Goal: Task Accomplishment & Management: Contribute content

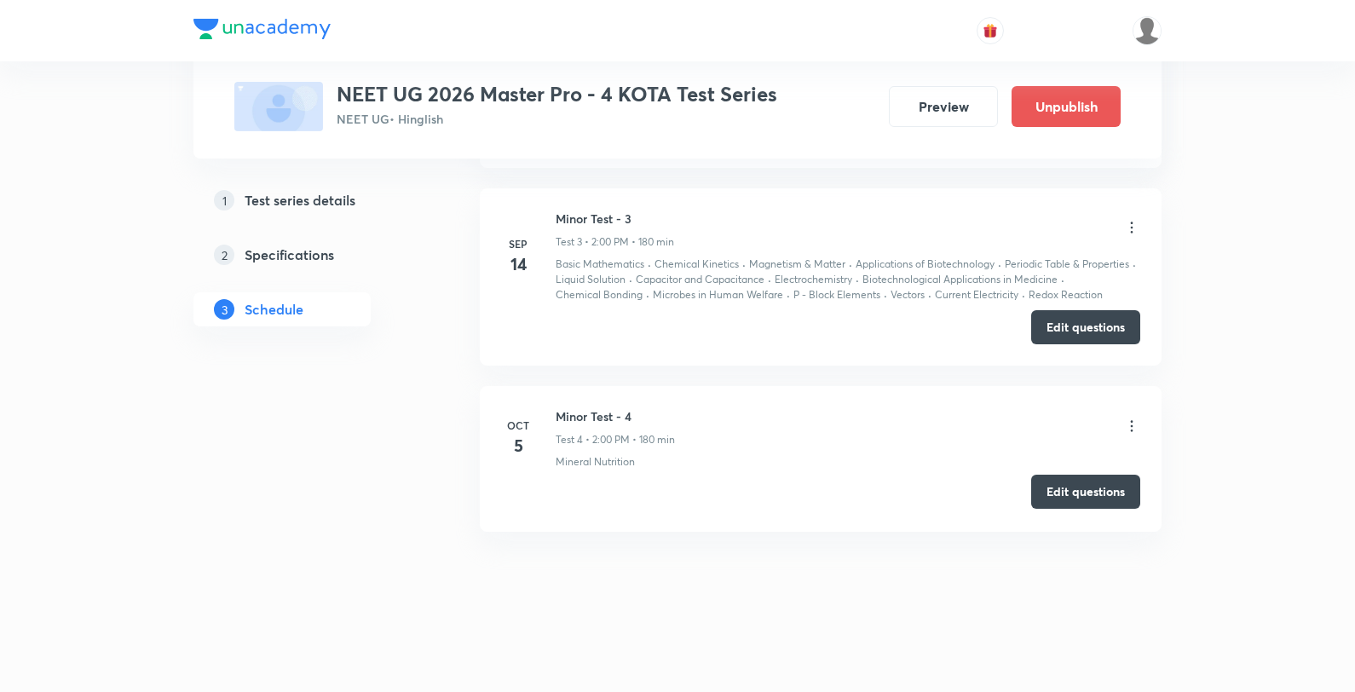
click at [1034, 488] on button "Edit questions" at bounding box center [1085, 492] width 109 height 34
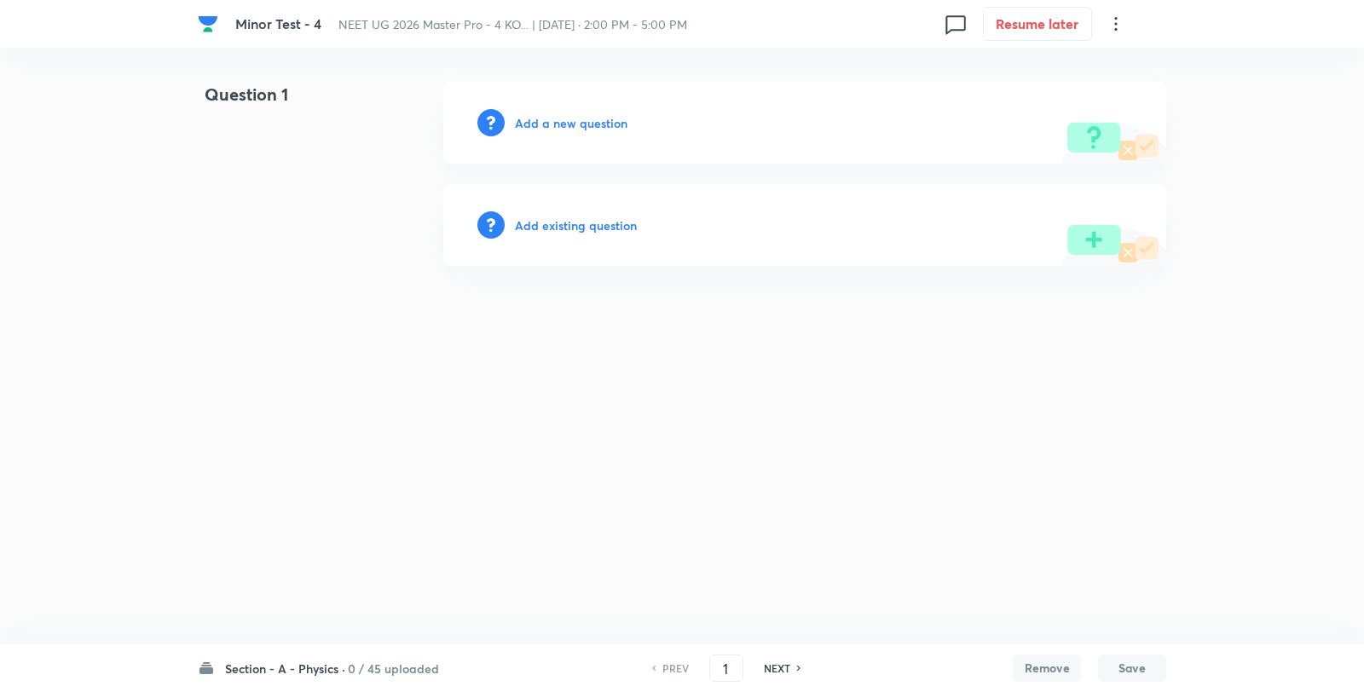
click at [588, 130] on h6 "Add a new question" at bounding box center [571, 123] width 113 height 18
click at [588, 130] on h6 "Choose a question type" at bounding box center [580, 123] width 131 height 18
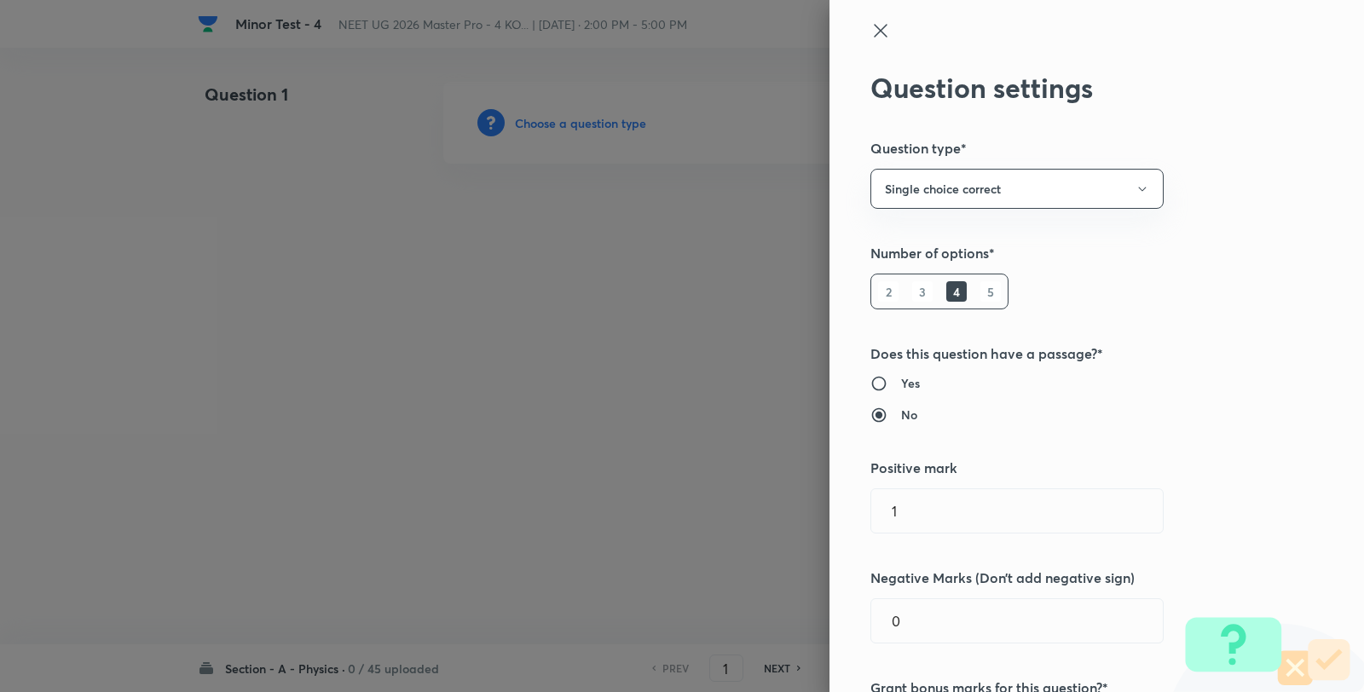
drag, startPoint x: 917, startPoint y: 522, endPoint x: 495, endPoint y: 353, distance: 454.7
click at [743, 501] on div "Question settings Question type* Single choice correct Number of options* 2 3 4…" at bounding box center [682, 346] width 1364 height 692
type input "4"
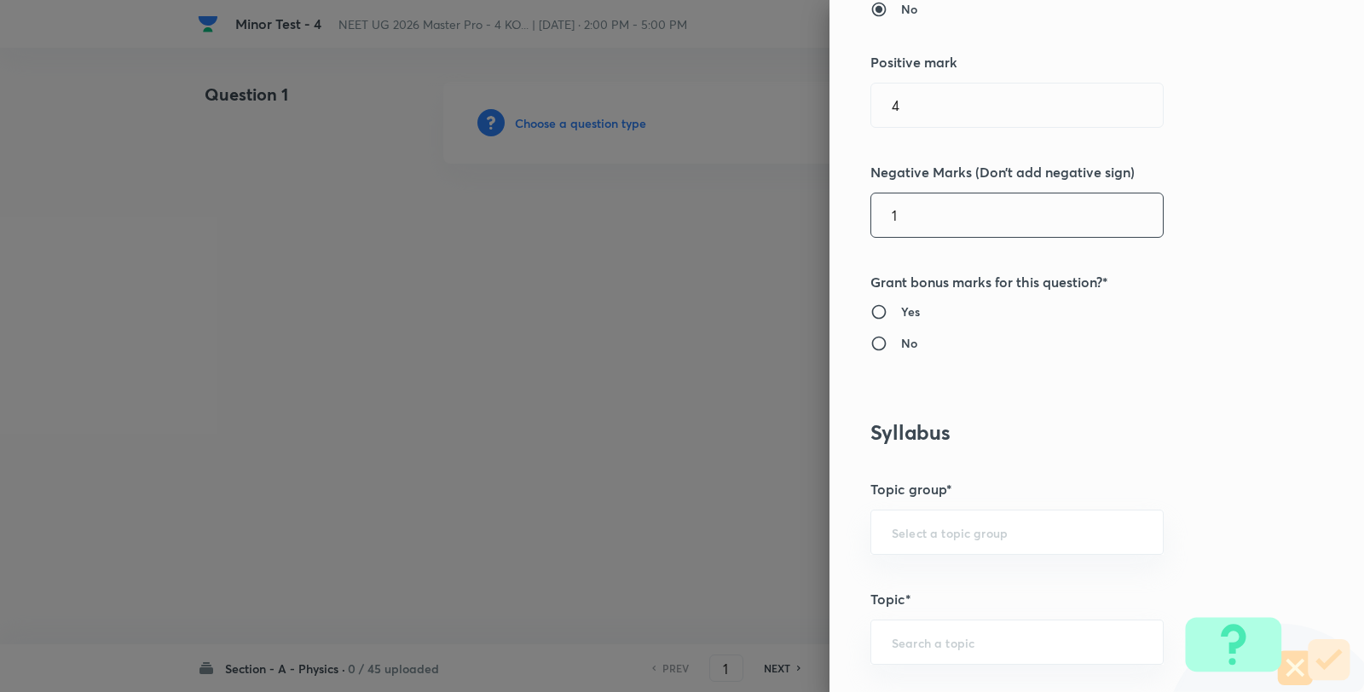
scroll to position [852, 0]
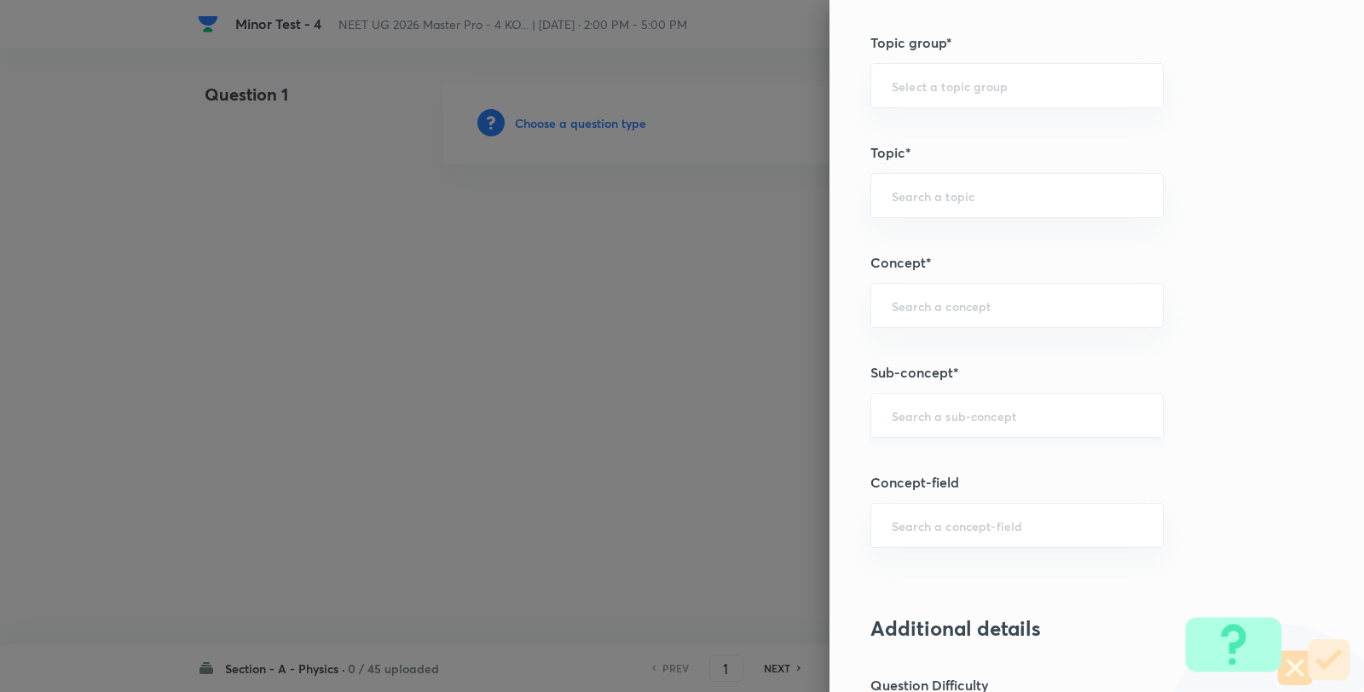
click at [935, 397] on div "​" at bounding box center [1016, 415] width 293 height 45
type input "1"
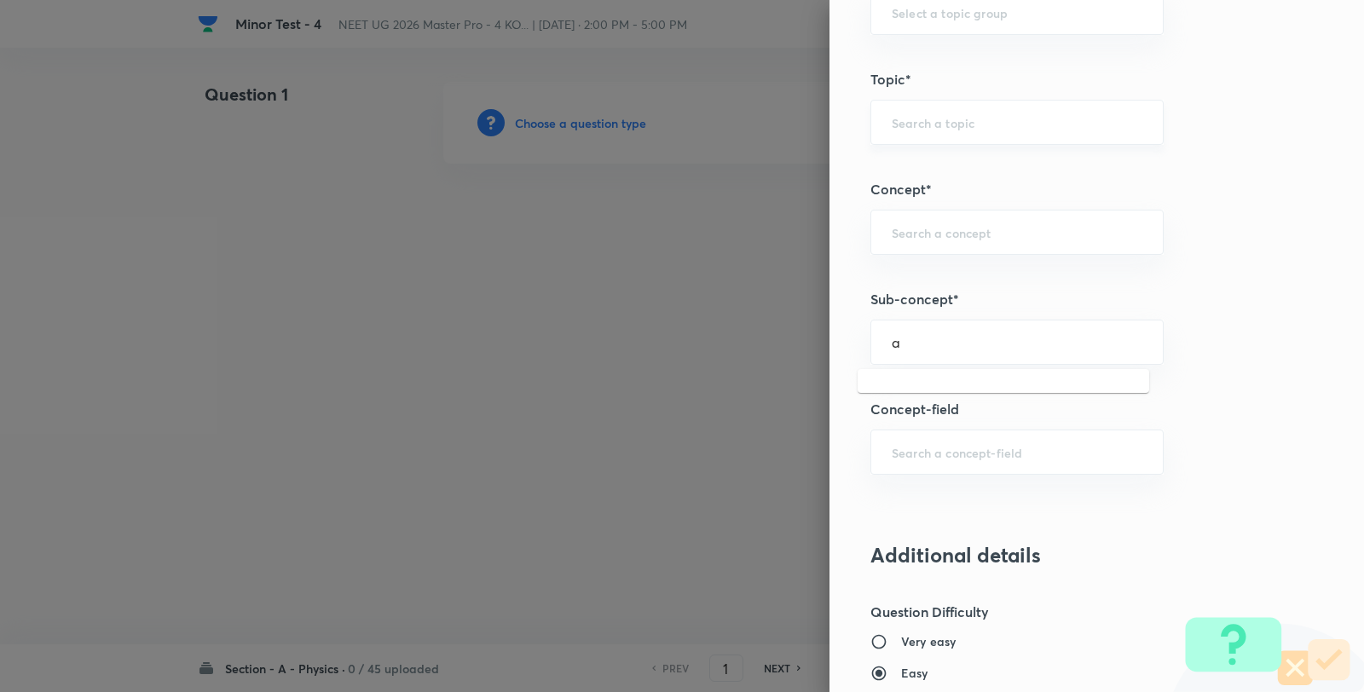
scroll to position [1042, 0]
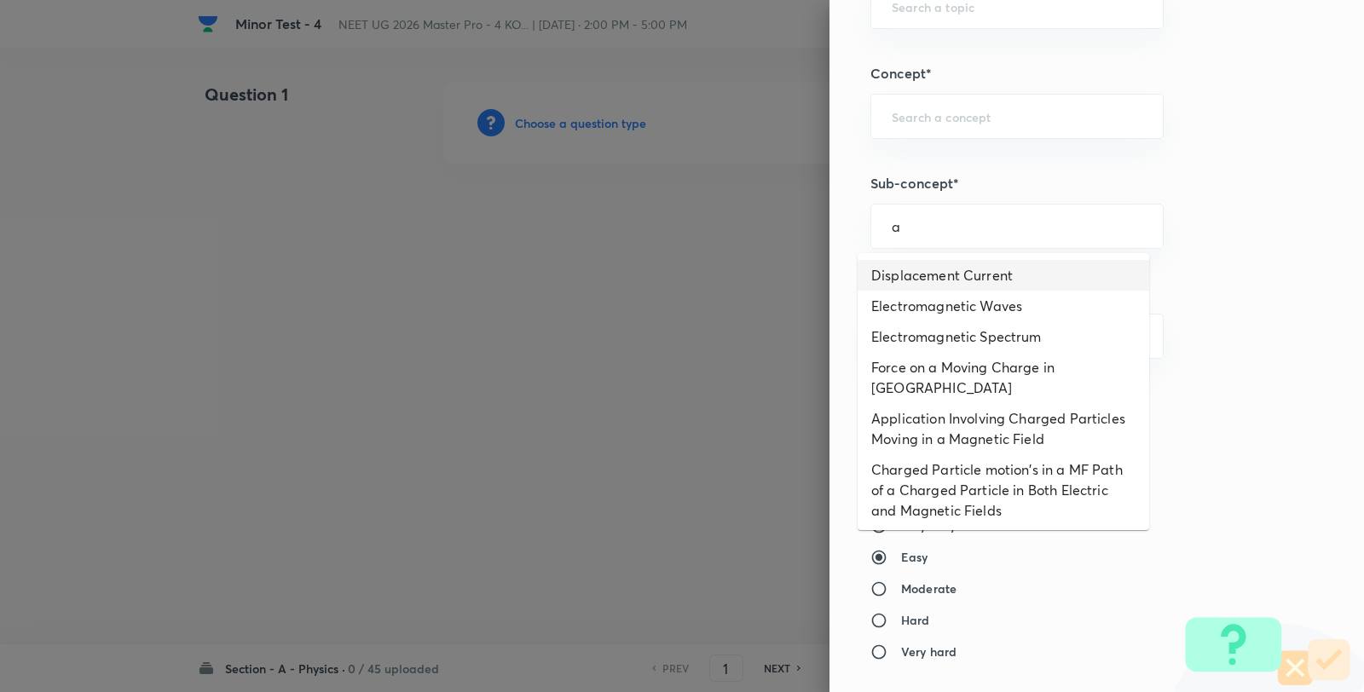
click at [918, 279] on li "Displacement Current" at bounding box center [1002, 275] width 291 height 31
type input "Displacement Current"
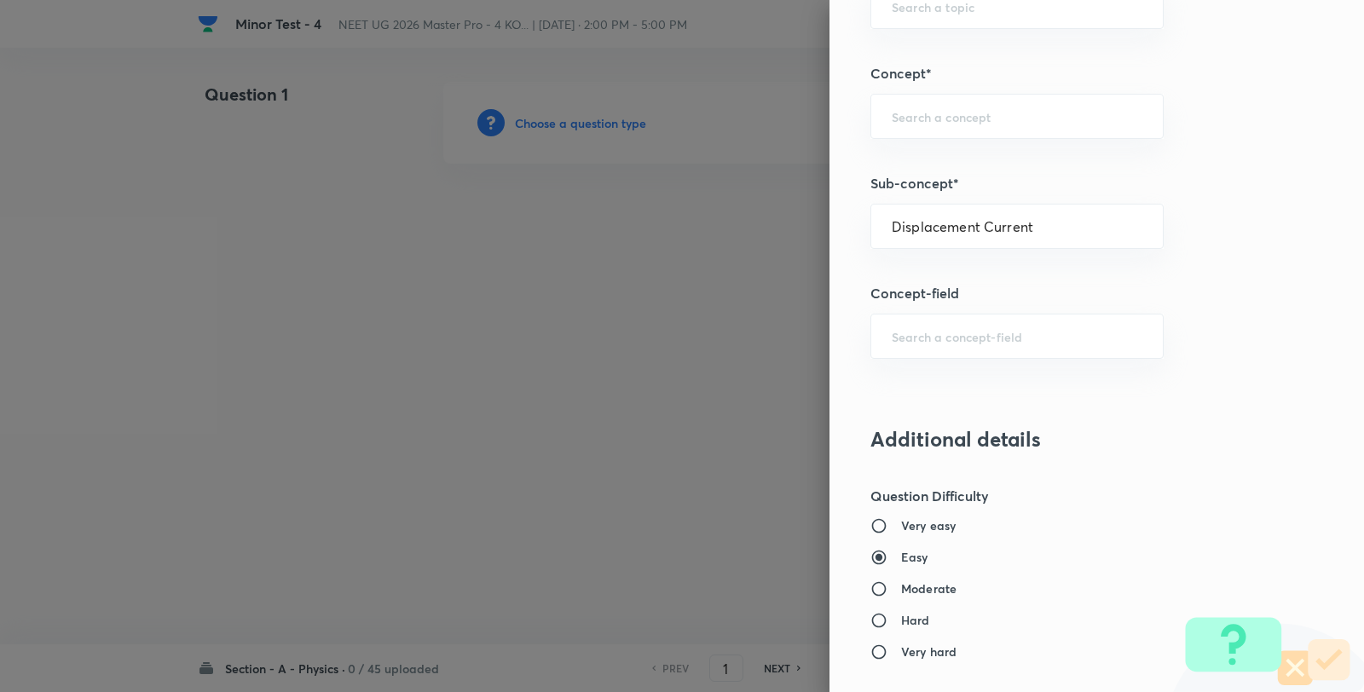
type input "Physics"
type input "Electricity & Magnetism"
type input "Electromagnetic Waves"
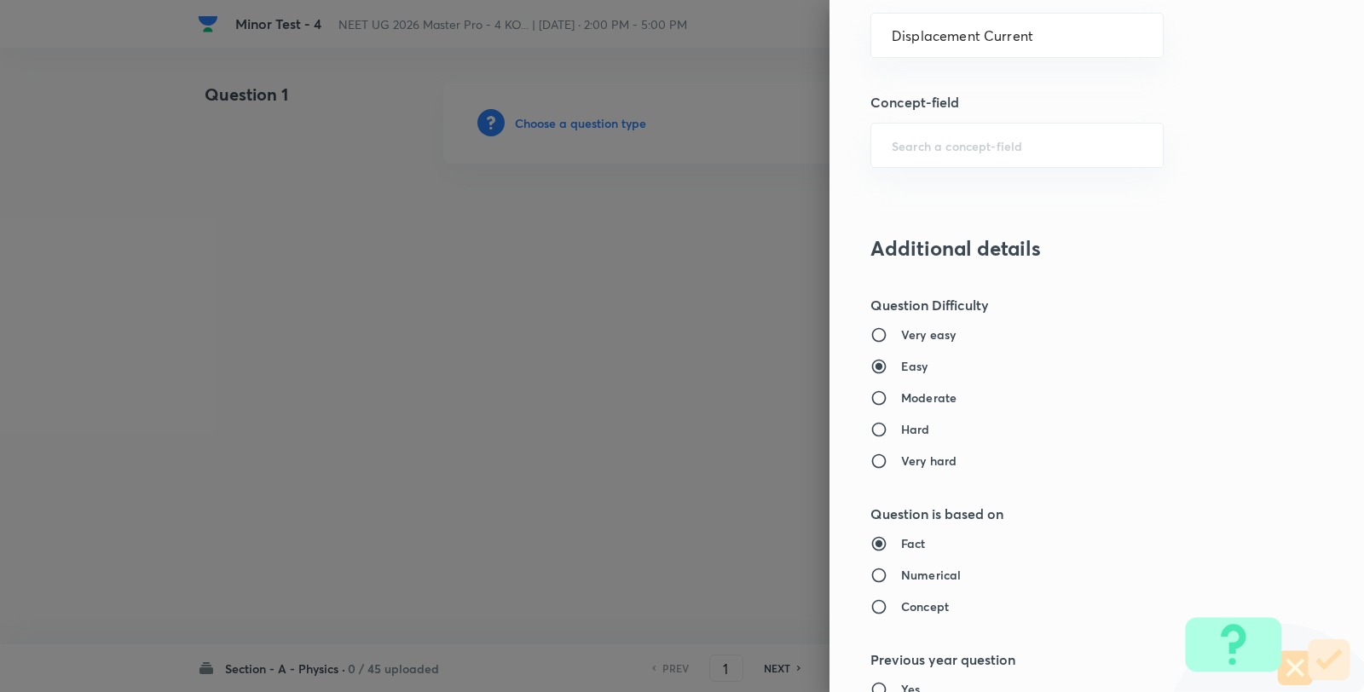
scroll to position [1420, 0]
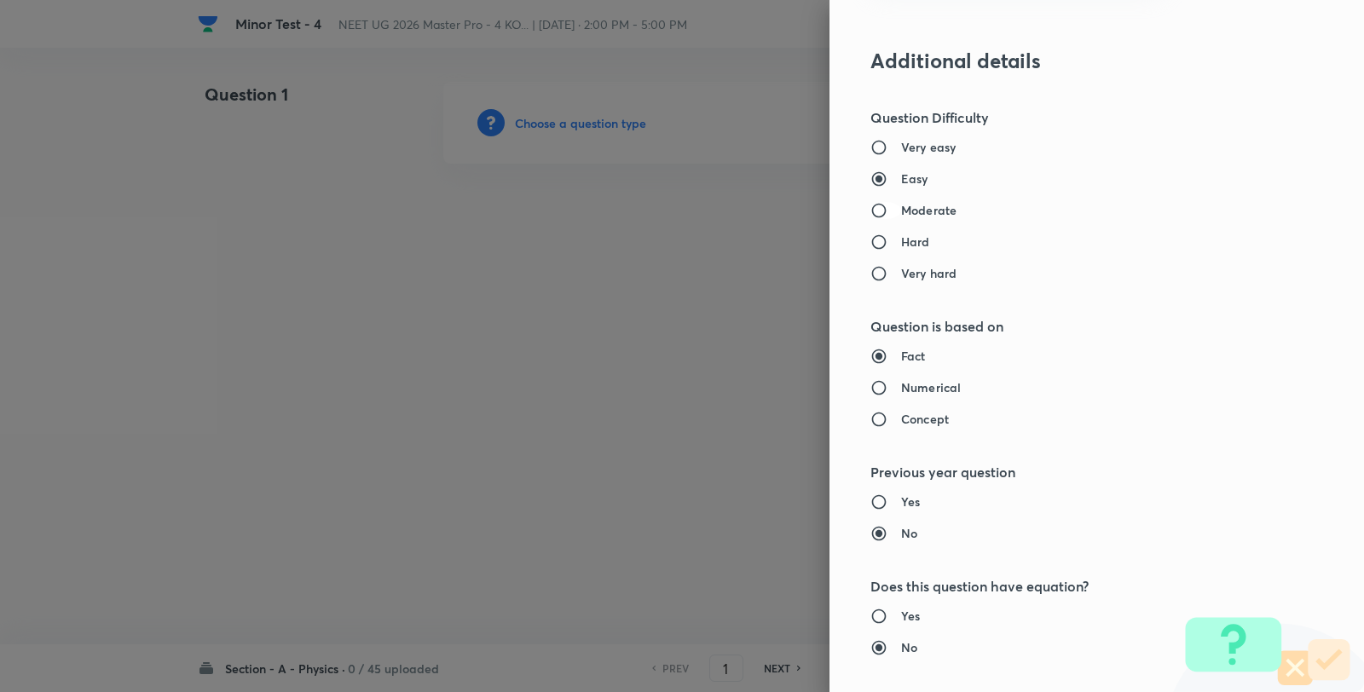
click at [886, 216] on input "Moderate" at bounding box center [885, 210] width 31 height 17
radio input "true"
radio input "false"
click at [901, 385] on h6 "Numerical" at bounding box center [931, 387] width 60 height 18
click at [901, 385] on input "Numerical" at bounding box center [885, 387] width 31 height 17
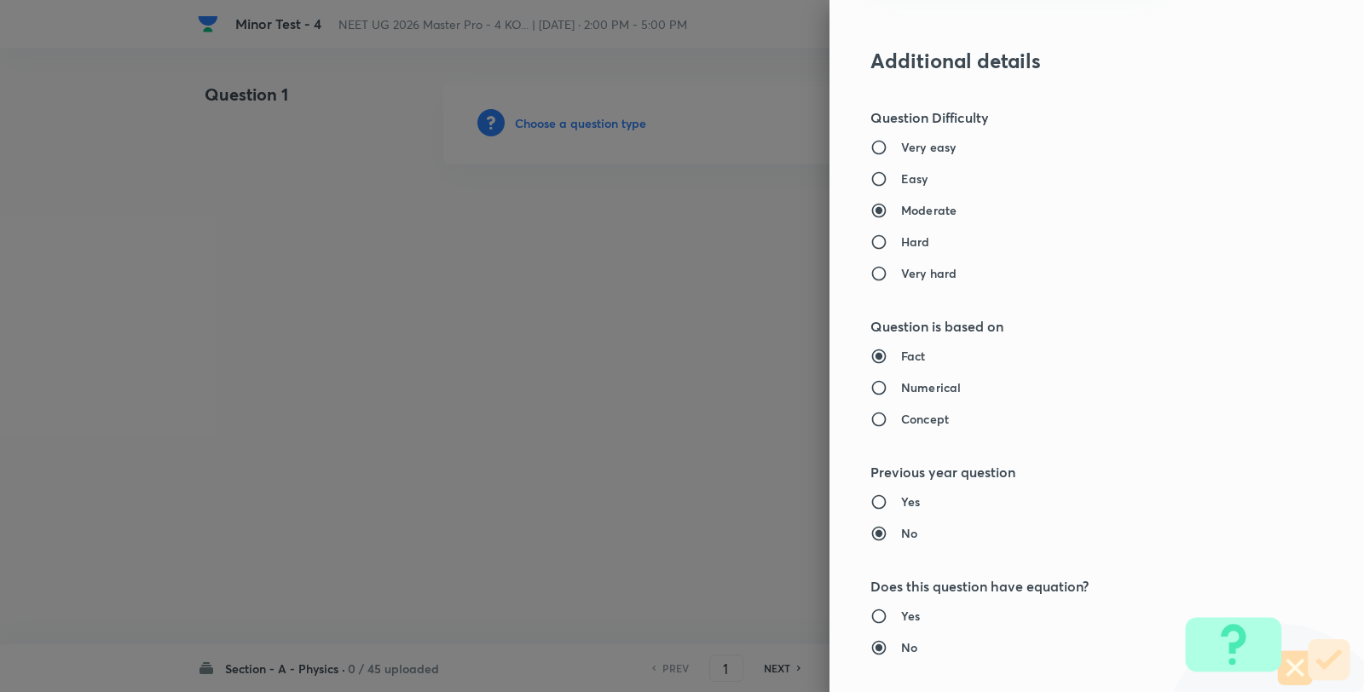
radio input "true"
radio input "false"
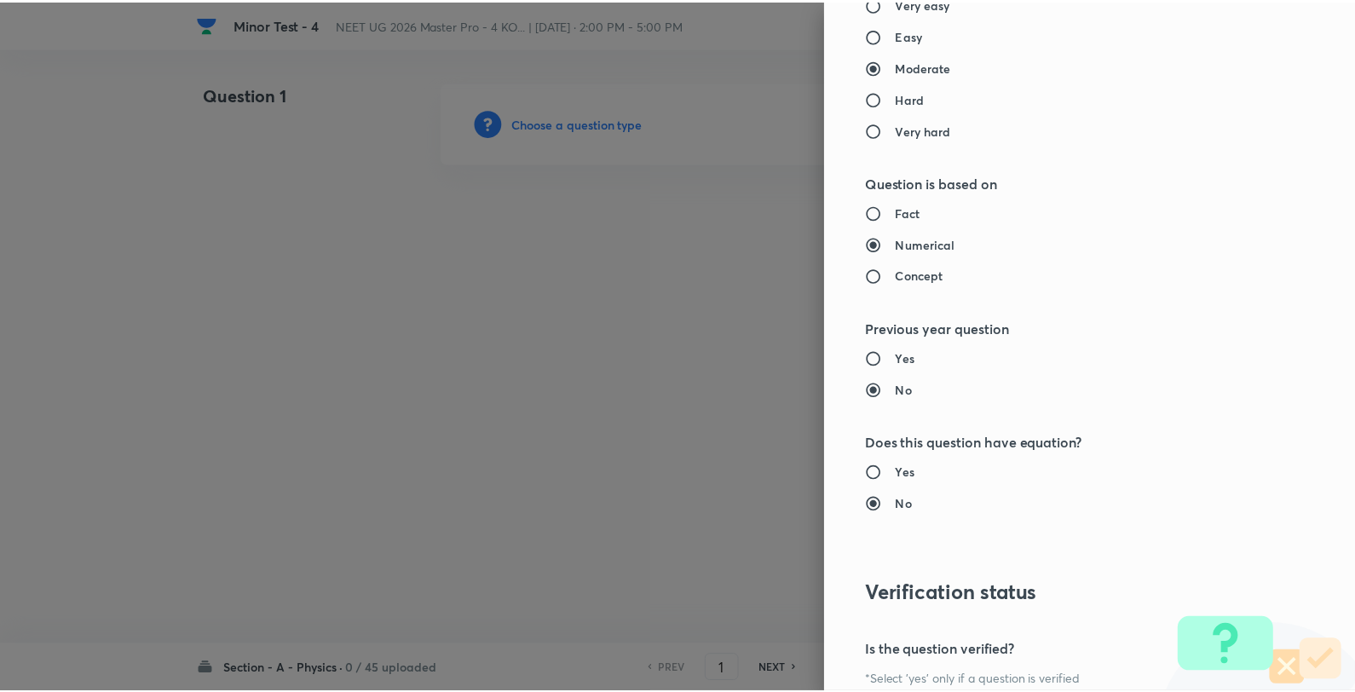
scroll to position [1746, 0]
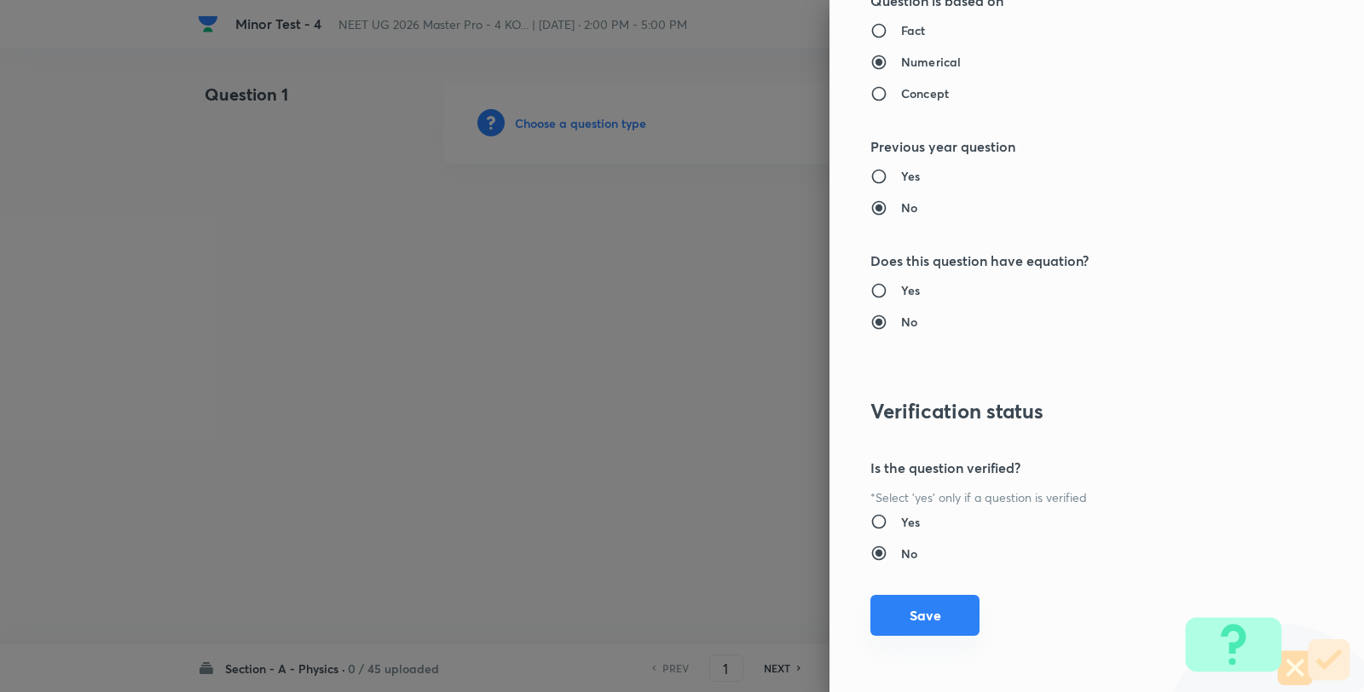
click at [897, 608] on button "Save" at bounding box center [924, 615] width 109 height 41
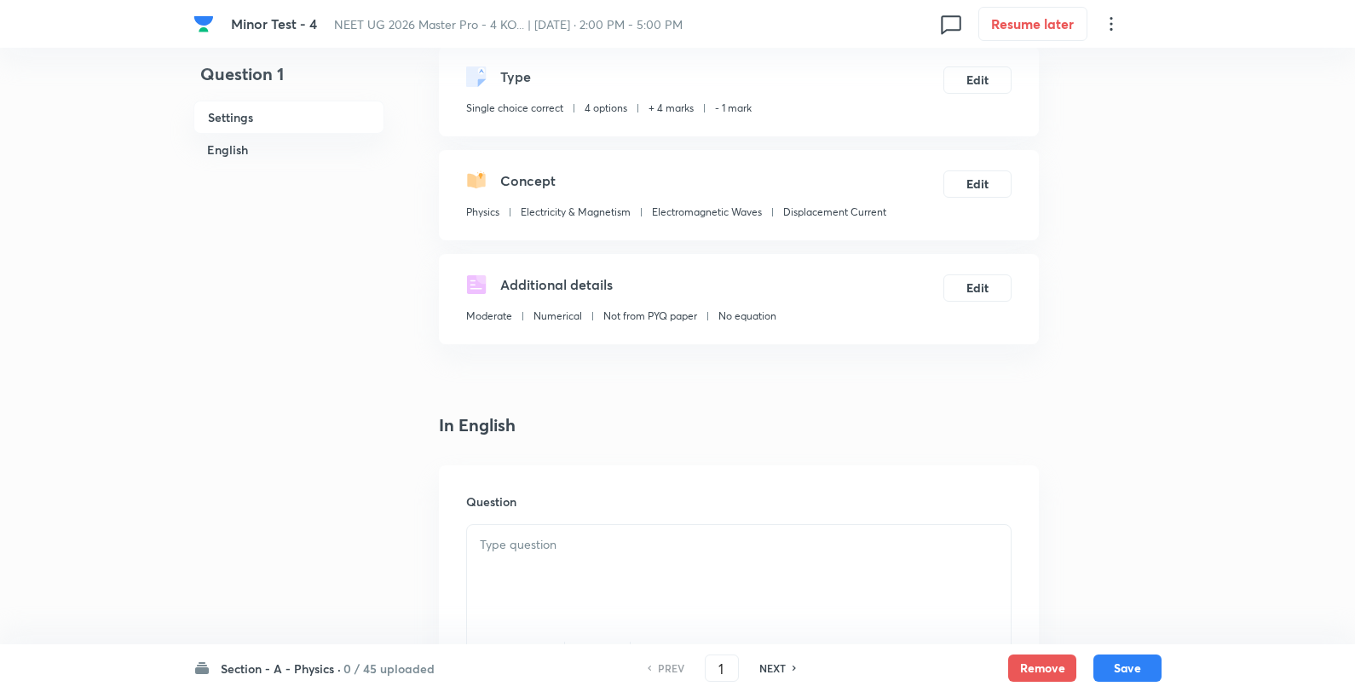
scroll to position [189, 0]
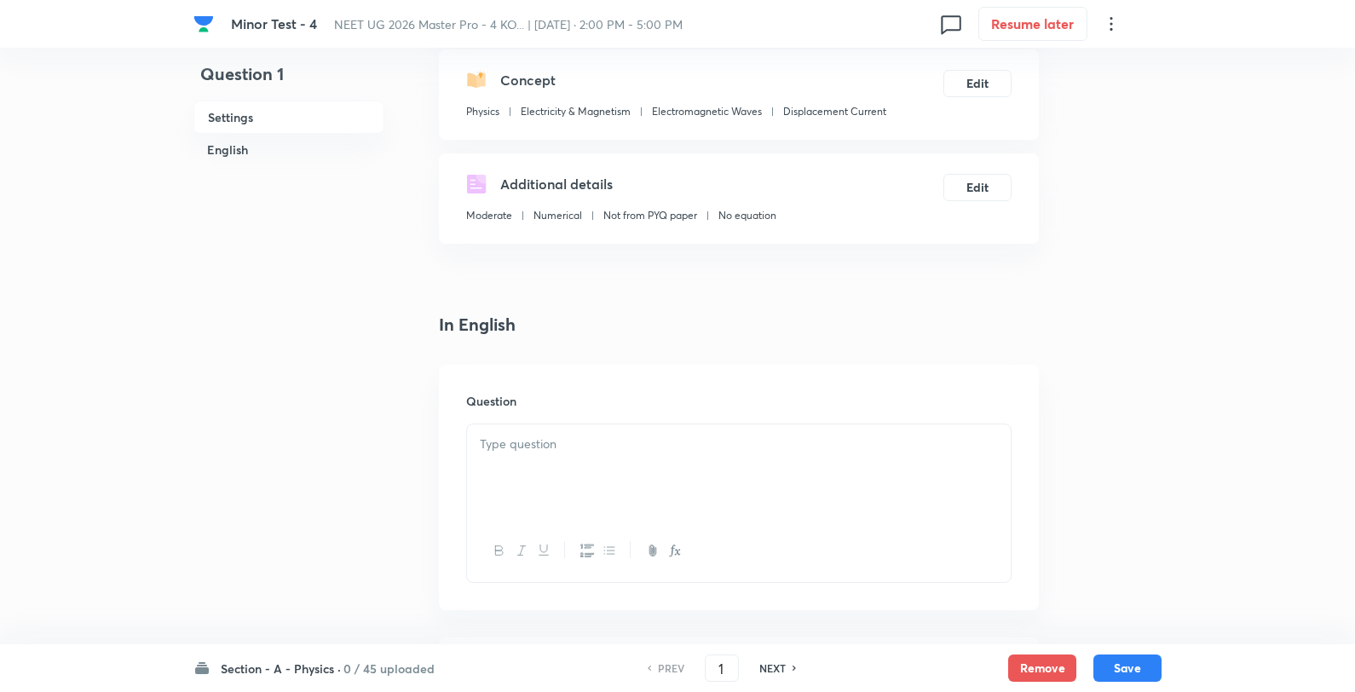
drag, startPoint x: 592, startPoint y: 395, endPoint x: 578, endPoint y: 437, distance: 44.7
click at [590, 396] on h6 "Question" at bounding box center [738, 401] width 545 height 18
click at [576, 444] on p at bounding box center [739, 445] width 518 height 20
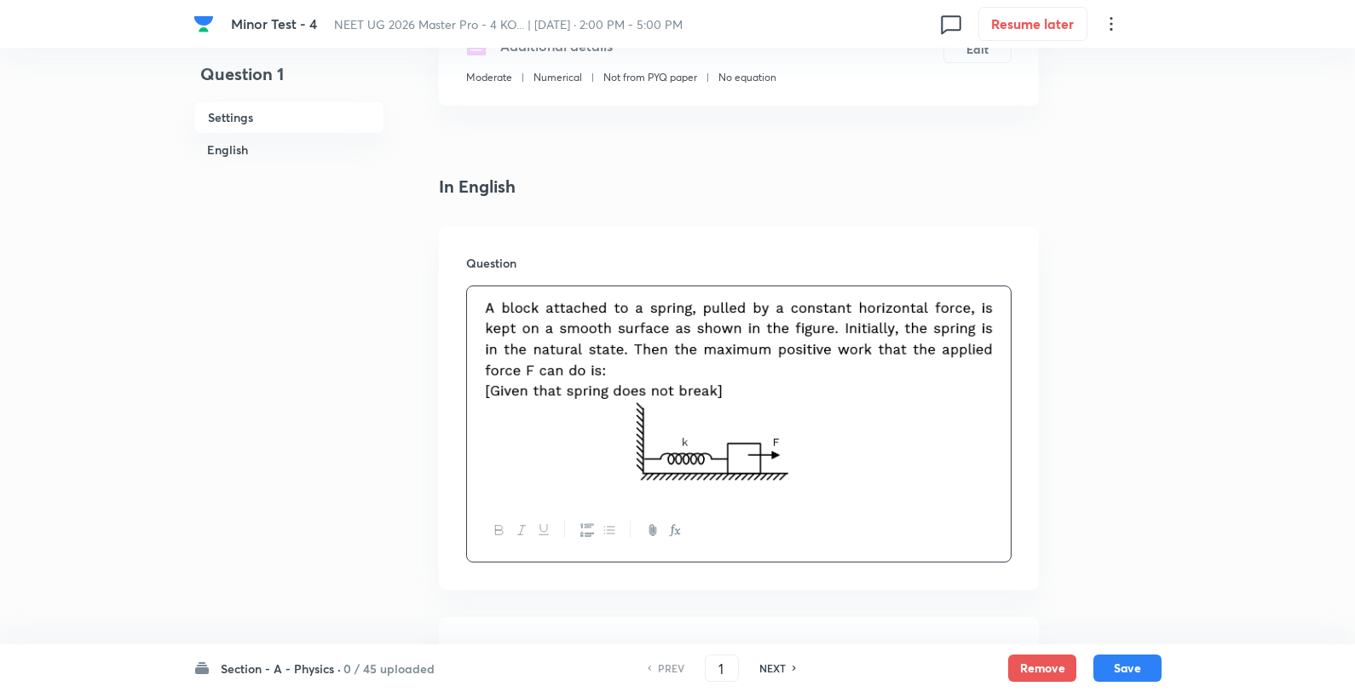
scroll to position [473, 0]
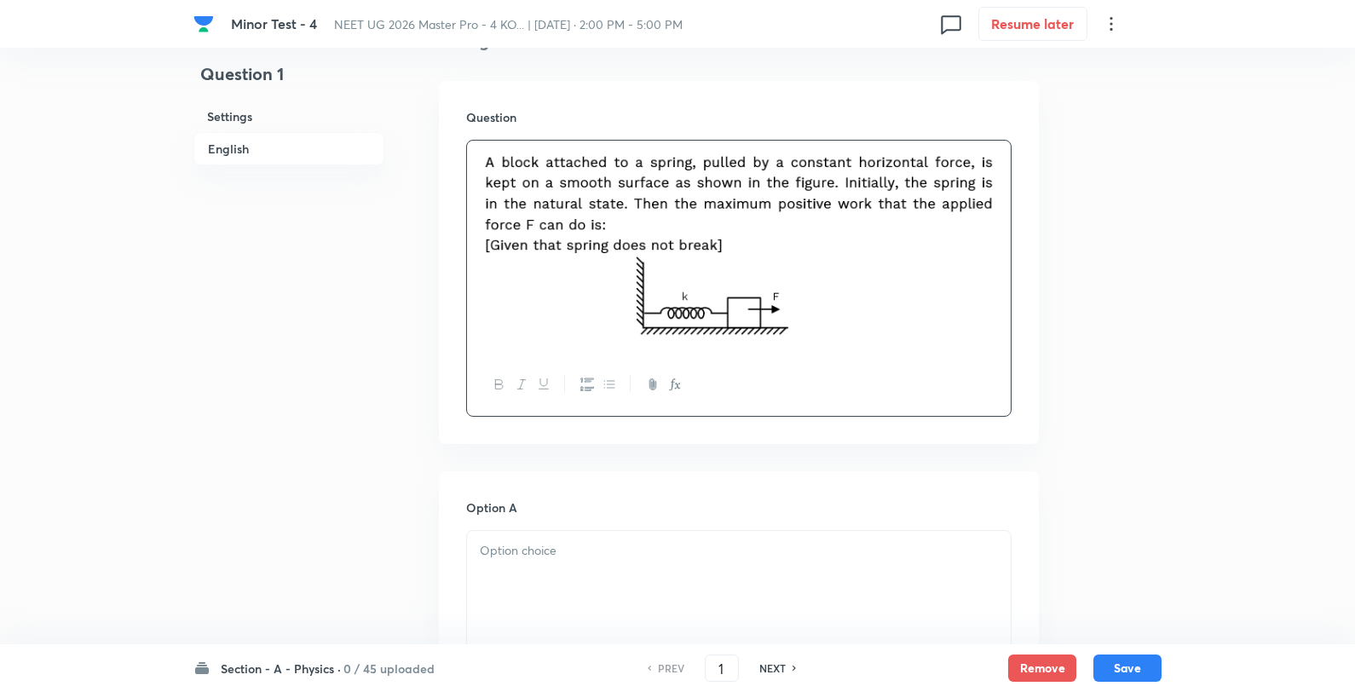
click at [523, 551] on p at bounding box center [739, 551] width 518 height 20
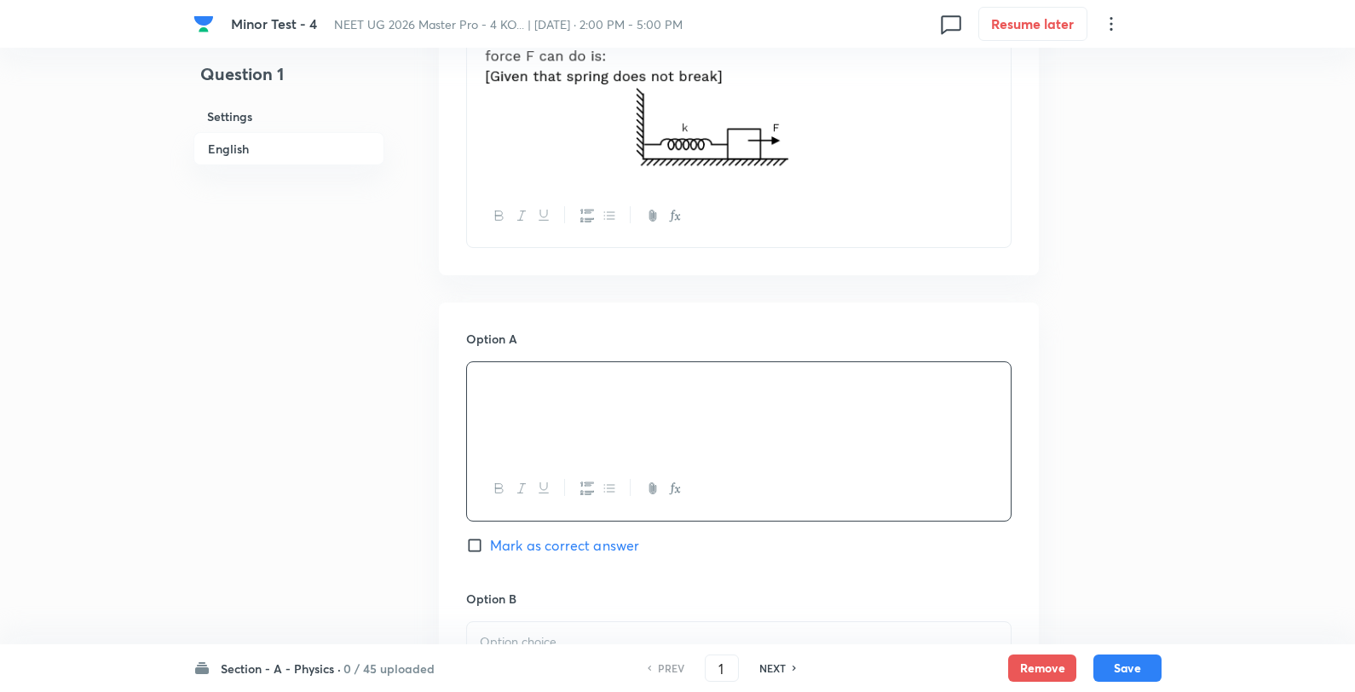
scroll to position [662, 0]
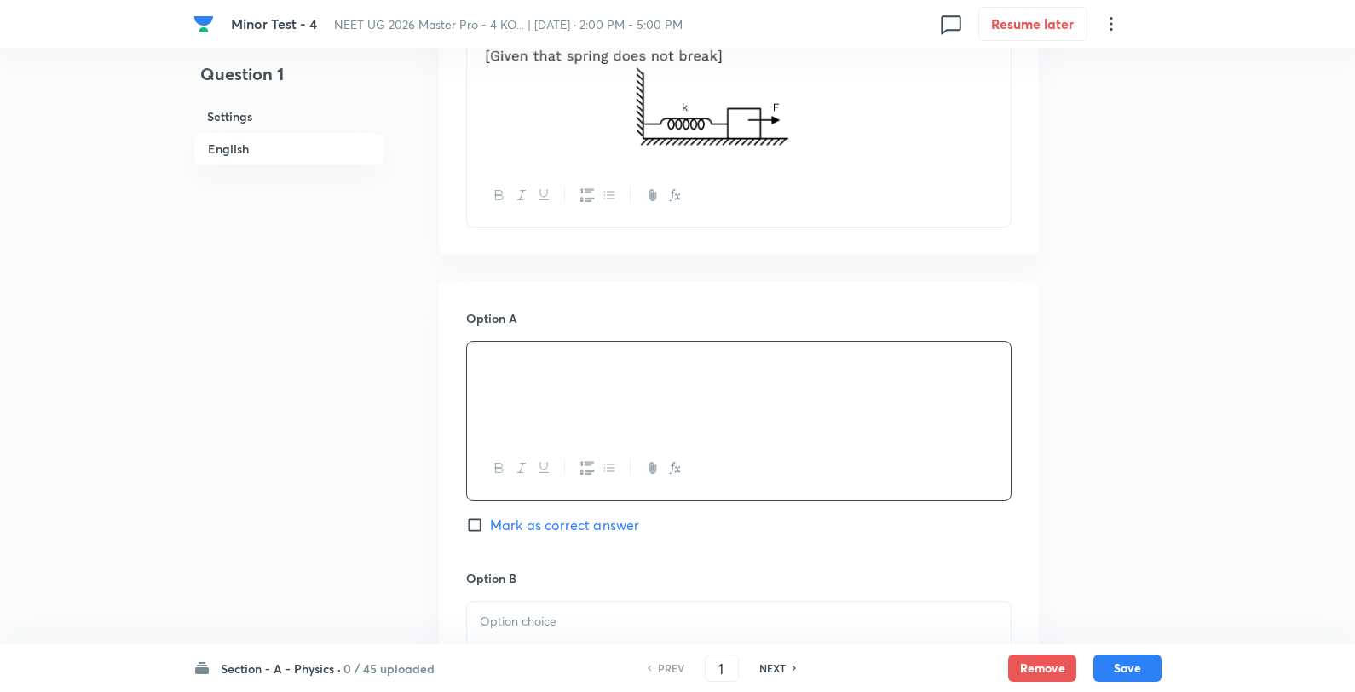
click at [541, 594] on div "Option B Mark as correct answer" at bounding box center [738, 698] width 545 height 259
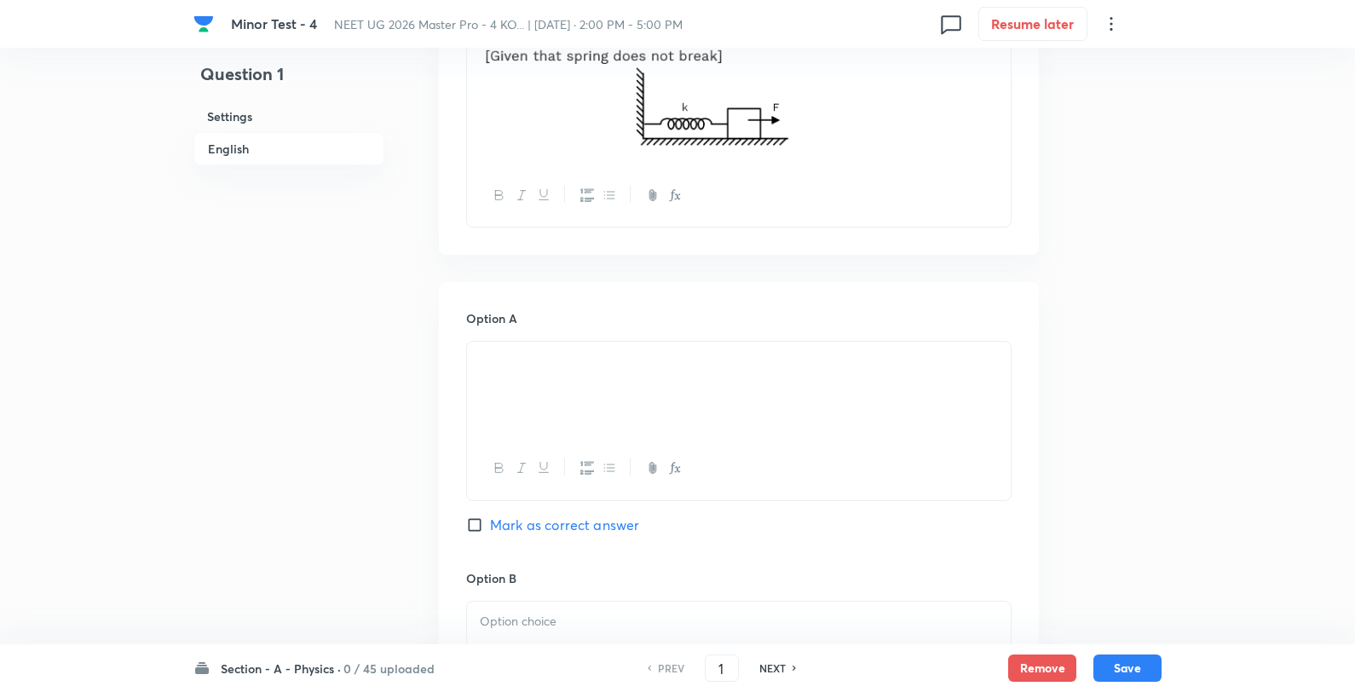
click at [541, 615] on p at bounding box center [739, 622] width 518 height 20
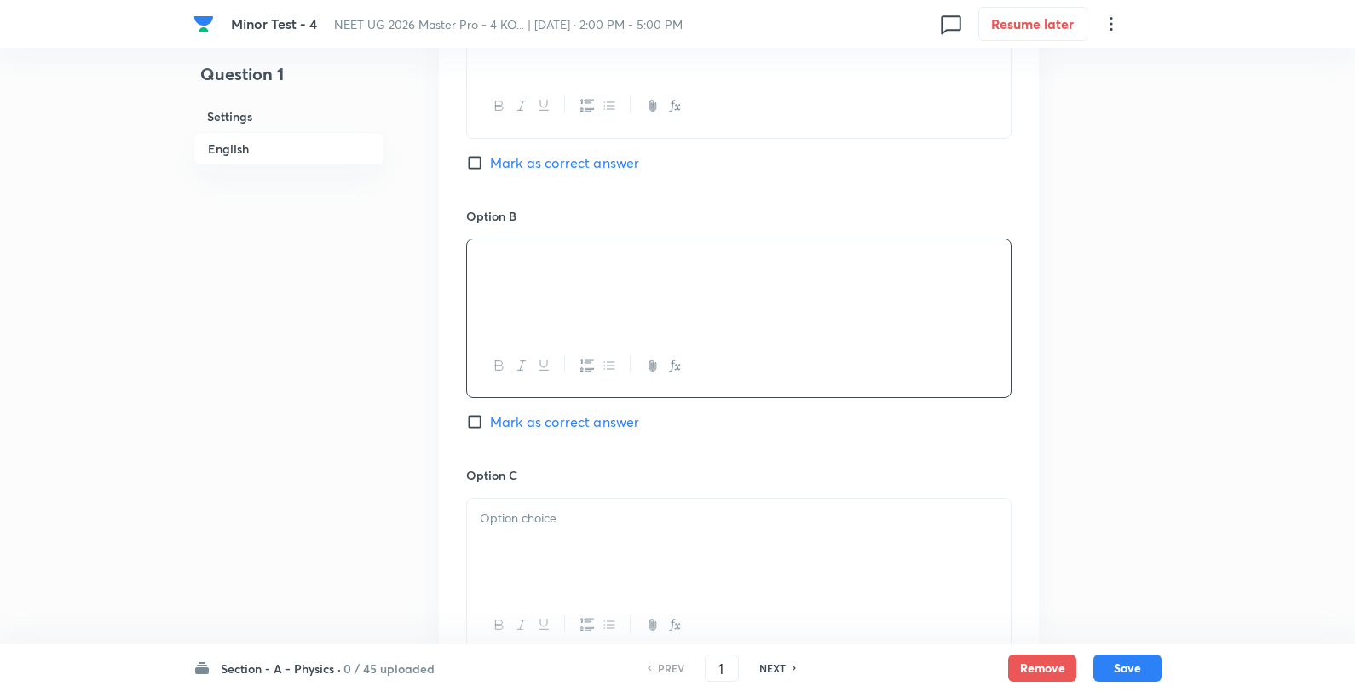
scroll to position [1136, 0]
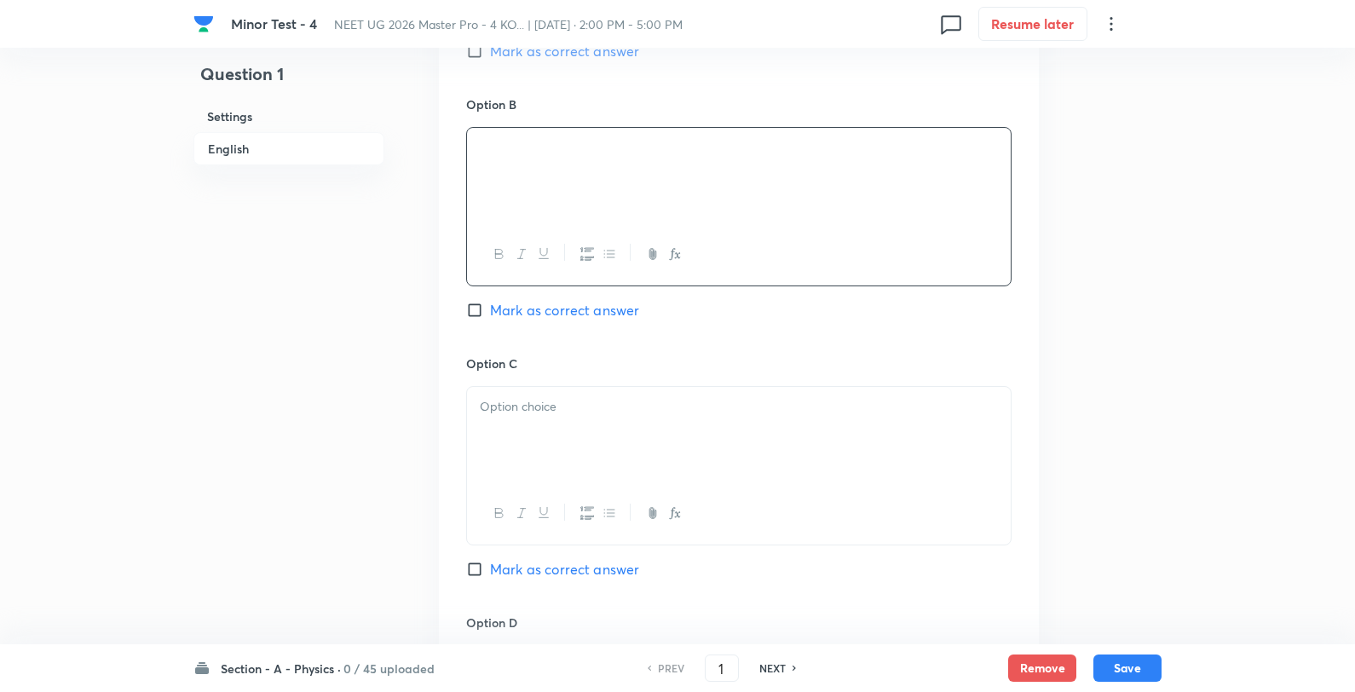
click at [644, 413] on p at bounding box center [739, 407] width 518 height 20
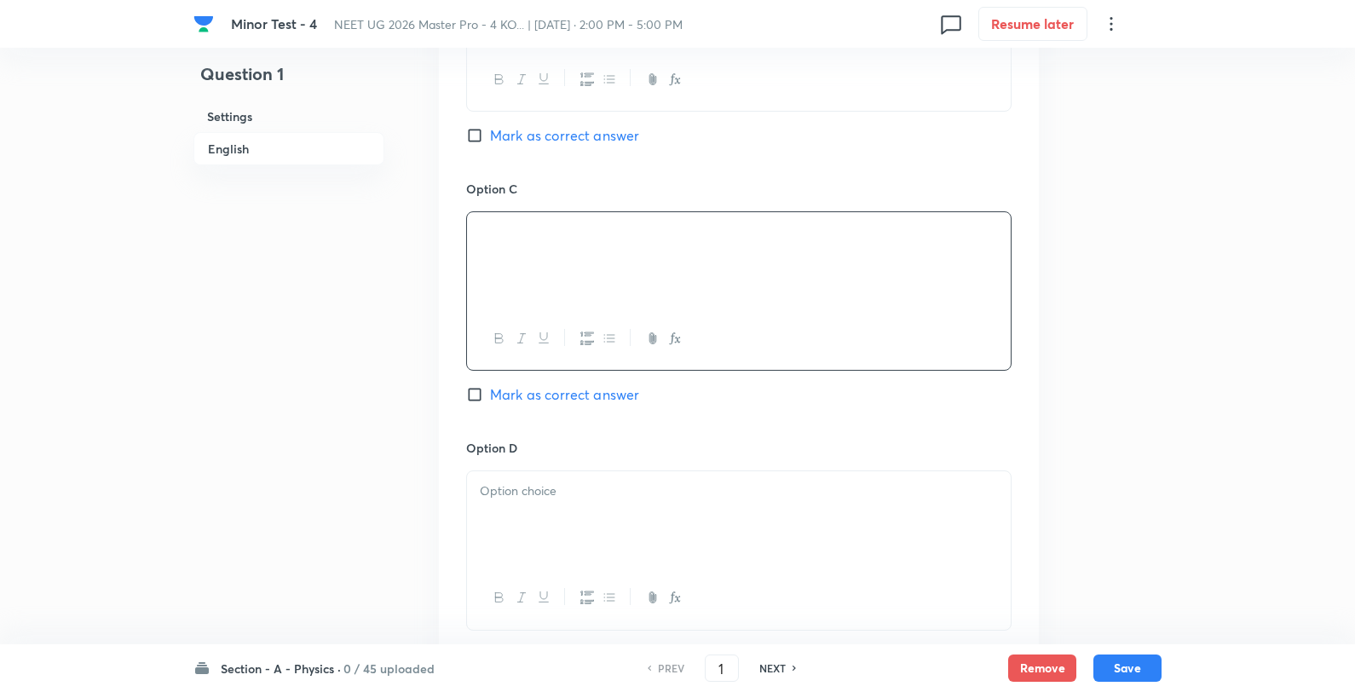
scroll to position [1325, 0]
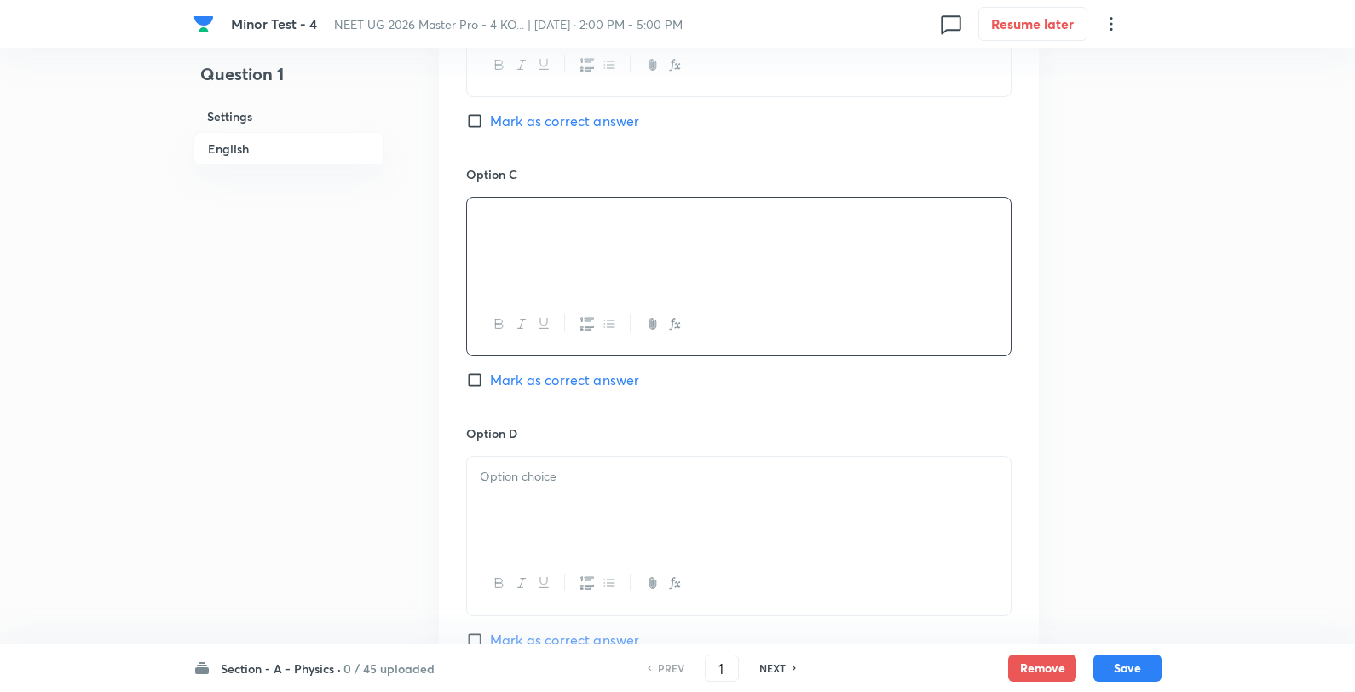
click at [556, 109] on div "Option B Mark as correct answer" at bounding box center [738, 35] width 545 height 259
click at [561, 125] on span "Mark as correct answer" at bounding box center [564, 121] width 149 height 20
click at [490, 125] on input "Mark as correct answer" at bounding box center [478, 121] width 24 height 17
checkbox input "true"
click at [547, 506] on div at bounding box center [739, 504] width 544 height 95
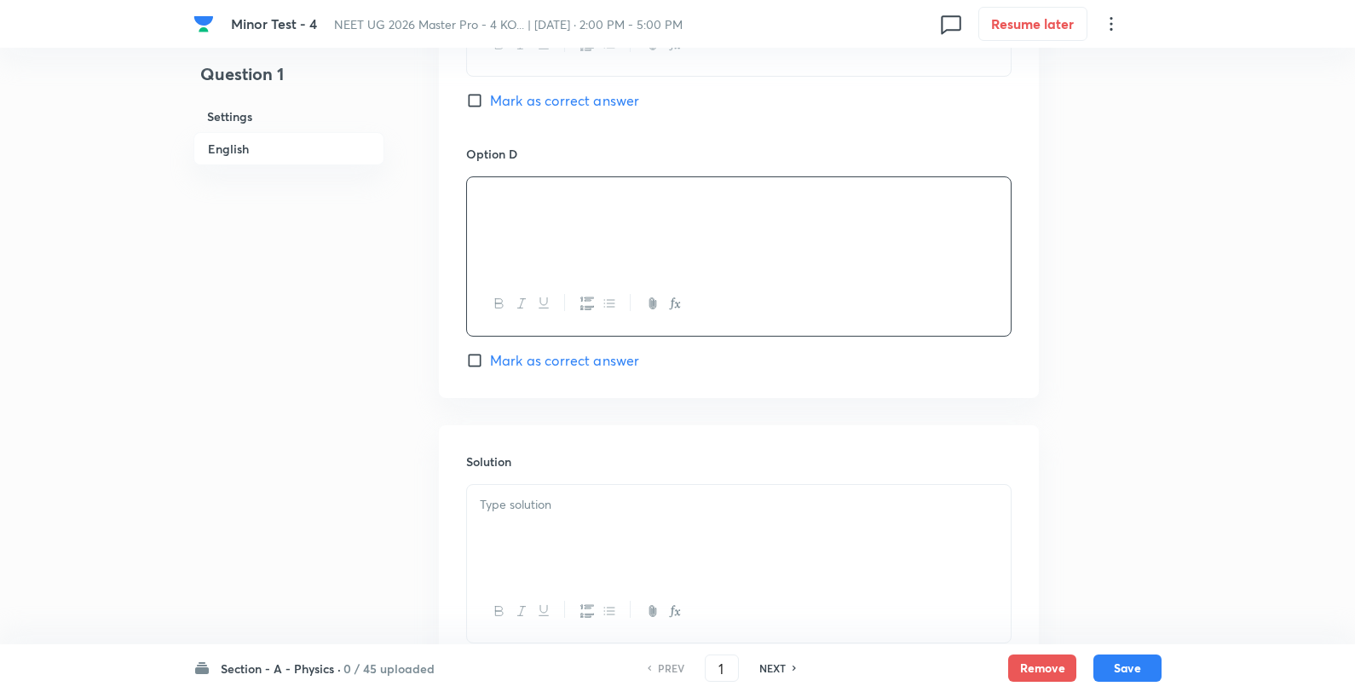
scroll to position [1737, 0]
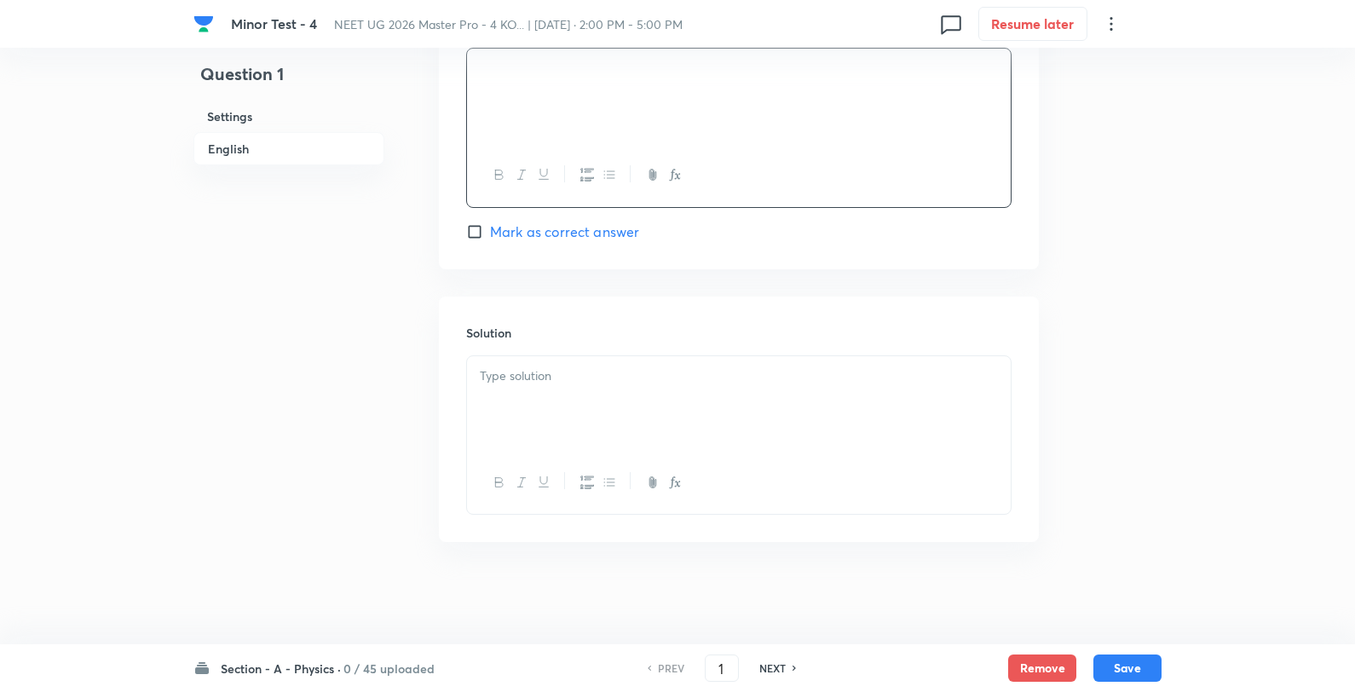
click at [575, 397] on div at bounding box center [739, 403] width 544 height 95
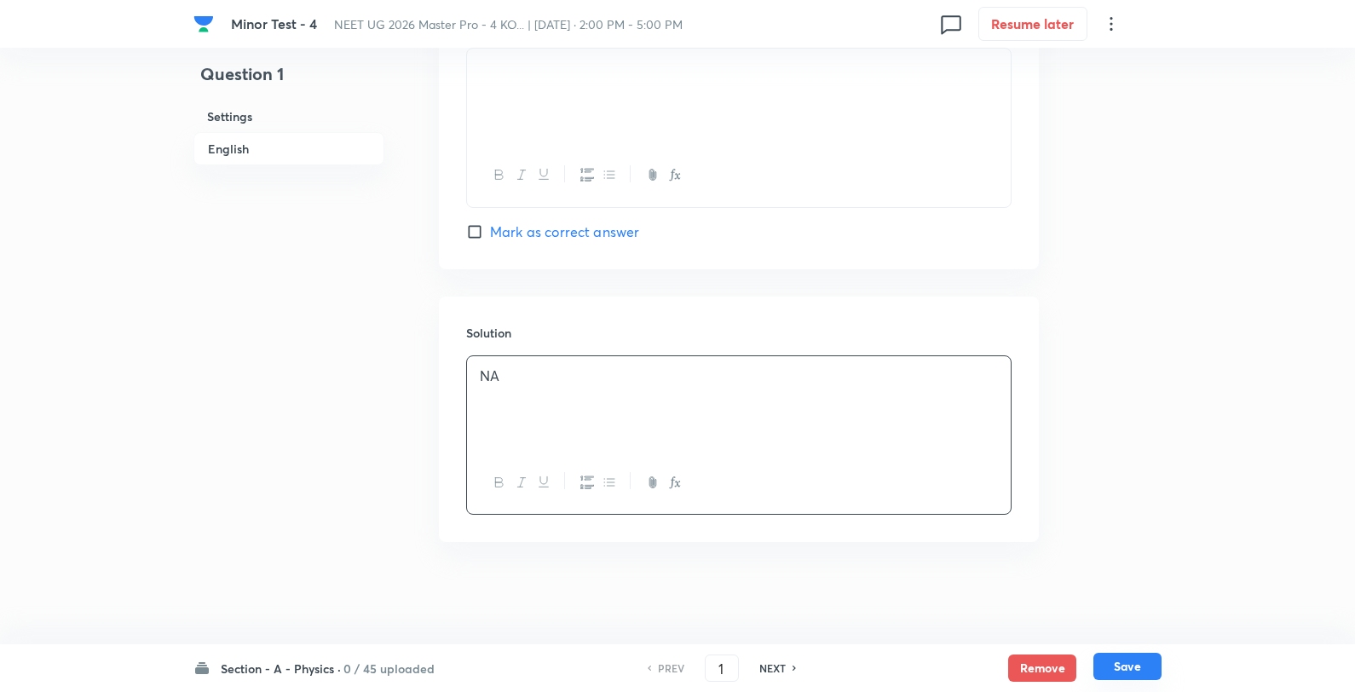
click at [1151, 671] on button "Save" at bounding box center [1128, 666] width 68 height 27
type input "2"
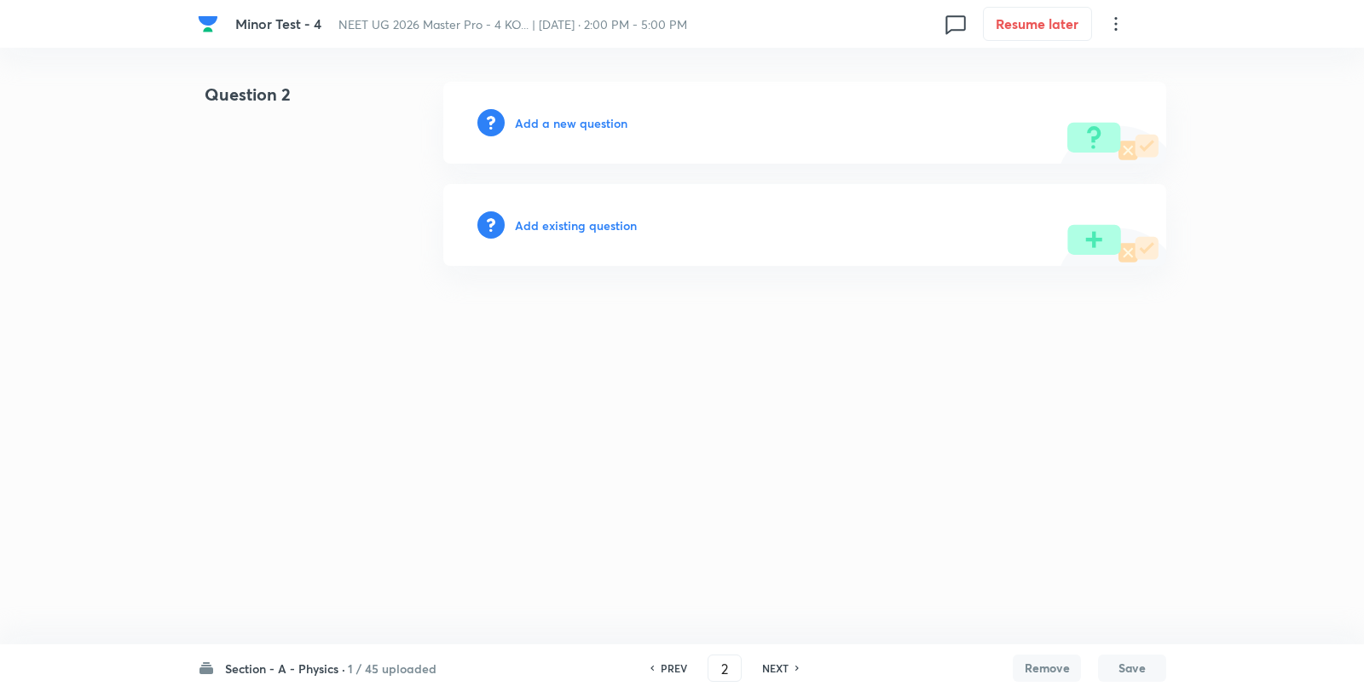
click at [571, 130] on h6 "Add a new question" at bounding box center [571, 123] width 113 height 18
click at [571, 130] on h6 "Choose a question type" at bounding box center [580, 123] width 131 height 18
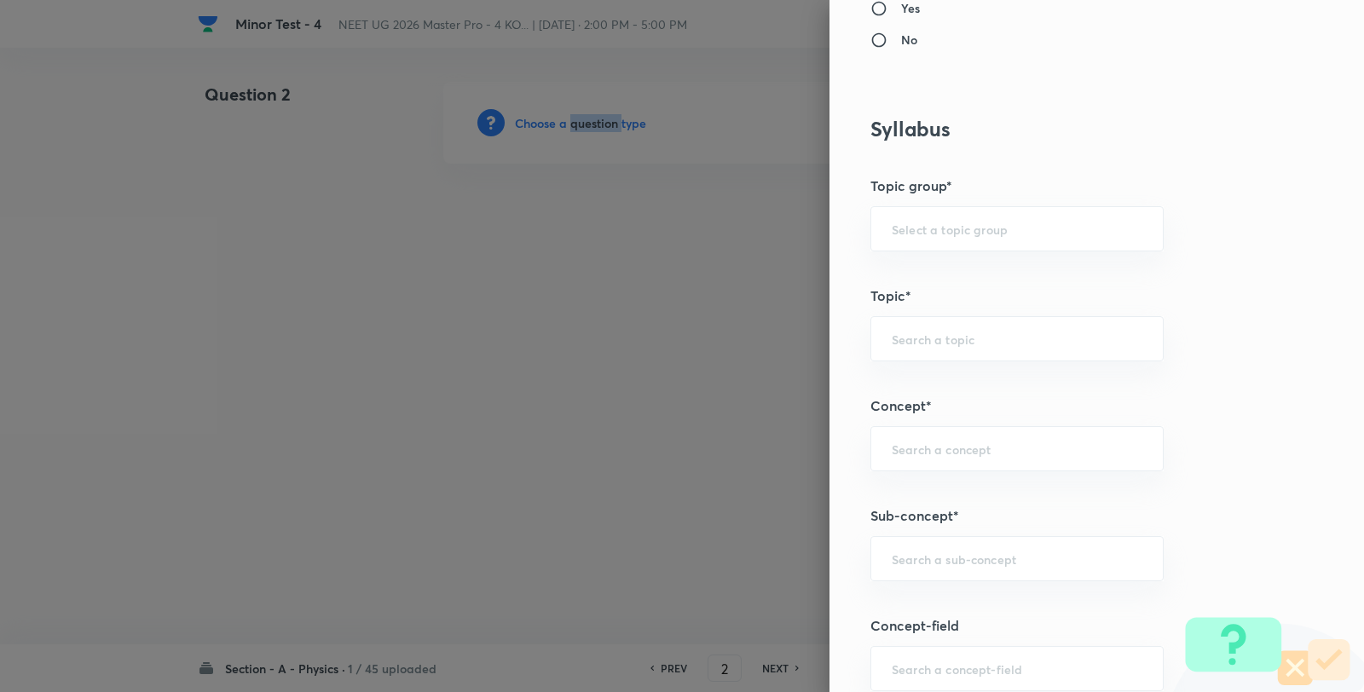
scroll to position [852, 0]
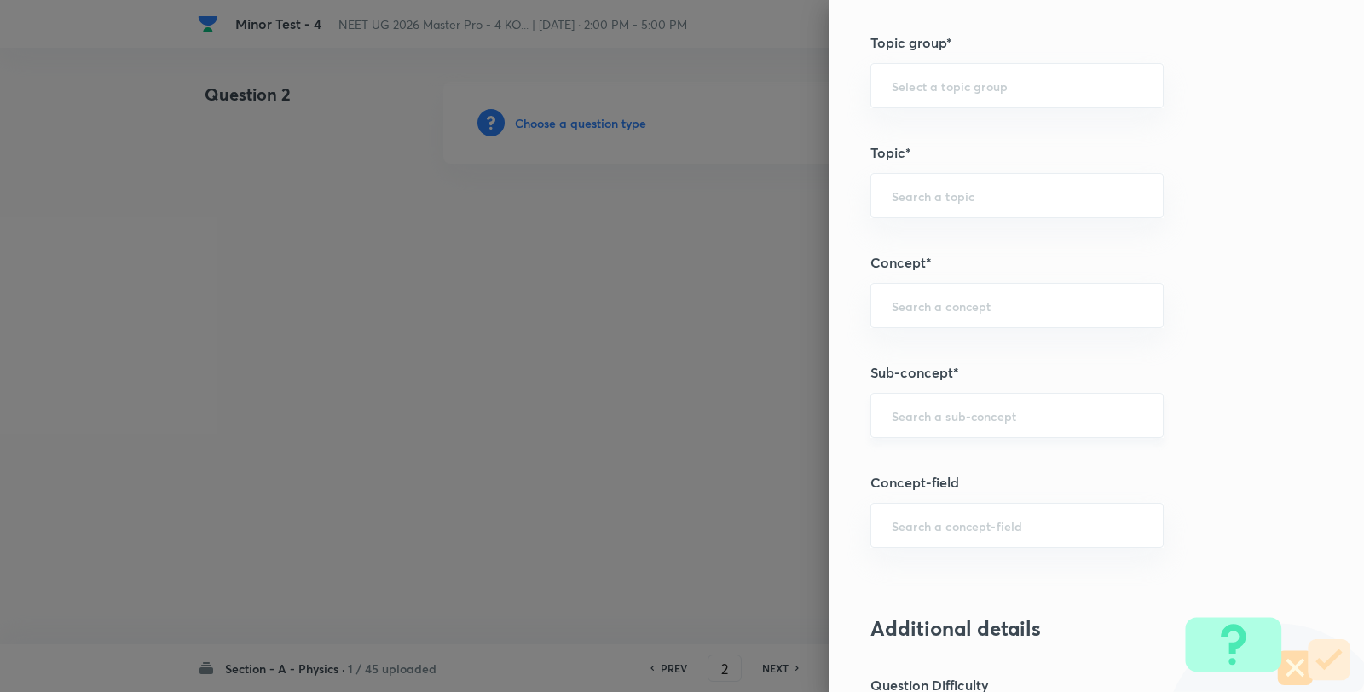
drag, startPoint x: 997, startPoint y: 381, endPoint x: 977, endPoint y: 430, distance: 53.5
click at [995, 398] on div "Question settings Question type* Single choice correct Number of options* 2 3 4…" at bounding box center [1096, 346] width 534 height 692
click at [978, 430] on div "​" at bounding box center [1016, 415] width 293 height 45
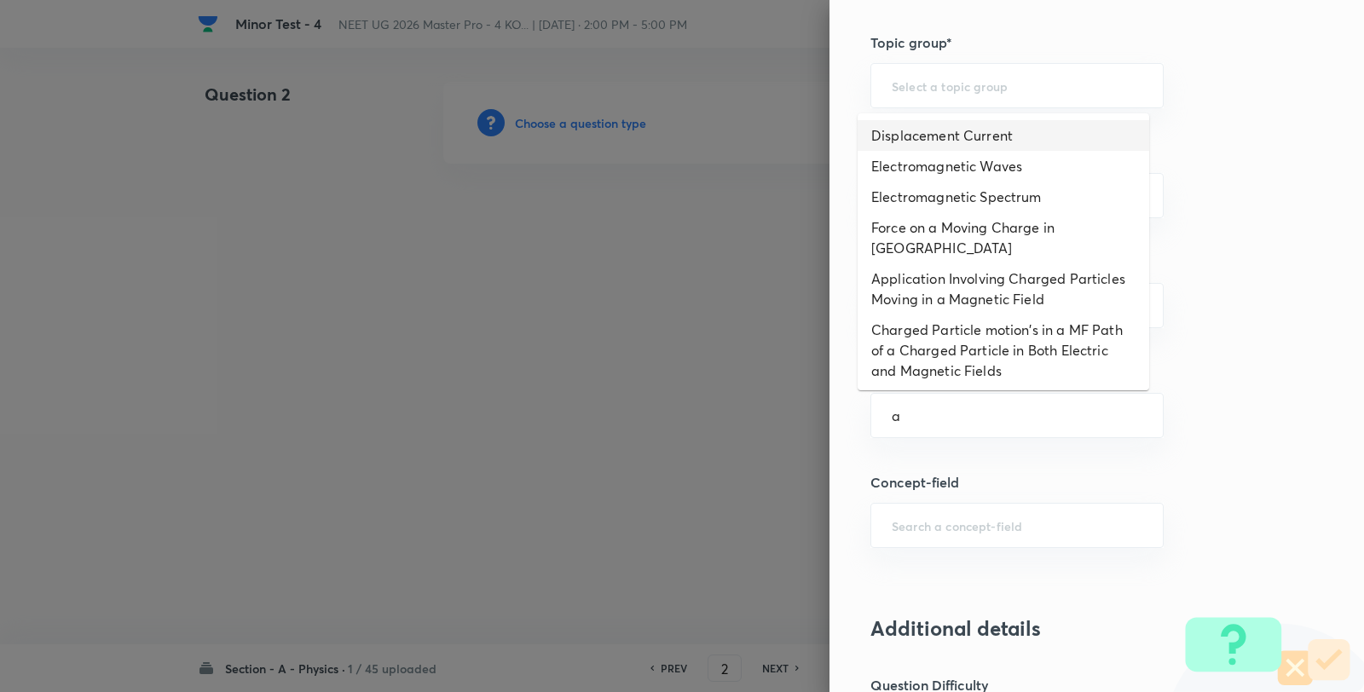
click at [927, 128] on li "Displacement Current" at bounding box center [1002, 135] width 291 height 31
type input "Displacement Current"
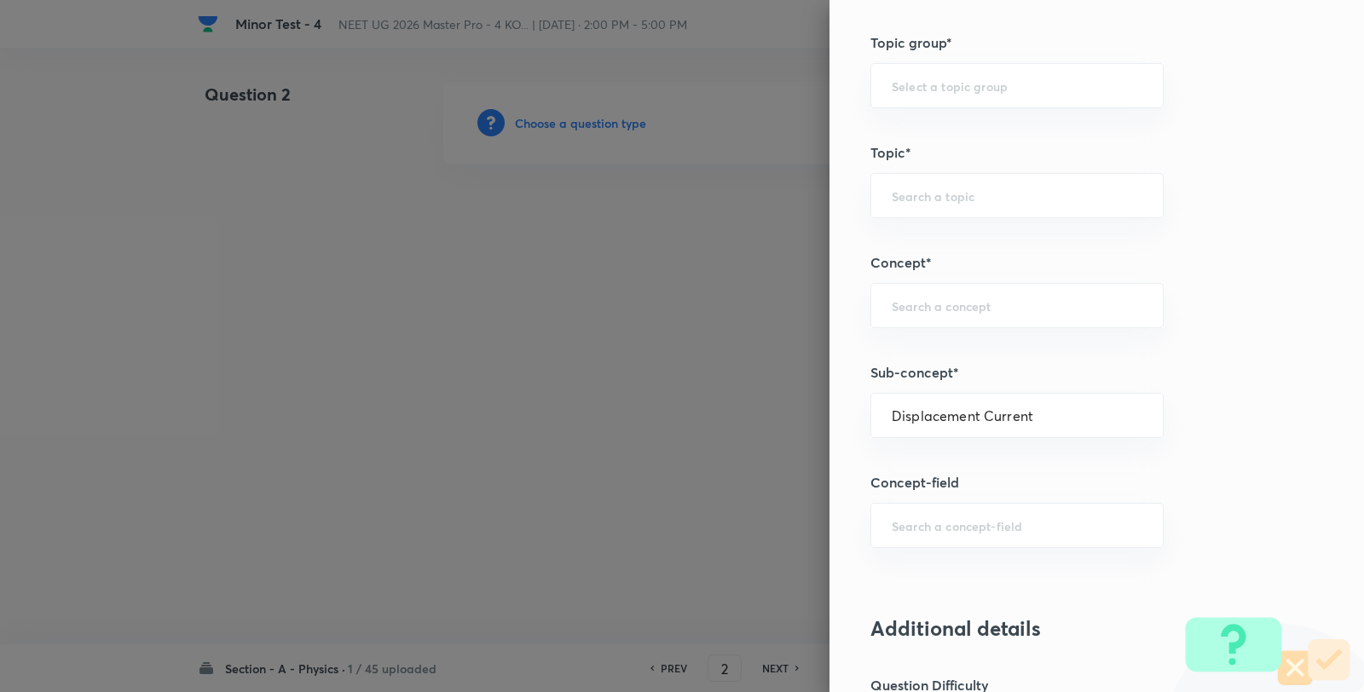
type input "Physics"
type input "Electricity & Magnetism"
type input "Electromagnetic Waves"
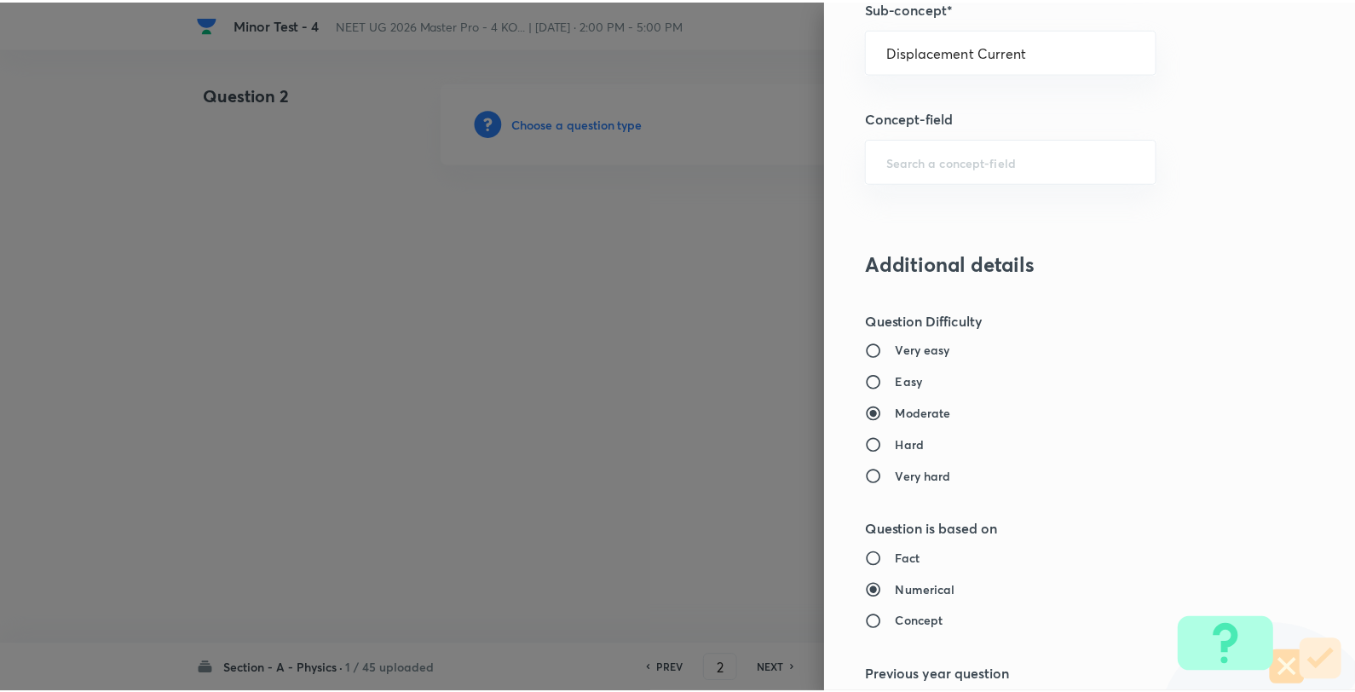
scroll to position [1746, 0]
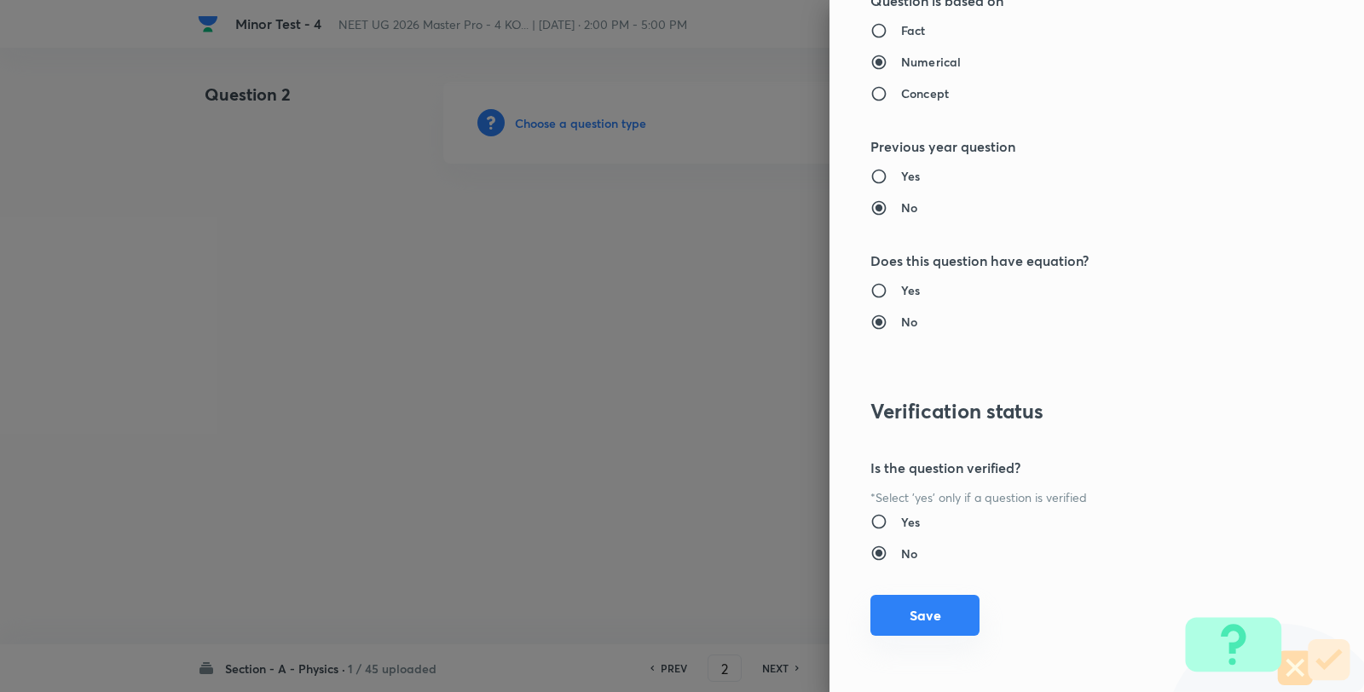
click at [940, 617] on button "Save" at bounding box center [924, 615] width 109 height 41
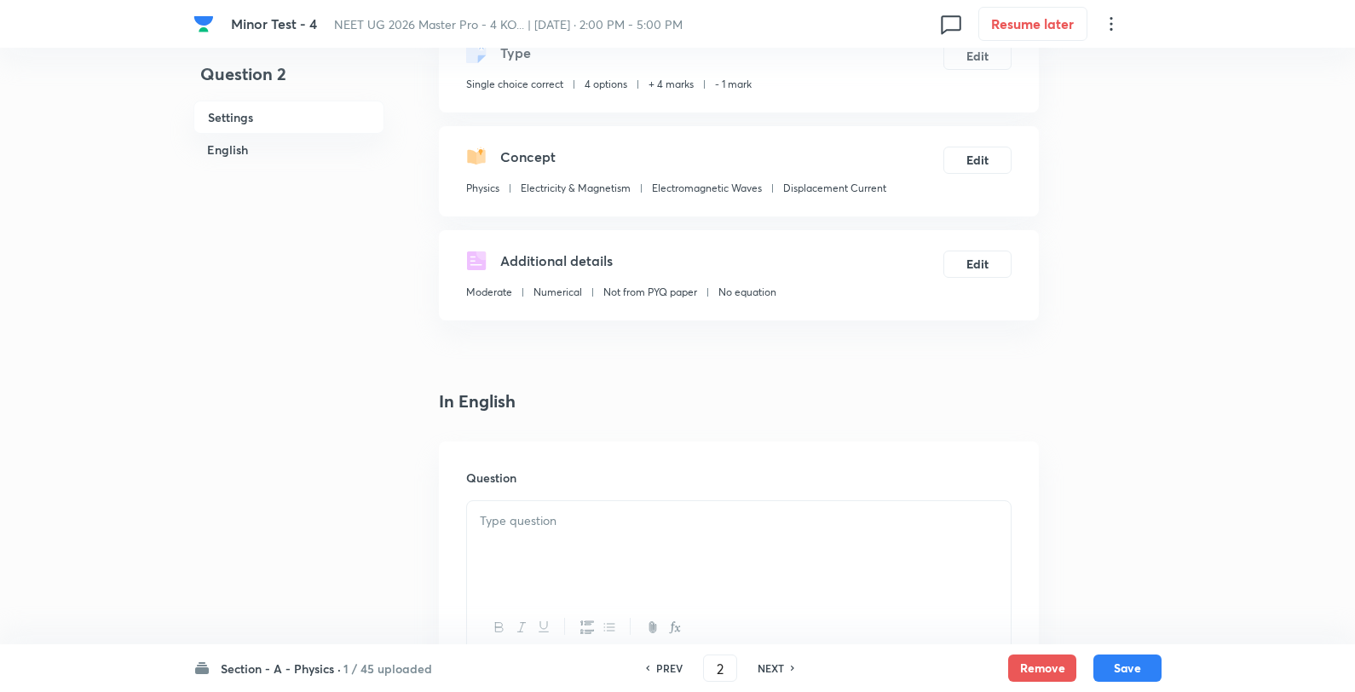
scroll to position [284, 0]
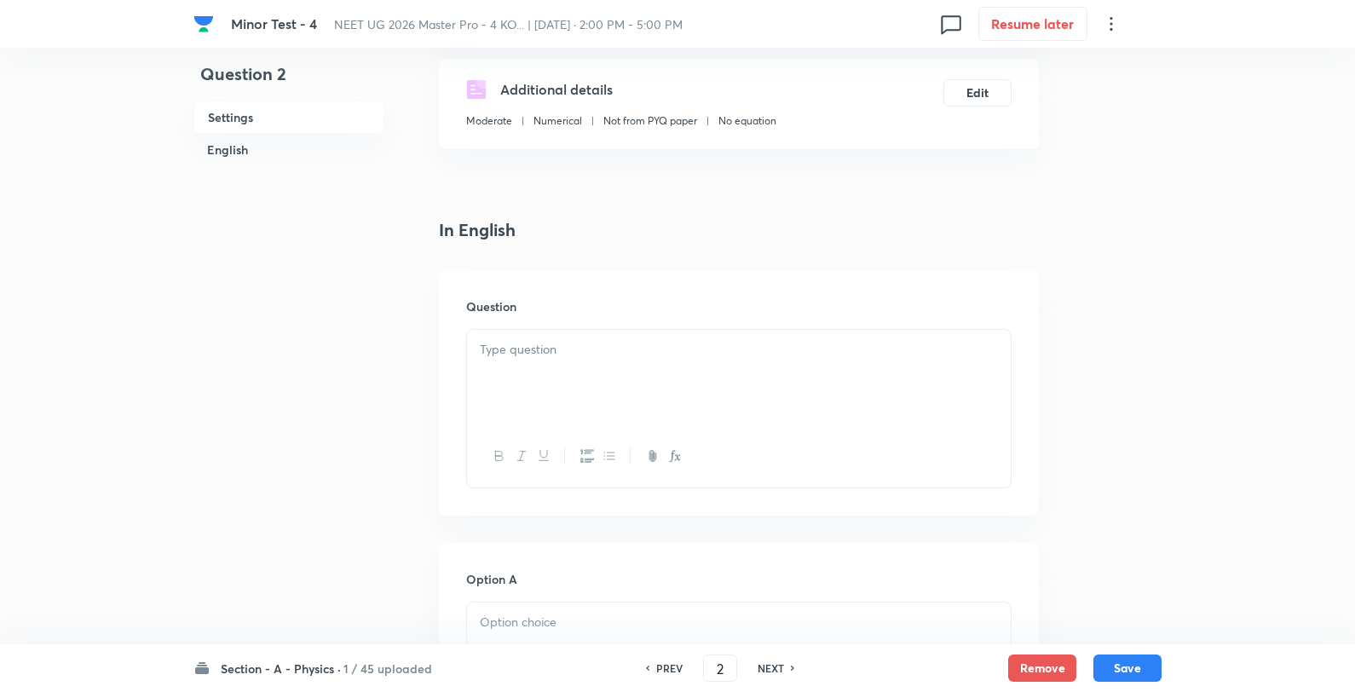
click at [624, 368] on div at bounding box center [739, 377] width 544 height 95
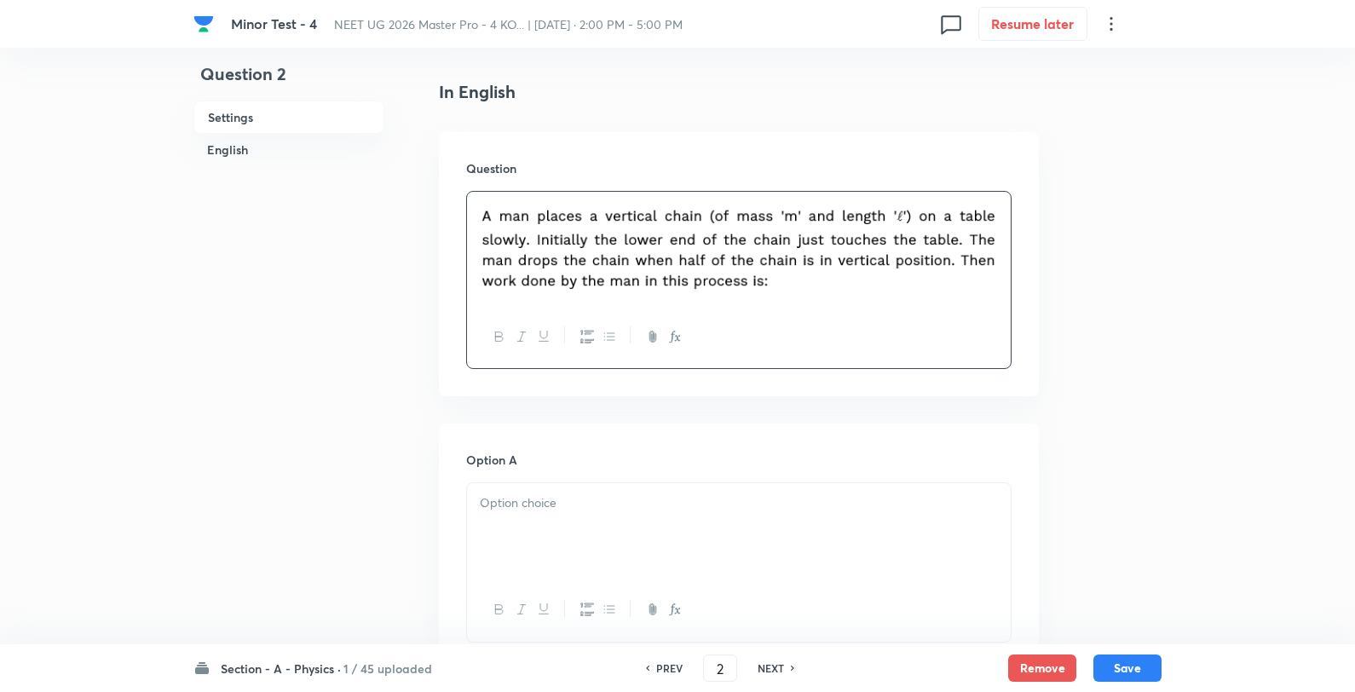
scroll to position [568, 0]
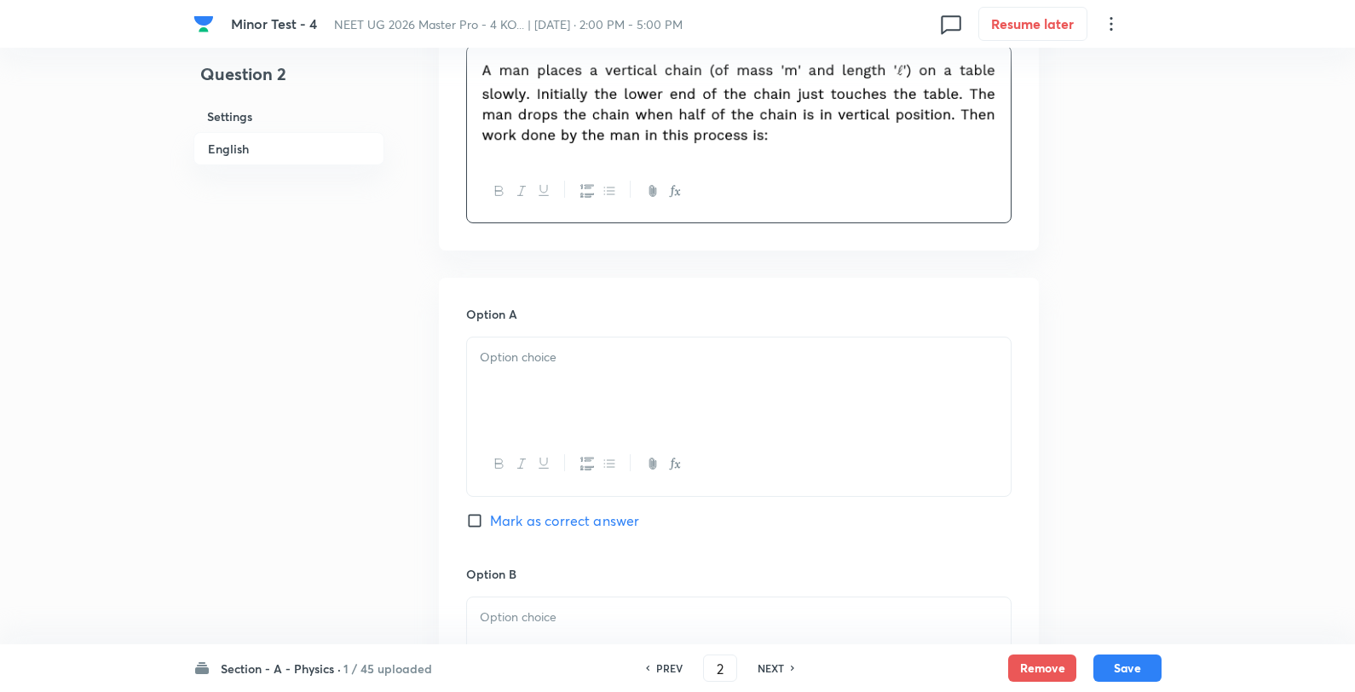
click at [584, 356] on p at bounding box center [739, 358] width 518 height 20
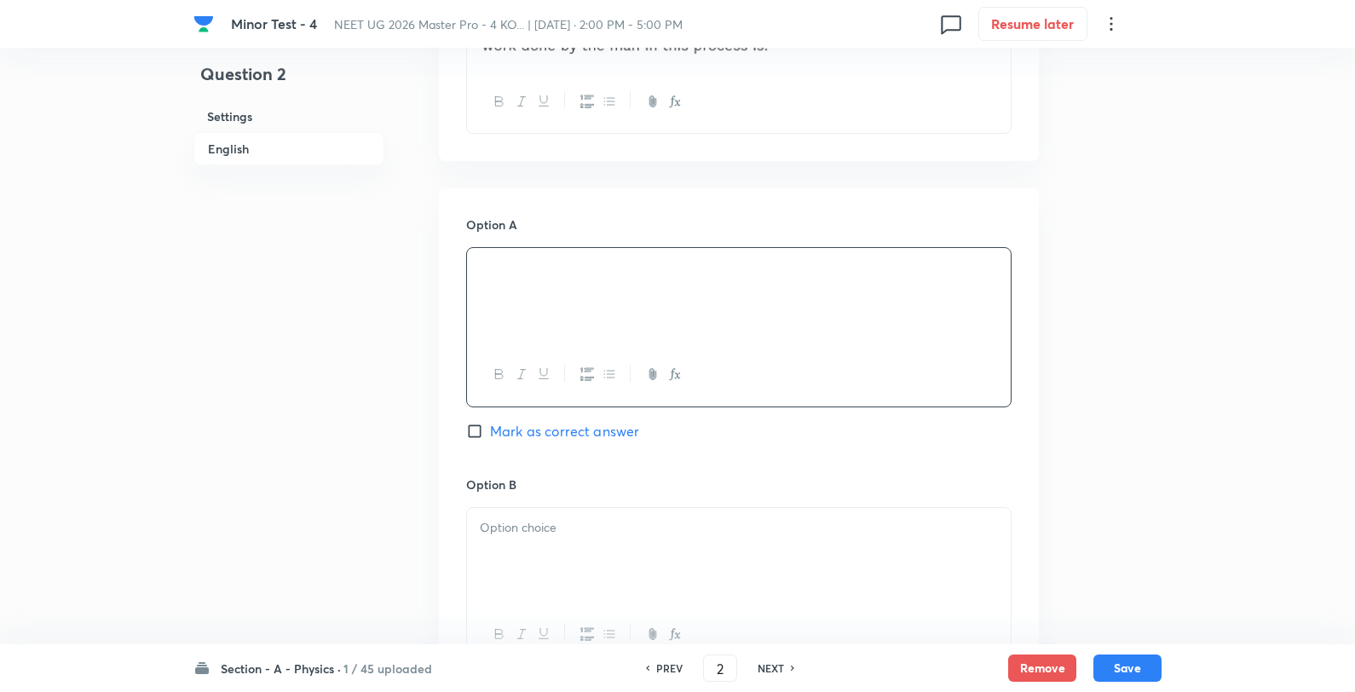
scroll to position [757, 0]
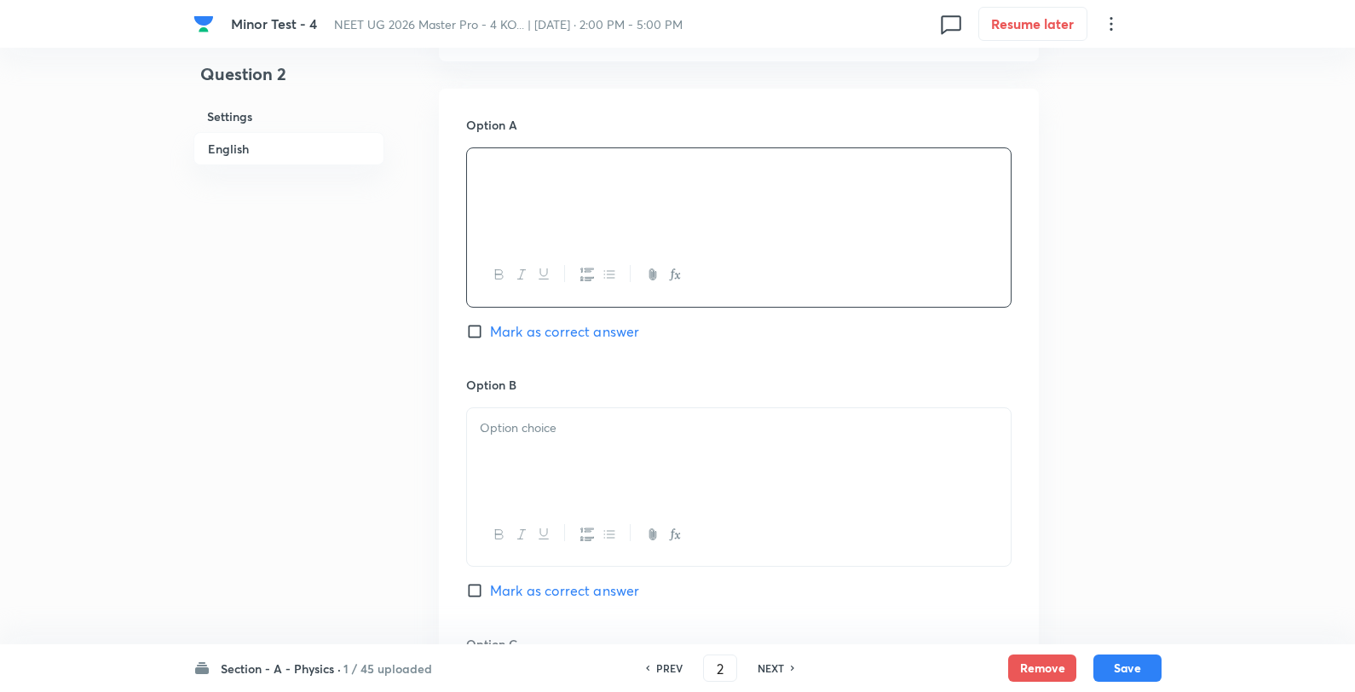
click at [569, 442] on div at bounding box center [739, 455] width 544 height 95
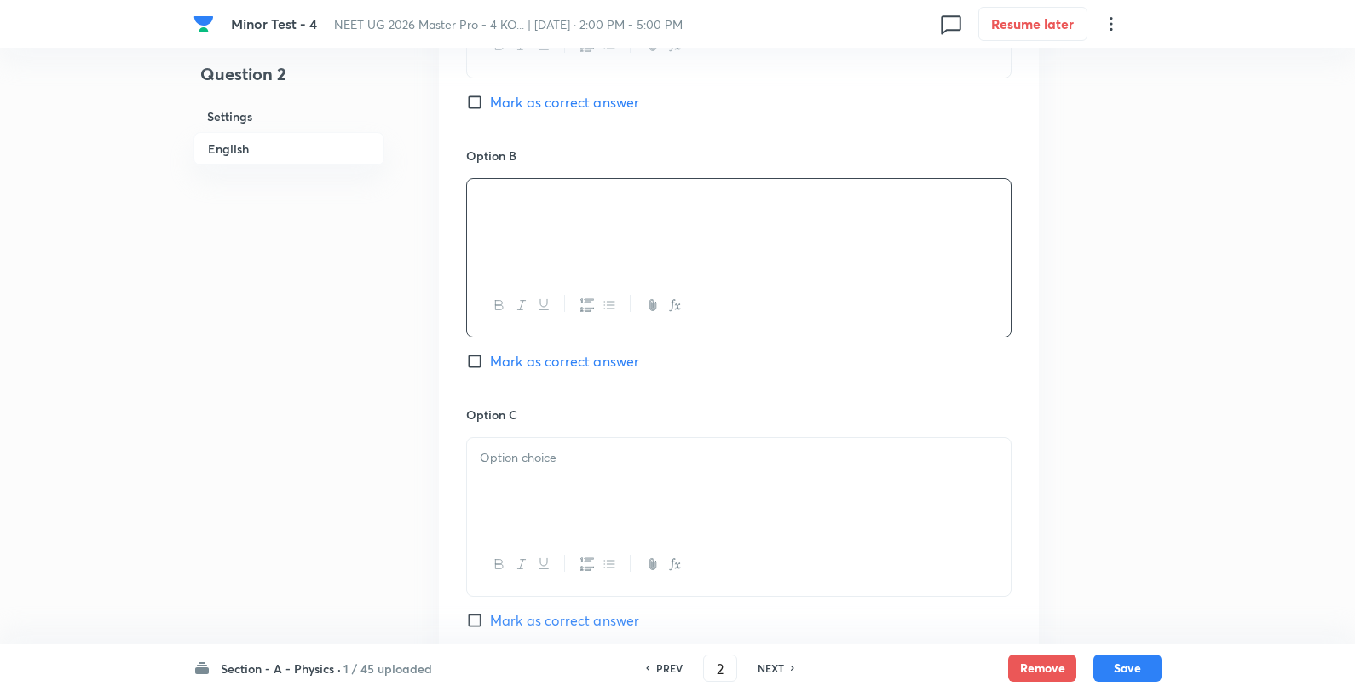
scroll to position [1042, 0]
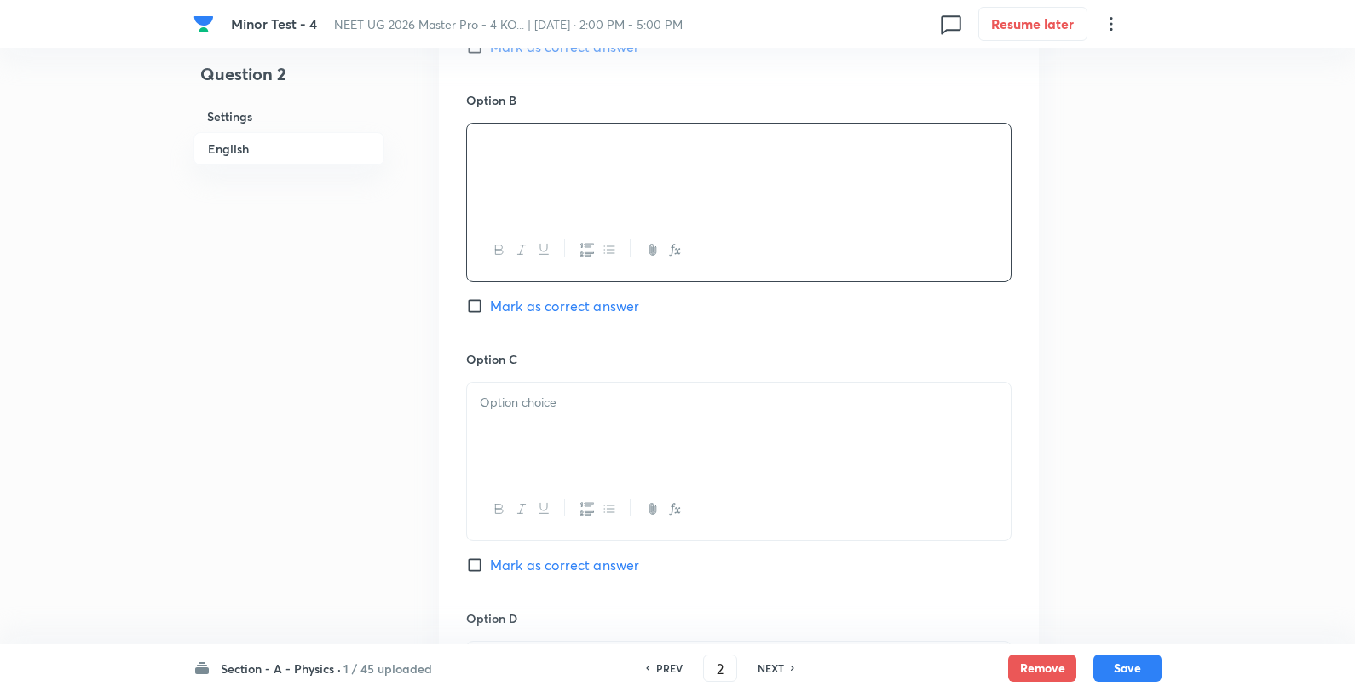
click at [580, 394] on p at bounding box center [739, 403] width 518 height 20
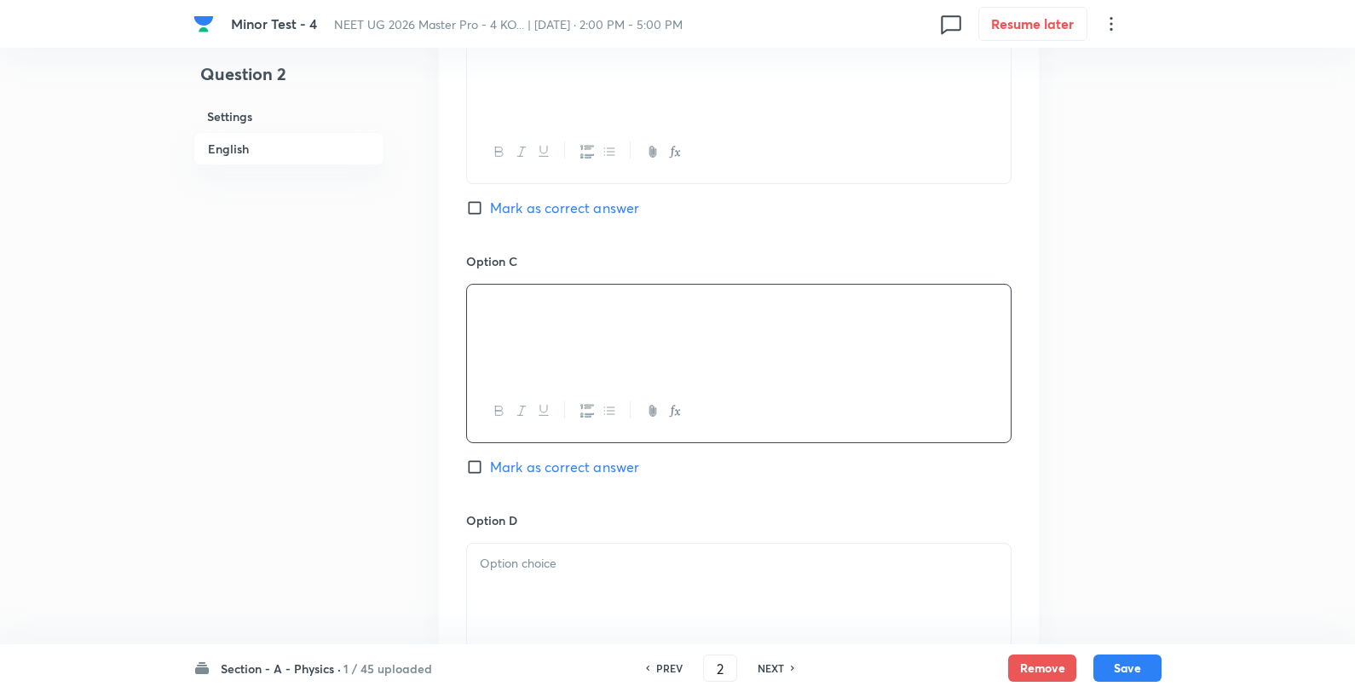
scroll to position [1231, 0]
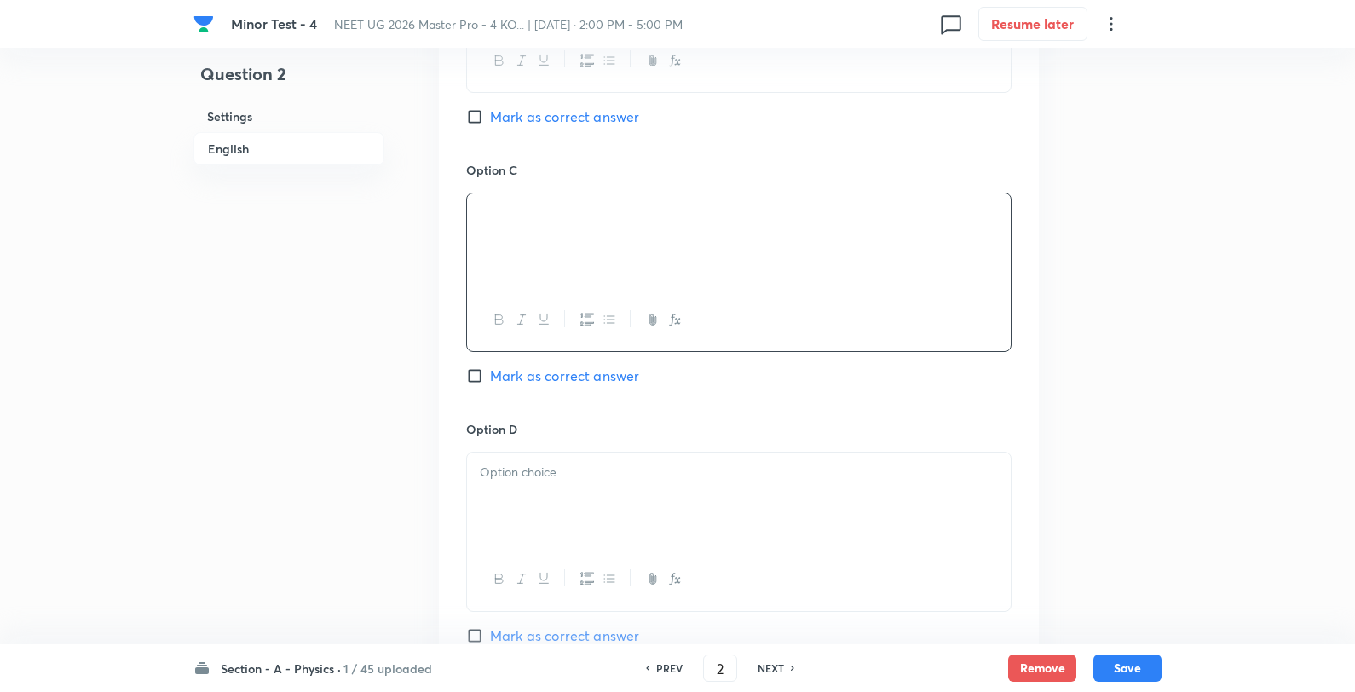
click at [558, 115] on span "Mark as correct answer" at bounding box center [564, 117] width 149 height 20
click at [490, 115] on input "Mark as correct answer" at bounding box center [478, 116] width 24 height 17
checkbox input "true"
click at [517, 526] on div at bounding box center [739, 500] width 544 height 95
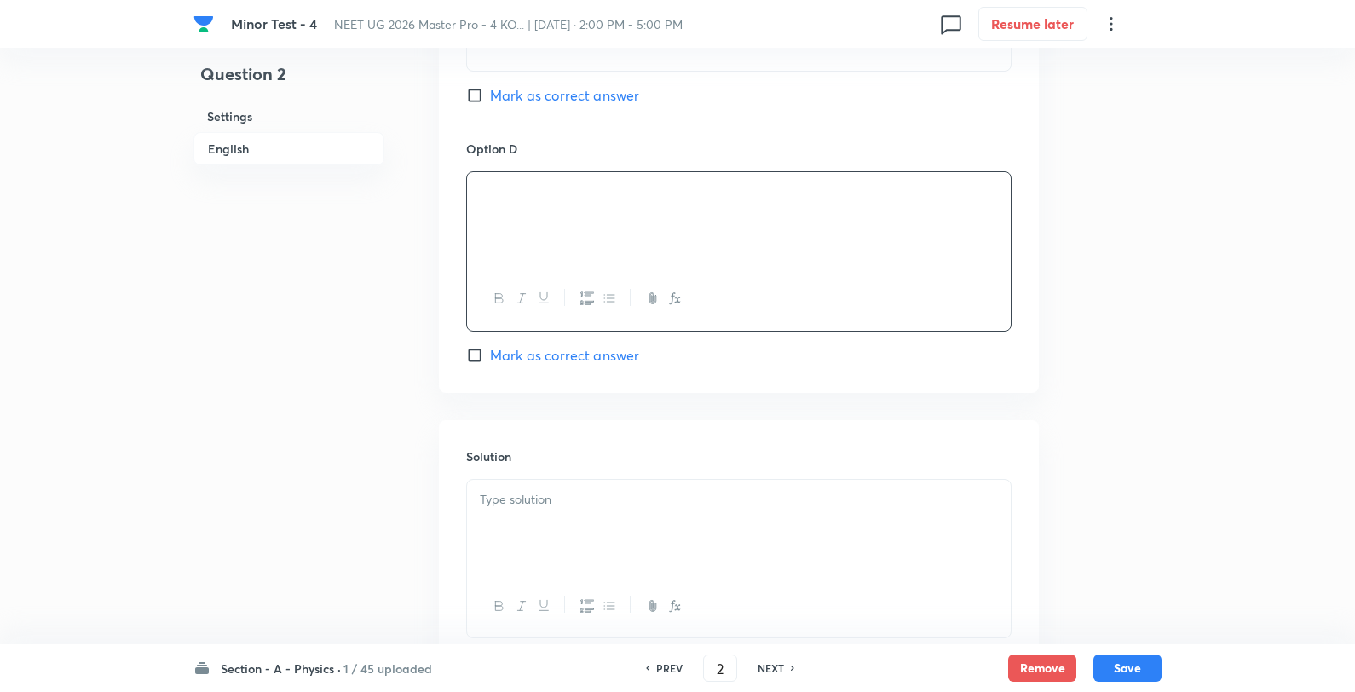
scroll to position [1609, 0]
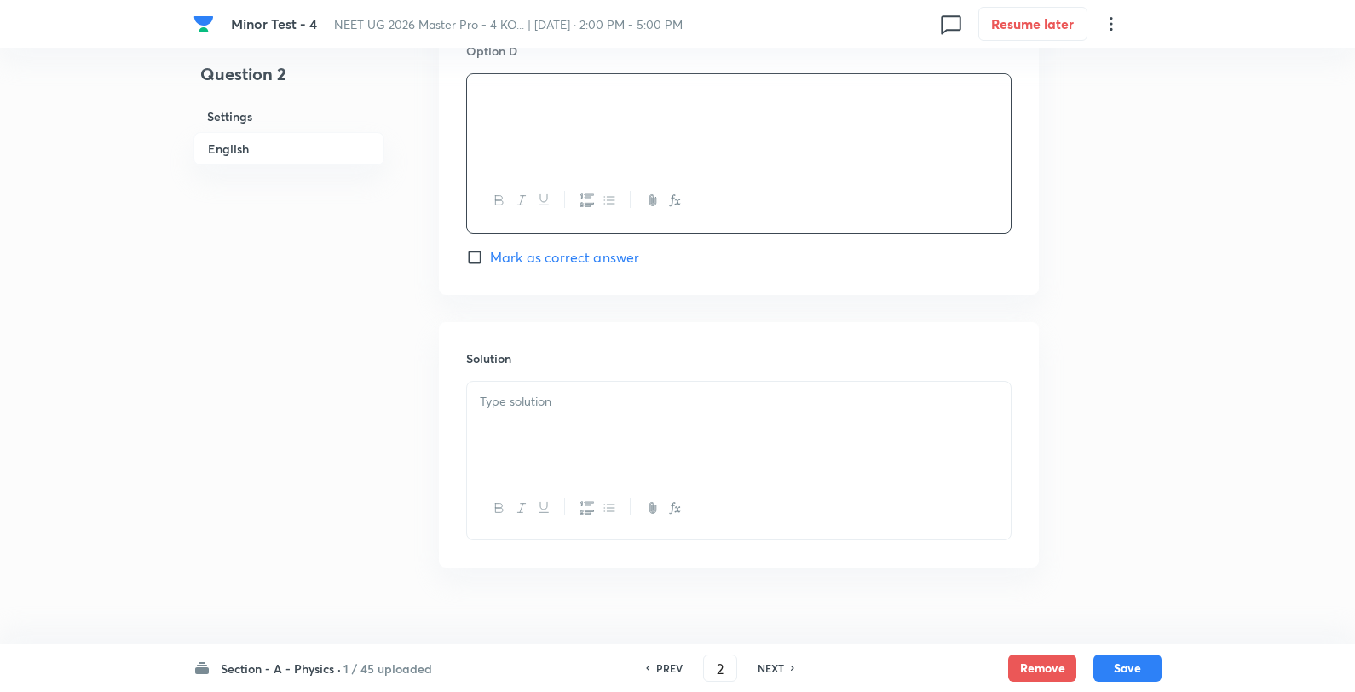
click at [607, 450] on div at bounding box center [739, 429] width 544 height 95
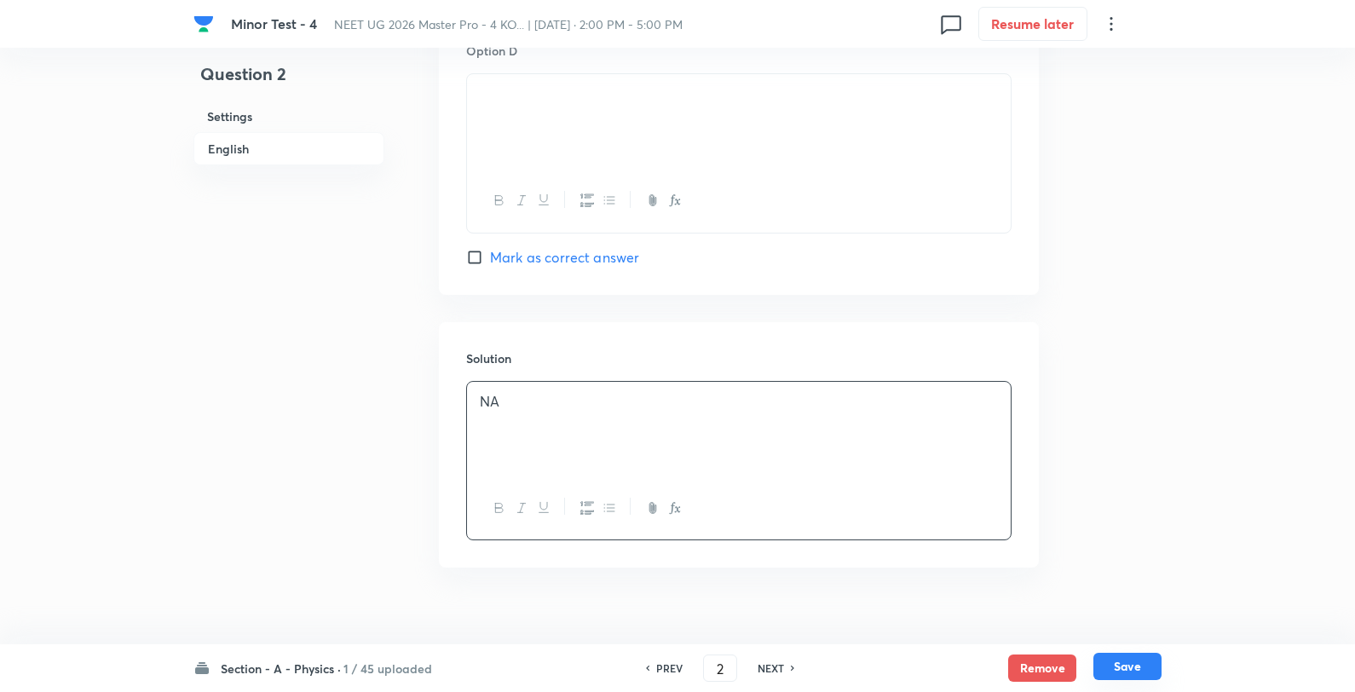
click at [1131, 672] on button "Save" at bounding box center [1128, 666] width 68 height 27
type input "3"
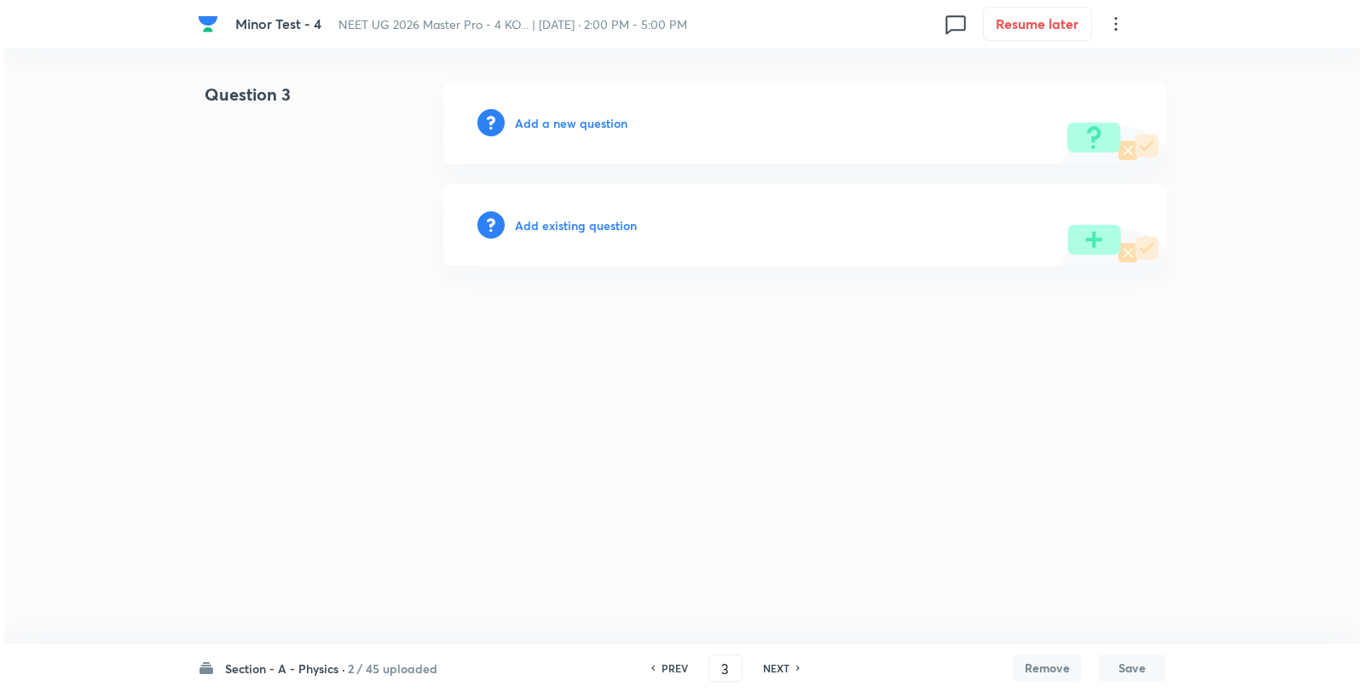
scroll to position [0, 0]
click at [555, 117] on h6 "Add a new question" at bounding box center [571, 123] width 113 height 18
click at [555, 117] on h6 "Choose a question type" at bounding box center [580, 123] width 131 height 18
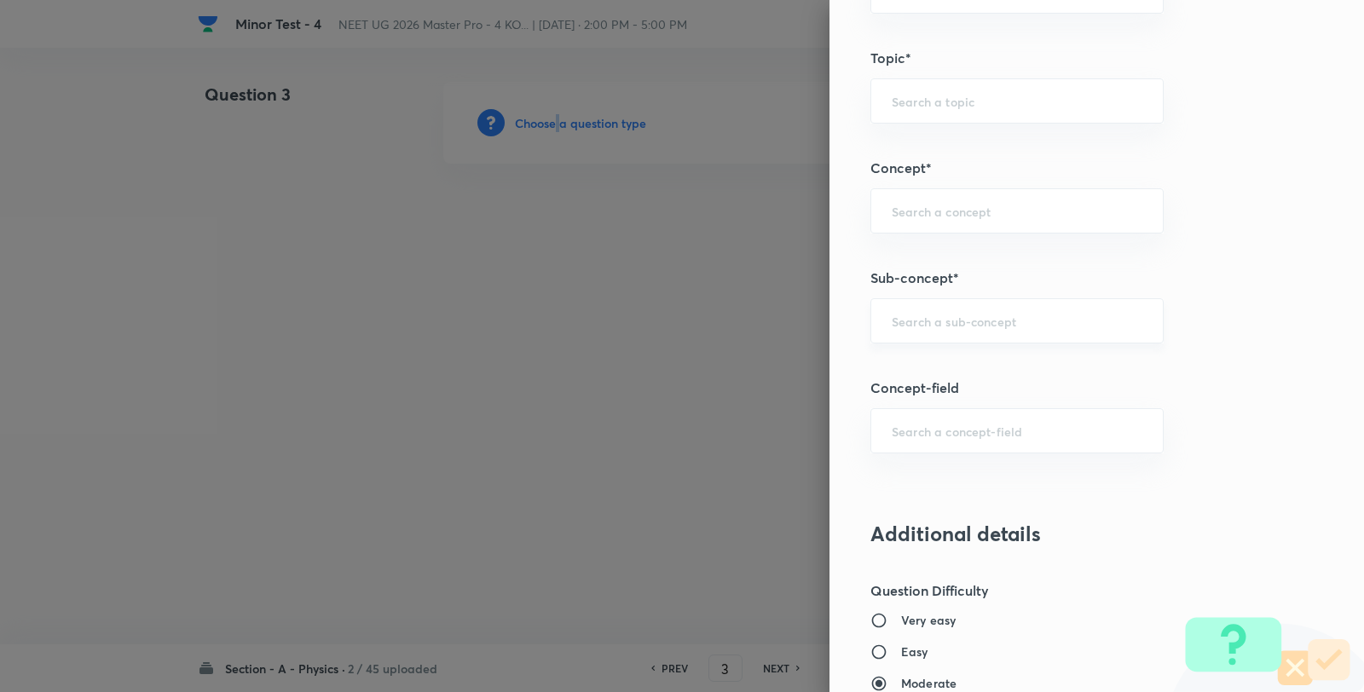
click at [946, 334] on div "​" at bounding box center [1016, 320] width 293 height 45
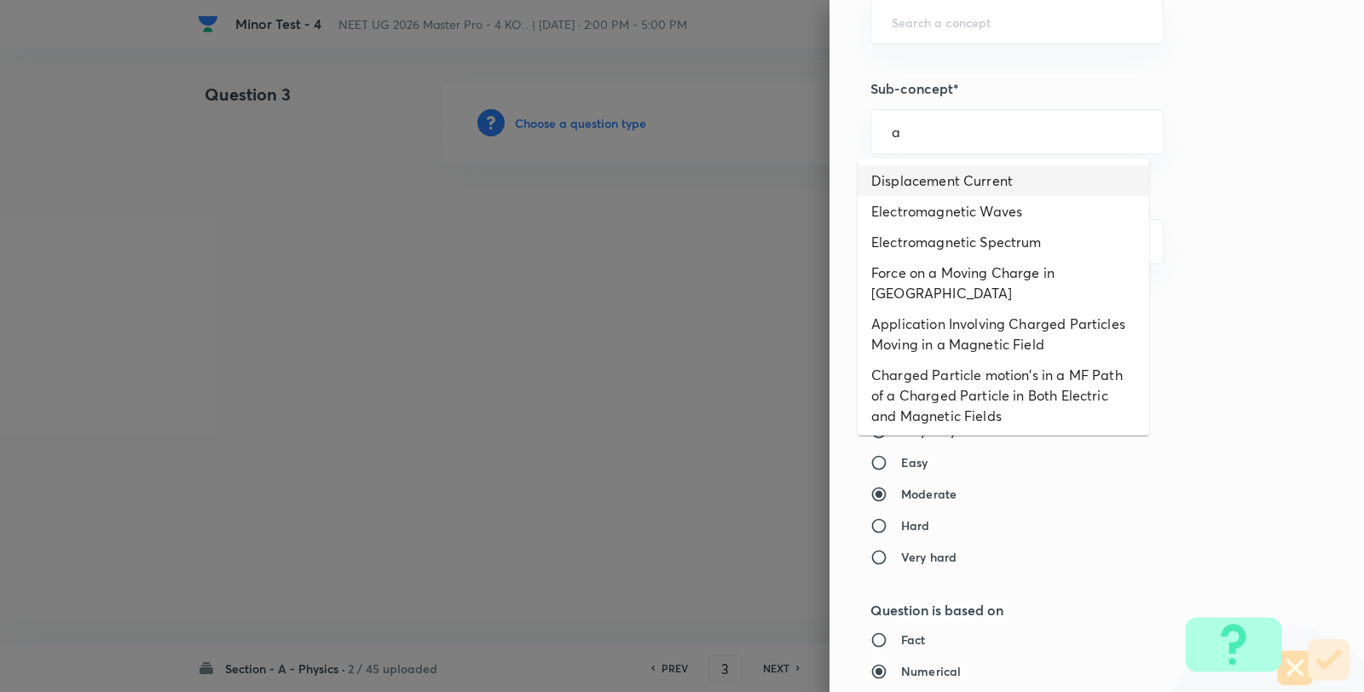
click at [940, 172] on li "Displacement Current" at bounding box center [1002, 180] width 291 height 31
type input "Displacement Current"
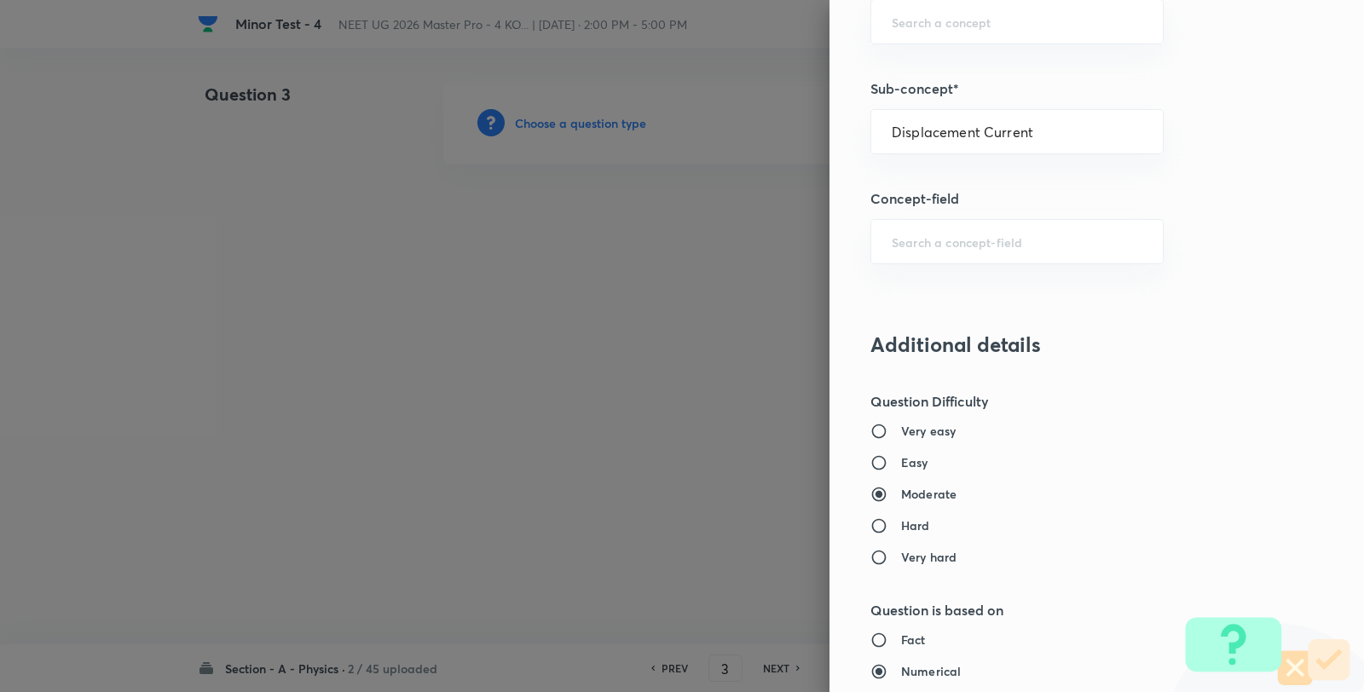
type input "Physics"
type input "Electricity & Magnetism"
type input "Electromagnetic Waves"
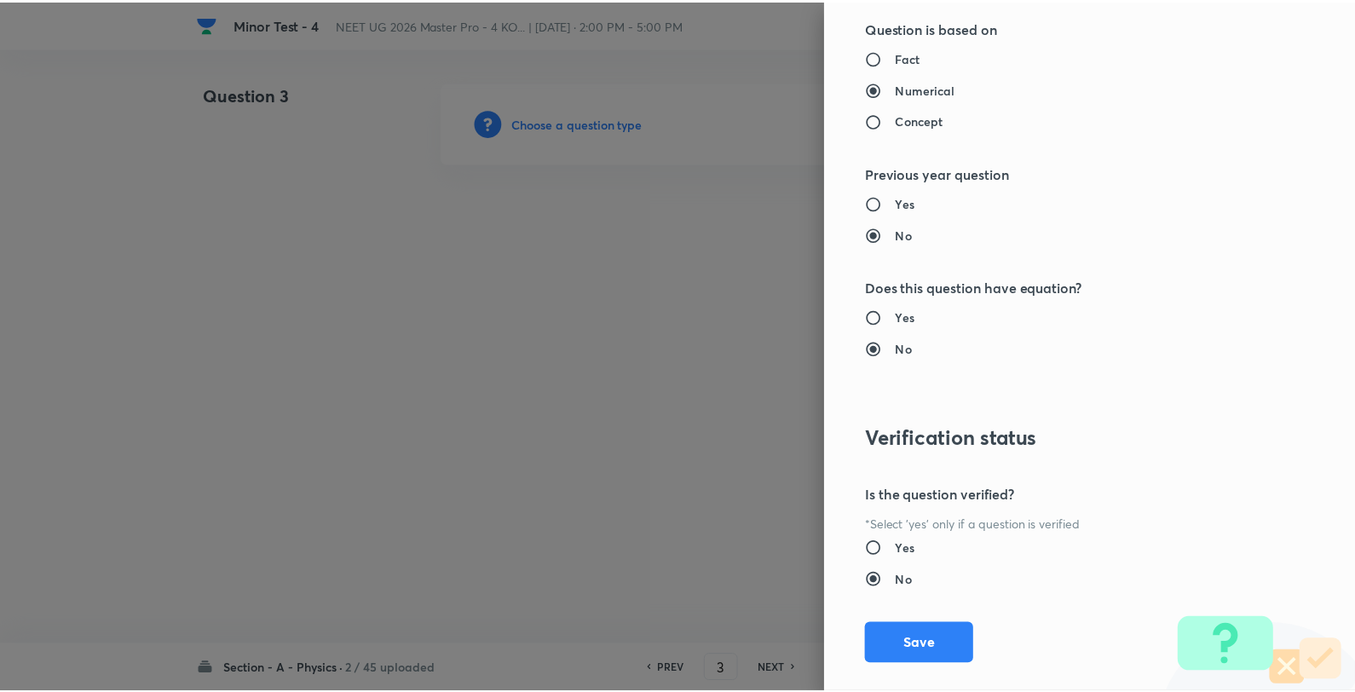
scroll to position [1746, 0]
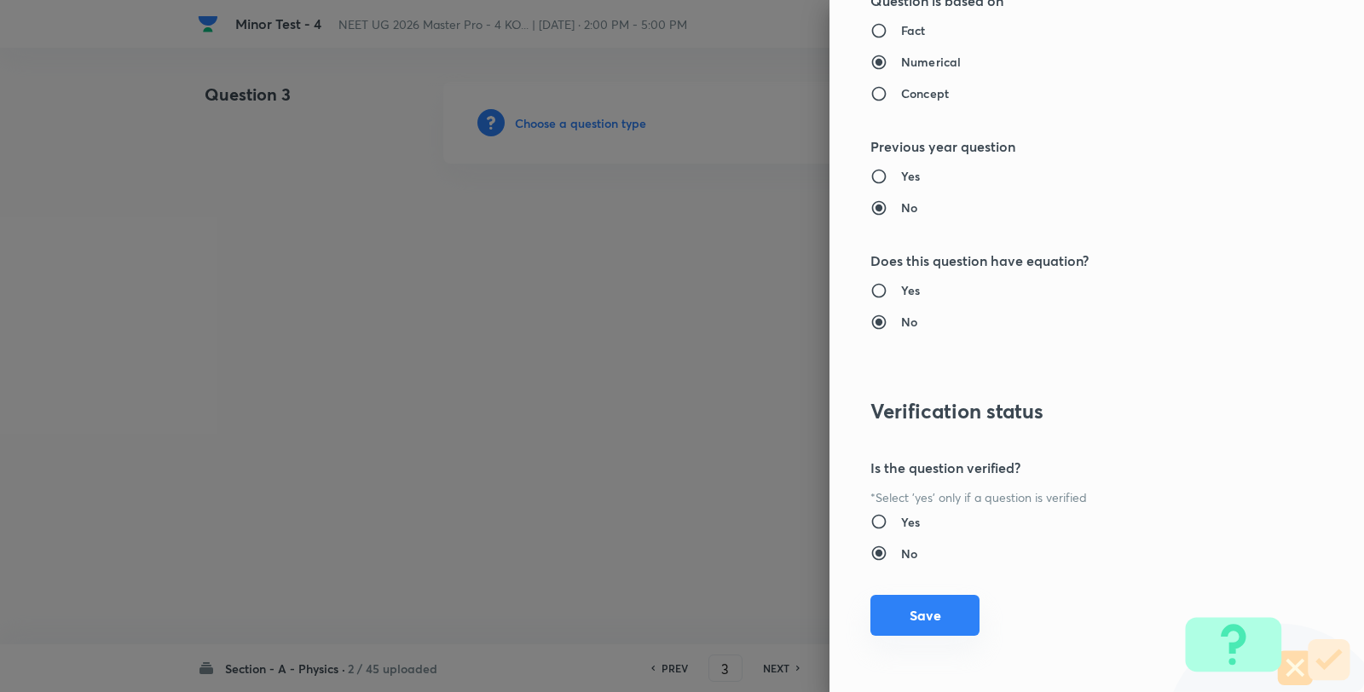
click at [926, 608] on button "Save" at bounding box center [924, 615] width 109 height 41
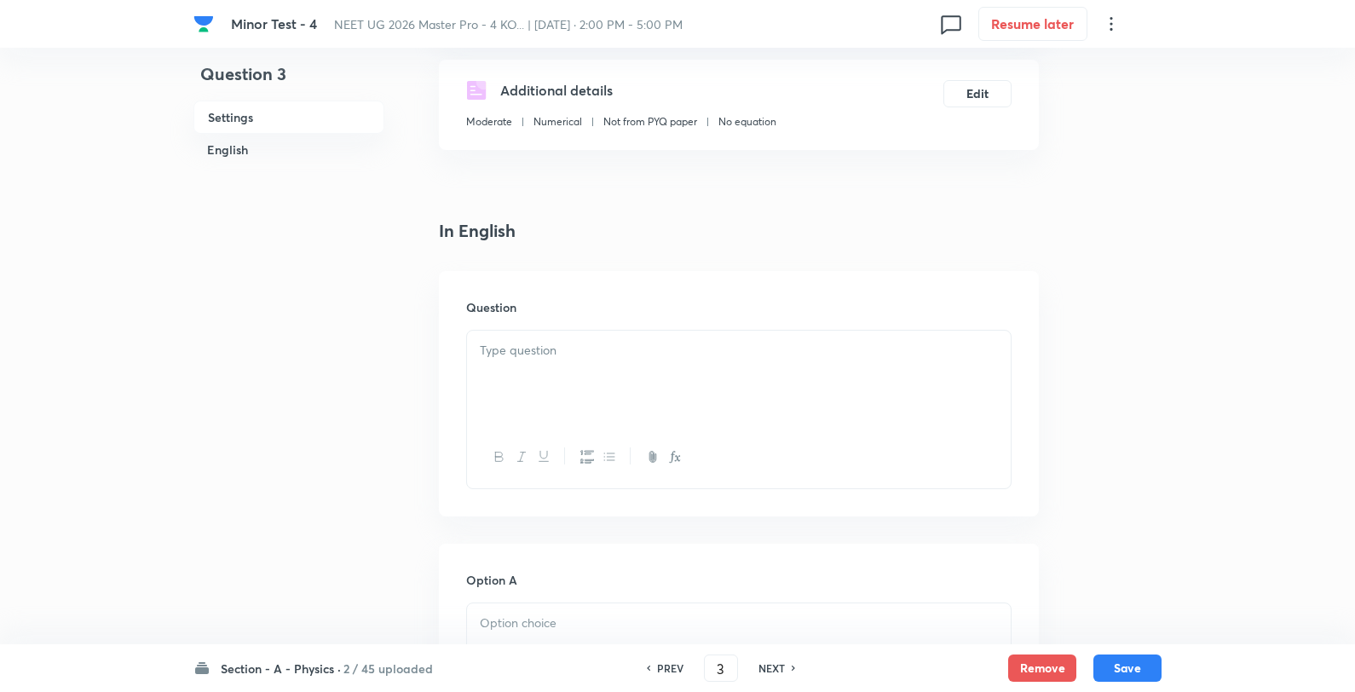
scroll to position [284, 0]
click at [616, 376] on div at bounding box center [739, 377] width 544 height 95
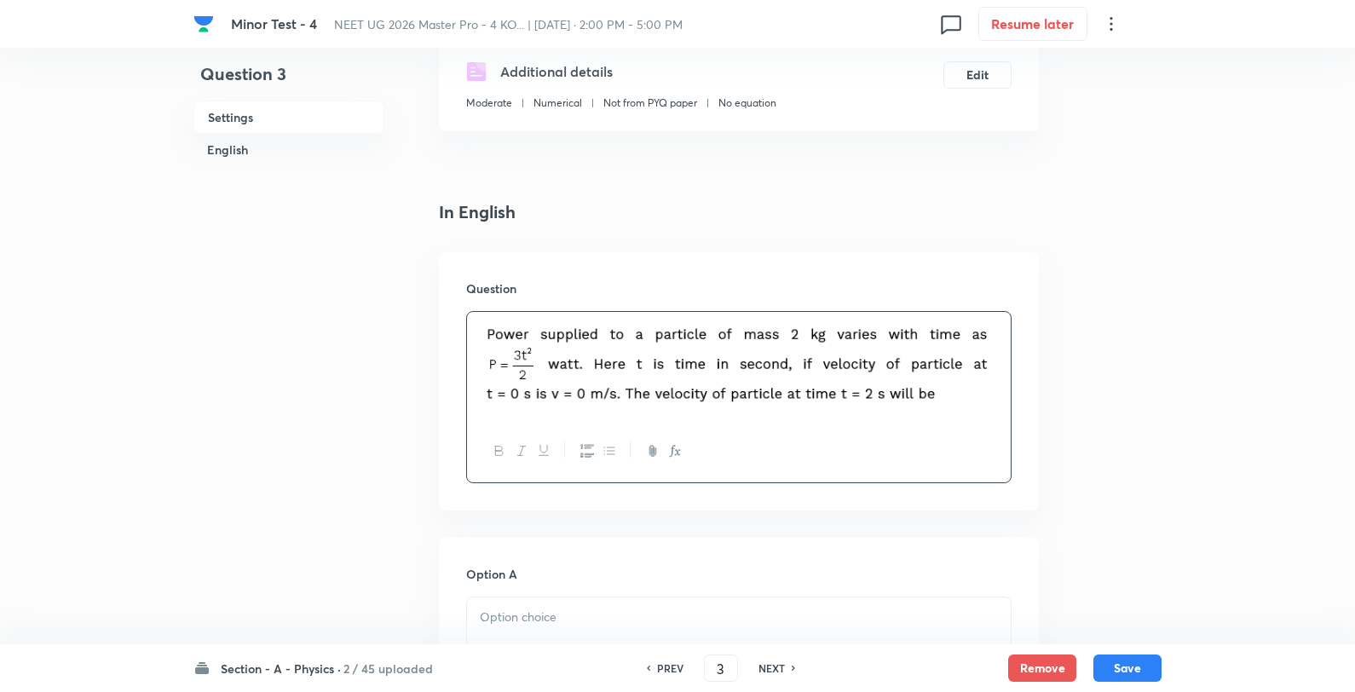
scroll to position [662, 0]
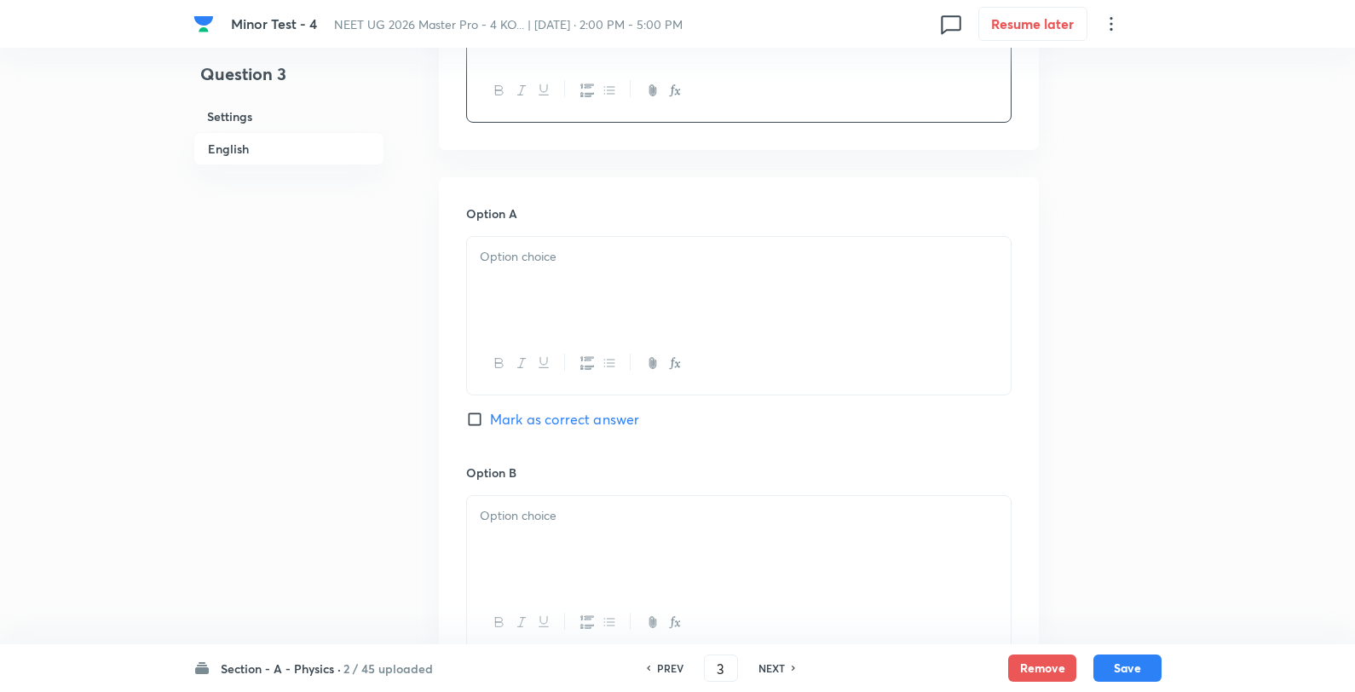
click at [508, 257] on p at bounding box center [739, 257] width 518 height 20
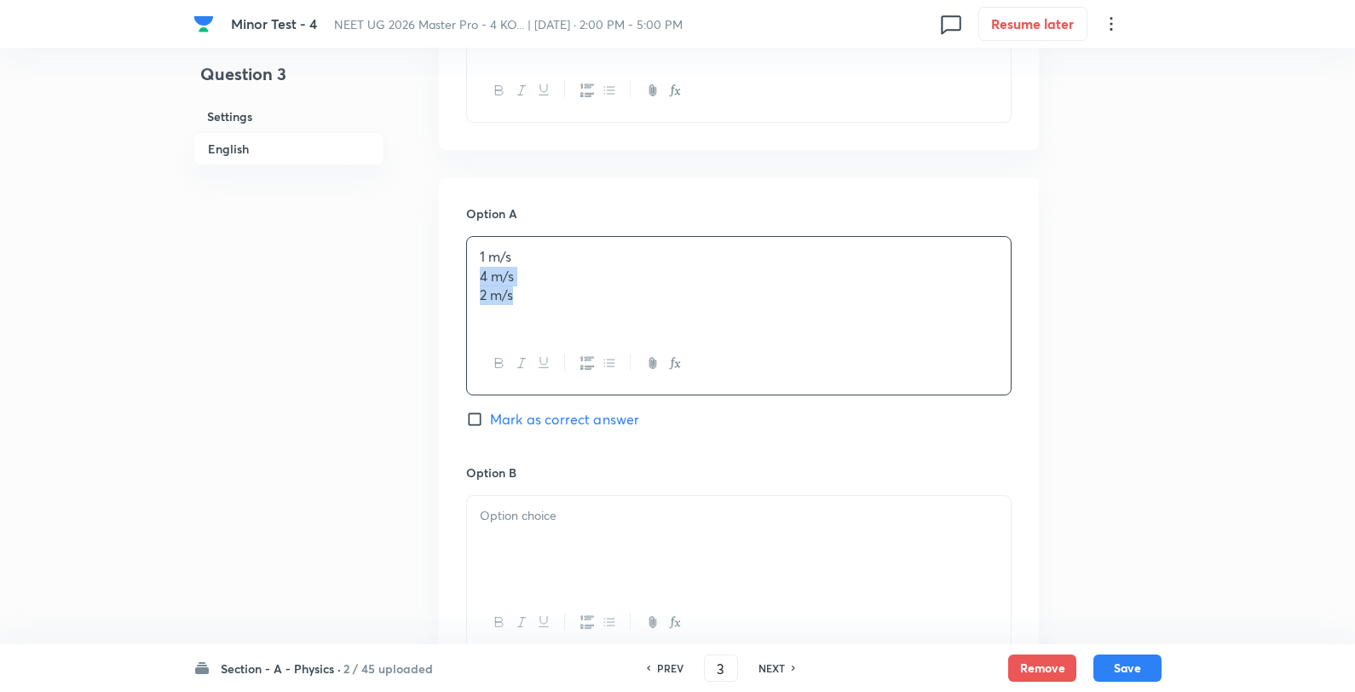
click at [589, 247] on p "1 m/s" at bounding box center [739, 257] width 518 height 20
drag, startPoint x: 571, startPoint y: 591, endPoint x: 563, endPoint y: 543, distance: 48.3
click at [568, 592] on div at bounding box center [739, 543] width 544 height 95
click at [590, 515] on p "4 m/s" at bounding box center [739, 516] width 518 height 20
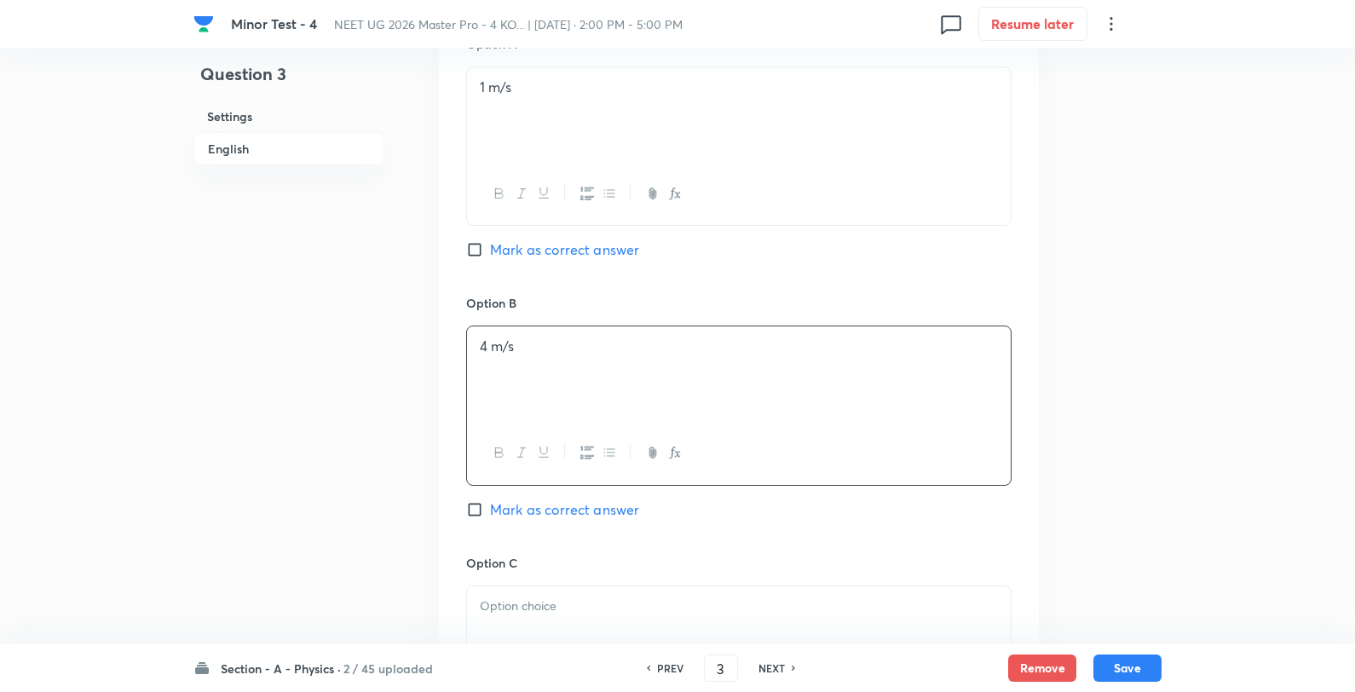
scroll to position [852, 0]
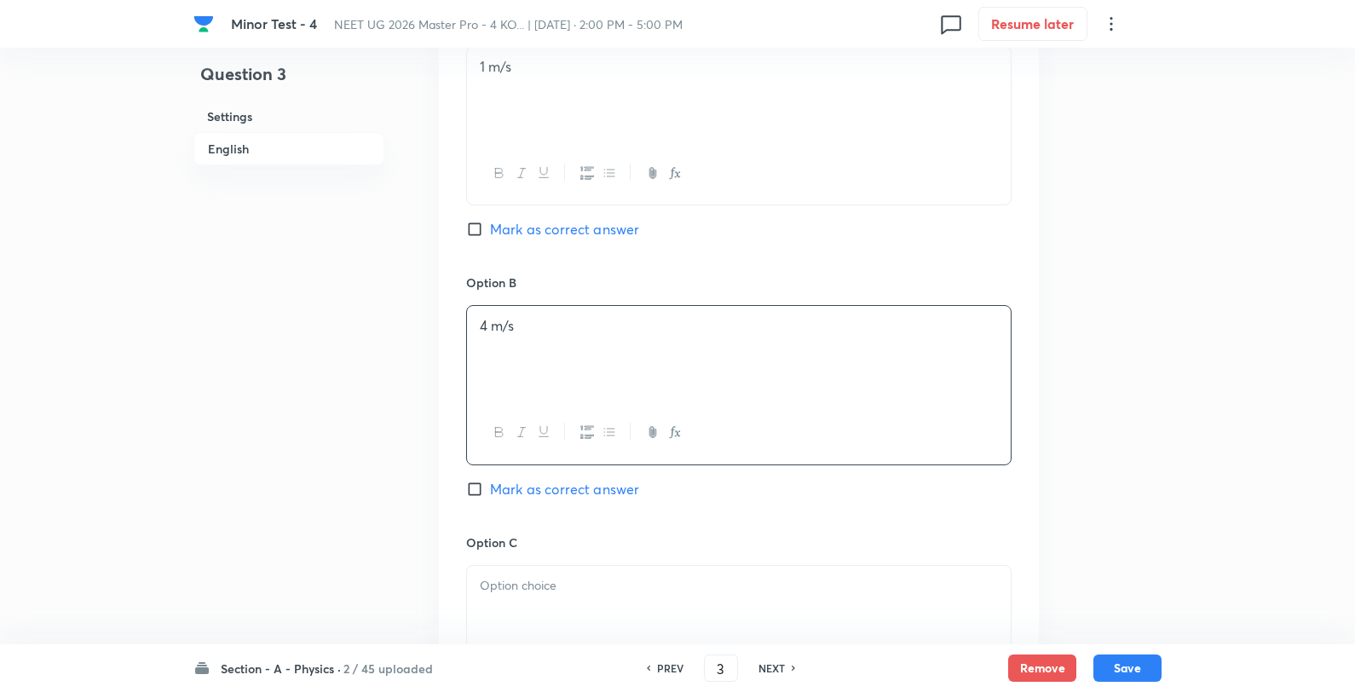
click at [531, 598] on div at bounding box center [739, 613] width 544 height 95
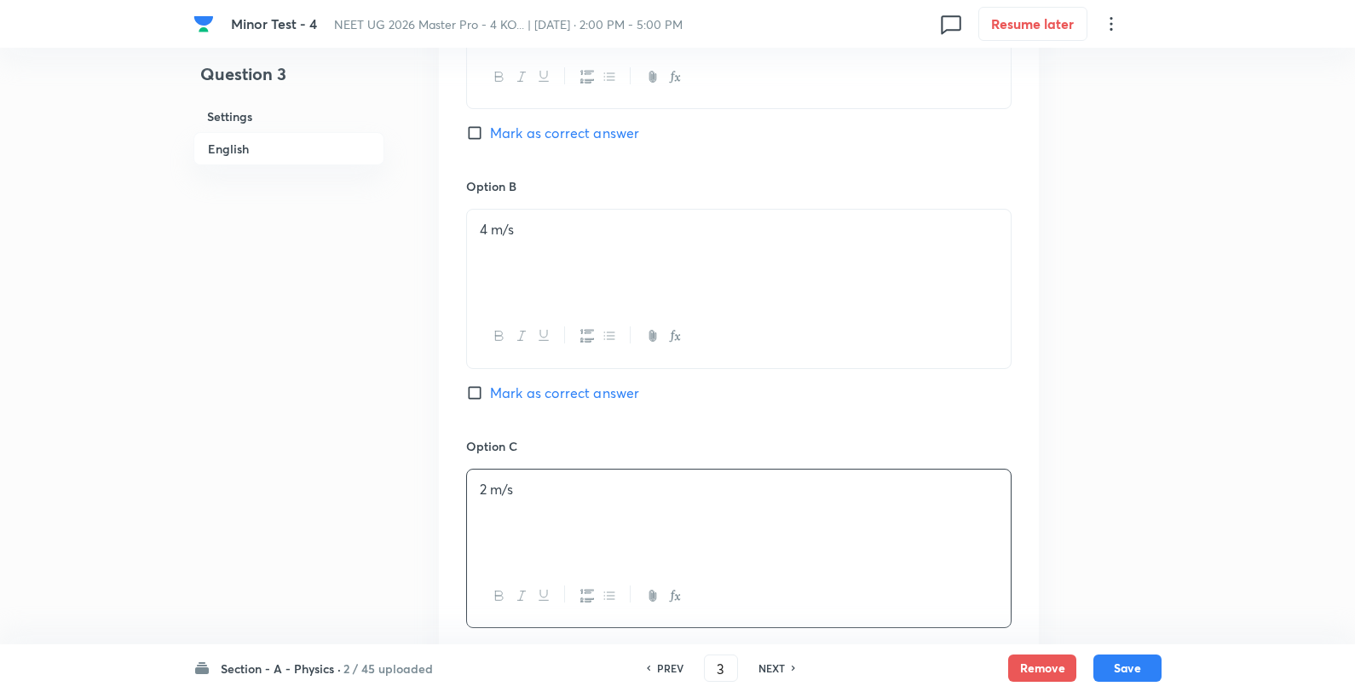
scroll to position [1042, 0]
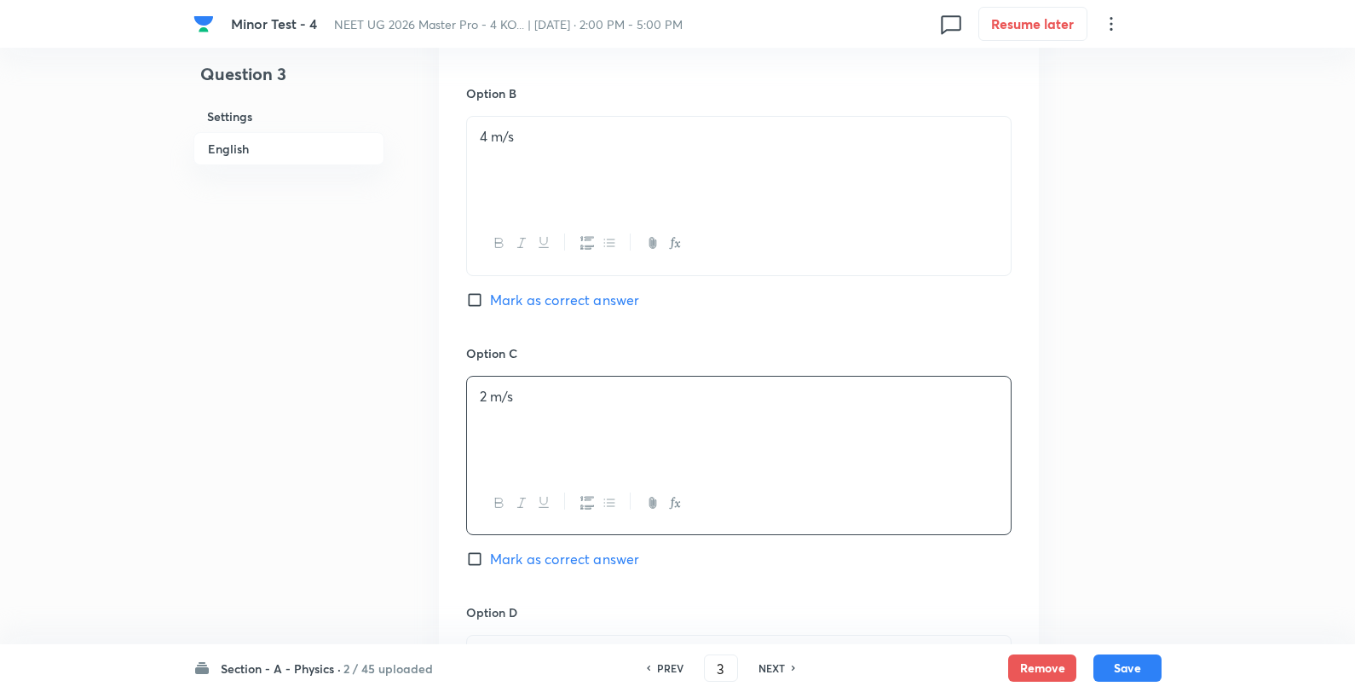
click at [551, 569] on span "Mark as correct answer" at bounding box center [564, 559] width 149 height 20
click at [490, 568] on input "Mark as correct answer" at bounding box center [478, 559] width 24 height 17
checkbox input "true"
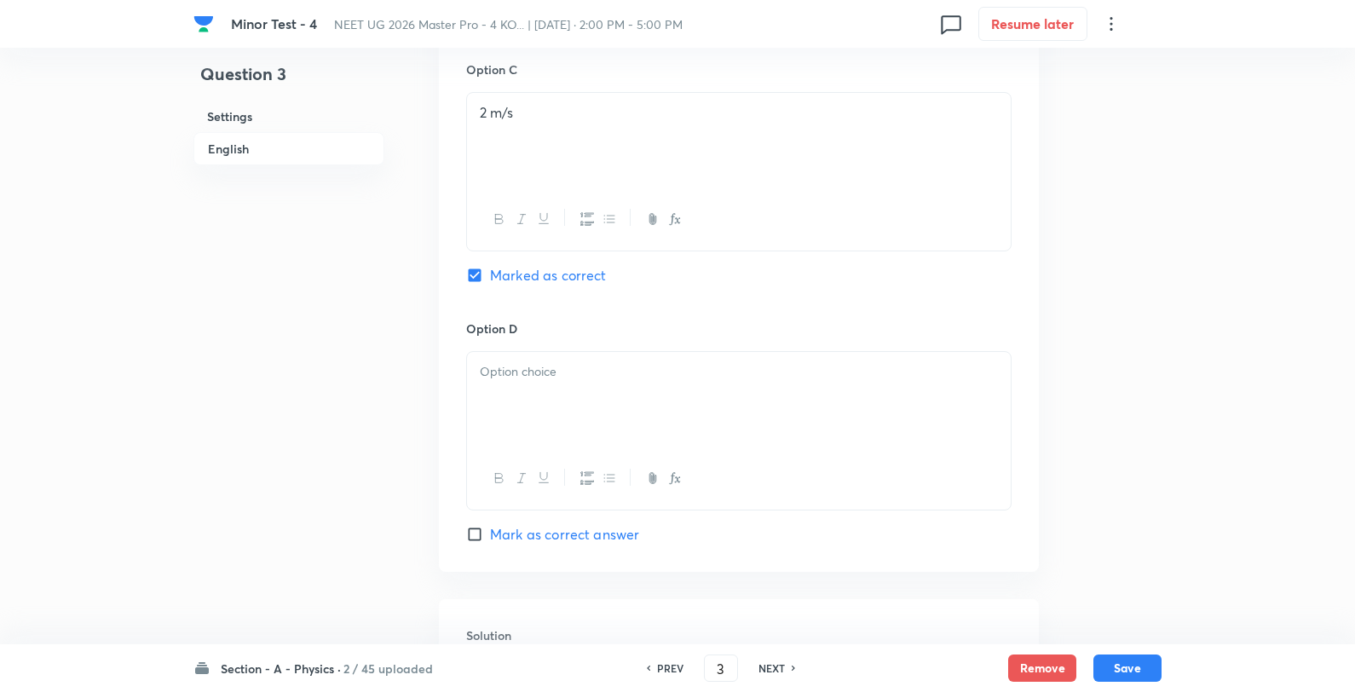
click at [594, 394] on div at bounding box center [739, 399] width 544 height 95
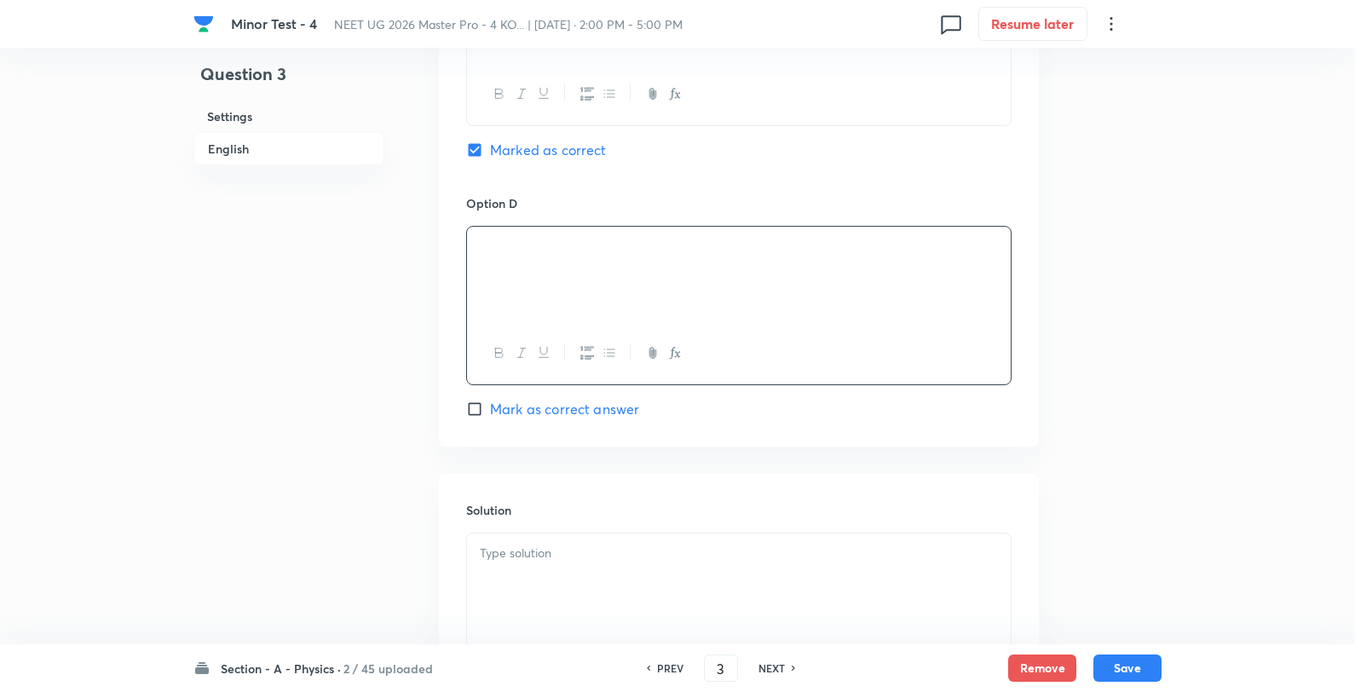
scroll to position [1632, 0]
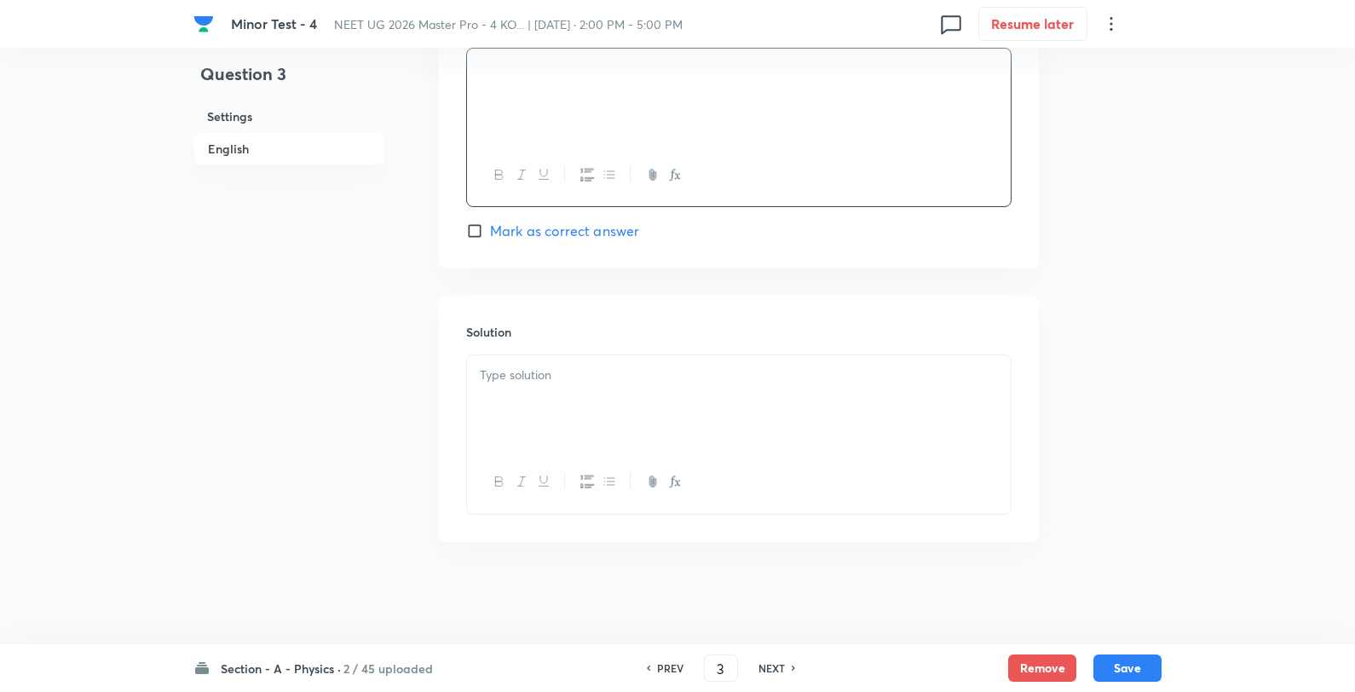
click at [599, 411] on div at bounding box center [739, 402] width 544 height 95
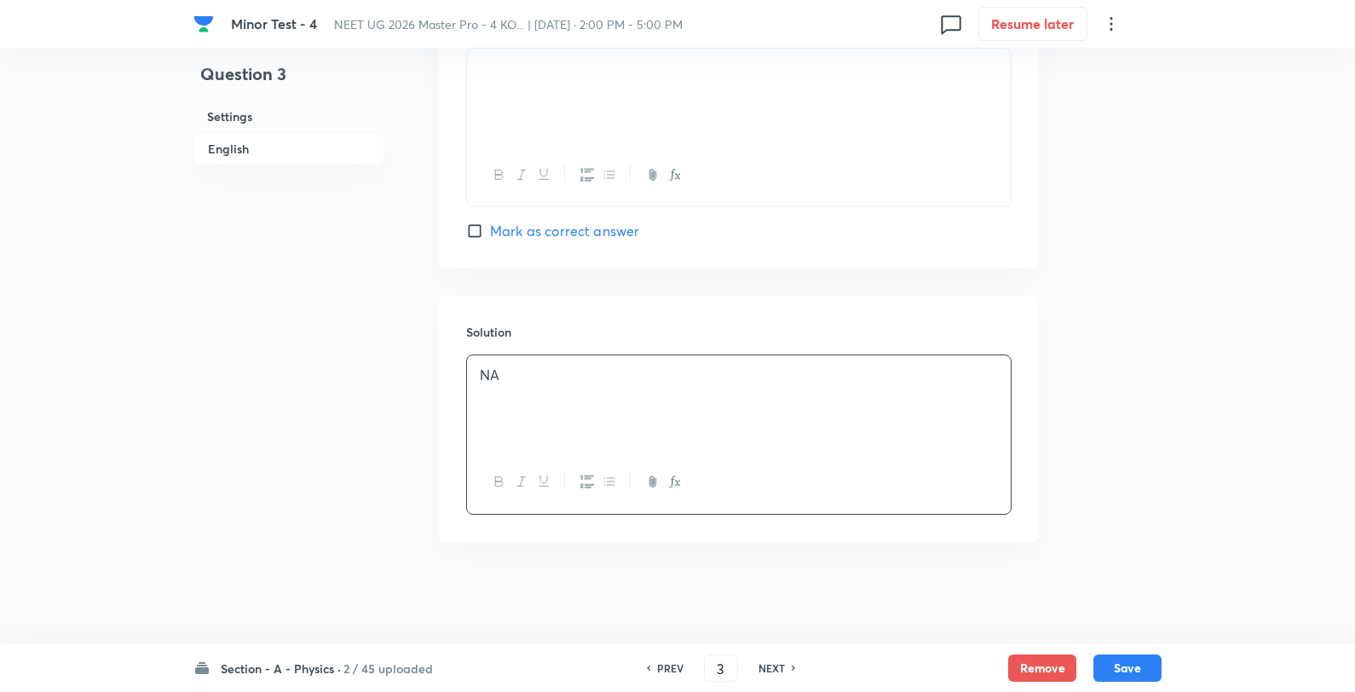
click at [1163, 671] on div "Section - A - Physics · 2 / 45 uploaded PREV 3 ​ NEXT Remove Save" at bounding box center [677, 668] width 1355 height 48
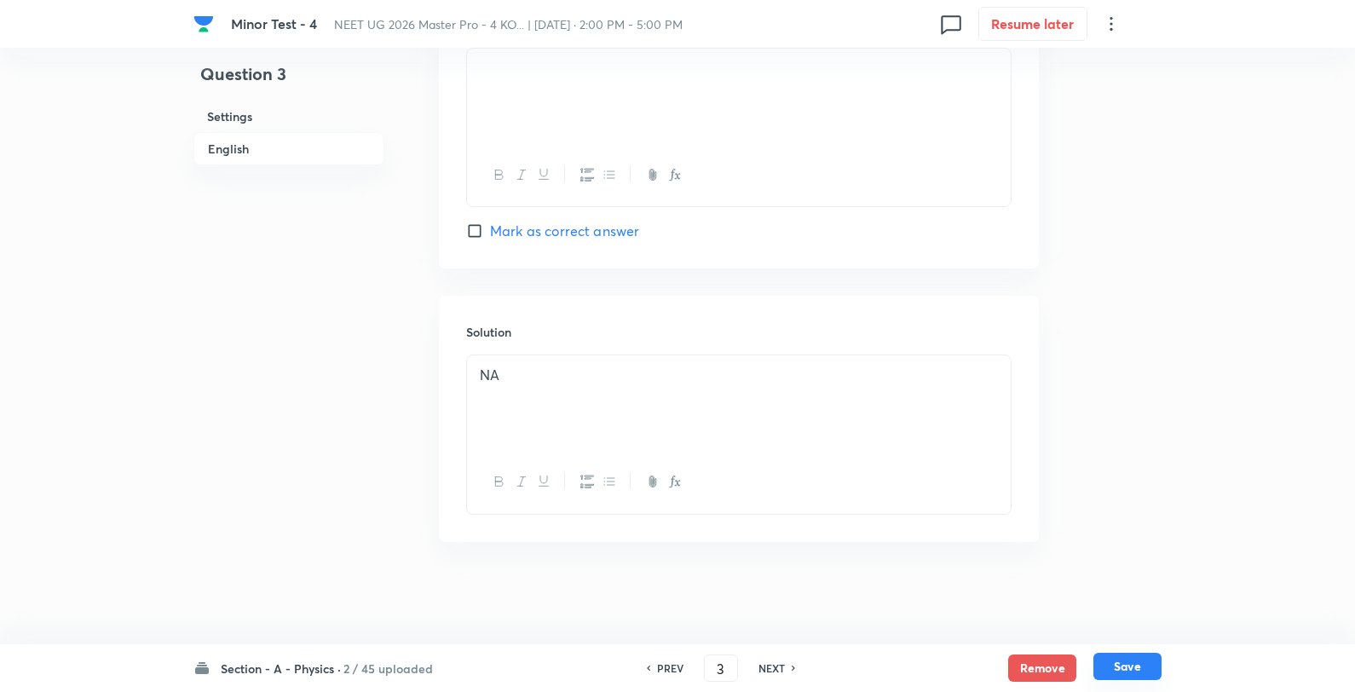
click at [1149, 670] on button "Save" at bounding box center [1128, 666] width 68 height 27
type input "4"
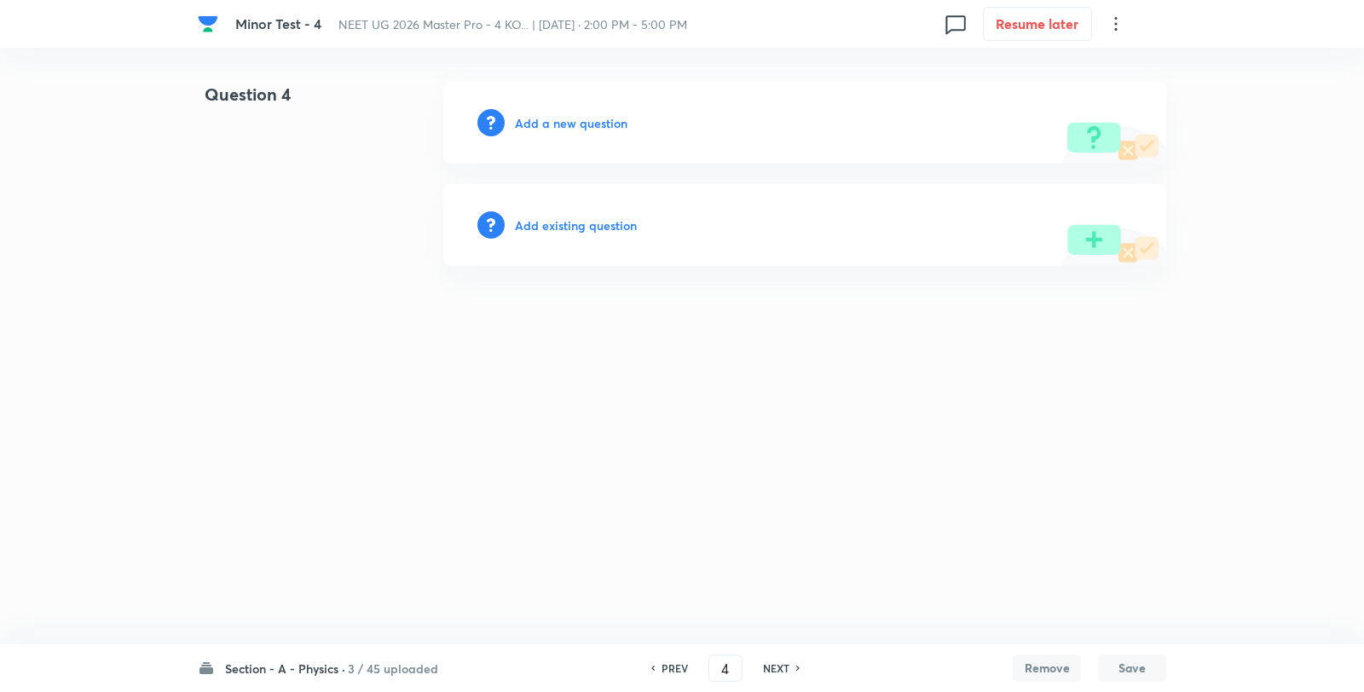
click at [567, 120] on h6 "Add a new question" at bounding box center [571, 123] width 113 height 18
click at [567, 120] on h6 "Choose a question type" at bounding box center [580, 123] width 131 height 18
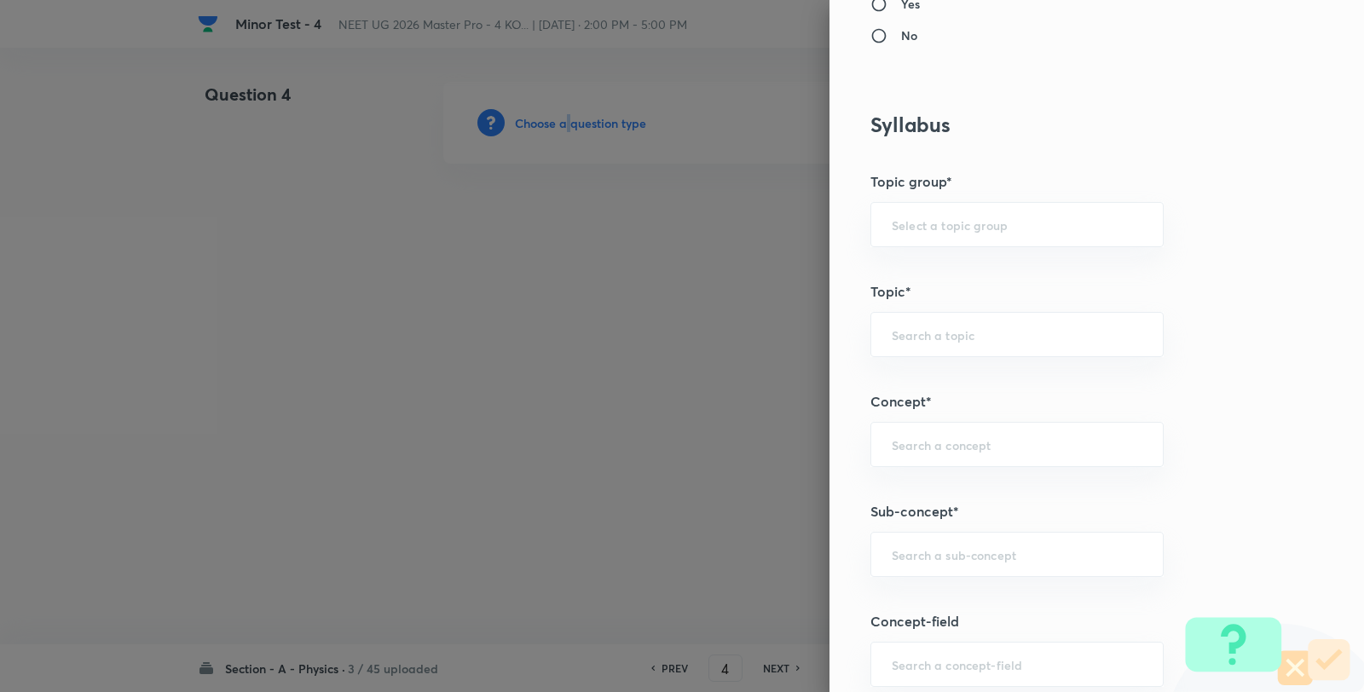
scroll to position [1042, 0]
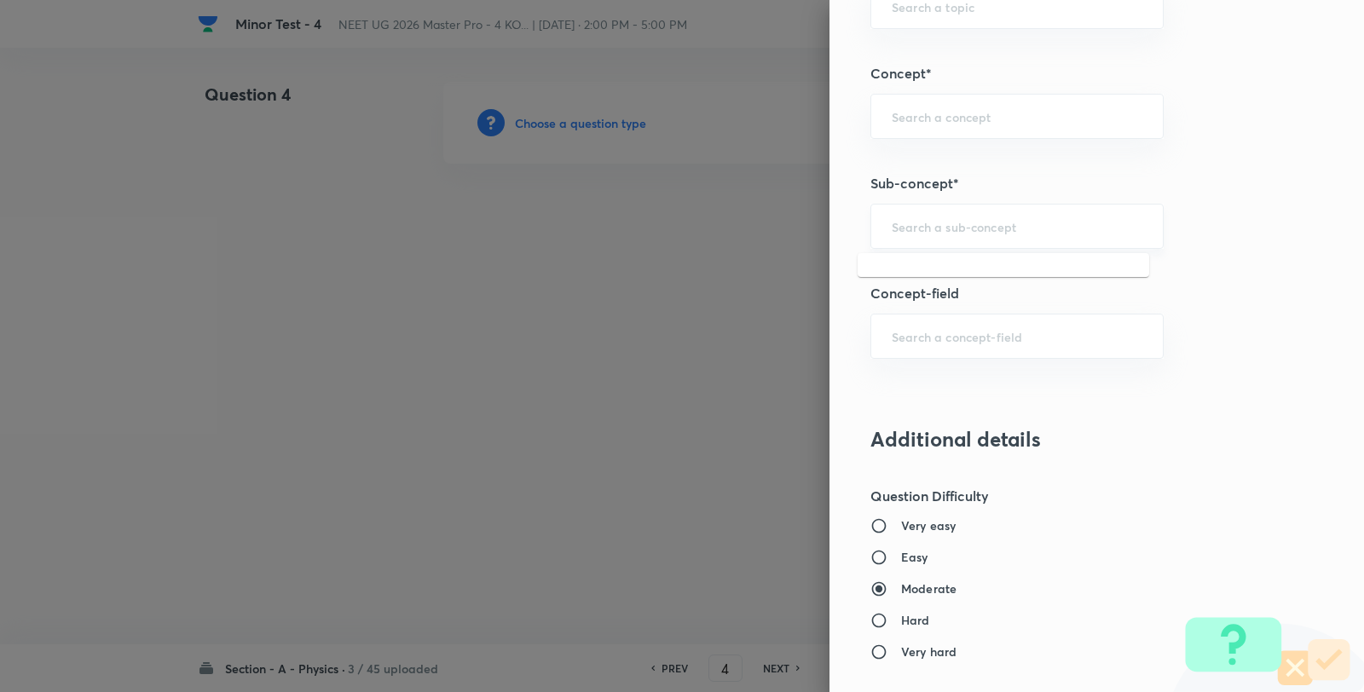
click at [970, 224] on input "text" at bounding box center [1017, 226] width 251 height 16
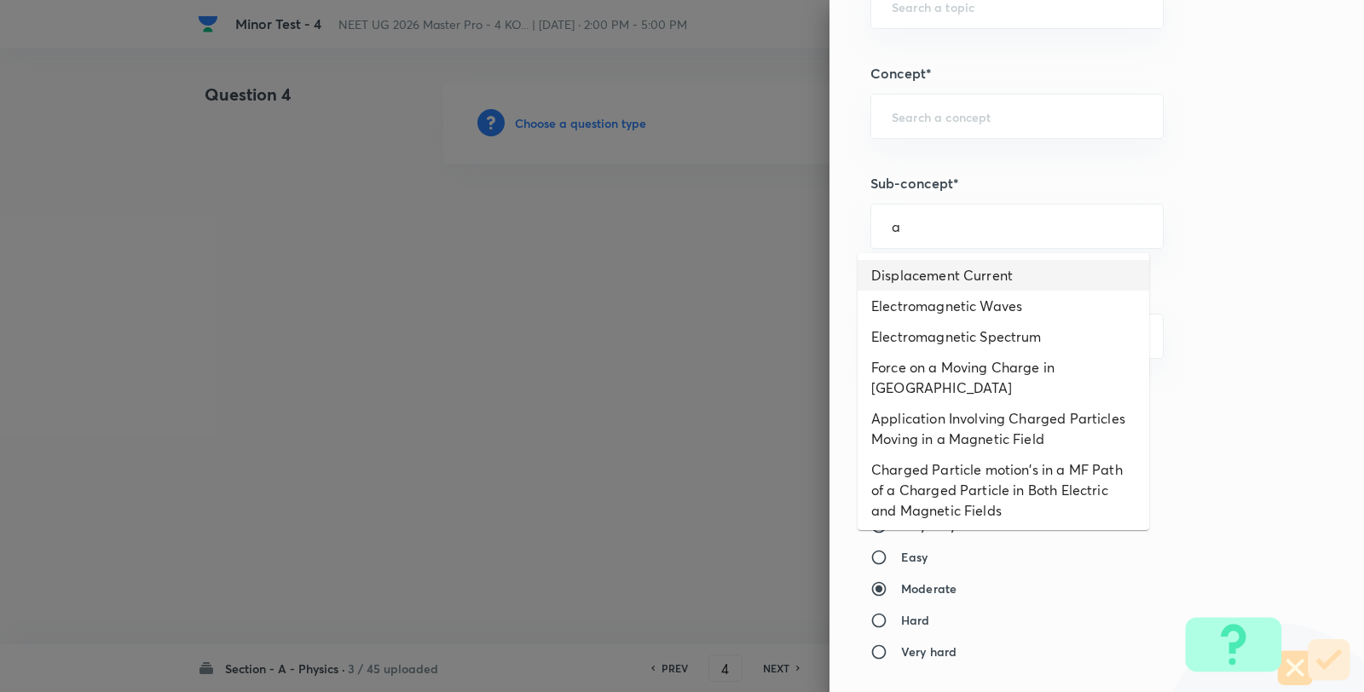
click at [887, 277] on li "Displacement Current" at bounding box center [1002, 275] width 291 height 31
type input "Displacement Current"
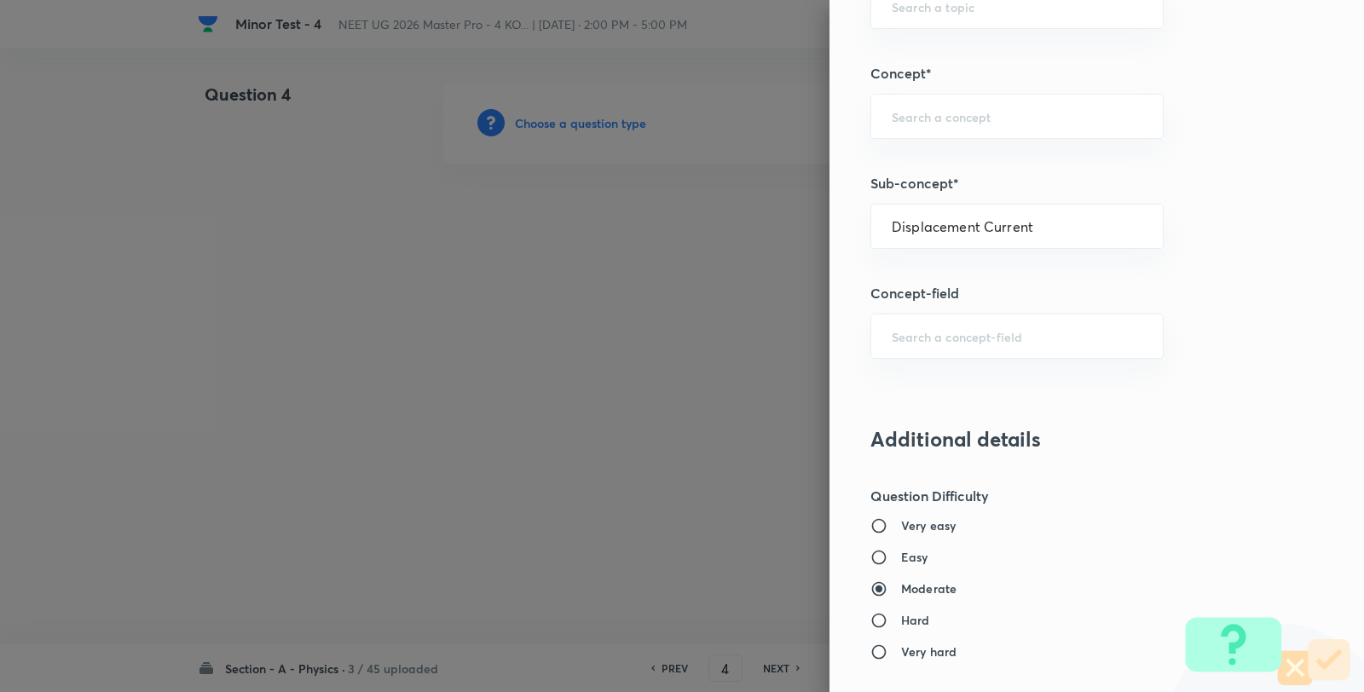
type input "Physics"
type input "Electricity & Magnetism"
type input "Electromagnetic Waves"
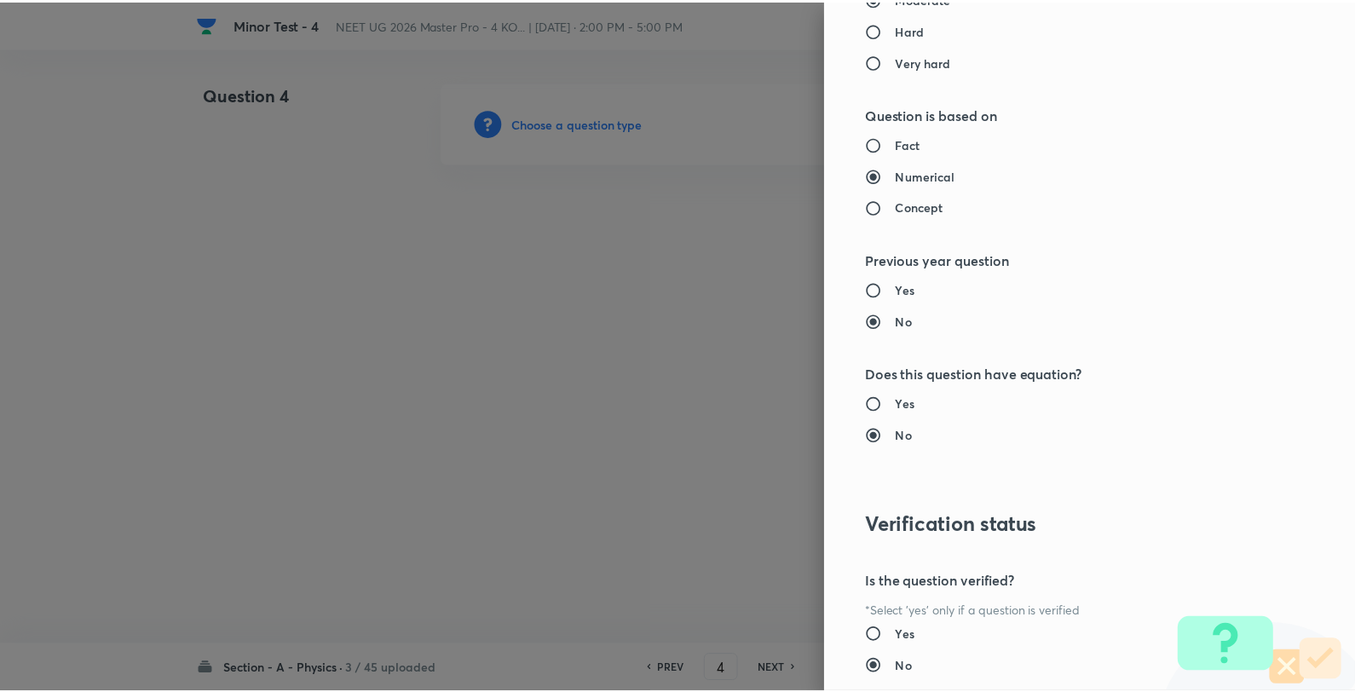
scroll to position [1746, 0]
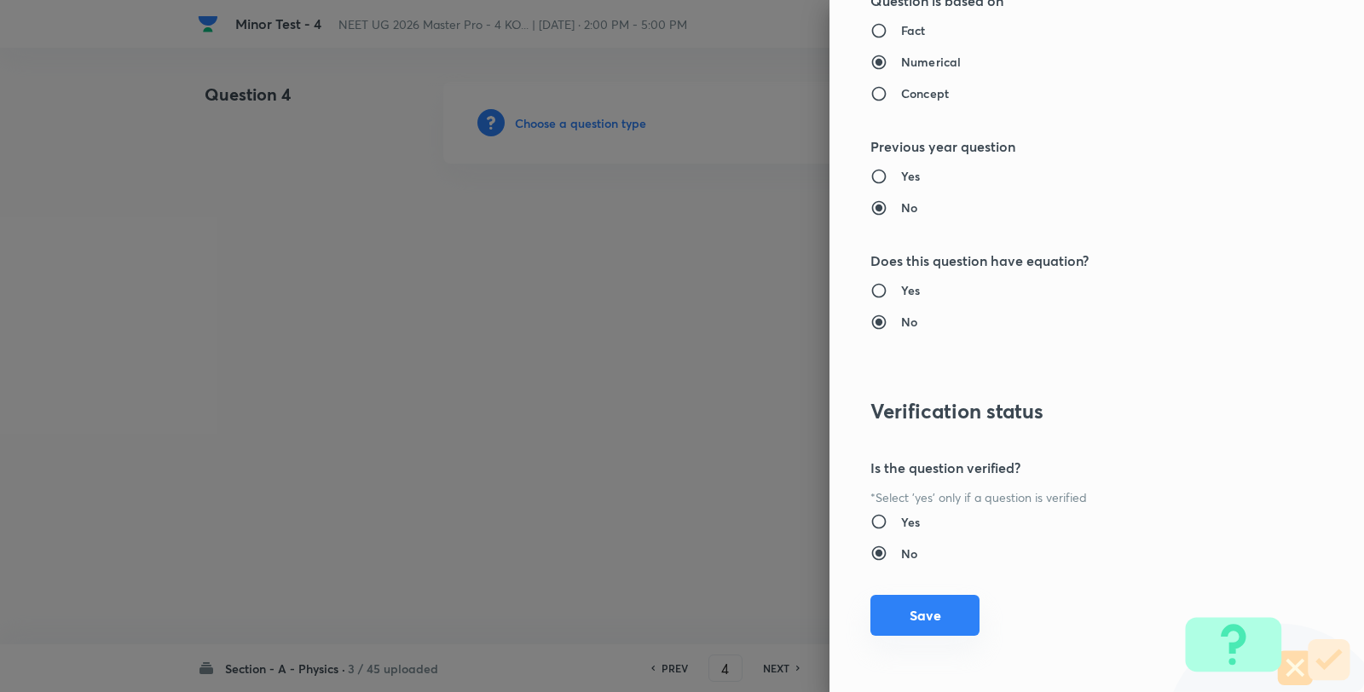
click at [923, 634] on button "Save" at bounding box center [924, 615] width 109 height 41
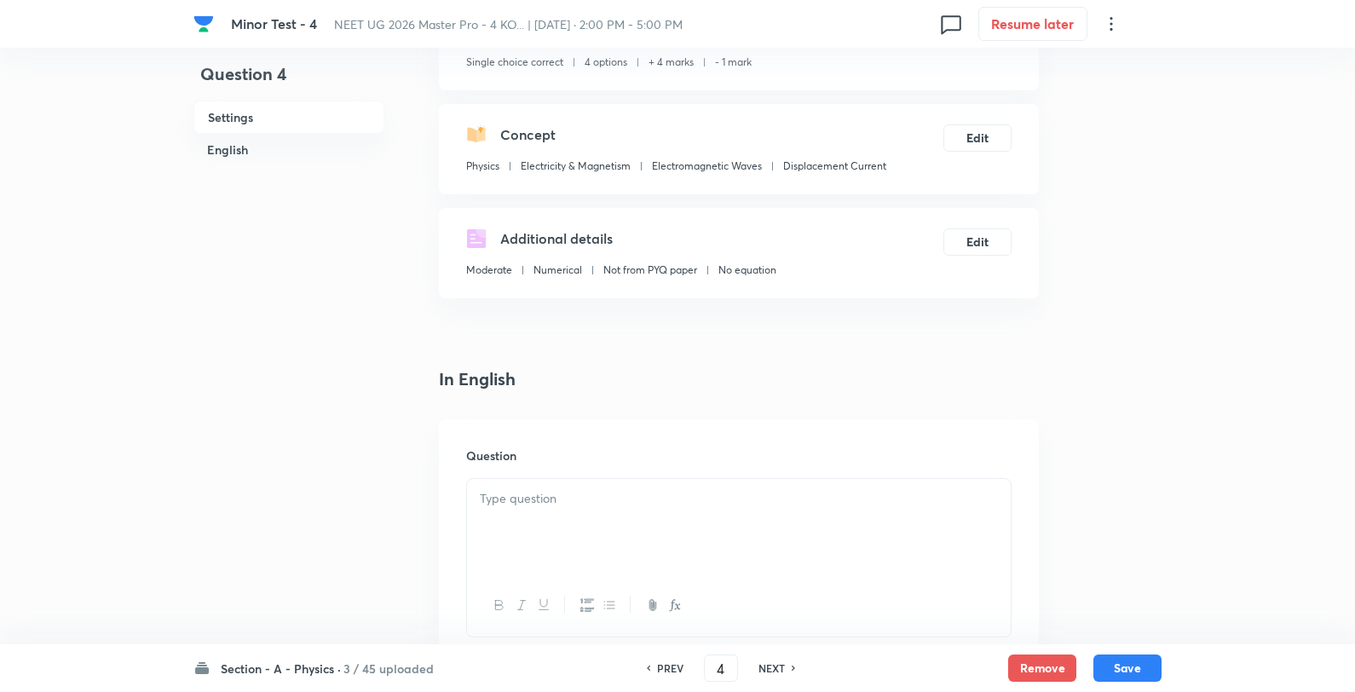
scroll to position [284, 0]
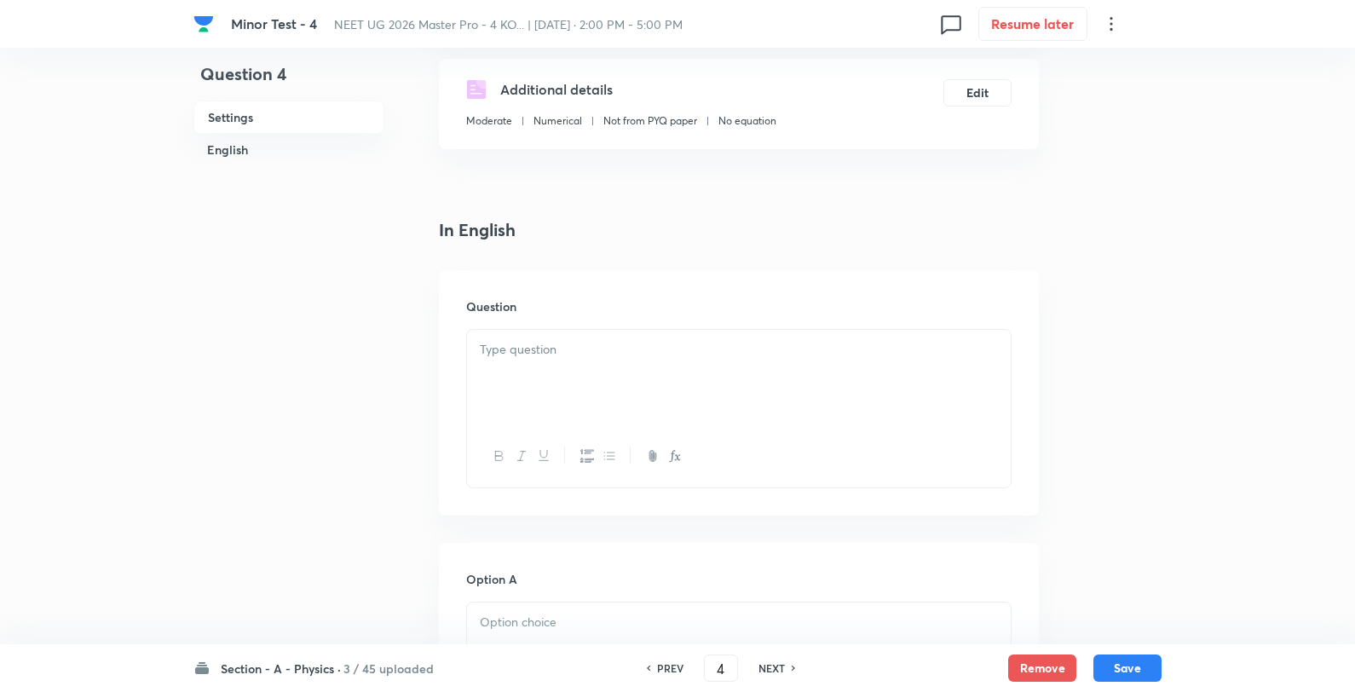
click at [602, 379] on div at bounding box center [739, 377] width 544 height 95
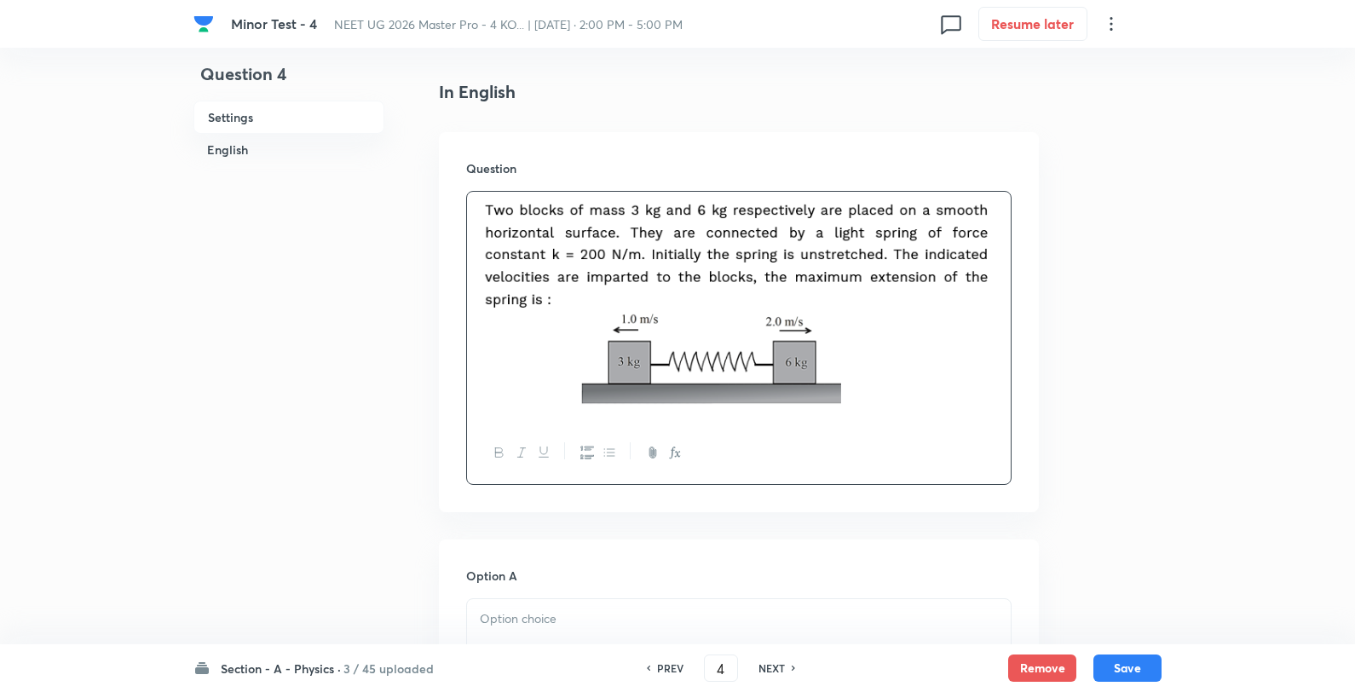
scroll to position [568, 0]
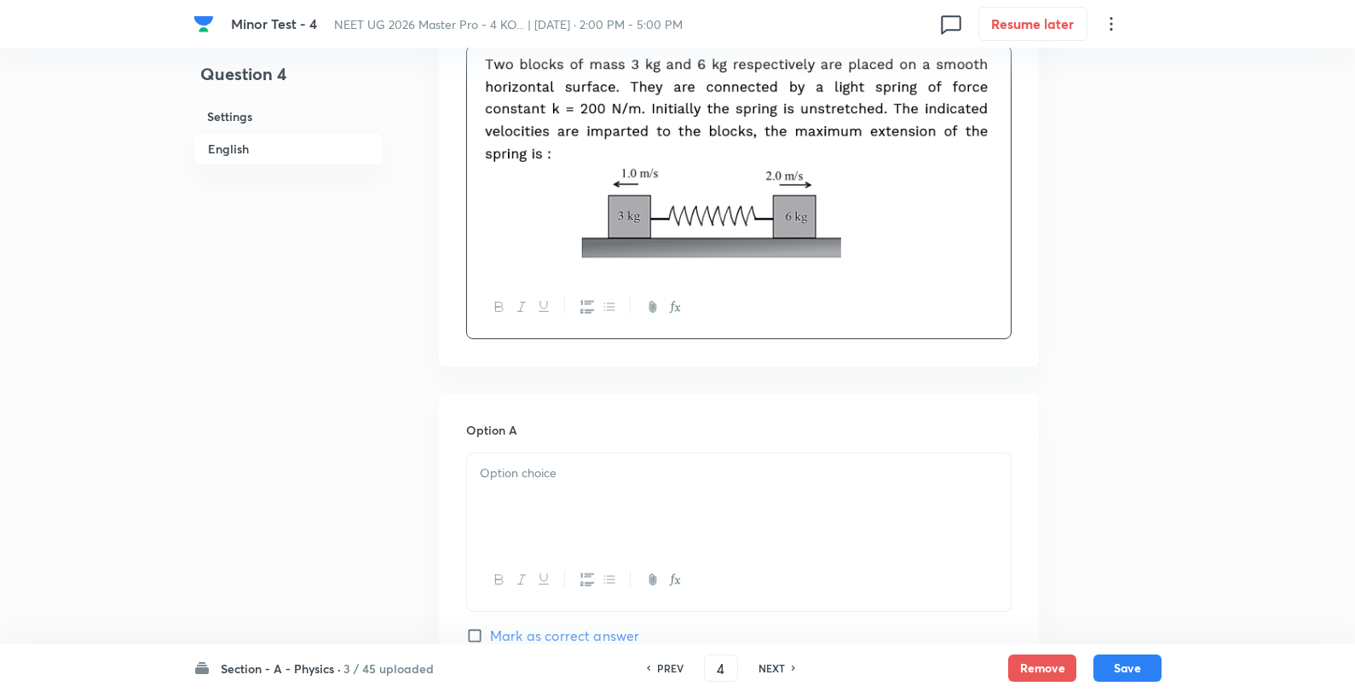
click at [546, 477] on p at bounding box center [739, 474] width 518 height 20
paste div
click at [493, 472] on p "30cm" at bounding box center [739, 474] width 518 height 20
click at [534, 484] on p "25 cm" at bounding box center [739, 493] width 518 height 20
click at [534, 473] on p "30 cm" at bounding box center [739, 474] width 518 height 20
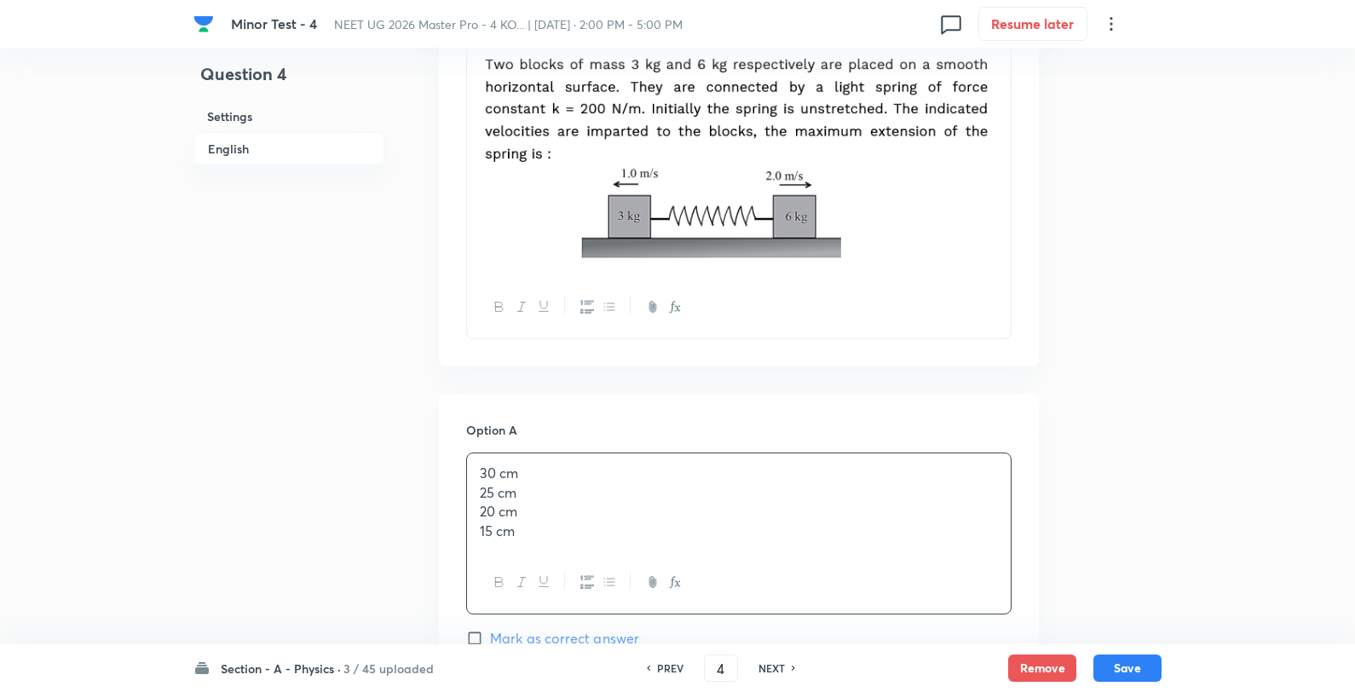
click at [537, 550] on div "30 cm 25 cm 20 cm 15 cm" at bounding box center [739, 502] width 544 height 98
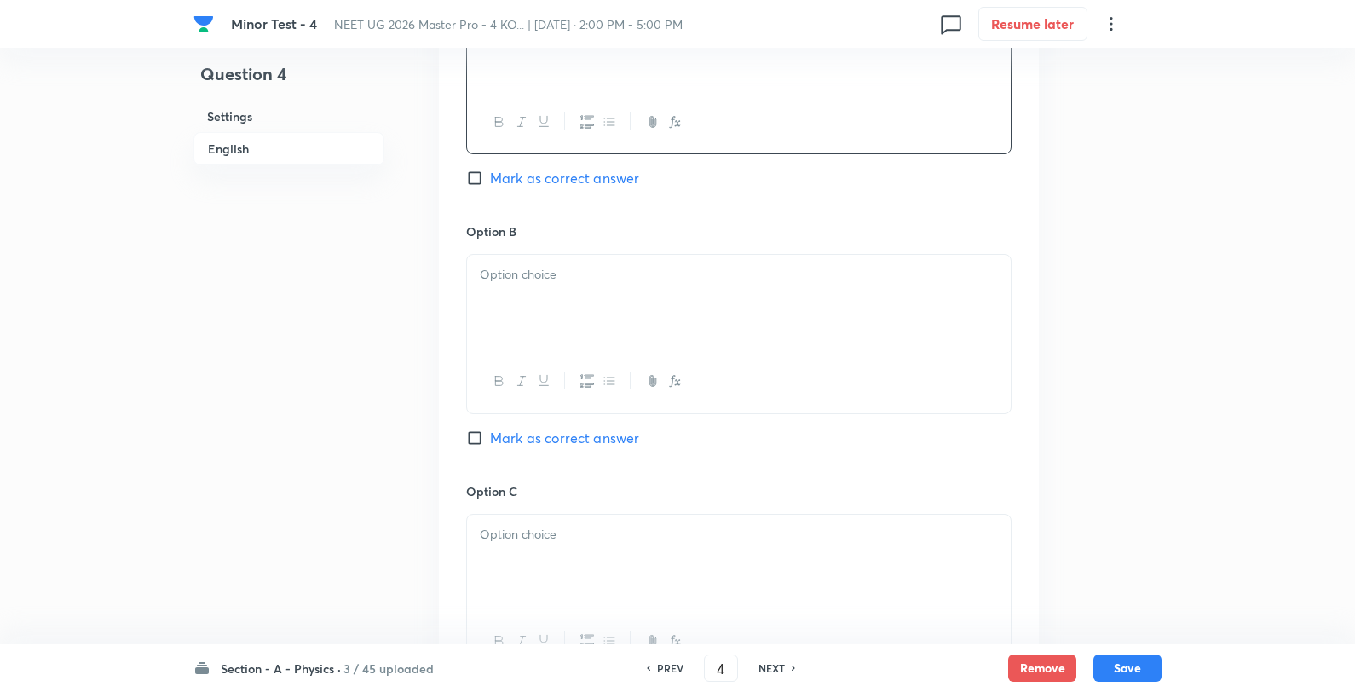
scroll to position [1042, 0]
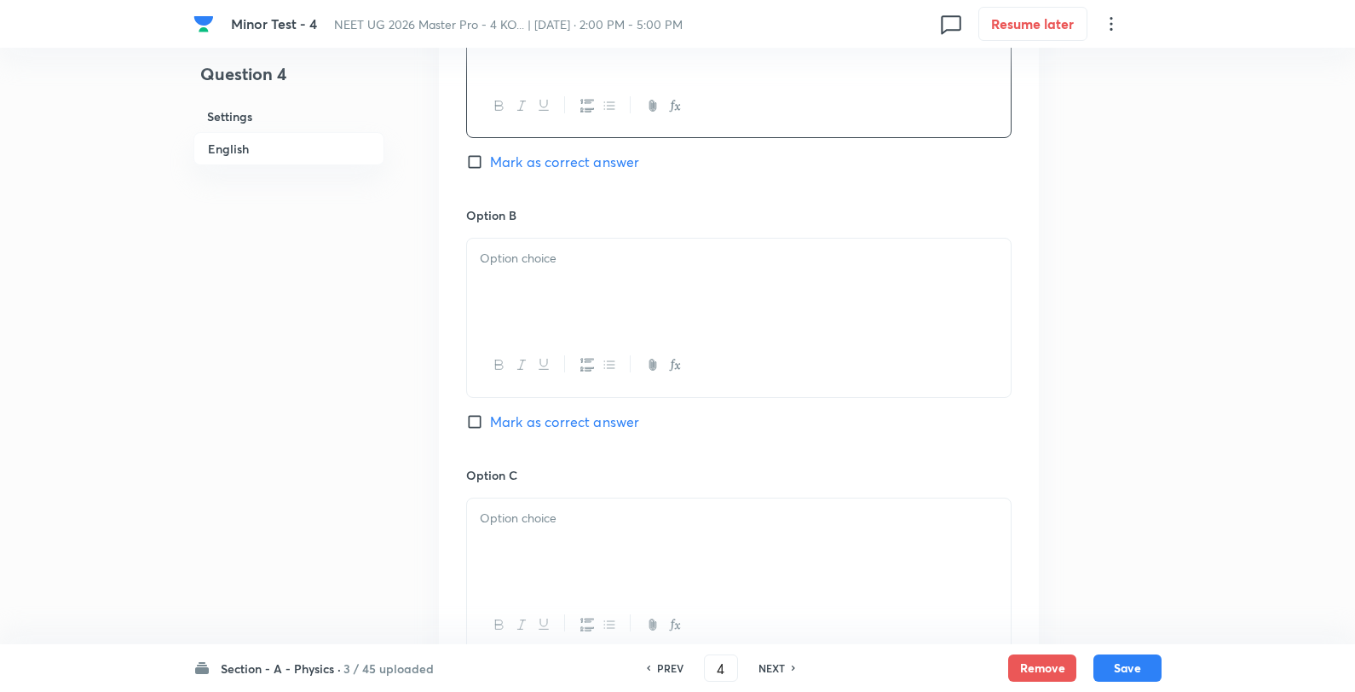
drag, startPoint x: 573, startPoint y: 330, endPoint x: 556, endPoint y: 285, distance: 48.3
click at [564, 326] on div at bounding box center [739, 286] width 544 height 95
click at [591, 245] on div "25 cm 20 cm 15 cm" at bounding box center [739, 286] width 544 height 95
click at [550, 531] on div at bounding box center [739, 546] width 544 height 95
click at [603, 509] on div "20 cm 15 cm" at bounding box center [739, 546] width 544 height 95
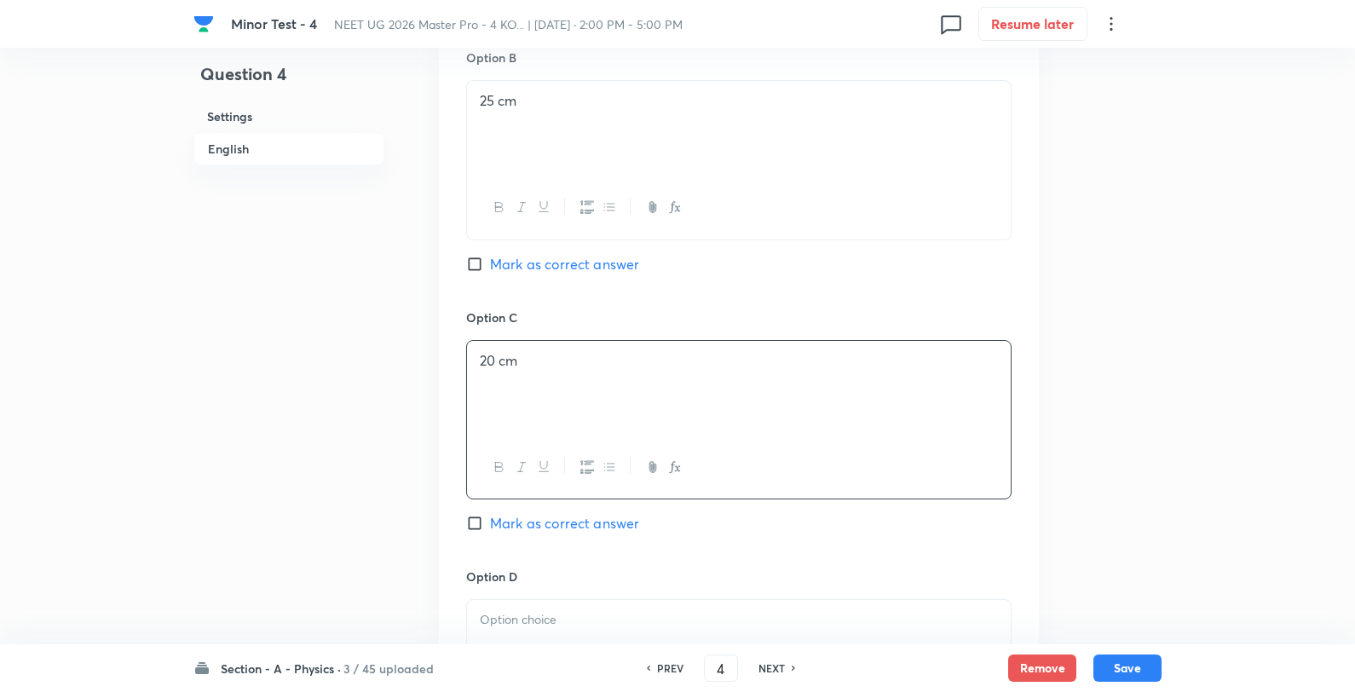
scroll to position [1325, 0]
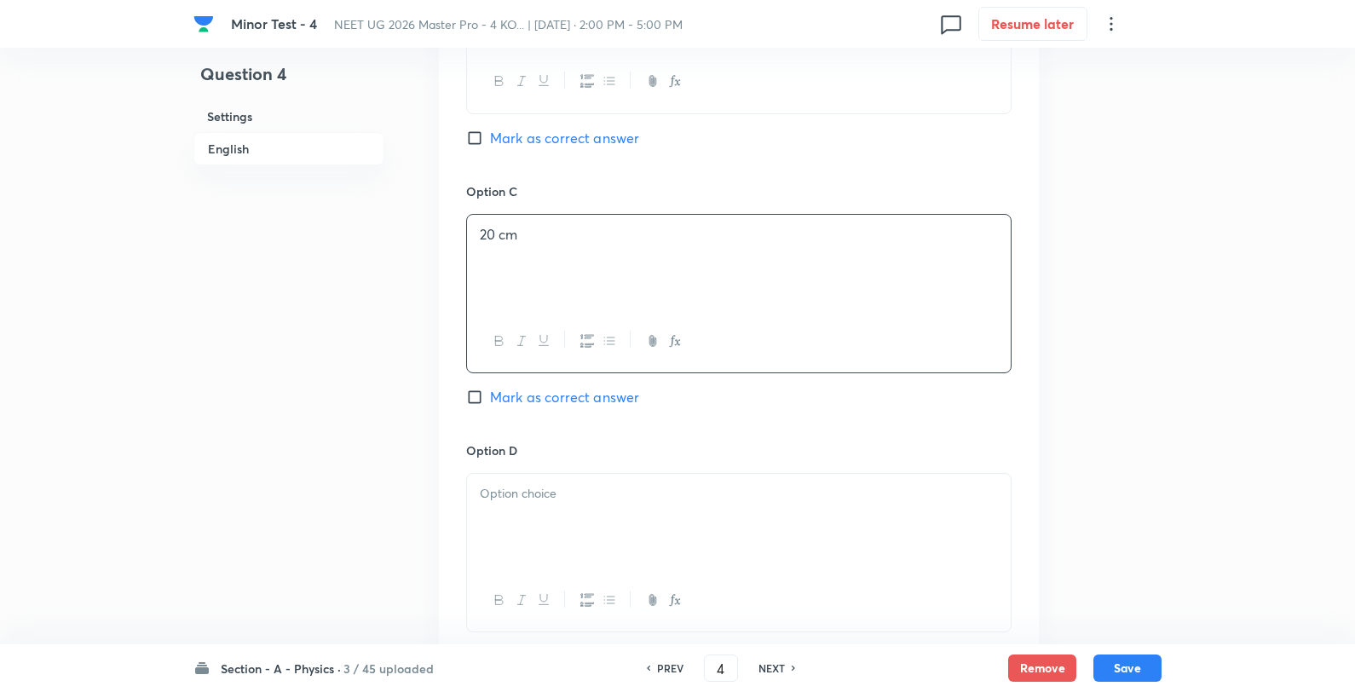
click at [563, 470] on div "Option D Mark as correct answer" at bounding box center [738, 554] width 545 height 225
click at [561, 510] on div at bounding box center [739, 521] width 544 height 95
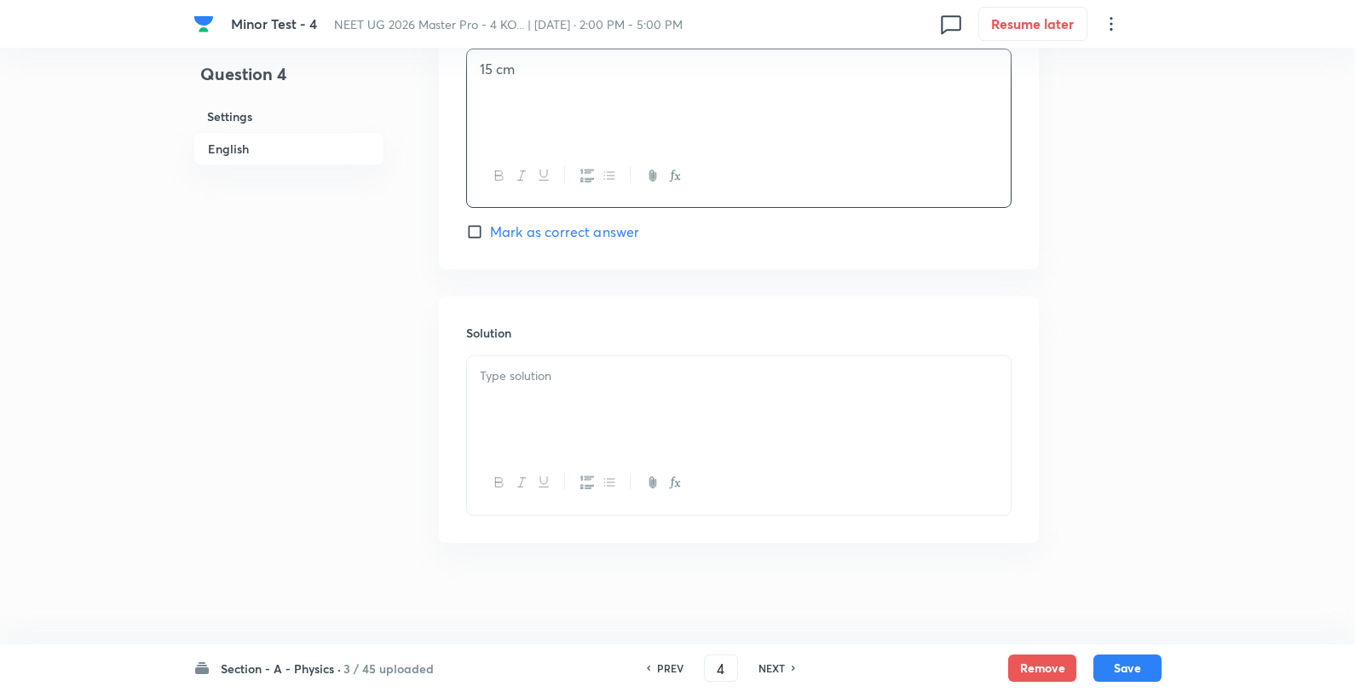
scroll to position [1753, 0]
click at [591, 420] on div at bounding box center [739, 402] width 544 height 95
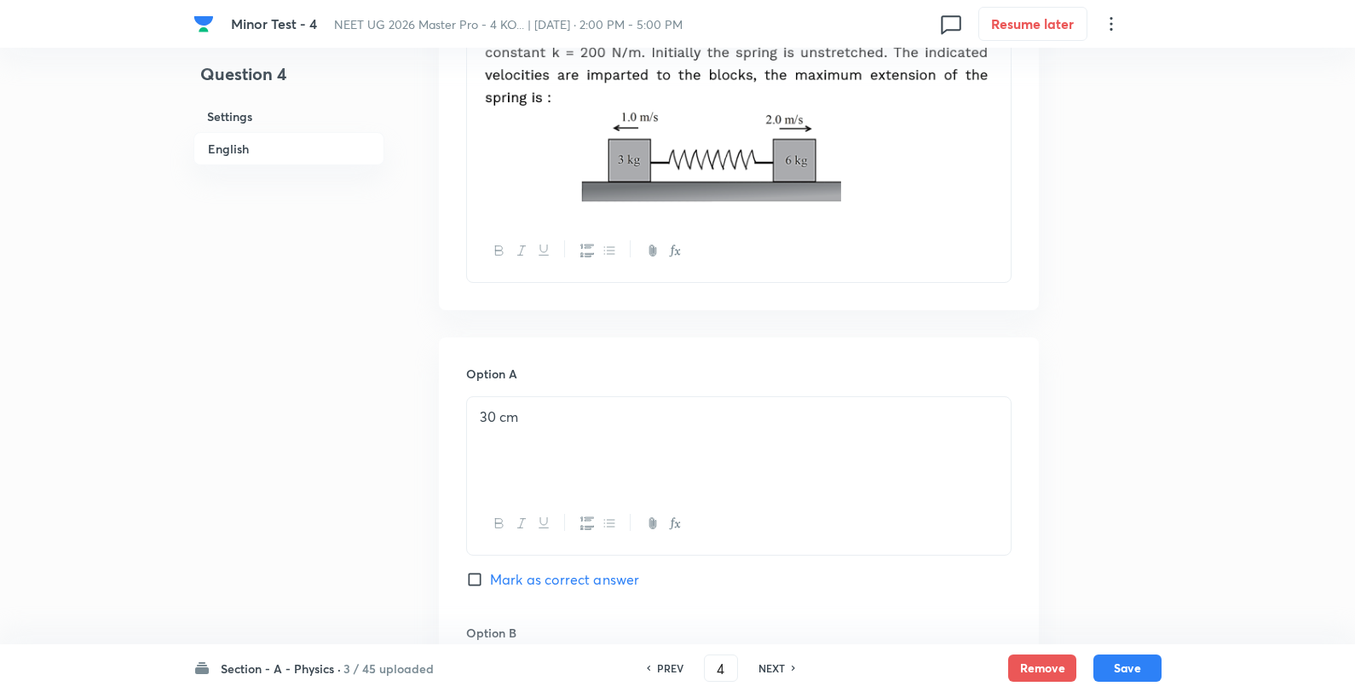
scroll to position [617, 0]
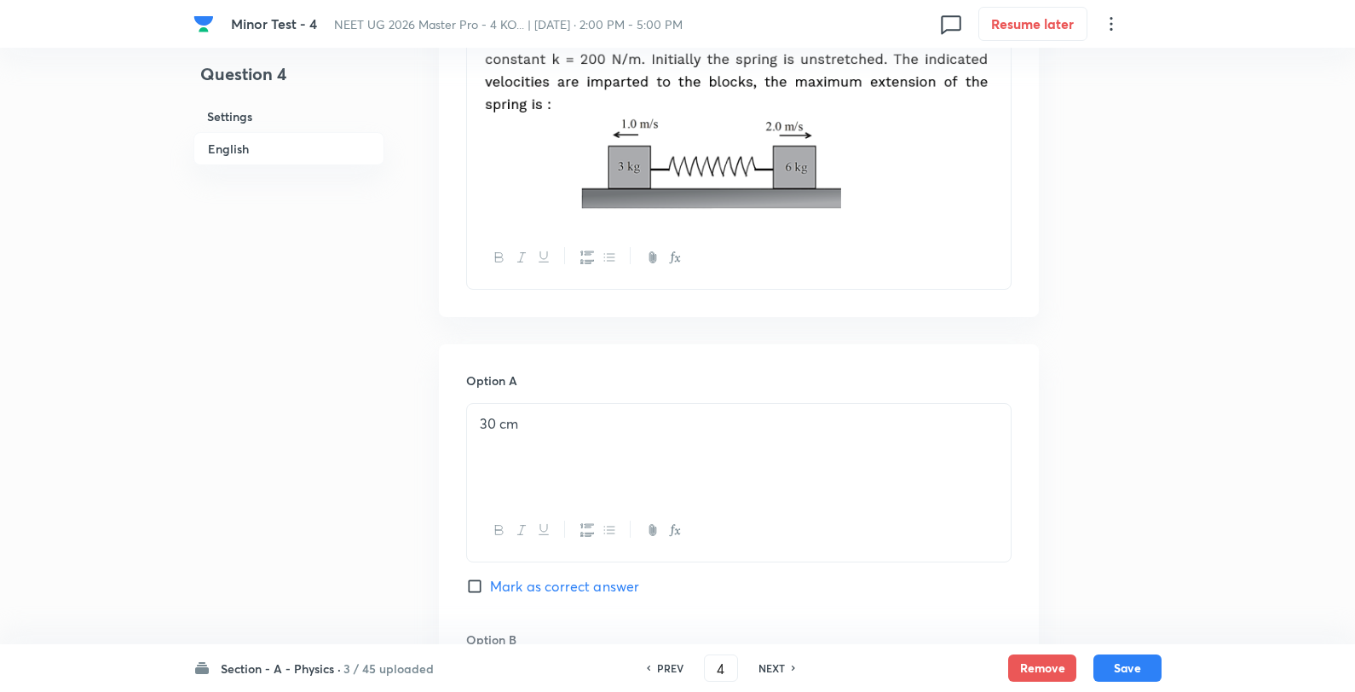
click at [594, 589] on span "Mark as correct answer" at bounding box center [564, 586] width 149 height 20
click at [490, 589] on input "Mark as correct answer" at bounding box center [478, 586] width 24 height 17
checkbox input "true"
click at [1140, 675] on button "Save" at bounding box center [1128, 666] width 68 height 27
type input "5"
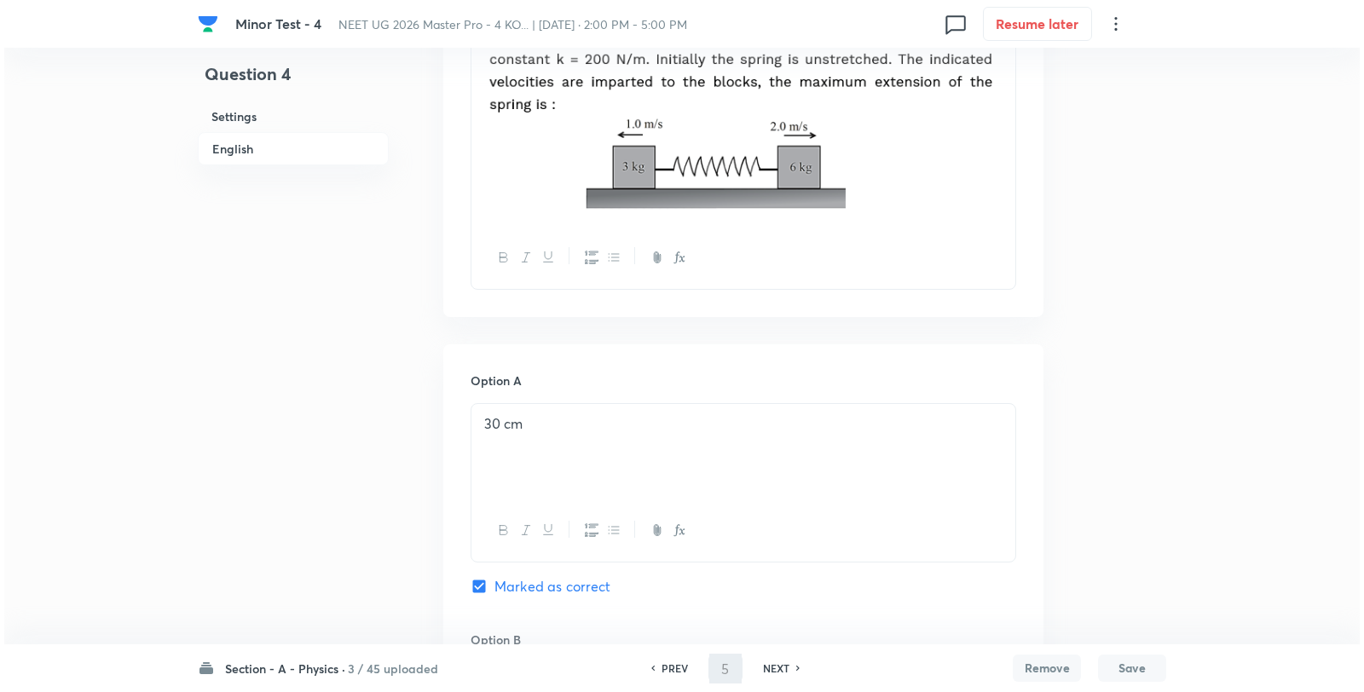
scroll to position [0, 0]
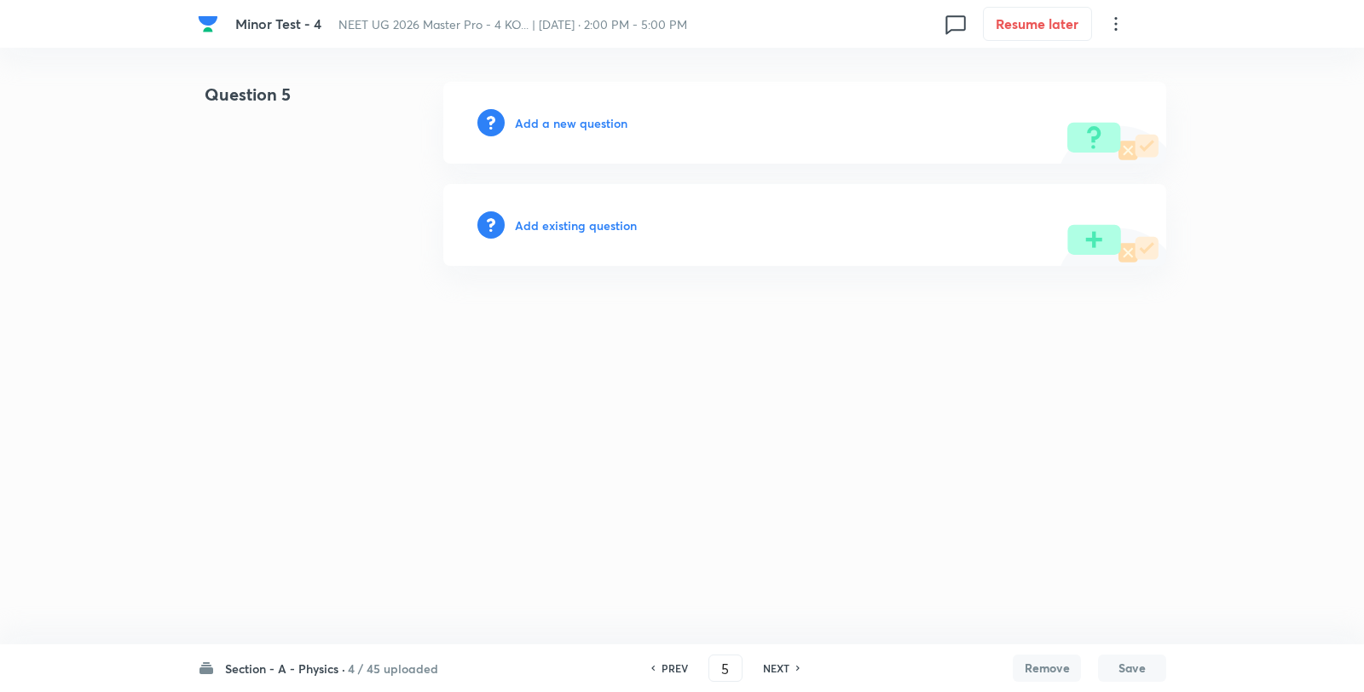
click at [567, 125] on h6 "Add a new question" at bounding box center [571, 123] width 113 height 18
click at [567, 125] on h6 "Choose a question type" at bounding box center [580, 123] width 131 height 18
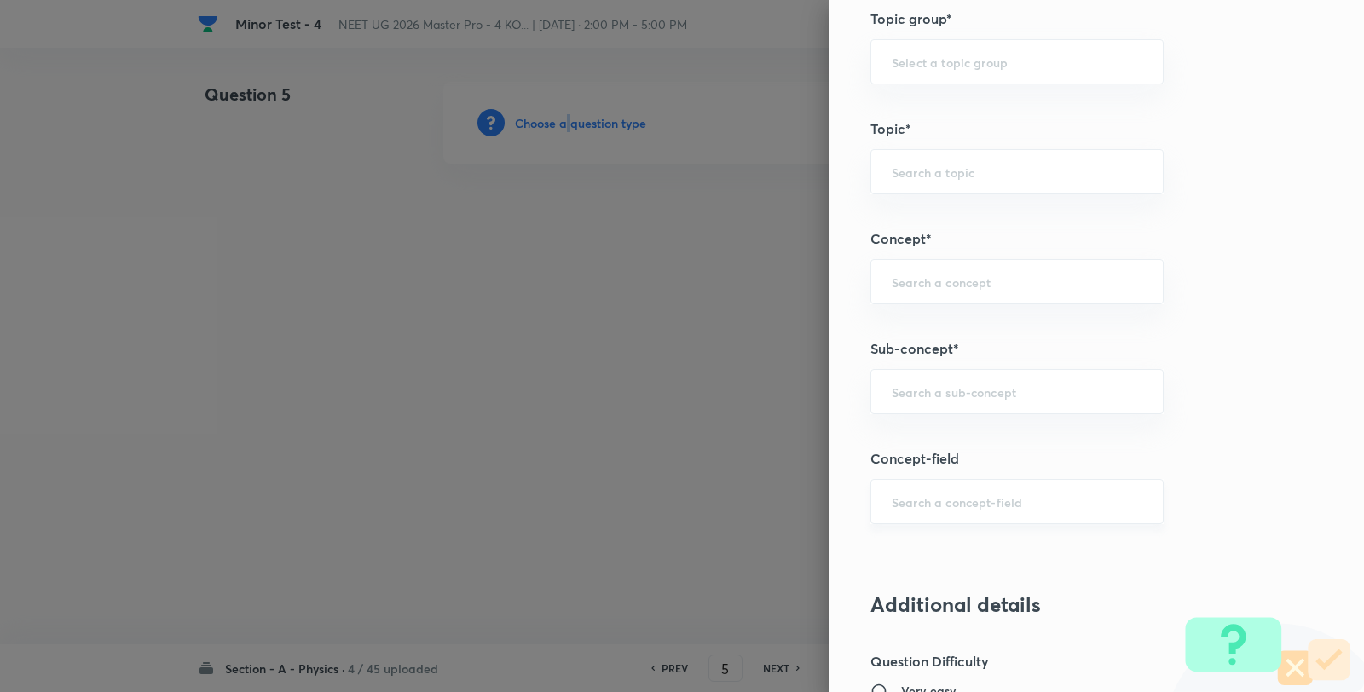
scroll to position [1042, 0]
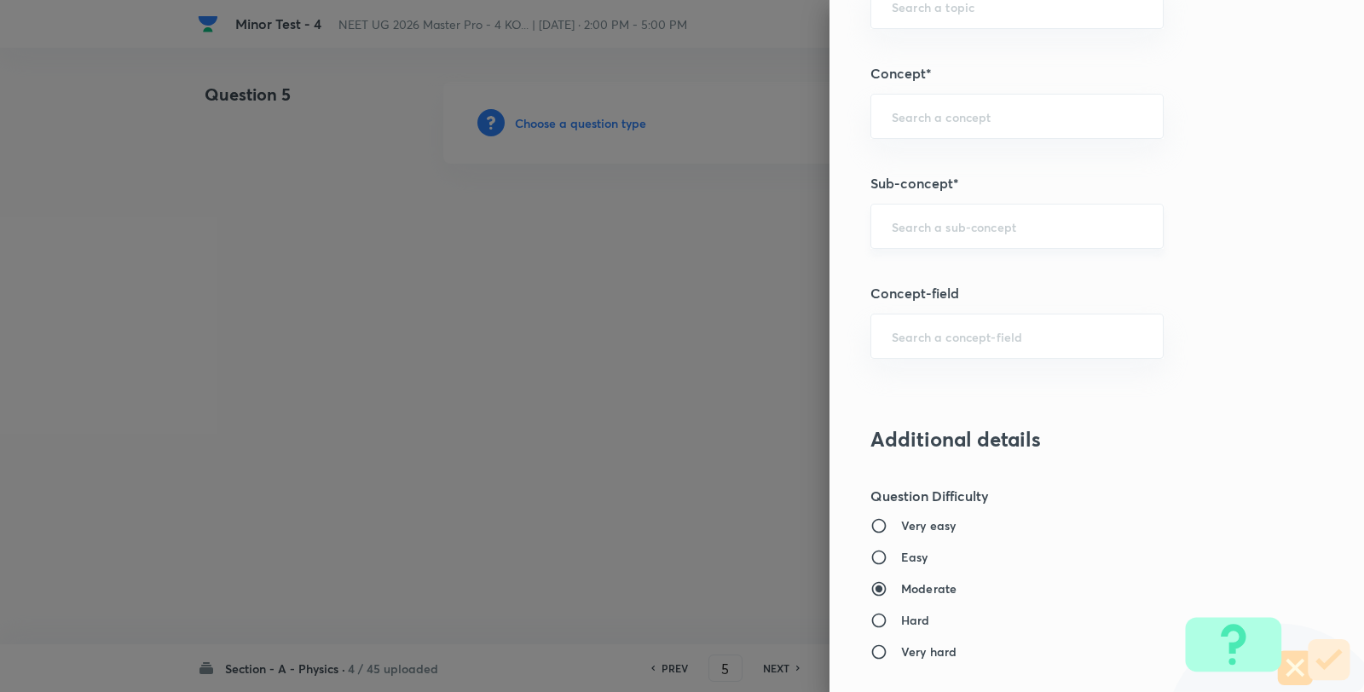
click at [921, 234] on input "text" at bounding box center [1017, 226] width 251 height 16
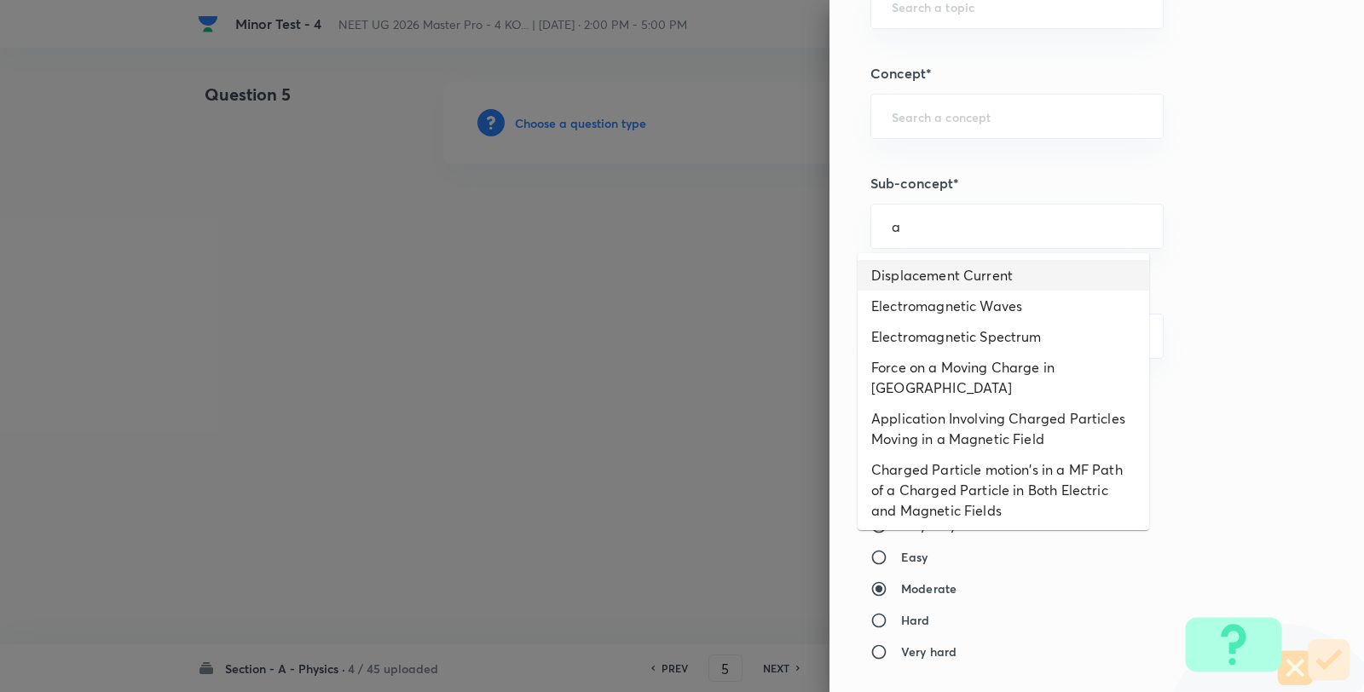
click at [942, 274] on li "Displacement Current" at bounding box center [1002, 275] width 291 height 31
type input "Displacement Current"
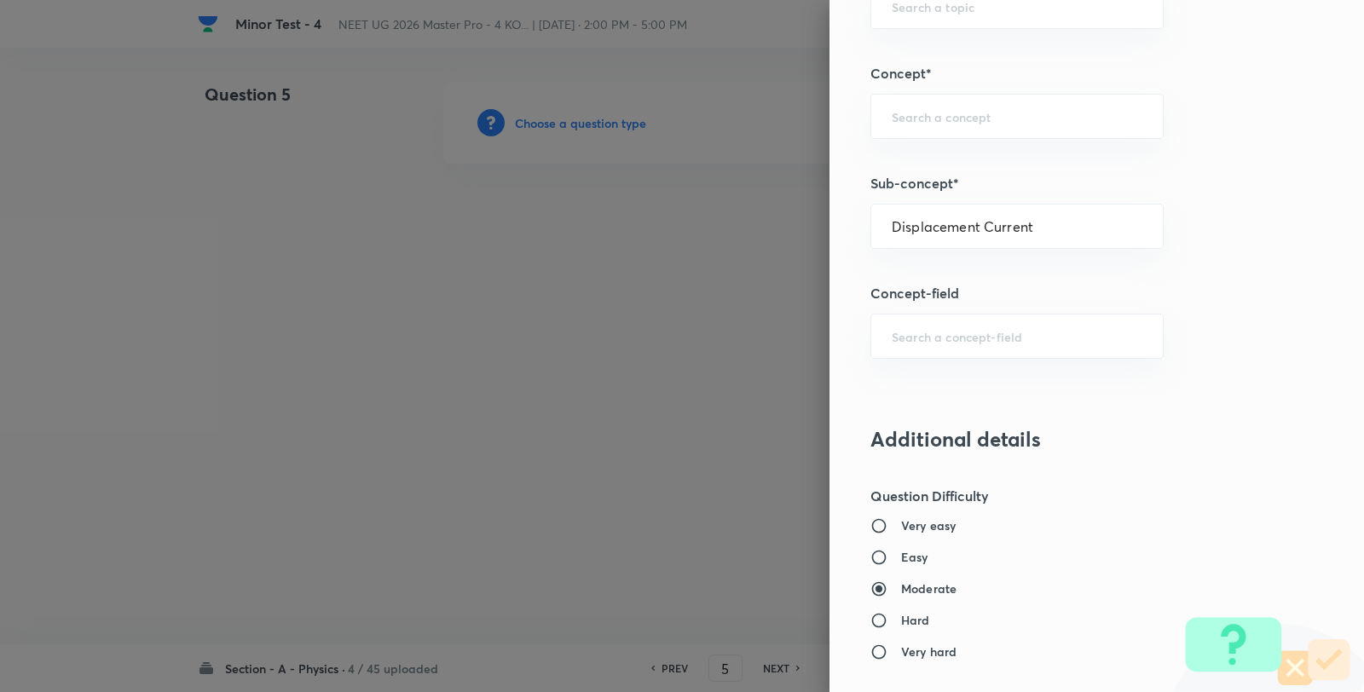
type input "Physics"
type input "Electricity & Magnetism"
type input "Electromagnetic Waves"
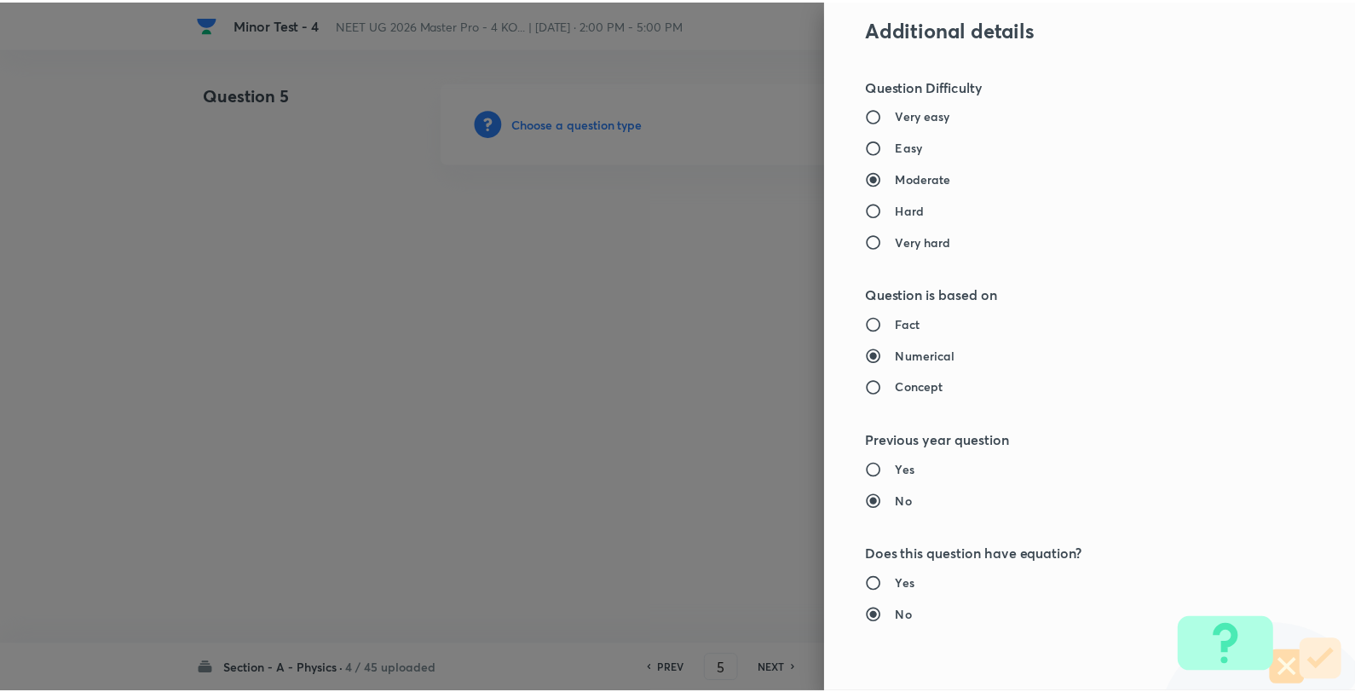
scroll to position [1746, 0]
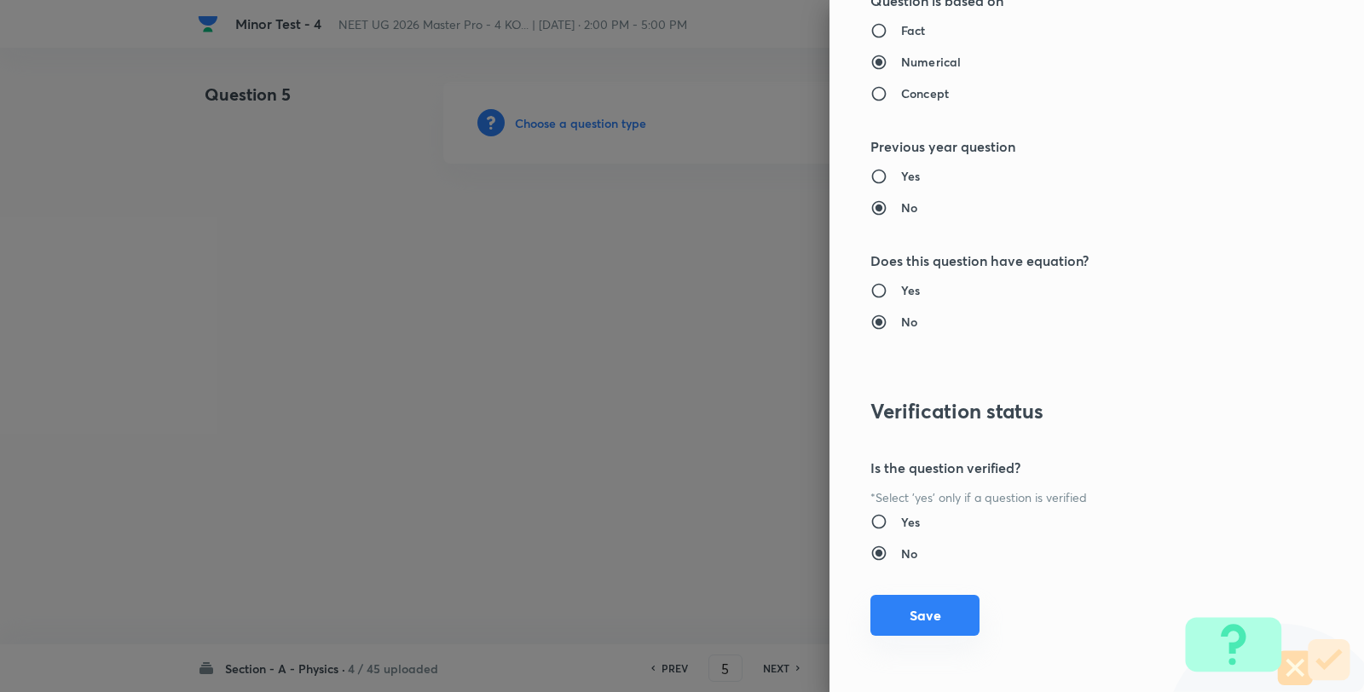
click at [929, 603] on button "Save" at bounding box center [924, 615] width 109 height 41
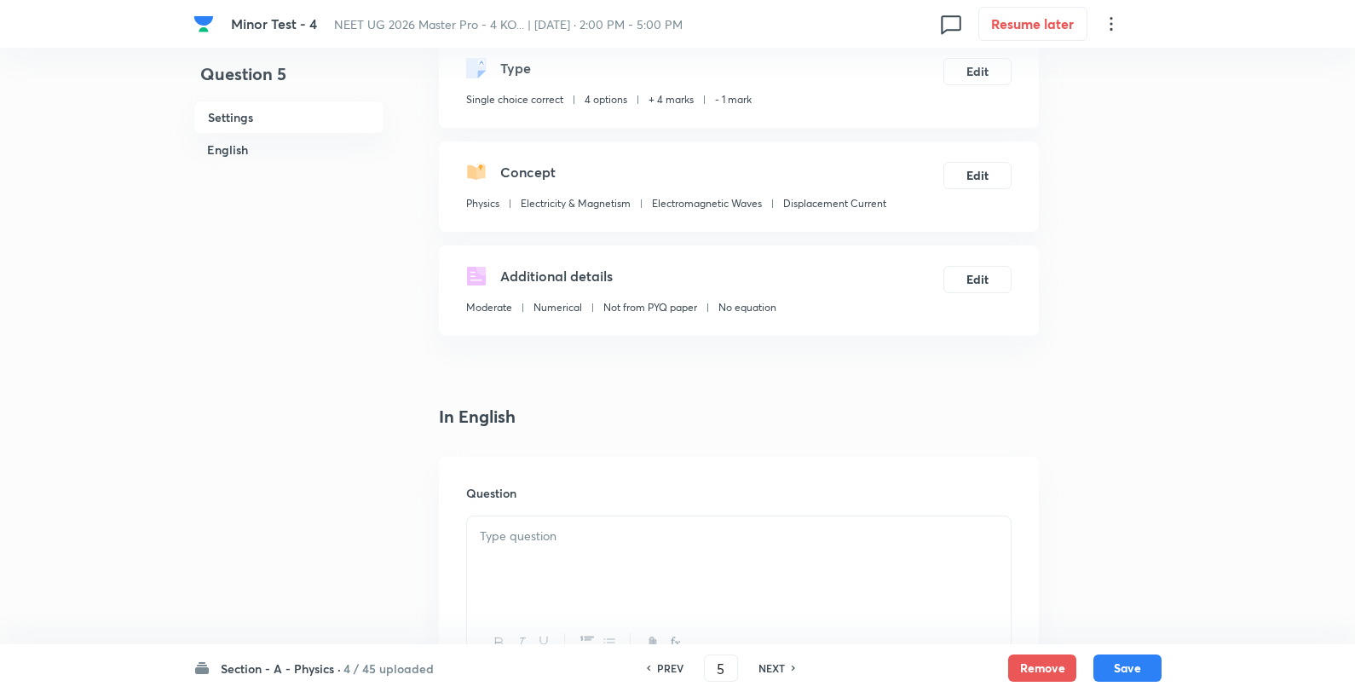
scroll to position [189, 0]
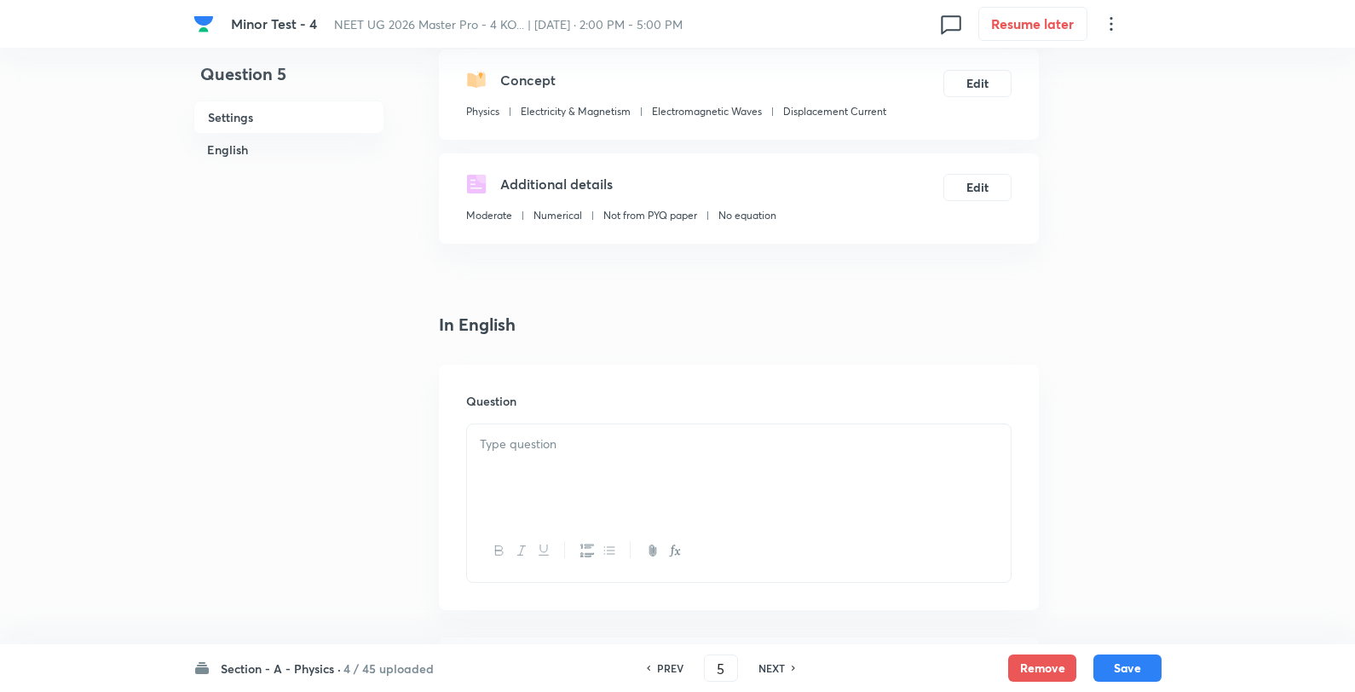
click at [561, 438] on p at bounding box center [739, 445] width 518 height 20
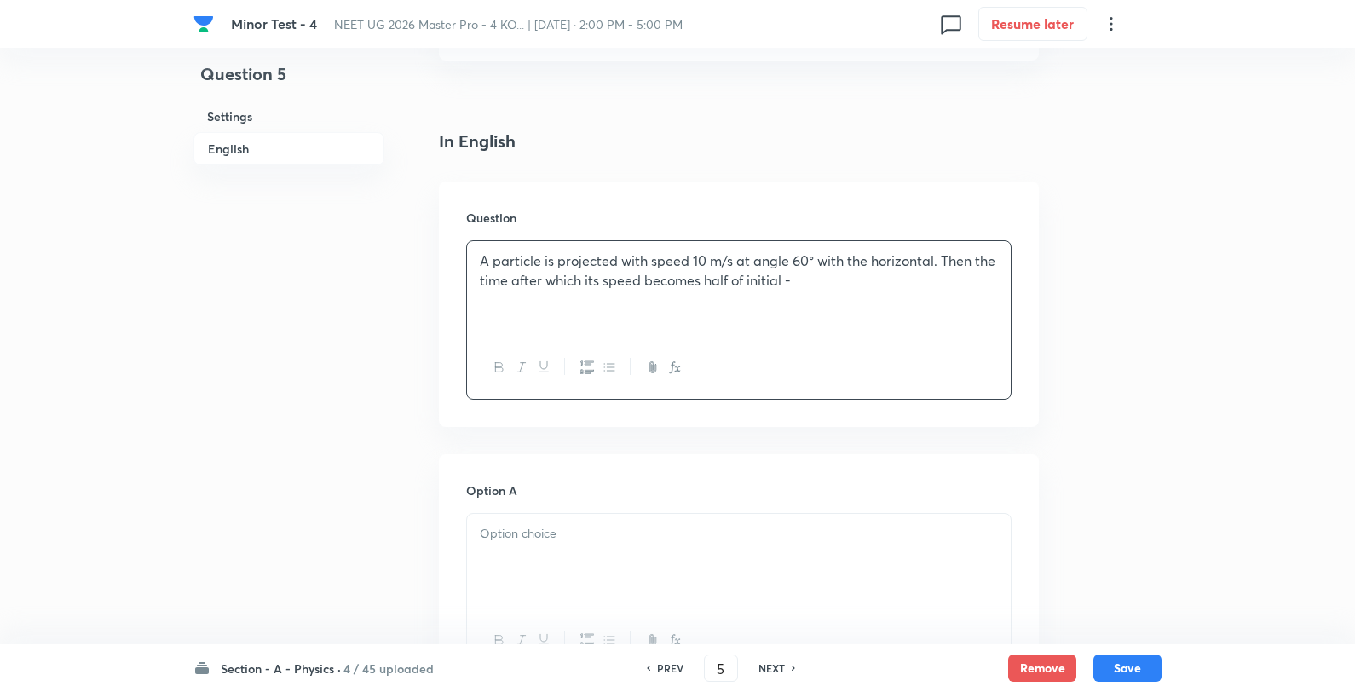
scroll to position [473, 0]
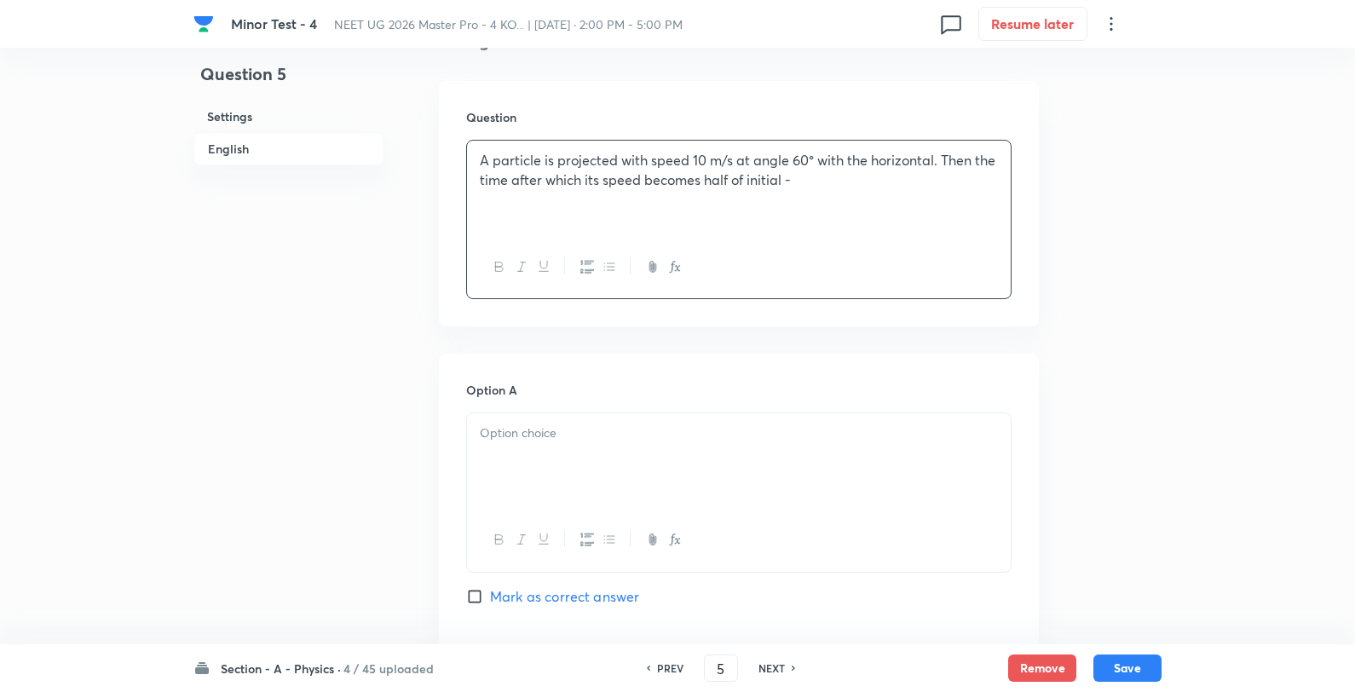
click at [535, 441] on p at bounding box center [739, 434] width 518 height 20
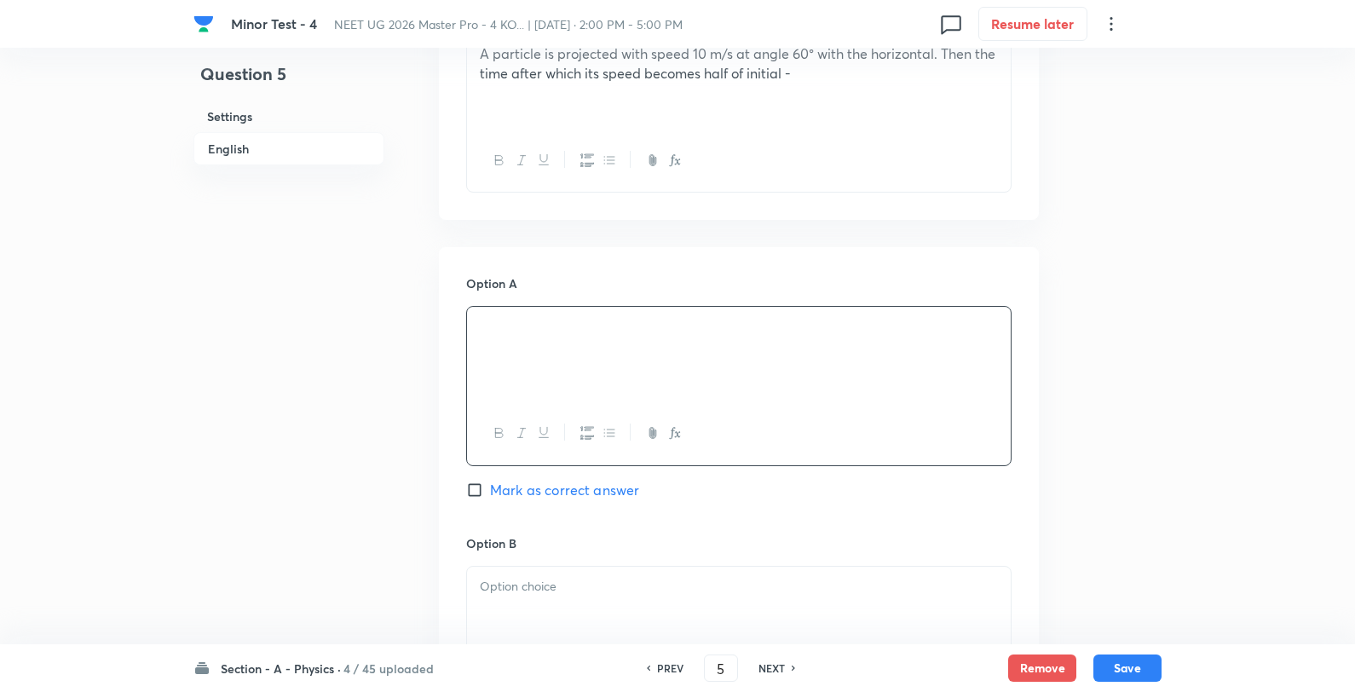
scroll to position [852, 0]
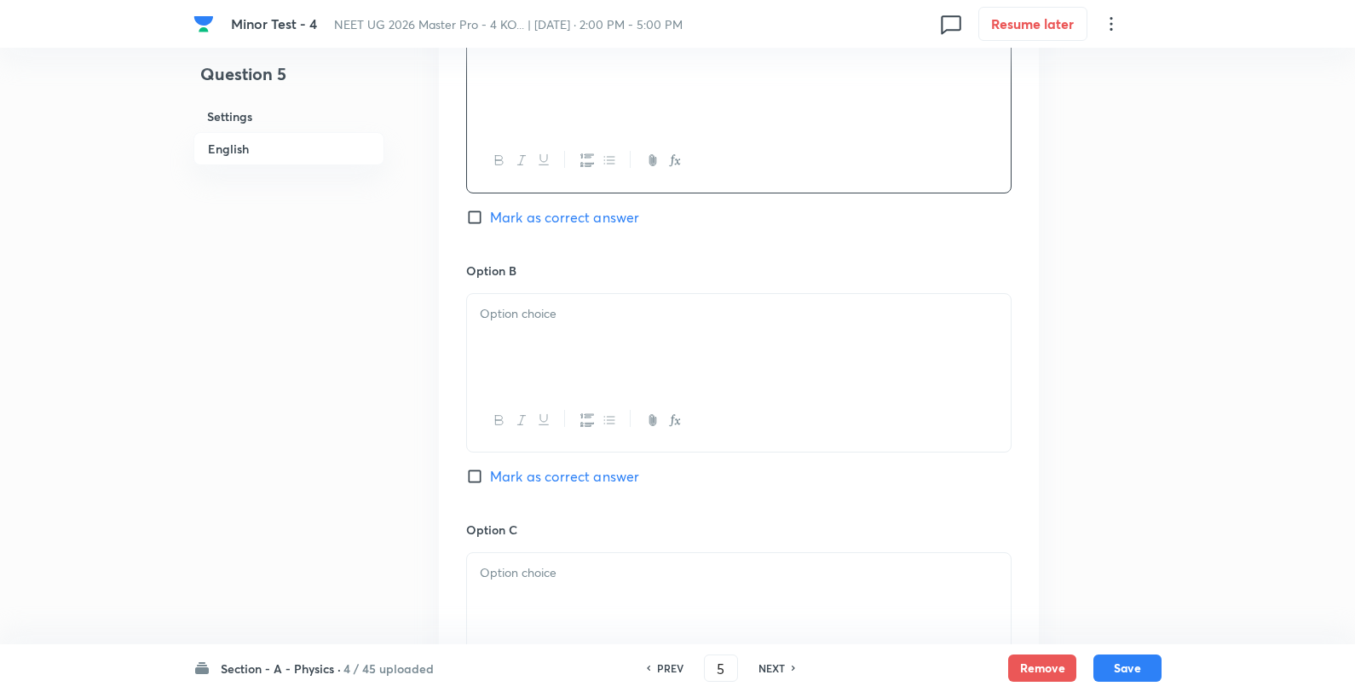
click at [516, 307] on p at bounding box center [739, 314] width 518 height 20
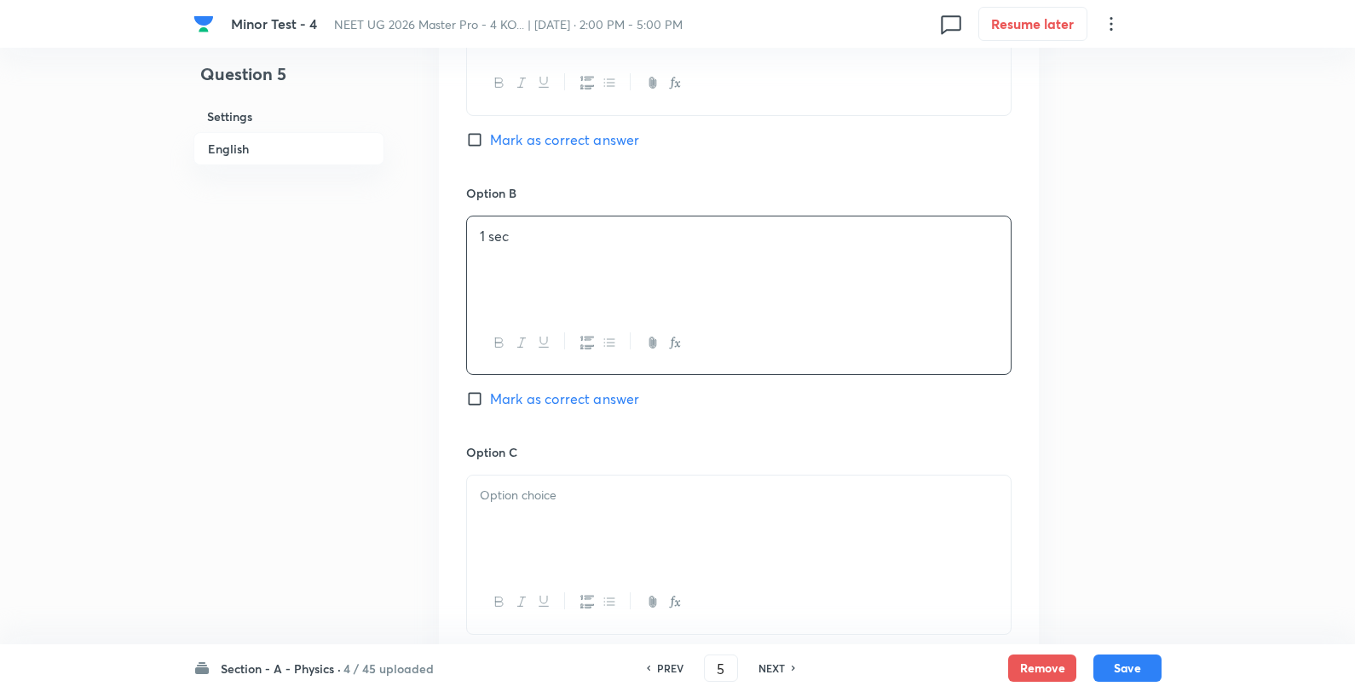
scroll to position [1136, 0]
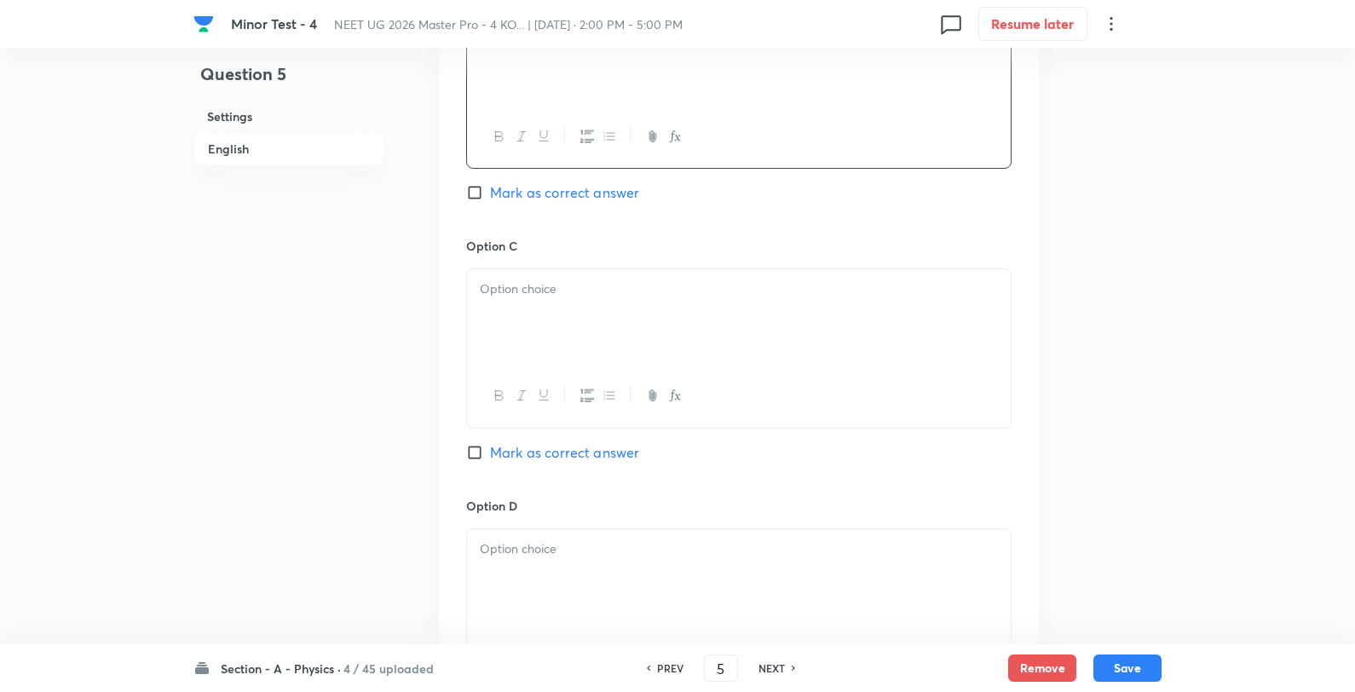
click at [609, 372] on div at bounding box center [739, 396] width 544 height 62
click at [616, 302] on div at bounding box center [739, 316] width 544 height 95
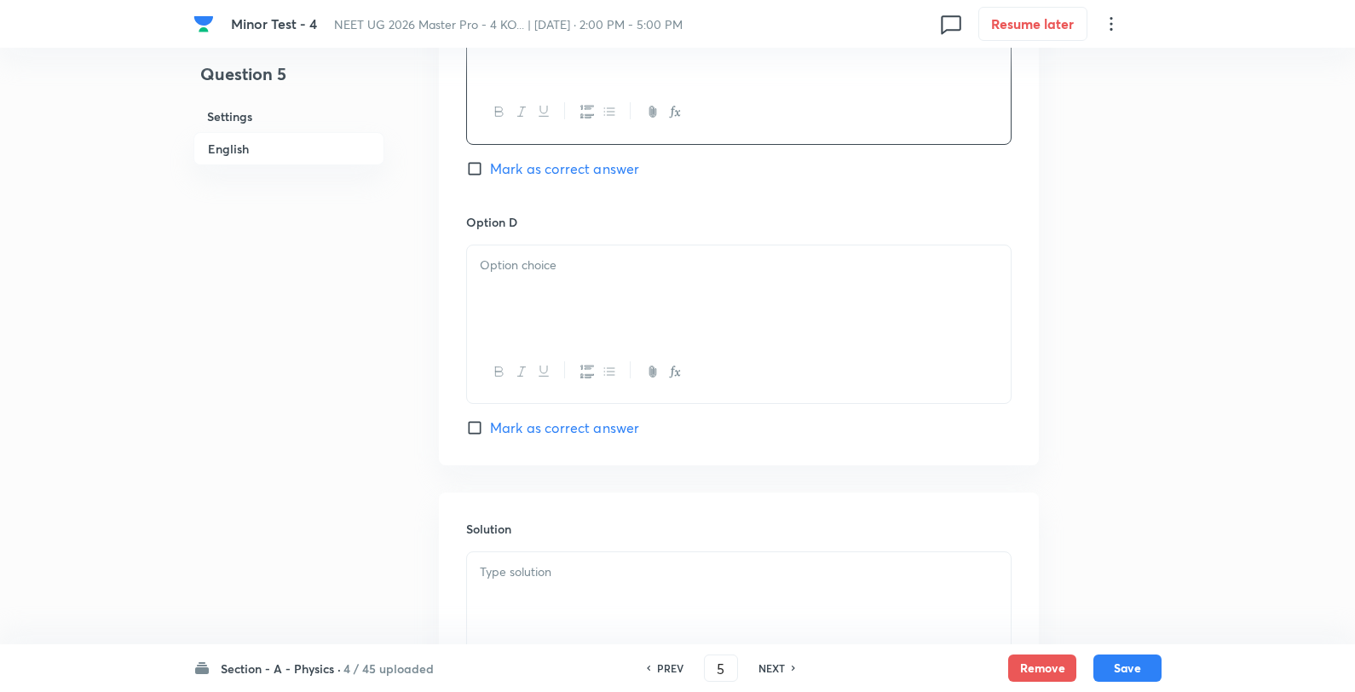
click at [643, 251] on div at bounding box center [739, 292] width 544 height 95
click at [558, 438] on span "Mark as correct answer" at bounding box center [564, 428] width 149 height 20
click at [490, 436] on input "Mark as correct answer" at bounding box center [478, 427] width 24 height 17
checkbox input "true"
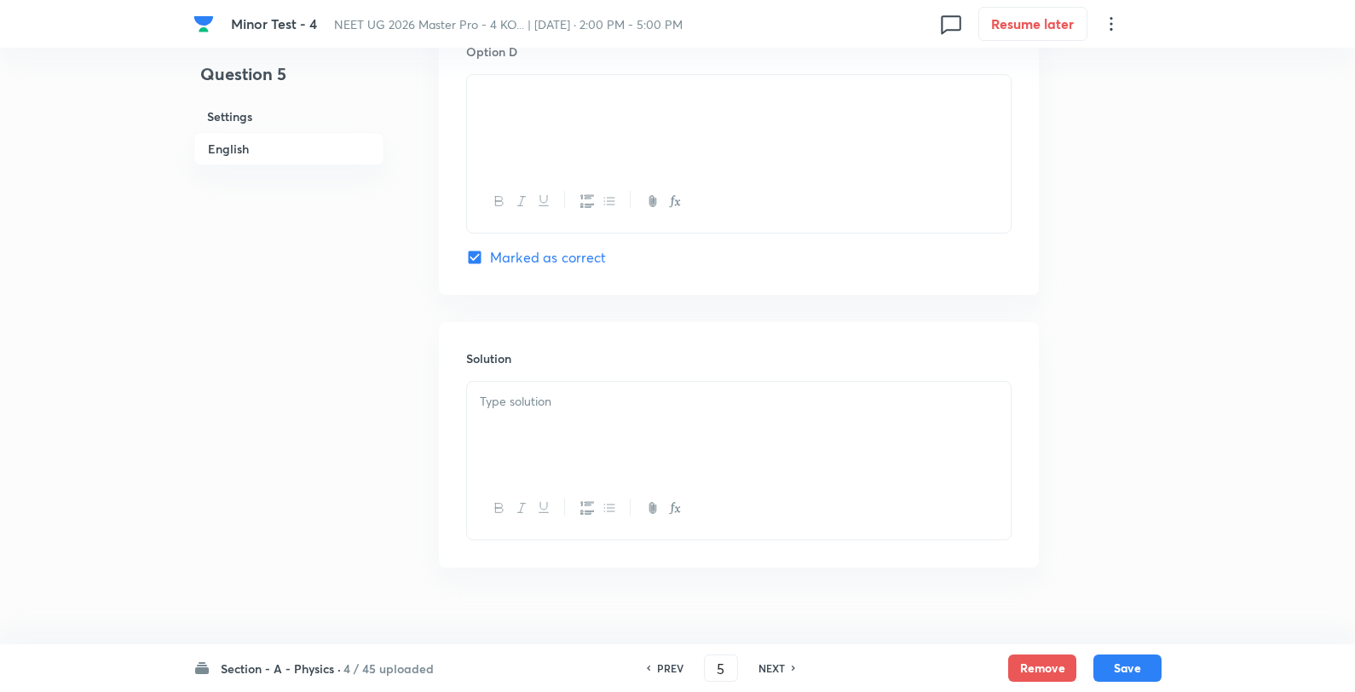
scroll to position [1619, 0]
click at [564, 381] on p at bounding box center [739, 377] width 518 height 20
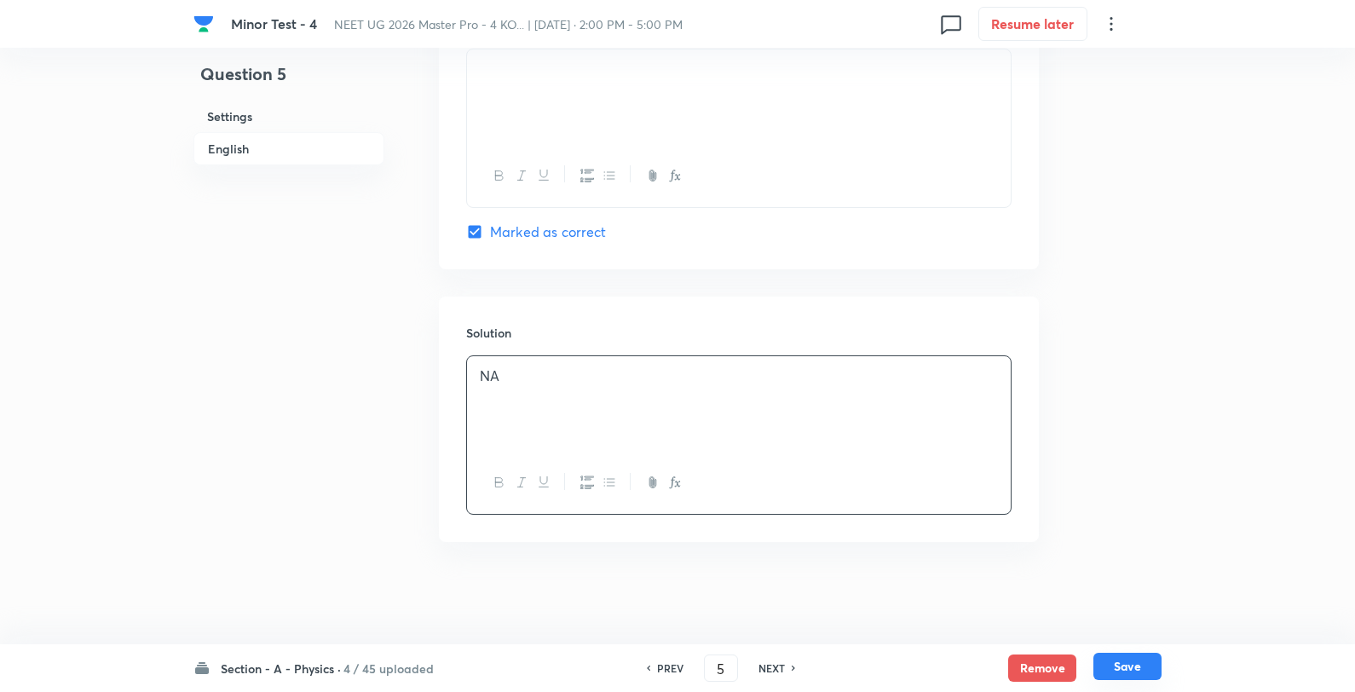
click at [1149, 667] on button "Save" at bounding box center [1128, 666] width 68 height 27
type input "6"
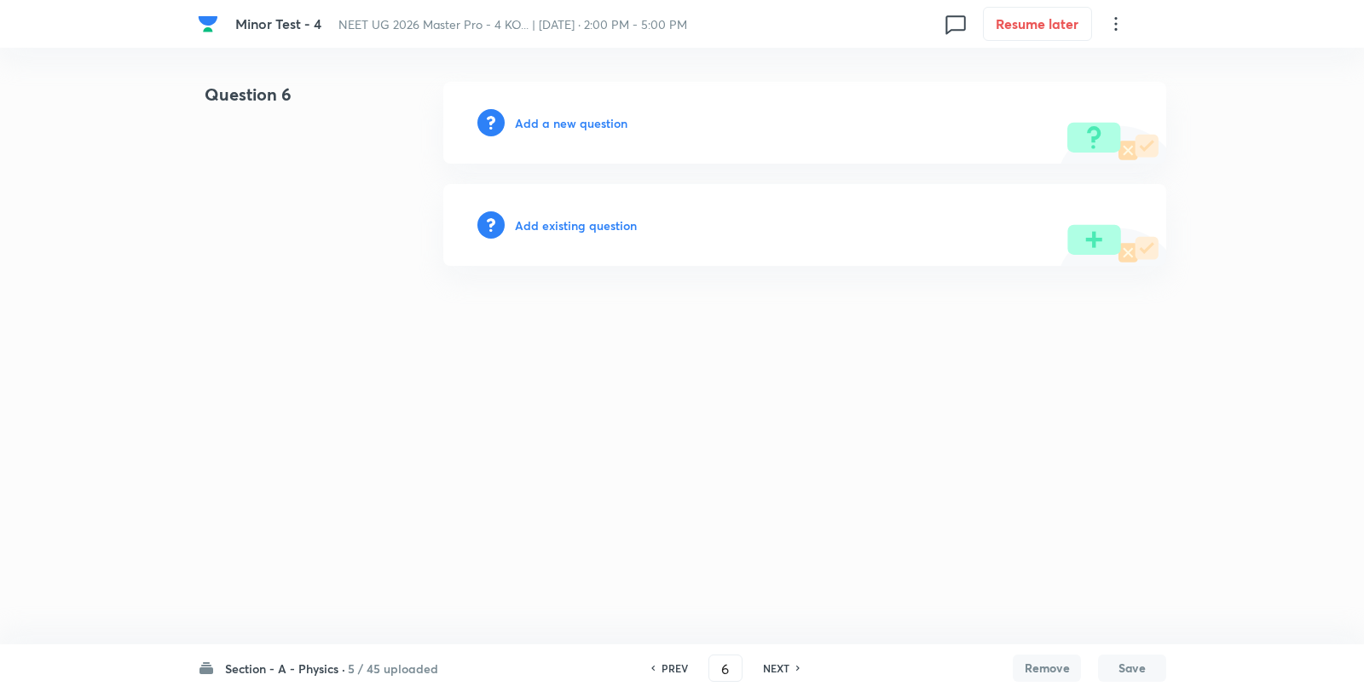
click at [597, 132] on div "Add a new question" at bounding box center [804, 123] width 723 height 82
click at [600, 125] on h6 "Add a new question" at bounding box center [571, 123] width 113 height 18
click at [600, 125] on h6 "Choose a question type" at bounding box center [580, 123] width 131 height 18
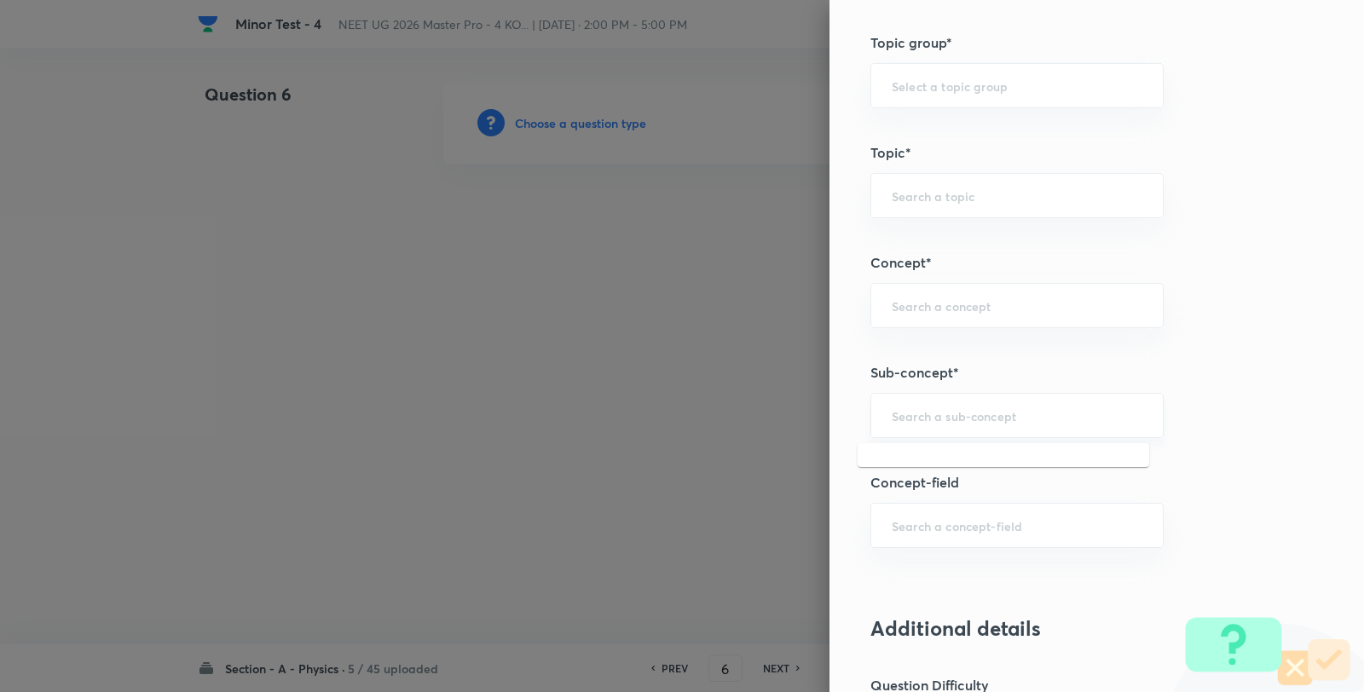
click at [917, 418] on input "text" at bounding box center [1017, 415] width 251 height 16
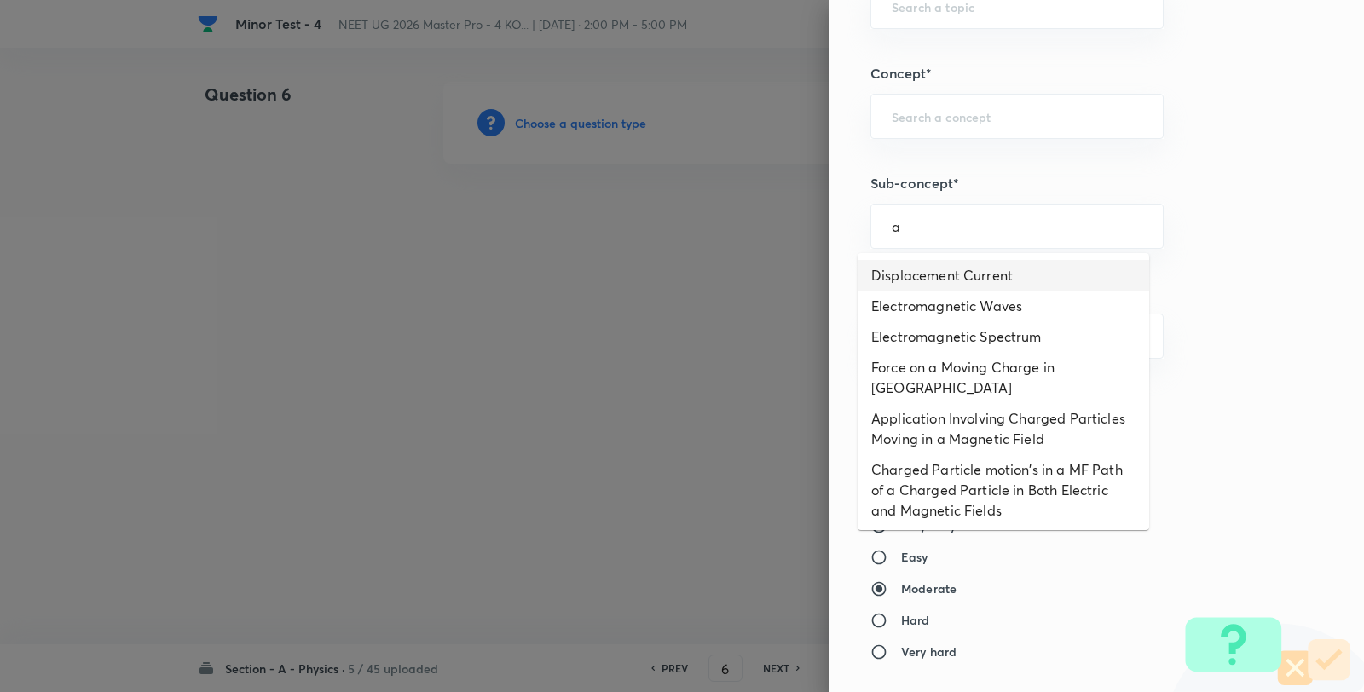
click at [951, 277] on li "Displacement Current" at bounding box center [1002, 275] width 291 height 31
type input "Displacement Current"
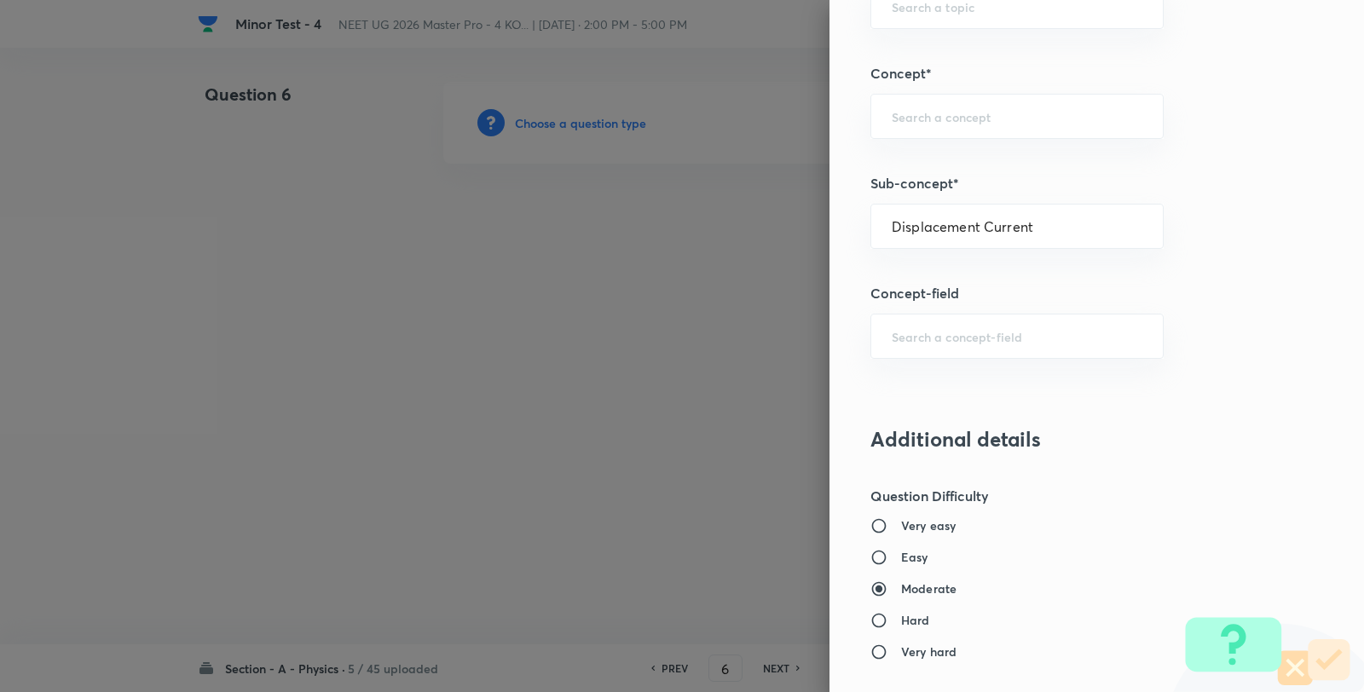
type input "Physics"
type input "Electricity & Magnetism"
type input "Electromagnetic Waves"
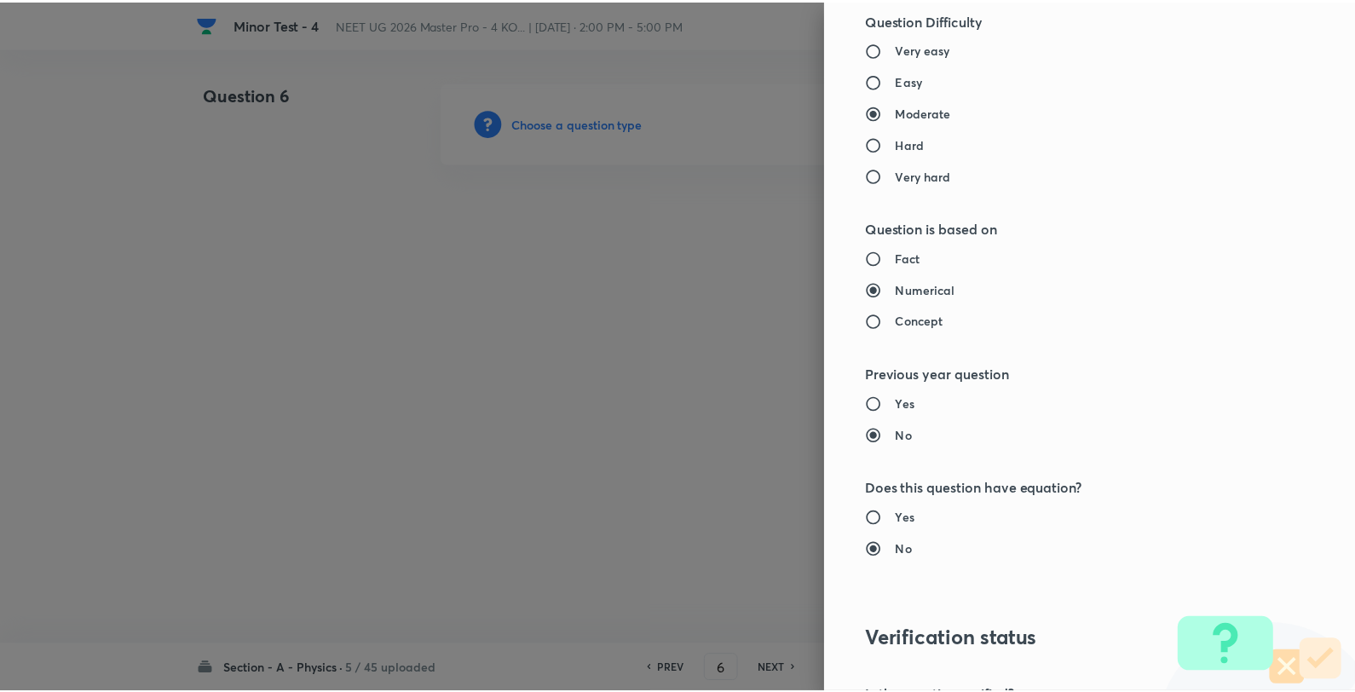
scroll to position [1746, 0]
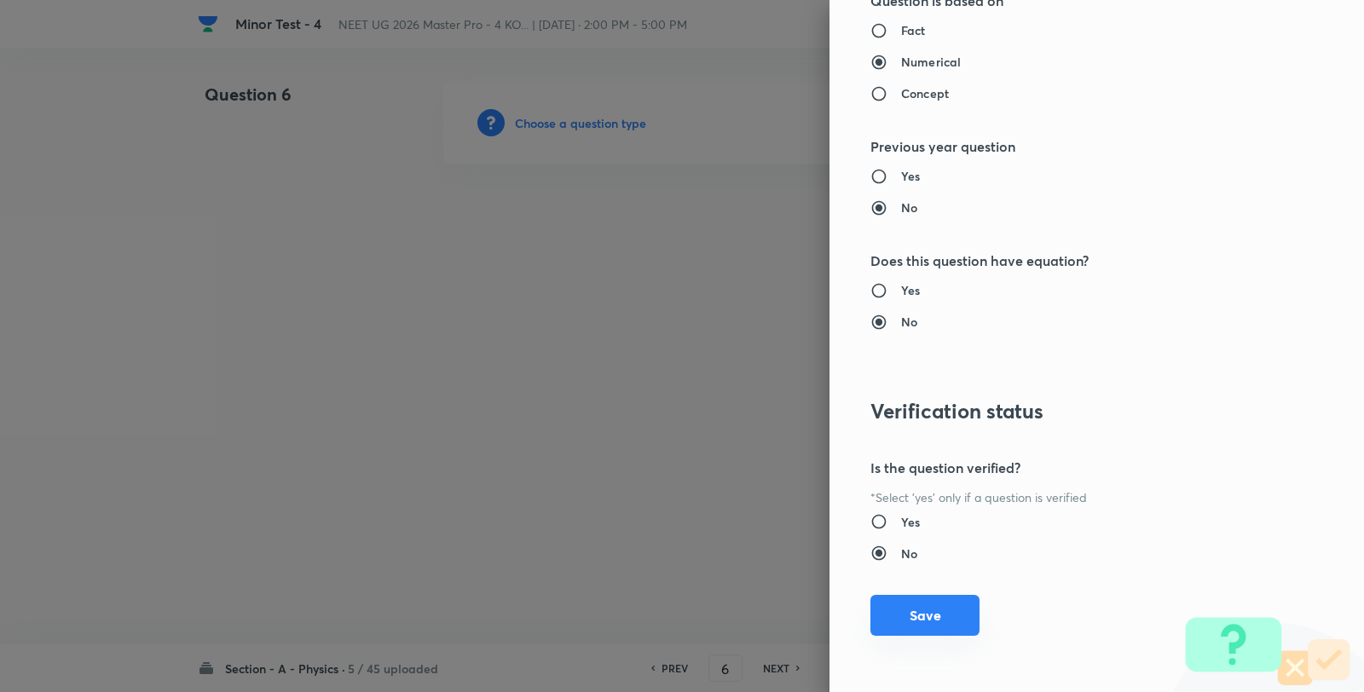
click at [922, 617] on button "Save" at bounding box center [924, 615] width 109 height 41
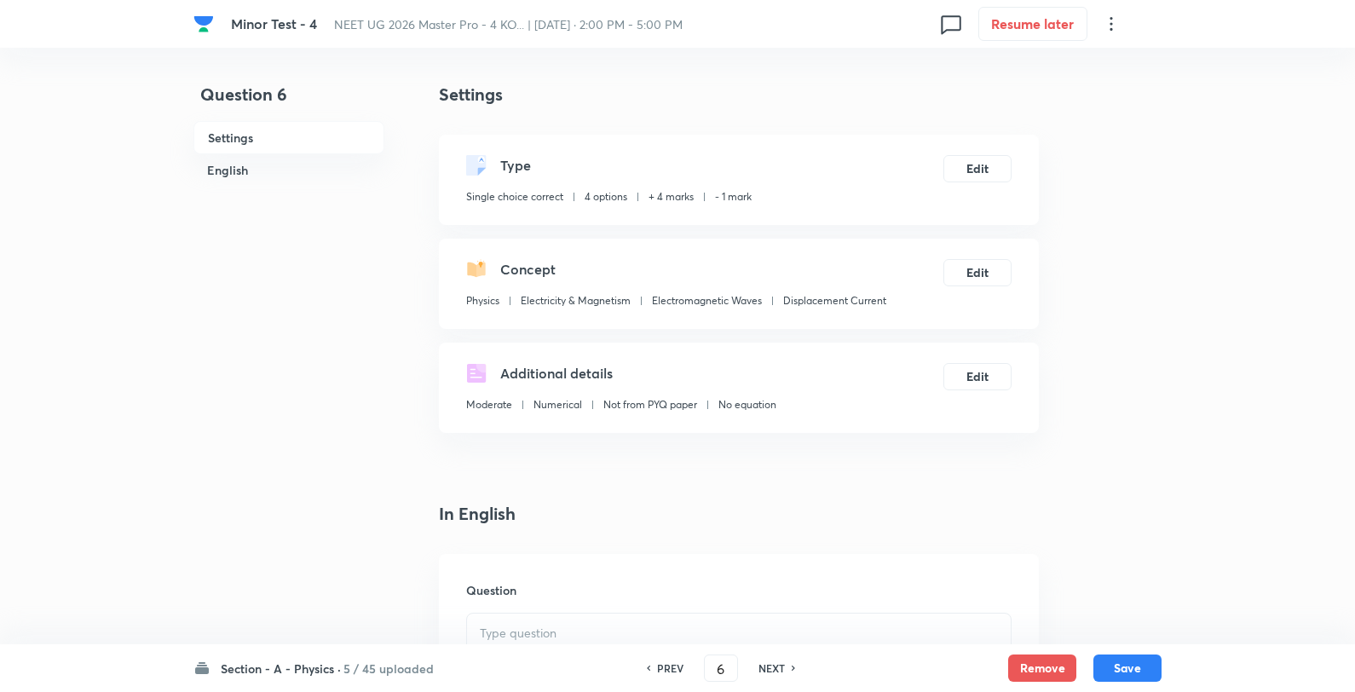
scroll to position [284, 0]
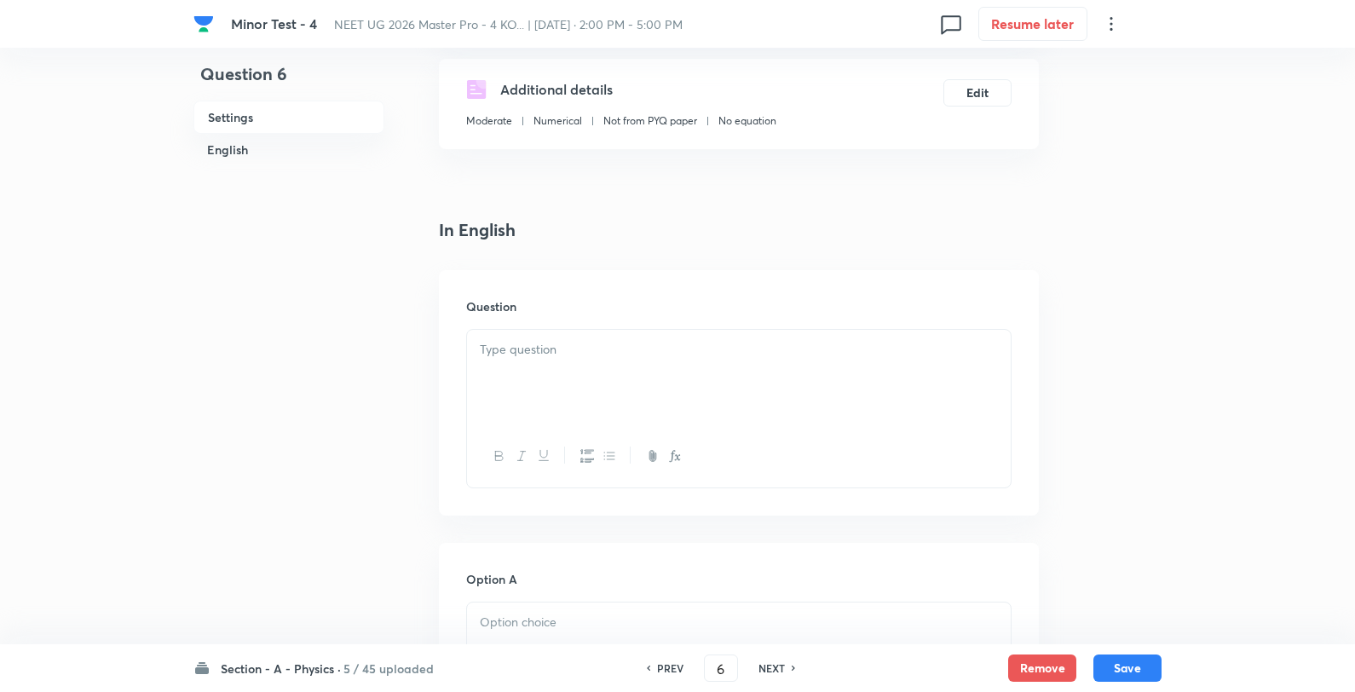
drag, startPoint x: 589, startPoint y: 336, endPoint x: 581, endPoint y: 354, distance: 19.5
click at [585, 341] on div at bounding box center [739, 377] width 544 height 95
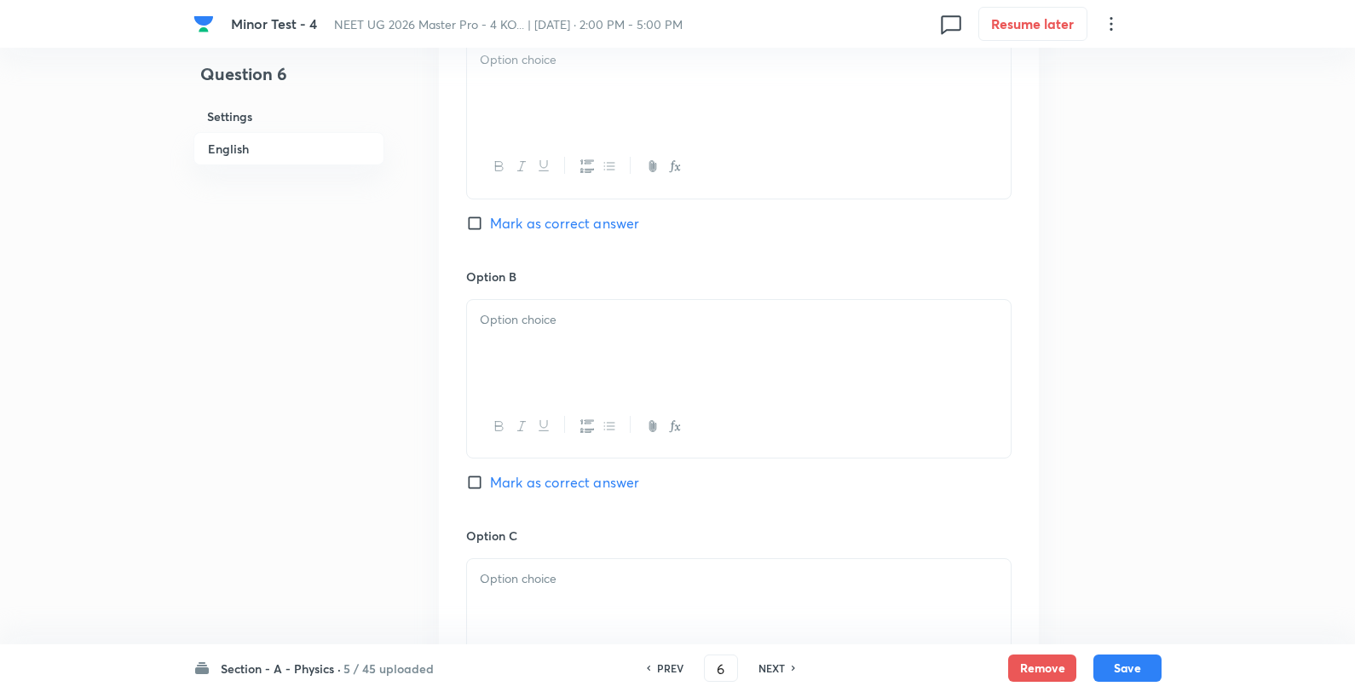
scroll to position [852, 0]
click at [559, 83] on div at bounding box center [739, 81] width 544 height 95
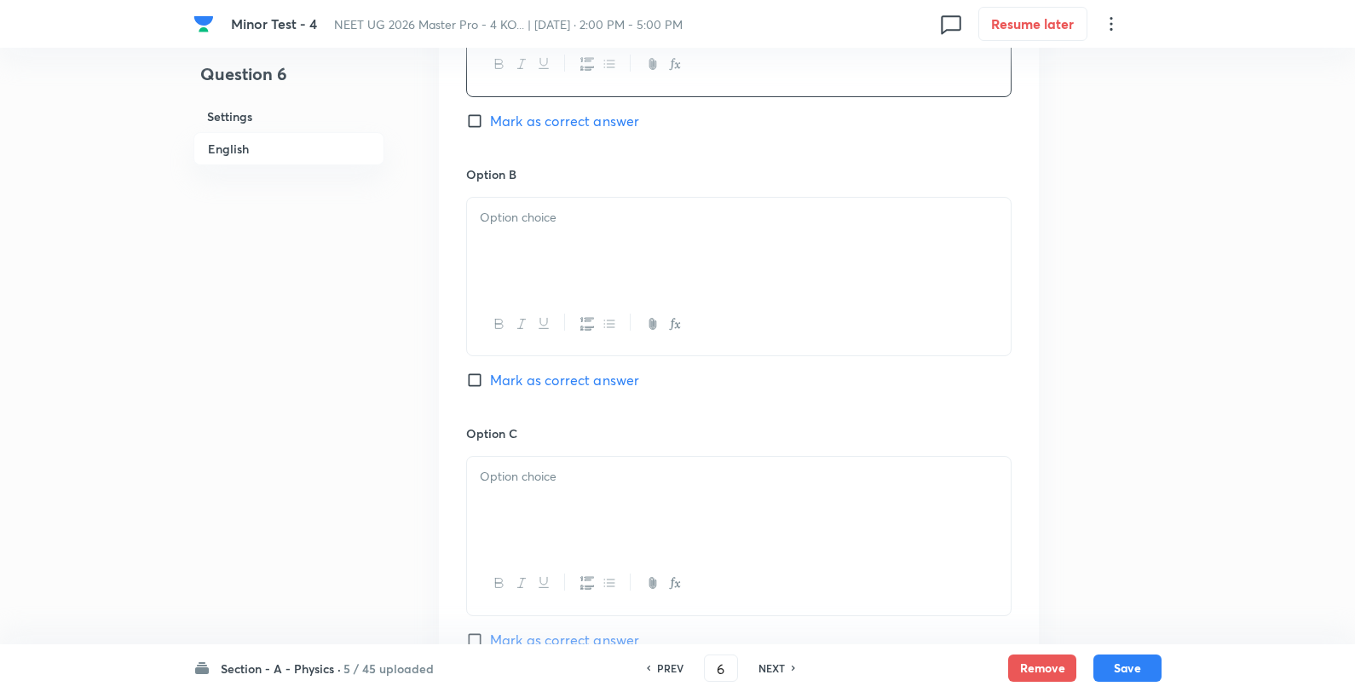
scroll to position [1042, 0]
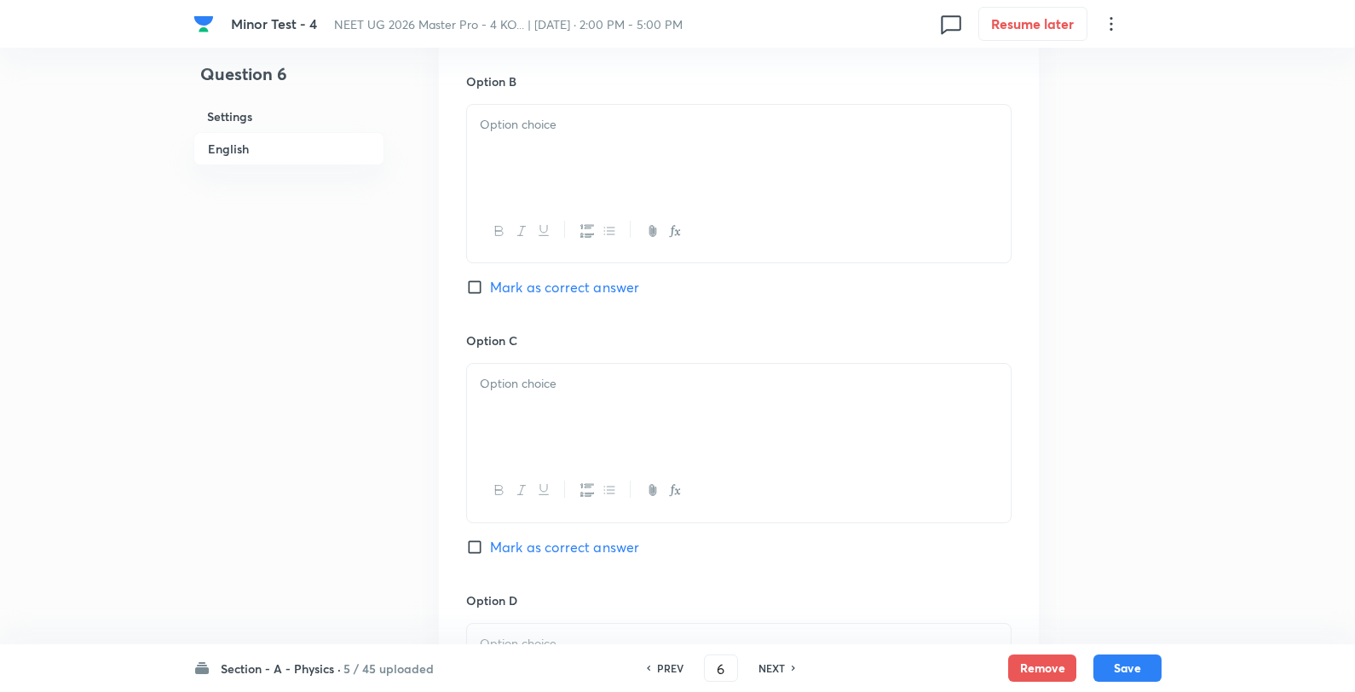
click at [588, 132] on p at bounding box center [739, 125] width 518 height 20
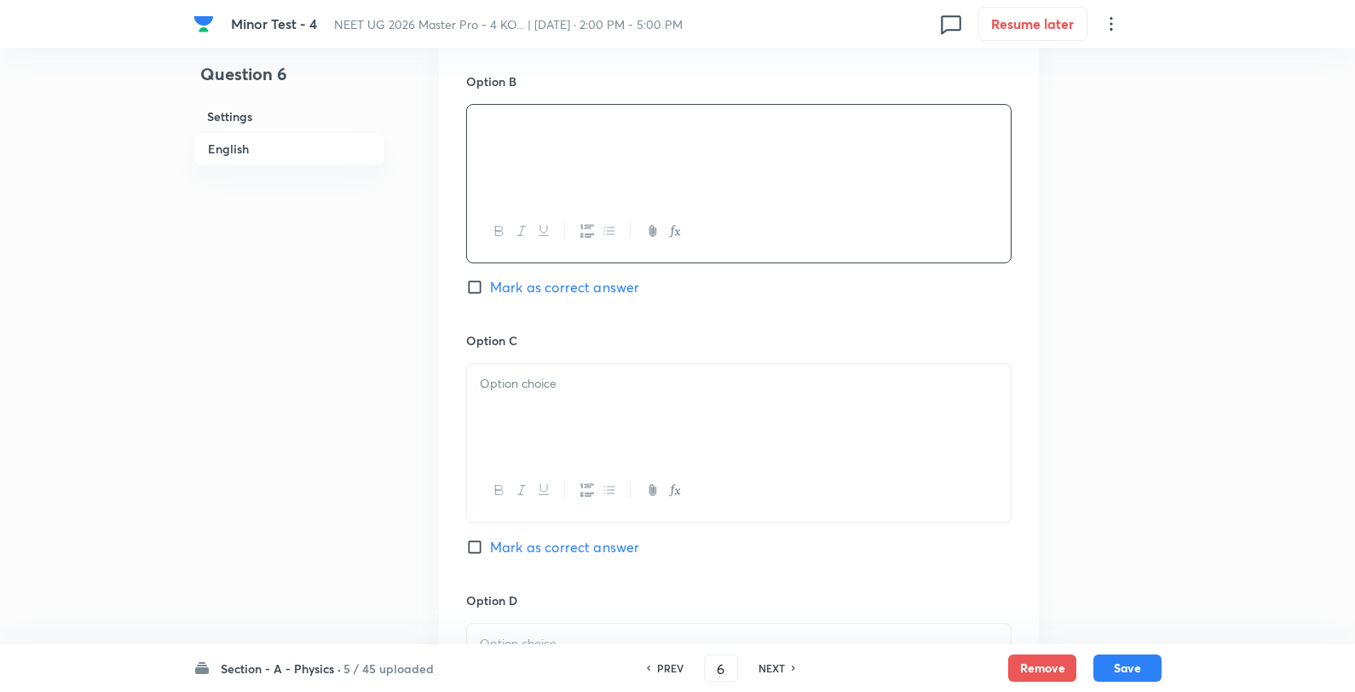
click at [572, 282] on span "Mark as correct answer" at bounding box center [564, 287] width 149 height 20
click at [490, 282] on input "Mark as correct answer" at bounding box center [478, 287] width 24 height 17
checkbox input "true"
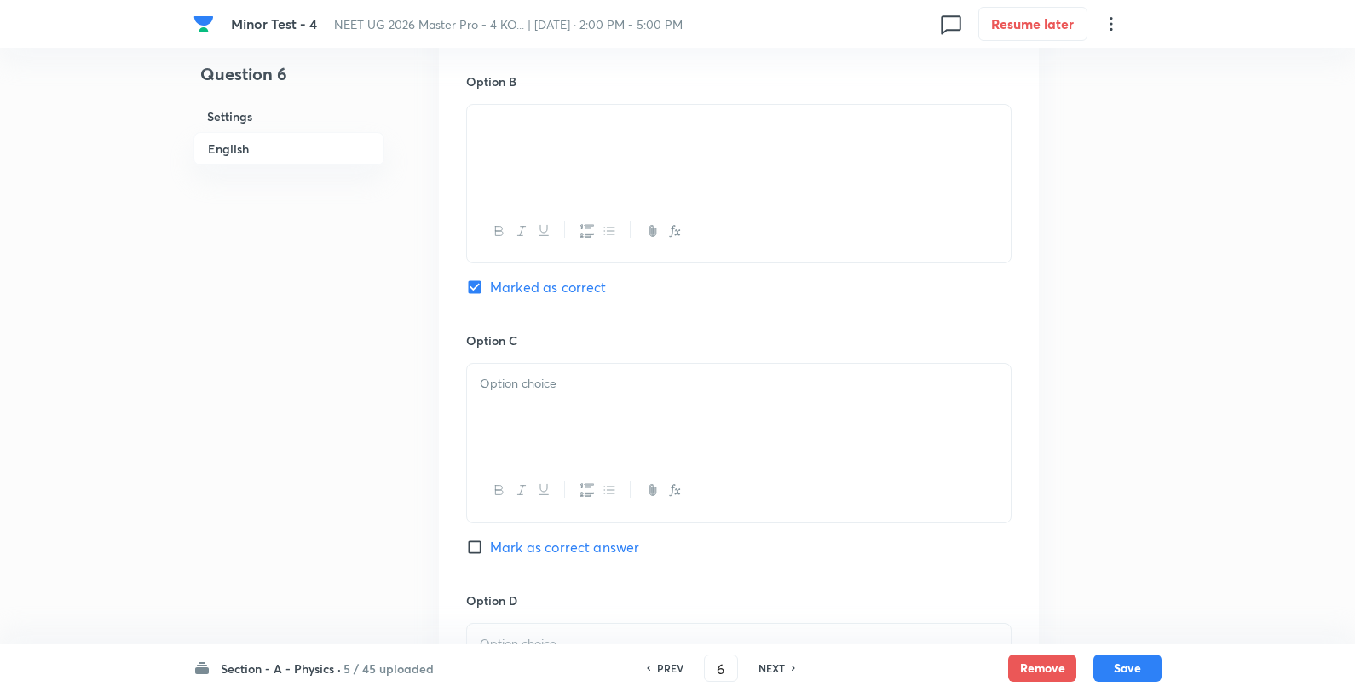
click at [564, 415] on div at bounding box center [739, 411] width 544 height 95
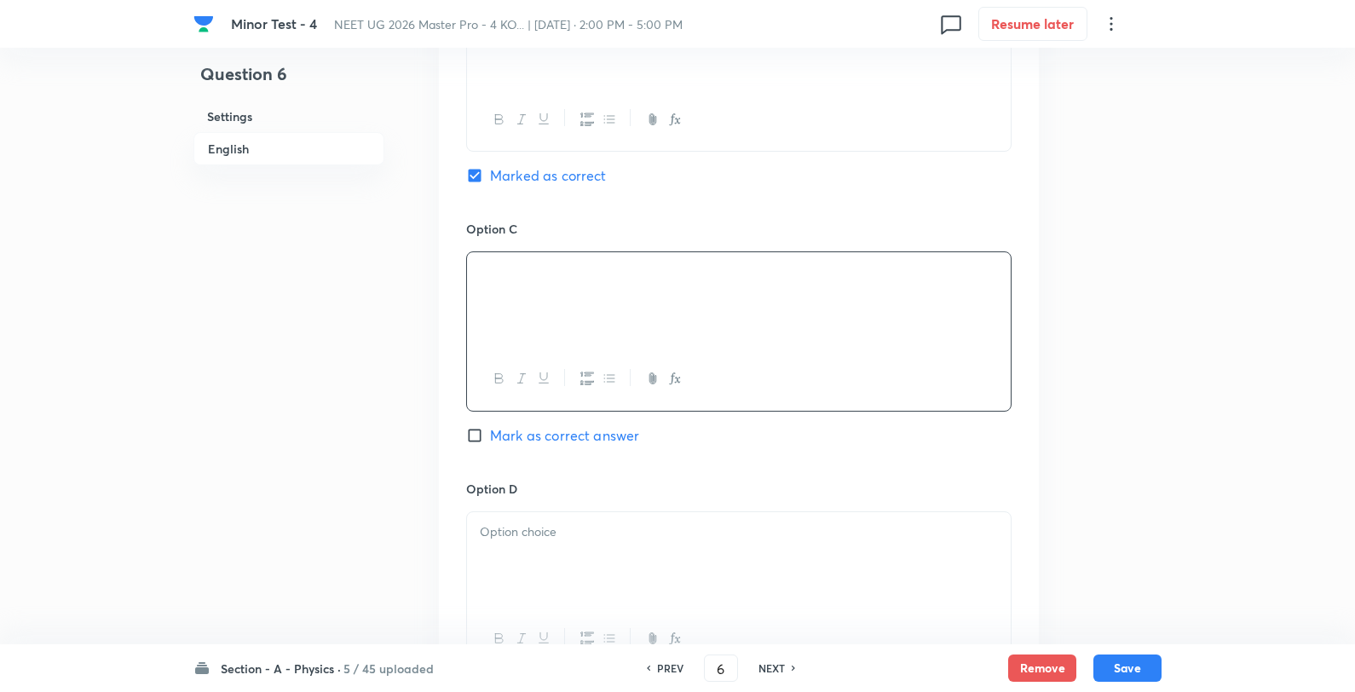
scroll to position [1325, 0]
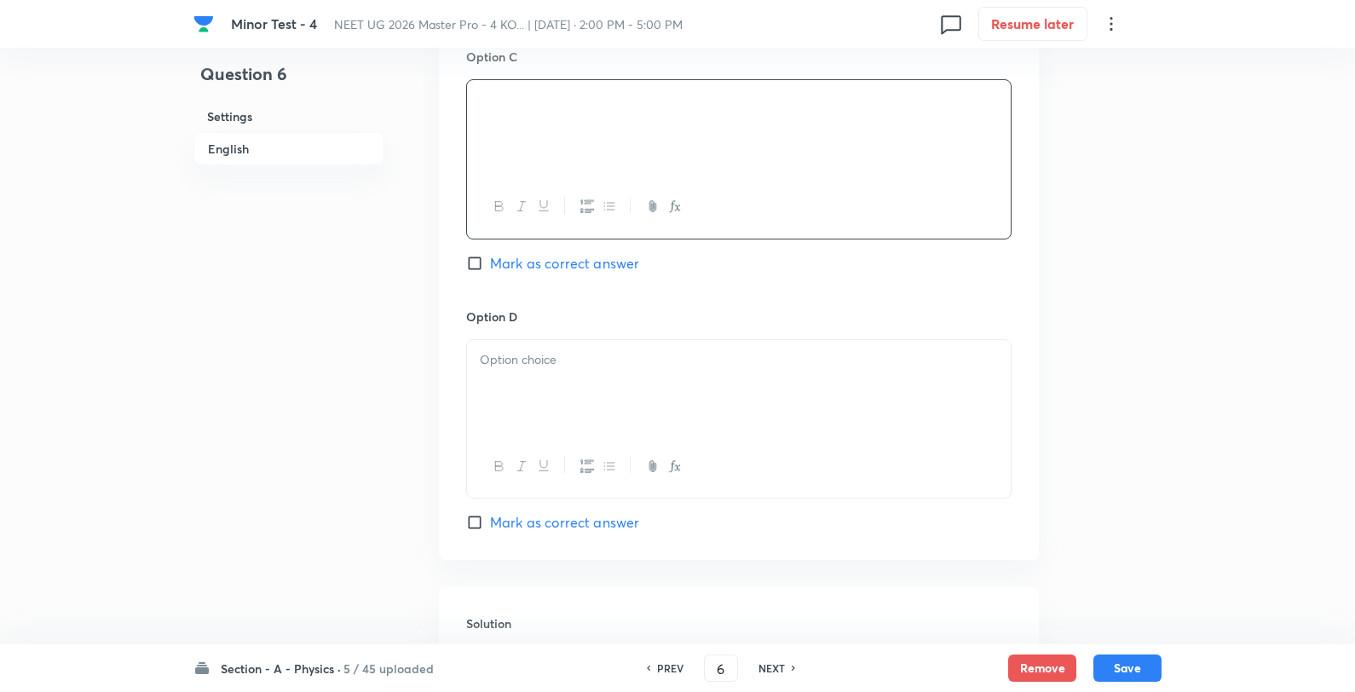
click at [586, 354] on p at bounding box center [739, 360] width 518 height 20
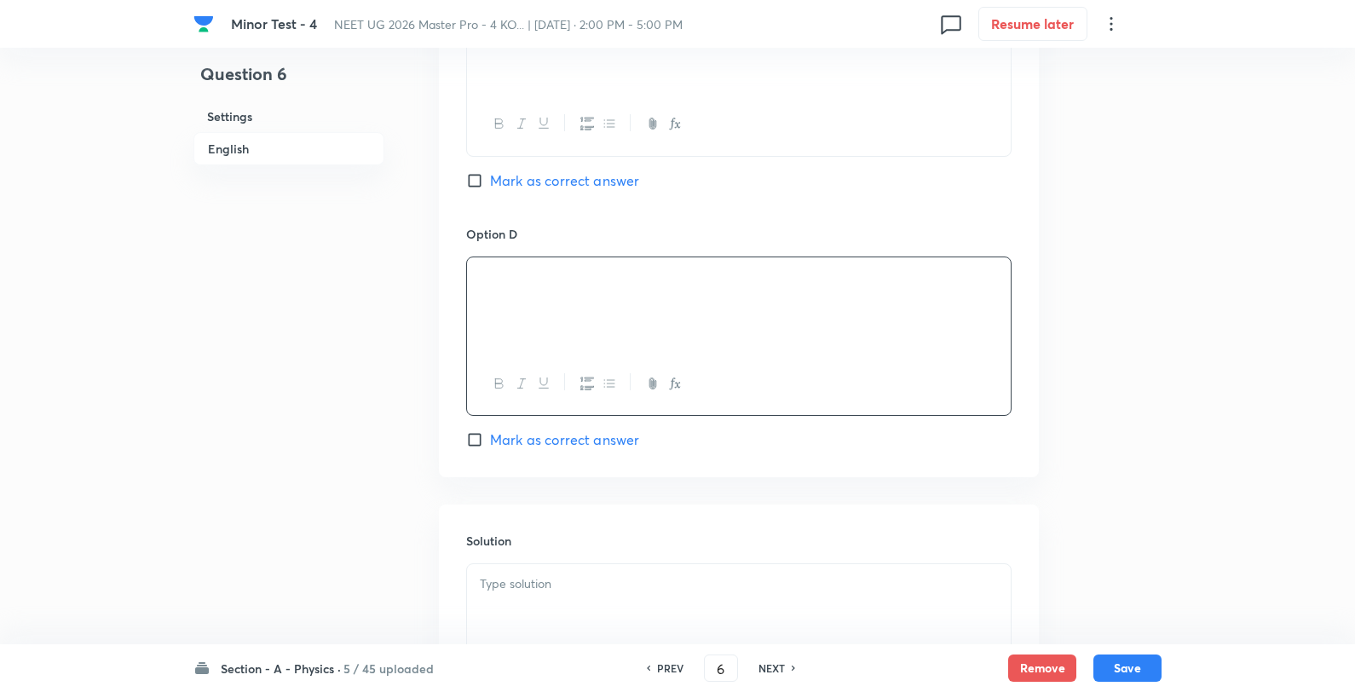
scroll to position [1619, 0]
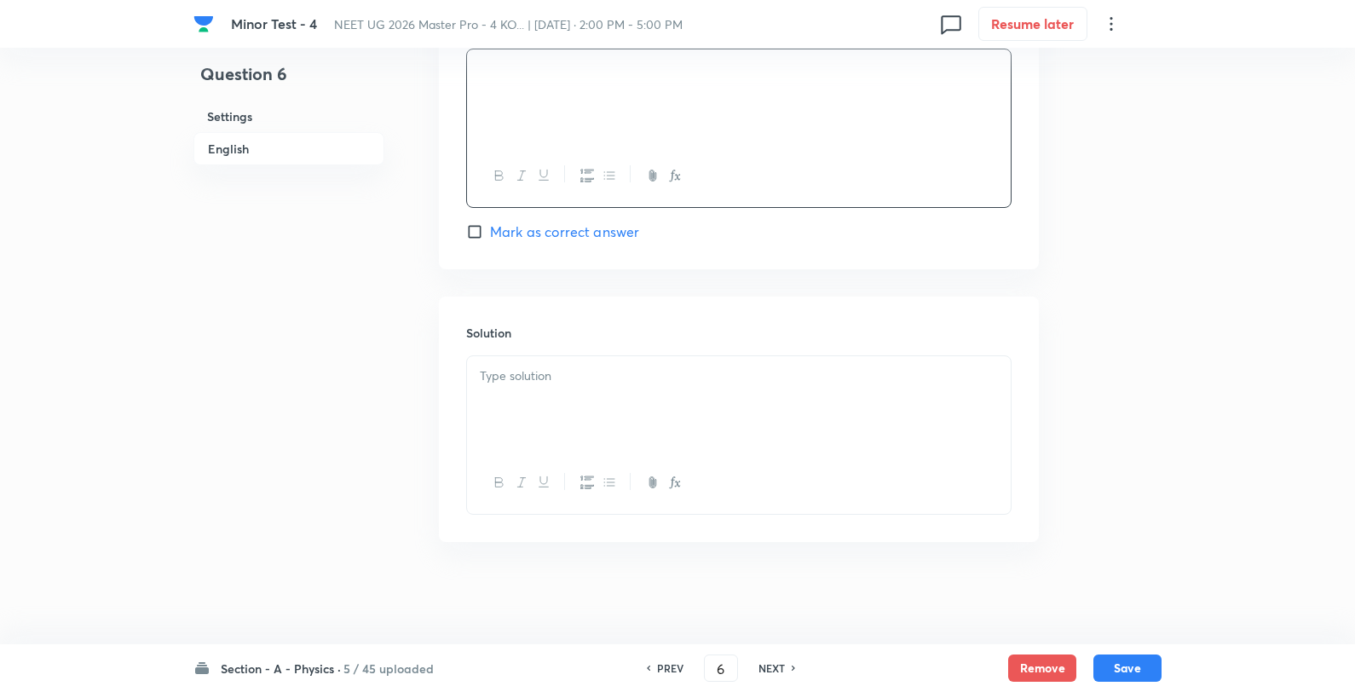
click at [621, 376] on p at bounding box center [739, 377] width 518 height 20
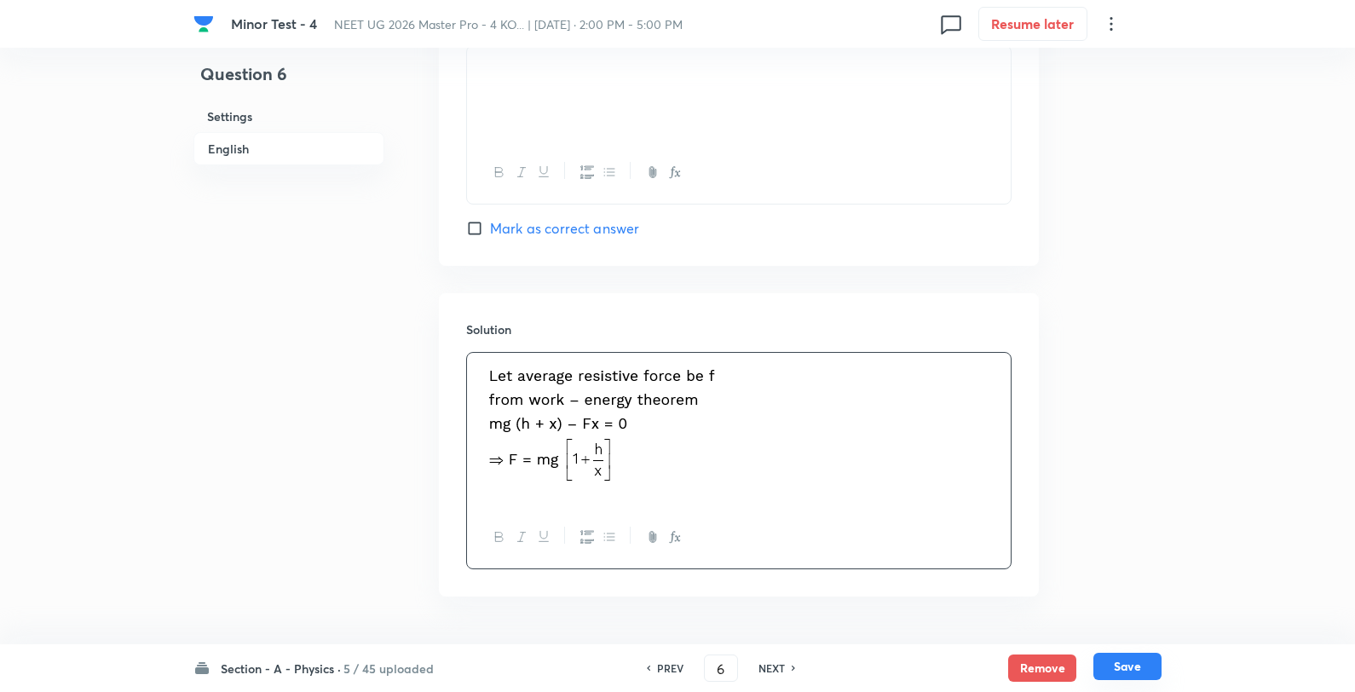
click at [1140, 669] on button "Save" at bounding box center [1128, 666] width 68 height 27
type input "7"
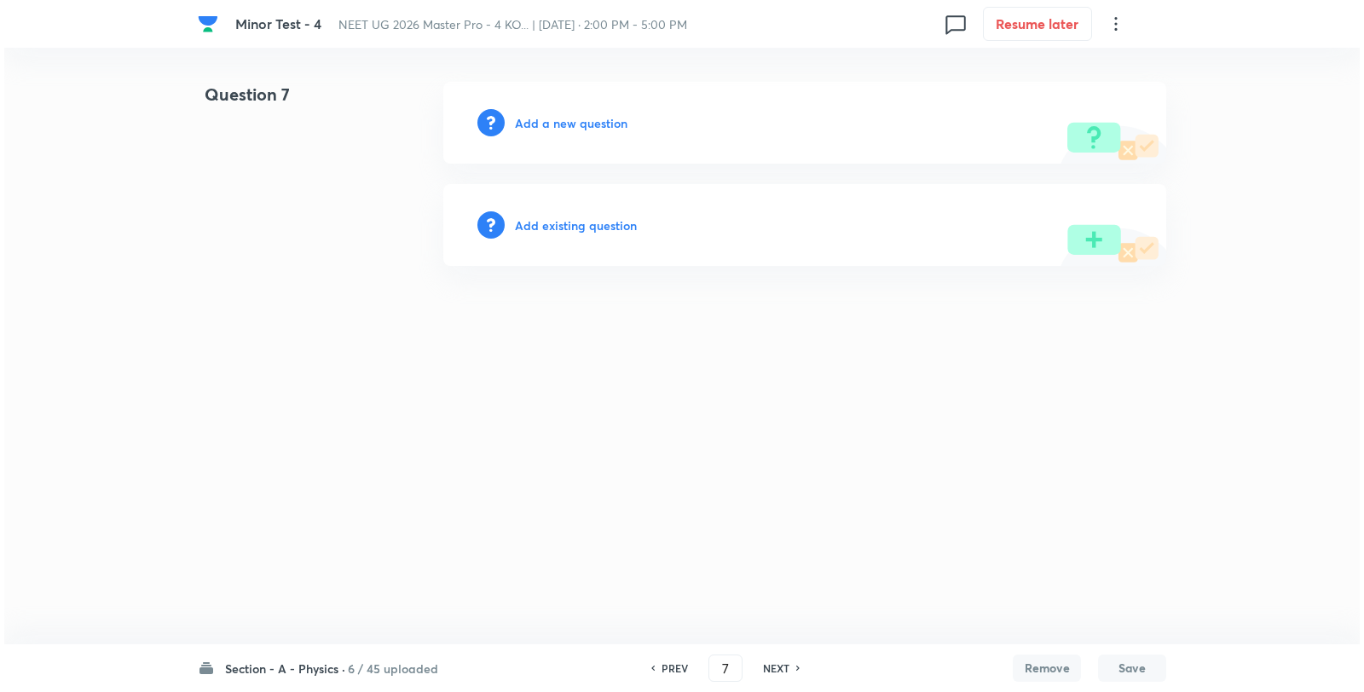
scroll to position [0, 0]
click at [569, 118] on h6 "Add a new question" at bounding box center [571, 123] width 113 height 18
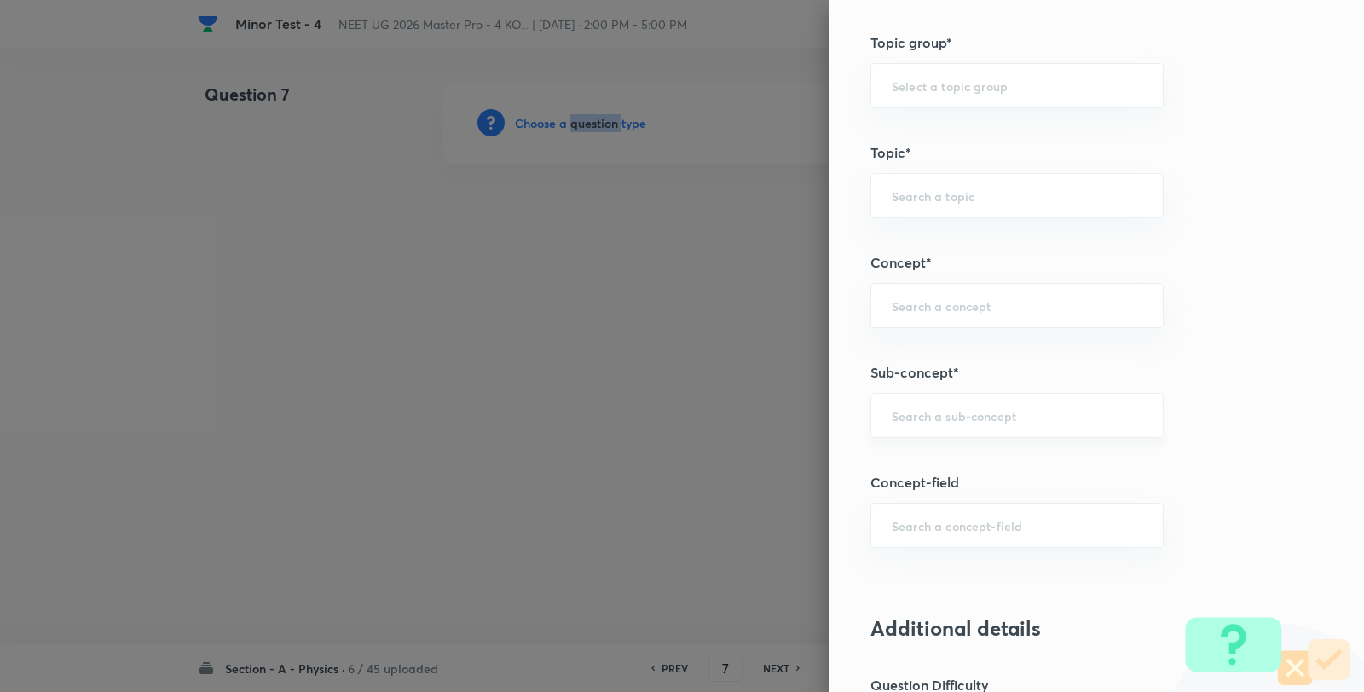
click at [913, 428] on div "​" at bounding box center [1016, 415] width 293 height 45
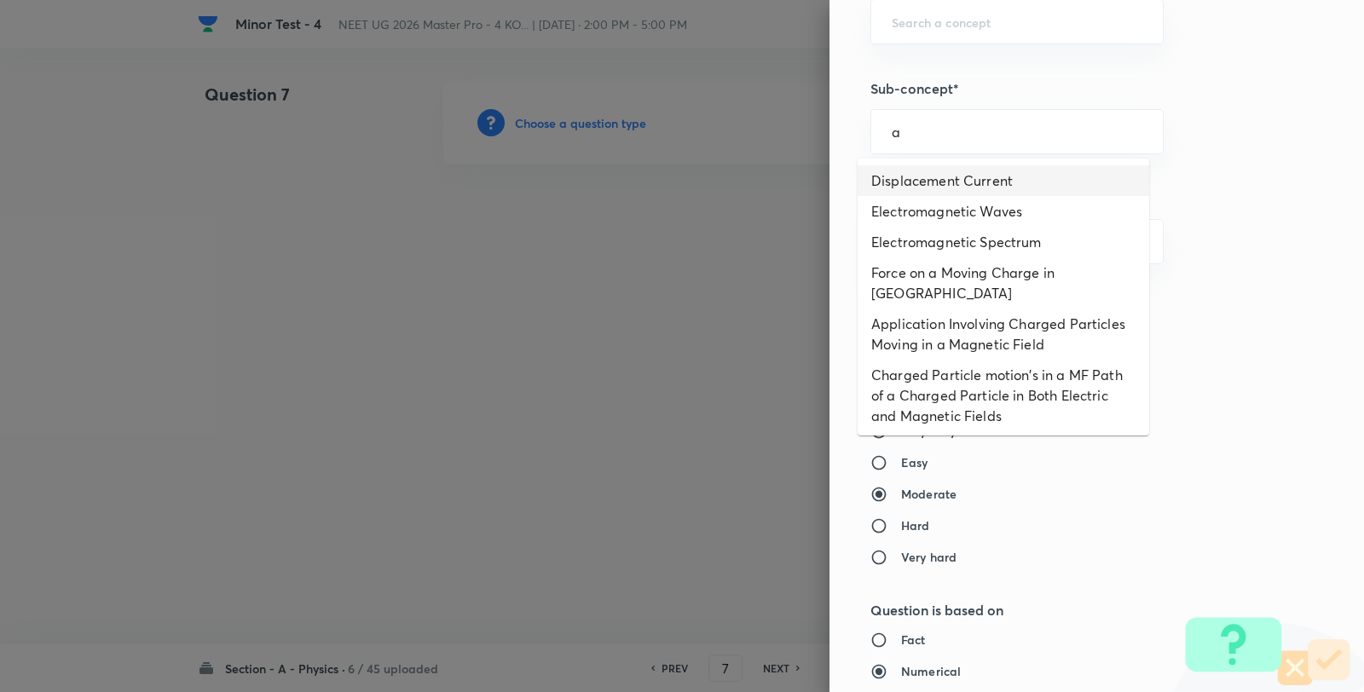
click at [944, 182] on li "Displacement Current" at bounding box center [1002, 180] width 291 height 31
type input "Displacement Current"
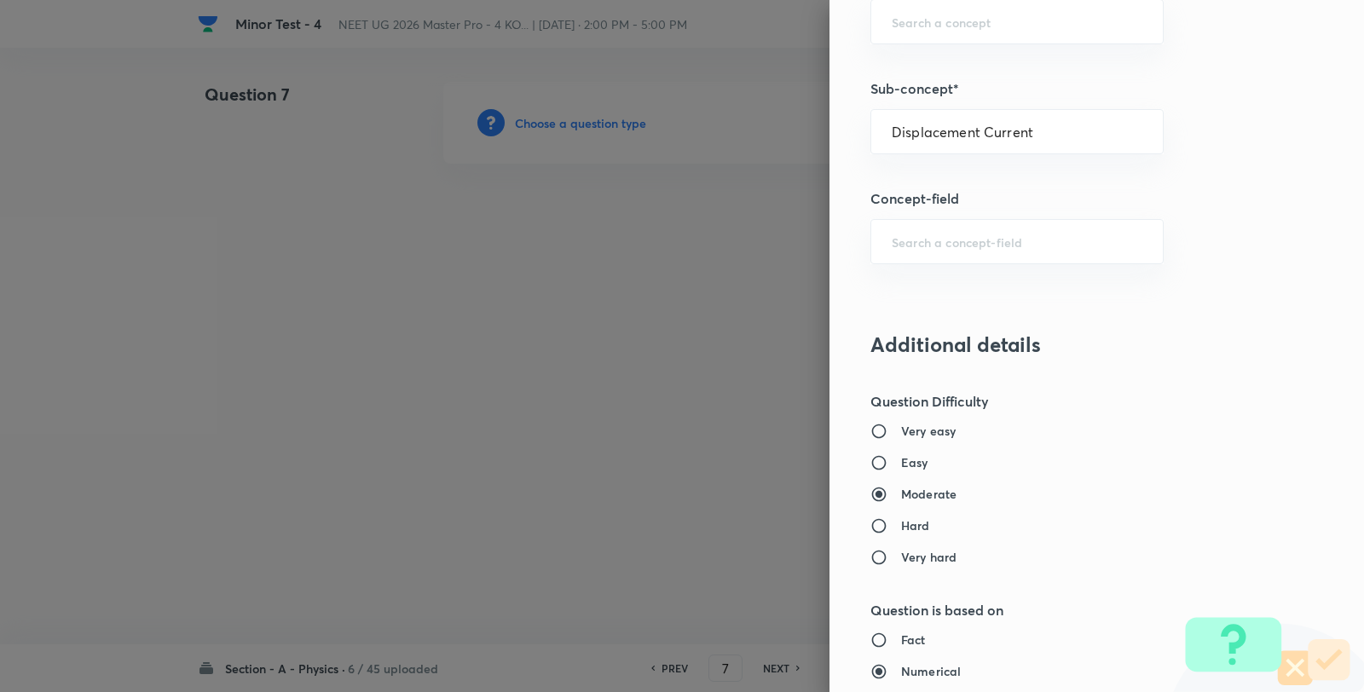
type input "Physics"
type input "Electricity & Magnetism"
type input "Electromagnetic Waves"
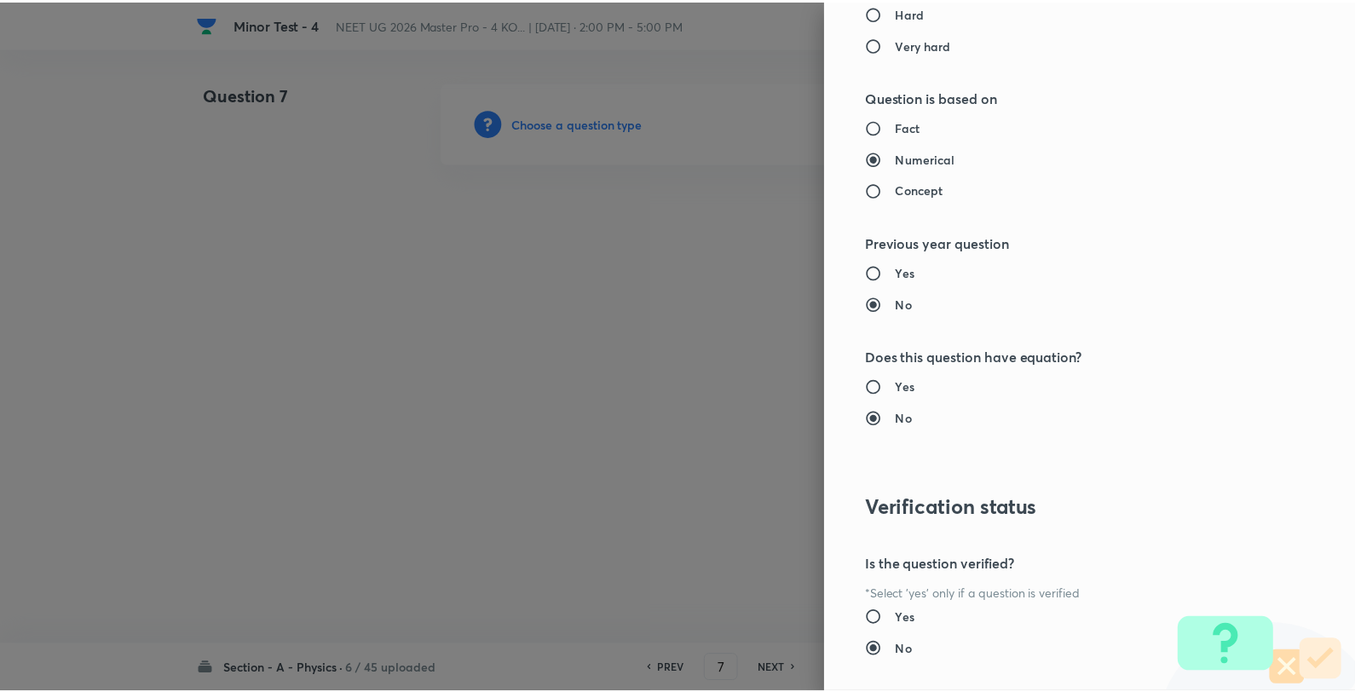
scroll to position [1746, 0]
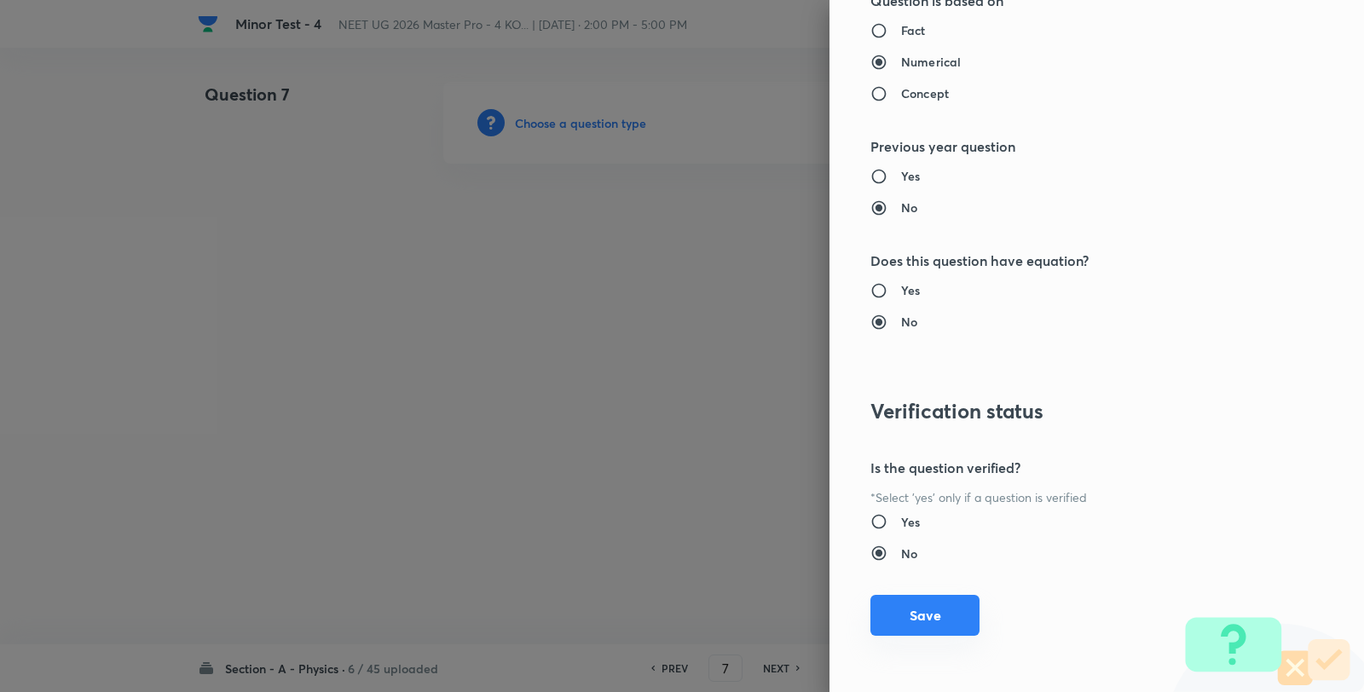
click at [914, 611] on button "Save" at bounding box center [924, 615] width 109 height 41
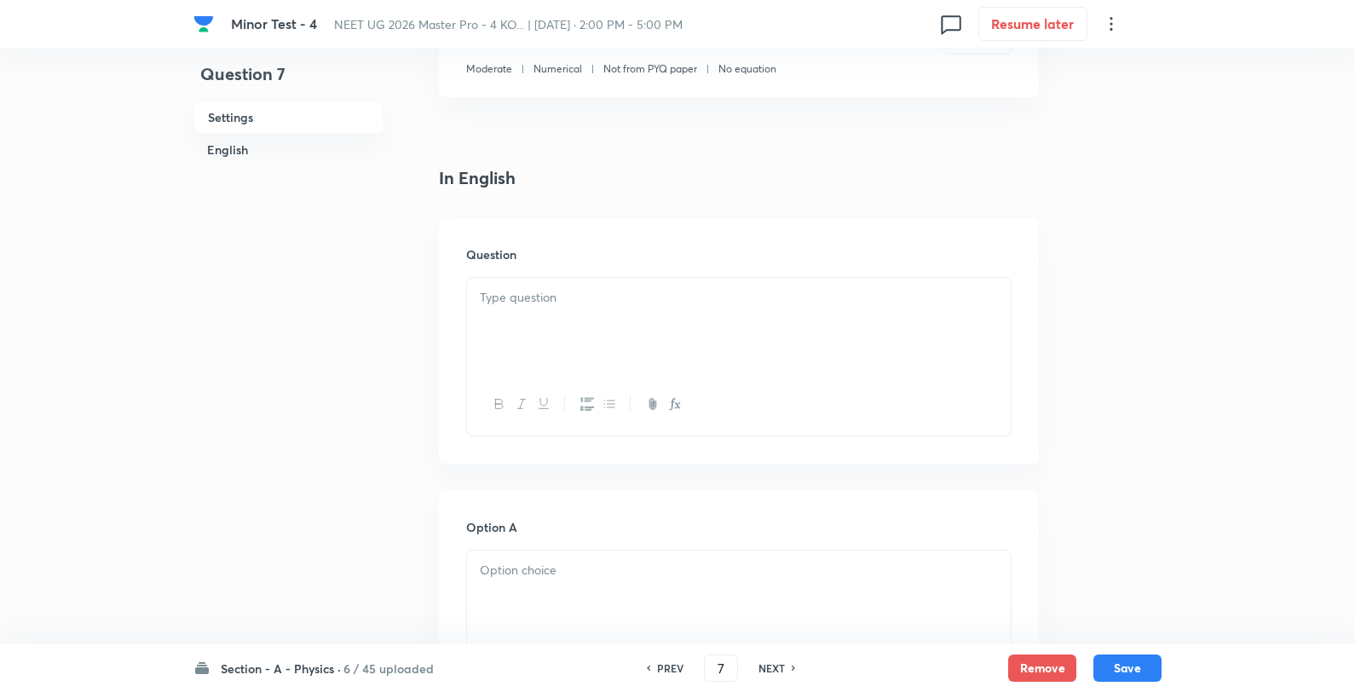
scroll to position [378, 0]
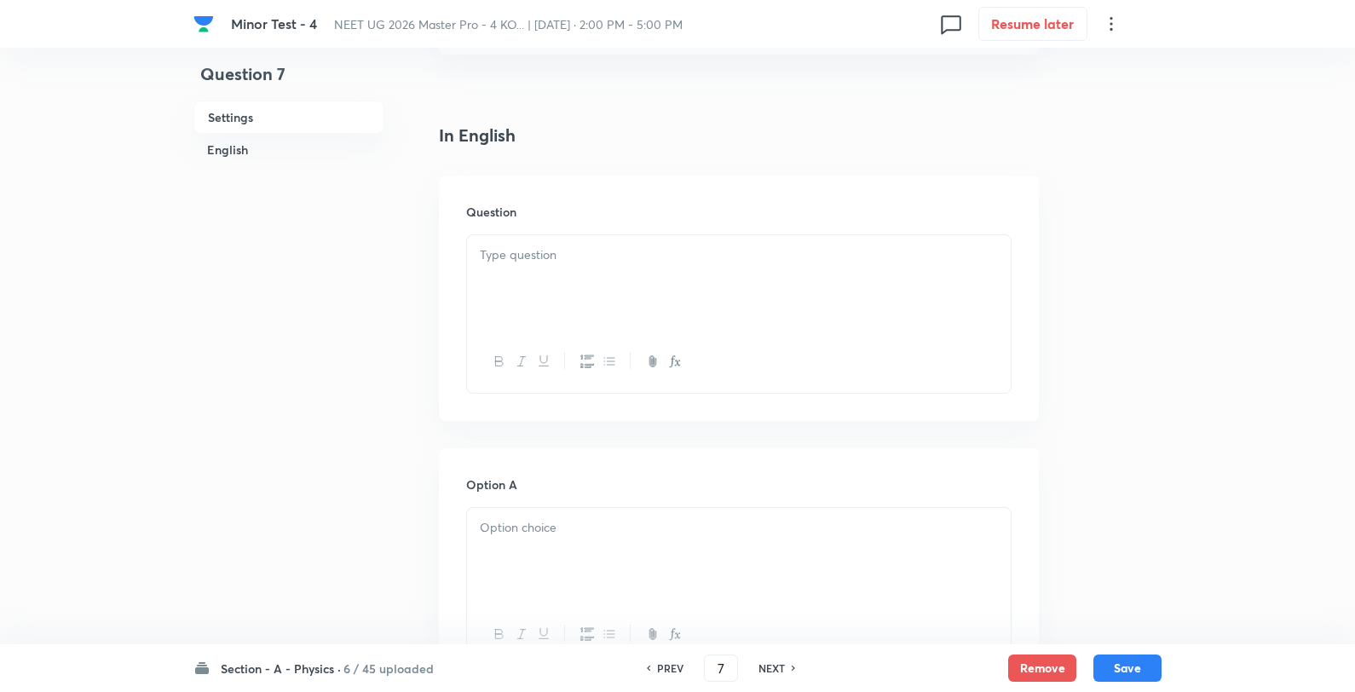
click at [517, 264] on p at bounding box center [739, 255] width 518 height 20
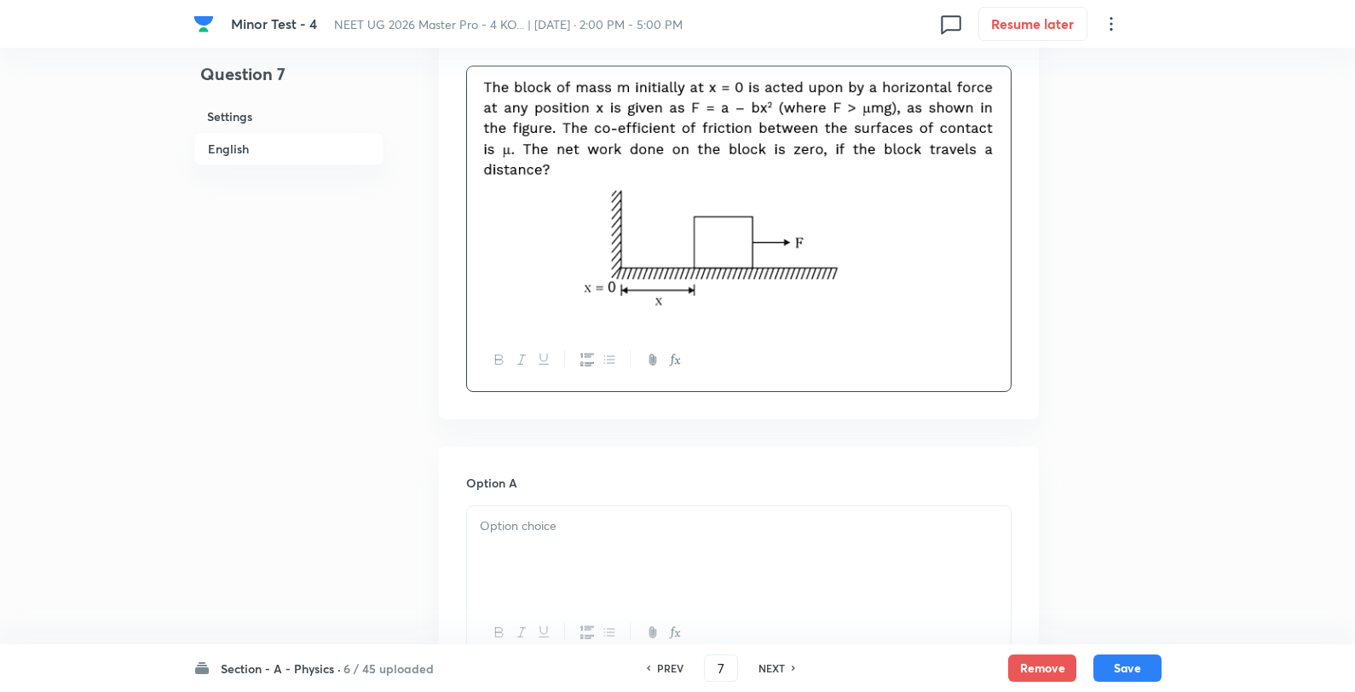
scroll to position [757, 0]
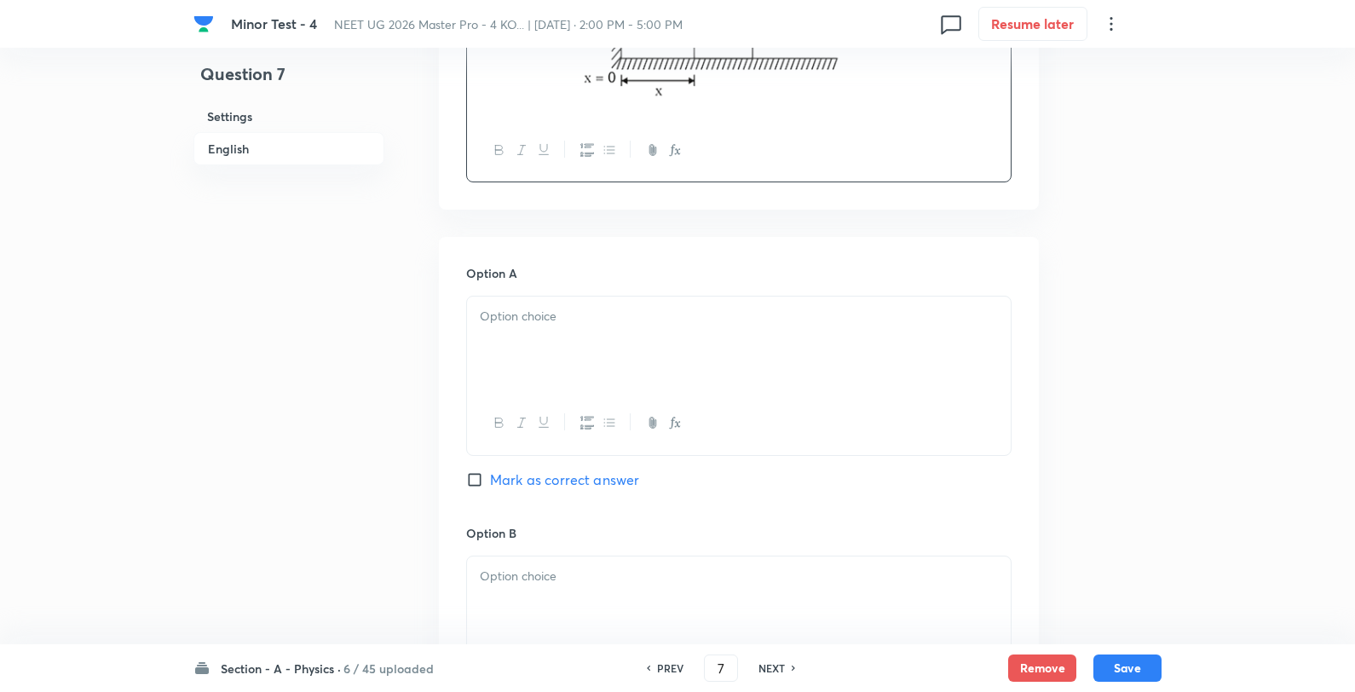
click at [563, 343] on div at bounding box center [739, 344] width 544 height 95
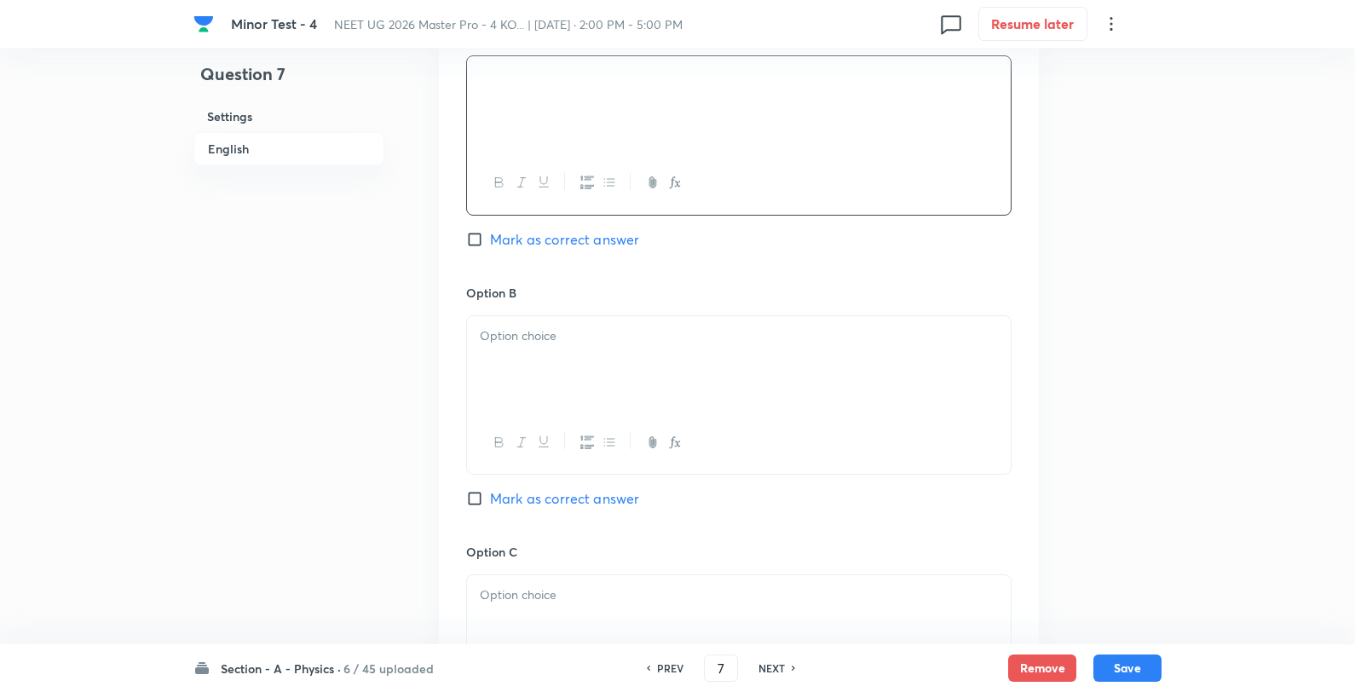
scroll to position [1136, 0]
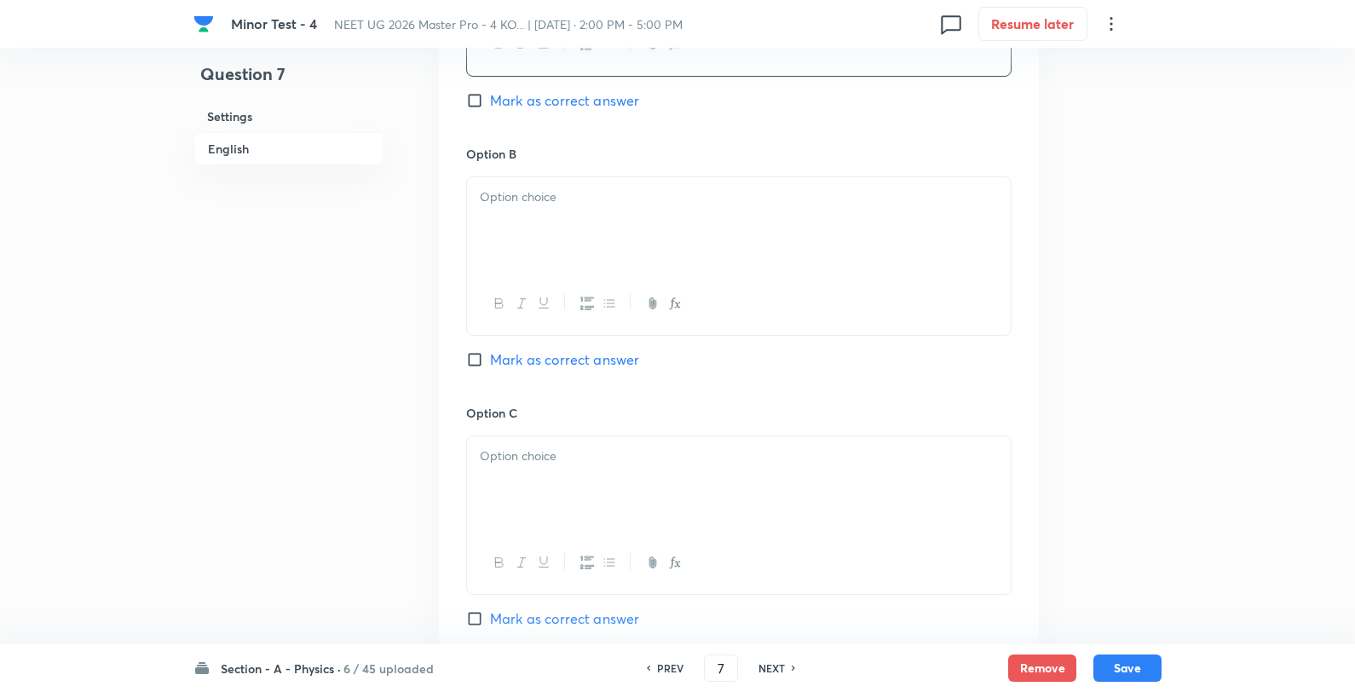
click at [595, 223] on div at bounding box center [739, 224] width 544 height 95
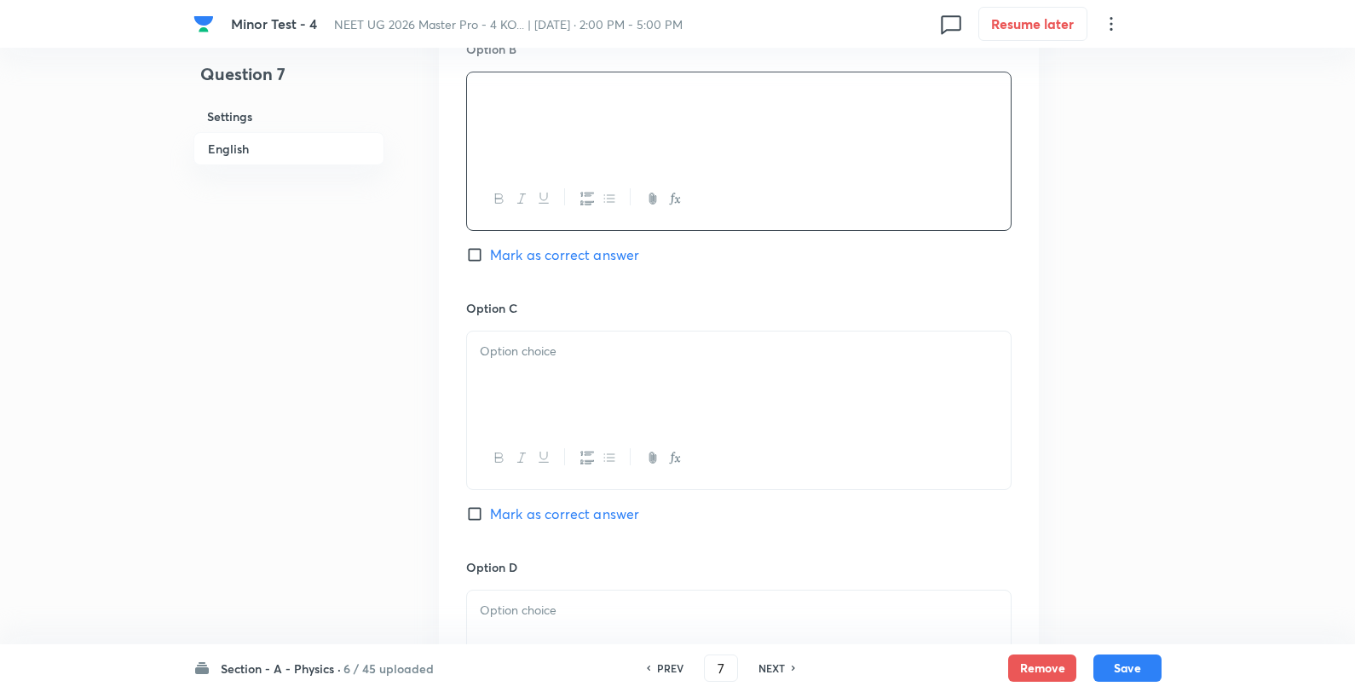
scroll to position [1420, 0]
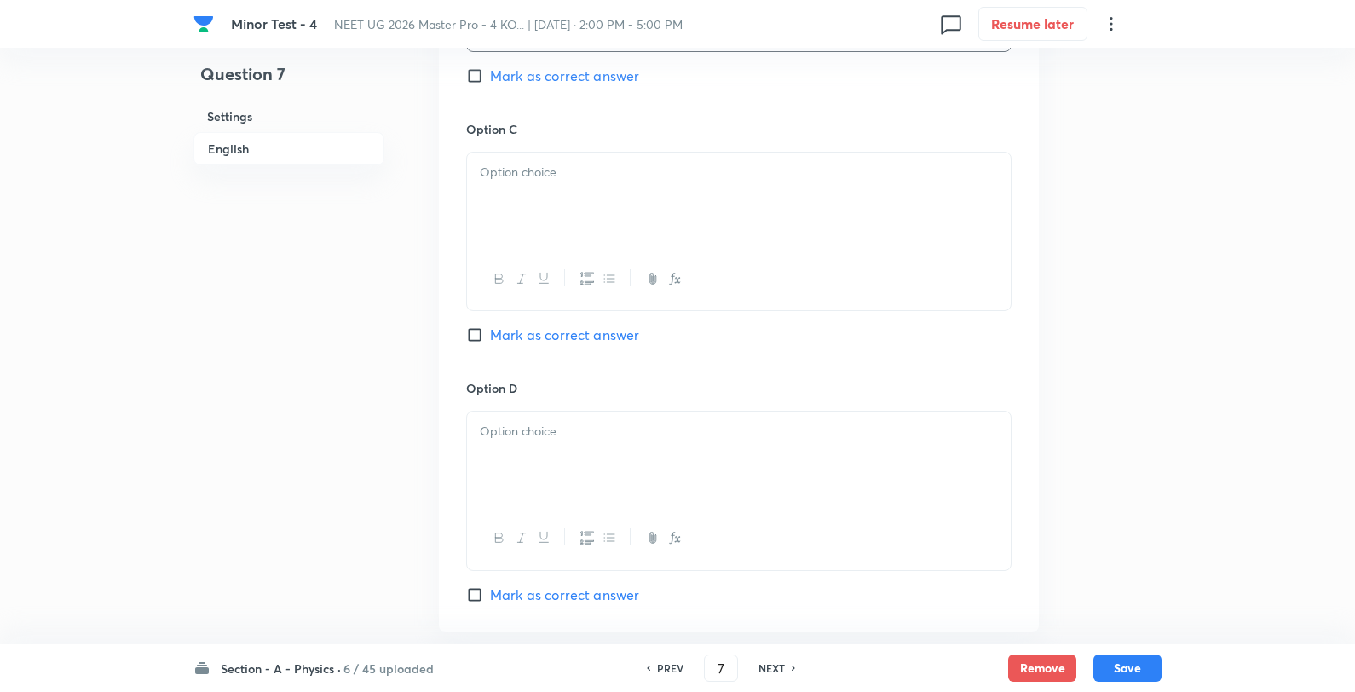
click at [518, 211] on div at bounding box center [739, 200] width 544 height 95
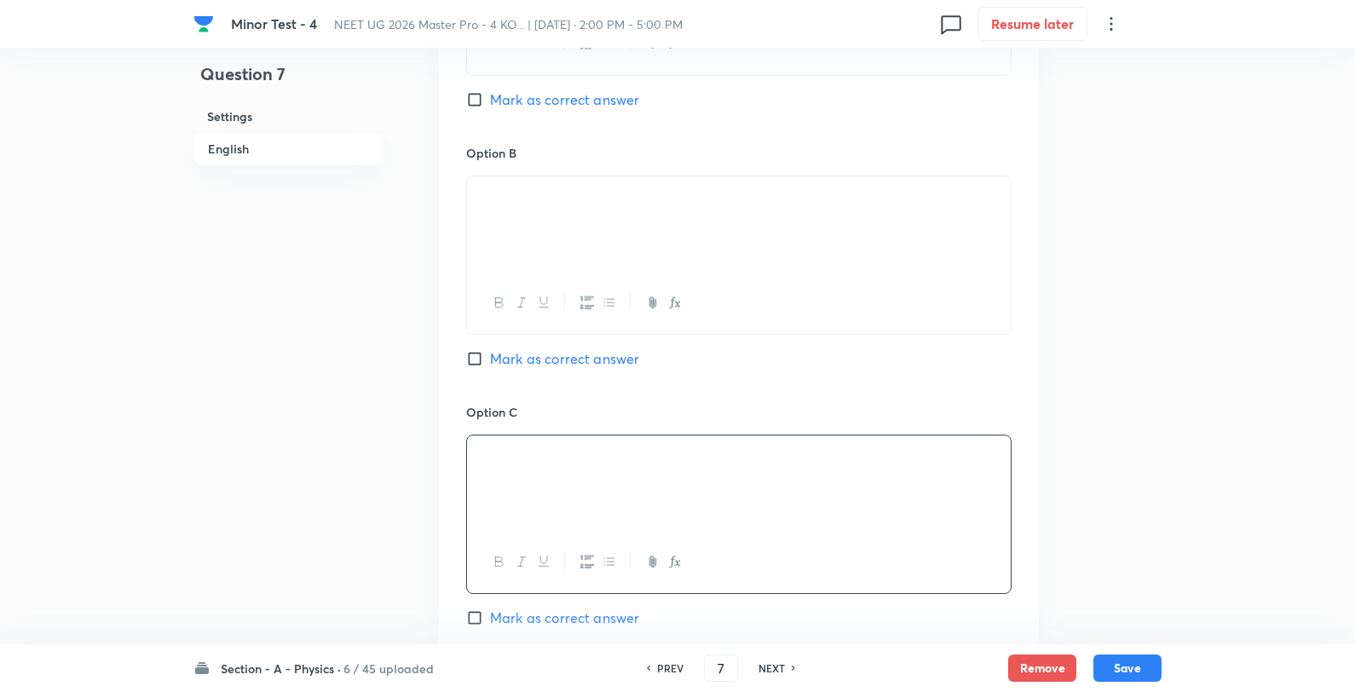
scroll to position [1136, 0]
click at [545, 369] on span "Mark as correct answer" at bounding box center [564, 359] width 149 height 20
click at [490, 368] on input "Mark as correct answer" at bounding box center [478, 359] width 24 height 17
checkbox input "true"
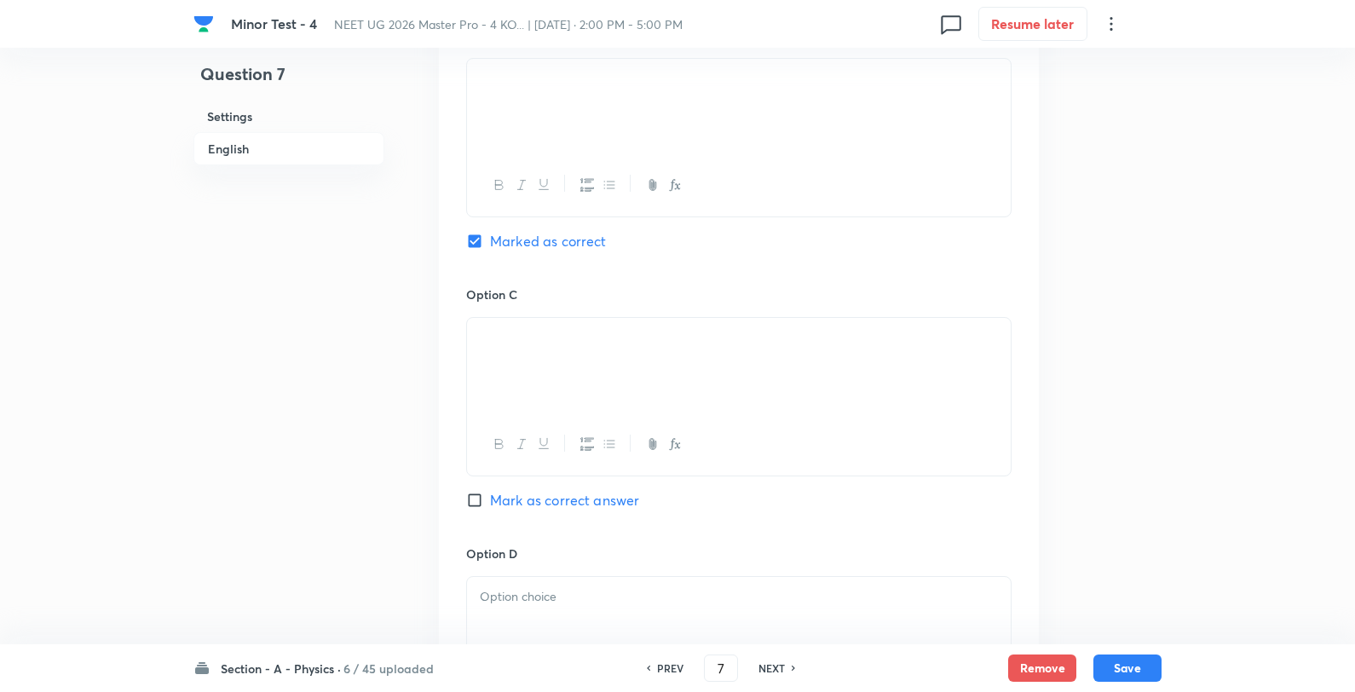
scroll to position [1420, 0]
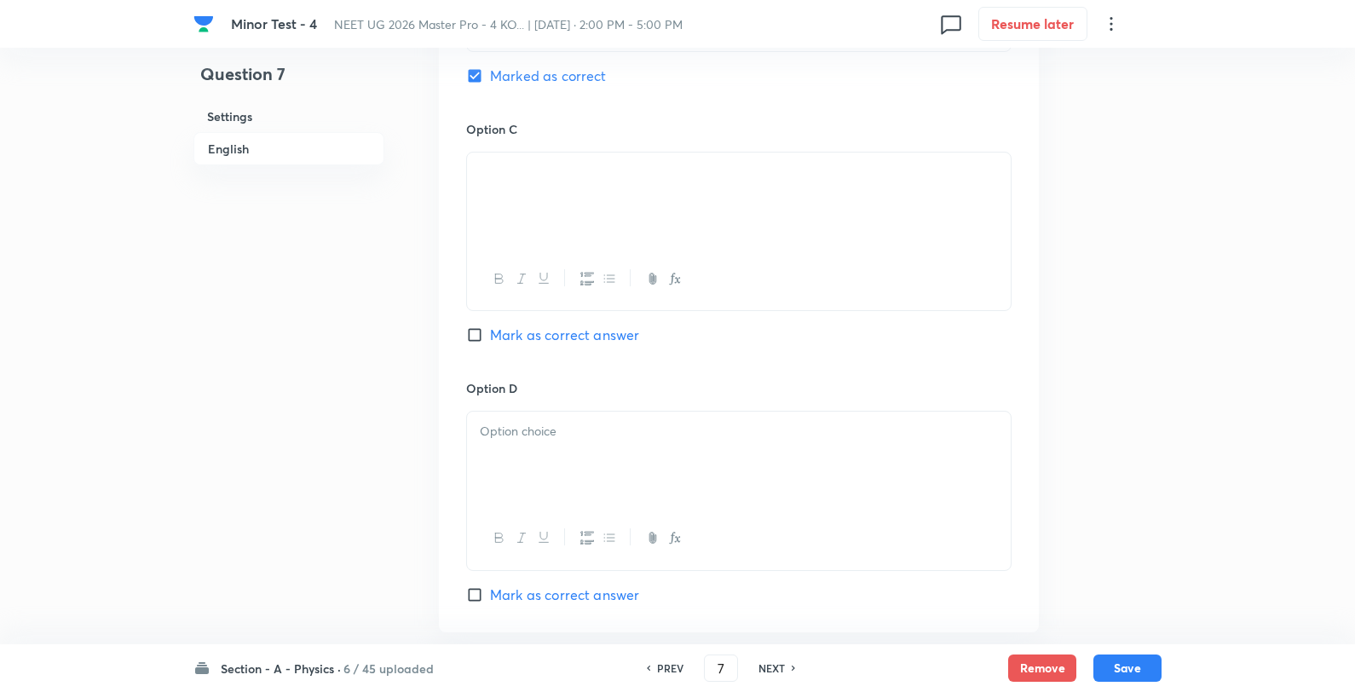
click at [548, 430] on p at bounding box center [739, 432] width 518 height 20
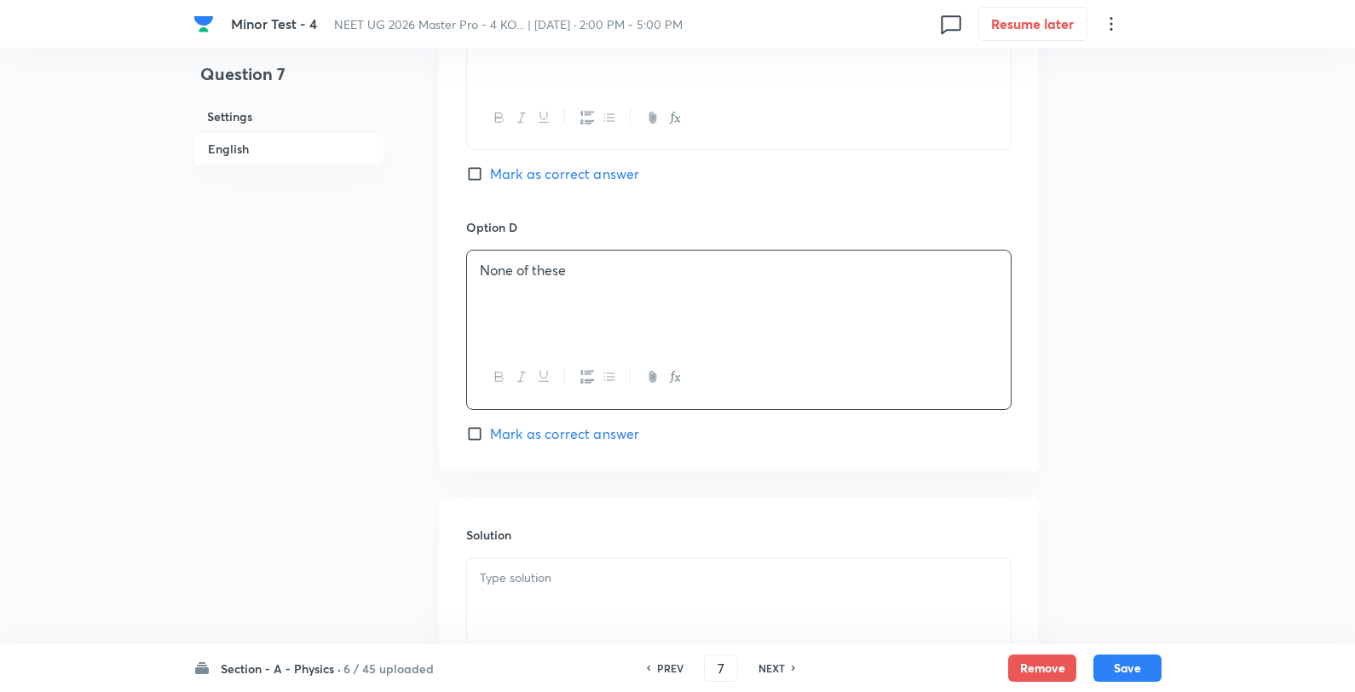
scroll to position [1786, 0]
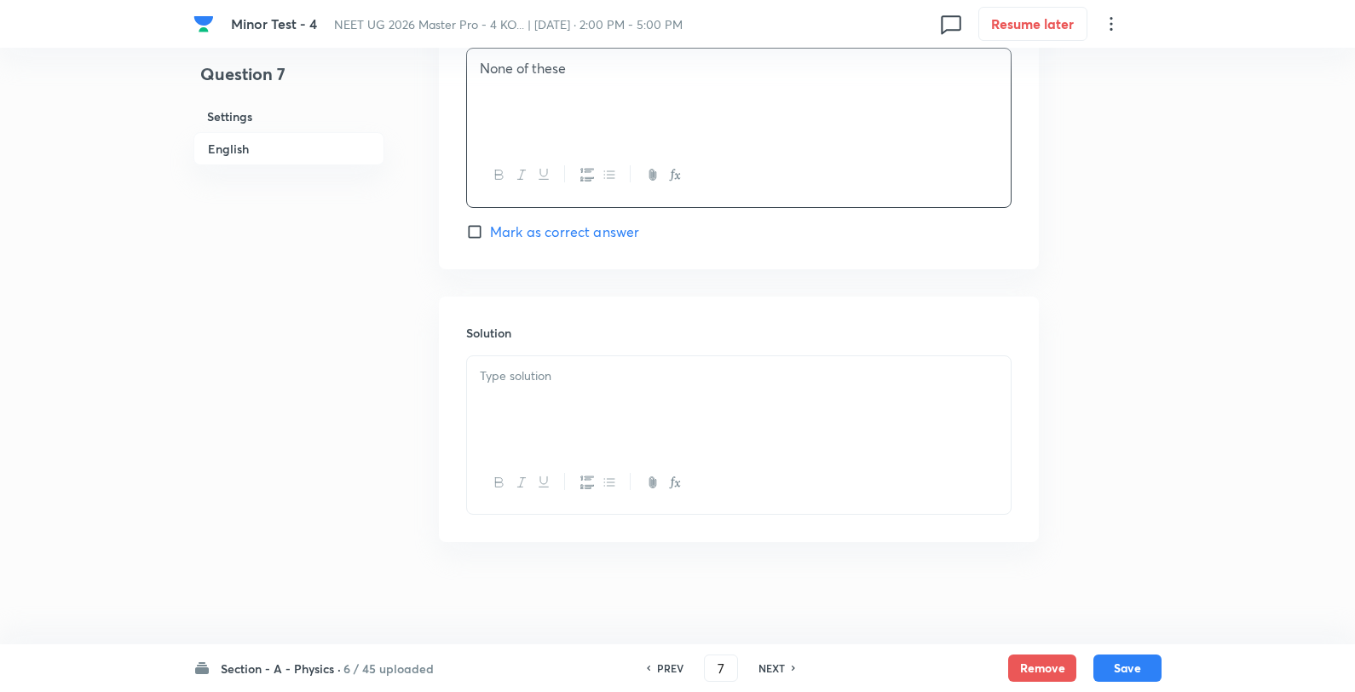
click at [582, 421] on div at bounding box center [739, 403] width 544 height 95
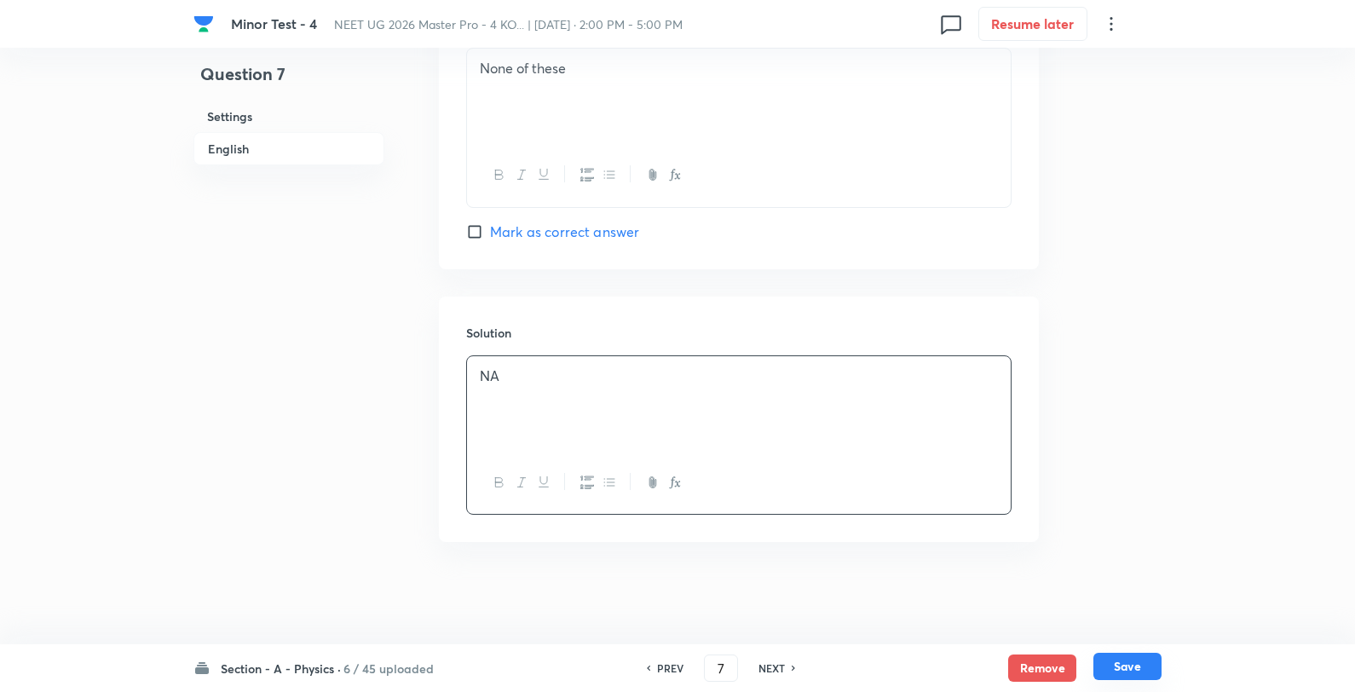
click at [1128, 667] on button "Save" at bounding box center [1128, 666] width 68 height 27
type input "8"
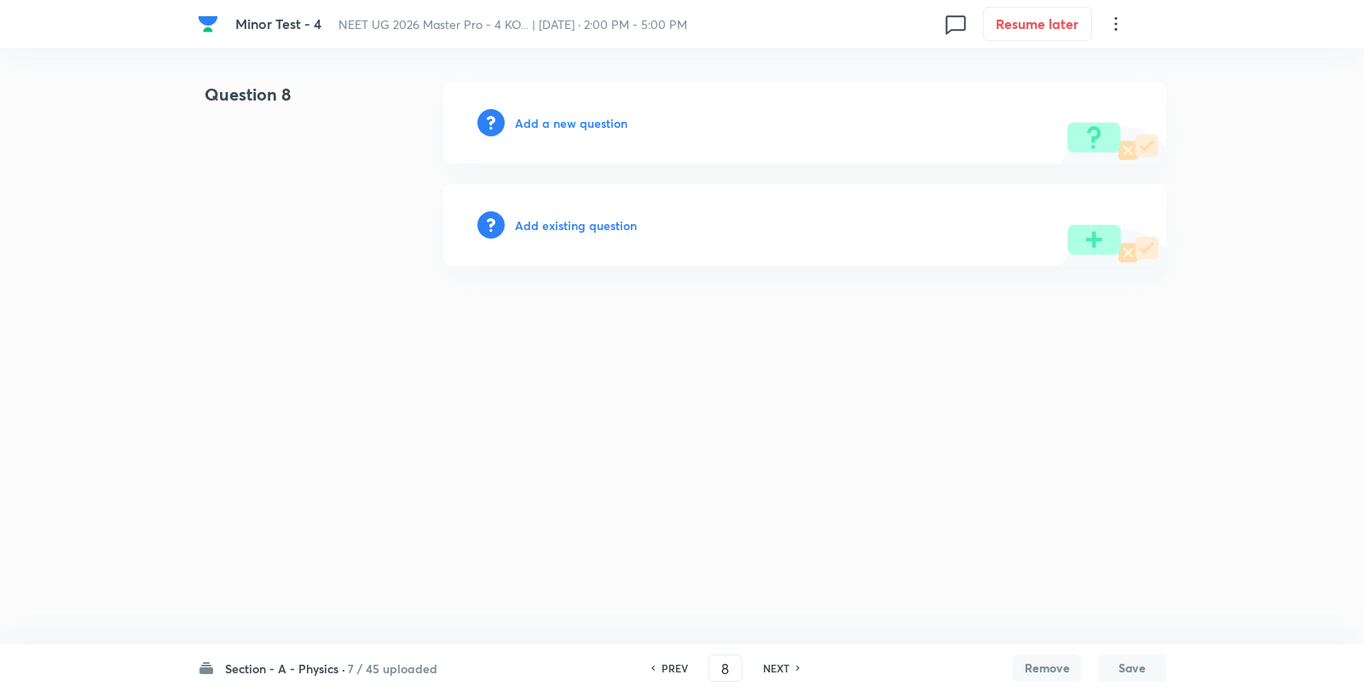
click at [529, 130] on h6 "Add a new question" at bounding box center [571, 123] width 113 height 18
click at [530, 130] on h6 "Choose a question type" at bounding box center [580, 123] width 131 height 18
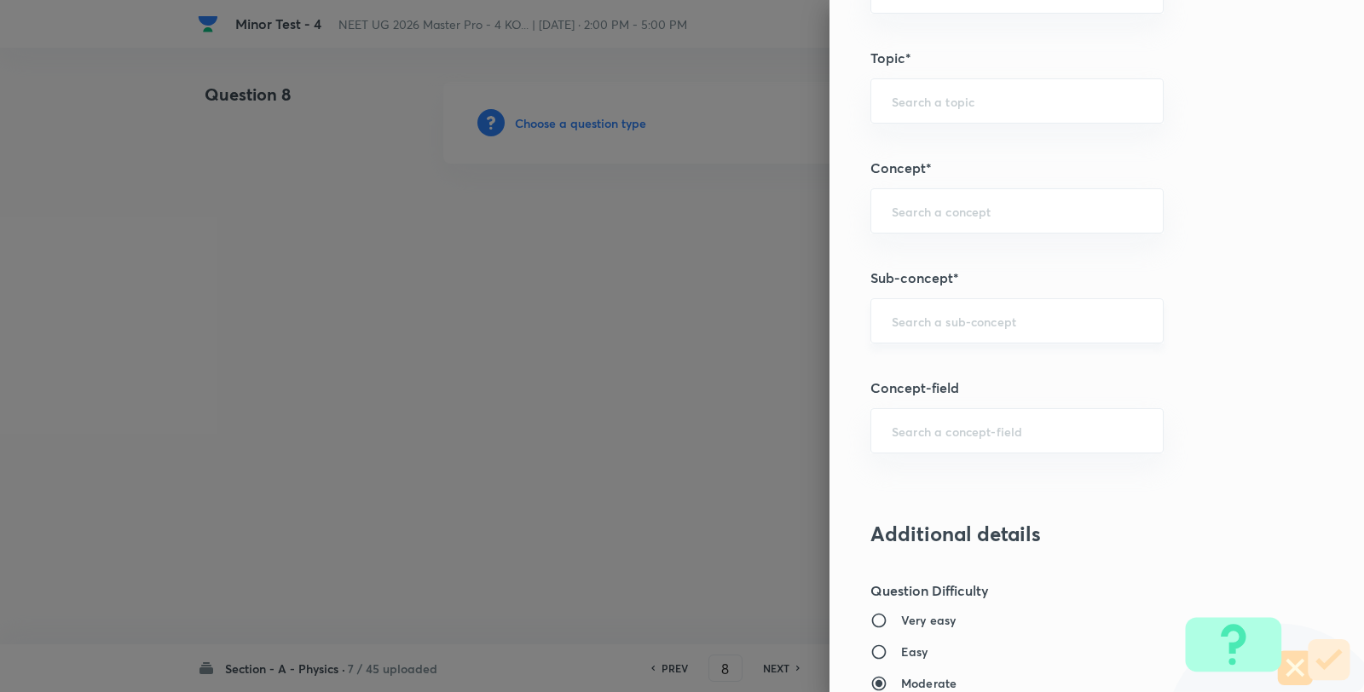
click at [895, 325] on input "text" at bounding box center [1017, 321] width 251 height 16
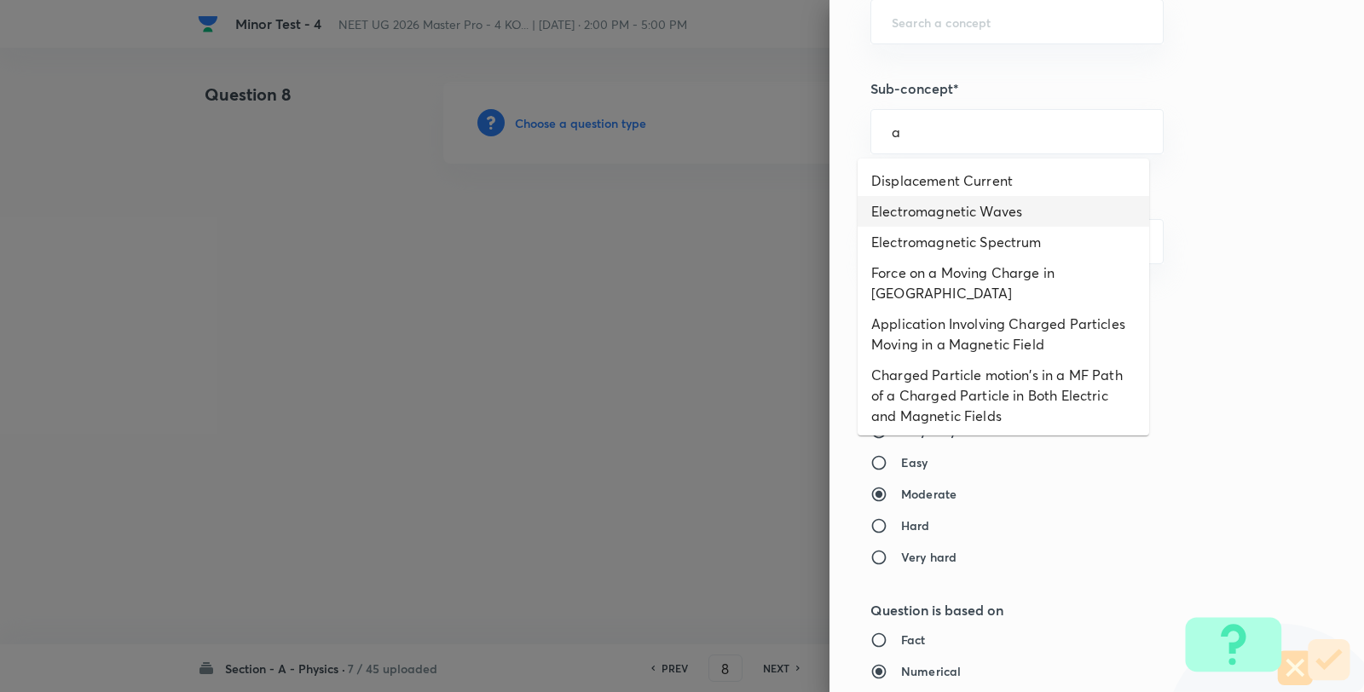
click at [949, 190] on li "Displacement Current" at bounding box center [1002, 180] width 291 height 31
type input "Displacement Current"
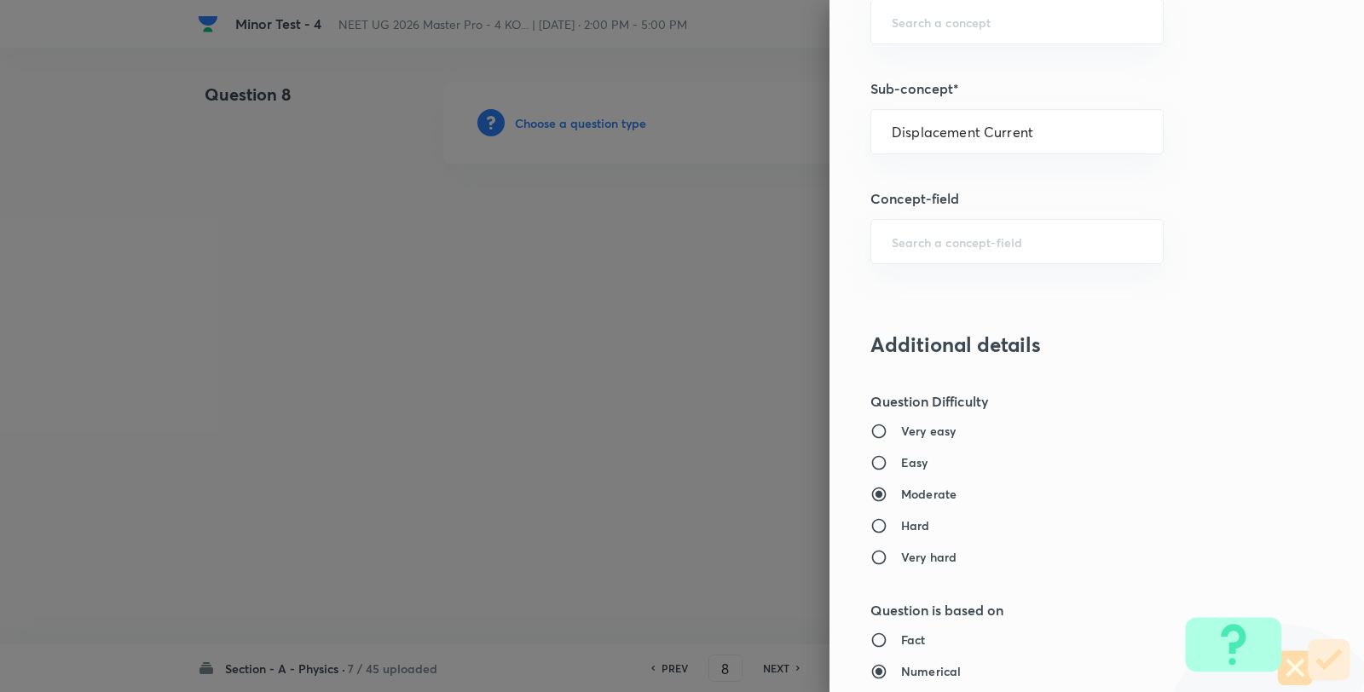
type input "Physics"
type input "Electricity & Magnetism"
type input "Electromagnetic Waves"
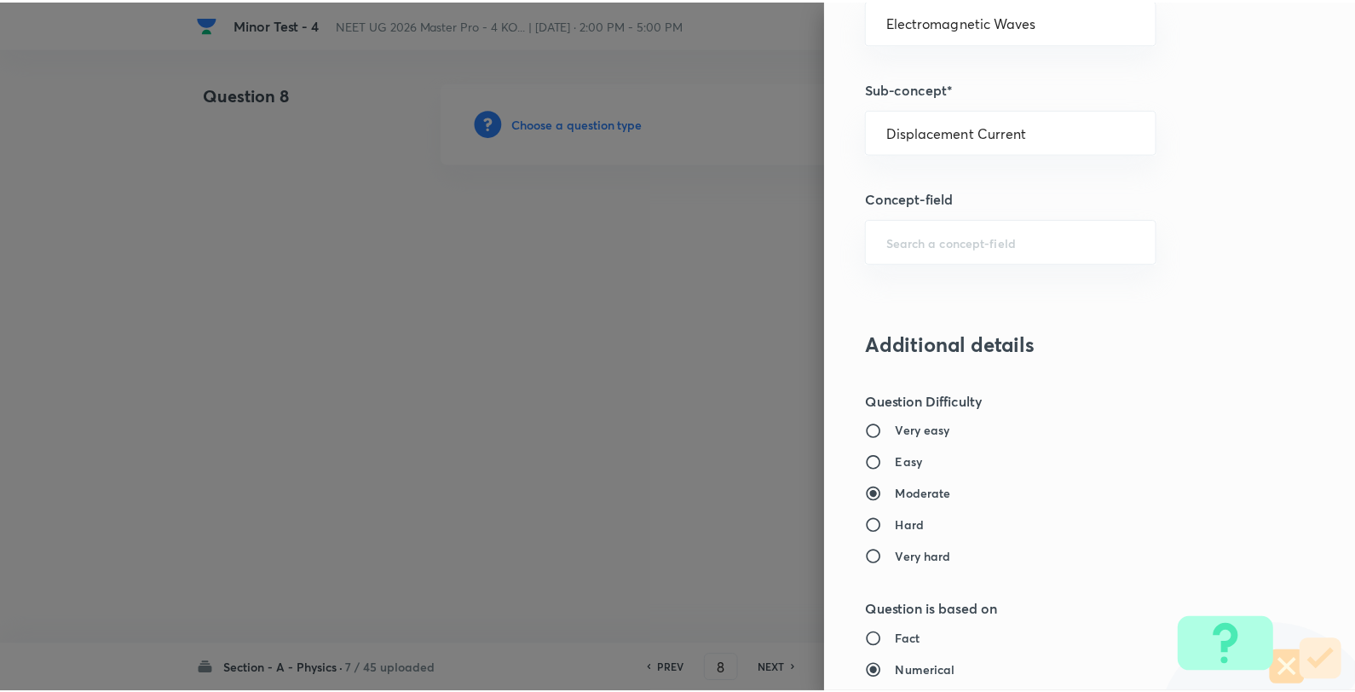
scroll to position [1746, 0]
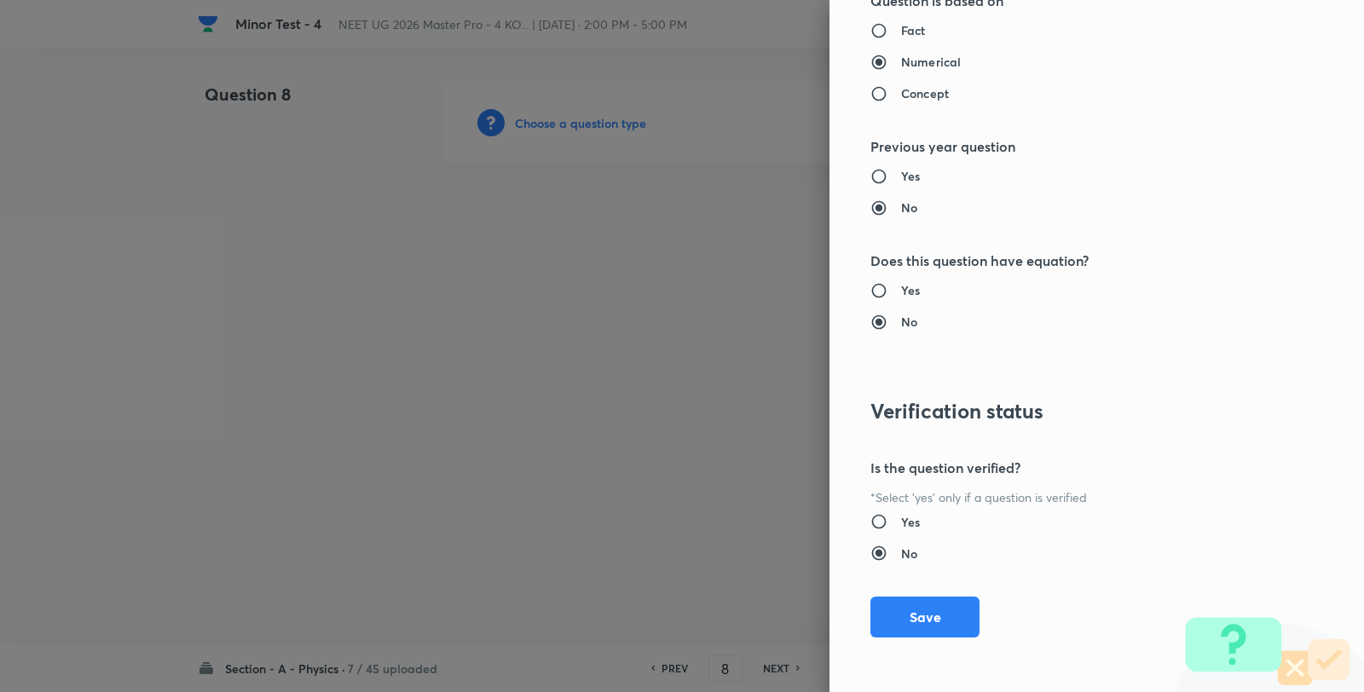
click at [948, 611] on button "Save" at bounding box center [924, 617] width 109 height 41
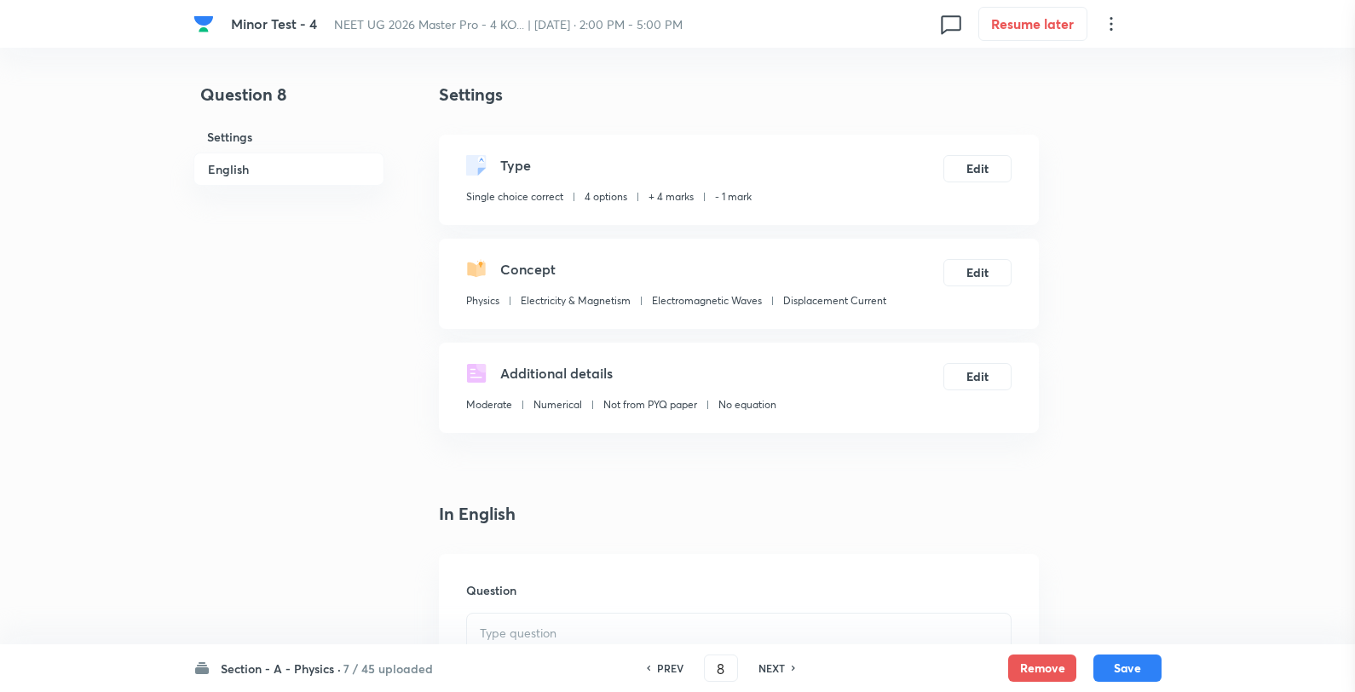
scroll to position [284, 0]
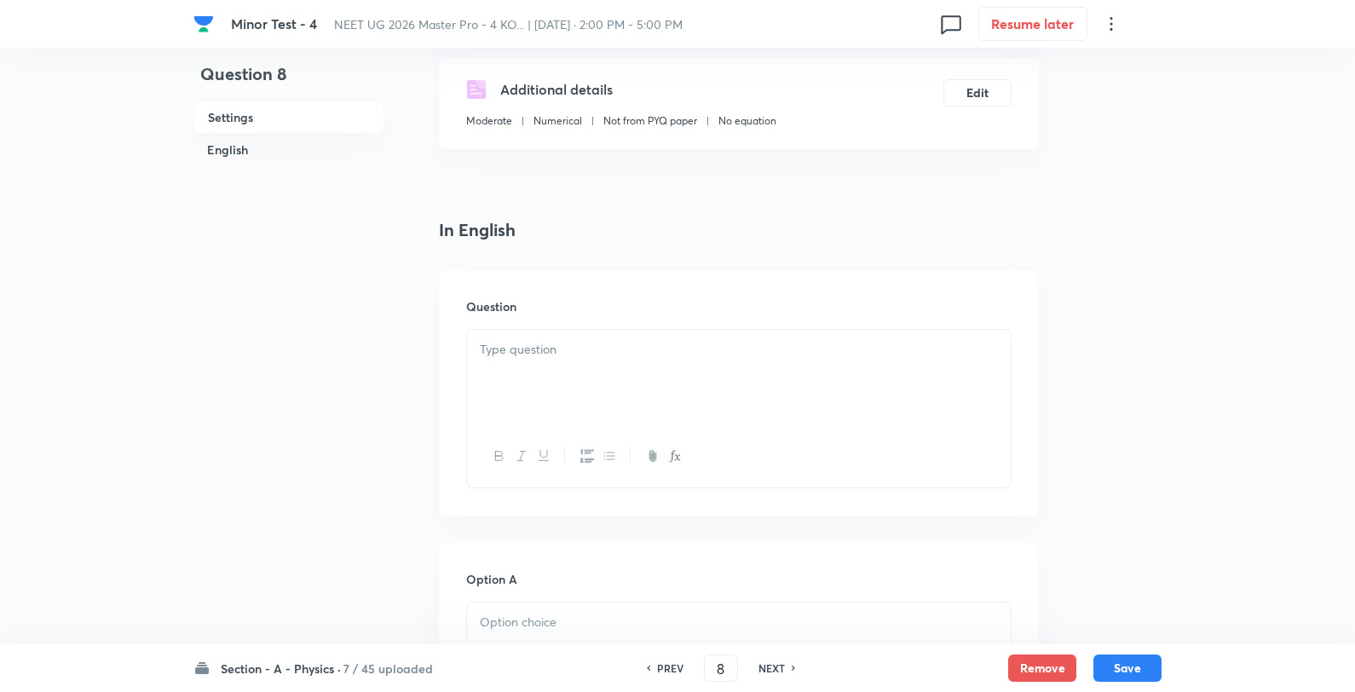
click at [636, 326] on div "Question" at bounding box center [739, 392] width 600 height 245
drag, startPoint x: 631, startPoint y: 331, endPoint x: 631, endPoint y: 341, distance: 10.2
click at [631, 335] on div at bounding box center [739, 377] width 544 height 95
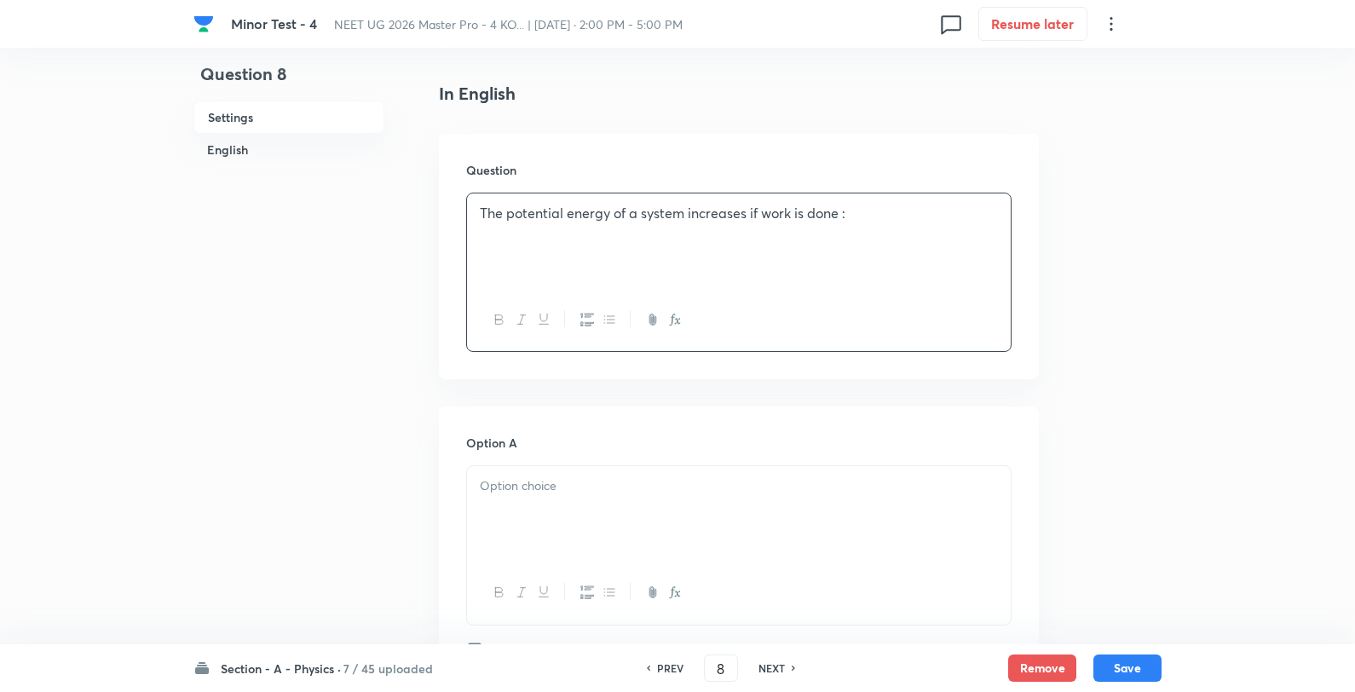
scroll to position [568, 0]
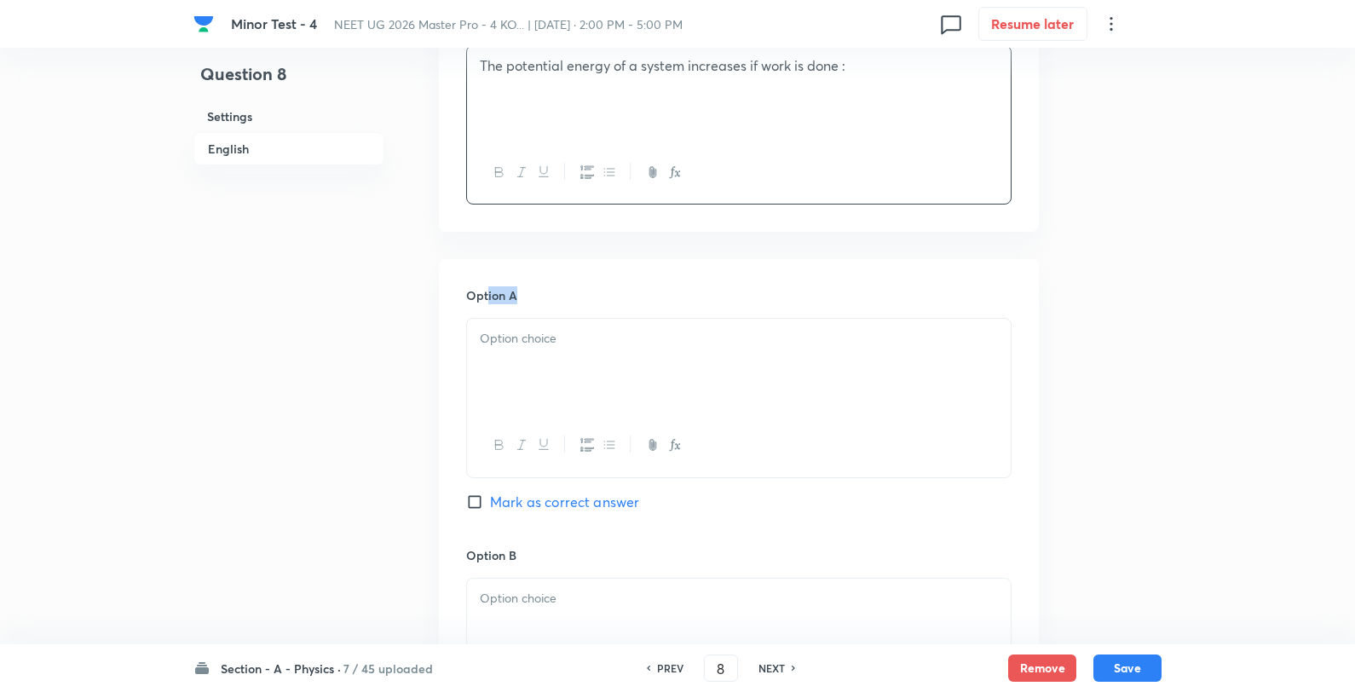
drag, startPoint x: 482, startPoint y: 277, endPoint x: 467, endPoint y: 354, distance: 78.2
click at [467, 354] on div at bounding box center [739, 366] width 544 height 95
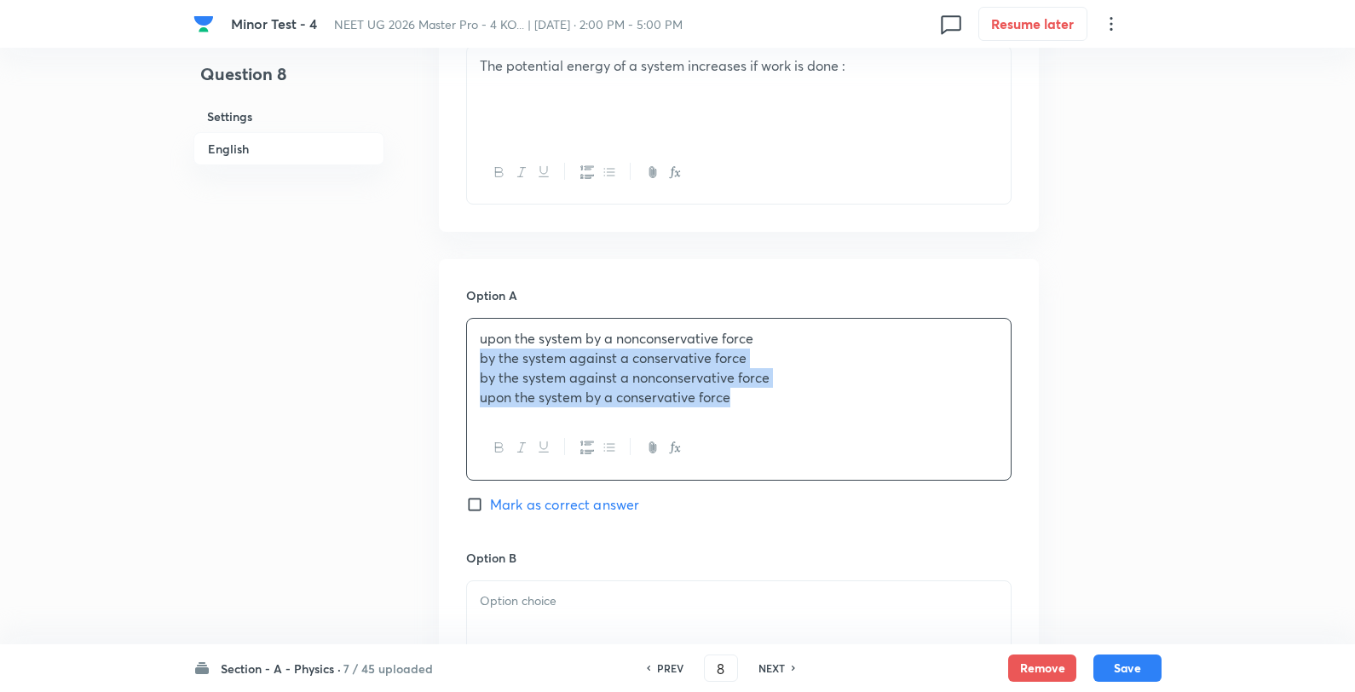
click at [480, 364] on p "by the system against a conservative force" at bounding box center [739, 359] width 518 height 20
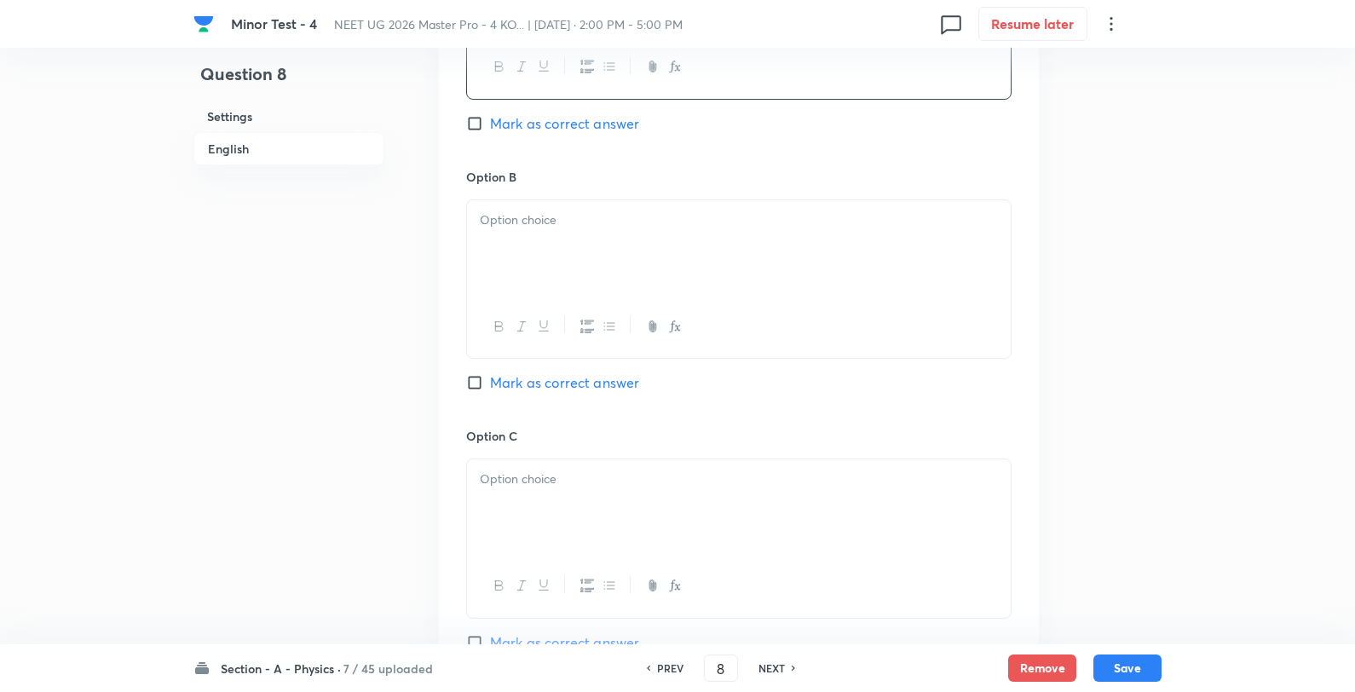
scroll to position [947, 0]
drag, startPoint x: 517, startPoint y: 260, endPoint x: 489, endPoint y: 271, distance: 29.4
click at [512, 264] on div at bounding box center [739, 246] width 544 height 95
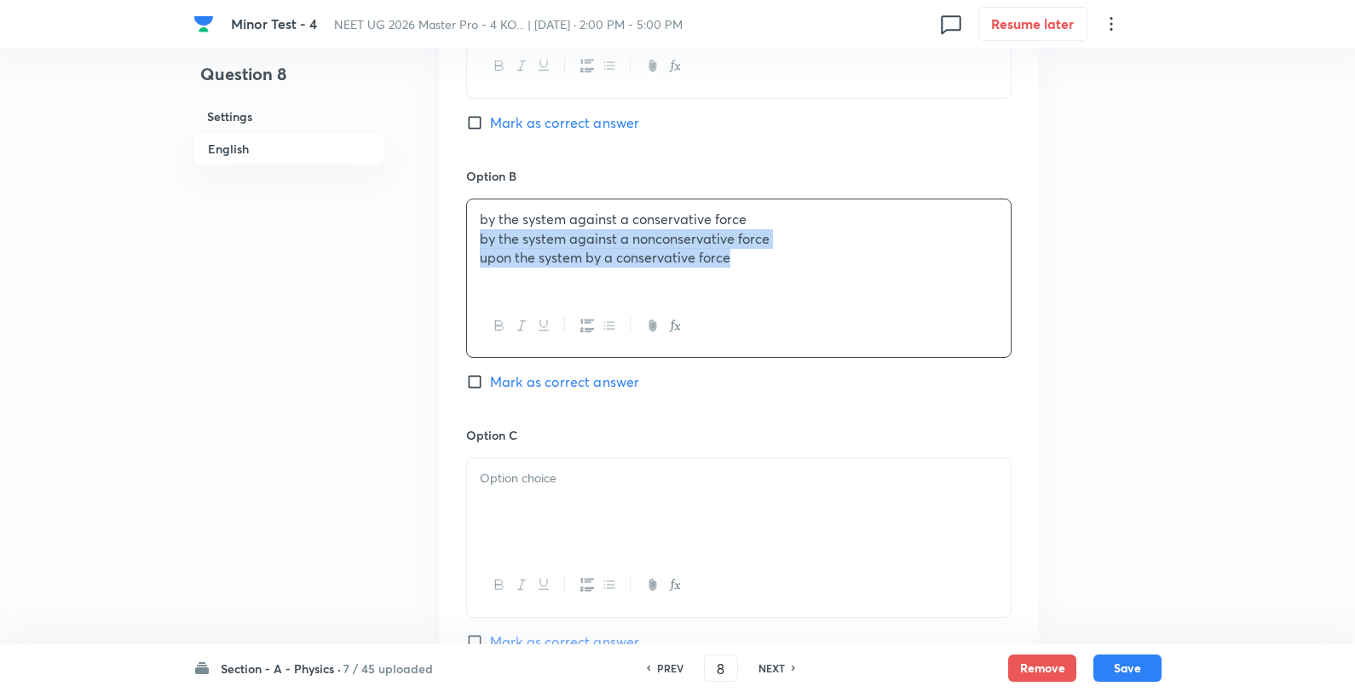
click at [478, 247] on div "by the system against a conservative force by the system against a nonconservat…" at bounding box center [739, 246] width 544 height 95
click at [483, 499] on div at bounding box center [739, 506] width 544 height 95
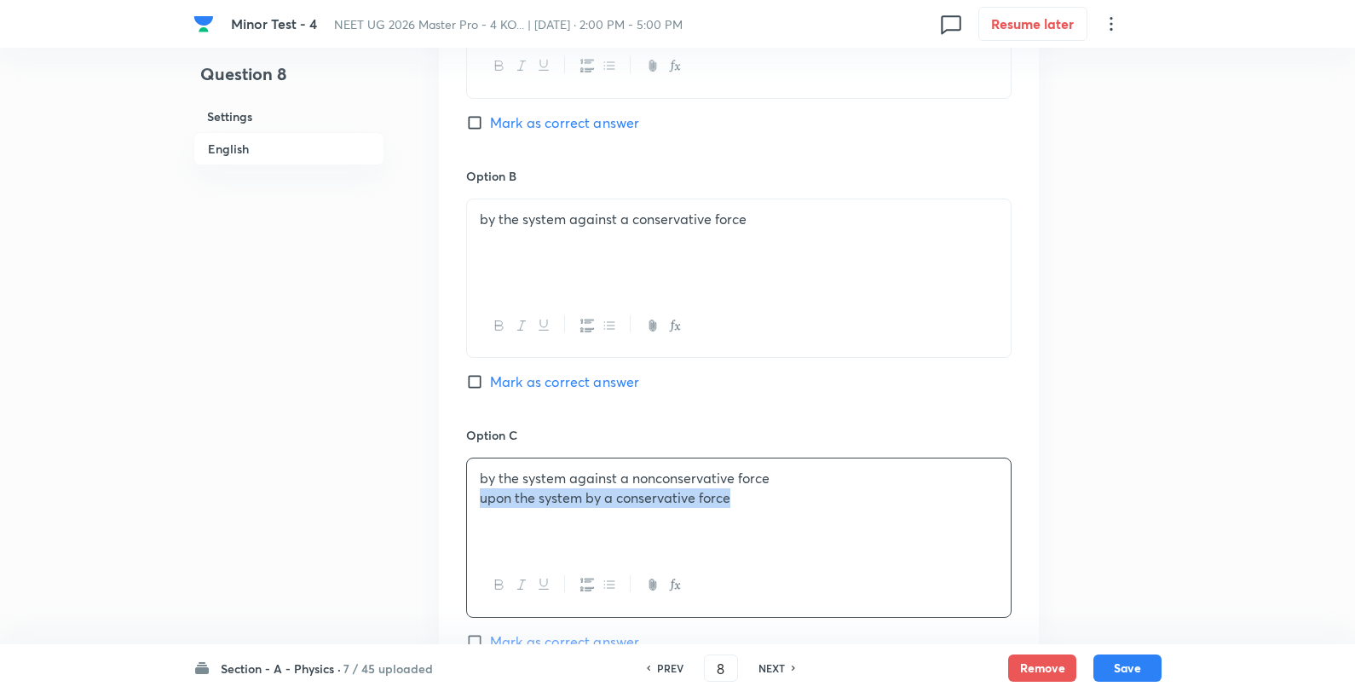
click at [481, 504] on p "upon the system by a conservative force" at bounding box center [739, 498] width 518 height 20
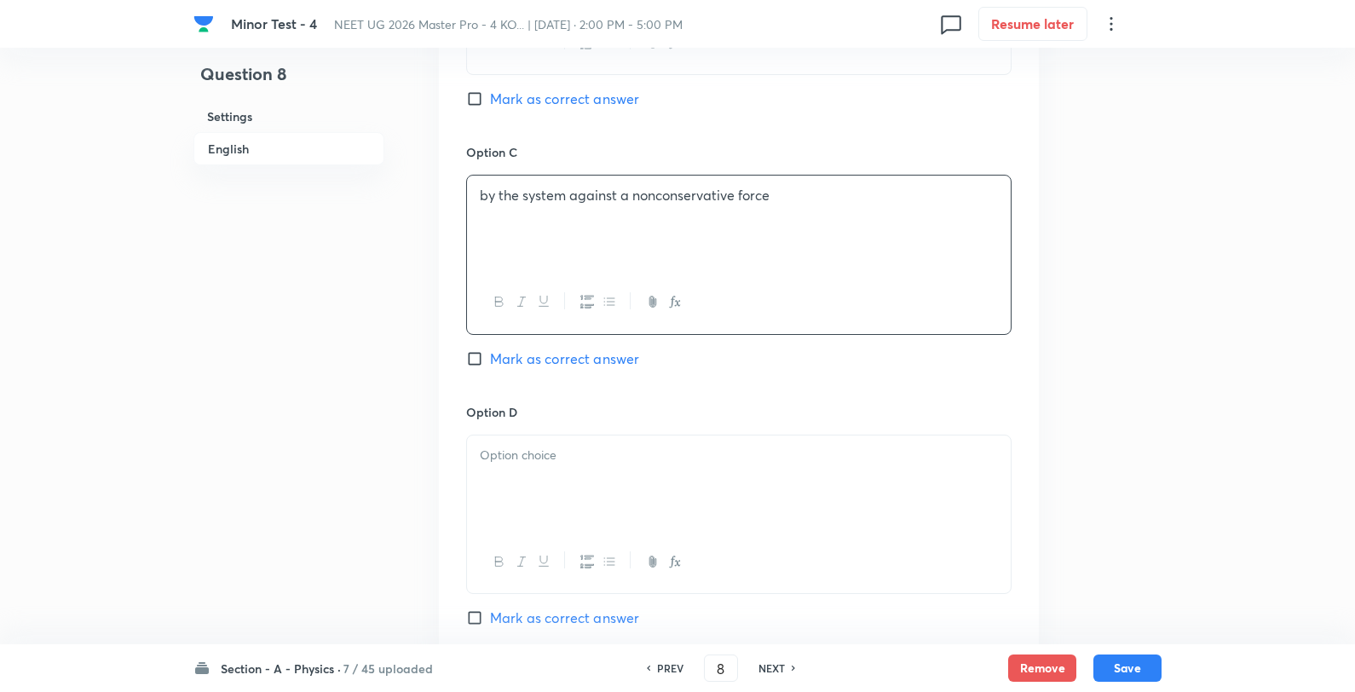
scroll to position [1231, 0]
click at [517, 455] on p at bounding box center [739, 455] width 518 height 20
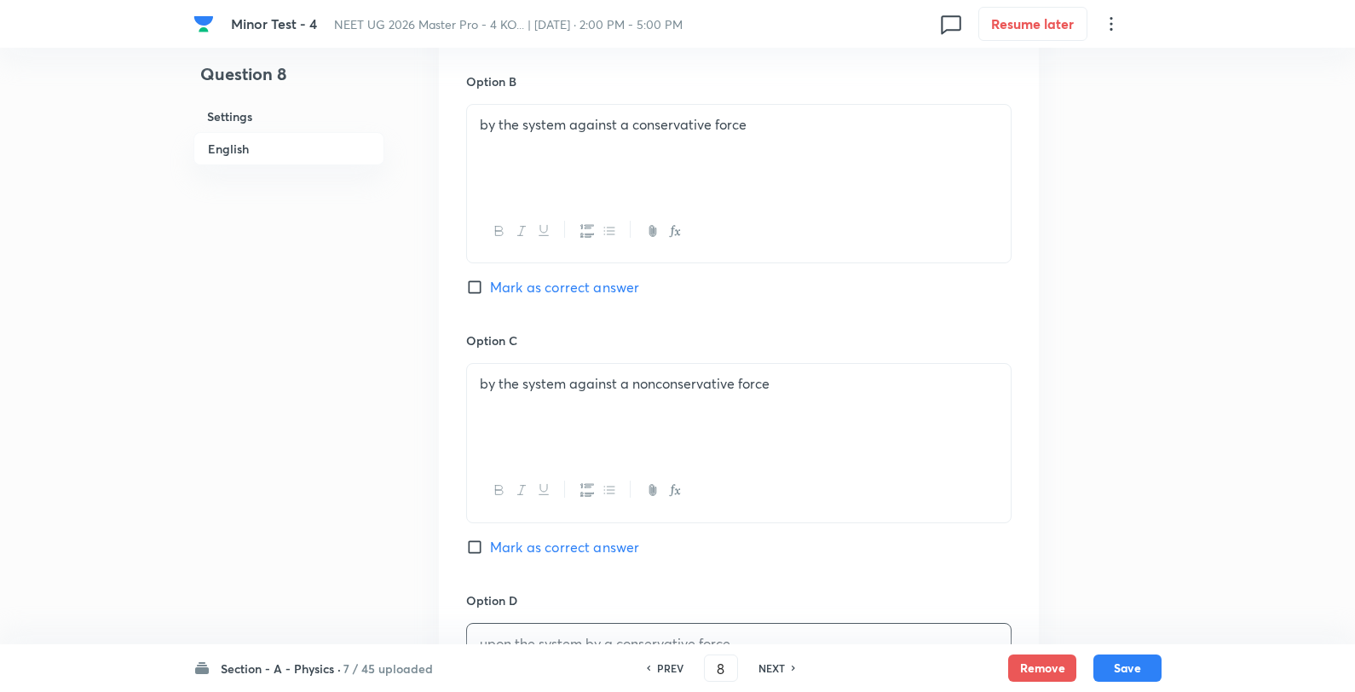
click at [546, 293] on span "Mark as correct answer" at bounding box center [564, 287] width 149 height 20
click at [490, 293] on input "Mark as correct answer" at bounding box center [478, 287] width 24 height 17
checkbox input "true"
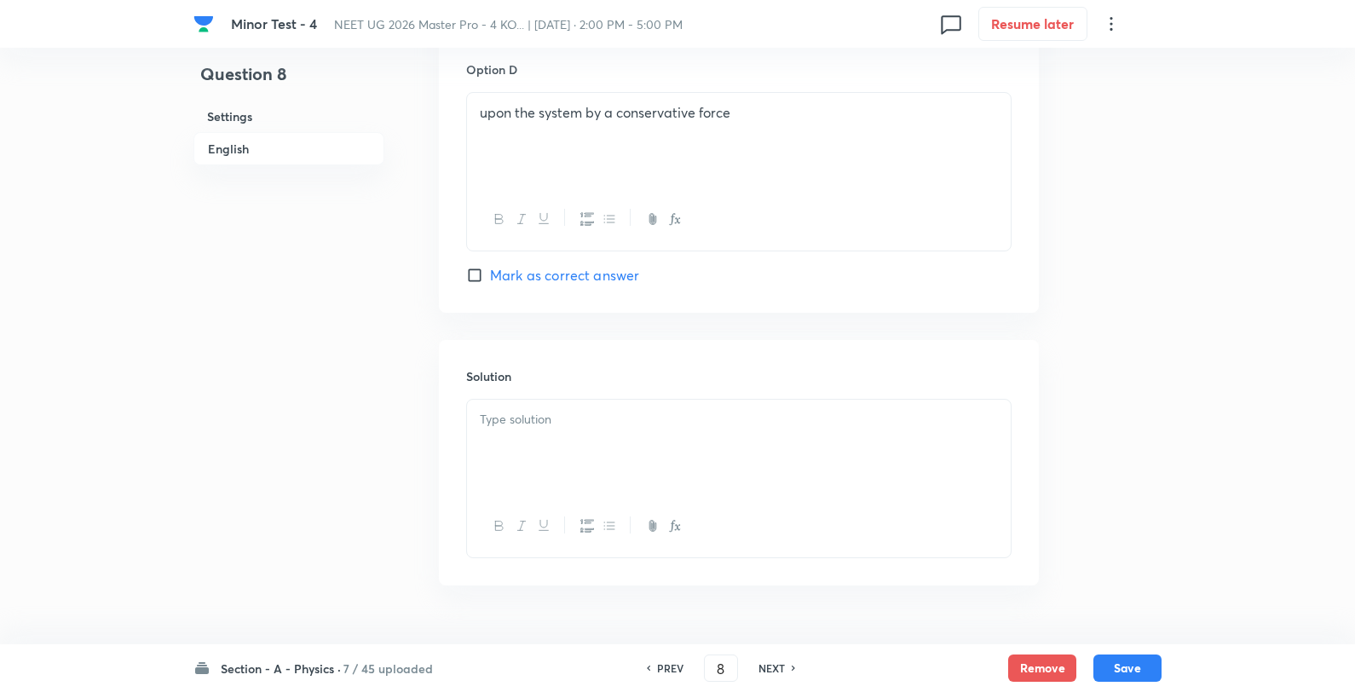
scroll to position [1619, 0]
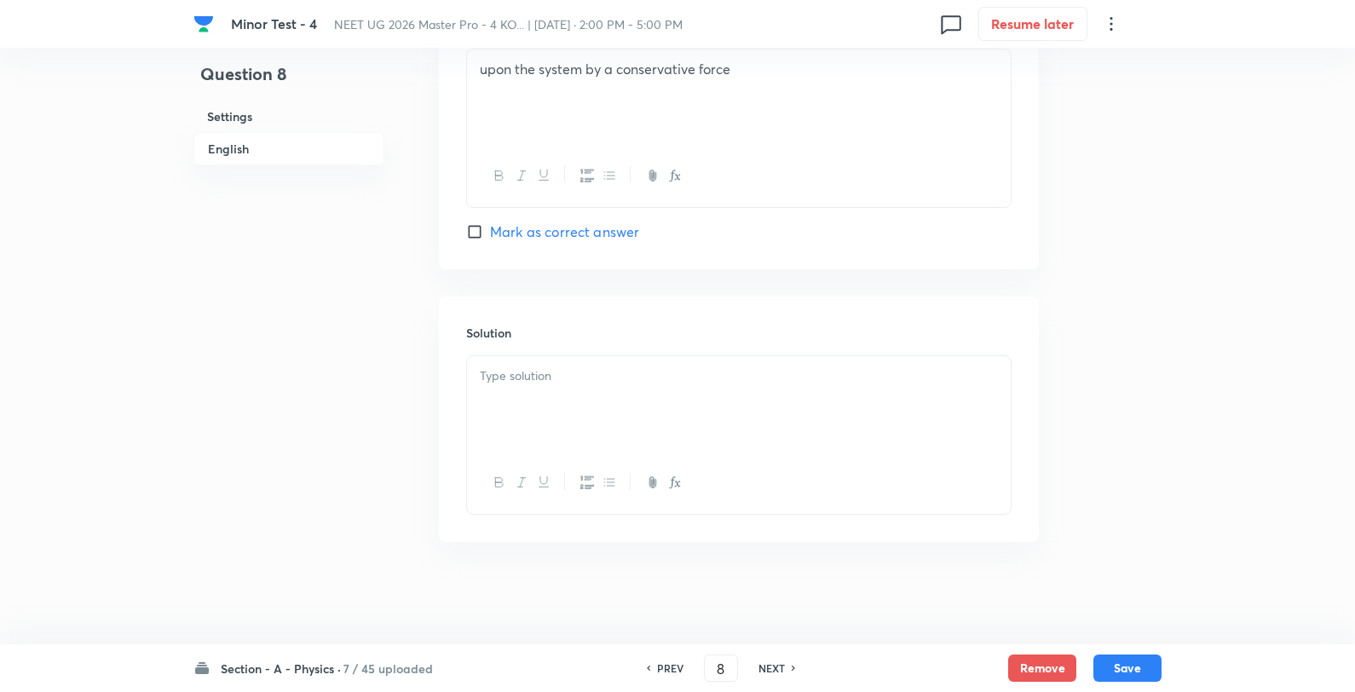
click at [556, 411] on div at bounding box center [739, 403] width 544 height 95
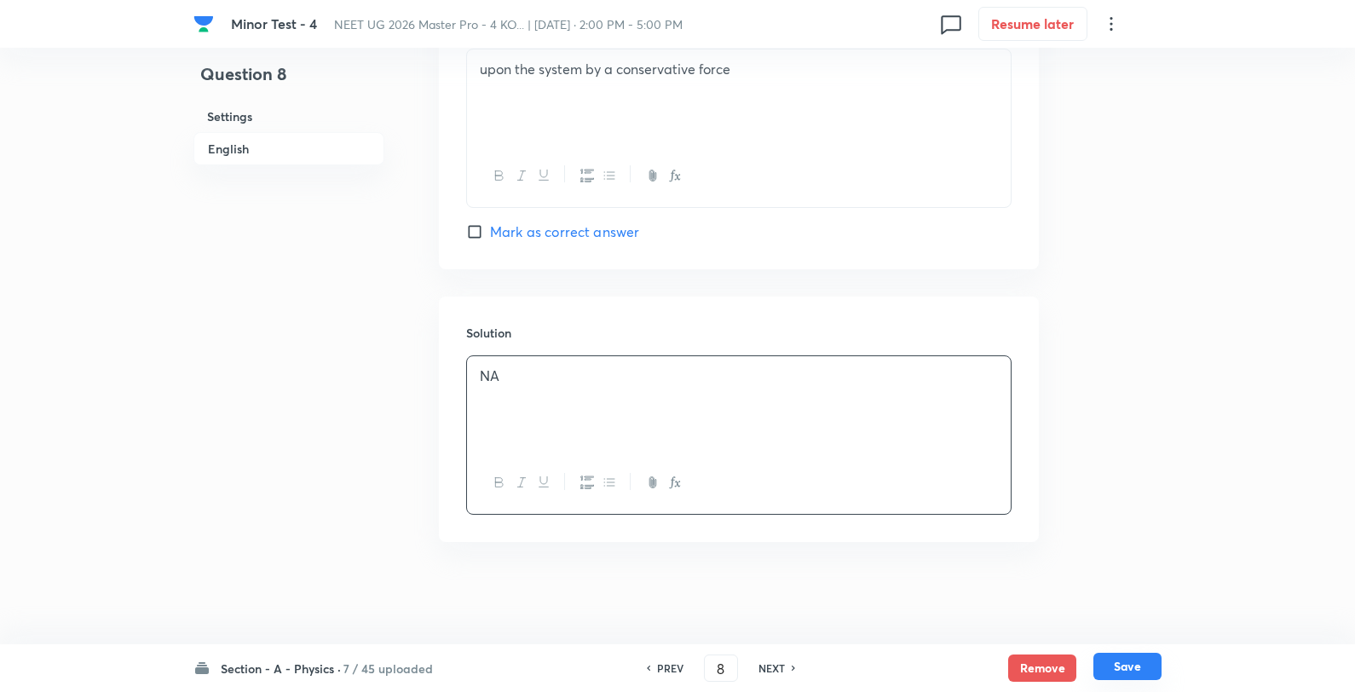
click at [1137, 671] on button "Save" at bounding box center [1128, 666] width 68 height 27
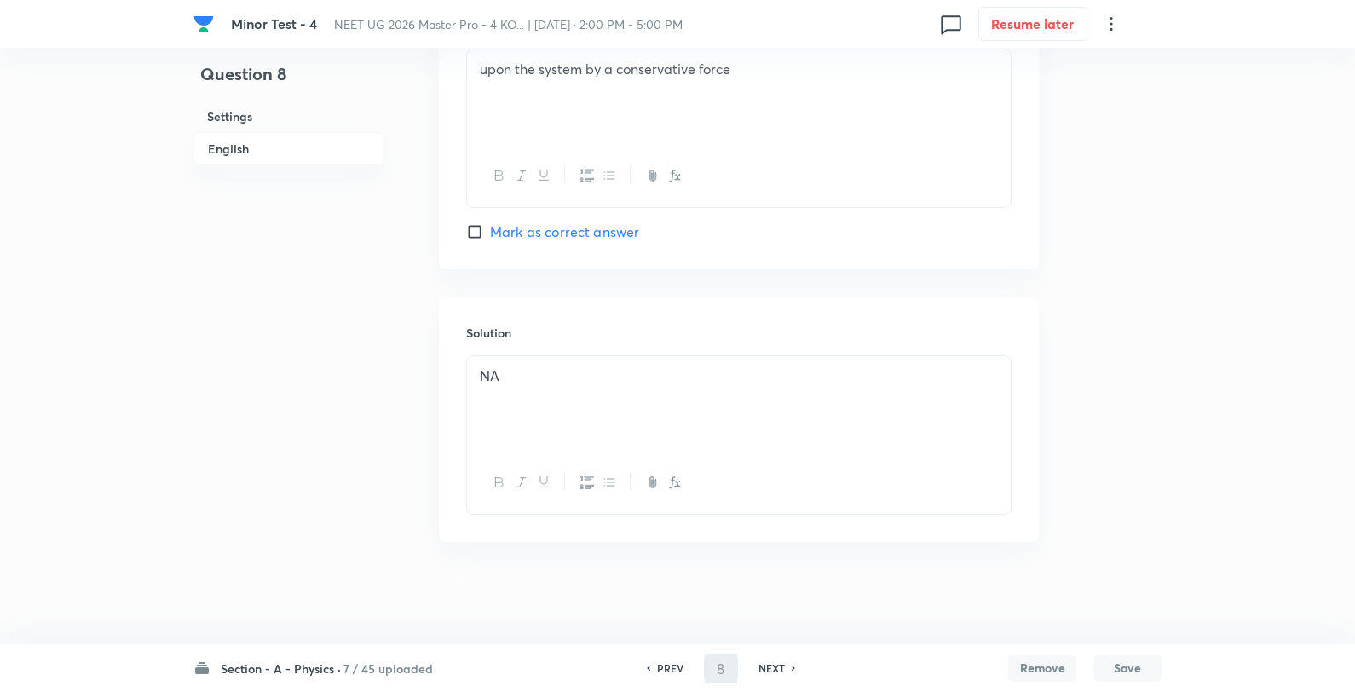
type input "9"
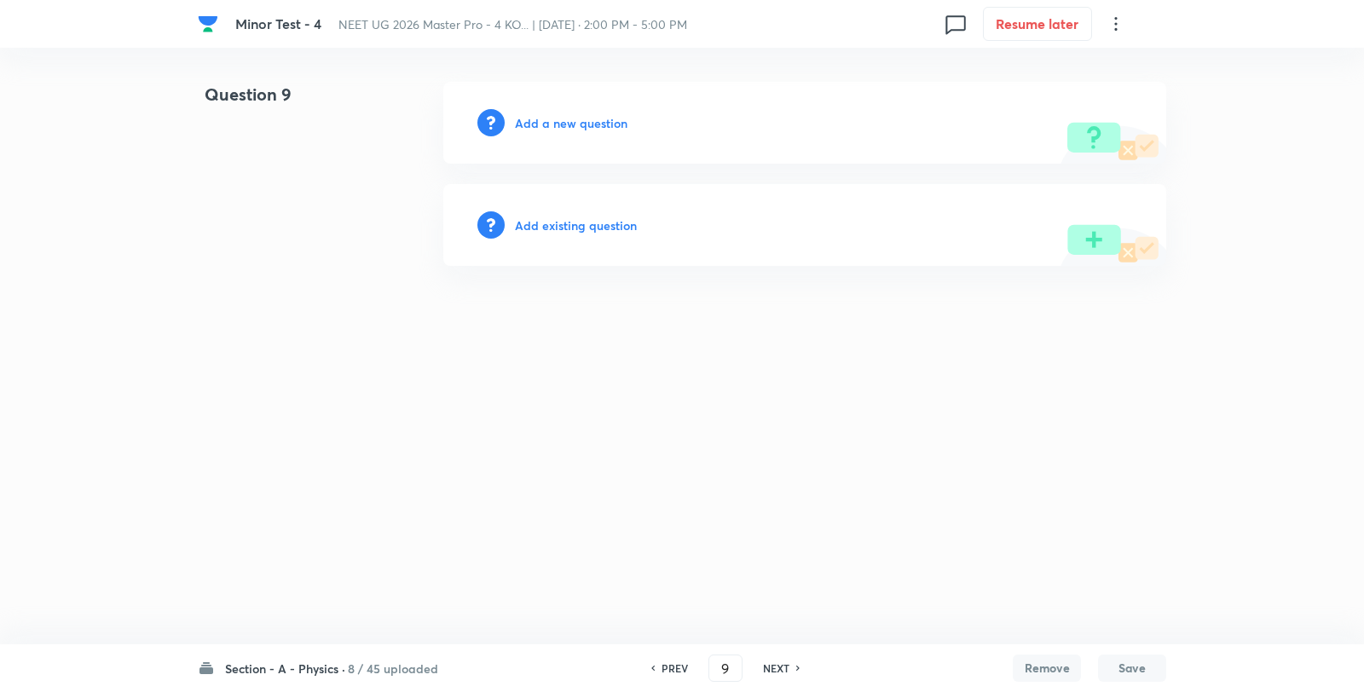
click at [569, 124] on h6 "Add a new question" at bounding box center [571, 123] width 113 height 18
click at [569, 124] on h6 "Choose a question type" at bounding box center [580, 123] width 131 height 18
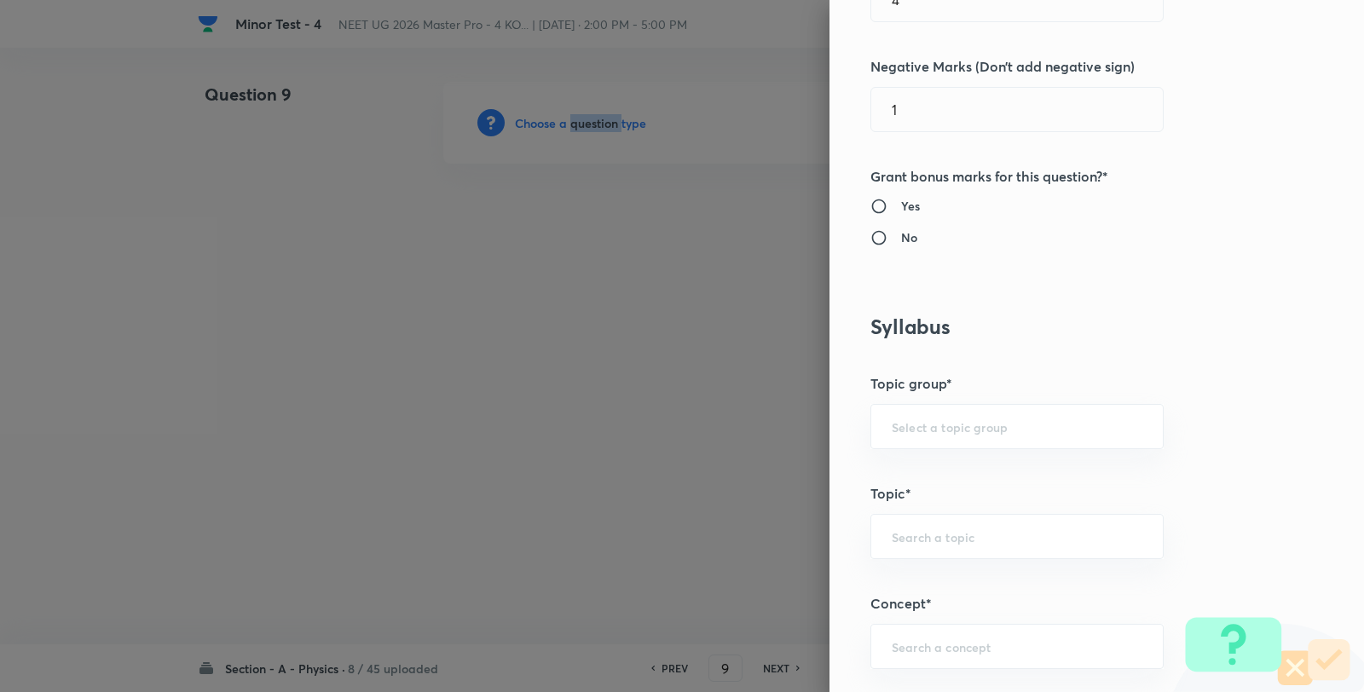
scroll to position [947, 0]
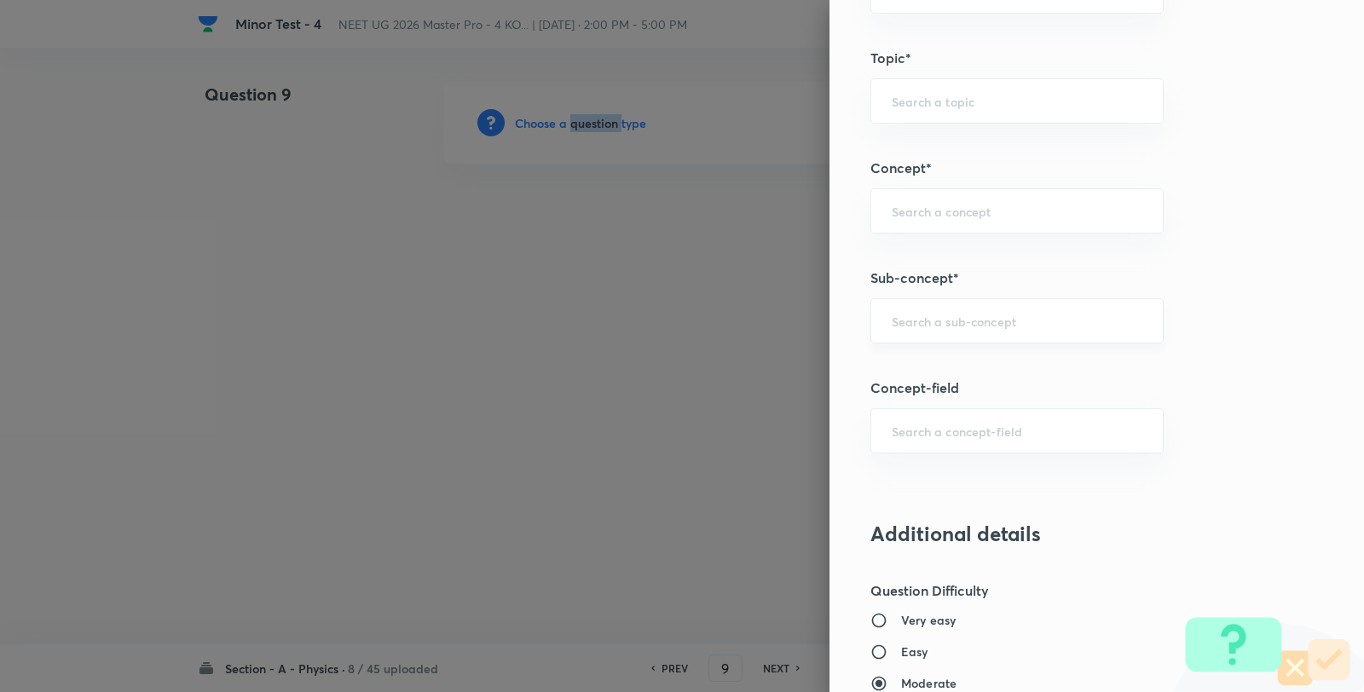
click at [961, 329] on input "text" at bounding box center [1017, 321] width 251 height 16
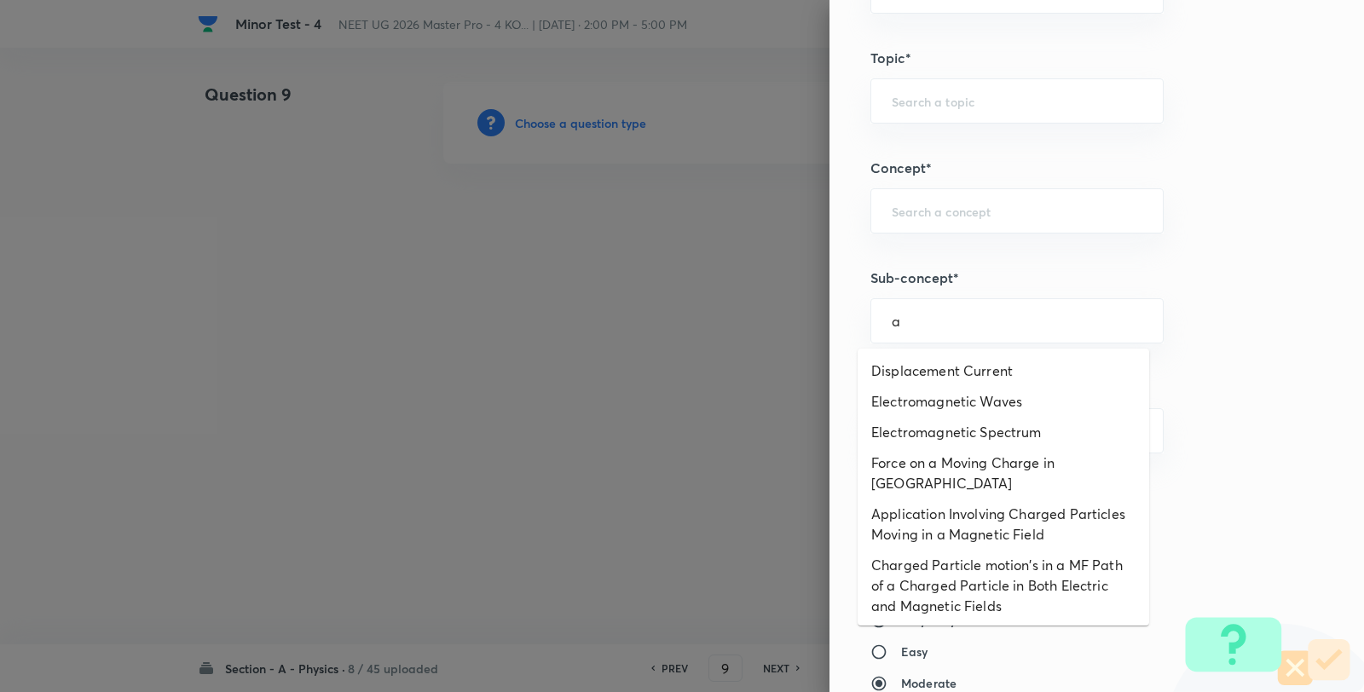
click at [953, 358] on li "Displacement Current" at bounding box center [1002, 370] width 291 height 31
type input "Displacement Current"
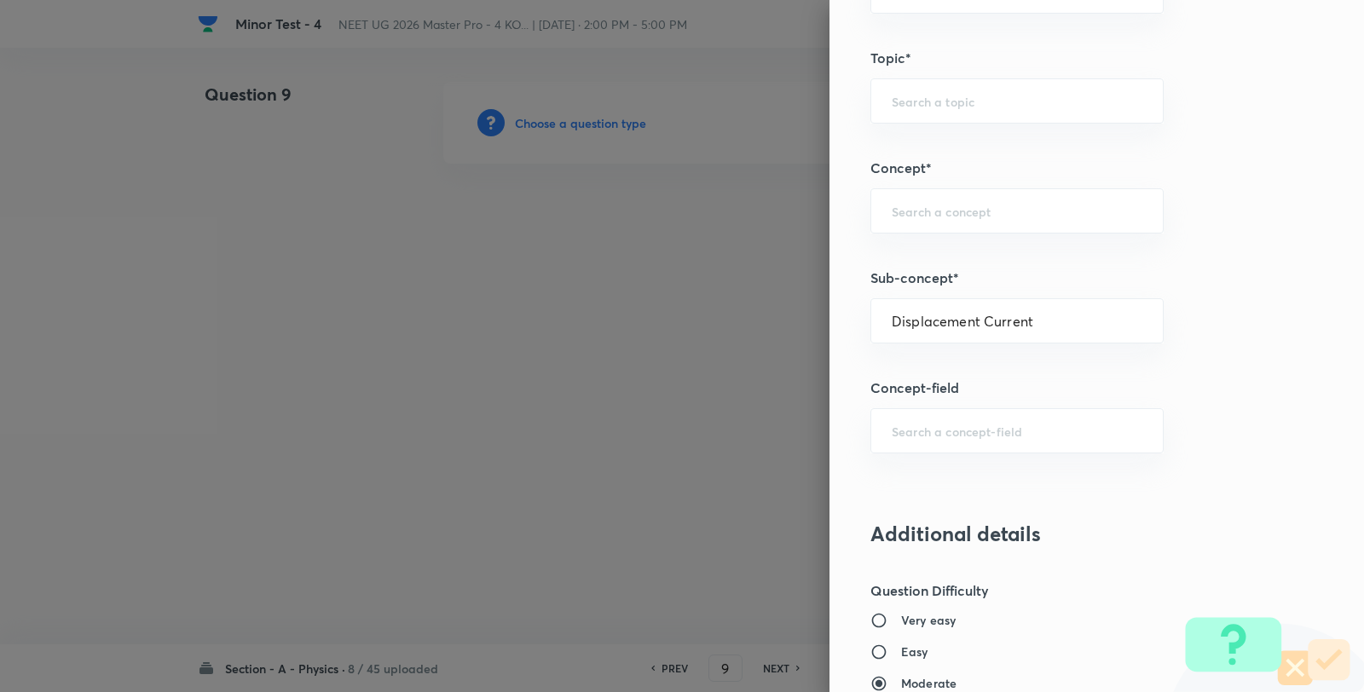
click at [952, 367] on div "Question settings Question type* Single choice correct Number of options* 2 3 4…" at bounding box center [1096, 346] width 534 height 692
type input "Physics"
type input "Electricity & Magnetism"
type input "Electromagnetic Waves"
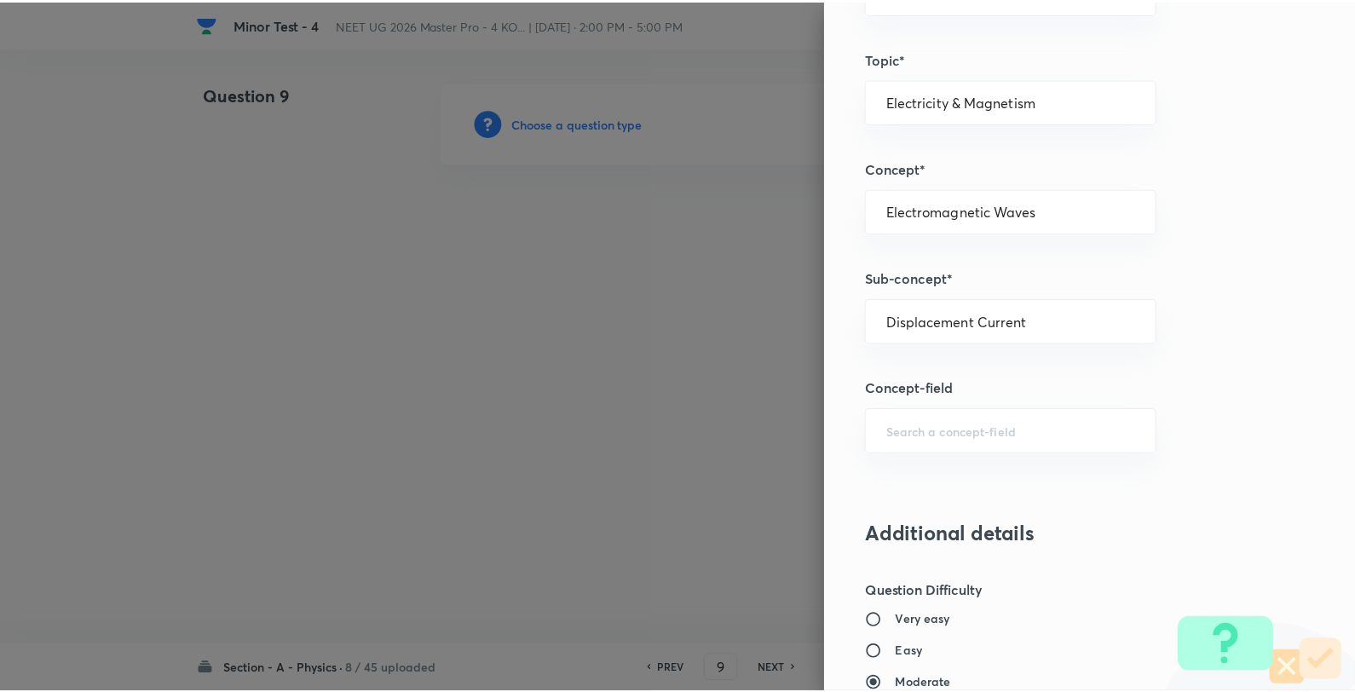
scroll to position [1746, 0]
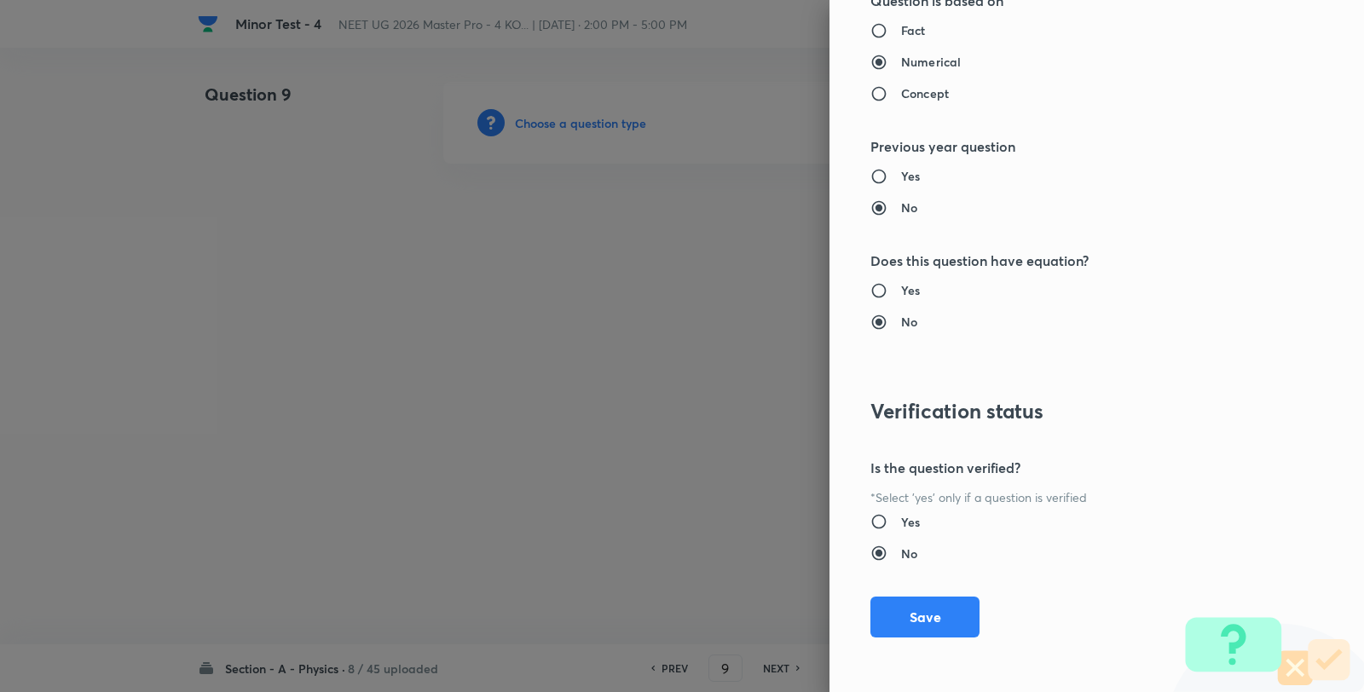
click at [941, 639] on div "Question settings Question type* Single choice correct Number of options* 2 3 4…" at bounding box center [1096, 346] width 534 height 692
click at [947, 625] on button "Save" at bounding box center [924, 615] width 109 height 41
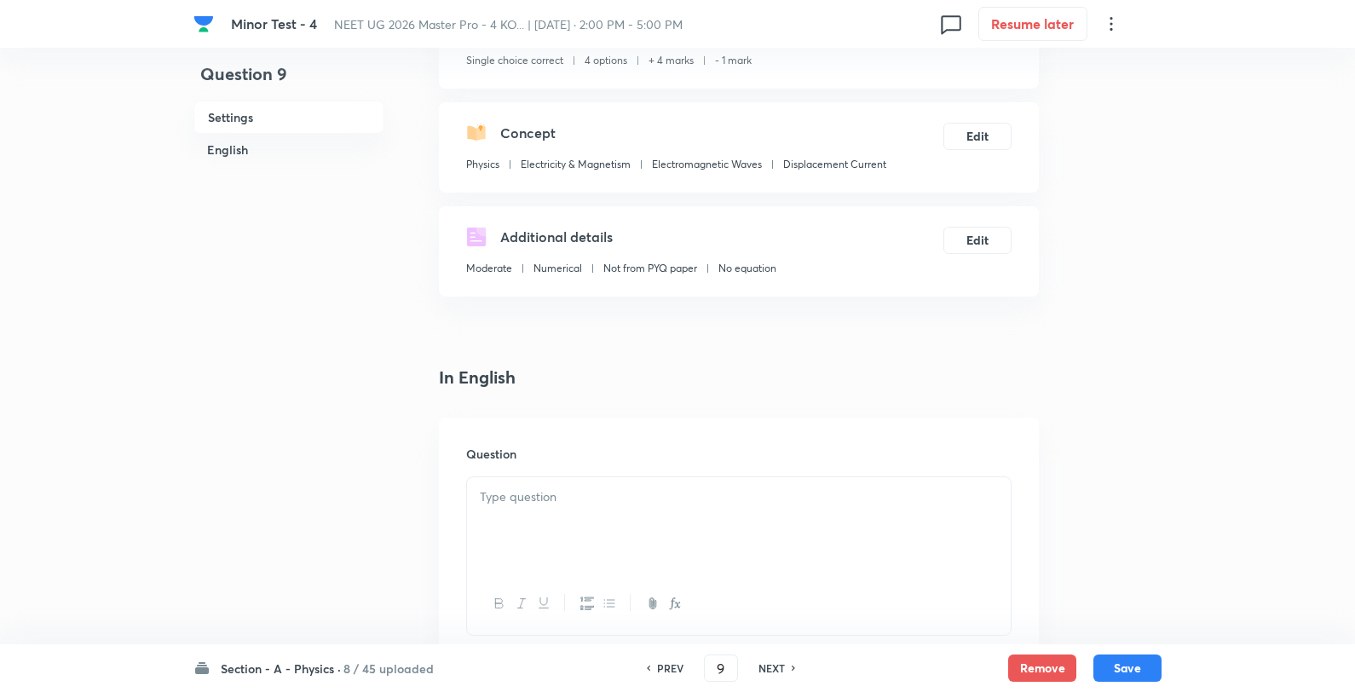
scroll to position [284, 0]
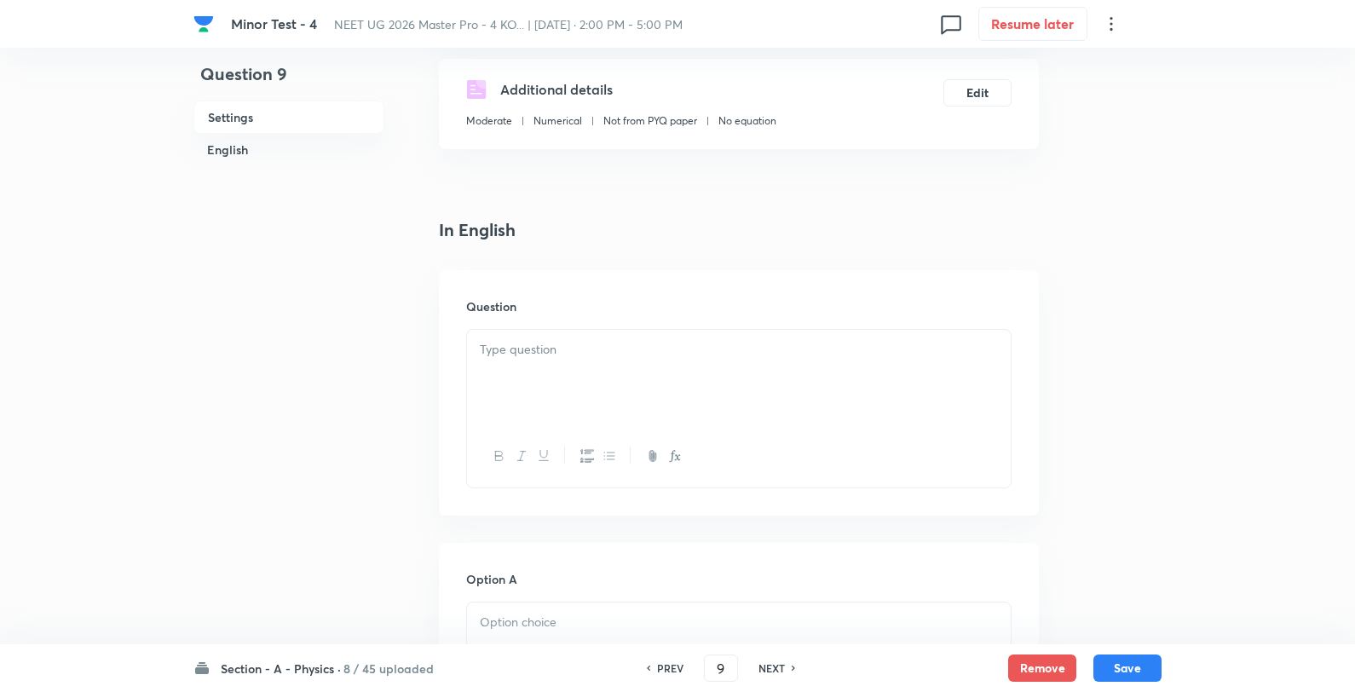
click at [608, 350] on p at bounding box center [739, 350] width 518 height 20
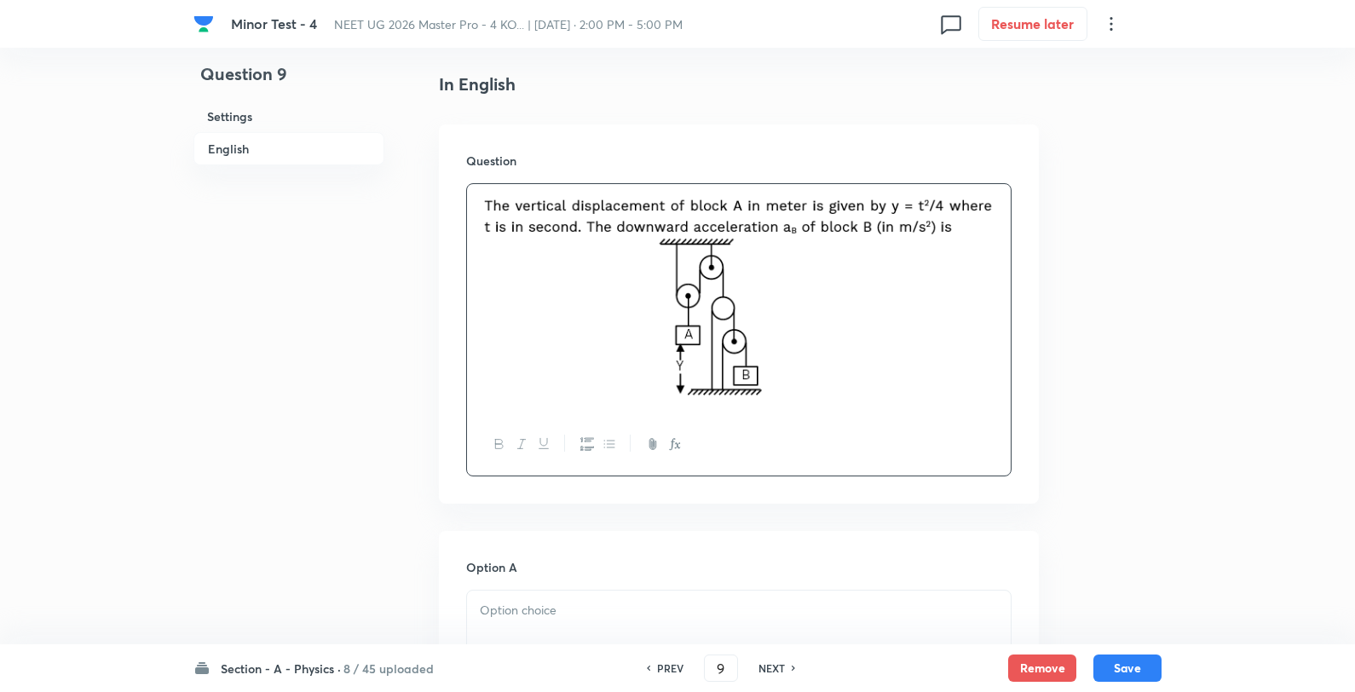
scroll to position [568, 0]
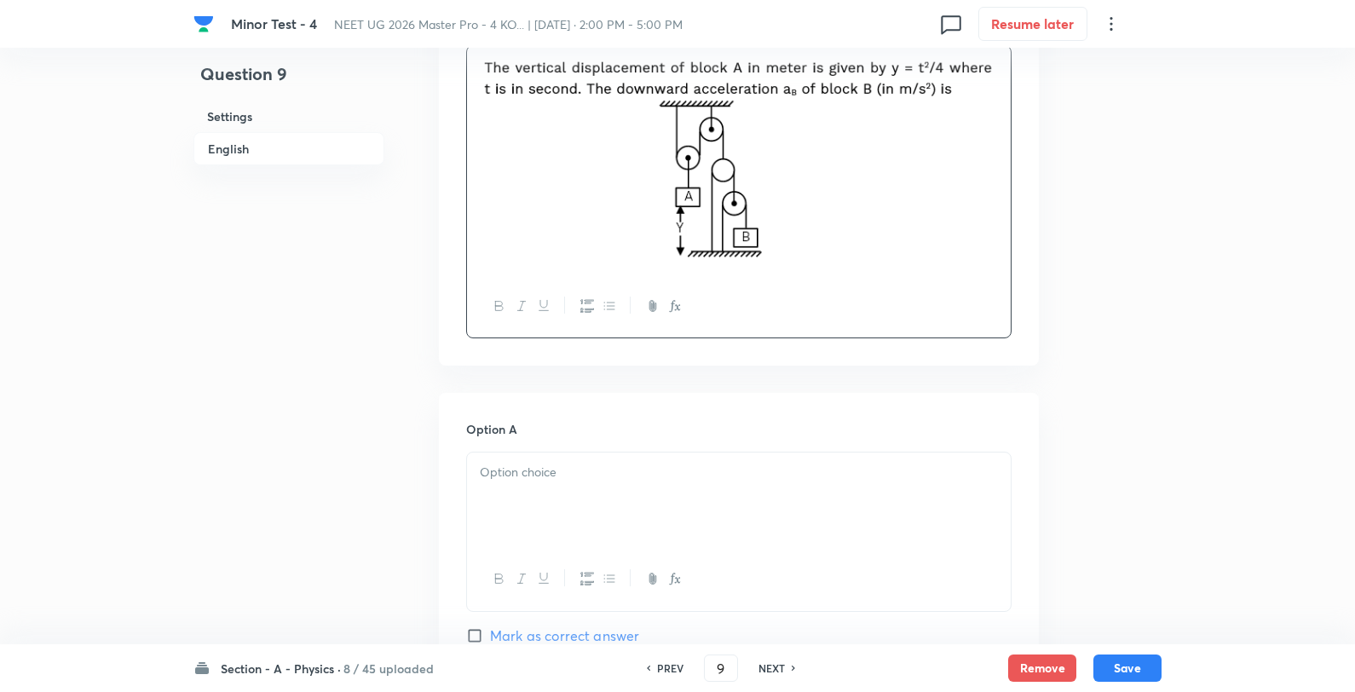
click at [555, 472] on p at bounding box center [739, 473] width 518 height 20
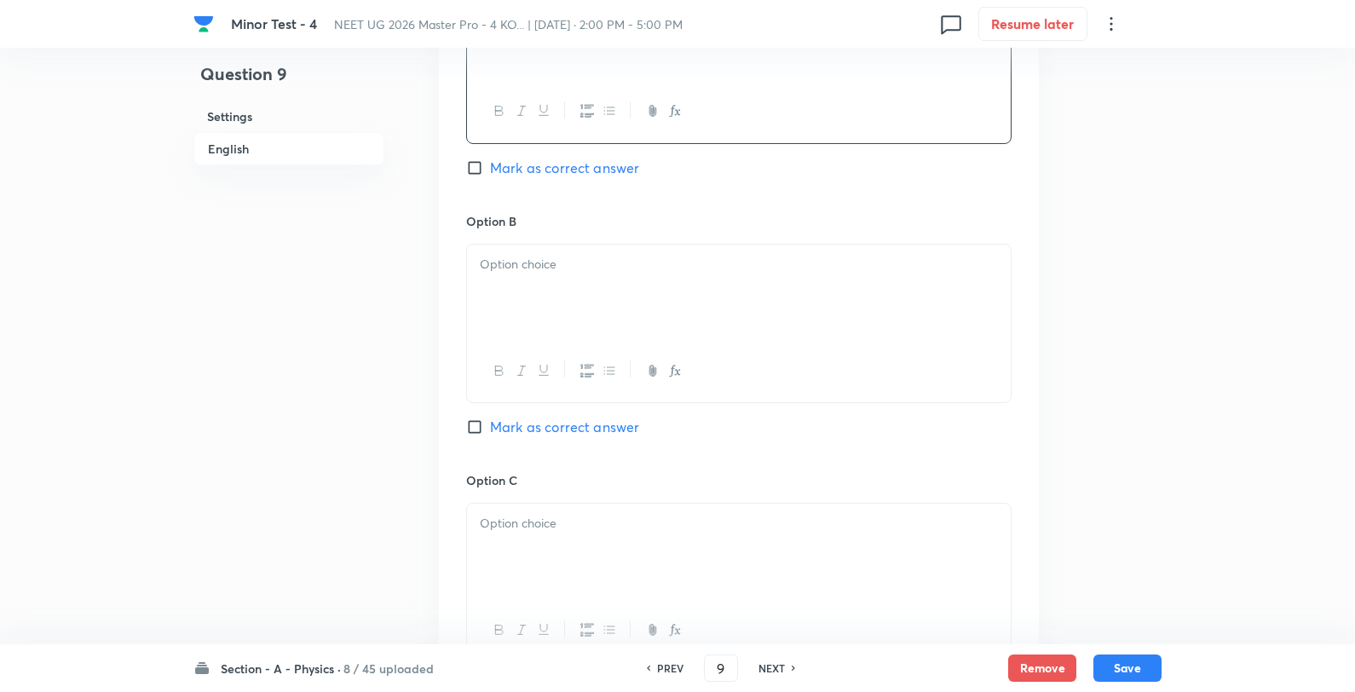
scroll to position [1042, 0]
click at [550, 317] on div at bounding box center [739, 286] width 544 height 95
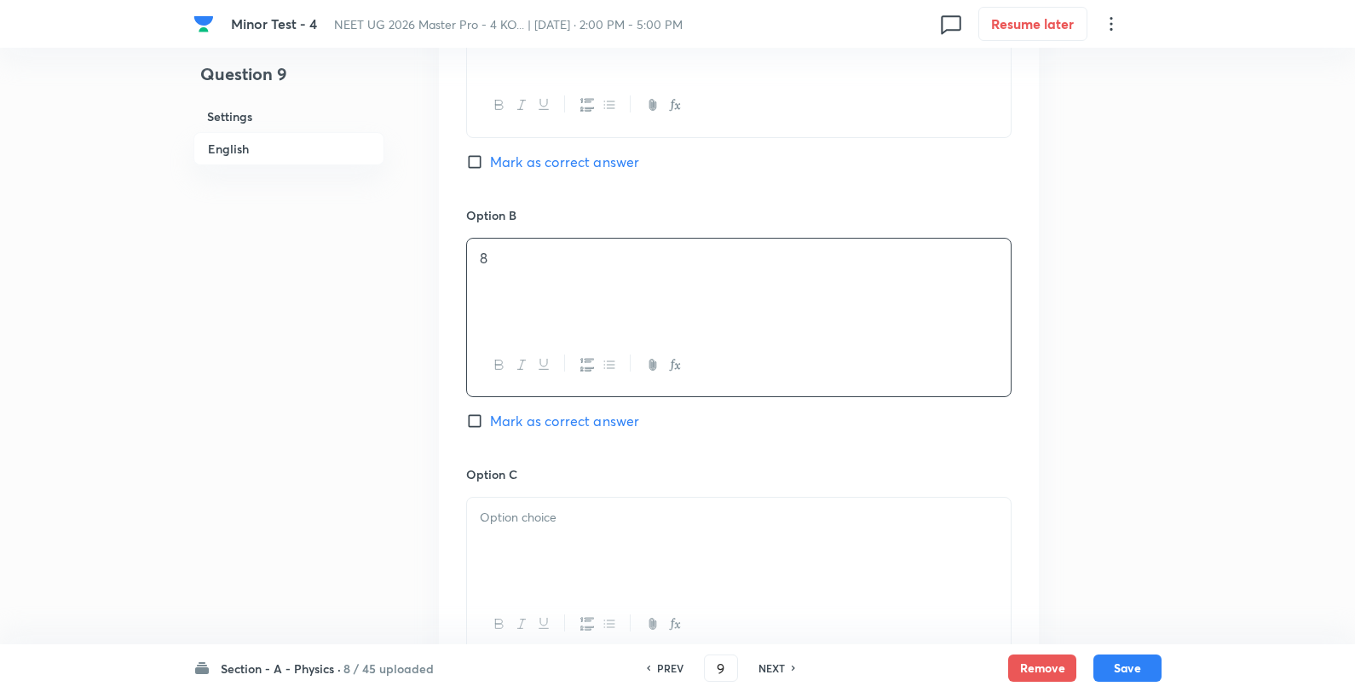
scroll to position [1231, 0]
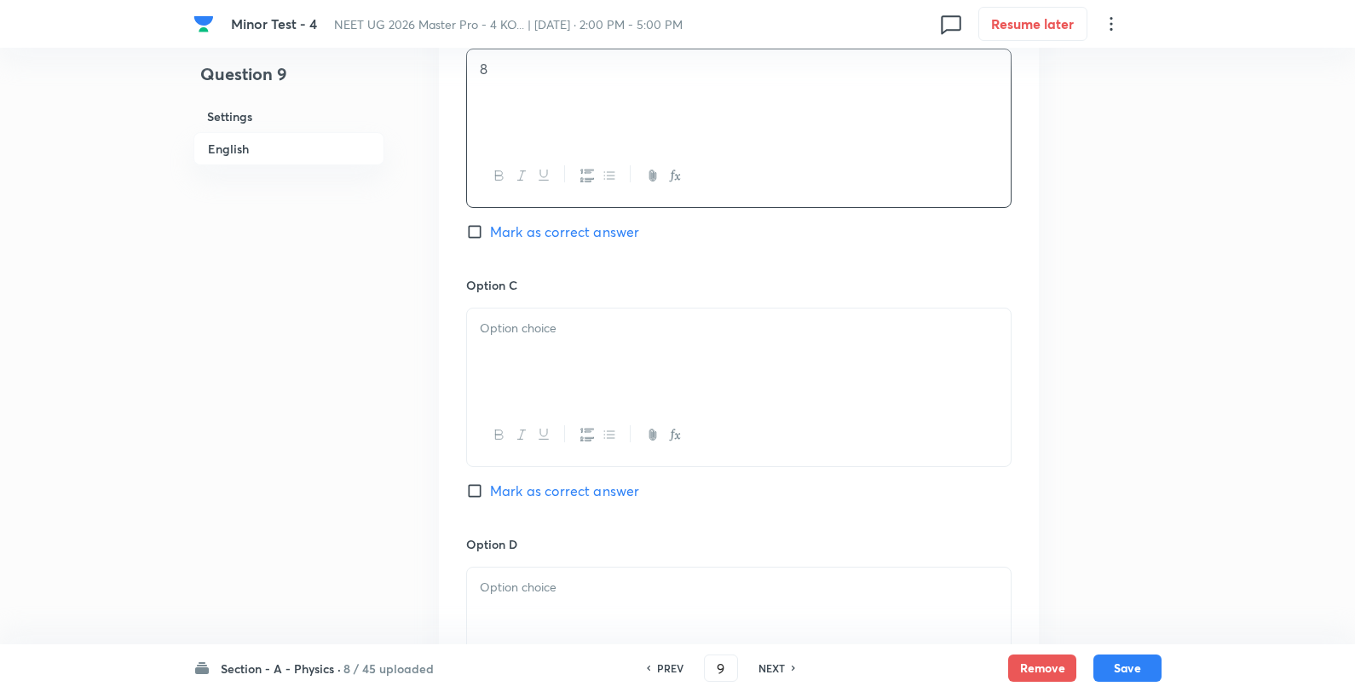
click at [547, 355] on div at bounding box center [739, 356] width 544 height 95
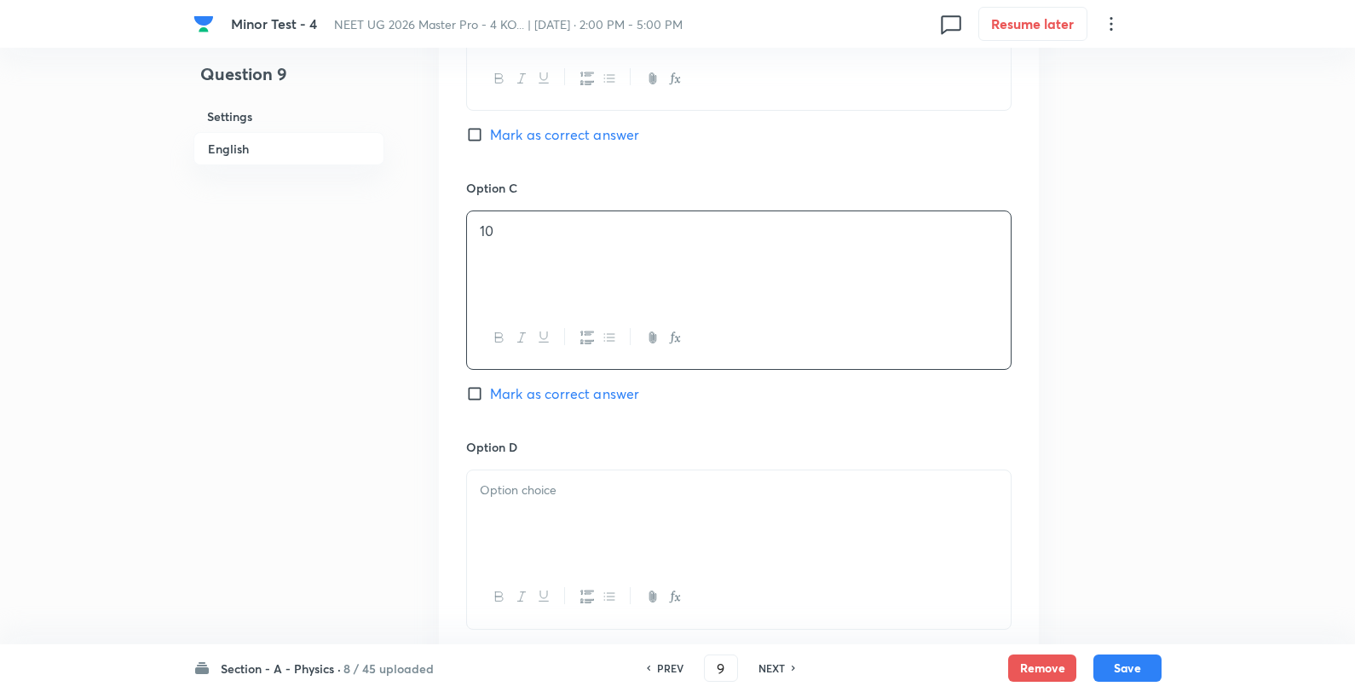
scroll to position [1420, 0]
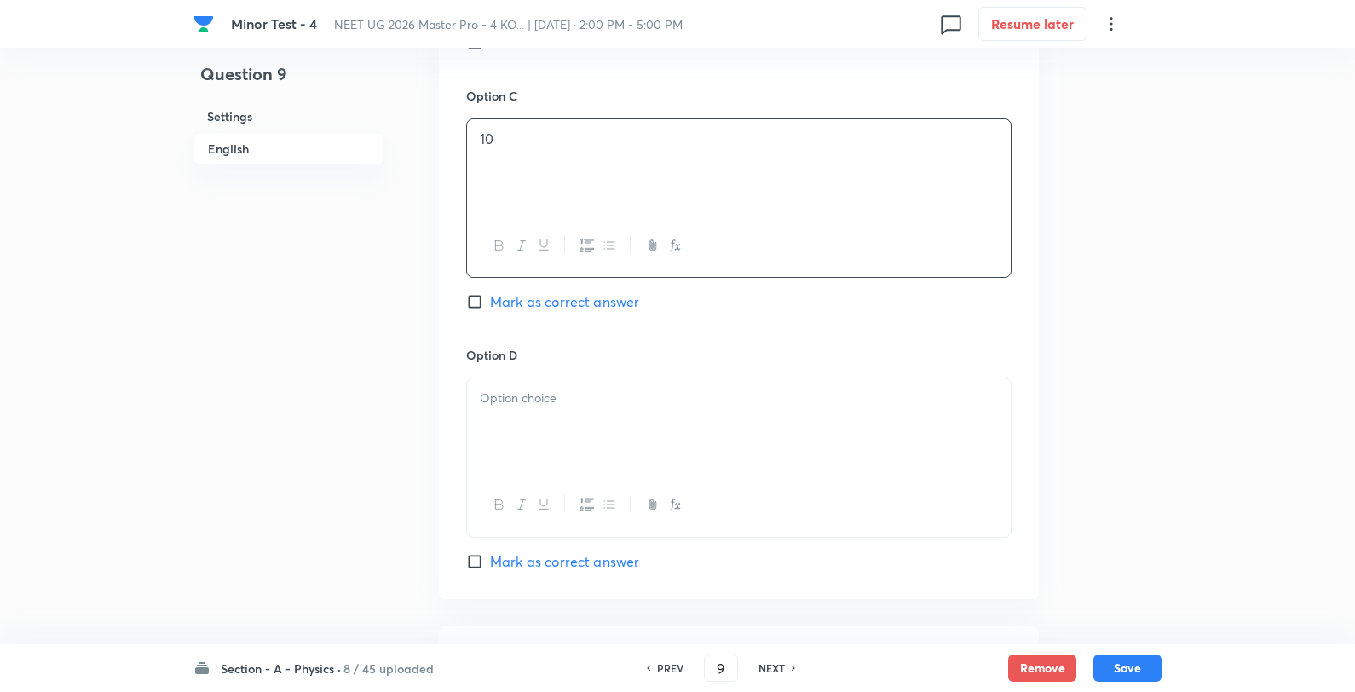
click at [569, 414] on div at bounding box center [739, 425] width 544 height 95
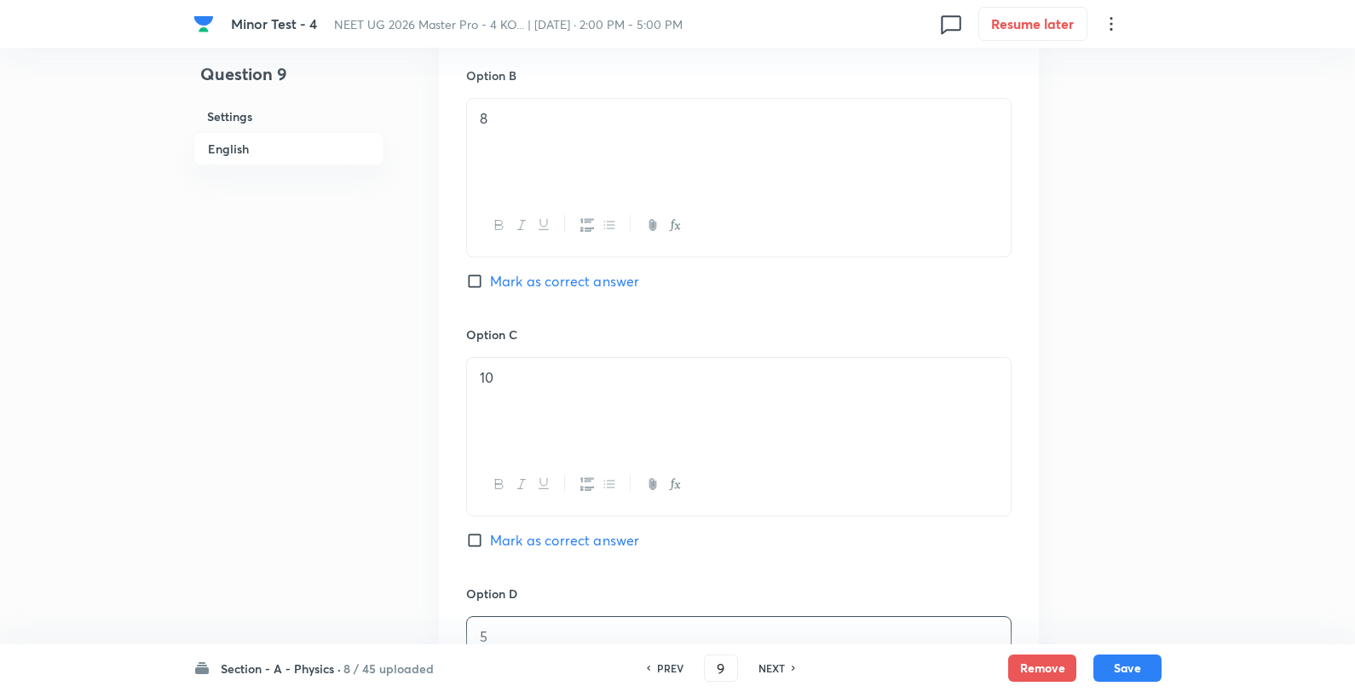
scroll to position [947, 0]
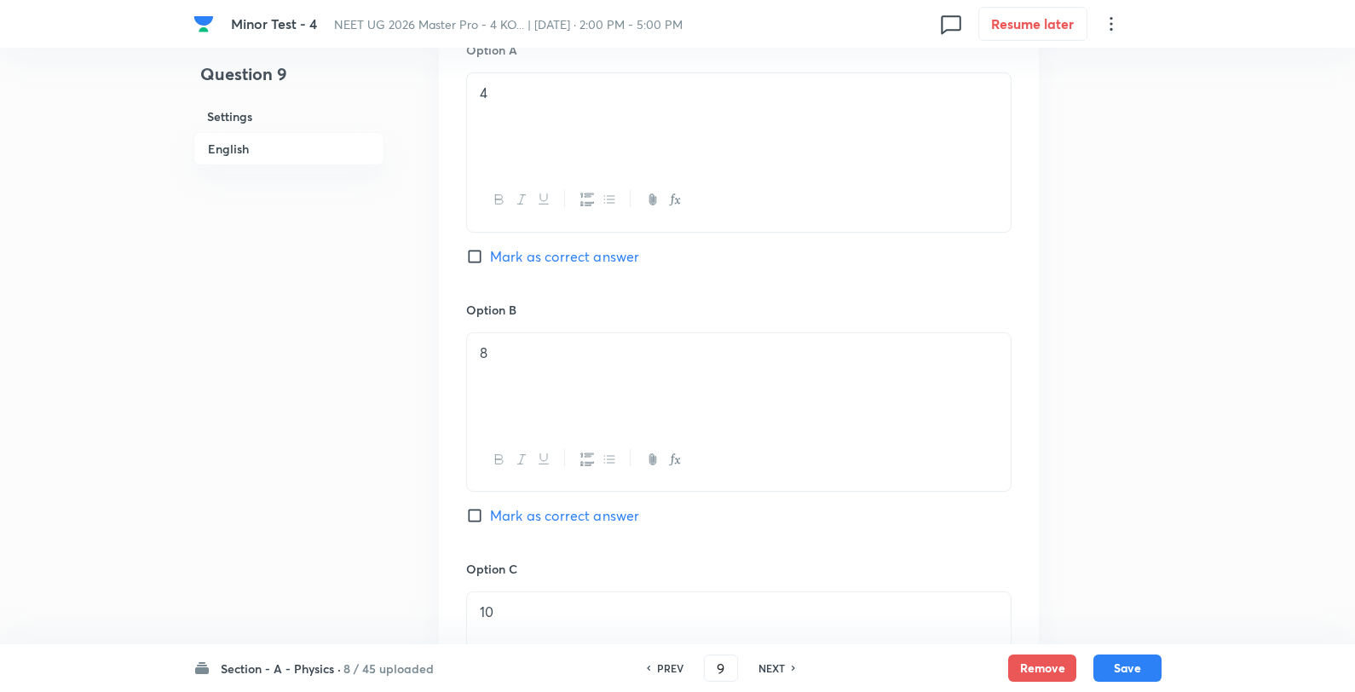
click at [567, 266] on span "Mark as correct answer" at bounding box center [564, 256] width 149 height 20
click at [490, 265] on input "Mark as correct answer" at bounding box center [478, 256] width 24 height 17
checkbox input "true"
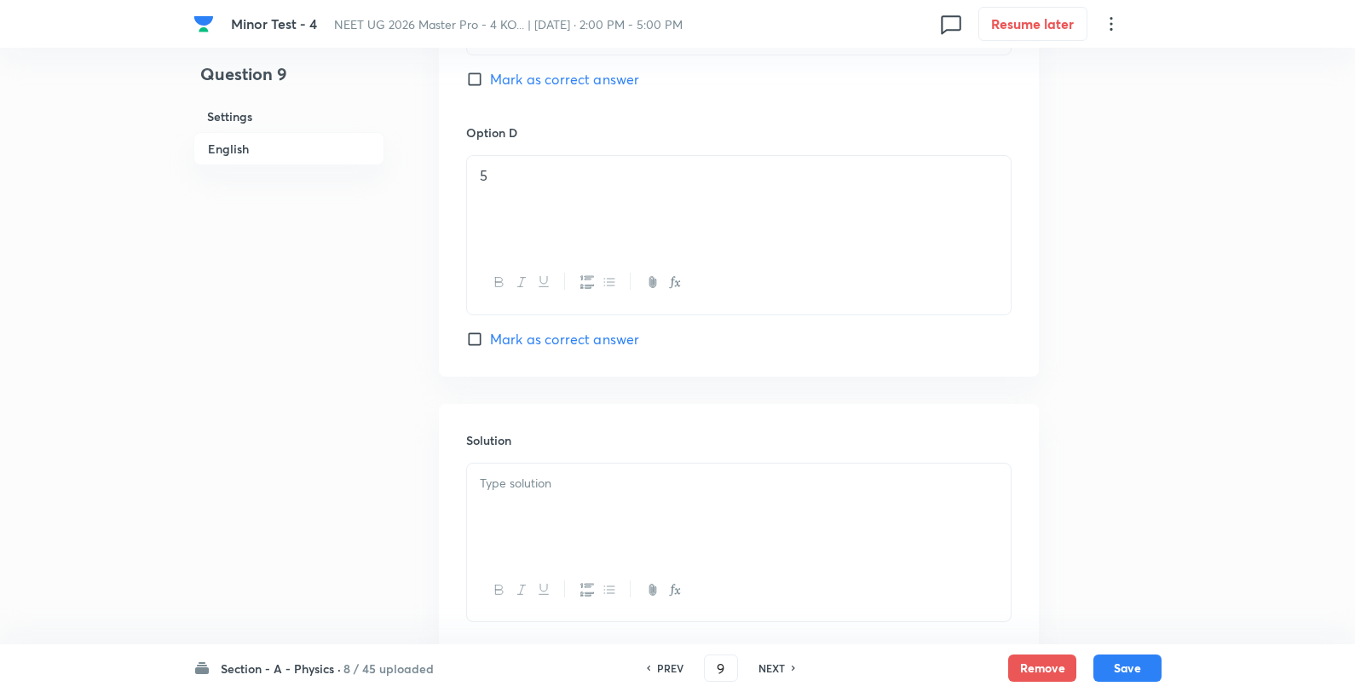
scroll to position [1753, 0]
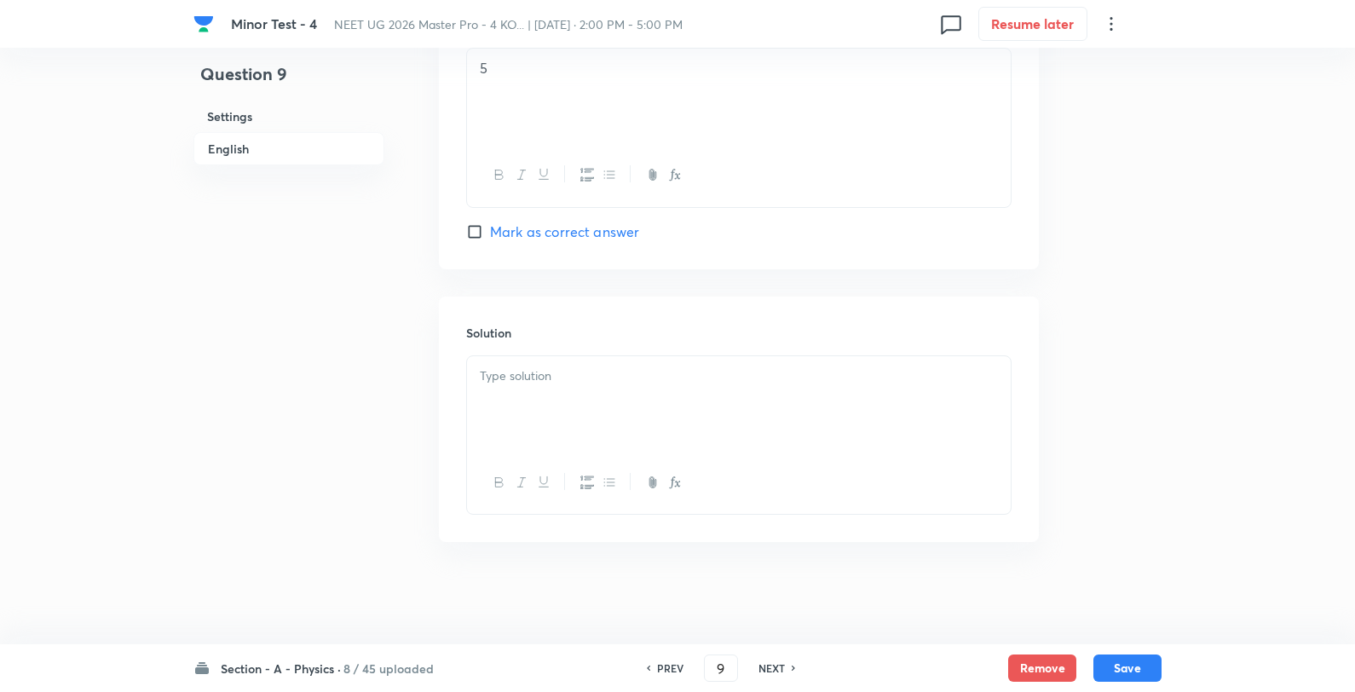
click at [557, 396] on div at bounding box center [739, 403] width 544 height 95
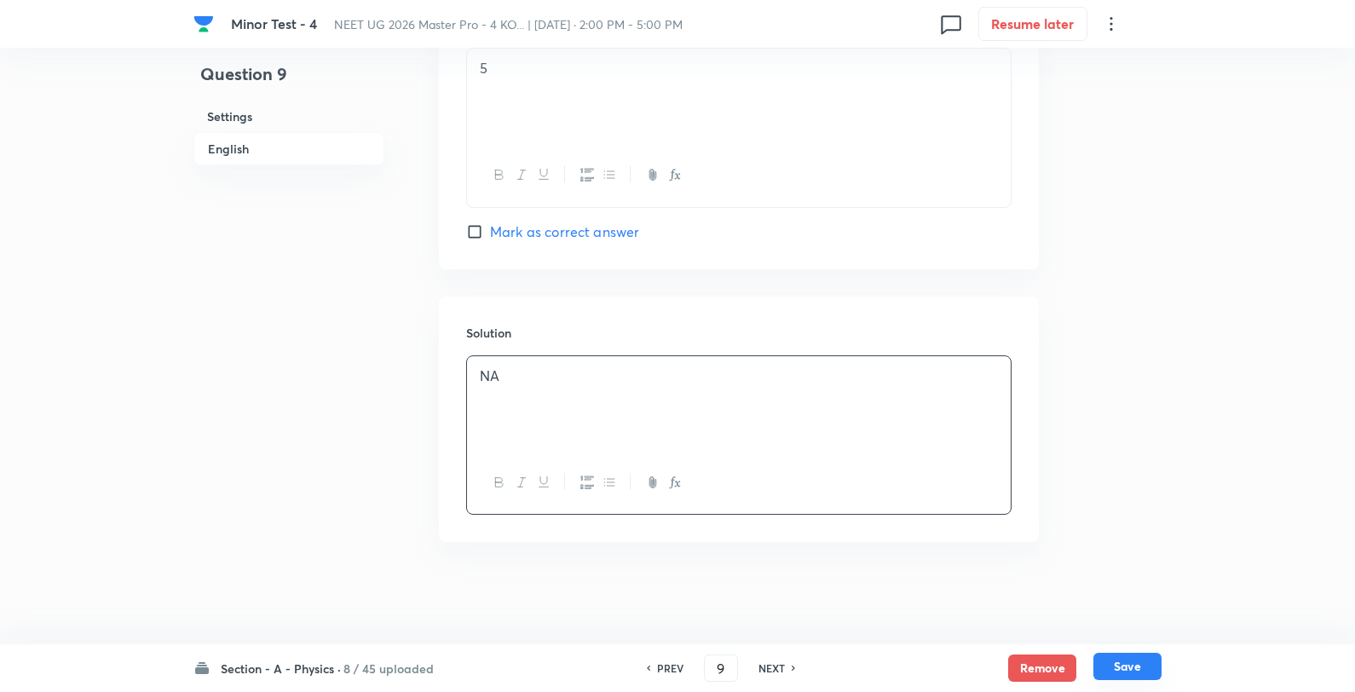
click at [1149, 670] on button "Save" at bounding box center [1128, 666] width 68 height 27
type input "10"
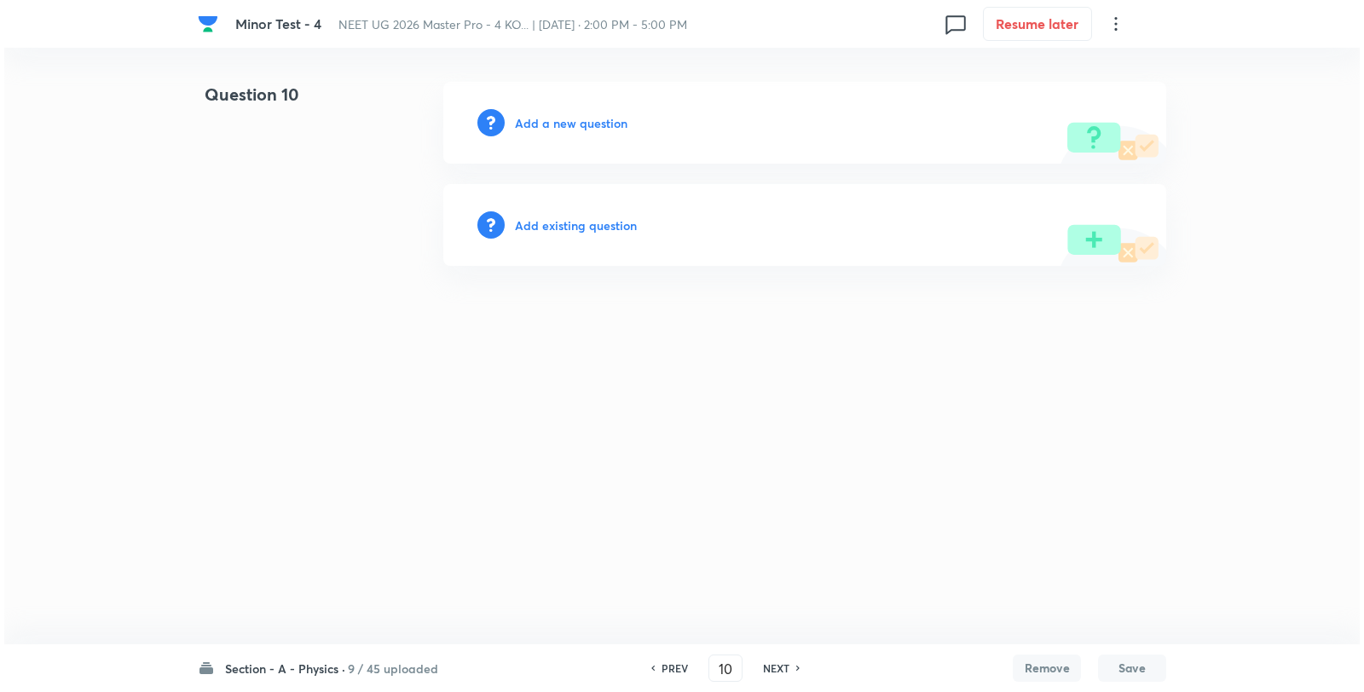
scroll to position [0, 0]
click at [586, 130] on h6 "Add a new question" at bounding box center [571, 123] width 113 height 18
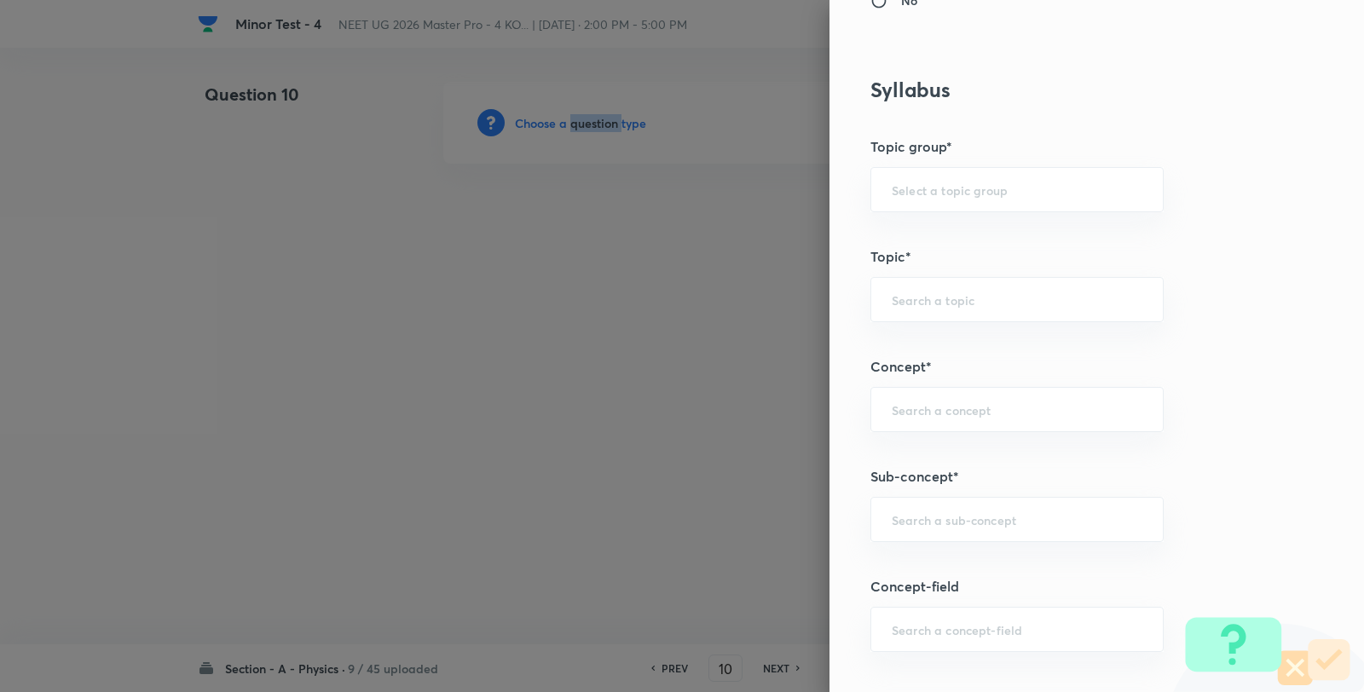
scroll to position [852, 0]
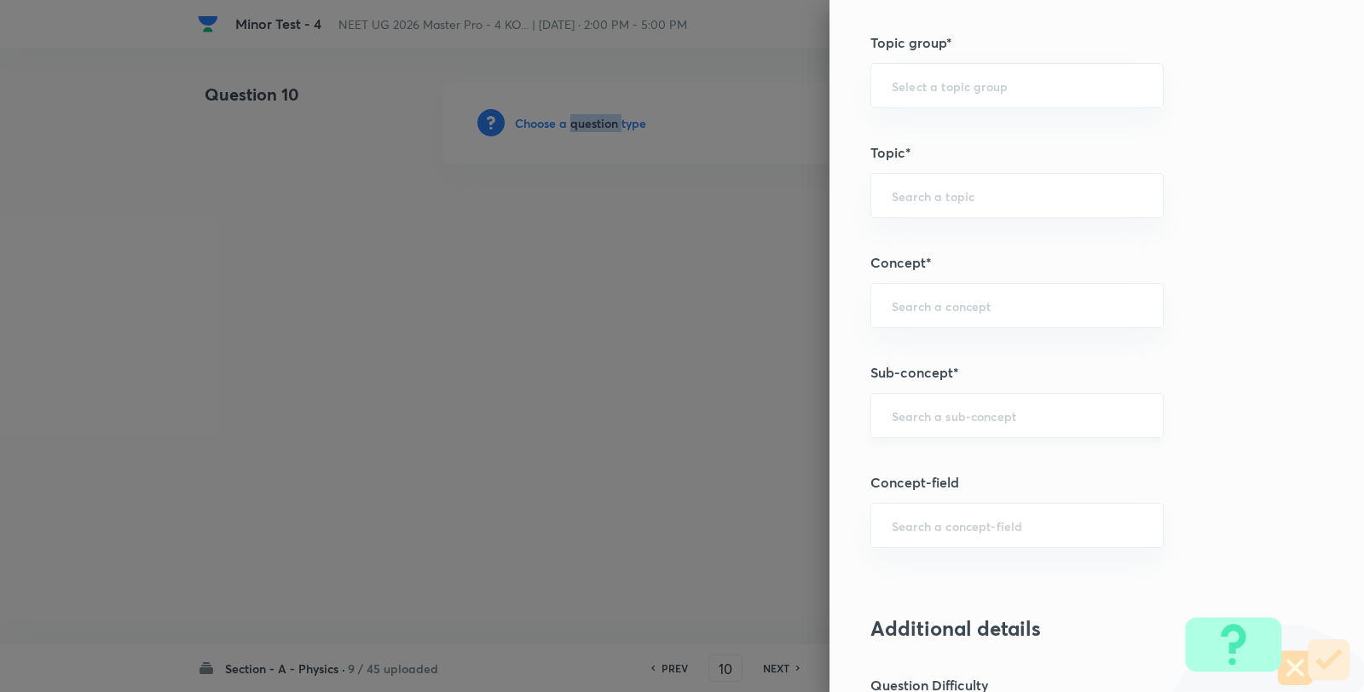
click at [946, 409] on div "​" at bounding box center [1016, 415] width 293 height 45
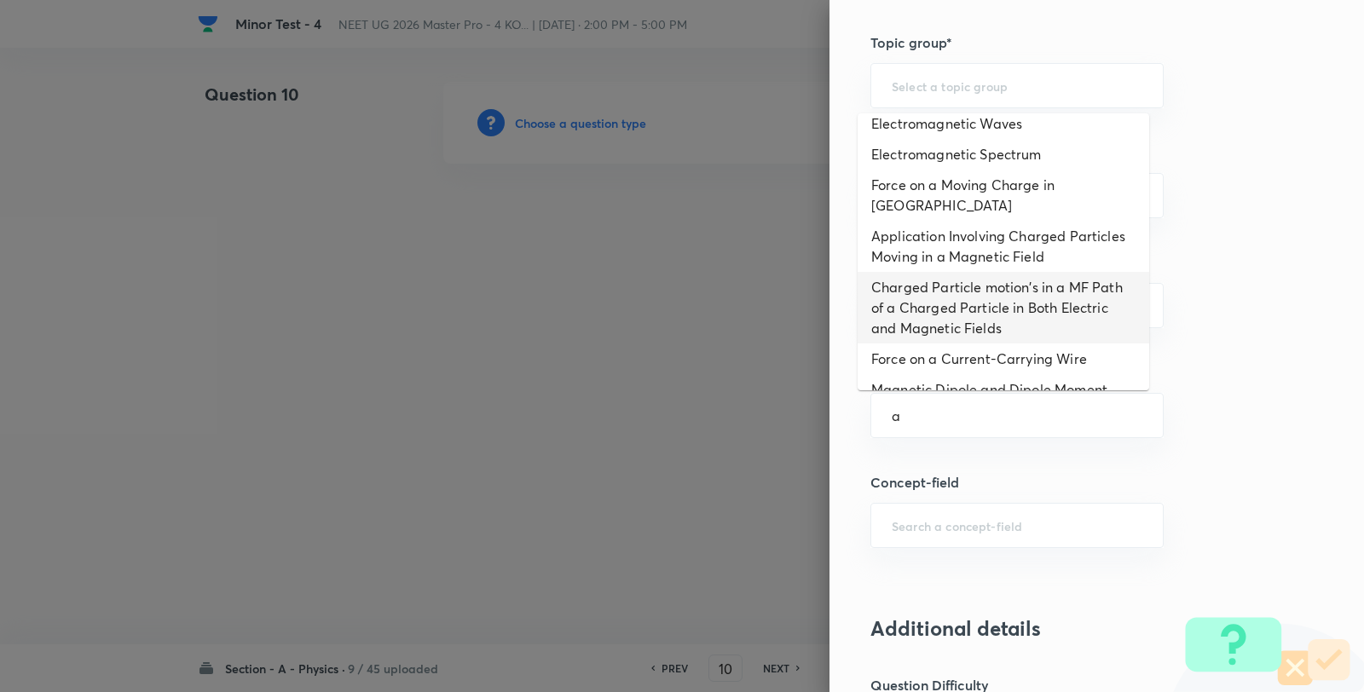
scroll to position [0, 0]
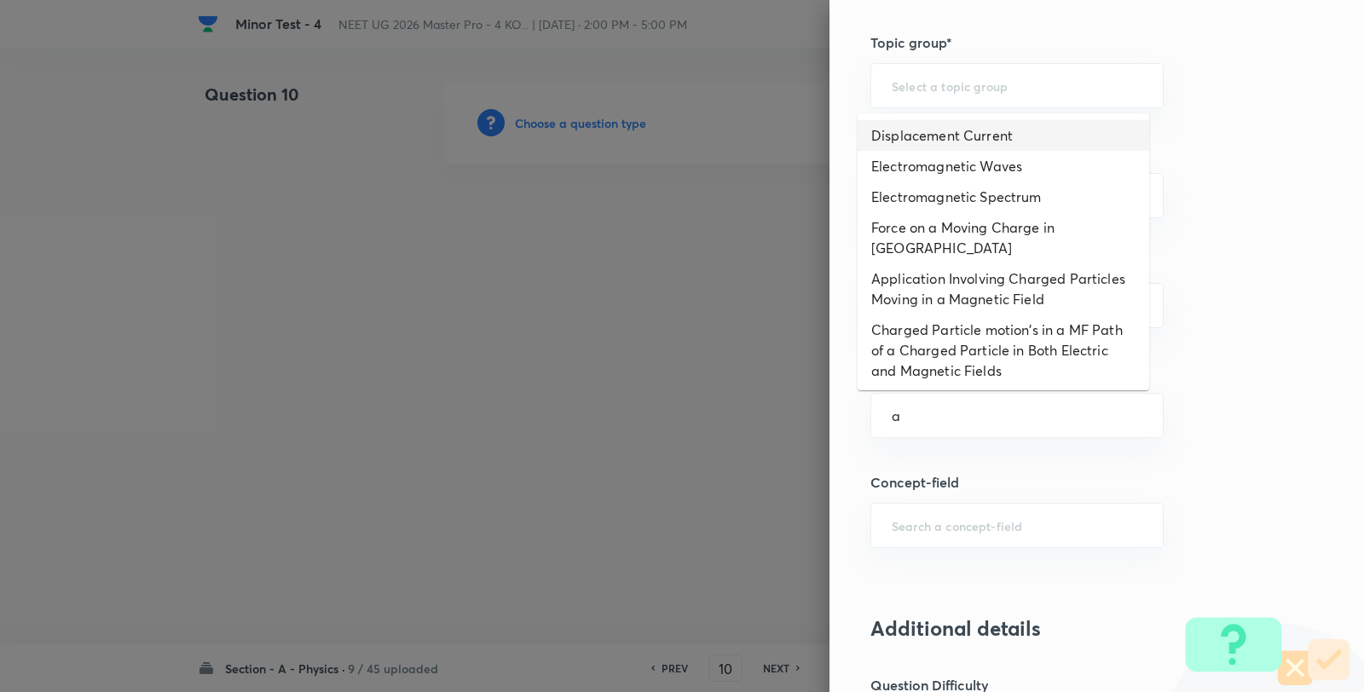
click at [927, 130] on li "Displacement Current" at bounding box center [1002, 135] width 291 height 31
type input "Displacement Current"
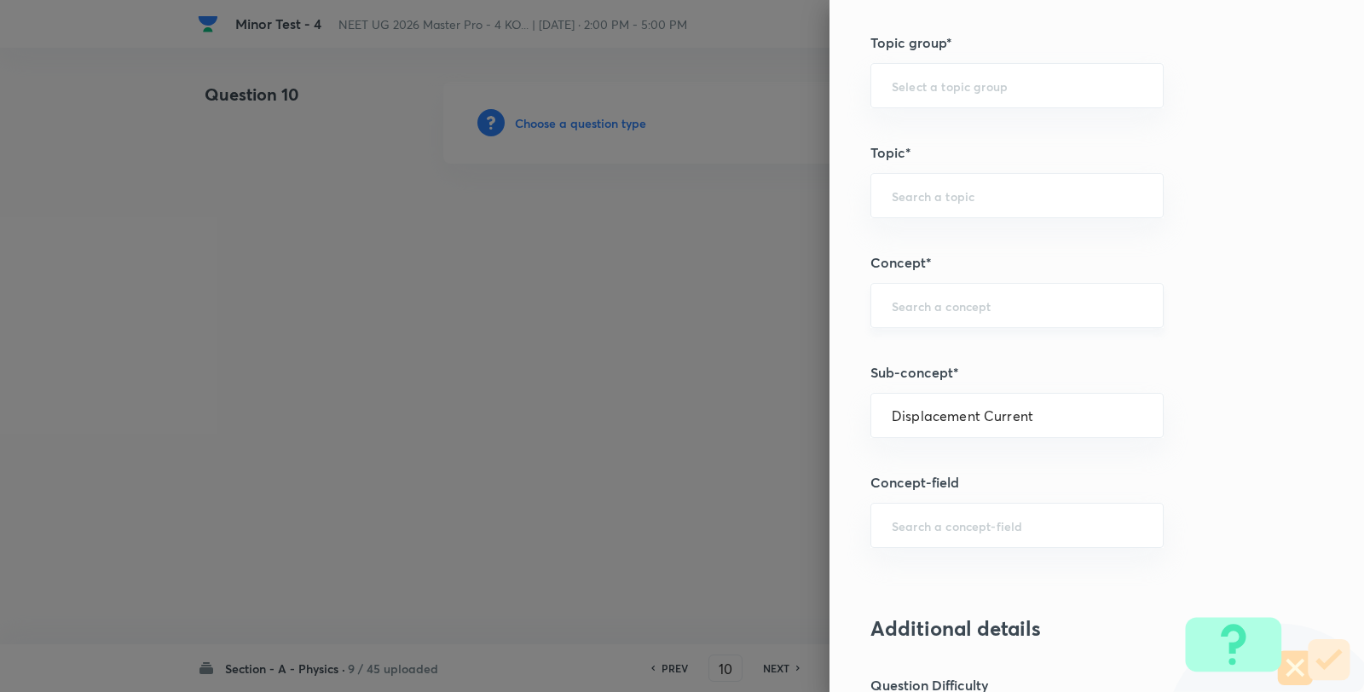
type input "Physics"
type input "Electricity & Magnetism"
type input "Electromagnetic Waves"
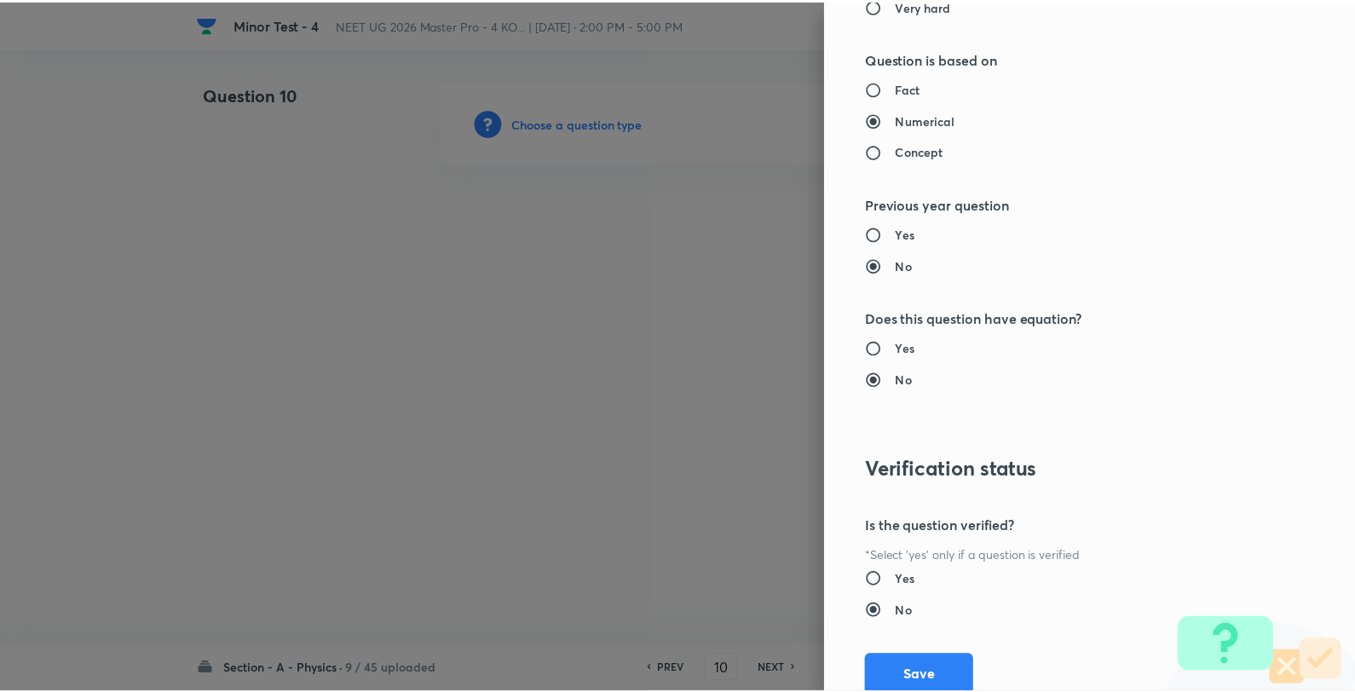
scroll to position [1746, 0]
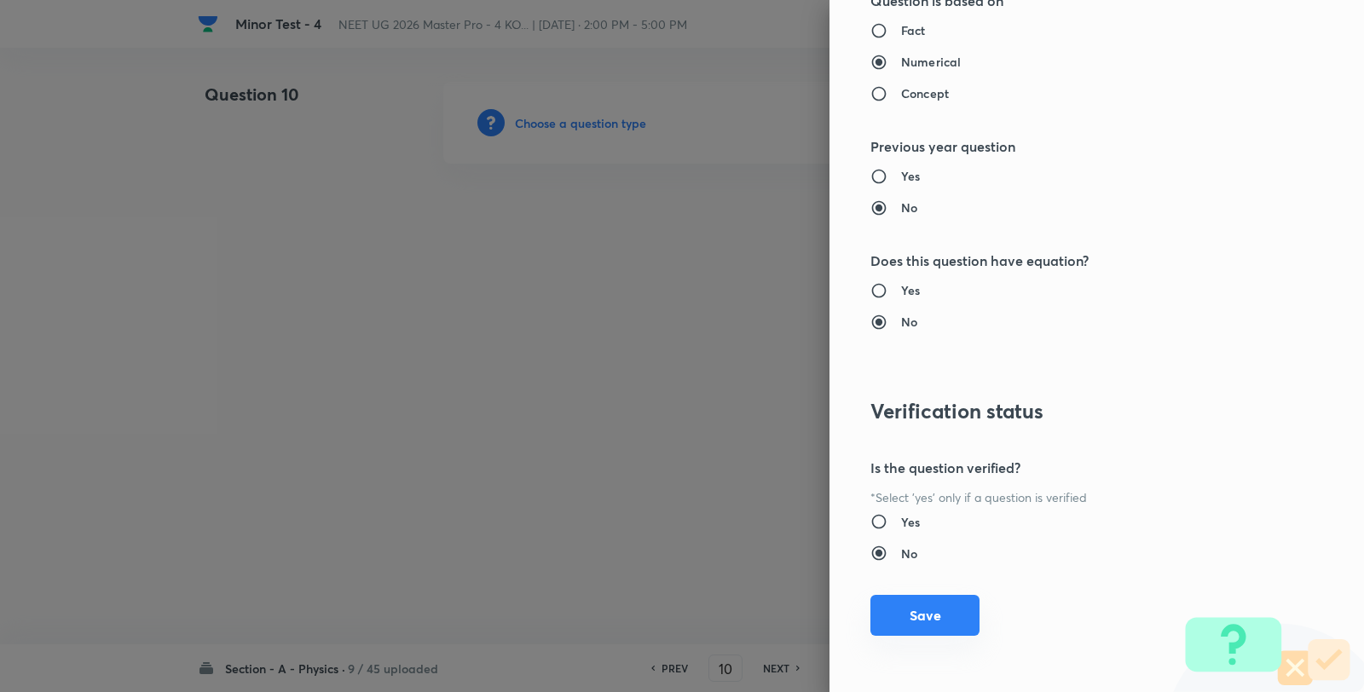
click at [922, 606] on button "Save" at bounding box center [924, 615] width 109 height 41
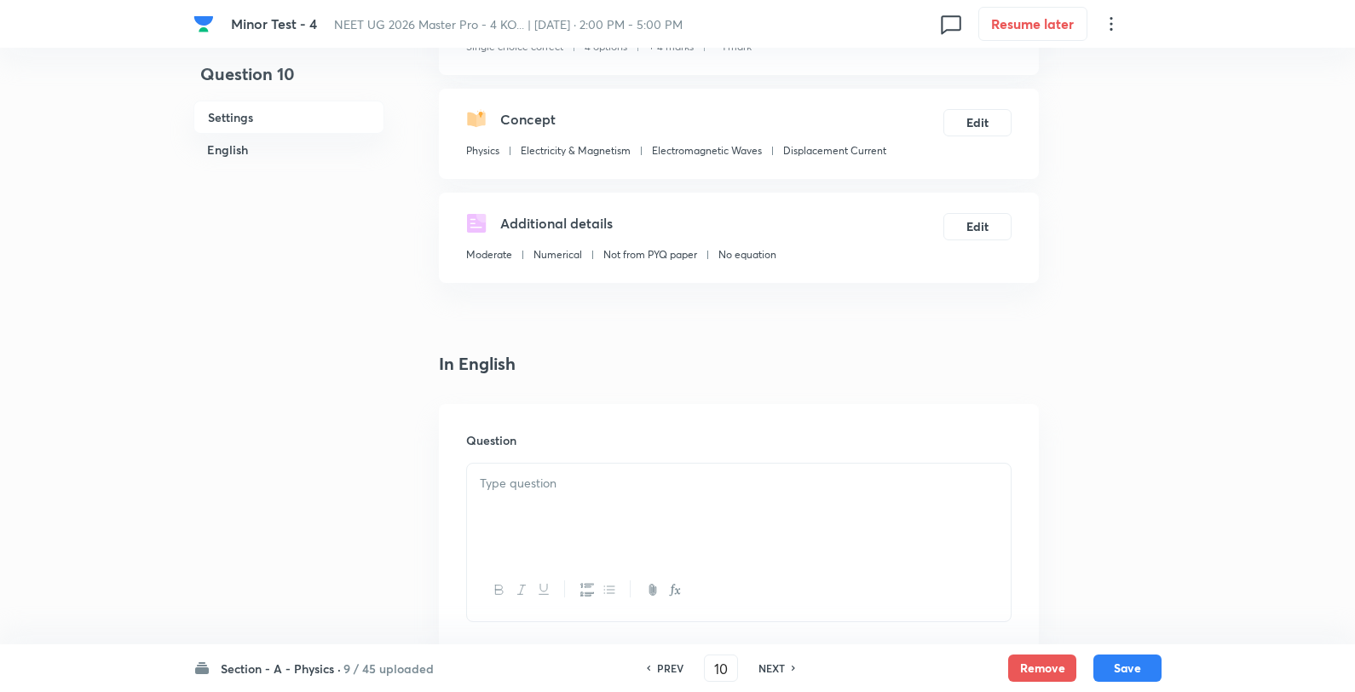
scroll to position [284, 0]
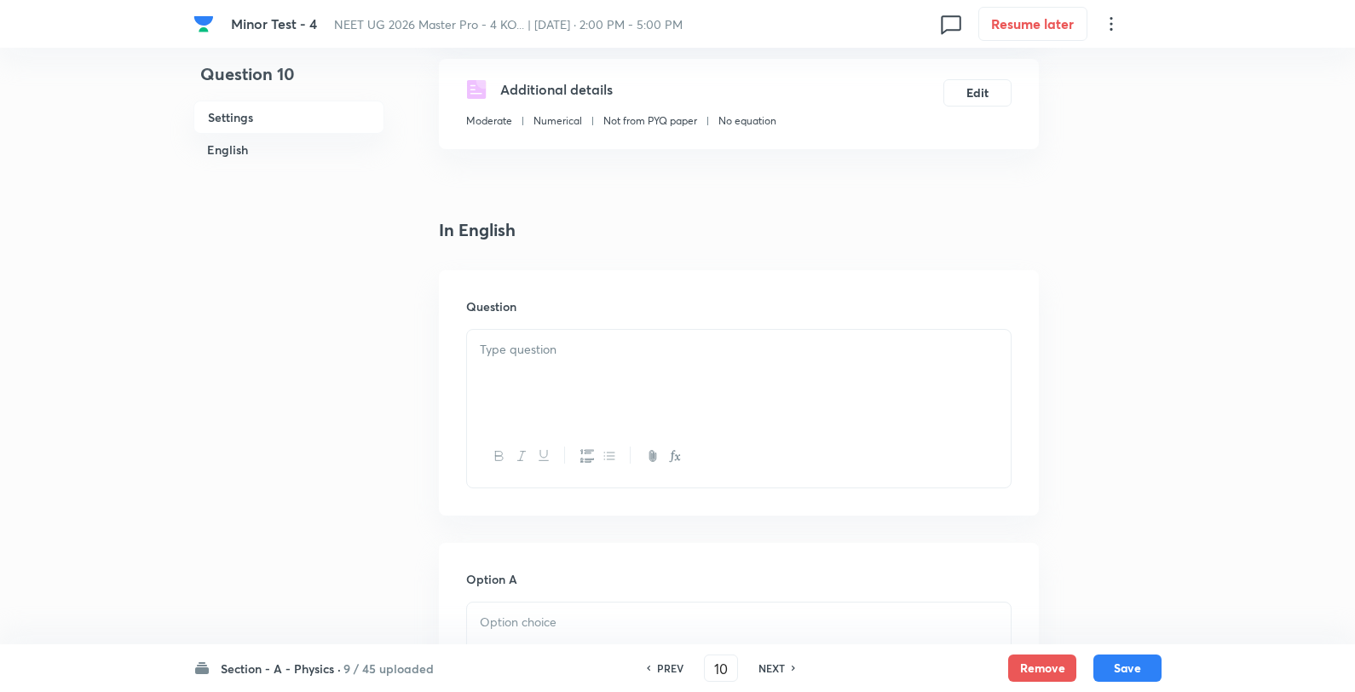
drag, startPoint x: 672, startPoint y: 321, endPoint x: 645, endPoint y: 370, distance: 55.3
click at [667, 325] on div "Question" at bounding box center [739, 392] width 600 height 245
click at [645, 371] on div at bounding box center [739, 377] width 544 height 95
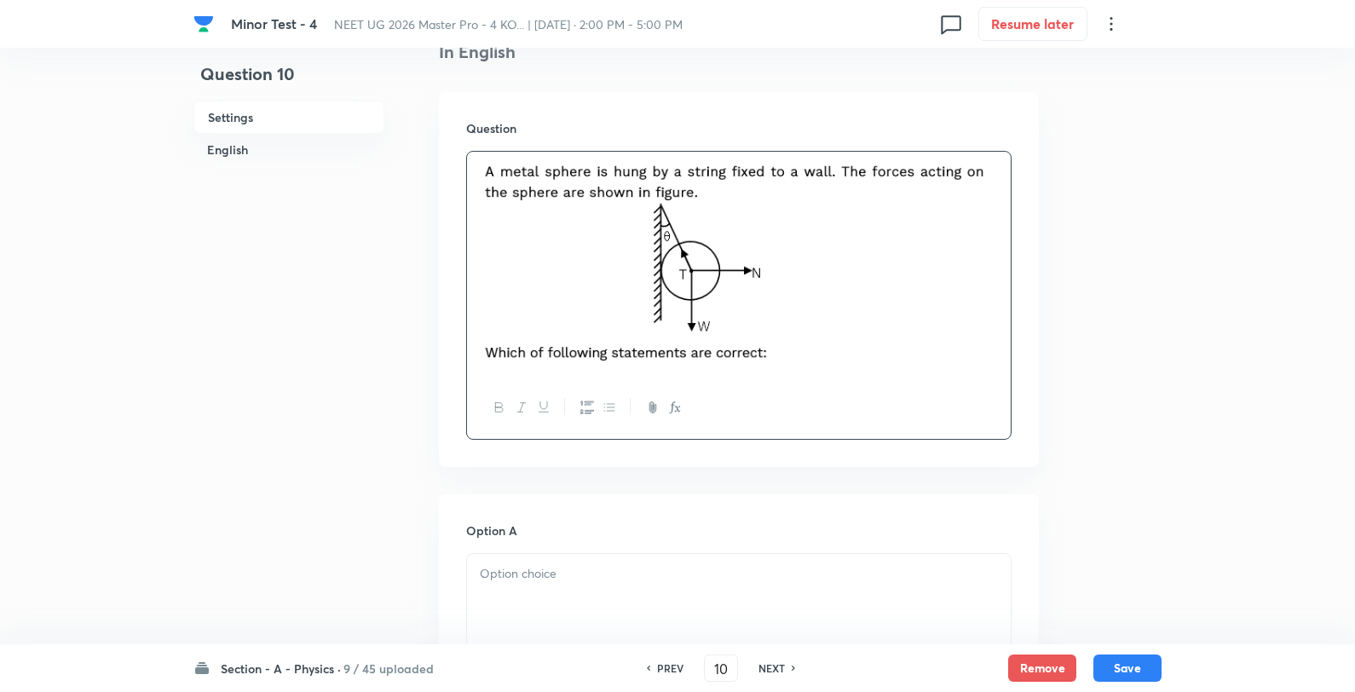
scroll to position [662, 0]
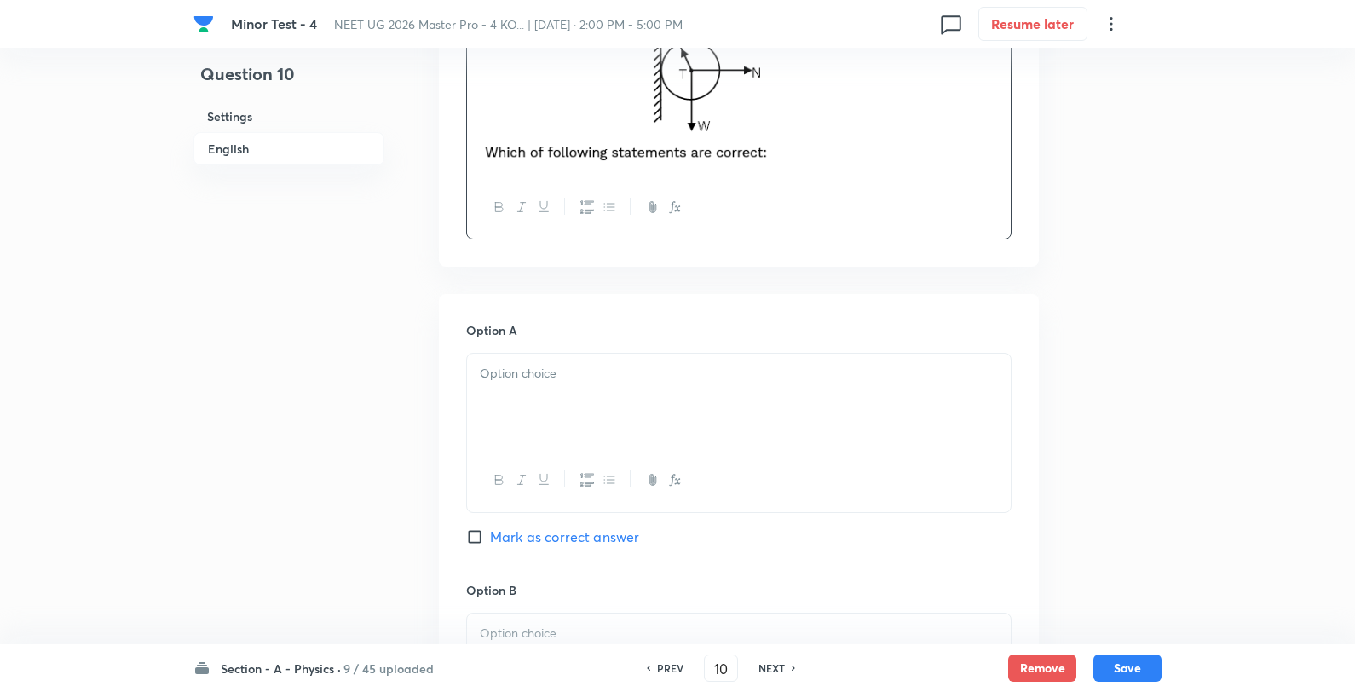
click at [566, 367] on p at bounding box center [739, 374] width 518 height 20
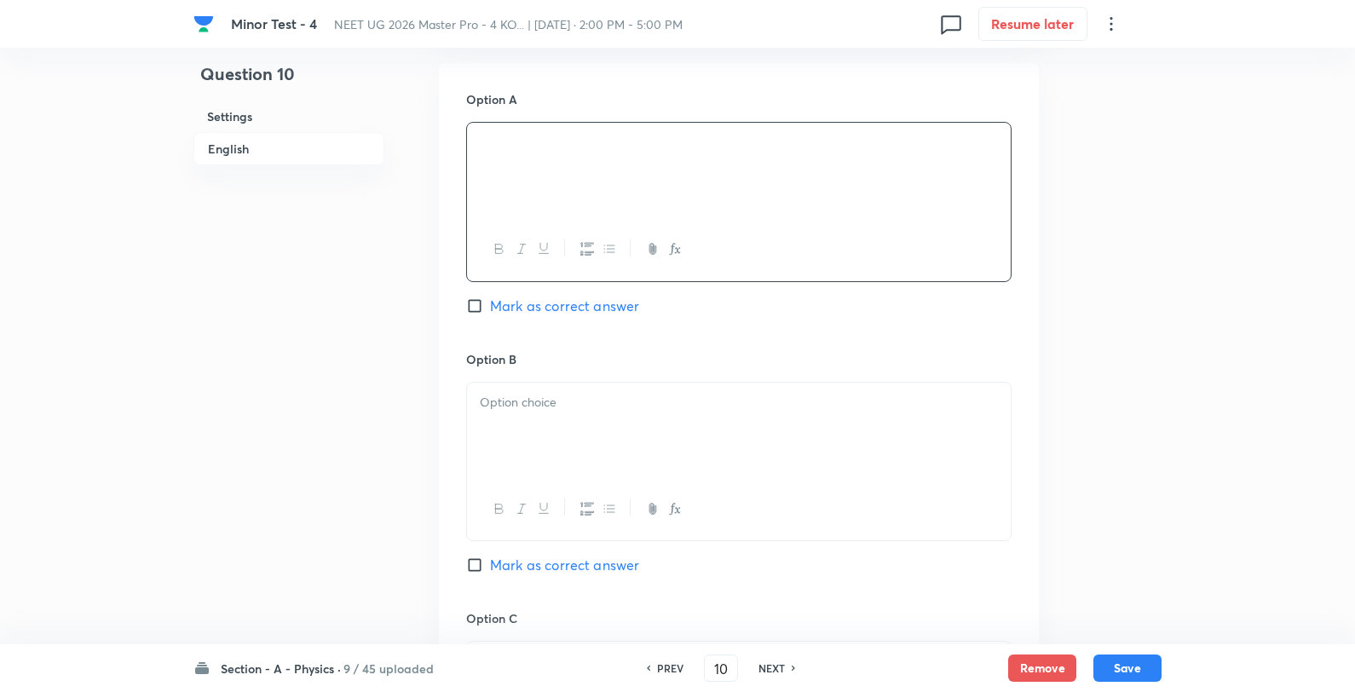
scroll to position [947, 0]
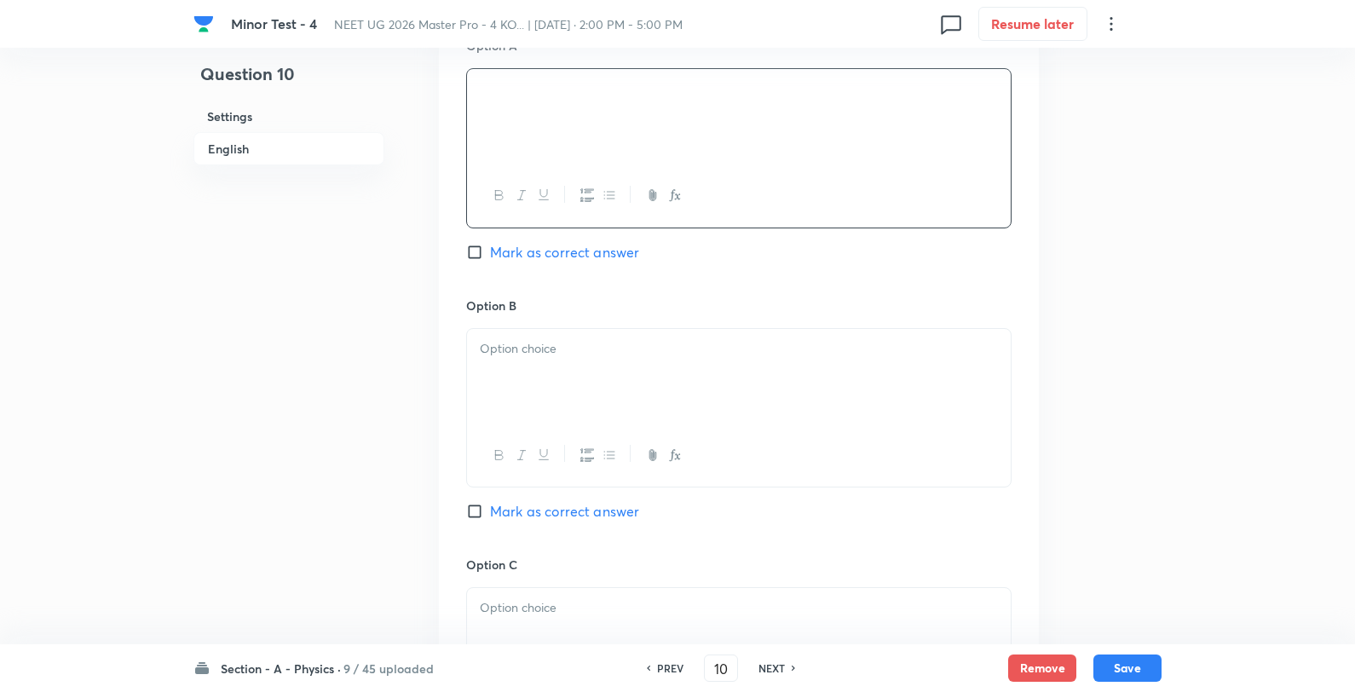
click at [566, 418] on div at bounding box center [739, 376] width 544 height 95
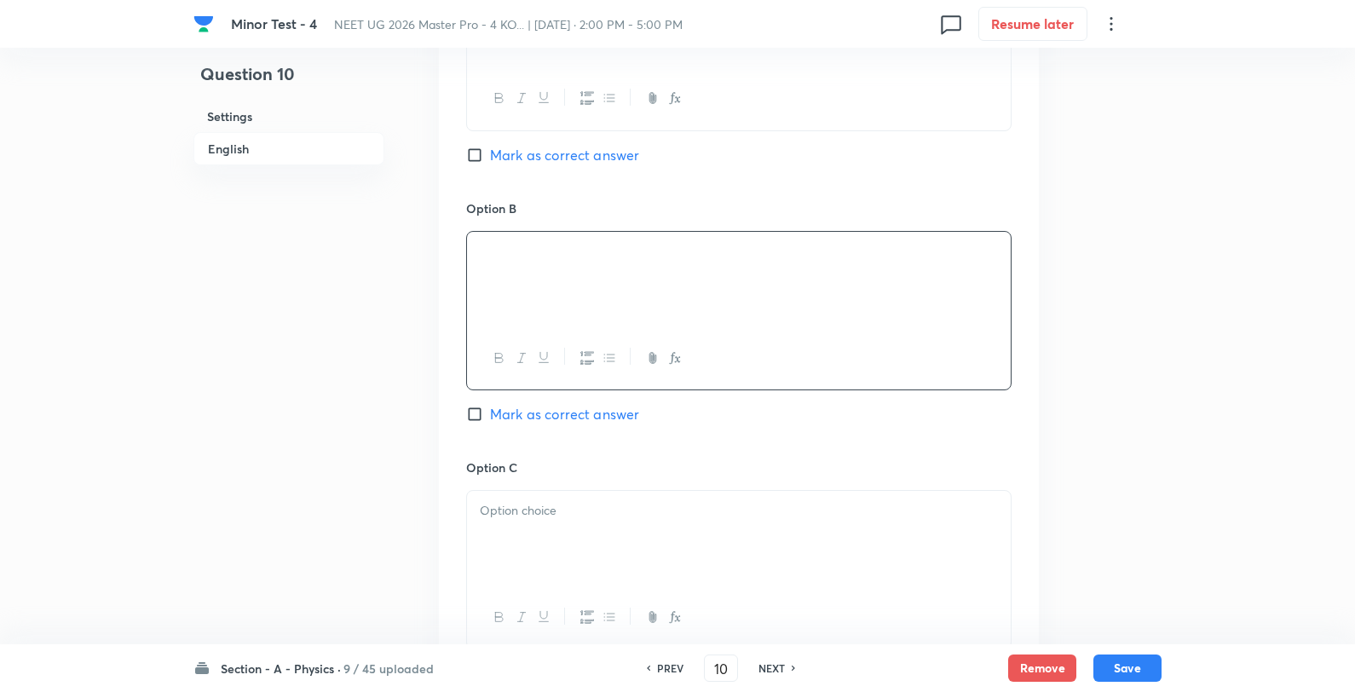
scroll to position [1136, 0]
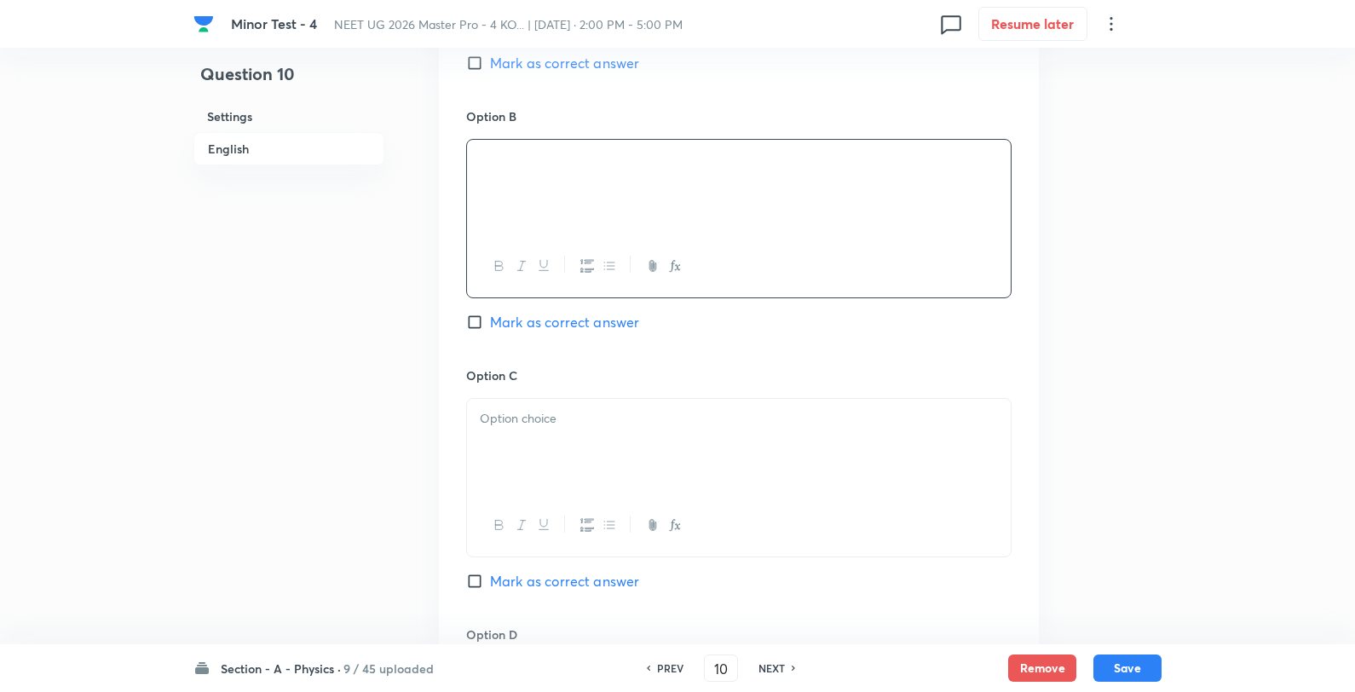
click at [528, 424] on p at bounding box center [739, 419] width 518 height 20
click at [576, 69] on span "Mark as correct answer" at bounding box center [564, 63] width 149 height 20
click at [490, 69] on input "Mark as correct answer" at bounding box center [478, 63] width 24 height 17
checkbox input "true"
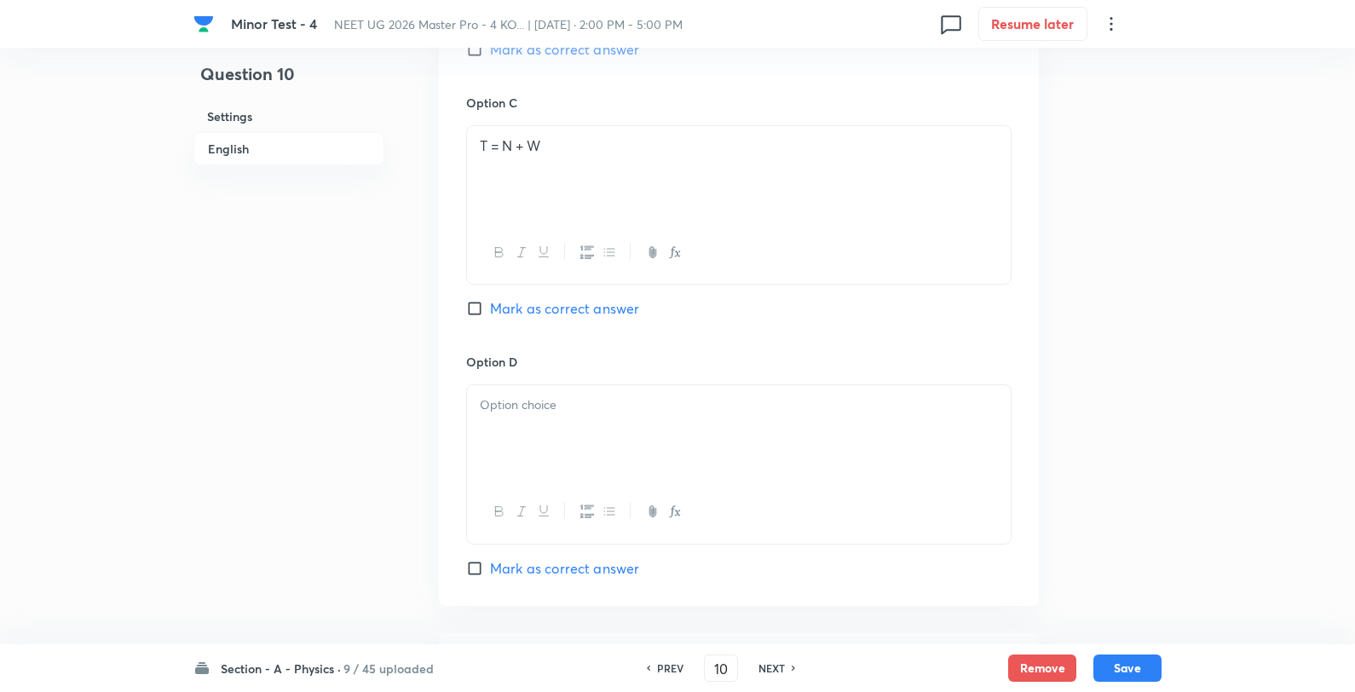
scroll to position [1420, 0]
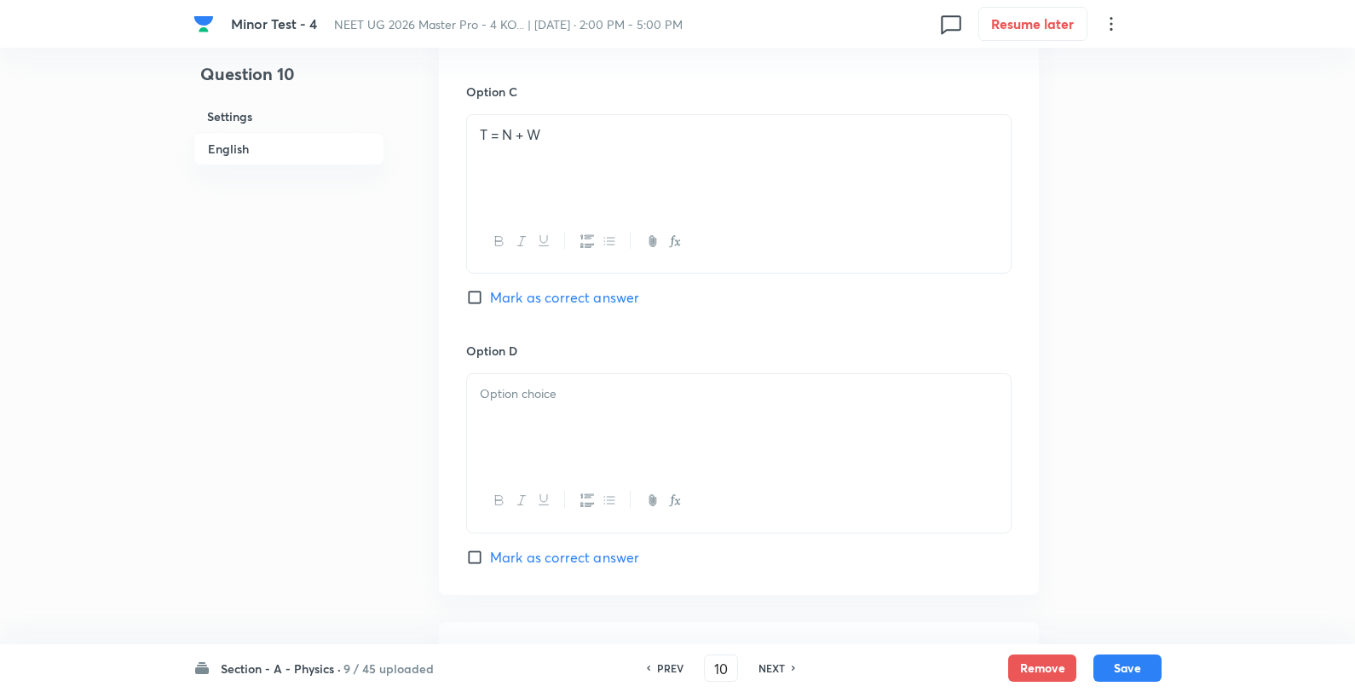
click at [605, 422] on div at bounding box center [739, 421] width 544 height 95
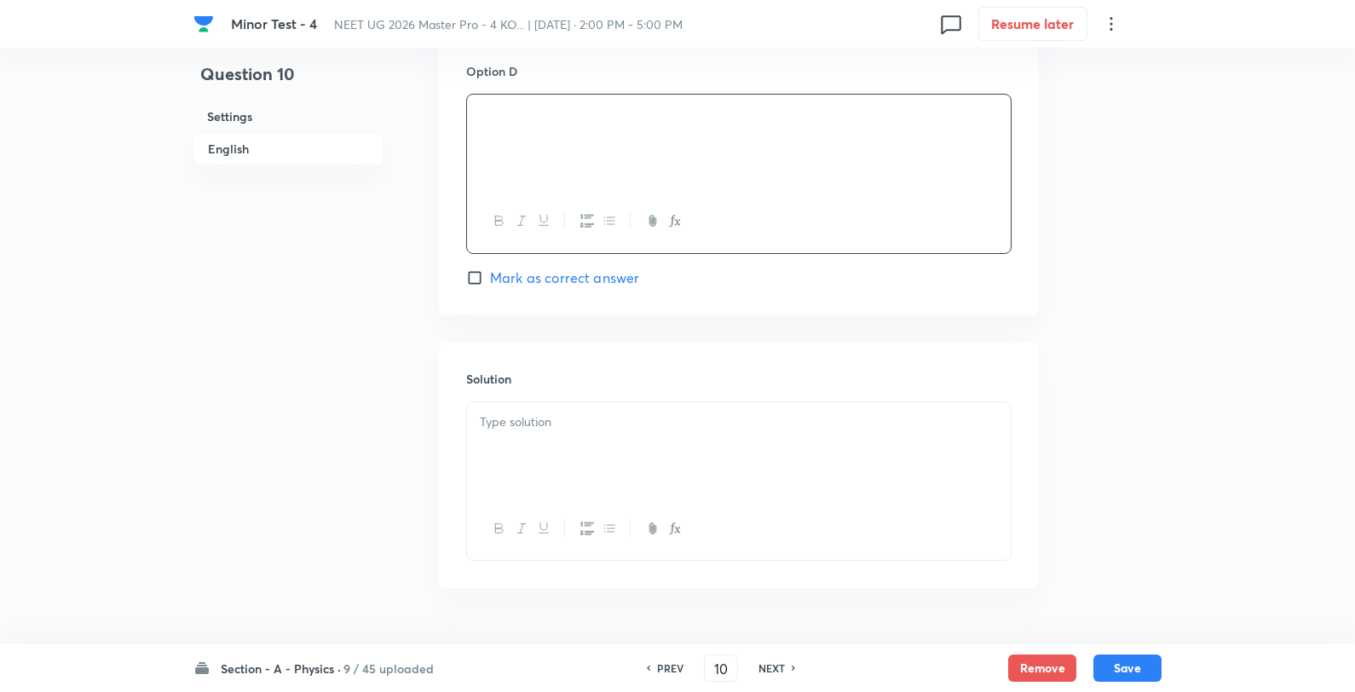
scroll to position [1705, 0]
click at [608, 436] on div at bounding box center [739, 444] width 544 height 95
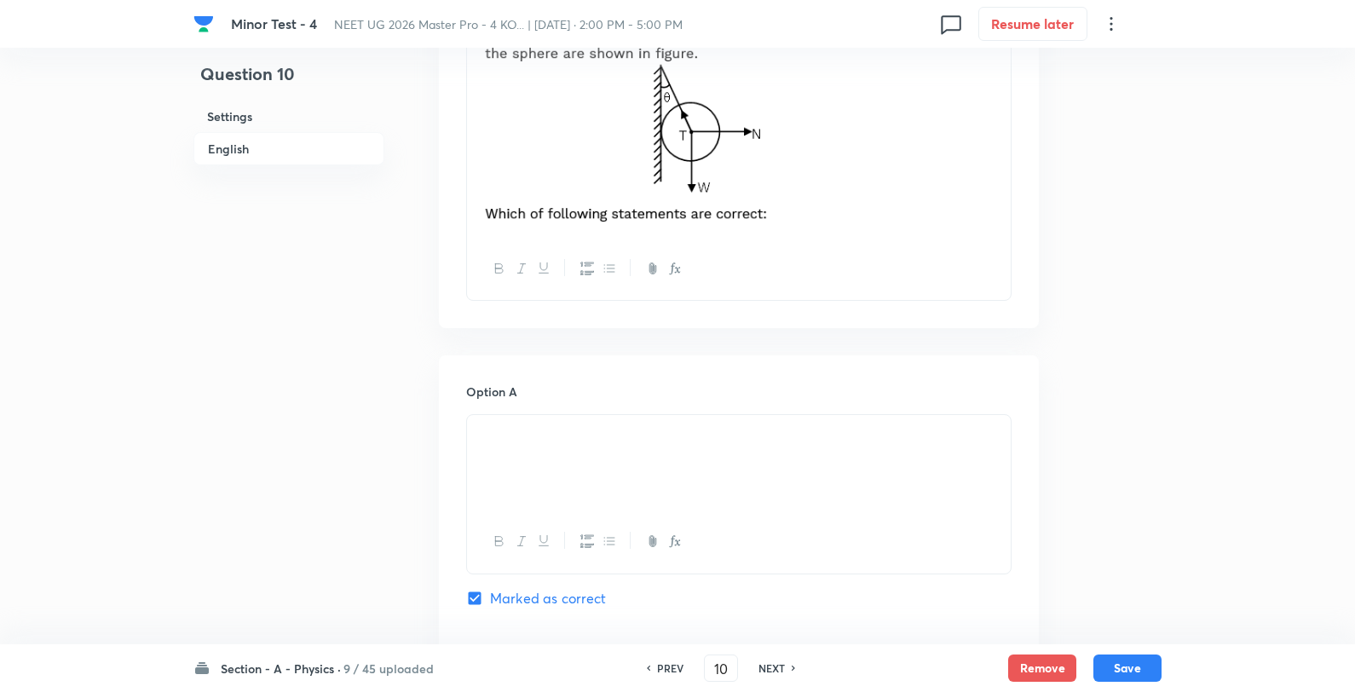
scroll to position [284, 0]
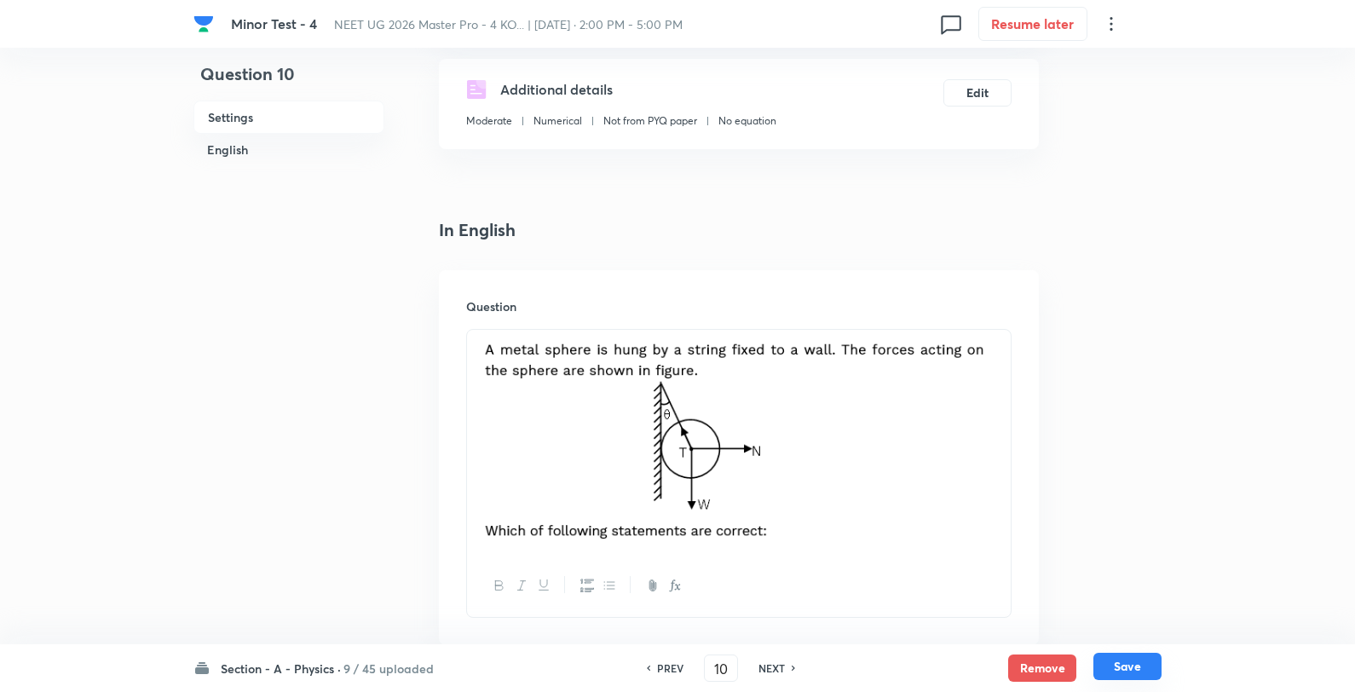
click at [1148, 666] on button "Save" at bounding box center [1128, 666] width 68 height 27
type input "11"
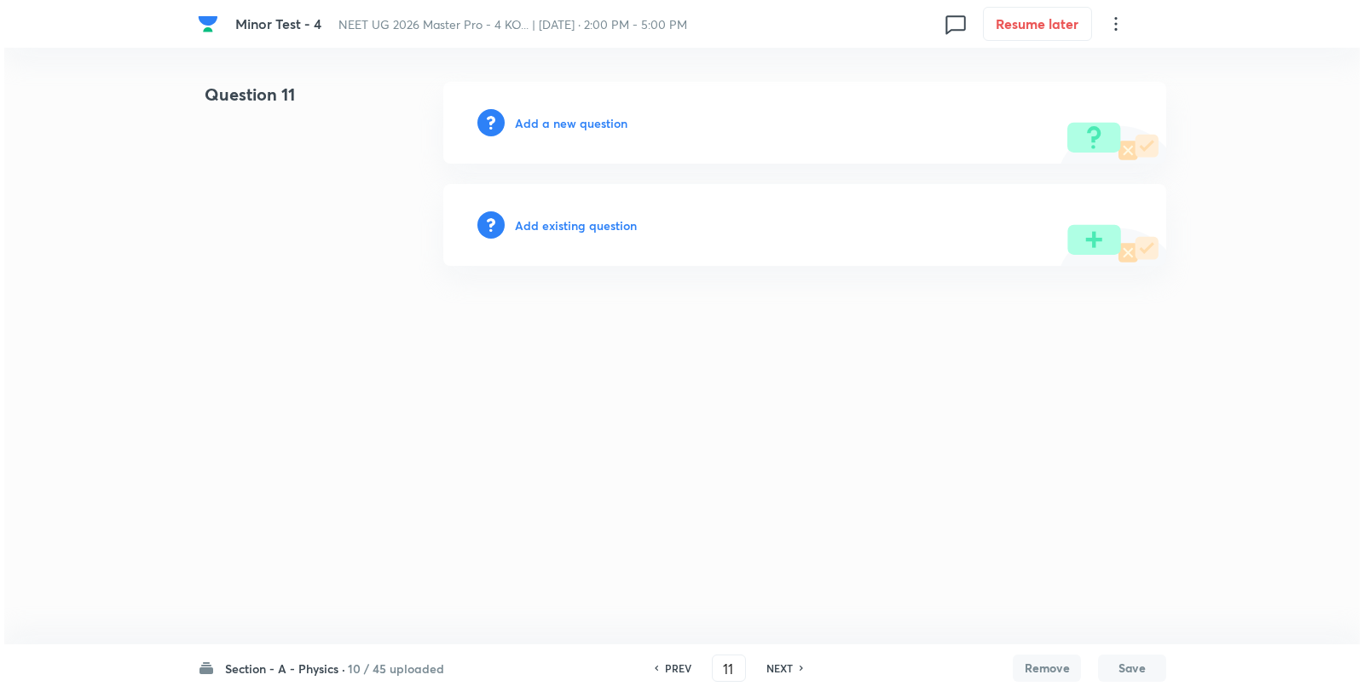
scroll to position [0, 0]
click at [592, 126] on h6 "Add a new question" at bounding box center [571, 123] width 113 height 18
click at [592, 126] on h6 "Choose a question type" at bounding box center [580, 123] width 131 height 18
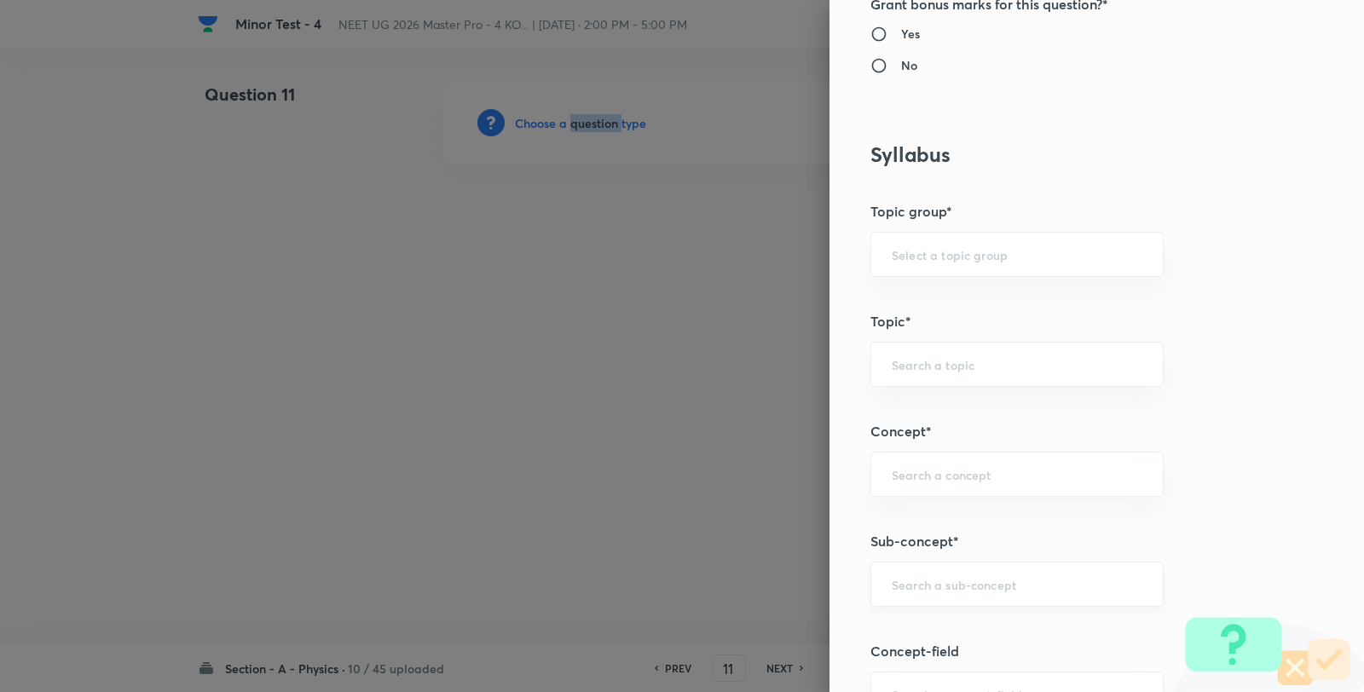
scroll to position [947, 0]
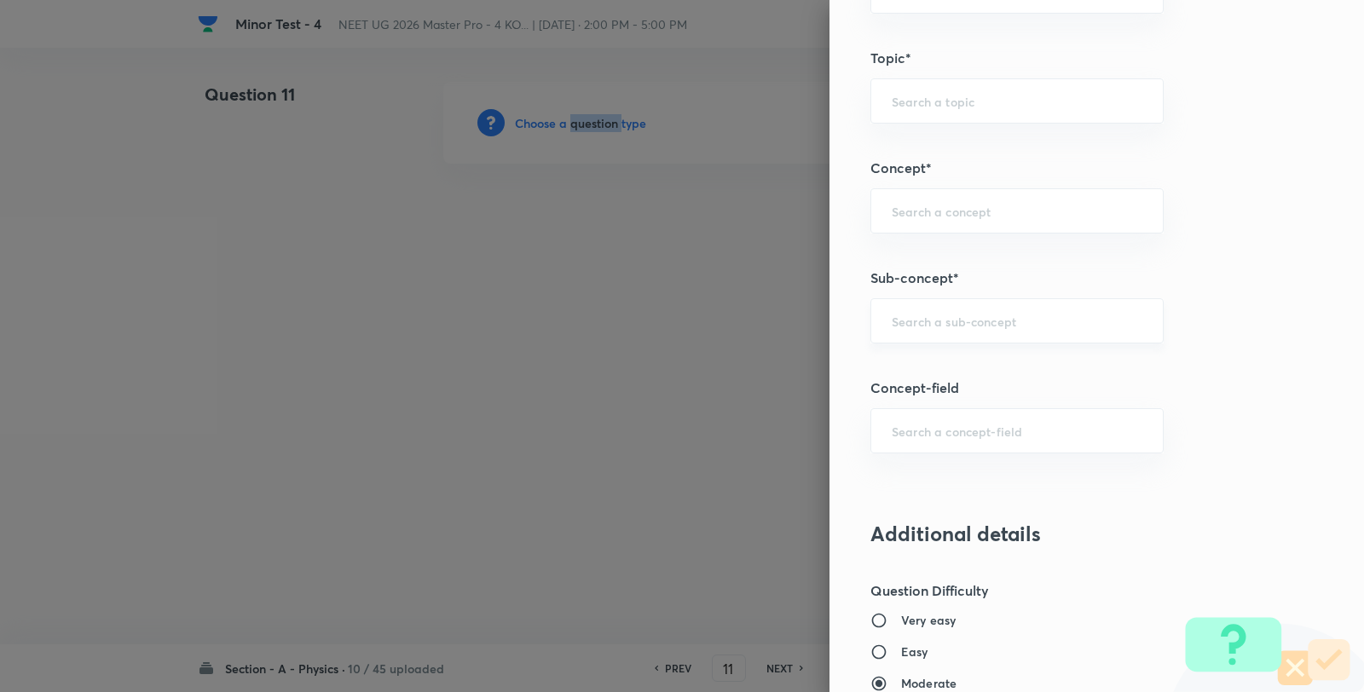
click at [955, 338] on div "​" at bounding box center [1016, 320] width 293 height 45
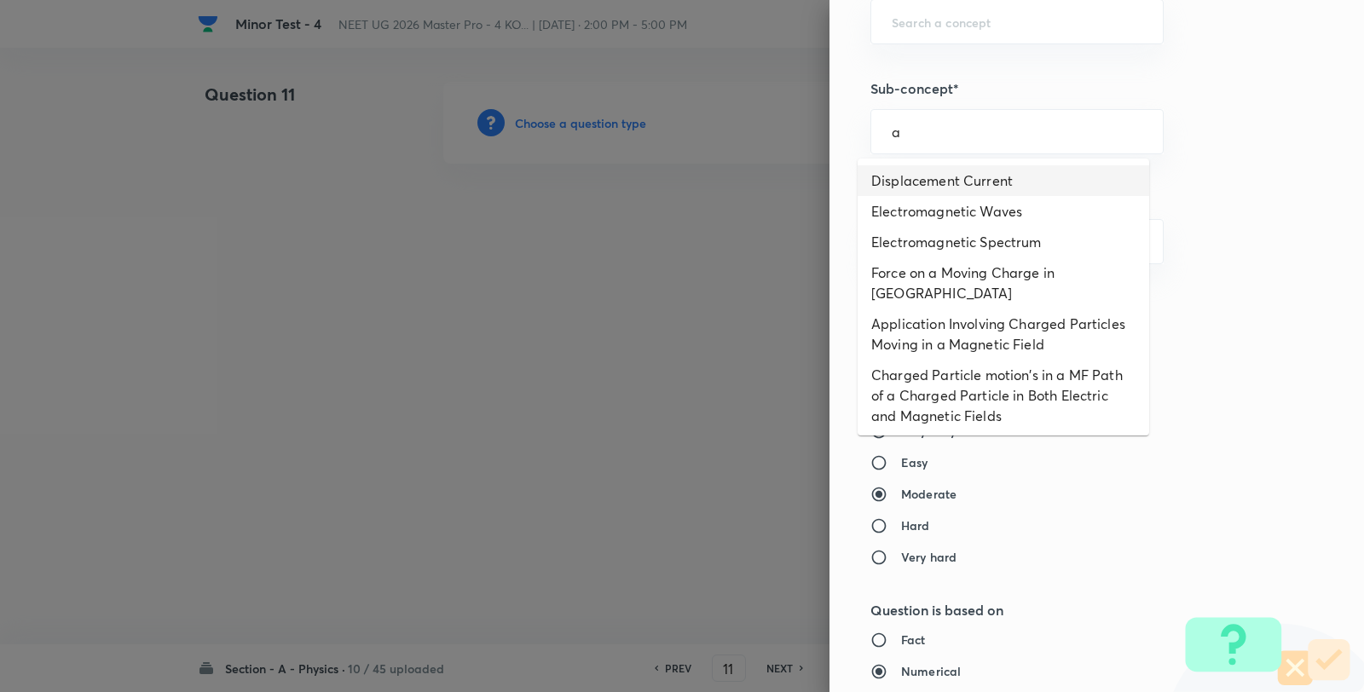
click at [950, 174] on li "Displacement Current" at bounding box center [1002, 180] width 291 height 31
type input "Displacement Current"
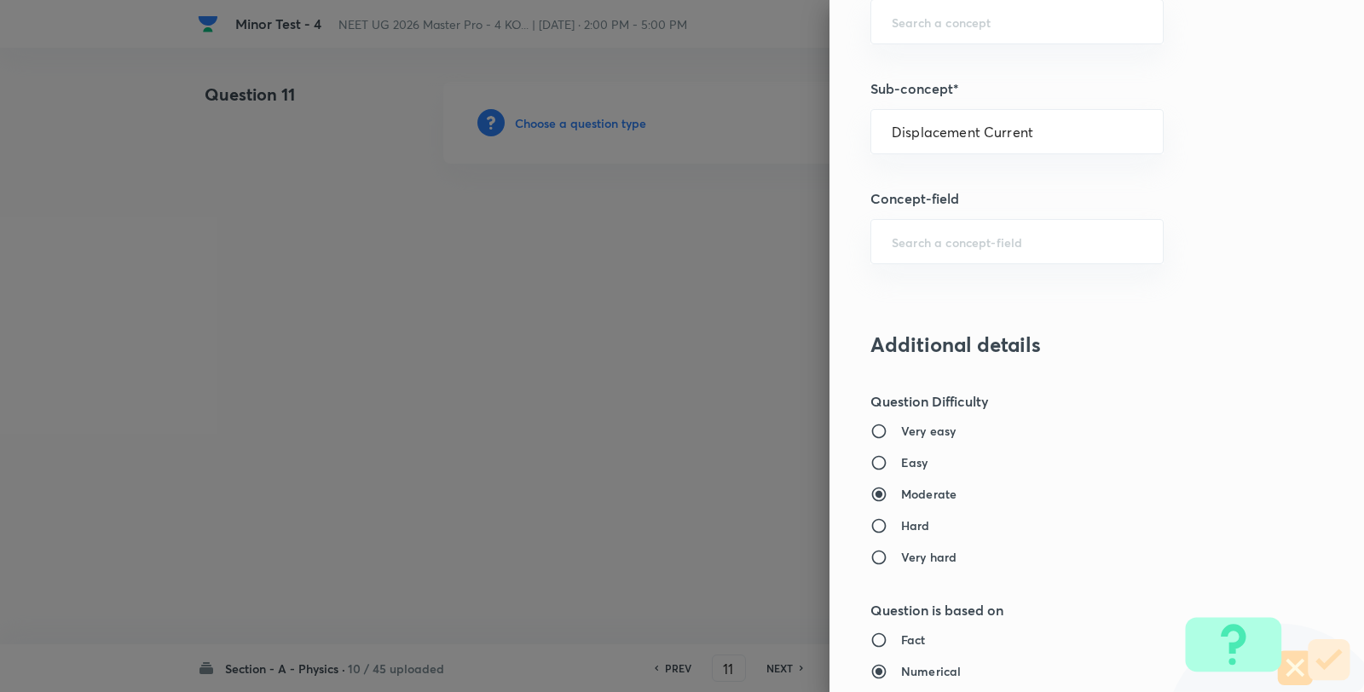
type input "Physics"
type input "Electricity & Magnetism"
type input "Electromagnetic Waves"
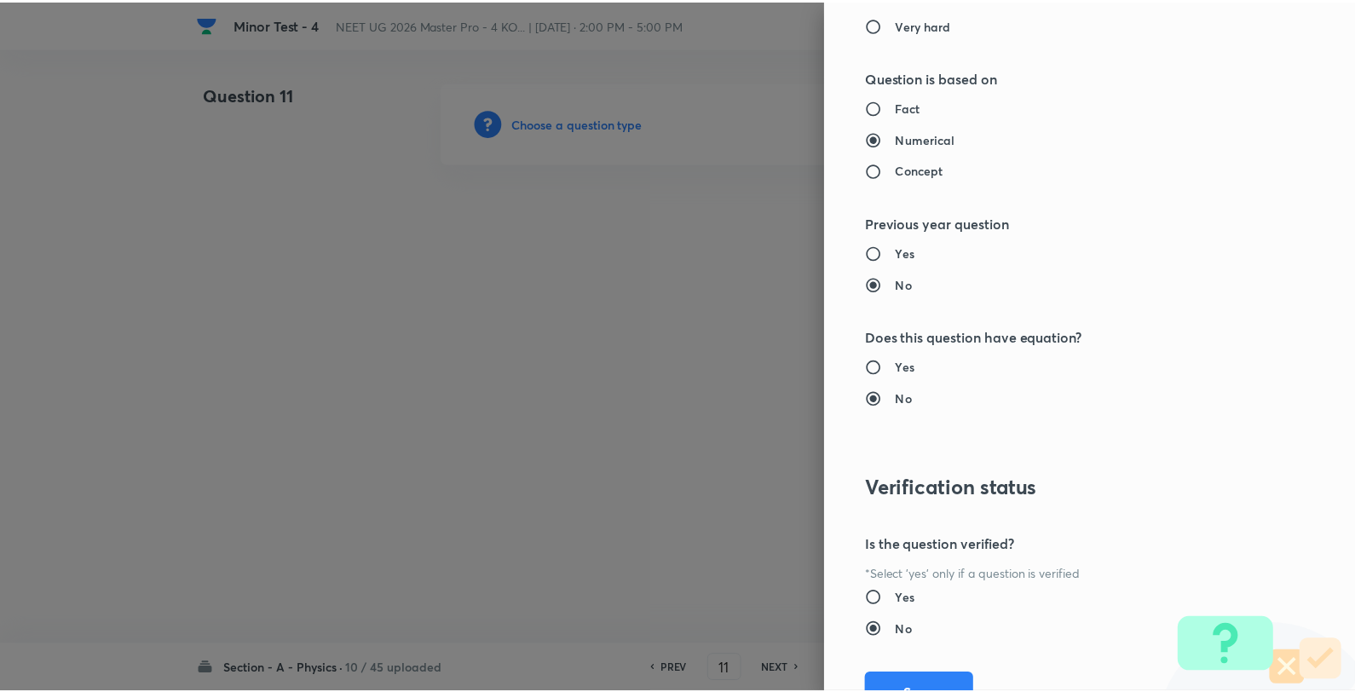
scroll to position [1746, 0]
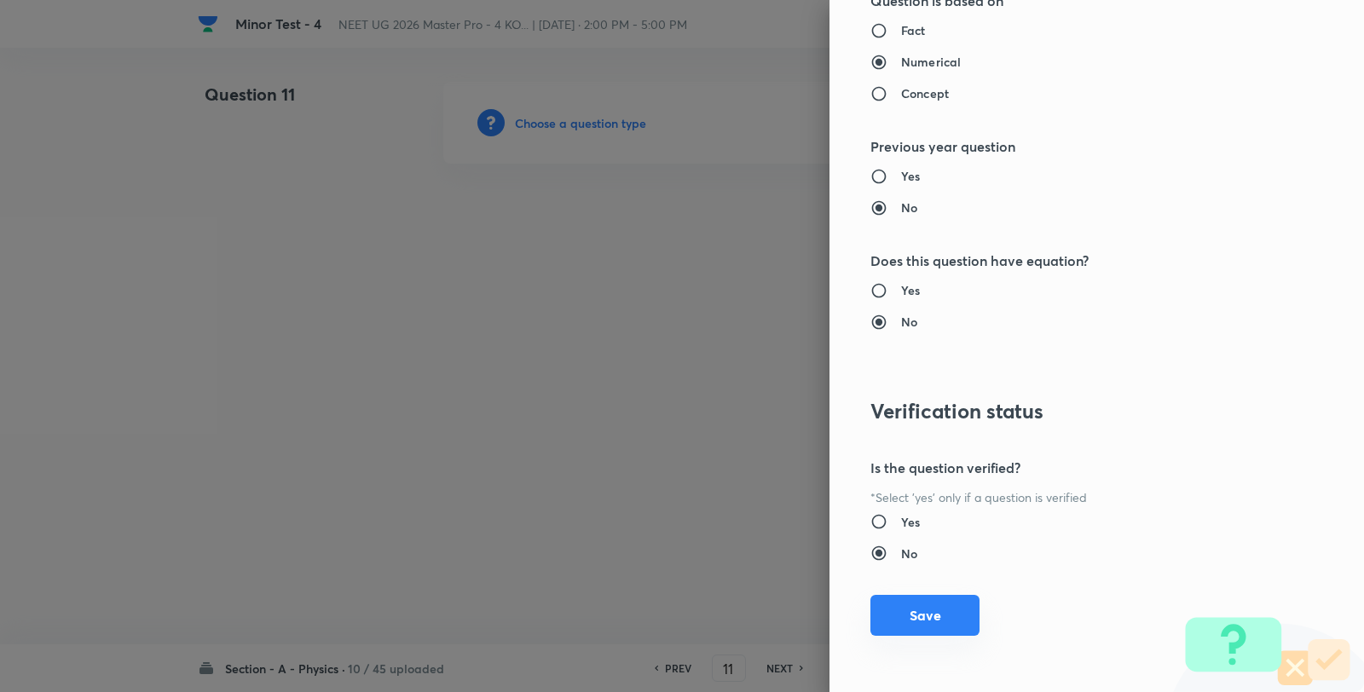
click at [923, 615] on button "Save" at bounding box center [924, 615] width 109 height 41
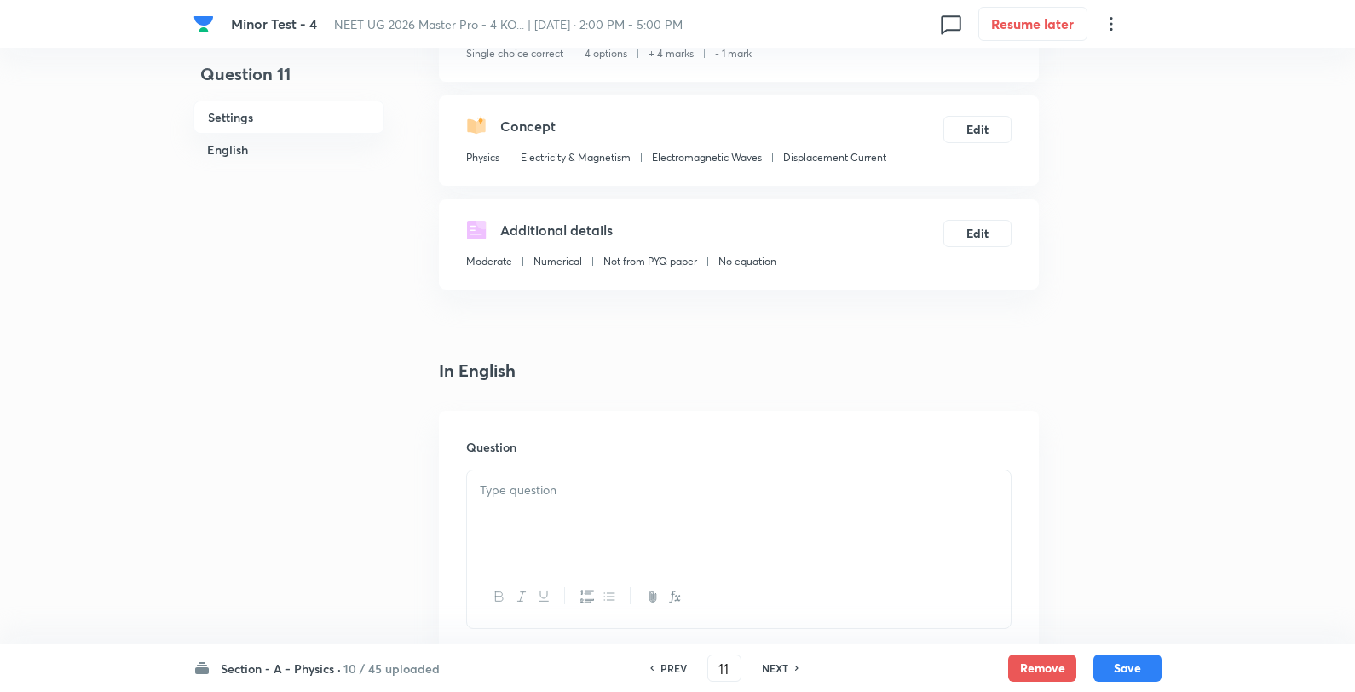
scroll to position [284, 0]
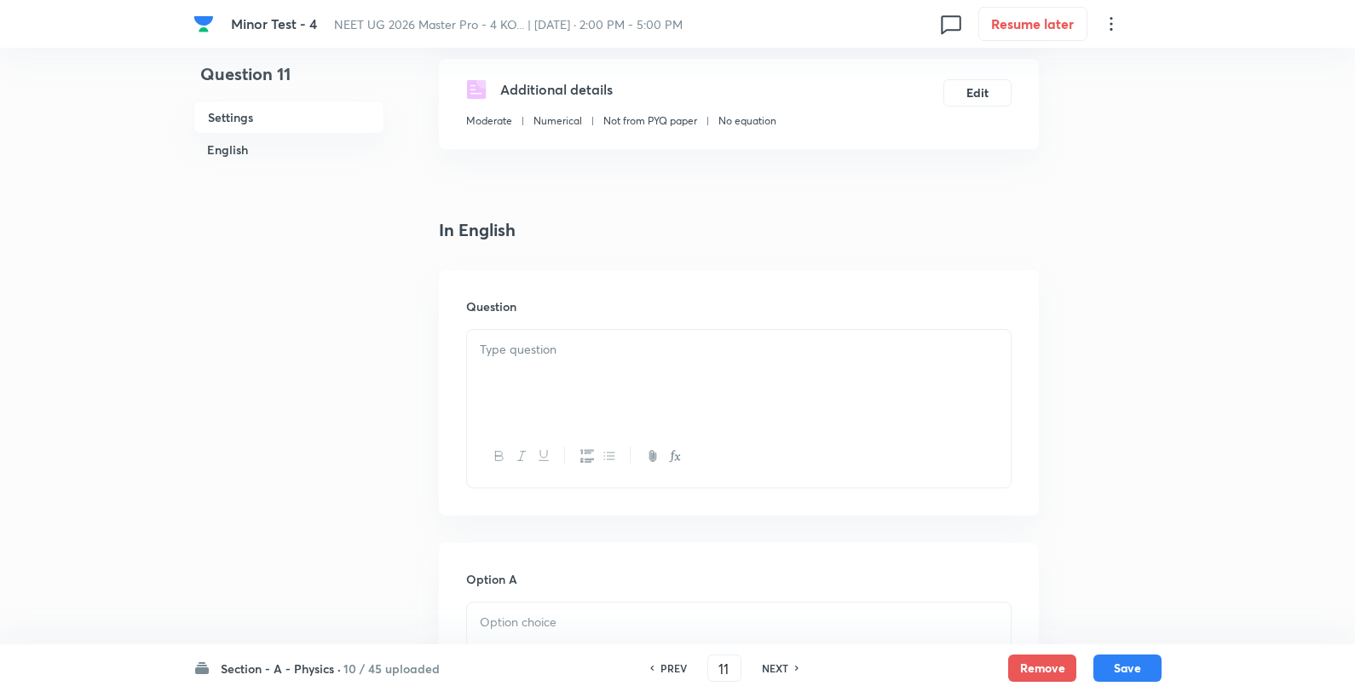
drag, startPoint x: 659, startPoint y: 303, endPoint x: 643, endPoint y: 359, distance: 58.5
click at [656, 310] on h6 "Question" at bounding box center [738, 306] width 545 height 18
click at [639, 365] on div at bounding box center [739, 377] width 544 height 95
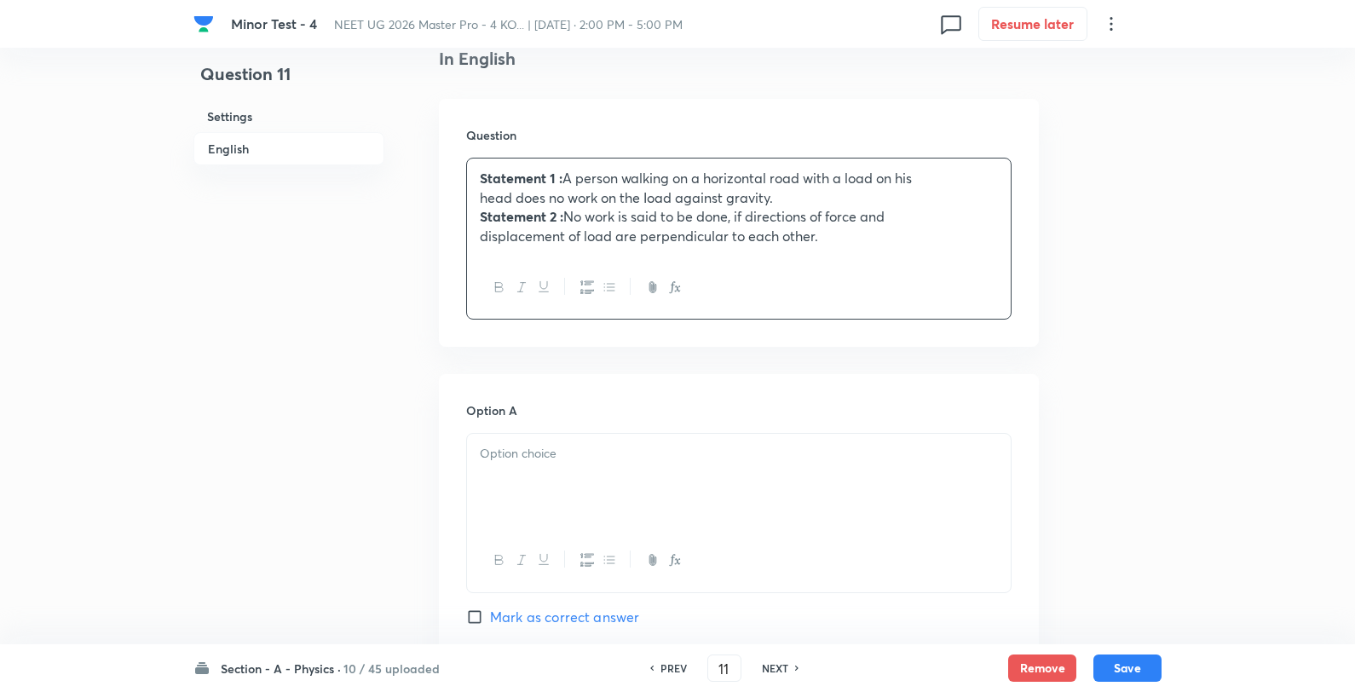
scroll to position [662, 0]
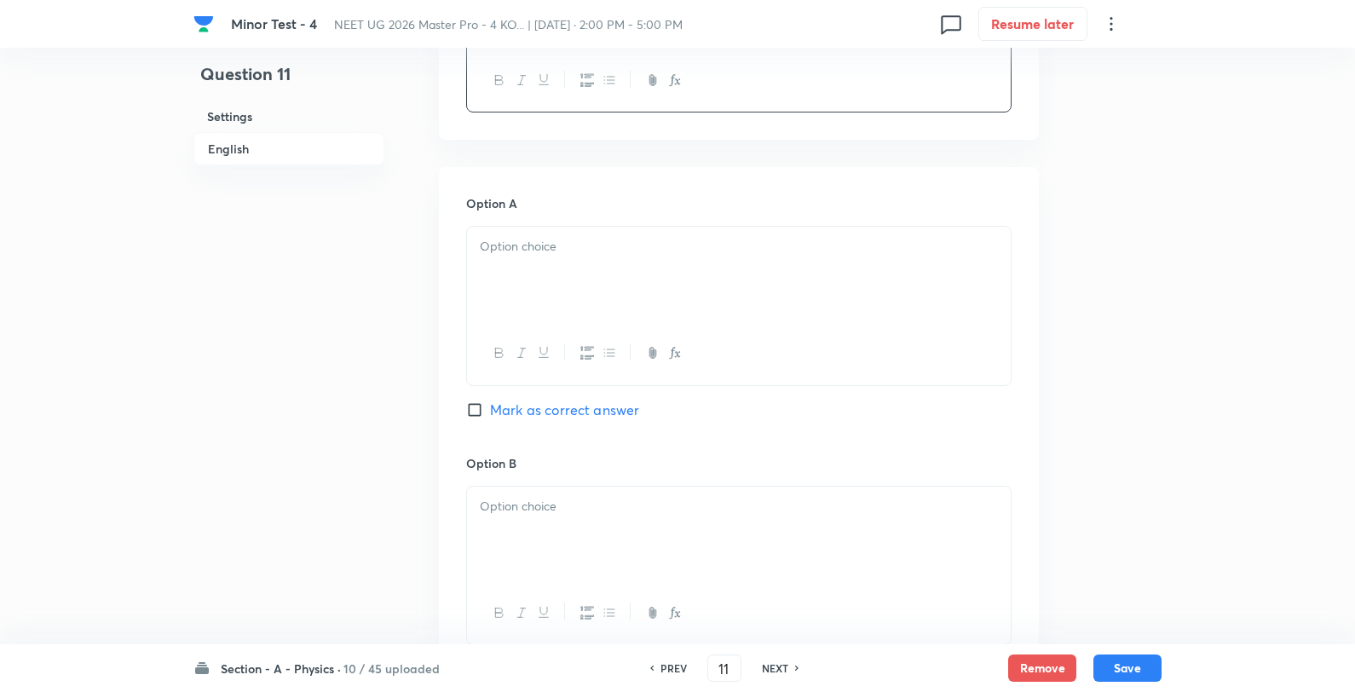
click at [609, 273] on div at bounding box center [739, 274] width 544 height 95
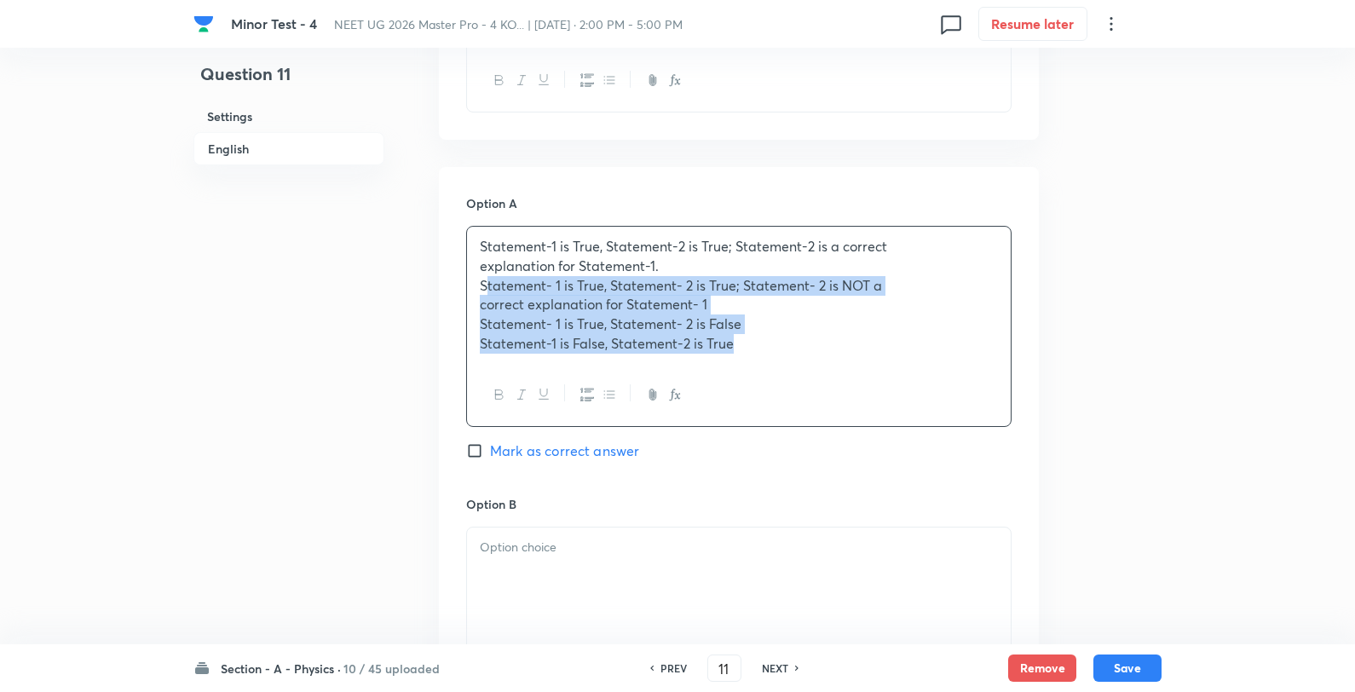
click at [483, 292] on p "Statement- 1 is True, Statement- 2 is True; Statement- 2 is NOT a" at bounding box center [739, 286] width 518 height 20
click at [476, 287] on div "Statement-1 is True, Statement-2 is True; Statement-2 is a correct explanation …" at bounding box center [739, 295] width 544 height 136
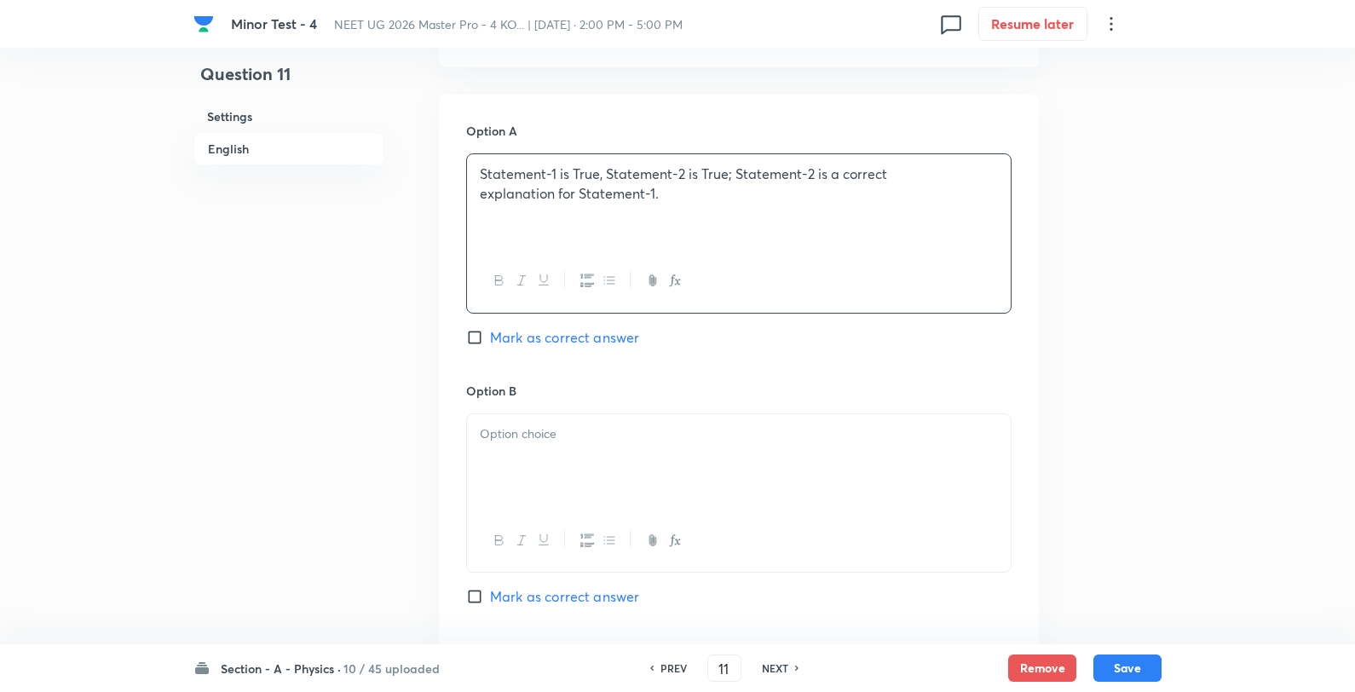
scroll to position [852, 0]
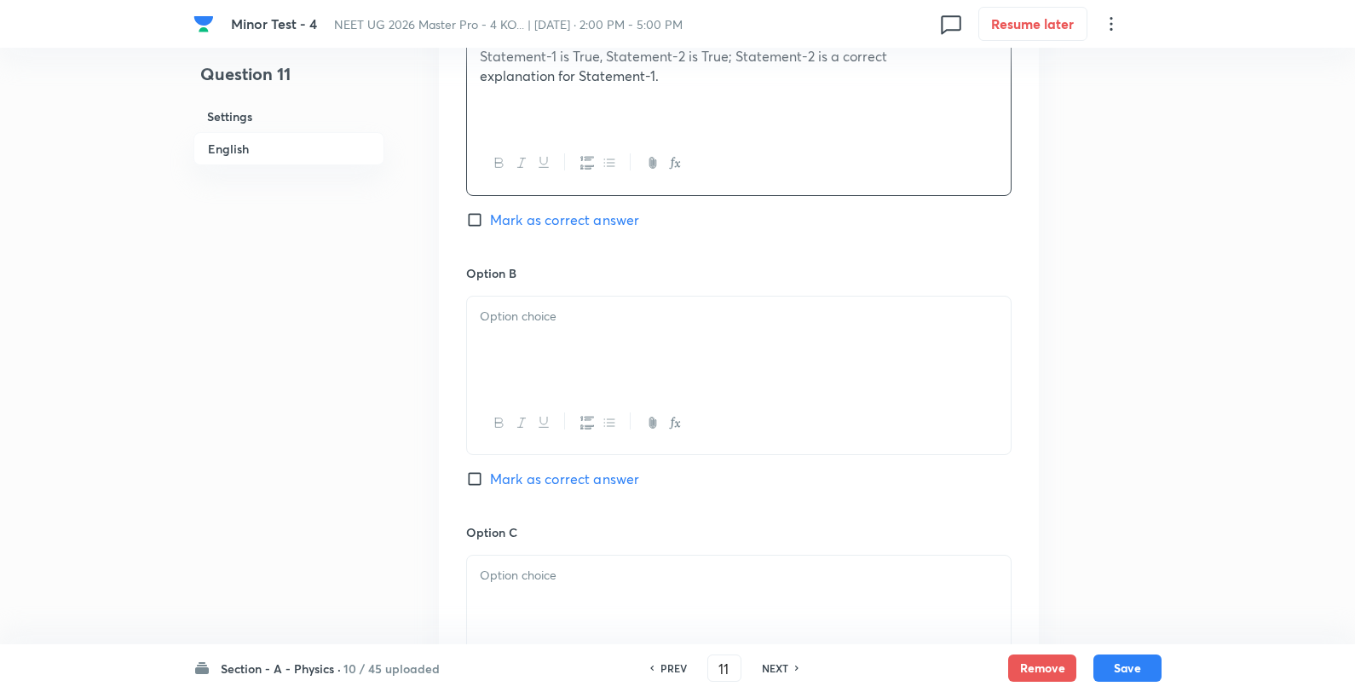
click at [538, 315] on p at bounding box center [739, 317] width 518 height 20
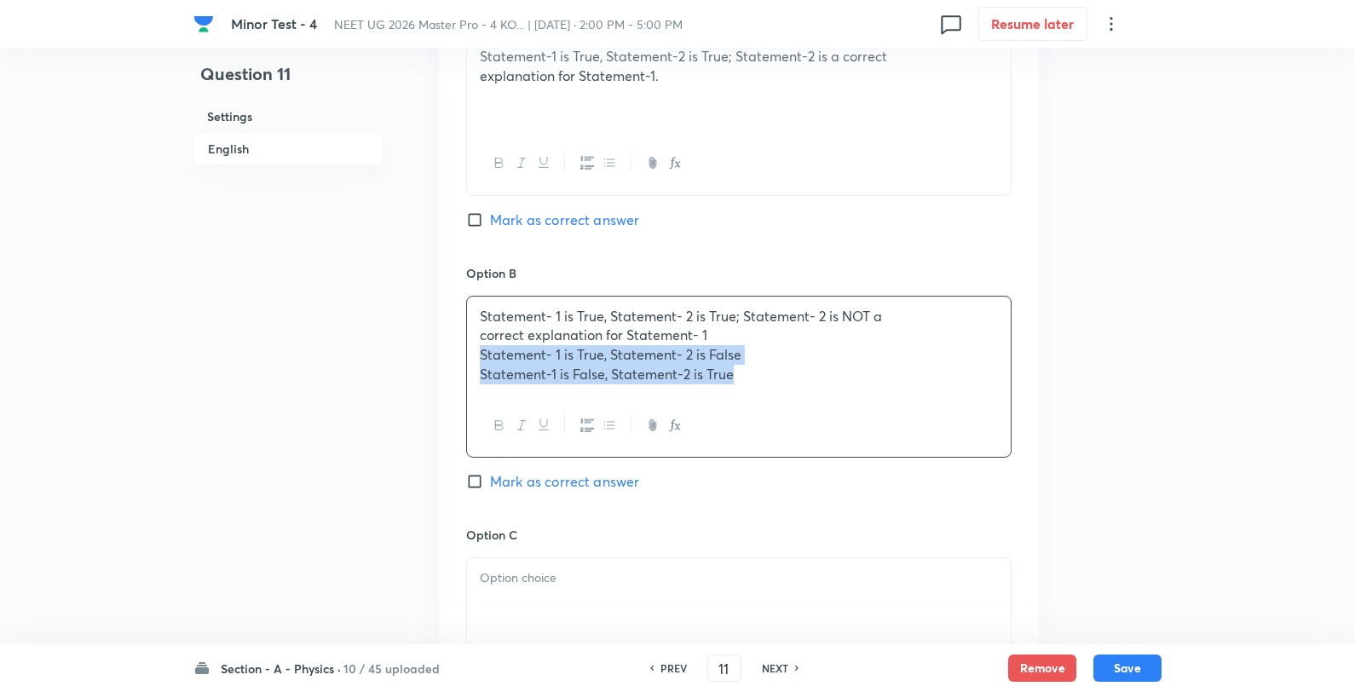
click at [474, 360] on div "Statement- 1 is True, Statement- 2 is True; Statement- 2 is NOT a correct expla…" at bounding box center [739, 346] width 544 height 98
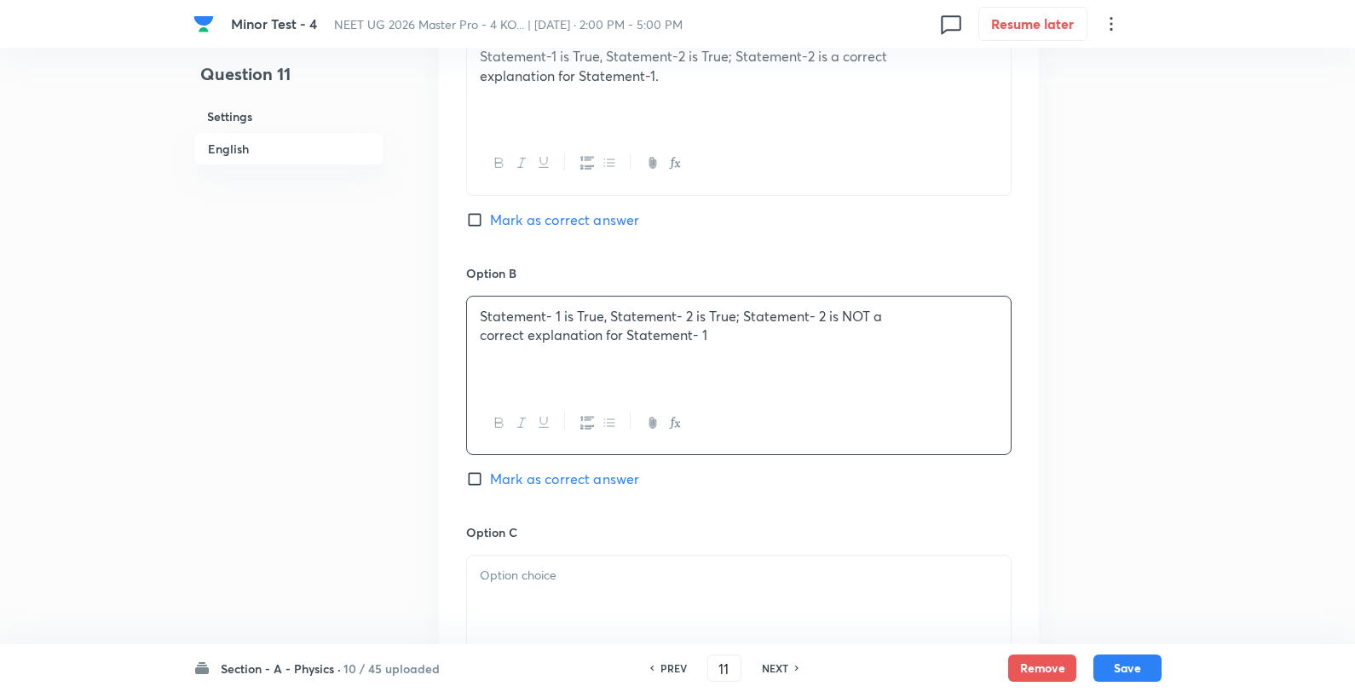
click at [526, 223] on span "Mark as correct answer" at bounding box center [564, 220] width 149 height 20
click at [490, 223] on input "Mark as correct answer" at bounding box center [478, 219] width 24 height 17
checkbox input "true"
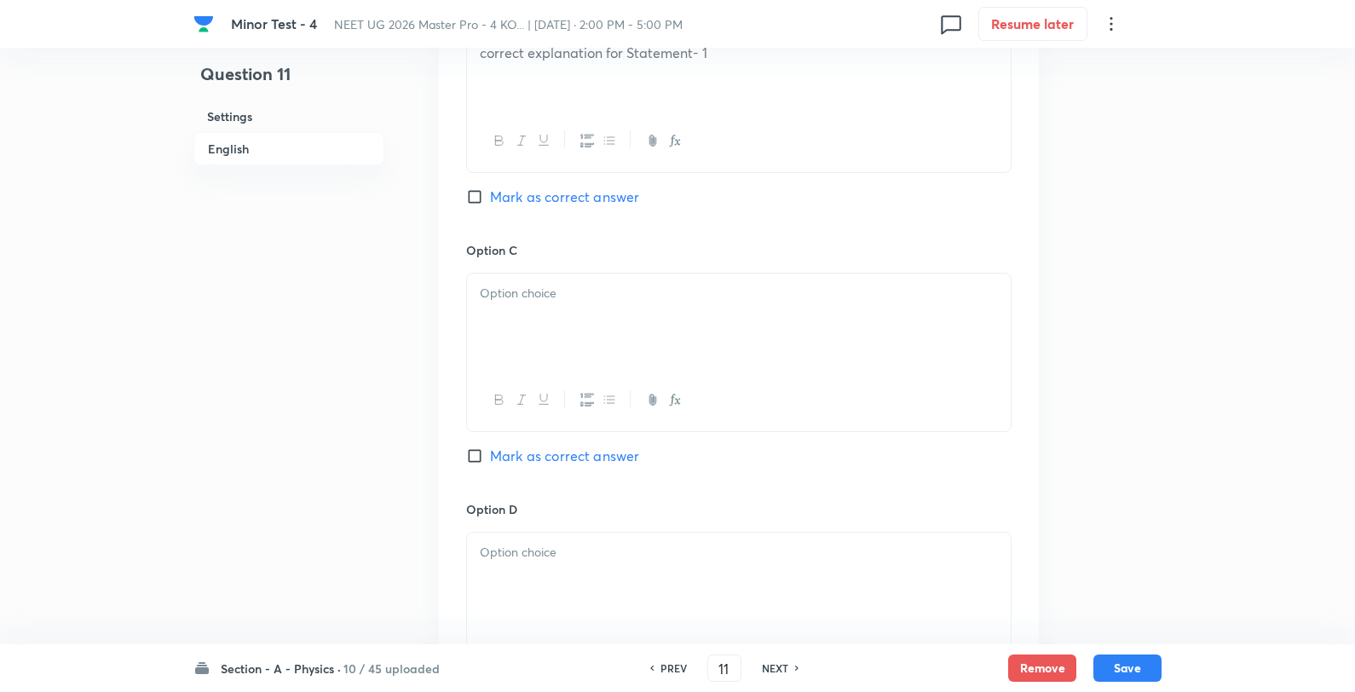
scroll to position [1136, 0]
drag, startPoint x: 524, startPoint y: 298, endPoint x: 511, endPoint y: 312, distance: 18.7
click at [522, 302] on p at bounding box center [739, 292] width 518 height 20
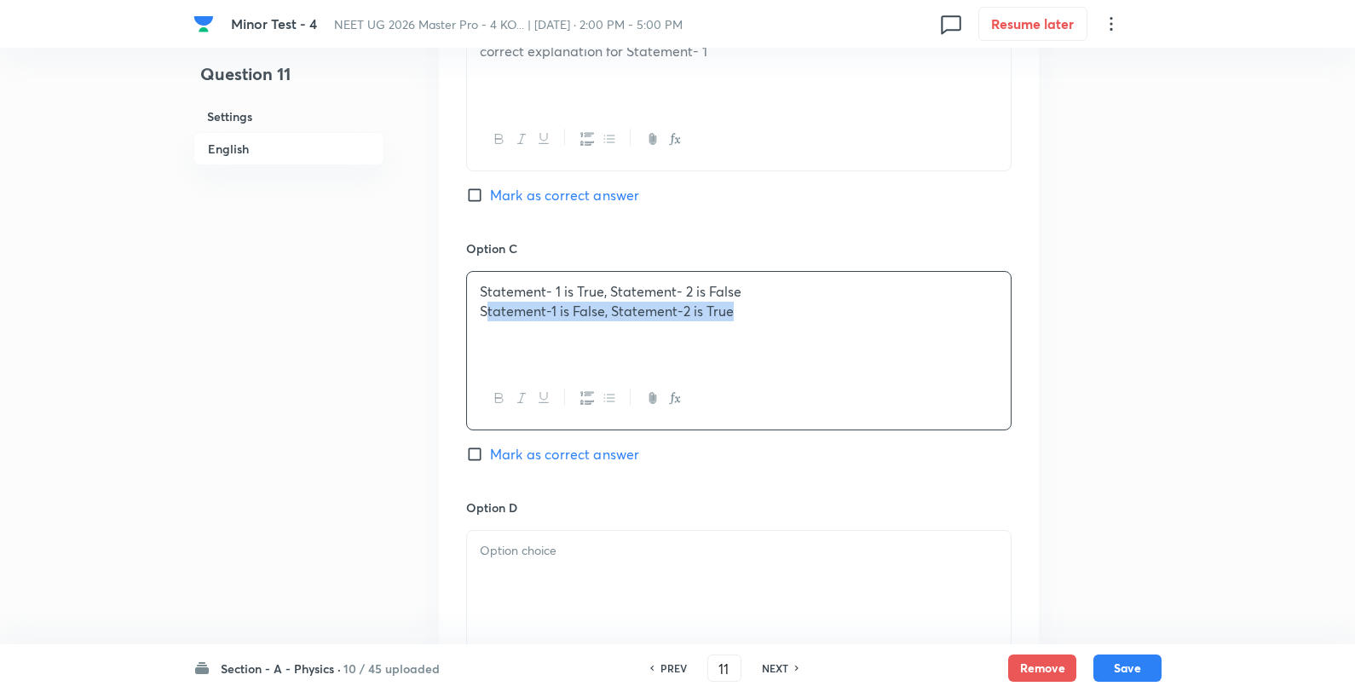
click at [483, 312] on p "Statement-1 is False, Statement-2 is True" at bounding box center [739, 312] width 518 height 20
click at [478, 314] on div "Statement- 1 is True, Statement- 2 is False Statement-1 is False, Statement-2 i…" at bounding box center [739, 319] width 544 height 95
click at [569, 558] on p at bounding box center [739, 551] width 518 height 20
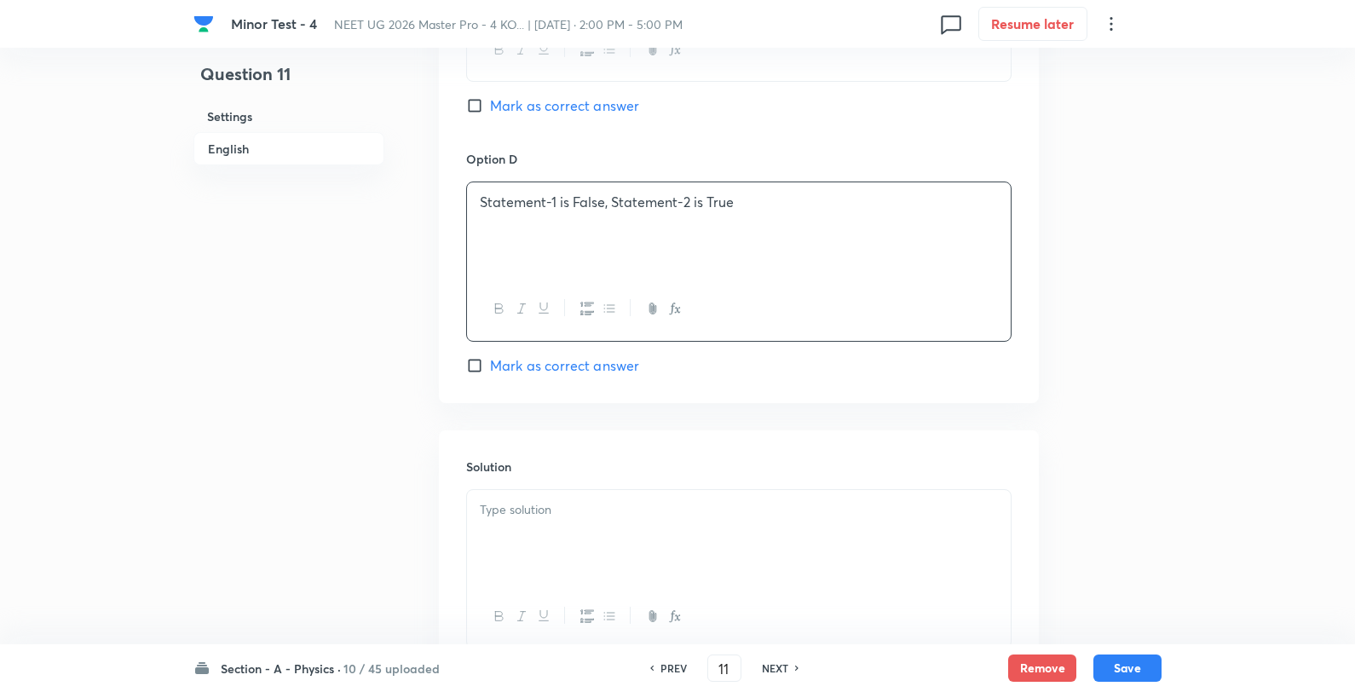
scroll to position [1515, 0]
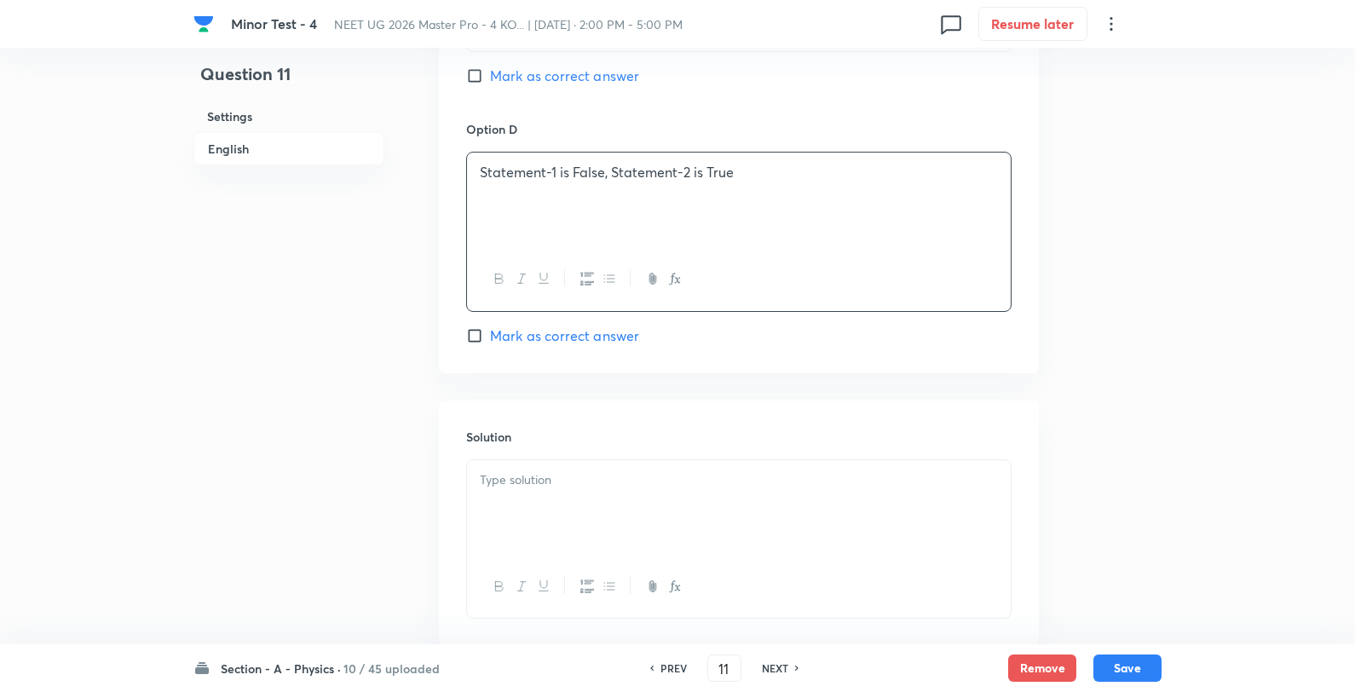
click at [594, 521] on div at bounding box center [739, 507] width 544 height 95
click at [1154, 667] on button "Save" at bounding box center [1128, 666] width 68 height 27
type input "12"
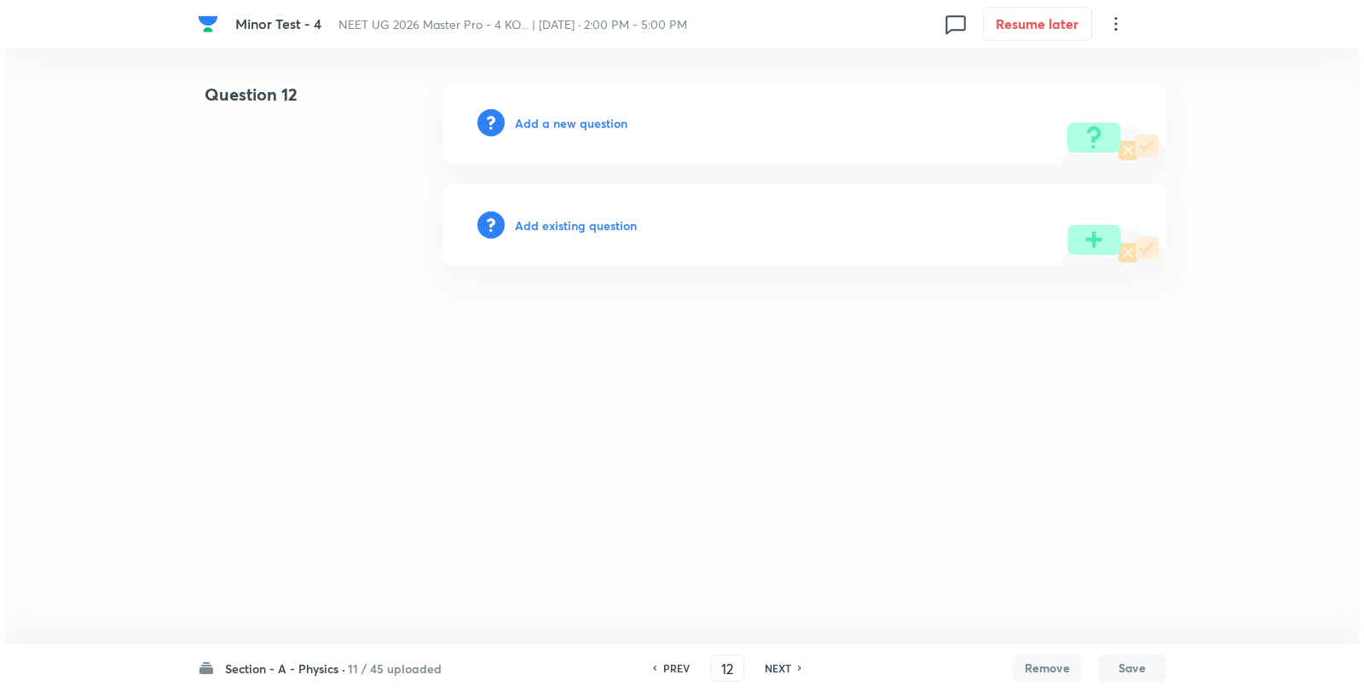
scroll to position [0, 0]
click at [589, 119] on h6 "Add a new question" at bounding box center [571, 123] width 113 height 18
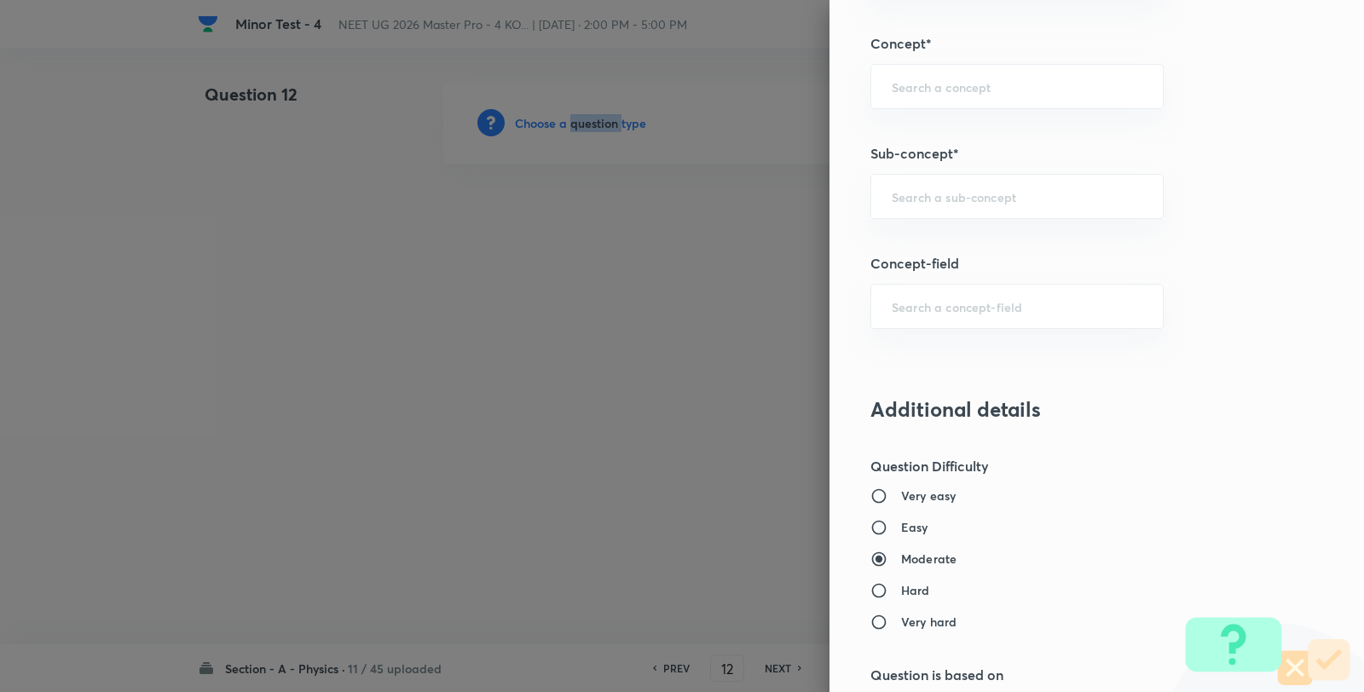
scroll to position [1042, 0]
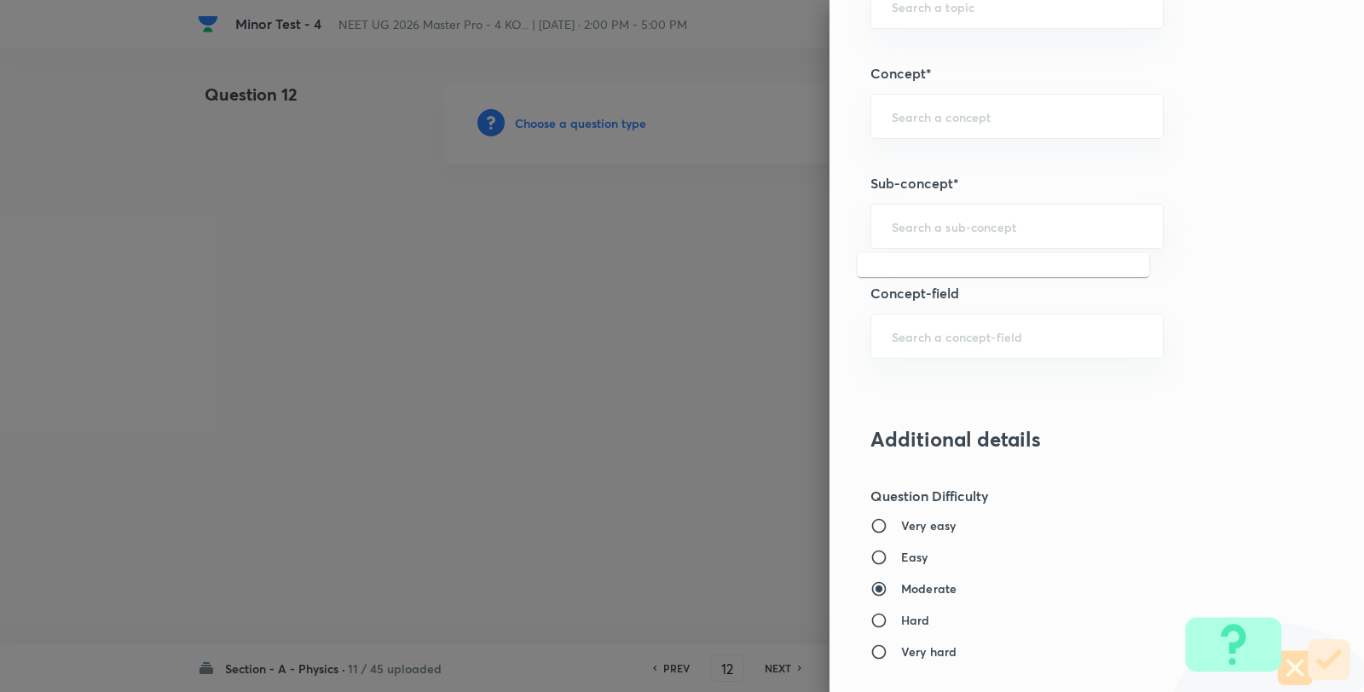
click at [932, 230] on input "text" at bounding box center [1017, 226] width 251 height 16
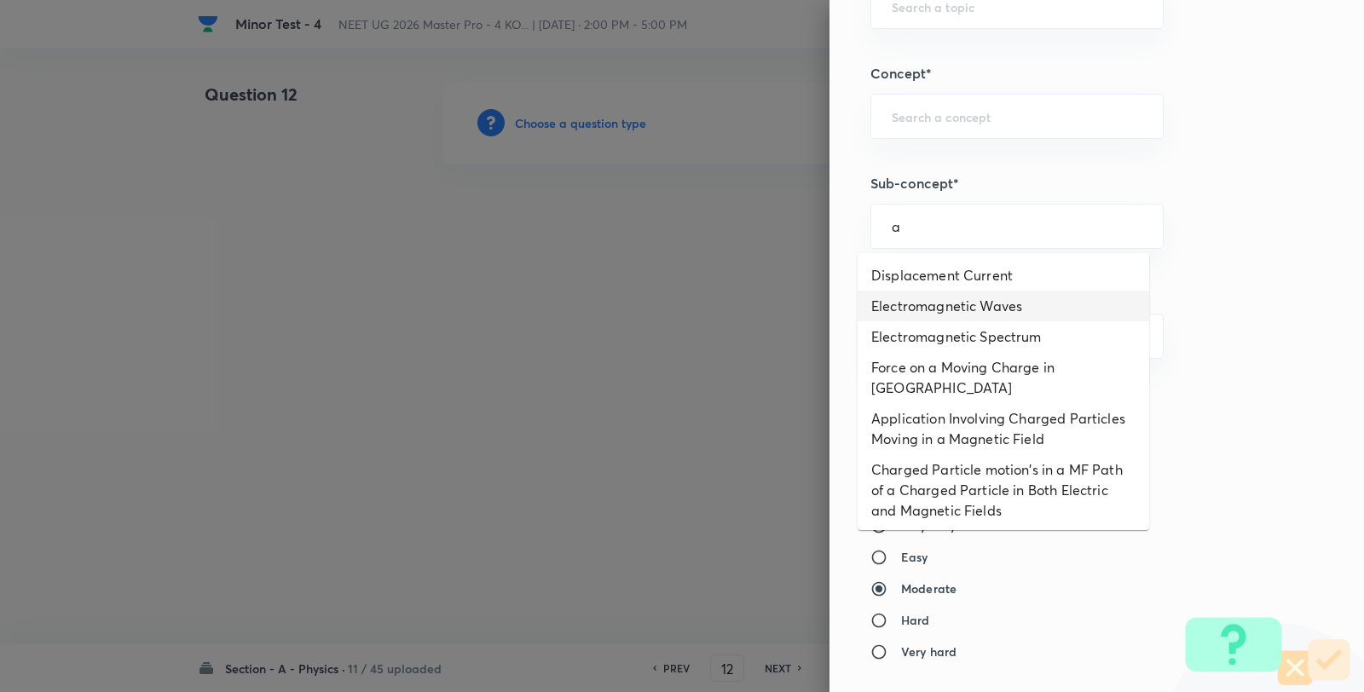
click at [926, 292] on li "Electromagnetic Waves" at bounding box center [1002, 306] width 291 height 31
type input "Electromagnetic Waves"
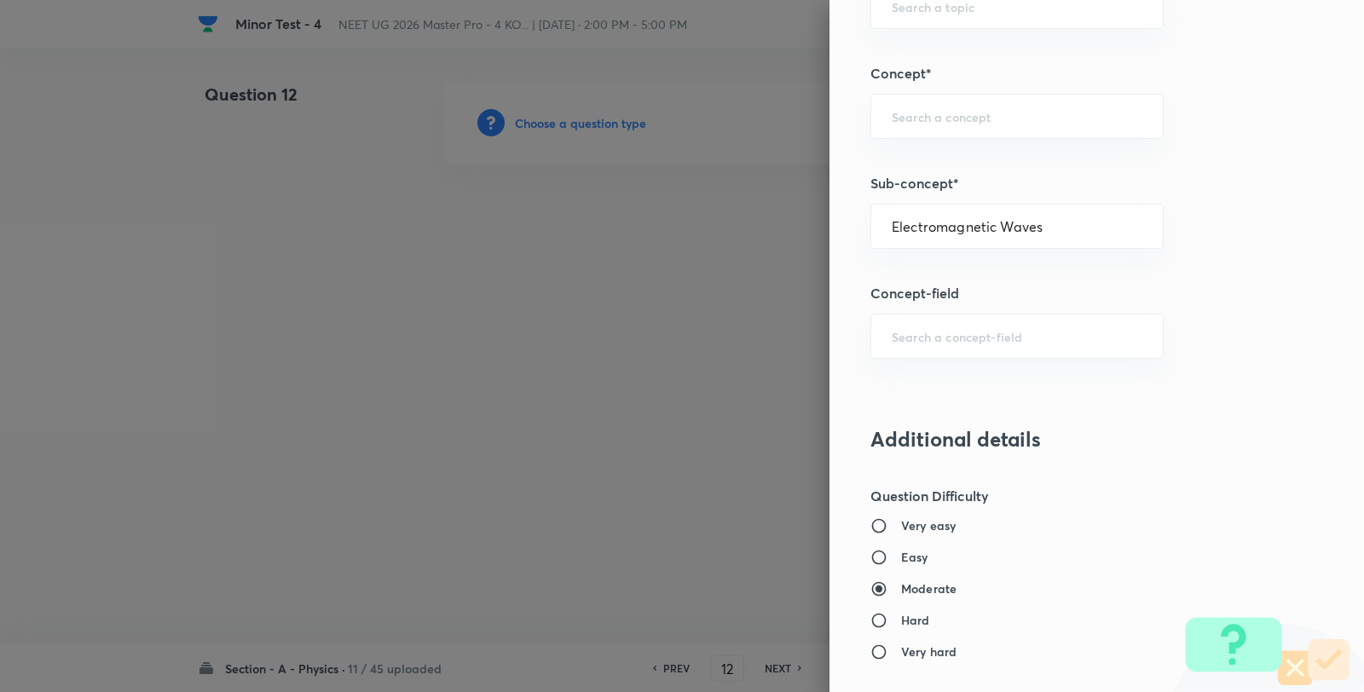
type input "Physics"
type input "Electricity & Magnetism"
type input "Electromagnetic Waves"
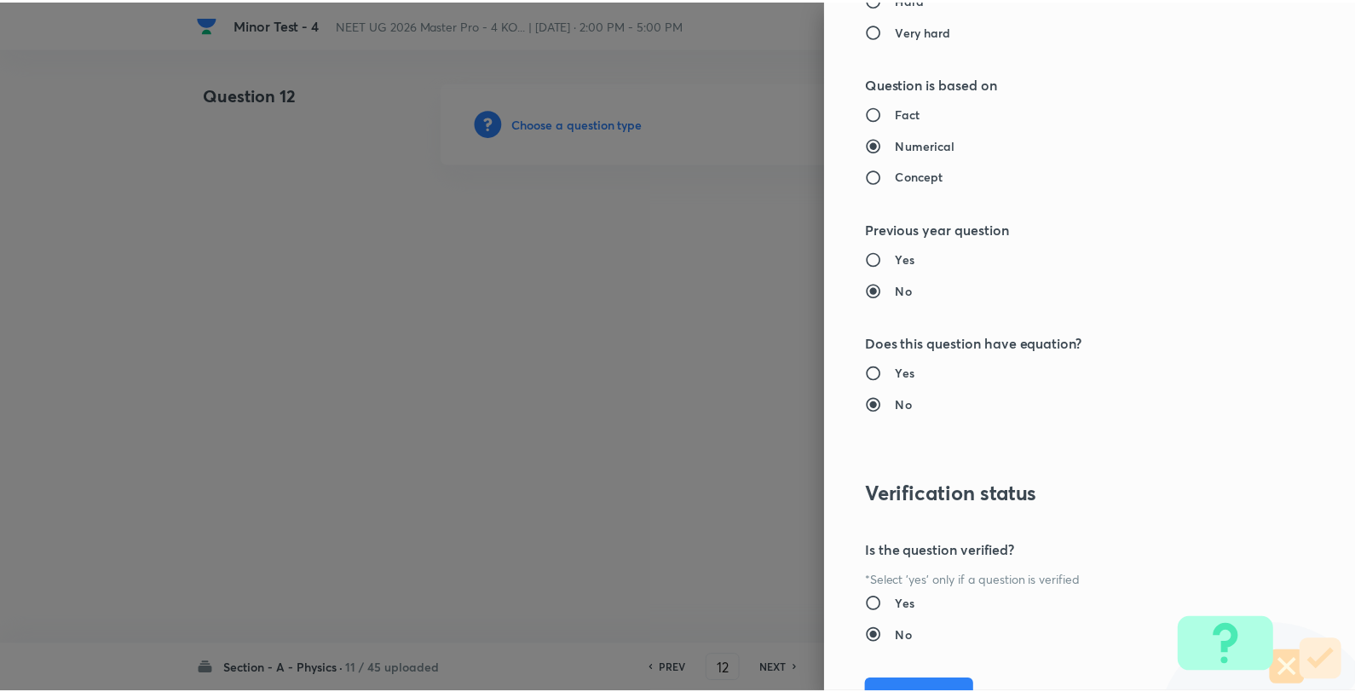
scroll to position [1746, 0]
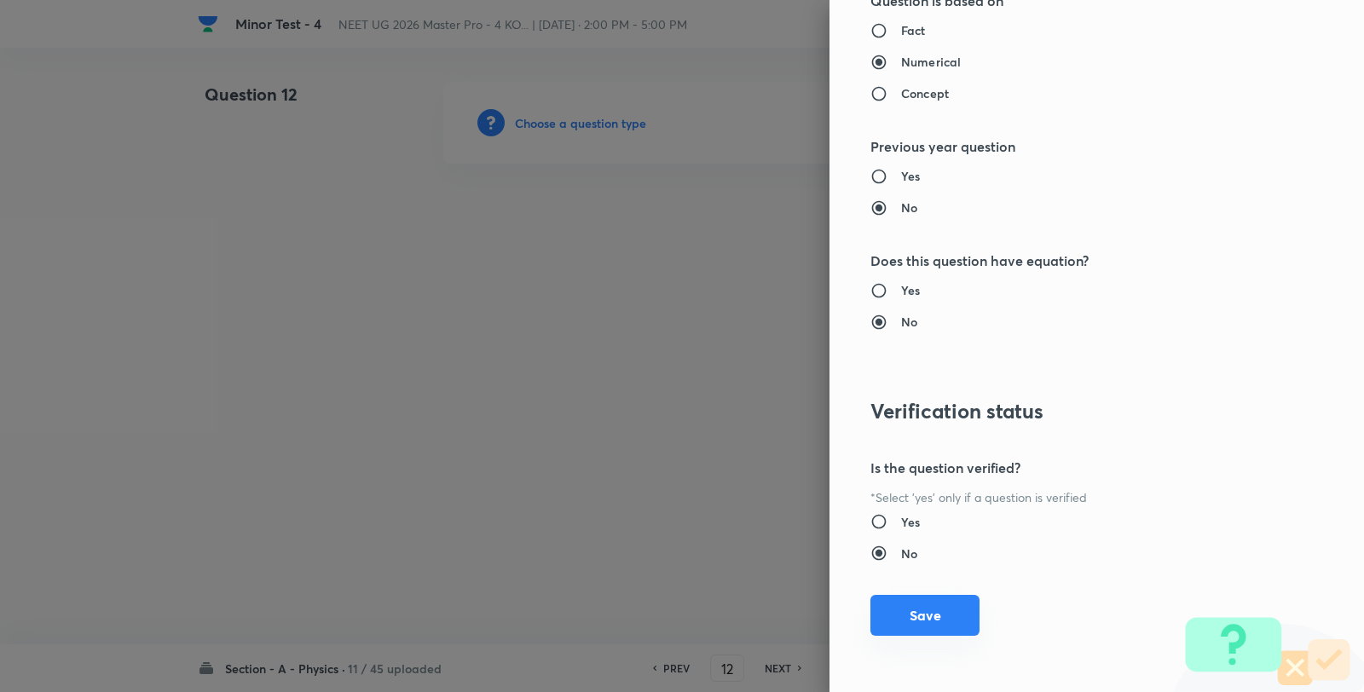
click at [925, 625] on button "Save" at bounding box center [924, 615] width 109 height 41
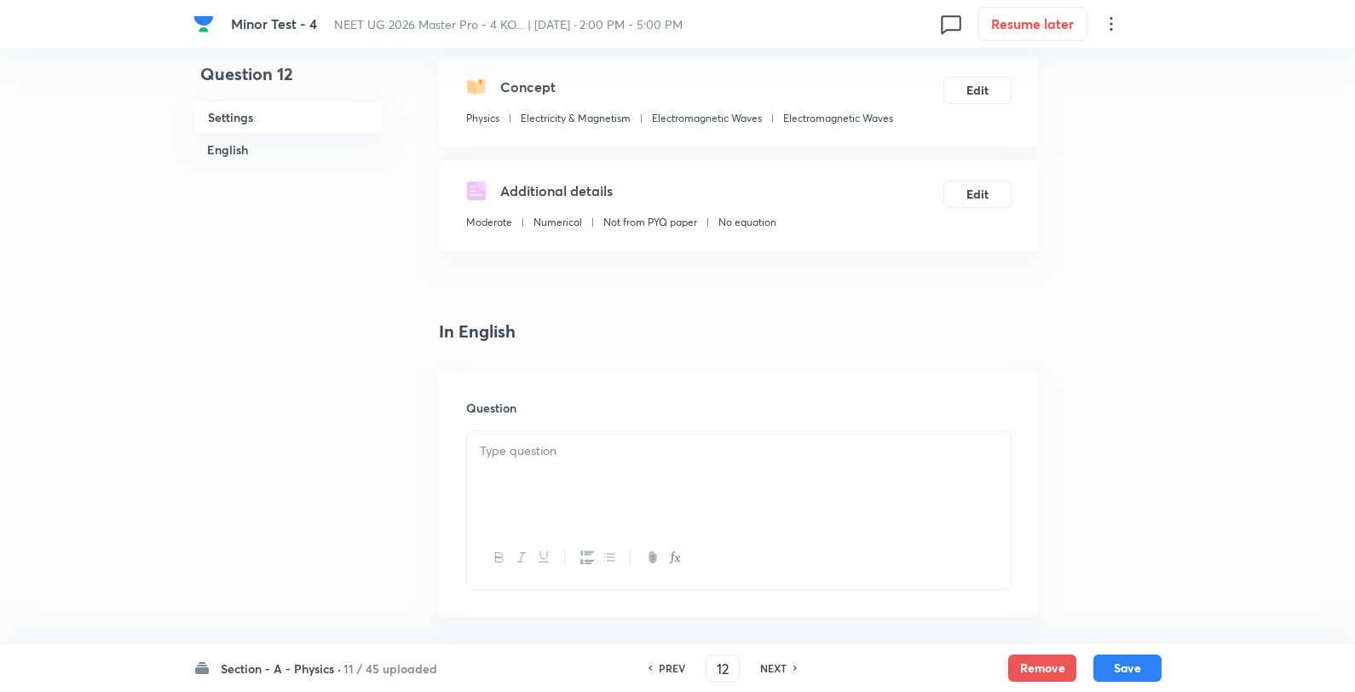
scroll to position [284, 0]
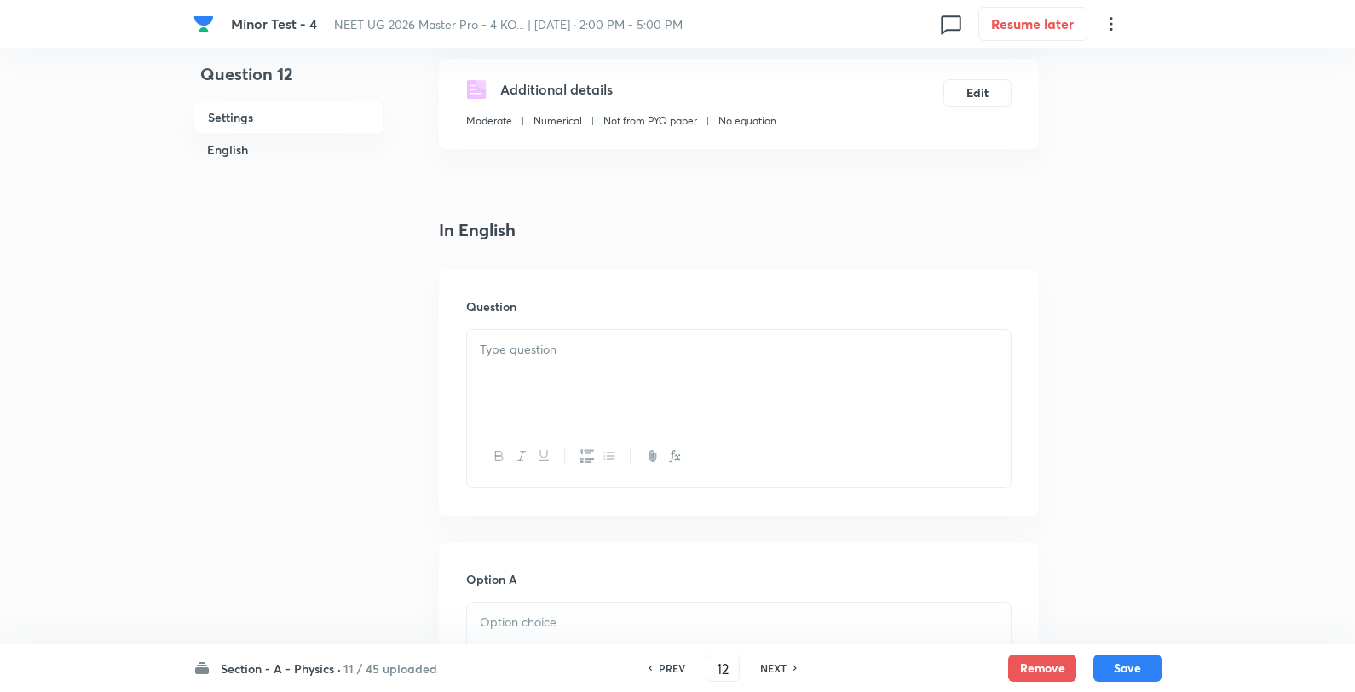
click at [626, 402] on div at bounding box center [739, 377] width 544 height 95
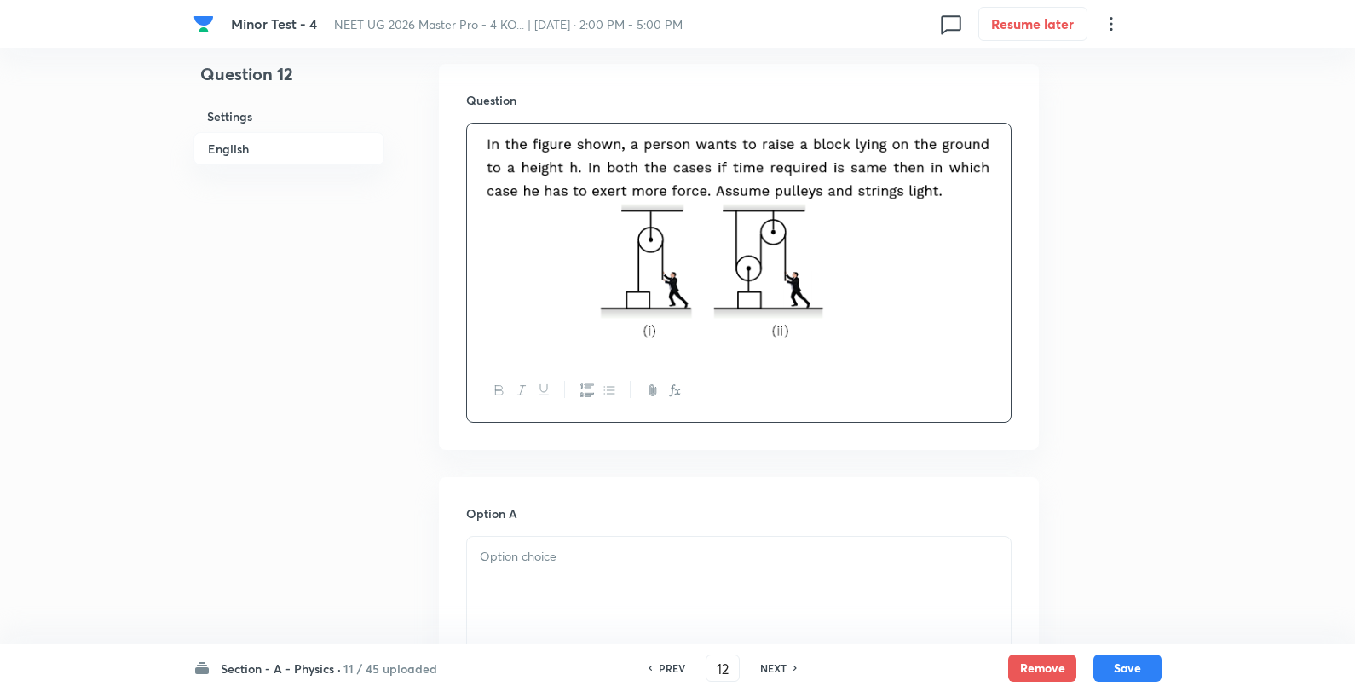
scroll to position [662, 0]
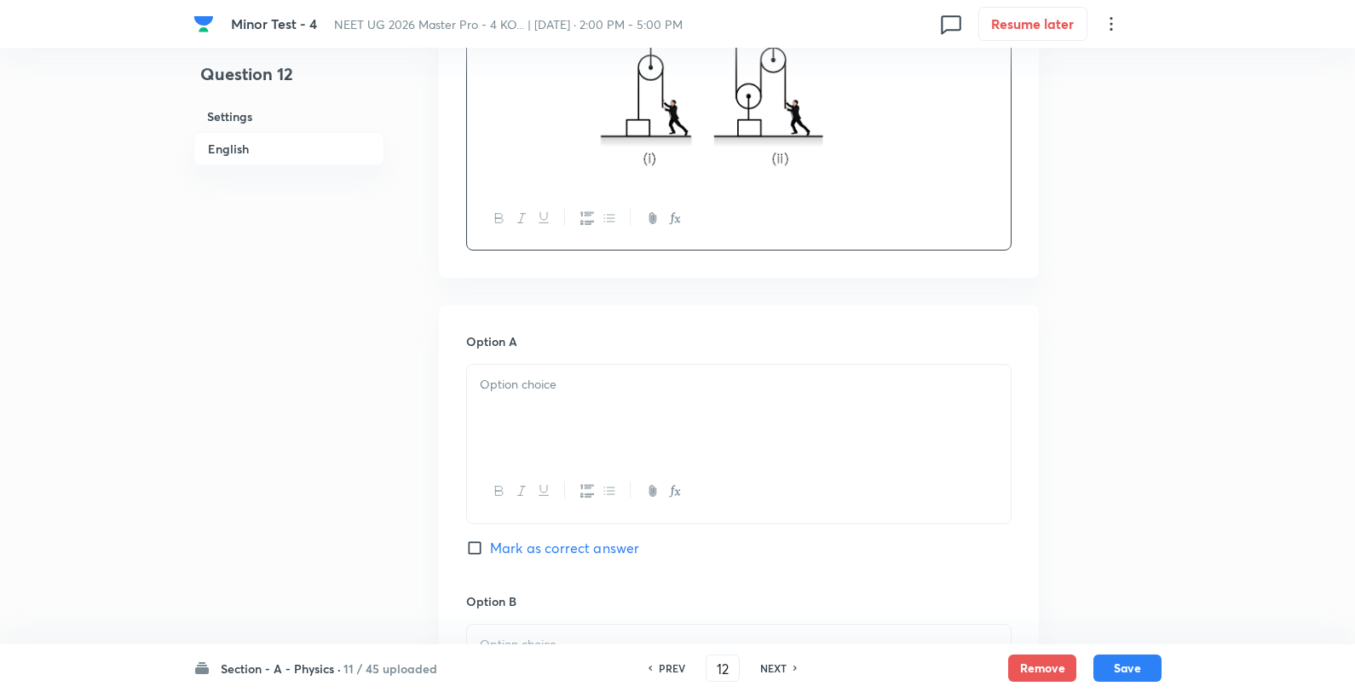
click at [547, 418] on div at bounding box center [739, 412] width 544 height 95
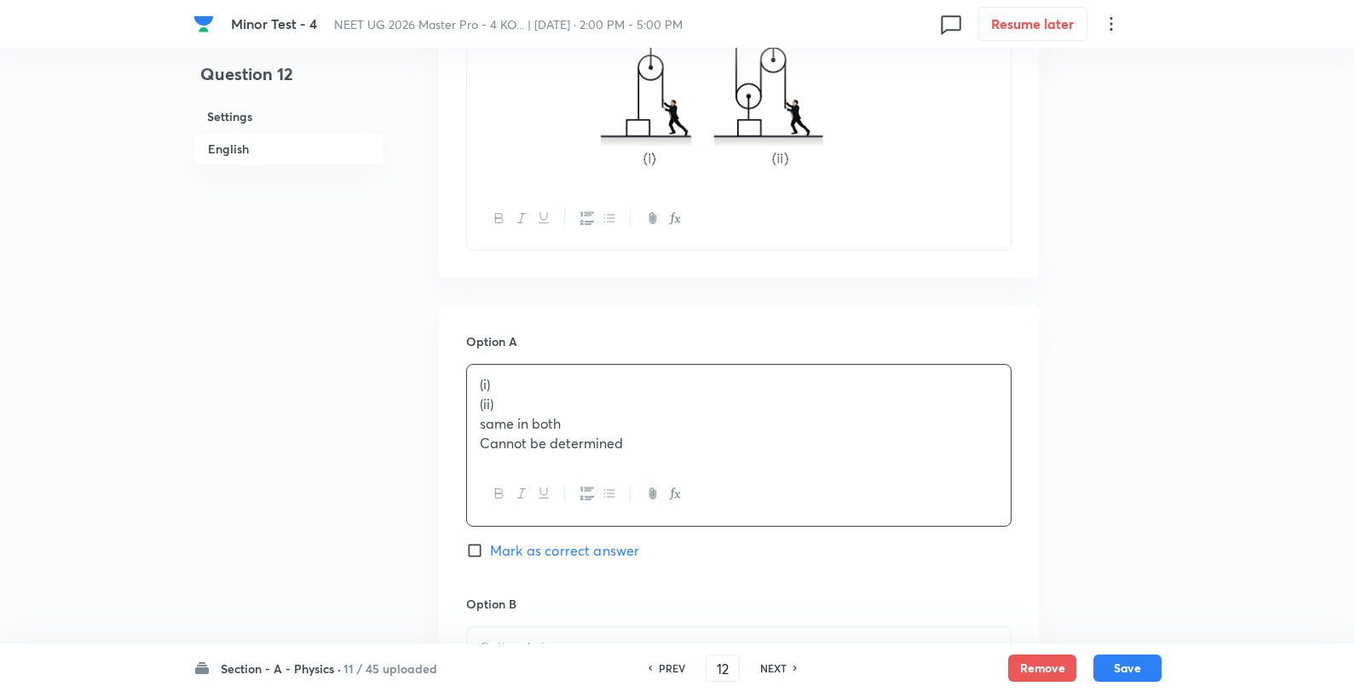
click at [617, 379] on p "(i)" at bounding box center [739, 385] width 518 height 20
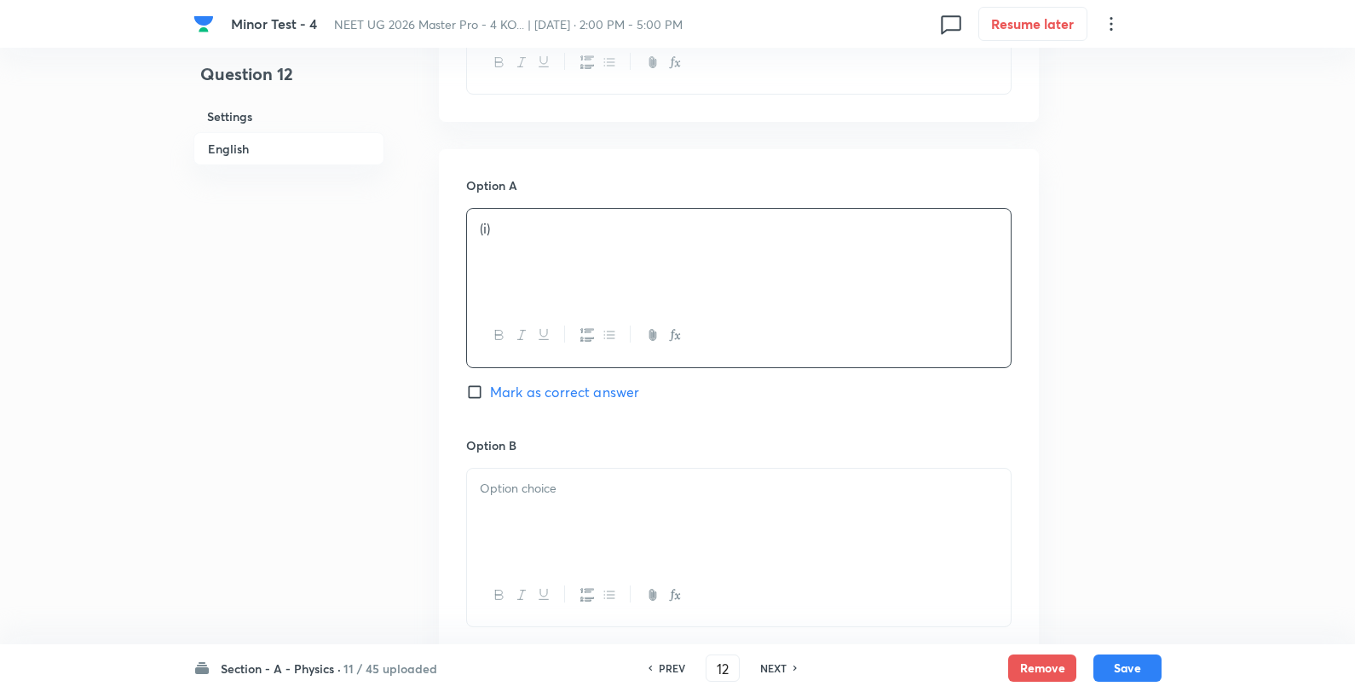
scroll to position [947, 0]
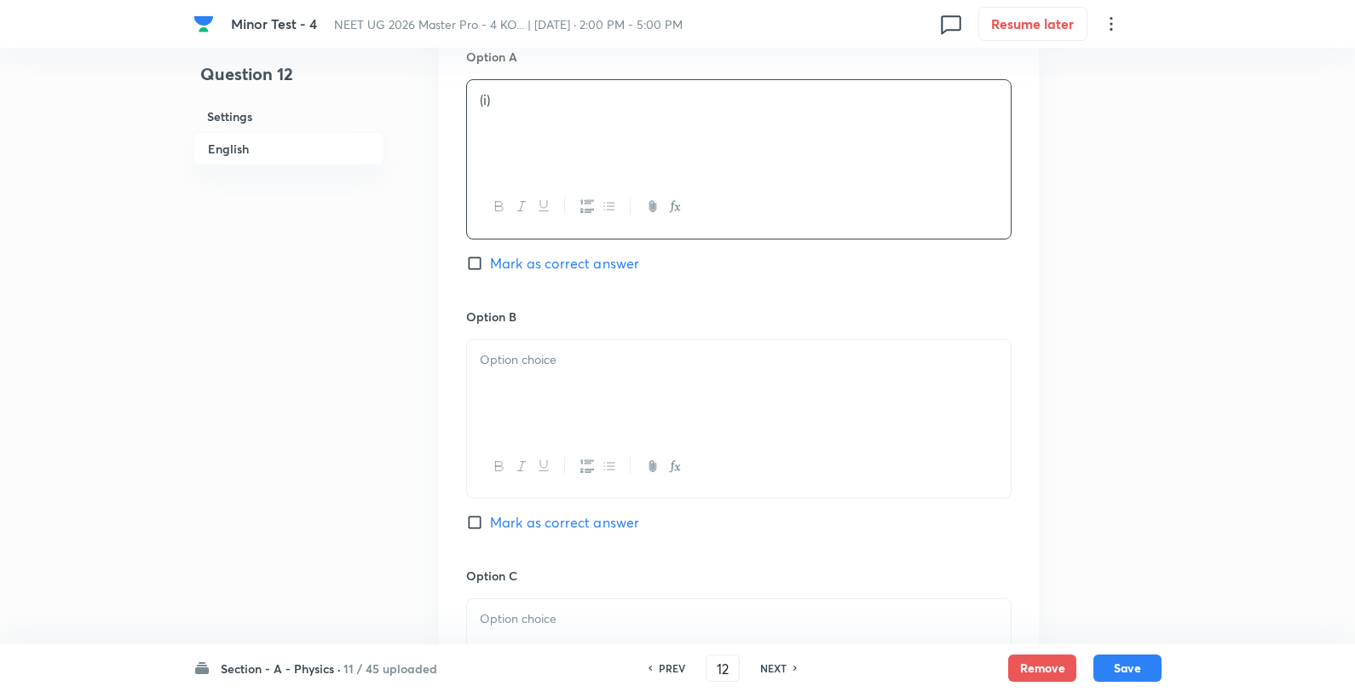
click at [514, 355] on p at bounding box center [739, 360] width 518 height 20
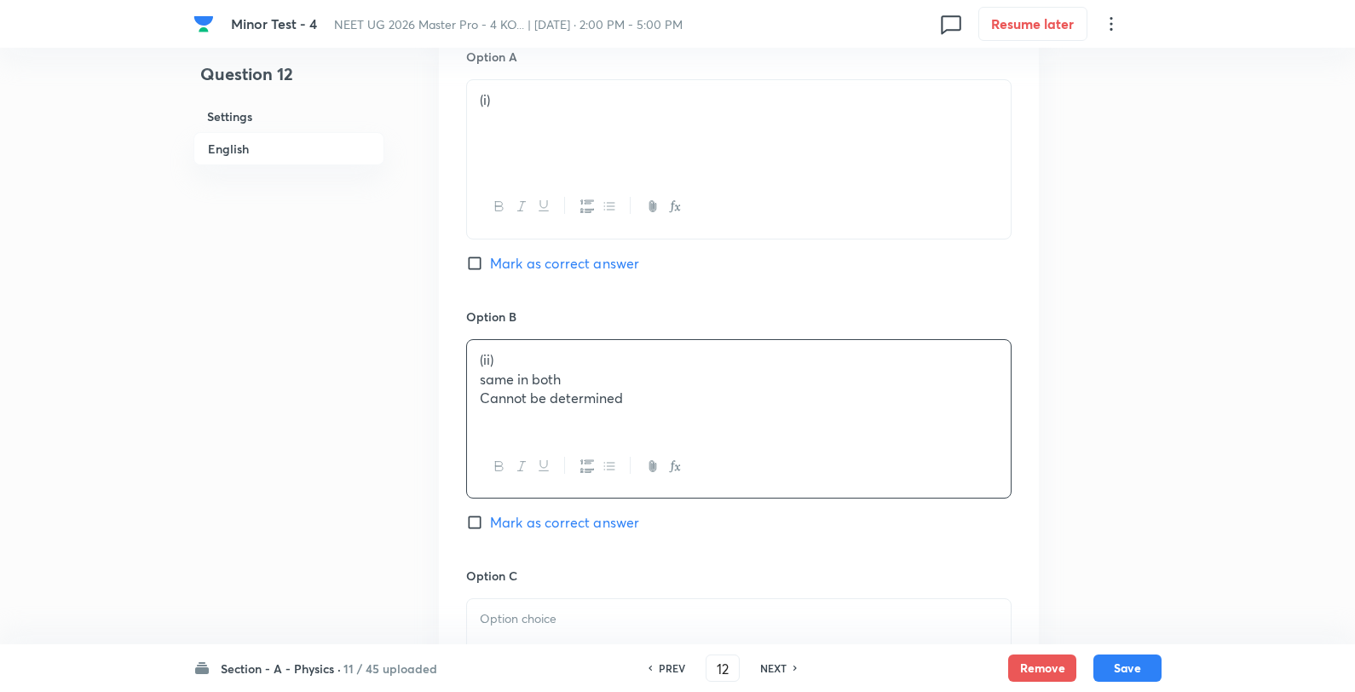
click at [609, 359] on p "(ii)" at bounding box center [739, 360] width 518 height 20
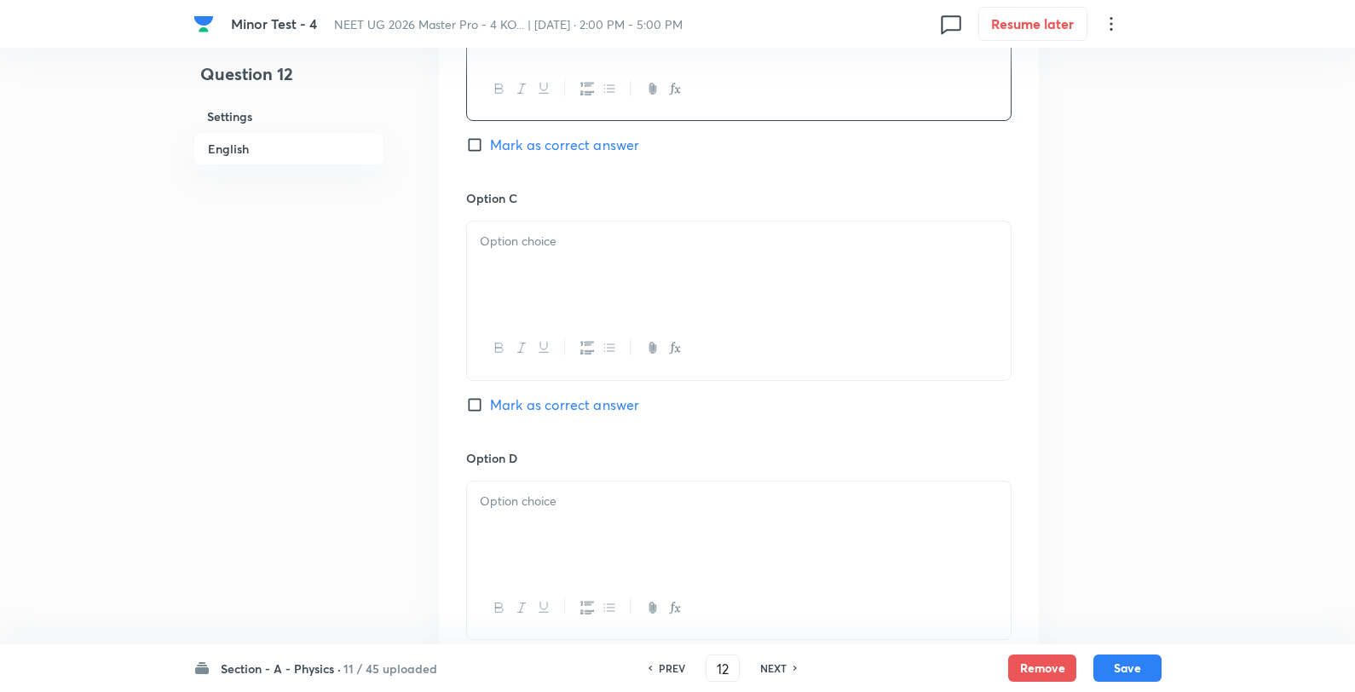
scroll to position [1325, 0]
click at [539, 291] on div at bounding box center [739, 268] width 544 height 95
click at [643, 232] on p "same in both" at bounding box center [739, 241] width 518 height 20
click at [618, 530] on div at bounding box center [739, 528] width 544 height 95
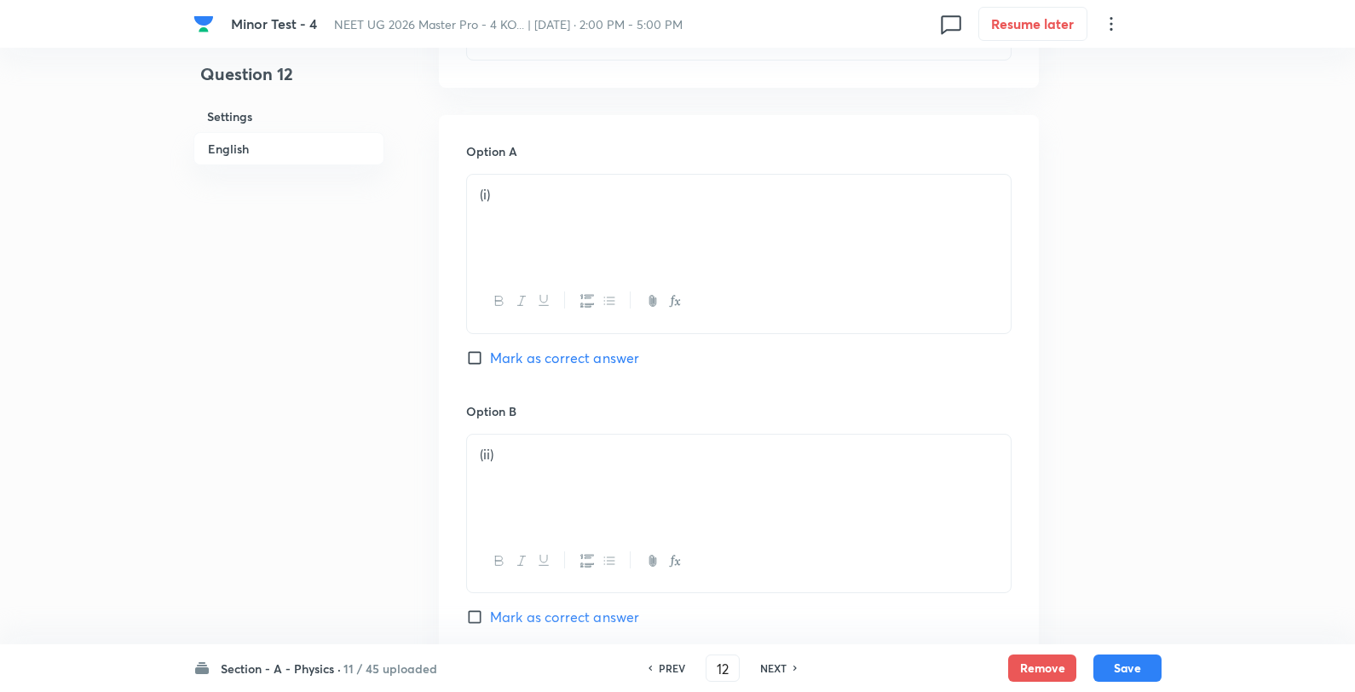
click at [591, 359] on span "Mark as correct answer" at bounding box center [564, 358] width 149 height 20
click at [490, 359] on input "Mark as correct answer" at bounding box center [478, 357] width 24 height 17
checkbox input "true"
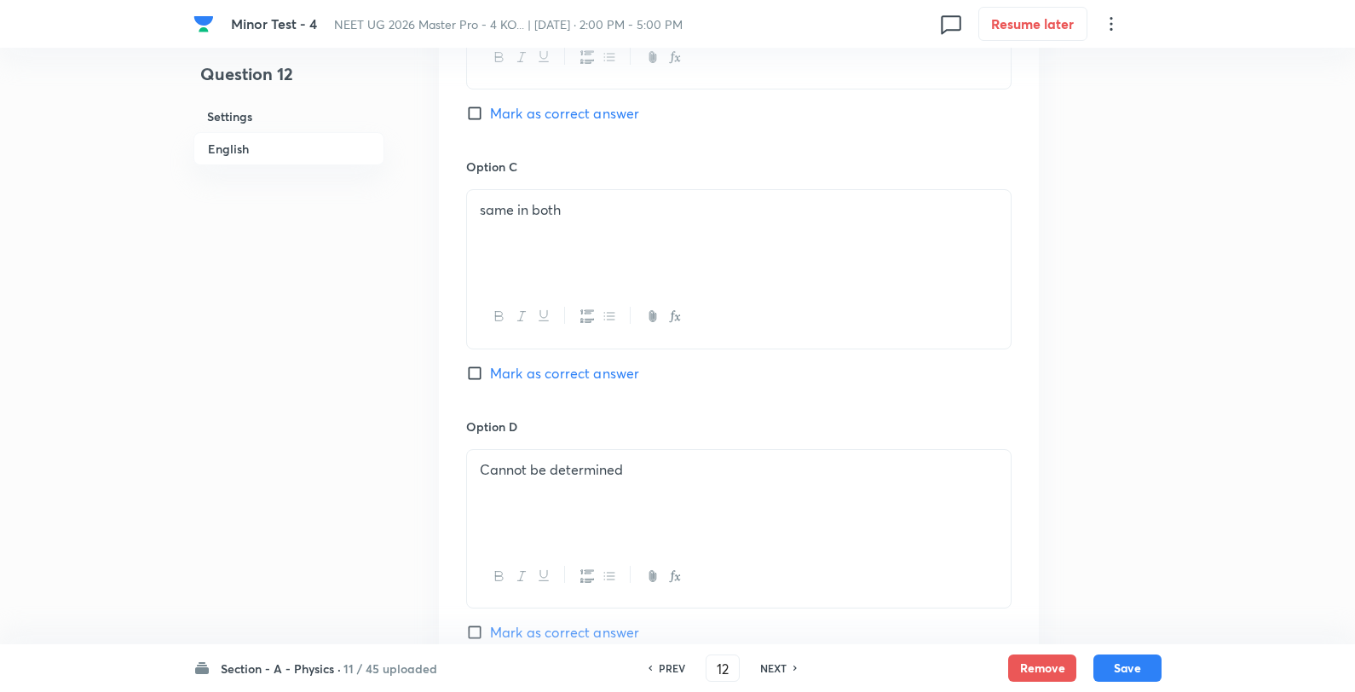
scroll to position [1705, 0]
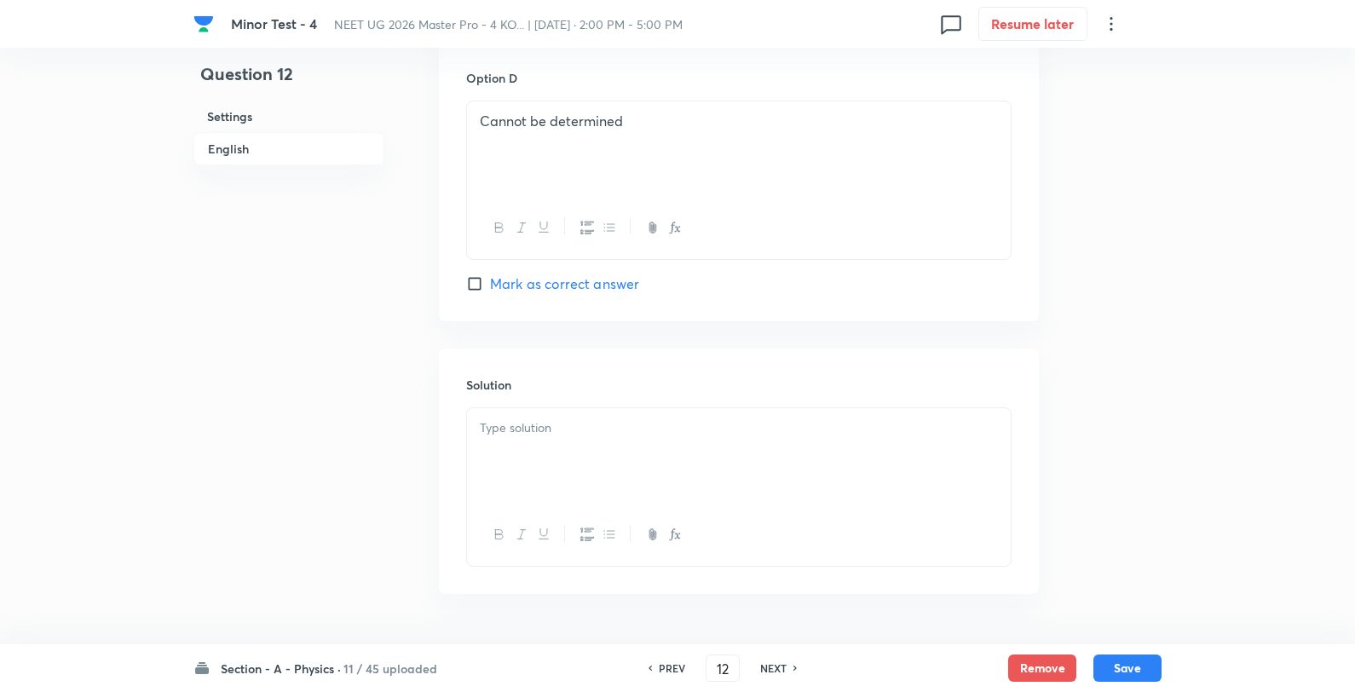
click at [626, 427] on p at bounding box center [739, 428] width 518 height 20
click at [1128, 667] on button "Save" at bounding box center [1128, 666] width 68 height 27
type input "13"
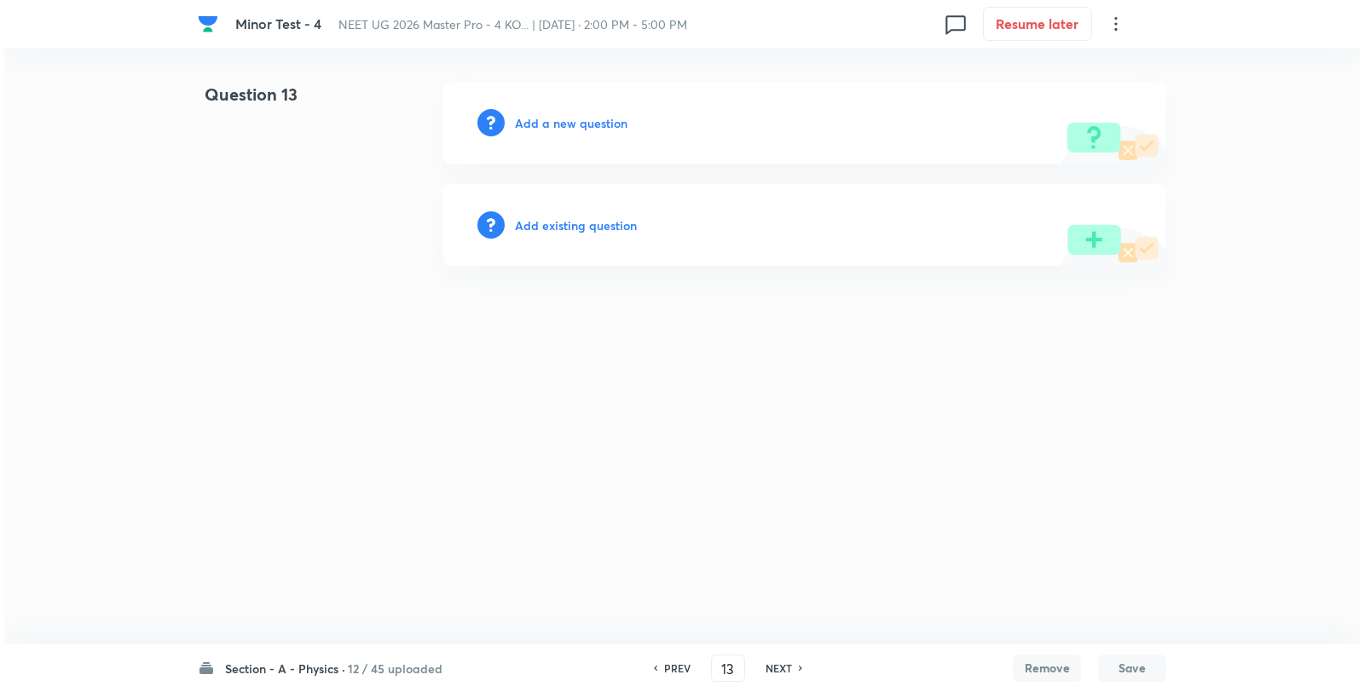
scroll to position [0, 0]
click at [598, 128] on h6 "Add a new question" at bounding box center [571, 123] width 113 height 18
click at [598, 128] on h6 "Choose a question type" at bounding box center [580, 123] width 131 height 18
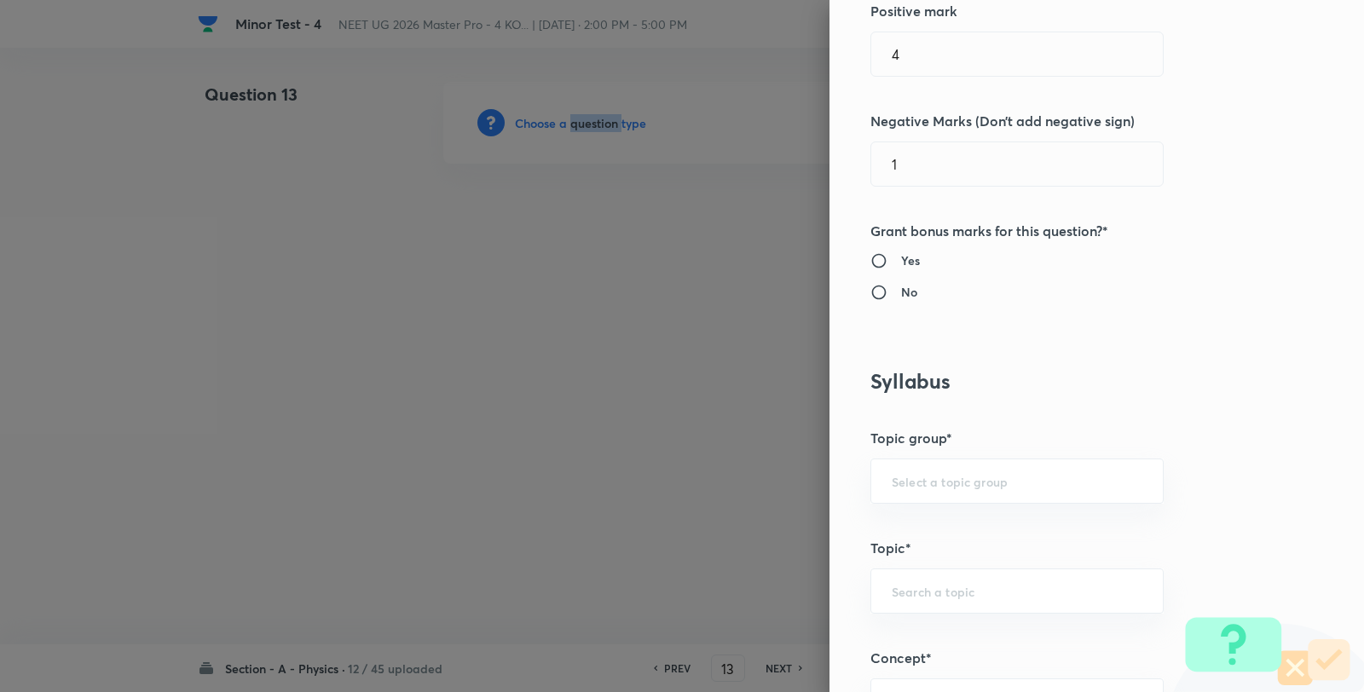
scroll to position [1042, 0]
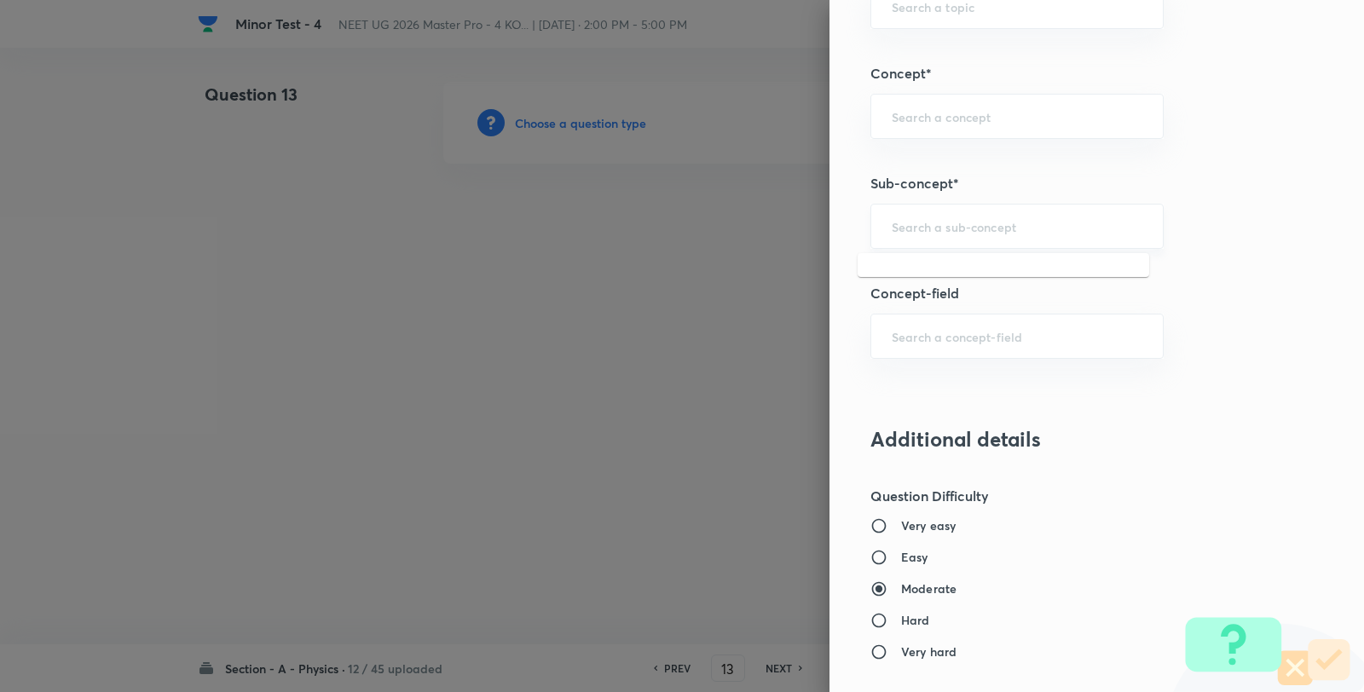
click at [950, 234] on input "text" at bounding box center [1017, 226] width 251 height 16
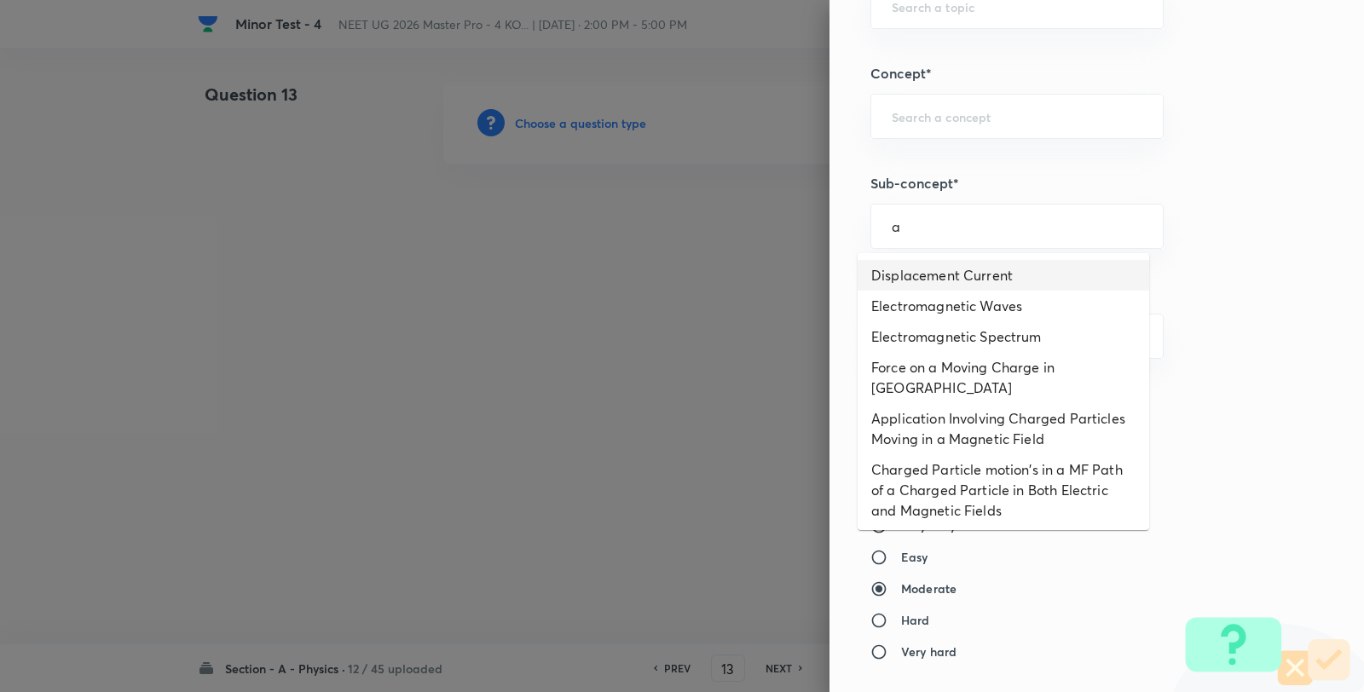
click at [950, 273] on li "Displacement Current" at bounding box center [1002, 275] width 291 height 31
type input "Displacement Current"
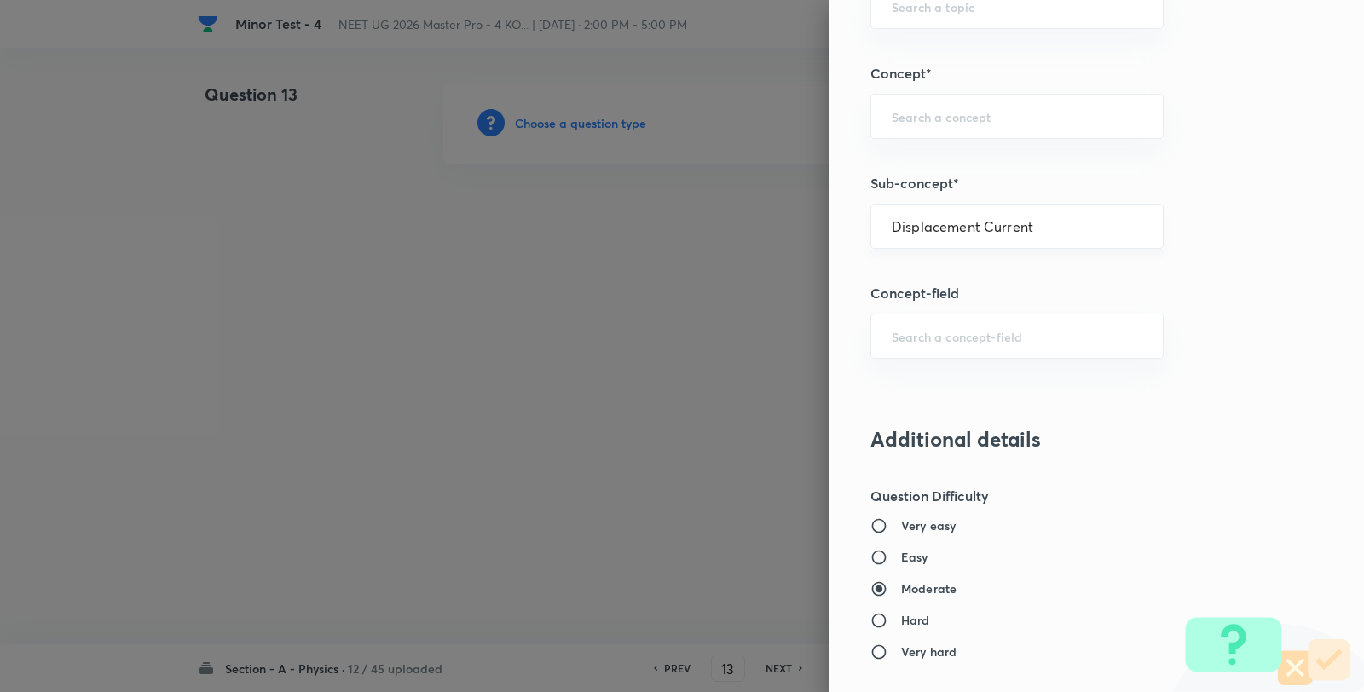
type input "Physics"
type input "Electricity & Magnetism"
type input "Electromagnetic Waves"
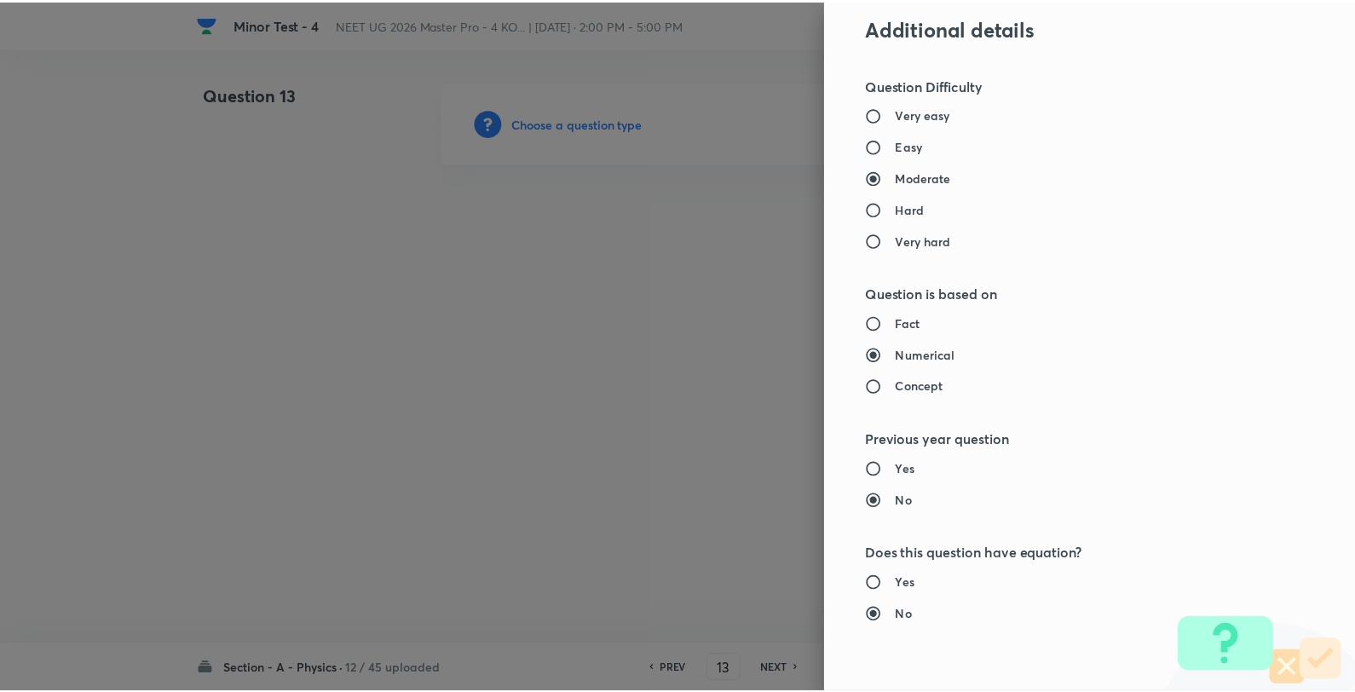
scroll to position [1746, 0]
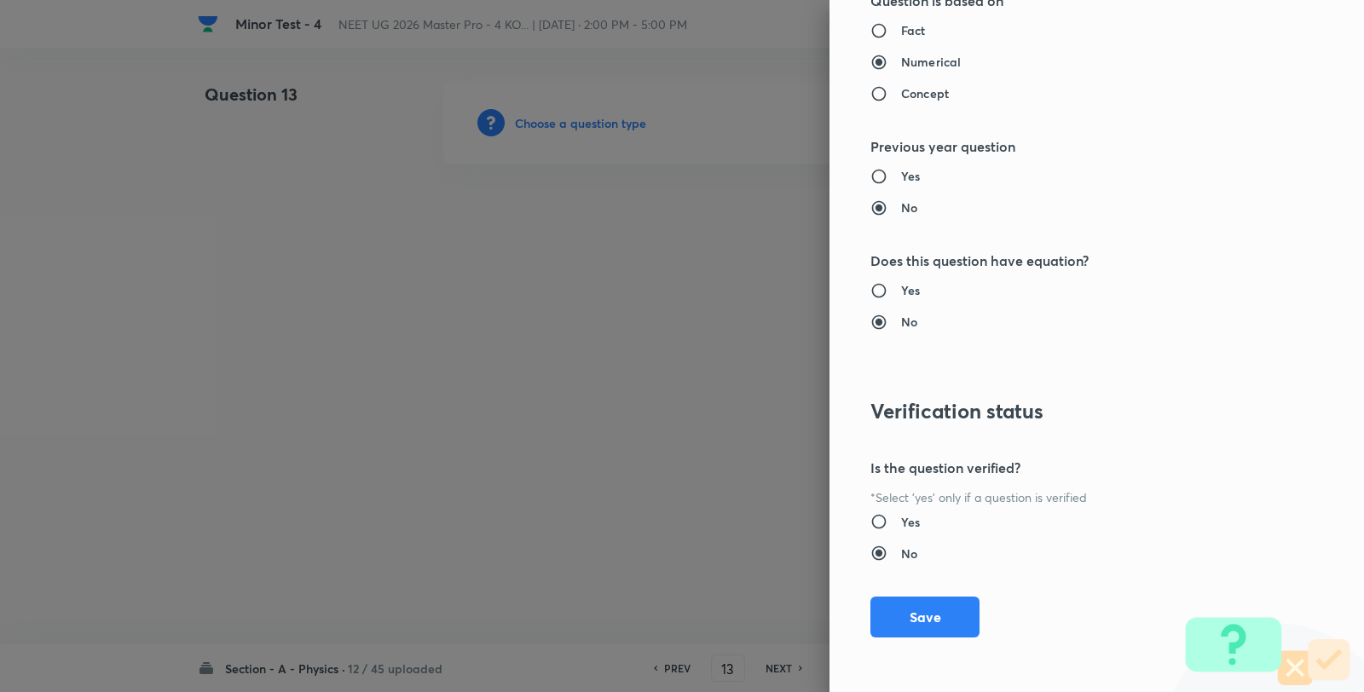
click at [904, 589] on div "Question settings Question type* Single choice correct Number of options* 2 3 4…" at bounding box center [1096, 346] width 534 height 692
click at [905, 603] on button "Save" at bounding box center [924, 615] width 109 height 41
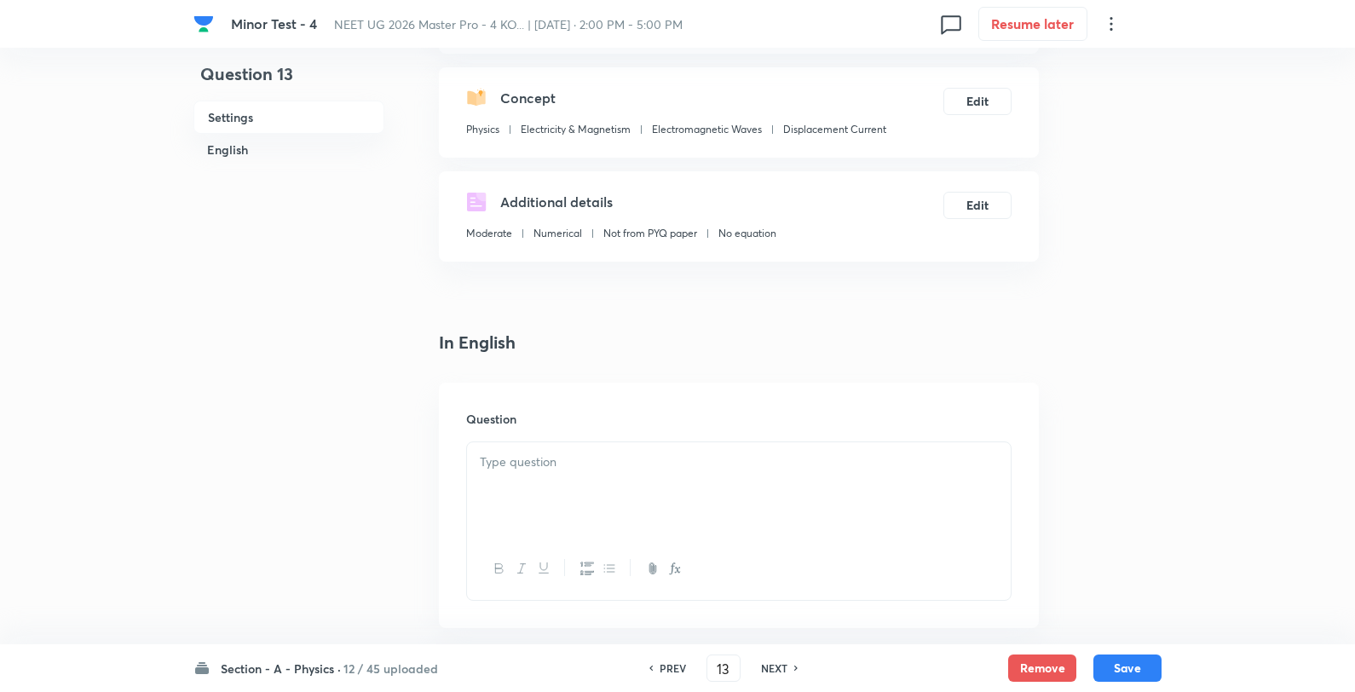
scroll to position [189, 0]
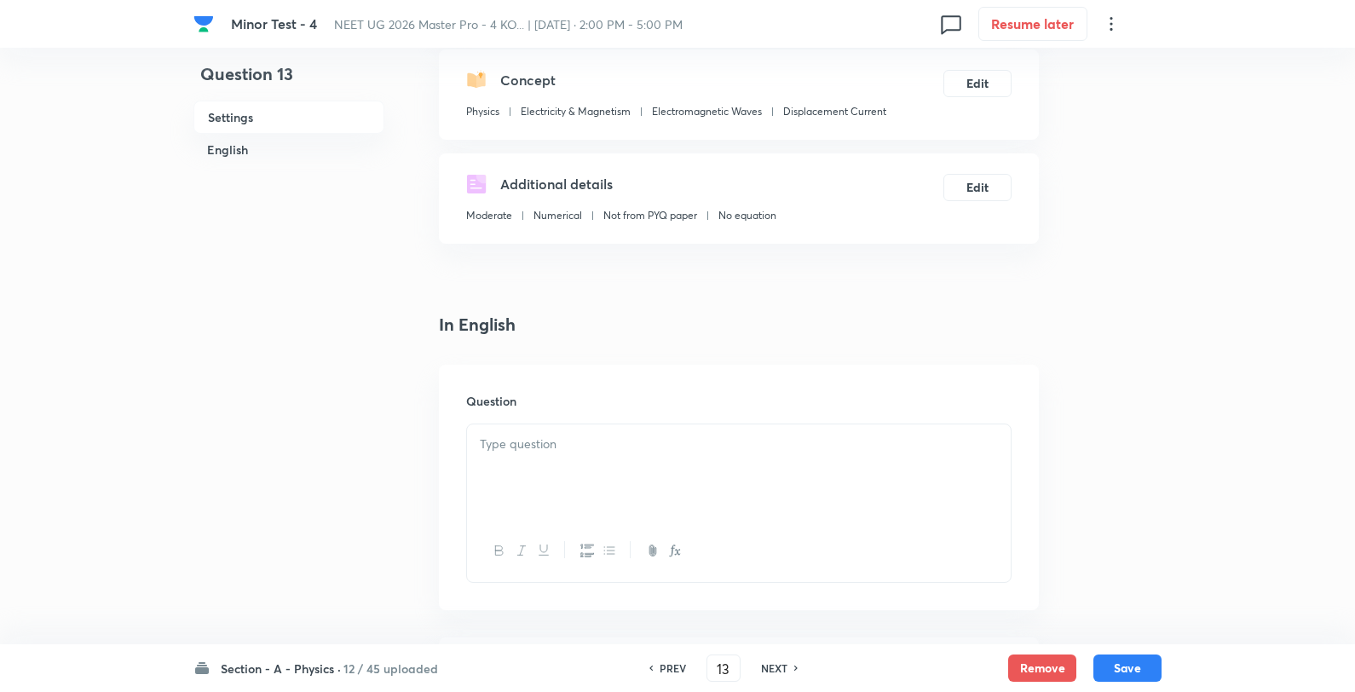
click at [609, 433] on div at bounding box center [739, 471] width 544 height 95
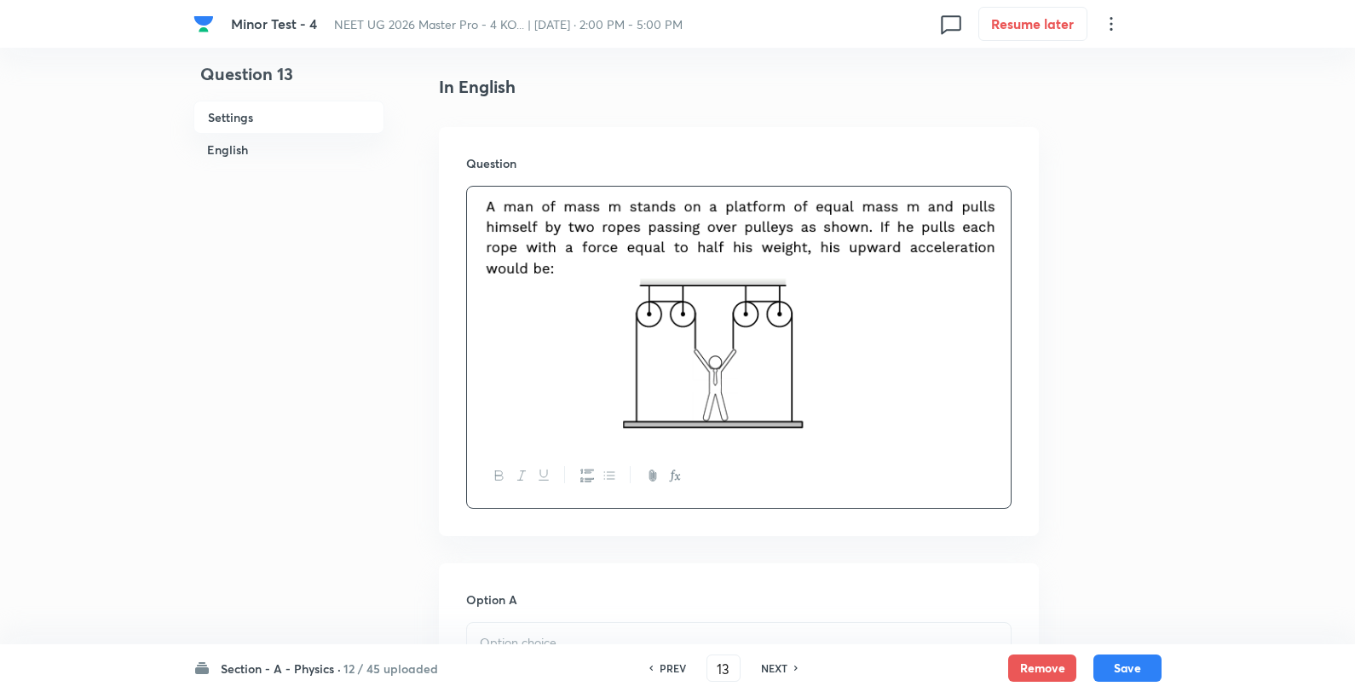
scroll to position [473, 0]
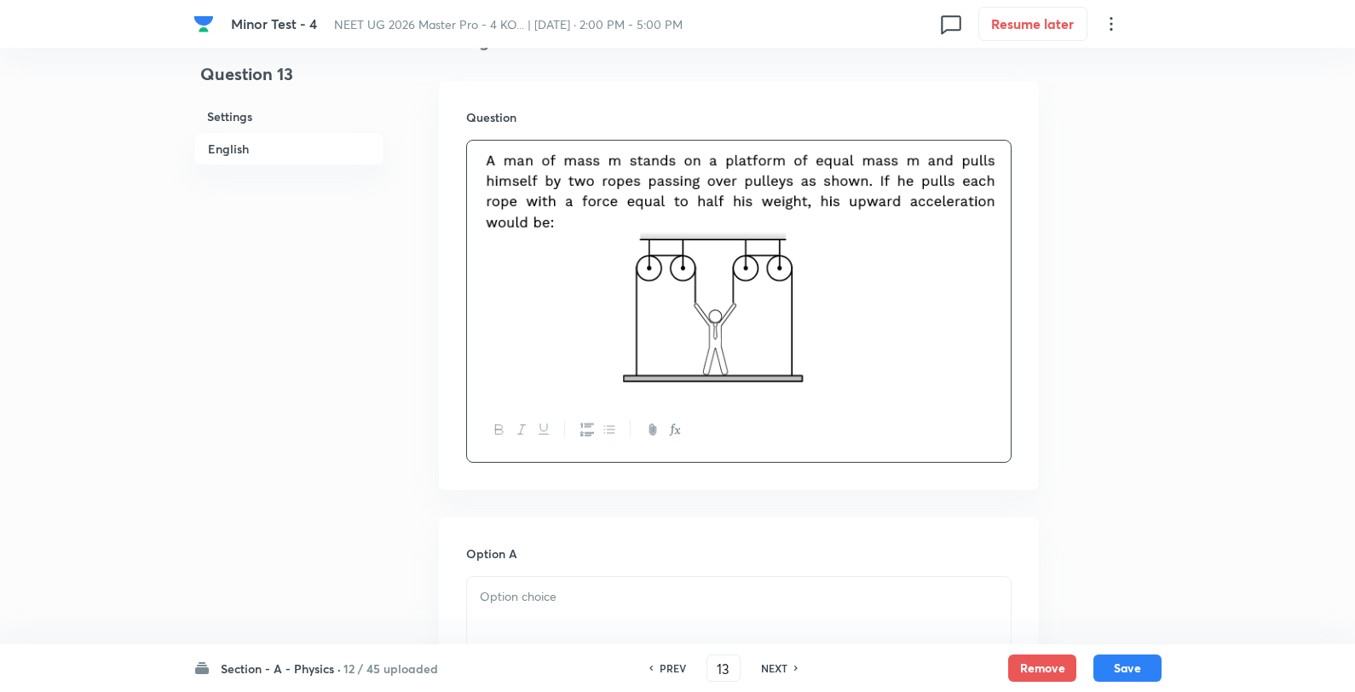
click at [565, 614] on div at bounding box center [739, 624] width 544 height 95
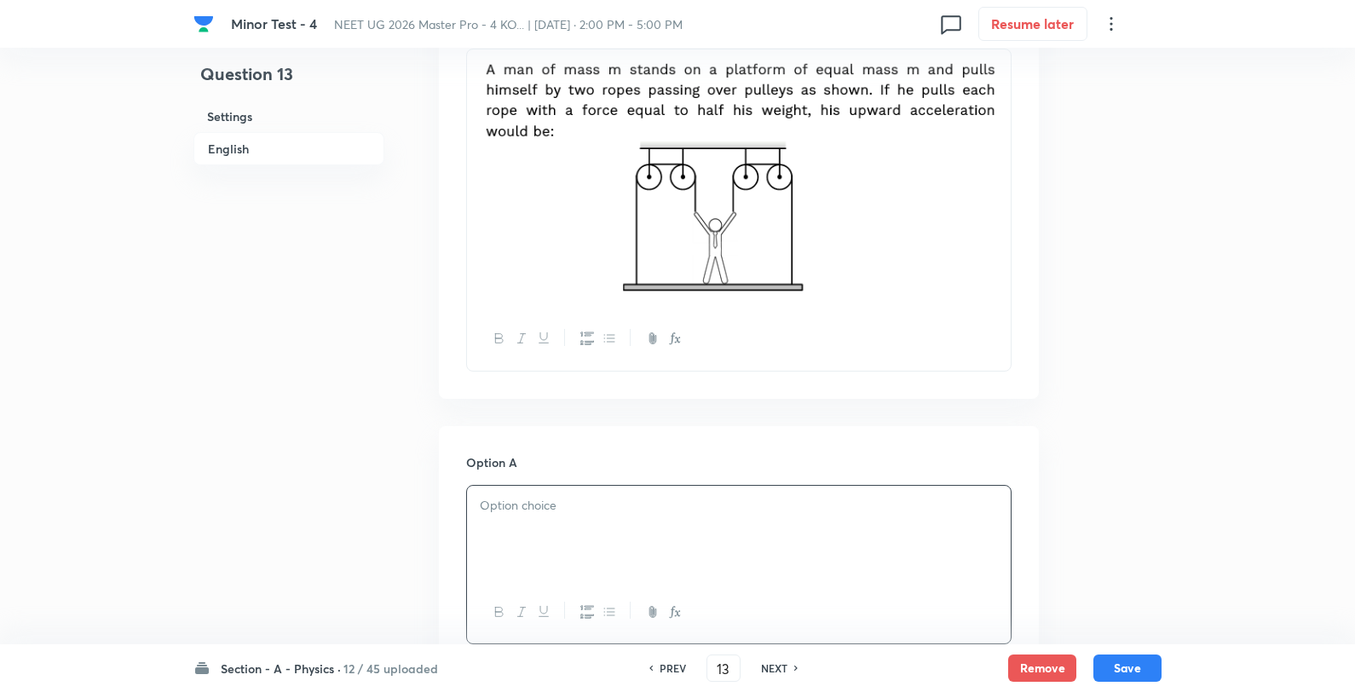
scroll to position [757, 0]
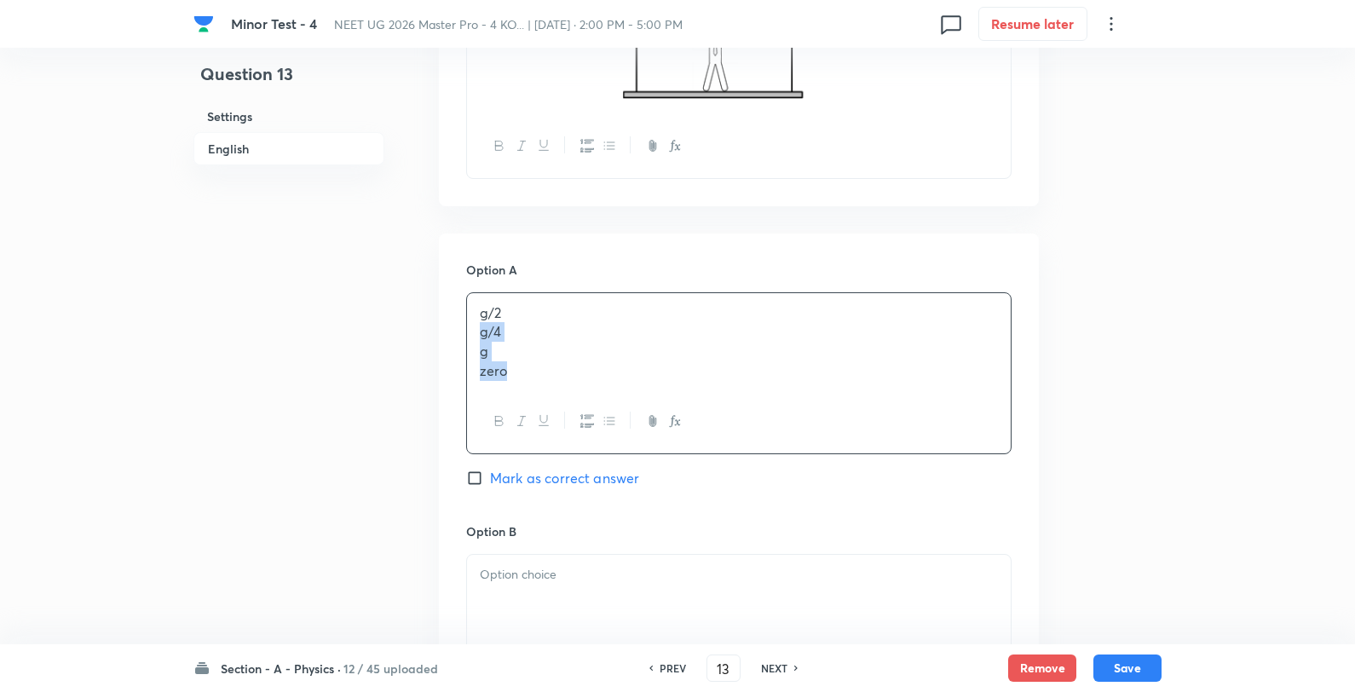
click at [581, 303] on p "g/2" at bounding box center [739, 313] width 518 height 20
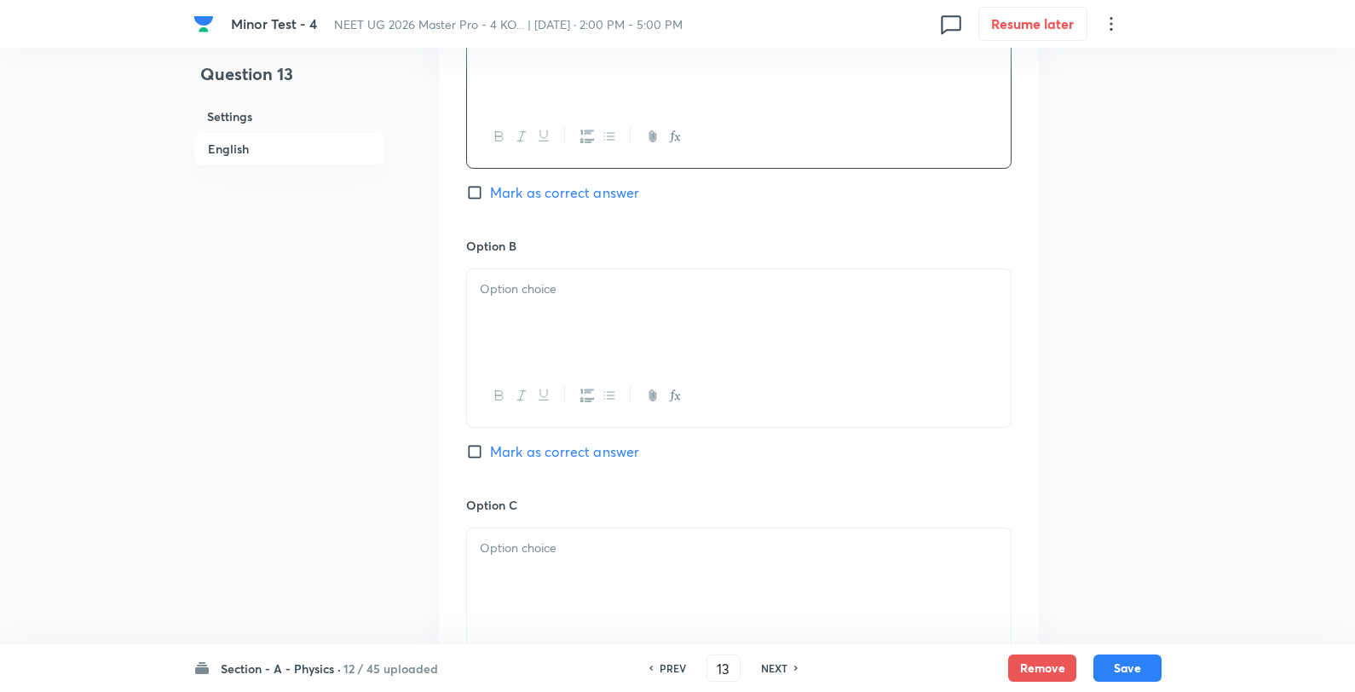
scroll to position [1042, 0]
click at [532, 310] on div at bounding box center [739, 315] width 544 height 95
click at [584, 275] on div "g/4 g zero" at bounding box center [739, 315] width 544 height 95
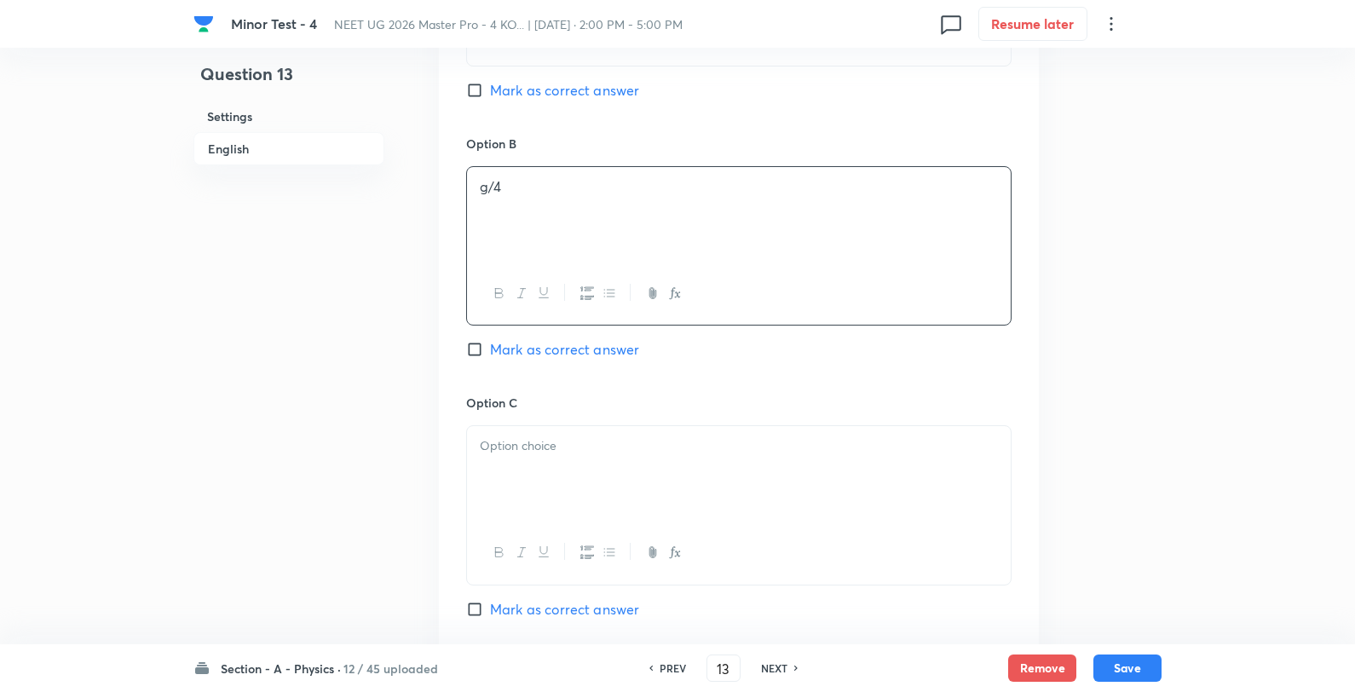
scroll to position [1231, 0]
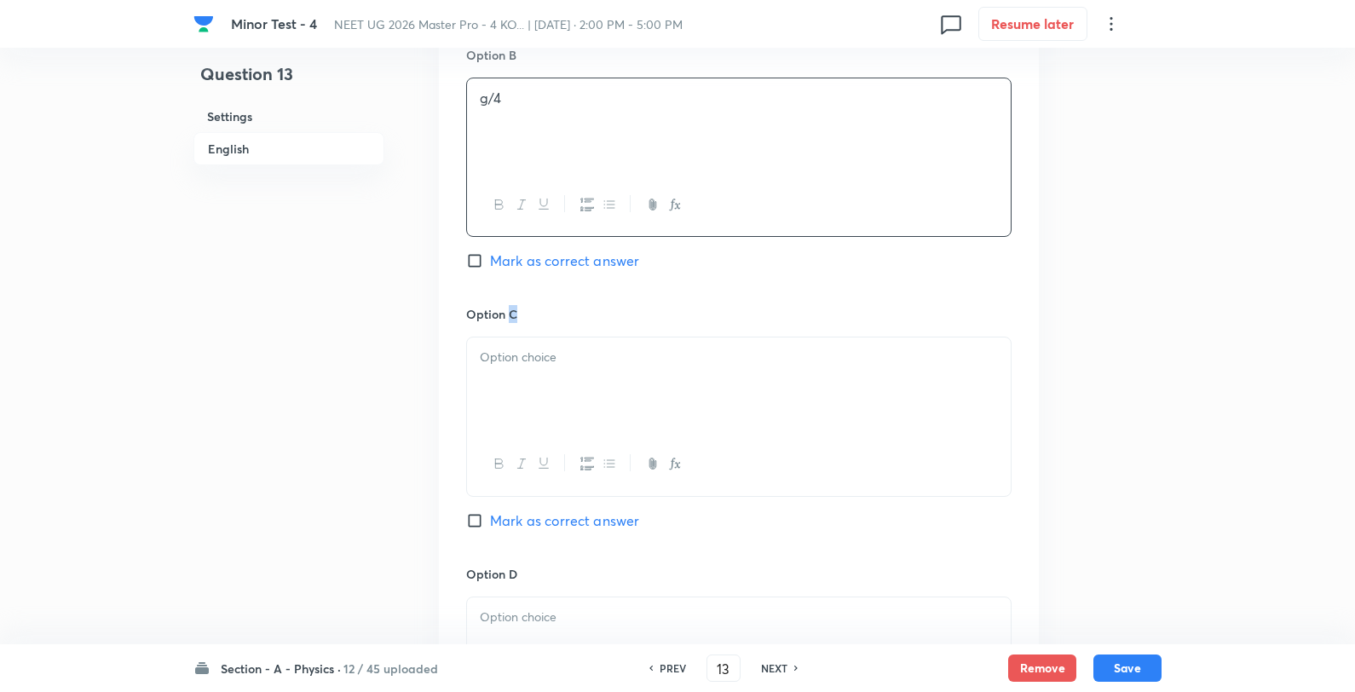
click at [511, 335] on div "Option C Mark as correct answer" at bounding box center [738, 434] width 545 height 259
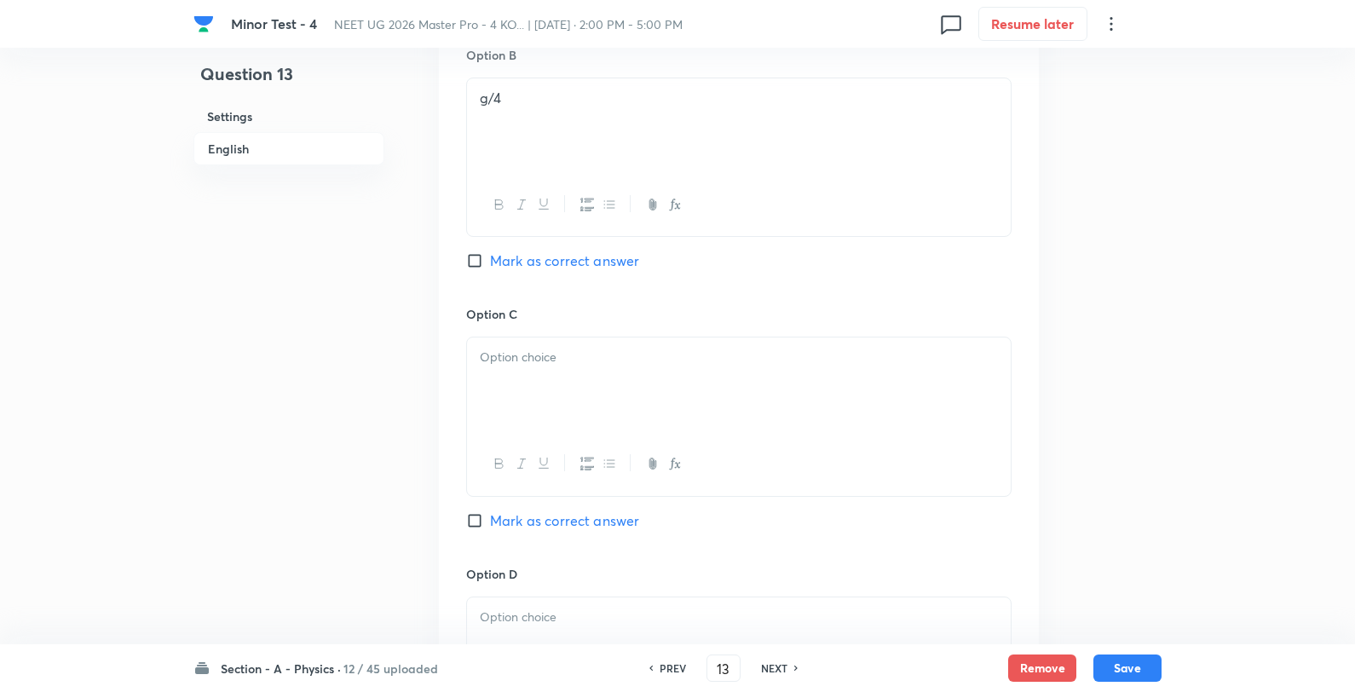
drag, startPoint x: 521, startPoint y: 353, endPoint x: 547, endPoint y: 361, distance: 27.8
click at [522, 354] on p at bounding box center [739, 358] width 518 height 20
click at [569, 358] on p "g" at bounding box center [739, 358] width 518 height 20
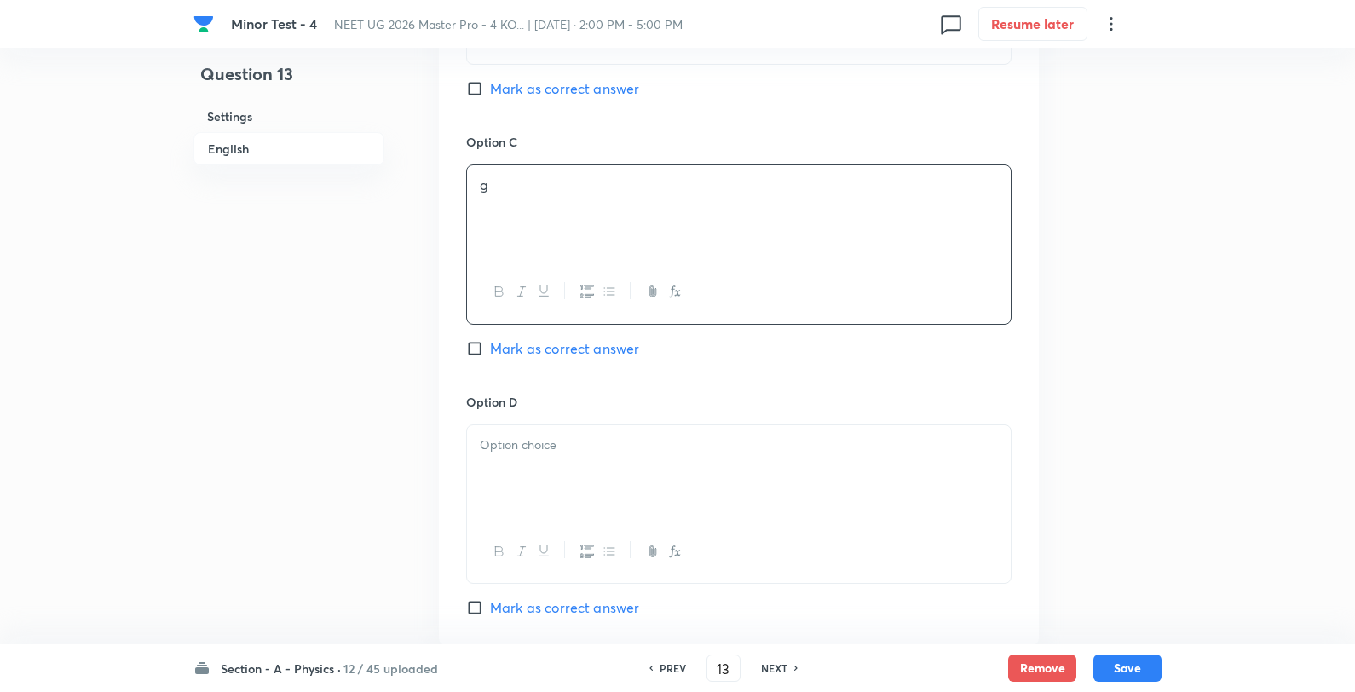
scroll to position [1420, 0]
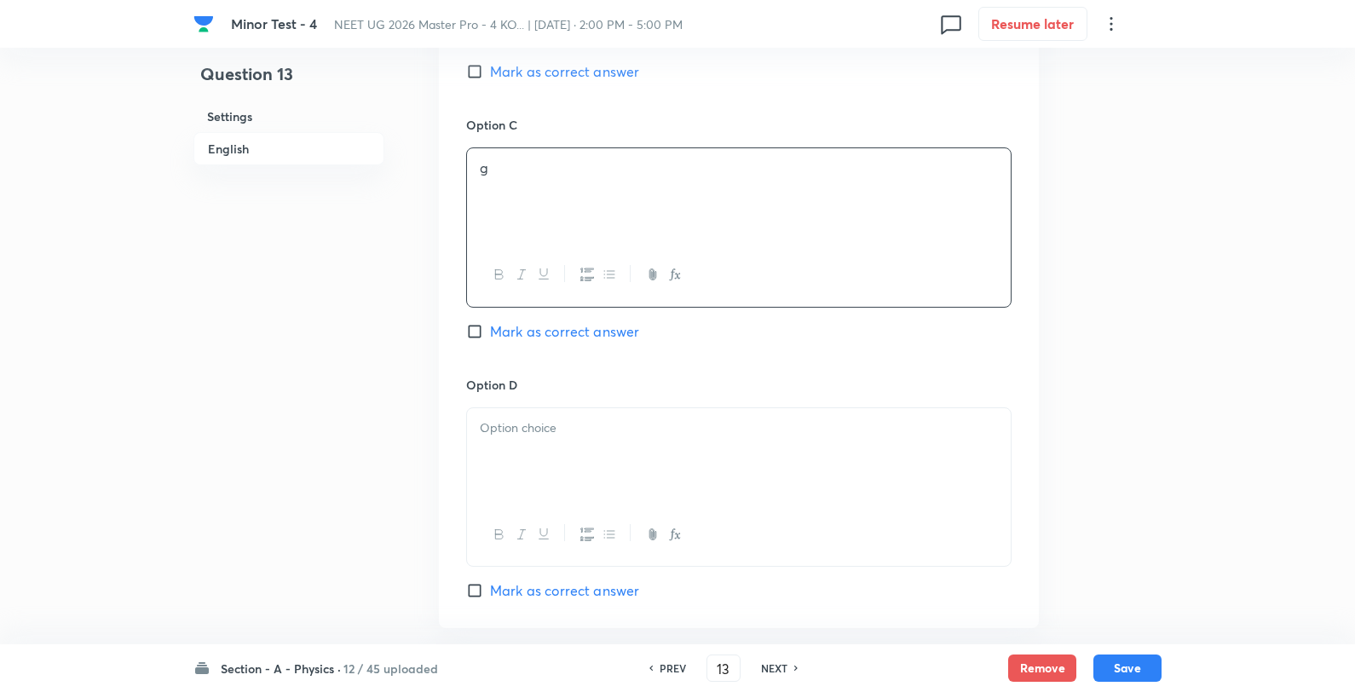
click at [557, 438] on p at bounding box center [739, 428] width 518 height 20
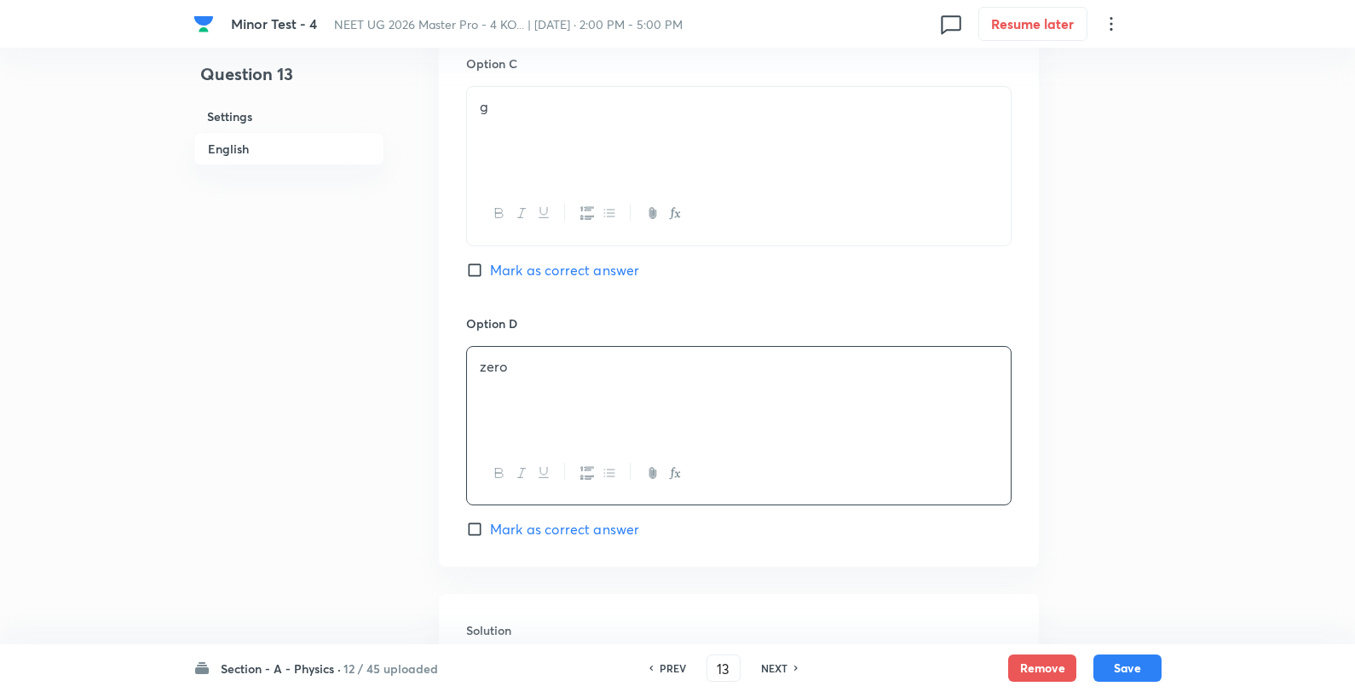
scroll to position [1609, 0]
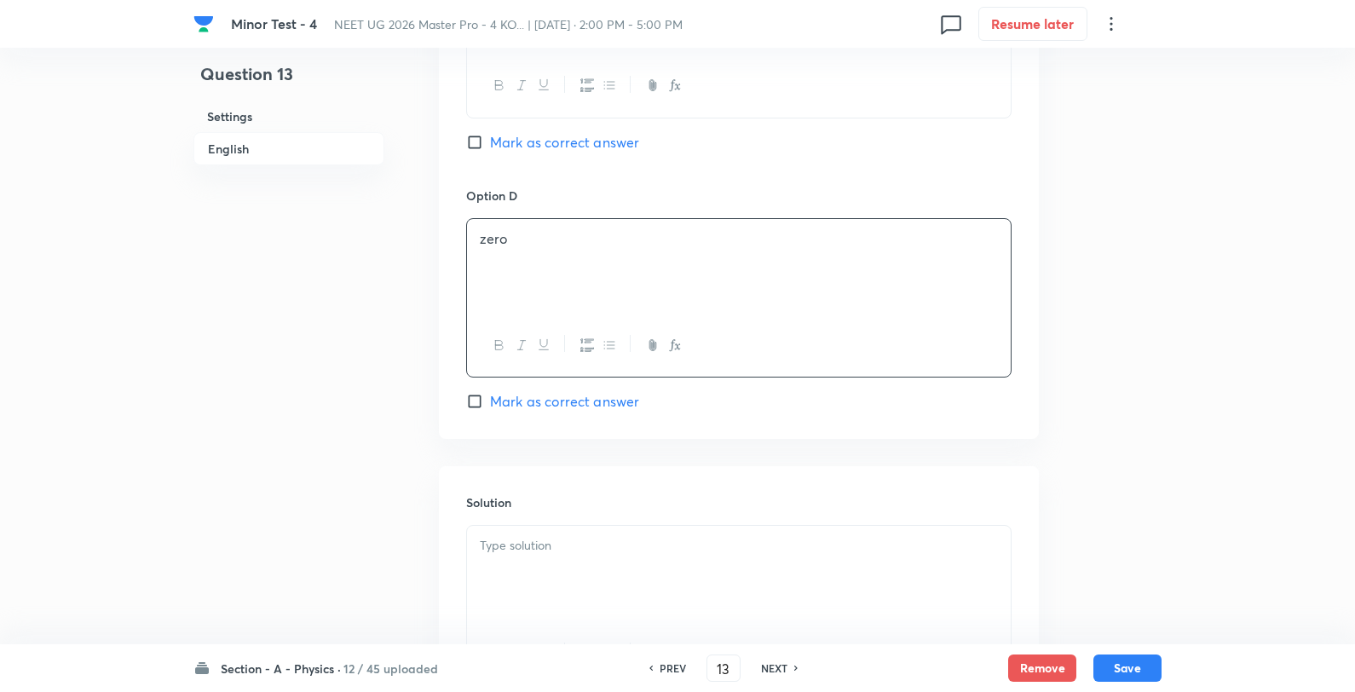
click at [545, 401] on span "Mark as correct answer" at bounding box center [564, 401] width 149 height 20
click at [490, 401] on input "Mark as correct answer" at bounding box center [478, 401] width 24 height 17
checkbox input "true"
click at [609, 554] on p at bounding box center [739, 546] width 518 height 20
click at [1147, 668] on button "Save" at bounding box center [1128, 666] width 68 height 27
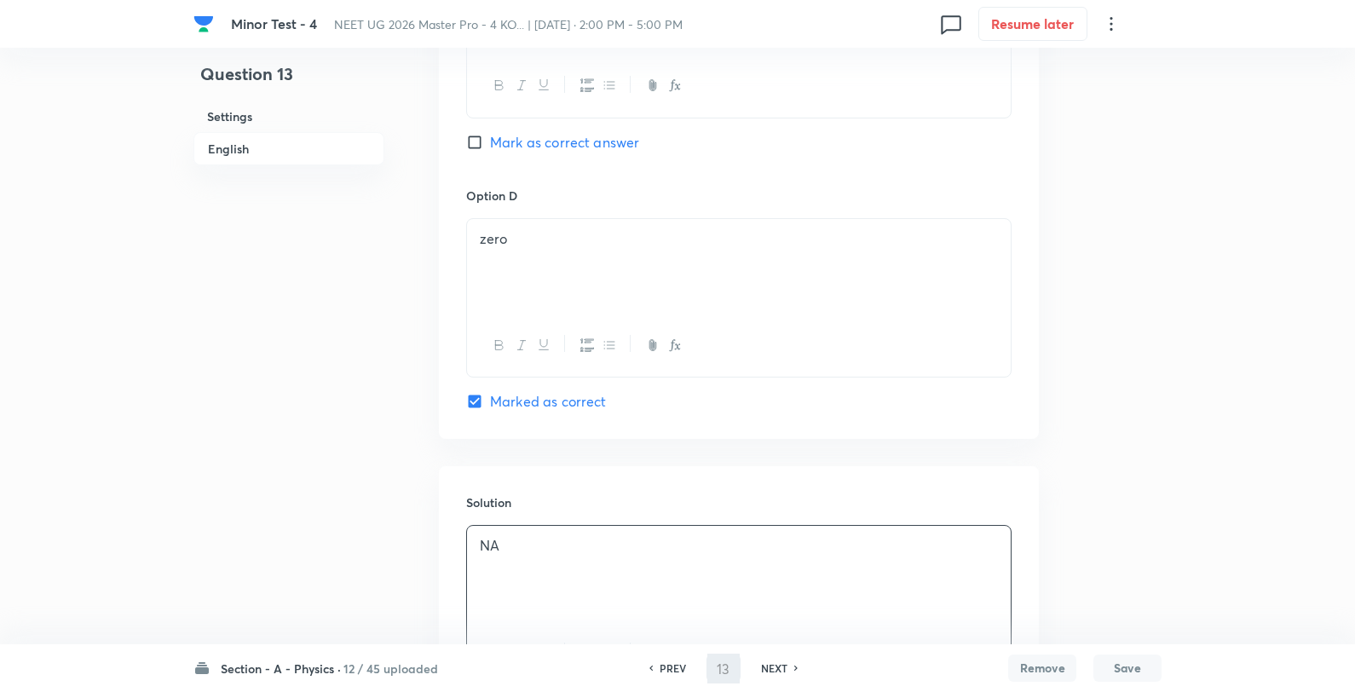
type input "14"
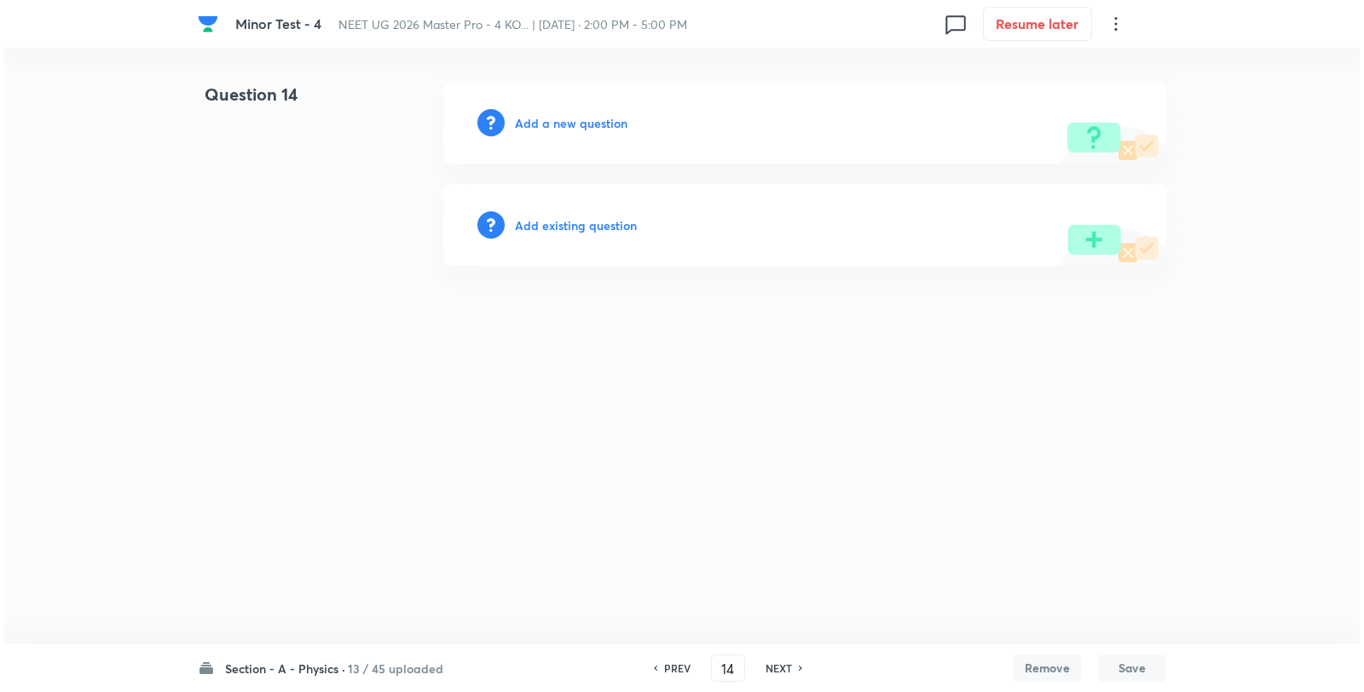
scroll to position [0, 0]
click at [573, 122] on h6 "Add a new question" at bounding box center [571, 123] width 113 height 18
click at [573, 122] on h6 "Choose a question type" at bounding box center [580, 123] width 131 height 18
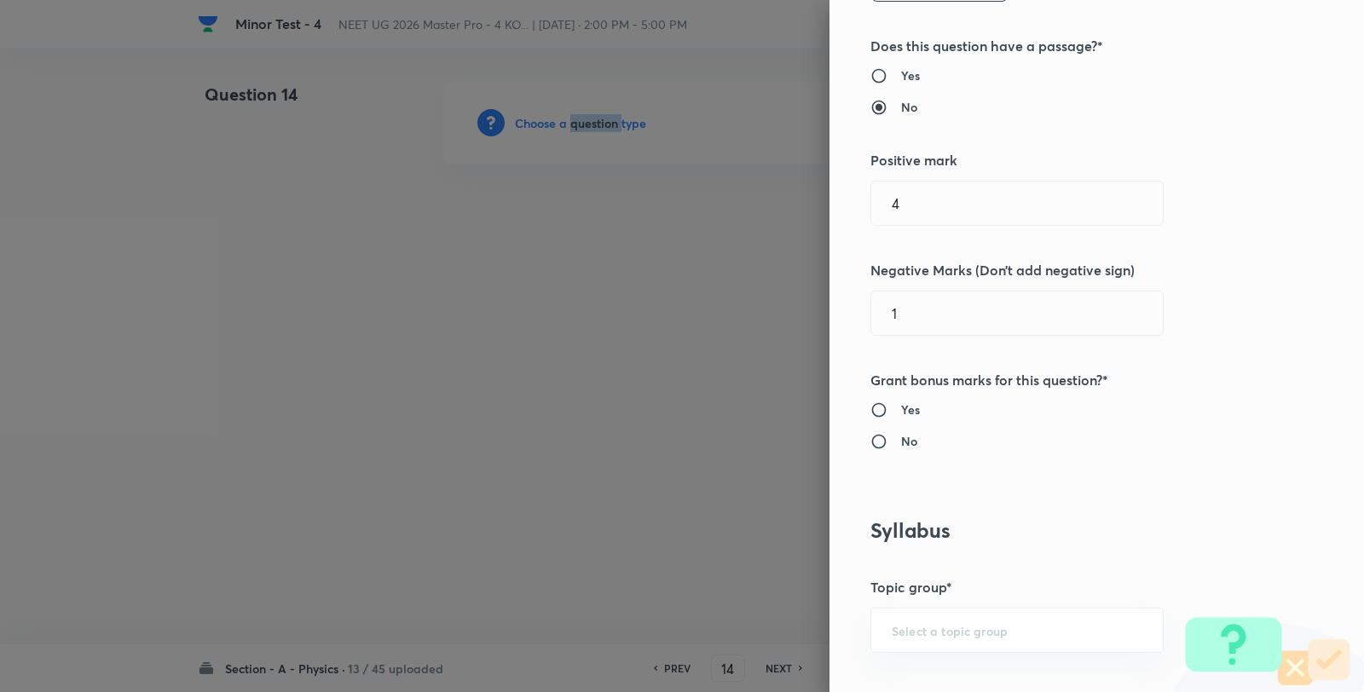
scroll to position [852, 0]
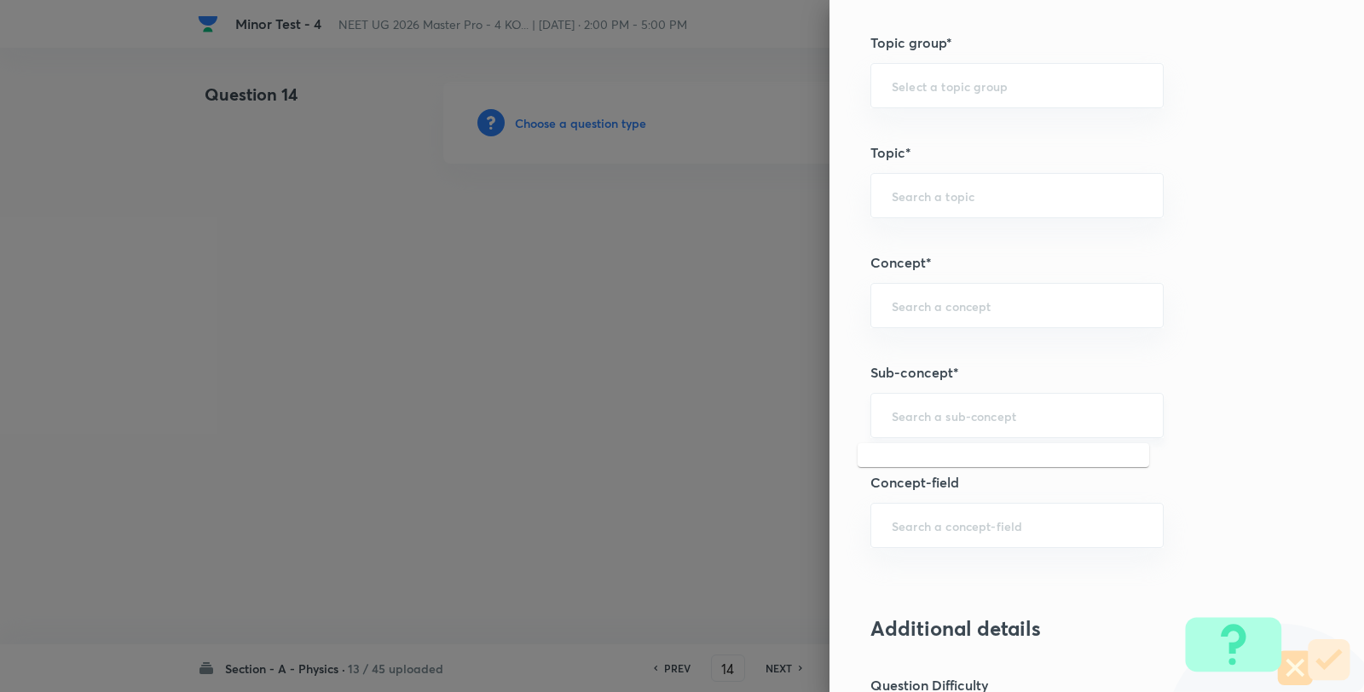
click at [973, 407] on input "text" at bounding box center [1017, 415] width 251 height 16
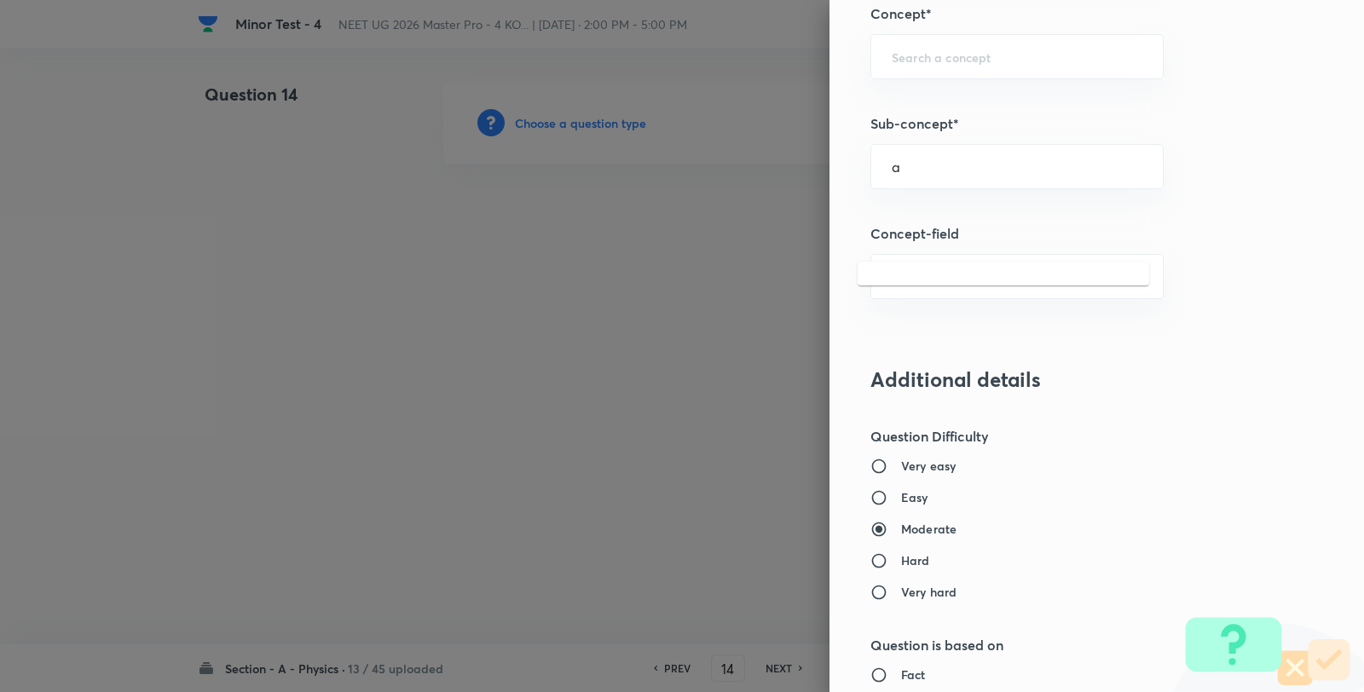
scroll to position [1136, 0]
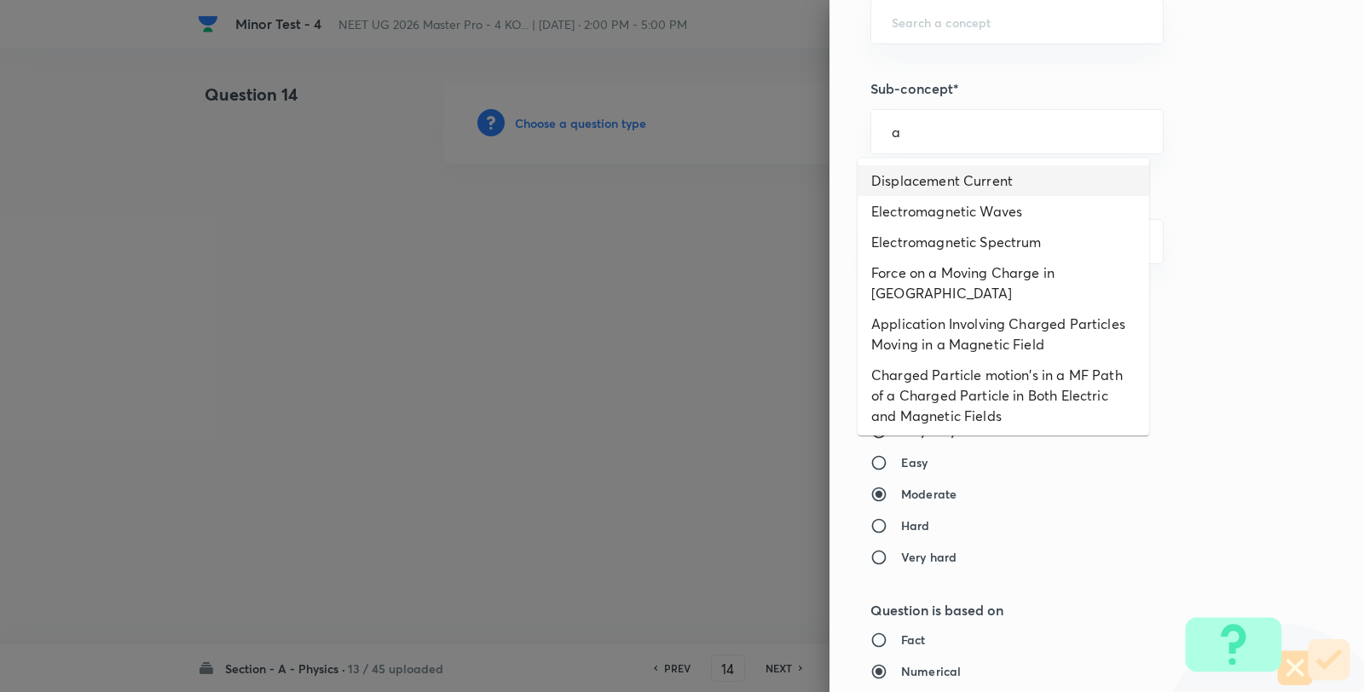
click at [965, 166] on li "Displacement Current" at bounding box center [1002, 180] width 291 height 31
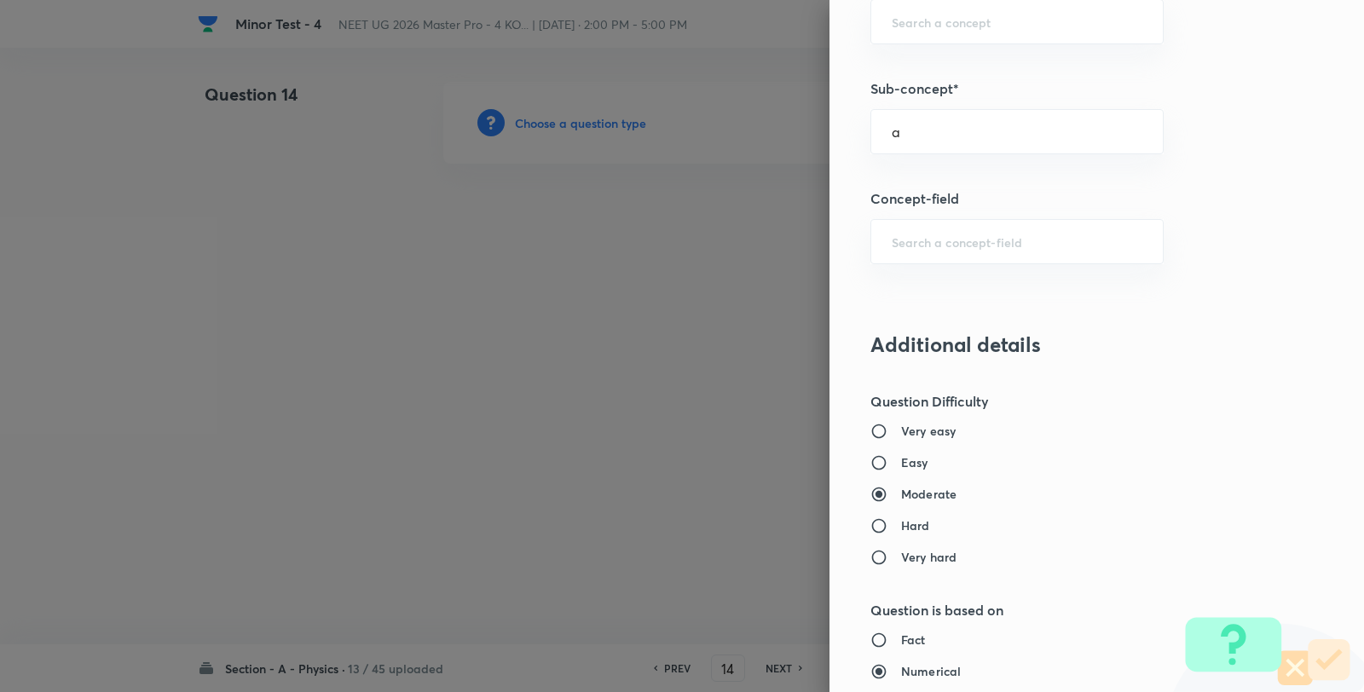
type input "Displacement Current"
type input "Physics"
type input "Electricity & Magnetism"
type input "Electromagnetic Waves"
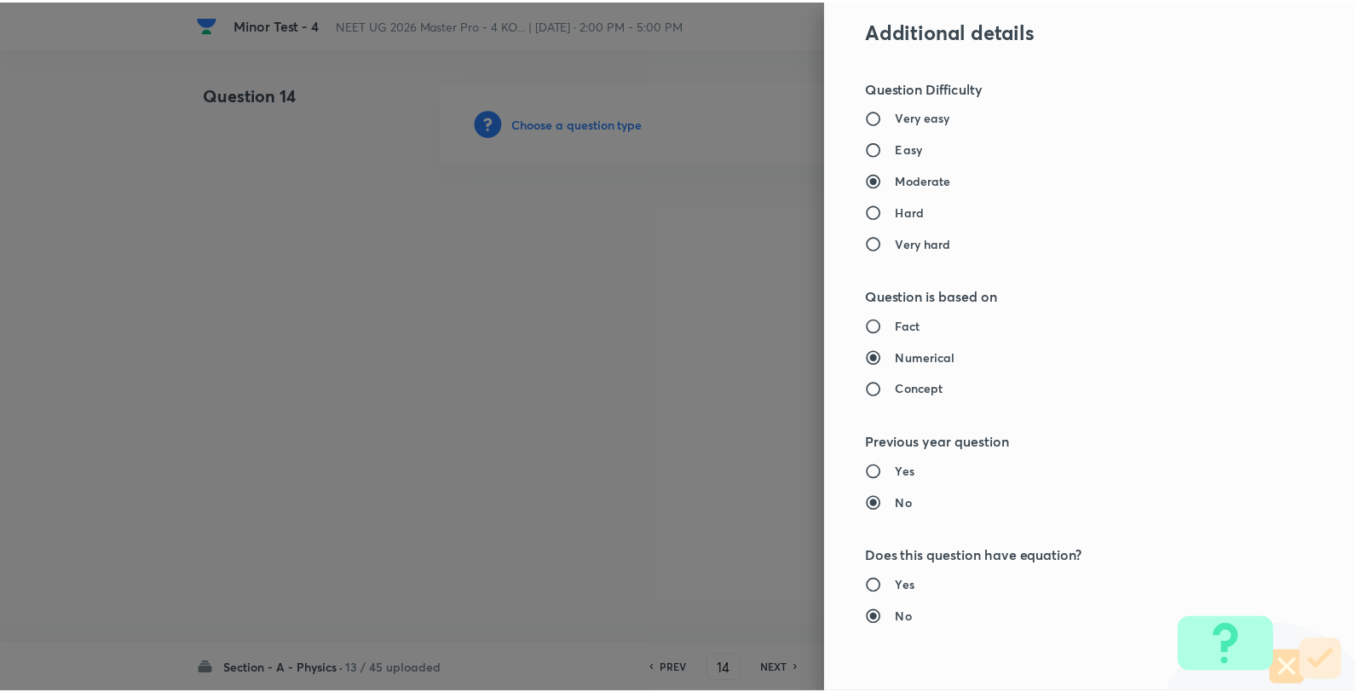
scroll to position [1746, 0]
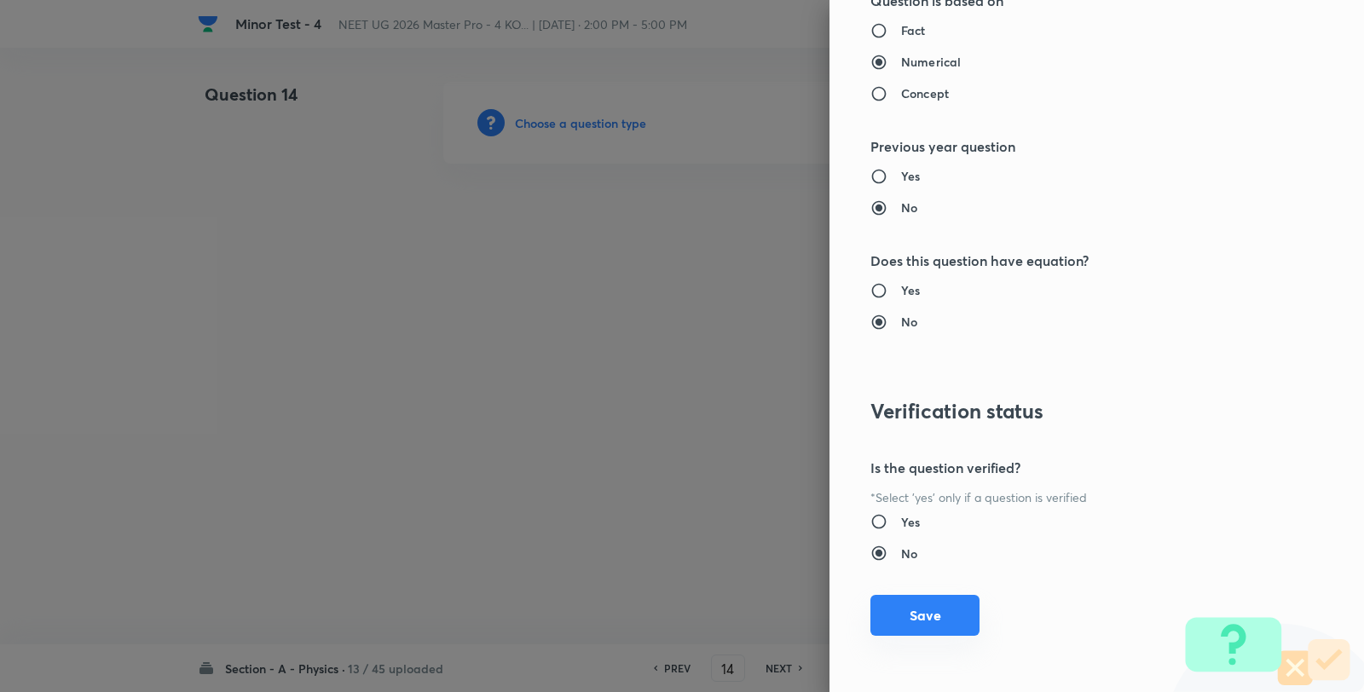
click at [903, 621] on button "Save" at bounding box center [924, 615] width 109 height 41
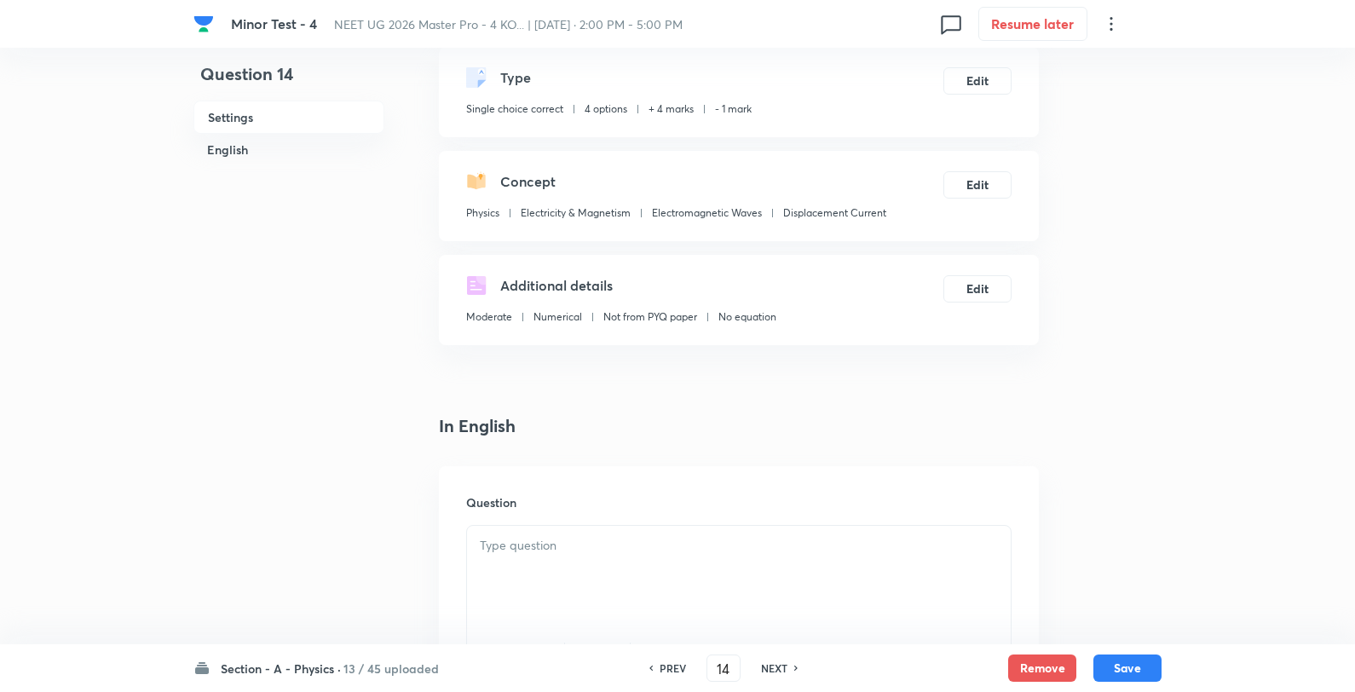
scroll to position [284, 0]
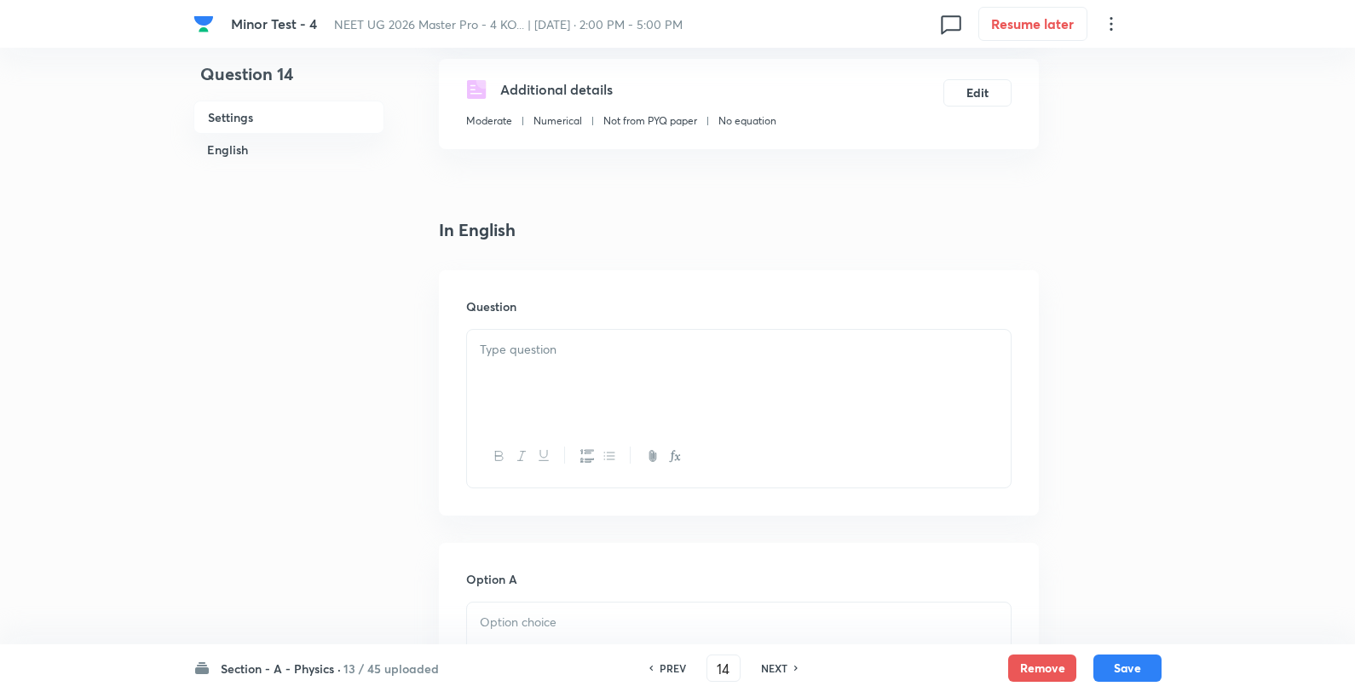
click at [705, 394] on div at bounding box center [739, 377] width 544 height 95
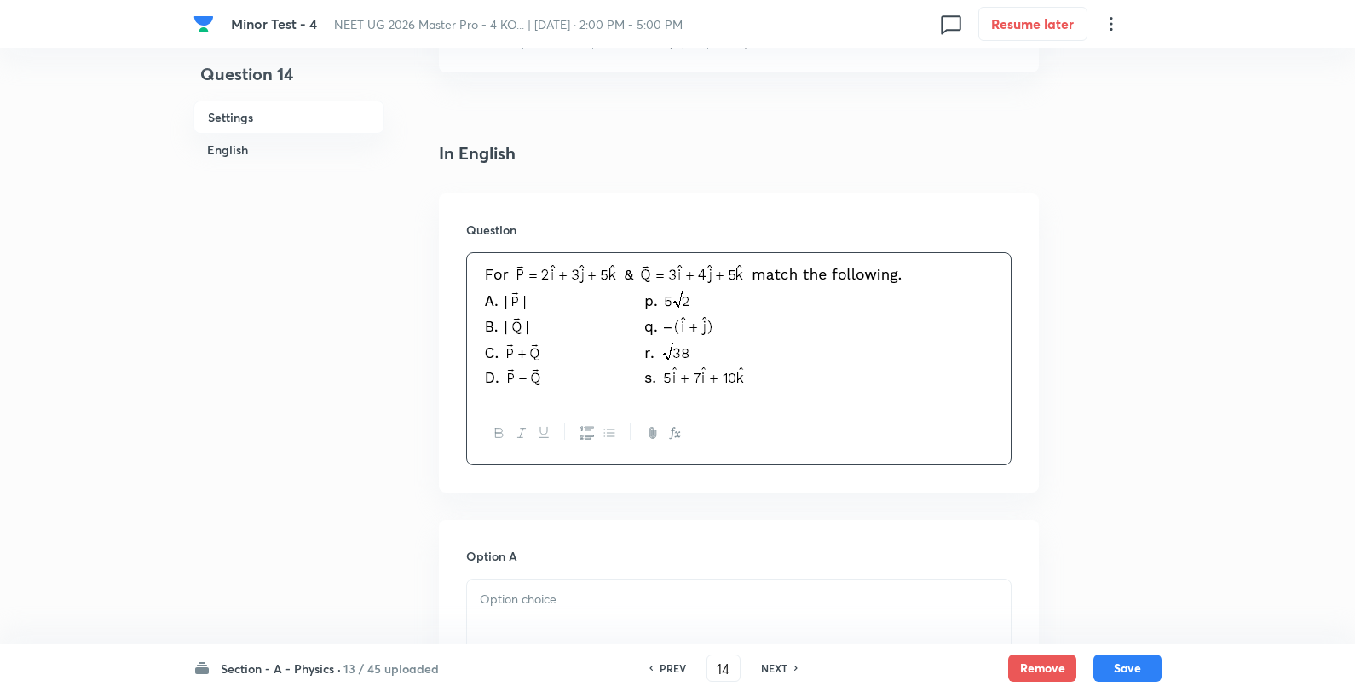
scroll to position [473, 0]
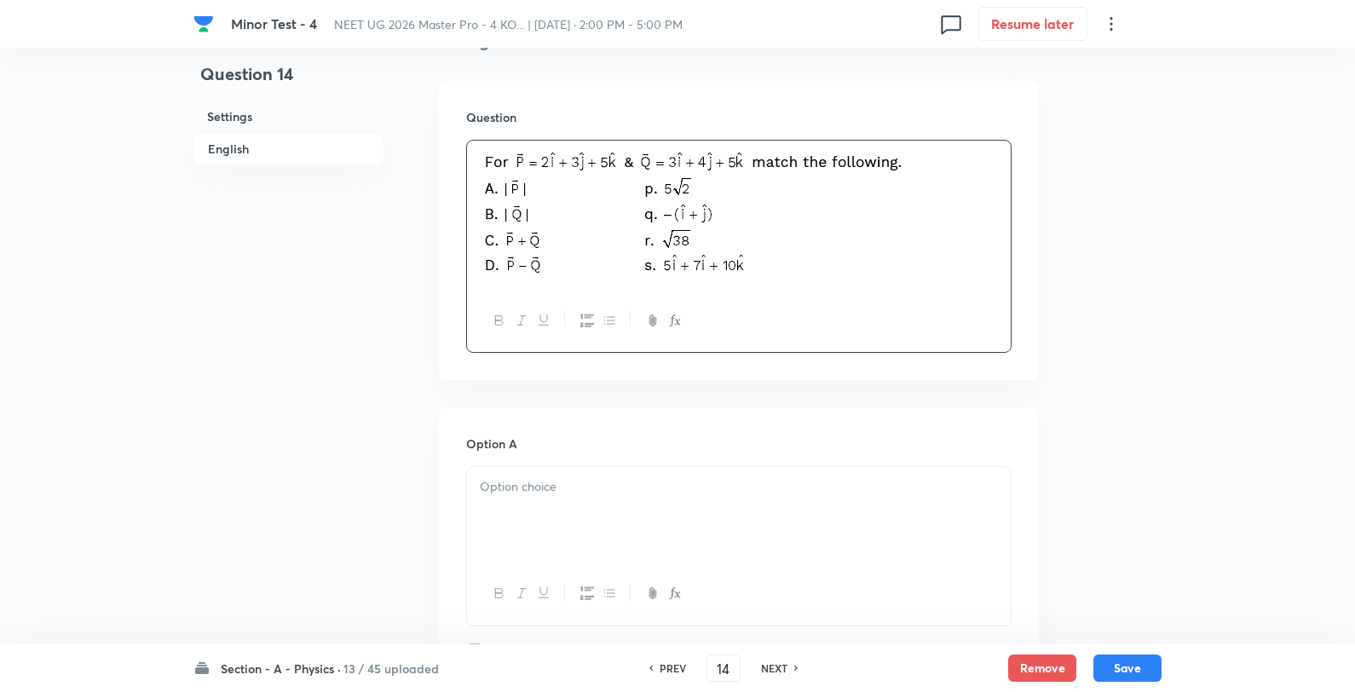
click at [555, 491] on p at bounding box center [739, 487] width 518 height 20
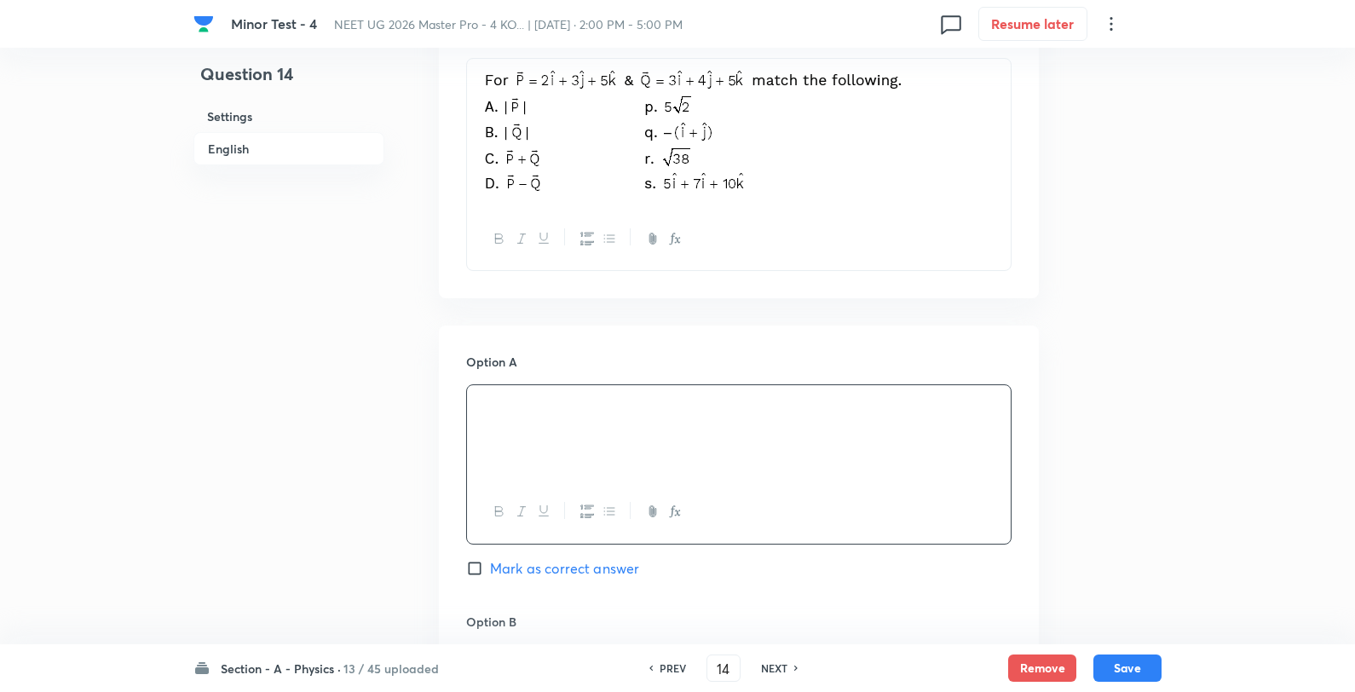
scroll to position [662, 0]
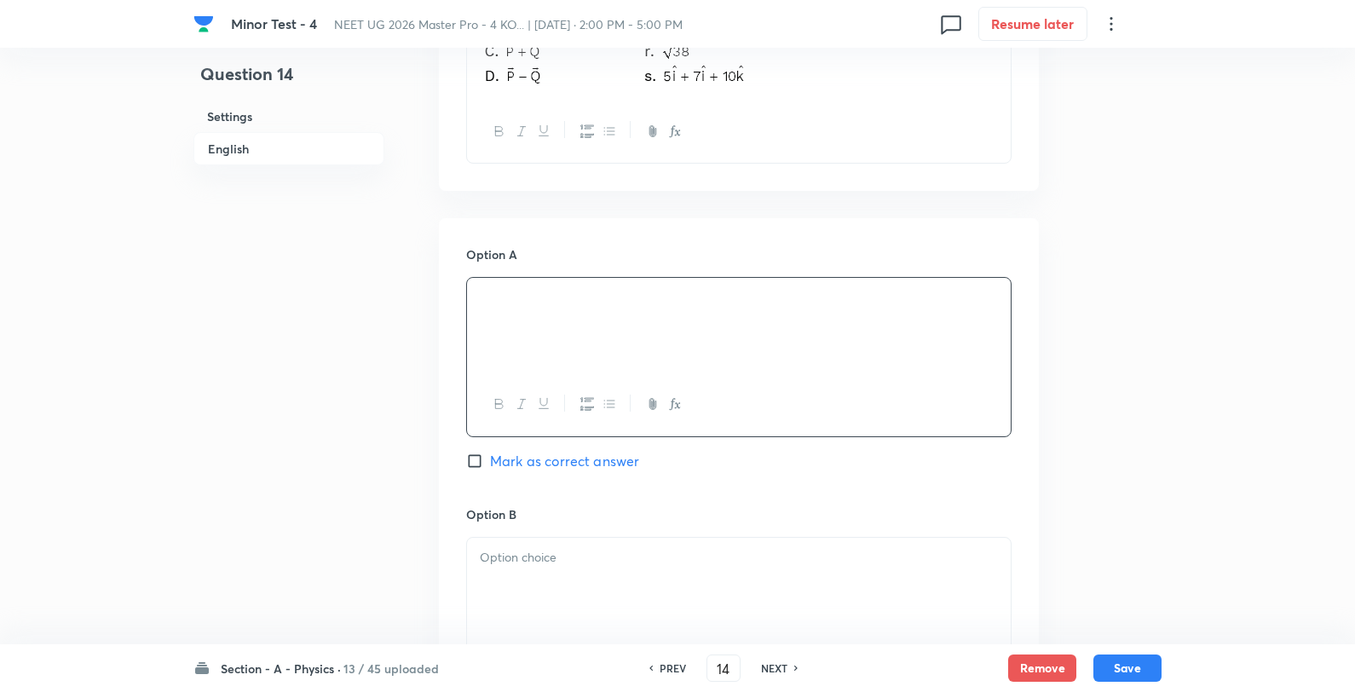
click at [547, 578] on div at bounding box center [739, 585] width 544 height 95
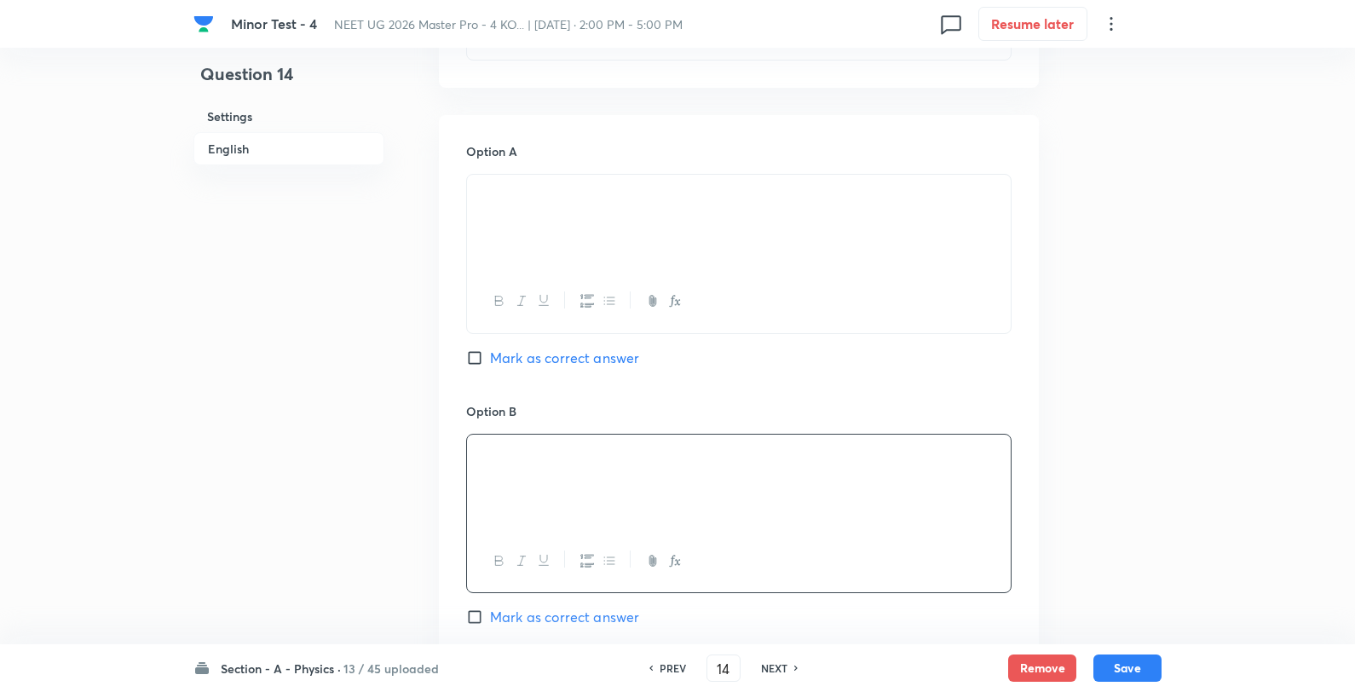
scroll to position [852, 0]
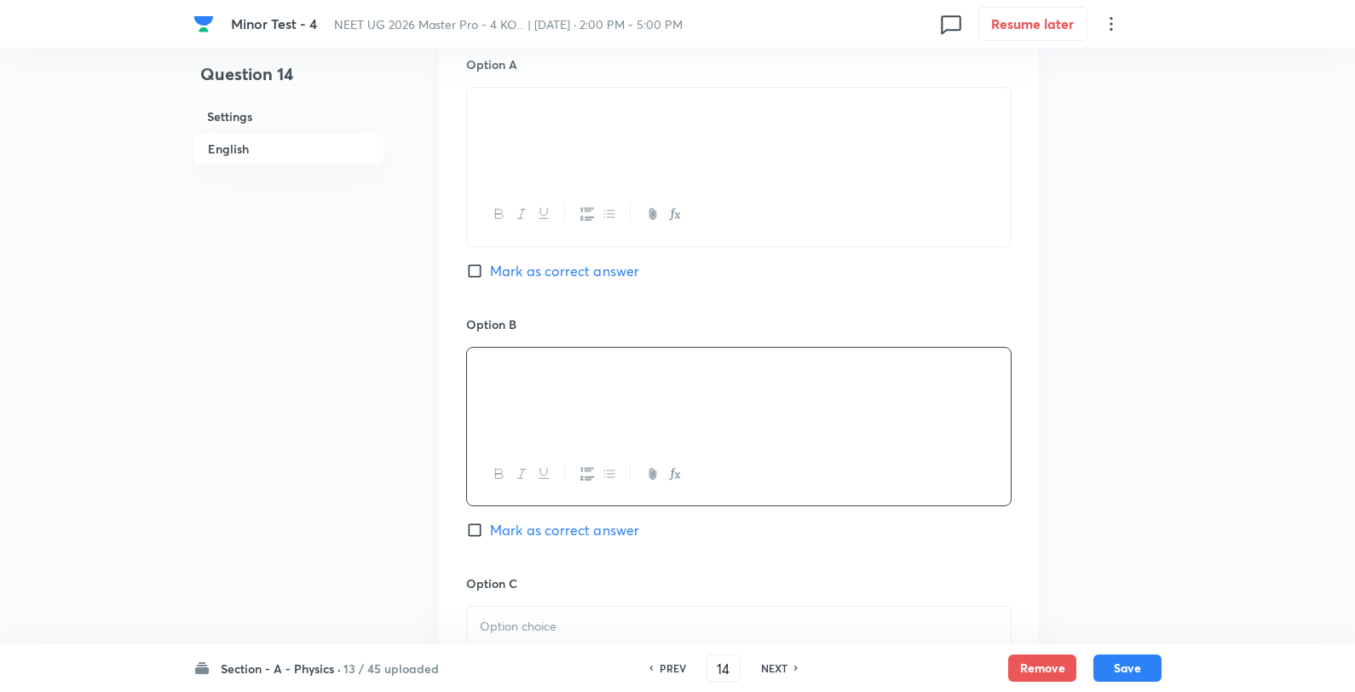
click at [584, 632] on p at bounding box center [739, 627] width 518 height 20
click at [577, 278] on span "Mark as correct answer" at bounding box center [564, 271] width 149 height 20
click at [490, 278] on input "Mark as correct answer" at bounding box center [478, 271] width 24 height 17
checkbox input "true"
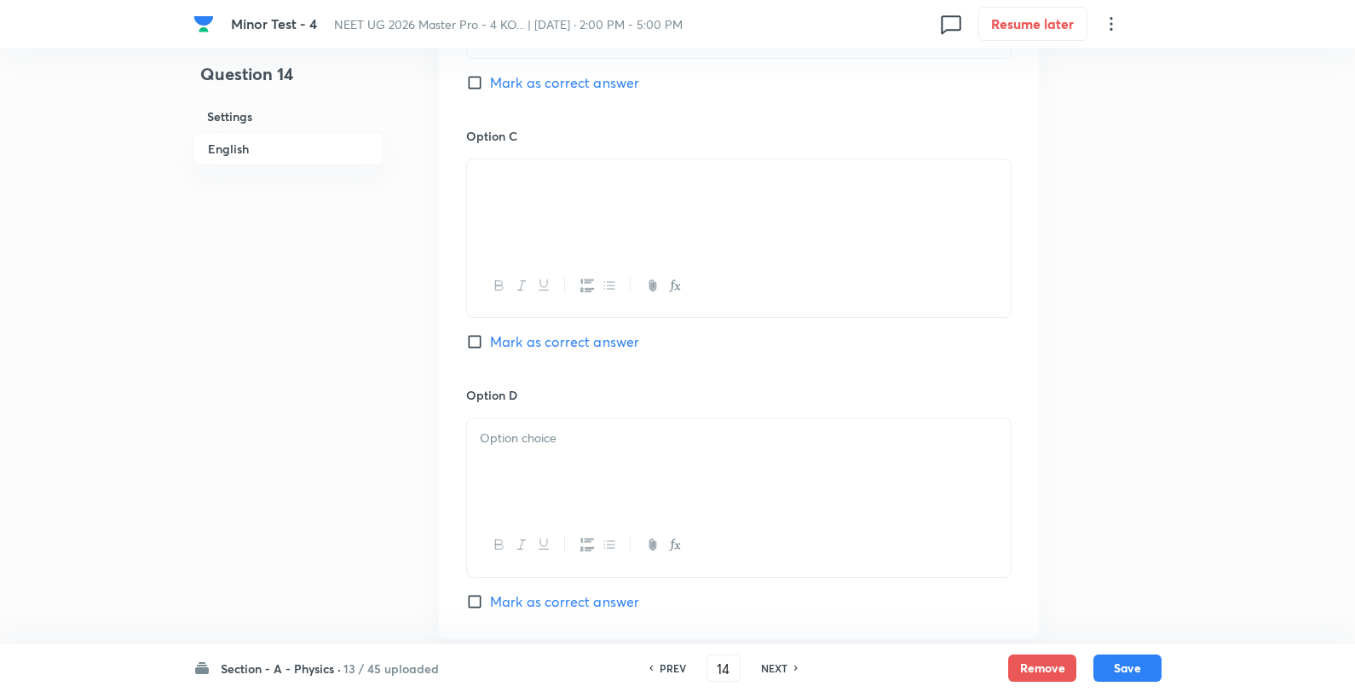
scroll to position [1515, 0]
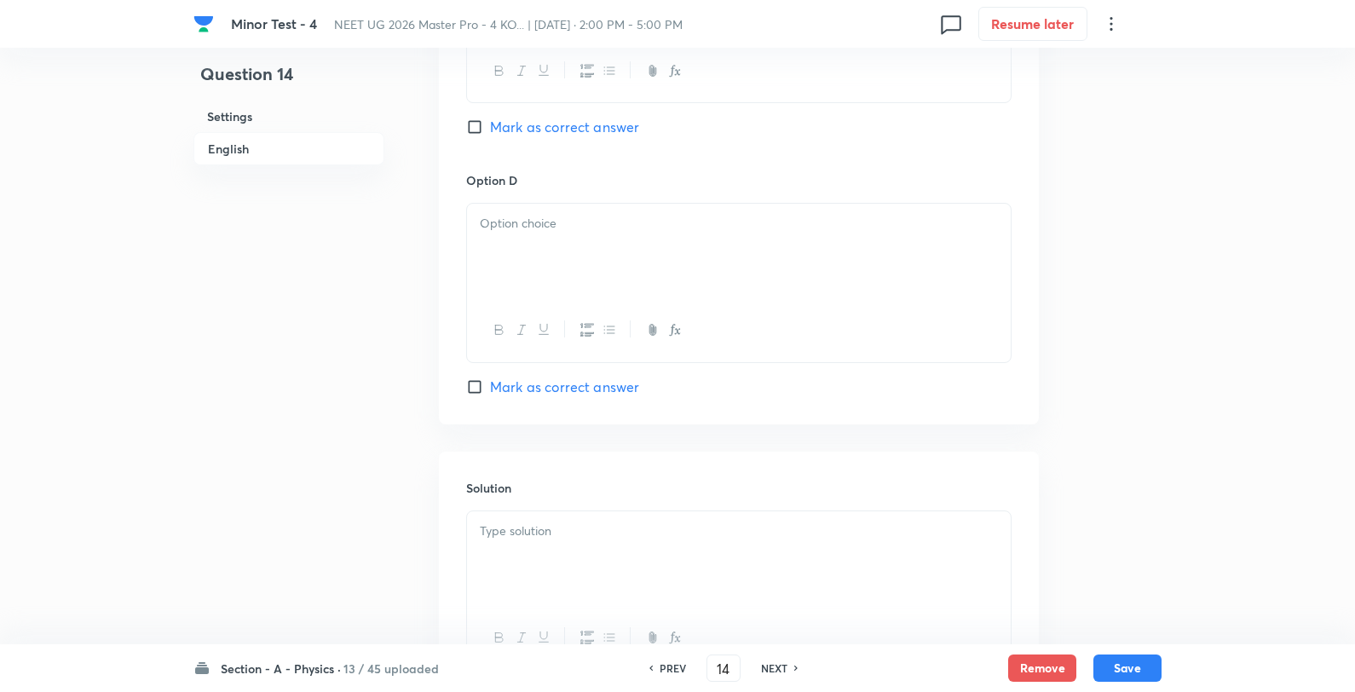
click at [574, 268] on div at bounding box center [739, 251] width 544 height 95
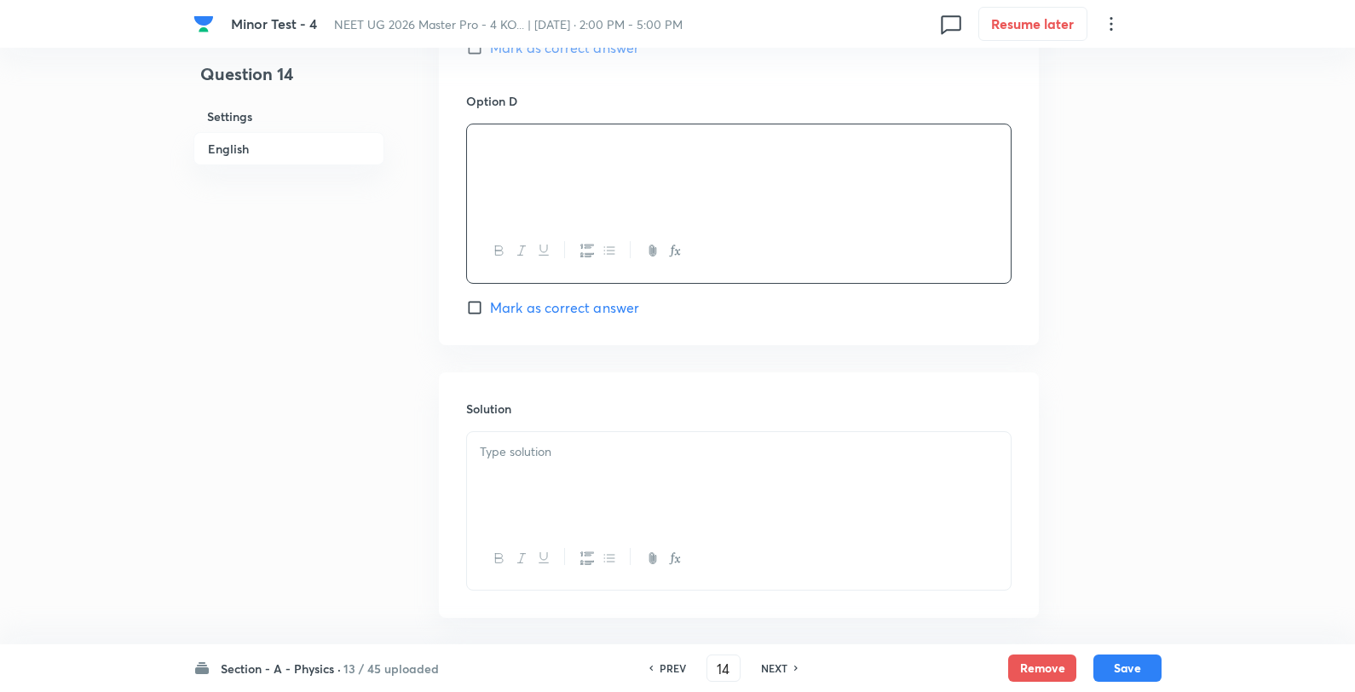
scroll to position [1673, 0]
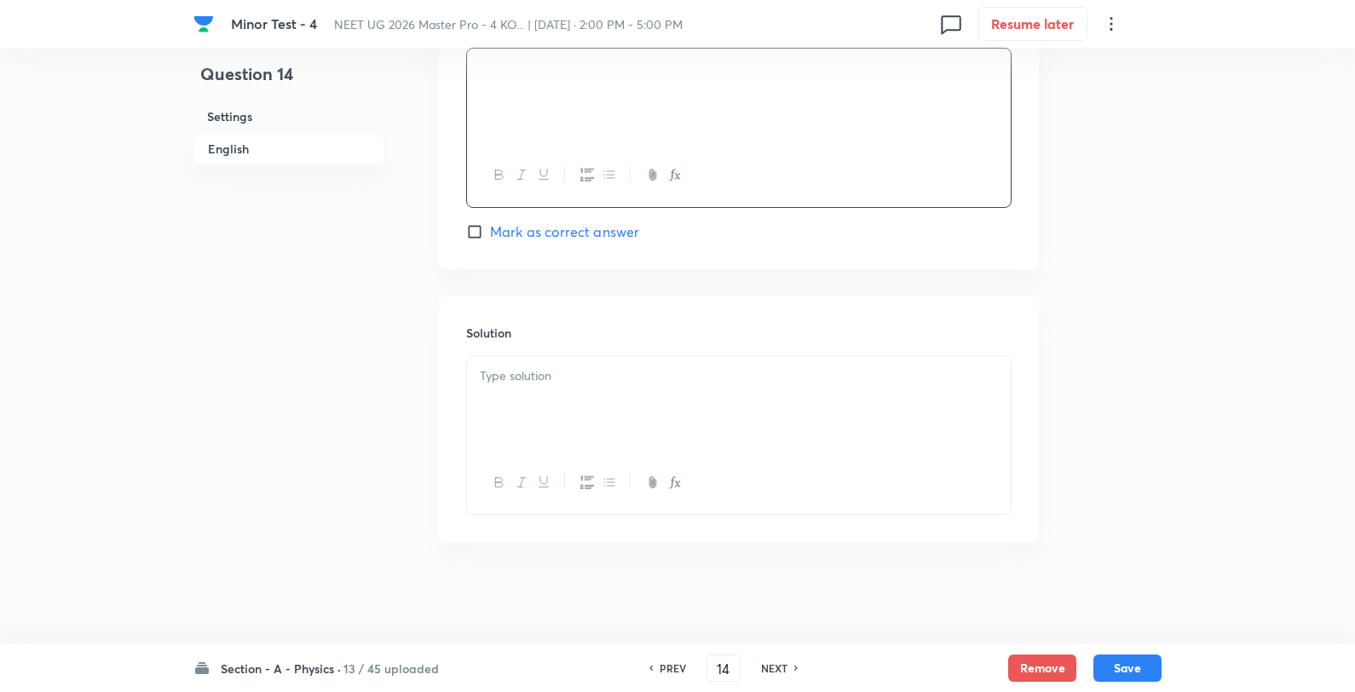
click at [573, 395] on div at bounding box center [739, 403] width 544 height 95
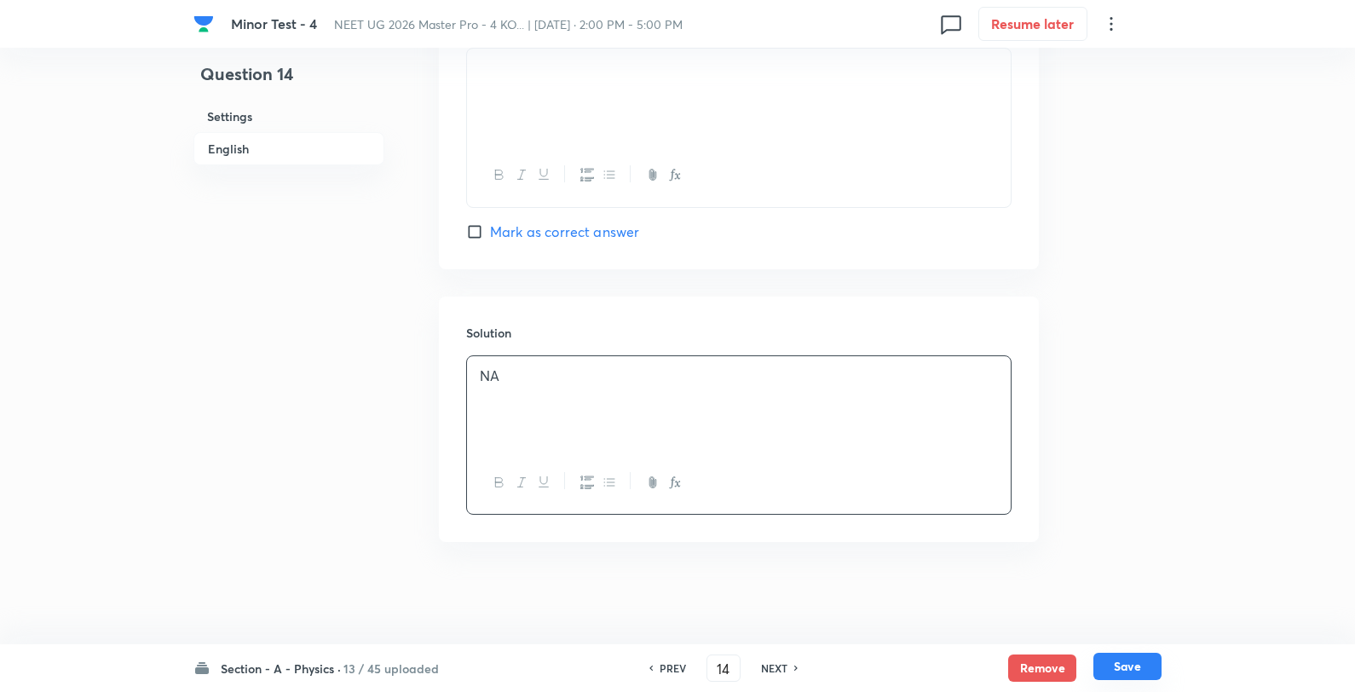
click at [1123, 667] on button "Save" at bounding box center [1128, 666] width 68 height 27
type input "15"
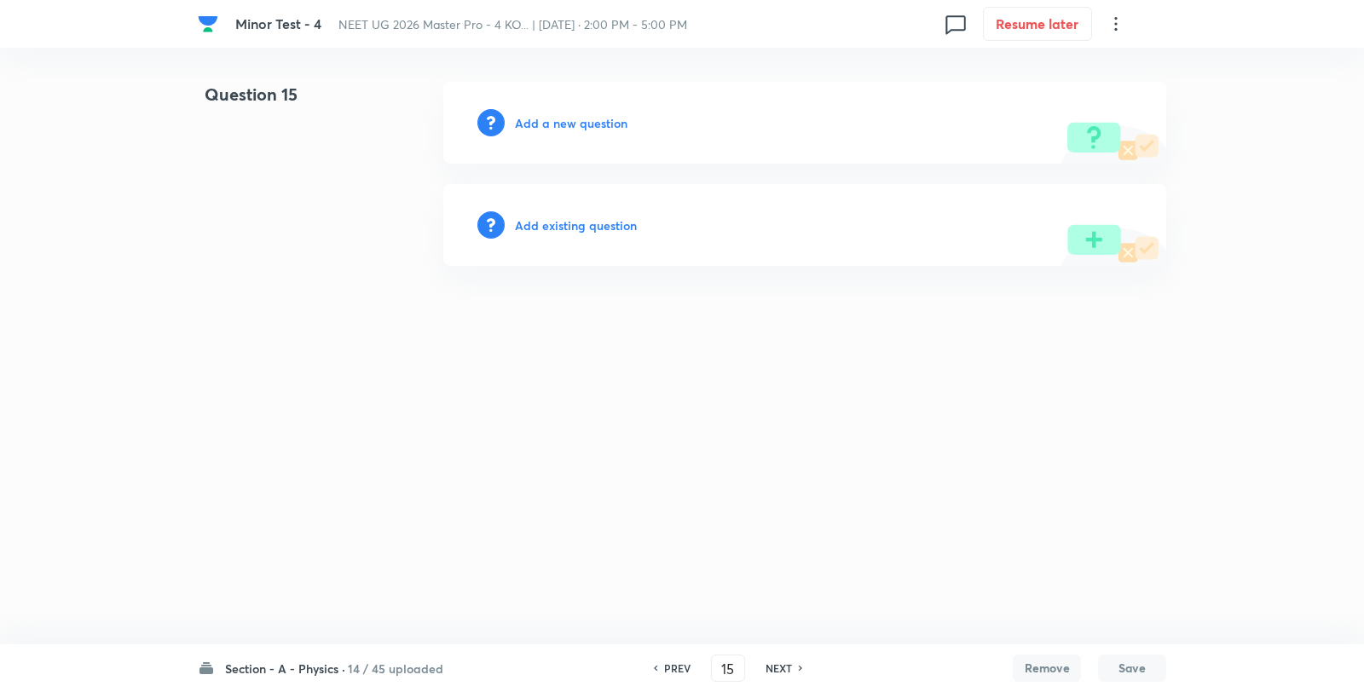
click at [556, 133] on div "Add a new question" at bounding box center [804, 123] width 723 height 82
click at [582, 121] on h6 "Add a new question" at bounding box center [571, 123] width 113 height 18
click at [601, 119] on h6 "Choose a question type" at bounding box center [580, 123] width 131 height 18
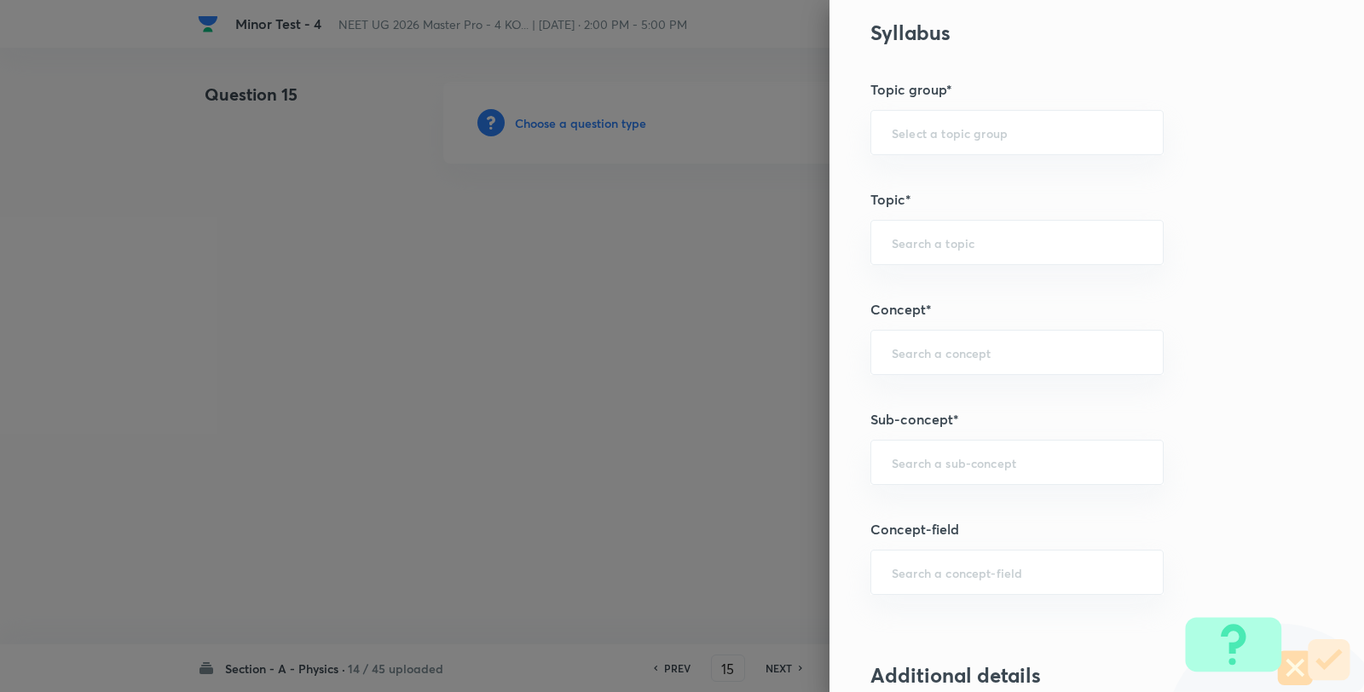
scroll to position [852, 0]
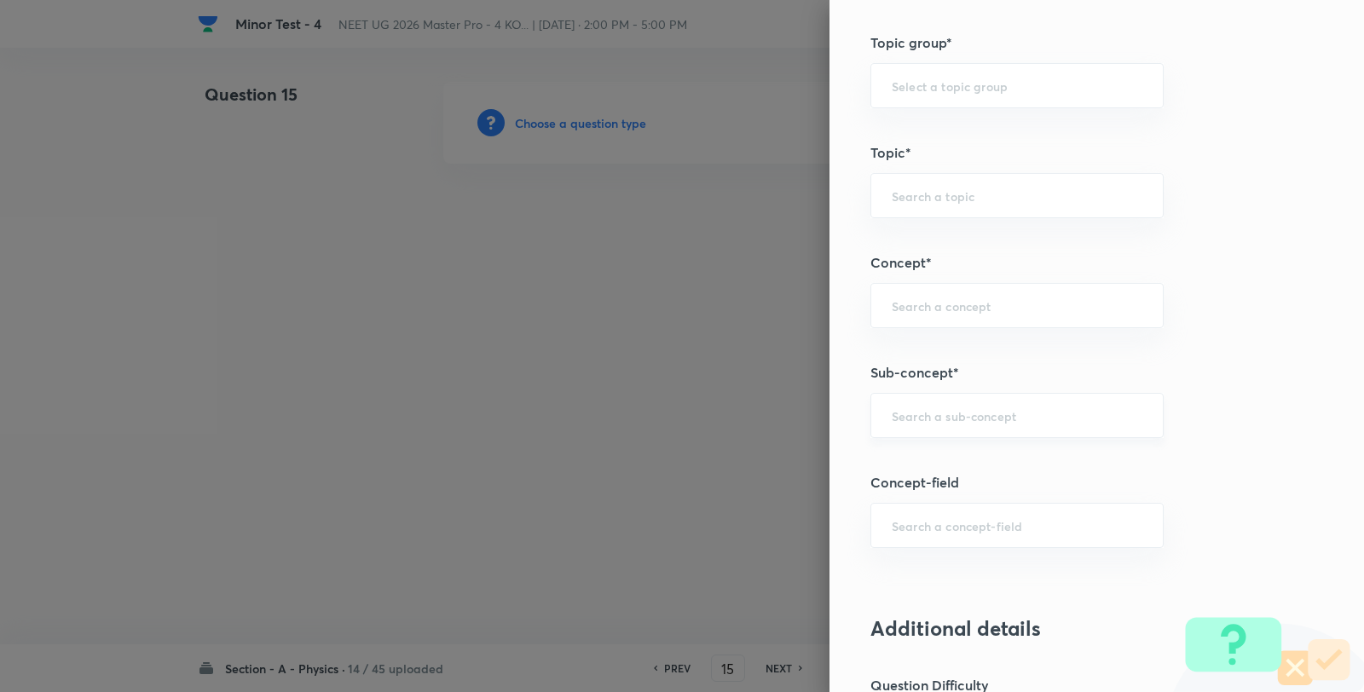
click at [957, 438] on div "​" at bounding box center [1016, 415] width 293 height 45
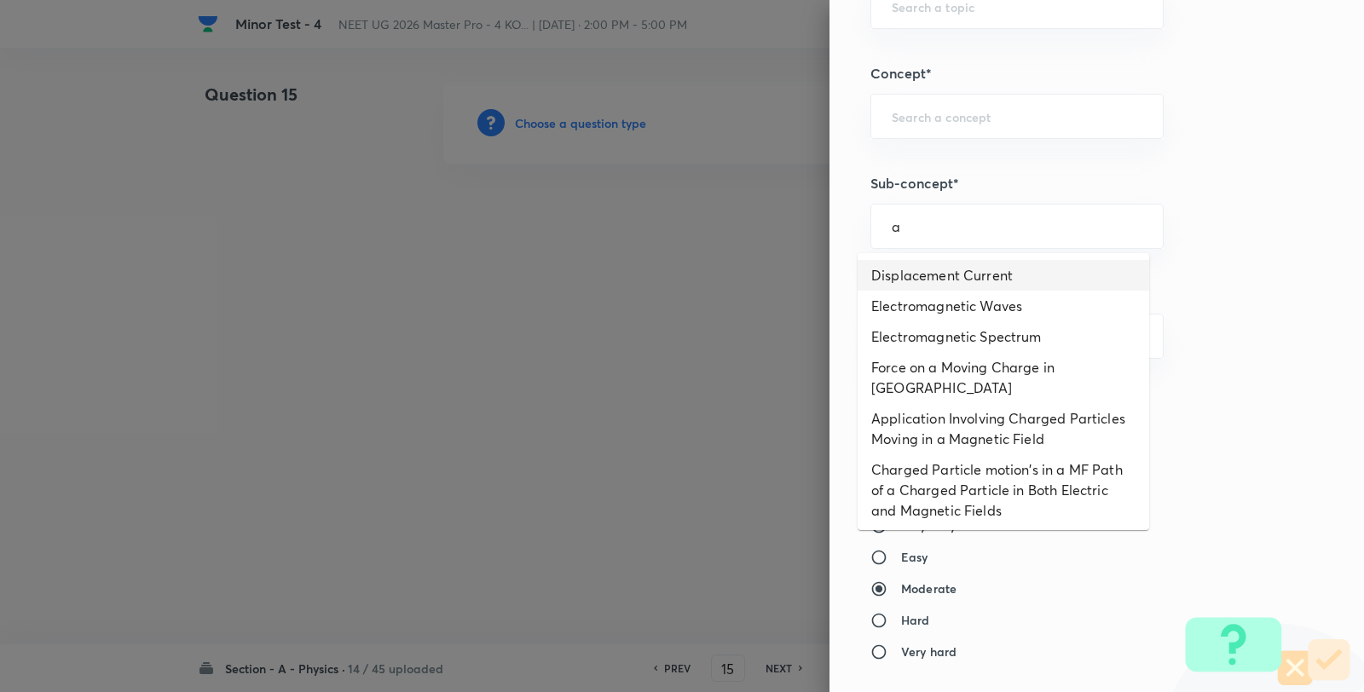
click at [930, 275] on li "Displacement Current" at bounding box center [1002, 275] width 291 height 31
type input "Displacement Current"
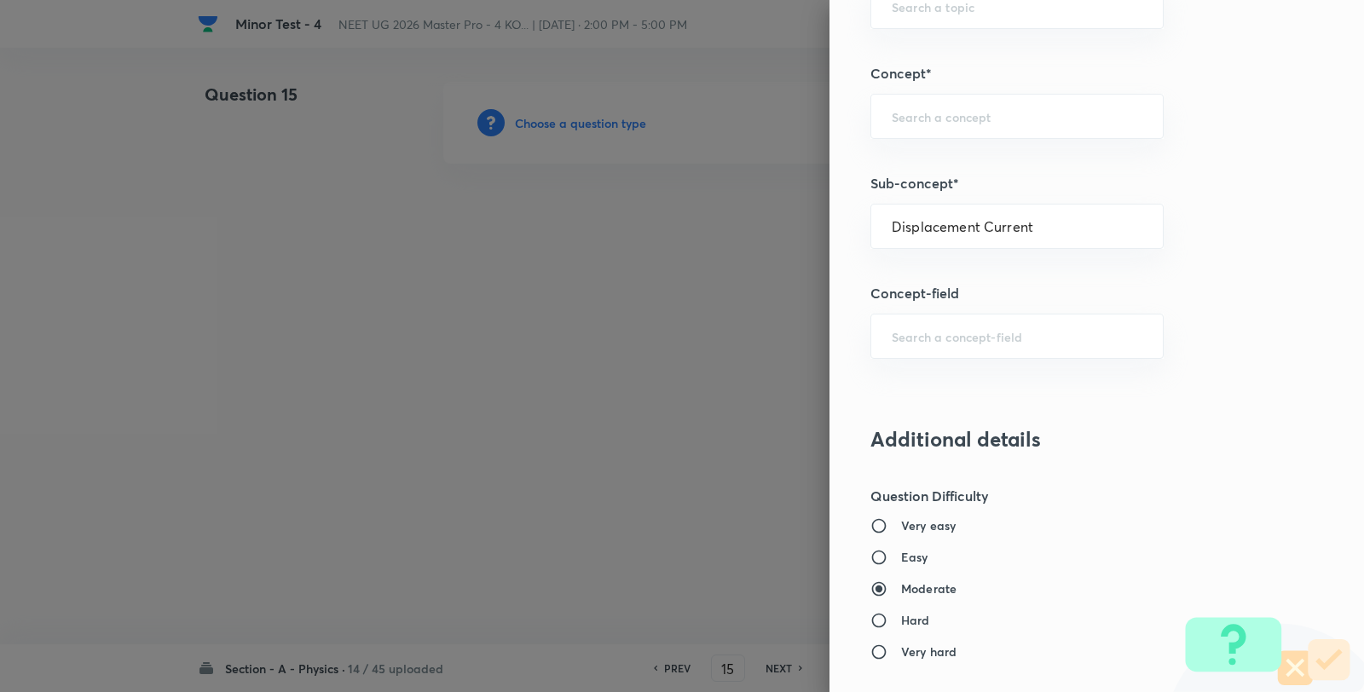
type input "Physics"
type input "Electricity & Magnetism"
type input "Electromagnetic Waves"
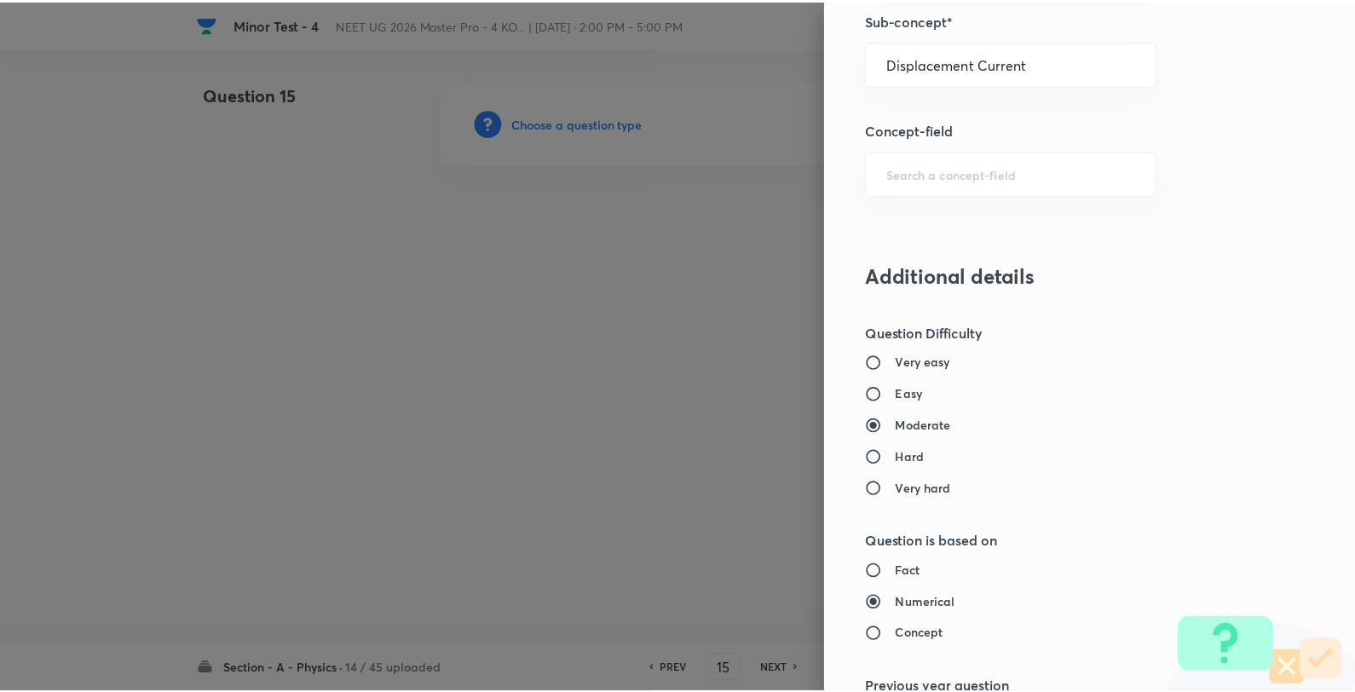
scroll to position [1746, 0]
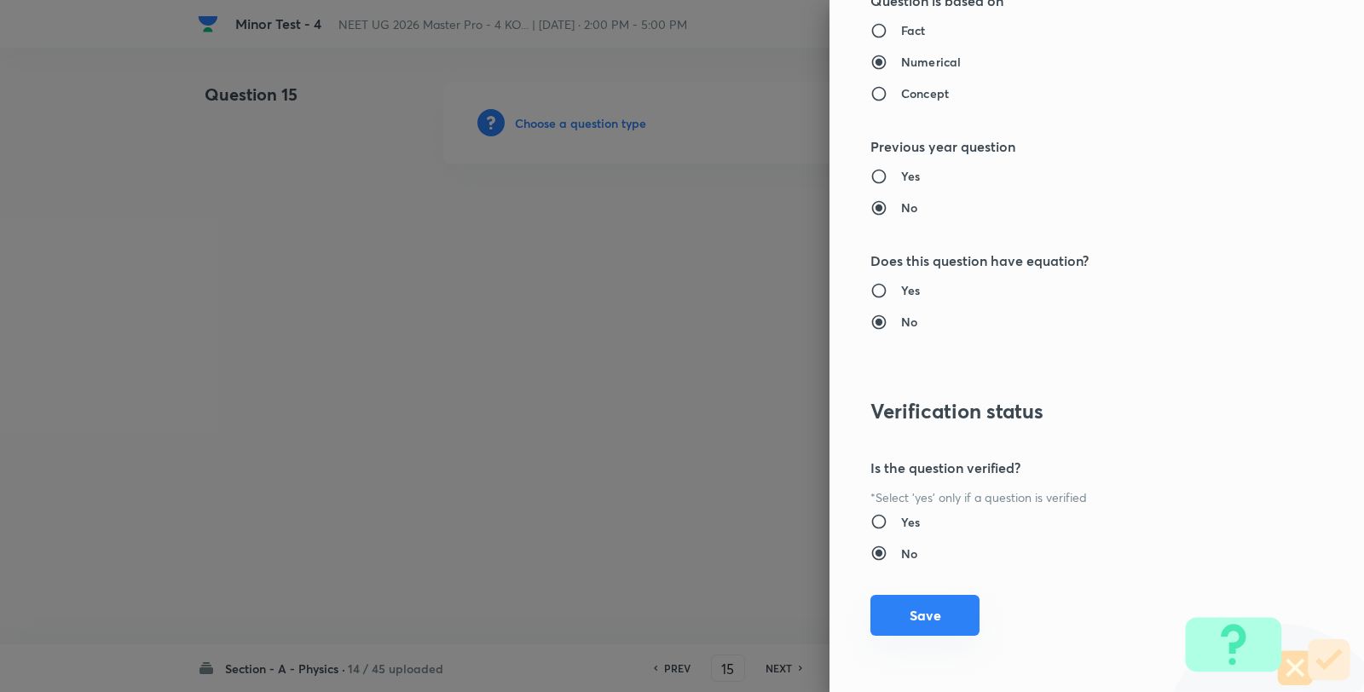
click at [930, 635] on button "Save" at bounding box center [924, 615] width 109 height 41
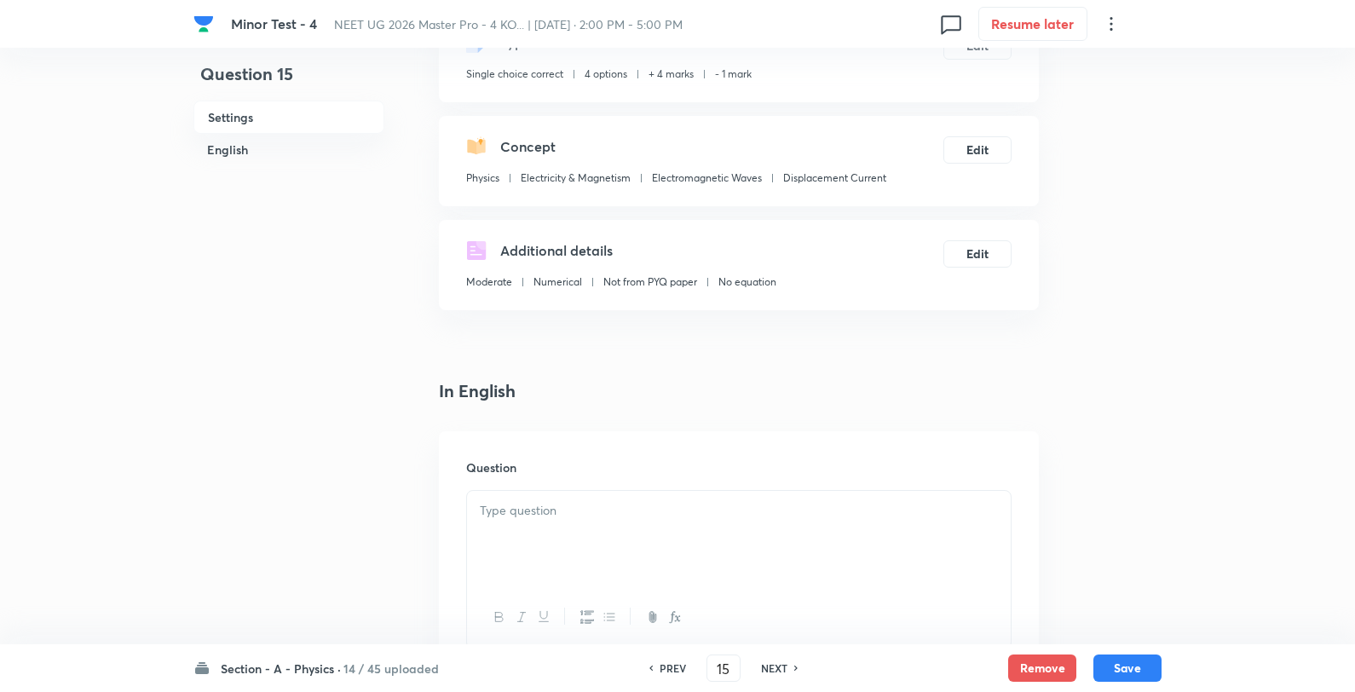
scroll to position [189, 0]
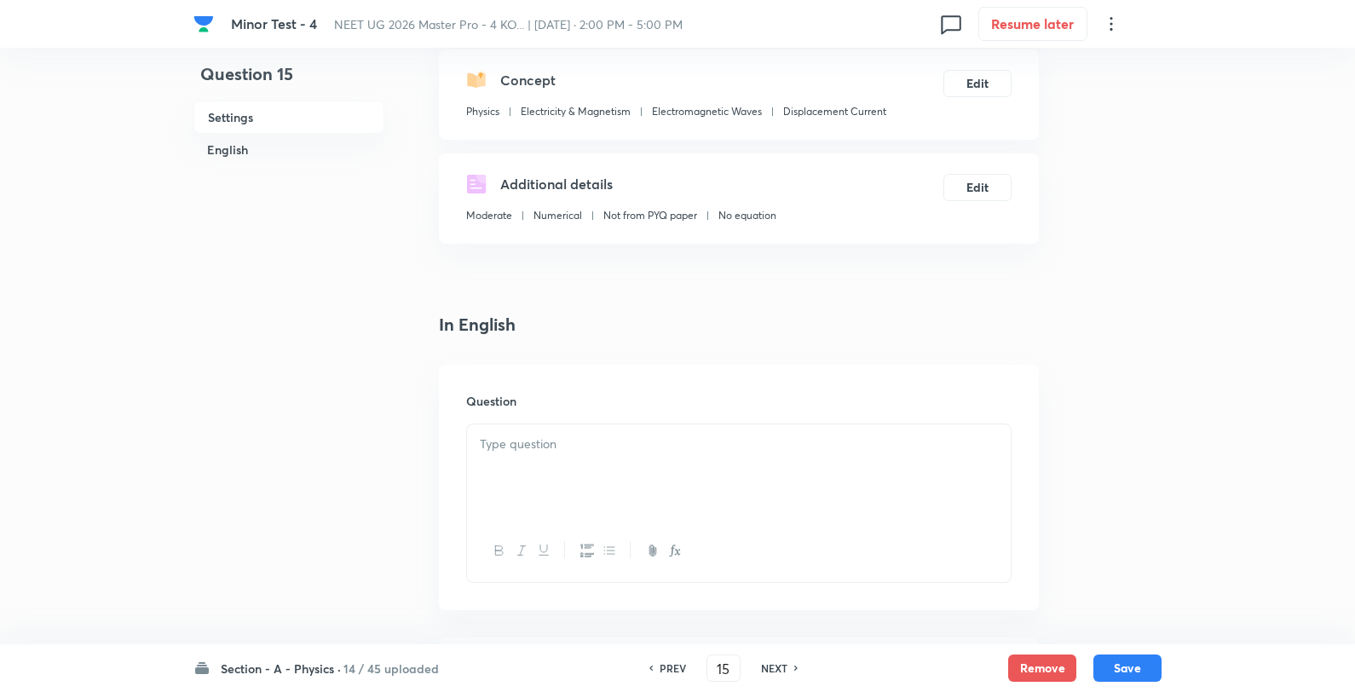
drag, startPoint x: 534, startPoint y: 407, endPoint x: 543, endPoint y: 443, distance: 37.0
click at [534, 413] on div "Question" at bounding box center [739, 487] width 600 height 245
click at [545, 444] on p at bounding box center [739, 445] width 518 height 20
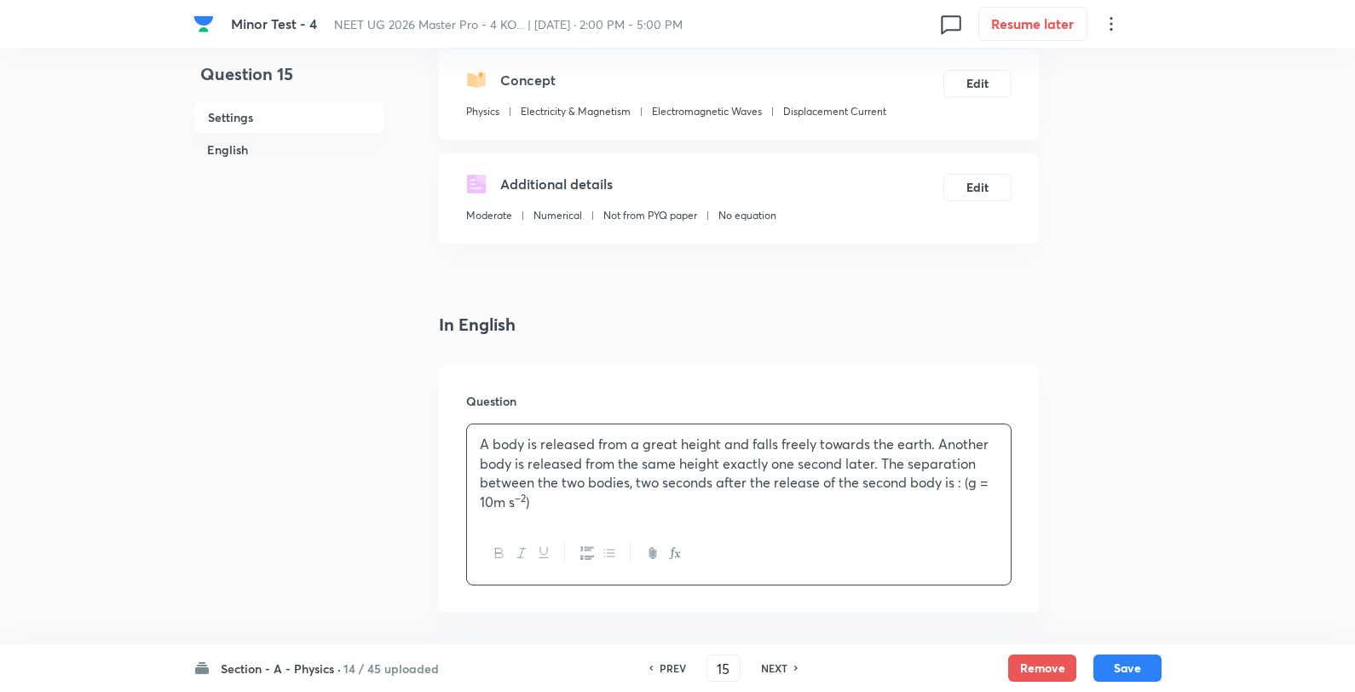
drag, startPoint x: 967, startPoint y: 472, endPoint x: 1029, endPoint y: 510, distance: 71.9
click at [972, 475] on p "A body is released from a great height and falls freely towards the earth. Anot…" at bounding box center [739, 474] width 518 height 78
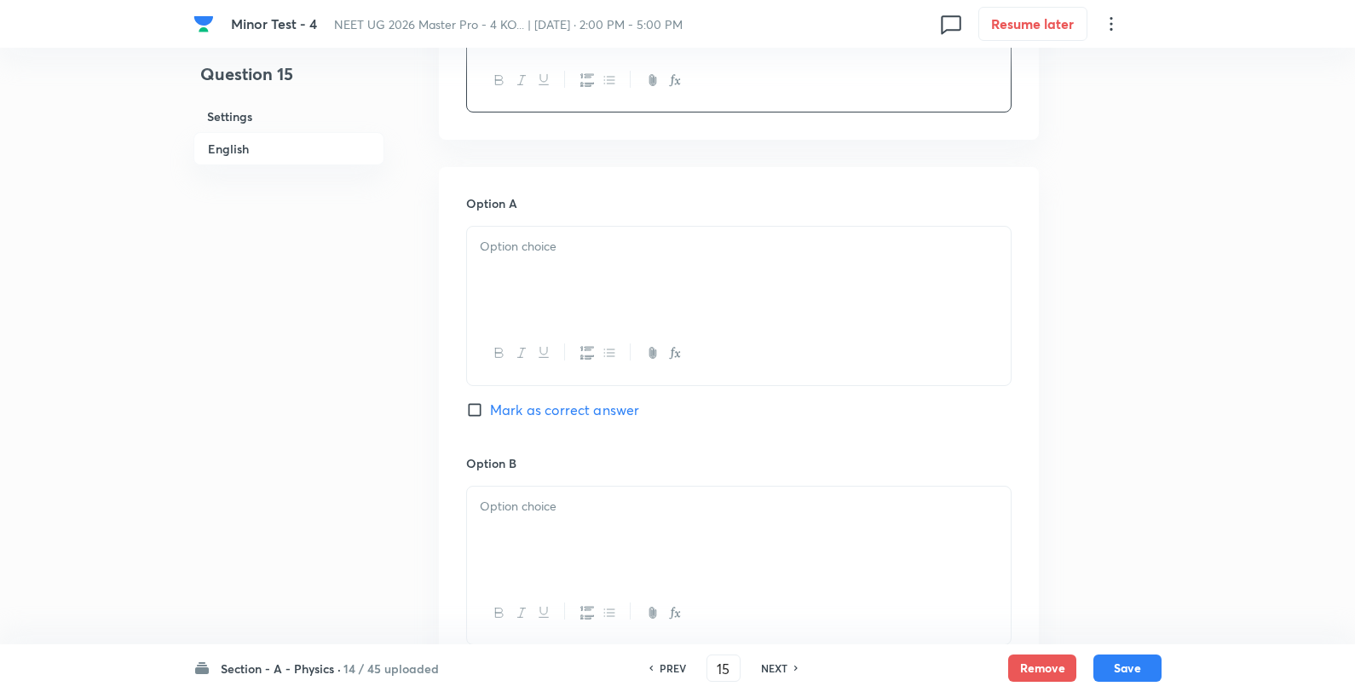
click at [576, 251] on p at bounding box center [739, 247] width 518 height 20
click at [609, 247] on p "5 m" at bounding box center [739, 247] width 518 height 20
drag, startPoint x: 576, startPoint y: 540, endPoint x: 593, endPoint y: 517, distance: 28.0
click at [573, 541] on div at bounding box center [739, 534] width 544 height 95
click at [603, 508] on p "10 m" at bounding box center [739, 507] width 518 height 20
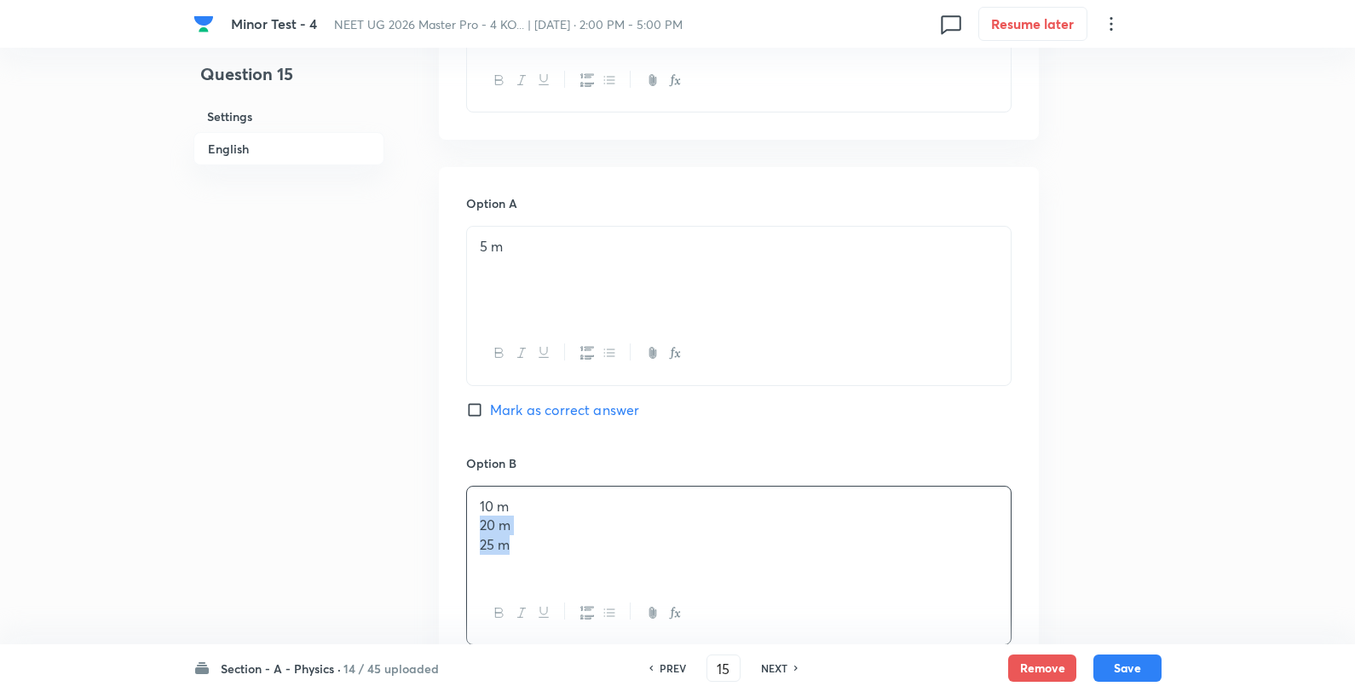
click at [574, 535] on p "25 m" at bounding box center [739, 545] width 518 height 20
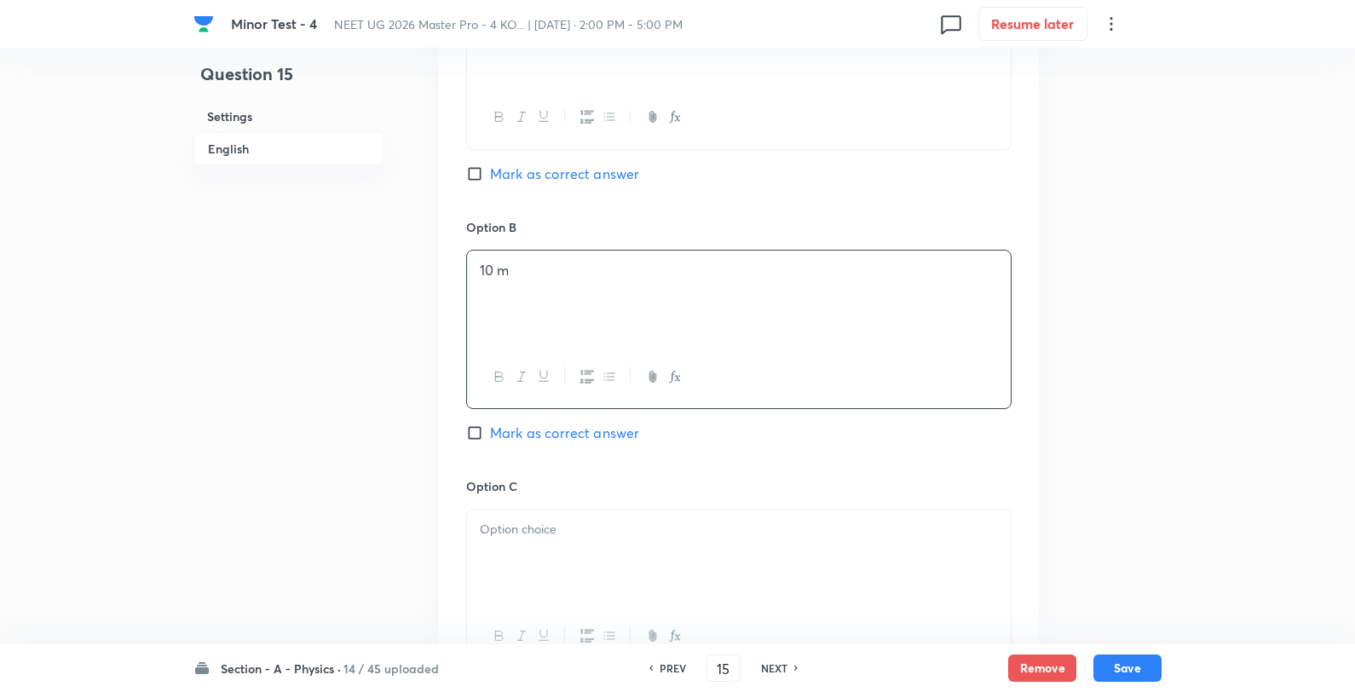
scroll to position [1042, 0]
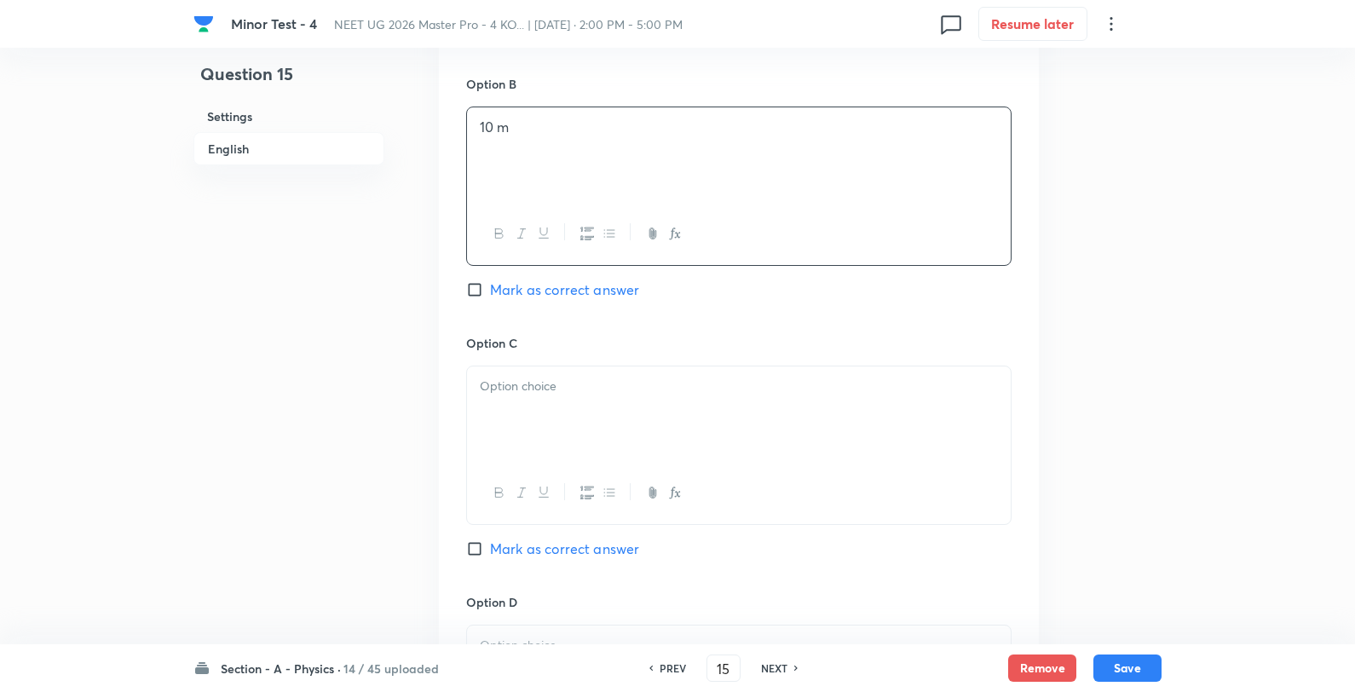
click at [561, 396] on div at bounding box center [739, 414] width 544 height 95
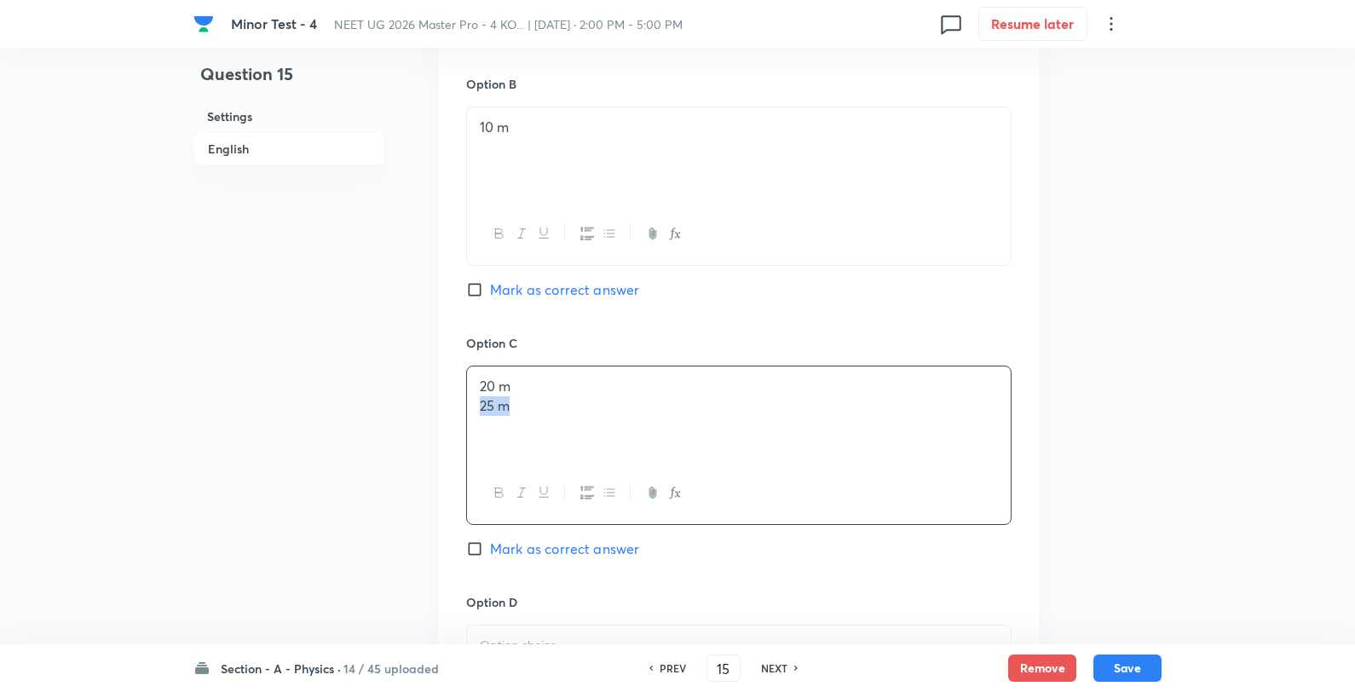
click at [586, 384] on p "20 m" at bounding box center [739, 387] width 518 height 20
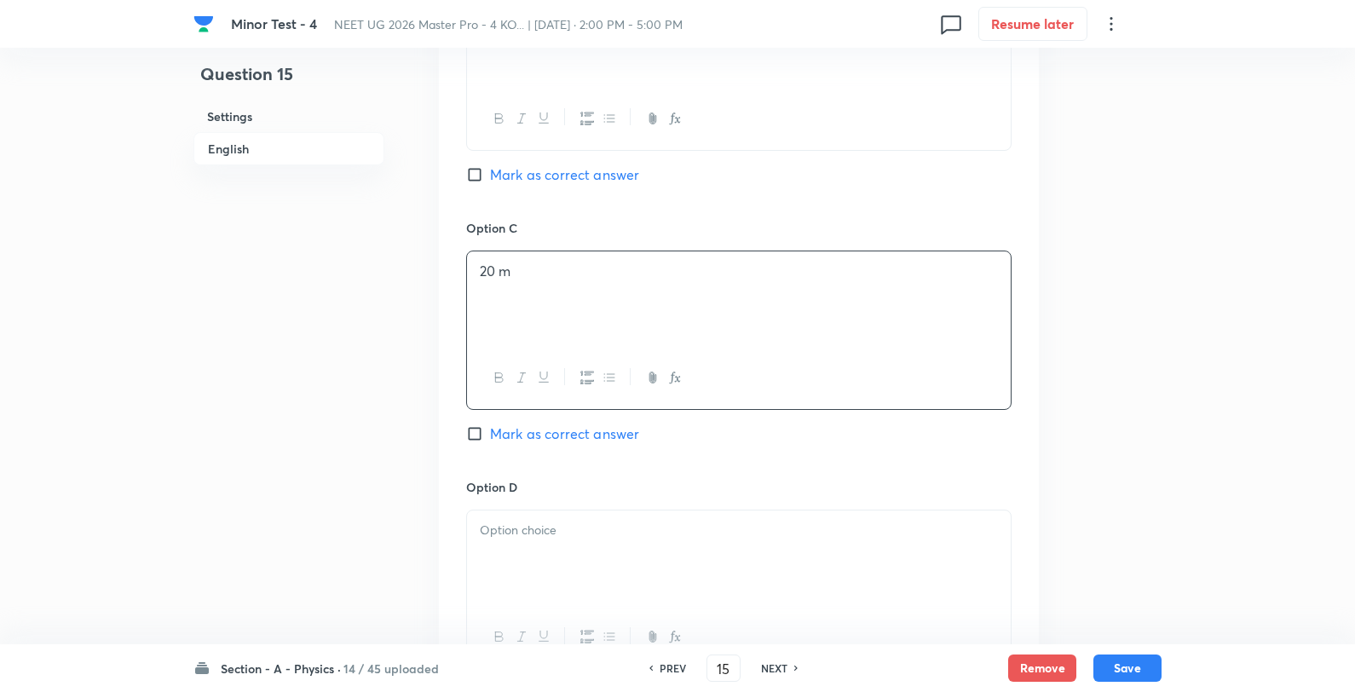
scroll to position [1325, 0]
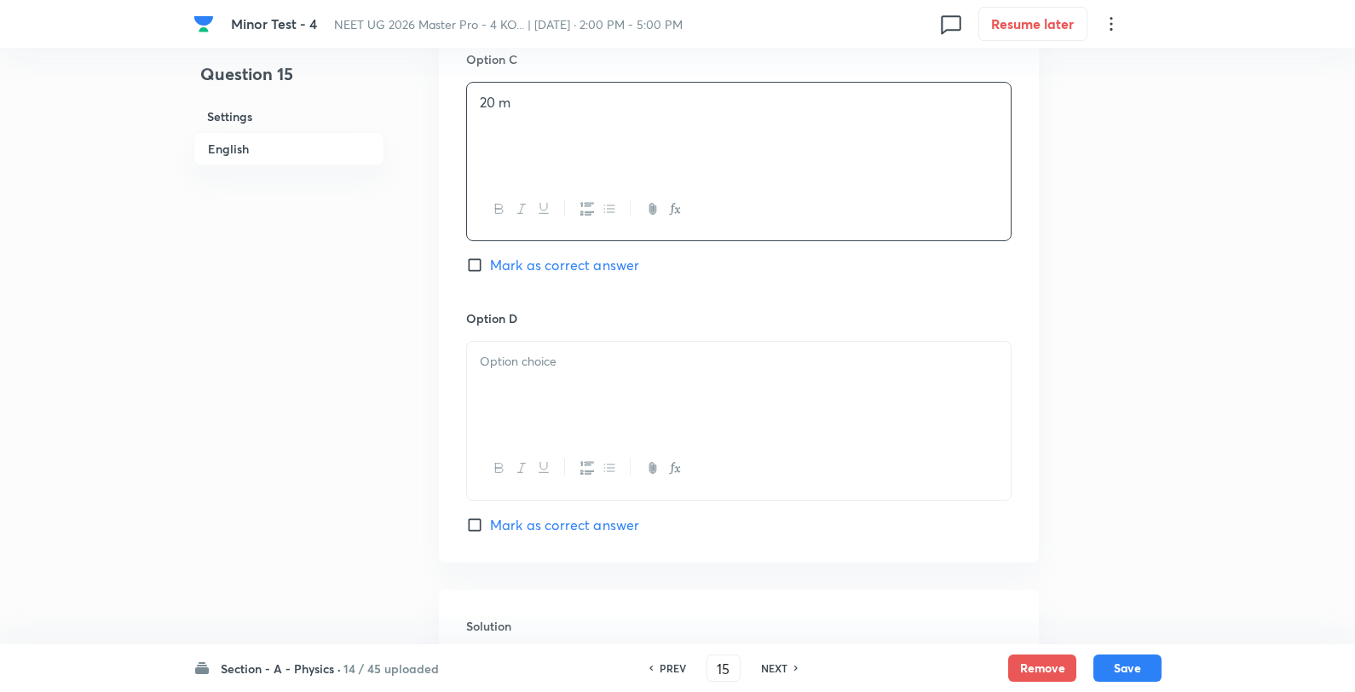
click at [552, 419] on div at bounding box center [739, 389] width 544 height 95
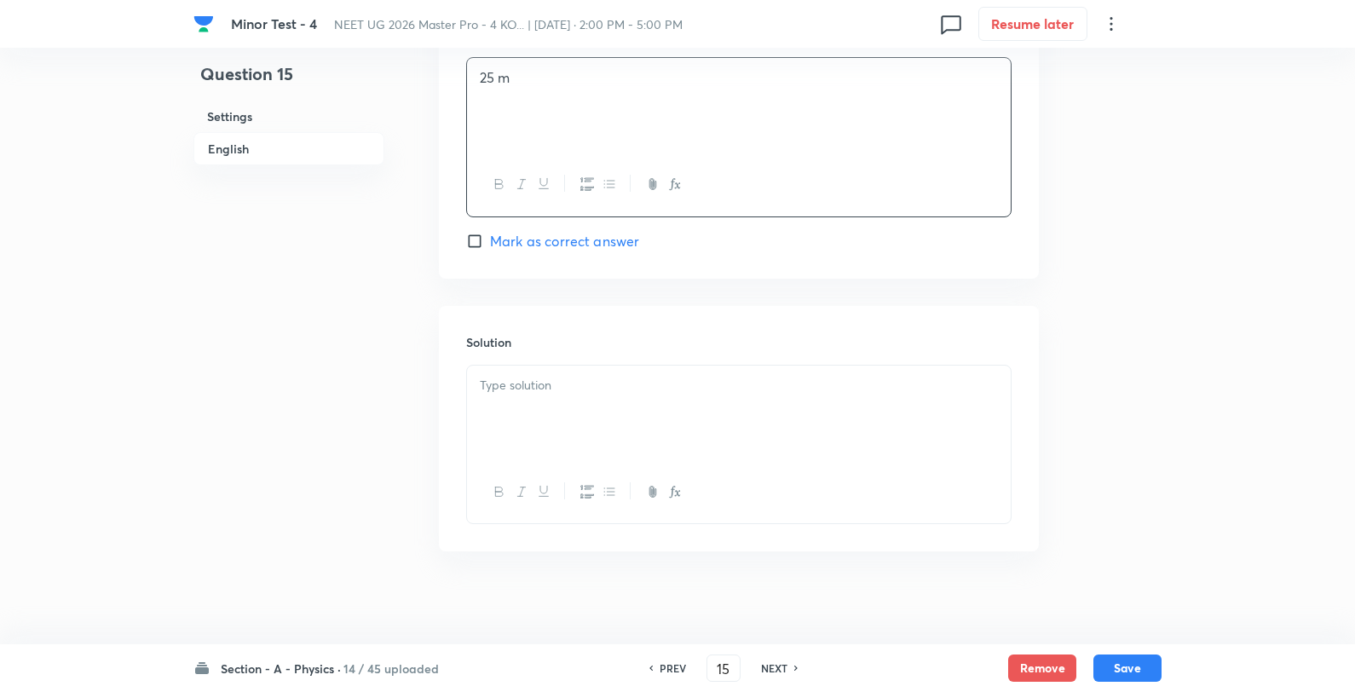
click at [577, 241] on span "Mark as correct answer" at bounding box center [564, 241] width 149 height 20
click at [490, 241] on input "Mark as correct answer" at bounding box center [478, 241] width 24 height 17
checkbox input "true"
click at [558, 413] on div at bounding box center [739, 413] width 544 height 95
click at [1135, 665] on button "Save" at bounding box center [1128, 666] width 68 height 27
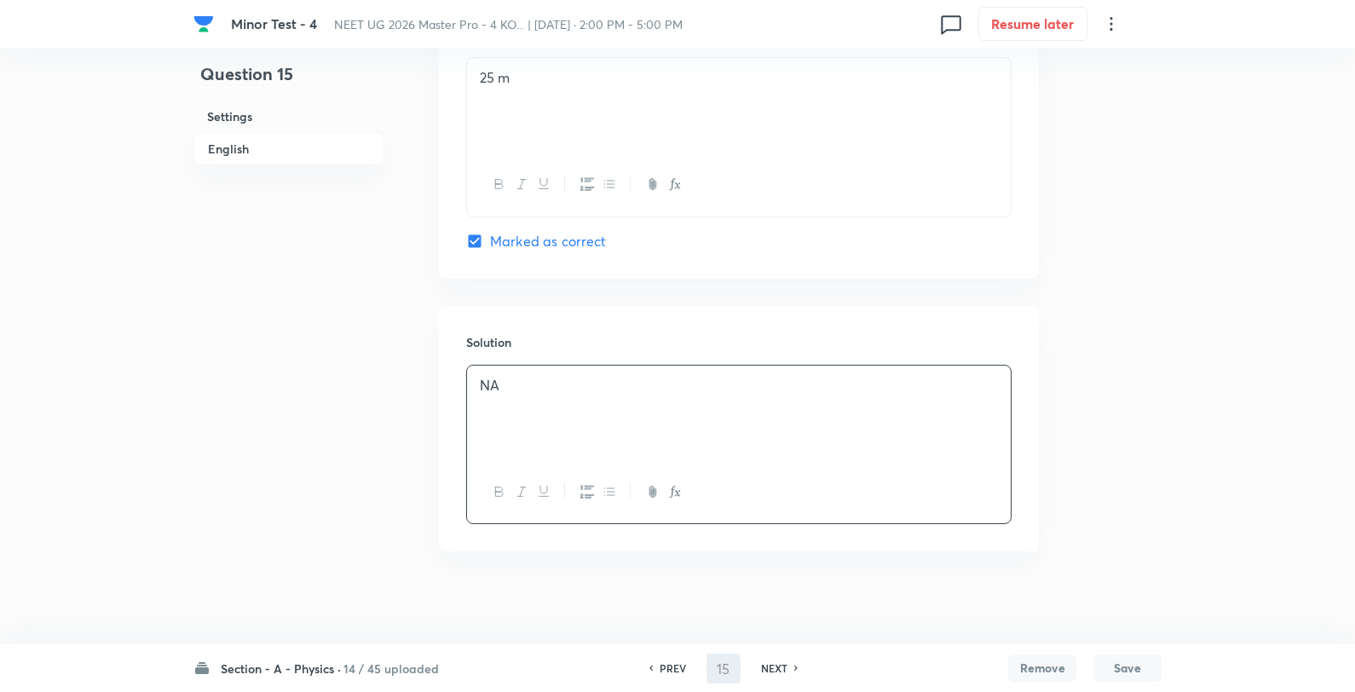
type input "16"
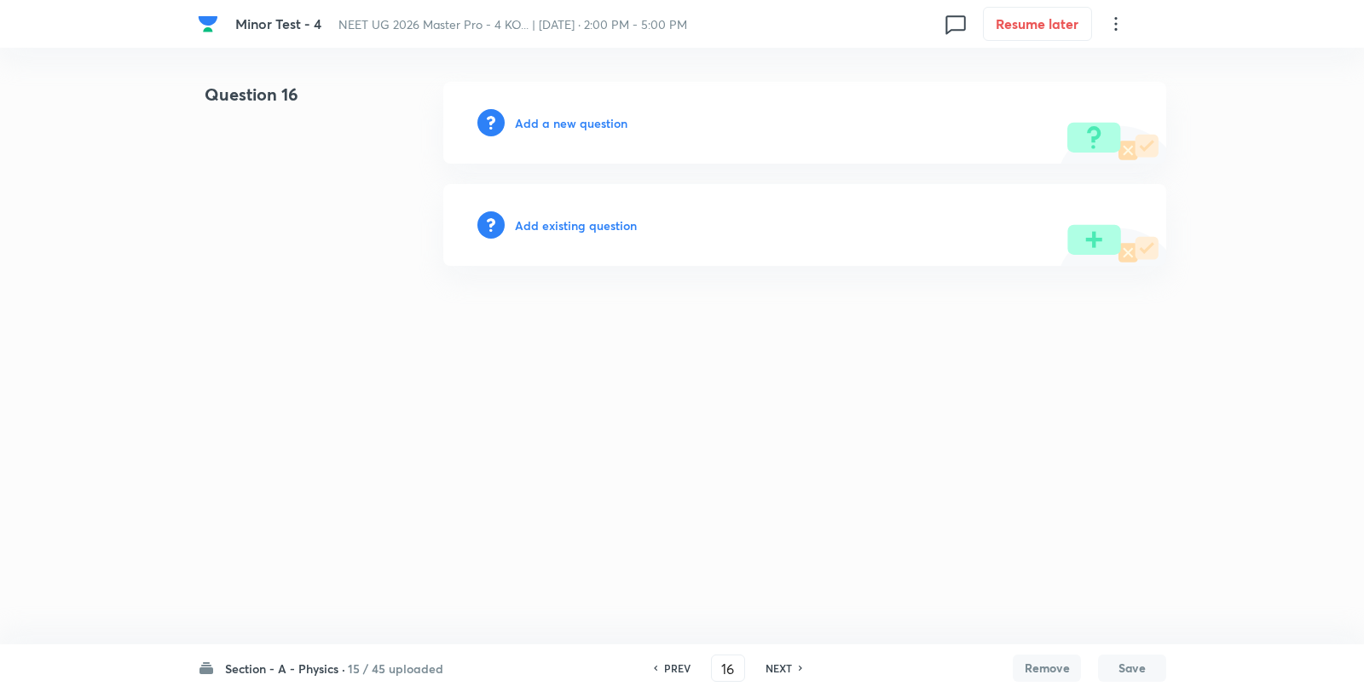
click at [563, 118] on h6 "Add a new question" at bounding box center [571, 123] width 113 height 18
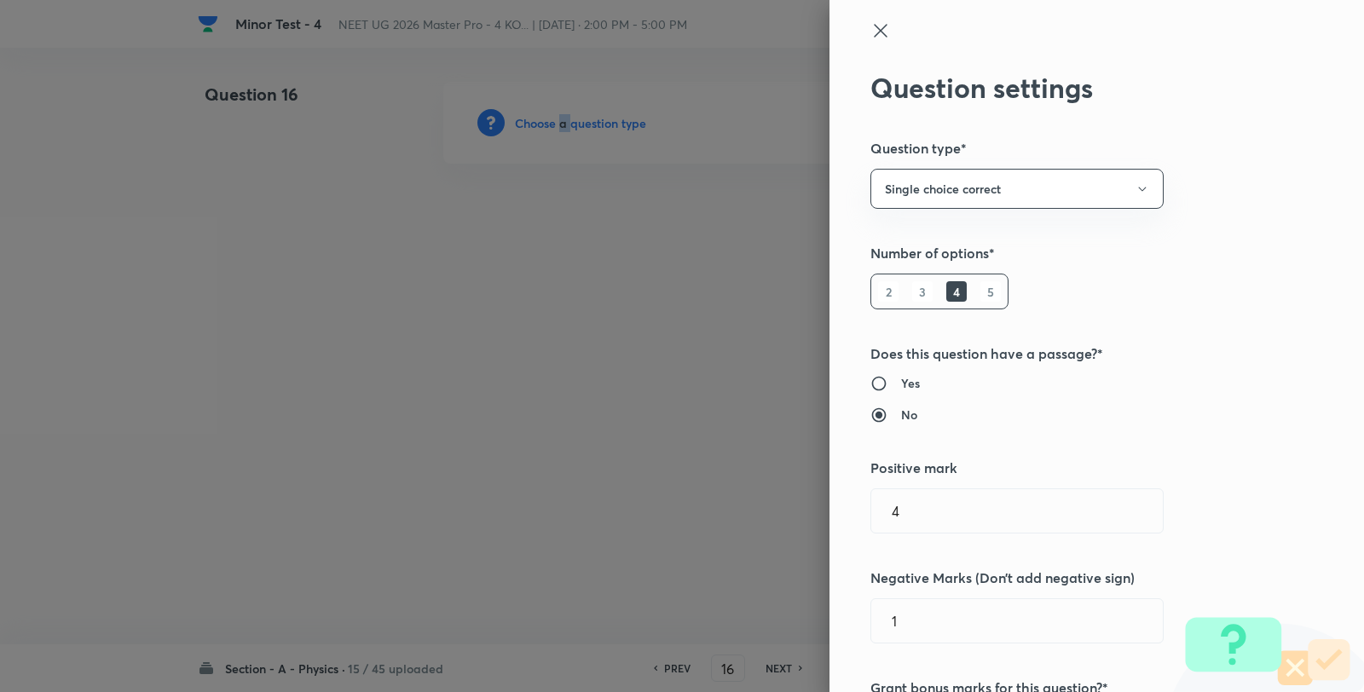
scroll to position [1136, 0]
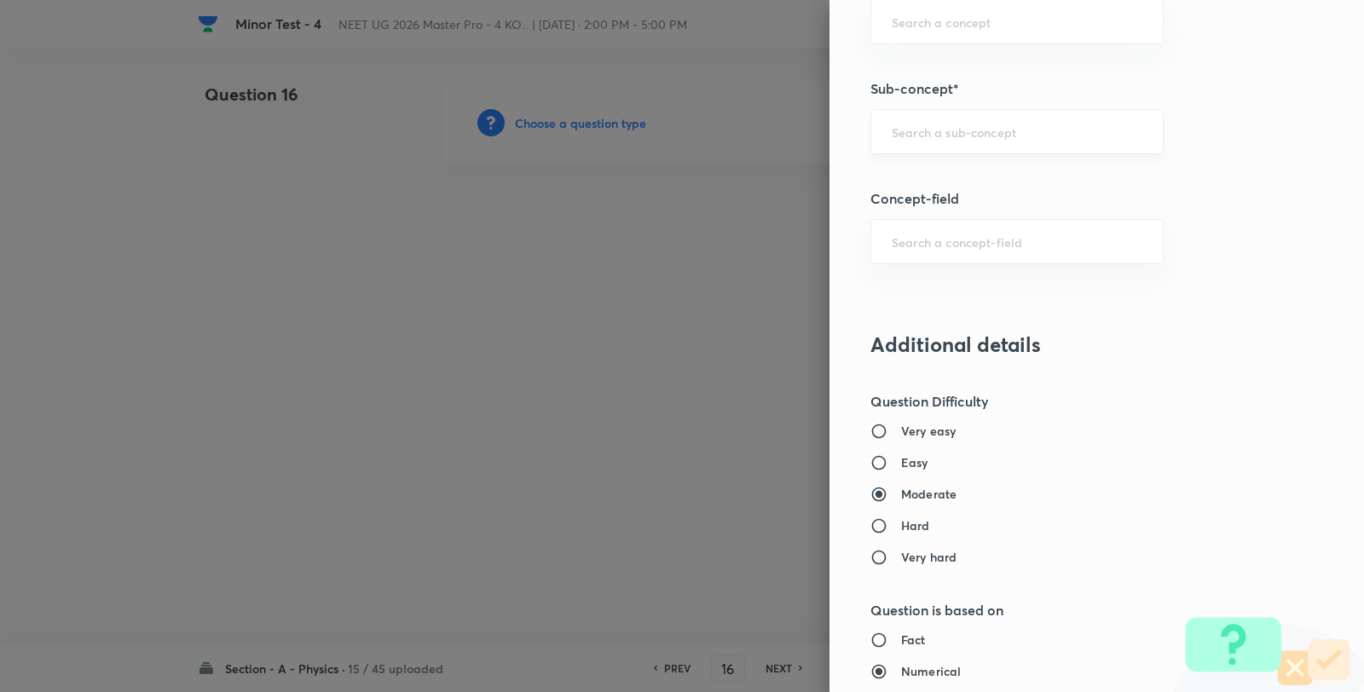
click at [916, 140] on input "text" at bounding box center [1017, 132] width 251 height 16
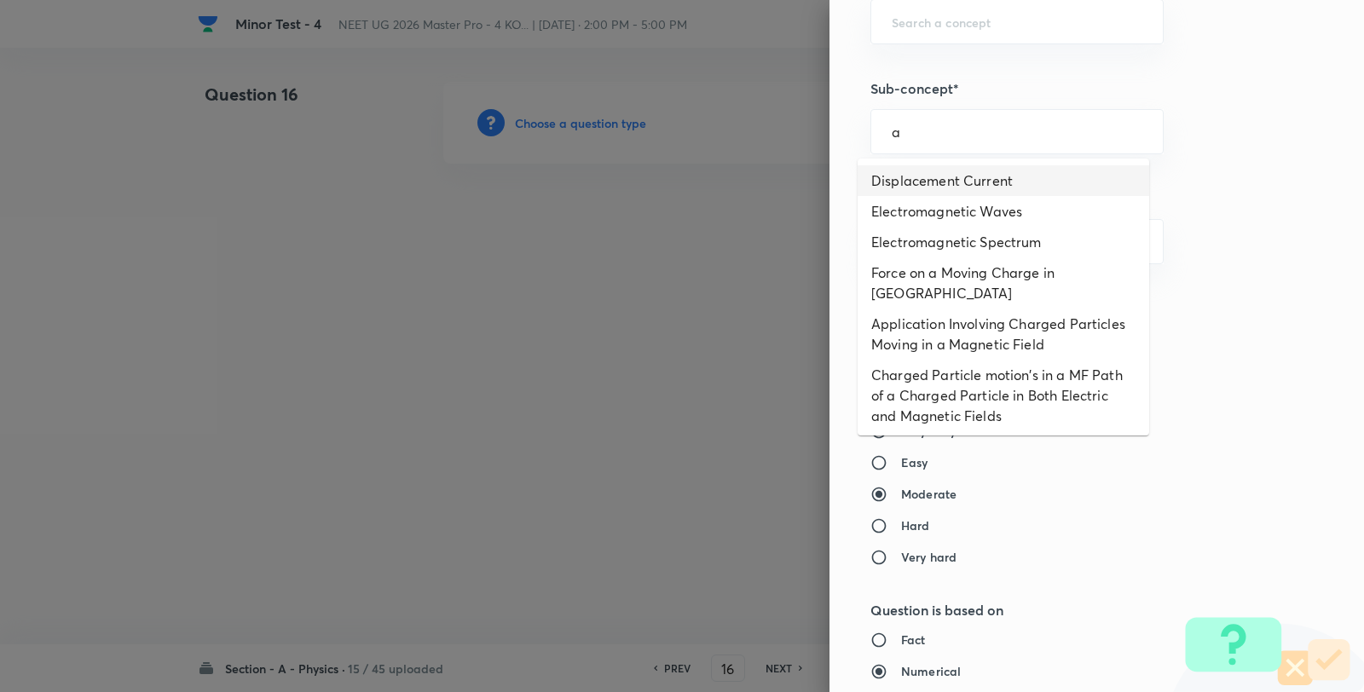
click at [929, 184] on li "Displacement Current" at bounding box center [1002, 180] width 291 height 31
type input "Displacement Current"
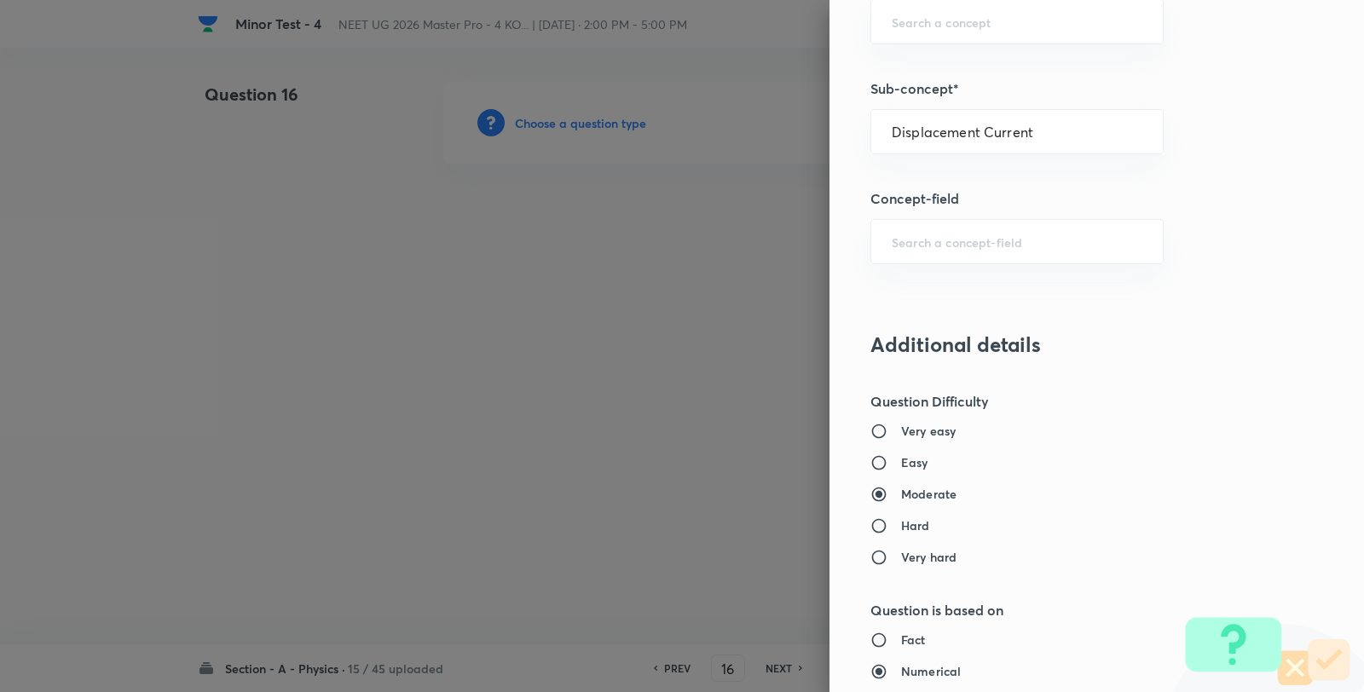
type input "Physics"
type input "Electricity & Magnetism"
type input "Electromagnetic Waves"
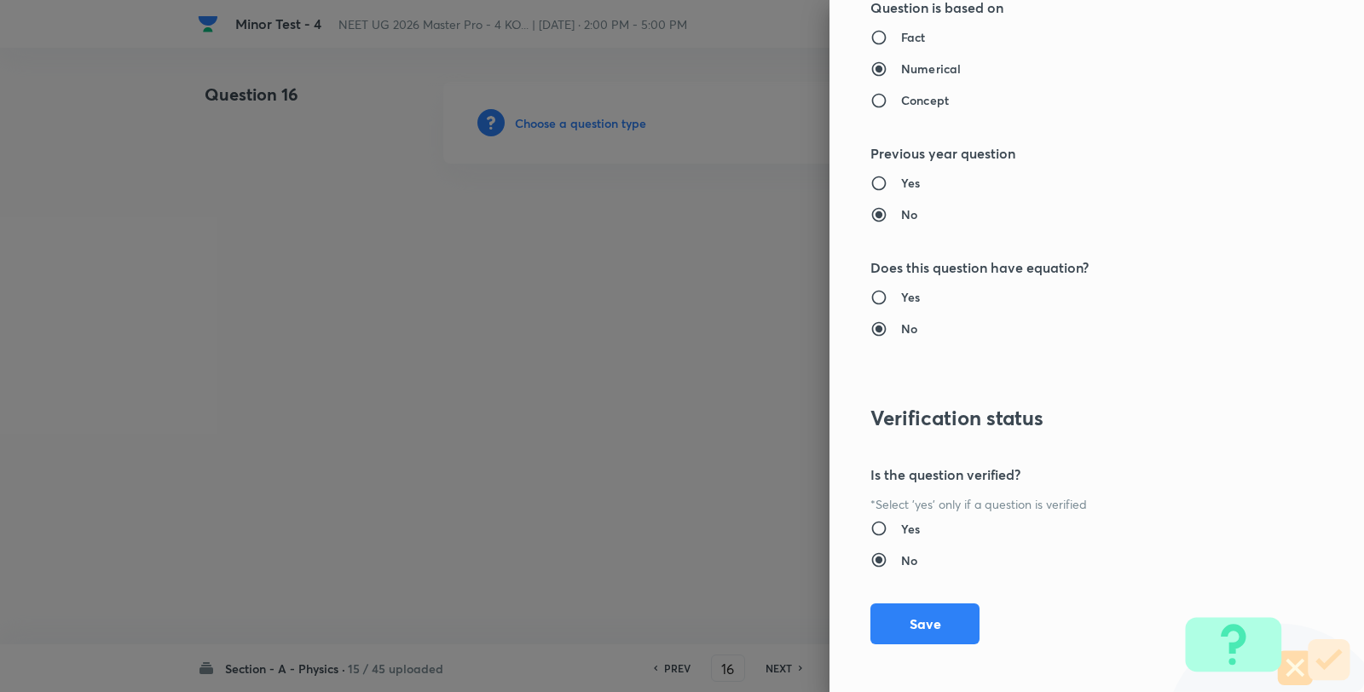
scroll to position [1746, 0]
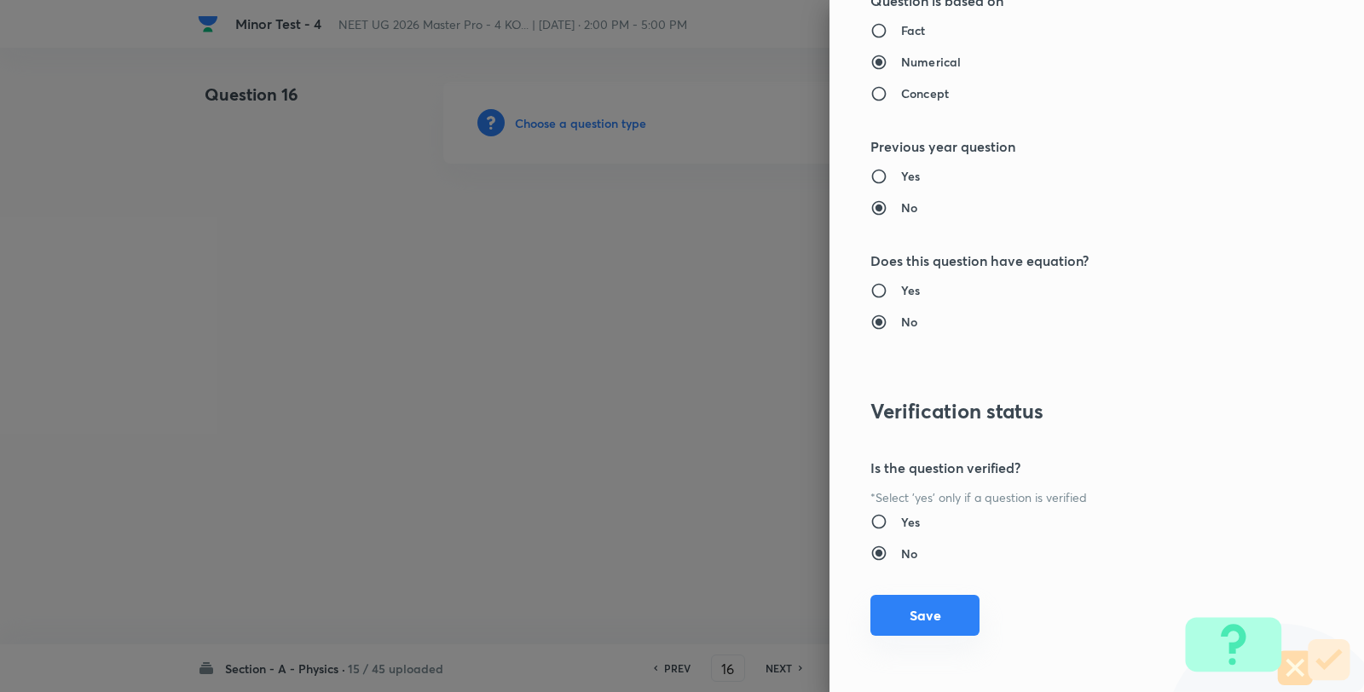
click at [926, 608] on button "Save" at bounding box center [924, 615] width 109 height 41
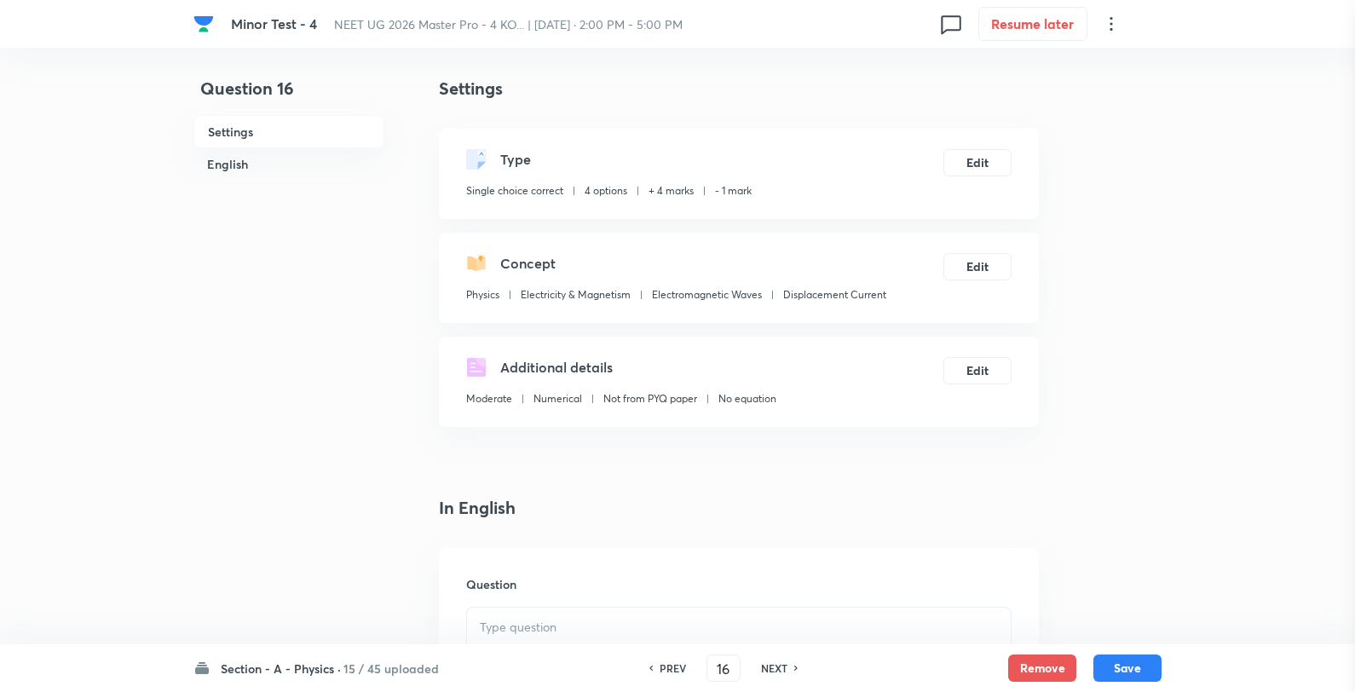
scroll to position [284, 0]
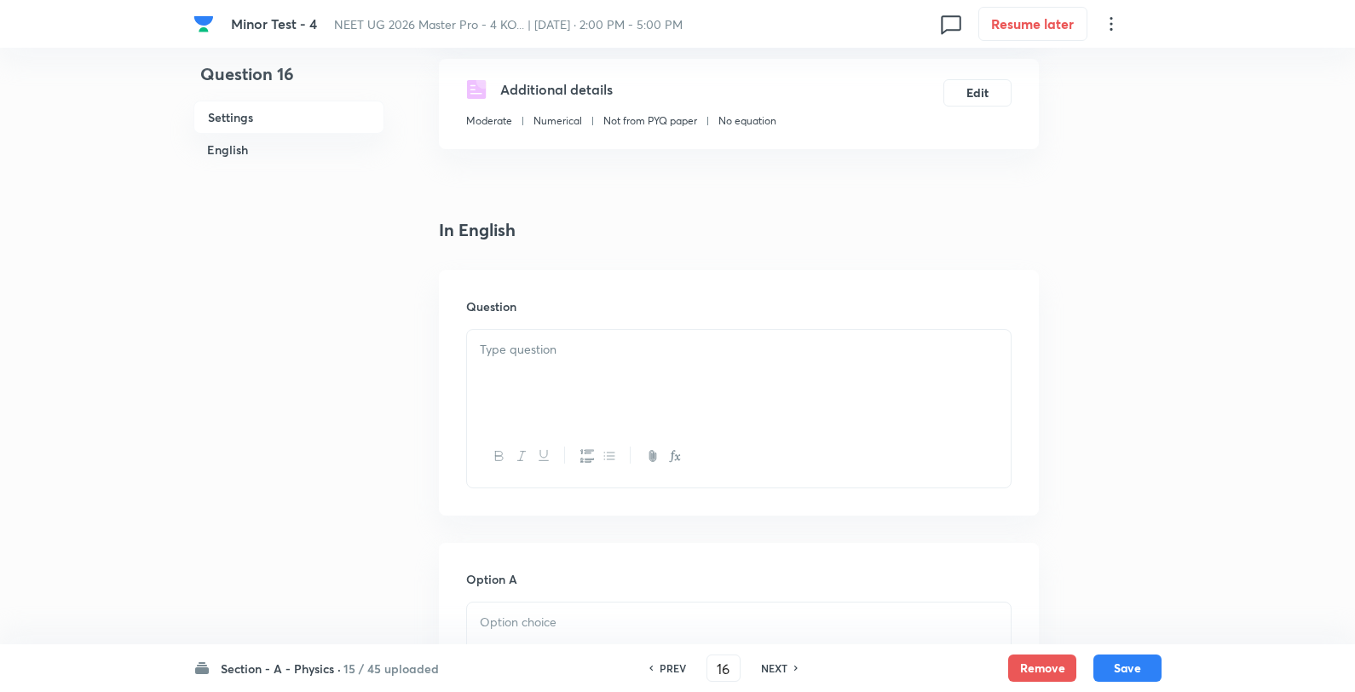
click at [563, 345] on p at bounding box center [739, 350] width 518 height 20
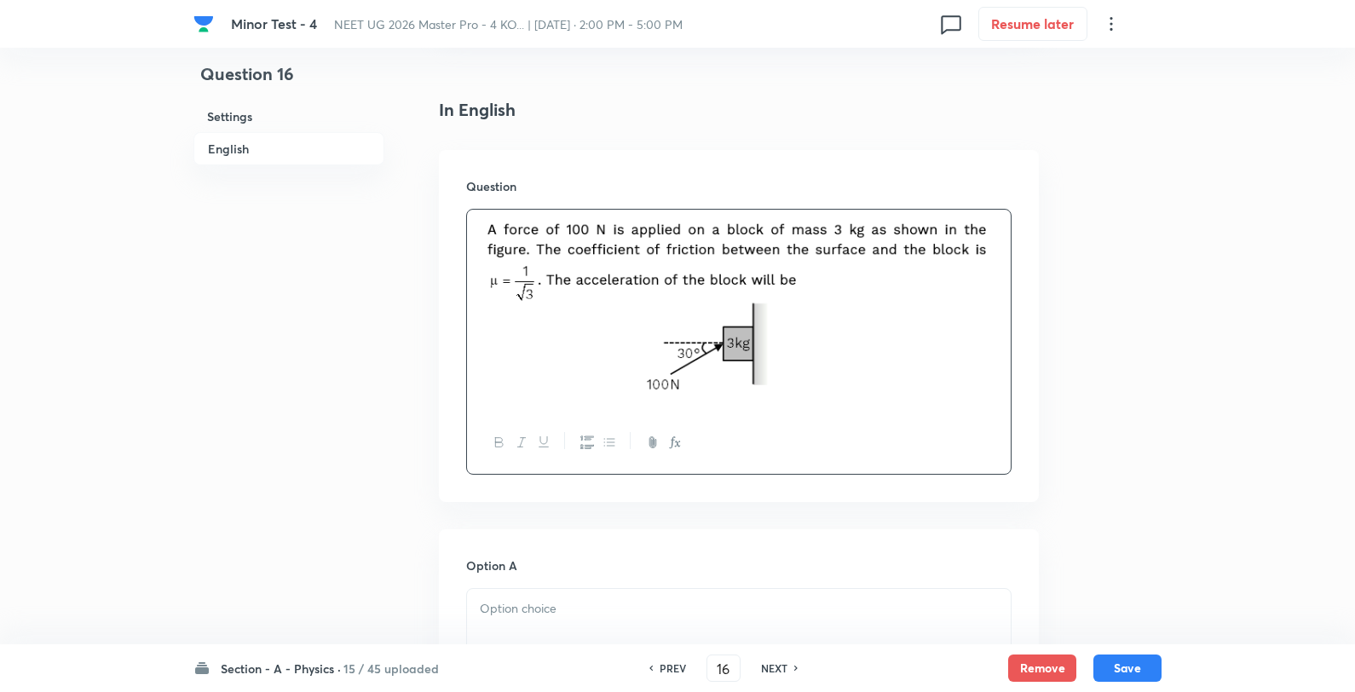
scroll to position [568, 0]
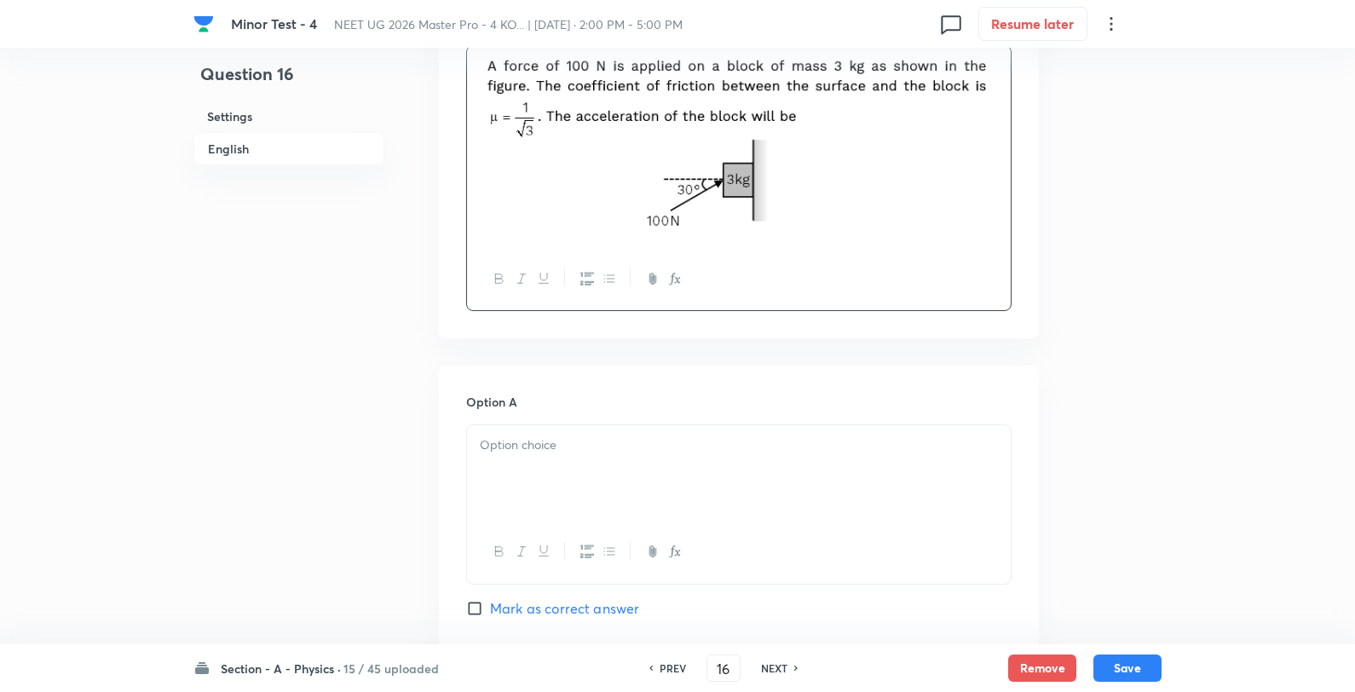
click at [523, 452] on p at bounding box center [739, 446] width 518 height 20
click at [565, 440] on p "zero" at bounding box center [739, 446] width 518 height 20
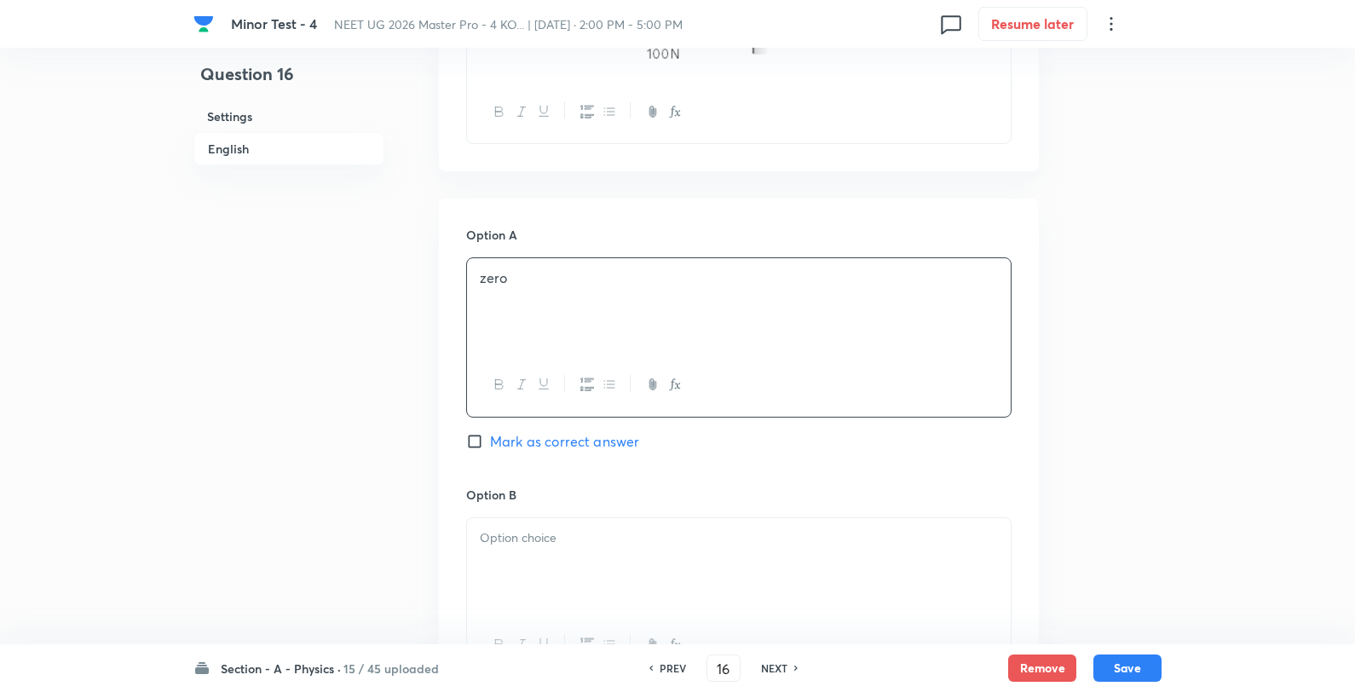
scroll to position [947, 0]
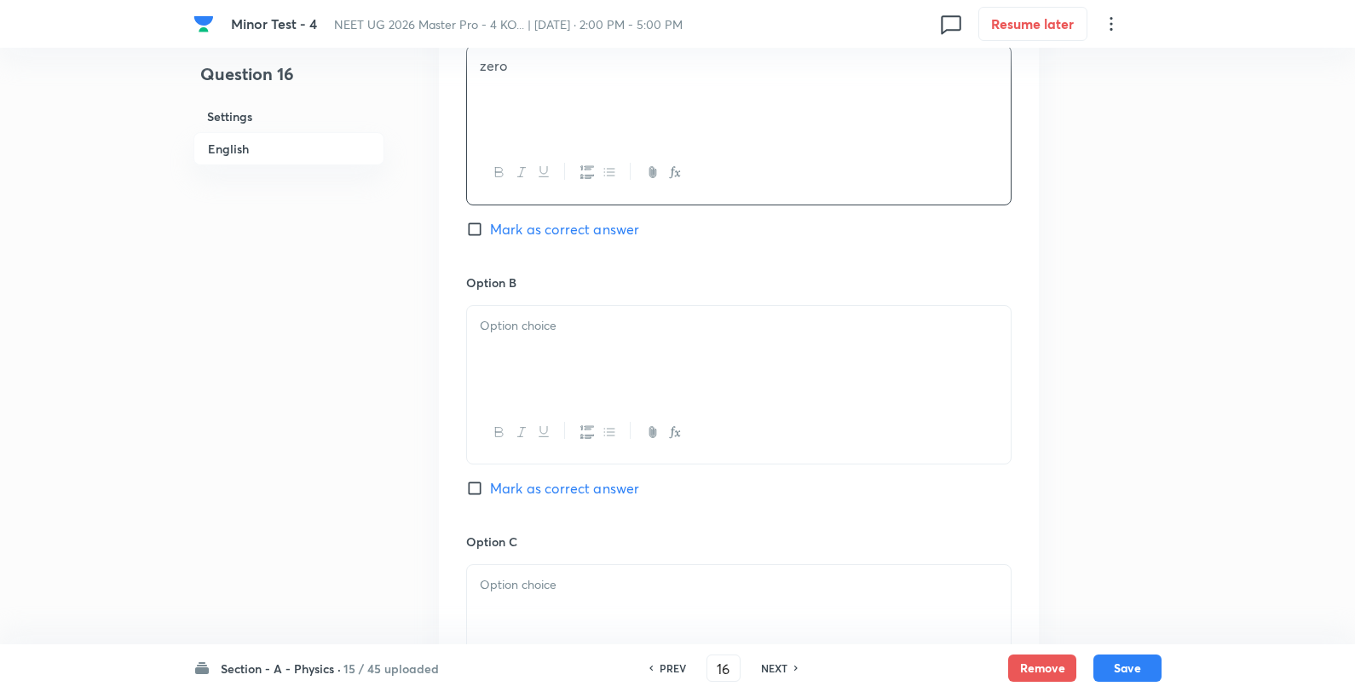
click at [576, 345] on div at bounding box center [739, 353] width 544 height 95
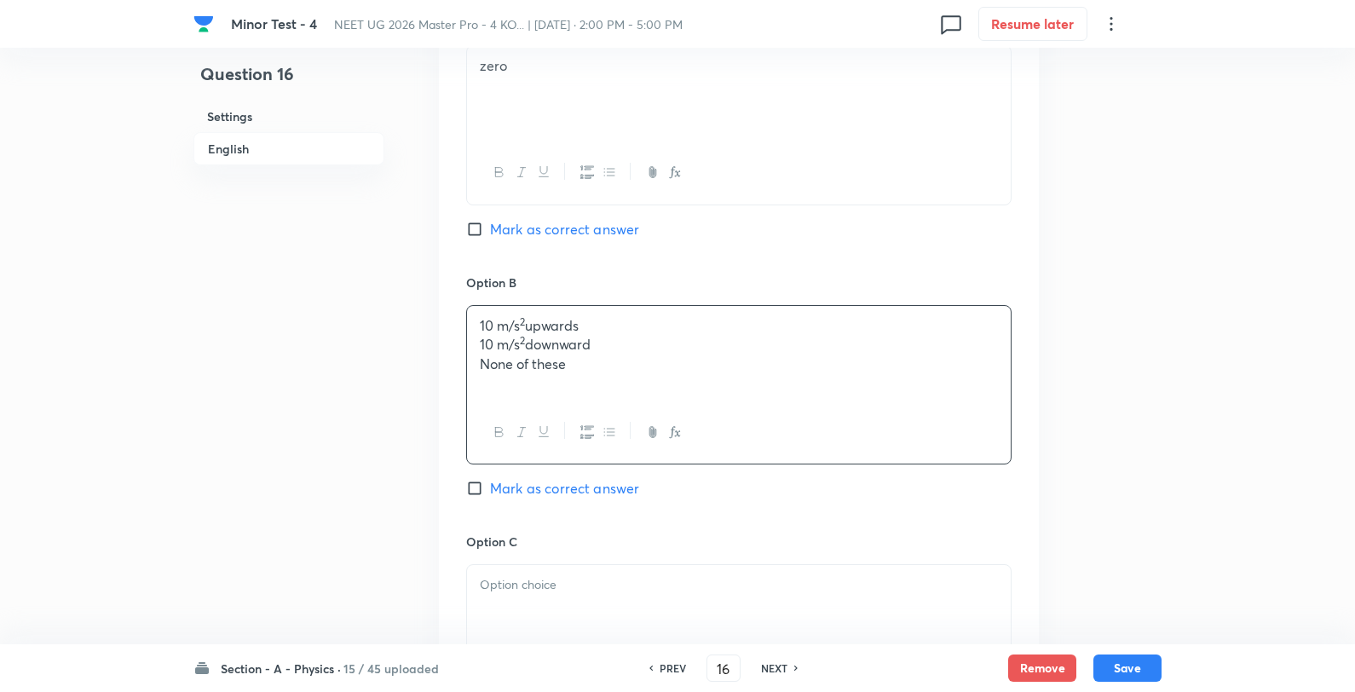
click at [629, 310] on div "10 m/s 2 upwards 10 m/s 2 downward None of these" at bounding box center [739, 353] width 544 height 95
click at [616, 569] on div at bounding box center [739, 612] width 544 height 95
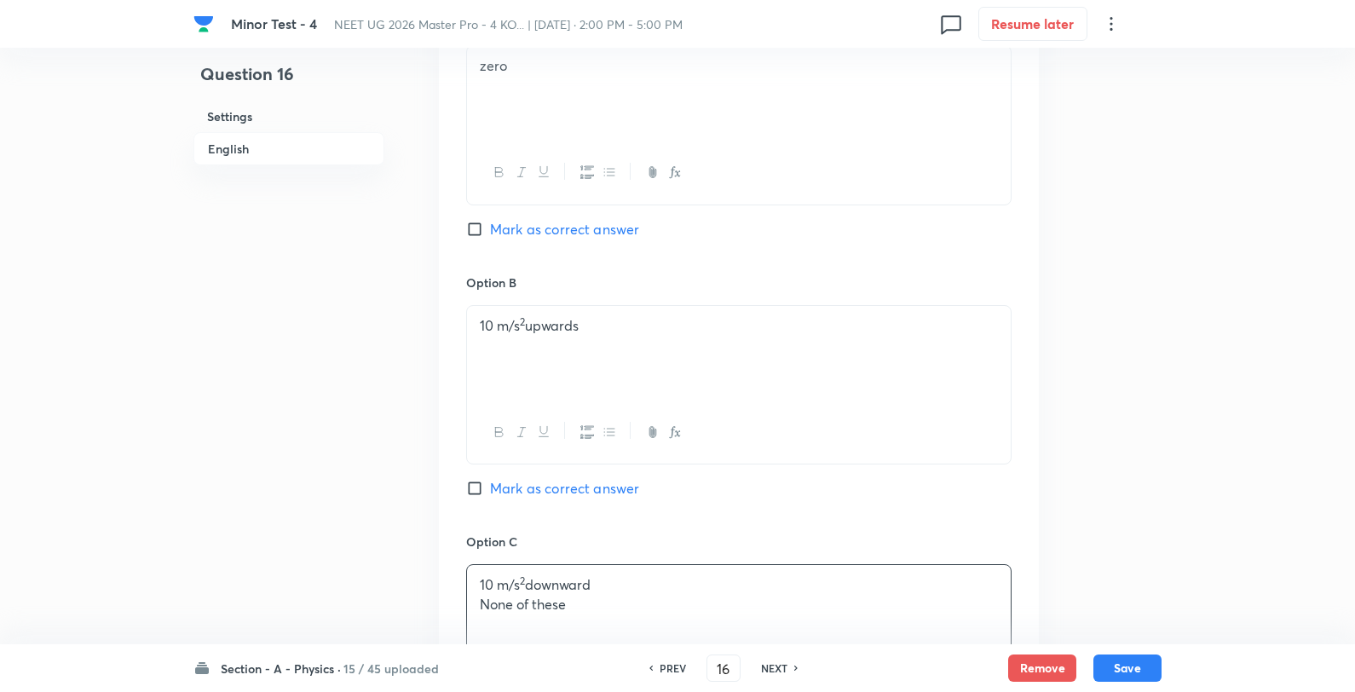
click at [684, 583] on p "10 m/s 2 downward" at bounding box center [739, 585] width 518 height 20
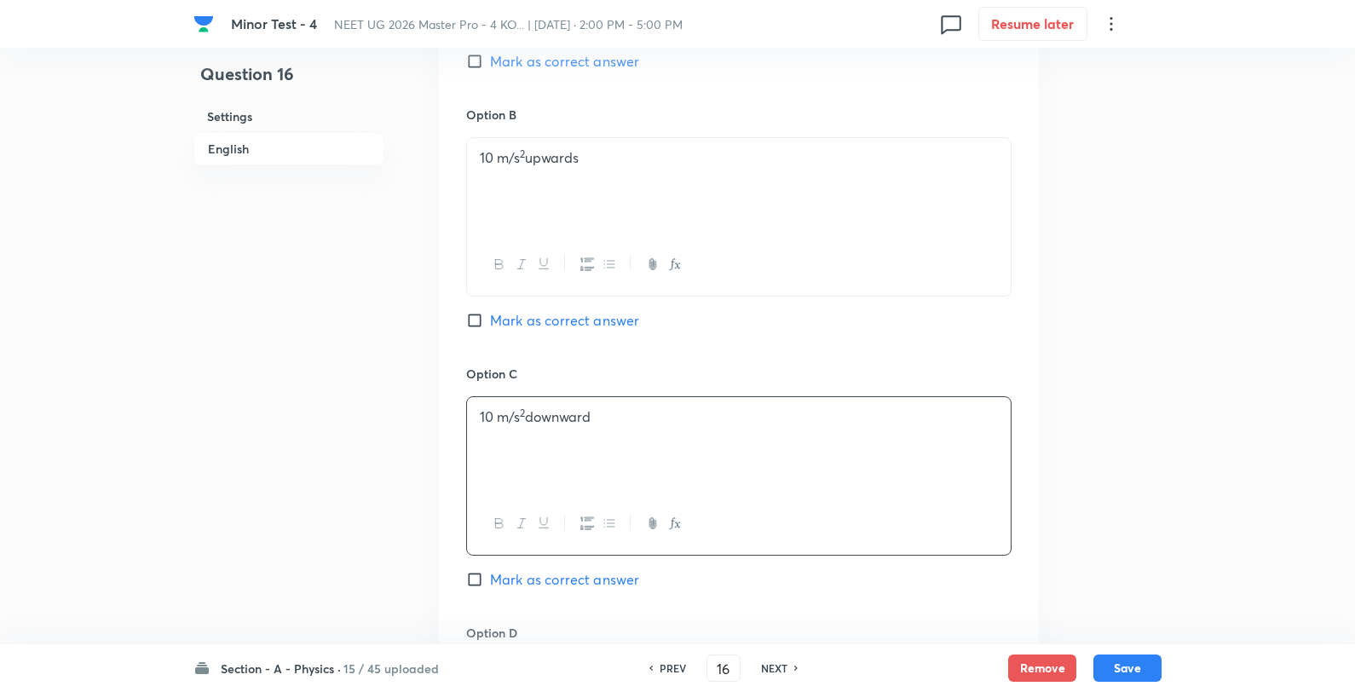
scroll to position [1325, 0]
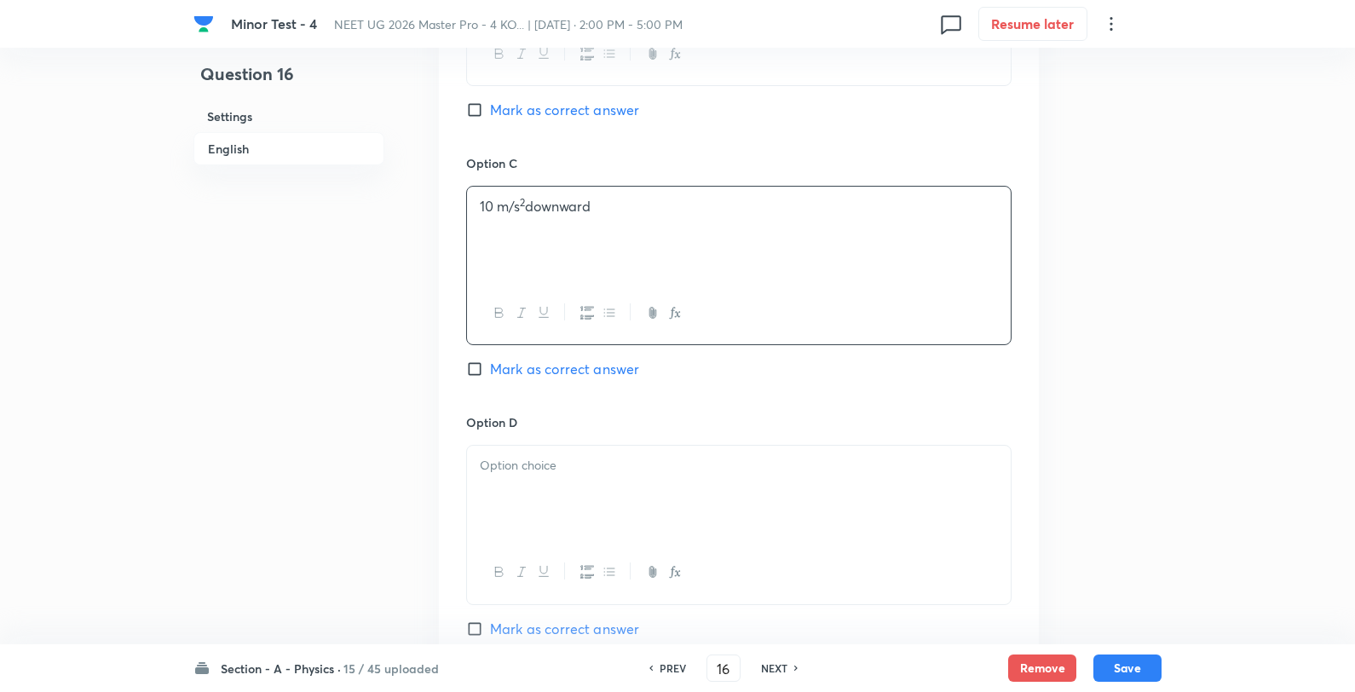
click at [565, 487] on div at bounding box center [739, 493] width 544 height 95
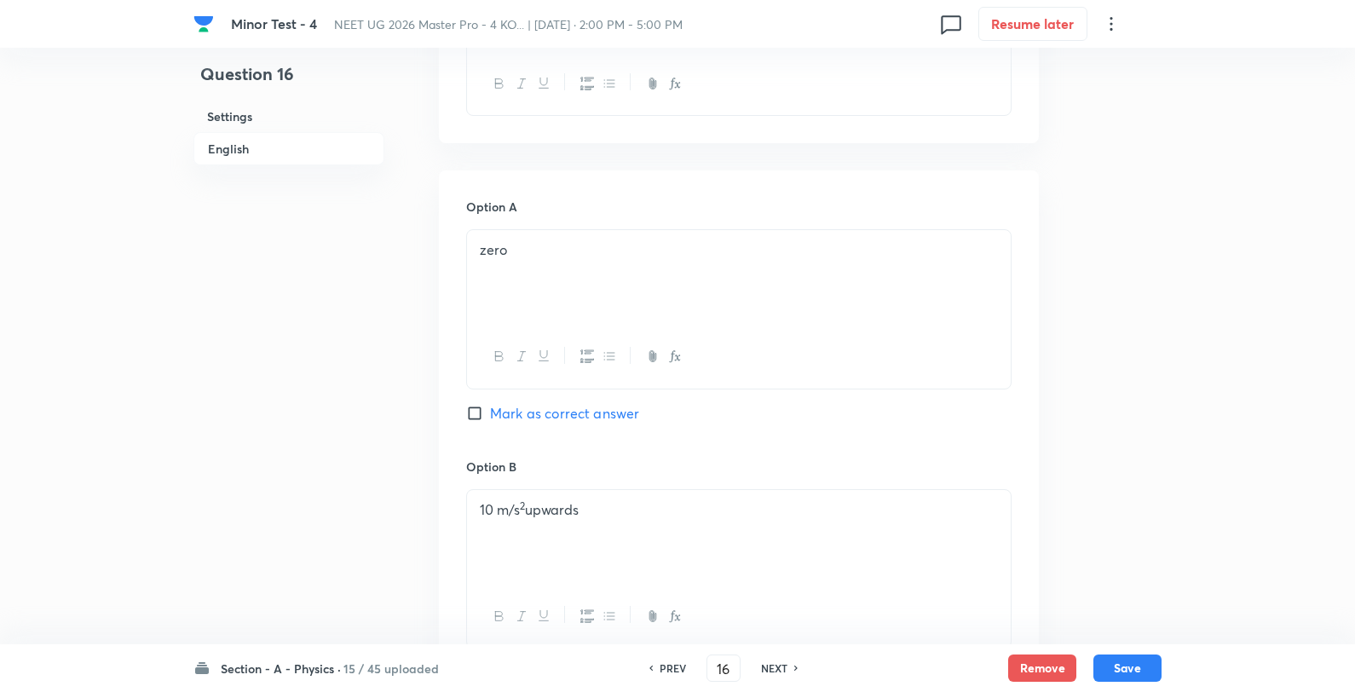
scroll to position [757, 0]
click at [572, 407] on div "Option A zero Mark as correct answer" at bounding box center [738, 333] width 545 height 259
click at [607, 404] on div "Option A zero Mark as correct answer" at bounding box center [738, 333] width 545 height 259
click at [615, 424] on span "Mark as correct answer" at bounding box center [564, 419] width 149 height 20
click at [490, 424] on input "Mark as correct answer" at bounding box center [478, 419] width 24 height 17
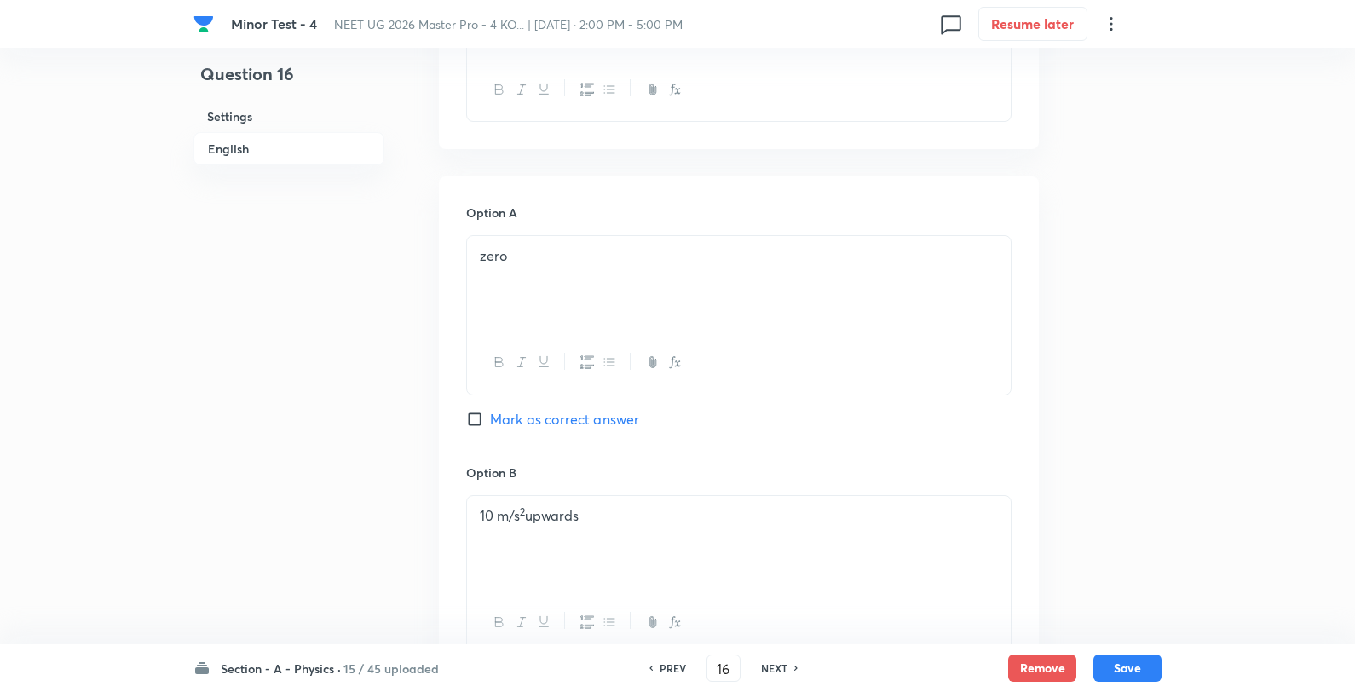
checkbox input "true"
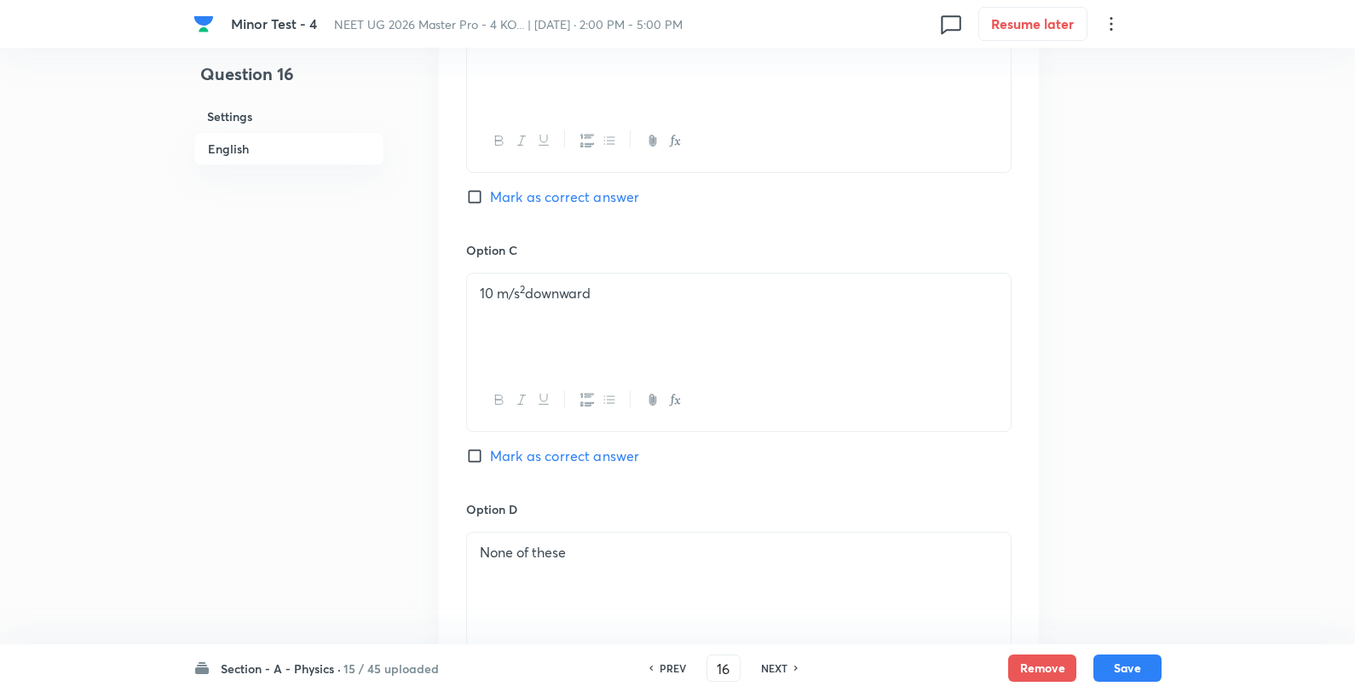
scroll to position [1609, 0]
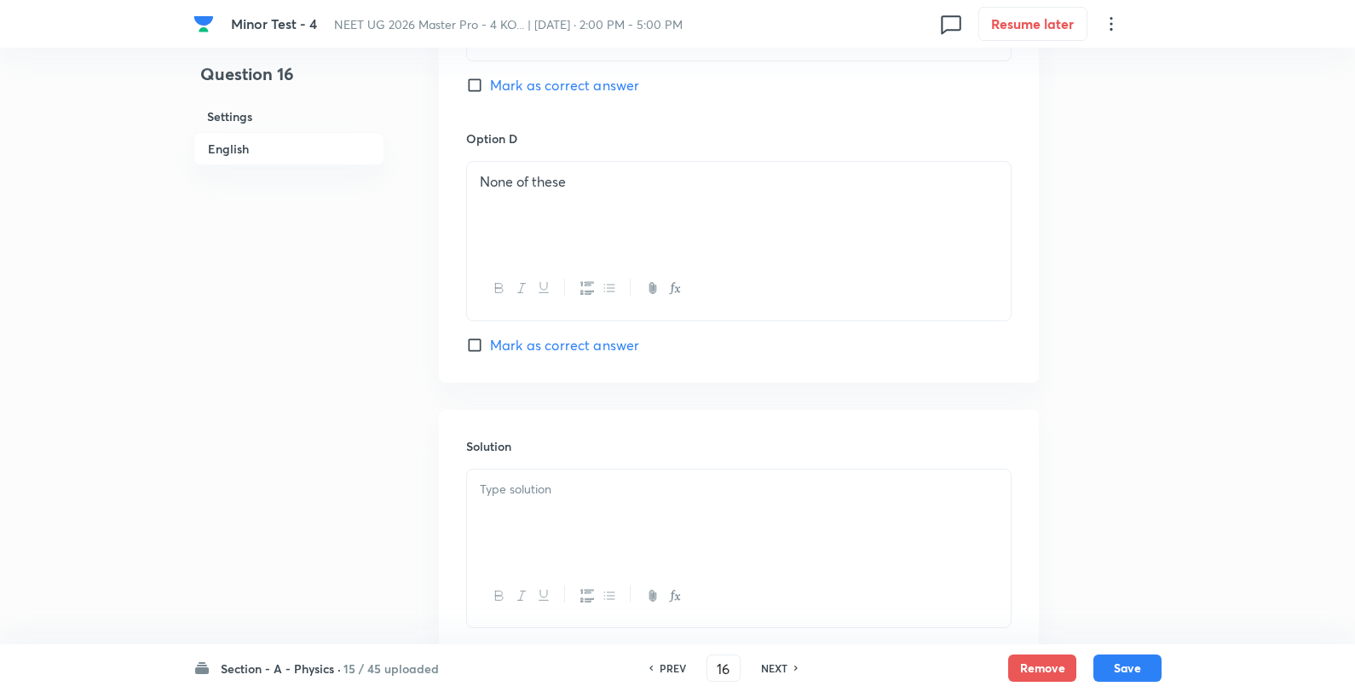
click at [599, 509] on div at bounding box center [739, 517] width 544 height 95
click at [1137, 678] on button "Save" at bounding box center [1128, 666] width 68 height 27
type input "17"
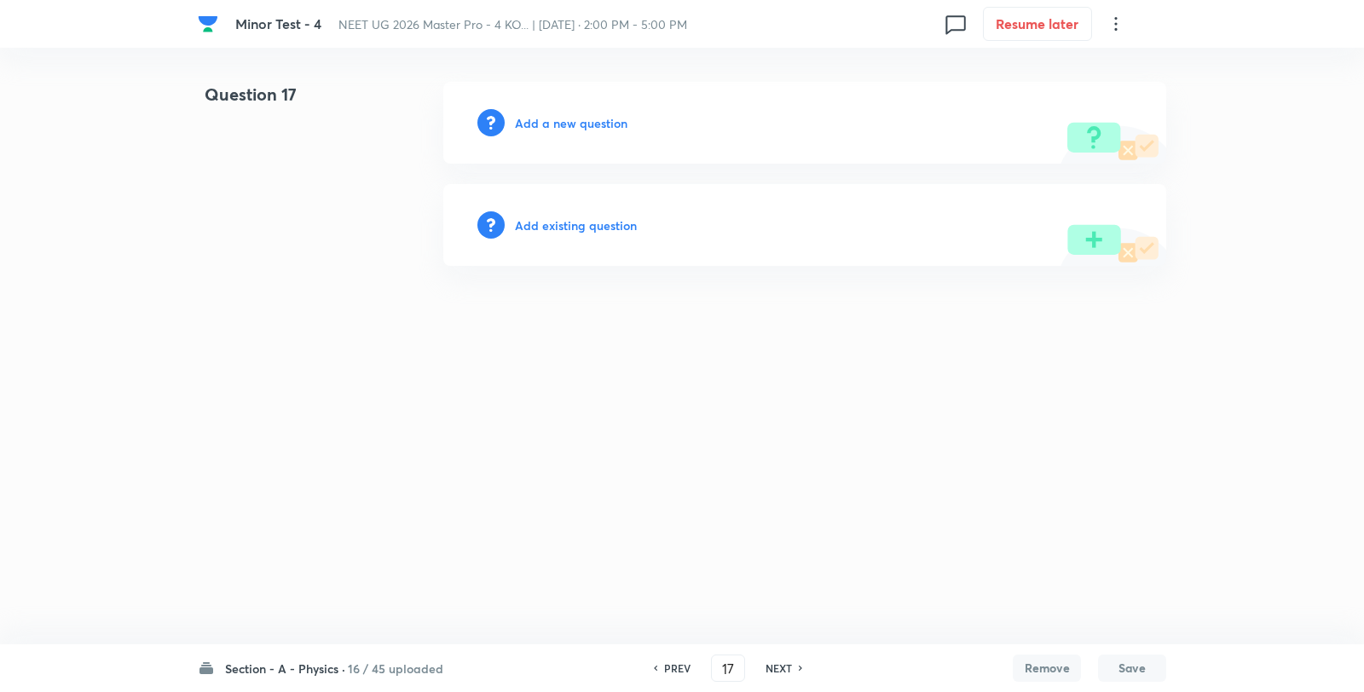
click at [557, 133] on div "Add a new question" at bounding box center [804, 123] width 723 height 82
click at [568, 120] on h6 "Add a new question" at bounding box center [571, 123] width 113 height 18
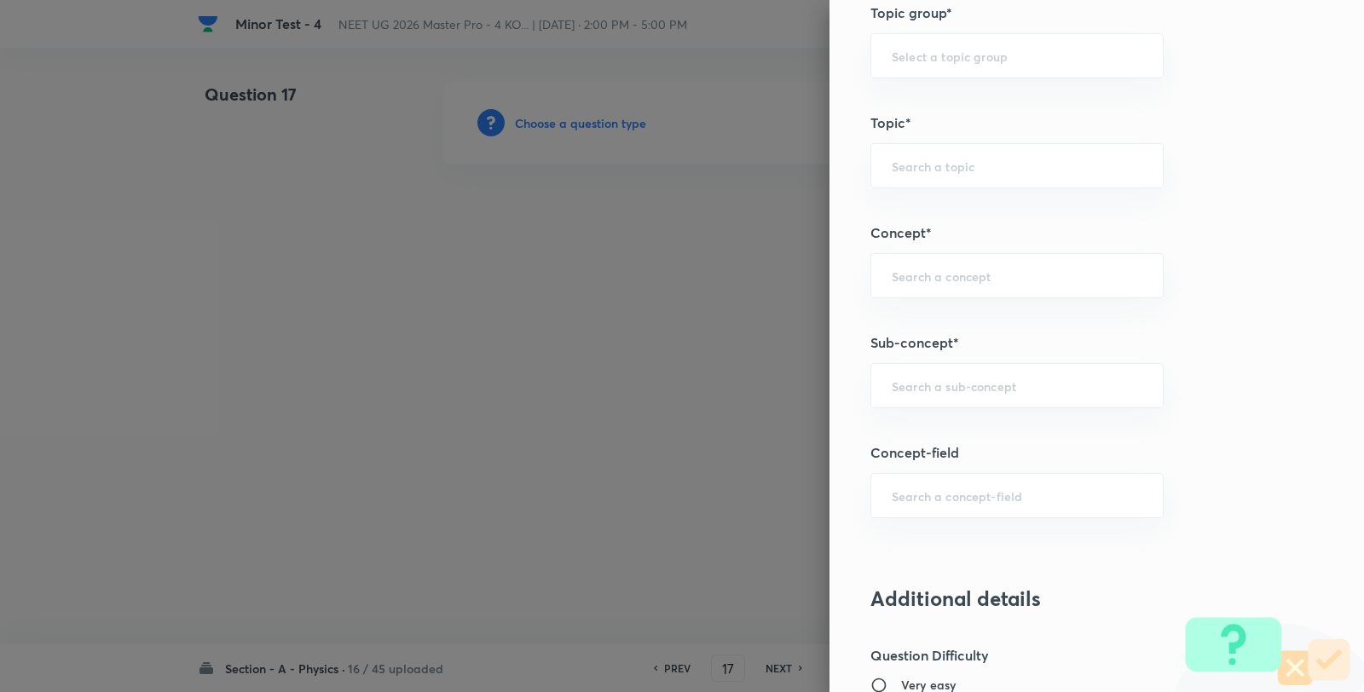
scroll to position [1231, 0]
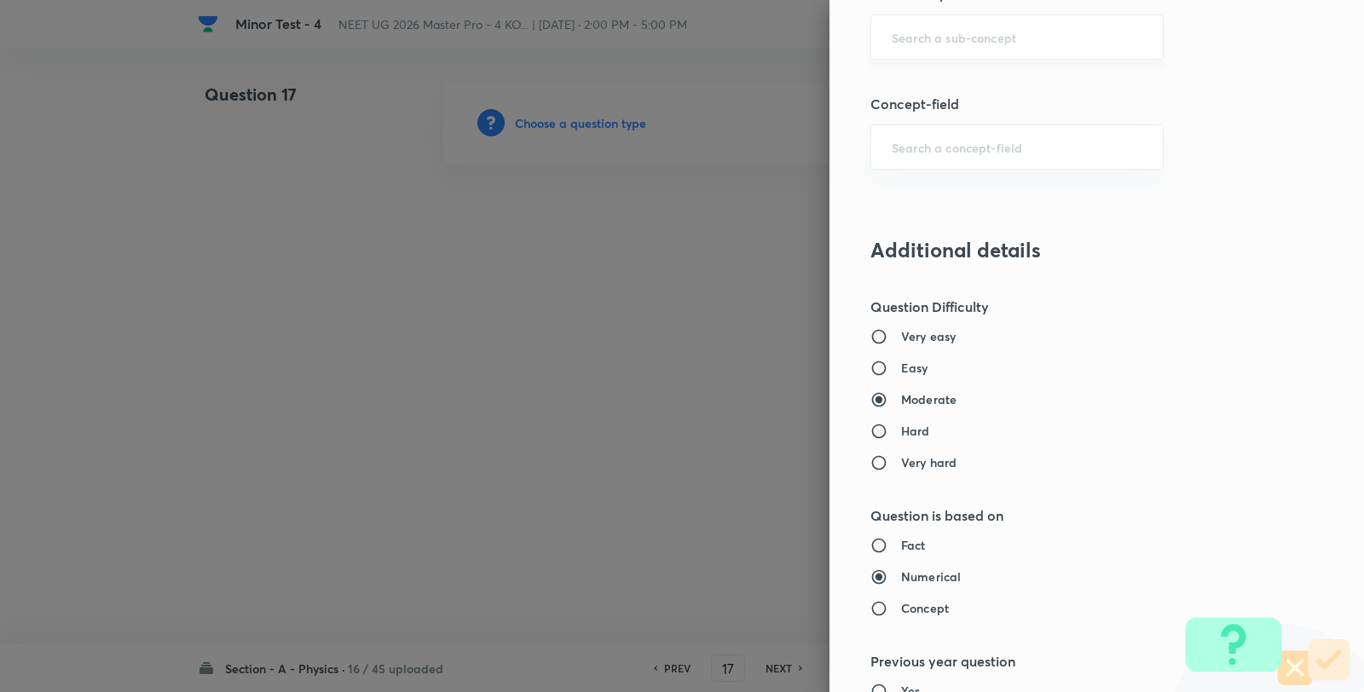
click at [963, 41] on input "text" at bounding box center [1017, 37] width 251 height 16
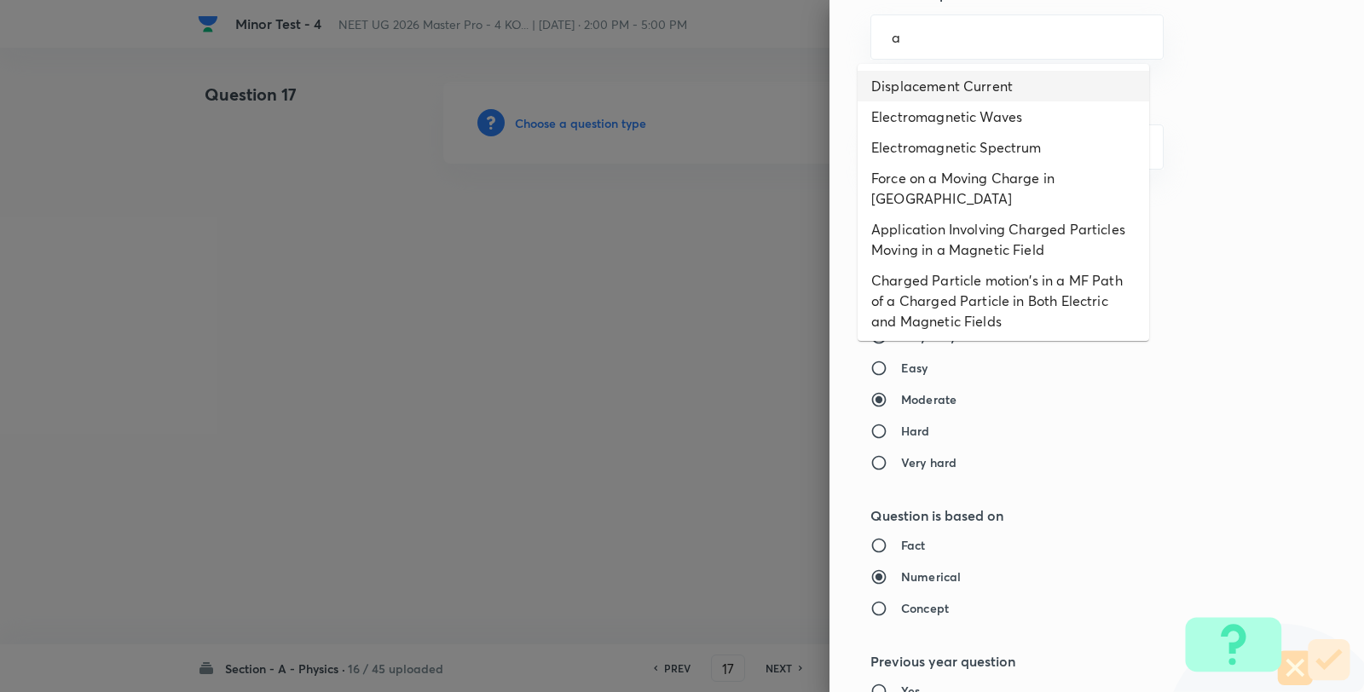
click at [912, 78] on li "Displacement Current" at bounding box center [1002, 86] width 291 height 31
type input "Displacement Current"
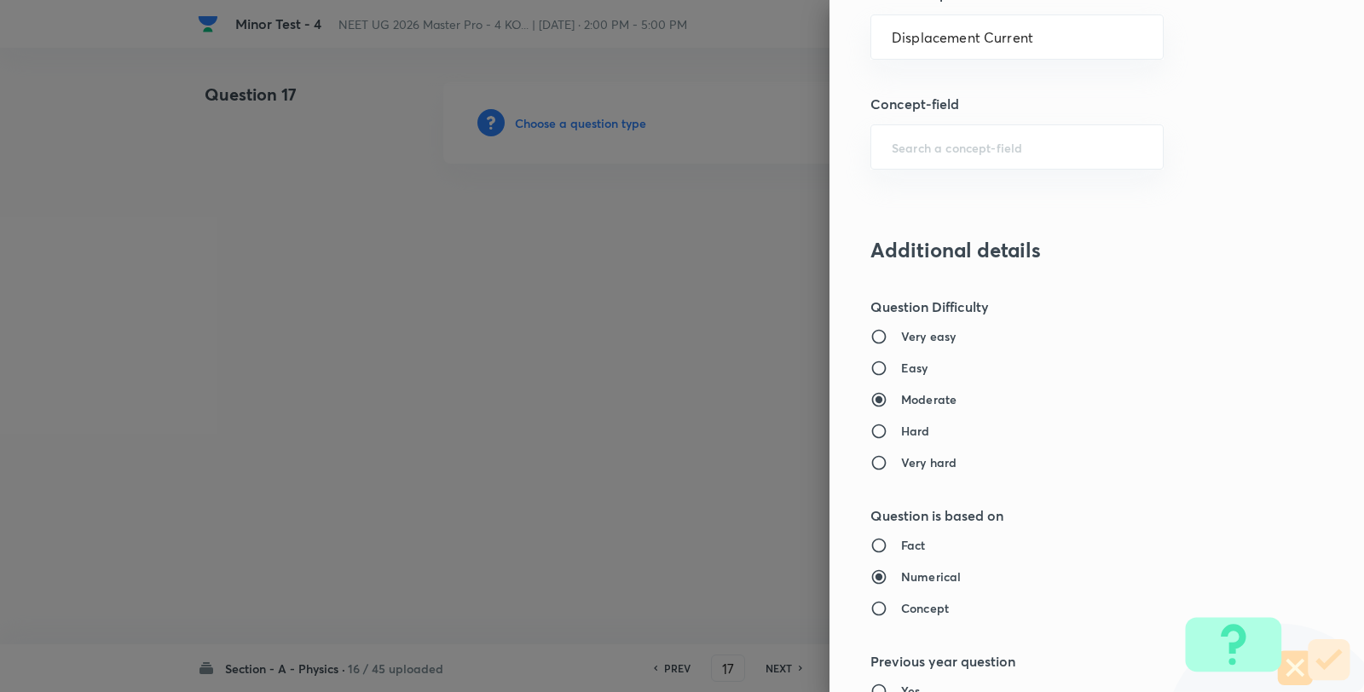
type input "Physics"
type input "Electricity & Magnetism"
type input "Electromagnetic Waves"
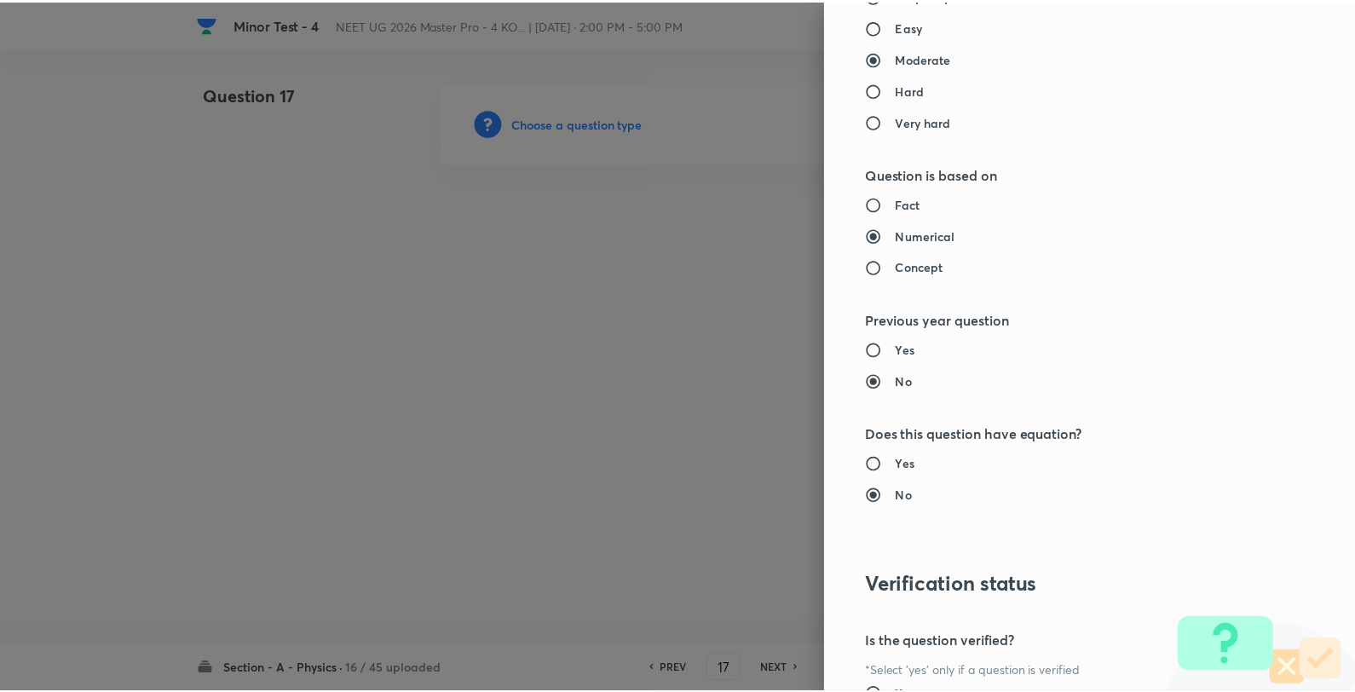
scroll to position [1746, 0]
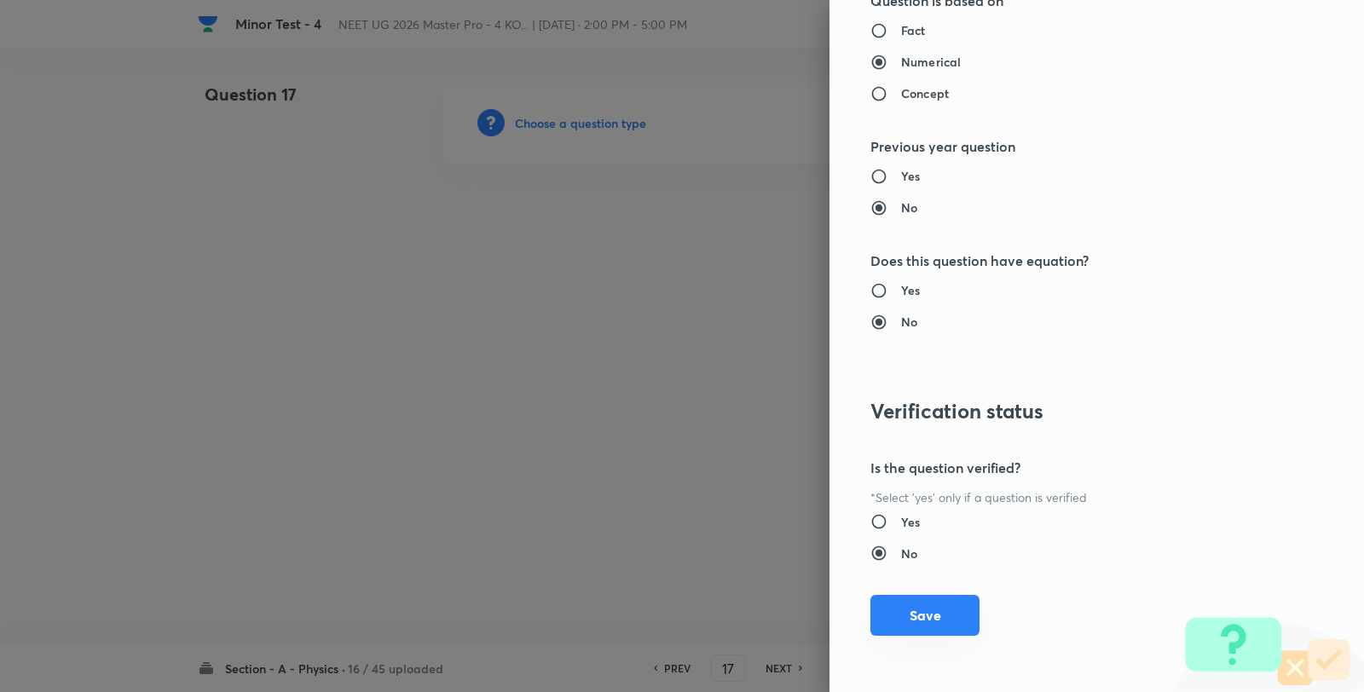
click at [900, 608] on button "Save" at bounding box center [924, 615] width 109 height 41
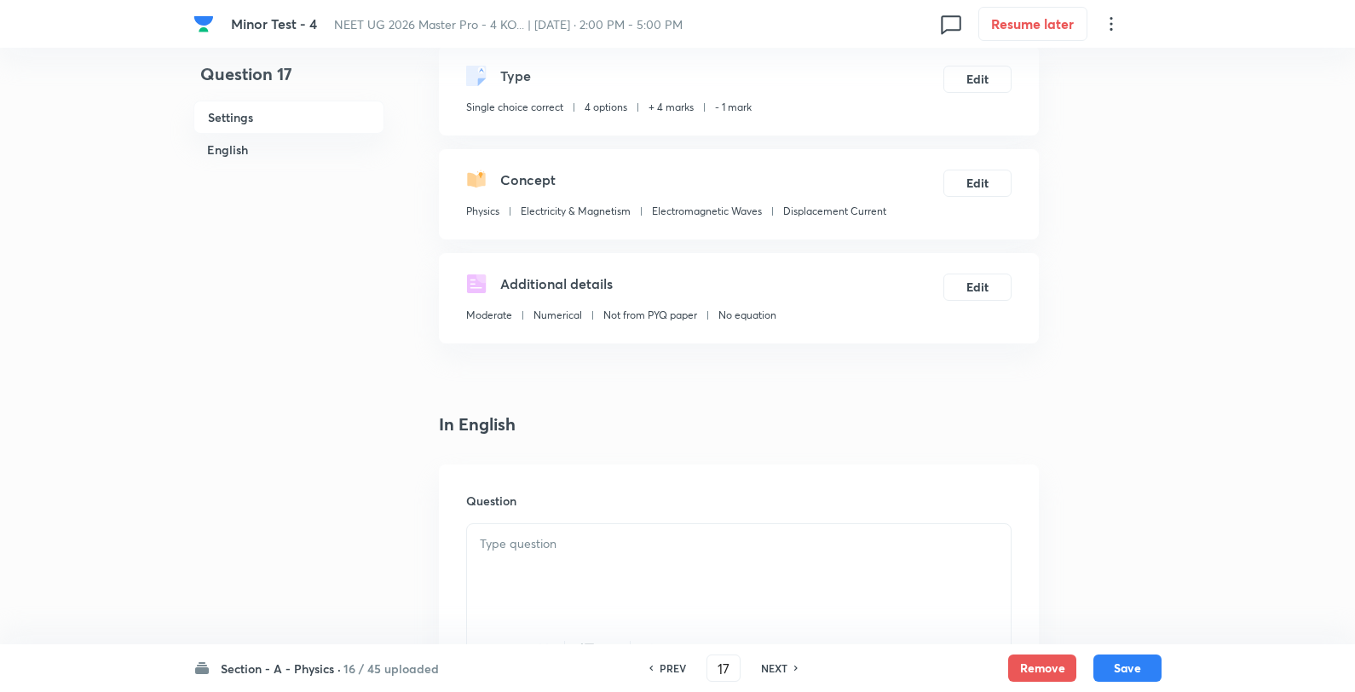
scroll to position [189, 0]
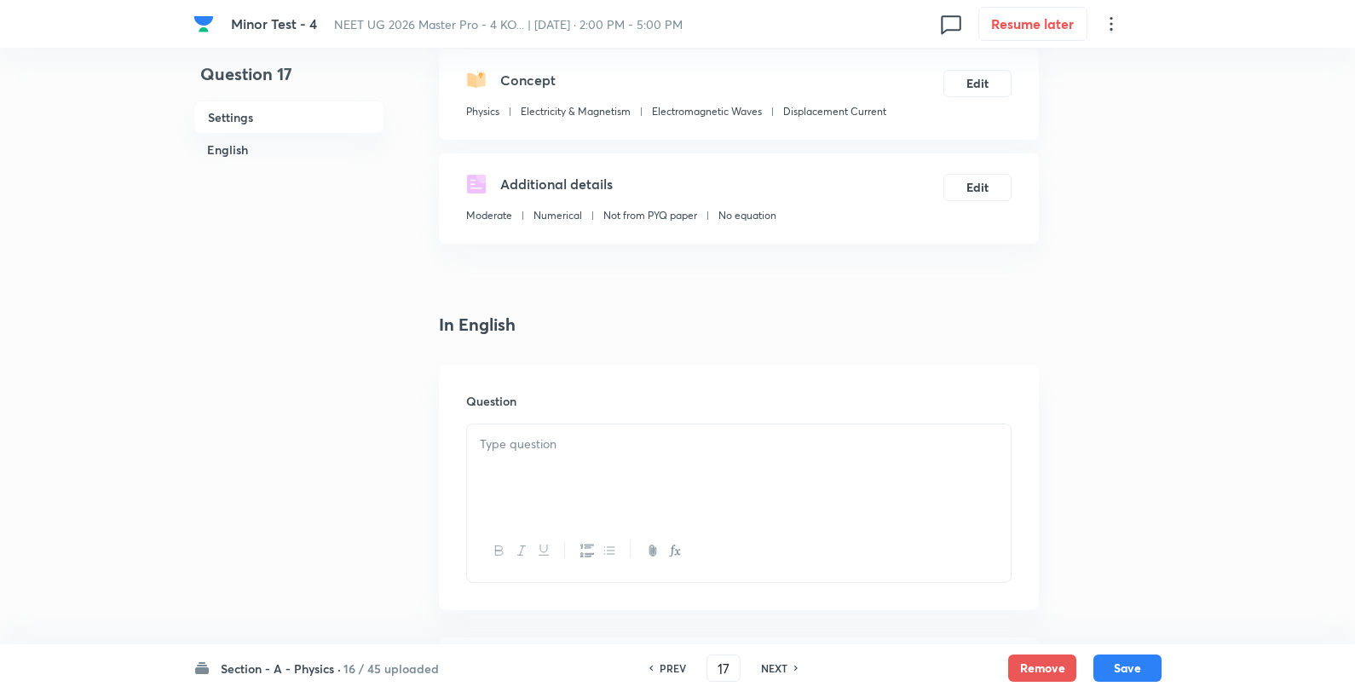
drag, startPoint x: 563, startPoint y: 376, endPoint x: 565, endPoint y: 432, distance: 56.3
click at [566, 385] on div "Question" at bounding box center [739, 487] width 600 height 245
click at [565, 435] on p at bounding box center [739, 445] width 518 height 20
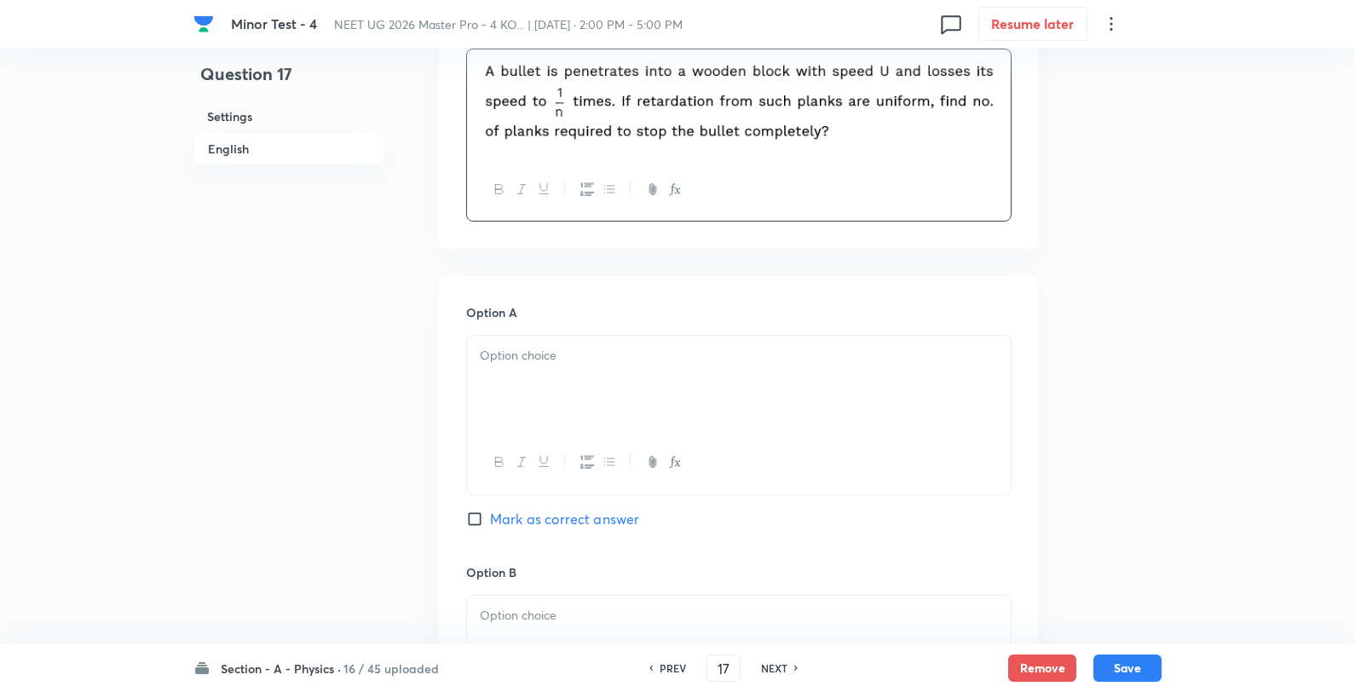
scroll to position [568, 0]
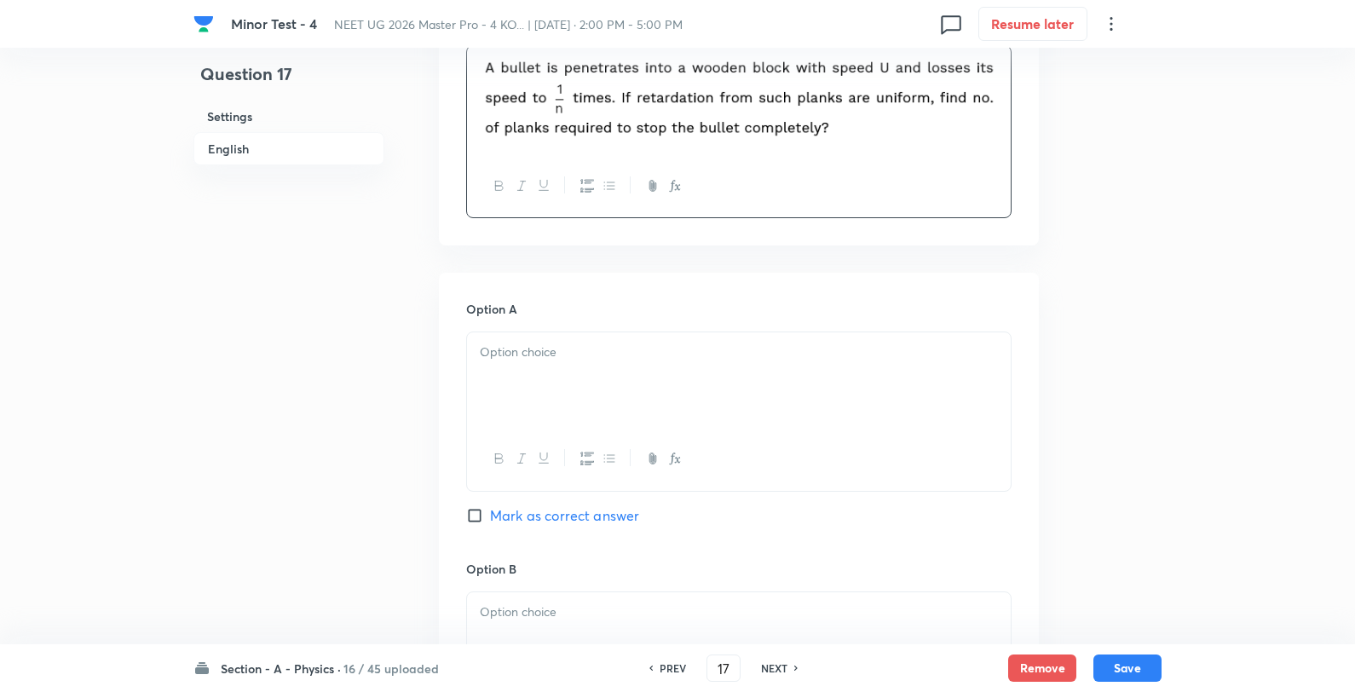
click at [573, 362] on div at bounding box center [739, 379] width 544 height 95
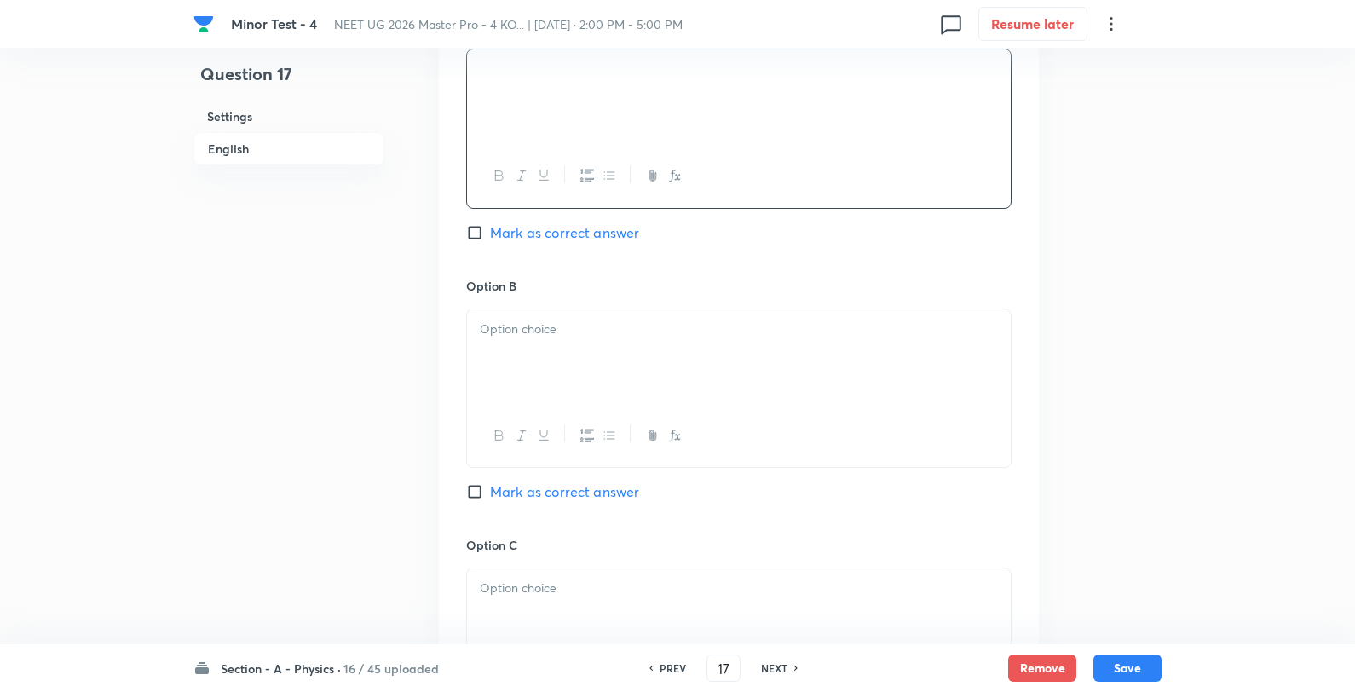
scroll to position [852, 0]
click at [565, 309] on div at bounding box center [739, 355] width 544 height 95
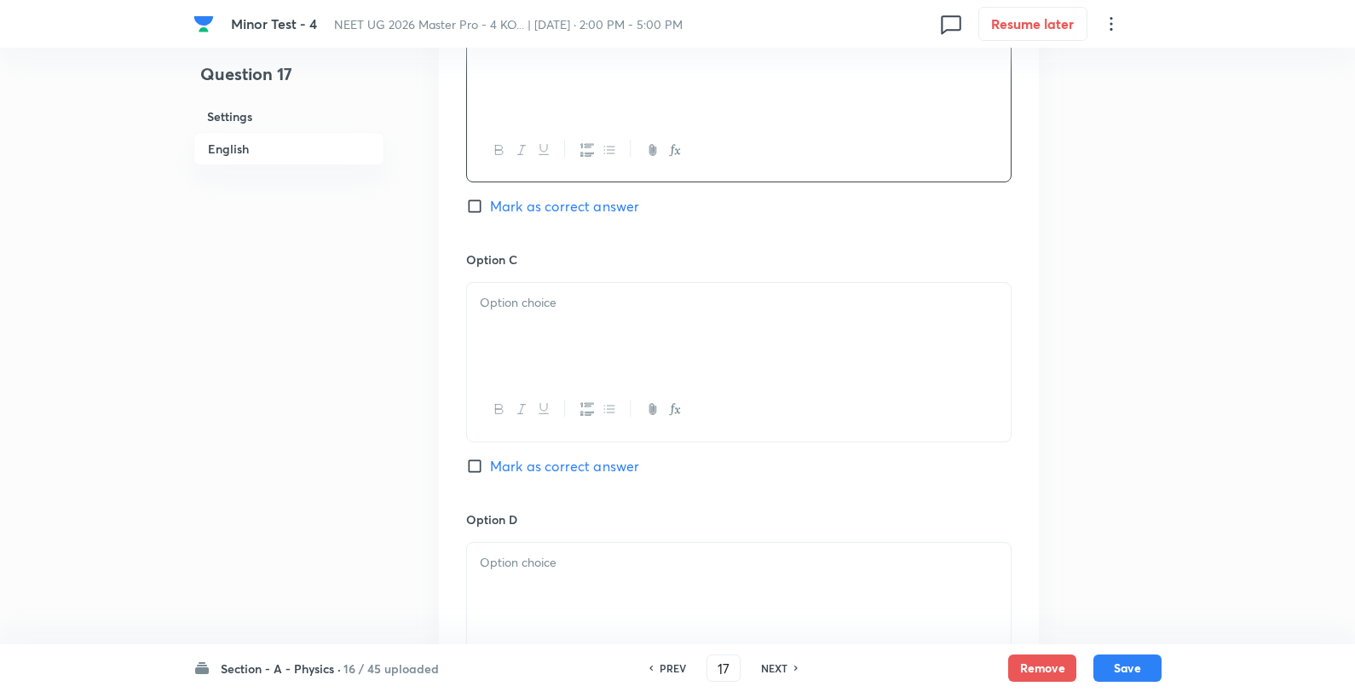
click at [580, 326] on div at bounding box center [739, 330] width 544 height 95
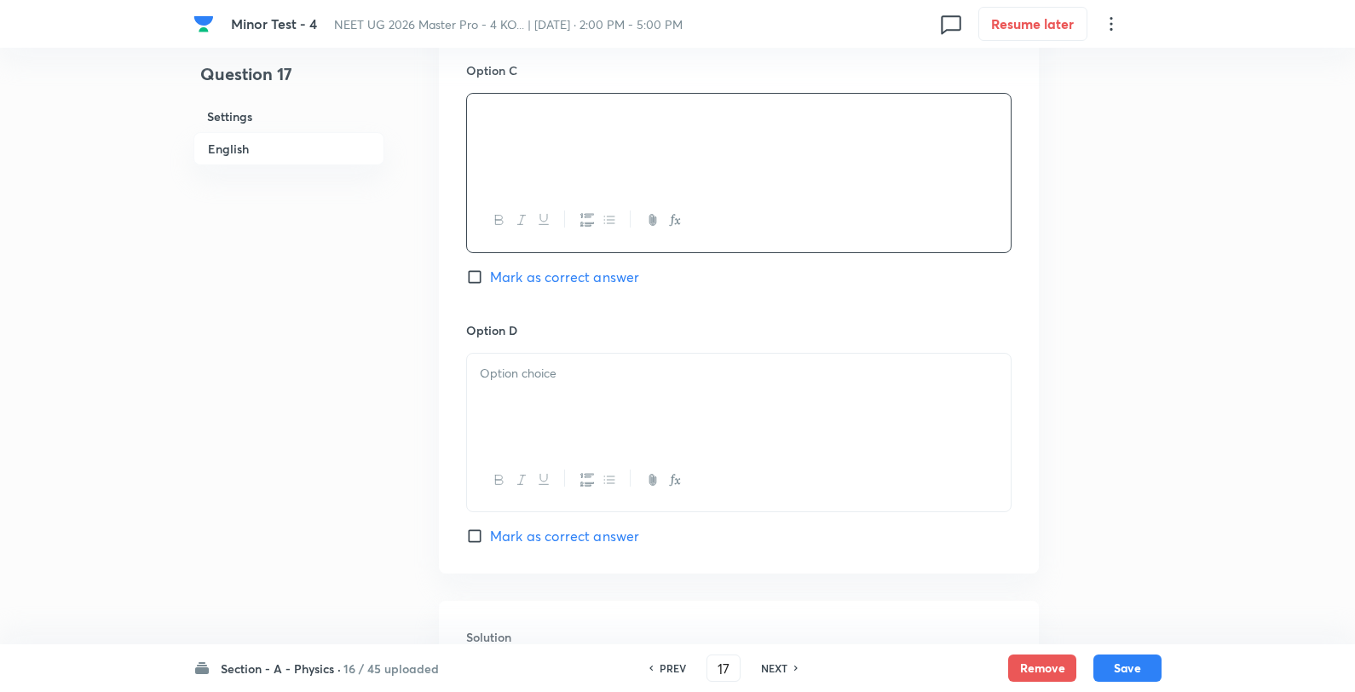
scroll to position [1231, 0]
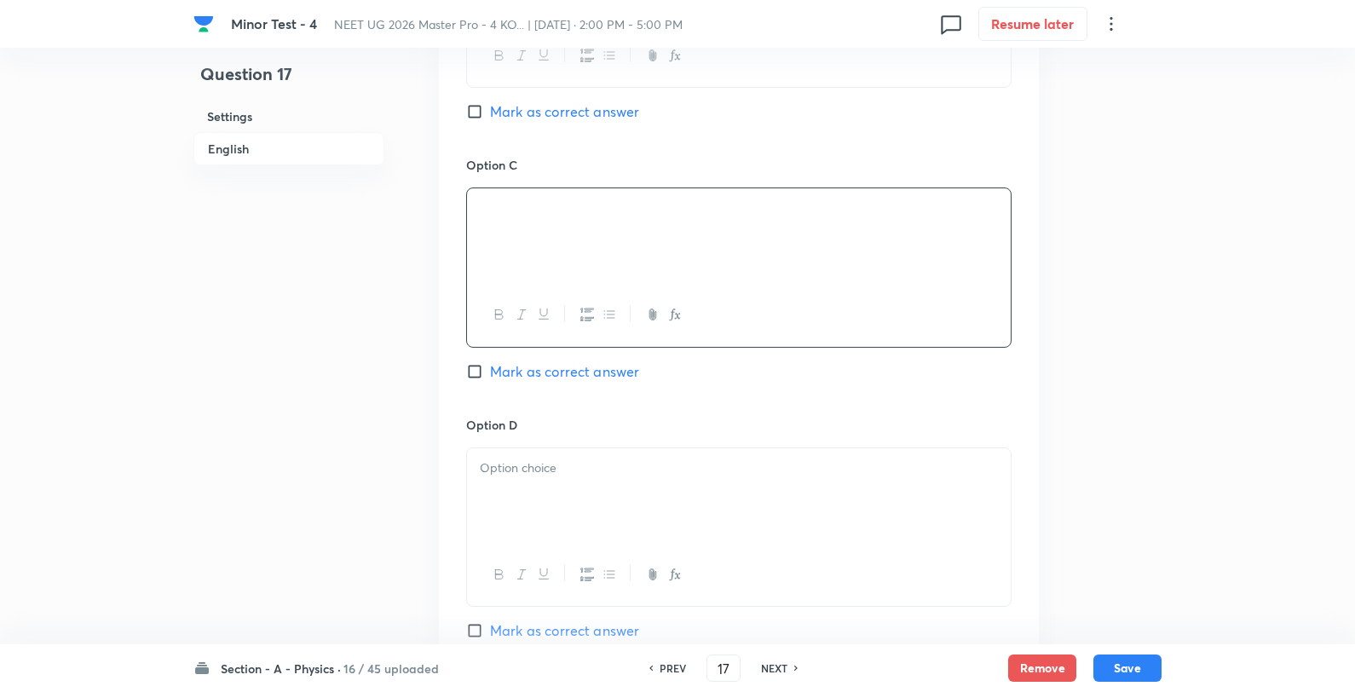
click at [545, 135] on div "Option B Mark as correct answer" at bounding box center [738, 26] width 545 height 259
click at [543, 109] on span "Mark as correct answer" at bounding box center [564, 111] width 149 height 20
click at [490, 109] on input "Mark as correct answer" at bounding box center [478, 111] width 24 height 17
checkbox input "true"
click at [531, 499] on div at bounding box center [739, 495] width 544 height 95
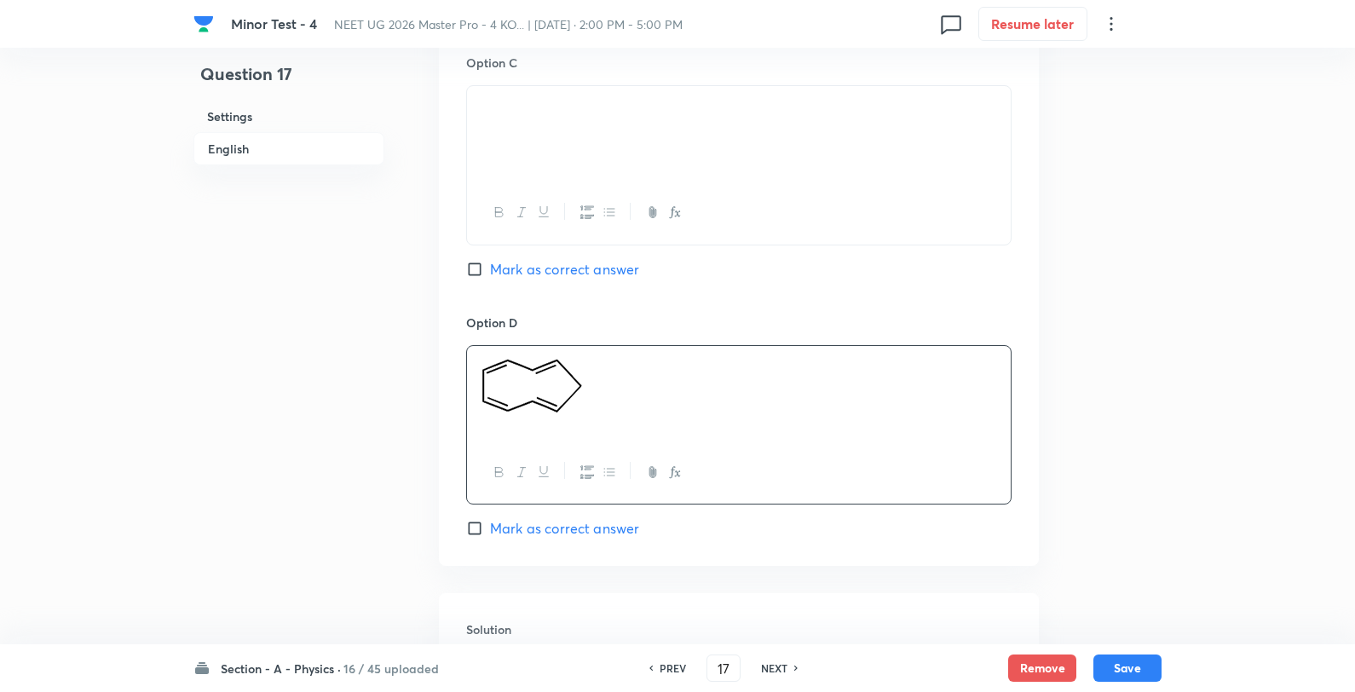
scroll to position [1515, 0]
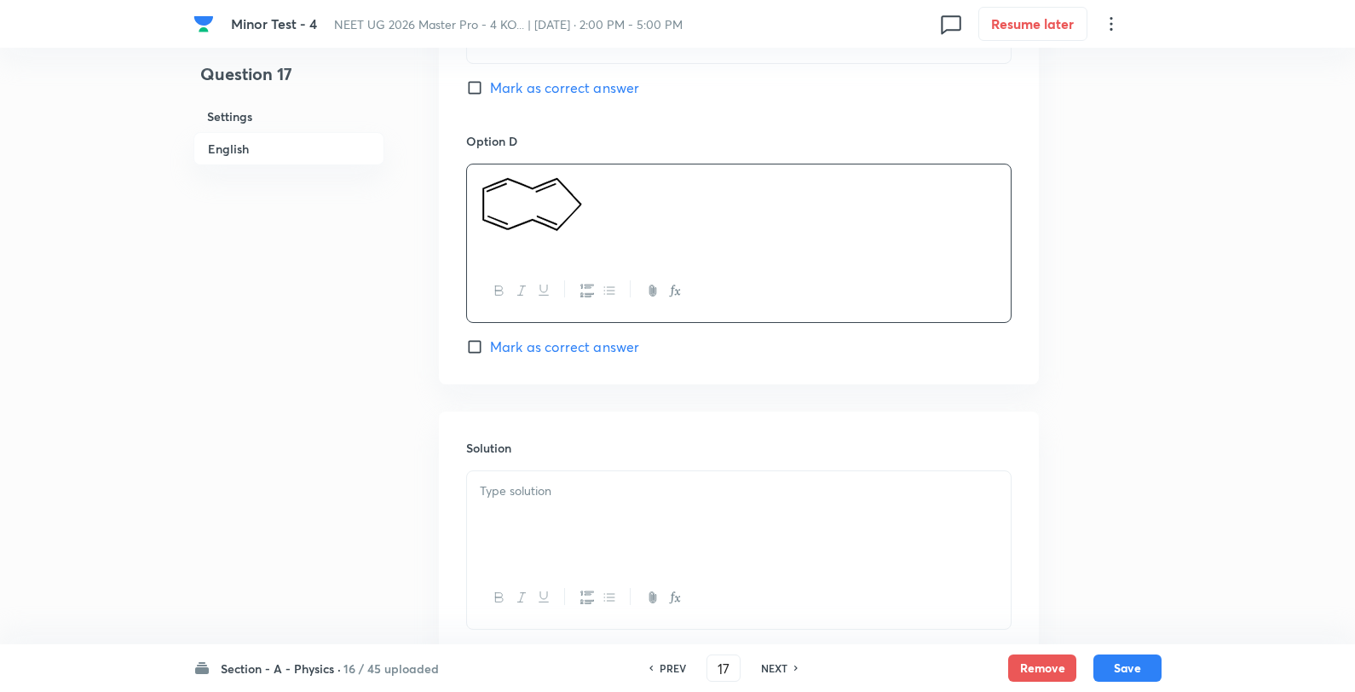
click at [532, 516] on div at bounding box center [739, 518] width 544 height 95
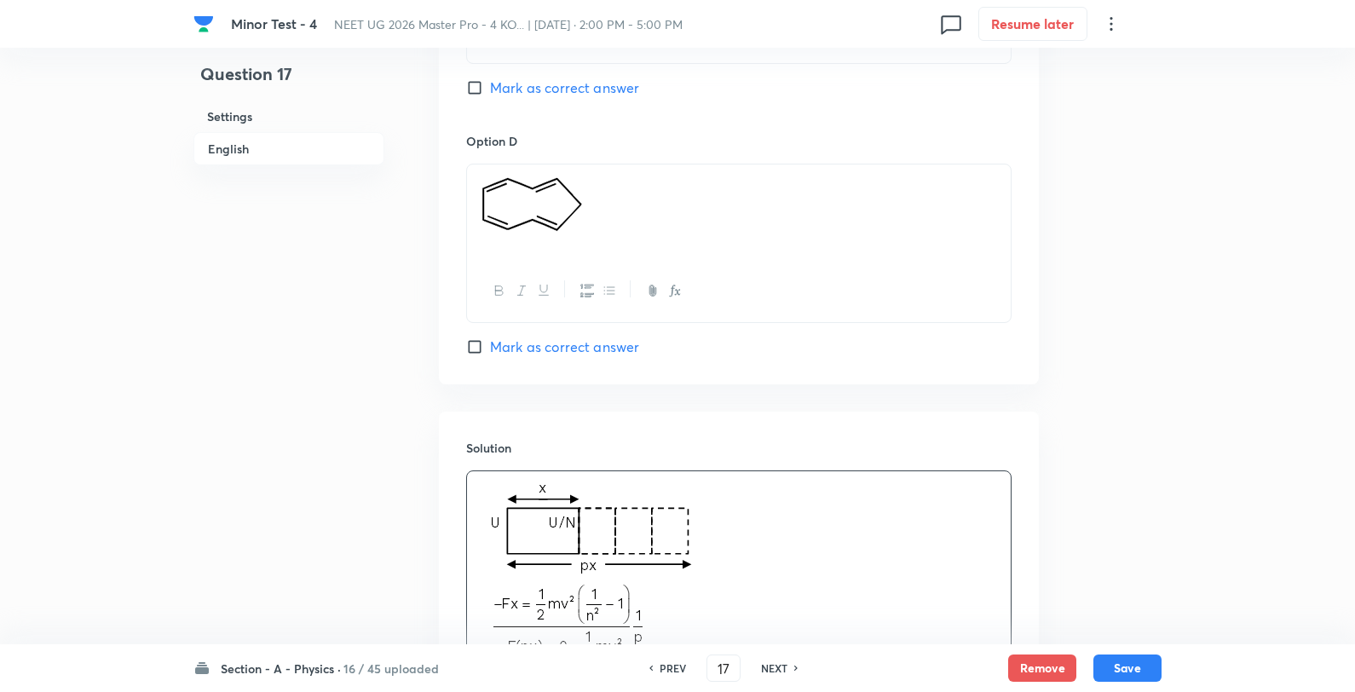
drag, startPoint x: 658, startPoint y: 194, endPoint x: 170, endPoint y: 200, distance: 487.6
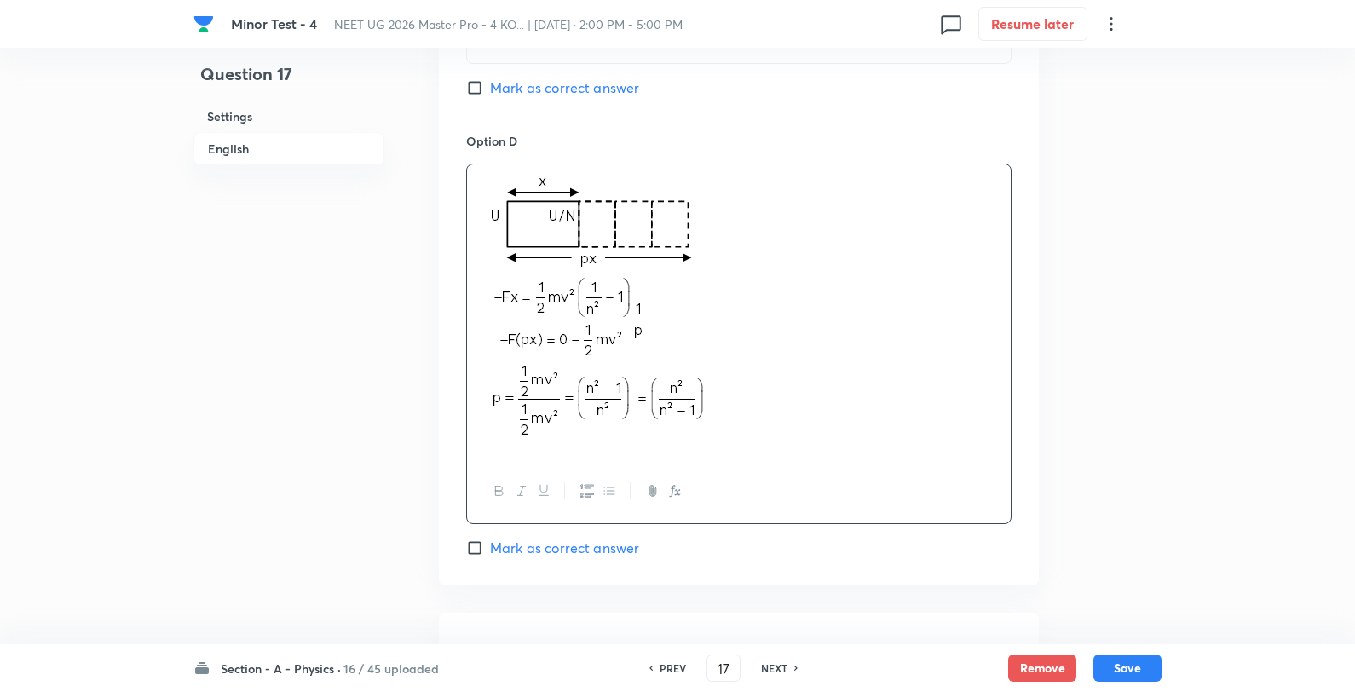
drag, startPoint x: 738, startPoint y: 191, endPoint x: 433, endPoint y: 166, distance: 306.1
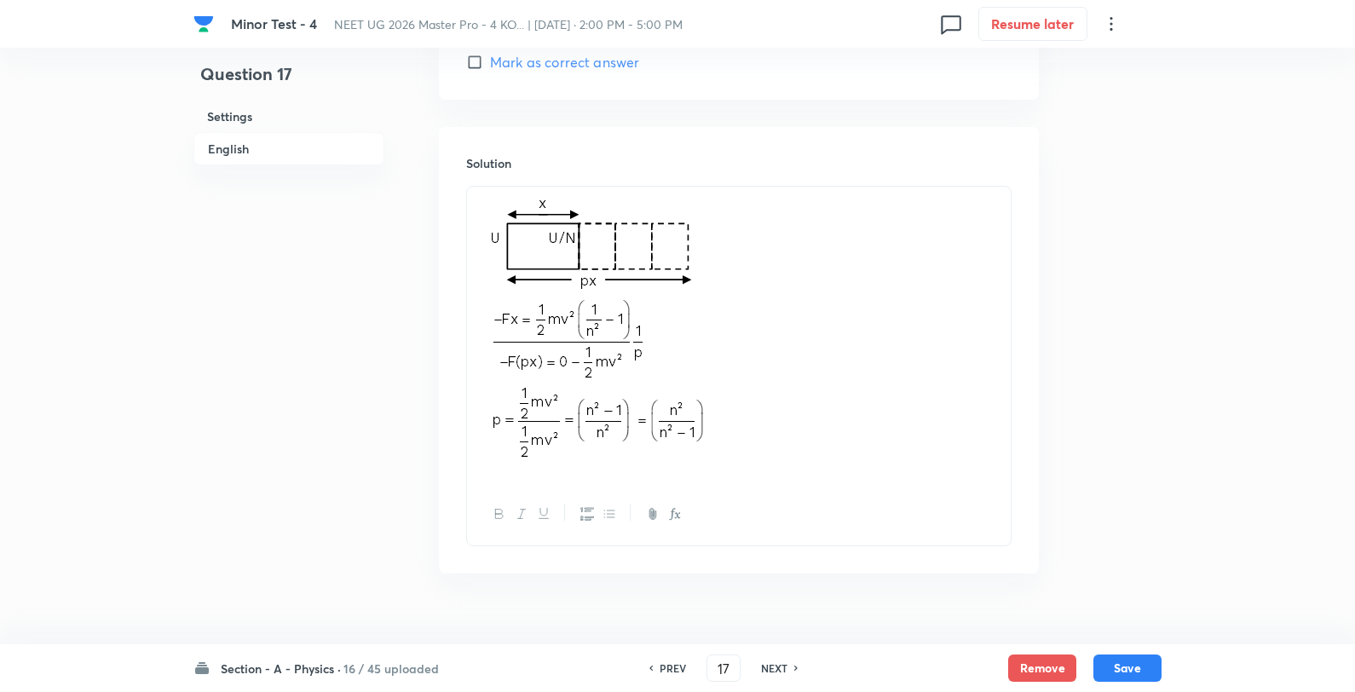
scroll to position [1835, 0]
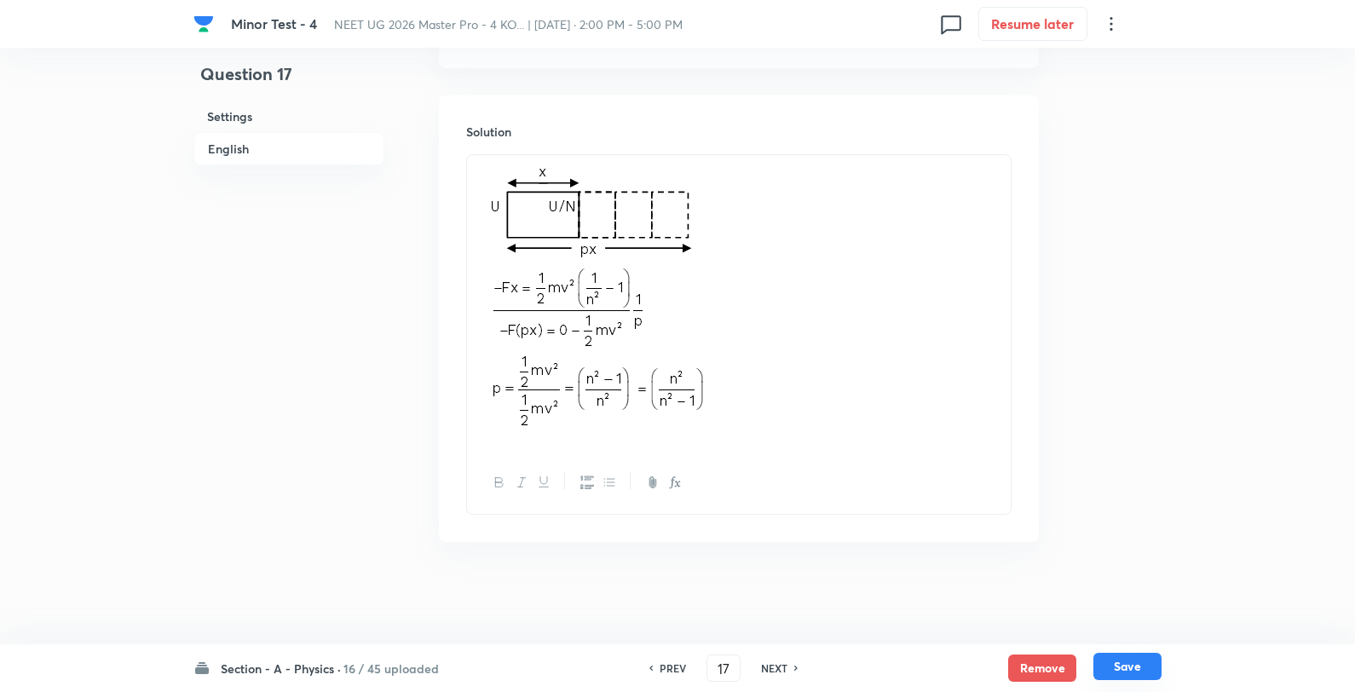
click at [1147, 665] on button "Save" at bounding box center [1128, 666] width 68 height 27
type input "18"
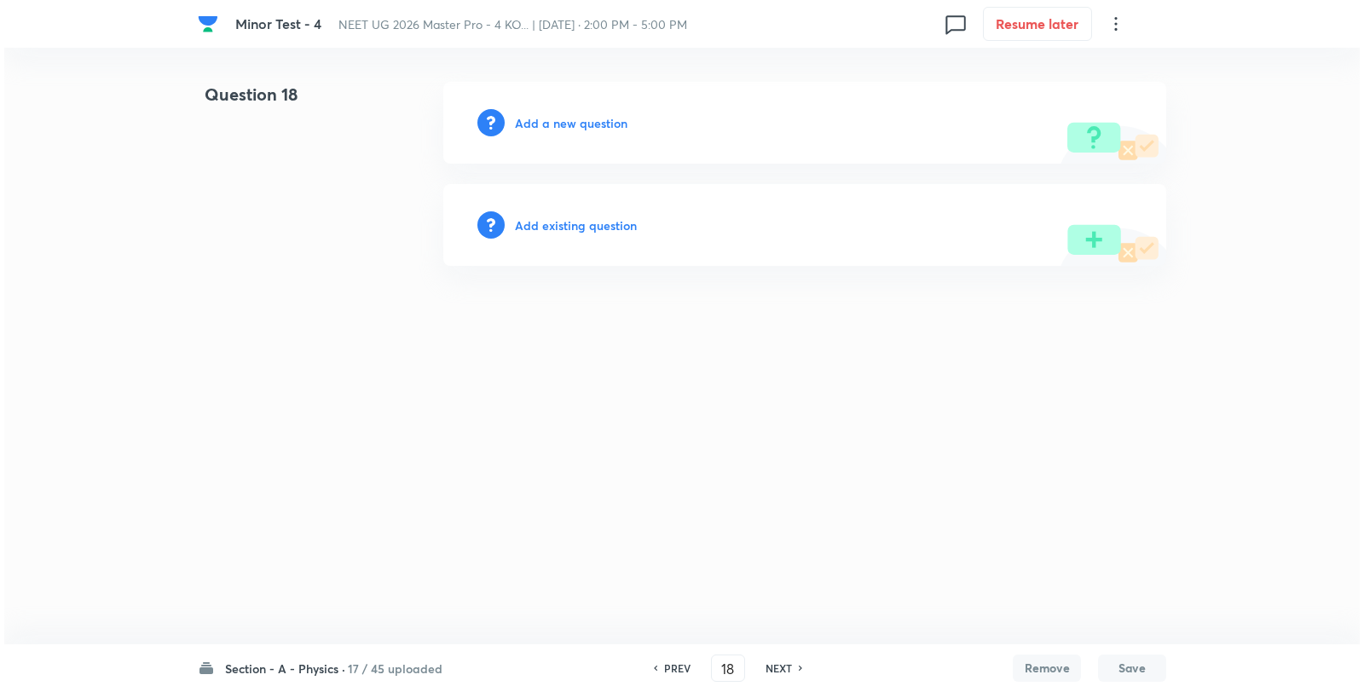
scroll to position [0, 0]
click at [556, 131] on h6 "Add a new question" at bounding box center [571, 123] width 113 height 18
click at [556, 131] on h6 "Choose a question type" at bounding box center [580, 123] width 131 height 18
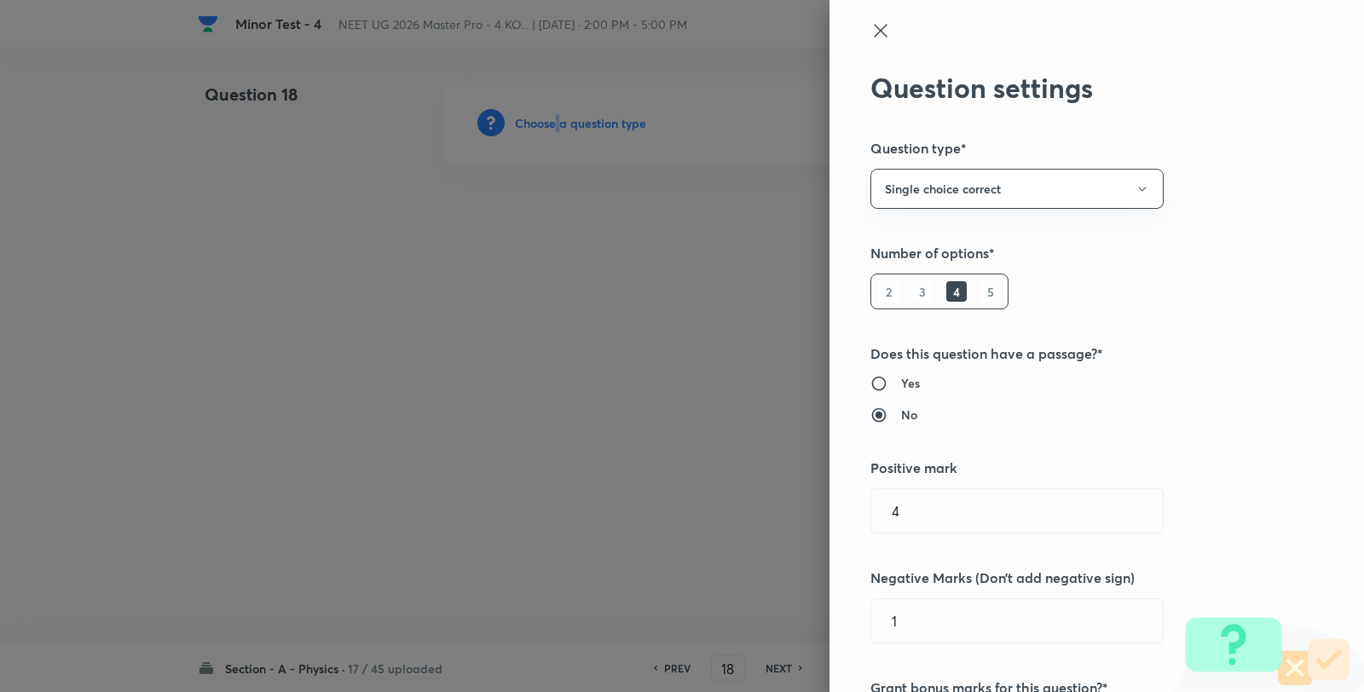
scroll to position [947, 0]
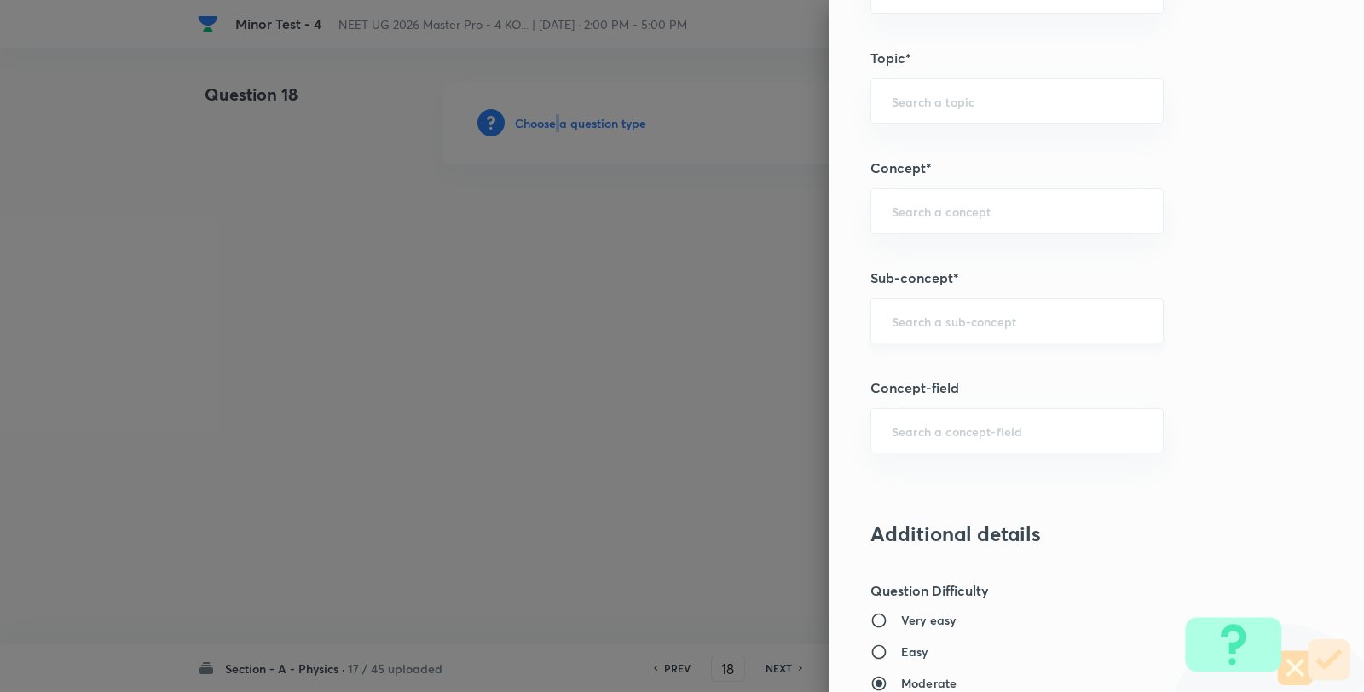
click at [898, 310] on div "​" at bounding box center [1016, 320] width 293 height 45
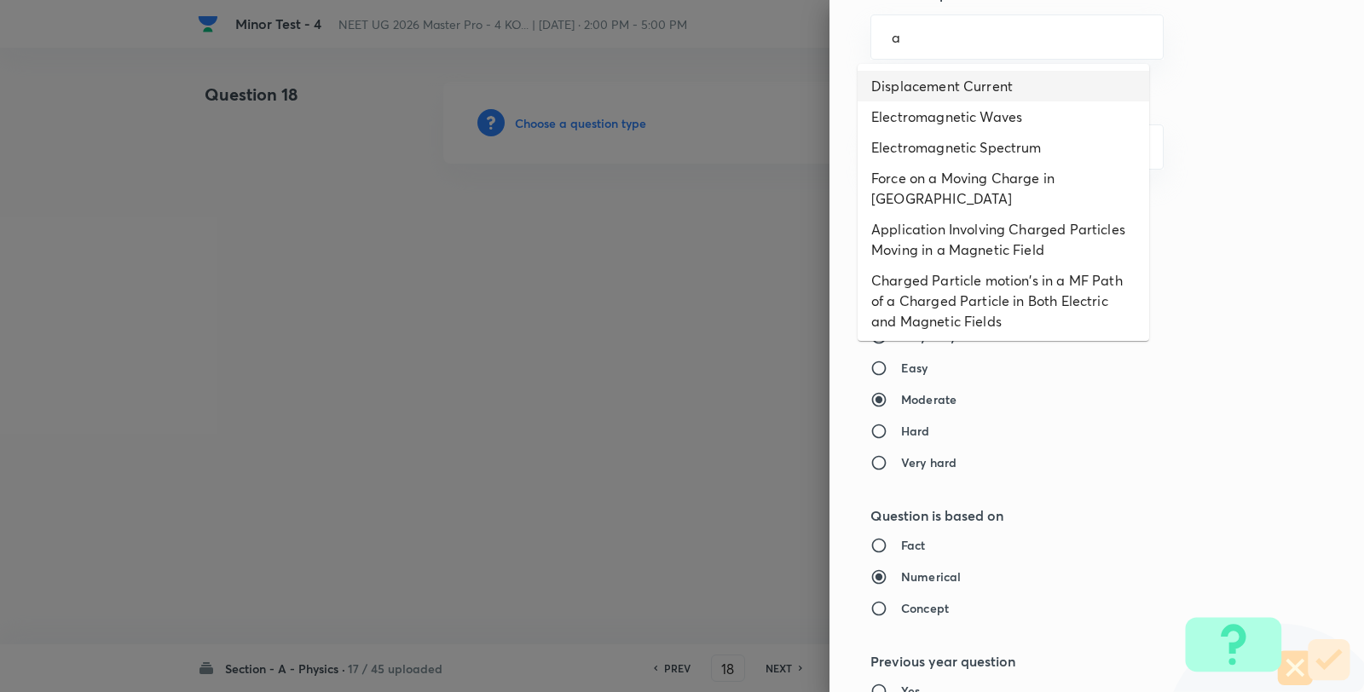
click at [906, 84] on li "Displacement Current" at bounding box center [1002, 86] width 291 height 31
type input "Displacement Current"
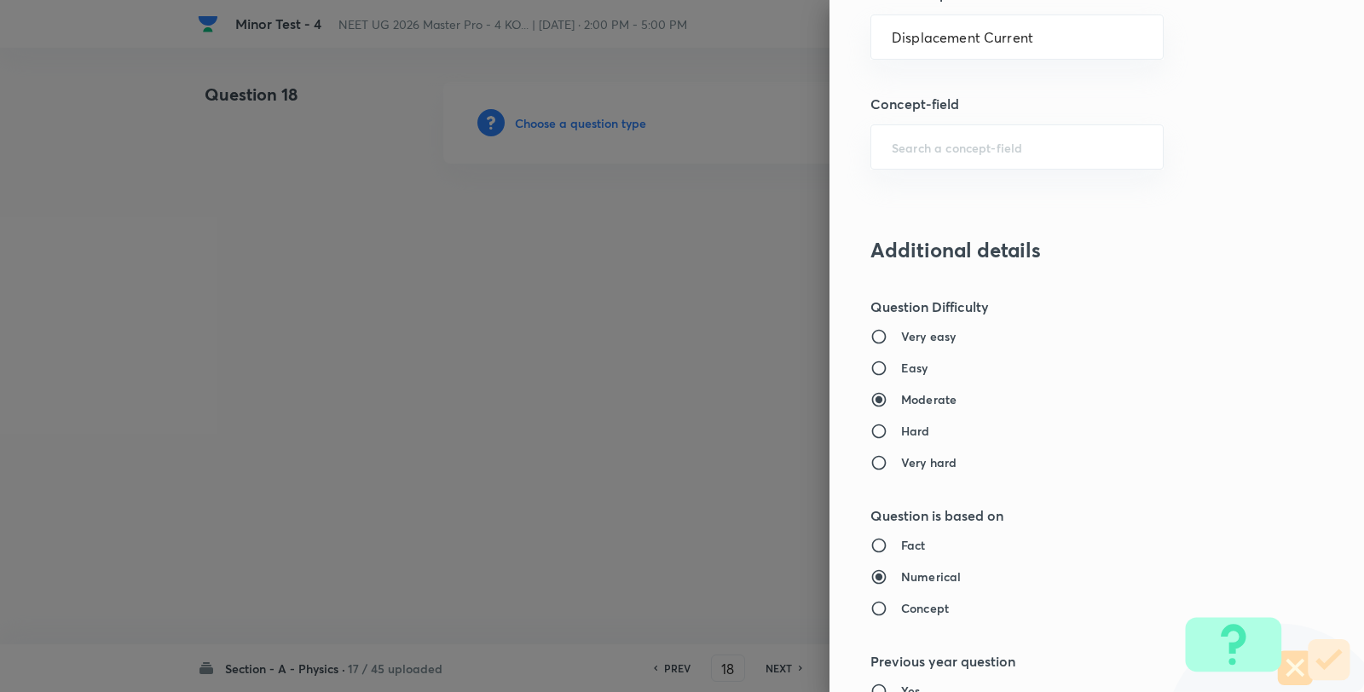
type input "Physics"
type input "Electricity & Magnetism"
type input "Electromagnetic Waves"
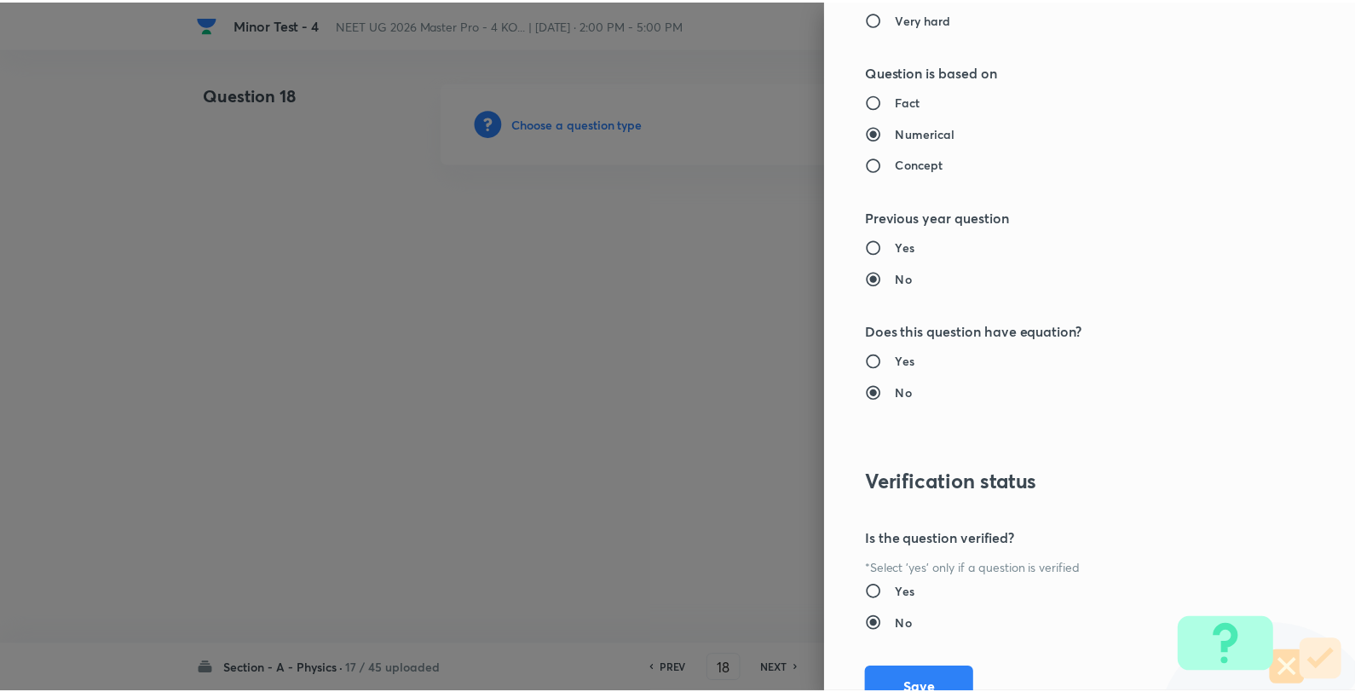
scroll to position [1746, 0]
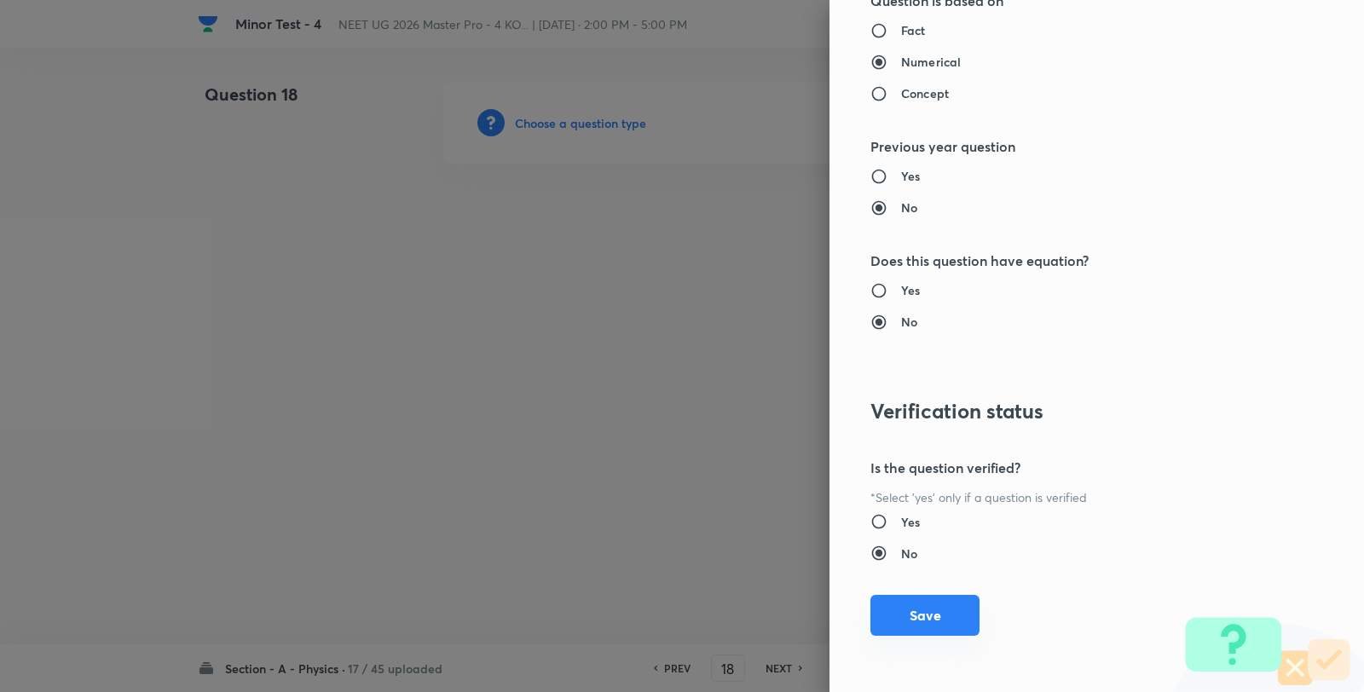
click at [914, 624] on button "Save" at bounding box center [924, 615] width 109 height 41
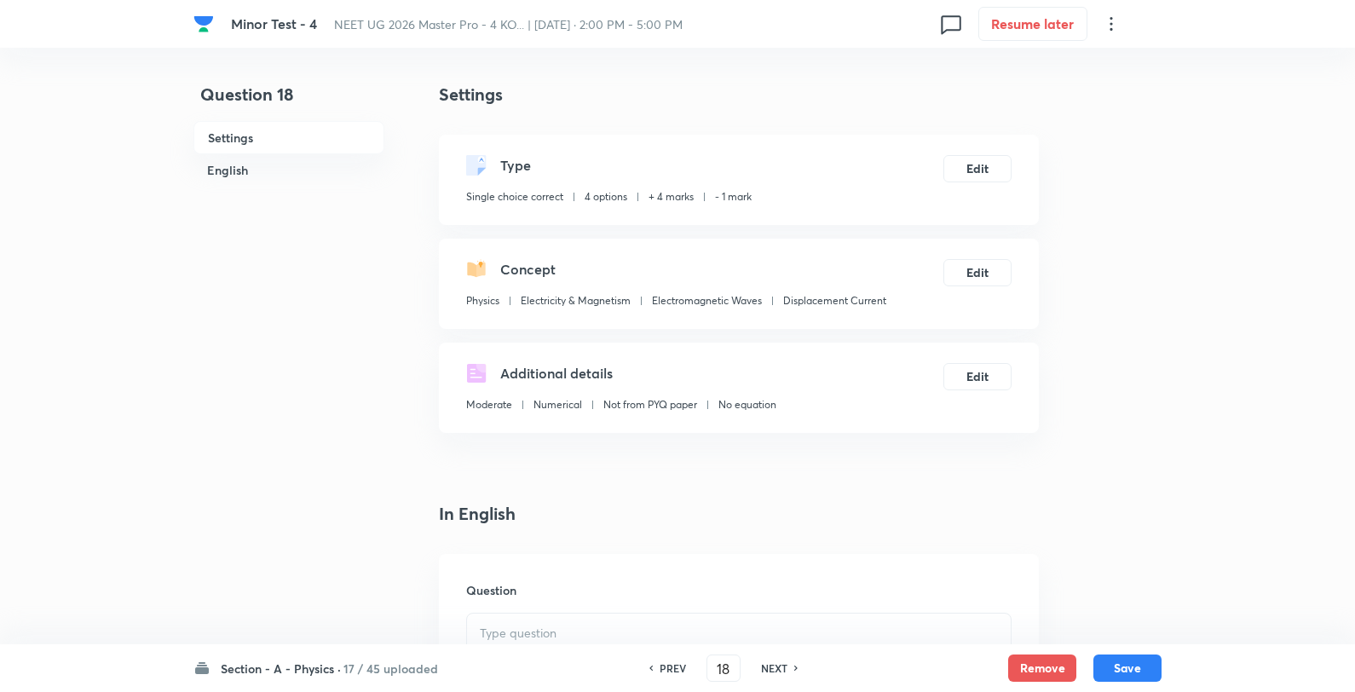
scroll to position [189, 0]
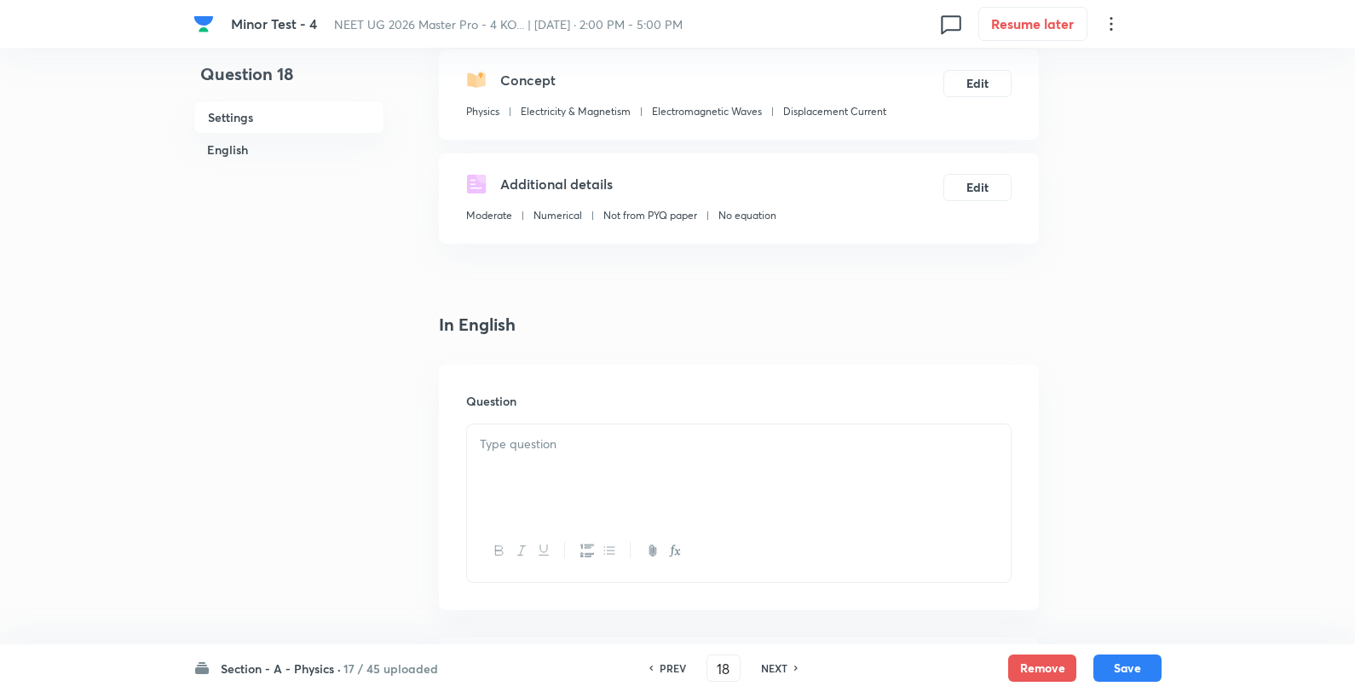
click at [574, 410] on div "Question" at bounding box center [739, 487] width 600 height 245
click at [592, 440] on p at bounding box center [739, 445] width 518 height 20
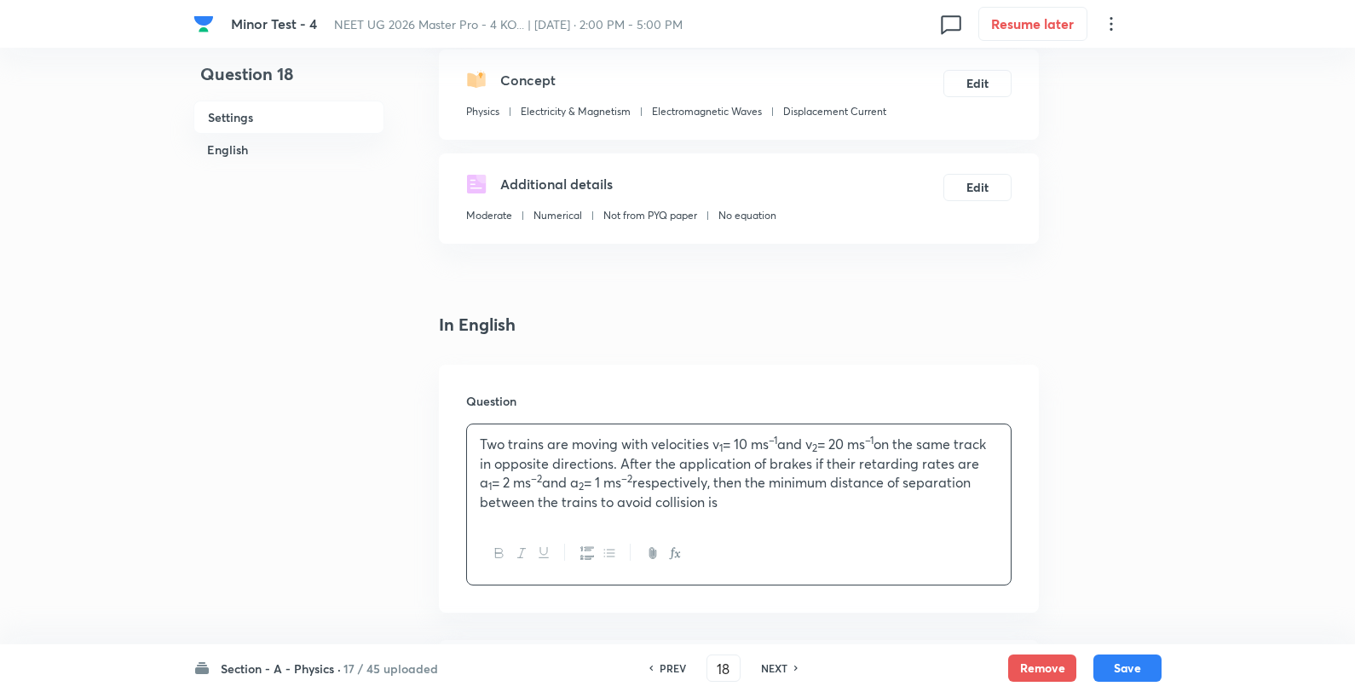
scroll to position [662, 0]
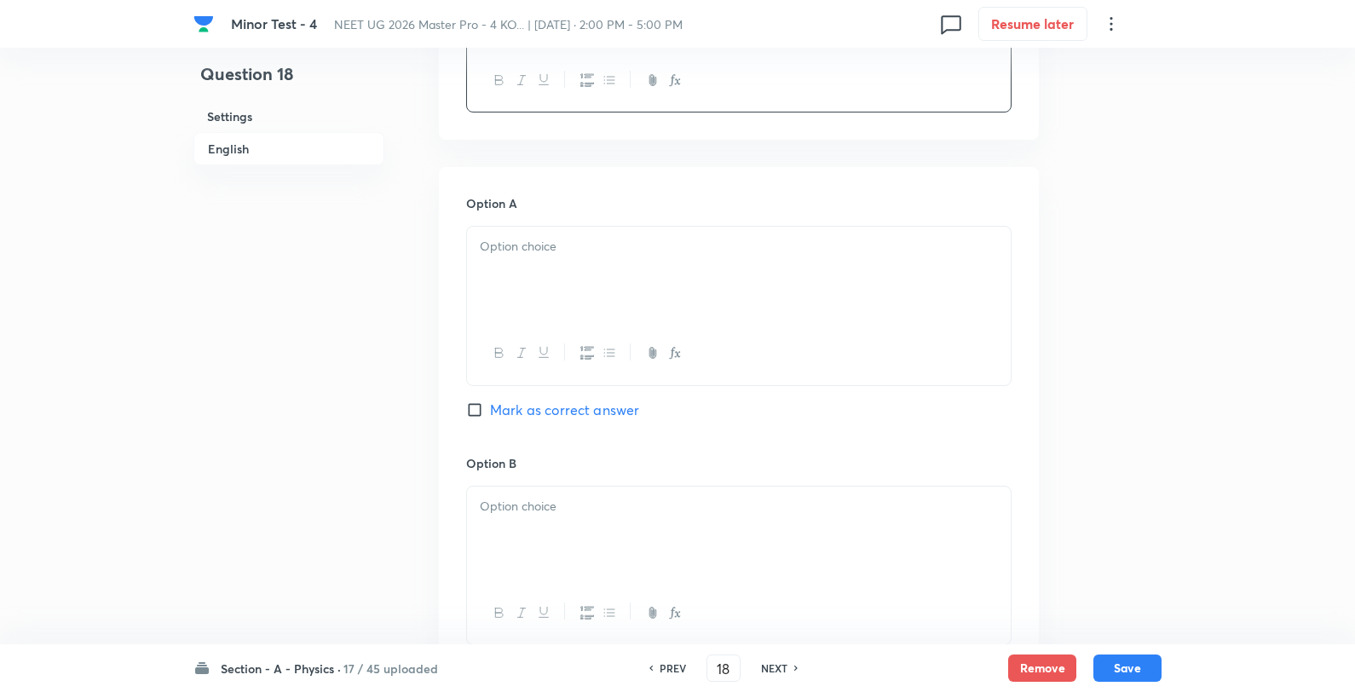
click at [565, 243] on p at bounding box center [739, 247] width 518 height 20
click at [615, 233] on div "150 m 225 m 450 m 300 m" at bounding box center [739, 276] width 544 height 98
click at [565, 541] on div at bounding box center [739, 534] width 544 height 95
click at [618, 497] on p "225 m" at bounding box center [739, 507] width 518 height 20
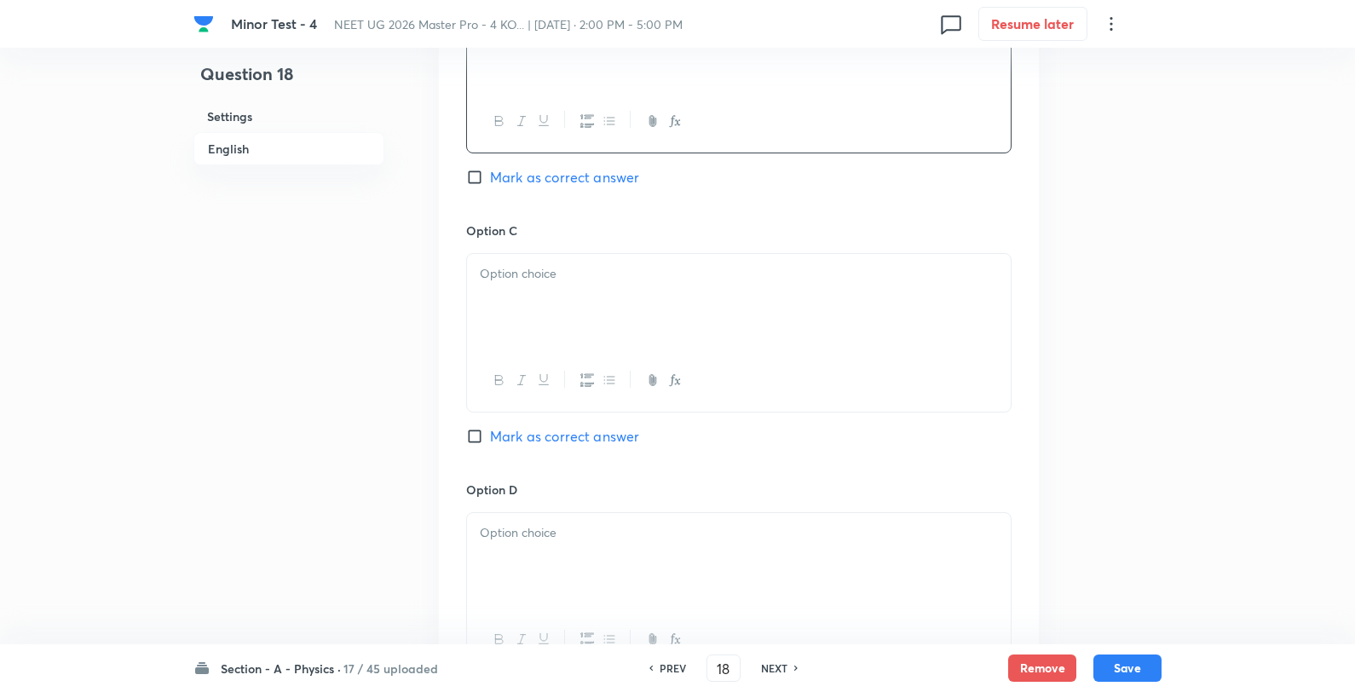
scroll to position [1136, 0]
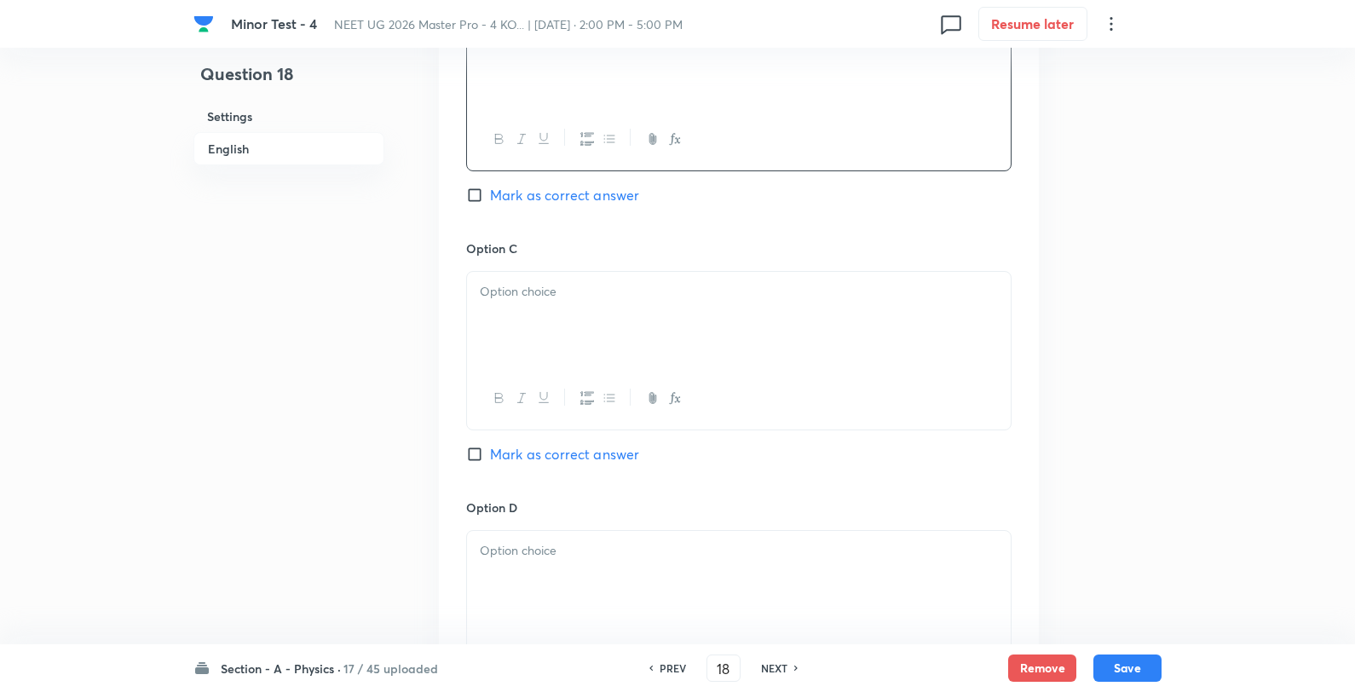
drag, startPoint x: 566, startPoint y: 311, endPoint x: 582, endPoint y: 301, distance: 19.2
click at [564, 311] on div at bounding box center [739, 319] width 544 height 95
click at [610, 273] on div "450 m 300 m" at bounding box center [739, 319] width 544 height 95
click at [574, 552] on p at bounding box center [739, 551] width 518 height 20
click at [559, 194] on span "Mark as correct answer" at bounding box center [564, 195] width 149 height 20
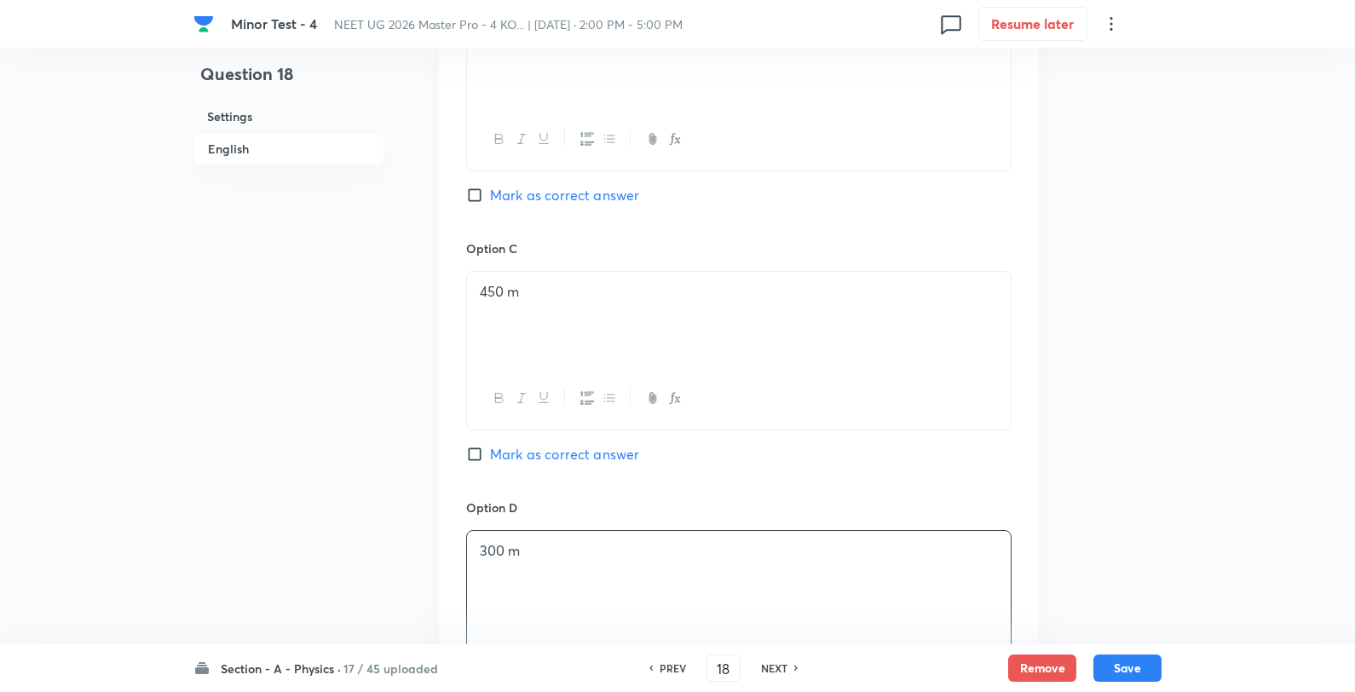
click at [490, 194] on input "Mark as correct answer" at bounding box center [478, 195] width 24 height 17
checkbox input "true"
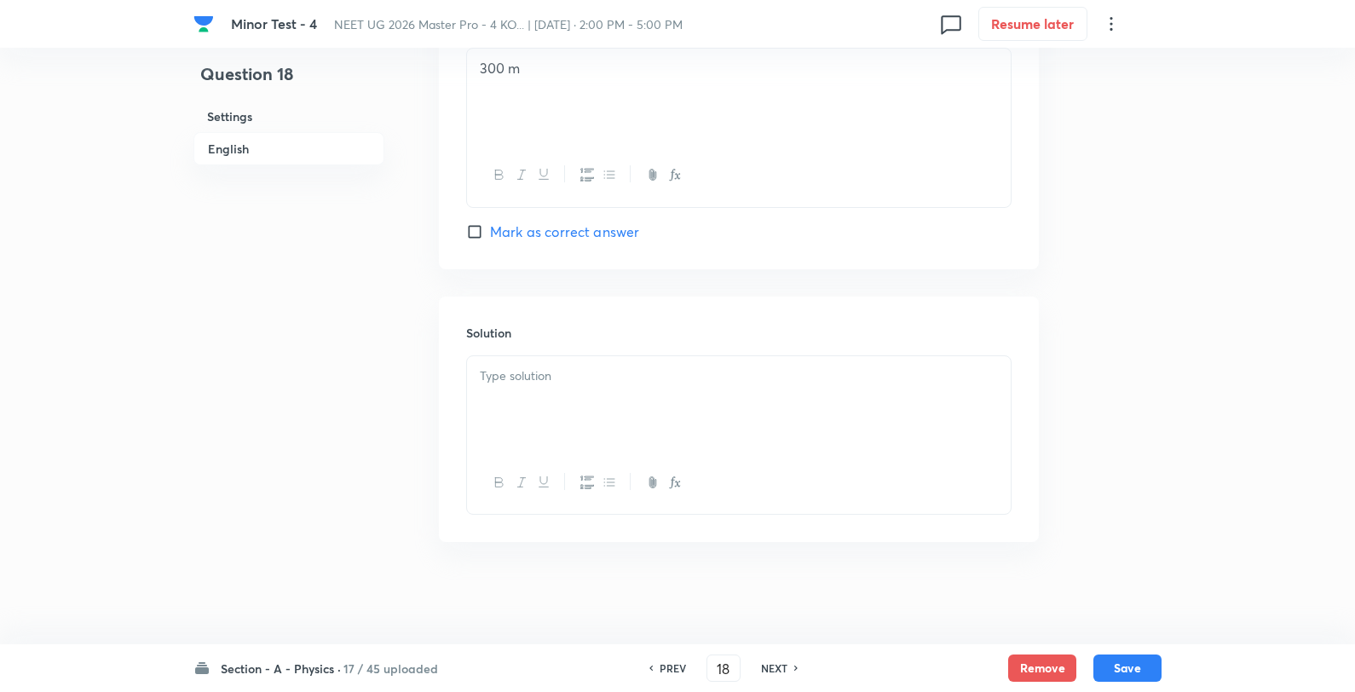
scroll to position [1622, 0]
click at [611, 404] on div at bounding box center [739, 403] width 544 height 95
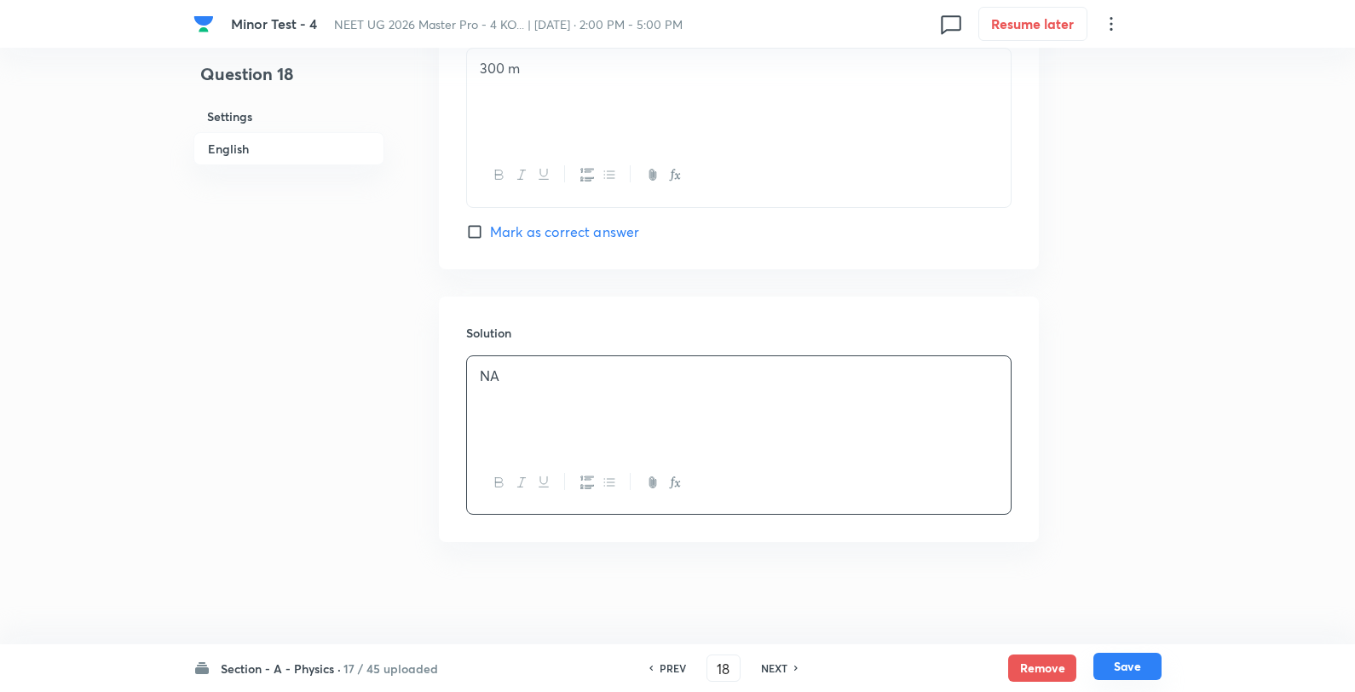
click at [1134, 661] on button "Save" at bounding box center [1128, 666] width 68 height 27
type input "19"
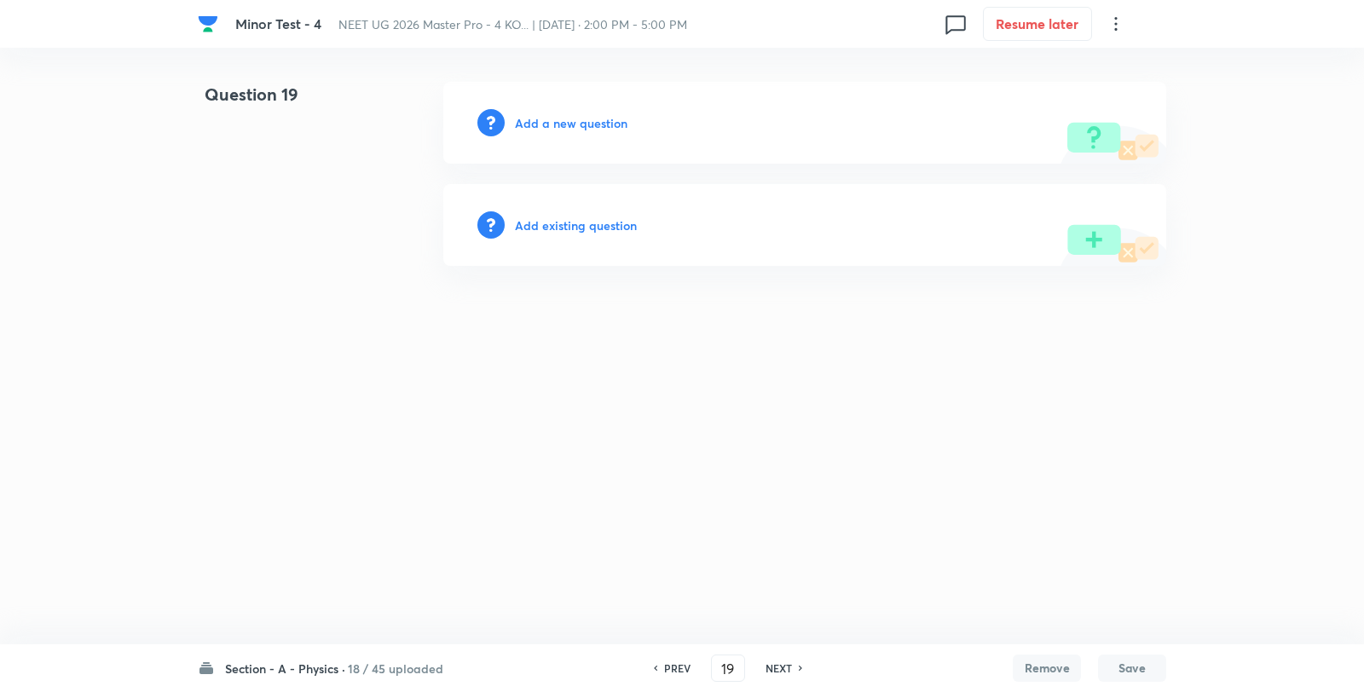
click at [551, 126] on h6 "Add a new question" at bounding box center [571, 123] width 113 height 18
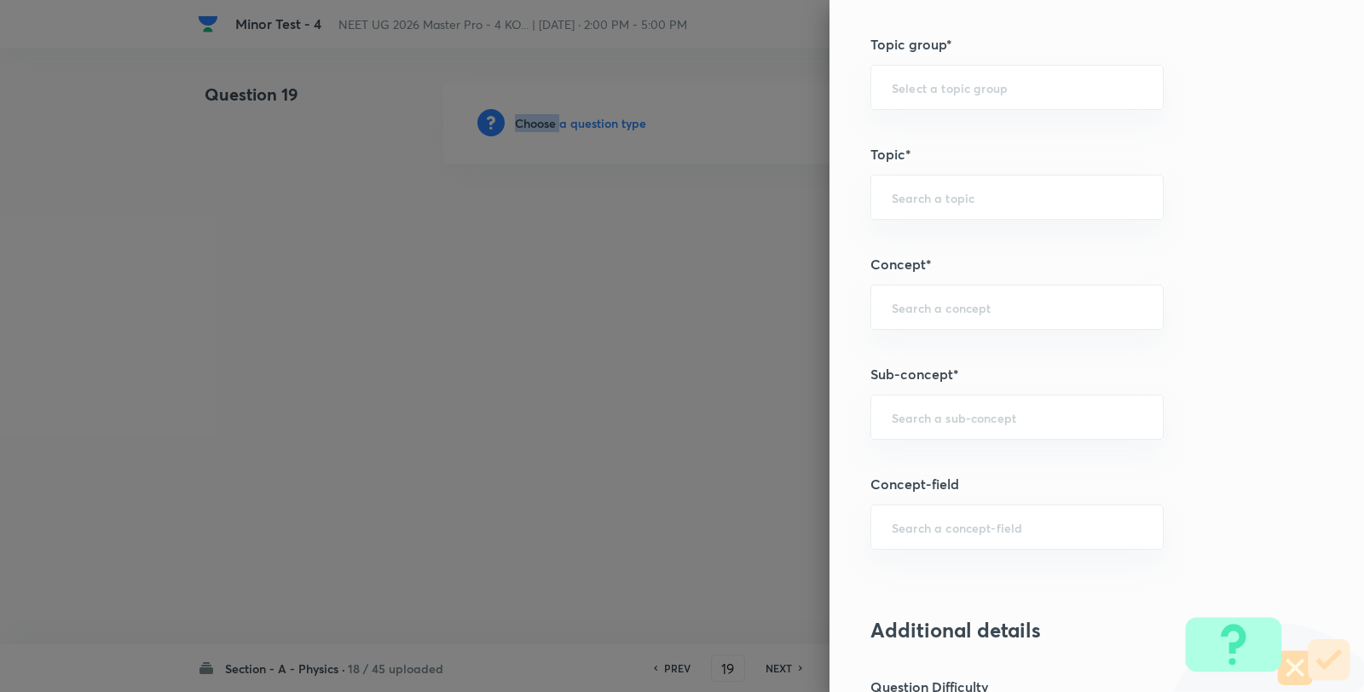
scroll to position [1136, 0]
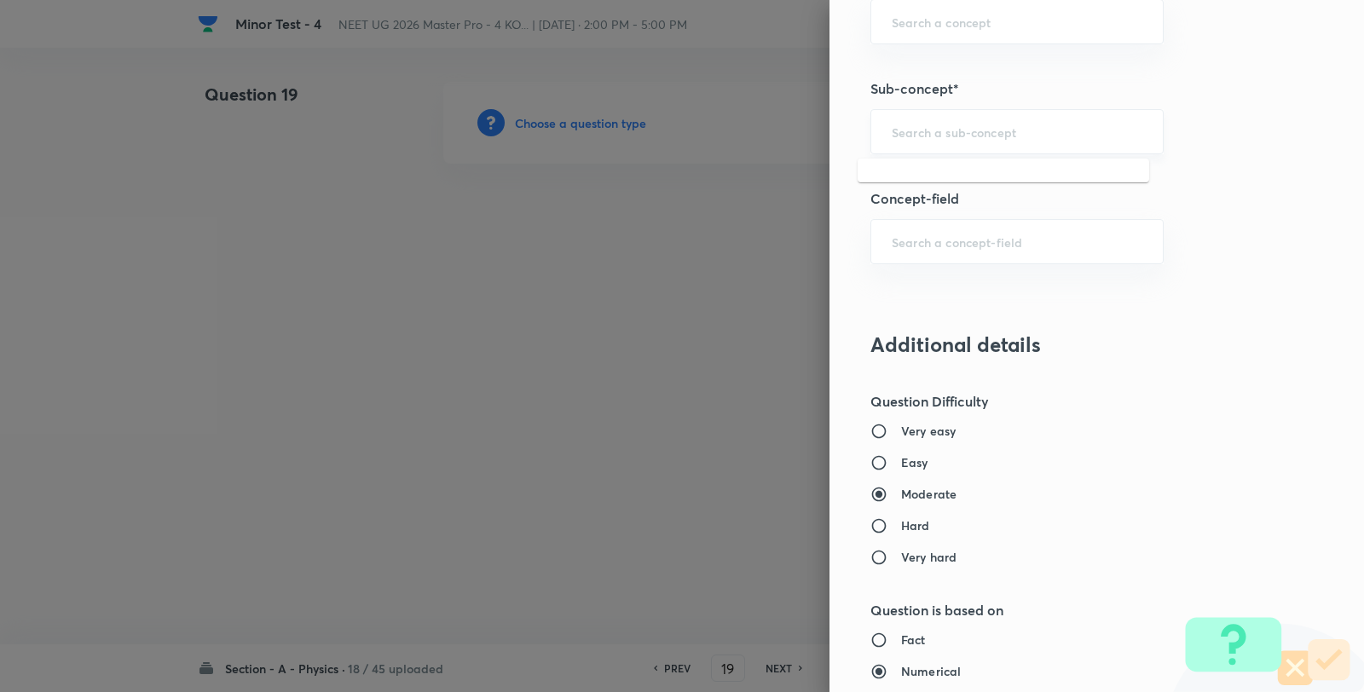
click at [942, 138] on input "text" at bounding box center [1017, 132] width 251 height 16
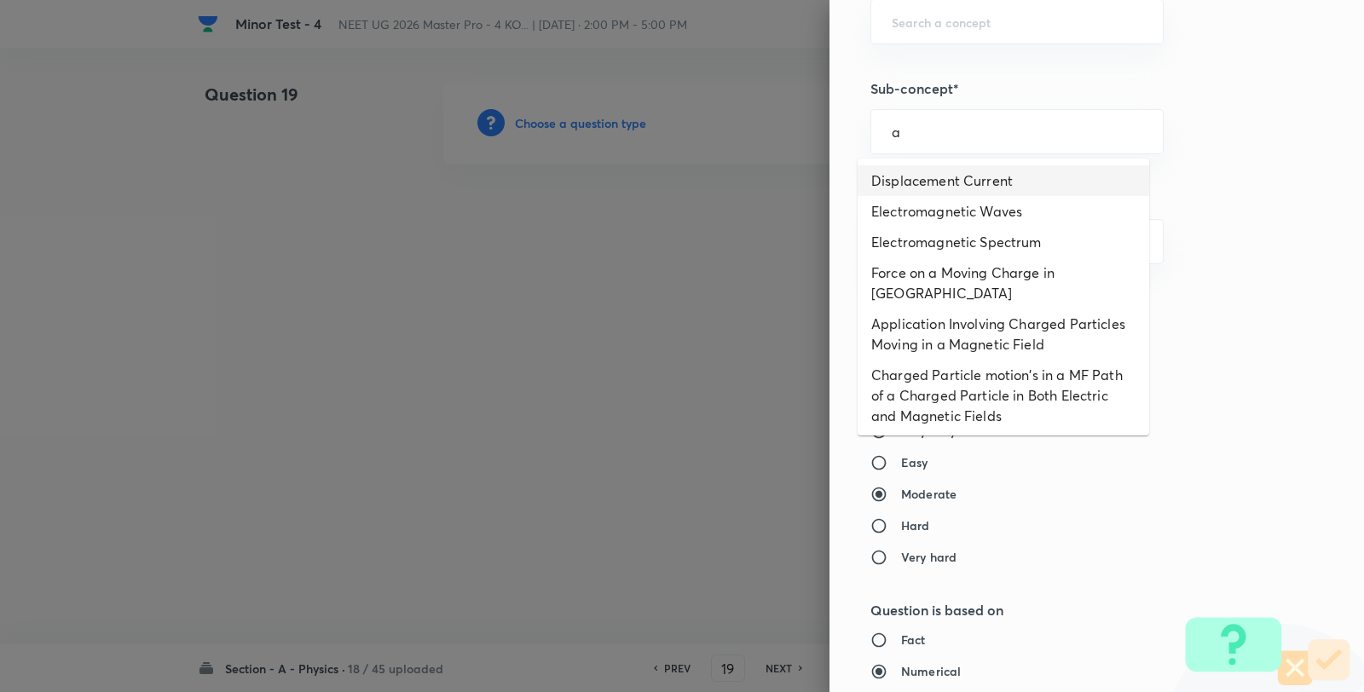
click at [955, 166] on li "Displacement Current" at bounding box center [1002, 180] width 291 height 31
type input "Displacement Current"
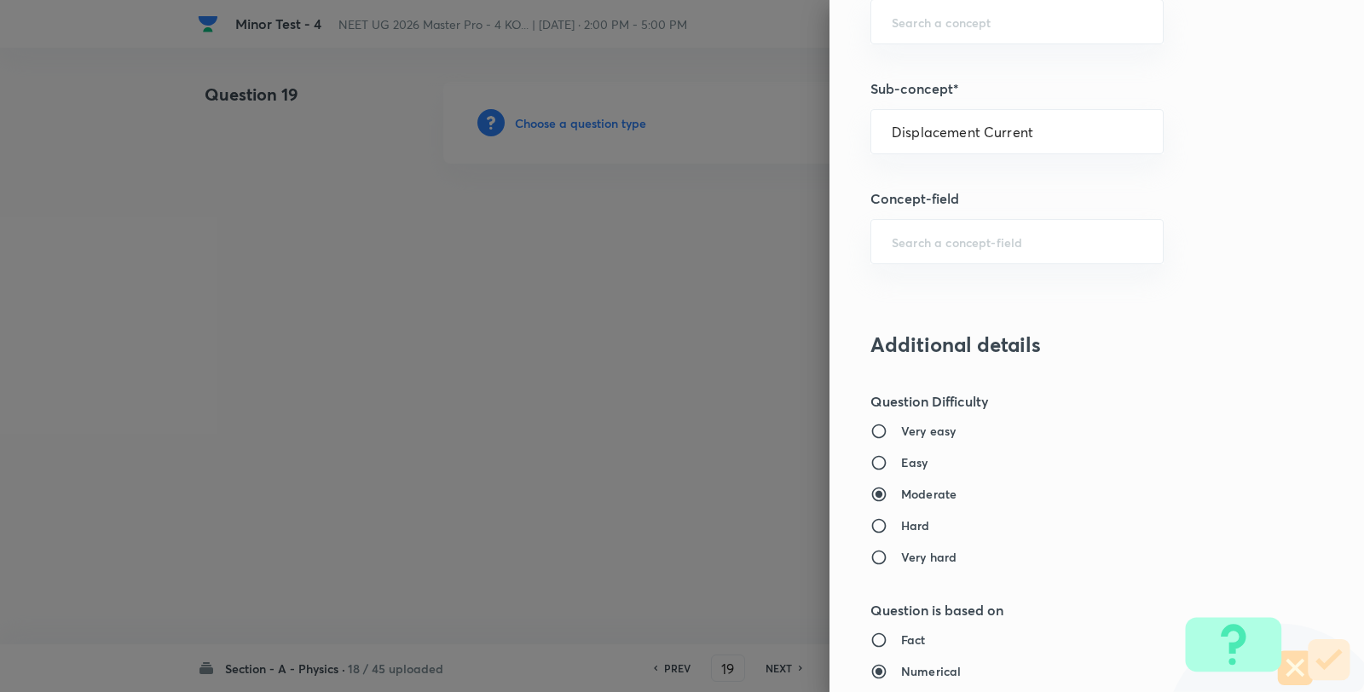
type input "Physics"
type input "Electricity & Magnetism"
type input "Electromagnetic Waves"
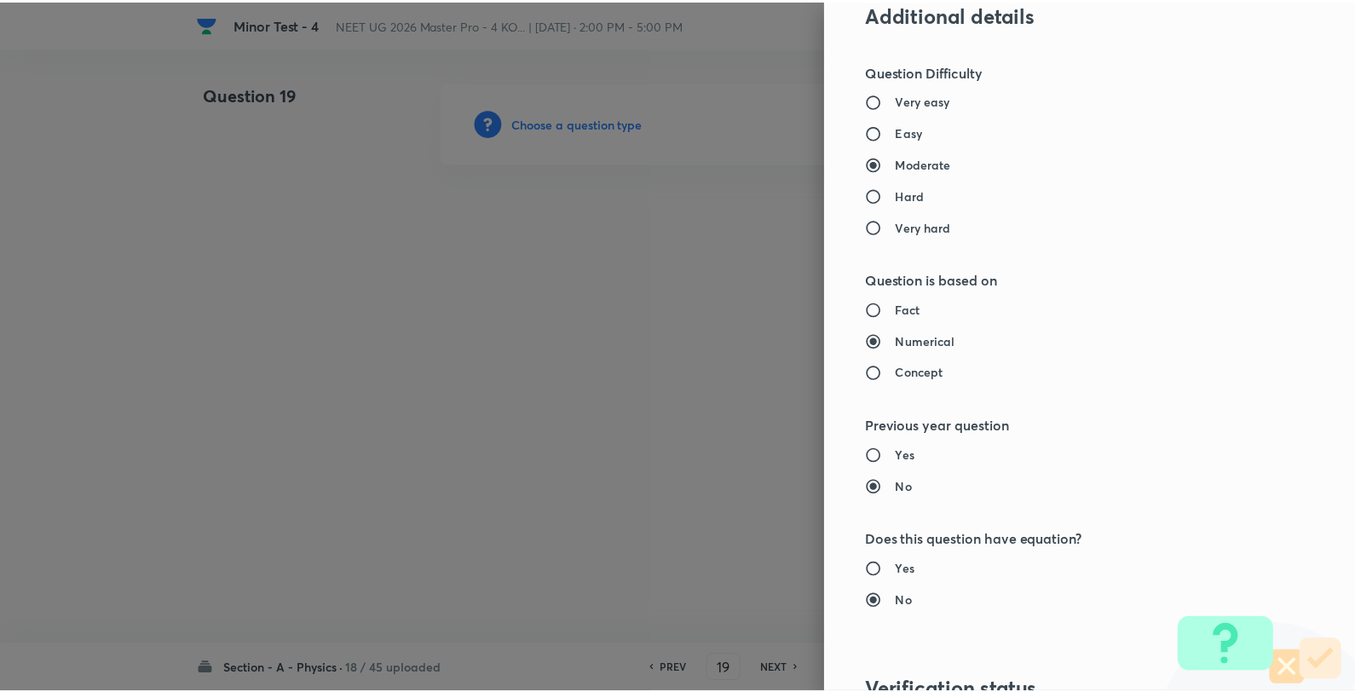
scroll to position [1746, 0]
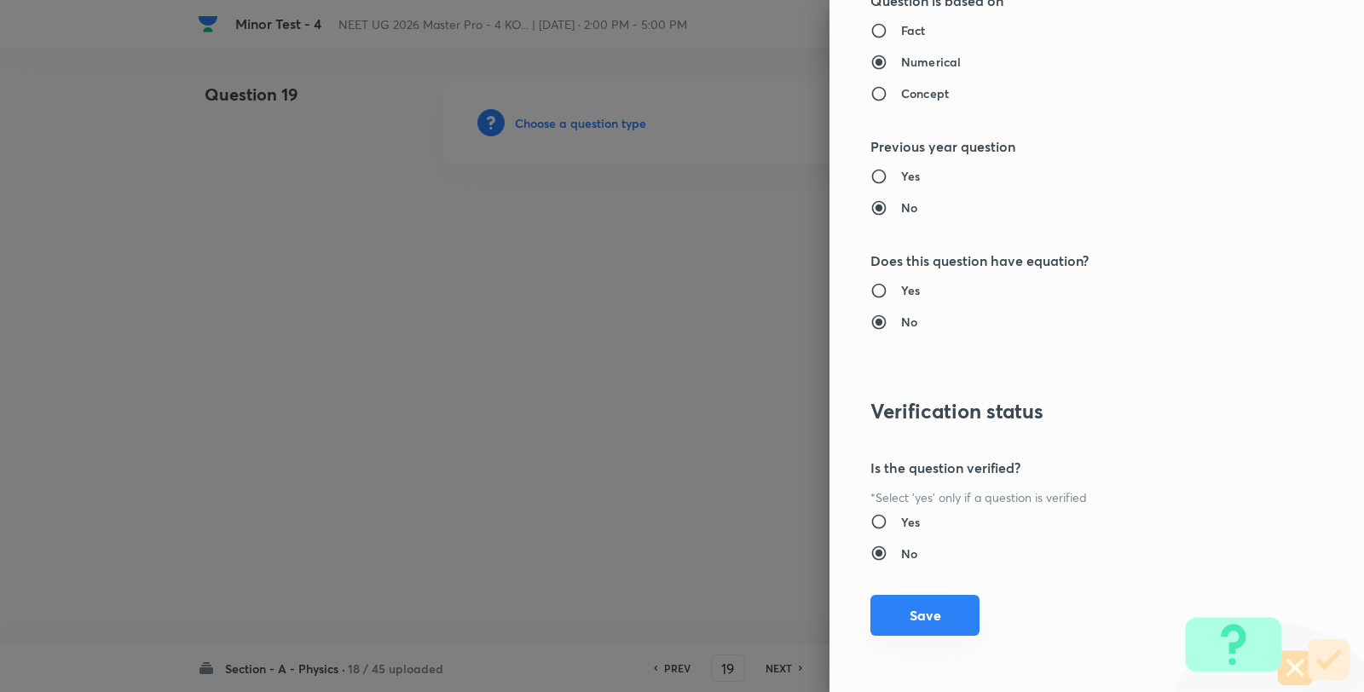
click at [921, 609] on button "Save" at bounding box center [924, 615] width 109 height 41
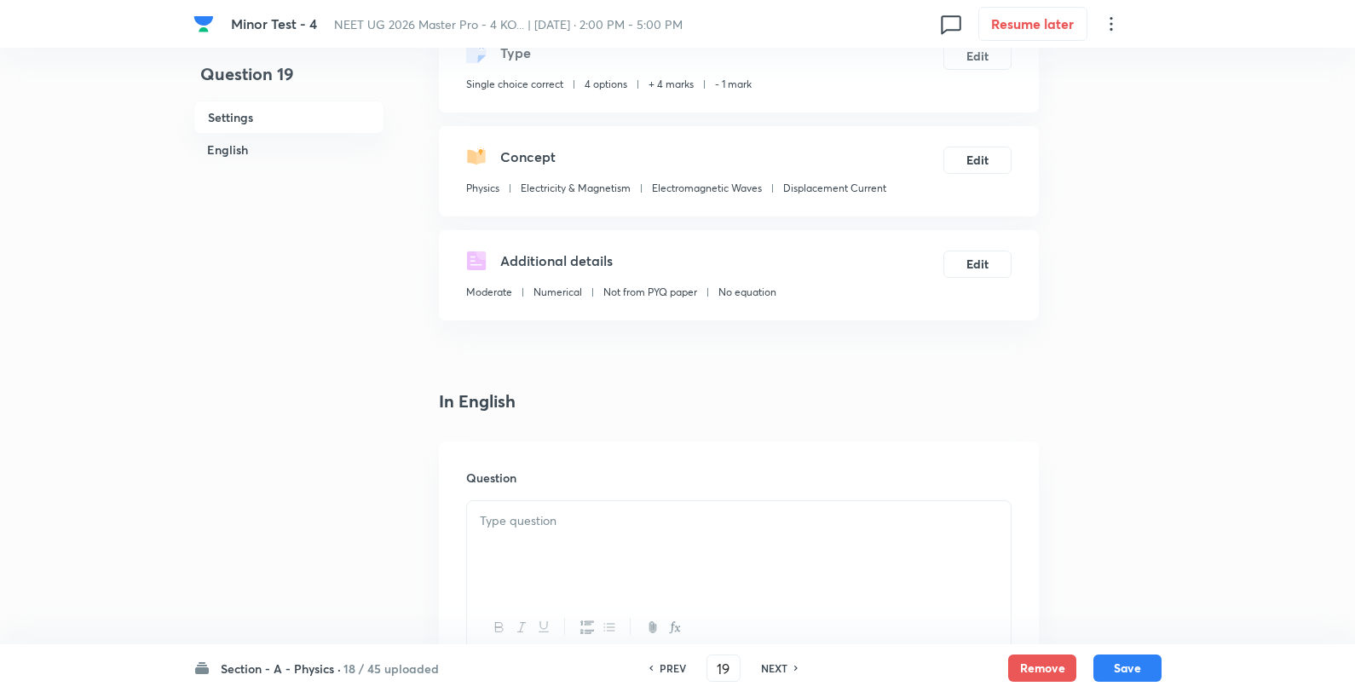
scroll to position [284, 0]
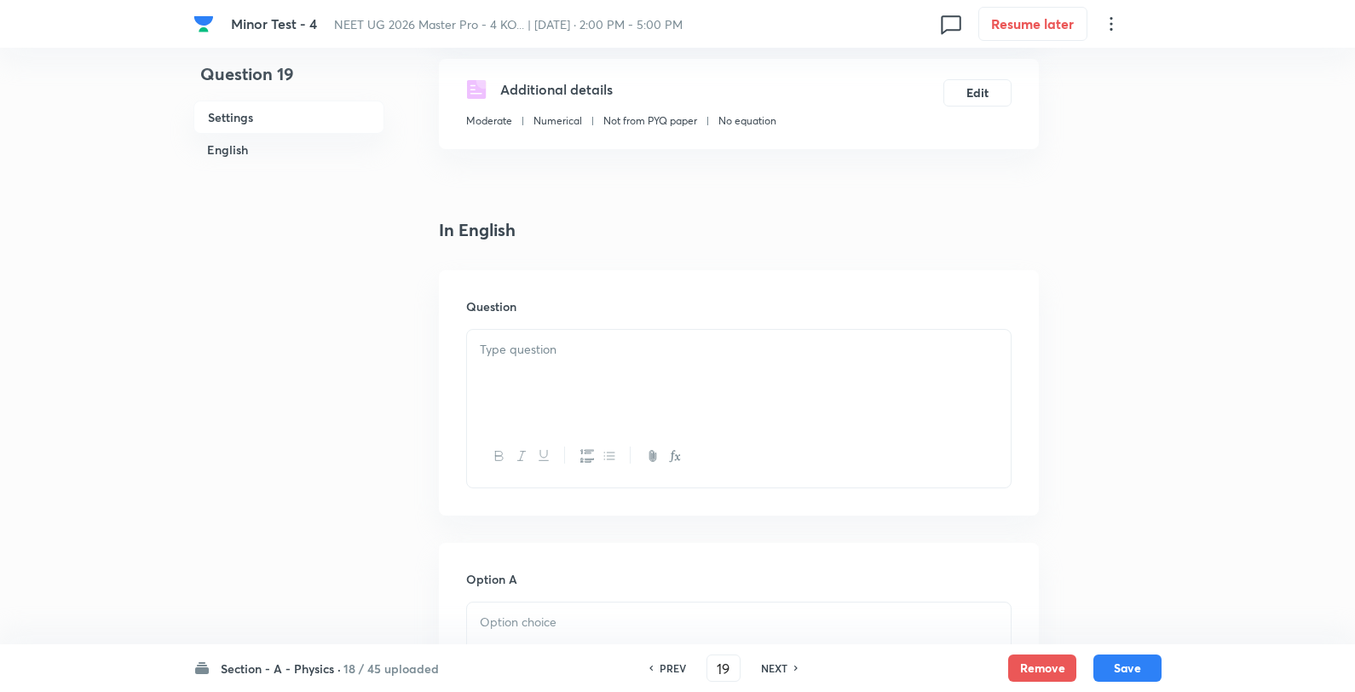
click at [655, 346] on p at bounding box center [739, 350] width 518 height 20
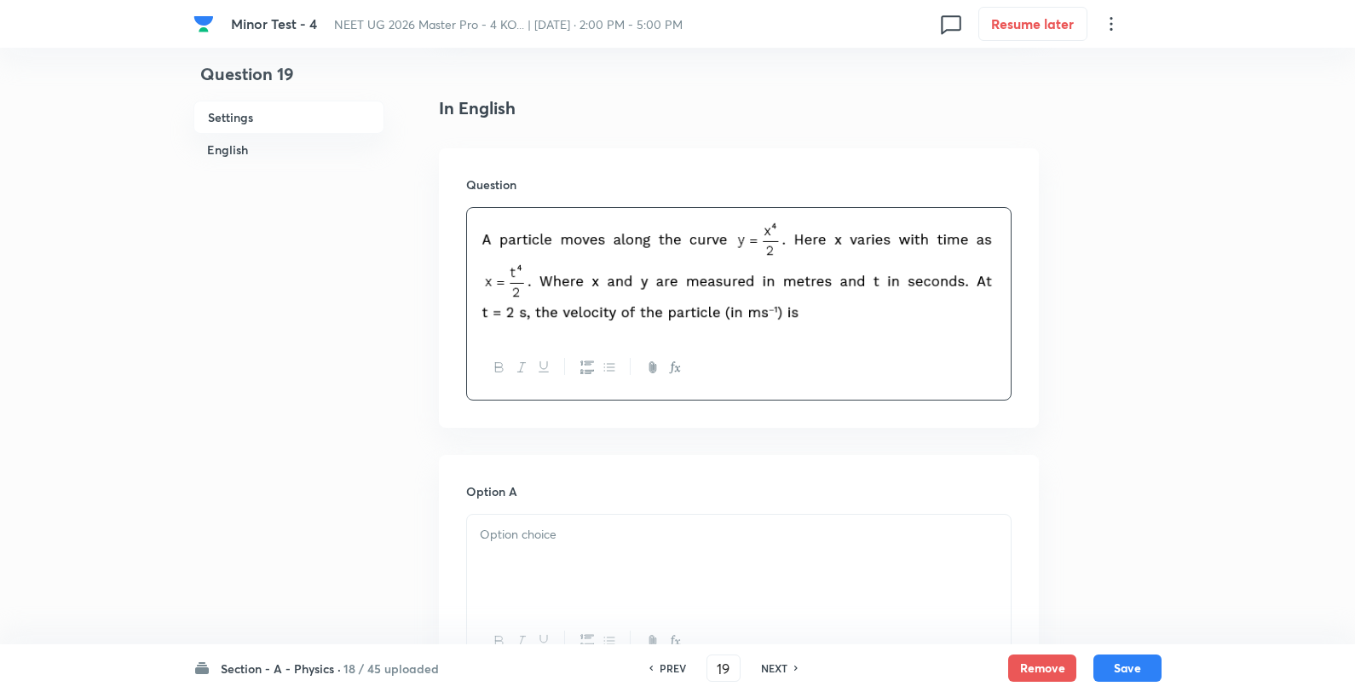
scroll to position [662, 0]
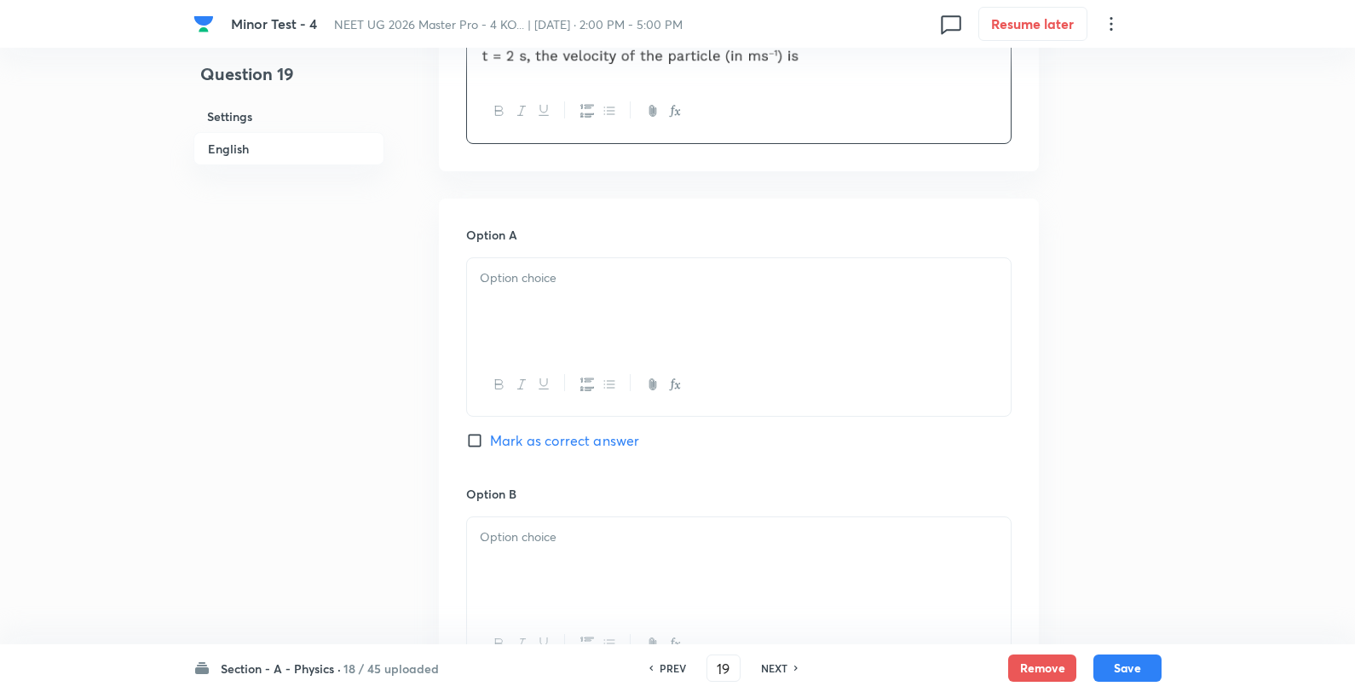
click at [610, 333] on div at bounding box center [739, 305] width 544 height 95
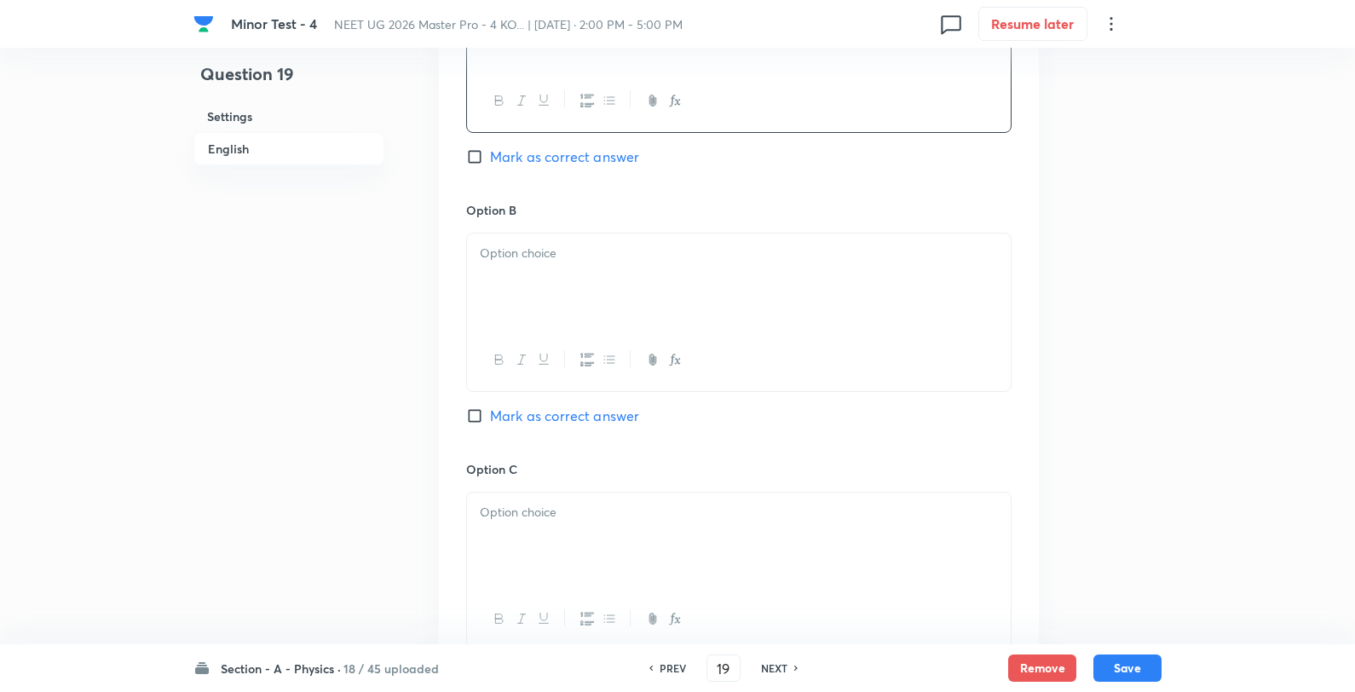
scroll to position [947, 0]
click at [601, 303] on div at bounding box center [739, 280] width 544 height 95
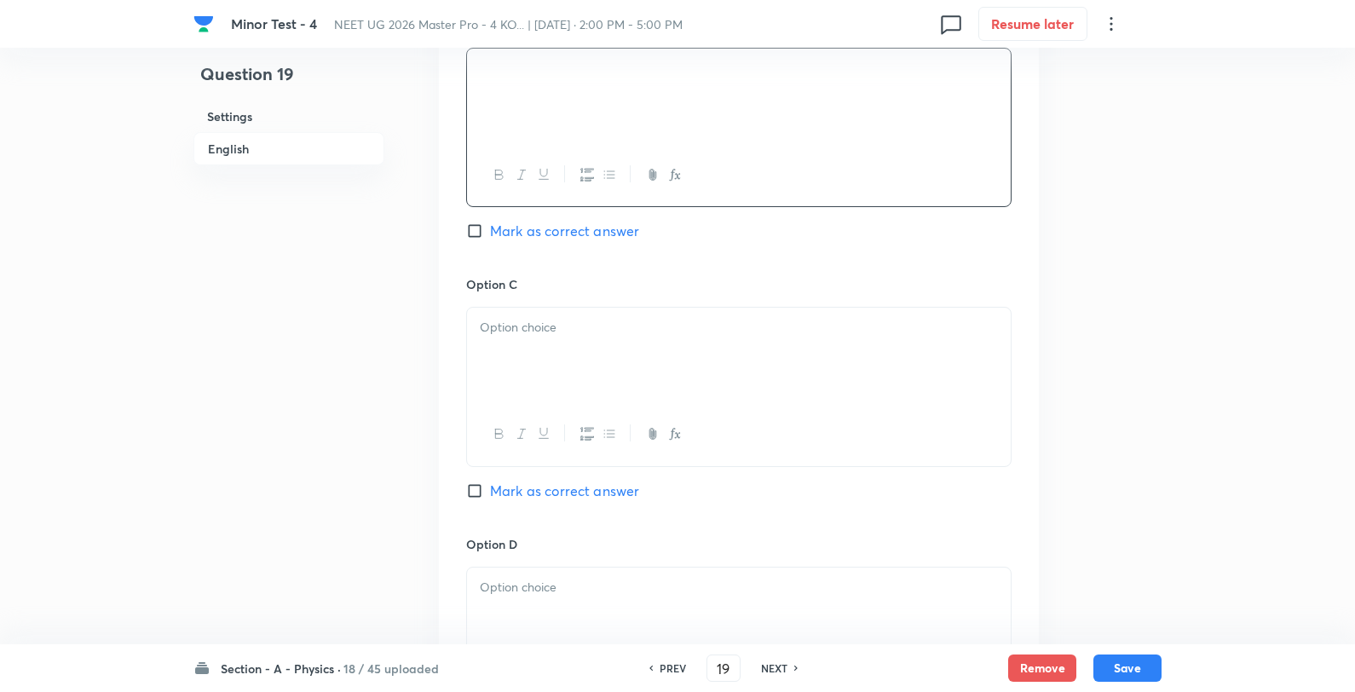
scroll to position [1136, 0]
click at [569, 194] on div at bounding box center [739, 170] width 544 height 62
drag, startPoint x: 567, startPoint y: 213, endPoint x: 574, endPoint y: 227, distance: 15.2
click at [569, 217] on div "Option B Mark as correct answer" at bounding box center [738, 140] width 545 height 259
click at [574, 227] on span "Mark as correct answer" at bounding box center [564, 226] width 149 height 20
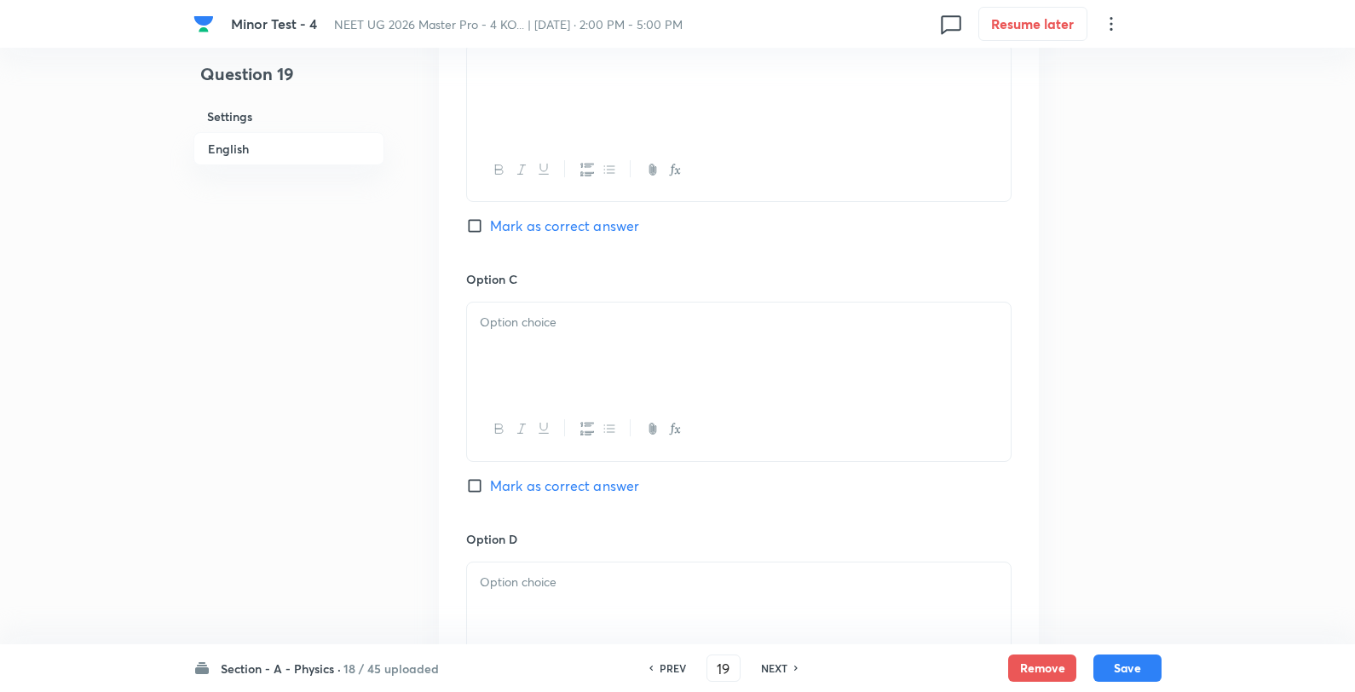
click at [490, 227] on input "Mark as correct answer" at bounding box center [478, 225] width 24 height 17
checkbox input "true"
click at [580, 355] on div at bounding box center [739, 350] width 544 height 95
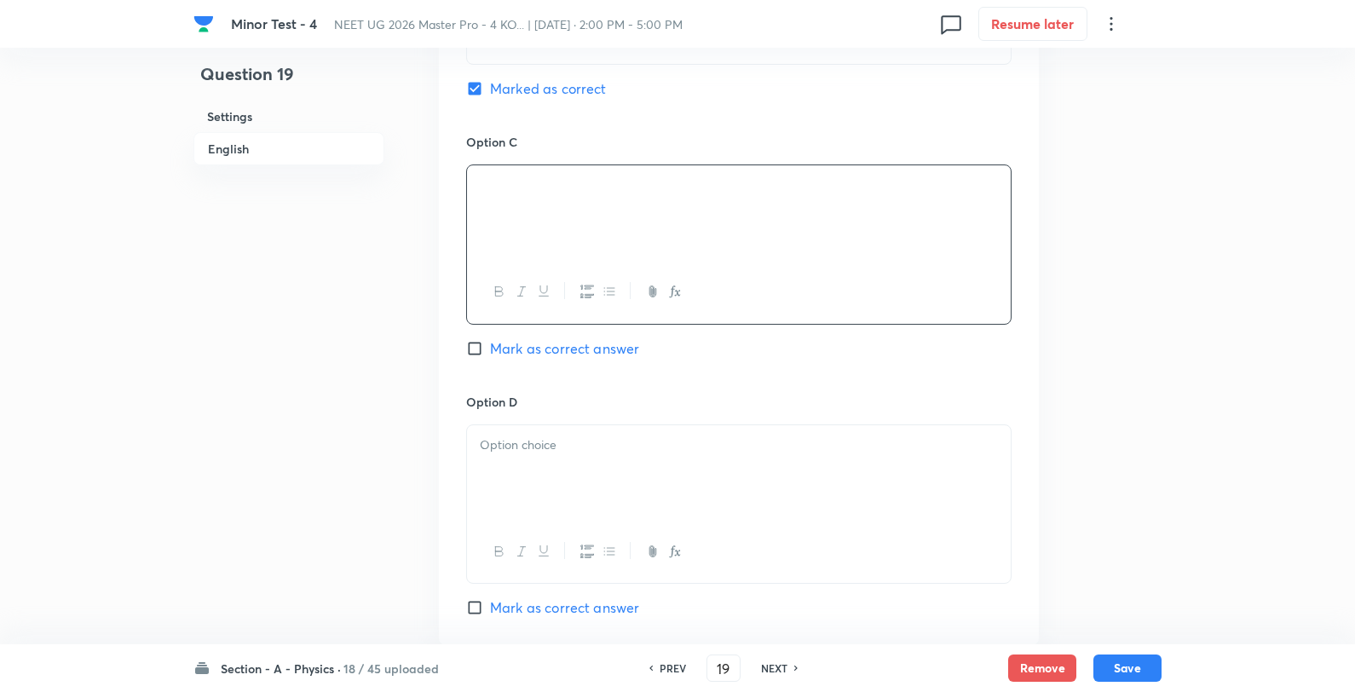
scroll to position [1420, 0]
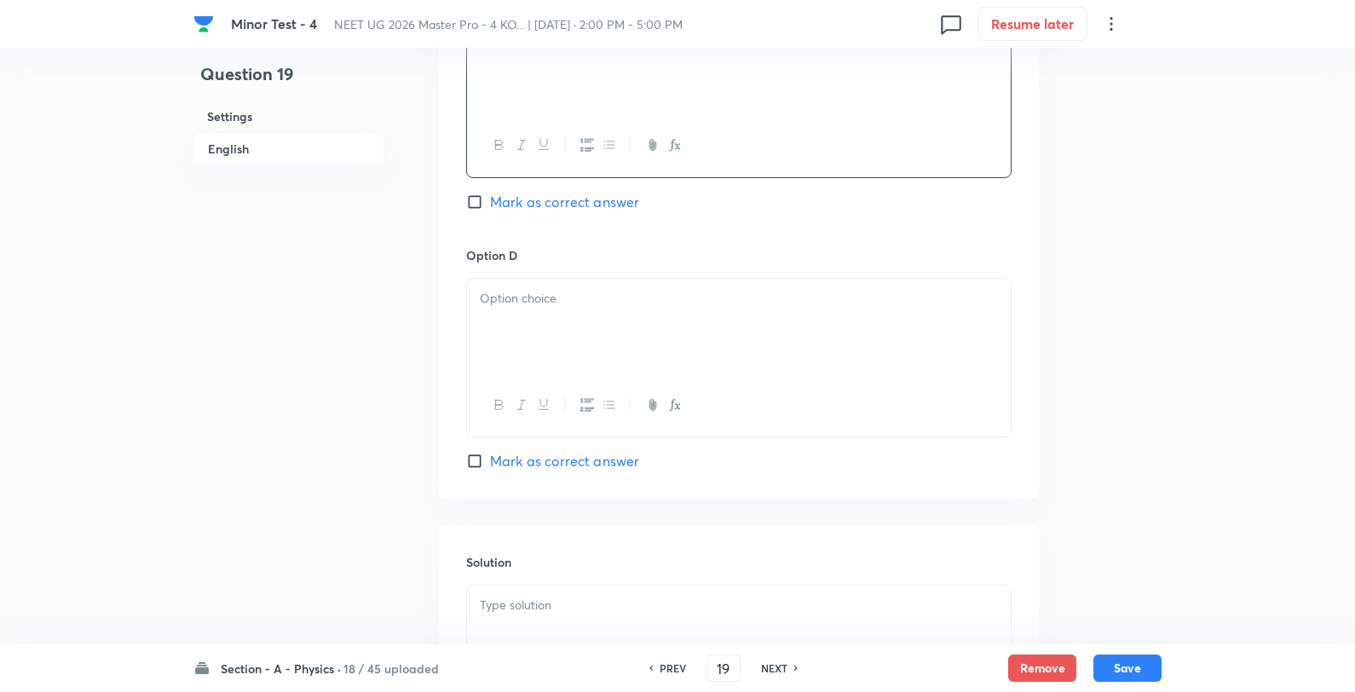
click at [643, 321] on div at bounding box center [739, 326] width 544 height 95
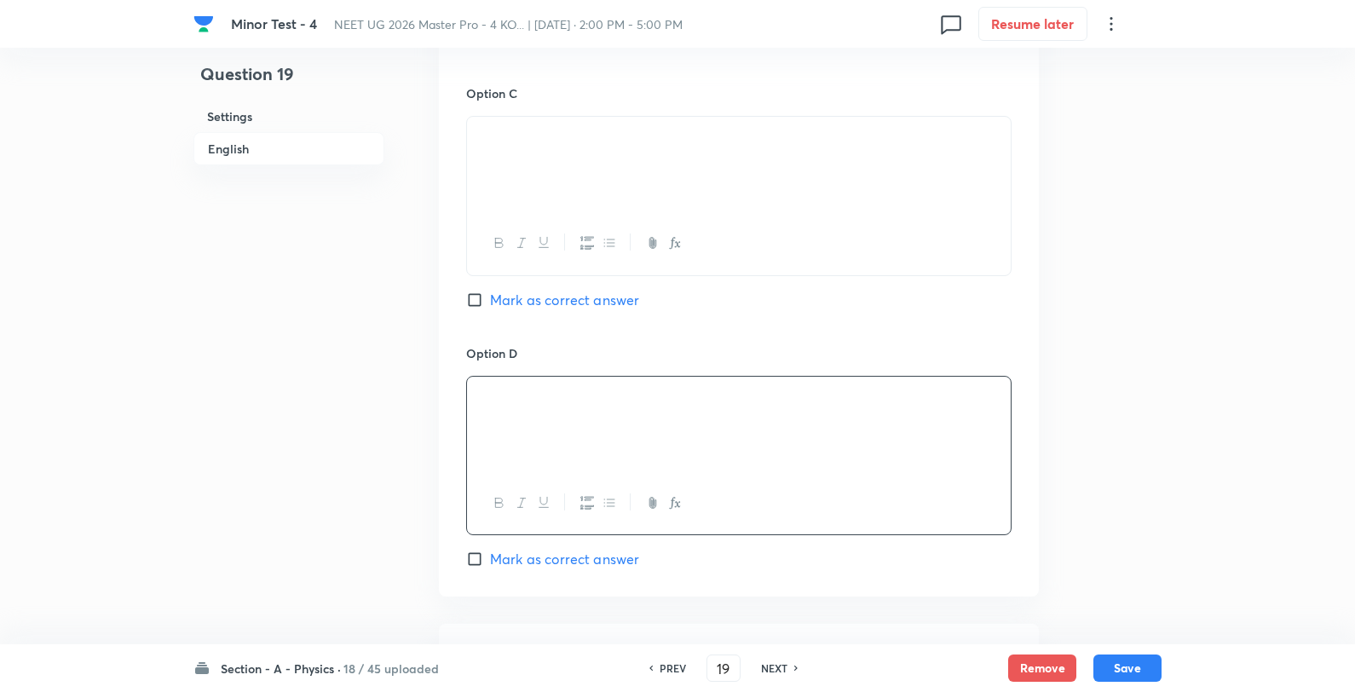
scroll to position [1654, 0]
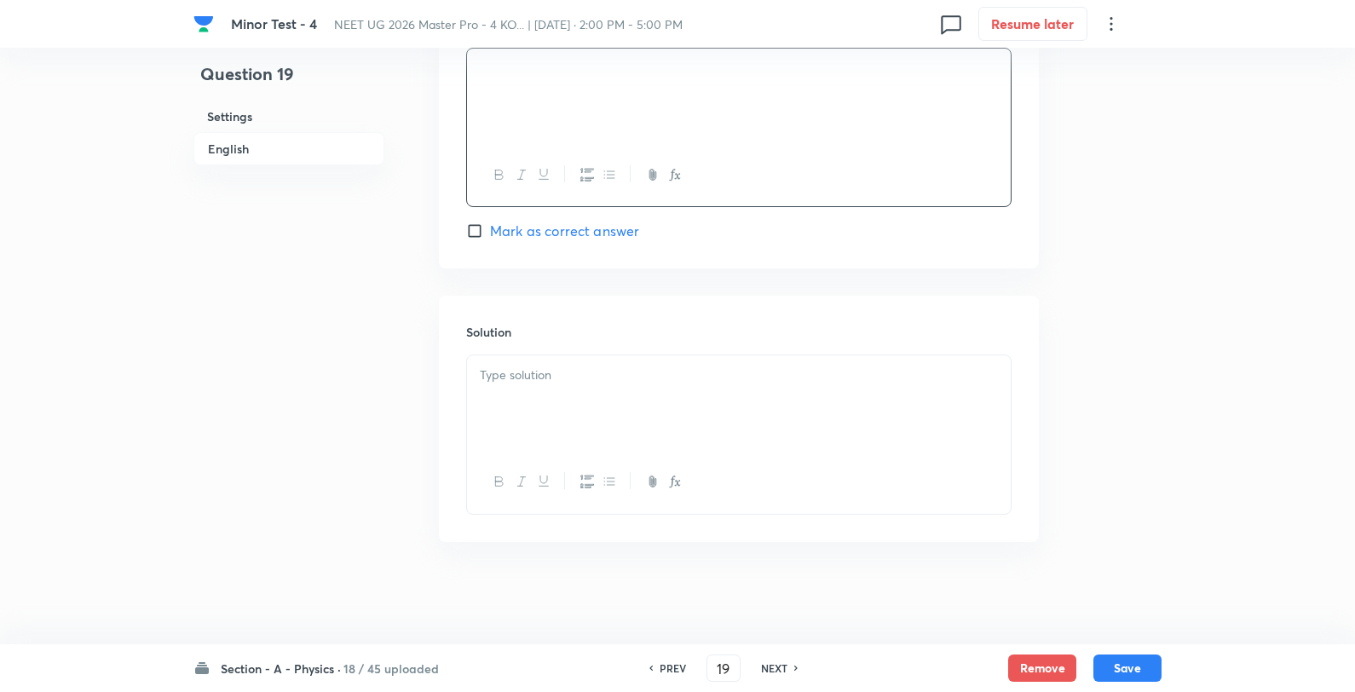
click at [610, 405] on div at bounding box center [739, 402] width 544 height 95
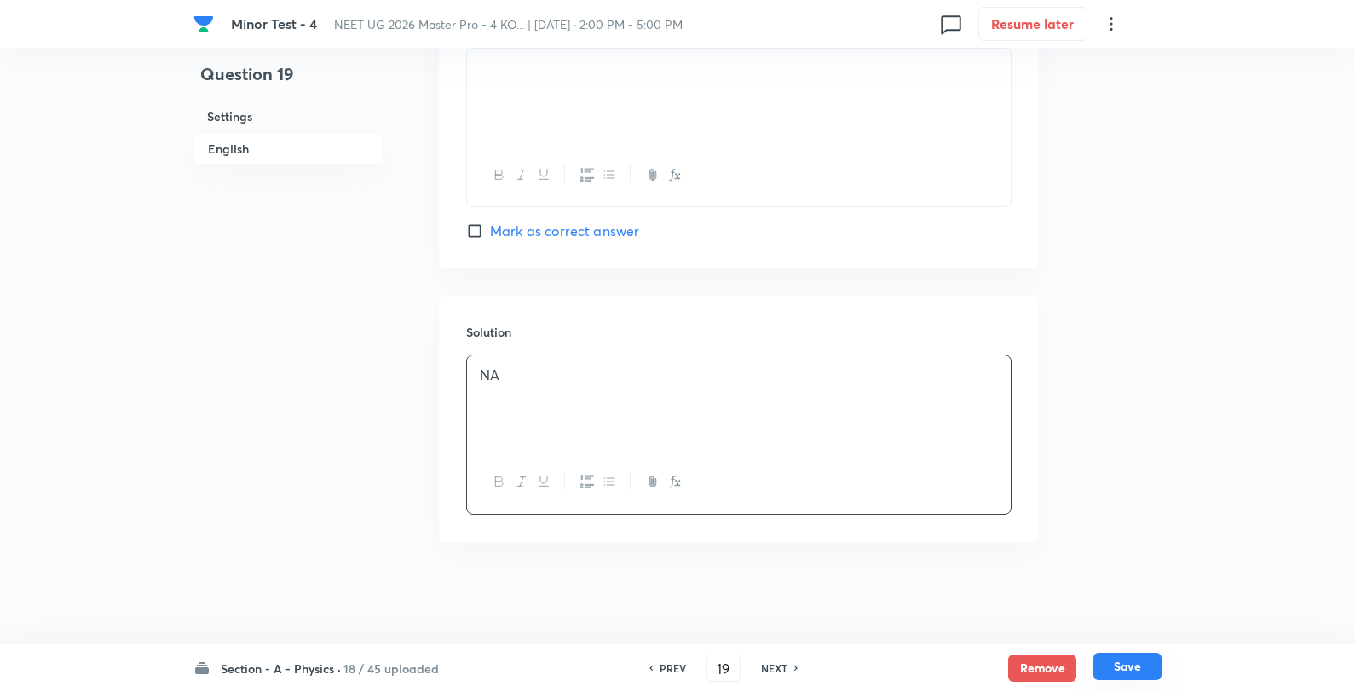
click at [1137, 678] on button "Save" at bounding box center [1128, 666] width 68 height 27
type input "20"
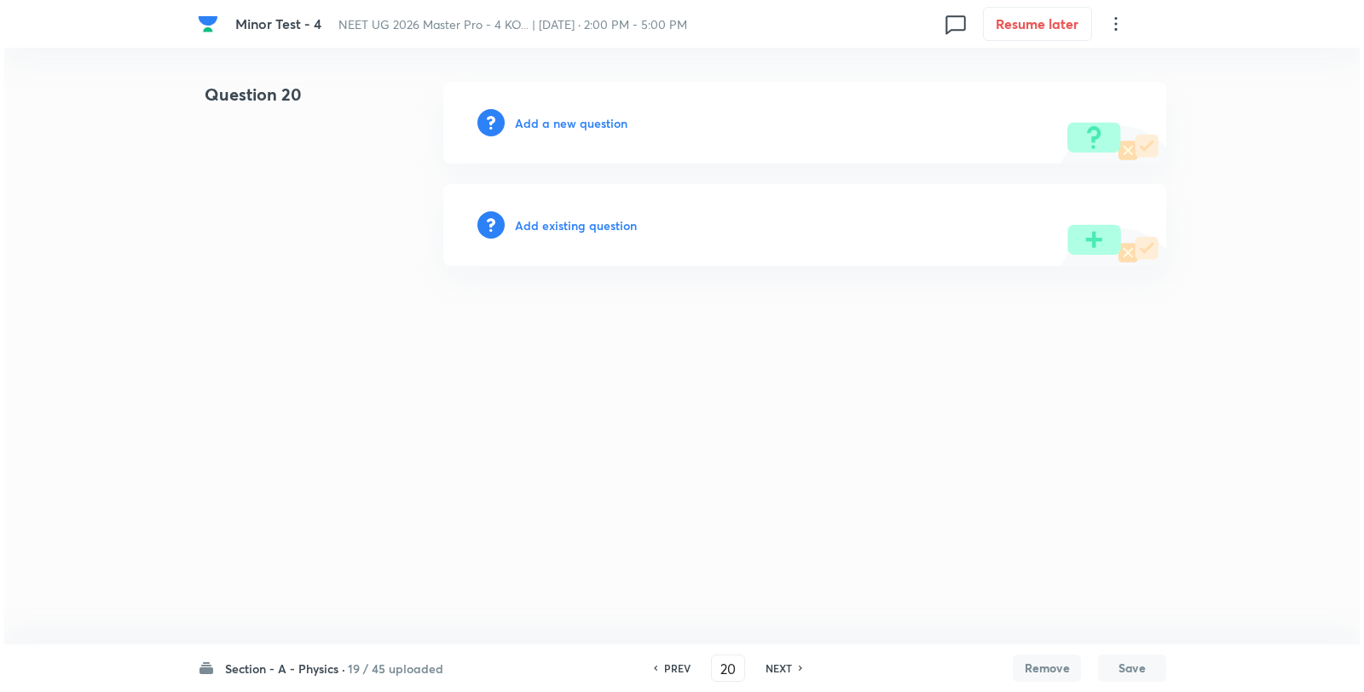
scroll to position [0, 0]
click at [558, 130] on h6 "Add a new question" at bounding box center [571, 123] width 113 height 18
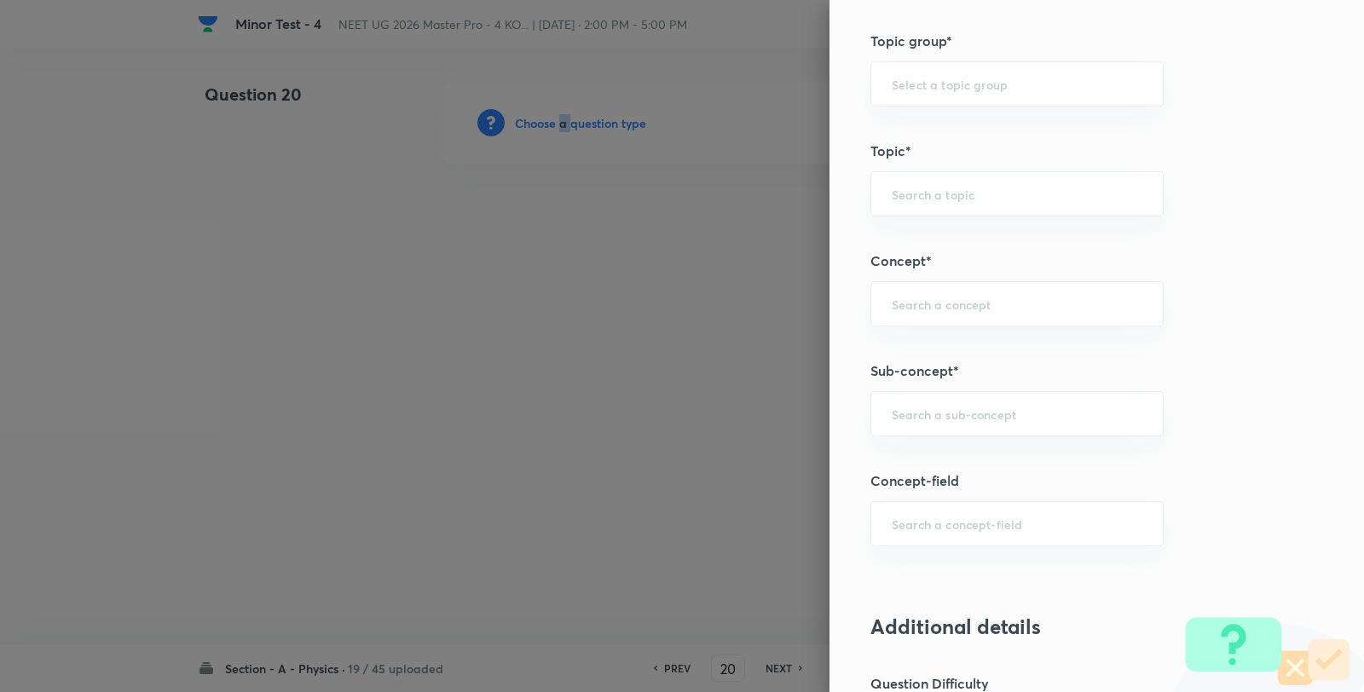
scroll to position [1136, 0]
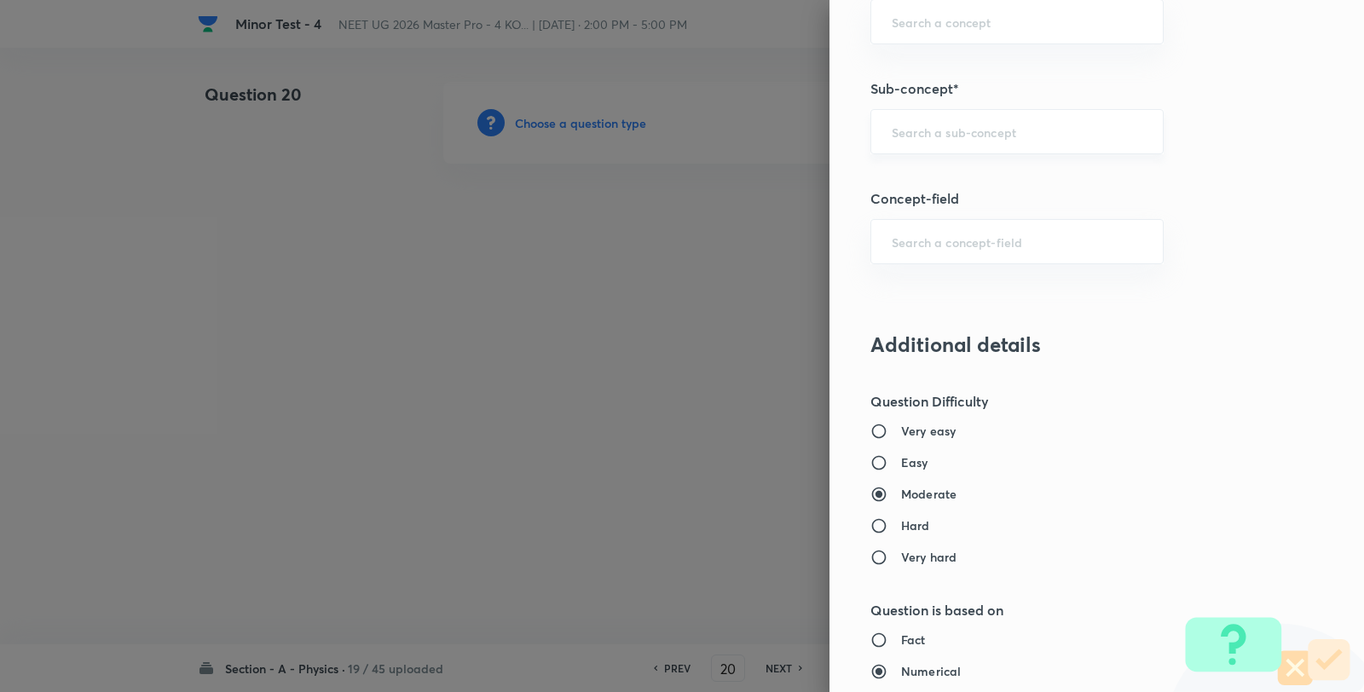
click at [929, 139] on input "text" at bounding box center [1017, 132] width 251 height 16
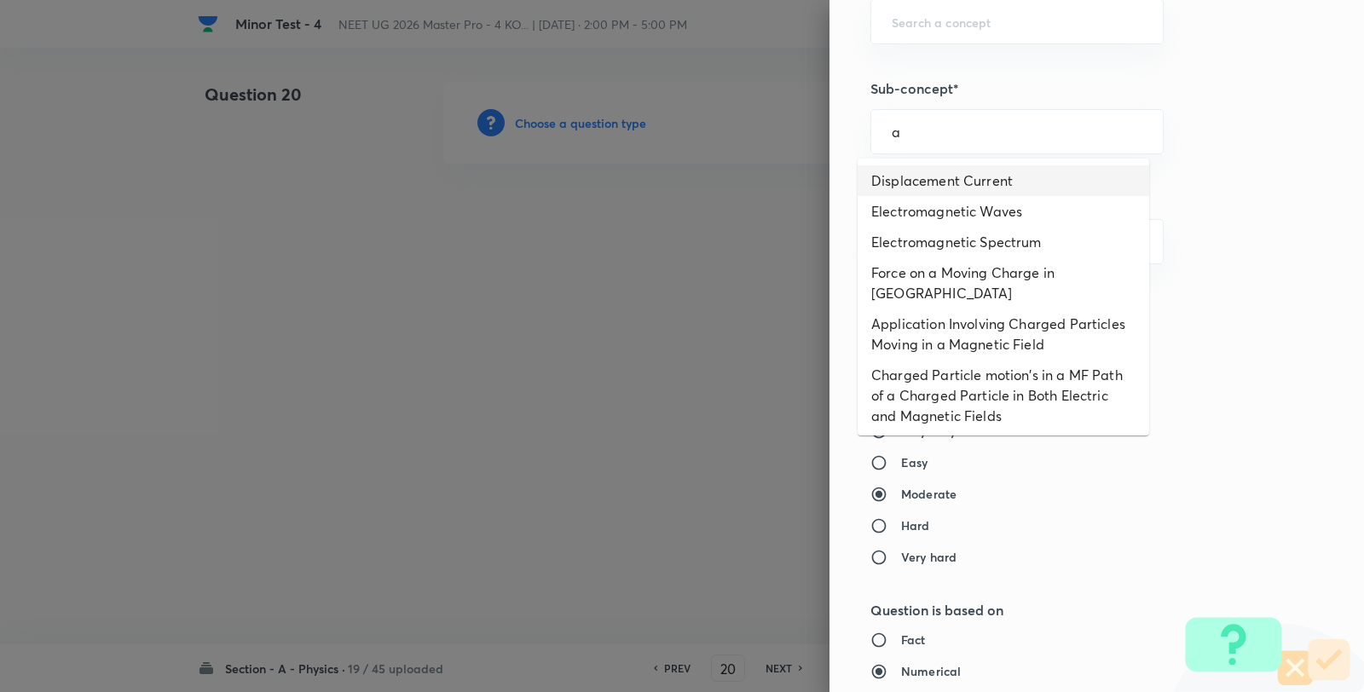
click at [921, 177] on li "Displacement Current" at bounding box center [1002, 180] width 291 height 31
type input "Displacement Current"
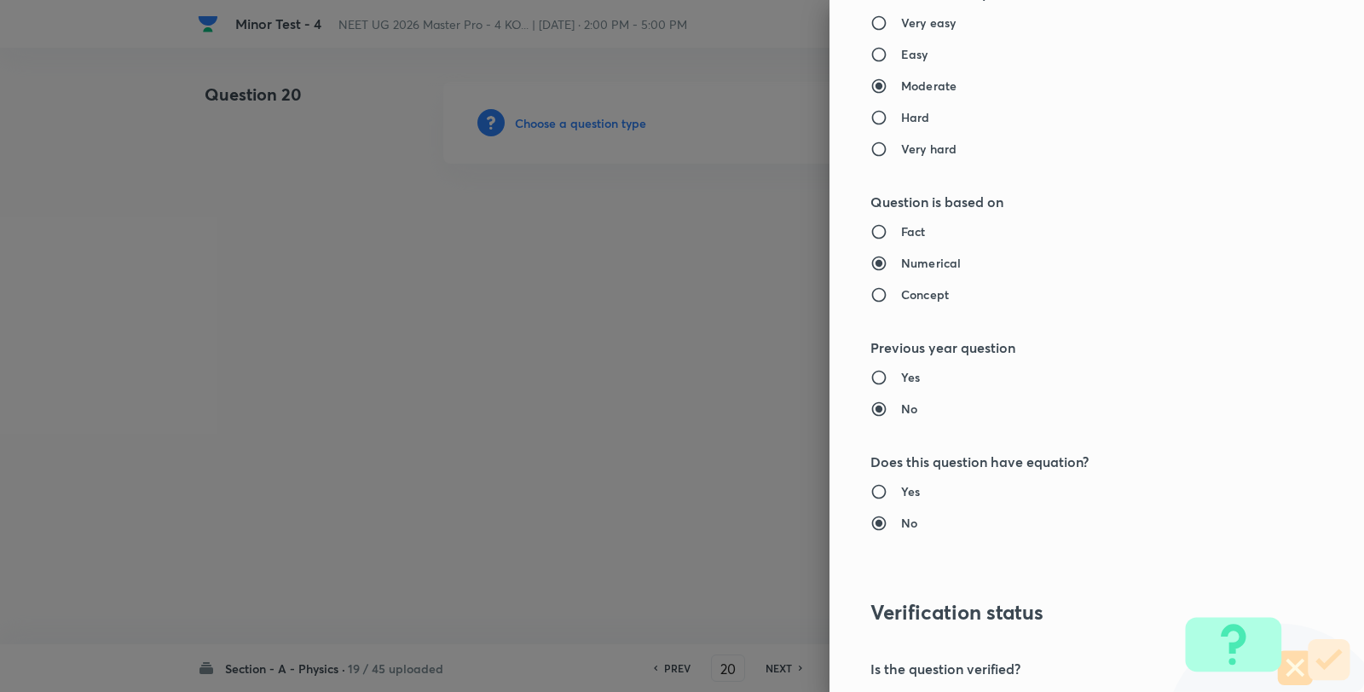
type input "Physics"
type input "Electricity & Magnetism"
type input "Electromagnetic Waves"
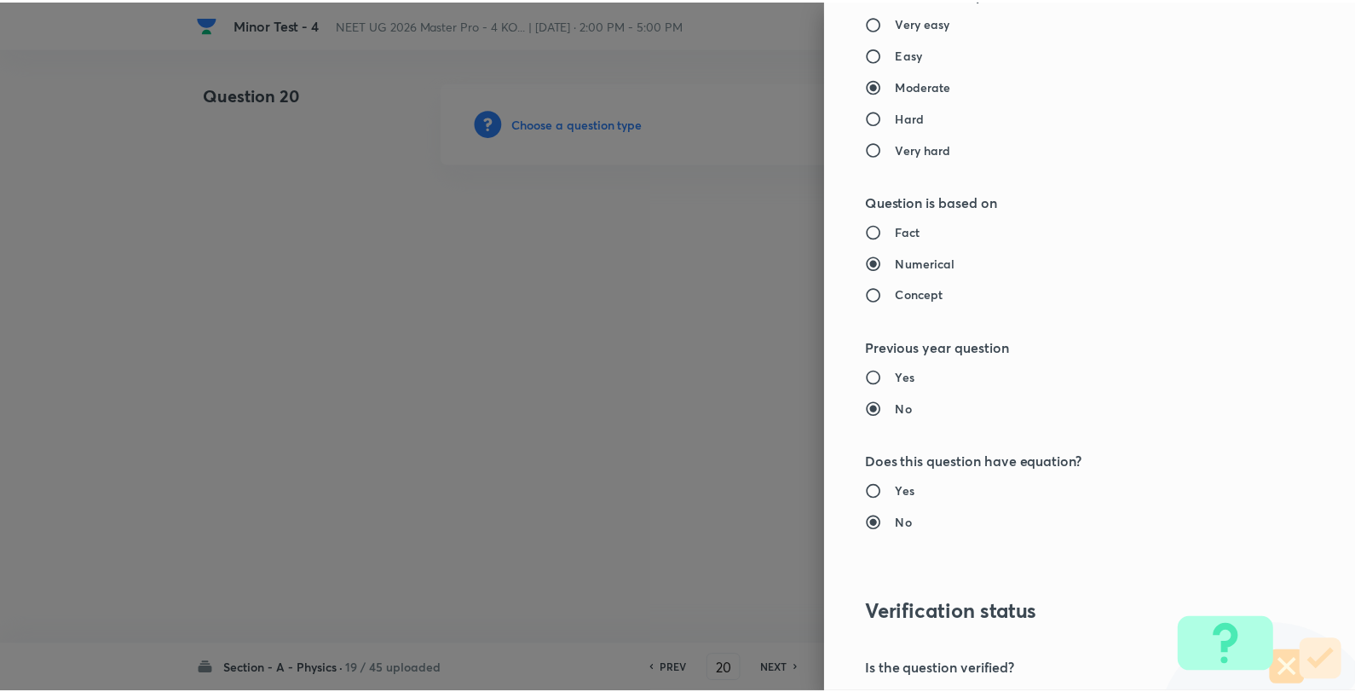
scroll to position [1746, 0]
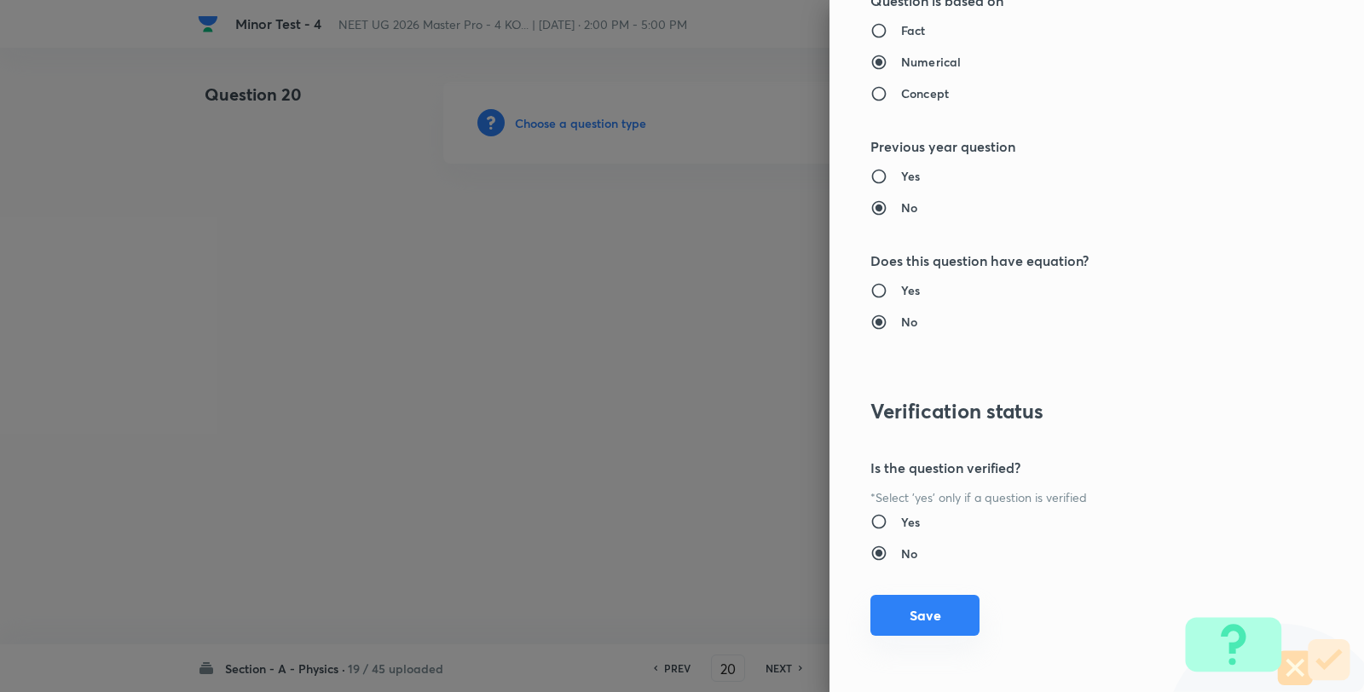
click at [915, 615] on button "Save" at bounding box center [924, 615] width 109 height 41
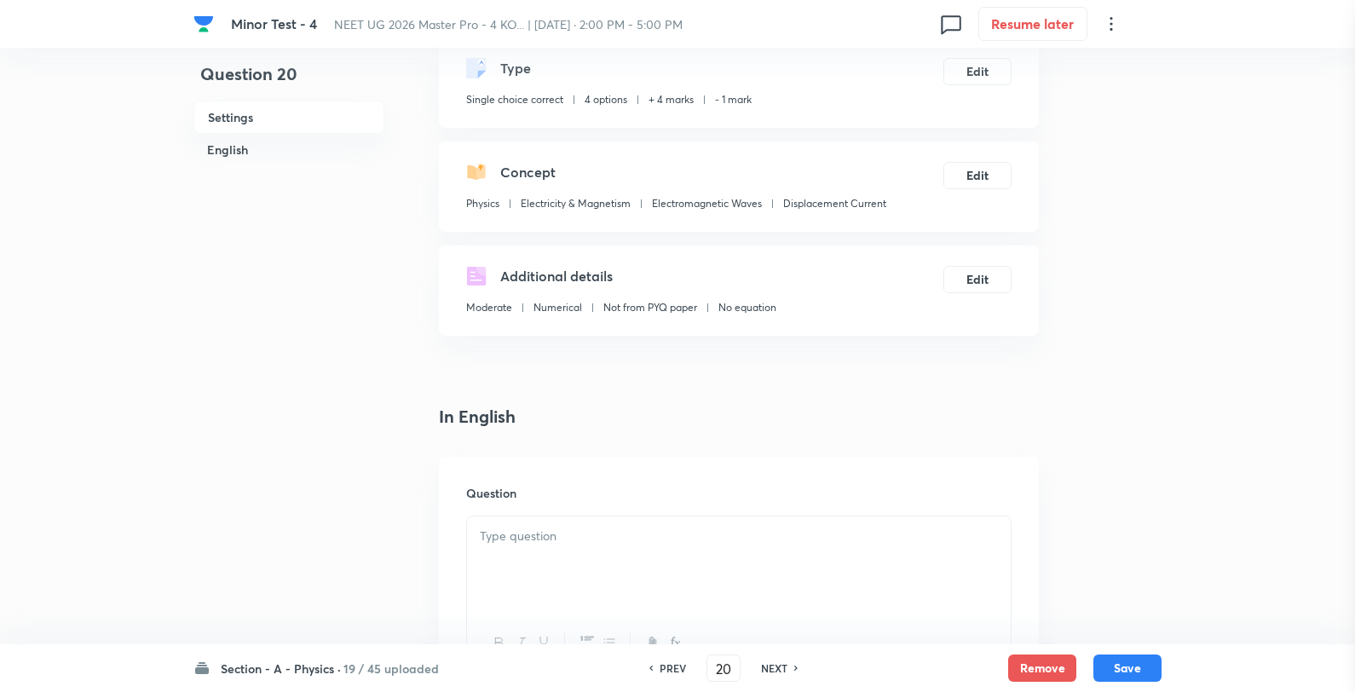
scroll to position [189, 0]
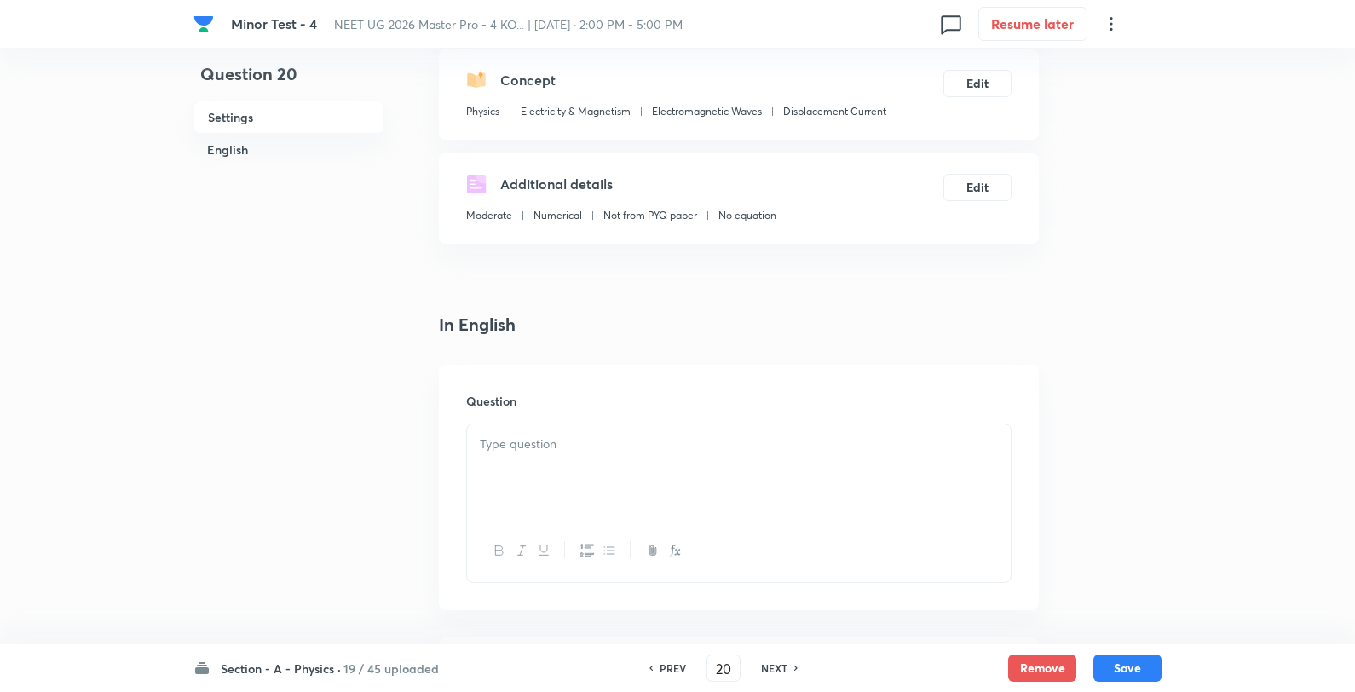
click at [646, 424] on div at bounding box center [739, 471] width 544 height 95
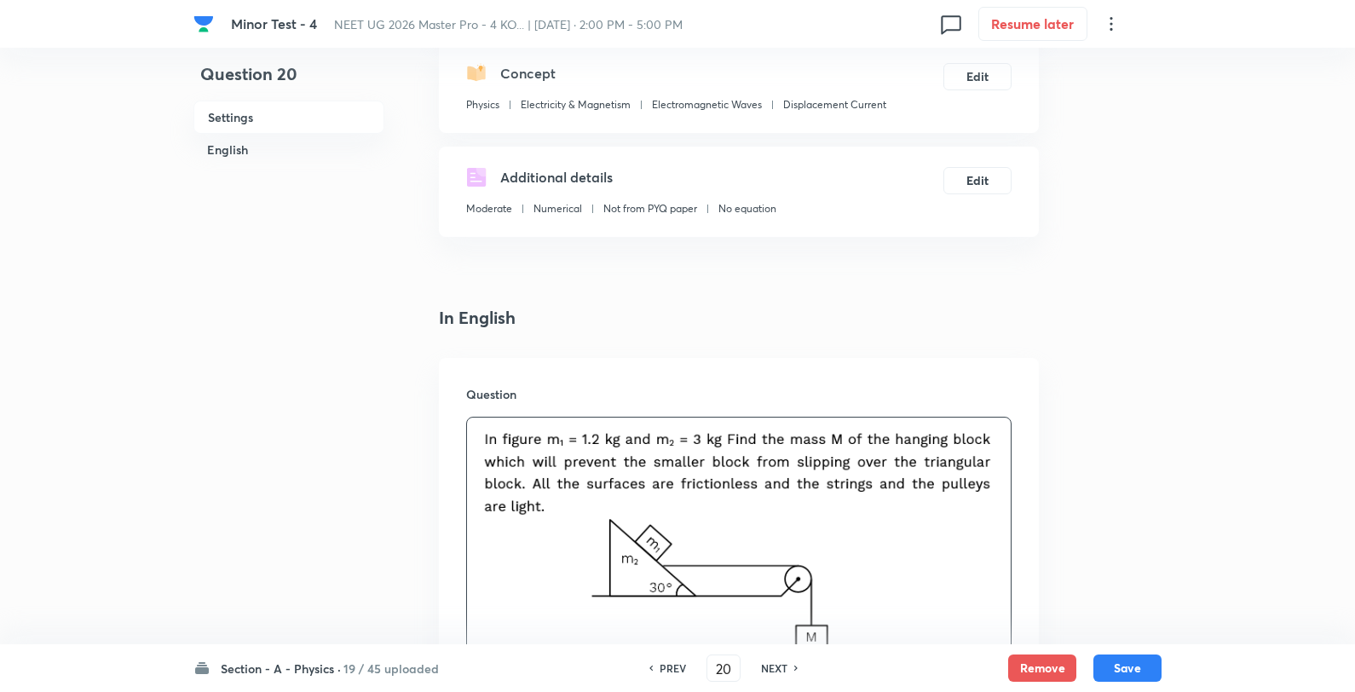
scroll to position [662, 0]
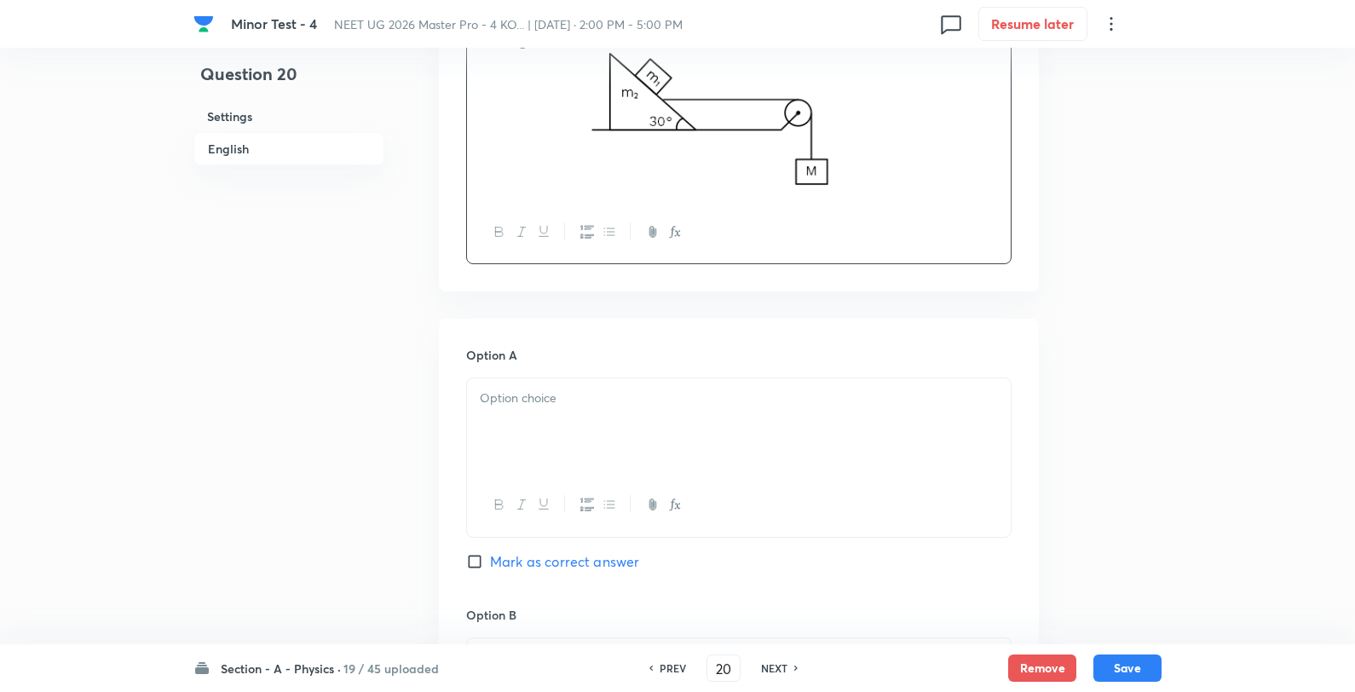
click at [592, 382] on div at bounding box center [739, 425] width 544 height 95
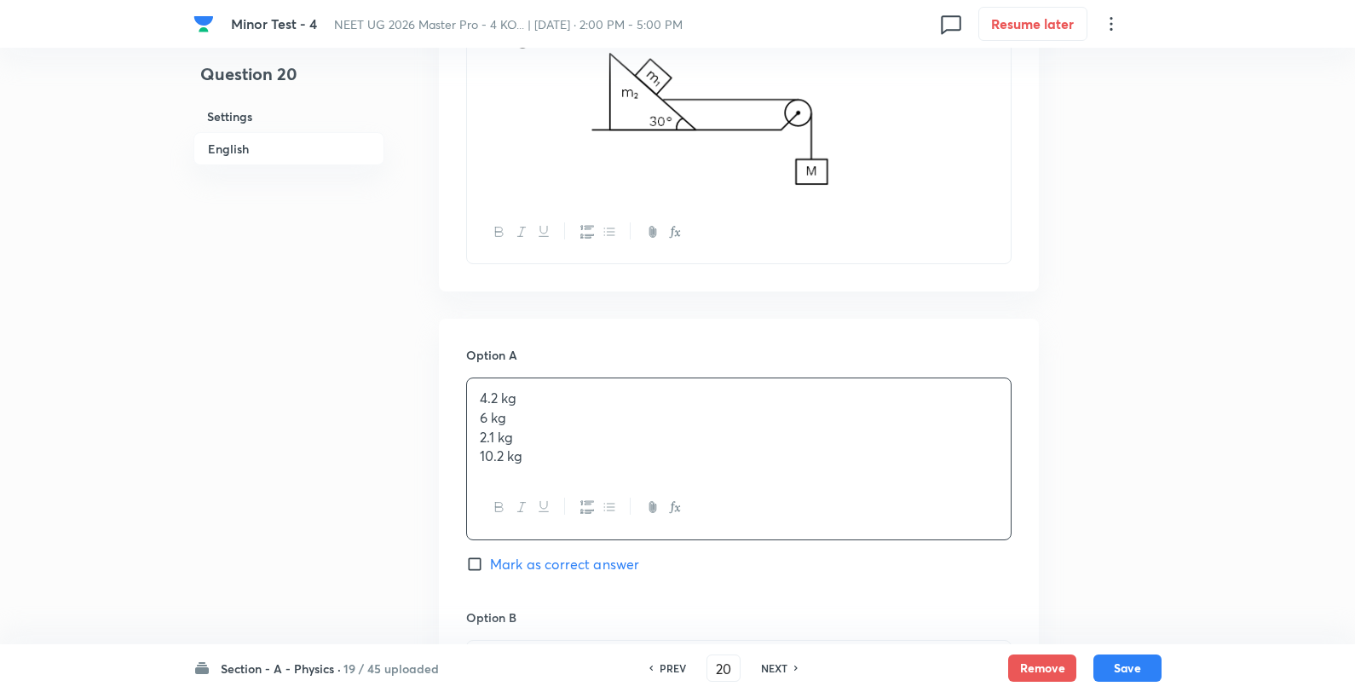
click at [637, 387] on div "4.2 kg 6 kg 2.1 kg 10.2 kg" at bounding box center [739, 427] width 544 height 98
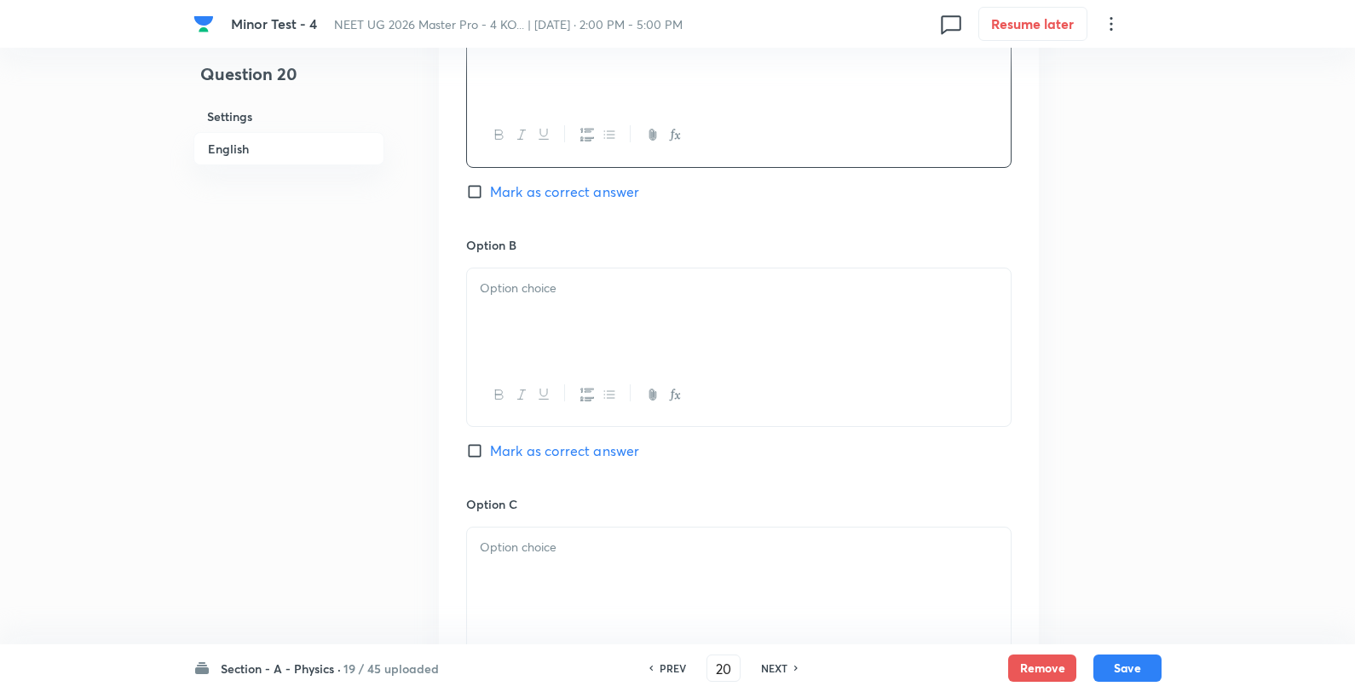
scroll to position [1042, 0]
click at [592, 328] on div at bounding box center [739, 306] width 544 height 95
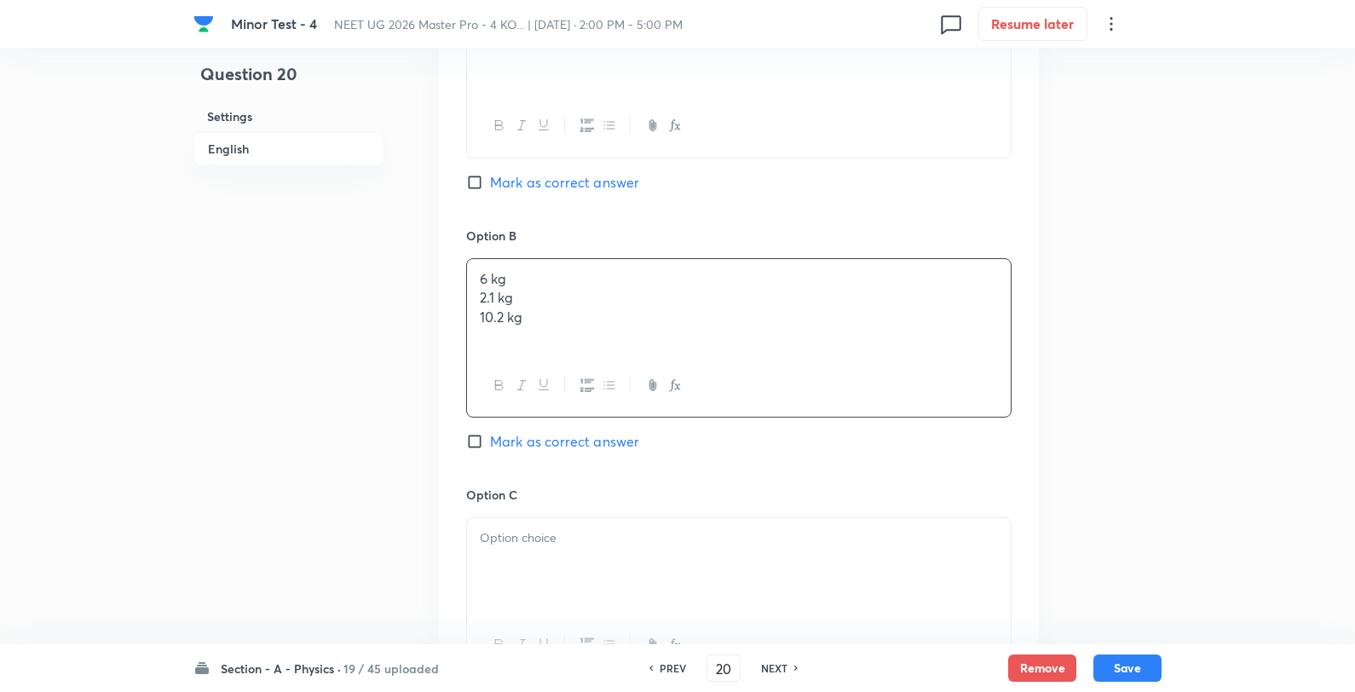
click at [640, 283] on p "6 kg" at bounding box center [739, 279] width 518 height 20
click at [605, 532] on p at bounding box center [739, 538] width 518 height 20
click at [644, 533] on p "2.1 kg" at bounding box center [739, 538] width 518 height 20
click at [564, 441] on span "Mark as correct answer" at bounding box center [564, 441] width 149 height 20
click at [490, 441] on input "Mark as correct answer" at bounding box center [478, 441] width 24 height 17
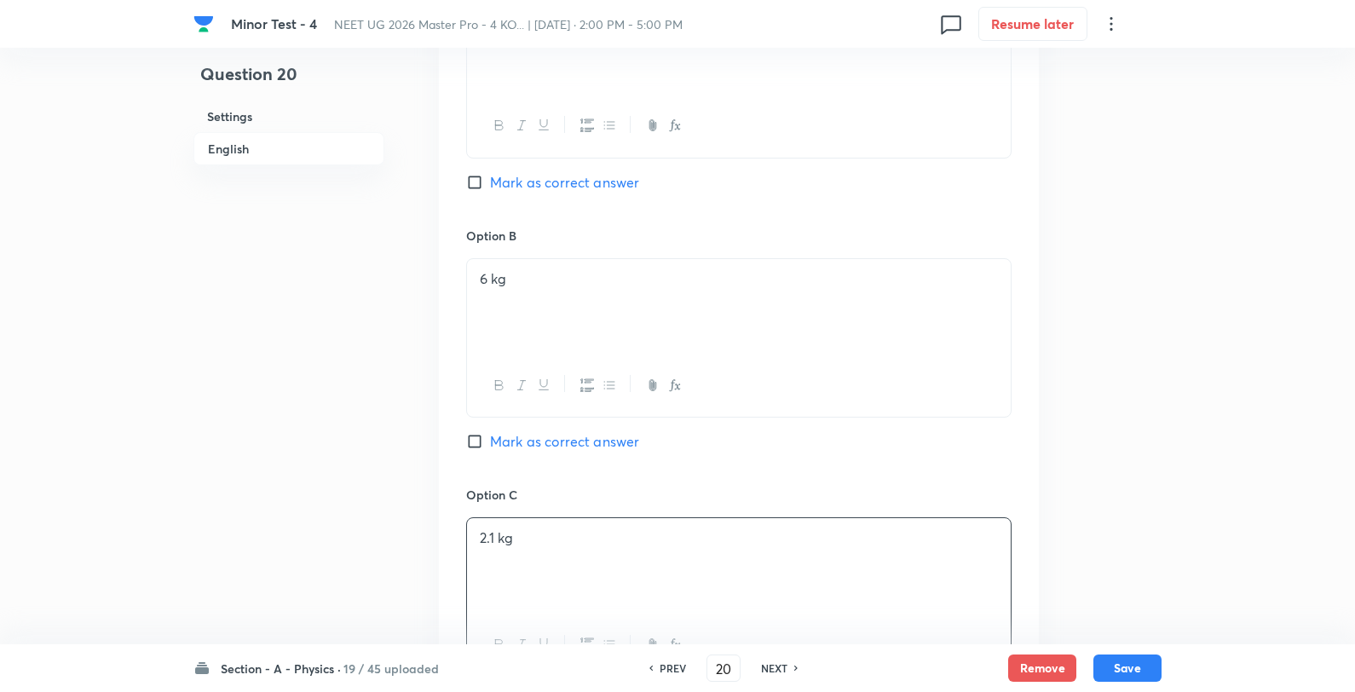
checkbox input "true"
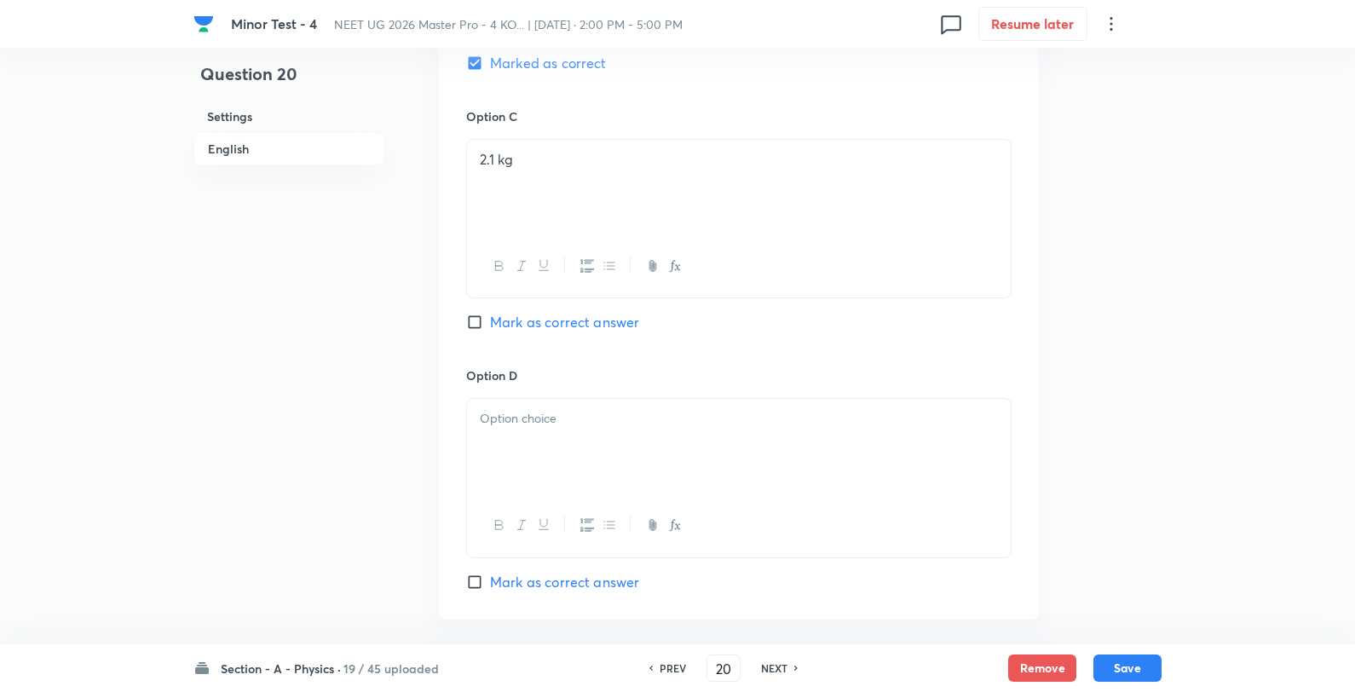
drag, startPoint x: 606, startPoint y: 398, endPoint x: 594, endPoint y: 461, distance: 64.2
click at [598, 432] on div "Option D Mark as correct answer" at bounding box center [738, 479] width 545 height 225
click at [594, 461] on div at bounding box center [739, 446] width 544 height 95
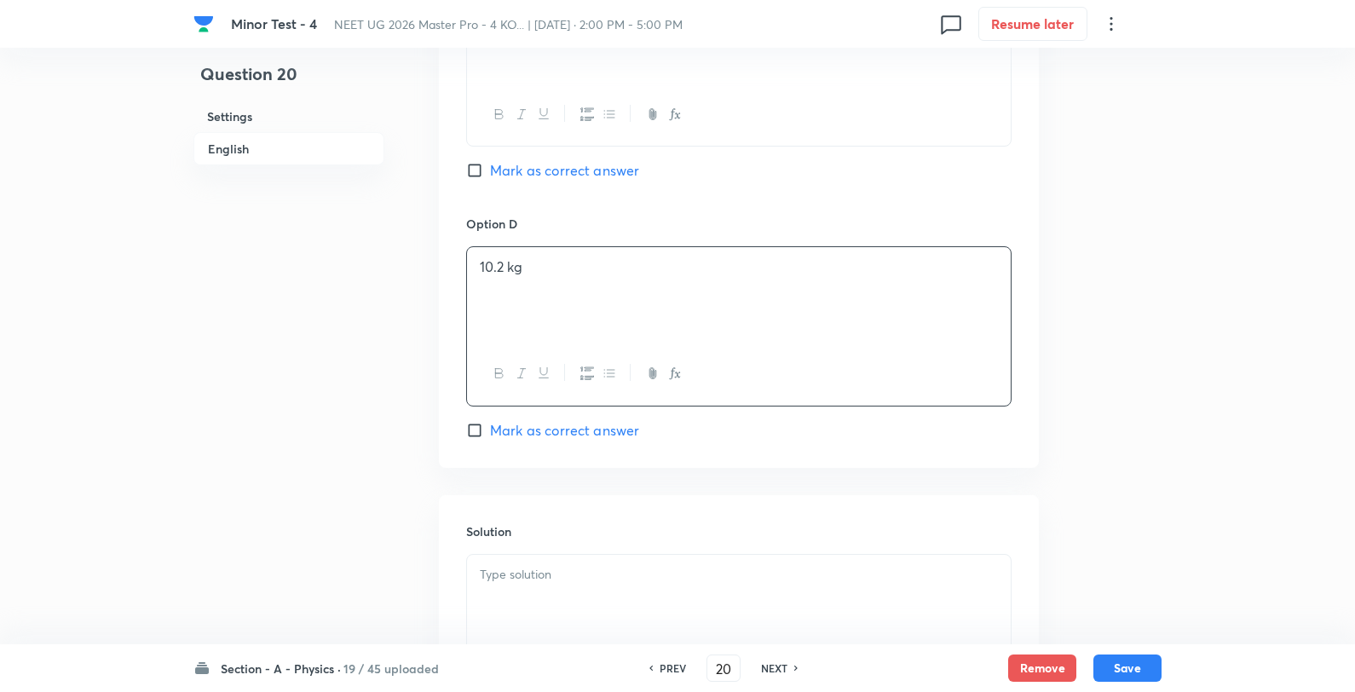
scroll to position [1774, 0]
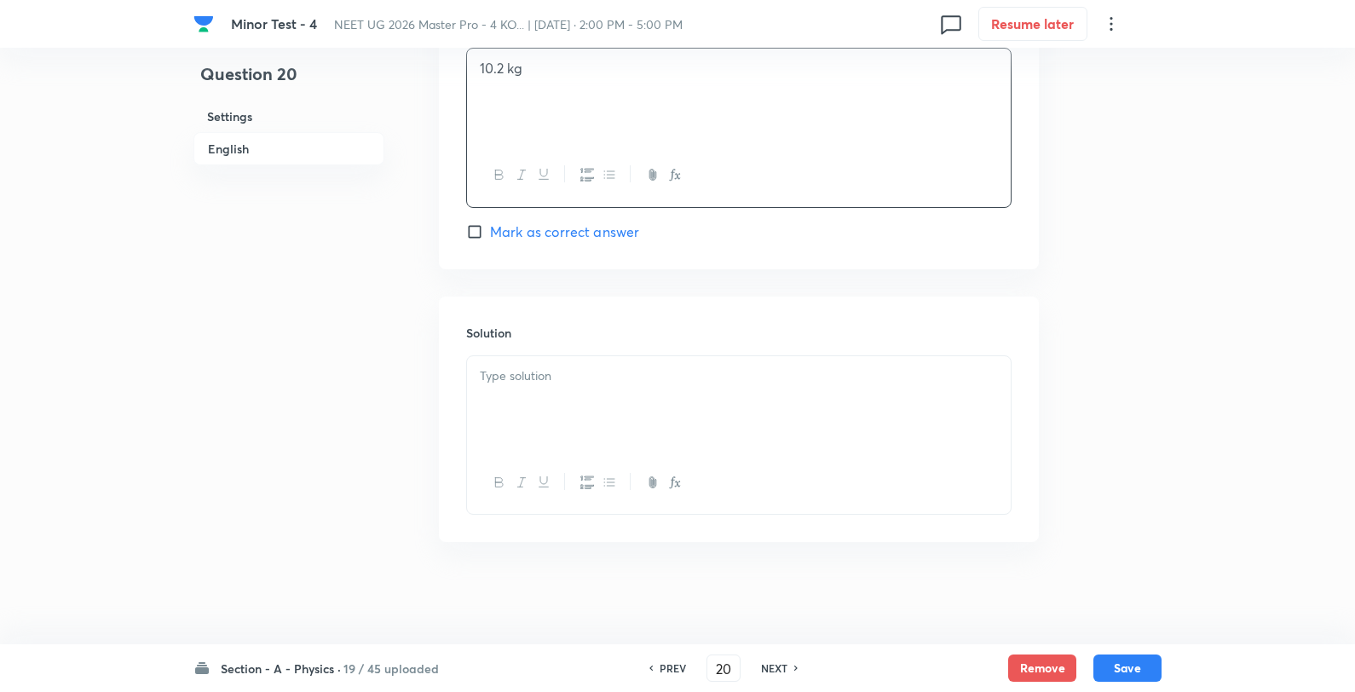
click at [628, 410] on div at bounding box center [739, 403] width 544 height 95
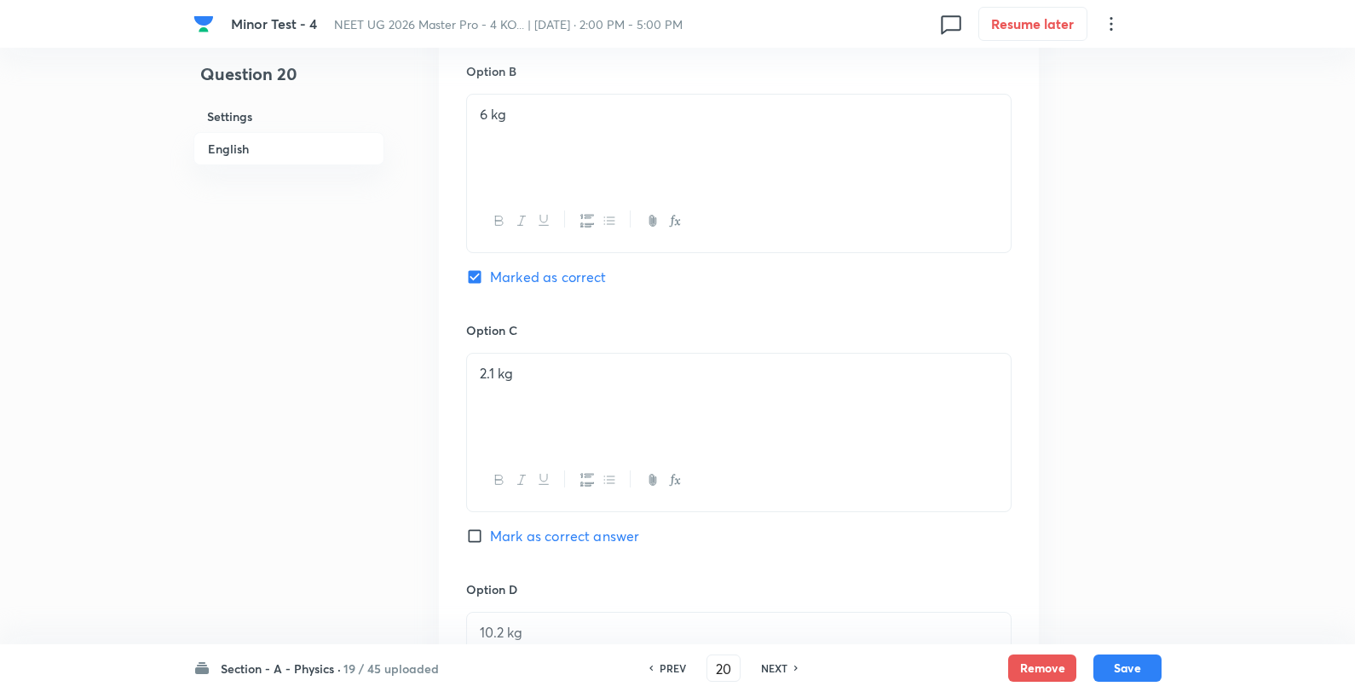
scroll to position [1205, 0]
click at [1127, 666] on button "Save" at bounding box center [1128, 666] width 68 height 27
type input "21"
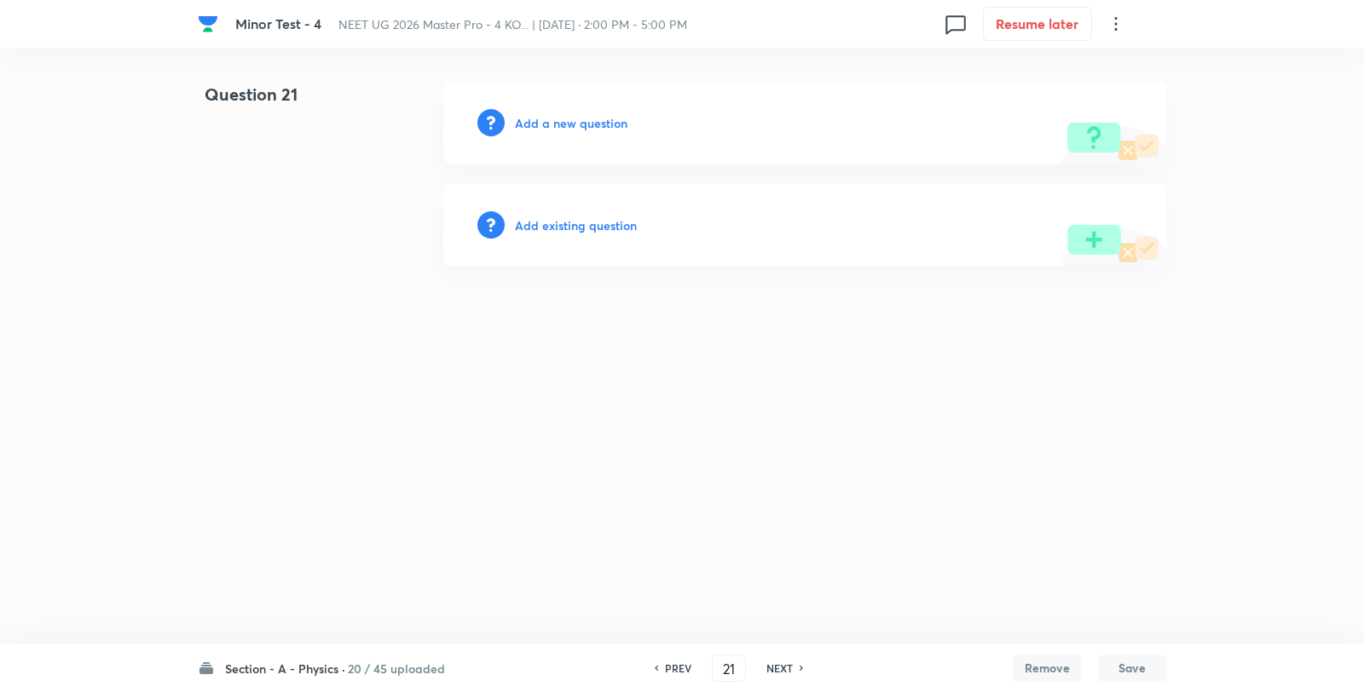
click at [576, 107] on div "Add a new question" at bounding box center [804, 123] width 723 height 82
click at [576, 113] on div "Add a new question" at bounding box center [804, 123] width 723 height 82
click at [578, 124] on h6 "Add a new question" at bounding box center [571, 123] width 113 height 18
click at [580, 125] on h6 "Choose a question type" at bounding box center [580, 123] width 131 height 18
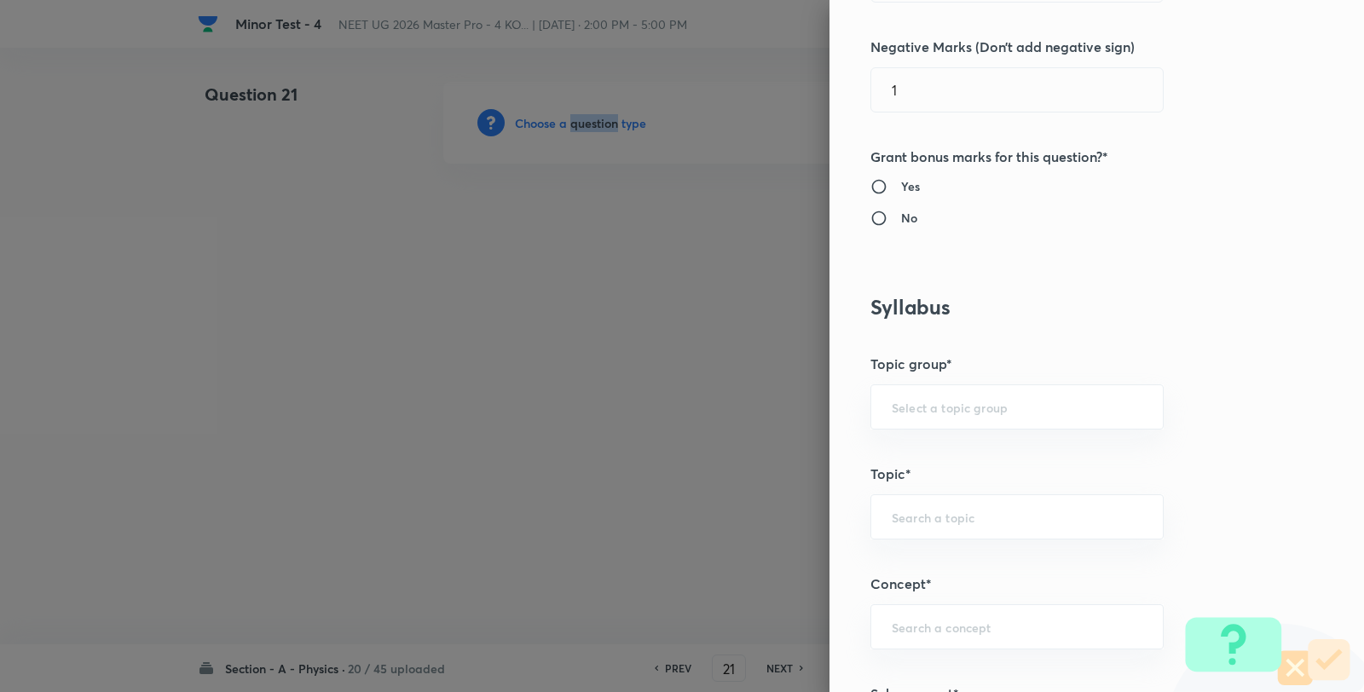
scroll to position [947, 0]
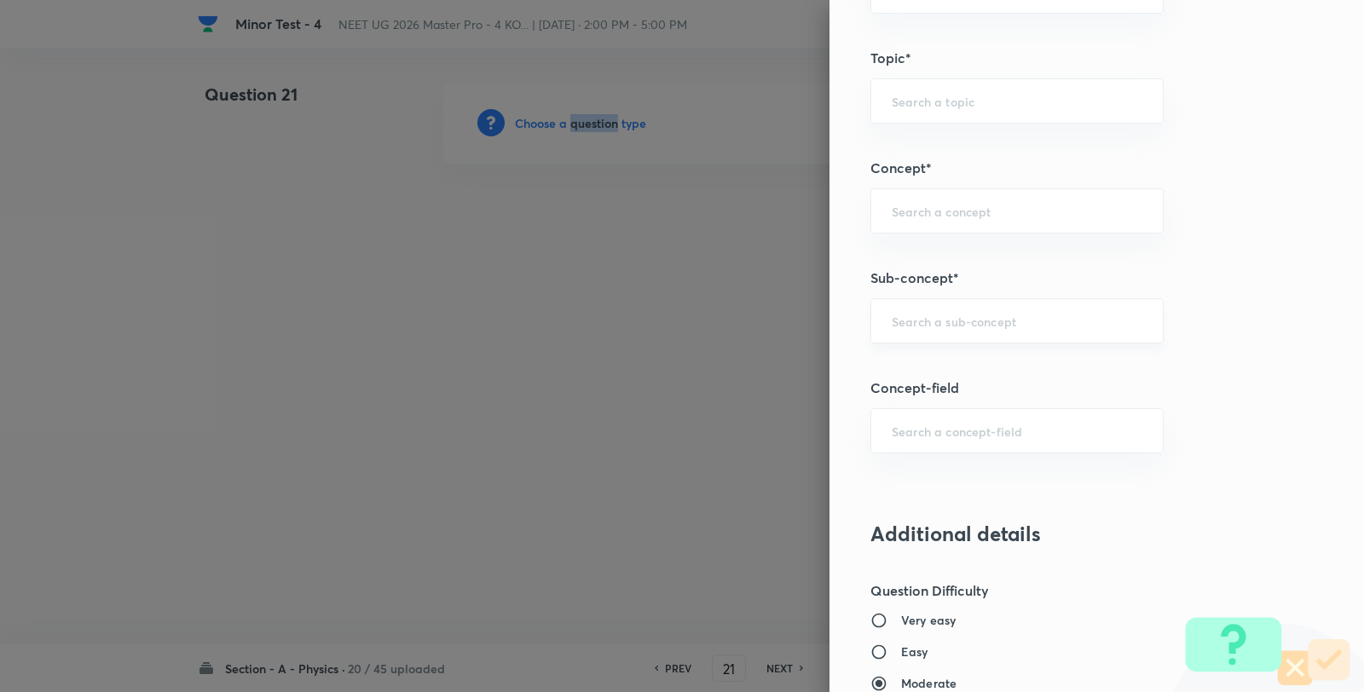
click at [997, 335] on div "​" at bounding box center [1016, 320] width 293 height 45
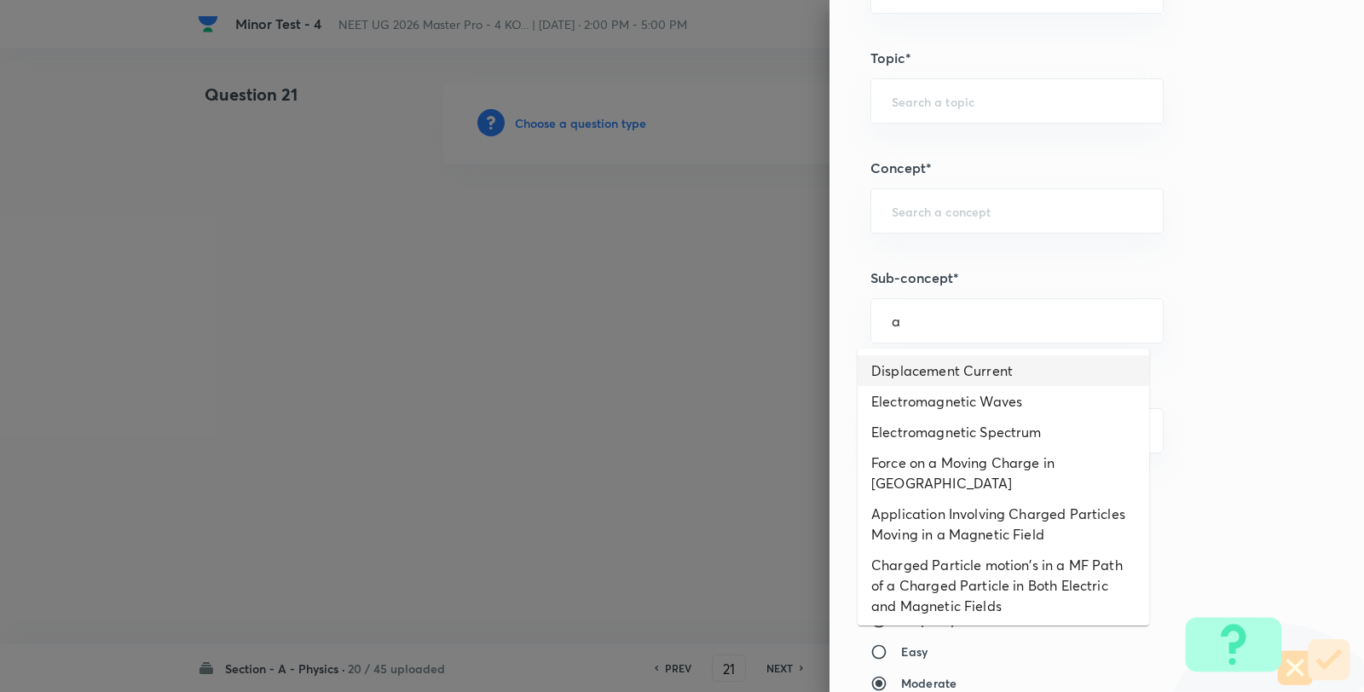
click at [967, 367] on li "Displacement Current" at bounding box center [1002, 370] width 291 height 31
type input "Displacement Current"
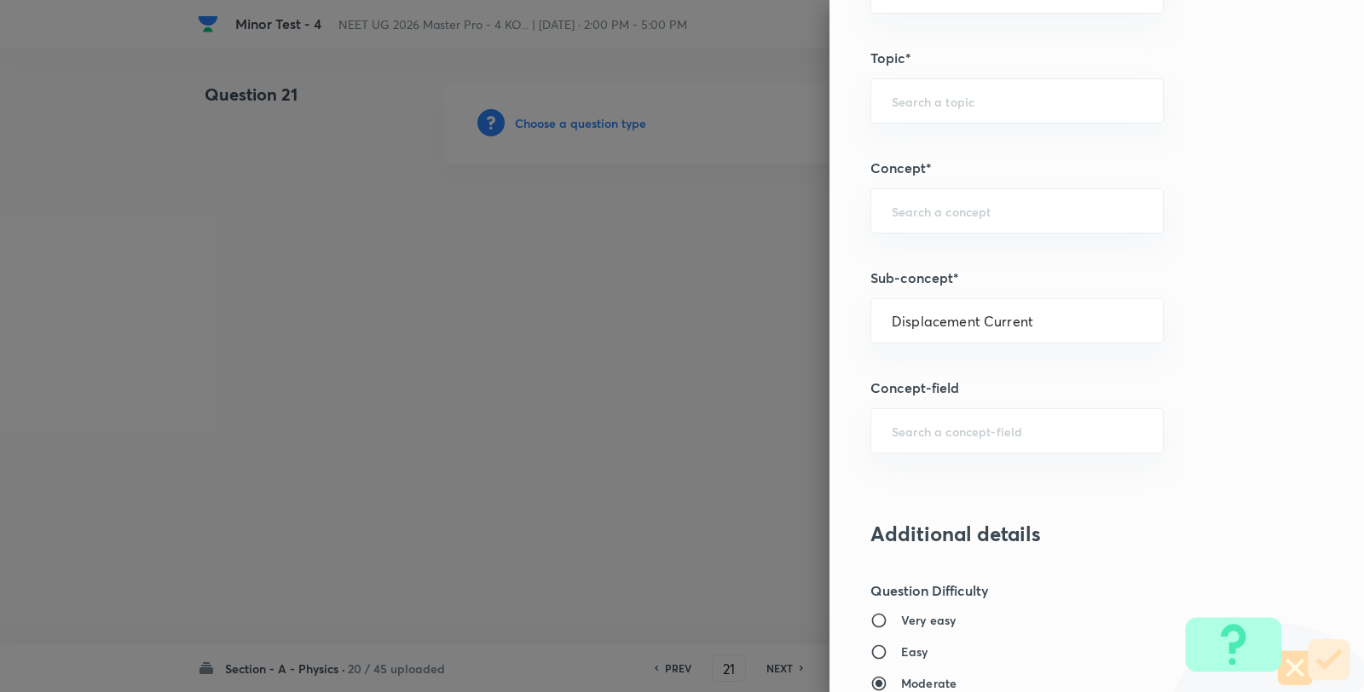
type input "Physics"
type input "Electricity & Magnetism"
type input "Electromagnetic Waves"
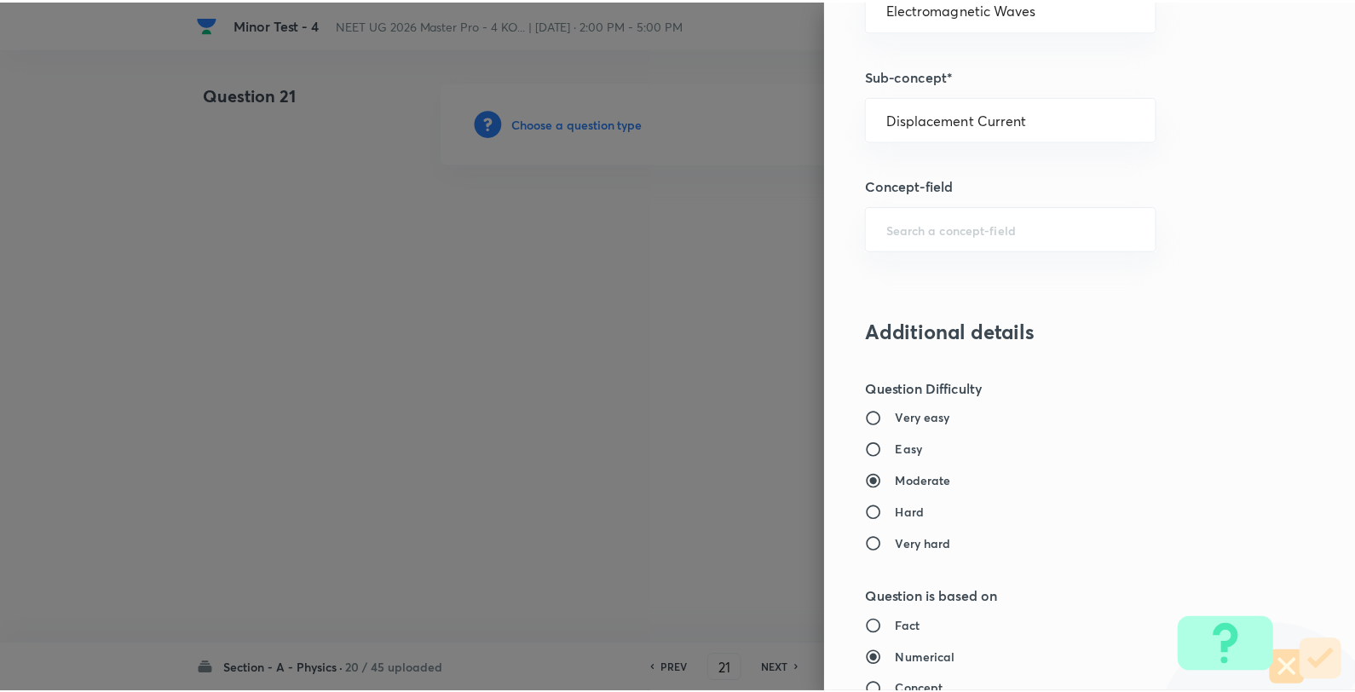
scroll to position [1746, 0]
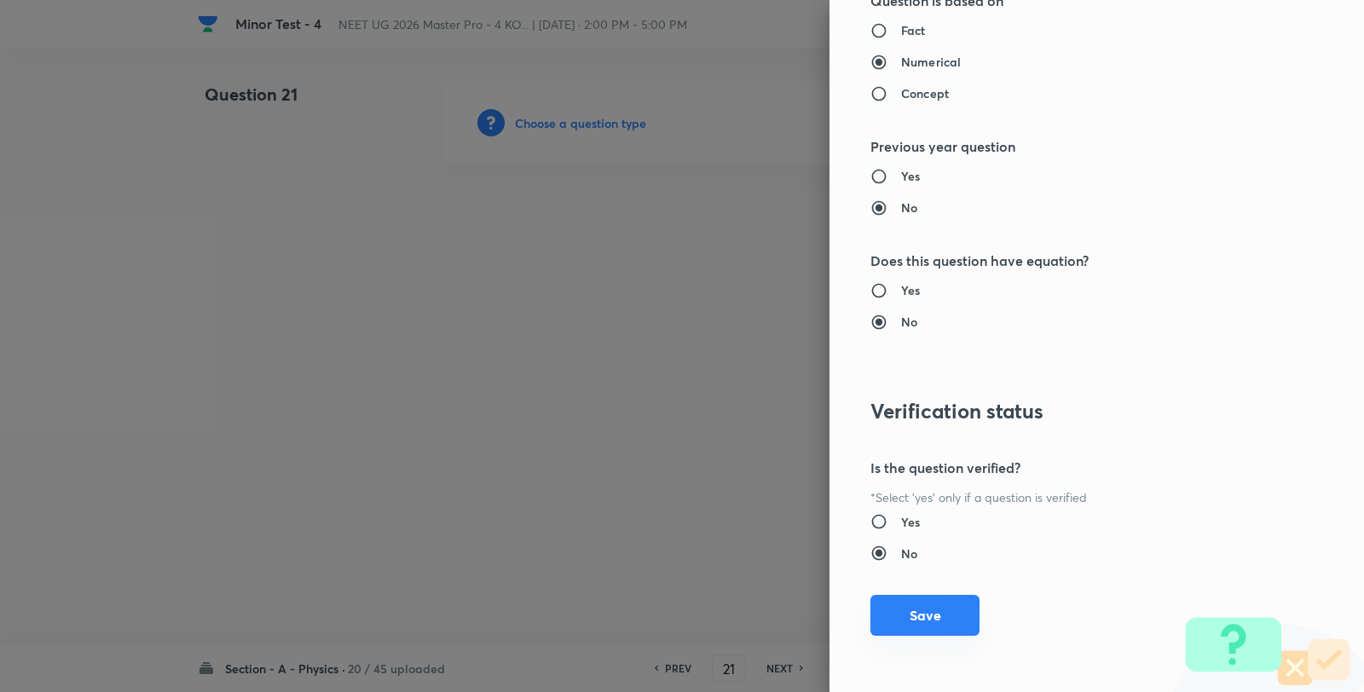
click at [939, 617] on button "Save" at bounding box center [924, 615] width 109 height 41
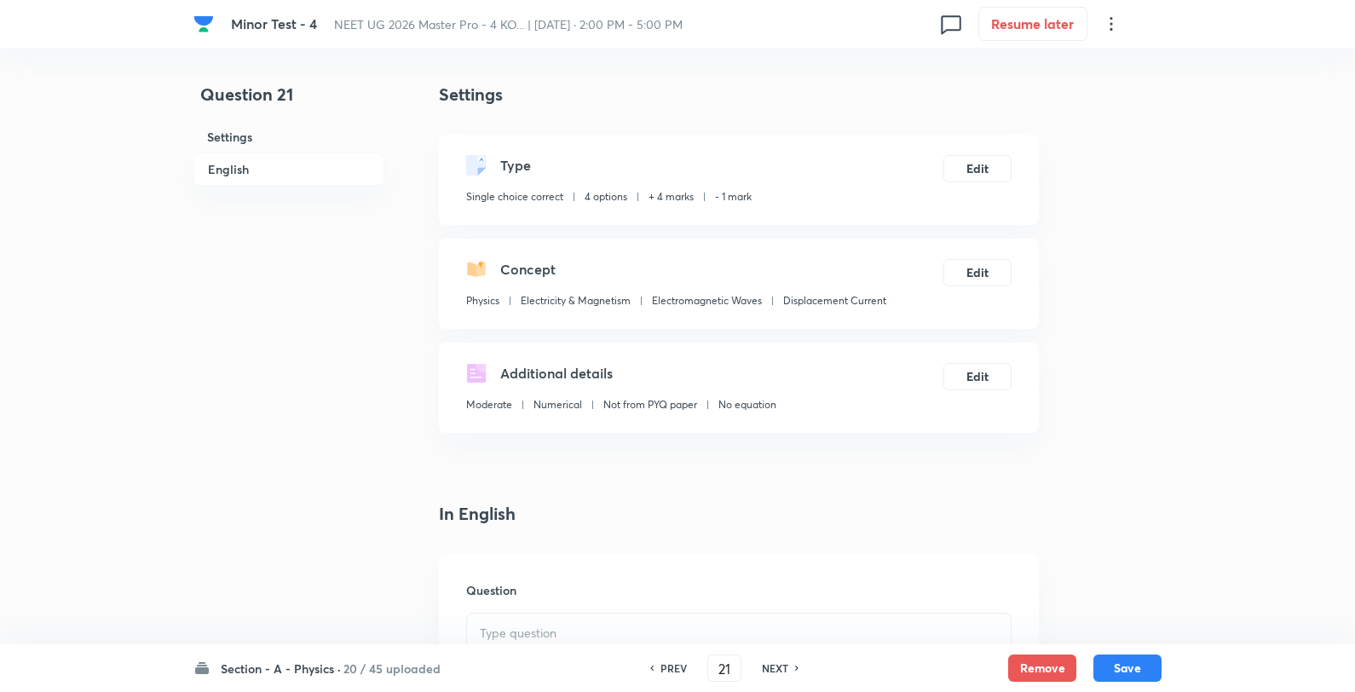
scroll to position [284, 0]
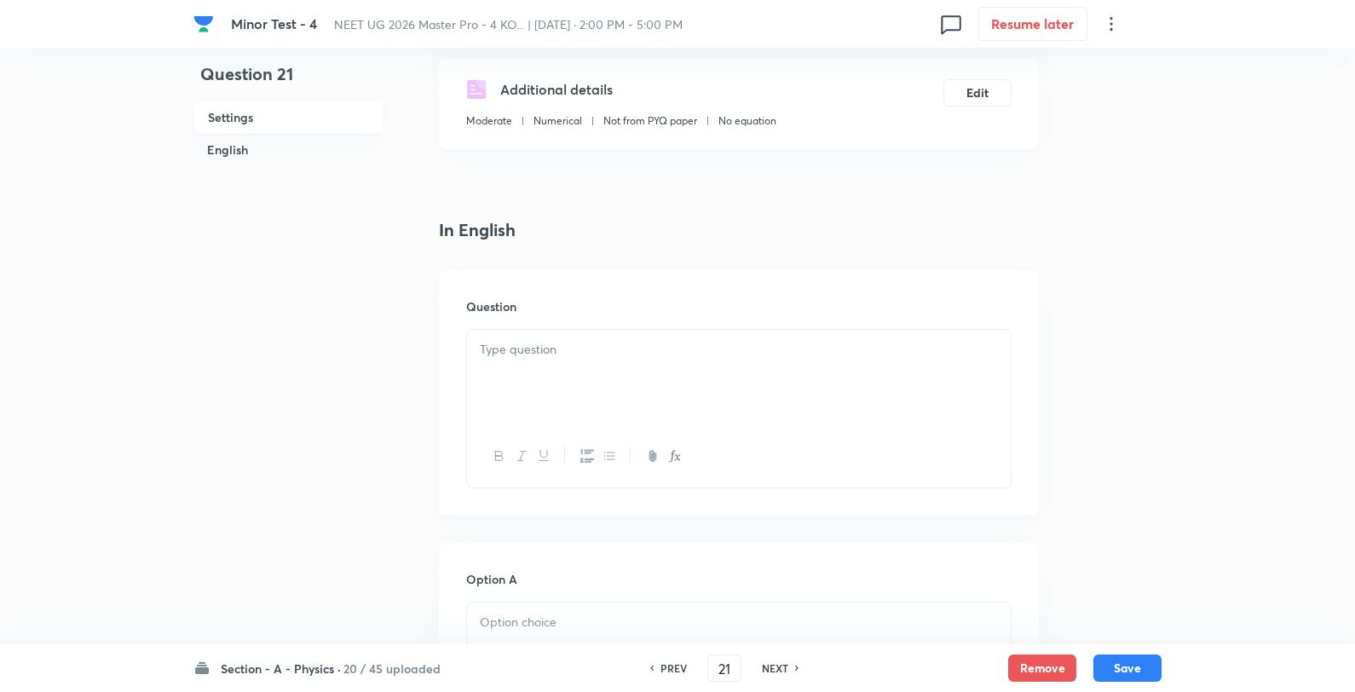
click at [607, 376] on div at bounding box center [739, 377] width 544 height 95
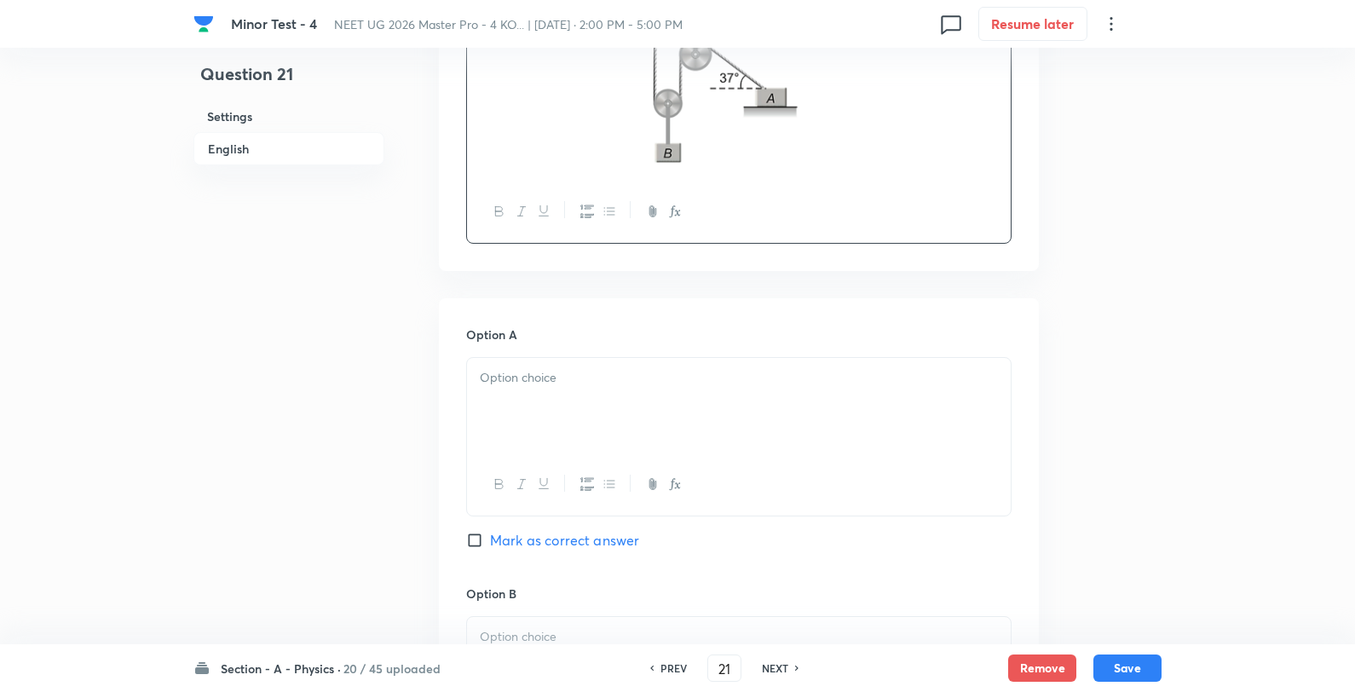
scroll to position [662, 0]
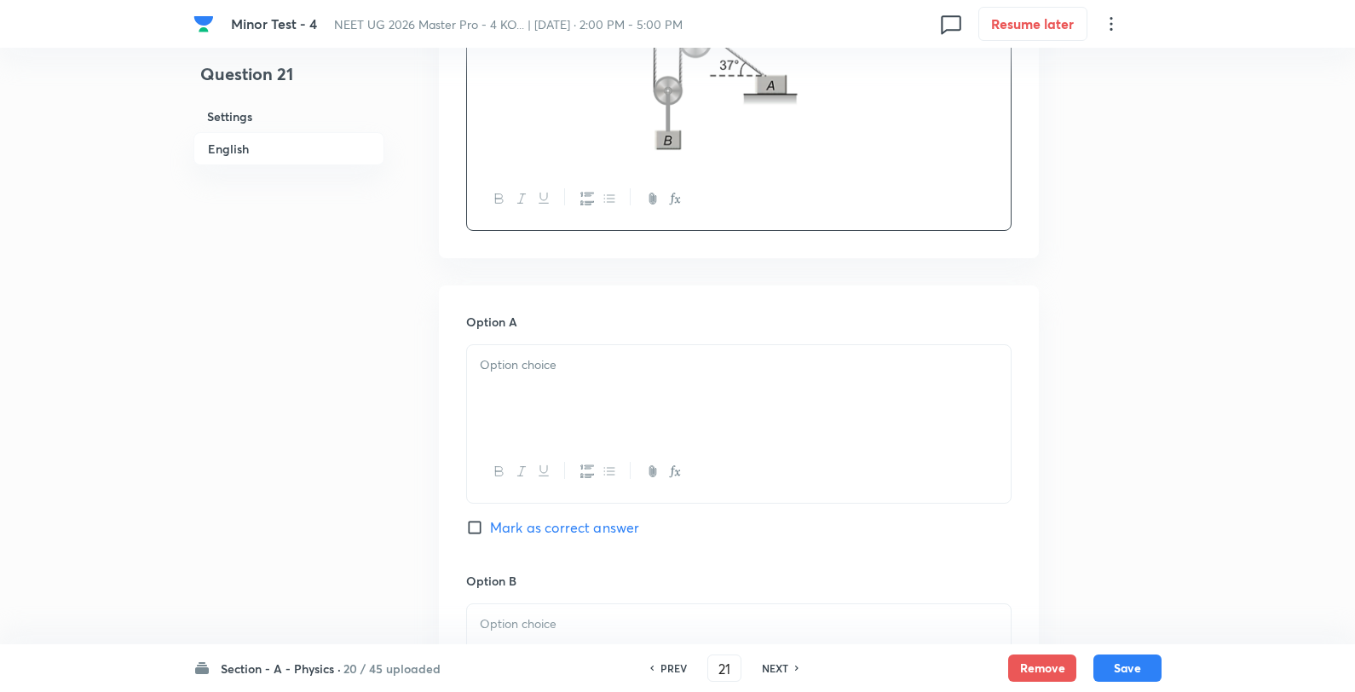
click at [582, 415] on div at bounding box center [739, 392] width 544 height 95
click at [594, 362] on p "12.5 ms –1" at bounding box center [739, 365] width 518 height 20
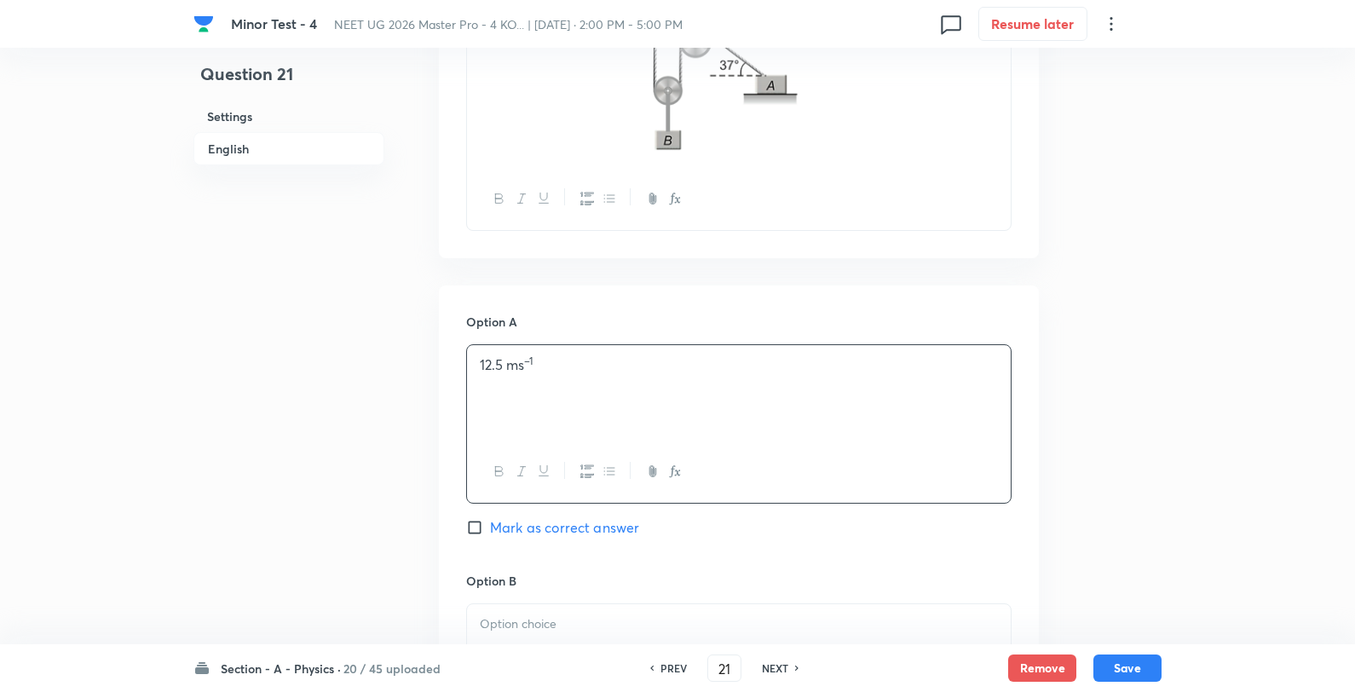
scroll to position [947, 0]
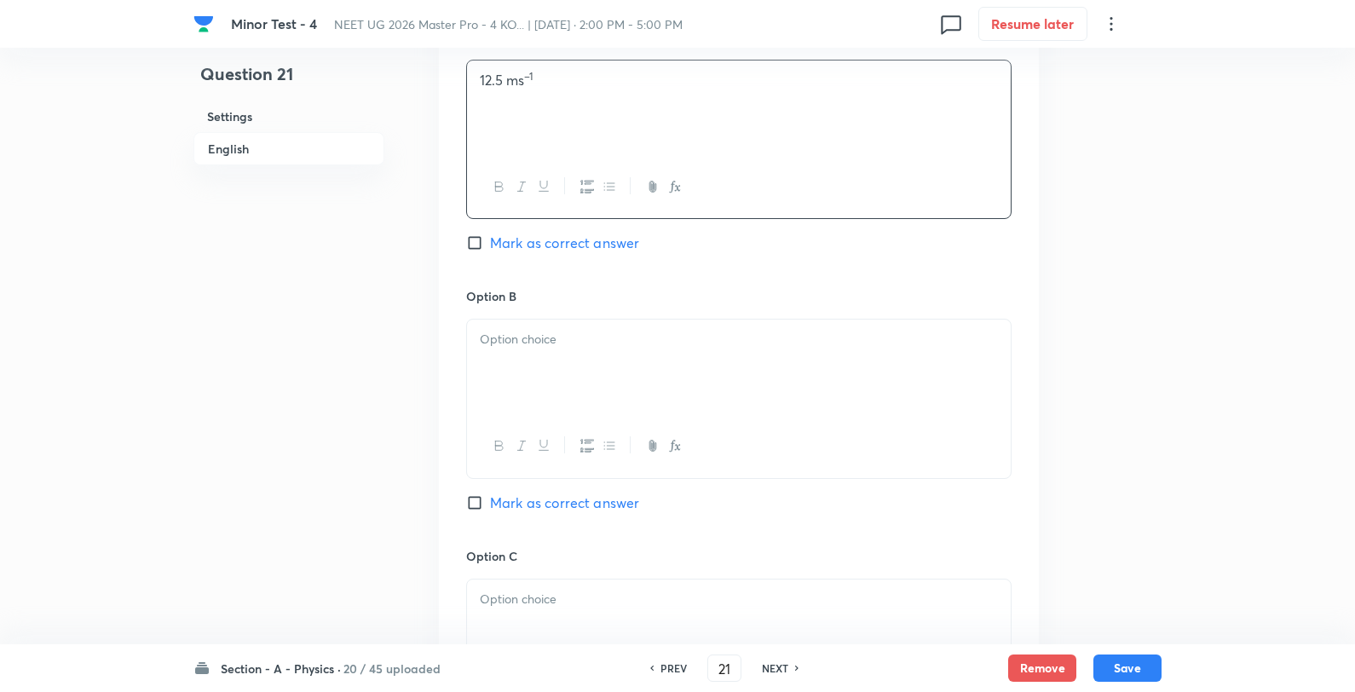
click at [580, 338] on p at bounding box center [739, 340] width 518 height 20
click at [615, 335] on p "25 ms –1" at bounding box center [739, 340] width 518 height 20
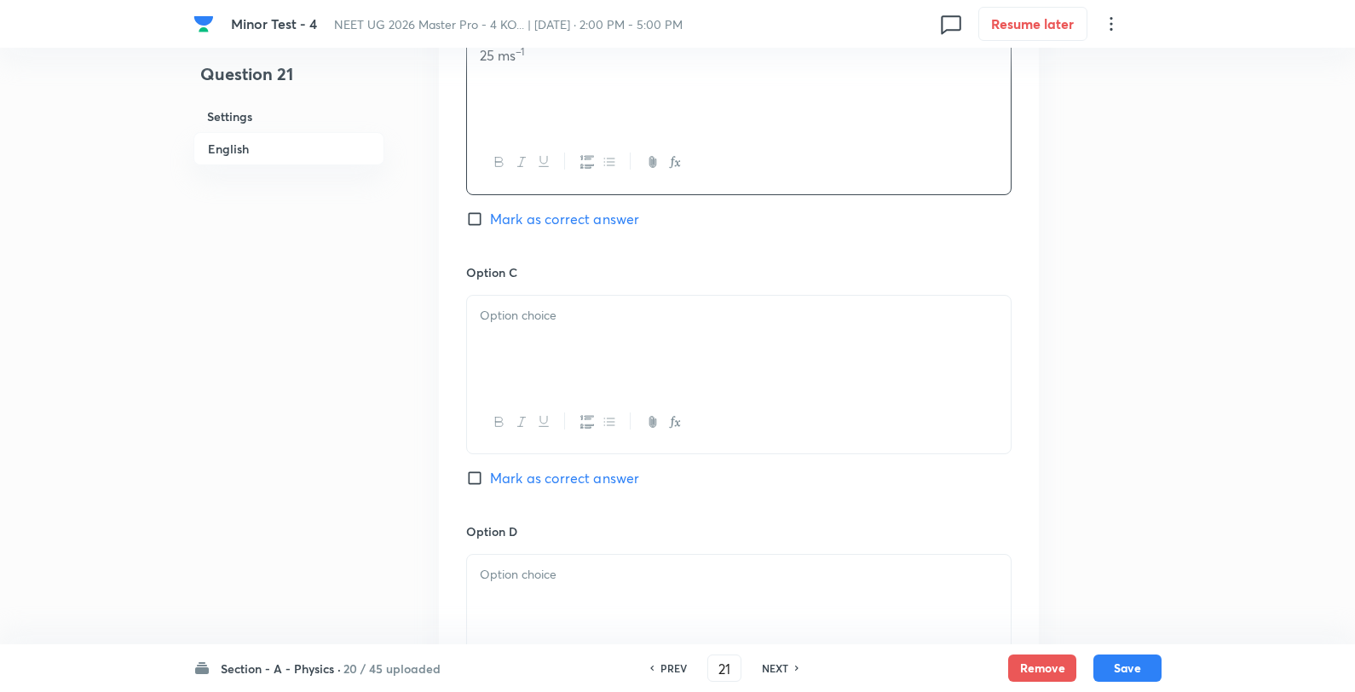
click at [583, 355] on div at bounding box center [739, 343] width 544 height 95
click at [631, 318] on p "8 ms –1" at bounding box center [739, 316] width 518 height 20
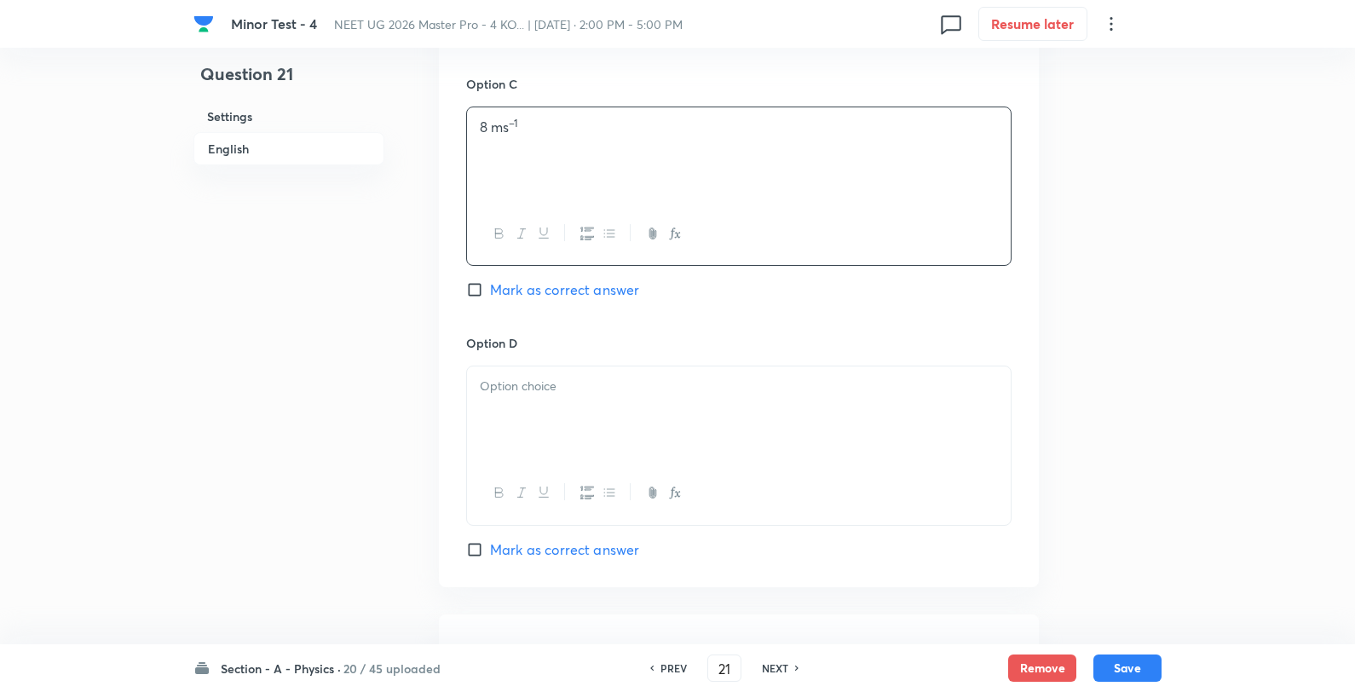
scroll to position [1420, 0]
click at [586, 402] on div at bounding box center [739, 413] width 544 height 95
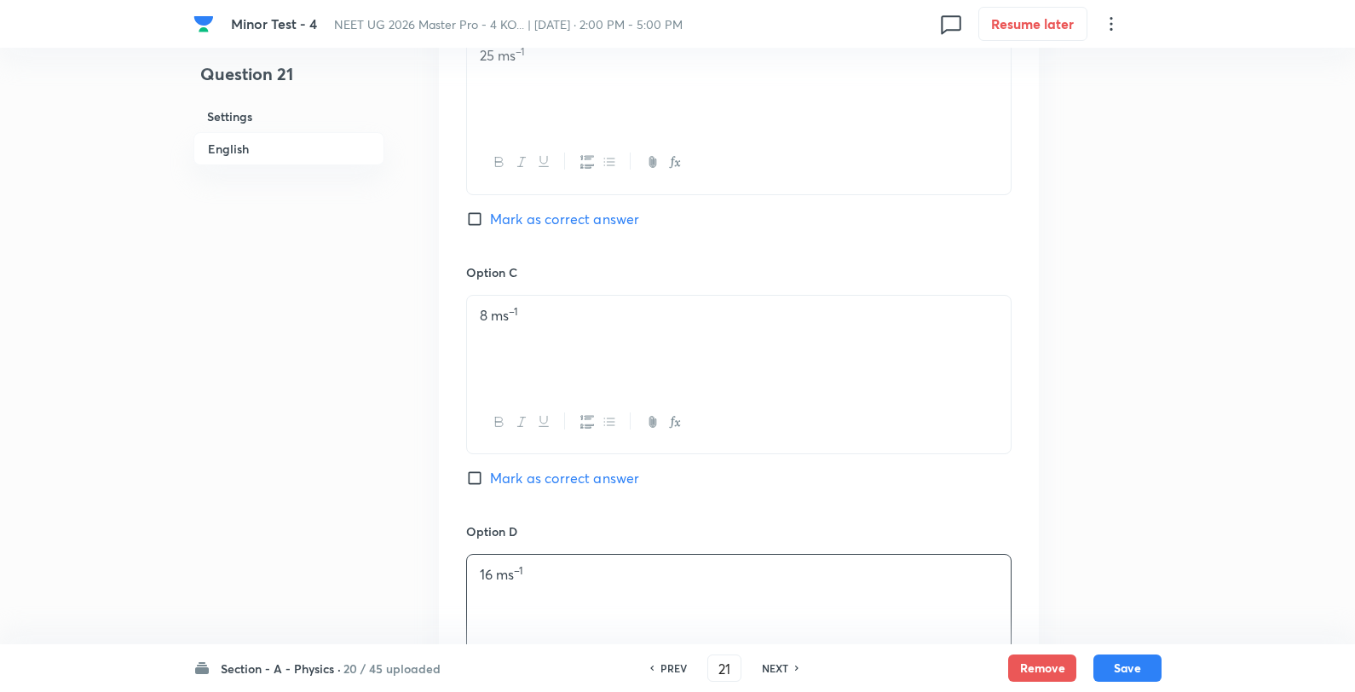
click at [571, 227] on span "Mark as correct answer" at bounding box center [564, 219] width 149 height 20
click at [490, 227] on input "Mark as correct answer" at bounding box center [478, 219] width 24 height 17
checkbox input "true"
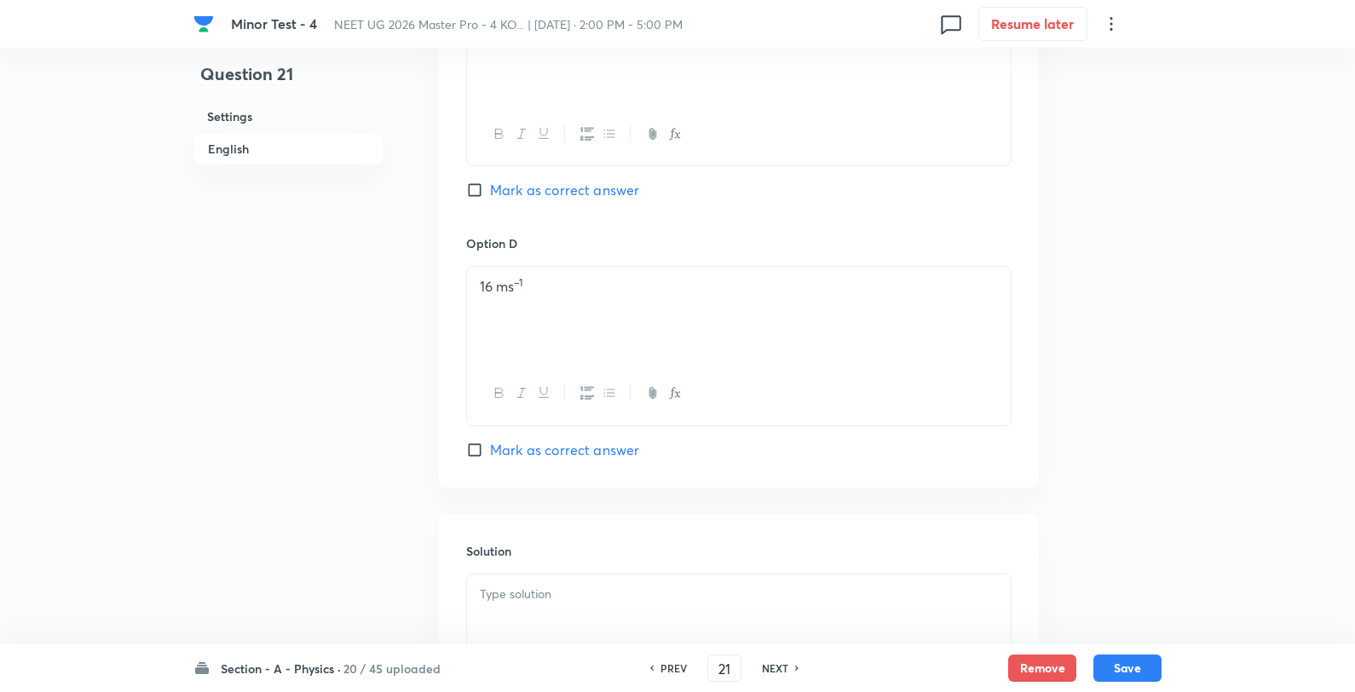
scroll to position [1740, 0]
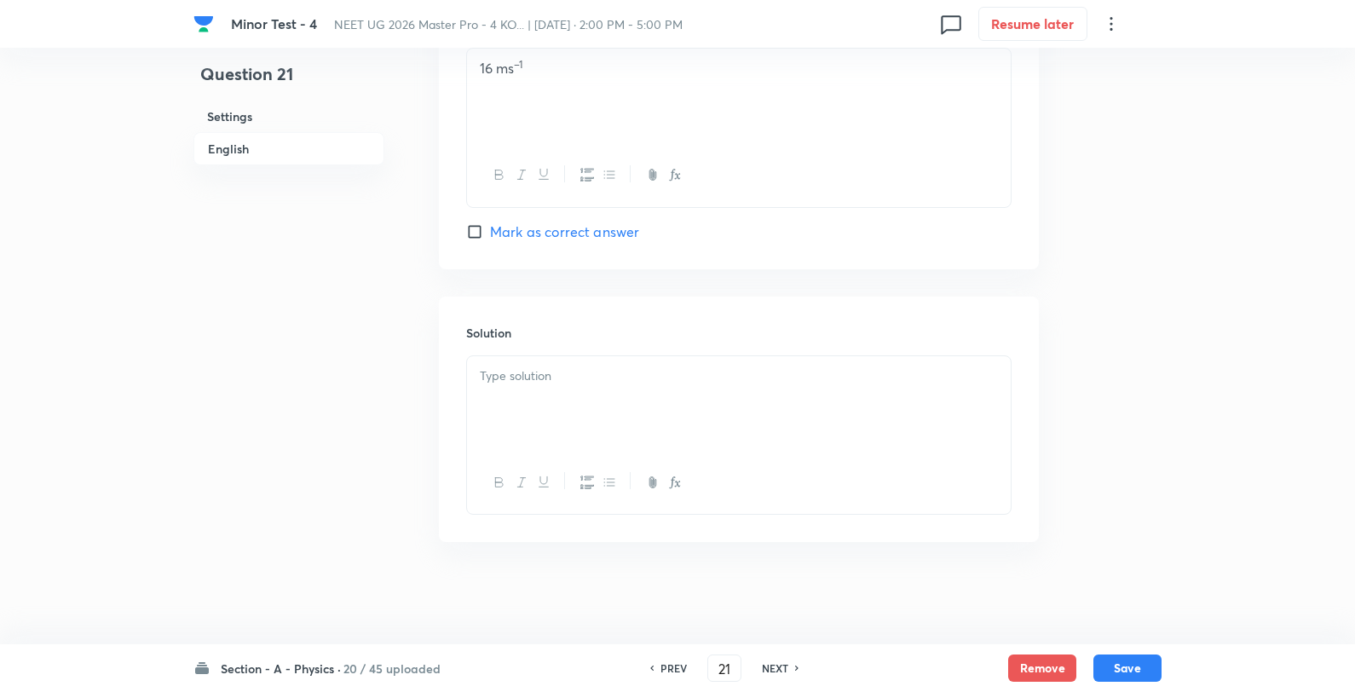
click at [583, 388] on div at bounding box center [739, 403] width 544 height 95
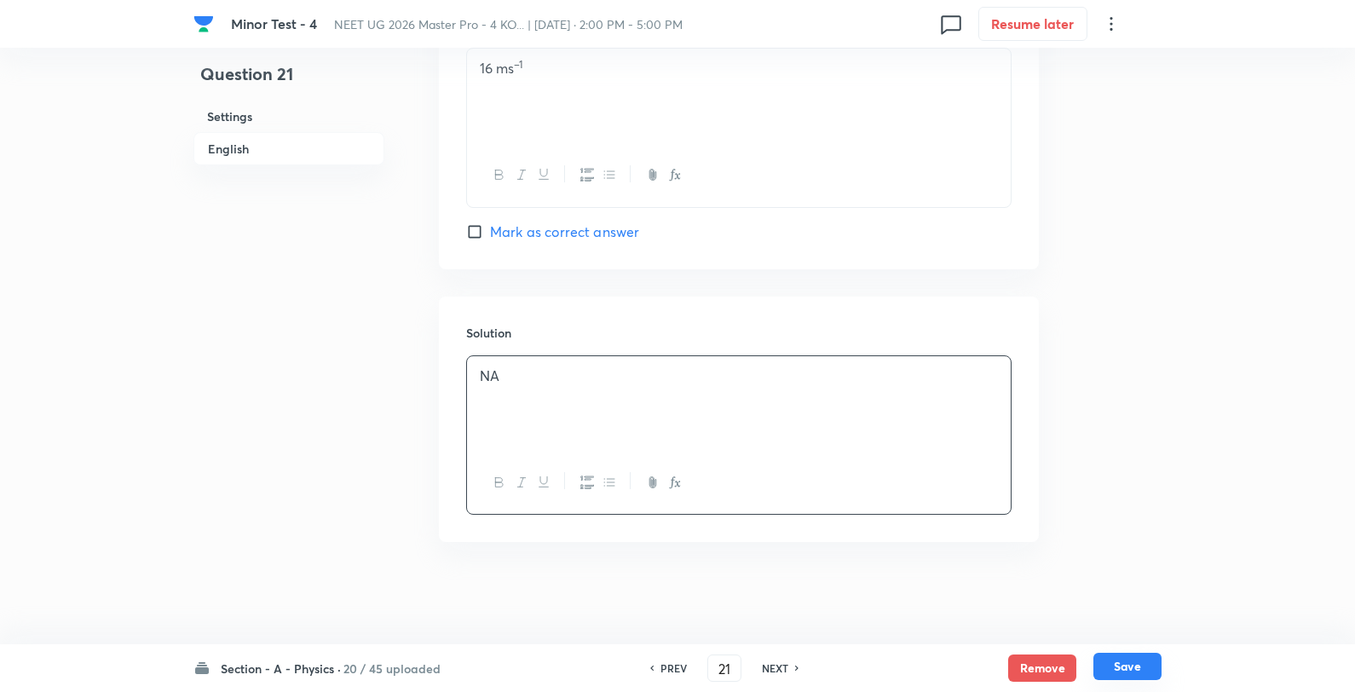
click at [1136, 675] on button "Save" at bounding box center [1128, 666] width 68 height 27
type input "22"
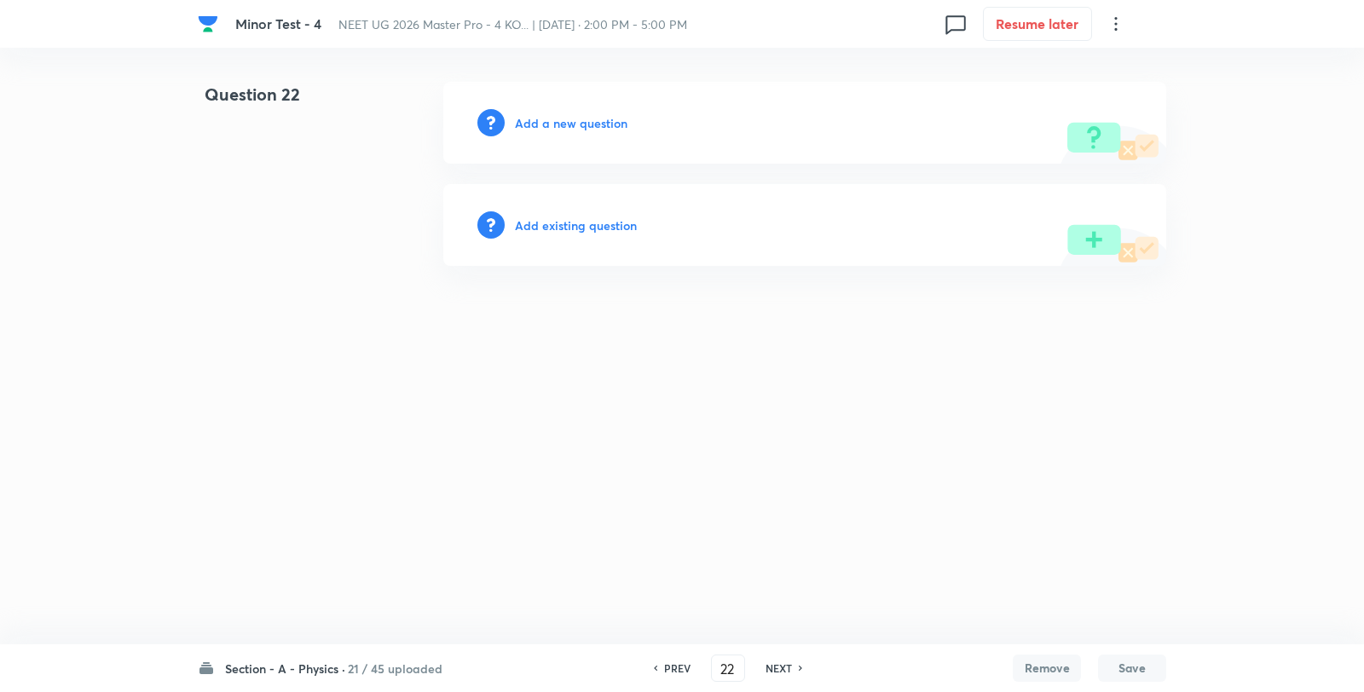
click at [590, 115] on h6 "Add a new question" at bounding box center [571, 123] width 113 height 18
click at [590, 115] on h6 "Choose a question type" at bounding box center [580, 123] width 131 height 18
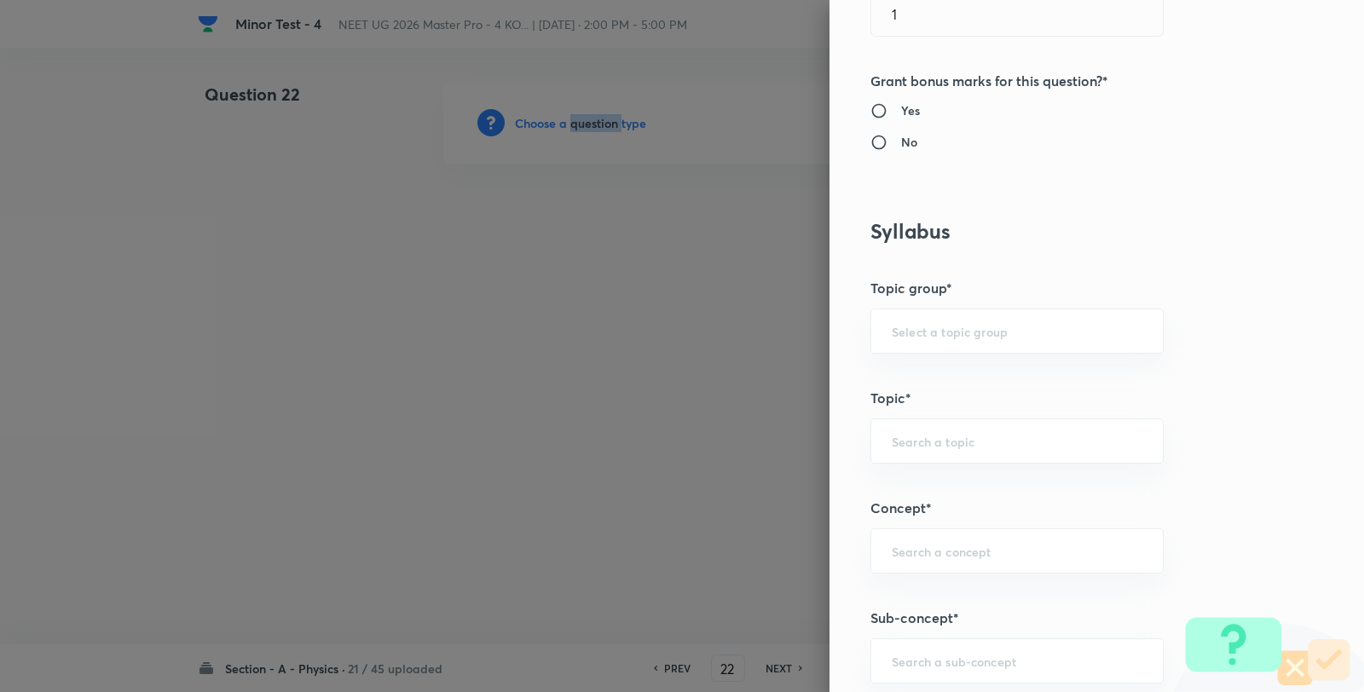
scroll to position [852, 0]
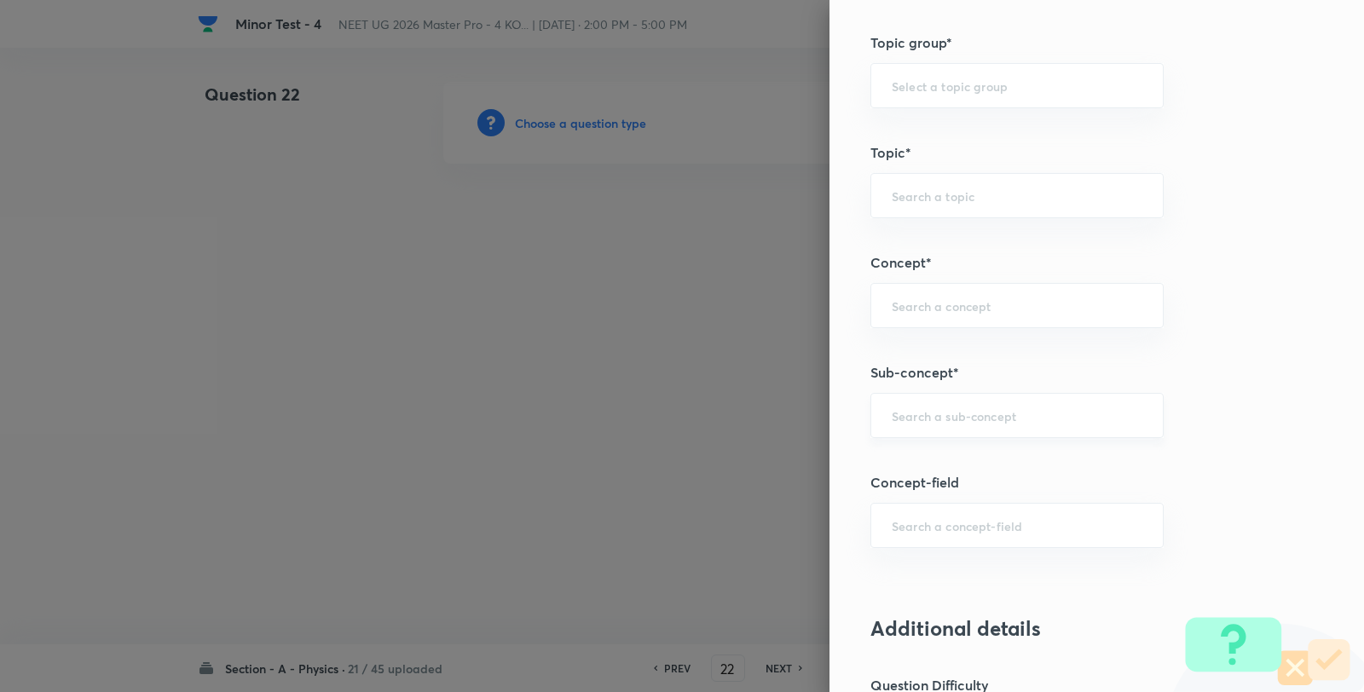
click at [973, 414] on input "text" at bounding box center [1017, 415] width 251 height 16
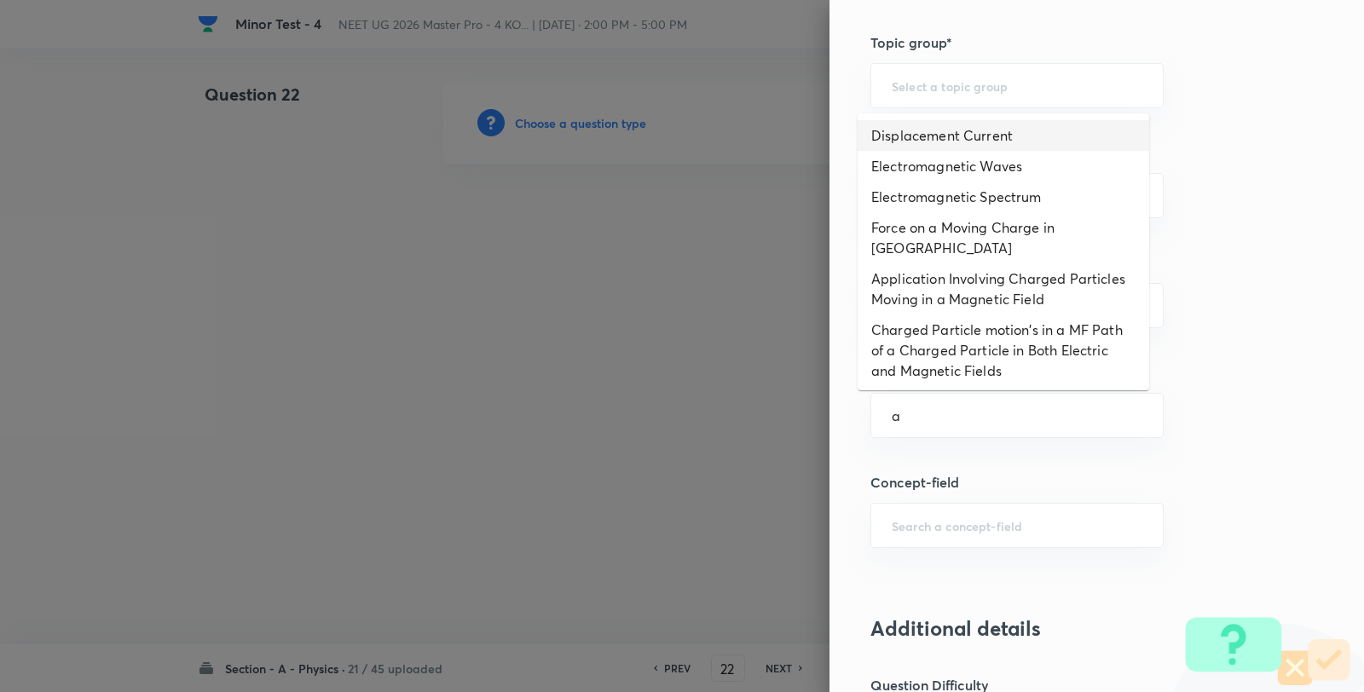
click at [994, 135] on li "Displacement Current" at bounding box center [1002, 135] width 291 height 31
type input "Displacement Current"
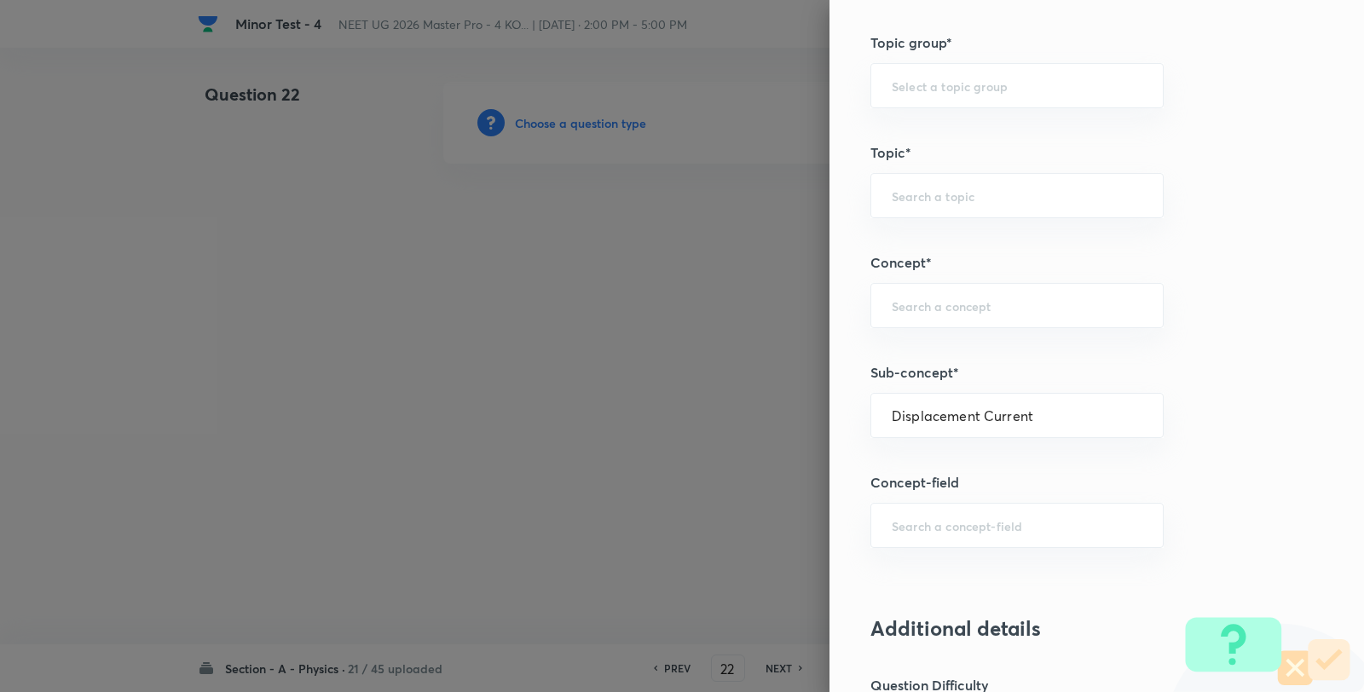
type input "Physics"
type input "Electricity & Magnetism"
type input "Electromagnetic Waves"
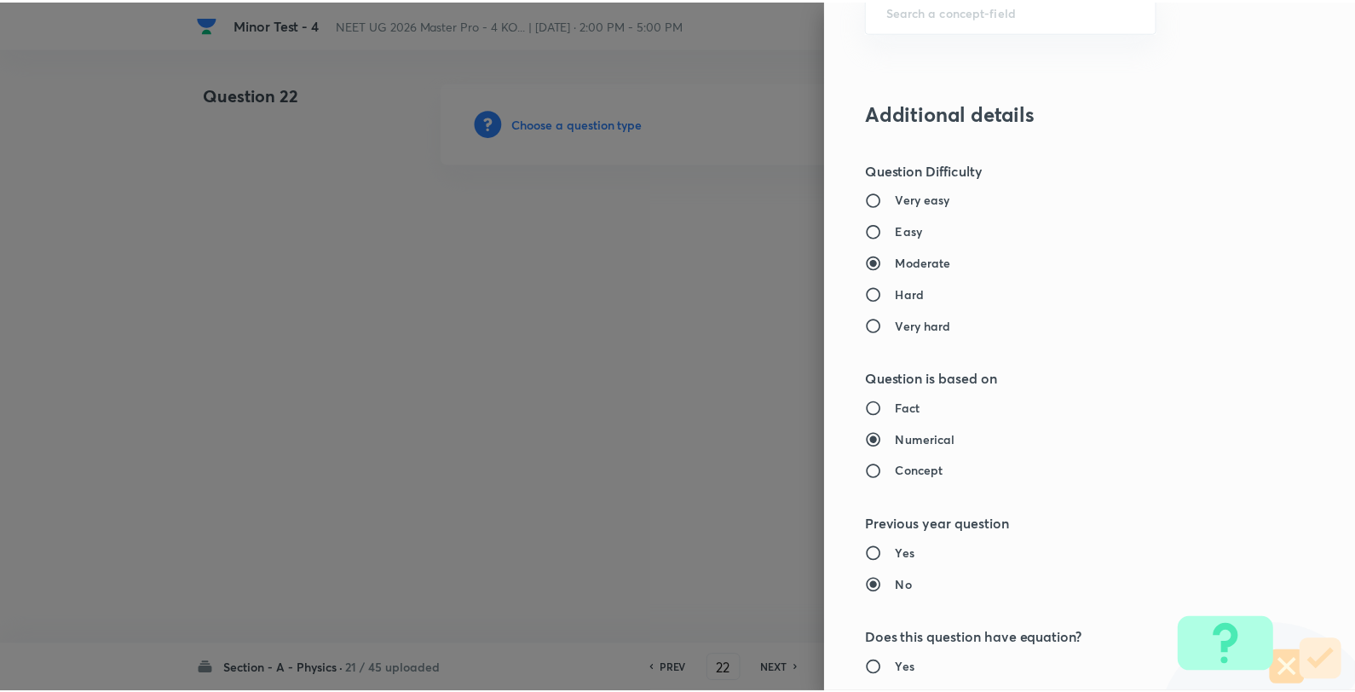
scroll to position [1746, 0]
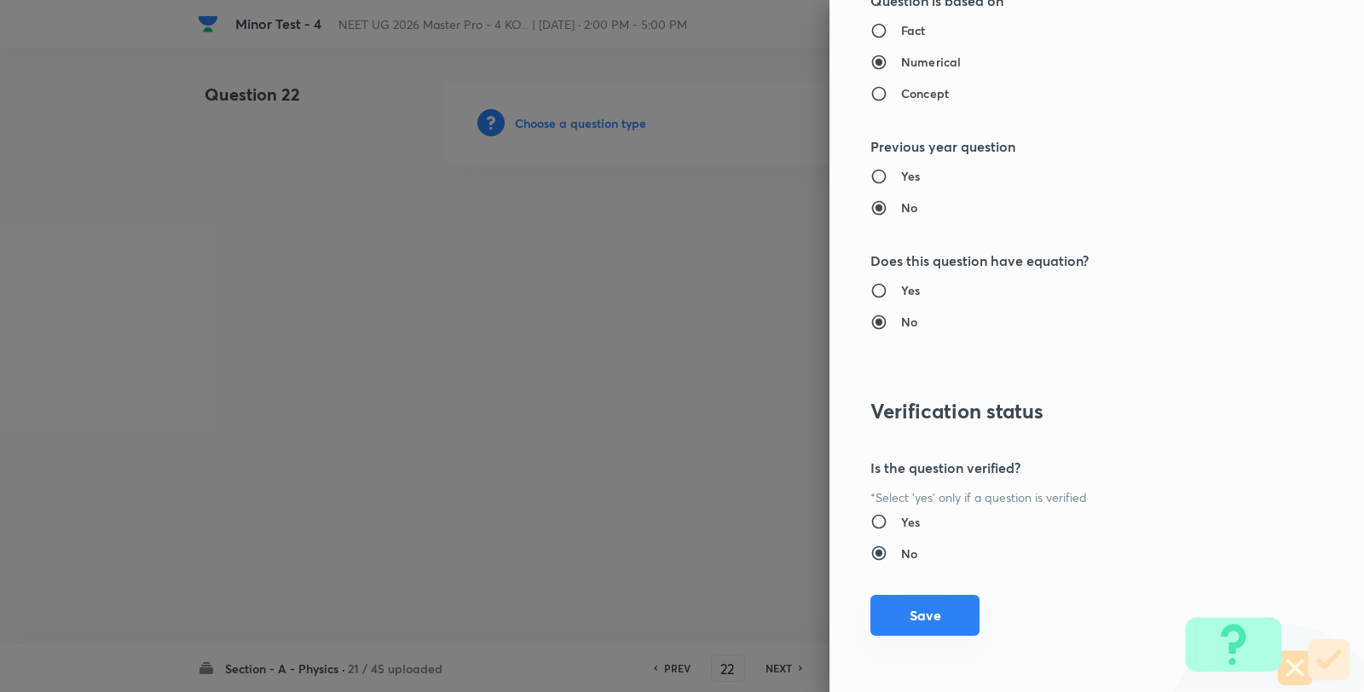
click at [930, 628] on button "Save" at bounding box center [924, 615] width 109 height 41
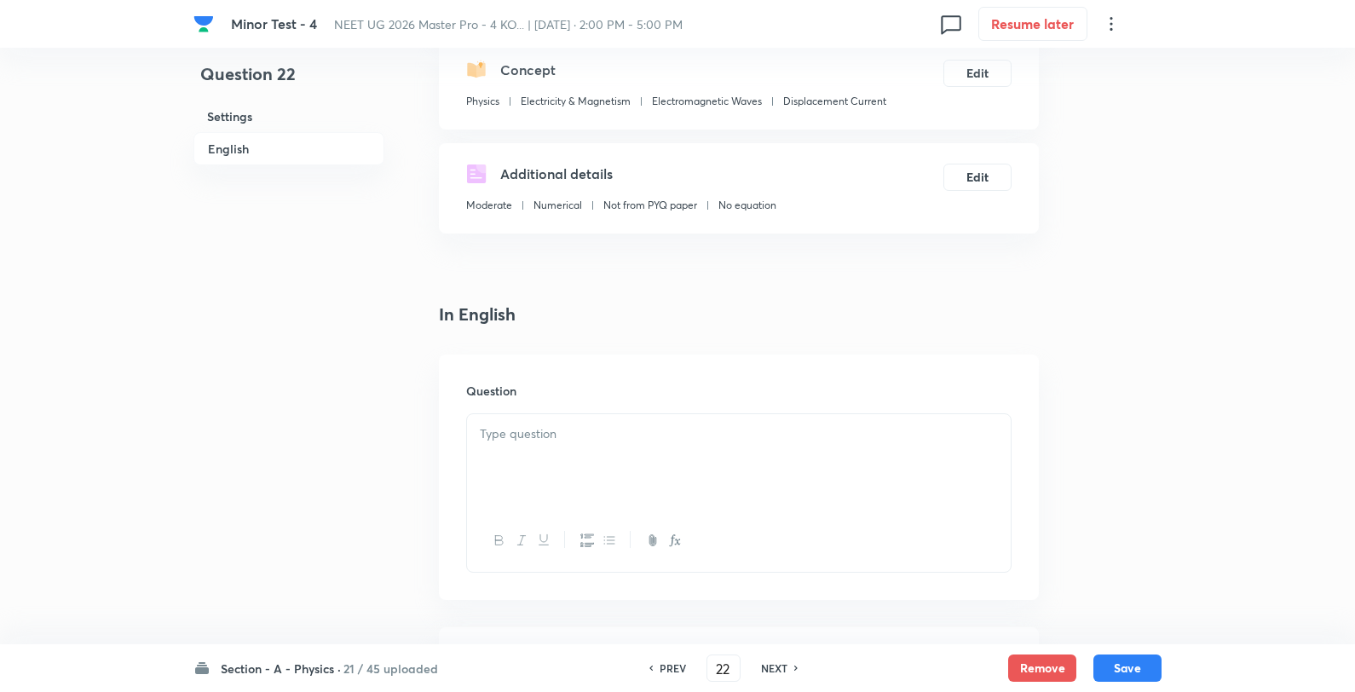
scroll to position [378, 0]
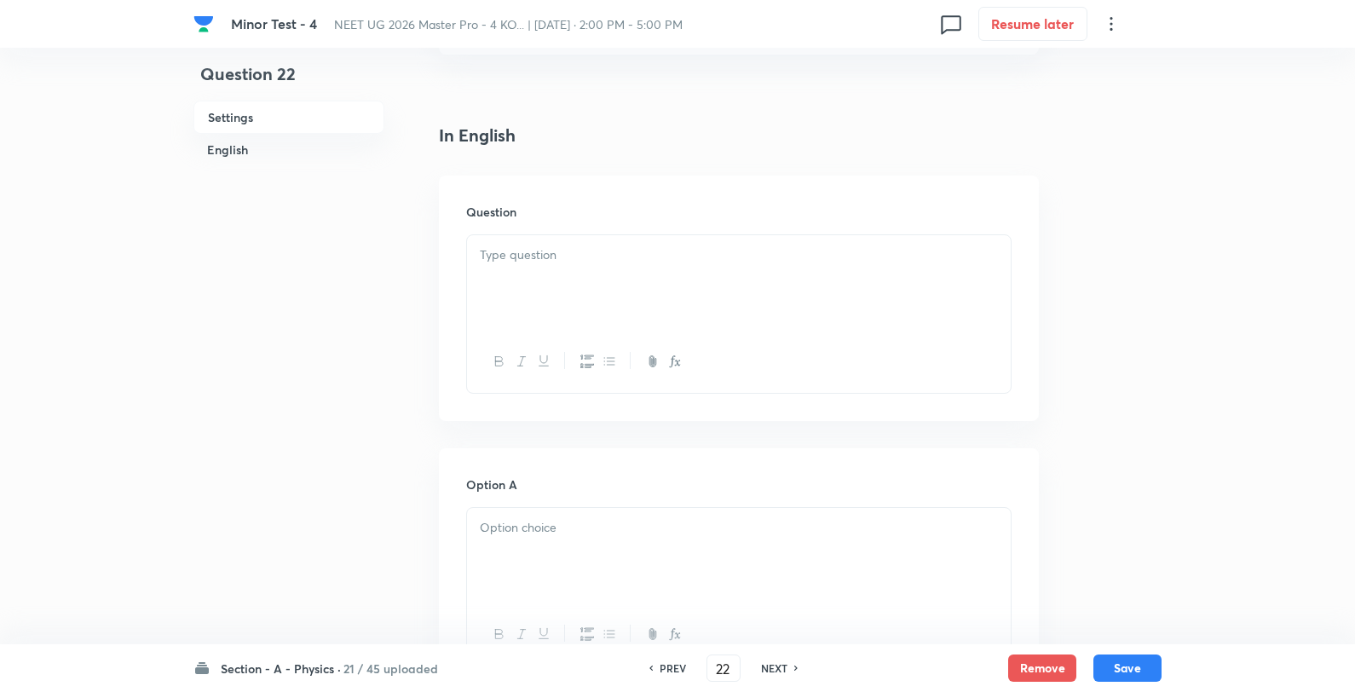
click at [554, 307] on div at bounding box center [739, 282] width 544 height 95
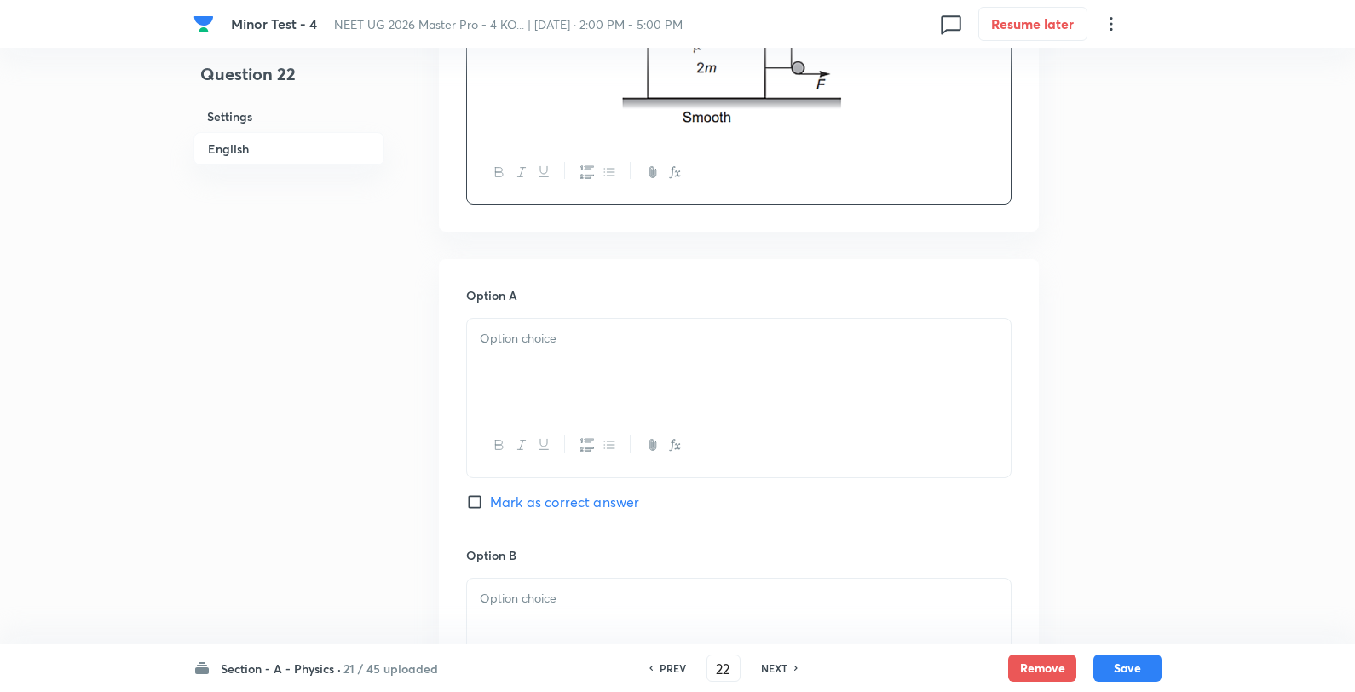
scroll to position [662, 0]
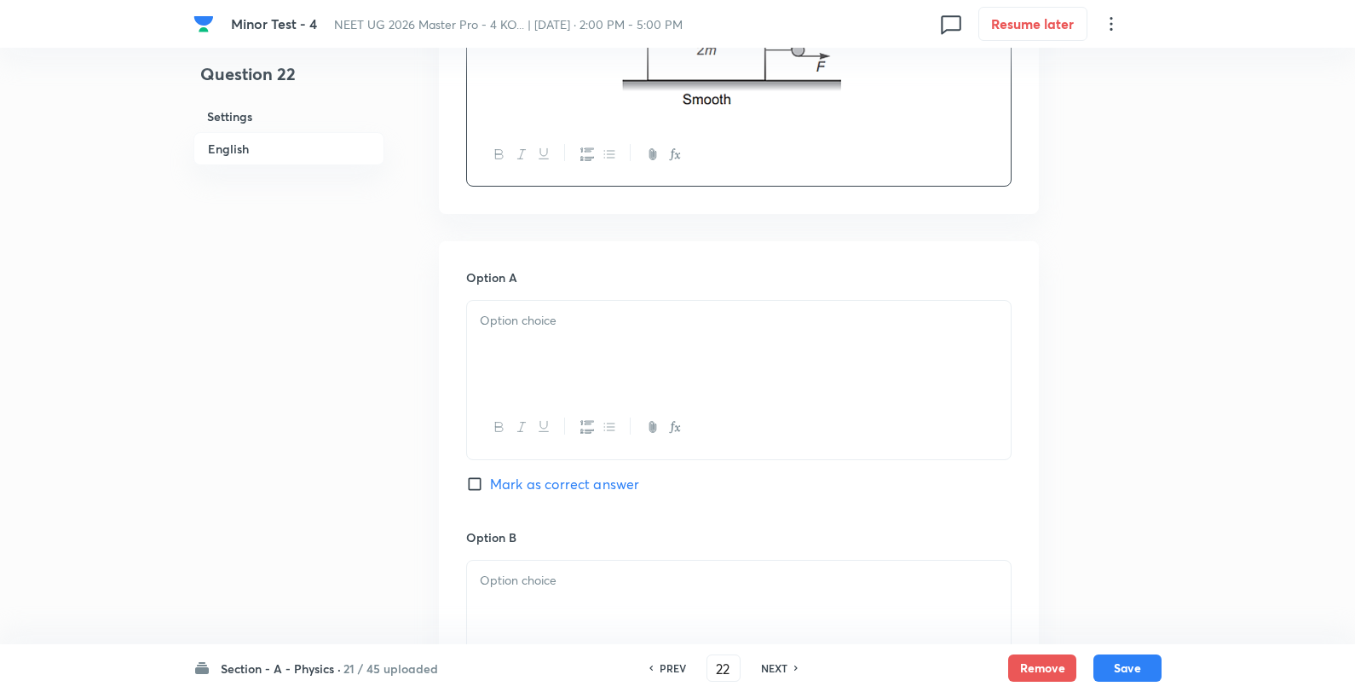
click at [530, 384] on div at bounding box center [739, 348] width 544 height 95
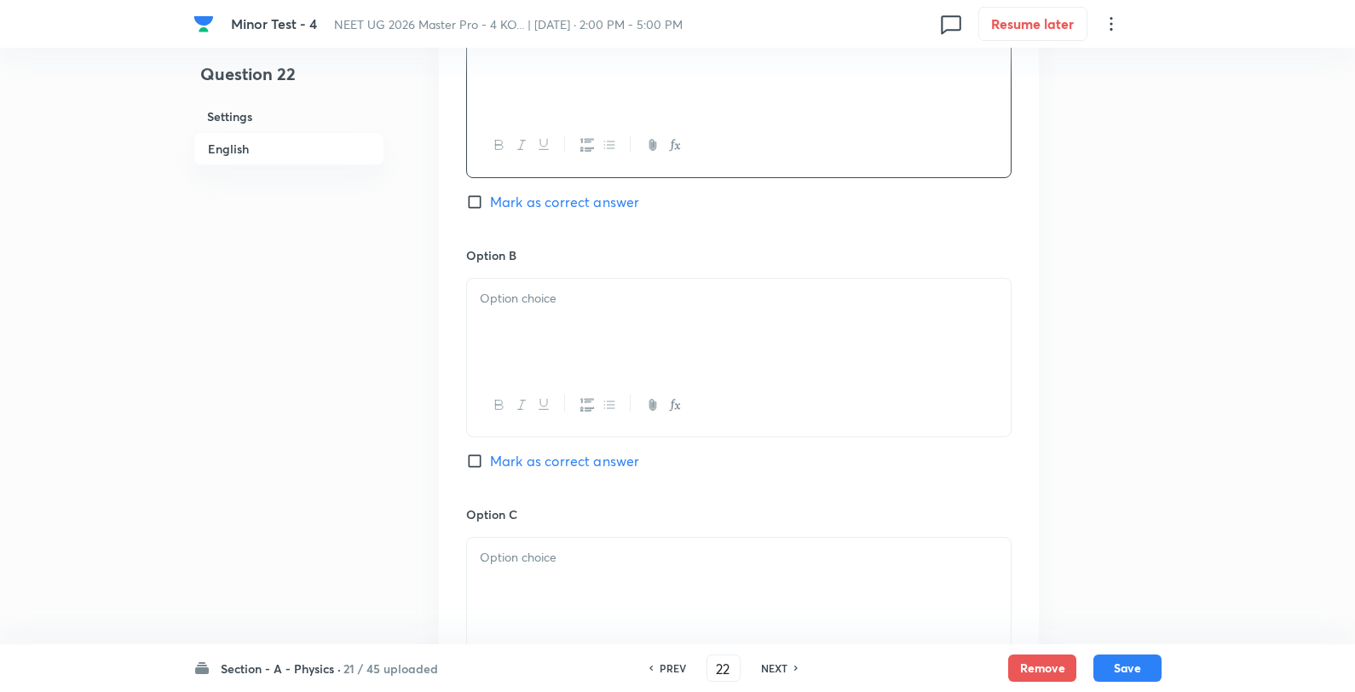
scroll to position [947, 0]
click at [542, 319] on div at bounding box center [739, 323] width 544 height 95
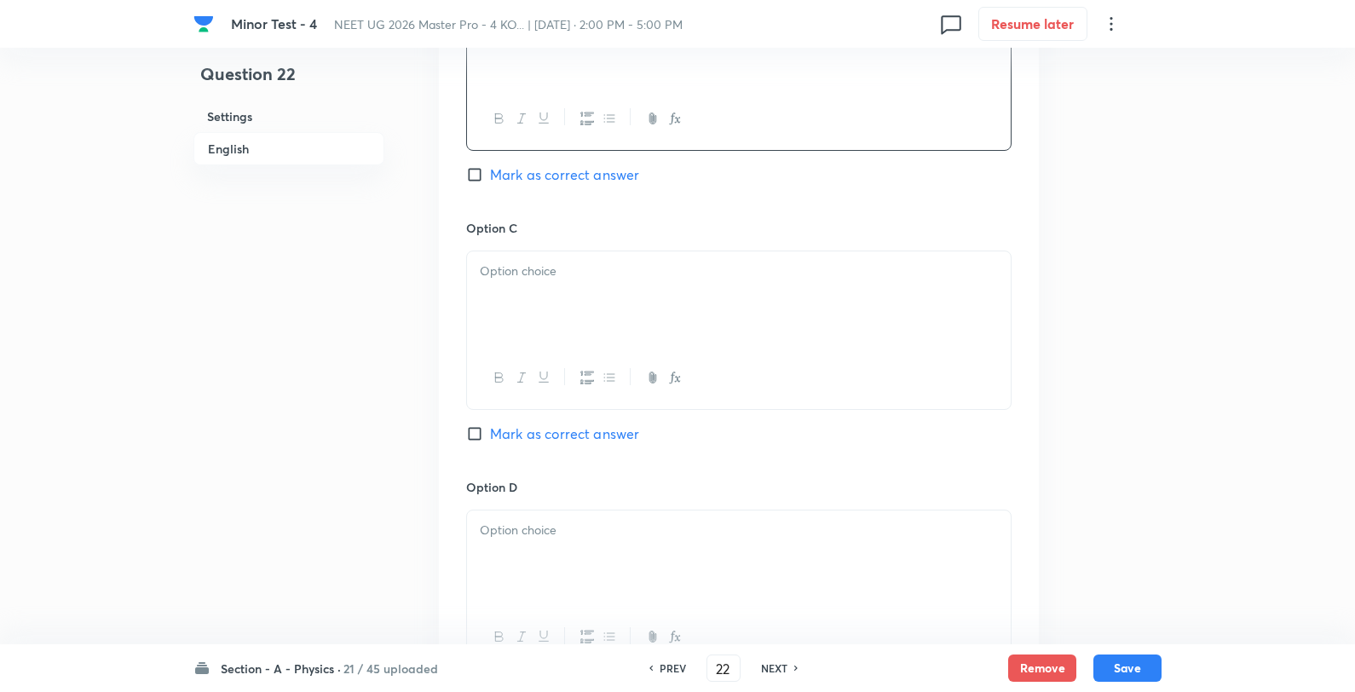
click at [544, 281] on p at bounding box center [739, 272] width 518 height 20
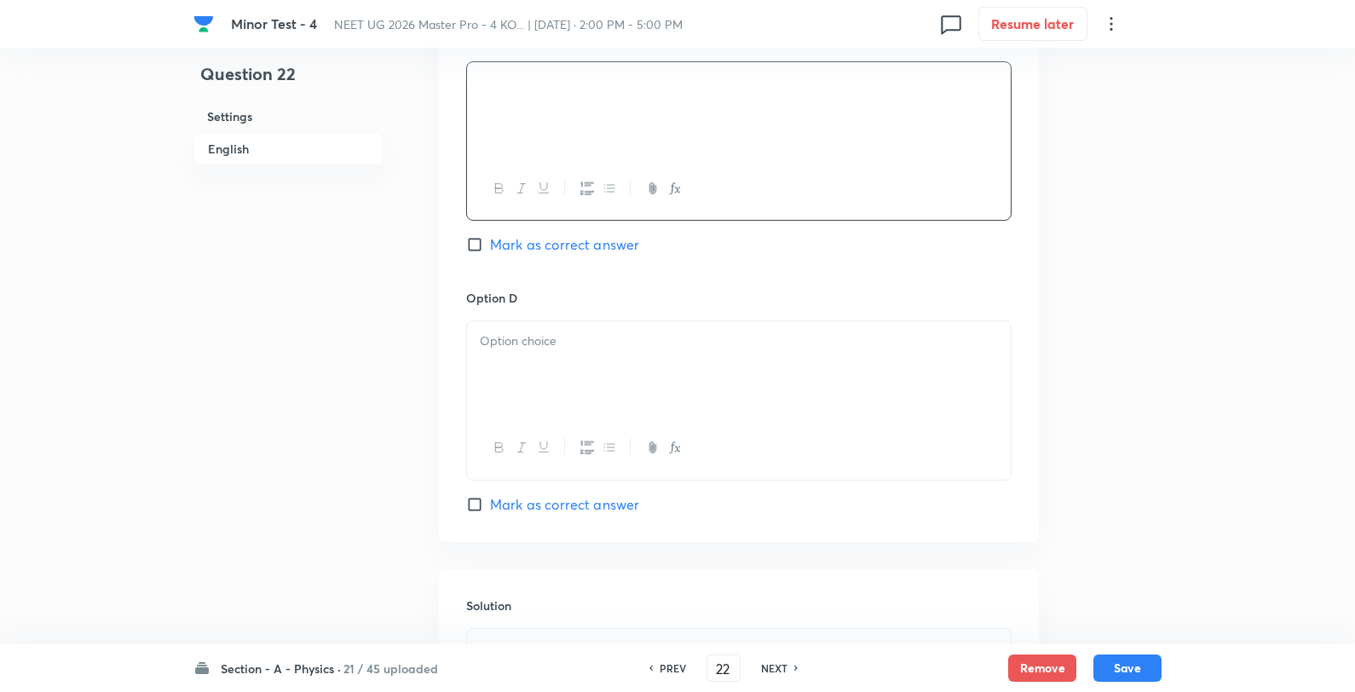
click at [534, 316] on div "Option D Mark as correct answer" at bounding box center [738, 401] width 545 height 225
click at [543, 351] on p at bounding box center [739, 342] width 518 height 20
click at [558, 251] on span "Mark as correct answer" at bounding box center [564, 244] width 149 height 20
click at [490, 251] on input "Mark as correct answer" at bounding box center [478, 244] width 24 height 17
checkbox input "true"
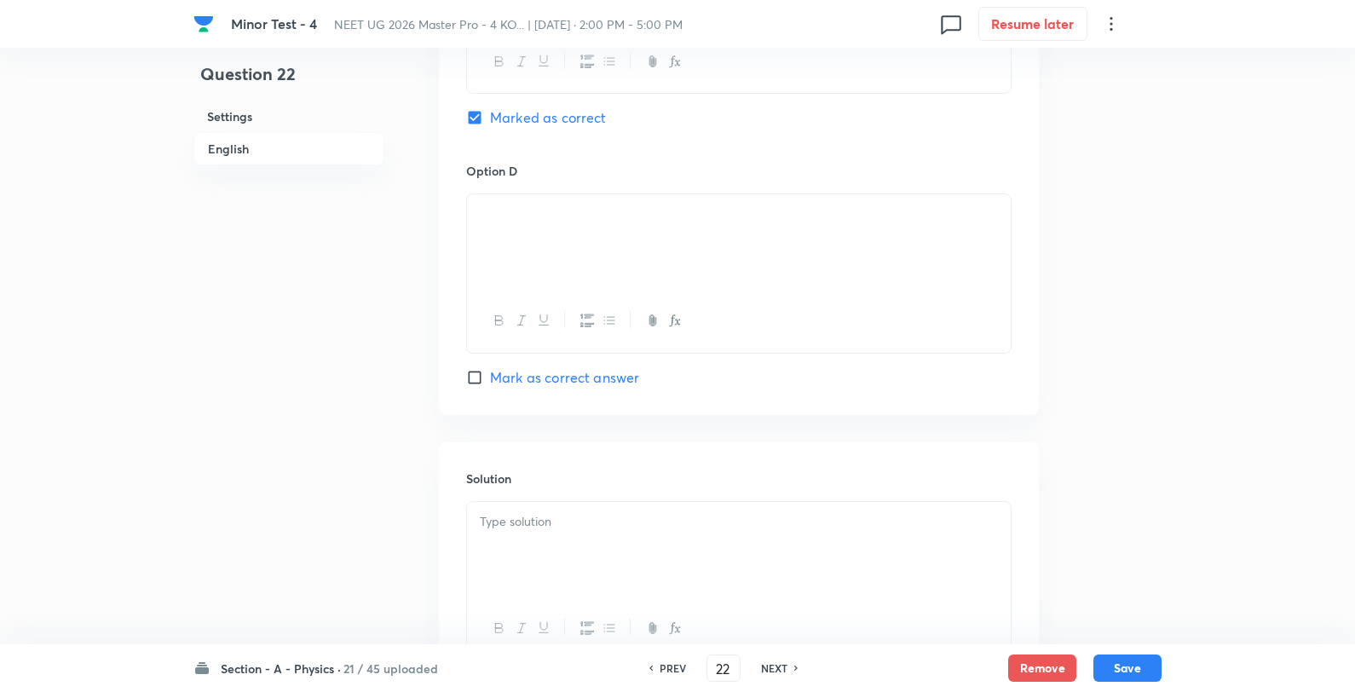
scroll to position [1696, 0]
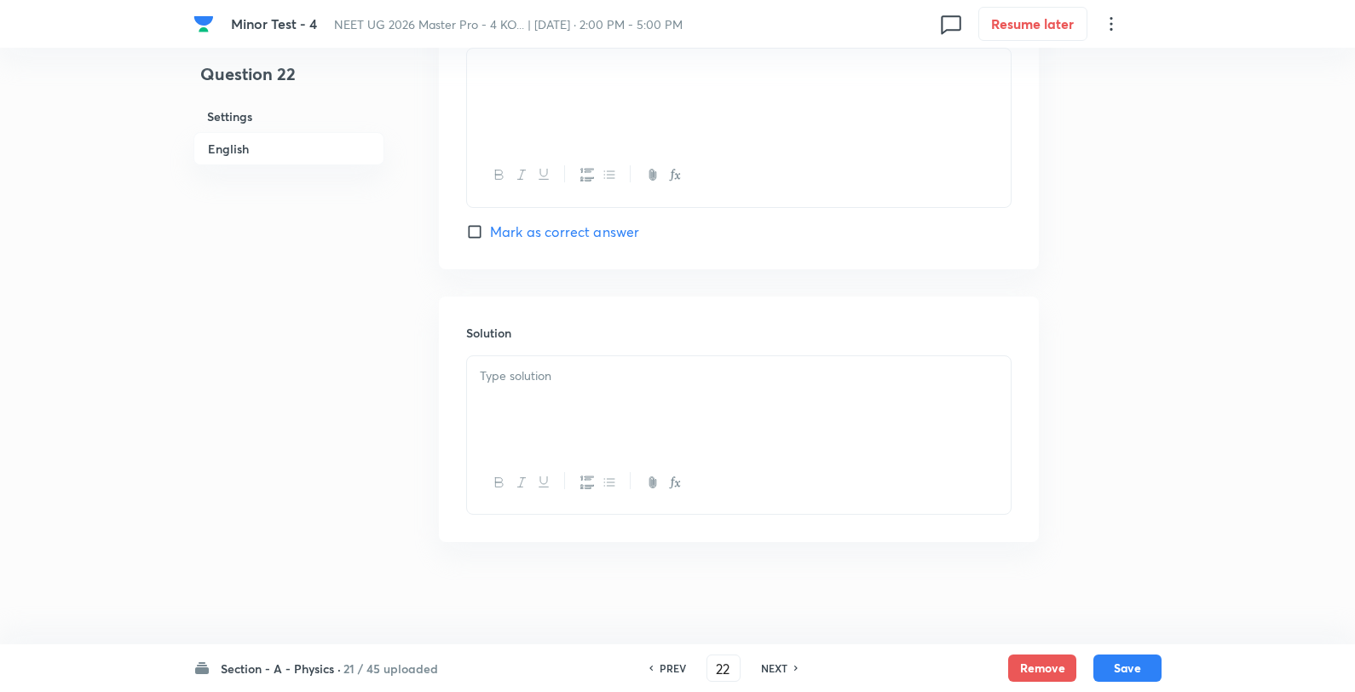
click at [575, 379] on p at bounding box center [739, 377] width 518 height 20
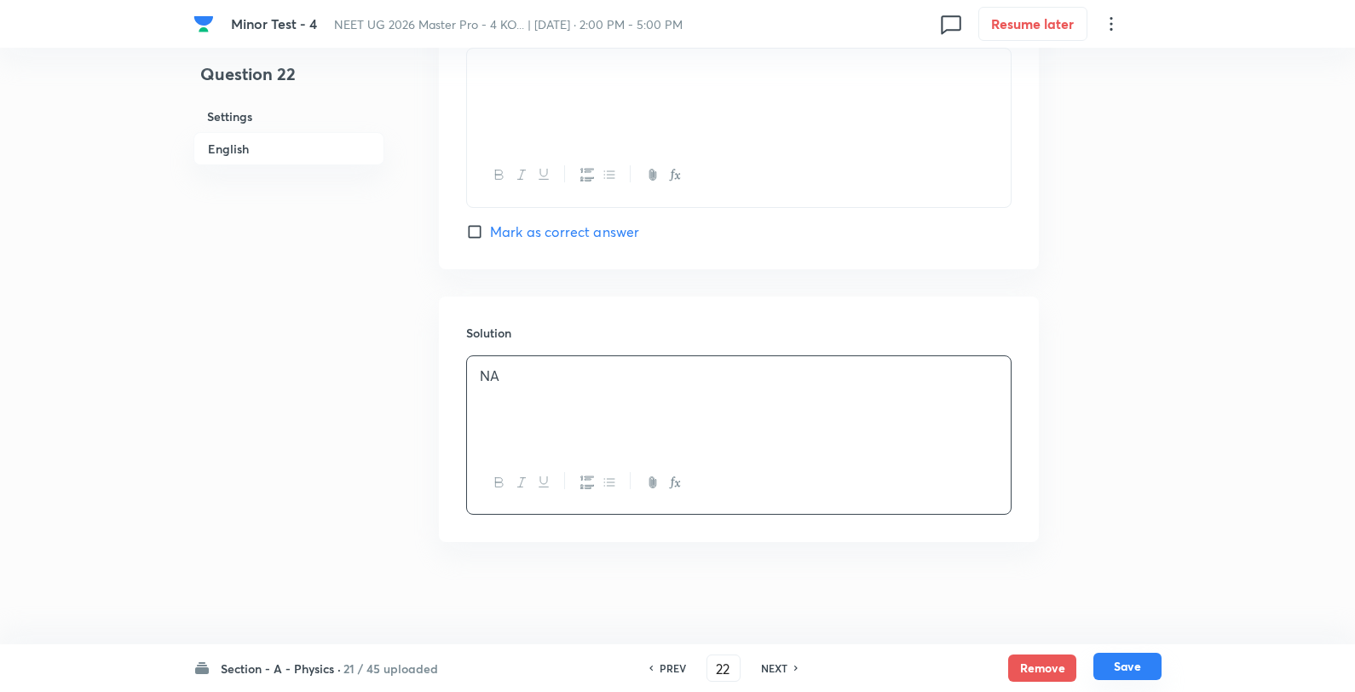
click at [1128, 672] on button "Save" at bounding box center [1128, 666] width 68 height 27
type input "23"
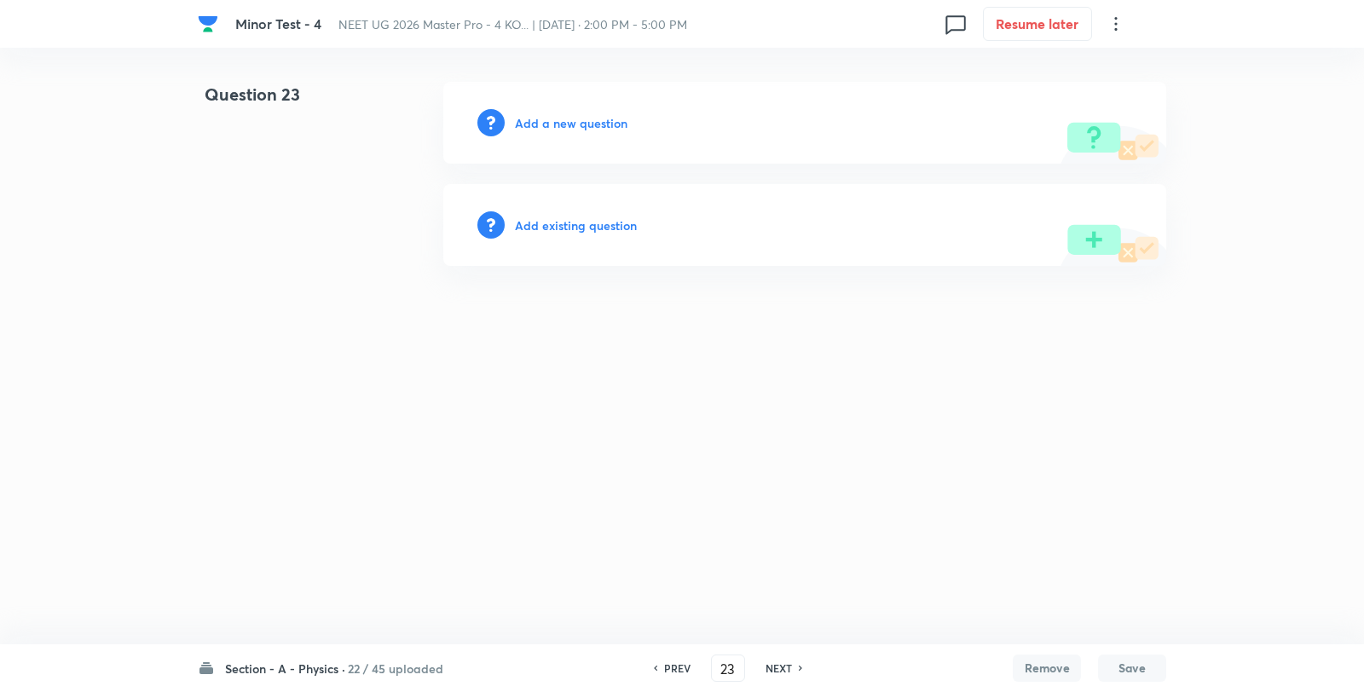
click at [585, 135] on div "Add a new question" at bounding box center [804, 123] width 723 height 82
click at [586, 130] on h6 "Add a new question" at bounding box center [571, 123] width 113 height 18
click at [586, 130] on h6 "Choose a question type" at bounding box center [580, 123] width 131 height 18
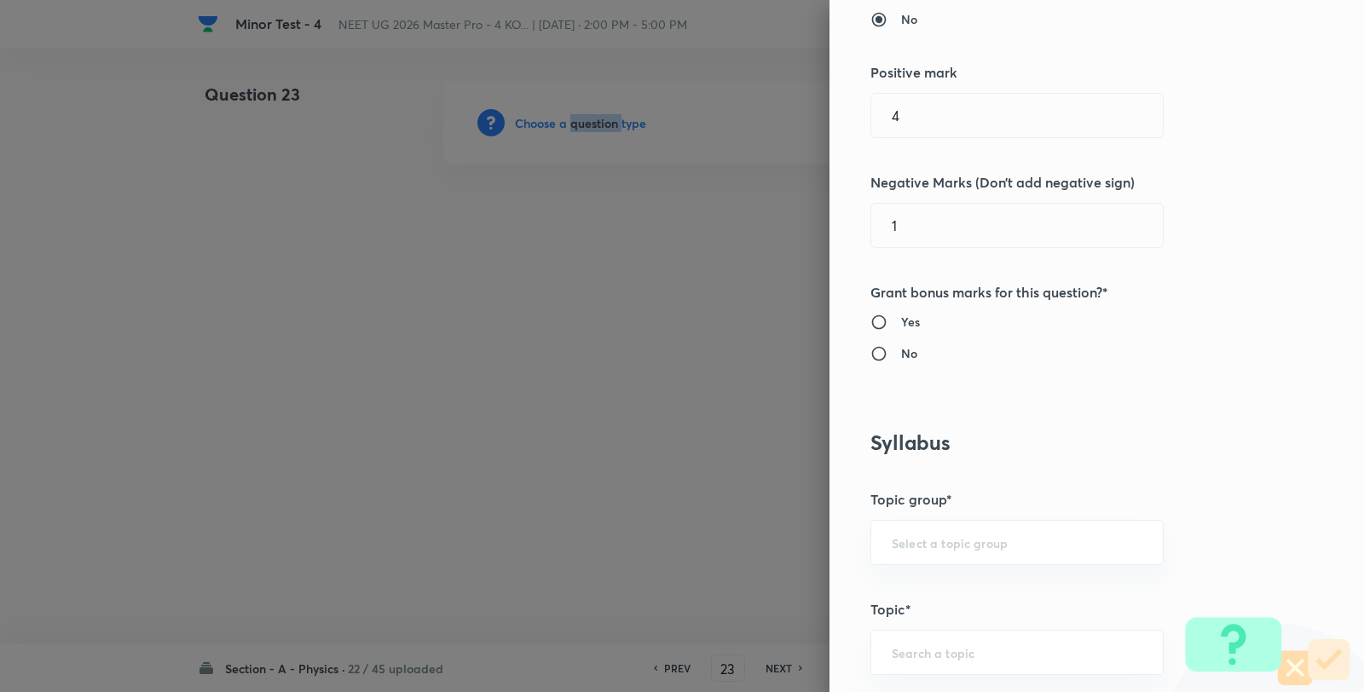
scroll to position [852, 0]
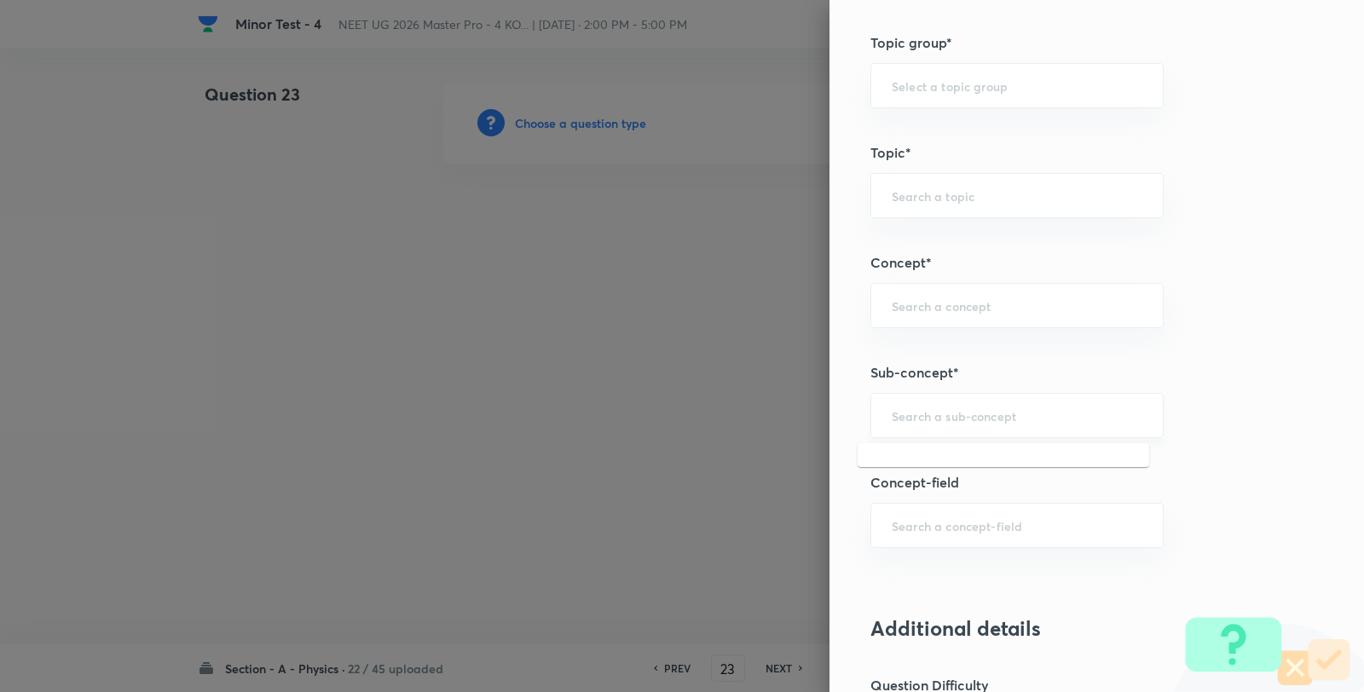
click at [1000, 419] on input "text" at bounding box center [1017, 415] width 251 height 16
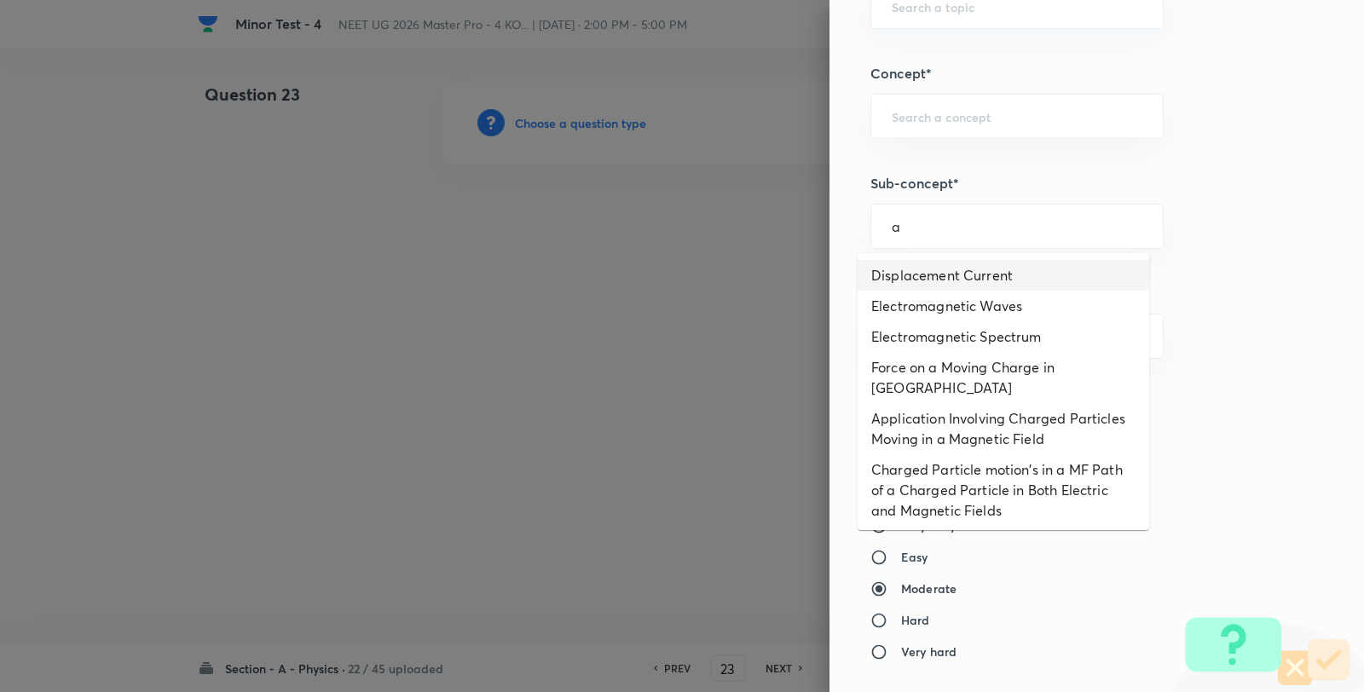
click at [948, 271] on li "Displacement Current" at bounding box center [1002, 275] width 291 height 31
type input "Displacement Current"
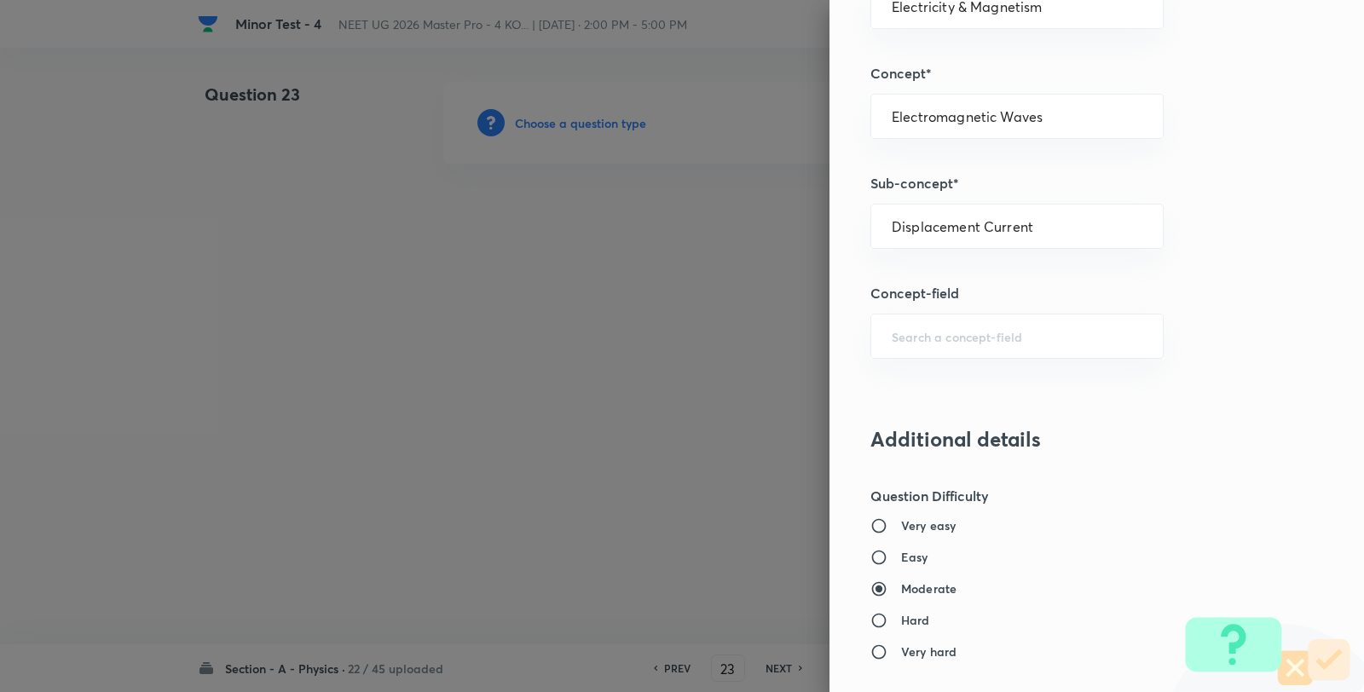
type input "Physics"
type input "Electricity & Magnetism"
type input "Electromagnetic Waves"
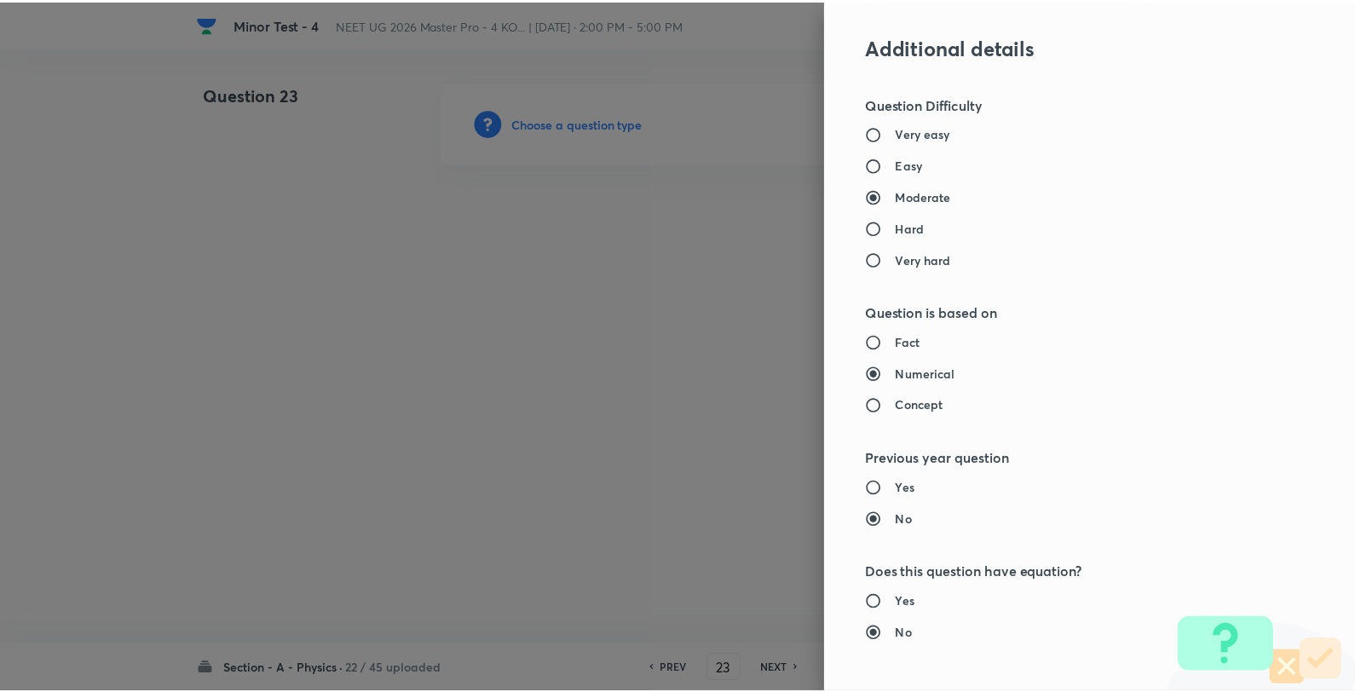
scroll to position [1746, 0]
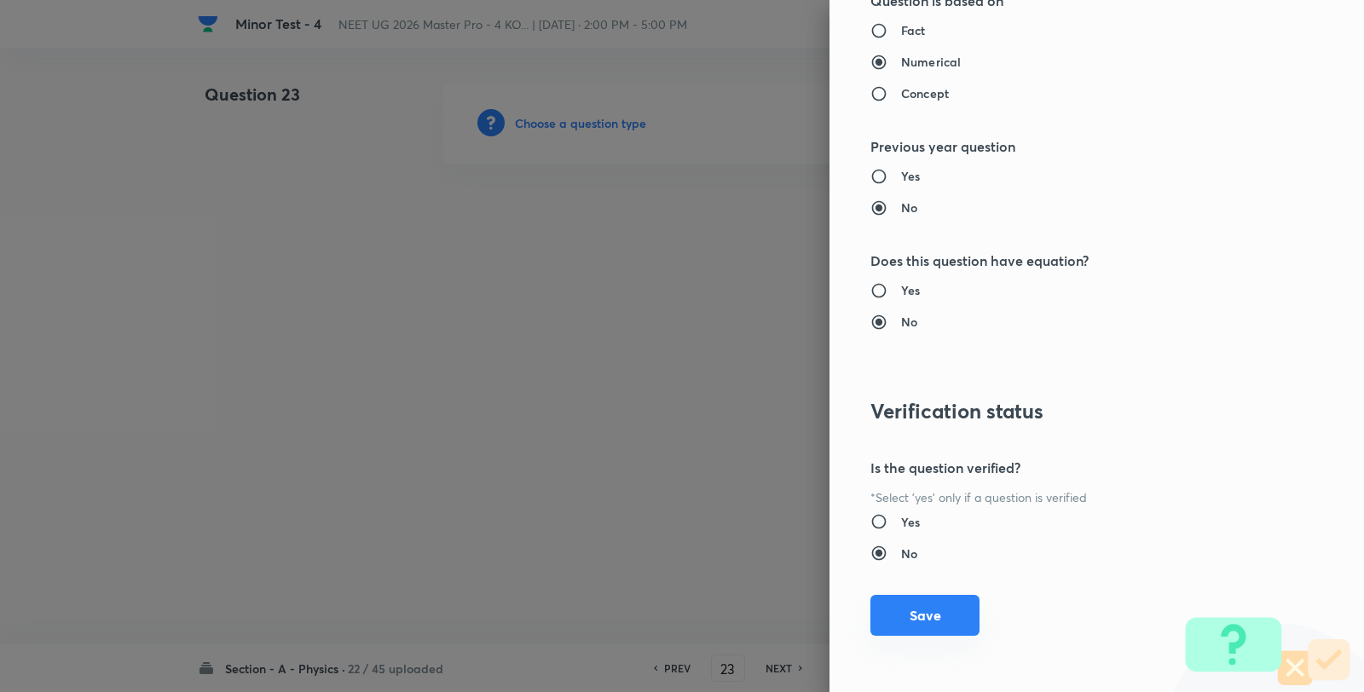
click at [940, 614] on button "Save" at bounding box center [924, 615] width 109 height 41
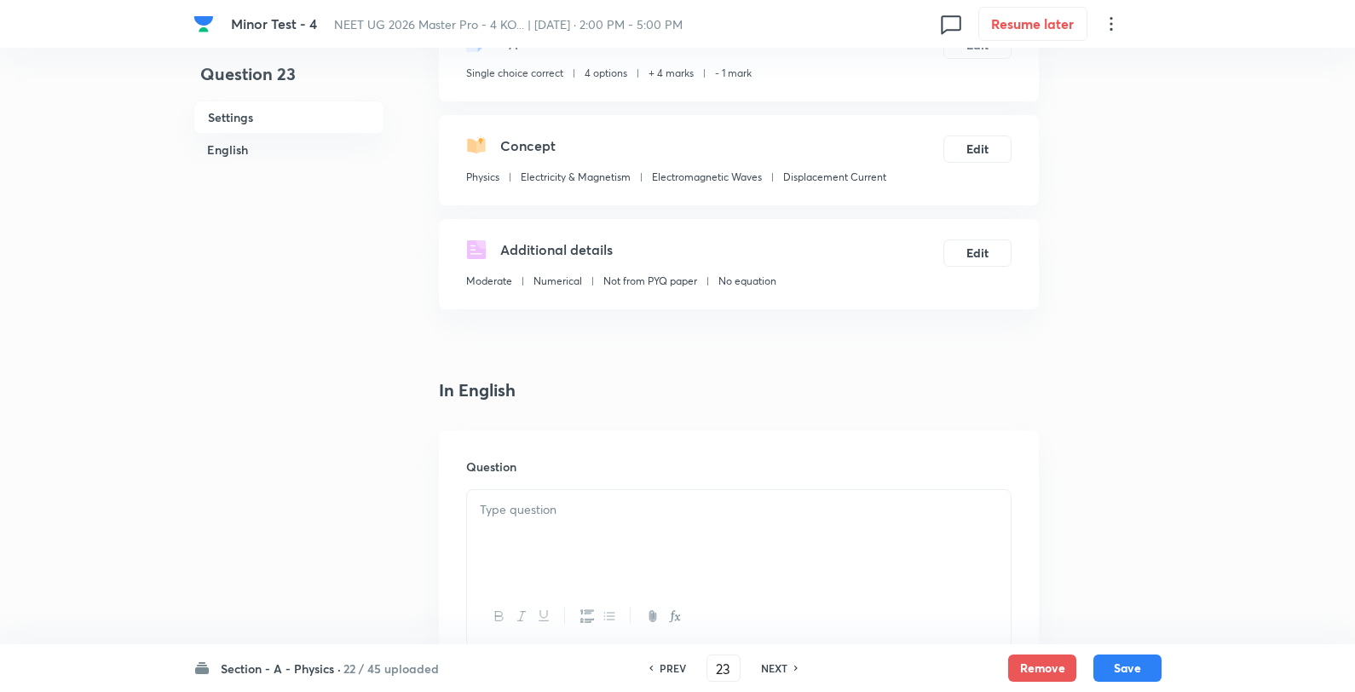
scroll to position [284, 0]
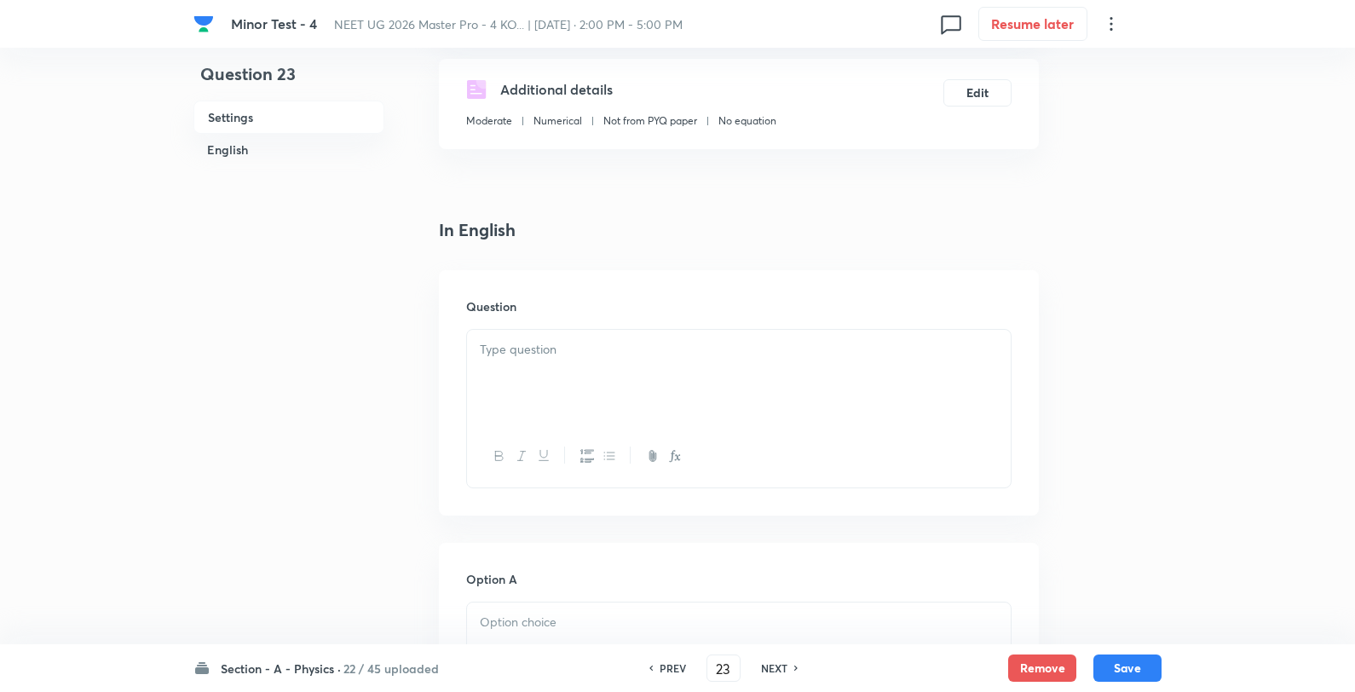
click at [649, 407] on div at bounding box center [739, 377] width 544 height 95
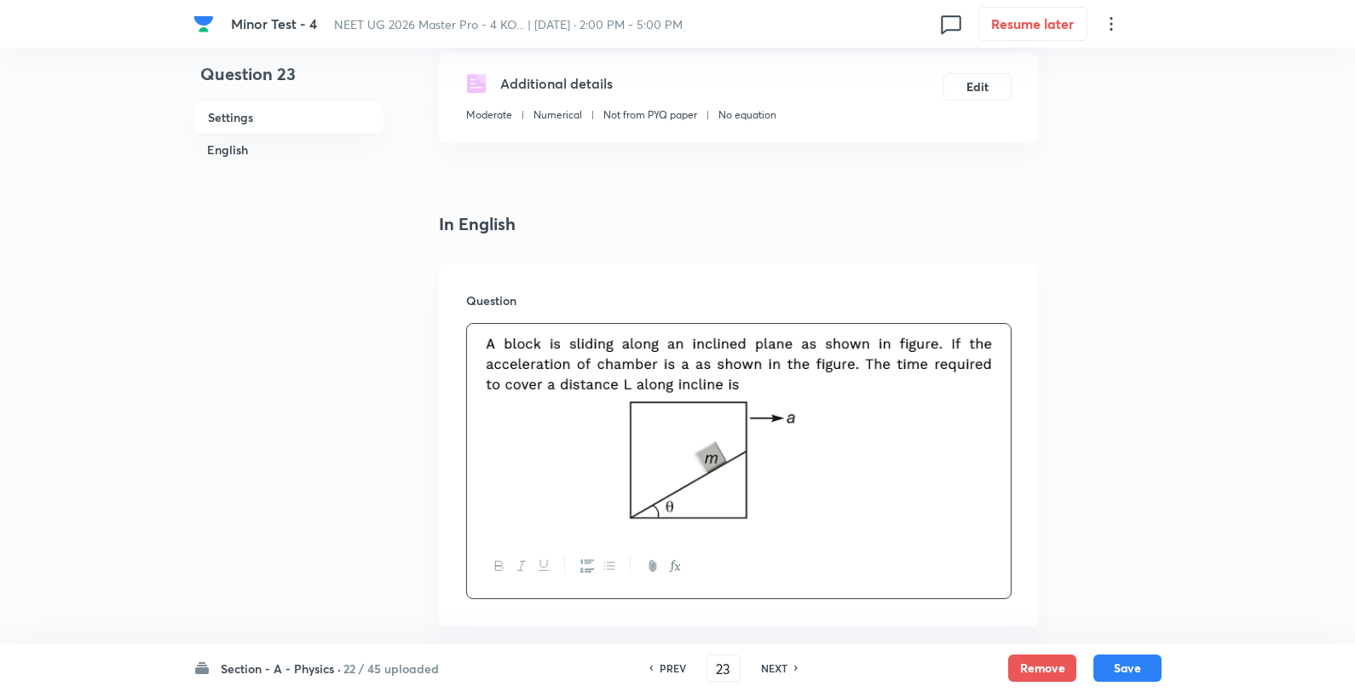
scroll to position [568, 0]
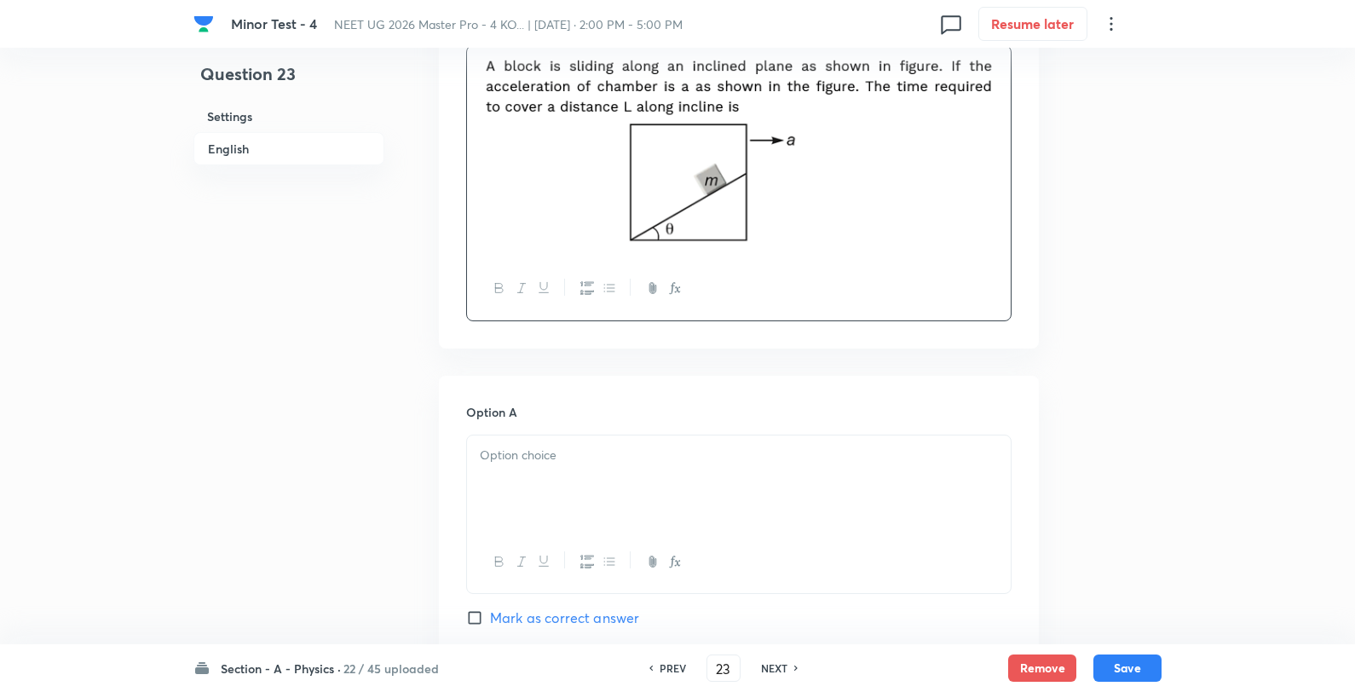
click at [548, 474] on div at bounding box center [739, 483] width 544 height 95
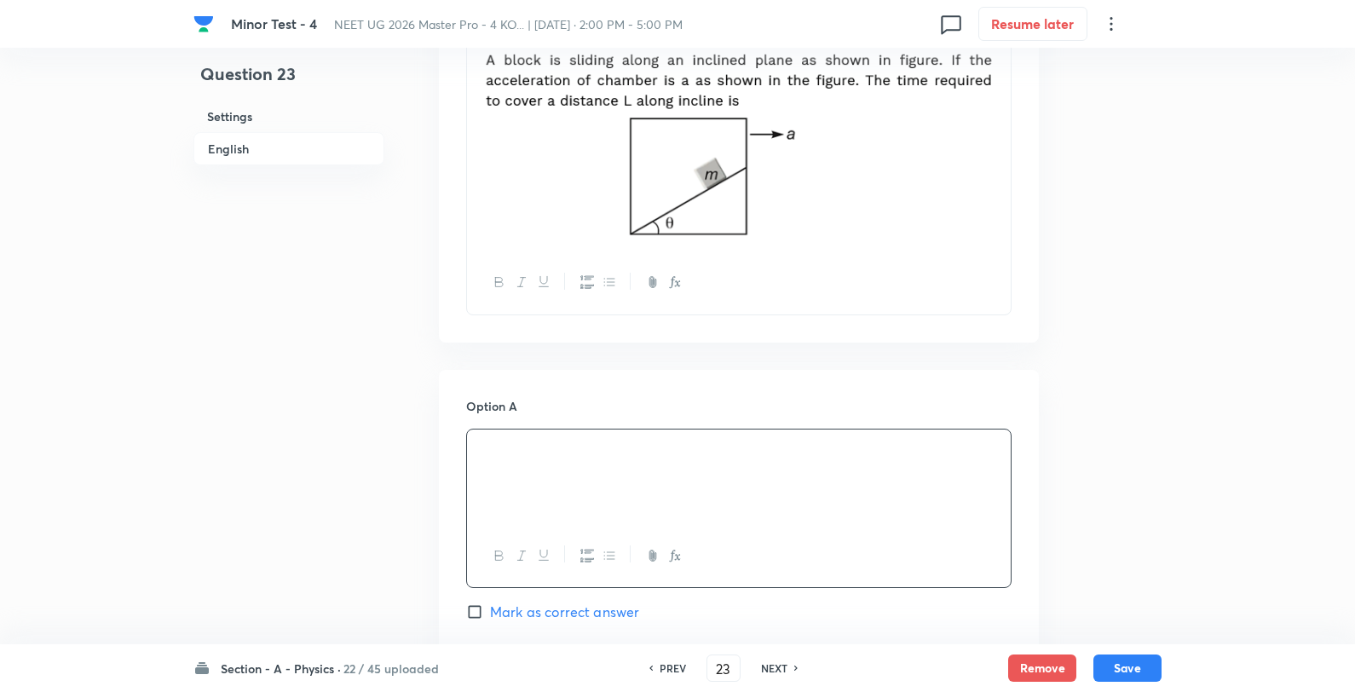
scroll to position [852, 0]
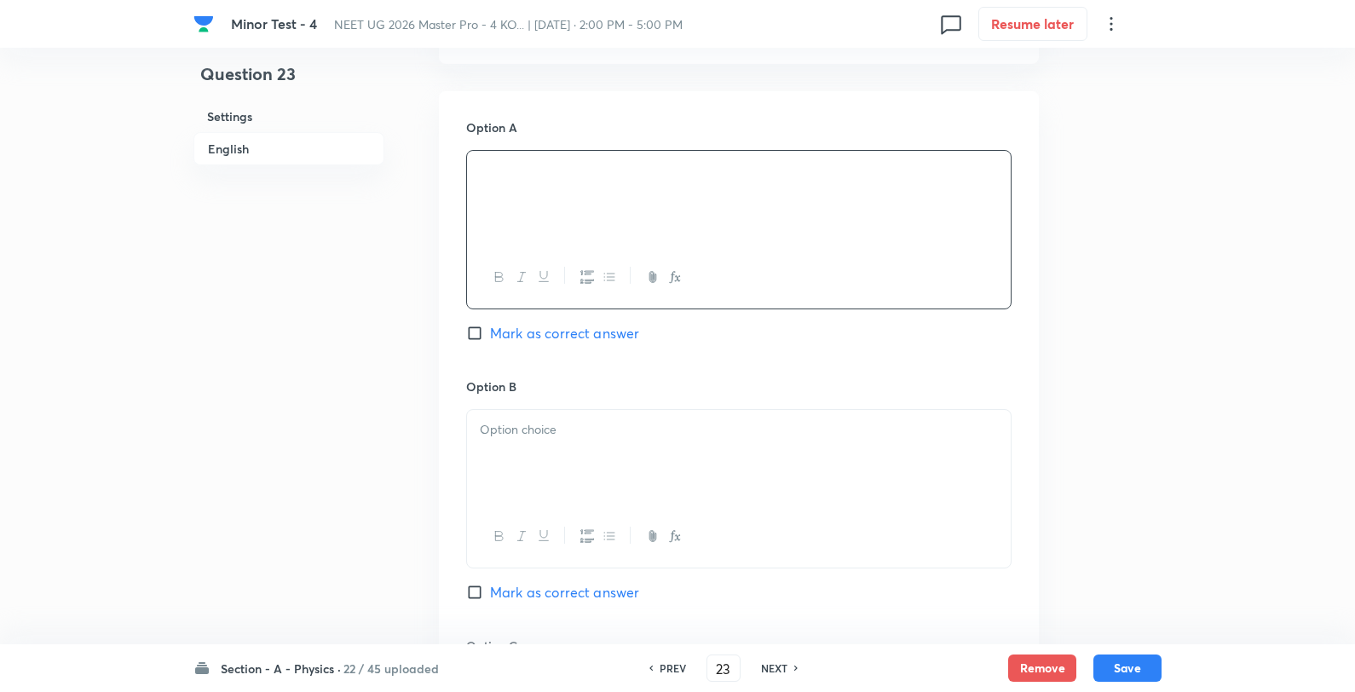
click at [543, 462] on div at bounding box center [739, 457] width 544 height 95
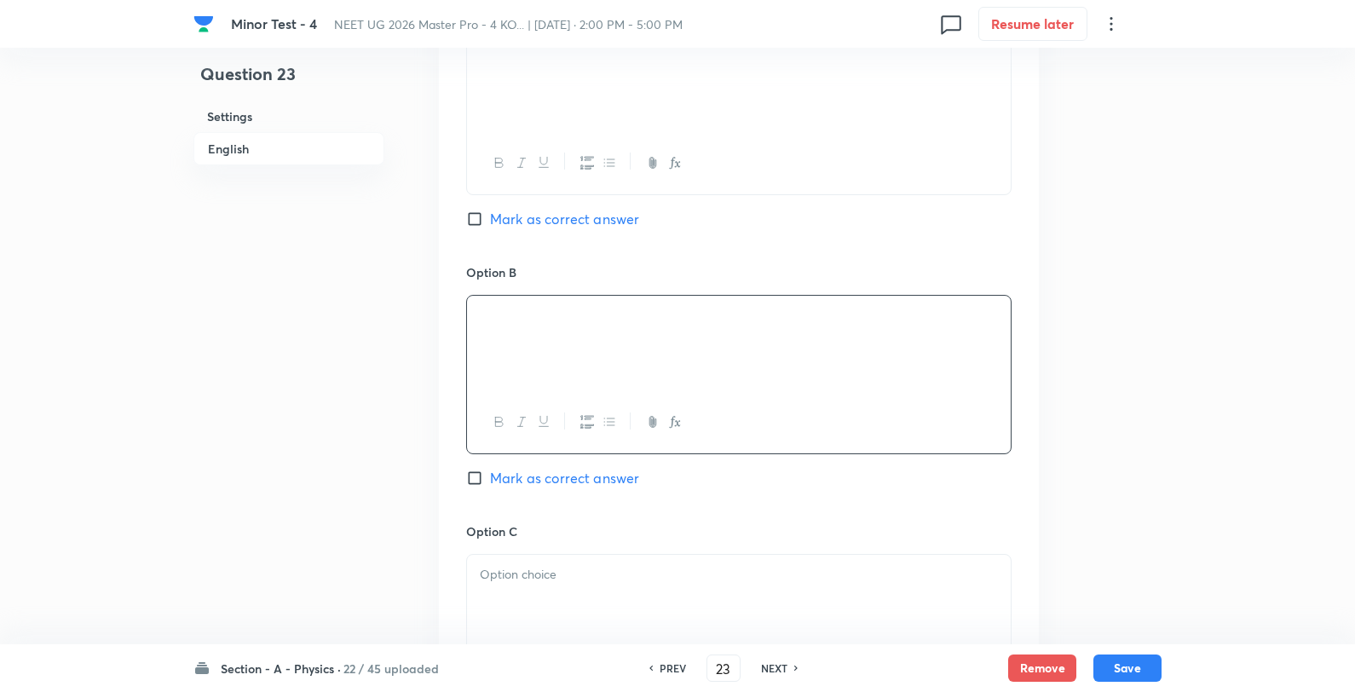
scroll to position [1136, 0]
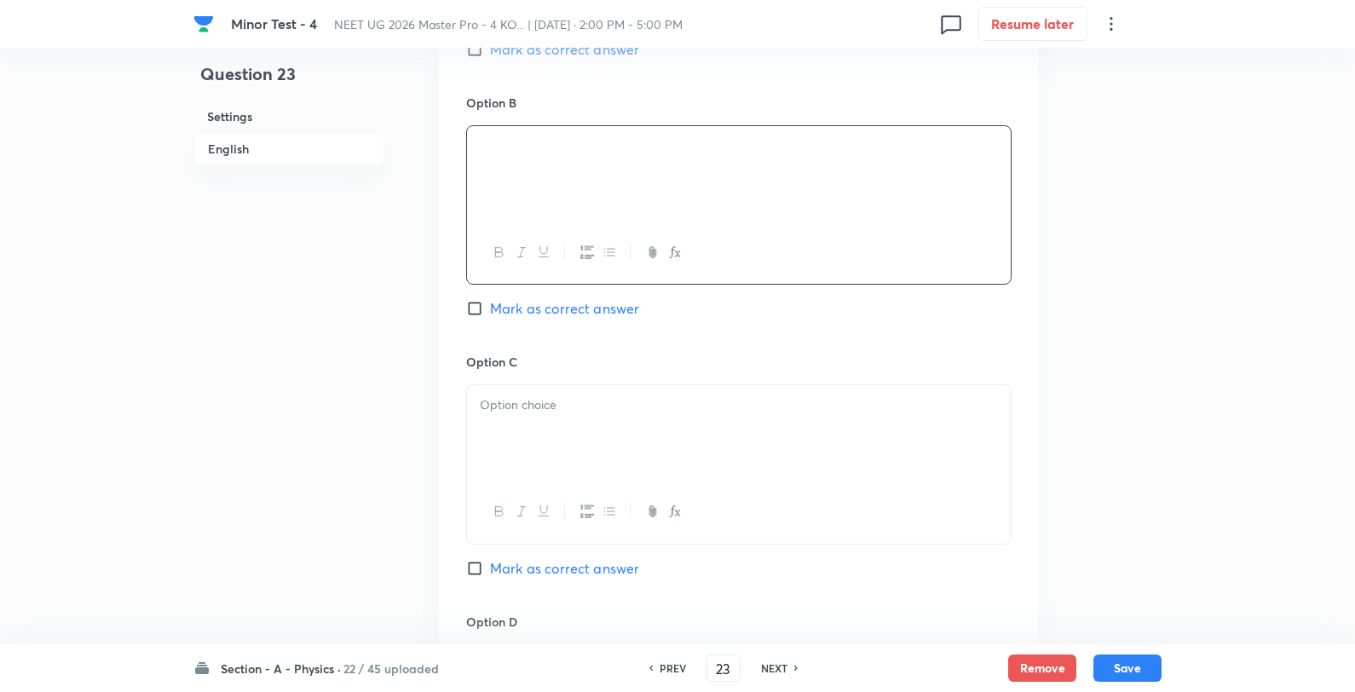
click at [511, 415] on p at bounding box center [739, 405] width 518 height 20
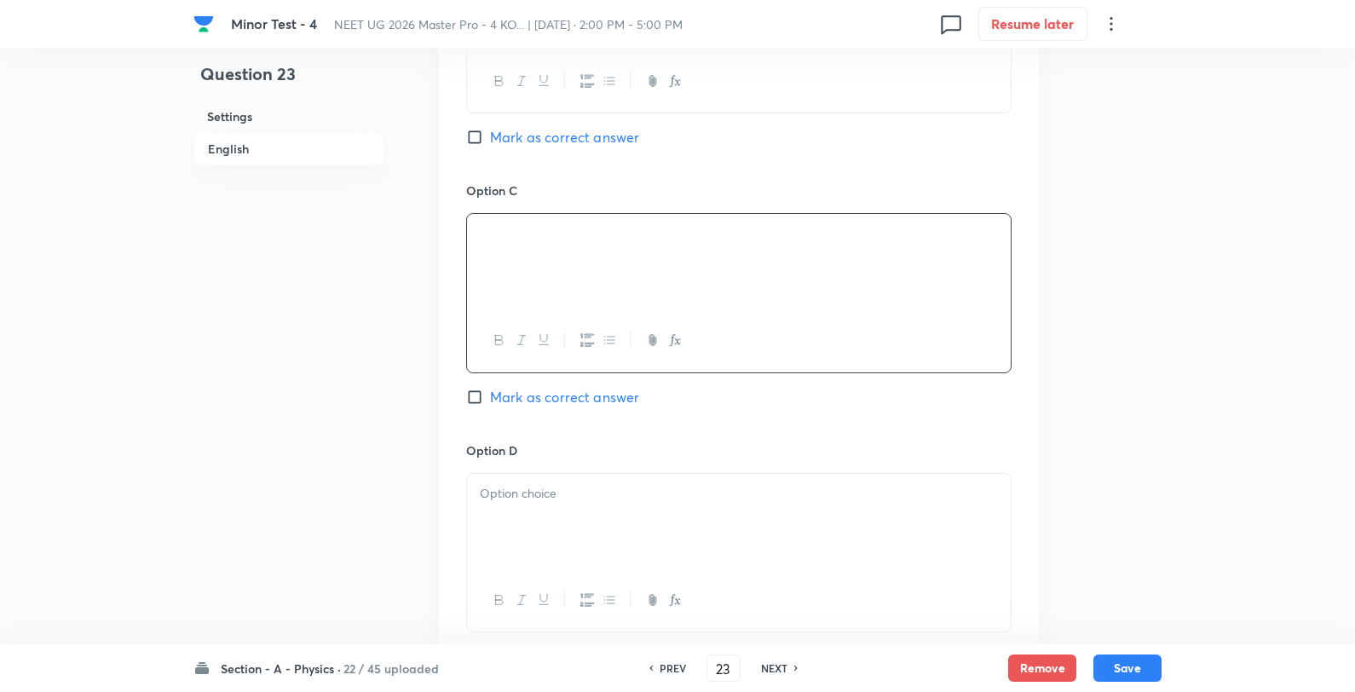
scroll to position [1325, 0]
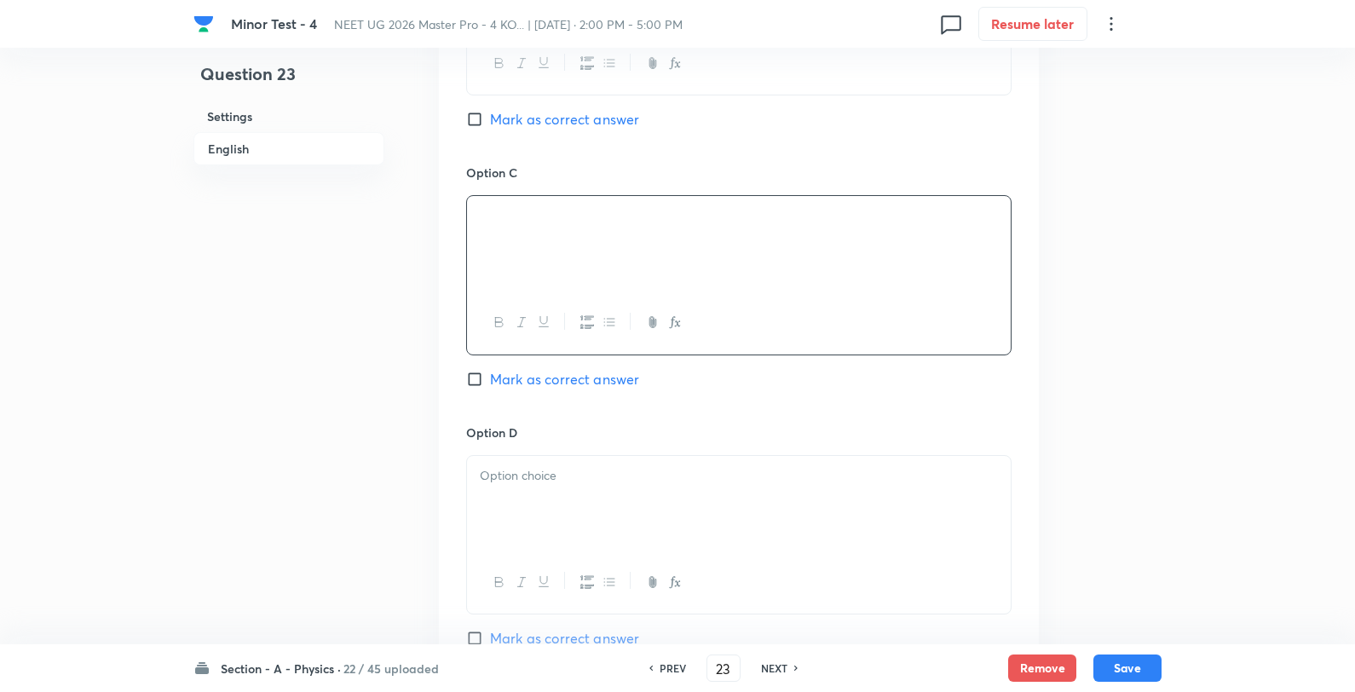
click at [540, 373] on span "Mark as correct answer" at bounding box center [564, 379] width 149 height 20
click at [490, 373] on input "Mark as correct answer" at bounding box center [478, 379] width 24 height 17
checkbox input "true"
click at [557, 483] on p at bounding box center [739, 476] width 518 height 20
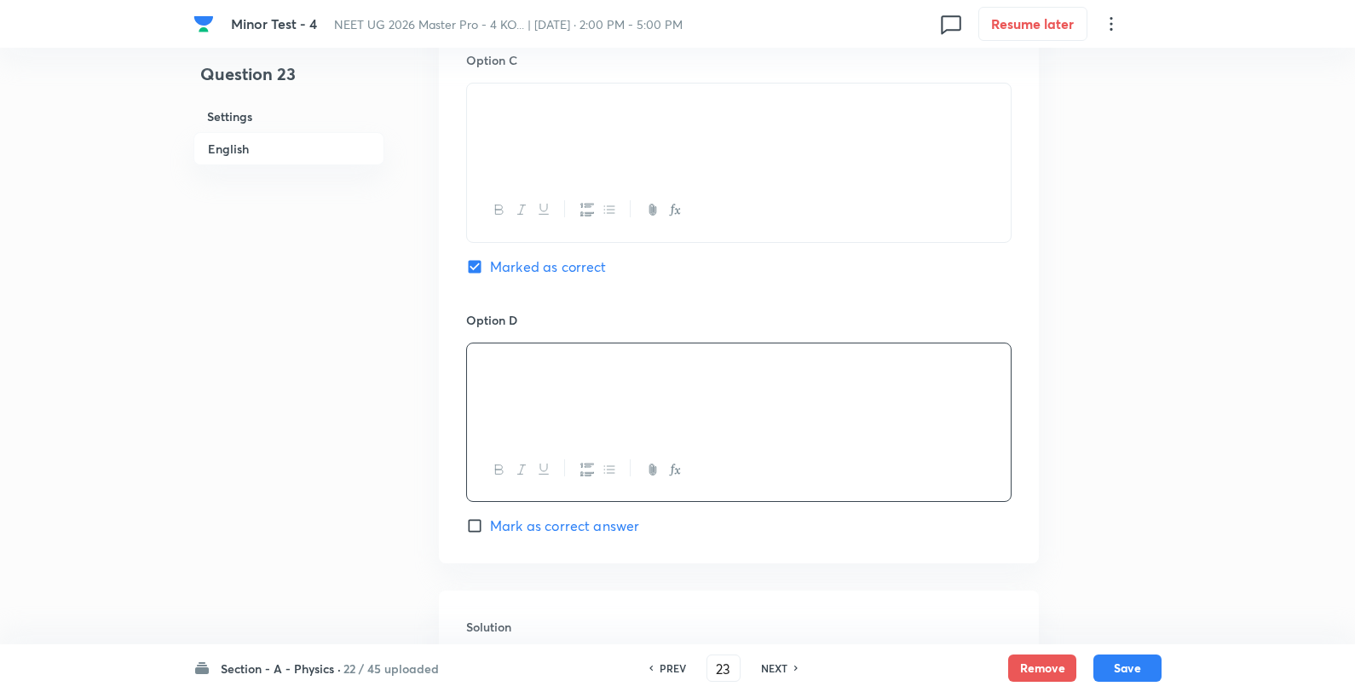
scroll to position [1705, 0]
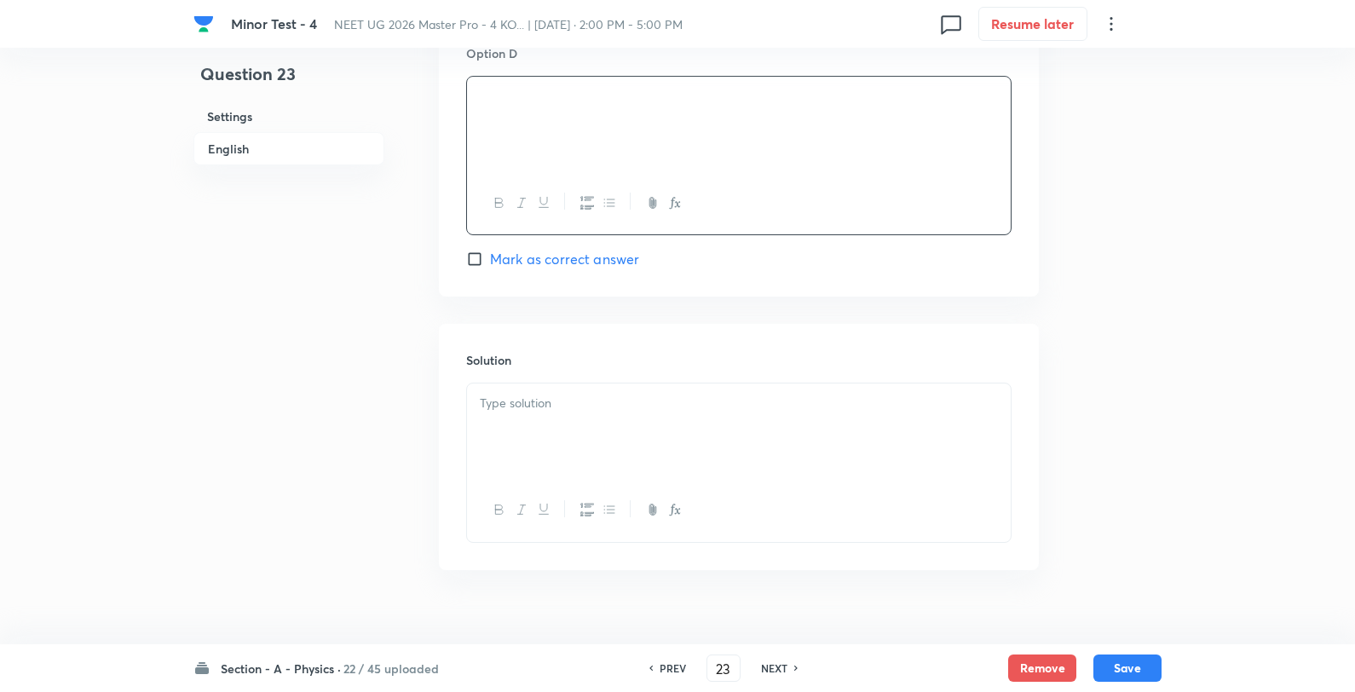
click at [601, 446] on div at bounding box center [739, 431] width 544 height 95
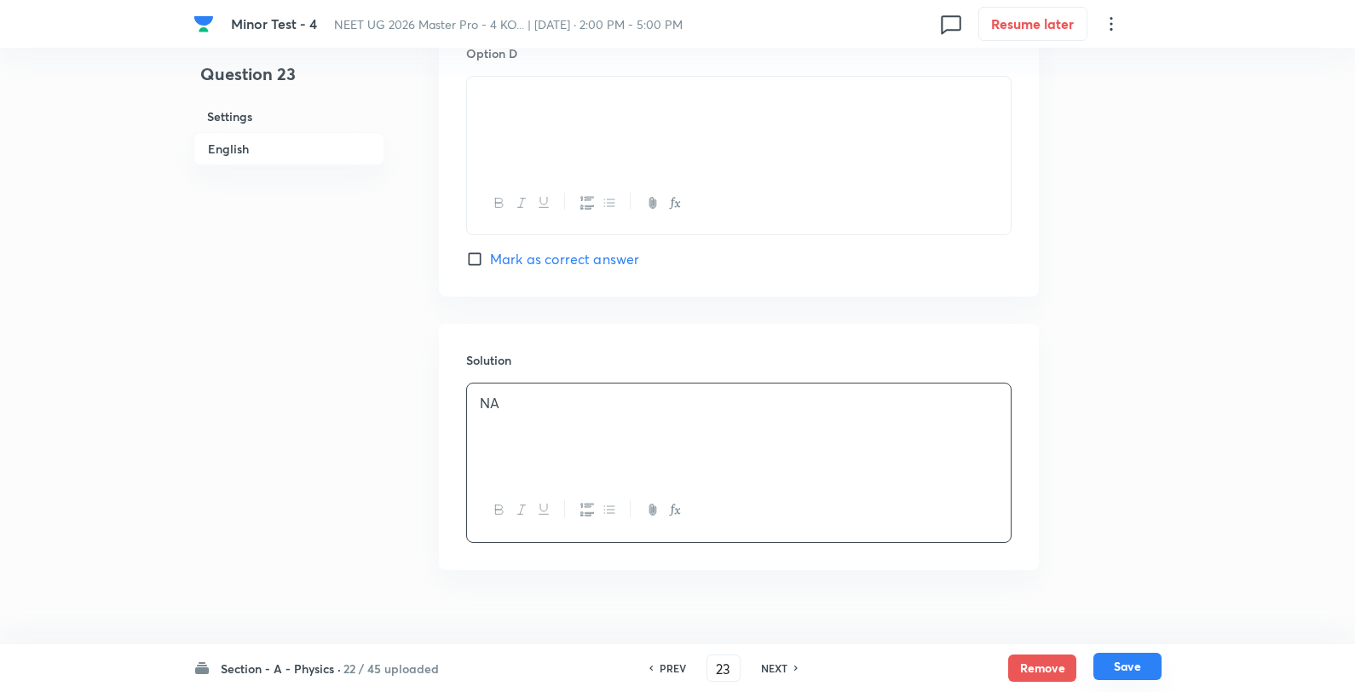
click at [1148, 675] on button "Save" at bounding box center [1128, 666] width 68 height 27
type input "24"
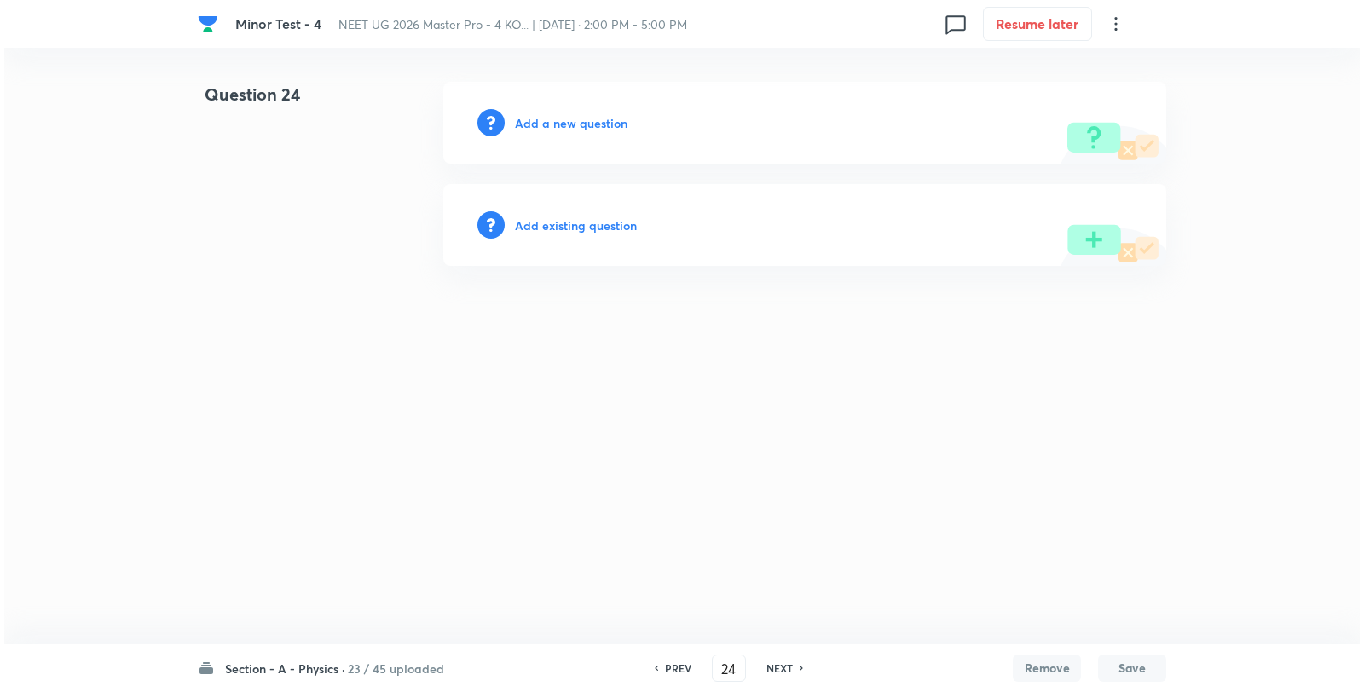
scroll to position [0, 0]
click at [565, 135] on div "Add a new question" at bounding box center [804, 123] width 723 height 82
click at [578, 120] on h6 "Add a new question" at bounding box center [571, 123] width 113 height 18
click at [578, 120] on h6 "Choose a question type" at bounding box center [580, 123] width 131 height 18
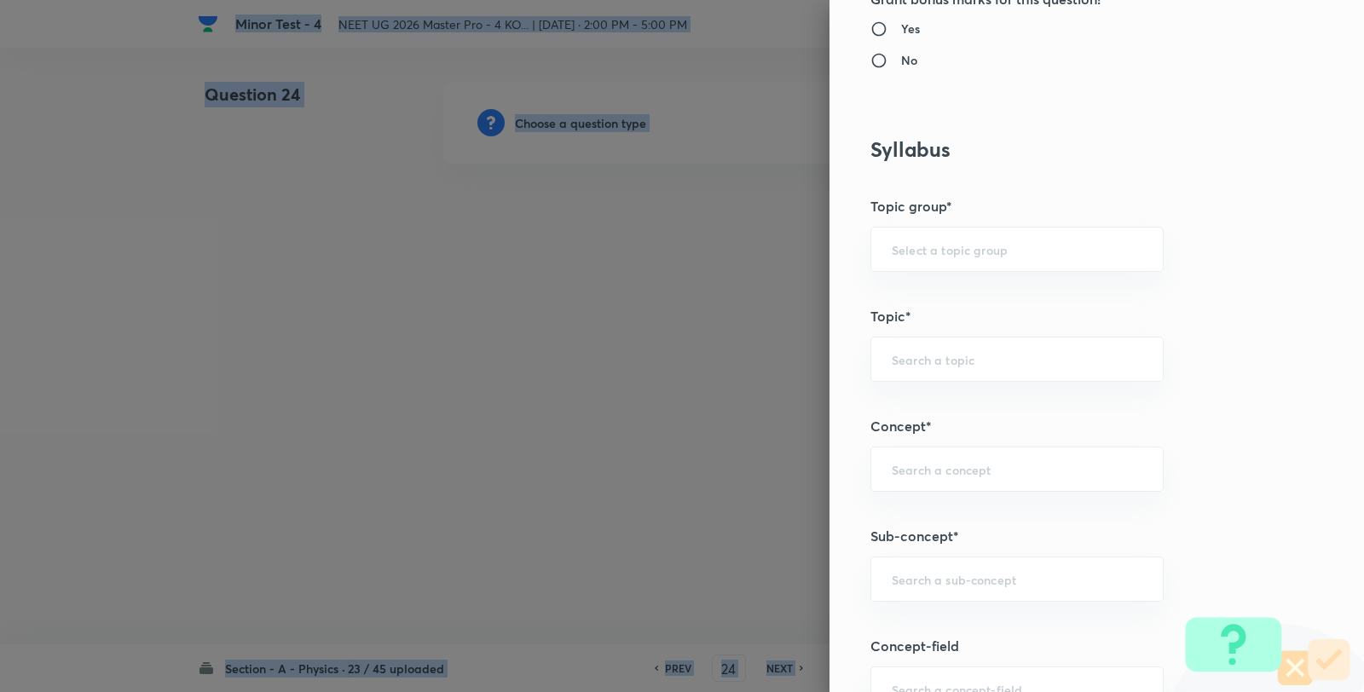
scroll to position [1136, 0]
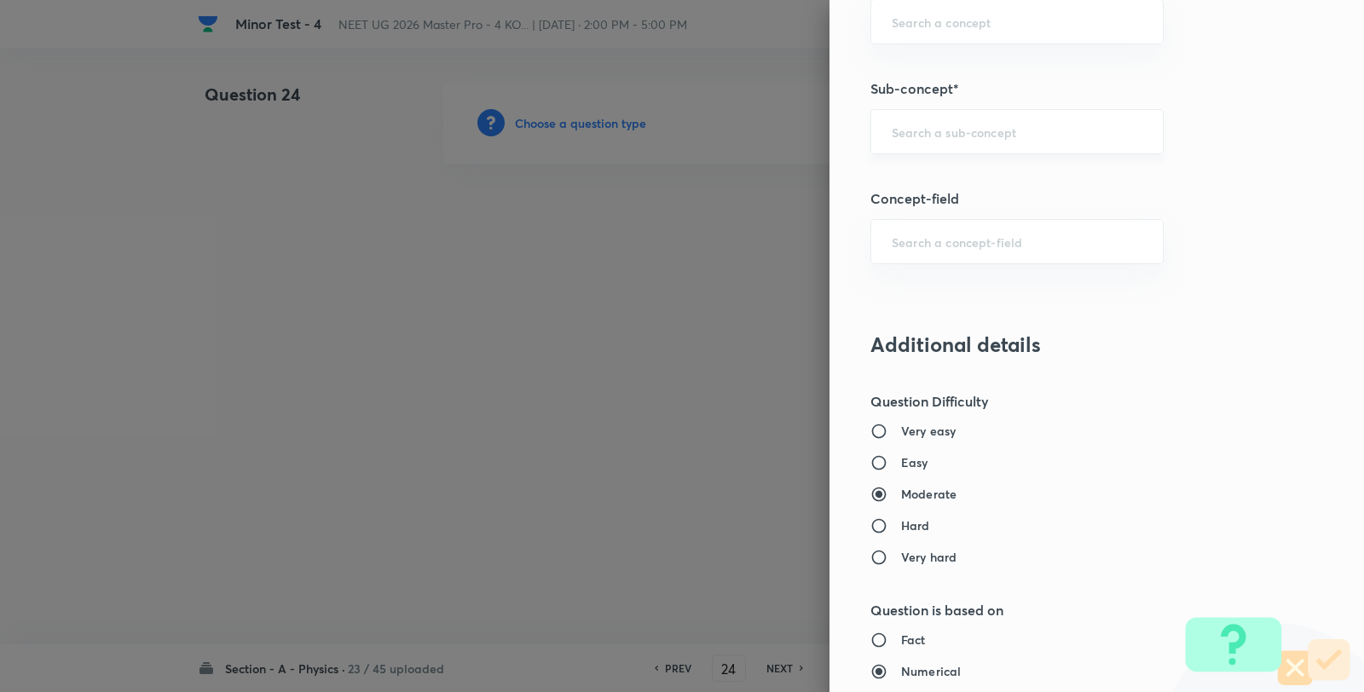
click at [965, 124] on input "text" at bounding box center [1017, 132] width 251 height 16
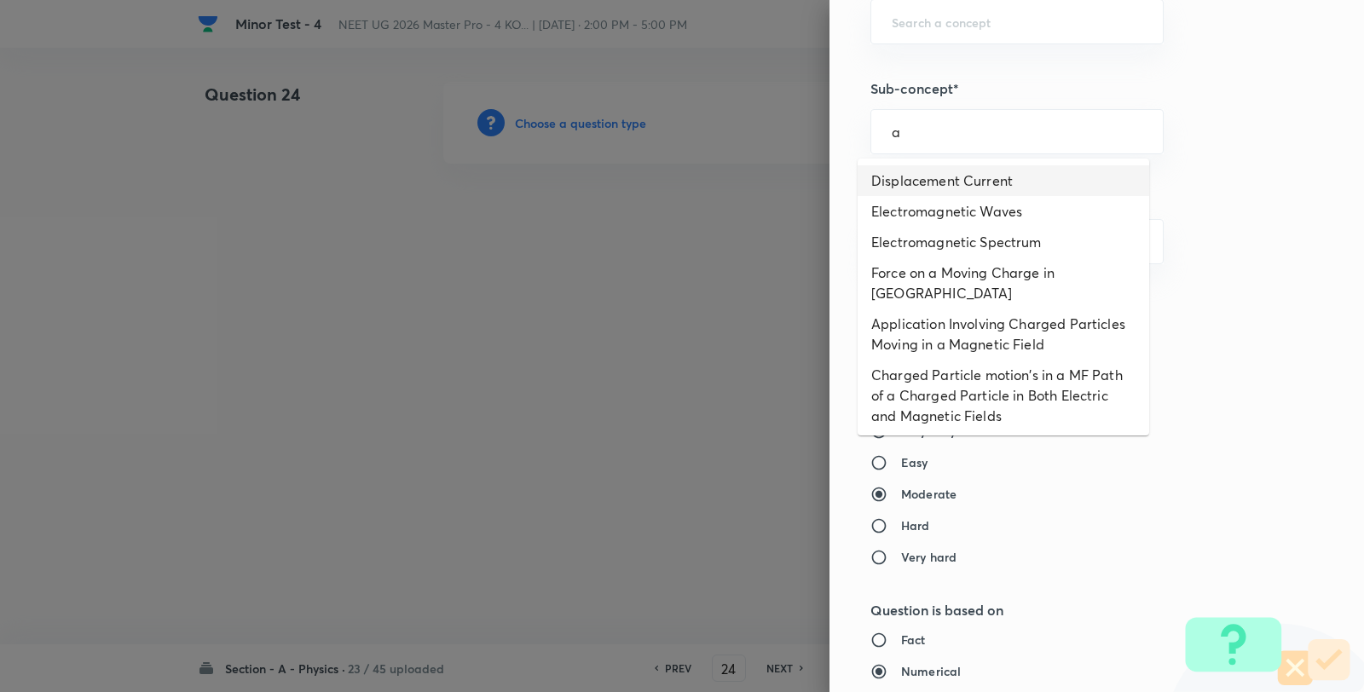
click at [952, 171] on li "Displacement Current" at bounding box center [1002, 180] width 291 height 31
type input "Displacement Current"
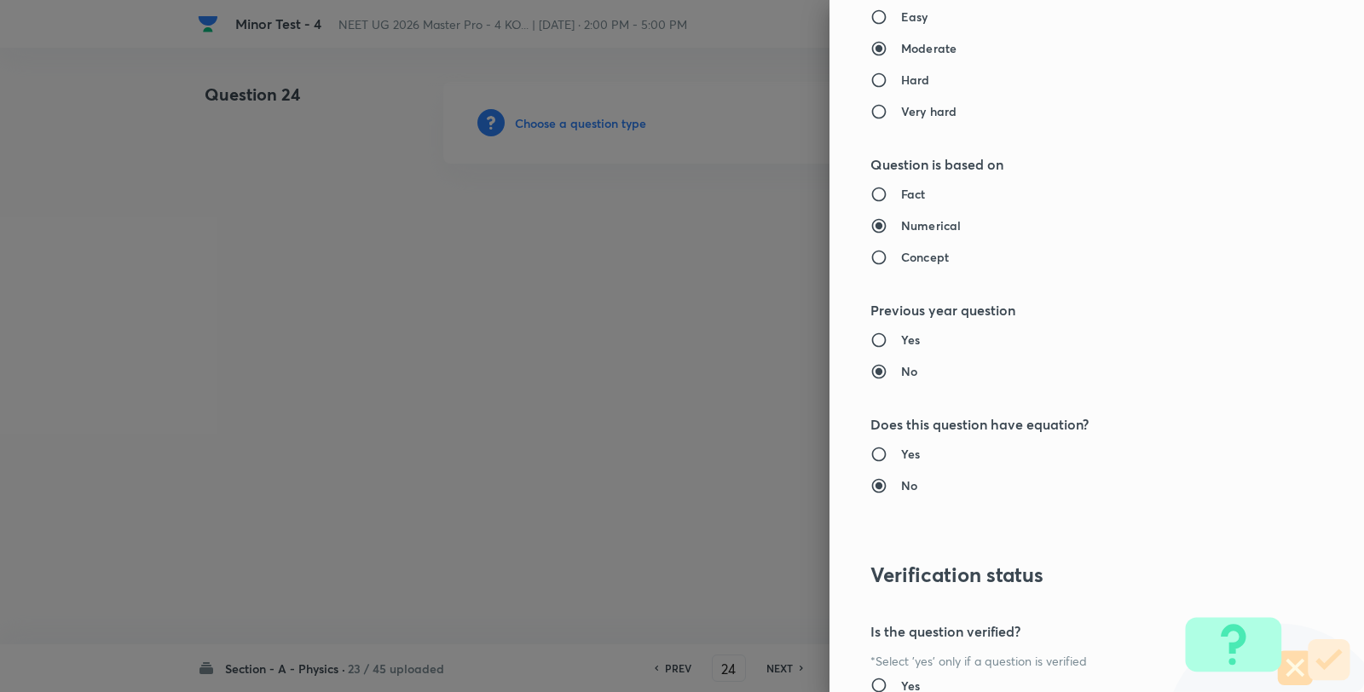
type input "Physics"
type input "Electricity & Magnetism"
type input "Electromagnetic Waves"
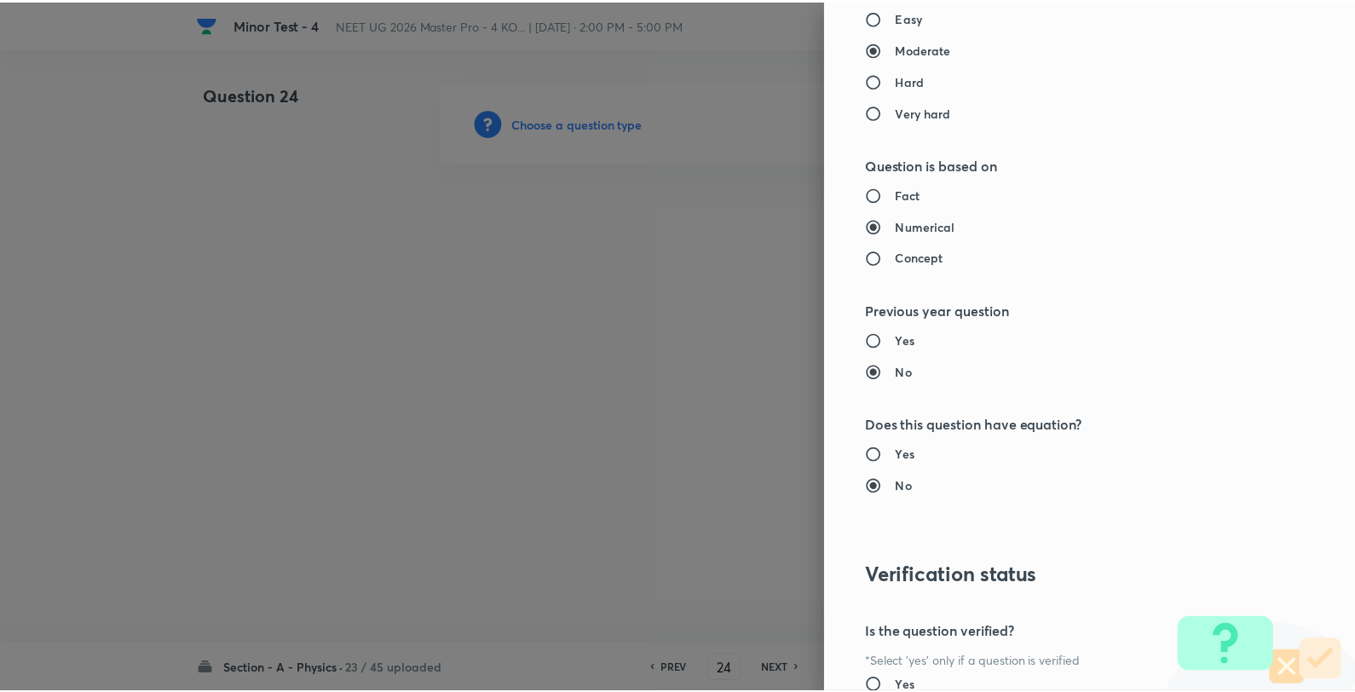
scroll to position [1746, 0]
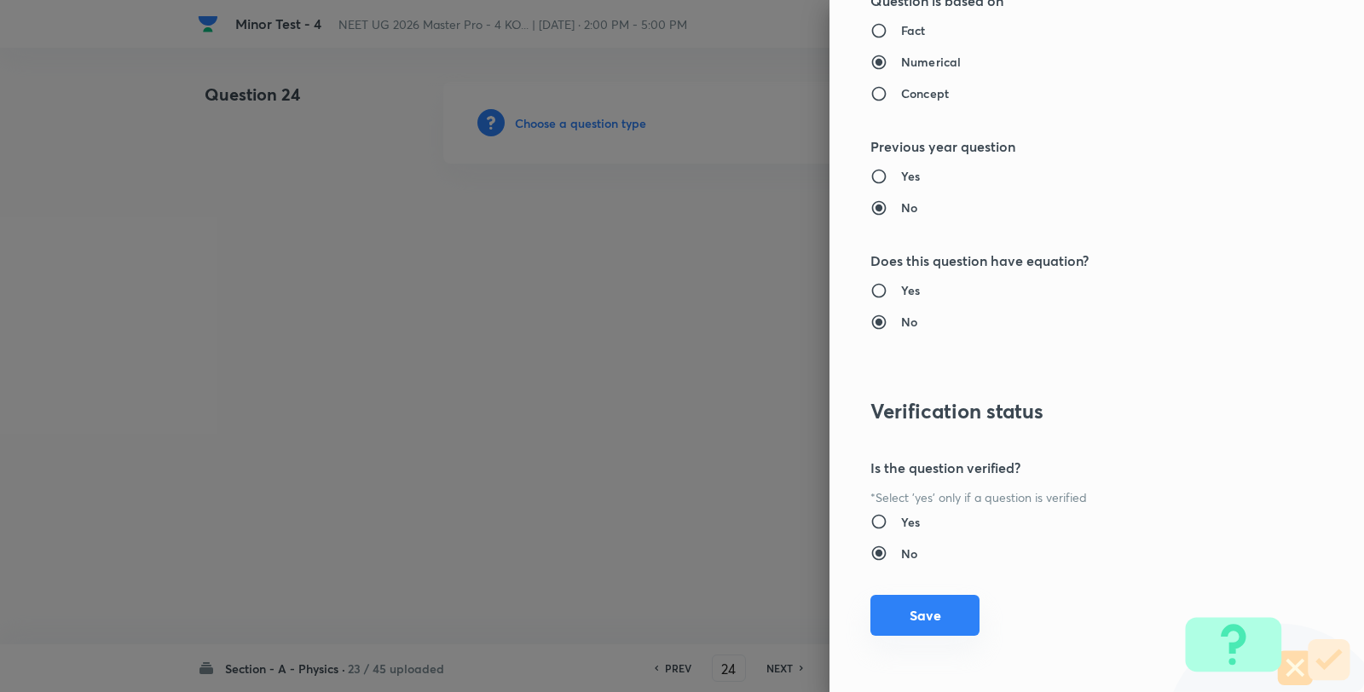
click at [921, 610] on button "Save" at bounding box center [924, 615] width 109 height 41
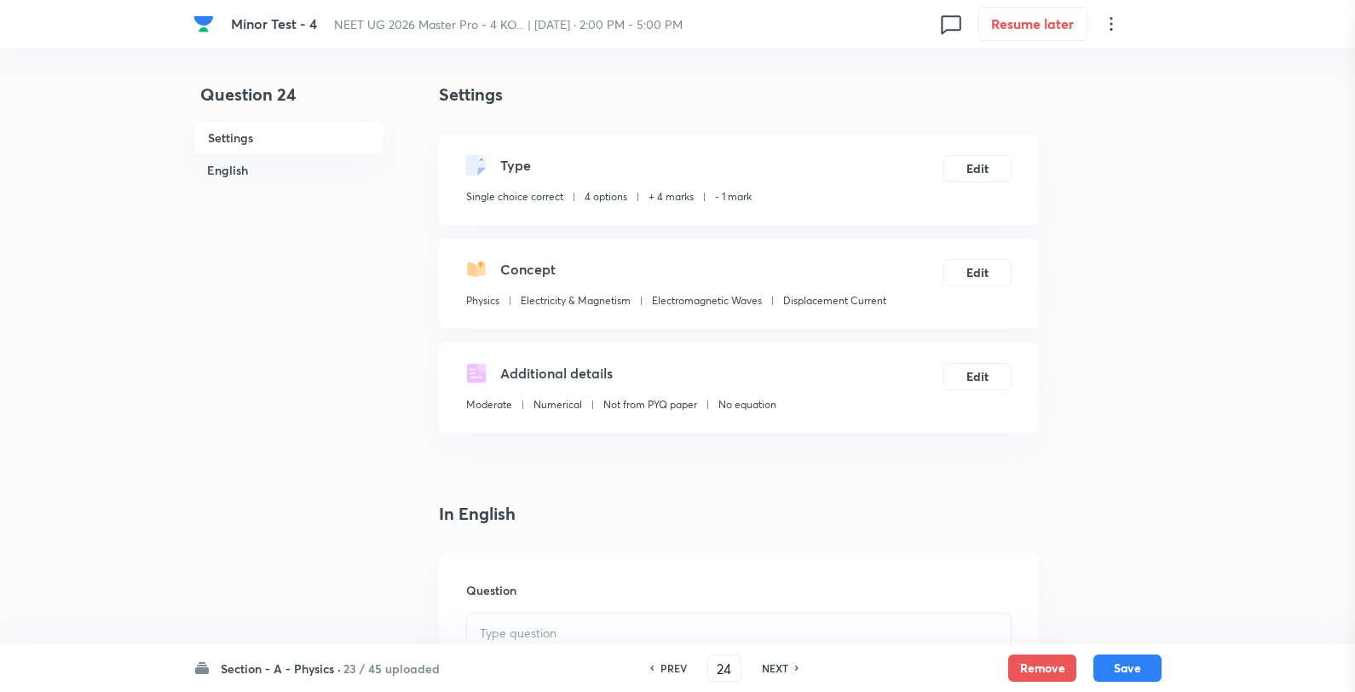
scroll to position [284, 0]
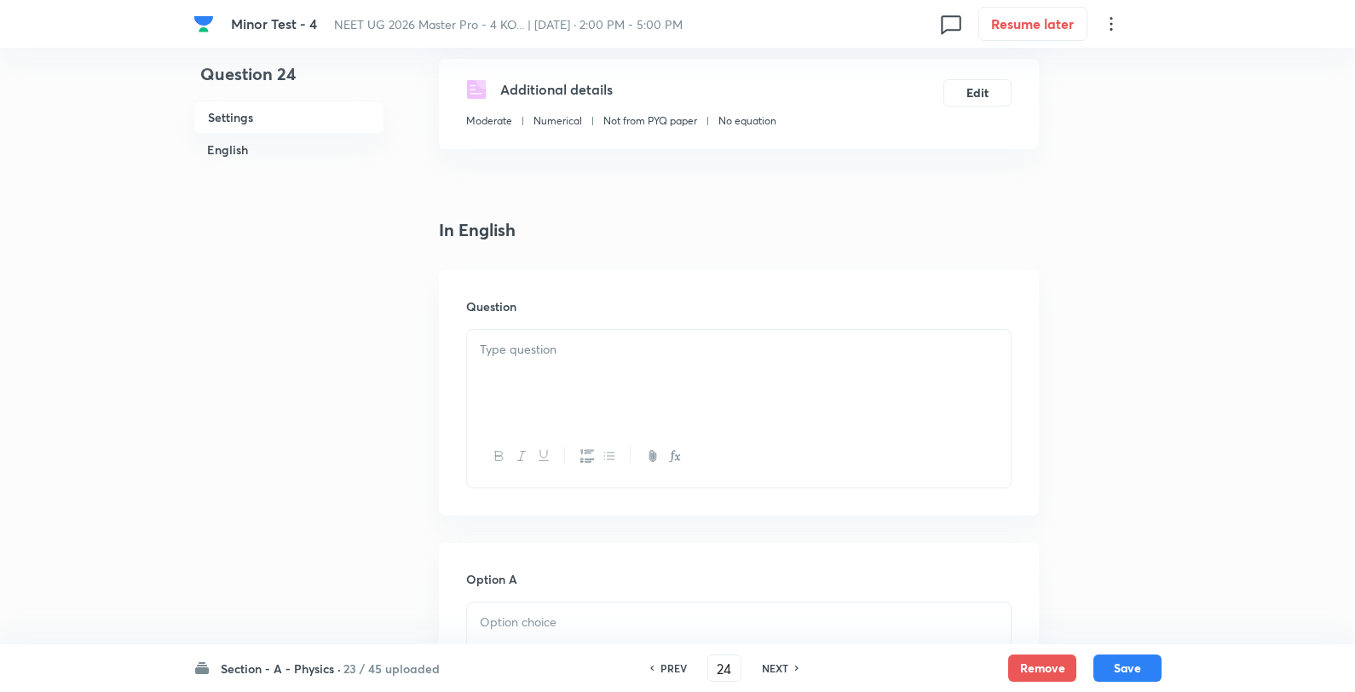
click at [600, 403] on div at bounding box center [739, 377] width 544 height 95
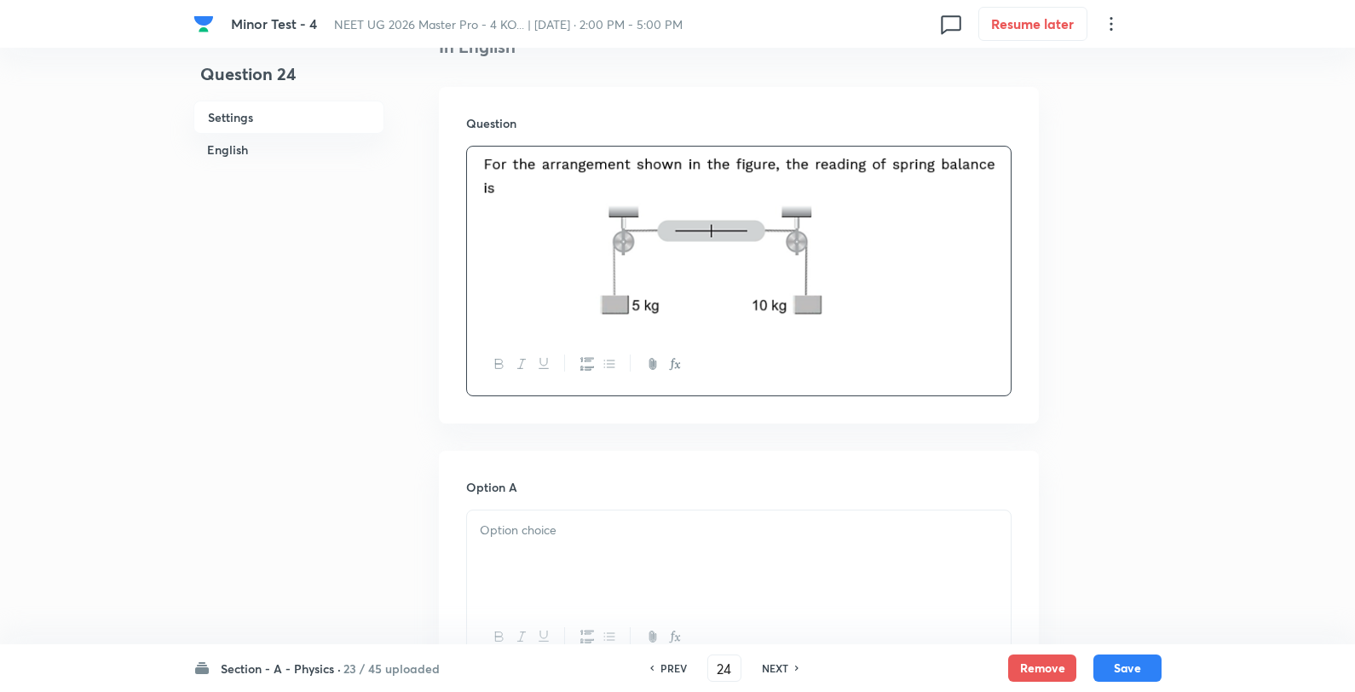
scroll to position [757, 0]
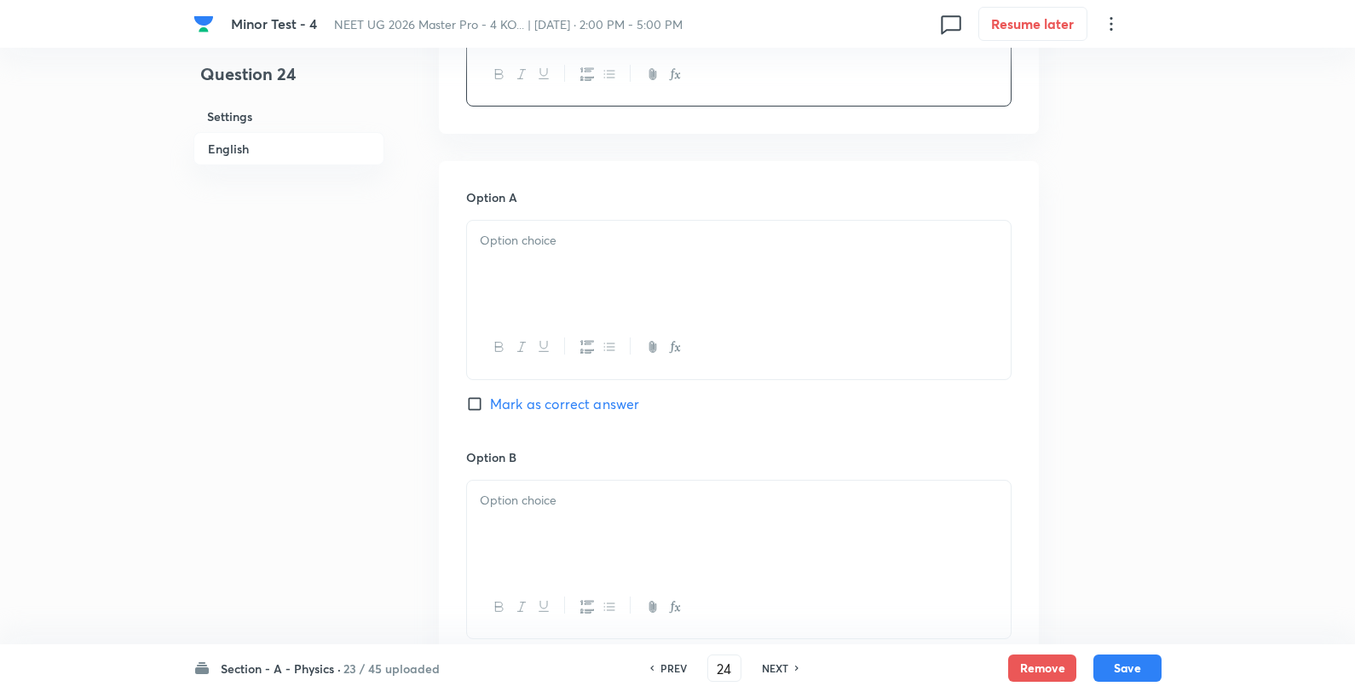
click at [565, 268] on div at bounding box center [739, 268] width 544 height 95
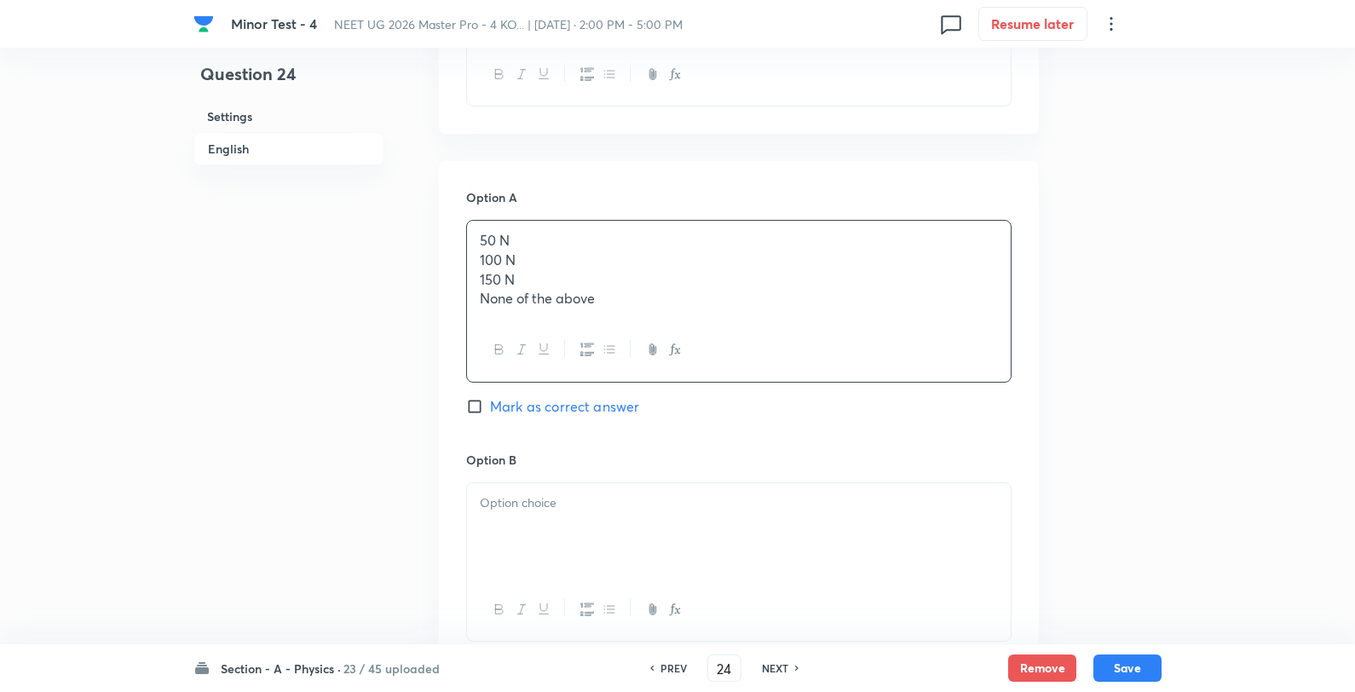
click at [627, 225] on div "50 N 100 N 150 N None of the above" at bounding box center [739, 270] width 544 height 98
click at [506, 492] on div at bounding box center [739, 528] width 544 height 95
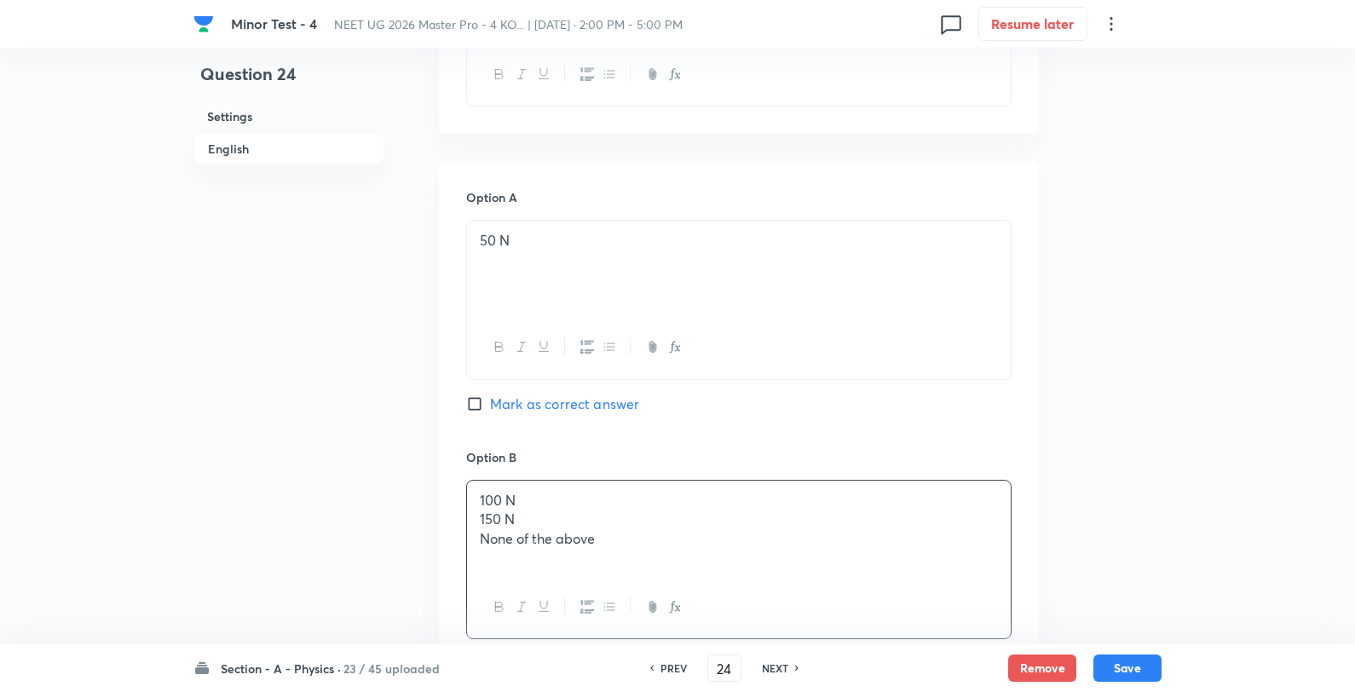
click at [599, 486] on div "100 N 150 N None of the above" at bounding box center [739, 528] width 544 height 95
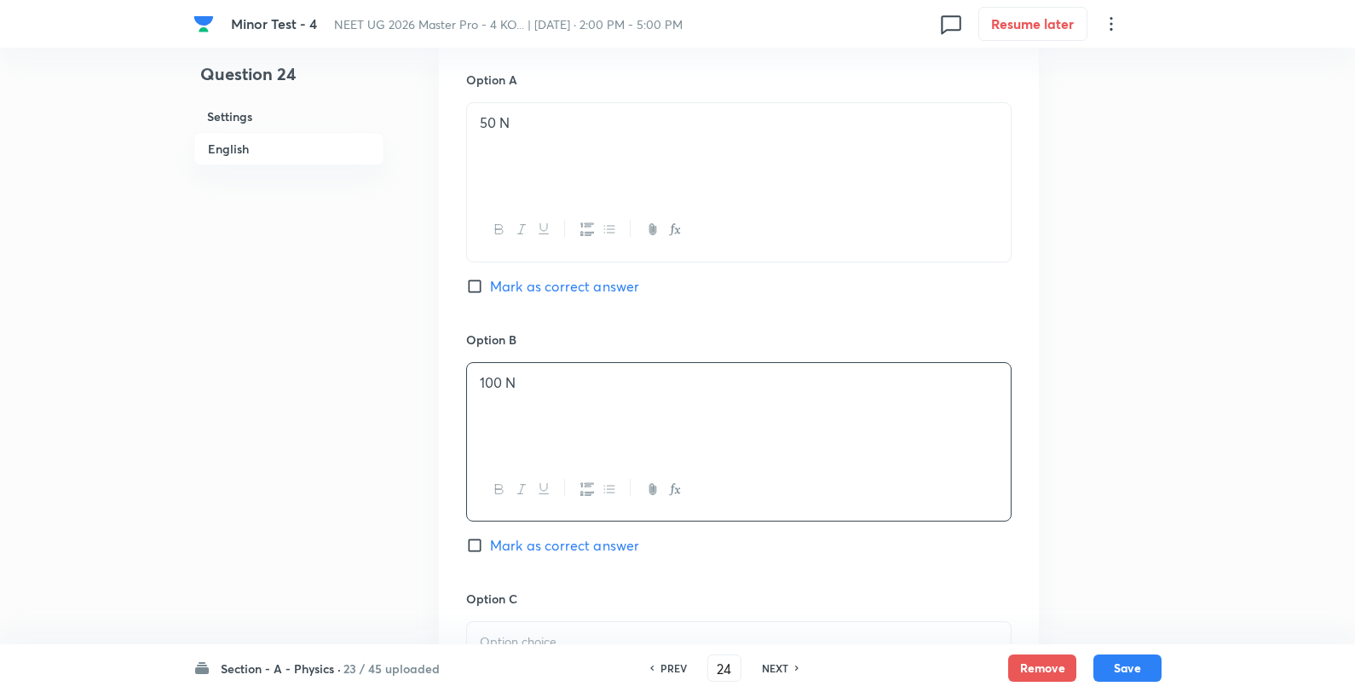
scroll to position [1042, 0]
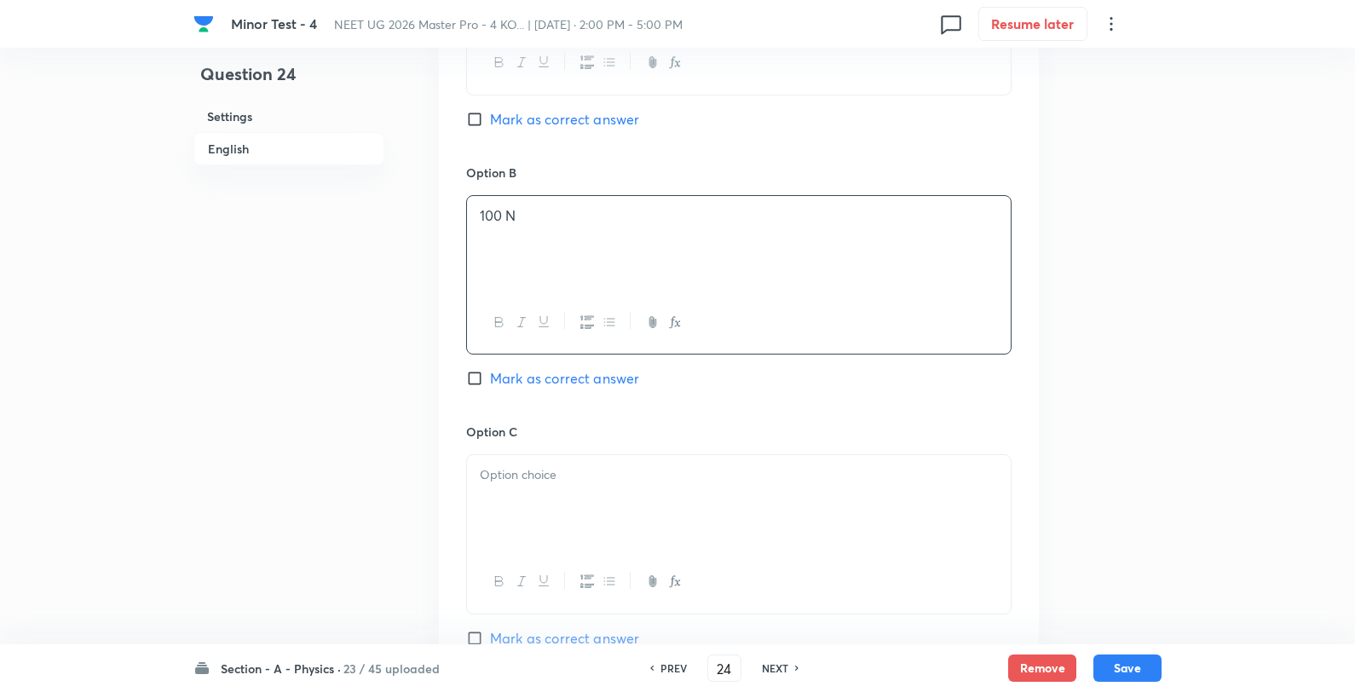
click at [543, 493] on div at bounding box center [739, 502] width 544 height 95
click at [627, 471] on p "150 N" at bounding box center [739, 475] width 518 height 20
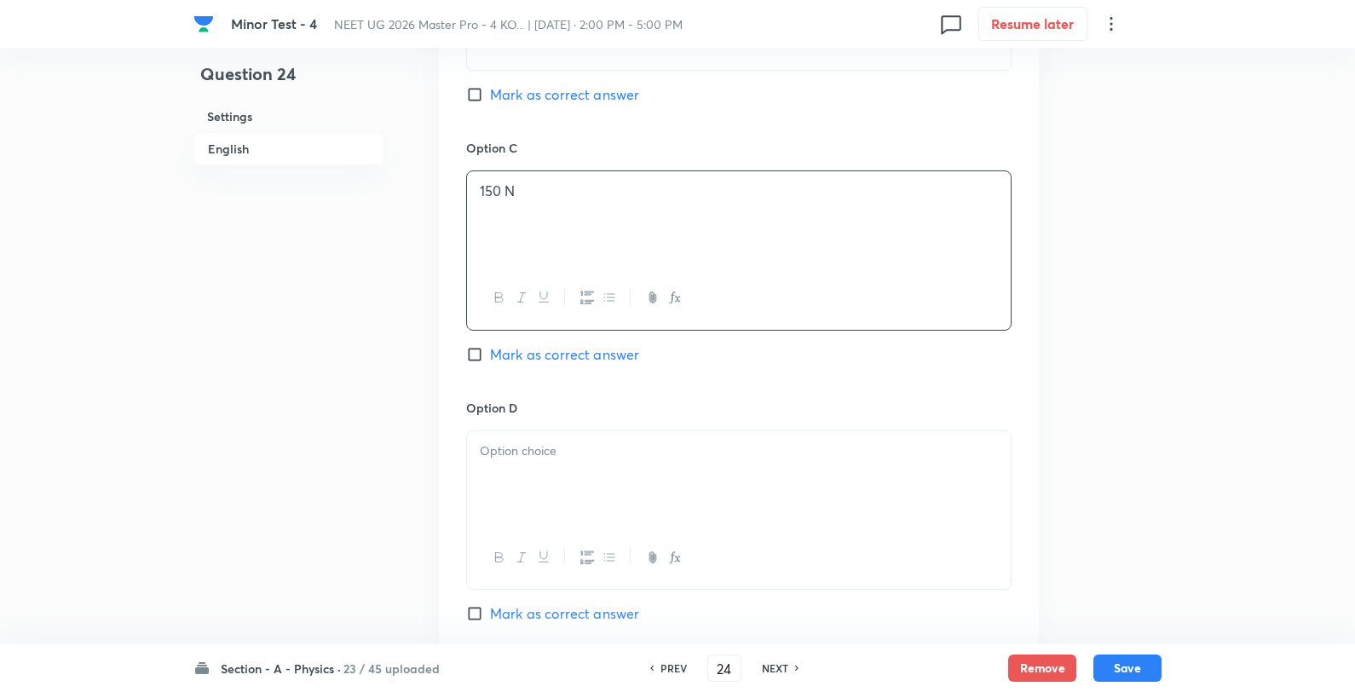
click at [588, 439] on div at bounding box center [739, 478] width 544 height 95
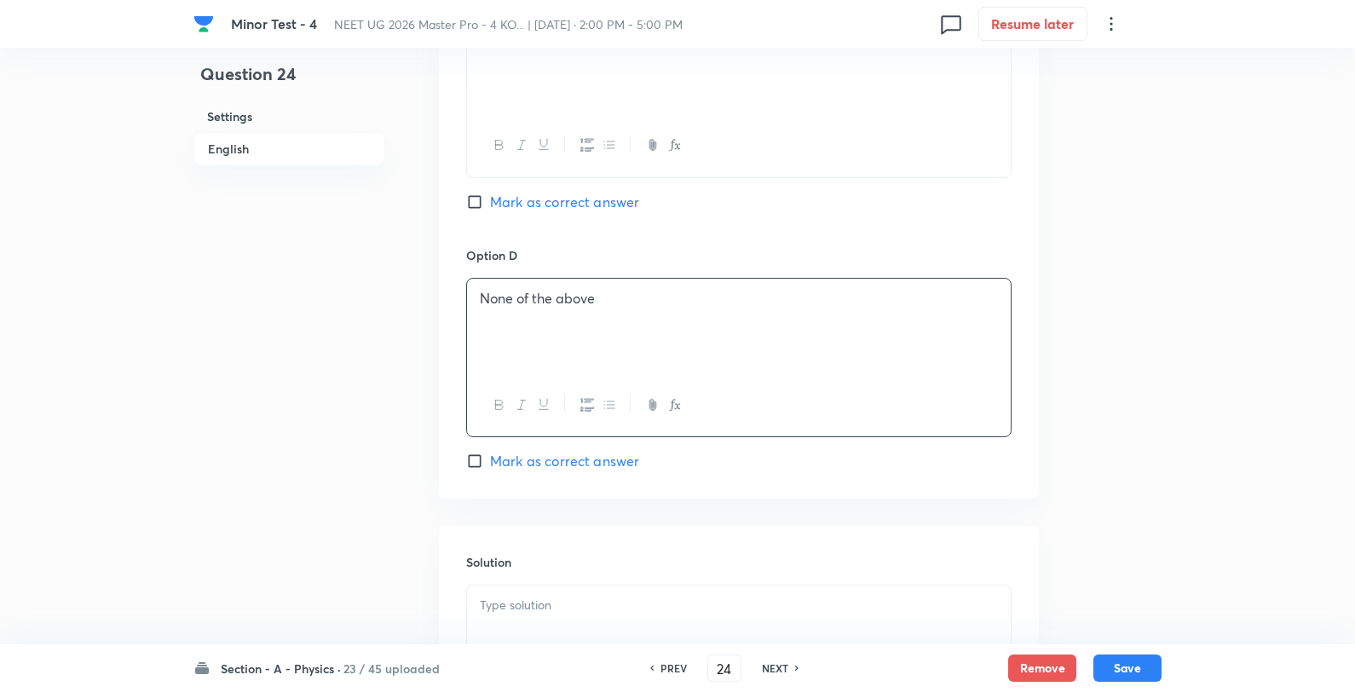
scroll to position [1705, 0]
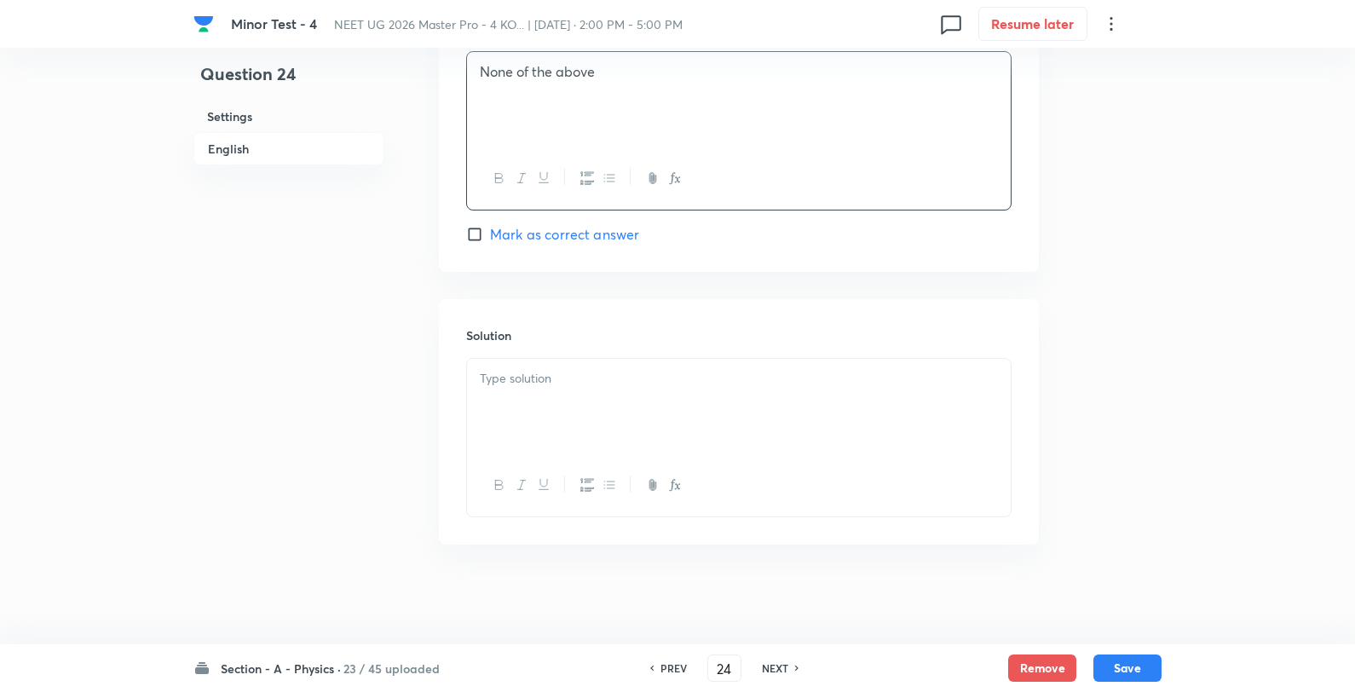
click at [565, 241] on span "Mark as correct answer" at bounding box center [564, 234] width 149 height 20
click at [490, 241] on input "Mark as correct answer" at bounding box center [478, 234] width 24 height 17
checkbox input "true"
click at [574, 436] on div at bounding box center [739, 406] width 544 height 95
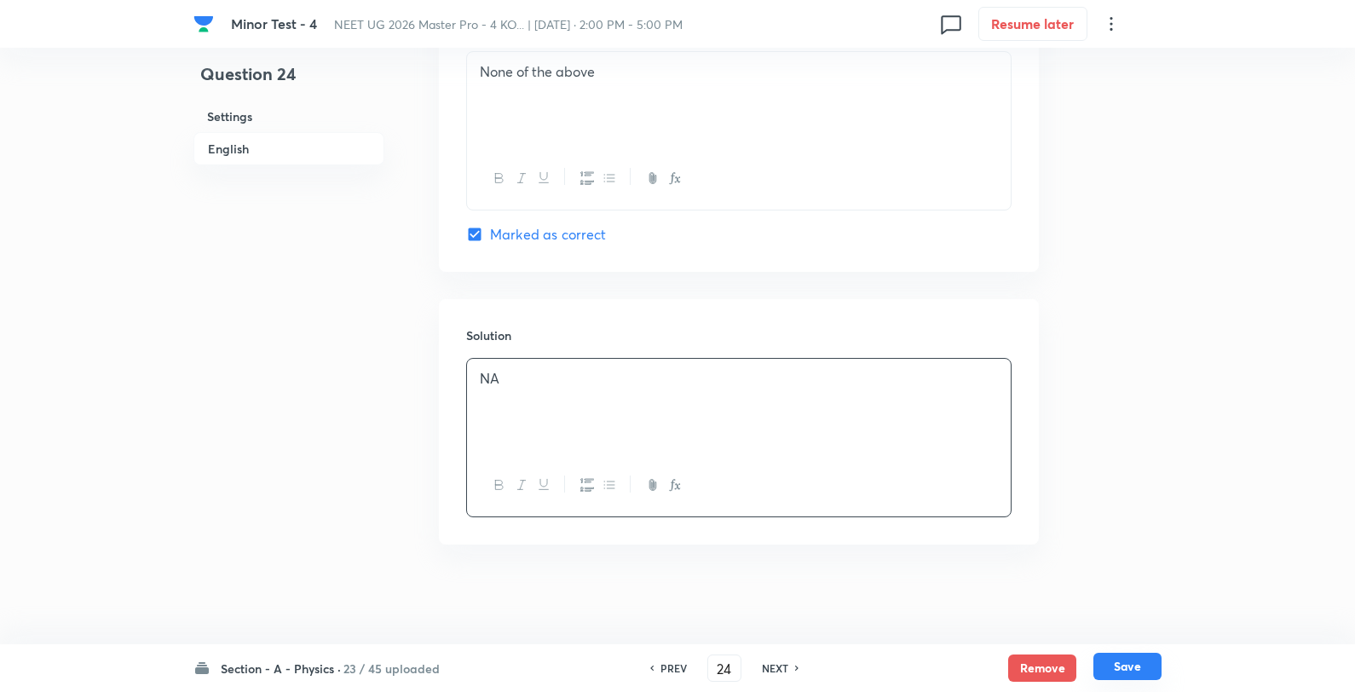
click at [1109, 670] on button "Save" at bounding box center [1128, 666] width 68 height 27
type input "25"
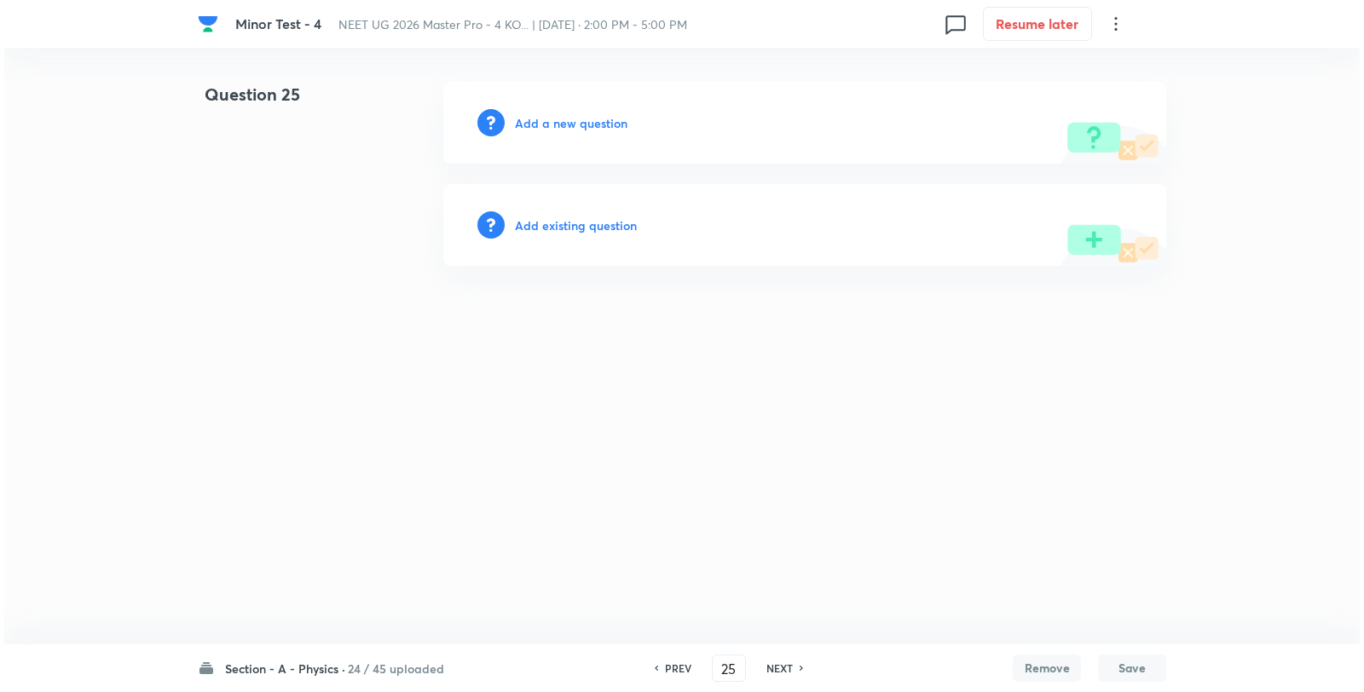
scroll to position [0, 0]
click at [568, 129] on h6 "Add a new question" at bounding box center [571, 123] width 113 height 18
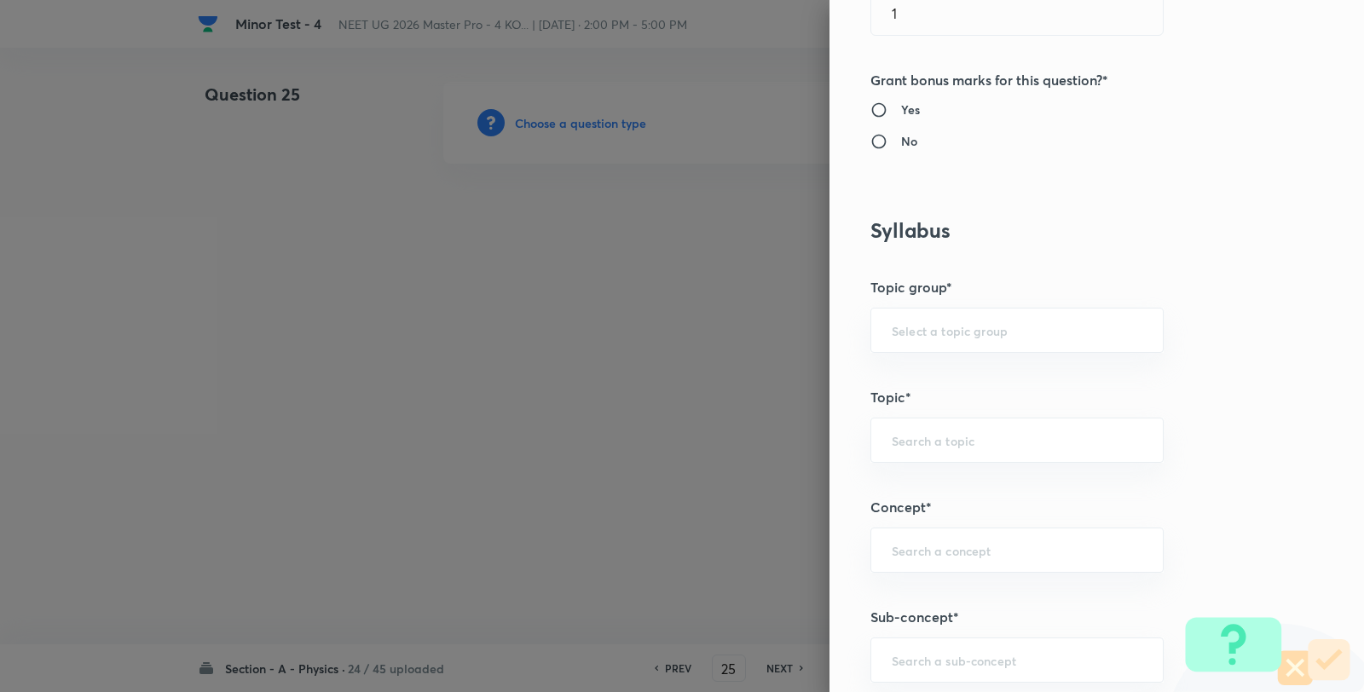
scroll to position [1231, 0]
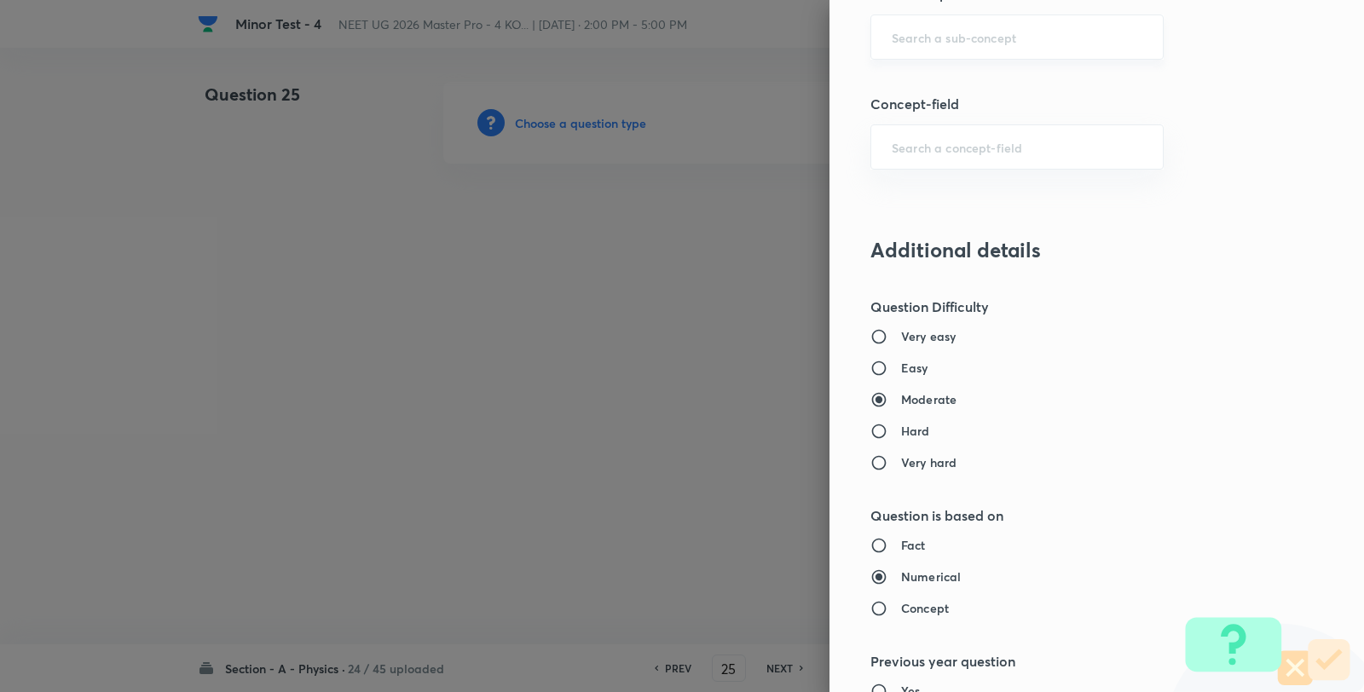
click at [913, 45] on div "​" at bounding box center [1016, 36] width 293 height 45
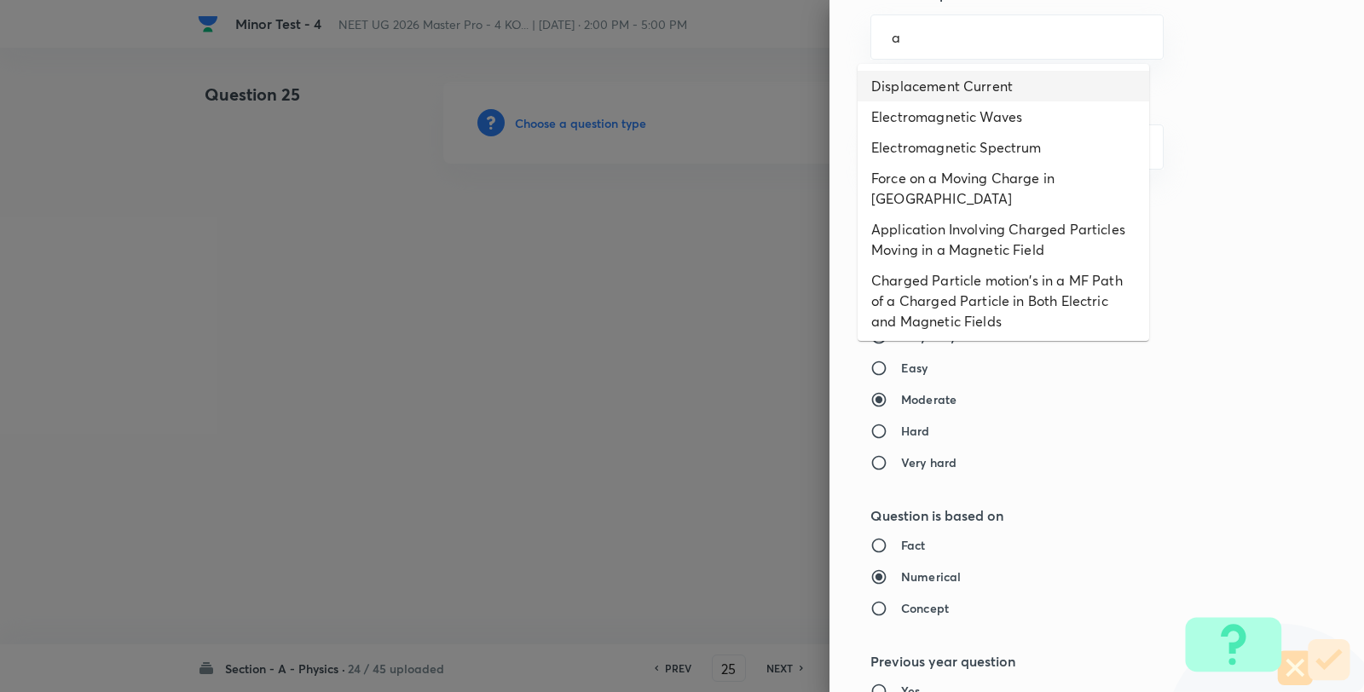
click at [932, 72] on li "Displacement Current" at bounding box center [1002, 86] width 291 height 31
type input "Displacement Current"
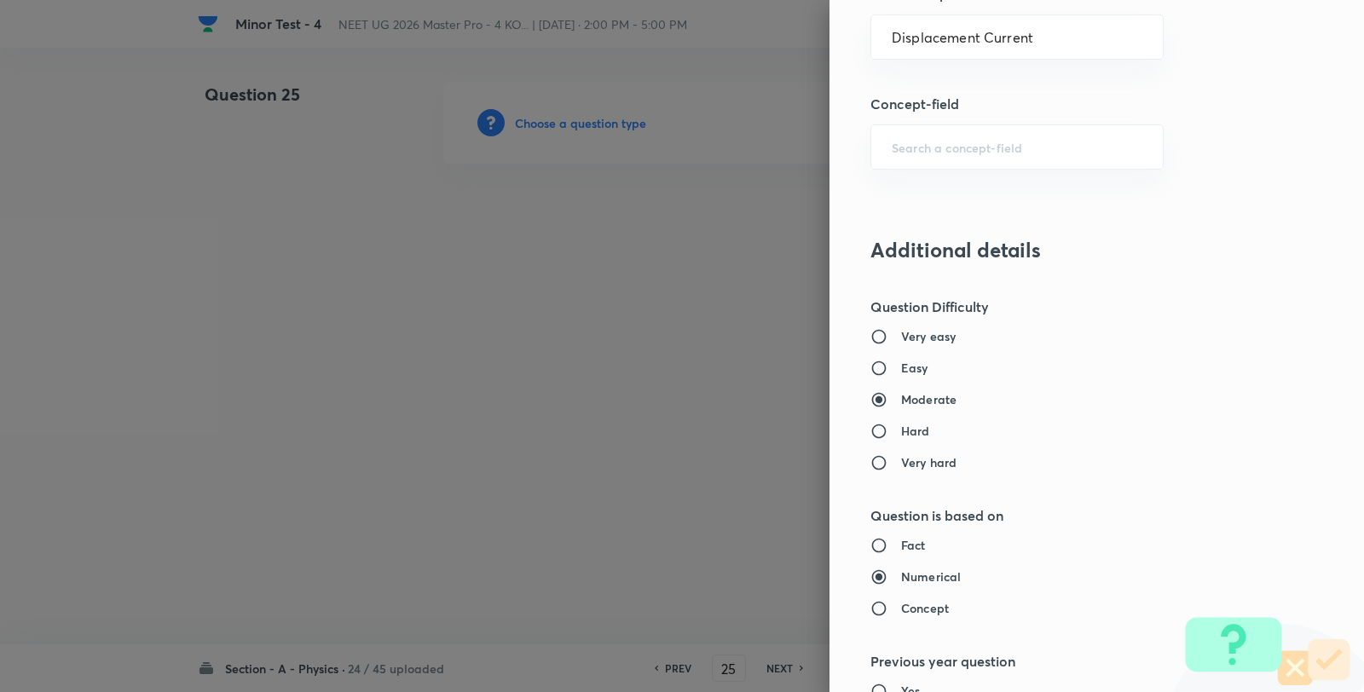
type input "Physics"
type input "Electricity & Magnetism"
type input "Electromagnetic Waves"
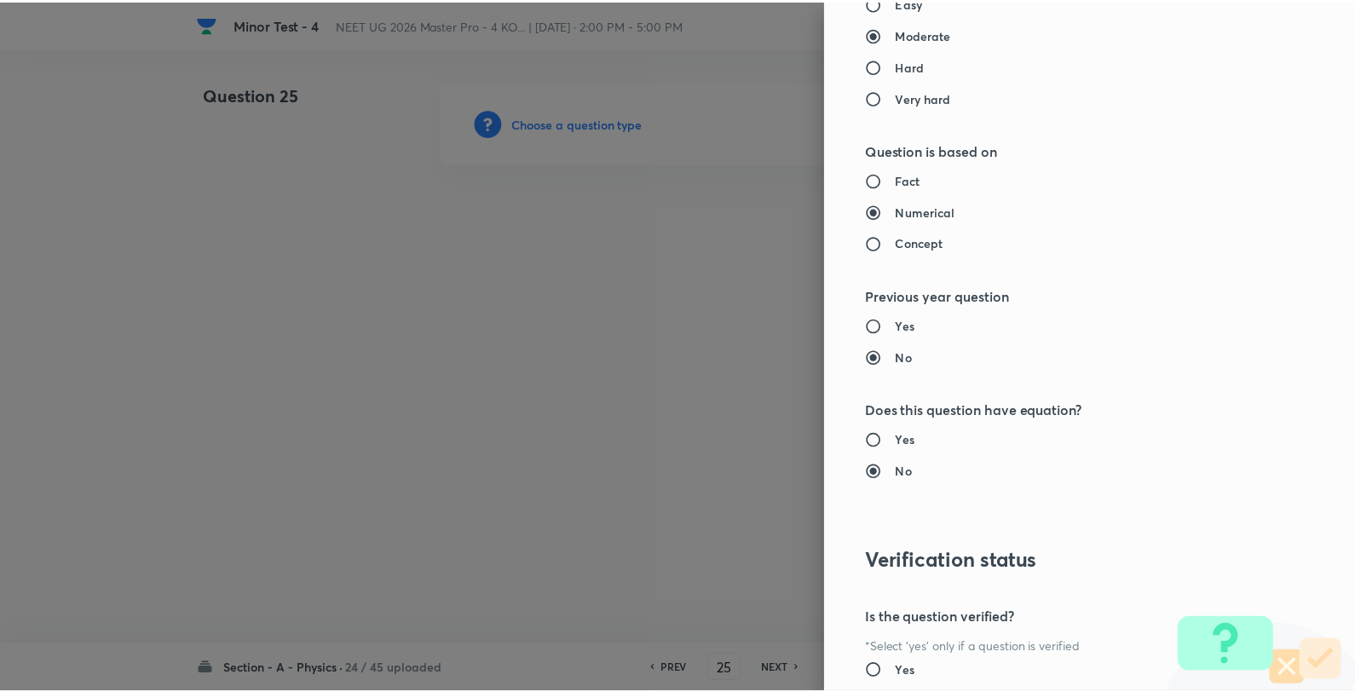
scroll to position [1746, 0]
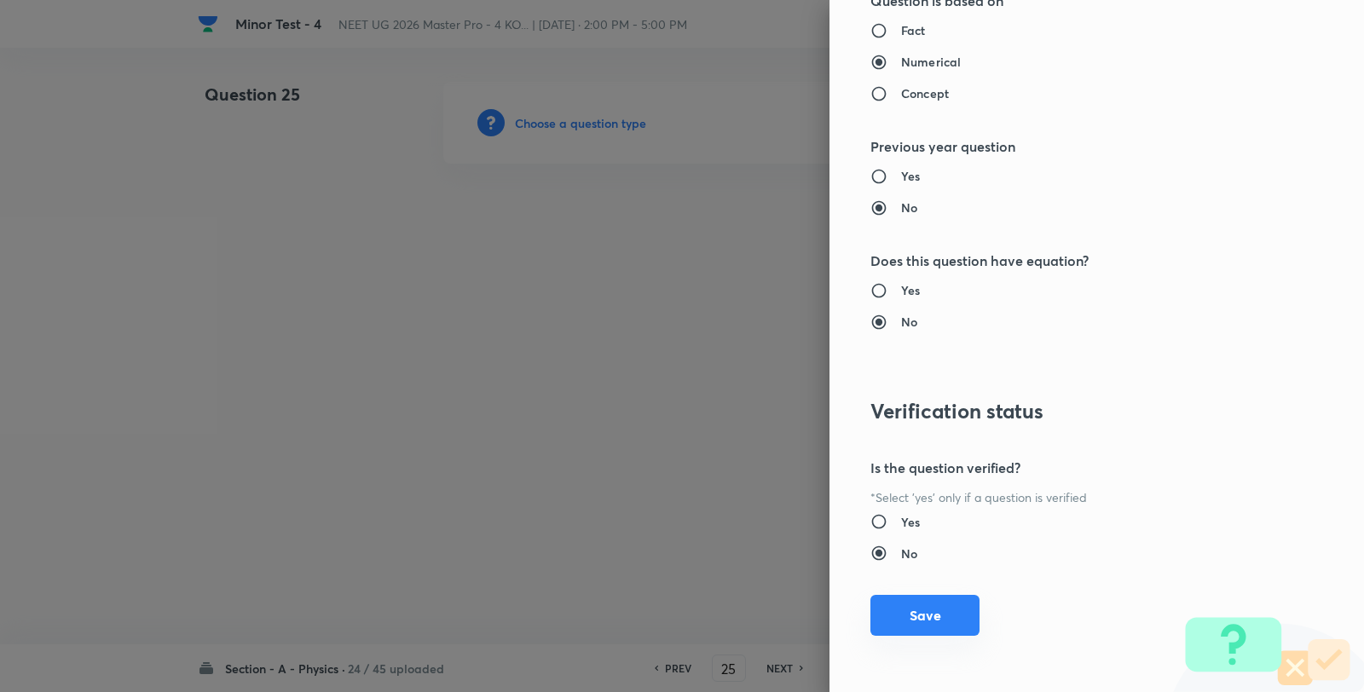
click at [924, 610] on button "Save" at bounding box center [924, 615] width 109 height 41
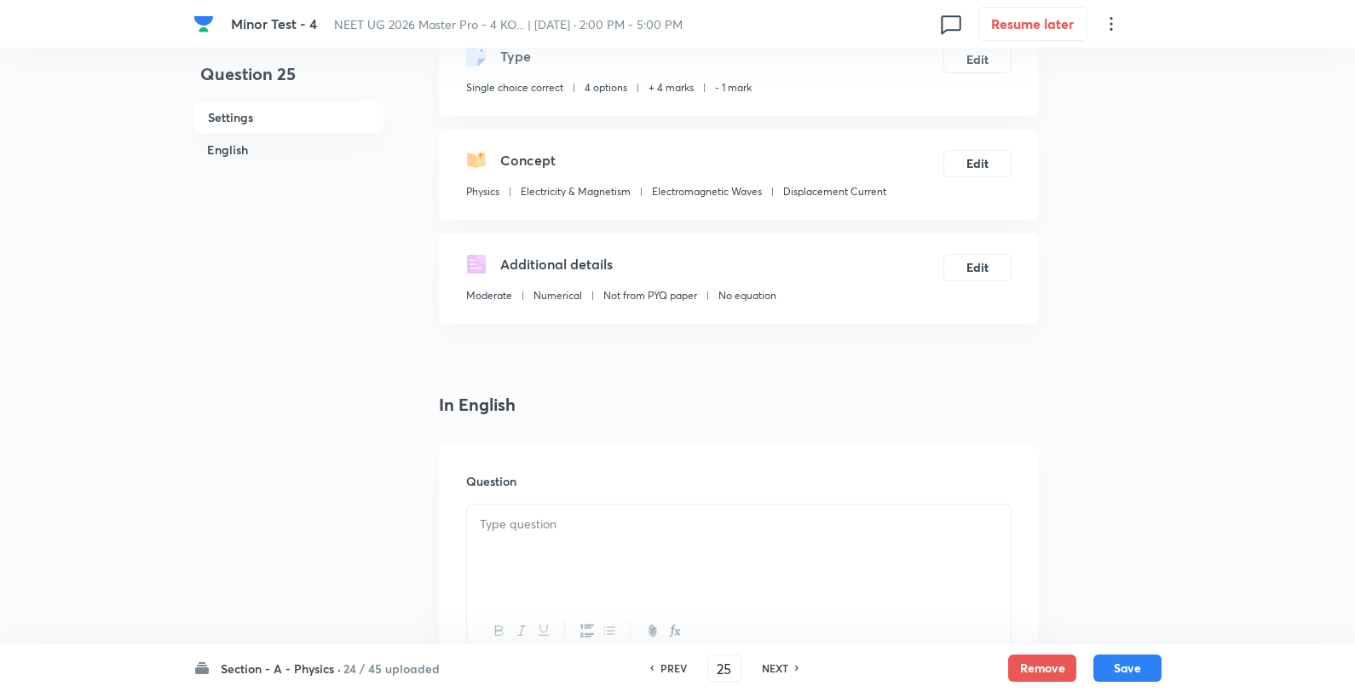
scroll to position [284, 0]
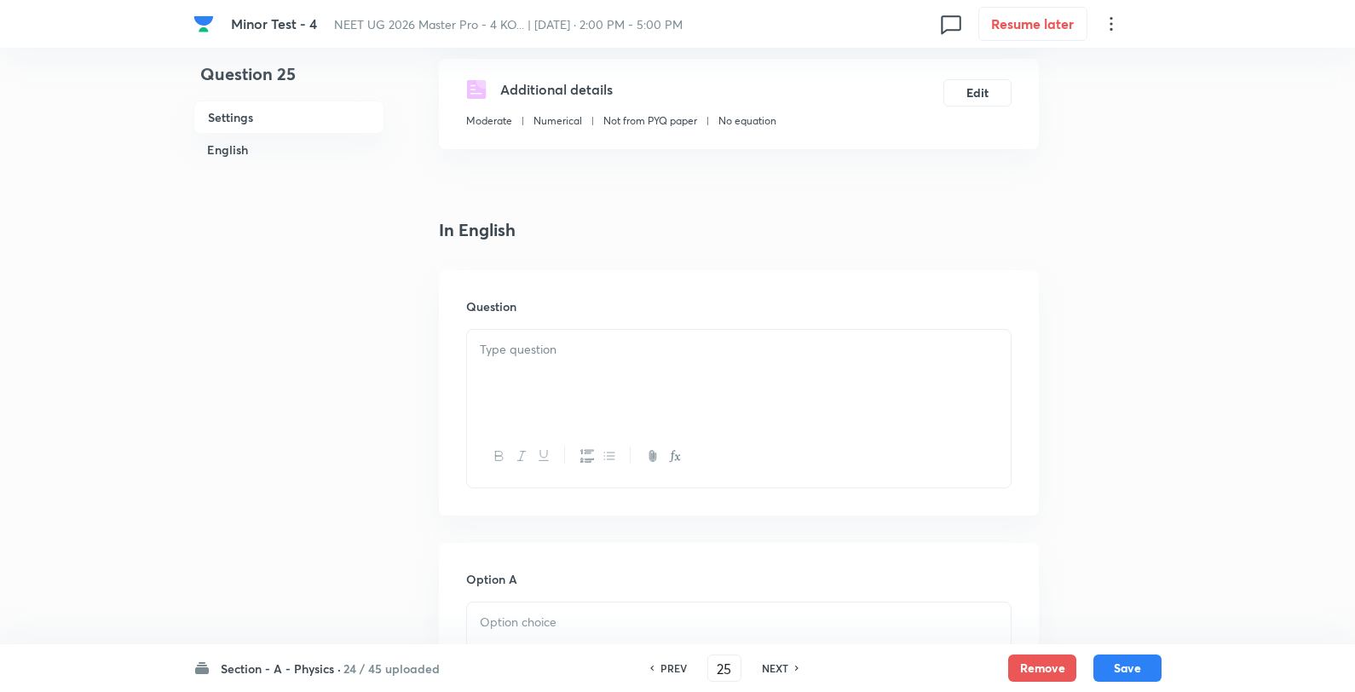
click at [621, 398] on div at bounding box center [739, 377] width 544 height 95
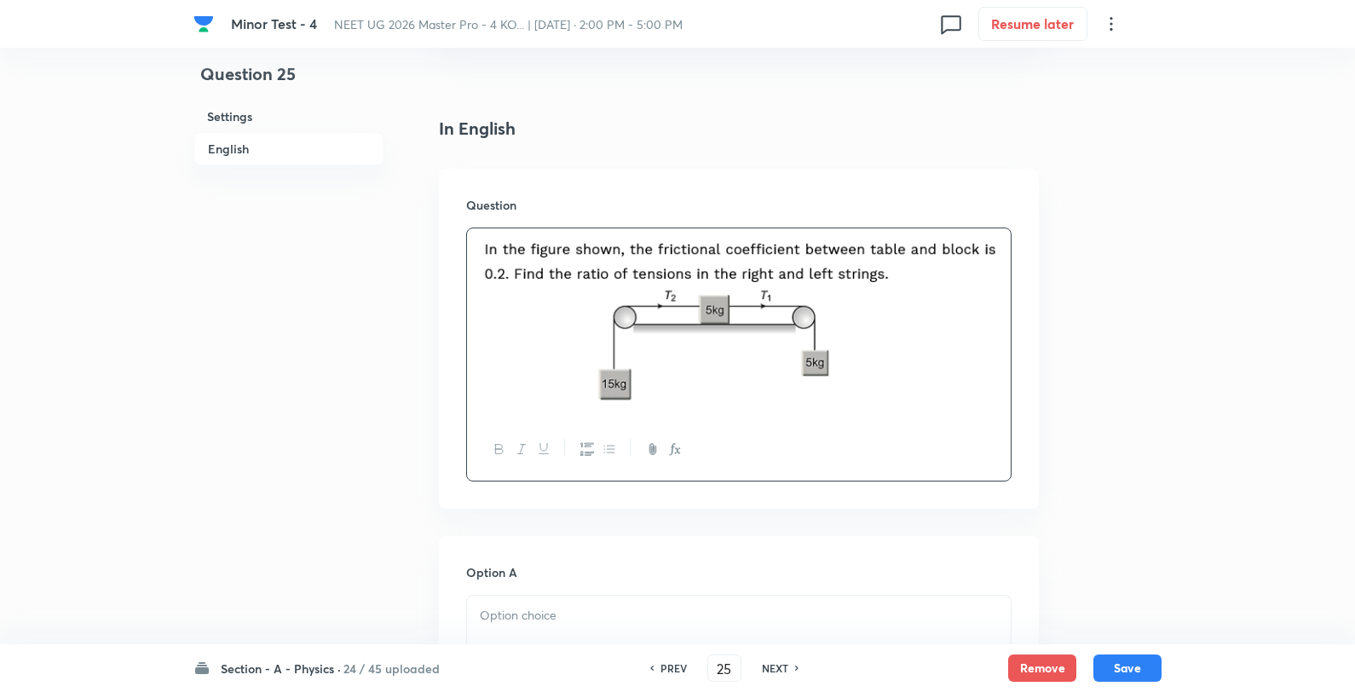
scroll to position [568, 0]
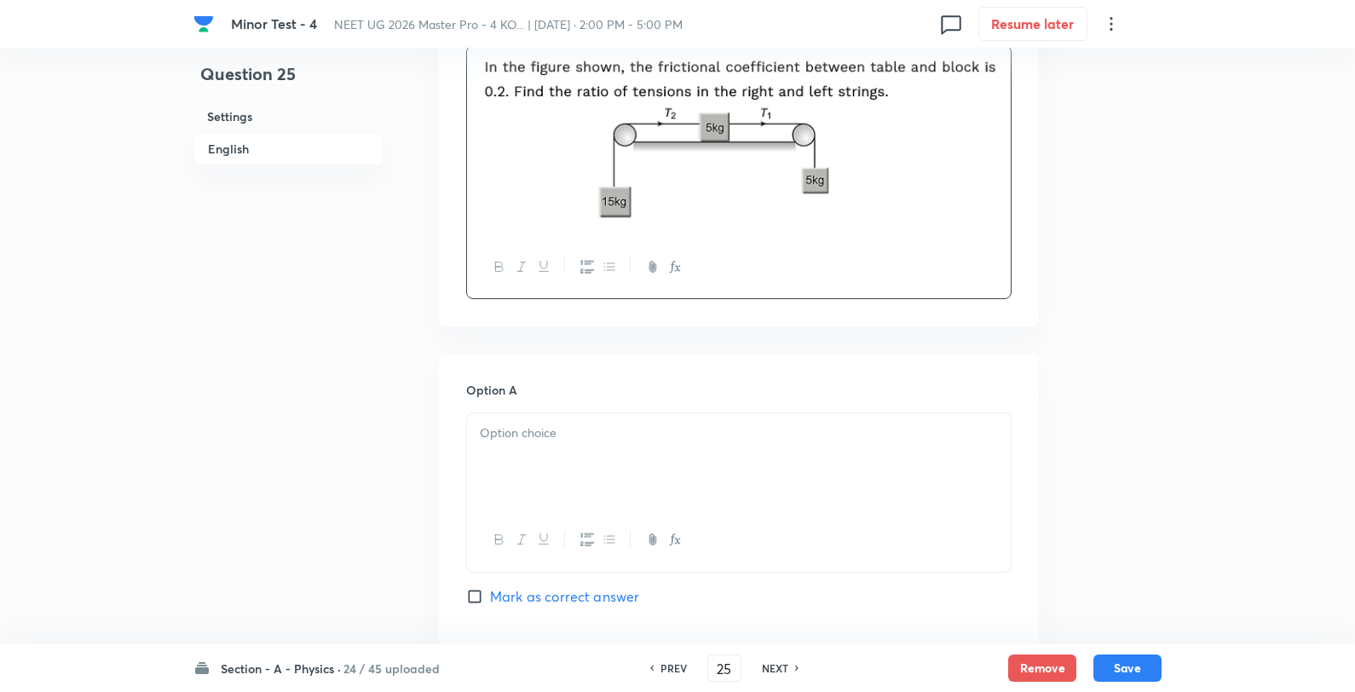
click at [574, 438] on p at bounding box center [739, 434] width 518 height 20
click at [617, 421] on div "17 : 24 34 : 12 2 : 3 3 : 2" at bounding box center [739, 462] width 544 height 98
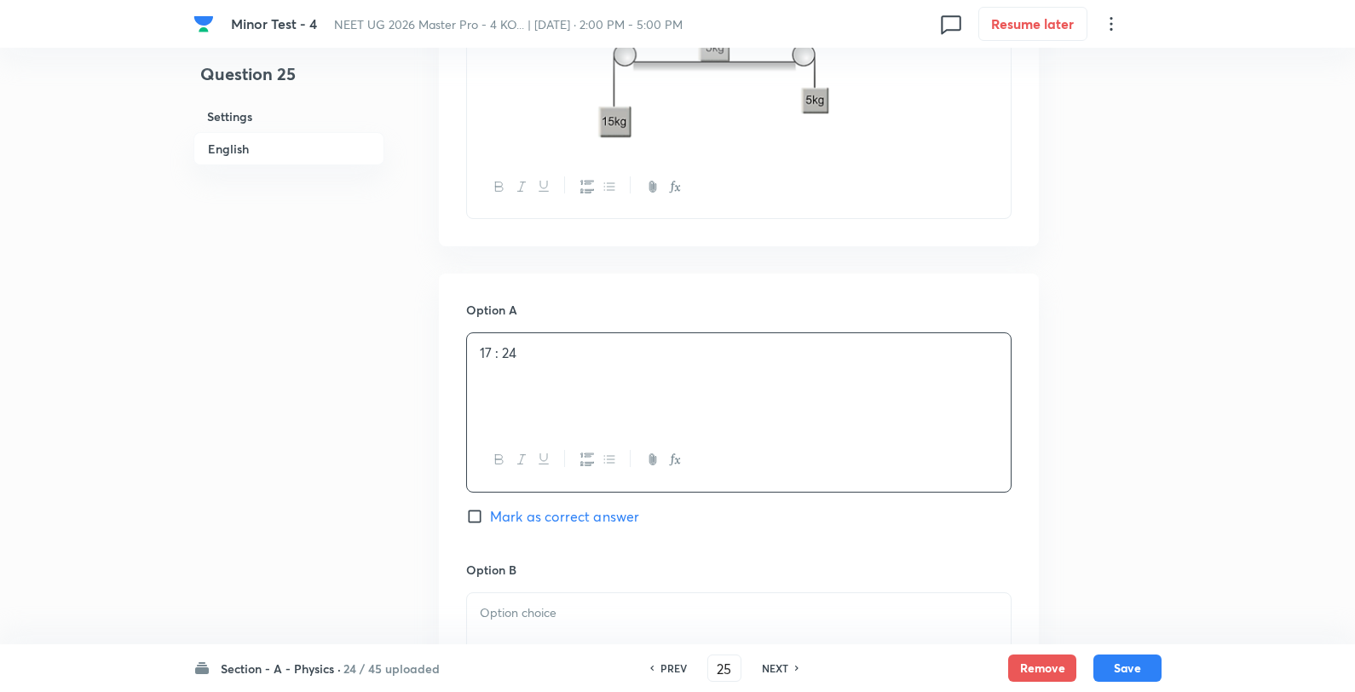
scroll to position [947, 0]
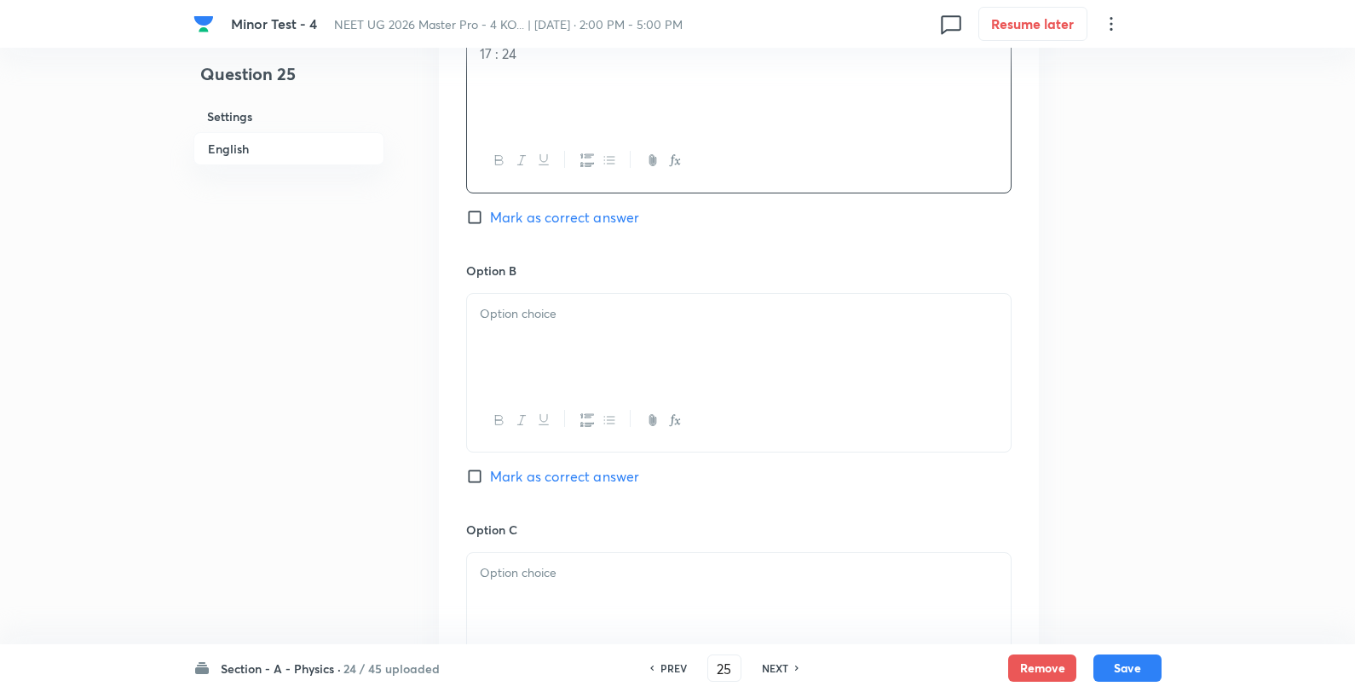
click at [564, 341] on div at bounding box center [739, 341] width 544 height 95
click at [627, 320] on p "34 : 12" at bounding box center [739, 314] width 518 height 20
click at [572, 586] on div at bounding box center [739, 600] width 544 height 95
click at [615, 560] on div "2 : 3 3 : 2" at bounding box center [739, 600] width 544 height 95
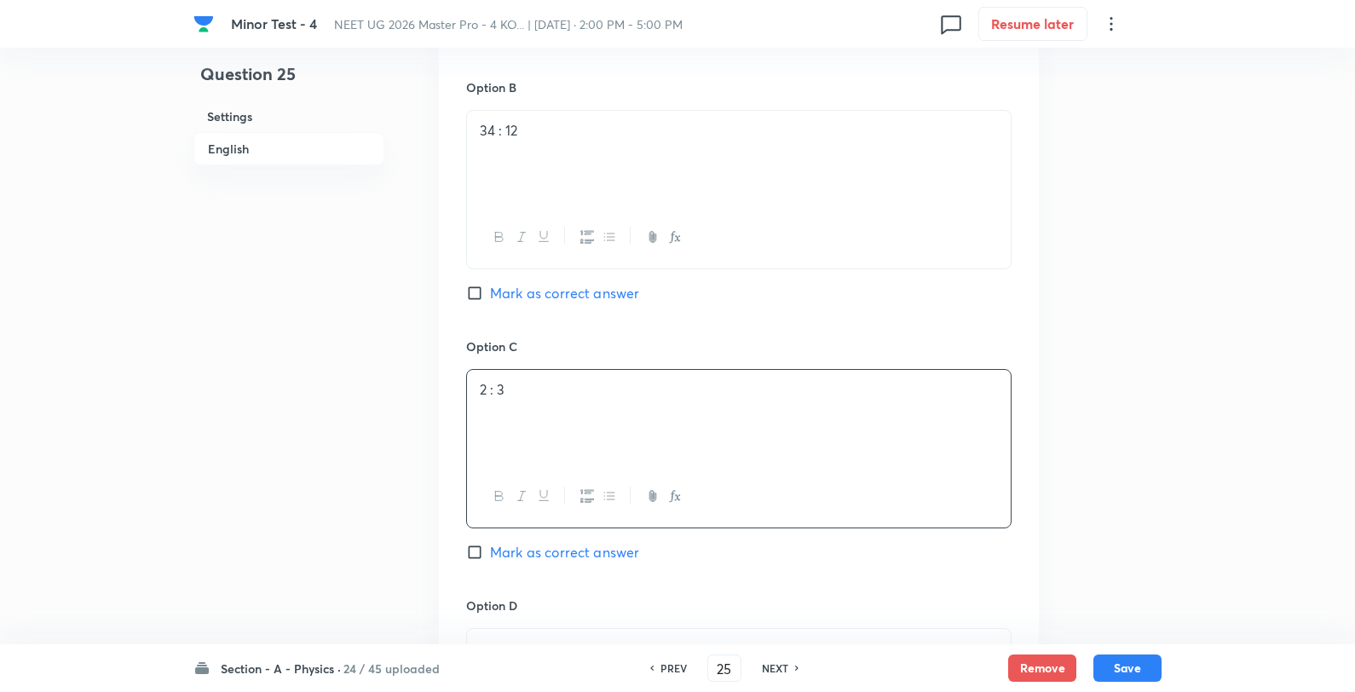
scroll to position [1325, 0]
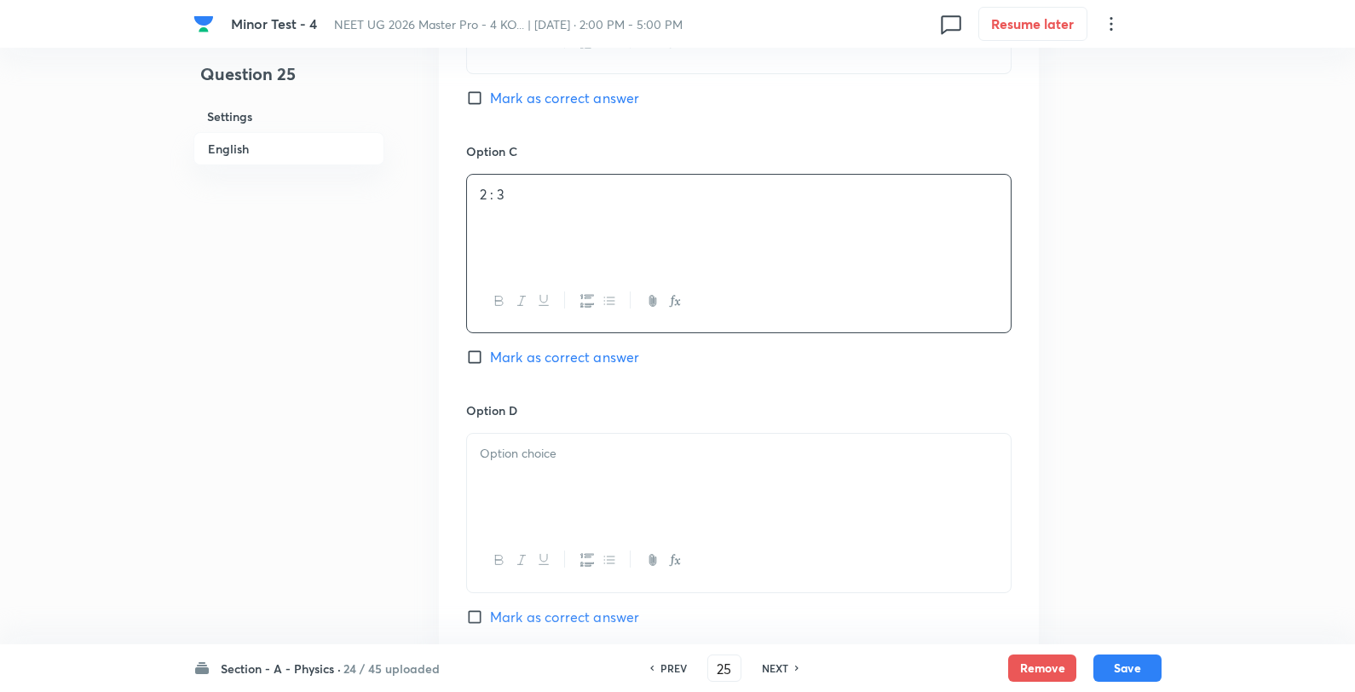
click at [589, 461] on p at bounding box center [739, 454] width 518 height 20
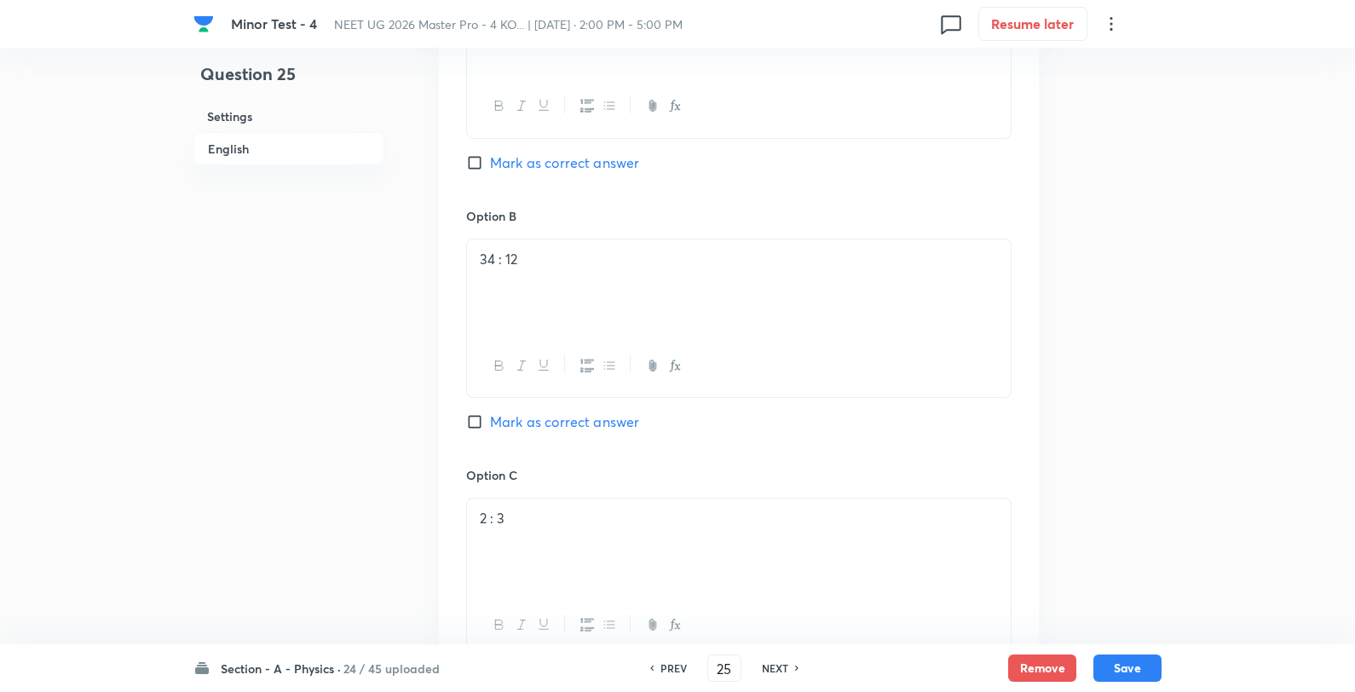
scroll to position [947, 0]
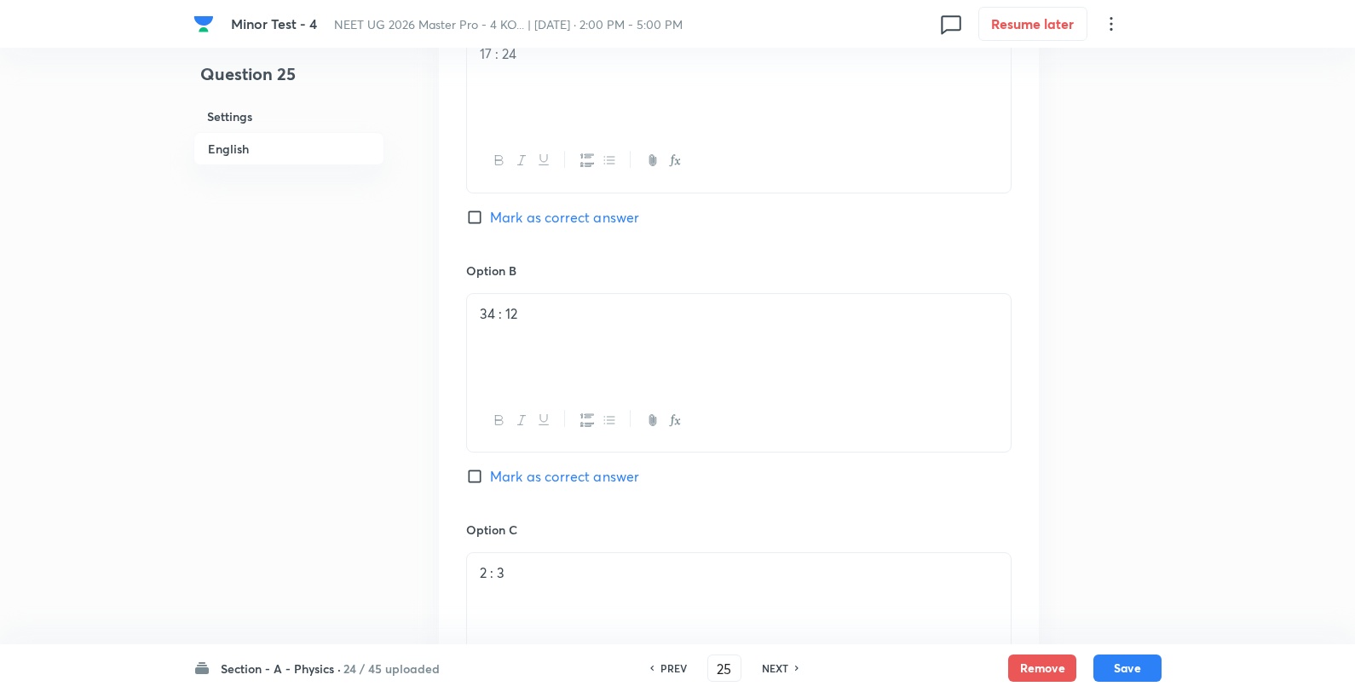
click at [589, 230] on div "Option A 17 : 24 Mark as correct answer" at bounding box center [738, 131] width 545 height 259
click at [633, 219] on span "Mark as correct answer" at bounding box center [564, 217] width 149 height 20
click at [490, 219] on input "Mark as correct answer" at bounding box center [478, 217] width 24 height 17
checkbox input "true"
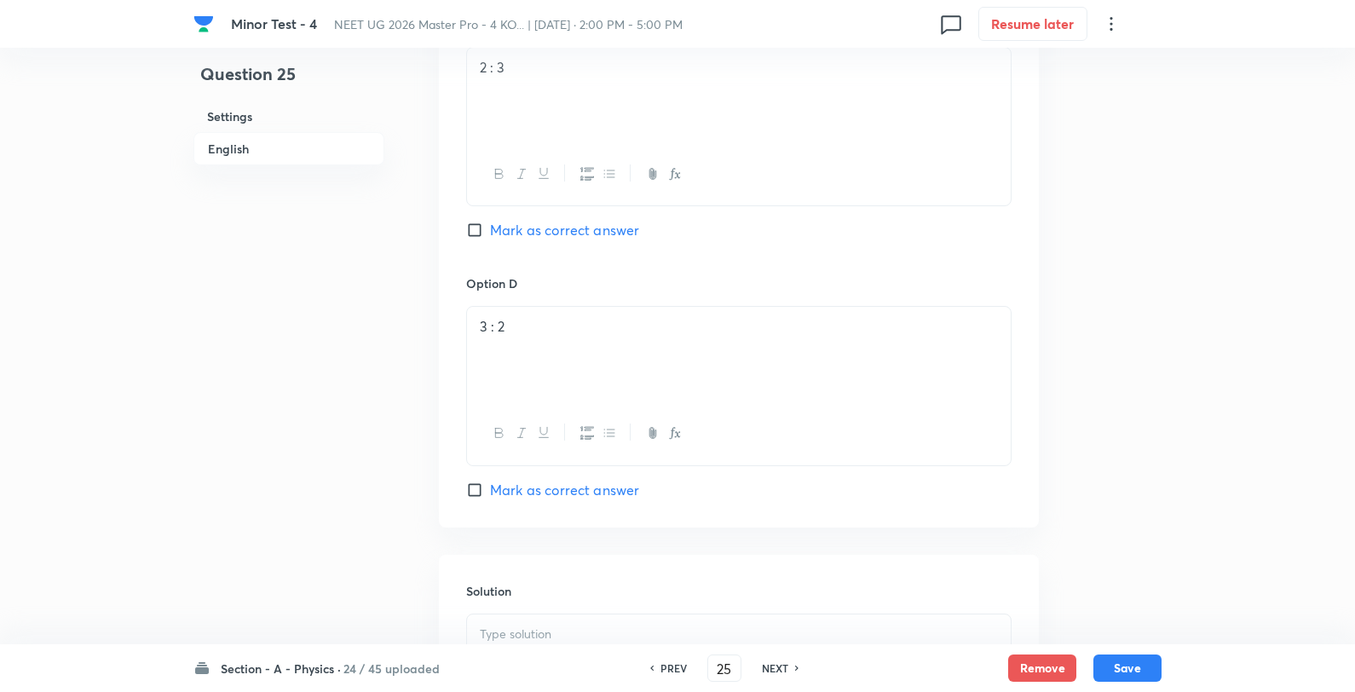
scroll to position [1705, 0]
click at [603, 449] on div at bounding box center [739, 409] width 544 height 95
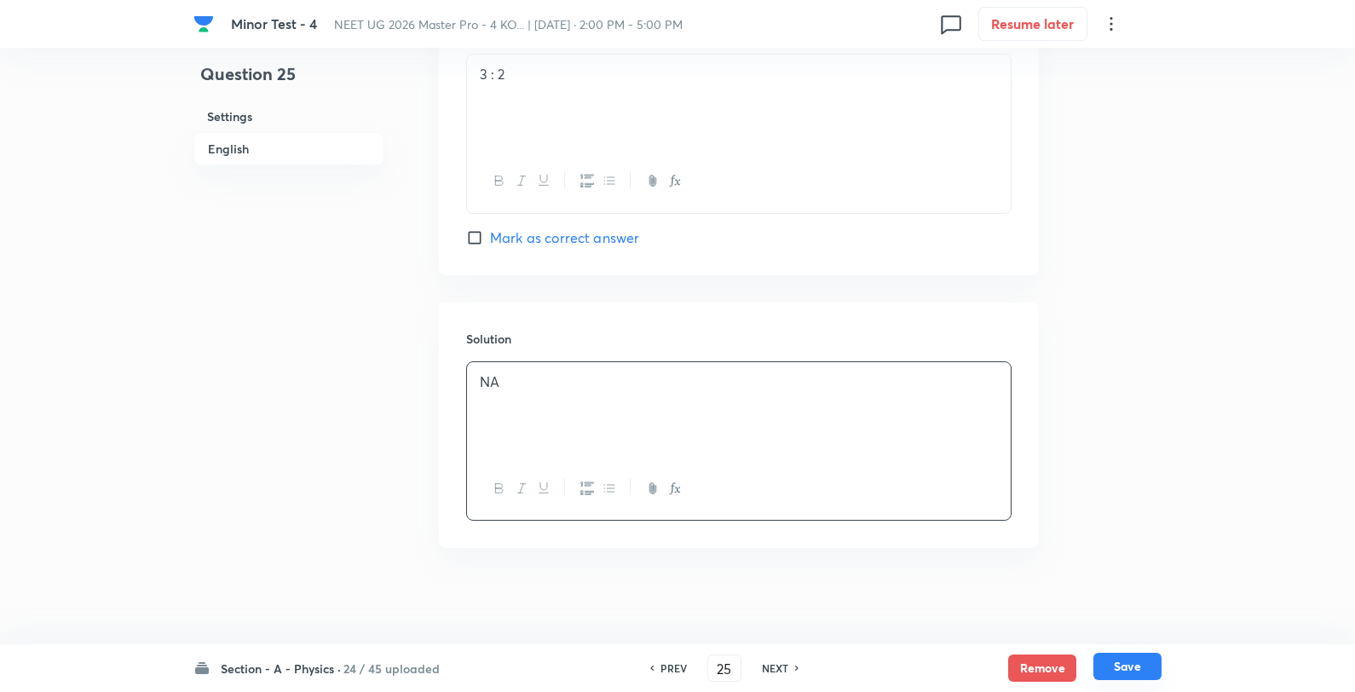
click at [1149, 666] on button "Save" at bounding box center [1128, 666] width 68 height 27
type input "26"
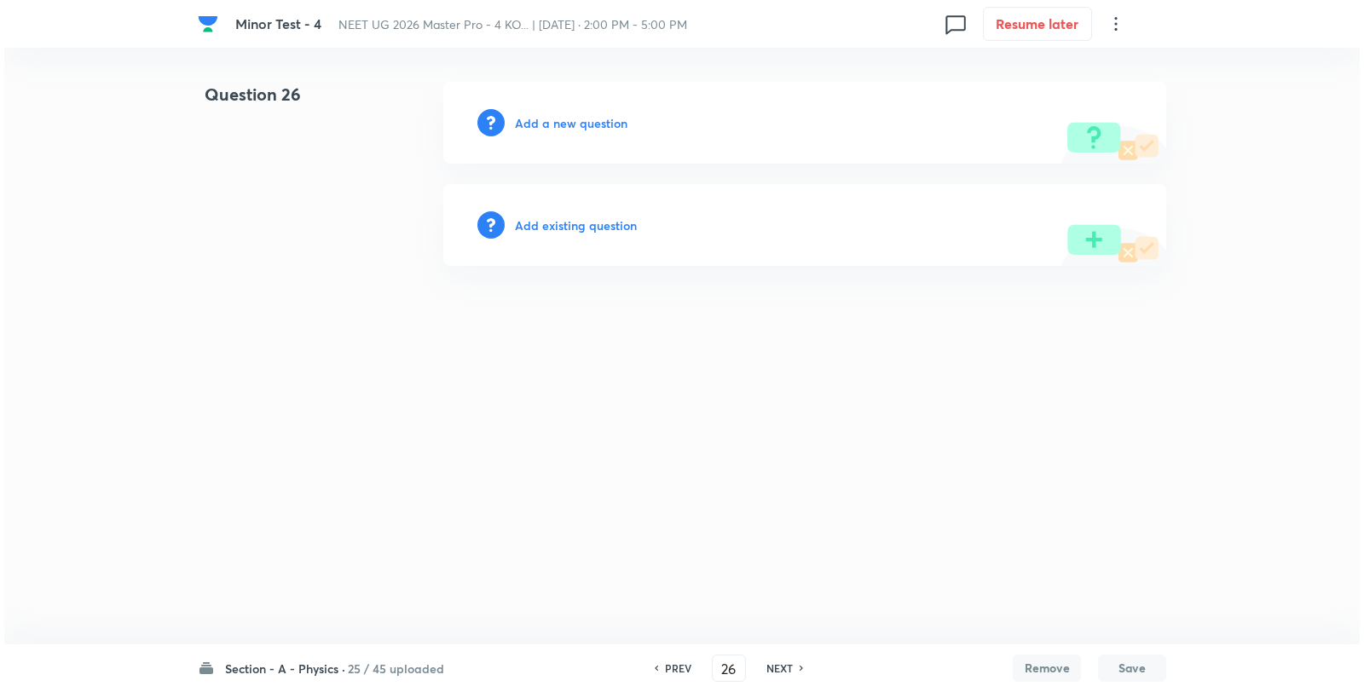
scroll to position [0, 0]
click at [555, 130] on h6 "Add a new question" at bounding box center [571, 123] width 113 height 18
click at [555, 130] on h6 "Choose a question type" at bounding box center [580, 123] width 131 height 18
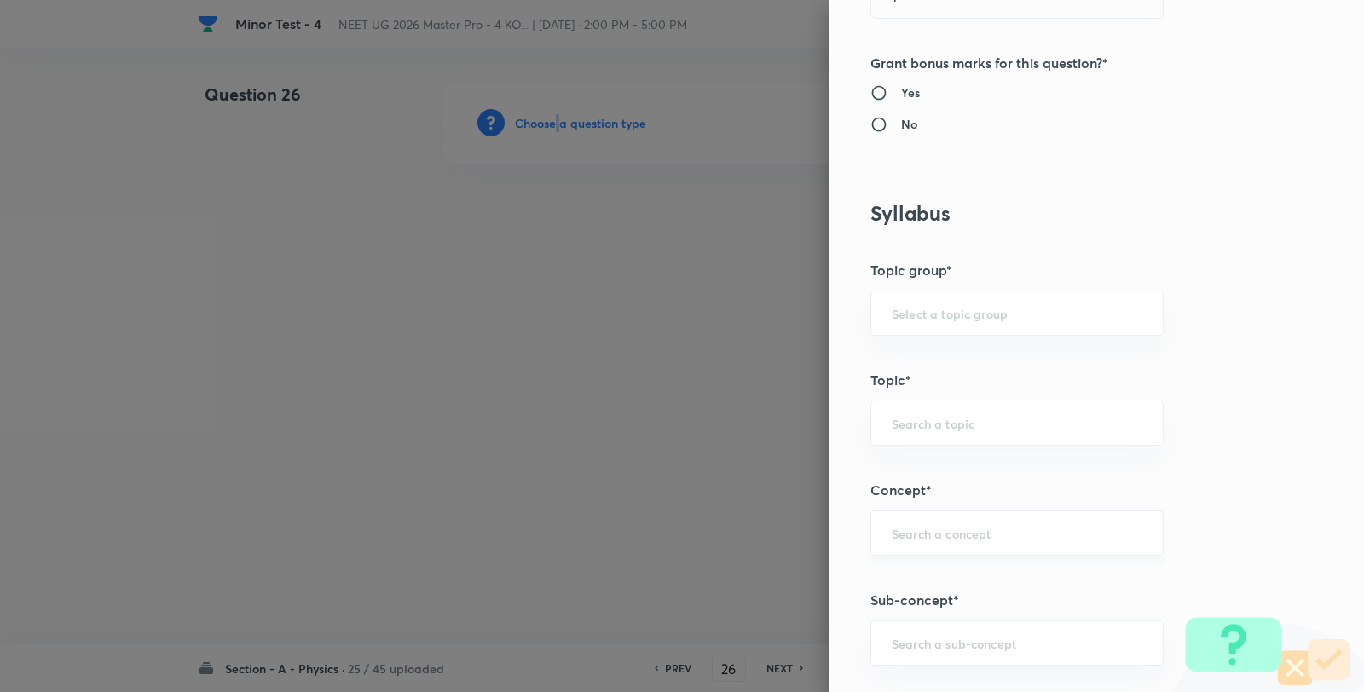
scroll to position [852, 0]
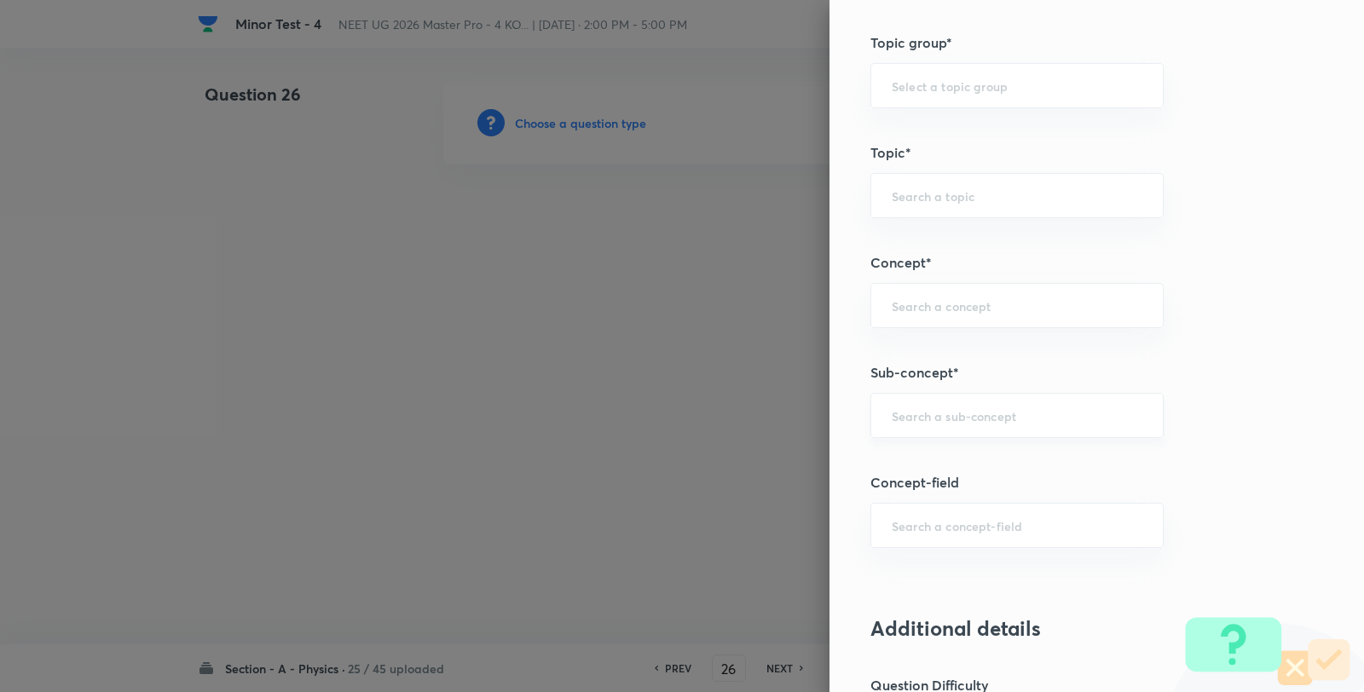
click at [947, 414] on input "text" at bounding box center [1017, 415] width 251 height 16
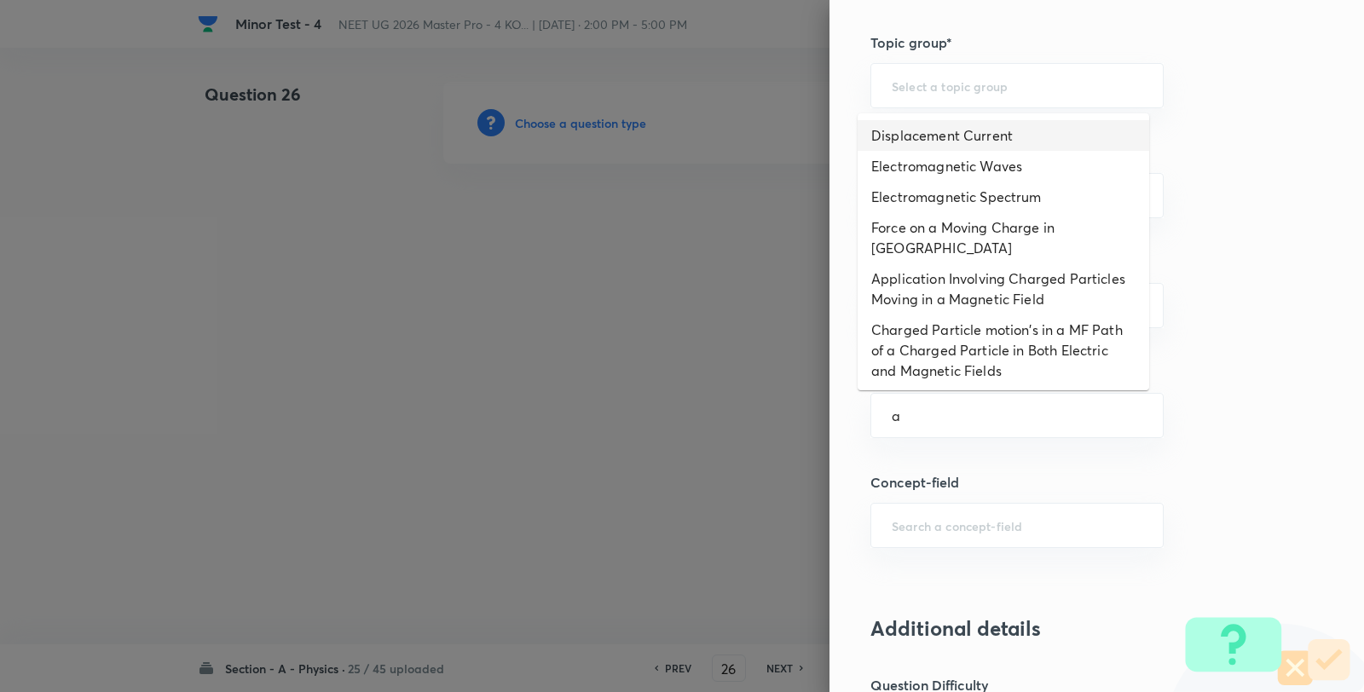
click at [947, 129] on li "Displacement Current" at bounding box center [1002, 135] width 291 height 31
type input "Displacement Current"
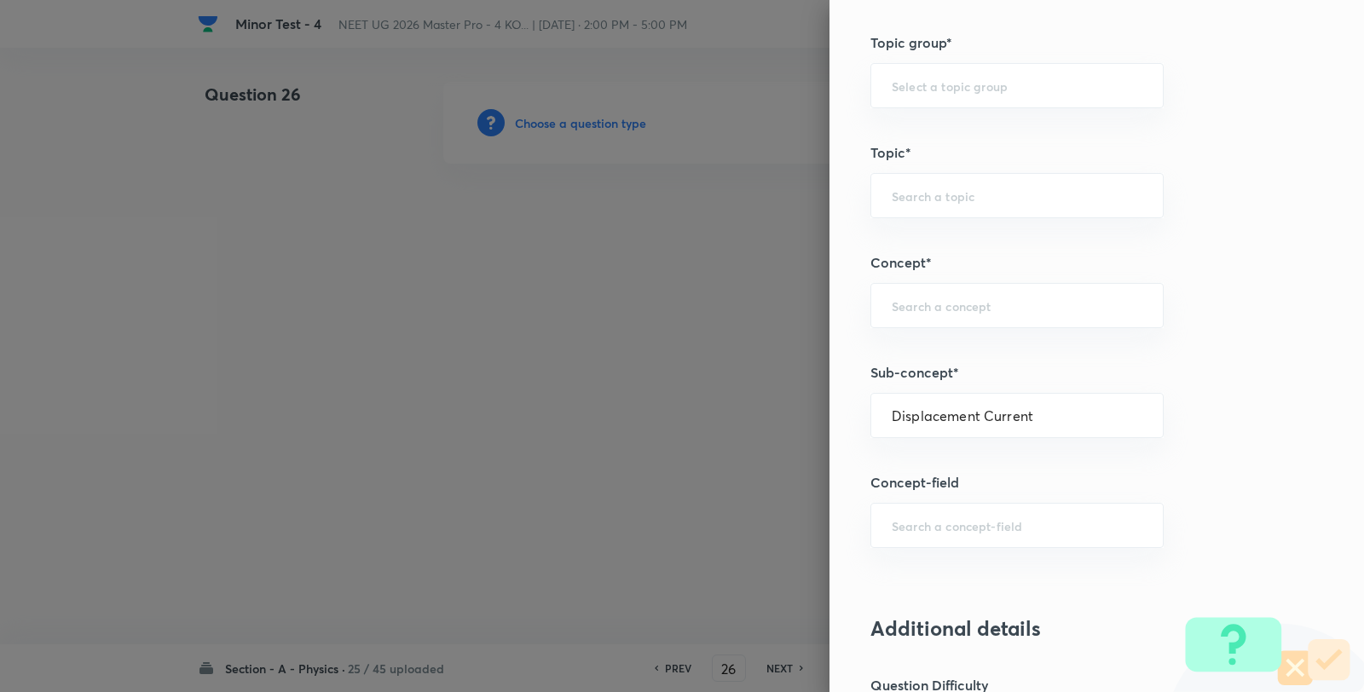
type input "Physics"
type input "Electricity & Magnetism"
type input "Electromagnetic Waves"
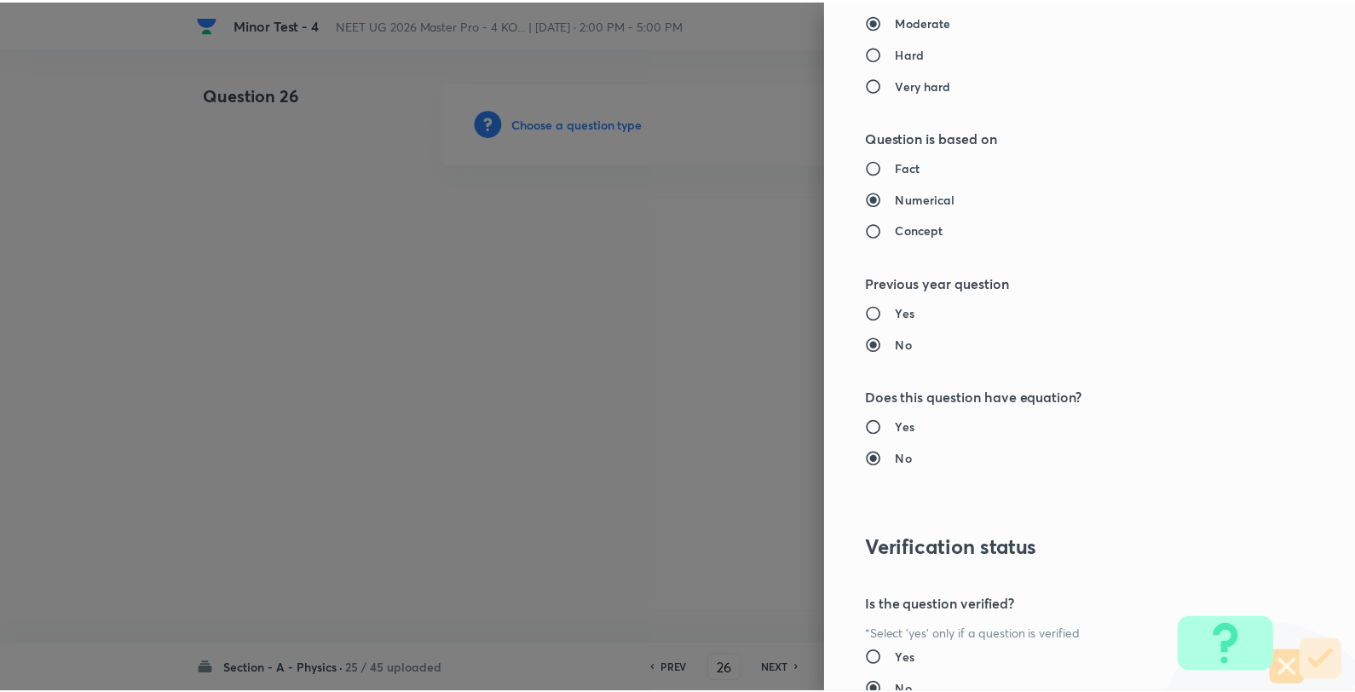
scroll to position [1746, 0]
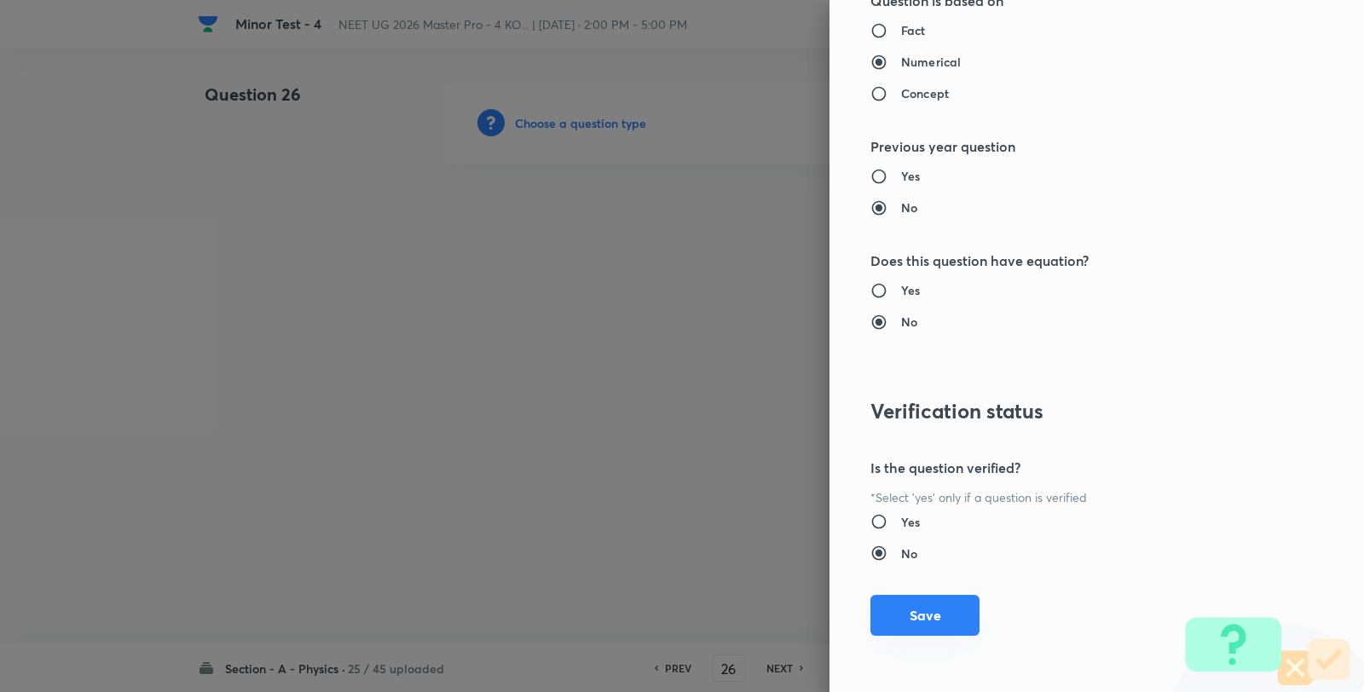
click at [908, 624] on button "Save" at bounding box center [924, 615] width 109 height 41
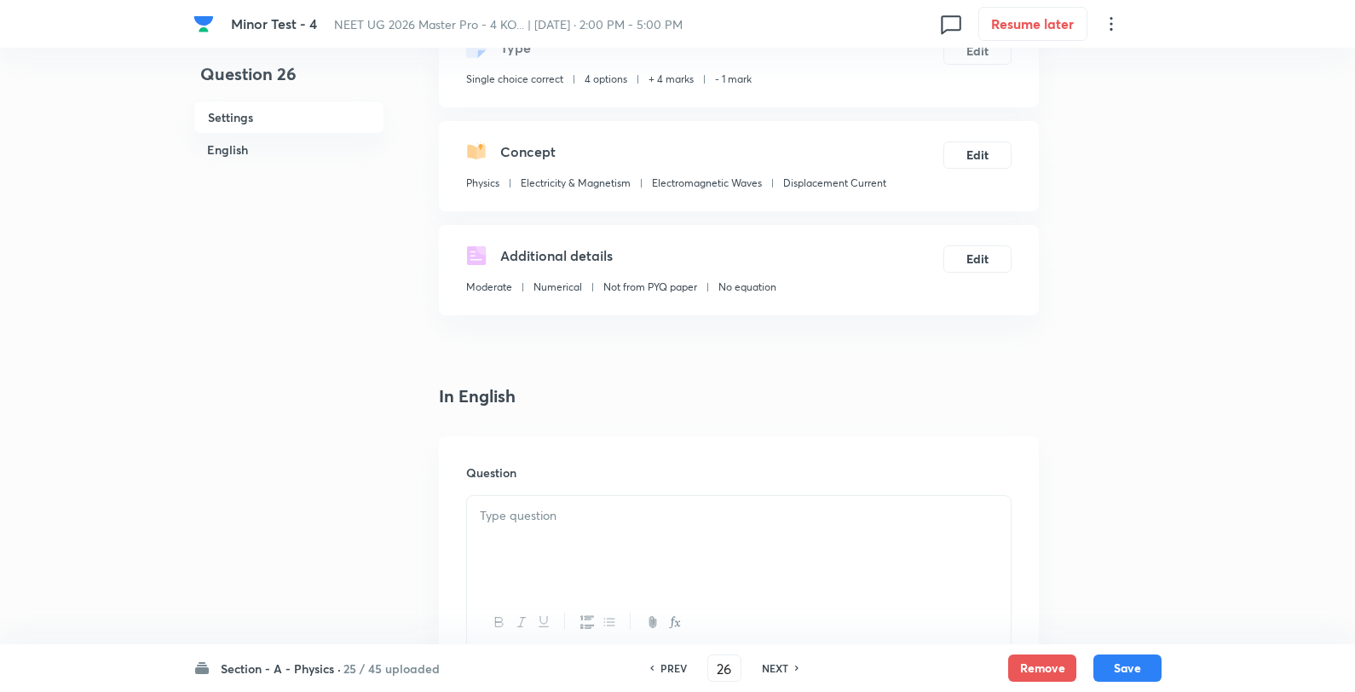
scroll to position [284, 0]
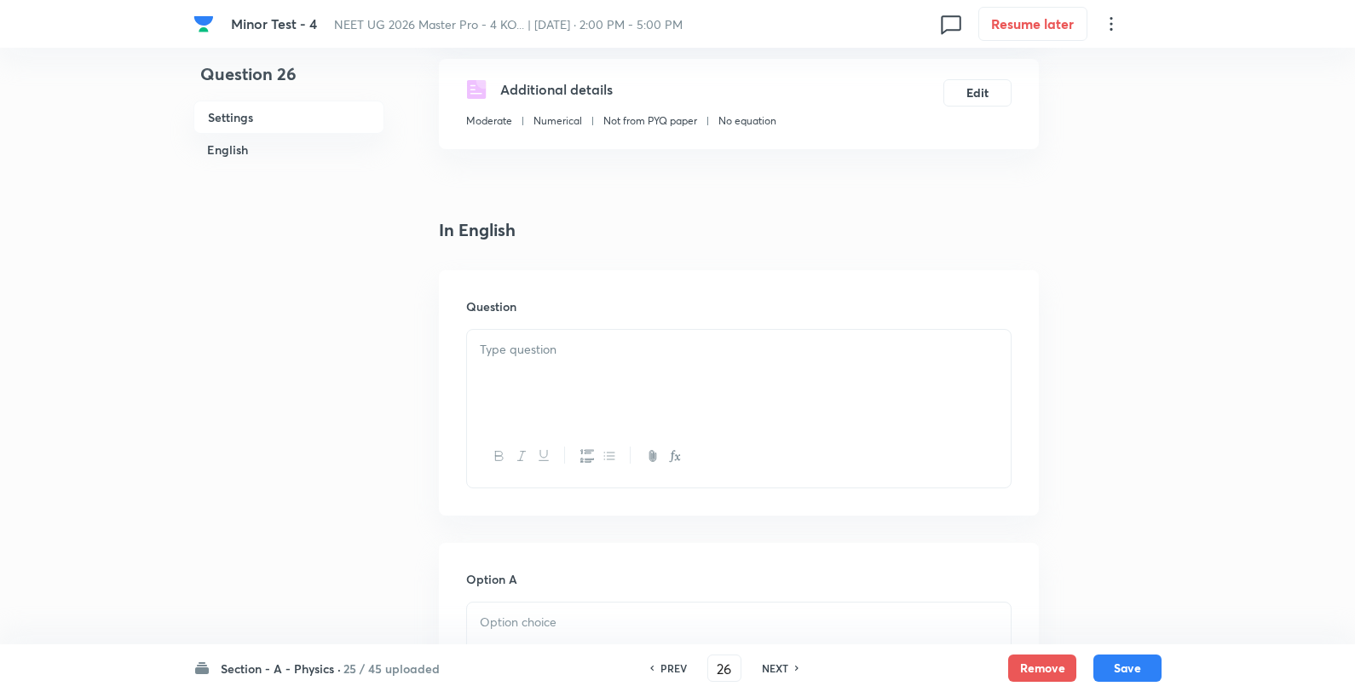
click at [575, 397] on div at bounding box center [739, 377] width 544 height 95
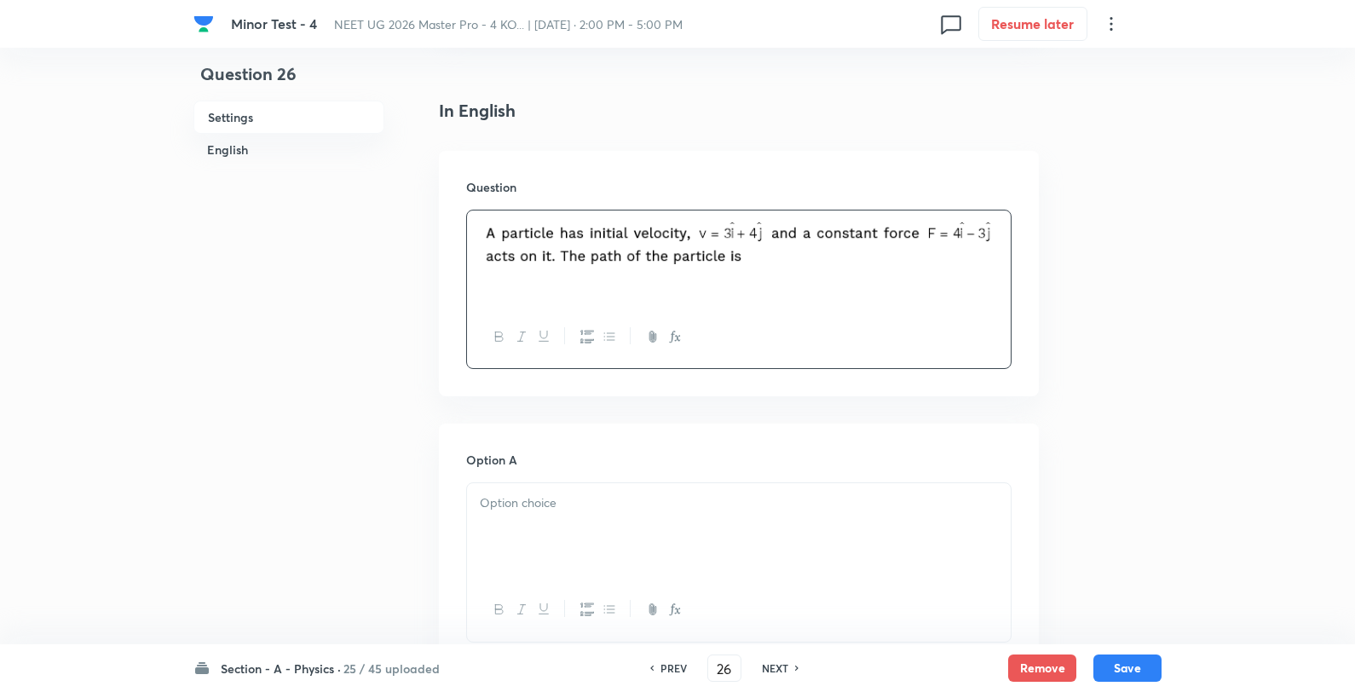
scroll to position [568, 0]
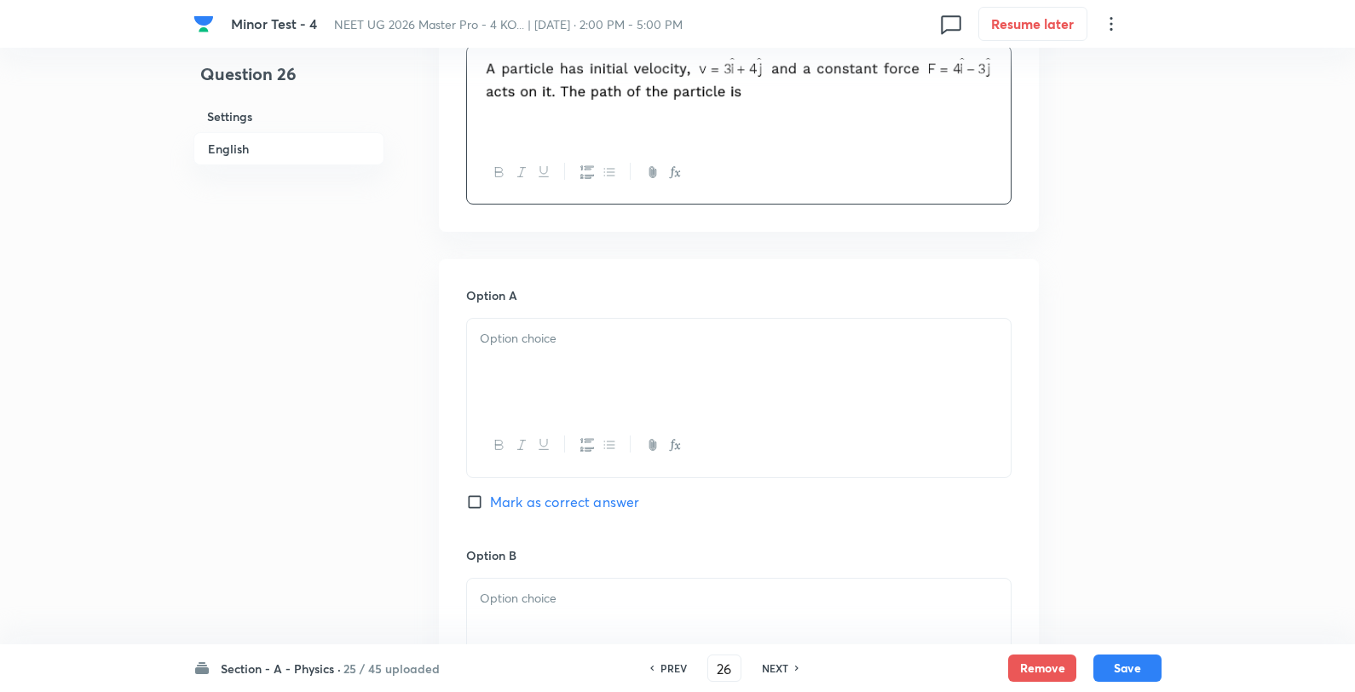
click at [561, 343] on p at bounding box center [739, 339] width 518 height 20
click at [588, 336] on p "straight line" at bounding box center [739, 339] width 518 height 20
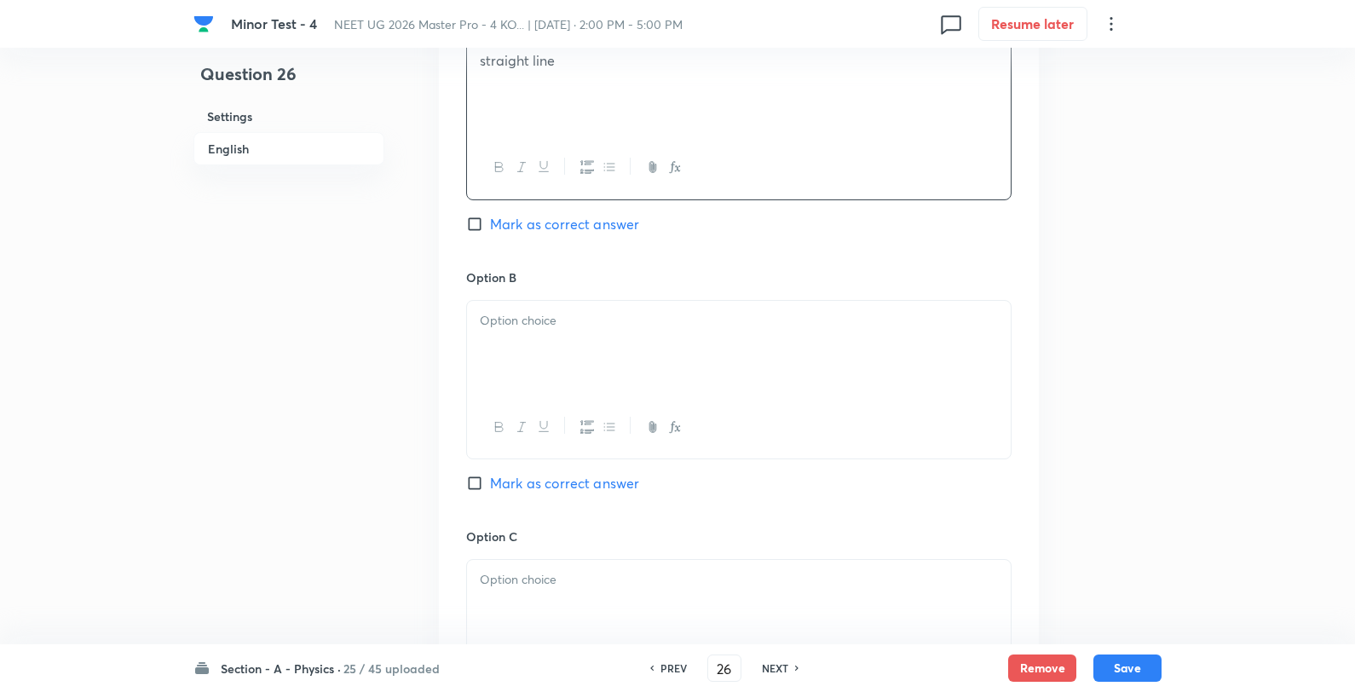
scroll to position [852, 0]
click at [551, 303] on div at bounding box center [739, 341] width 544 height 95
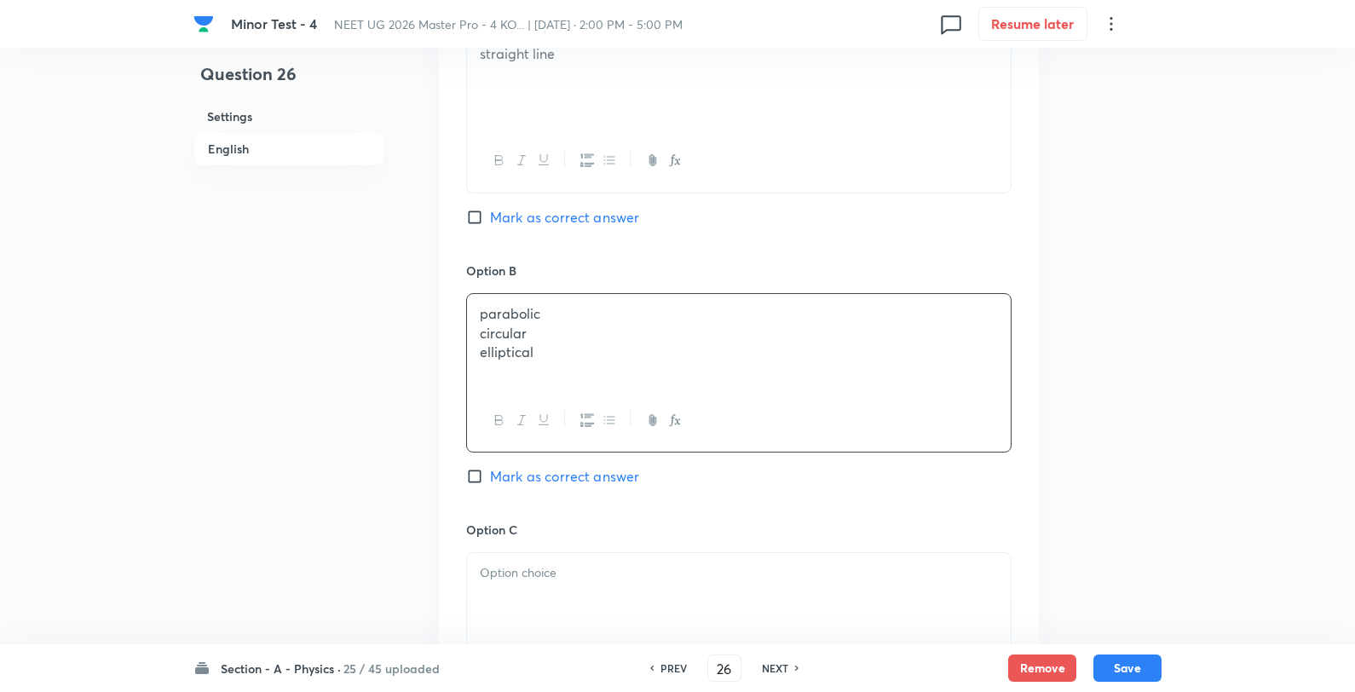
click at [633, 310] on p "parabolic" at bounding box center [739, 314] width 518 height 20
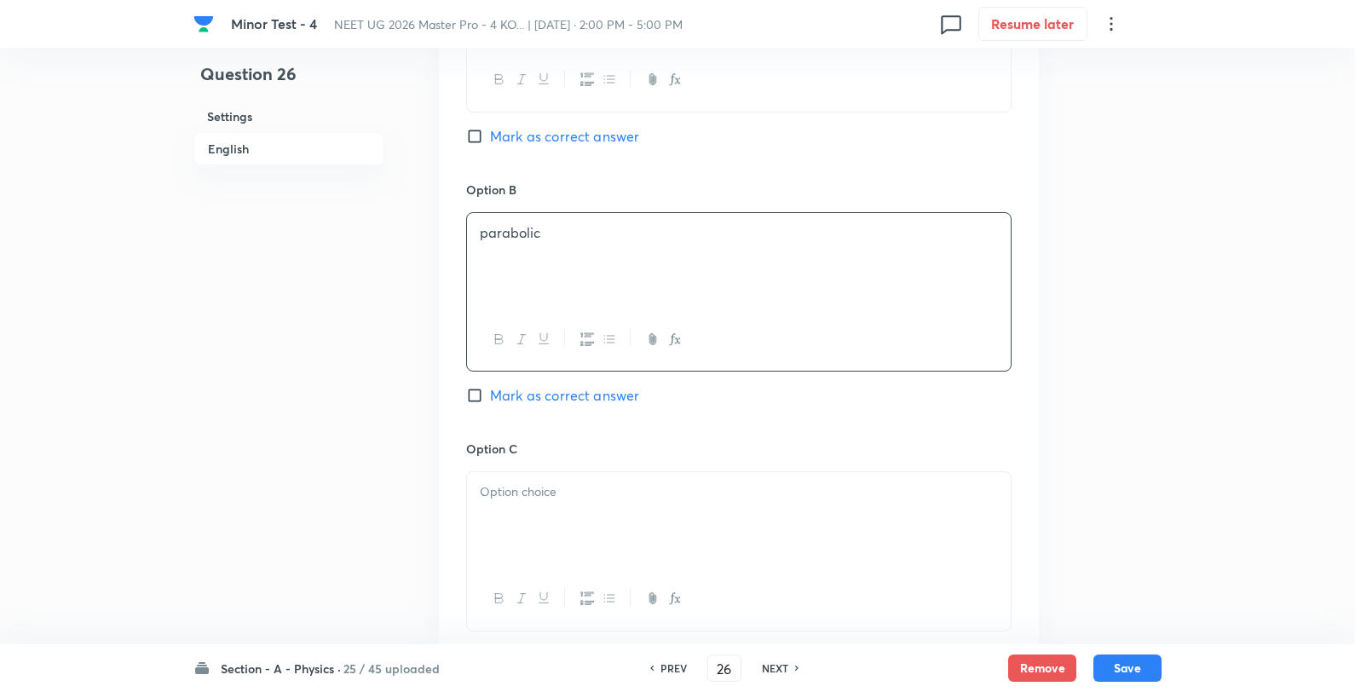
scroll to position [1042, 0]
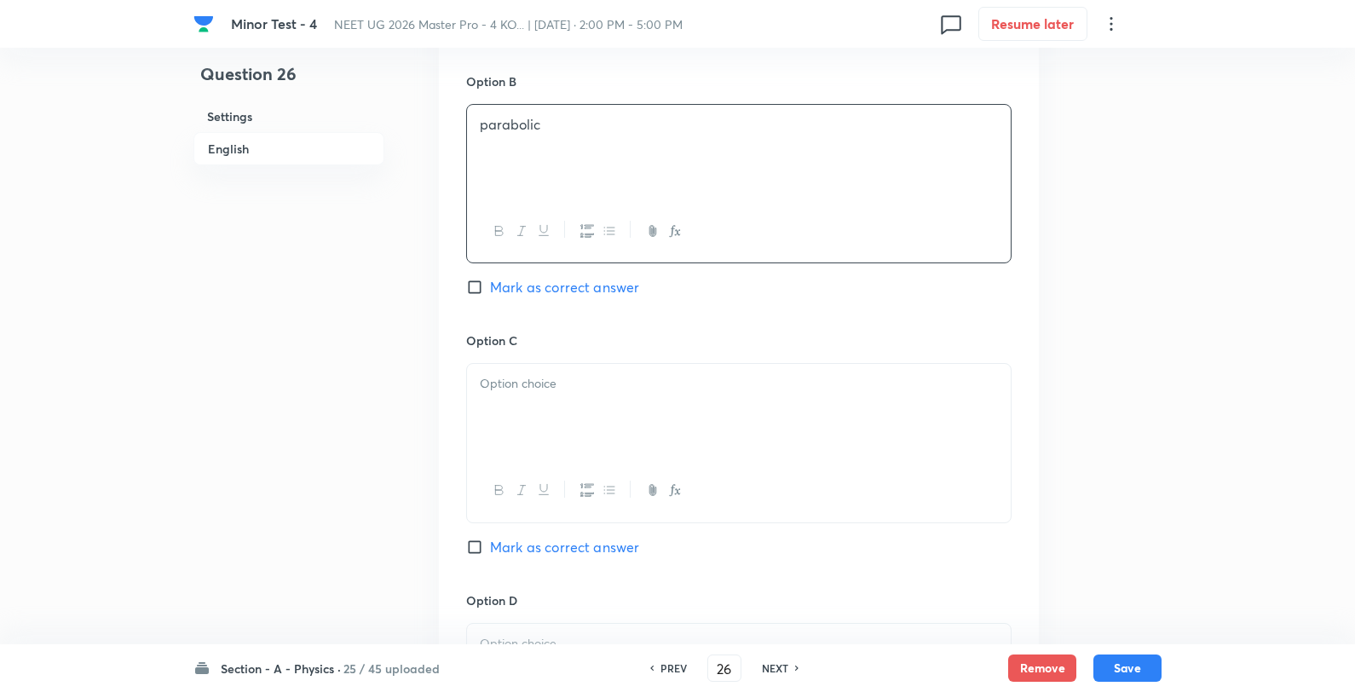
click at [575, 378] on p at bounding box center [739, 384] width 518 height 20
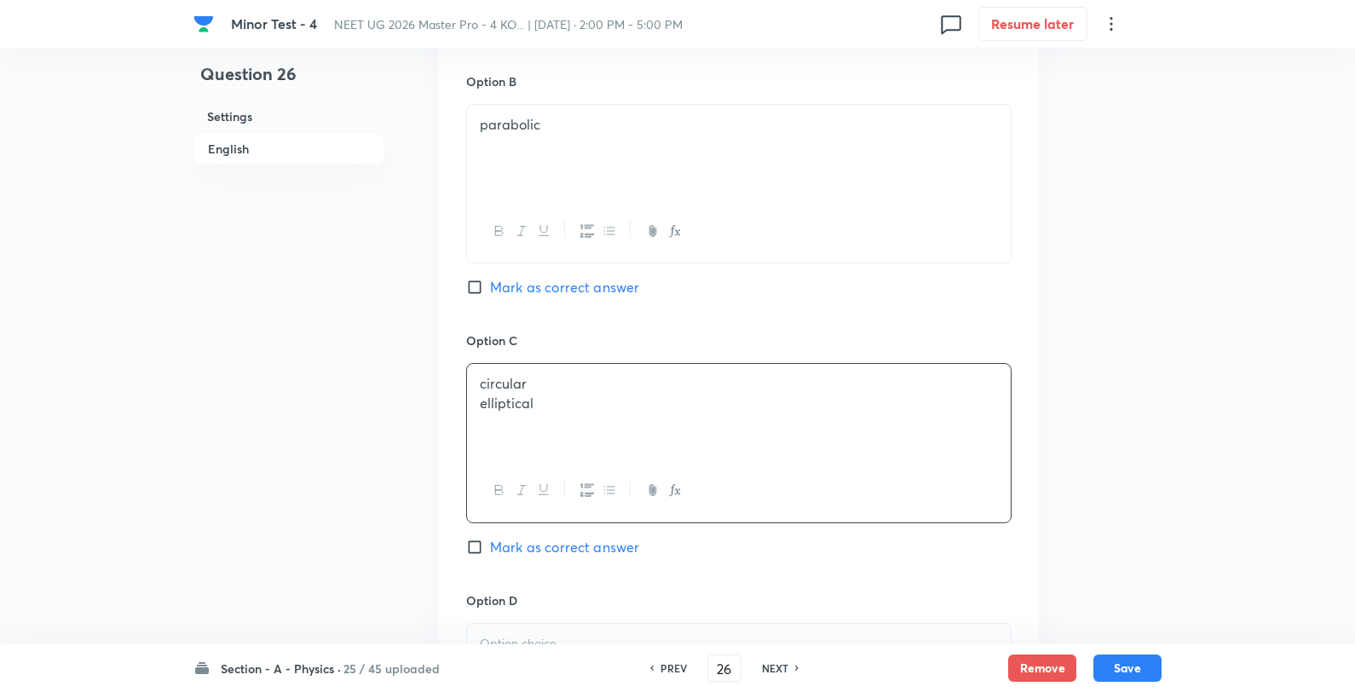
click at [602, 381] on p "circular" at bounding box center [739, 384] width 518 height 20
click at [600, 401] on p "elliptical" at bounding box center [739, 404] width 518 height 20
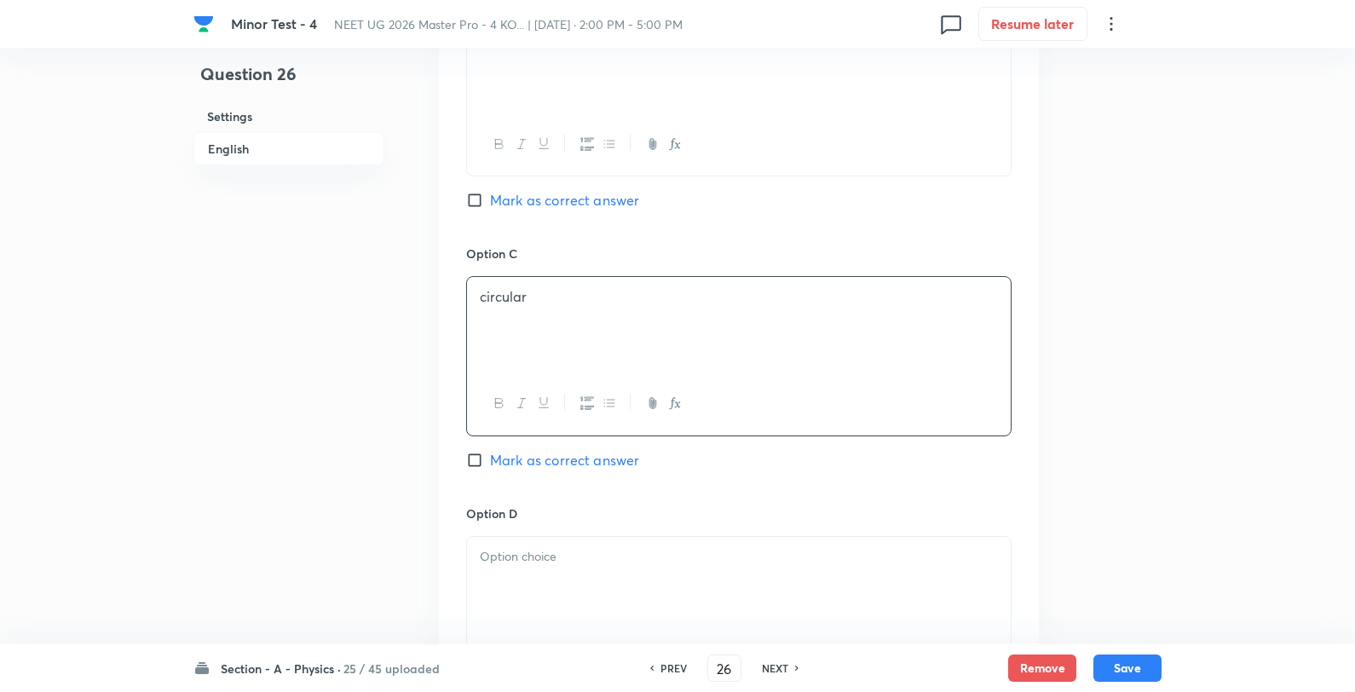
scroll to position [1325, 0]
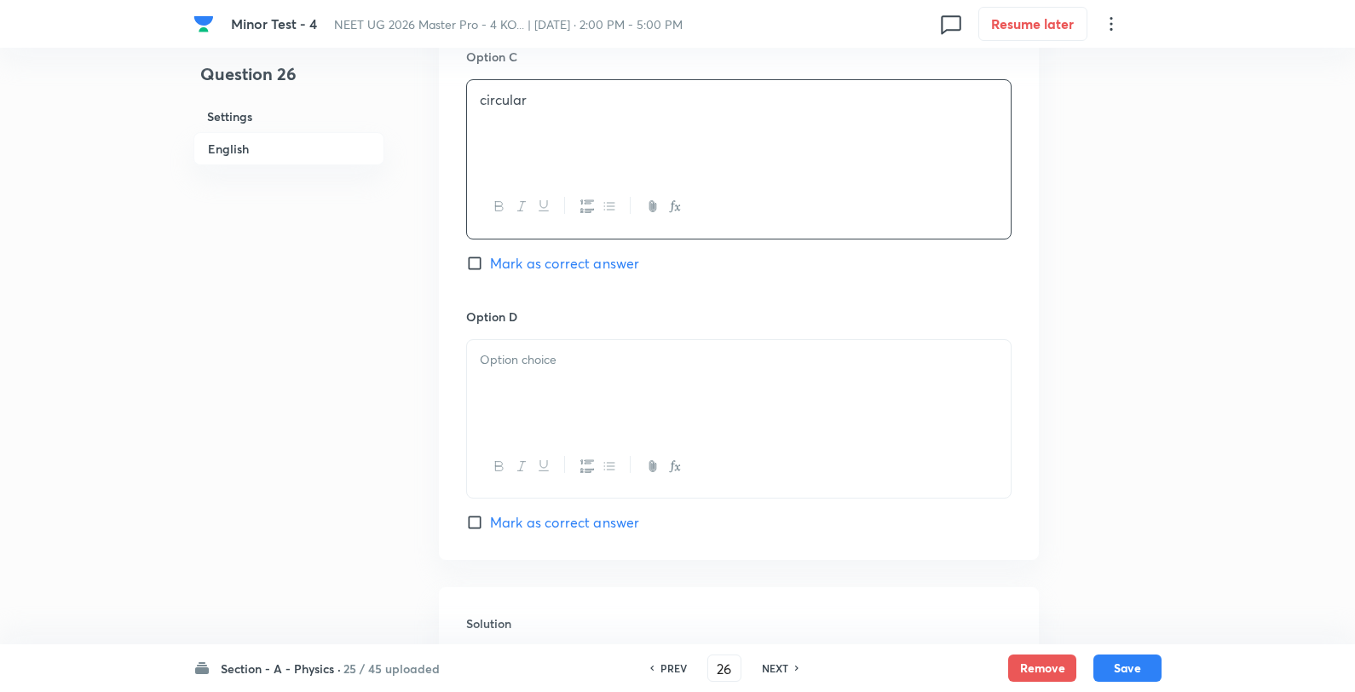
click at [595, 355] on p at bounding box center [739, 360] width 518 height 20
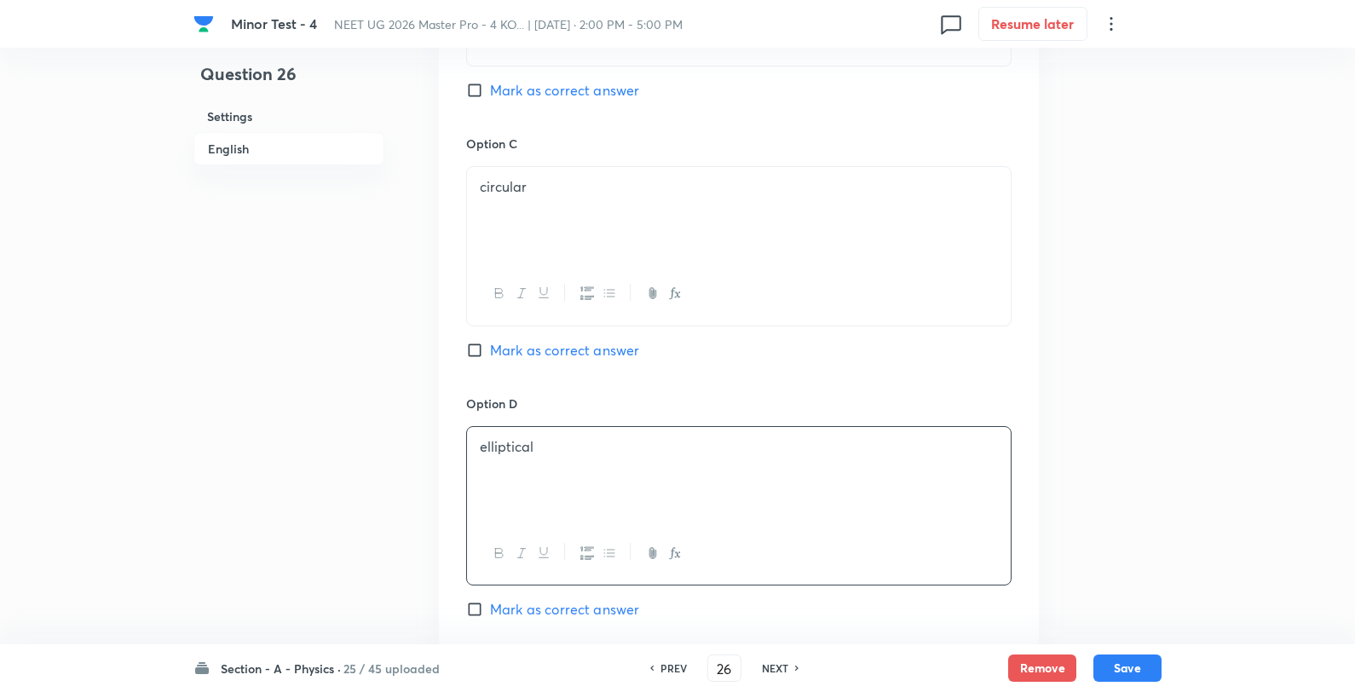
scroll to position [1136, 0]
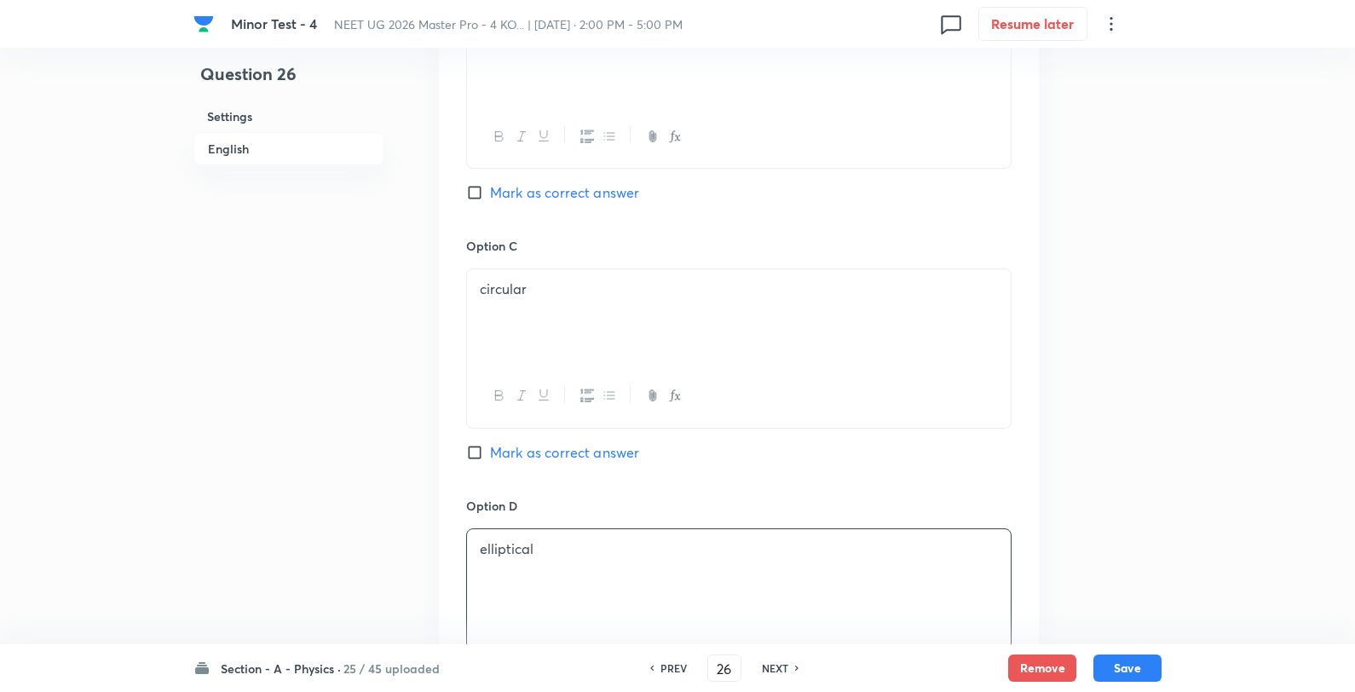
click at [551, 193] on span "Mark as correct answer" at bounding box center [564, 192] width 149 height 20
click at [490, 193] on input "Mark as correct answer" at bounding box center [478, 192] width 24 height 17
checkbox input "true"
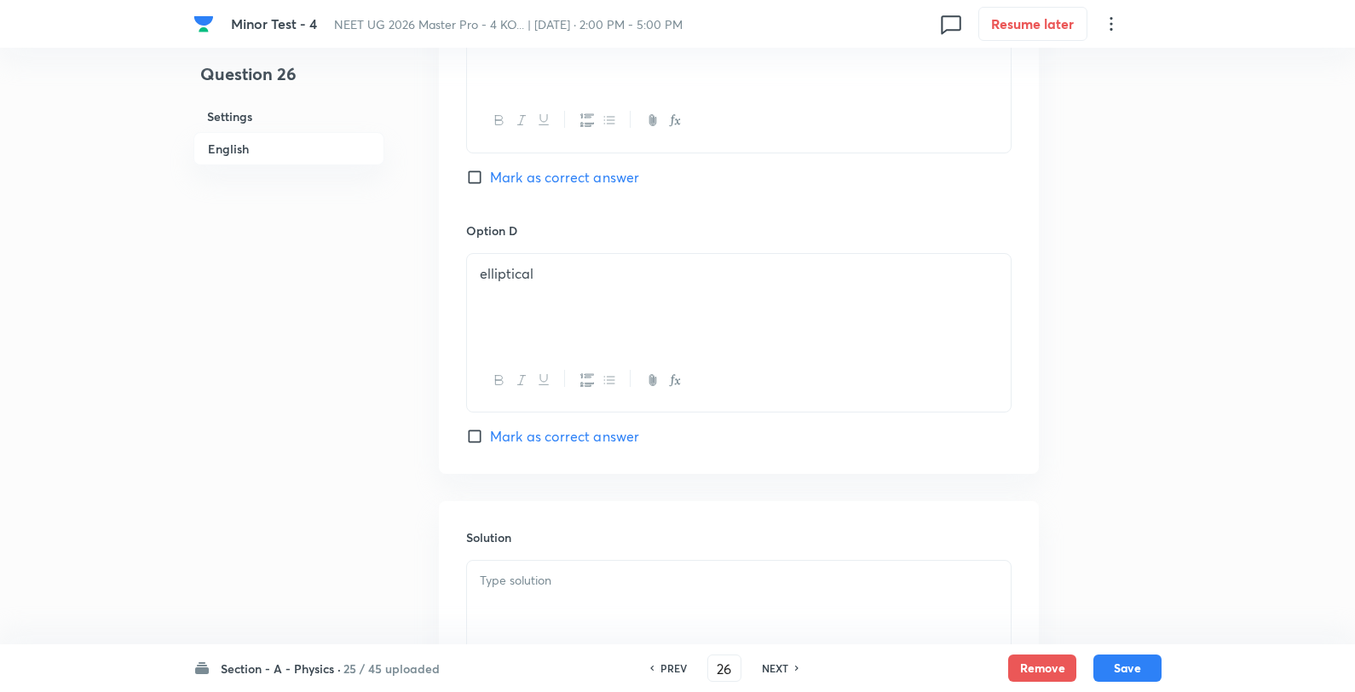
scroll to position [1609, 0]
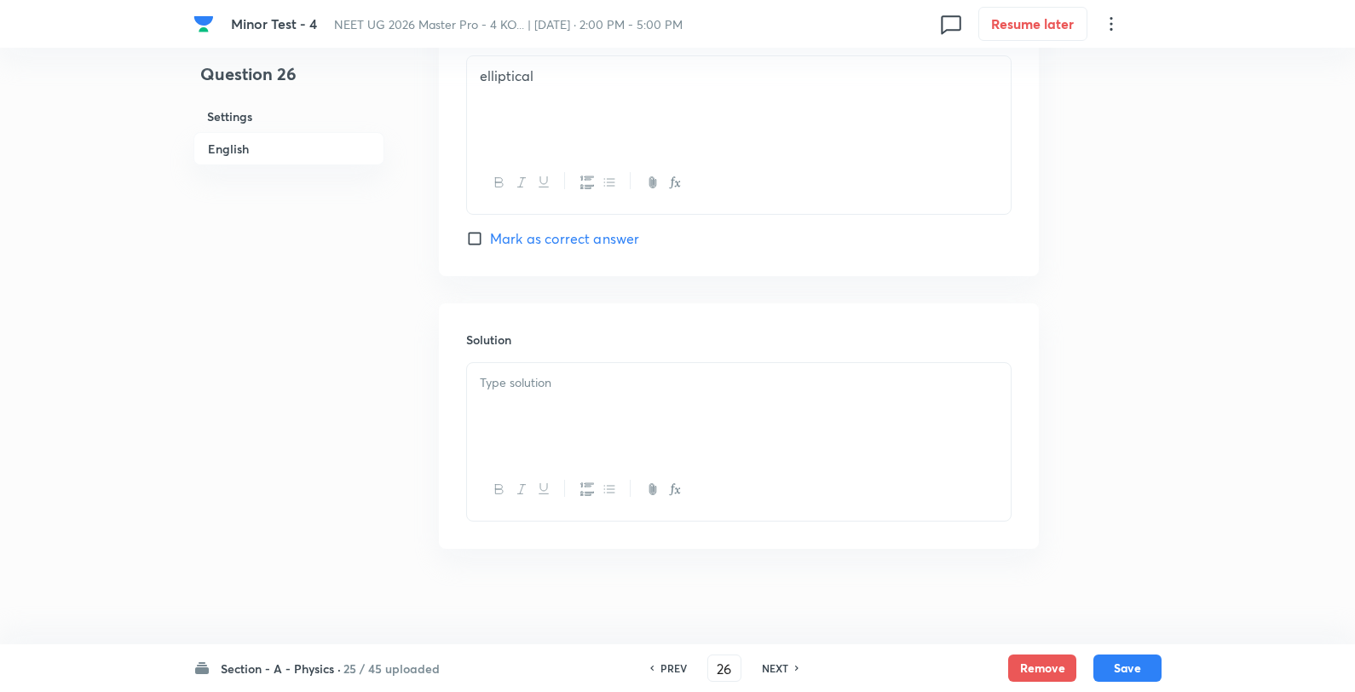
click at [607, 361] on div "Solution" at bounding box center [739, 425] width 600 height 245
click at [602, 380] on p at bounding box center [739, 383] width 518 height 20
click at [1140, 666] on button "Save" at bounding box center [1128, 666] width 68 height 27
type input "27"
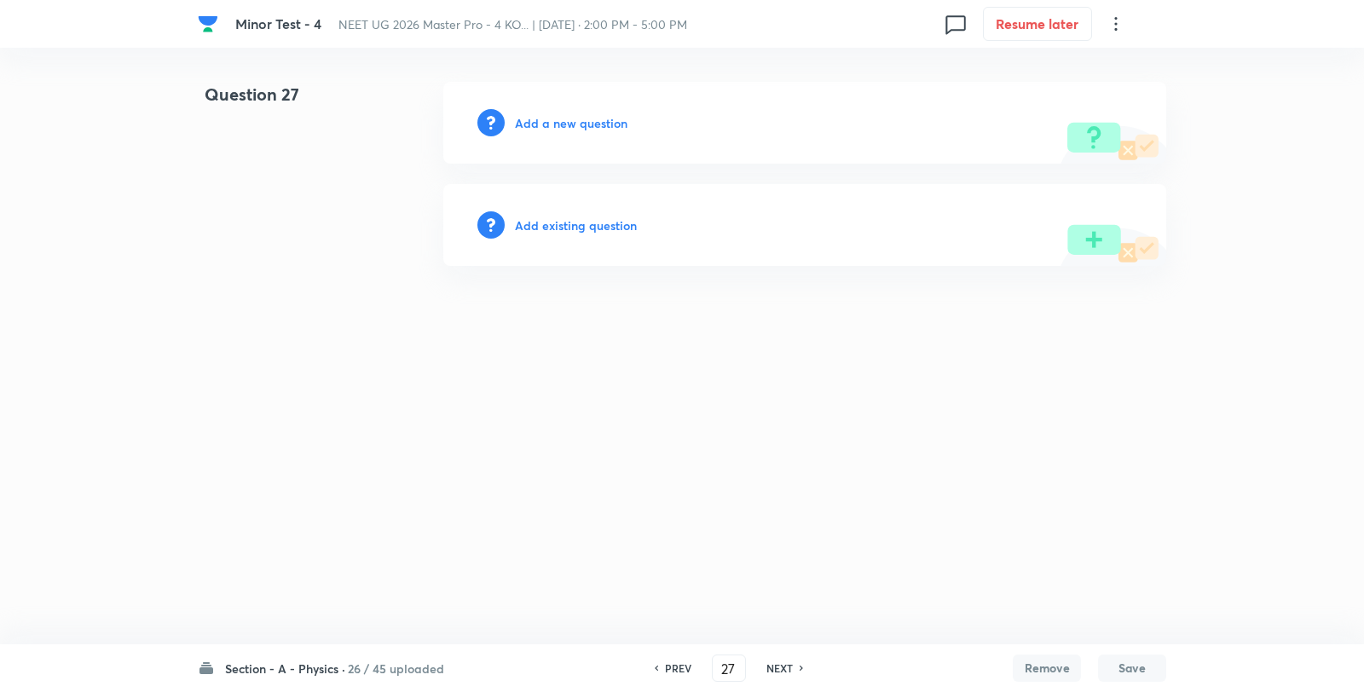
click at [583, 124] on h6 "Add a new question" at bounding box center [571, 123] width 113 height 18
click at [583, 124] on h6 "Choose a question type" at bounding box center [580, 123] width 131 height 18
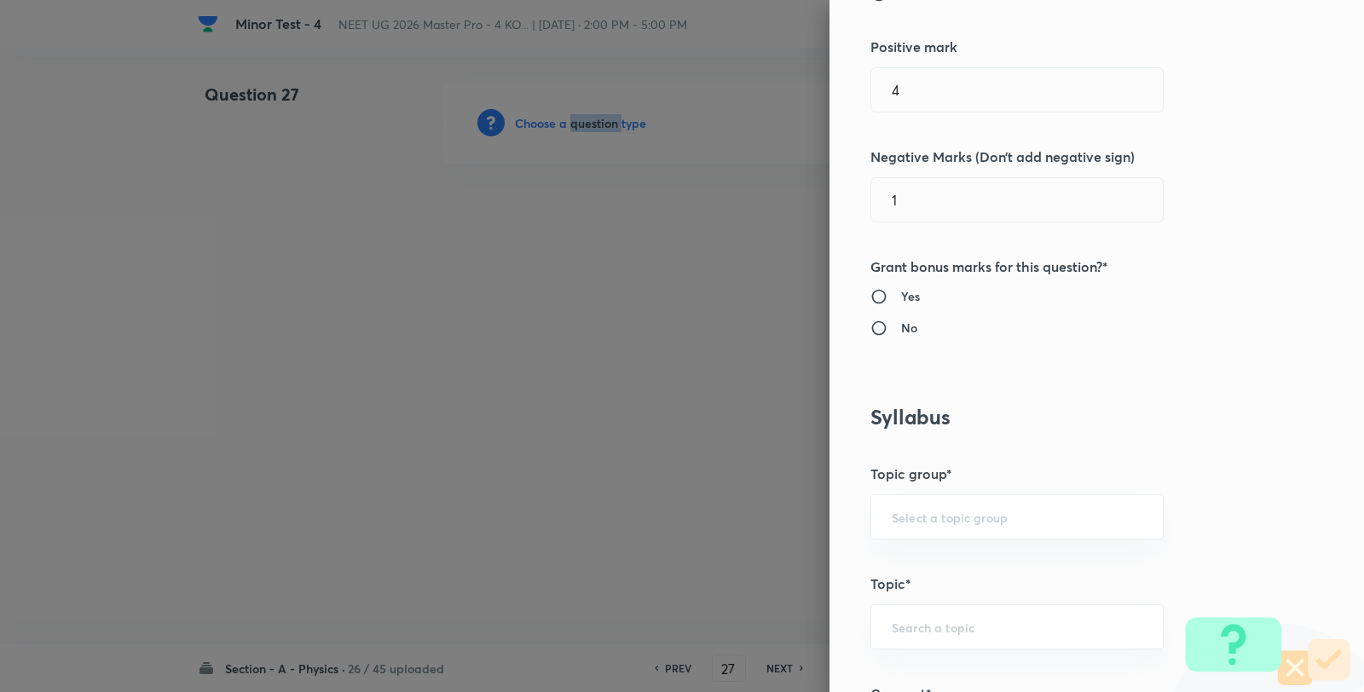
scroll to position [947, 0]
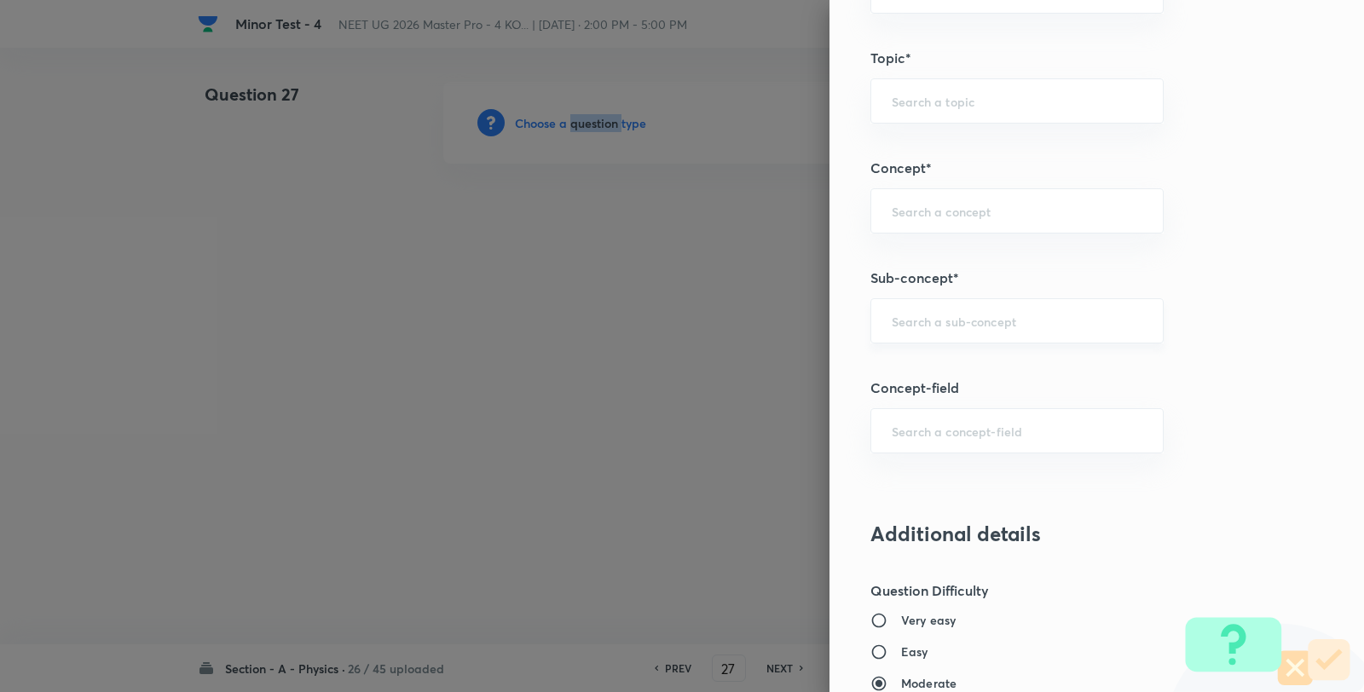
click at [984, 337] on div "​" at bounding box center [1016, 320] width 293 height 45
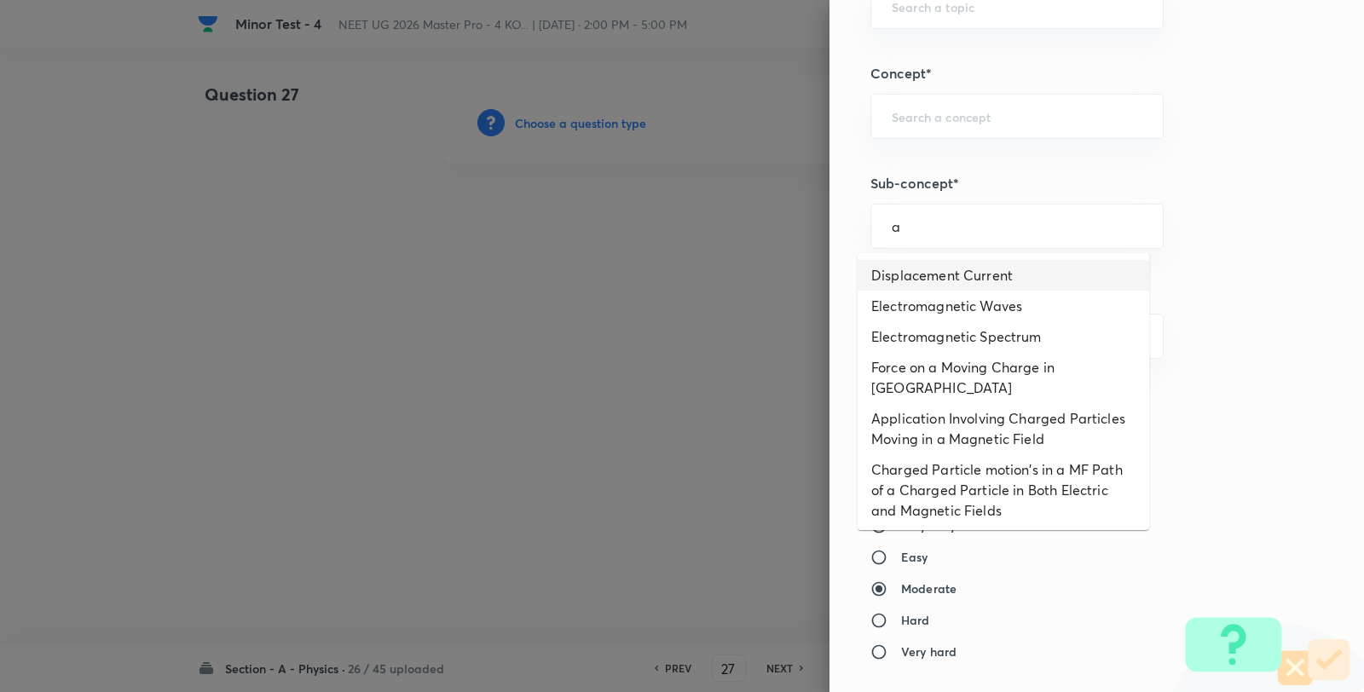
click at [918, 277] on li "Displacement Current" at bounding box center [1002, 275] width 291 height 31
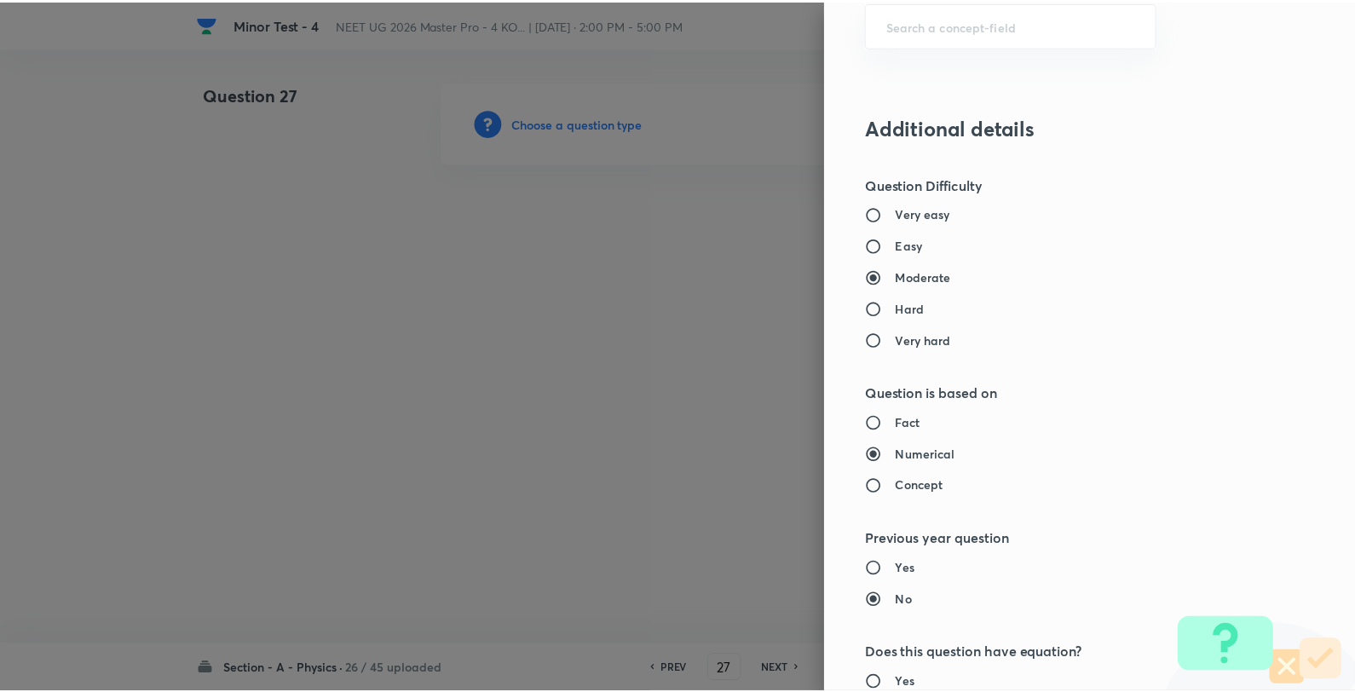
scroll to position [1746, 0]
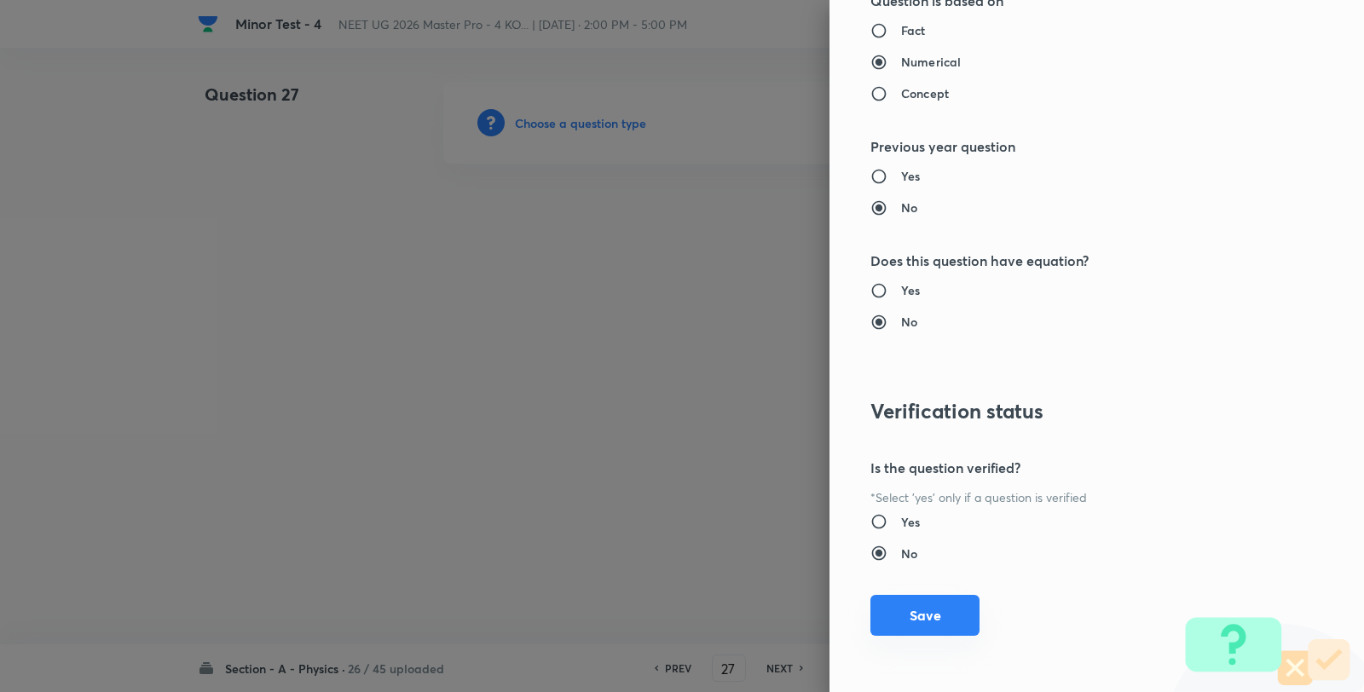
click at [933, 621] on button "Save" at bounding box center [924, 615] width 109 height 41
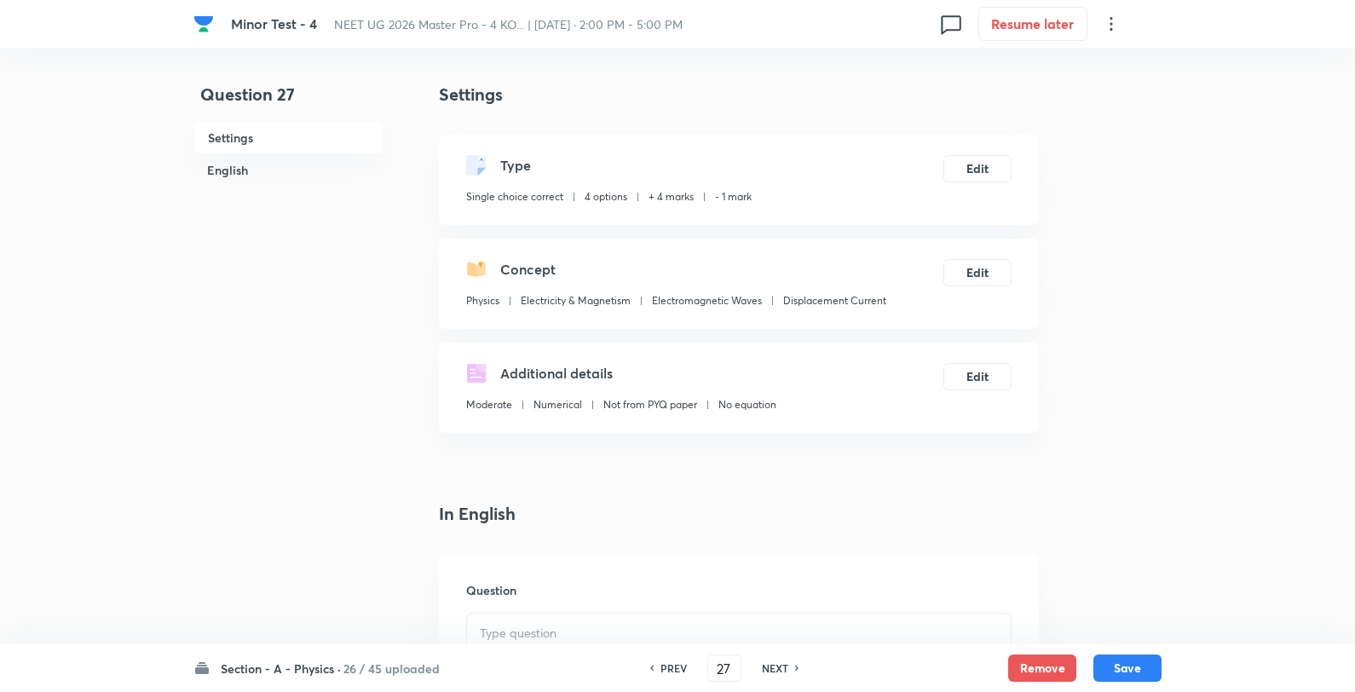
scroll to position [284, 0]
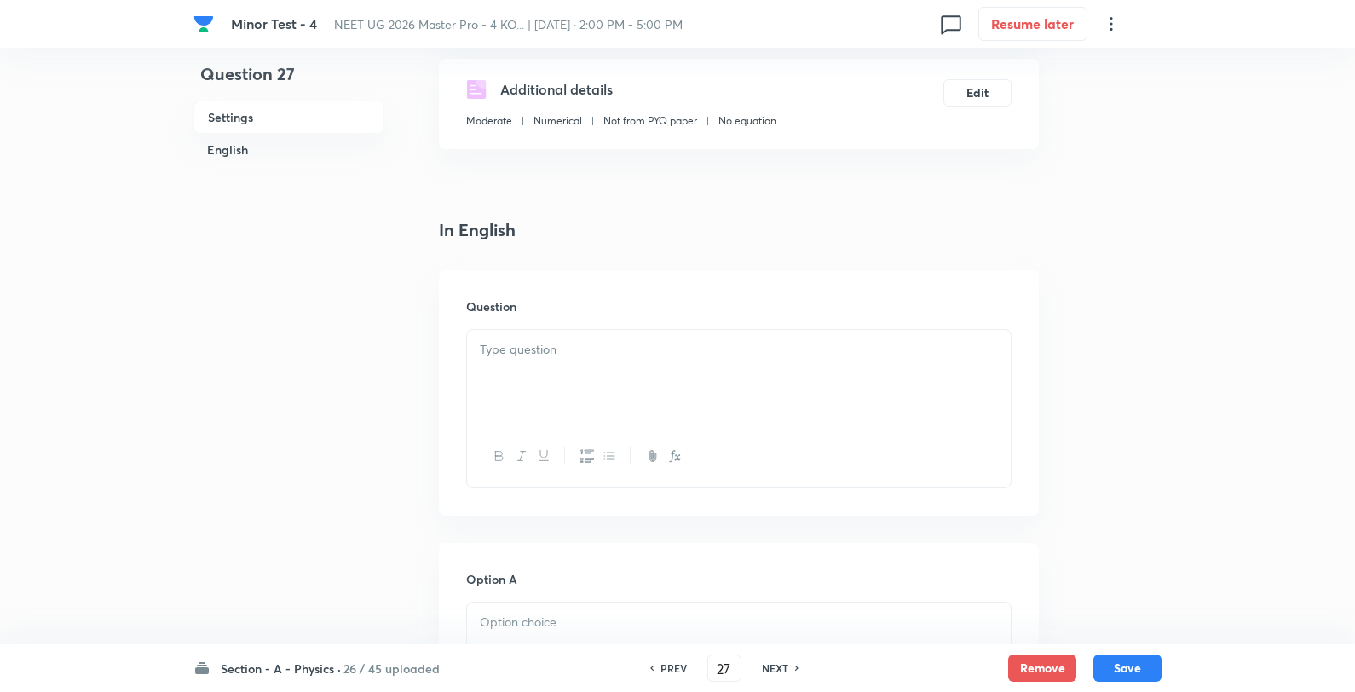
click at [649, 361] on div at bounding box center [739, 377] width 544 height 95
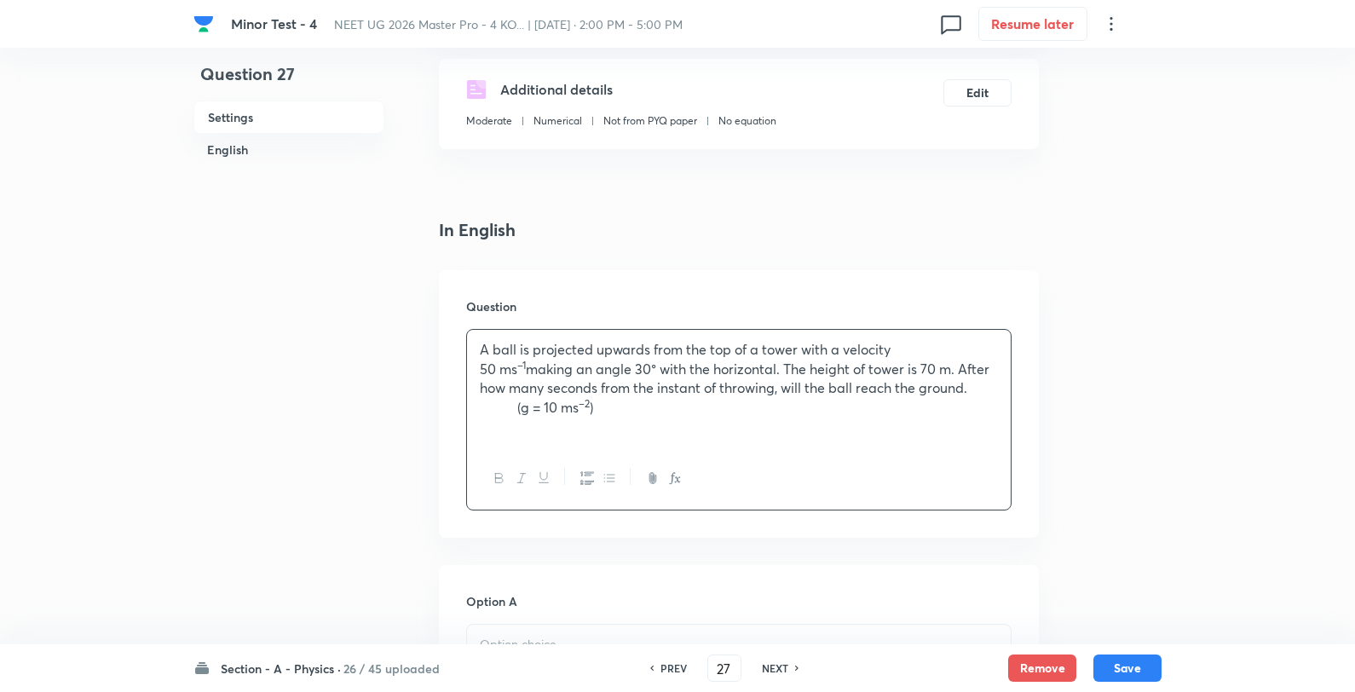
click at [525, 413] on p "(g = 10 ms –2 )" at bounding box center [739, 408] width 518 height 20
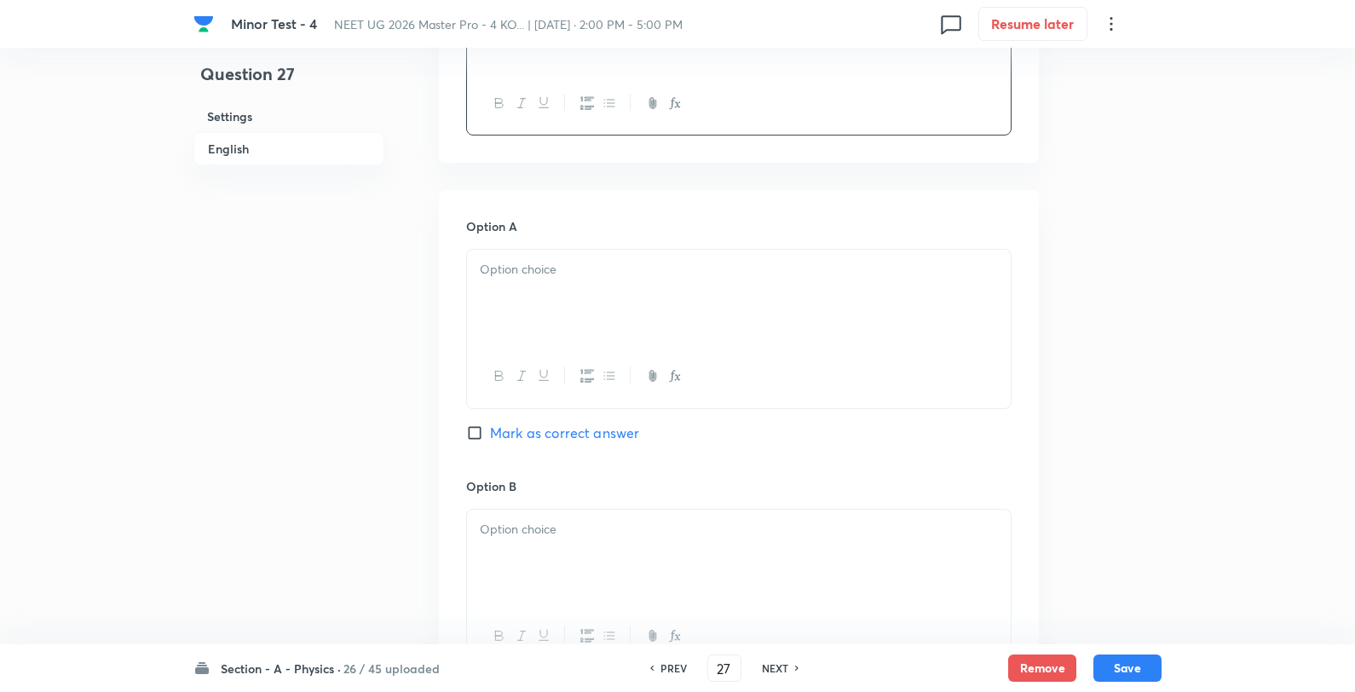
scroll to position [662, 0]
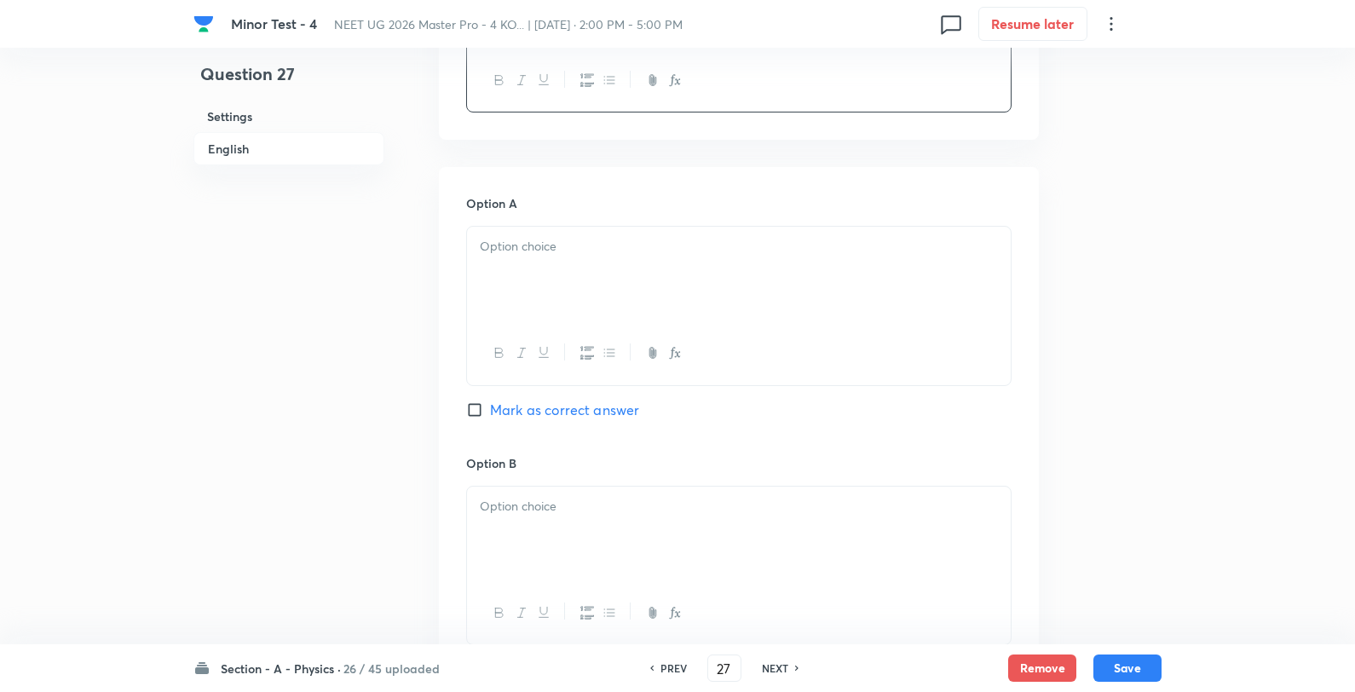
click at [549, 274] on div at bounding box center [739, 274] width 544 height 95
click at [581, 249] on p "2 s" at bounding box center [739, 247] width 518 height 20
click at [530, 539] on div at bounding box center [739, 534] width 544 height 95
click at [571, 511] on p "5 s" at bounding box center [739, 507] width 518 height 20
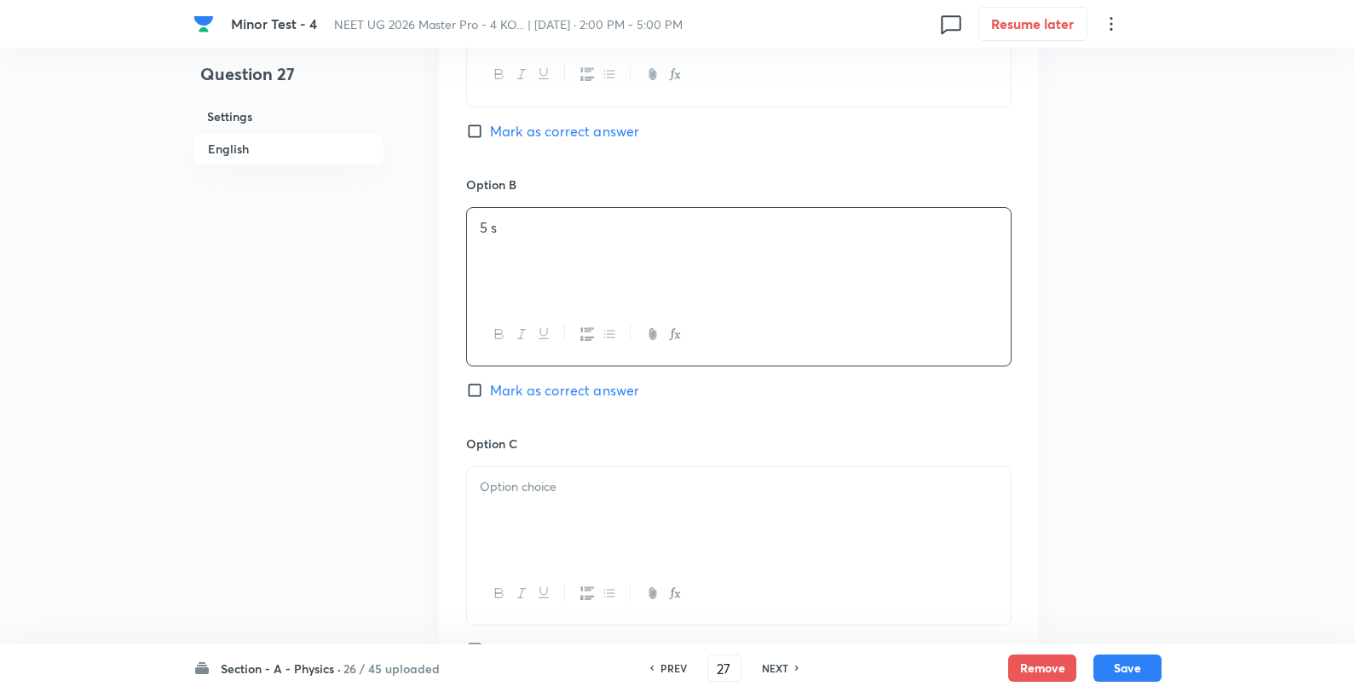
scroll to position [947, 0]
click at [547, 473] on div at bounding box center [739, 508] width 544 height 95
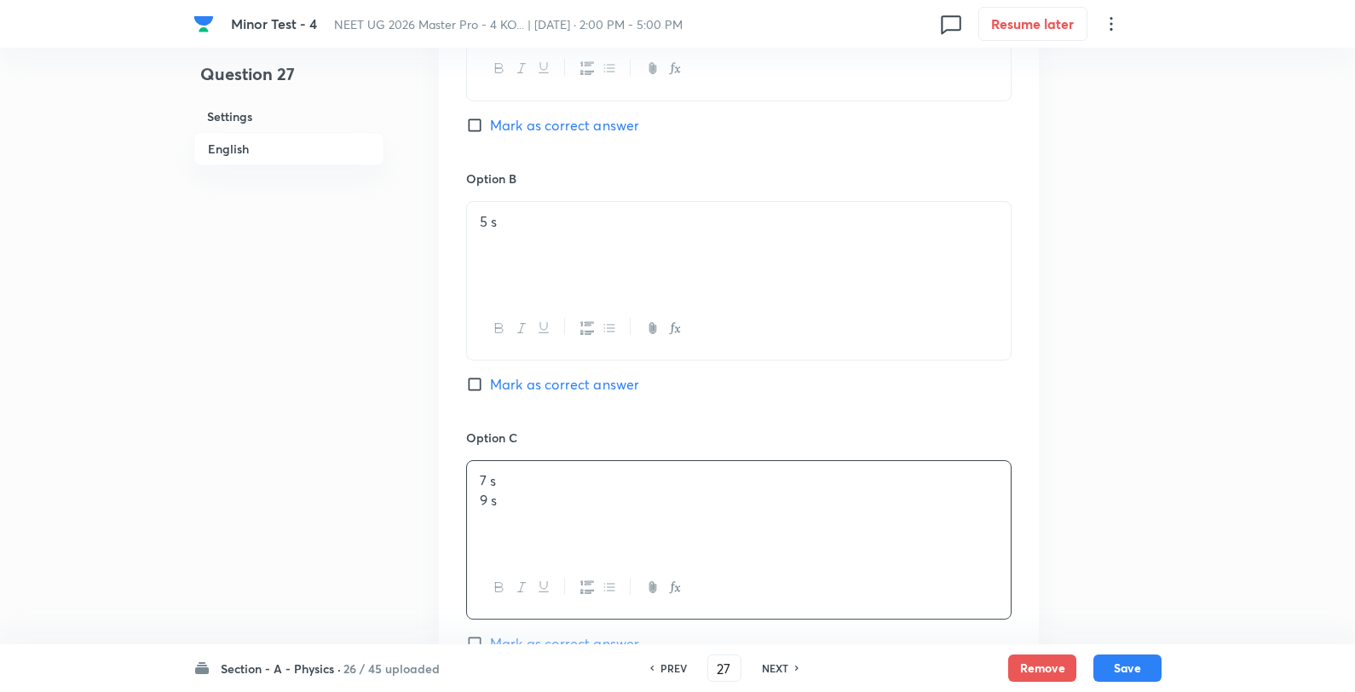
click at [577, 467] on div "7 s 9 s" at bounding box center [739, 508] width 544 height 95
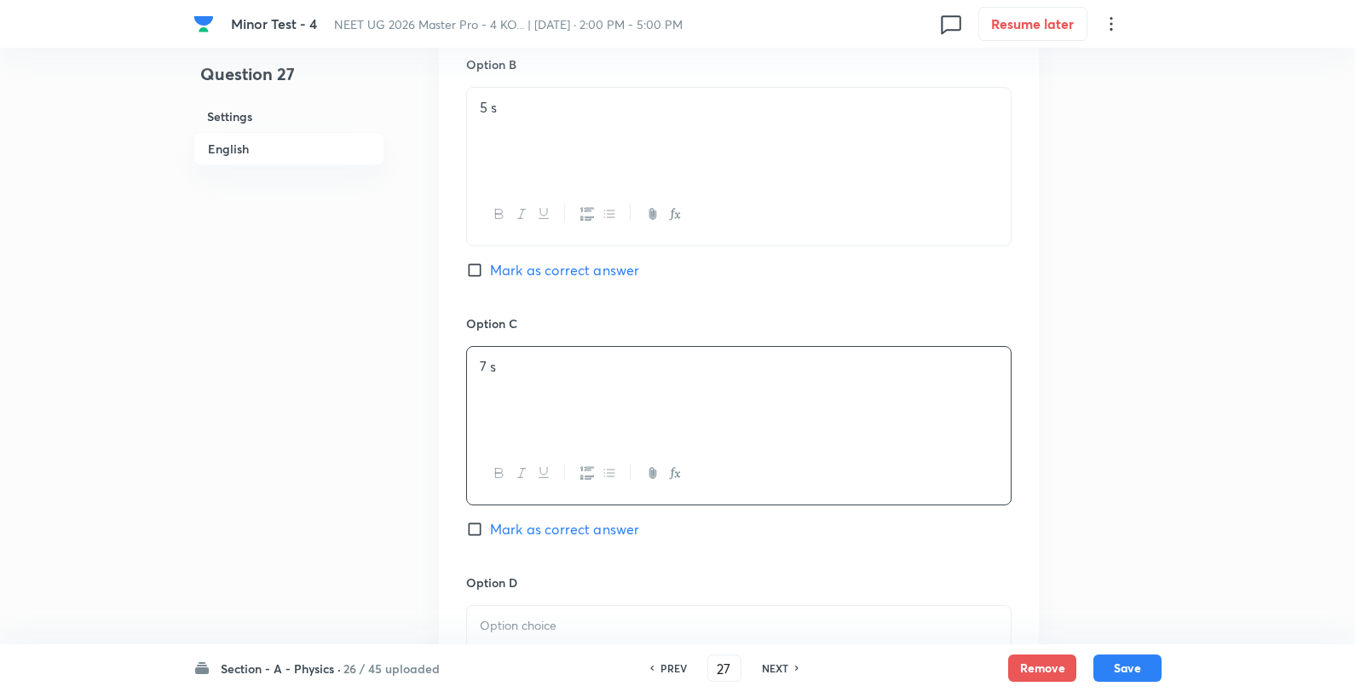
scroll to position [1231, 0]
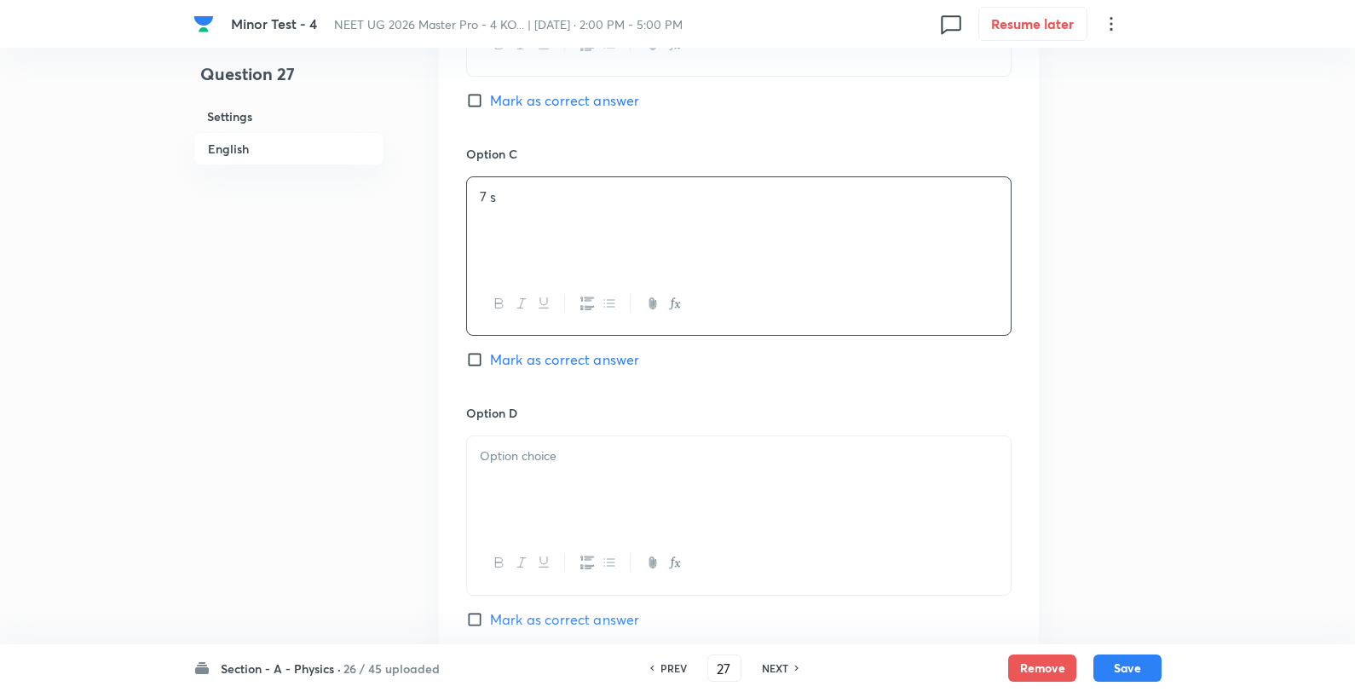
drag, startPoint x: 576, startPoint y: 420, endPoint x: 556, endPoint y: 458, distance: 42.7
click at [567, 435] on div "Option D Mark as correct answer" at bounding box center [738, 516] width 545 height 225
click at [549, 470] on div at bounding box center [739, 483] width 544 height 95
click at [569, 352] on span "Mark as correct answer" at bounding box center [564, 359] width 149 height 20
click at [490, 352] on input "Mark as correct answer" at bounding box center [478, 359] width 24 height 17
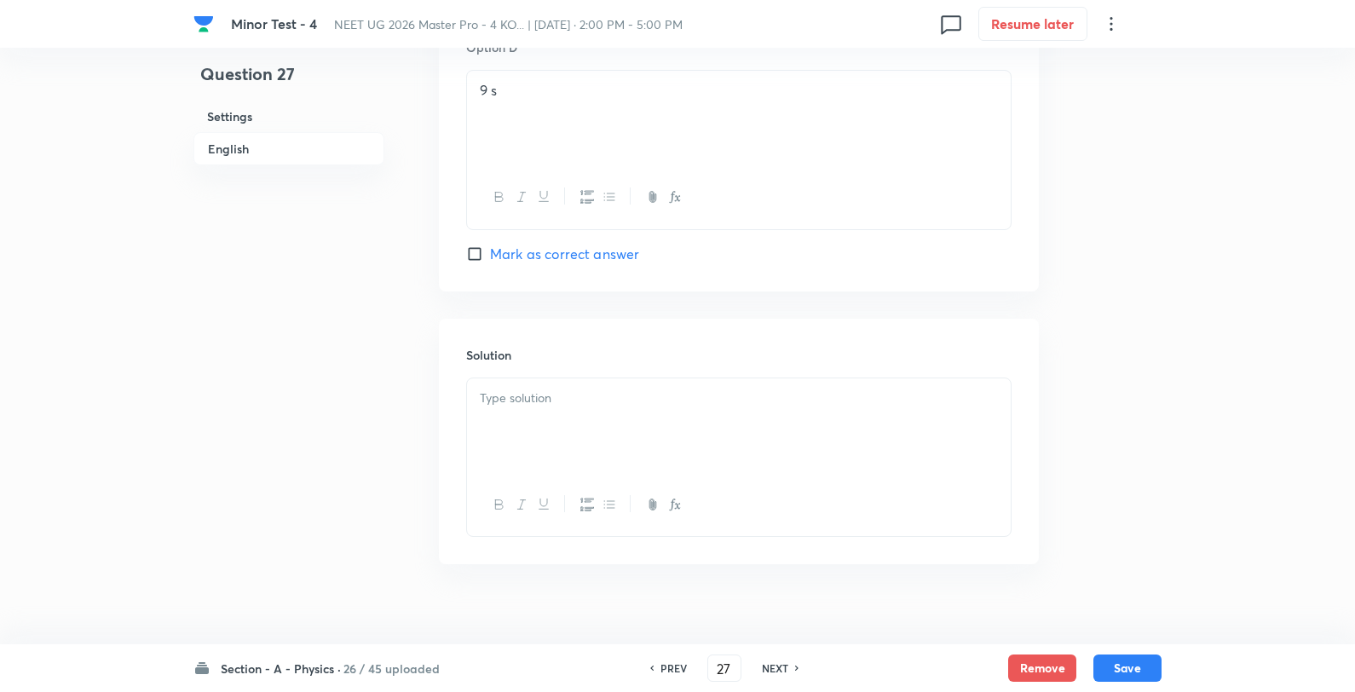
scroll to position [1609, 0]
click at [678, 450] on div at bounding box center [739, 413] width 544 height 95
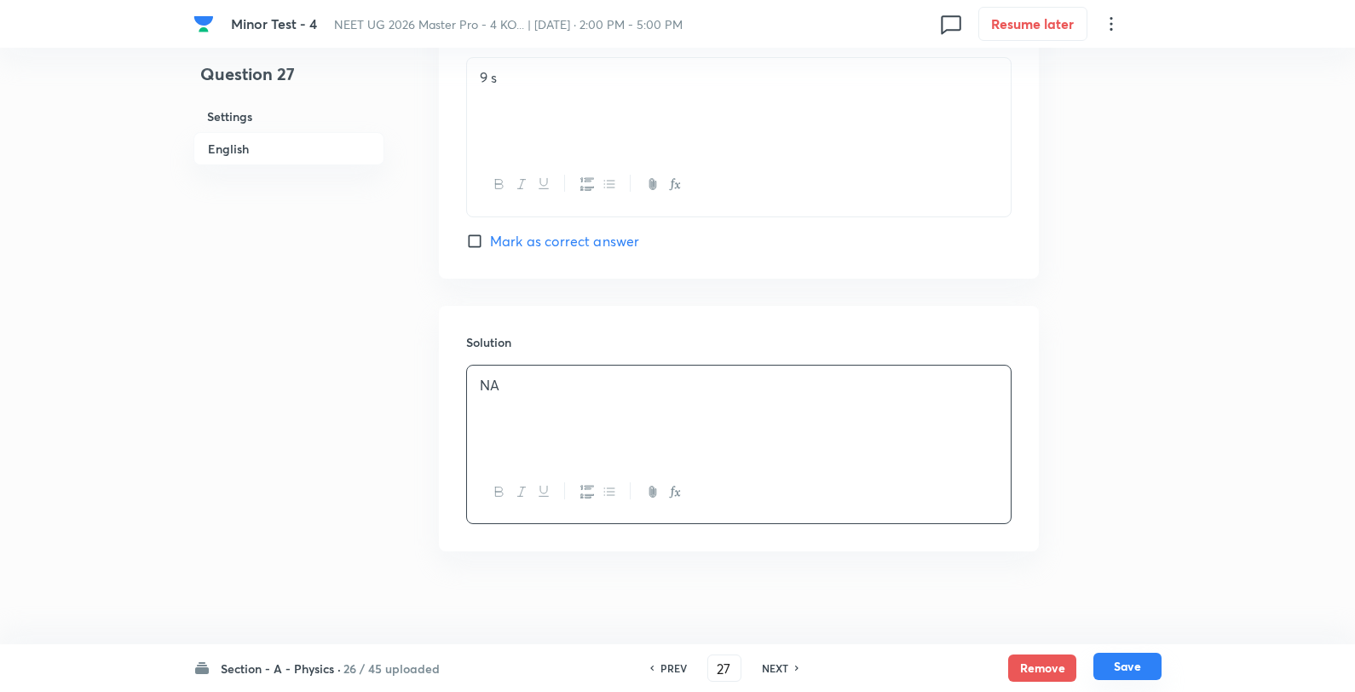
click at [1130, 659] on button "Save" at bounding box center [1128, 666] width 68 height 27
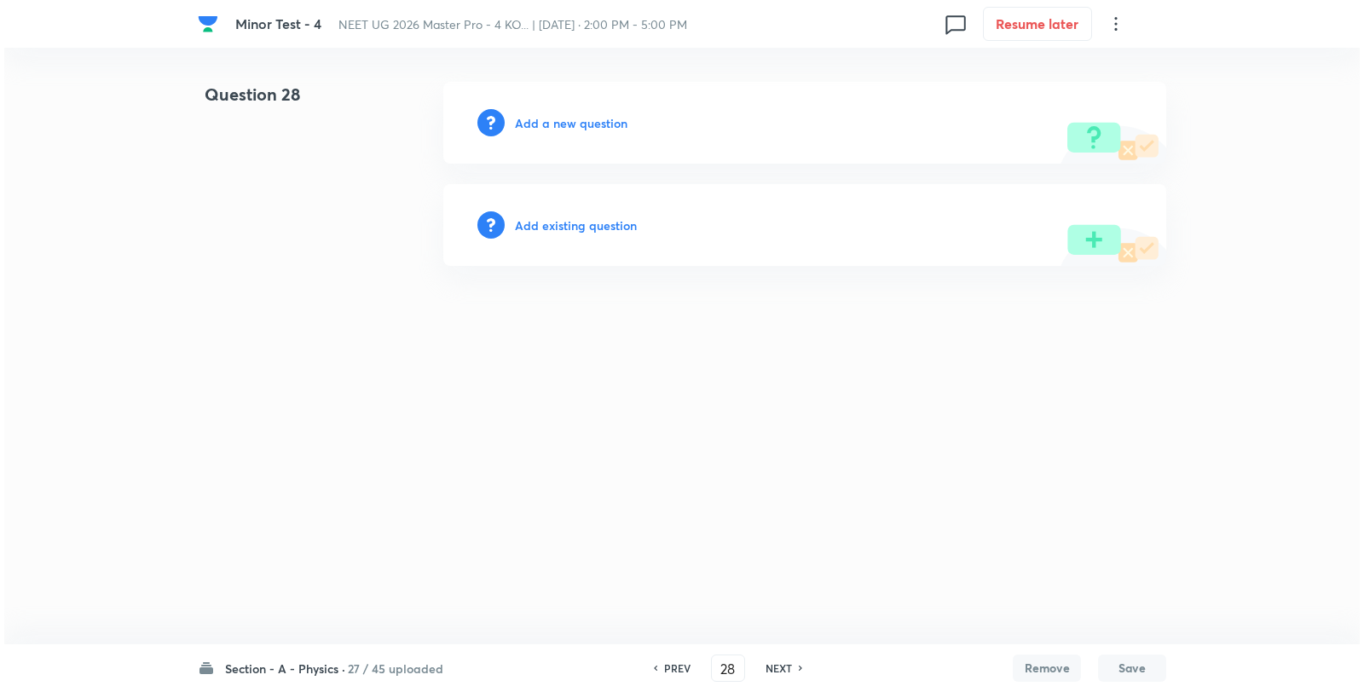
scroll to position [0, 0]
click at [609, 122] on h6 "Add a new question" at bounding box center [571, 123] width 113 height 18
click at [609, 122] on h6 "Choose a question type" at bounding box center [580, 123] width 131 height 18
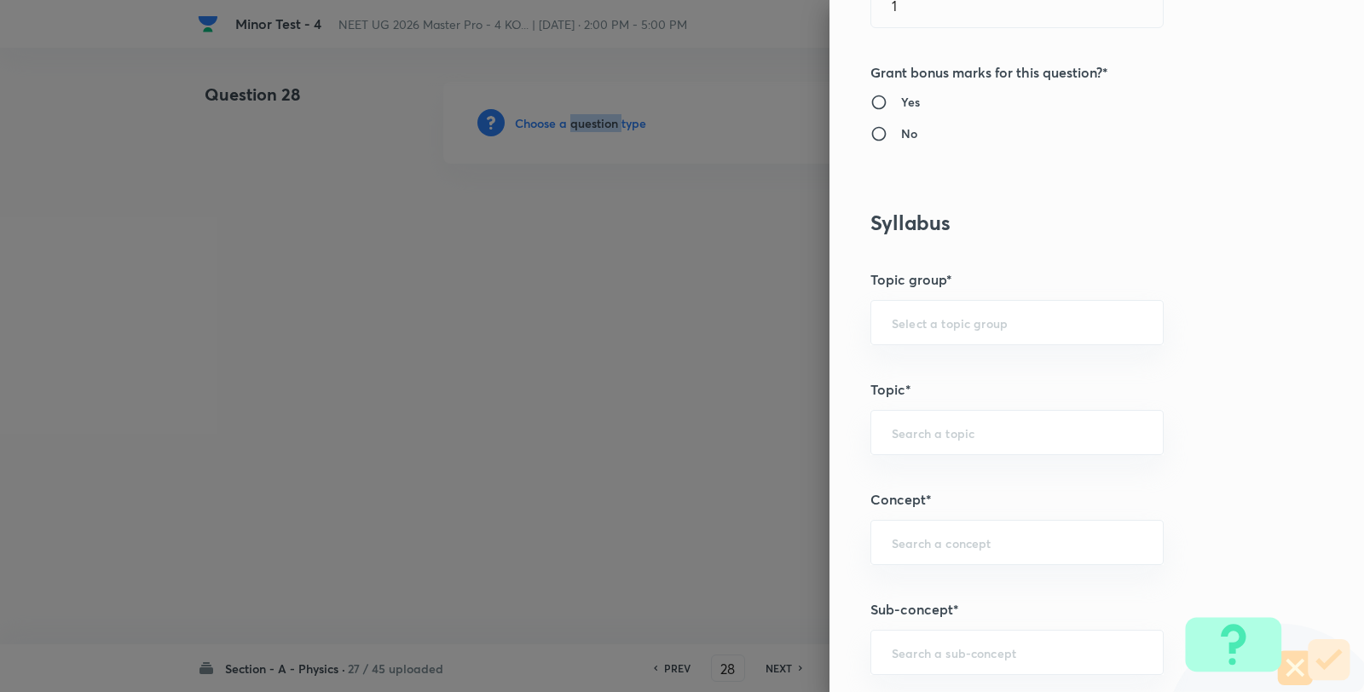
scroll to position [1136, 0]
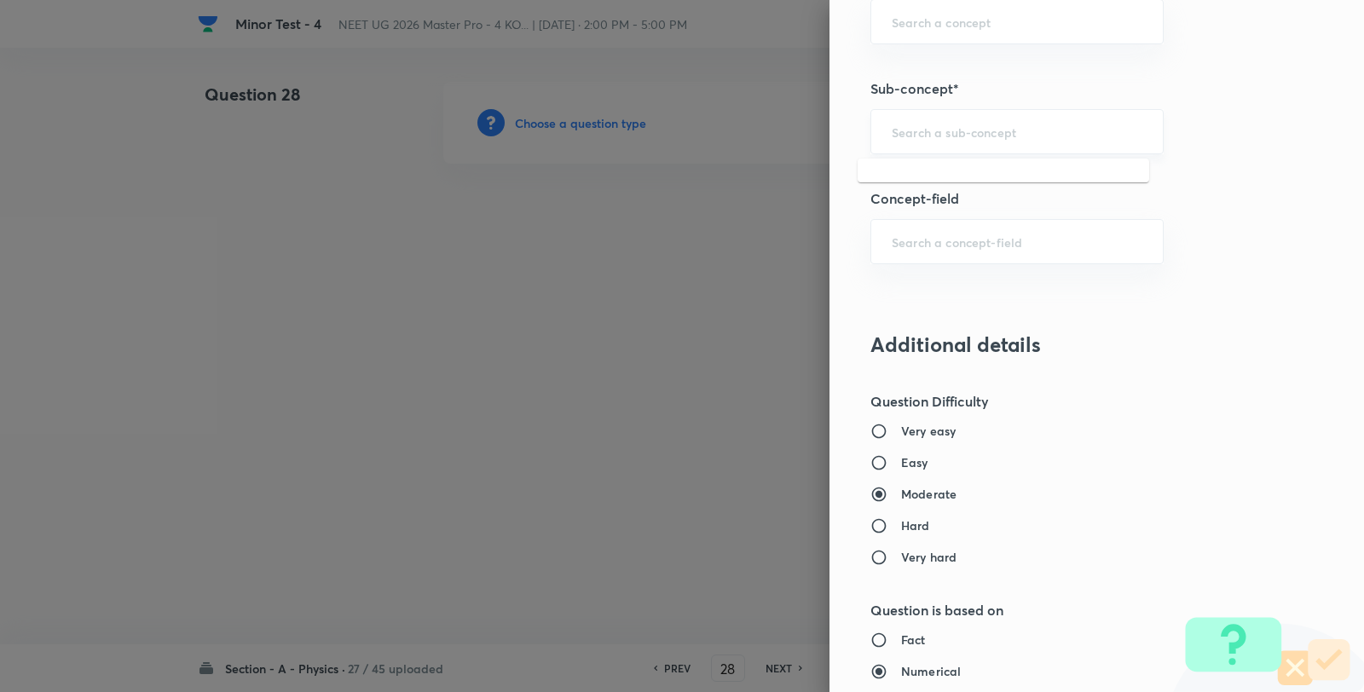
click at [961, 133] on input "text" at bounding box center [1017, 132] width 251 height 16
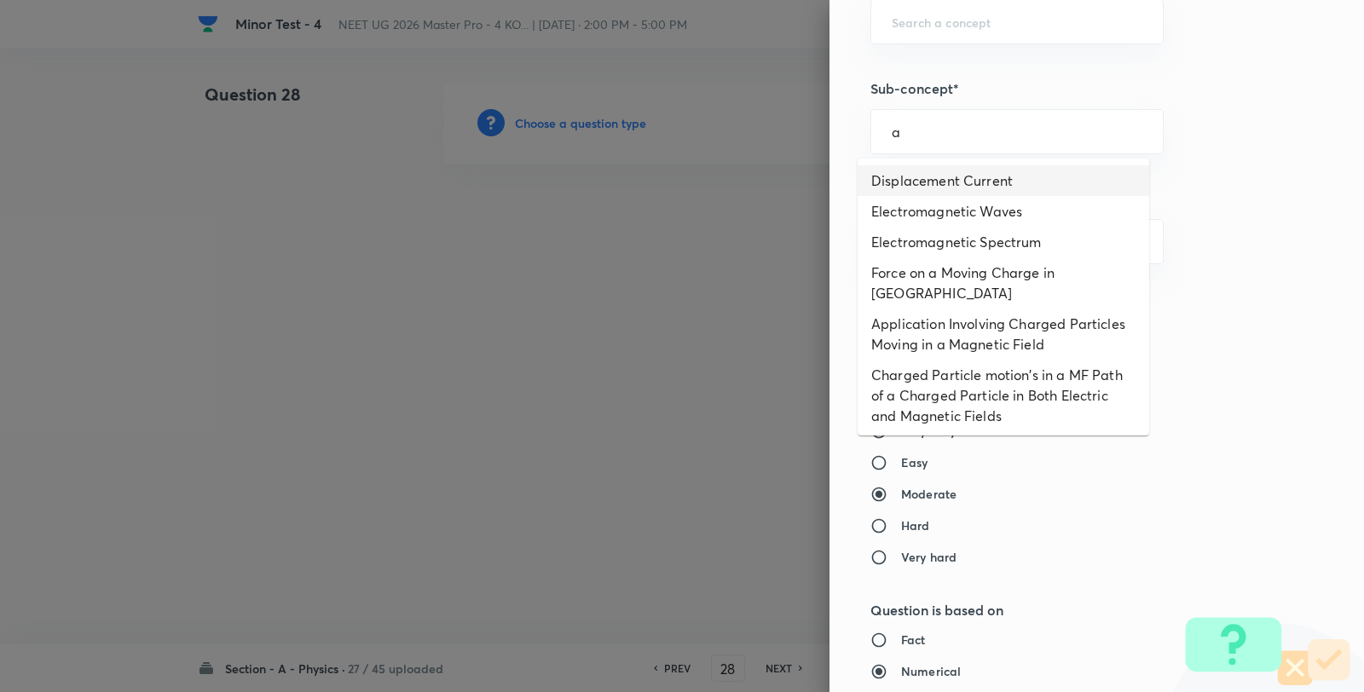
click at [935, 169] on li "Displacement Current" at bounding box center [1002, 180] width 291 height 31
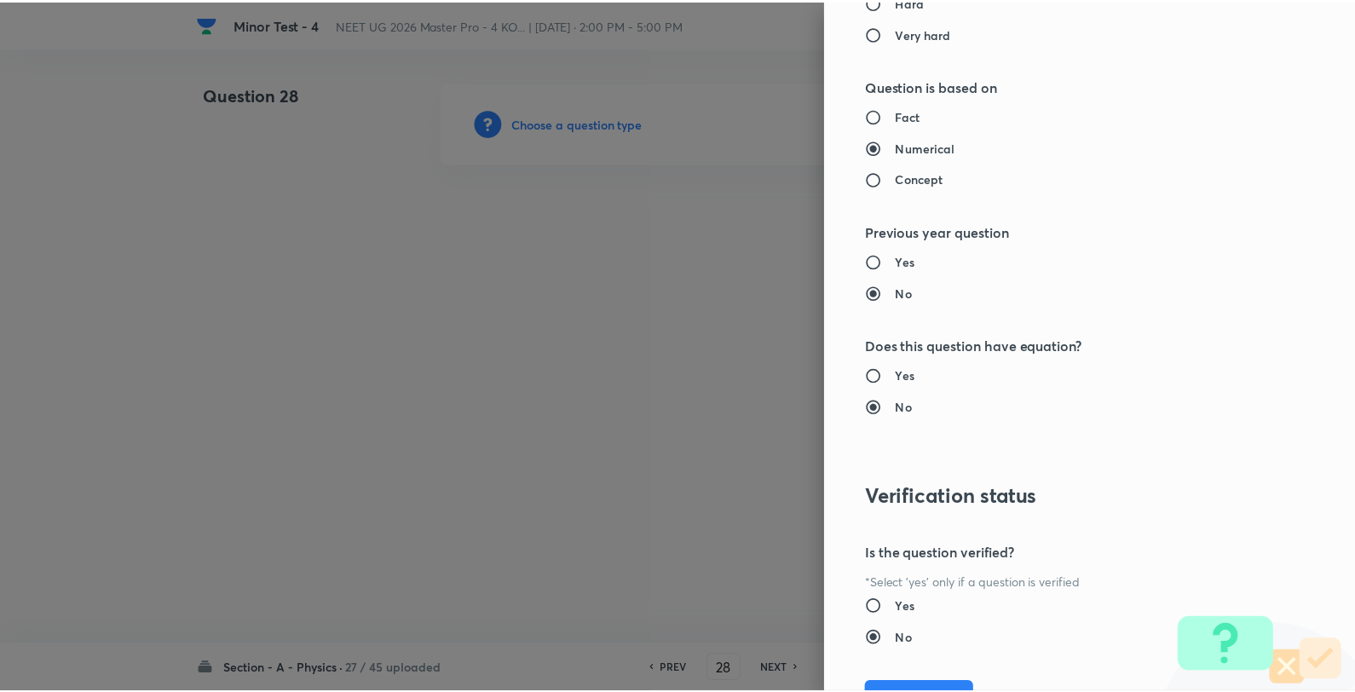
scroll to position [1746, 0]
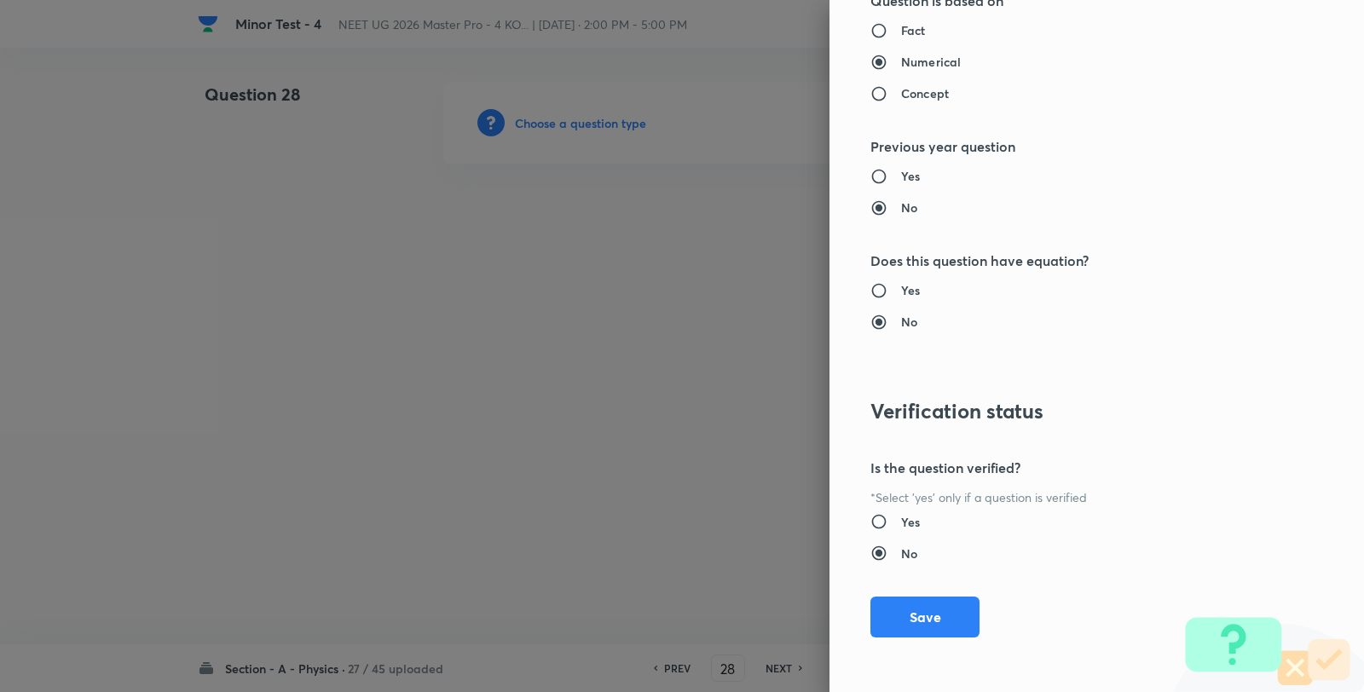
click at [879, 576] on div "Question settings Question type* Single choice correct Number of options* 2 3 4…" at bounding box center [1096, 346] width 534 height 692
drag, startPoint x: 893, startPoint y: 603, endPoint x: 893, endPoint y: 574, distance: 29.0
click at [893, 605] on button "Save" at bounding box center [924, 617] width 109 height 41
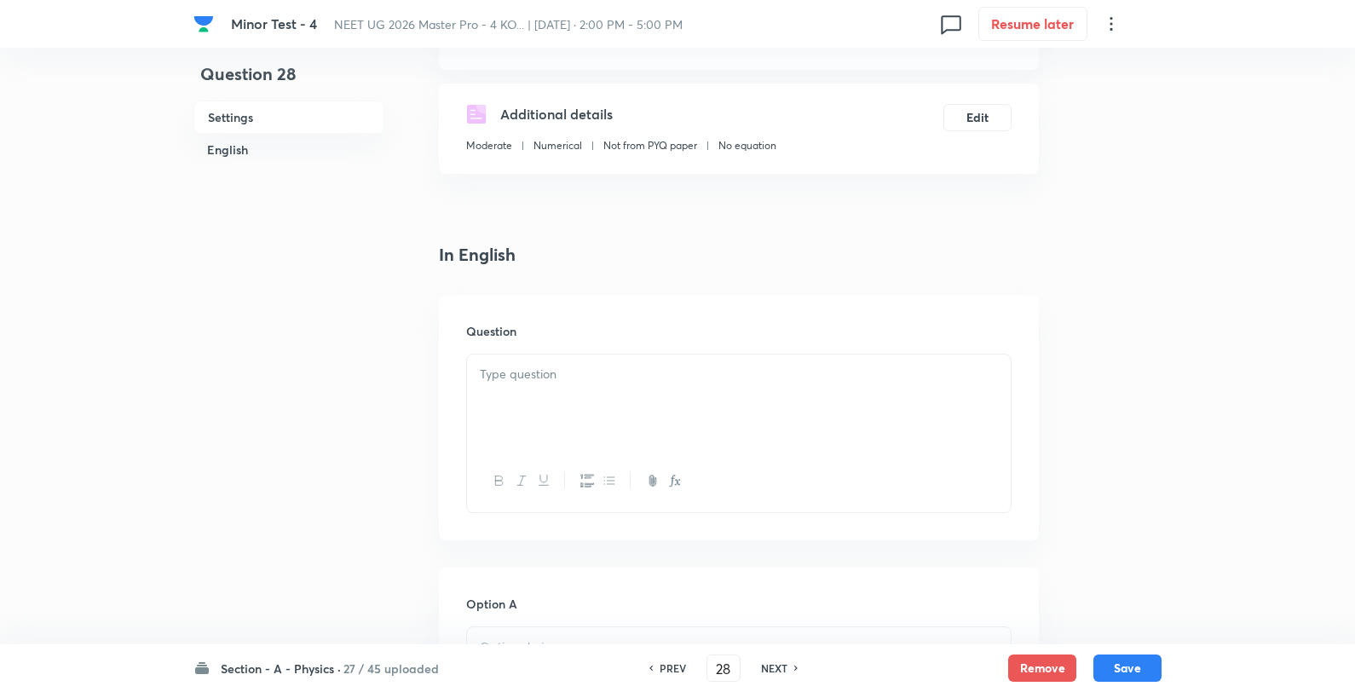
scroll to position [284, 0]
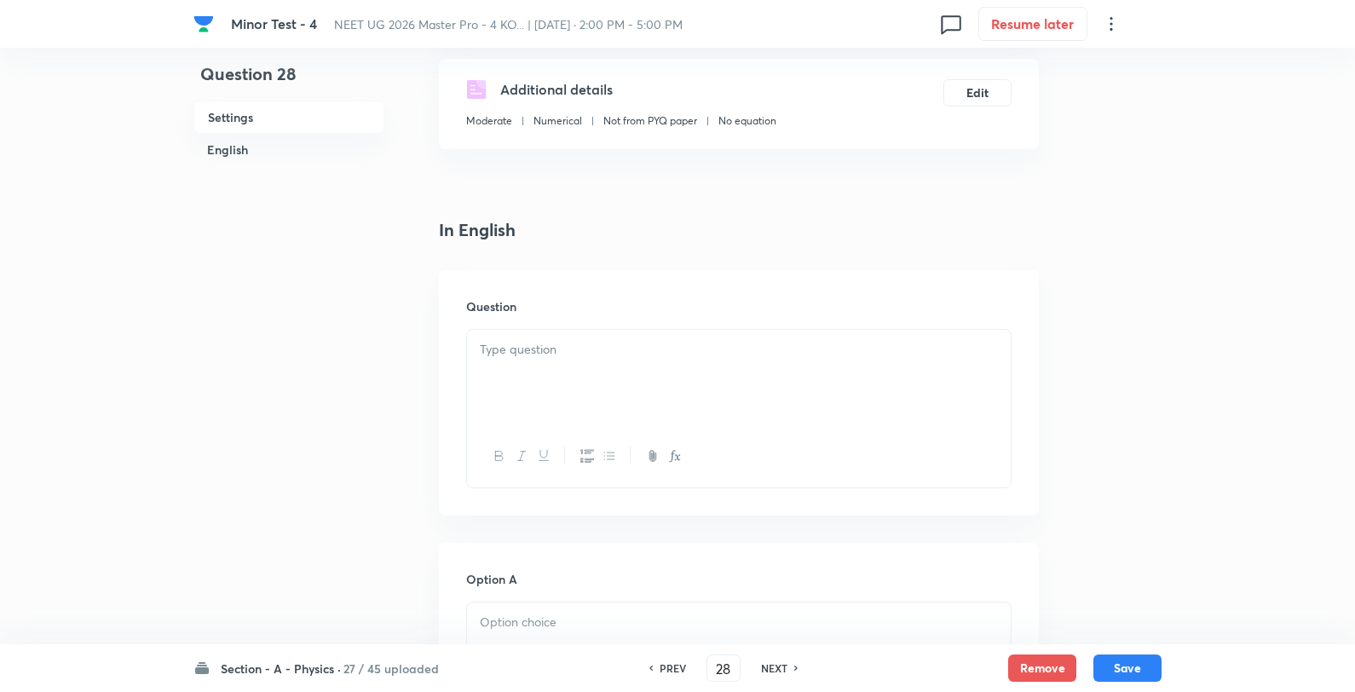
click at [598, 380] on div at bounding box center [739, 377] width 544 height 95
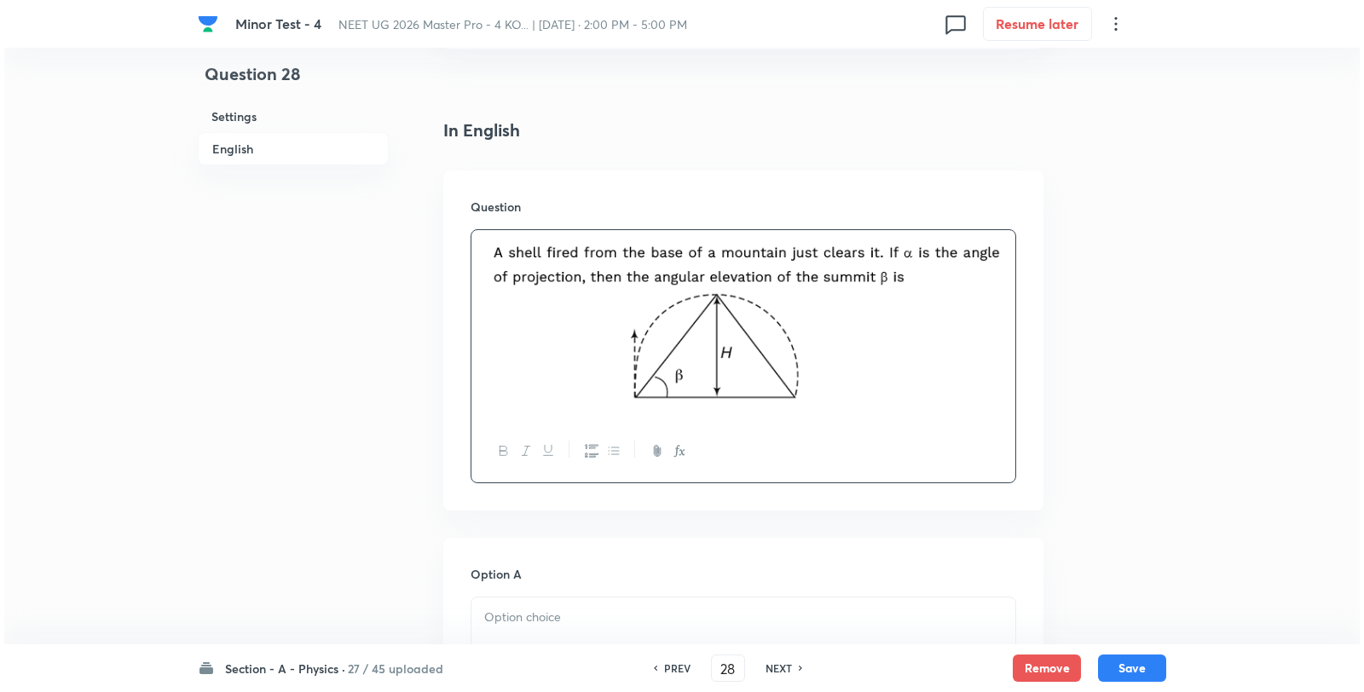
scroll to position [473, 0]
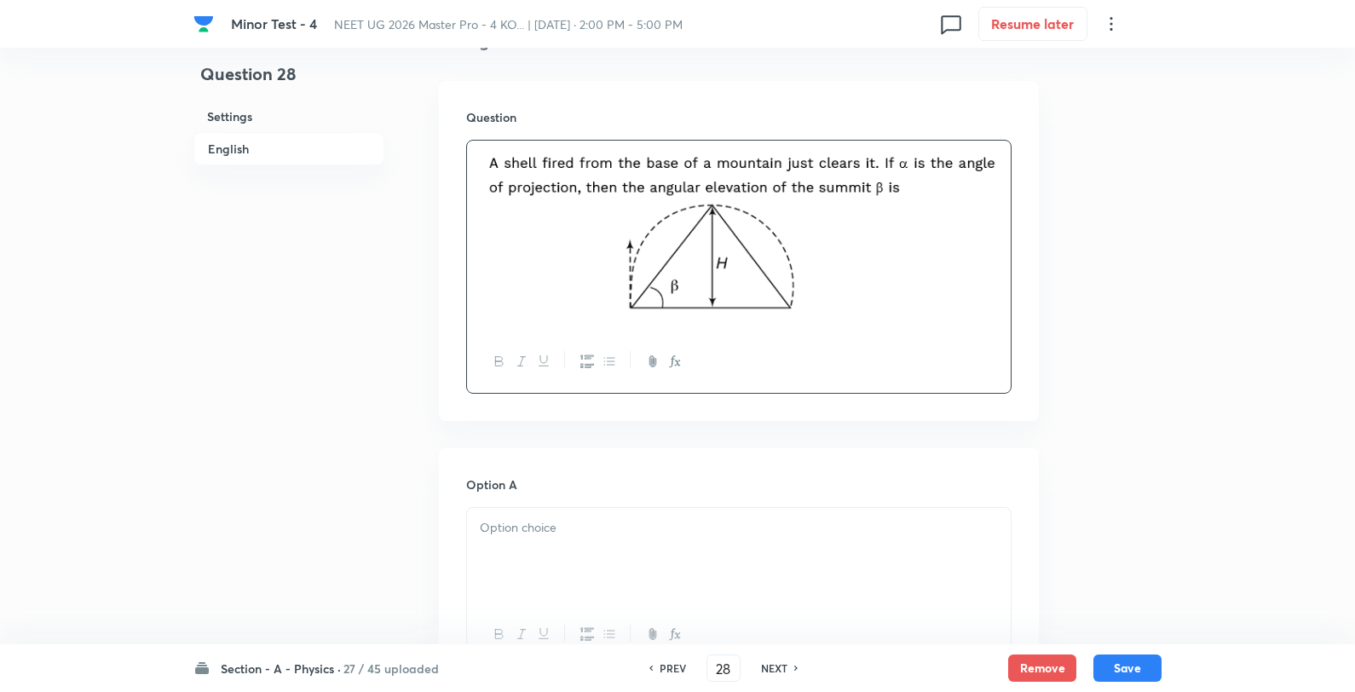
click at [540, 545] on div at bounding box center [739, 555] width 544 height 95
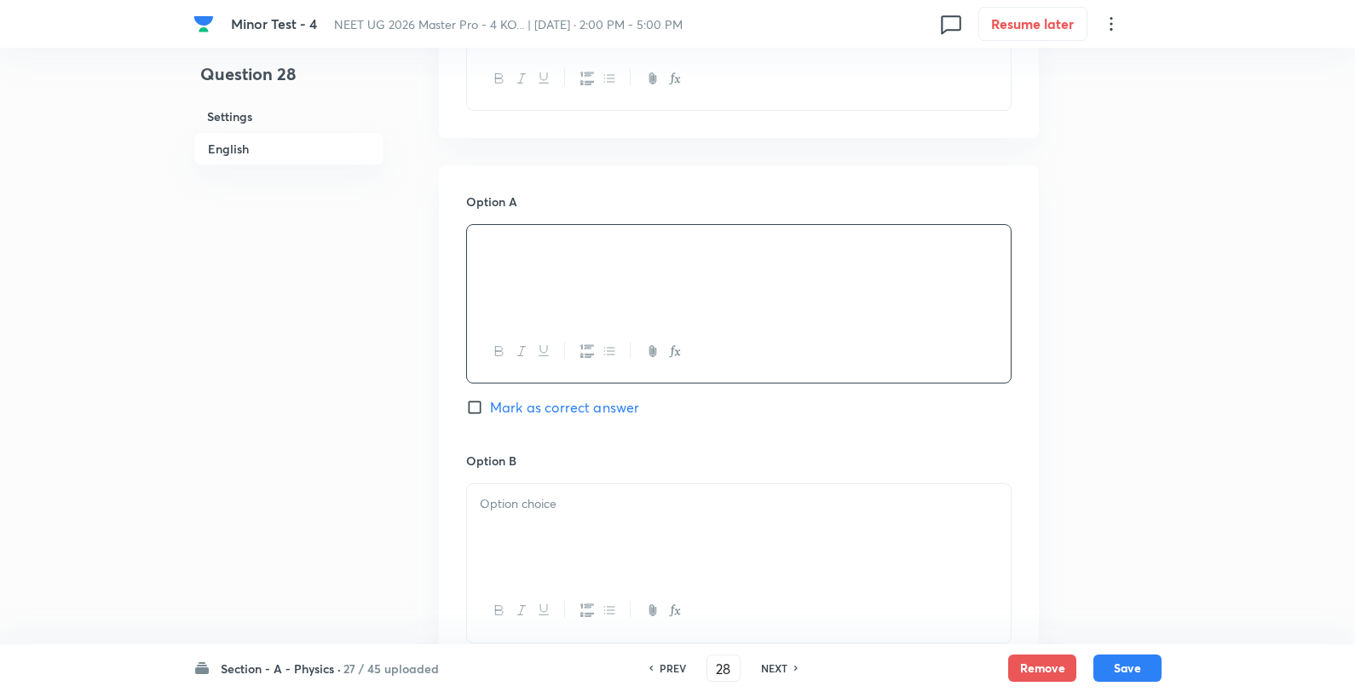
scroll to position [757, 0]
click at [571, 503] on p at bounding box center [739, 504] width 518 height 20
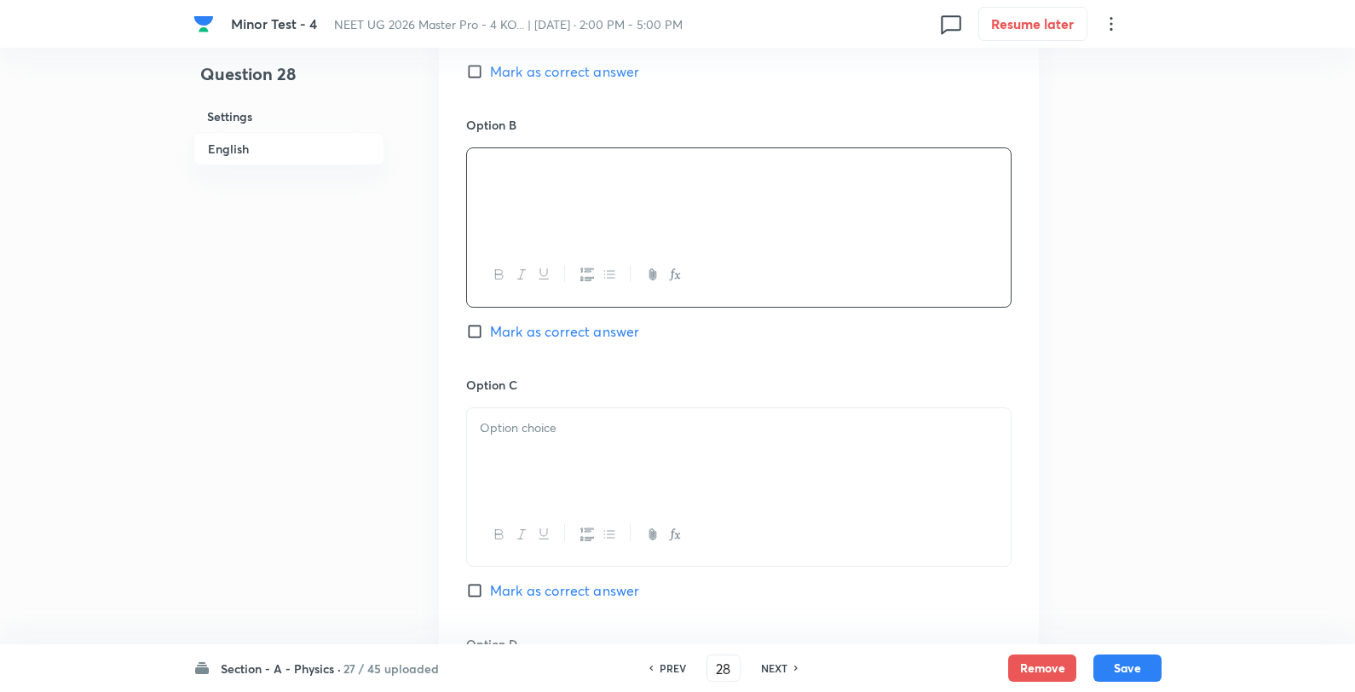
scroll to position [1136, 0]
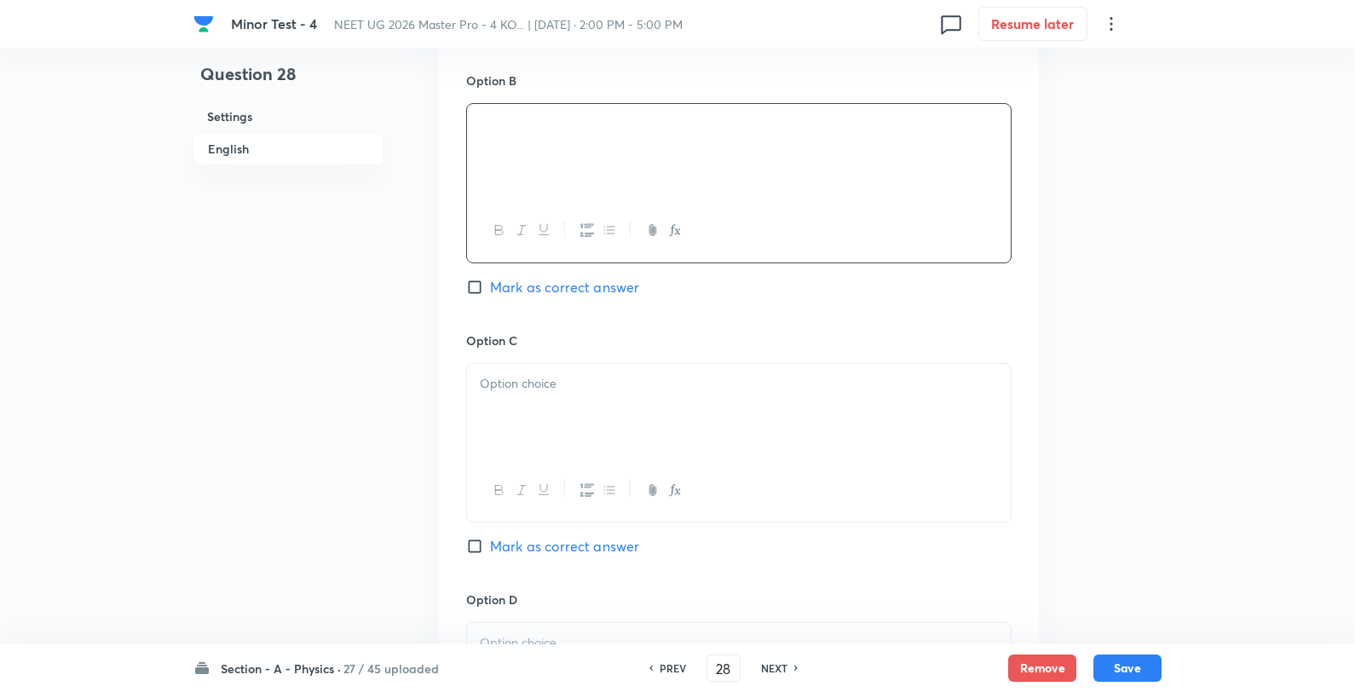
click at [583, 452] on div at bounding box center [739, 411] width 544 height 95
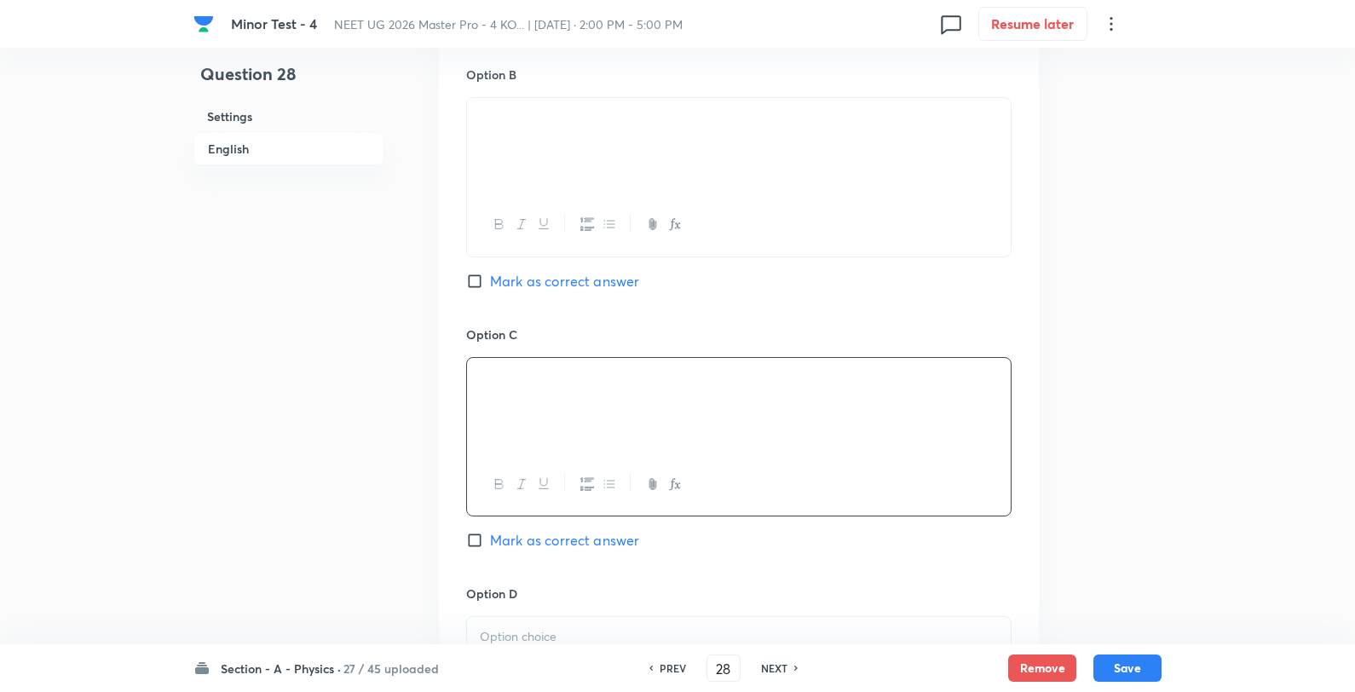
scroll to position [1325, 0]
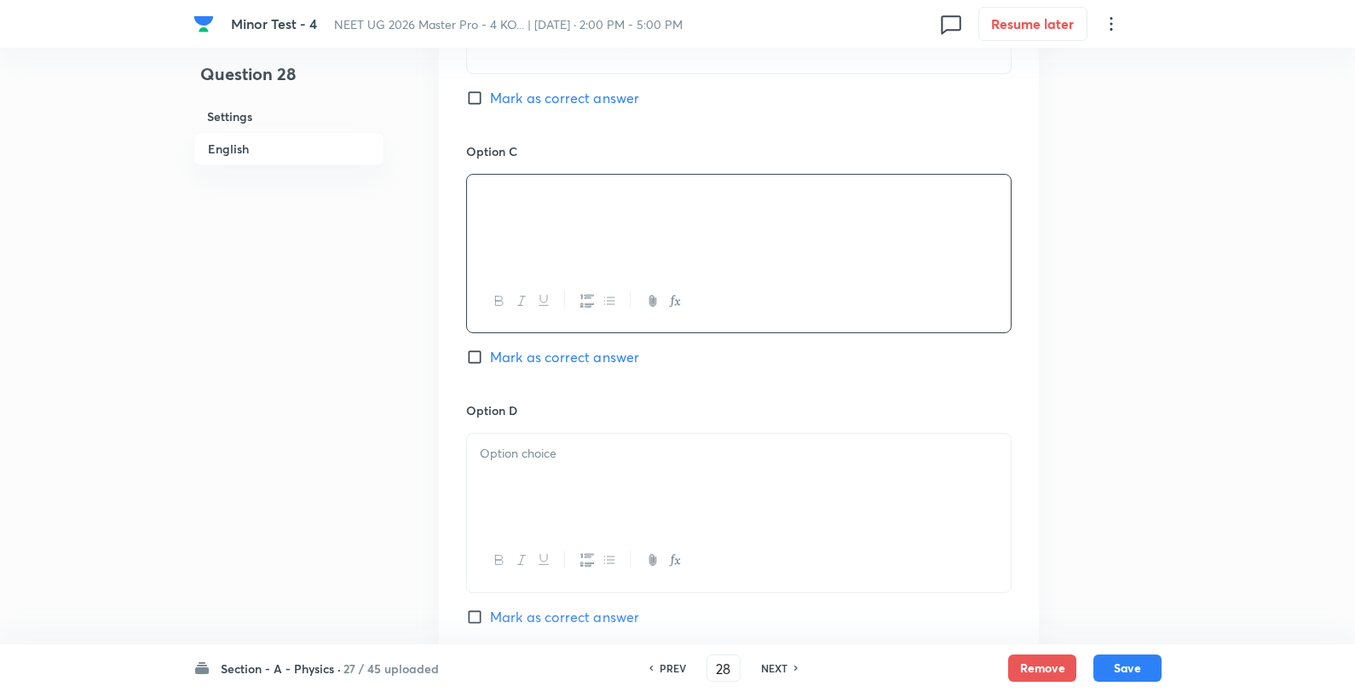
click at [545, 353] on span "Mark as correct answer" at bounding box center [564, 357] width 149 height 20
click at [490, 353] on input "Mark as correct answer" at bounding box center [478, 357] width 24 height 17
click at [549, 432] on div "Option D Mark as correct answer" at bounding box center [738, 513] width 545 height 225
click at [549, 450] on p at bounding box center [739, 454] width 518 height 20
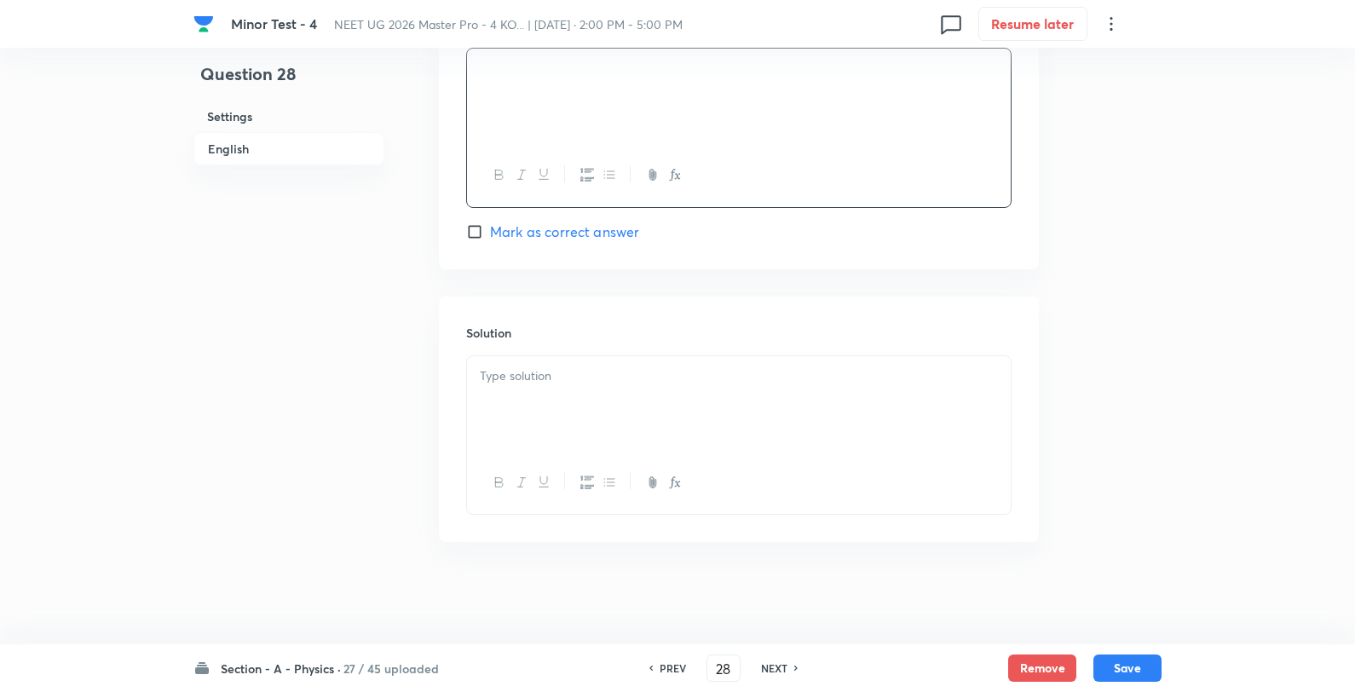
scroll to position [1714, 0]
click at [603, 418] on div at bounding box center [739, 403] width 544 height 95
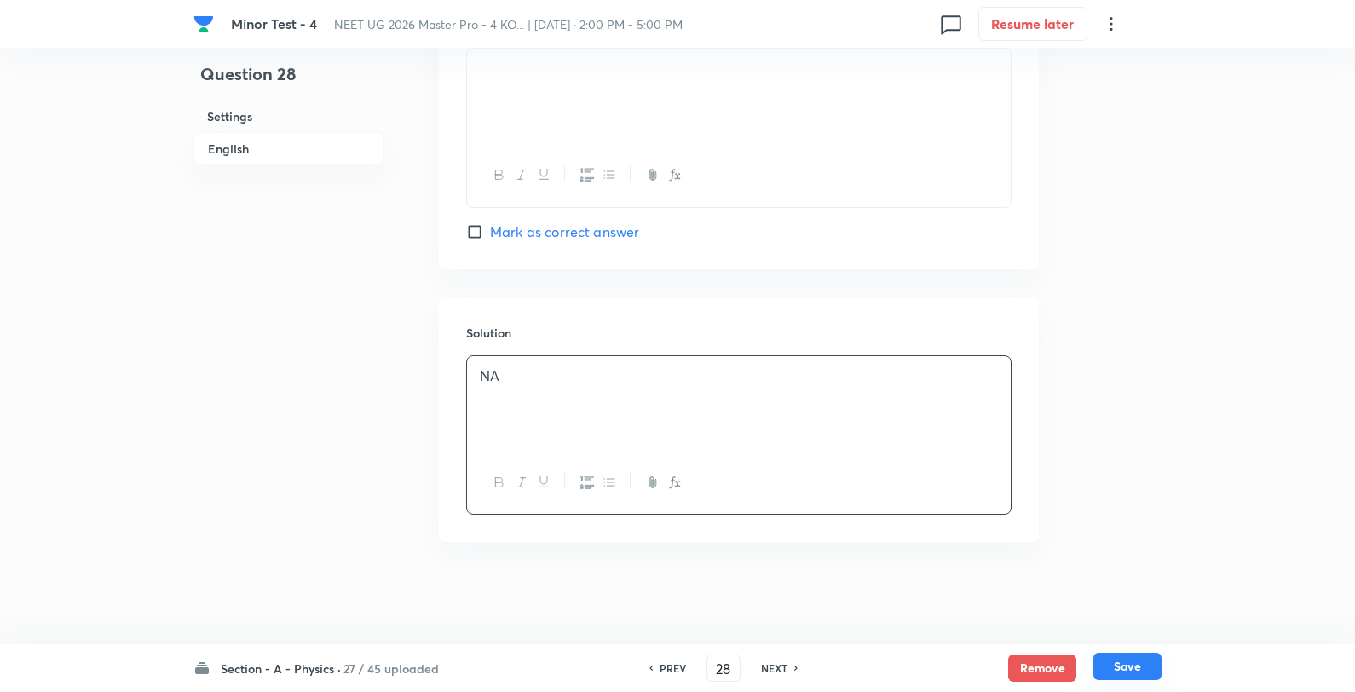
click at [1128, 669] on button "Save" at bounding box center [1128, 666] width 68 height 27
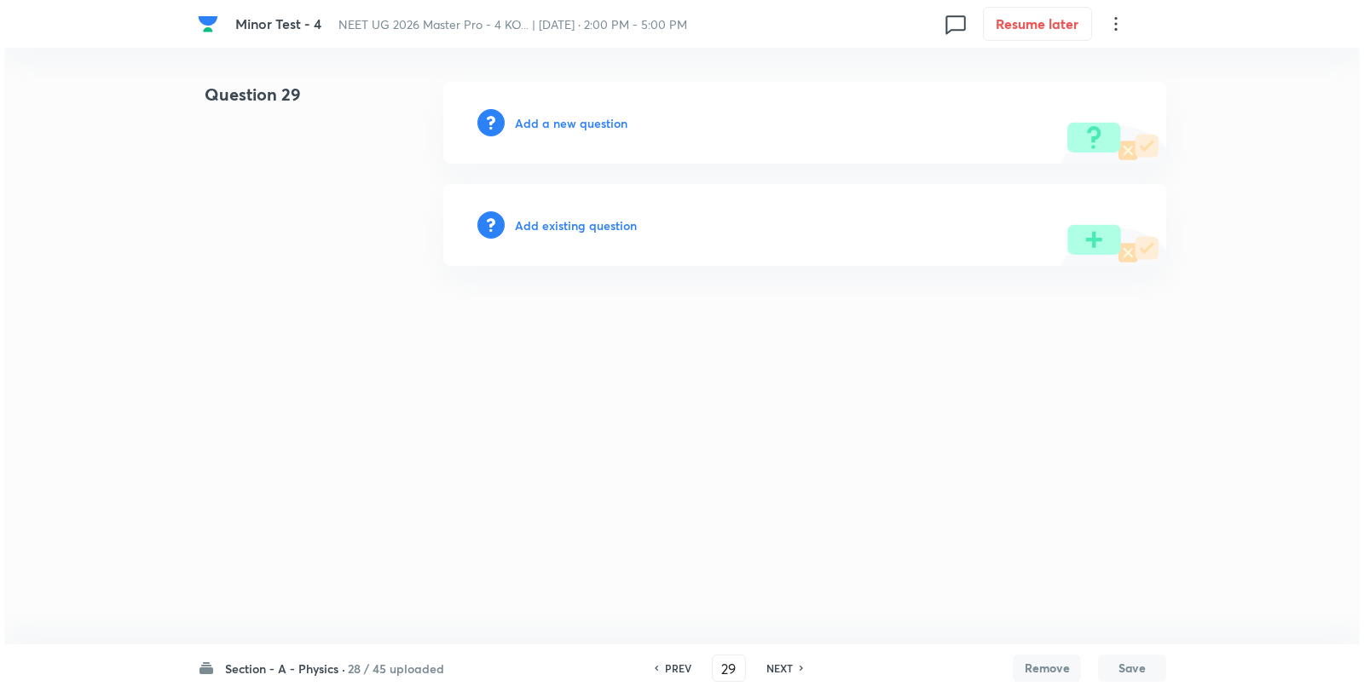
scroll to position [0, 0]
click at [592, 125] on h6 "Add a new question" at bounding box center [571, 123] width 113 height 18
click at [592, 125] on h6 "Choose a question type" at bounding box center [580, 123] width 131 height 18
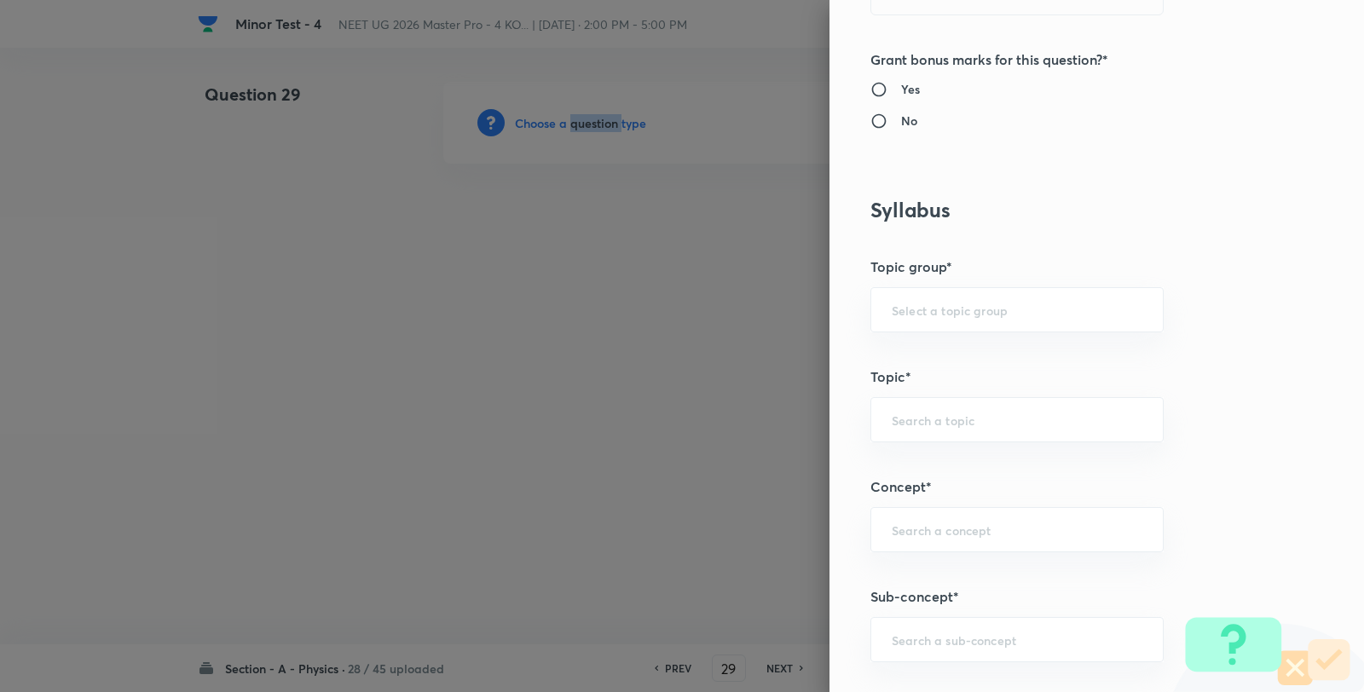
scroll to position [1136, 0]
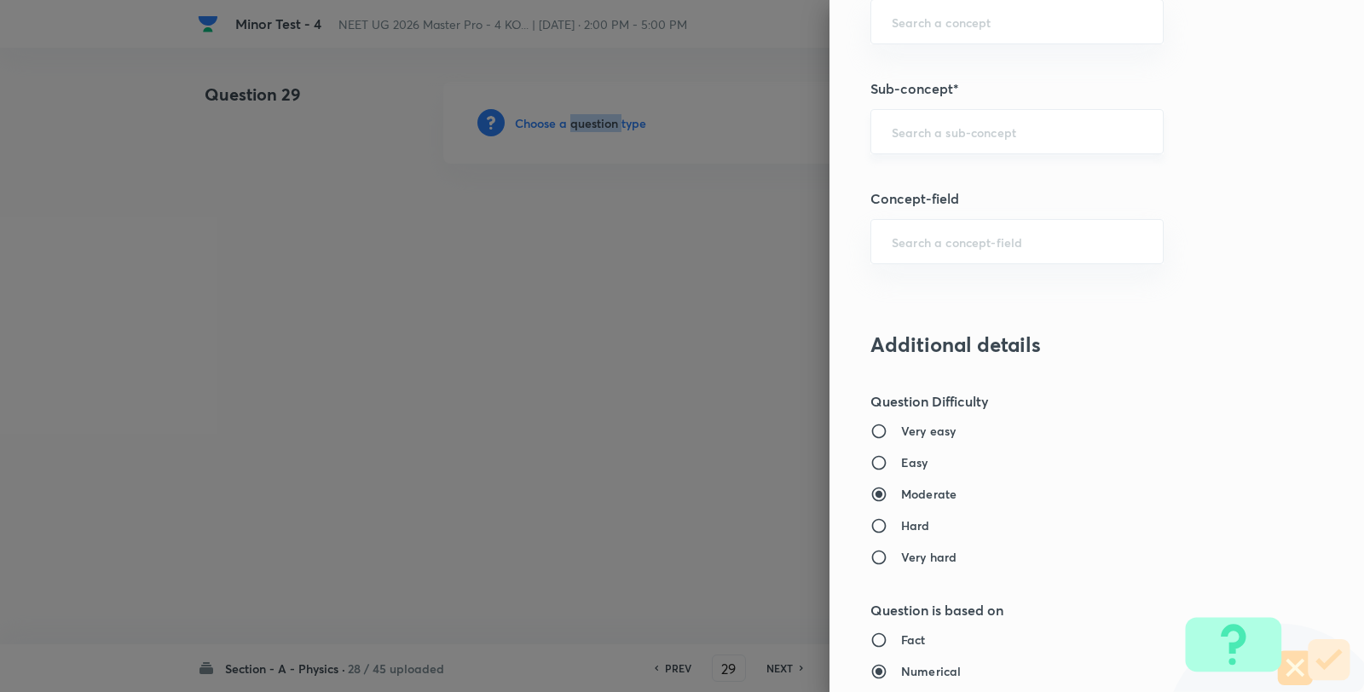
drag, startPoint x: 981, startPoint y: 150, endPoint x: 974, endPoint y: 129, distance: 22.4
click at [975, 145] on div "​" at bounding box center [1016, 131] width 293 height 45
click at [974, 126] on input "a" at bounding box center [1017, 132] width 251 height 16
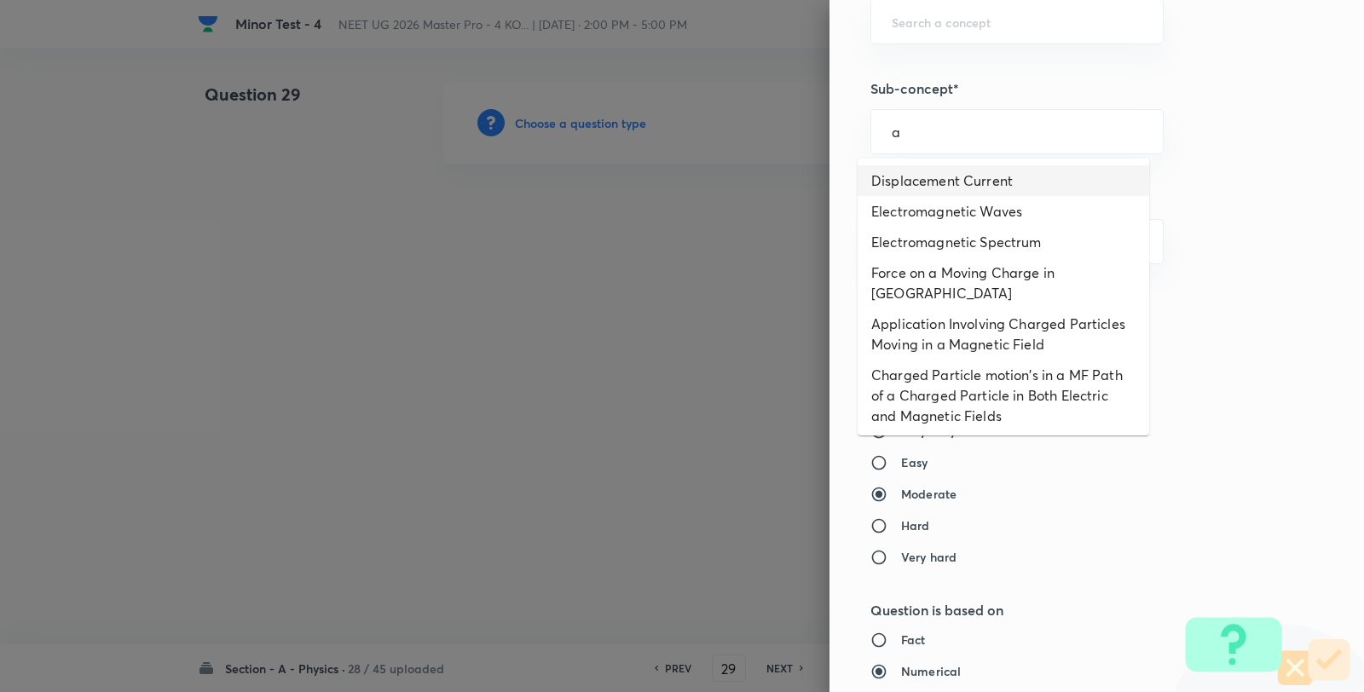
click at [960, 174] on li "Displacement Current" at bounding box center [1002, 180] width 291 height 31
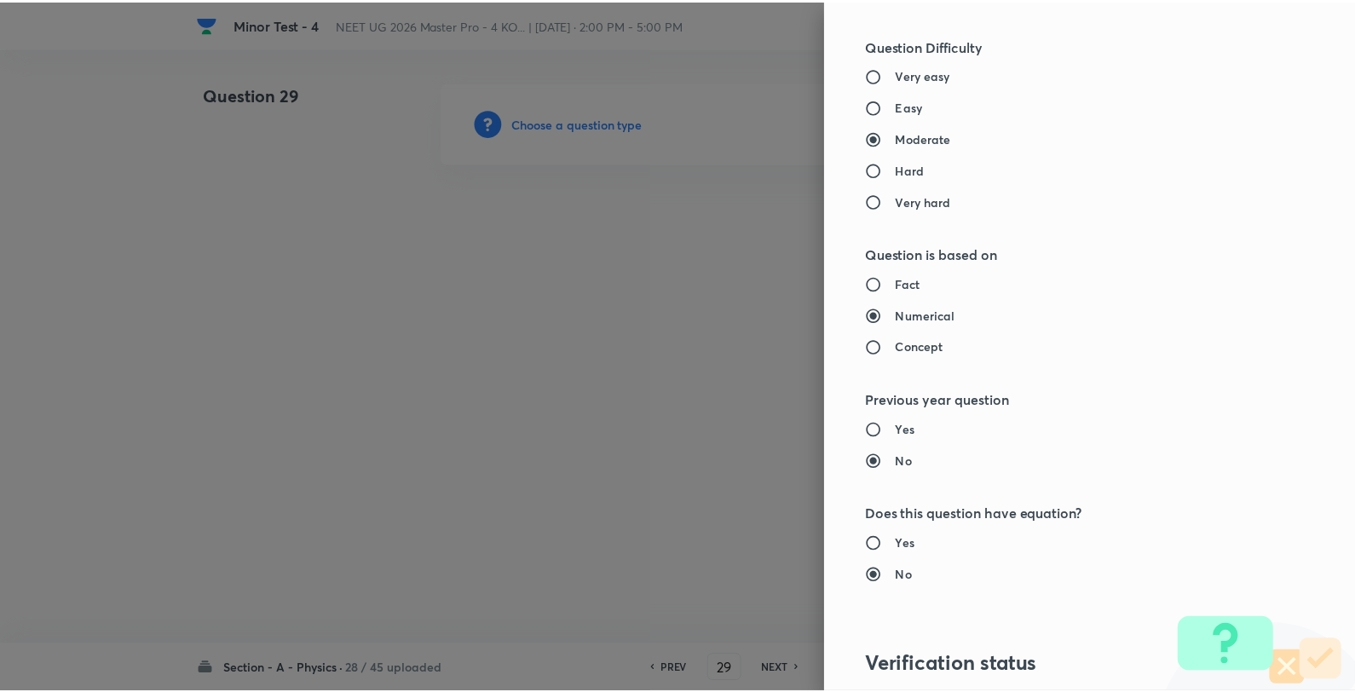
scroll to position [1746, 0]
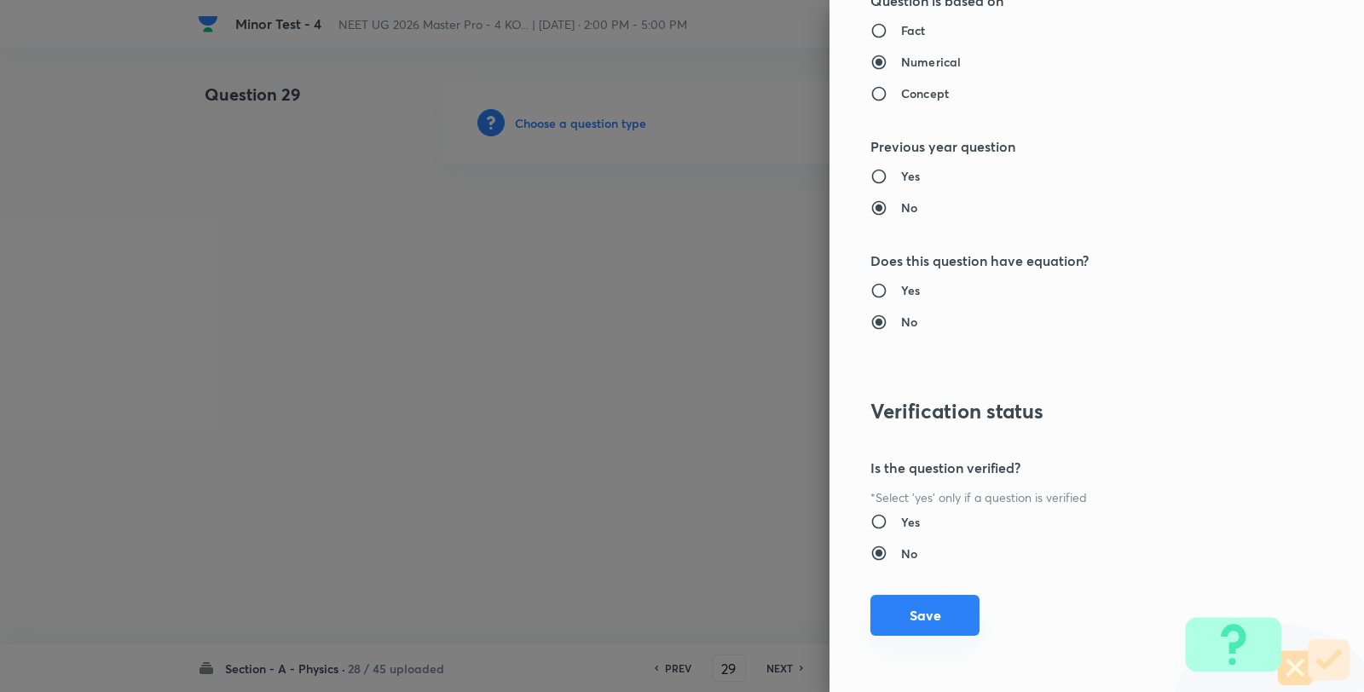
click at [931, 608] on button "Save" at bounding box center [924, 615] width 109 height 41
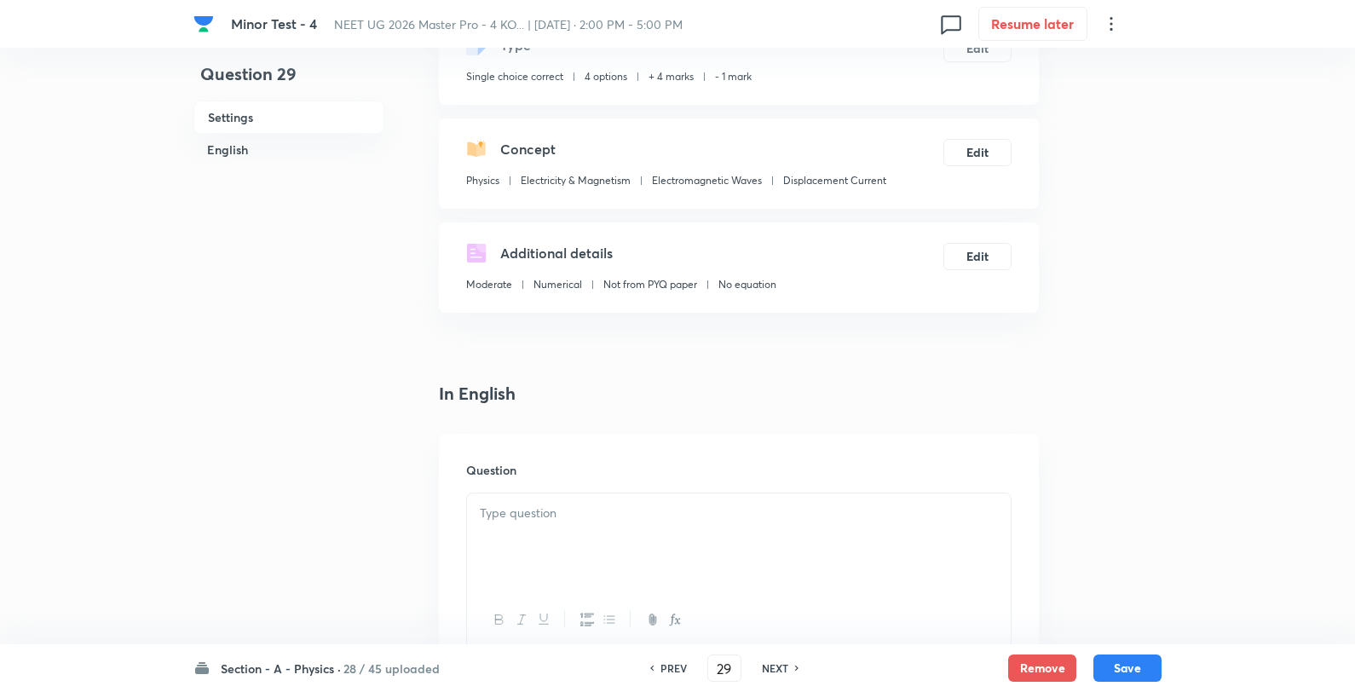
scroll to position [378, 0]
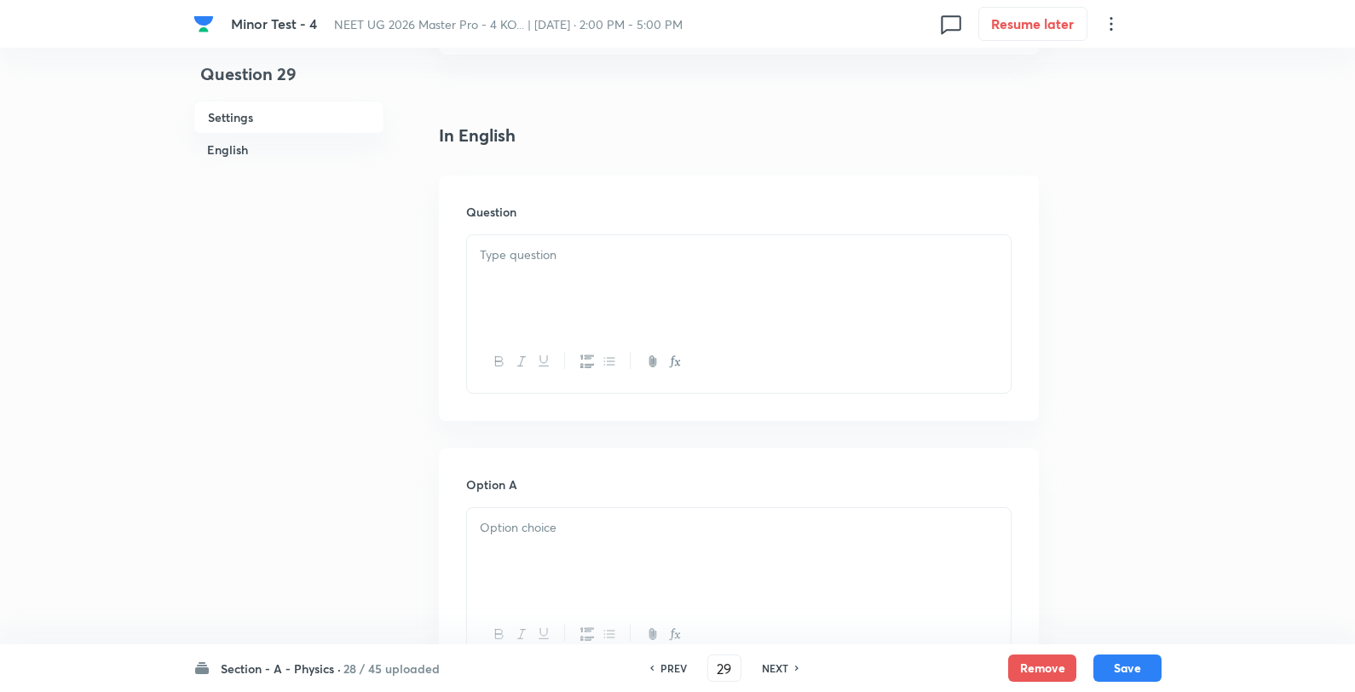
drag, startPoint x: 574, startPoint y: 267, endPoint x: 586, endPoint y: 268, distance: 12.0
click at [574, 268] on div at bounding box center [739, 282] width 544 height 95
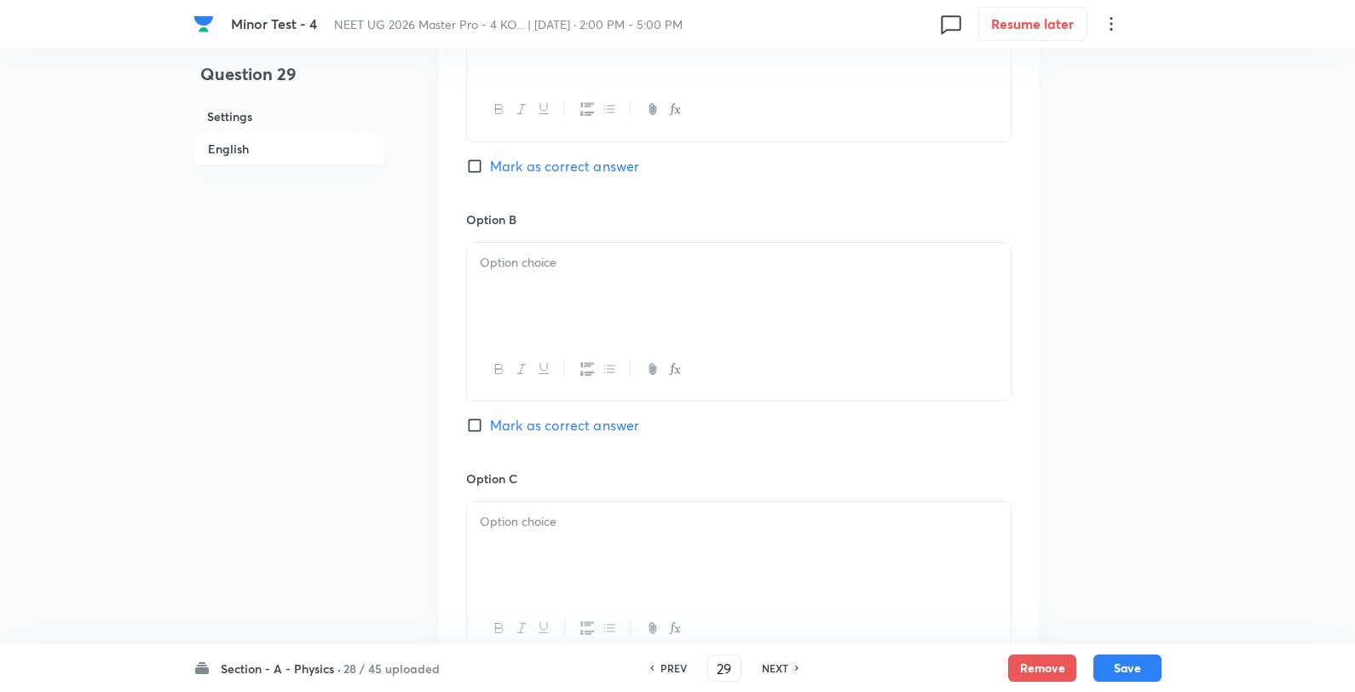
scroll to position [852, 0]
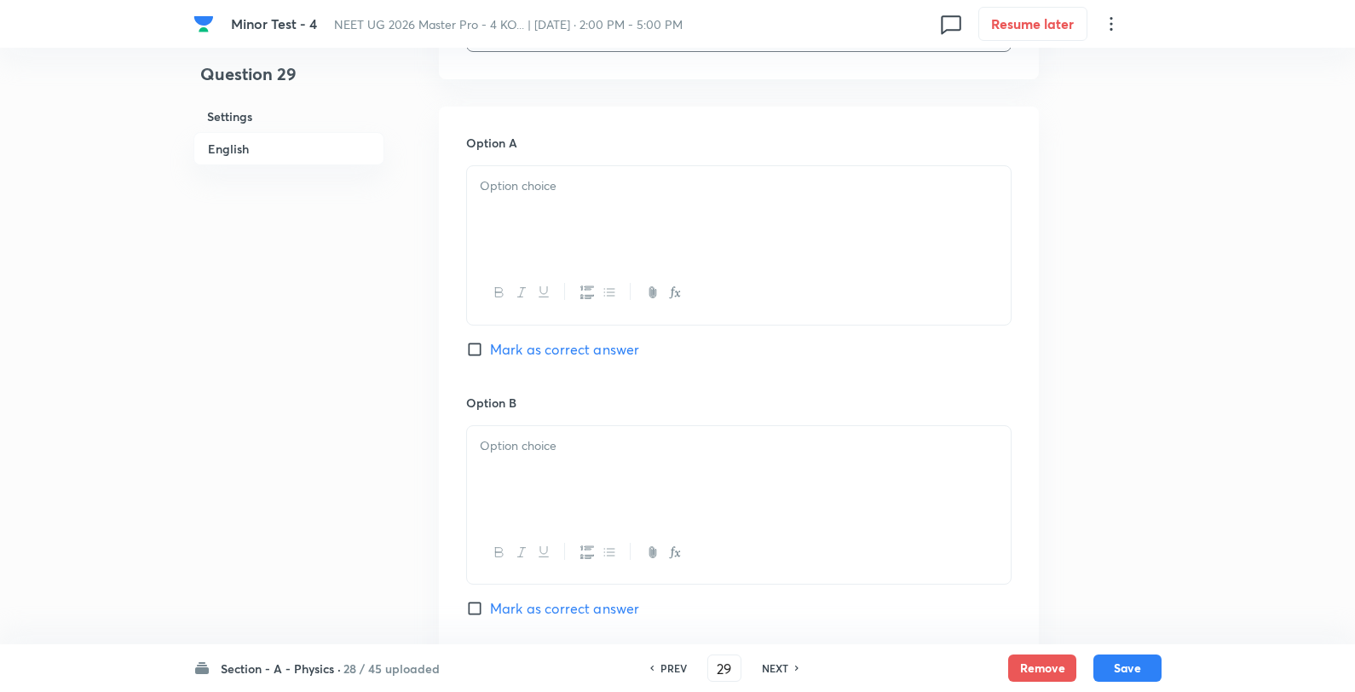
click at [588, 203] on div at bounding box center [739, 213] width 544 height 95
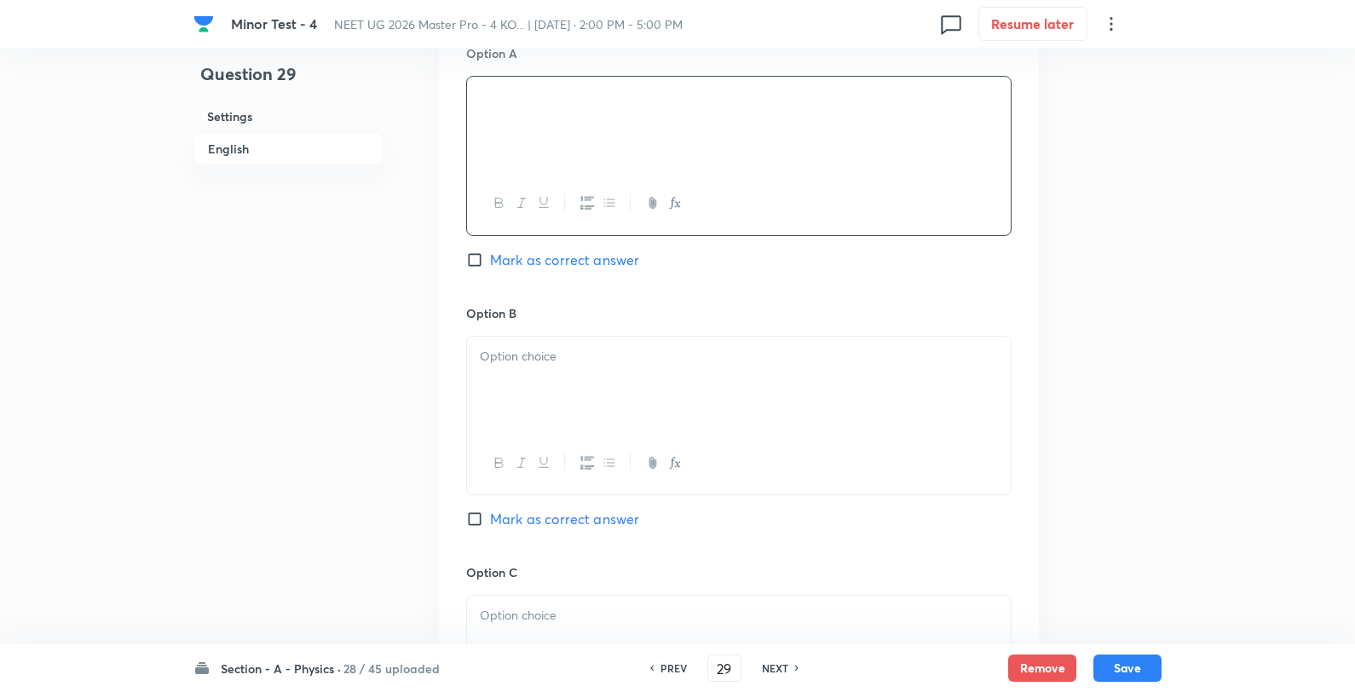
scroll to position [1136, 0]
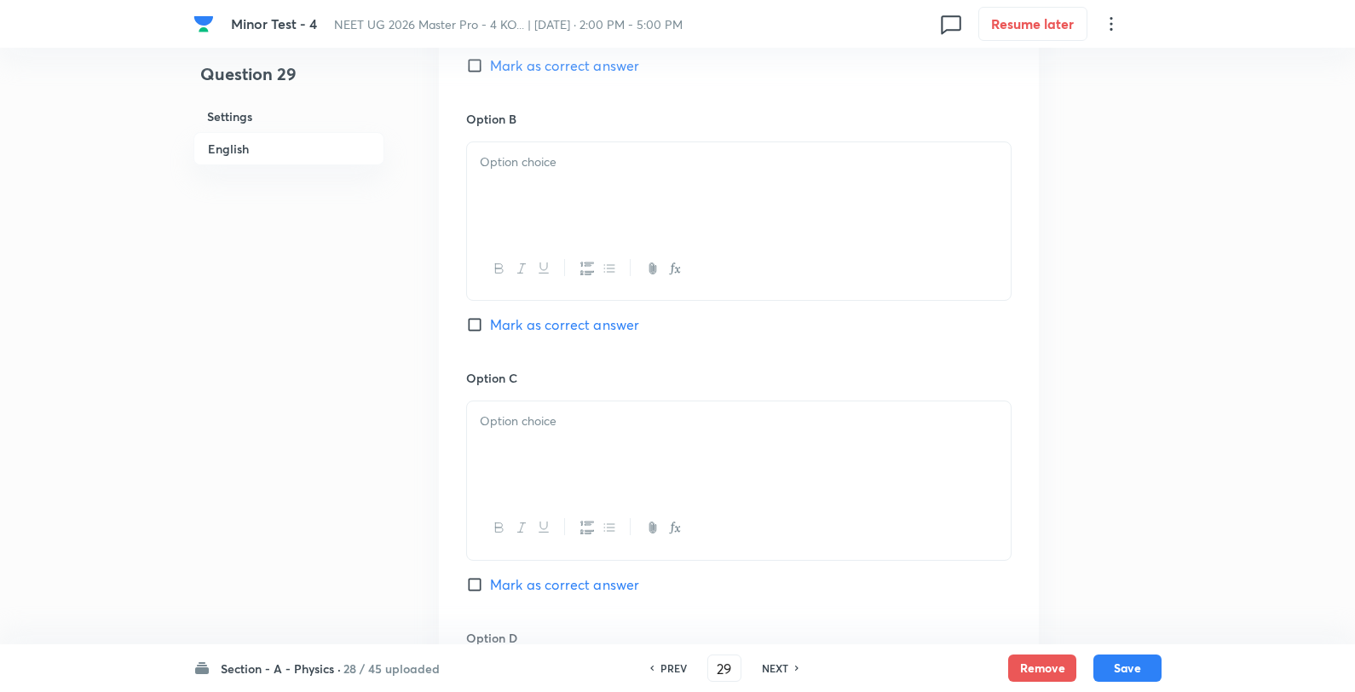
click at [612, 179] on div at bounding box center [739, 189] width 544 height 95
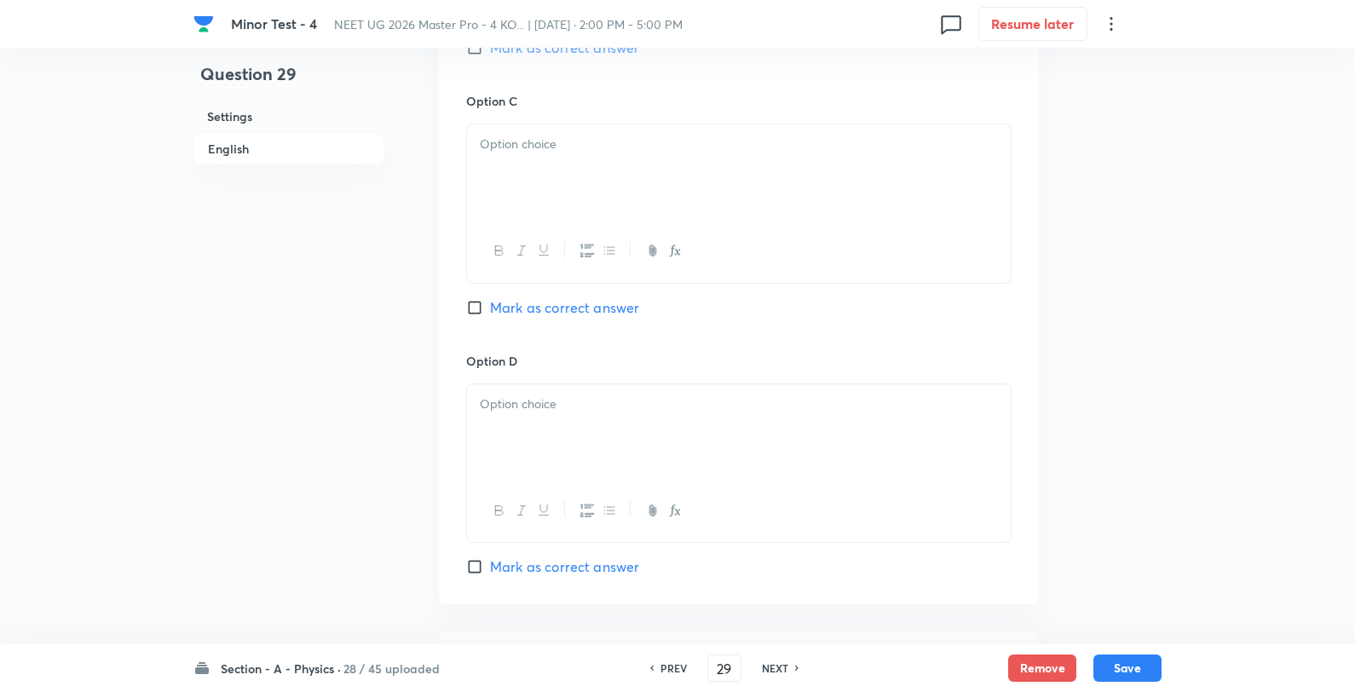
scroll to position [1420, 0]
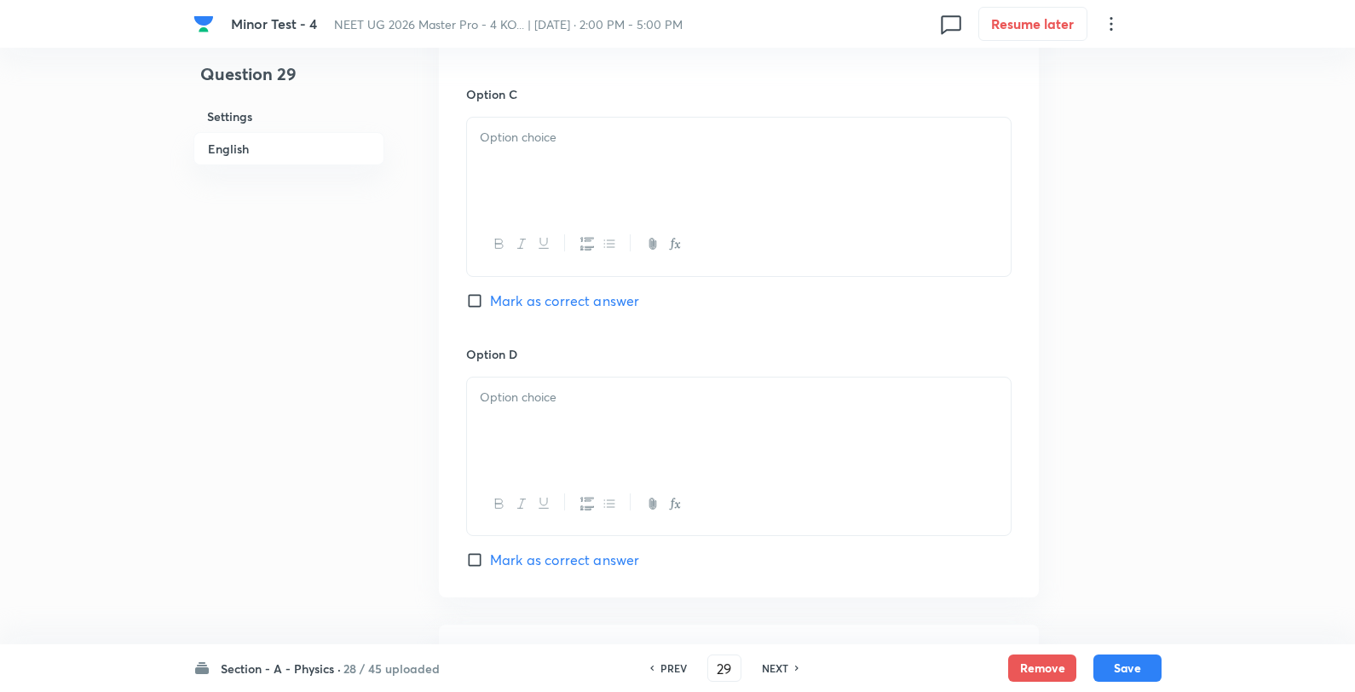
click at [584, 198] on div at bounding box center [739, 165] width 544 height 95
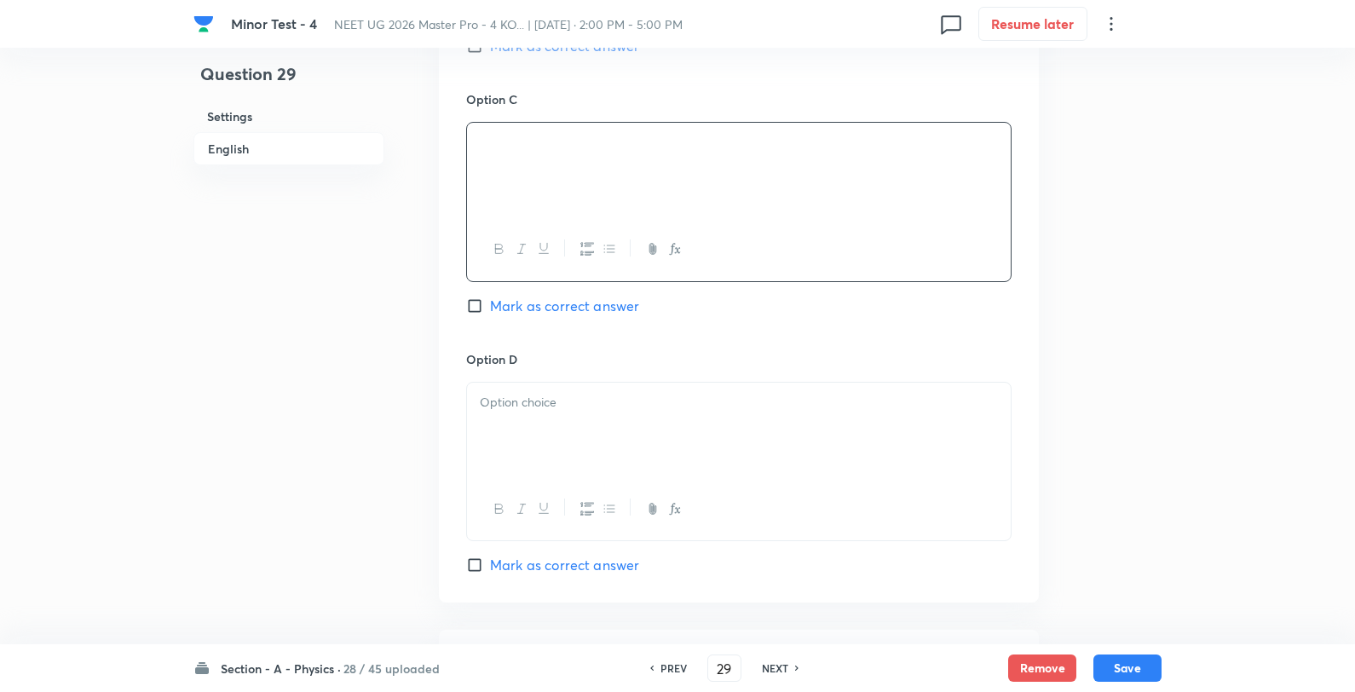
scroll to position [947, 0]
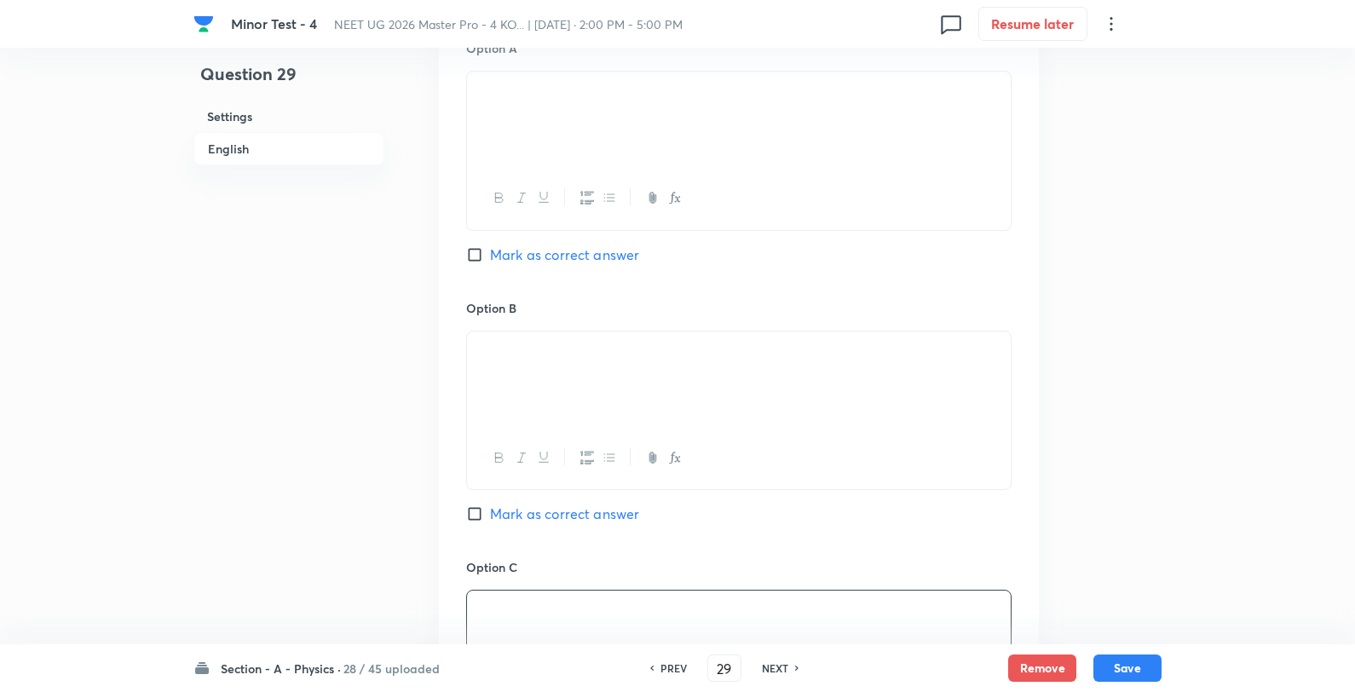
click at [612, 251] on span "Mark as correct answer" at bounding box center [564, 255] width 149 height 20
click at [490, 251] on input "Mark as correct answer" at bounding box center [478, 254] width 24 height 17
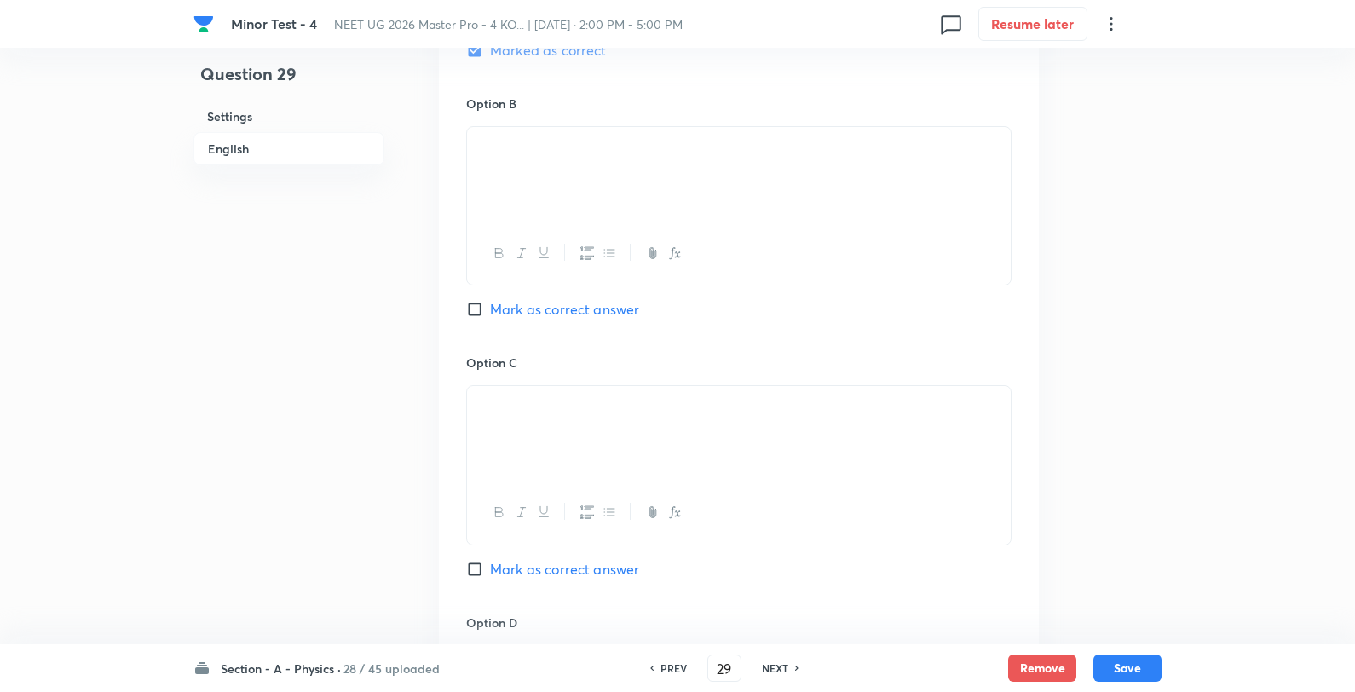
scroll to position [1515, 0]
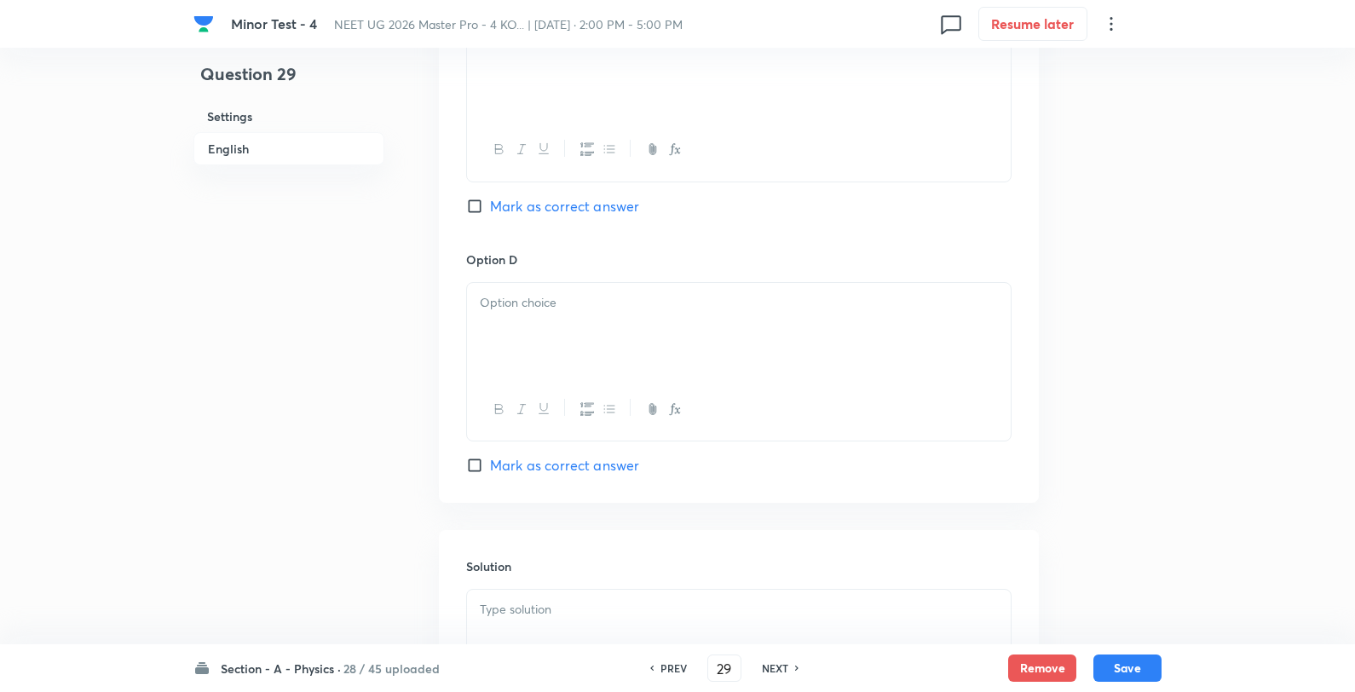
click at [640, 309] on p at bounding box center [739, 303] width 518 height 20
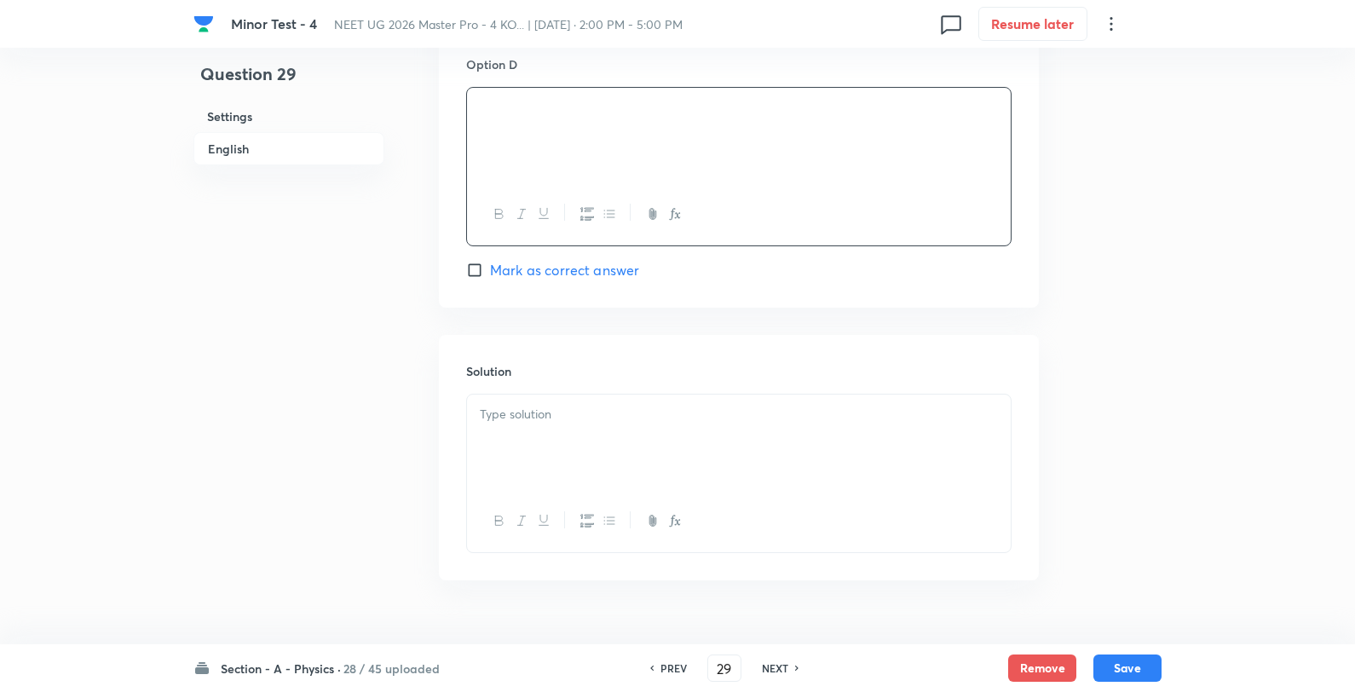
scroll to position [1752, 0]
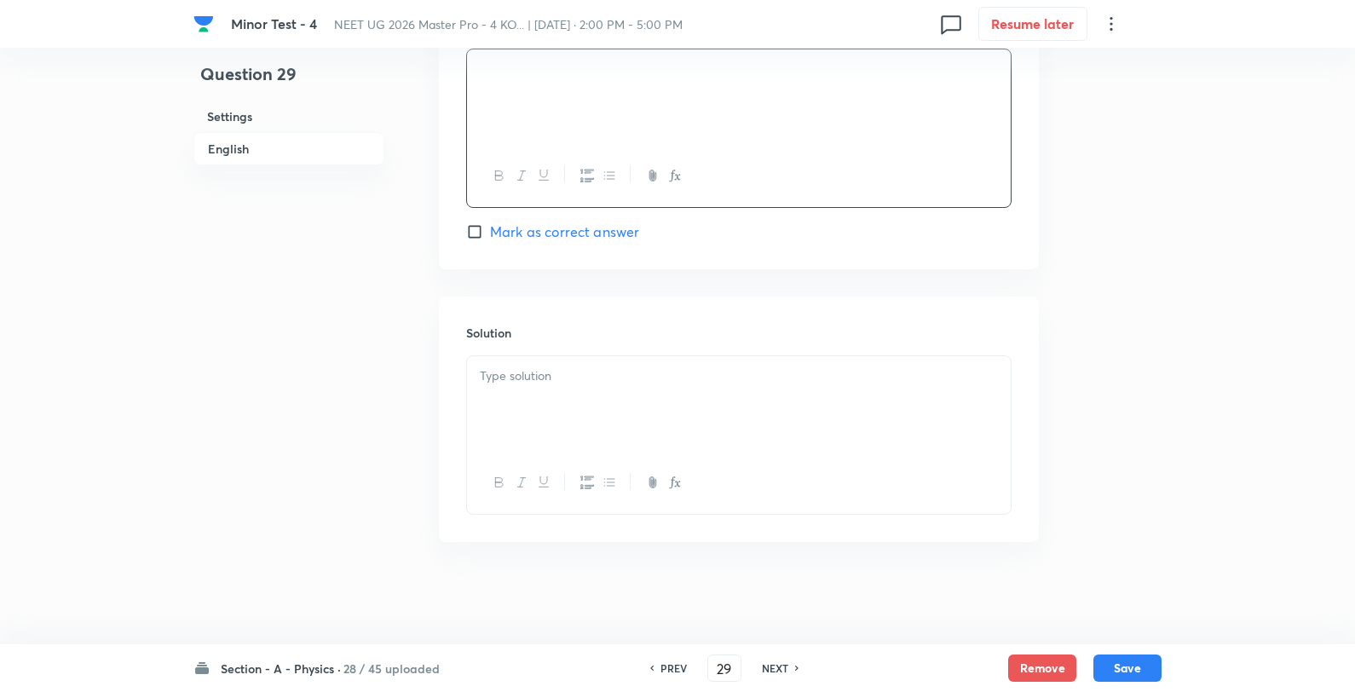
click at [609, 405] on div at bounding box center [739, 403] width 544 height 95
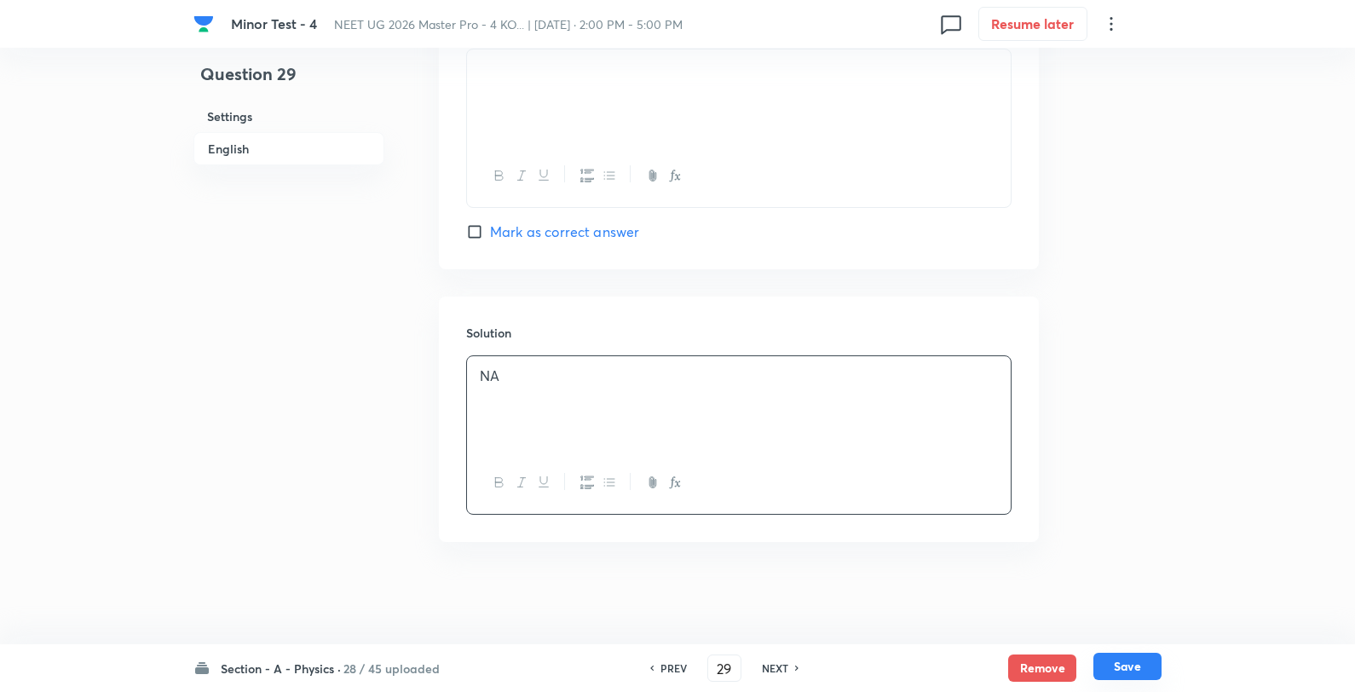
click at [1140, 676] on button "Save" at bounding box center [1128, 666] width 68 height 27
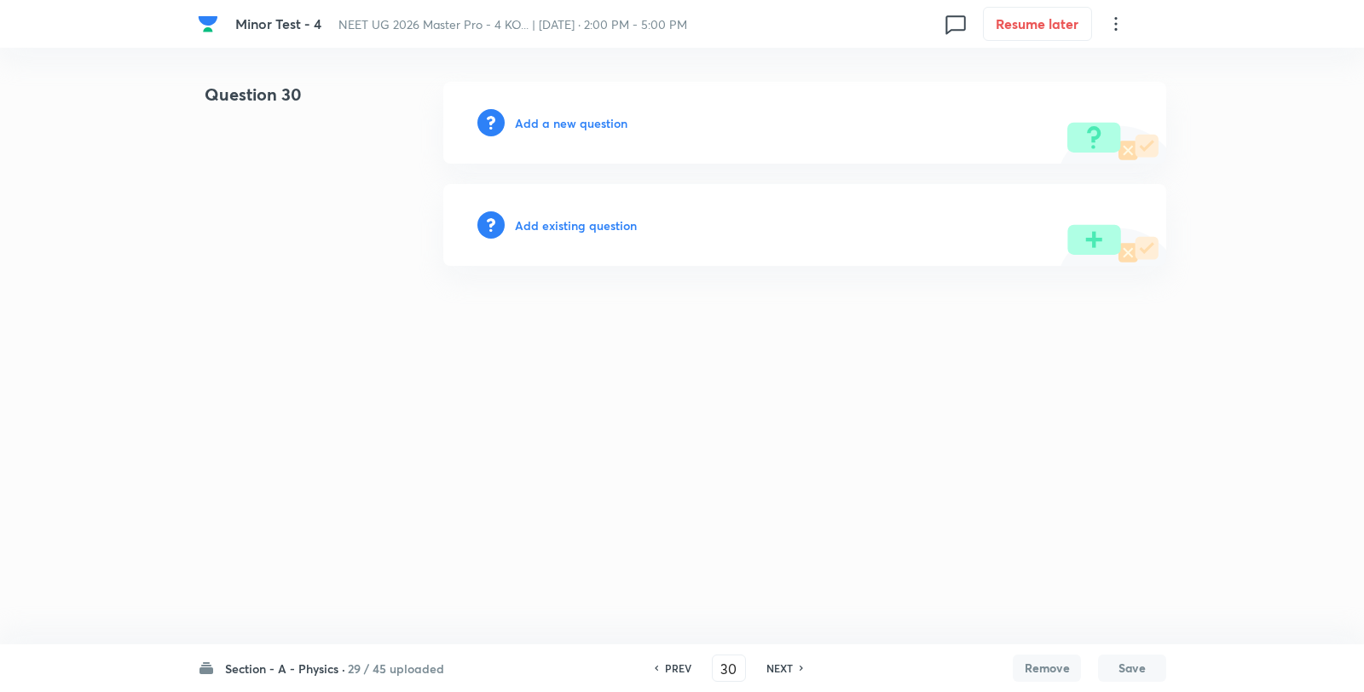
click at [574, 126] on h6 "Add a new question" at bounding box center [571, 123] width 113 height 18
click at [574, 126] on h6 "Choose a question type" at bounding box center [580, 123] width 131 height 18
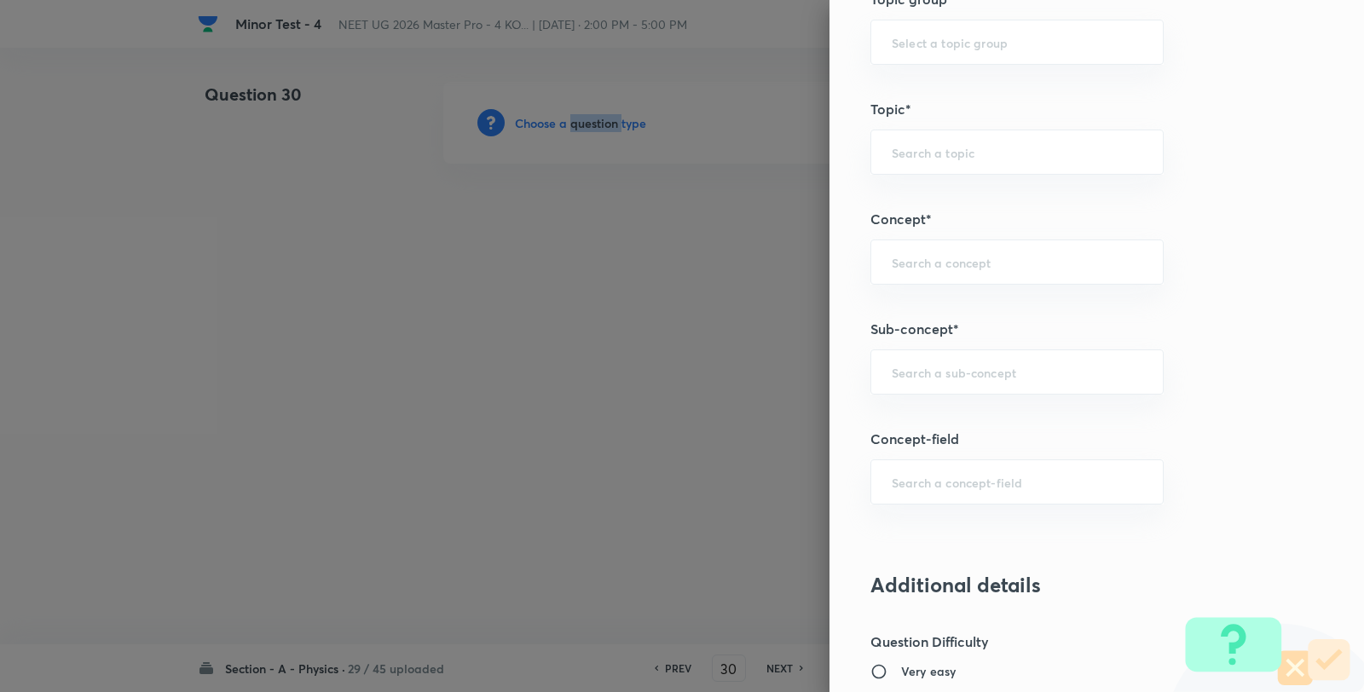
scroll to position [1042, 0]
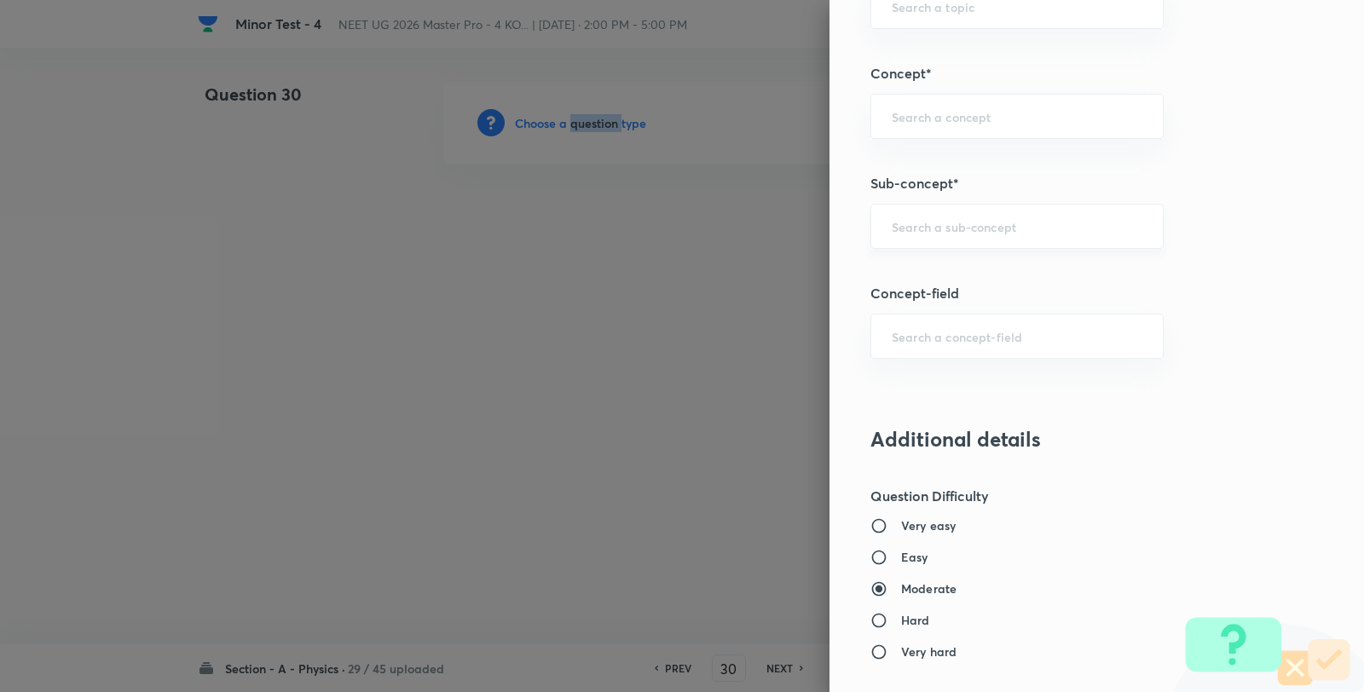
click at [991, 205] on div "​" at bounding box center [1016, 226] width 293 height 45
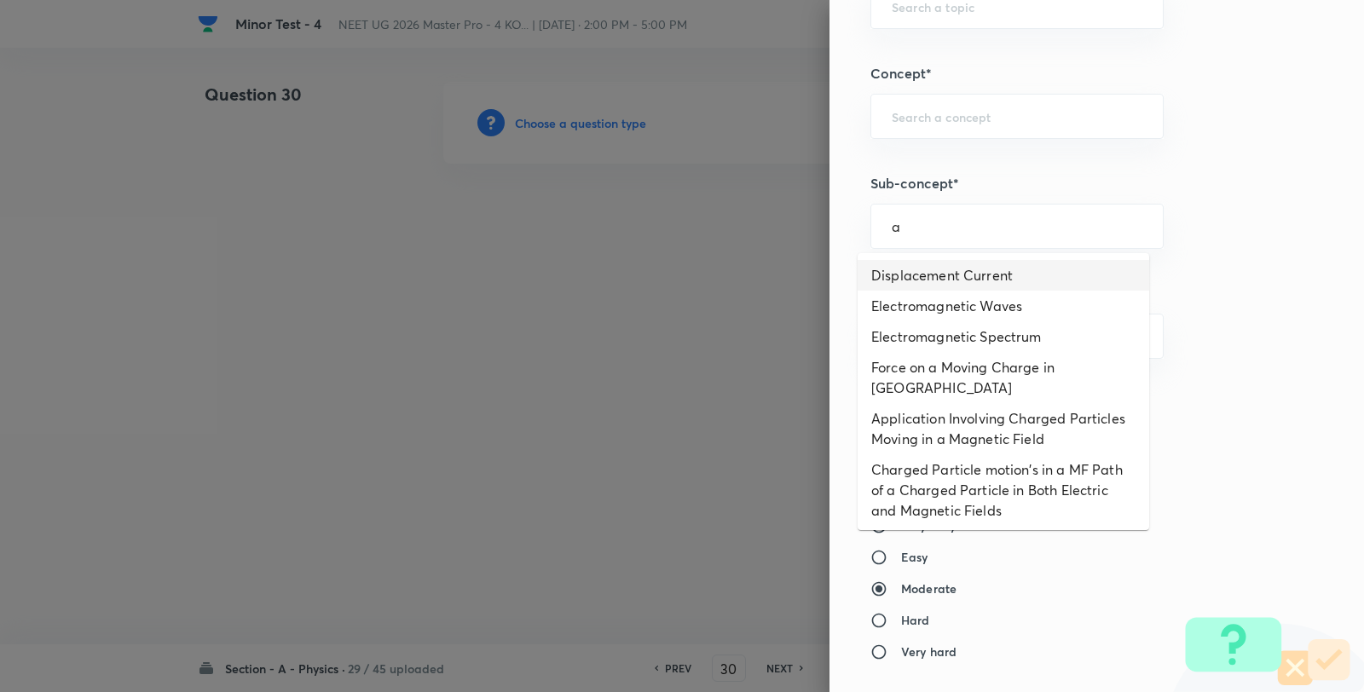
click at [938, 274] on li "Displacement Current" at bounding box center [1002, 275] width 291 height 31
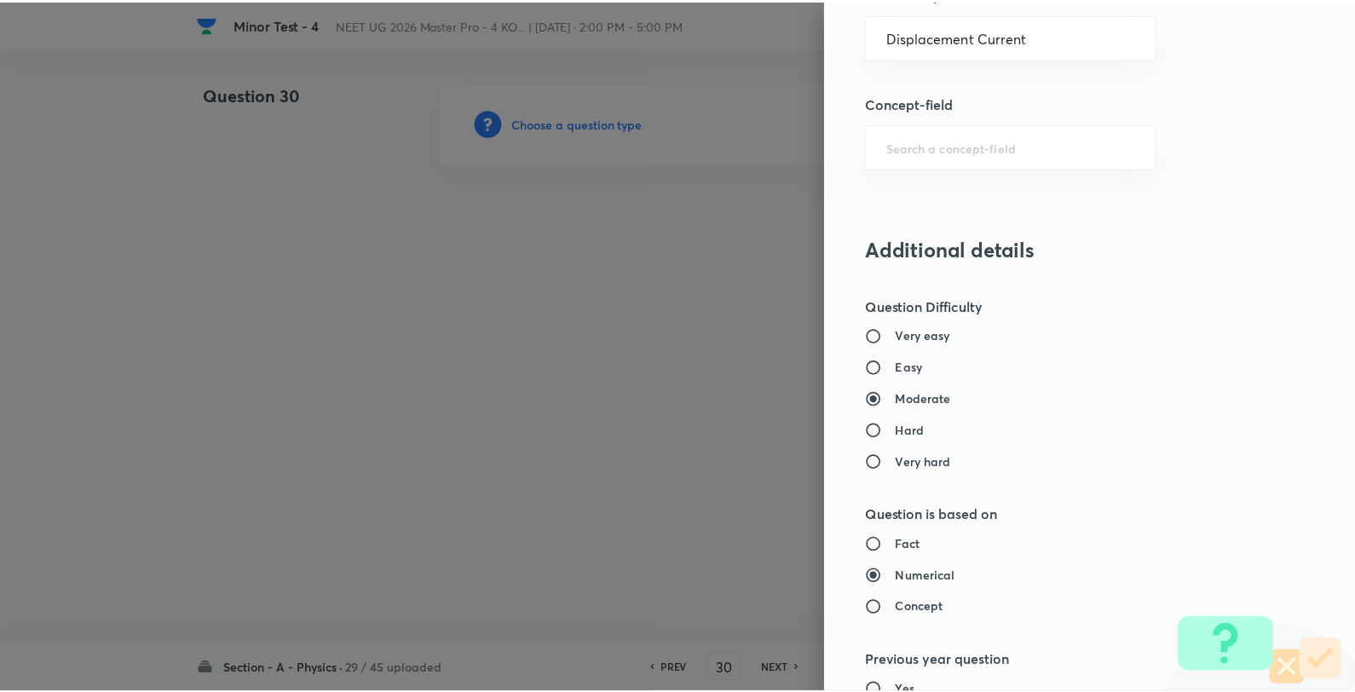
scroll to position [1746, 0]
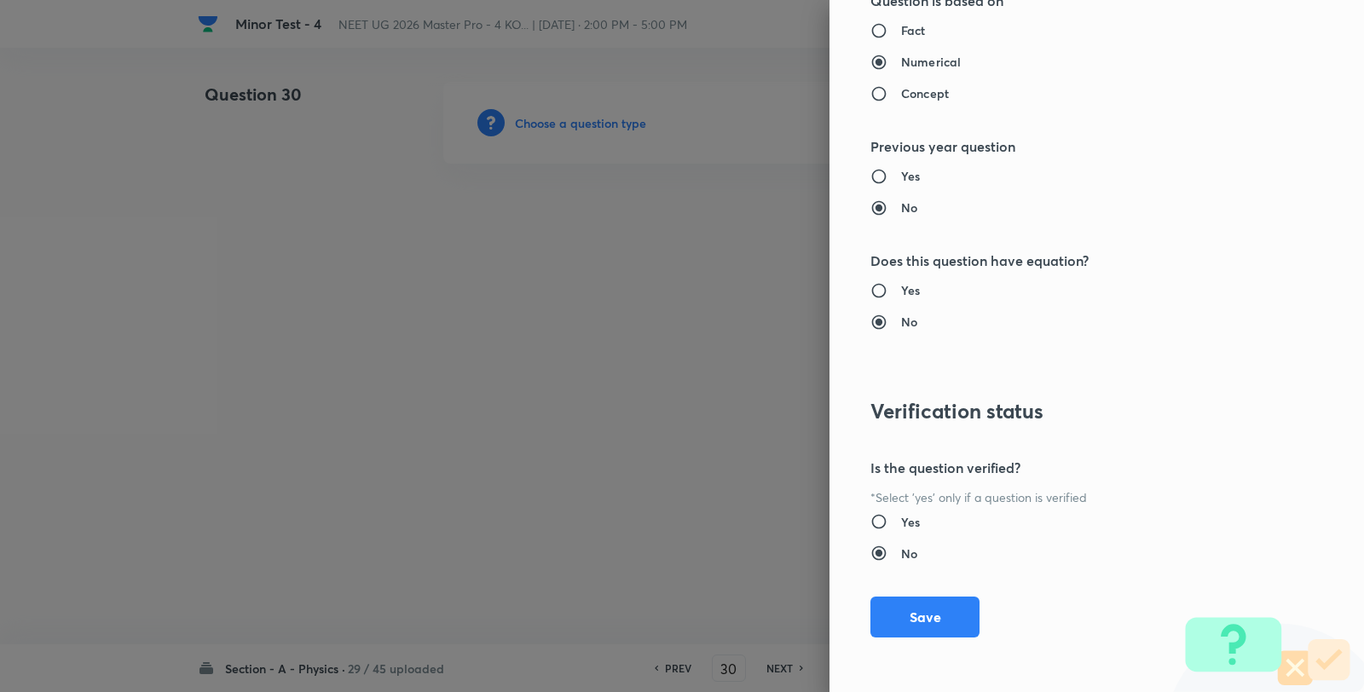
click at [921, 607] on button "Save" at bounding box center [924, 617] width 109 height 41
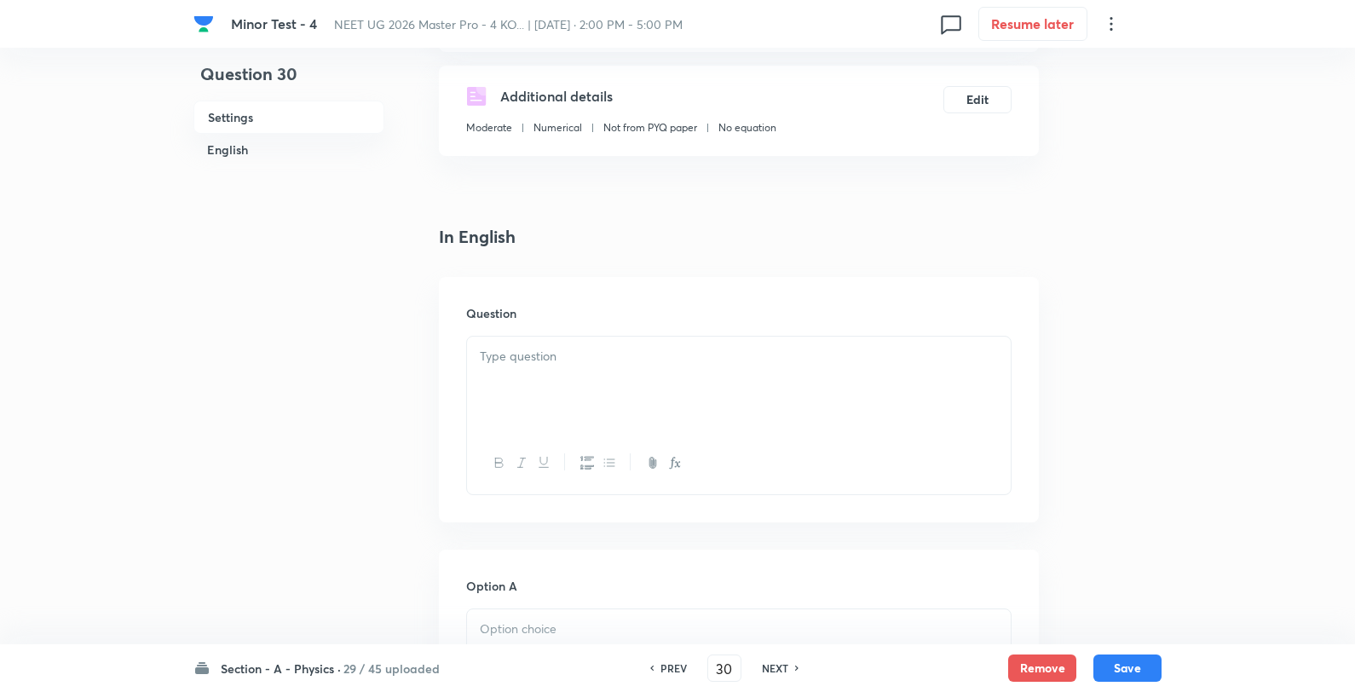
scroll to position [284, 0]
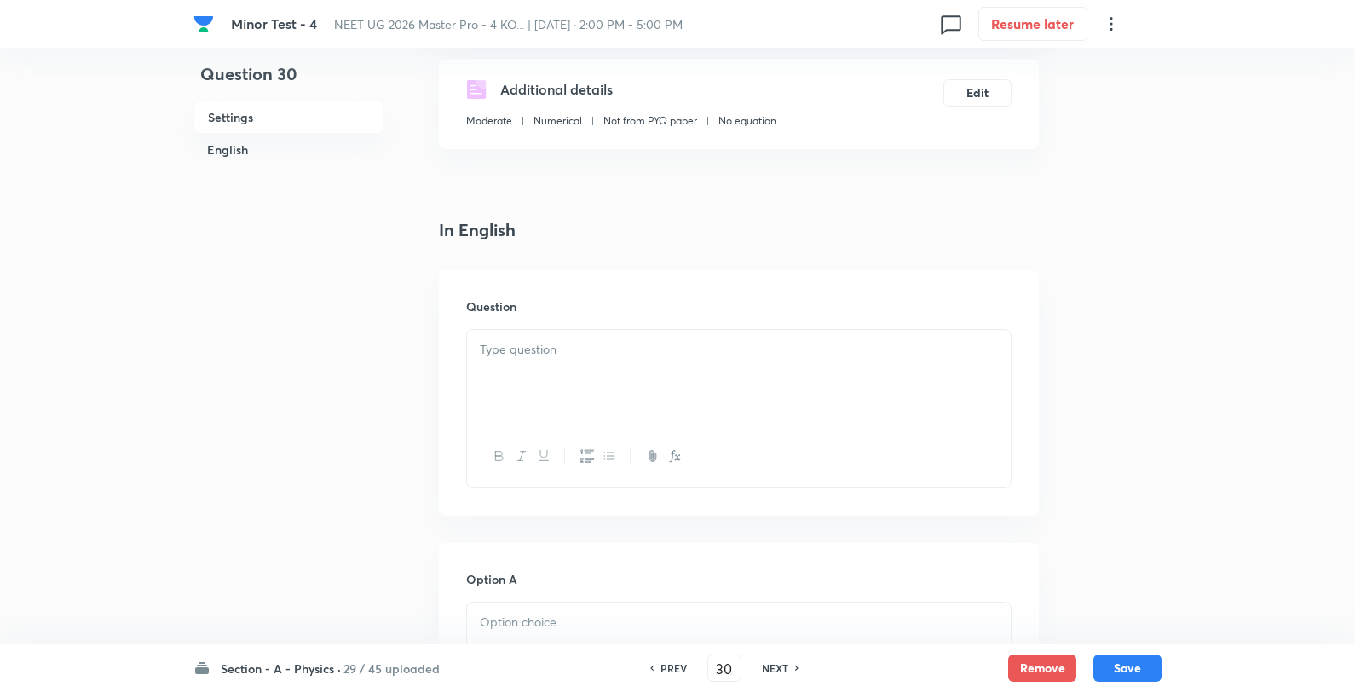
click at [645, 361] on div at bounding box center [739, 377] width 544 height 95
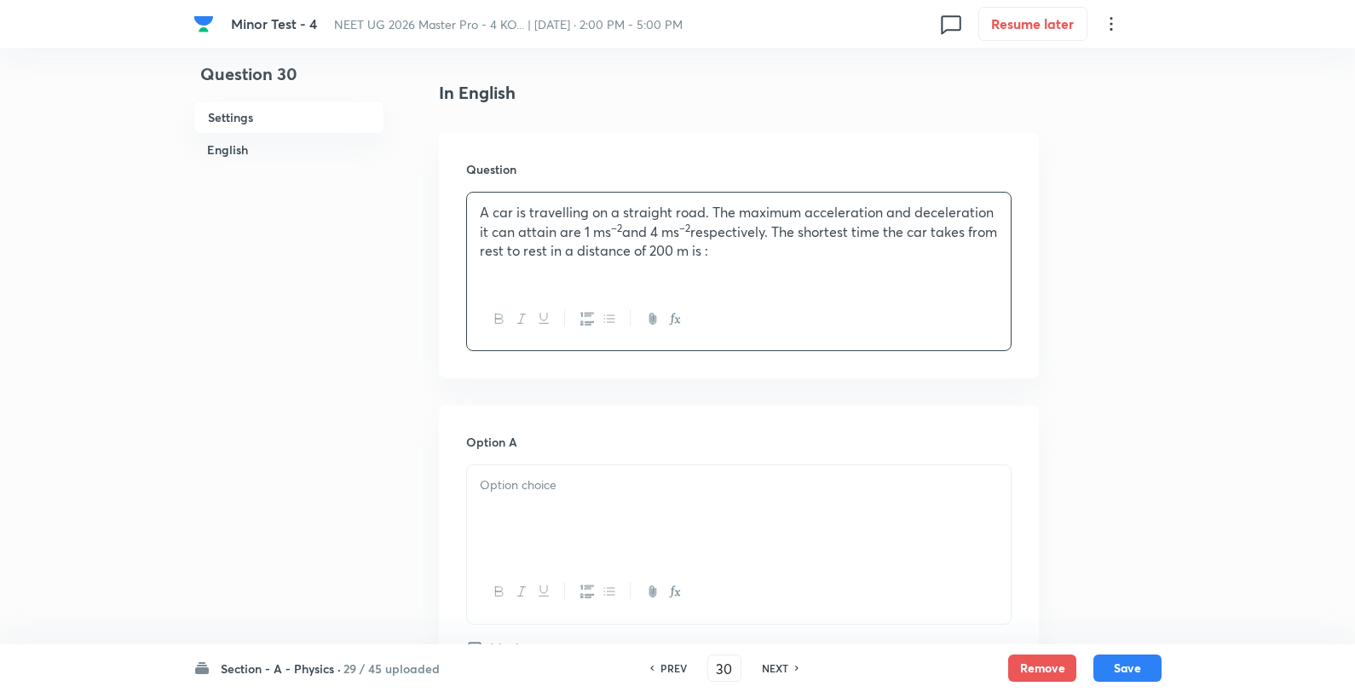
scroll to position [568, 0]
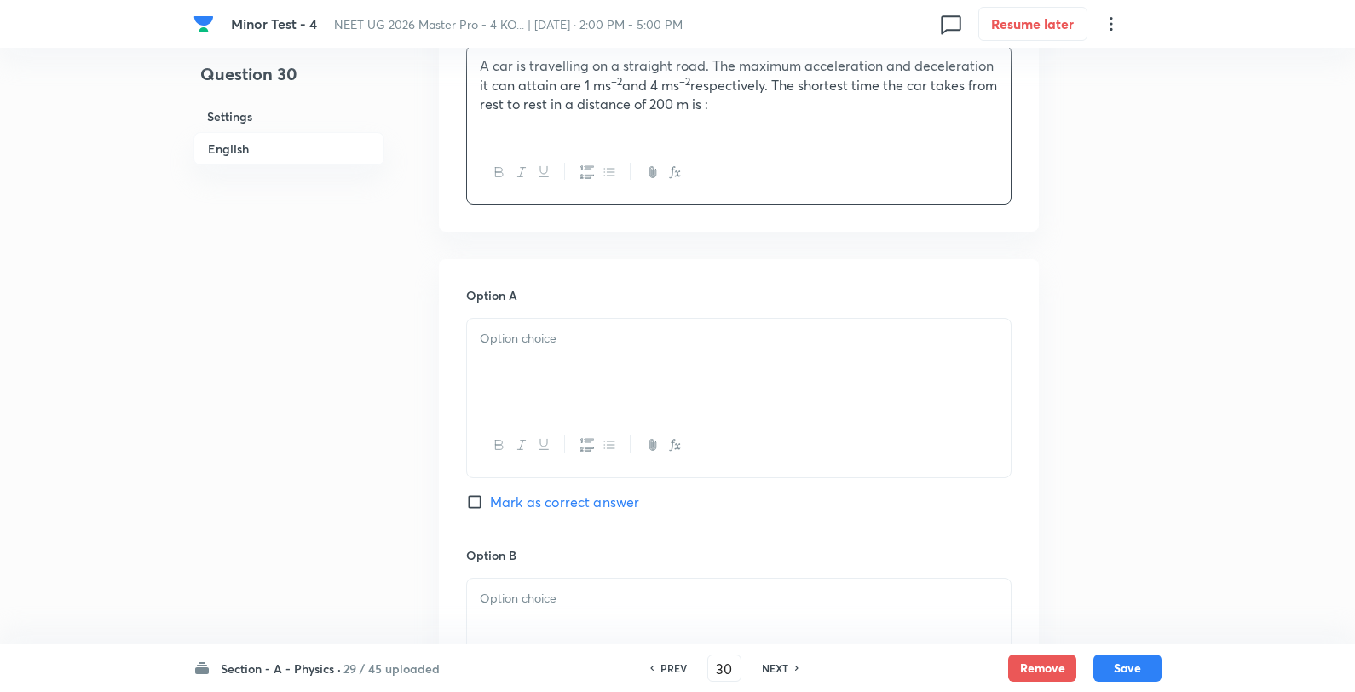
click at [537, 361] on div at bounding box center [739, 366] width 544 height 95
click at [582, 339] on p "22.4 s" at bounding box center [739, 339] width 518 height 20
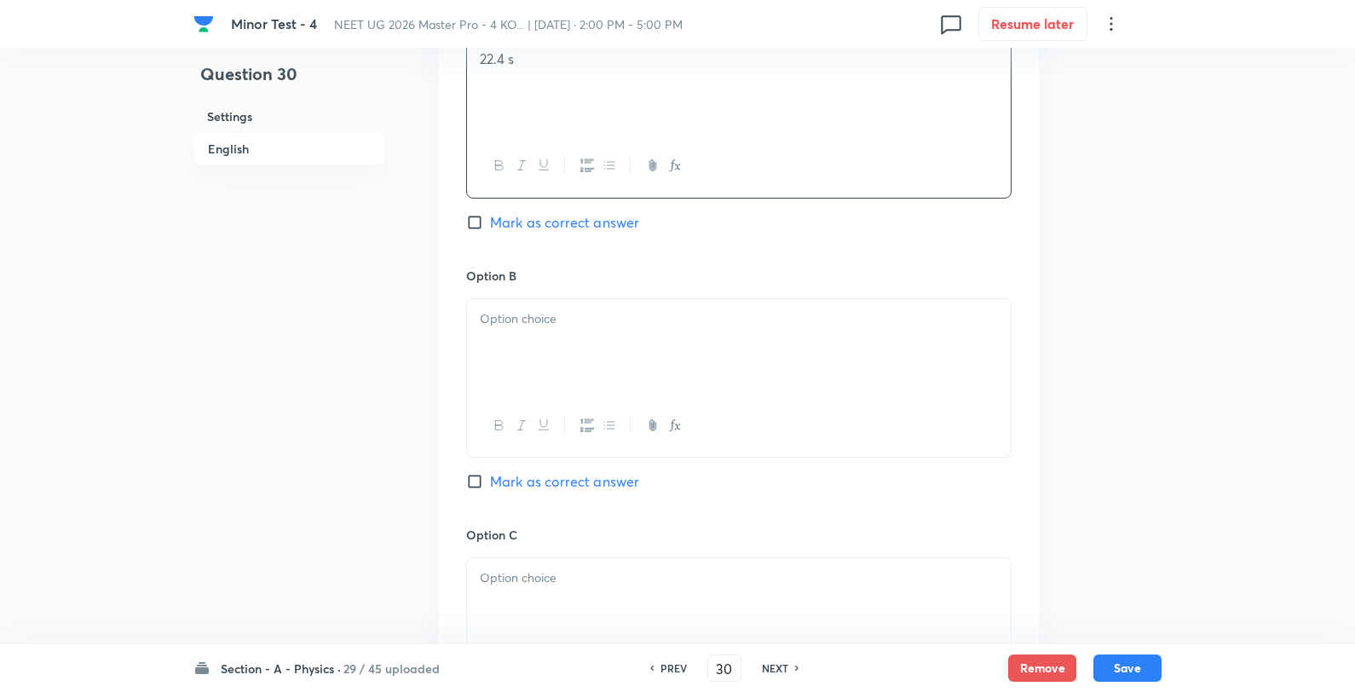
scroll to position [852, 0]
click at [540, 210] on span "Mark as correct answer" at bounding box center [564, 217] width 149 height 20
click at [490, 210] on input "Mark as correct answer" at bounding box center [478, 217] width 24 height 17
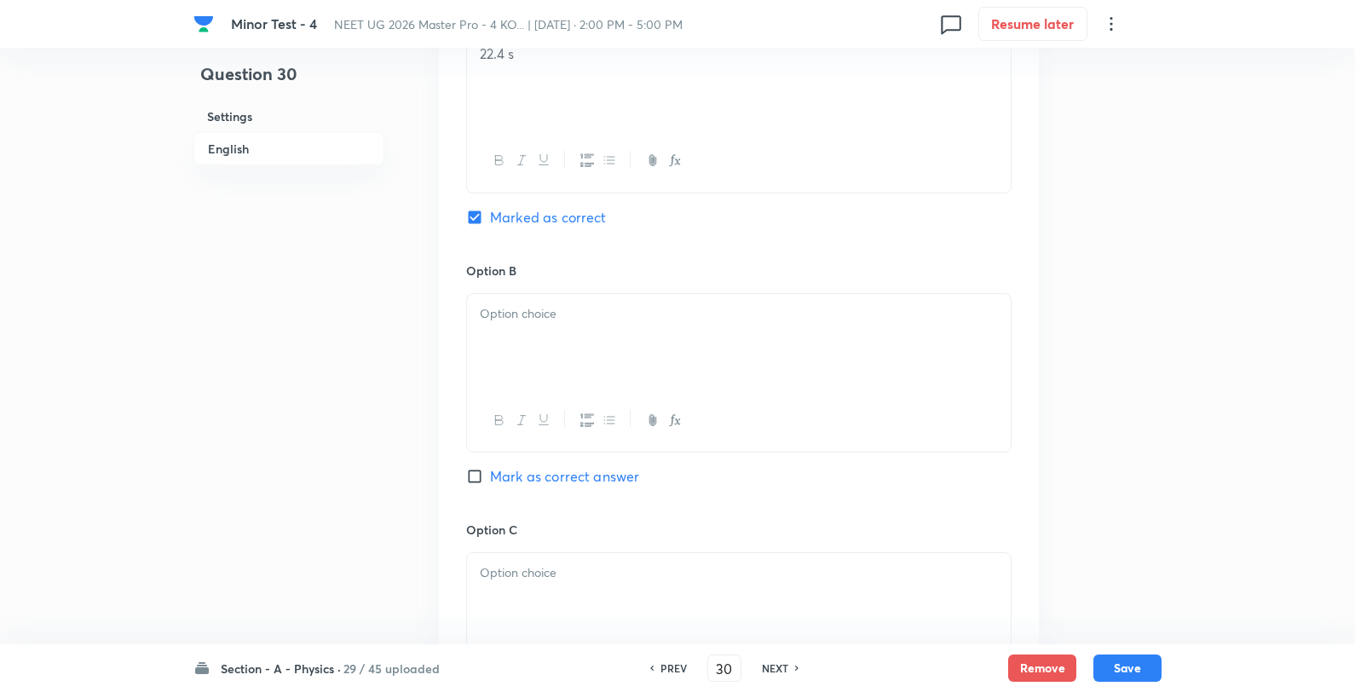
click at [557, 375] on div at bounding box center [739, 341] width 544 height 95
click at [616, 309] on p "30 s" at bounding box center [739, 314] width 518 height 20
click at [580, 566] on p at bounding box center [739, 573] width 518 height 20
click at [595, 557] on div "11.2 s 5.6 s" at bounding box center [739, 600] width 544 height 95
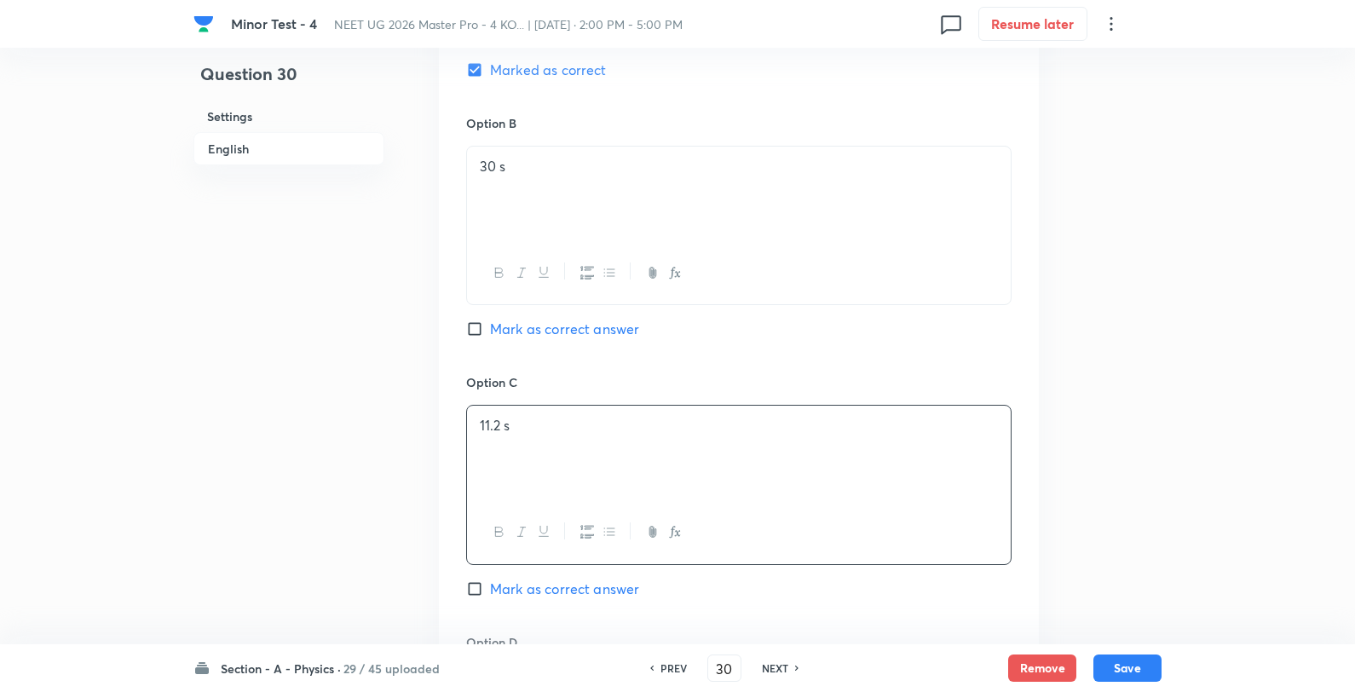
scroll to position [1231, 0]
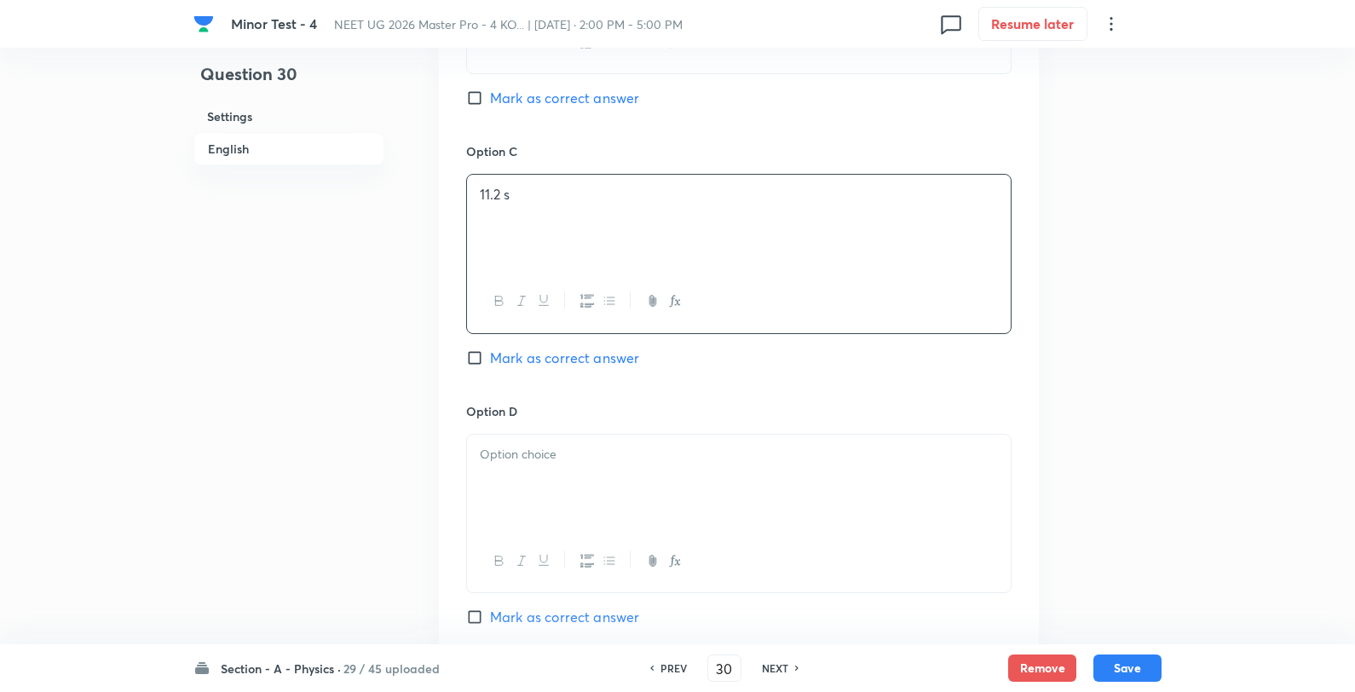
click at [540, 486] on div at bounding box center [739, 482] width 544 height 95
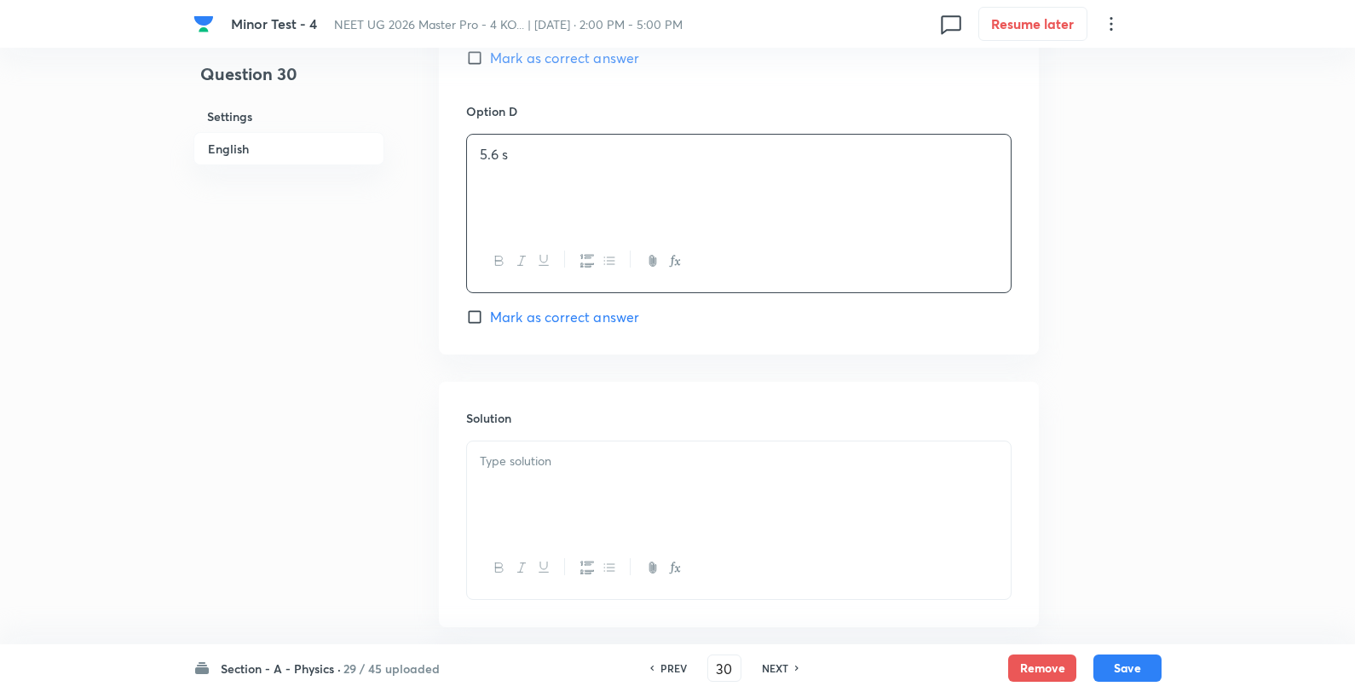
scroll to position [1619, 0]
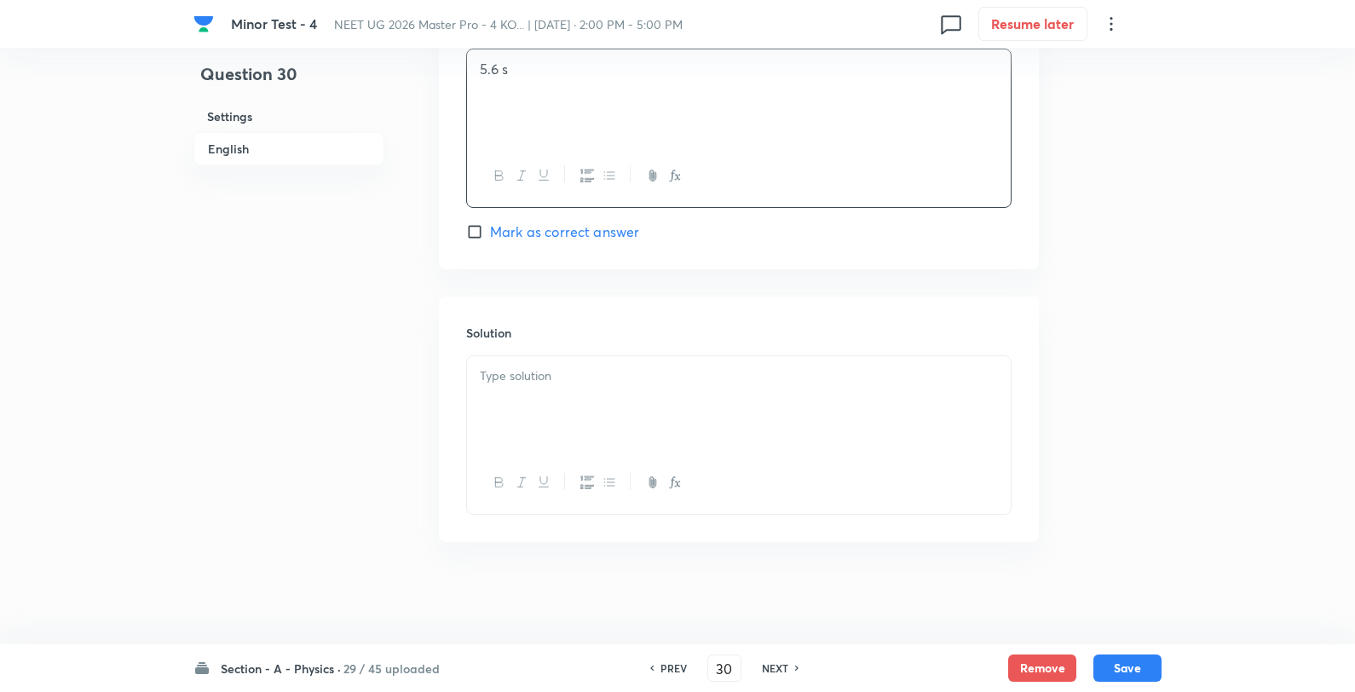
click at [594, 432] on div at bounding box center [739, 403] width 544 height 95
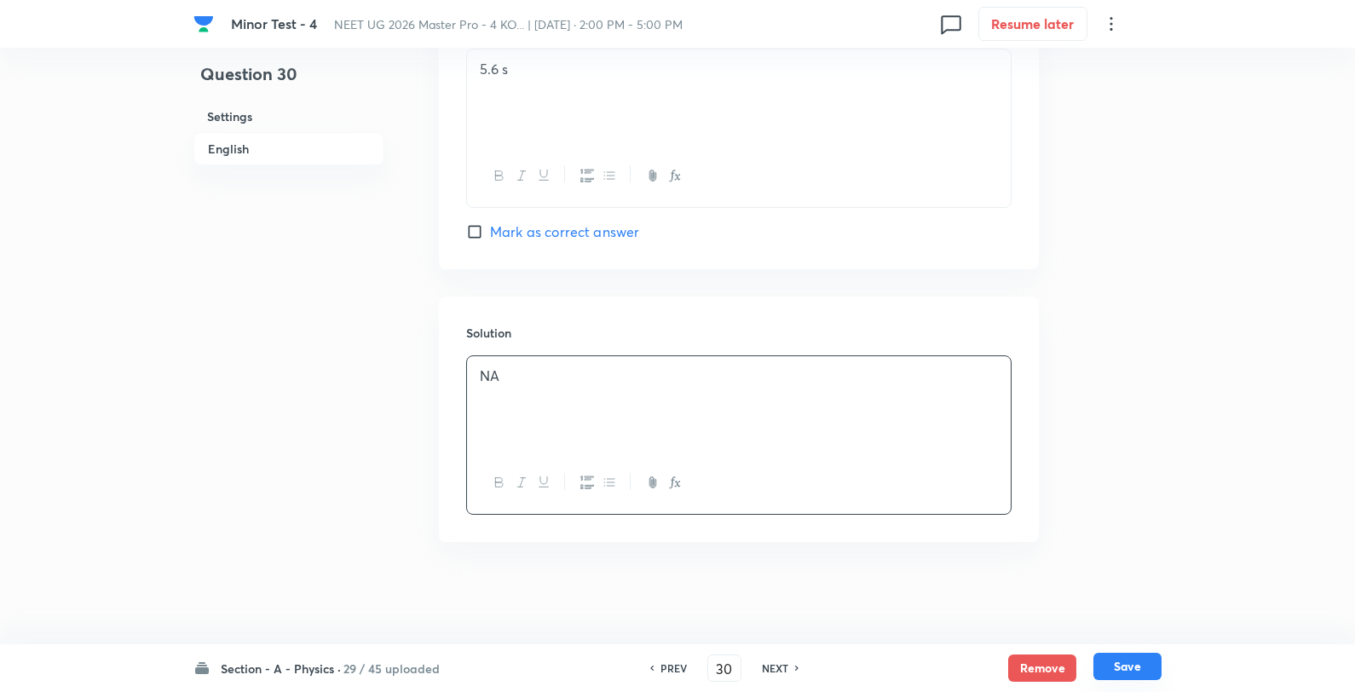
click at [1128, 663] on button "Save" at bounding box center [1128, 666] width 68 height 27
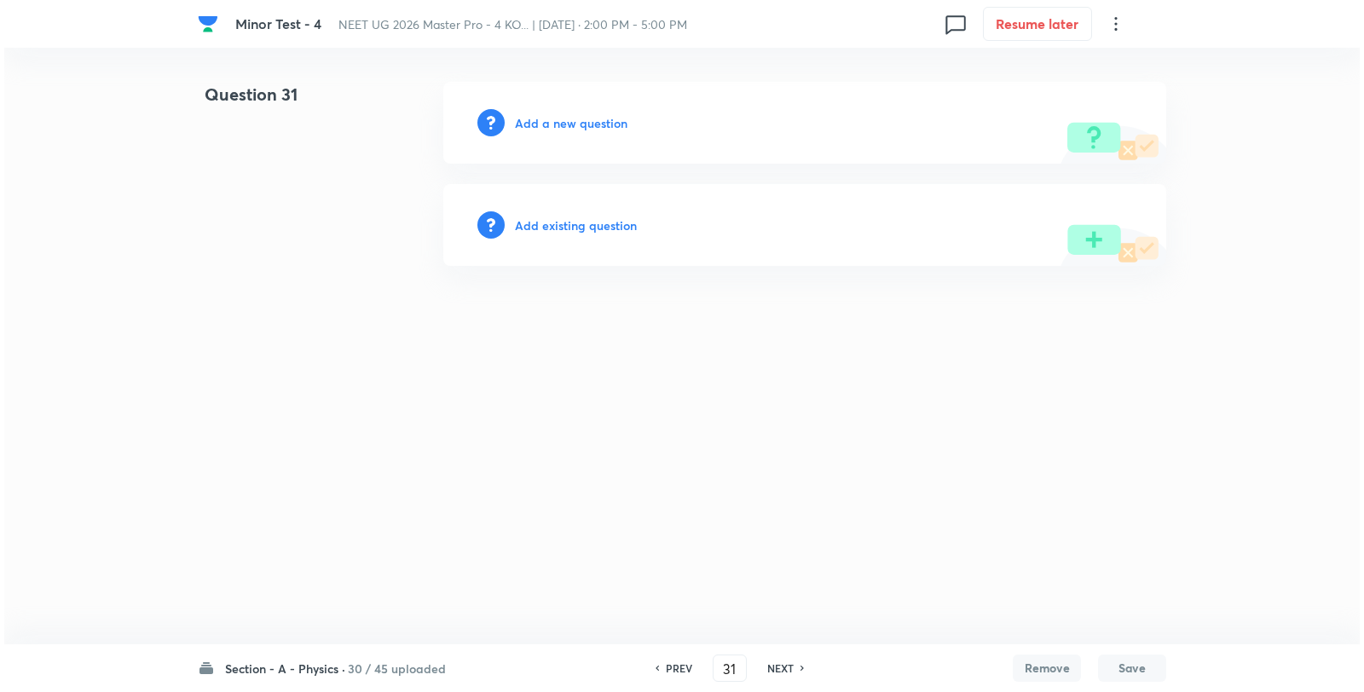
scroll to position [0, 0]
click at [559, 119] on h6 "Add a new question" at bounding box center [571, 123] width 113 height 18
click at [559, 119] on h6 "Choose a question type" at bounding box center [580, 123] width 131 height 18
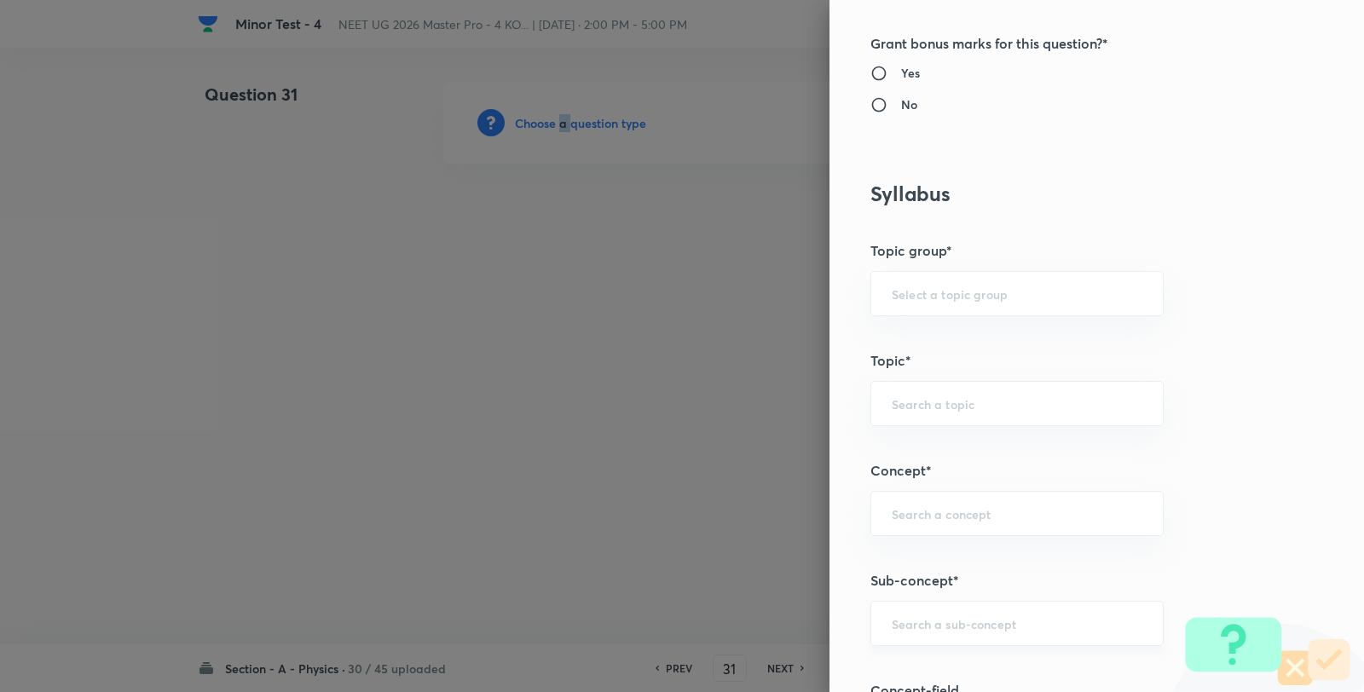
scroll to position [947, 0]
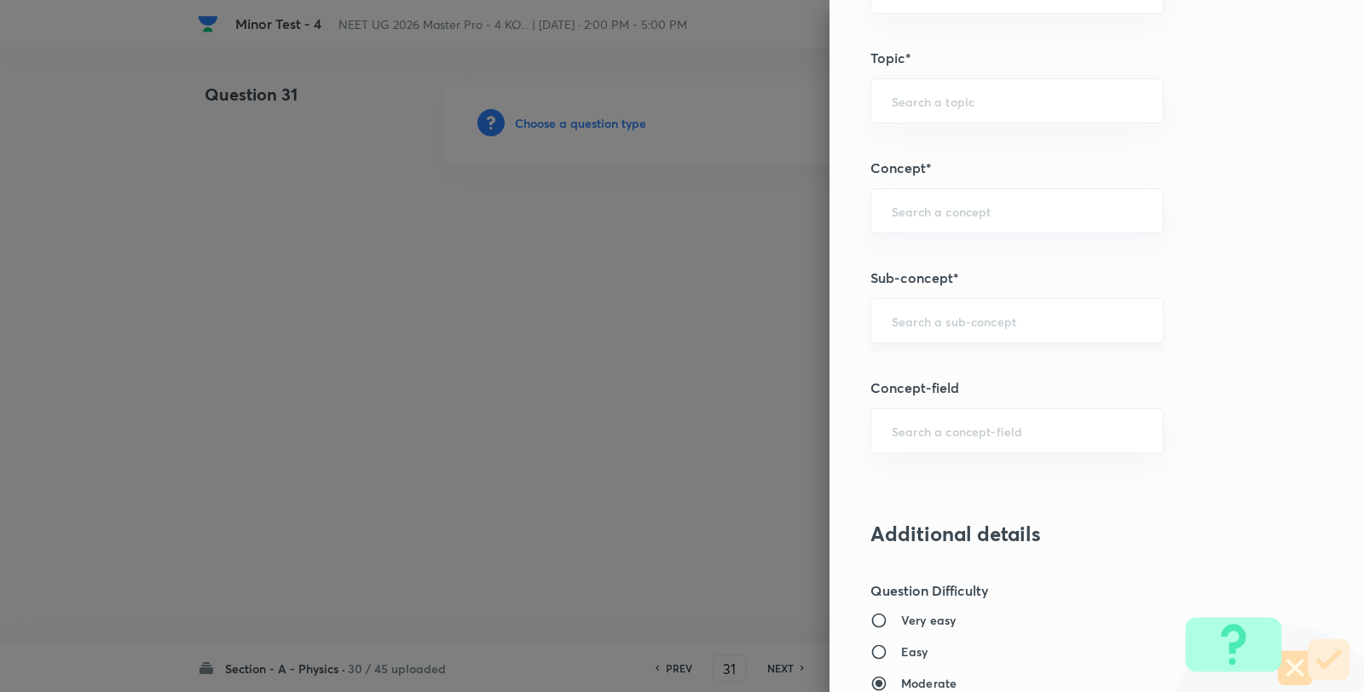
click at [1009, 328] on input "text" at bounding box center [1017, 321] width 251 height 16
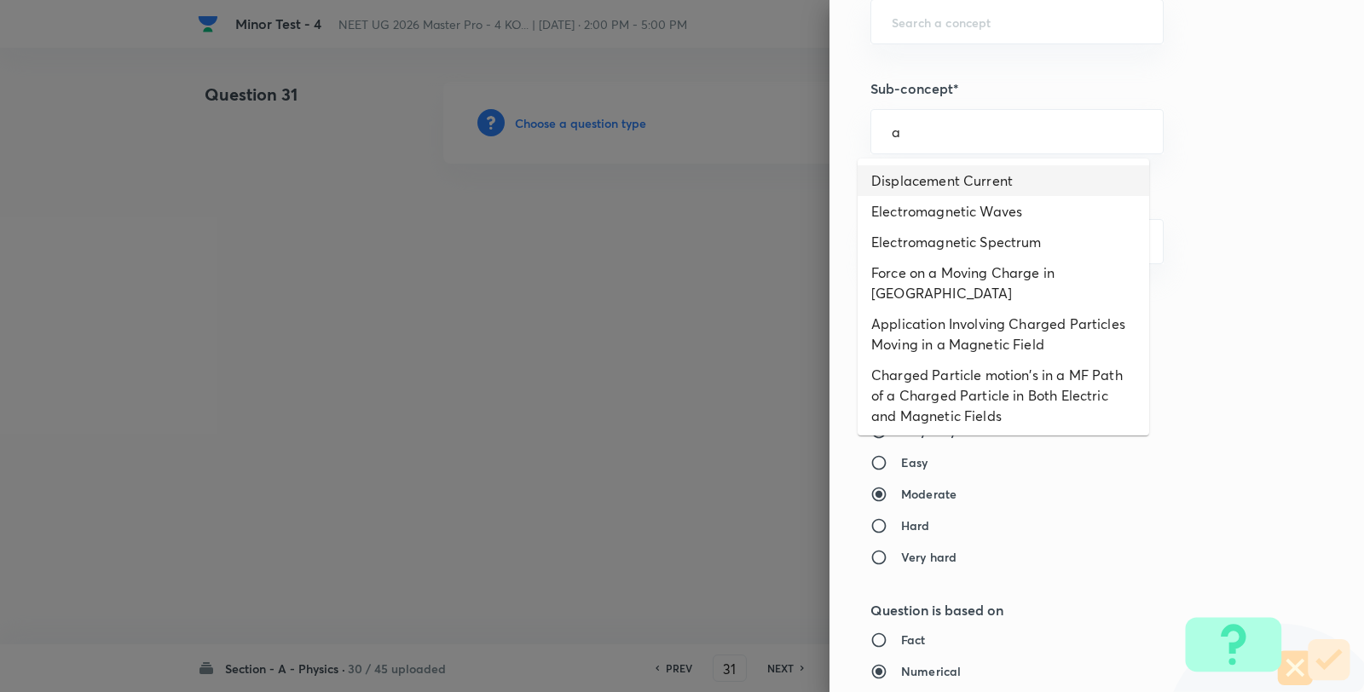
click at [938, 168] on li "Displacement Current" at bounding box center [1002, 180] width 291 height 31
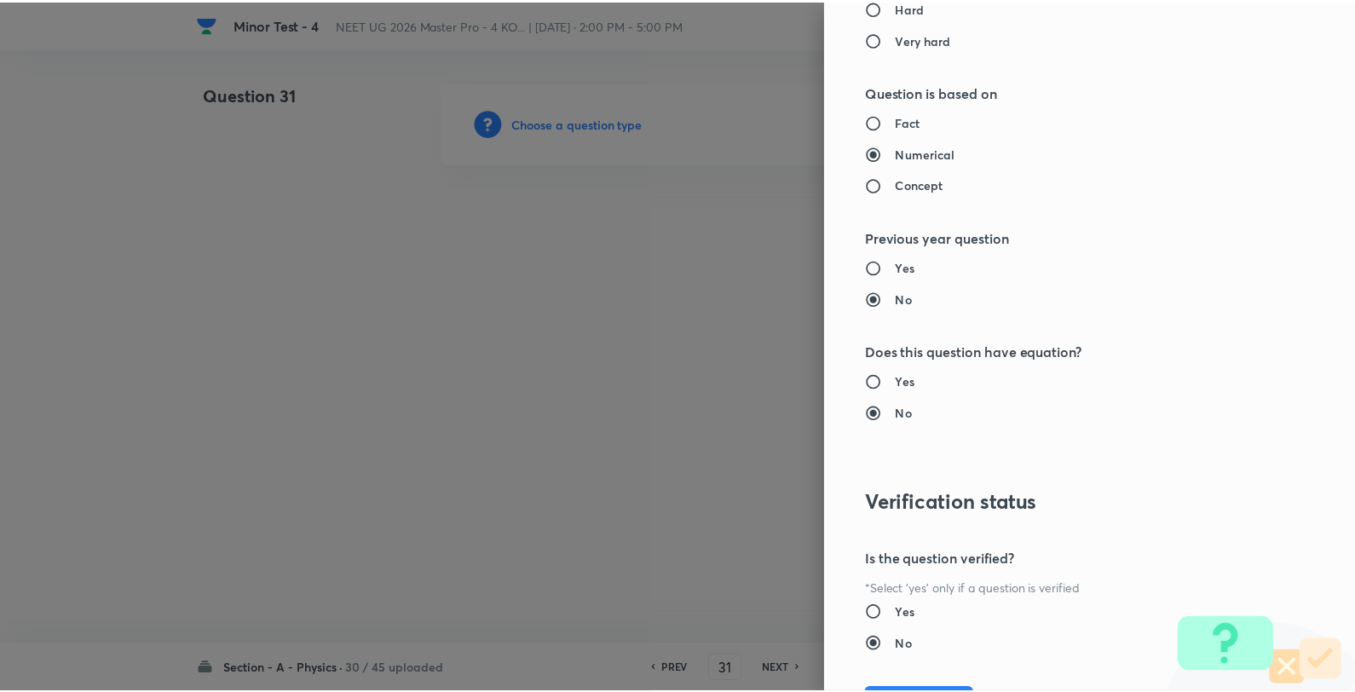
scroll to position [1746, 0]
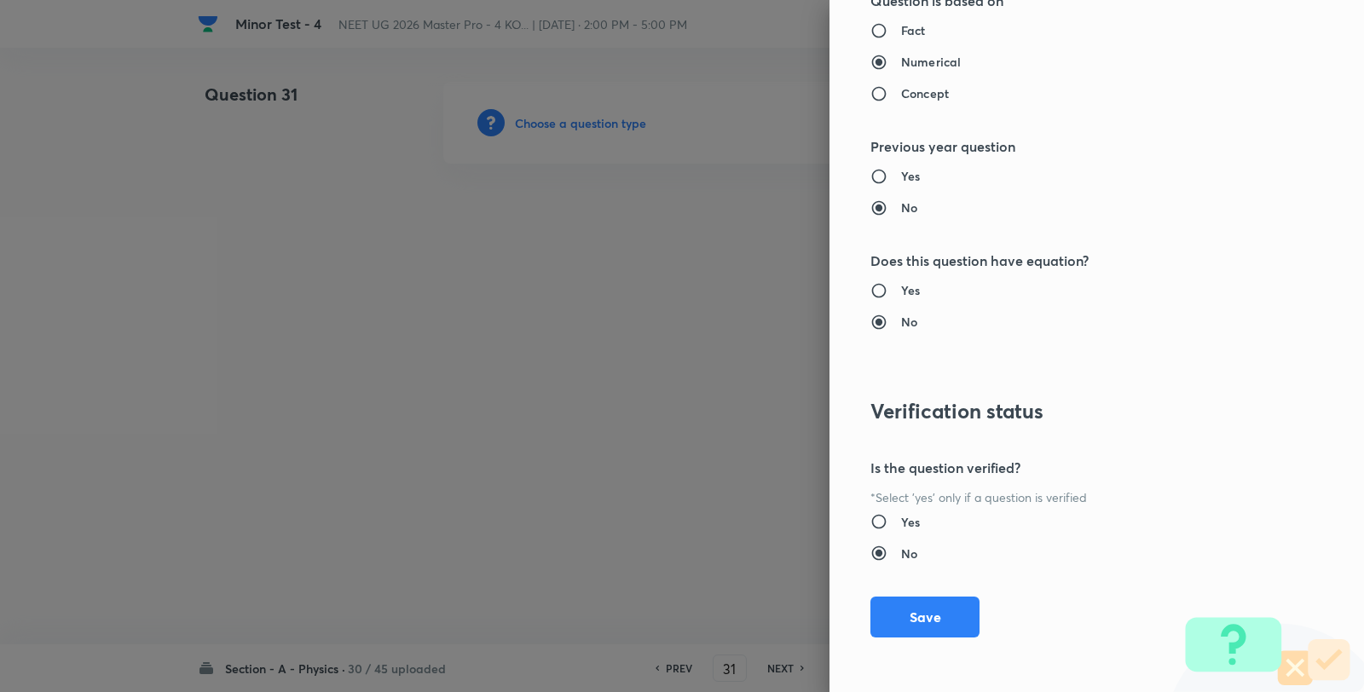
drag, startPoint x: 926, startPoint y: 627, endPoint x: 684, endPoint y: 402, distance: 331.1
click at [925, 628] on button "Save" at bounding box center [924, 617] width 109 height 41
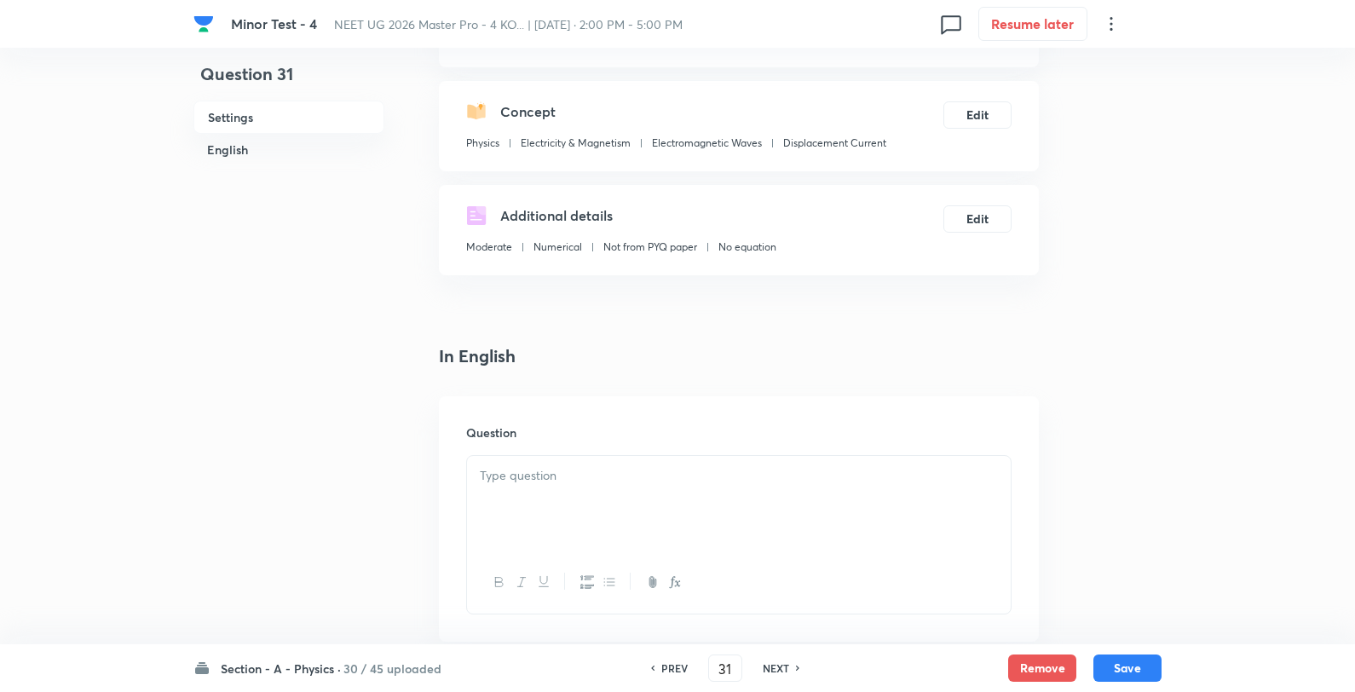
scroll to position [284, 0]
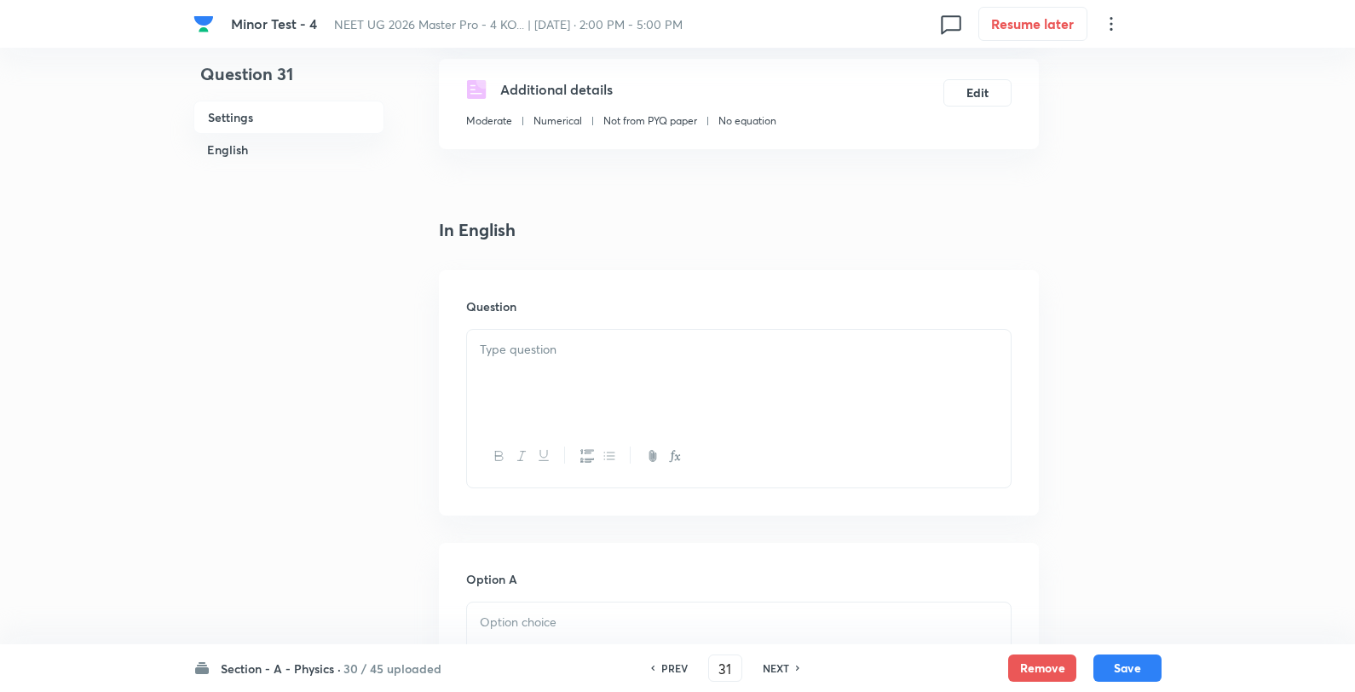
click at [561, 318] on div "Question" at bounding box center [739, 392] width 600 height 245
click at [582, 355] on p at bounding box center [739, 350] width 518 height 20
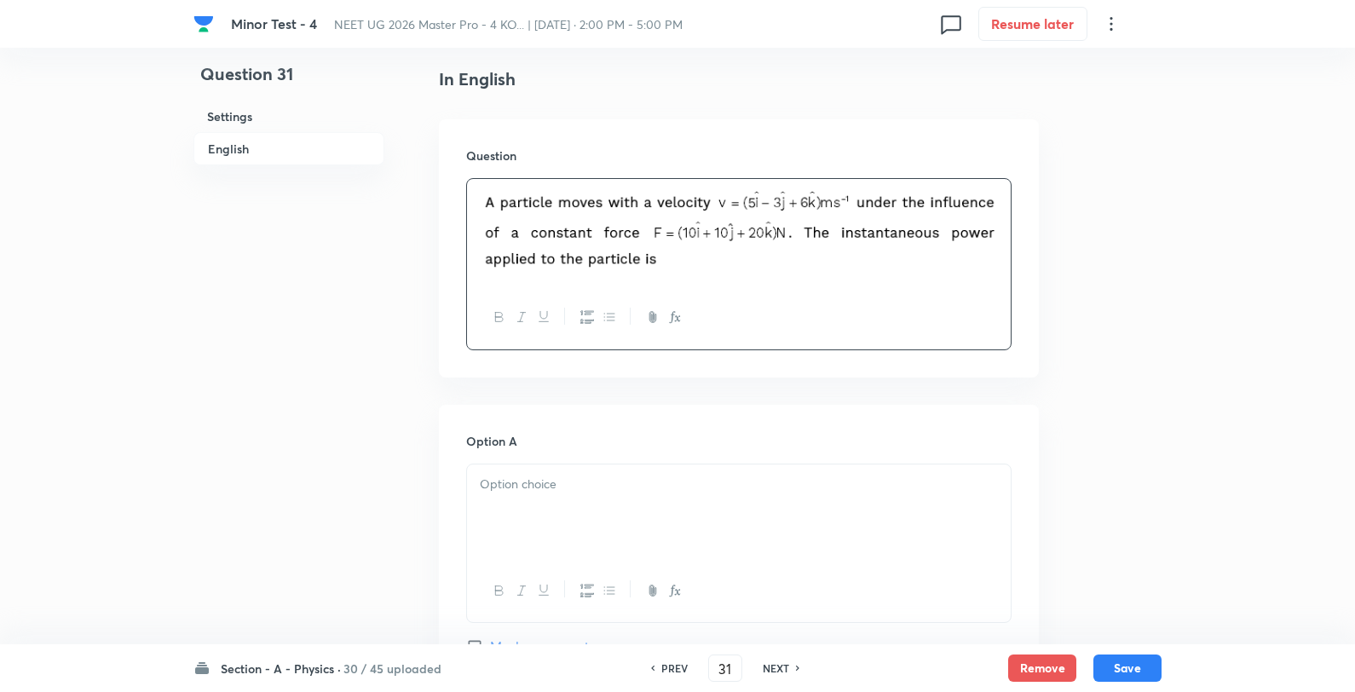
scroll to position [662, 0]
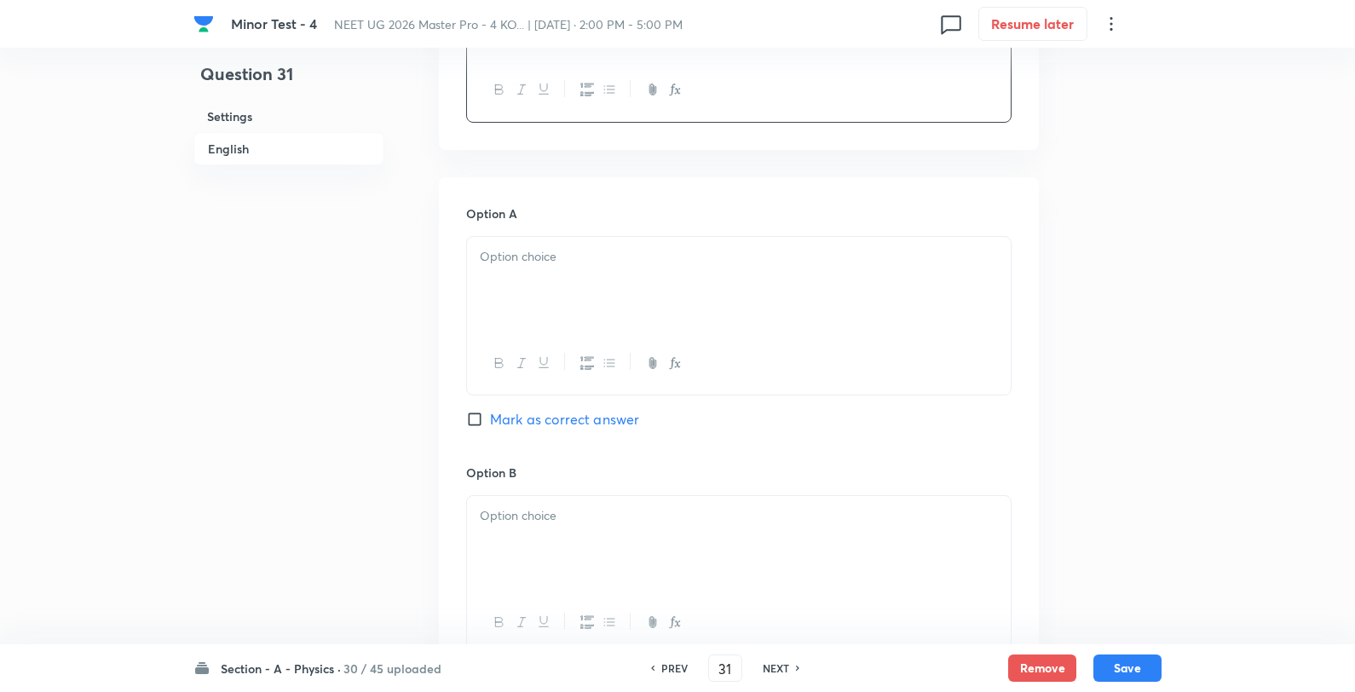
click at [590, 277] on div at bounding box center [739, 284] width 544 height 95
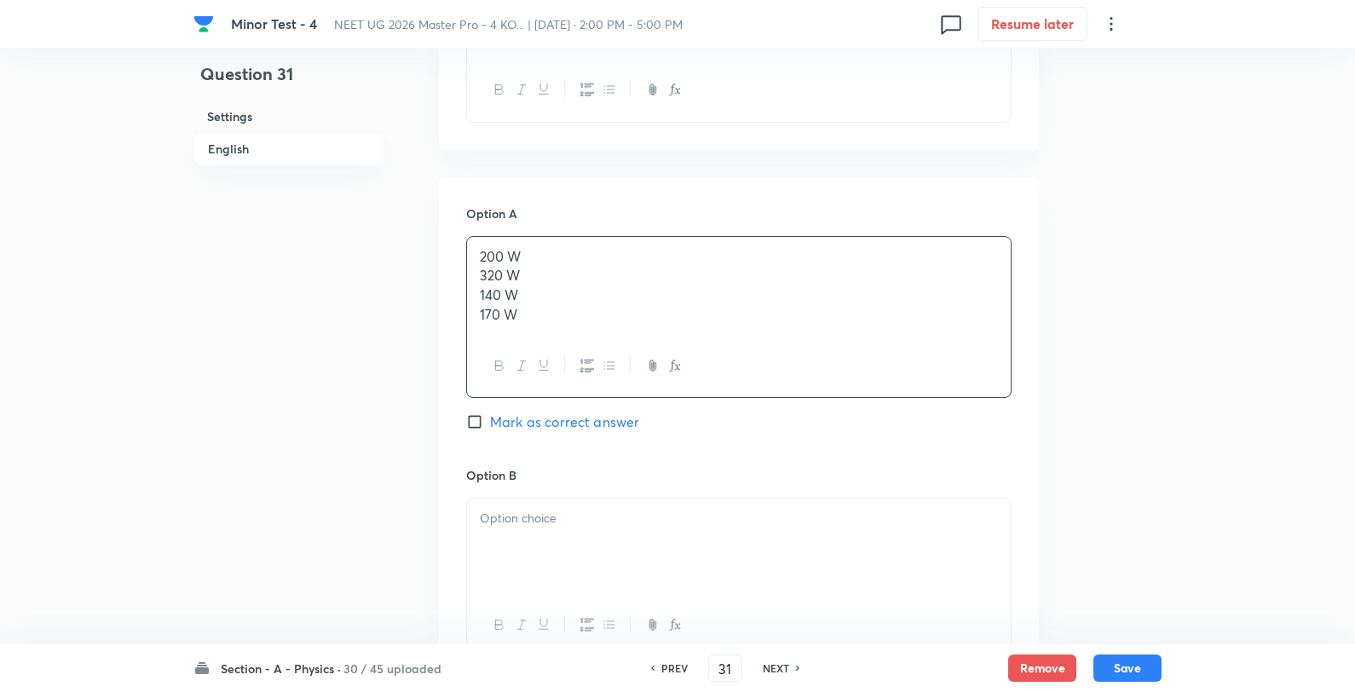
click at [624, 251] on p "200 W" at bounding box center [739, 257] width 518 height 20
click at [542, 514] on p at bounding box center [739, 516] width 518 height 20
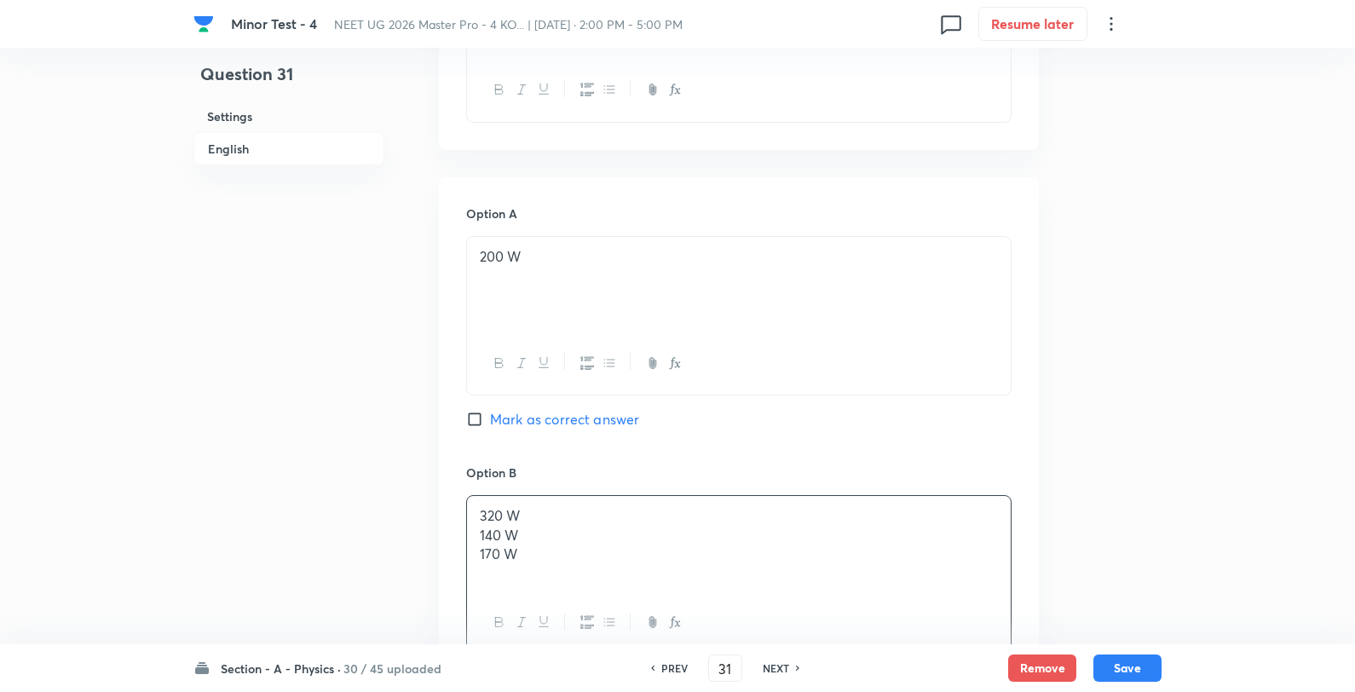
click at [571, 511] on p "320 W" at bounding box center [739, 516] width 518 height 20
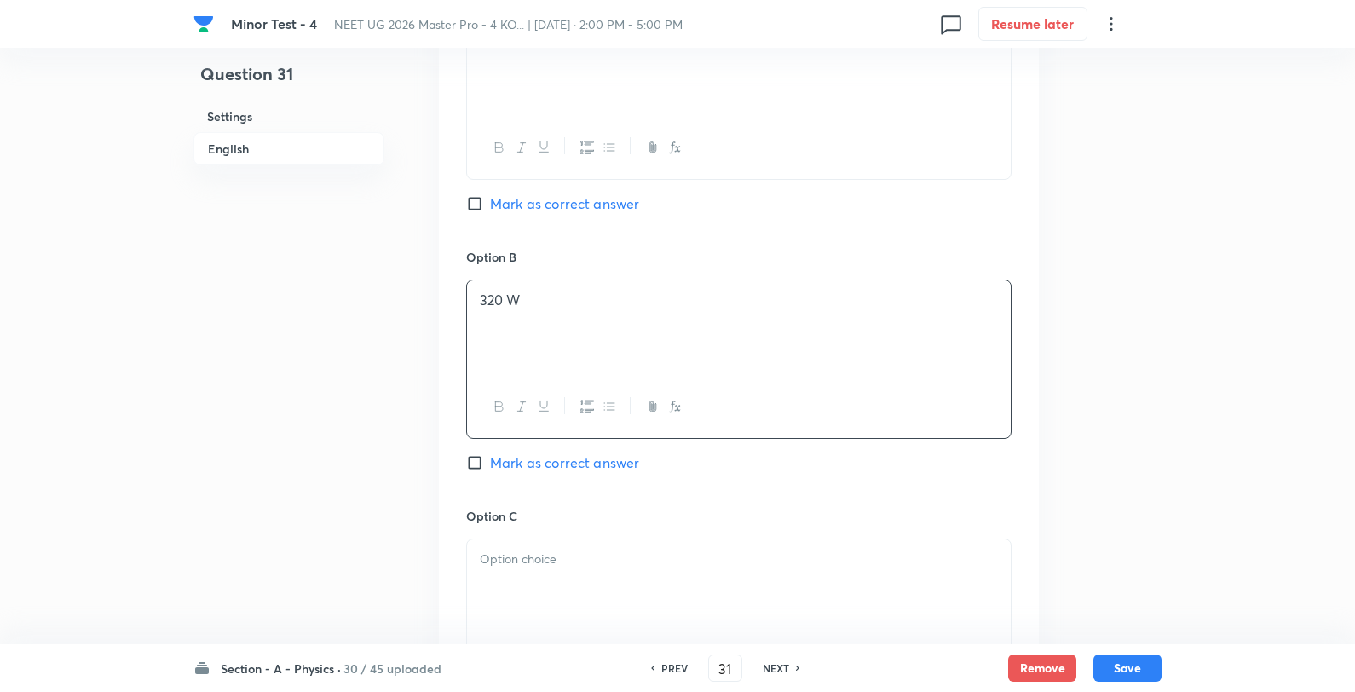
scroll to position [1042, 0]
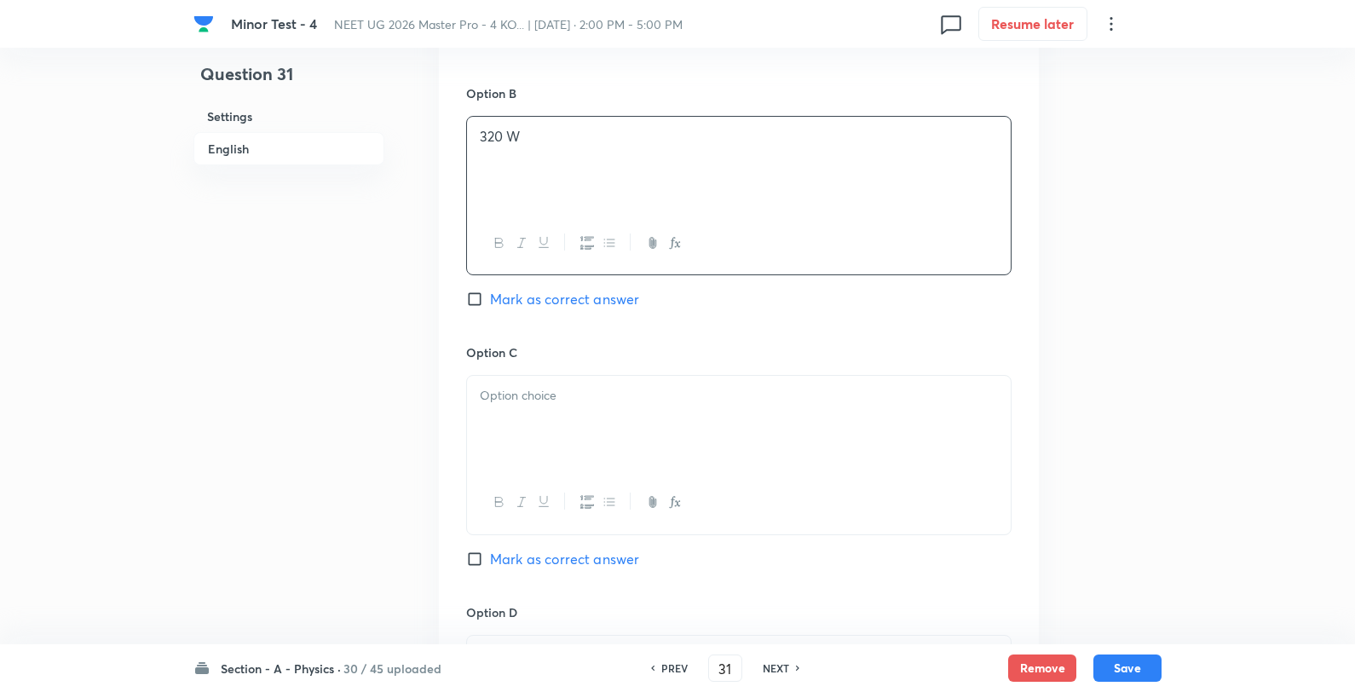
drag, startPoint x: 560, startPoint y: 406, endPoint x: 569, endPoint y: 403, distance: 8.9
click at [560, 406] on p at bounding box center [739, 396] width 518 height 20
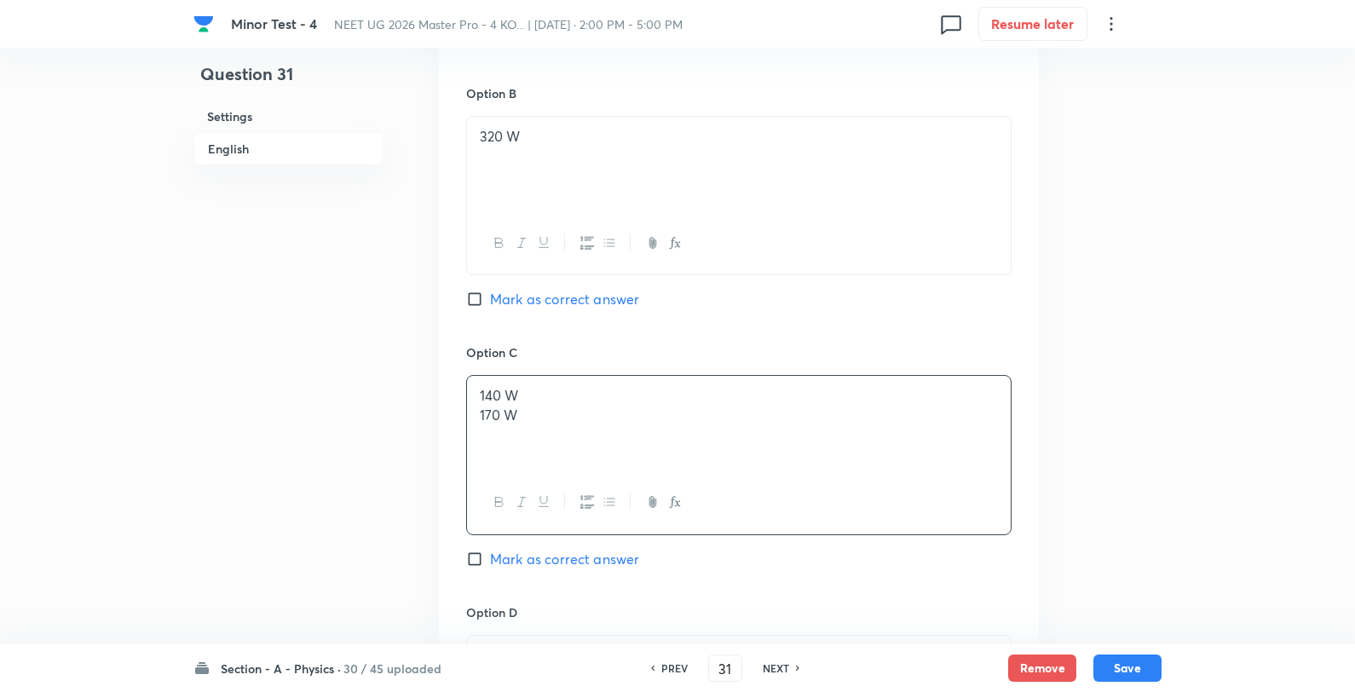
click at [589, 393] on p "140 W" at bounding box center [739, 396] width 518 height 20
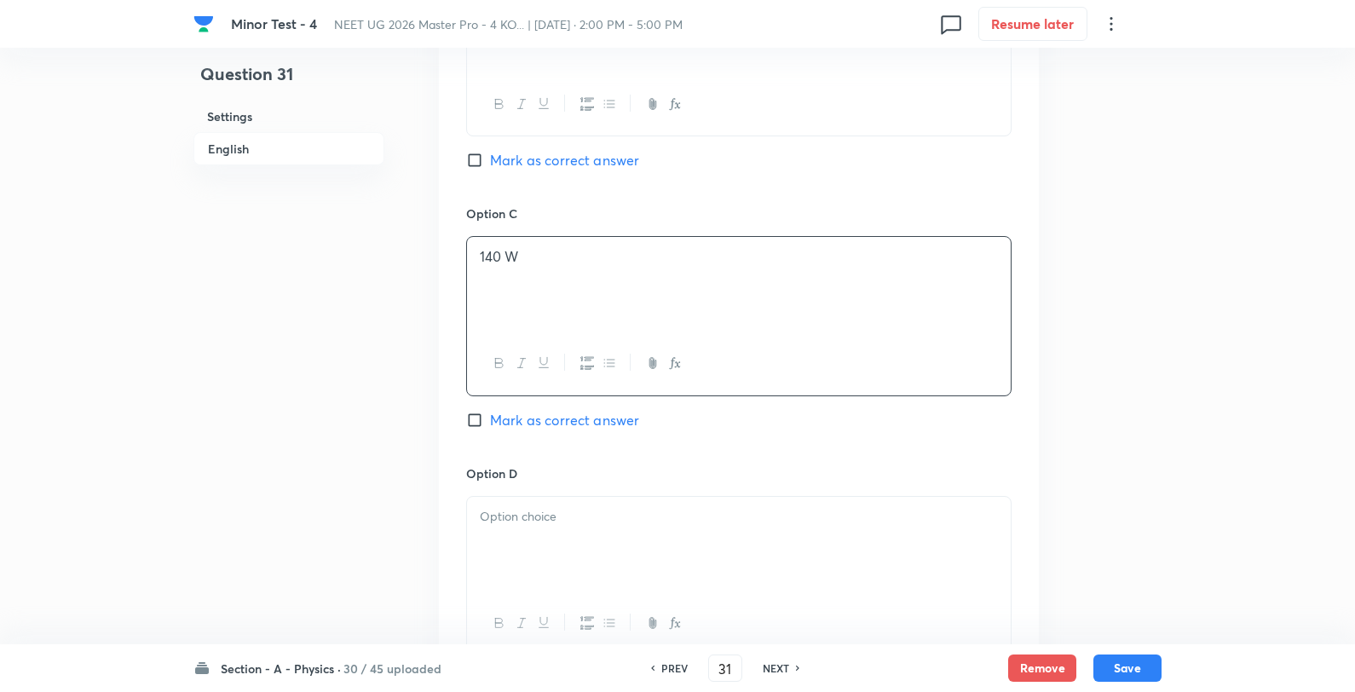
scroll to position [1325, 0]
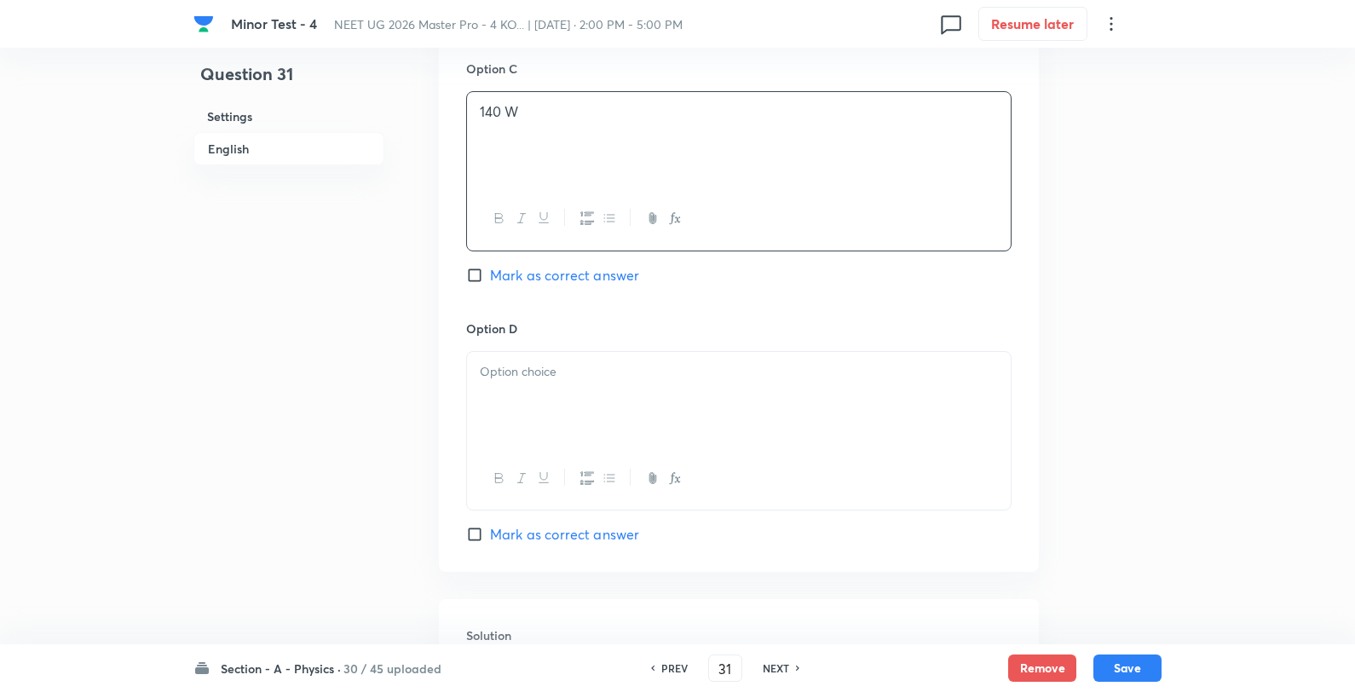
click at [585, 395] on div at bounding box center [739, 399] width 544 height 95
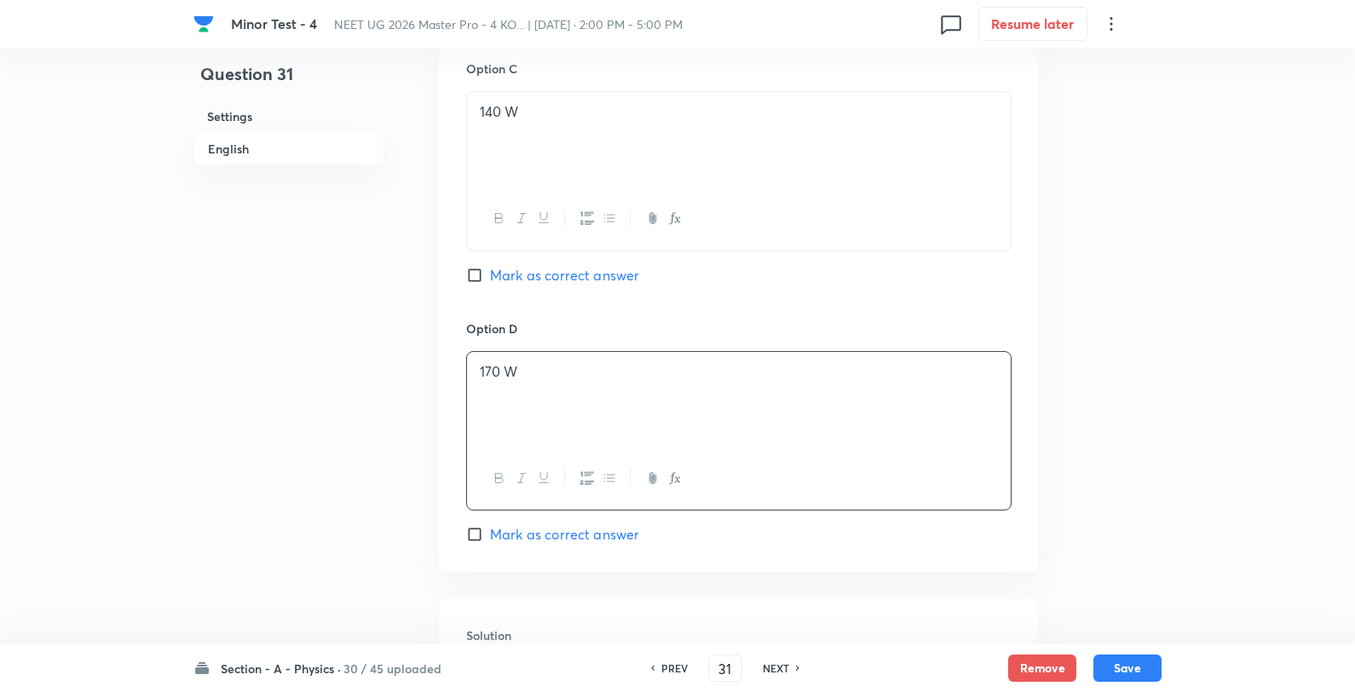
drag, startPoint x: 563, startPoint y: 261, endPoint x: 557, endPoint y: 271, distance: 11.8
click at [563, 264] on div "Option C 140 W Mark as correct answer" at bounding box center [738, 189] width 545 height 259
click at [558, 283] on span "Mark as correct answer" at bounding box center [564, 275] width 149 height 20
click at [490, 283] on input "Mark as correct answer" at bounding box center [478, 275] width 24 height 17
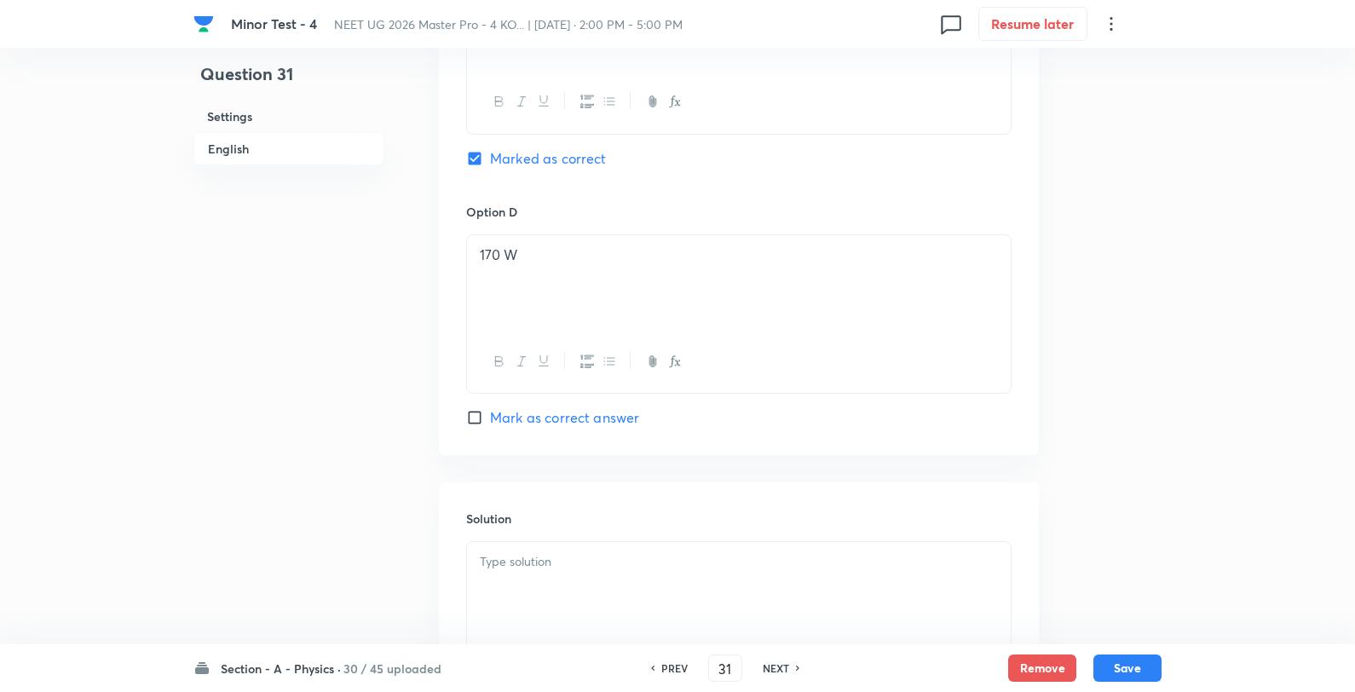
scroll to position [1609, 0]
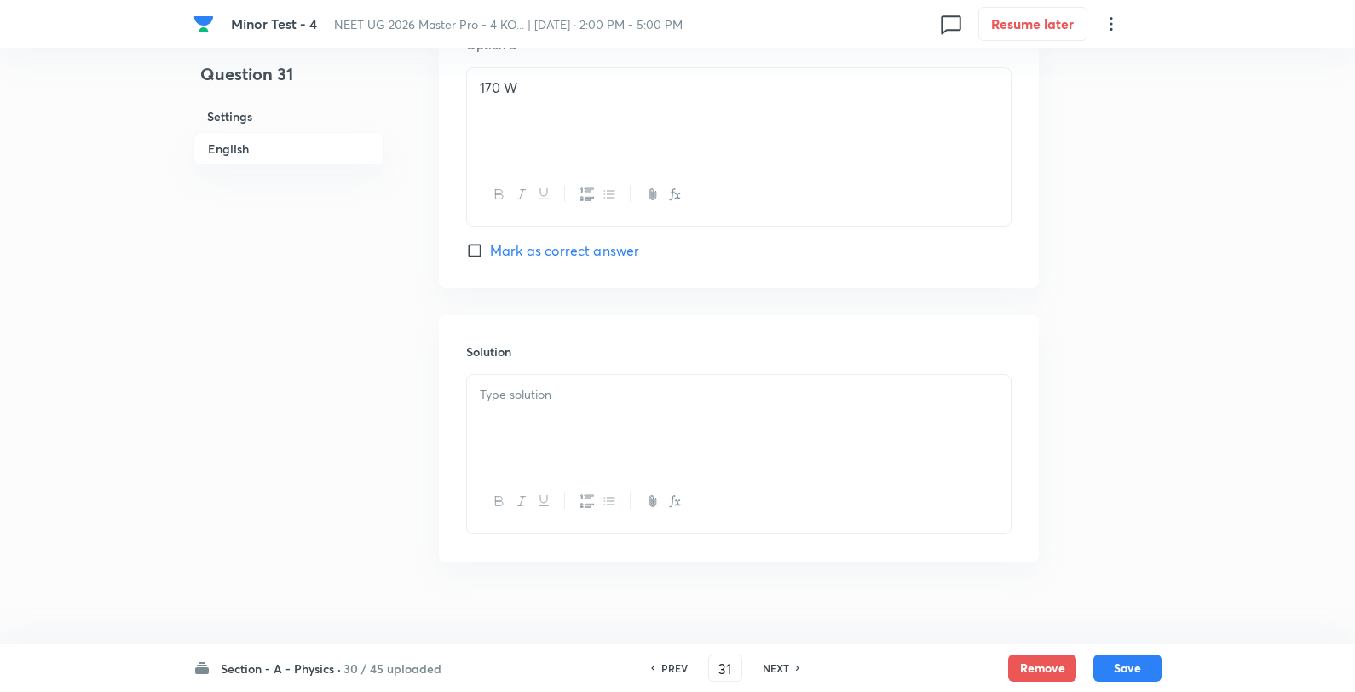
click at [618, 424] on div at bounding box center [739, 422] width 544 height 95
click at [1135, 663] on button "Save" at bounding box center [1128, 666] width 68 height 27
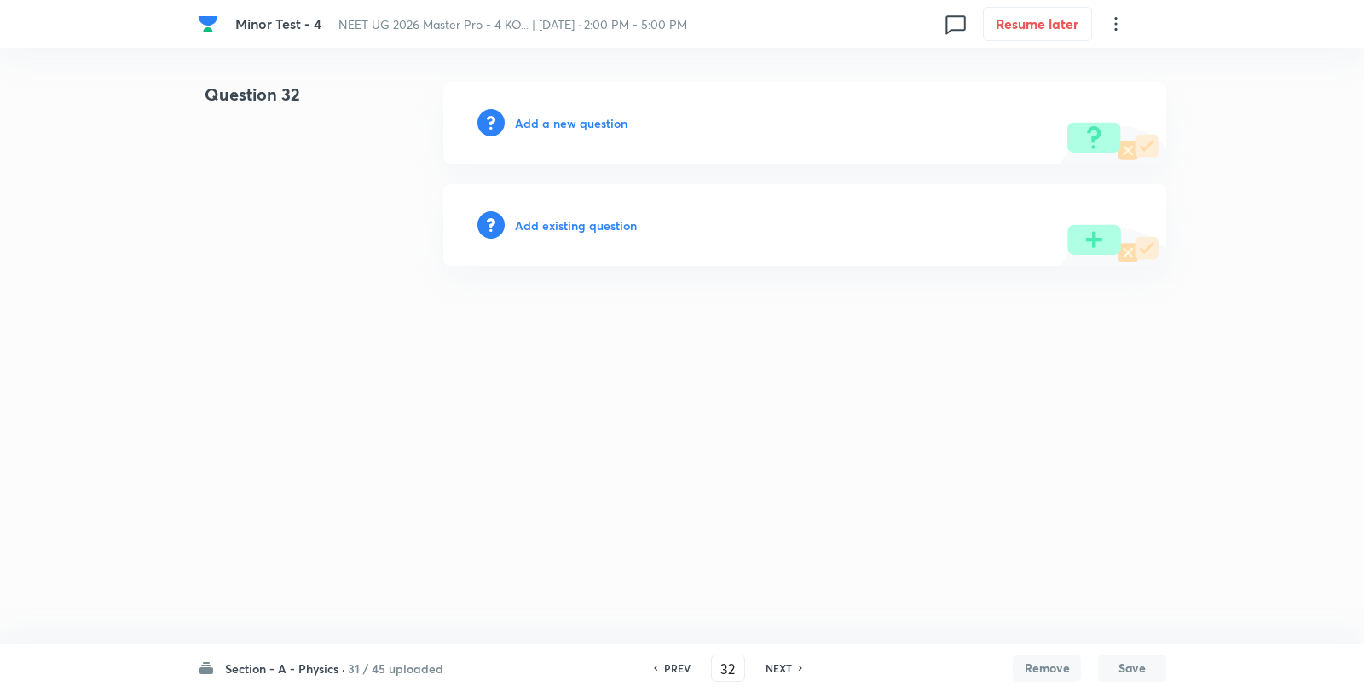
click at [585, 124] on h6 "Add a new question" at bounding box center [571, 123] width 113 height 18
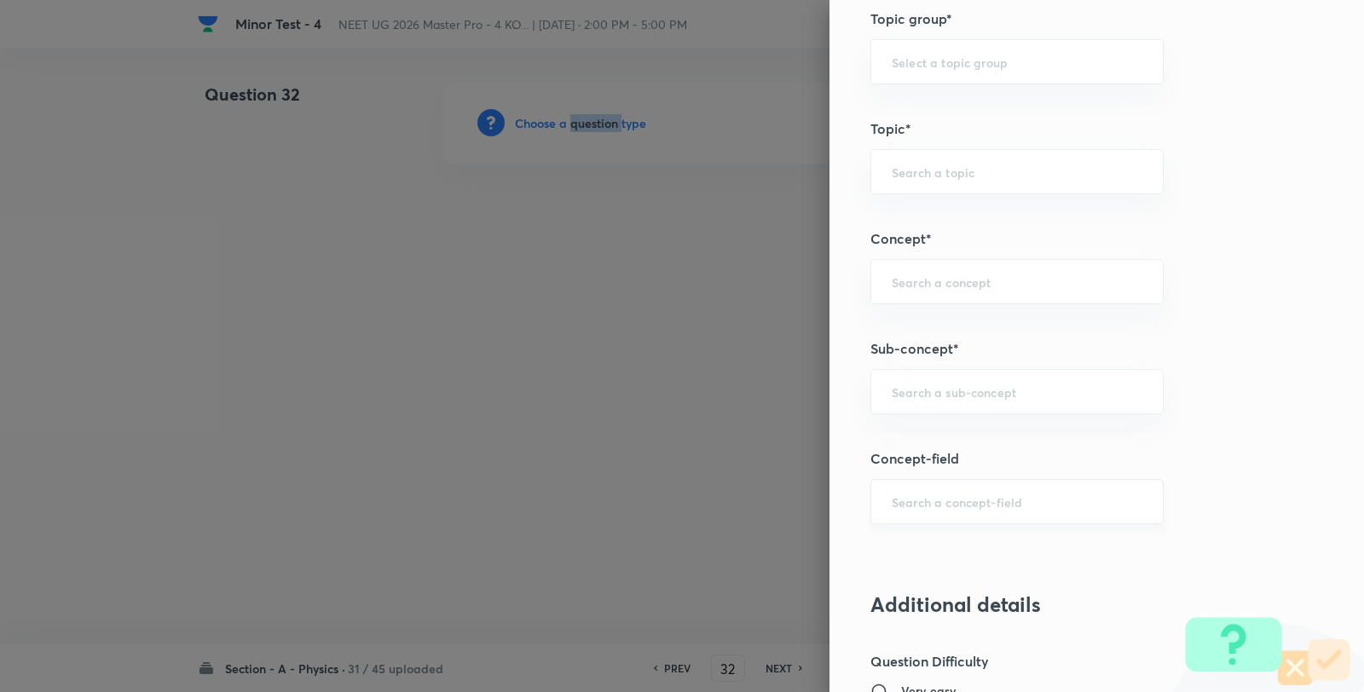
scroll to position [1042, 0]
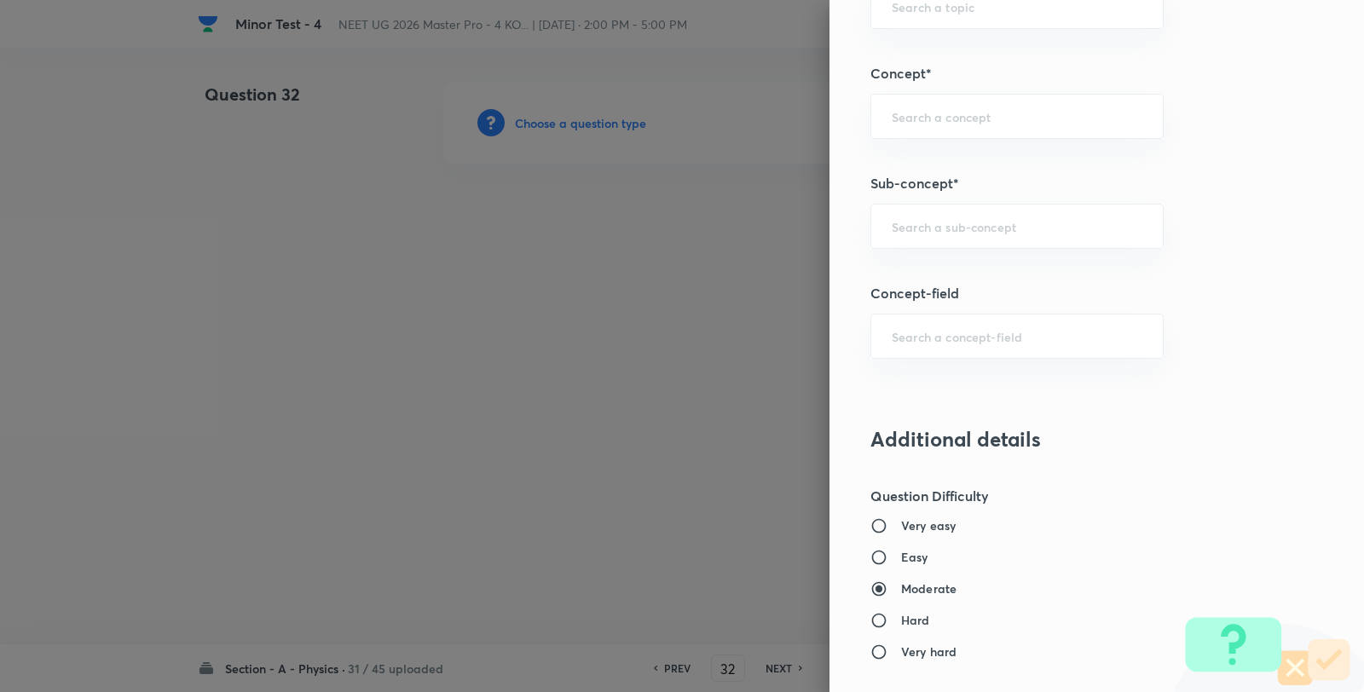
click at [970, 256] on div "Question settings Question type* Single choice correct Number of options* 2 3 4…" at bounding box center [1096, 346] width 534 height 692
click at [966, 245] on div "​" at bounding box center [1016, 226] width 293 height 45
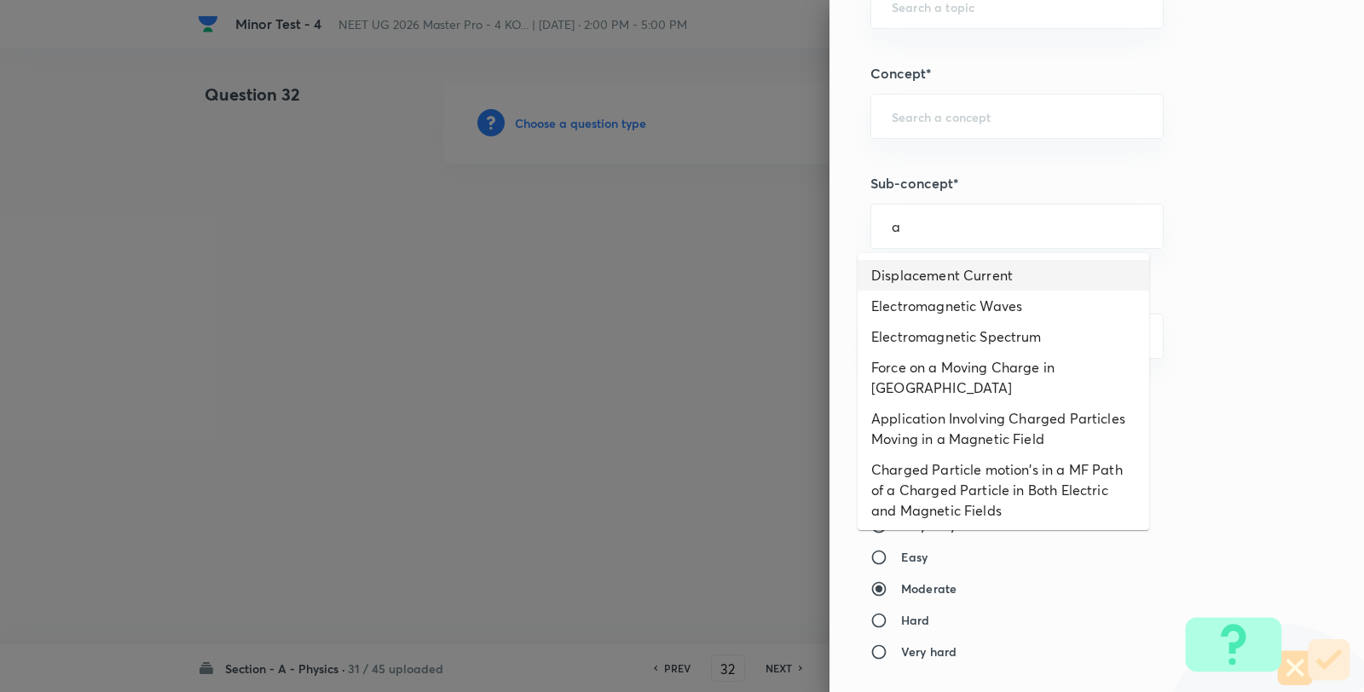
click at [942, 268] on li "Displacement Current" at bounding box center [1002, 275] width 291 height 31
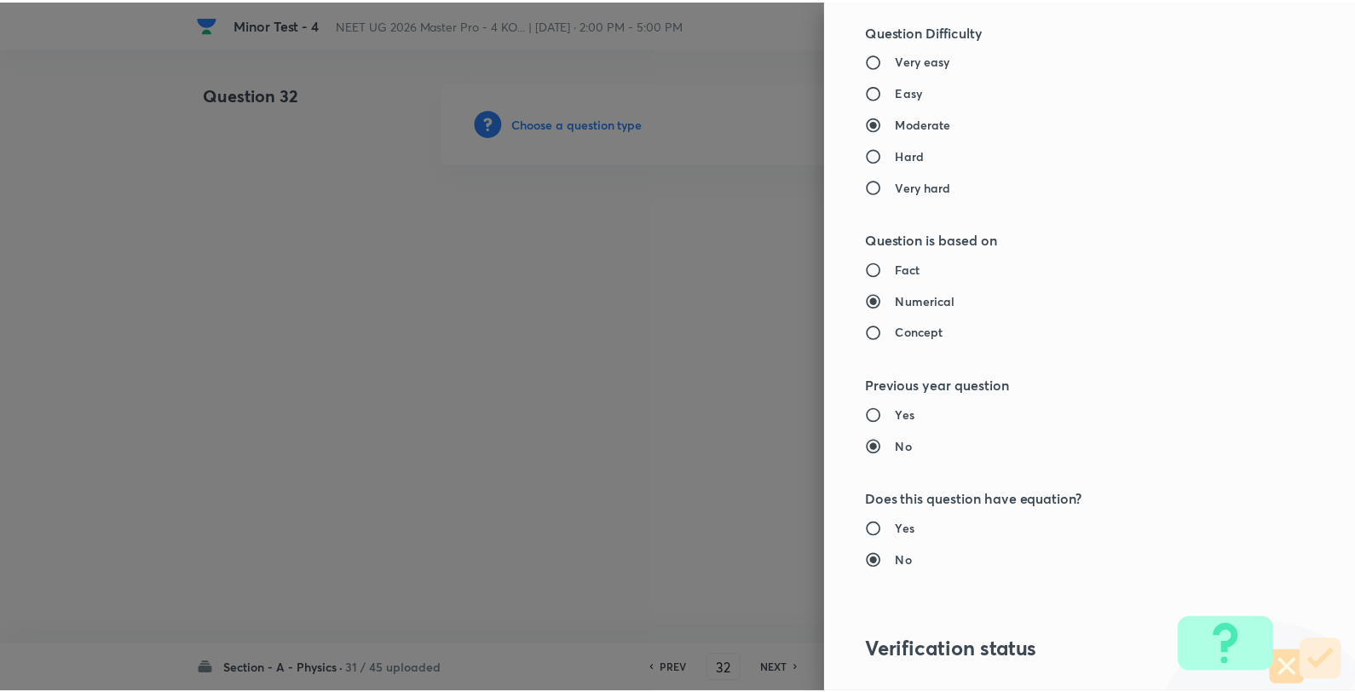
scroll to position [1746, 0]
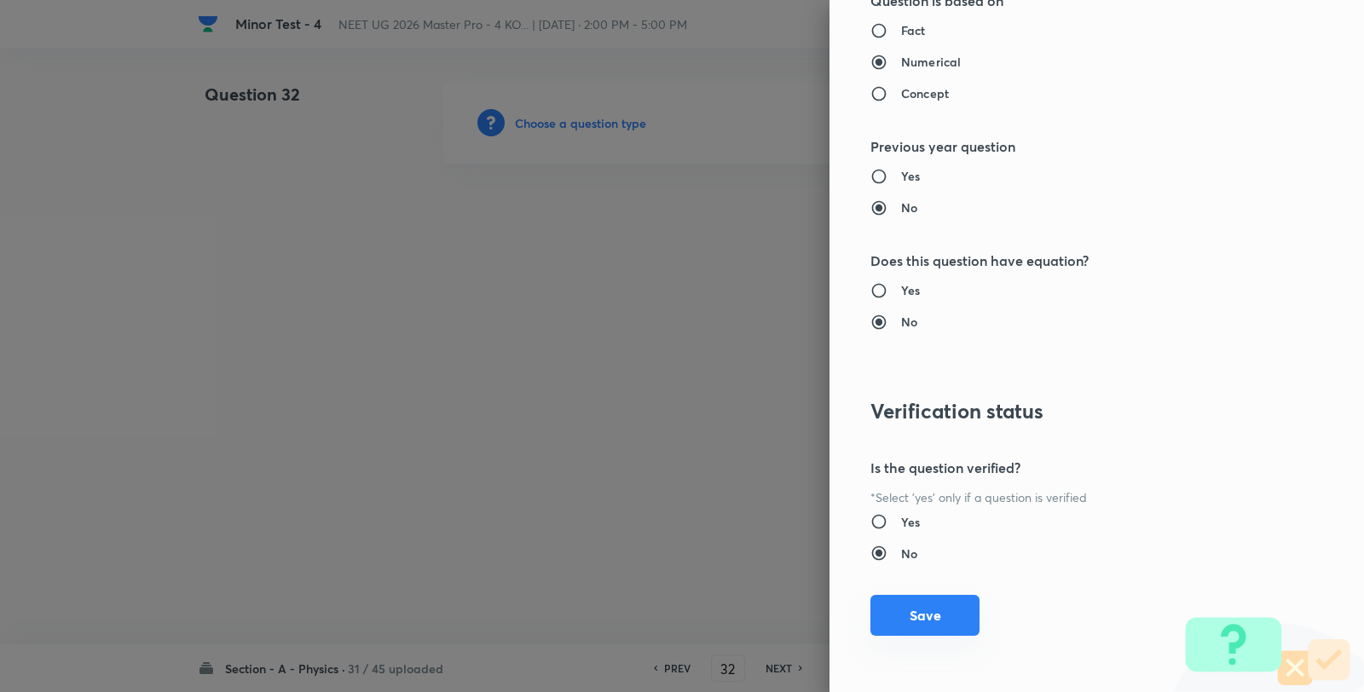
click at [922, 605] on button "Save" at bounding box center [924, 615] width 109 height 41
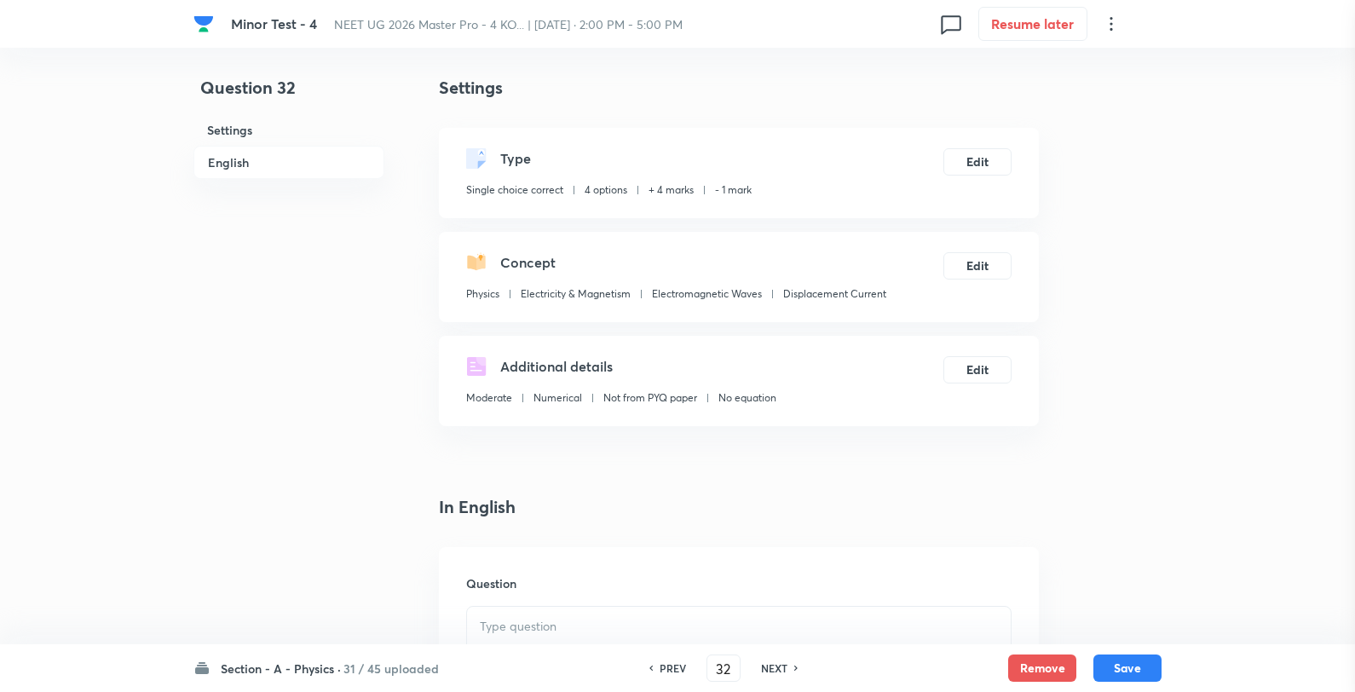
scroll to position [189, 0]
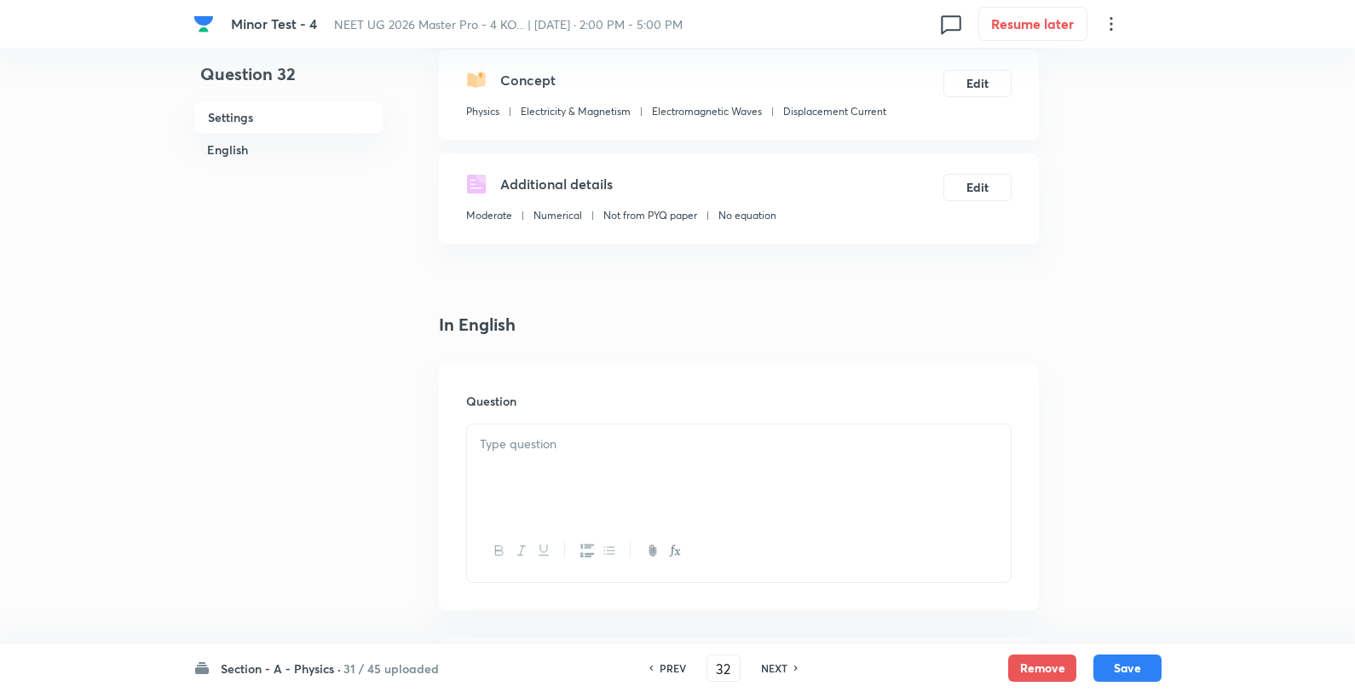
drag, startPoint x: 614, startPoint y: 353, endPoint x: 573, endPoint y: 414, distance: 73.8
click at [573, 414] on div "Question" at bounding box center [739, 487] width 600 height 245
click at [582, 442] on p at bounding box center [739, 445] width 518 height 20
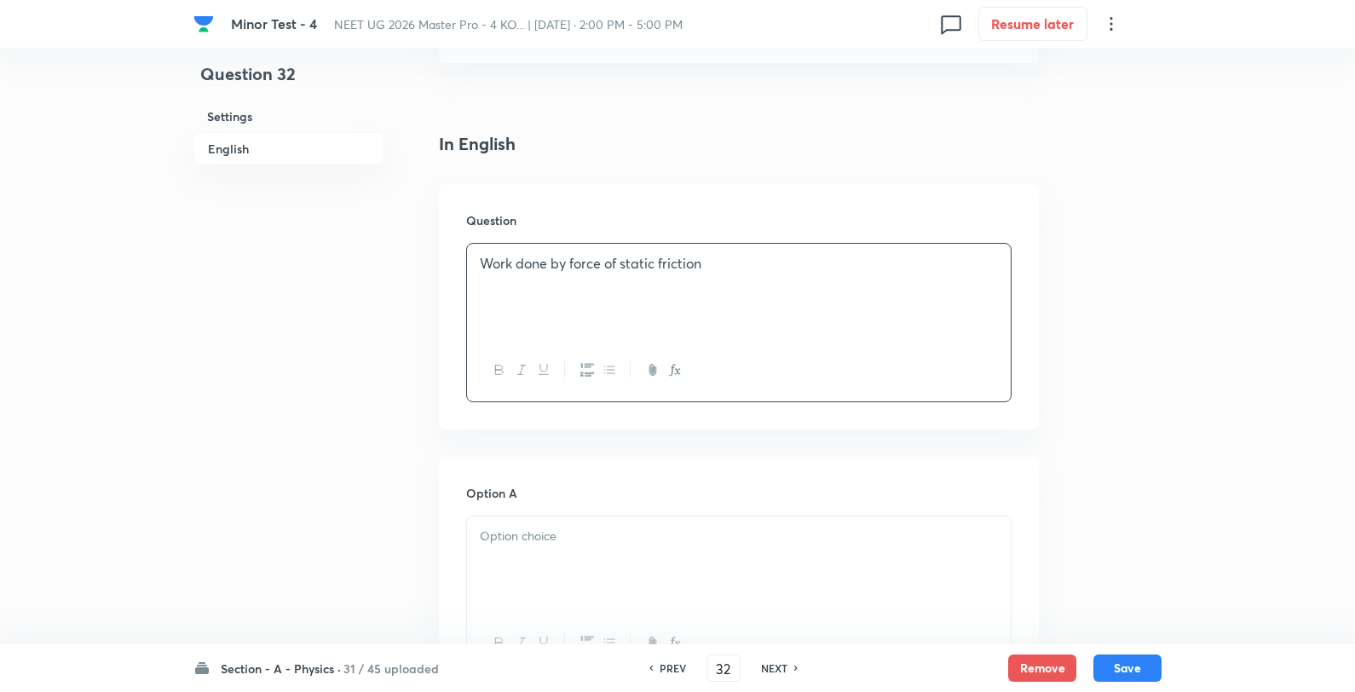
scroll to position [568, 0]
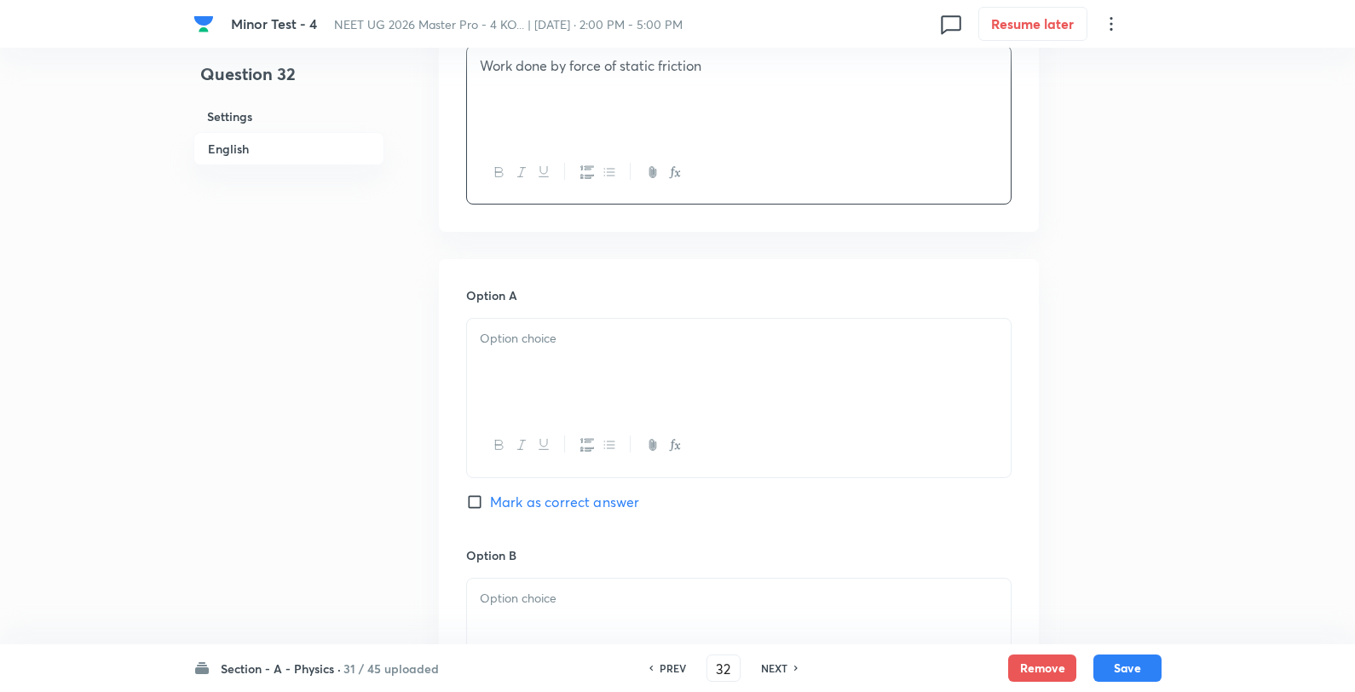
drag, startPoint x: 582, startPoint y: 360, endPoint x: 622, endPoint y: 333, distance: 48.0
click at [582, 361] on div at bounding box center [739, 366] width 544 height 95
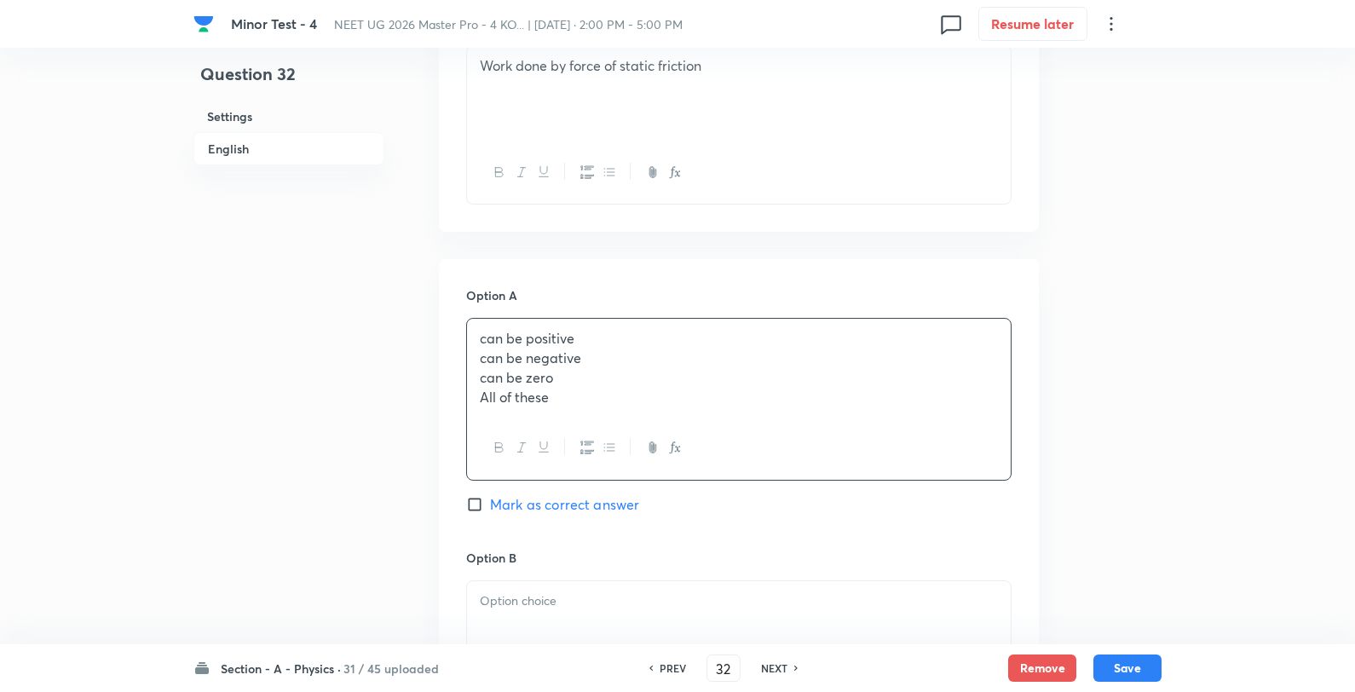
click at [644, 320] on div "can be positive can be negative can be zero All of these" at bounding box center [739, 368] width 544 height 98
click at [605, 600] on p at bounding box center [739, 599] width 518 height 20
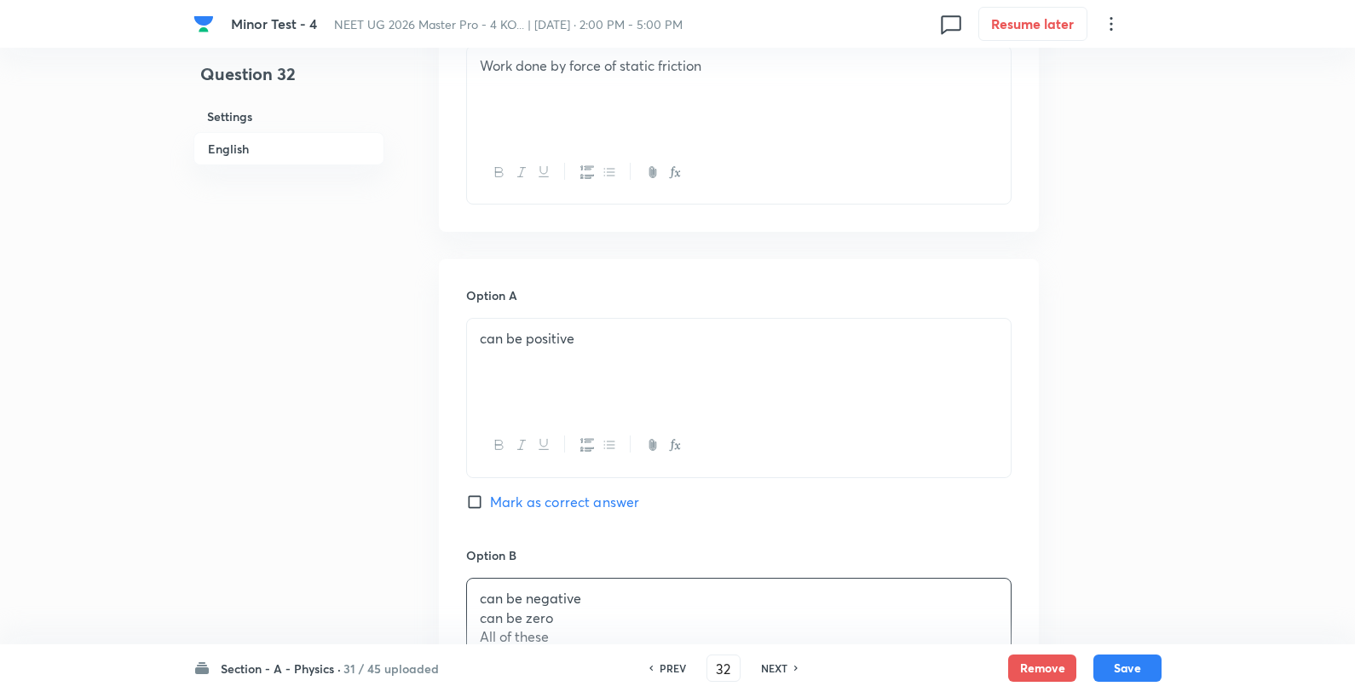
click at [661, 588] on div "can be negative can be zero All of these" at bounding box center [739, 626] width 544 height 95
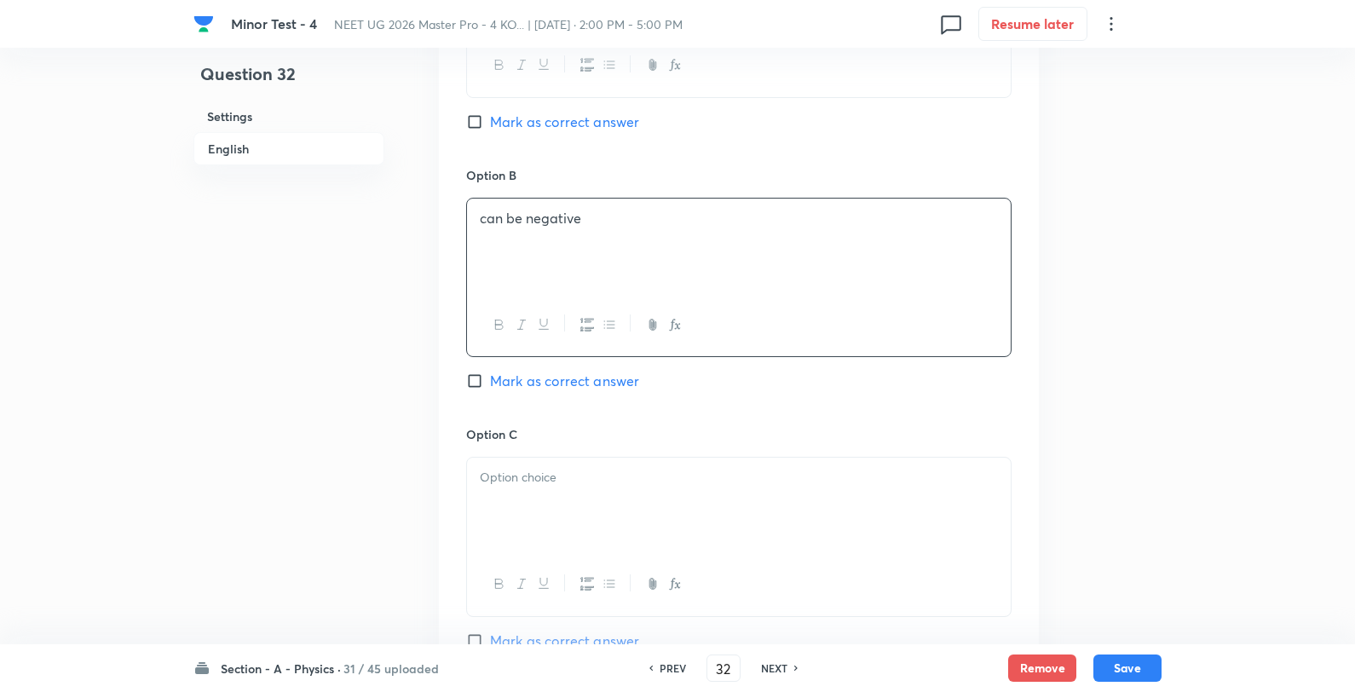
scroll to position [1042, 0]
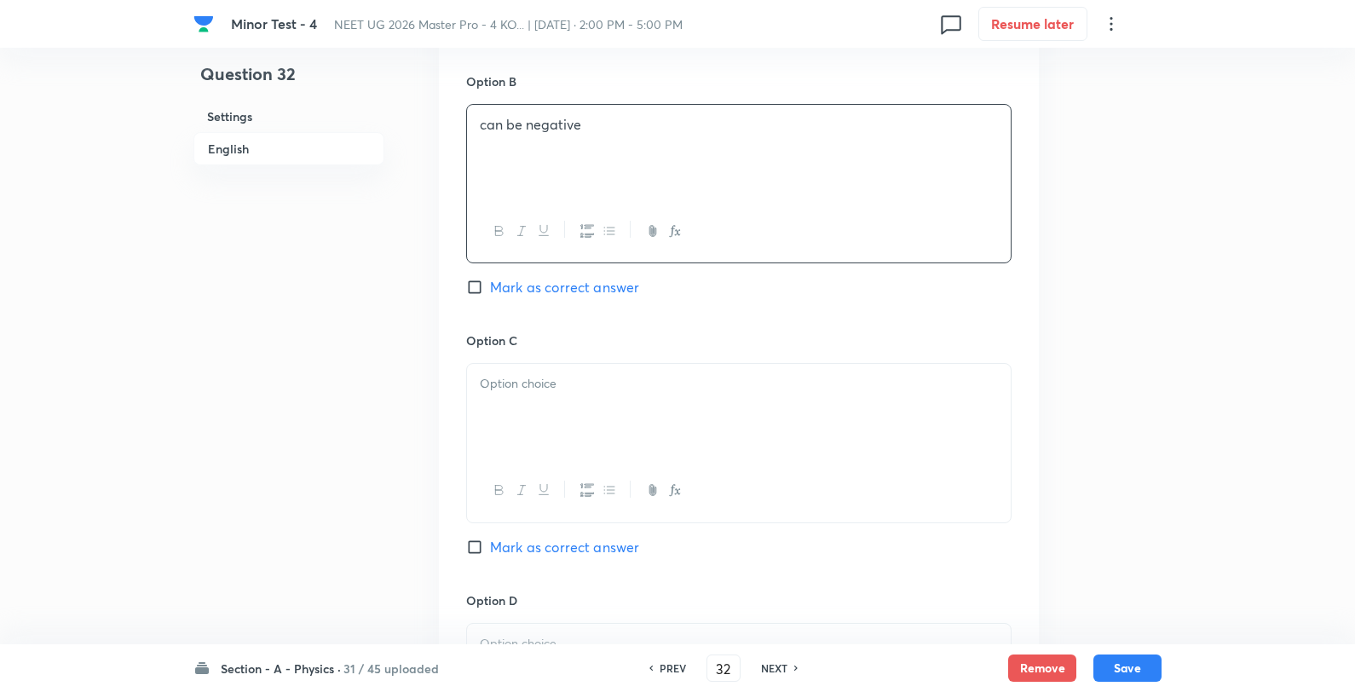
click at [609, 401] on div at bounding box center [739, 411] width 544 height 95
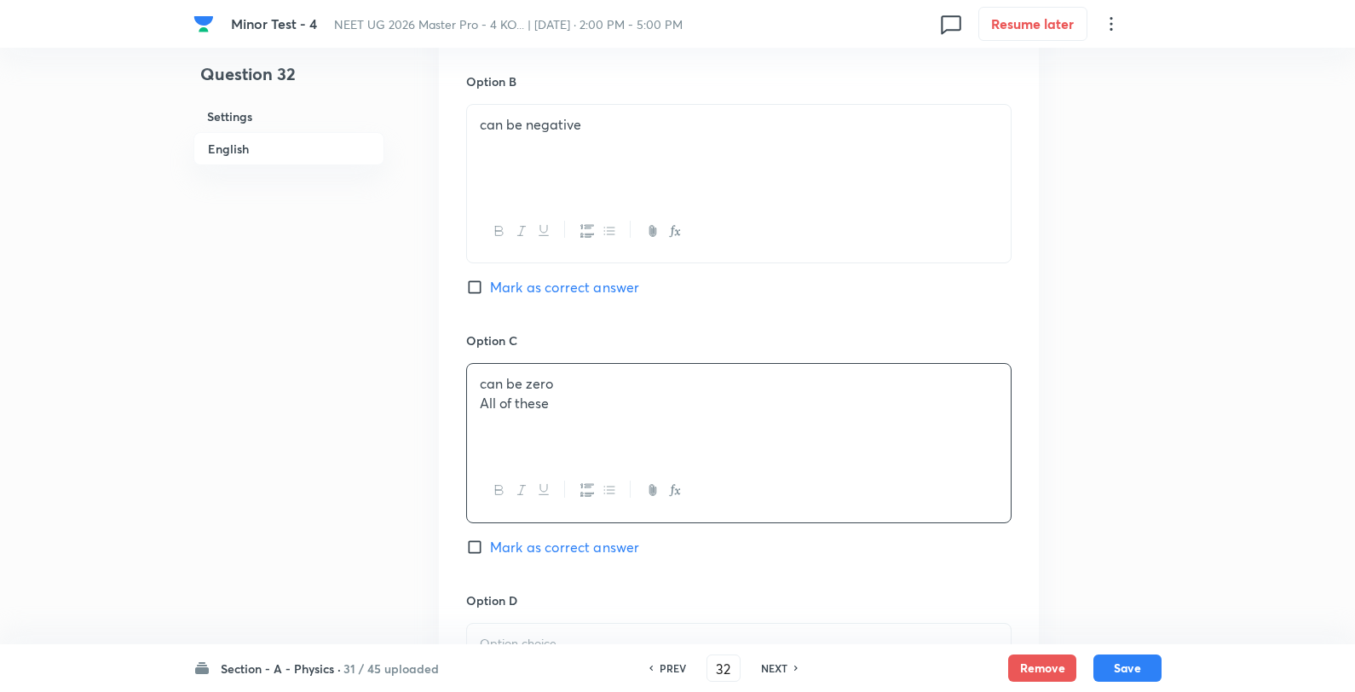
click at [637, 381] on p "can be zero" at bounding box center [739, 384] width 518 height 20
click at [586, 651] on div "Section - A - Physics · 31 / 45 uploaded PREV 32 ​ NEXT Remove Save" at bounding box center [677, 668] width 968 height 48
click at [592, 638] on p at bounding box center [739, 644] width 518 height 20
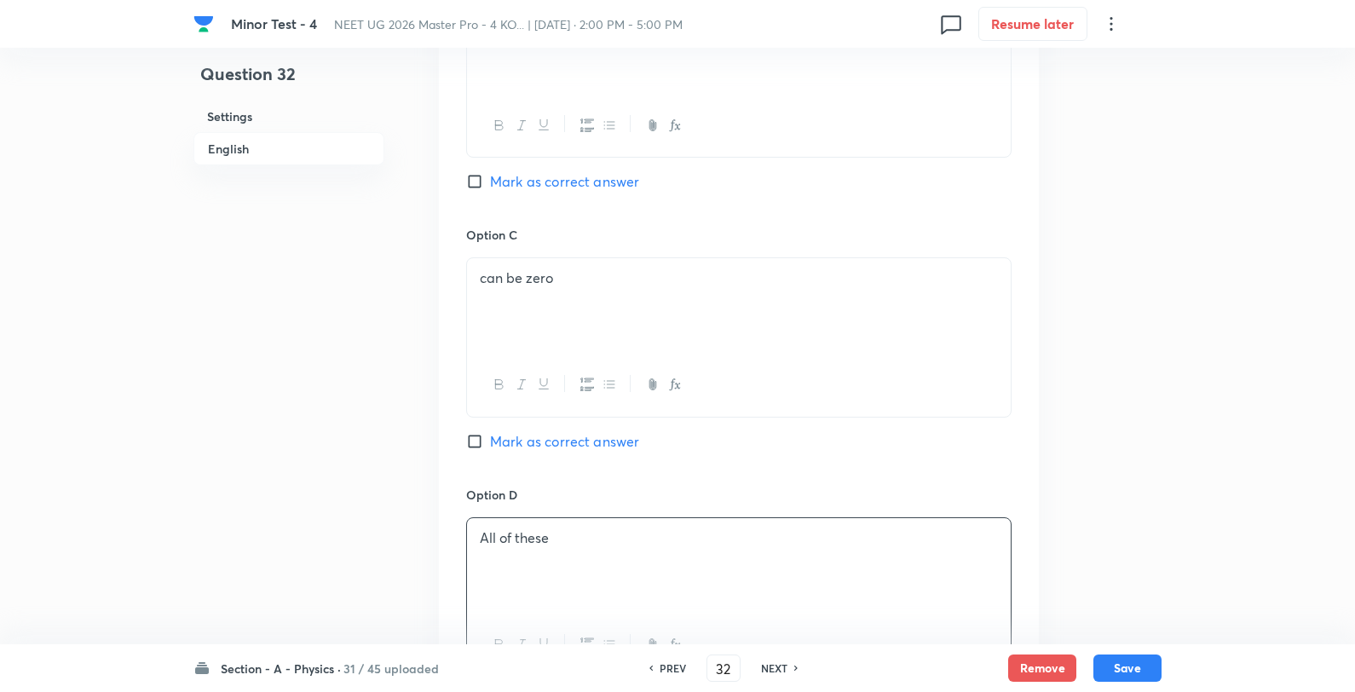
scroll to position [1325, 0]
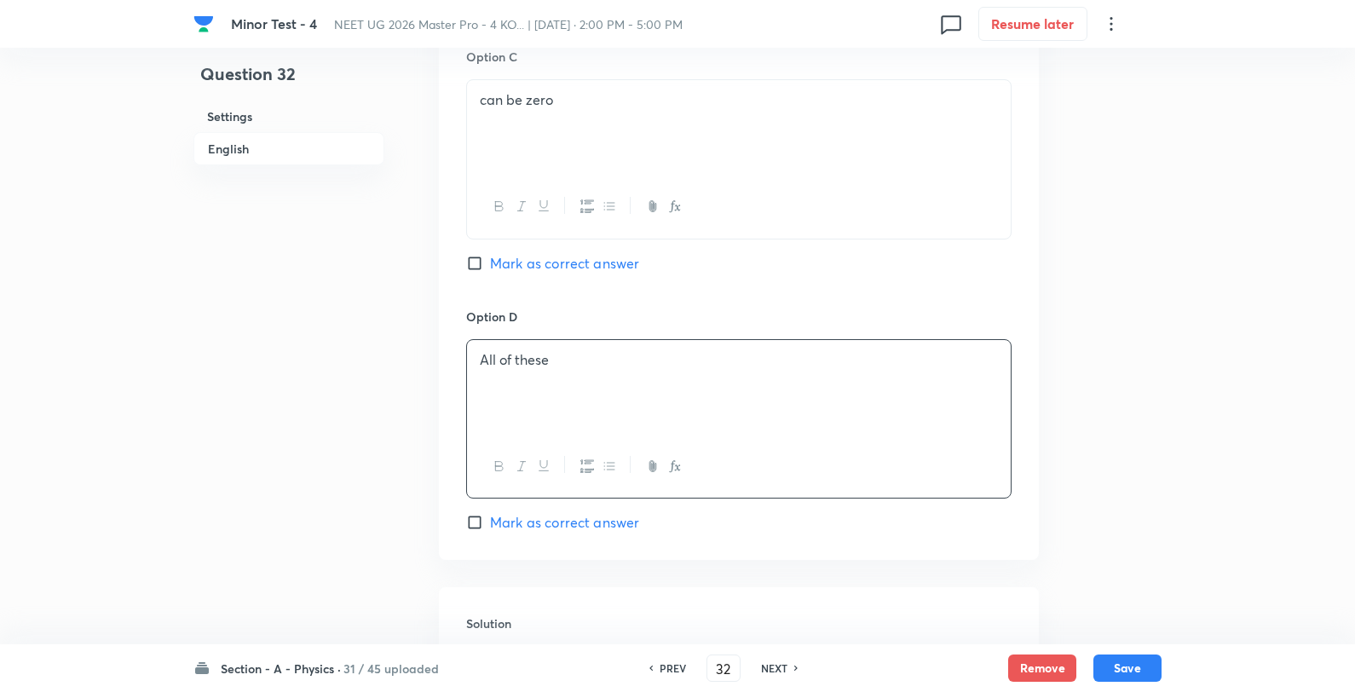
click at [541, 518] on span "Mark as correct answer" at bounding box center [564, 522] width 149 height 20
click at [490, 518] on input "Mark as correct answer" at bounding box center [478, 522] width 24 height 17
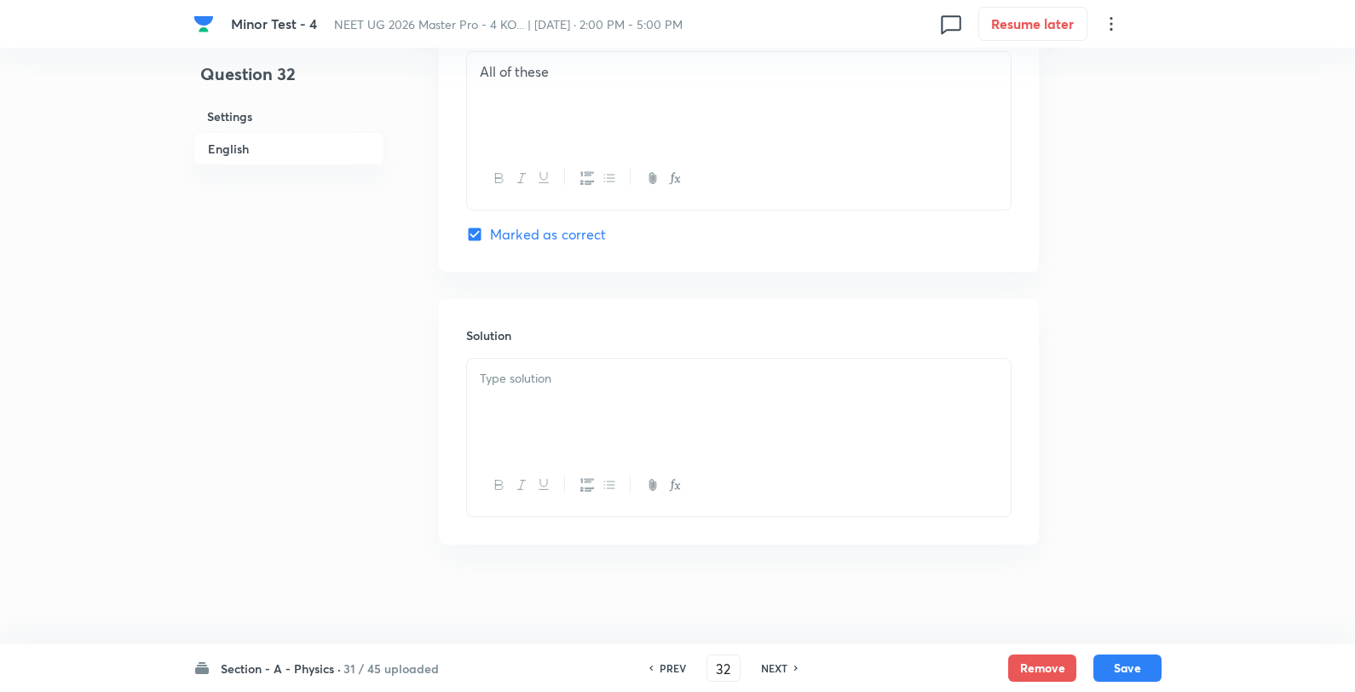
scroll to position [1619, 0]
click at [597, 467] on div at bounding box center [739, 483] width 544 height 62
click at [601, 418] on div at bounding box center [739, 403] width 544 height 95
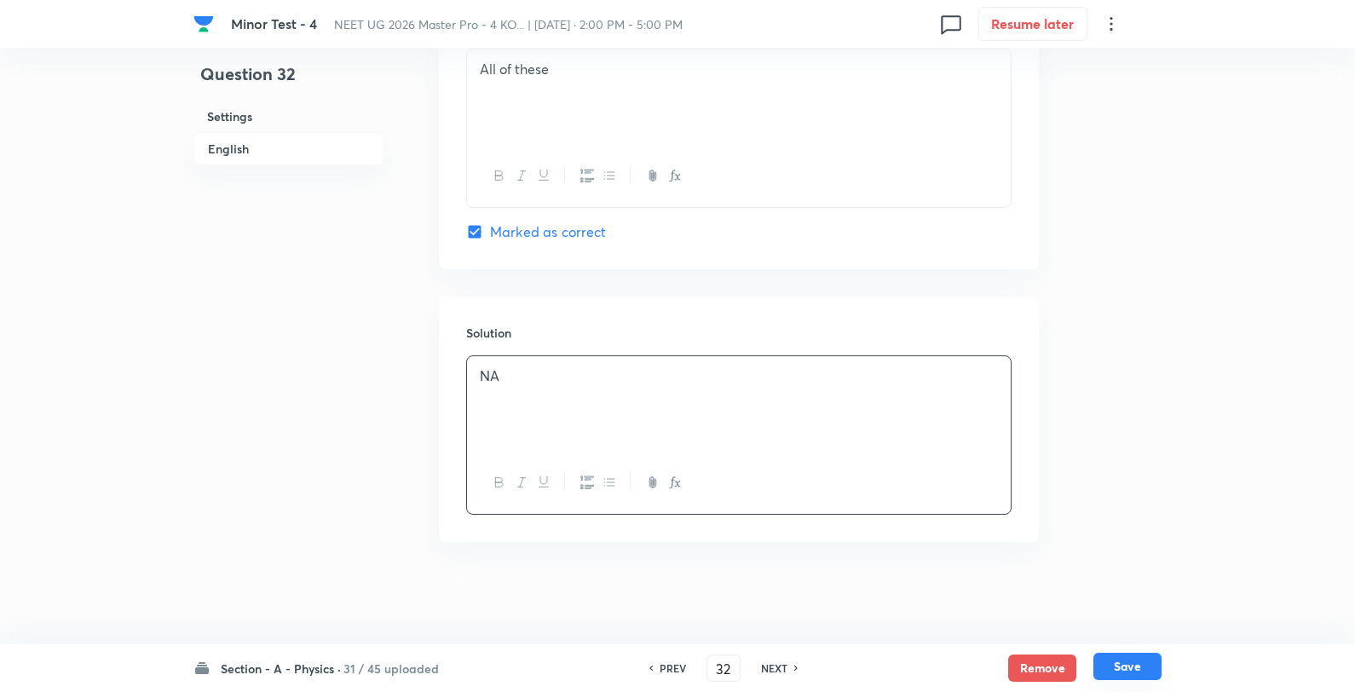
click at [1143, 669] on button "Save" at bounding box center [1128, 666] width 68 height 27
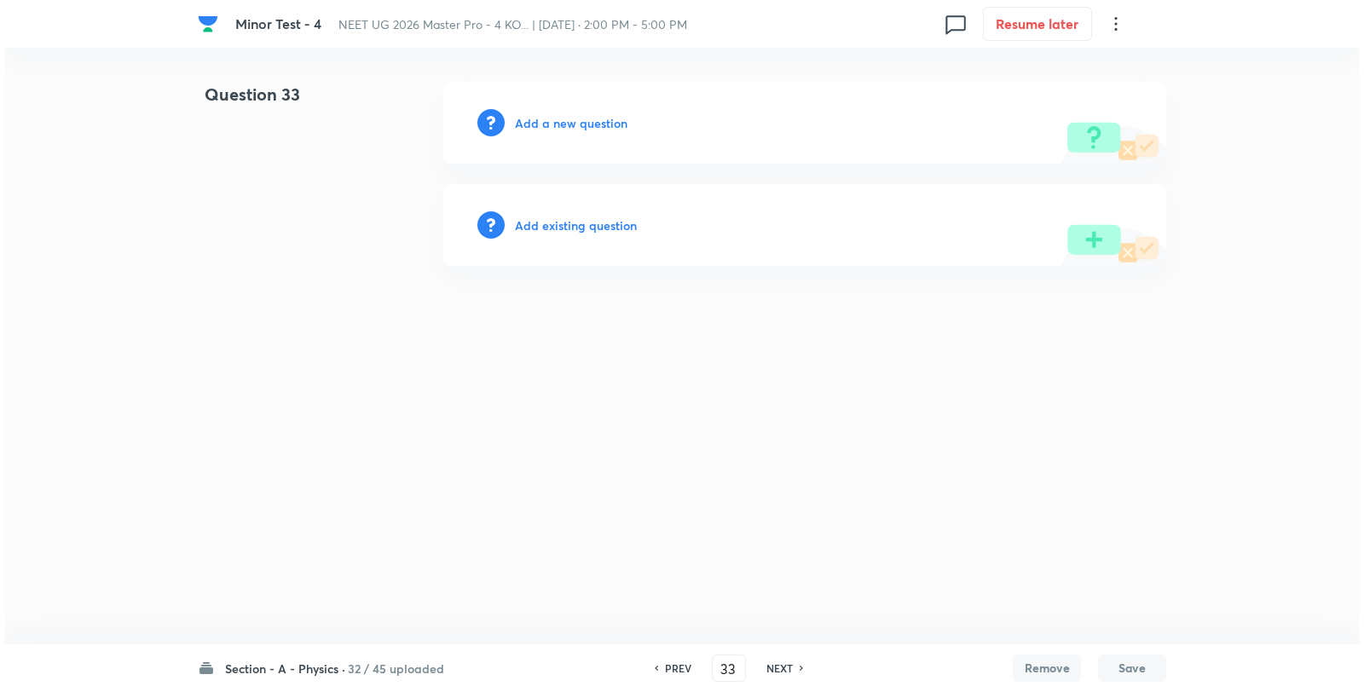
scroll to position [0, 0]
click at [569, 130] on h6 "Add a new question" at bounding box center [571, 123] width 113 height 18
click at [569, 130] on h6 "Choose a question type" at bounding box center [580, 123] width 131 height 18
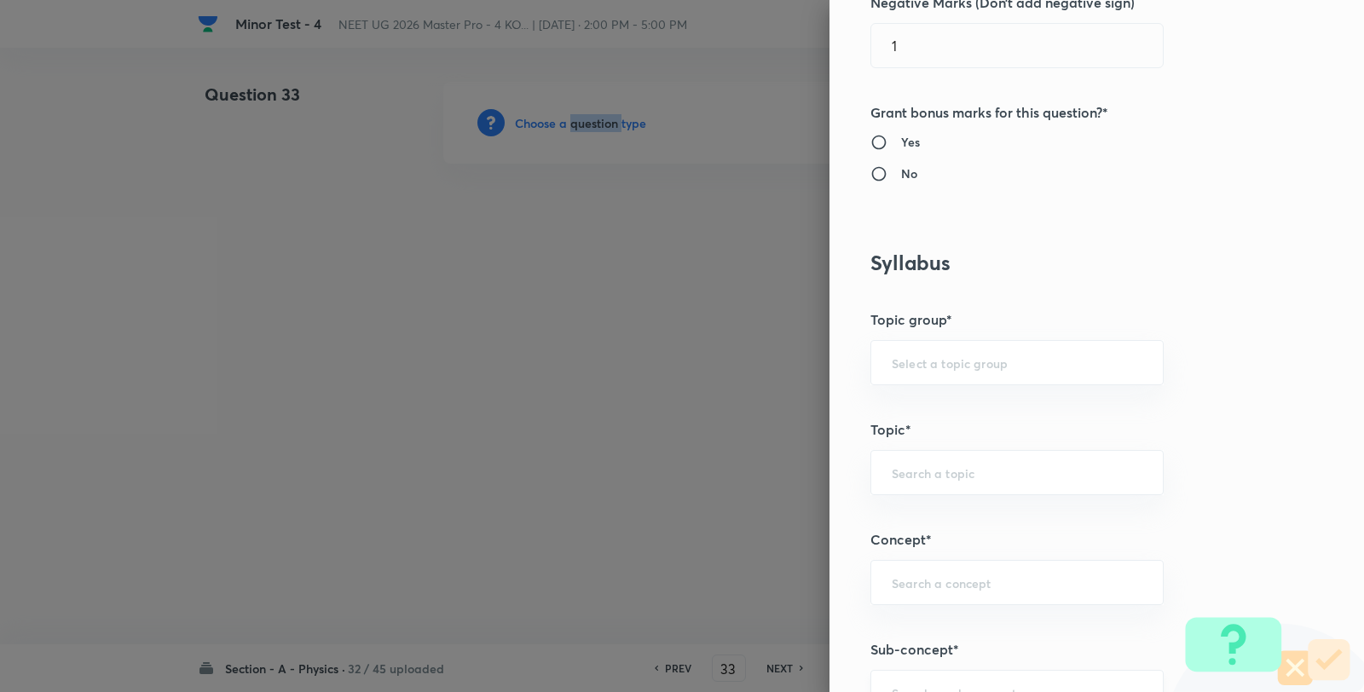
scroll to position [947, 0]
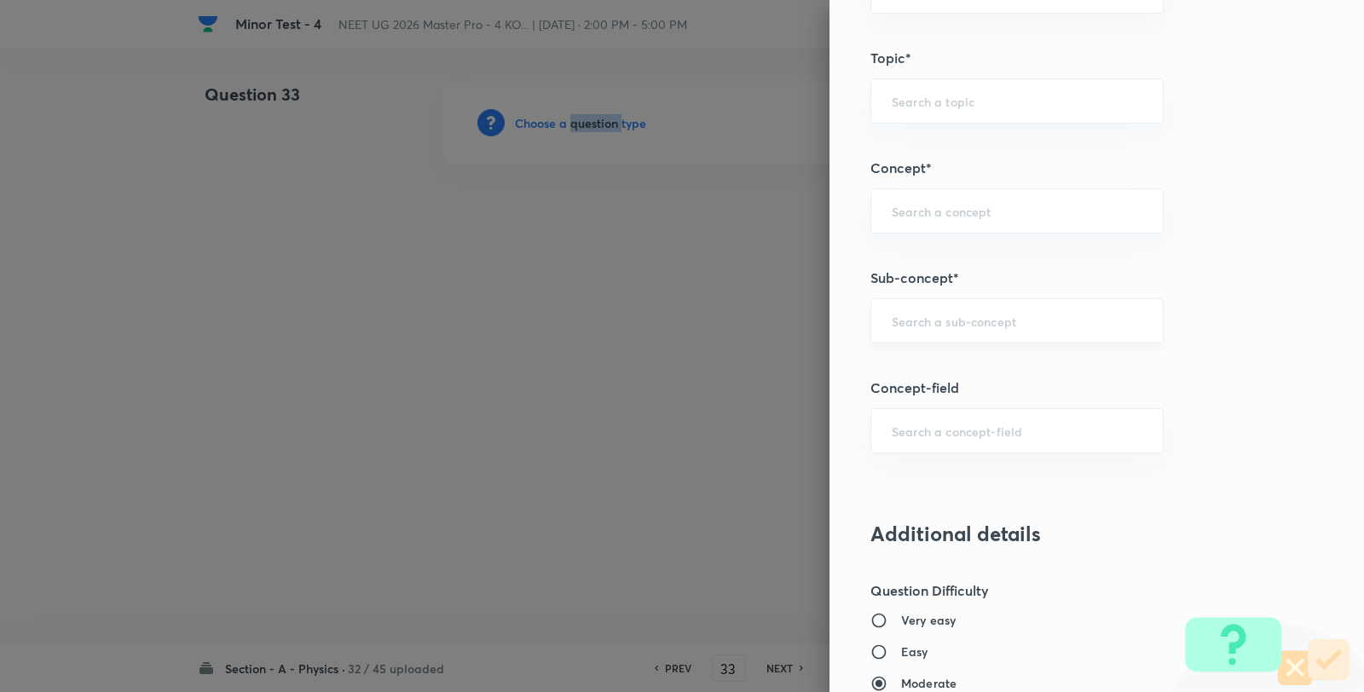
click at [917, 331] on div "​" at bounding box center [1016, 320] width 293 height 45
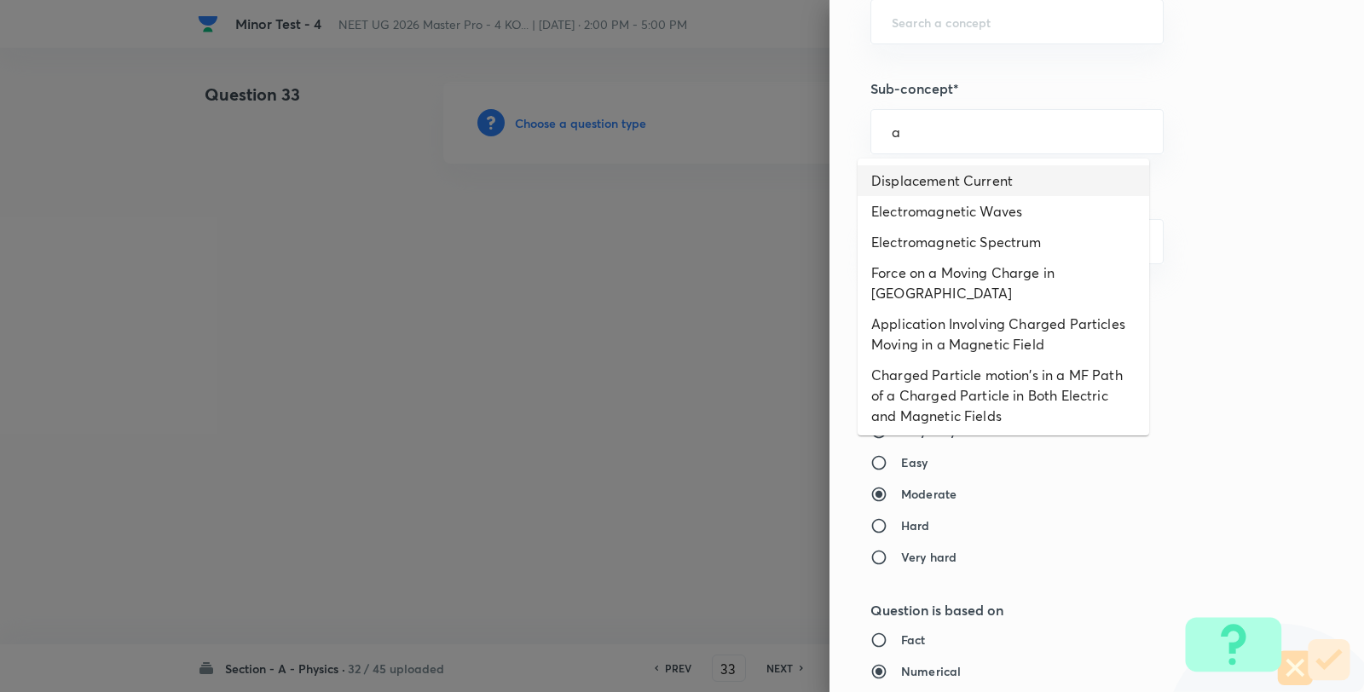
click at [935, 167] on li "Displacement Current" at bounding box center [1002, 180] width 291 height 31
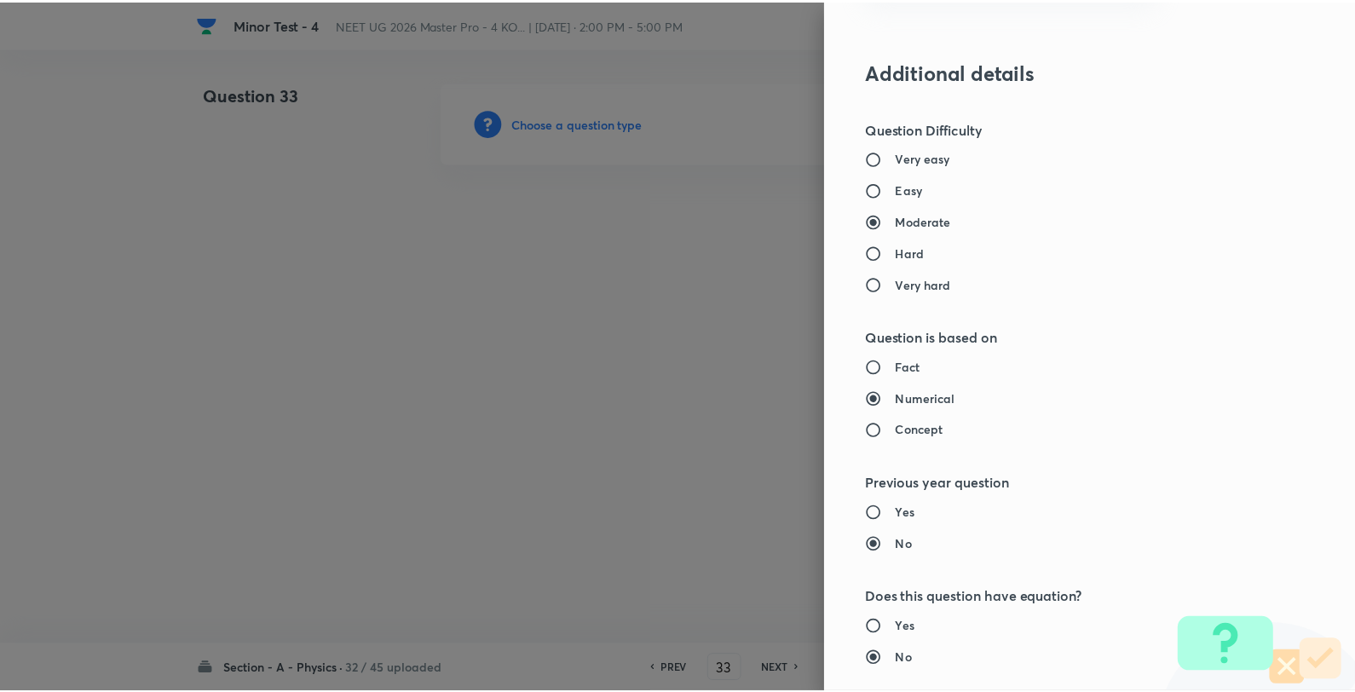
scroll to position [1746, 0]
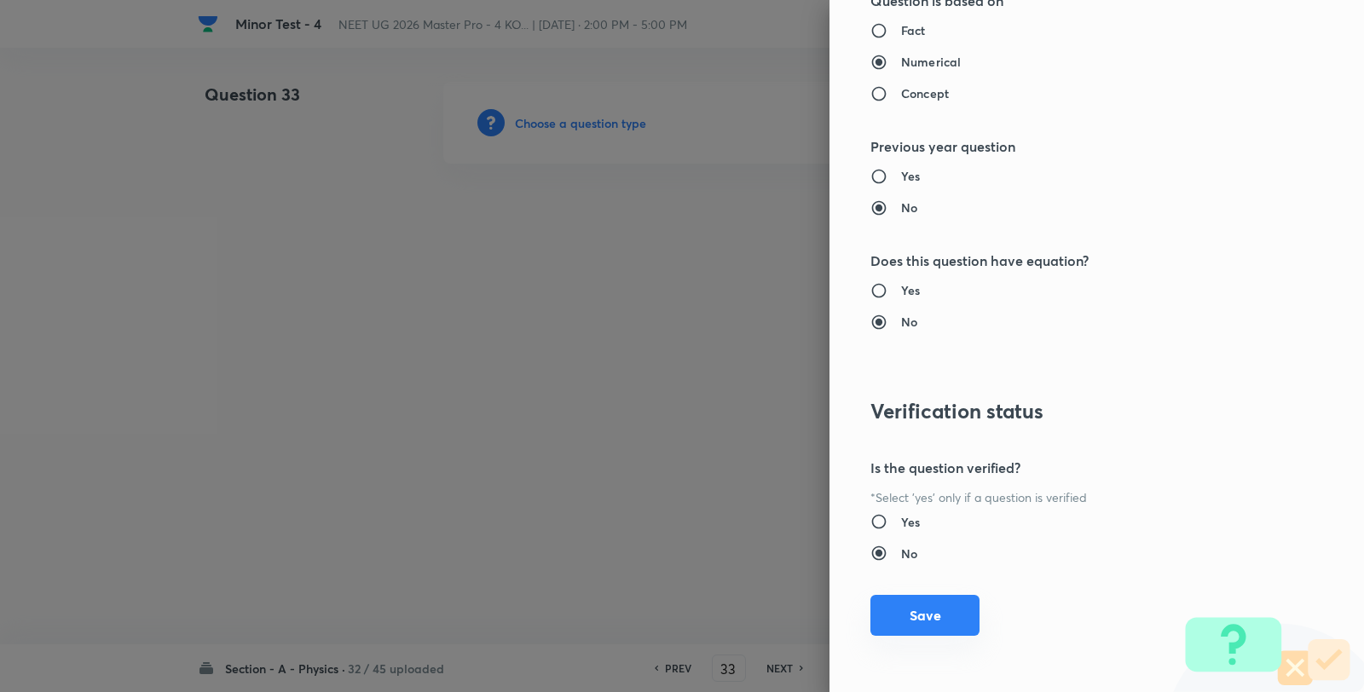
click at [918, 610] on button "Save" at bounding box center [924, 615] width 109 height 41
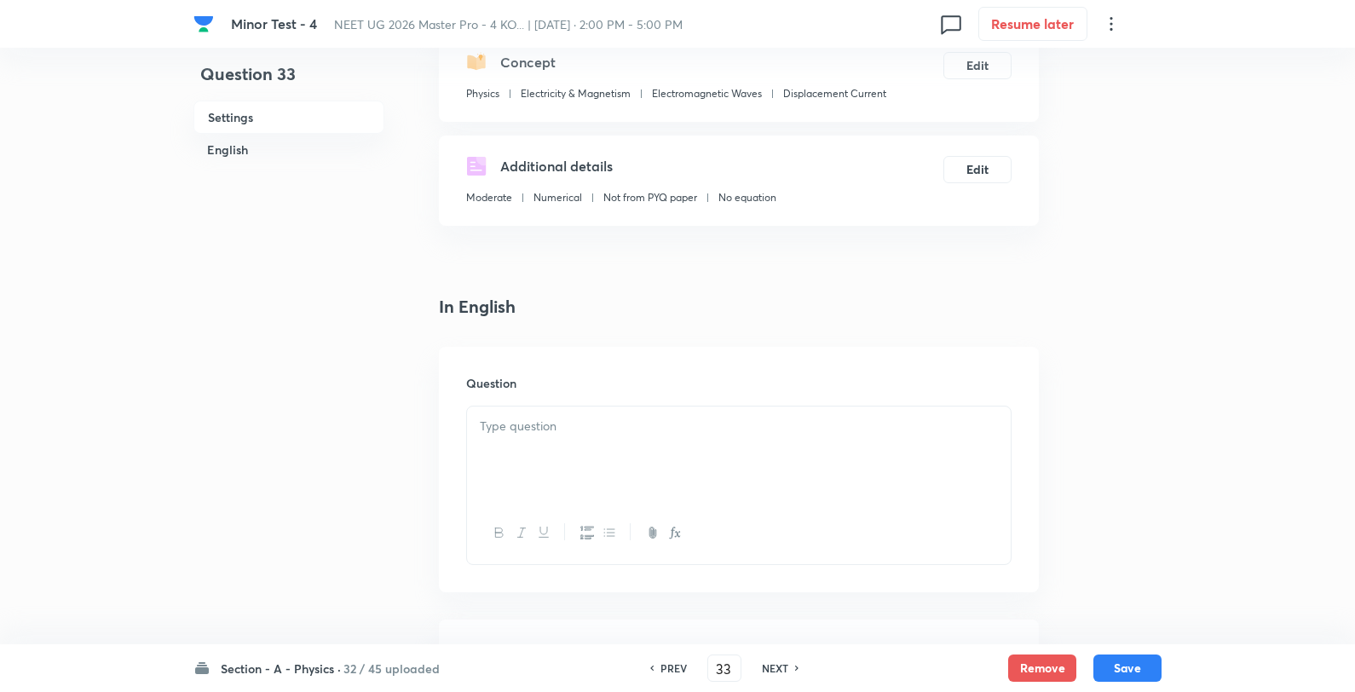
scroll to position [473, 0]
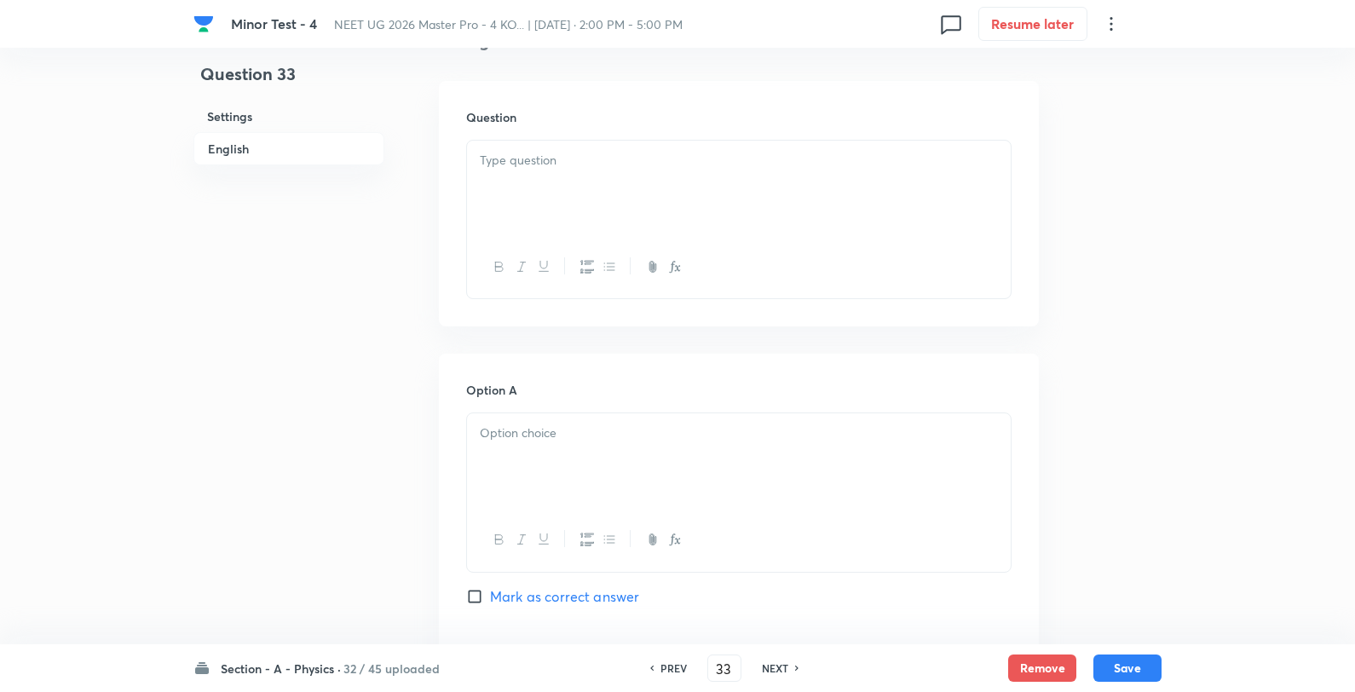
click at [595, 188] on div at bounding box center [739, 188] width 544 height 95
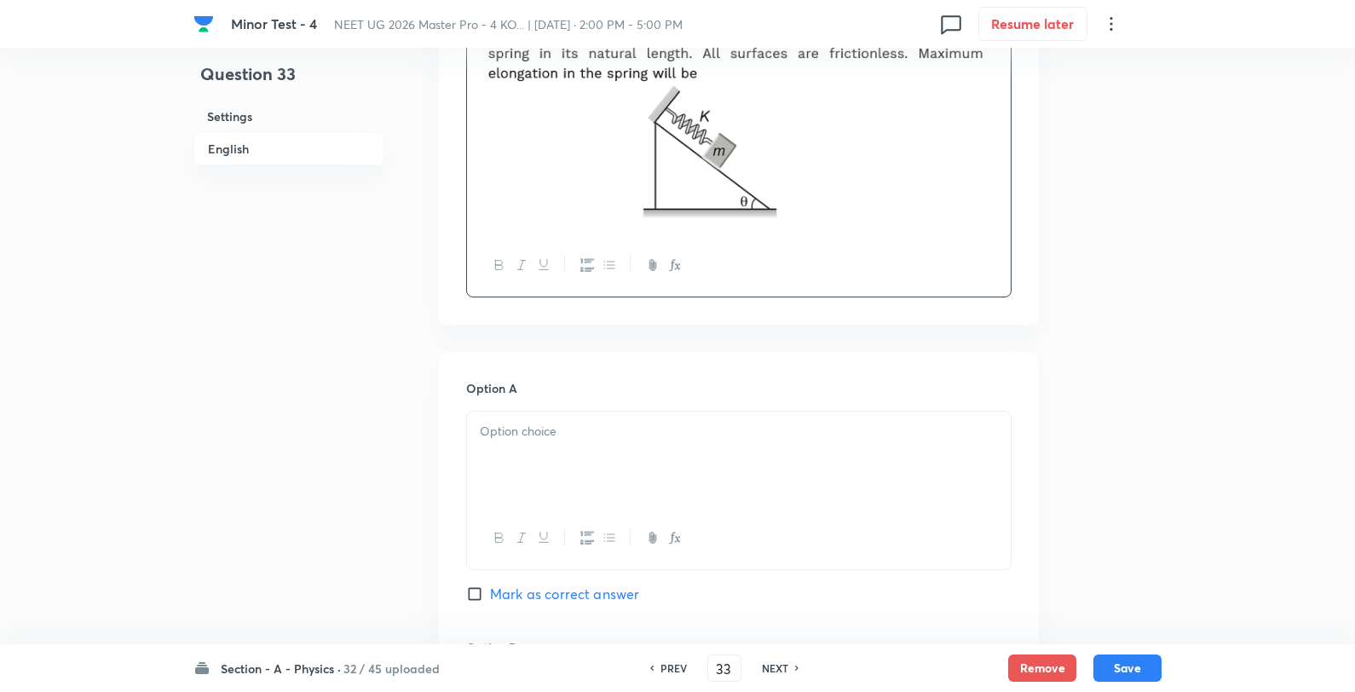
scroll to position [757, 0]
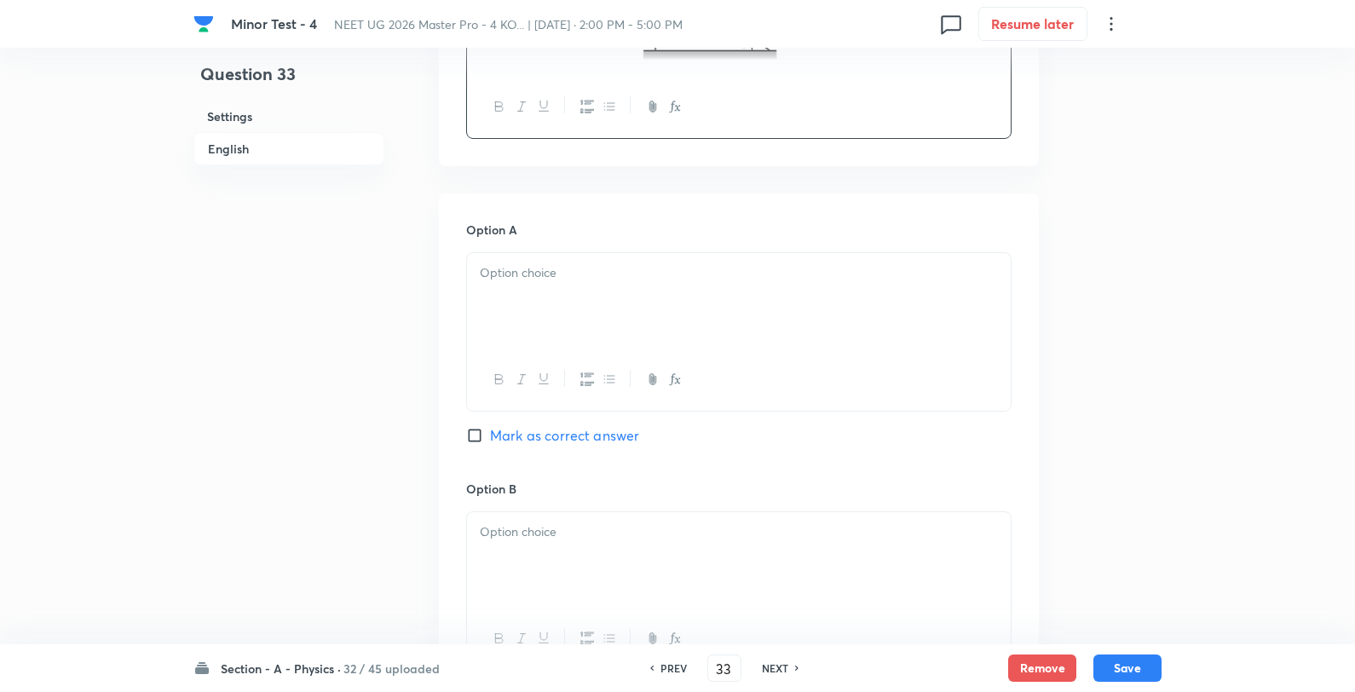
click at [588, 293] on div at bounding box center [739, 300] width 544 height 95
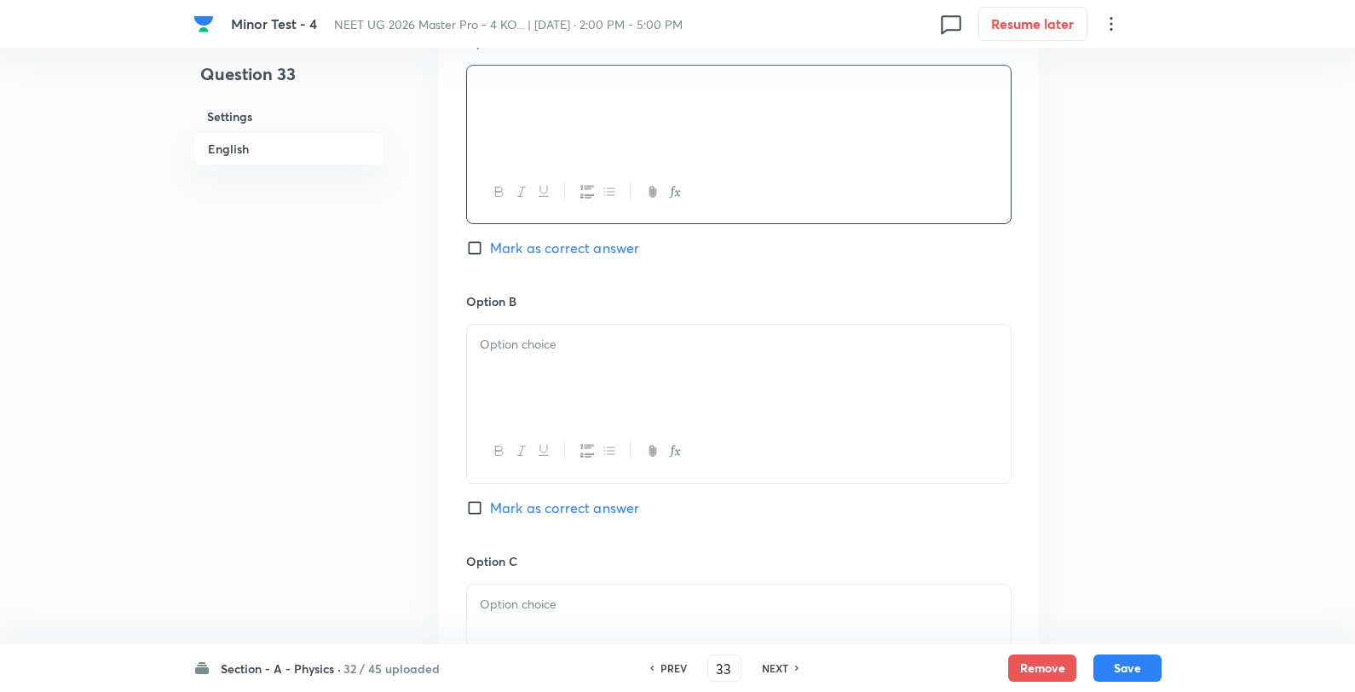
scroll to position [947, 0]
click at [593, 361] on div at bounding box center [739, 369] width 544 height 95
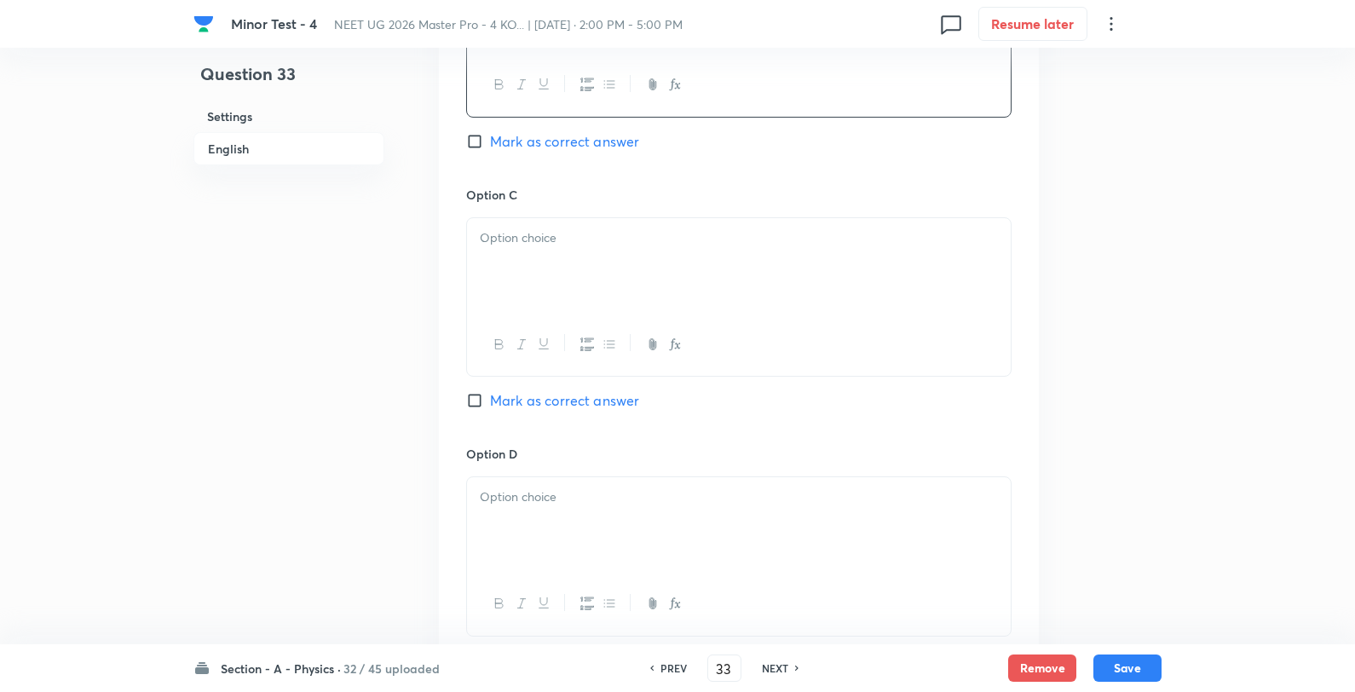
scroll to position [1325, 0]
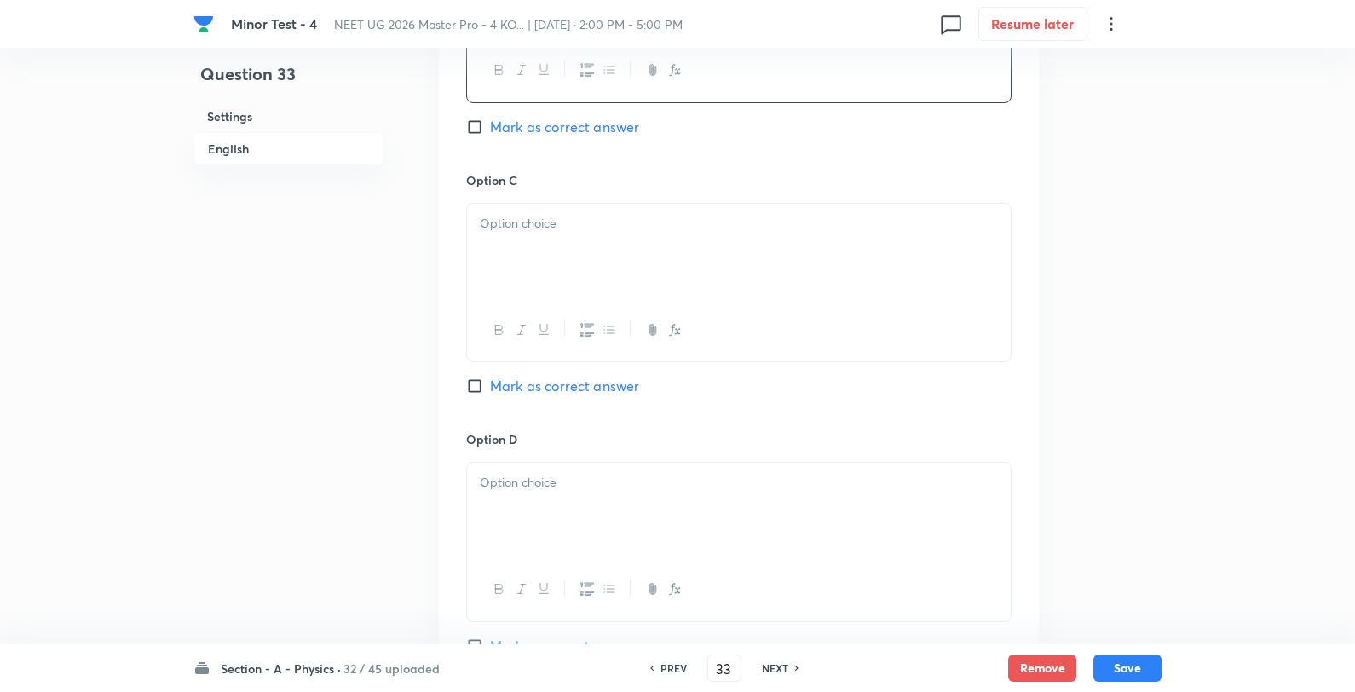
click at [577, 261] on div at bounding box center [739, 251] width 544 height 95
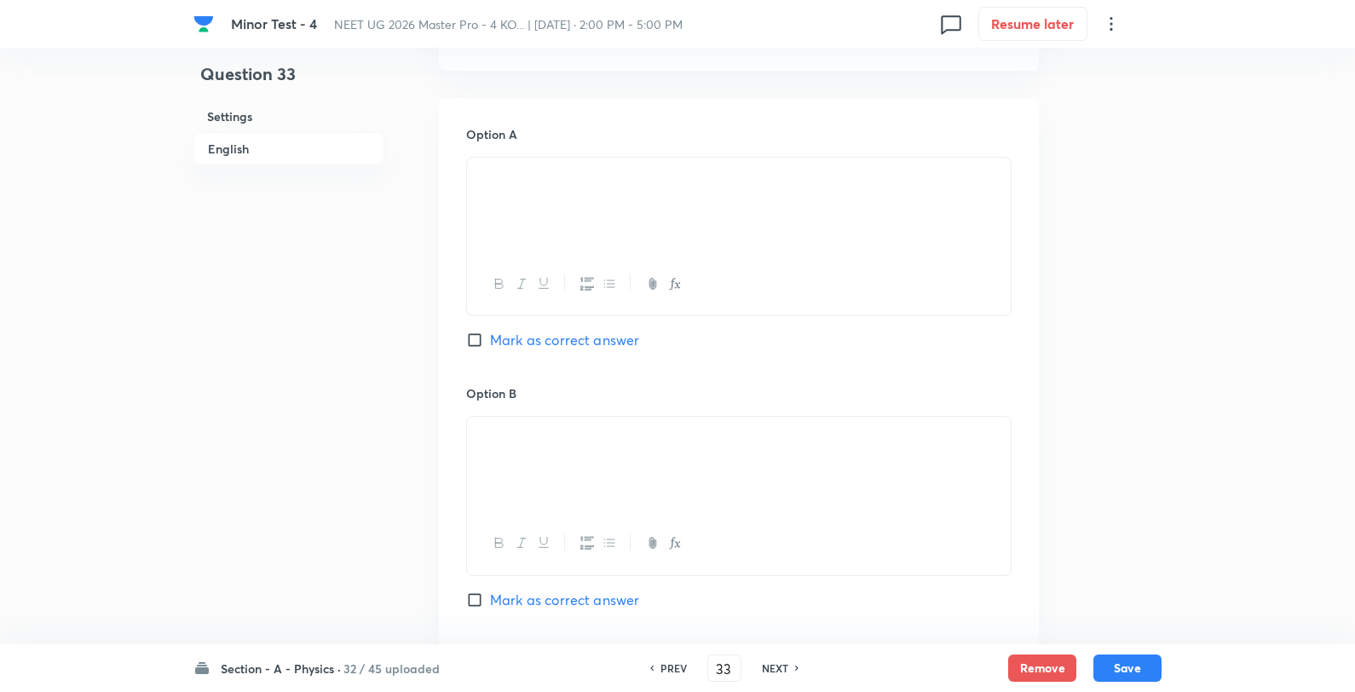
click at [580, 332] on span "Mark as correct answer" at bounding box center [564, 340] width 149 height 20
click at [490, 332] on input "Mark as correct answer" at bounding box center [478, 340] width 24 height 17
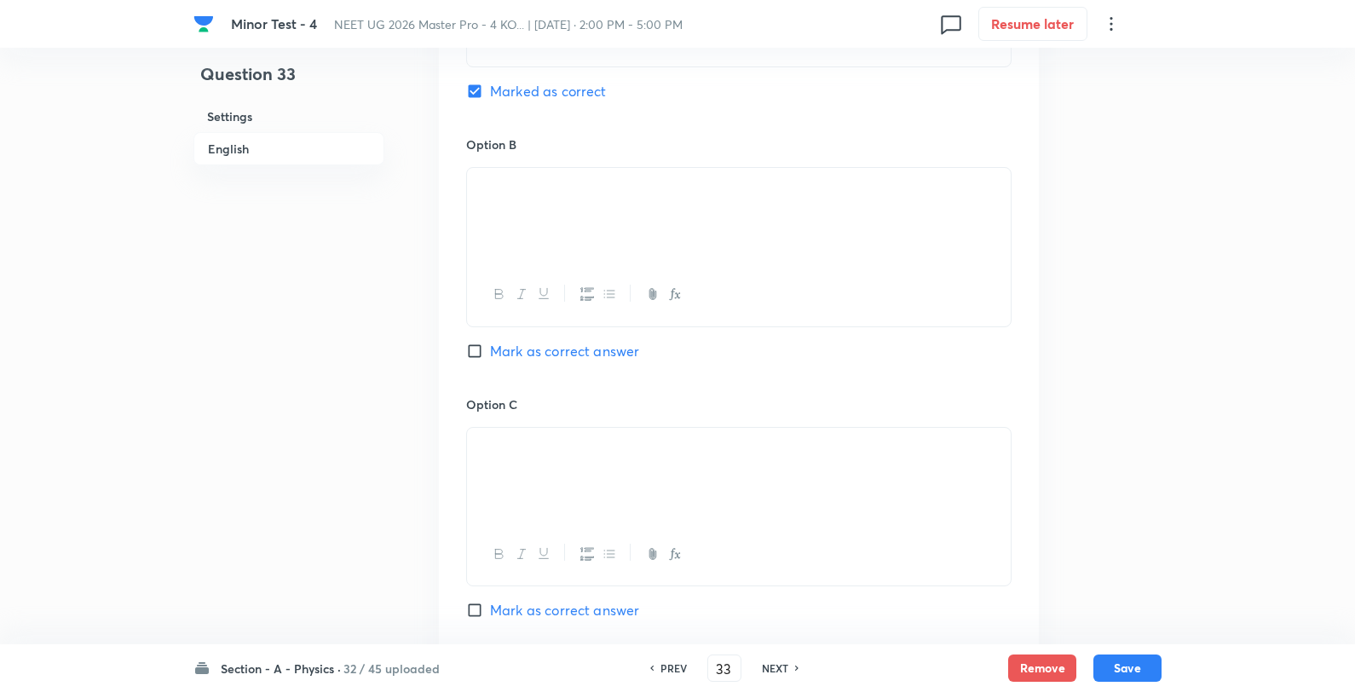
scroll to position [1515, 0]
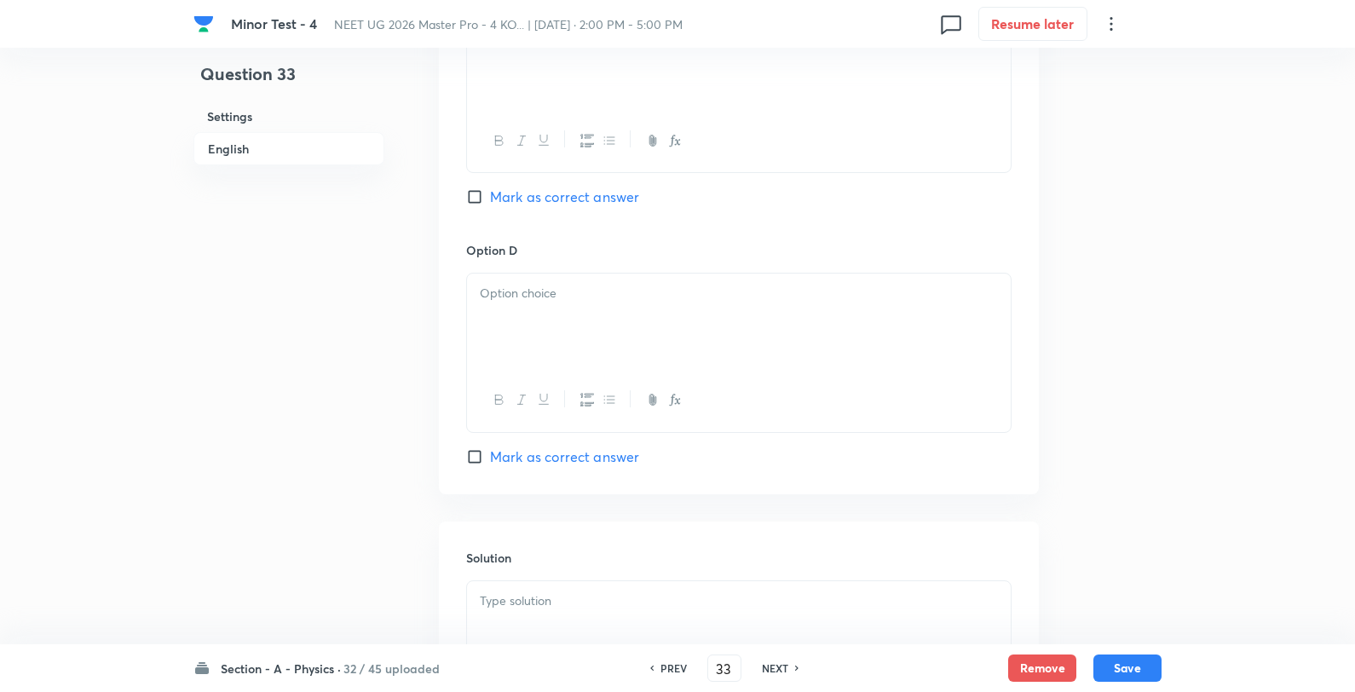
click at [618, 326] on div at bounding box center [739, 321] width 544 height 95
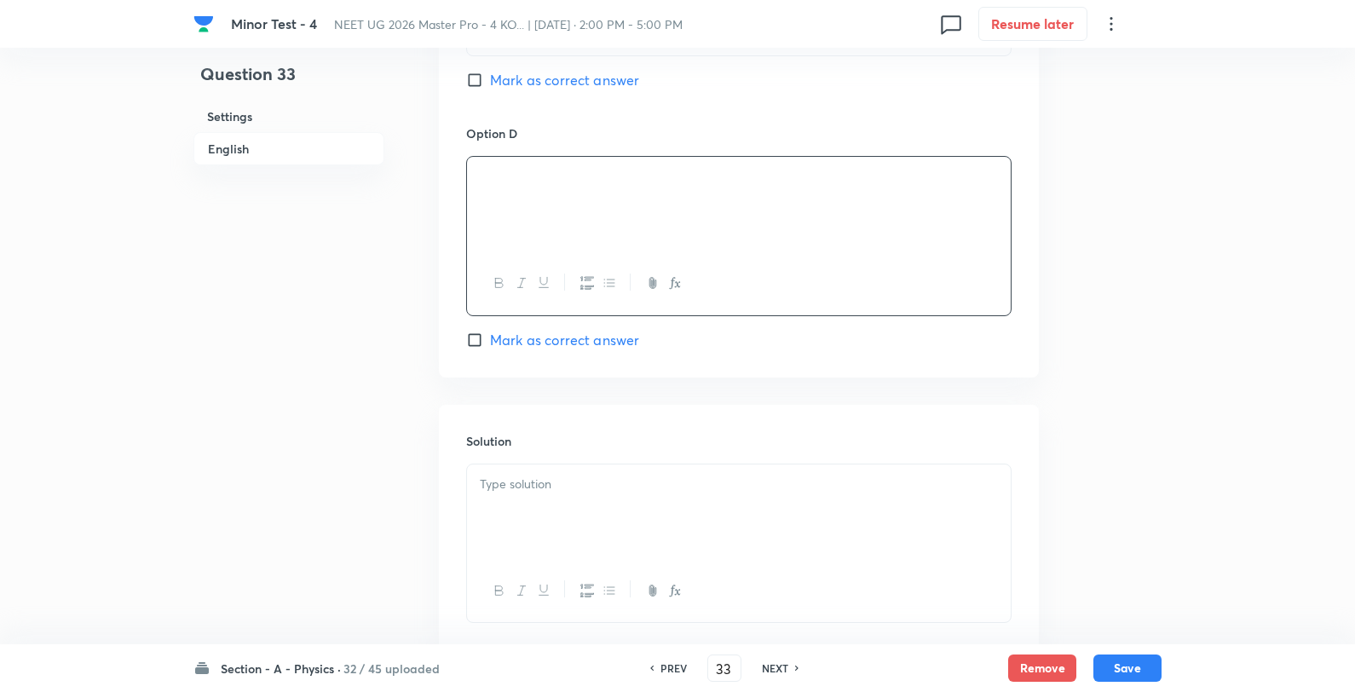
scroll to position [1743, 0]
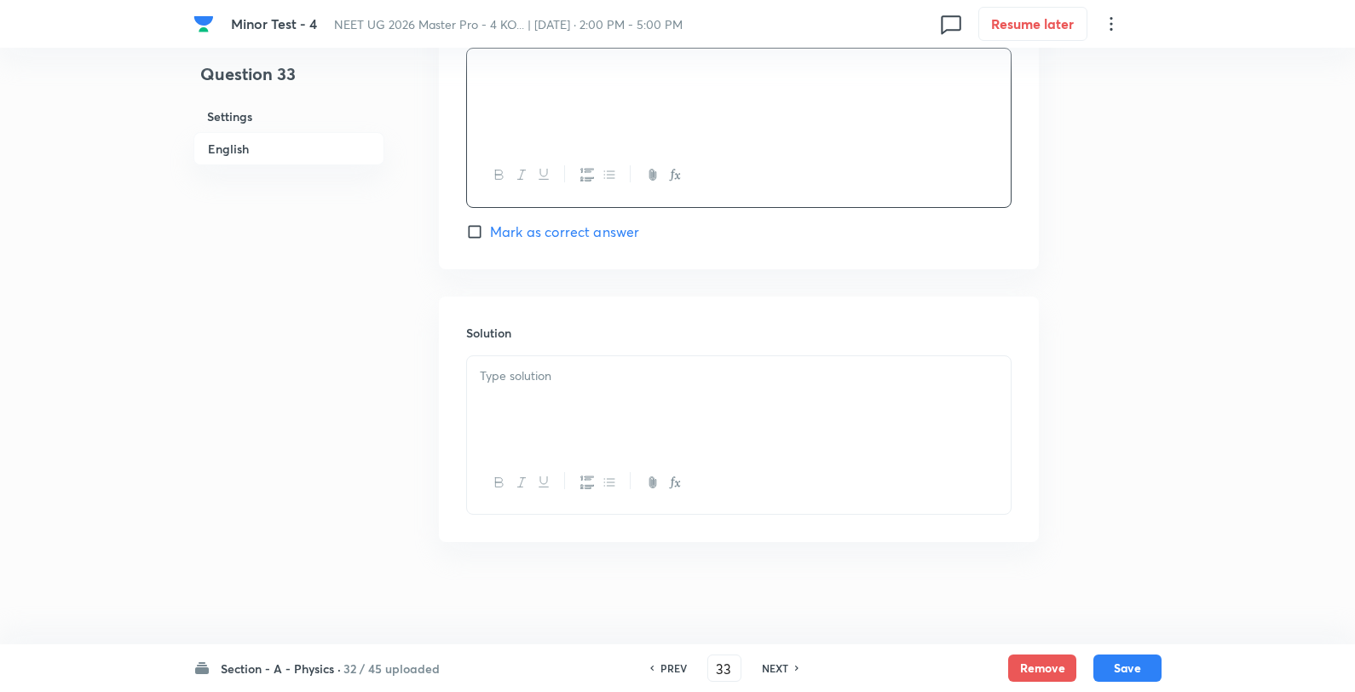
click at [609, 371] on p at bounding box center [739, 377] width 518 height 20
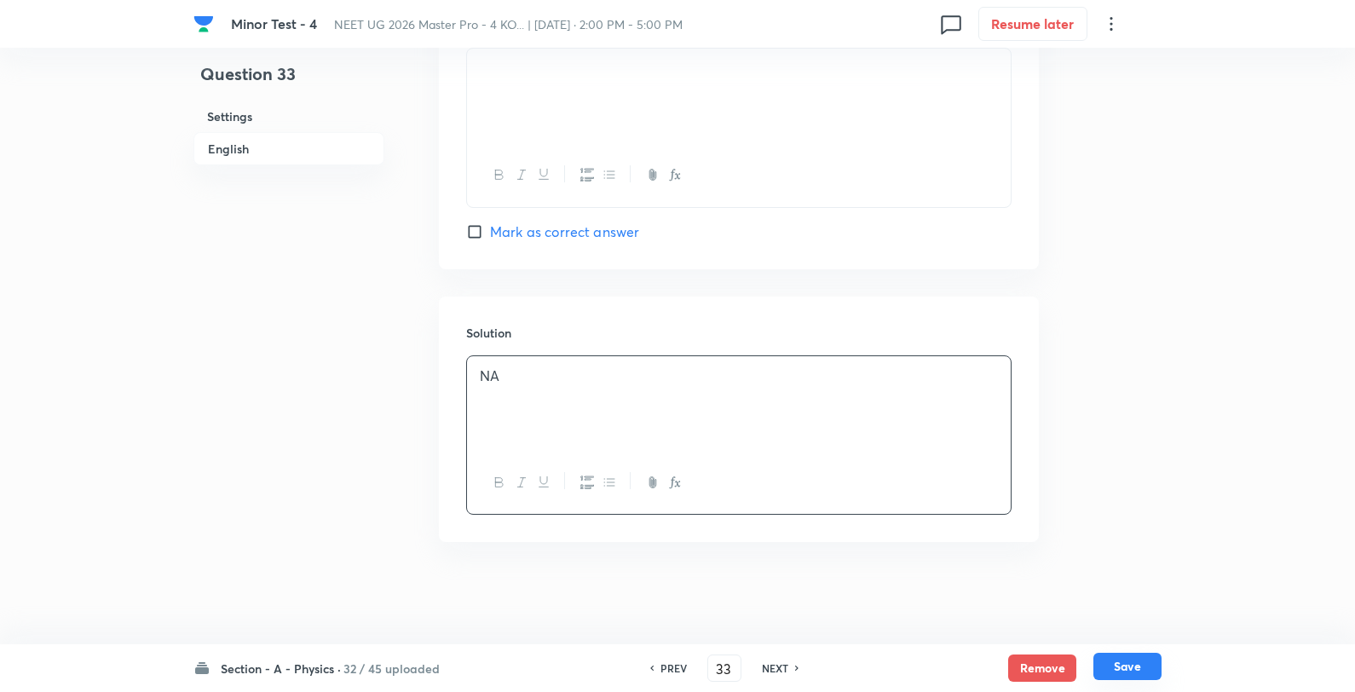
click at [1117, 666] on button "Save" at bounding box center [1128, 666] width 68 height 27
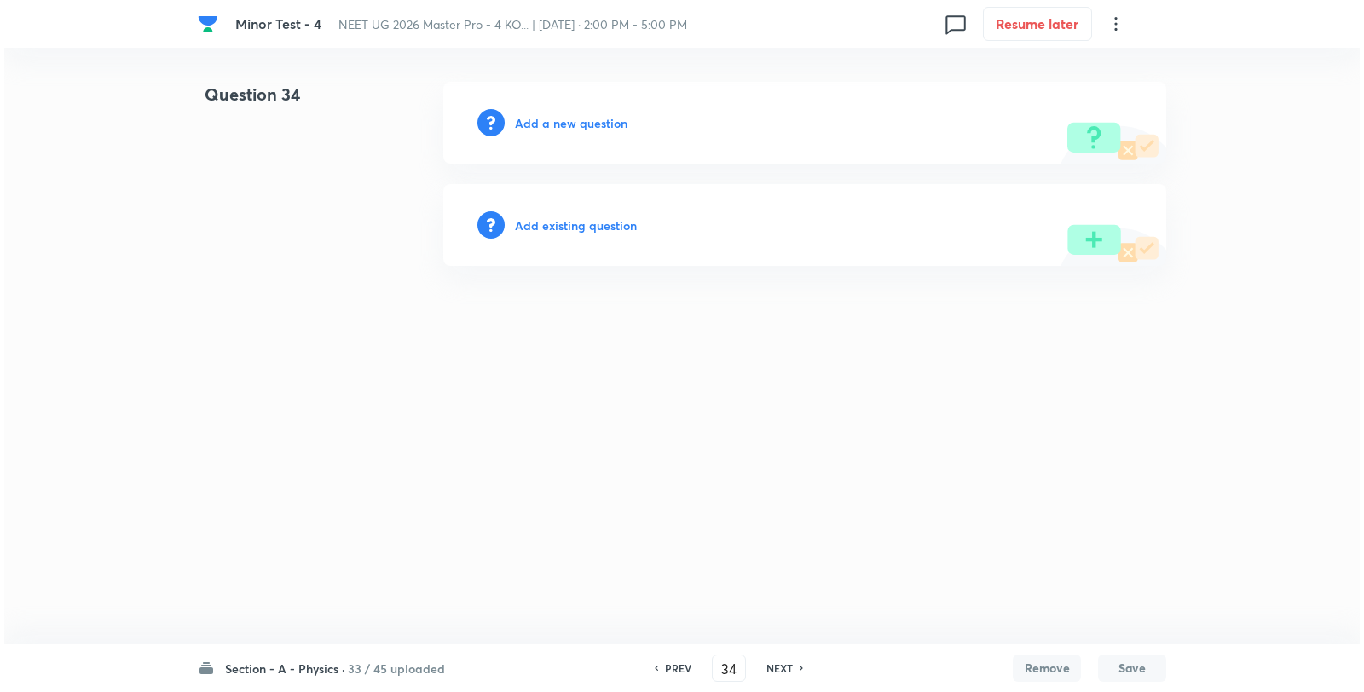
scroll to position [0, 0]
click at [543, 128] on h6 "Add a new question" at bounding box center [571, 123] width 113 height 18
click at [543, 128] on h6 "Choose a question type" at bounding box center [580, 123] width 131 height 18
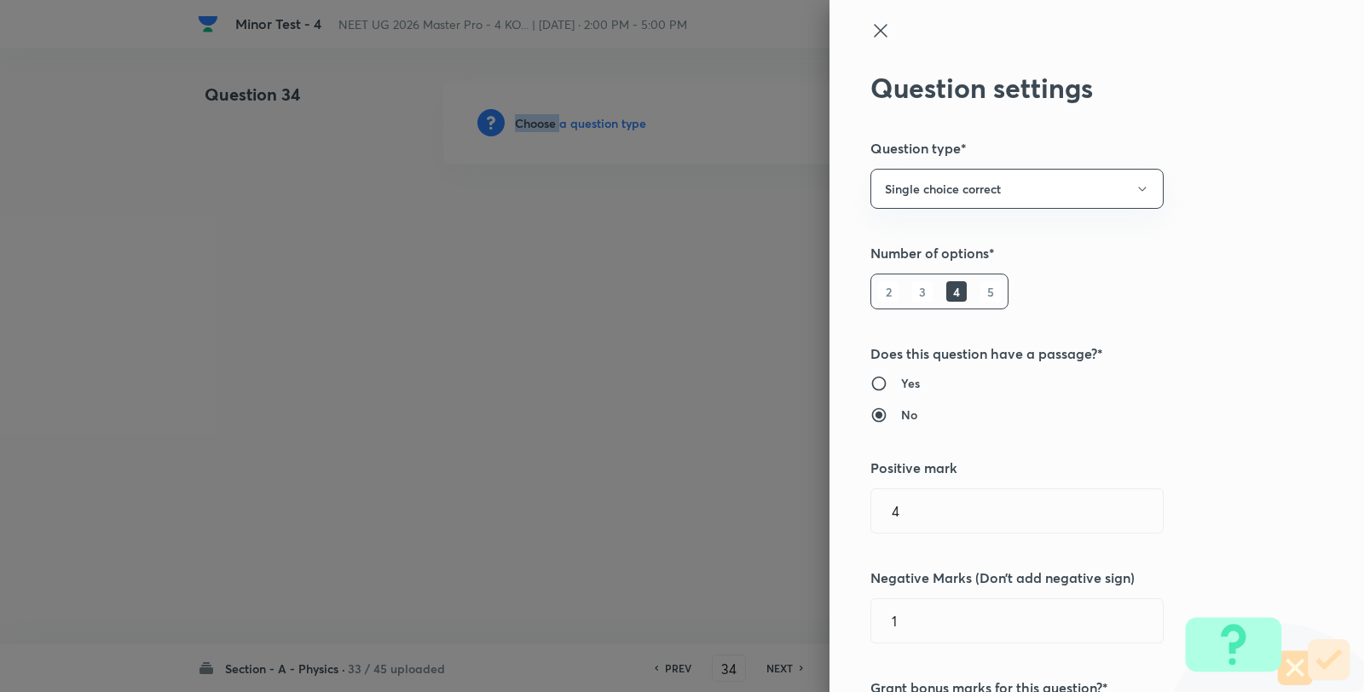
scroll to position [757, 0]
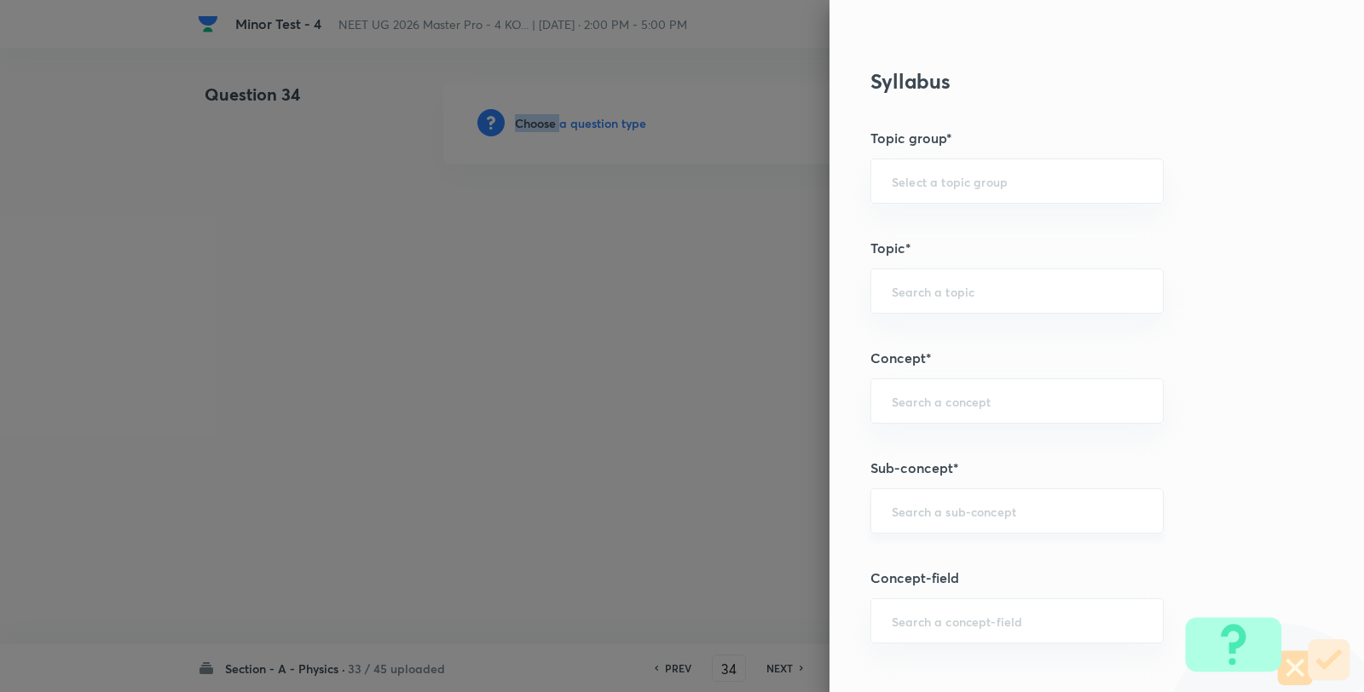
click at [944, 489] on div "​" at bounding box center [1016, 510] width 293 height 45
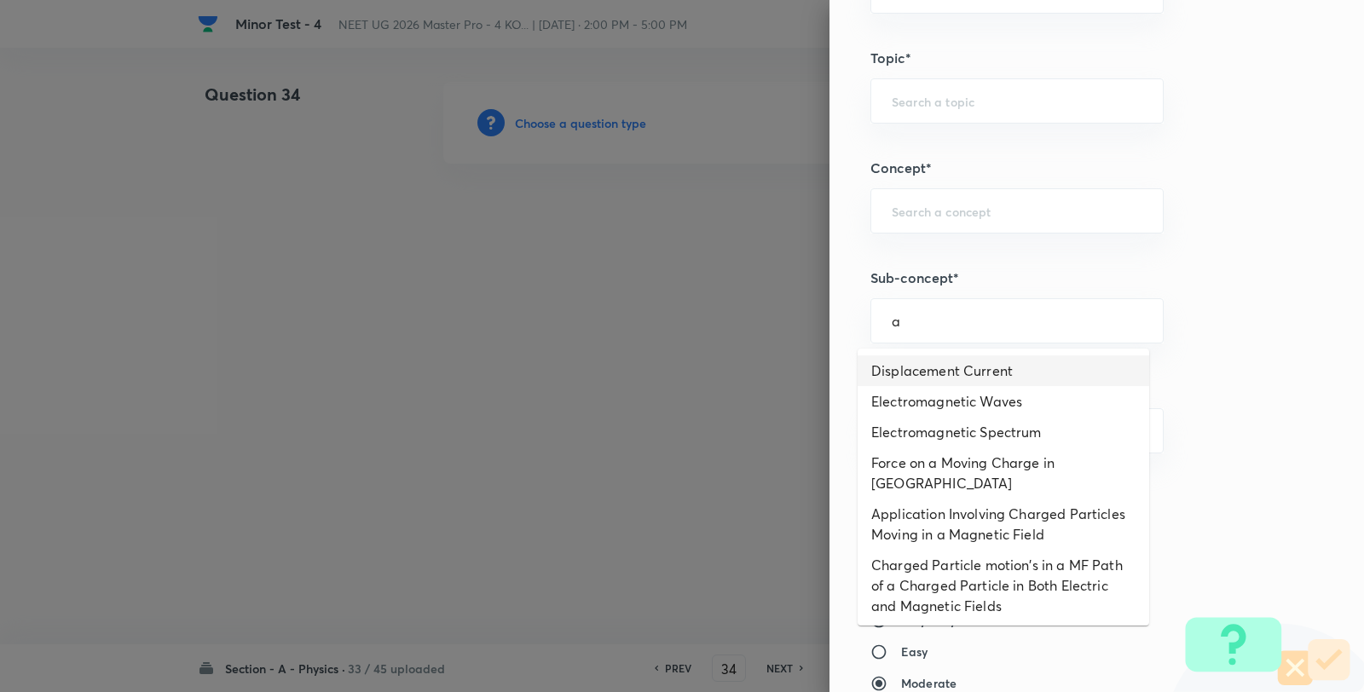
click at [910, 367] on li "Displacement Current" at bounding box center [1002, 370] width 291 height 31
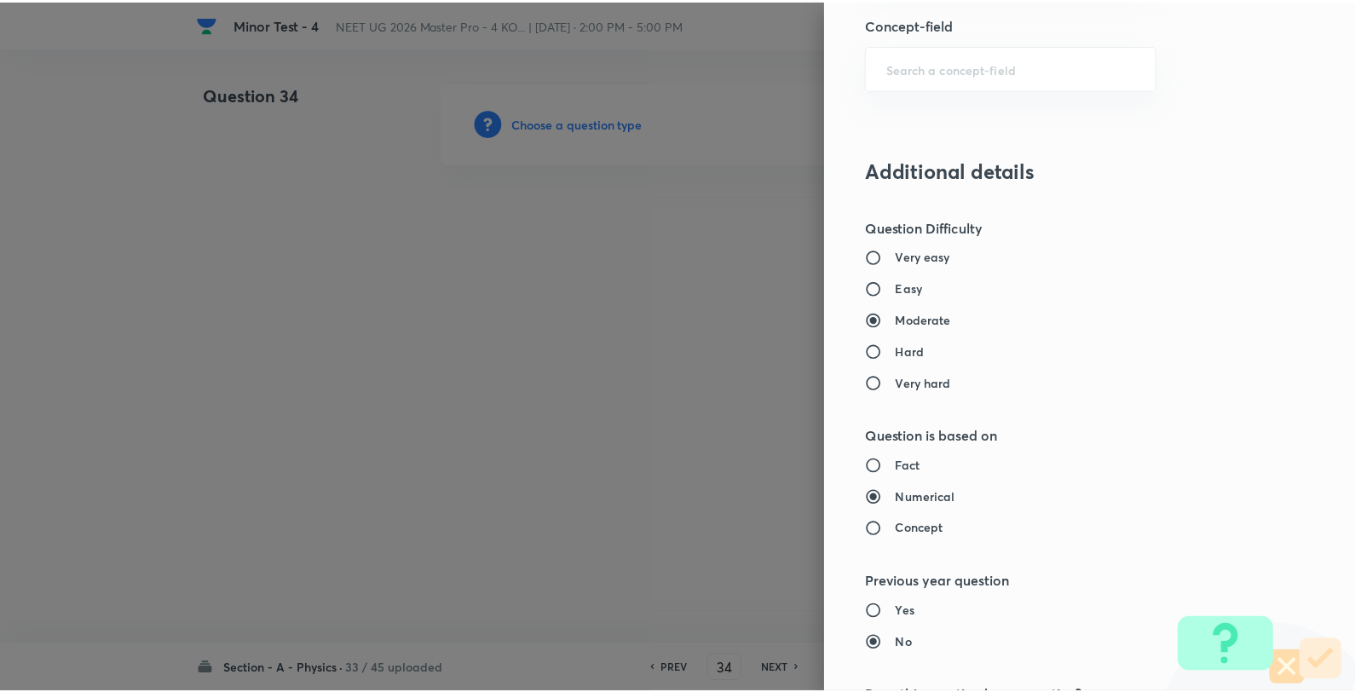
scroll to position [1746, 0]
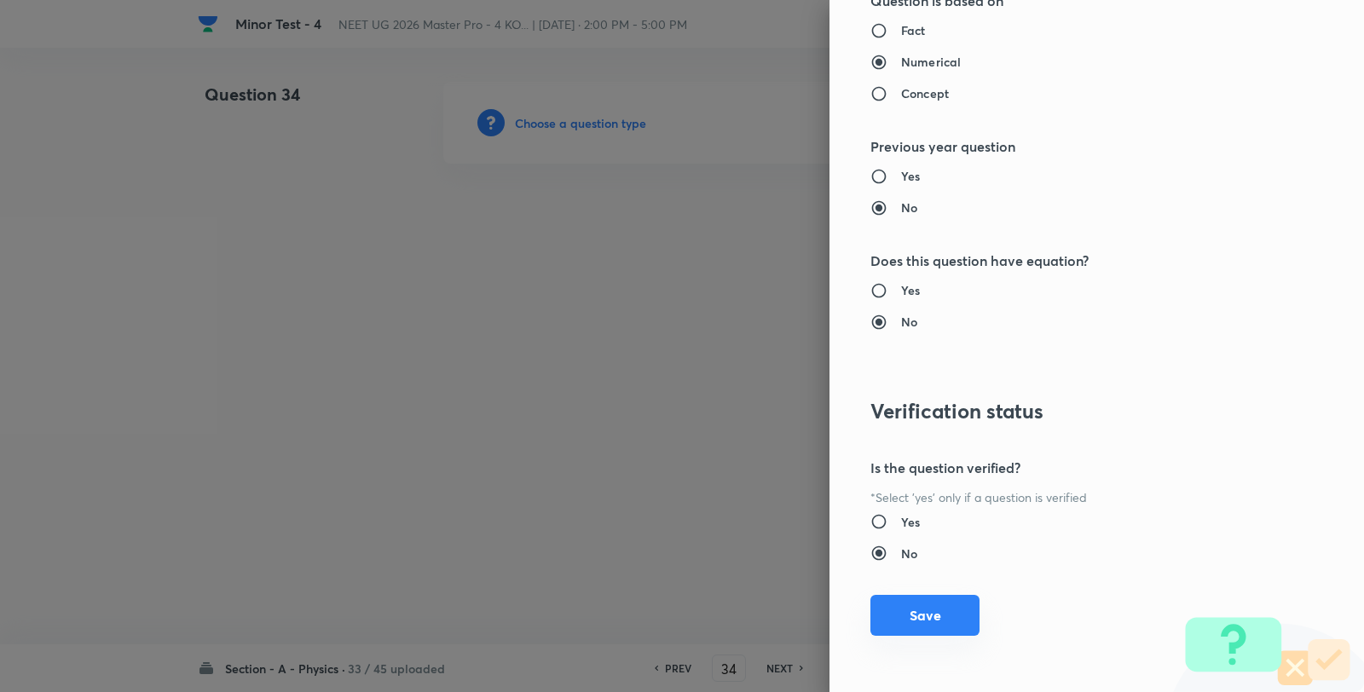
click at [938, 605] on button "Save" at bounding box center [924, 615] width 109 height 41
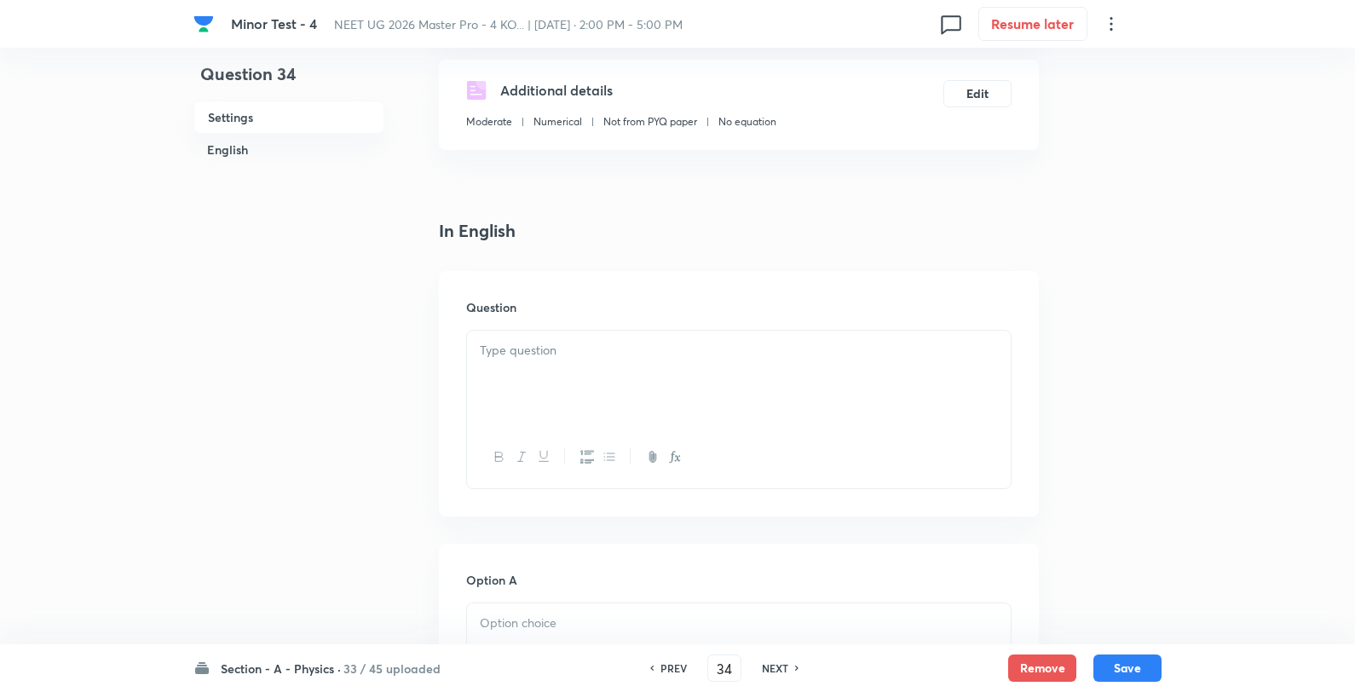
scroll to position [284, 0]
click at [661, 364] on div at bounding box center [739, 377] width 544 height 95
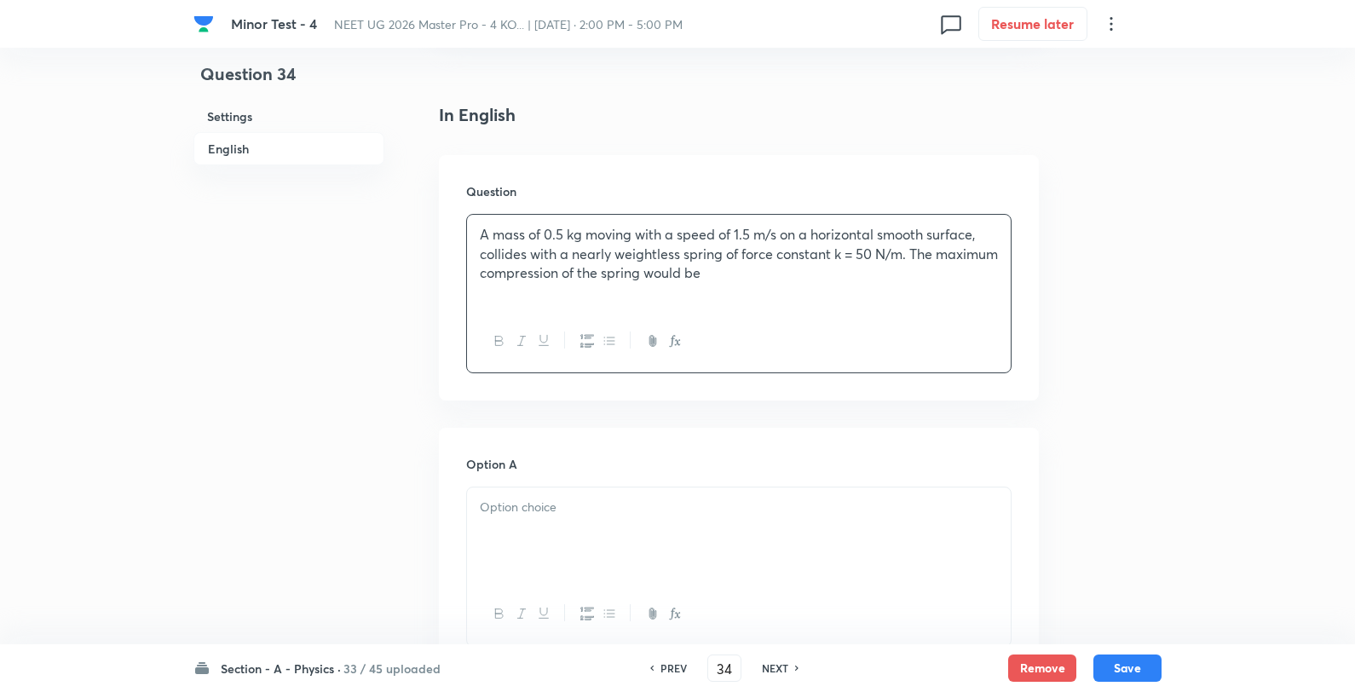
scroll to position [568, 0]
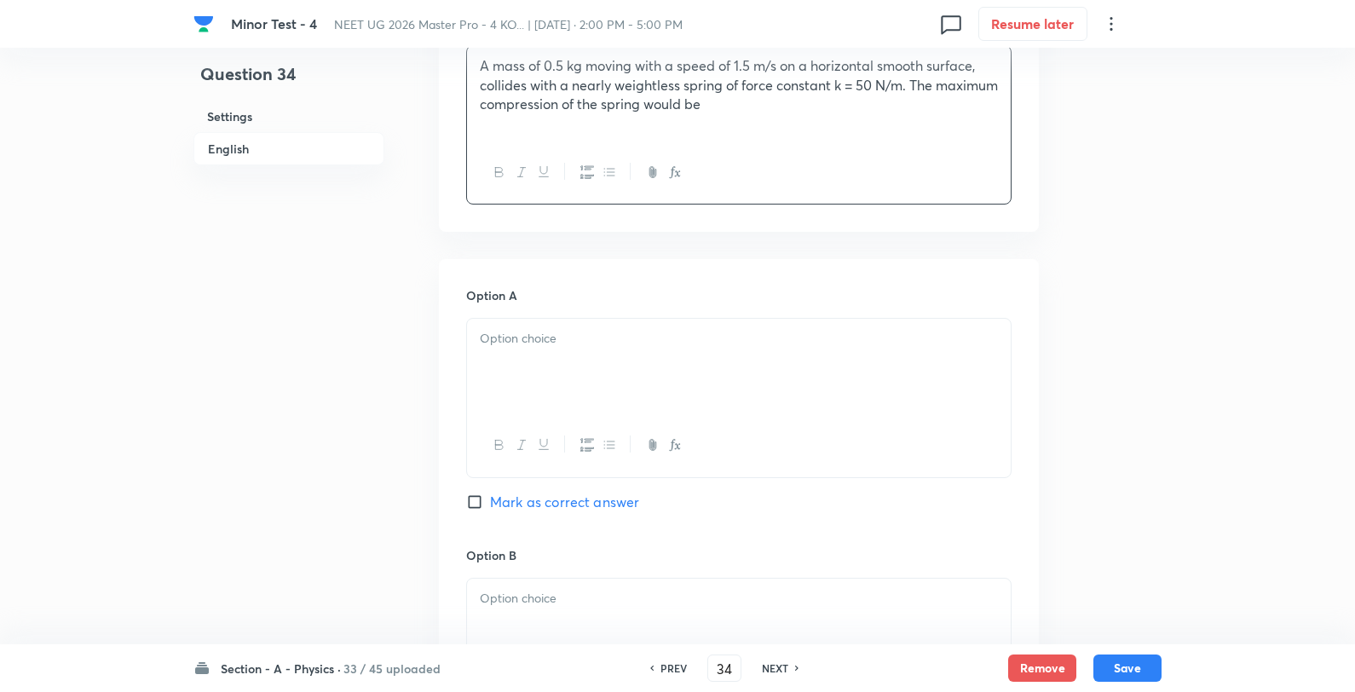
click at [563, 379] on div at bounding box center [739, 366] width 544 height 95
click at [599, 338] on p "0.15 m" at bounding box center [739, 339] width 518 height 20
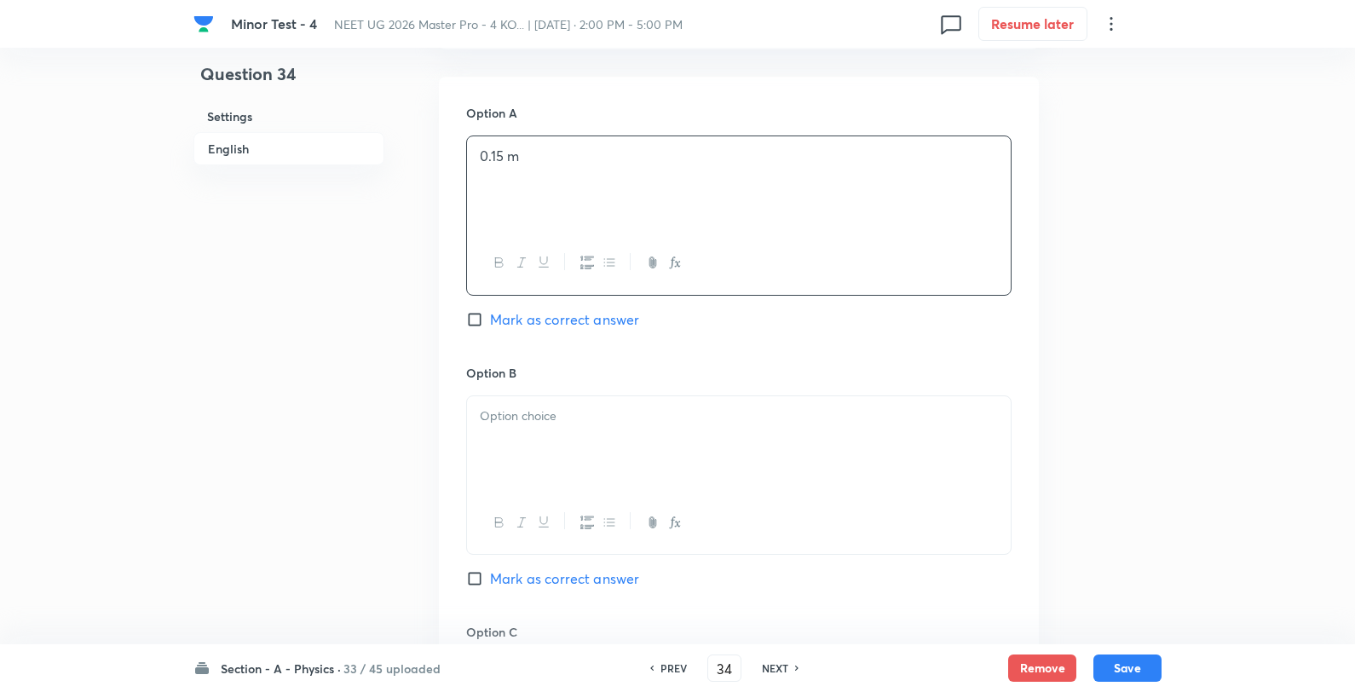
scroll to position [757, 0]
click at [560, 313] on span "Mark as correct answer" at bounding box center [564, 313] width 149 height 20
click at [490, 313] on input "Mark as correct answer" at bounding box center [478, 312] width 24 height 17
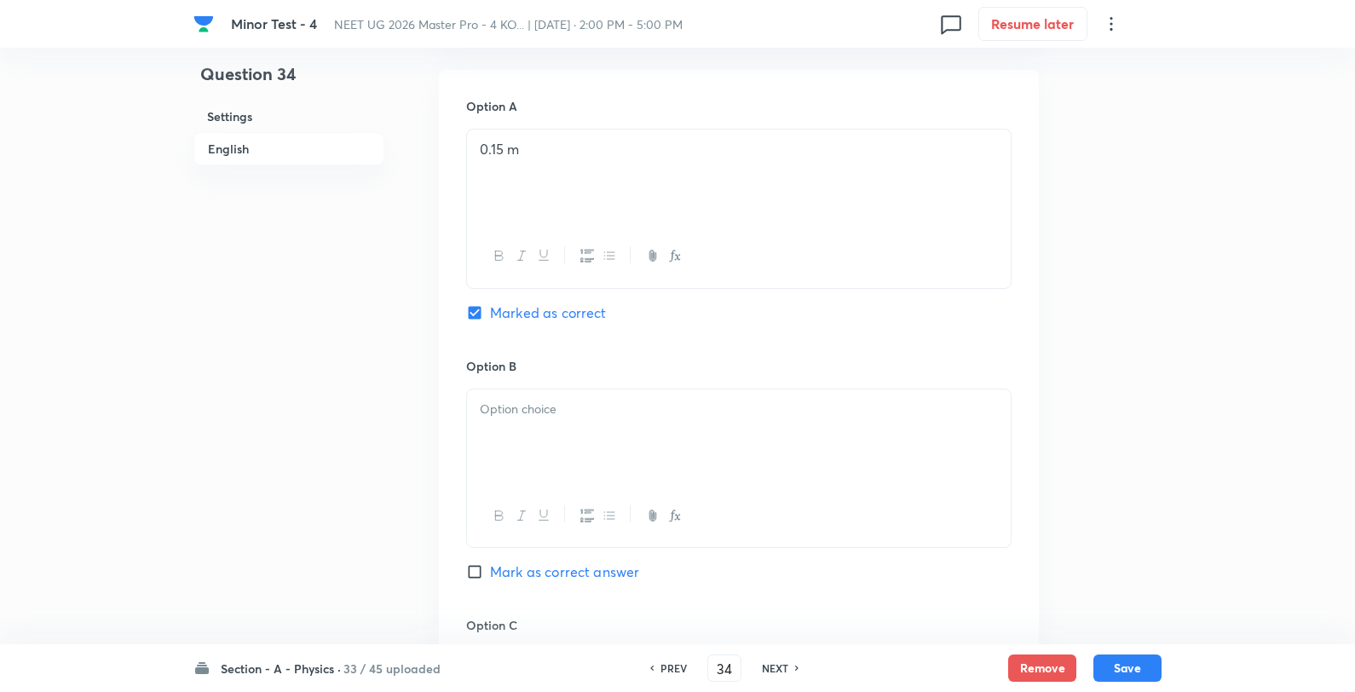
drag, startPoint x: 566, startPoint y: 435, endPoint x: 557, endPoint y: 423, distance: 15.2
click at [565, 436] on div at bounding box center [739, 437] width 544 height 95
click at [586, 390] on div "0.12 m 0.5 m 0.25 m" at bounding box center [739, 437] width 544 height 95
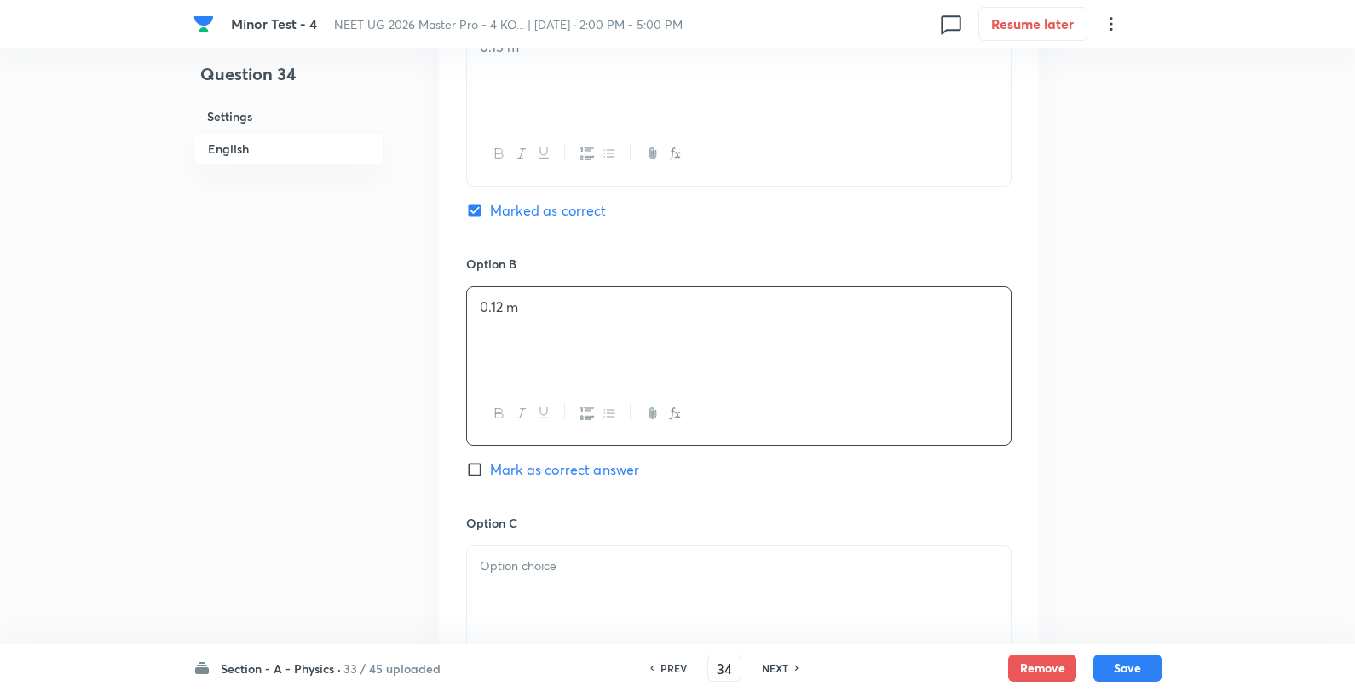
scroll to position [1042, 0]
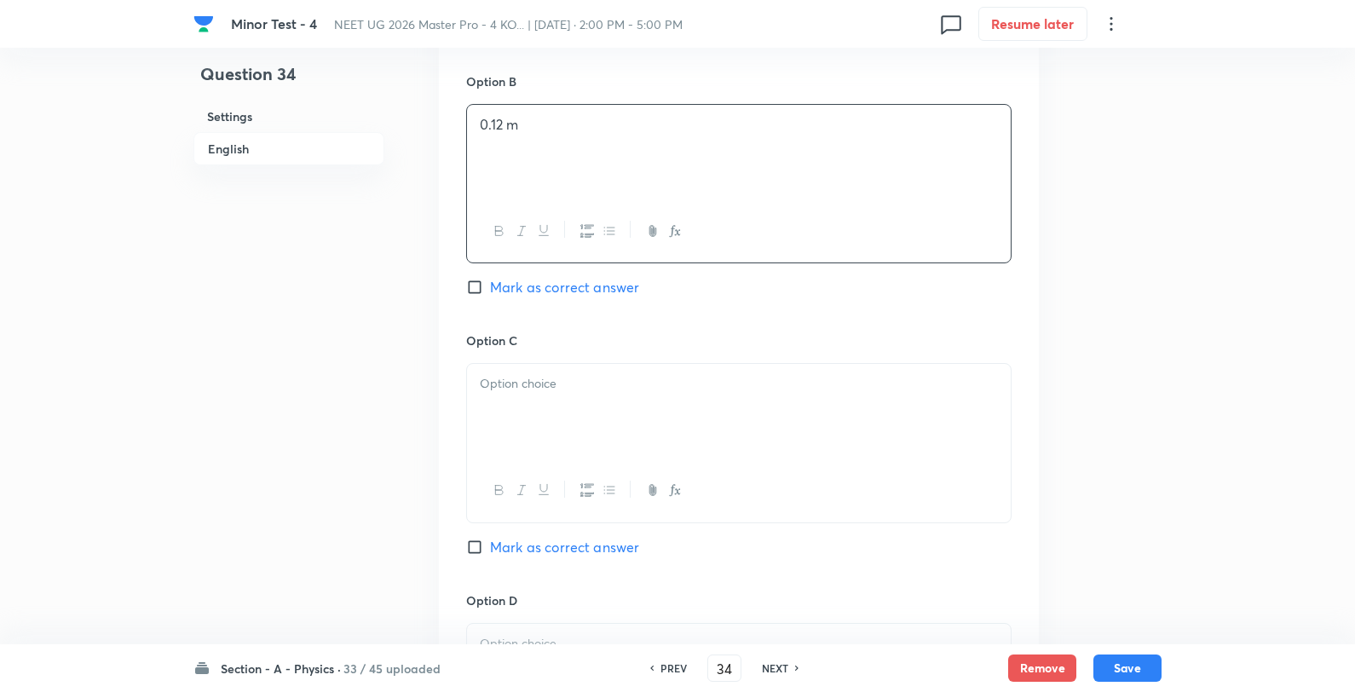
click at [557, 405] on div at bounding box center [739, 411] width 544 height 95
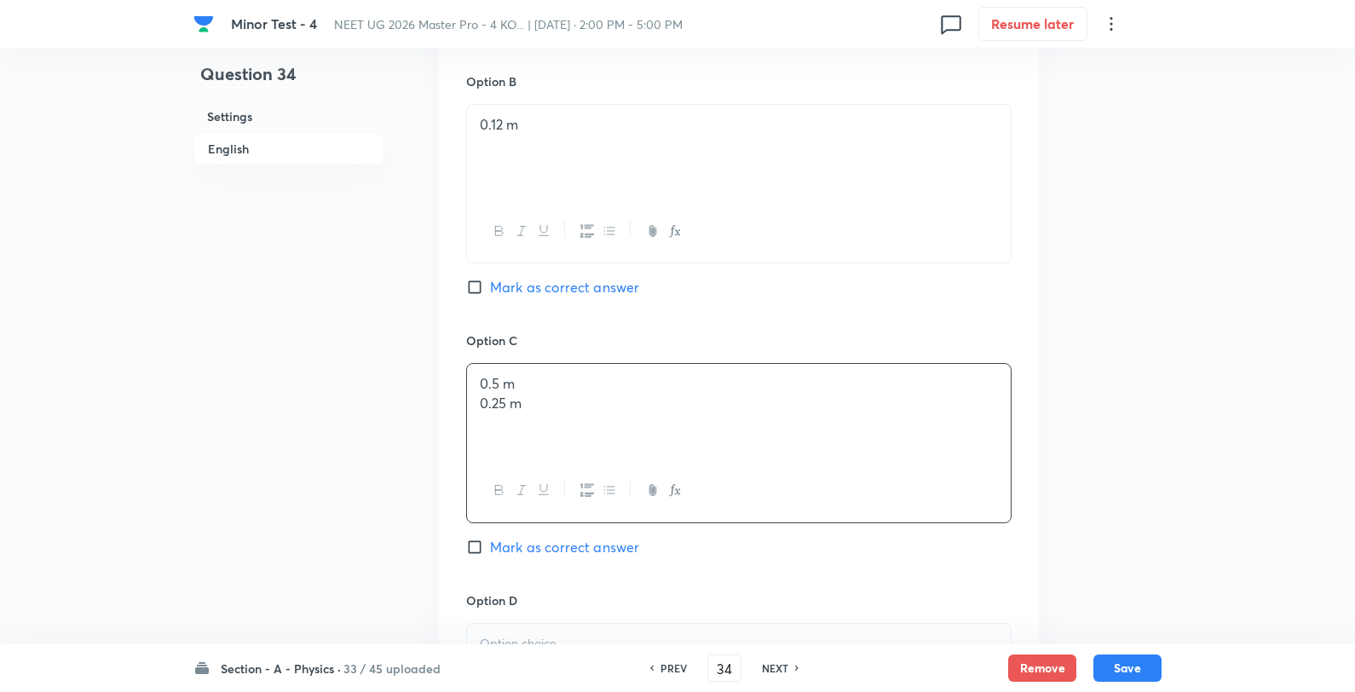
click at [580, 378] on p "0.5 m" at bounding box center [739, 384] width 518 height 20
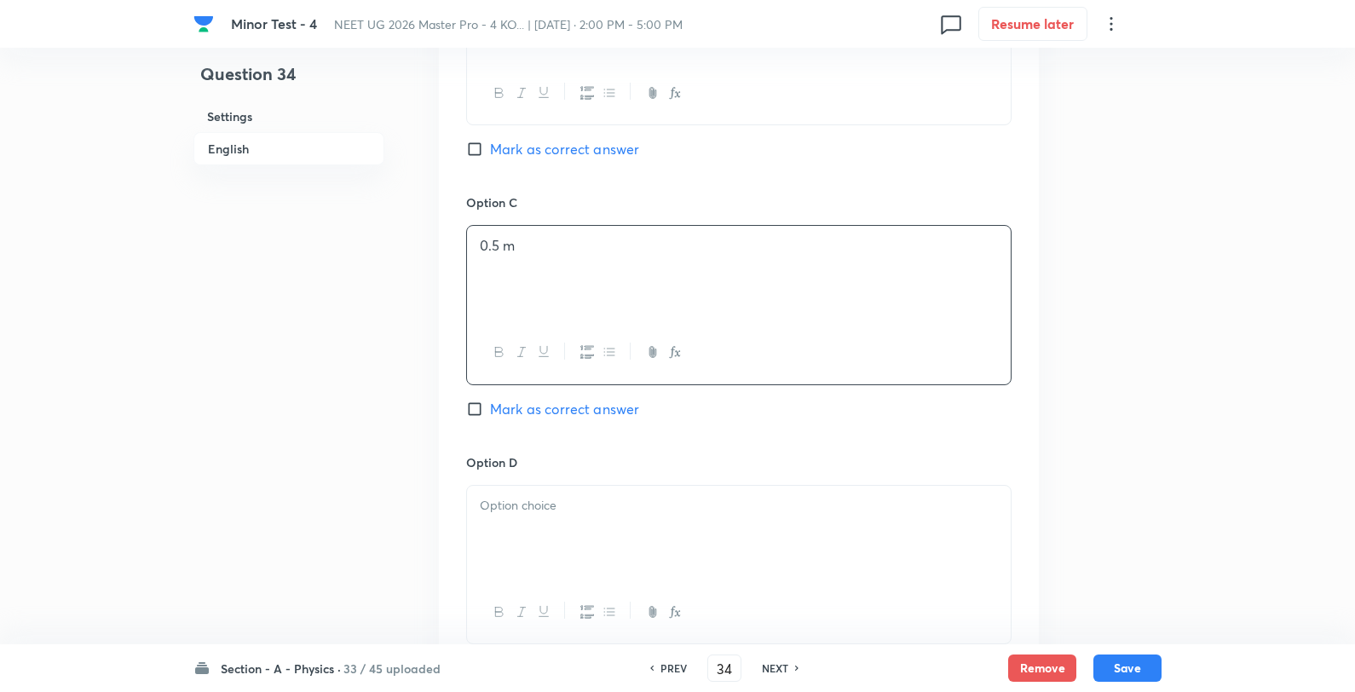
scroll to position [1325, 0]
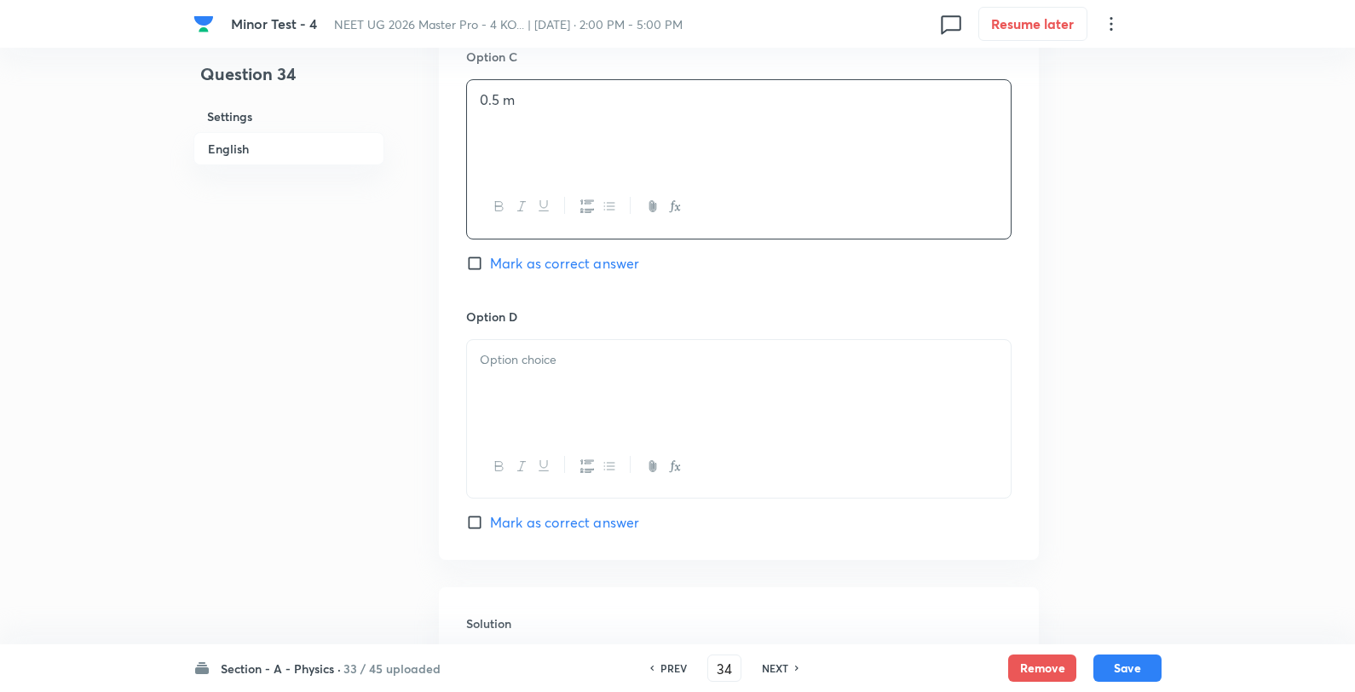
click at [574, 381] on div at bounding box center [739, 387] width 544 height 95
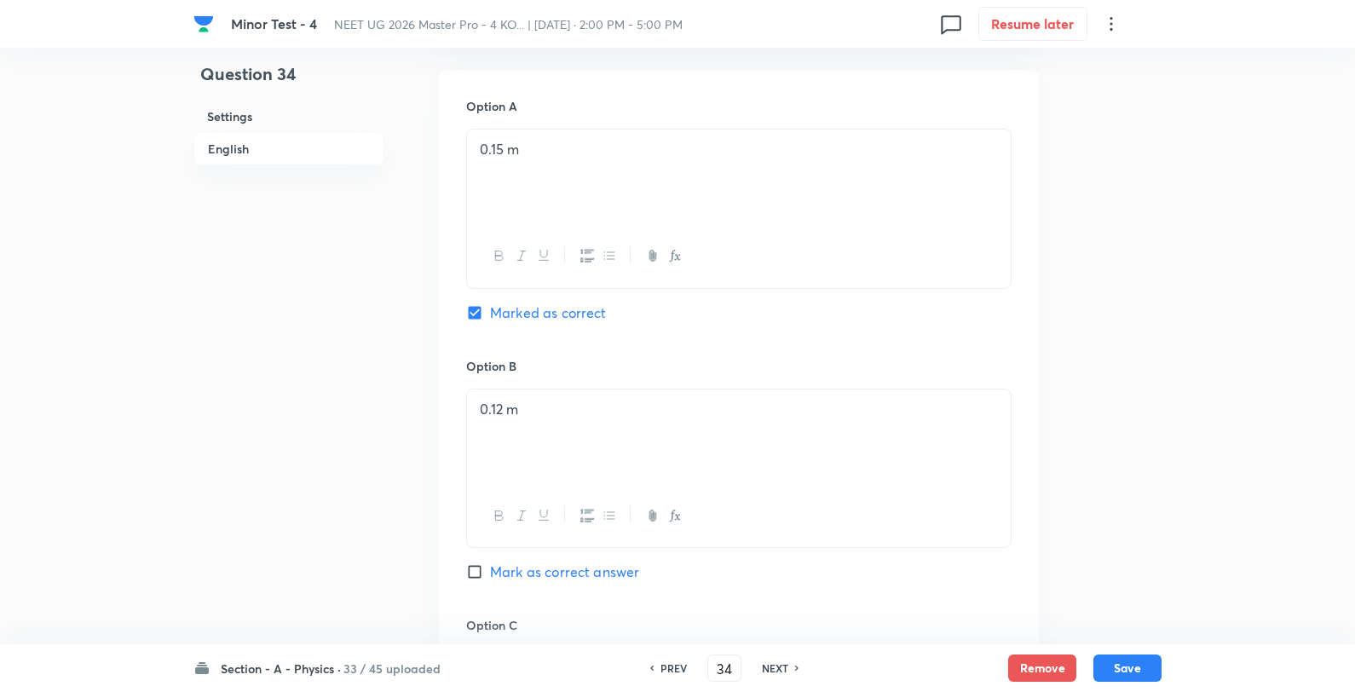
scroll to position [1515, 0]
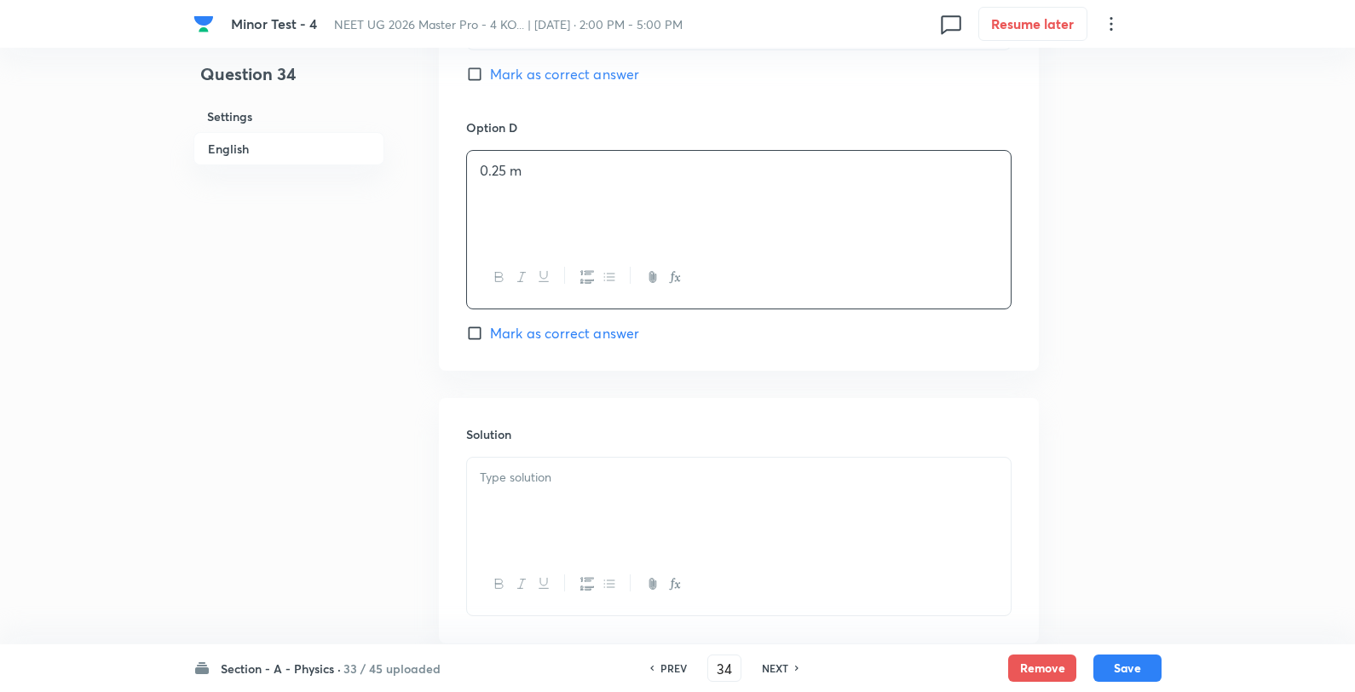
click at [591, 533] on div at bounding box center [739, 505] width 544 height 95
click at [1144, 661] on button "Save" at bounding box center [1128, 666] width 68 height 27
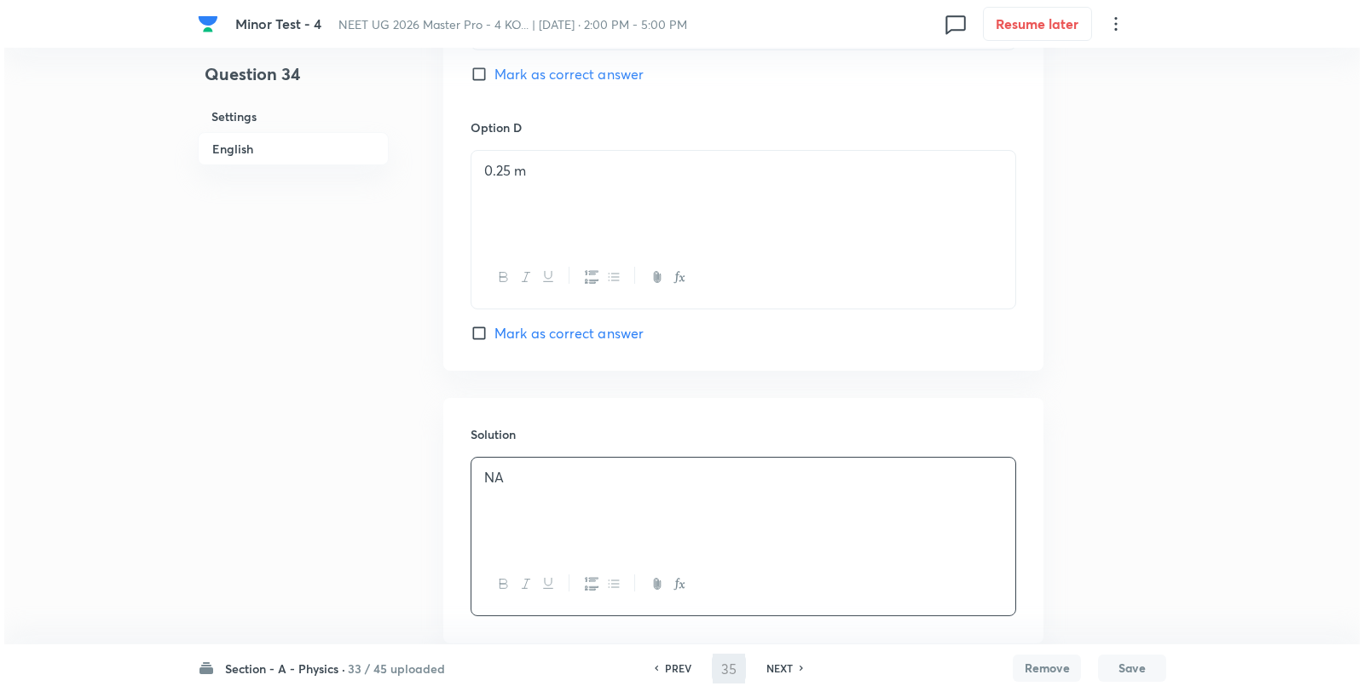
scroll to position [0, 0]
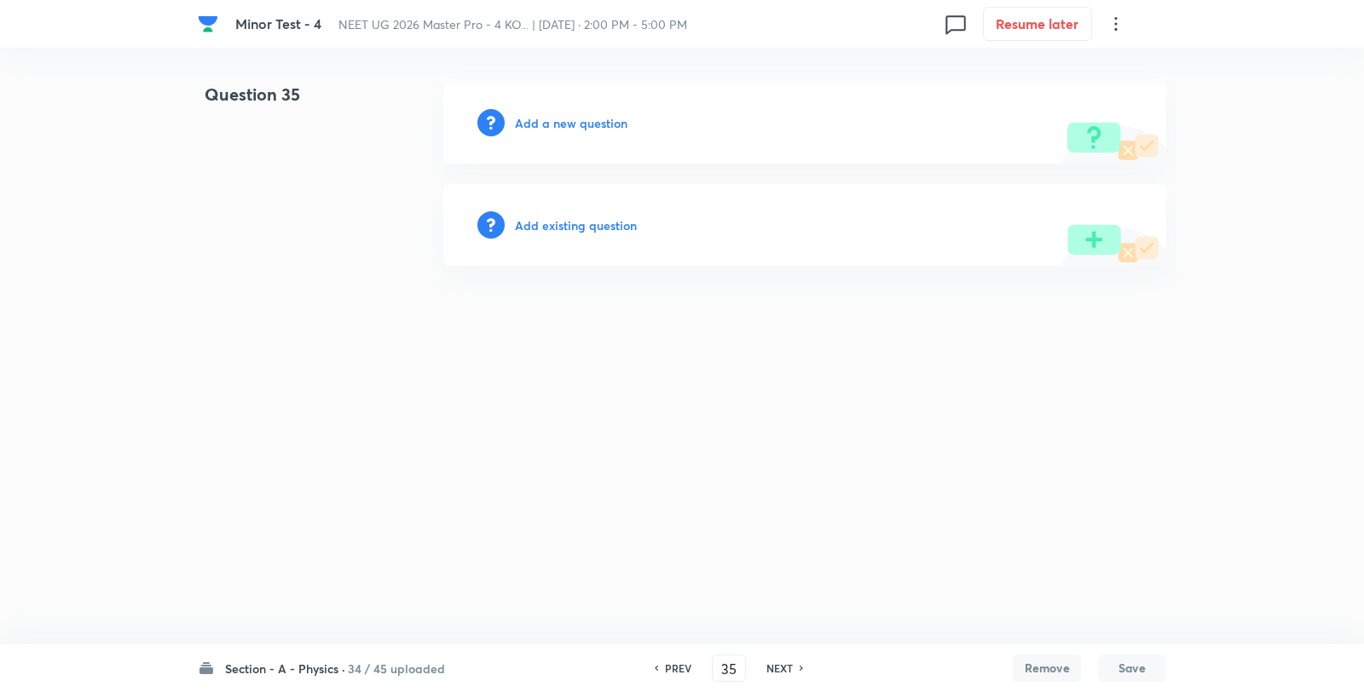
click at [571, 128] on h6 "Add a new question" at bounding box center [571, 123] width 113 height 18
click at [571, 128] on h6 "Choose a question type" at bounding box center [580, 123] width 131 height 18
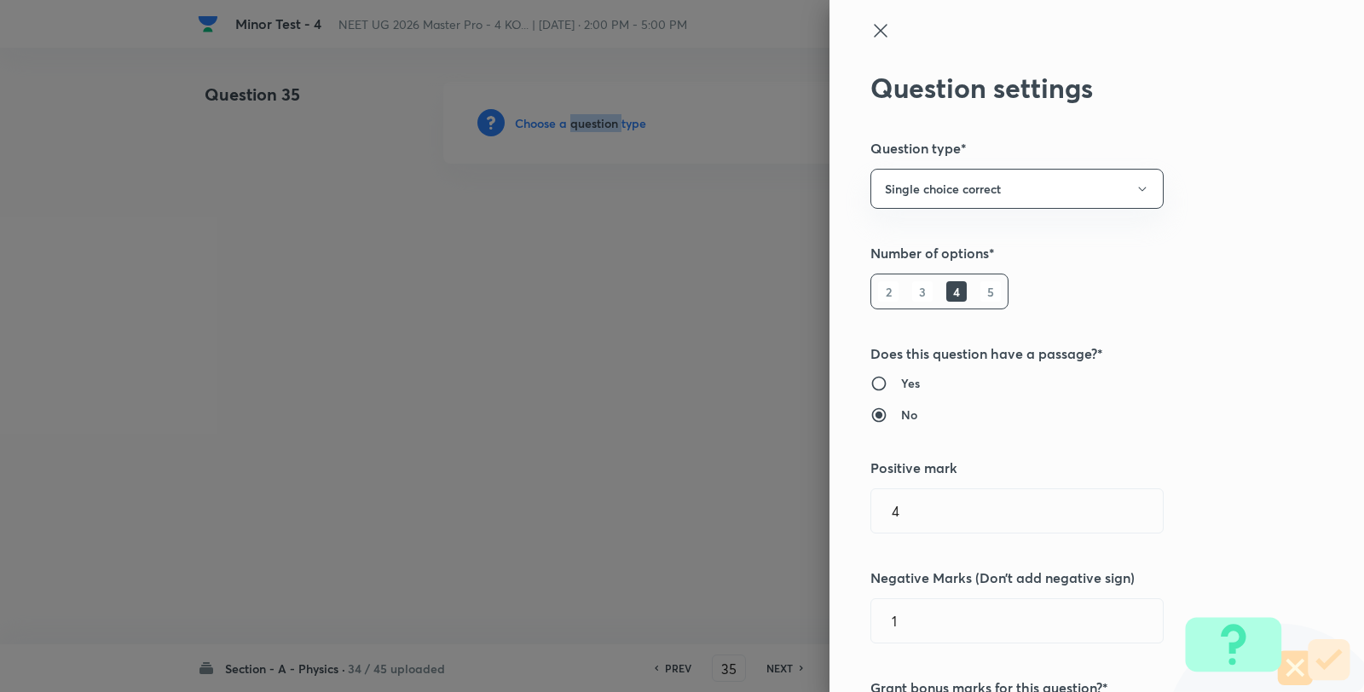
scroll to position [852, 0]
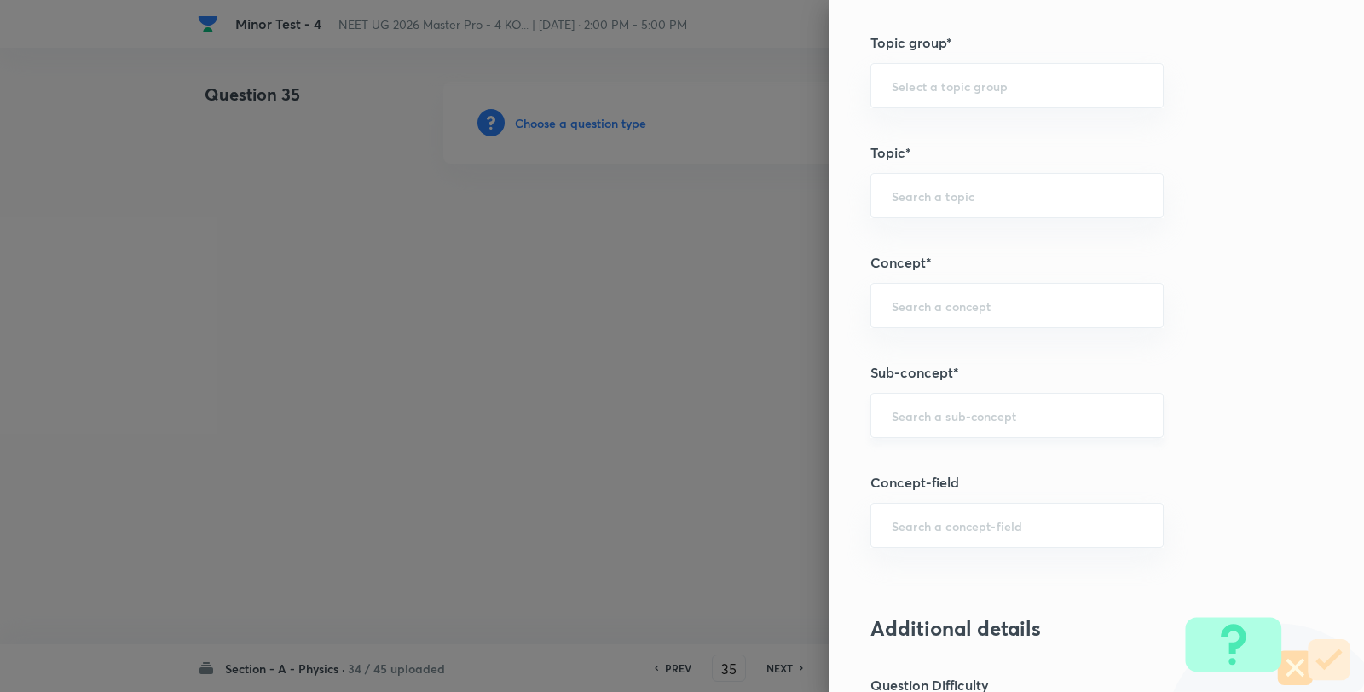
click at [916, 420] on input "text" at bounding box center [1017, 415] width 251 height 16
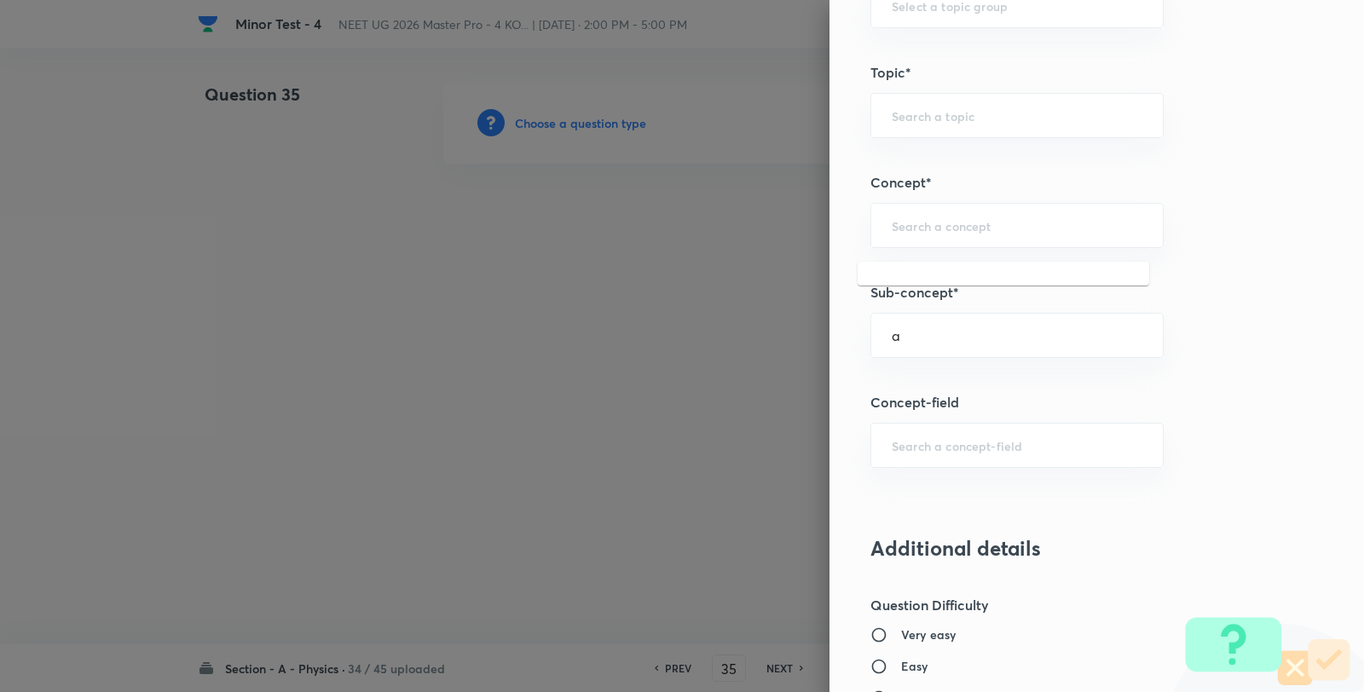
scroll to position [1042, 0]
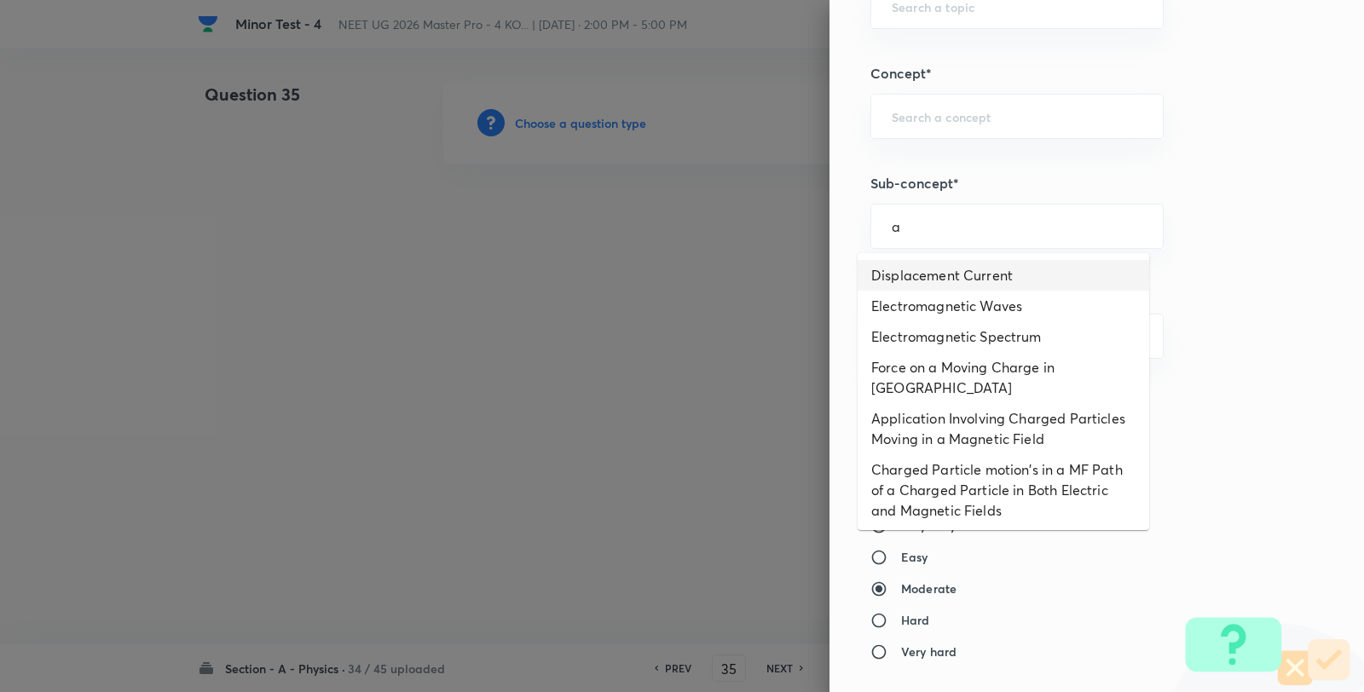
click at [924, 275] on li "Displacement Current" at bounding box center [1002, 275] width 291 height 31
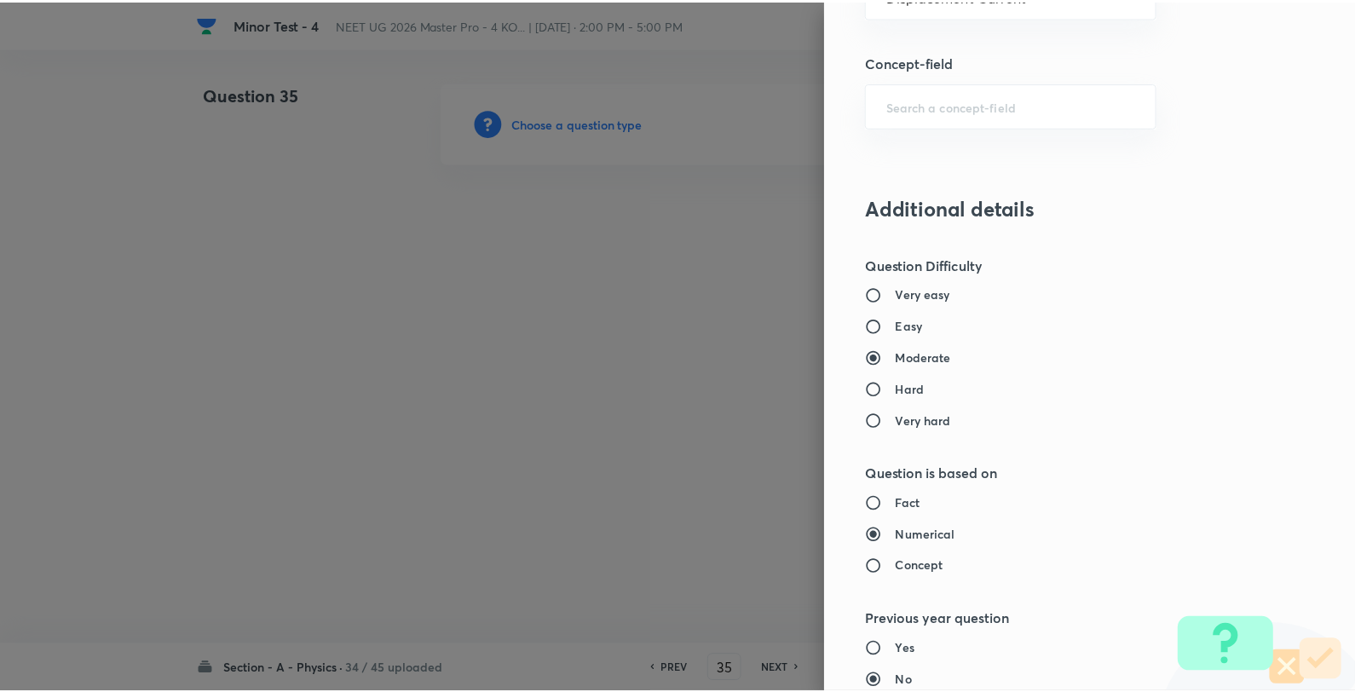
scroll to position [1746, 0]
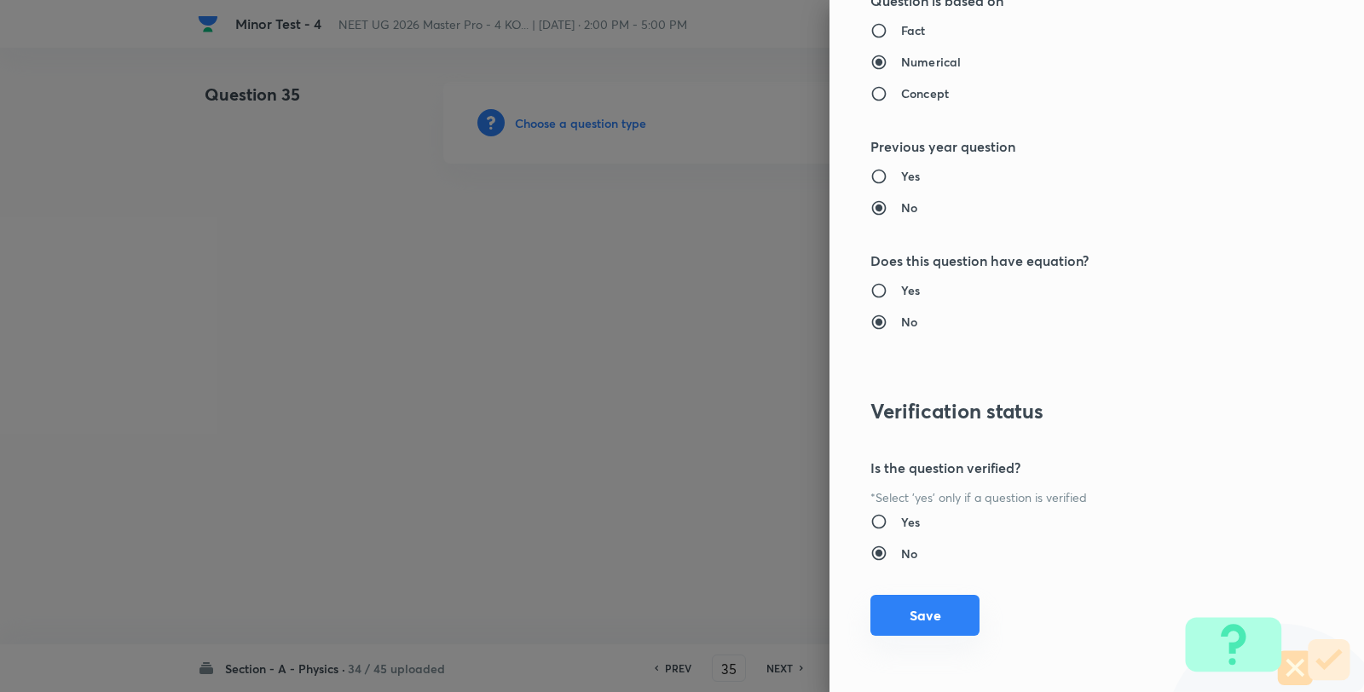
drag, startPoint x: 918, startPoint y: 622, endPoint x: 926, endPoint y: 595, distance: 28.6
click at [918, 621] on button "Save" at bounding box center [924, 615] width 109 height 41
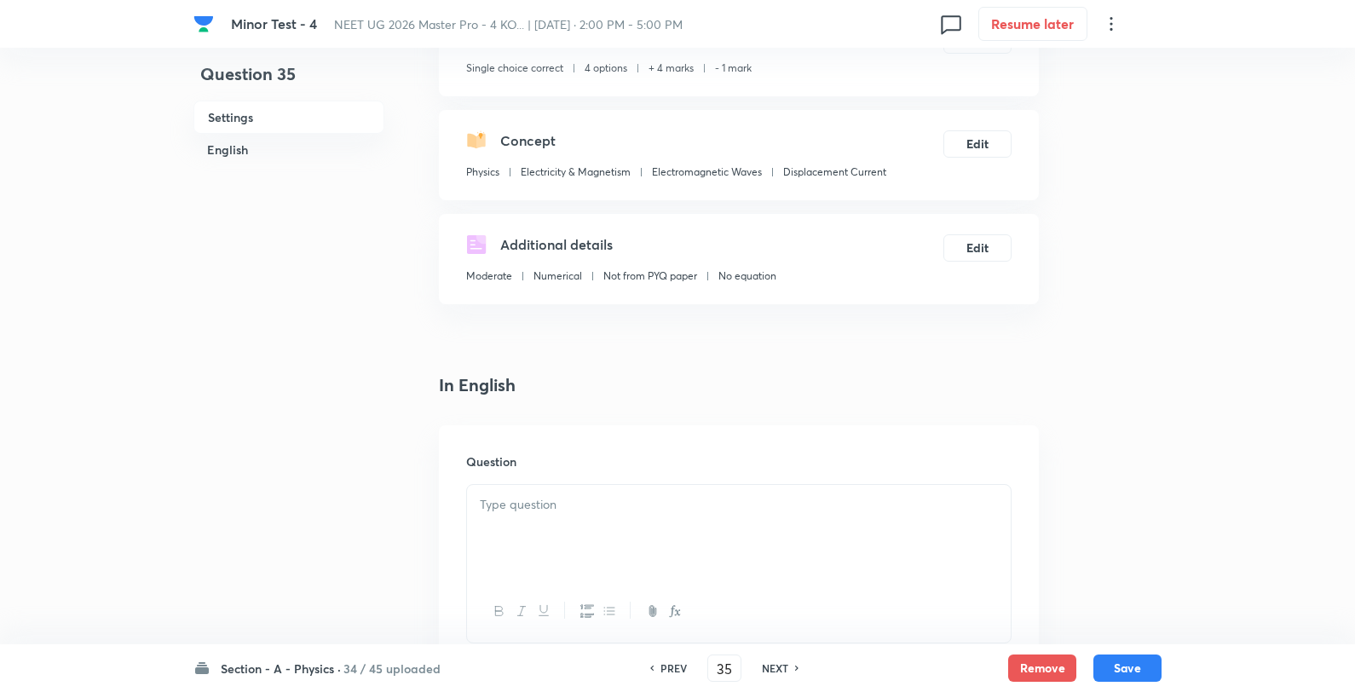
scroll to position [284, 0]
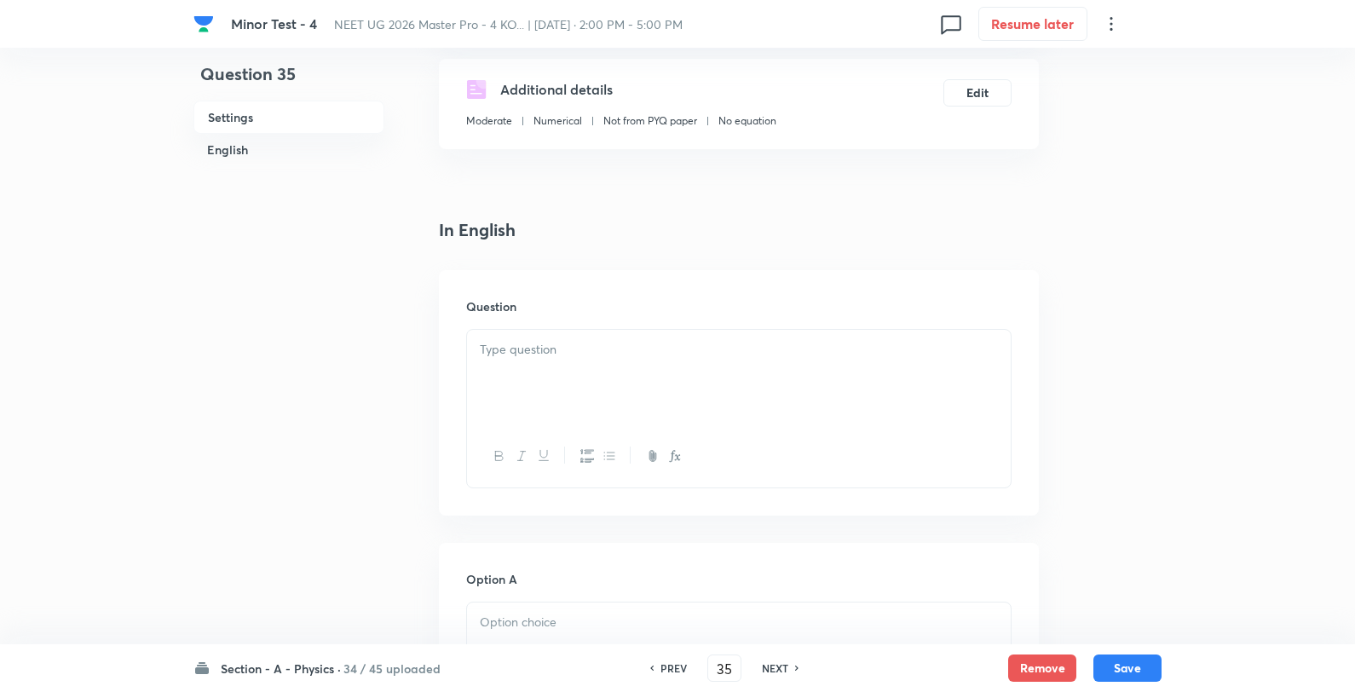
click at [661, 320] on div "Question" at bounding box center [739, 392] width 600 height 245
click at [650, 360] on div at bounding box center [739, 377] width 544 height 95
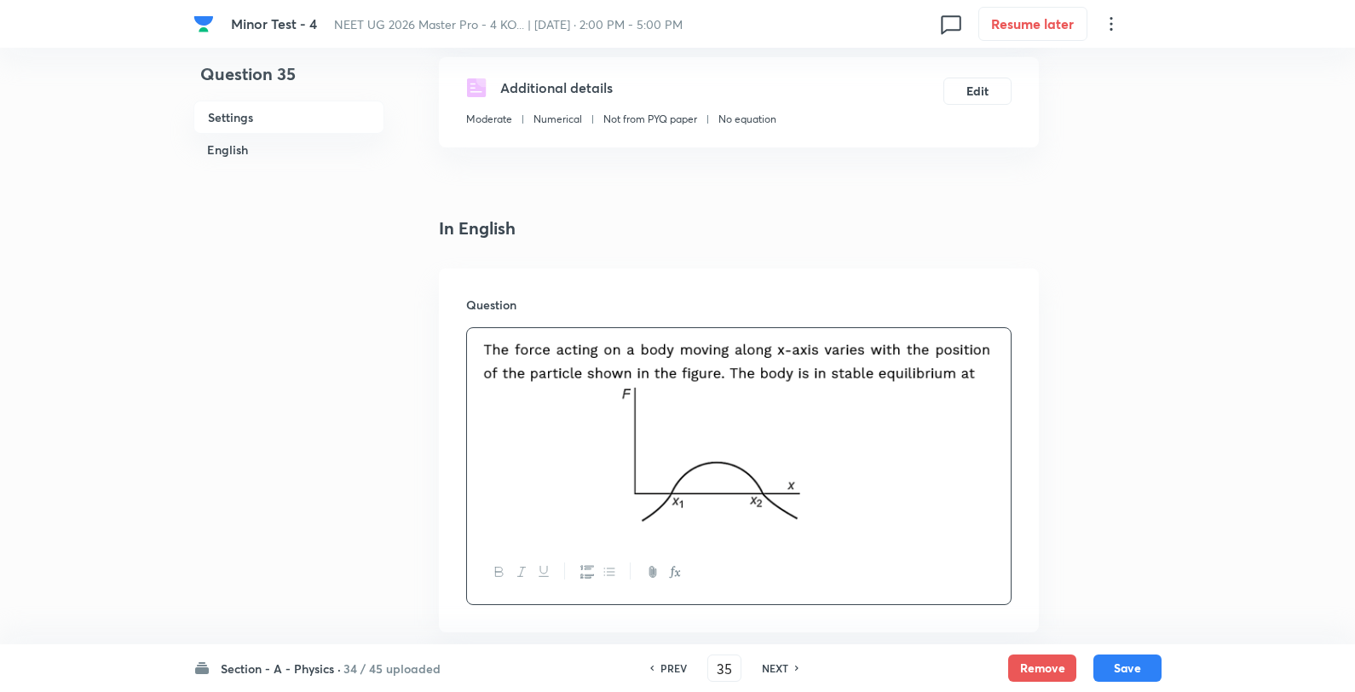
scroll to position [662, 0]
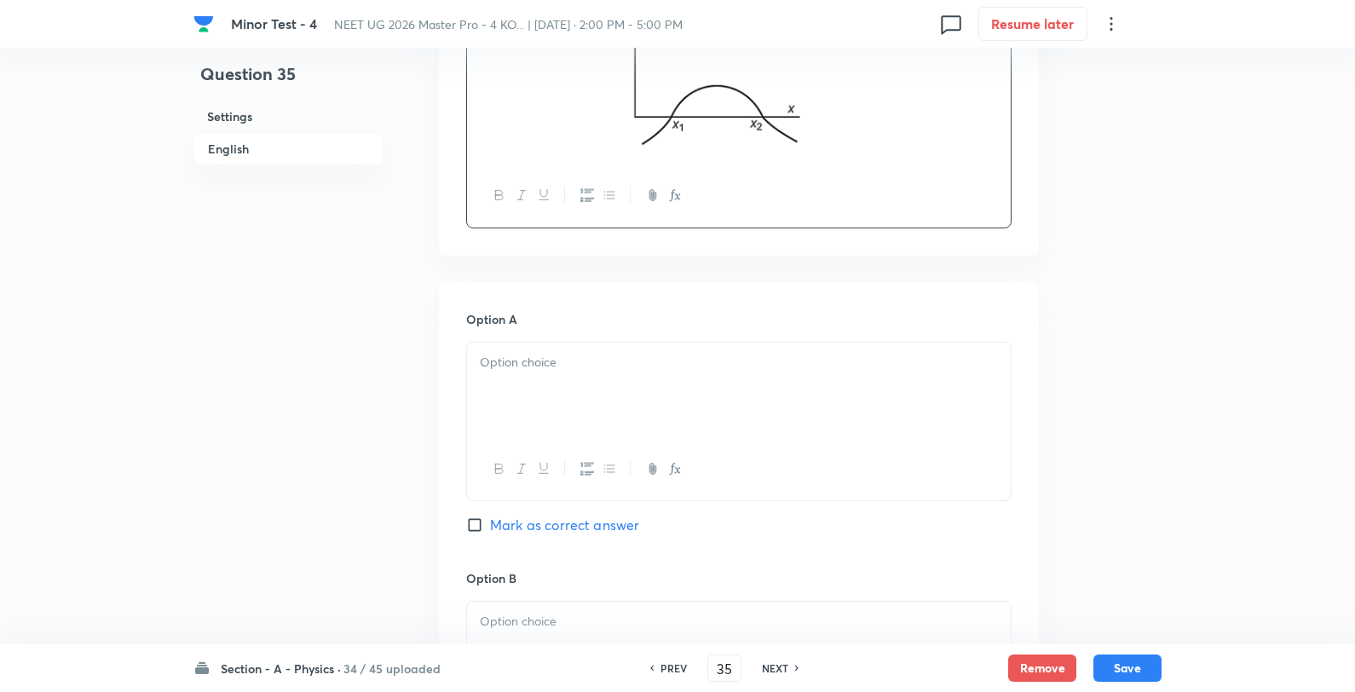
click at [546, 401] on div at bounding box center [739, 390] width 544 height 95
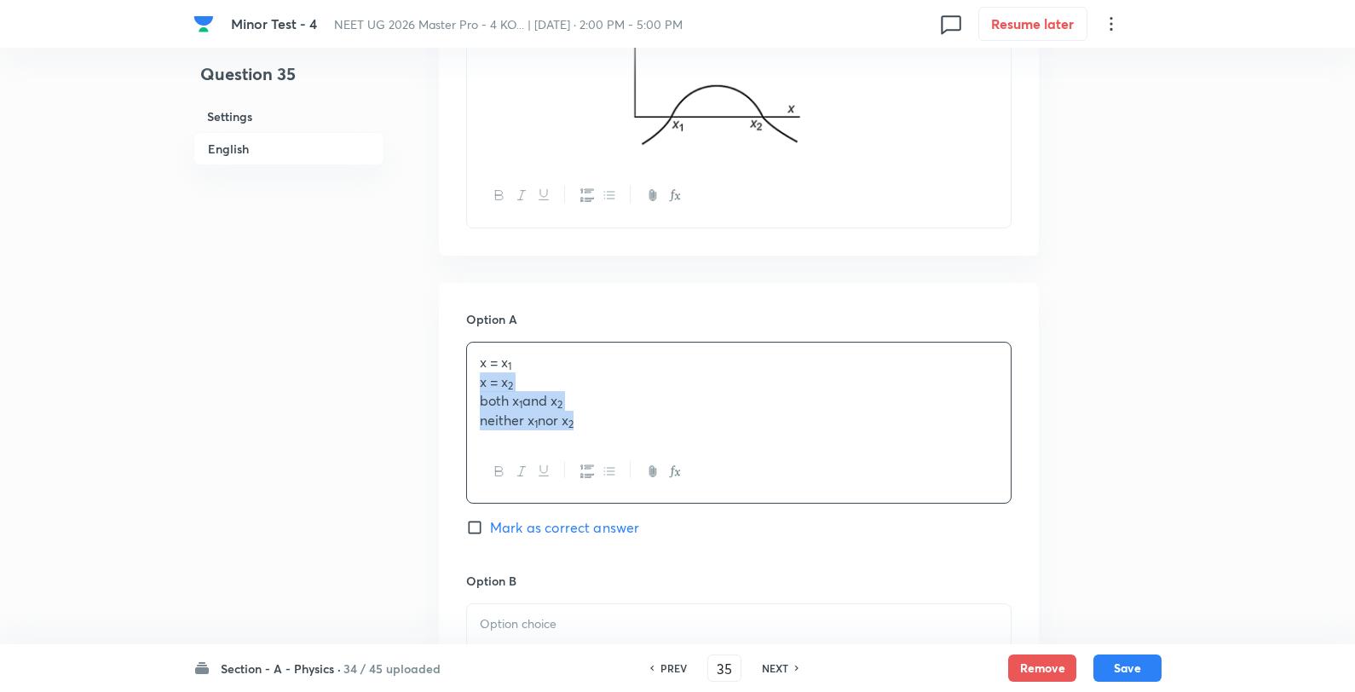
click at [655, 353] on p "x = x 1" at bounding box center [739, 363] width 518 height 20
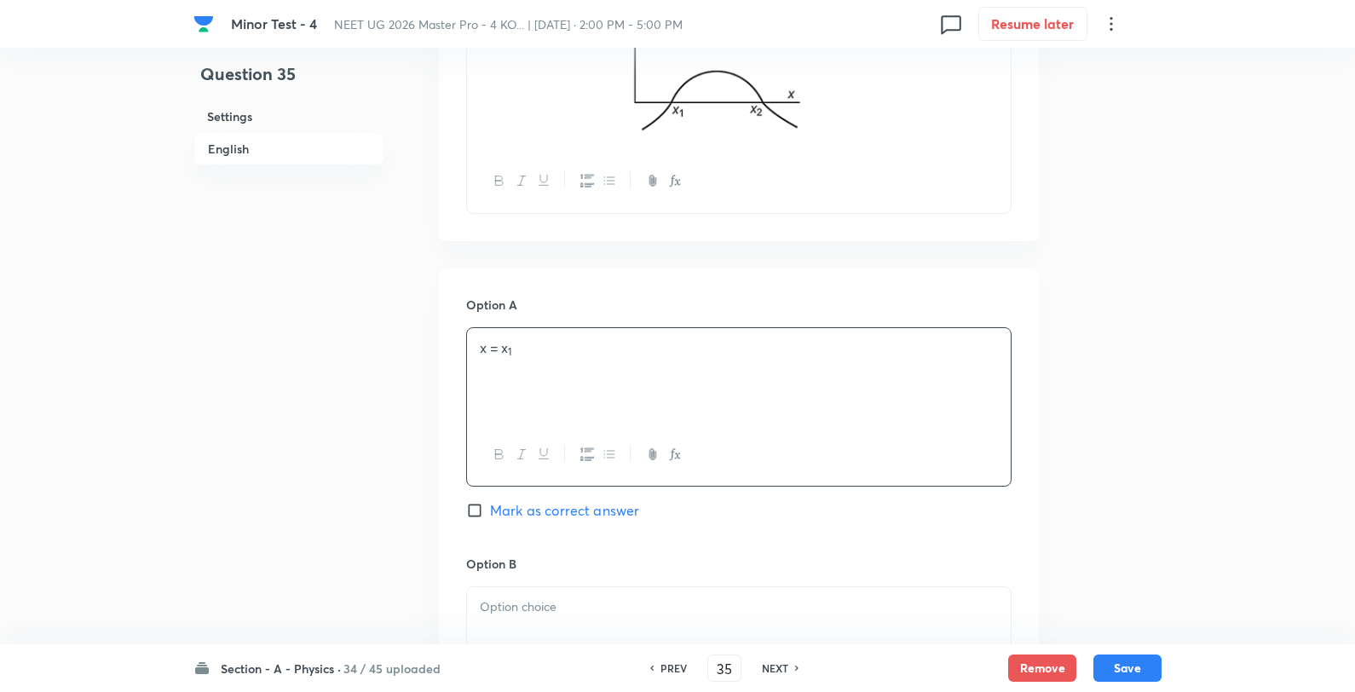
scroll to position [1042, 0]
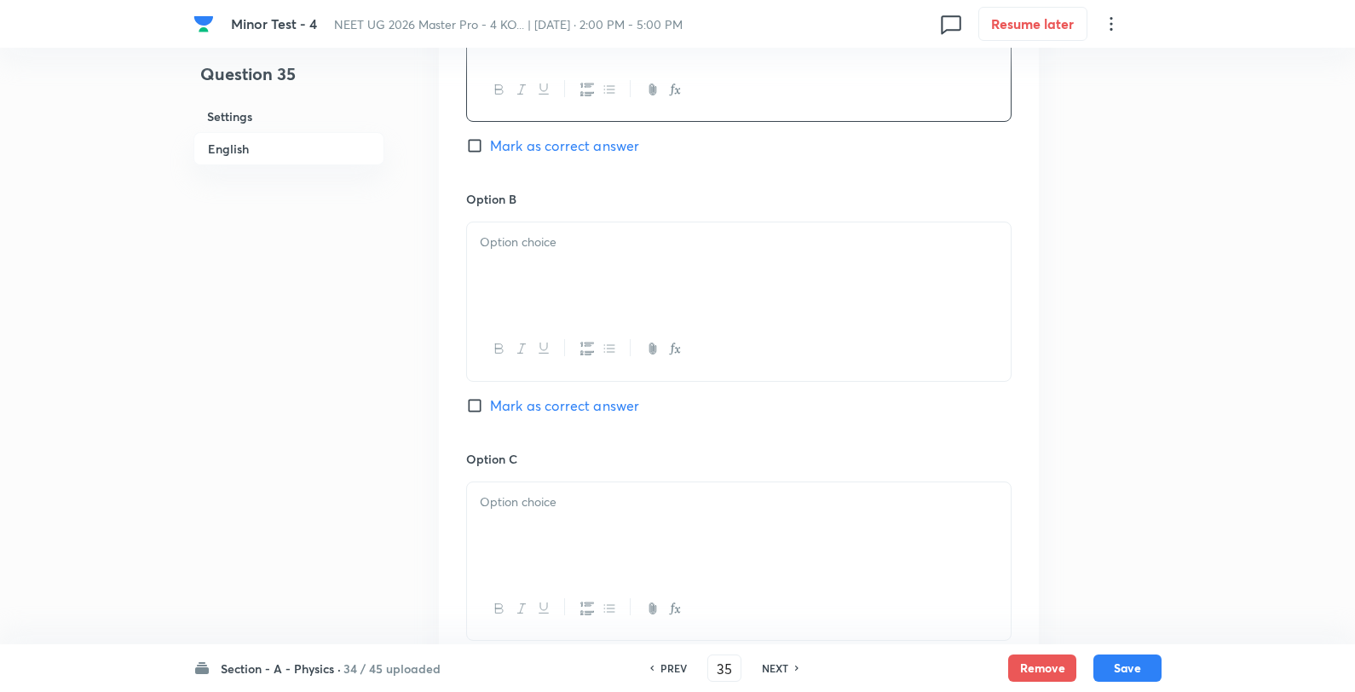
click at [609, 277] on div at bounding box center [739, 269] width 544 height 95
click at [644, 251] on p "x = x 2" at bounding box center [739, 243] width 518 height 20
click at [590, 560] on div at bounding box center [739, 529] width 544 height 95
click at [662, 500] on p "both x 1 and x 2" at bounding box center [739, 503] width 518 height 20
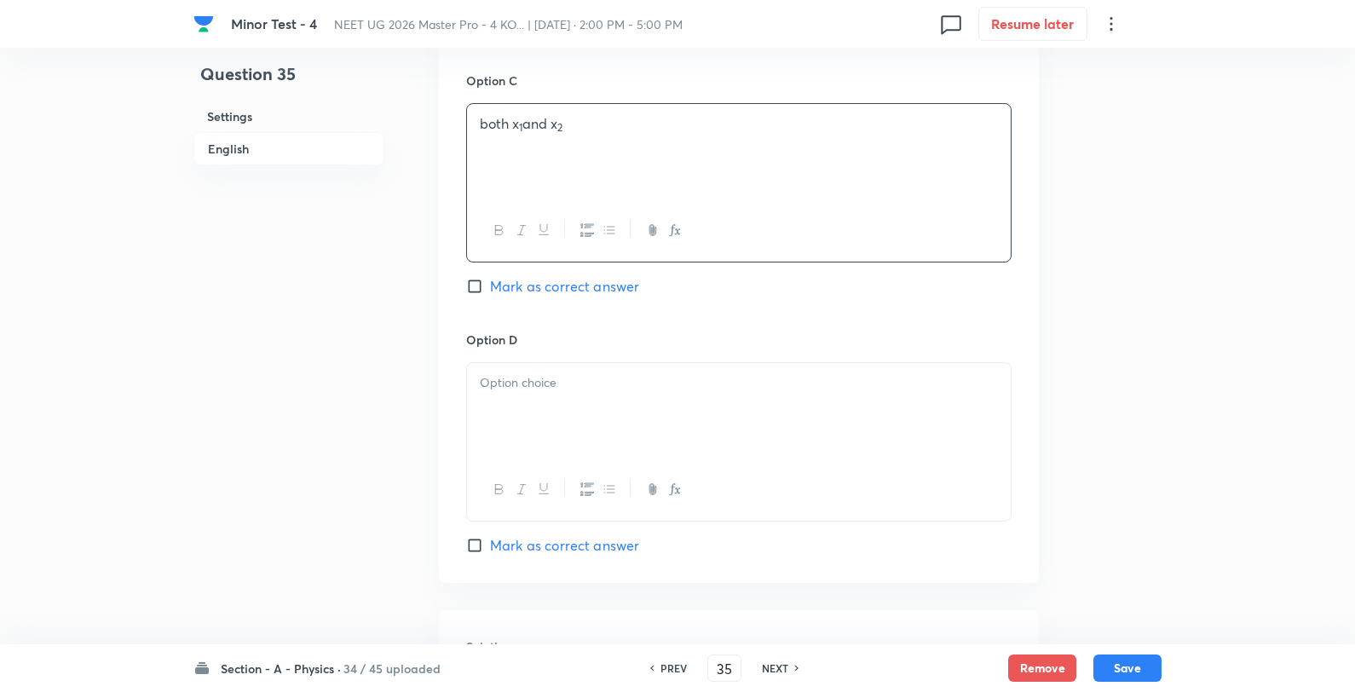
click at [620, 395] on div at bounding box center [739, 410] width 544 height 95
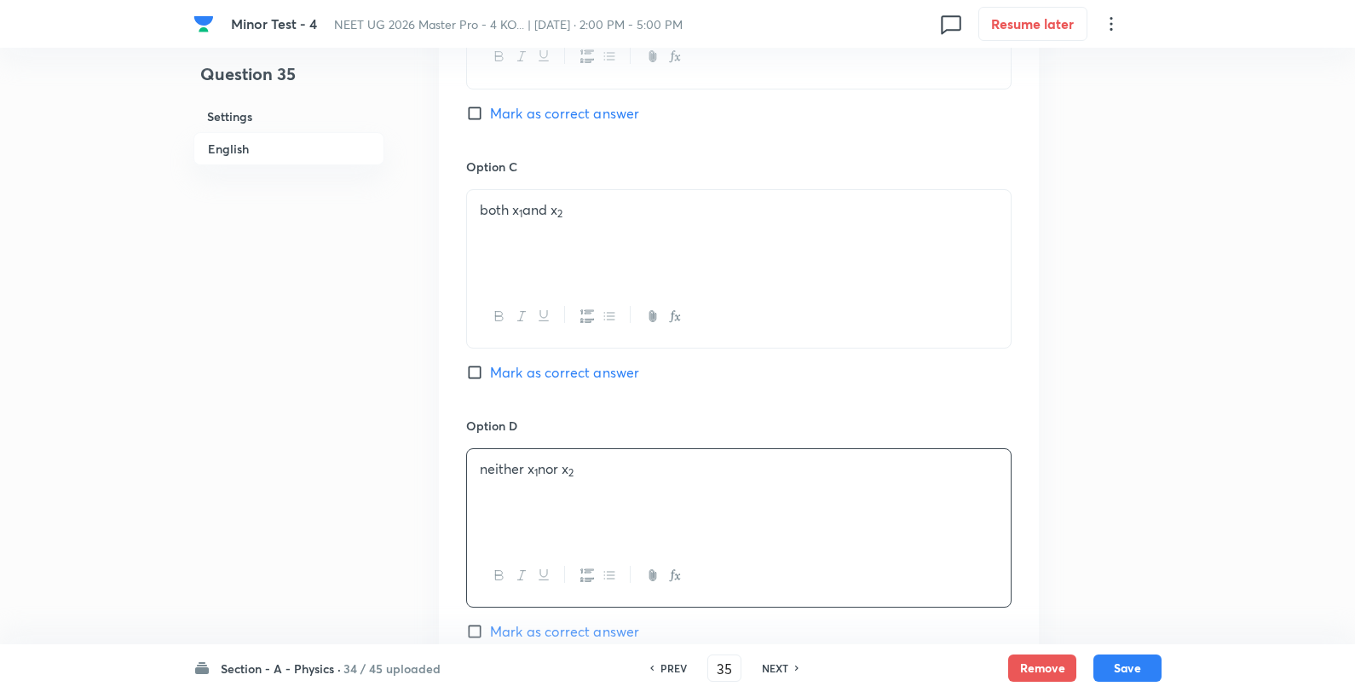
scroll to position [1231, 0]
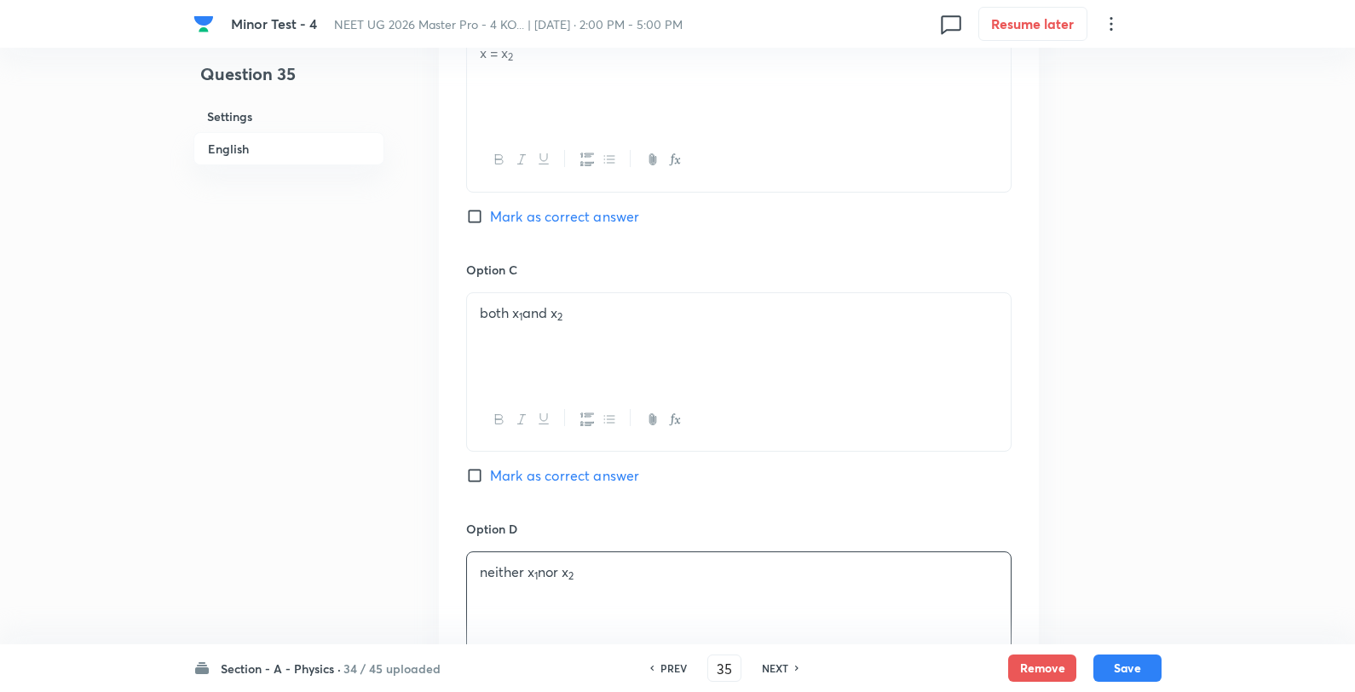
click at [569, 205] on div "Option B x = x 2 Mark as correct answer" at bounding box center [738, 130] width 545 height 259
click at [564, 218] on span "Mark as correct answer" at bounding box center [564, 216] width 149 height 20
click at [490, 218] on input "Mark as correct answer" at bounding box center [478, 216] width 24 height 17
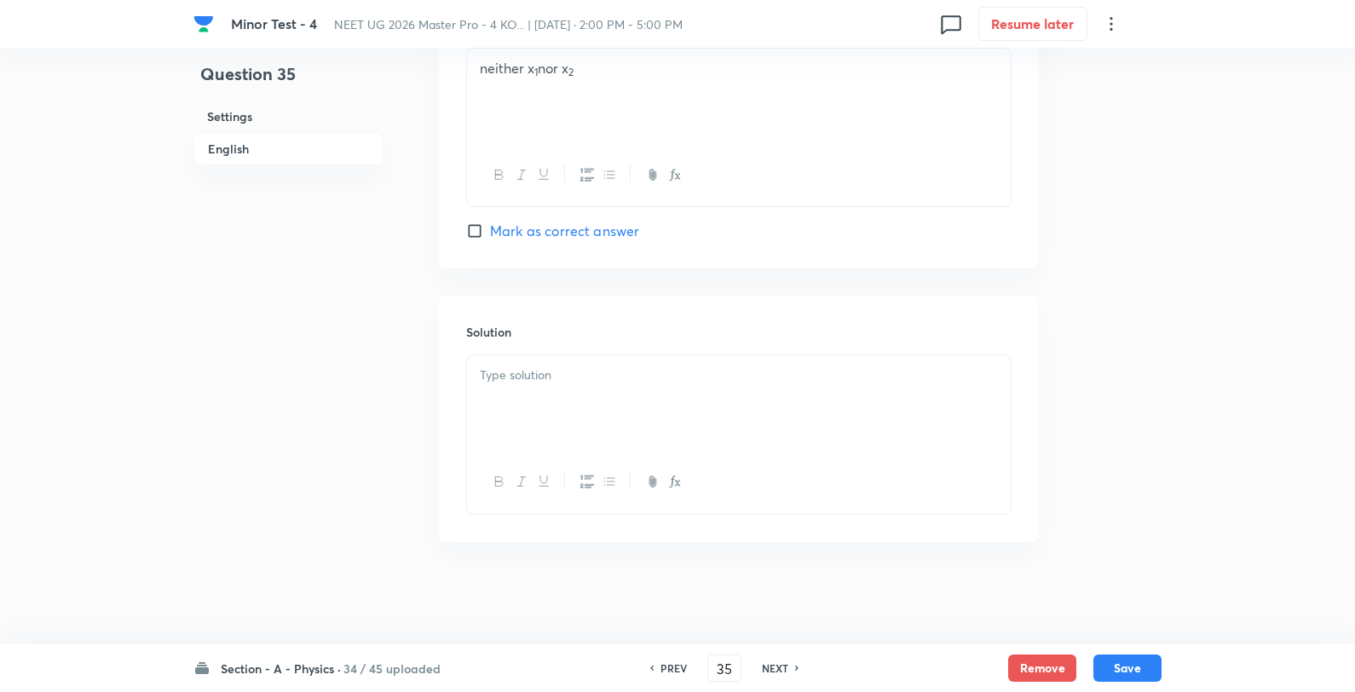
scroll to position [1737, 0]
click at [580, 419] on div at bounding box center [739, 402] width 544 height 95
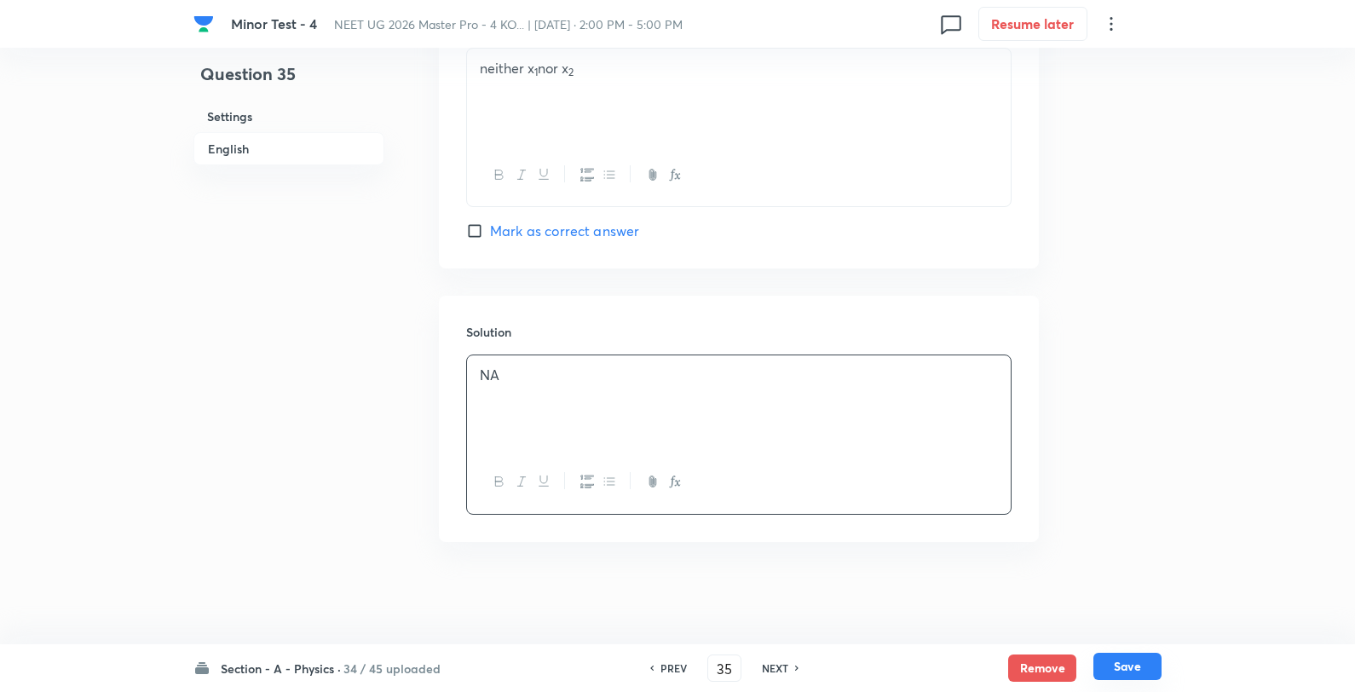
click at [1122, 669] on button "Save" at bounding box center [1128, 666] width 68 height 27
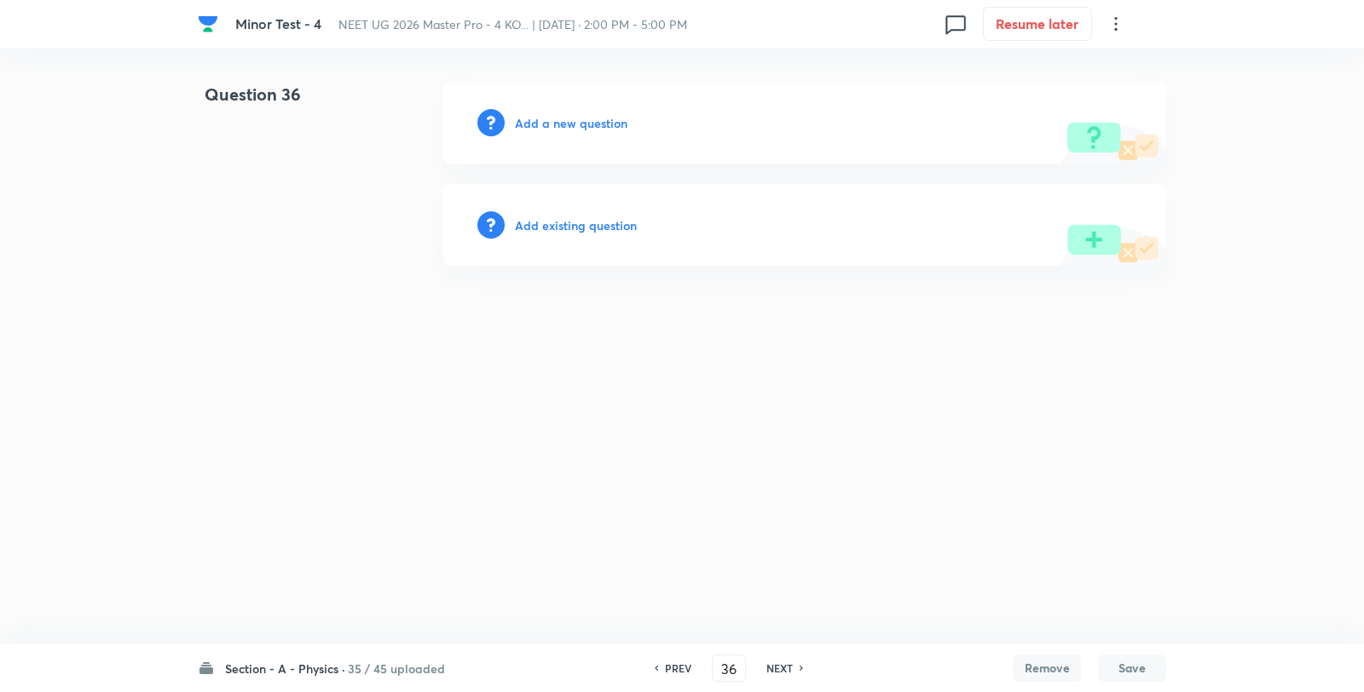
click at [567, 118] on h6 "Add a new question" at bounding box center [571, 123] width 113 height 18
click at [567, 118] on h6 "Choose a question type" at bounding box center [580, 123] width 131 height 18
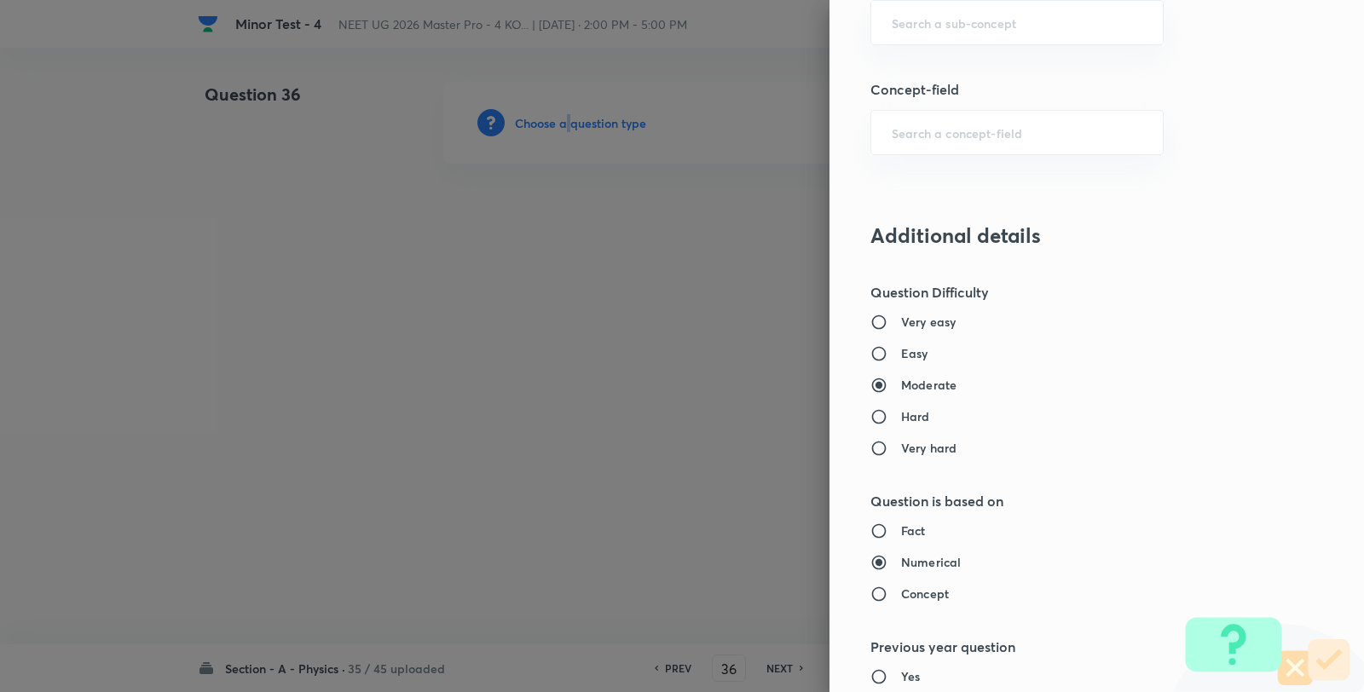
scroll to position [1136, 0]
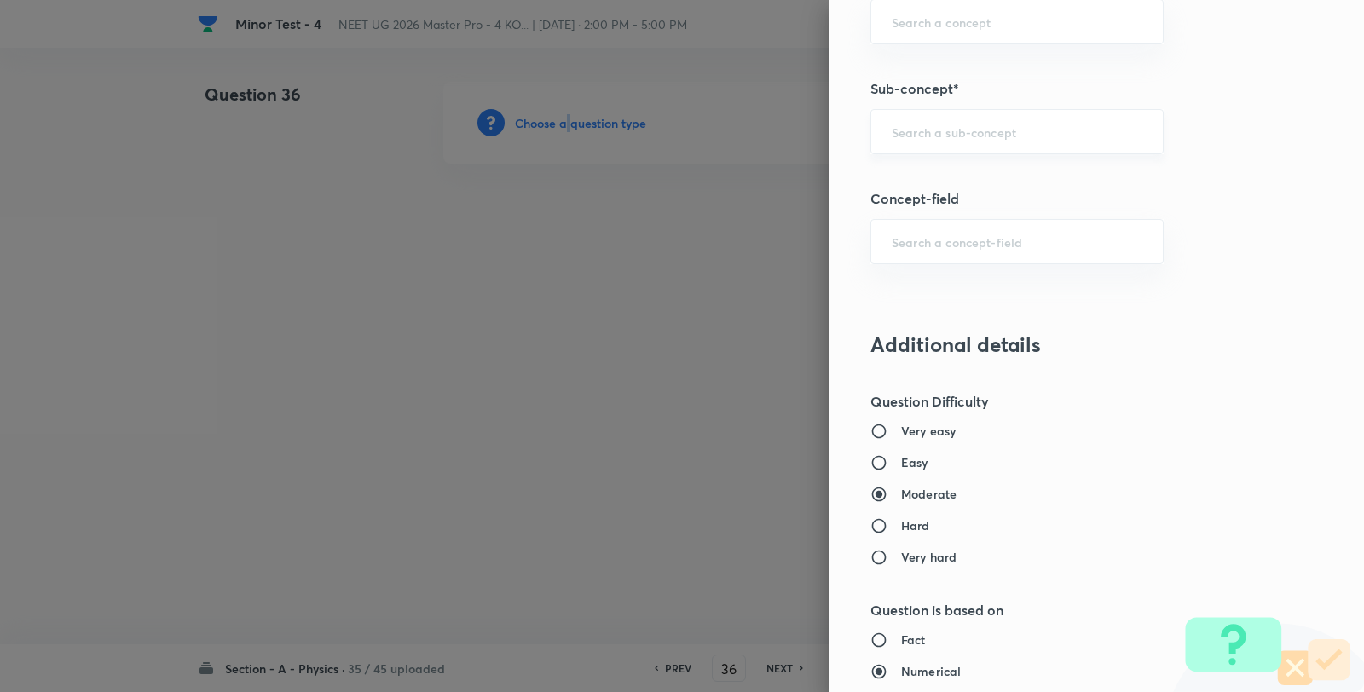
click at [944, 123] on div "​" at bounding box center [1016, 131] width 293 height 45
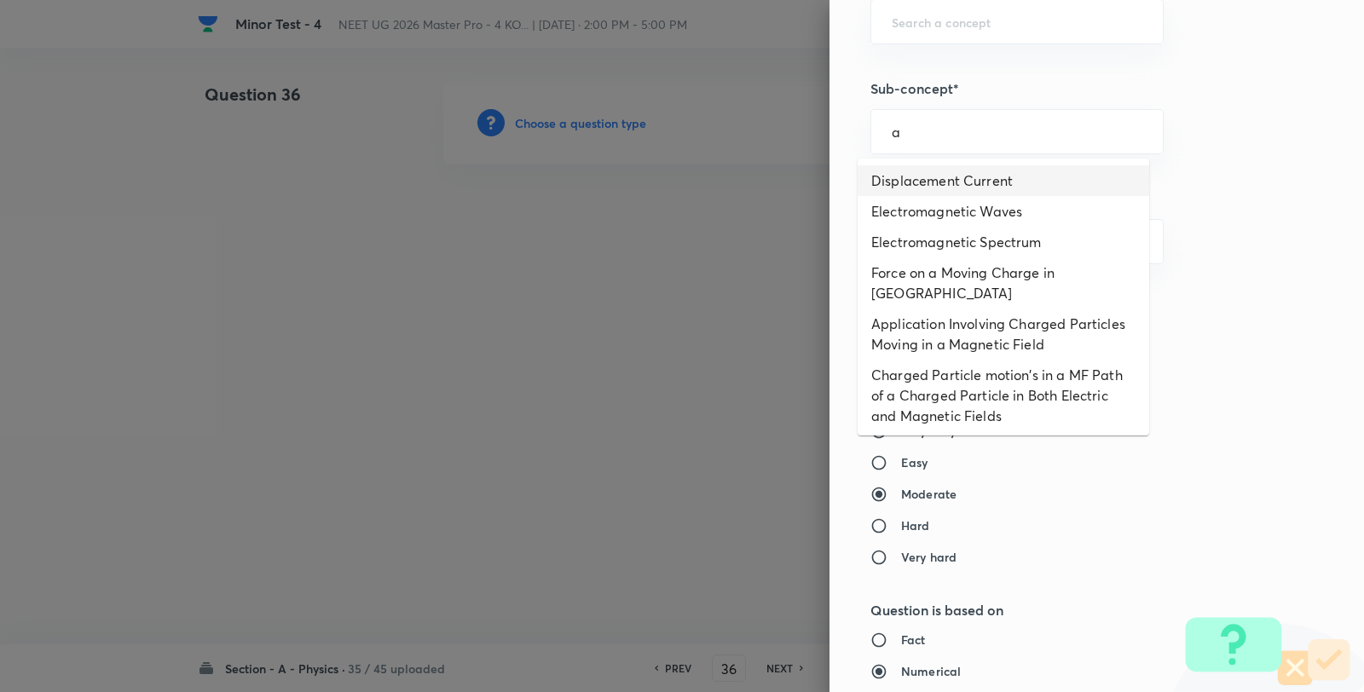
click at [938, 183] on li "Displacement Current" at bounding box center [1002, 180] width 291 height 31
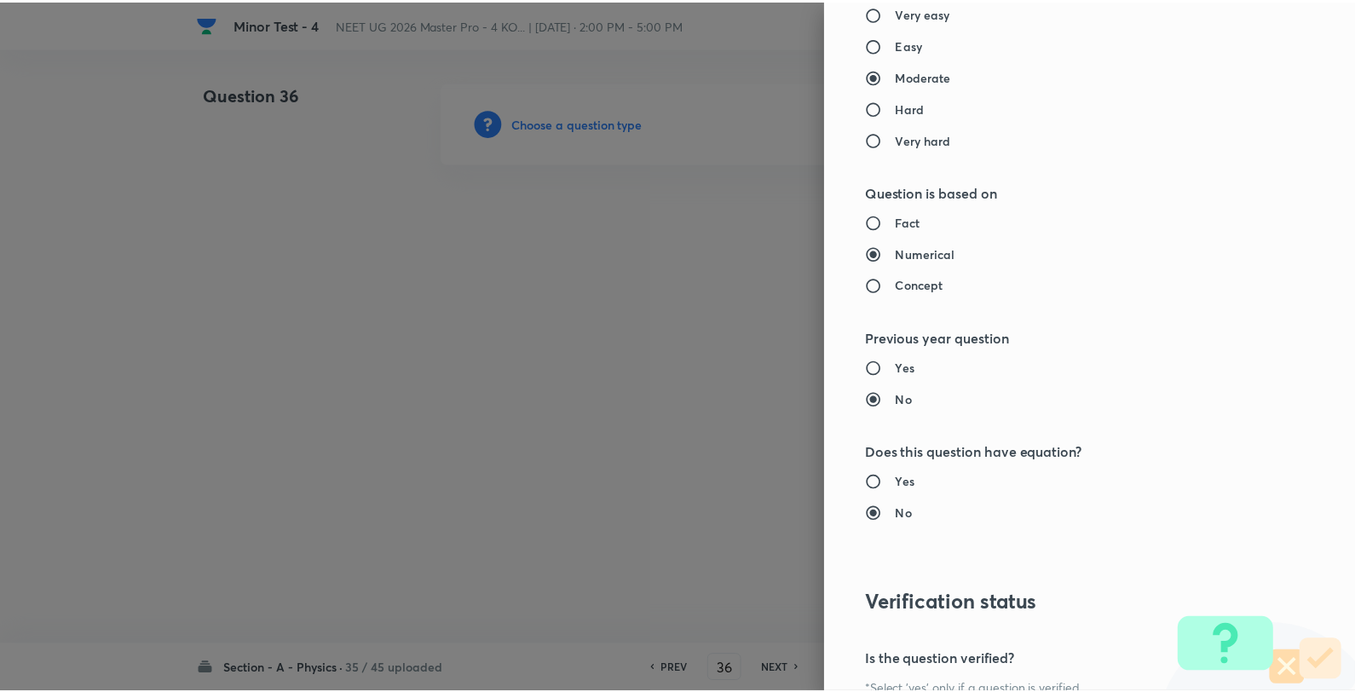
scroll to position [1746, 0]
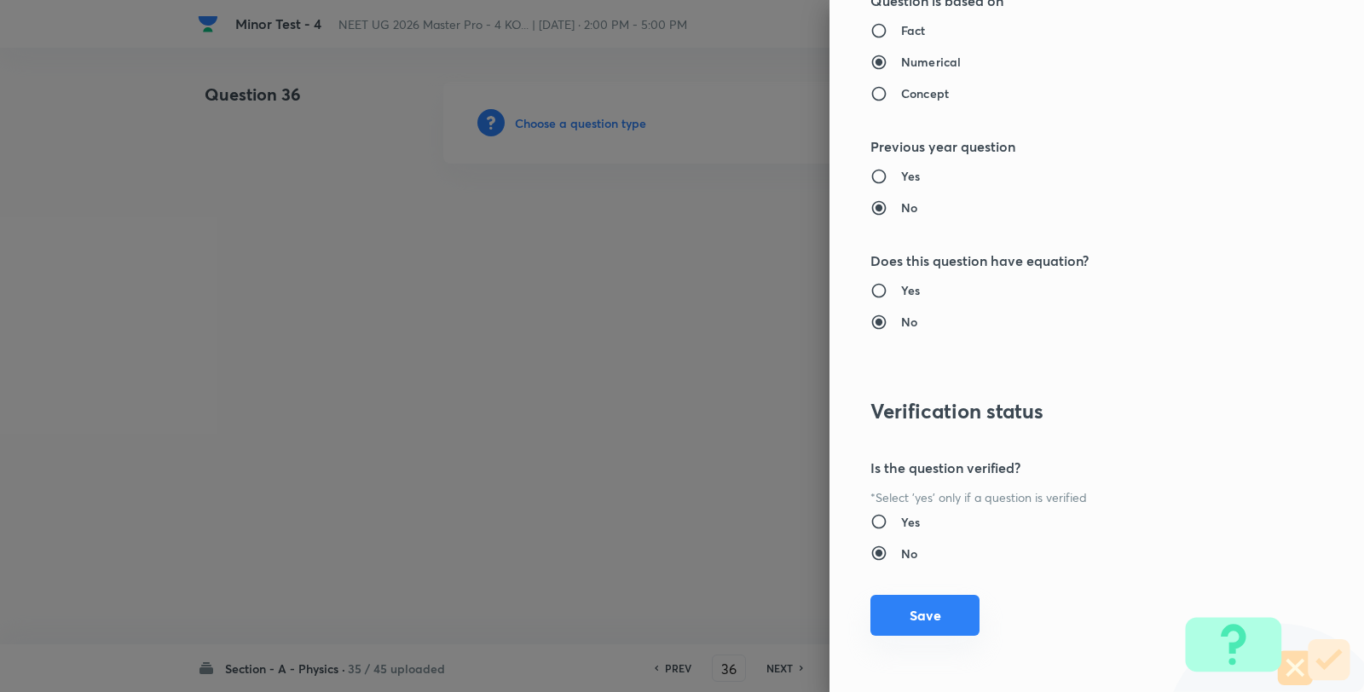
click at [906, 627] on button "Save" at bounding box center [924, 615] width 109 height 41
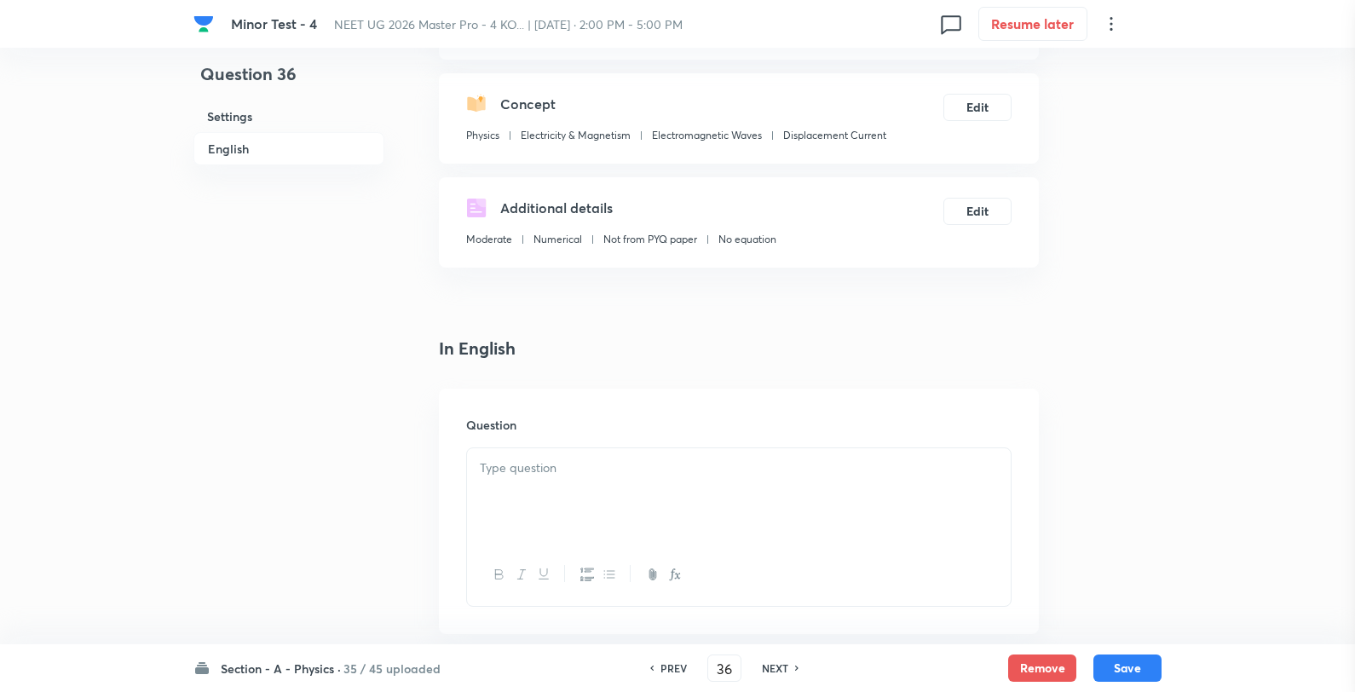
scroll to position [284, 0]
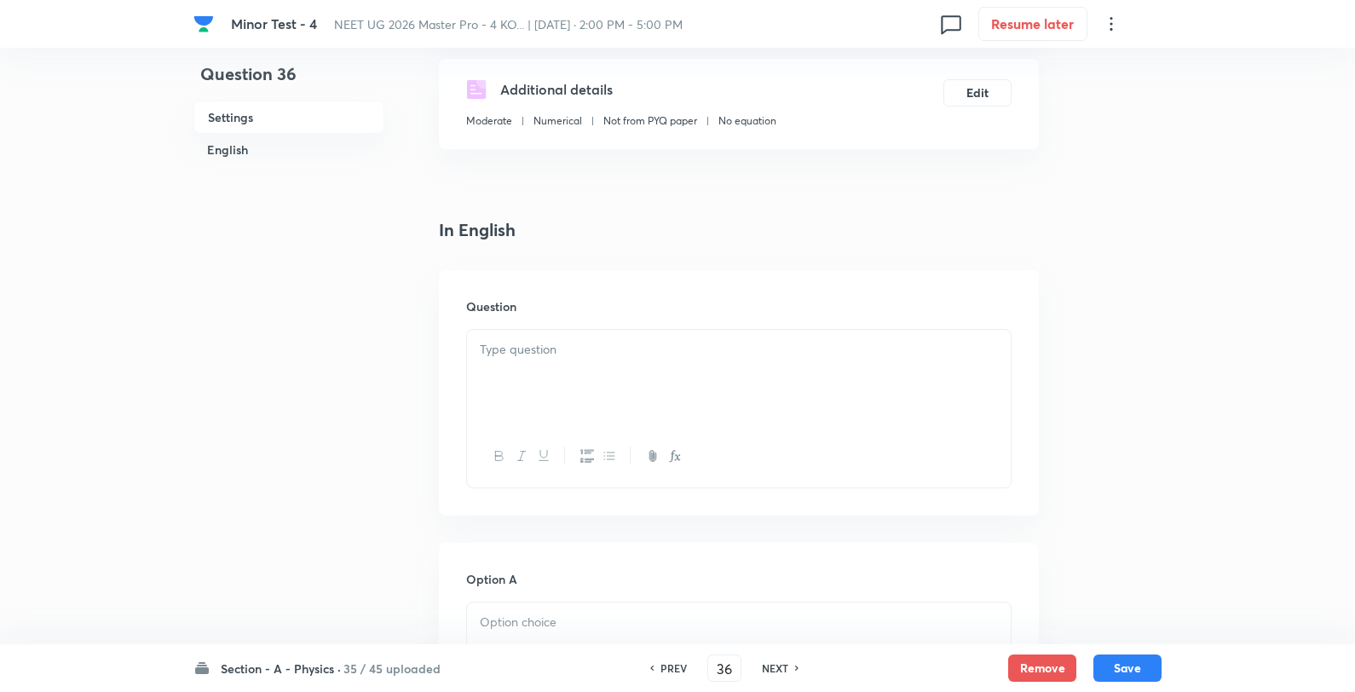
click at [632, 329] on div at bounding box center [738, 408] width 545 height 159
click at [631, 351] on p at bounding box center [739, 350] width 518 height 20
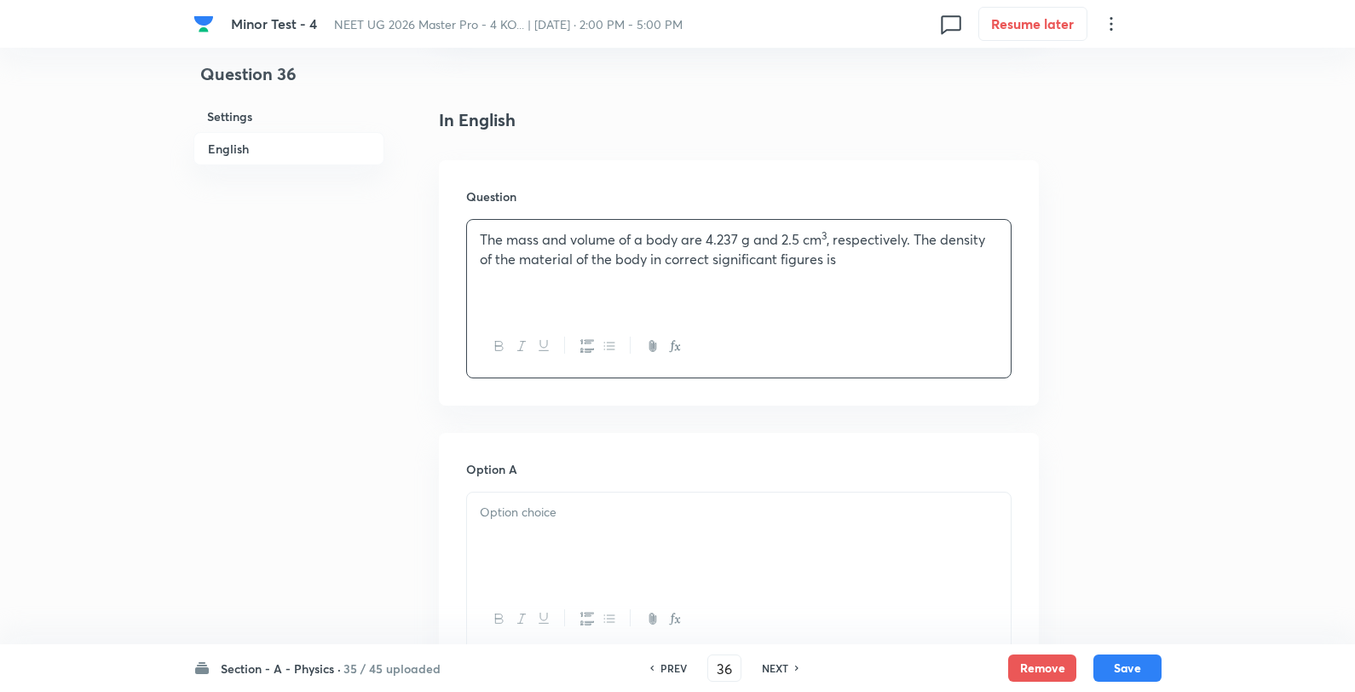
scroll to position [662, 0]
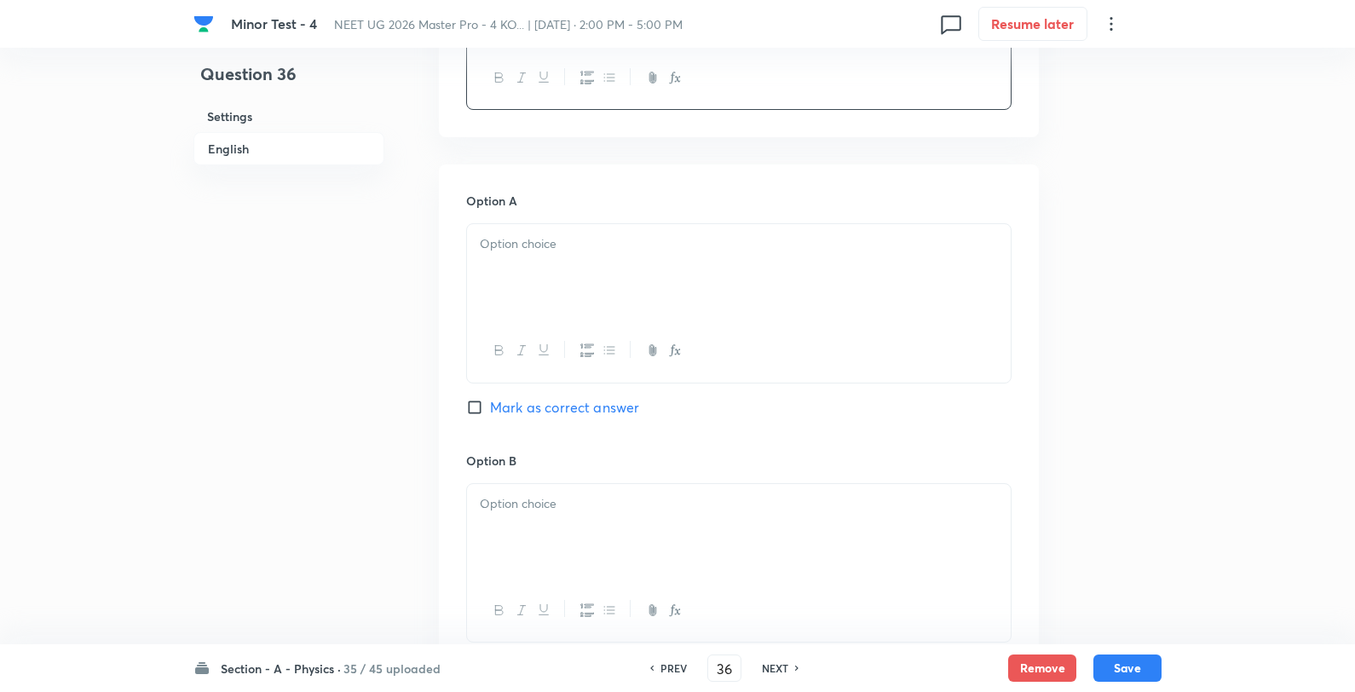
click at [569, 262] on div at bounding box center [739, 271] width 544 height 95
click at [626, 233] on div "1.6948 g cm –3 1.69 g cm –3 1.7 g cm –3 1.695 g cm –3" at bounding box center [739, 273] width 544 height 98
click at [555, 552] on div at bounding box center [739, 531] width 544 height 95
click at [654, 489] on div "1.69 g cm –3 1.7 g cm –3 1.695 g cm –3" at bounding box center [739, 531] width 544 height 95
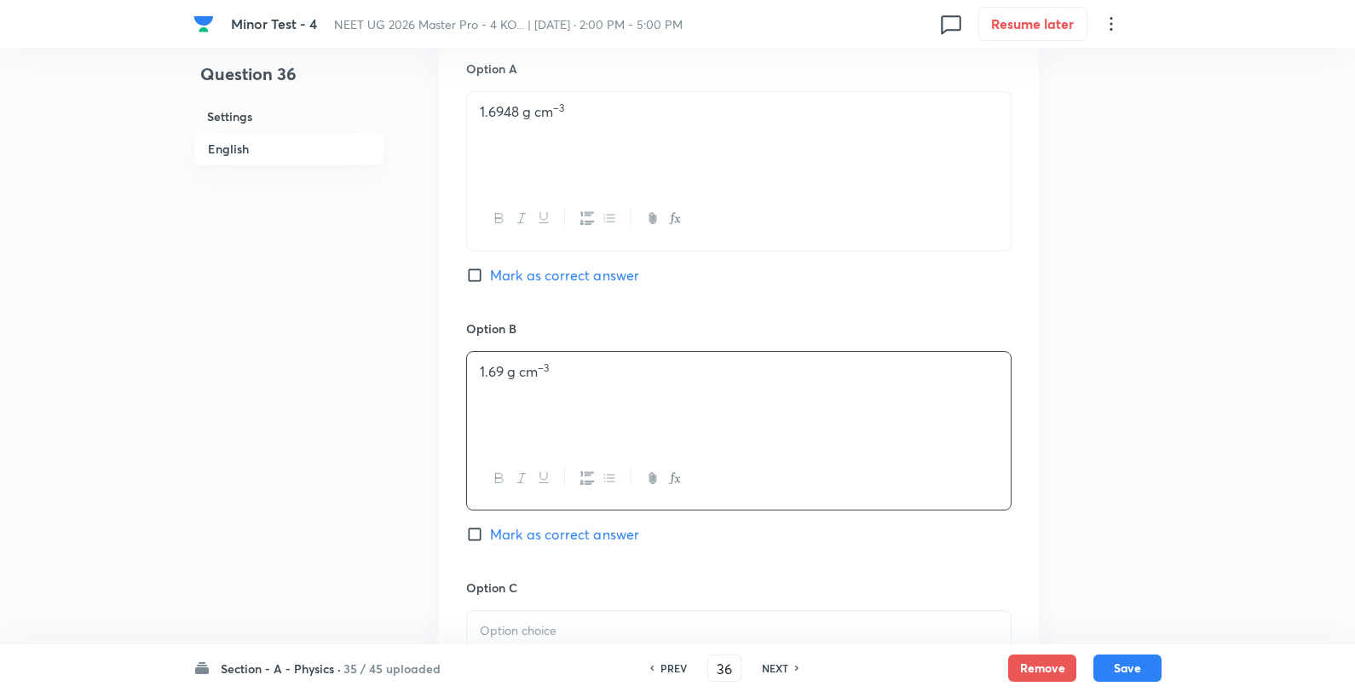
scroll to position [1042, 0]
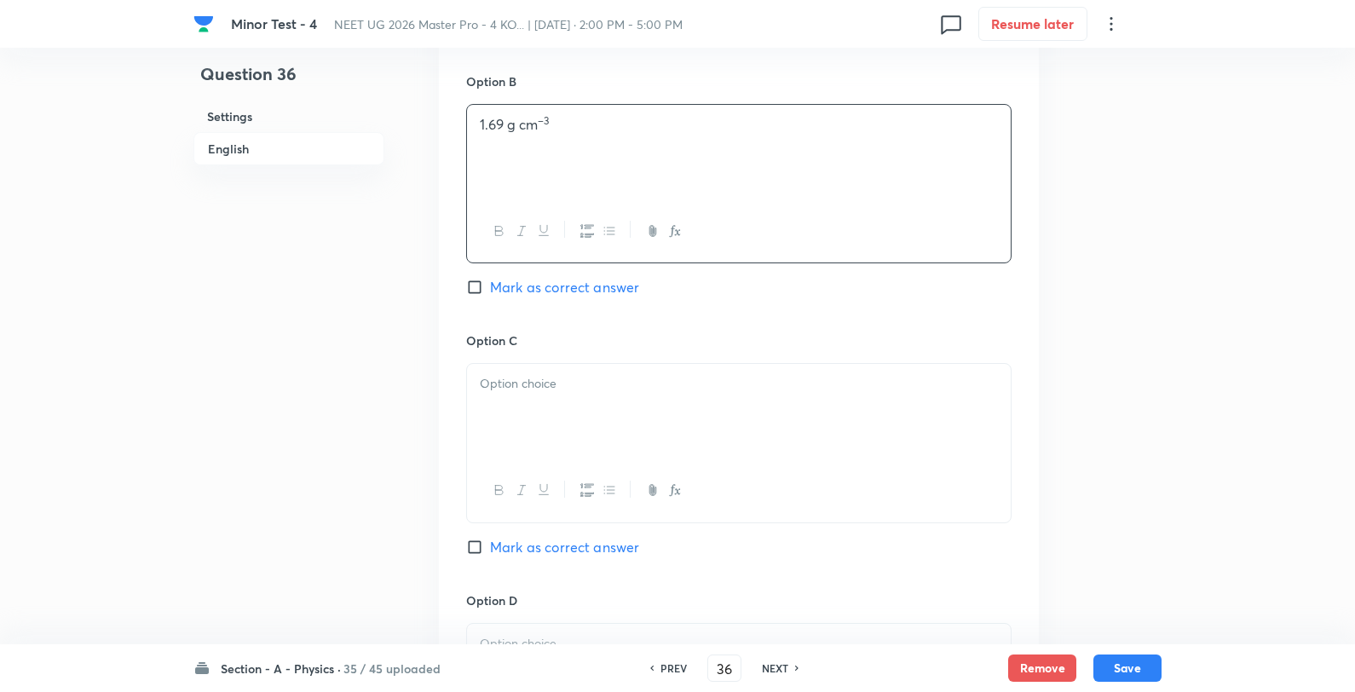
drag, startPoint x: 594, startPoint y: 329, endPoint x: 551, endPoint y: 421, distance: 101.8
click at [571, 367] on div "Option A 1.6948 g cm –3 Mark as correct answer Option B 1.69 g cm –3 Mark as co…" at bounding box center [739, 314] width 600 height 1059
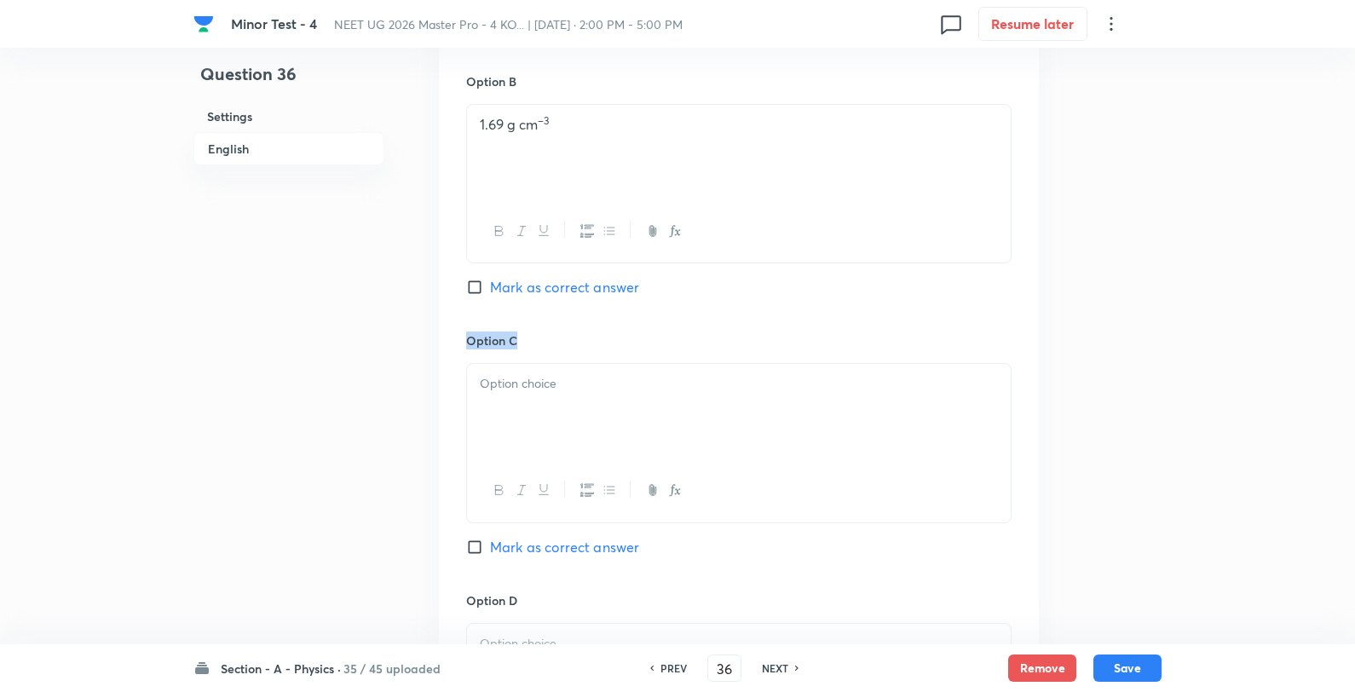
click at [551, 421] on div at bounding box center [739, 411] width 544 height 95
click at [620, 381] on p "1.7 g cm –3" at bounding box center [739, 384] width 518 height 20
drag, startPoint x: 556, startPoint y: 618, endPoint x: 555, endPoint y: 632, distance: 13.7
click at [557, 622] on div "Option D Mark as correct answer" at bounding box center [738, 704] width 545 height 225
click at [555, 632] on div at bounding box center [739, 671] width 544 height 95
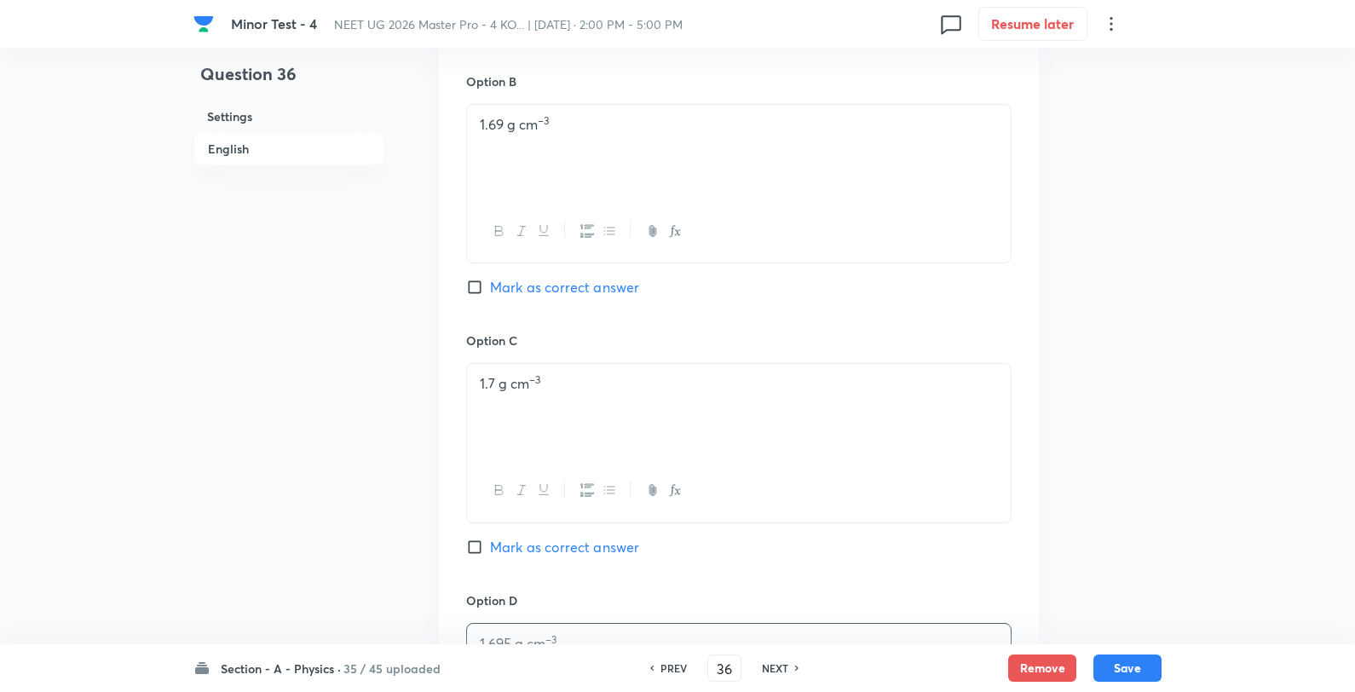
click at [586, 539] on span "Mark as correct answer" at bounding box center [564, 547] width 149 height 20
click at [490, 539] on input "Mark as correct answer" at bounding box center [478, 547] width 24 height 17
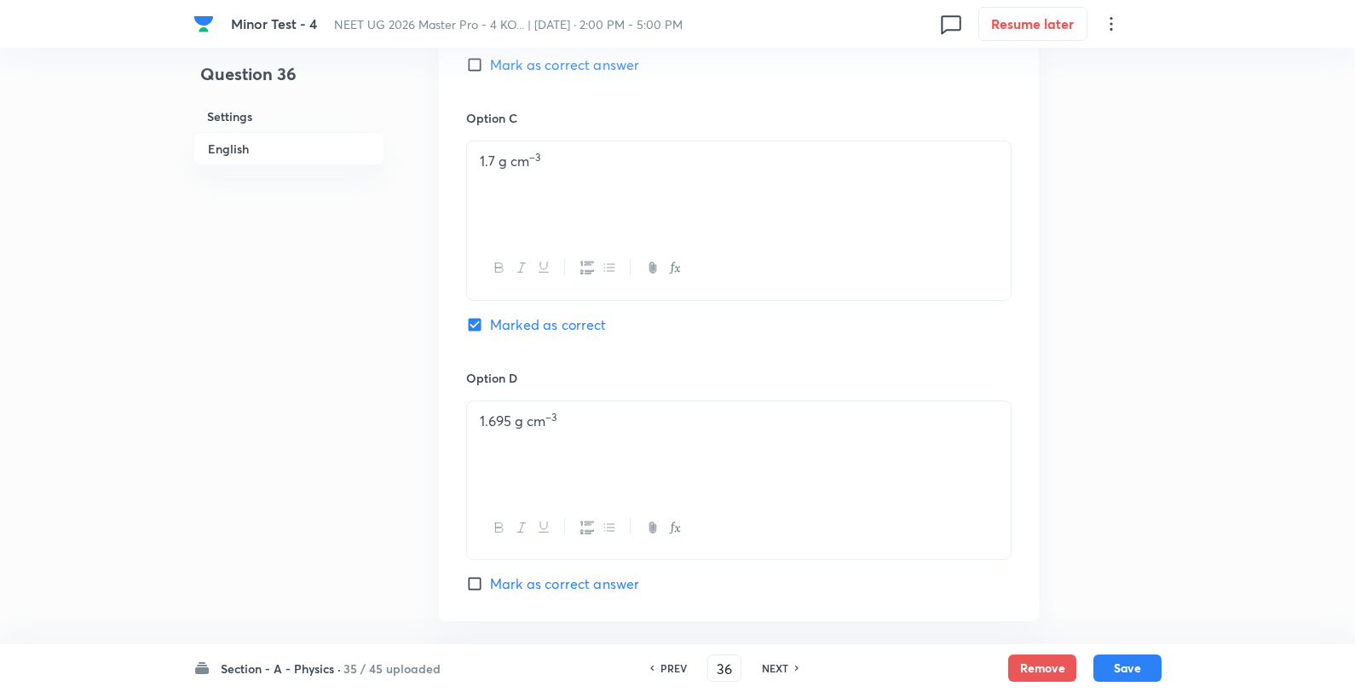
scroll to position [1420, 0]
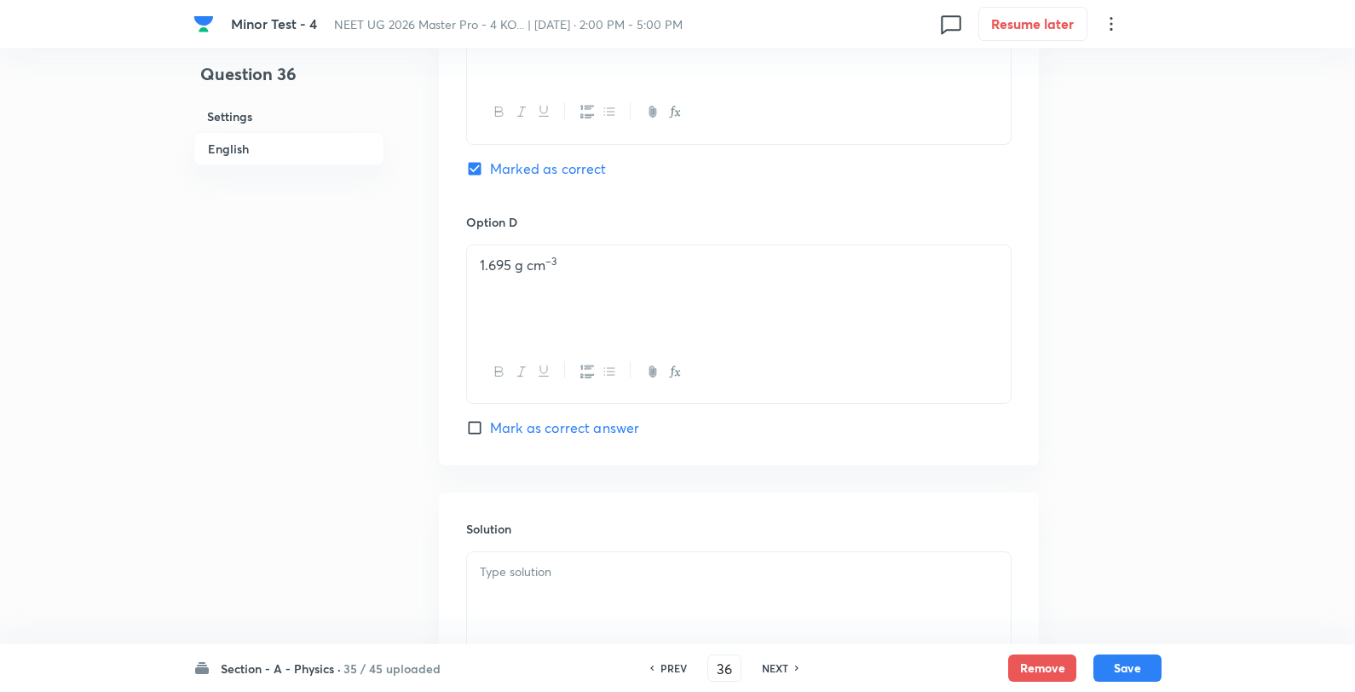
drag, startPoint x: 610, startPoint y: 540, endPoint x: 614, endPoint y: 558, distance: 18.2
click at [610, 543] on div "Solution" at bounding box center [739, 615] width 600 height 245
click at [623, 582] on p at bounding box center [739, 573] width 518 height 20
click at [1162, 670] on div "Section - A - Physics · 35 / 45 uploaded PREV 36 ​ NEXT Remove Save" at bounding box center [677, 668] width 1355 height 48
click at [1155, 675] on button "Save" at bounding box center [1128, 666] width 68 height 27
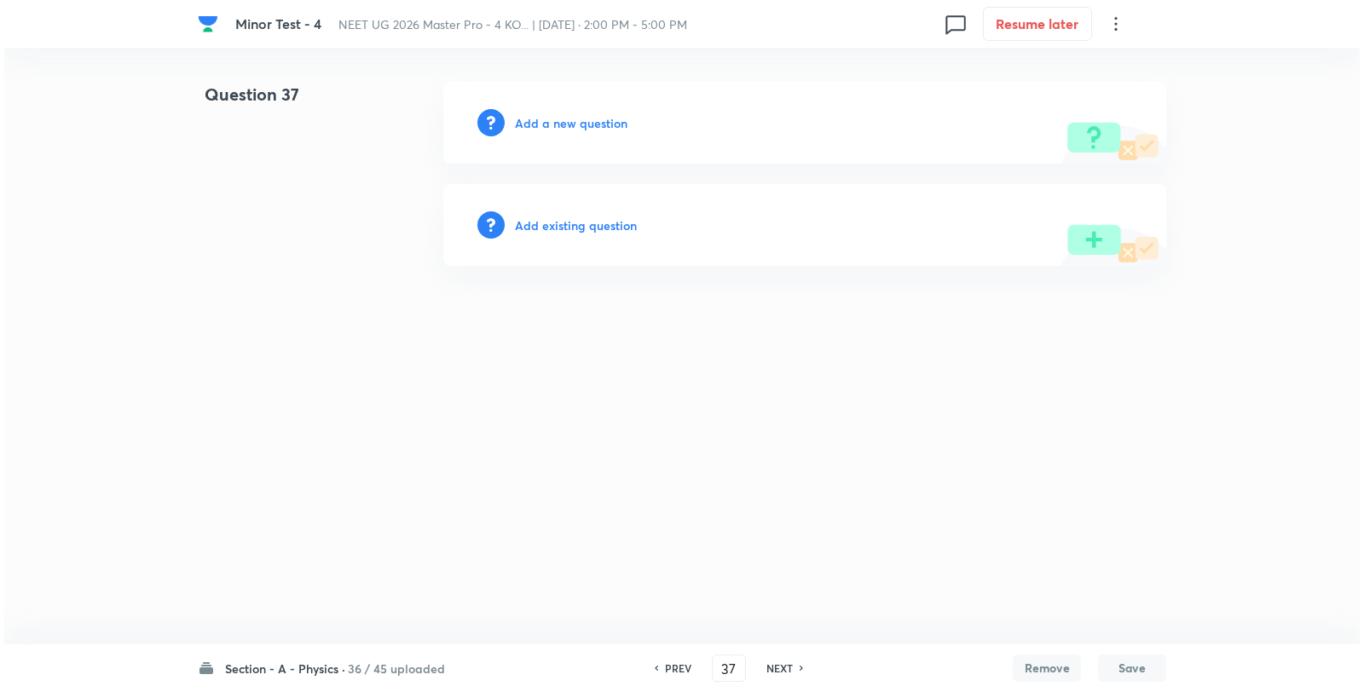
scroll to position [0, 0]
click at [597, 118] on h6 "Add a new question" at bounding box center [571, 123] width 113 height 18
click at [597, 118] on h6 "Choose a question type" at bounding box center [580, 123] width 131 height 18
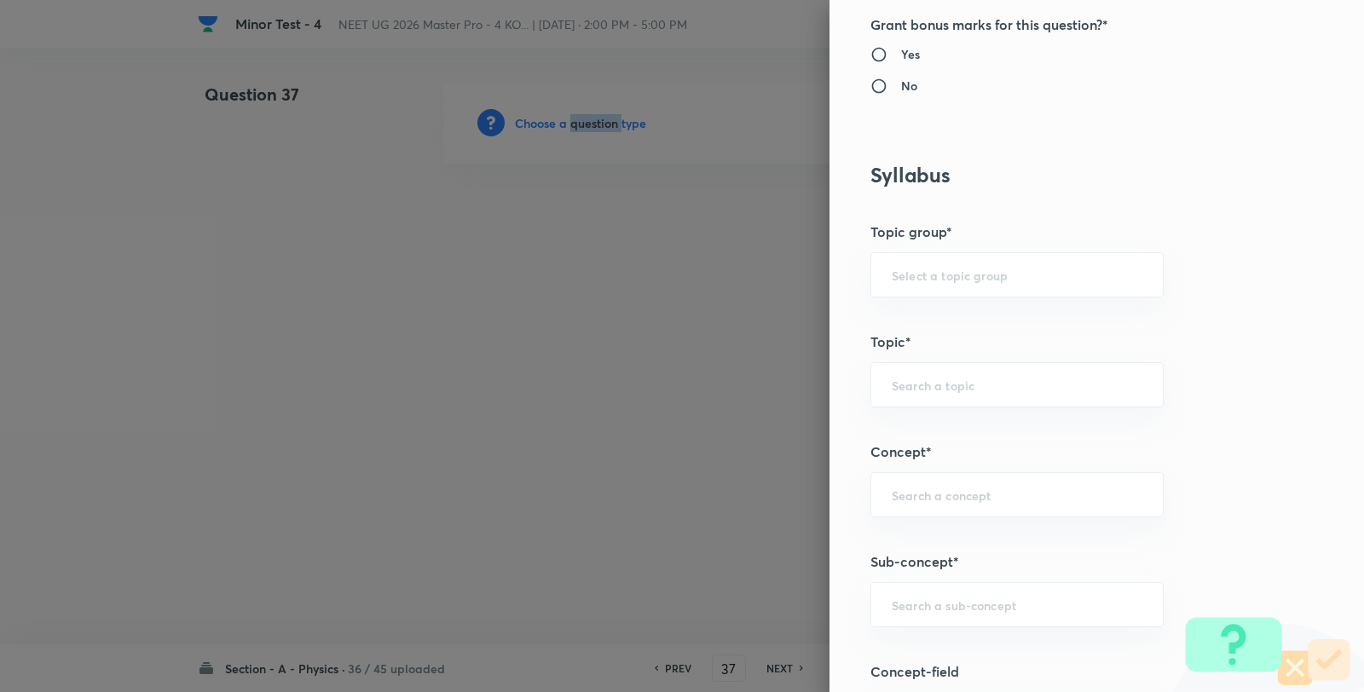
scroll to position [852, 0]
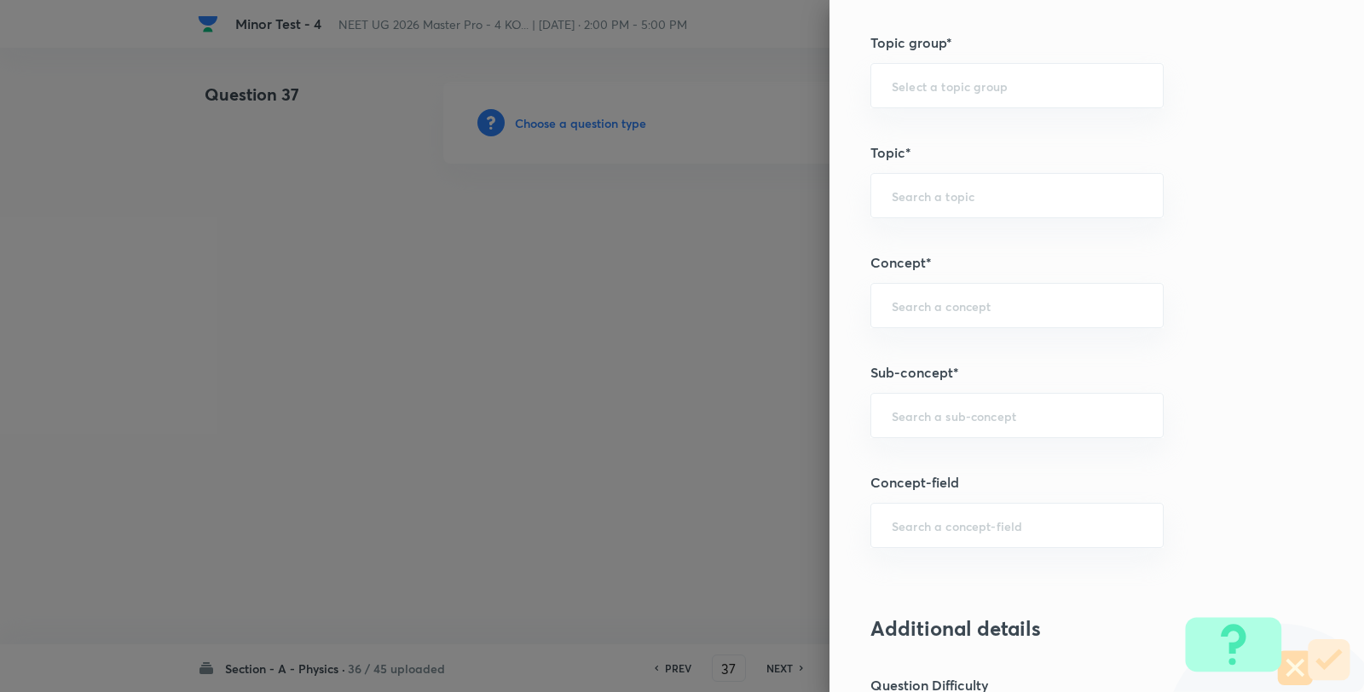
click at [930, 460] on div "Question settings Question type* Single choice correct Number of options* 2 3 4…" at bounding box center [1096, 346] width 534 height 692
click at [946, 440] on div "Question settings Question type* Single choice correct Number of options* 2 3 4…" at bounding box center [1096, 346] width 534 height 692
click at [912, 418] on input "text" at bounding box center [1017, 415] width 251 height 16
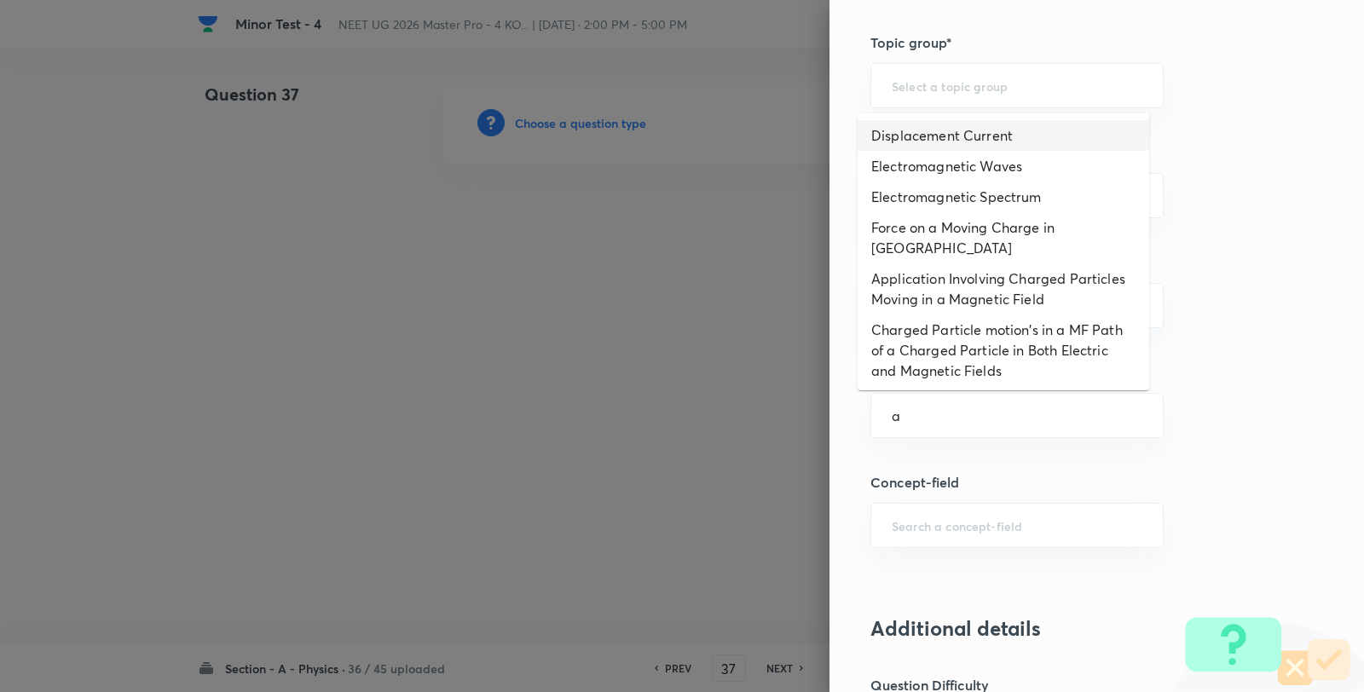
click at [948, 129] on li "Displacement Current" at bounding box center [1002, 135] width 291 height 31
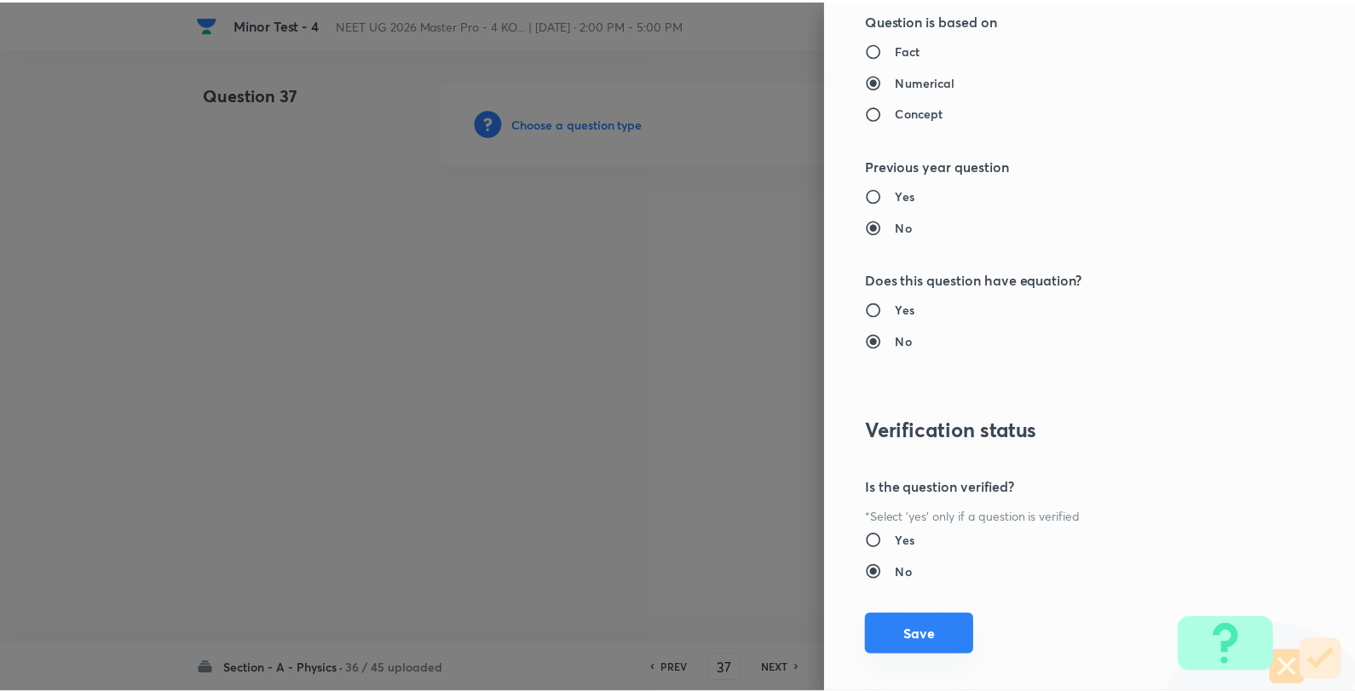
scroll to position [1746, 0]
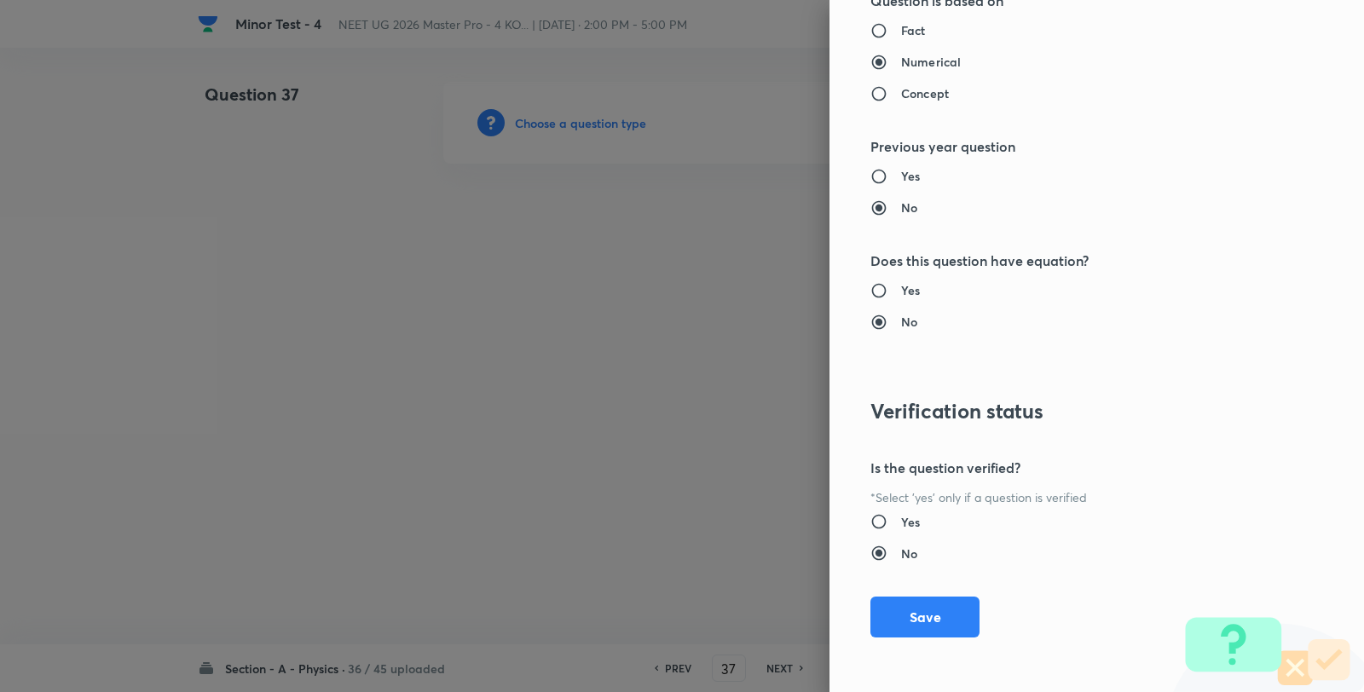
click at [913, 637] on div "Question settings Question type* Single choice correct Number of options* 2 3 4…" at bounding box center [1096, 346] width 534 height 692
click at [913, 615] on button "Save" at bounding box center [924, 615] width 109 height 41
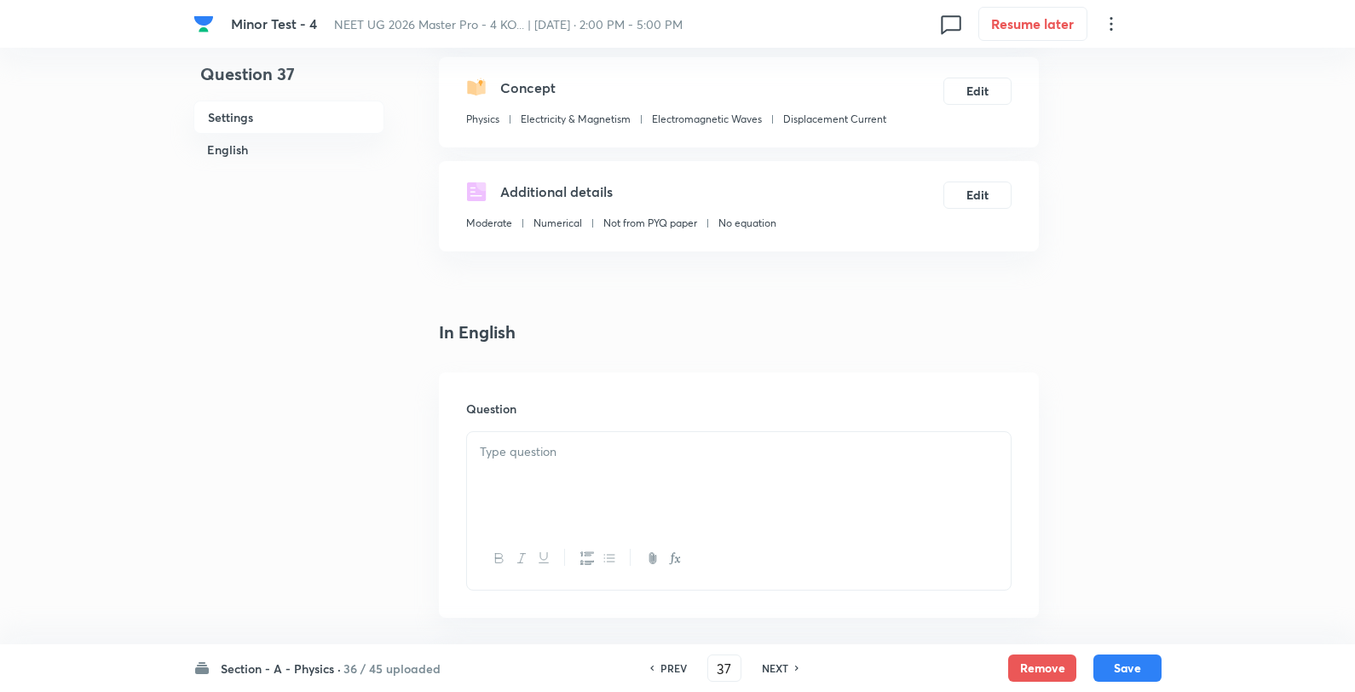
scroll to position [284, 0]
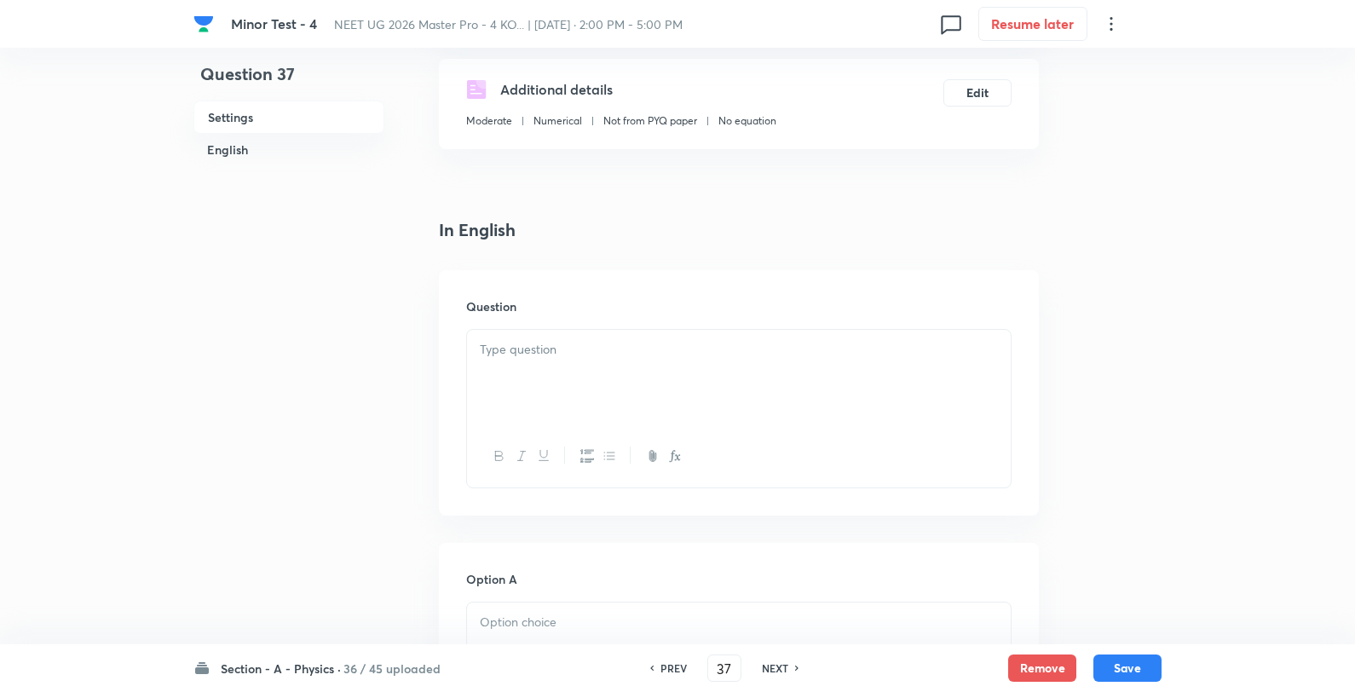
click at [546, 367] on div at bounding box center [739, 377] width 544 height 95
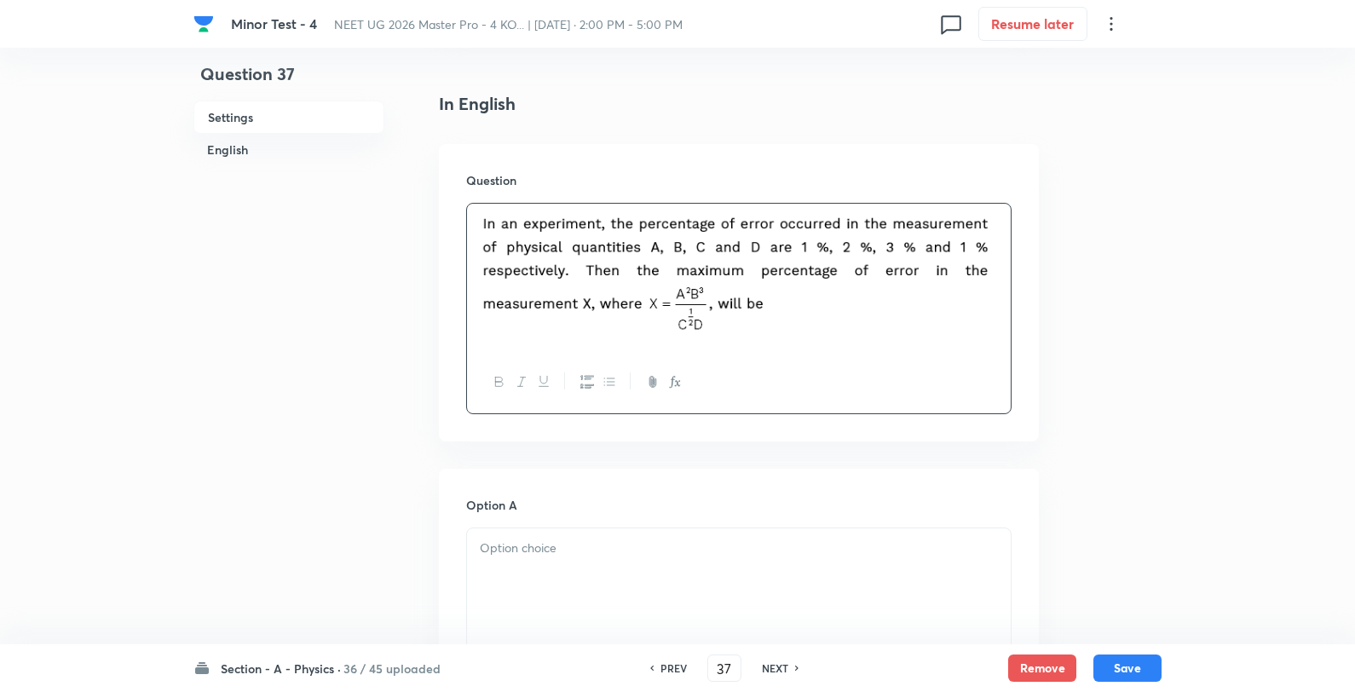
scroll to position [662, 0]
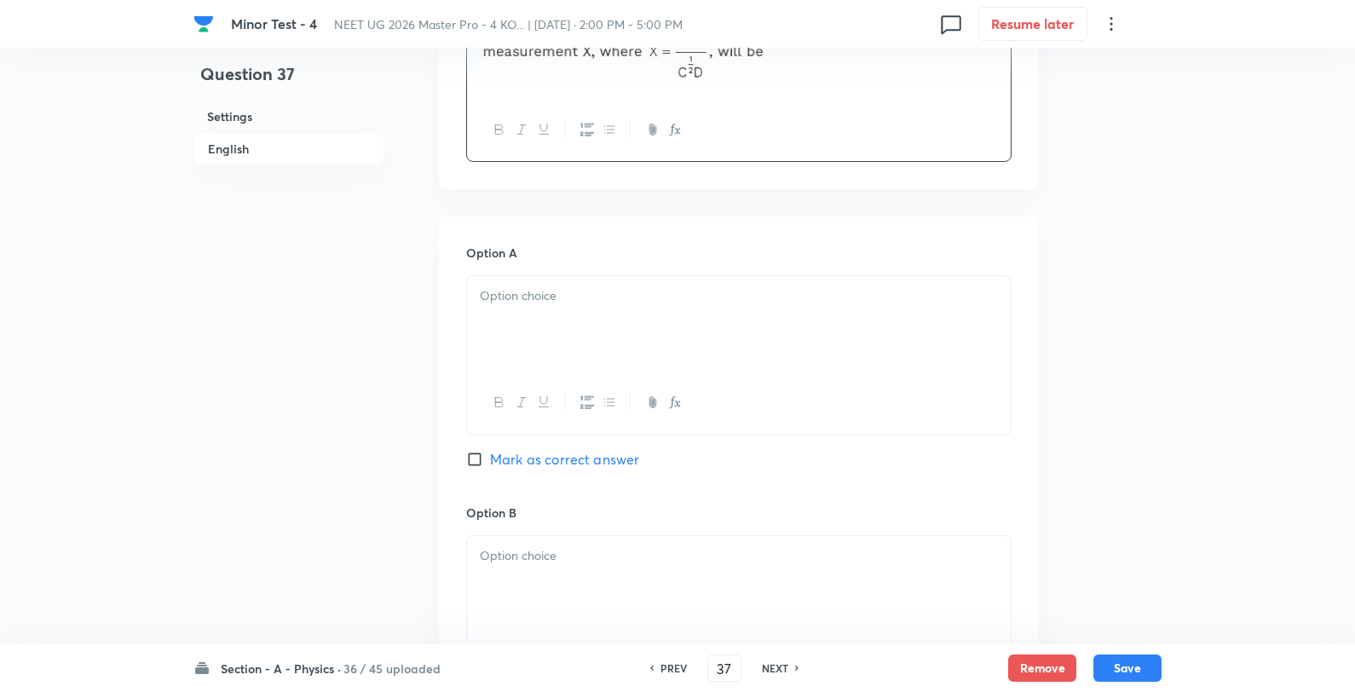
click at [541, 326] on div at bounding box center [739, 323] width 544 height 95
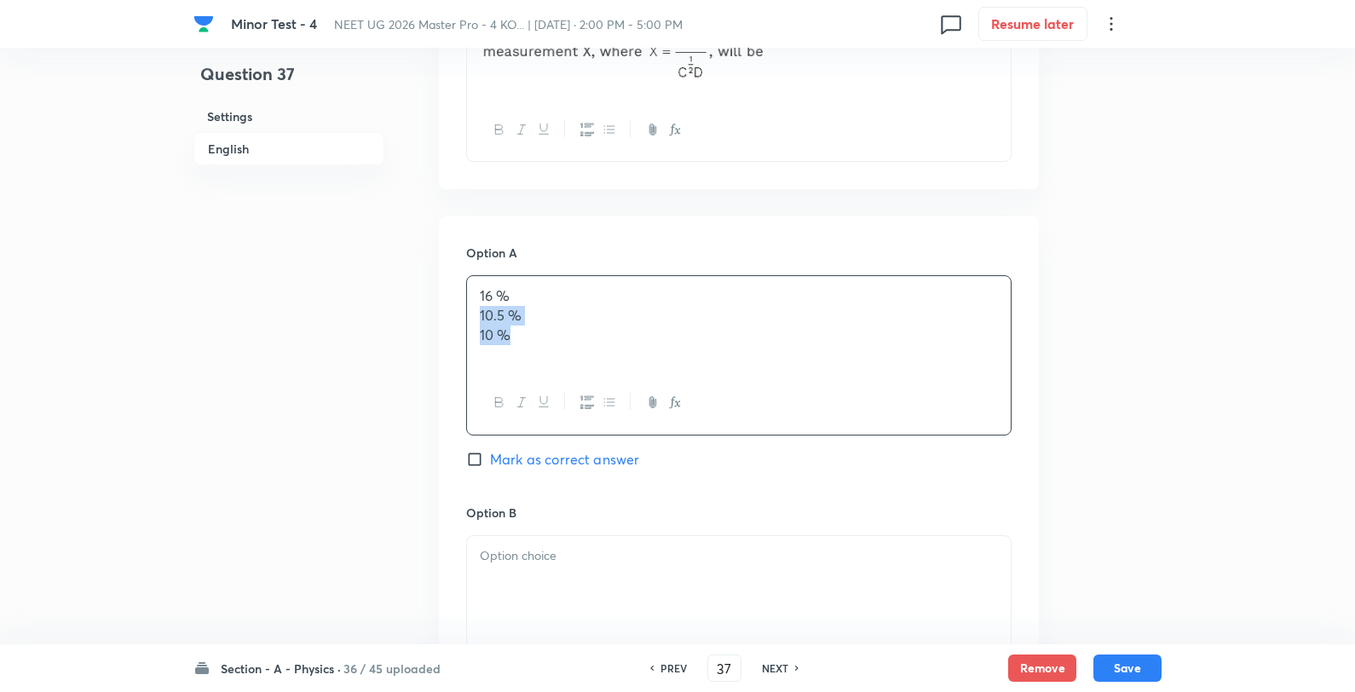
click at [583, 295] on p "16 %" at bounding box center [739, 296] width 518 height 20
click at [551, 638] on div at bounding box center [739, 663] width 544 height 62
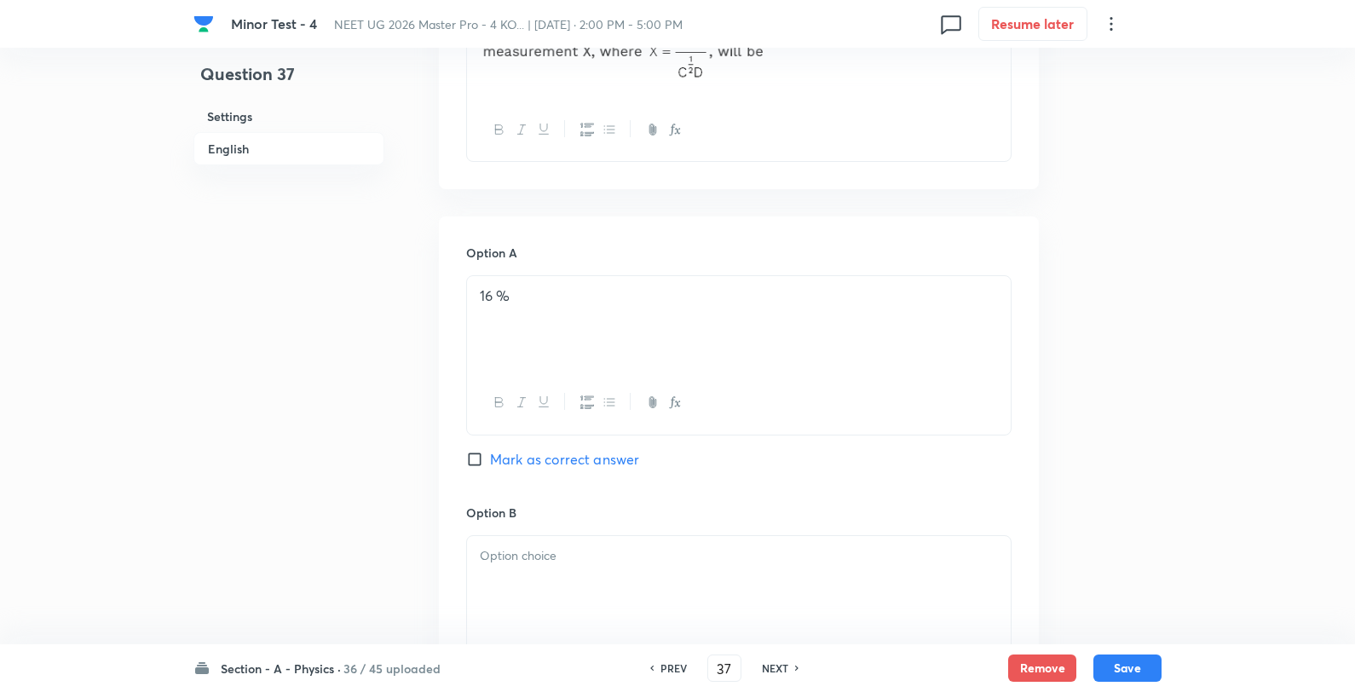
click at [598, 591] on div at bounding box center [739, 583] width 544 height 95
click at [624, 558] on p "10.5 %" at bounding box center [739, 556] width 518 height 20
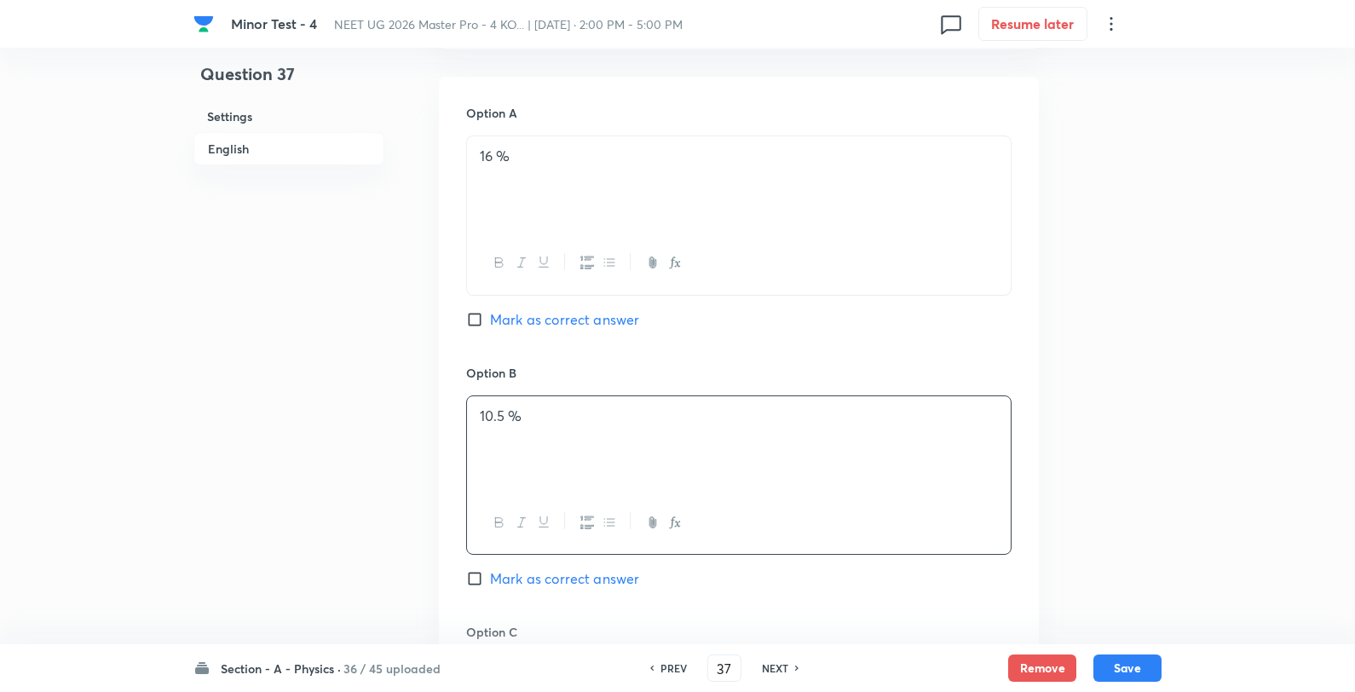
scroll to position [947, 0]
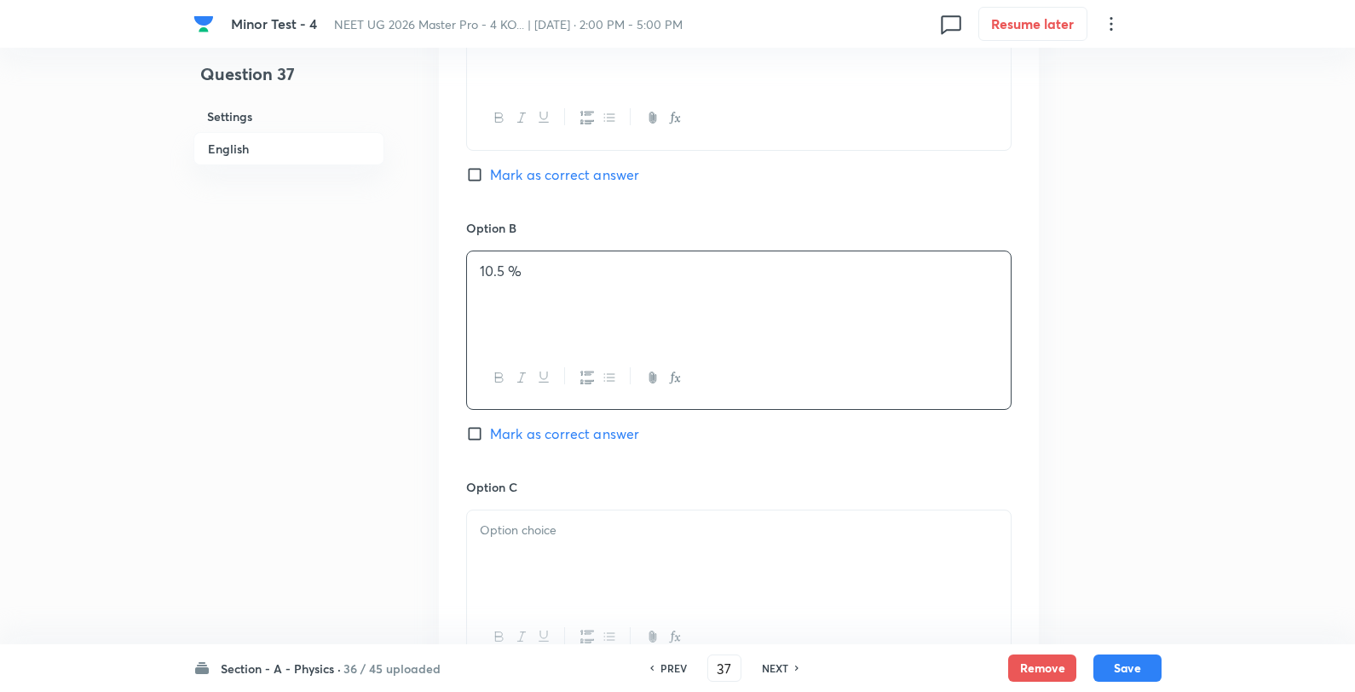
drag, startPoint x: 626, startPoint y: 471, endPoint x: 603, endPoint y: 516, distance: 49.9
click at [615, 492] on div "Option A 16 % Mark as correct answer Option B 10.5 % Mark as correct answer Opt…" at bounding box center [739, 461] width 600 height 1059
click at [601, 520] on div at bounding box center [739, 558] width 544 height 95
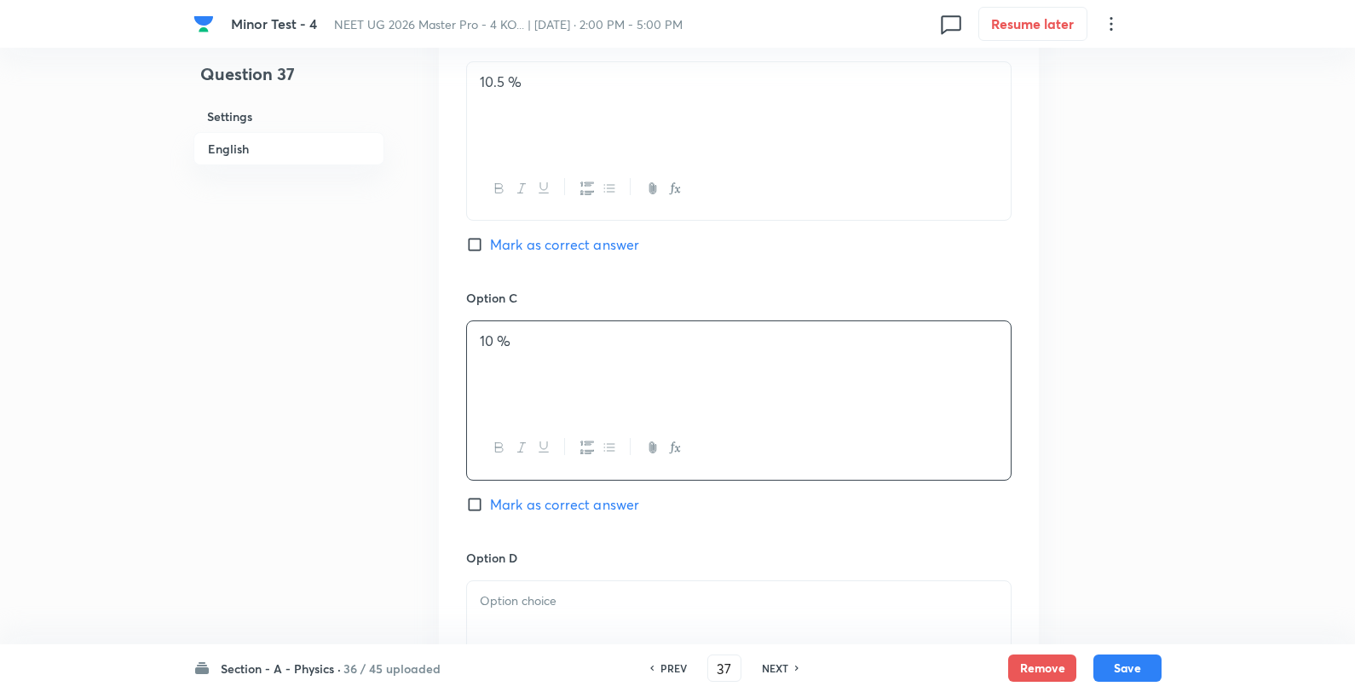
click at [568, 249] on span "Mark as correct answer" at bounding box center [564, 244] width 149 height 20
click at [490, 249] on input "Mark as correct answer" at bounding box center [478, 244] width 24 height 17
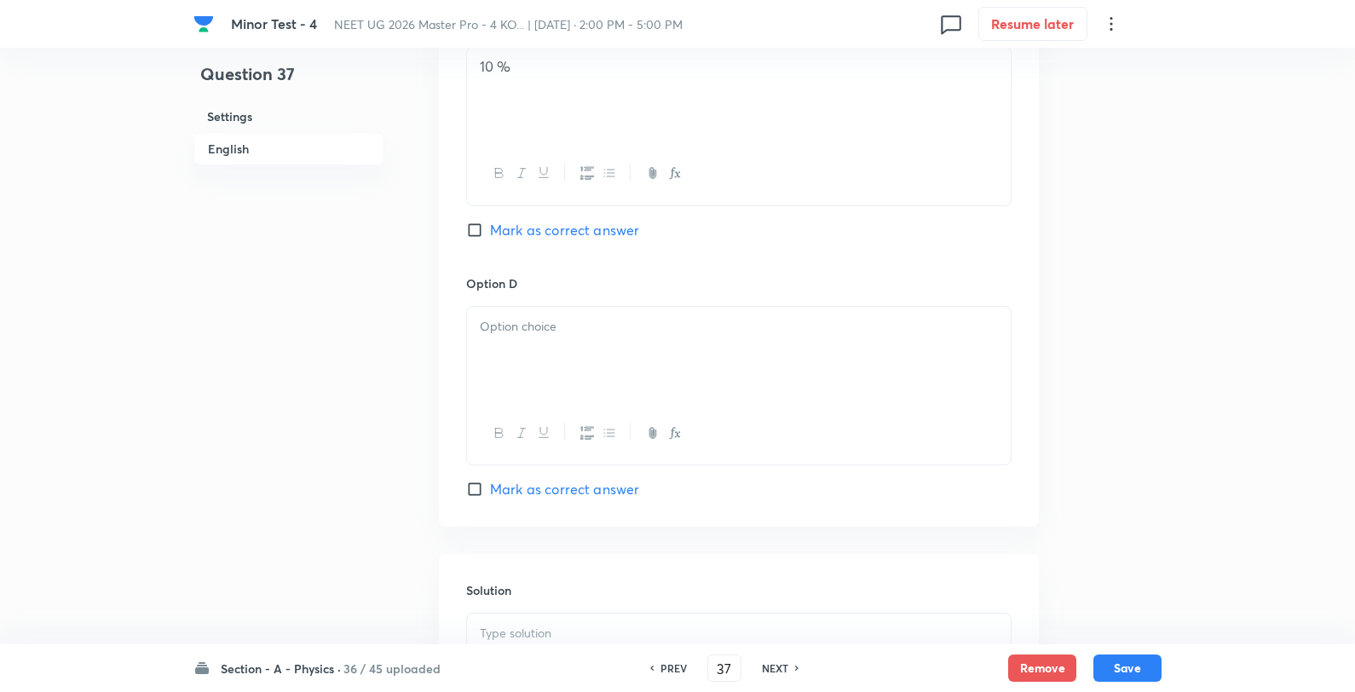
scroll to position [1420, 0]
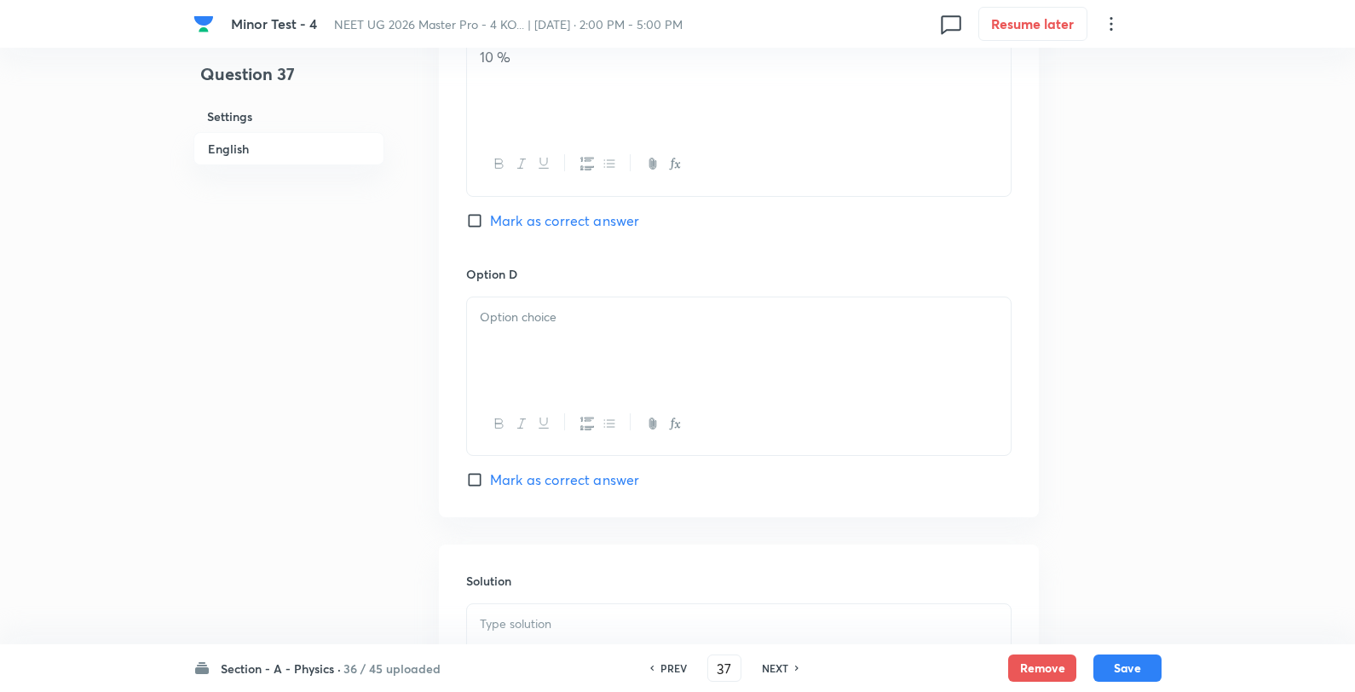
click at [593, 392] on div at bounding box center [739, 344] width 544 height 95
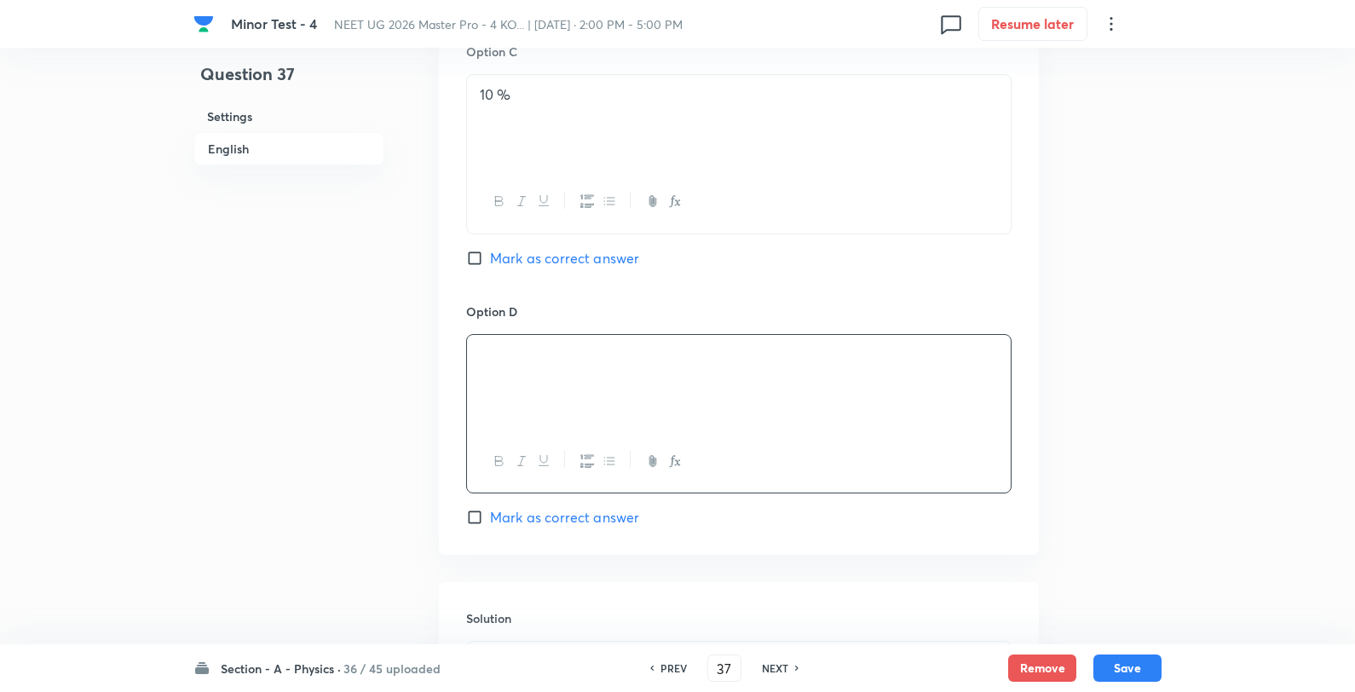
scroll to position [1515, 0]
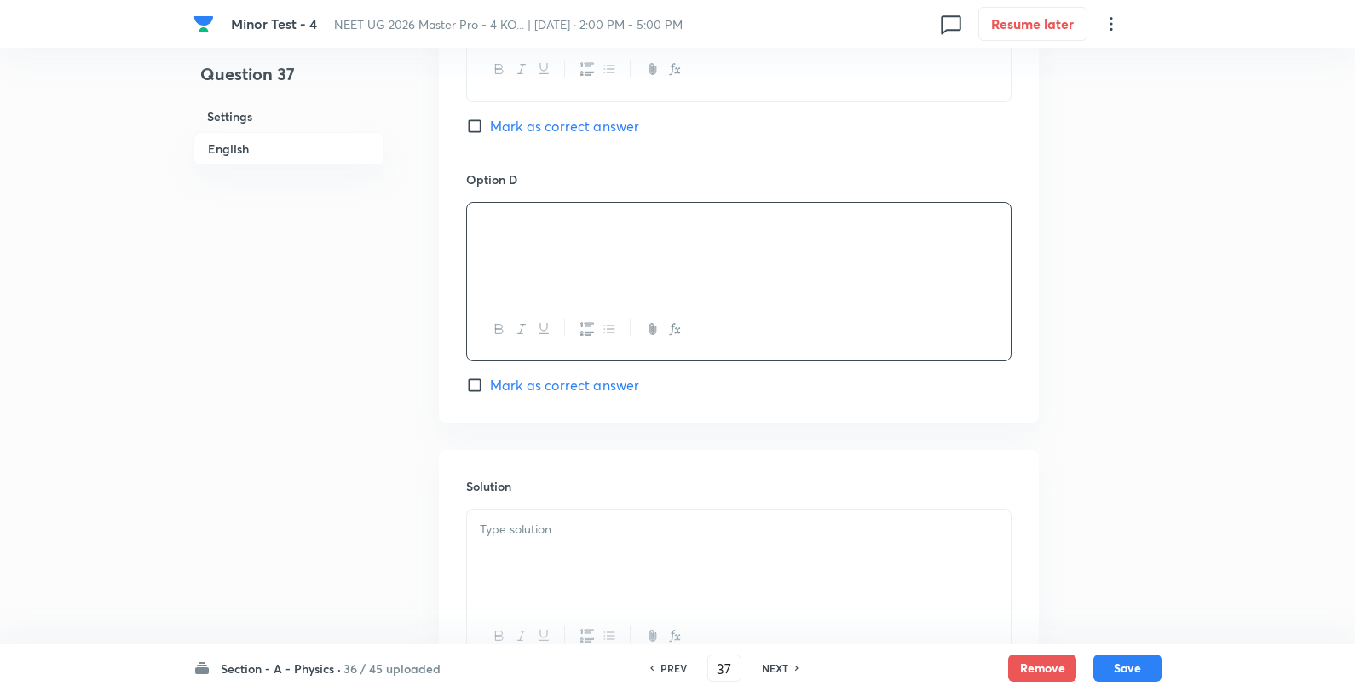
click at [592, 505] on div "Solution" at bounding box center [739, 572] width 600 height 245
click at [595, 529] on p at bounding box center [739, 530] width 518 height 20
click at [1115, 670] on button "Save" at bounding box center [1128, 666] width 68 height 27
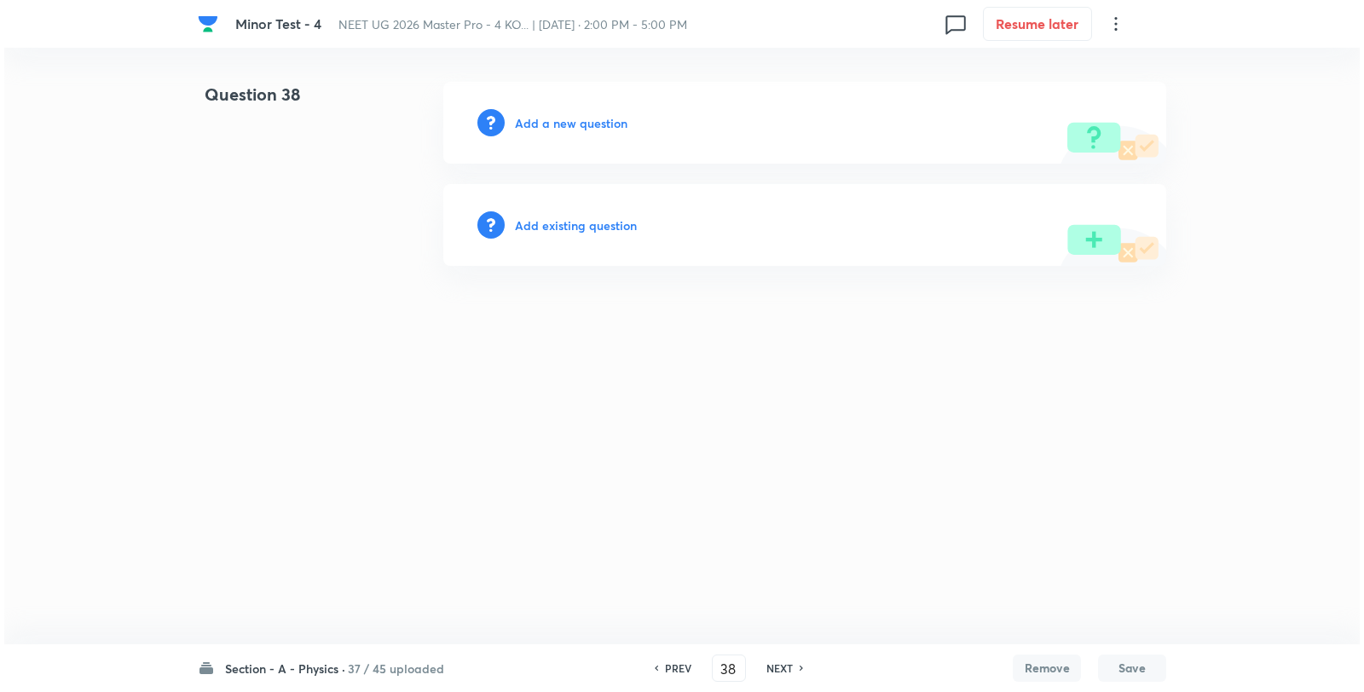
scroll to position [0, 0]
click at [601, 118] on h6 "Add a new question" at bounding box center [571, 123] width 113 height 18
click at [601, 118] on h6 "Choose a question type" at bounding box center [580, 123] width 131 height 18
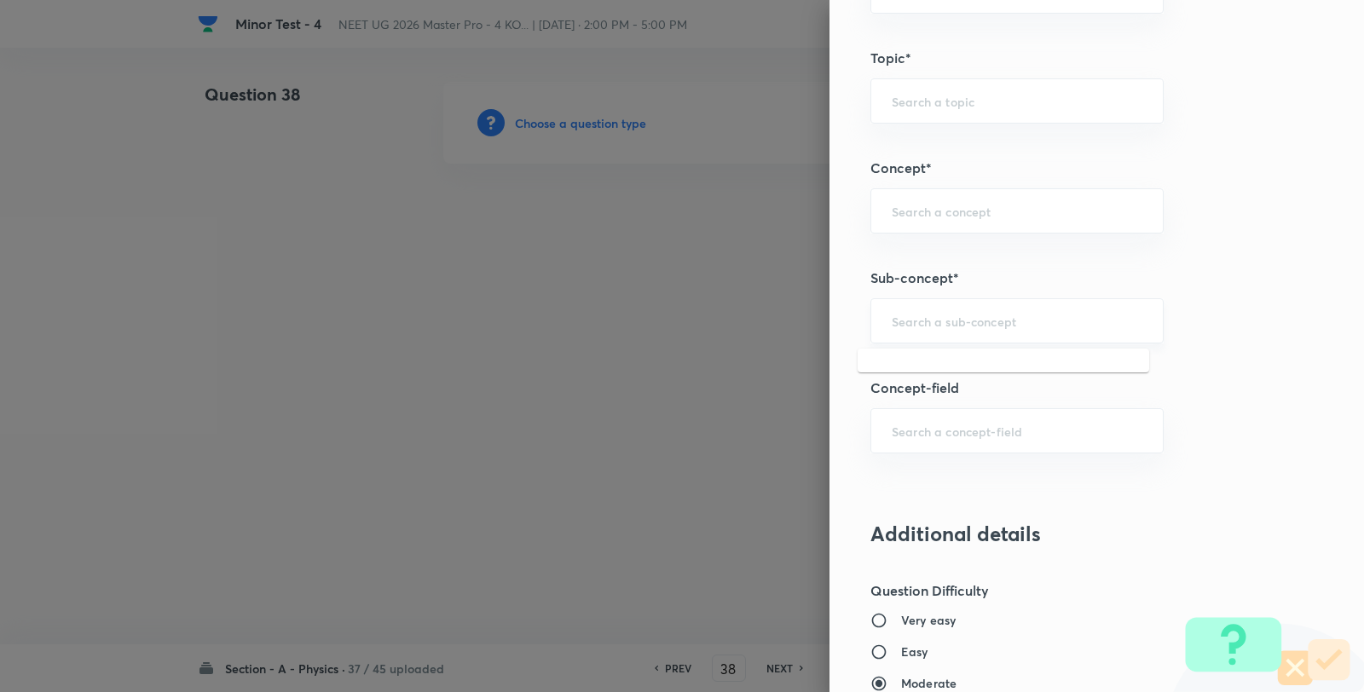
click at [1001, 322] on input "text" at bounding box center [1017, 321] width 251 height 16
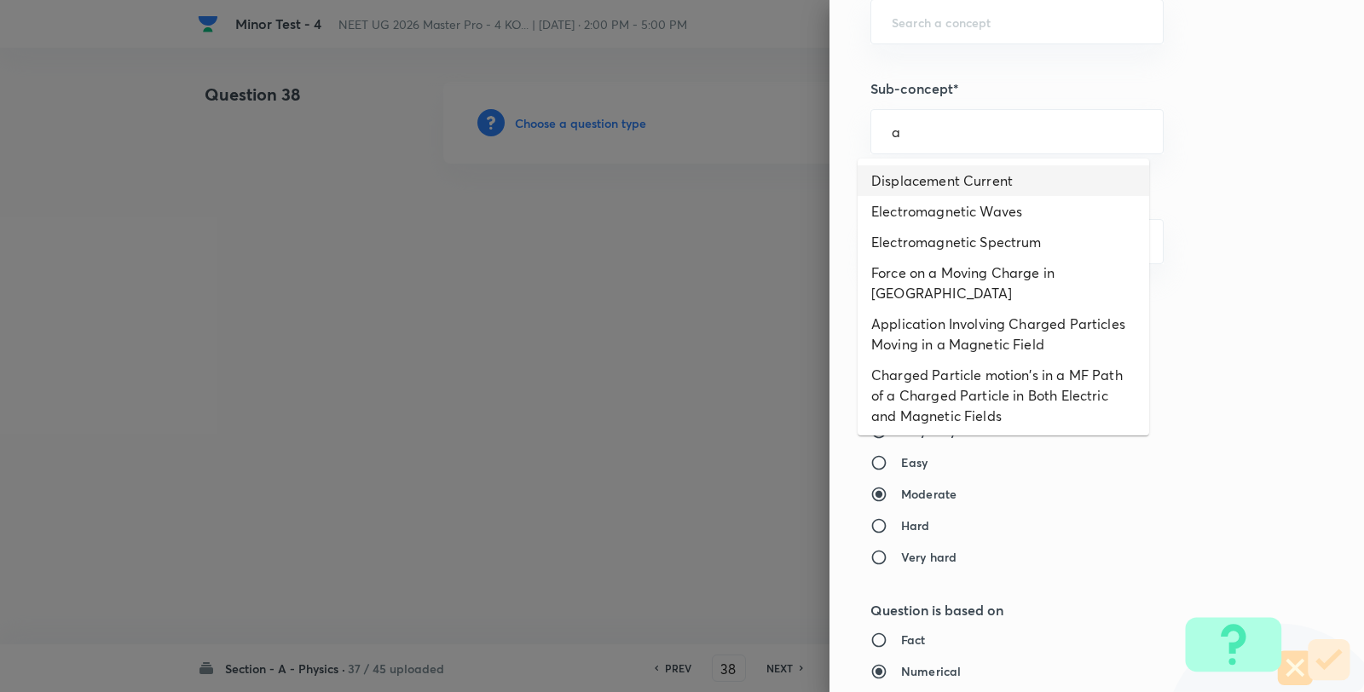
click at [961, 188] on li "Displacement Current" at bounding box center [1002, 180] width 291 height 31
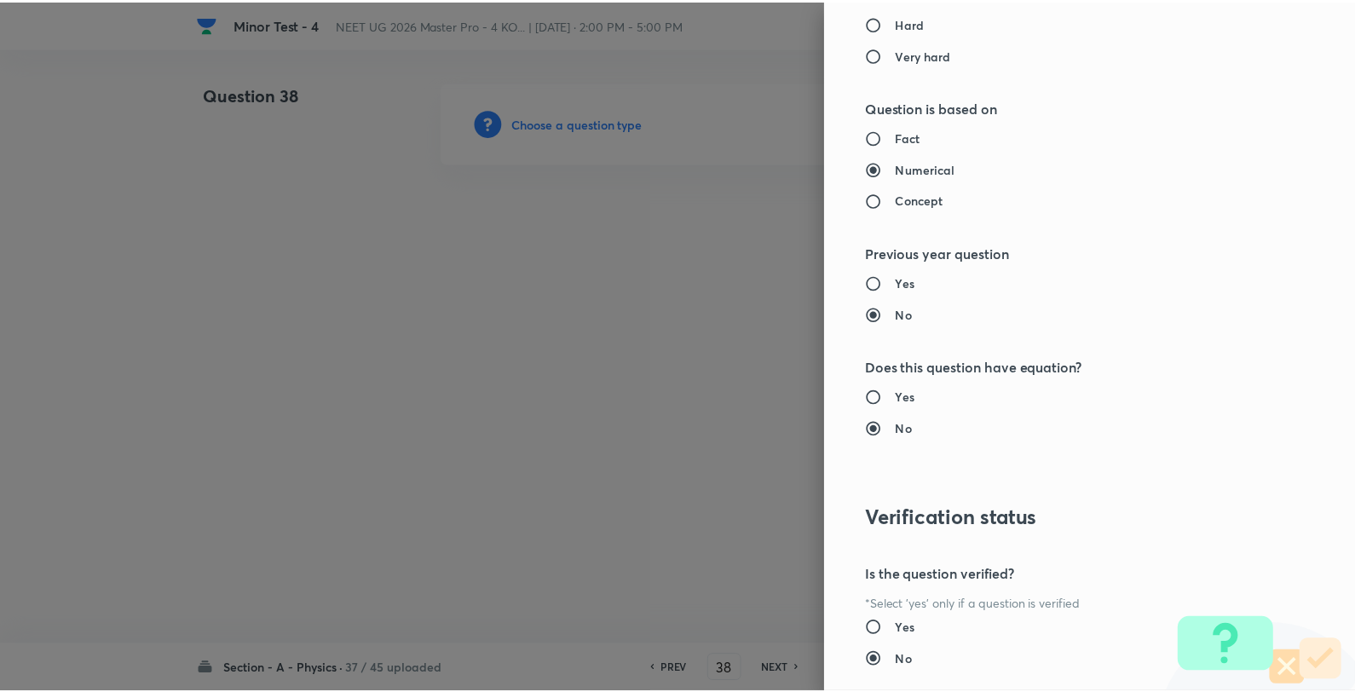
scroll to position [1746, 0]
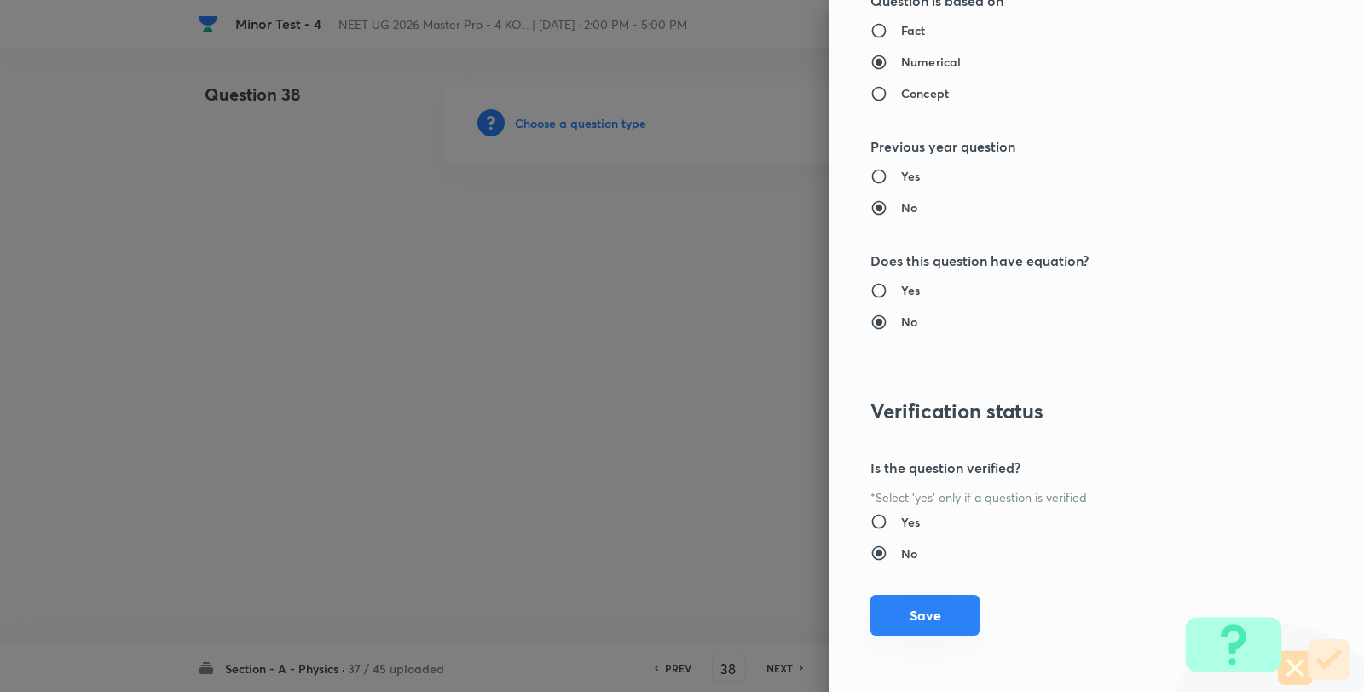
click at [938, 627] on button "Save" at bounding box center [924, 615] width 109 height 41
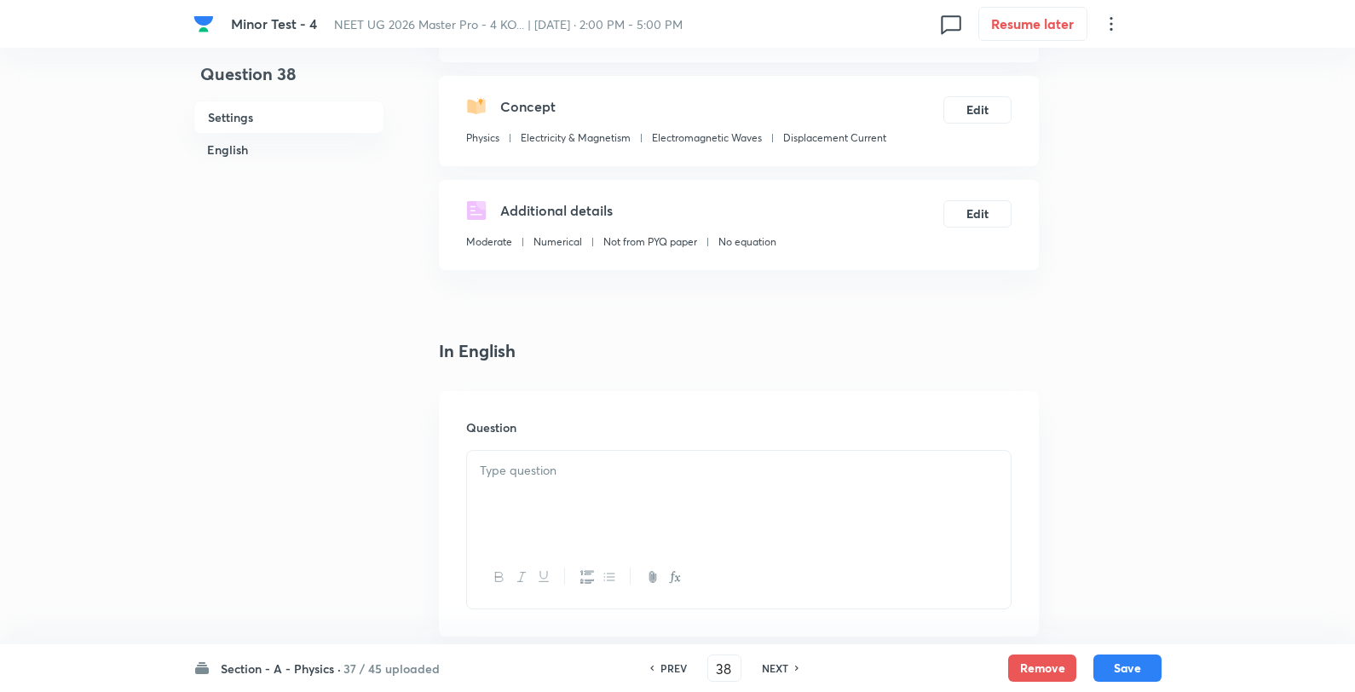
scroll to position [284, 0]
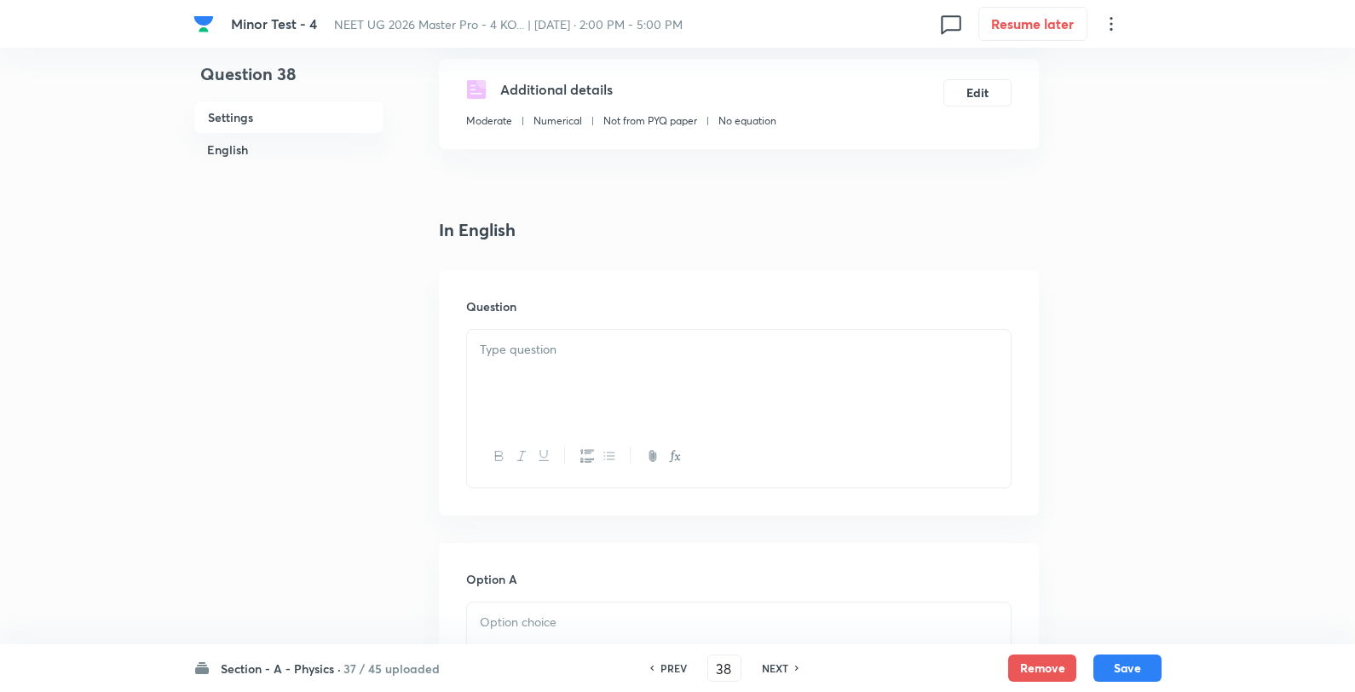
click at [702, 363] on div at bounding box center [739, 377] width 544 height 95
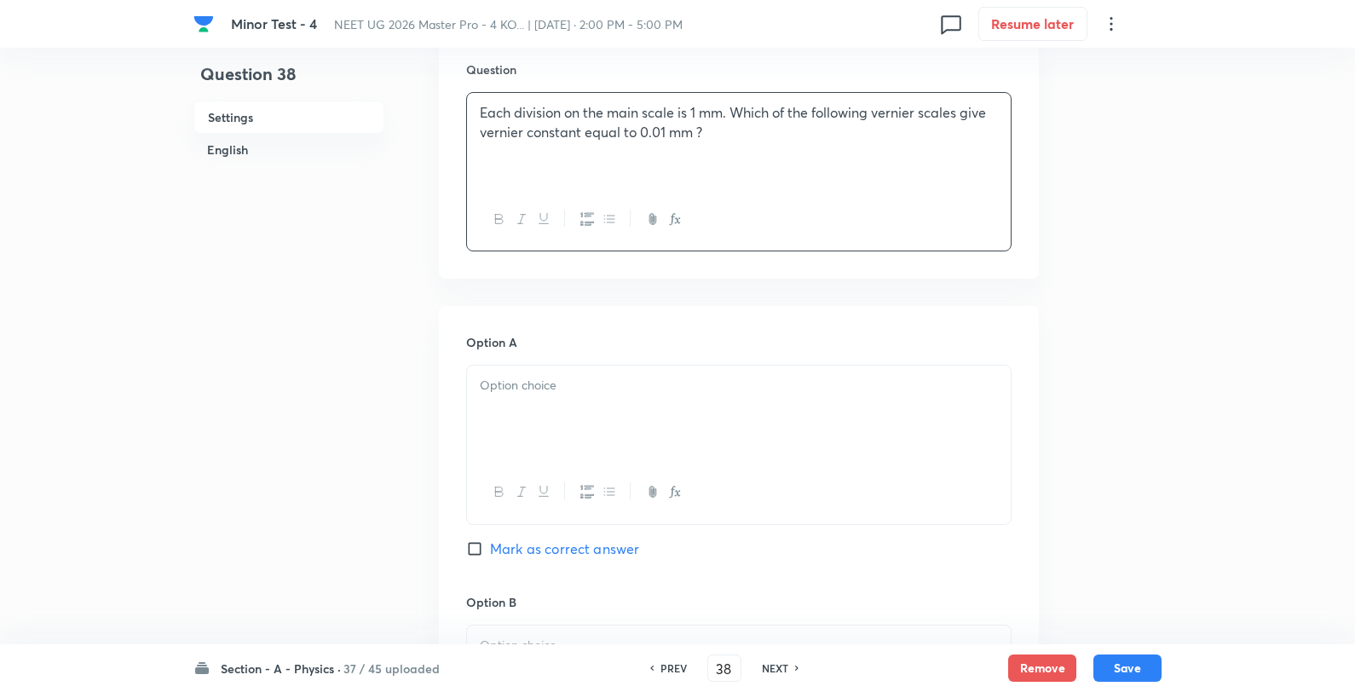
scroll to position [662, 0]
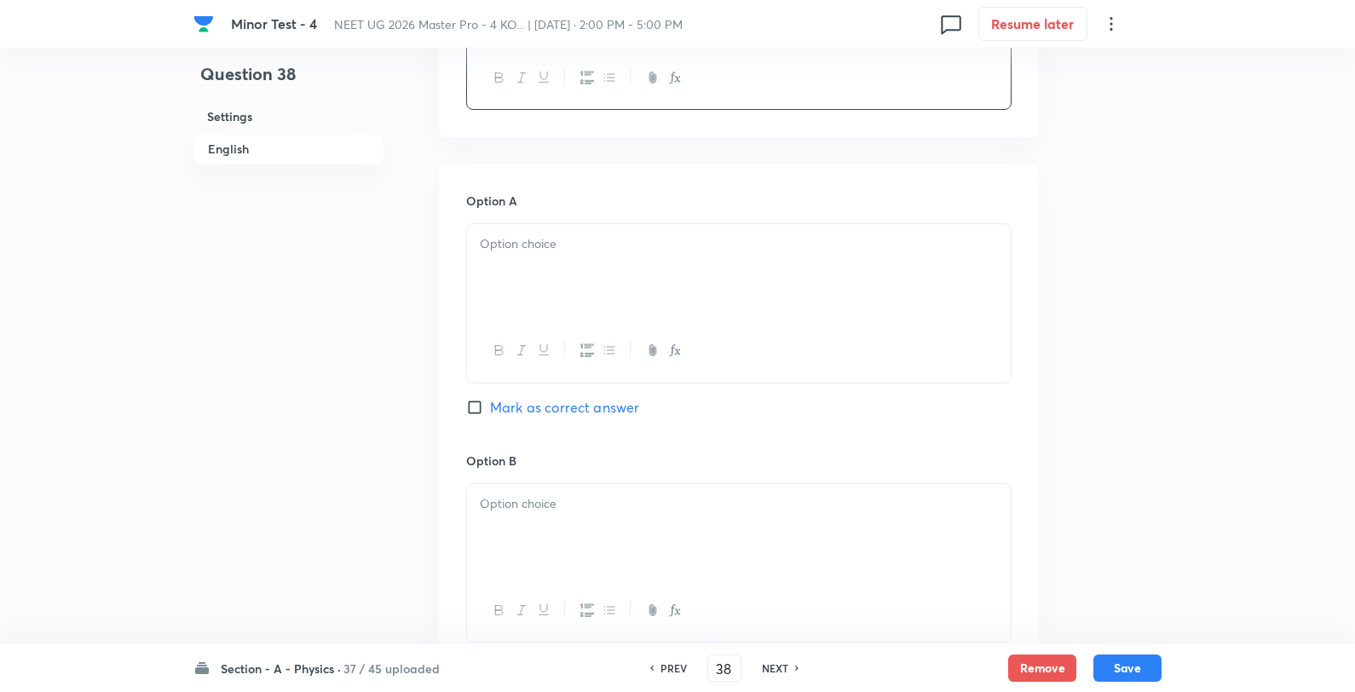
click at [670, 258] on div at bounding box center [739, 271] width 544 height 95
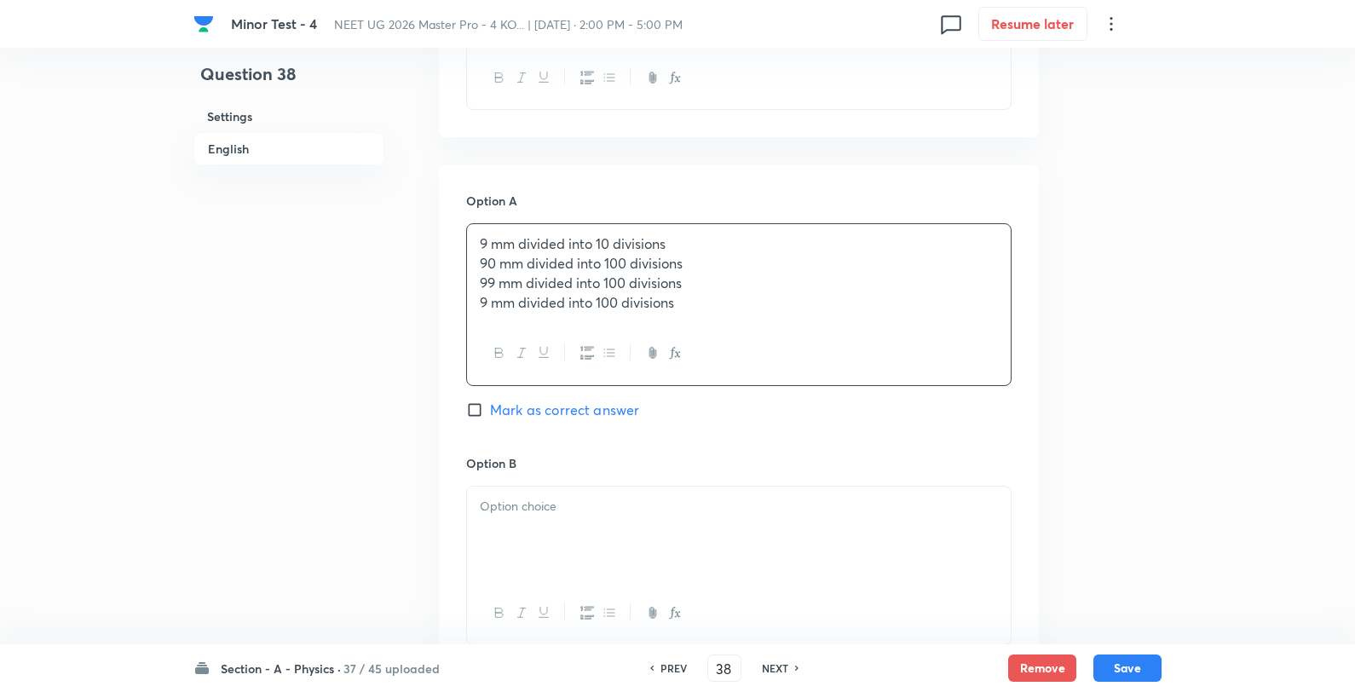
click at [748, 224] on div "9 mm divided into 10 divisions 90 mm divided into 100 divisions 99 mm divided i…" at bounding box center [739, 273] width 544 height 98
click at [684, 481] on div "Option B Mark as correct answer" at bounding box center [738, 581] width 545 height 259
click at [718, 497] on p at bounding box center [739, 504] width 518 height 20
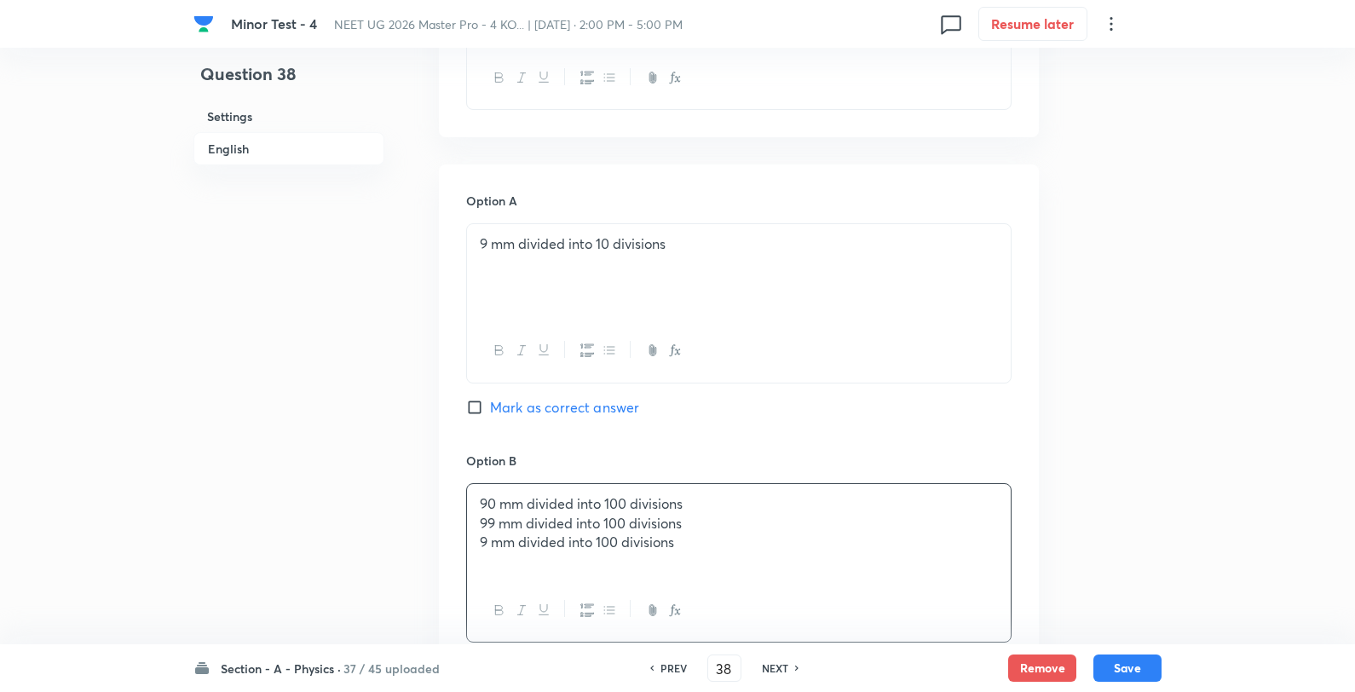
click at [828, 497] on p "90 mm divided into 100 divisions" at bounding box center [739, 504] width 518 height 20
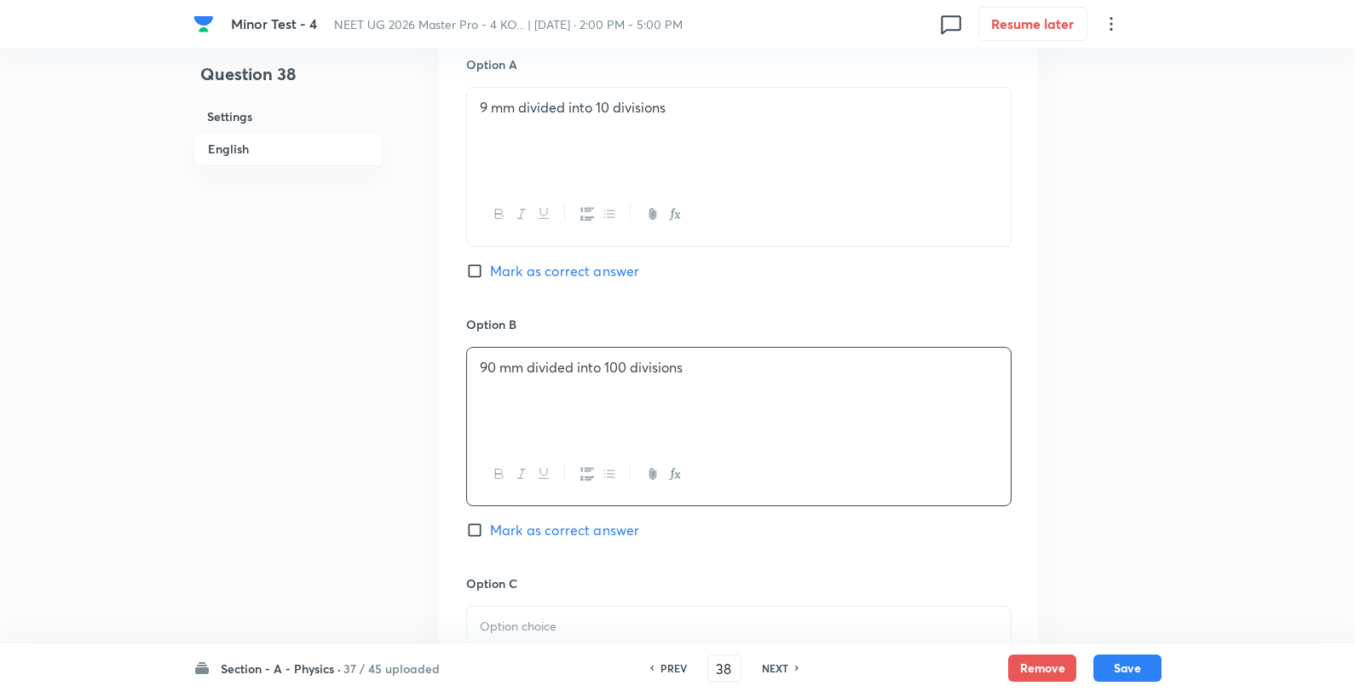
scroll to position [947, 0]
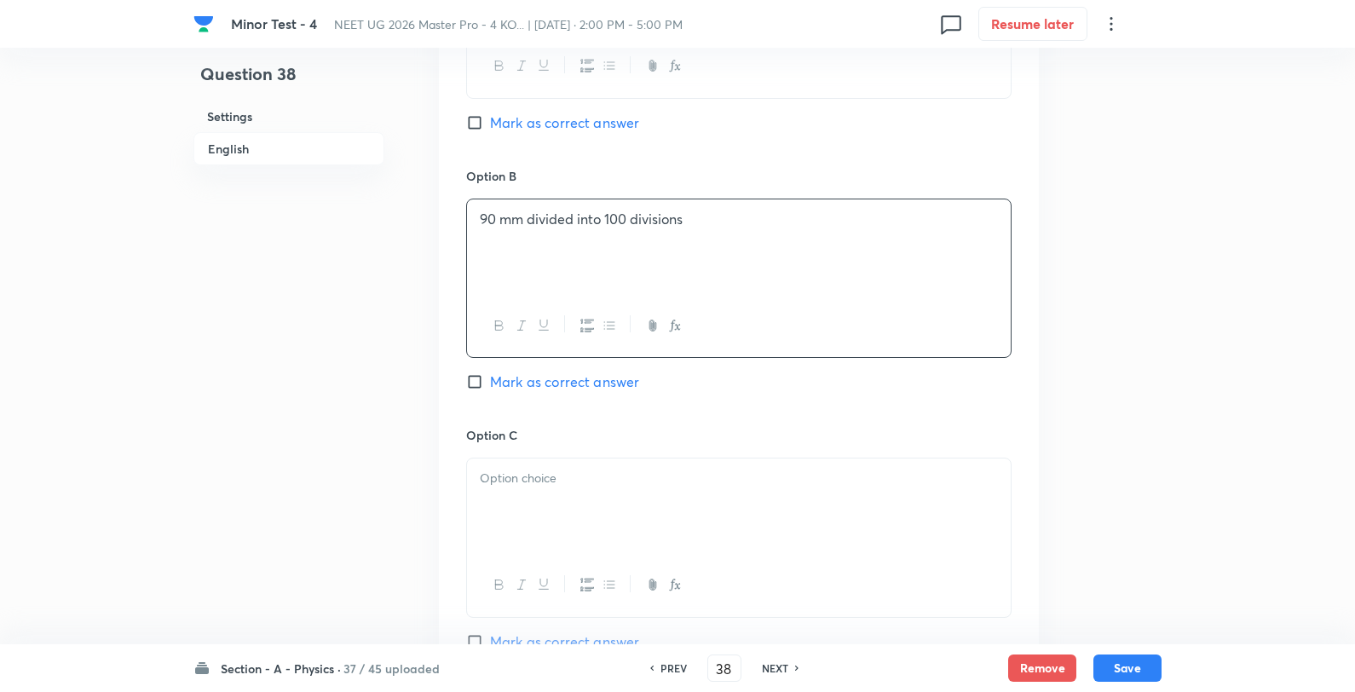
click at [621, 528] on div at bounding box center [739, 506] width 544 height 95
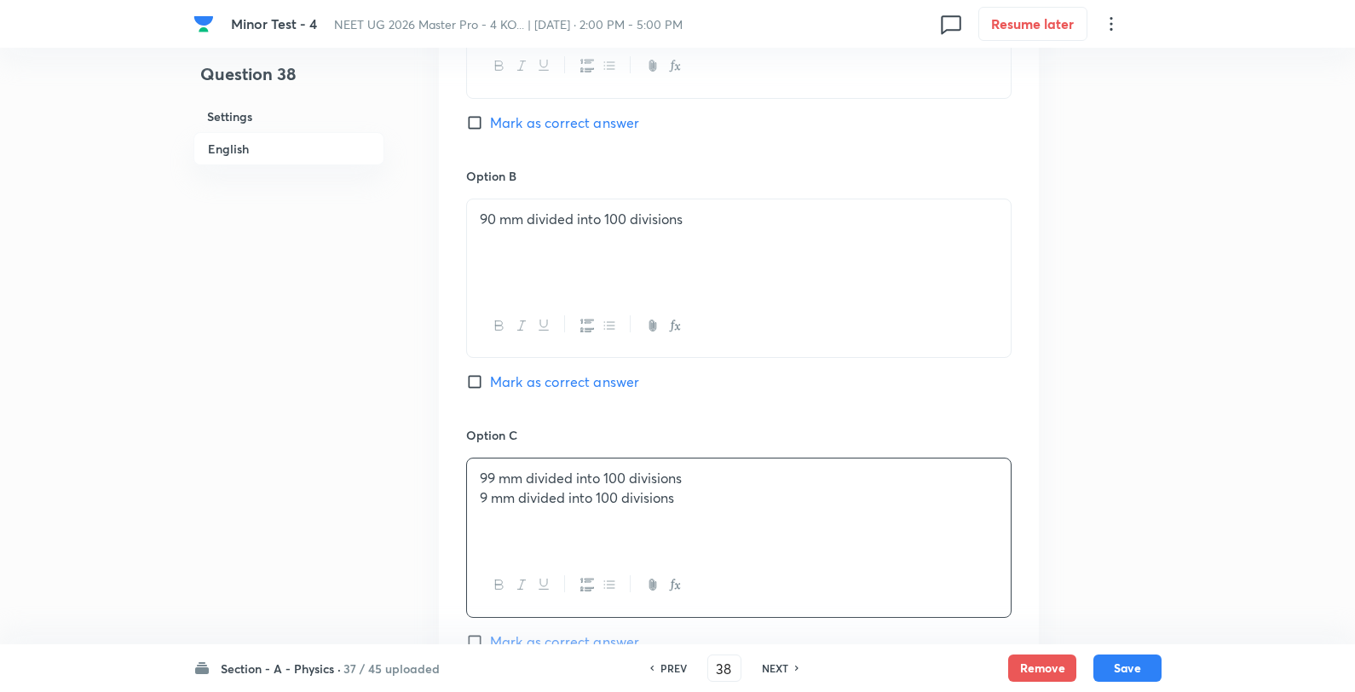
click at [747, 466] on div "99 mm divided into 100 divisions 9 mm divided into 100 divisions" at bounding box center [739, 506] width 544 height 95
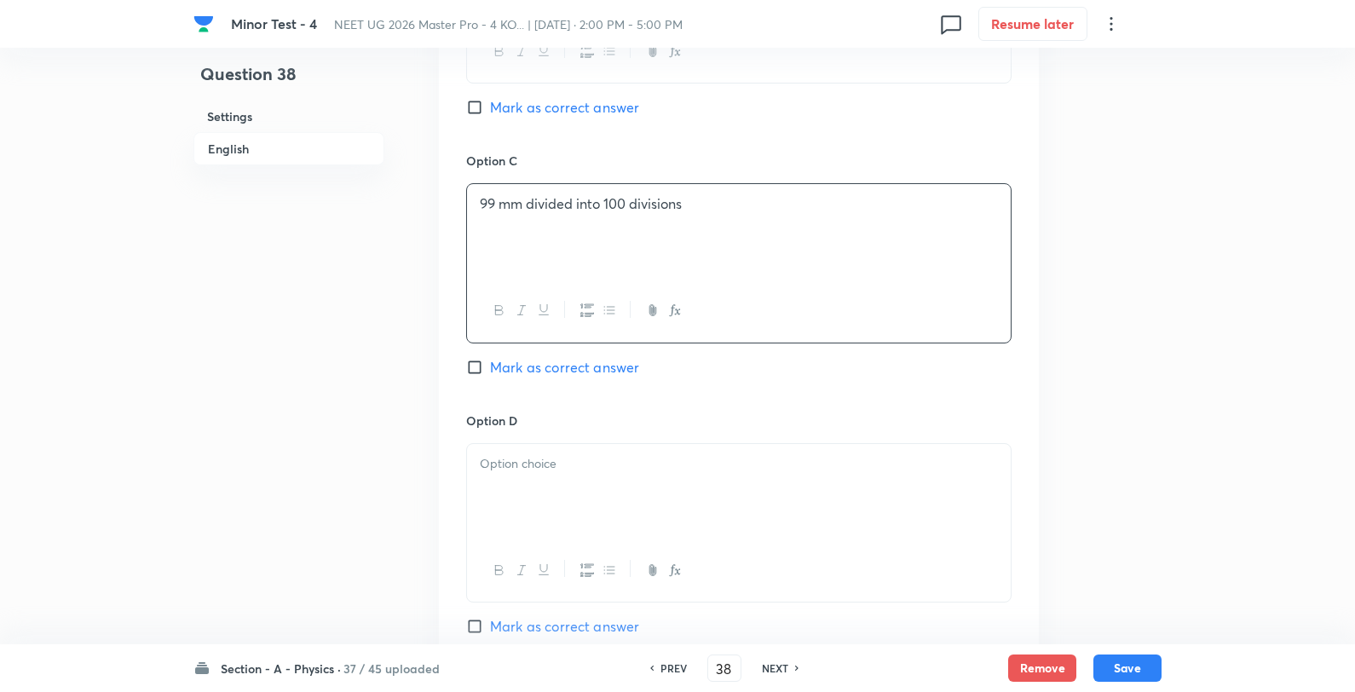
scroll to position [1231, 0]
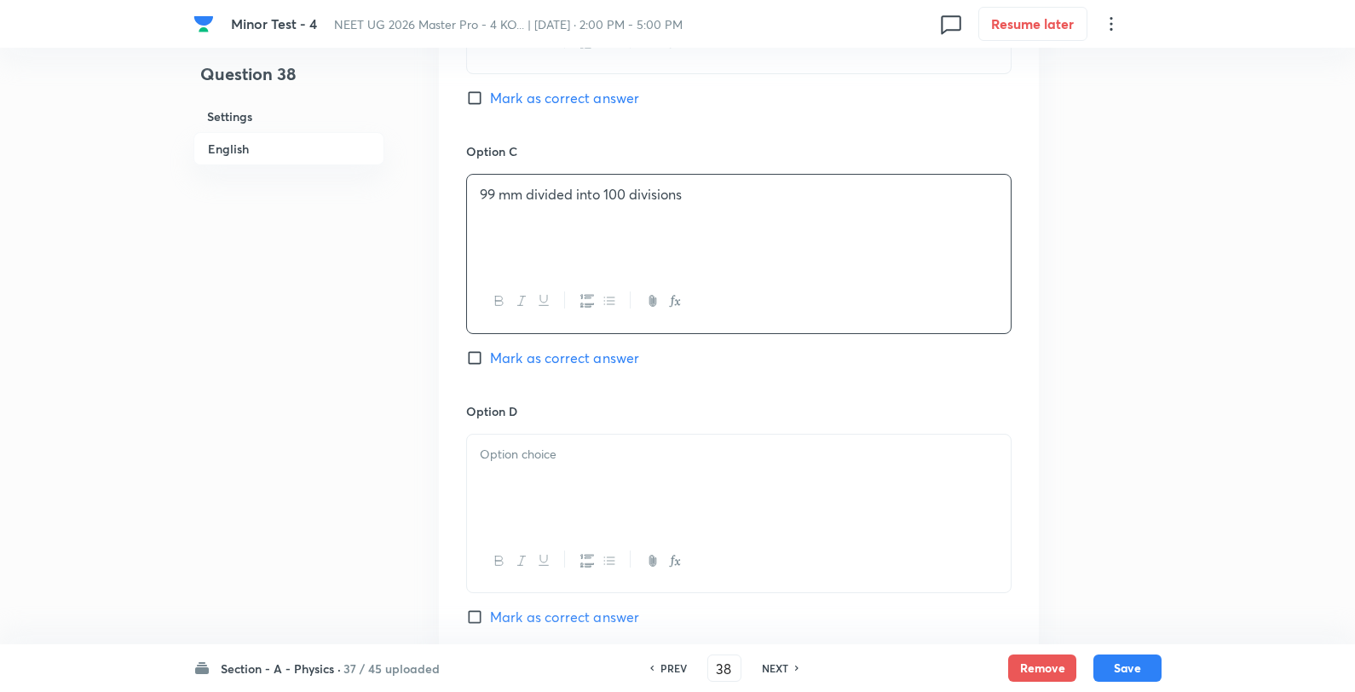
click at [634, 464] on p at bounding box center [739, 455] width 518 height 20
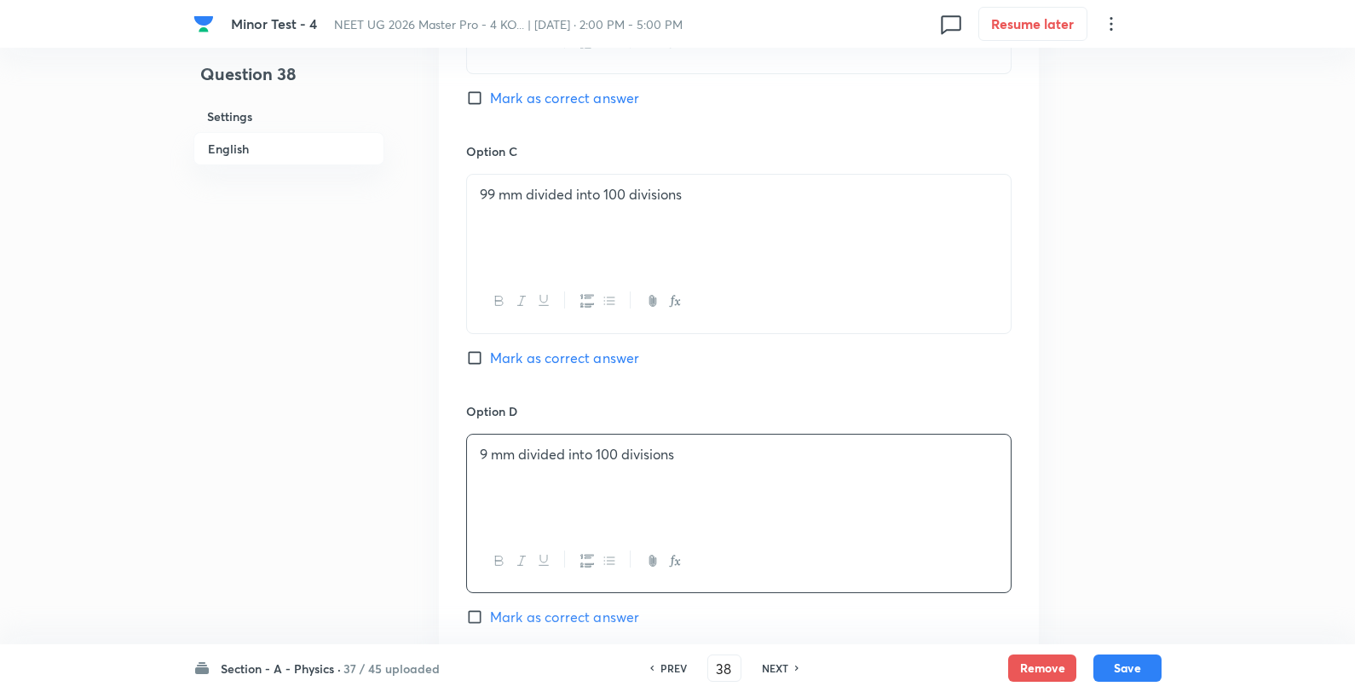
click at [594, 358] on span "Mark as correct answer" at bounding box center [564, 358] width 149 height 20
click at [490, 358] on input "Mark as correct answer" at bounding box center [478, 357] width 24 height 17
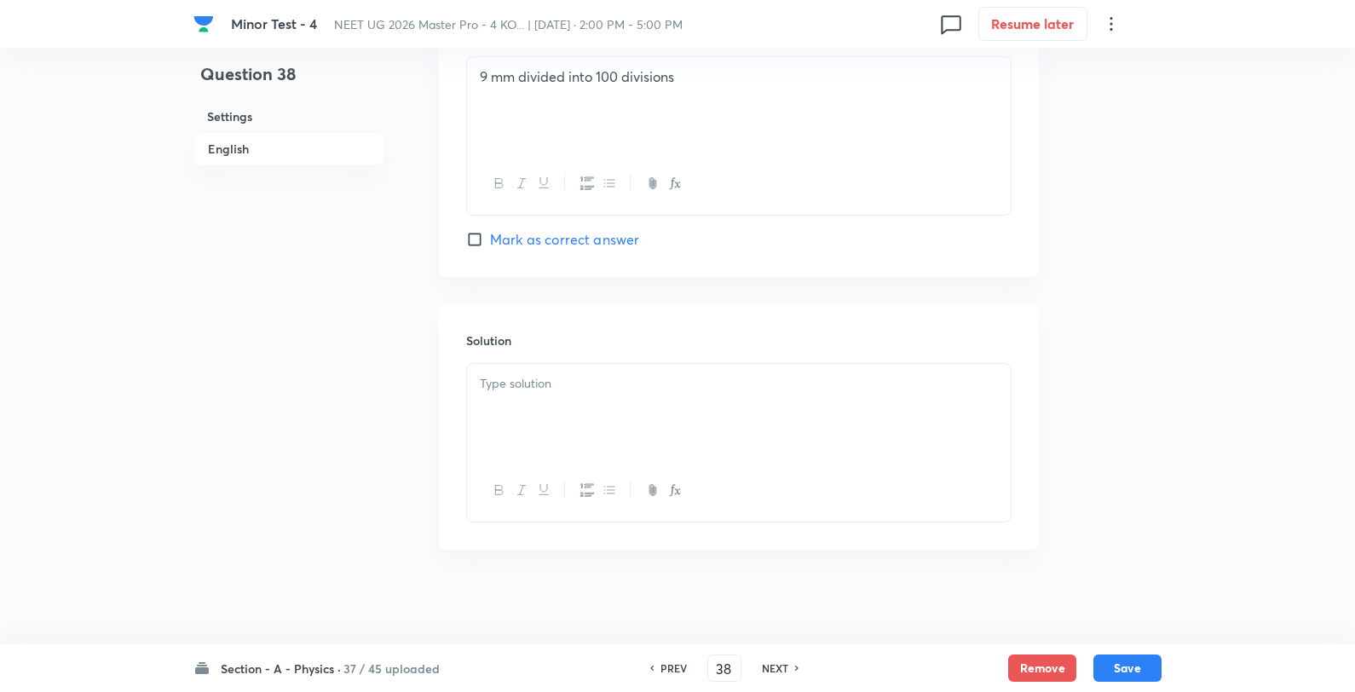
scroll to position [1609, 0]
click at [636, 402] on div at bounding box center [739, 410] width 544 height 95
click at [1137, 677] on button "Save" at bounding box center [1128, 666] width 68 height 27
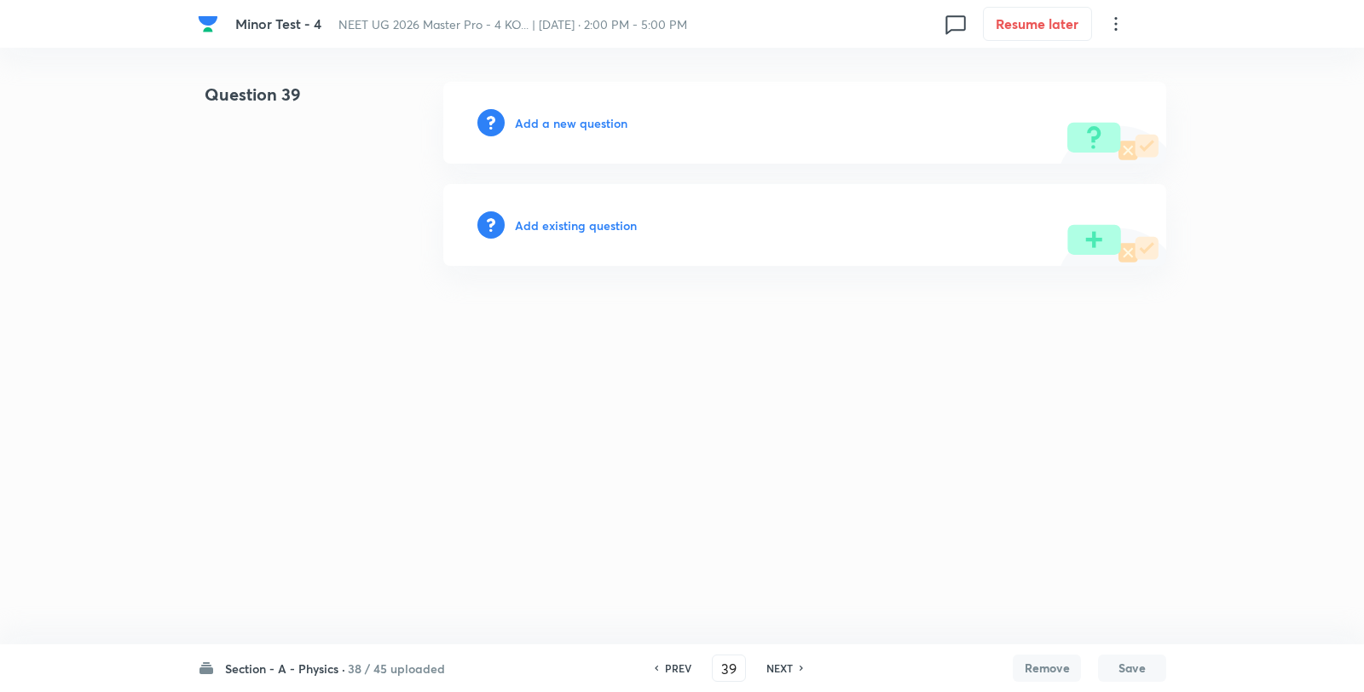
click at [559, 118] on h6 "Add a new question" at bounding box center [571, 123] width 113 height 18
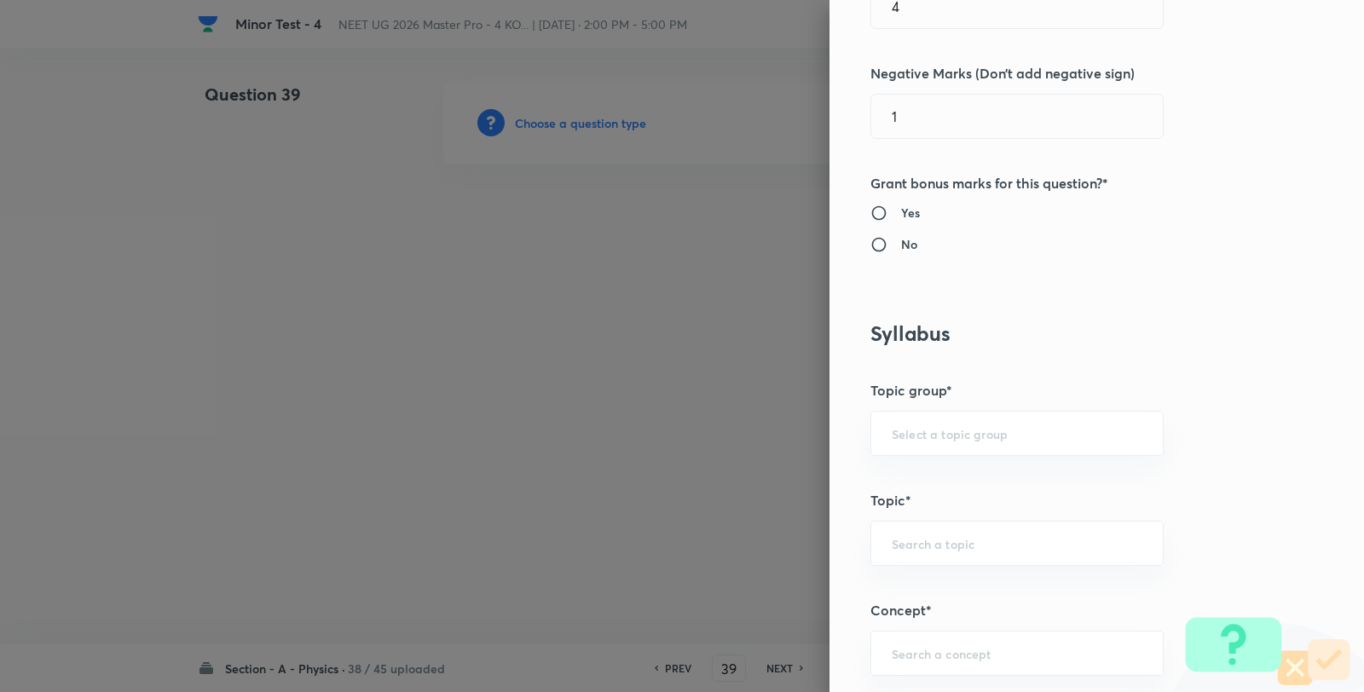
scroll to position [1042, 0]
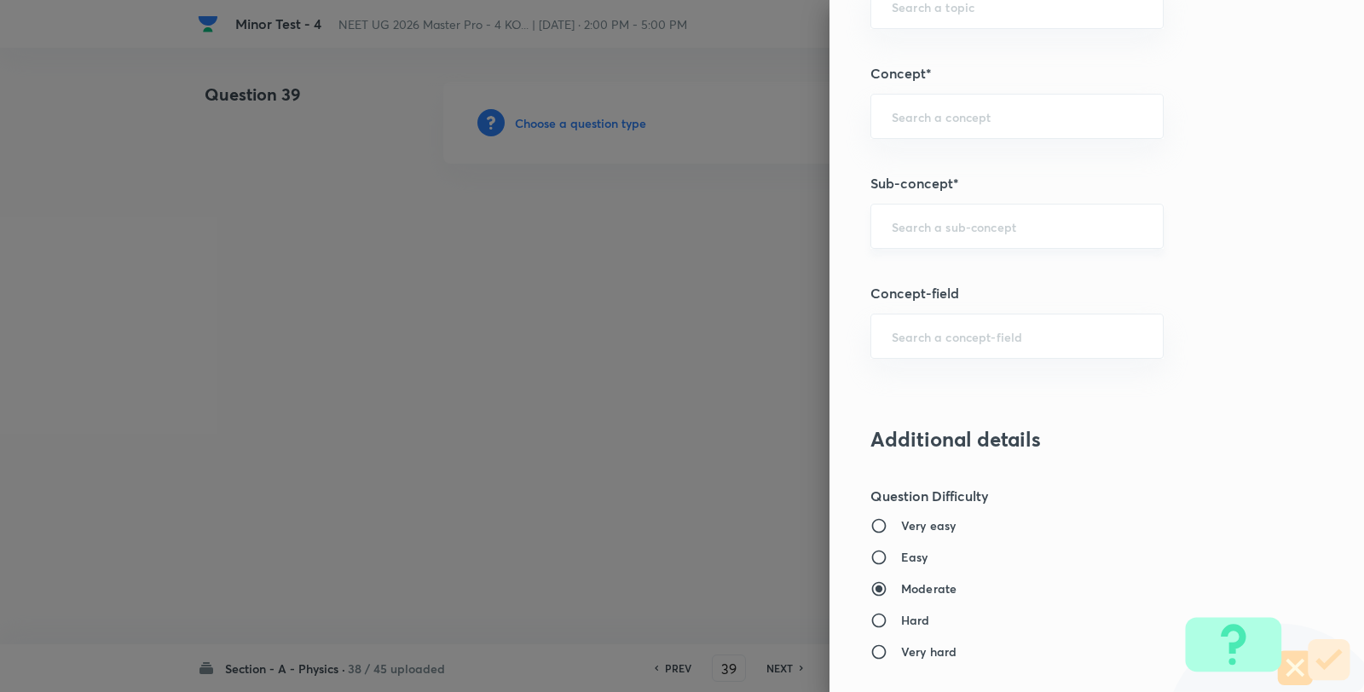
click at [960, 240] on div "​" at bounding box center [1016, 226] width 293 height 45
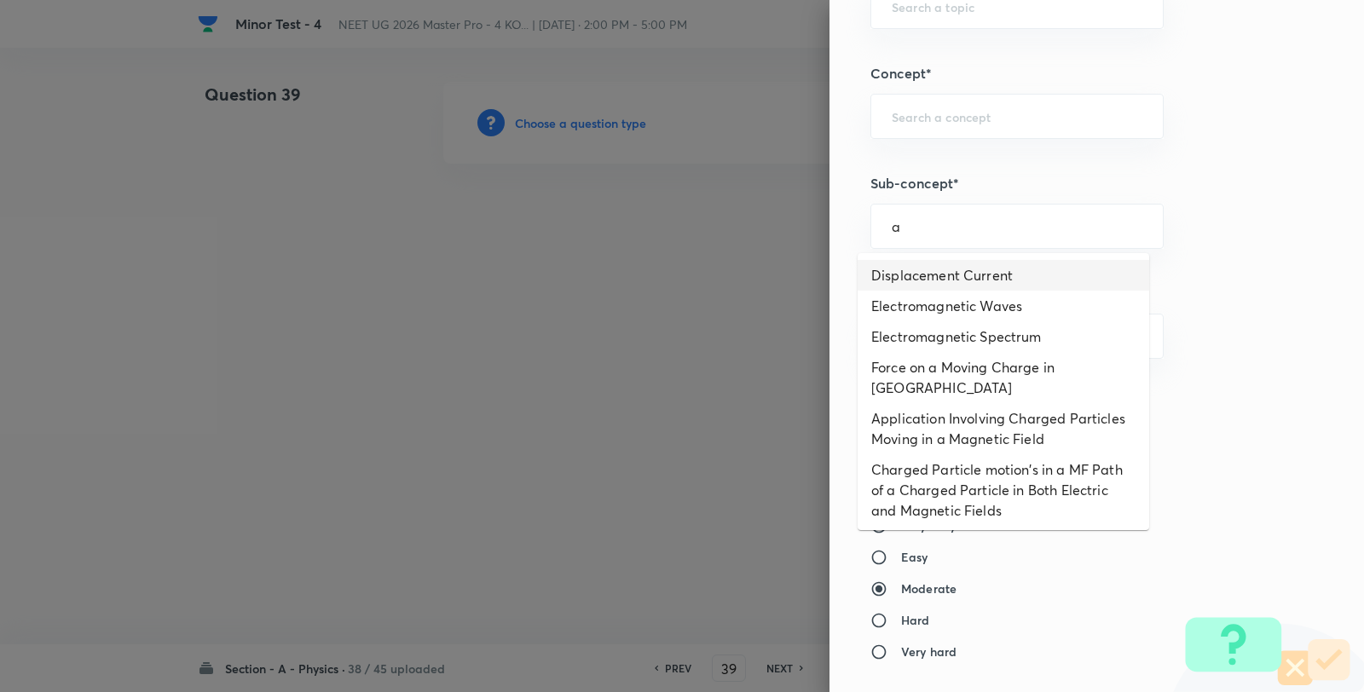
click at [959, 267] on li "Displacement Current" at bounding box center [1002, 275] width 291 height 31
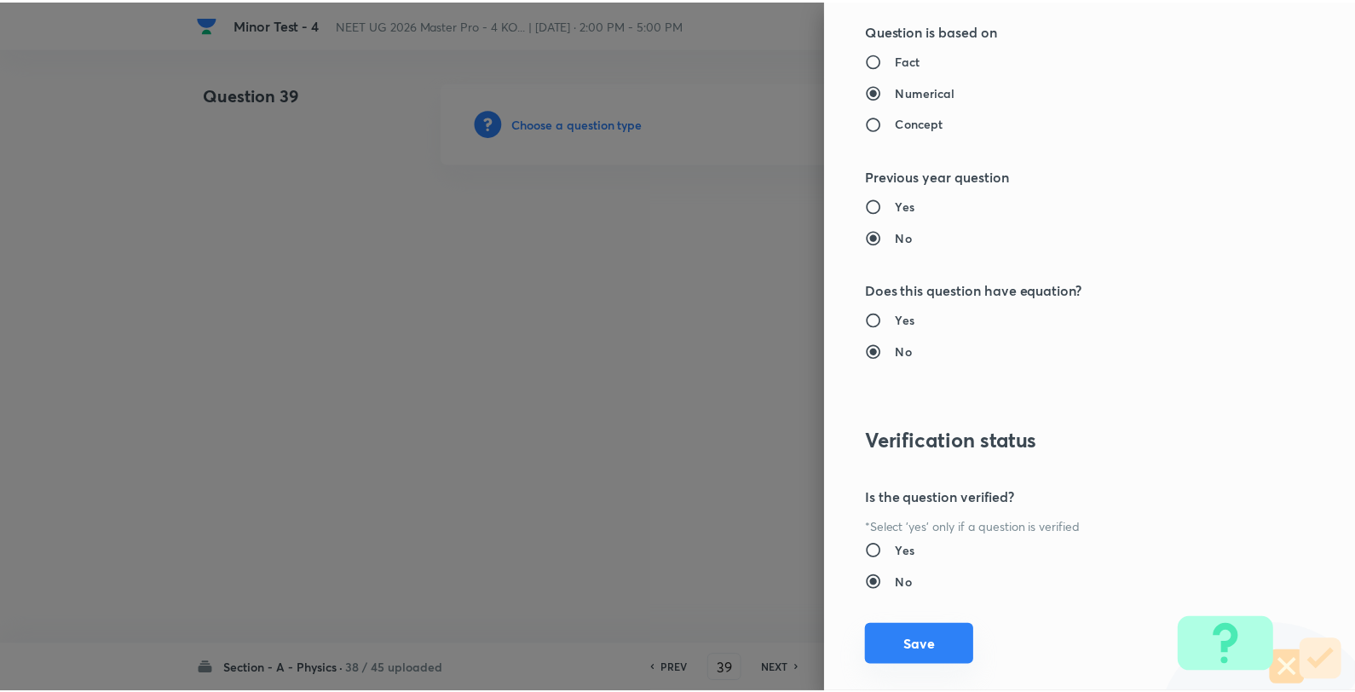
scroll to position [1746, 0]
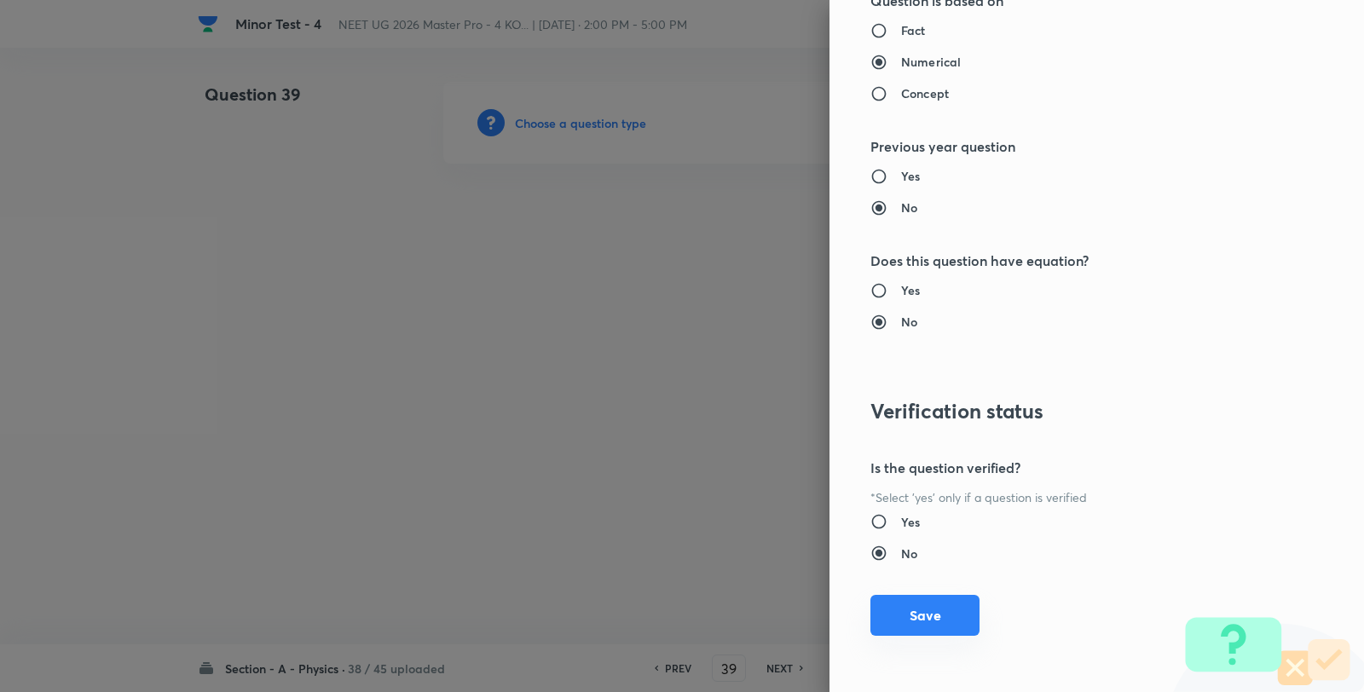
click at [895, 621] on button "Save" at bounding box center [924, 615] width 109 height 41
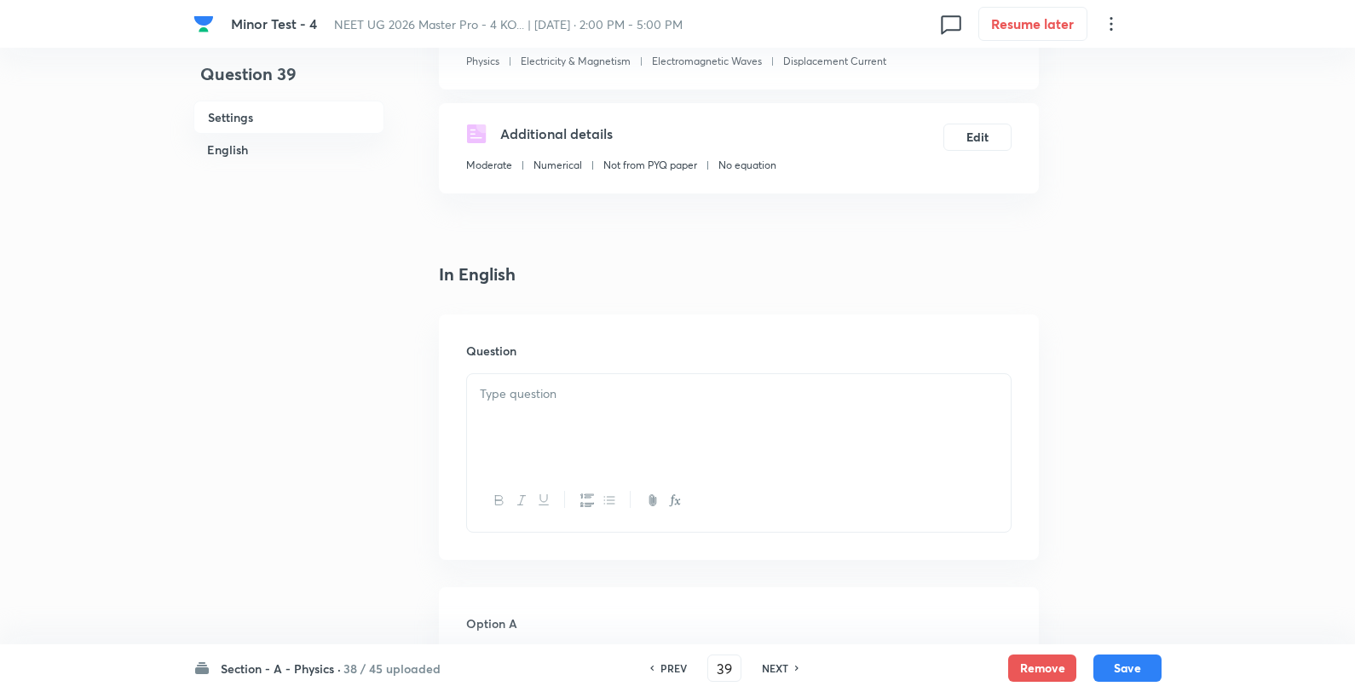
scroll to position [378, 0]
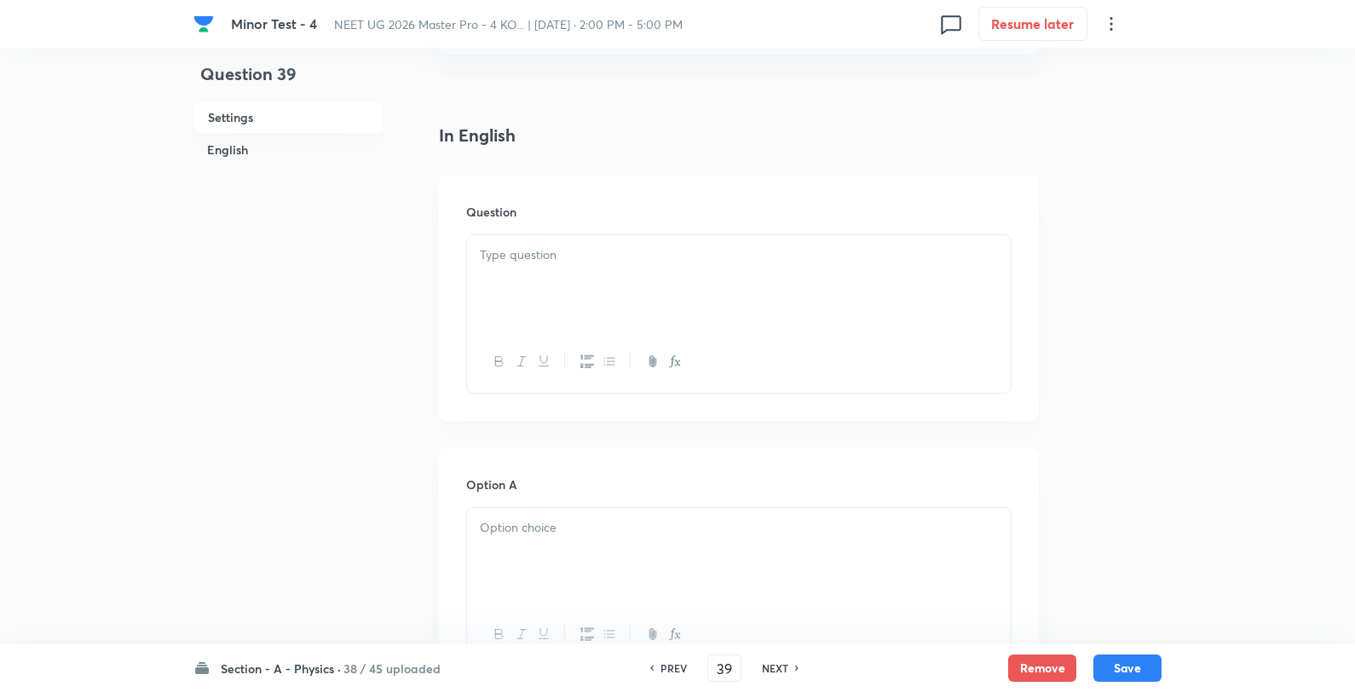
click at [682, 296] on div at bounding box center [739, 282] width 544 height 95
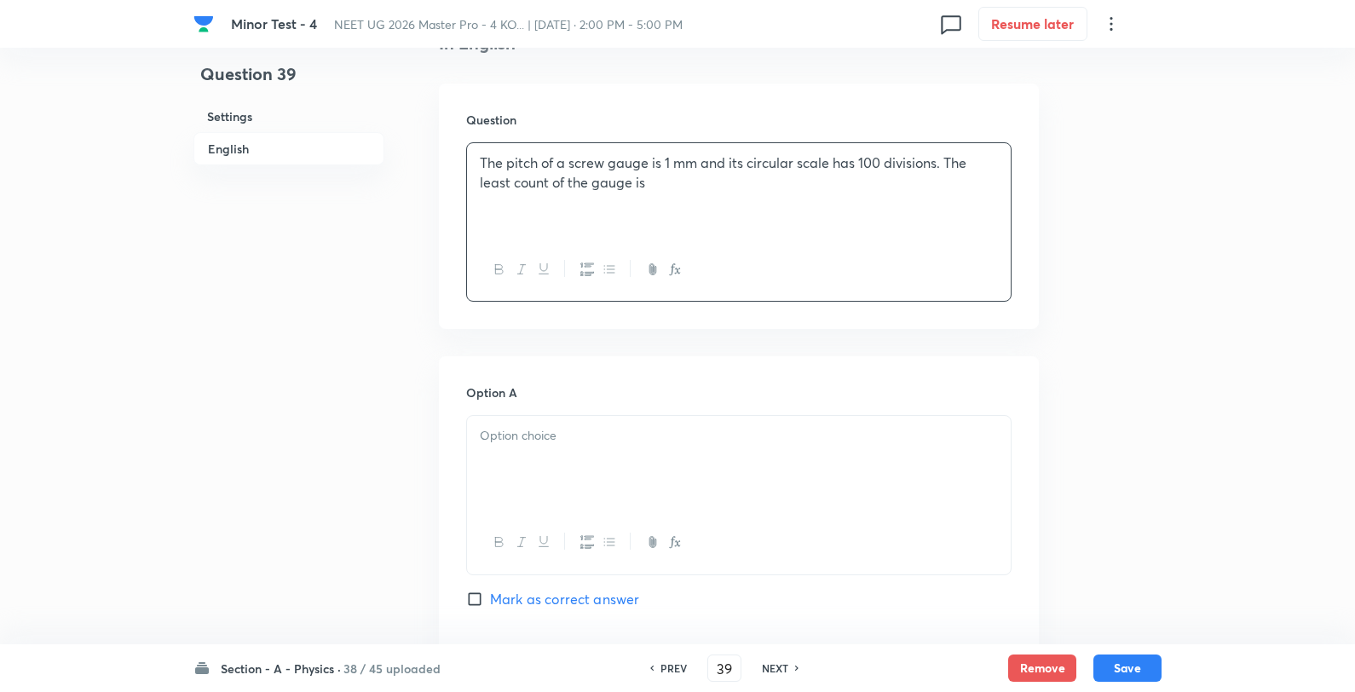
scroll to position [757, 0]
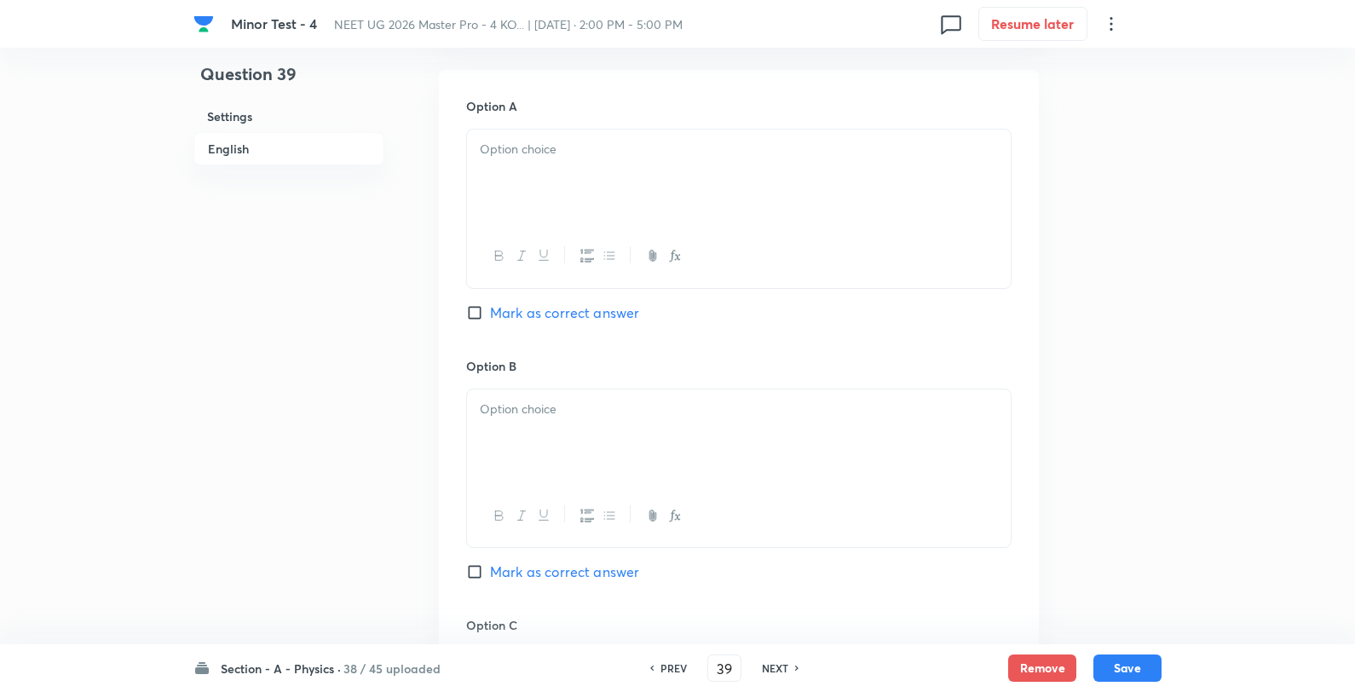
click at [576, 151] on p at bounding box center [739, 150] width 518 height 20
click at [597, 137] on div "0.002 cm 0.001 cm 0.02 cm 0.01 cm" at bounding box center [739, 179] width 544 height 98
click at [585, 447] on div at bounding box center [739, 437] width 544 height 95
click at [634, 413] on p "0.001 cm" at bounding box center [739, 410] width 518 height 20
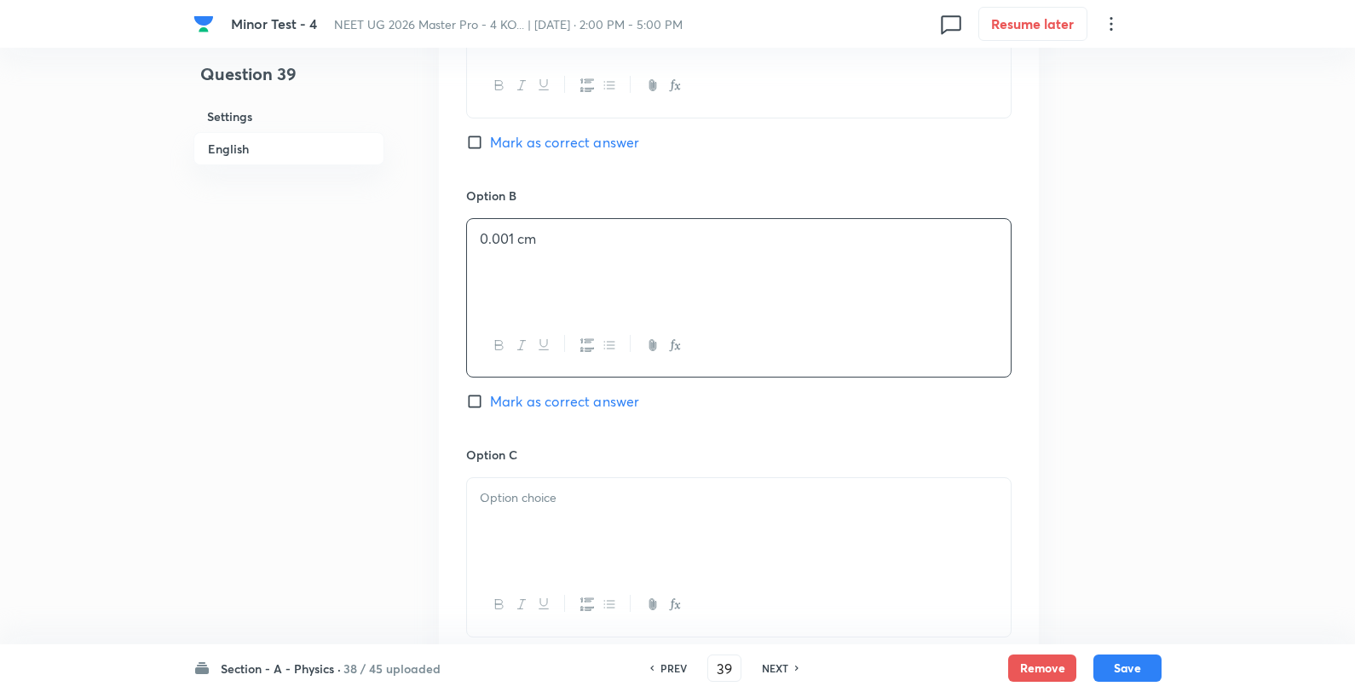
scroll to position [1136, 0]
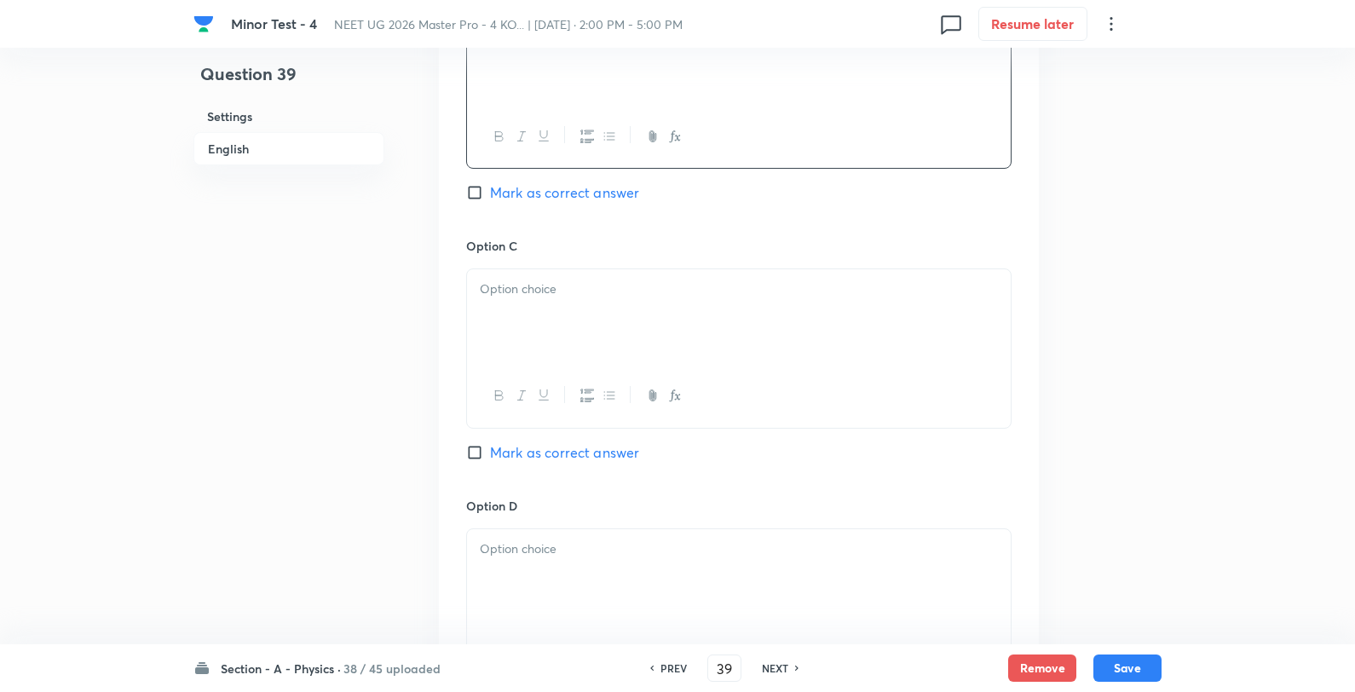
click at [566, 343] on div at bounding box center [739, 316] width 544 height 95
click at [593, 281] on p "0.02 cm" at bounding box center [739, 290] width 518 height 20
click at [564, 576] on div at bounding box center [739, 576] width 544 height 95
click at [561, 193] on span "Mark as correct answer" at bounding box center [564, 192] width 149 height 20
click at [490, 193] on input "Mark as correct answer" at bounding box center [478, 192] width 24 height 17
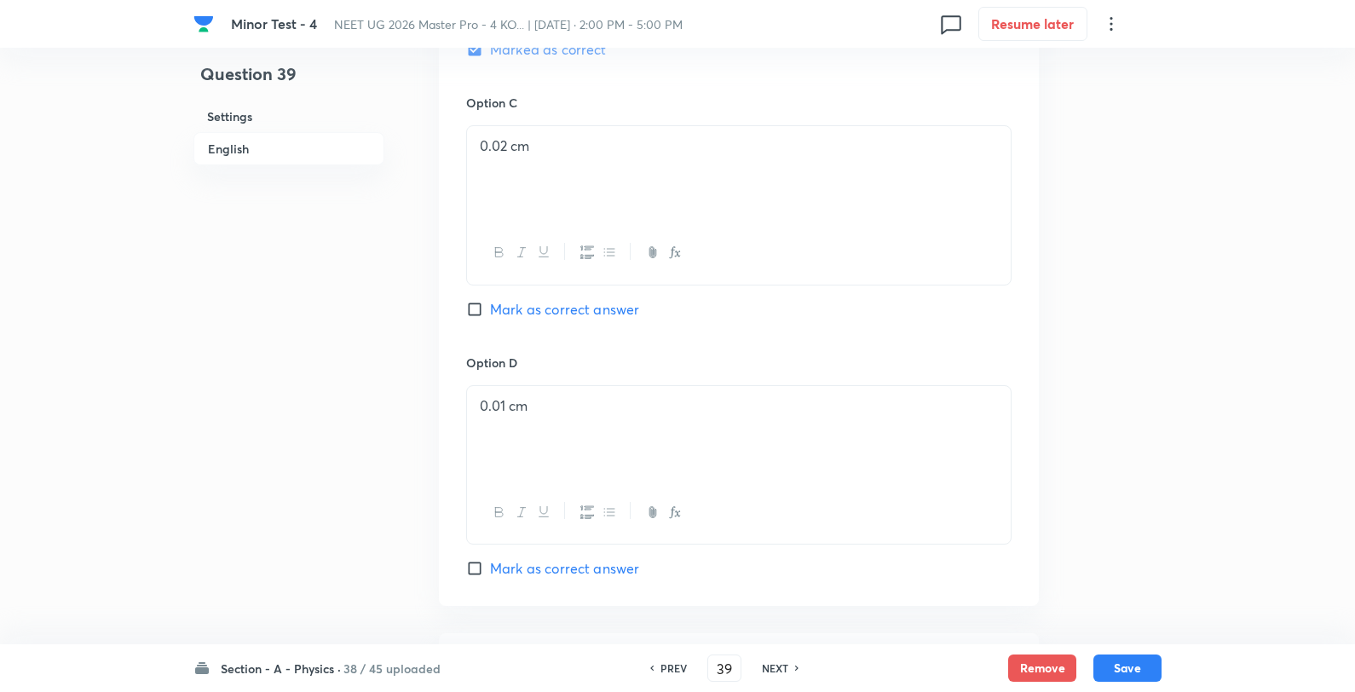
scroll to position [1420, 0]
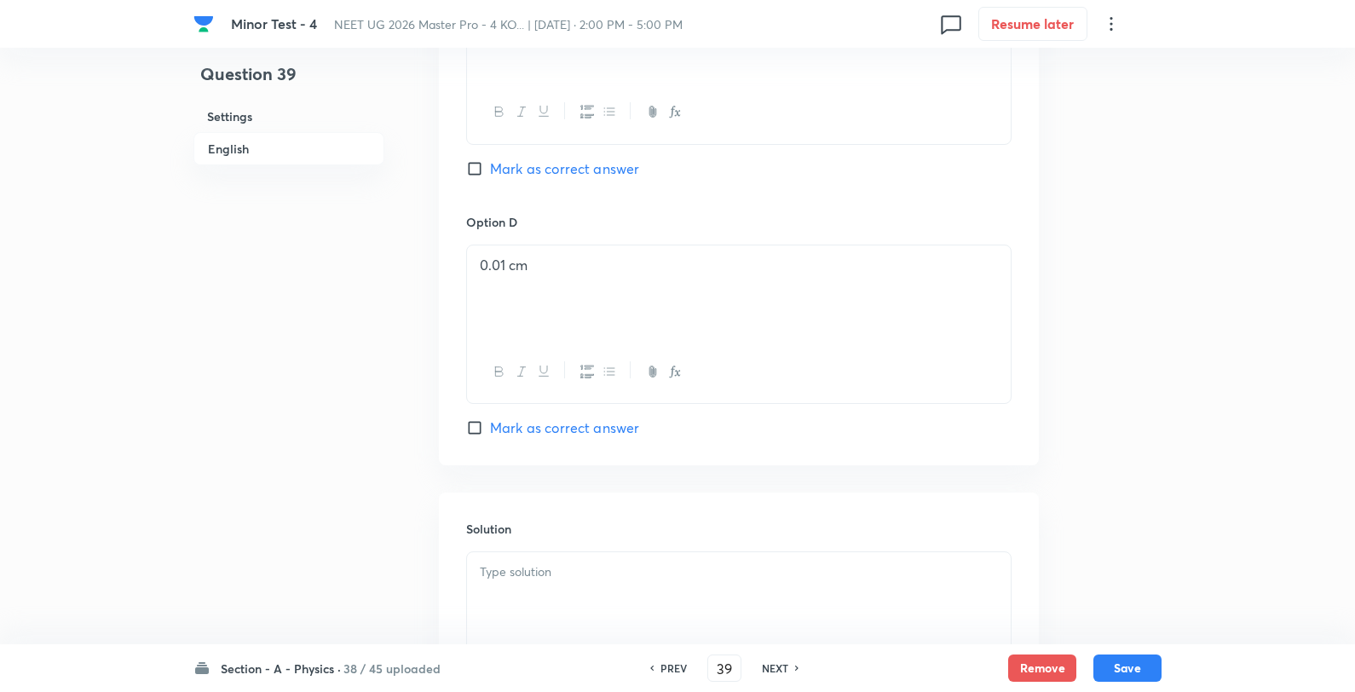
click at [585, 567] on p at bounding box center [739, 573] width 518 height 20
click at [1138, 663] on button "Save" at bounding box center [1128, 666] width 68 height 27
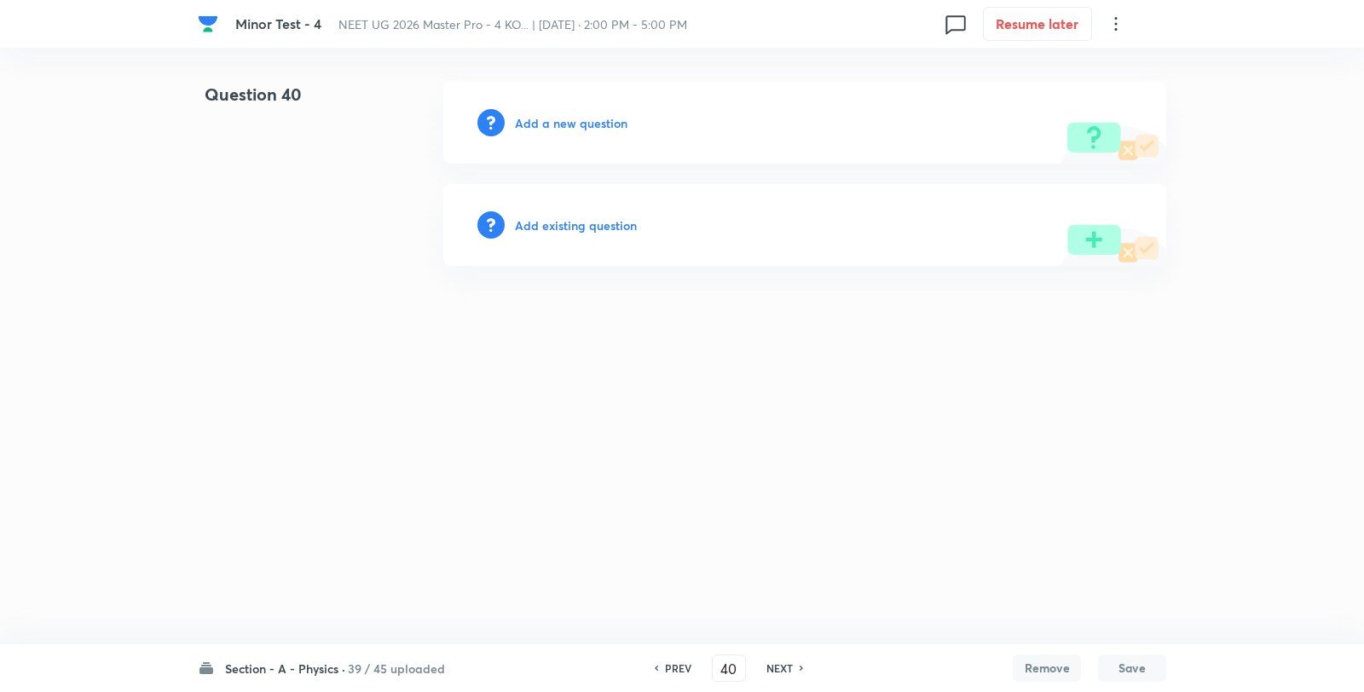
click at [582, 124] on h6 "Add a new question" at bounding box center [571, 123] width 113 height 18
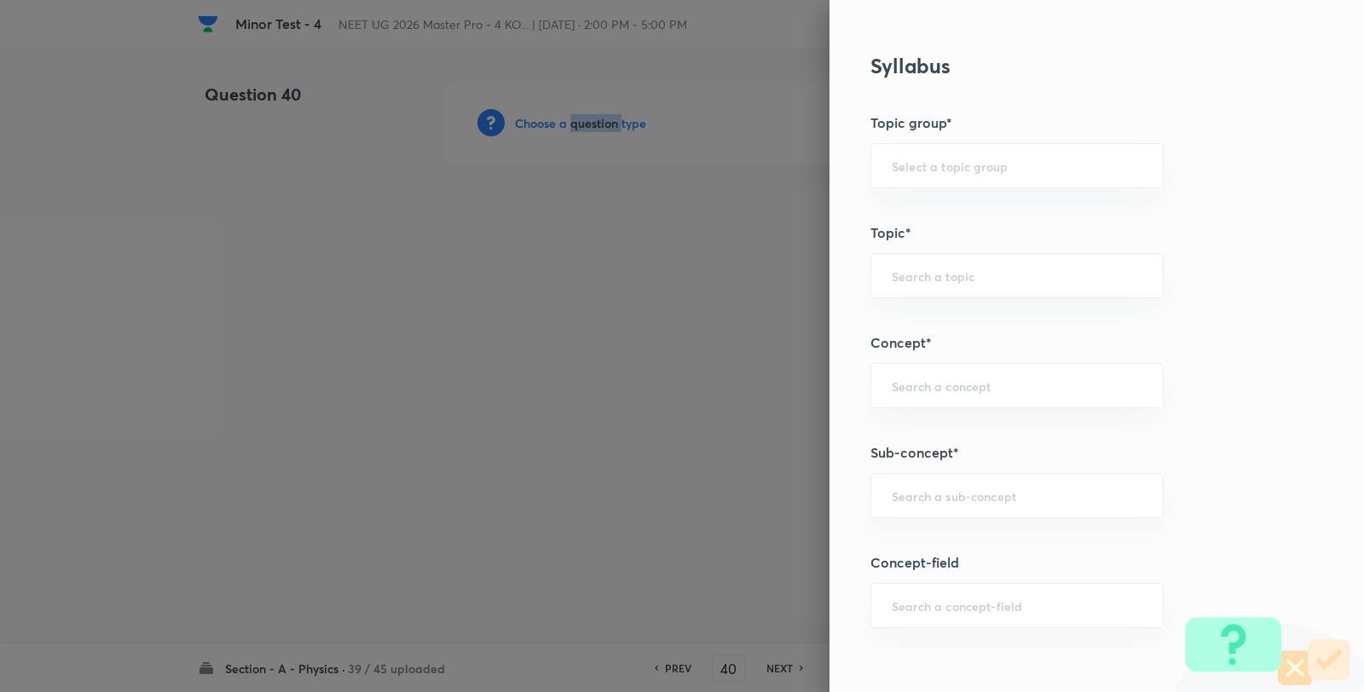
scroll to position [1136, 0]
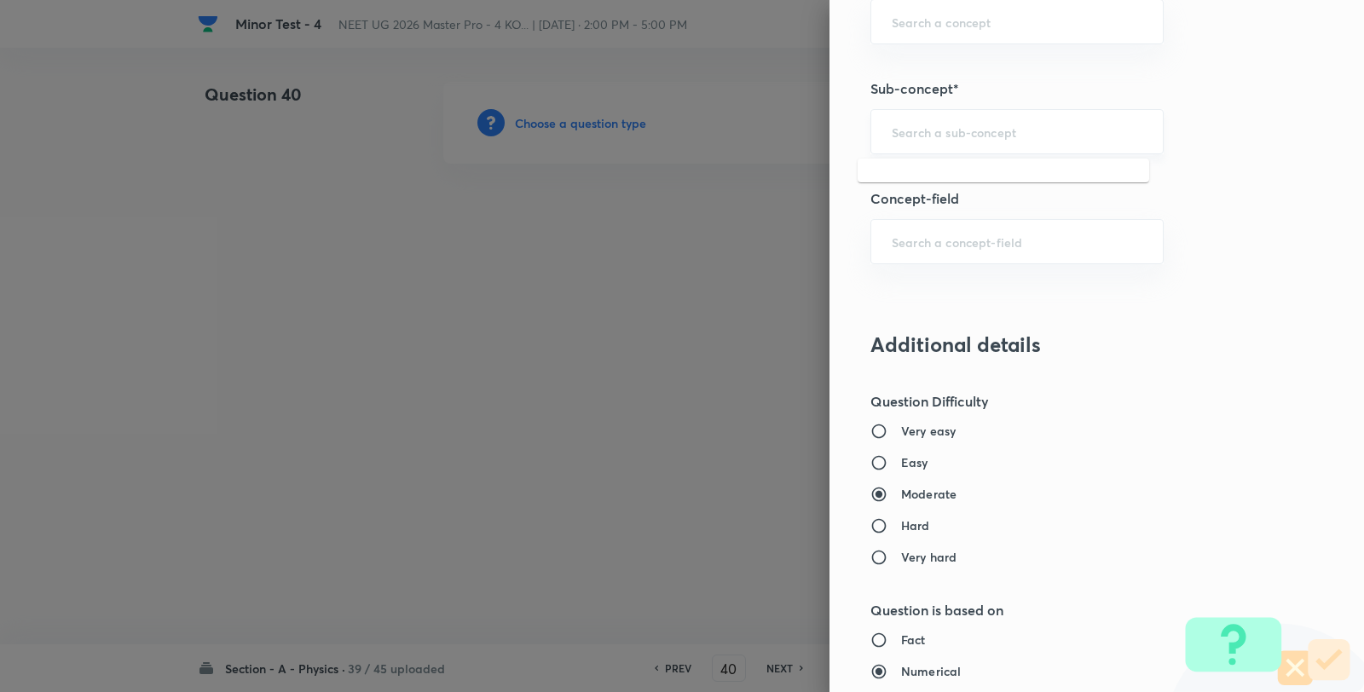
click at [978, 139] on input "text" at bounding box center [1017, 132] width 251 height 16
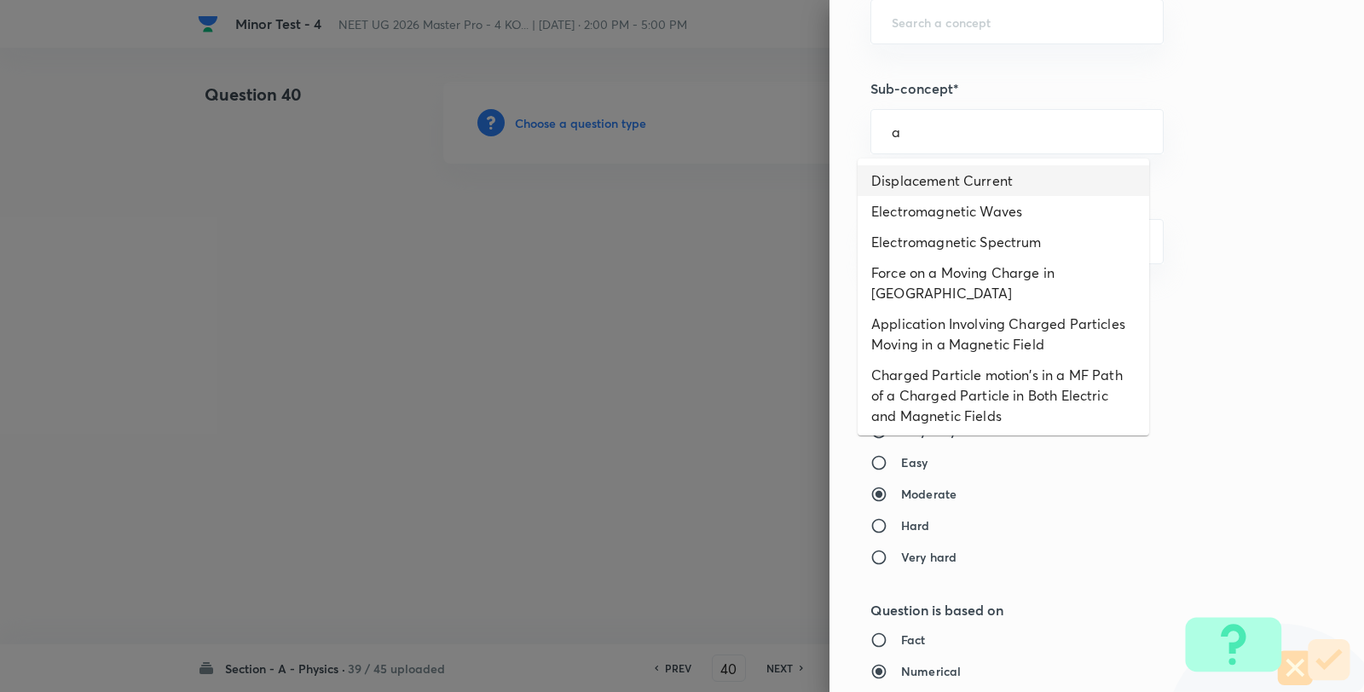
click at [949, 171] on li "Displacement Current" at bounding box center [1002, 180] width 291 height 31
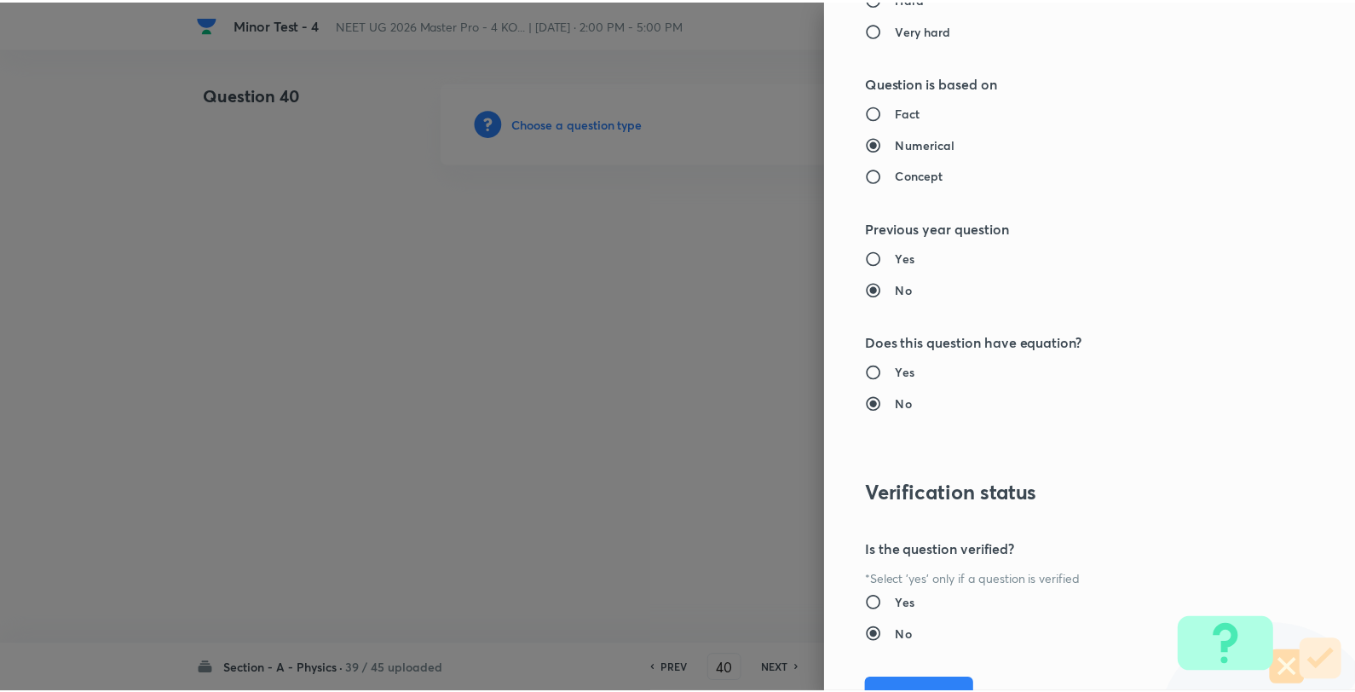
scroll to position [1746, 0]
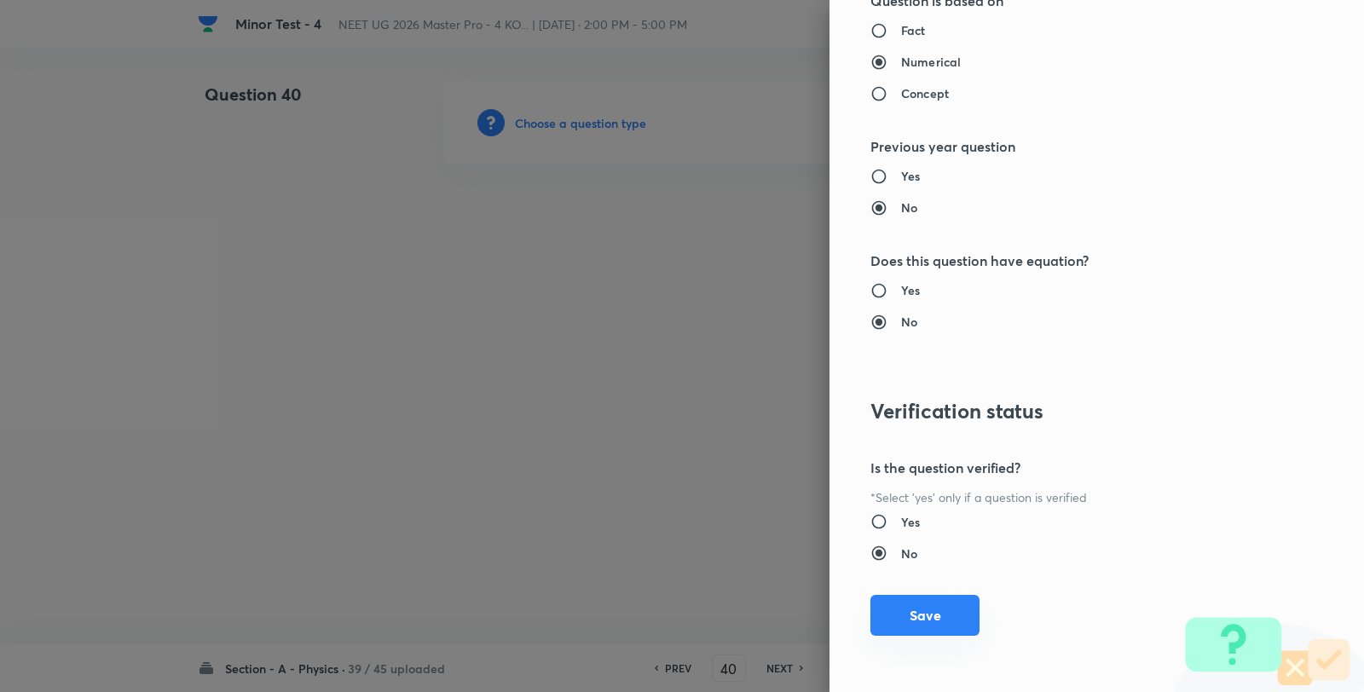
click at [938, 609] on button "Save" at bounding box center [924, 615] width 109 height 41
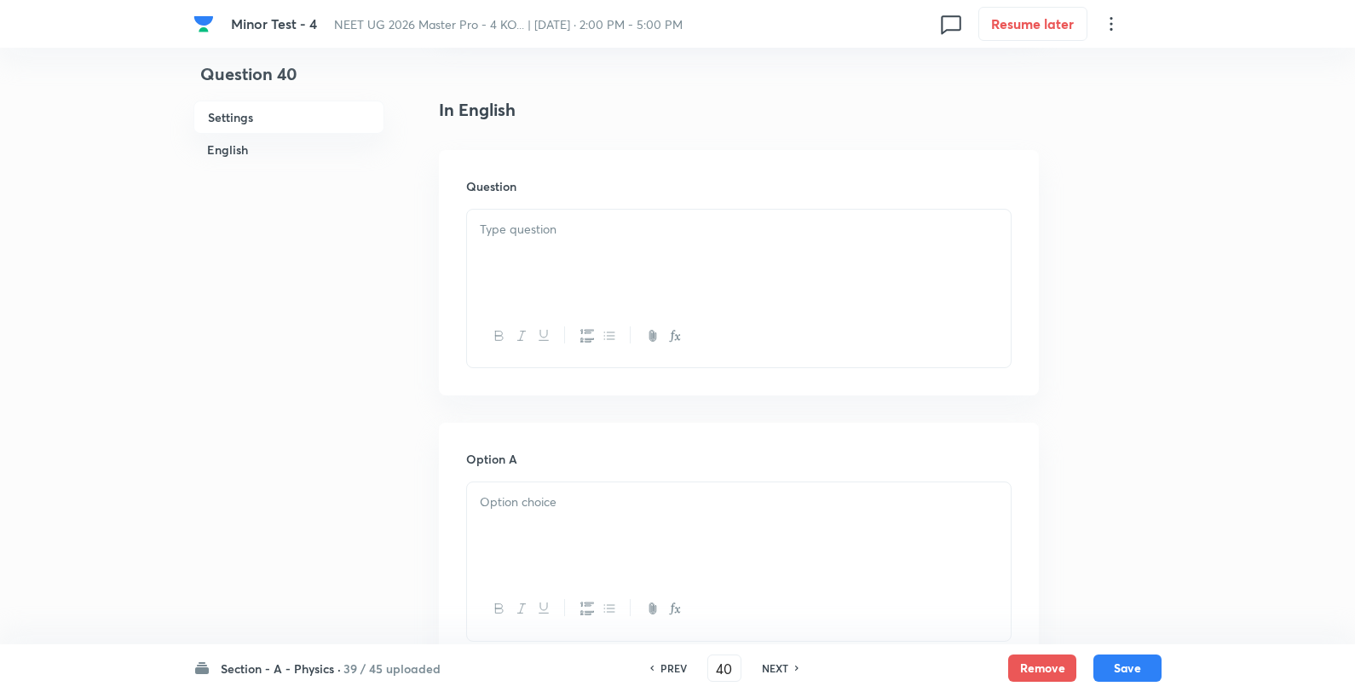
scroll to position [284, 0]
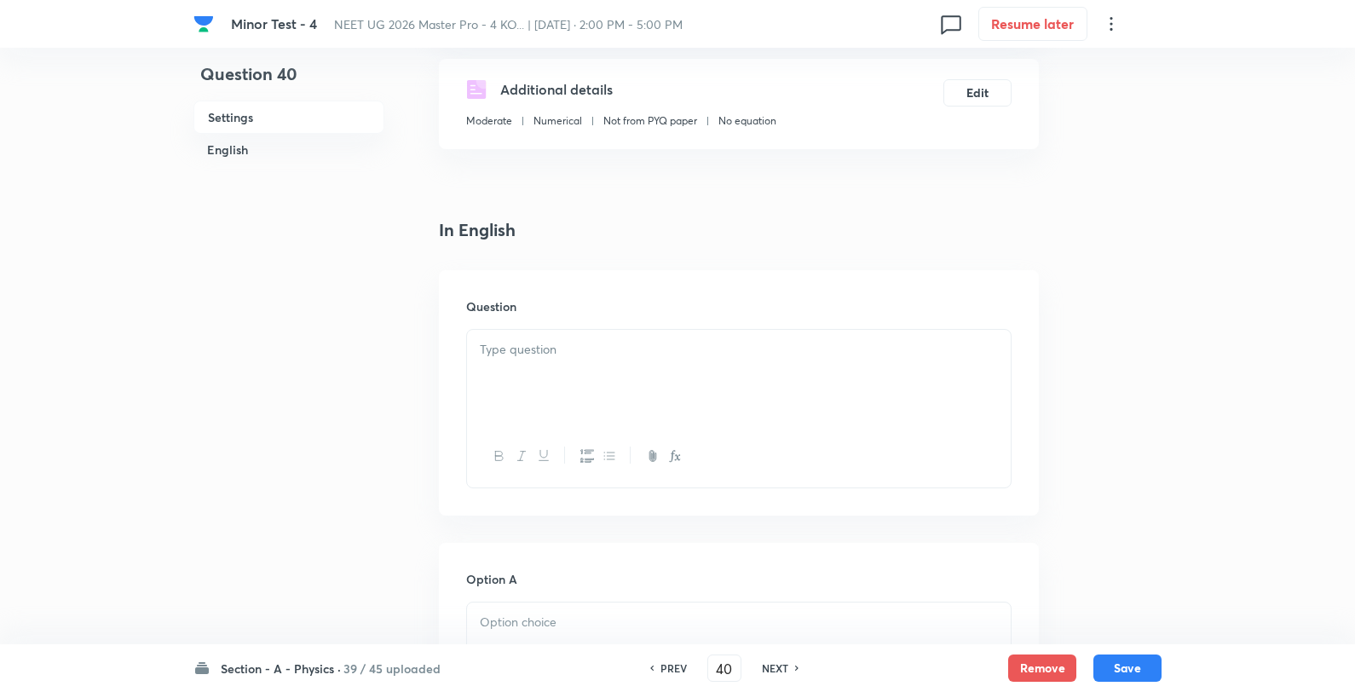
click at [601, 321] on div "Question" at bounding box center [739, 392] width 600 height 245
click at [589, 358] on p at bounding box center [739, 350] width 518 height 20
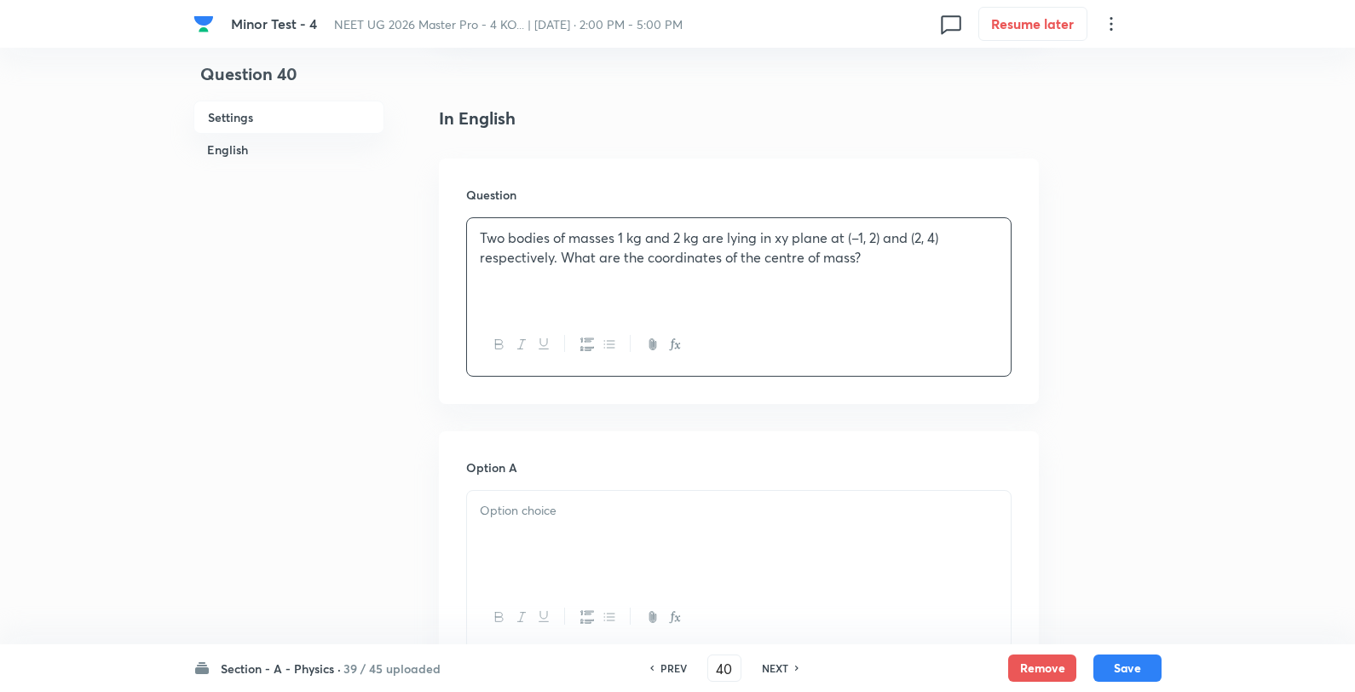
scroll to position [568, 0]
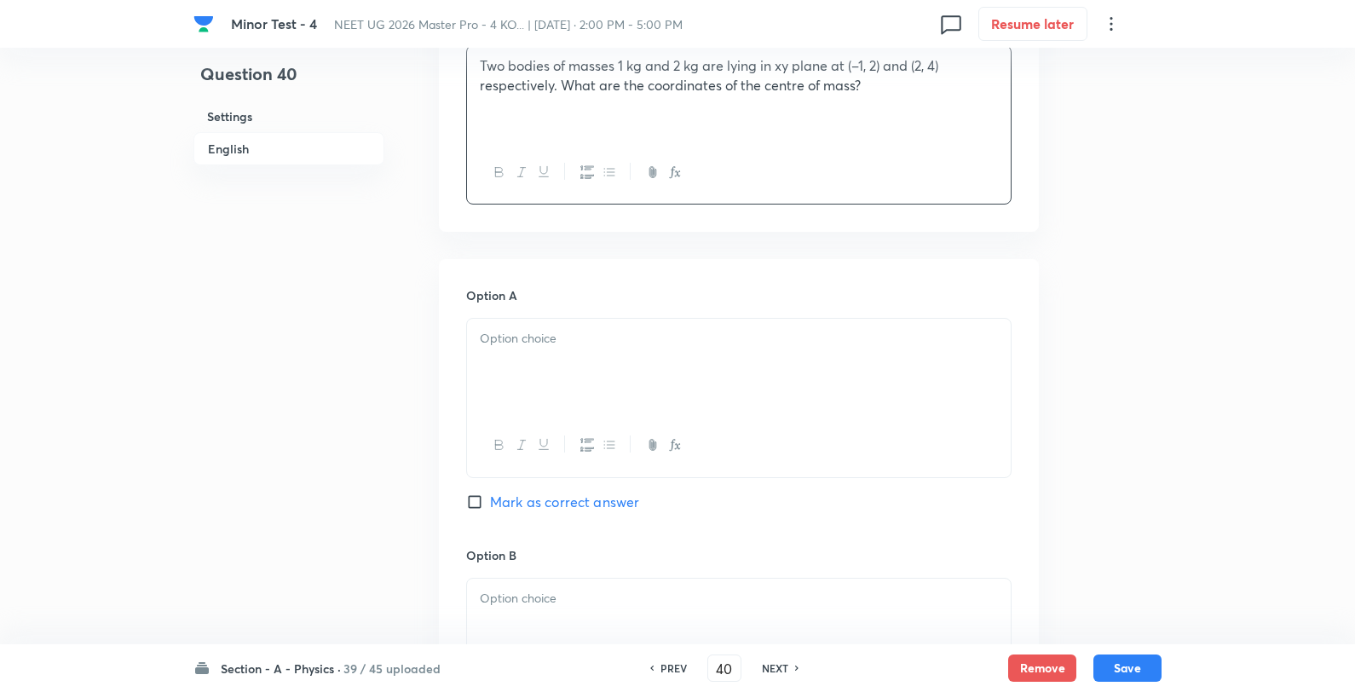
click at [582, 430] on div at bounding box center [739, 445] width 544 height 62
click at [598, 384] on div at bounding box center [739, 366] width 544 height 95
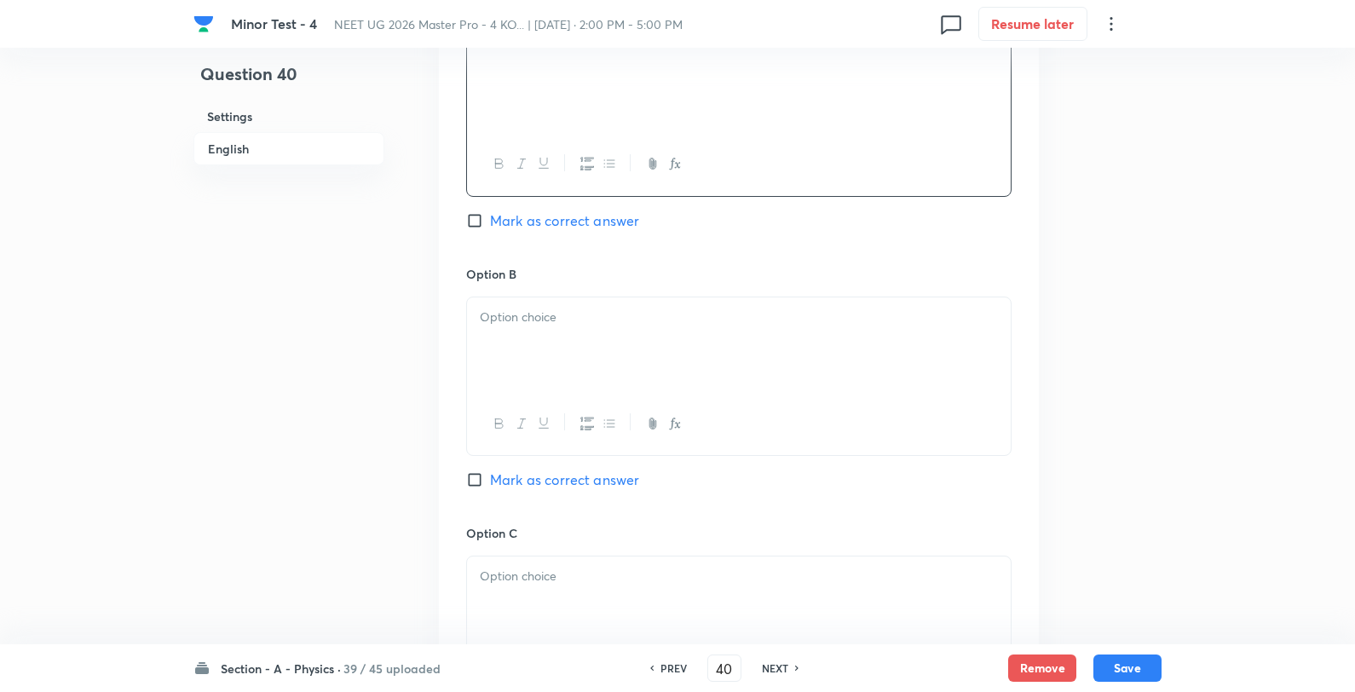
scroll to position [947, 0]
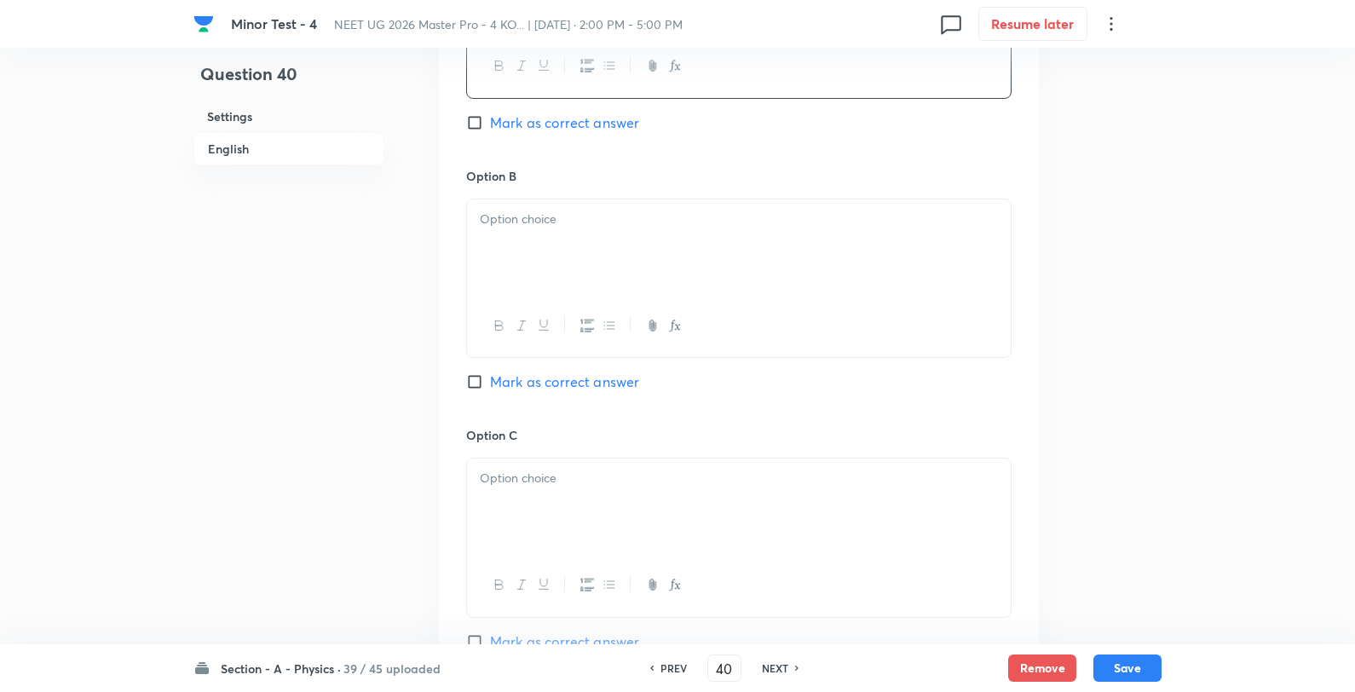
click at [585, 274] on div at bounding box center [739, 246] width 544 height 95
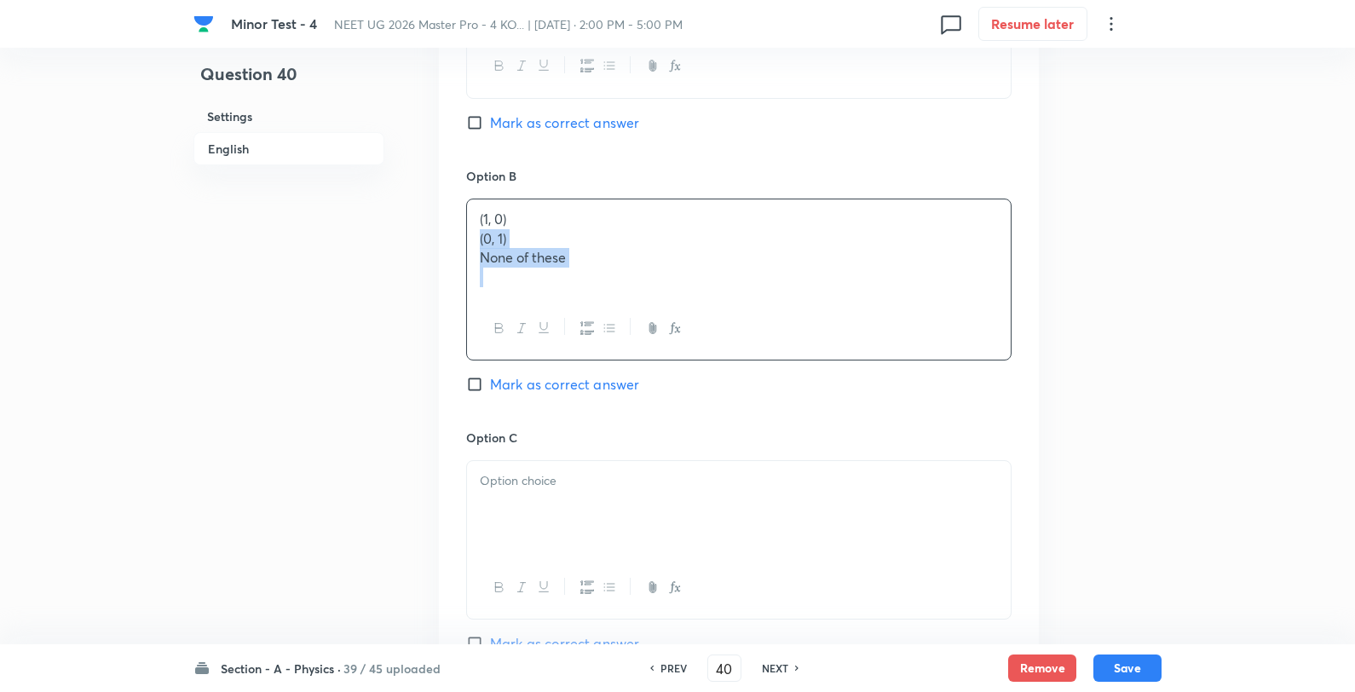
click at [597, 203] on div "(1, 0) (0, 1) None of these" at bounding box center [739, 248] width 544 height 98
click at [534, 122] on span "Mark as correct answer" at bounding box center [564, 123] width 149 height 20
click at [490, 122] on input "Mark as correct answer" at bounding box center [478, 122] width 24 height 17
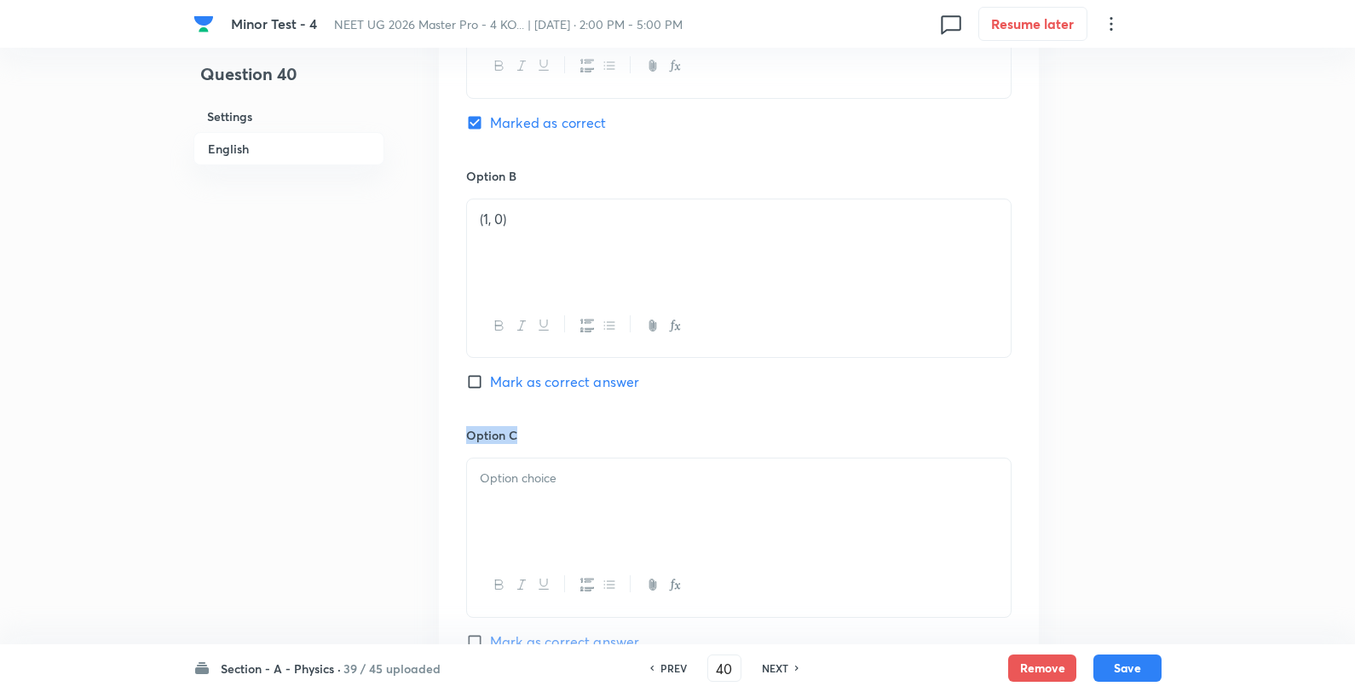
click at [518, 447] on div "Option A Marked as correct Option B (1, 0) Mark as correct answer Option C Mark…" at bounding box center [739, 409] width 600 height 1059
drag, startPoint x: 524, startPoint y: 473, endPoint x: 532, endPoint y: 482, distance: 12.1
click at [526, 475] on p at bounding box center [739, 479] width 518 height 20
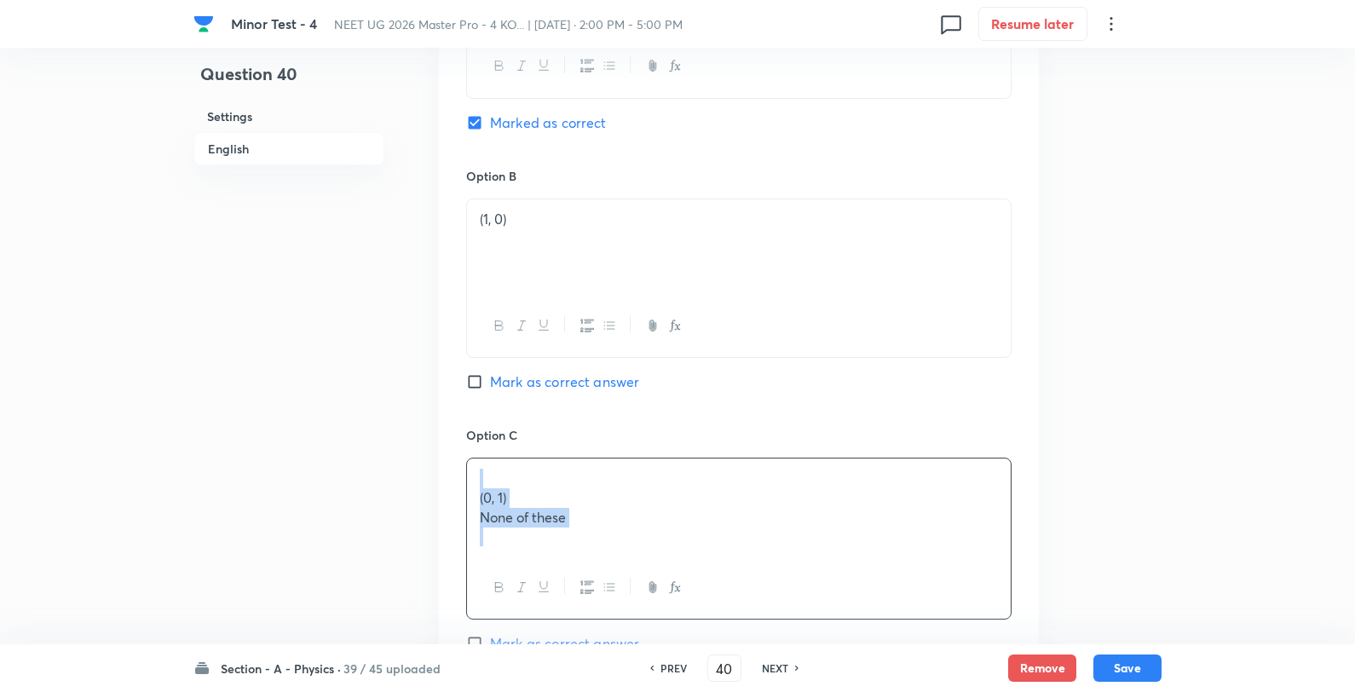
click at [595, 466] on div "(0, 1) None of these" at bounding box center [739, 508] width 544 height 98
click at [574, 490] on p "(0, 1)" at bounding box center [739, 498] width 518 height 20
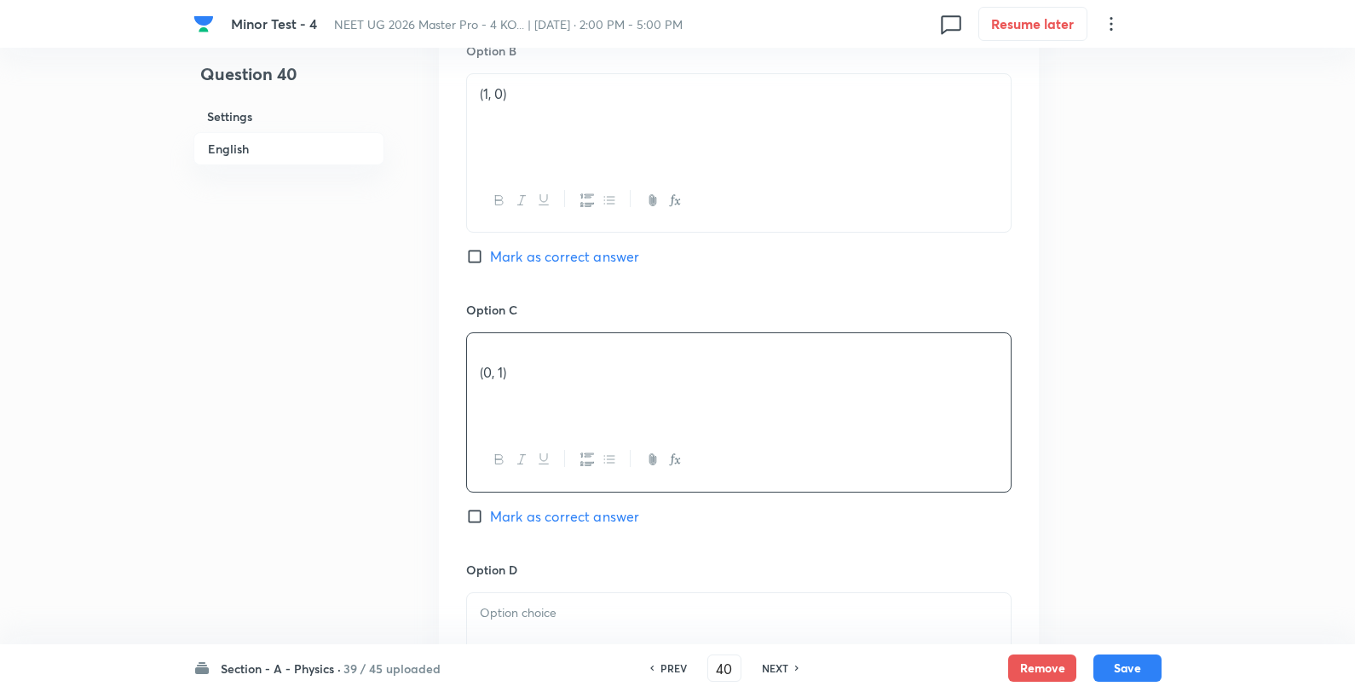
scroll to position [1325, 0]
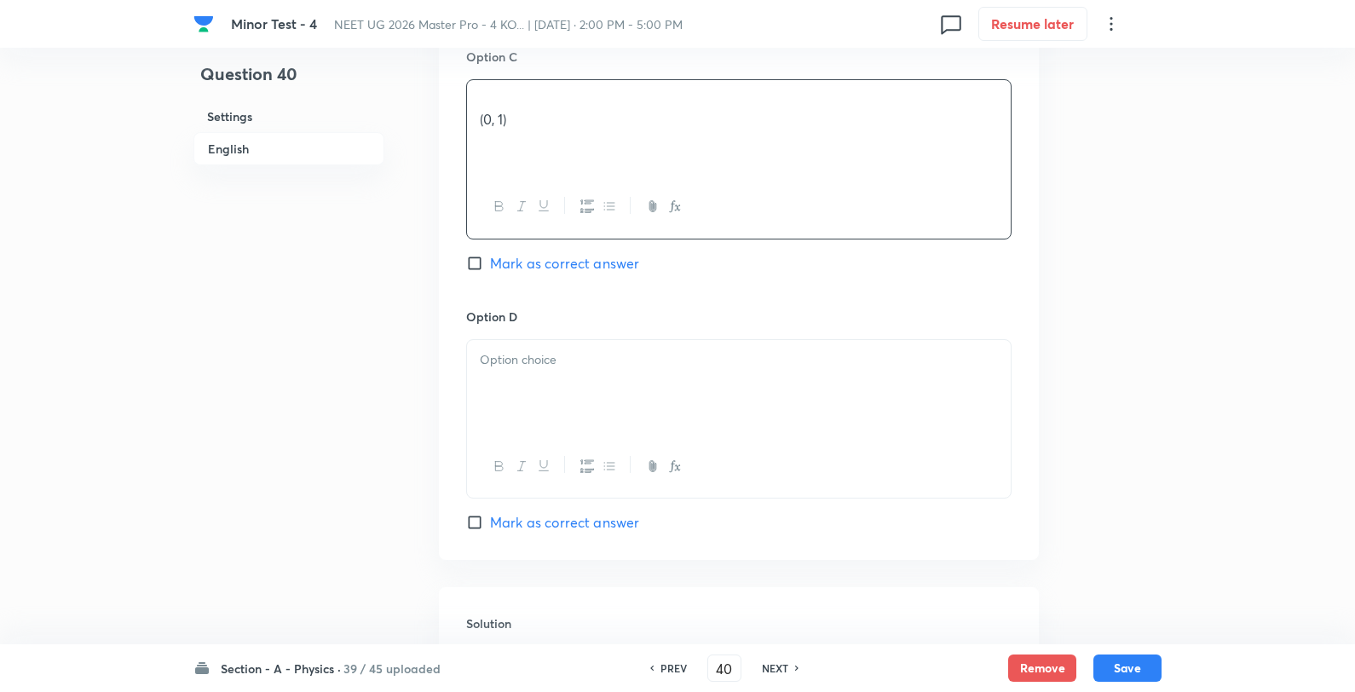
click at [538, 365] on p at bounding box center [739, 360] width 518 height 20
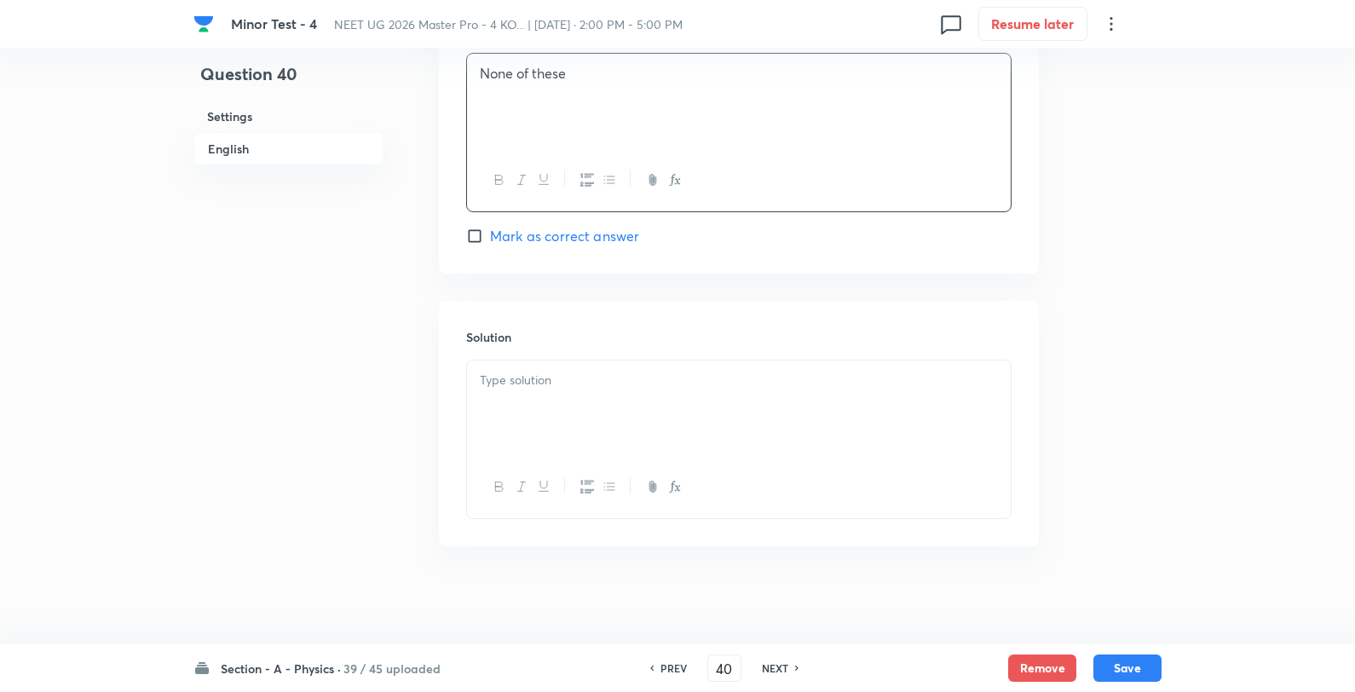
scroll to position [1619, 0]
click at [600, 467] on div at bounding box center [739, 483] width 544 height 62
click at [600, 407] on div at bounding box center [739, 403] width 544 height 95
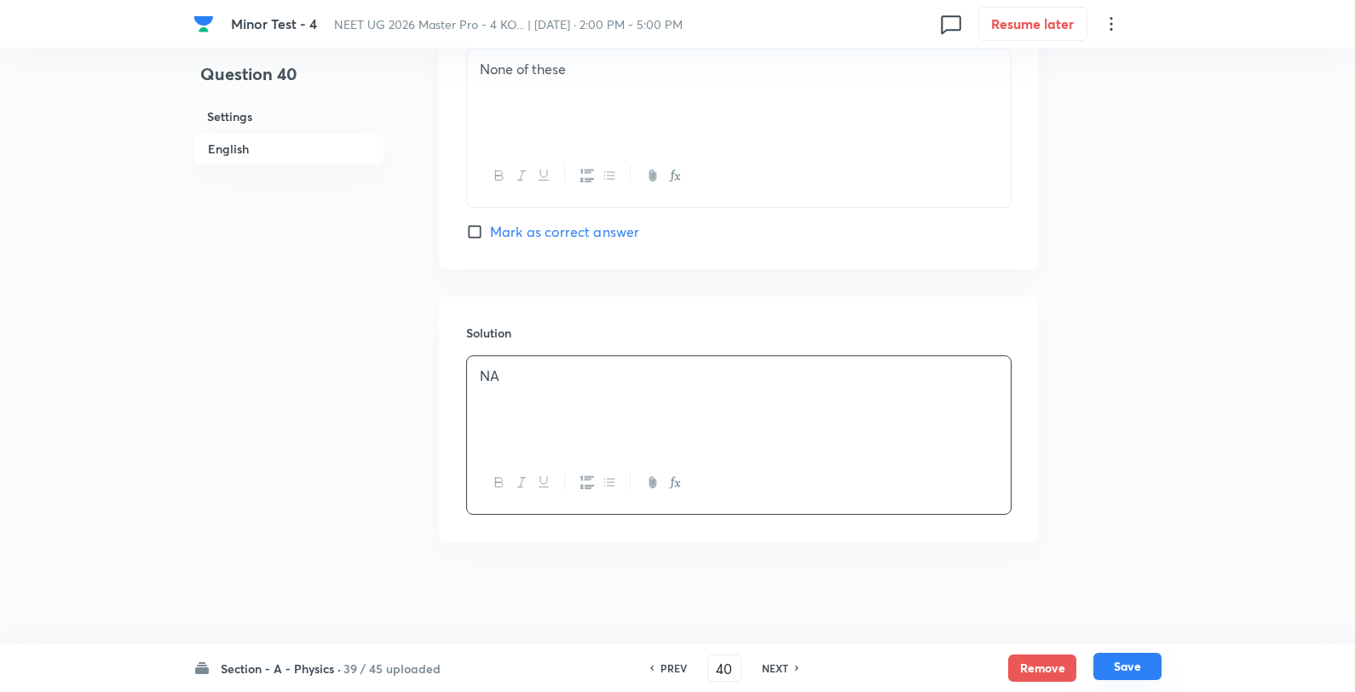
click at [1146, 677] on button "Save" at bounding box center [1128, 666] width 68 height 27
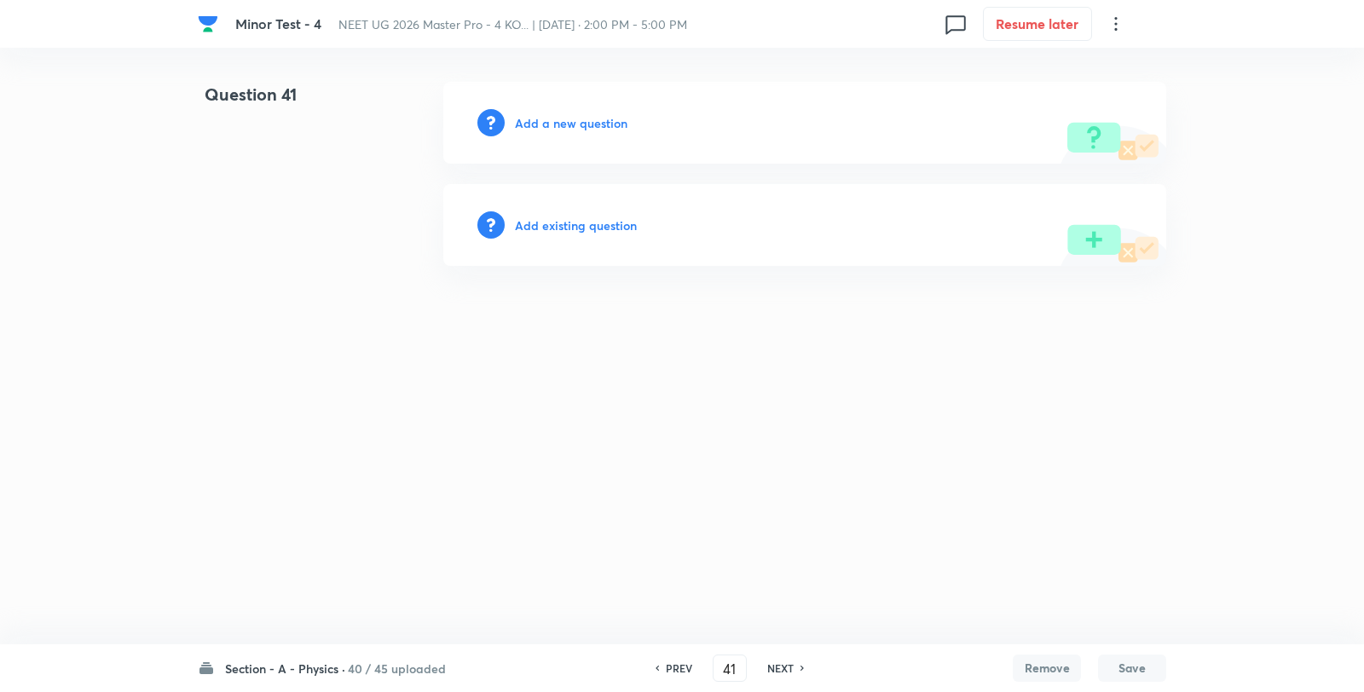
click at [572, 114] on h6 "Add a new question" at bounding box center [571, 123] width 113 height 18
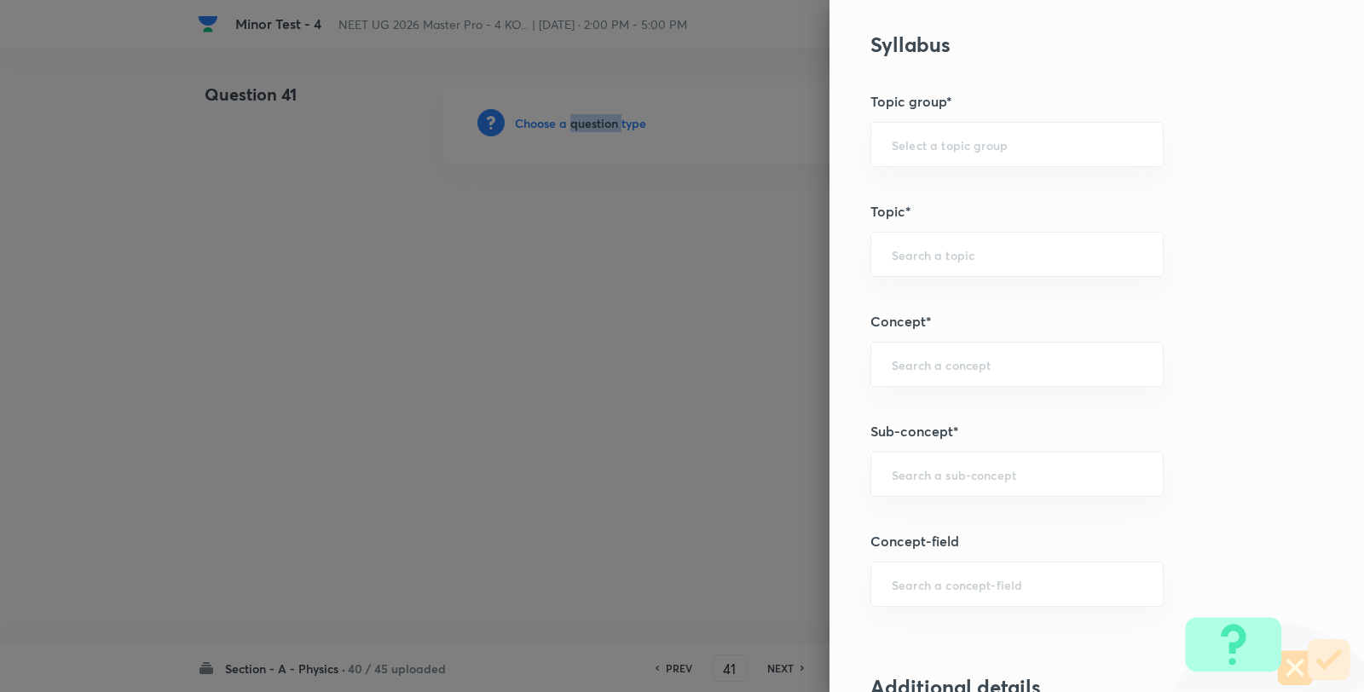
scroll to position [1136, 0]
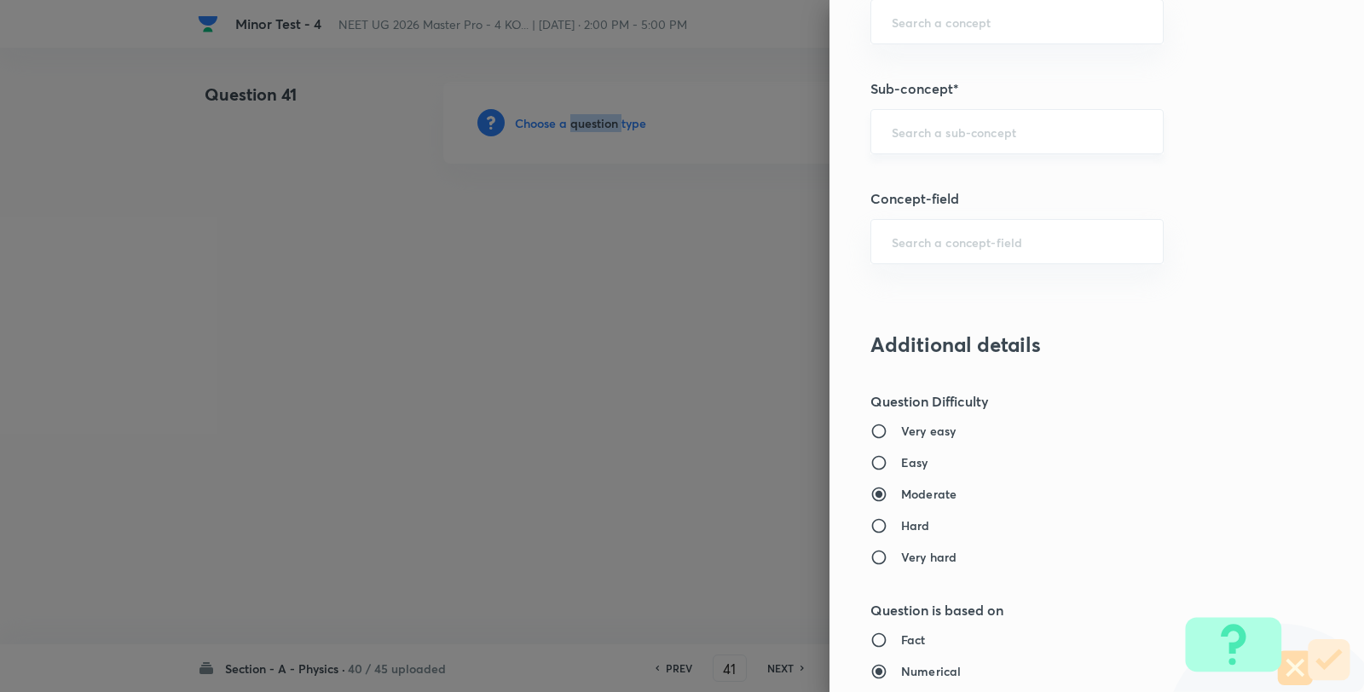
click at [938, 151] on div "​" at bounding box center [1016, 131] width 293 height 45
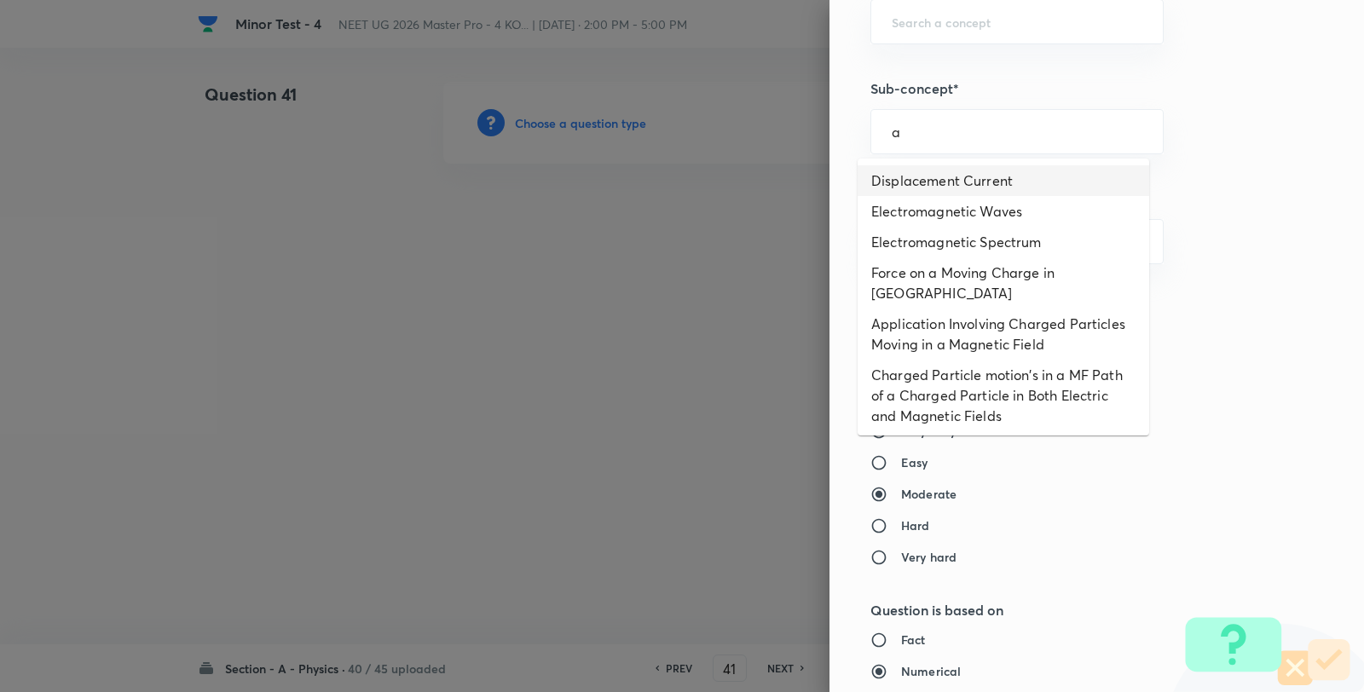
click at [921, 169] on li "Displacement Current" at bounding box center [1002, 180] width 291 height 31
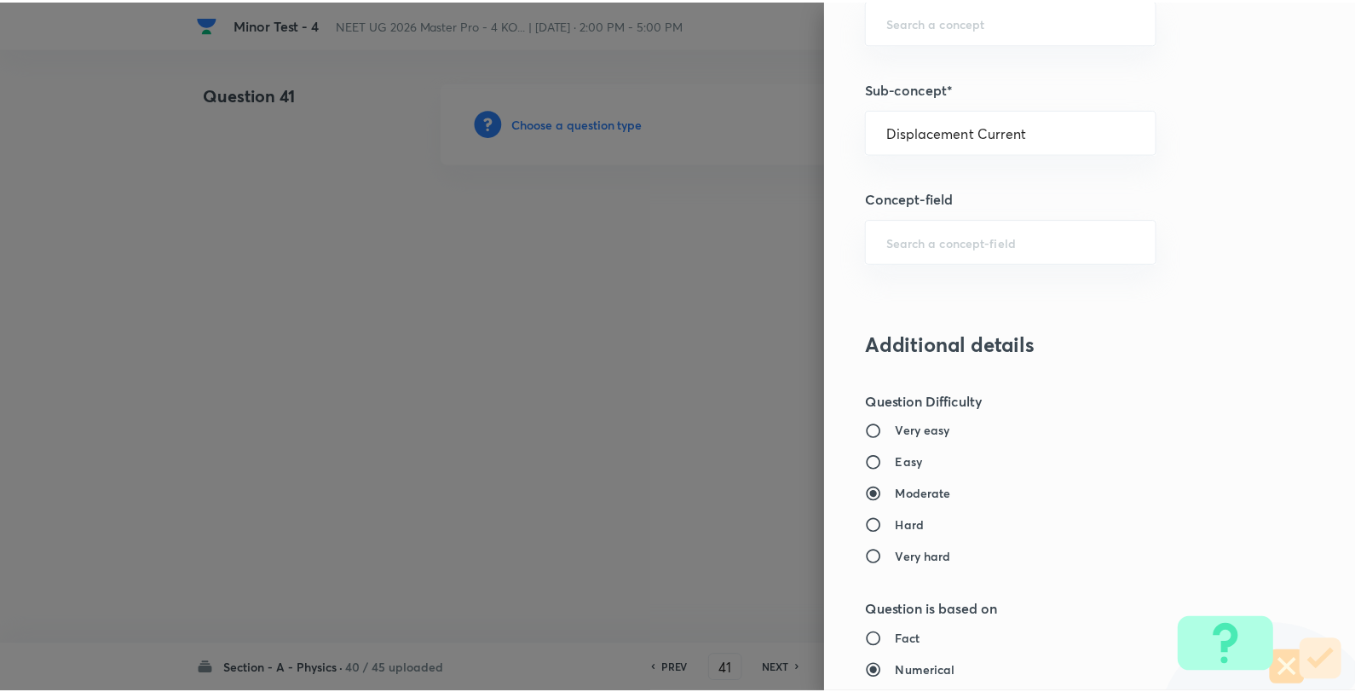
scroll to position [1746, 0]
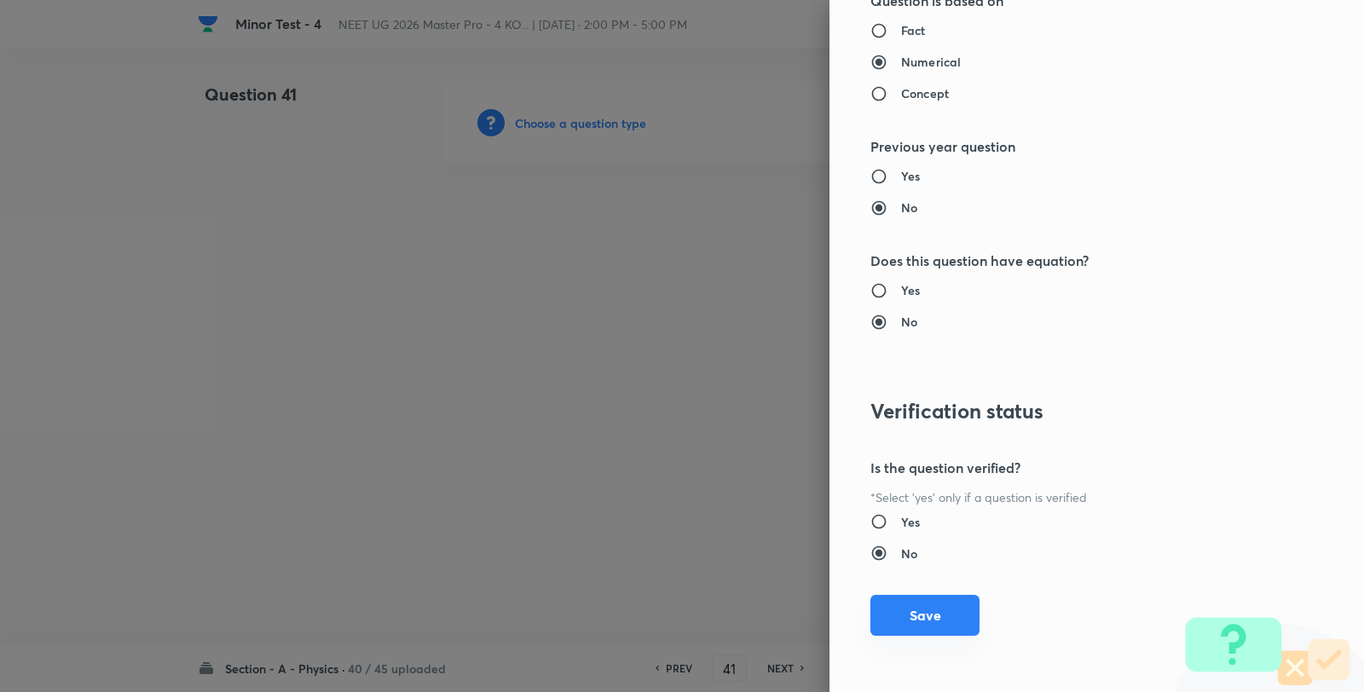
drag, startPoint x: 897, startPoint y: 615, endPoint x: 563, endPoint y: 300, distance: 458.2
click at [895, 615] on button "Save" at bounding box center [924, 615] width 109 height 41
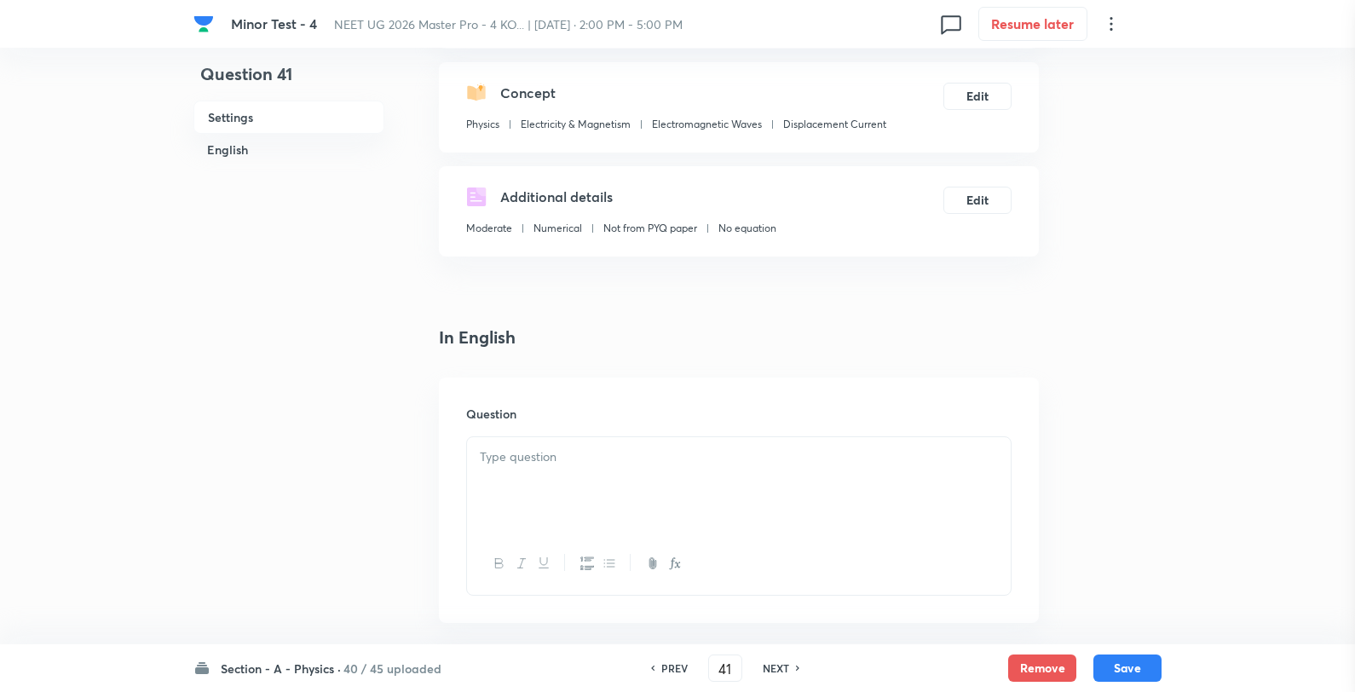
scroll to position [189, 0]
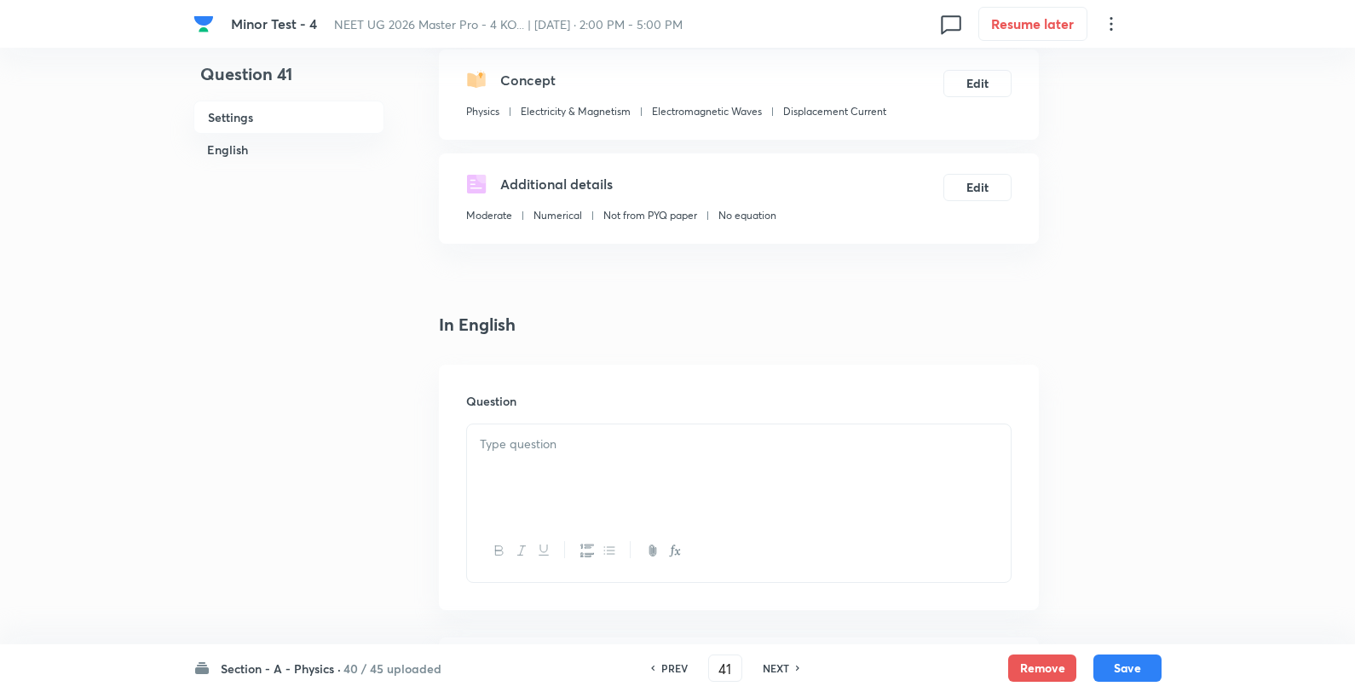
click at [534, 436] on div at bounding box center [739, 471] width 544 height 95
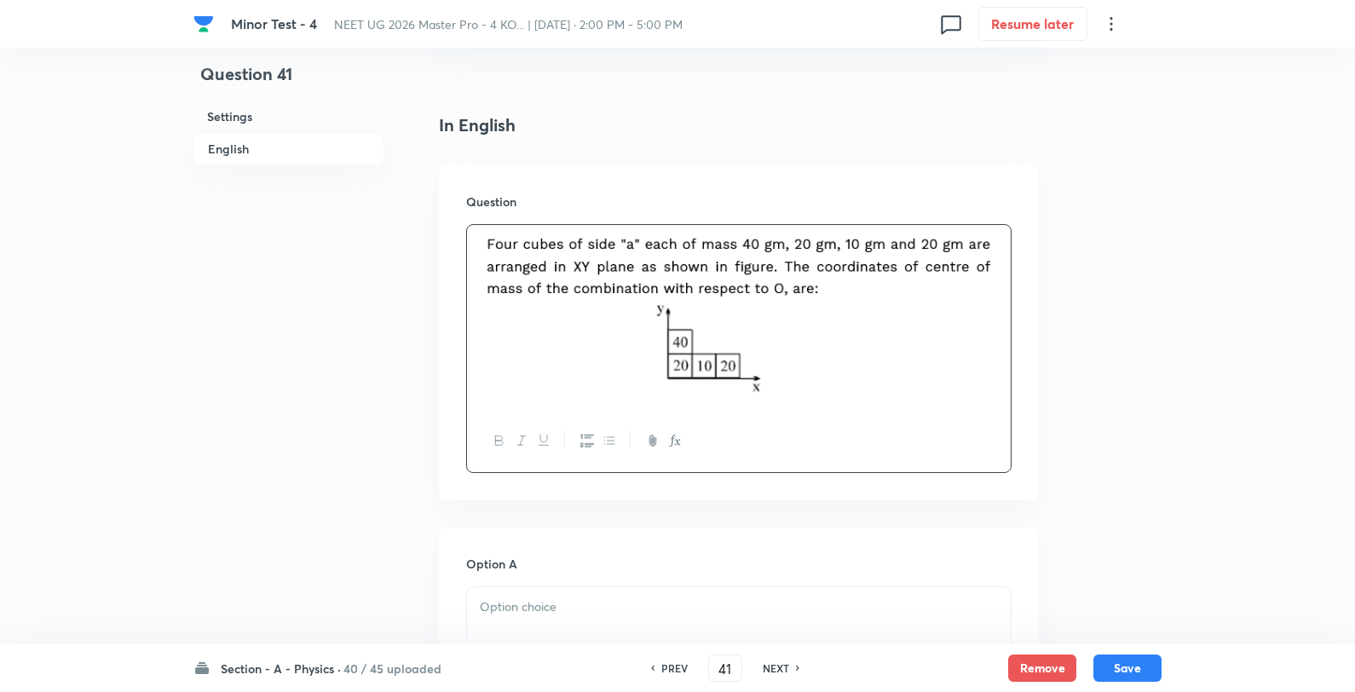
scroll to position [662, 0]
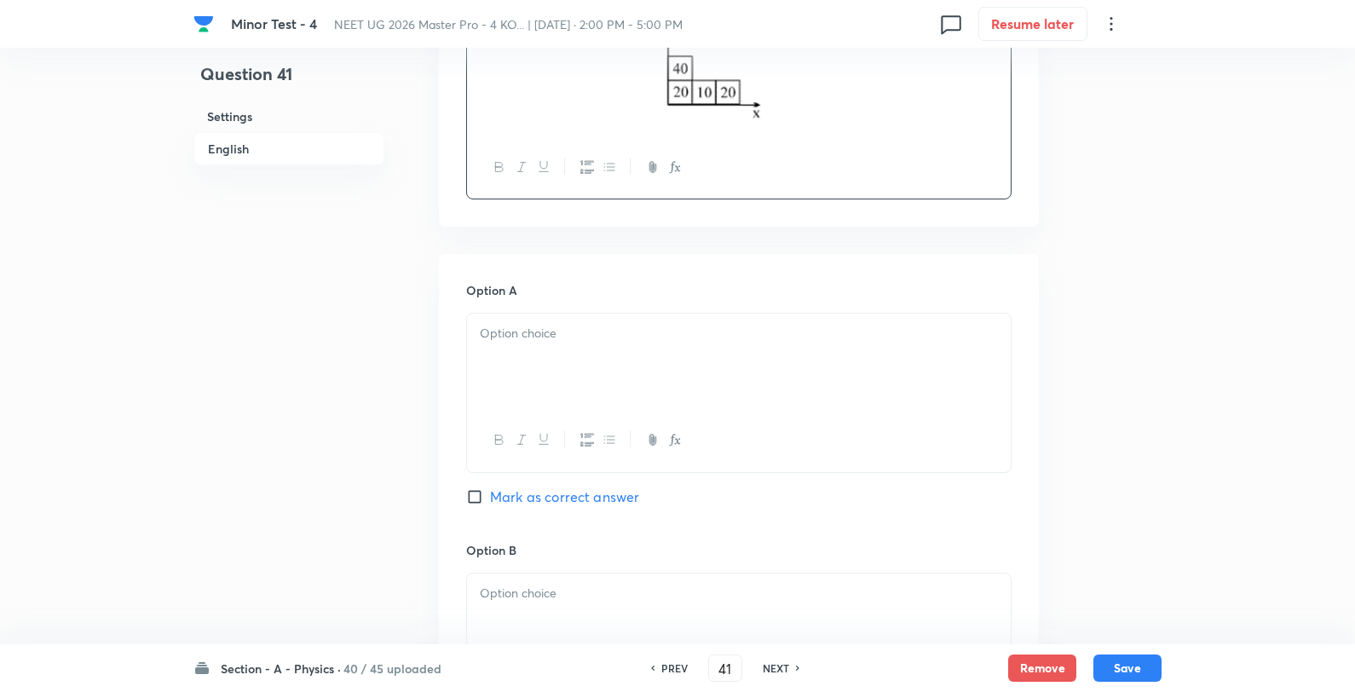
click at [578, 380] on div at bounding box center [739, 361] width 544 height 95
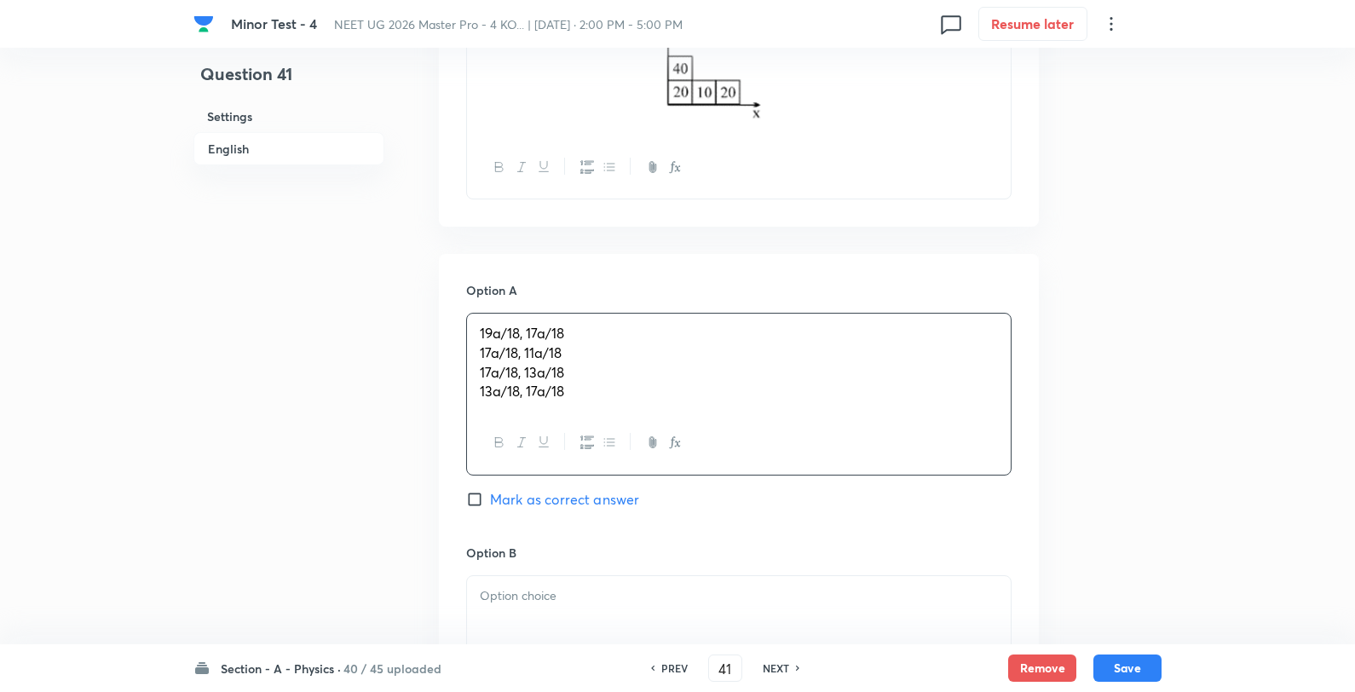
click at [612, 329] on p "19a/18, 17a/18" at bounding box center [739, 334] width 518 height 20
click at [566, 496] on span "Mark as correct answer" at bounding box center [564, 497] width 149 height 20
click at [490, 496] on input "Mark as correct answer" at bounding box center [478, 496] width 24 height 17
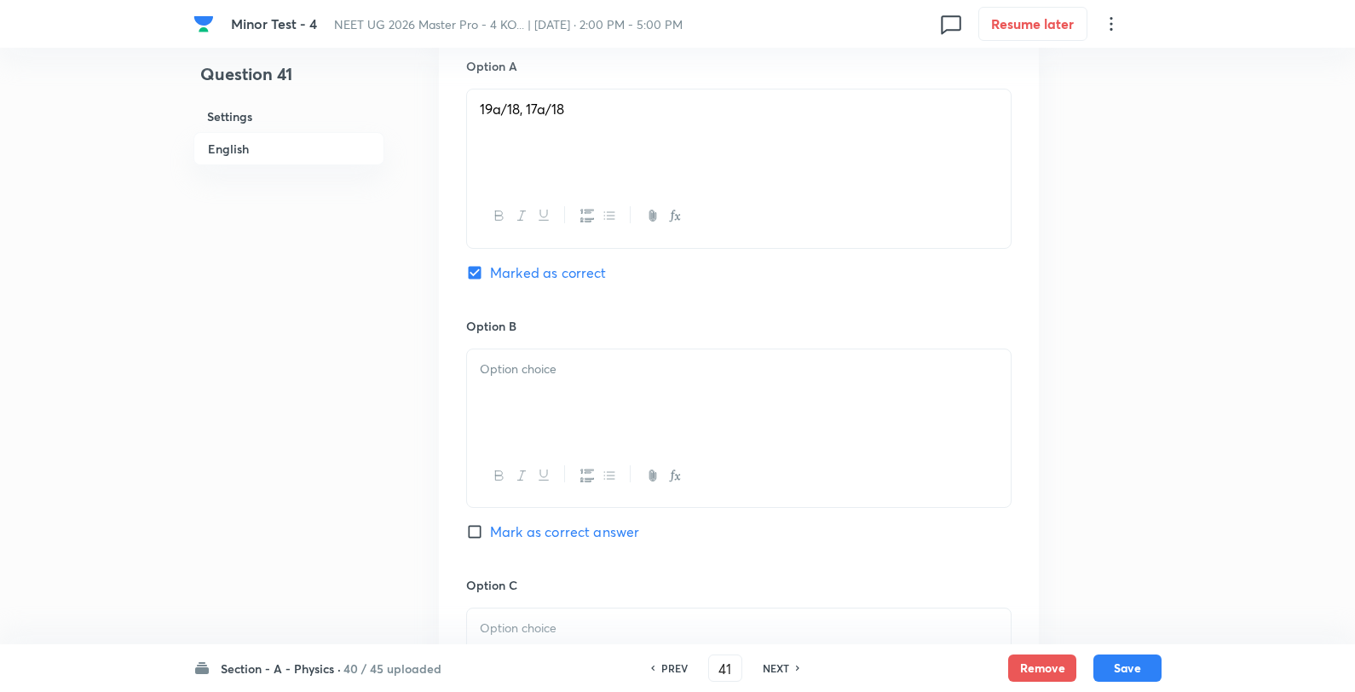
scroll to position [947, 0]
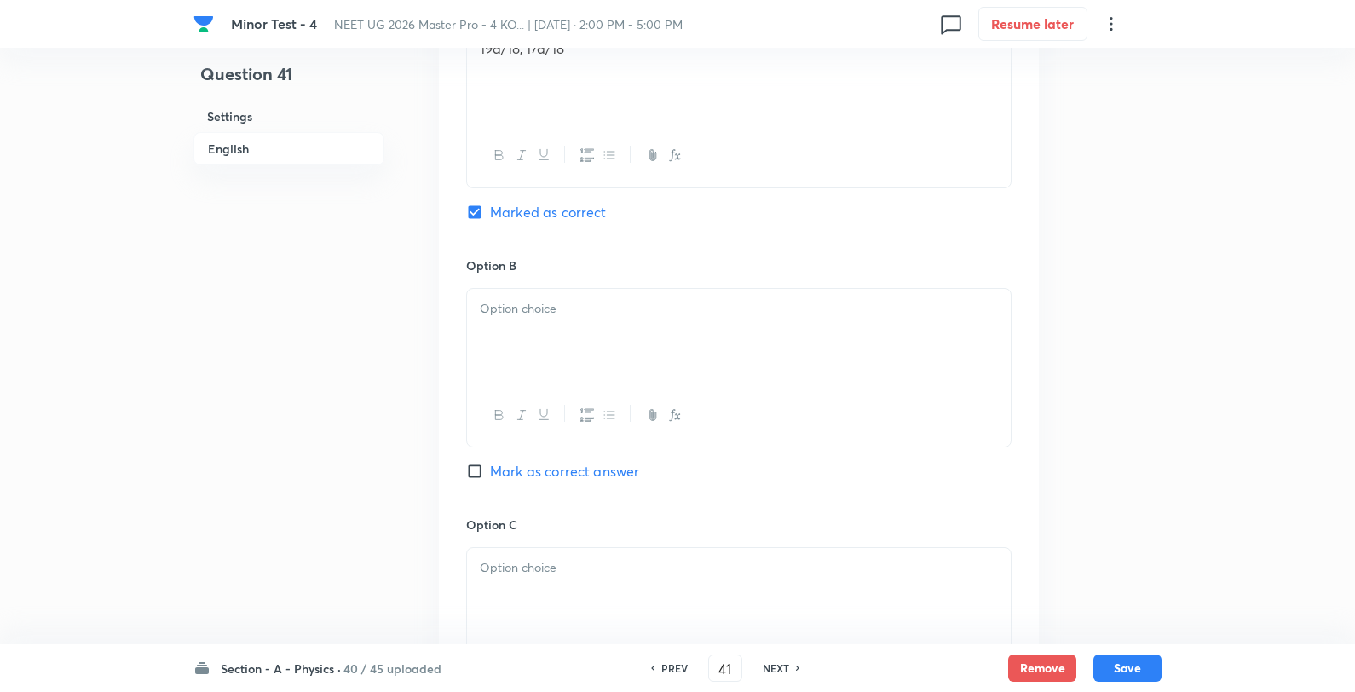
click at [558, 318] on p at bounding box center [739, 309] width 518 height 20
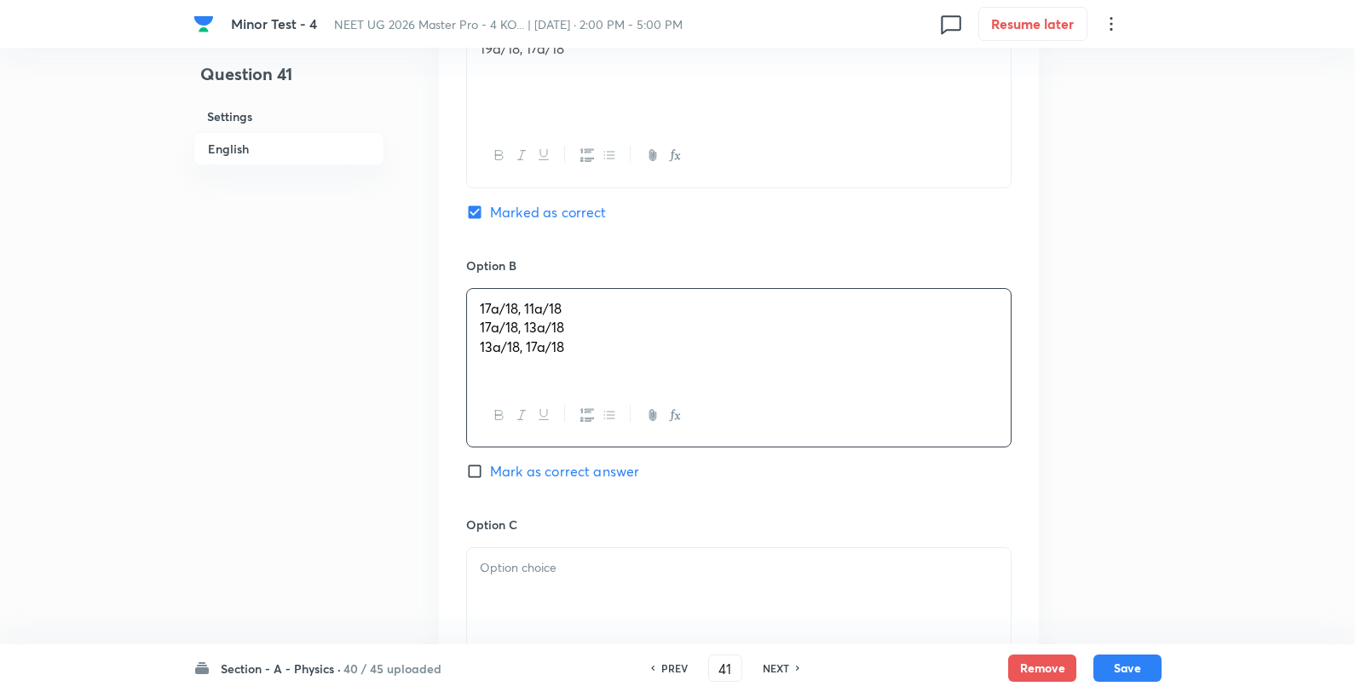
click at [558, 317] on span "17a/18, 11a/18" at bounding box center [521, 308] width 82 height 18
click at [580, 304] on p "17a/18, 11a/18" at bounding box center [739, 309] width 518 height 20
click at [606, 332] on p "17a/18, 13a/18" at bounding box center [739, 328] width 518 height 20
click at [589, 309] on p "17a/18, 11a/18" at bounding box center [739, 309] width 518 height 20
click at [597, 349] on p "13a/18, 17a/18" at bounding box center [739, 348] width 518 height 20
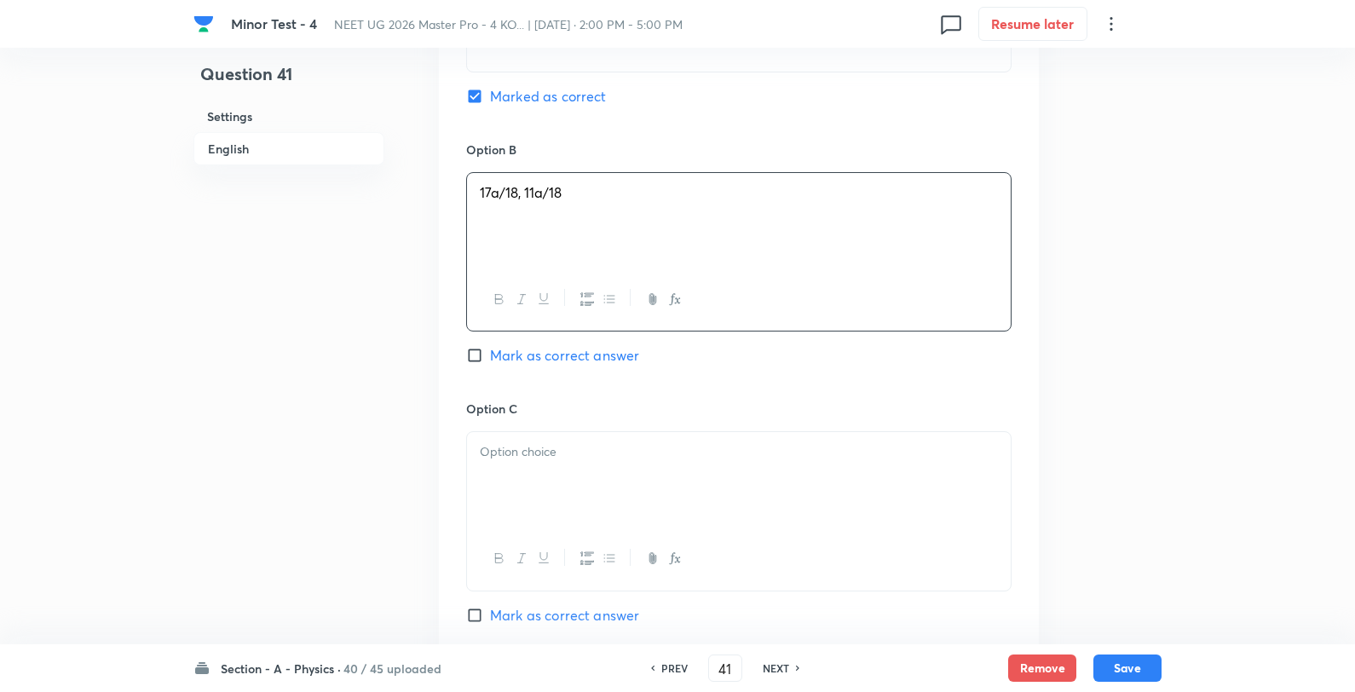
scroll to position [1231, 0]
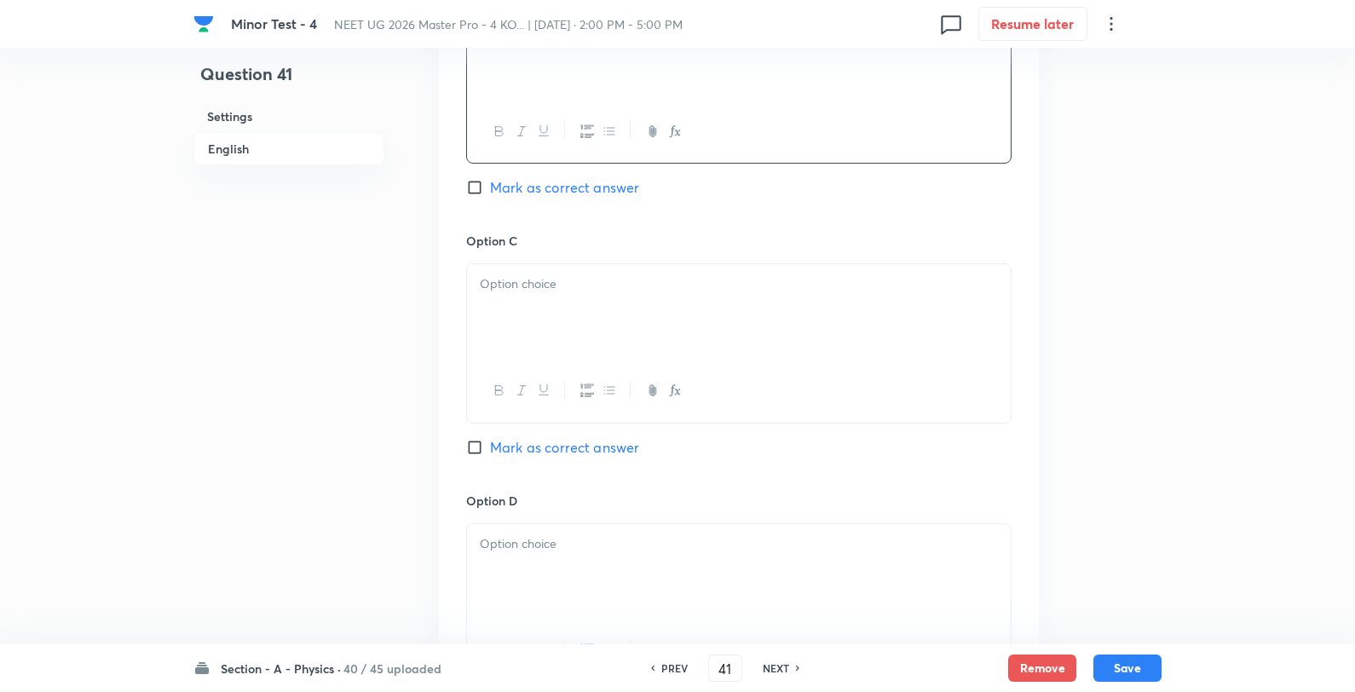
click at [600, 304] on div at bounding box center [739, 311] width 544 height 95
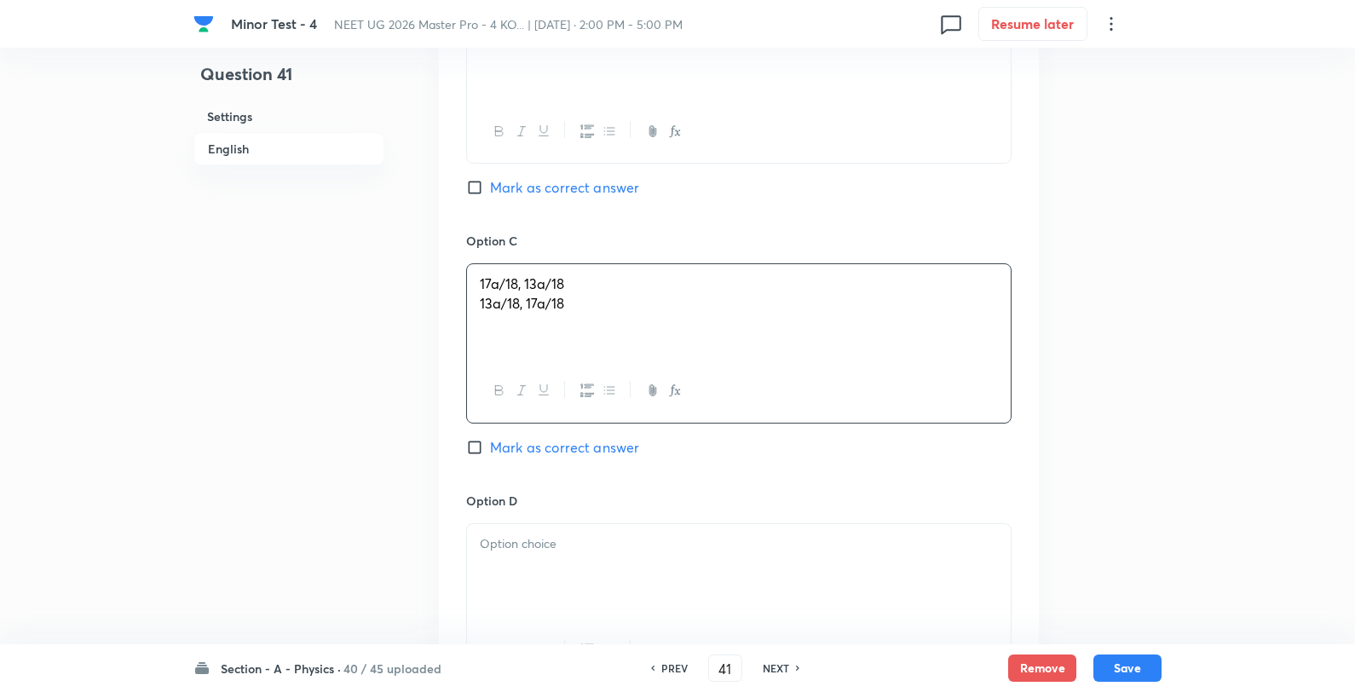
click at [625, 291] on p "17a/18, 13a/18" at bounding box center [739, 284] width 518 height 20
click at [577, 561] on div at bounding box center [739, 571] width 544 height 95
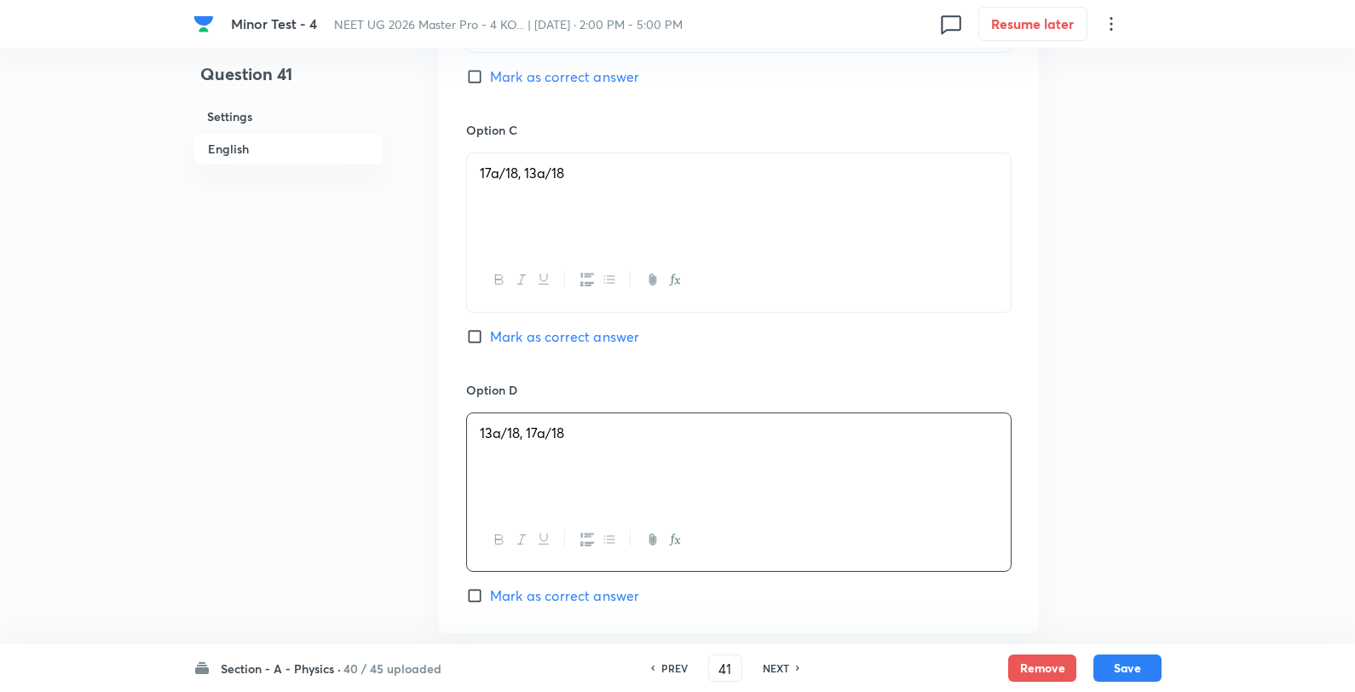
scroll to position [1709, 0]
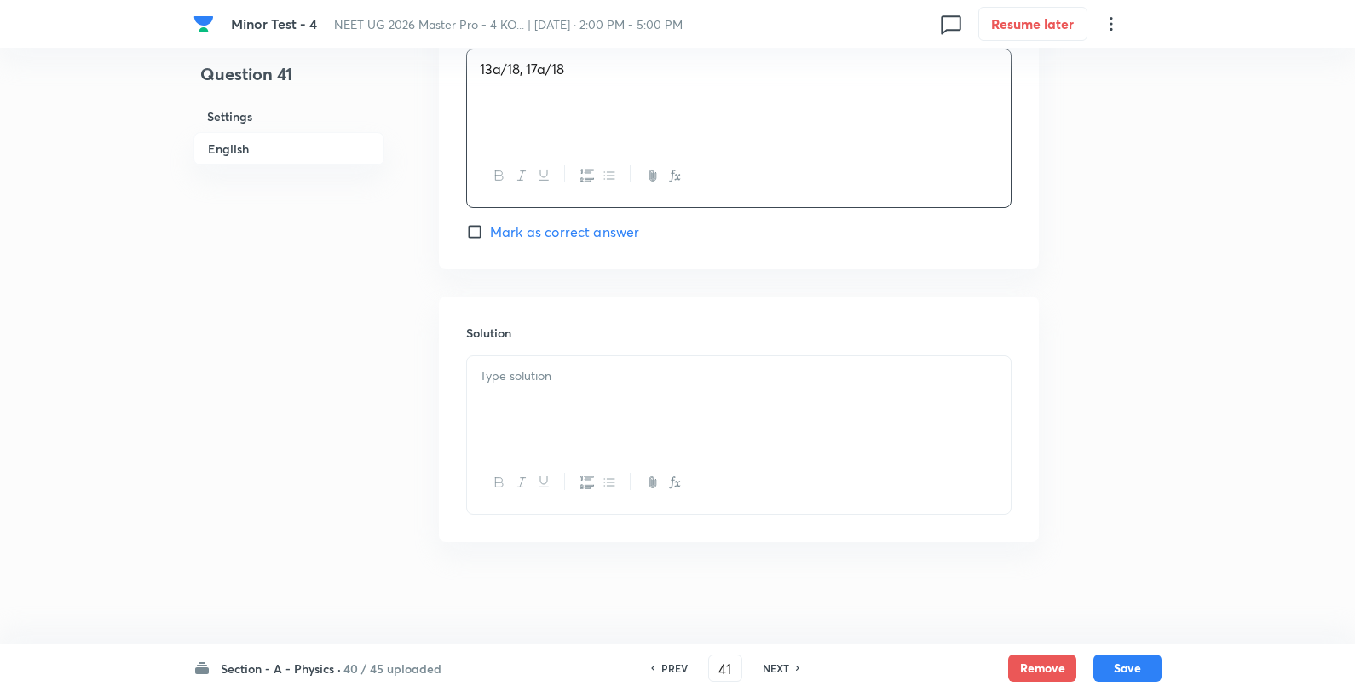
click at [578, 384] on p at bounding box center [739, 377] width 518 height 20
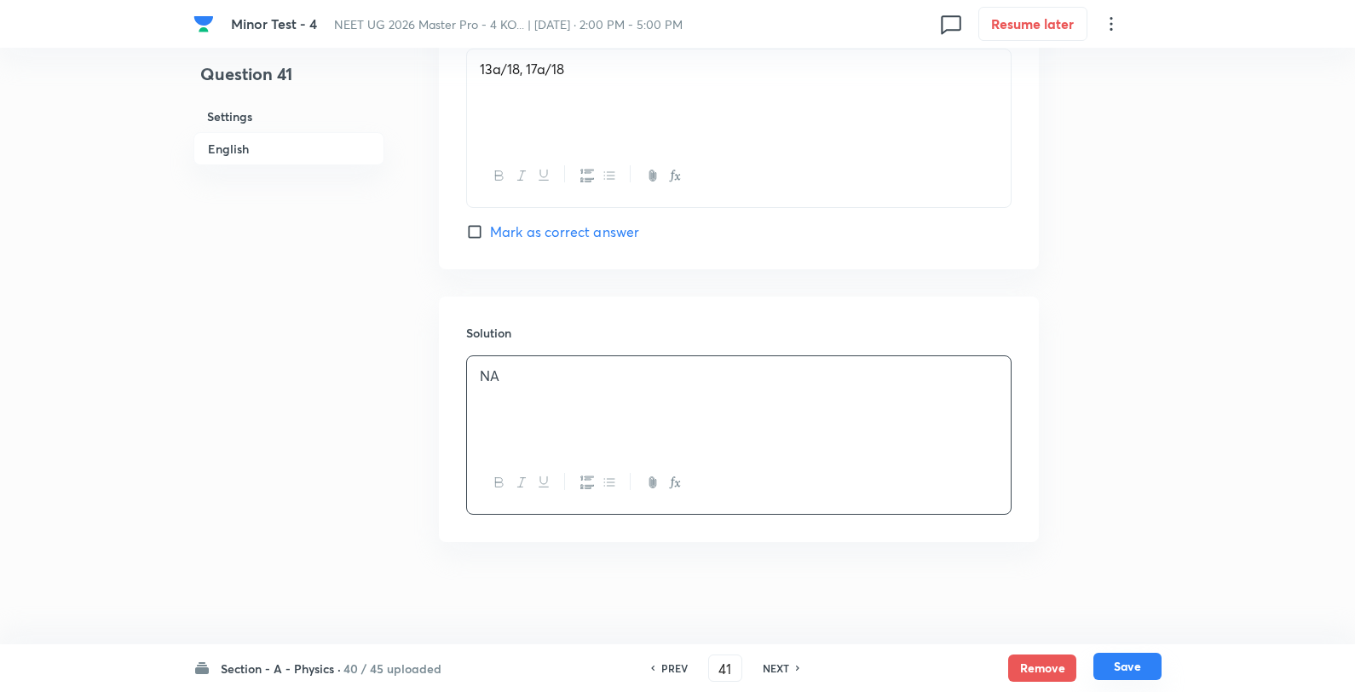
click at [1134, 673] on button "Save" at bounding box center [1128, 666] width 68 height 27
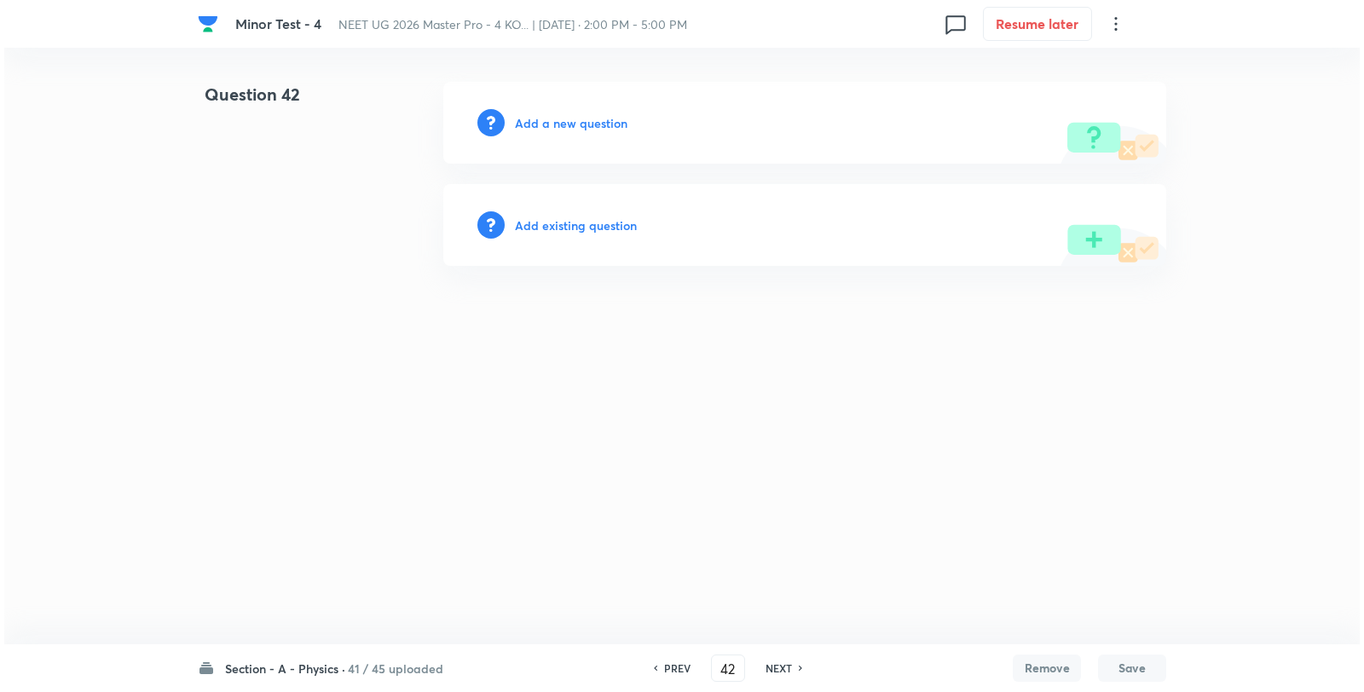
scroll to position [0, 0]
click at [557, 124] on h6 "Add a new question" at bounding box center [571, 123] width 113 height 18
click at [557, 124] on h6 "Choose a question type" at bounding box center [580, 123] width 131 height 18
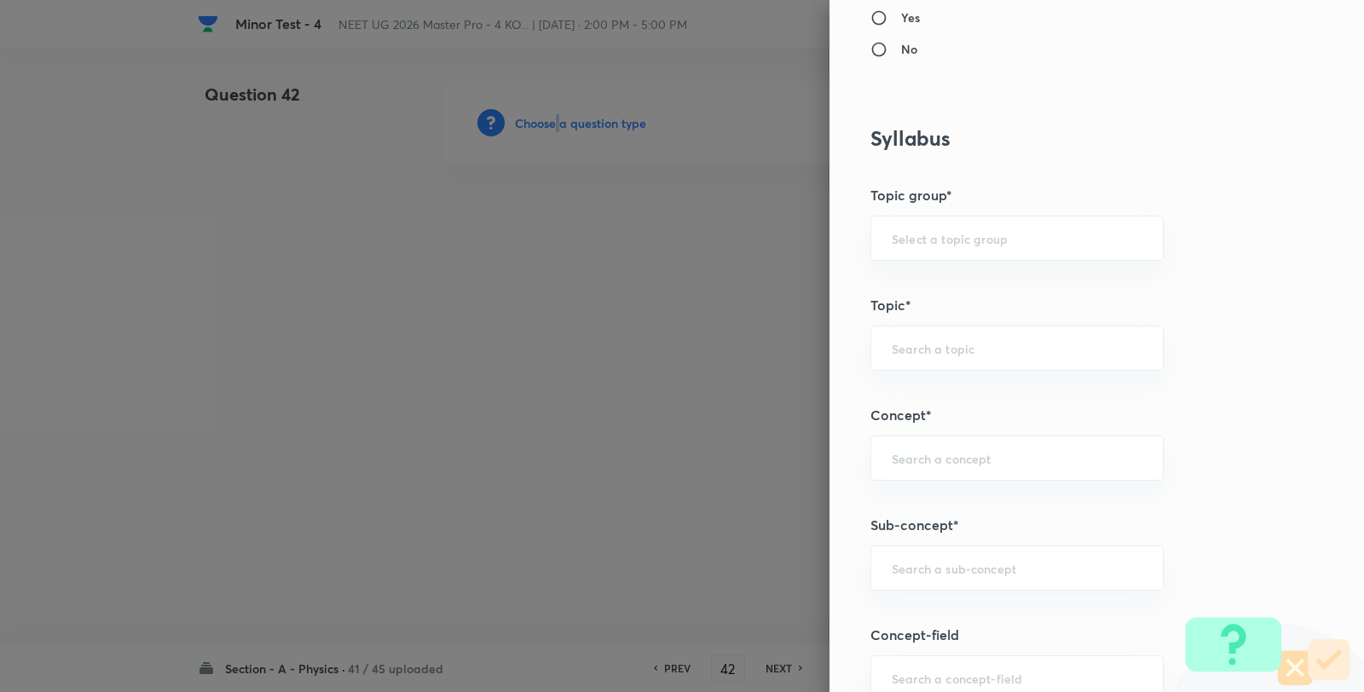
scroll to position [1136, 0]
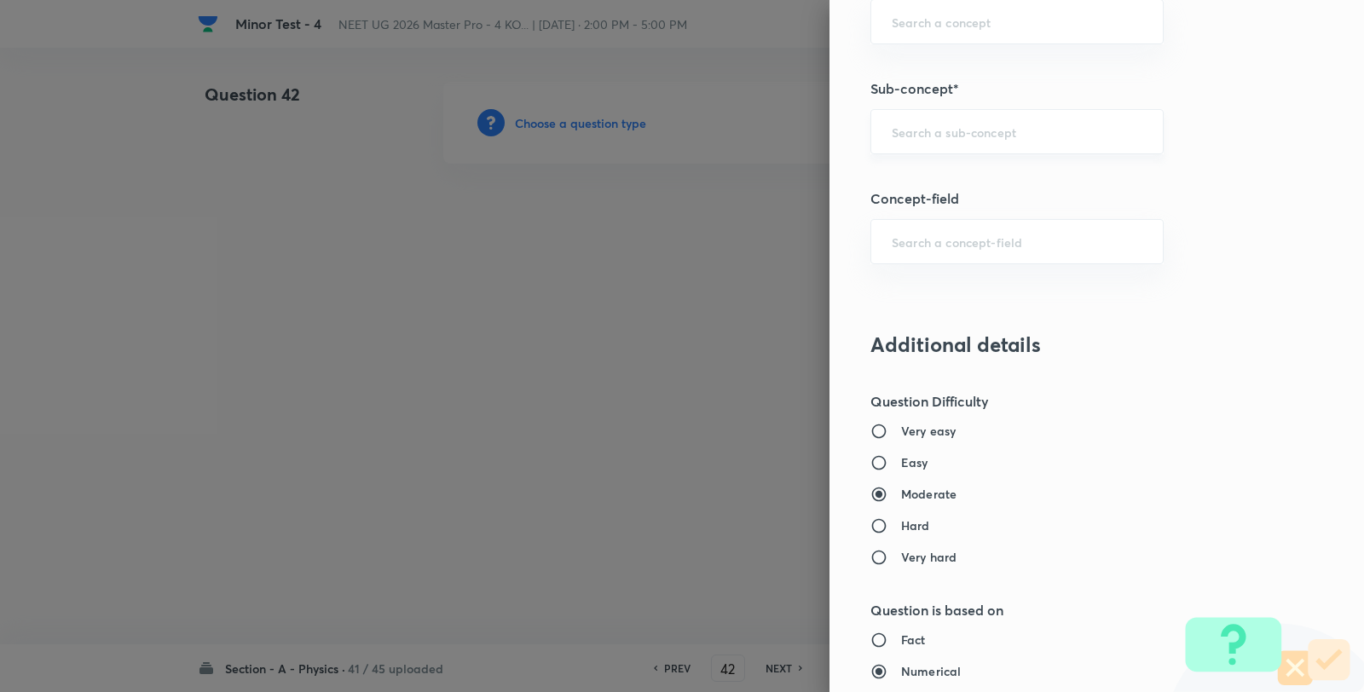
click at [972, 140] on input "text" at bounding box center [1017, 132] width 251 height 16
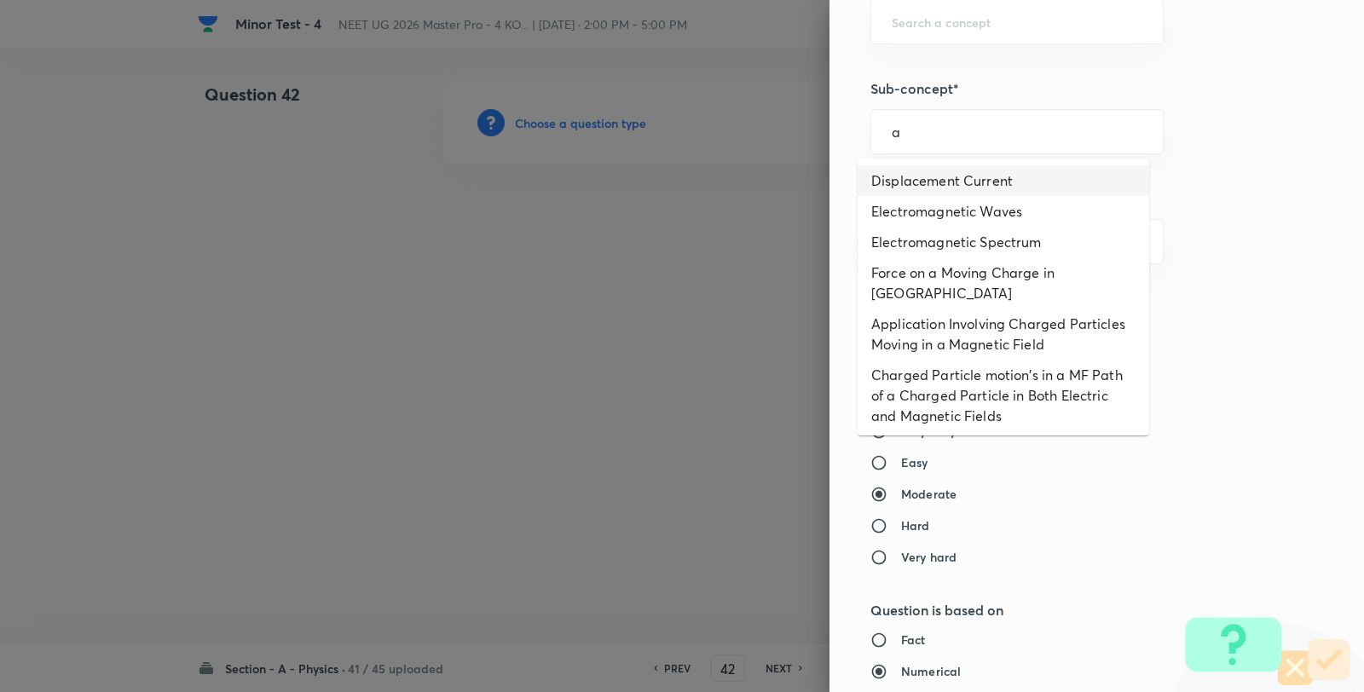
click at [957, 176] on li "Displacement Current" at bounding box center [1002, 180] width 291 height 31
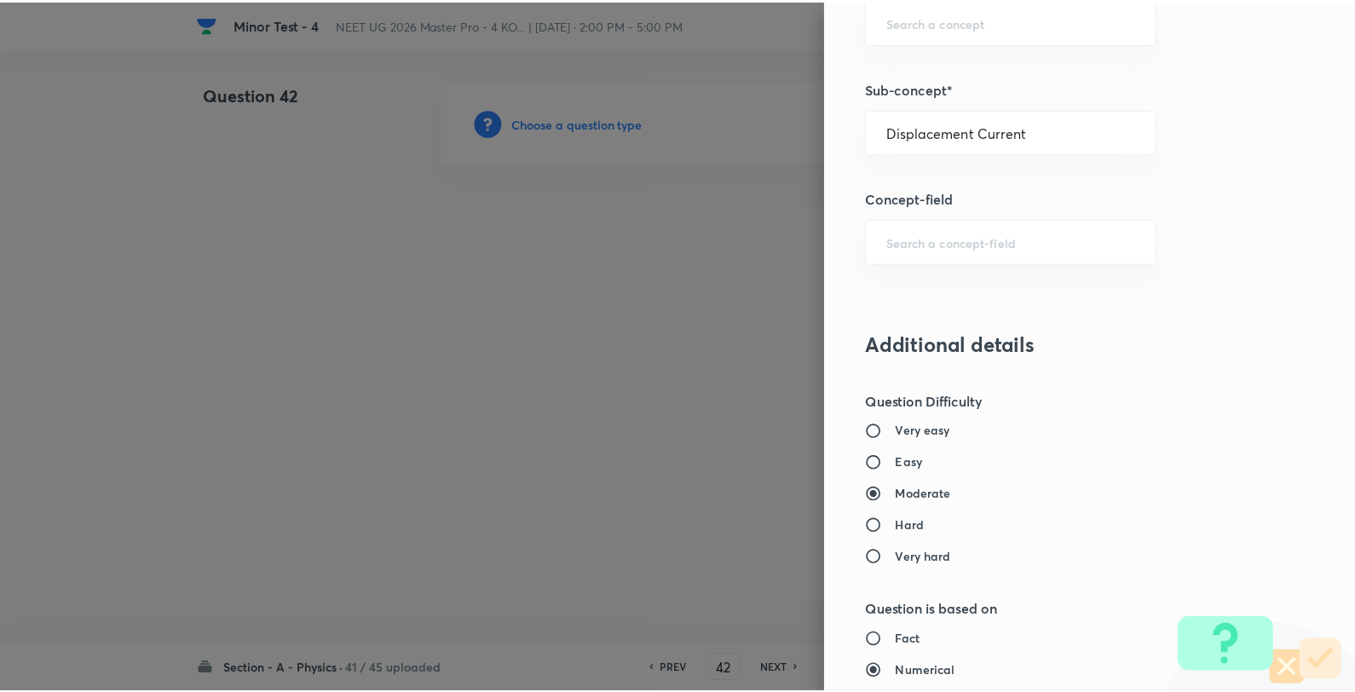
scroll to position [1746, 0]
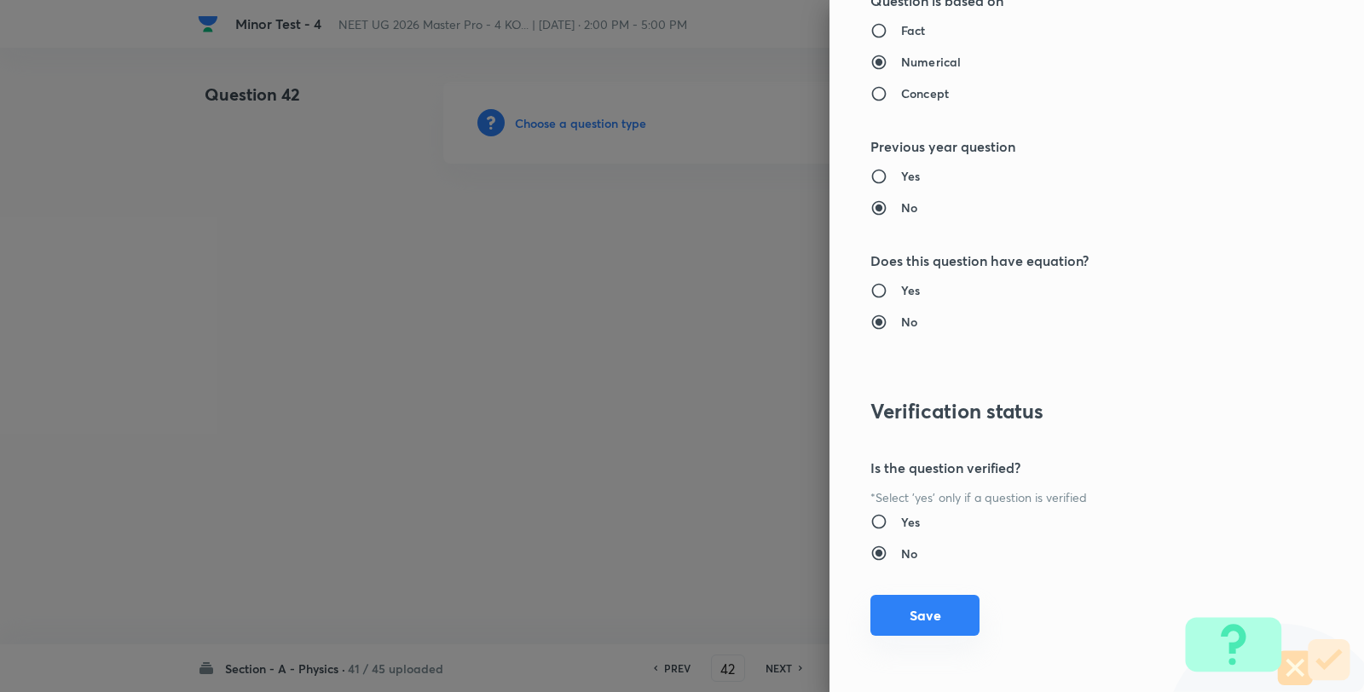
click at [924, 609] on button "Save" at bounding box center [924, 615] width 109 height 41
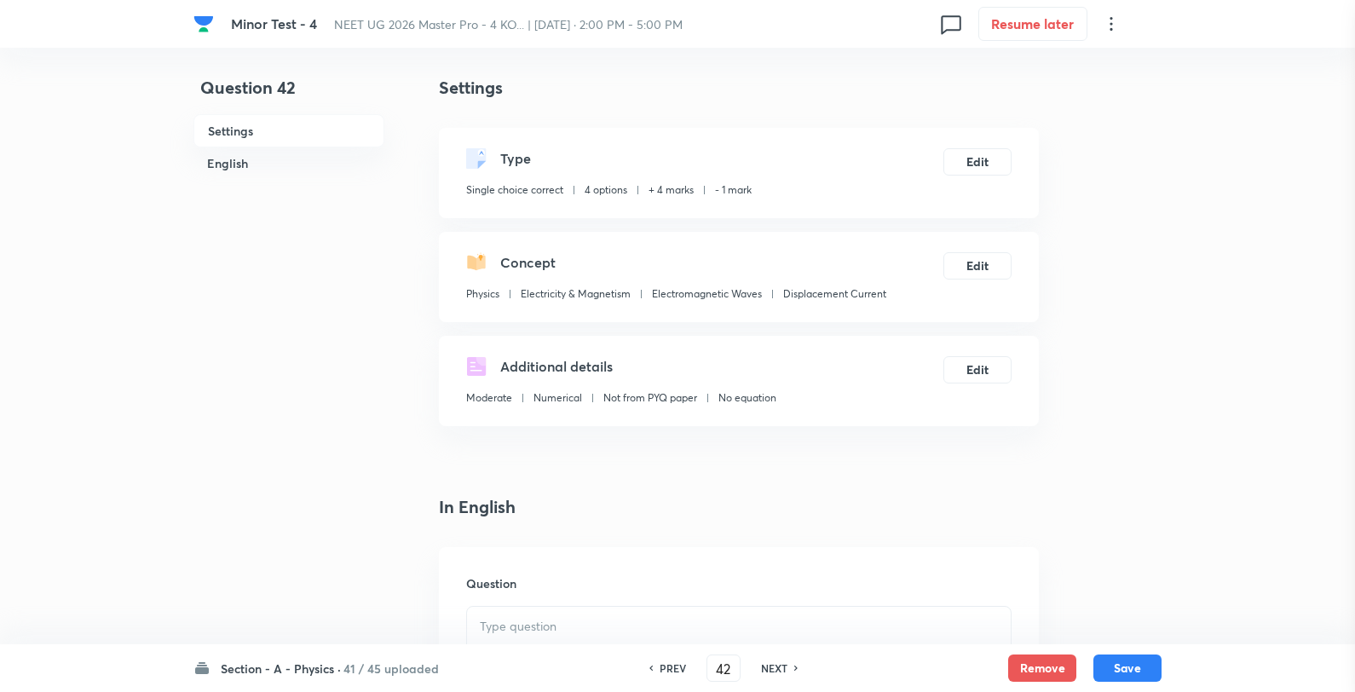
scroll to position [284, 0]
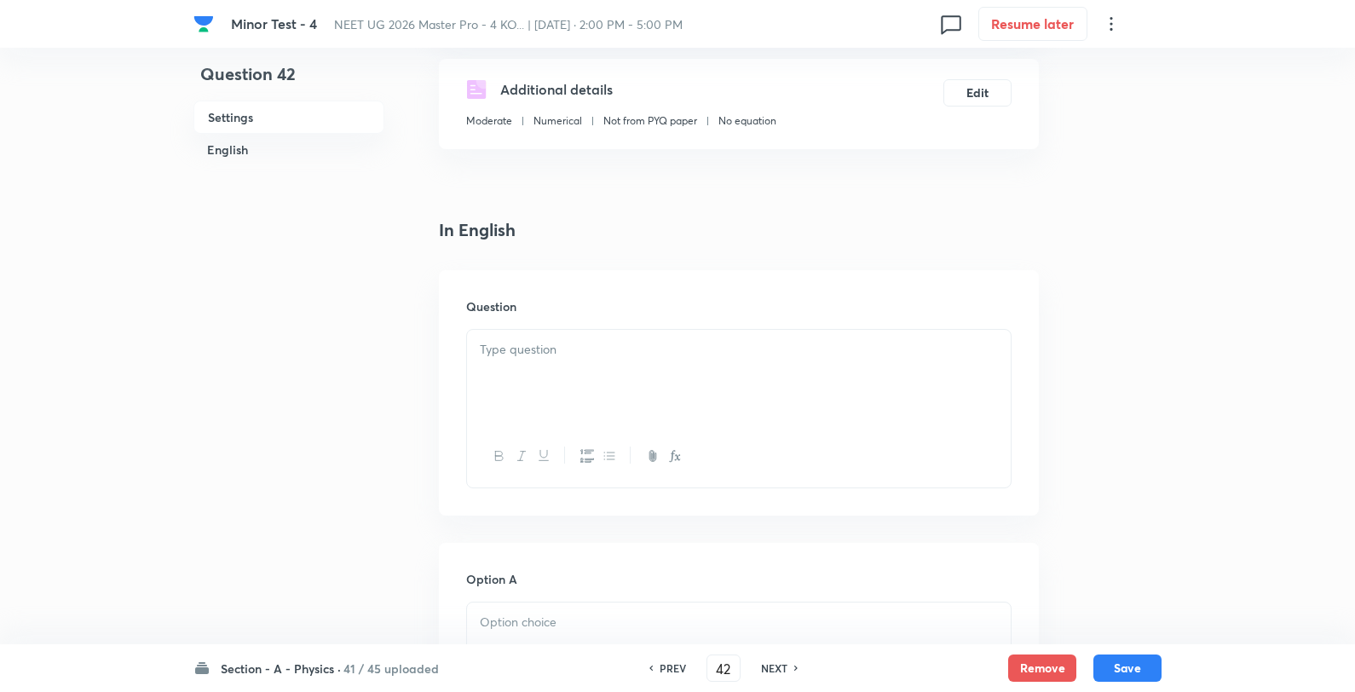
click at [617, 340] on p at bounding box center [739, 350] width 518 height 20
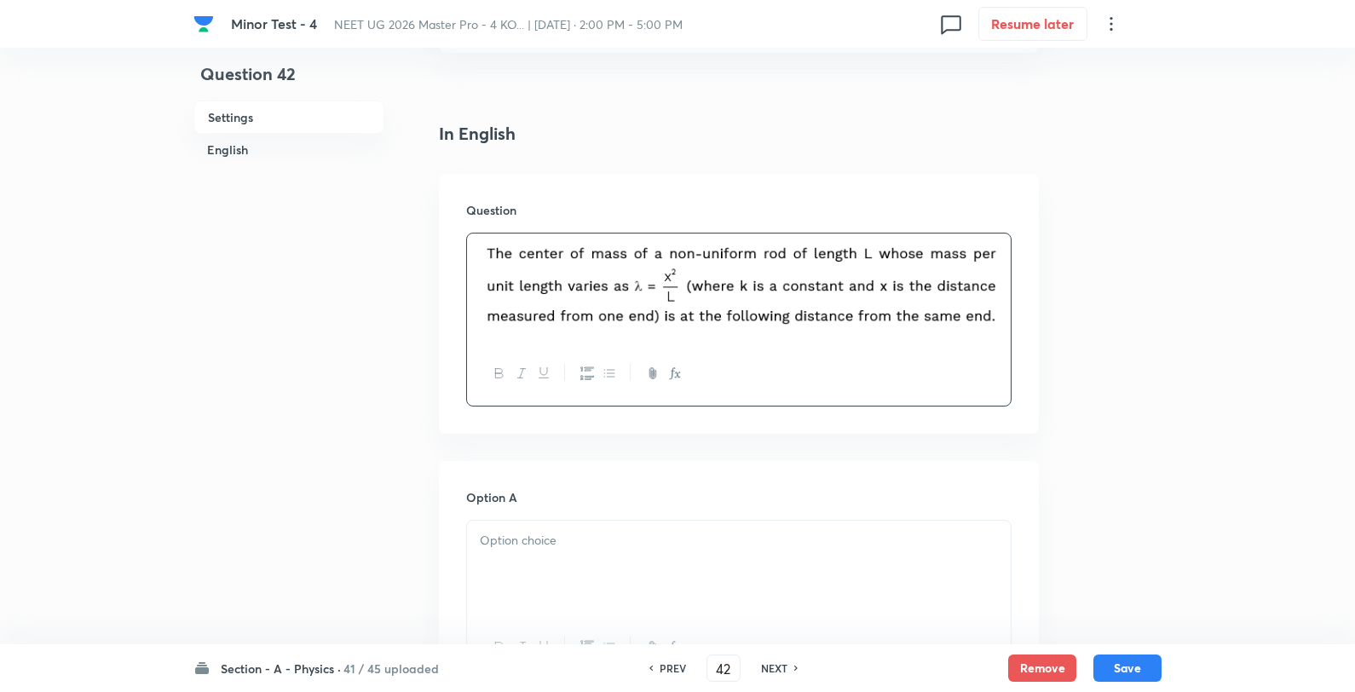
scroll to position [568, 0]
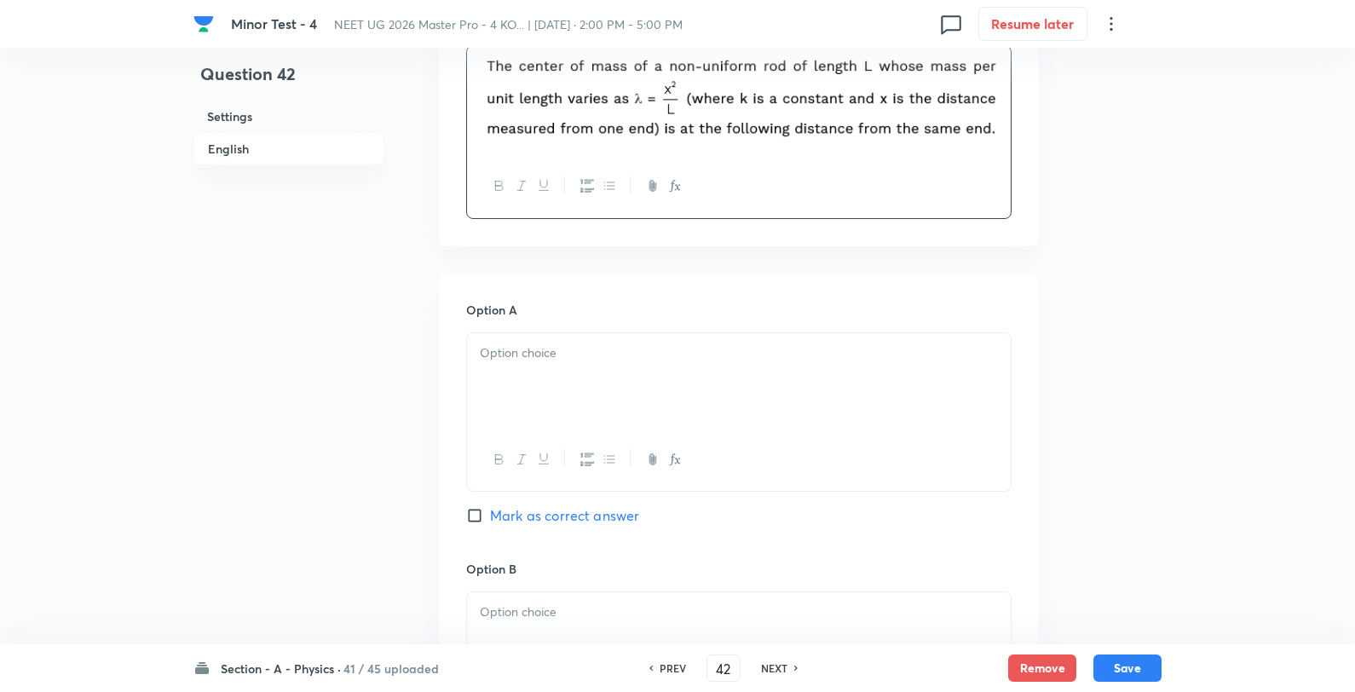
click at [538, 387] on div at bounding box center [739, 380] width 544 height 95
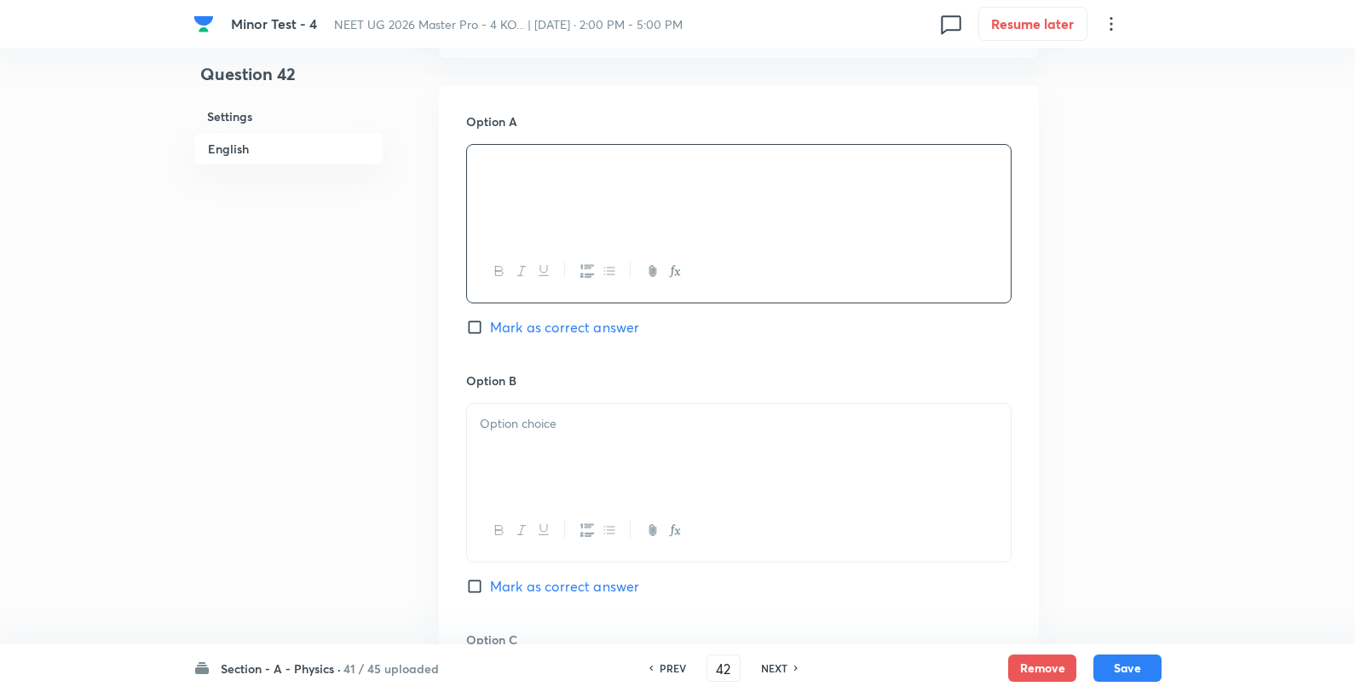
scroll to position [757, 0]
click at [575, 432] on p at bounding box center [739, 423] width 518 height 20
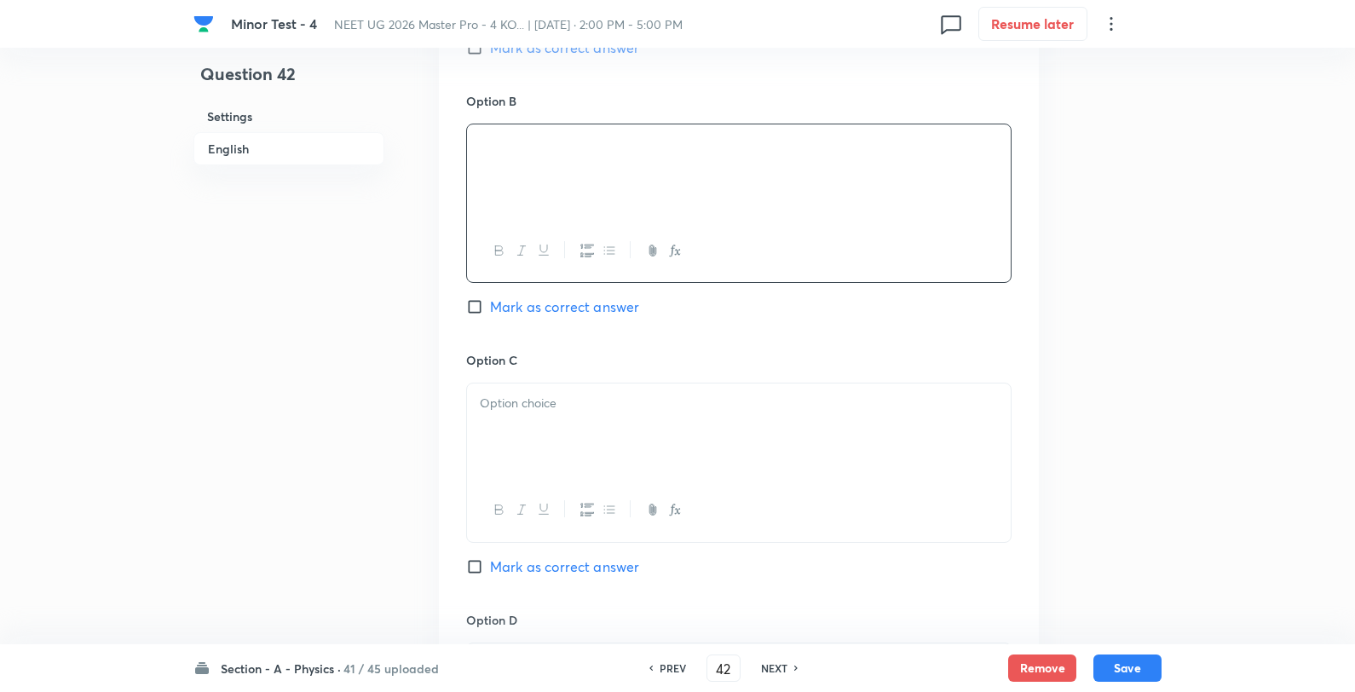
scroll to position [1042, 0]
click at [542, 453] on div at bounding box center [739, 425] width 544 height 95
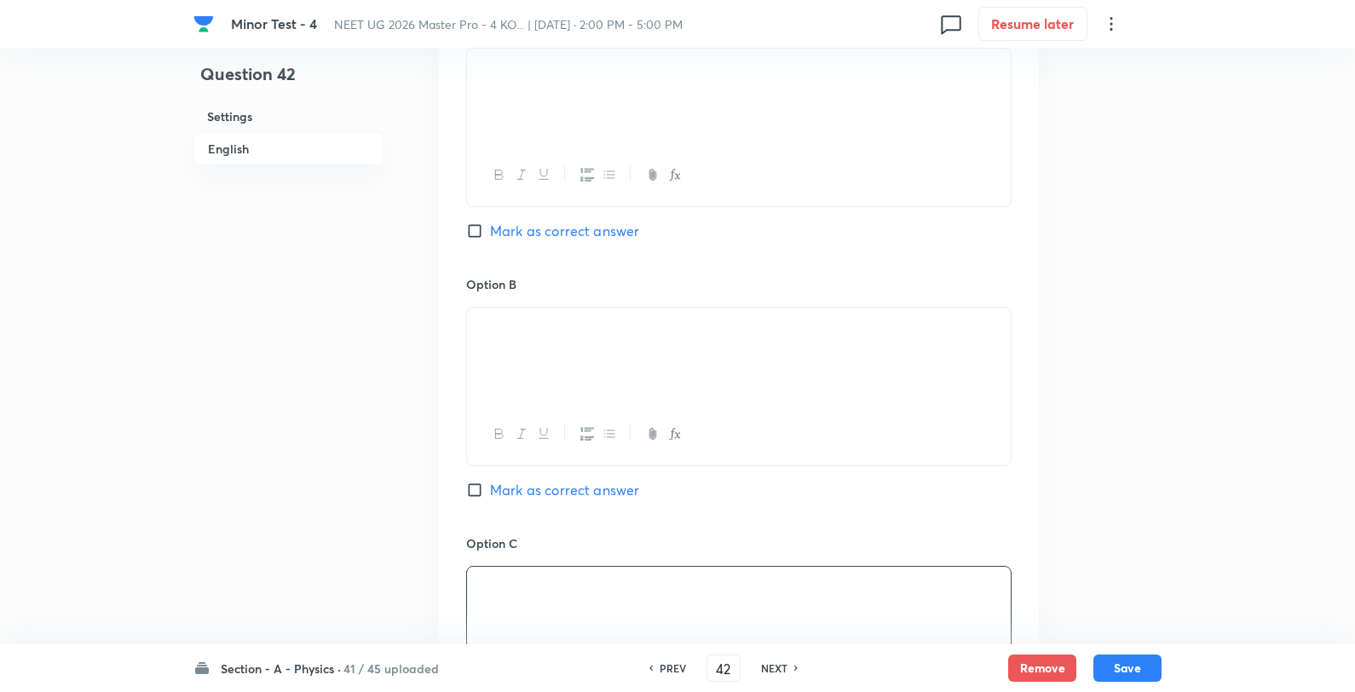
click at [539, 236] on span "Mark as correct answer" at bounding box center [564, 231] width 149 height 20
click at [490, 236] on input "Mark as correct answer" at bounding box center [478, 230] width 24 height 17
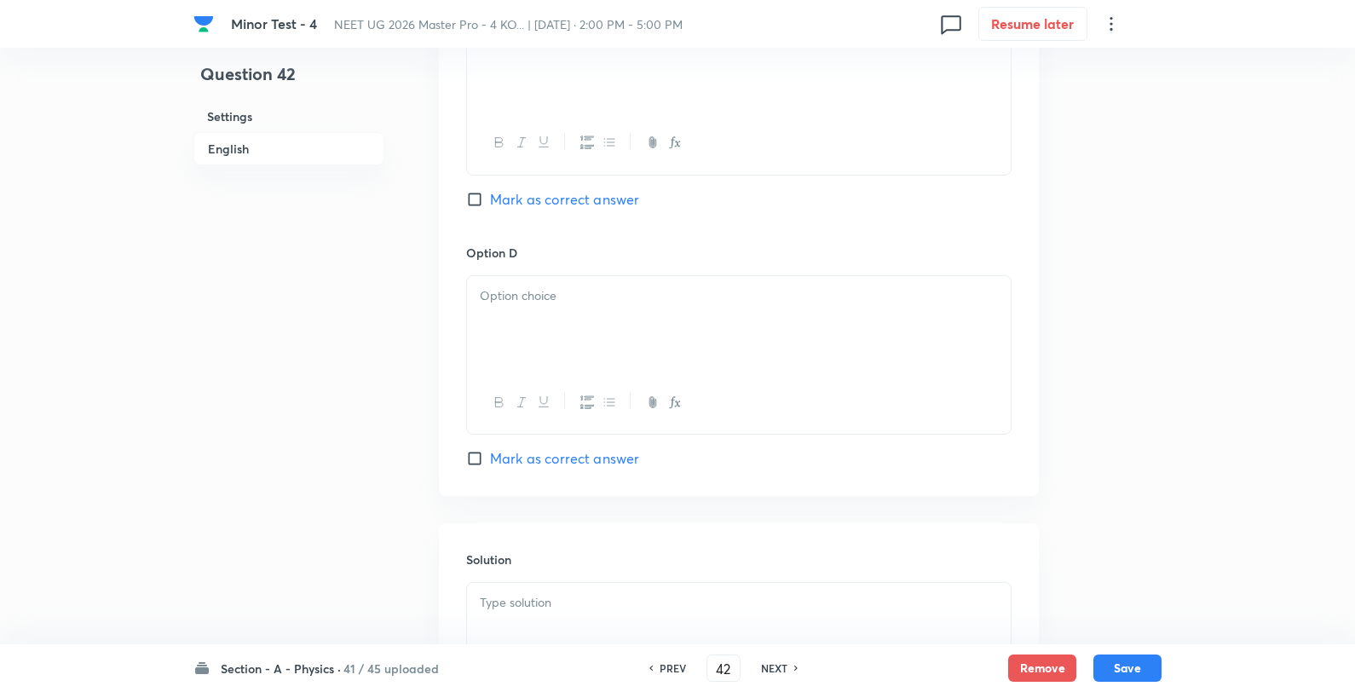
scroll to position [1633, 0]
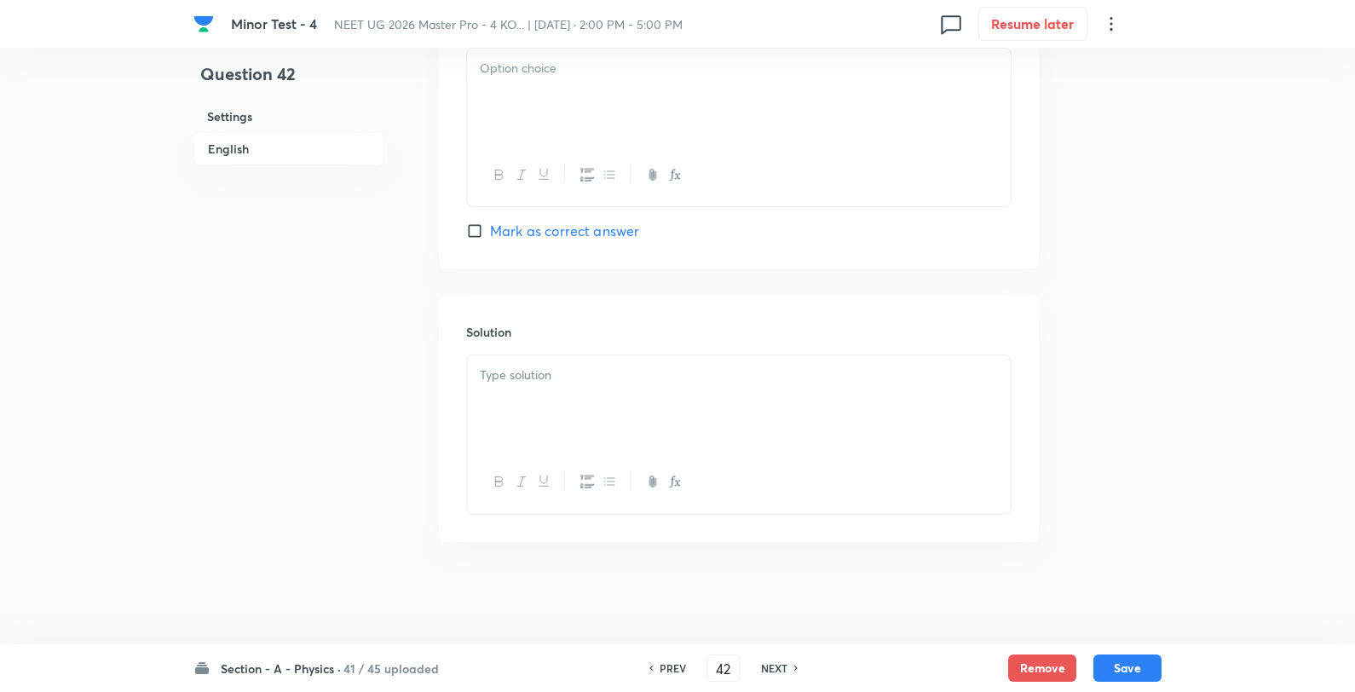
click at [591, 100] on div at bounding box center [739, 96] width 544 height 95
click at [617, 384] on p at bounding box center [739, 376] width 518 height 20
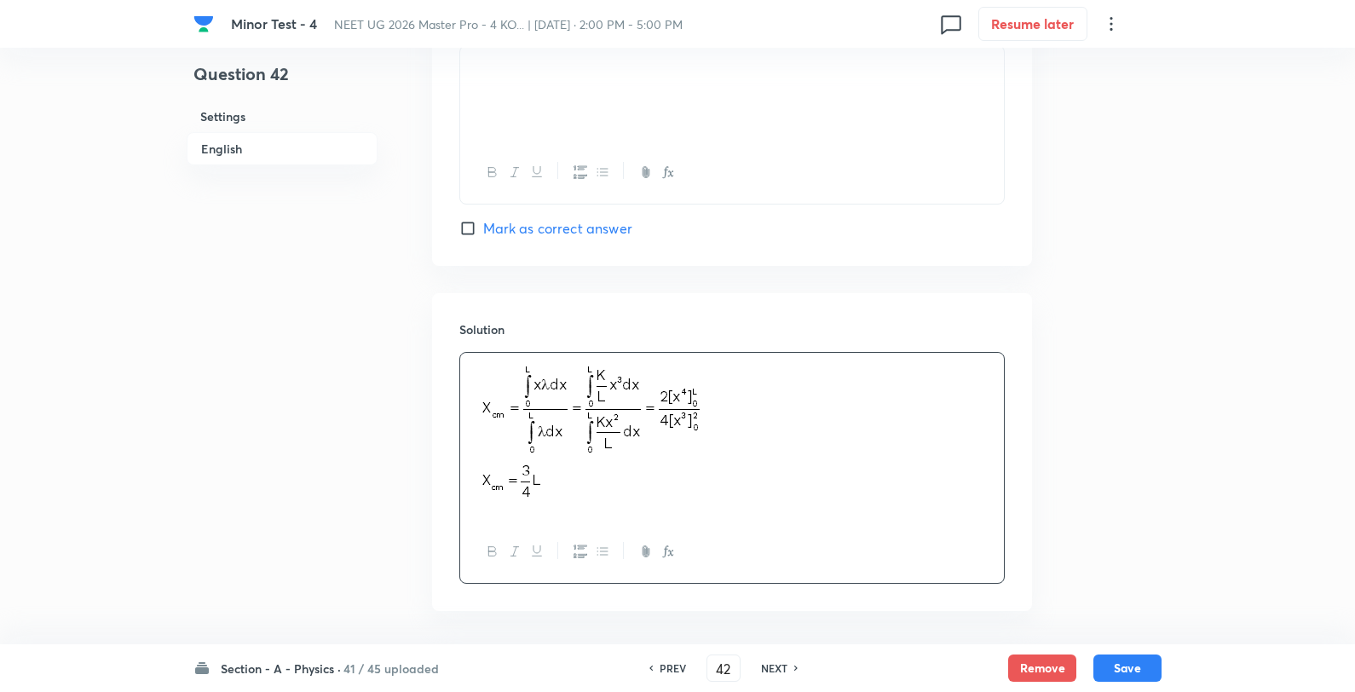
click at [1146, 674] on button "Save" at bounding box center [1128, 668] width 68 height 27
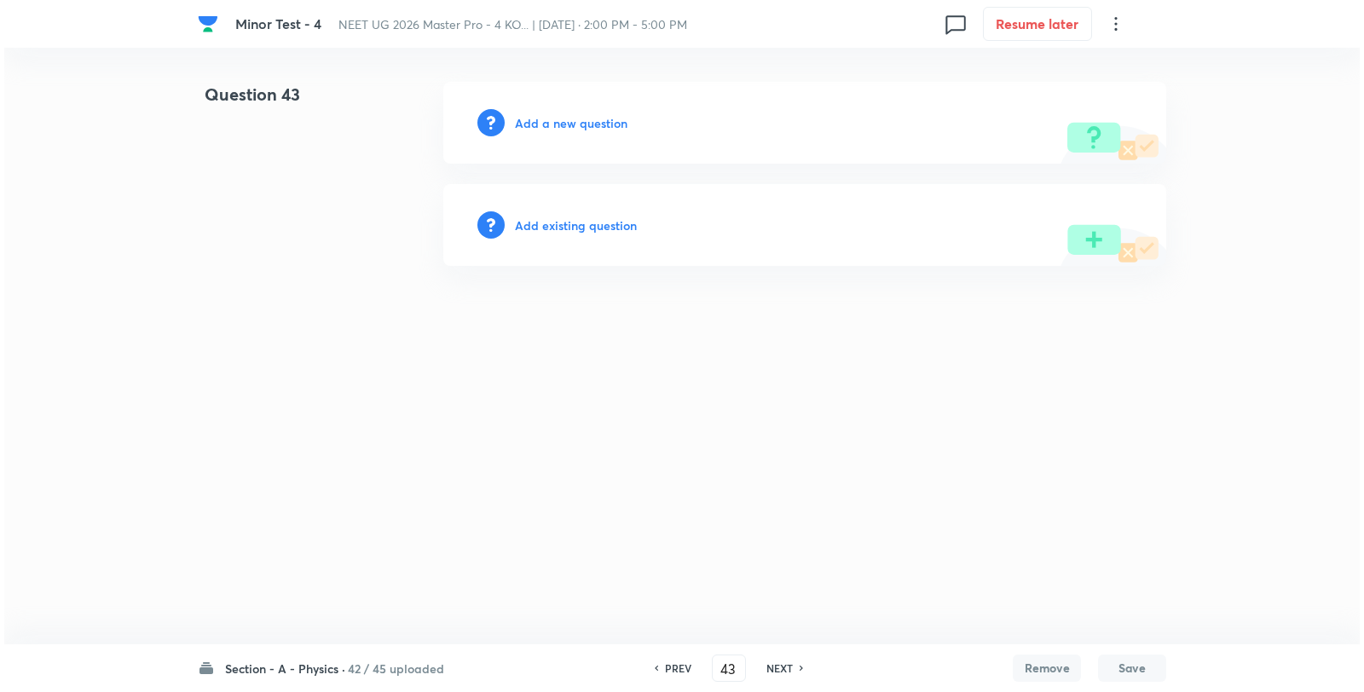
scroll to position [0, 0]
click at [580, 132] on div "Add a new question" at bounding box center [804, 123] width 723 height 82
click at [583, 130] on h6 "Add a new question" at bounding box center [571, 123] width 113 height 18
click at [583, 130] on h6 "Choose a question type" at bounding box center [580, 123] width 131 height 18
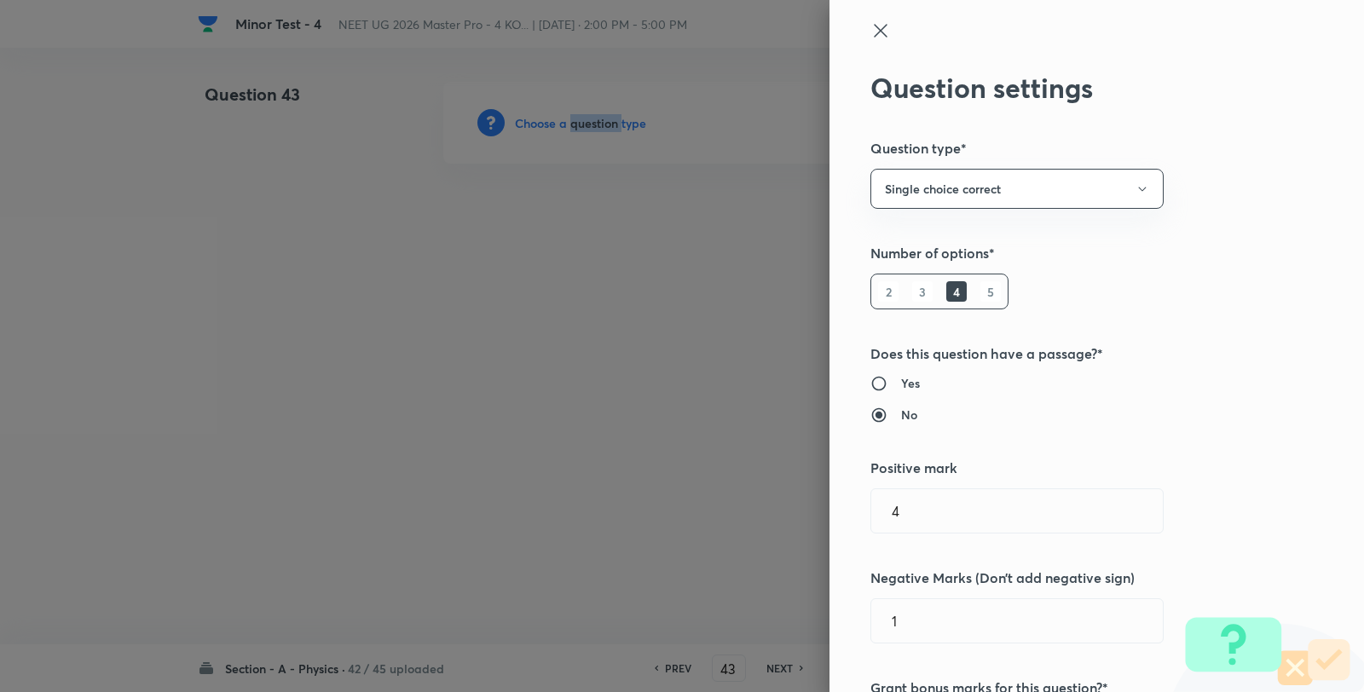
scroll to position [947, 0]
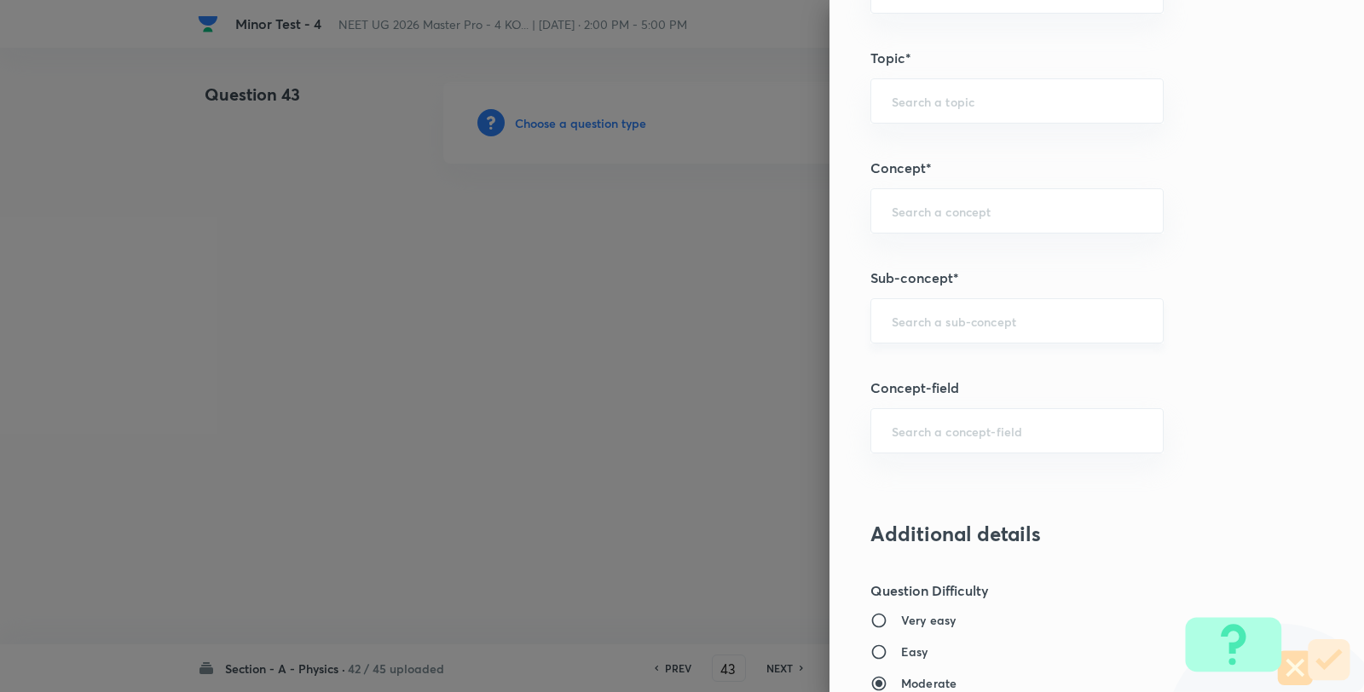
click at [952, 325] on input "text" at bounding box center [1017, 321] width 251 height 16
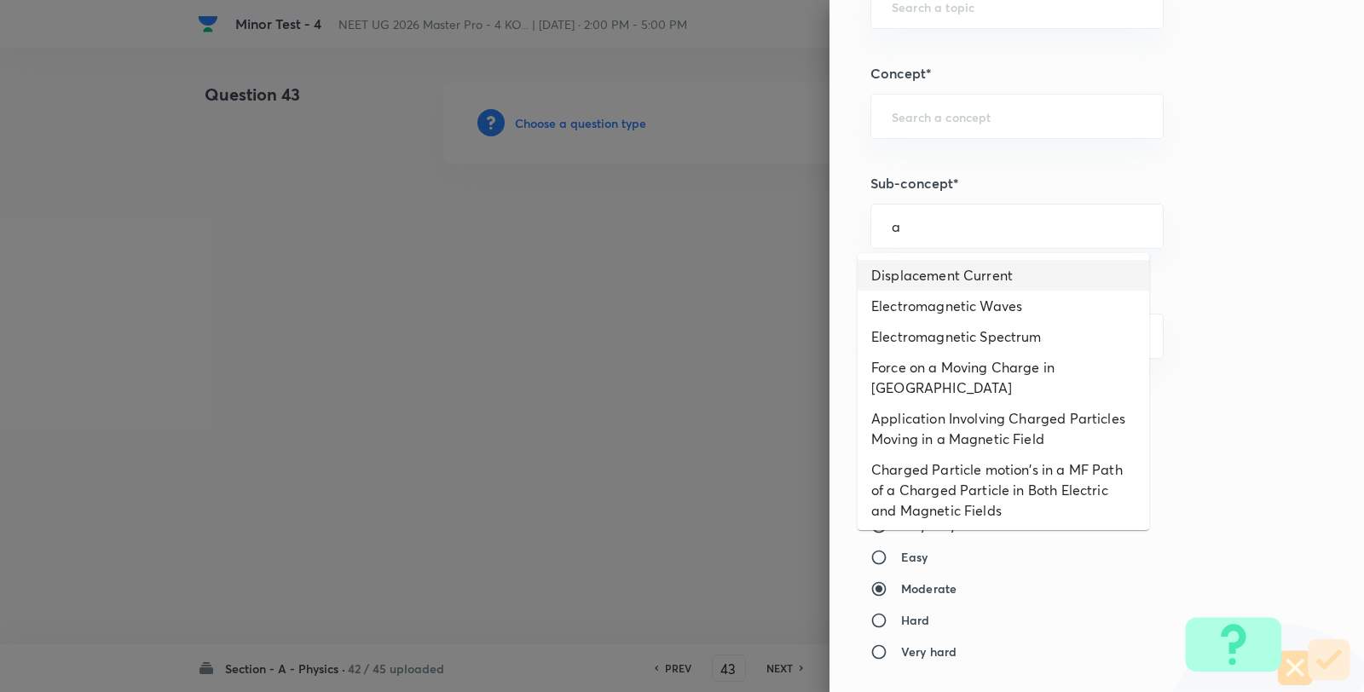
click at [950, 274] on li "Displacement Current" at bounding box center [1002, 275] width 291 height 31
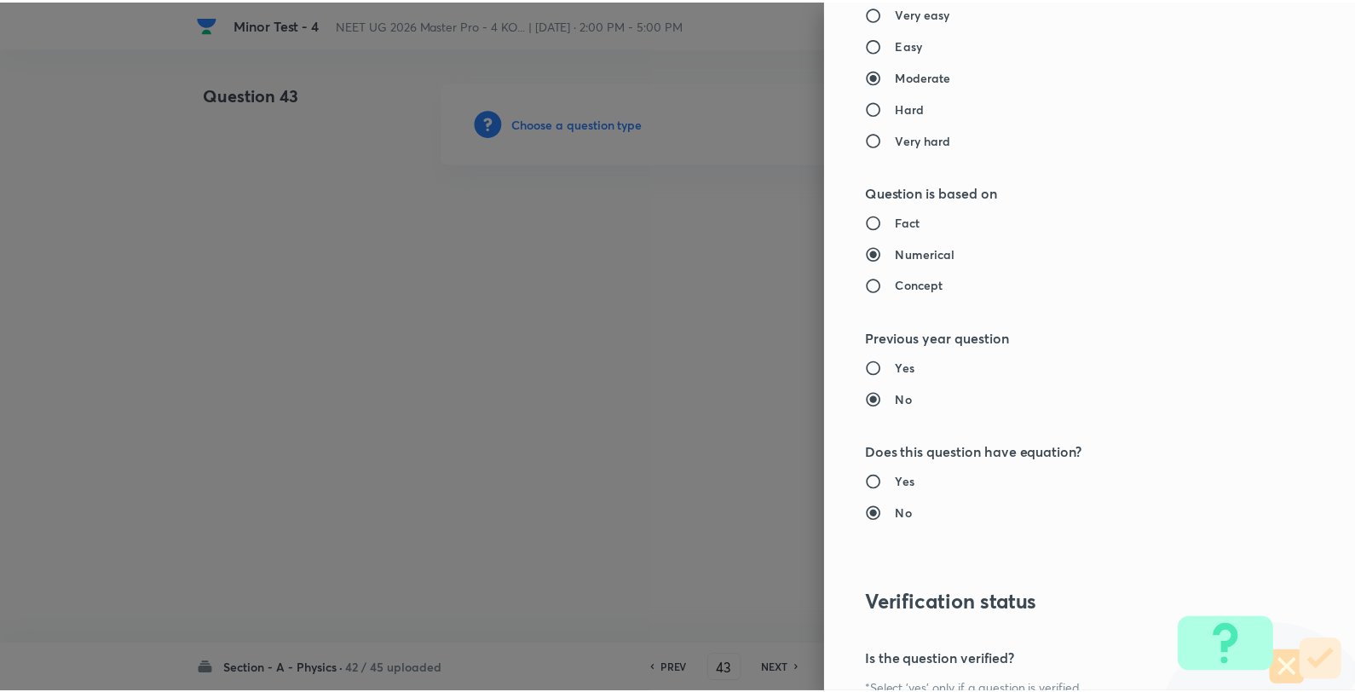
scroll to position [1746, 0]
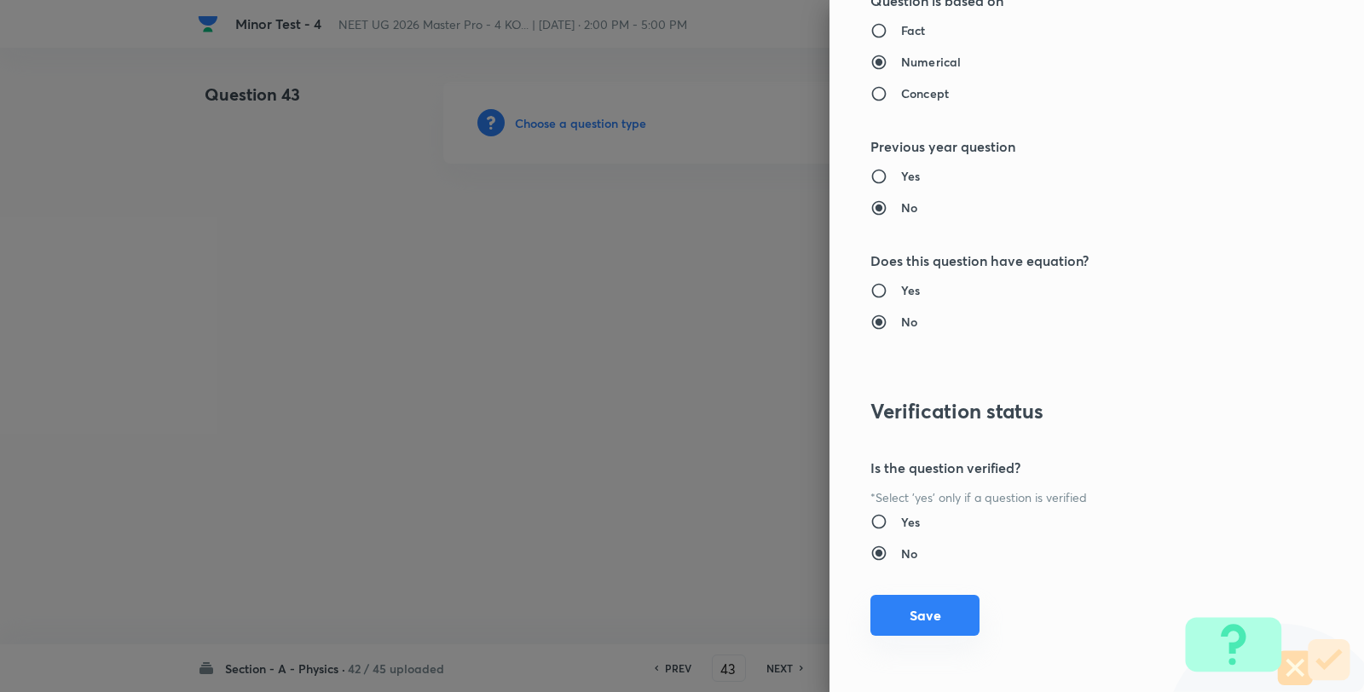
click at [900, 615] on button "Save" at bounding box center [924, 615] width 109 height 41
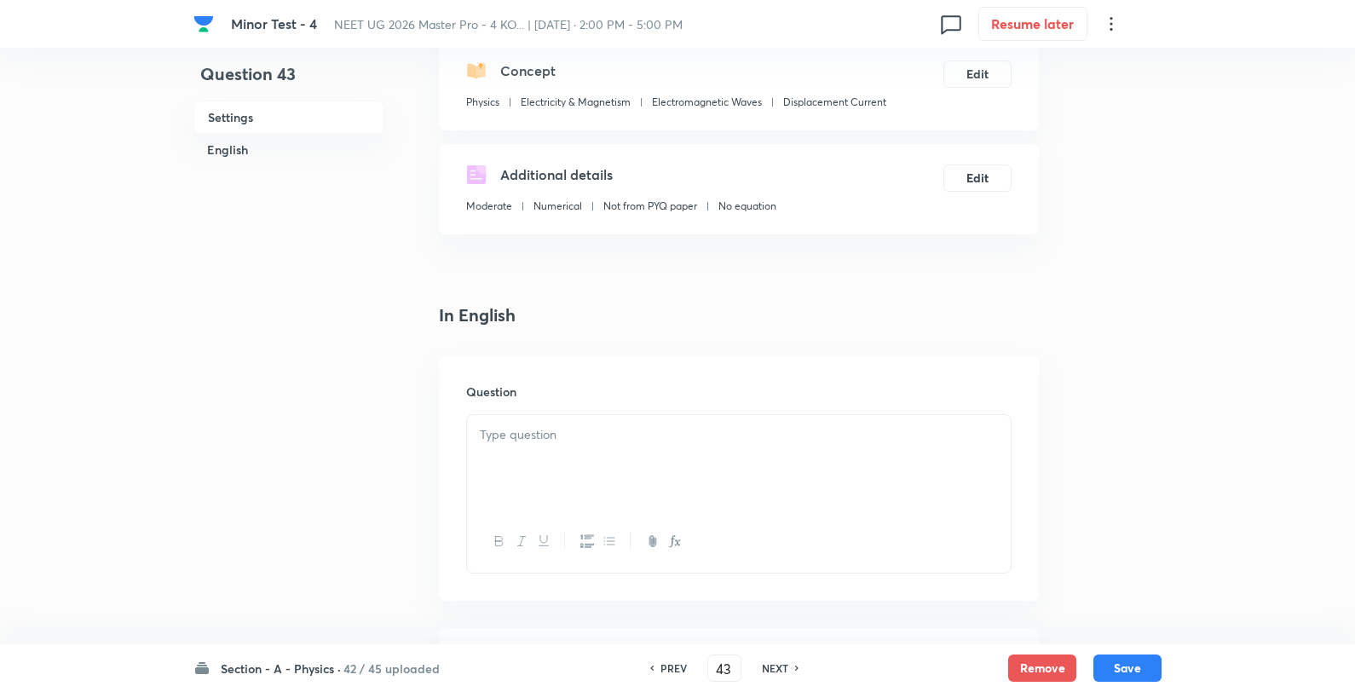
scroll to position [378, 0]
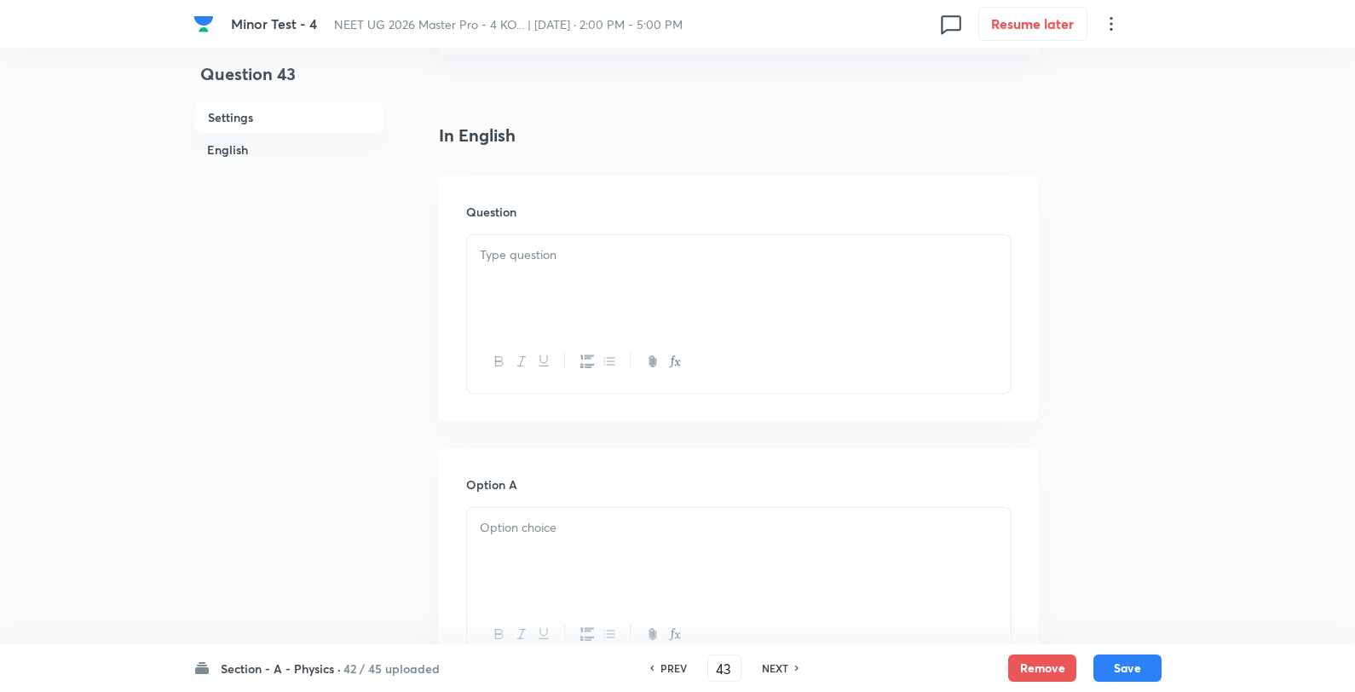
drag, startPoint x: 571, startPoint y: 372, endPoint x: 590, endPoint y: 295, distance: 79.8
click at [569, 372] on div at bounding box center [739, 362] width 544 height 62
click at [589, 283] on div at bounding box center [739, 282] width 544 height 95
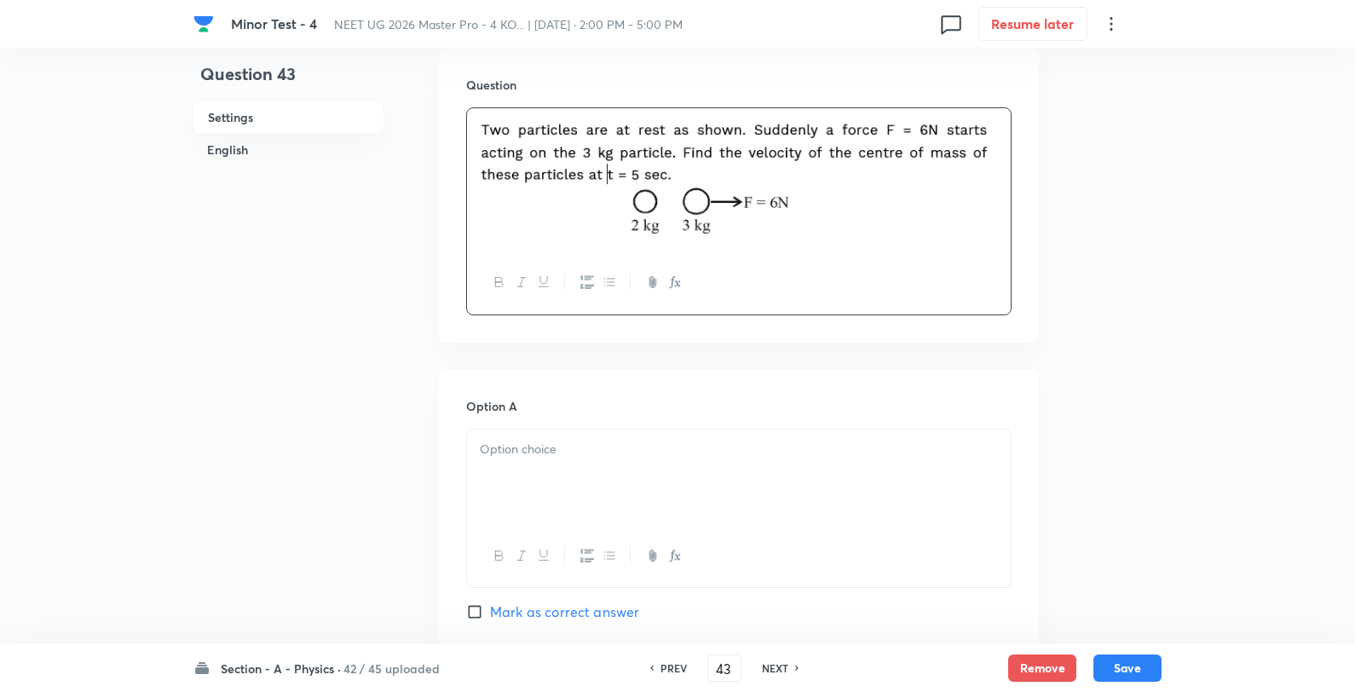
scroll to position [662, 0]
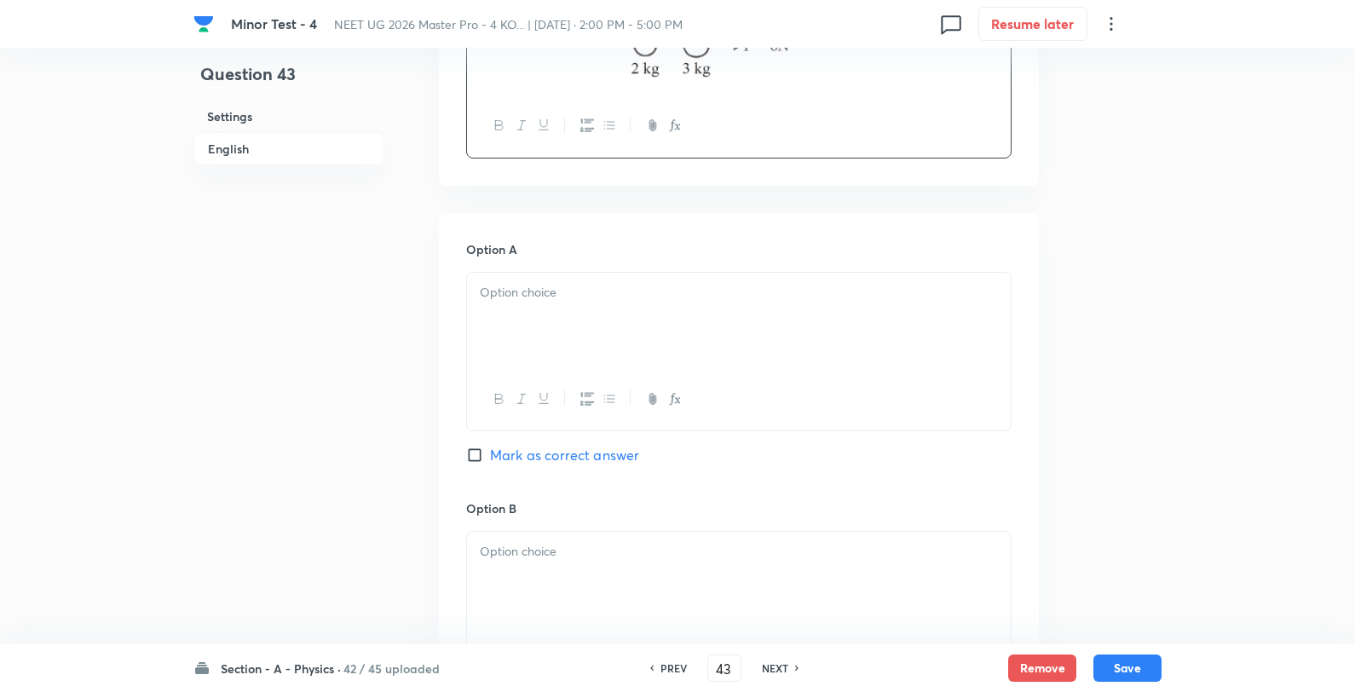
click at [547, 298] on p at bounding box center [739, 293] width 518 height 20
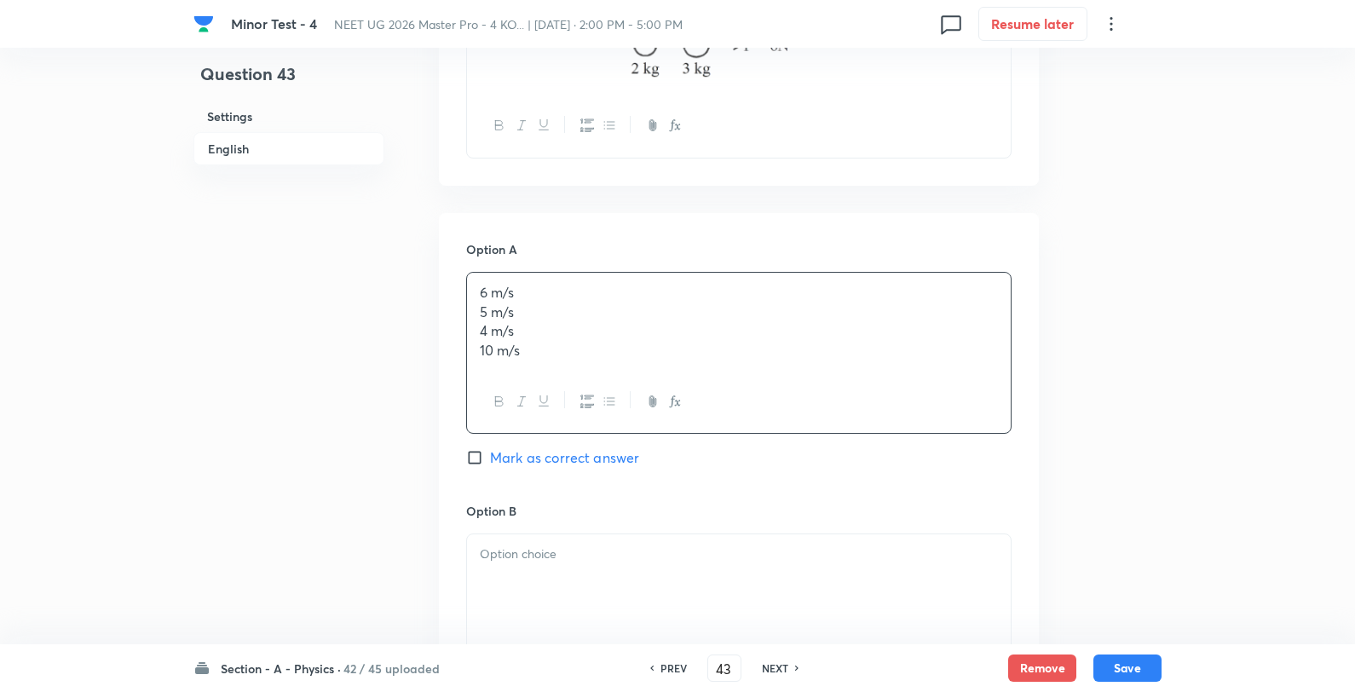
click at [612, 280] on div "6 m/s 5 m/s 4 m/s 10 m/s" at bounding box center [739, 322] width 544 height 98
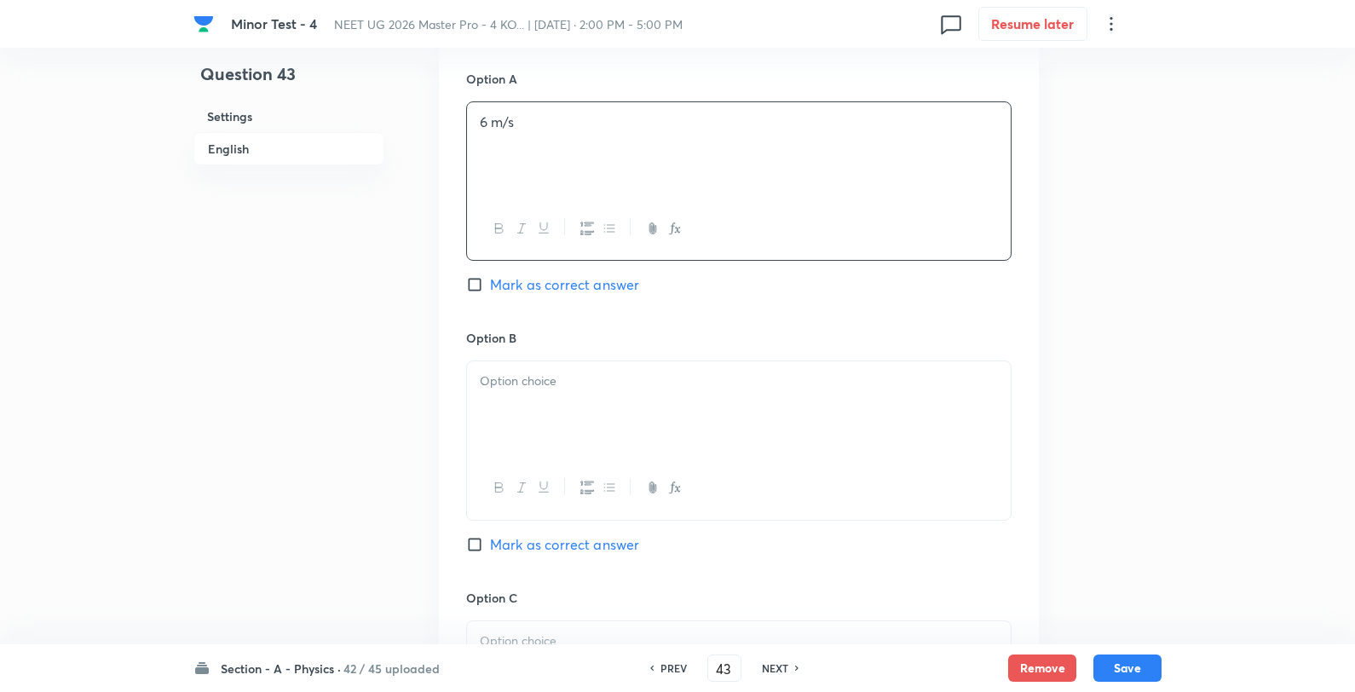
scroll to position [852, 0]
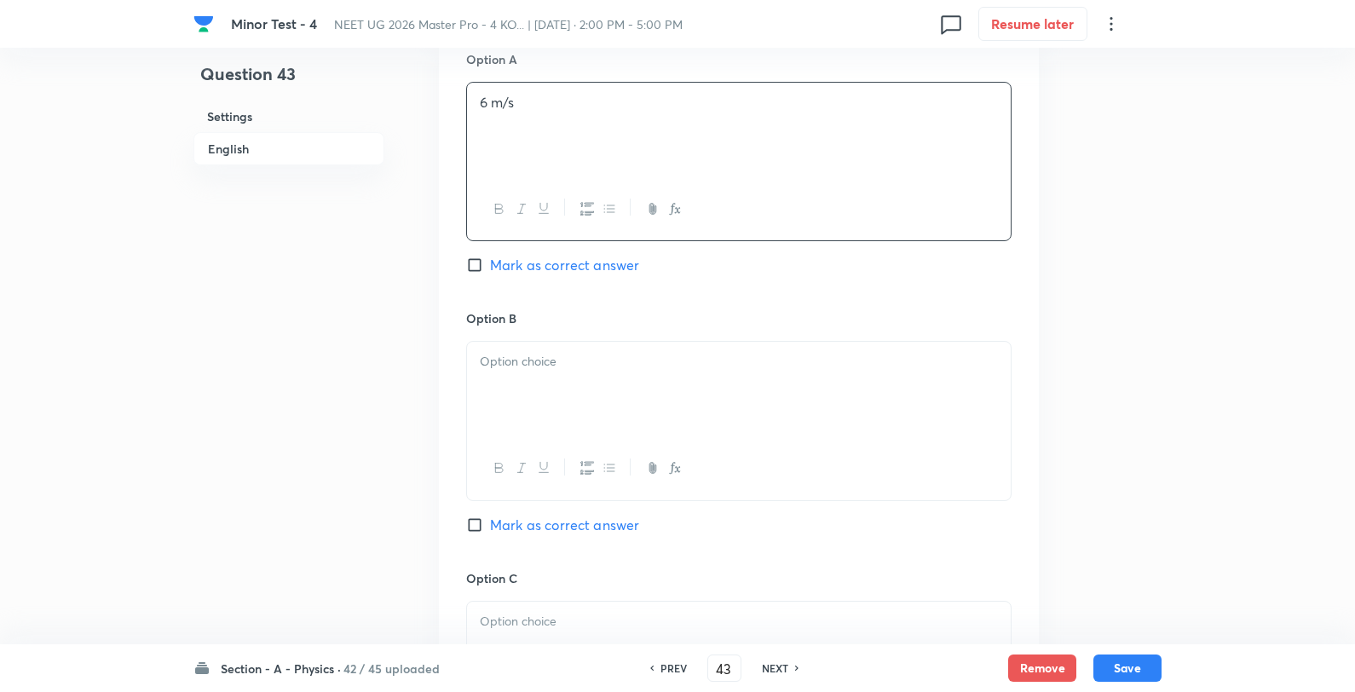
click at [598, 264] on span "Mark as correct answer" at bounding box center [564, 265] width 149 height 20
click at [490, 264] on input "Mark as correct answer" at bounding box center [478, 265] width 24 height 17
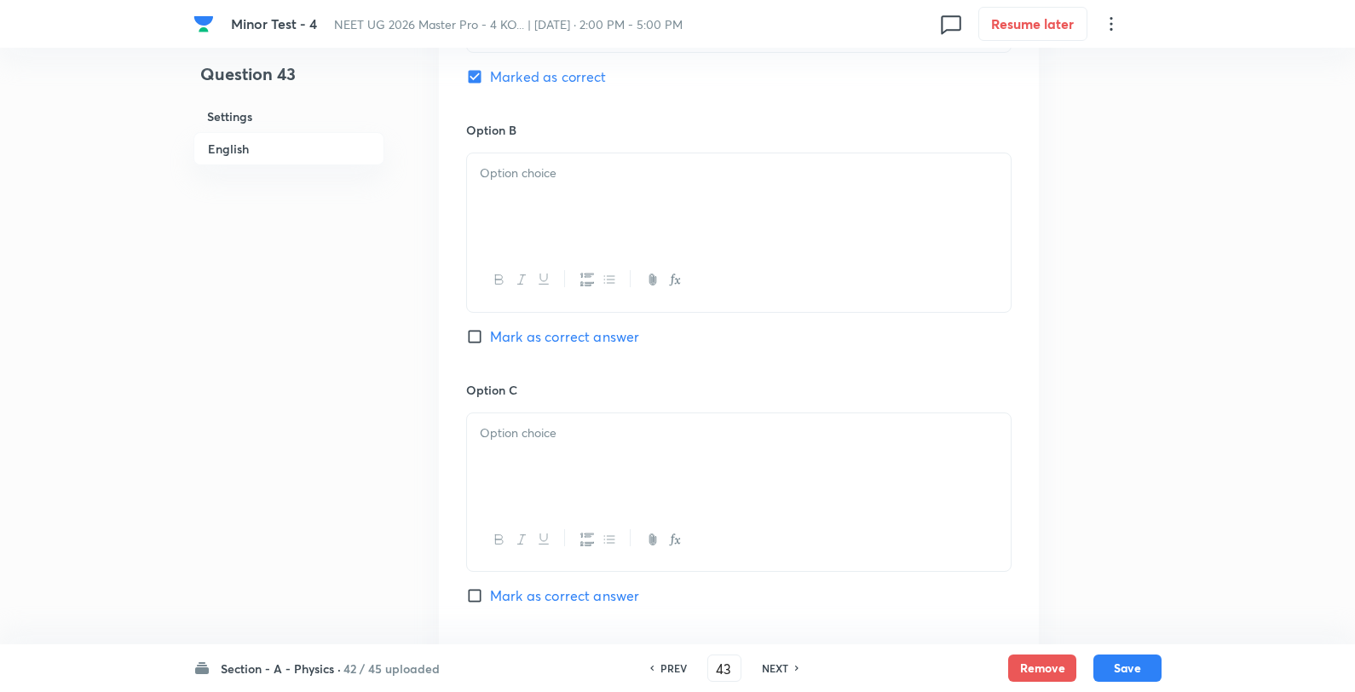
scroll to position [1042, 0]
click at [588, 200] on div at bounding box center [739, 200] width 544 height 95
click at [621, 177] on p "5 m/s" at bounding box center [739, 173] width 518 height 20
click at [582, 452] on div at bounding box center [739, 460] width 544 height 95
click at [610, 442] on p "4 m/s" at bounding box center [739, 433] width 518 height 20
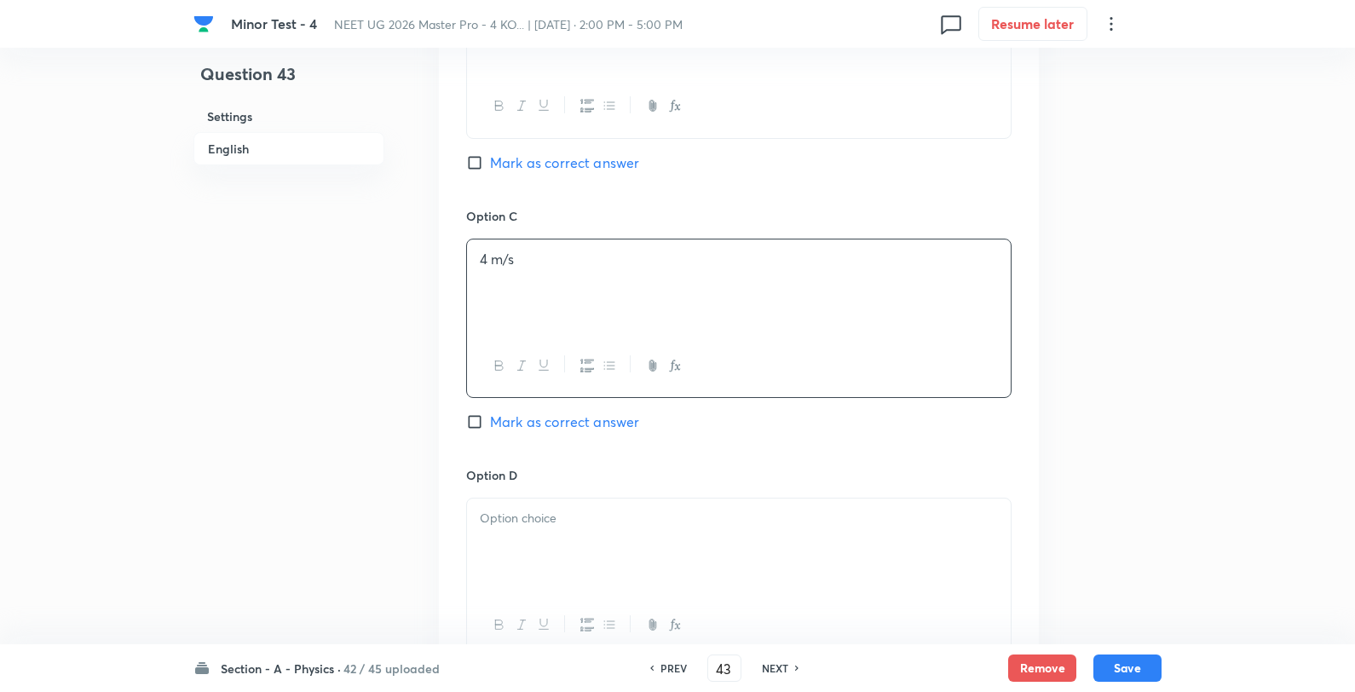
scroll to position [1231, 0]
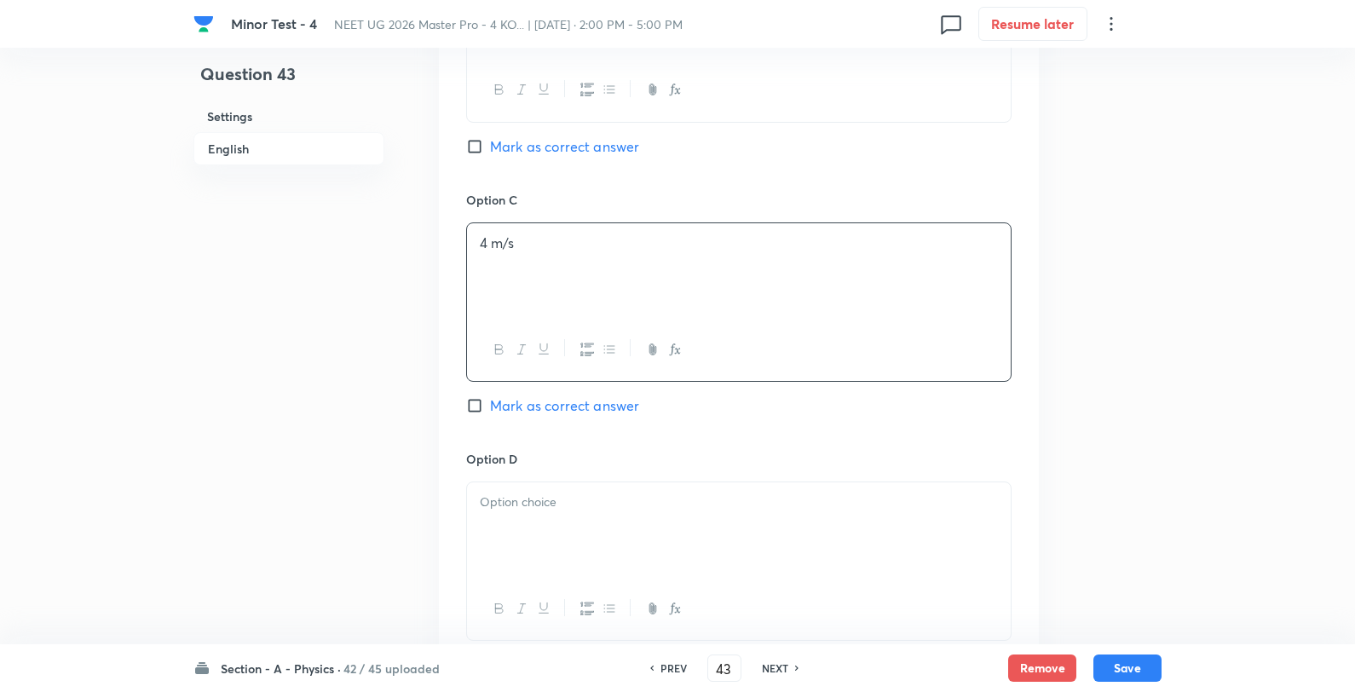
click at [555, 501] on p at bounding box center [739, 503] width 518 height 20
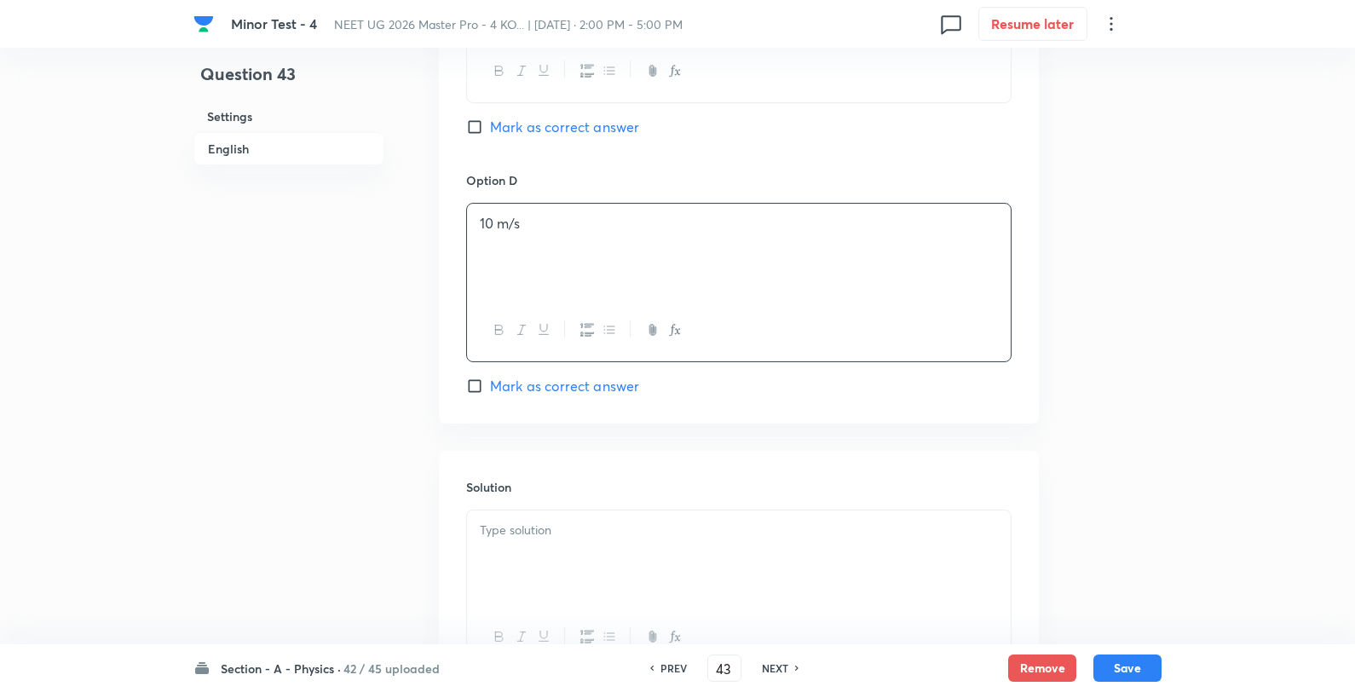
scroll to position [1515, 0]
click at [548, 551] on div at bounding box center [739, 552] width 544 height 95
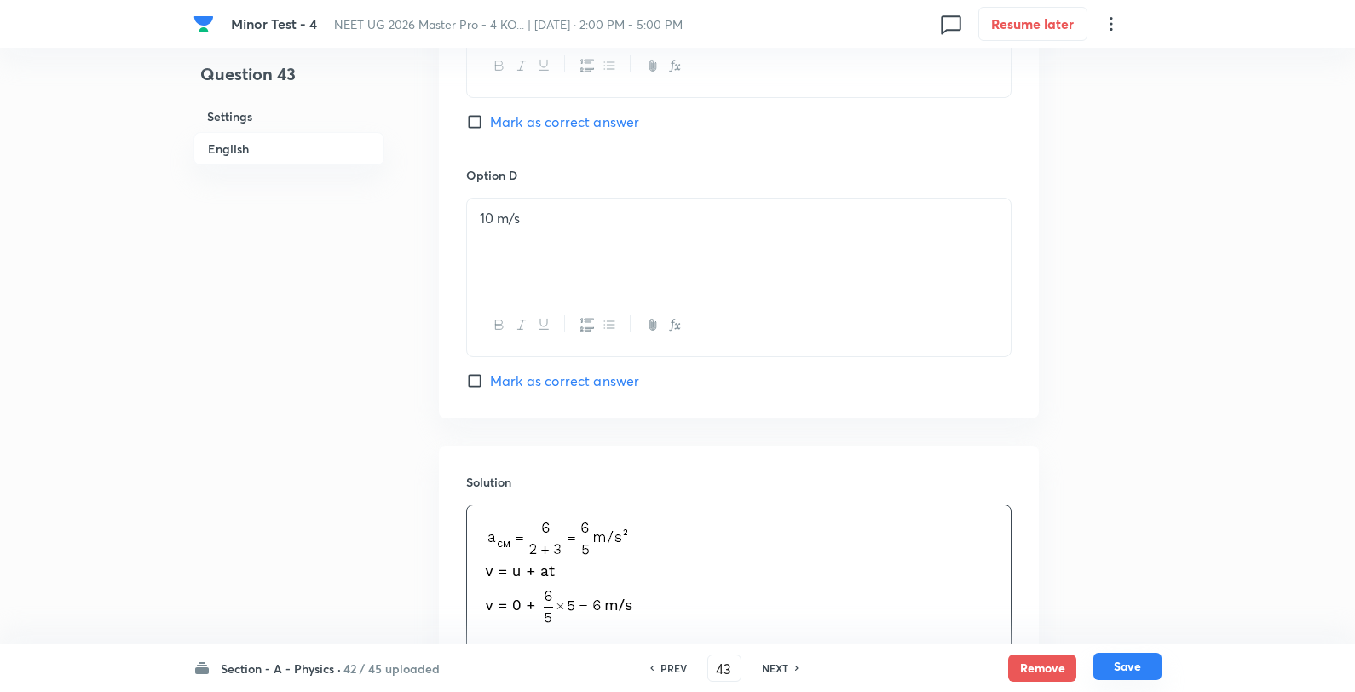
click at [1123, 667] on button "Save" at bounding box center [1128, 666] width 68 height 27
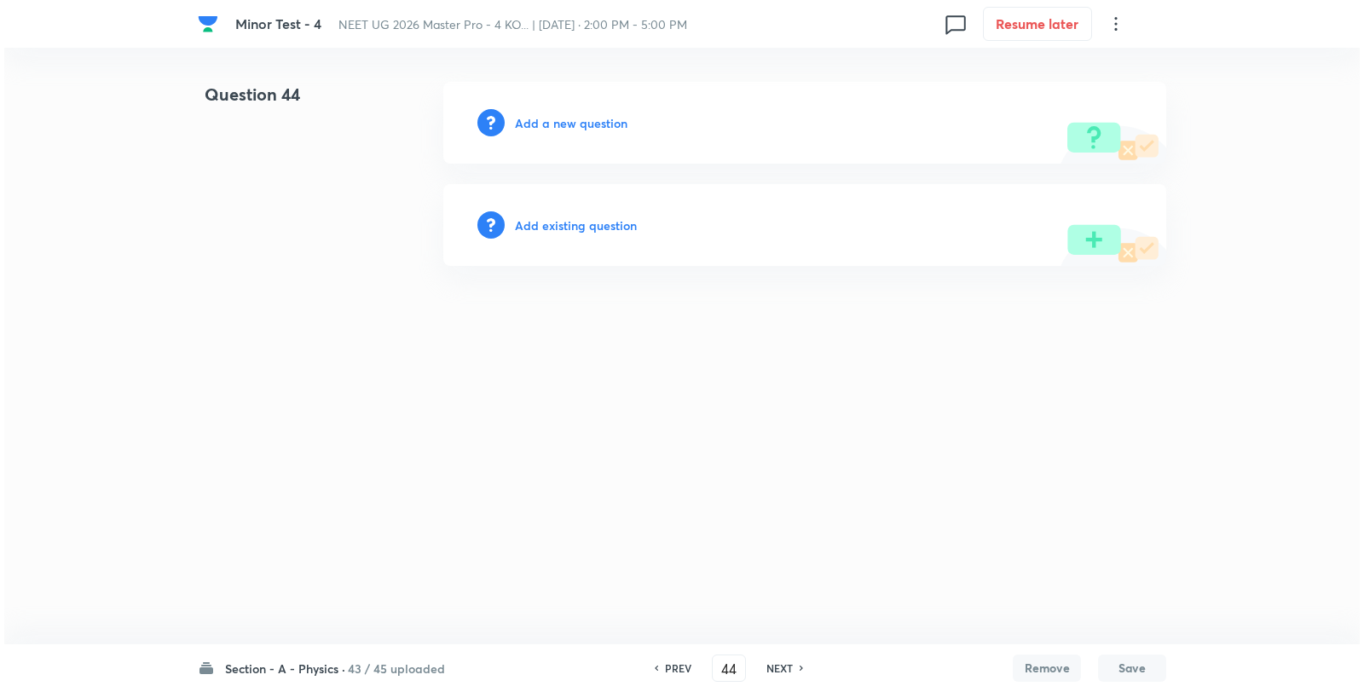
scroll to position [0, 0]
click at [551, 116] on h6 "Add a new question" at bounding box center [571, 123] width 113 height 18
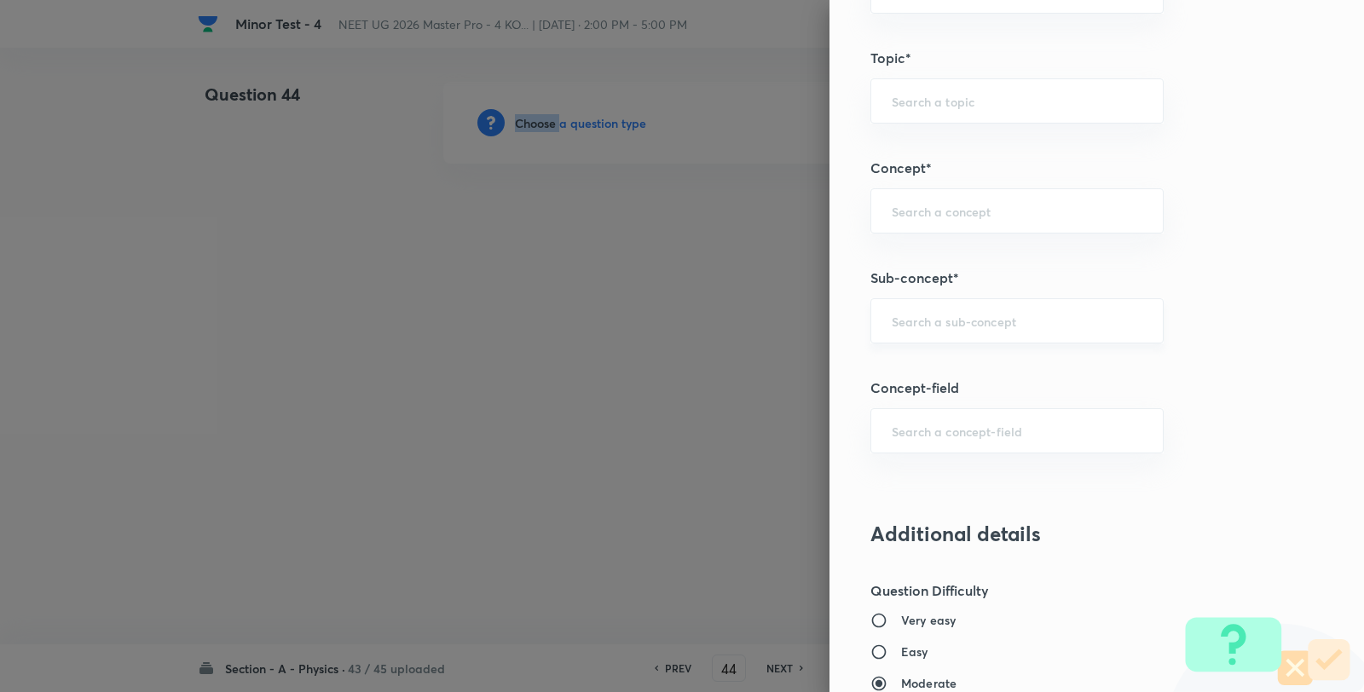
click at [992, 310] on div "​" at bounding box center [1016, 320] width 293 height 45
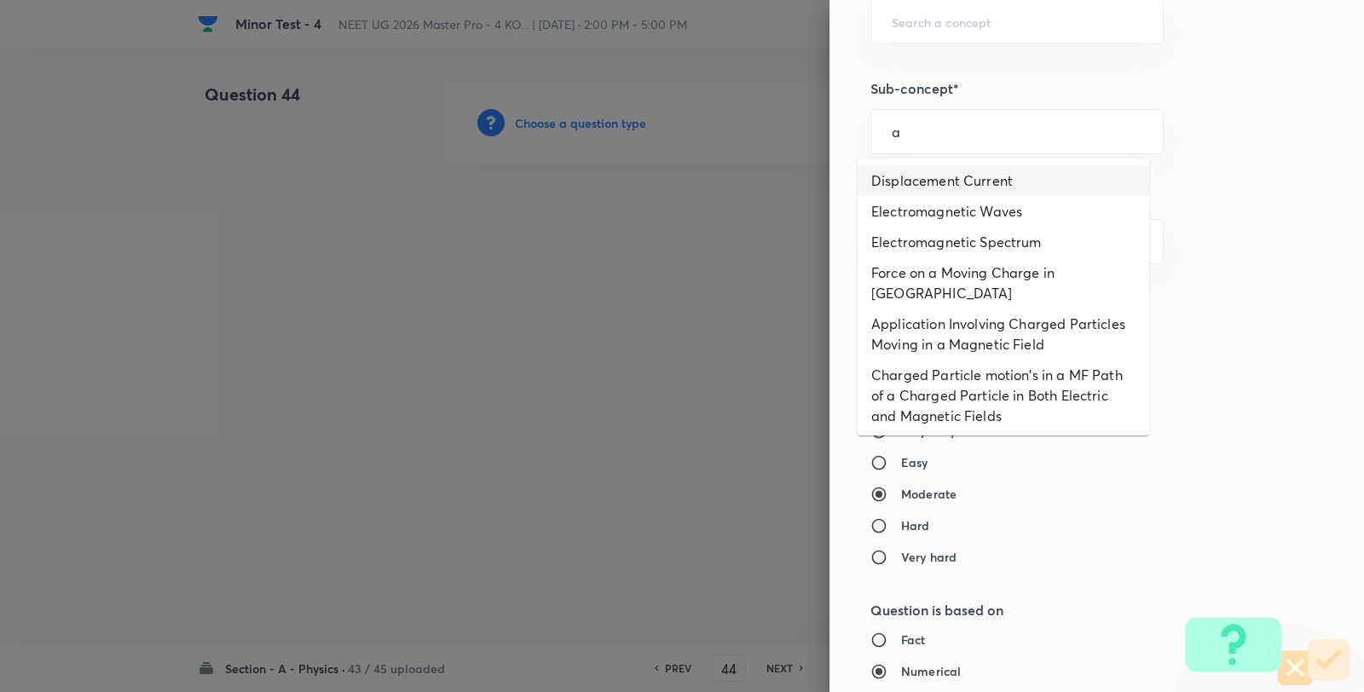
click at [948, 170] on li "Displacement Current" at bounding box center [1002, 180] width 291 height 31
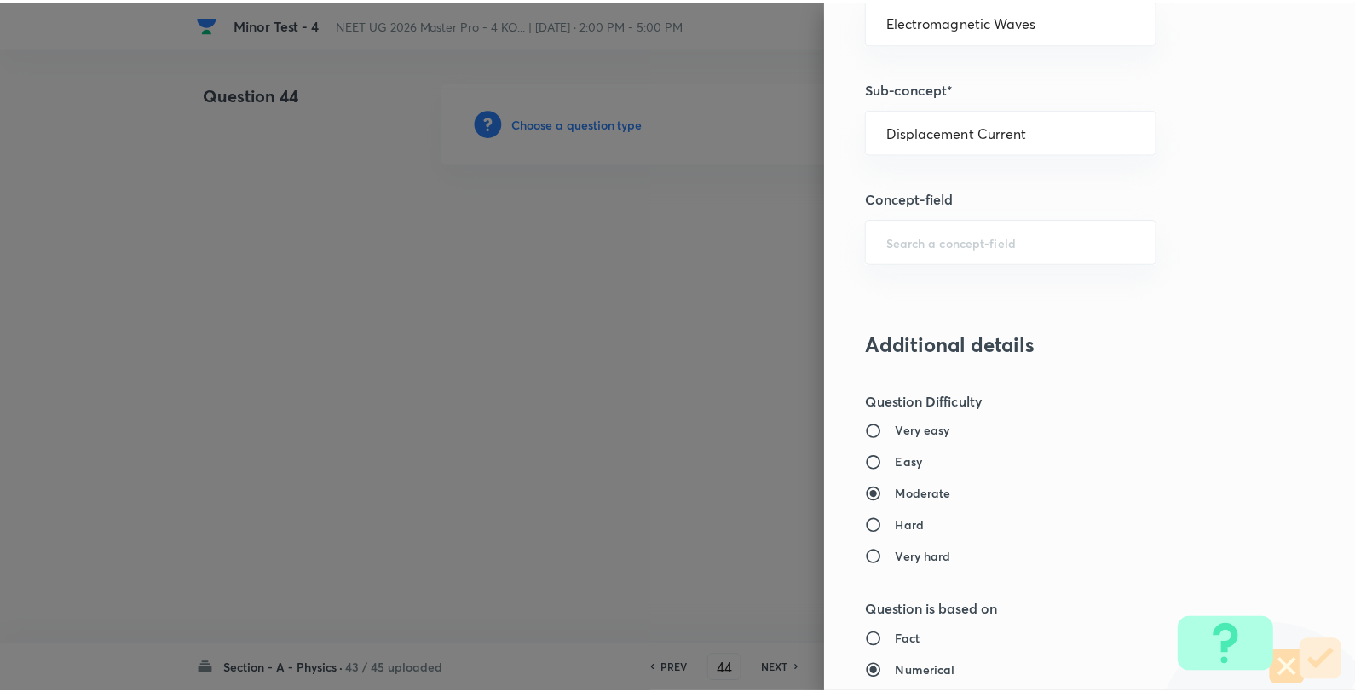
scroll to position [1746, 0]
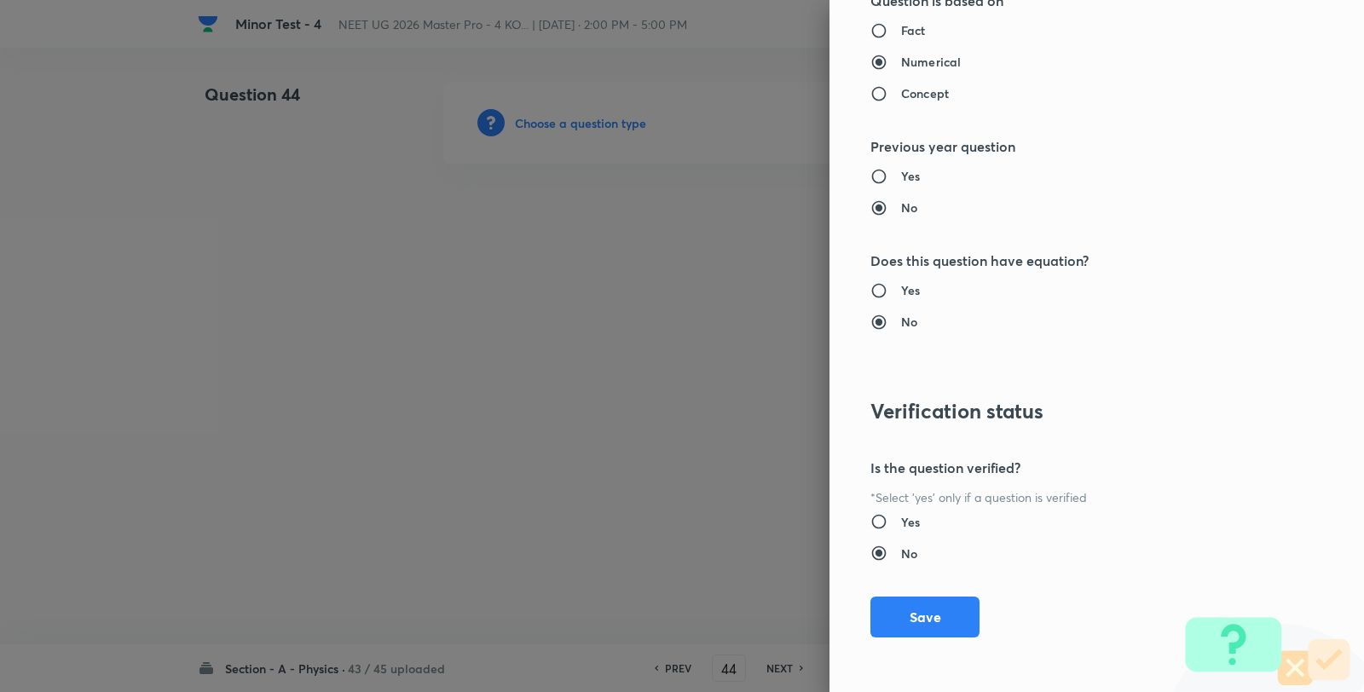
click at [919, 594] on div "Question settings Question type* Single choice correct Number of options* 2 3 4…" at bounding box center [1096, 346] width 534 height 692
click at [912, 609] on button "Save" at bounding box center [924, 615] width 109 height 41
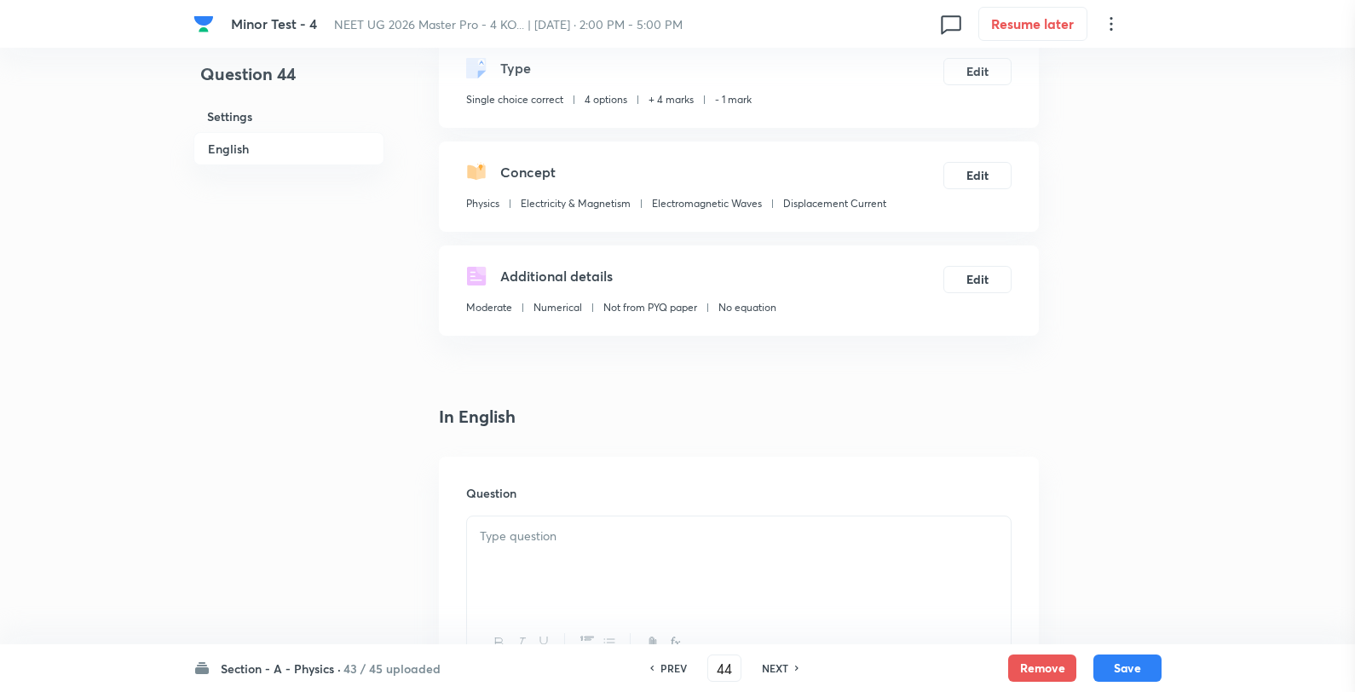
scroll to position [189, 0]
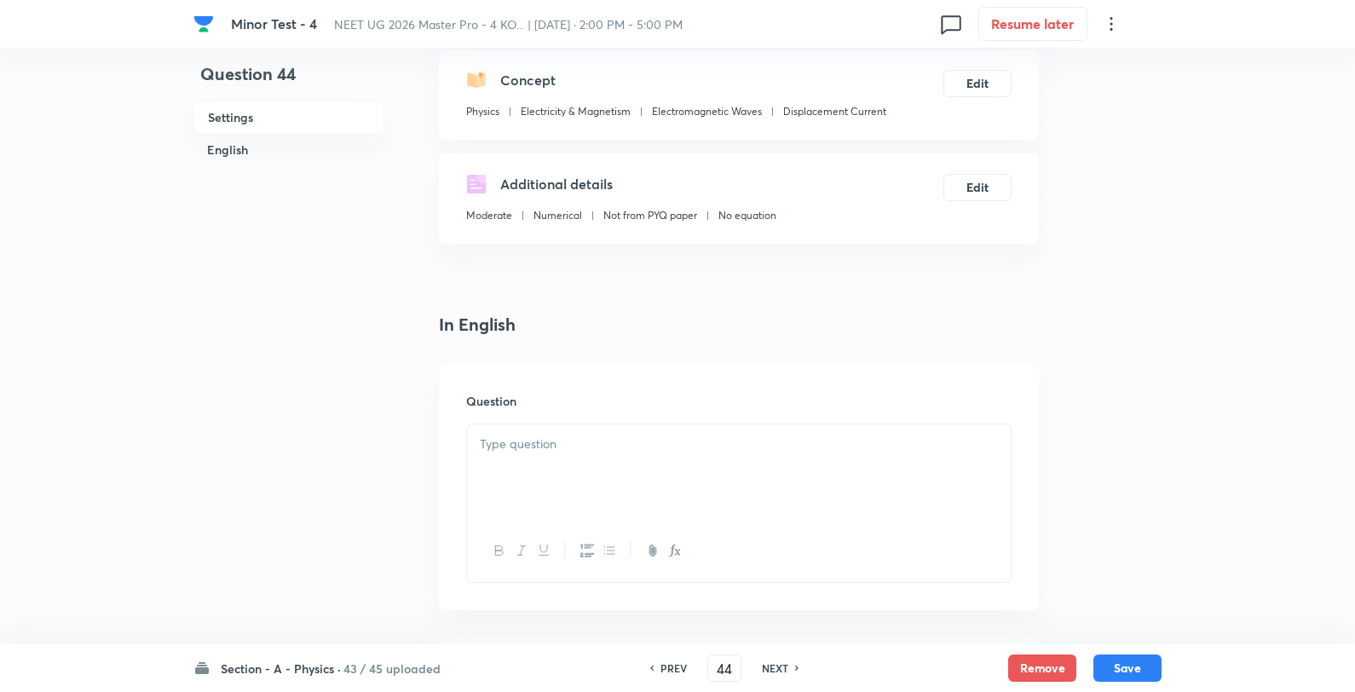
click at [676, 436] on p at bounding box center [739, 445] width 518 height 20
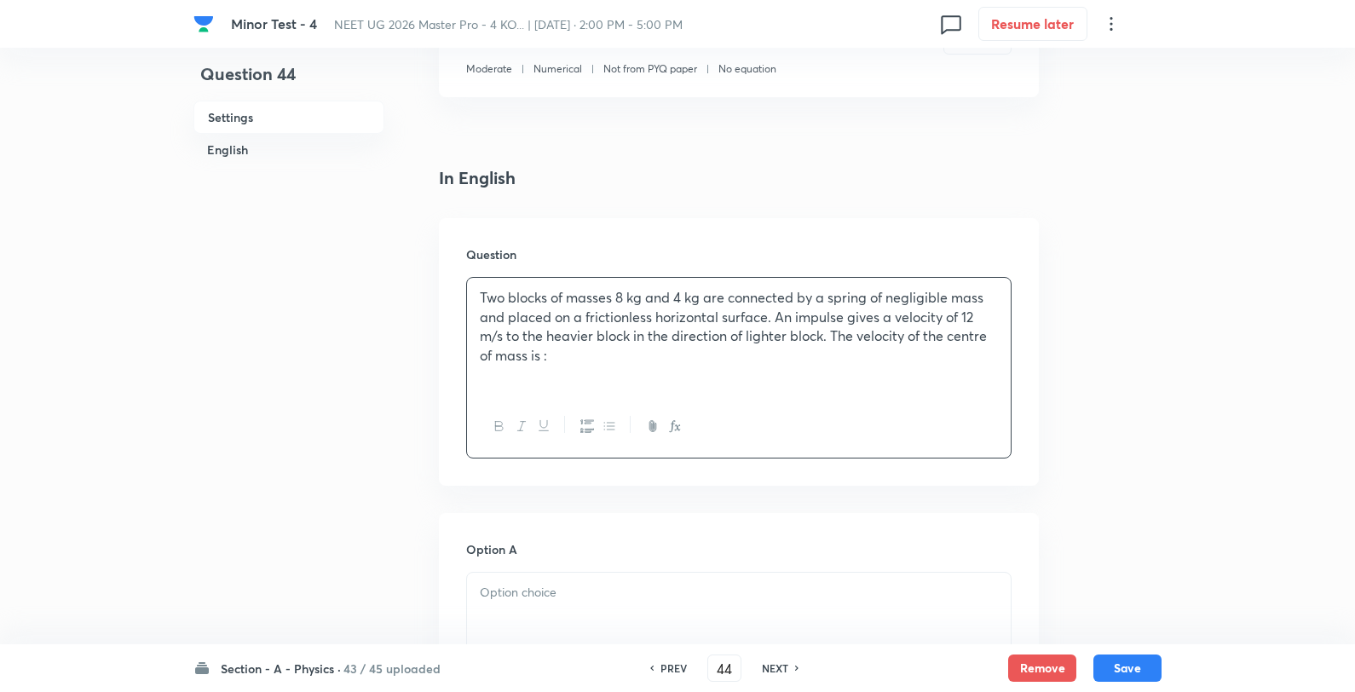
scroll to position [568, 0]
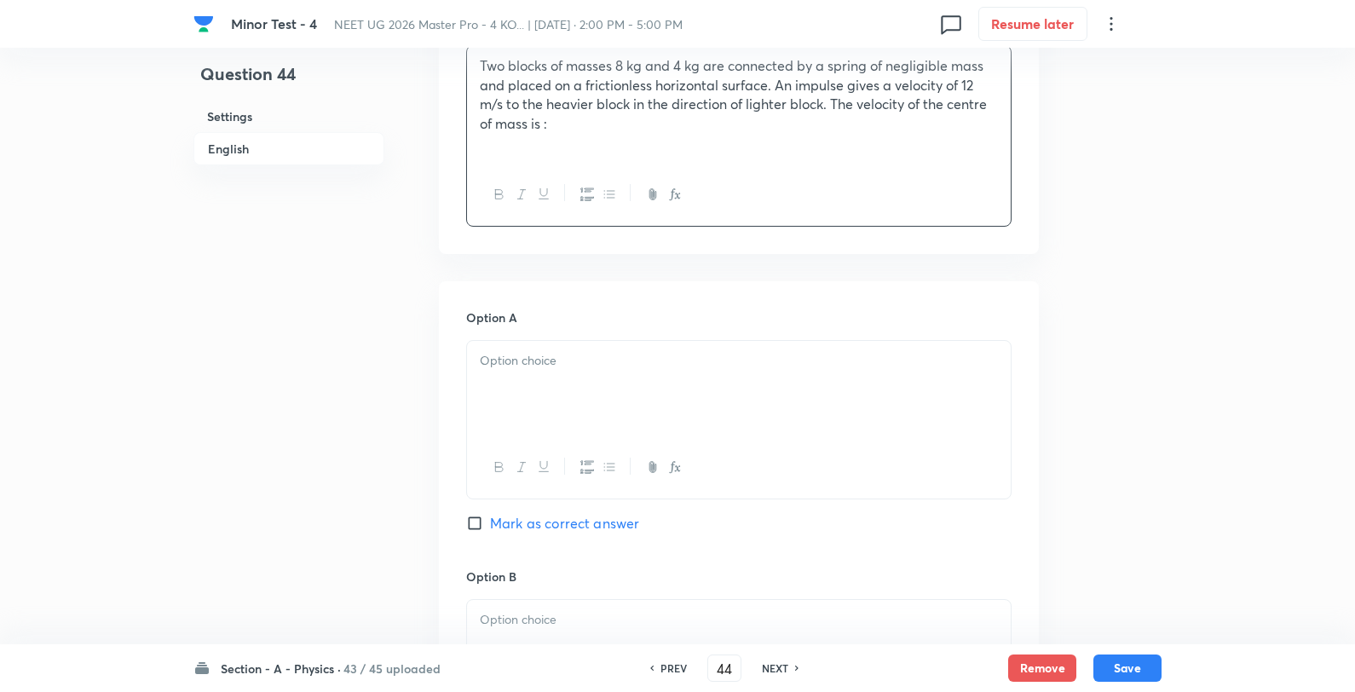
click at [580, 385] on div at bounding box center [739, 388] width 544 height 95
click at [612, 355] on p "12 m/s" at bounding box center [739, 361] width 518 height 20
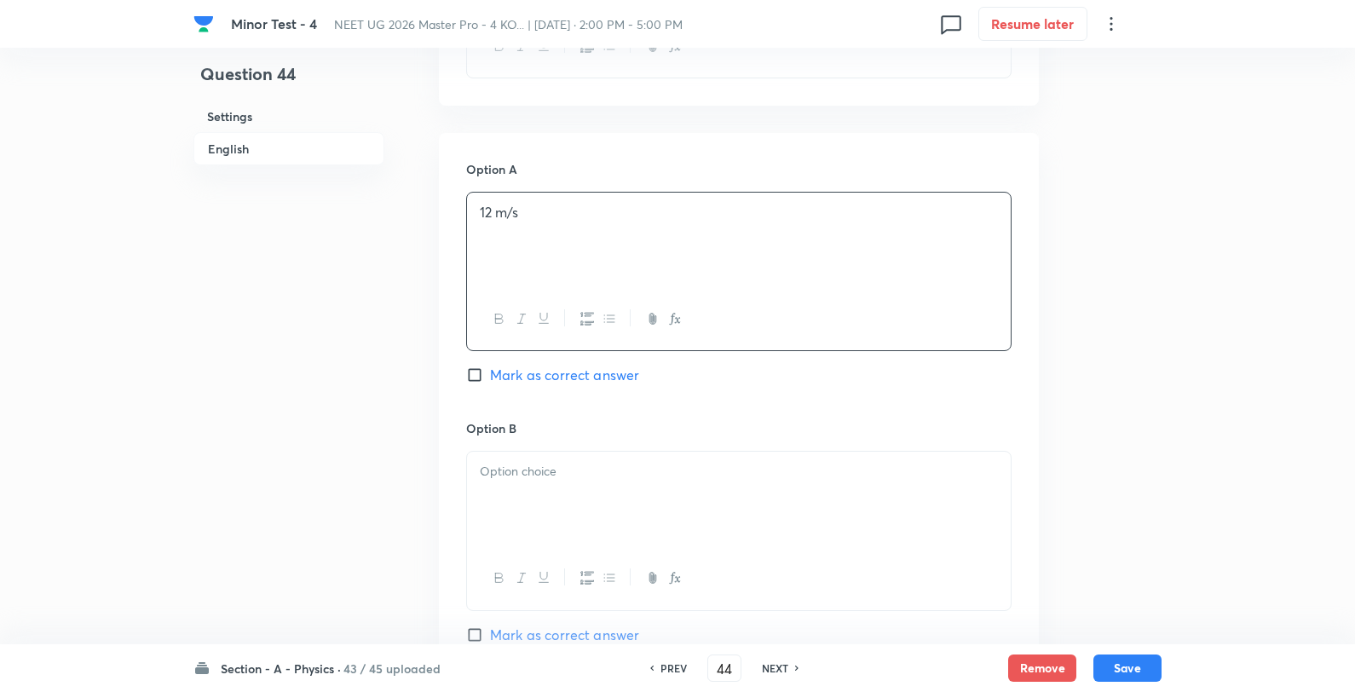
scroll to position [852, 0]
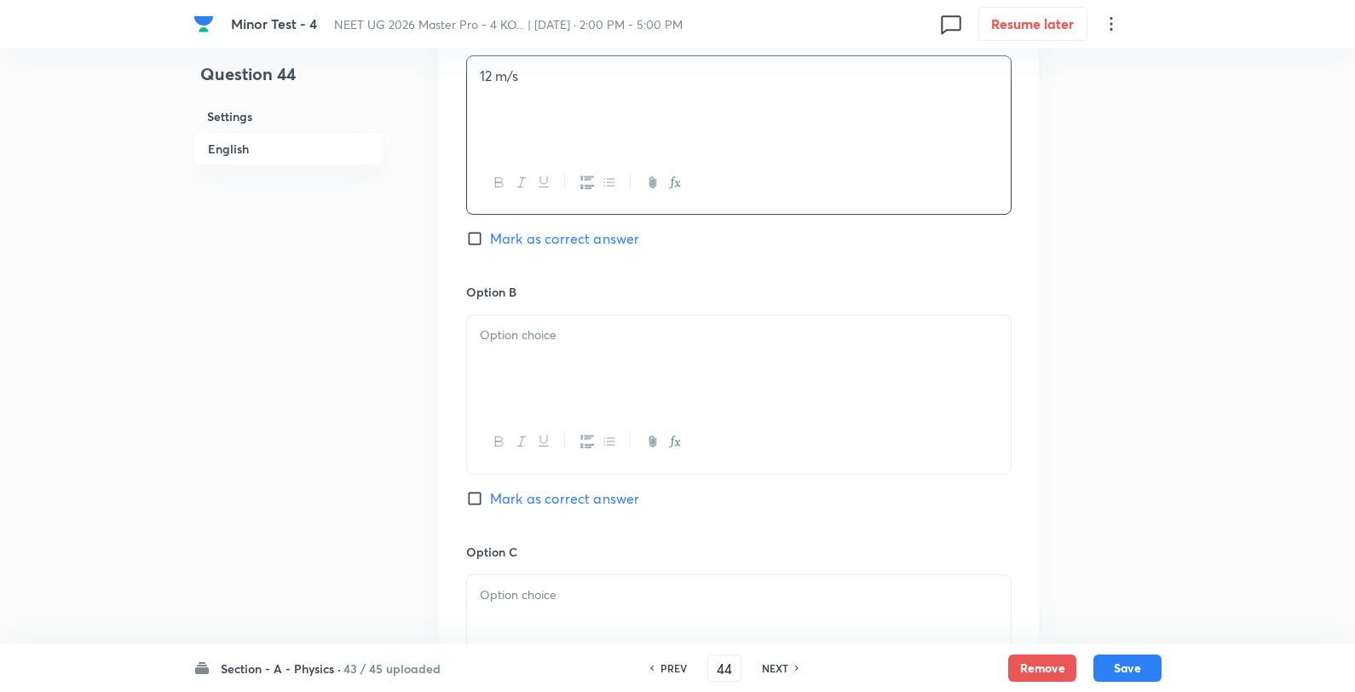
click at [548, 356] on div at bounding box center [739, 362] width 544 height 95
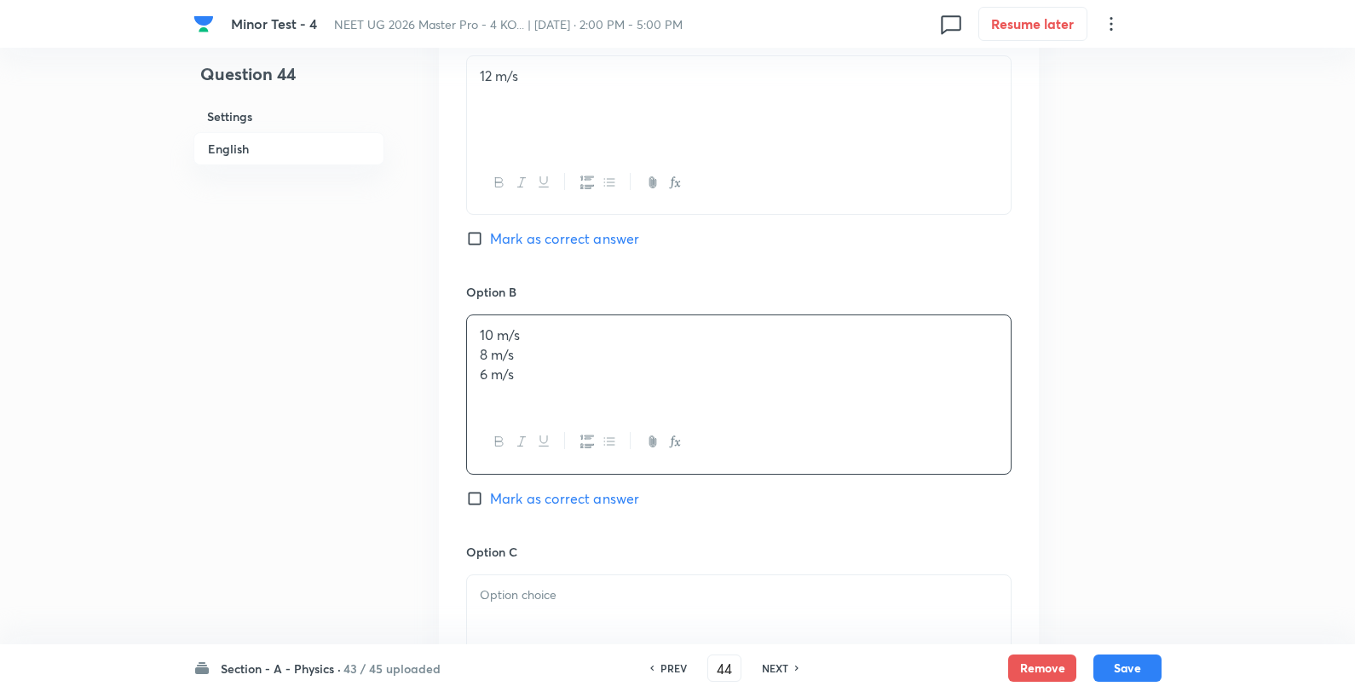
click at [603, 324] on div "10 m/s 8 m/s 6 m/s" at bounding box center [739, 362] width 544 height 95
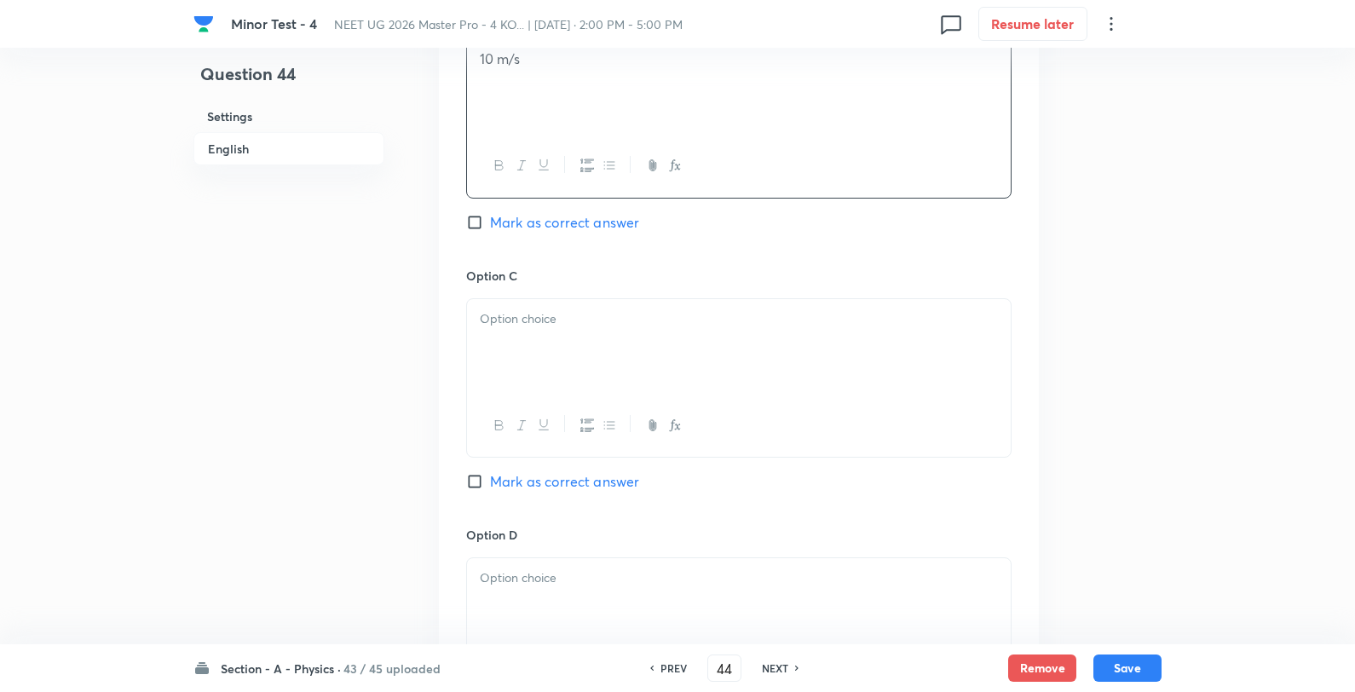
scroll to position [1136, 0]
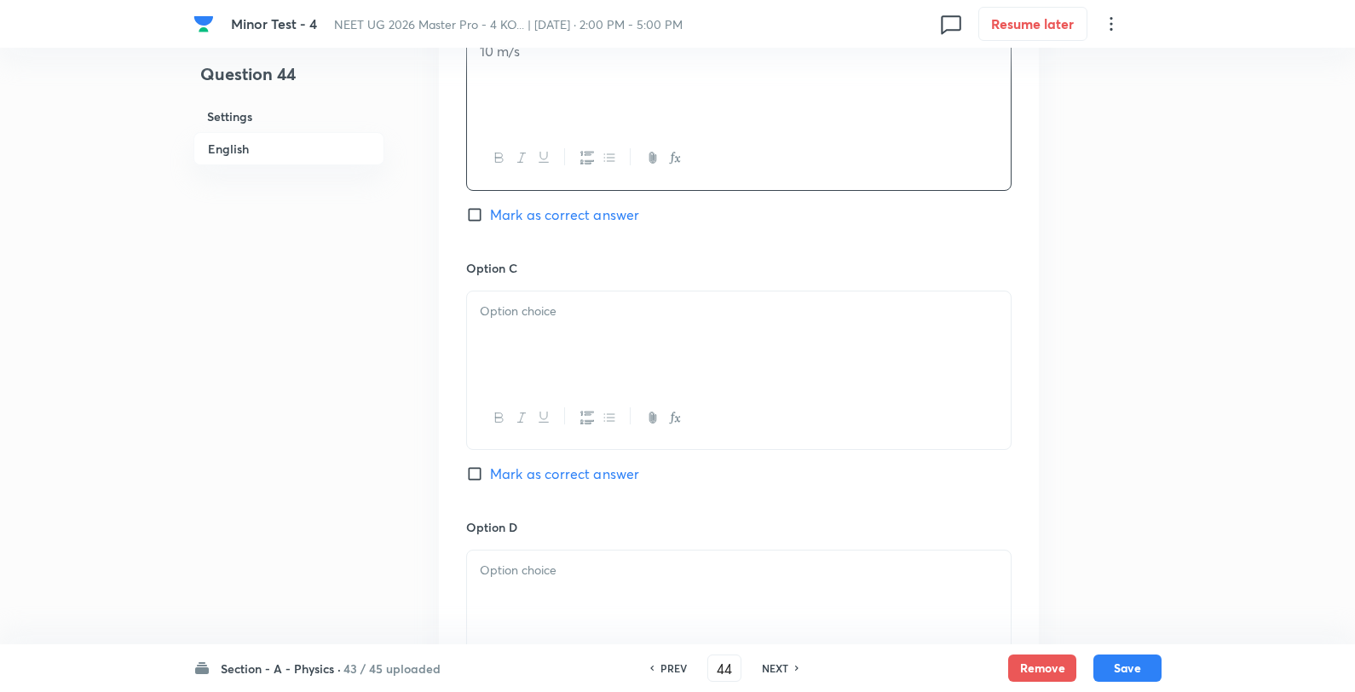
click at [565, 328] on div at bounding box center [739, 338] width 544 height 95
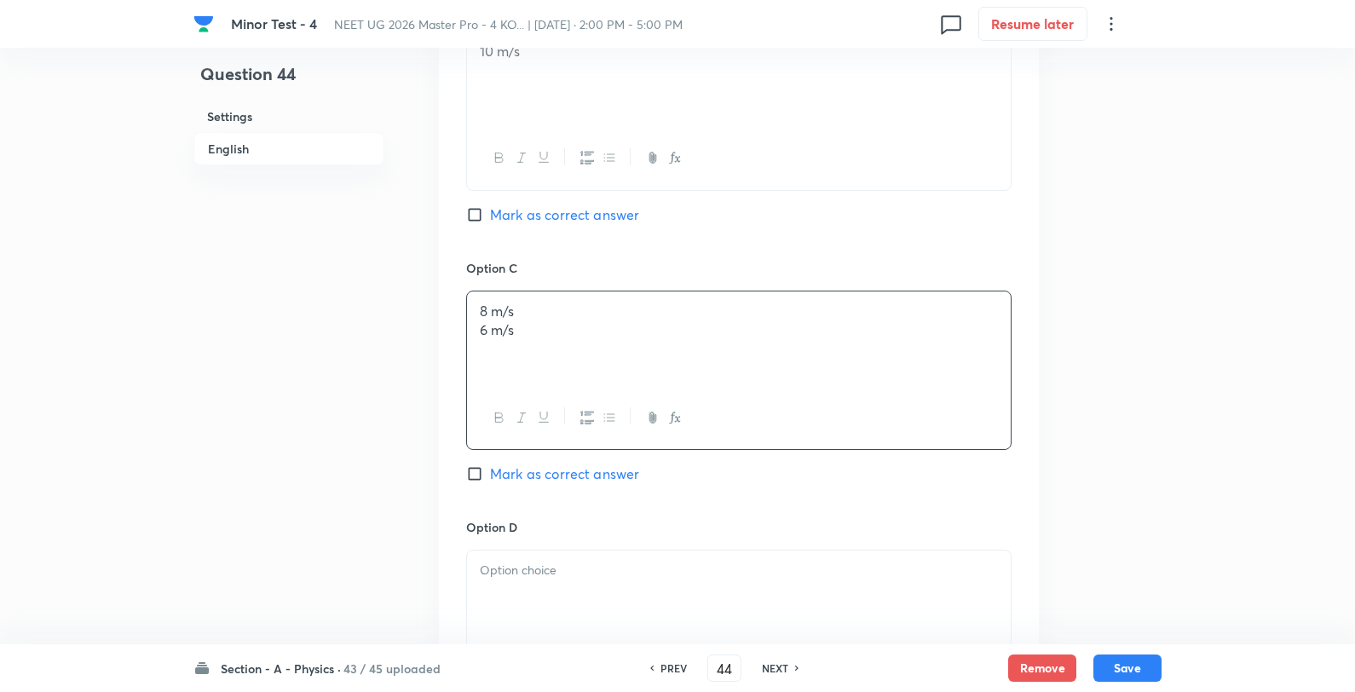
click at [574, 320] on p "8 m/s" at bounding box center [739, 312] width 518 height 20
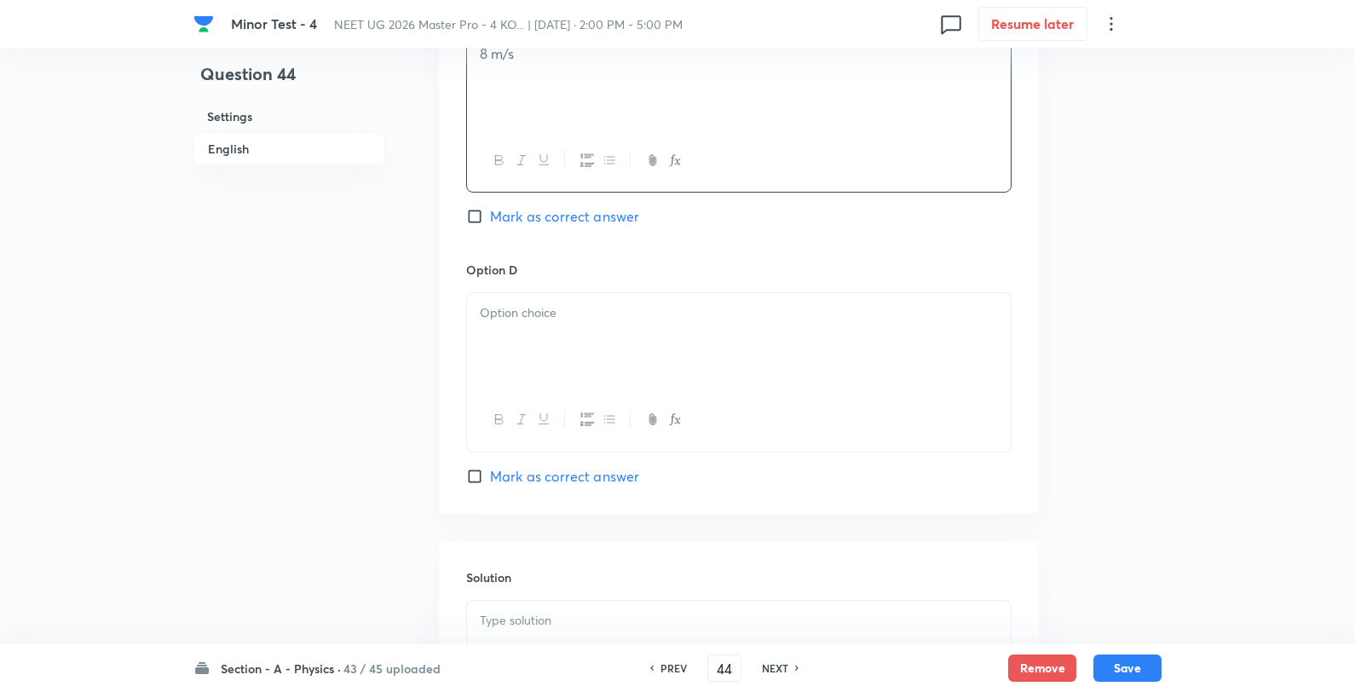
scroll to position [1420, 0]
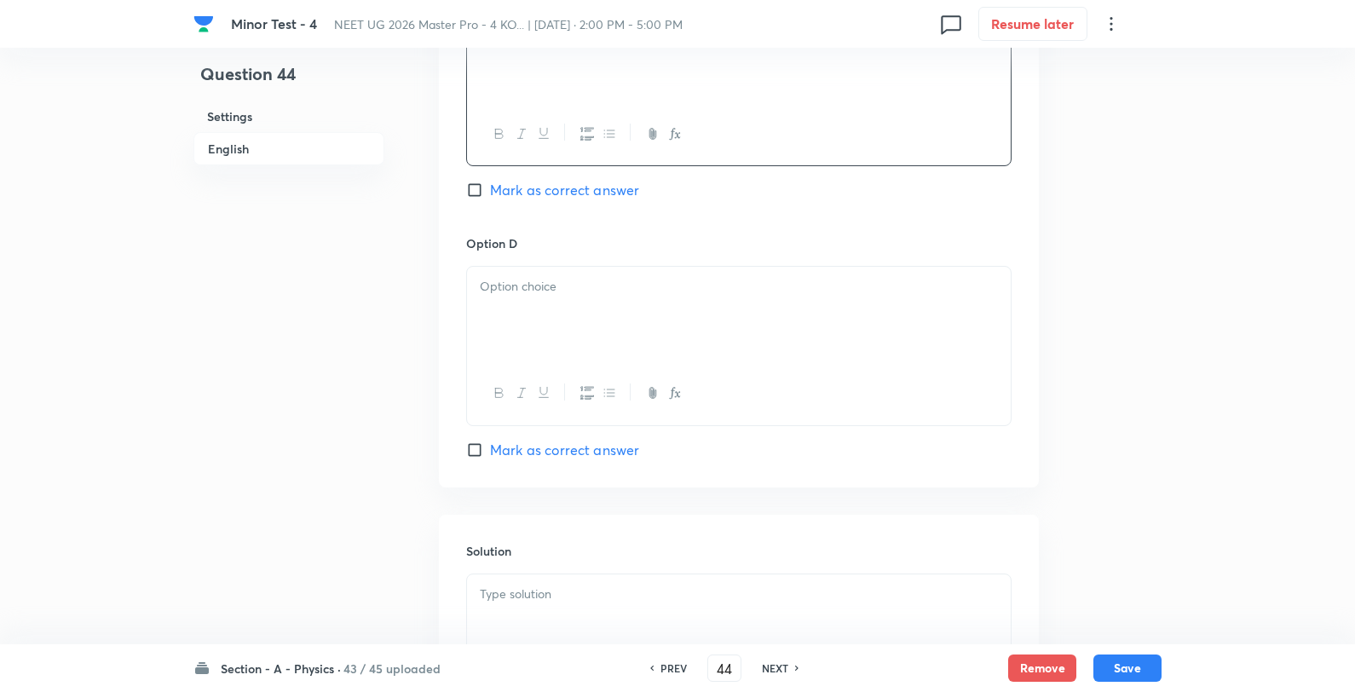
click at [557, 346] on div at bounding box center [739, 314] width 544 height 95
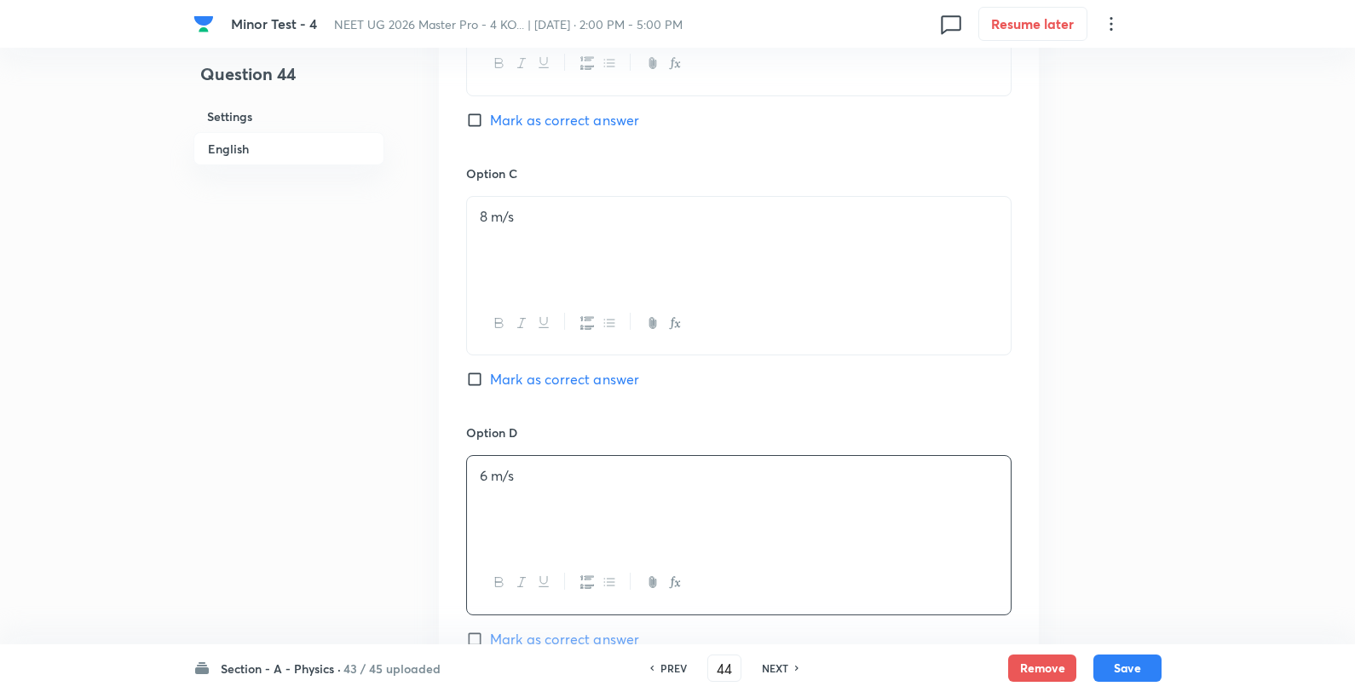
click at [540, 387] on span "Mark as correct answer" at bounding box center [564, 379] width 149 height 20
click at [490, 387] on input "Mark as correct answer" at bounding box center [478, 379] width 24 height 17
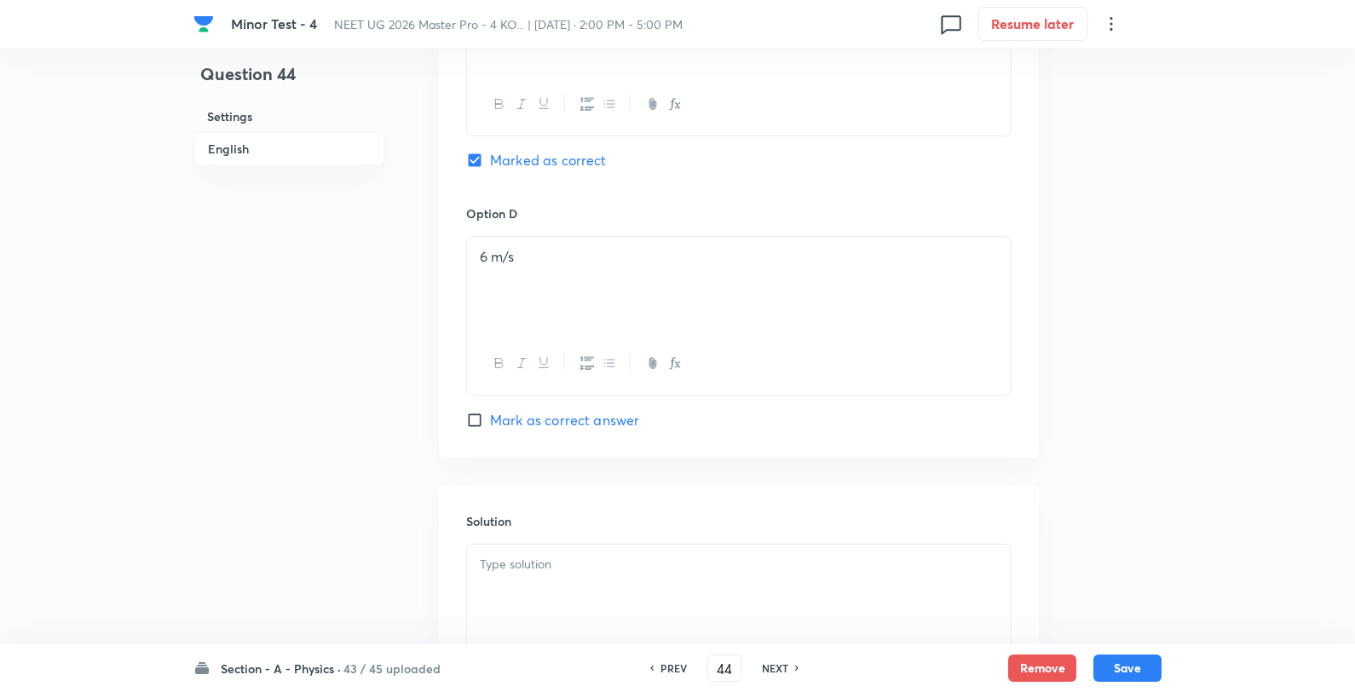
scroll to position [1641, 0]
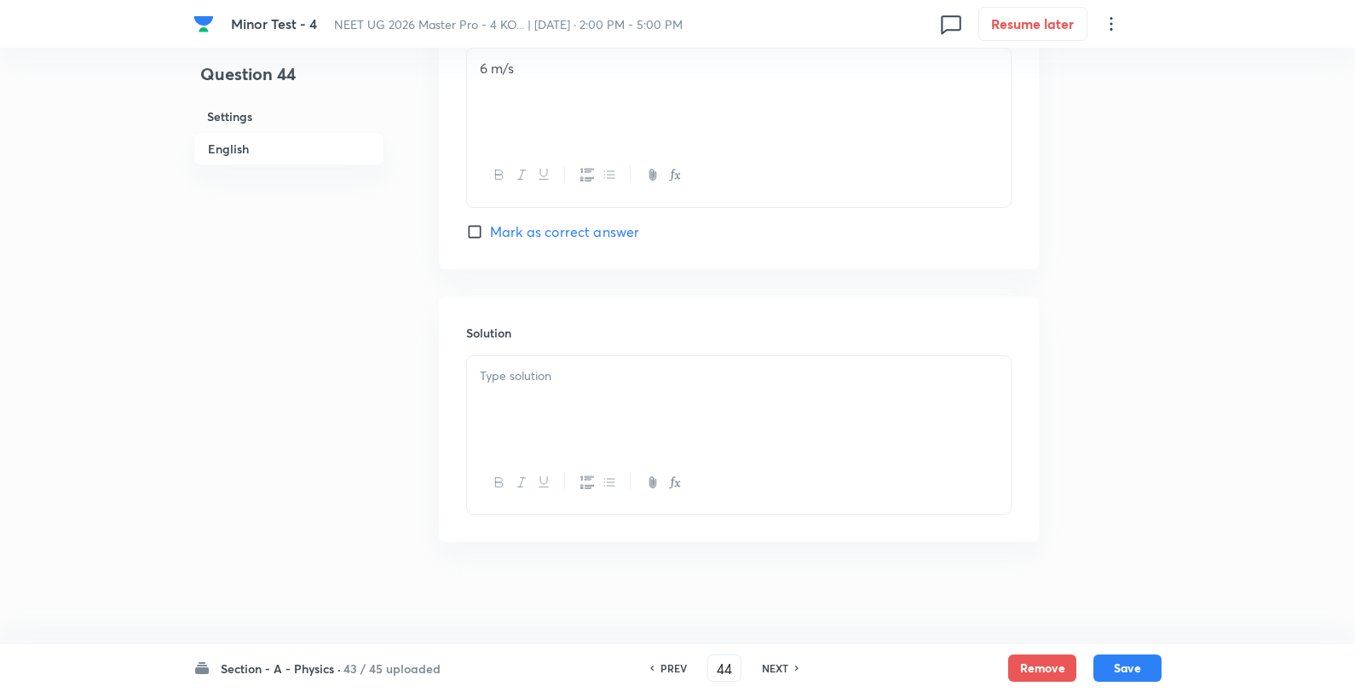
click at [614, 429] on div at bounding box center [739, 403] width 544 height 95
click at [1146, 667] on button "Save" at bounding box center [1128, 666] width 68 height 27
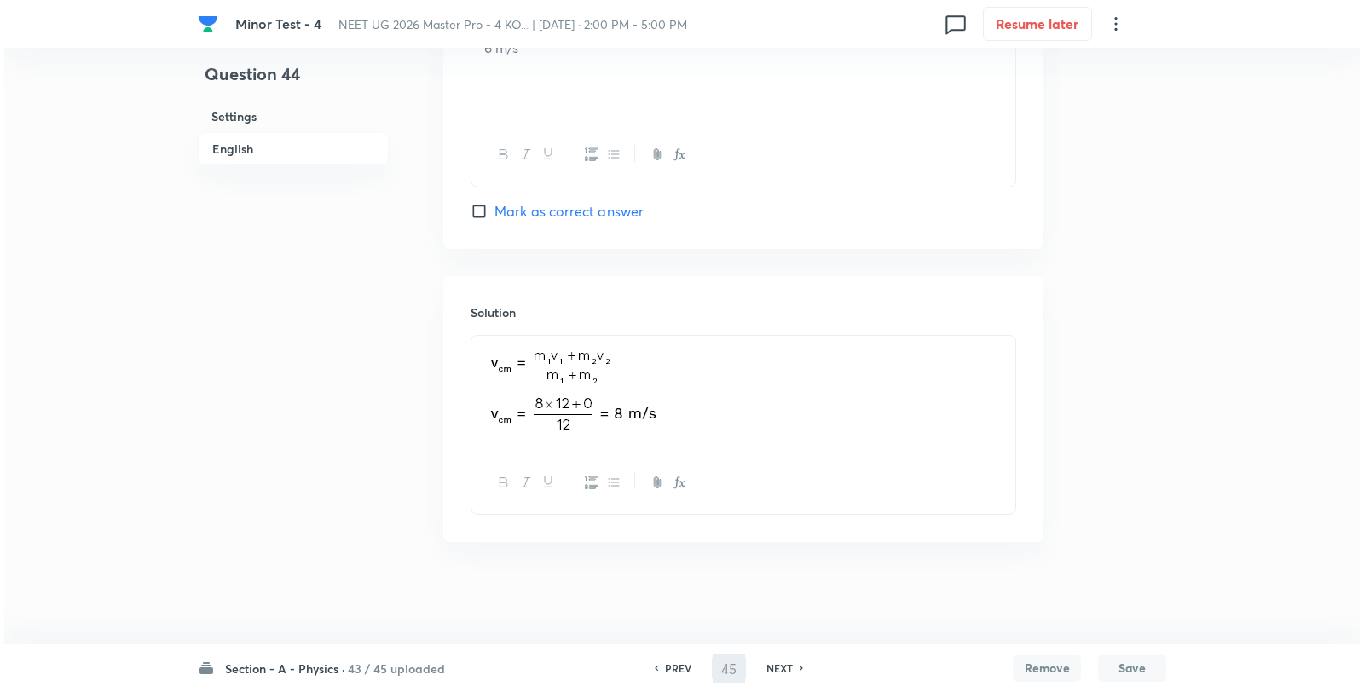
scroll to position [0, 0]
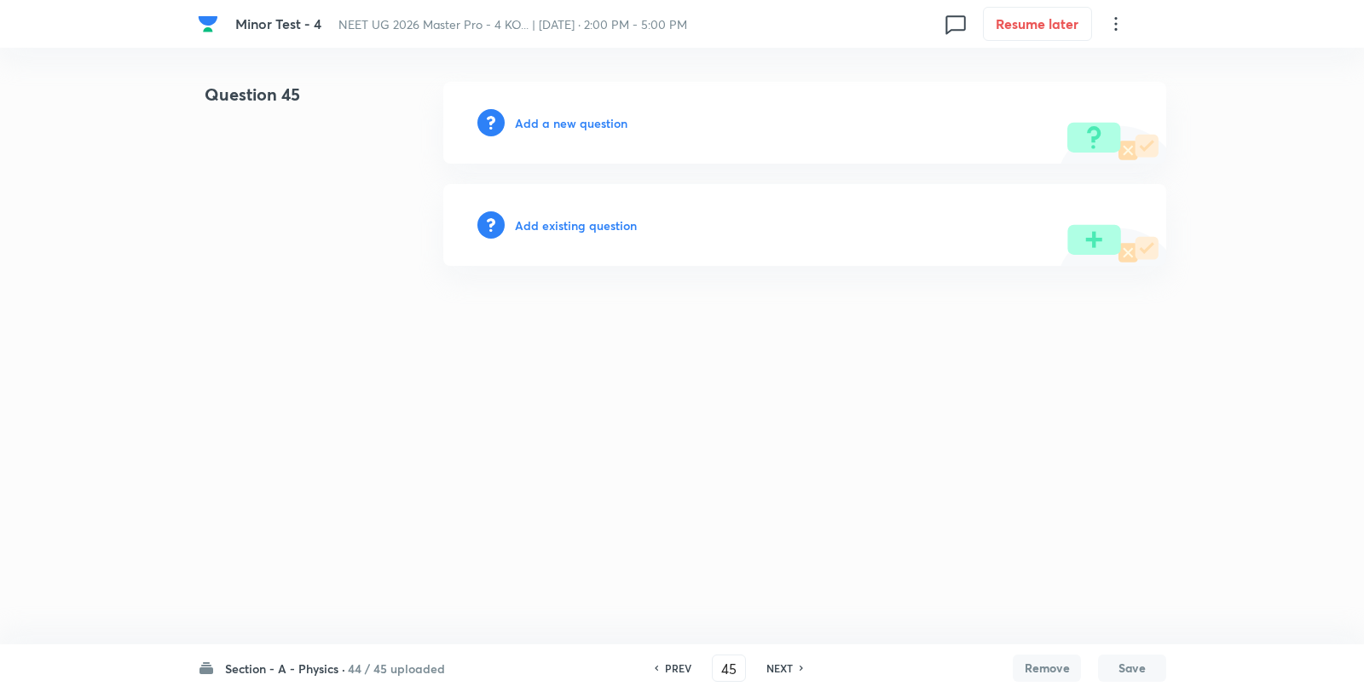
click at [545, 120] on h6 "Add a new question" at bounding box center [571, 123] width 113 height 18
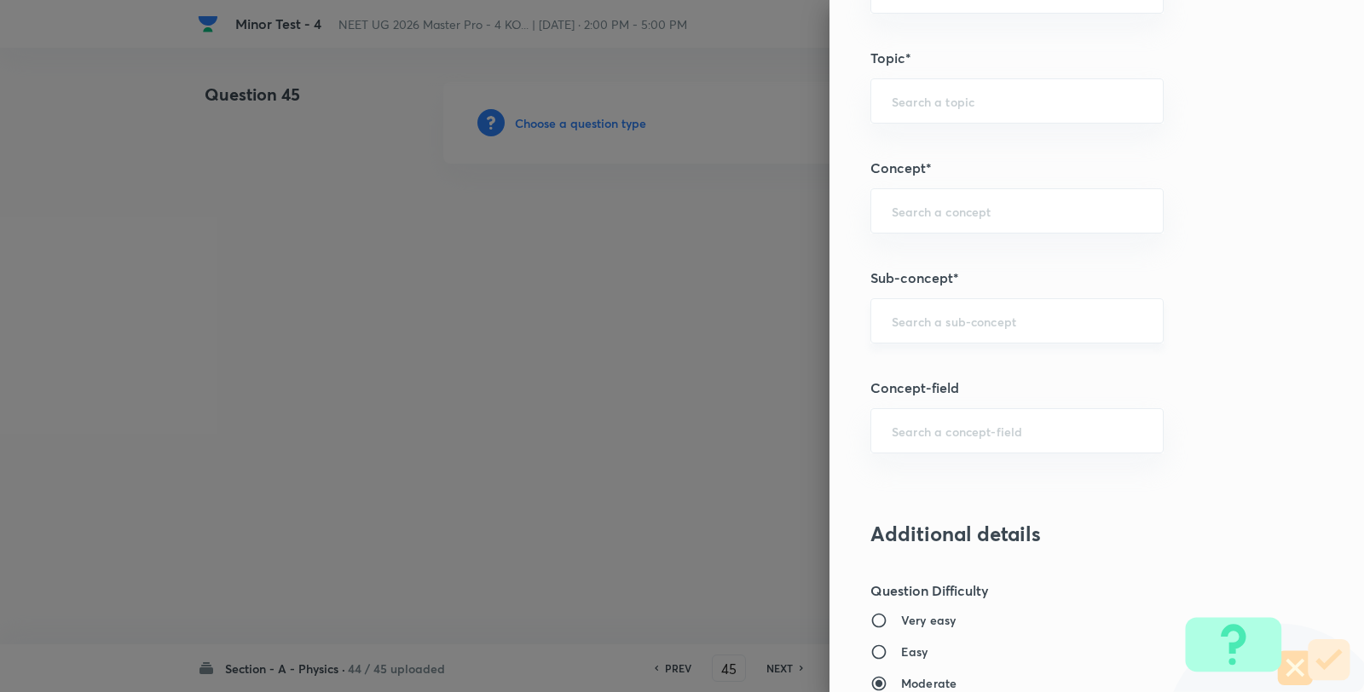
click at [947, 326] on input "text" at bounding box center [1017, 321] width 251 height 16
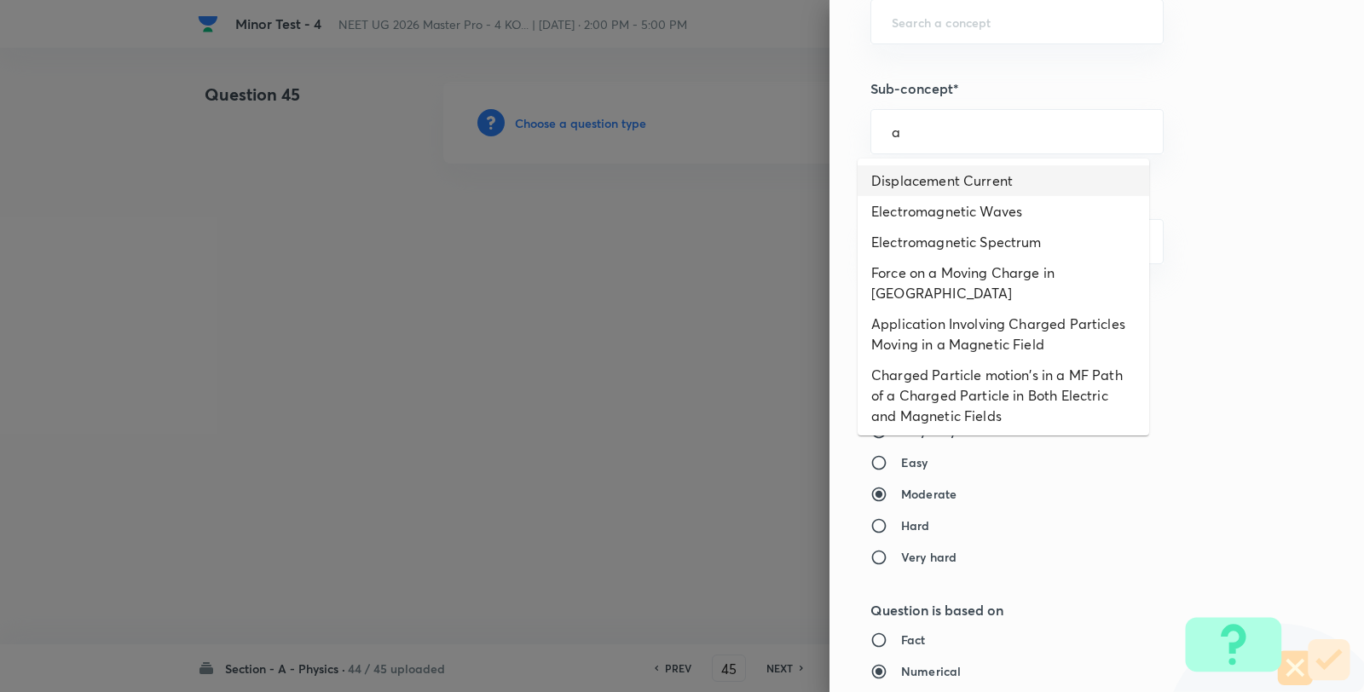
click at [951, 185] on li "Displacement Current" at bounding box center [1002, 180] width 291 height 31
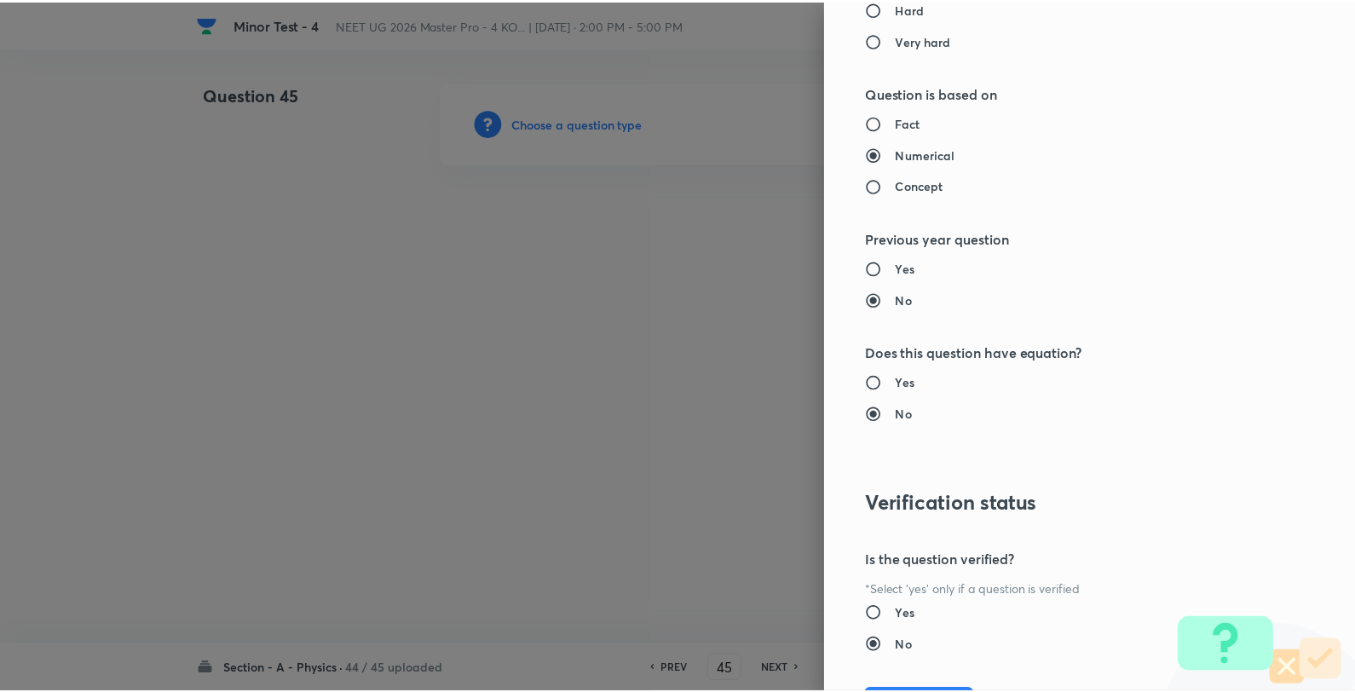
scroll to position [1746, 0]
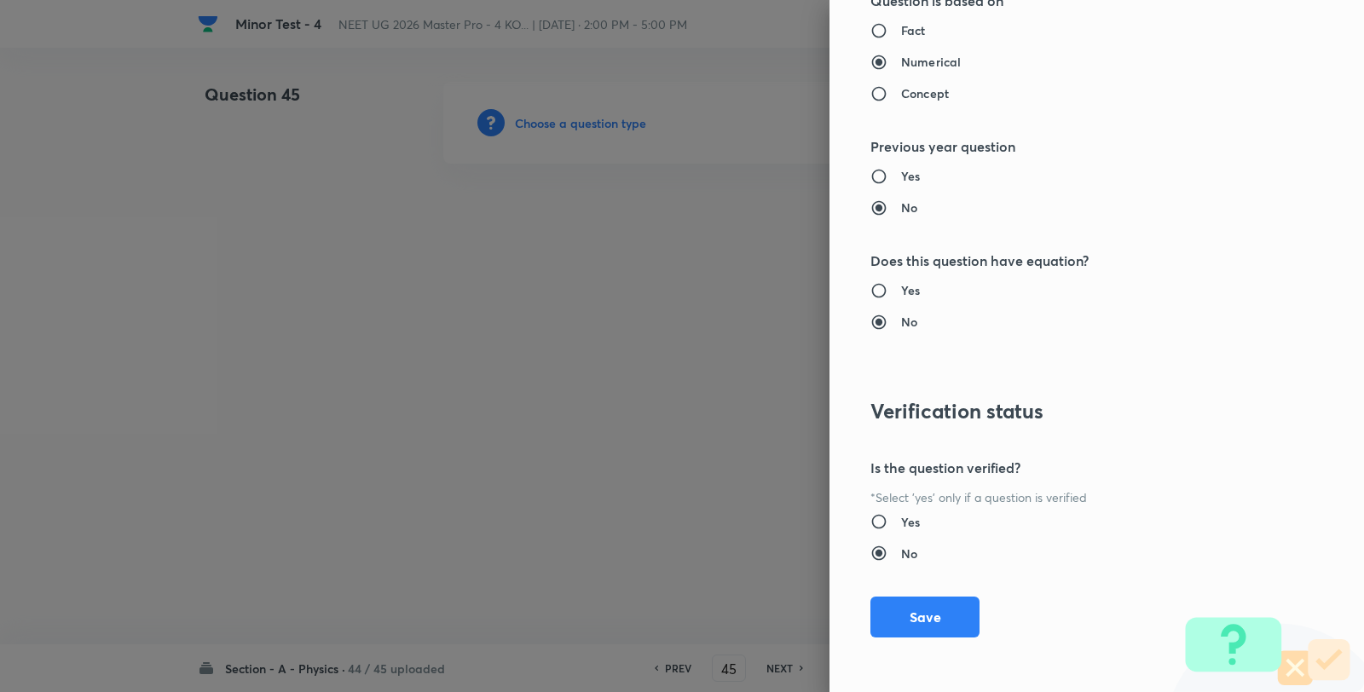
click at [921, 618] on button "Save" at bounding box center [924, 617] width 109 height 41
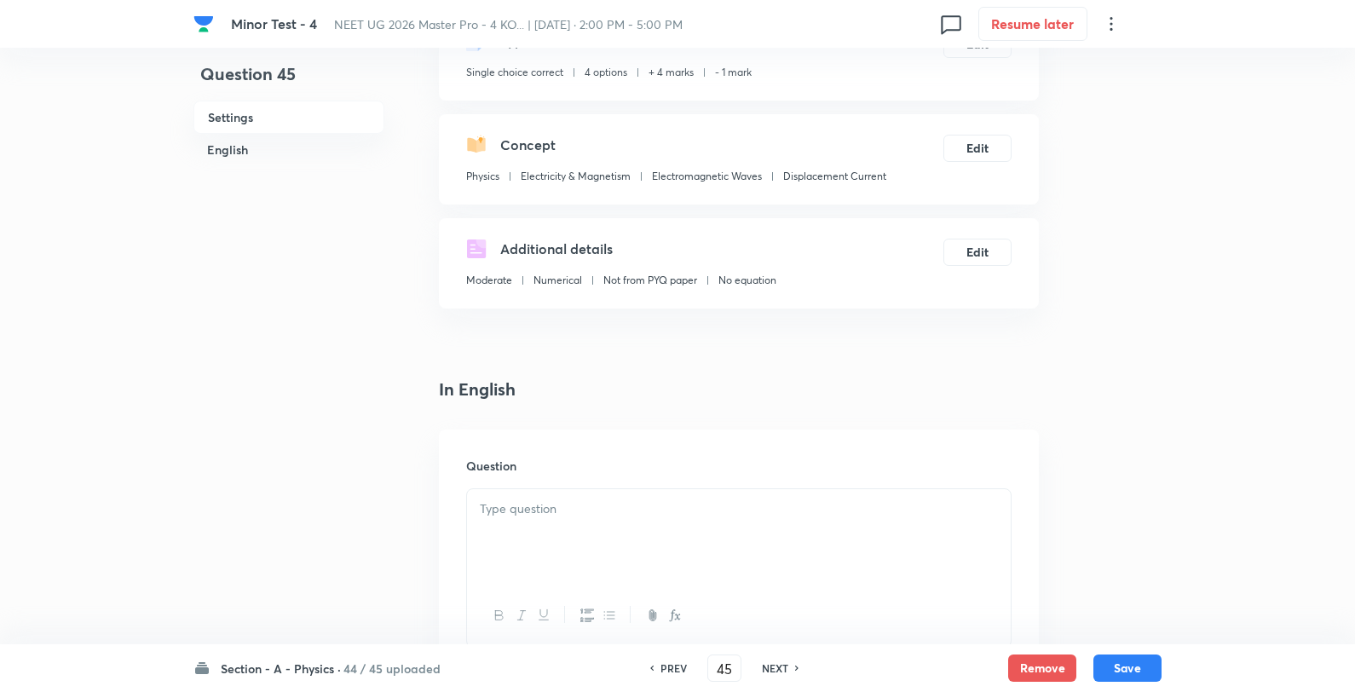
scroll to position [284, 0]
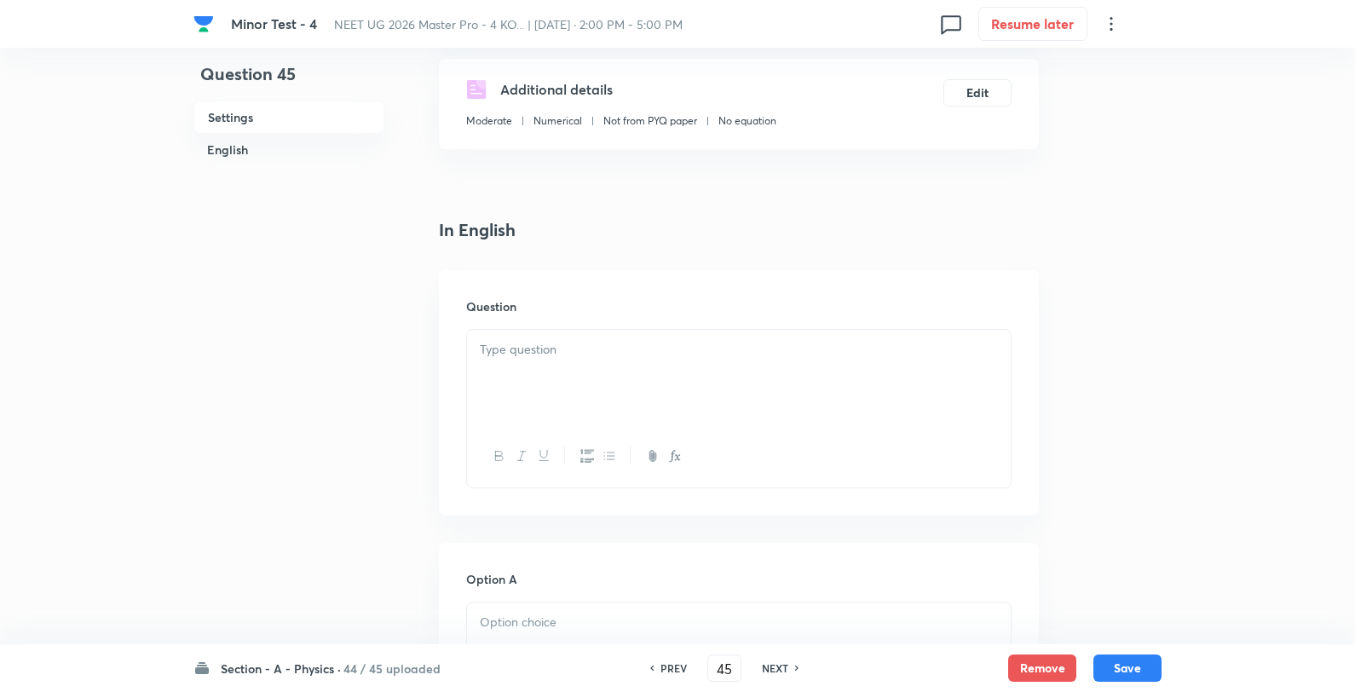
click at [653, 350] on p at bounding box center [739, 350] width 518 height 20
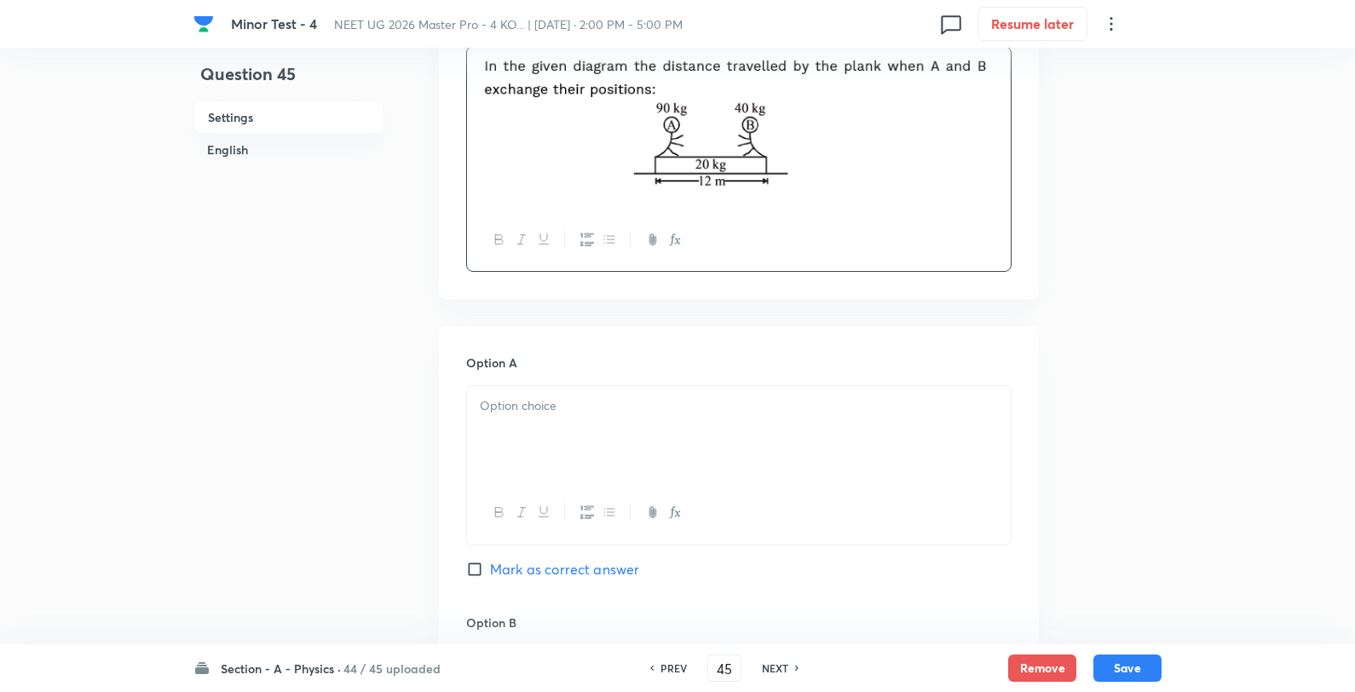
scroll to position [568, 0]
click at [540, 404] on p at bounding box center [739, 405] width 518 height 20
click at [573, 405] on p "2 m" at bounding box center [739, 405] width 518 height 20
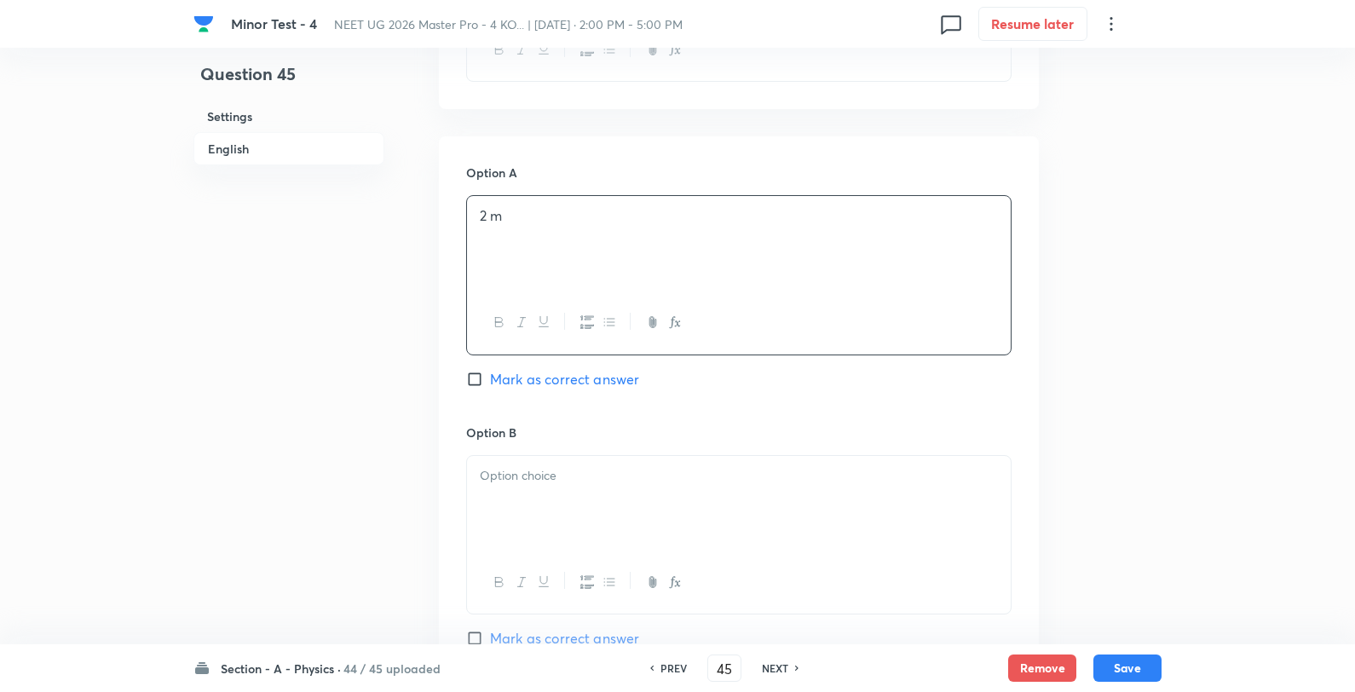
click at [569, 473] on p at bounding box center [739, 476] width 518 height 20
click at [597, 466] on p "4 m" at bounding box center [739, 476] width 518 height 20
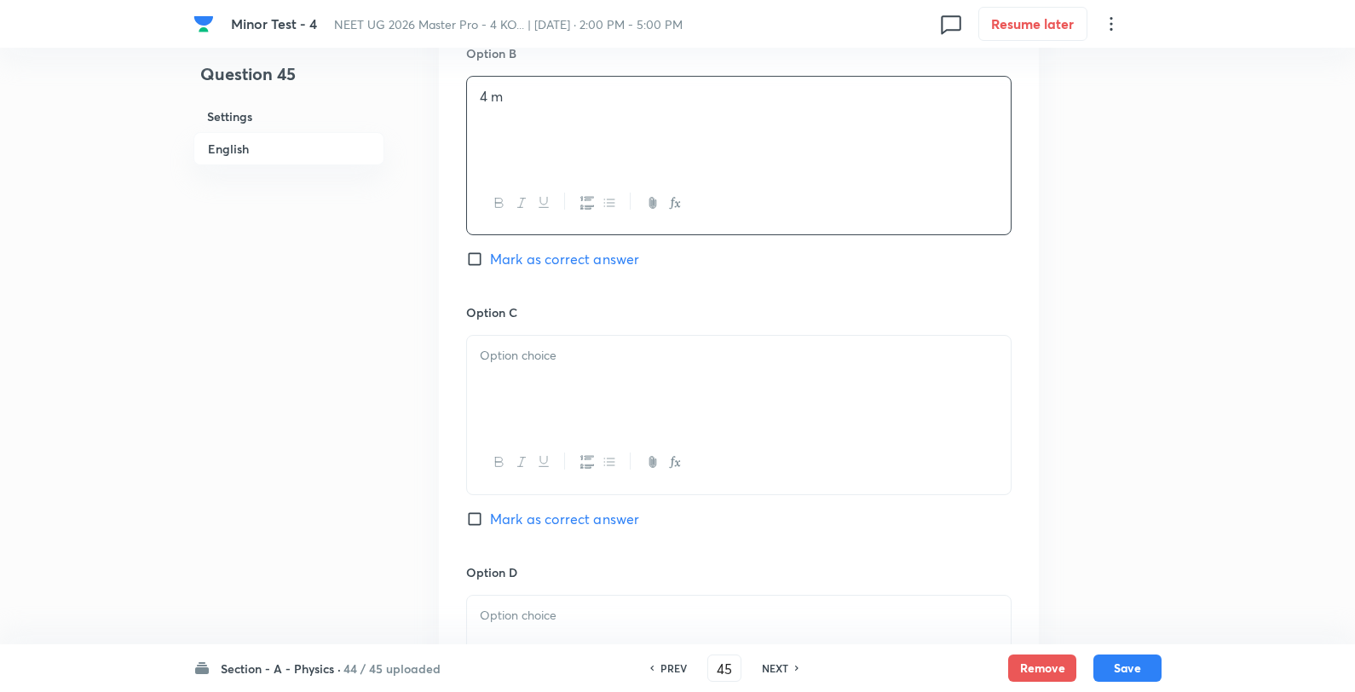
click at [568, 398] on div at bounding box center [739, 383] width 544 height 95
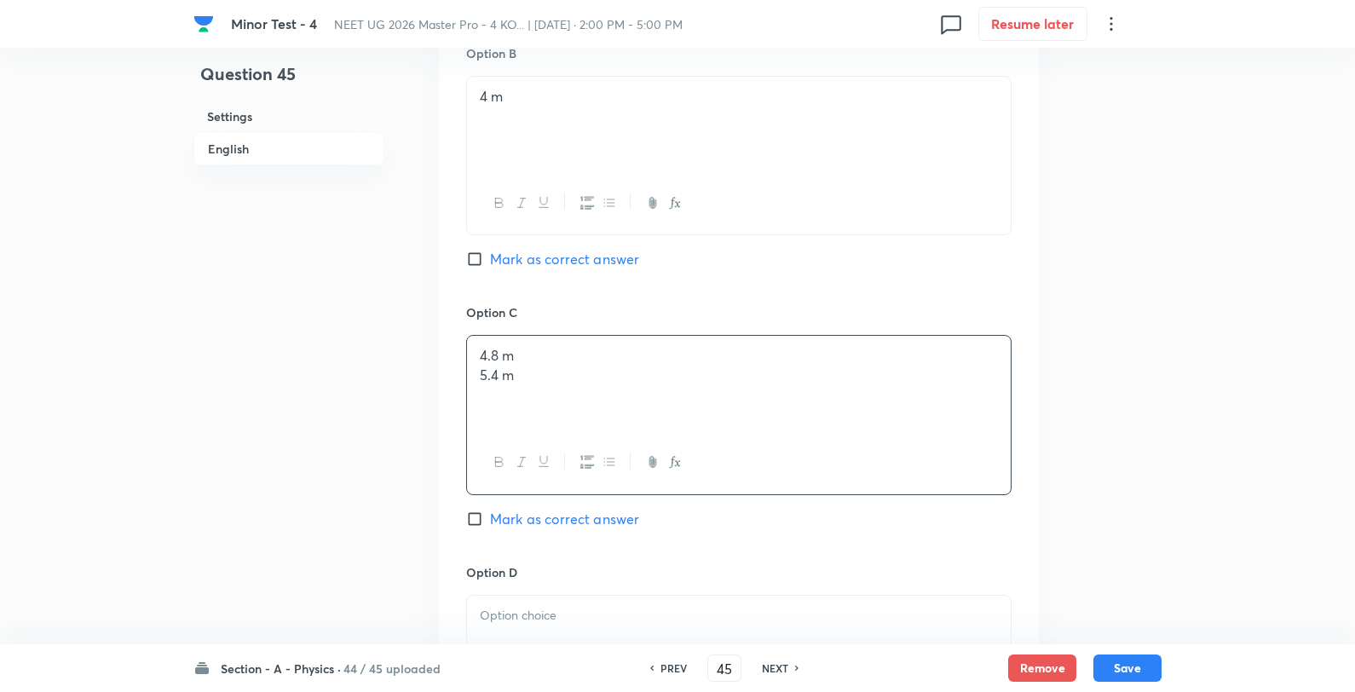
click at [598, 361] on p "4.8 m" at bounding box center [739, 356] width 518 height 20
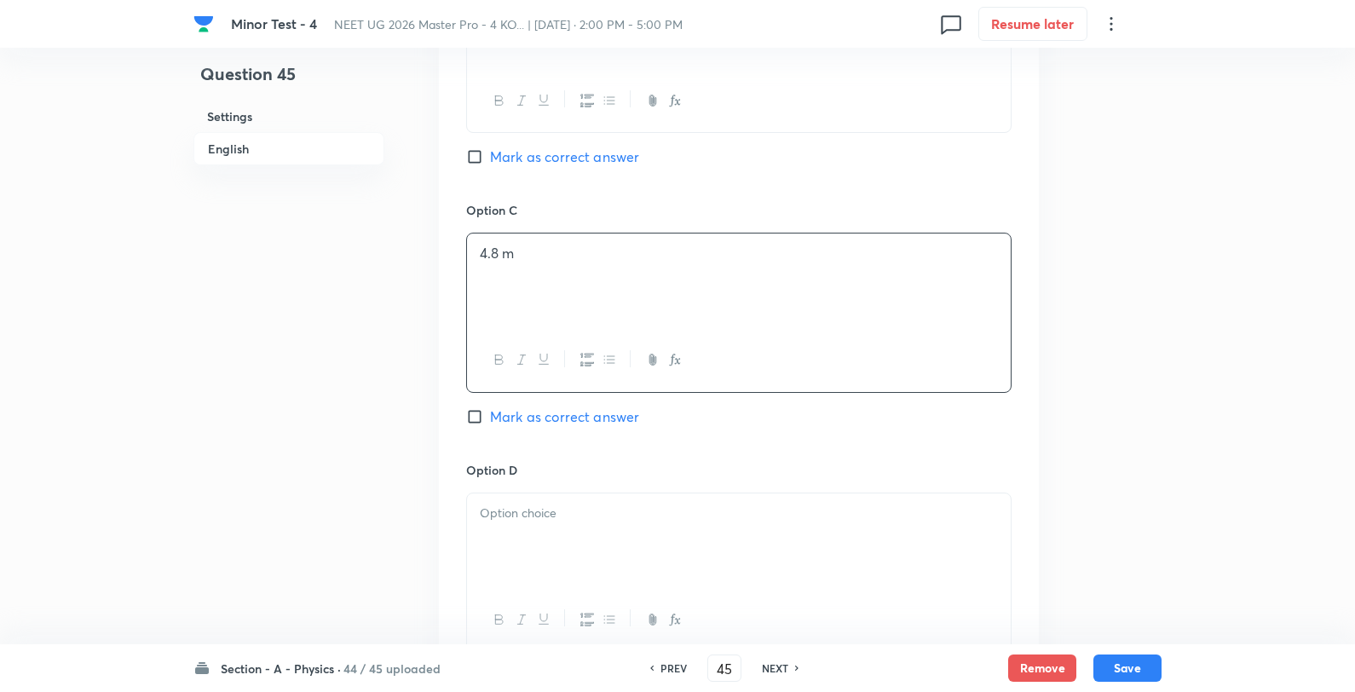
scroll to position [1325, 0]
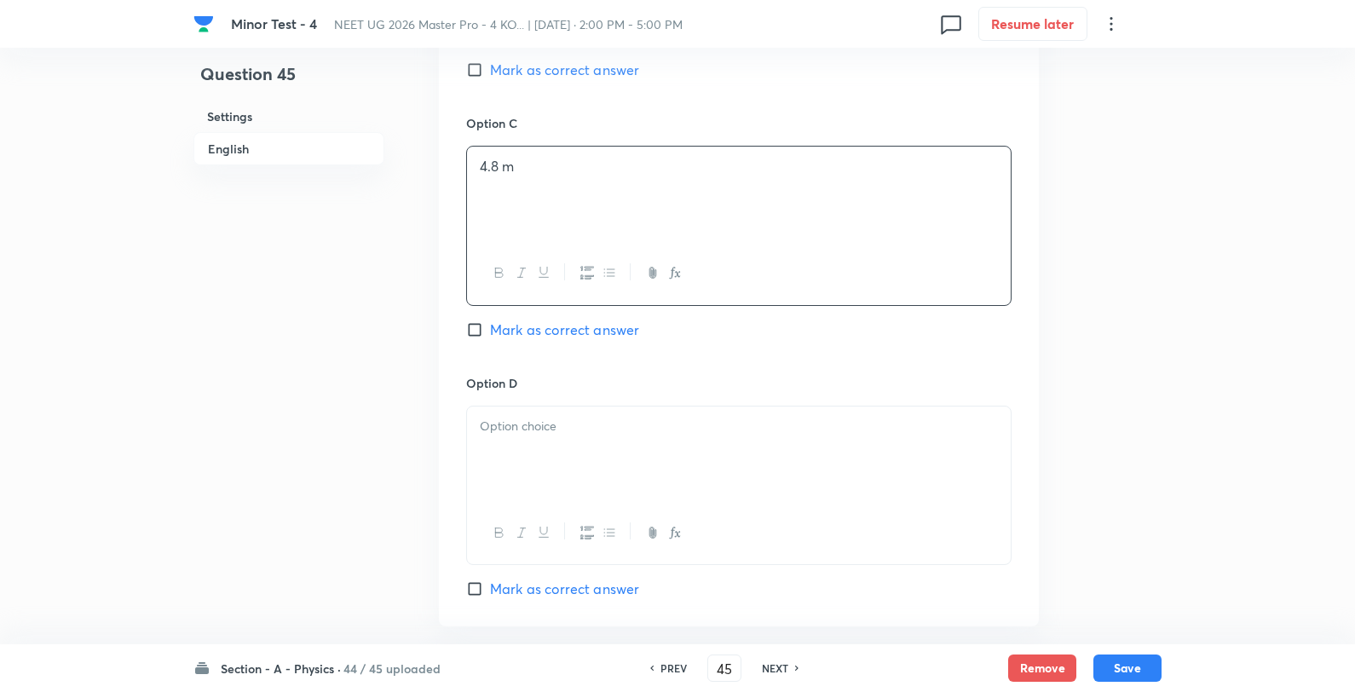
click at [551, 454] on div at bounding box center [739, 454] width 544 height 95
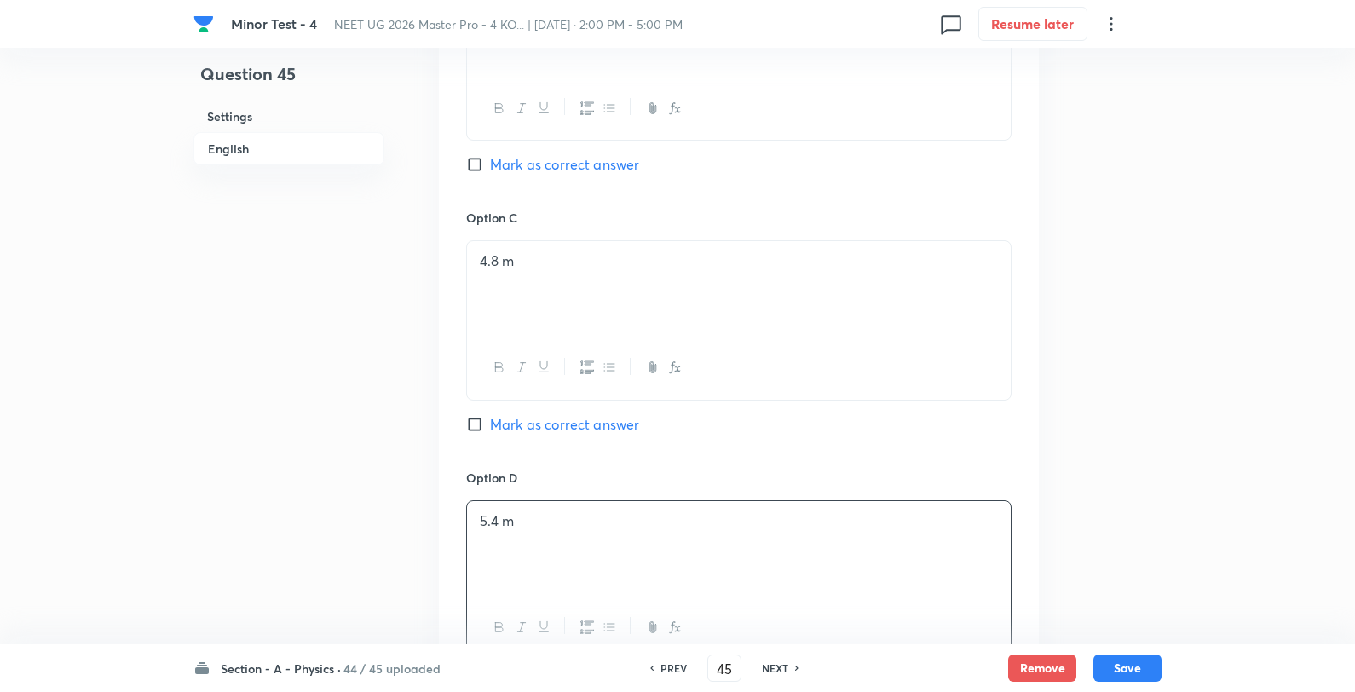
click at [557, 171] on span "Mark as correct answer" at bounding box center [564, 164] width 149 height 20
click at [490, 171] on input "Mark as correct answer" at bounding box center [478, 164] width 24 height 17
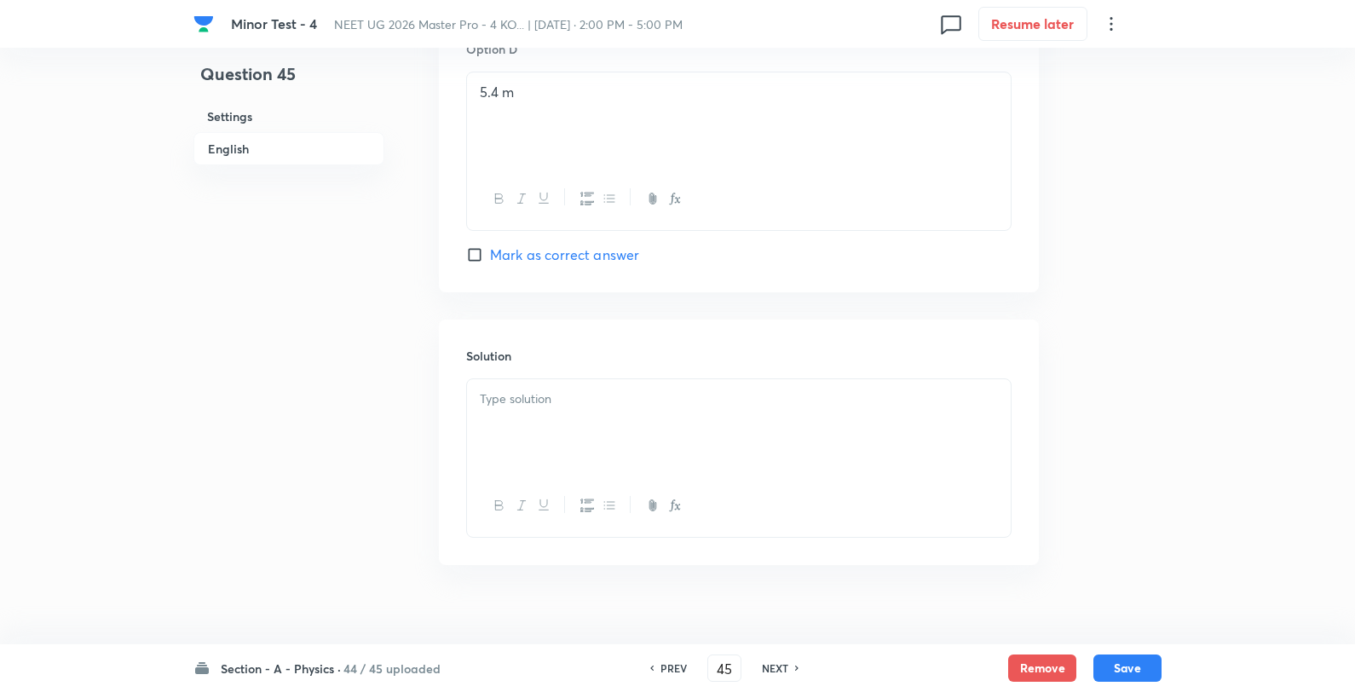
scroll to position [1686, 0]
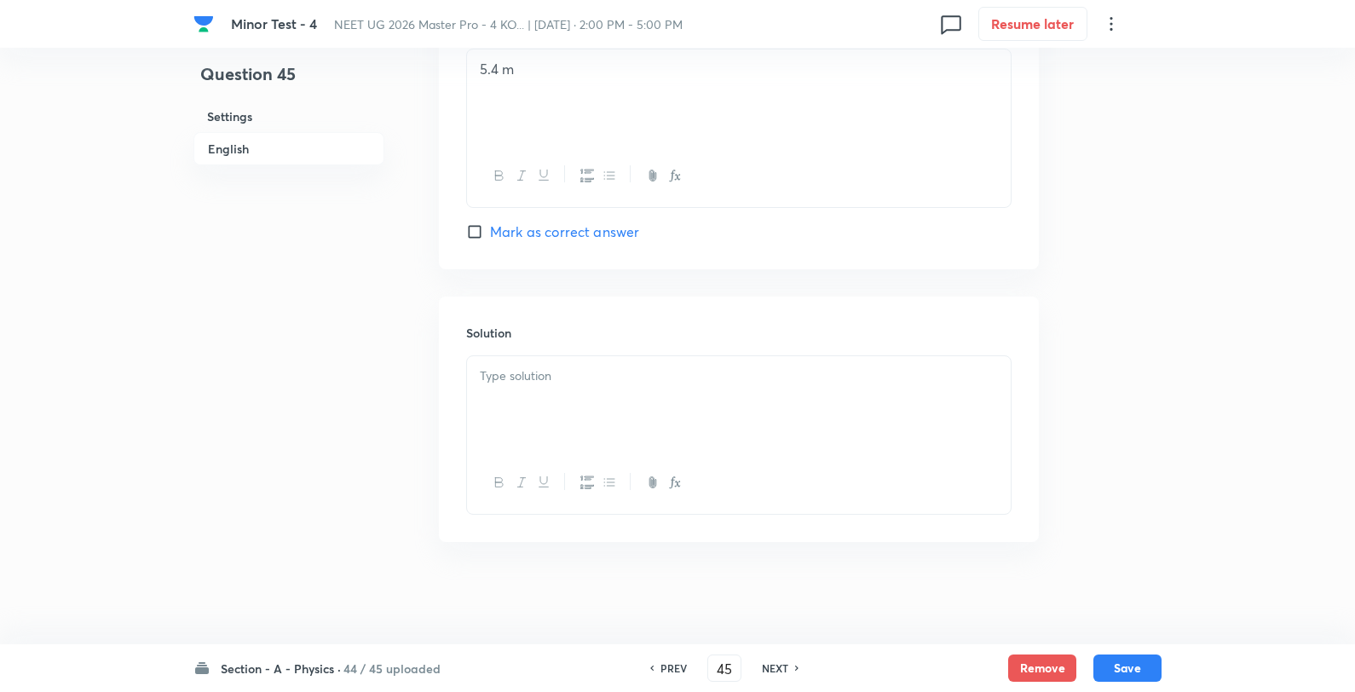
click at [564, 407] on div at bounding box center [739, 403] width 544 height 95
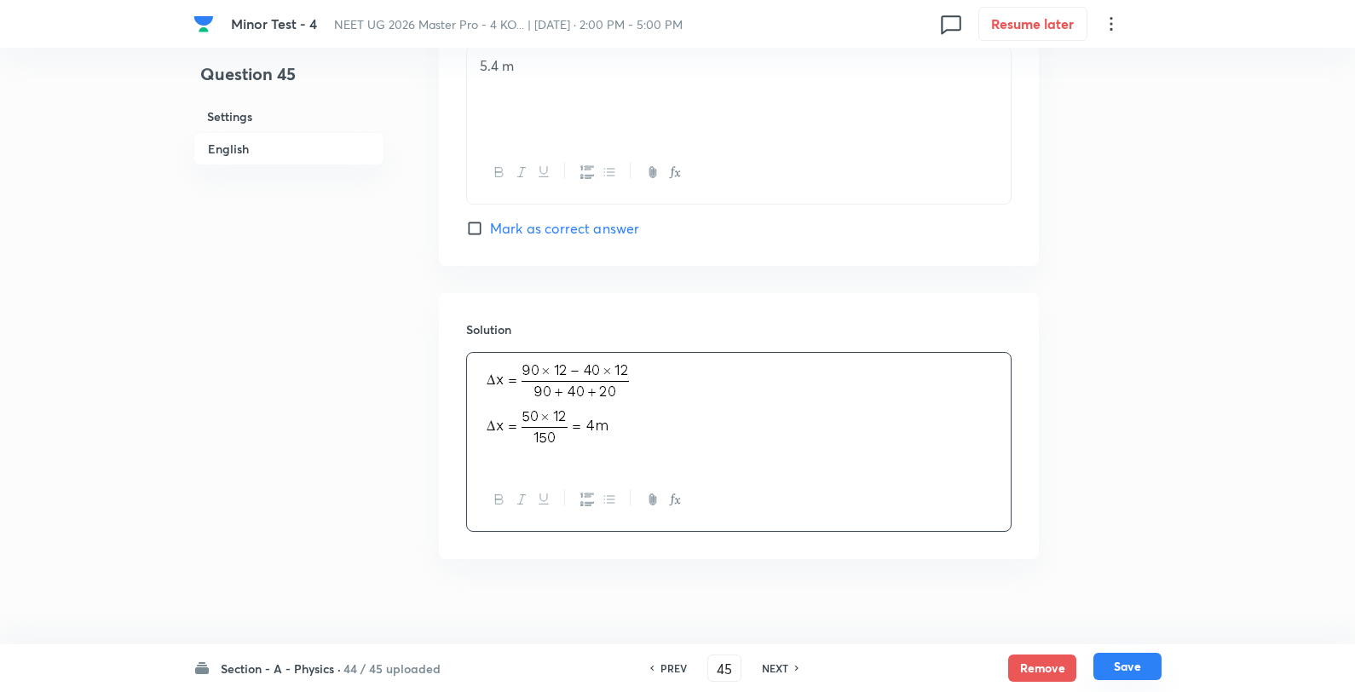
click at [1140, 665] on button "Save" at bounding box center [1128, 666] width 68 height 27
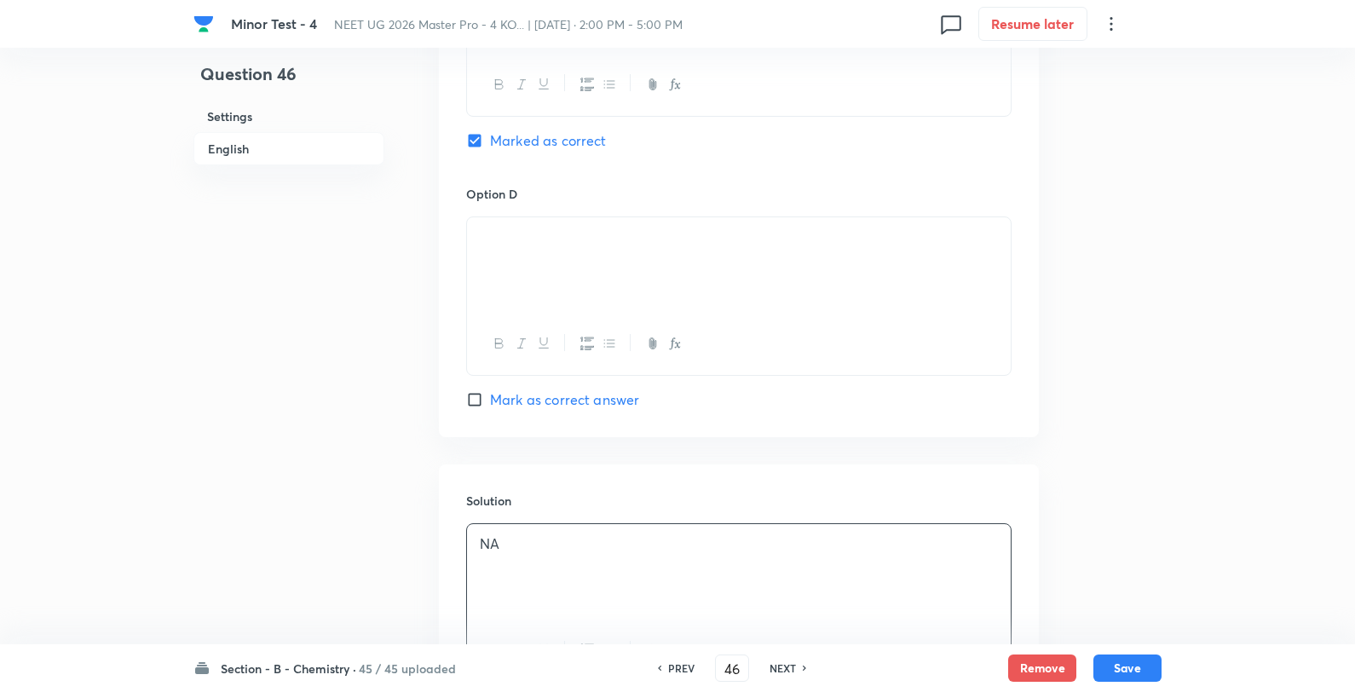
scroll to position [1858, 0]
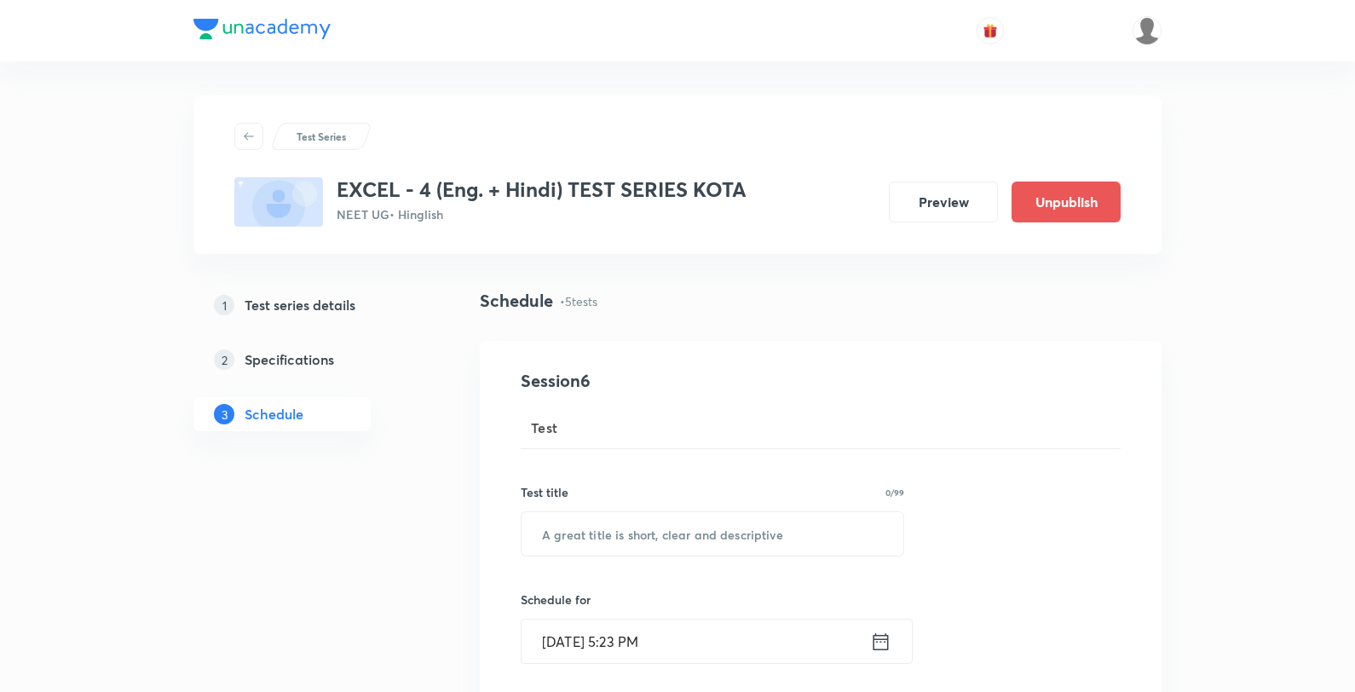
scroll to position [1803, 0]
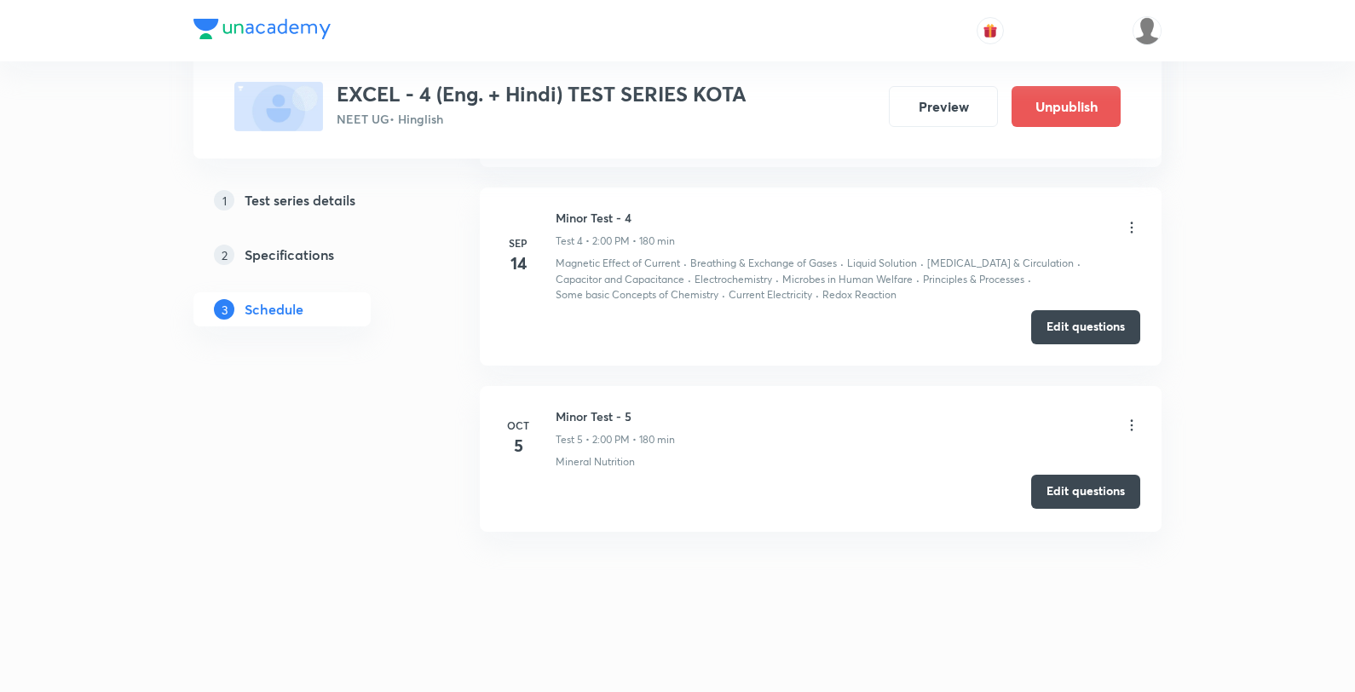
click at [1060, 499] on button "Edit questions" at bounding box center [1085, 492] width 109 height 34
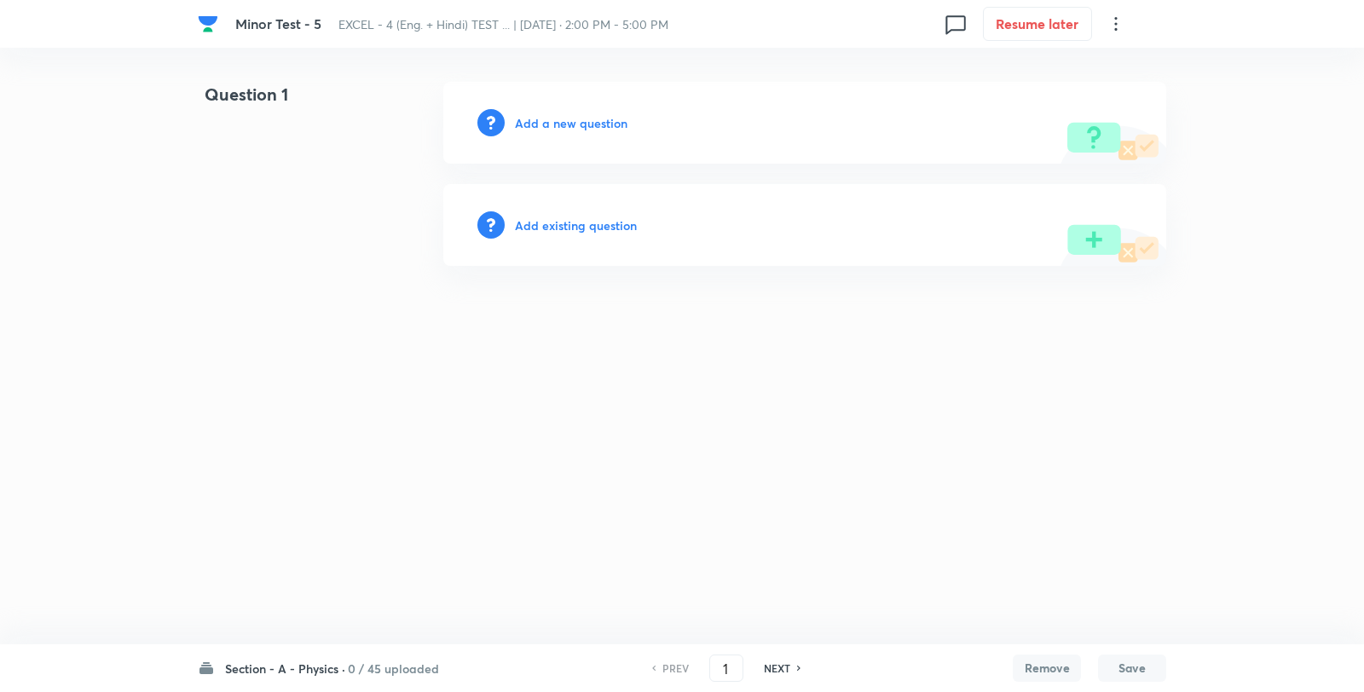
click at [609, 132] on div "Add a new question" at bounding box center [804, 123] width 723 height 82
click at [610, 124] on h6 "Add a new question" at bounding box center [571, 123] width 113 height 18
click at [610, 124] on h6 "Choose a question type" at bounding box center [580, 123] width 131 height 18
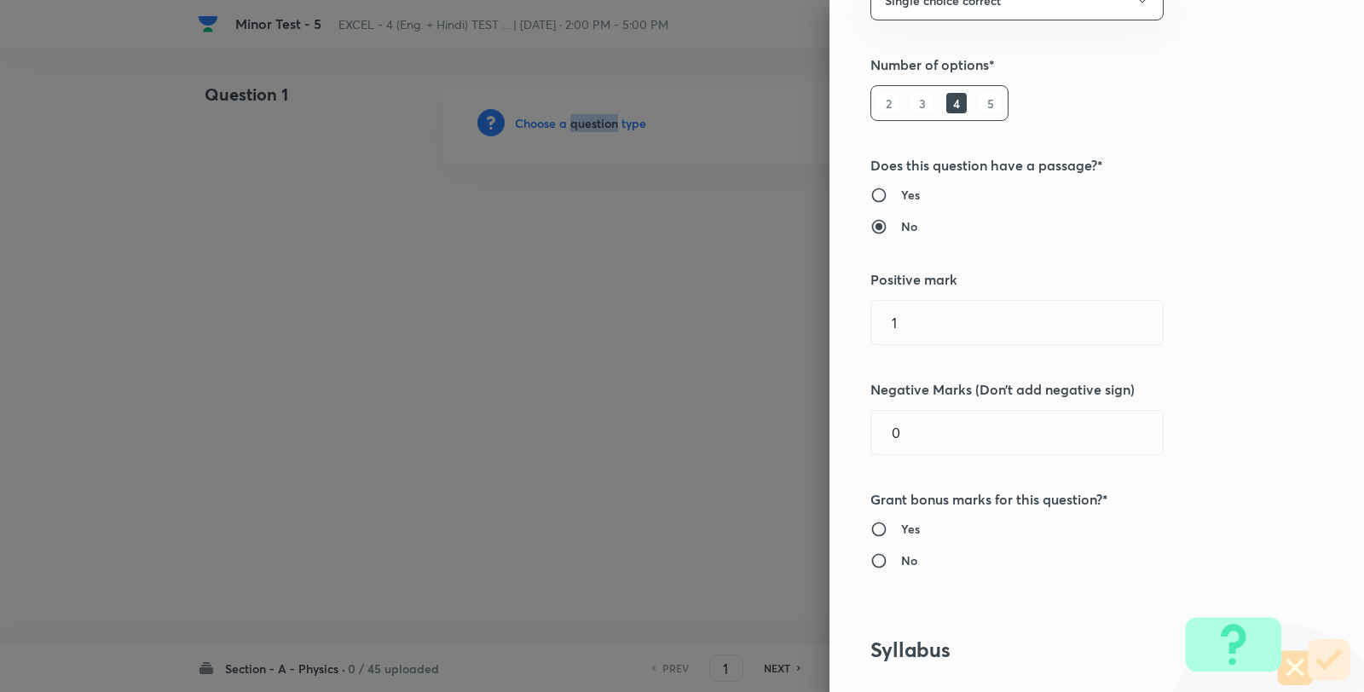
scroll to position [189, 0]
drag, startPoint x: 908, startPoint y: 317, endPoint x: 771, endPoint y: 315, distance: 137.2
click at [771, 315] on div "Question settings Question type* Single choice correct Number of options* 2 3 4…" at bounding box center [682, 346] width 1364 height 692
type input "4"
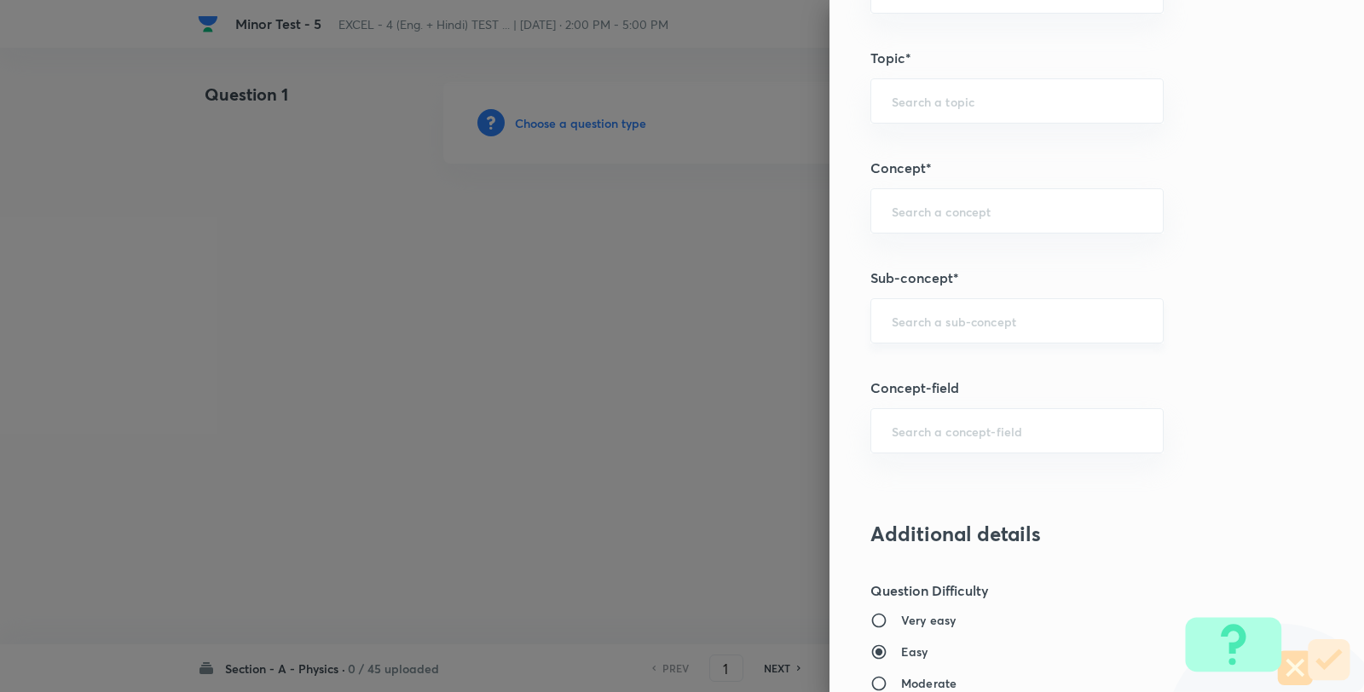
type input "1"
click at [953, 321] on input "text" at bounding box center [1017, 321] width 251 height 16
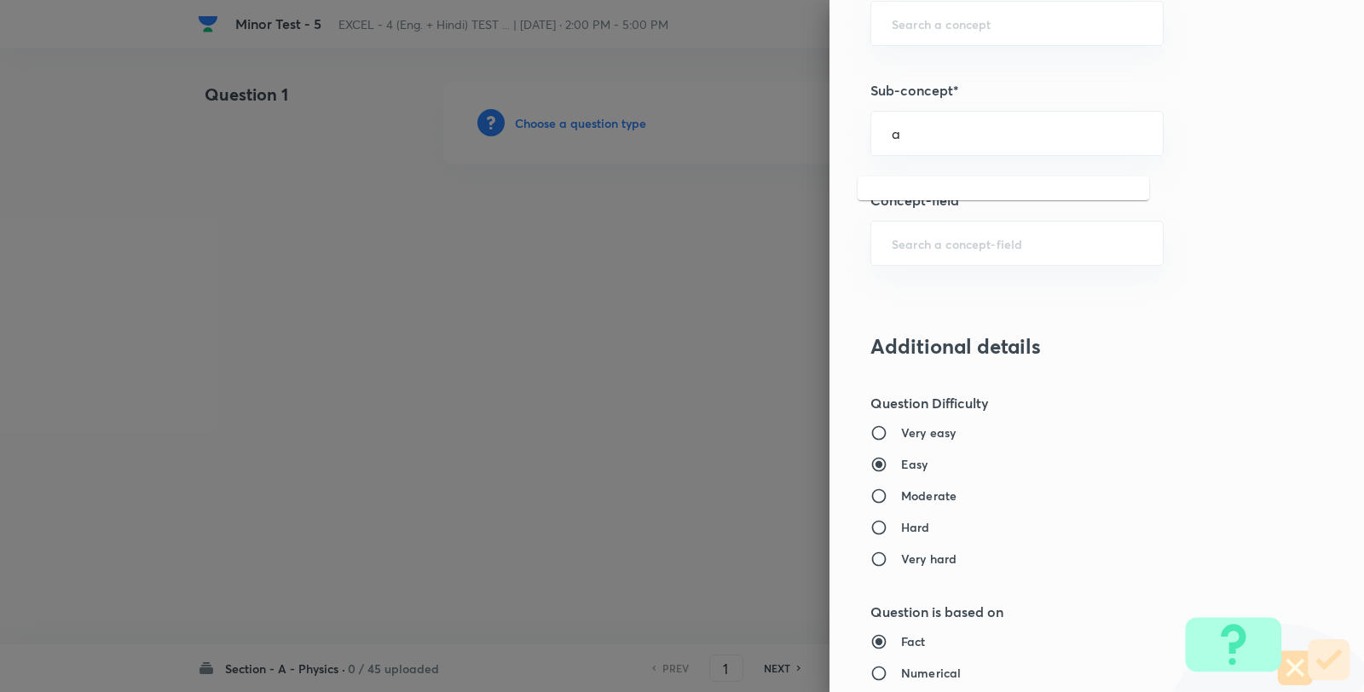
scroll to position [1136, 0]
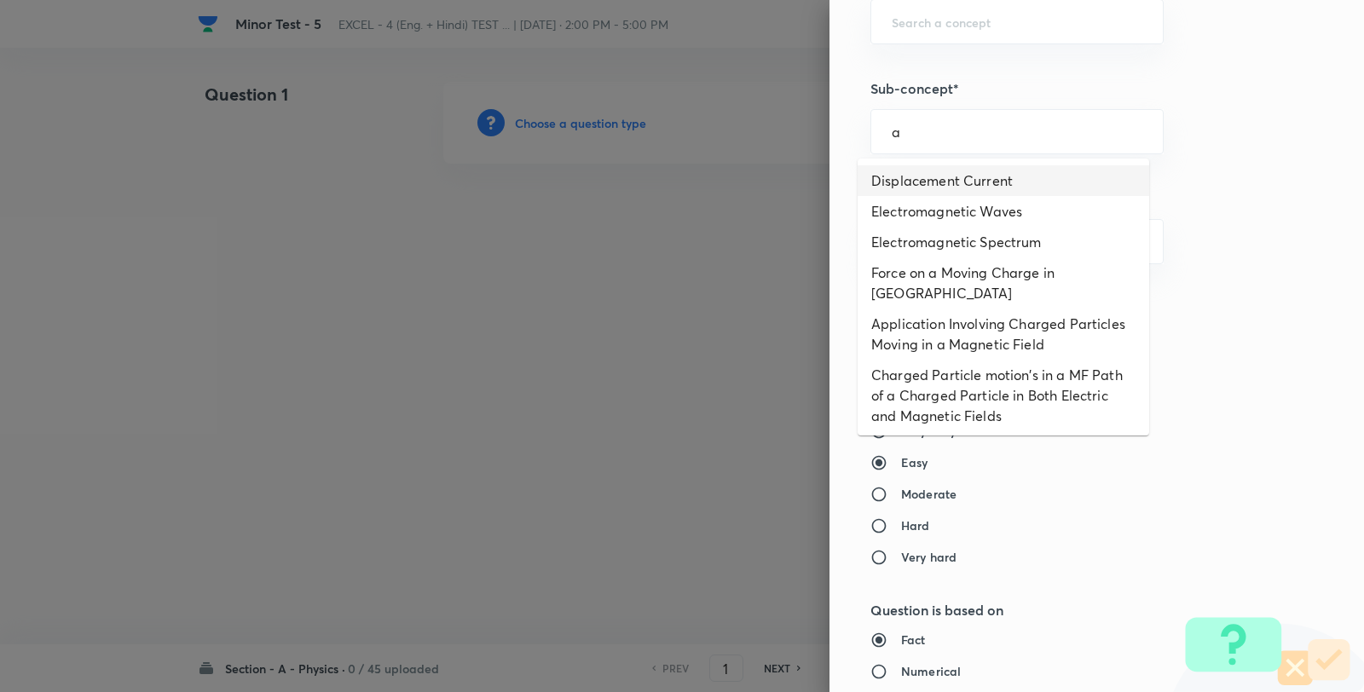
click at [918, 185] on li "Displacement Current" at bounding box center [1002, 180] width 291 height 31
type input "Displacement Current"
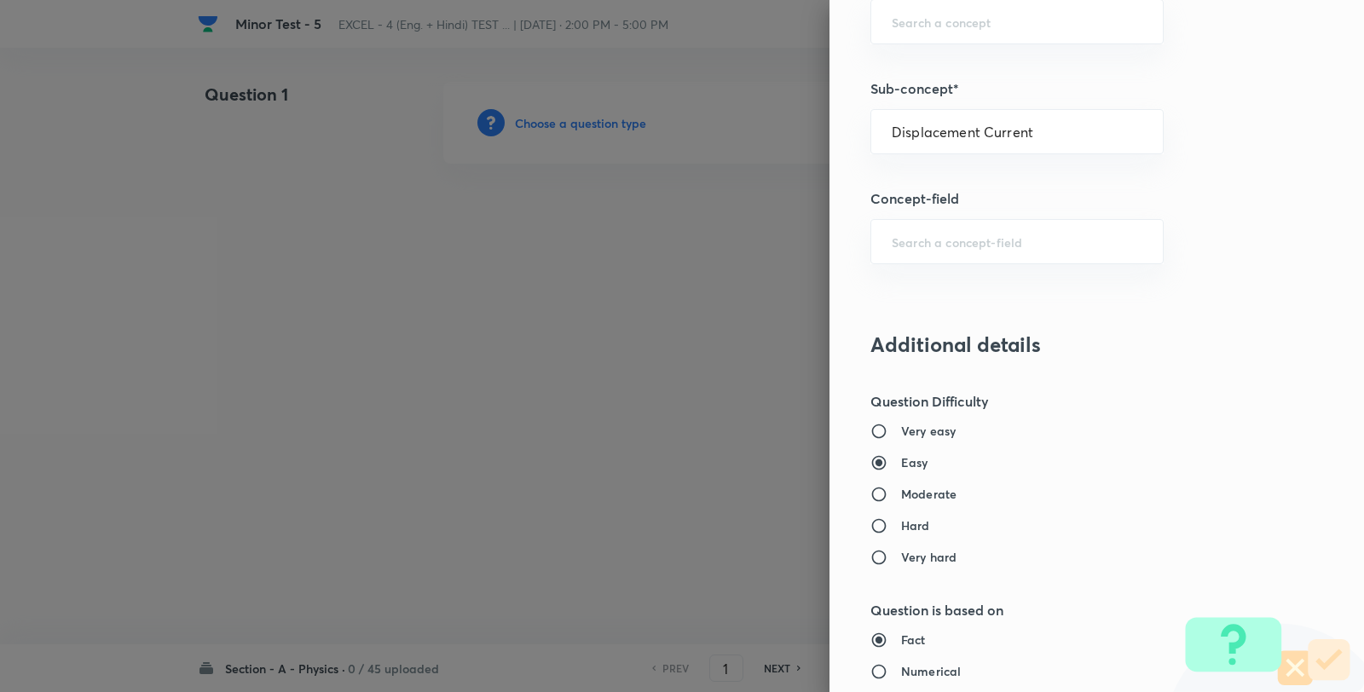
type input "Physics"
type input "Electricity & Magnetism"
type input "Electromagnetic Waves"
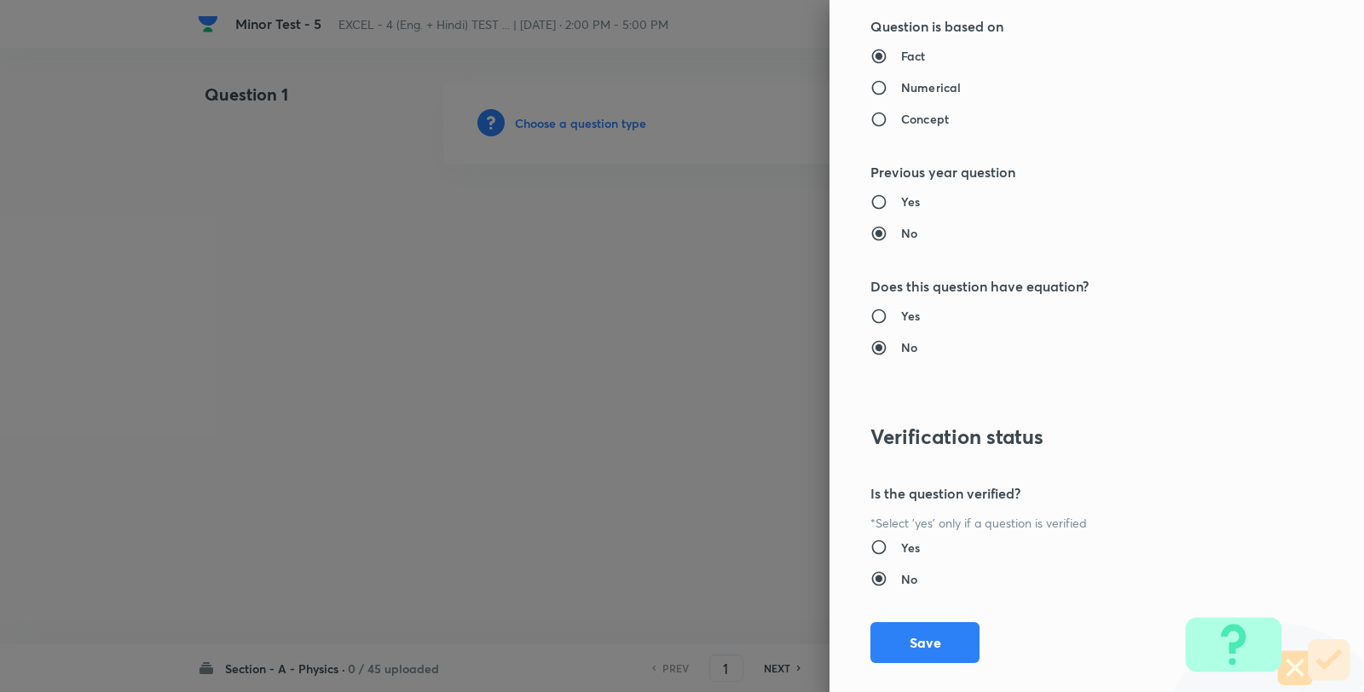
scroll to position [1746, 0]
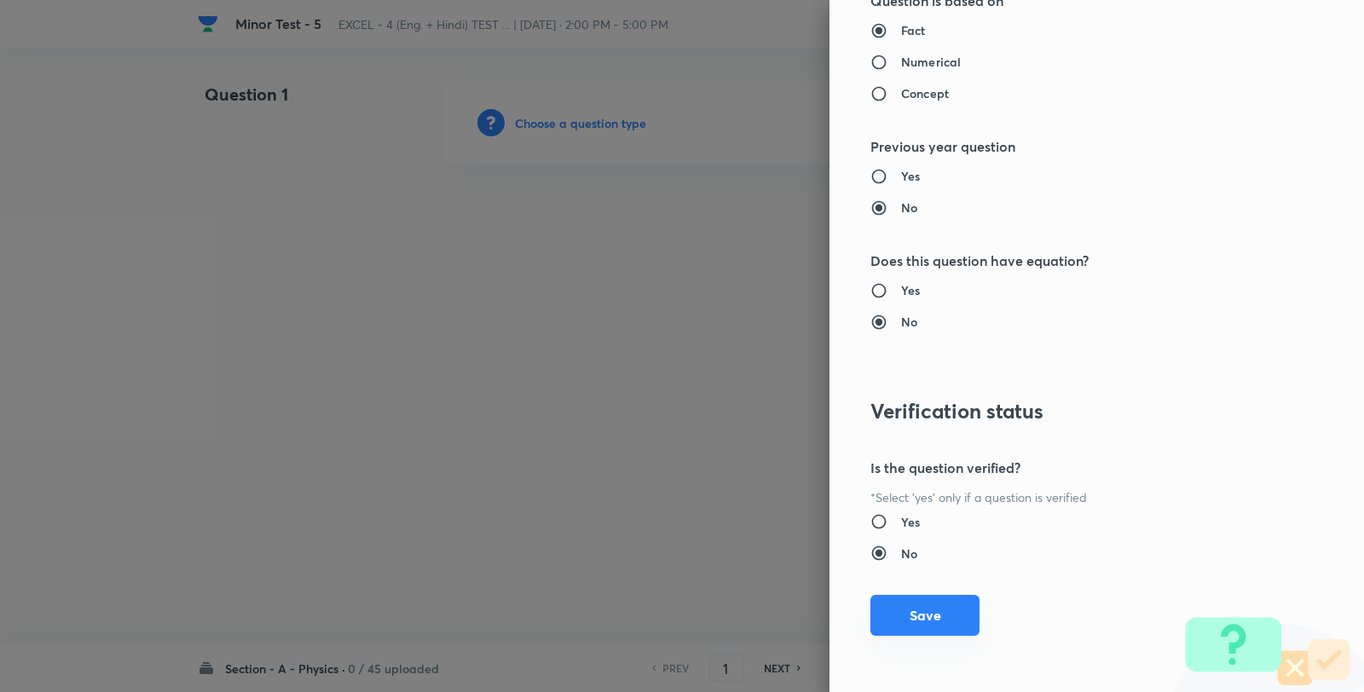
click at [922, 608] on button "Save" at bounding box center [924, 615] width 109 height 41
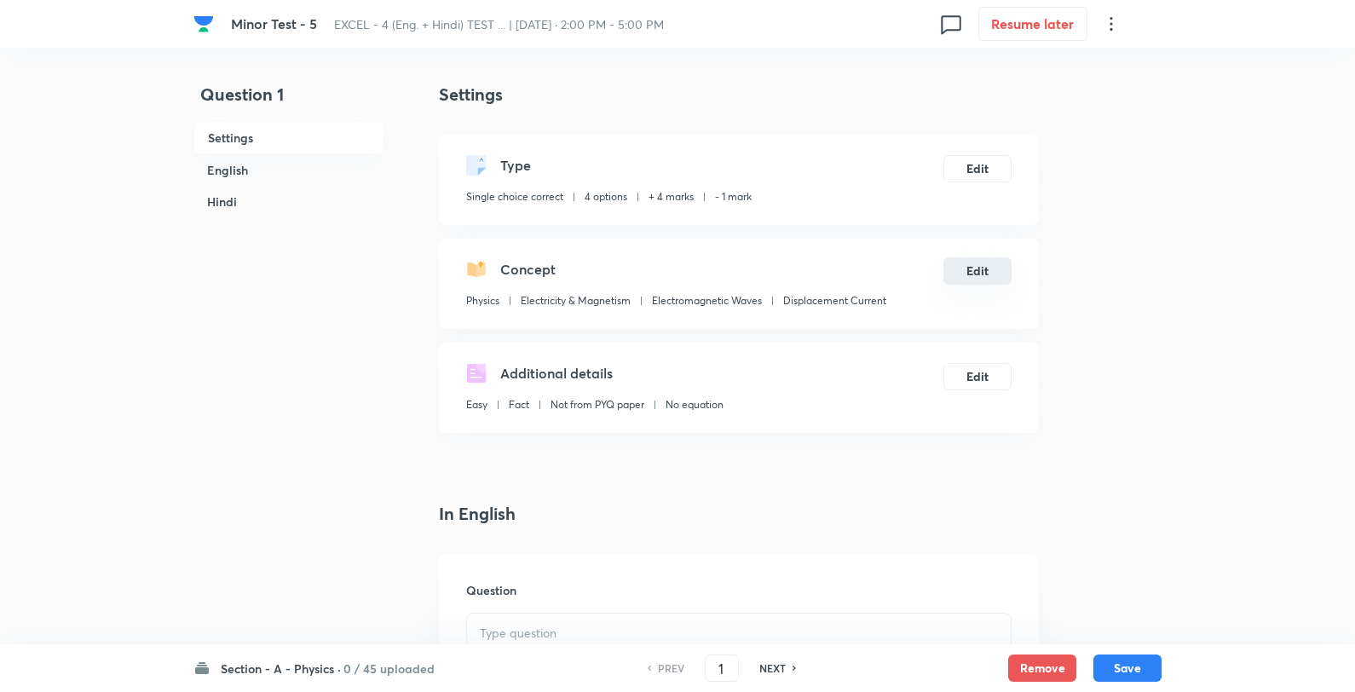
click at [990, 269] on button "Edit" at bounding box center [978, 270] width 68 height 27
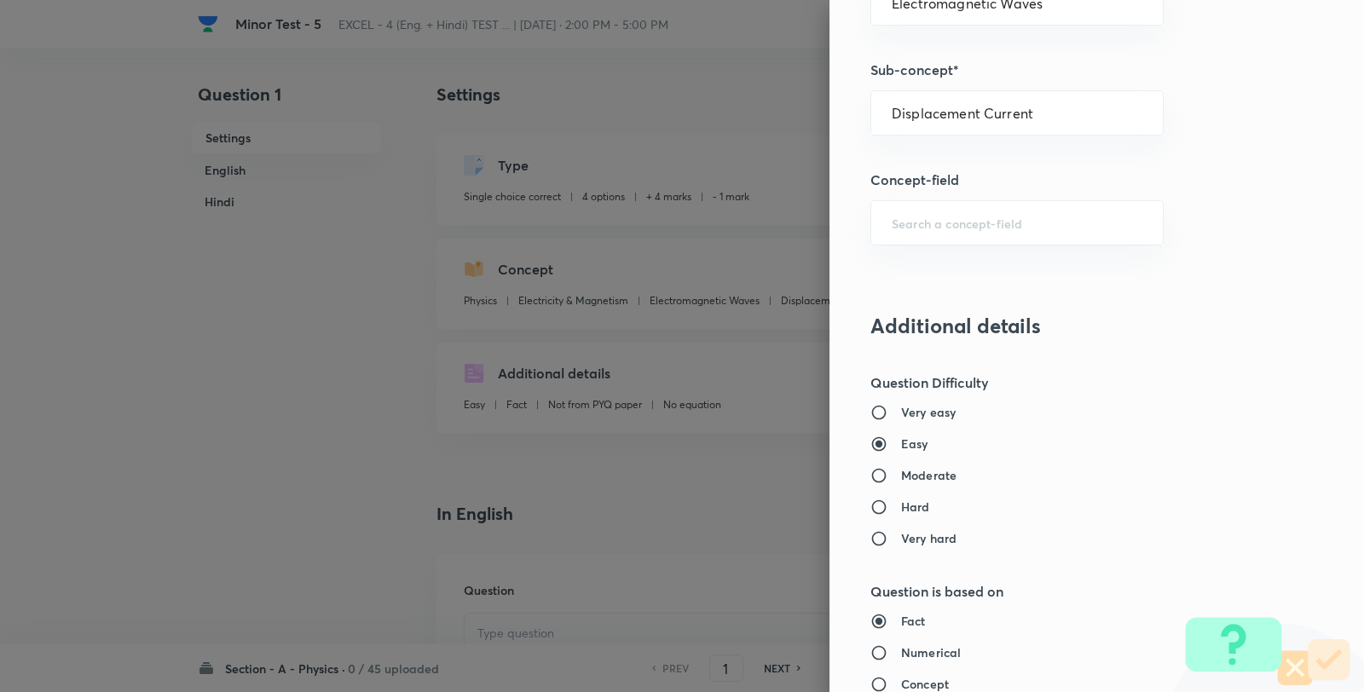
scroll to position [1325, 0]
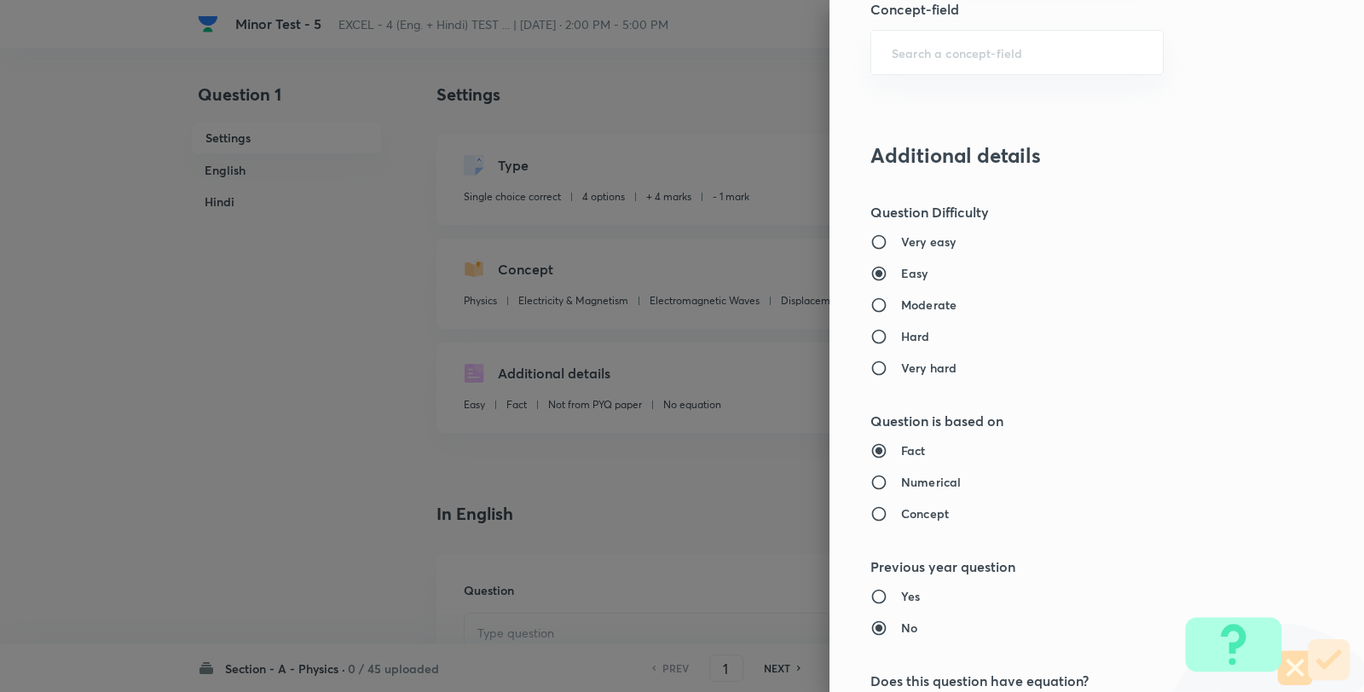
drag, startPoint x: 914, startPoint y: 295, endPoint x: 909, endPoint y: 342, distance: 47.1
click at [914, 302] on div "Very easy Easy Moderate Hard Very hard" at bounding box center [1067, 305] width 395 height 144
click at [900, 290] on div "Very easy Easy Moderate Hard Very hard" at bounding box center [1067, 305] width 395 height 144
click at [900, 295] on div "Very easy Easy Moderate Hard Very hard" at bounding box center [1067, 305] width 395 height 144
click at [902, 309] on h6 "Moderate" at bounding box center [928, 305] width 55 height 18
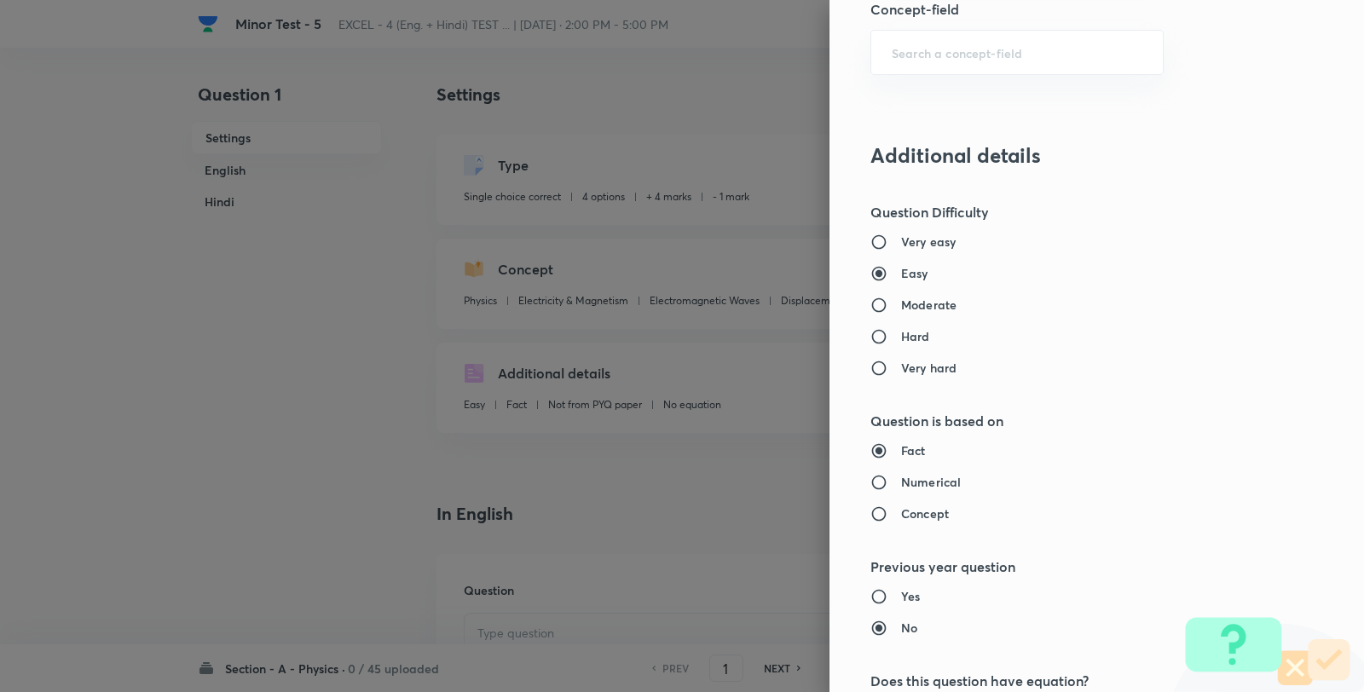
click at [901, 309] on input "Moderate" at bounding box center [885, 305] width 31 height 17
radio input "true"
radio input "false"
click at [901, 490] on h6 "Numerical" at bounding box center [931, 482] width 60 height 18
click at [898, 490] on input "Numerical" at bounding box center [885, 482] width 31 height 17
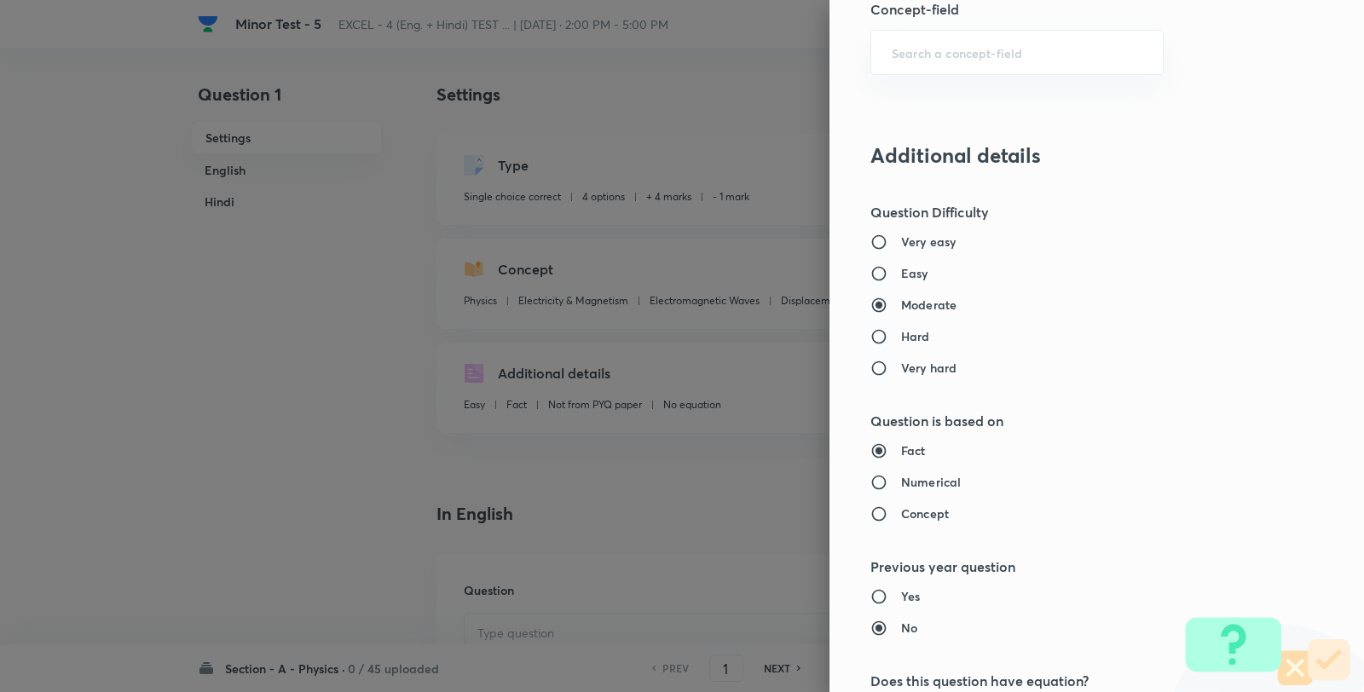
radio input "true"
radio input "false"
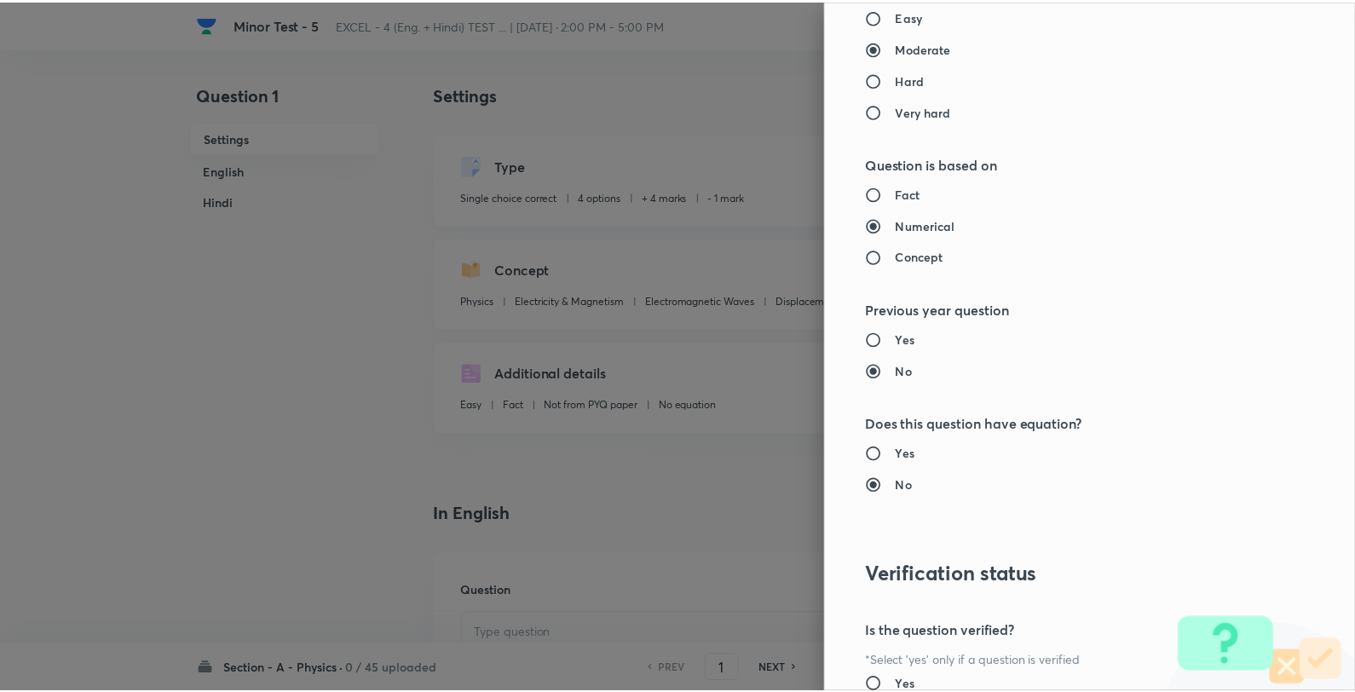
scroll to position [1746, 0]
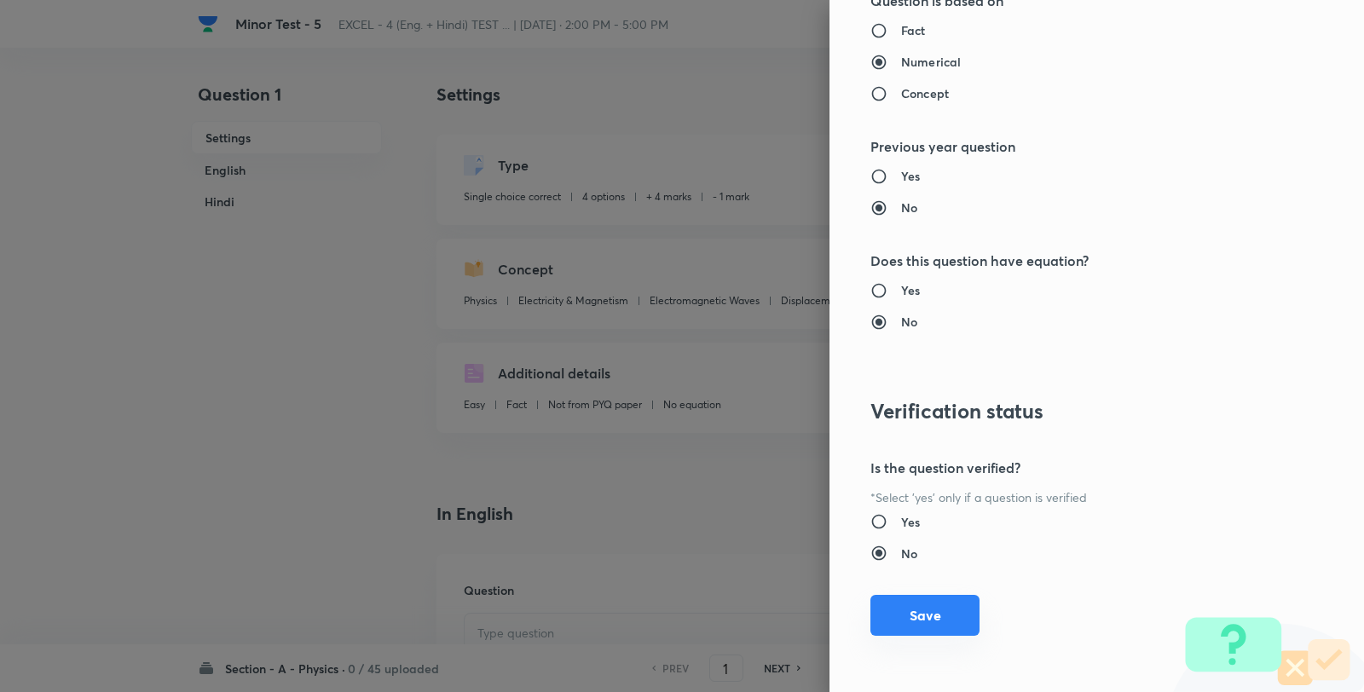
click at [930, 622] on button "Save" at bounding box center [924, 615] width 109 height 41
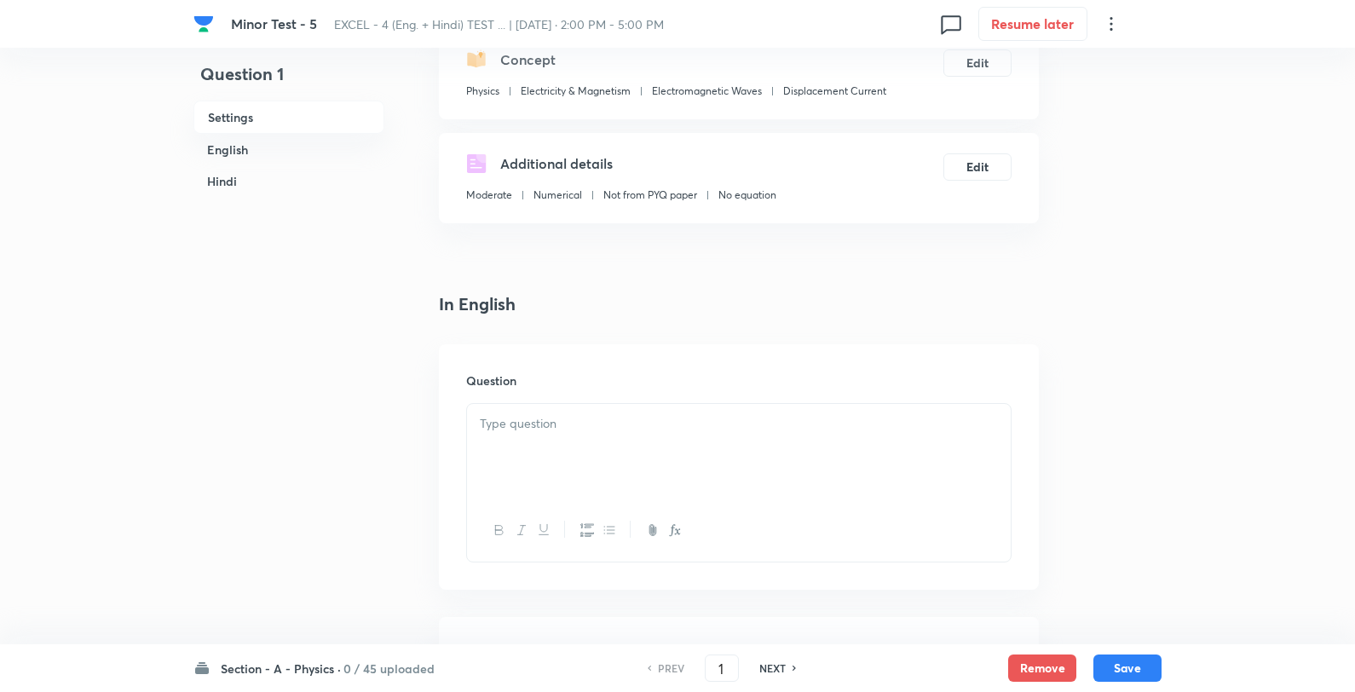
scroll to position [378, 0]
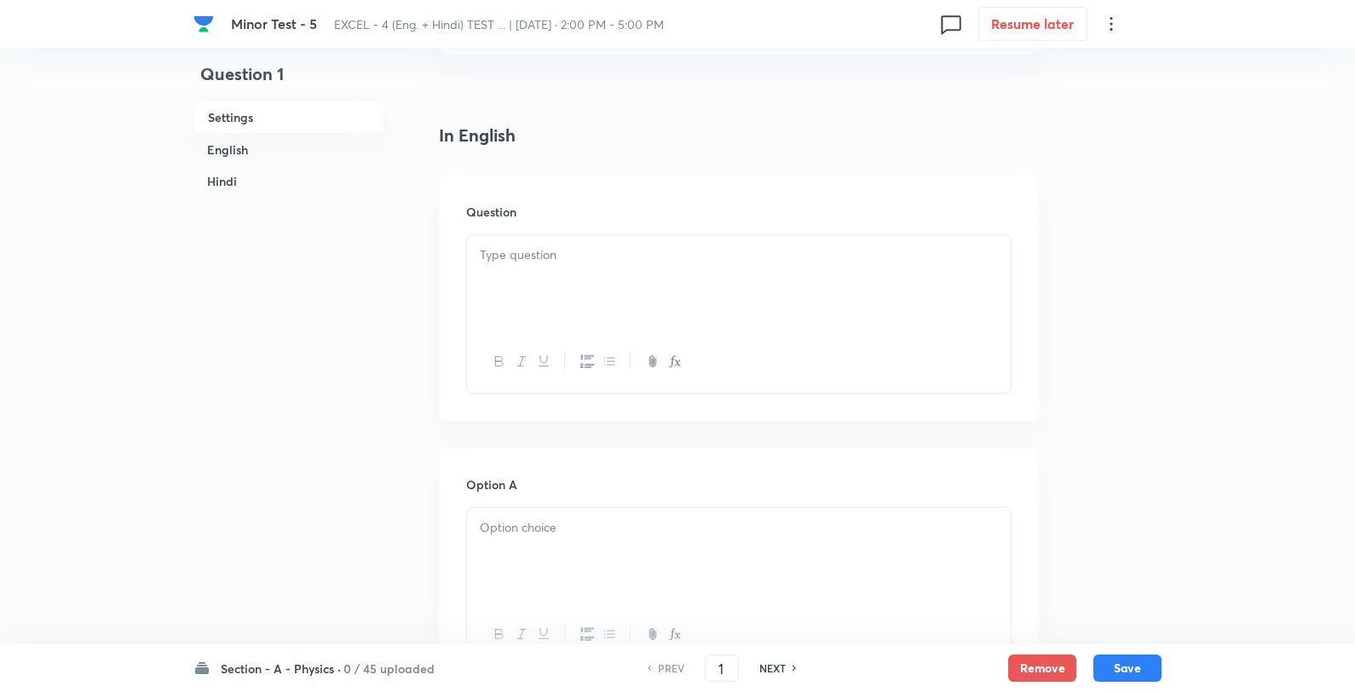
click at [585, 299] on div at bounding box center [739, 282] width 544 height 95
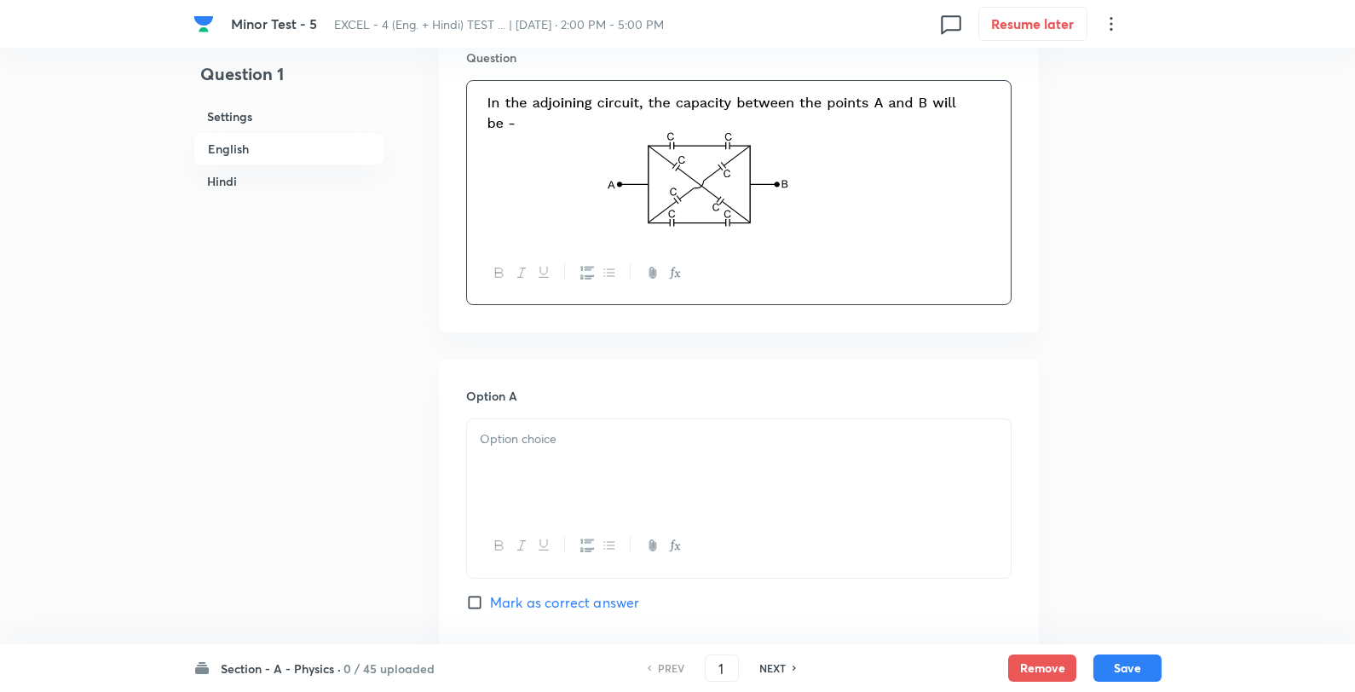
scroll to position [757, 0]
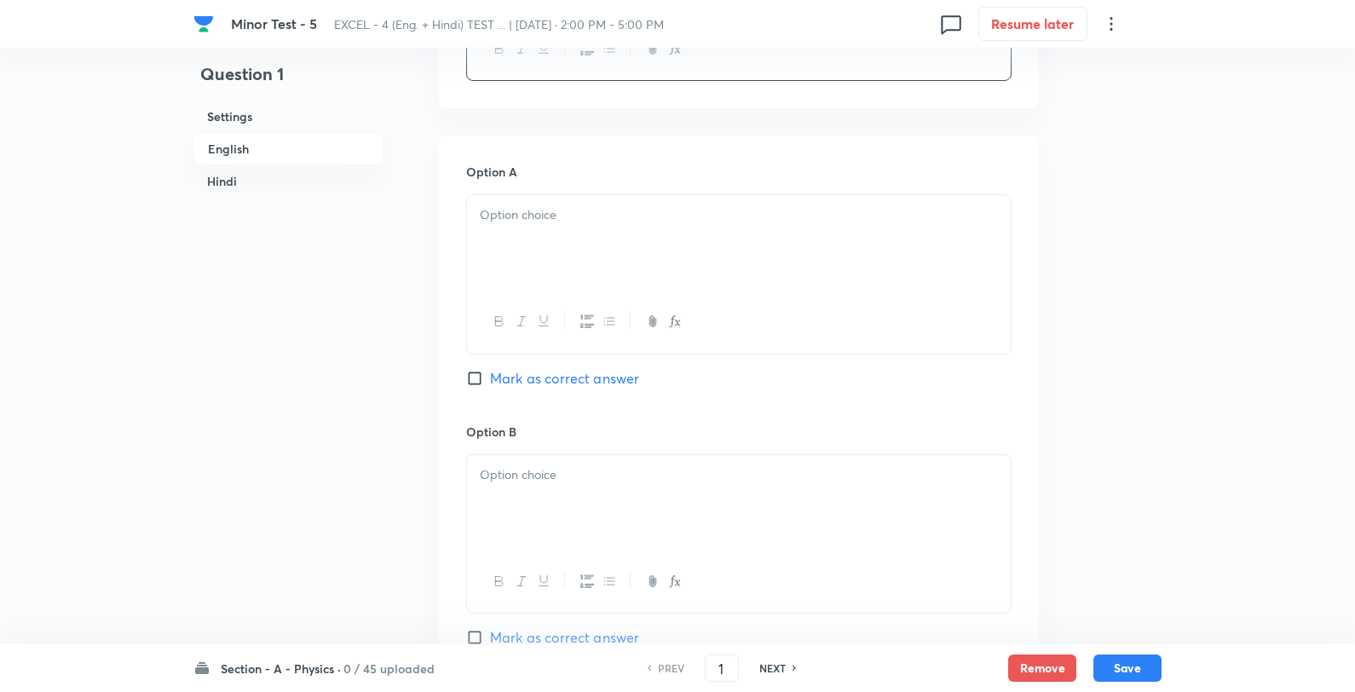
click at [615, 244] on div at bounding box center [739, 242] width 544 height 95
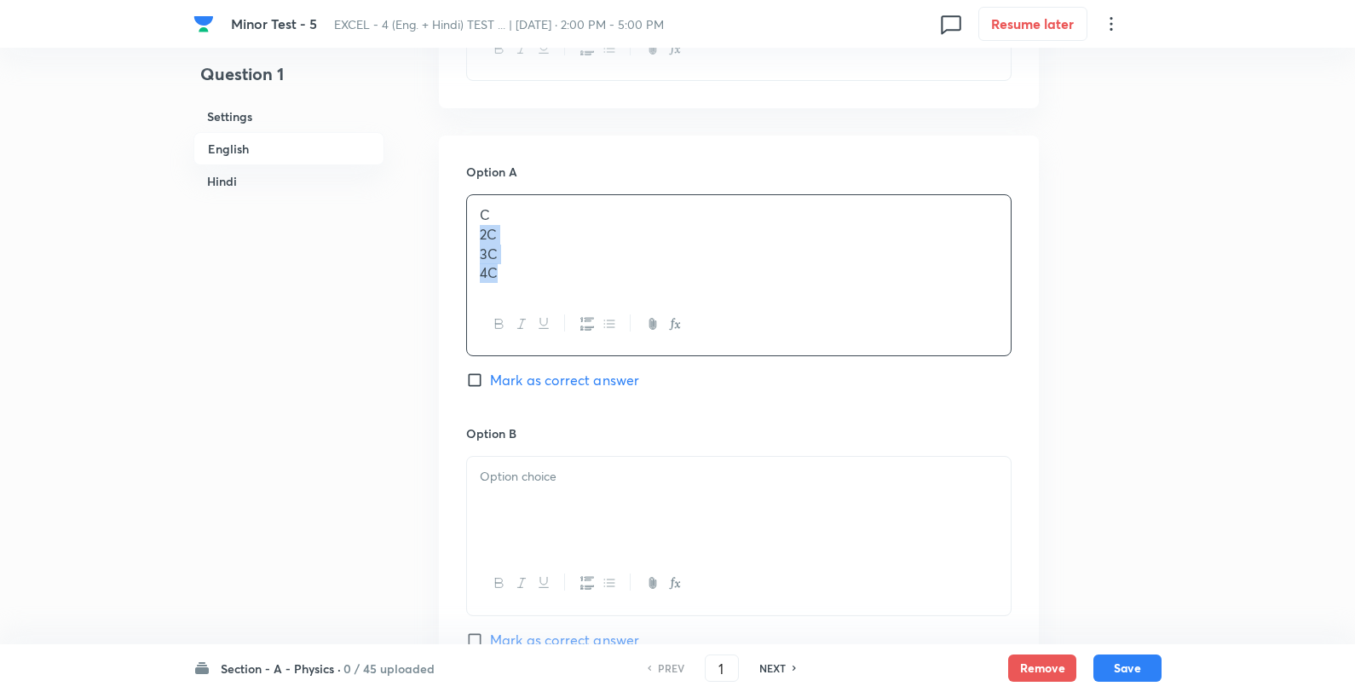
click at [654, 214] on p "C" at bounding box center [739, 215] width 518 height 20
click at [589, 489] on div at bounding box center [739, 502] width 544 height 95
click at [659, 470] on p "2C" at bounding box center [739, 475] width 518 height 20
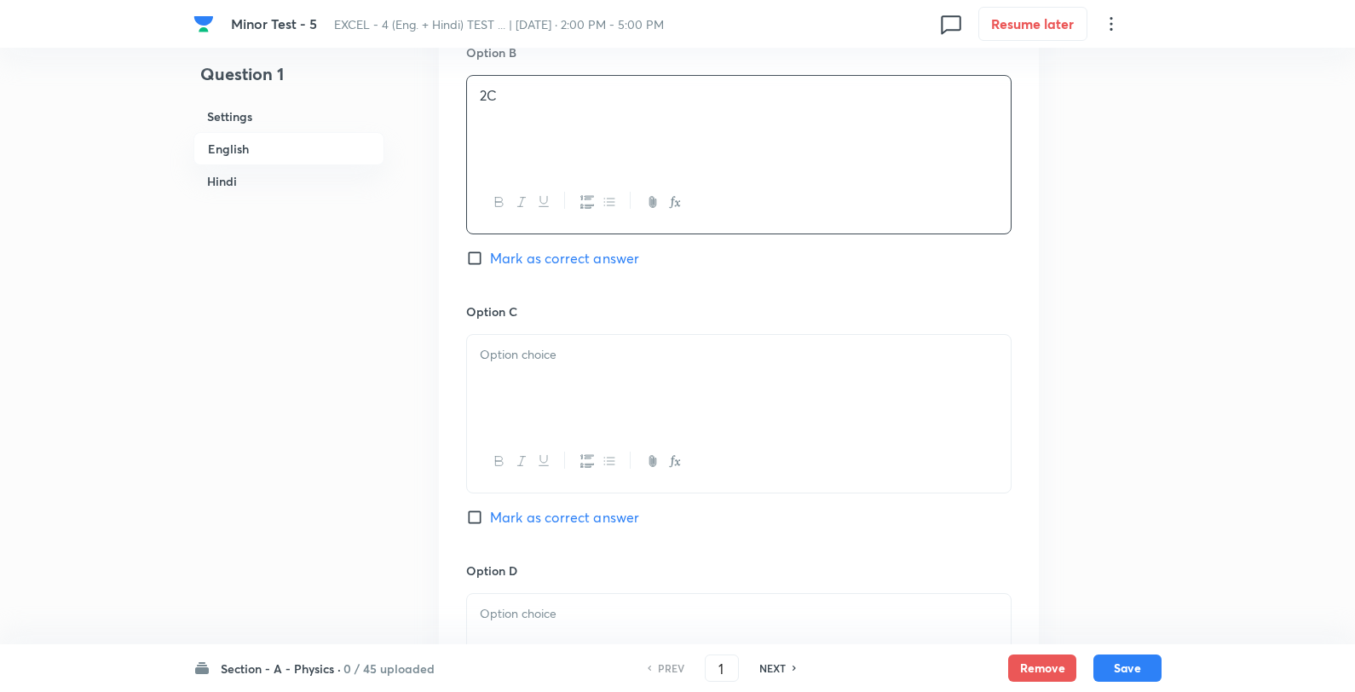
click at [574, 384] on div at bounding box center [739, 382] width 544 height 95
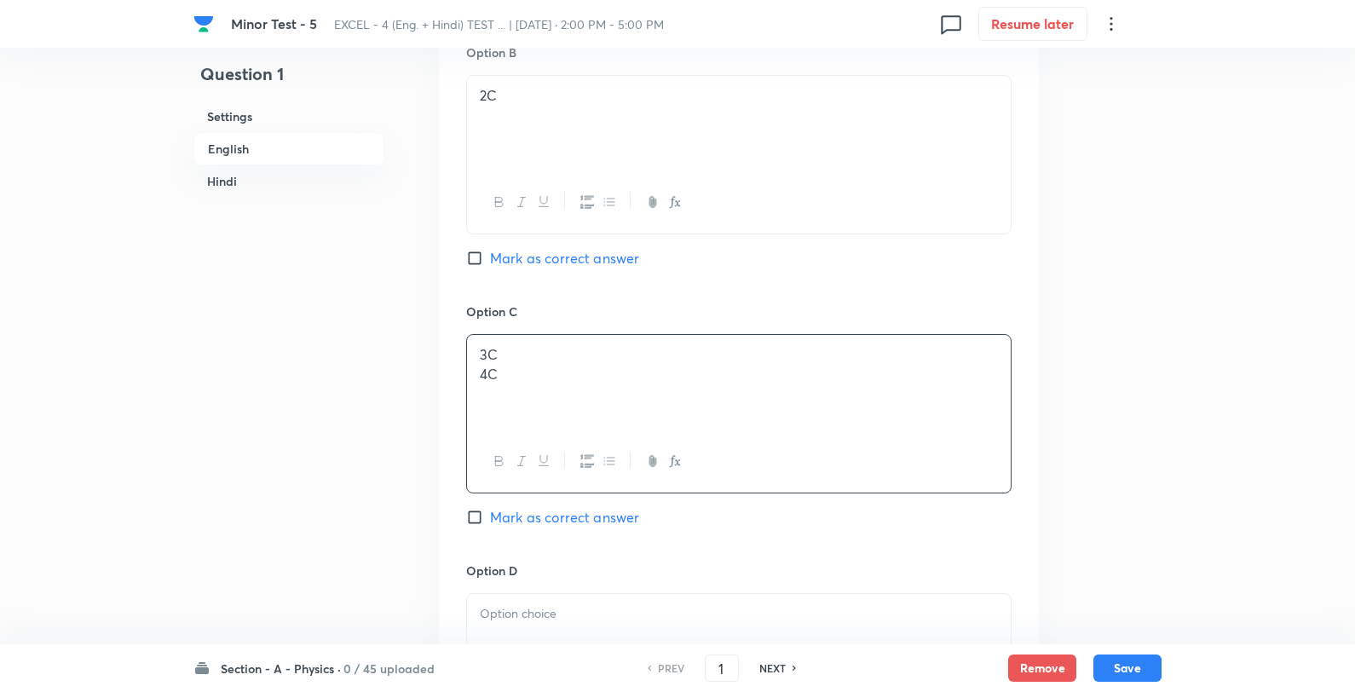
click at [615, 343] on div "3C 4C" at bounding box center [739, 382] width 544 height 95
click at [573, 261] on span "Mark as correct answer" at bounding box center [564, 258] width 149 height 20
click at [490, 261] on input "Mark as correct answer" at bounding box center [478, 258] width 24 height 17
checkbox input "true"
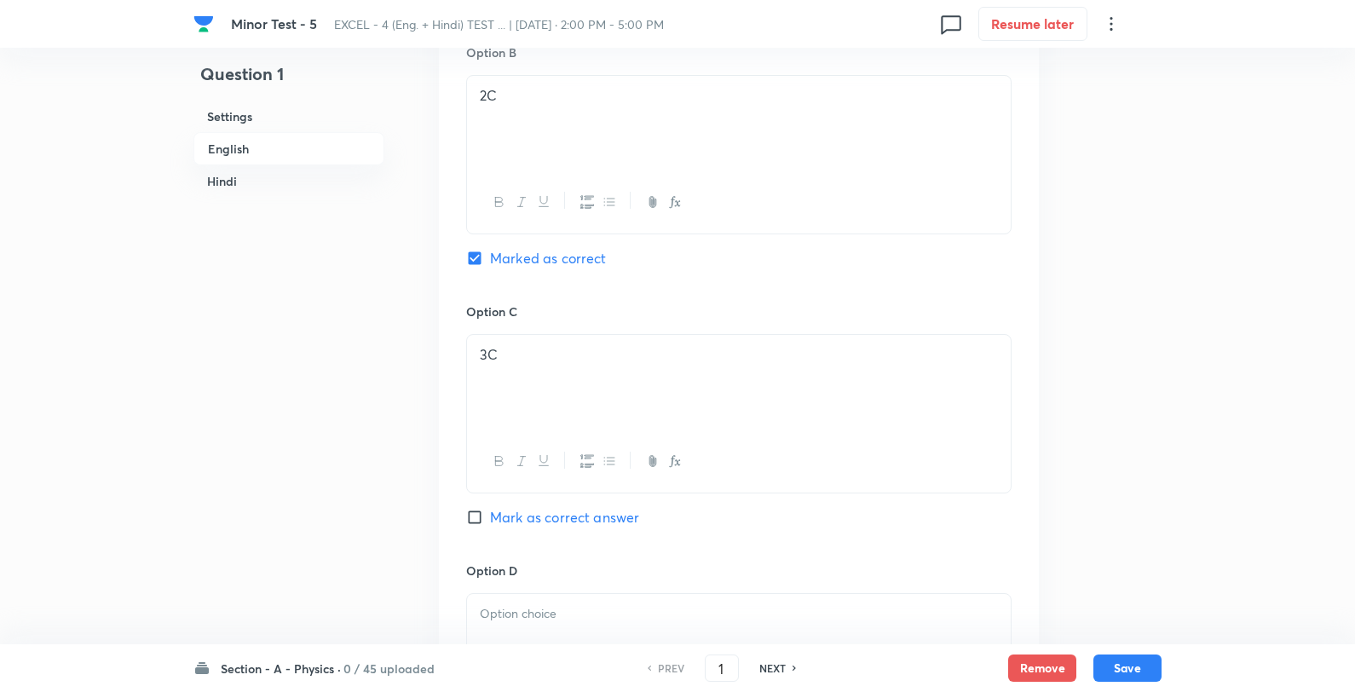
click at [580, 621] on p at bounding box center [739, 614] width 518 height 20
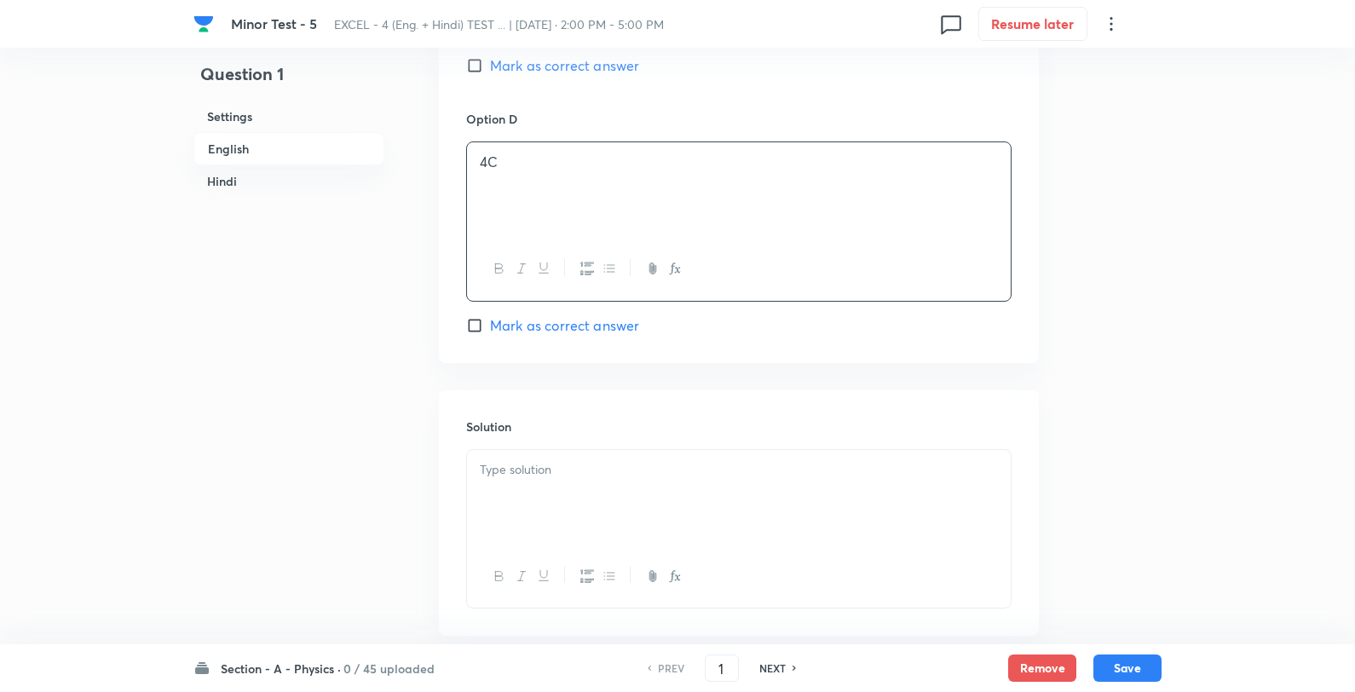
scroll to position [1609, 0]
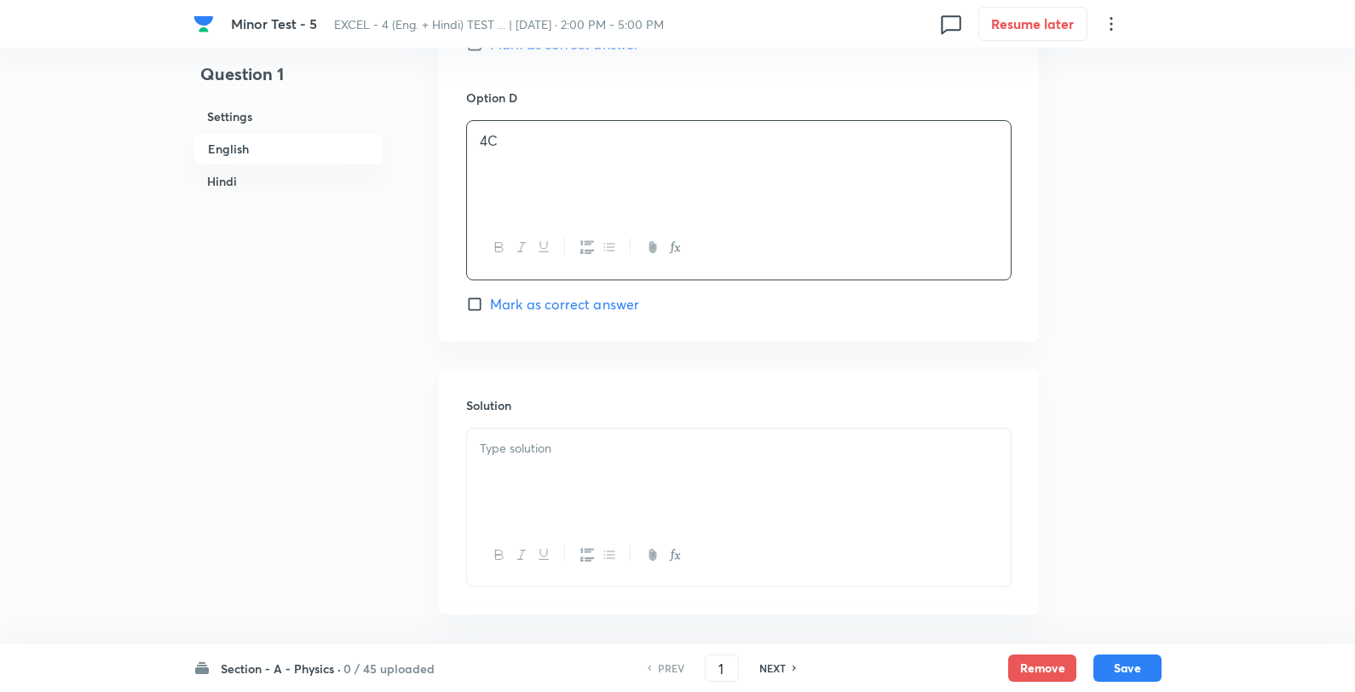
click at [621, 497] on div at bounding box center [739, 476] width 544 height 95
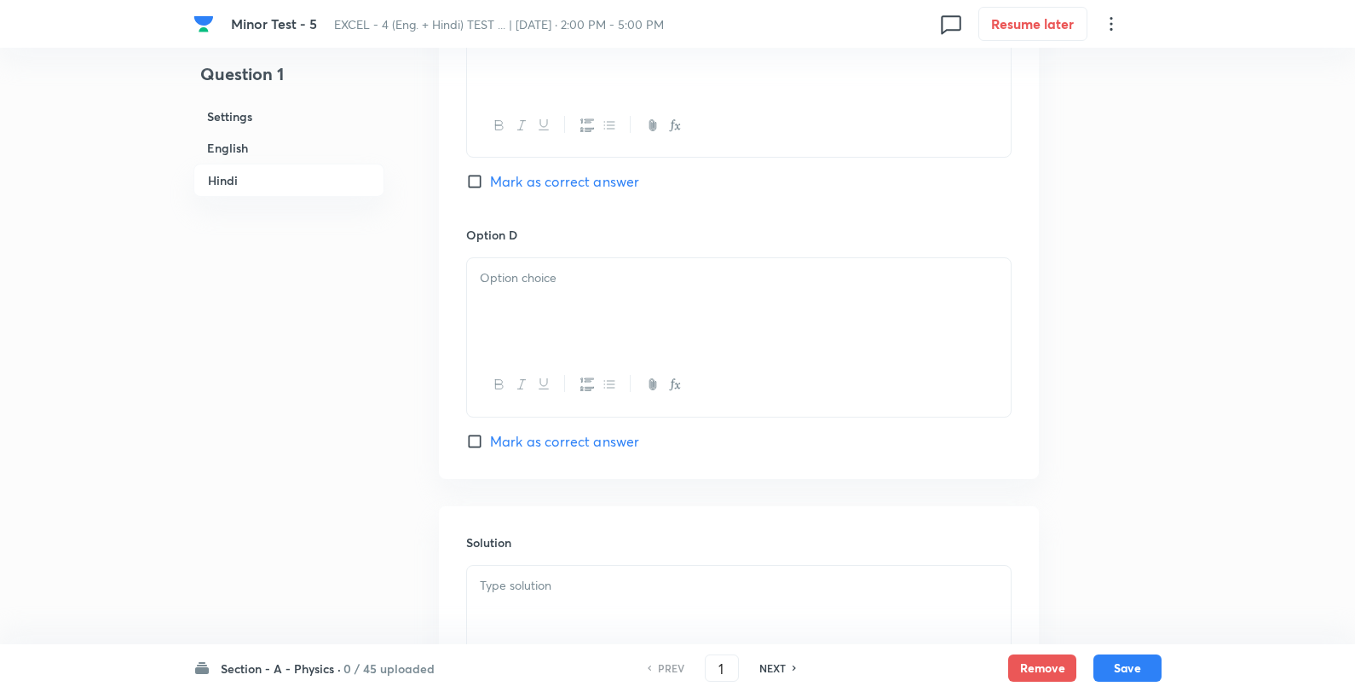
scroll to position [3500, 0]
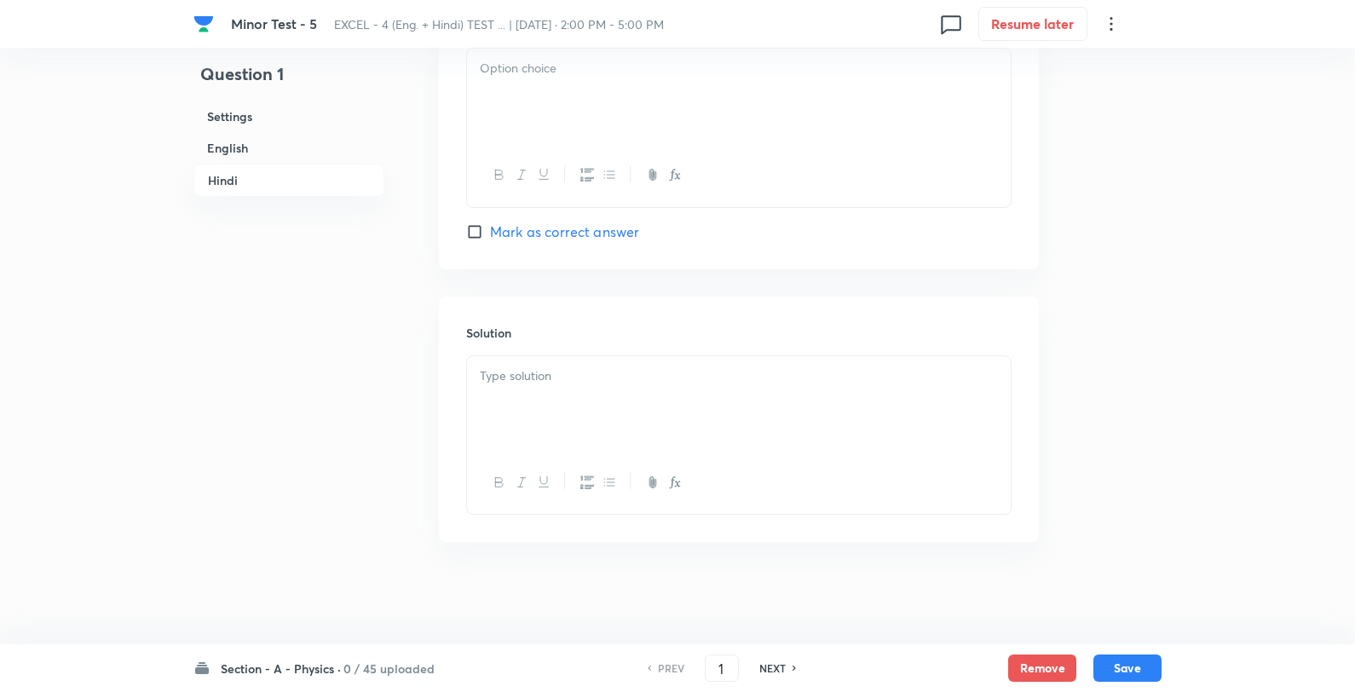
click at [622, 457] on div at bounding box center [739, 483] width 544 height 62
click at [642, 410] on div at bounding box center [739, 403] width 544 height 95
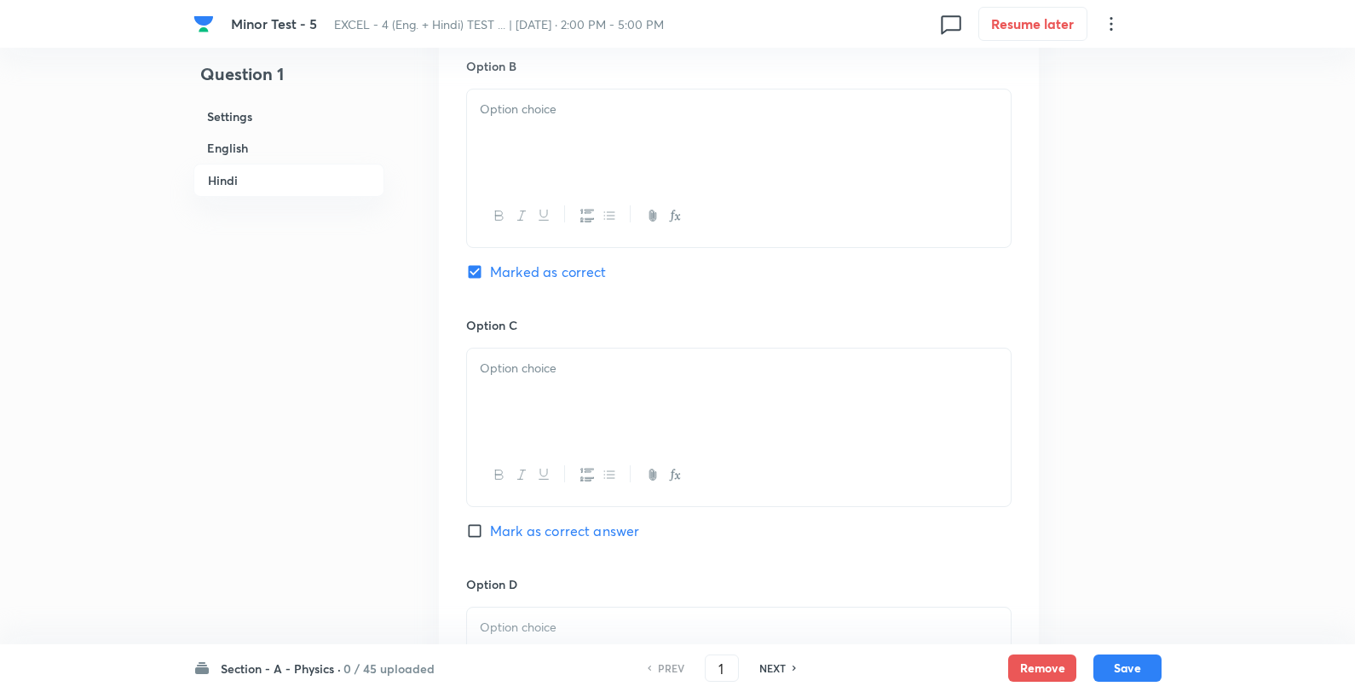
scroll to position [2364, 0]
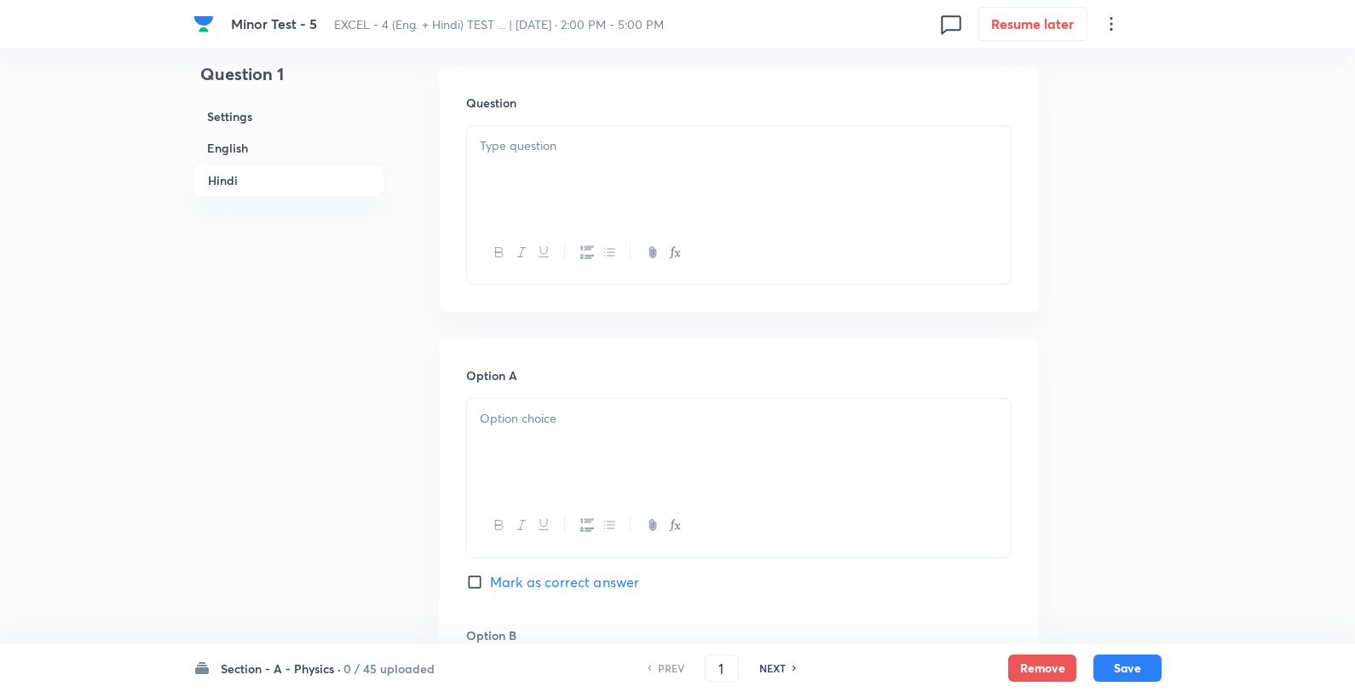
click at [637, 145] on p at bounding box center [739, 146] width 518 height 20
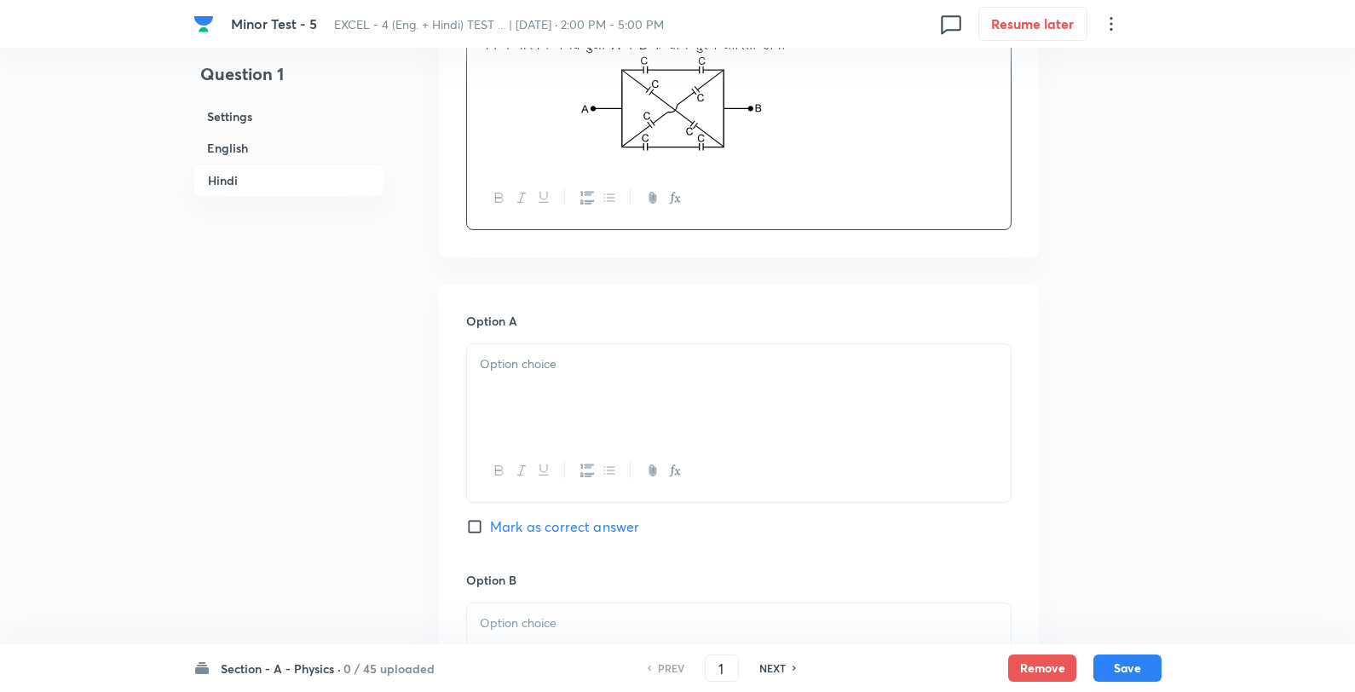
scroll to position [2553, 0]
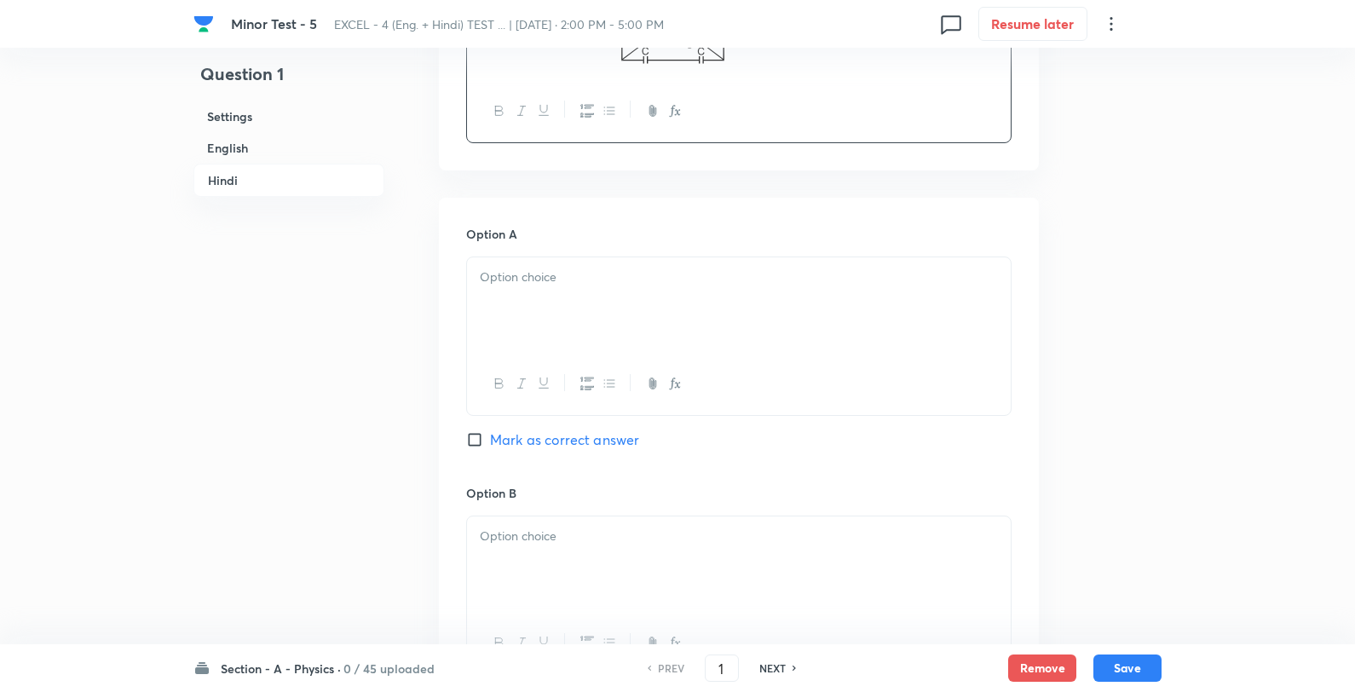
click at [569, 326] on div at bounding box center [739, 304] width 544 height 95
click at [603, 274] on p "C" at bounding box center [739, 278] width 518 height 20
click at [569, 563] on div at bounding box center [739, 564] width 544 height 95
click at [632, 521] on div "2C 3C 4C" at bounding box center [738, 595] width 545 height 159
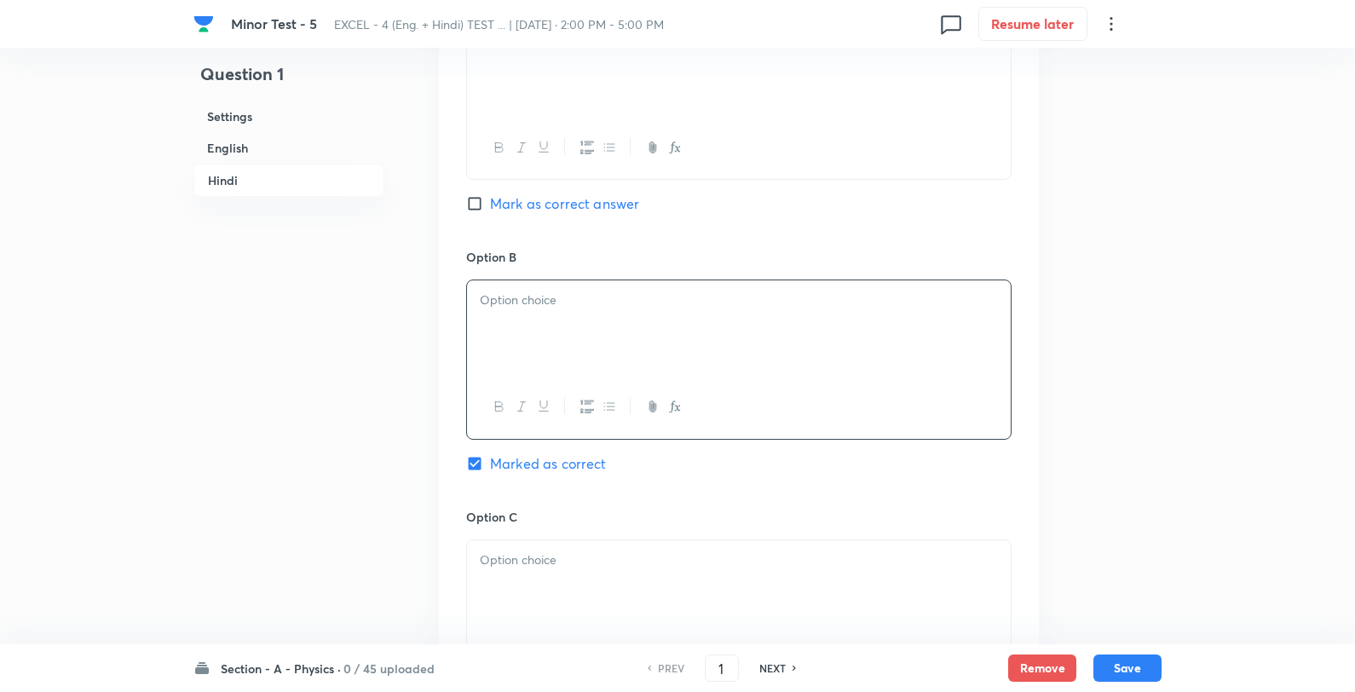
scroll to position [3027, 0]
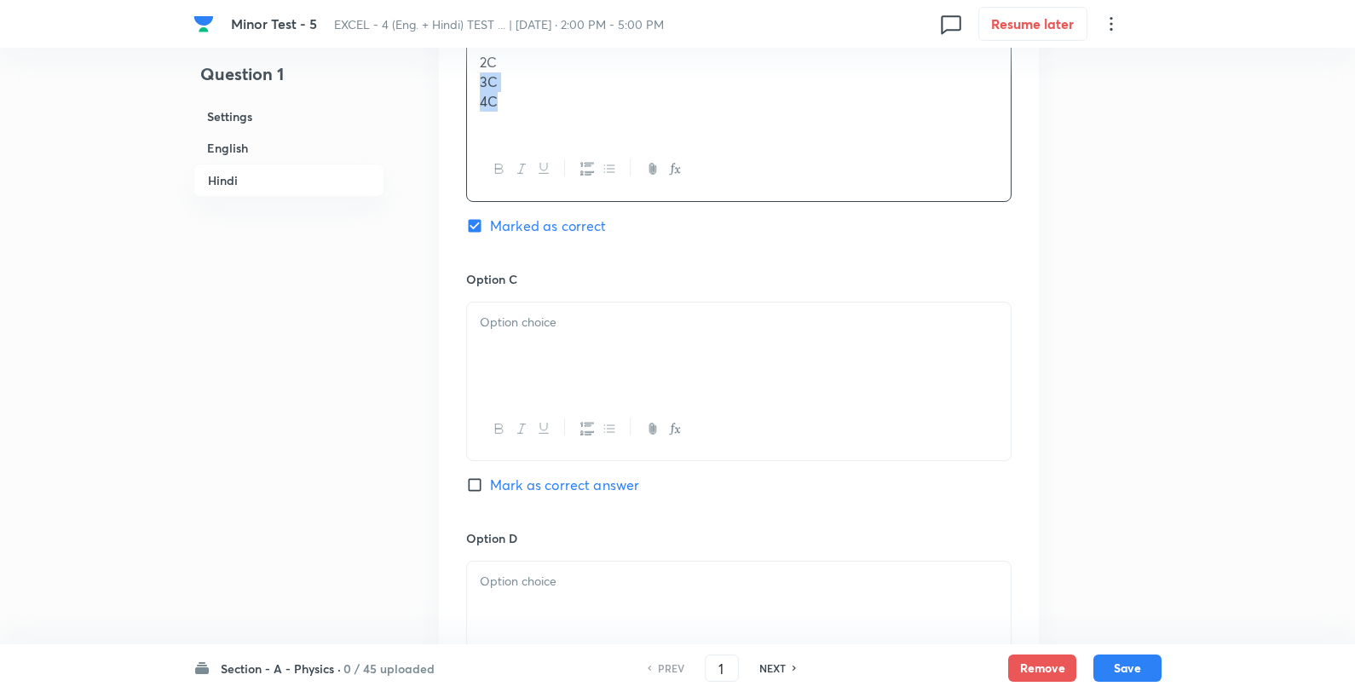
click at [527, 63] on p "2C" at bounding box center [739, 63] width 518 height 20
click at [560, 373] on div at bounding box center [739, 350] width 544 height 95
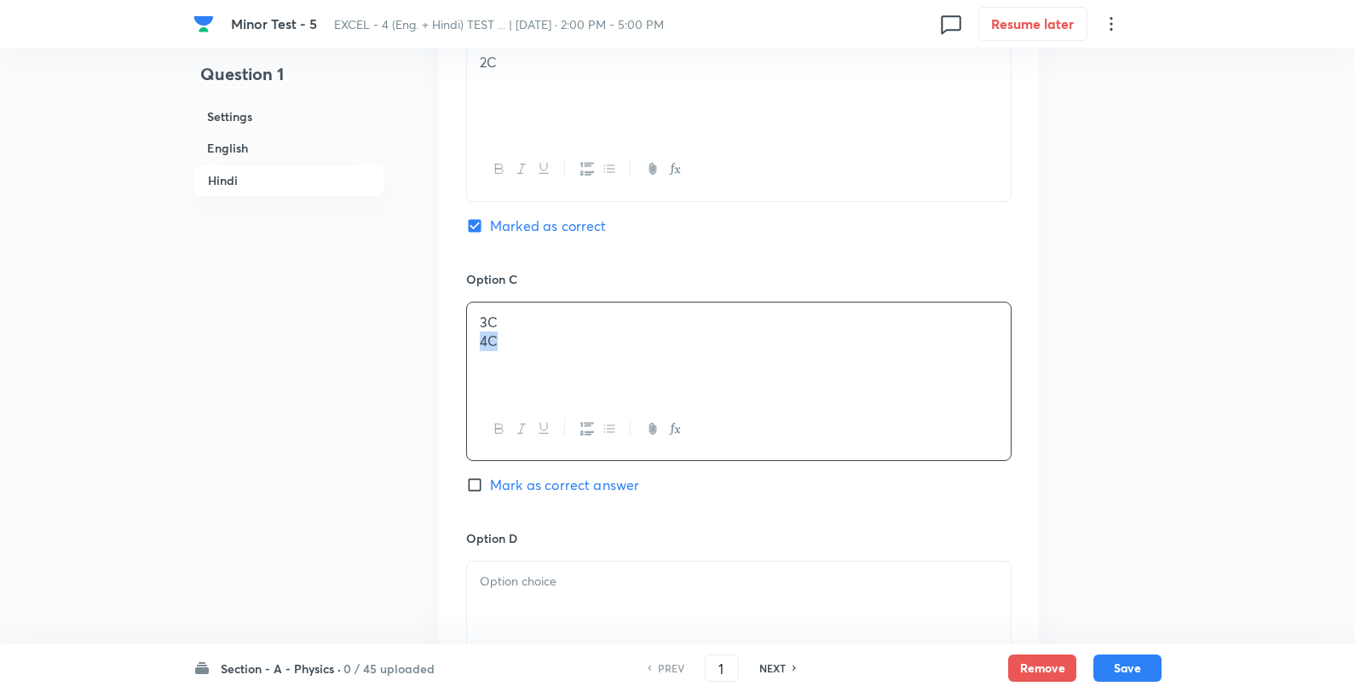
click at [608, 320] on p "3C" at bounding box center [739, 323] width 518 height 20
click at [565, 583] on p at bounding box center [739, 582] width 518 height 20
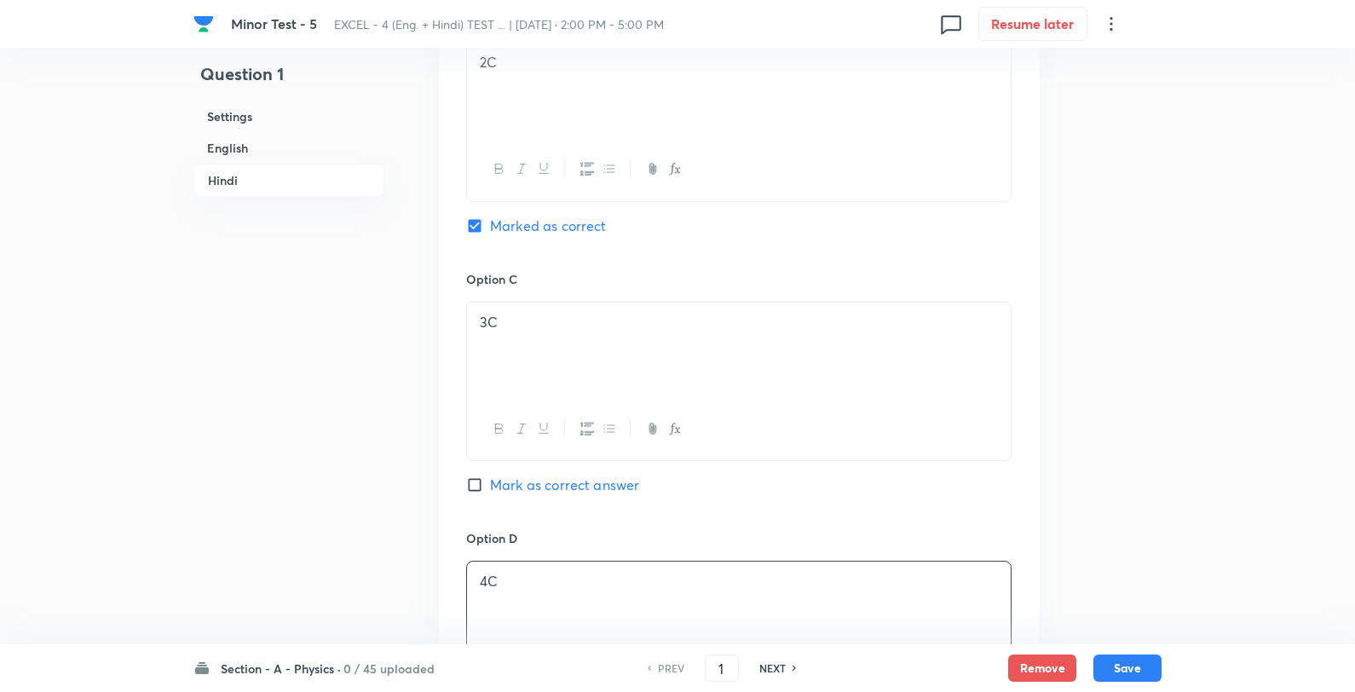
click at [1136, 651] on div "Section - A - Physics · 0 / 45 uploaded PREV 1 ​ NEXT Remove Save" at bounding box center [677, 668] width 968 height 48
click at [1134, 662] on button "Save" at bounding box center [1128, 666] width 68 height 27
type input "2"
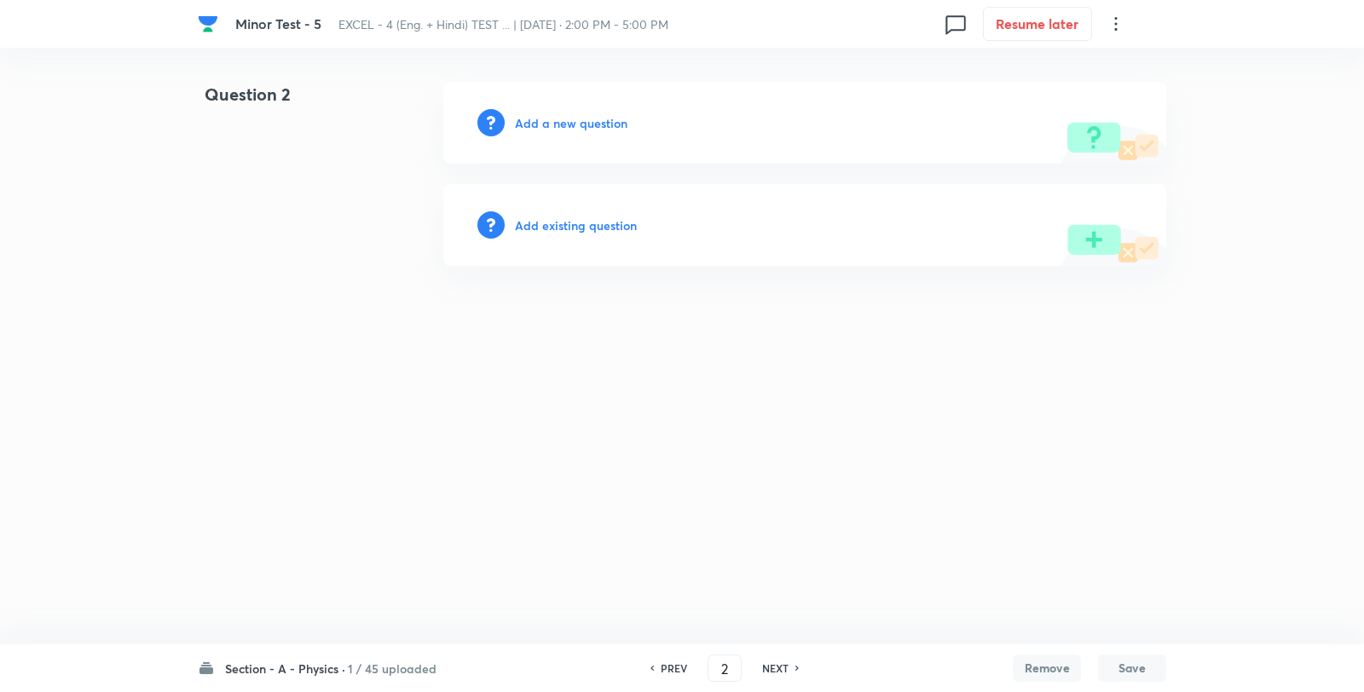
click at [603, 121] on h6 "Add a new question" at bounding box center [571, 123] width 113 height 18
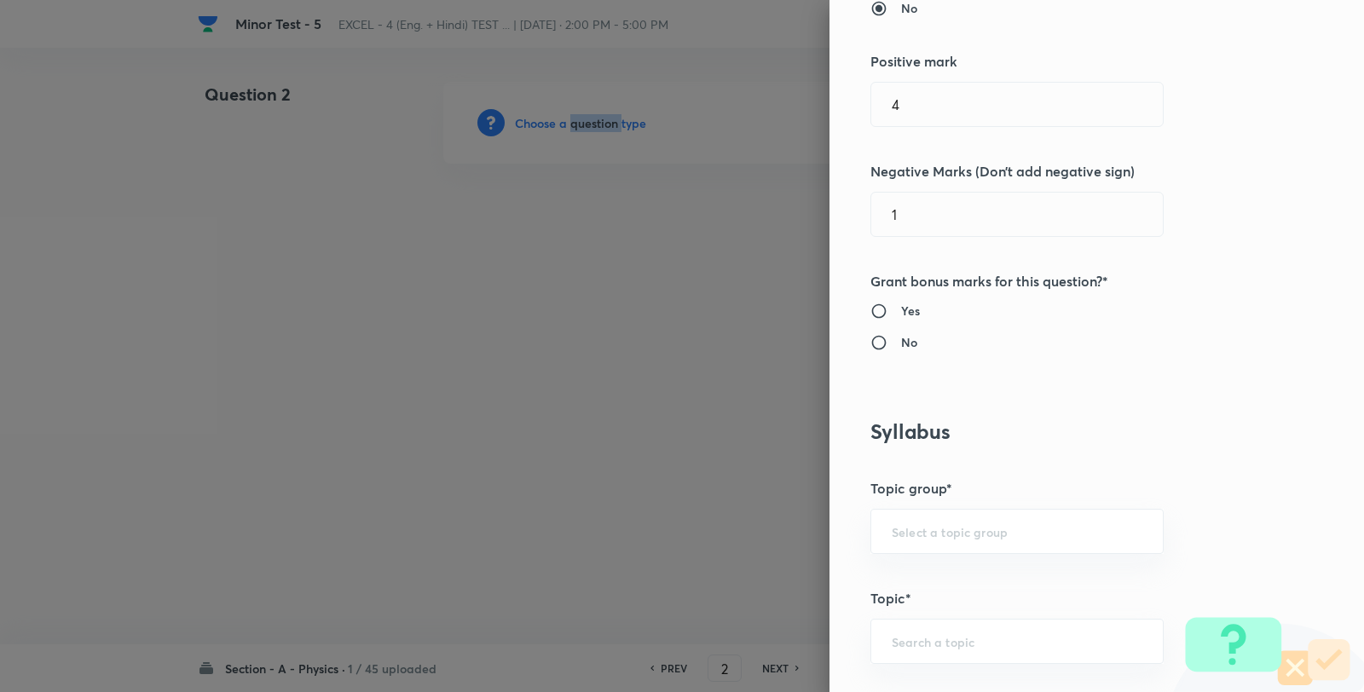
scroll to position [1042, 0]
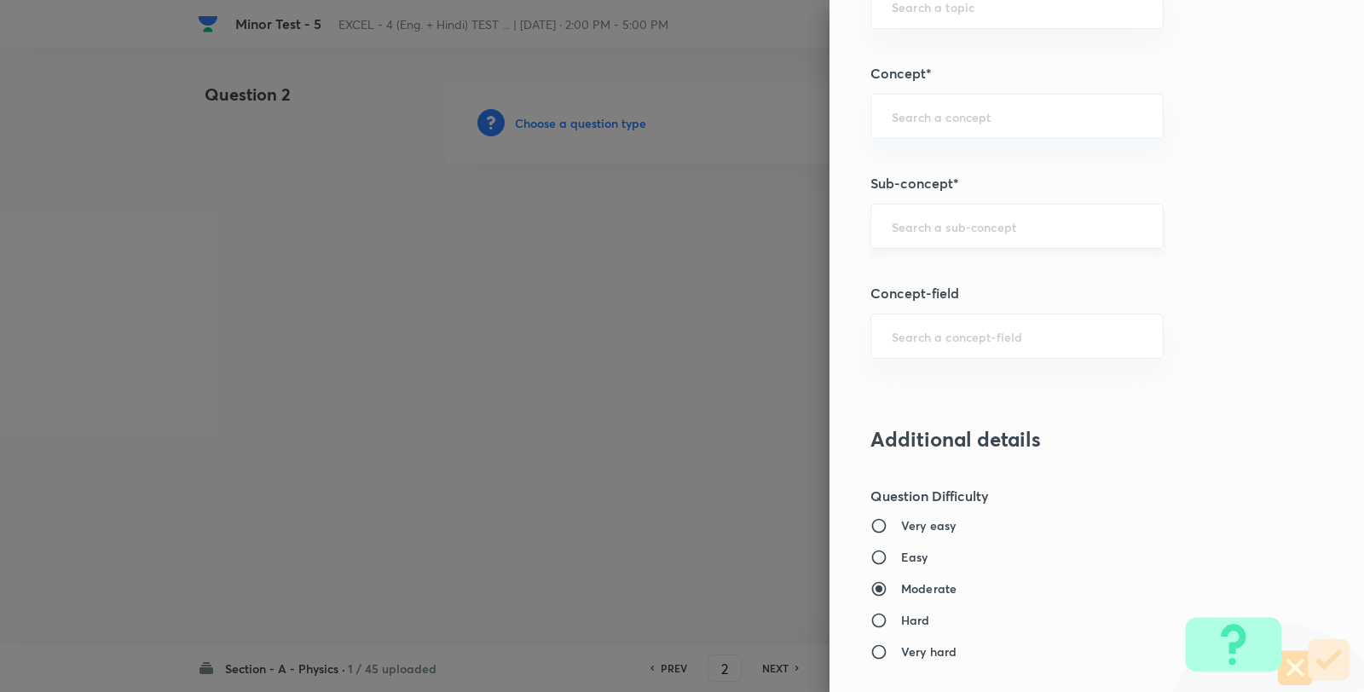
click at [982, 224] on input "a" at bounding box center [1017, 226] width 251 height 16
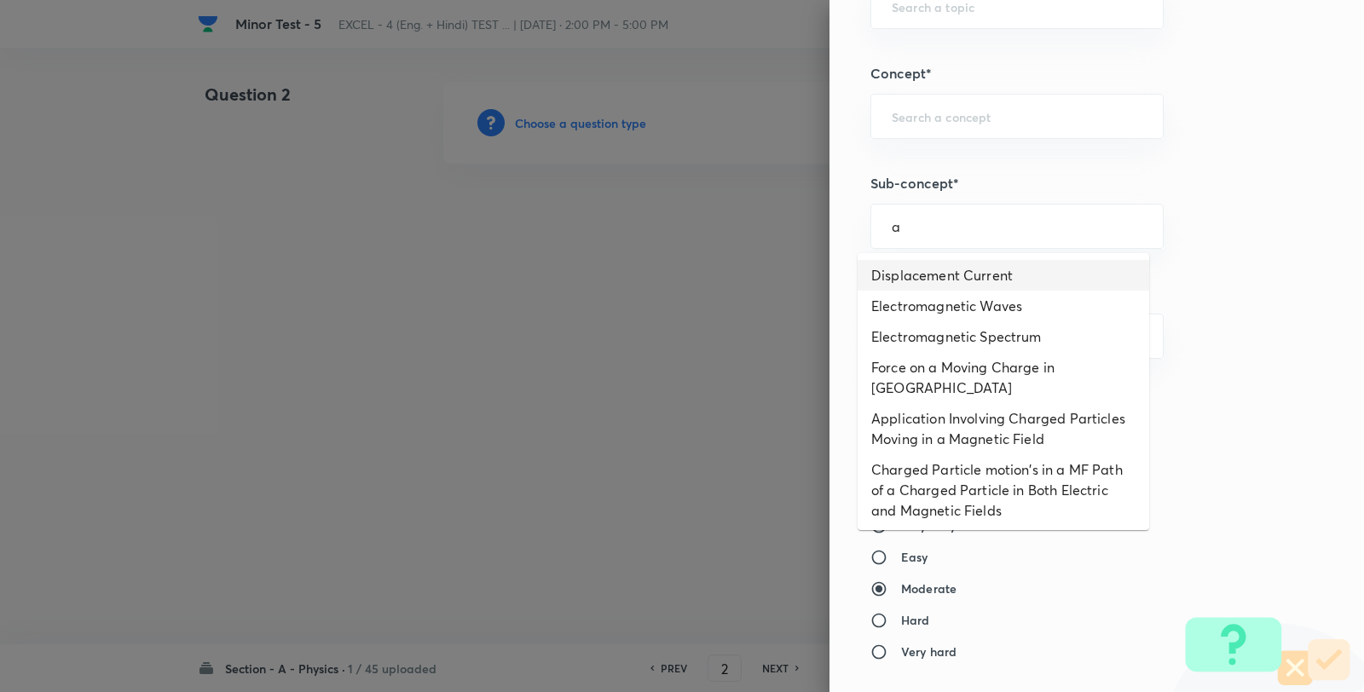
click at [944, 271] on li "Displacement Current" at bounding box center [1002, 275] width 291 height 31
type input "Displacement Current"
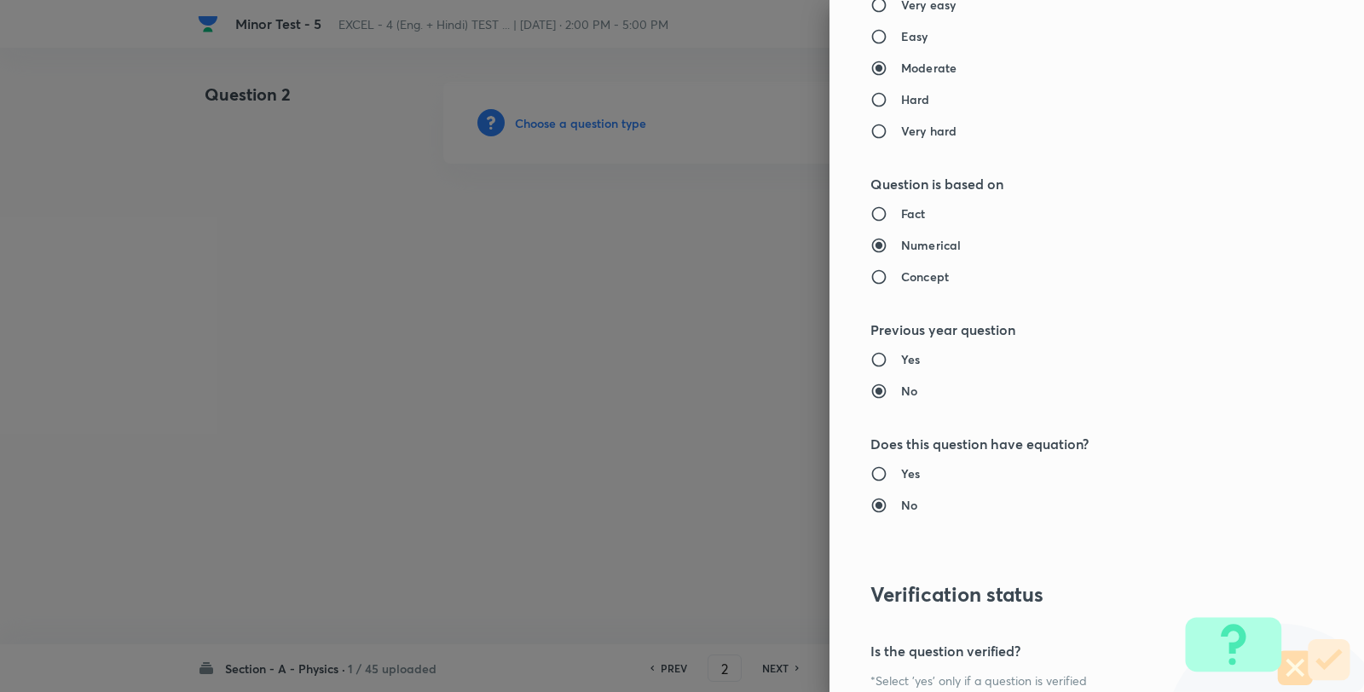
type input "Physics"
type input "Electricity & Magnetism"
type input "Electromagnetic Waves"
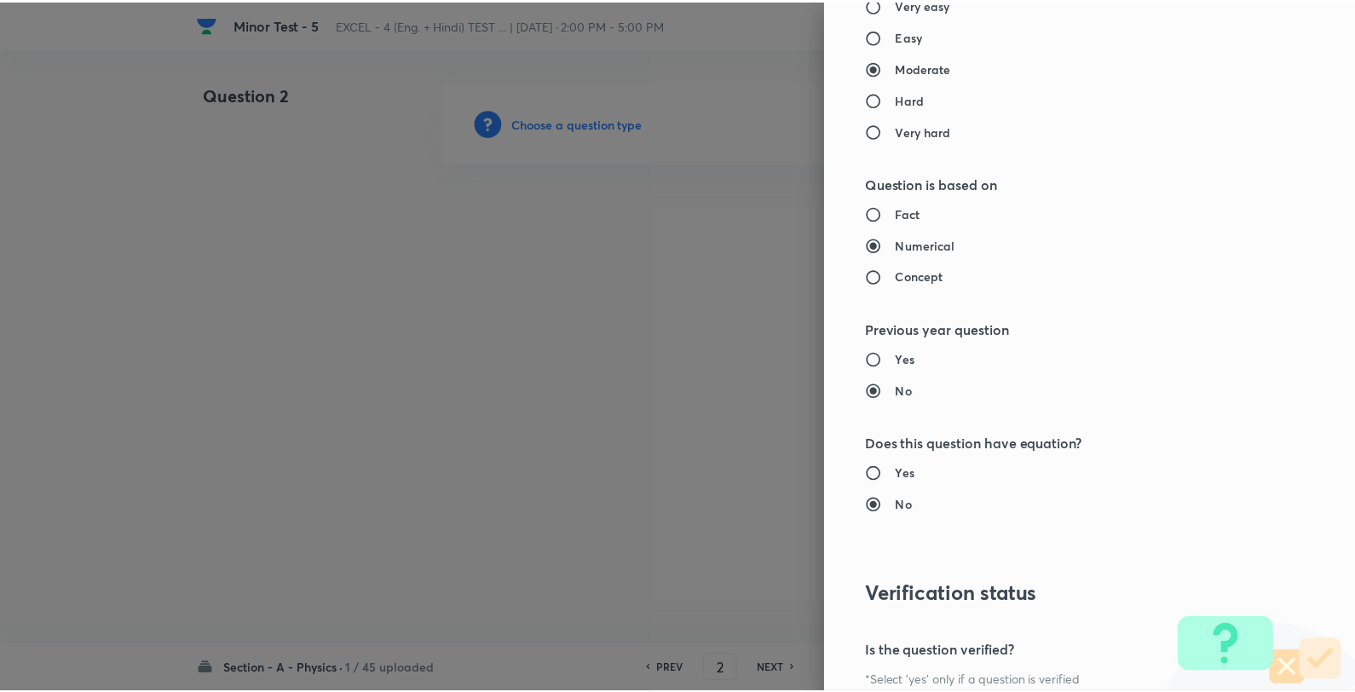
scroll to position [1746, 0]
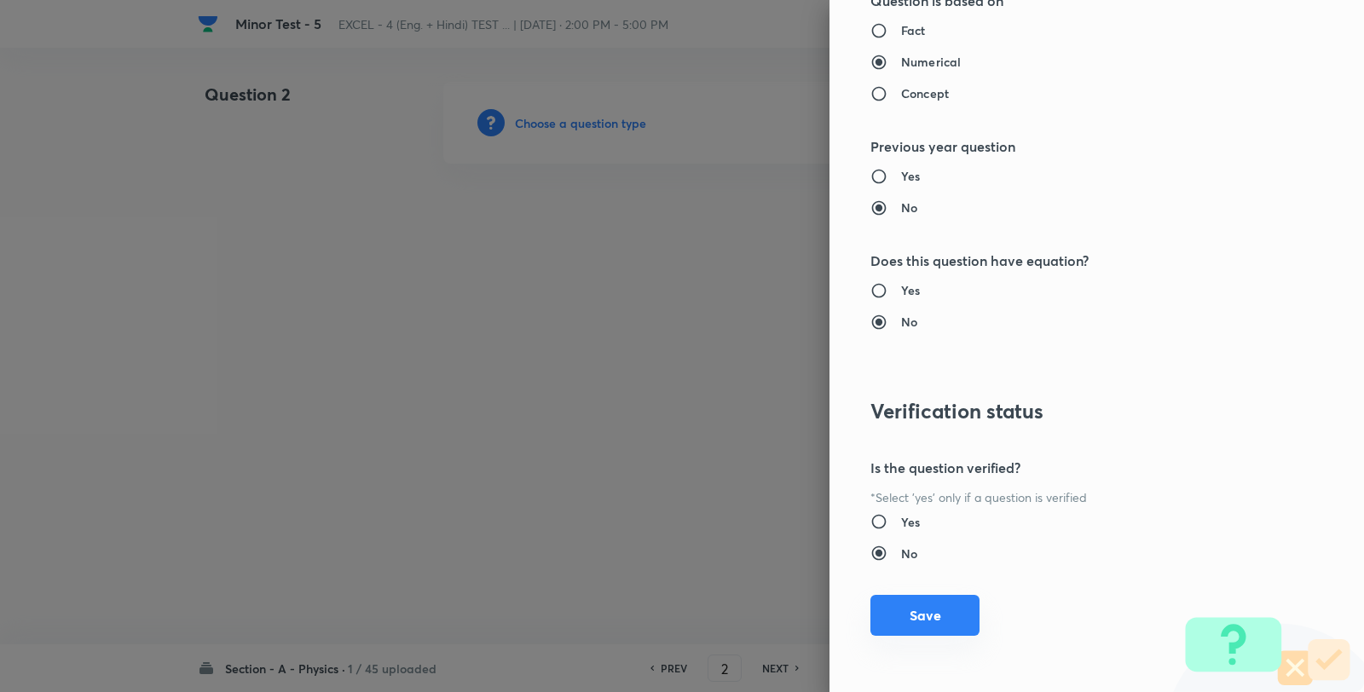
click at [909, 615] on button "Save" at bounding box center [924, 615] width 109 height 41
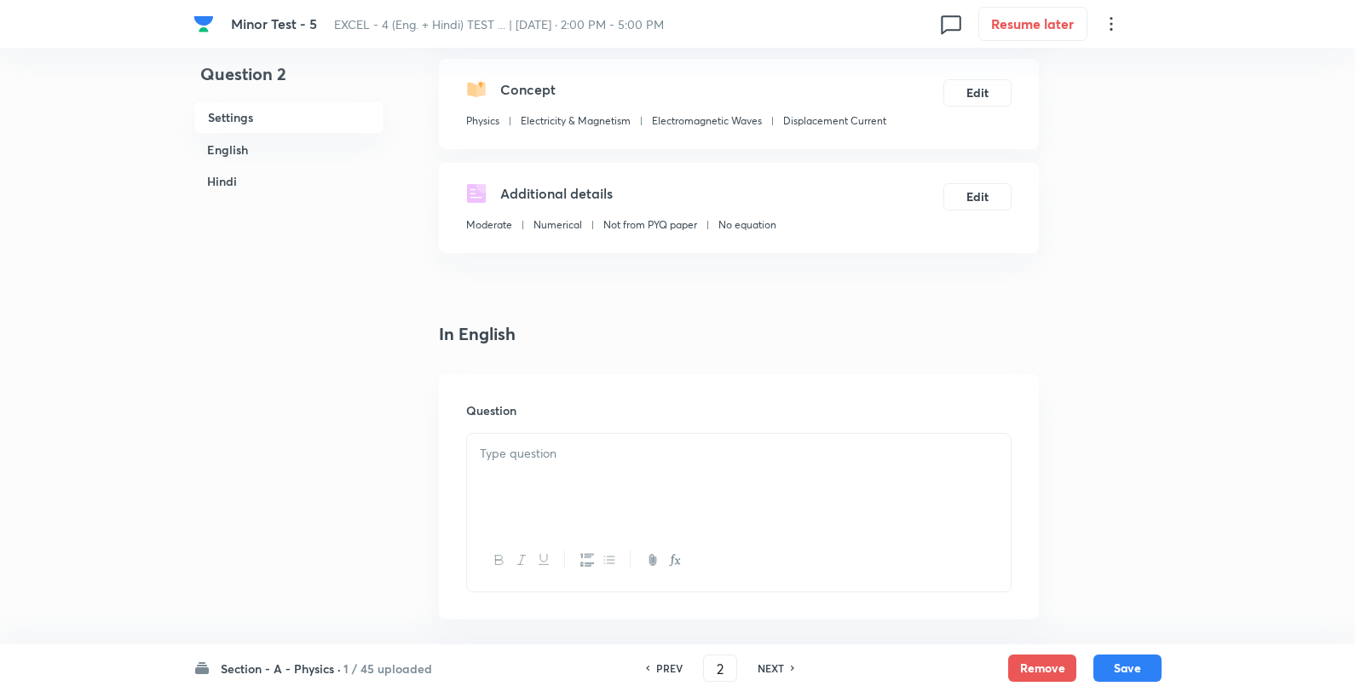
scroll to position [284, 0]
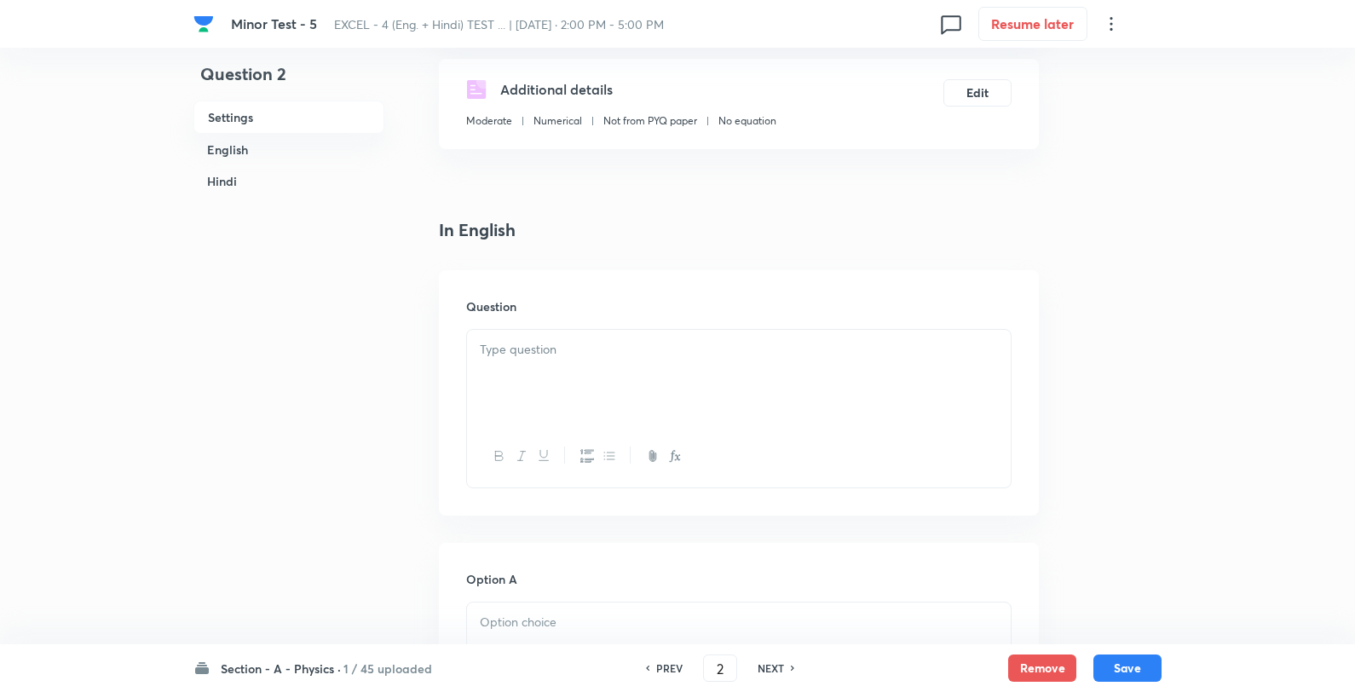
drag, startPoint x: 591, startPoint y: 358, endPoint x: 598, endPoint y: 362, distance: 8.8
click at [592, 362] on div at bounding box center [739, 377] width 544 height 95
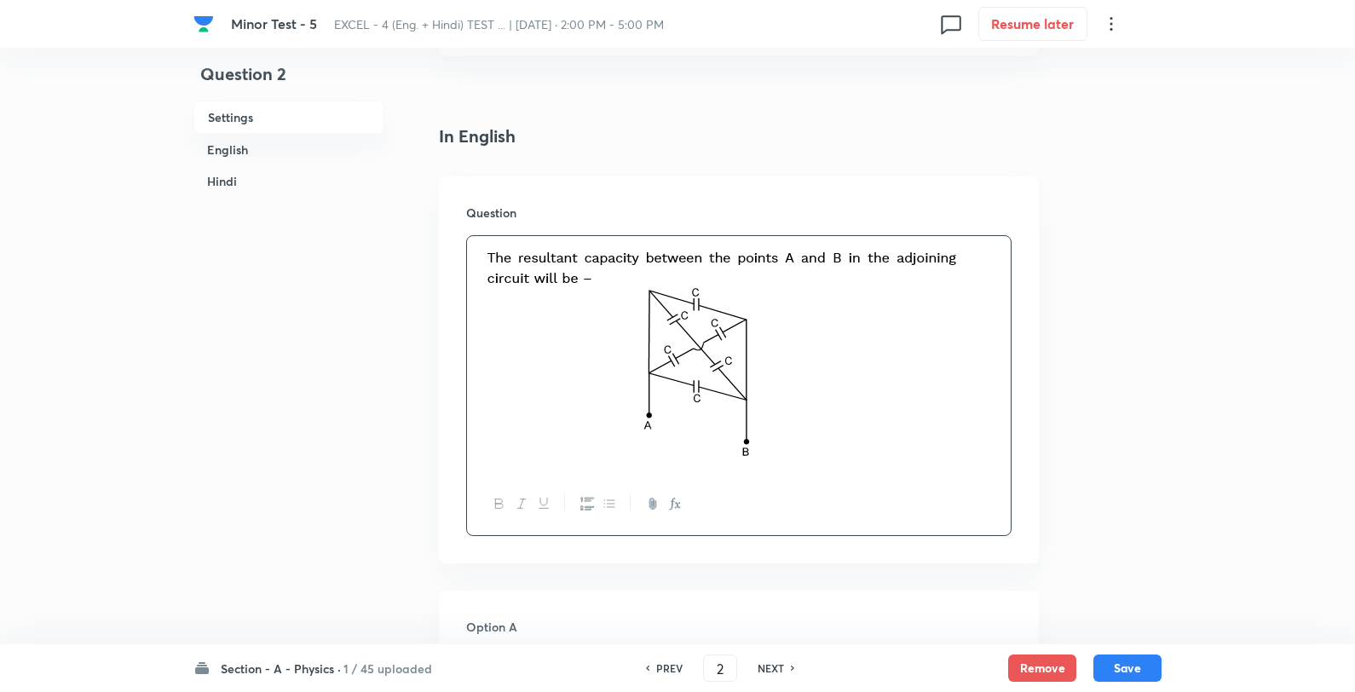
scroll to position [568, 0]
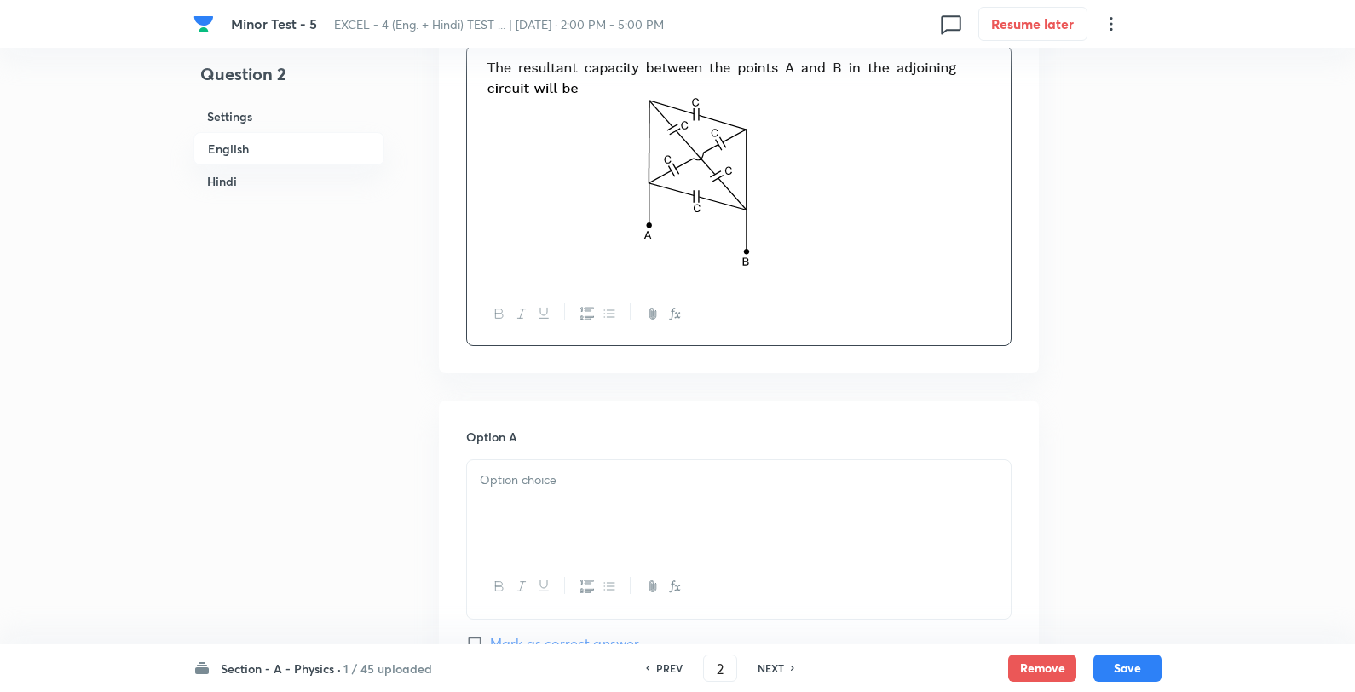
click at [555, 499] on div at bounding box center [739, 507] width 544 height 95
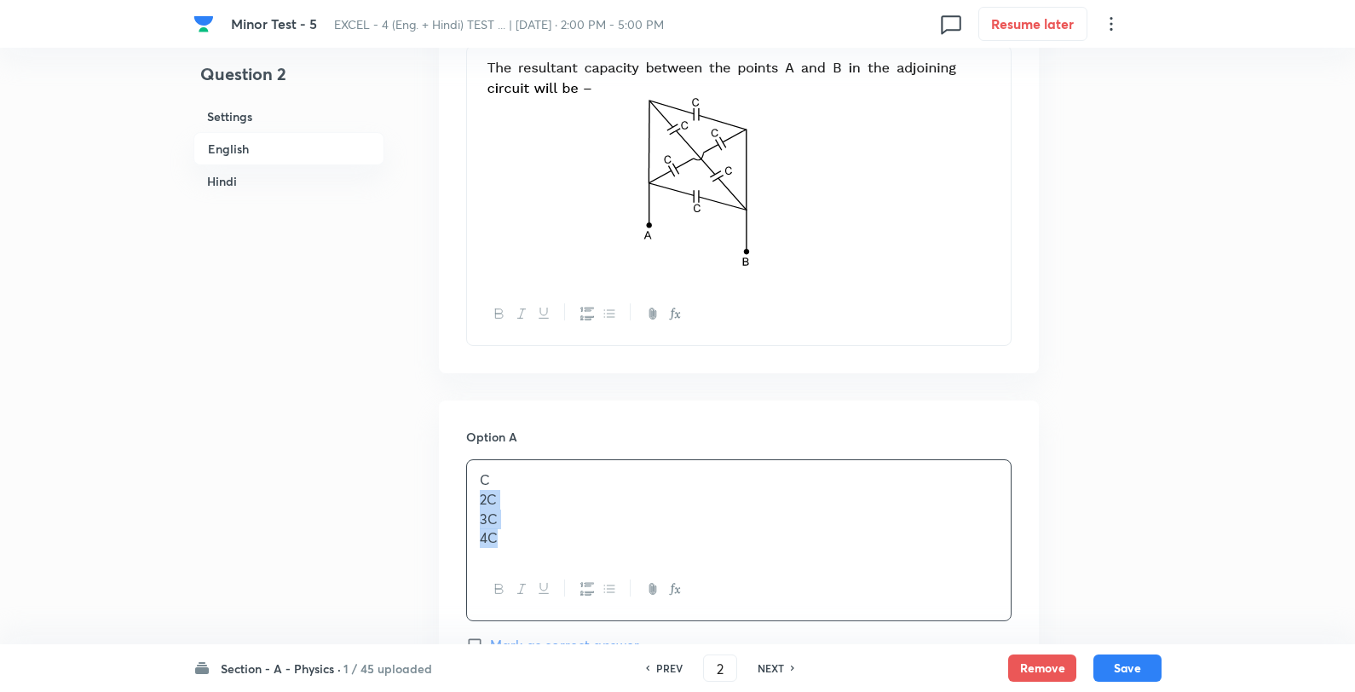
click at [593, 474] on p "C" at bounding box center [739, 480] width 518 height 20
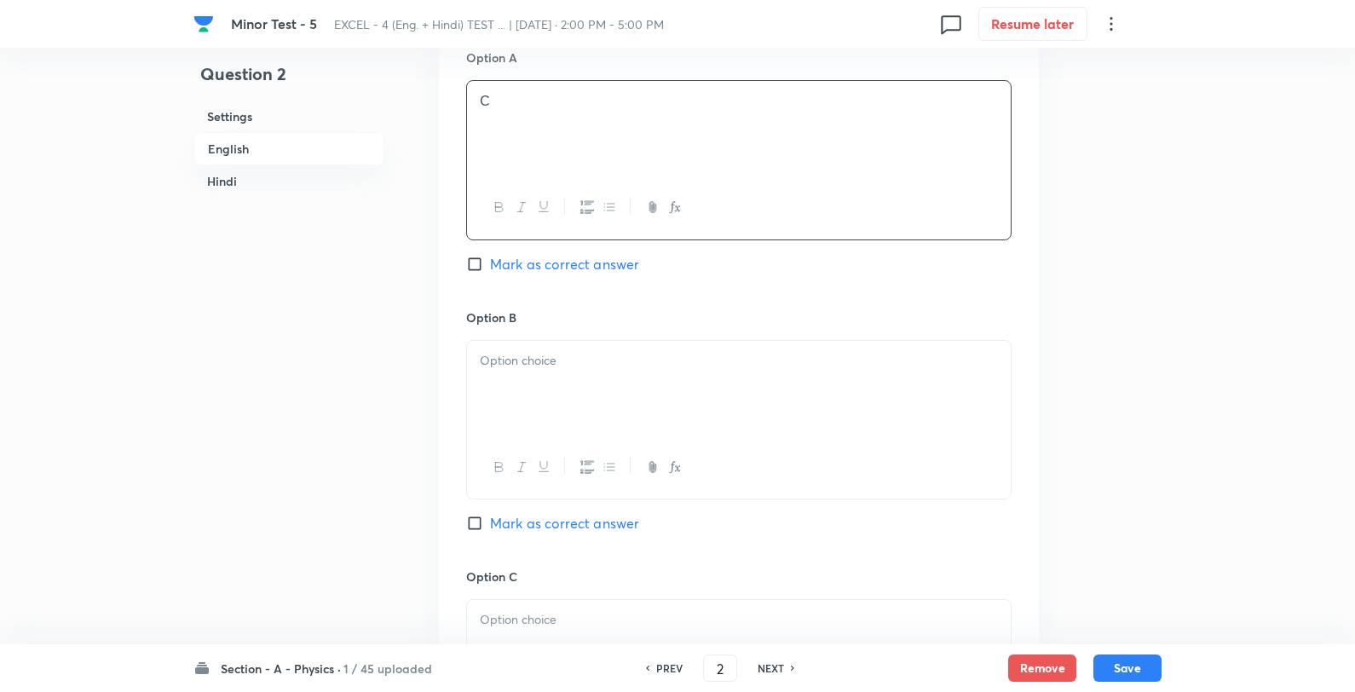
click at [552, 372] on div at bounding box center [739, 388] width 544 height 95
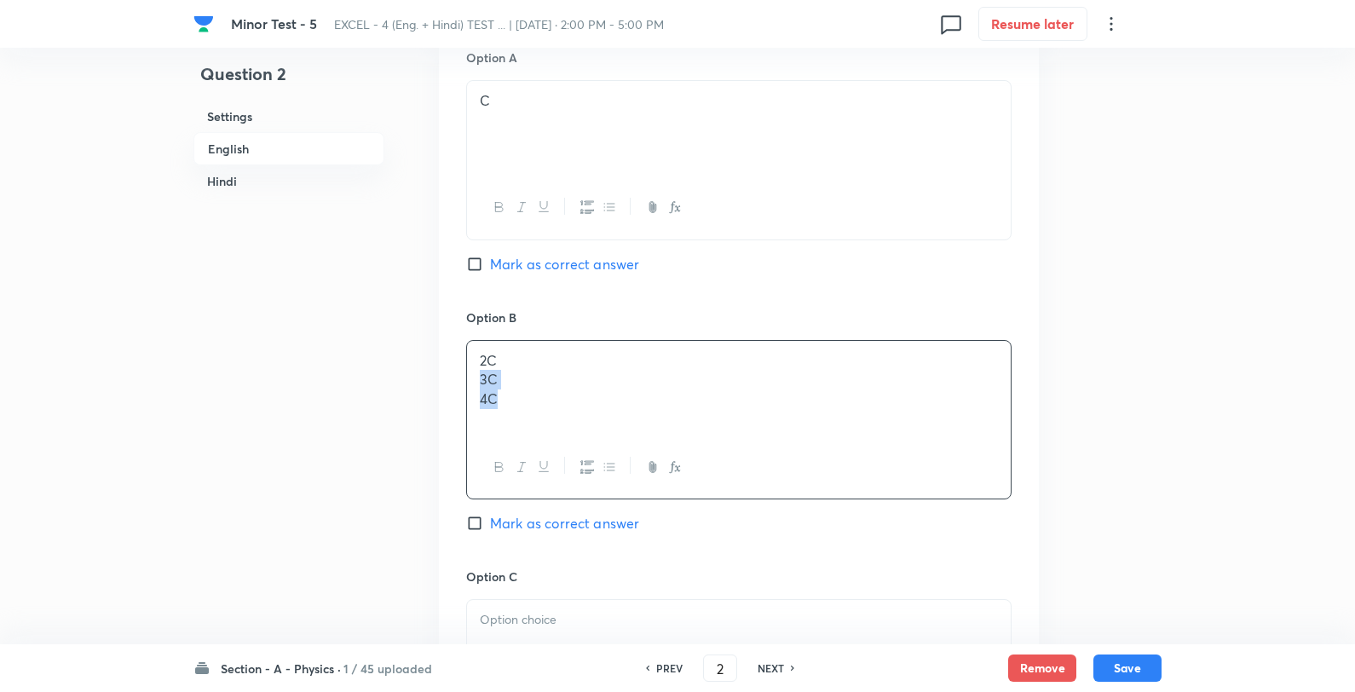
click at [586, 354] on p "2C" at bounding box center [739, 361] width 518 height 20
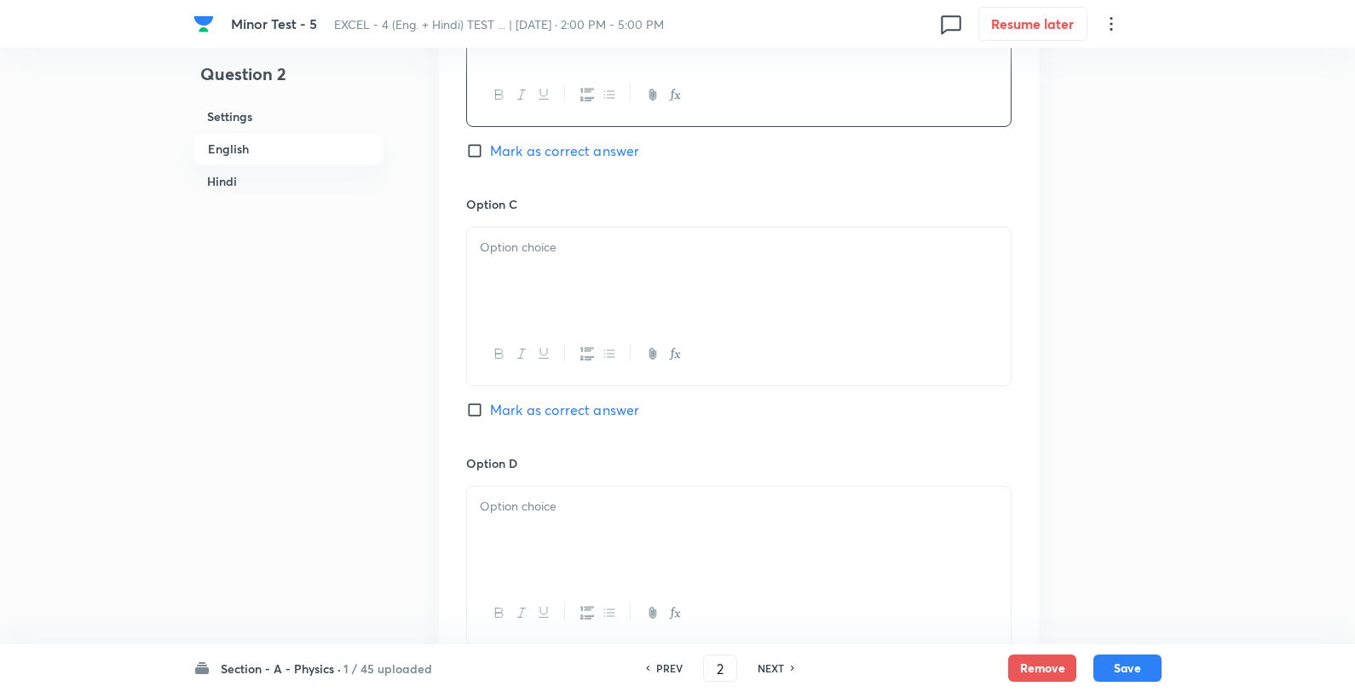
scroll to position [1325, 0]
drag, startPoint x: 546, startPoint y: 274, endPoint x: 552, endPoint y: 258, distance: 16.5
click at [541, 270] on div at bounding box center [739, 269] width 544 height 95
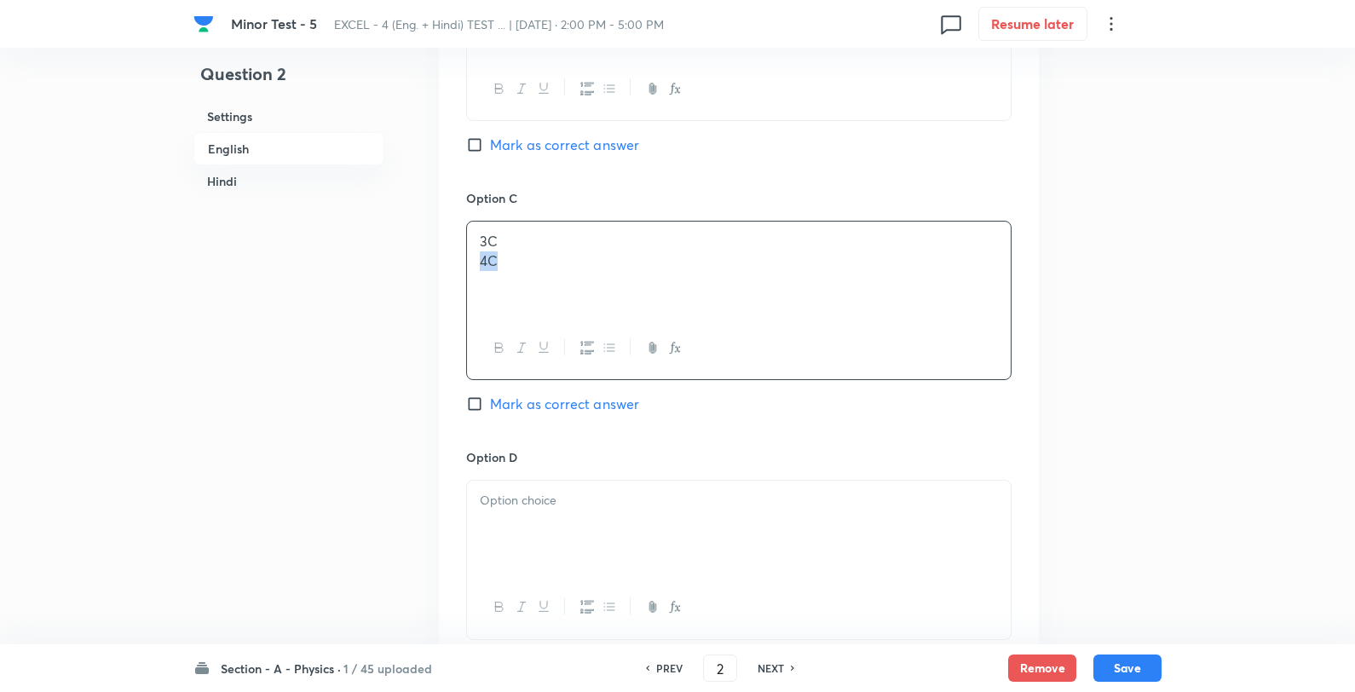
click at [574, 248] on p "3C" at bounding box center [739, 242] width 518 height 20
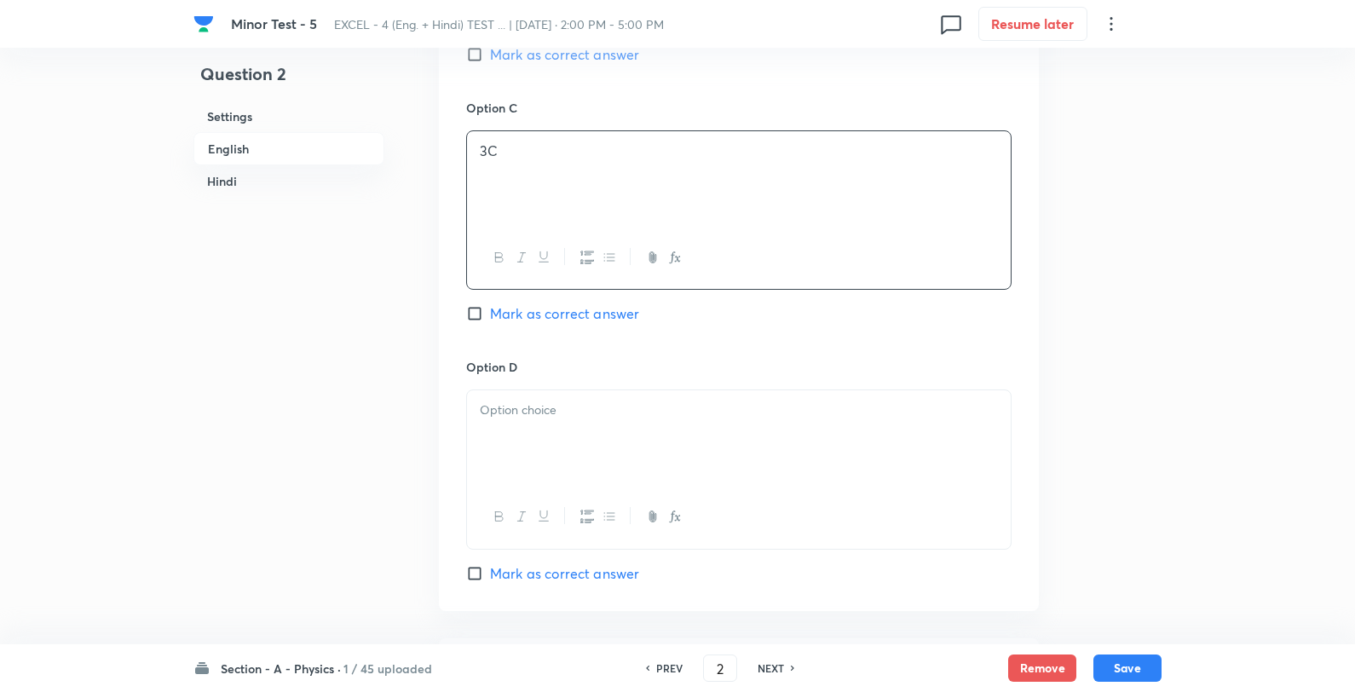
scroll to position [1609, 0]
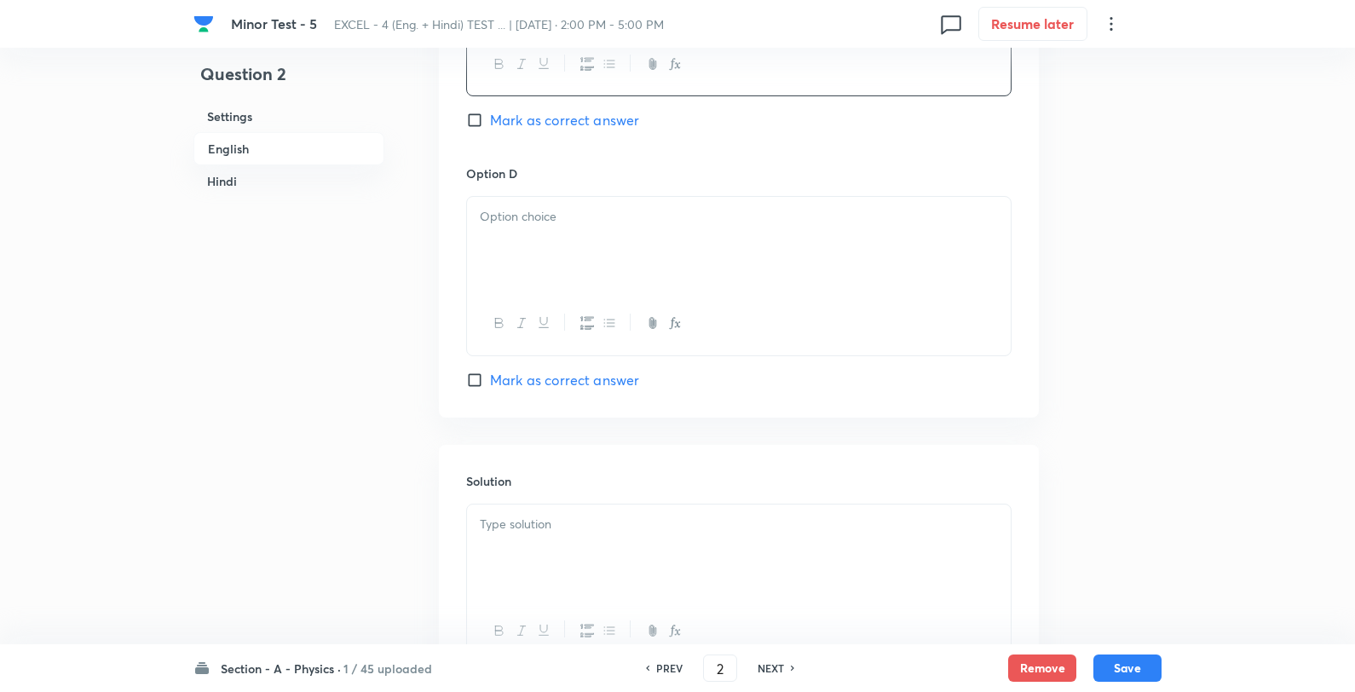
drag, startPoint x: 558, startPoint y: 322, endPoint x: 546, endPoint y: 296, distance: 29.0
click at [547, 316] on div at bounding box center [739, 323] width 544 height 62
click at [548, 248] on div at bounding box center [739, 244] width 544 height 95
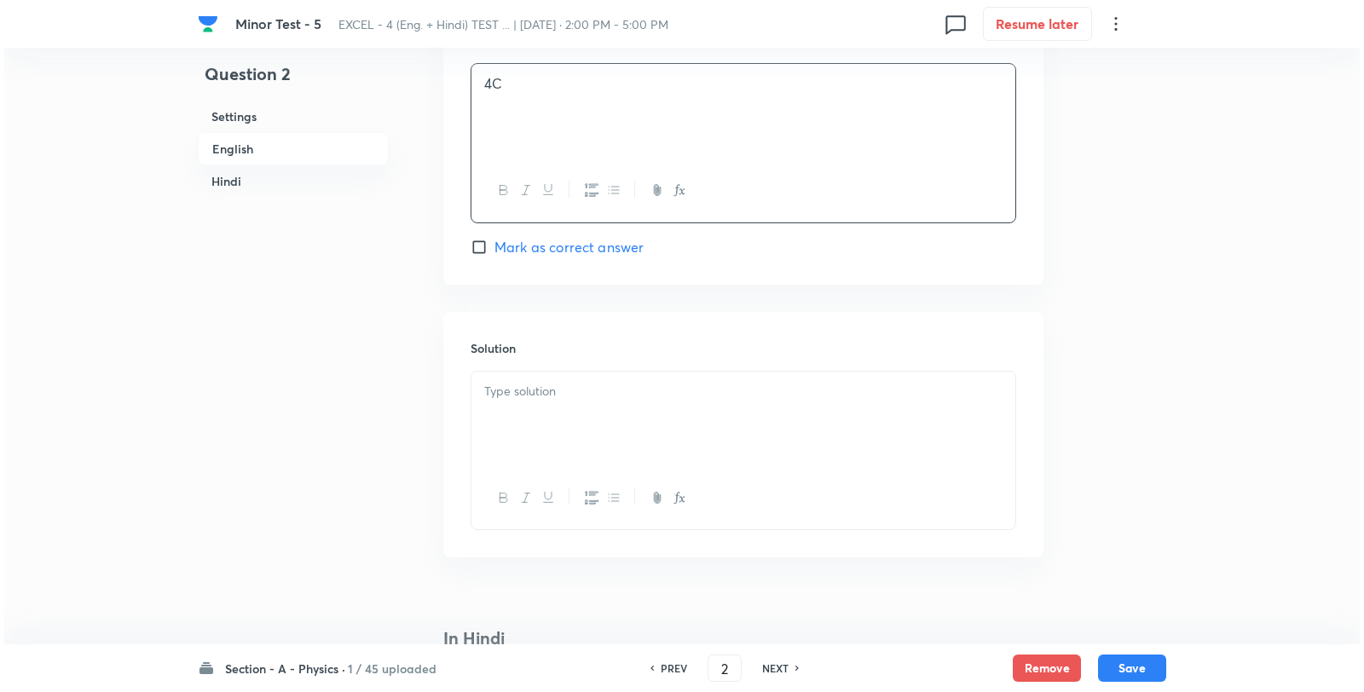
scroll to position [2083, 0]
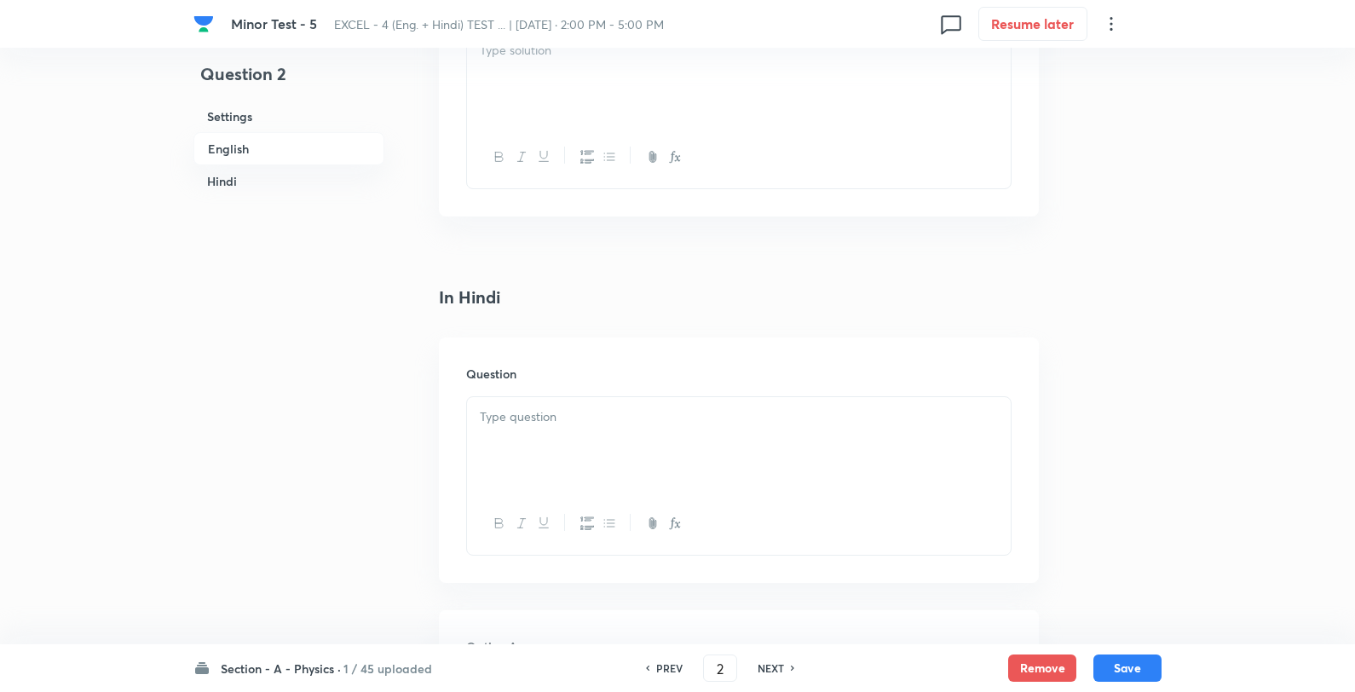
click at [597, 104] on div at bounding box center [739, 78] width 544 height 95
click at [586, 378] on p at bounding box center [739, 377] width 518 height 20
drag, startPoint x: 575, startPoint y: 121, endPoint x: 569, endPoint y: 184, distance: 63.4
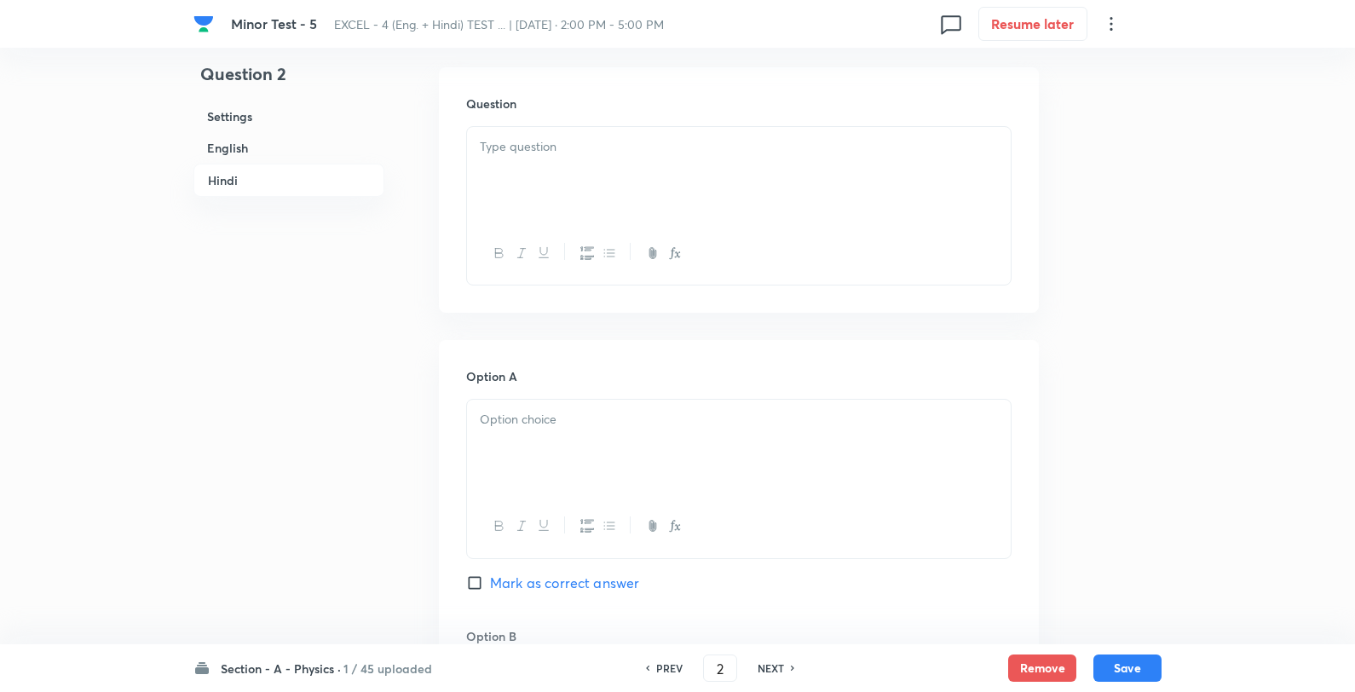
click at [575, 141] on div "Question" at bounding box center [739, 189] width 600 height 245
click at [569, 188] on div at bounding box center [739, 174] width 544 height 95
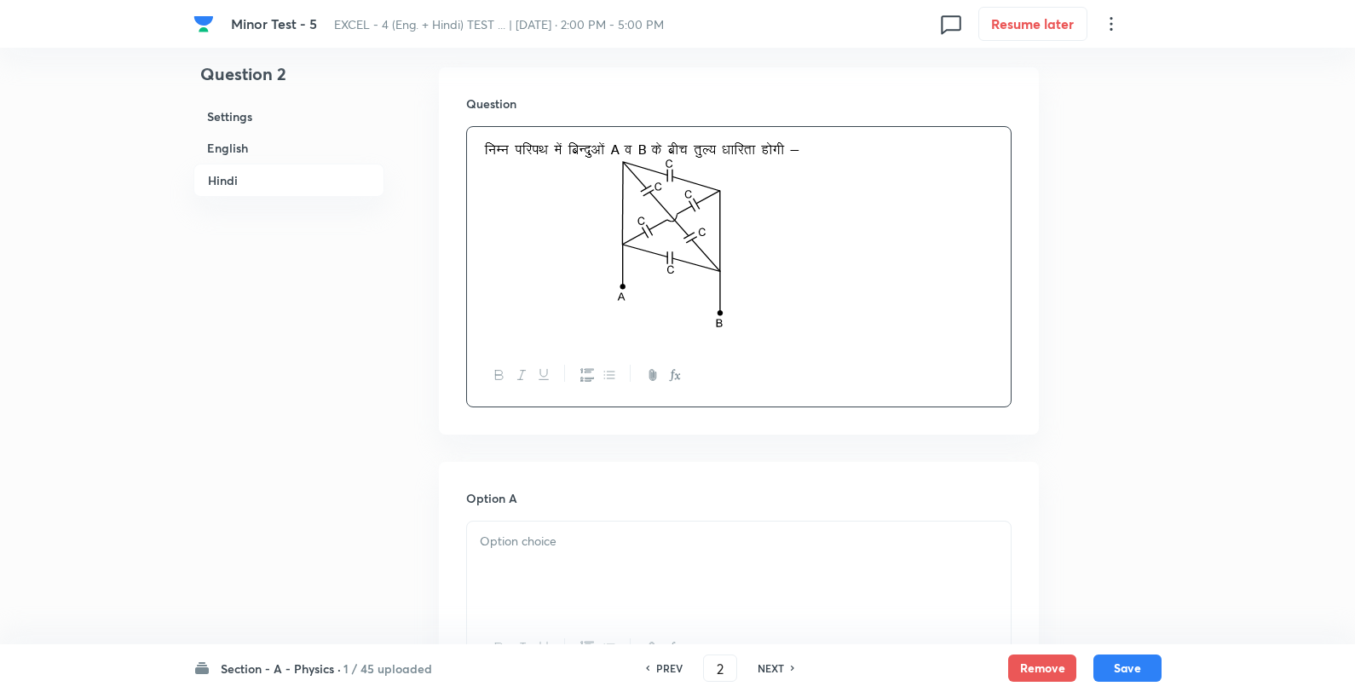
click at [574, 574] on div at bounding box center [739, 569] width 544 height 95
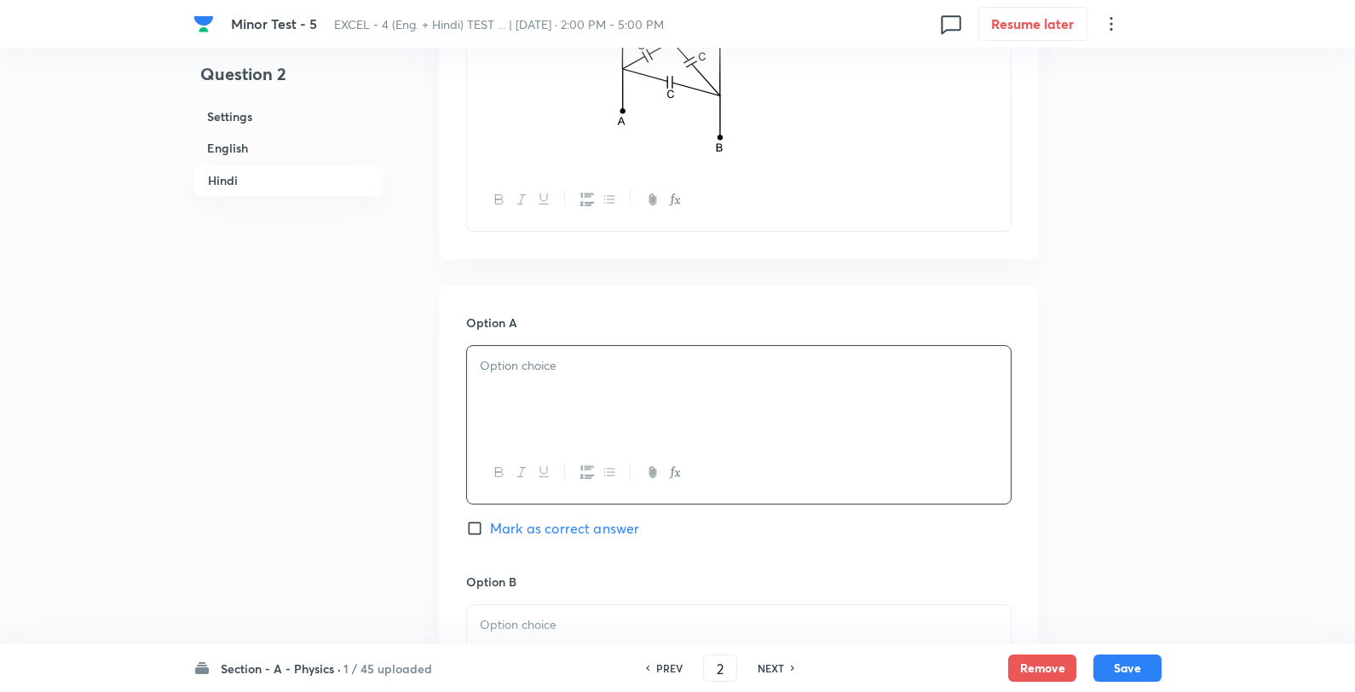
scroll to position [2805, 0]
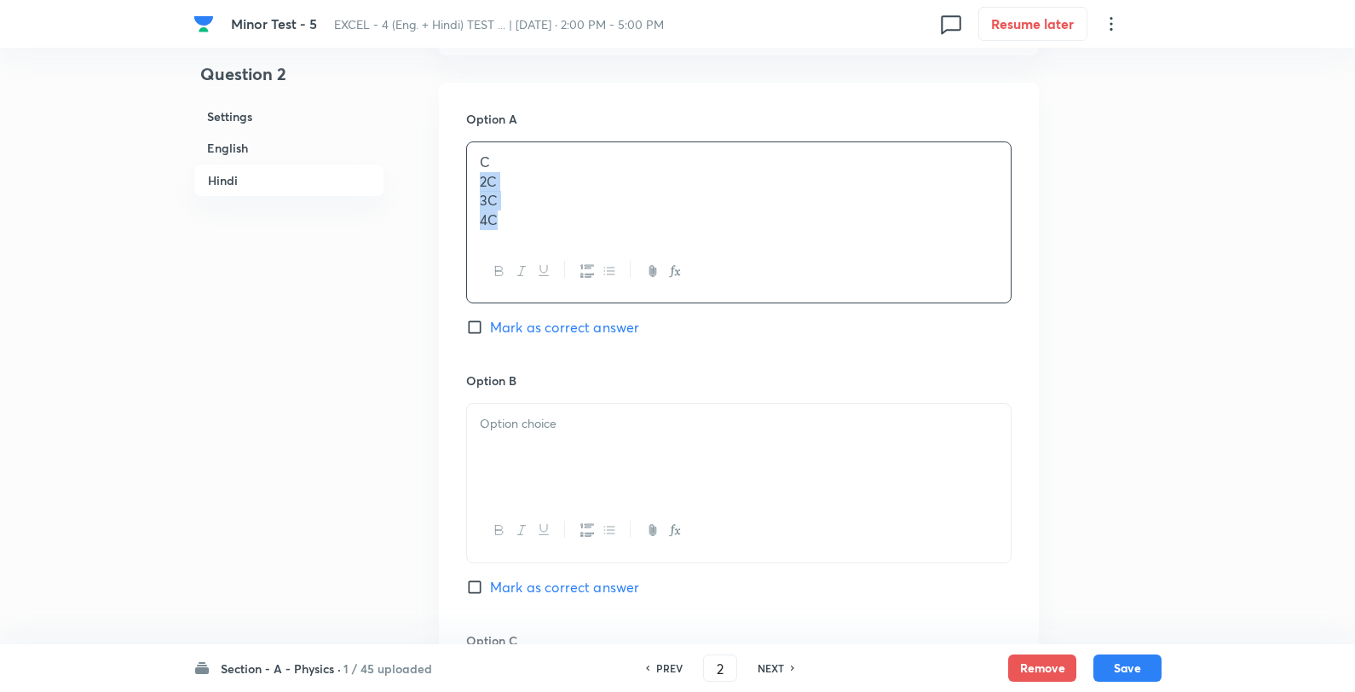
click at [574, 160] on p "C" at bounding box center [739, 163] width 518 height 20
drag, startPoint x: 559, startPoint y: 483, endPoint x: 563, endPoint y: 470, distance: 13.5
click at [557, 482] on div at bounding box center [739, 448] width 544 height 95
click at [603, 415] on div "2C 3C 4C" at bounding box center [739, 448] width 544 height 95
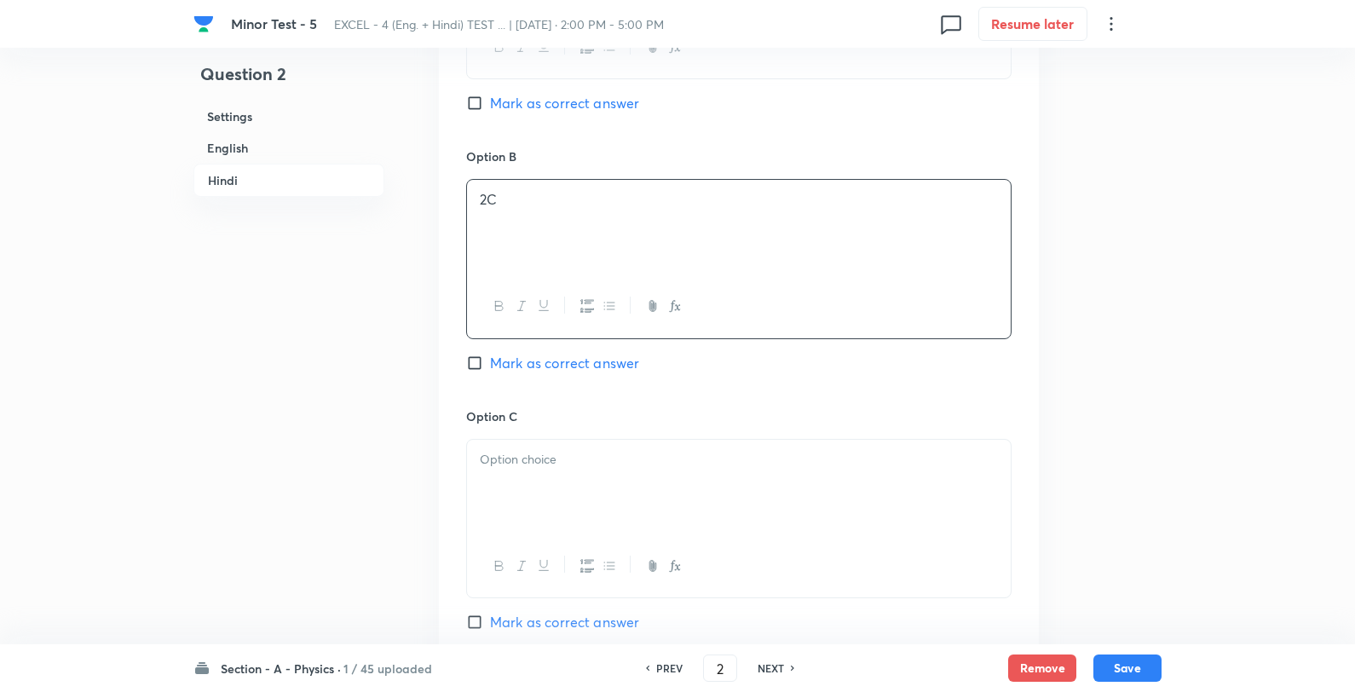
scroll to position [3183, 0]
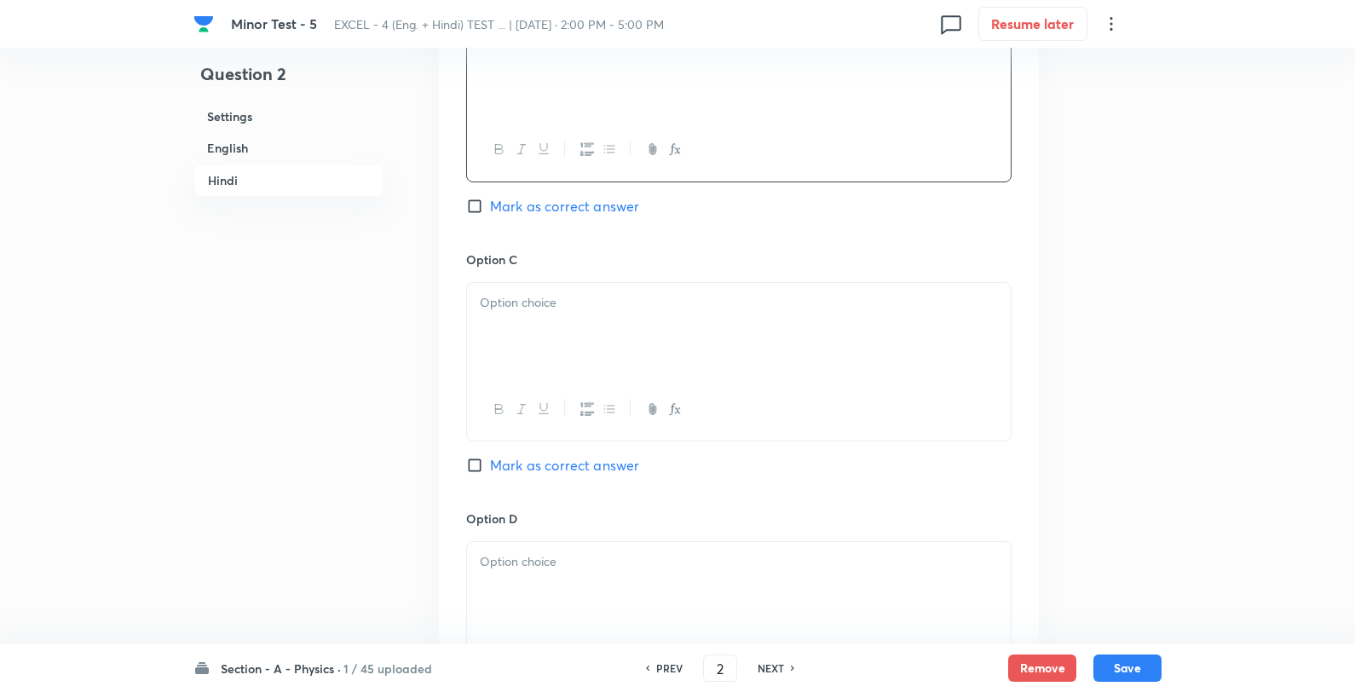
drag, startPoint x: 535, startPoint y: 371, endPoint x: 574, endPoint y: 292, distance: 87.7
click at [532, 362] on div at bounding box center [739, 330] width 544 height 95
click at [574, 292] on div "3C 4C" at bounding box center [739, 330] width 544 height 95
click at [560, 601] on div at bounding box center [739, 589] width 544 height 95
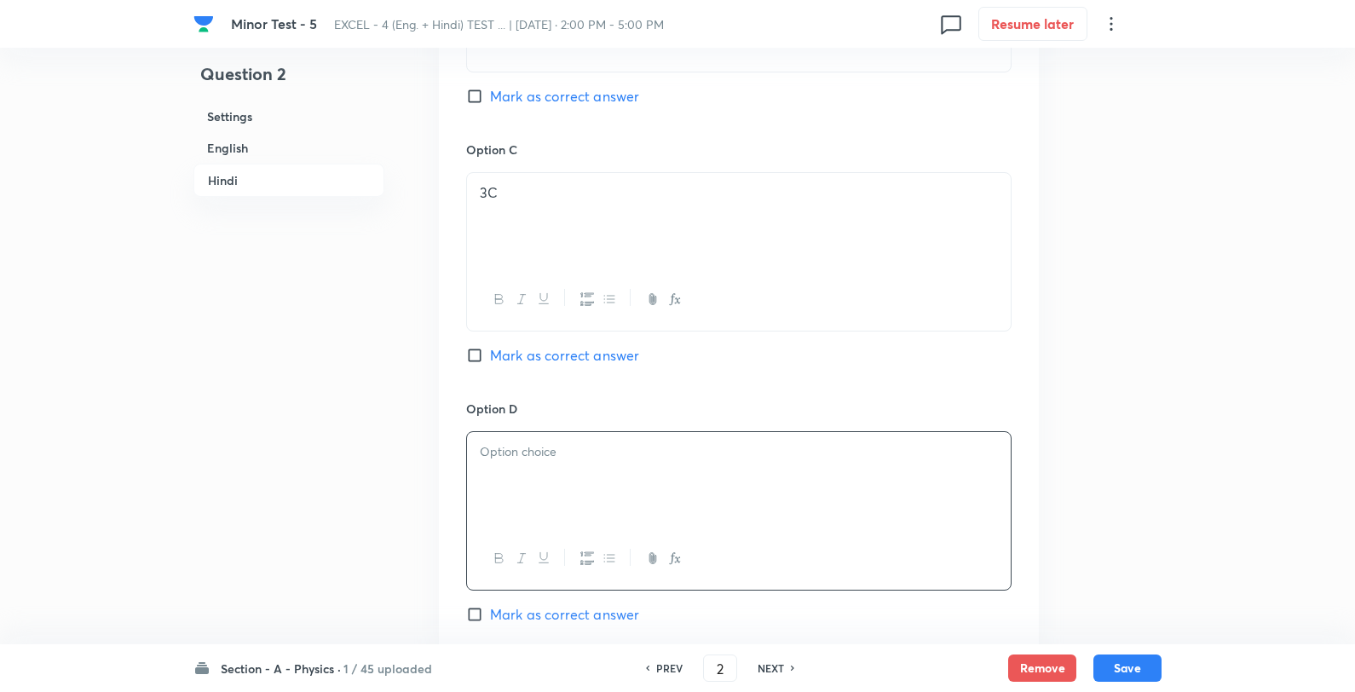
scroll to position [3467, 0]
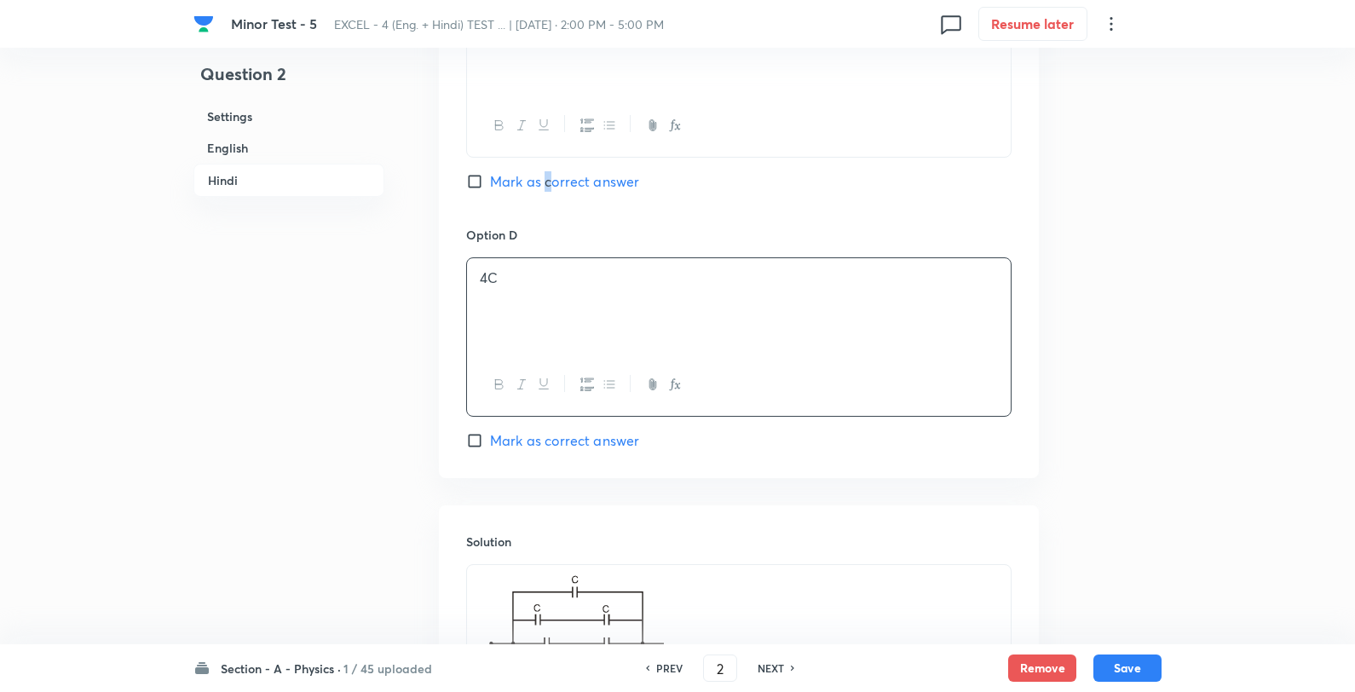
click at [547, 192] on span "Mark as correct answer" at bounding box center [564, 181] width 149 height 20
click at [539, 184] on span "Mark as correct answer" at bounding box center [564, 181] width 149 height 20
click at [490, 184] on input "Mark as correct answer" at bounding box center [478, 181] width 24 height 17
checkbox input "true"
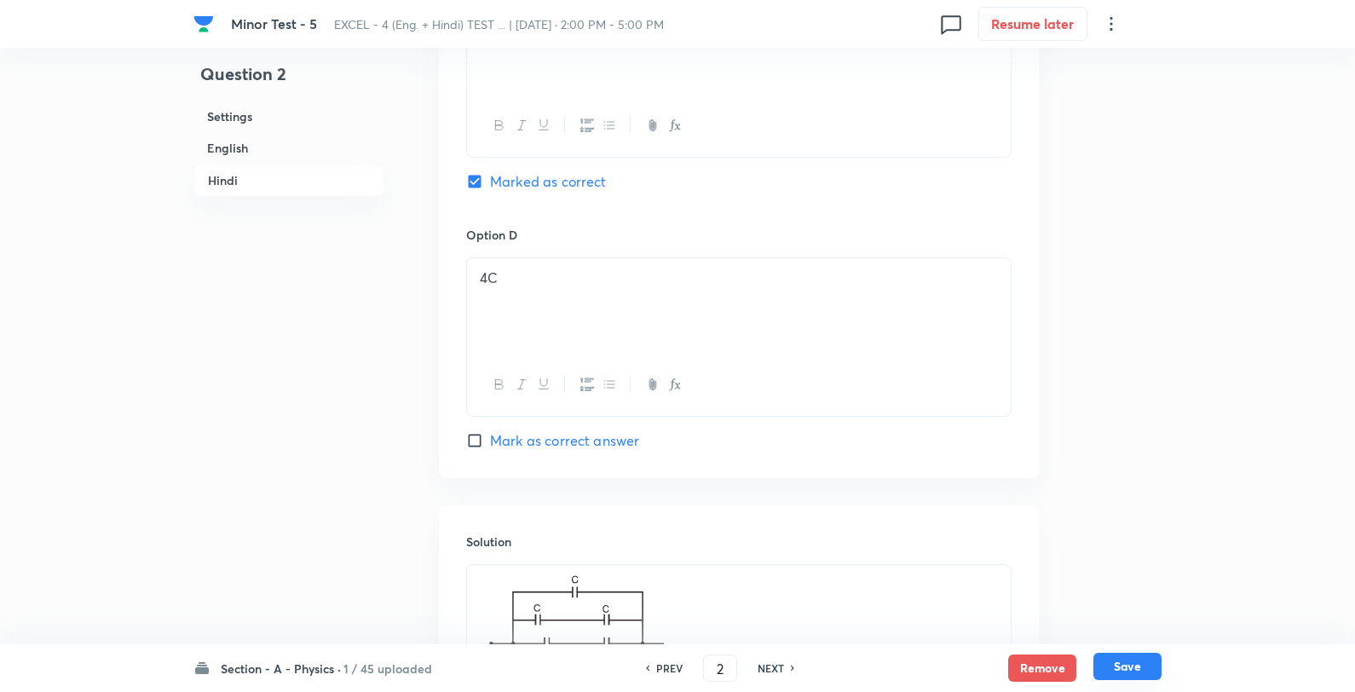
click at [1135, 667] on button "Save" at bounding box center [1128, 666] width 68 height 27
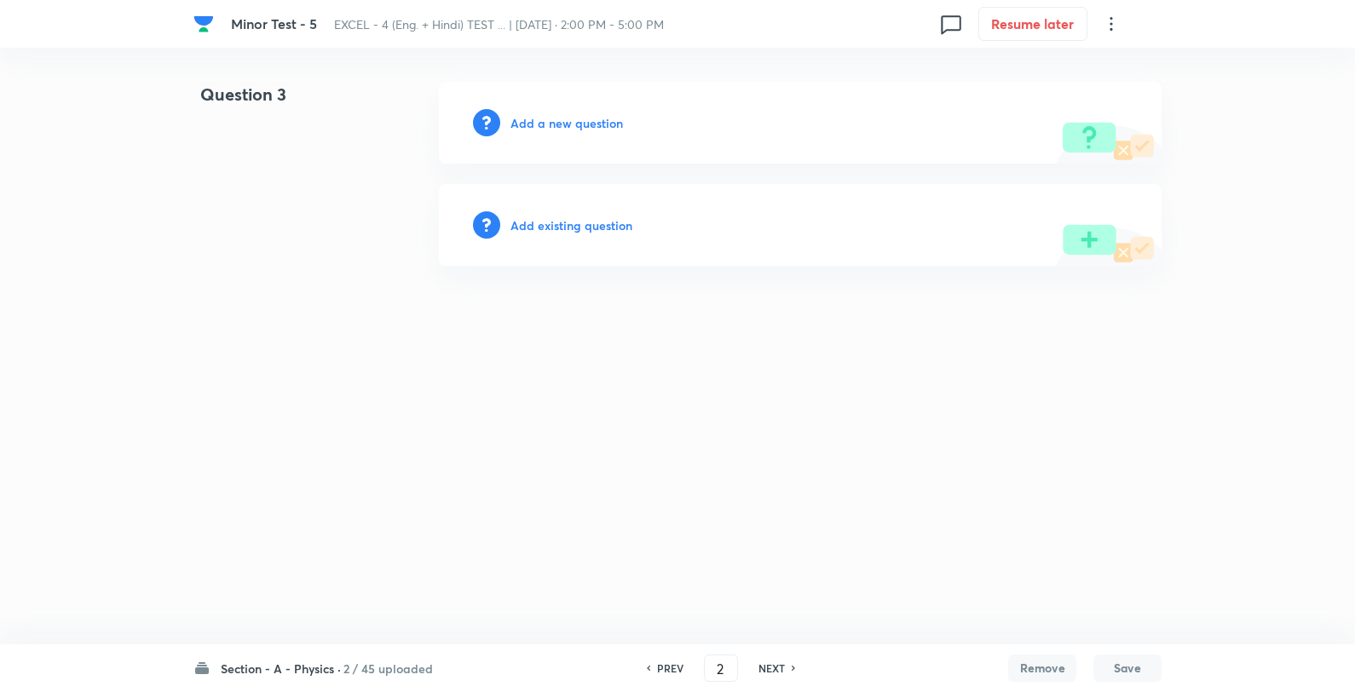
type input "3"
drag, startPoint x: 551, startPoint y: 81, endPoint x: 557, endPoint y: 92, distance: 12.2
click at [556, 87] on div "Add a new question" at bounding box center [804, 123] width 723 height 82
click at [573, 120] on h6 "Add a new question" at bounding box center [571, 123] width 113 height 18
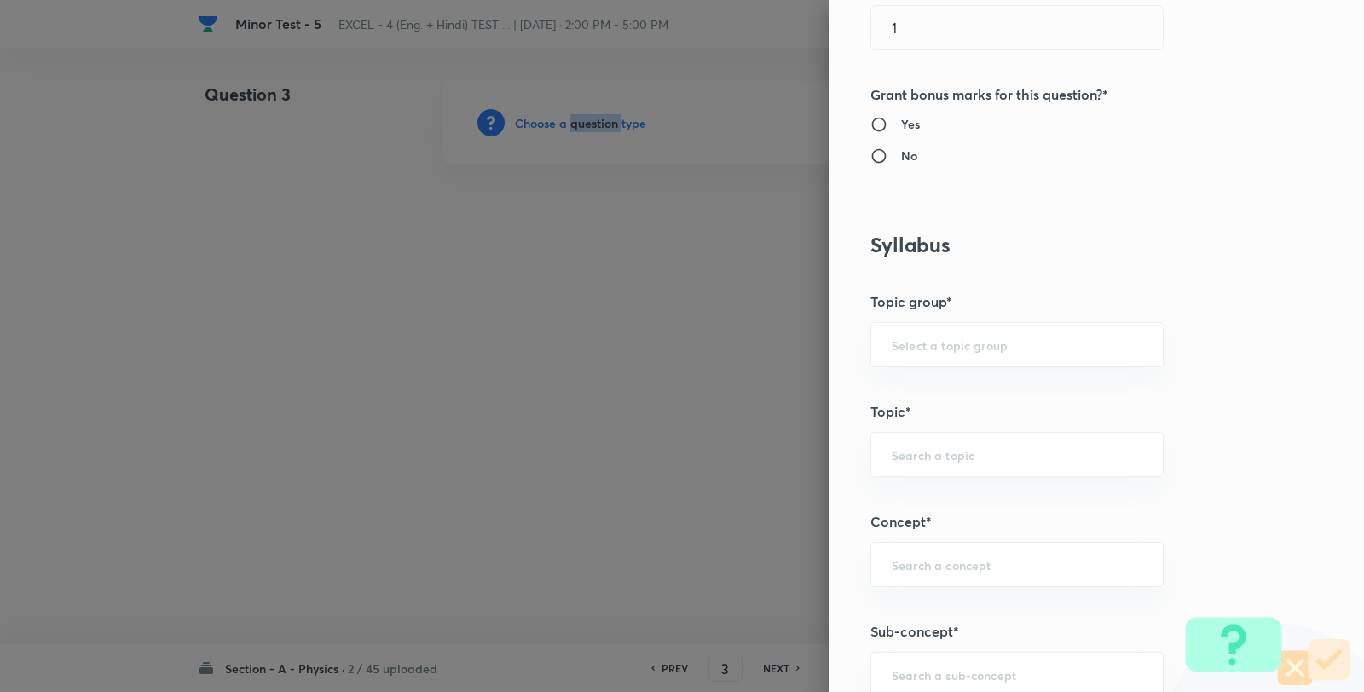
scroll to position [1042, 0]
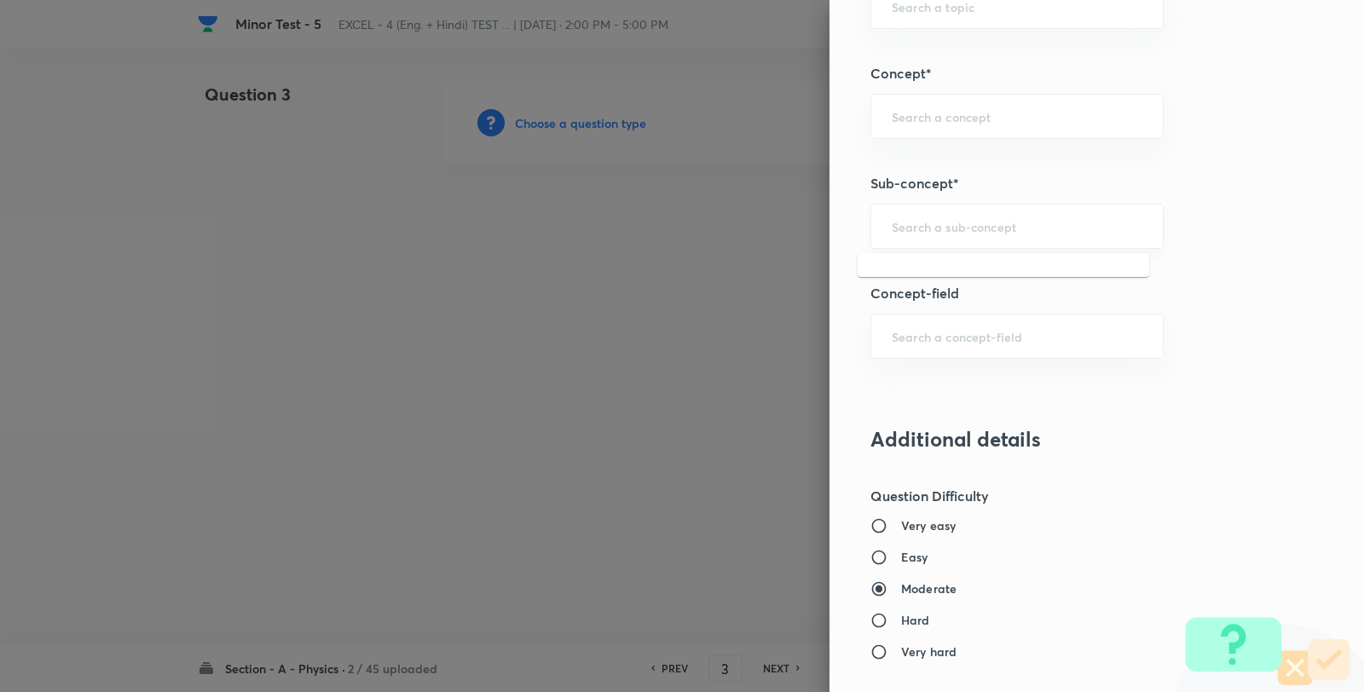
click at [1029, 230] on input "text" at bounding box center [1017, 226] width 251 height 16
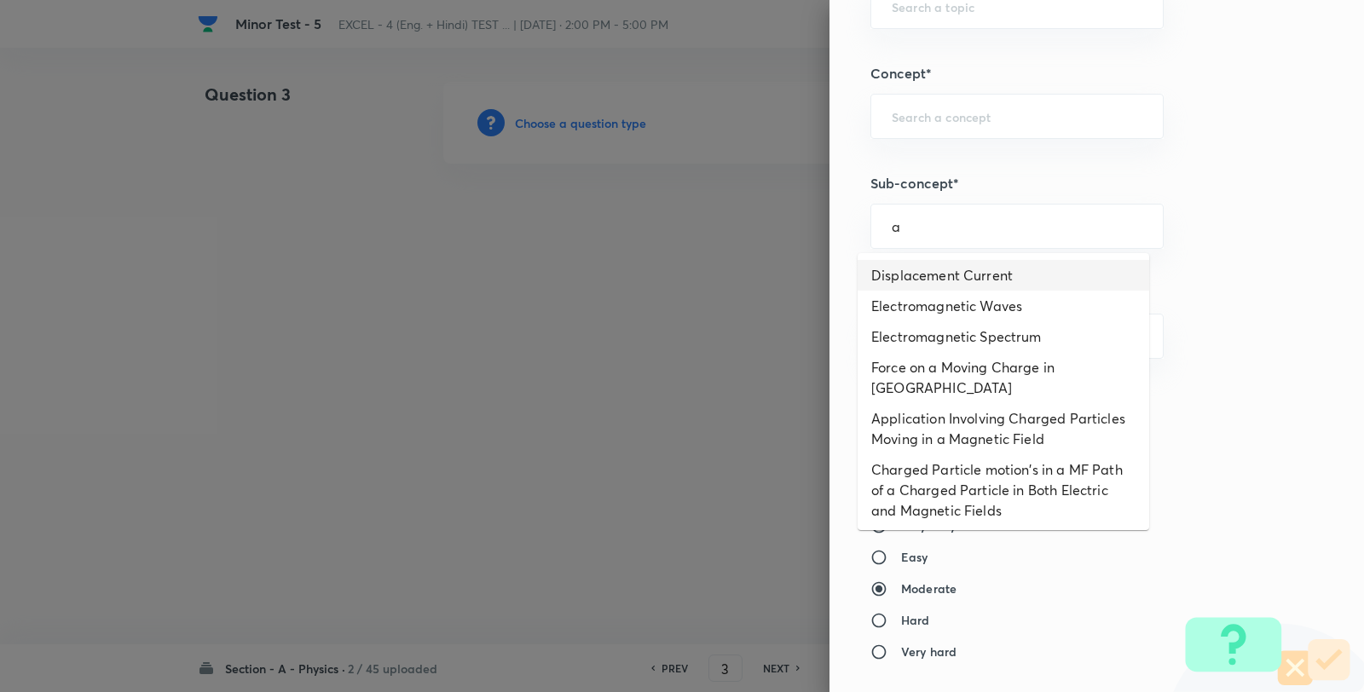
click at [990, 271] on li "Displacement Current" at bounding box center [1002, 275] width 291 height 31
type input "Displacement Current"
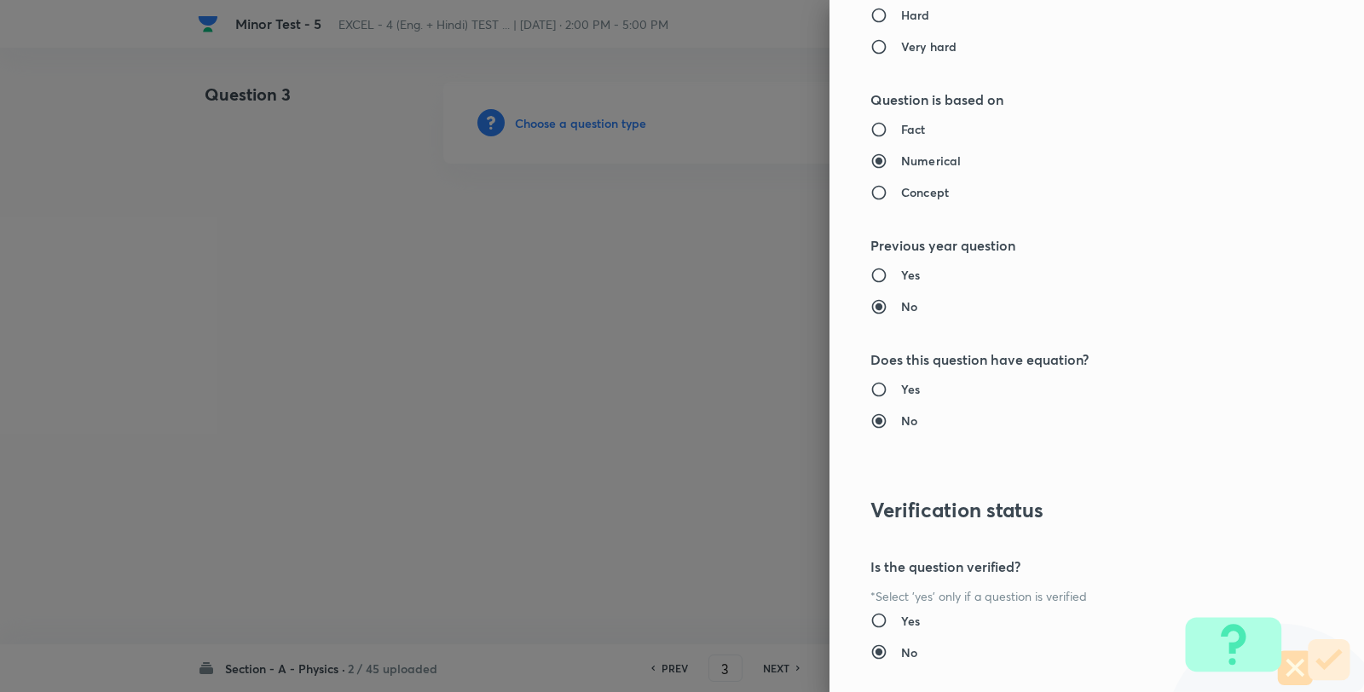
type input "Physics"
type input "Electricity & Magnetism"
type input "Electromagnetic Waves"
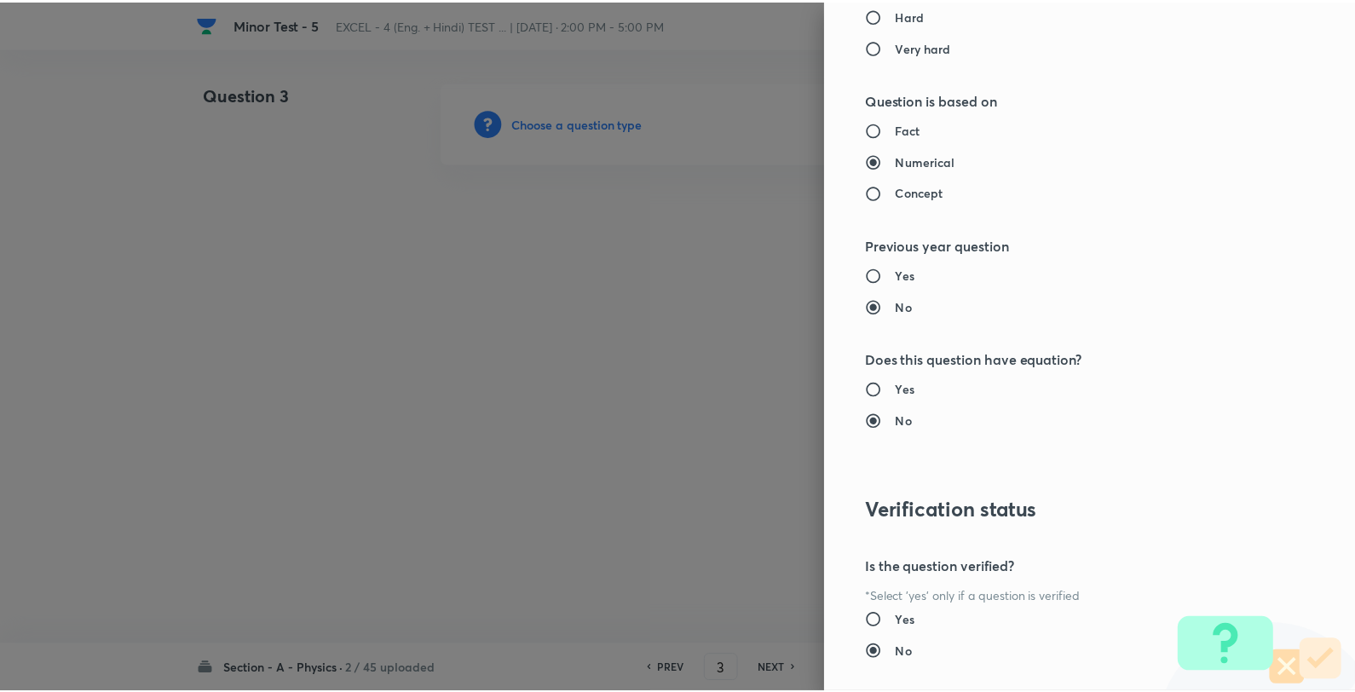
scroll to position [1746, 0]
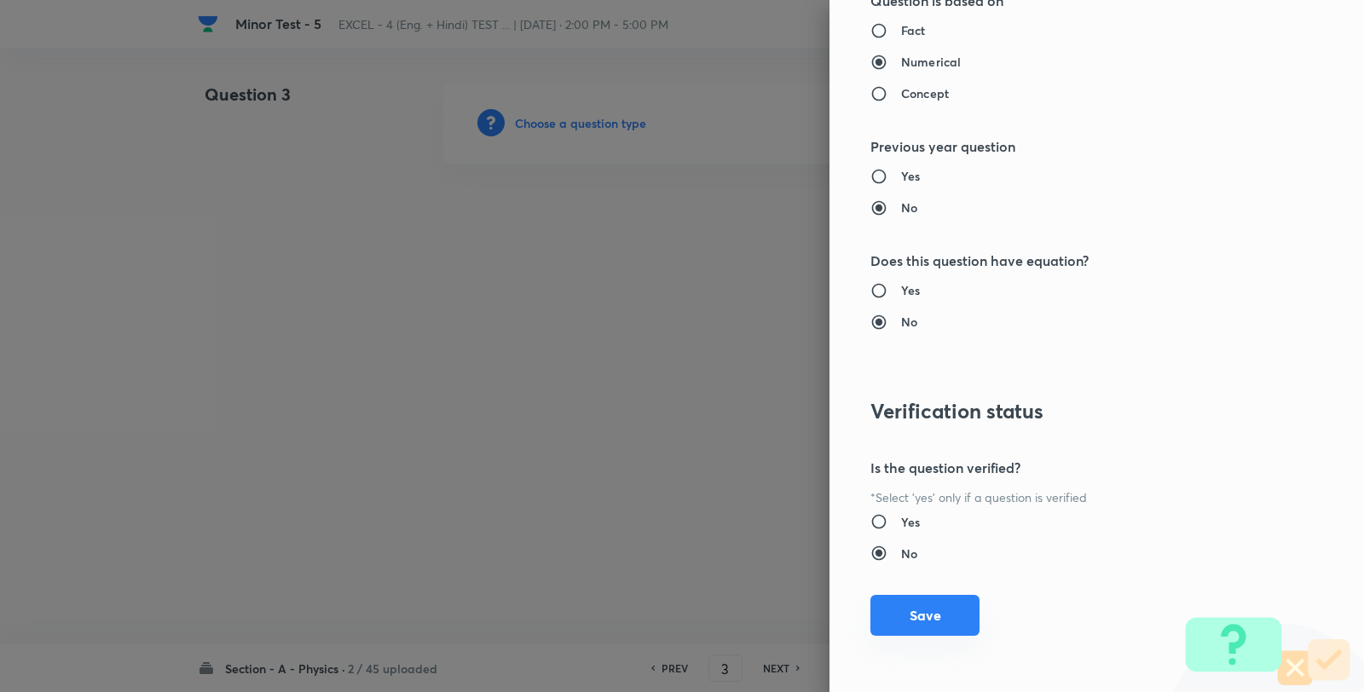
click at [919, 620] on button "Save" at bounding box center [924, 615] width 109 height 41
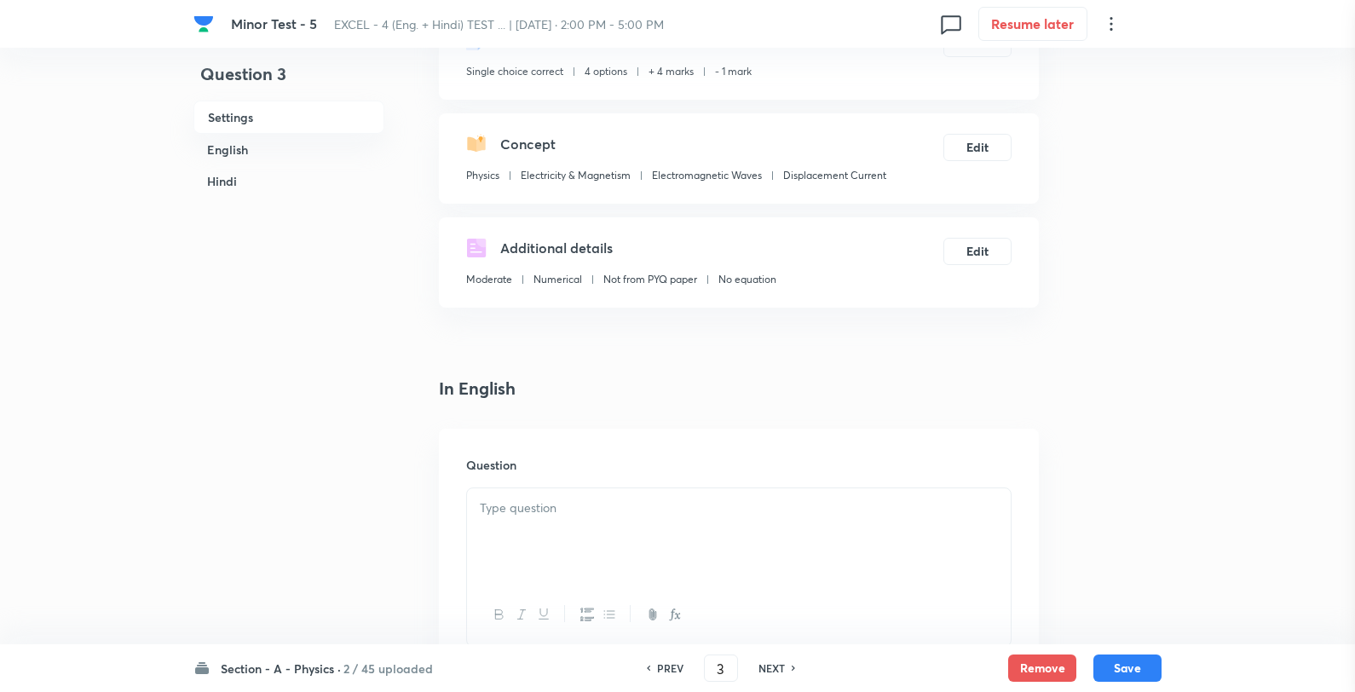
scroll to position [284, 0]
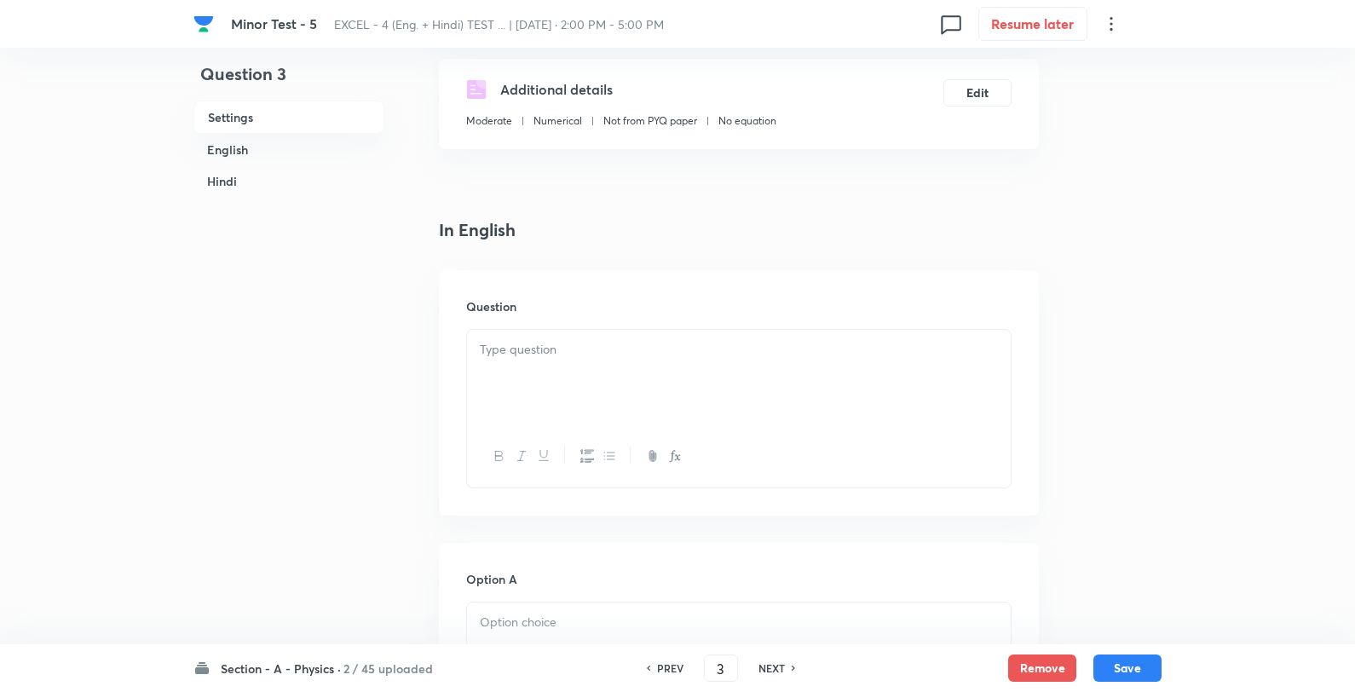
click at [495, 354] on p at bounding box center [739, 350] width 518 height 20
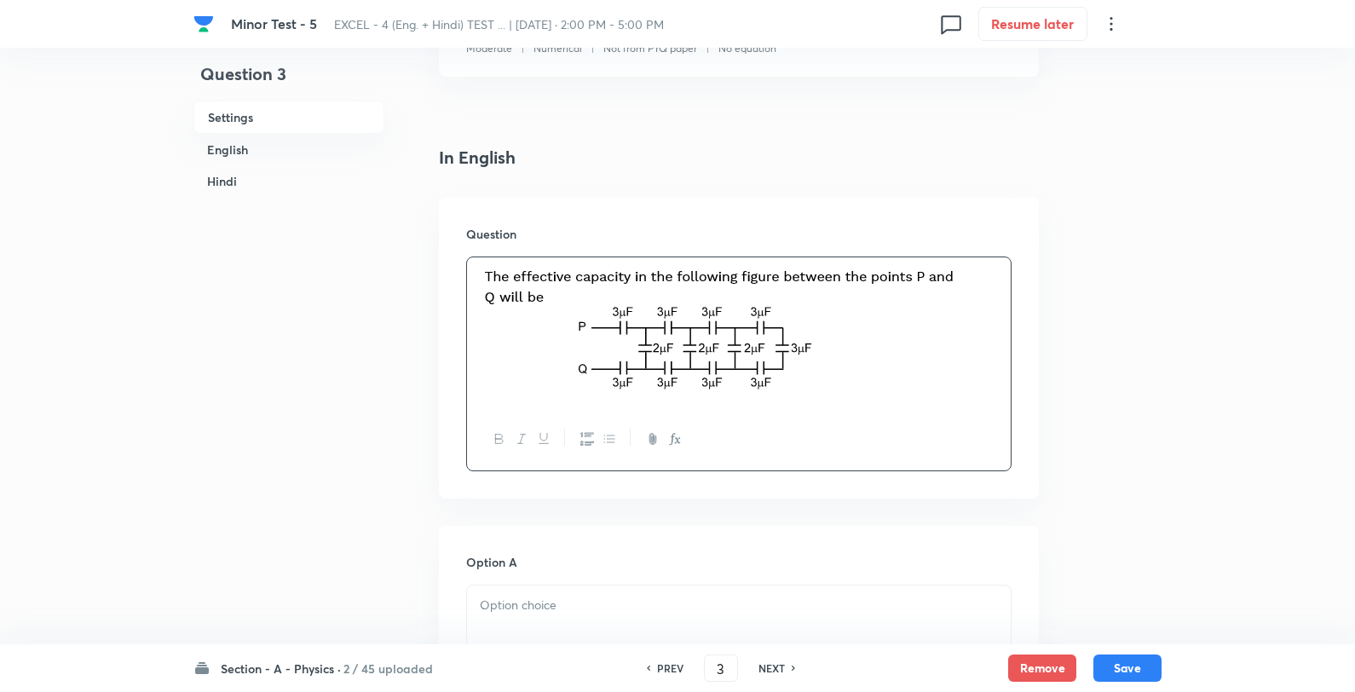
scroll to position [473, 0]
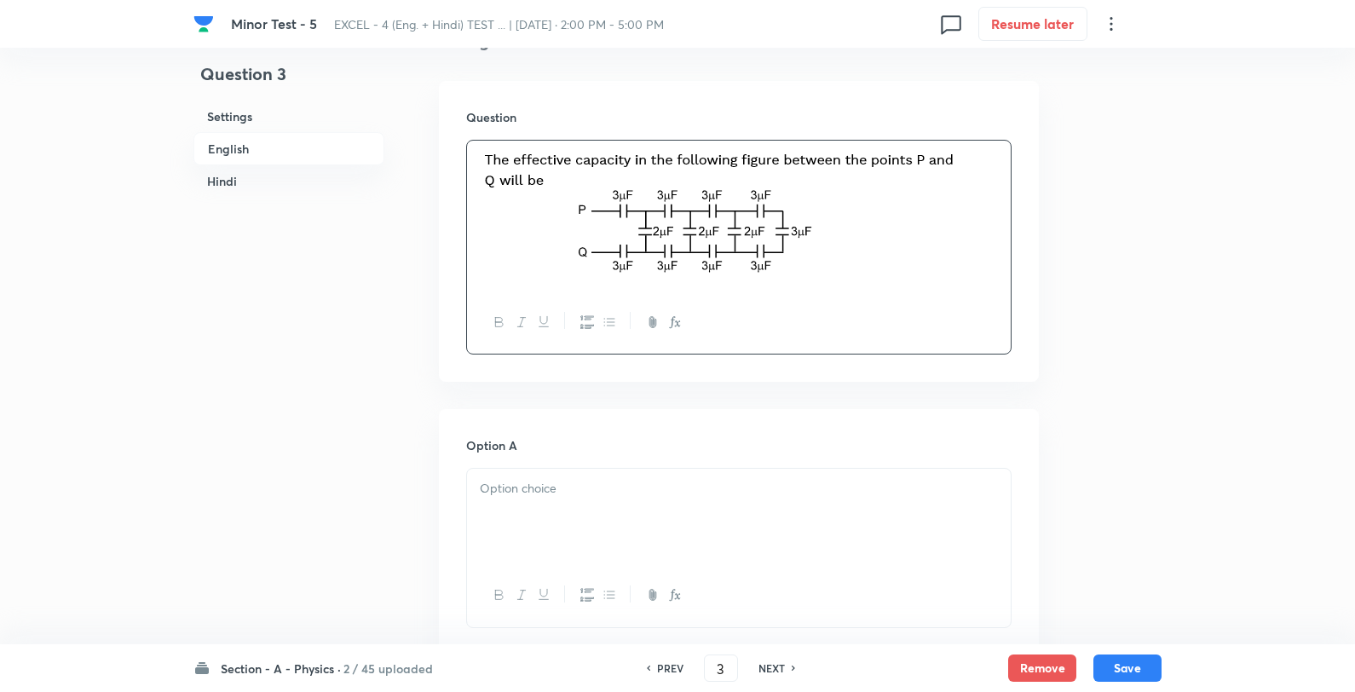
click at [600, 511] on div at bounding box center [739, 516] width 544 height 95
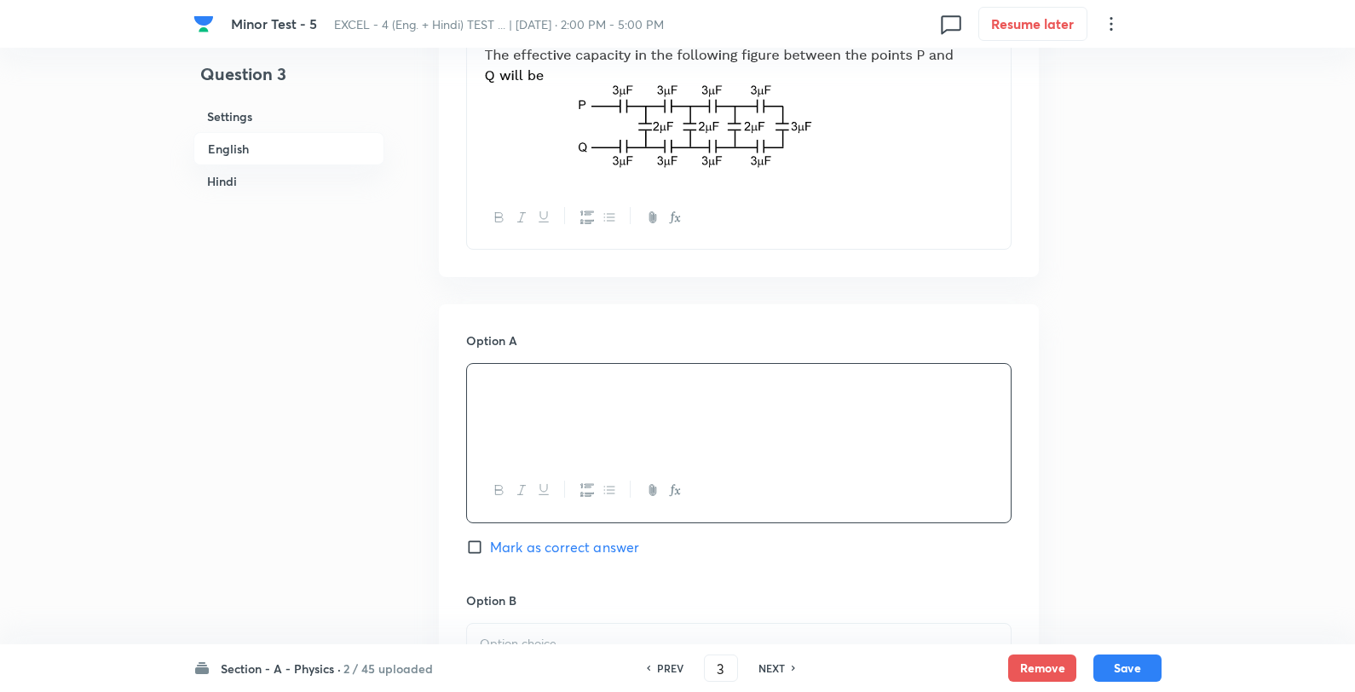
scroll to position [757, 0]
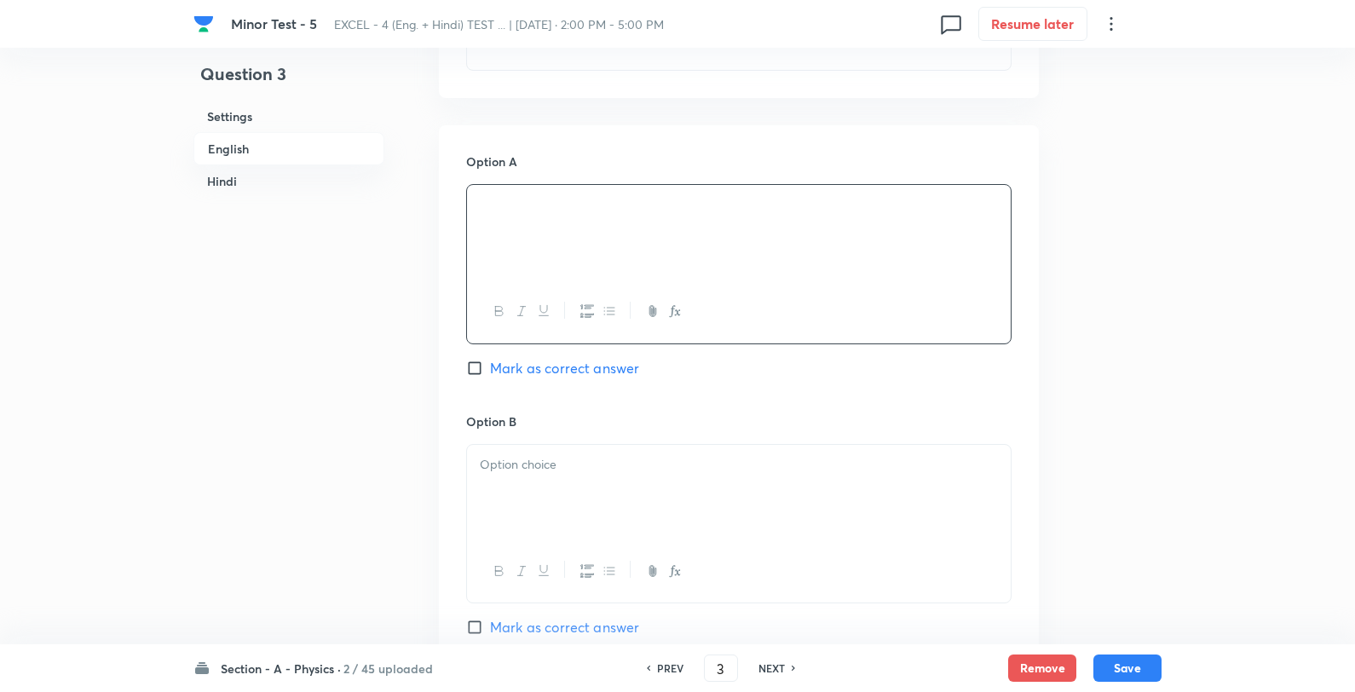
click at [608, 503] on div at bounding box center [739, 492] width 544 height 95
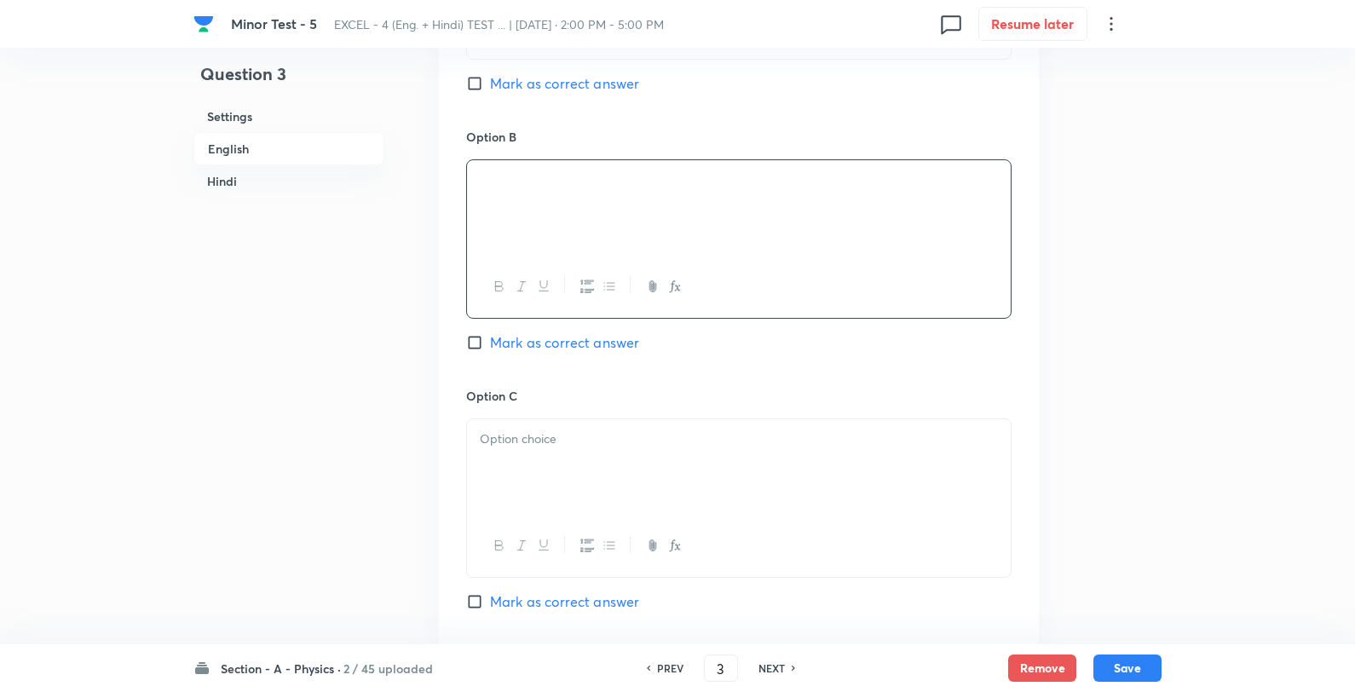
click at [571, 447] on p at bounding box center [739, 440] width 518 height 20
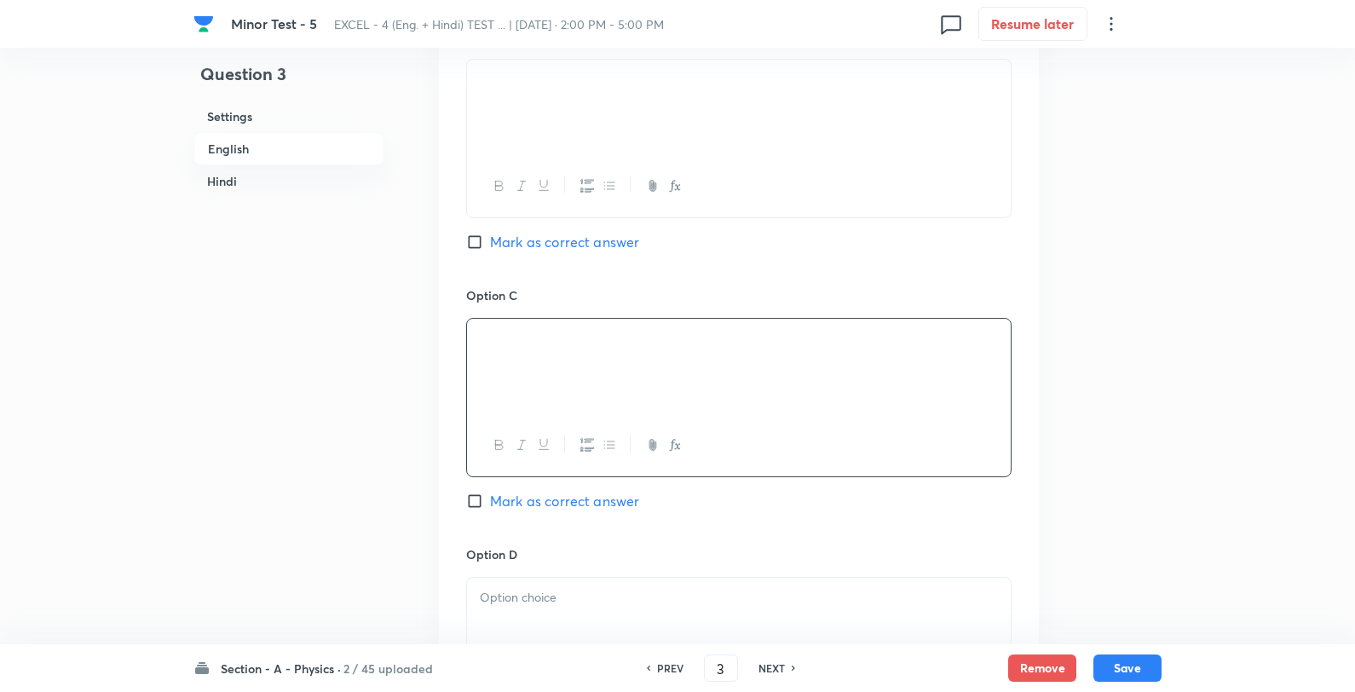
scroll to position [1325, 0]
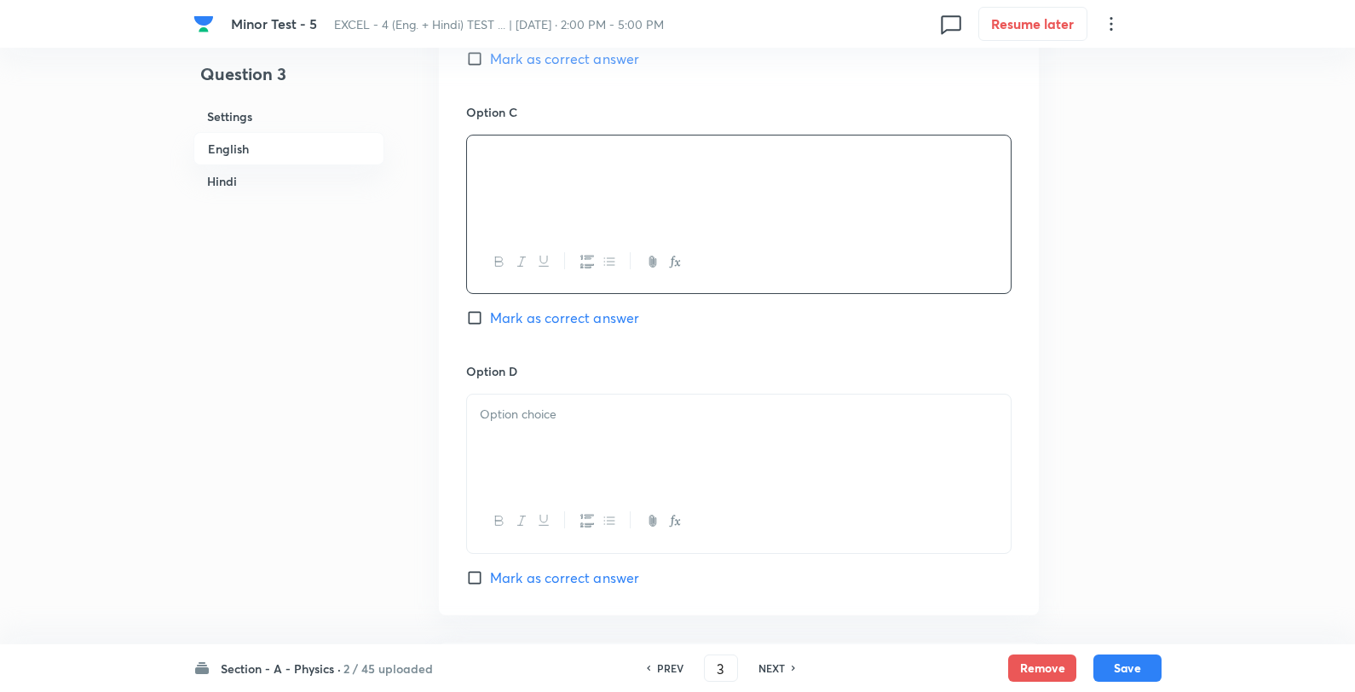
click at [607, 416] on p at bounding box center [739, 415] width 518 height 20
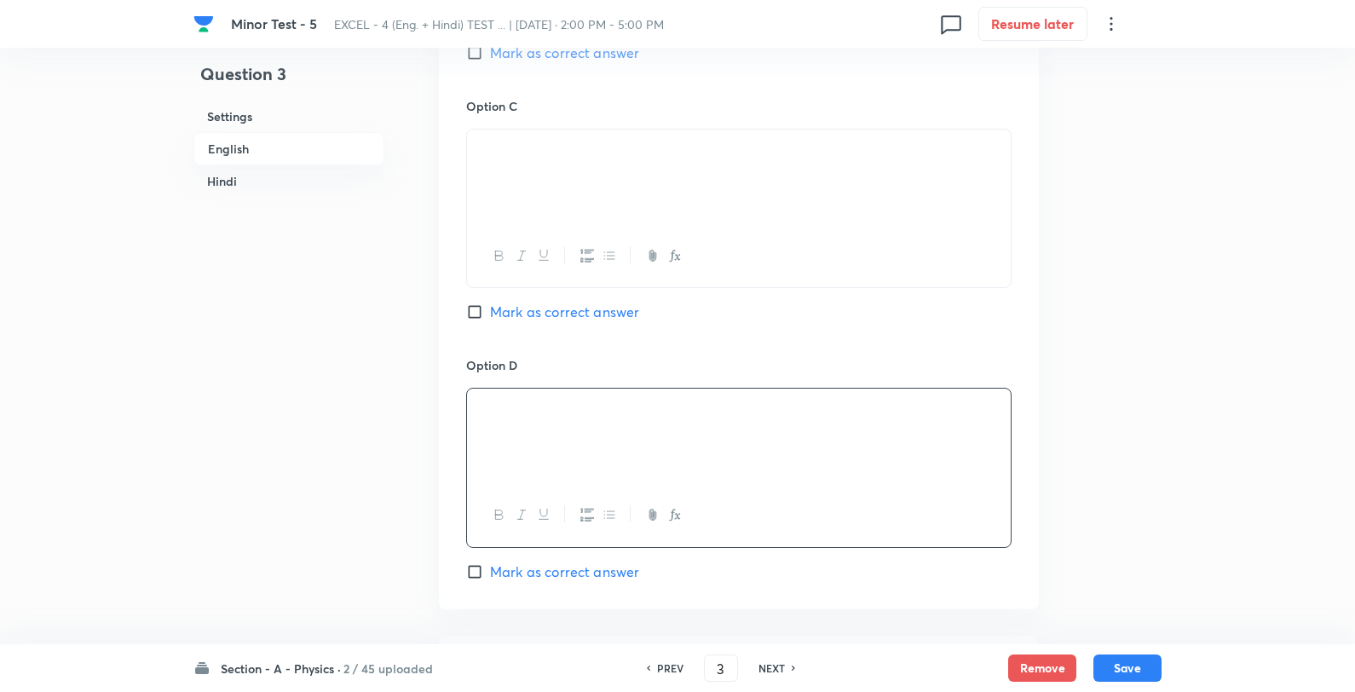
scroll to position [1609, 0]
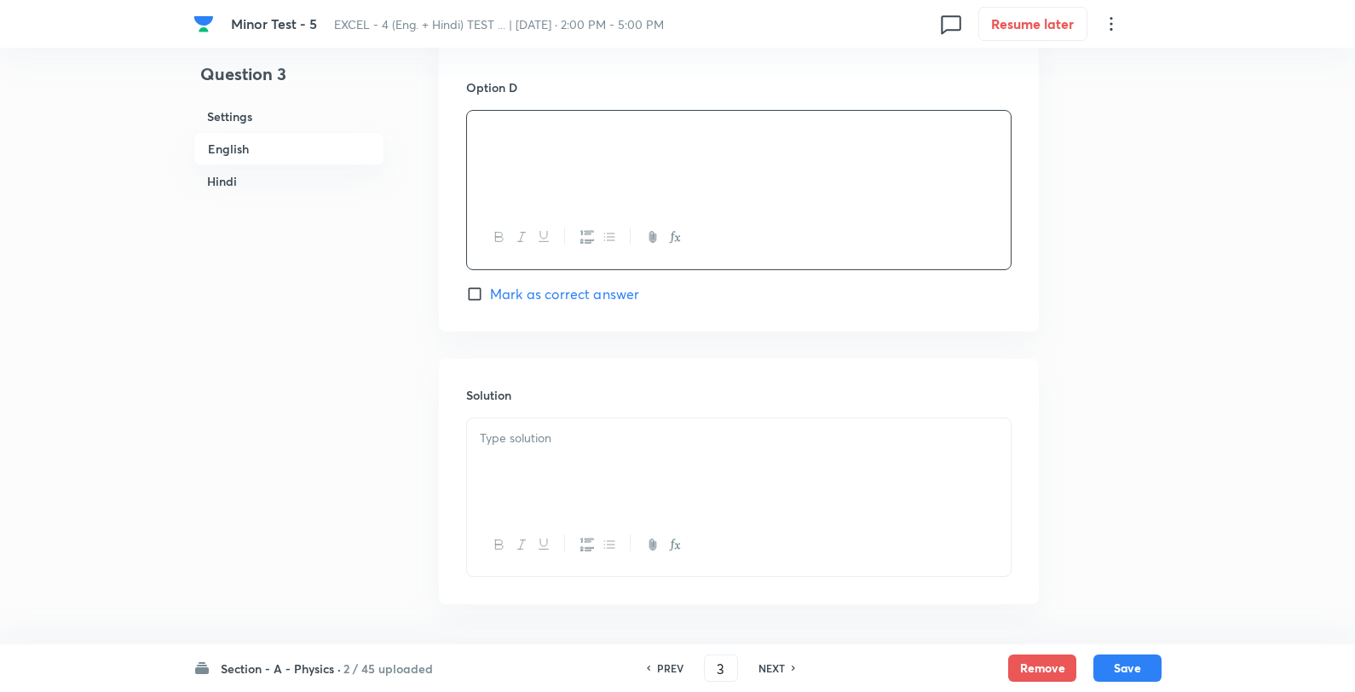
click at [586, 292] on span "Mark as correct answer" at bounding box center [564, 294] width 149 height 20
click at [490, 292] on input "Mark as correct answer" at bounding box center [478, 294] width 24 height 17
checkbox input "true"
click at [584, 548] on icon "button" at bounding box center [587, 545] width 14 height 14
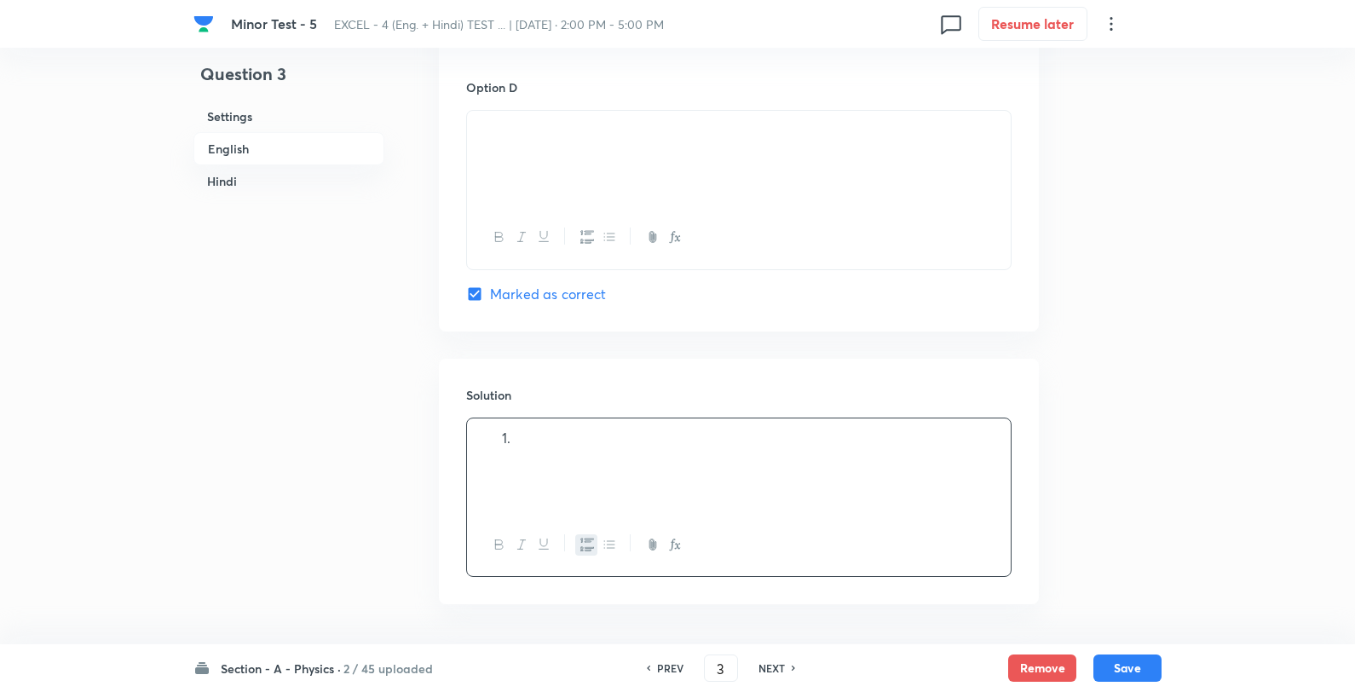
checkbox input "true"
click at [592, 543] on icon "button" at bounding box center [587, 545] width 14 height 14
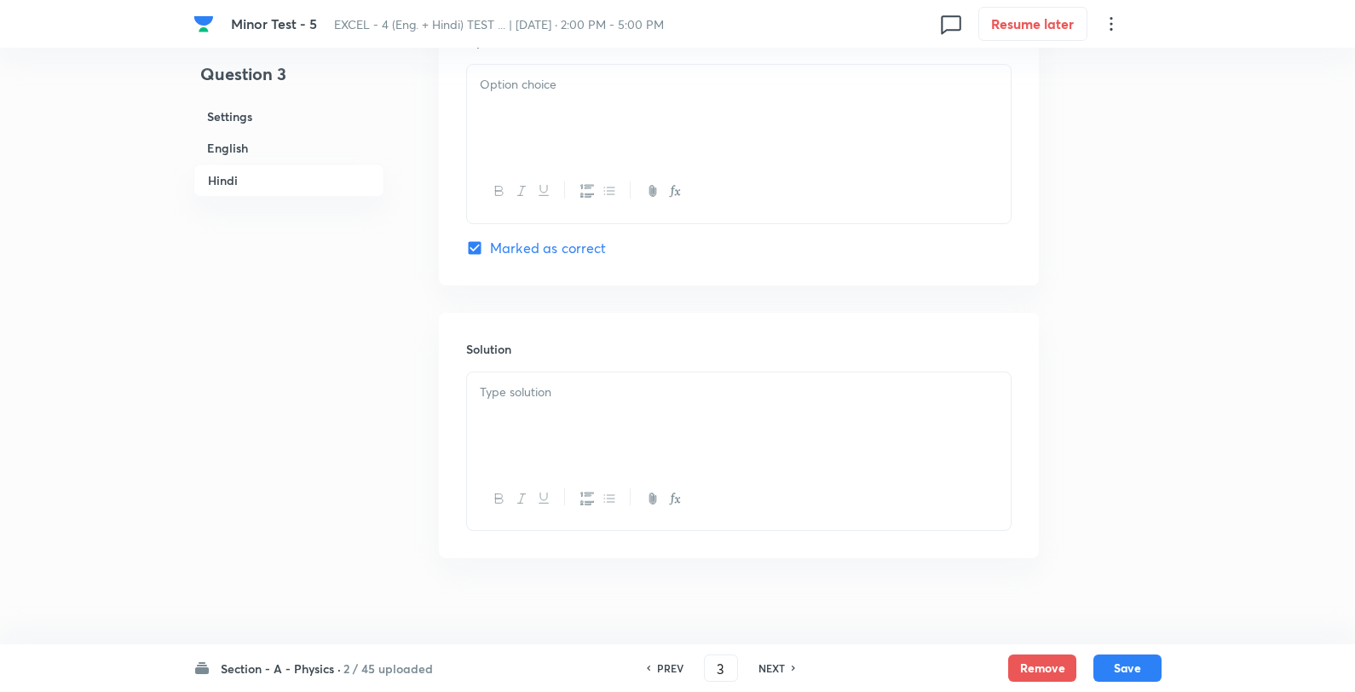
scroll to position [3412, 0]
click at [615, 384] on p at bounding box center [739, 377] width 518 height 20
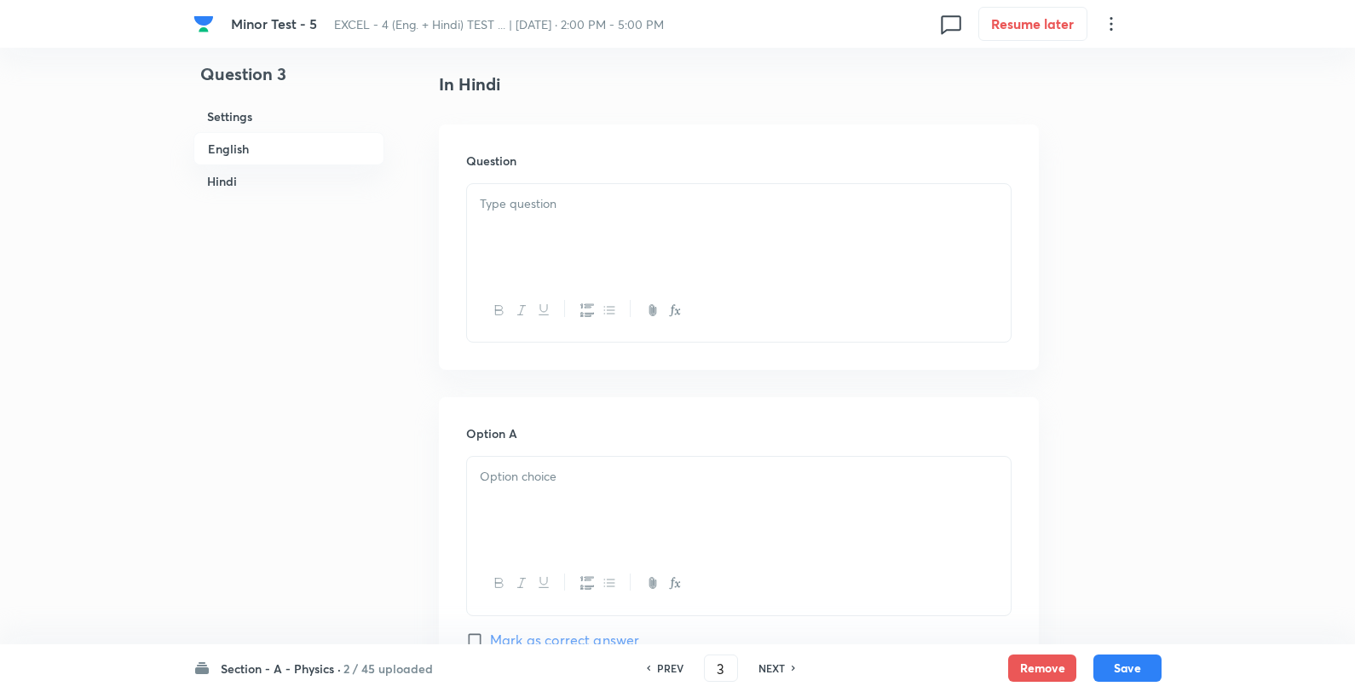
scroll to position [2180, 0]
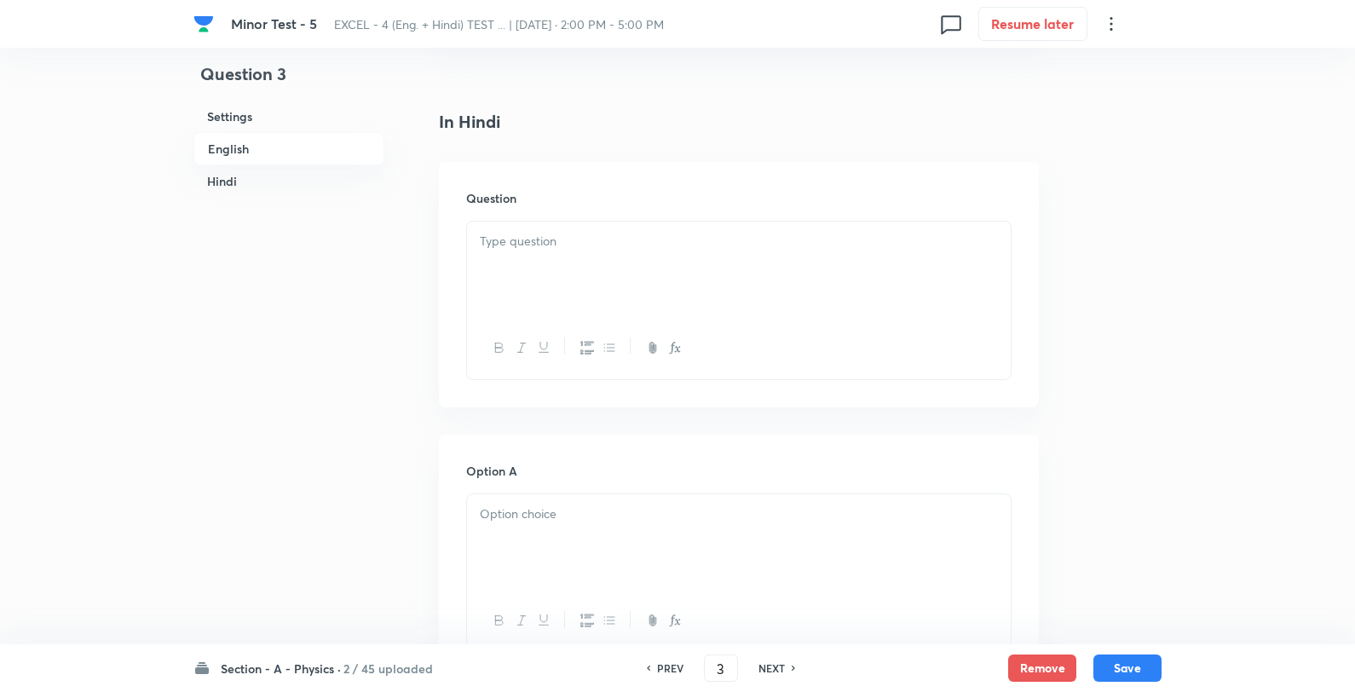
click at [574, 304] on div at bounding box center [739, 269] width 544 height 95
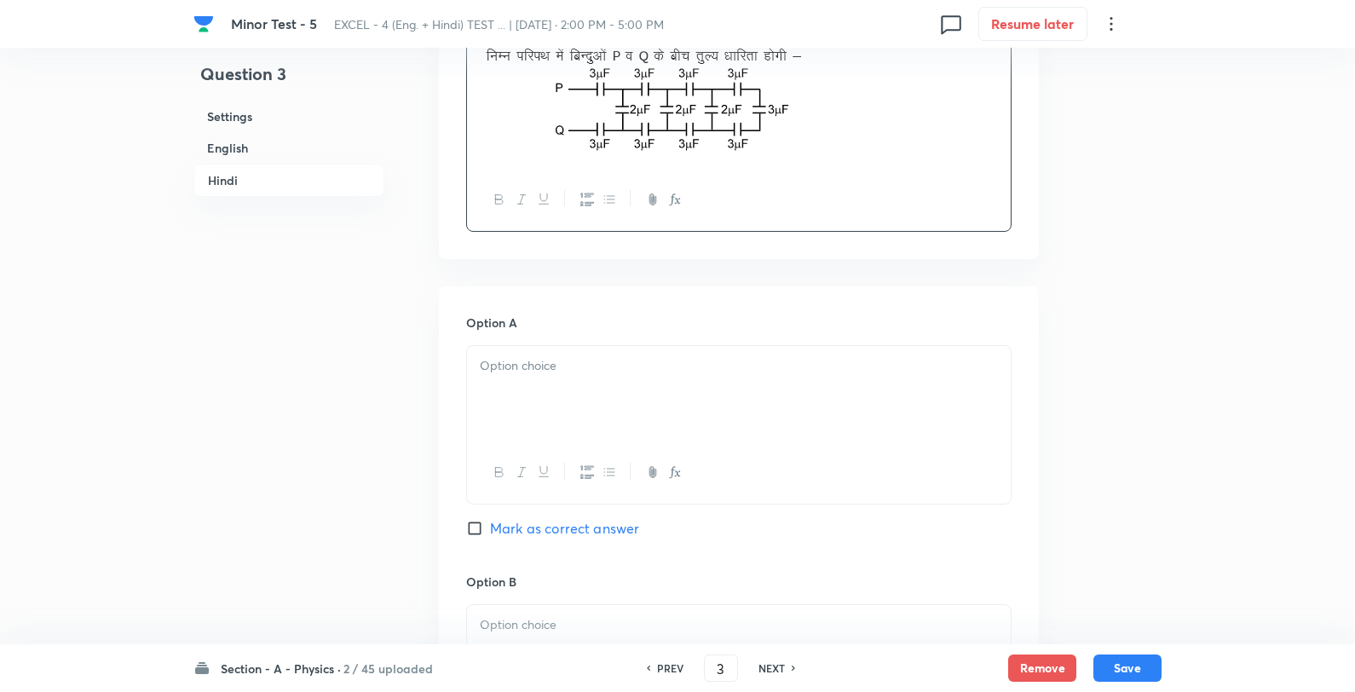
scroll to position [2560, 0]
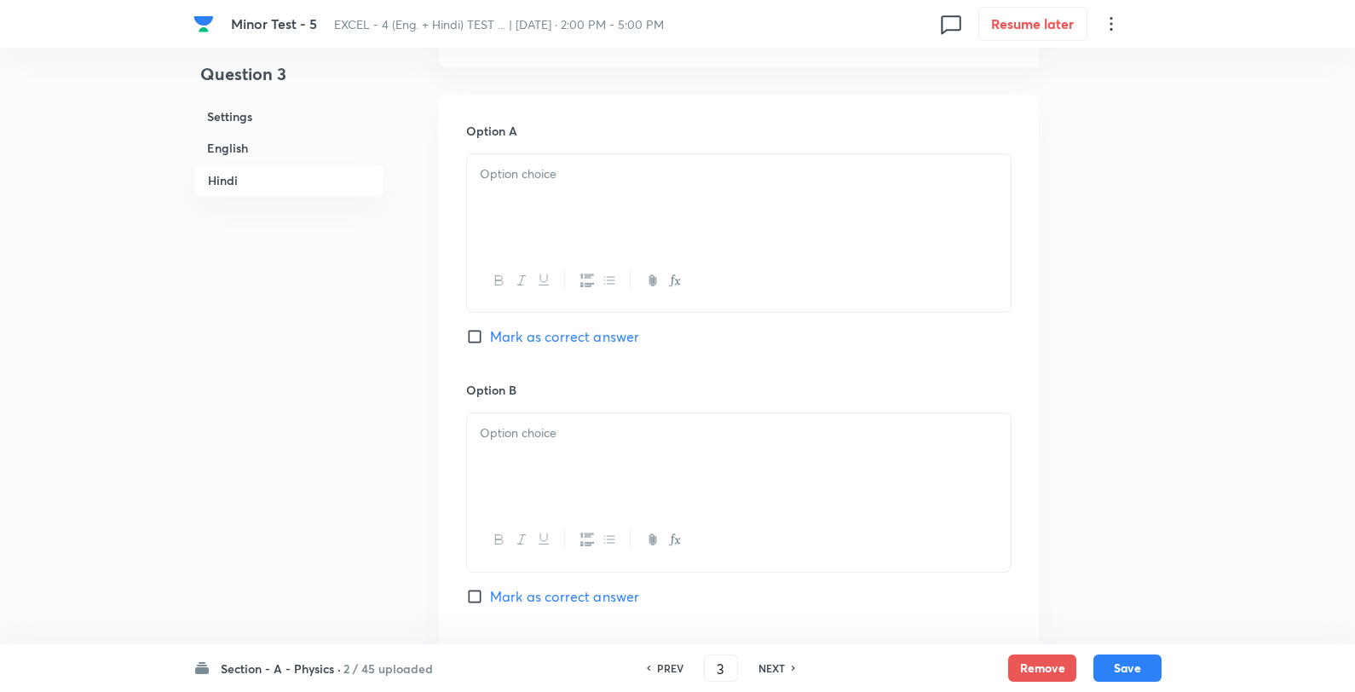
click at [623, 286] on div at bounding box center [739, 281] width 544 height 62
click at [603, 209] on div at bounding box center [739, 201] width 544 height 95
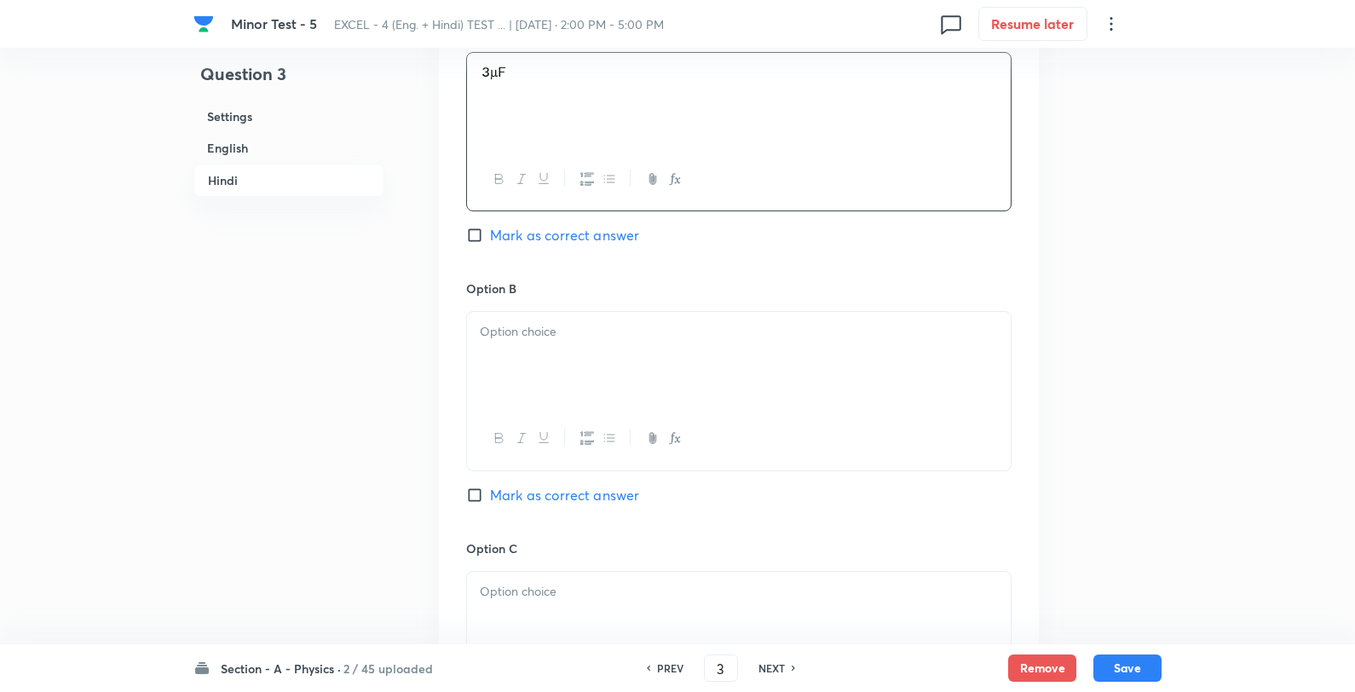
scroll to position [2749, 0]
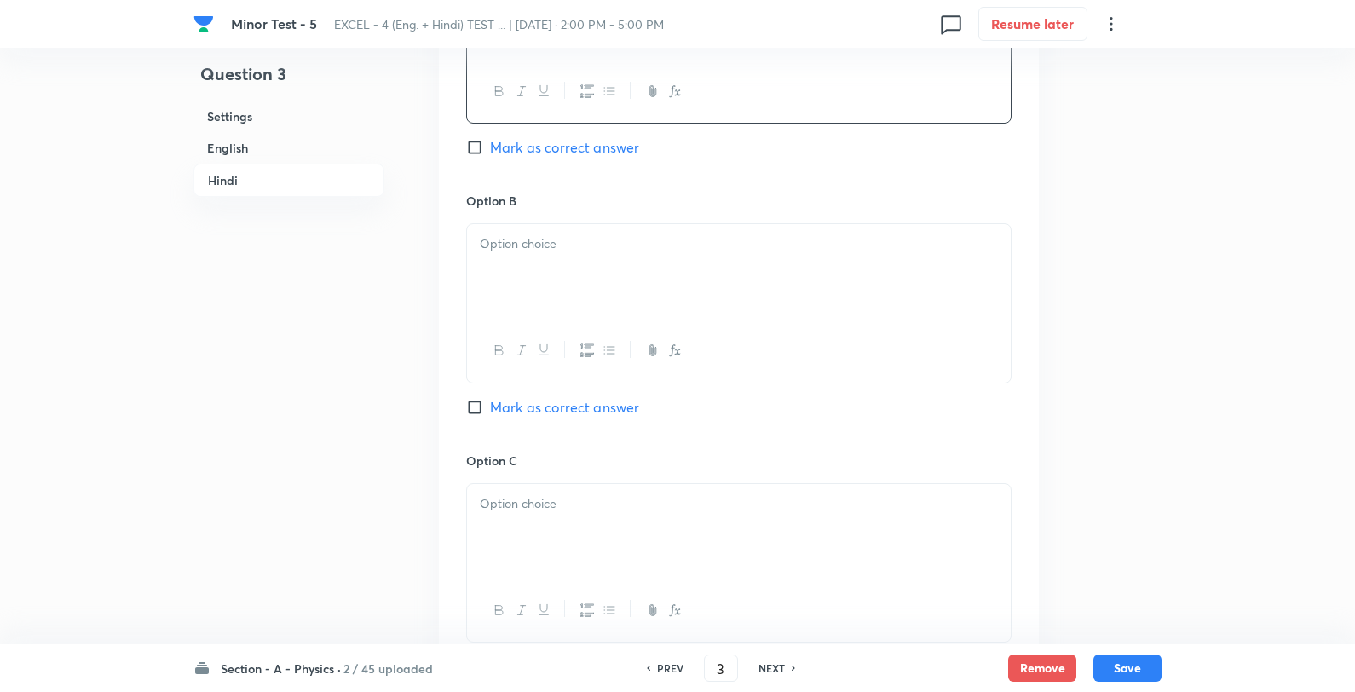
click at [580, 264] on div at bounding box center [739, 271] width 544 height 95
click at [631, 494] on div at bounding box center [739, 531] width 544 height 95
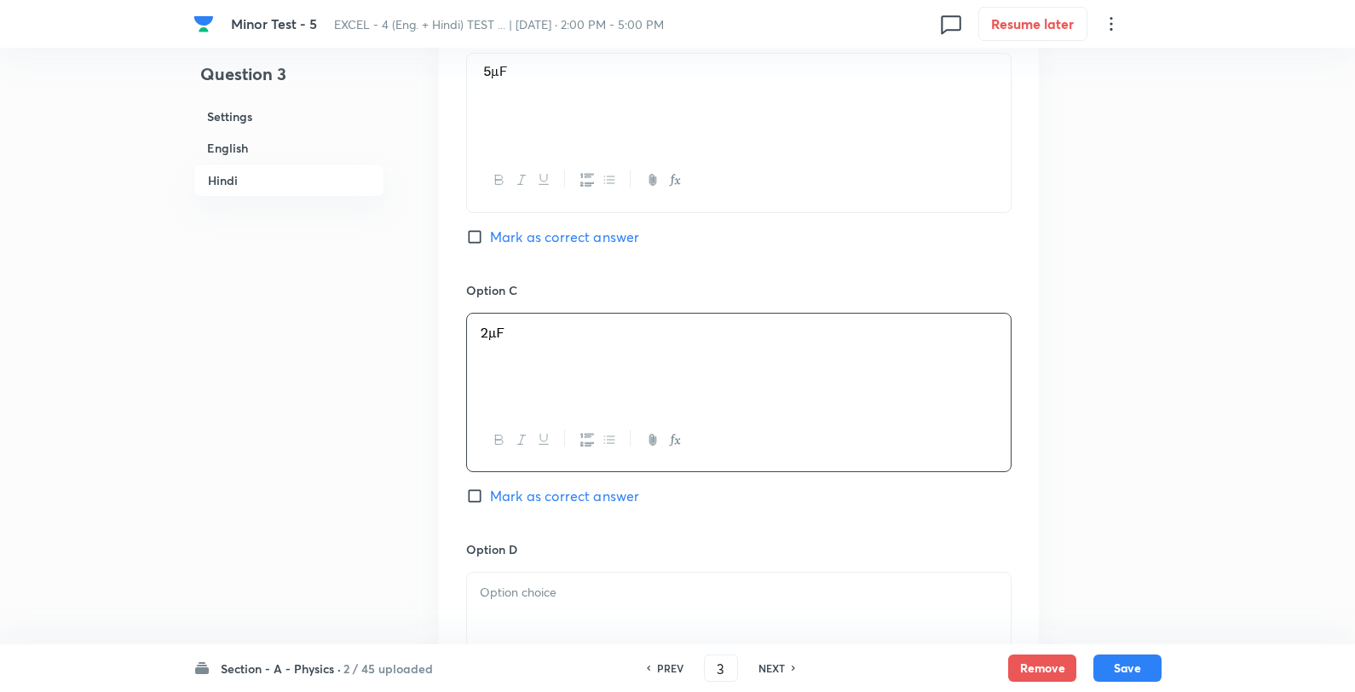
scroll to position [3128, 0]
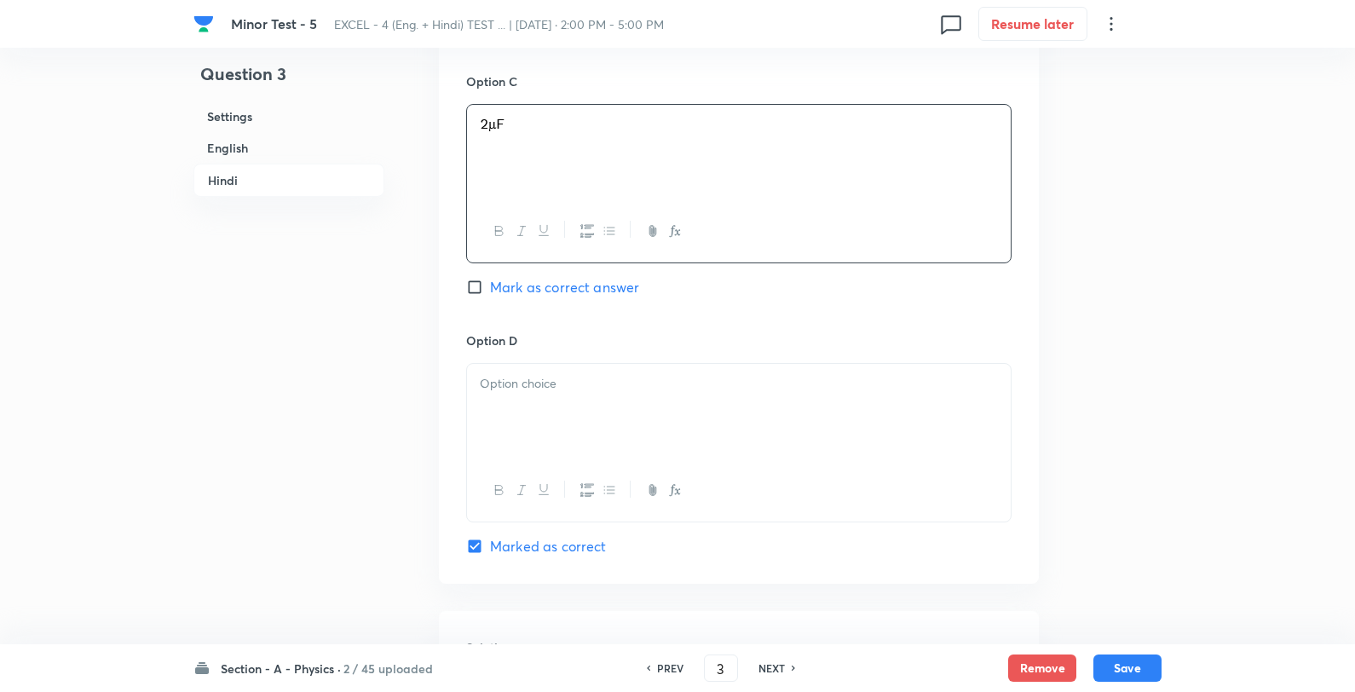
click at [603, 423] on div at bounding box center [739, 411] width 544 height 95
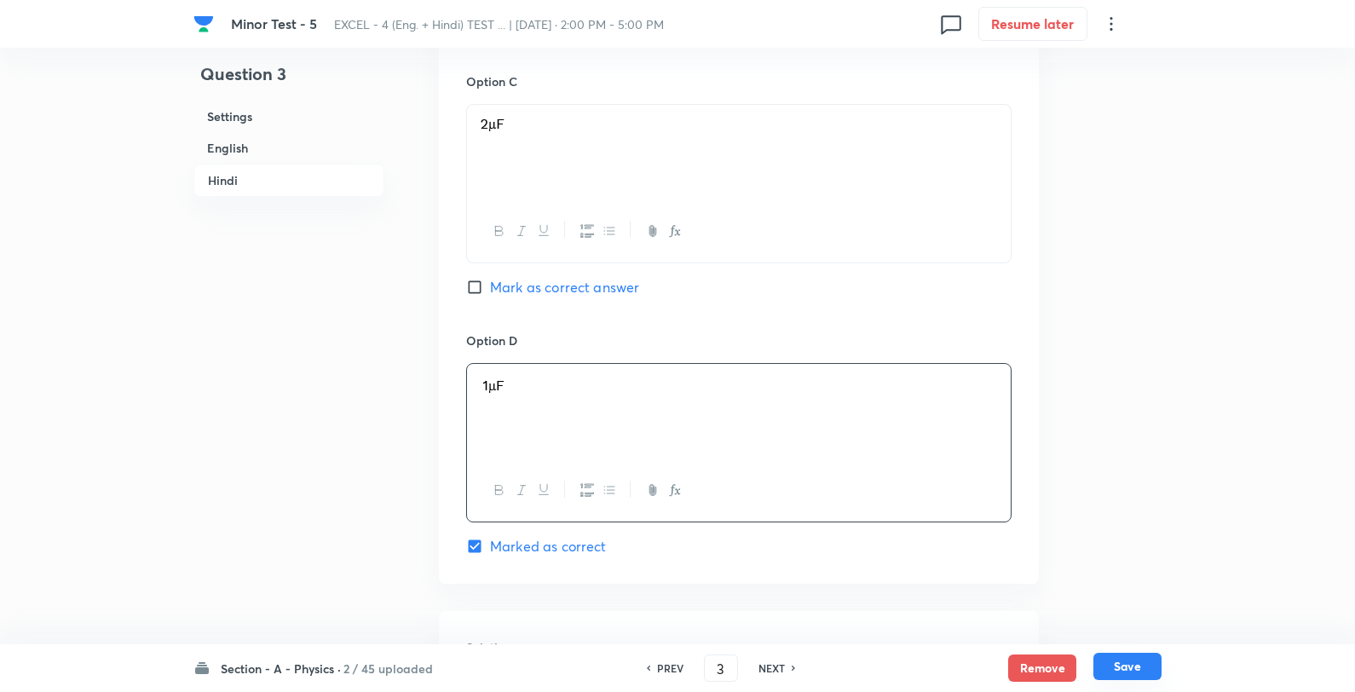
click at [1153, 676] on button "Save" at bounding box center [1128, 666] width 68 height 27
type input "4"
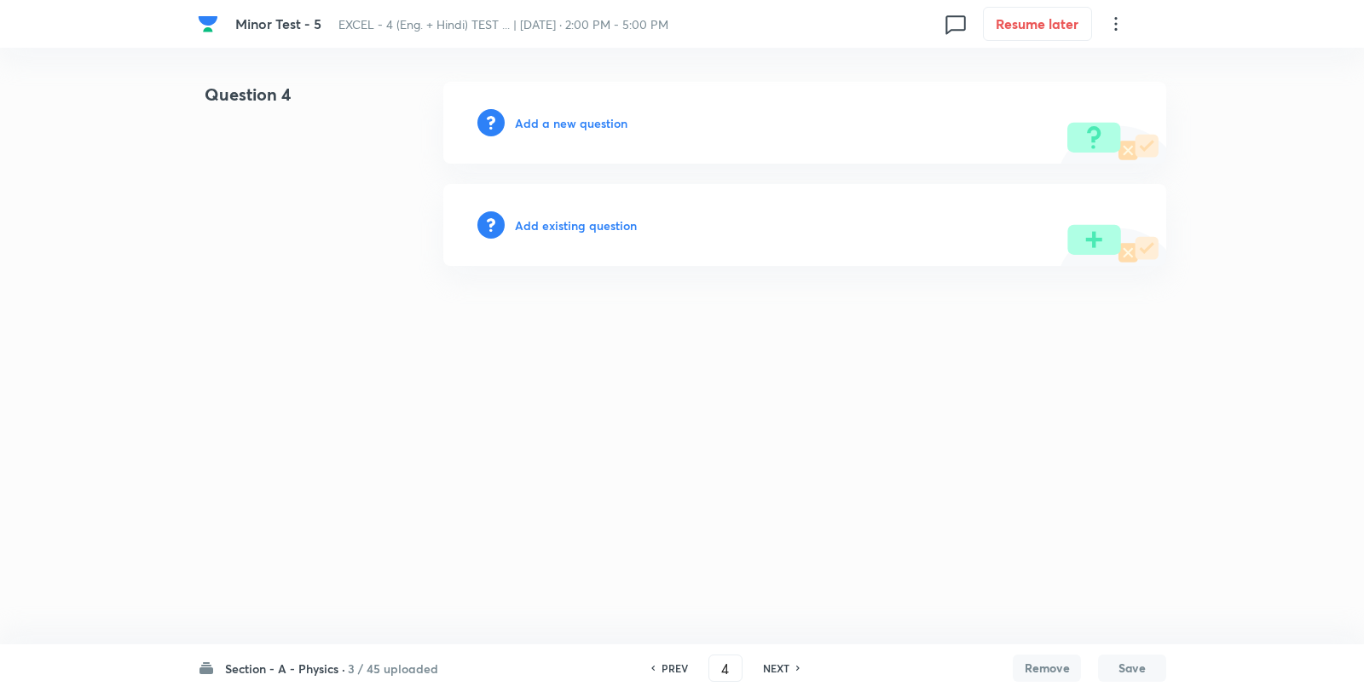
click at [591, 128] on h6 "Add a new question" at bounding box center [571, 123] width 113 height 18
click at [591, 128] on h6 "Choose a question type" at bounding box center [580, 123] width 131 height 18
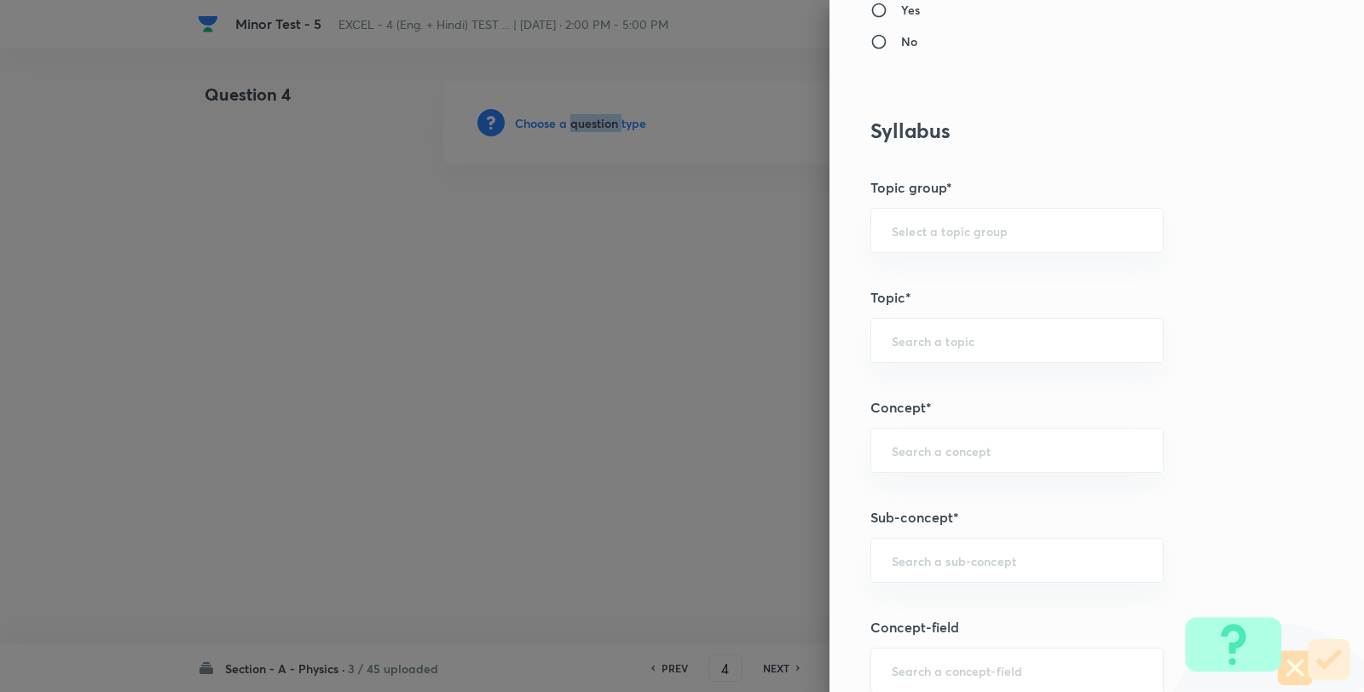
scroll to position [1042, 0]
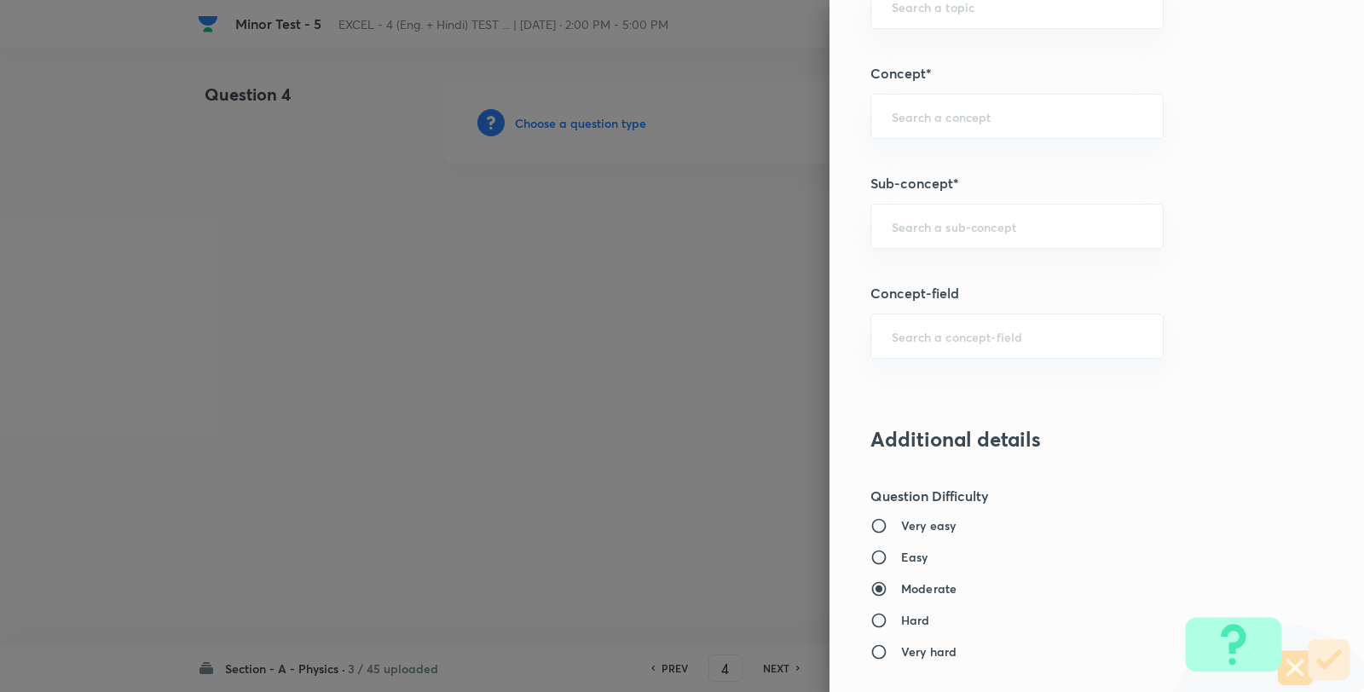
click at [998, 202] on div "Question settings Question type* Single choice correct Number of options* 2 3 4…" at bounding box center [1096, 346] width 534 height 692
click at [990, 239] on div "​" at bounding box center [1016, 226] width 293 height 45
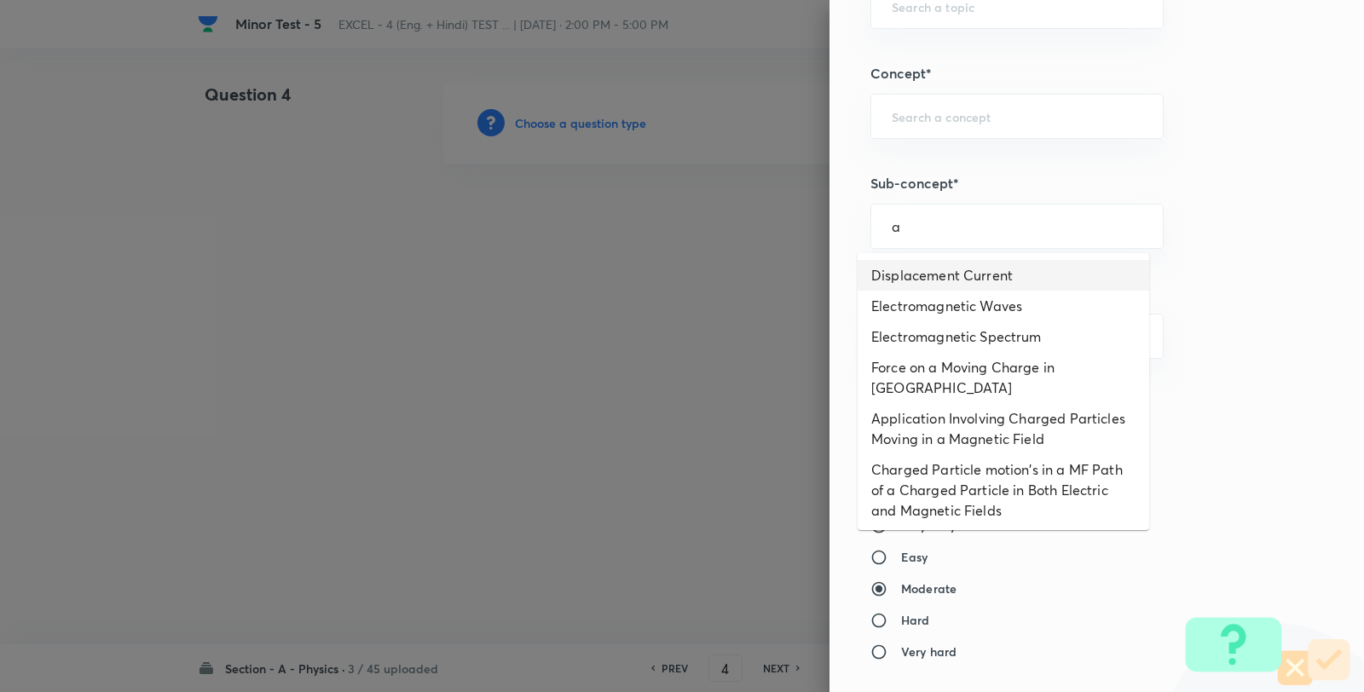
click at [975, 287] on li "Displacement Current" at bounding box center [1002, 275] width 291 height 31
type input "Displacement Current"
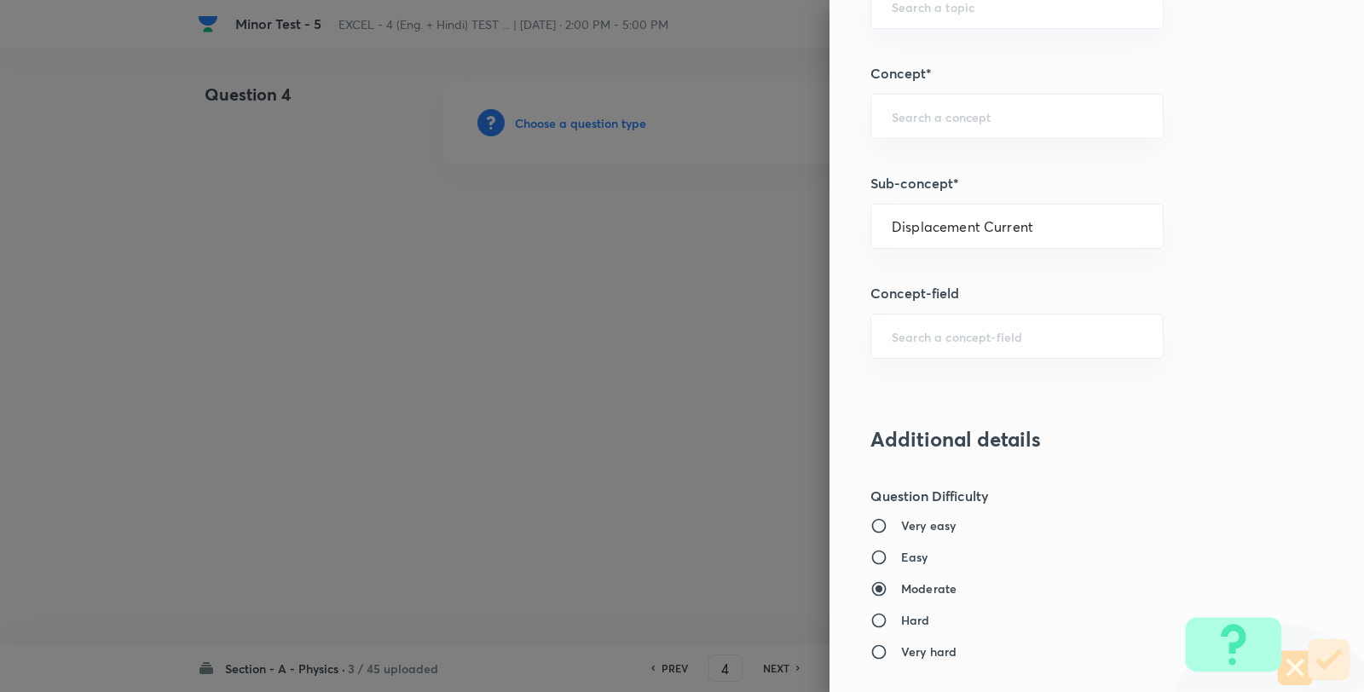
type input "Physics"
type input "Electricity & Magnetism"
type input "Electromagnetic Waves"
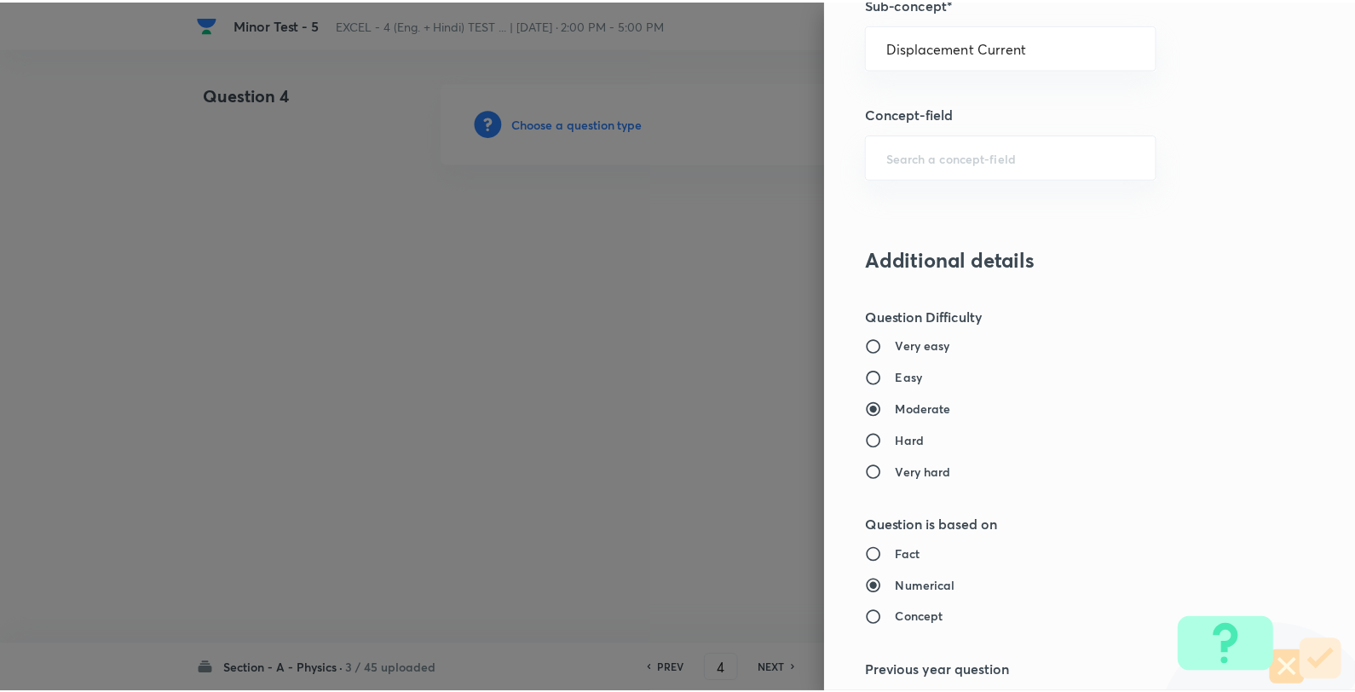
scroll to position [1746, 0]
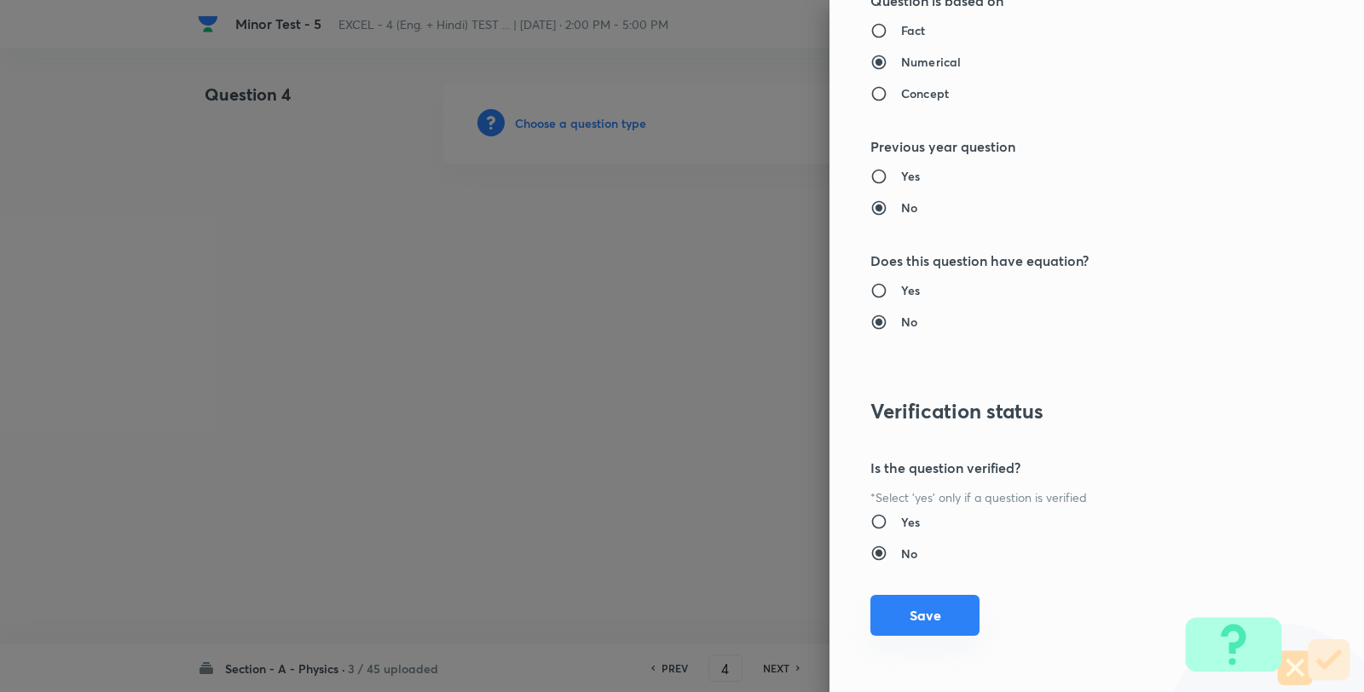
click at [926, 619] on button "Save" at bounding box center [924, 615] width 109 height 41
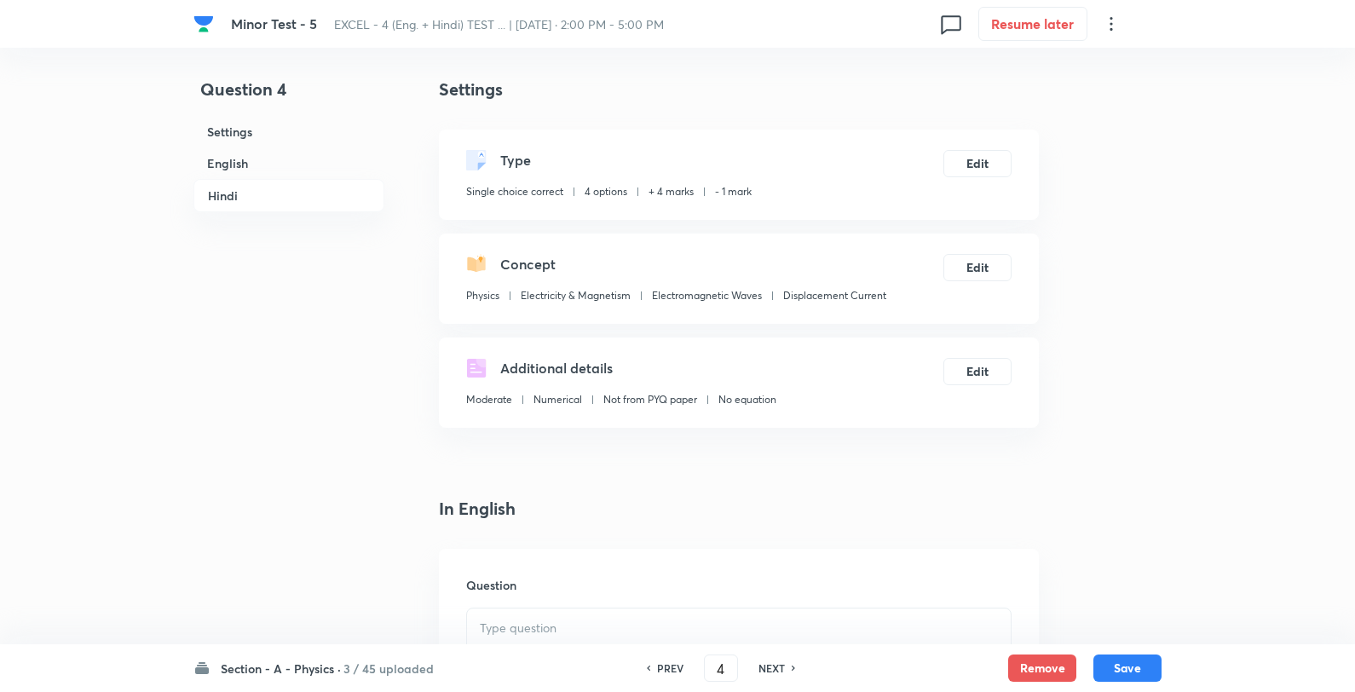
scroll to position [378, 0]
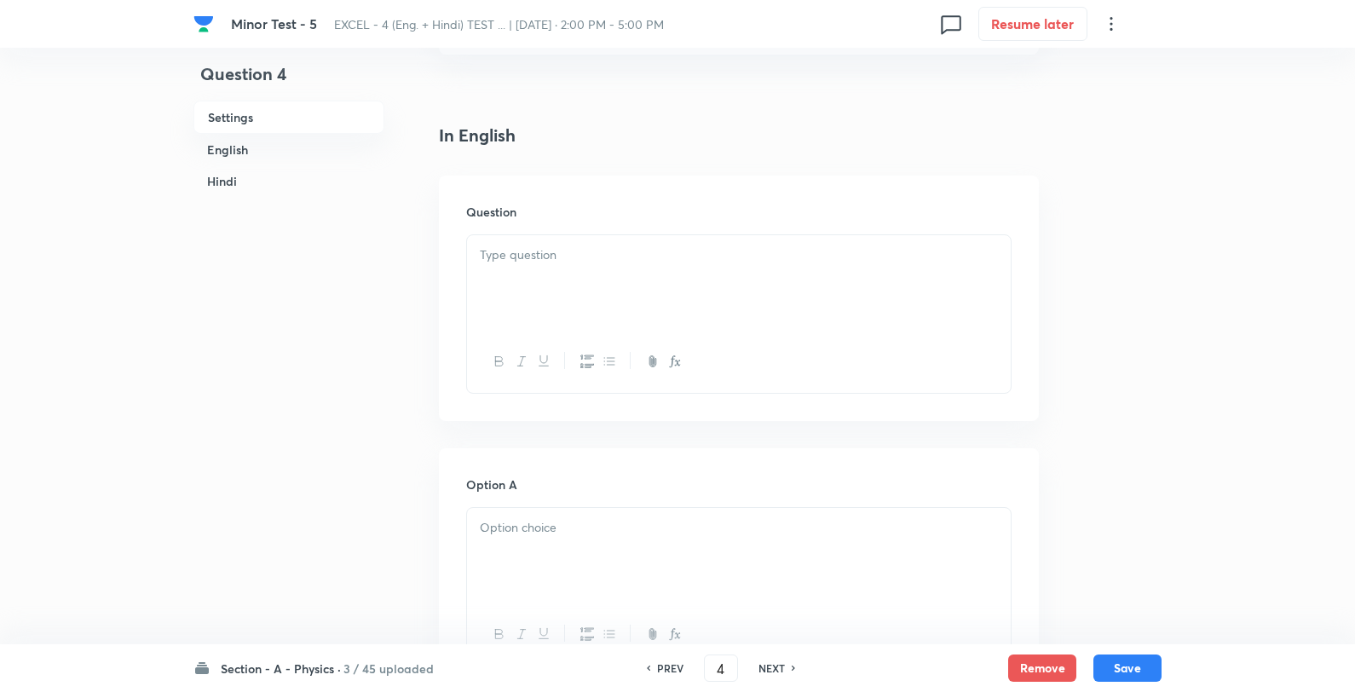
drag, startPoint x: 572, startPoint y: 352, endPoint x: 563, endPoint y: 320, distance: 33.7
click at [568, 350] on div at bounding box center [739, 362] width 544 height 62
click at [557, 285] on div at bounding box center [739, 282] width 544 height 95
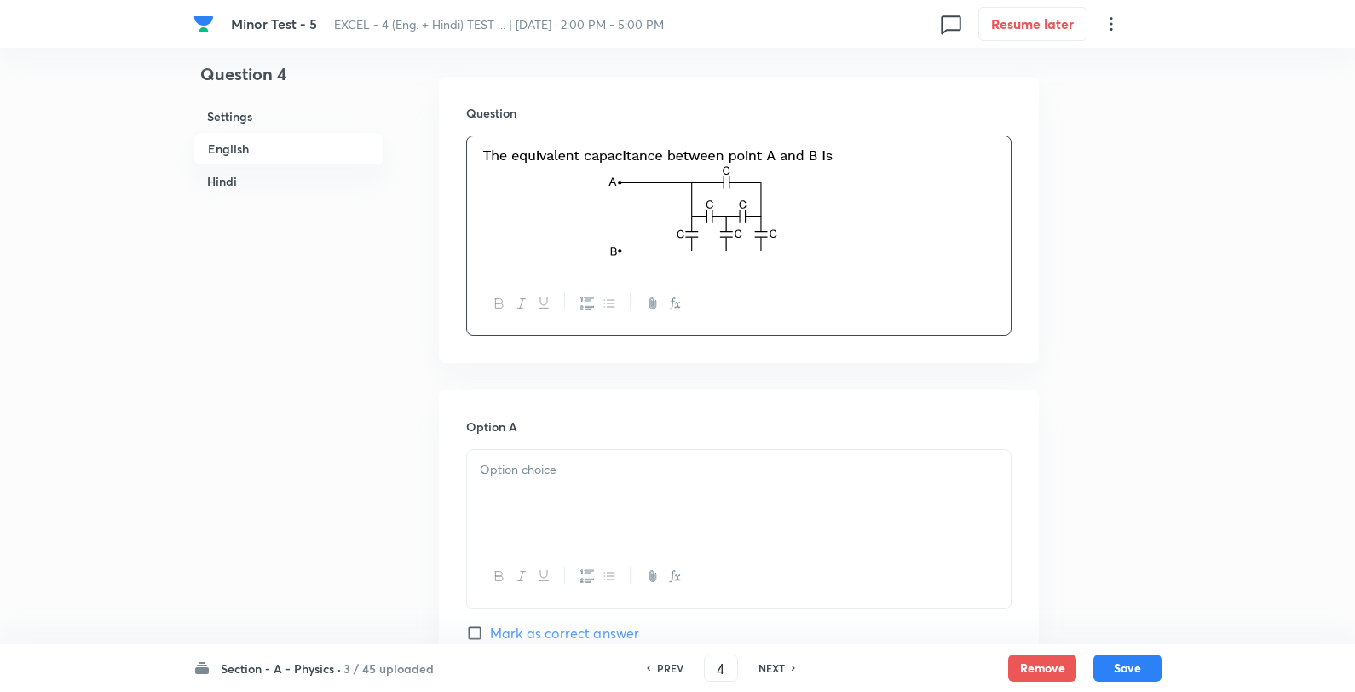
scroll to position [568, 0]
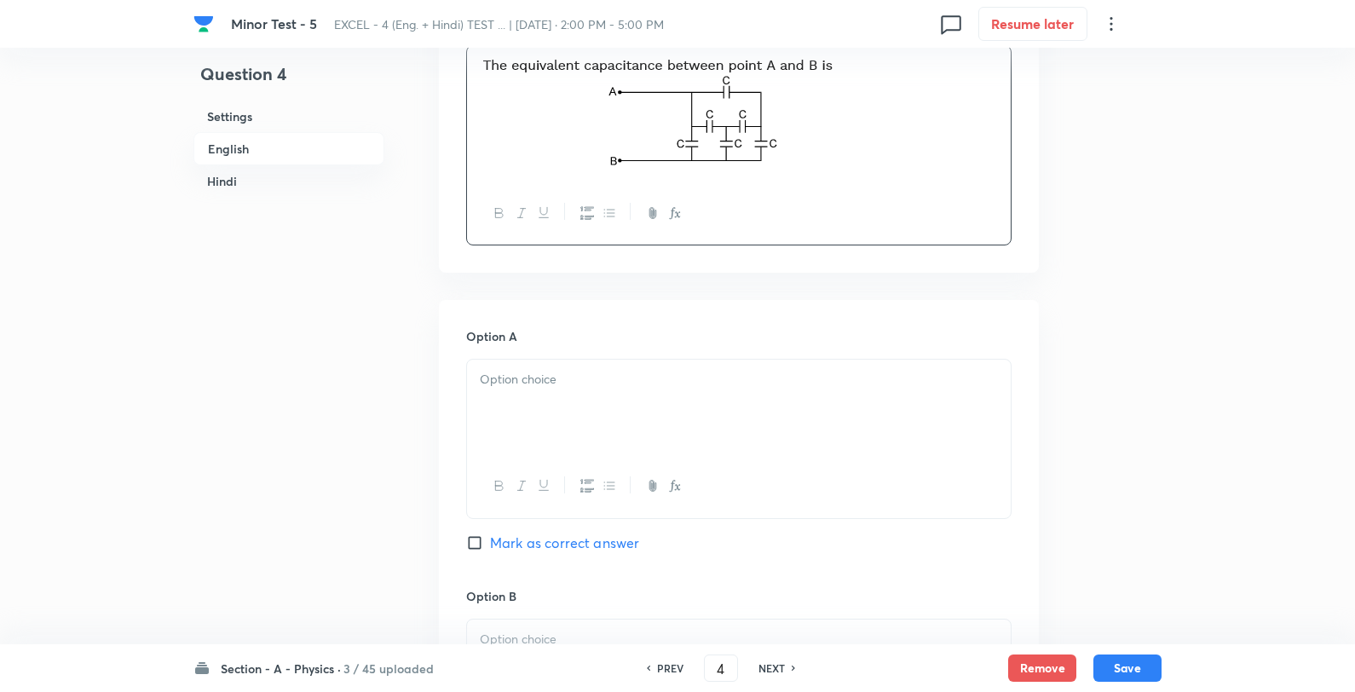
click at [642, 385] on p at bounding box center [739, 380] width 518 height 20
click at [617, 376] on p "C/4" at bounding box center [739, 380] width 518 height 20
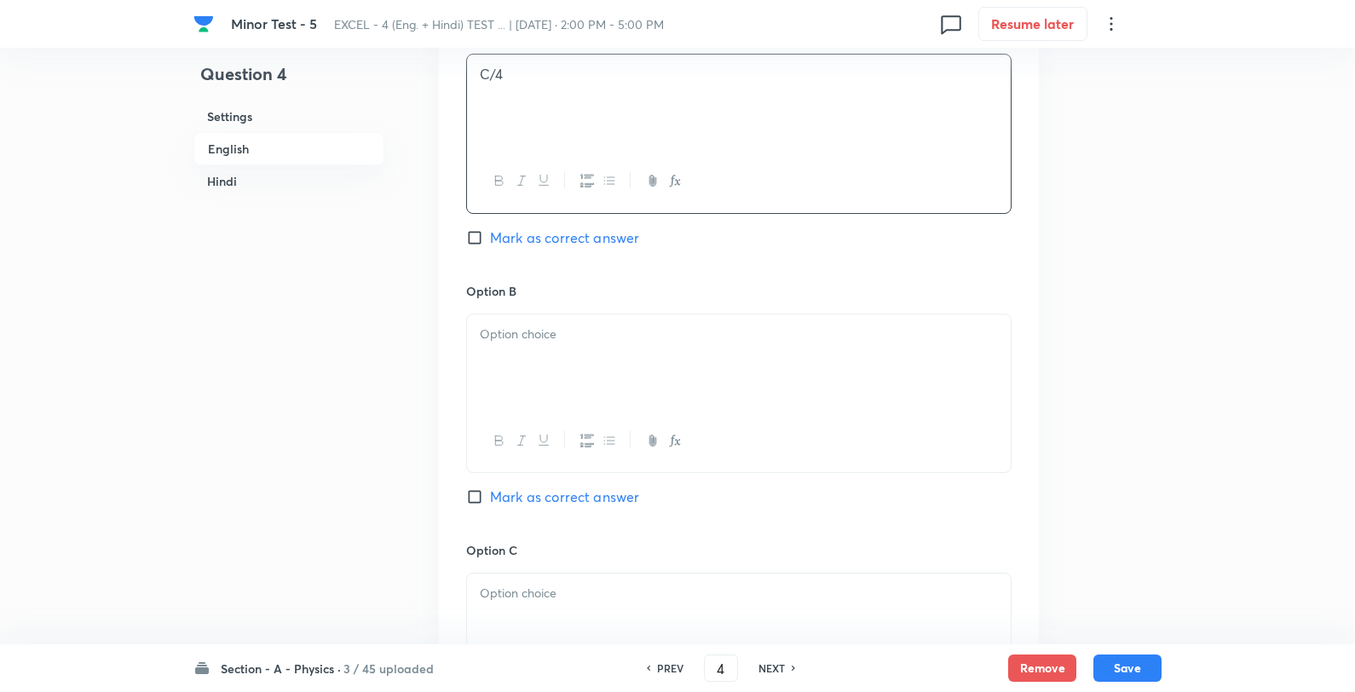
scroll to position [1042, 0]
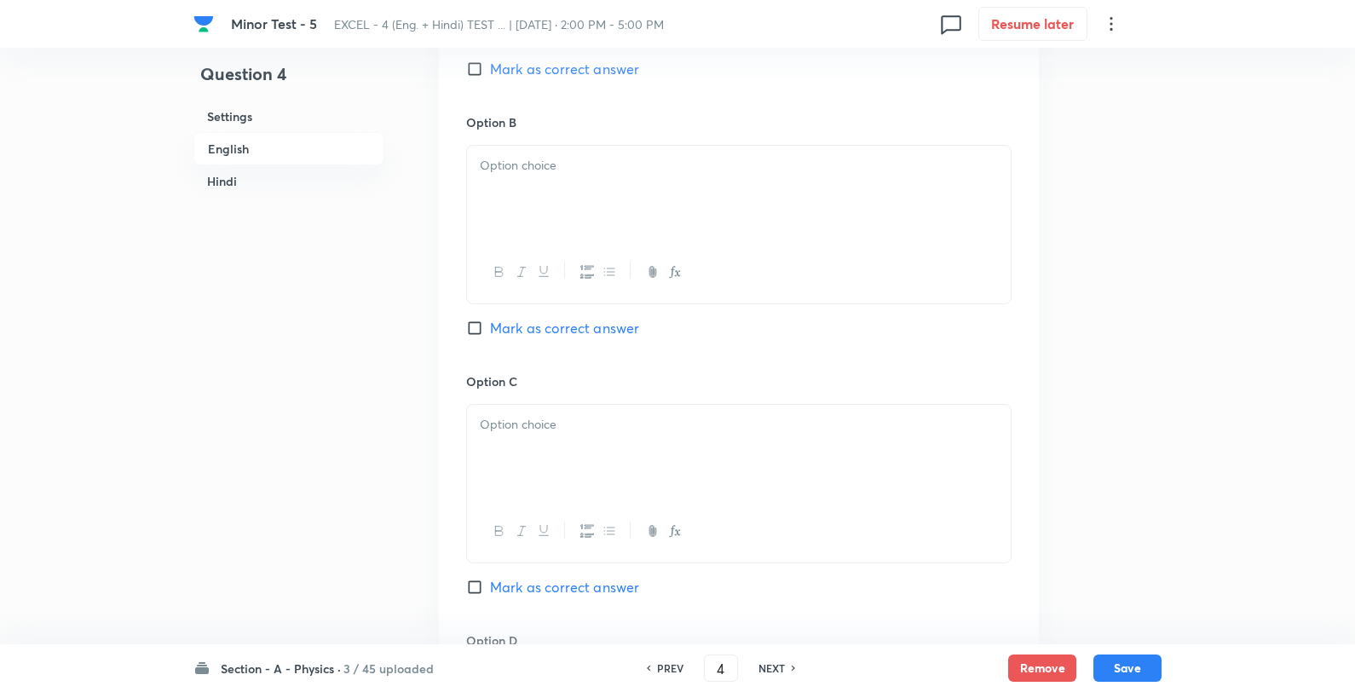
drag, startPoint x: 541, startPoint y: 189, endPoint x: 578, endPoint y: 188, distance: 36.7
click at [543, 188] on div at bounding box center [739, 193] width 544 height 95
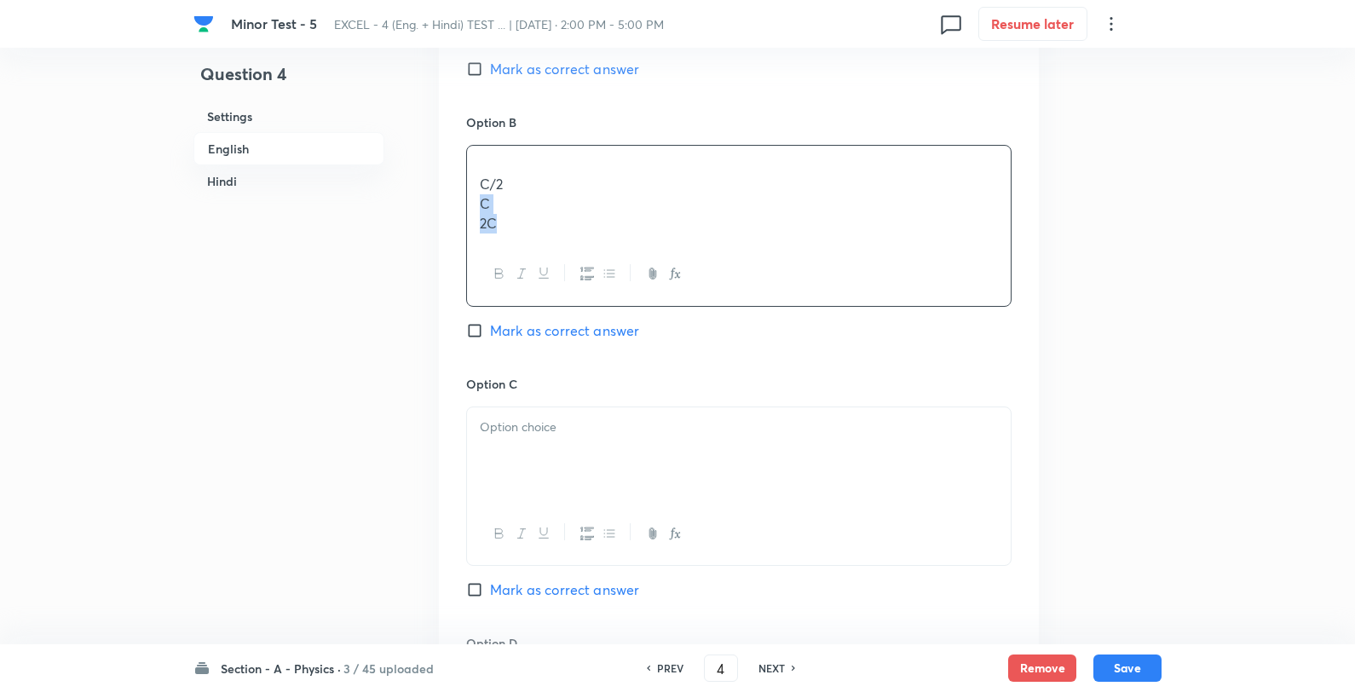
click at [588, 176] on p "C/2" at bounding box center [739, 185] width 518 height 20
drag, startPoint x: 583, startPoint y: 389, endPoint x: 594, endPoint y: 390, distance: 11.2
click at [582, 389] on h6 "Option C" at bounding box center [738, 381] width 545 height 18
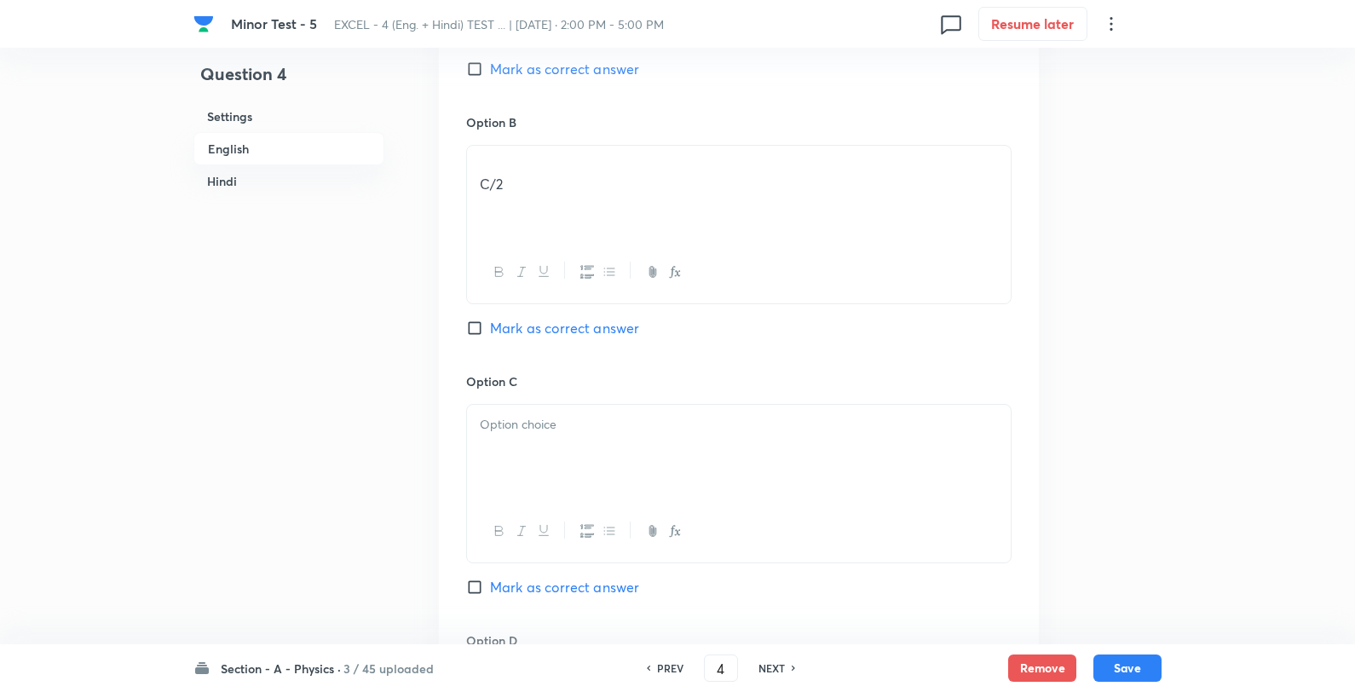
click at [602, 432] on p at bounding box center [739, 425] width 518 height 20
click at [652, 407] on div "C 2C" at bounding box center [739, 452] width 544 height 95
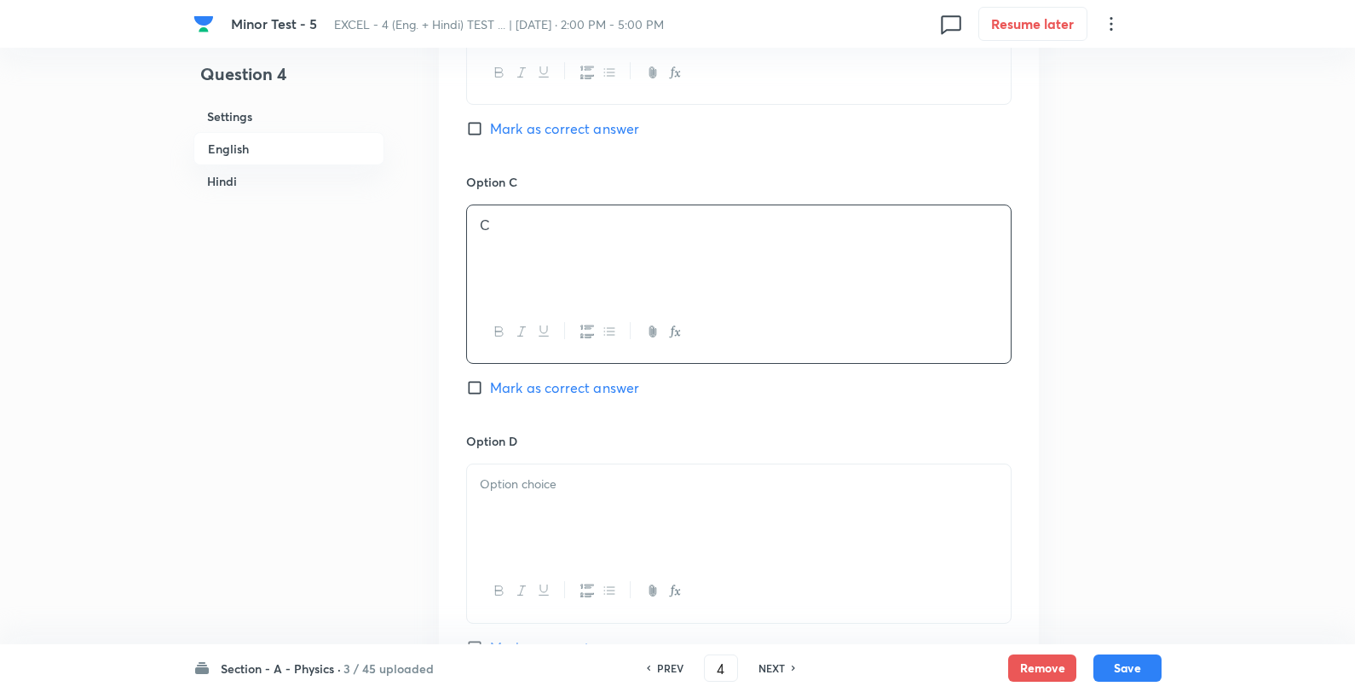
scroll to position [1515, 0]
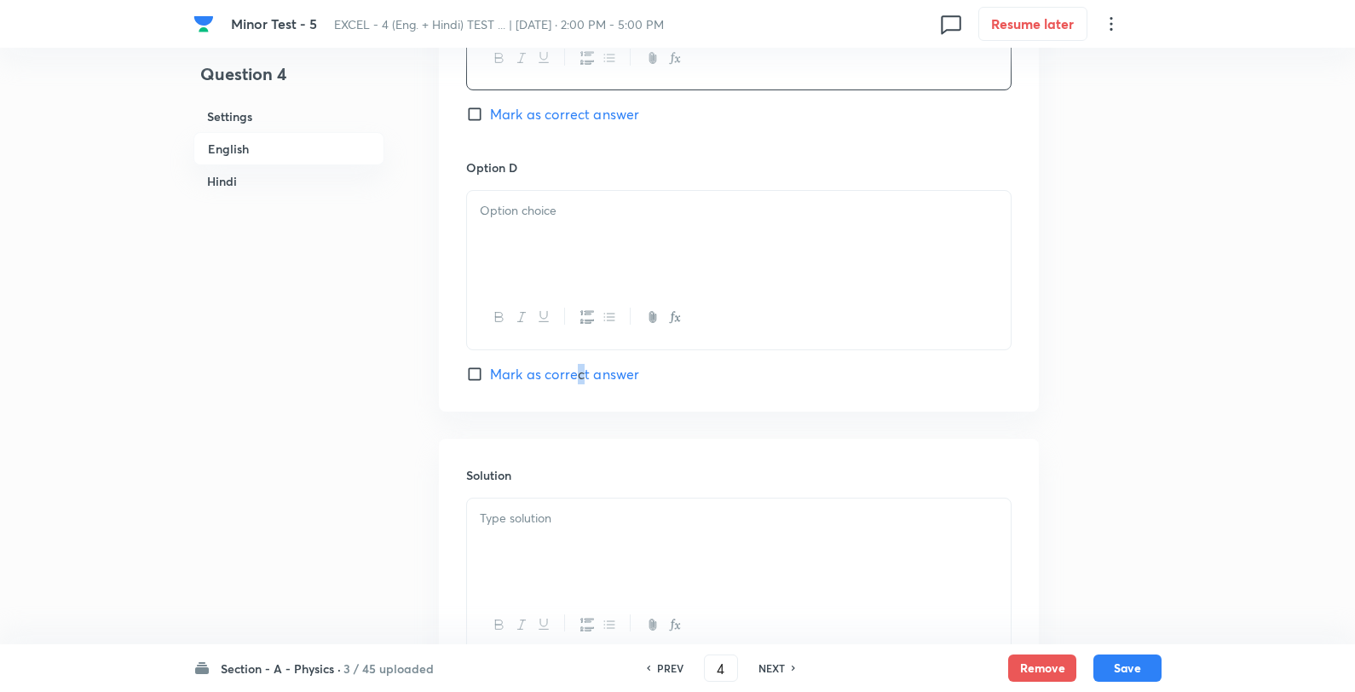
click at [578, 378] on span "Mark as correct answer" at bounding box center [564, 374] width 149 height 20
click at [558, 250] on div at bounding box center [739, 238] width 544 height 95
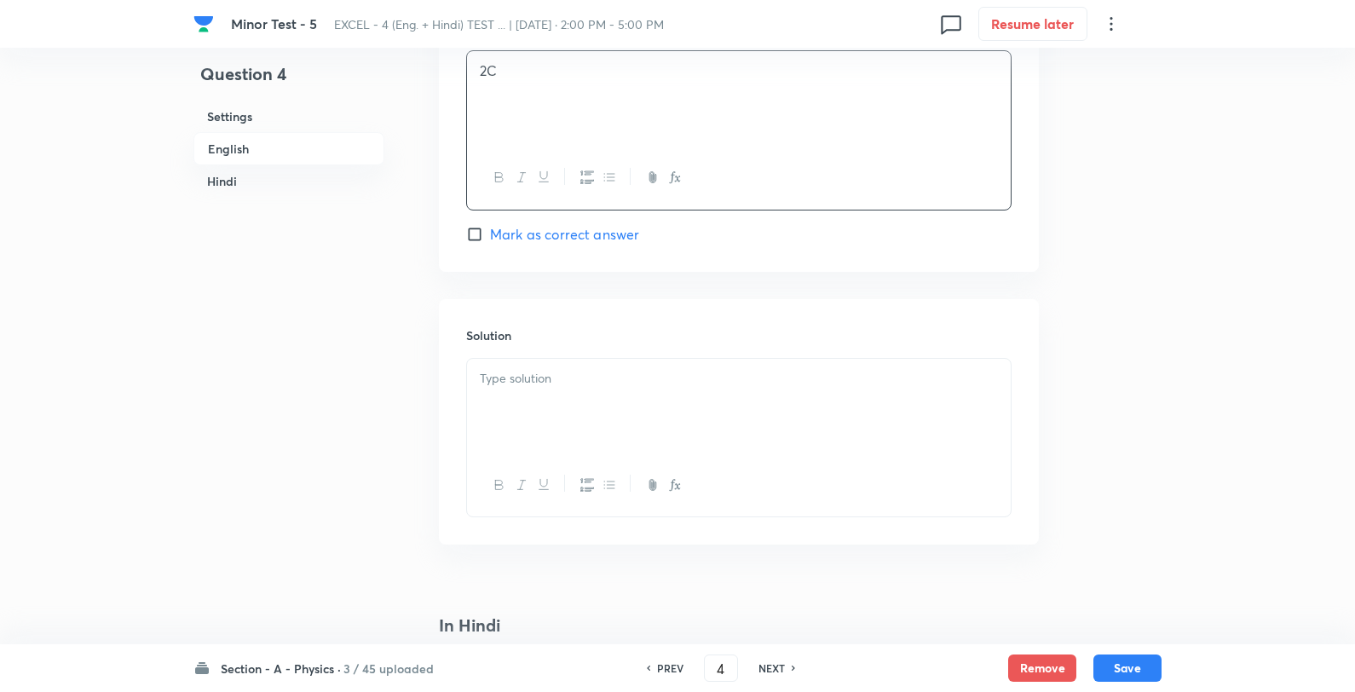
scroll to position [1799, 0]
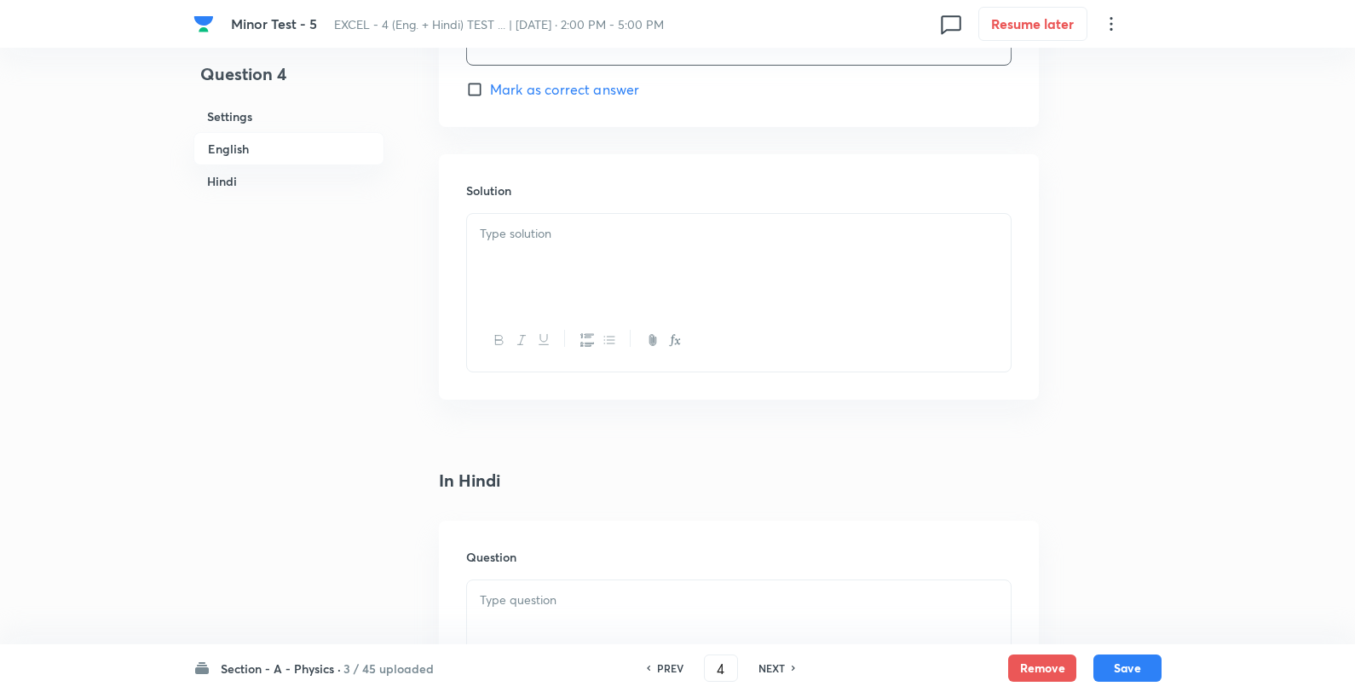
click at [516, 88] on span "Mark as correct answer" at bounding box center [564, 89] width 149 height 20
click at [490, 88] on input "Mark as correct answer" at bounding box center [478, 89] width 24 height 17
checkbox input "true"
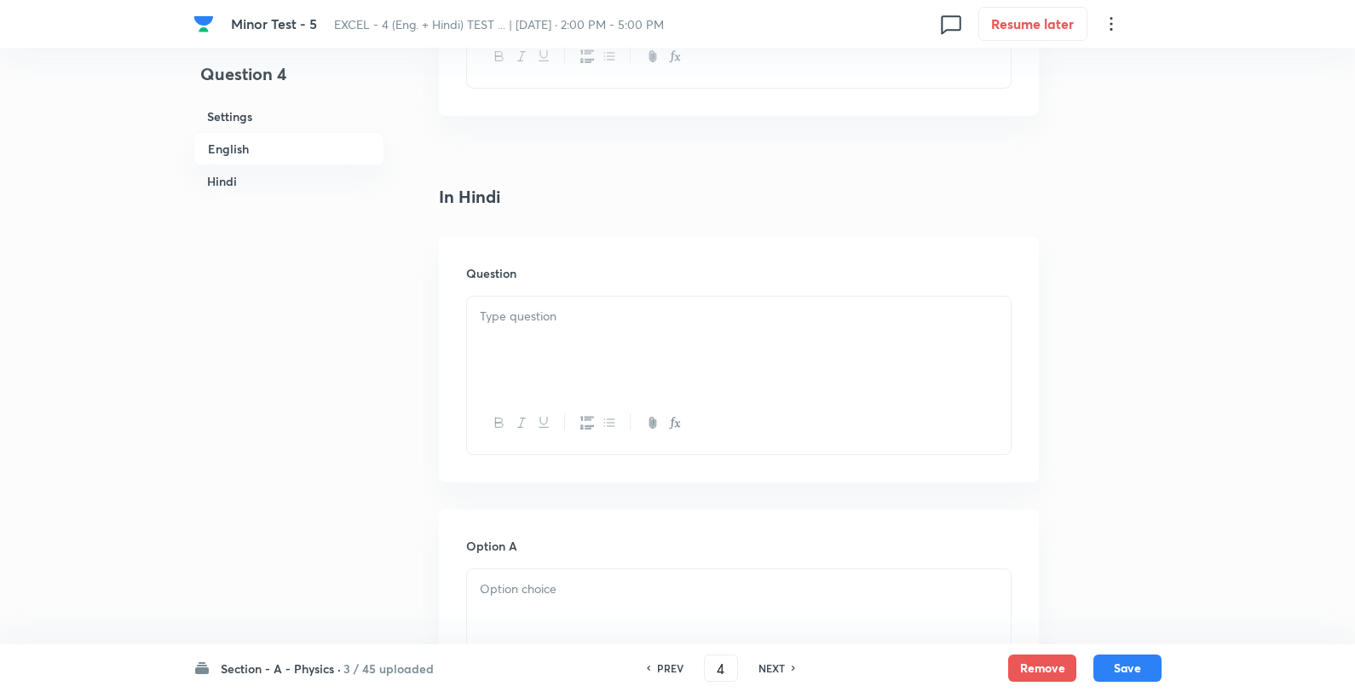
click at [565, 324] on p at bounding box center [739, 317] width 518 height 20
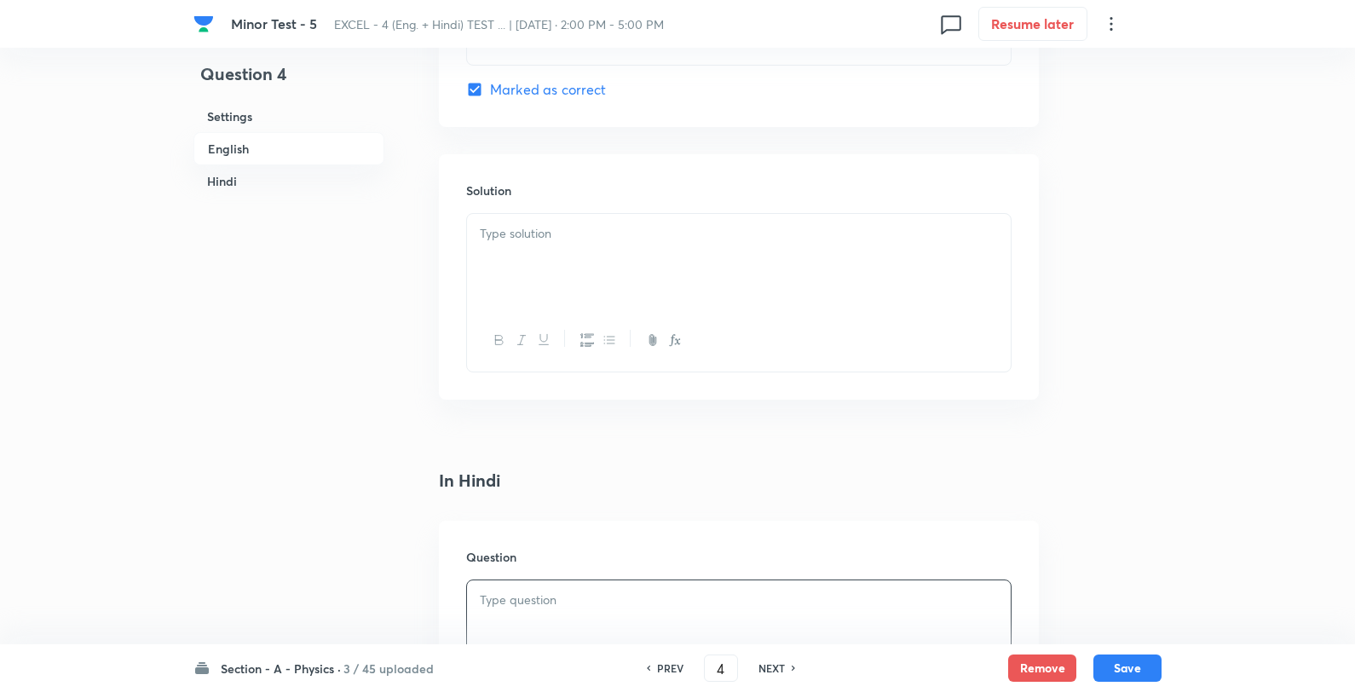
click at [631, 210] on div "Solution" at bounding box center [739, 276] width 600 height 245
click at [637, 254] on div at bounding box center [739, 261] width 544 height 95
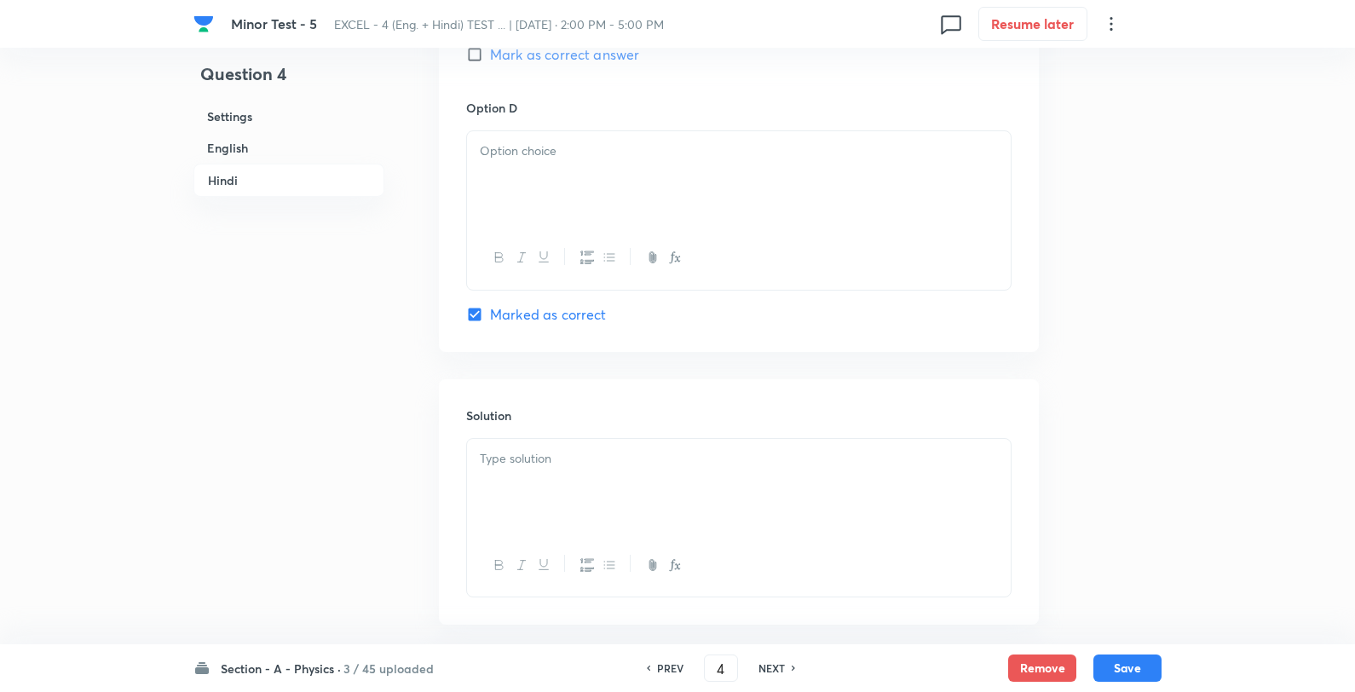
scroll to position [3440, 0]
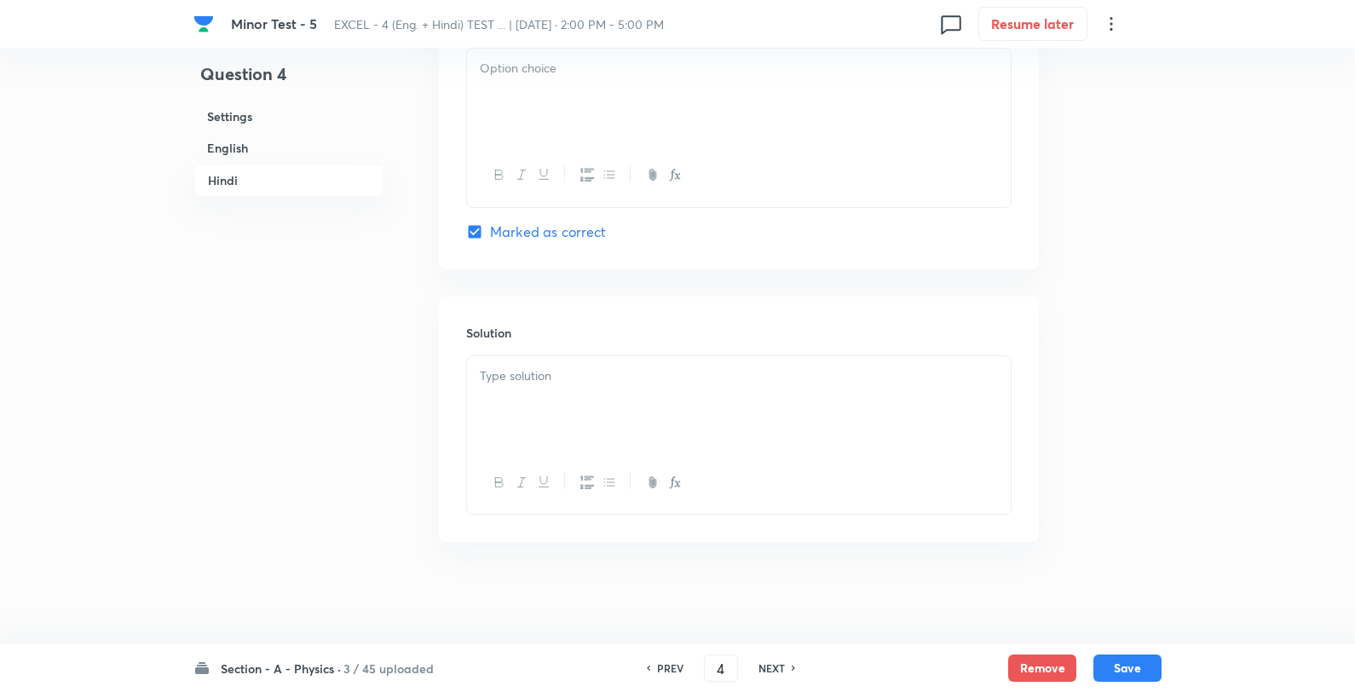
click at [620, 371] on div at bounding box center [739, 403] width 544 height 95
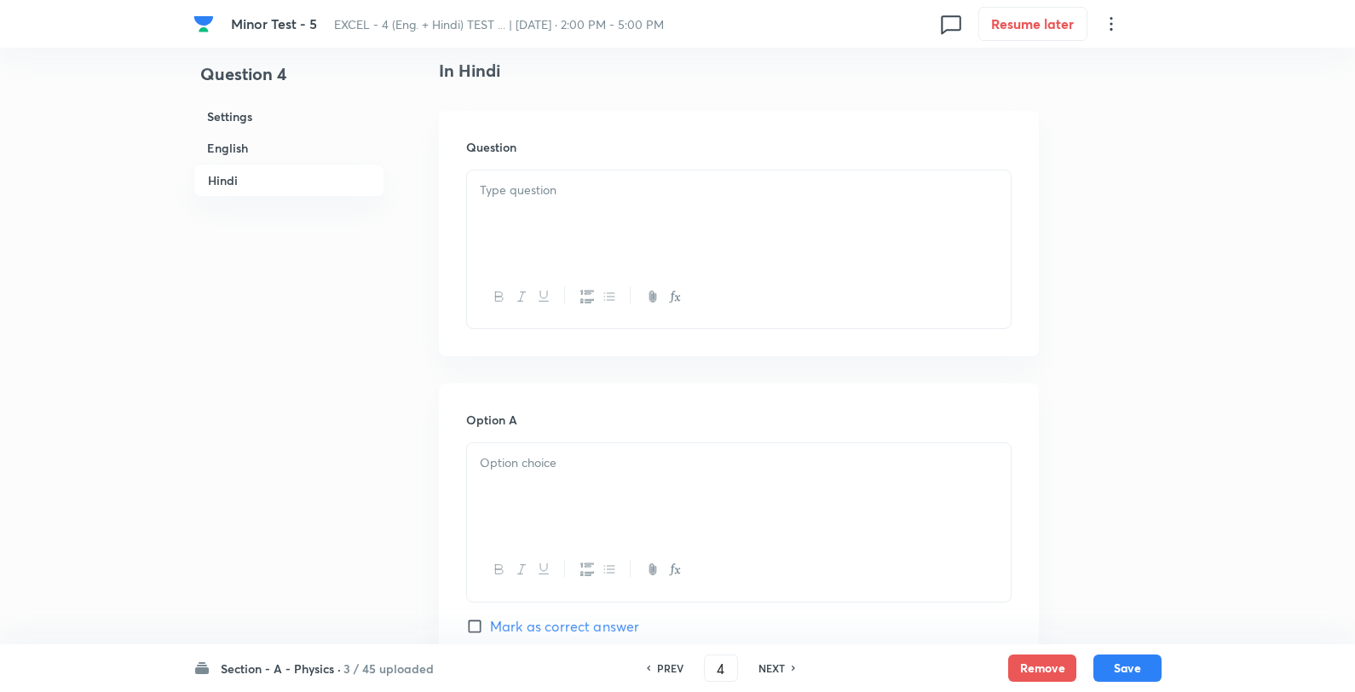
click at [600, 207] on div at bounding box center [739, 217] width 544 height 95
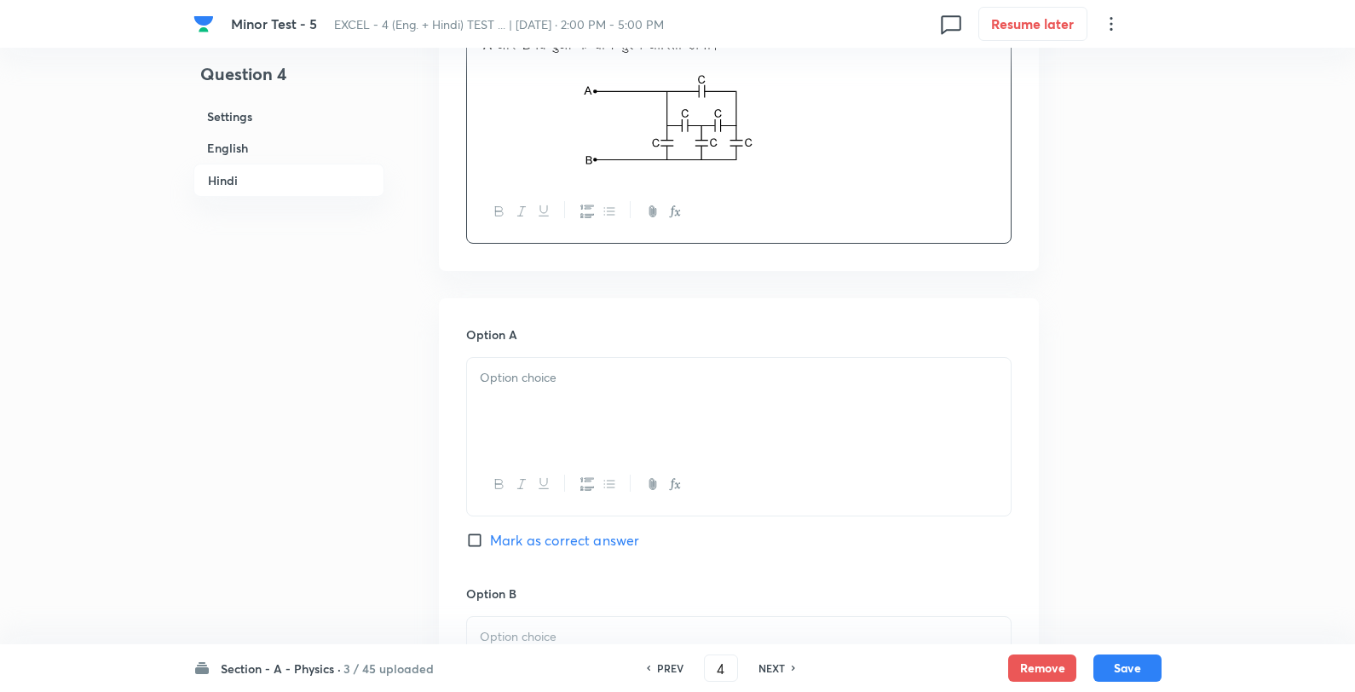
scroll to position [2543, 0]
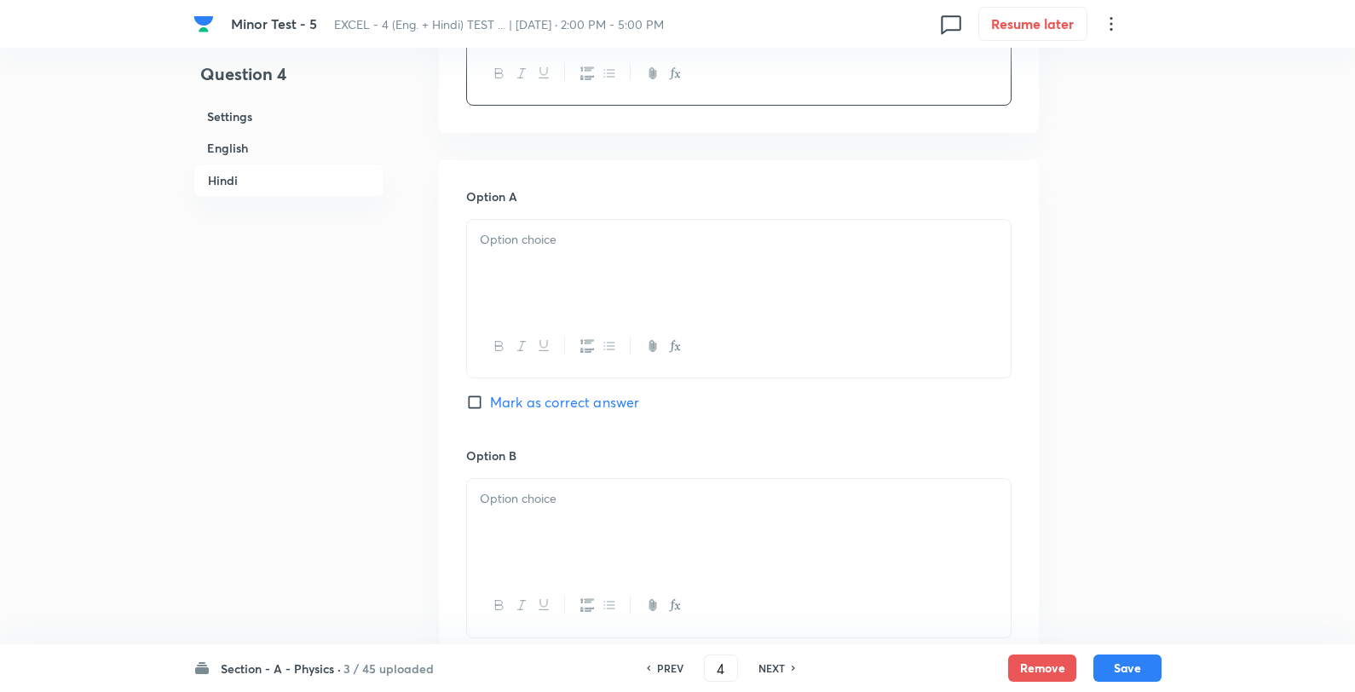
click at [578, 287] on div at bounding box center [739, 267] width 544 height 95
click at [651, 250] on p "C/4" at bounding box center [739, 240] width 518 height 20
click at [615, 465] on h6 "Option B" at bounding box center [738, 456] width 545 height 18
click at [612, 530] on div at bounding box center [739, 526] width 544 height 95
click at [657, 503] on p at bounding box center [739, 499] width 518 height 20
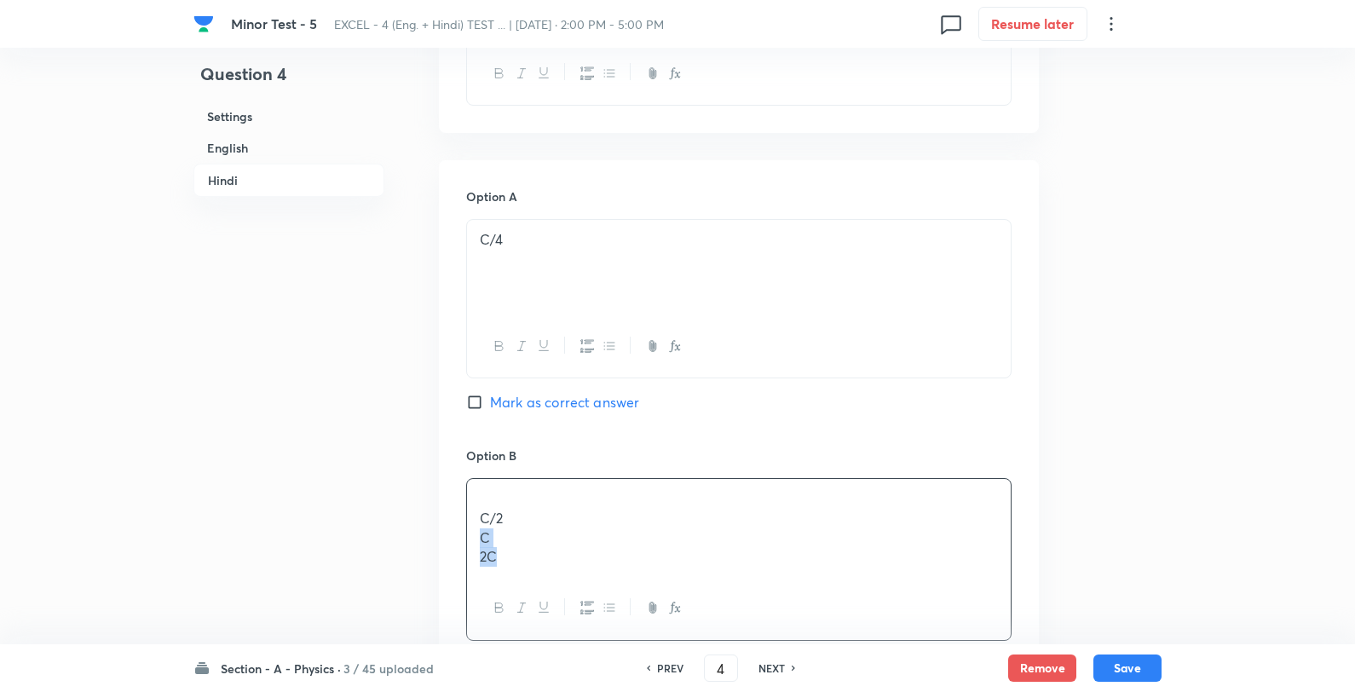
click at [575, 524] on p "C/2" at bounding box center [739, 519] width 518 height 20
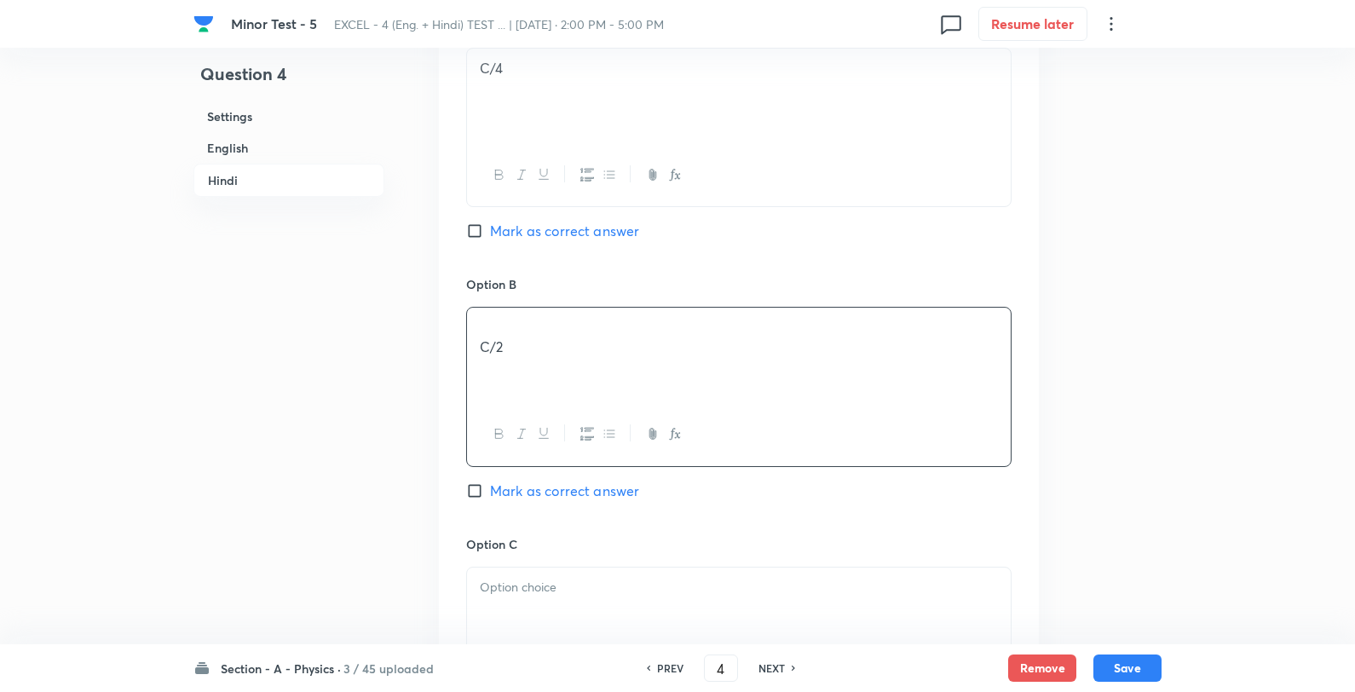
scroll to position [2922, 0]
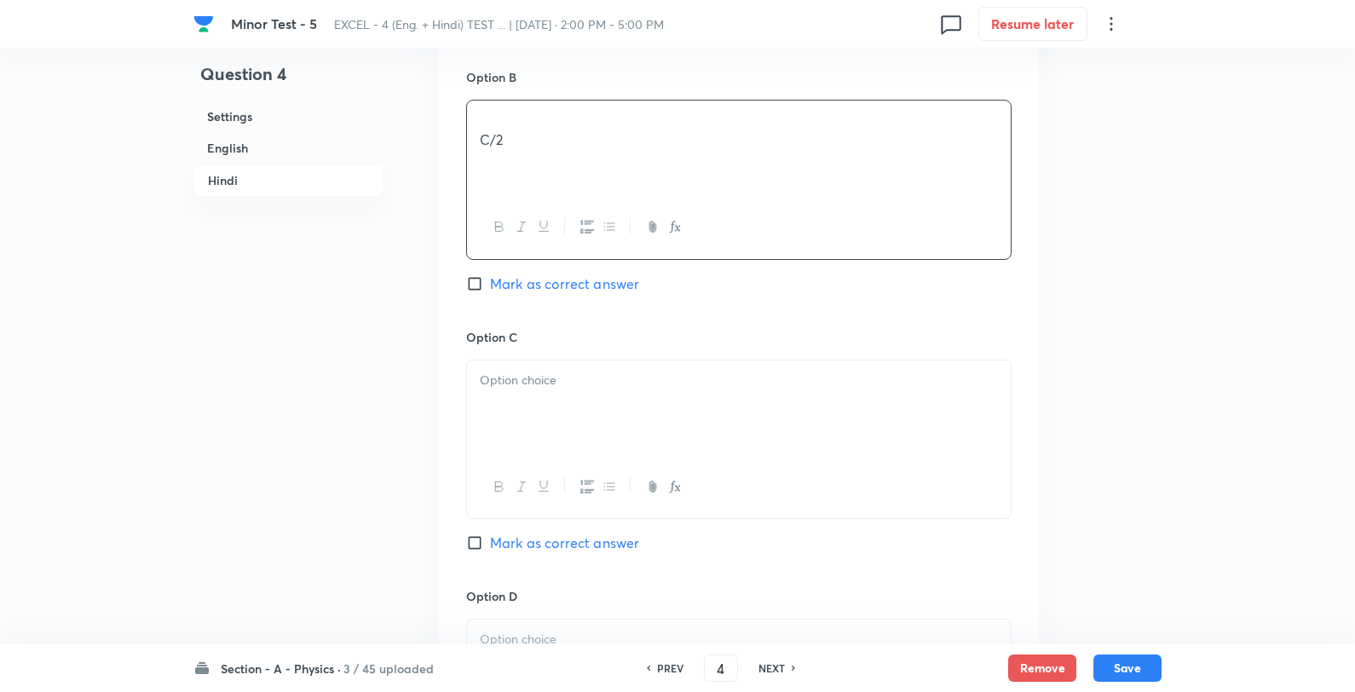
drag, startPoint x: 547, startPoint y: 390, endPoint x: 569, endPoint y: 385, distance: 21.7
click at [545, 390] on p at bounding box center [739, 381] width 518 height 20
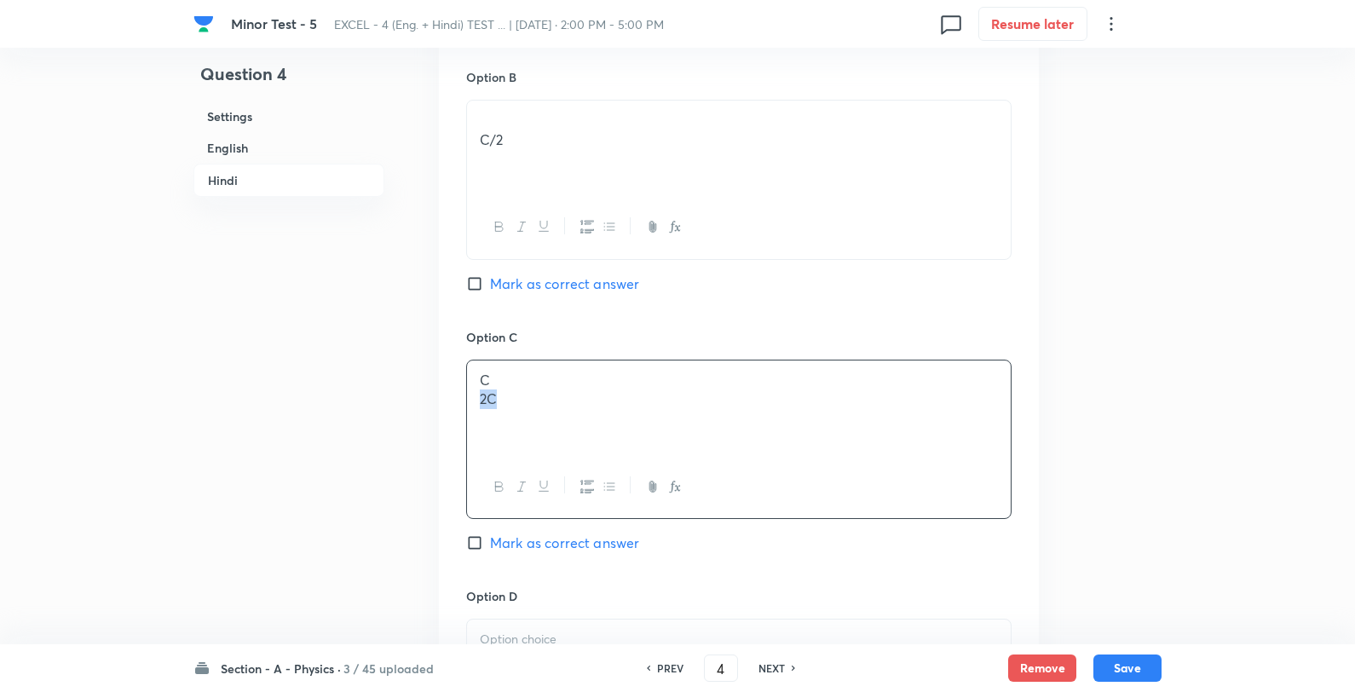
click at [612, 377] on p "C" at bounding box center [739, 381] width 518 height 20
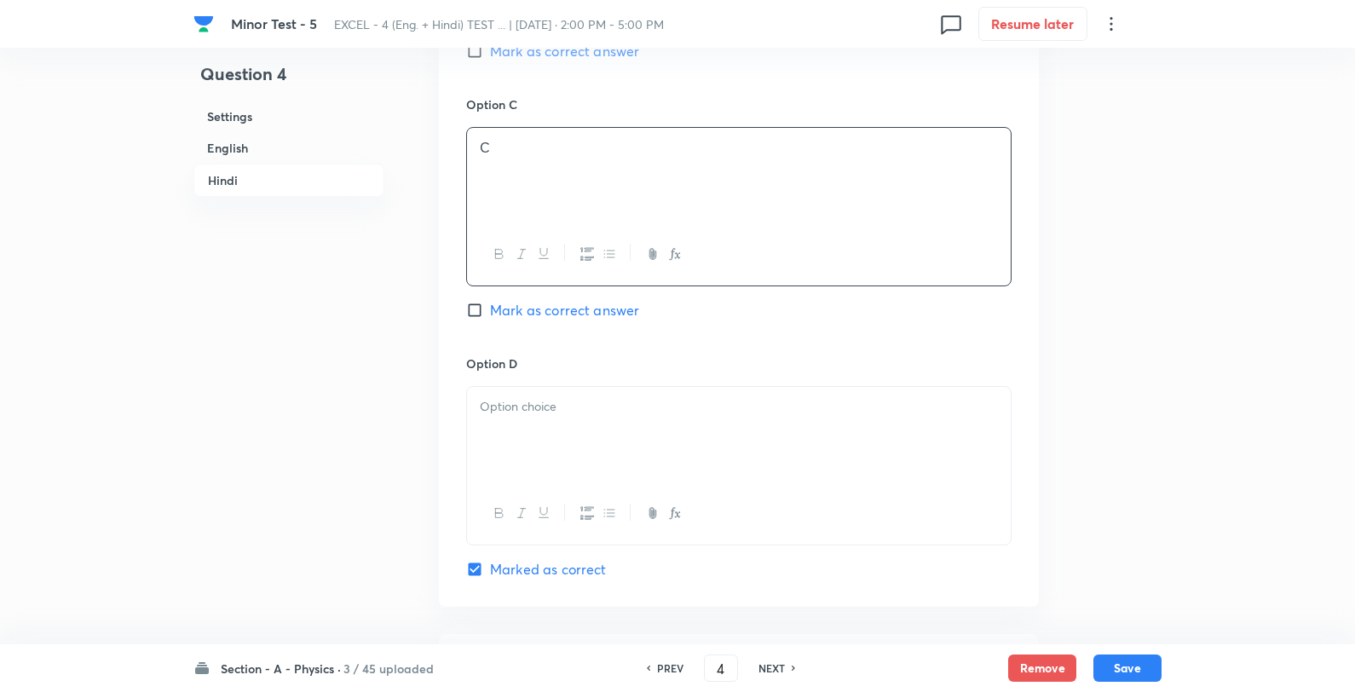
scroll to position [3301, 0]
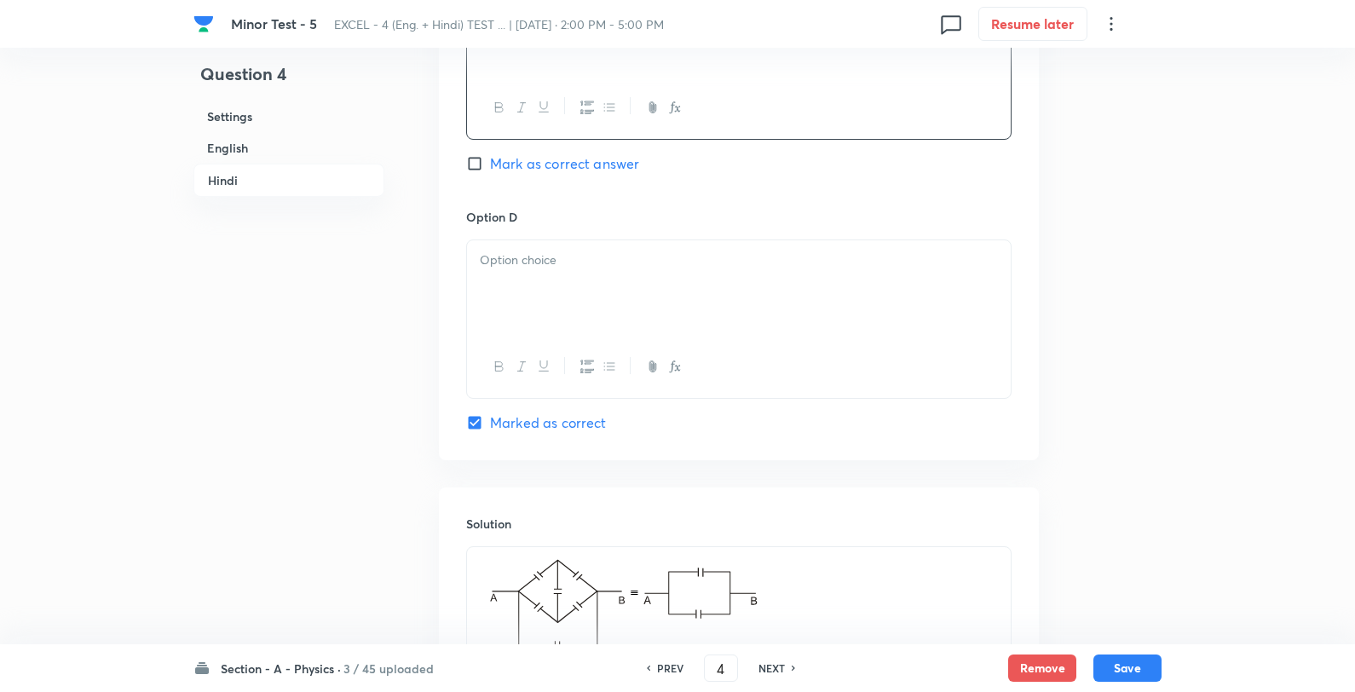
click at [564, 320] on div at bounding box center [739, 287] width 544 height 95
click at [1139, 673] on button "Save" at bounding box center [1128, 666] width 68 height 27
type input "5"
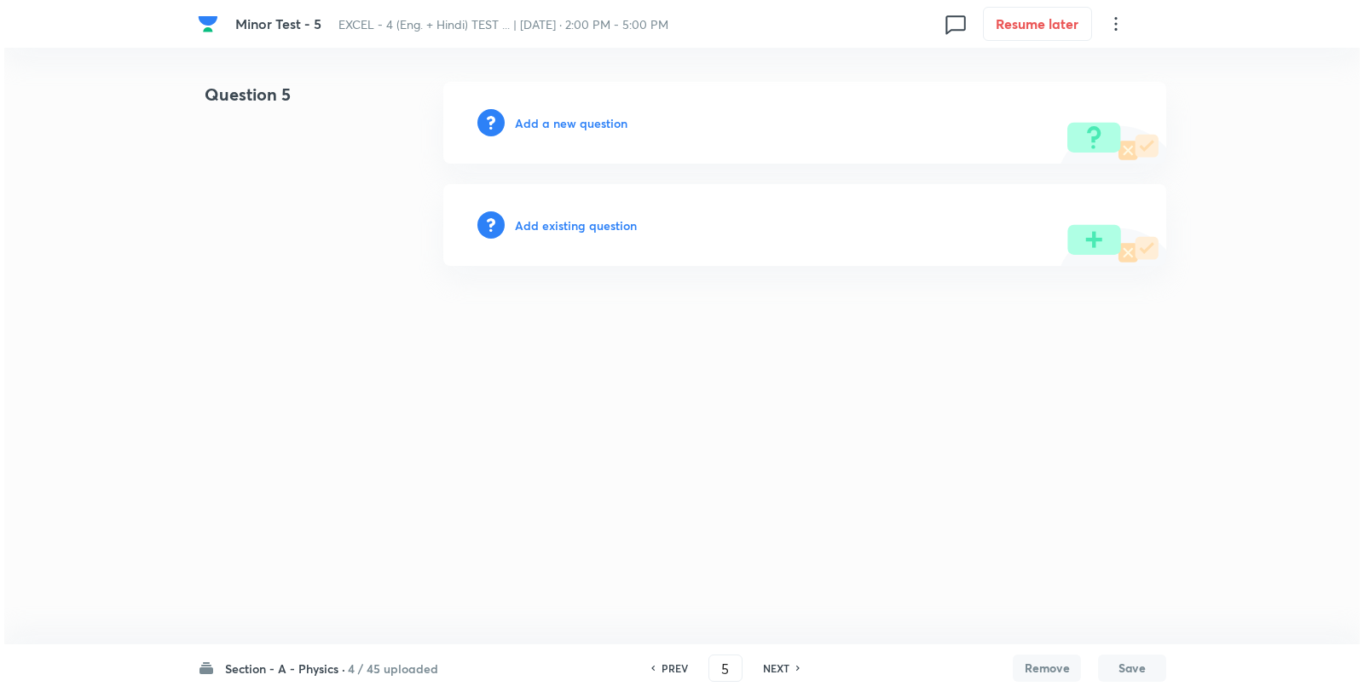
scroll to position [0, 0]
click at [564, 126] on h6 "Add a new question" at bounding box center [571, 123] width 113 height 18
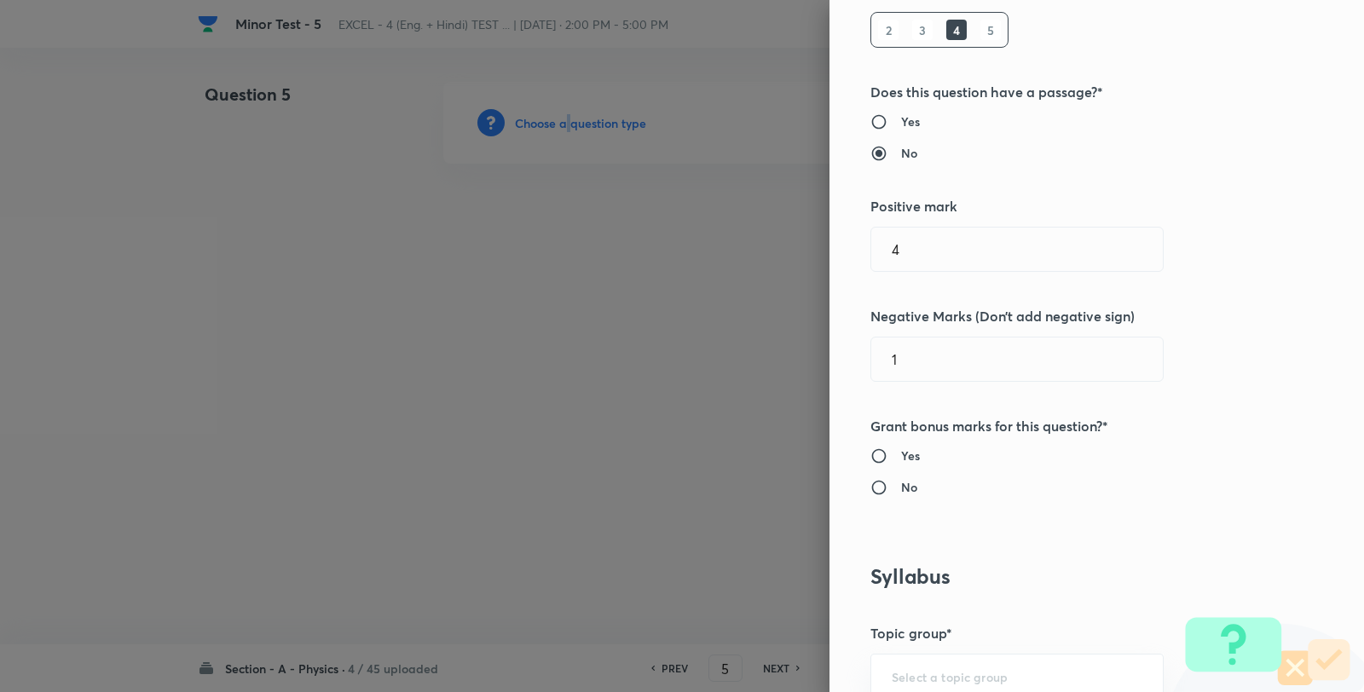
scroll to position [1042, 0]
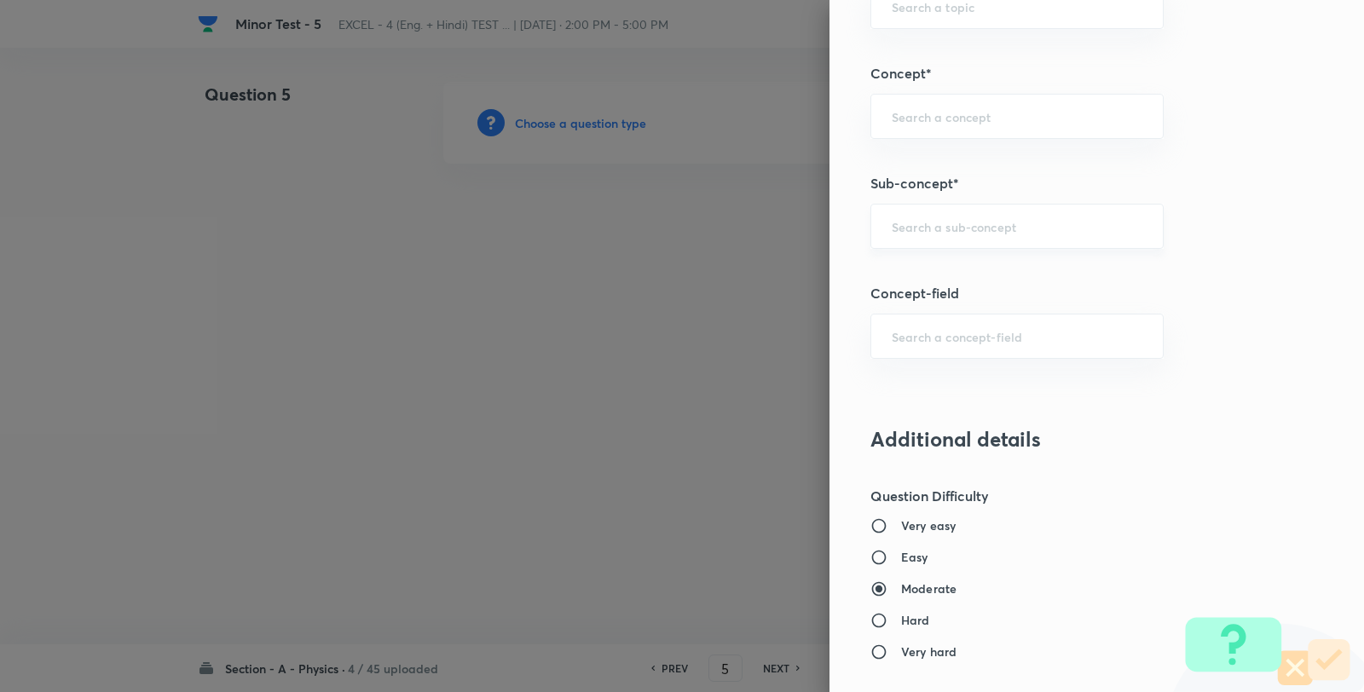
click at [983, 234] on input "text" at bounding box center [1017, 226] width 251 height 16
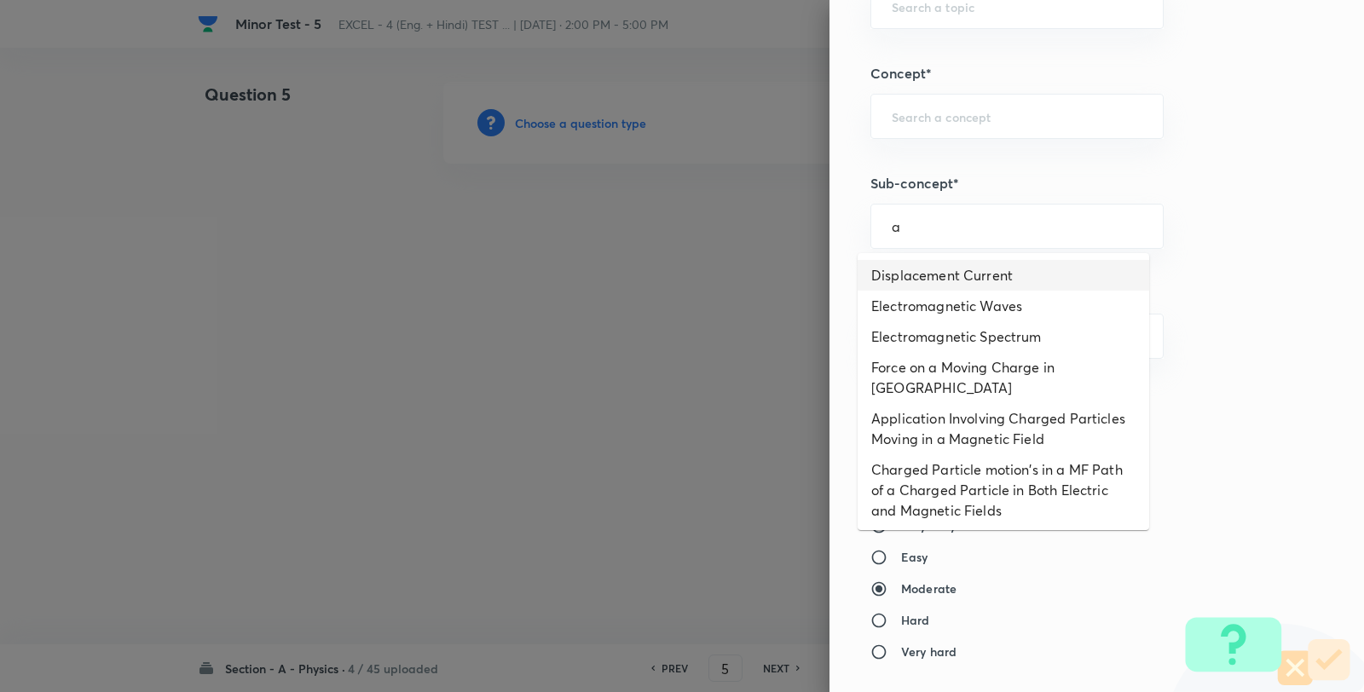
click at [955, 274] on li "Displacement Current" at bounding box center [1002, 275] width 291 height 31
type input "Displacement Current"
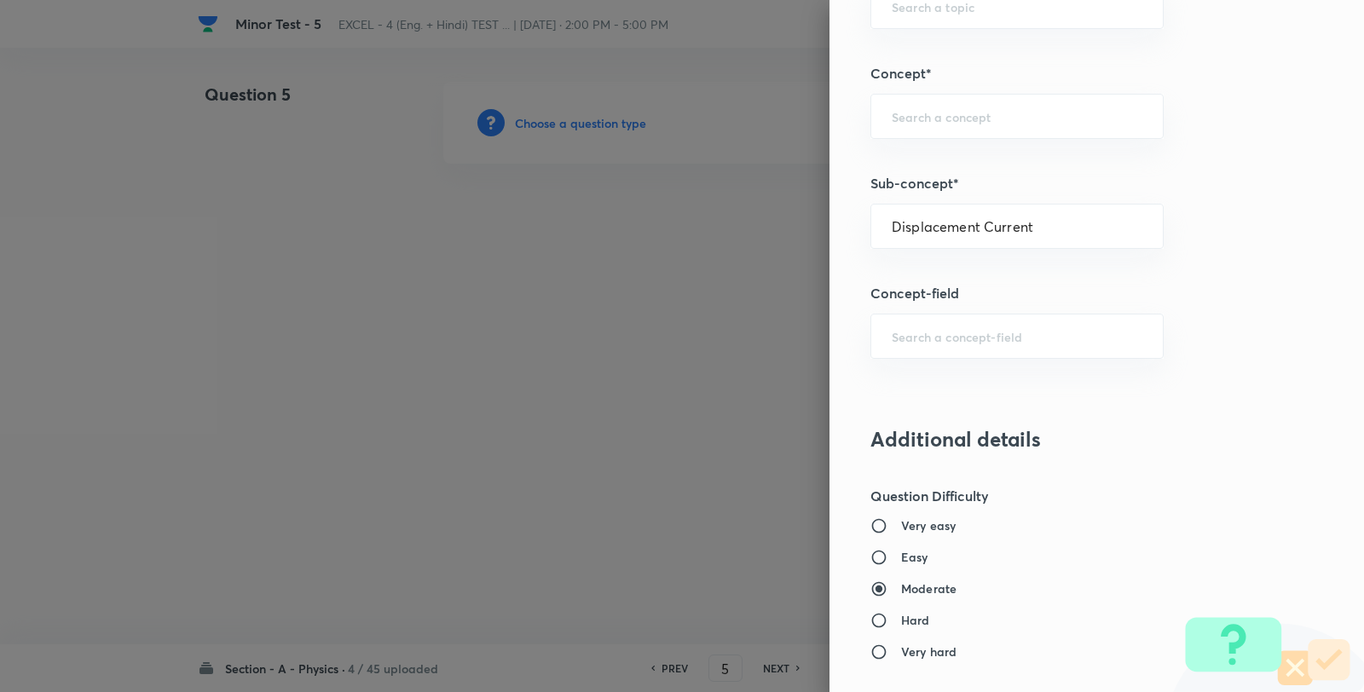
type input "Physics"
type input "Electricity & Magnetism"
type input "Electromagnetic Waves"
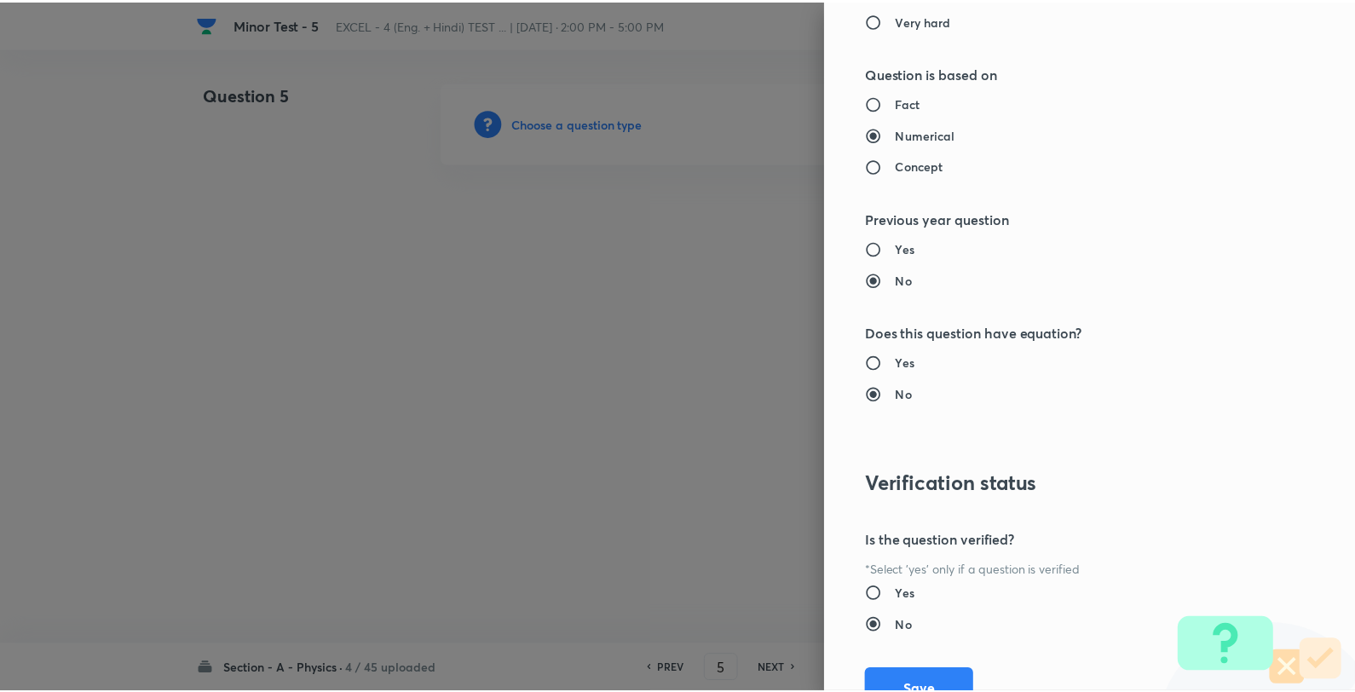
scroll to position [1746, 0]
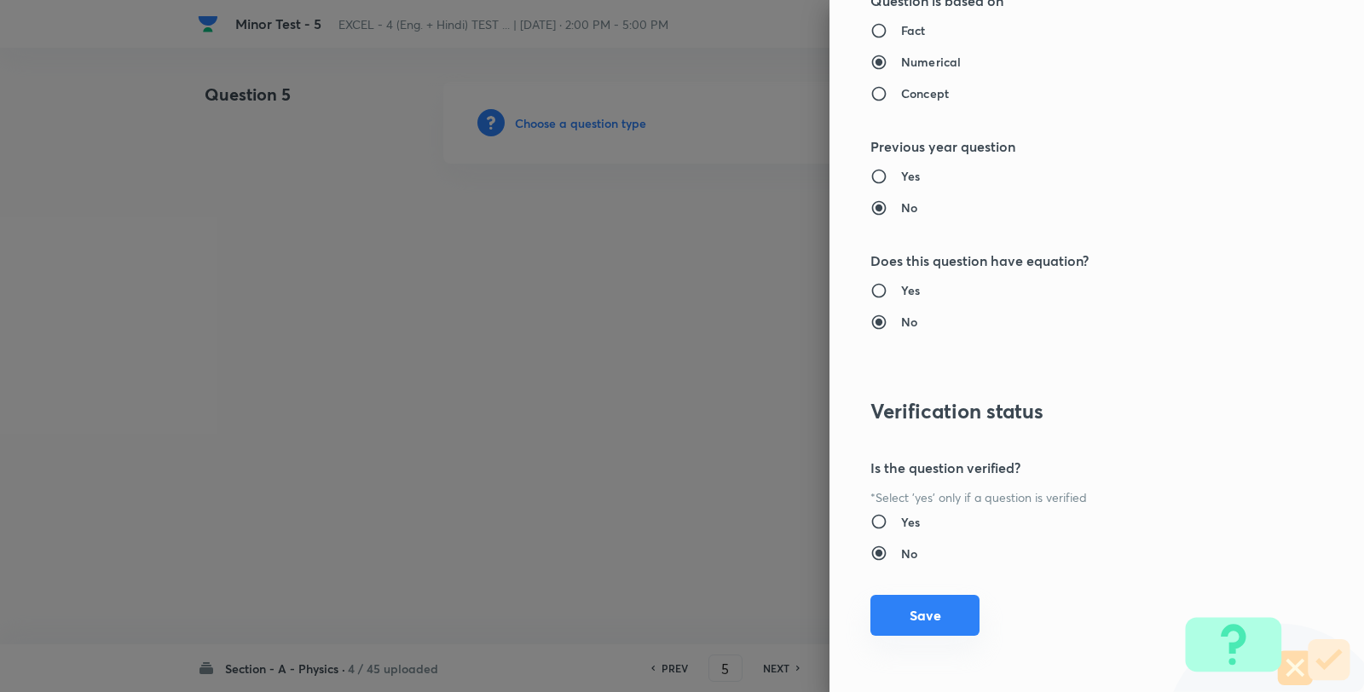
click at [907, 623] on button "Save" at bounding box center [924, 615] width 109 height 41
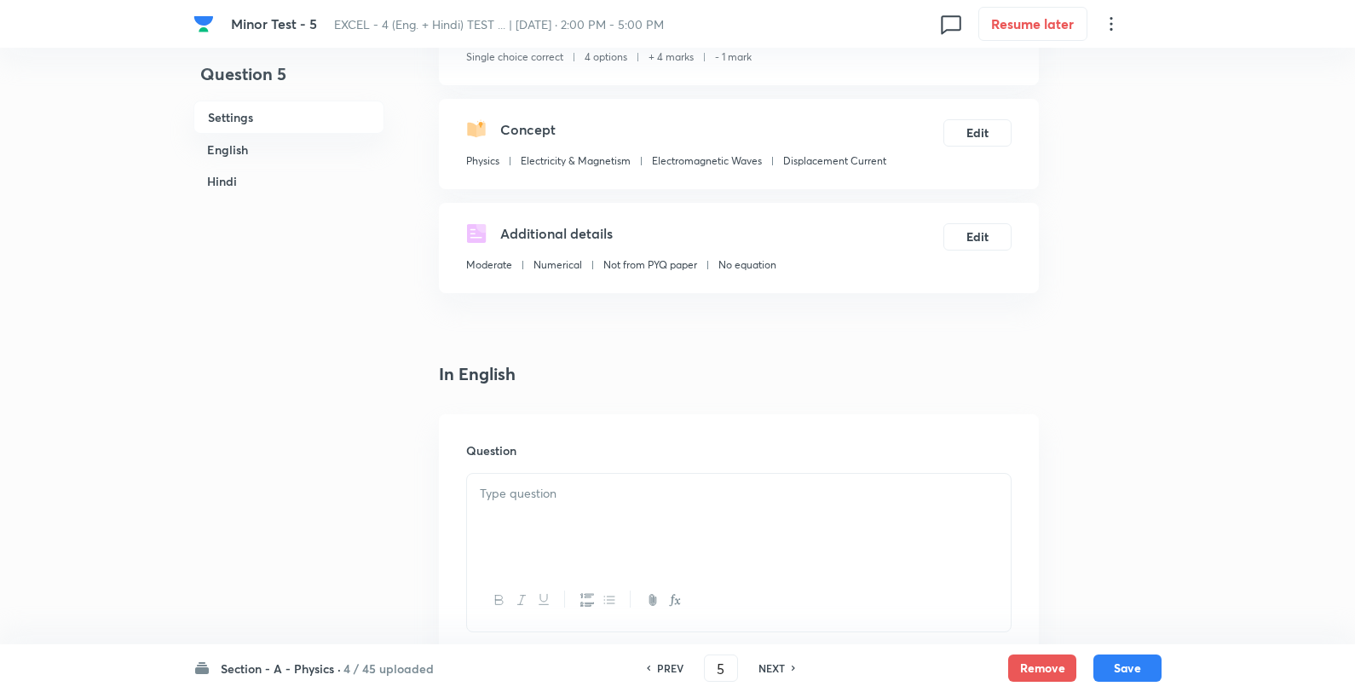
scroll to position [284, 0]
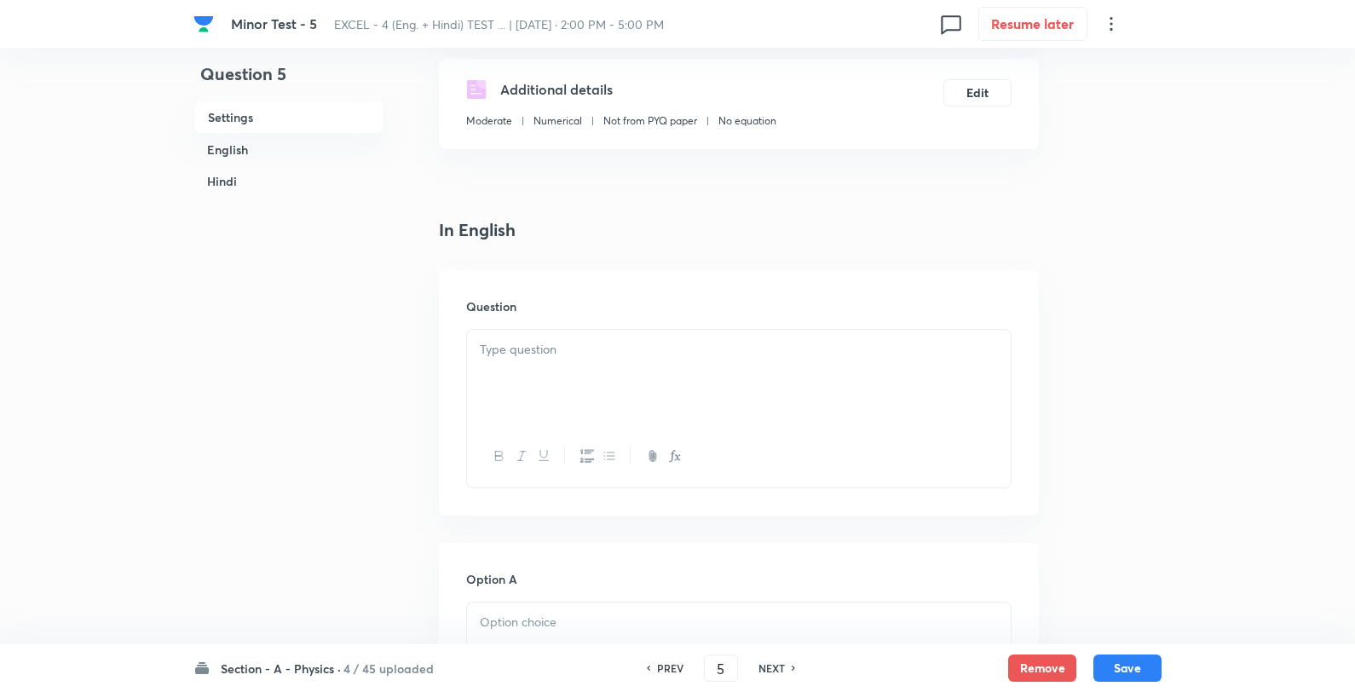
click at [586, 348] on p at bounding box center [739, 350] width 518 height 20
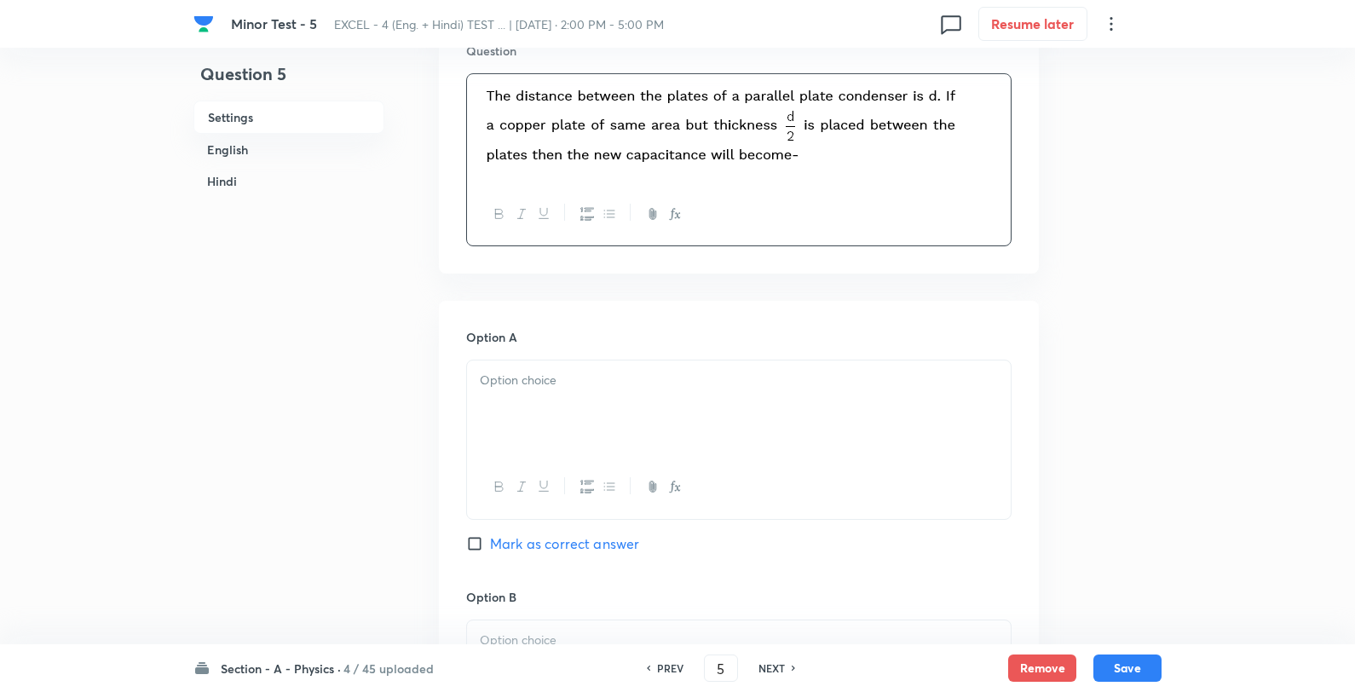
scroll to position [662, 0]
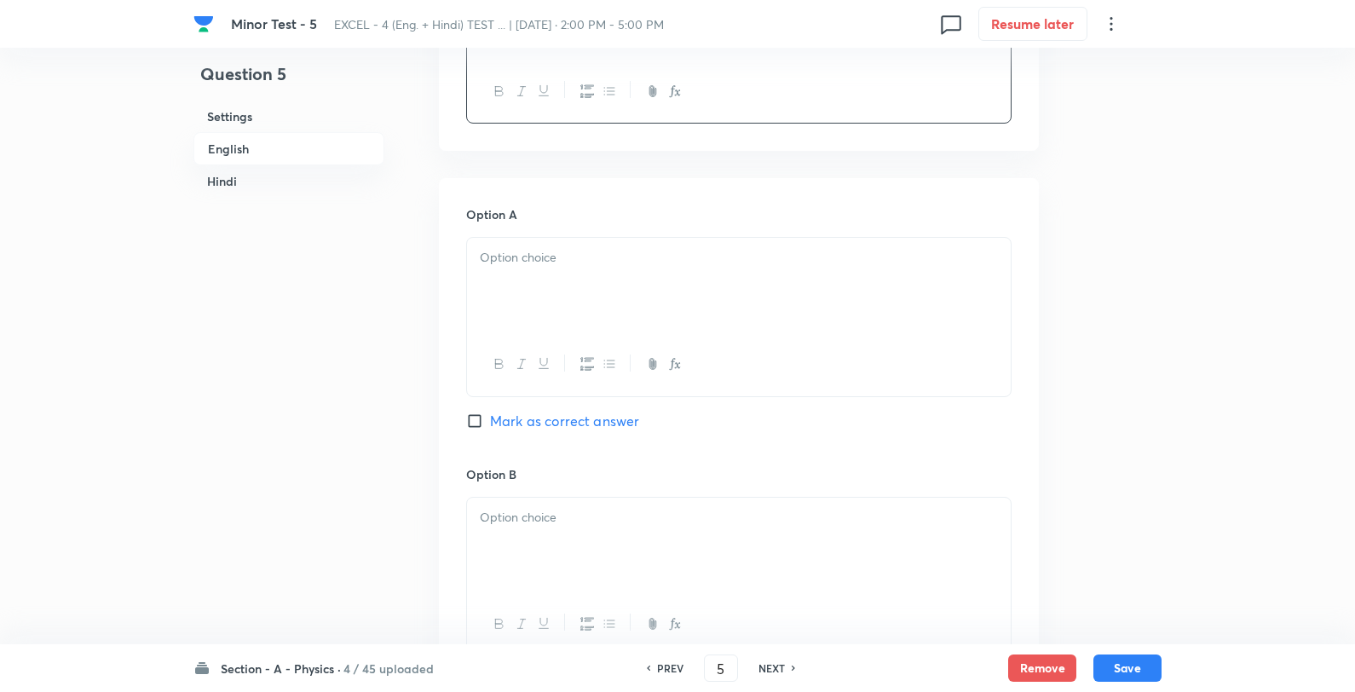
drag, startPoint x: 653, startPoint y: 284, endPoint x: 636, endPoint y: 285, distance: 17.1
click at [648, 285] on div at bounding box center [739, 285] width 544 height 95
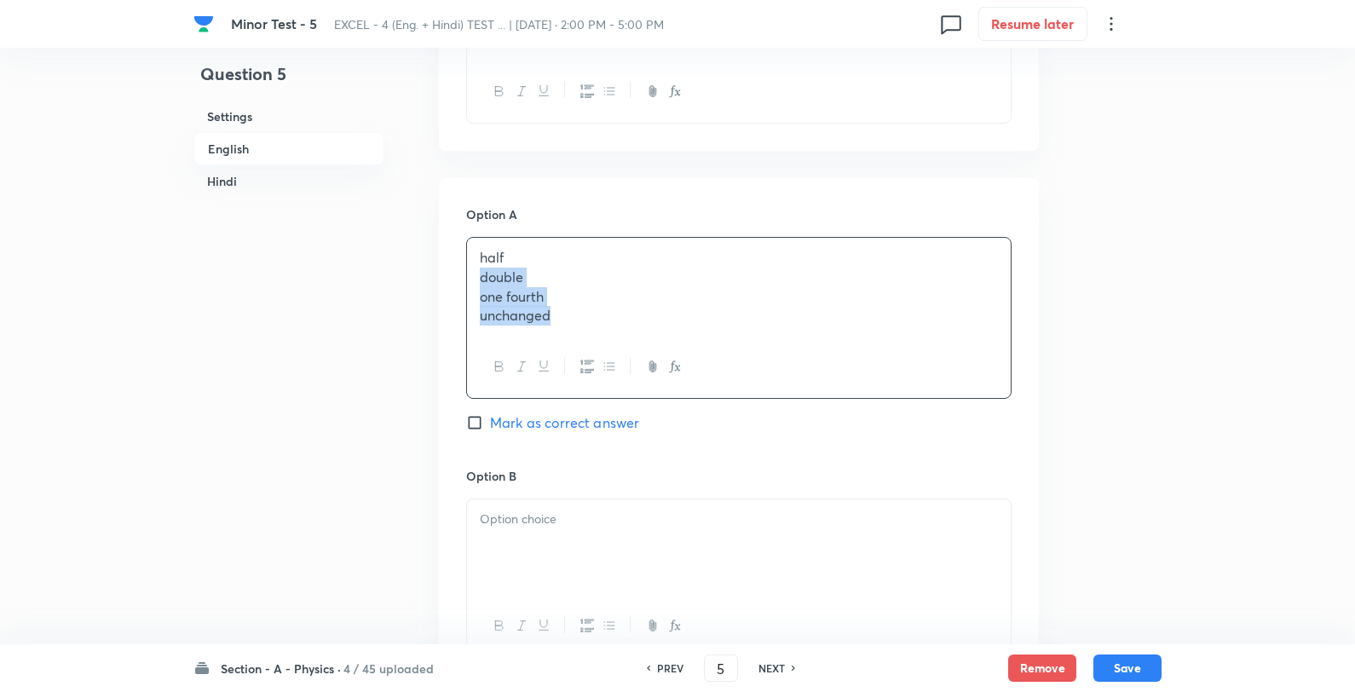
click at [656, 244] on div "half double one fourth unchanged" at bounding box center [739, 287] width 544 height 98
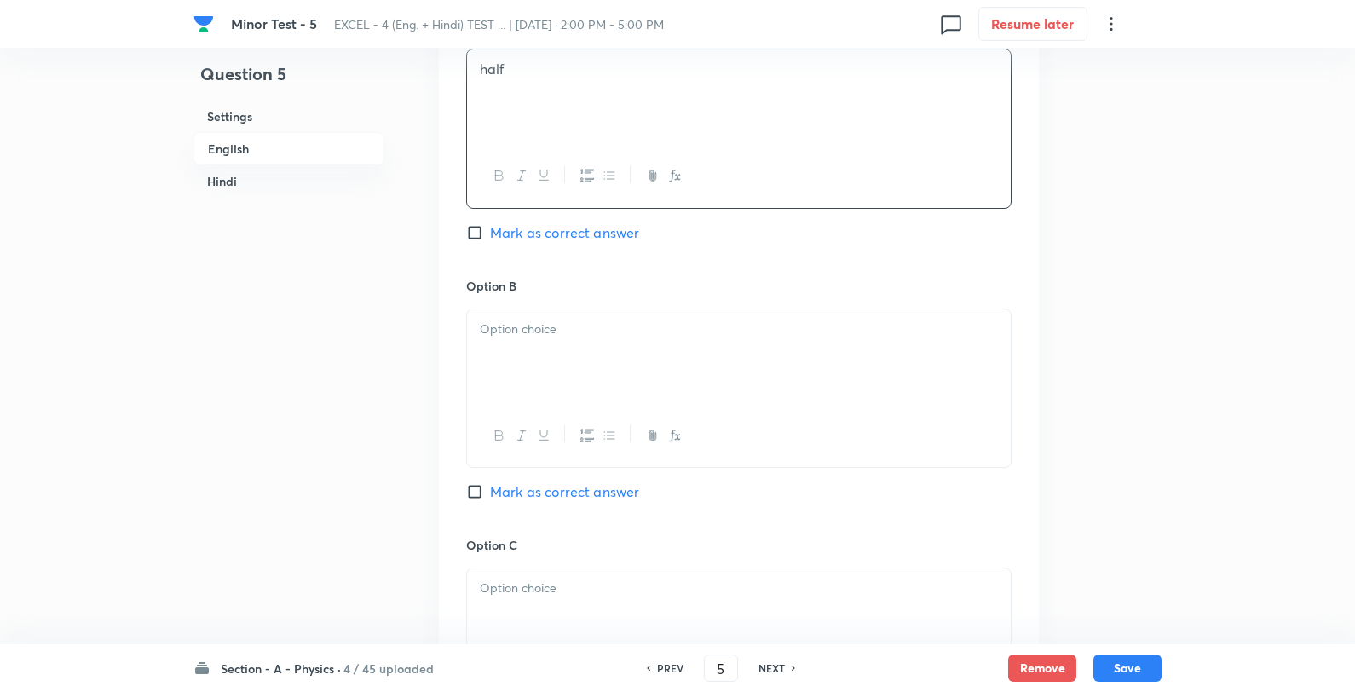
scroll to position [852, 0]
click at [591, 326] on p at bounding box center [739, 328] width 518 height 20
click at [592, 329] on p "double" at bounding box center [739, 328] width 518 height 20
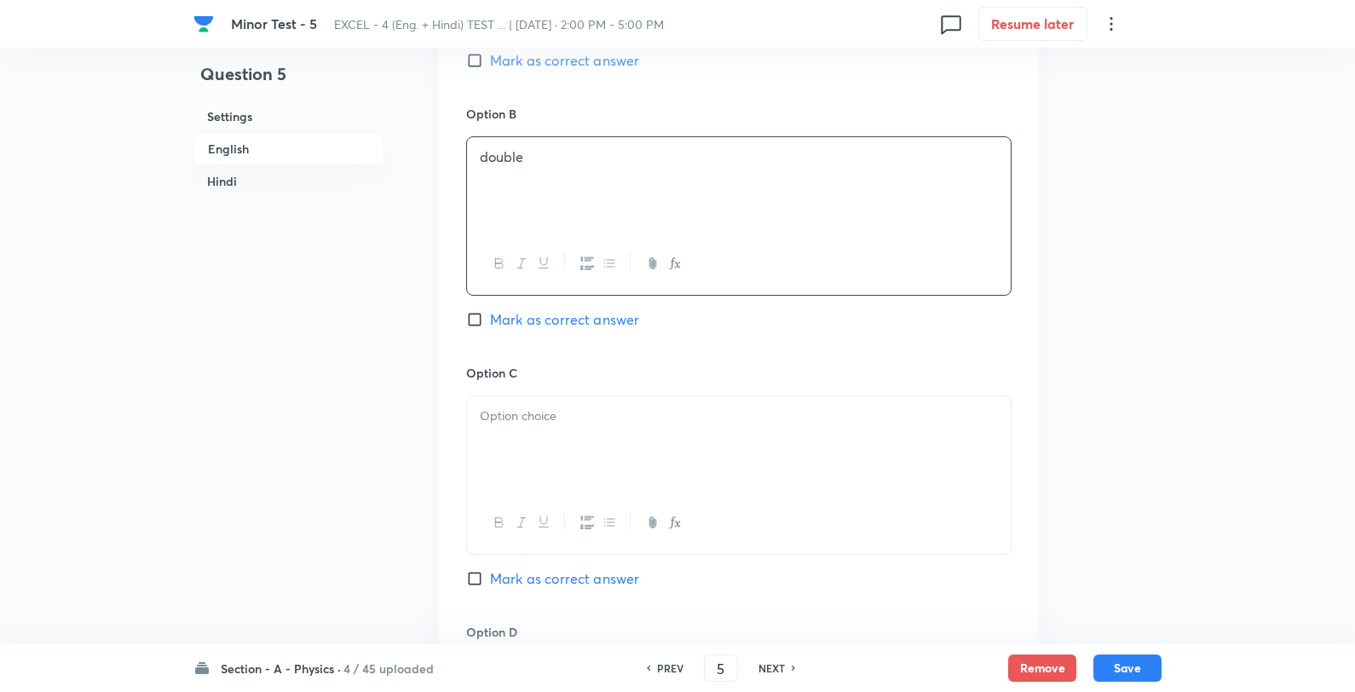
scroll to position [1042, 0]
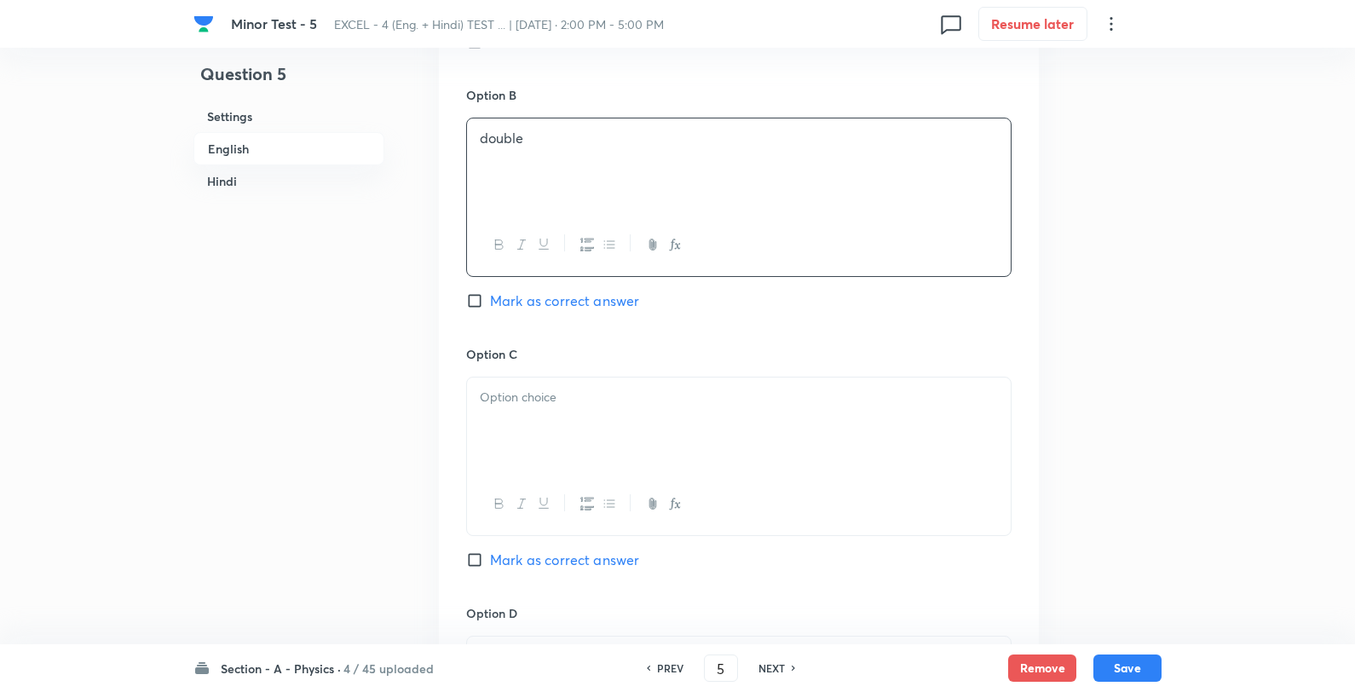
click at [608, 378] on div at bounding box center [738, 456] width 545 height 159
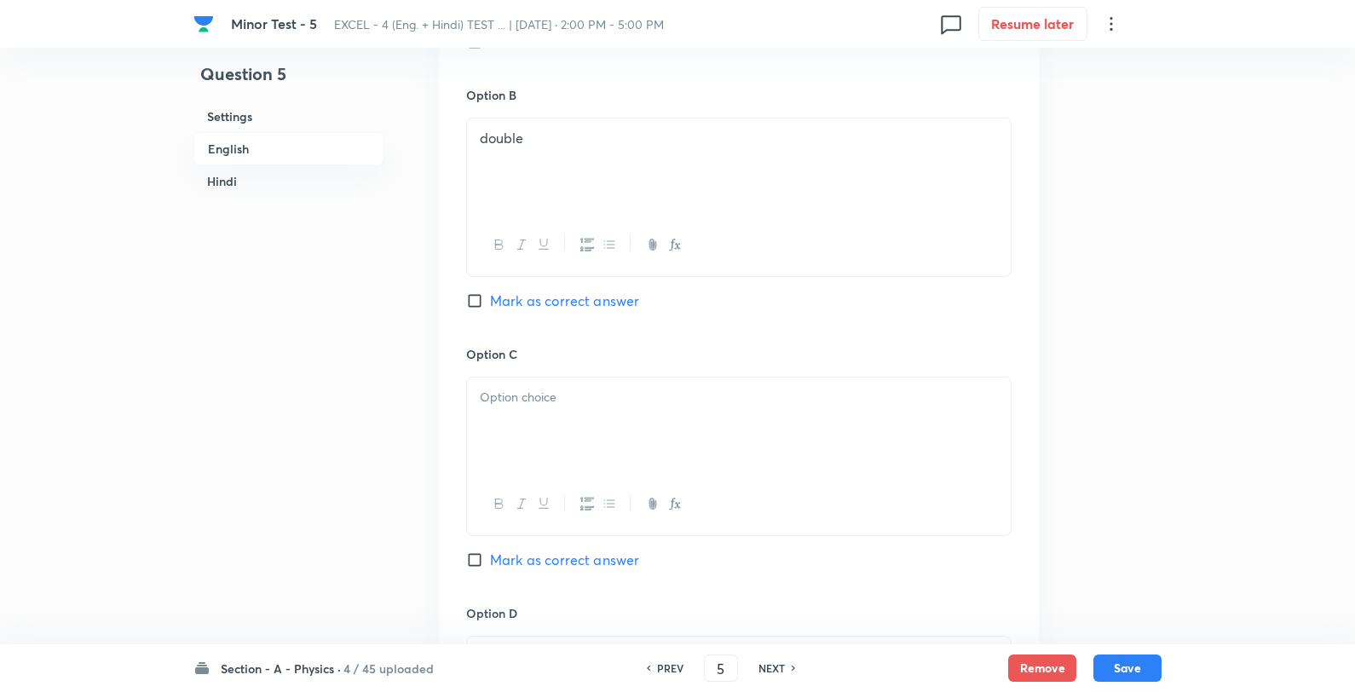
click at [619, 398] on p at bounding box center [739, 398] width 518 height 20
click at [654, 394] on p "one fourth" at bounding box center [739, 398] width 518 height 20
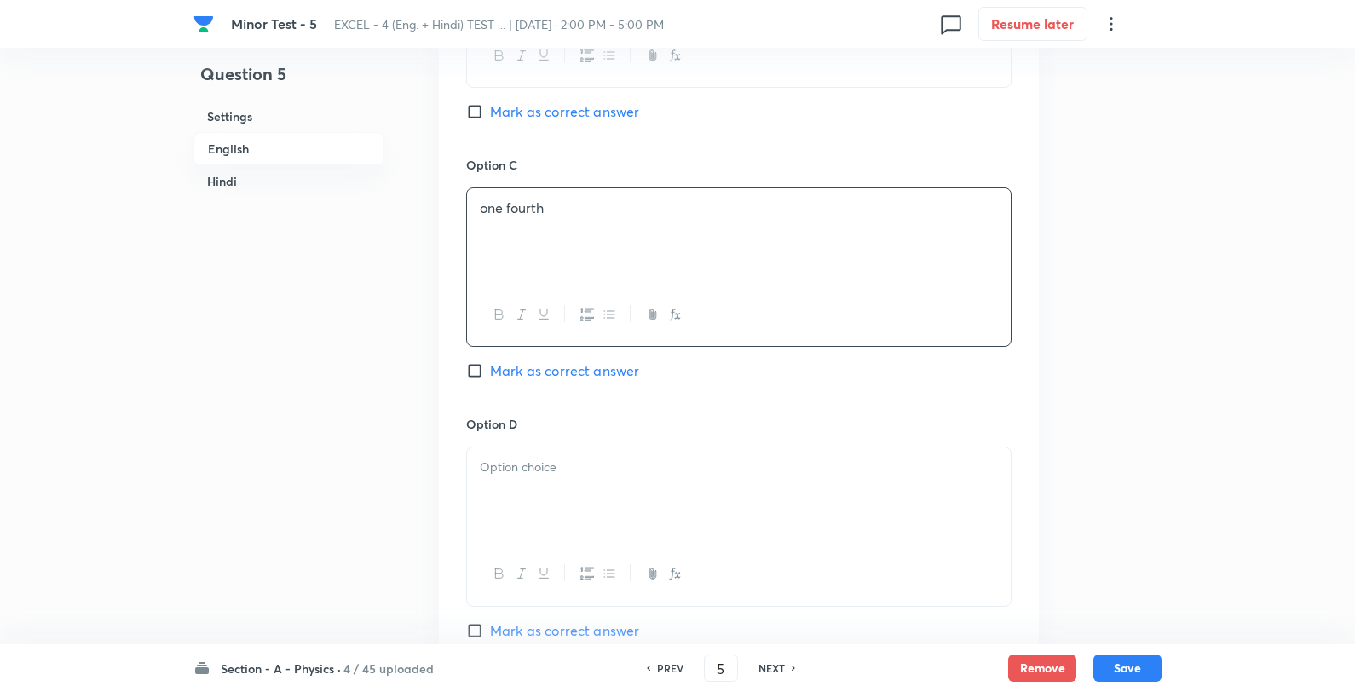
drag, startPoint x: 599, startPoint y: 419, endPoint x: 582, endPoint y: 476, distance: 58.8
click at [595, 433] on h6 "Option D" at bounding box center [738, 424] width 545 height 18
click at [582, 482] on div at bounding box center [739, 494] width 544 height 95
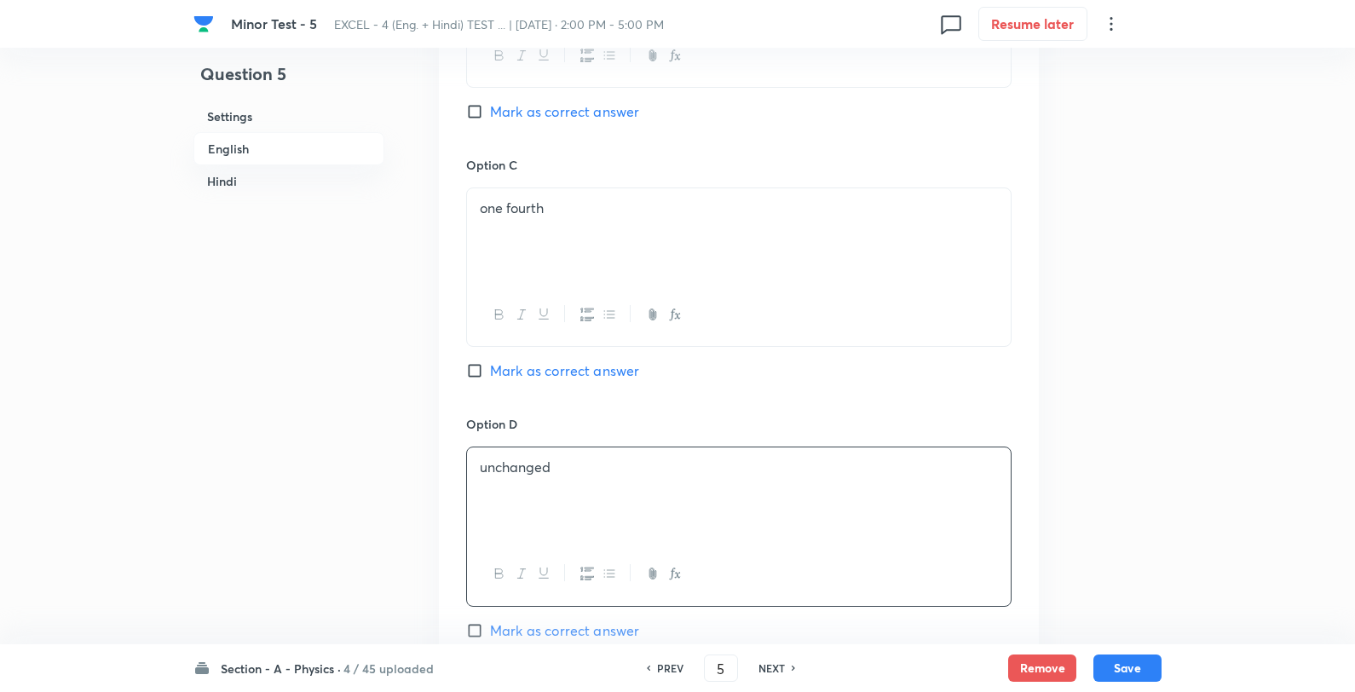
click at [555, 106] on span "Mark as correct answer" at bounding box center [564, 111] width 149 height 20
click at [490, 106] on input "Mark as correct answer" at bounding box center [478, 111] width 24 height 17
checkbox input "true"
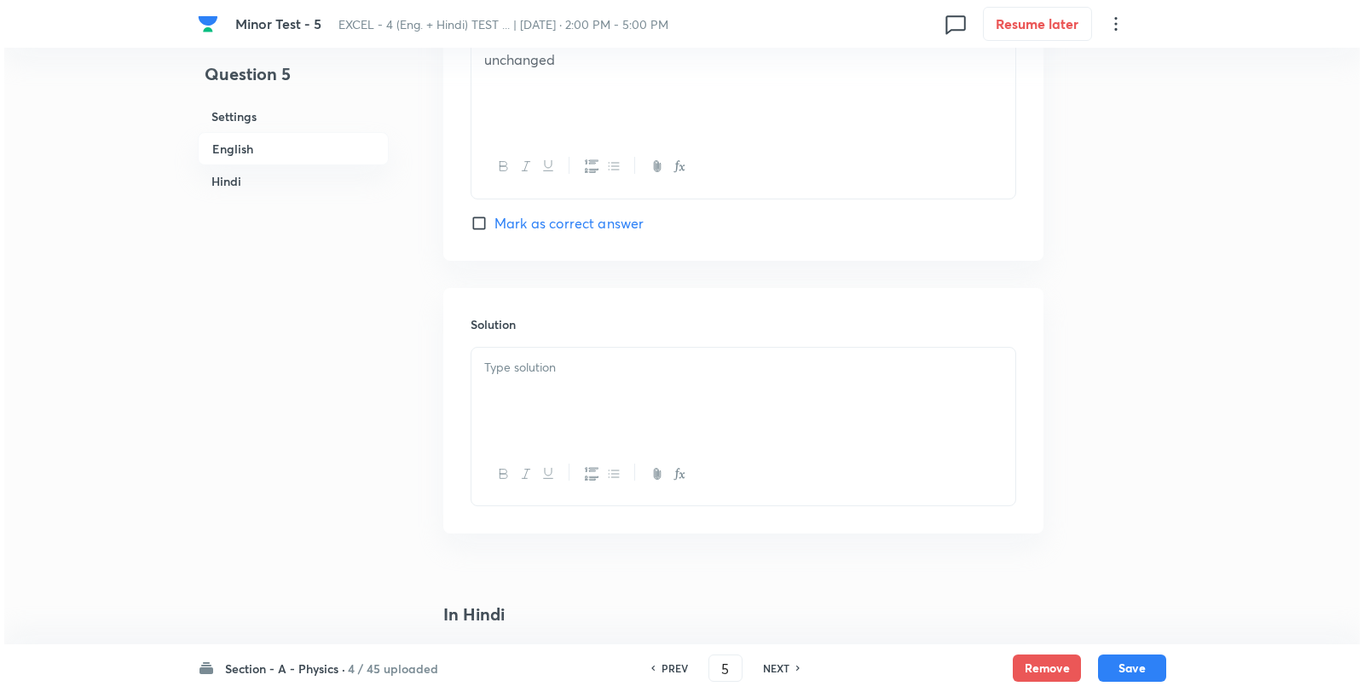
scroll to position [1609, 0]
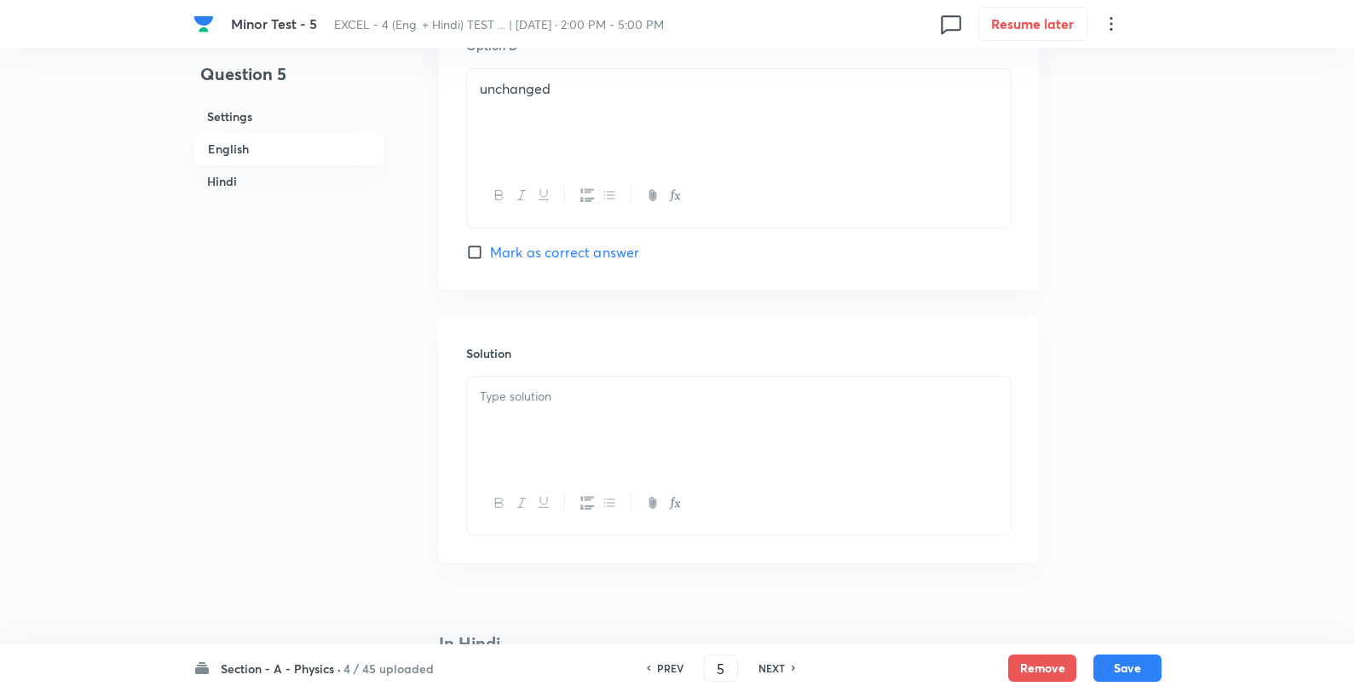
click at [540, 379] on div at bounding box center [739, 424] width 544 height 95
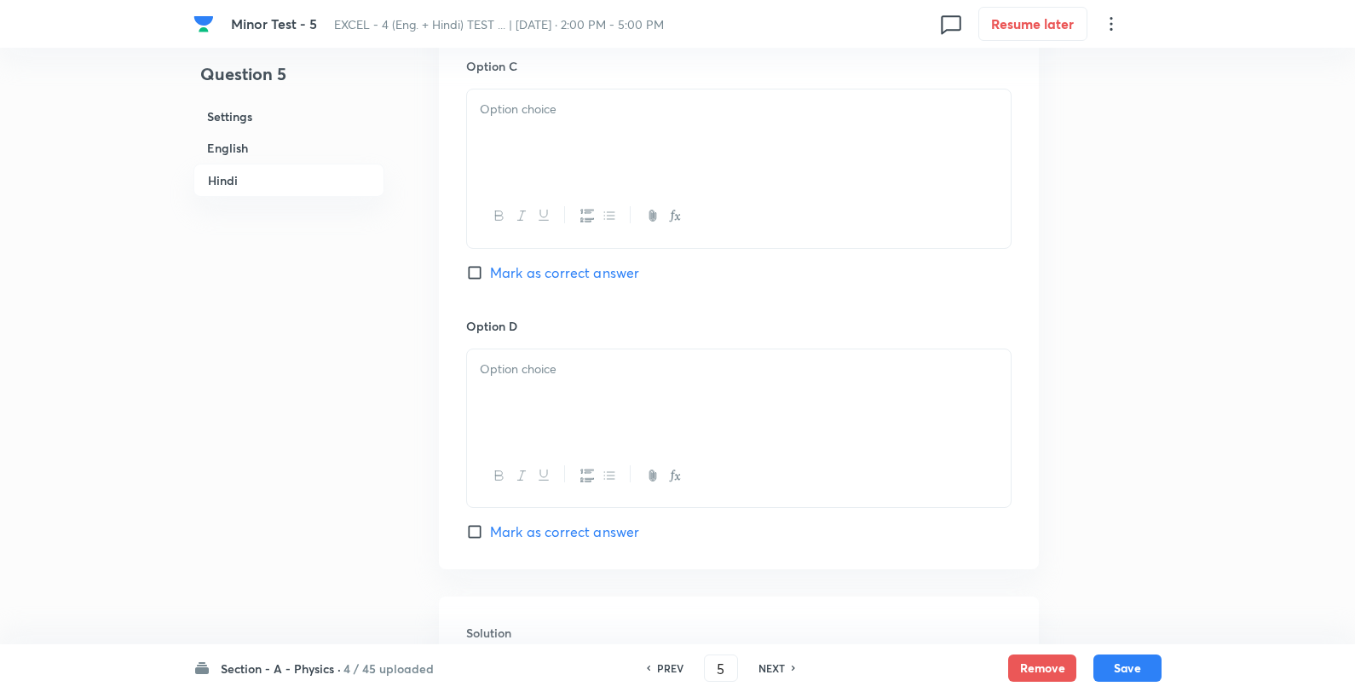
scroll to position [3314, 0]
click at [582, 470] on div at bounding box center [739, 444] width 544 height 95
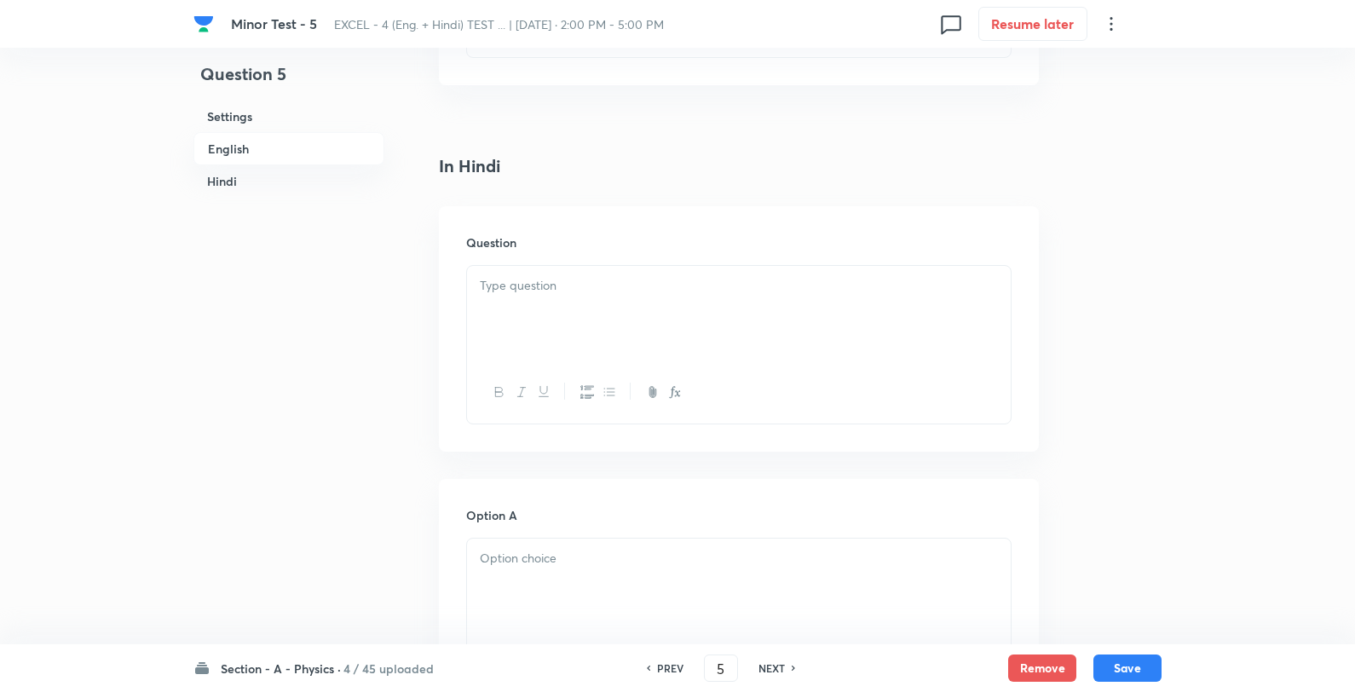
scroll to position [2083, 0]
click at [616, 320] on div at bounding box center [739, 316] width 544 height 95
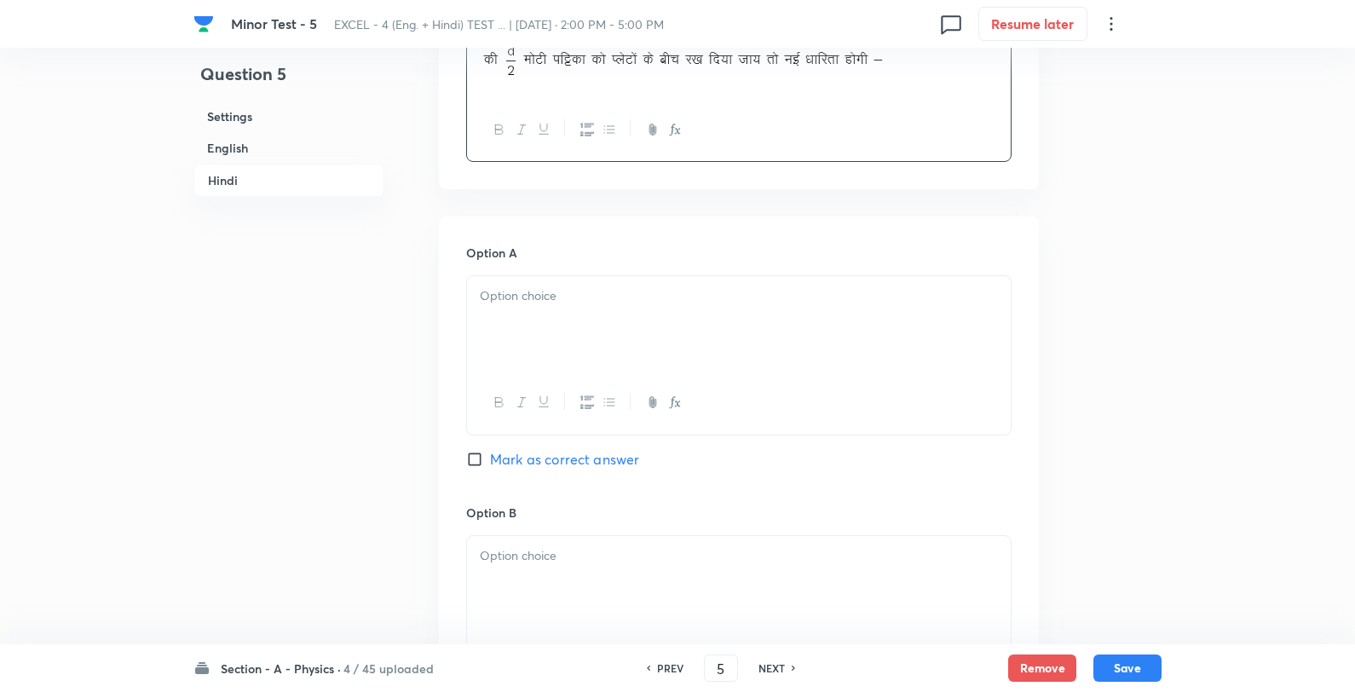
scroll to position [2367, 0]
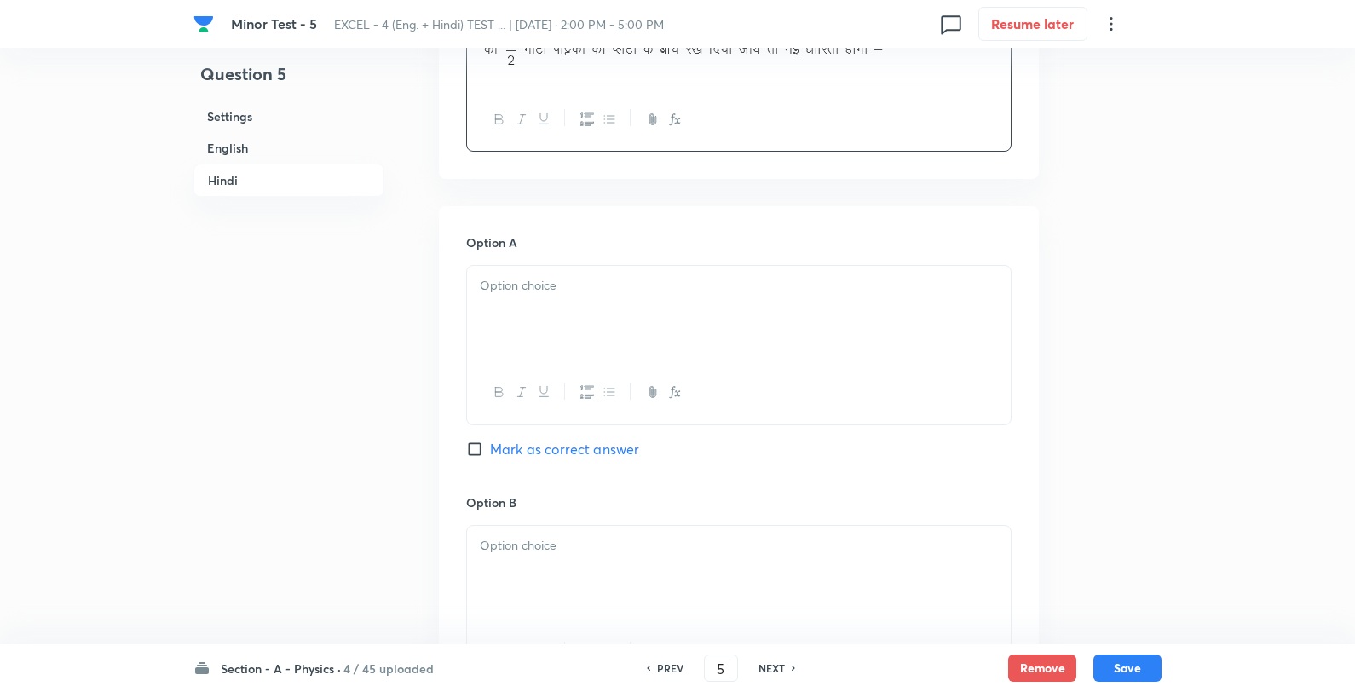
click at [491, 356] on div at bounding box center [739, 313] width 544 height 95
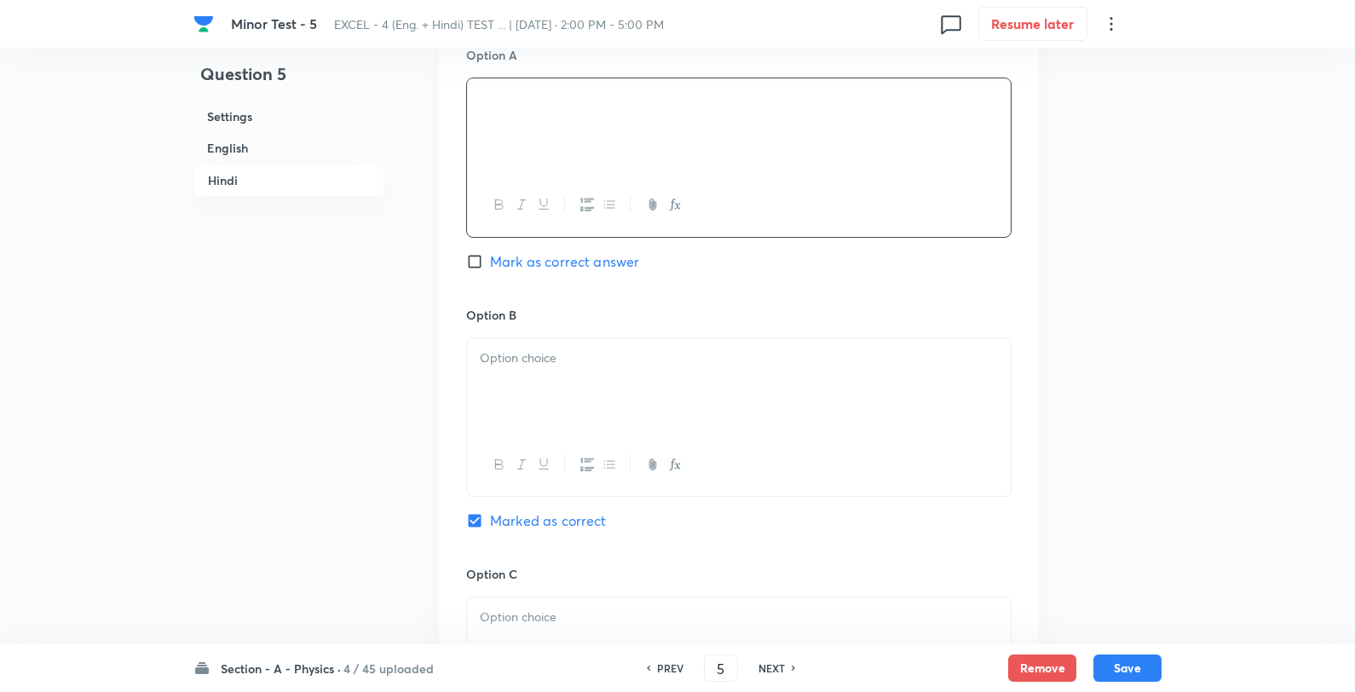
scroll to position [2557, 0]
click at [514, 406] on div at bounding box center [739, 383] width 544 height 95
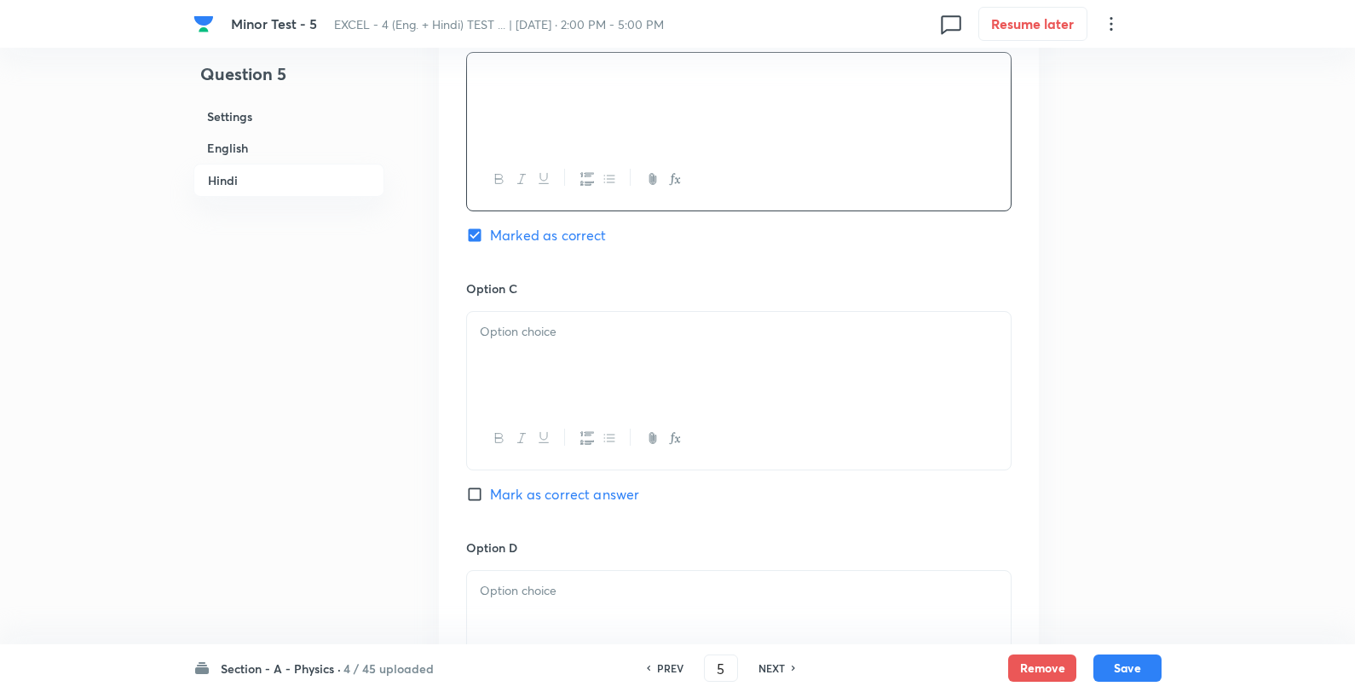
scroll to position [2841, 0]
click at [534, 350] on div at bounding box center [739, 358] width 544 height 95
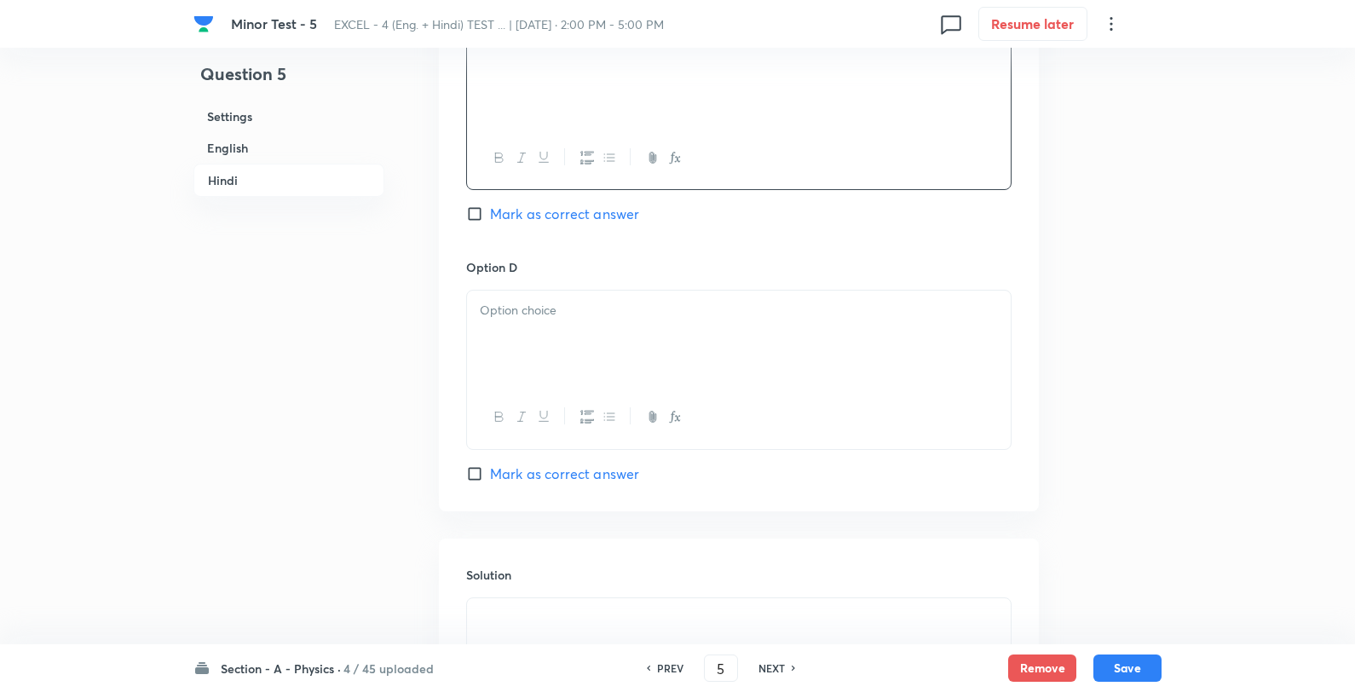
scroll to position [3125, 0]
click at [544, 378] on div at bounding box center [739, 333] width 544 height 95
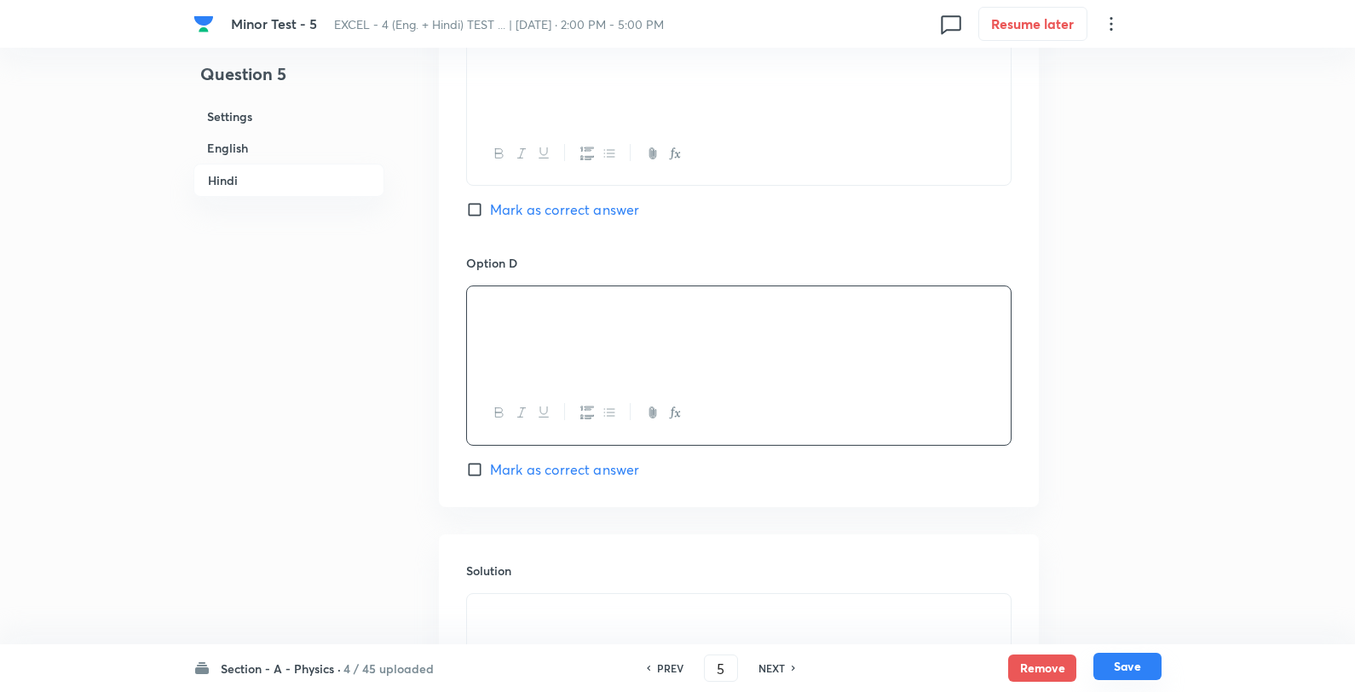
click at [1154, 660] on button "Save" at bounding box center [1128, 666] width 68 height 27
type input "6"
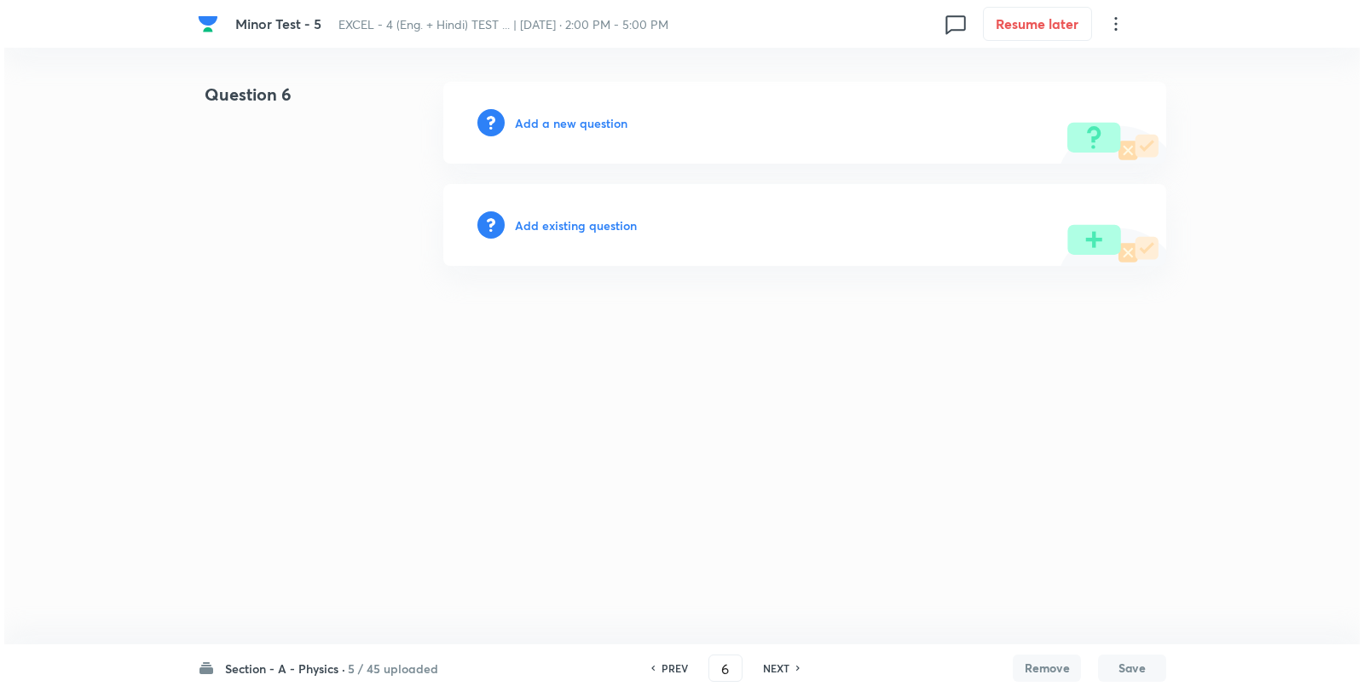
scroll to position [0, 0]
click at [568, 114] on h6 "Add a new question" at bounding box center [571, 123] width 113 height 18
click at [568, 114] on h6 "Choose a question type" at bounding box center [580, 123] width 131 height 18
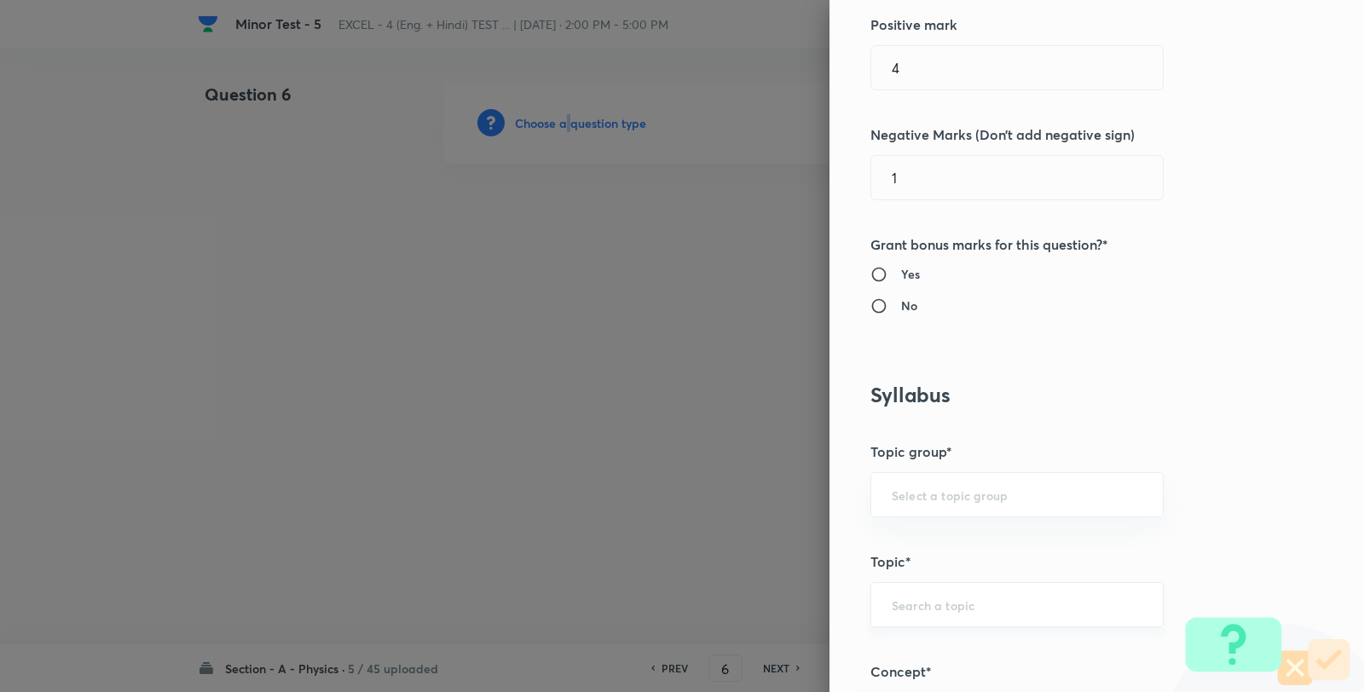
scroll to position [757, 0]
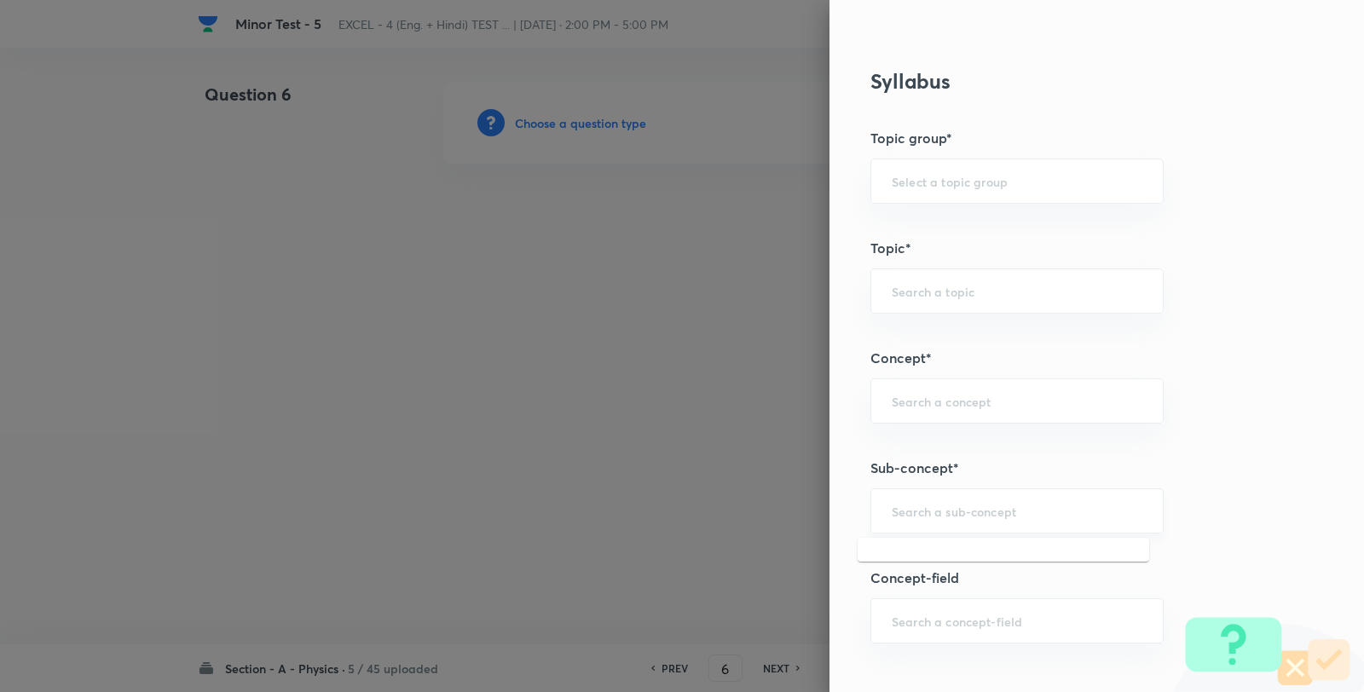
click at [964, 505] on input "text" at bounding box center [1017, 511] width 251 height 16
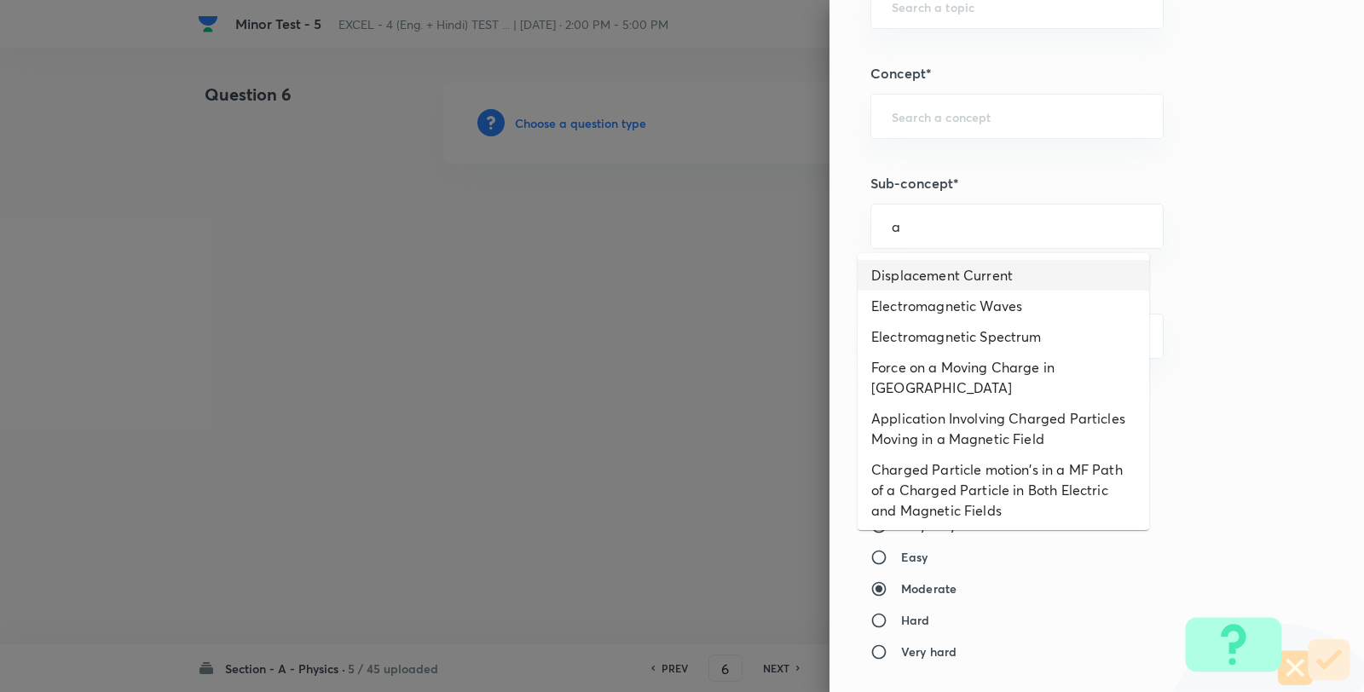
click at [932, 274] on li "Displacement Current" at bounding box center [1002, 275] width 291 height 31
type input "Displacement Current"
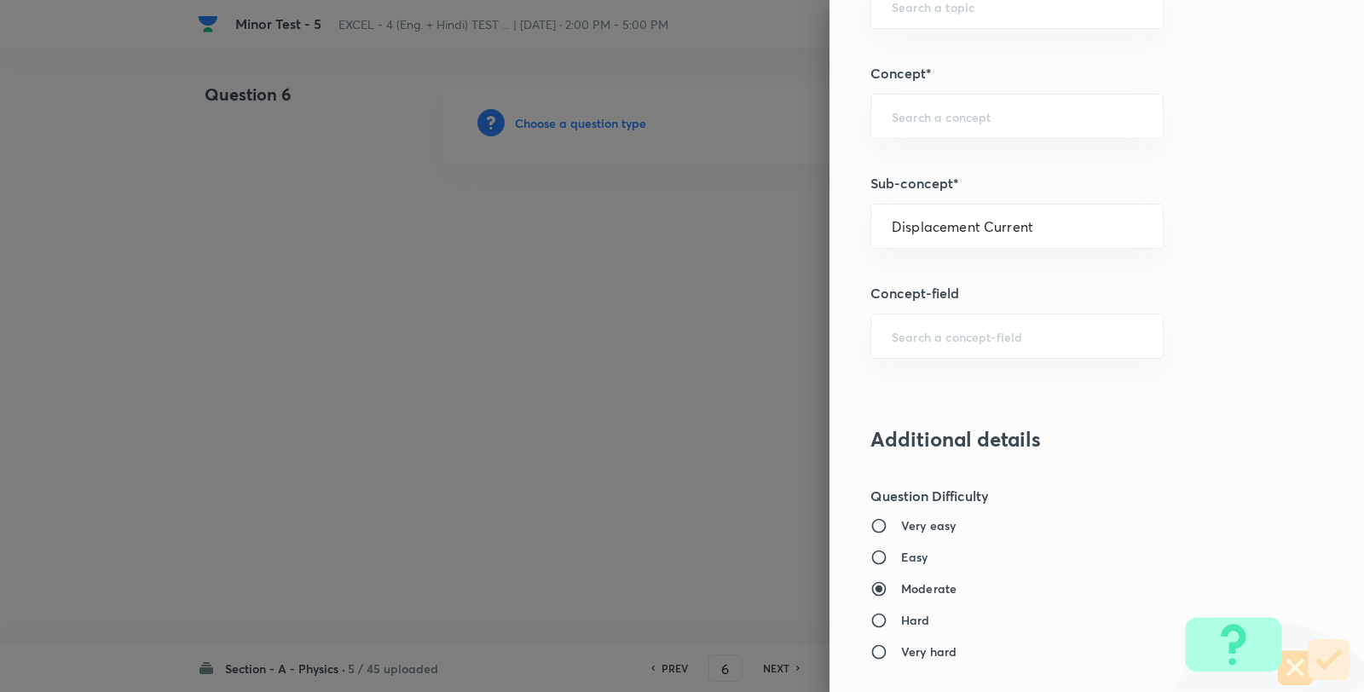
type input "Physics"
type input "Electricity & Magnetism"
type input "Electromagnetic Waves"
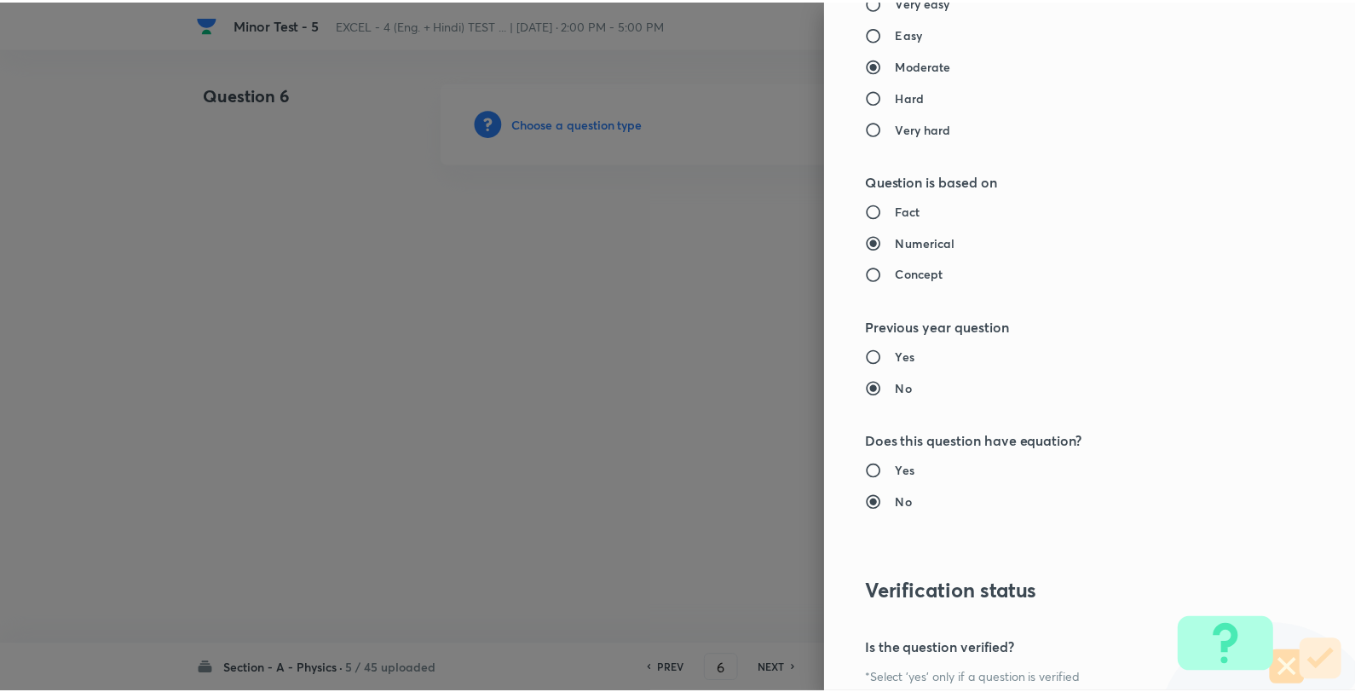
scroll to position [1746, 0]
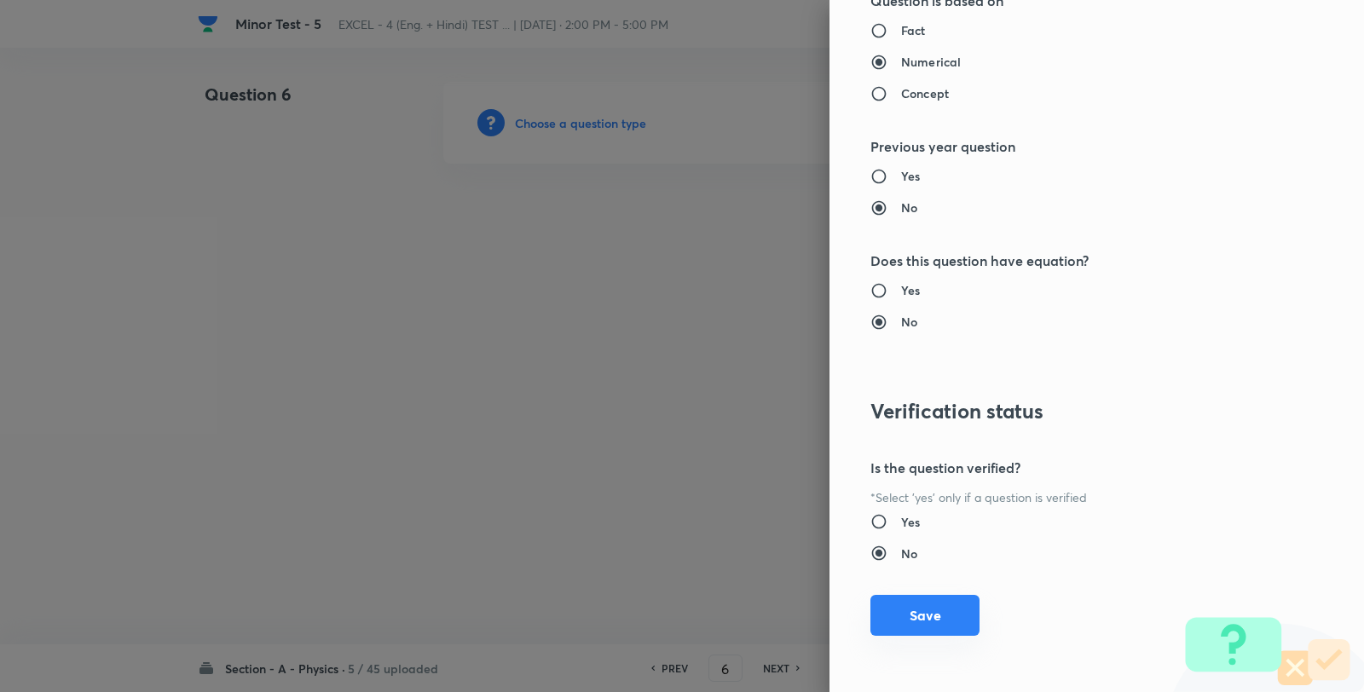
click at [939, 612] on button "Save" at bounding box center [924, 615] width 109 height 41
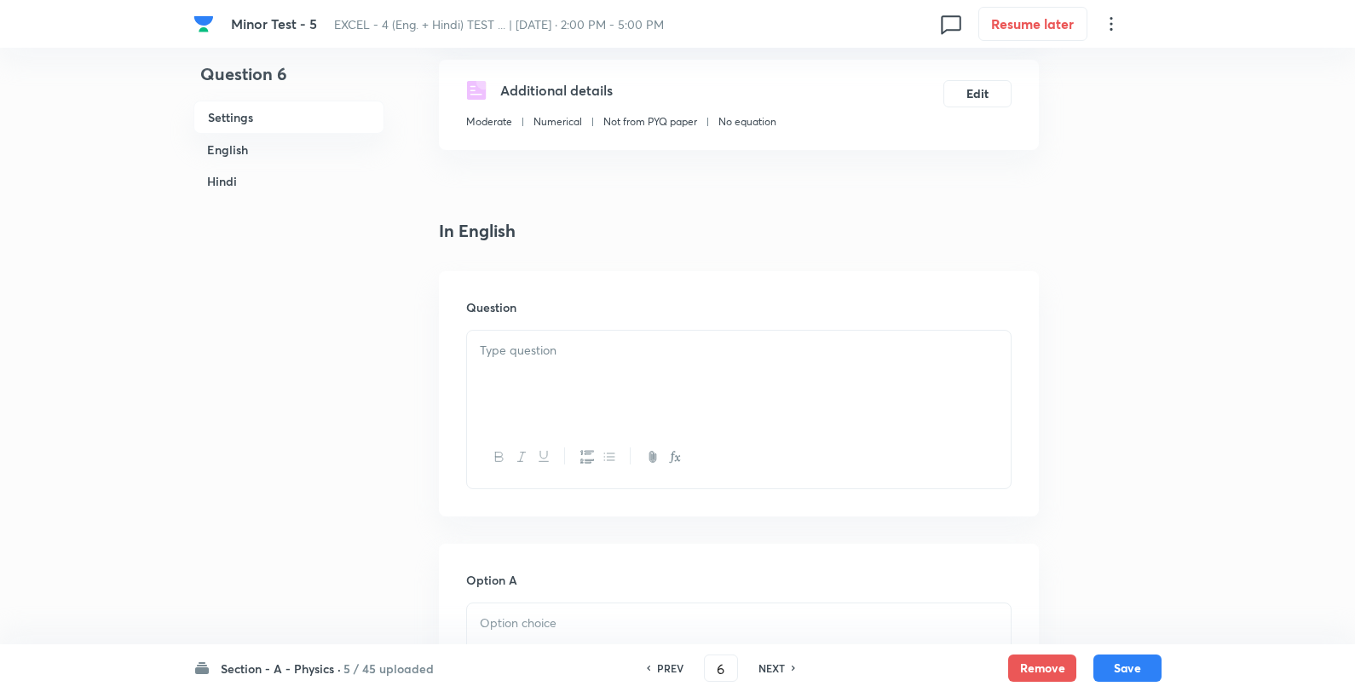
scroll to position [284, 0]
click at [581, 345] on p at bounding box center [739, 350] width 518 height 20
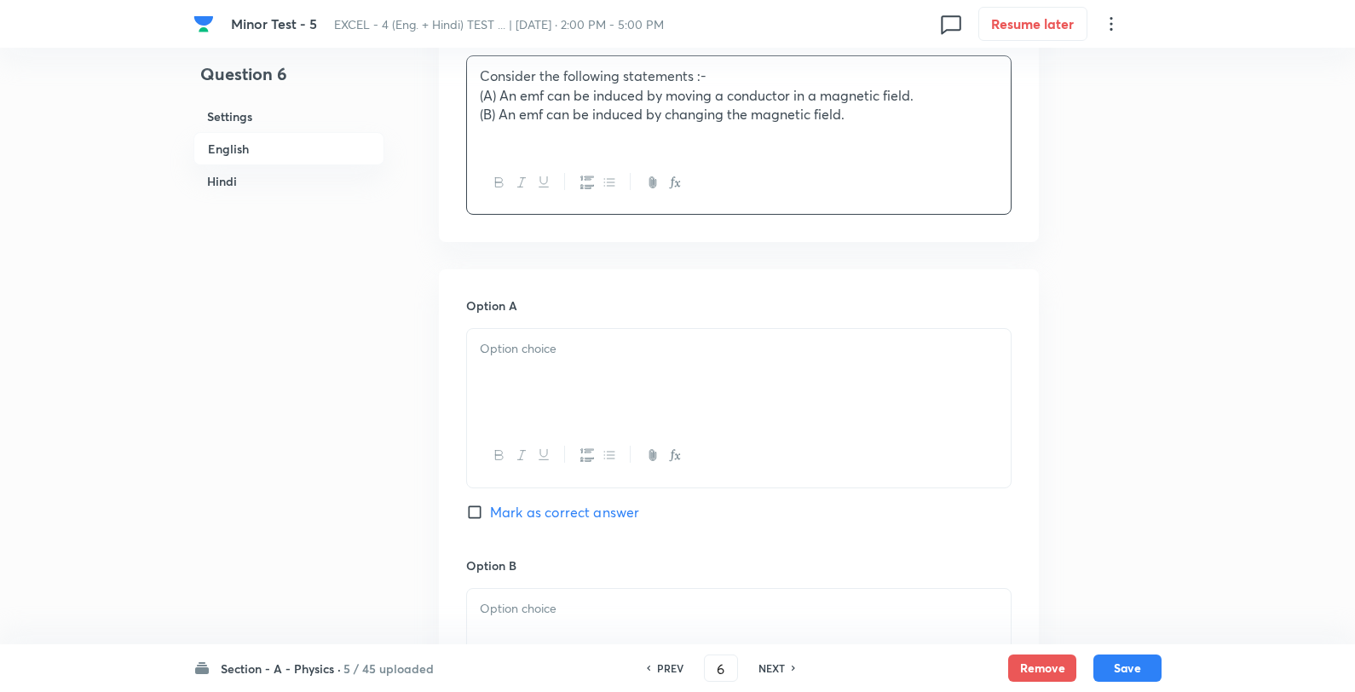
scroll to position [662, 0]
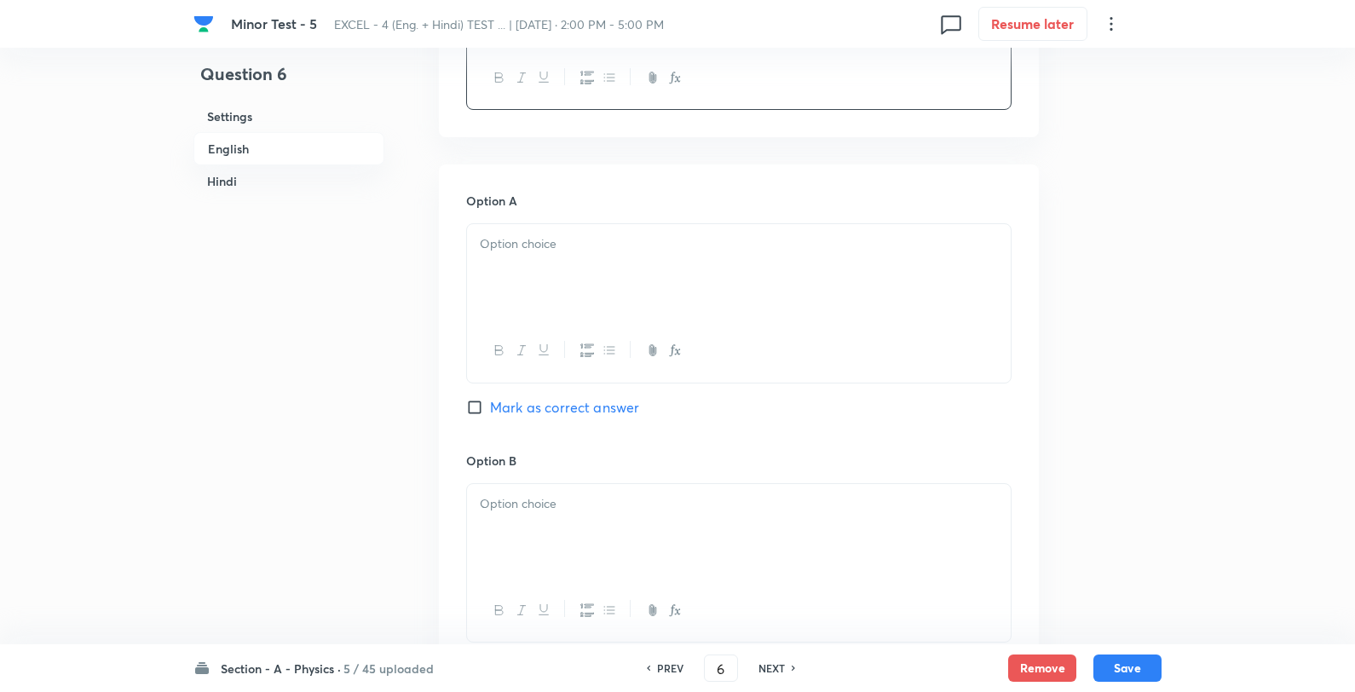
click at [552, 263] on div at bounding box center [739, 271] width 544 height 95
click at [682, 243] on p "Both A and B are true" at bounding box center [739, 244] width 518 height 20
click at [627, 498] on p at bounding box center [739, 504] width 518 height 20
click at [731, 498] on p "A is true but B is false" at bounding box center [739, 504] width 518 height 20
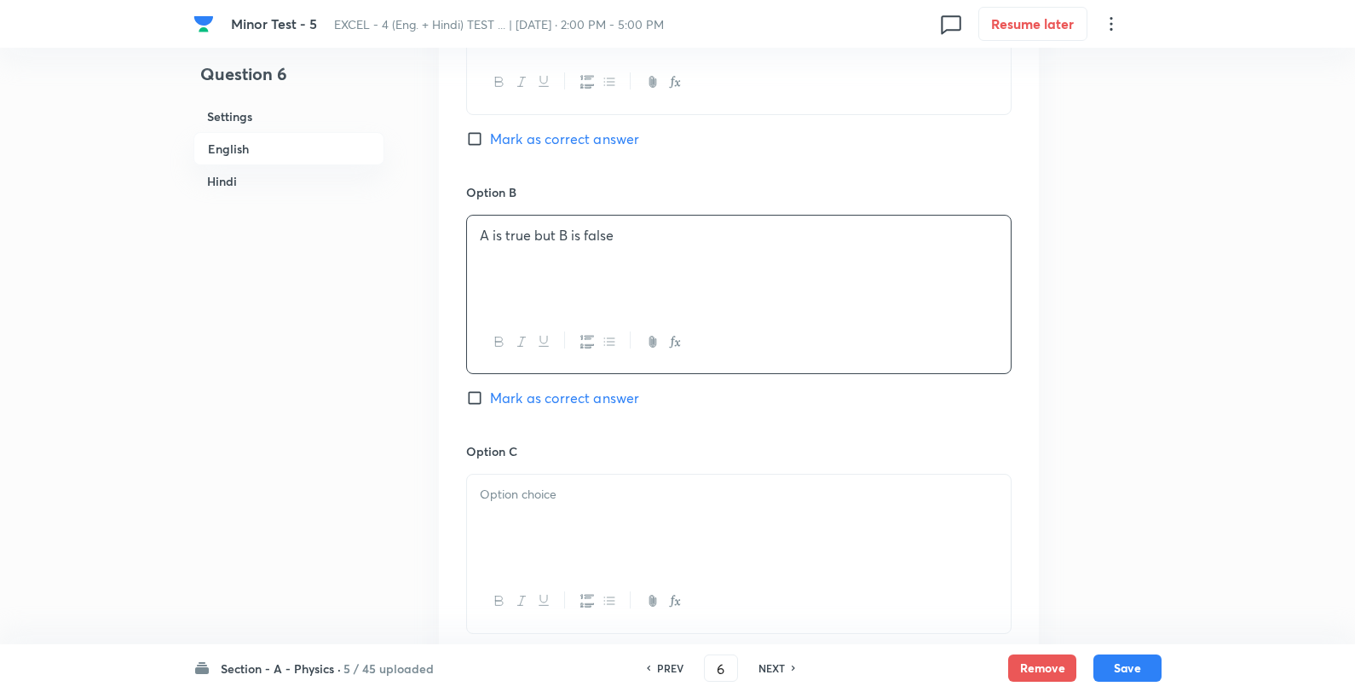
scroll to position [947, 0]
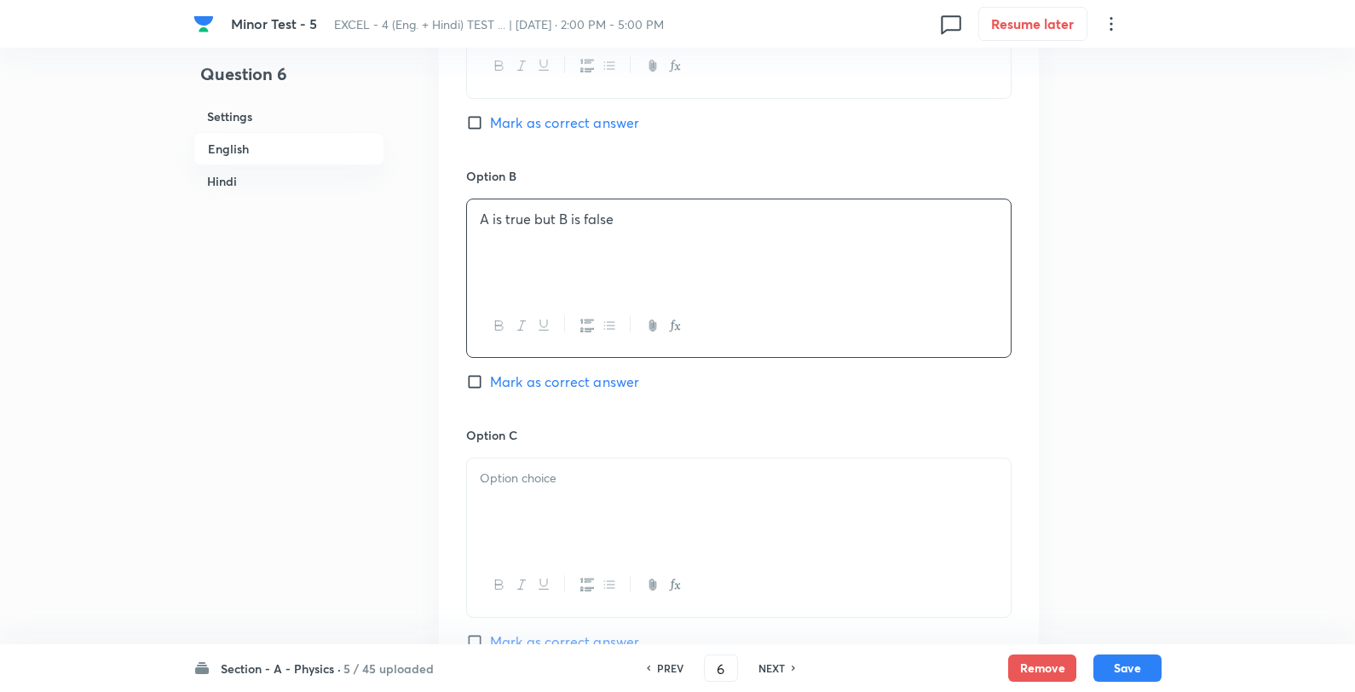
drag, startPoint x: 655, startPoint y: 458, endPoint x: 700, endPoint y: 480, distance: 50.3
click at [651, 467] on div "Option C Mark as correct answer" at bounding box center [738, 555] width 545 height 259
click at [721, 487] on p at bounding box center [739, 479] width 518 height 20
click at [651, 480] on p at bounding box center [739, 479] width 518 height 20
click at [684, 477] on p at bounding box center [739, 479] width 518 height 20
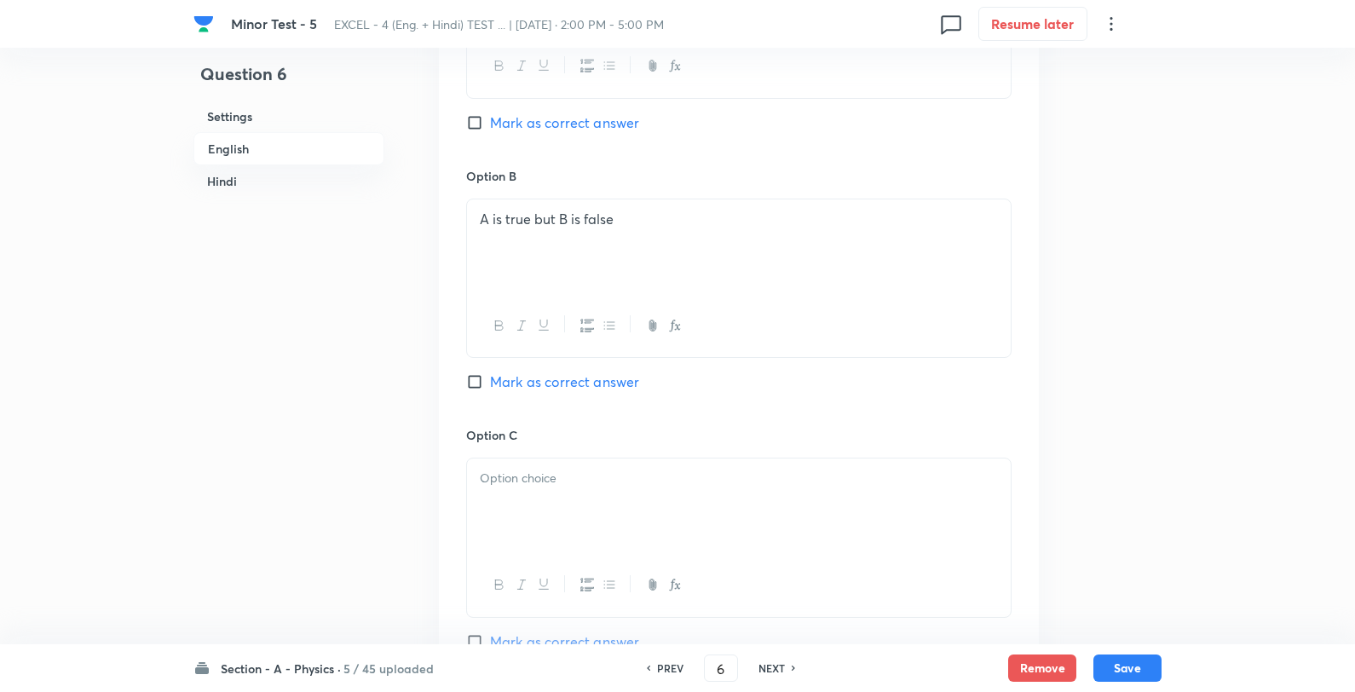
click at [684, 477] on p at bounding box center [739, 479] width 518 height 20
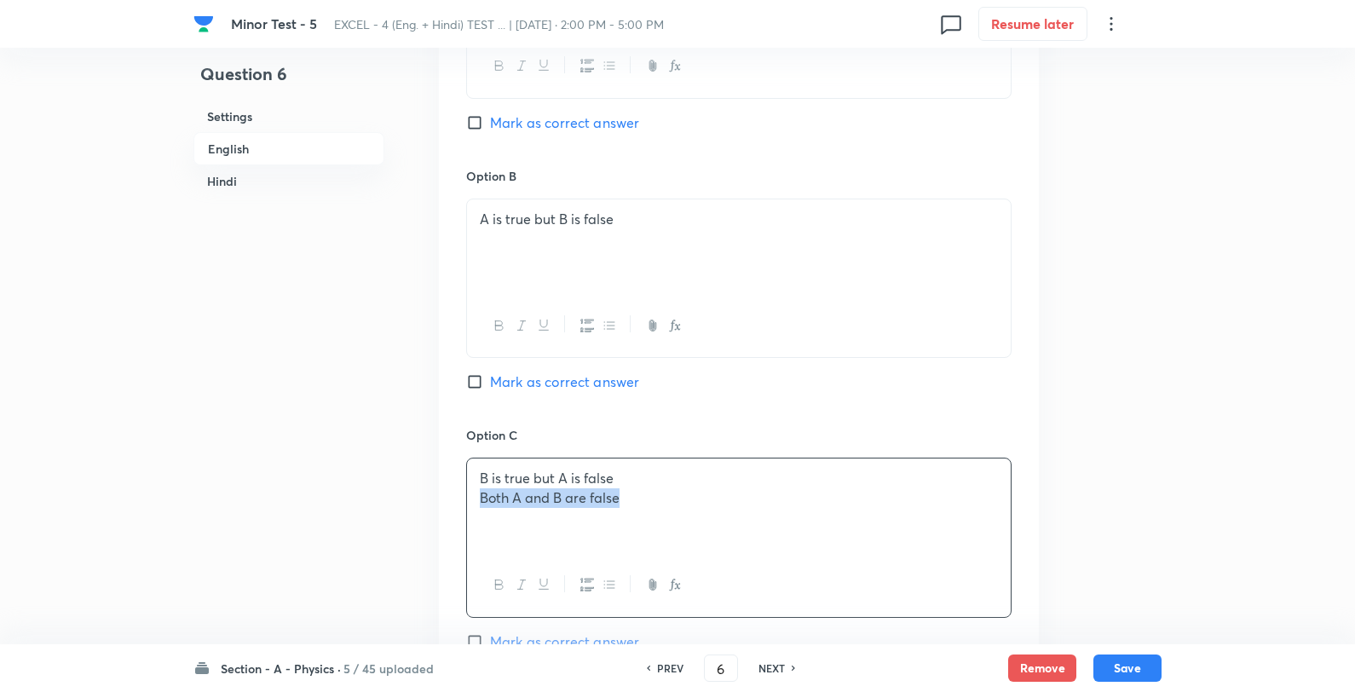
click at [738, 480] on p "B is true but A is false" at bounding box center [739, 479] width 518 height 20
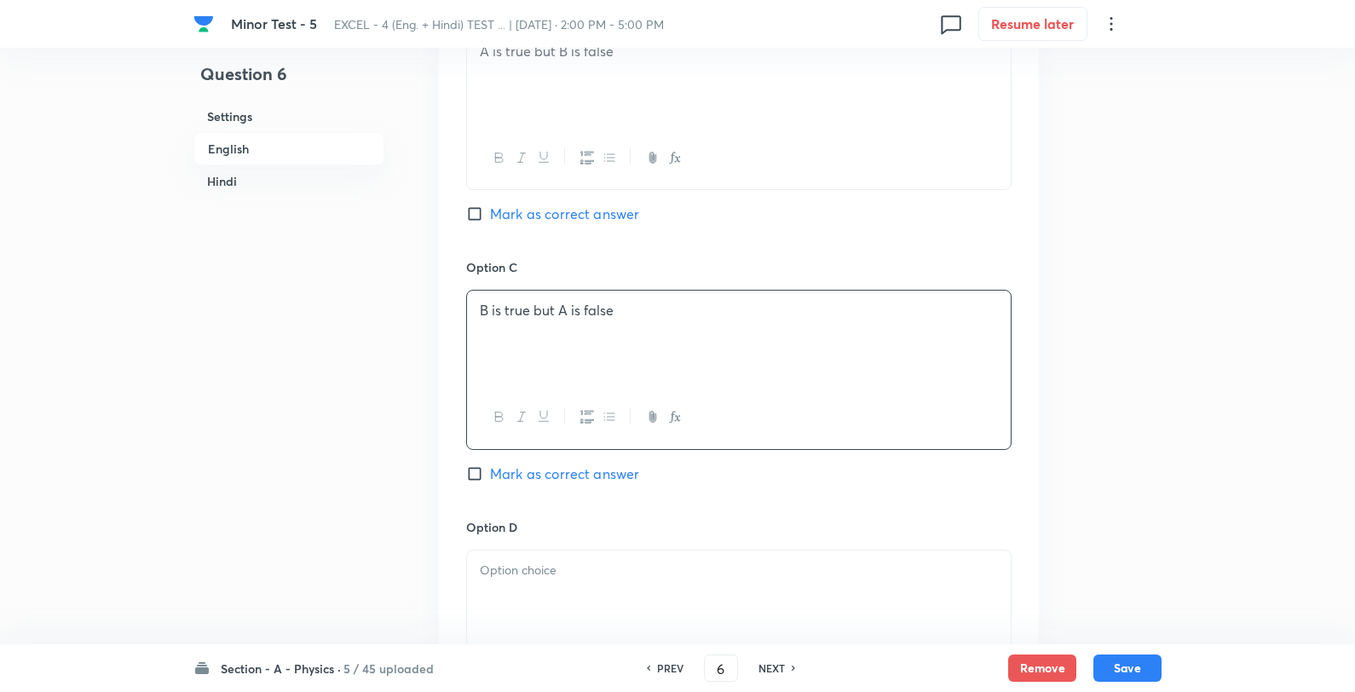
scroll to position [1325, 0]
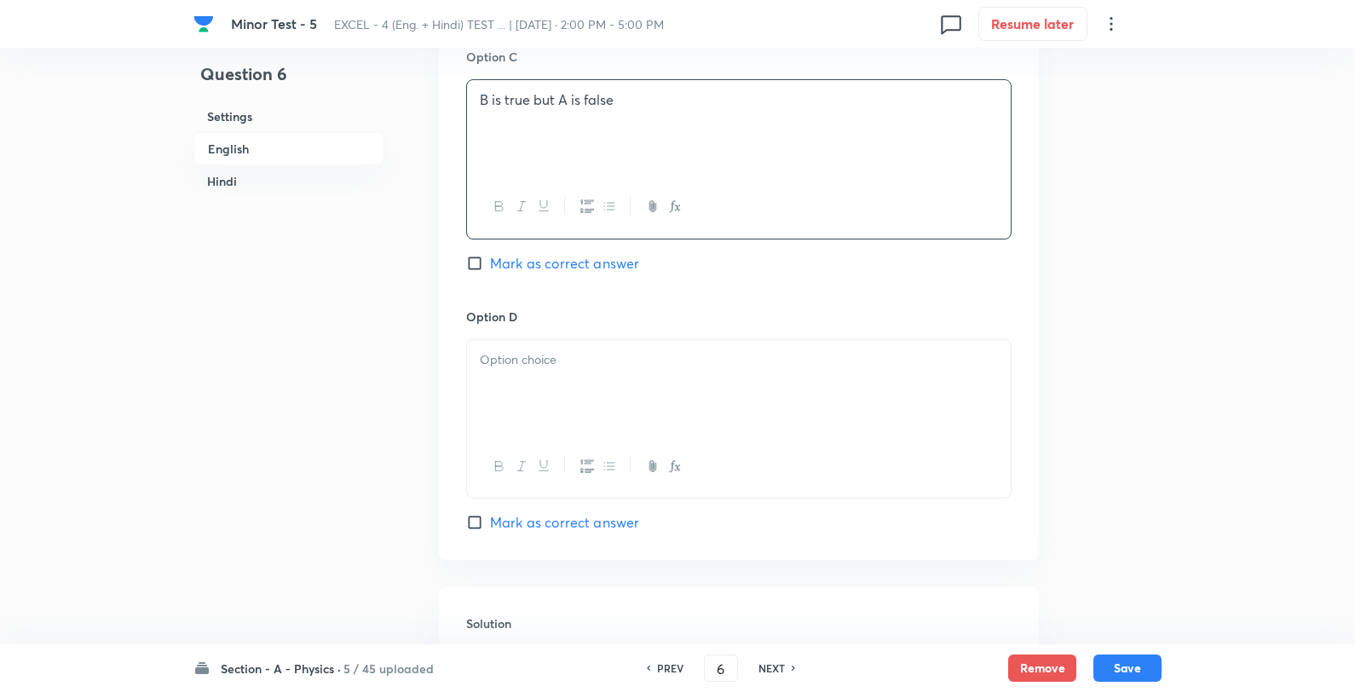
click at [584, 433] on div at bounding box center [739, 387] width 544 height 95
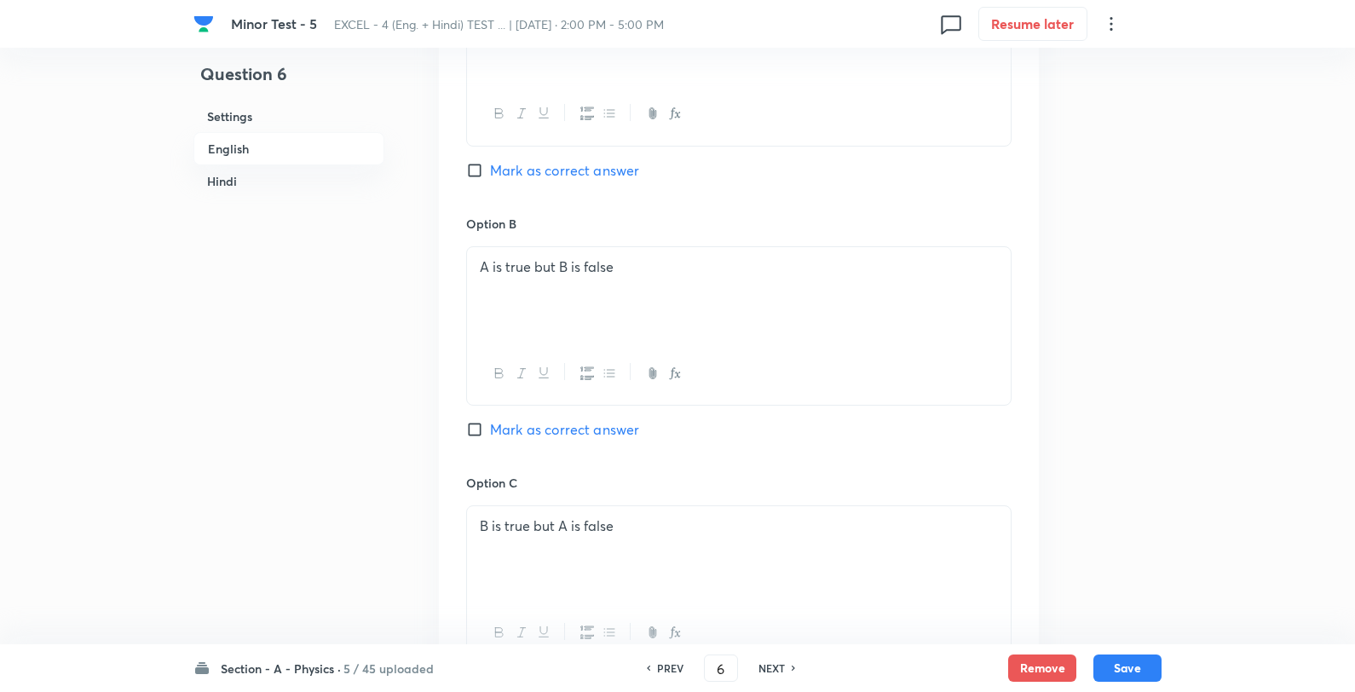
scroll to position [852, 0]
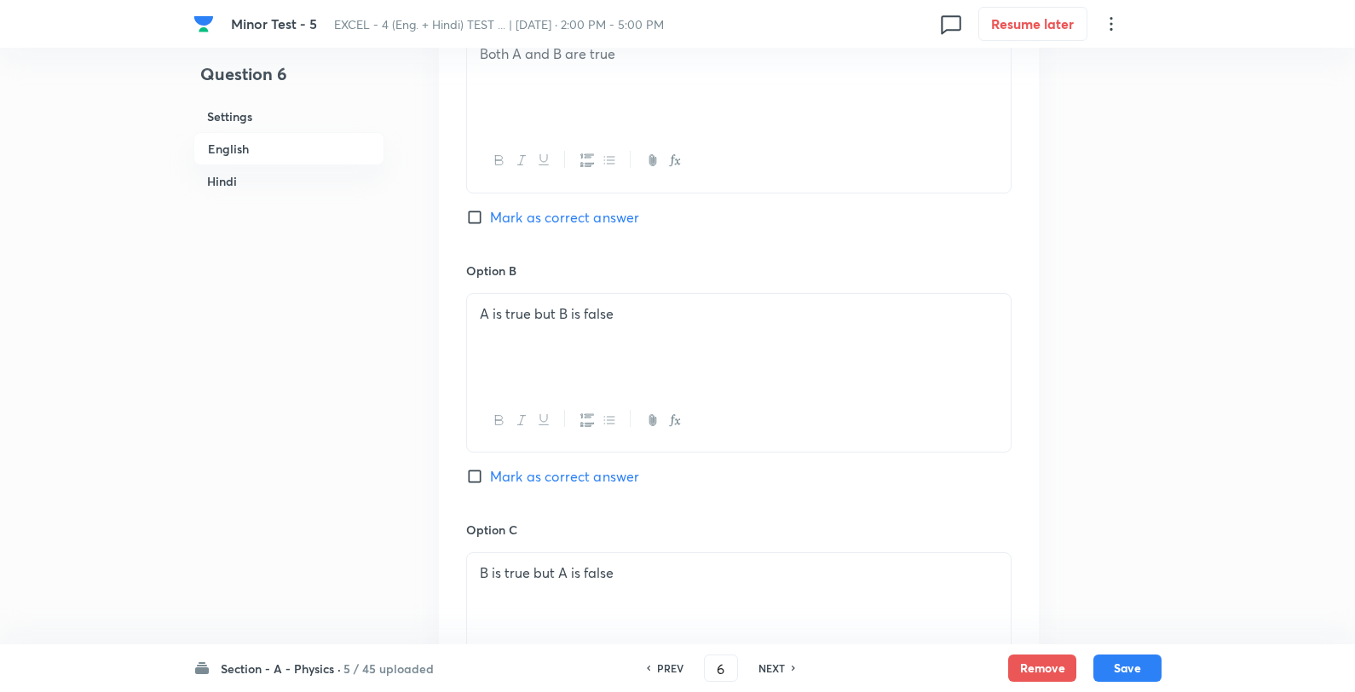
click at [567, 220] on span "Mark as correct answer" at bounding box center [564, 217] width 149 height 20
click at [490, 220] on input "Mark as correct answer" at bounding box center [478, 217] width 24 height 17
checkbox input "true"
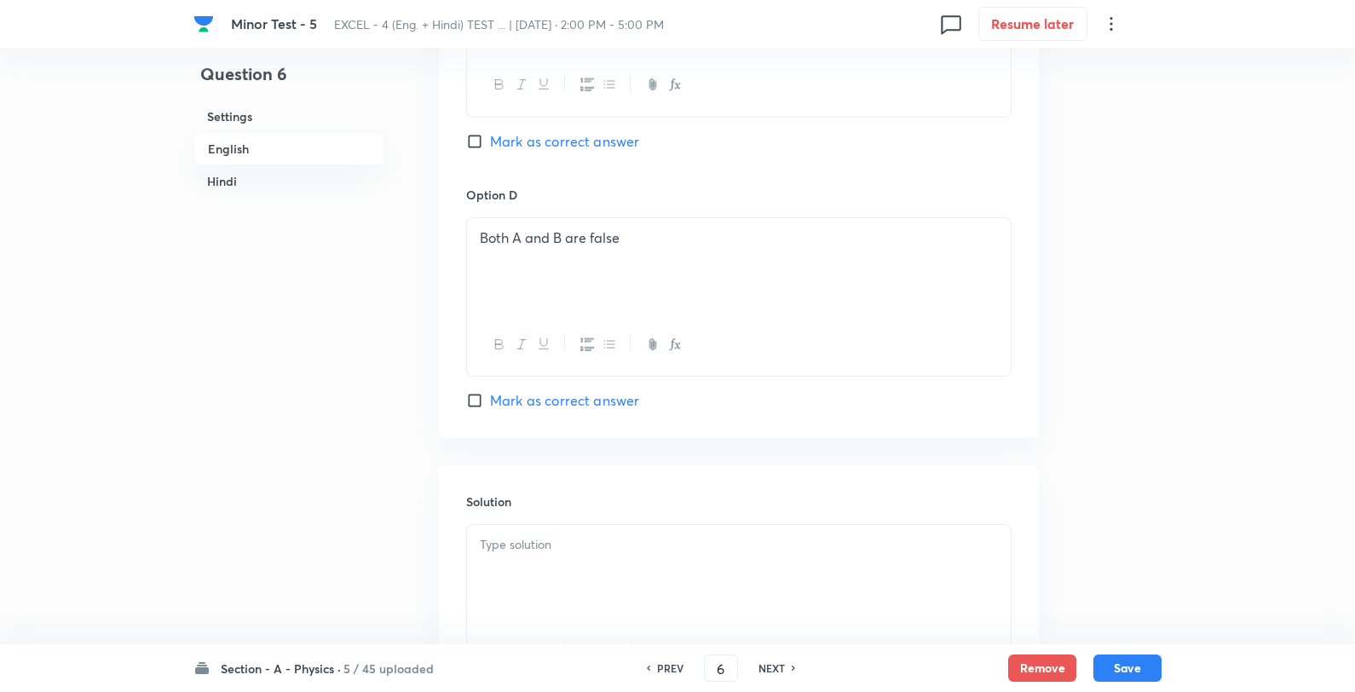
scroll to position [1705, 0]
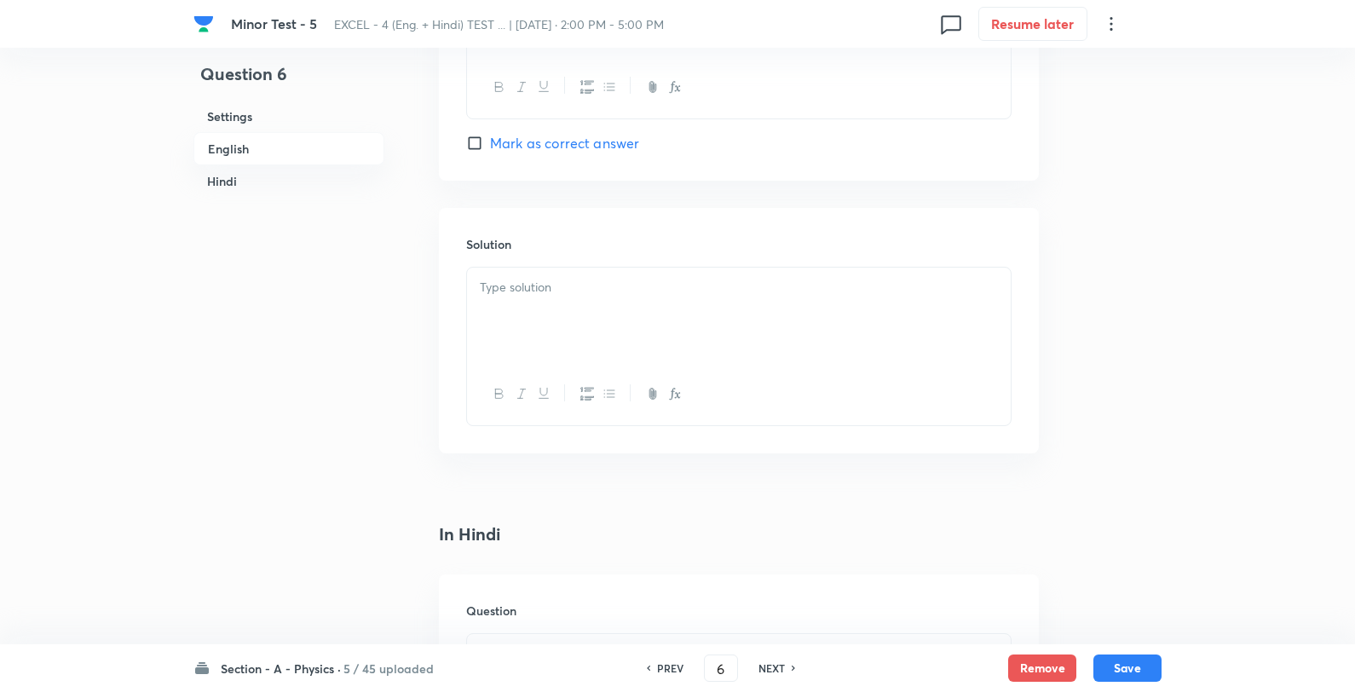
click at [601, 326] on div at bounding box center [739, 315] width 544 height 95
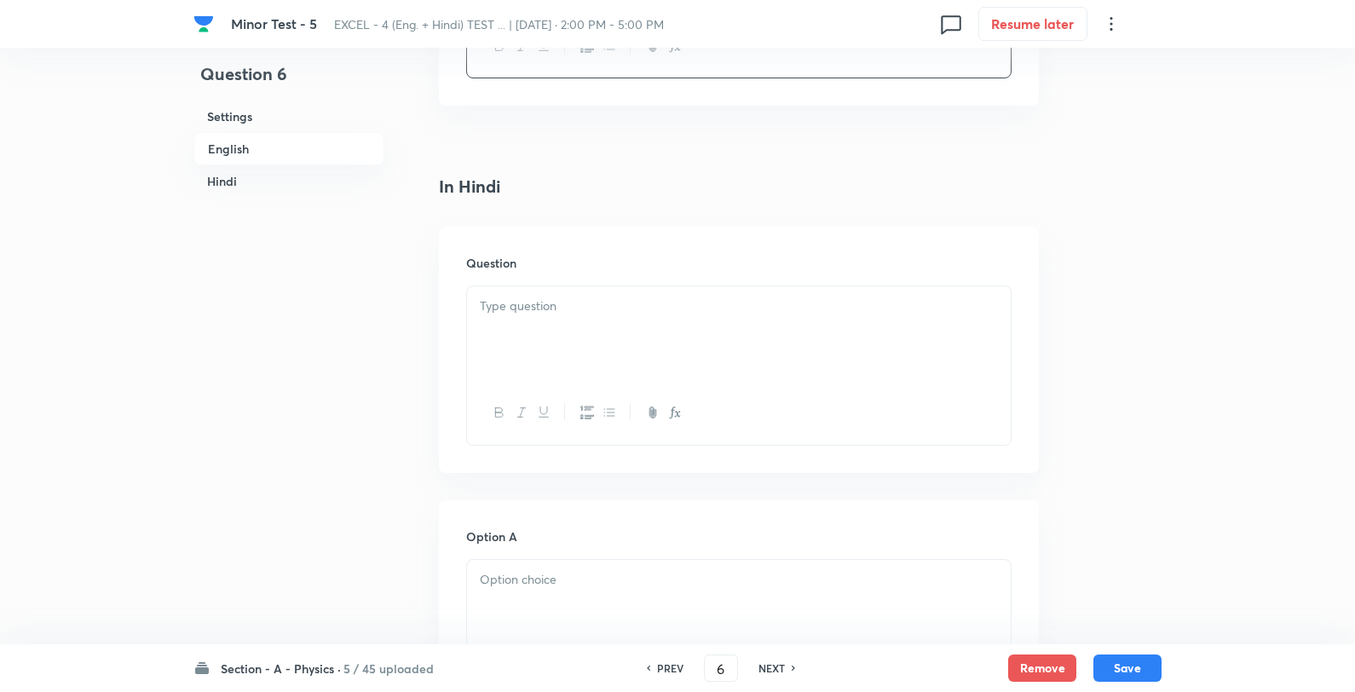
scroll to position [2083, 0]
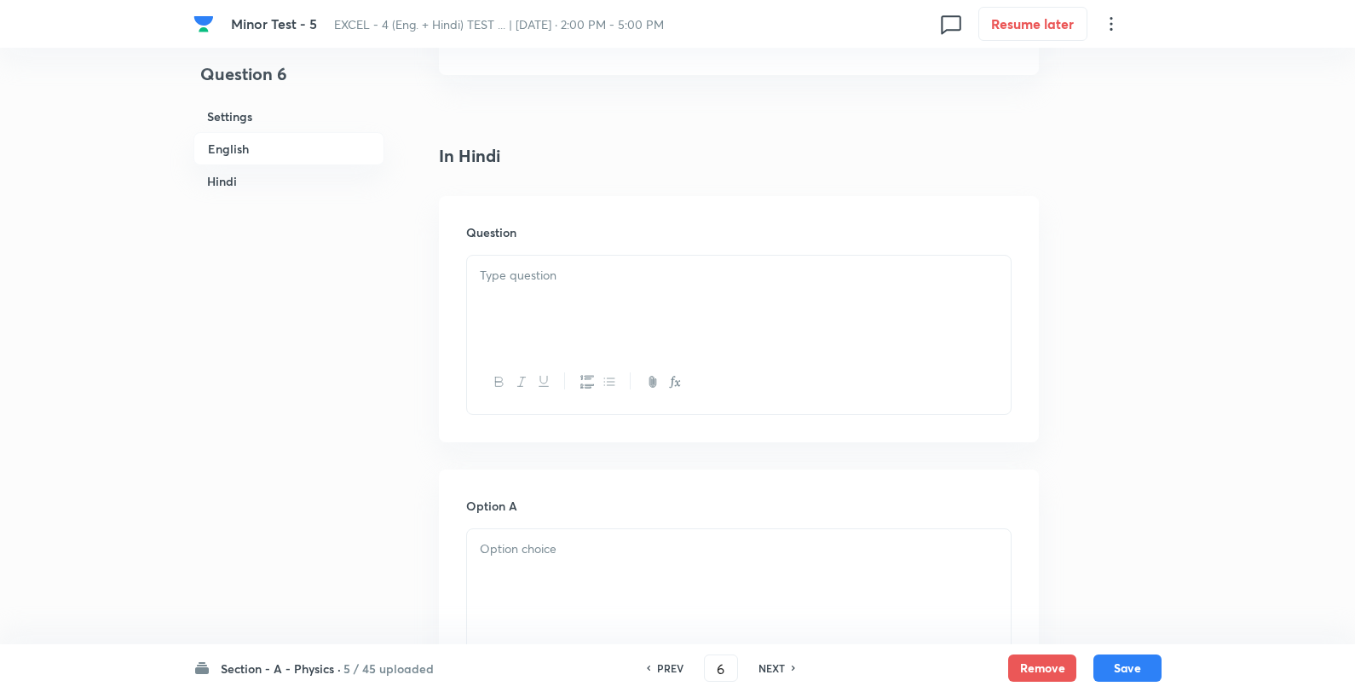
click at [555, 295] on div at bounding box center [739, 303] width 544 height 95
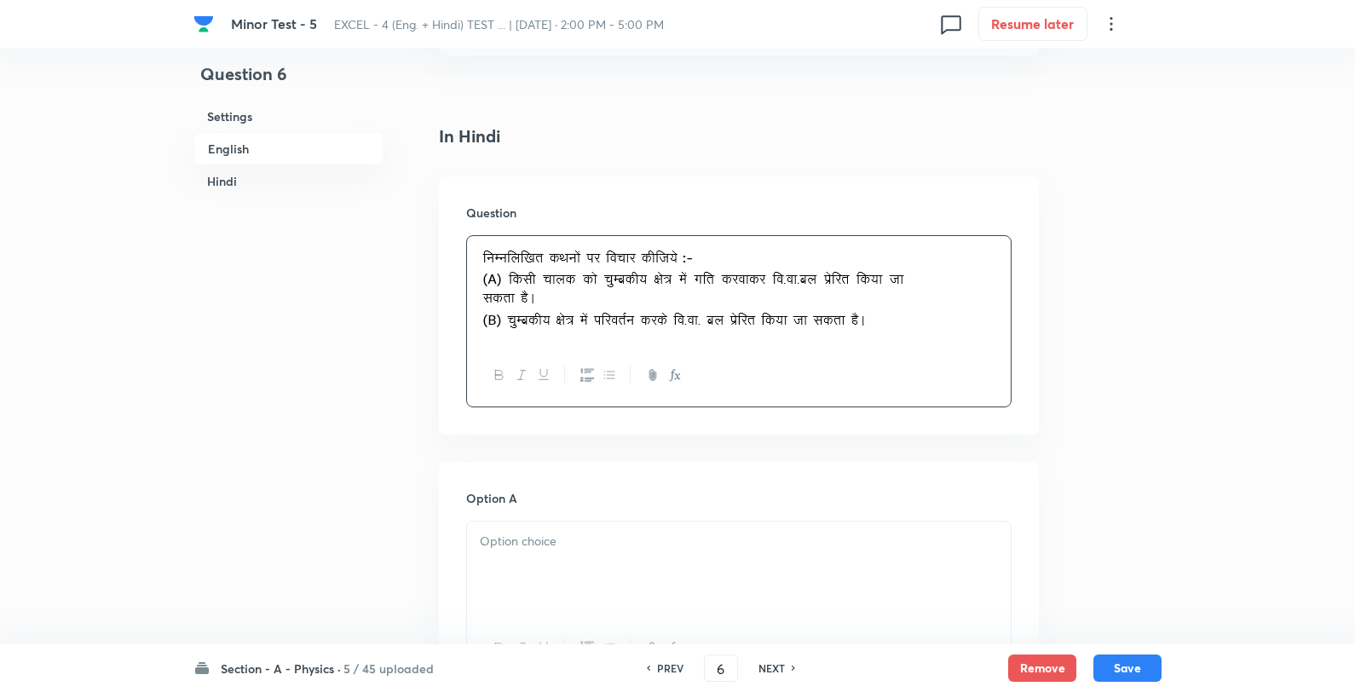
scroll to position [2367, 0]
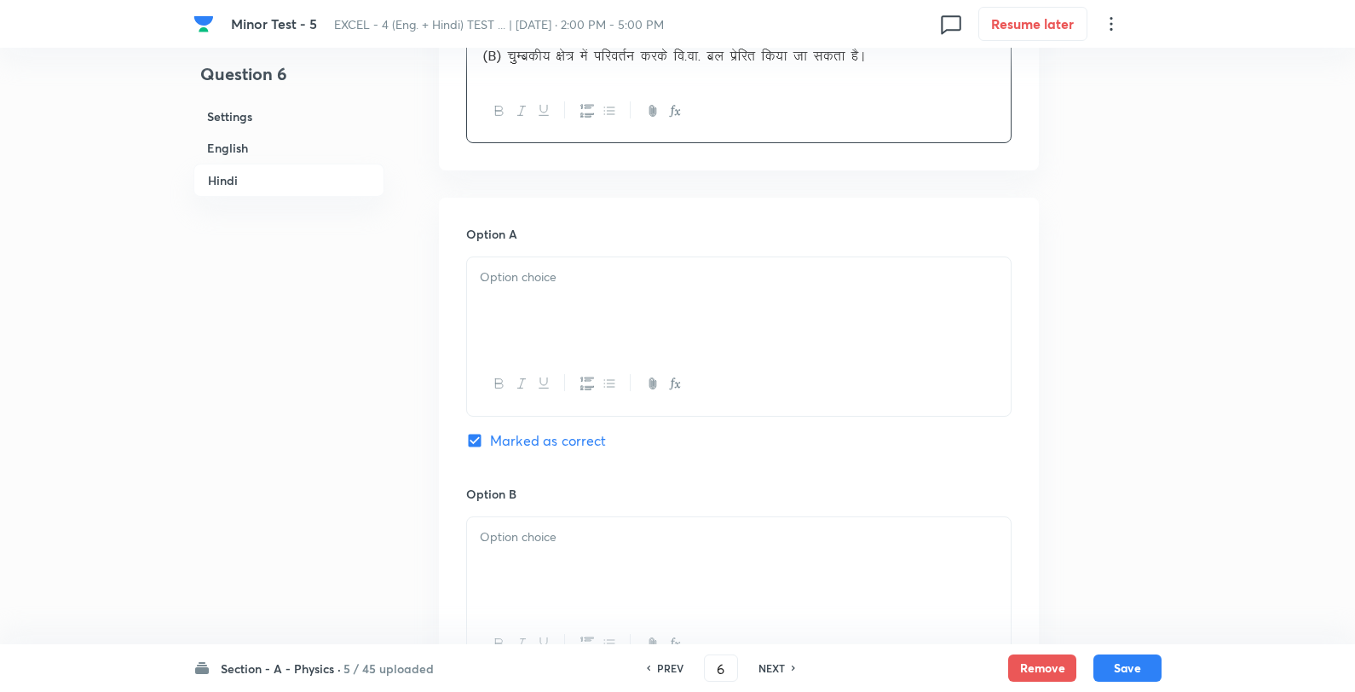
click at [569, 300] on div at bounding box center [739, 304] width 544 height 95
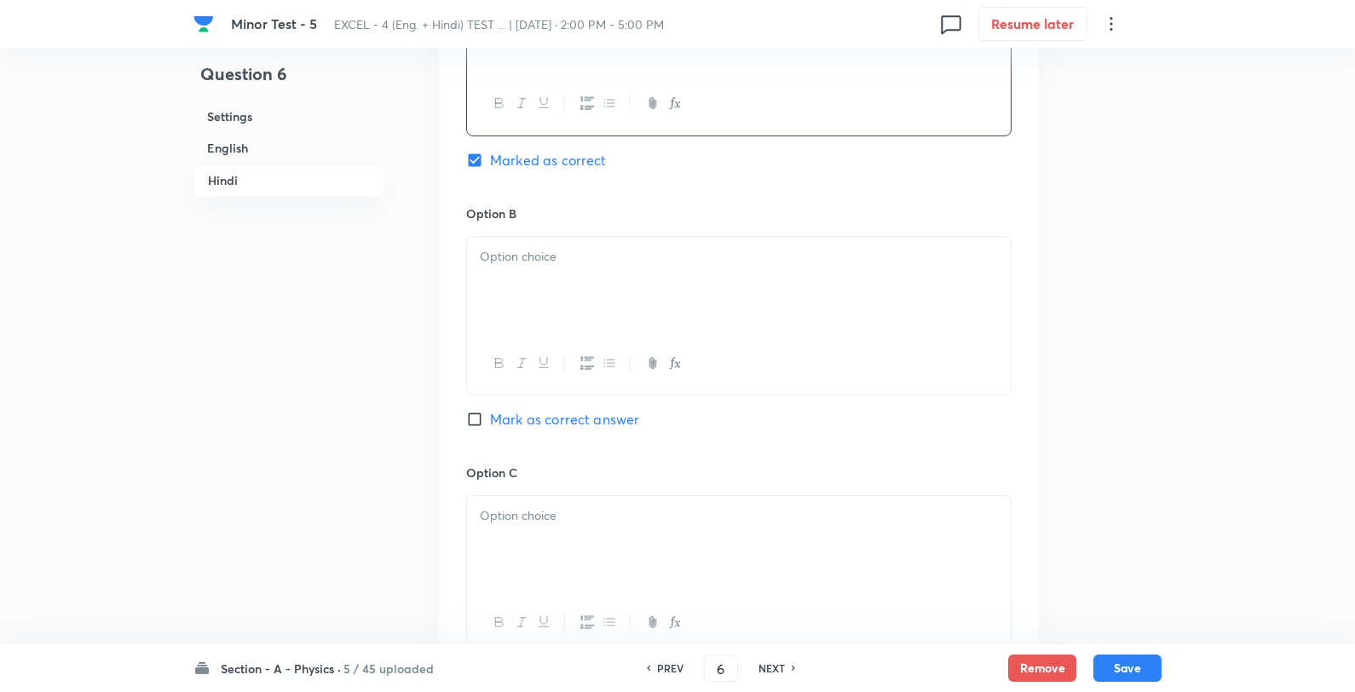
scroll to position [2652, 0]
click at [557, 286] on div at bounding box center [739, 280] width 544 height 95
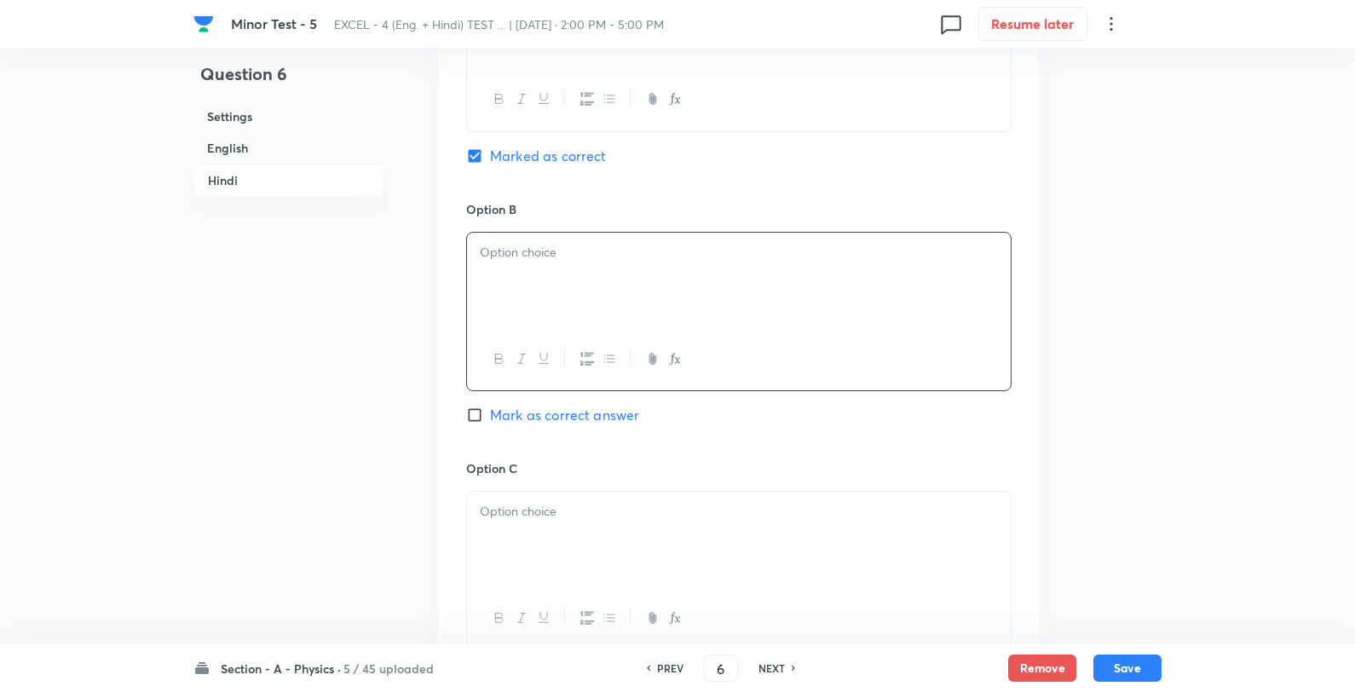
click at [534, 287] on div at bounding box center [739, 280] width 544 height 95
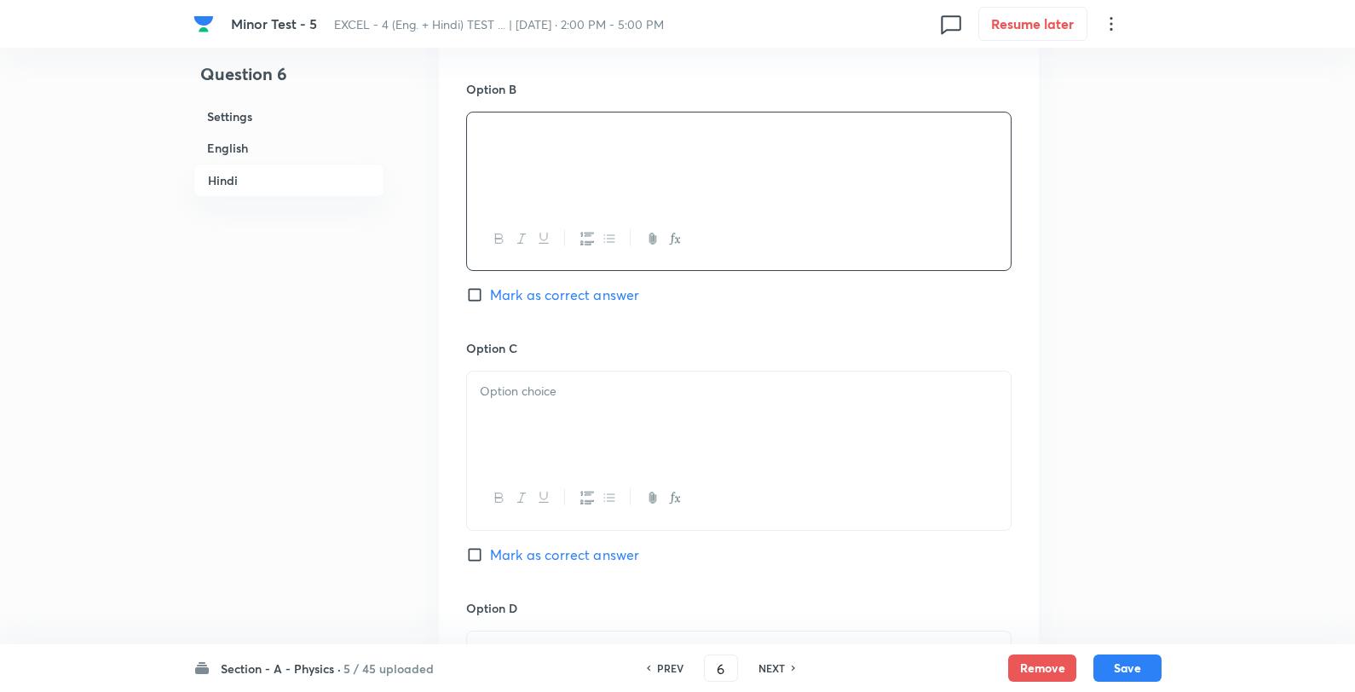
scroll to position [2841, 0]
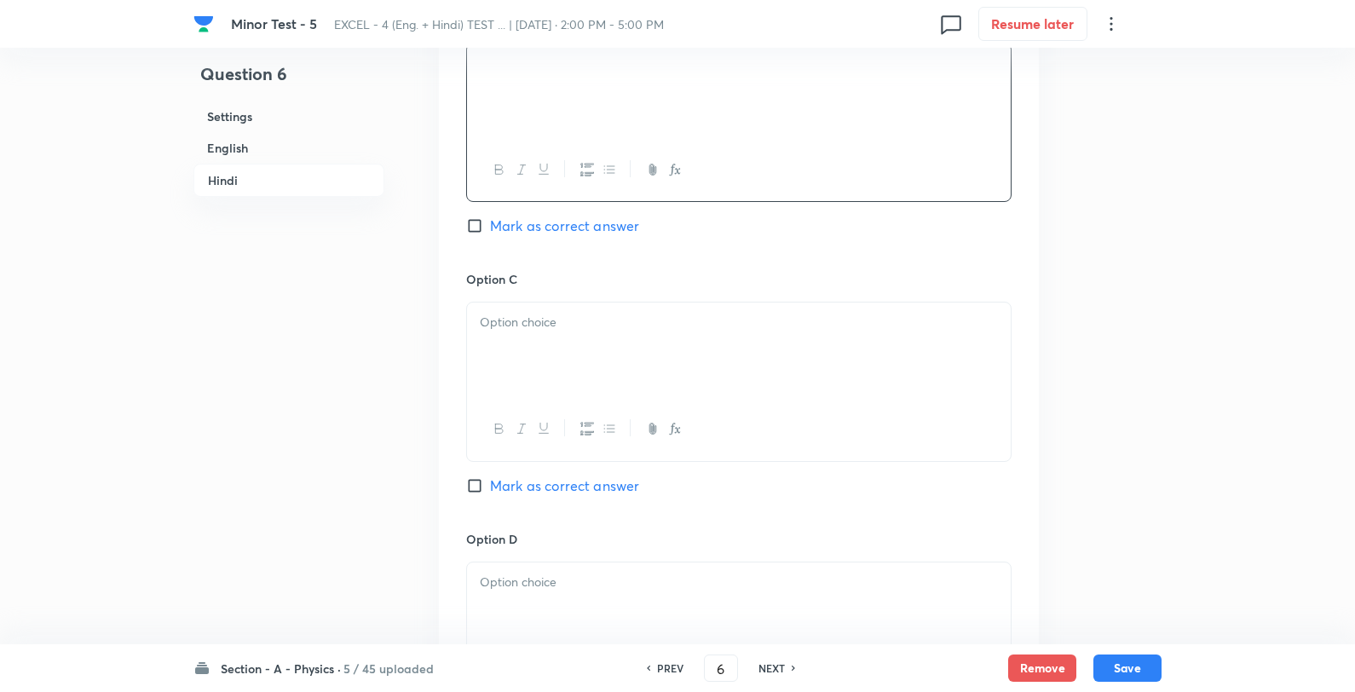
click at [540, 379] on div at bounding box center [739, 350] width 544 height 95
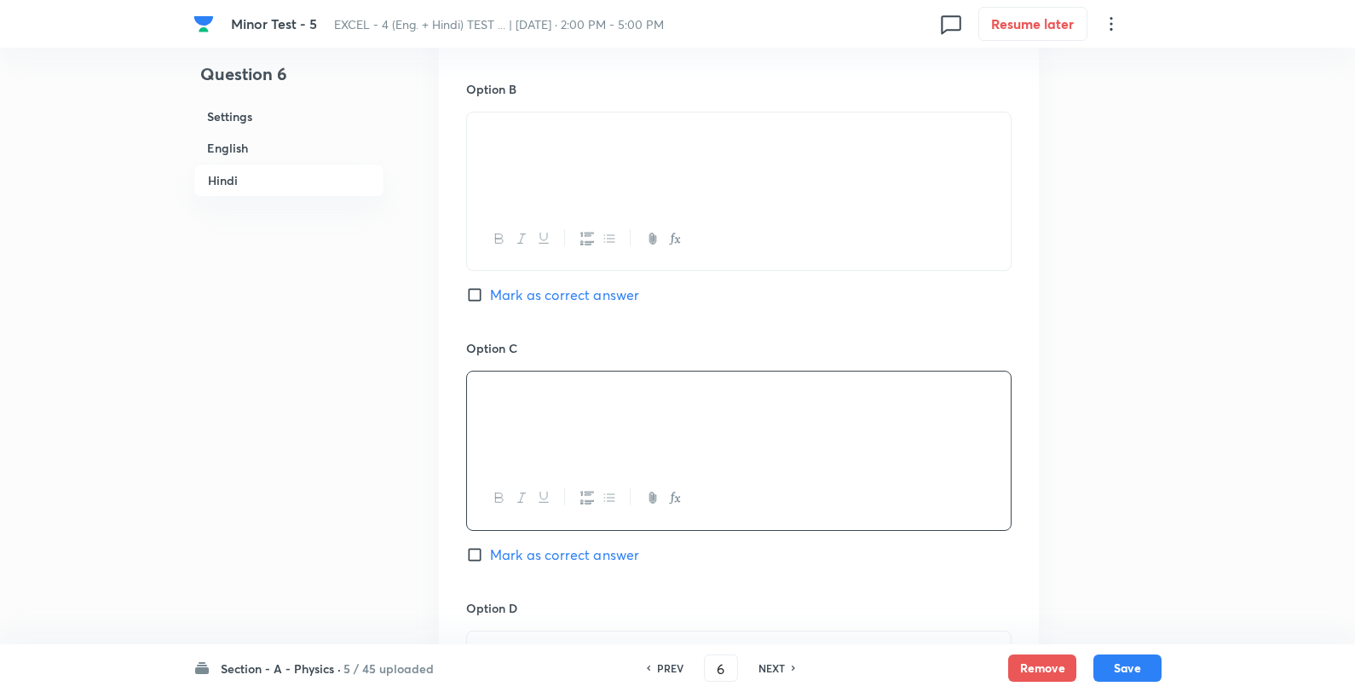
scroll to position [3125, 0]
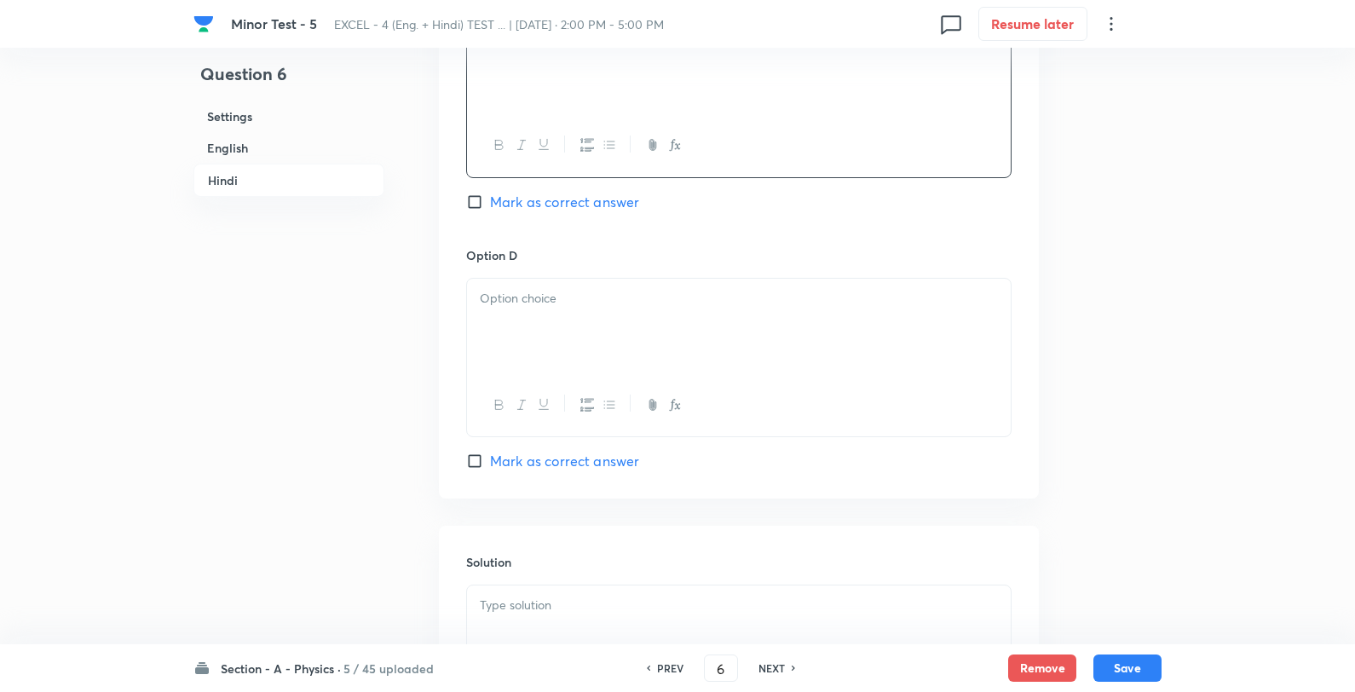
click at [581, 331] on div at bounding box center [739, 326] width 544 height 95
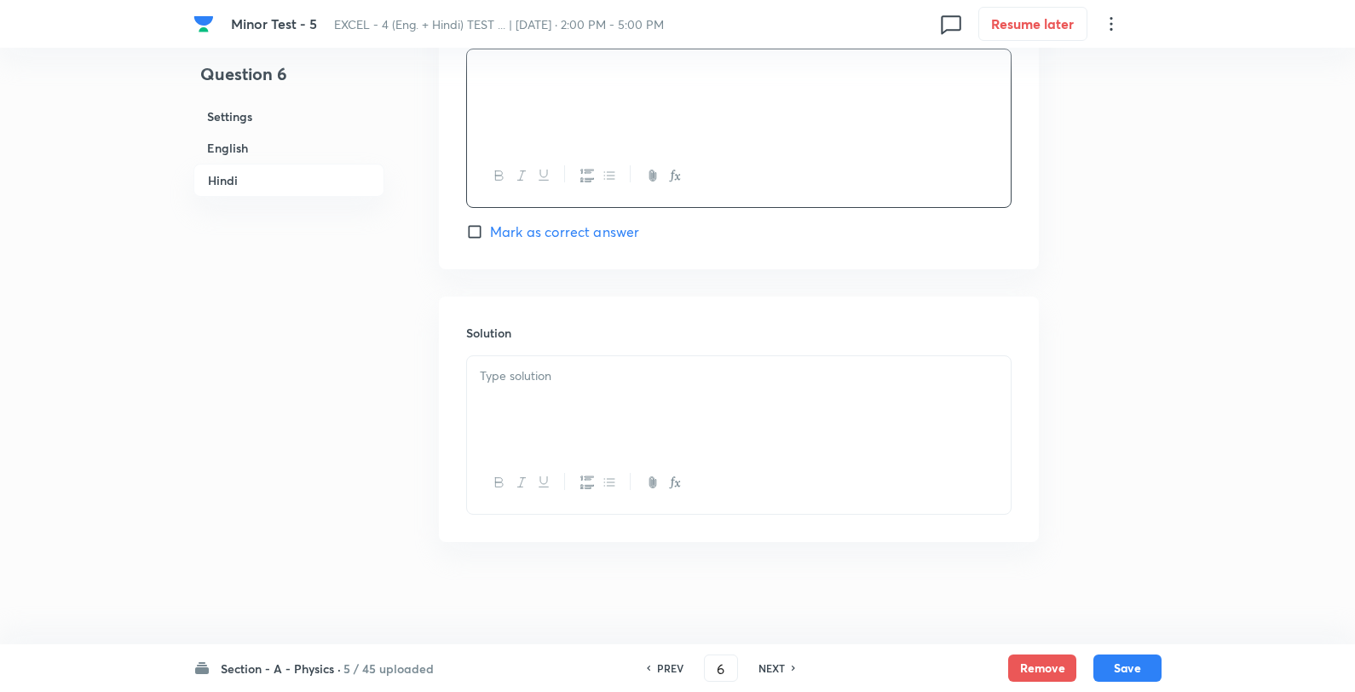
scroll to position [3362, 0]
click at [586, 401] on div at bounding box center [739, 403] width 544 height 95
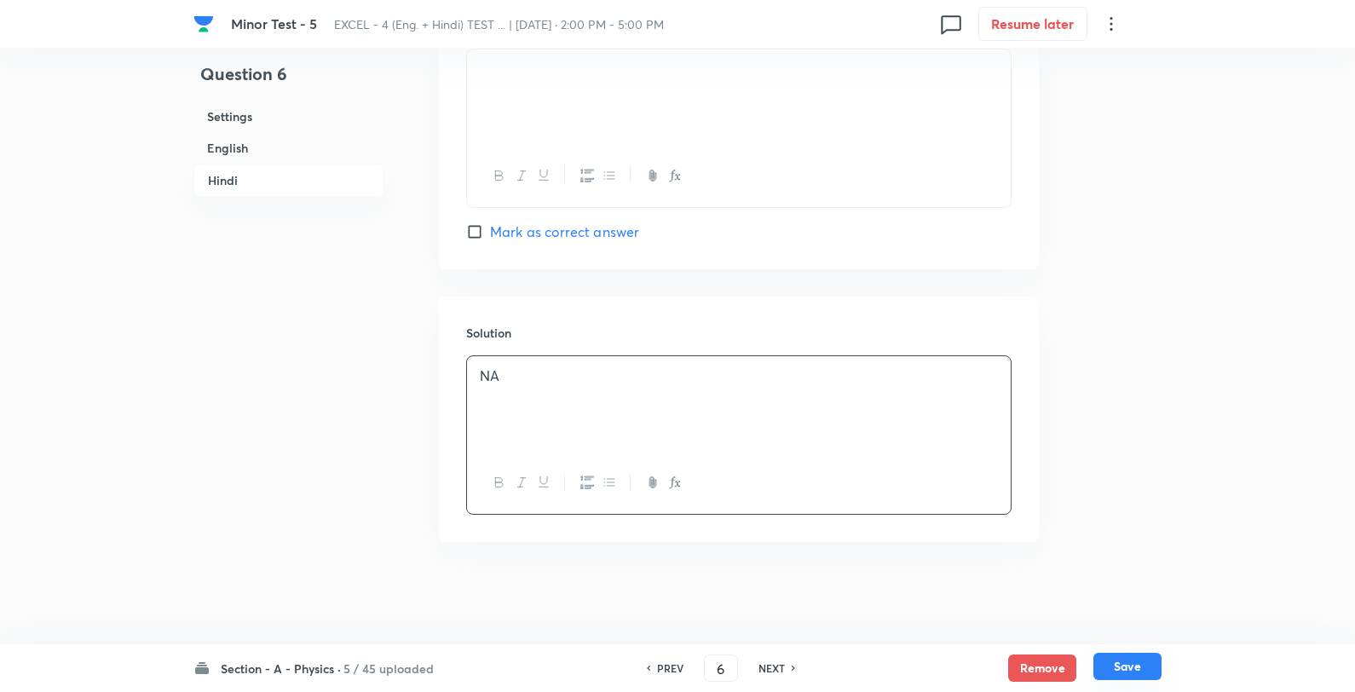
click at [1130, 667] on button "Save" at bounding box center [1128, 666] width 68 height 27
type input "7"
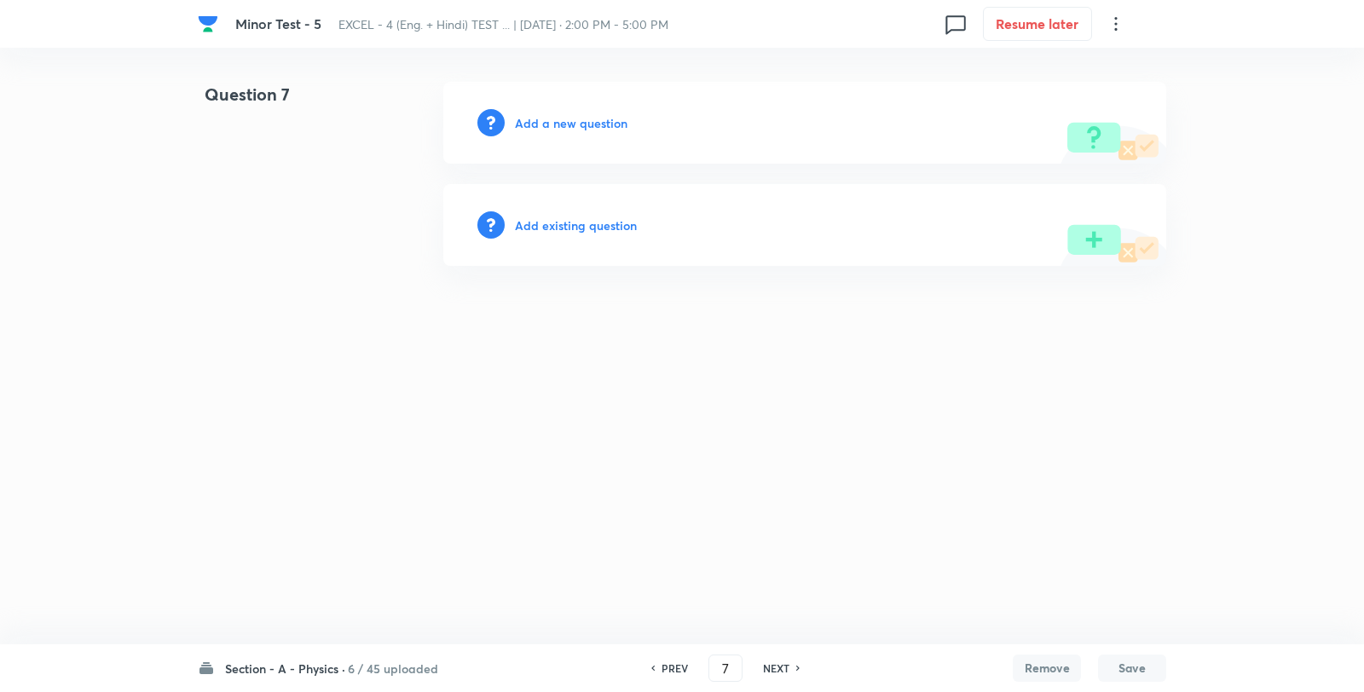
click at [557, 133] on div "Add a new question" at bounding box center [804, 123] width 723 height 82
click at [557, 130] on h6 "Add a new question" at bounding box center [571, 123] width 113 height 18
click at [602, 119] on h6 "Choose a question type" at bounding box center [580, 123] width 131 height 18
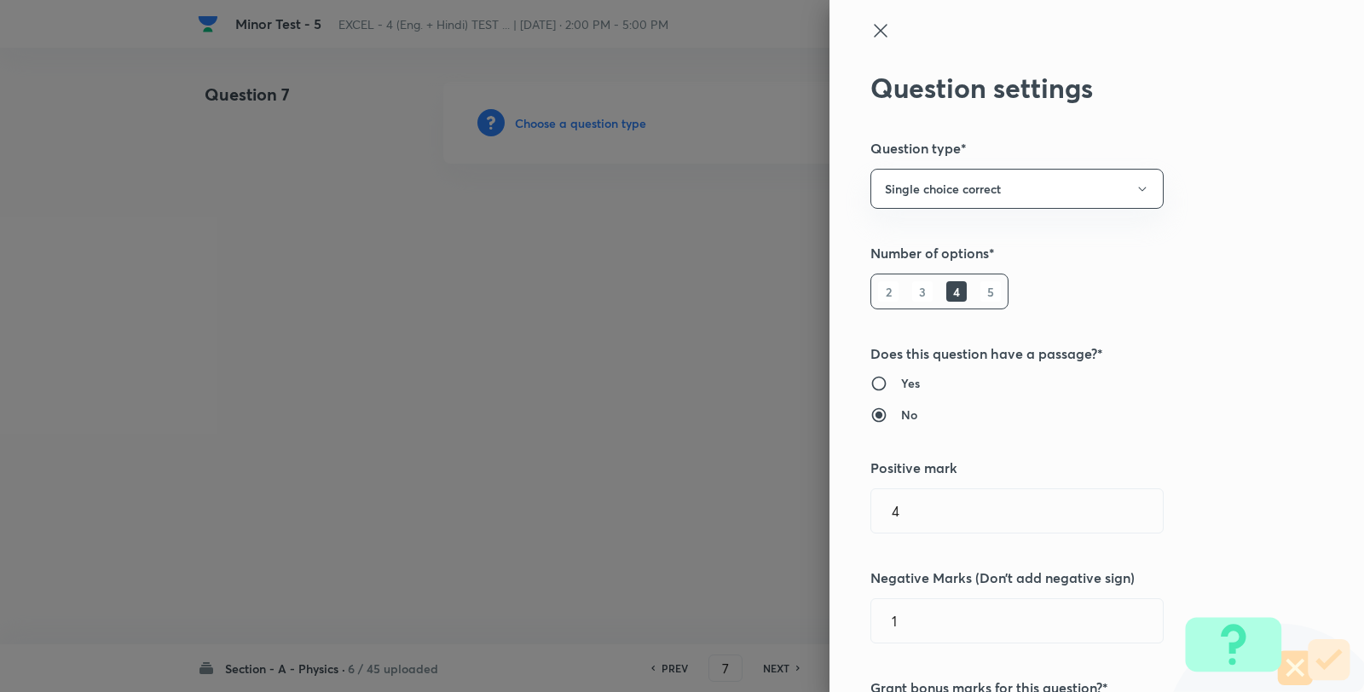
scroll to position [757, 0]
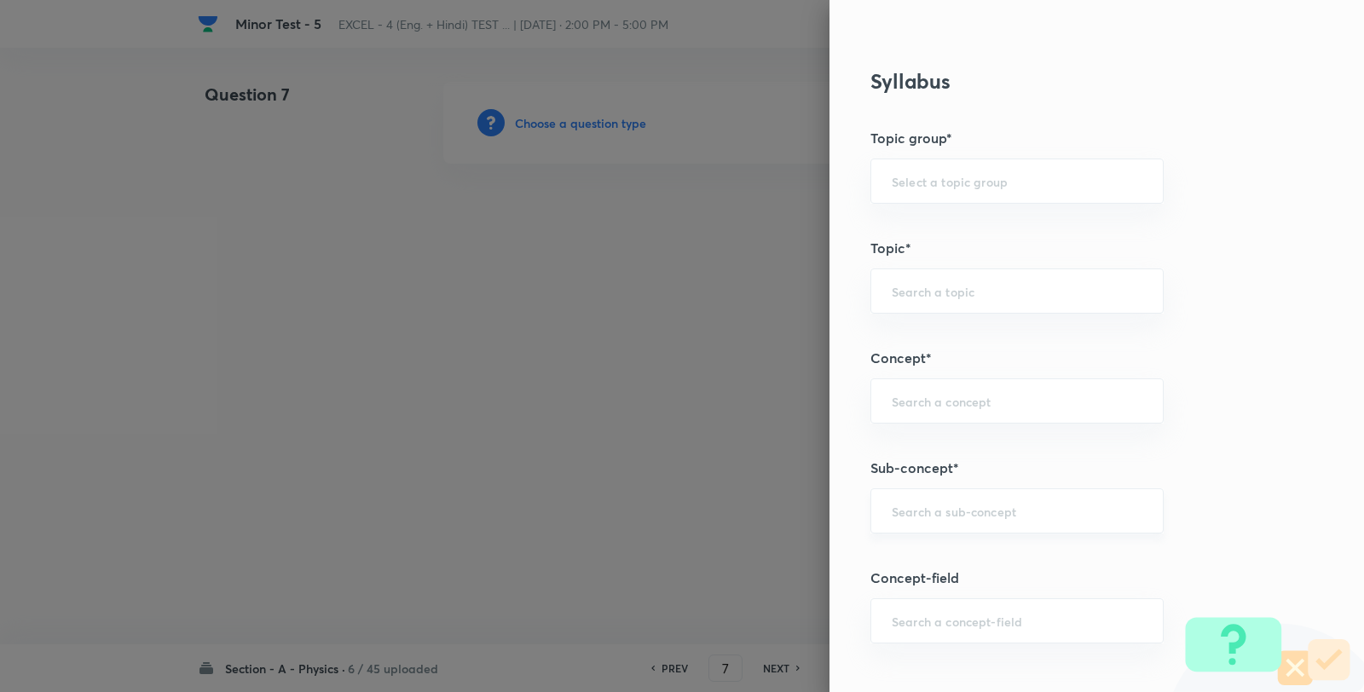
click at [949, 495] on div "​" at bounding box center [1016, 510] width 293 height 45
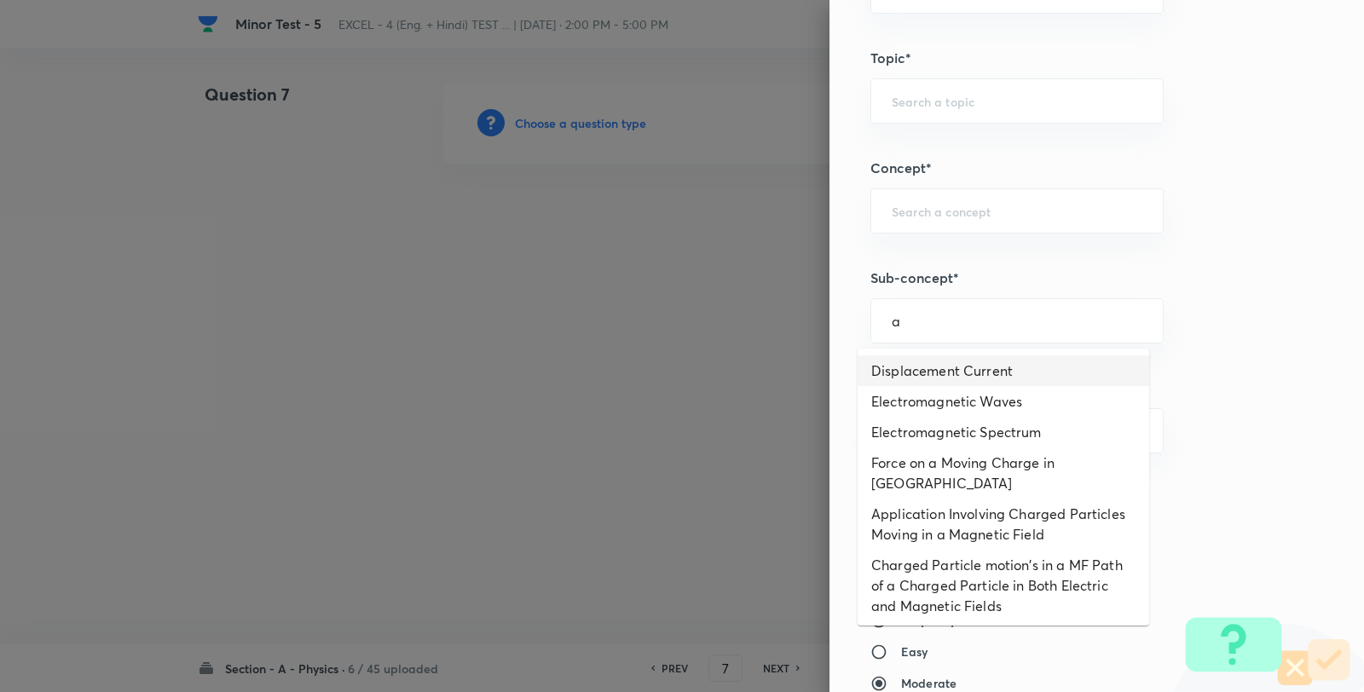
click at [955, 373] on li "Displacement Current" at bounding box center [1002, 370] width 291 height 31
type input "Displacement Current"
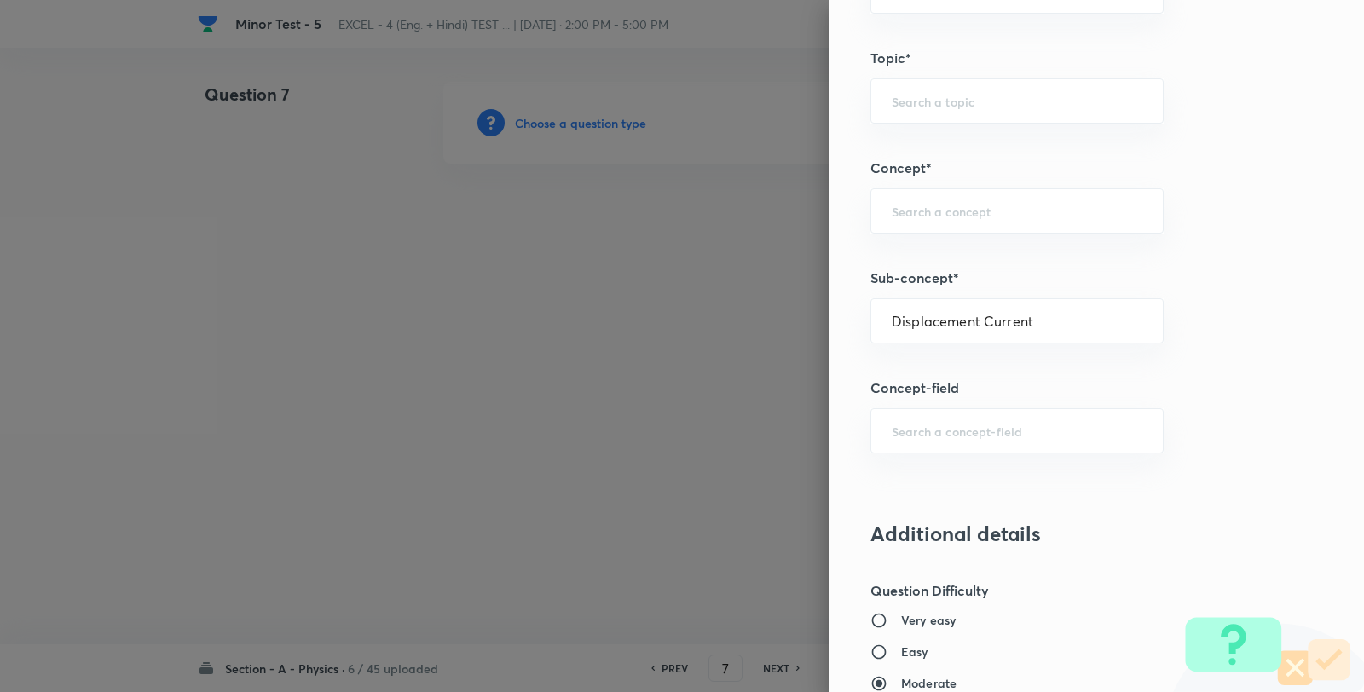
type input "Physics"
type input "Electricity & Magnetism"
type input "Electromagnetic Waves"
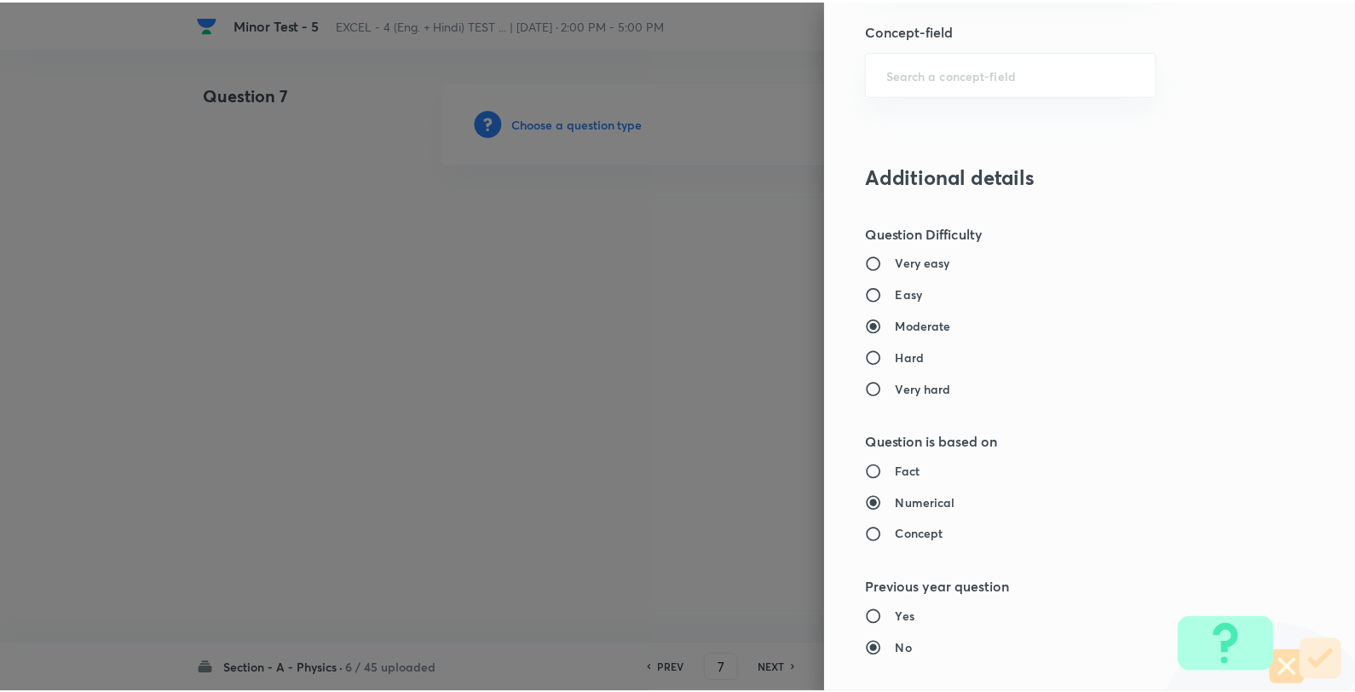
scroll to position [1746, 0]
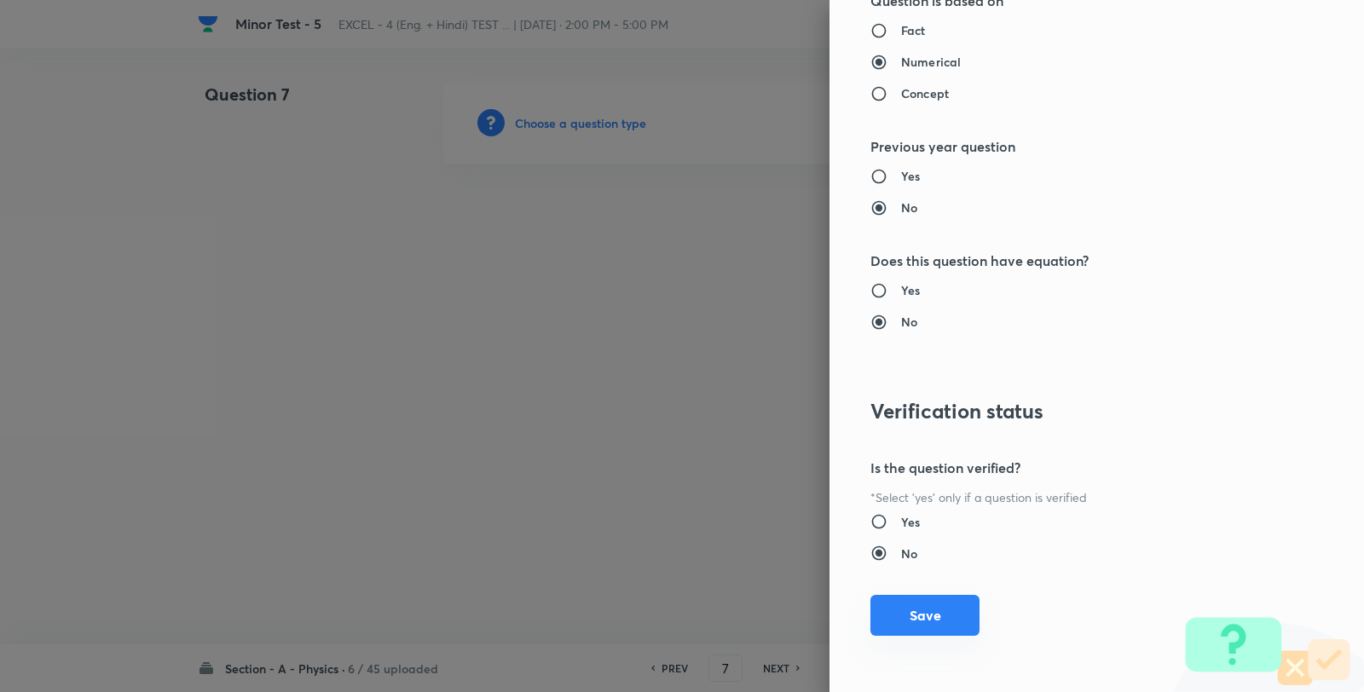
click at [923, 623] on button "Save" at bounding box center [924, 615] width 109 height 41
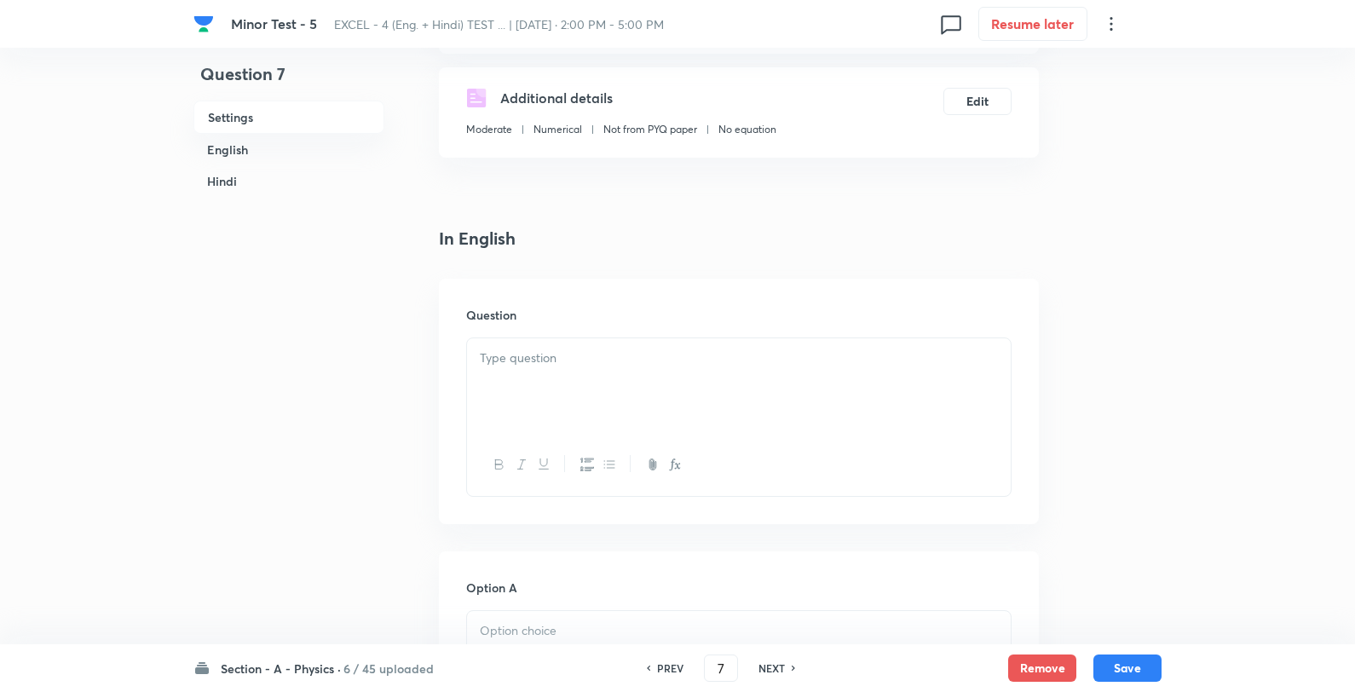
scroll to position [284, 0]
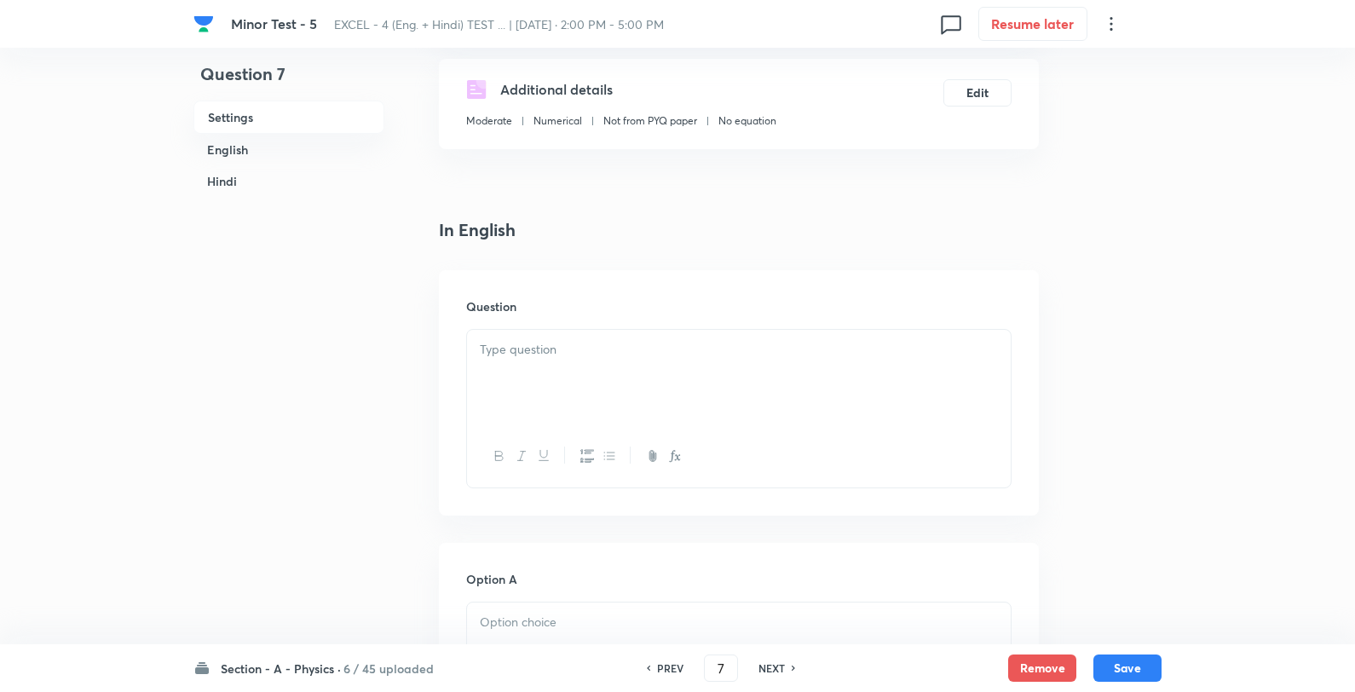
click at [578, 360] on div at bounding box center [739, 377] width 544 height 95
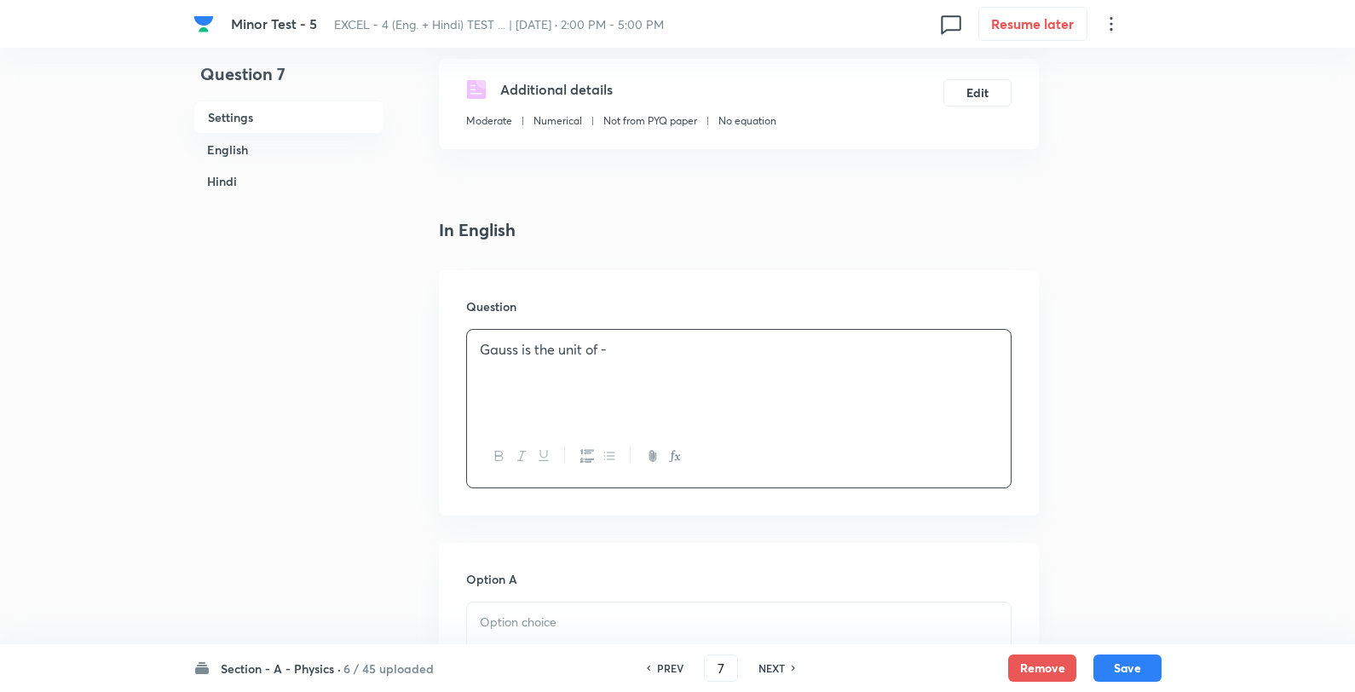
scroll to position [568, 0]
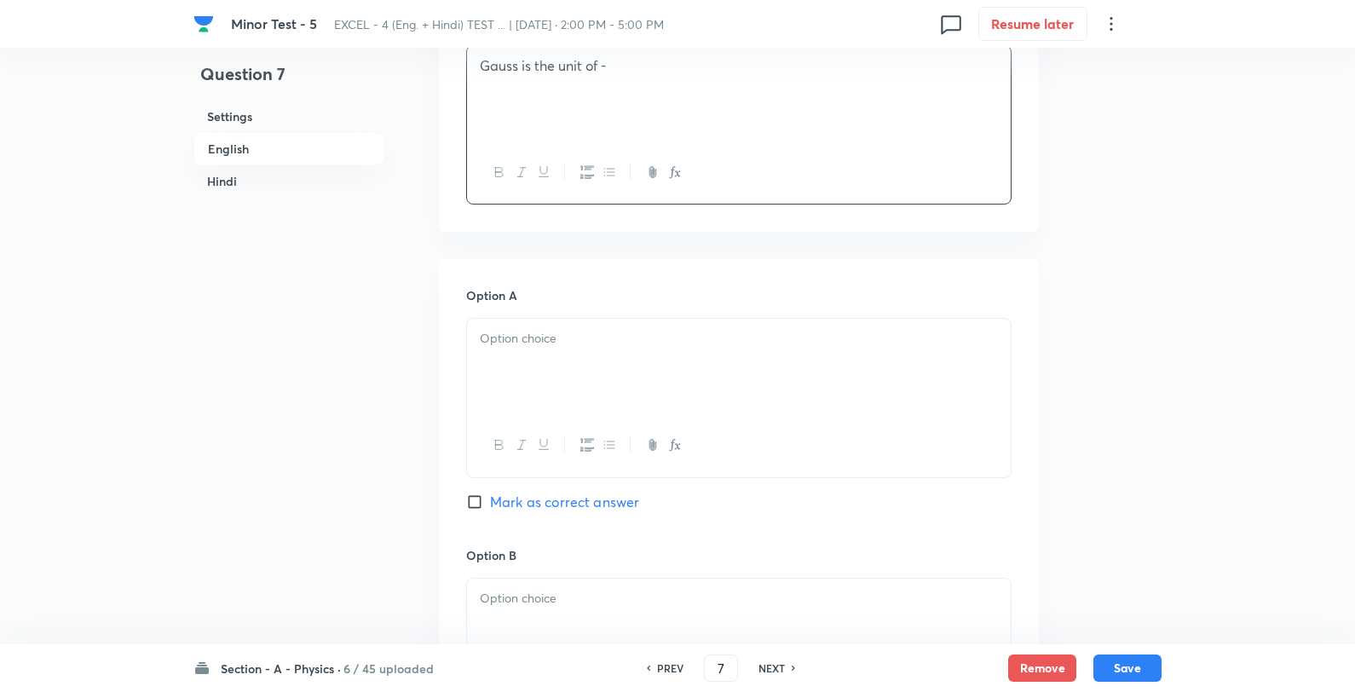
click at [556, 332] on p at bounding box center [739, 339] width 518 height 20
click at [585, 593] on p at bounding box center [739, 599] width 518 height 20
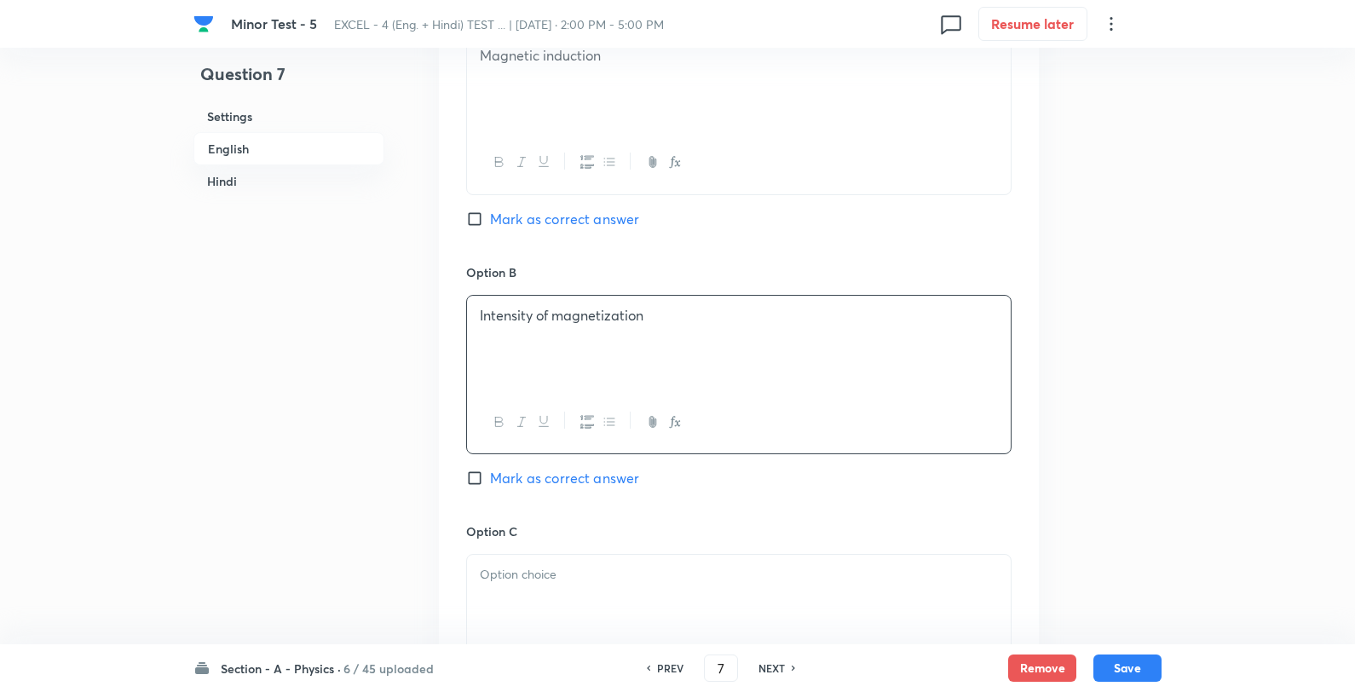
scroll to position [852, 0]
drag, startPoint x: 565, startPoint y: 584, endPoint x: 623, endPoint y: 561, distance: 62.4
click at [563, 591] on div at bounding box center [739, 600] width 544 height 95
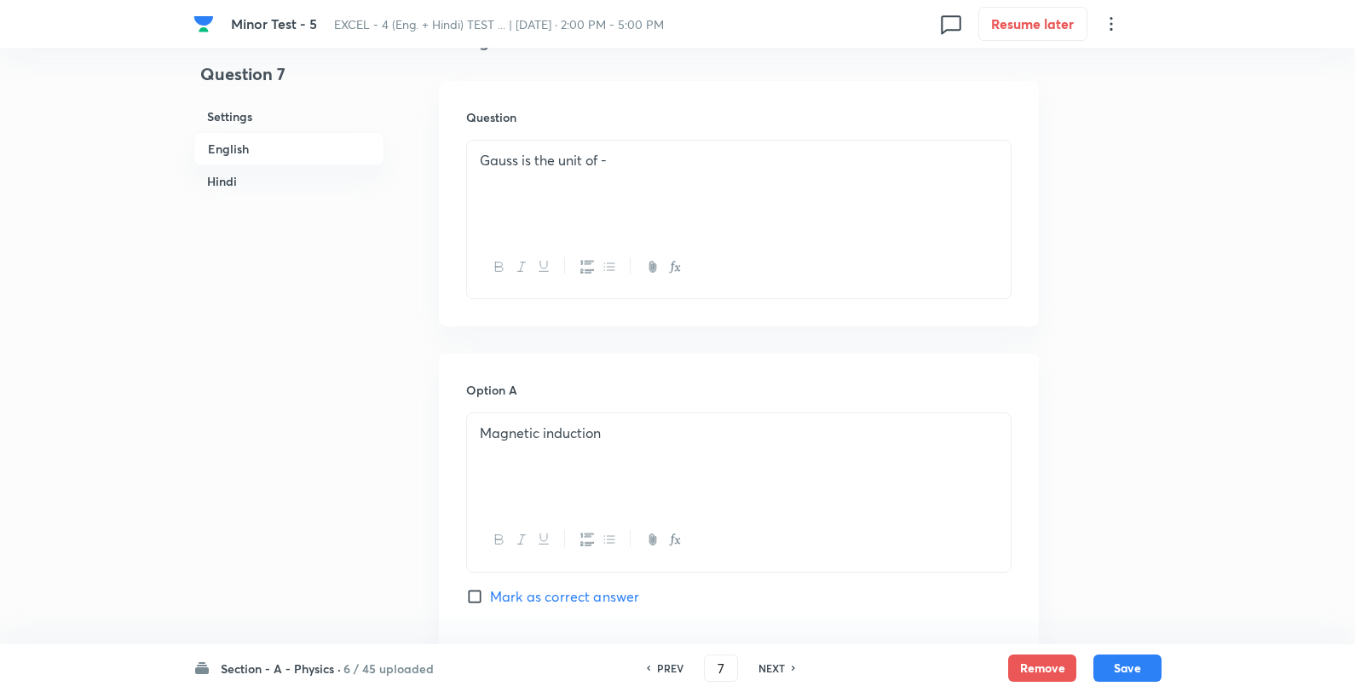
click at [538, 592] on span "Mark as correct answer" at bounding box center [564, 596] width 149 height 20
click at [490, 592] on input "Mark as correct answer" at bounding box center [478, 596] width 24 height 17
checkbox input "true"
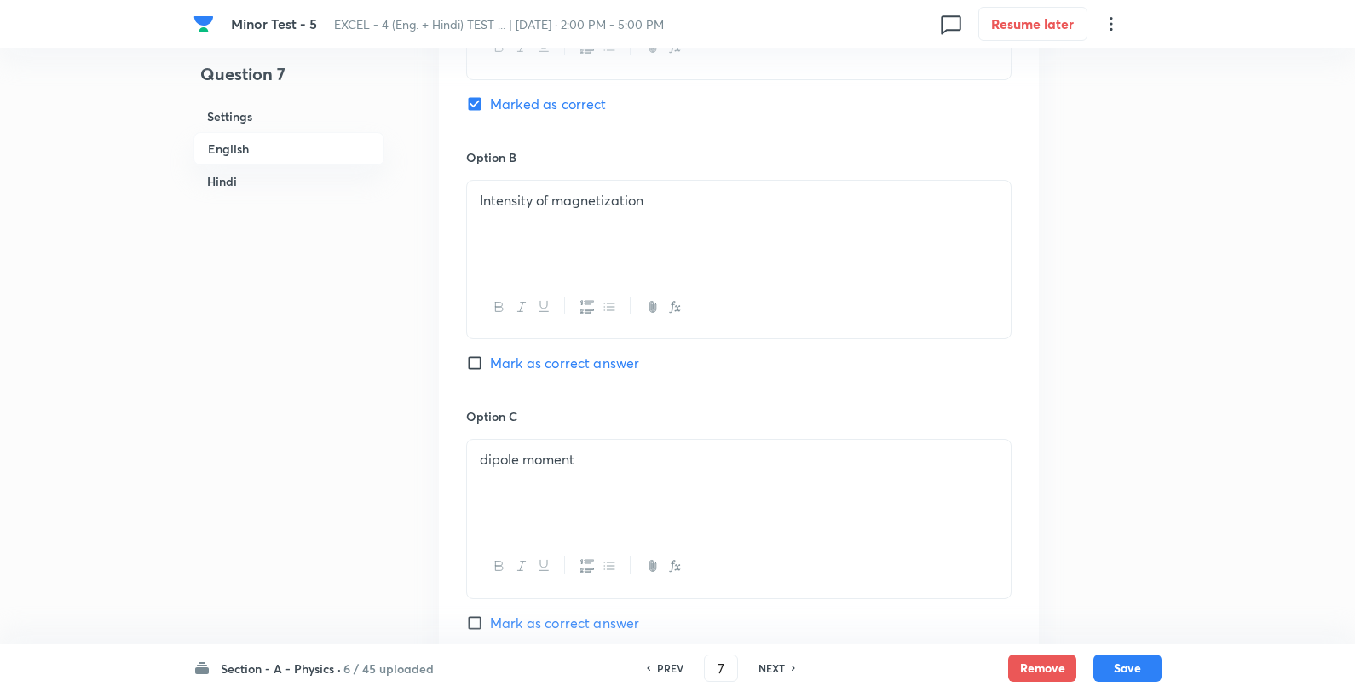
scroll to position [1231, 0]
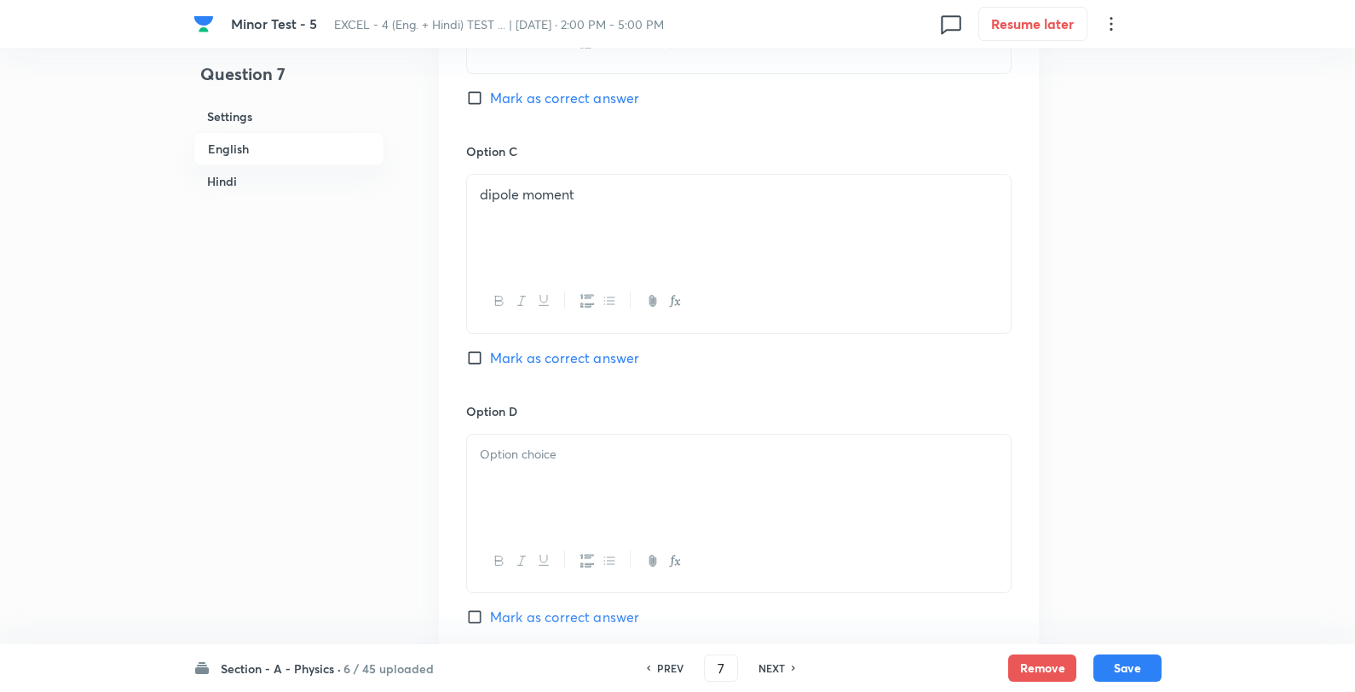
click at [576, 478] on div at bounding box center [739, 482] width 544 height 95
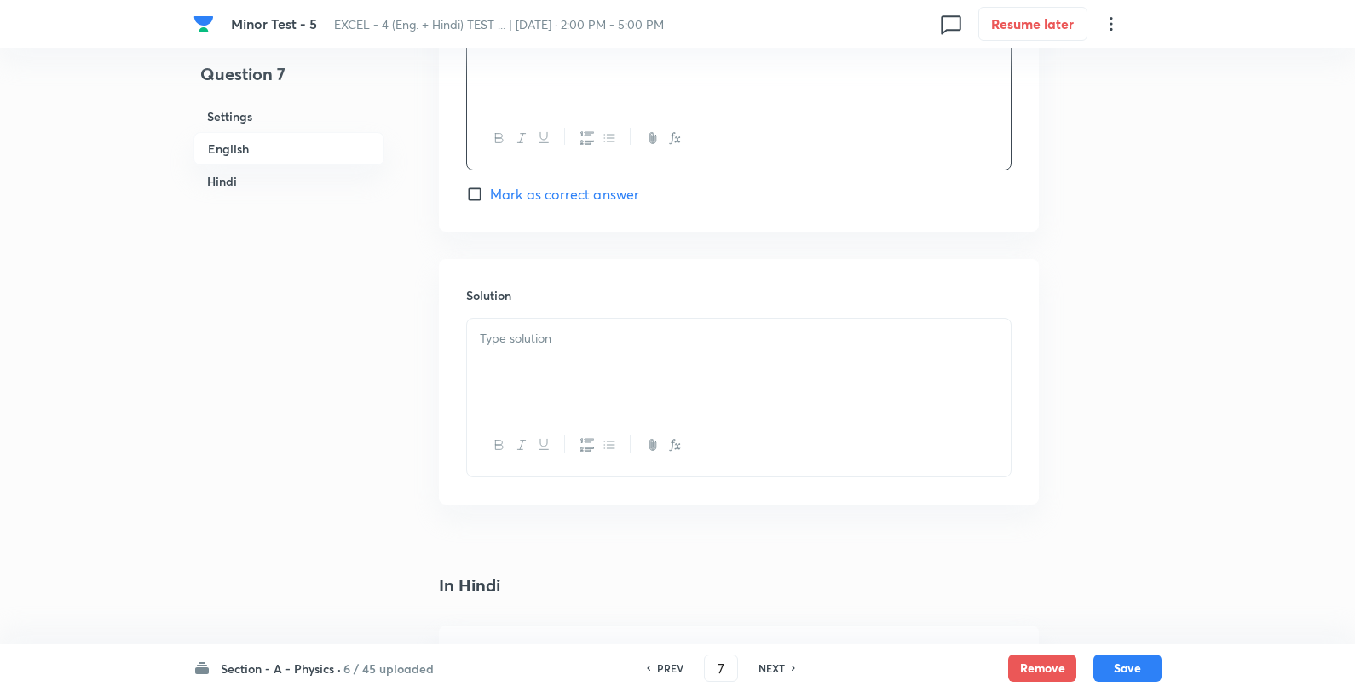
scroll to position [1705, 0]
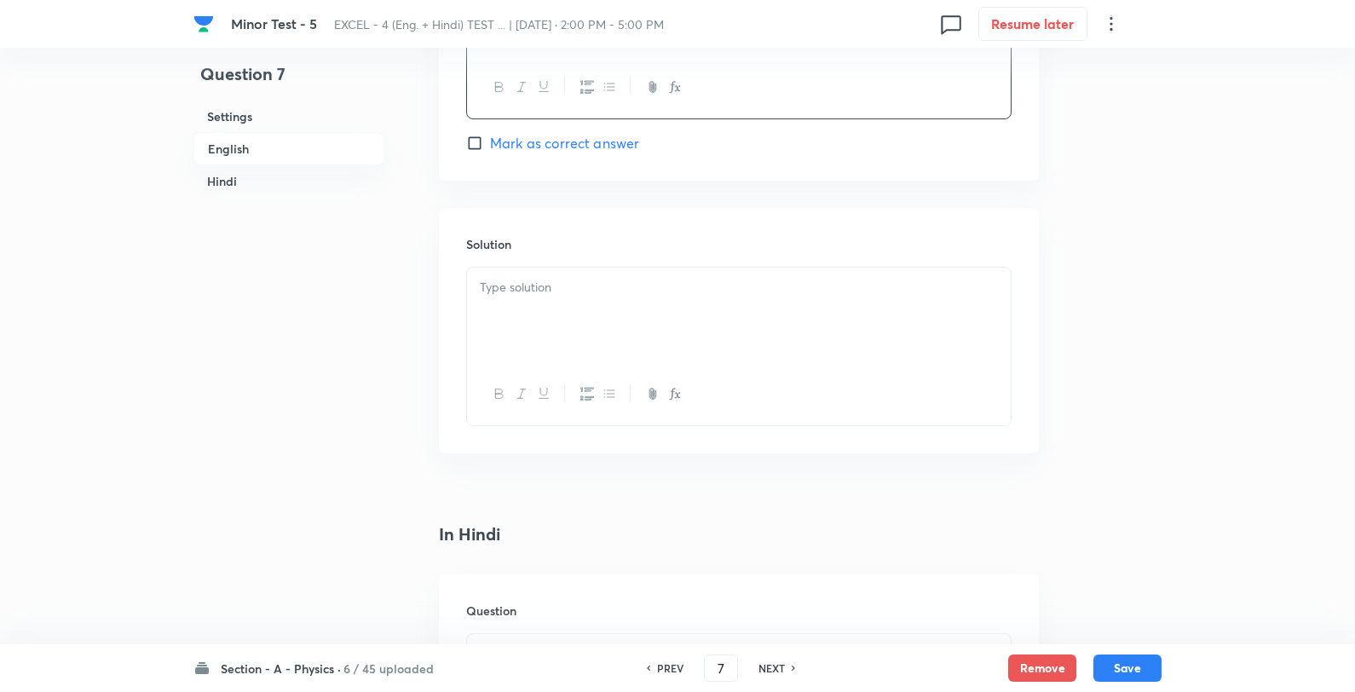
click at [606, 317] on div at bounding box center [739, 315] width 544 height 95
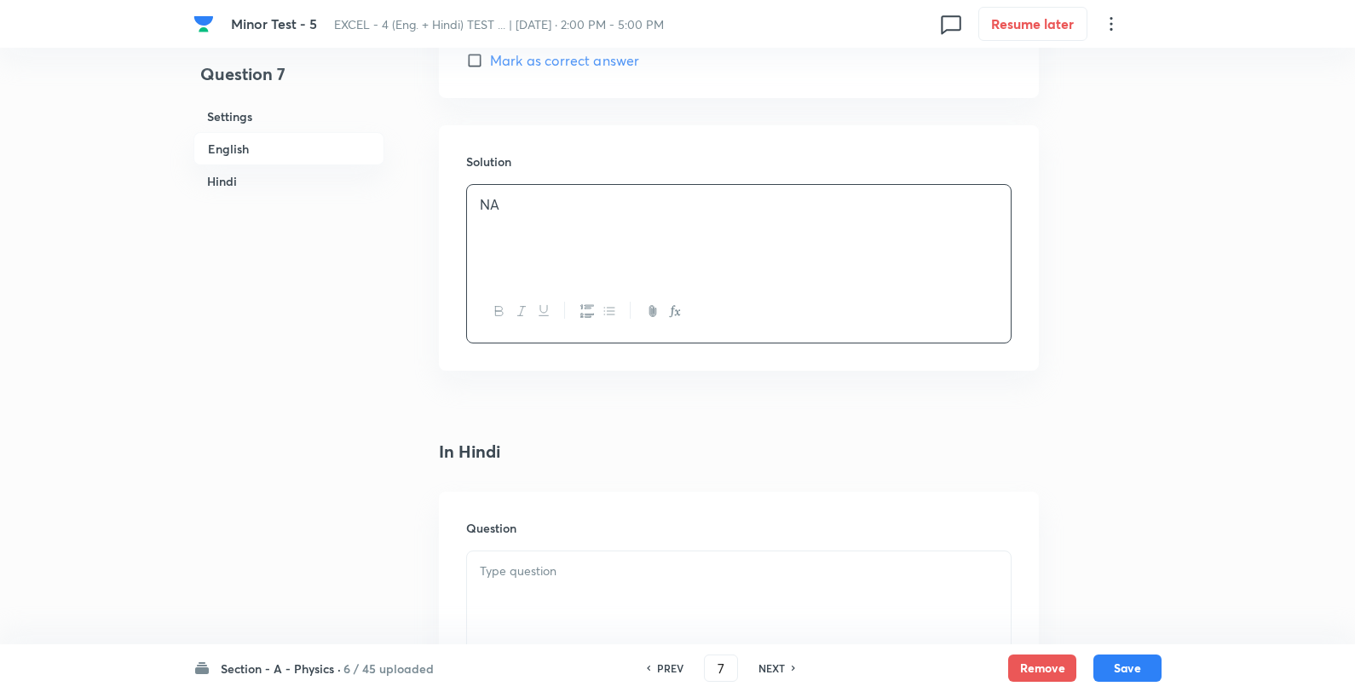
scroll to position [1894, 0]
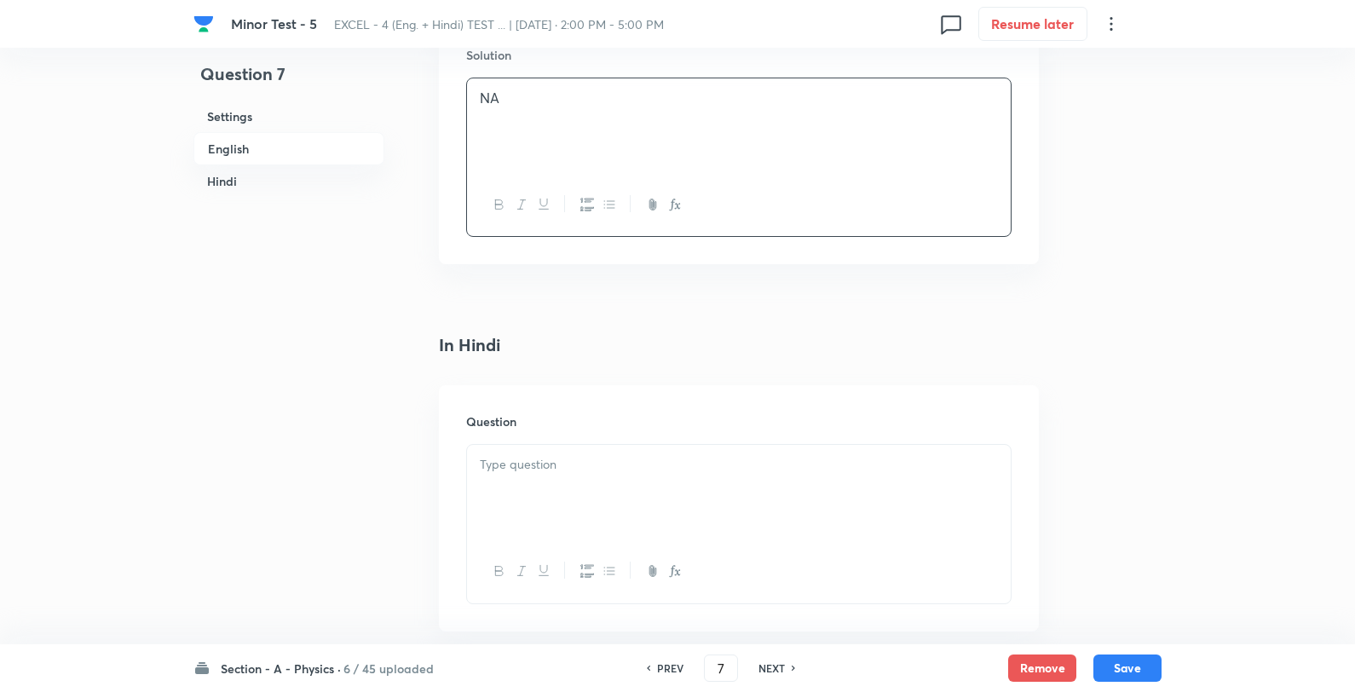
drag, startPoint x: 597, startPoint y: 436, endPoint x: 590, endPoint y: 501, distance: 66.1
click at [597, 439] on div "Question" at bounding box center [739, 507] width 600 height 245
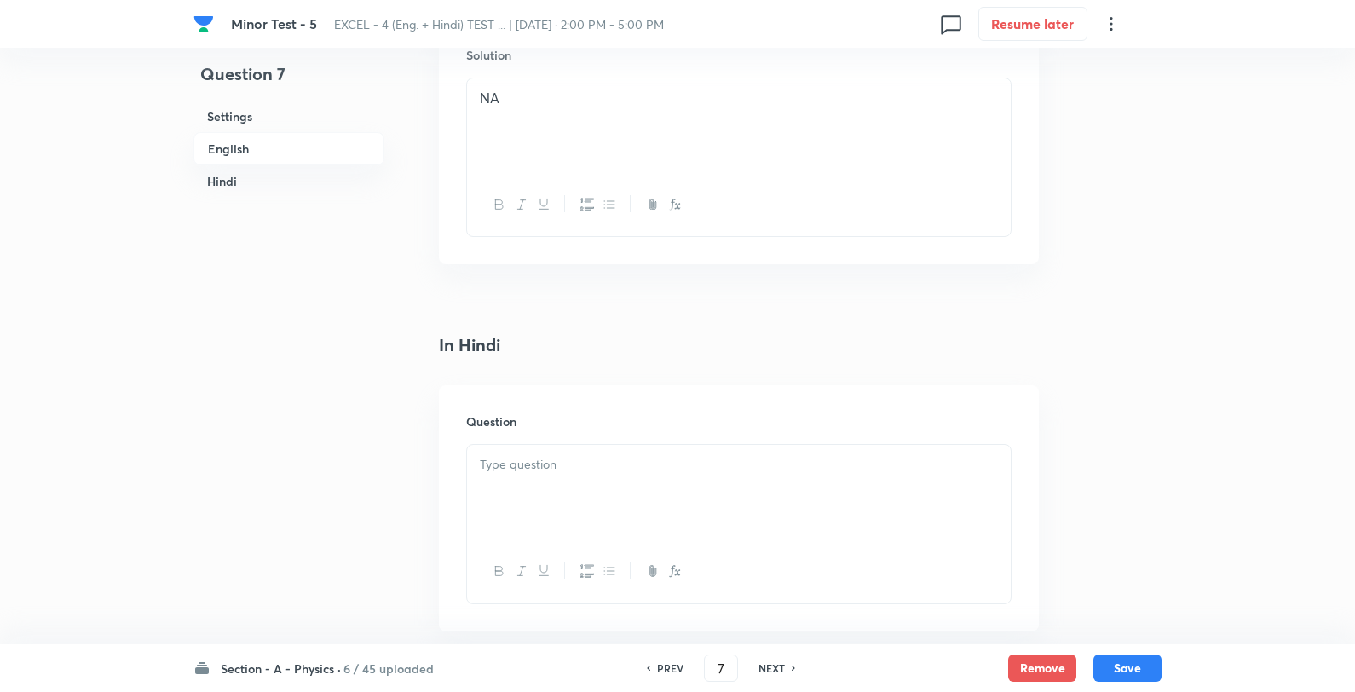
click at [590, 505] on div at bounding box center [739, 492] width 544 height 95
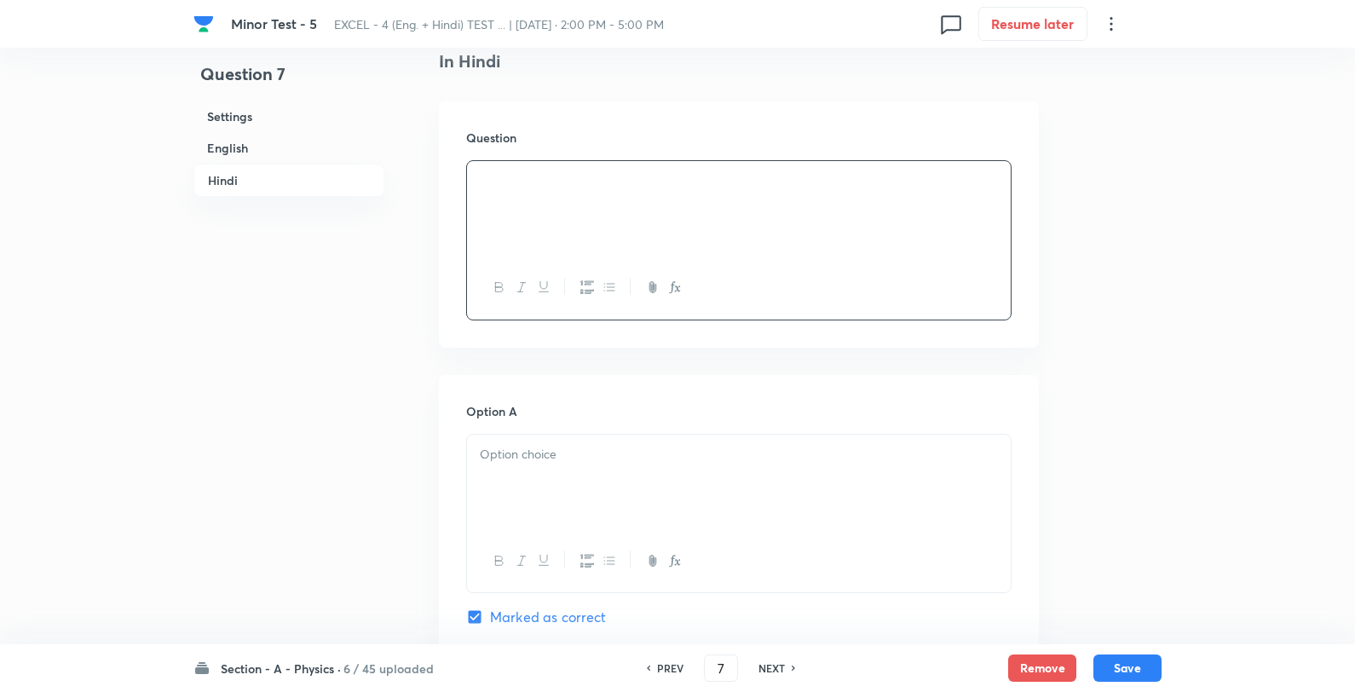
drag, startPoint x: 556, startPoint y: 416, endPoint x: 548, endPoint y: 448, distance: 33.3
click at [548, 440] on div "Option A Marked as correct" at bounding box center [738, 531] width 545 height 259
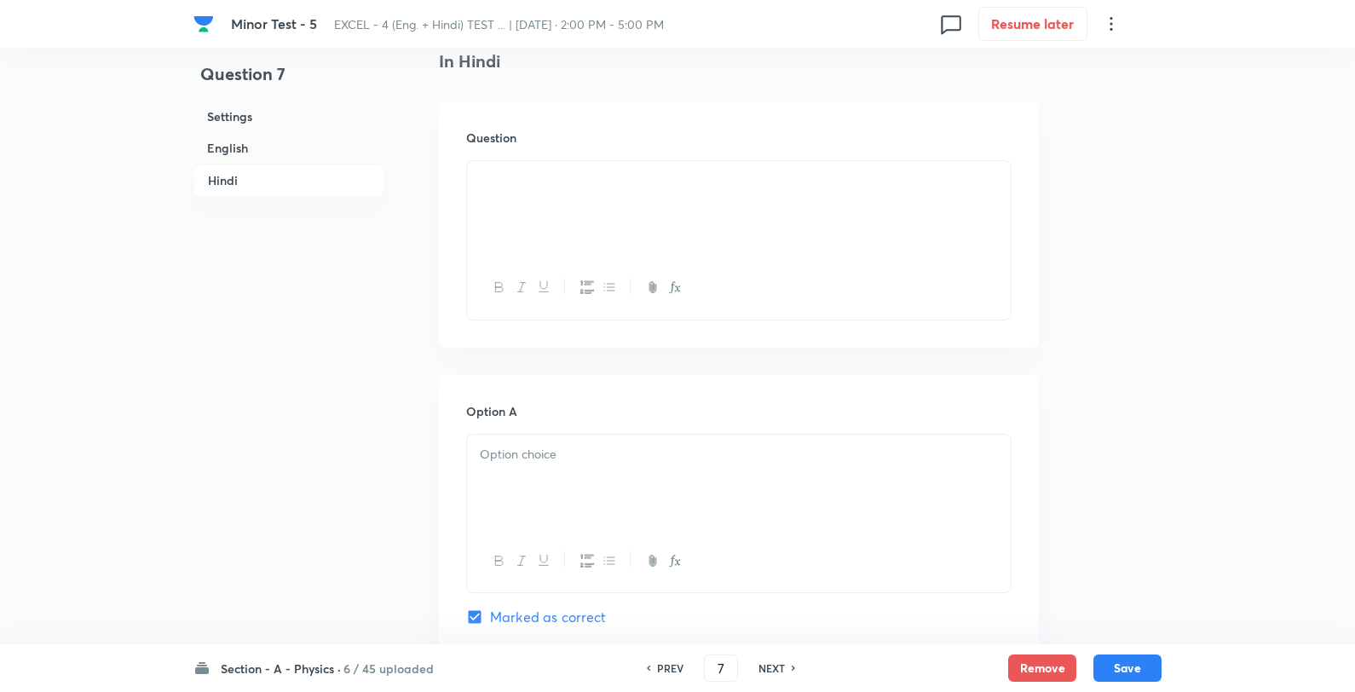
click at [548, 455] on p at bounding box center [739, 455] width 518 height 20
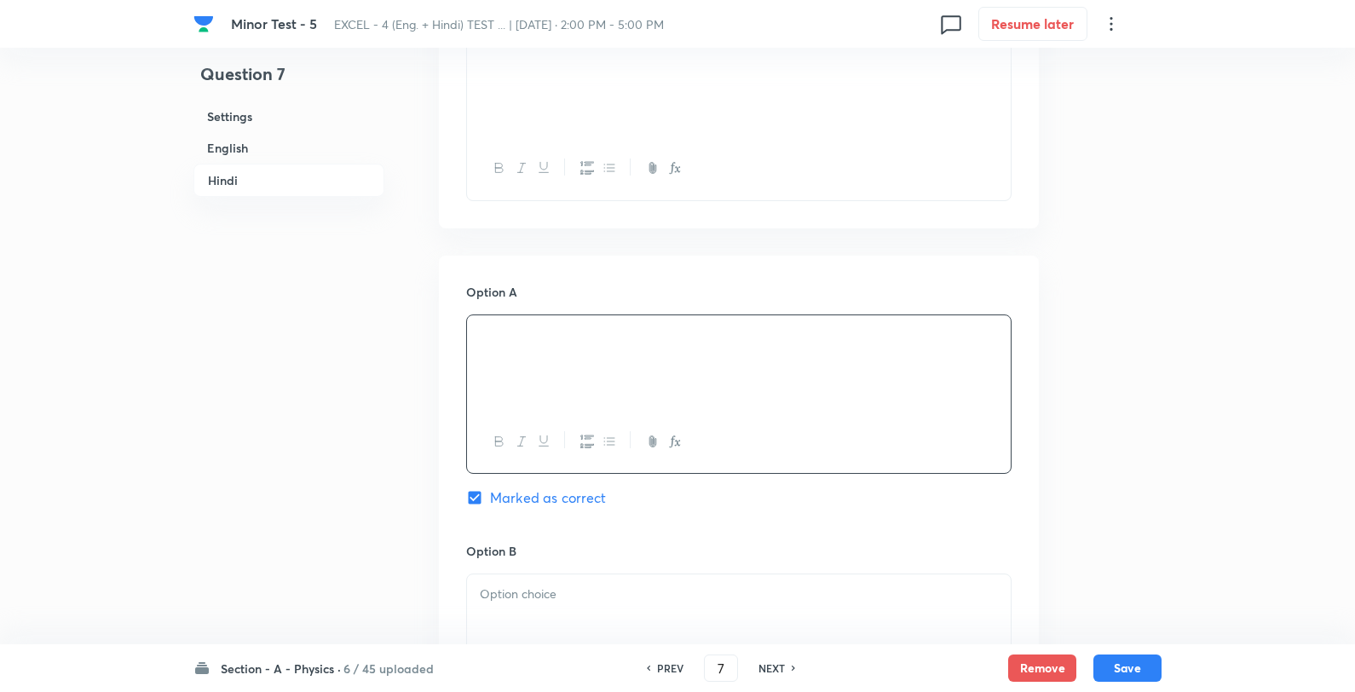
scroll to position [2367, 0]
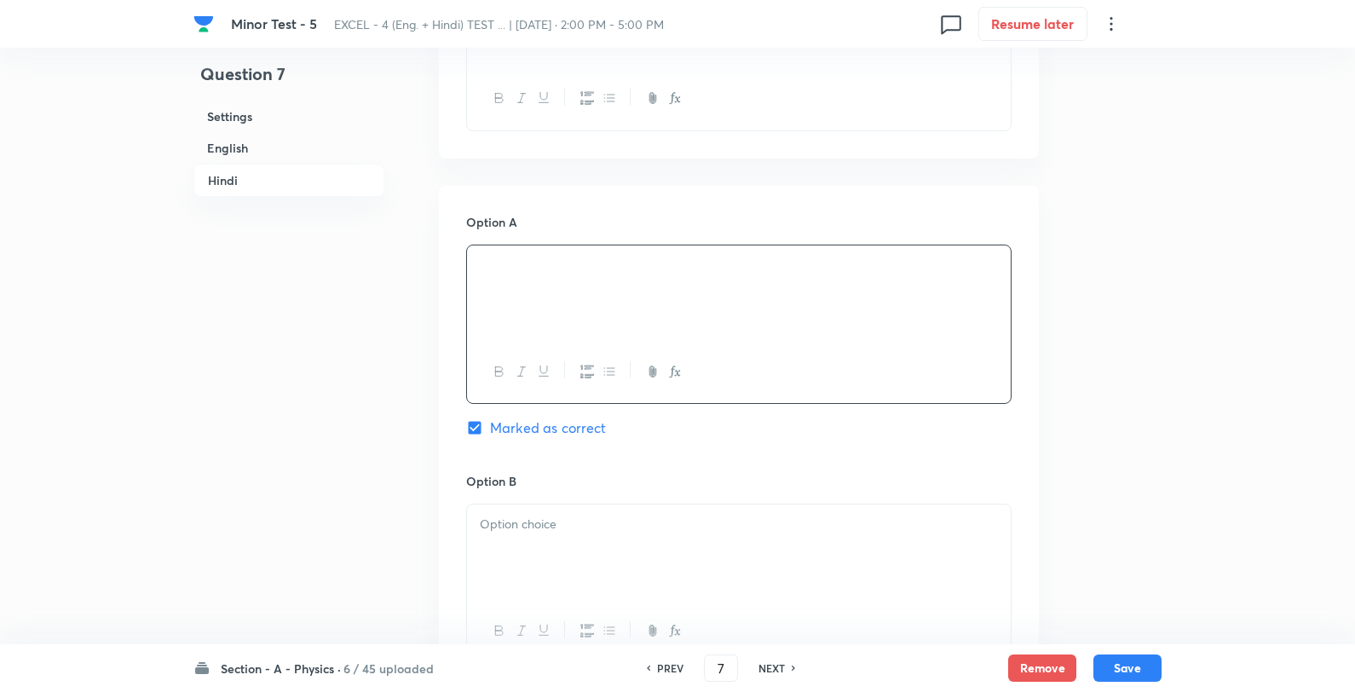
click at [531, 544] on div at bounding box center [739, 552] width 544 height 95
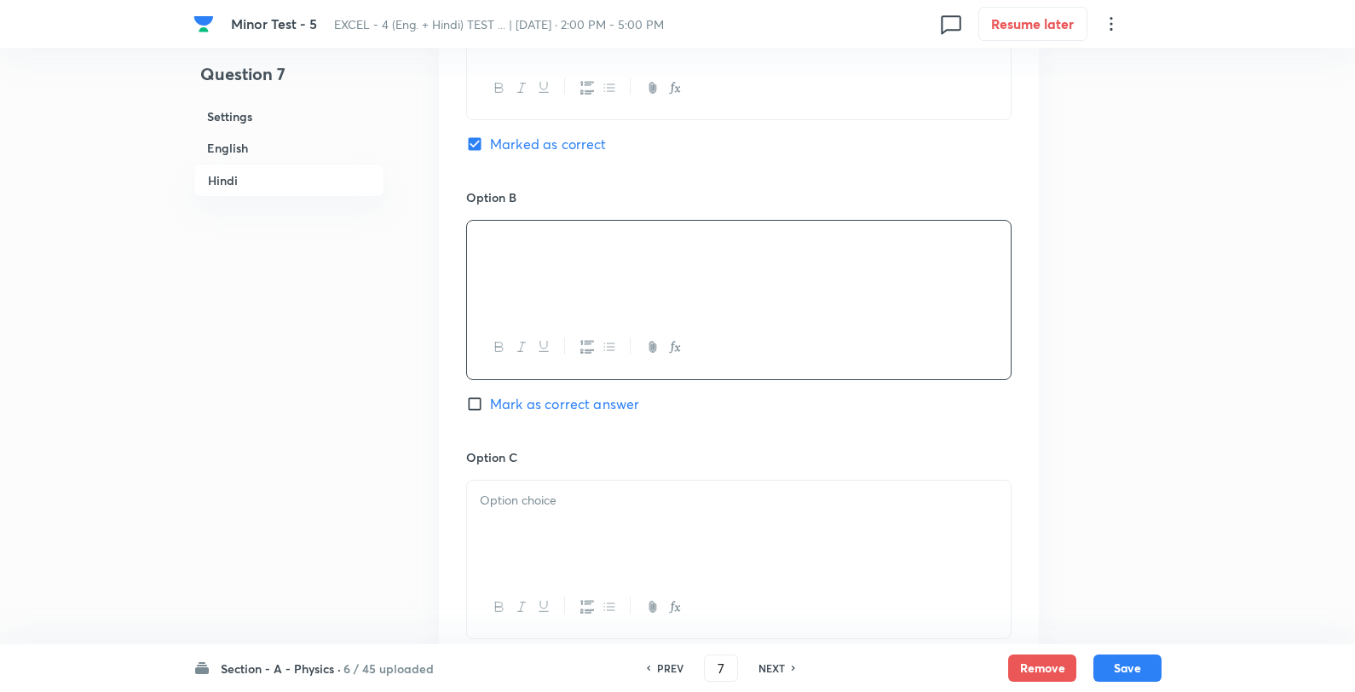
scroll to position [2652, 0]
click at [544, 523] on div at bounding box center [739, 527] width 544 height 95
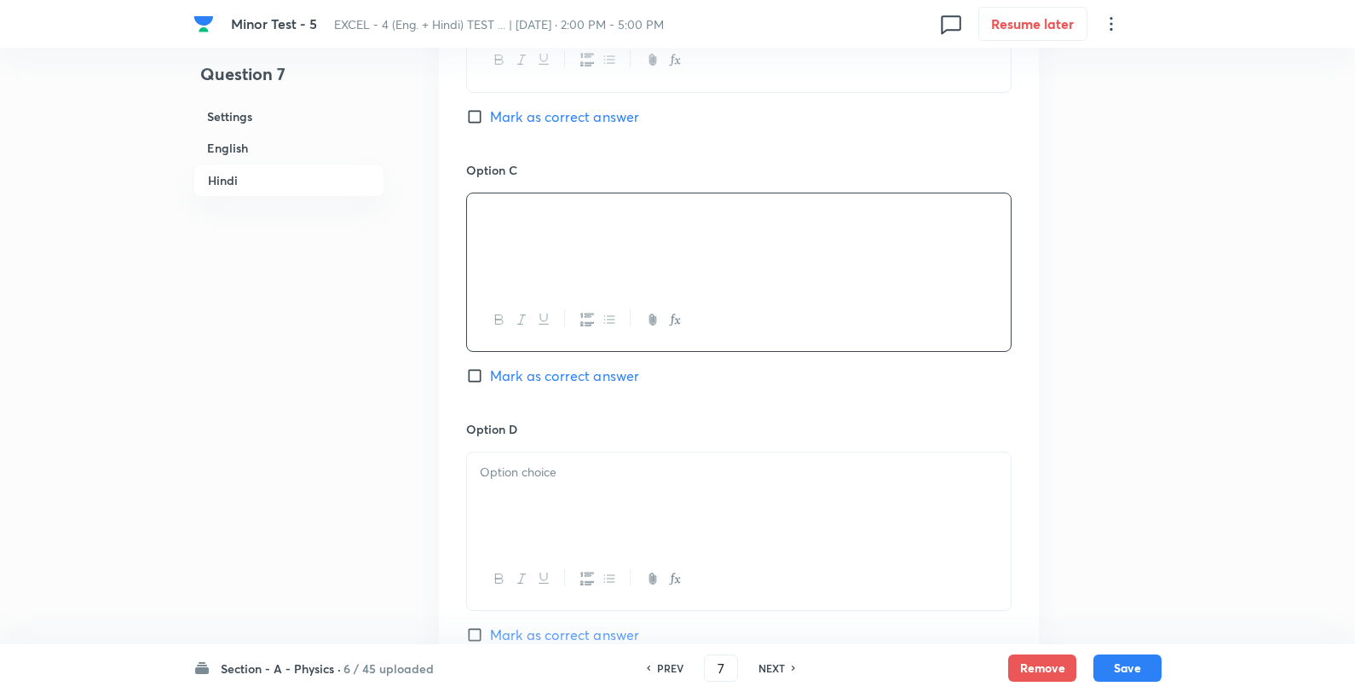
scroll to position [3030, 0]
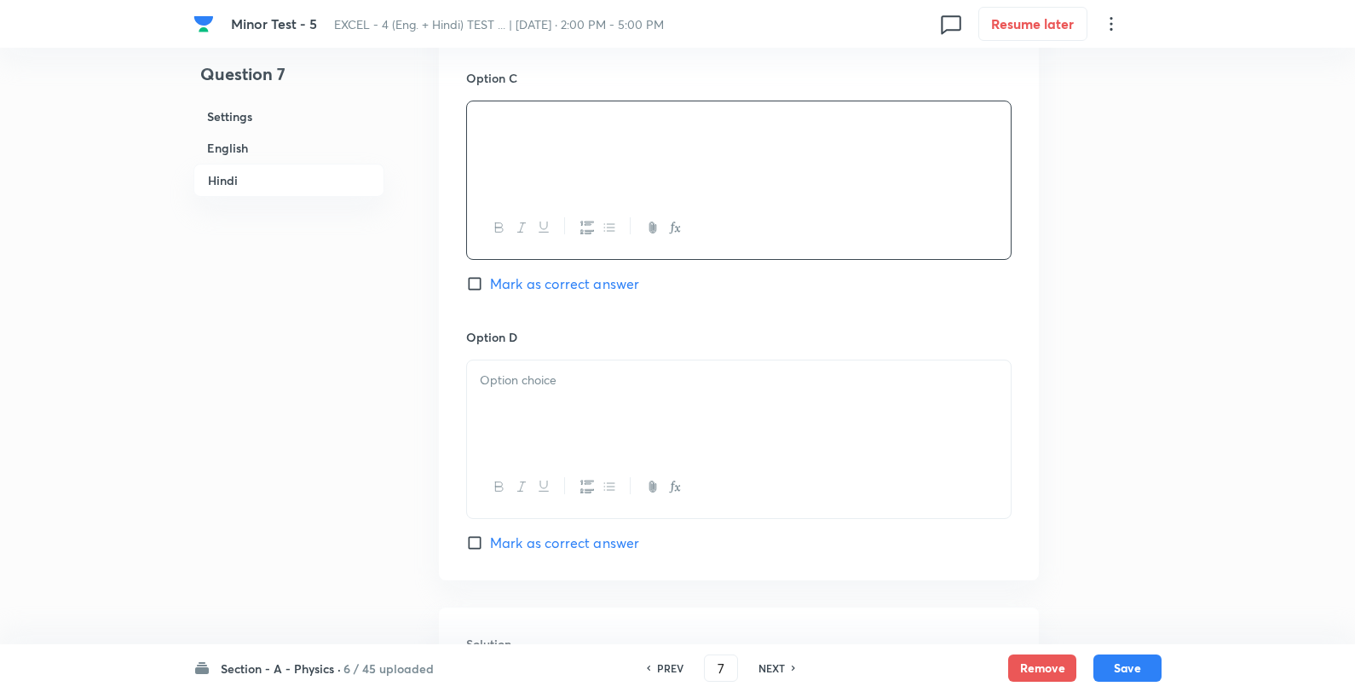
click at [568, 436] on div at bounding box center [739, 408] width 544 height 95
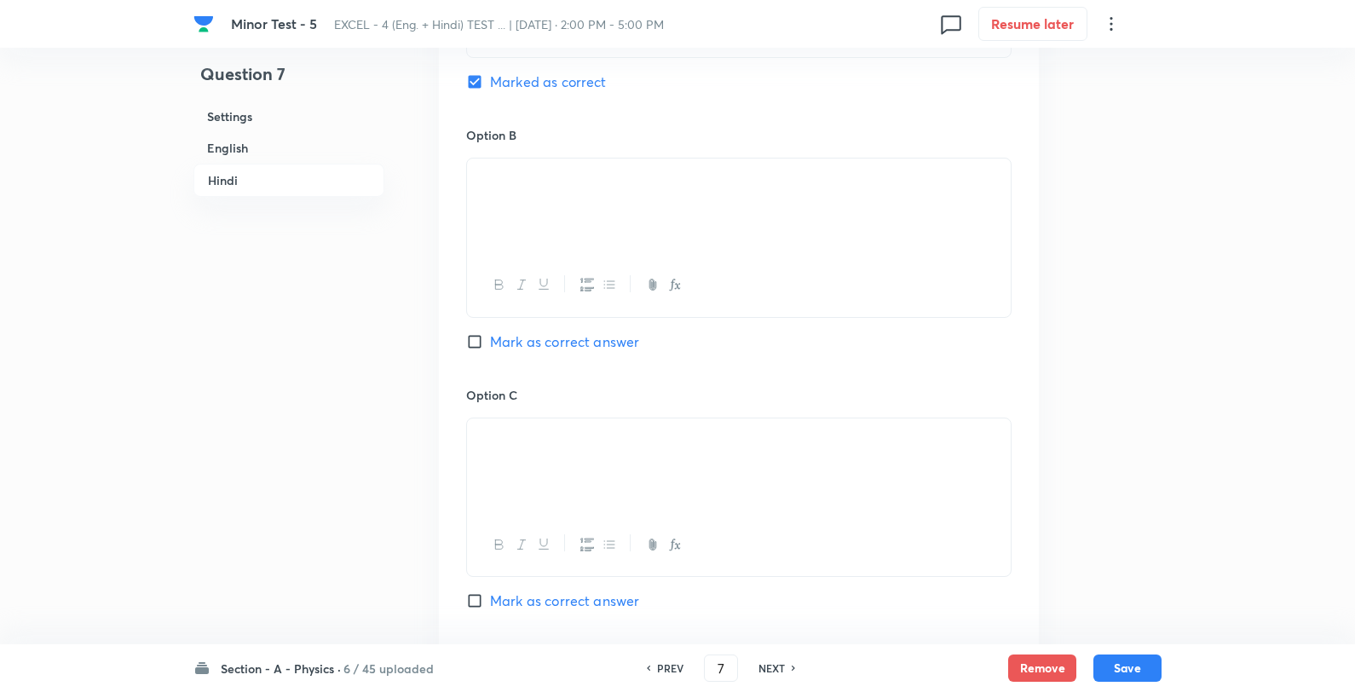
scroll to position [3125, 0]
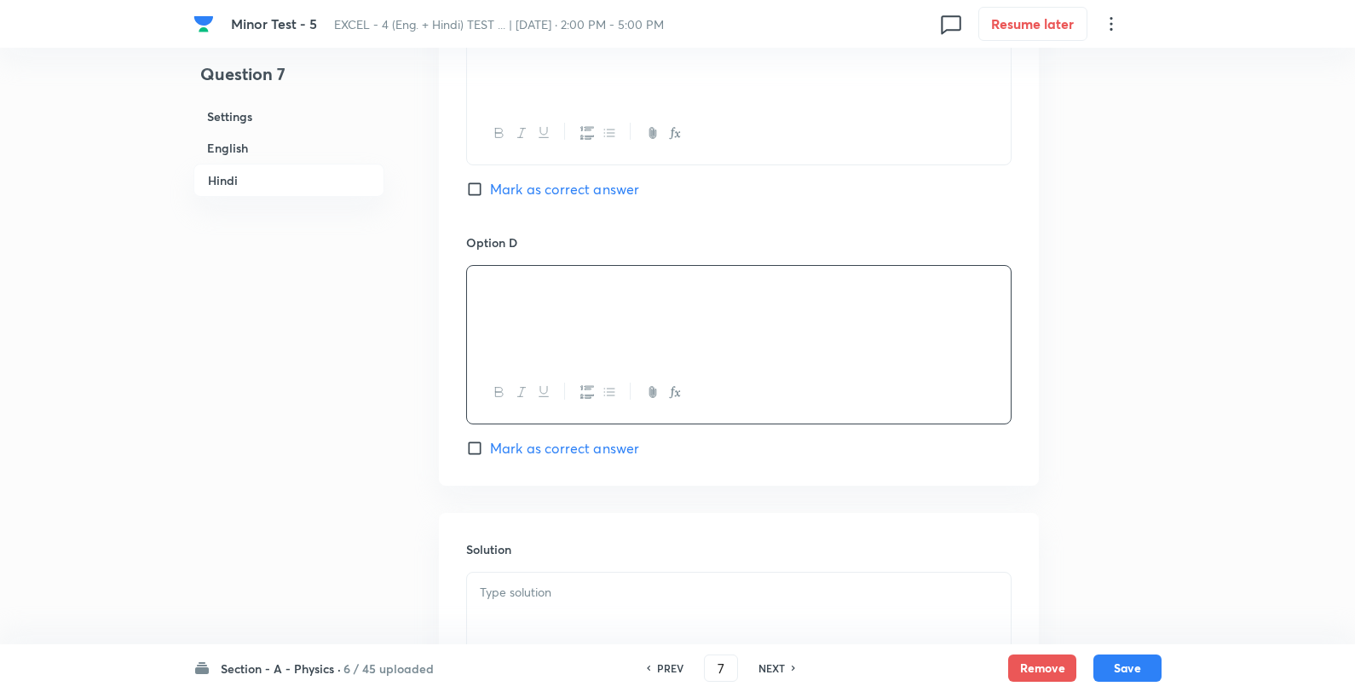
click at [582, 602] on p at bounding box center [739, 593] width 518 height 20
click at [1155, 663] on button "Save" at bounding box center [1128, 666] width 68 height 27
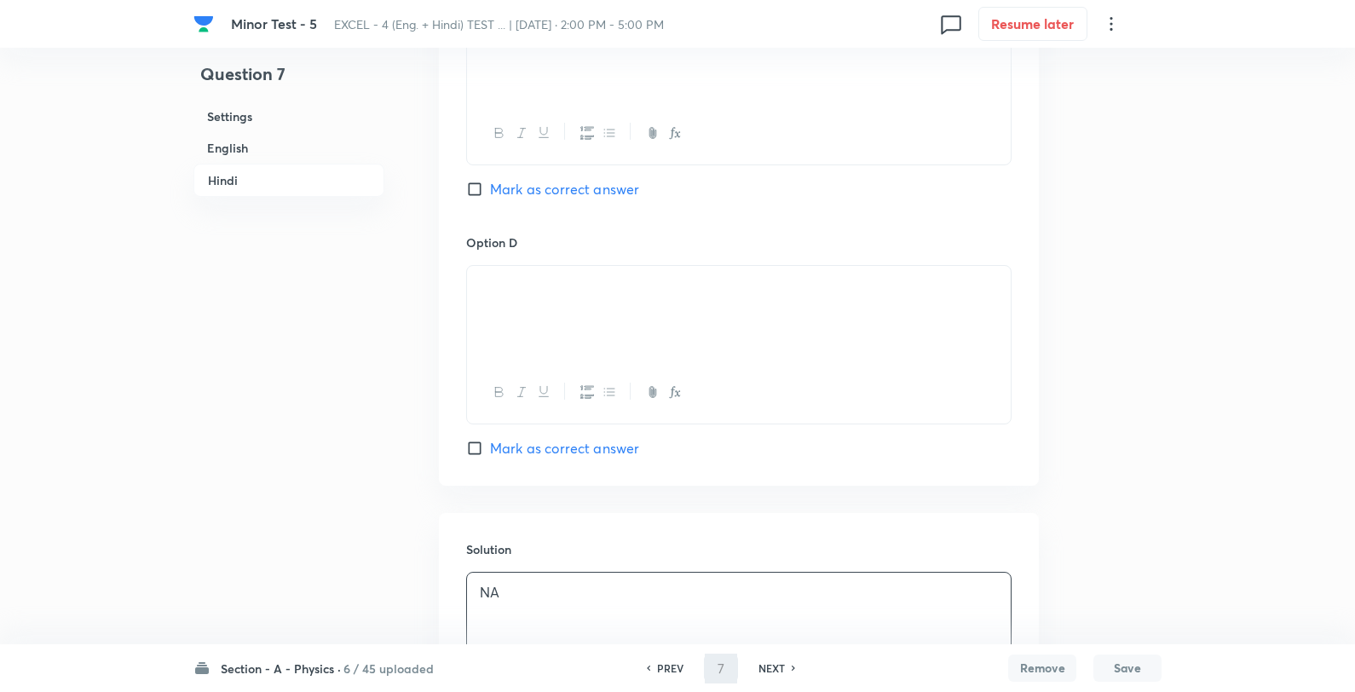
type input "8"
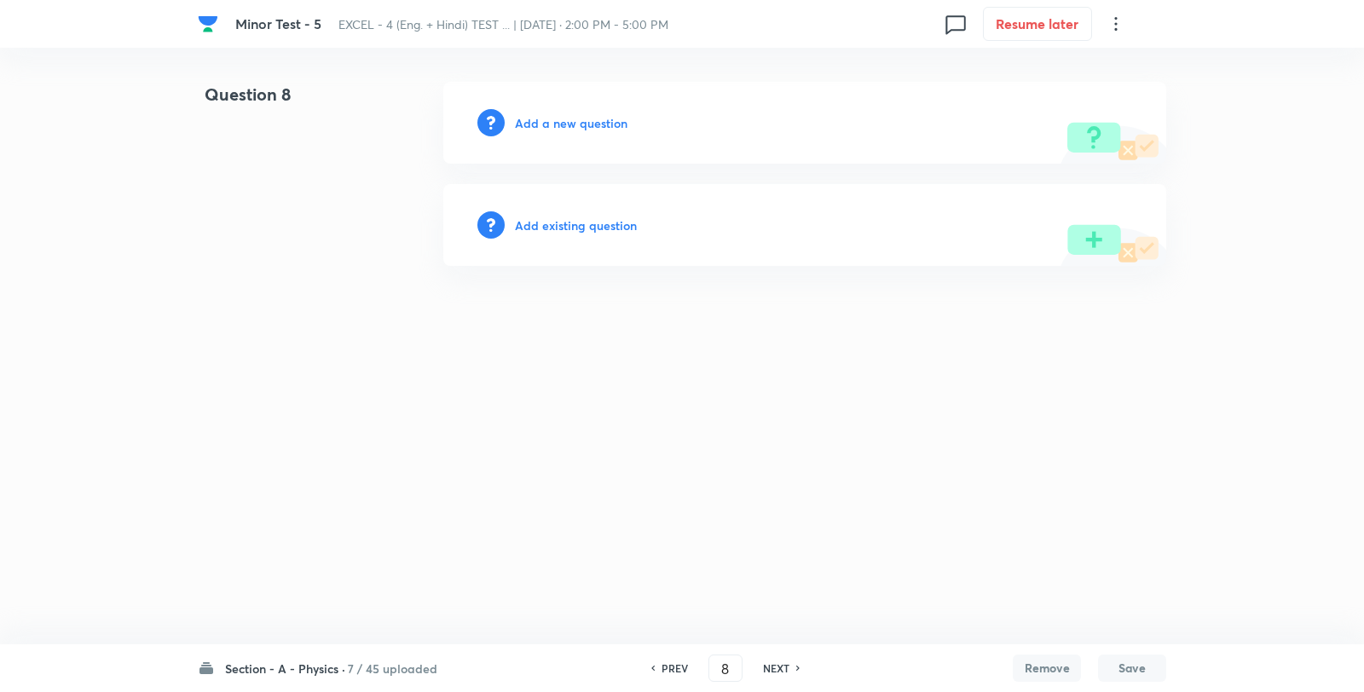
click at [585, 126] on h6 "Add a new question" at bounding box center [571, 123] width 113 height 18
click at [585, 126] on h6 "Choose a question type" at bounding box center [580, 123] width 131 height 18
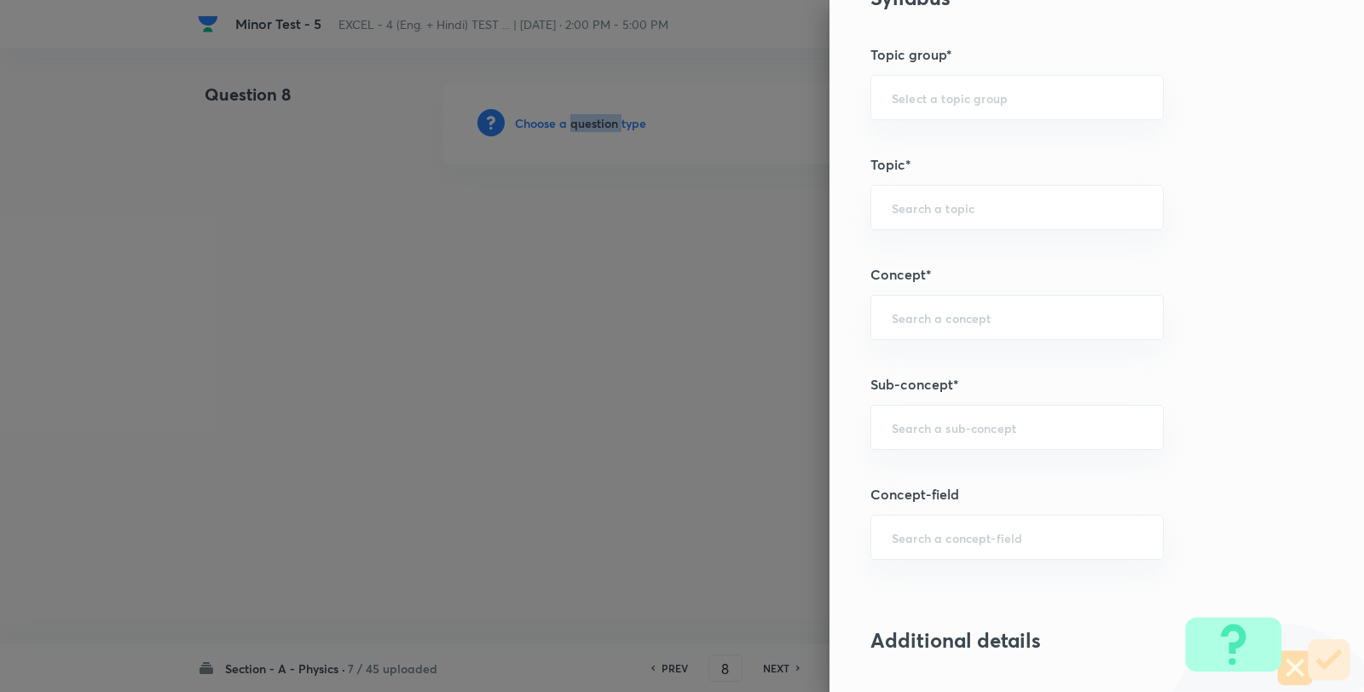
scroll to position [1042, 0]
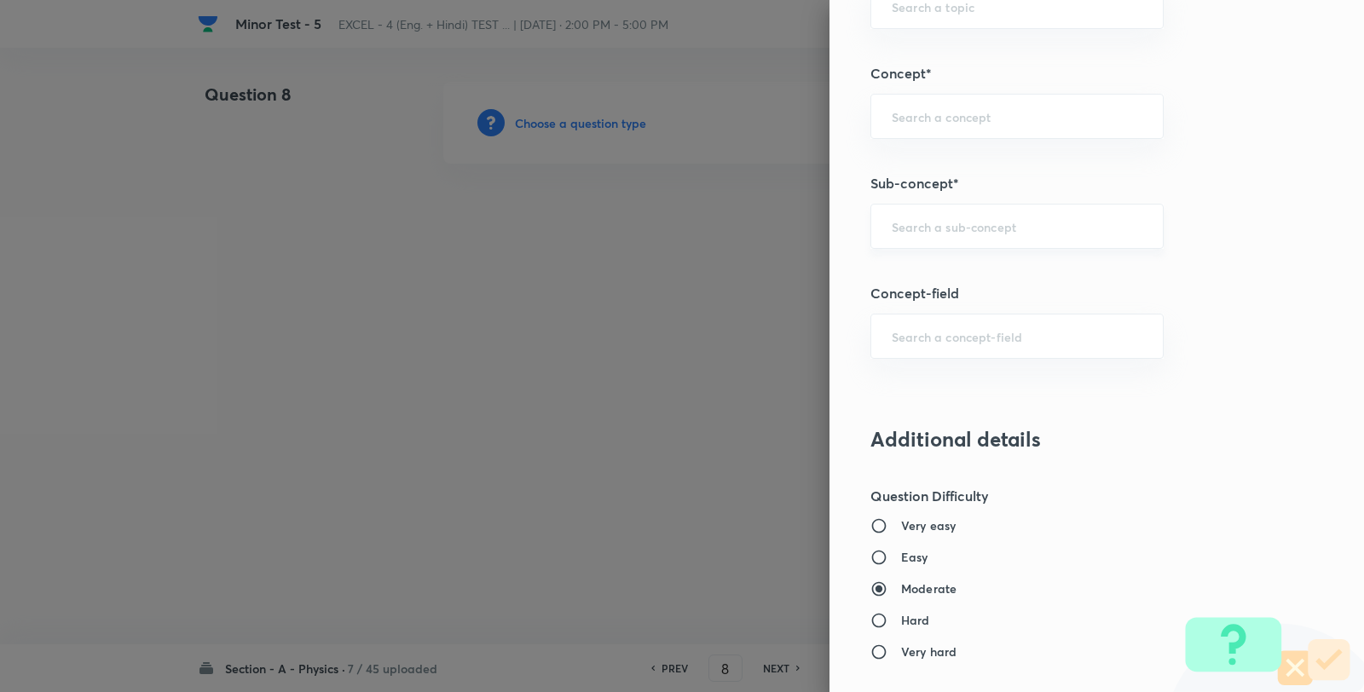
click at [944, 222] on input "text" at bounding box center [1017, 226] width 251 height 16
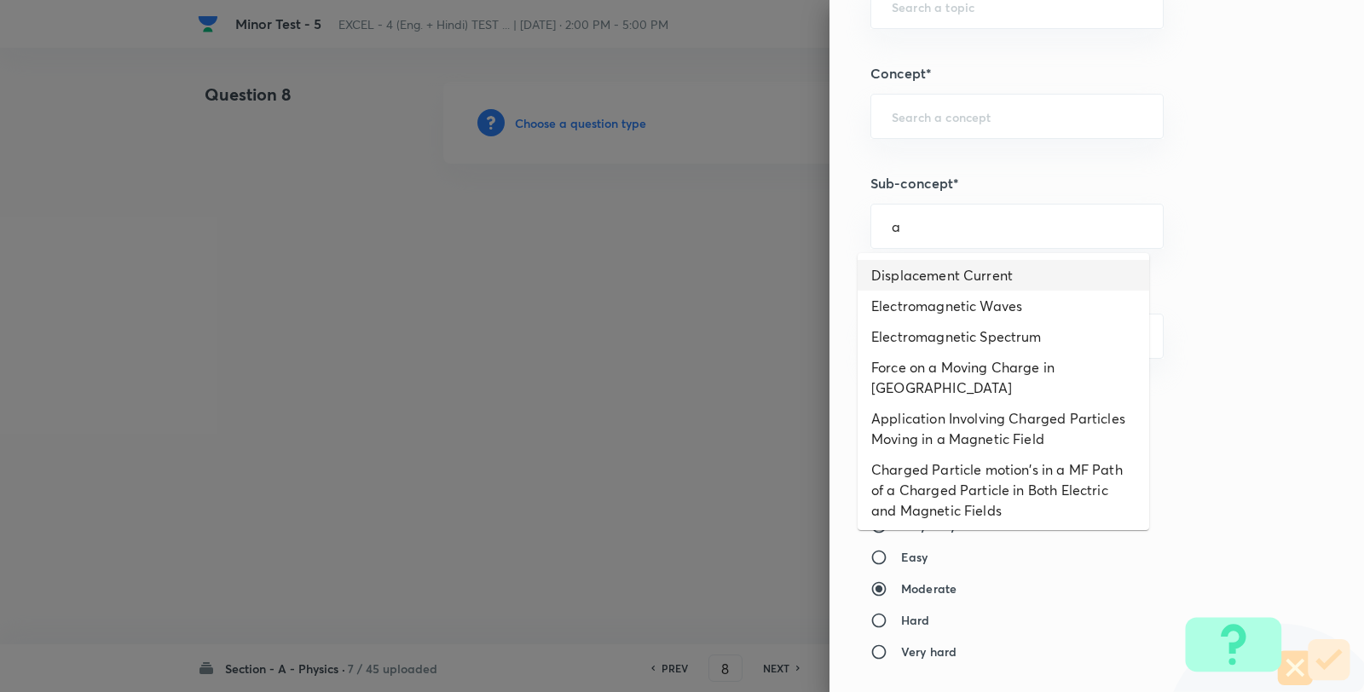
click at [1016, 269] on li "Displacement Current" at bounding box center [1002, 275] width 291 height 31
type input "Displacement Current"
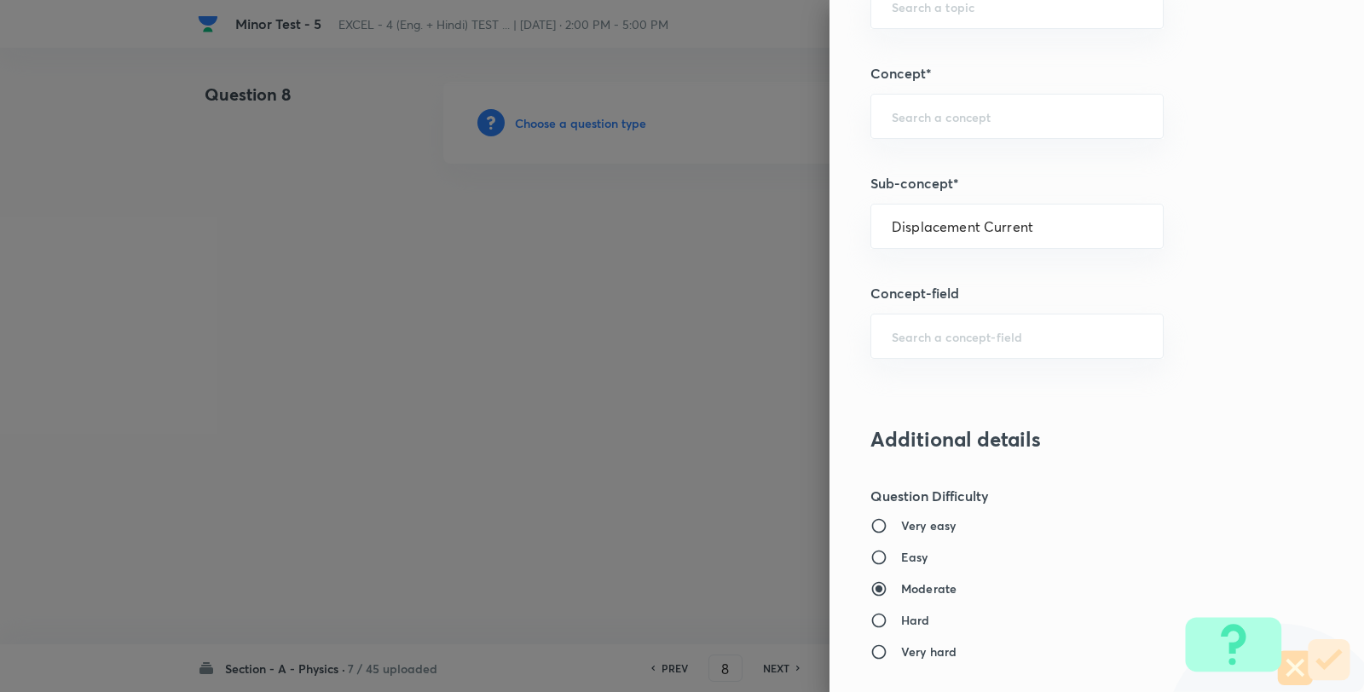
type input "Physics"
type input "Electricity & Magnetism"
type input "Electromagnetic Waves"
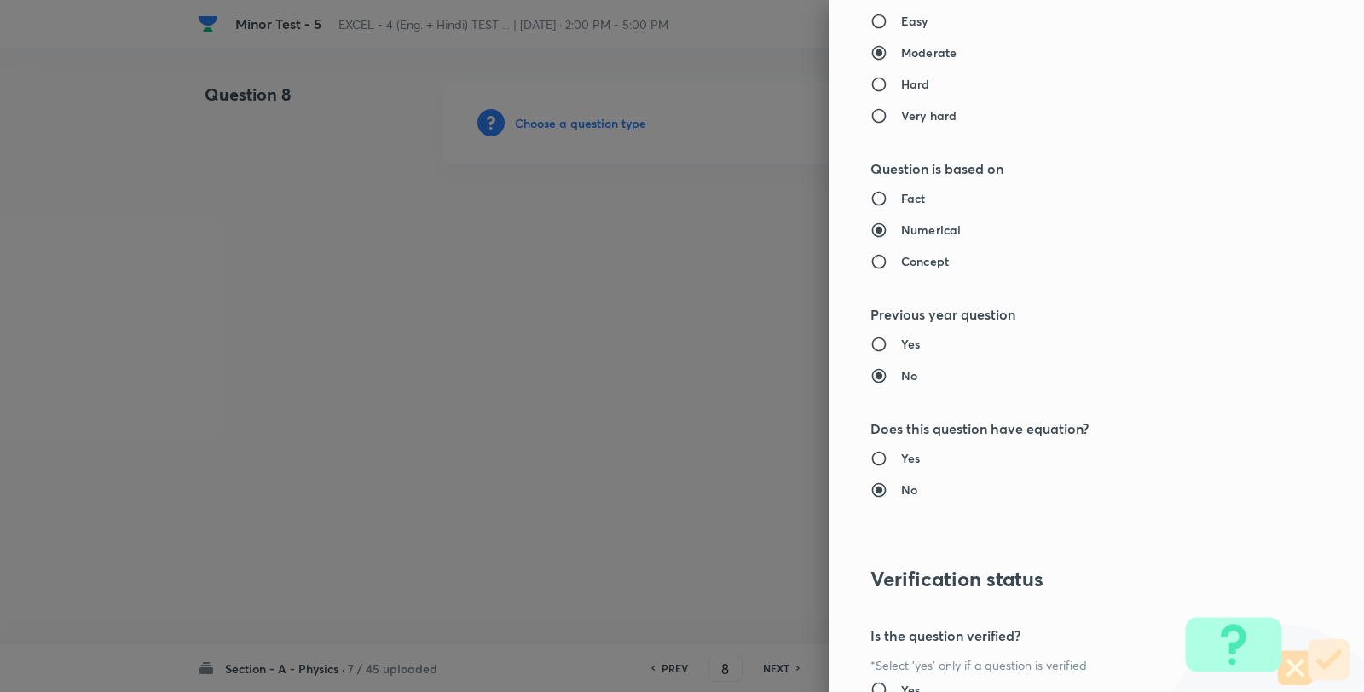
scroll to position [1746, 0]
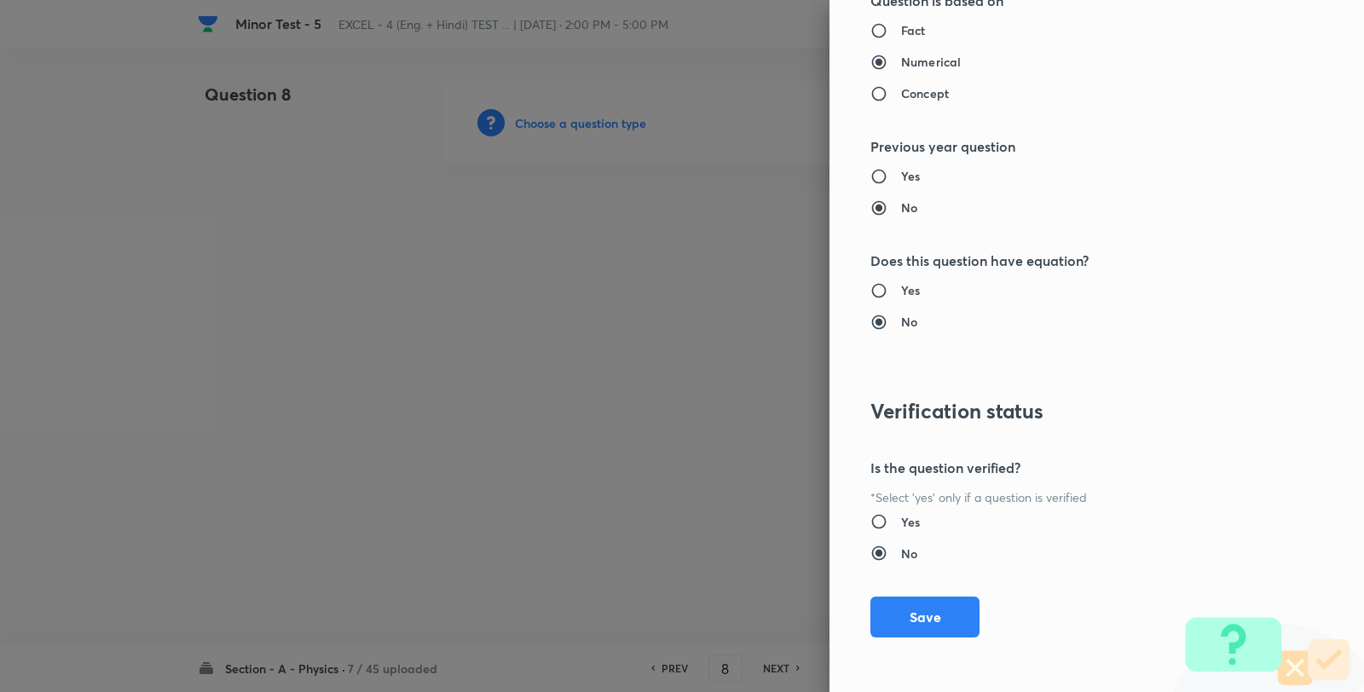
click at [919, 614] on button "Save" at bounding box center [924, 617] width 109 height 41
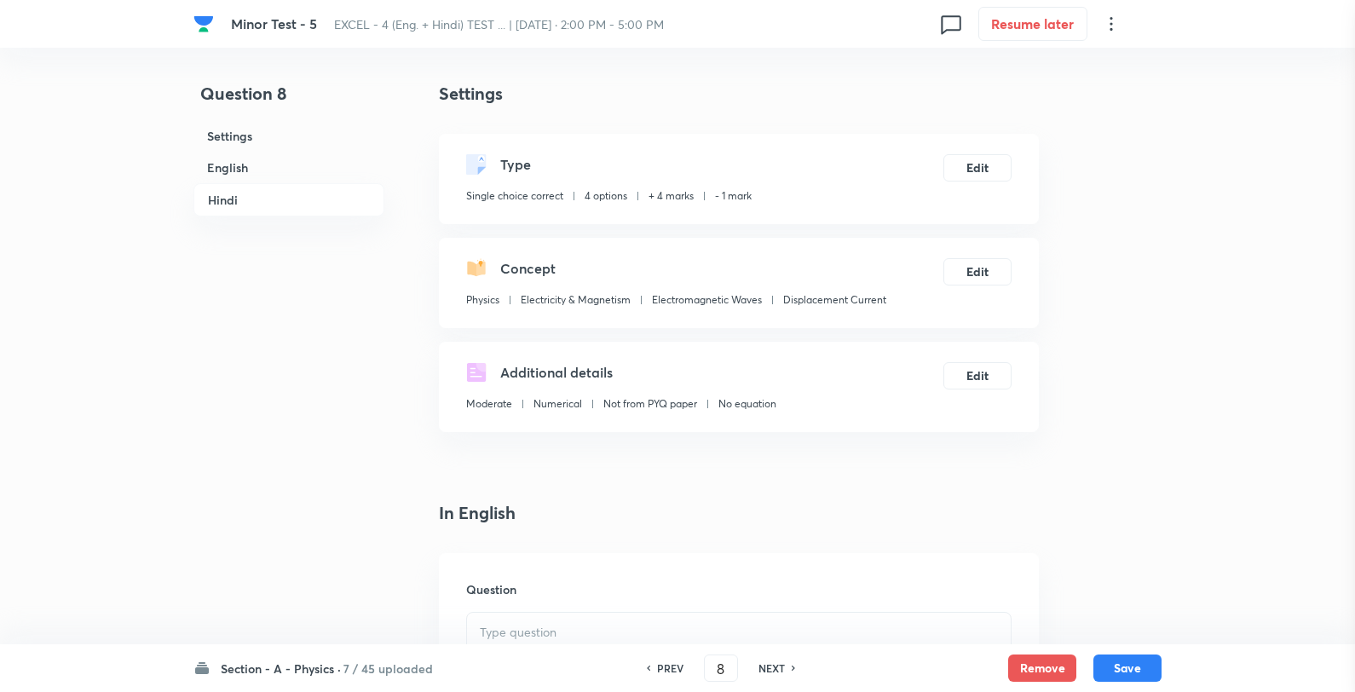
scroll to position [473, 0]
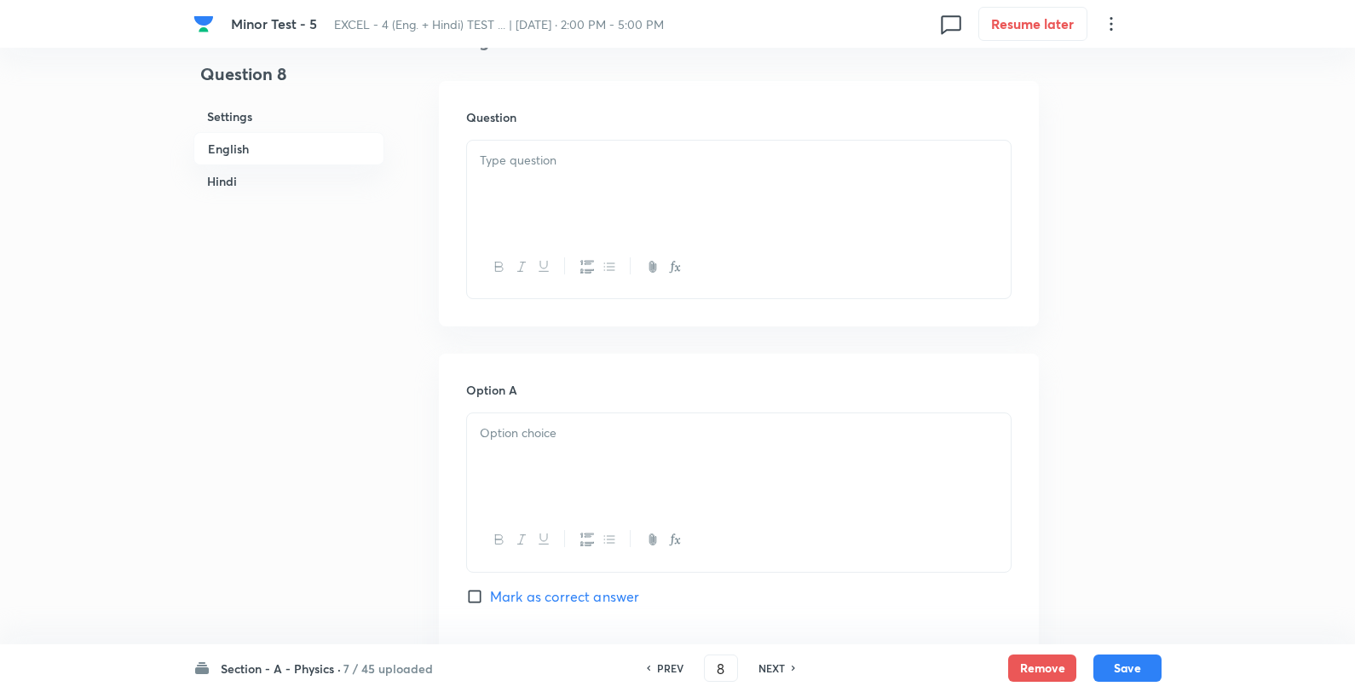
click at [632, 324] on div "Question" at bounding box center [739, 203] width 600 height 245
click at [614, 188] on div at bounding box center [739, 188] width 544 height 95
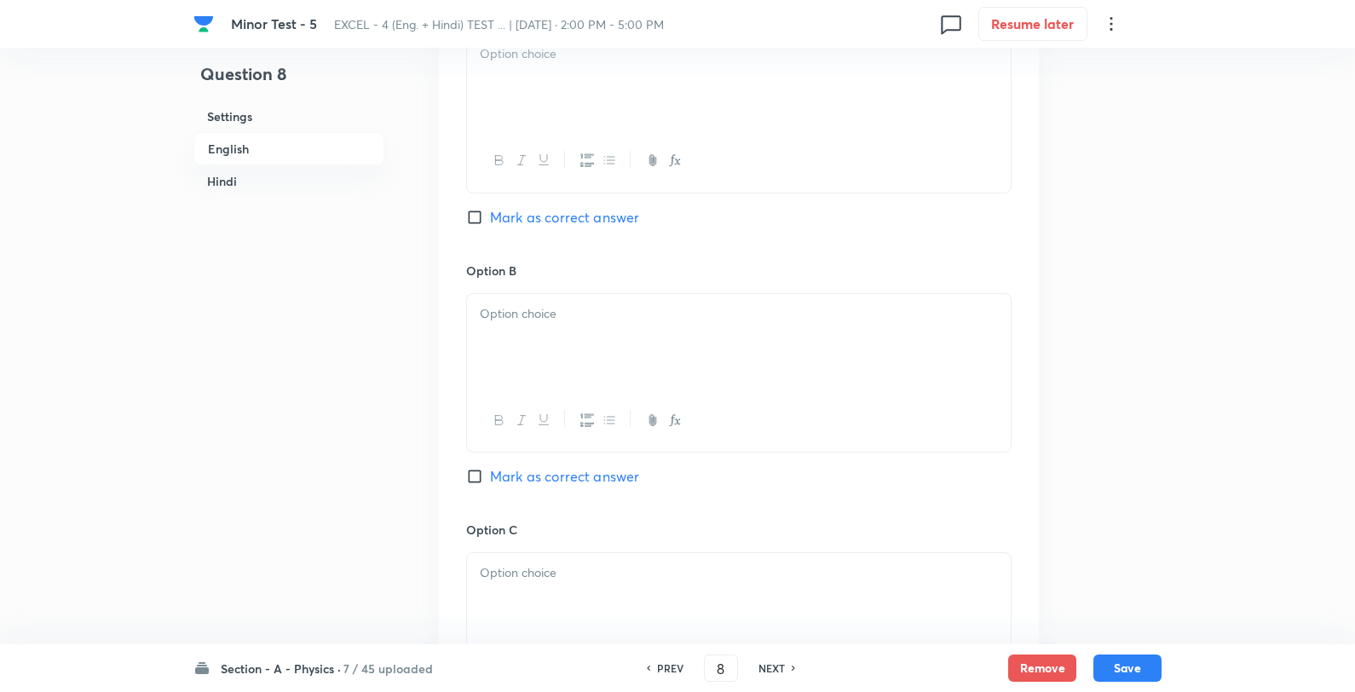
scroll to position [757, 0]
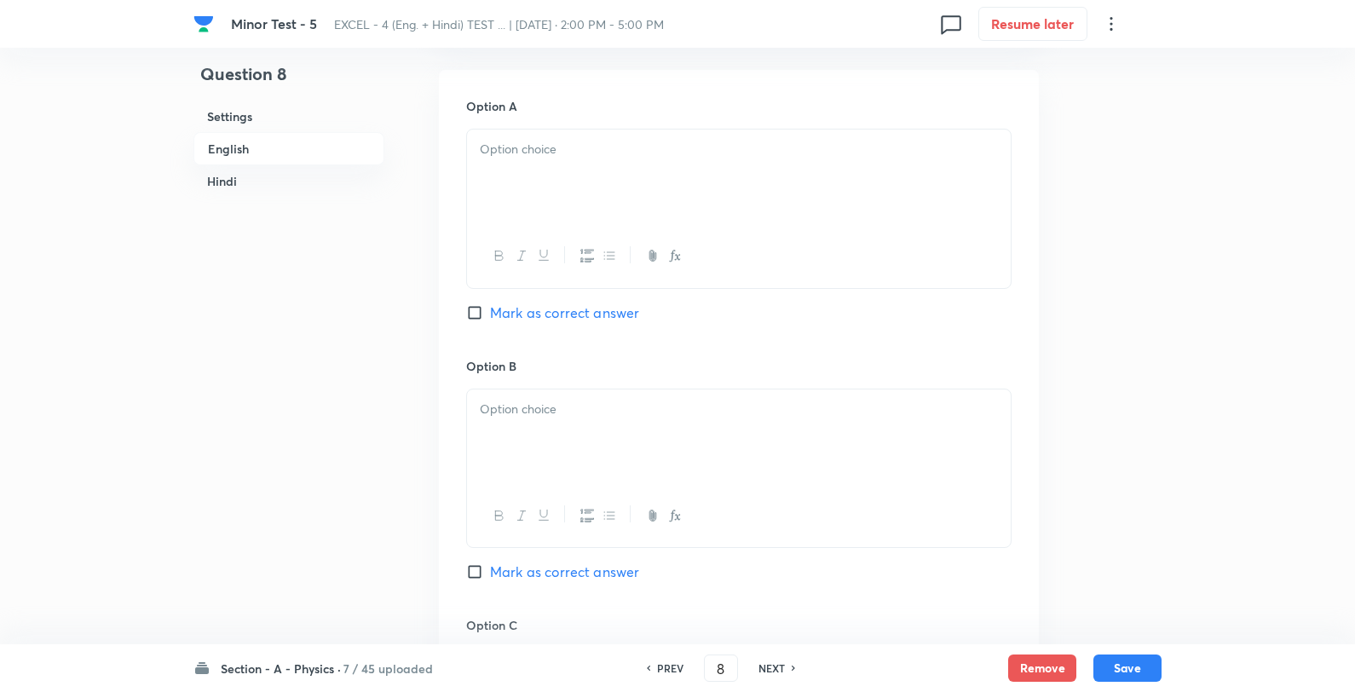
click at [589, 192] on div at bounding box center [739, 177] width 544 height 95
click at [612, 143] on p "0.4 mA" at bounding box center [739, 150] width 518 height 20
click at [582, 445] on div at bounding box center [739, 437] width 544 height 95
click at [621, 418] on p "0.8 mA" at bounding box center [739, 410] width 518 height 20
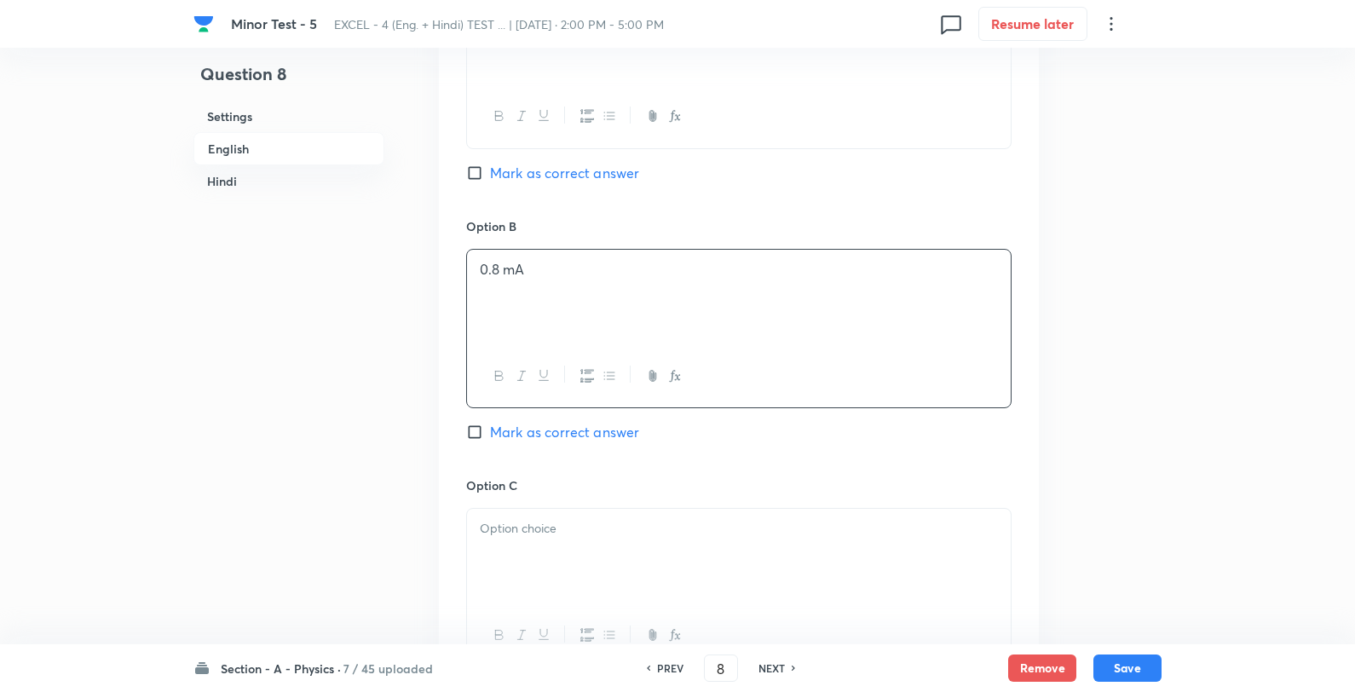
scroll to position [1042, 0]
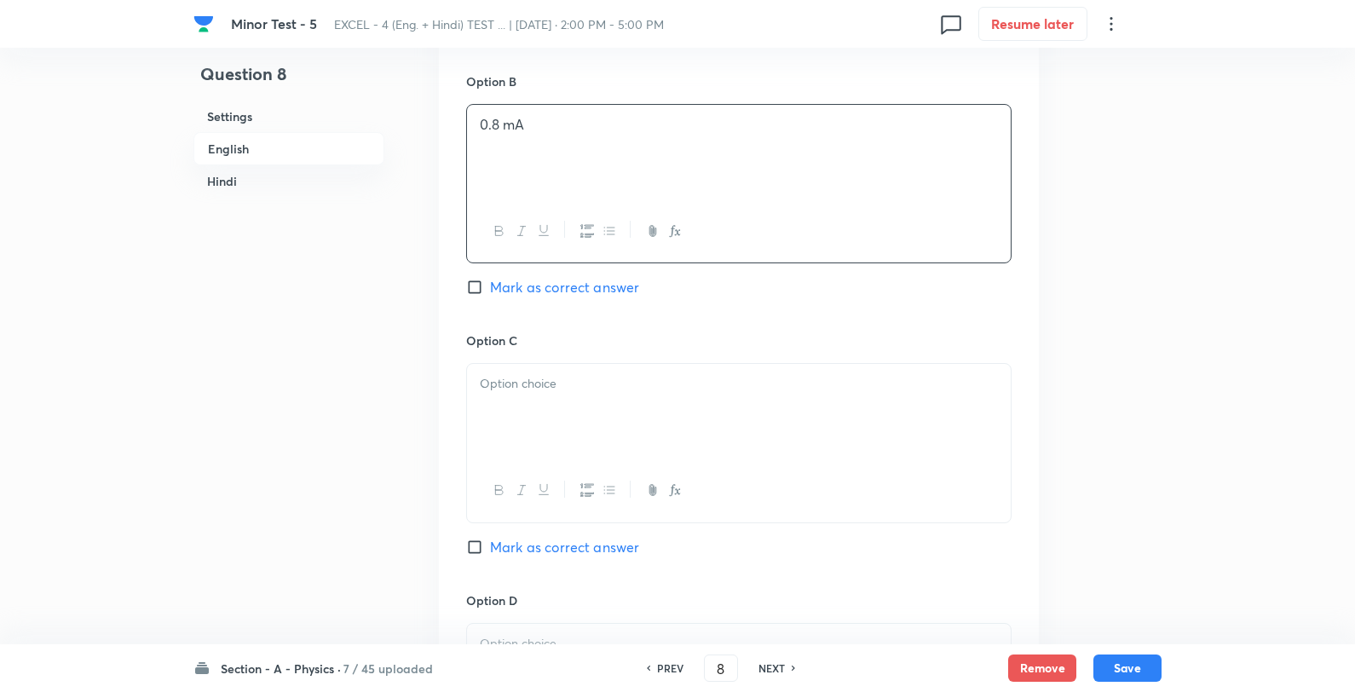
click at [603, 381] on p at bounding box center [739, 384] width 518 height 20
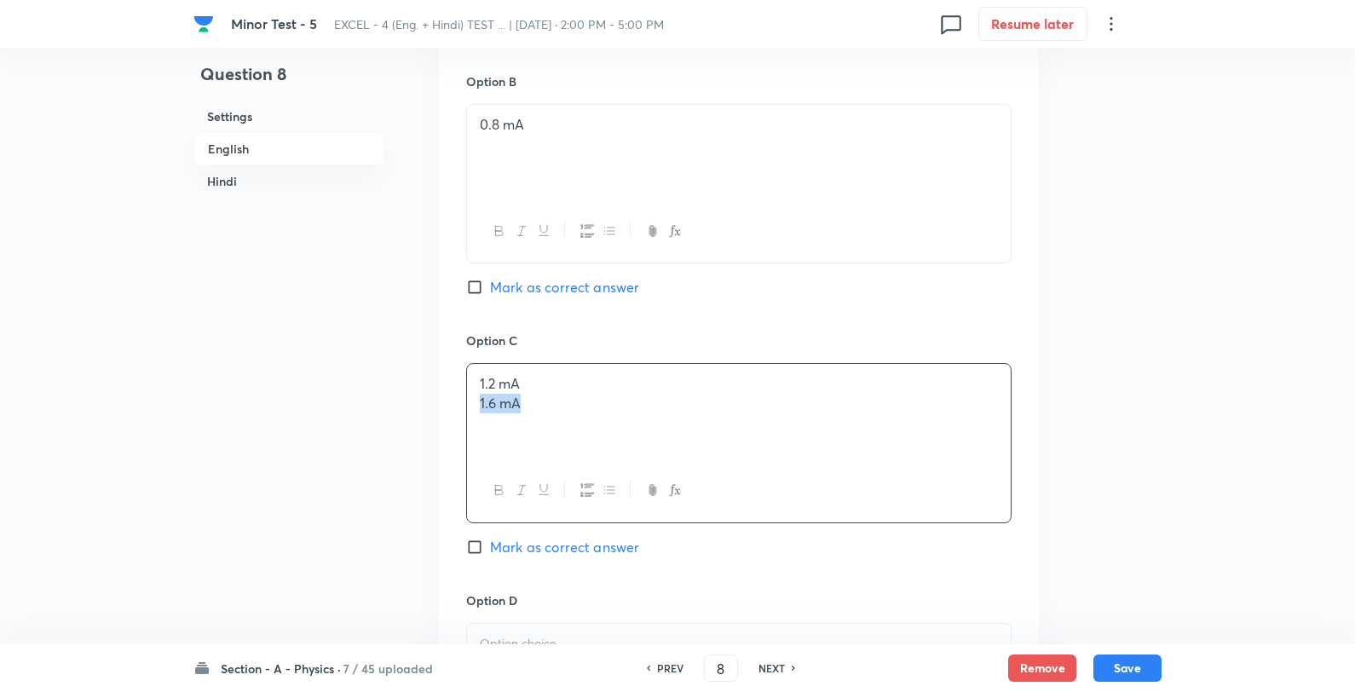
click at [628, 371] on div "1.2 mA 1.6 mA" at bounding box center [739, 411] width 544 height 95
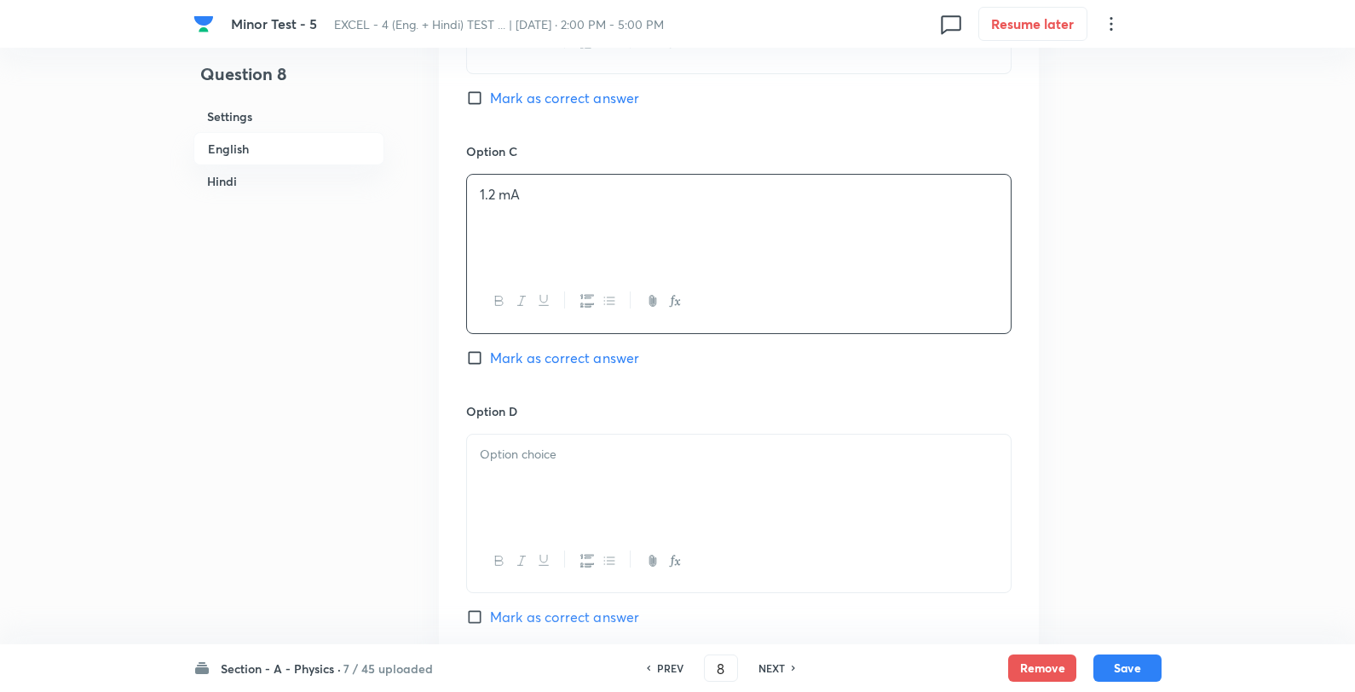
click at [526, 464] on p at bounding box center [739, 455] width 518 height 20
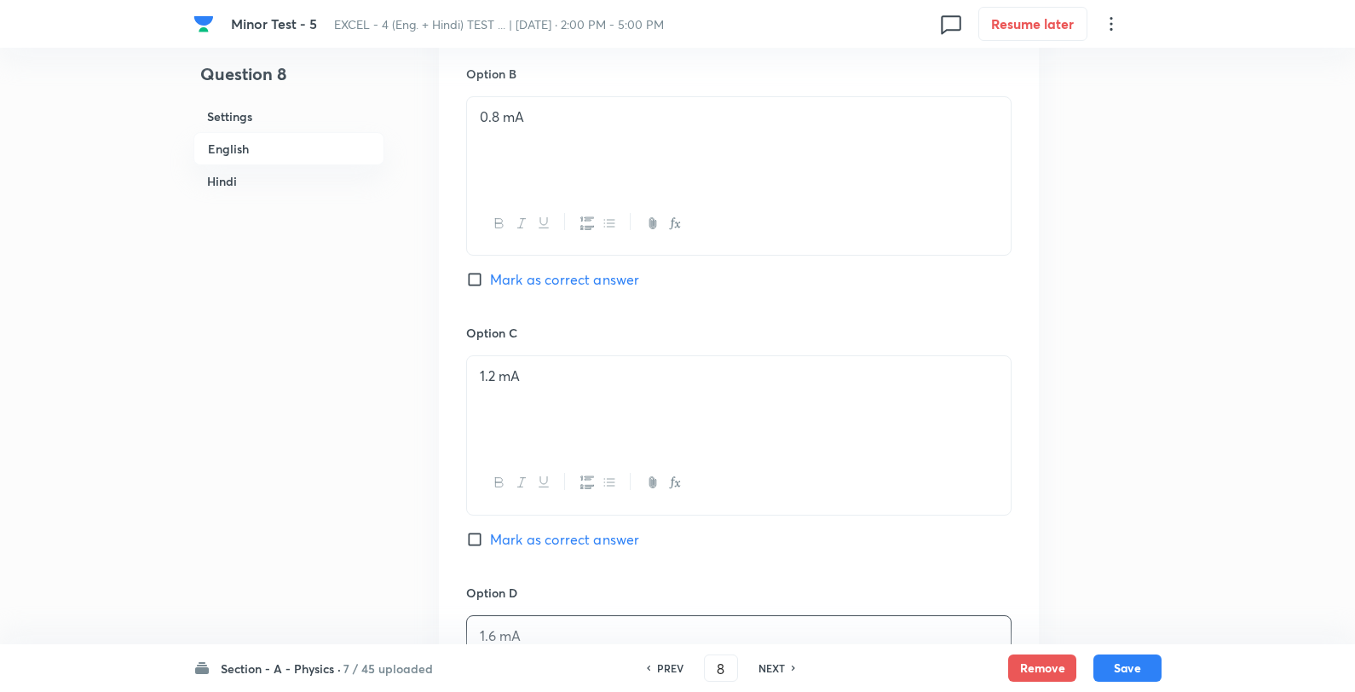
scroll to position [1042, 0]
click at [556, 284] on span "Mark as correct answer" at bounding box center [564, 287] width 149 height 20
click at [490, 284] on input "Mark as correct answer" at bounding box center [478, 287] width 24 height 17
checkbox input "true"
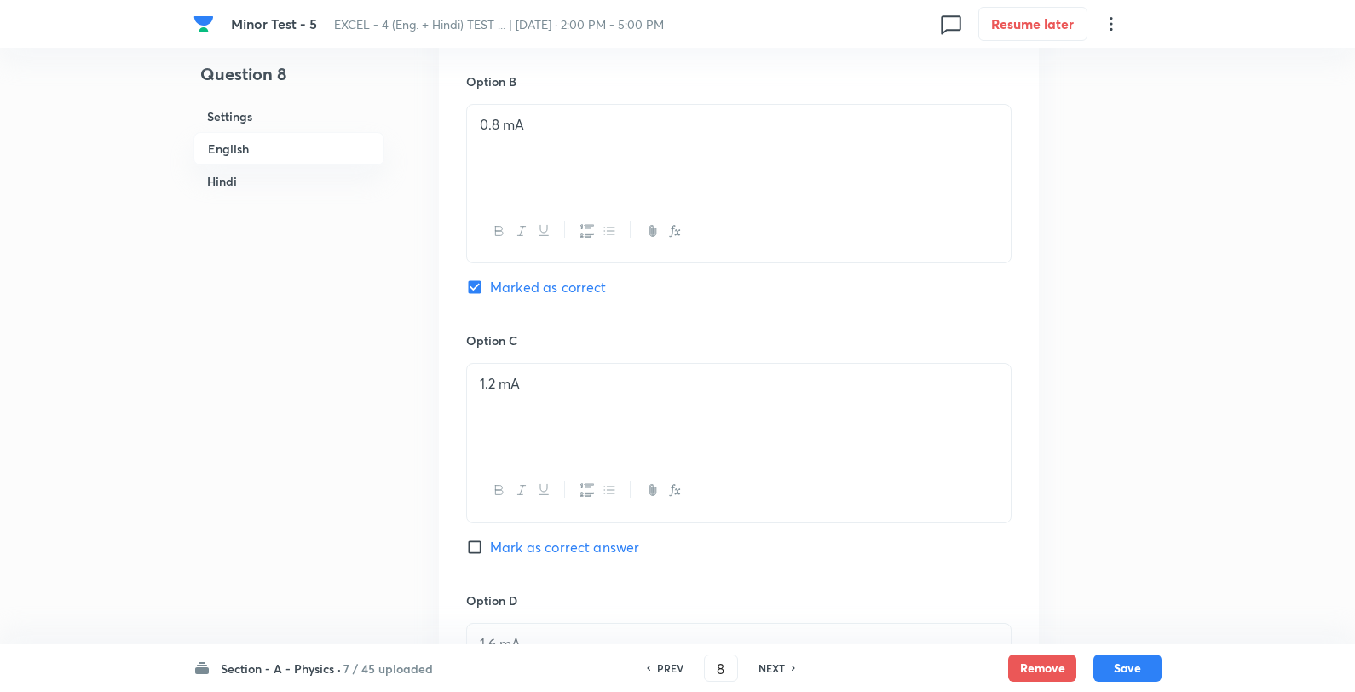
checkbox input "true"
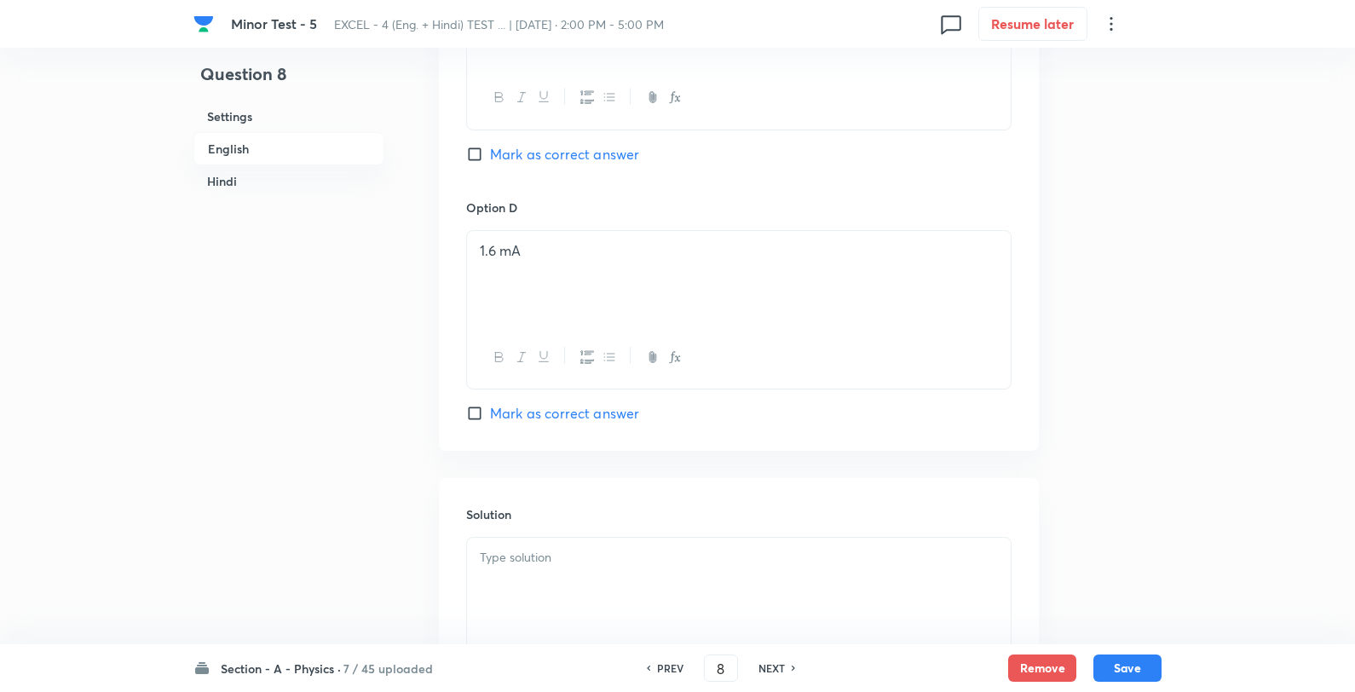
scroll to position [1515, 0]
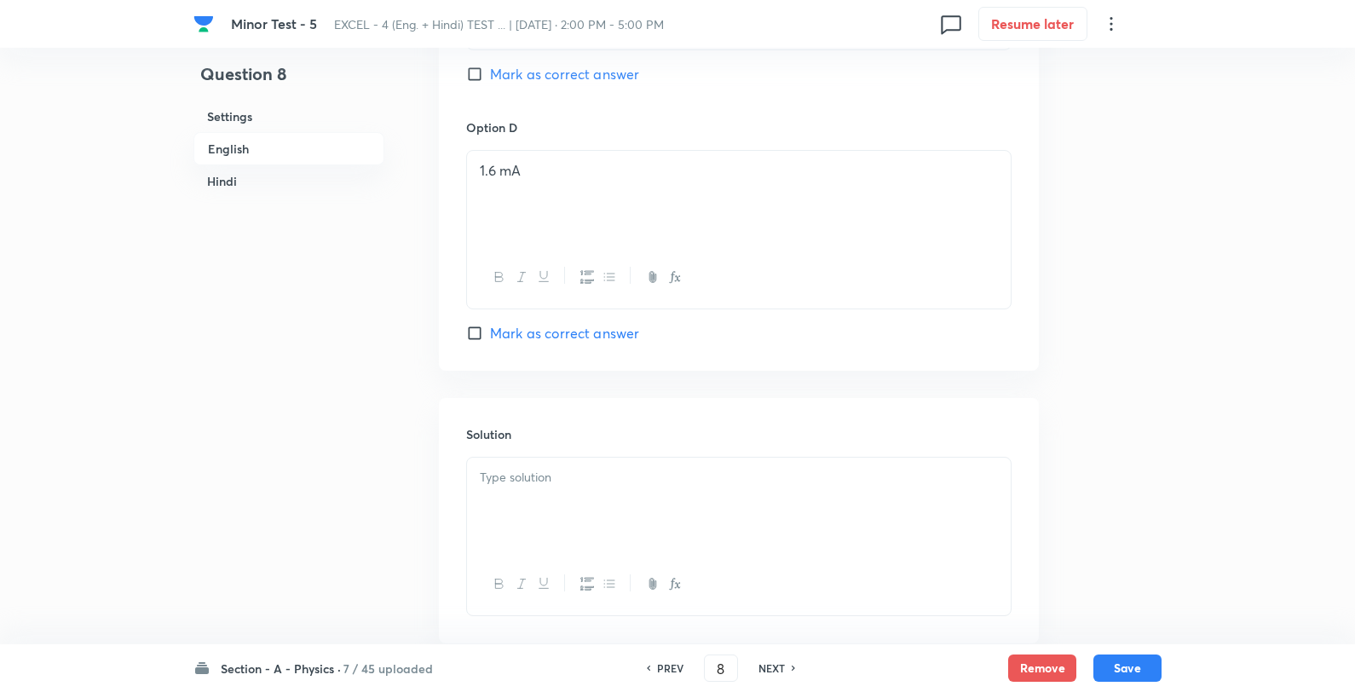
click at [589, 510] on div at bounding box center [739, 505] width 544 height 95
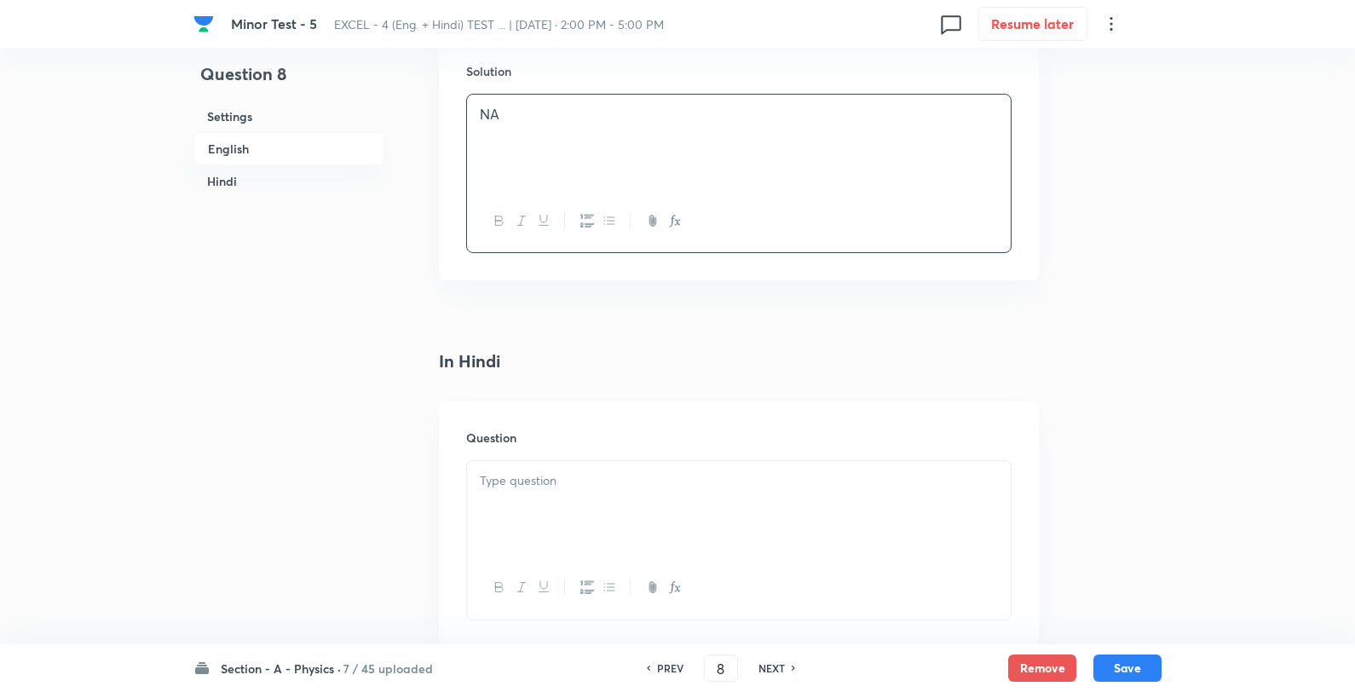
scroll to position [1894, 0]
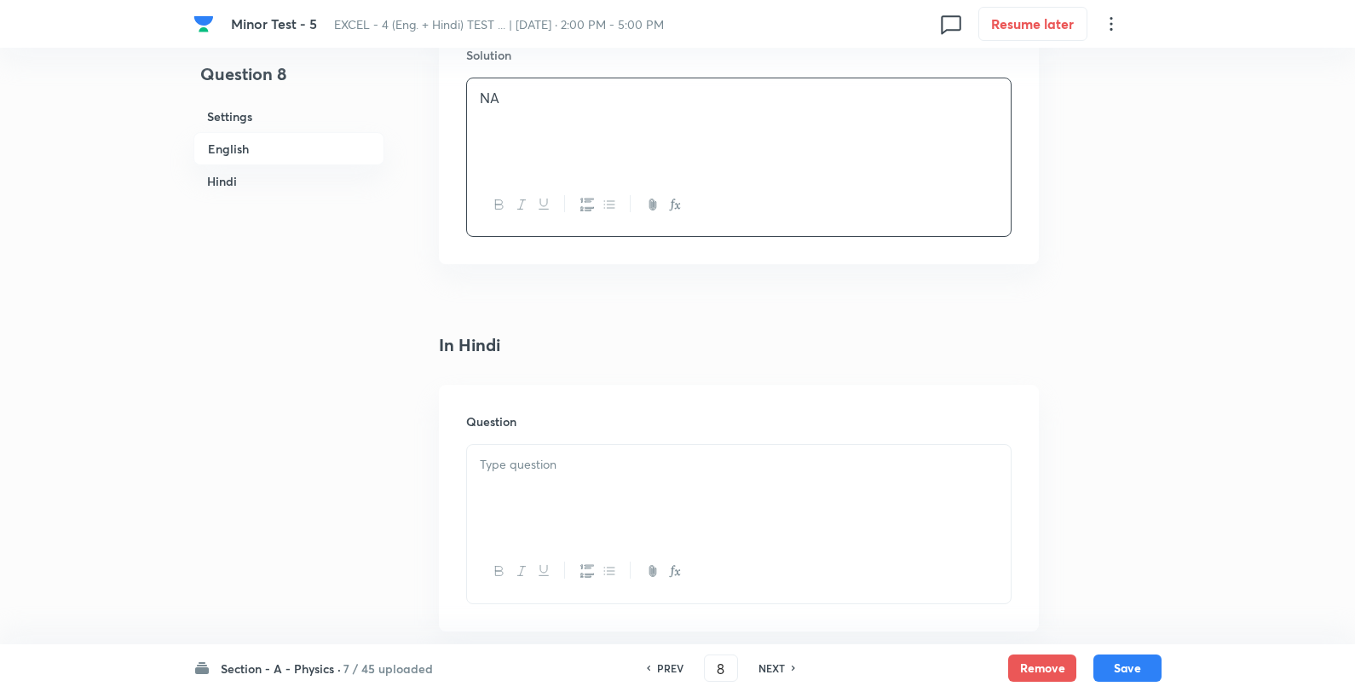
drag, startPoint x: 572, startPoint y: 442, endPoint x: 572, endPoint y: 462, distance: 20.5
click at [572, 447] on div "Question" at bounding box center [739, 507] width 600 height 245
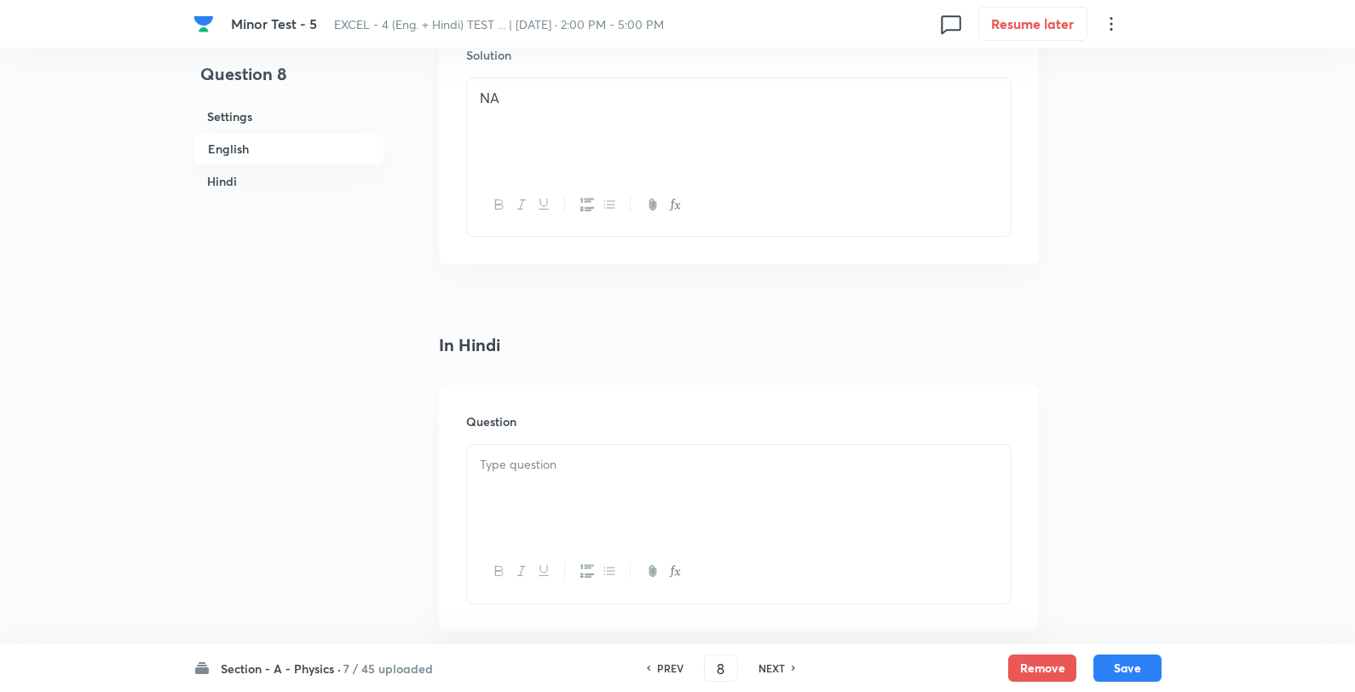
click at [573, 480] on div at bounding box center [739, 492] width 544 height 95
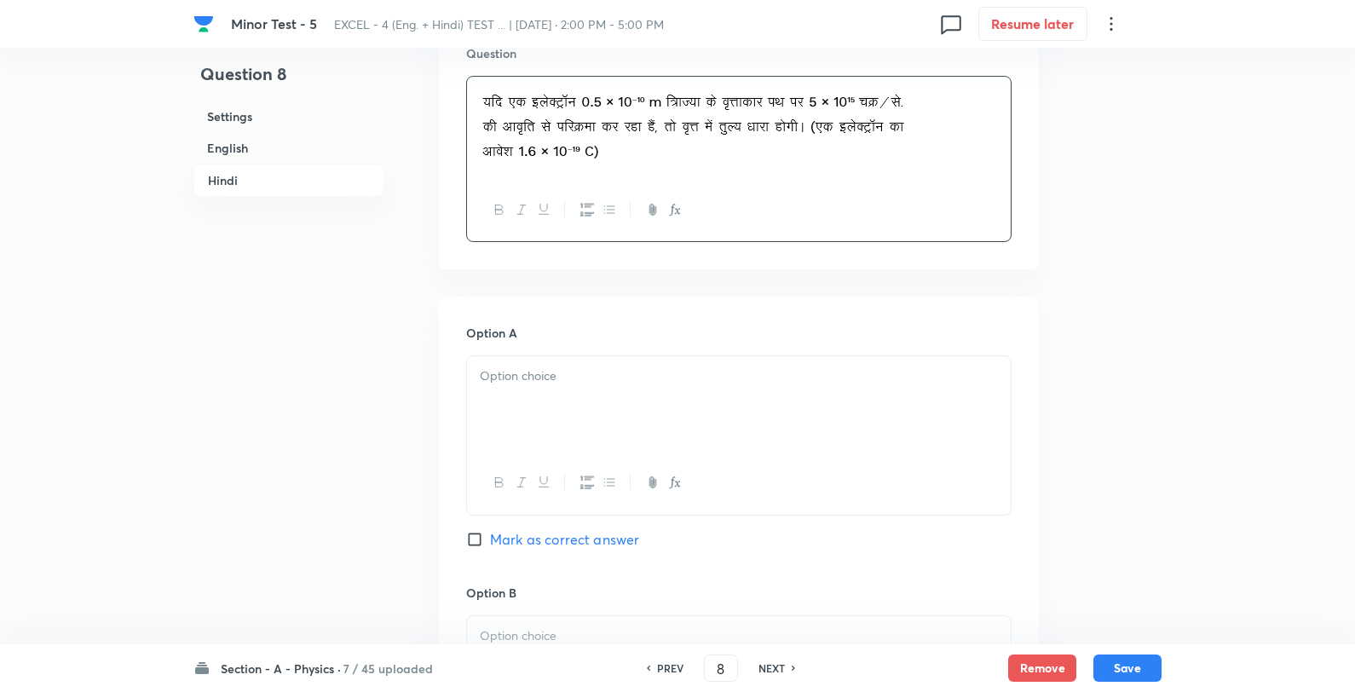
scroll to position [2272, 0]
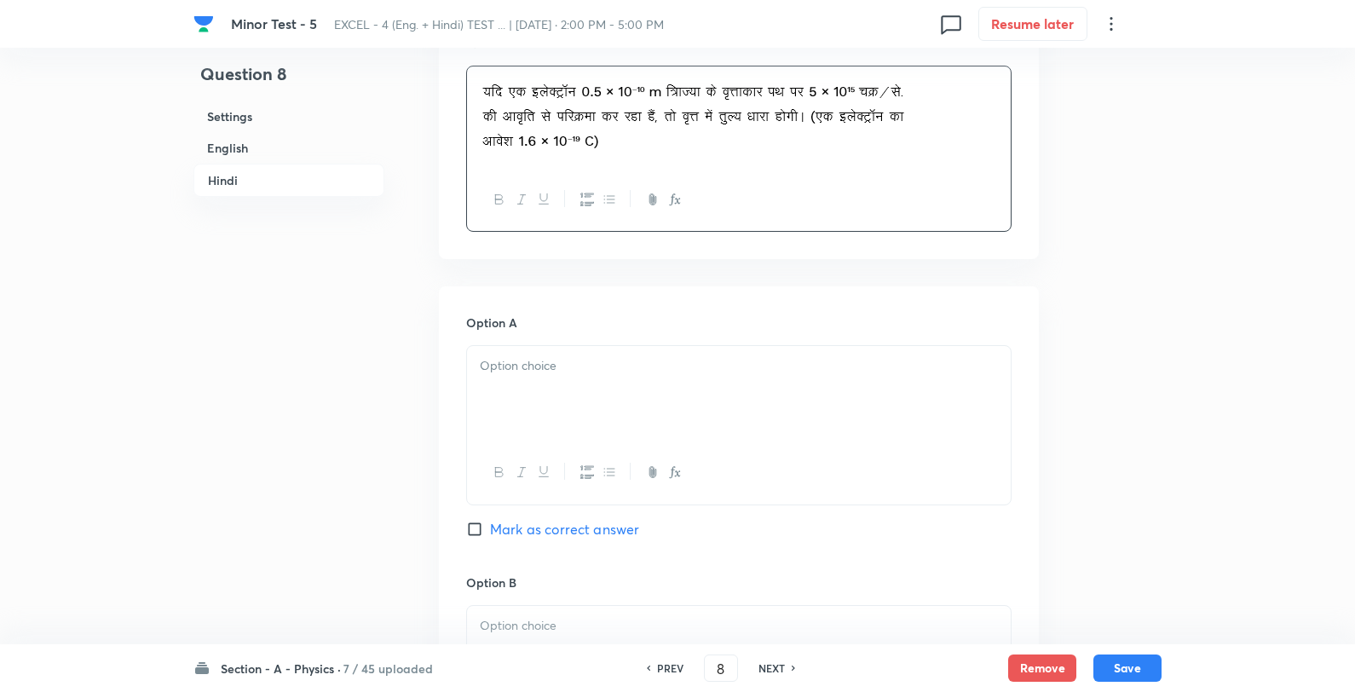
click at [602, 398] on div at bounding box center [739, 393] width 544 height 95
click at [644, 368] on p "0.4 mA" at bounding box center [739, 366] width 518 height 20
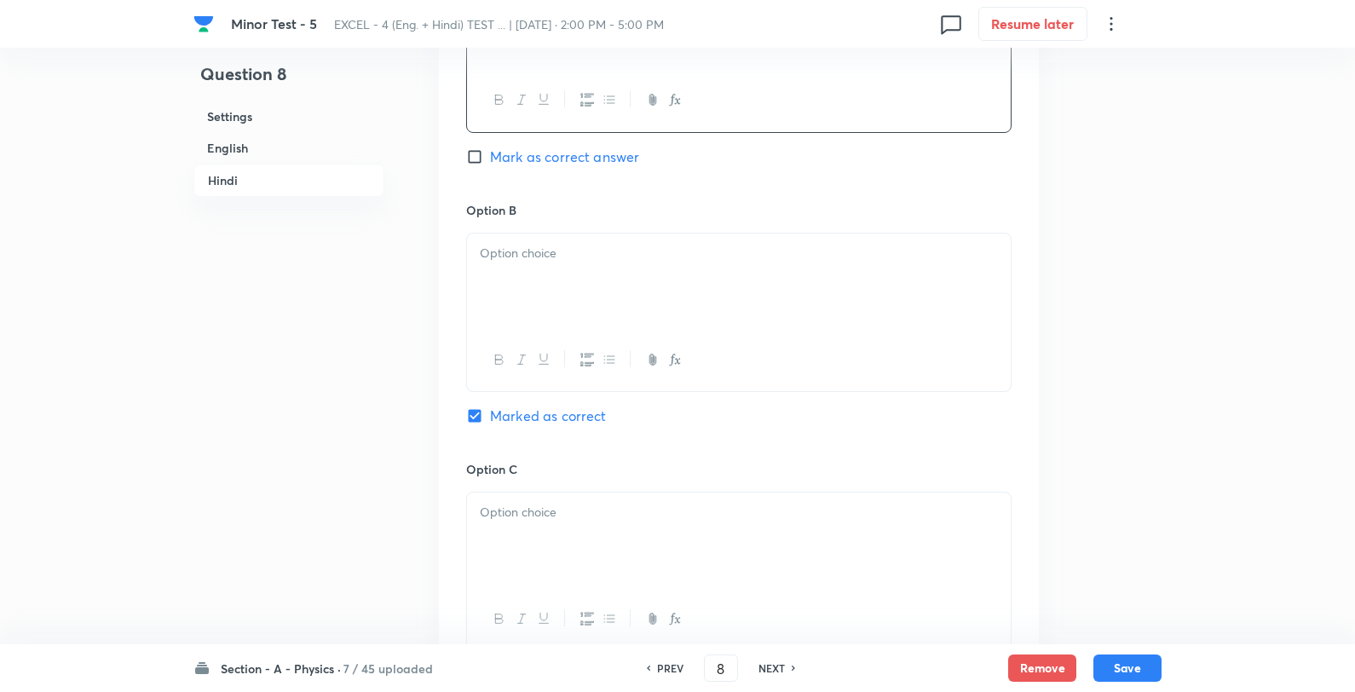
scroll to position [2652, 0]
drag, startPoint x: 544, startPoint y: 316, endPoint x: 559, endPoint y: 303, distance: 20.0
click at [545, 311] on div at bounding box center [739, 274] width 544 height 95
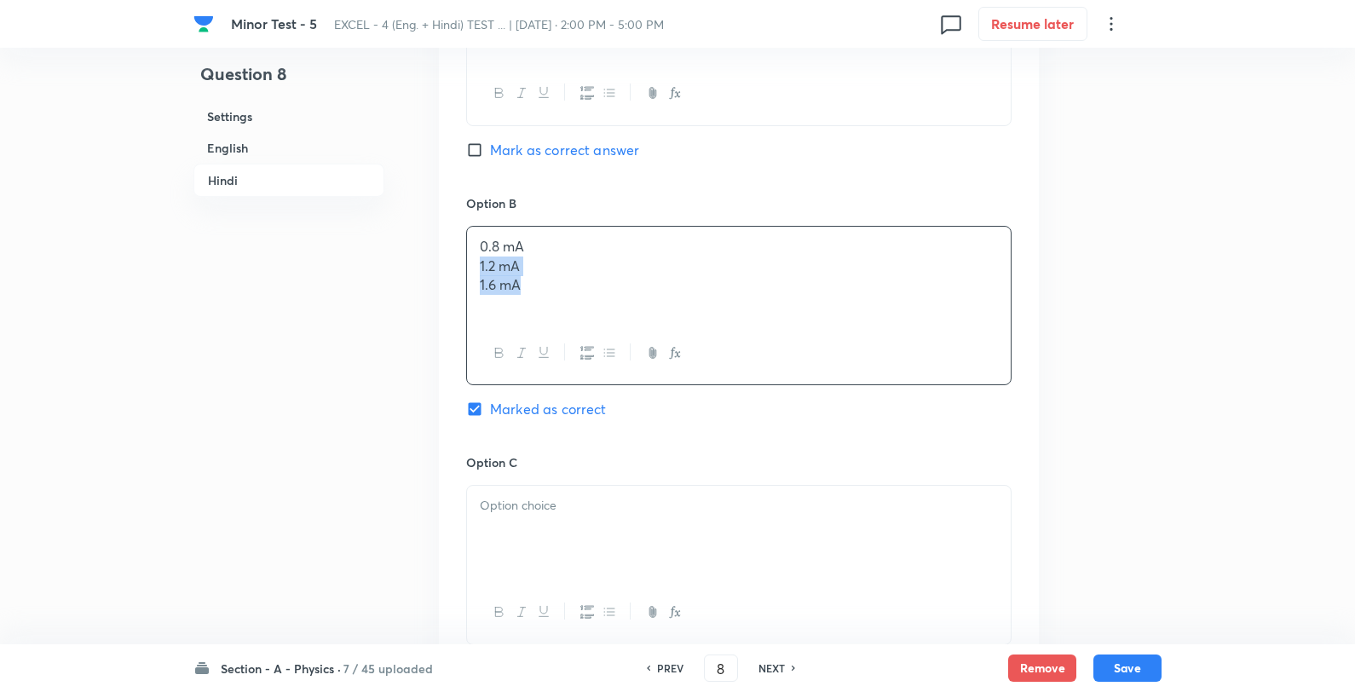
click at [610, 232] on div "0.8 mA 1.2 mA 1.6 mA" at bounding box center [739, 274] width 544 height 95
click at [545, 527] on div at bounding box center [739, 533] width 544 height 95
click at [650, 505] on p "1.2 mA" at bounding box center [739, 506] width 518 height 20
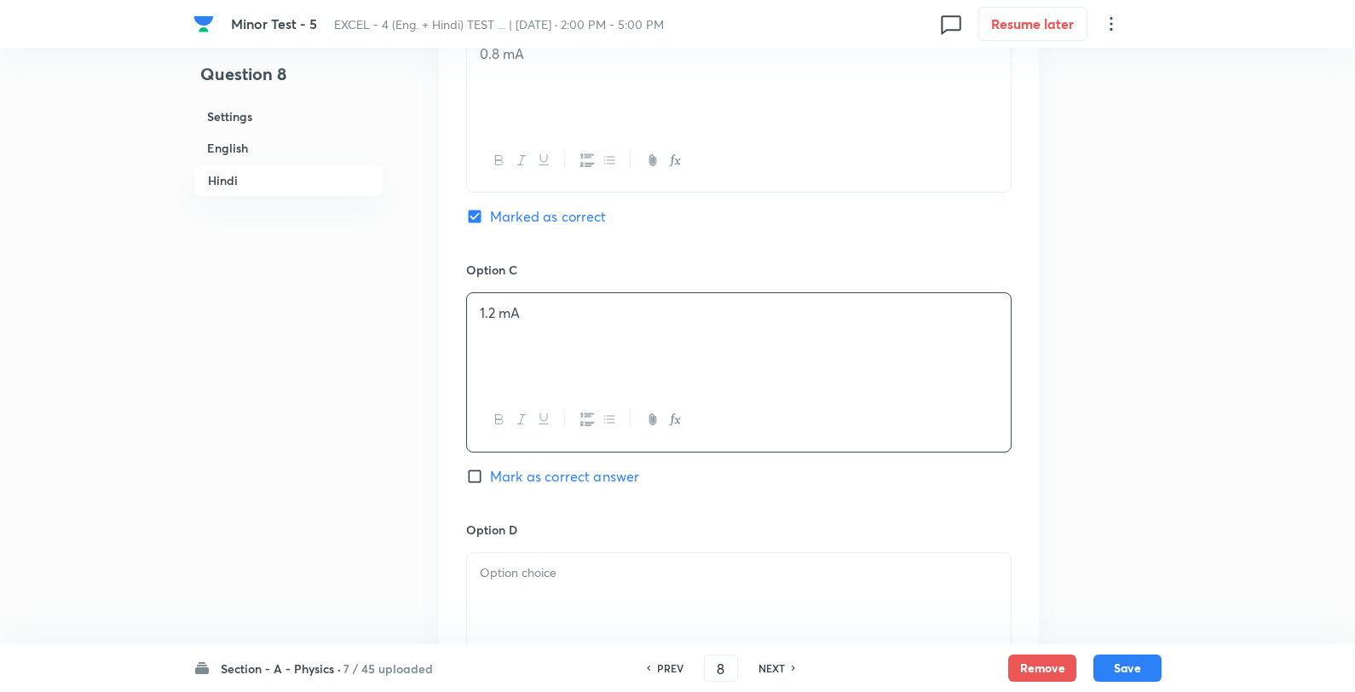
scroll to position [3030, 0]
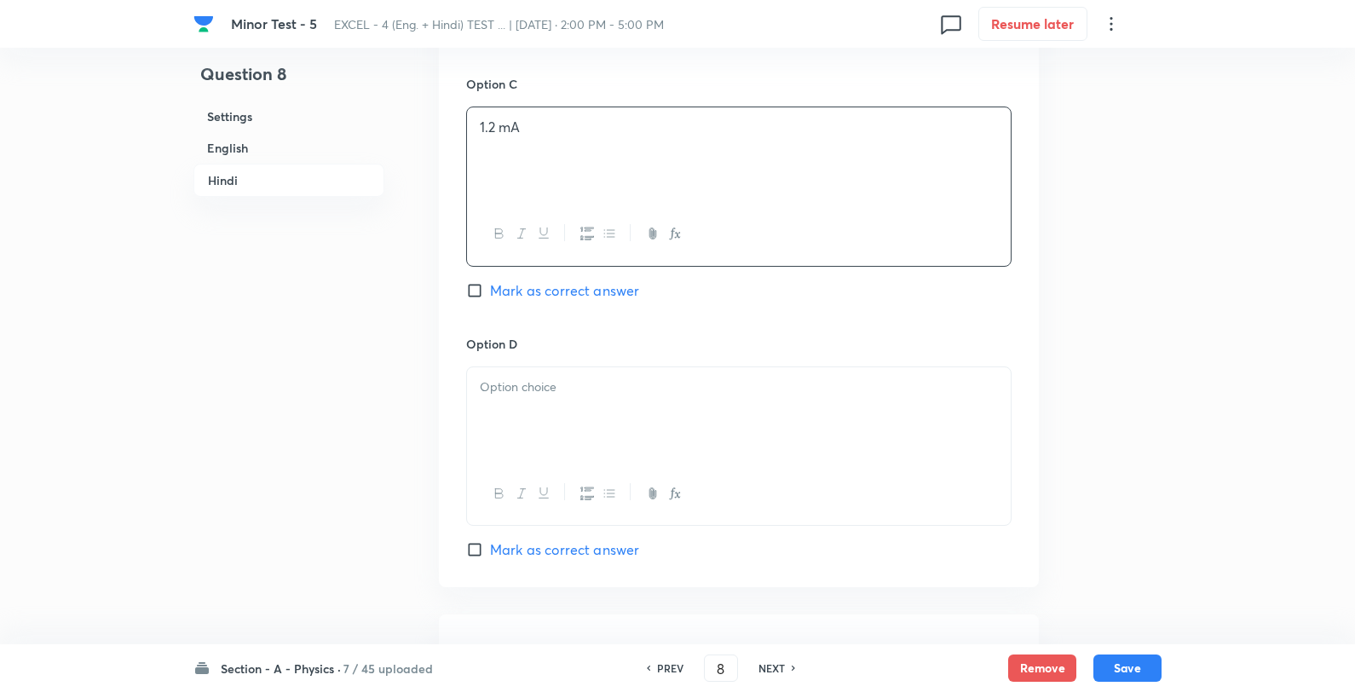
drag, startPoint x: 588, startPoint y: 433, endPoint x: 574, endPoint y: 437, distance: 14.3
click at [583, 435] on div at bounding box center [739, 414] width 544 height 95
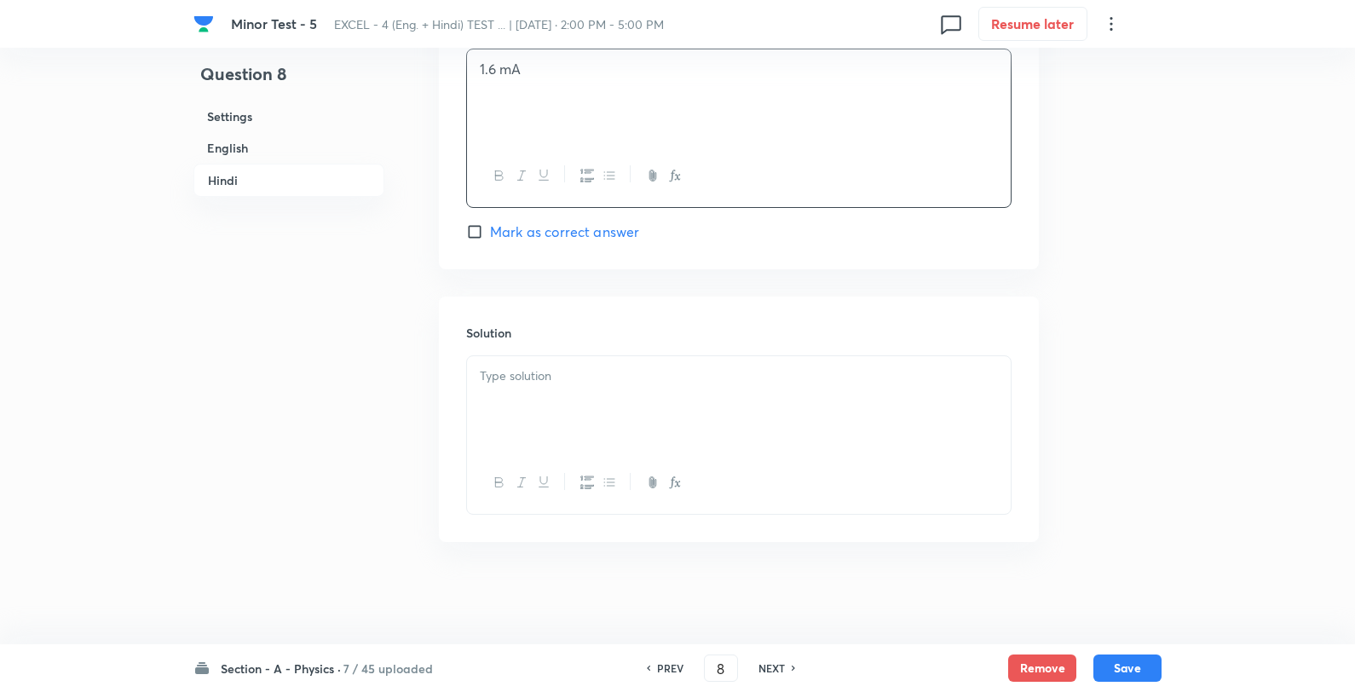
click at [599, 393] on div at bounding box center [739, 403] width 544 height 95
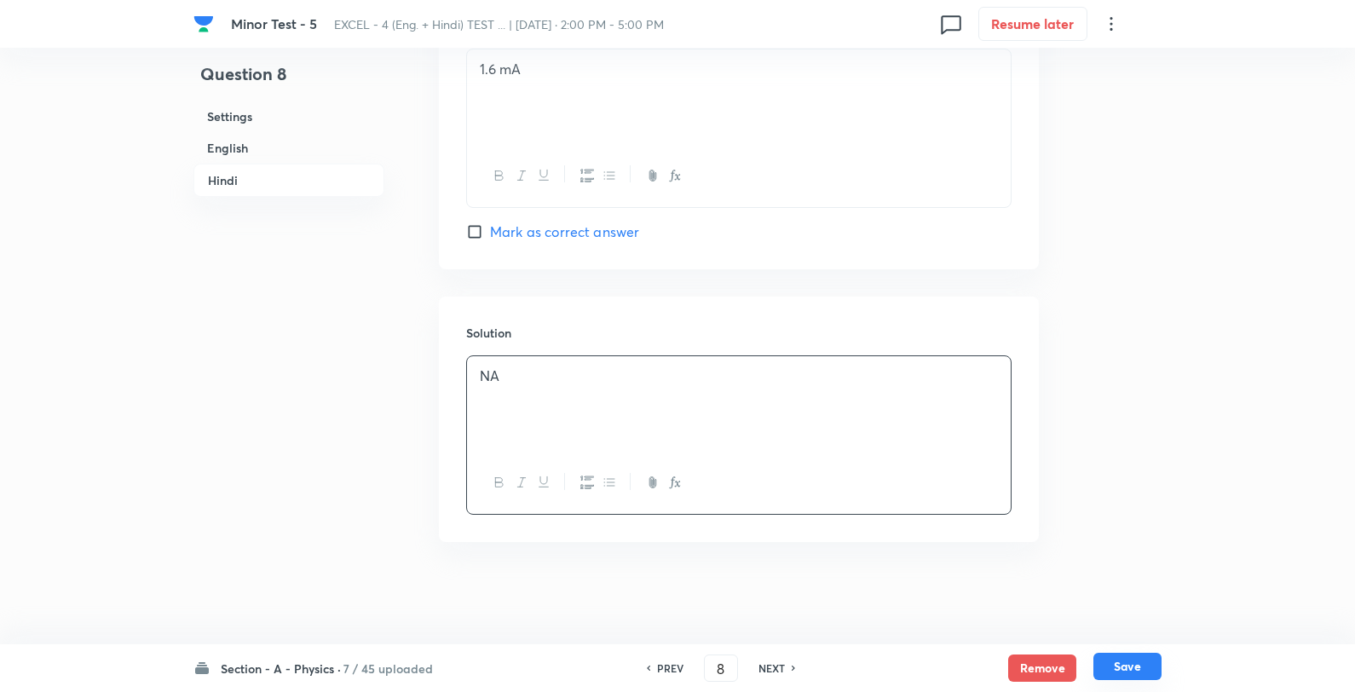
click at [1131, 683] on div "Section - A - Physics · 7 / 45 uploaded PREV 8 ​ NEXT Remove Save" at bounding box center [677, 668] width 968 height 48
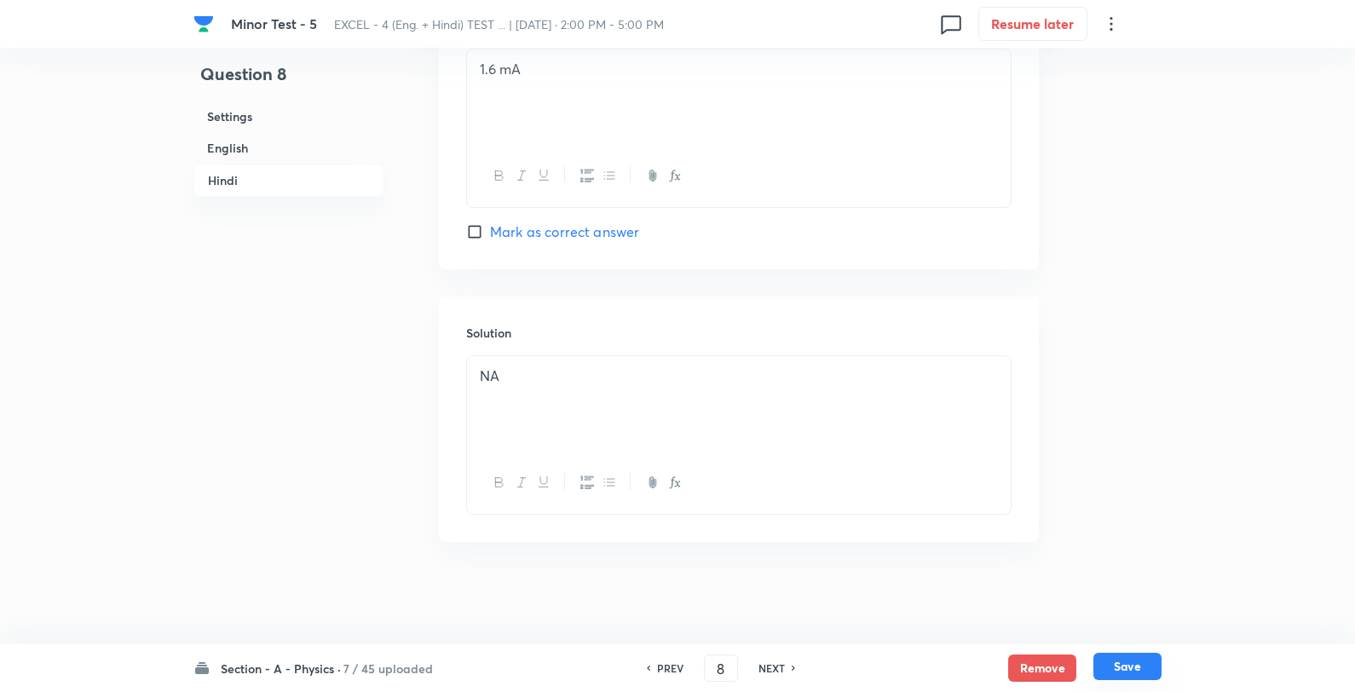
click at [1130, 676] on button "Save" at bounding box center [1128, 666] width 68 height 27
type input "9"
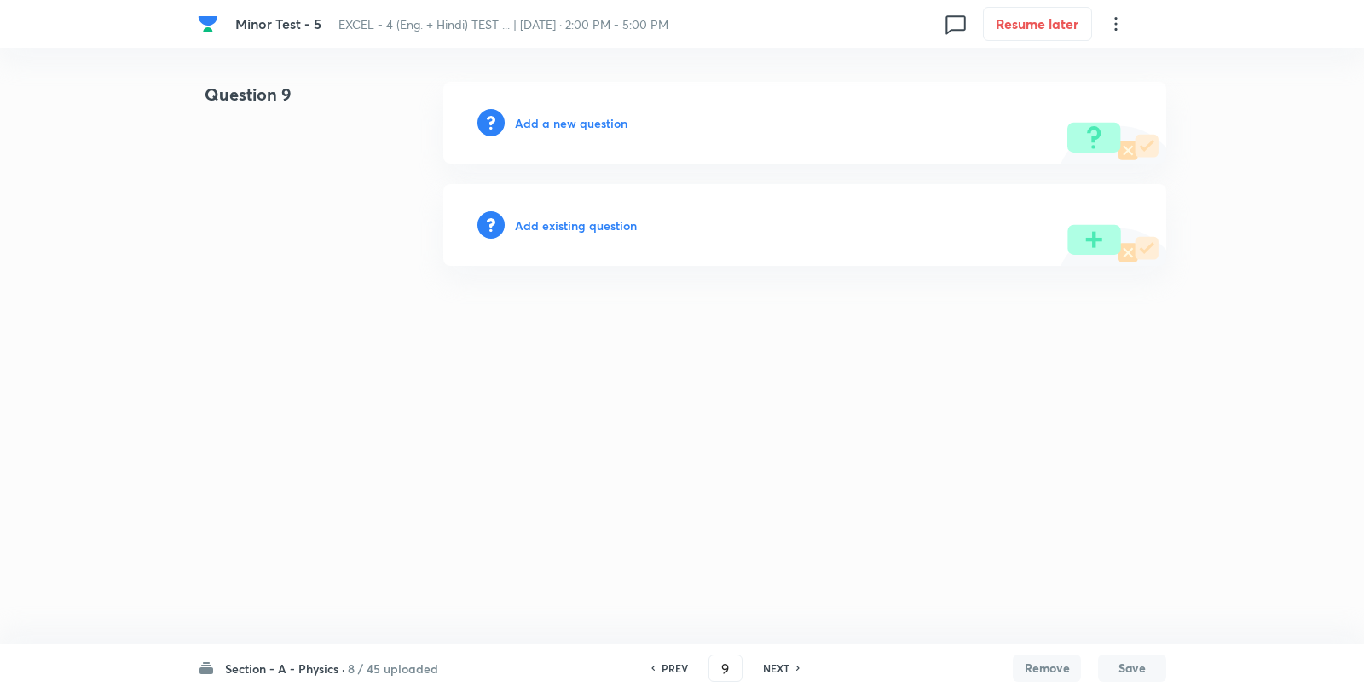
click at [580, 126] on h6 "Add a new question" at bounding box center [571, 123] width 113 height 18
click at [580, 126] on h6 "Choose a question type" at bounding box center [580, 123] width 131 height 18
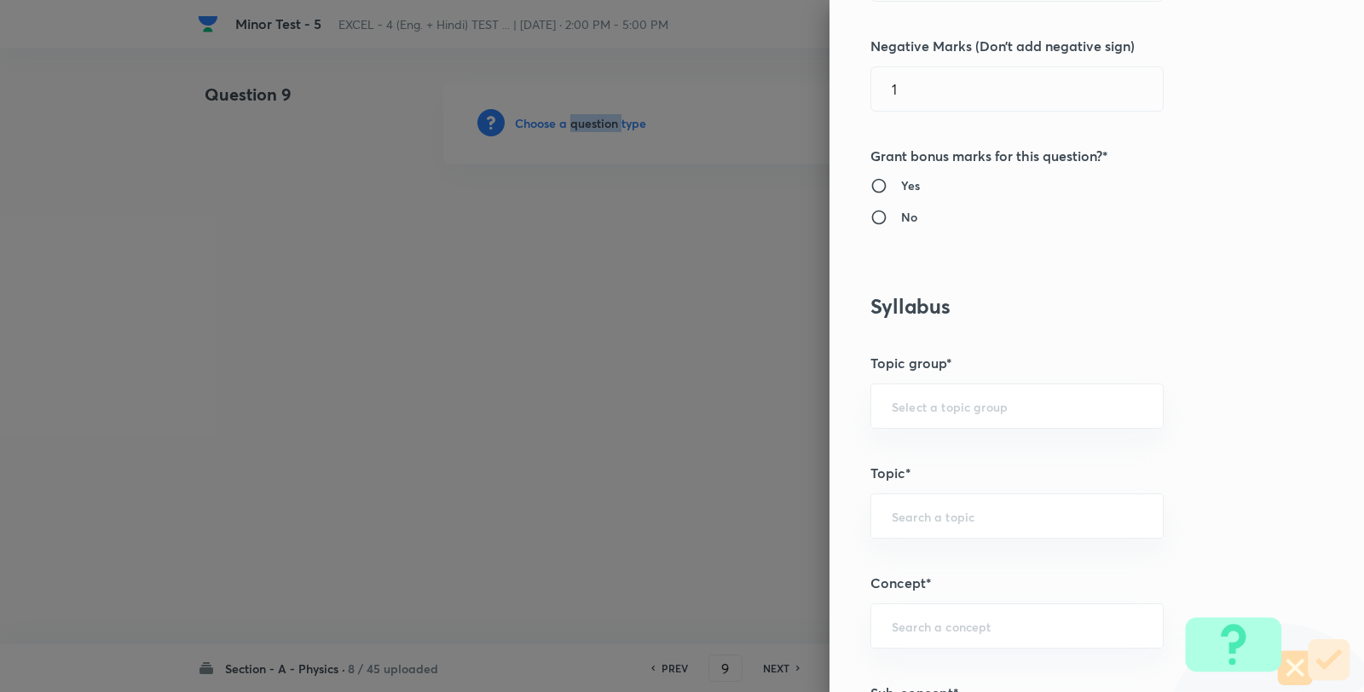
scroll to position [852, 0]
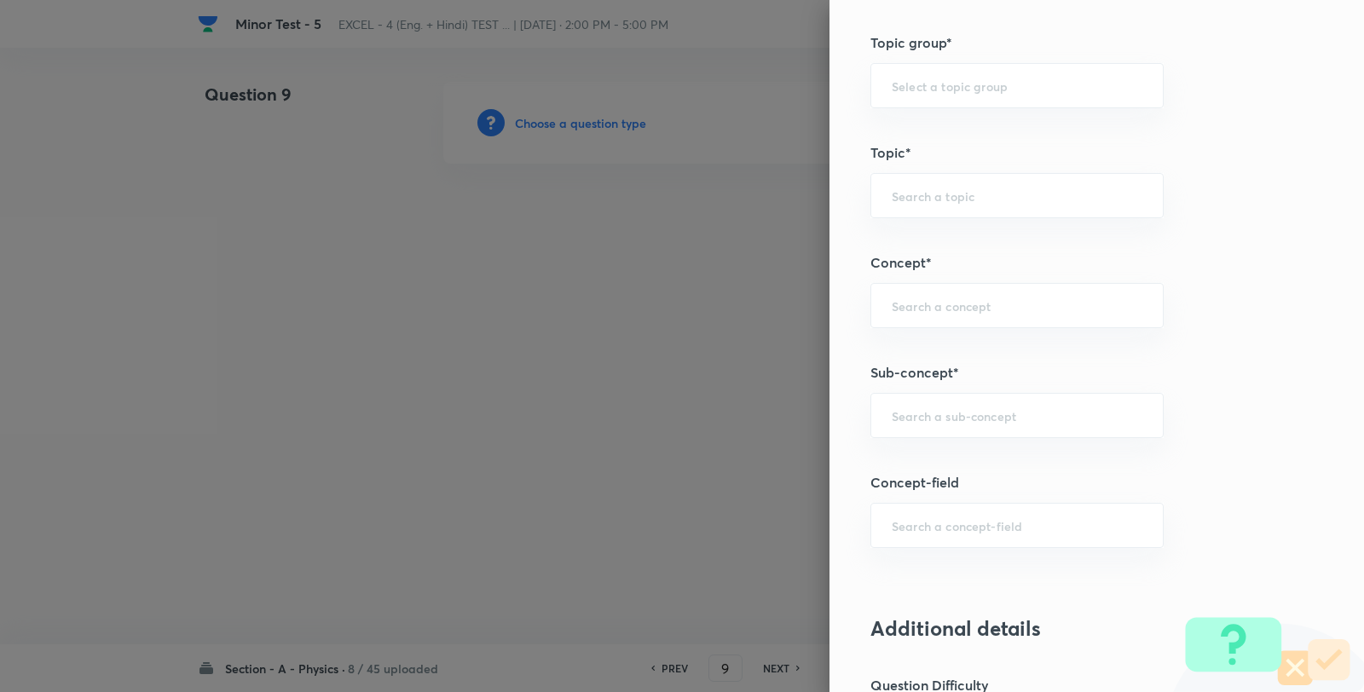
click at [1010, 393] on div "Question settings Question type* Single choice correct Number of options* 2 3 4…" at bounding box center [1096, 346] width 534 height 692
click at [1009, 404] on div "​" at bounding box center [1016, 415] width 293 height 45
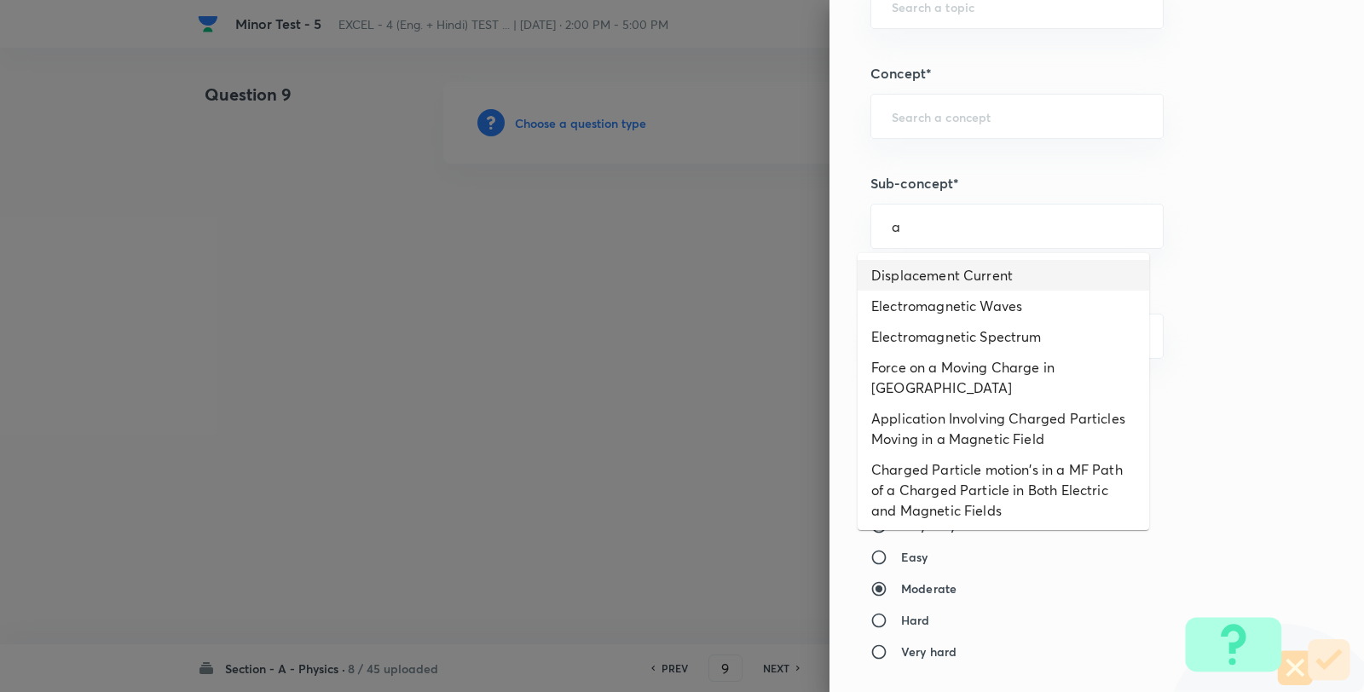
click at [986, 270] on li "Displacement Current" at bounding box center [1002, 275] width 291 height 31
type input "Displacement Current"
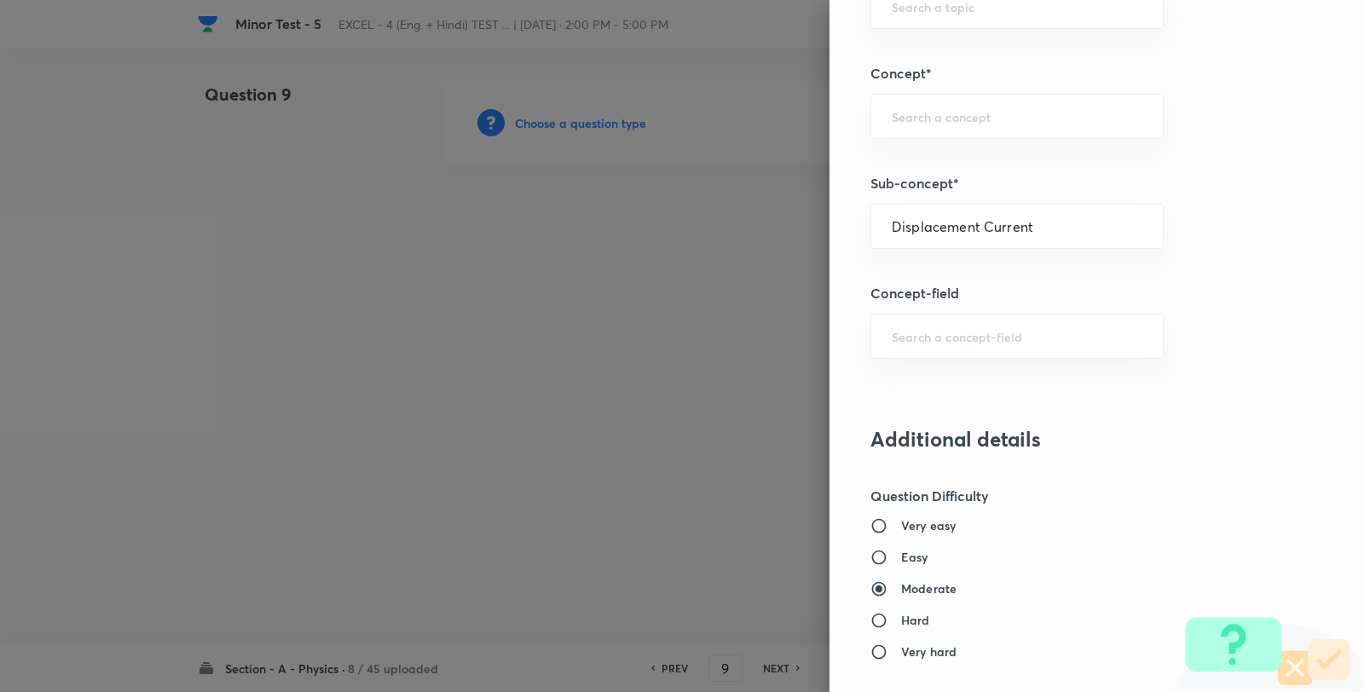
type input "Physics"
type input "Electricity & Magnetism"
type input "Electromagnetic Waves"
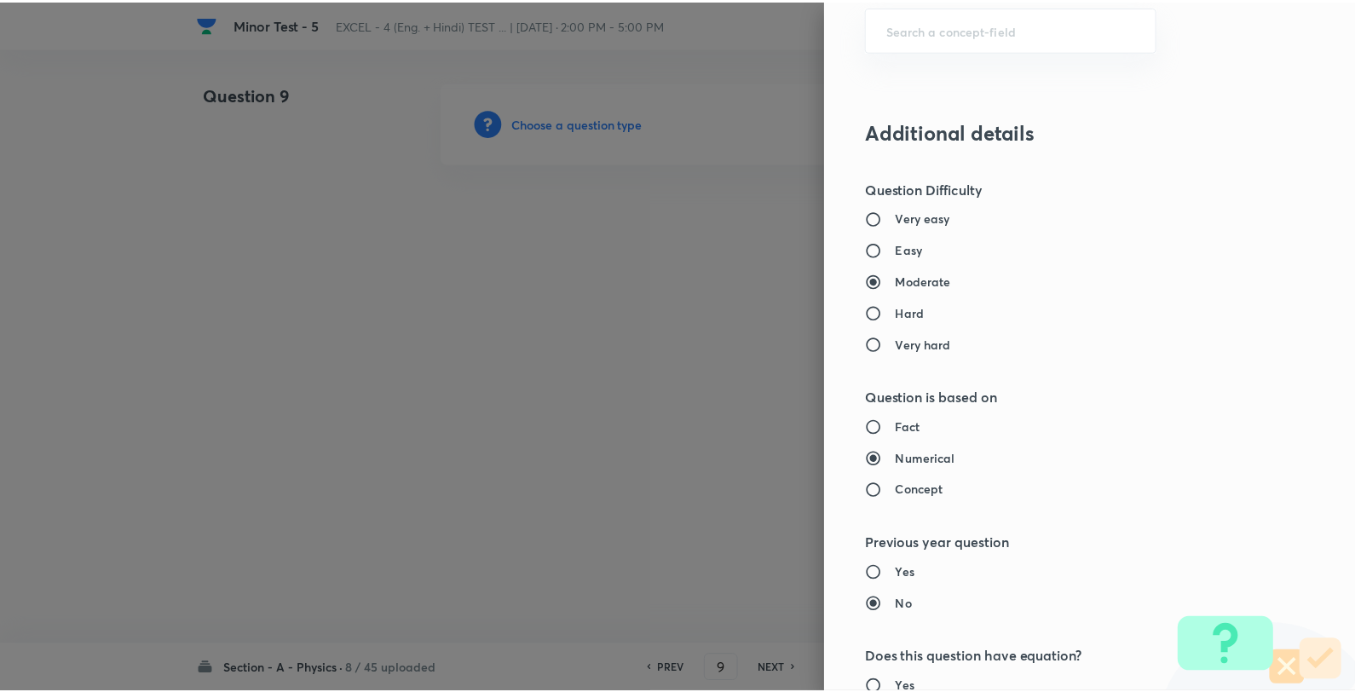
scroll to position [1746, 0]
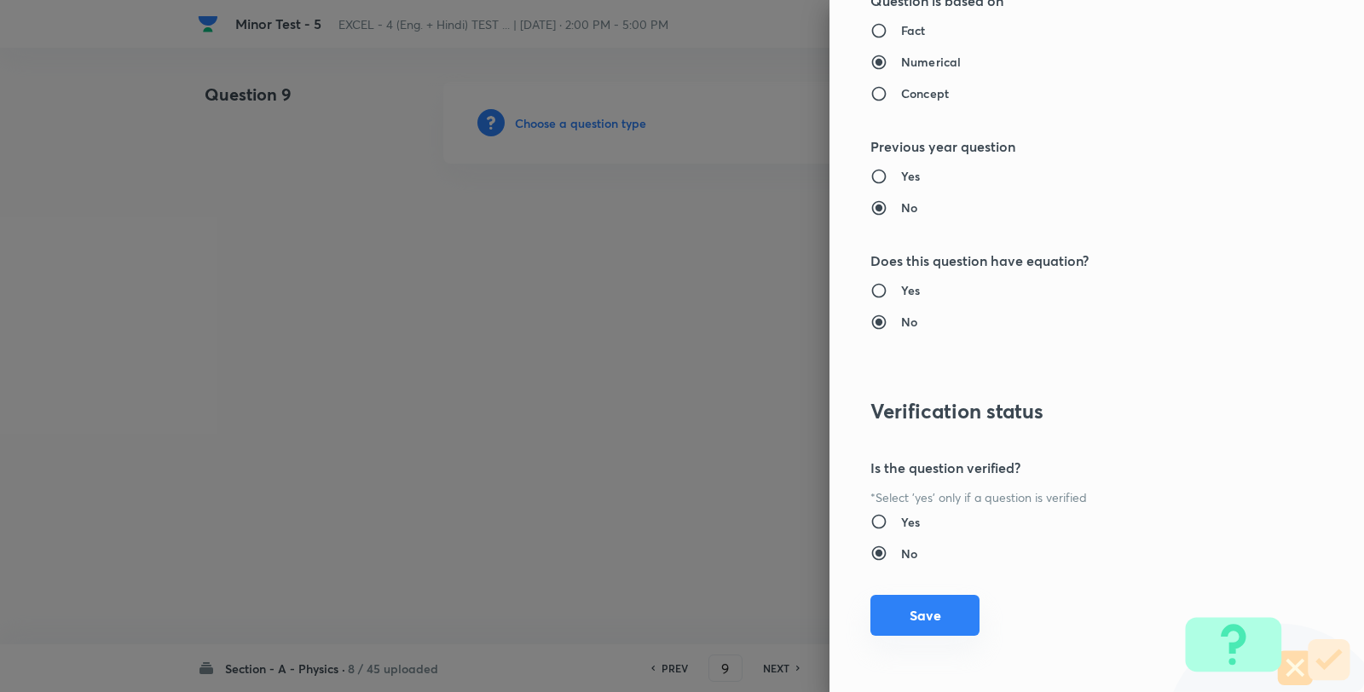
click at [938, 620] on button "Save" at bounding box center [924, 615] width 109 height 41
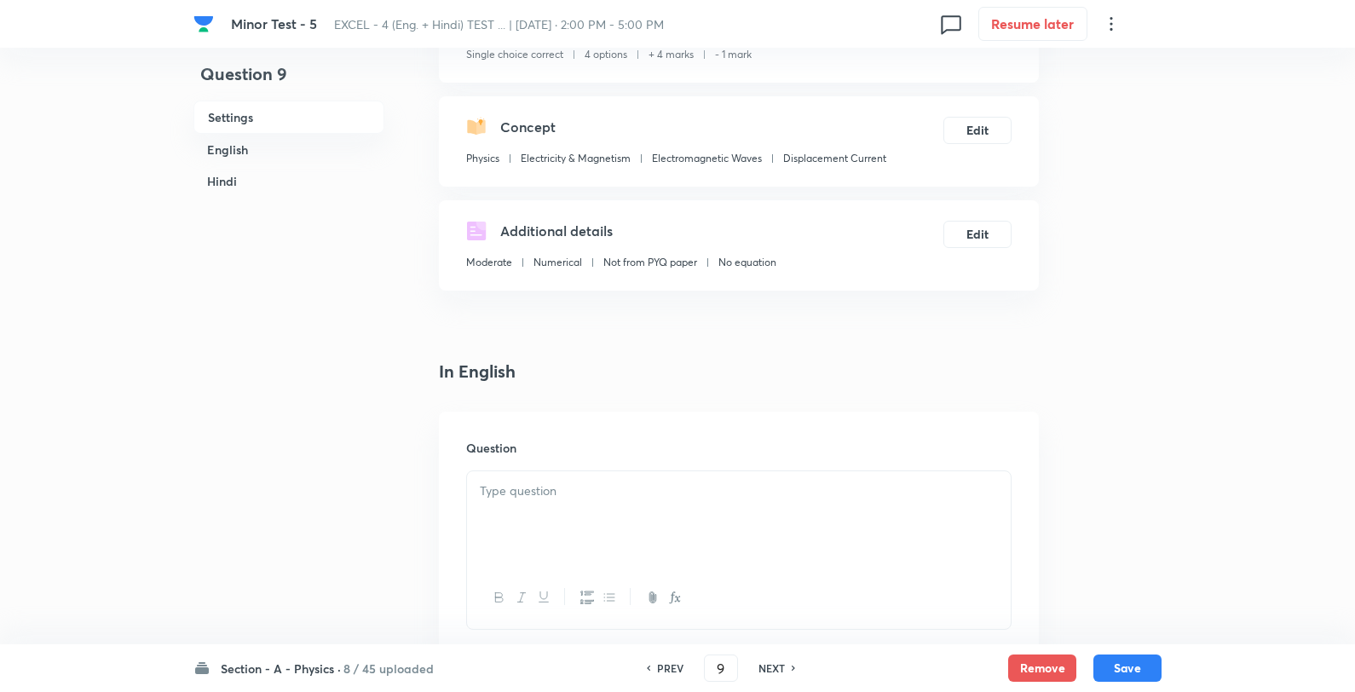
scroll to position [284, 0]
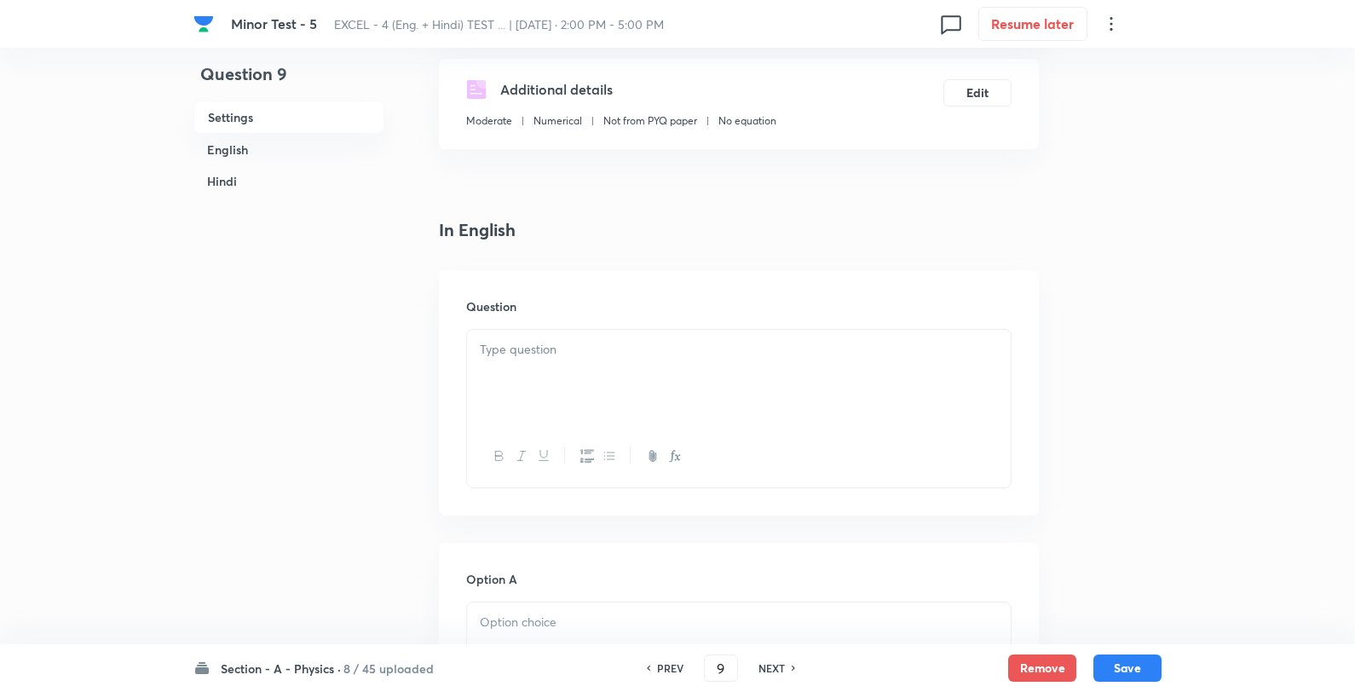
click at [628, 343] on p at bounding box center [739, 350] width 518 height 20
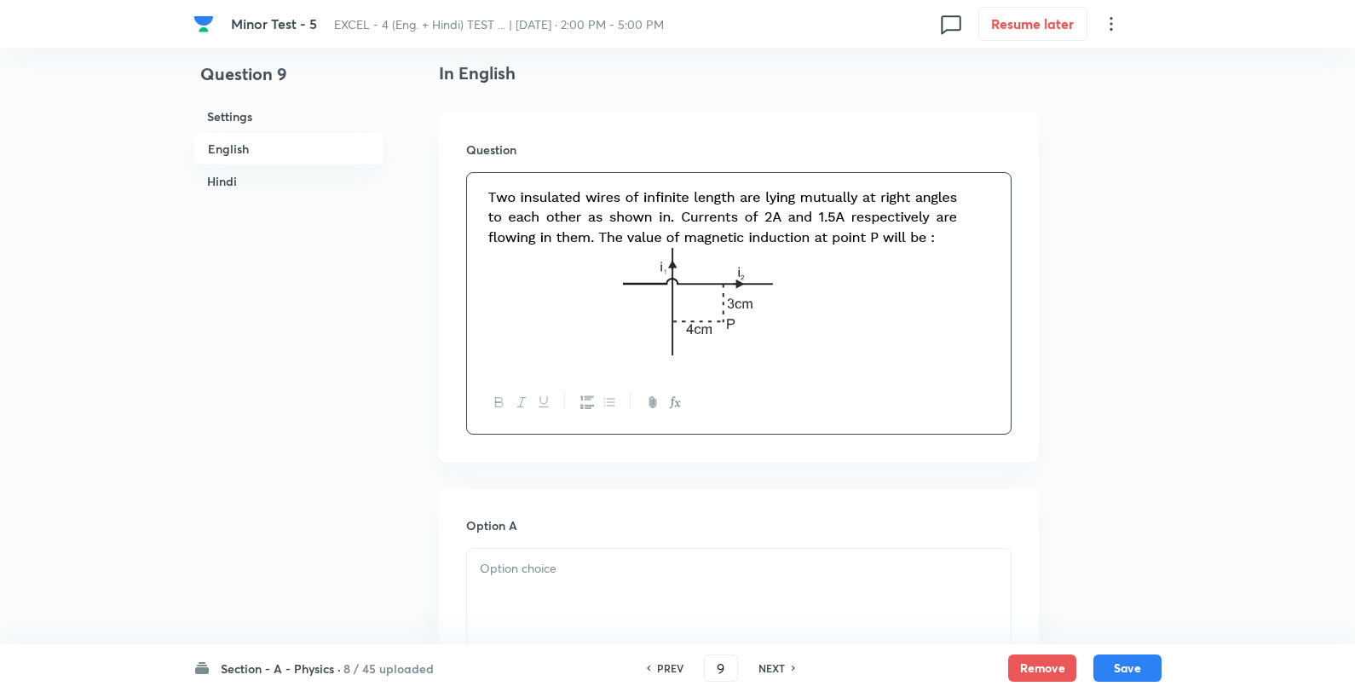
scroll to position [757, 0]
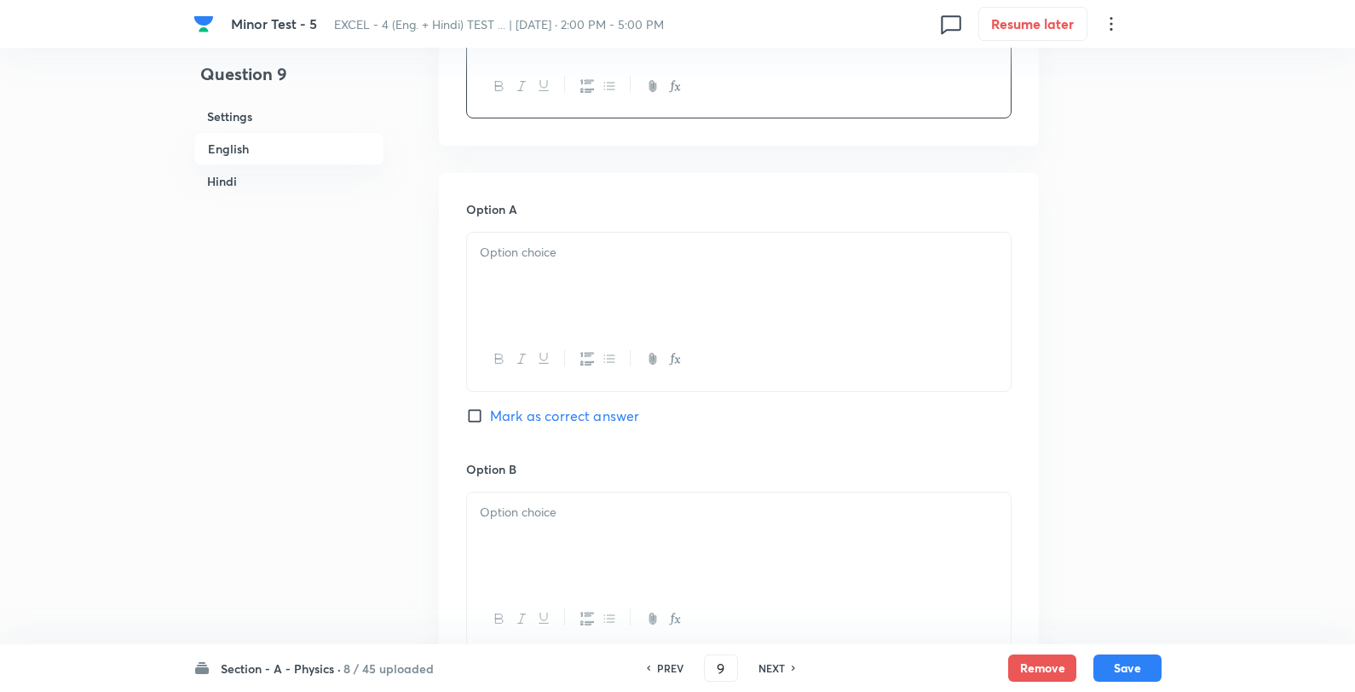
click at [554, 245] on p at bounding box center [739, 253] width 518 height 20
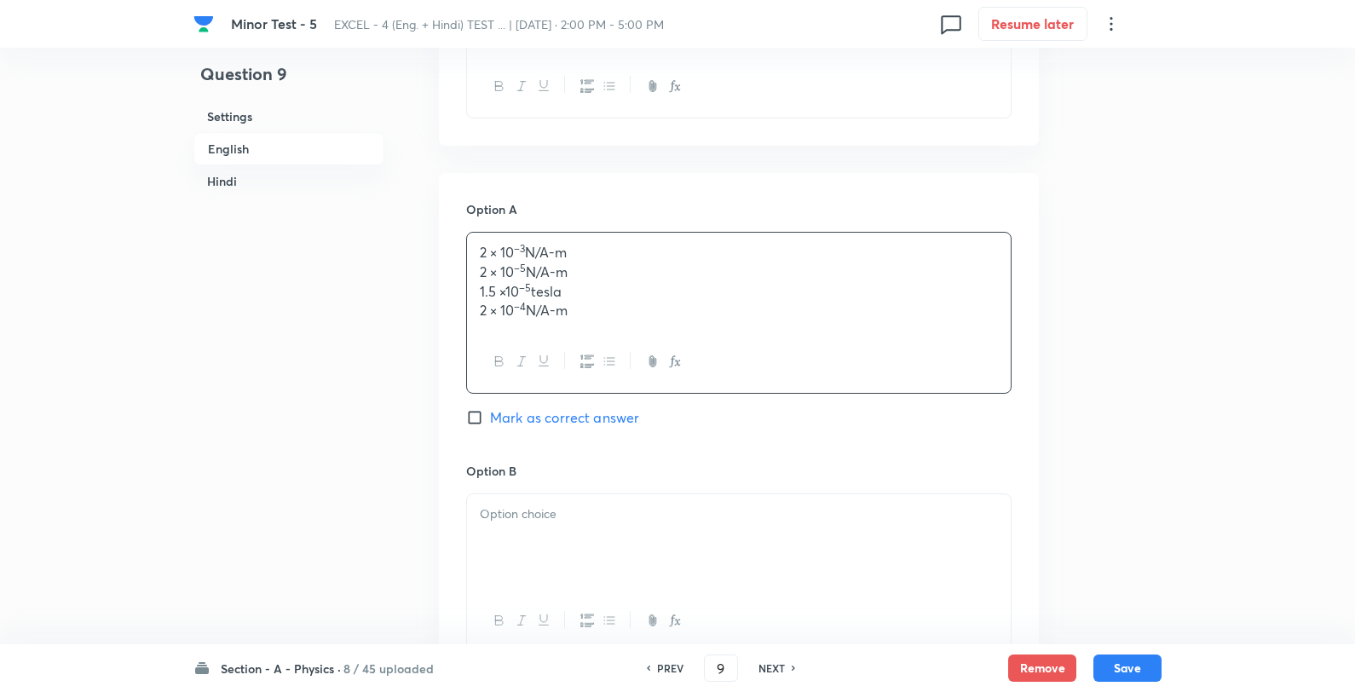
click at [642, 240] on div "2 × 10 –3 N/A-m 2 × 10 –5 N/A-m 1.5 ×10 –5 tesla 2 × 10 –4 N/A-m" at bounding box center [739, 282] width 544 height 98
click at [578, 560] on div at bounding box center [739, 540] width 544 height 95
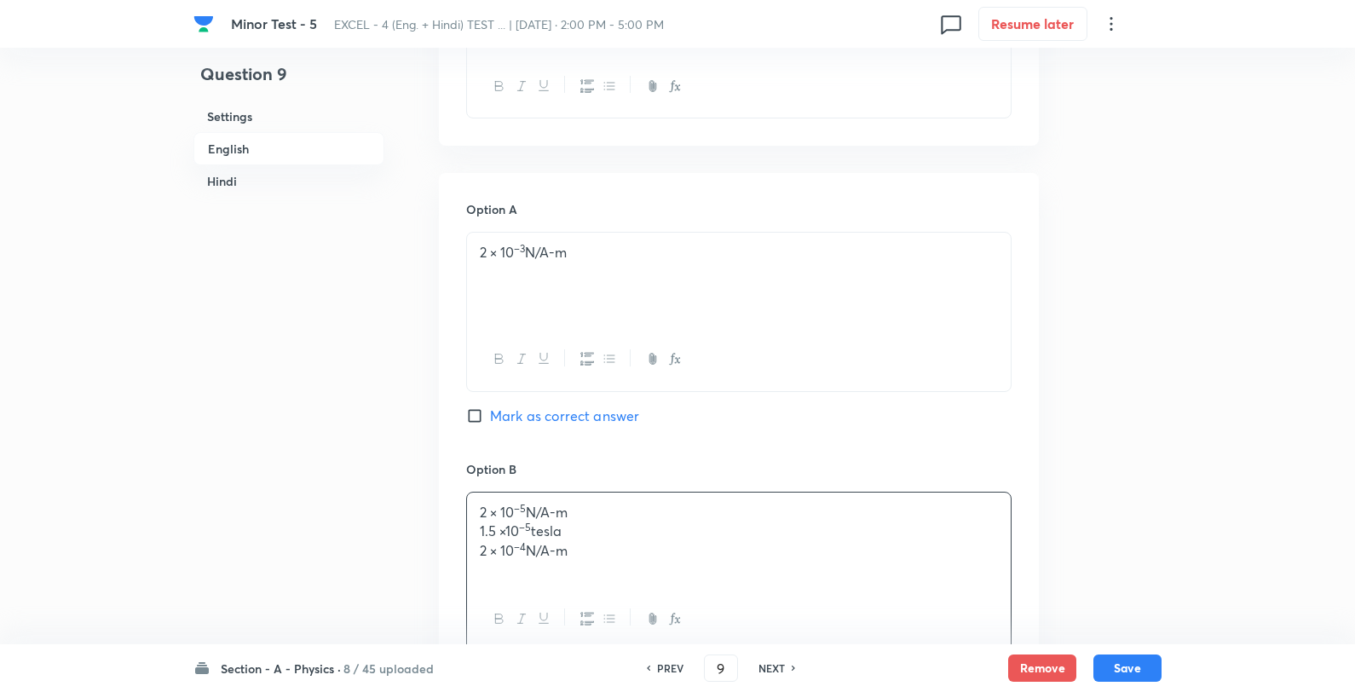
click at [677, 517] on p "2 × 10 –5 N/A-m" at bounding box center [739, 513] width 518 height 20
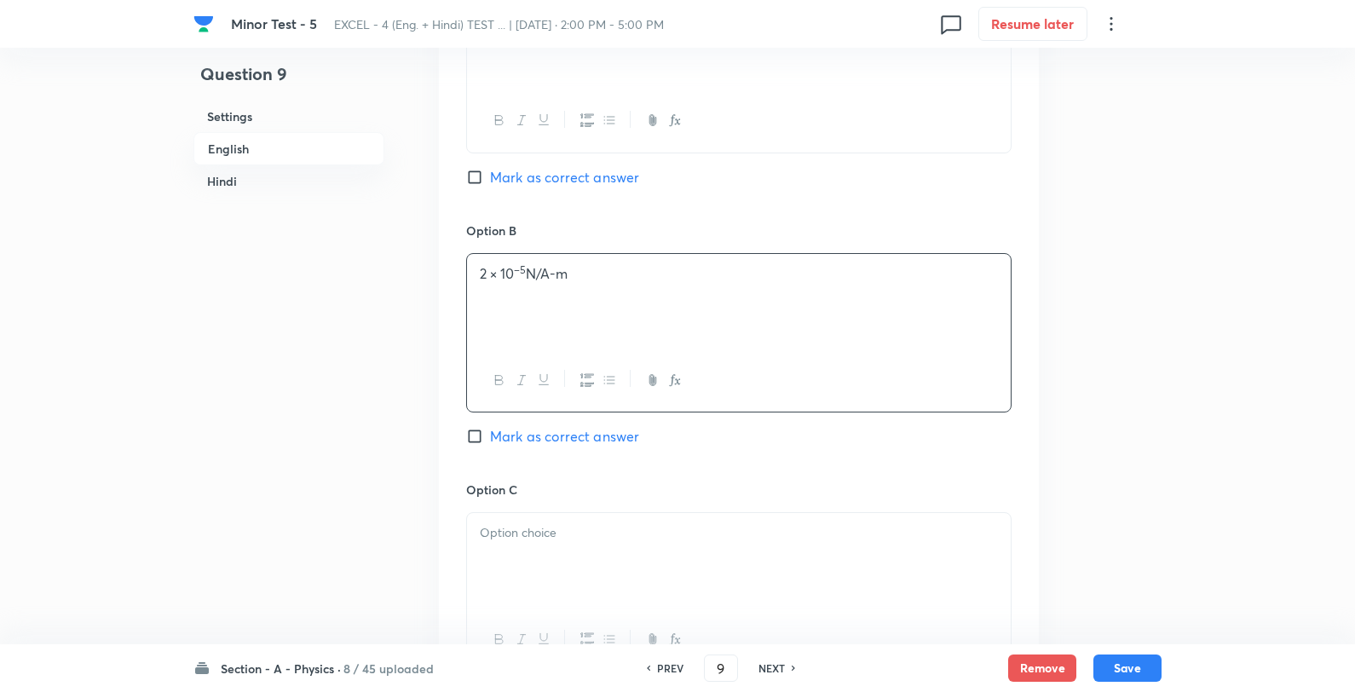
scroll to position [1231, 0]
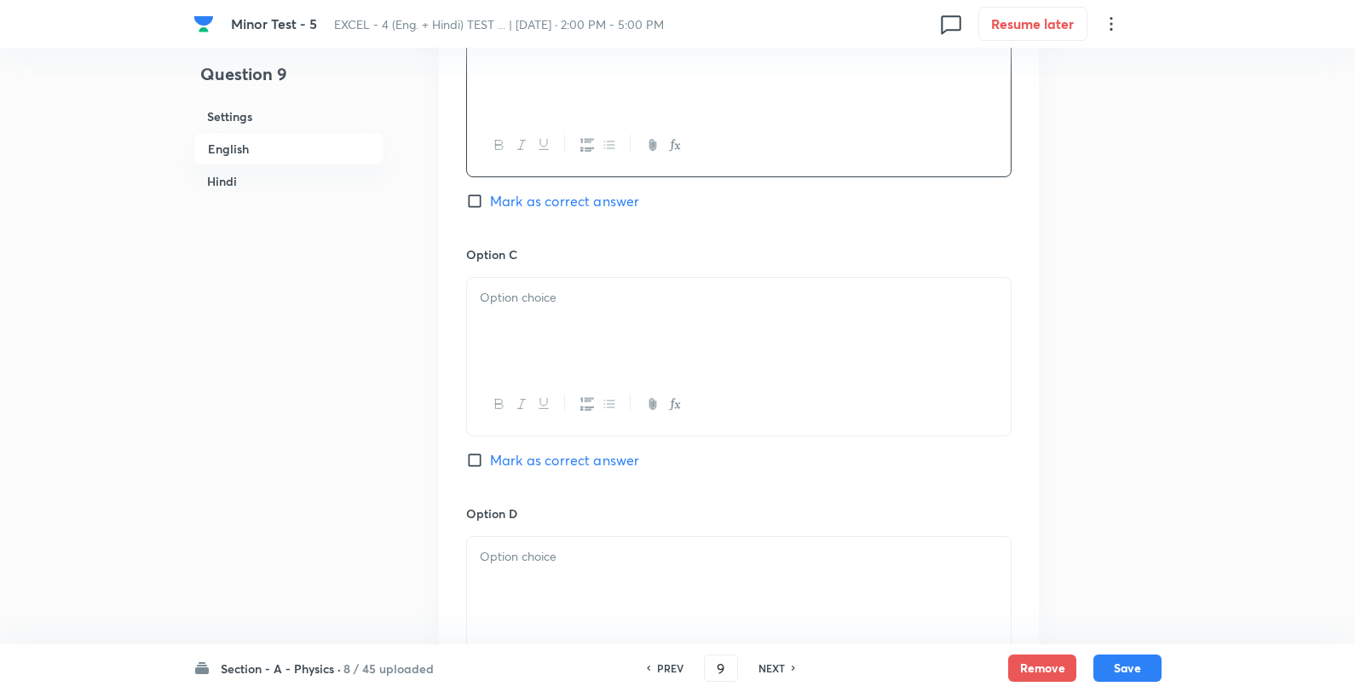
click at [560, 334] on div at bounding box center [739, 325] width 544 height 95
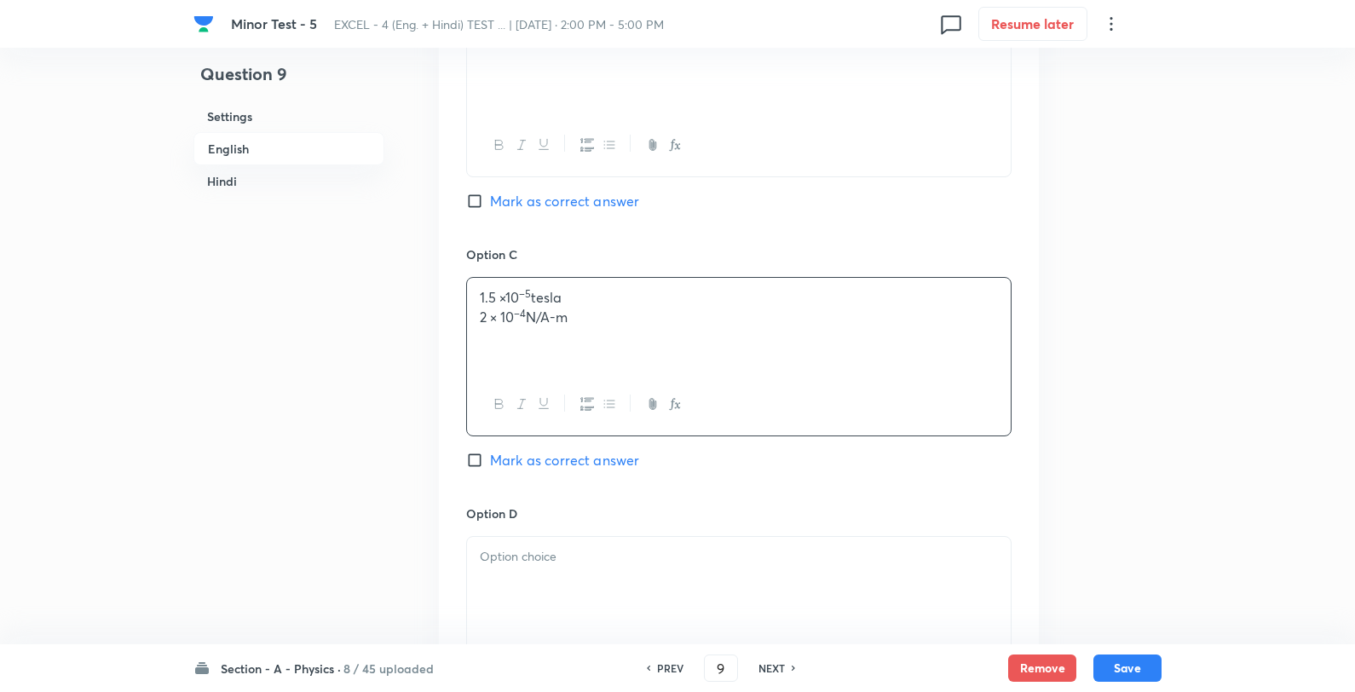
click at [653, 293] on p "1.5 ×10 –5 tesla" at bounding box center [739, 298] width 518 height 20
click at [576, 597] on div at bounding box center [739, 584] width 544 height 95
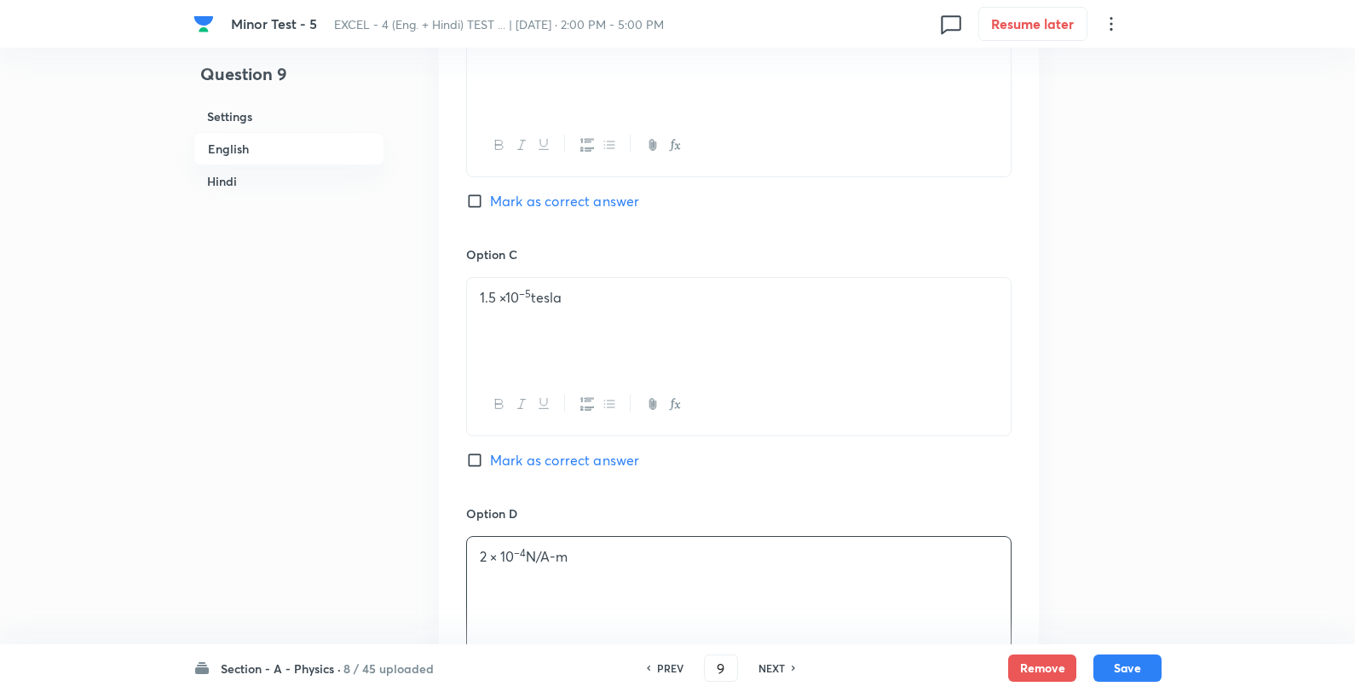
click at [540, 209] on span "Mark as correct answer" at bounding box center [564, 201] width 149 height 20
click at [490, 209] on input "Mark as correct answer" at bounding box center [478, 201] width 24 height 17
checkbox input "true"
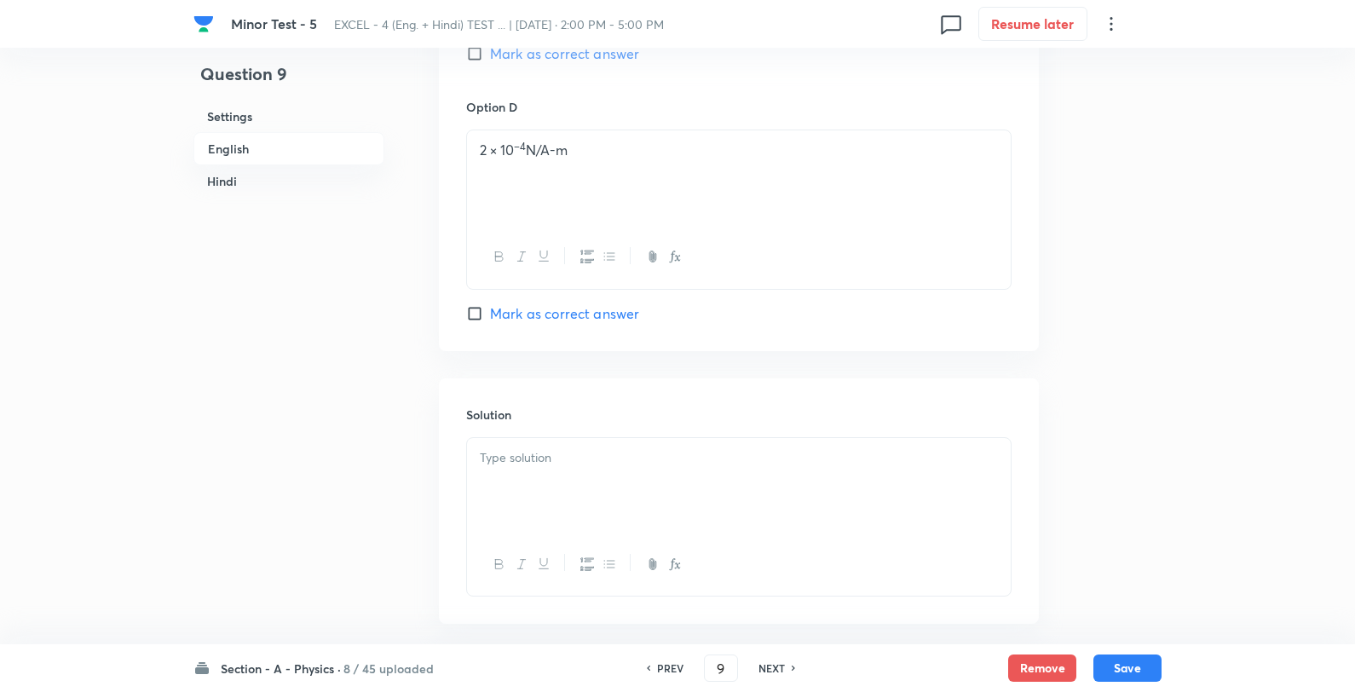
scroll to position [1705, 0]
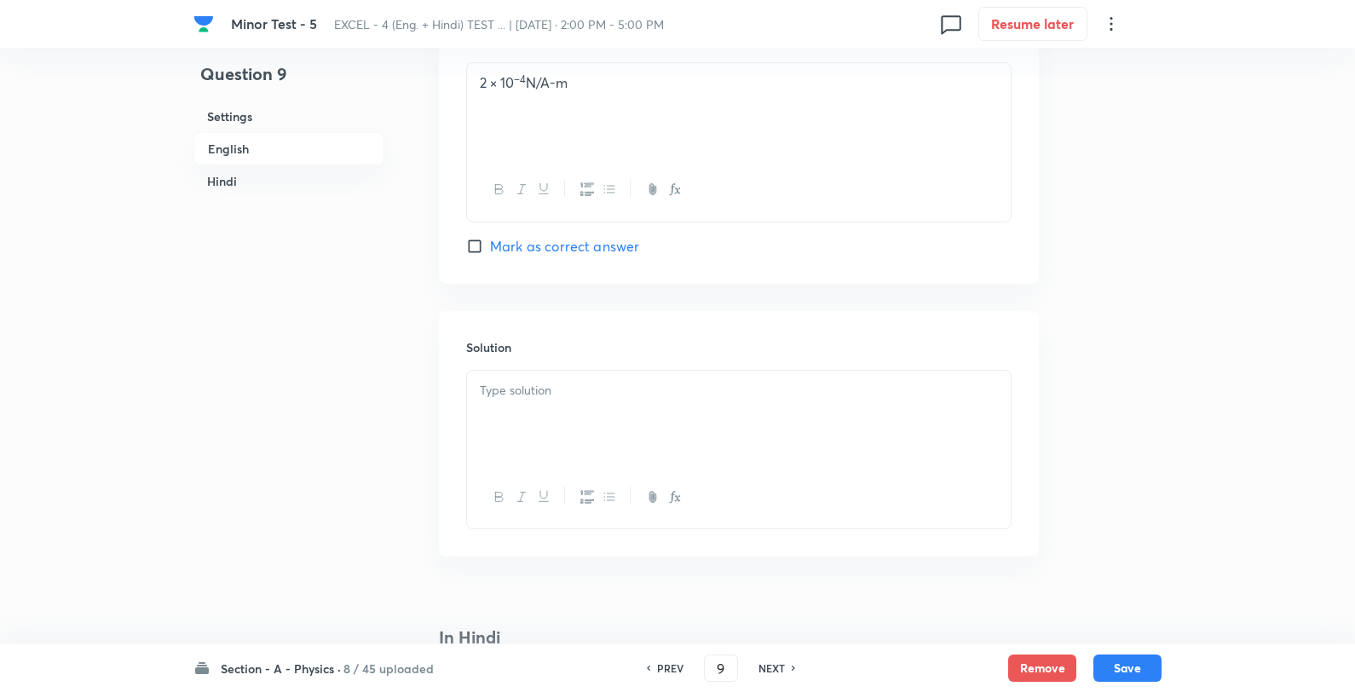
click at [569, 421] on div at bounding box center [739, 418] width 544 height 95
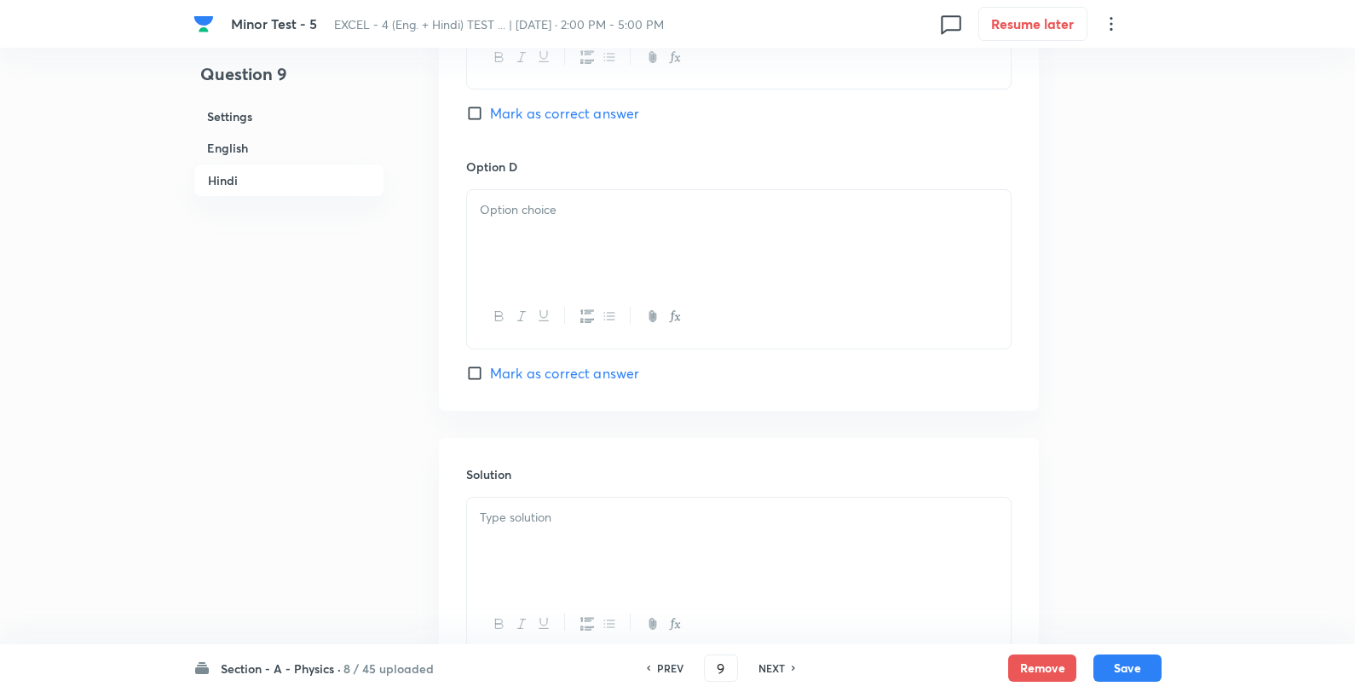
scroll to position [3578, 0]
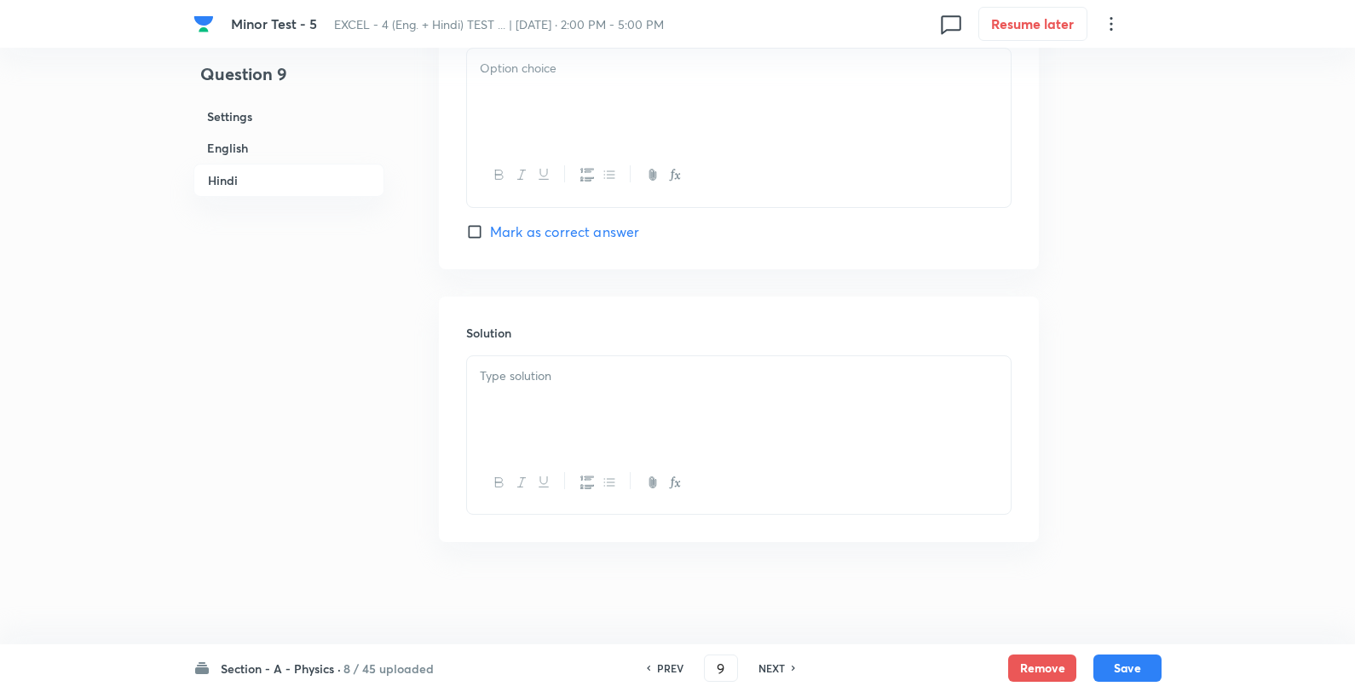
click at [612, 401] on div at bounding box center [739, 403] width 544 height 95
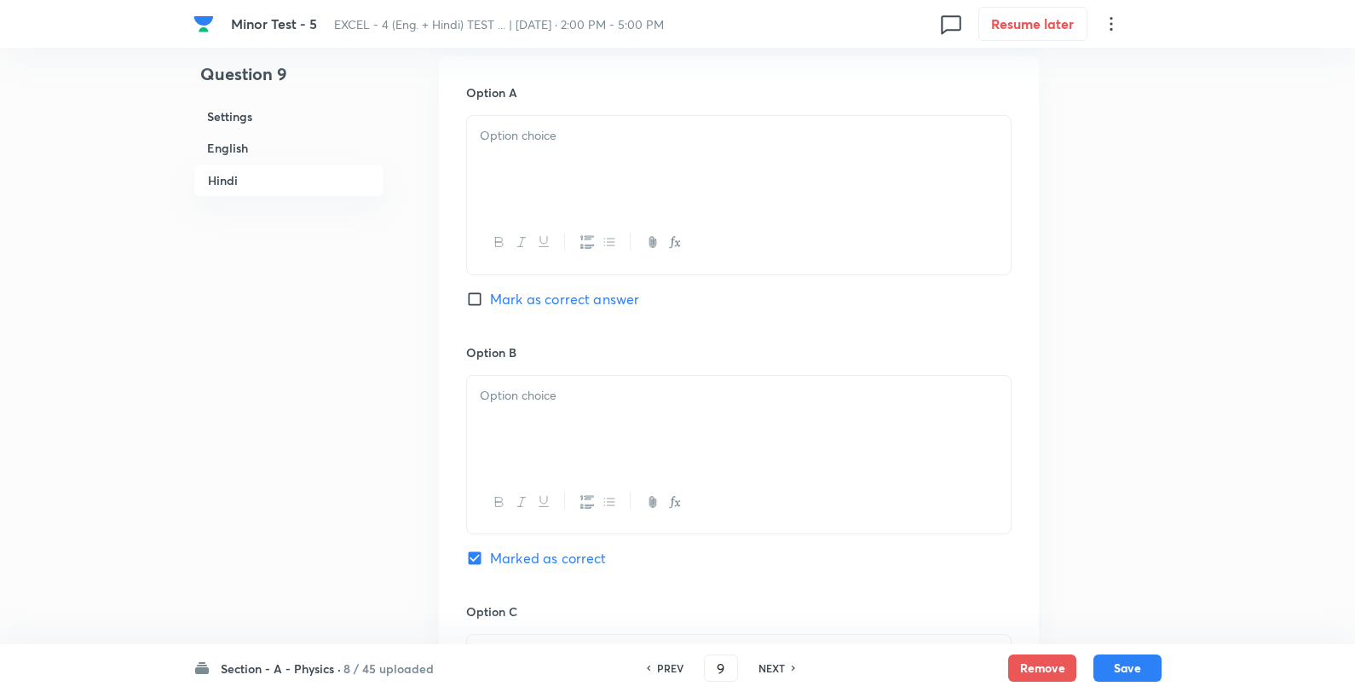
scroll to position [2158, 0]
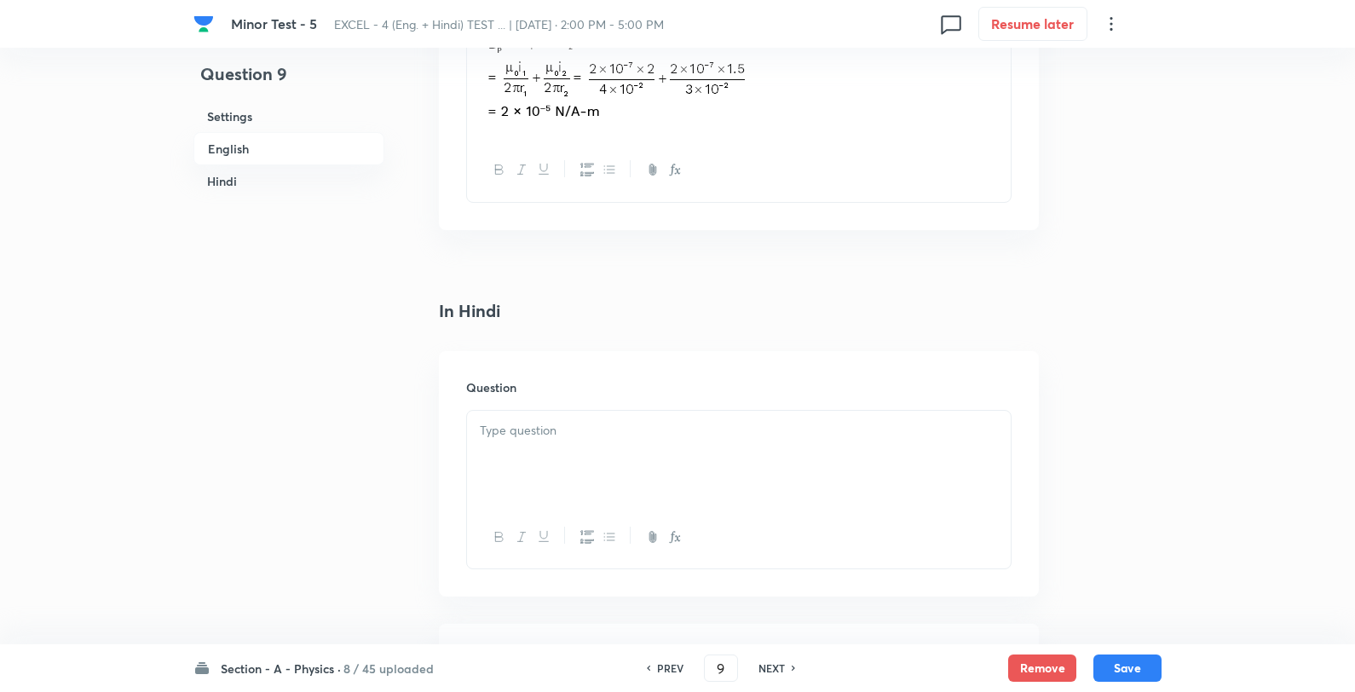
click at [573, 496] on div at bounding box center [739, 458] width 544 height 95
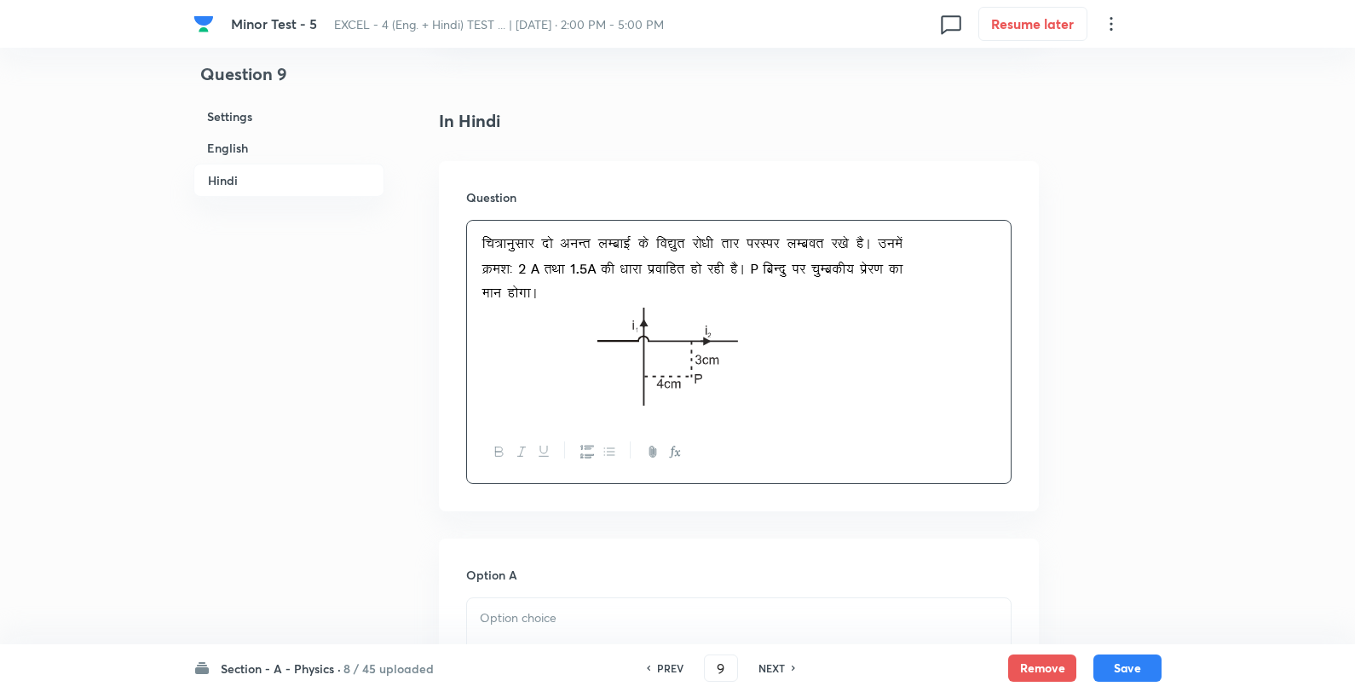
scroll to position [2537, 0]
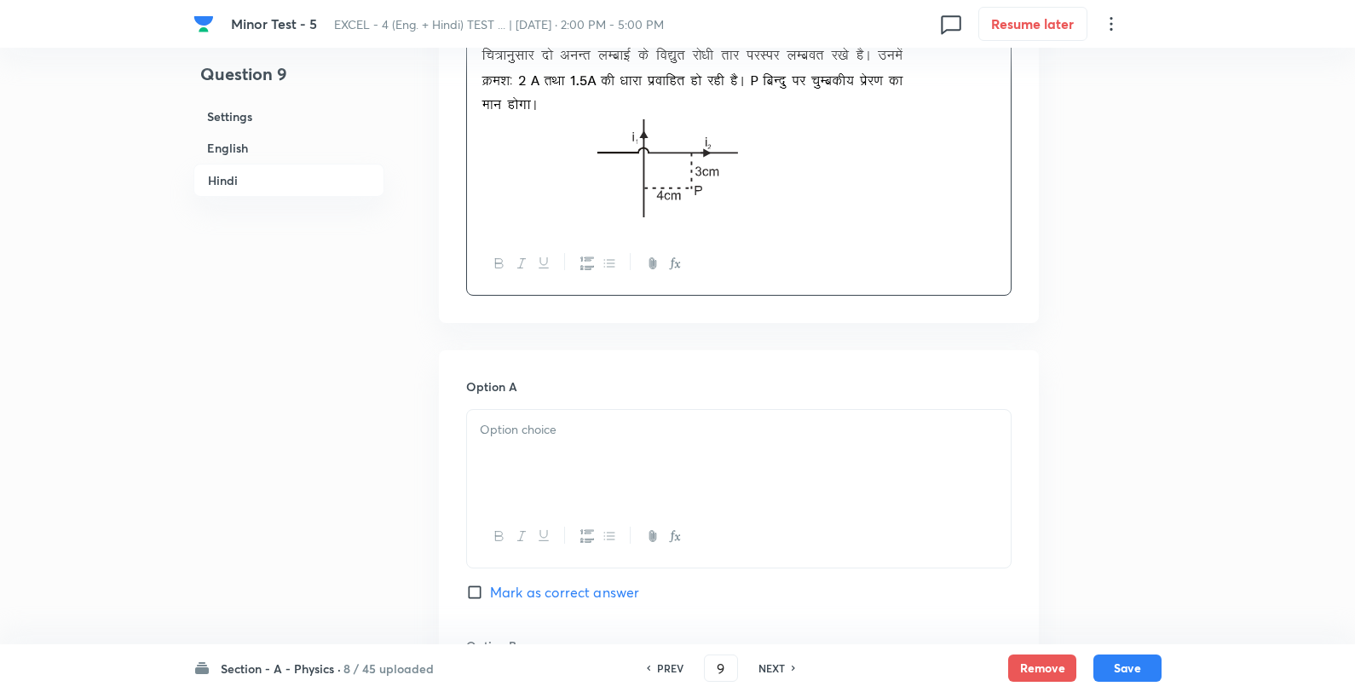
click at [591, 457] on div at bounding box center [739, 457] width 544 height 95
click at [674, 430] on p "2 × 10 –3 N/A-m" at bounding box center [739, 430] width 518 height 20
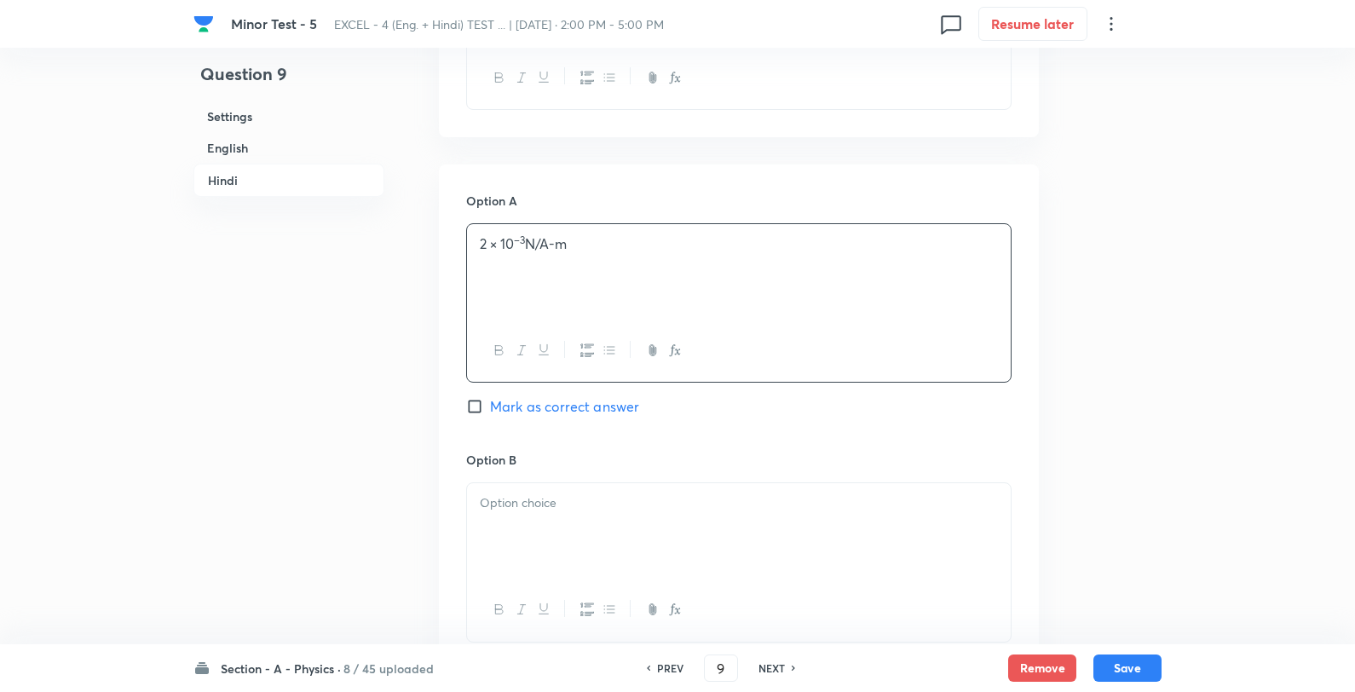
scroll to position [2916, 0]
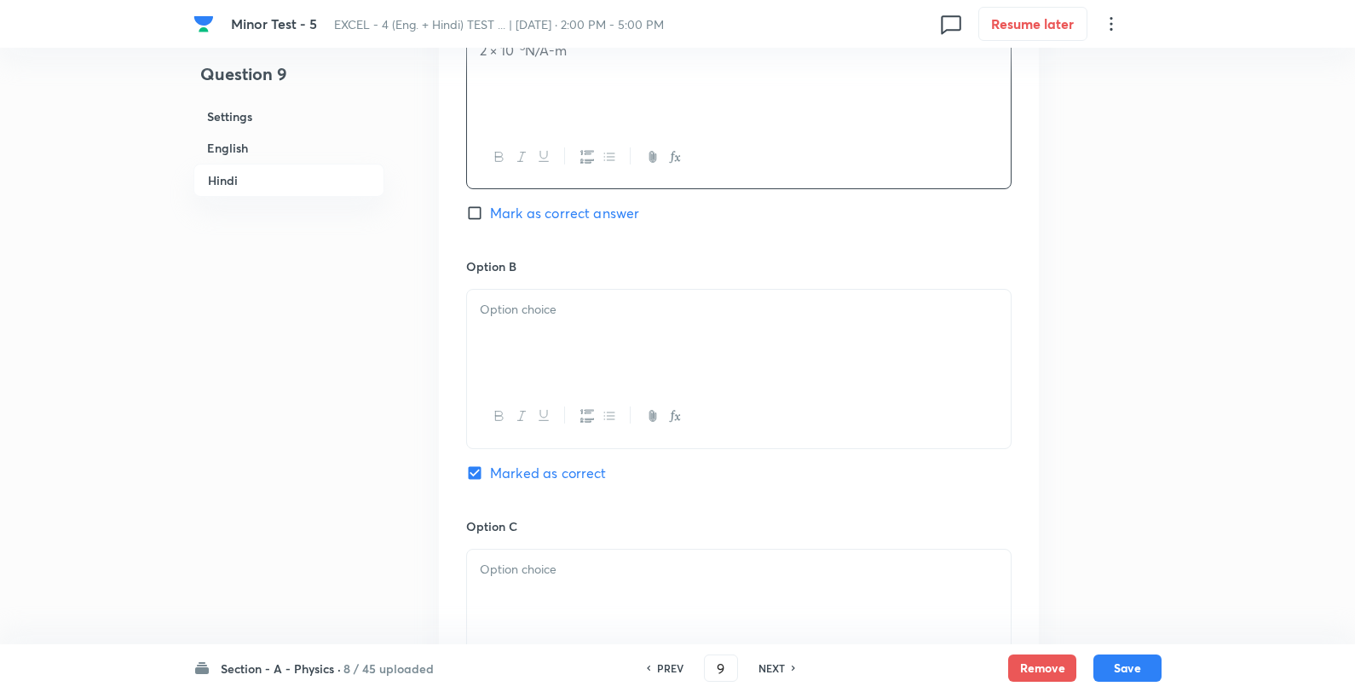
click at [594, 362] on div at bounding box center [739, 337] width 544 height 95
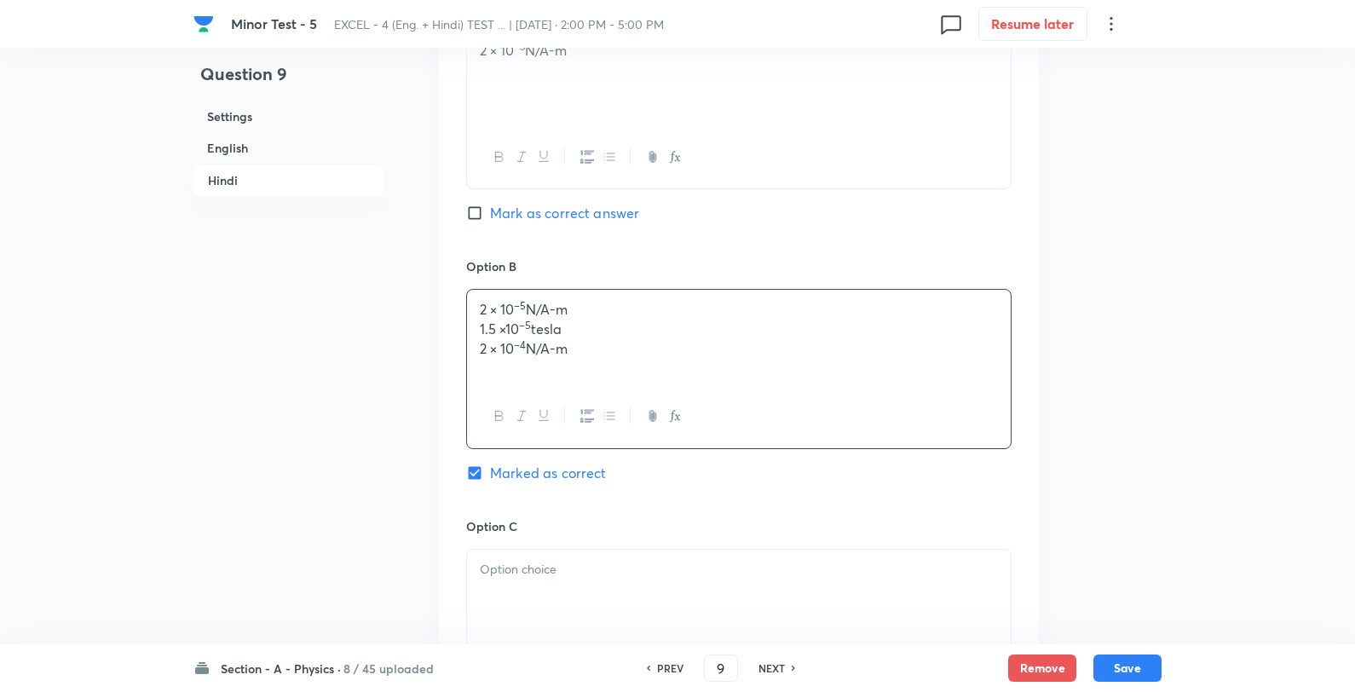
click at [673, 302] on div "2 × 10 –5 N/A-m 1.5 ×10 –5 tesla 2 × 10 –4 N/A-m" at bounding box center [739, 337] width 544 height 95
click at [561, 594] on div at bounding box center [739, 597] width 544 height 95
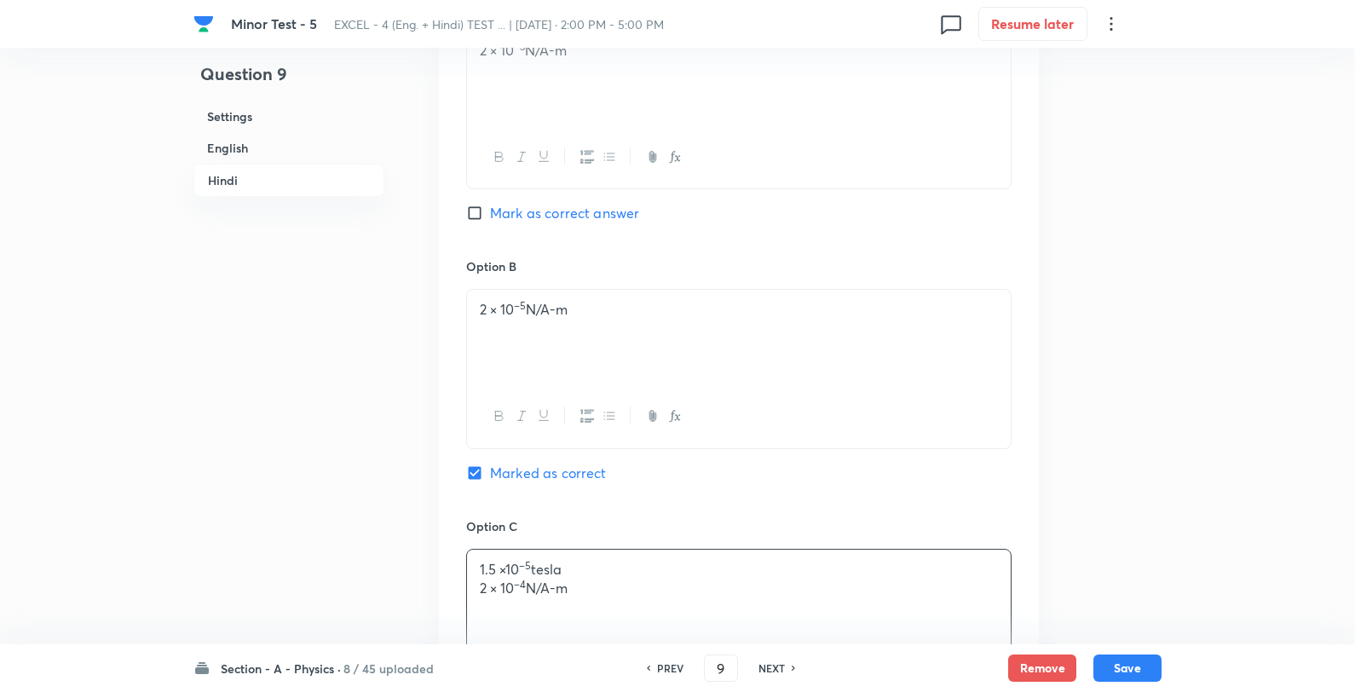
click at [678, 580] on p "1.5 ×10 –5 tesla" at bounding box center [739, 570] width 518 height 20
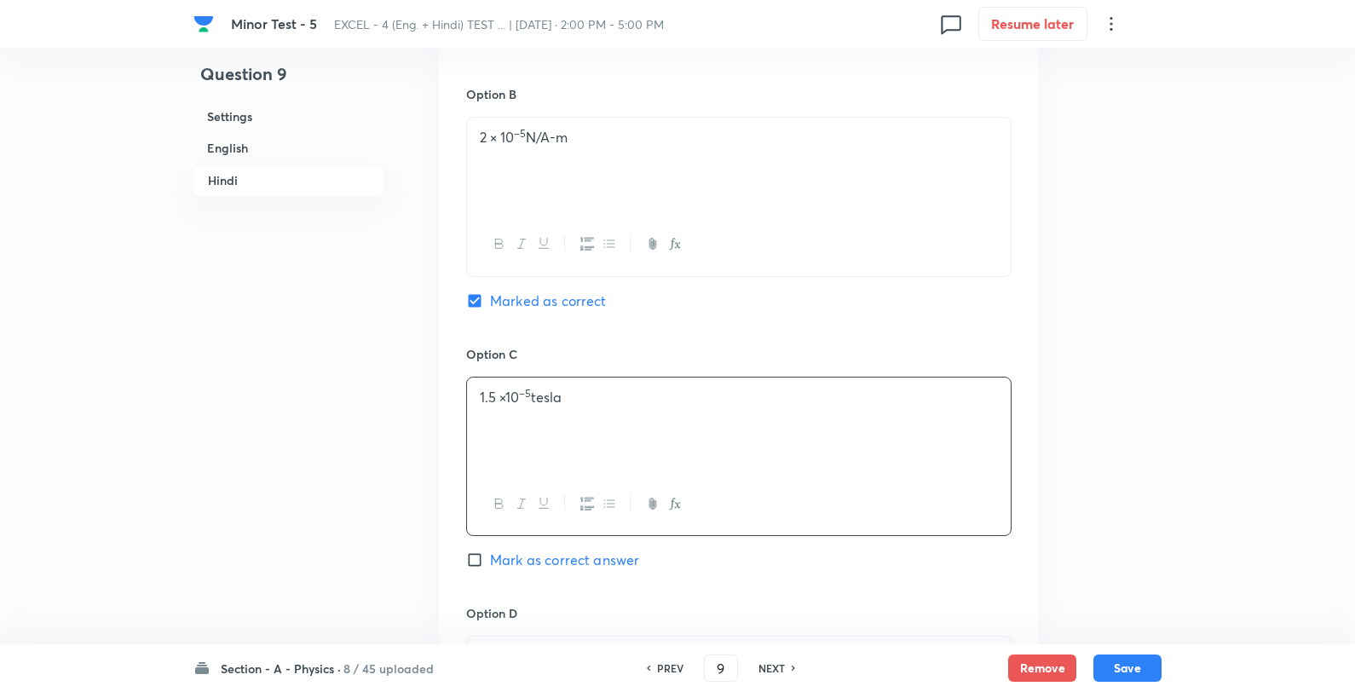
scroll to position [3389, 0]
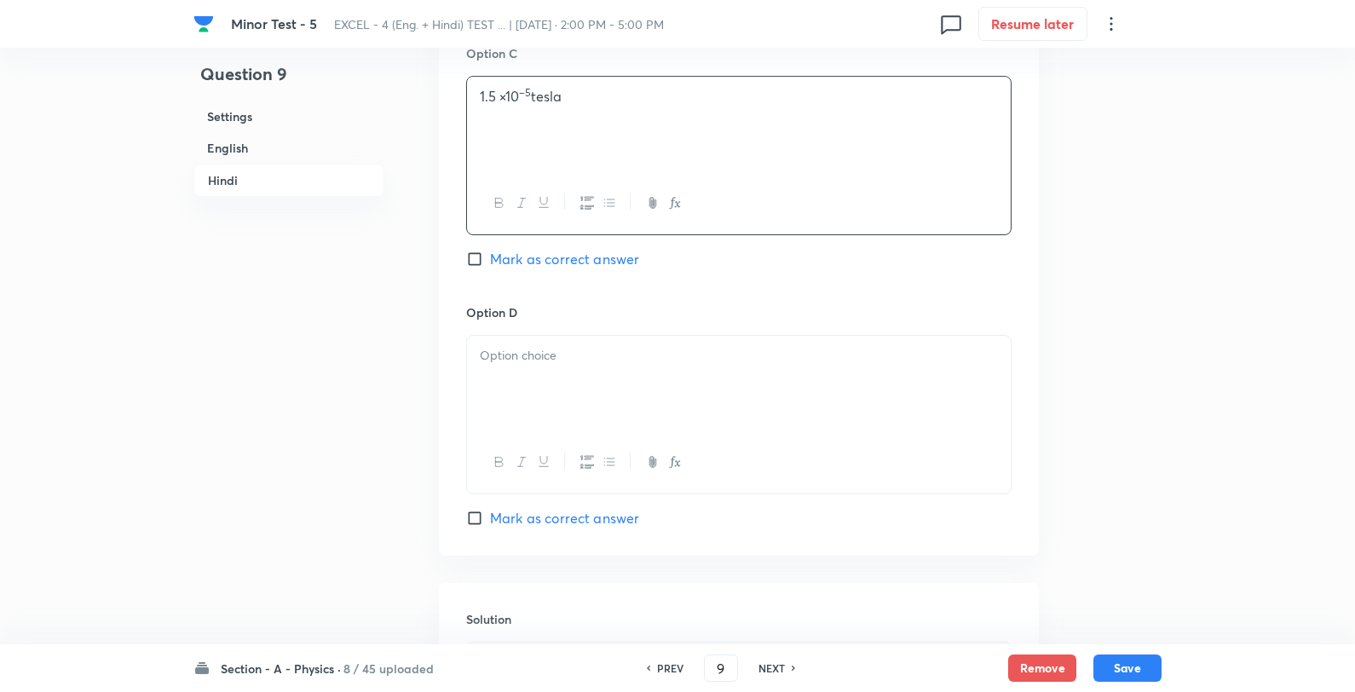
click at [603, 401] on div at bounding box center [739, 383] width 544 height 95
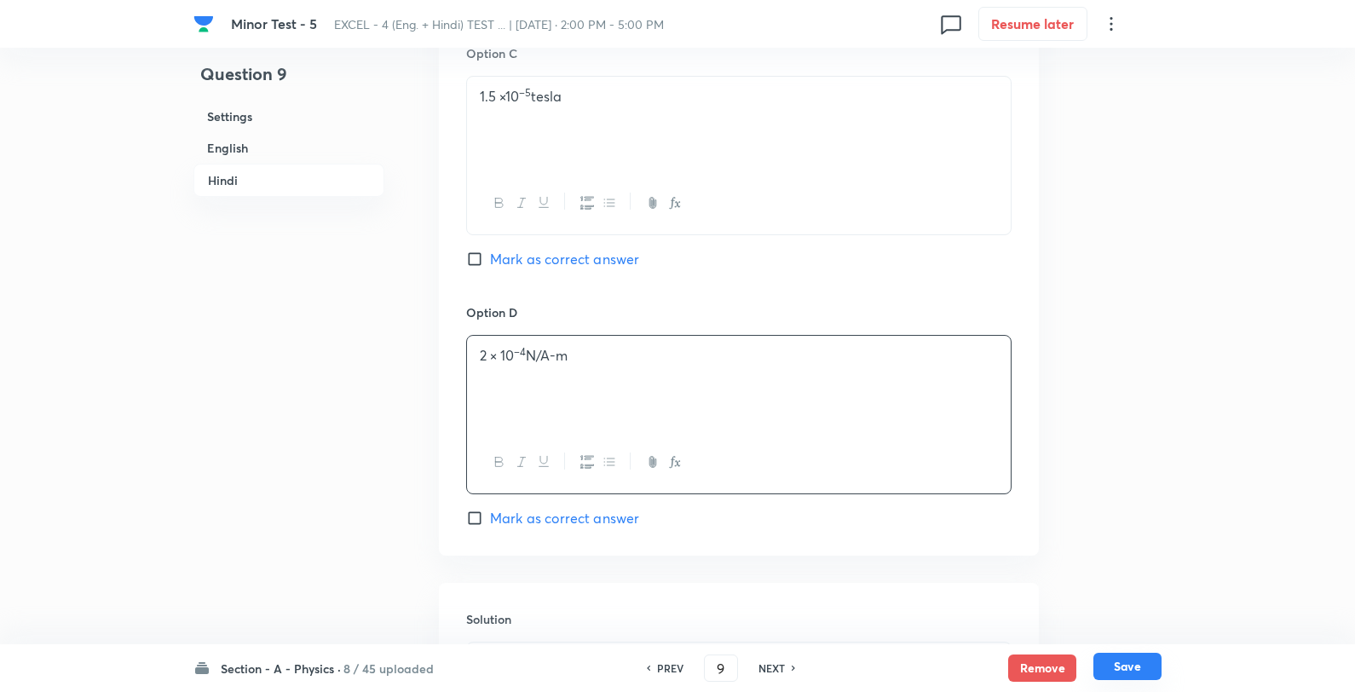
click at [1137, 667] on button "Save" at bounding box center [1128, 666] width 68 height 27
type input "10"
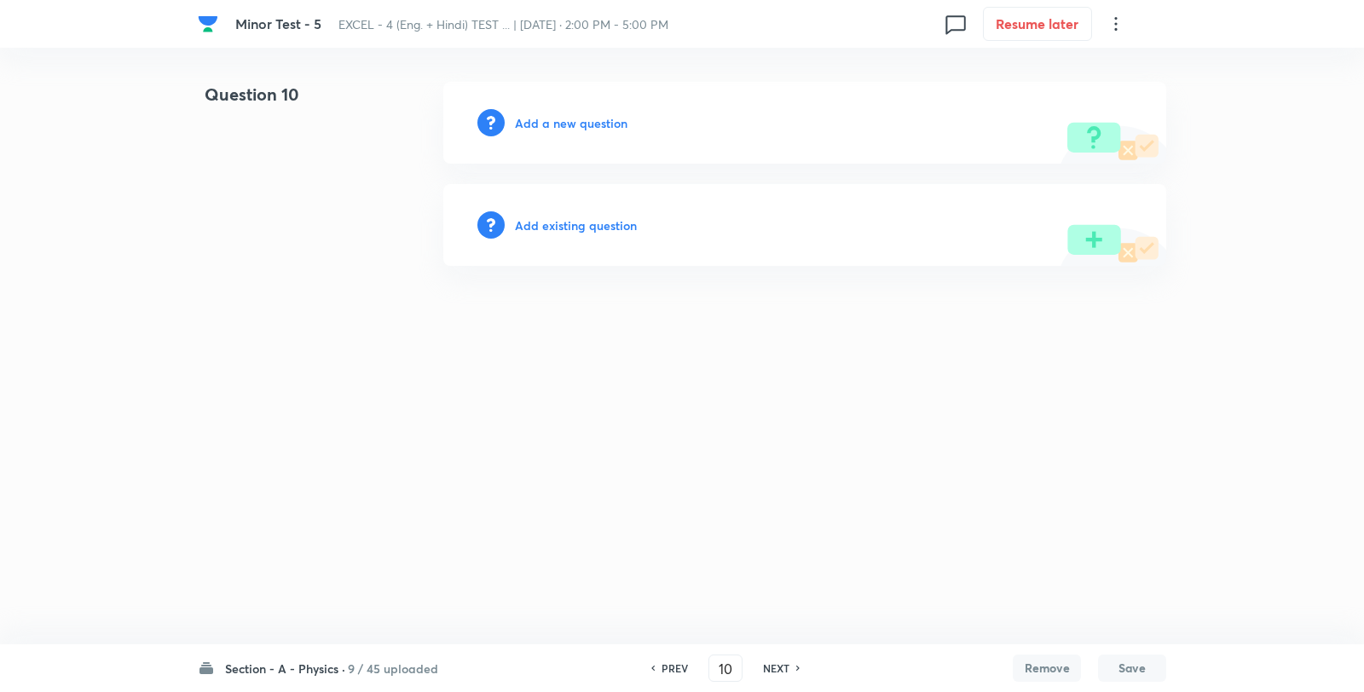
click at [674, 672] on h6 "PREV" at bounding box center [674, 668] width 26 height 15
type input "9"
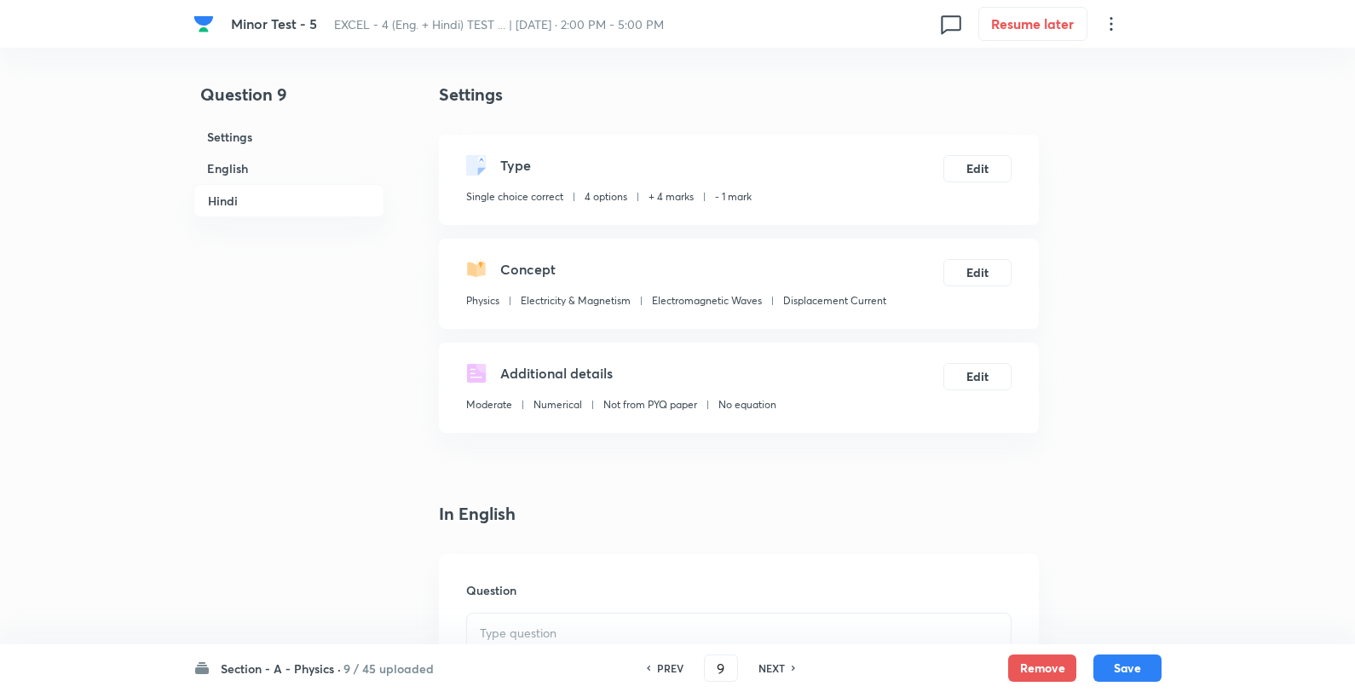
checkbox input "true"
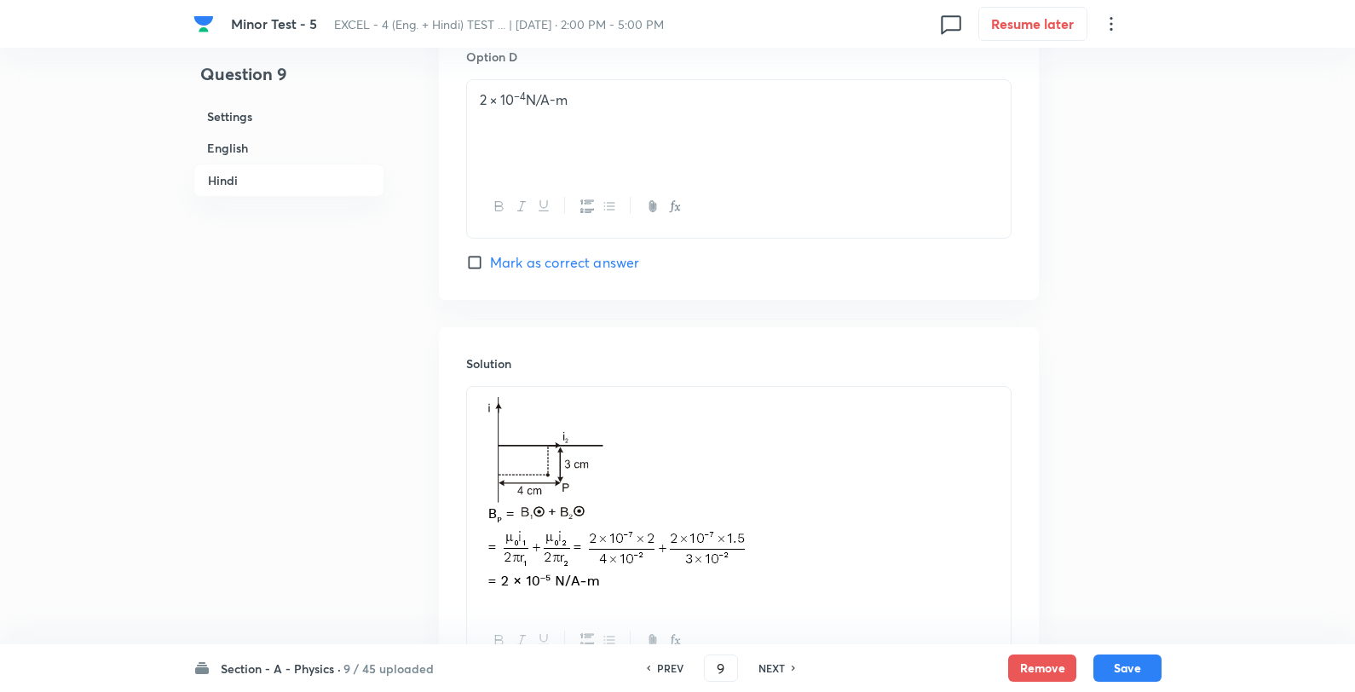
scroll to position [3811, 0]
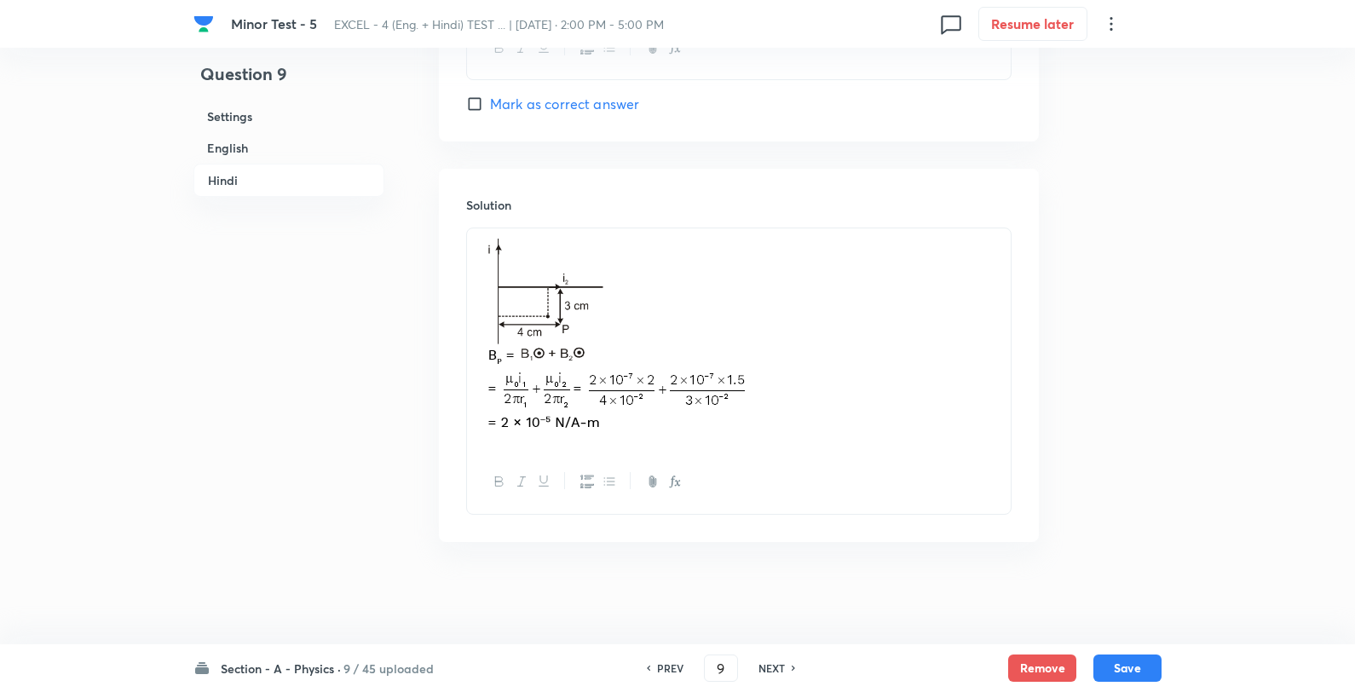
click at [792, 671] on icon at bounding box center [794, 668] width 5 height 9
type input "10"
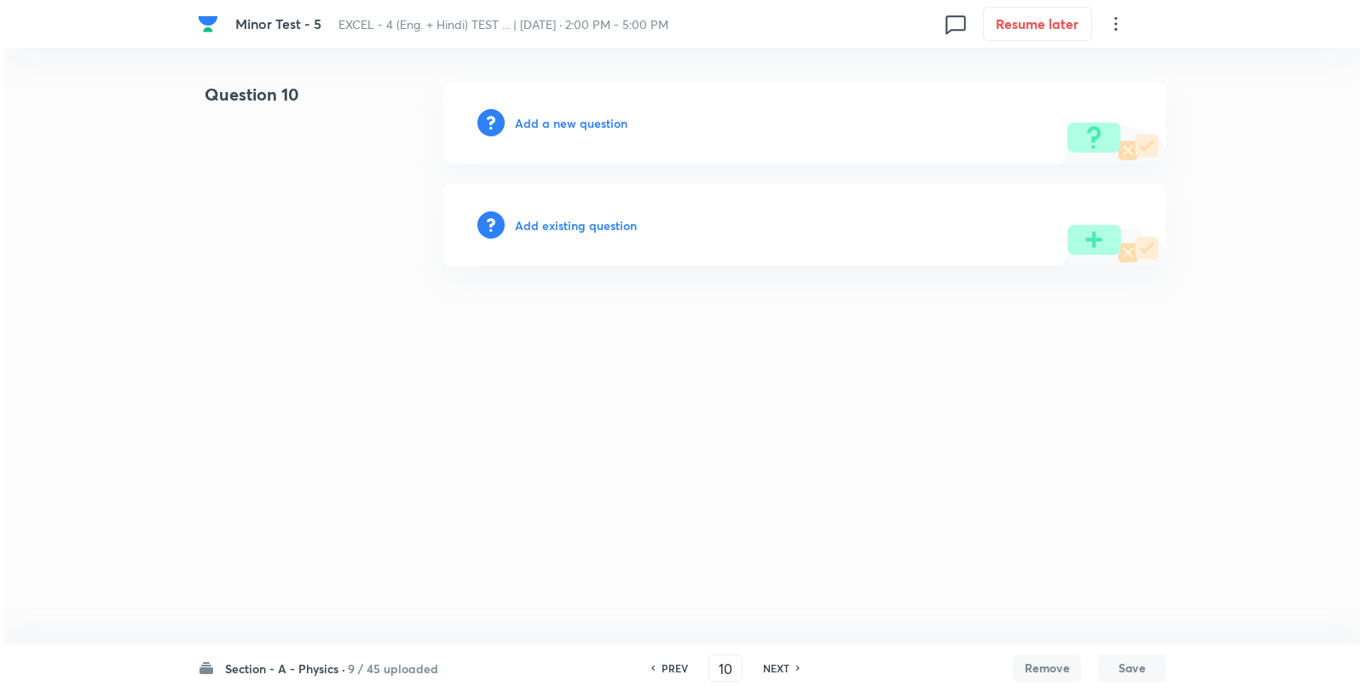
scroll to position [0, 0]
click at [589, 131] on div "Add a new question" at bounding box center [804, 123] width 723 height 82
click at [586, 125] on h6 "Add a new question" at bounding box center [571, 123] width 113 height 18
click at [586, 125] on h6 "Choose a question type" at bounding box center [580, 123] width 131 height 18
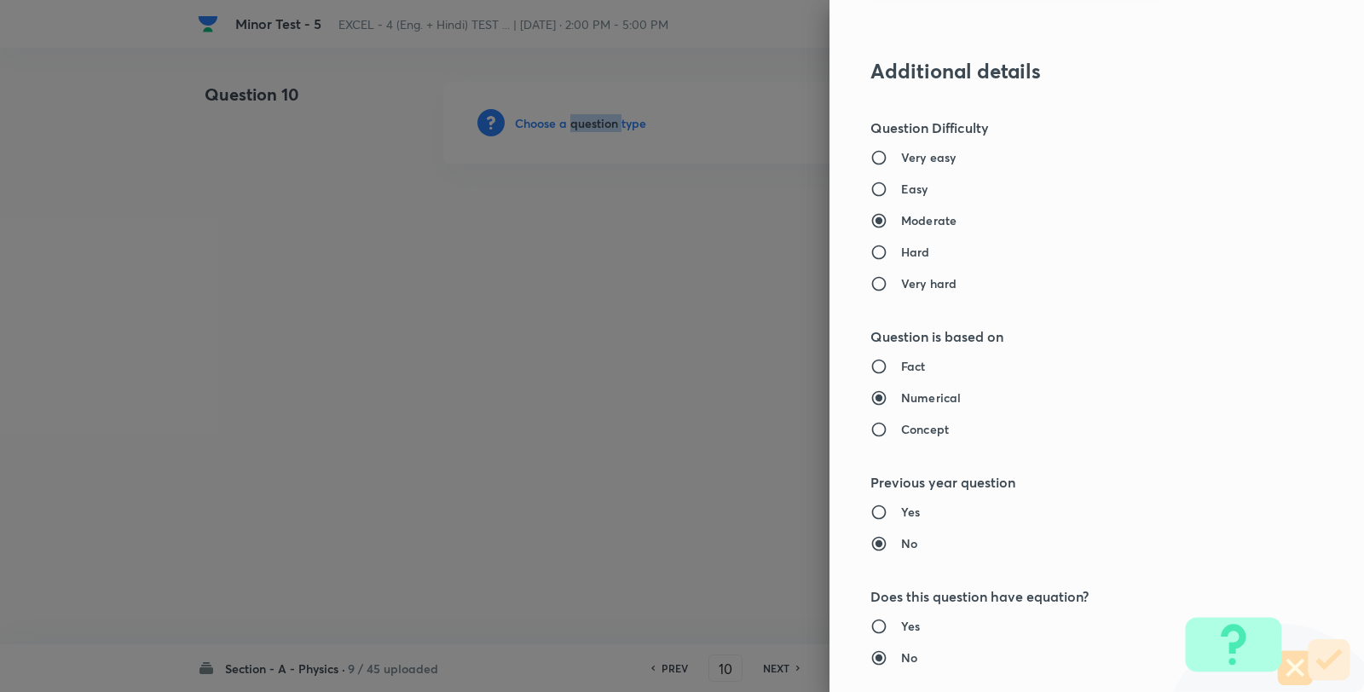
scroll to position [1136, 0]
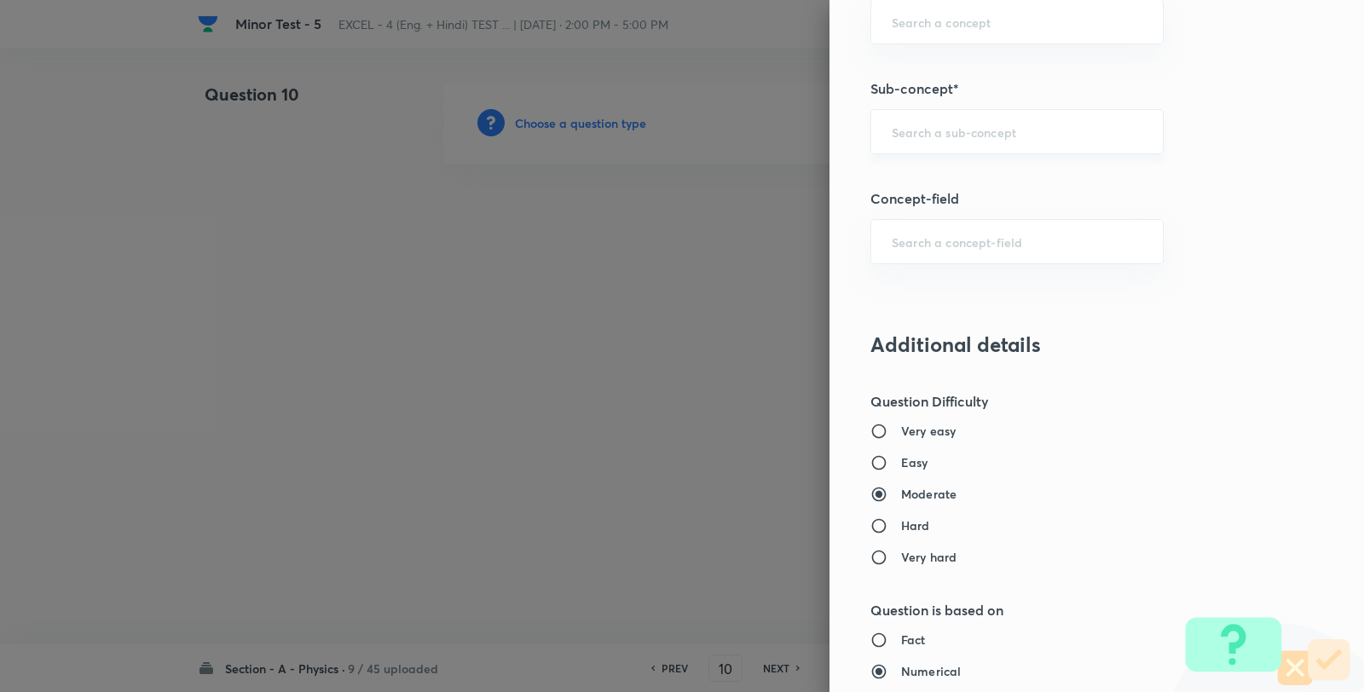
click at [956, 135] on input "text" at bounding box center [1017, 132] width 251 height 16
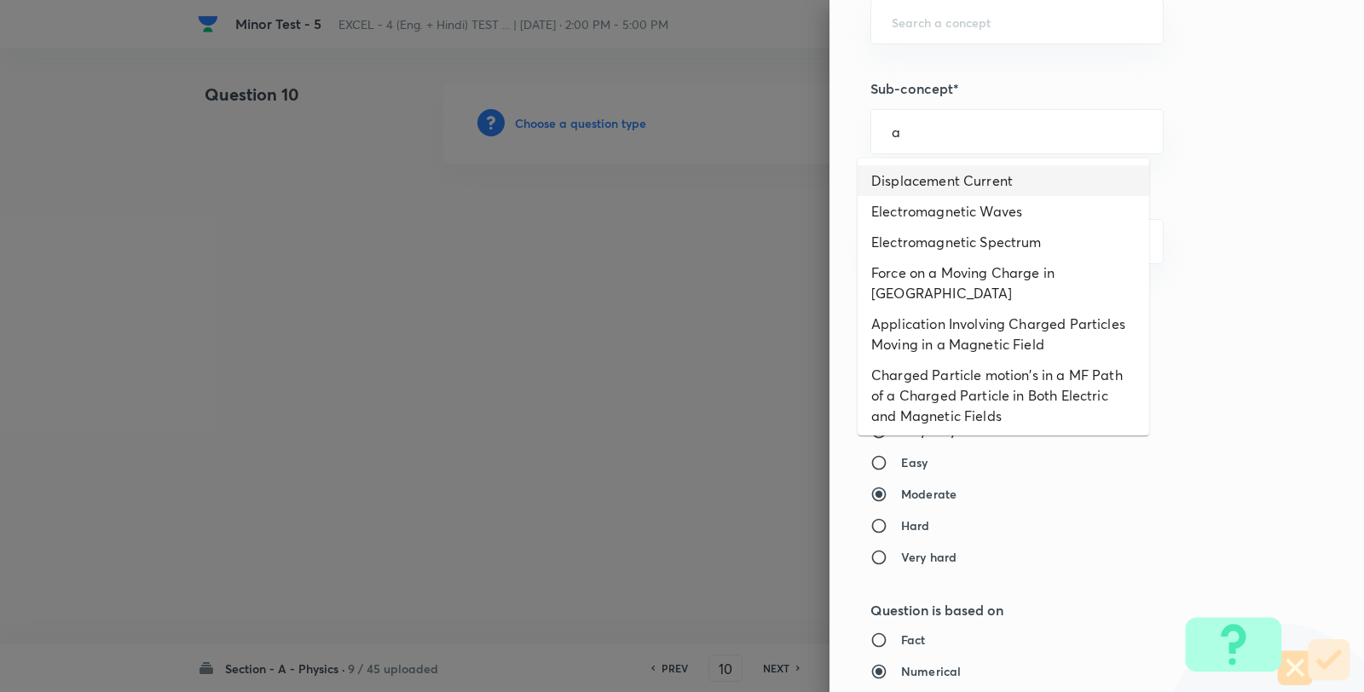
click at [940, 176] on li "Displacement Current" at bounding box center [1002, 180] width 291 height 31
type input "Displacement Current"
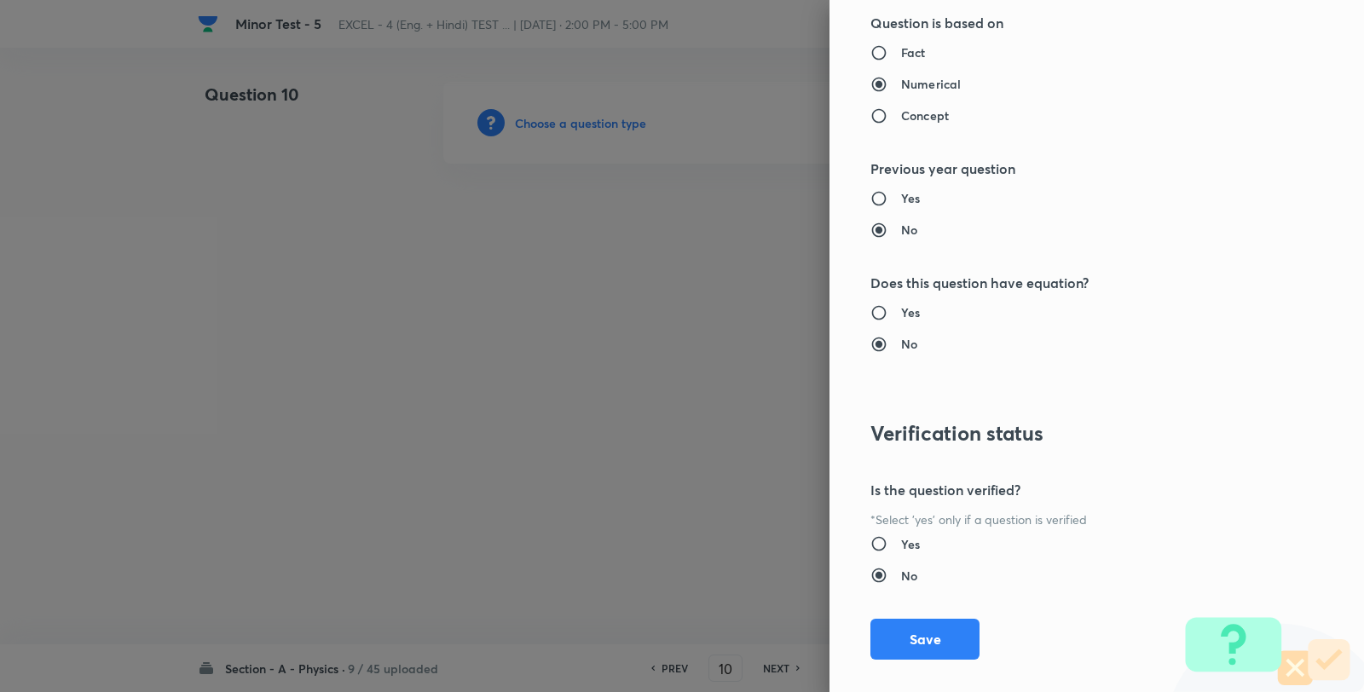
type input "Physics"
type input "Electricity & Magnetism"
type input "Electromagnetic Waves"
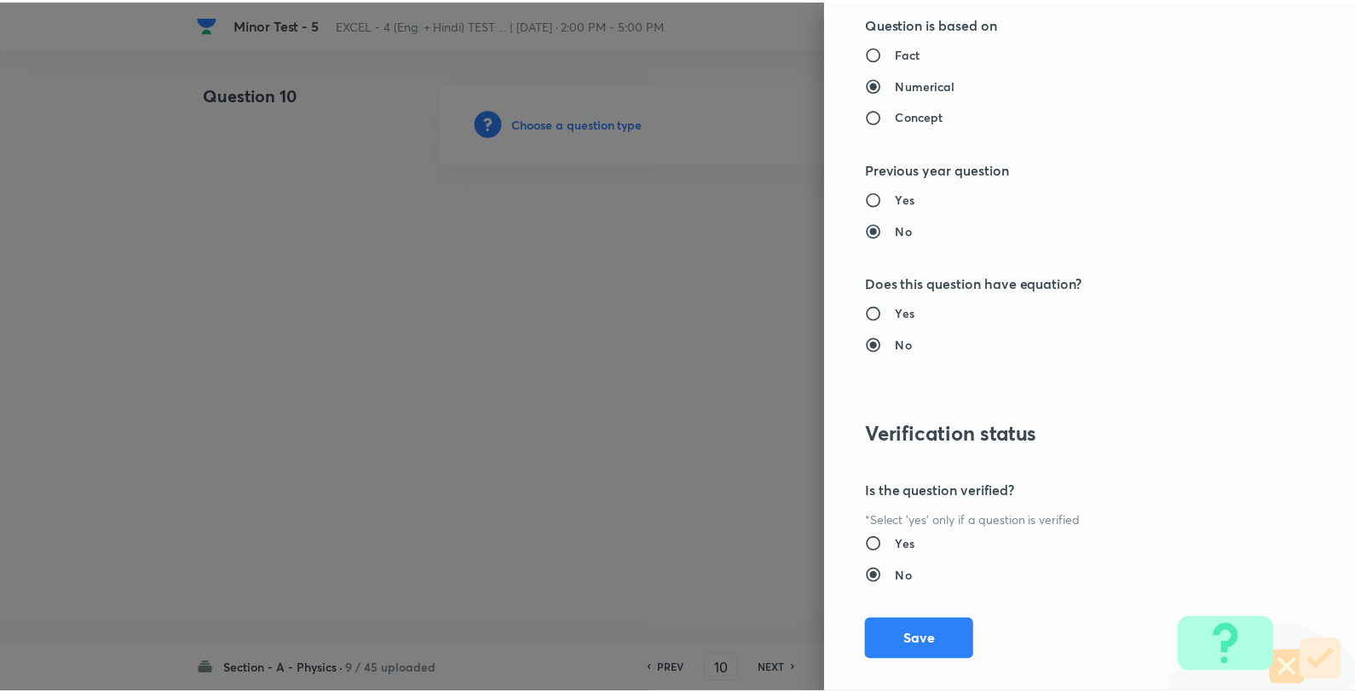
scroll to position [1746, 0]
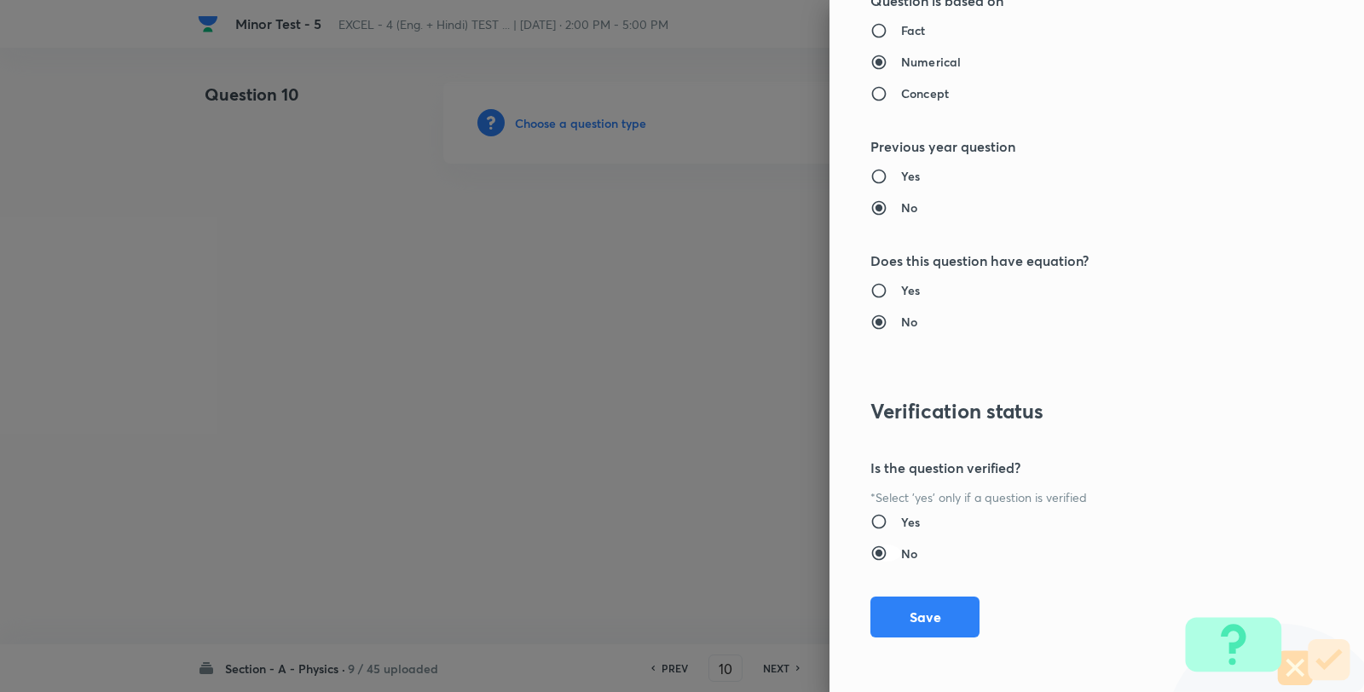
click at [908, 632] on button "Save" at bounding box center [924, 617] width 109 height 41
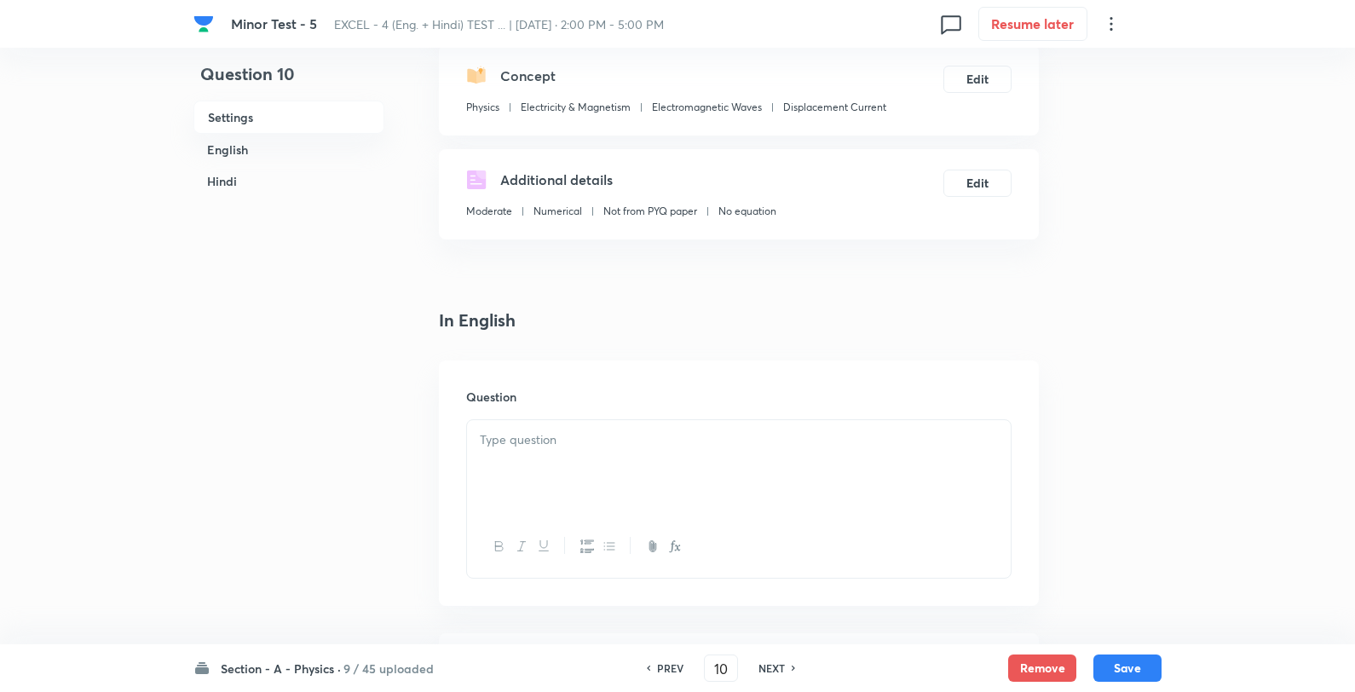
scroll to position [284, 0]
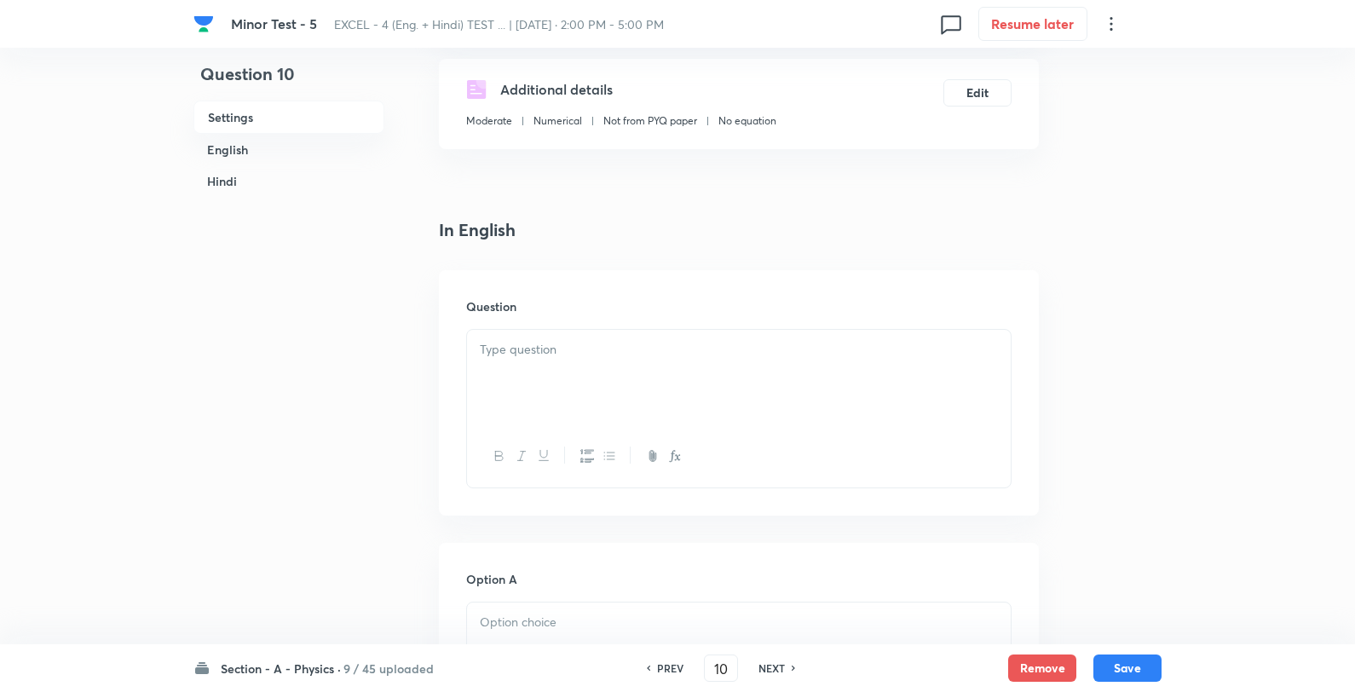
click at [661, 314] on h6 "Question" at bounding box center [738, 306] width 545 height 18
click at [660, 331] on div at bounding box center [739, 377] width 544 height 95
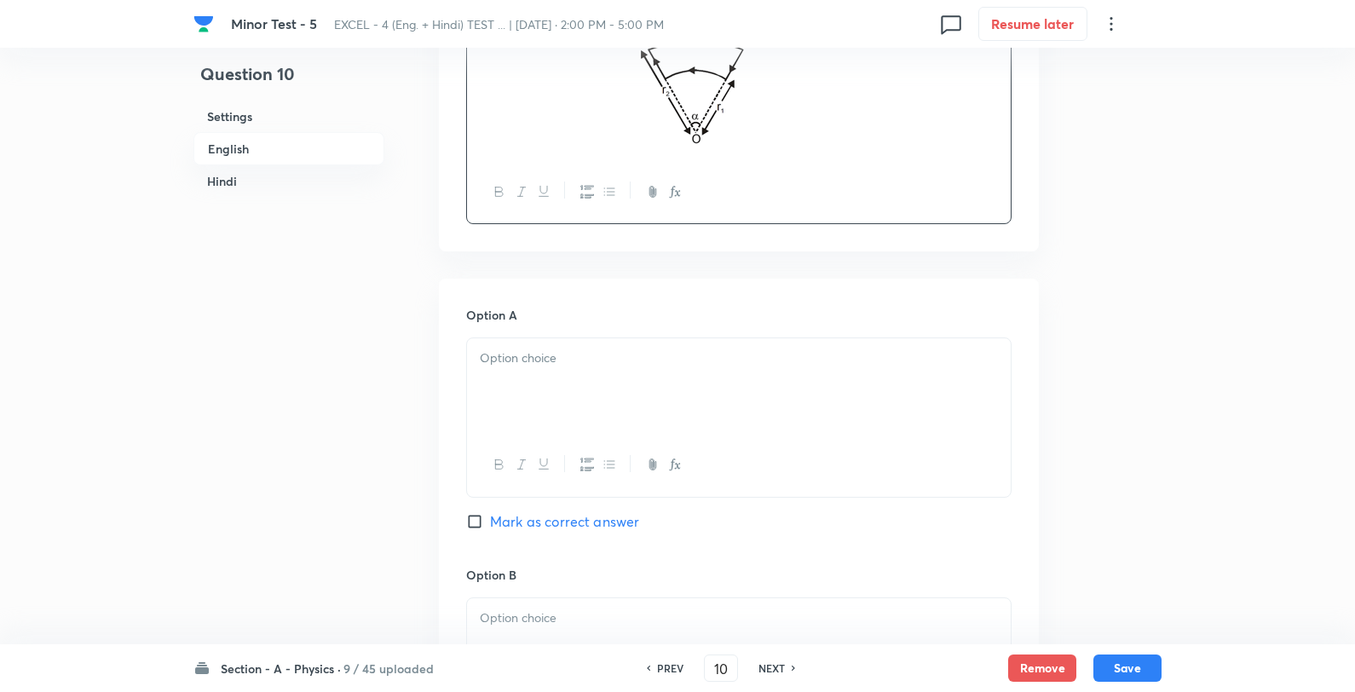
scroll to position [662, 0]
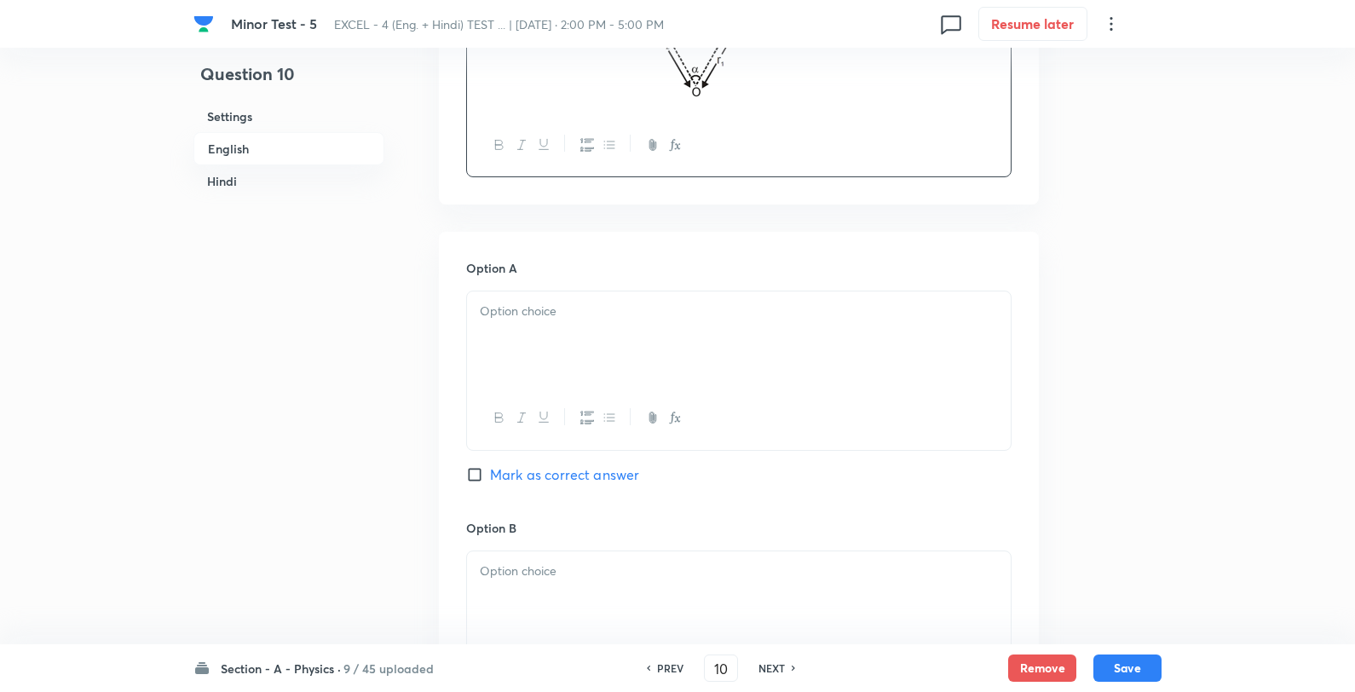
click at [628, 360] on div at bounding box center [739, 338] width 544 height 95
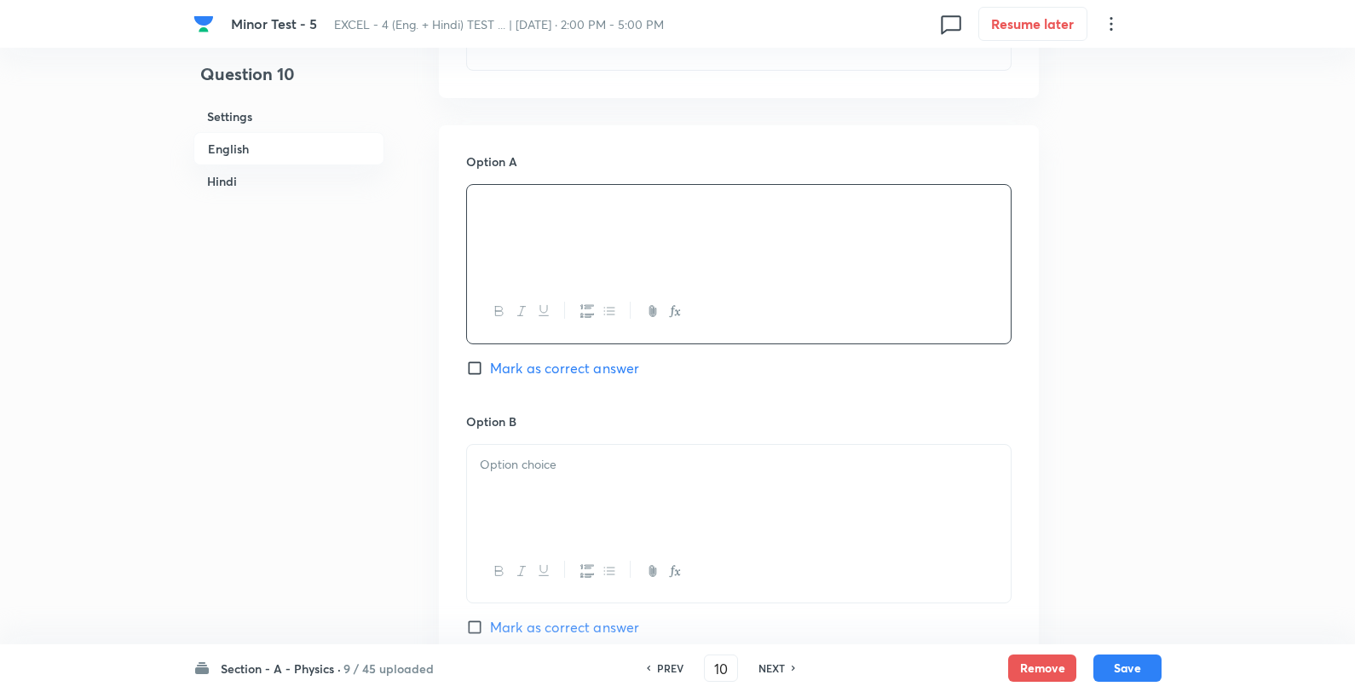
scroll to position [947, 0]
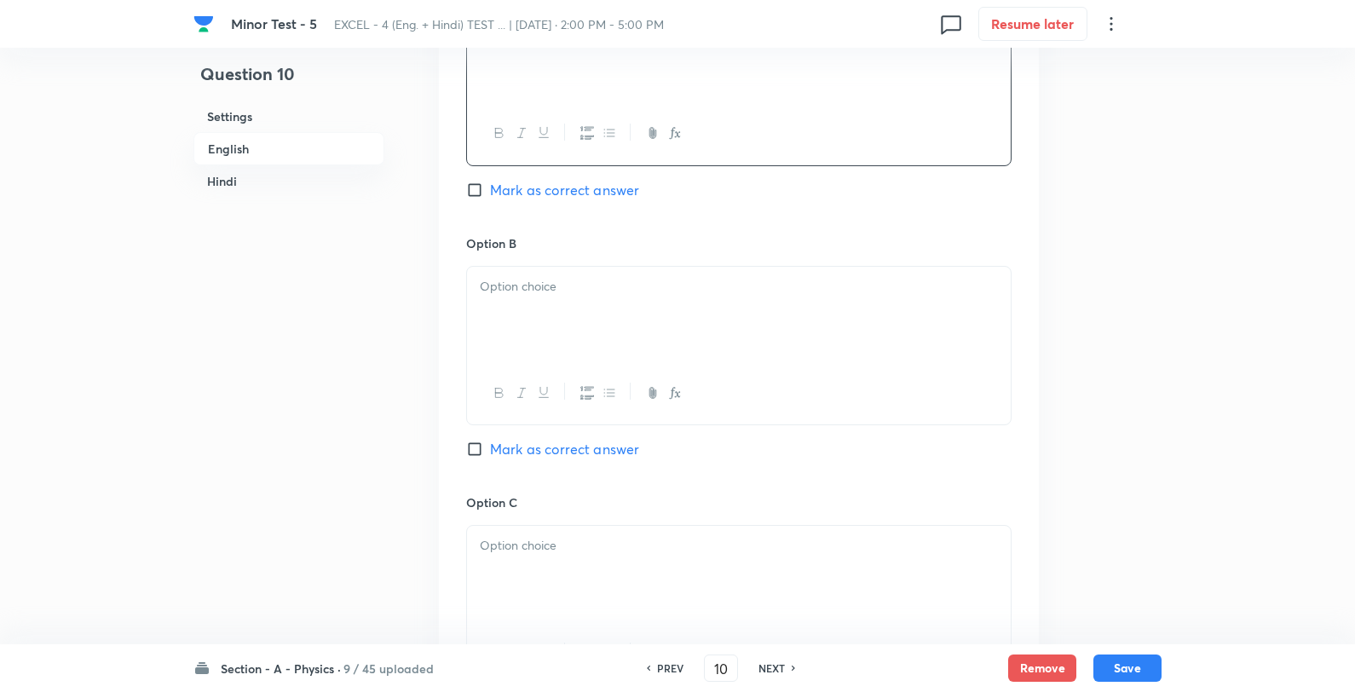
click at [599, 285] on p at bounding box center [739, 287] width 518 height 20
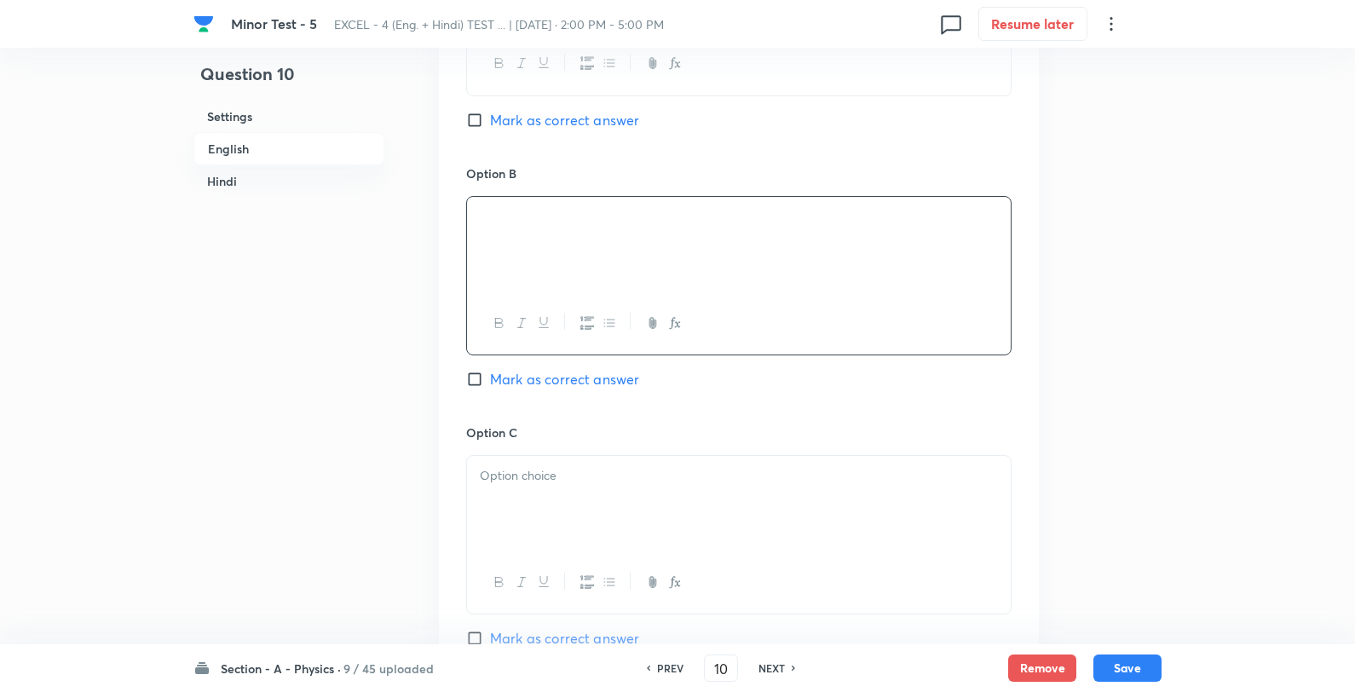
scroll to position [1231, 0]
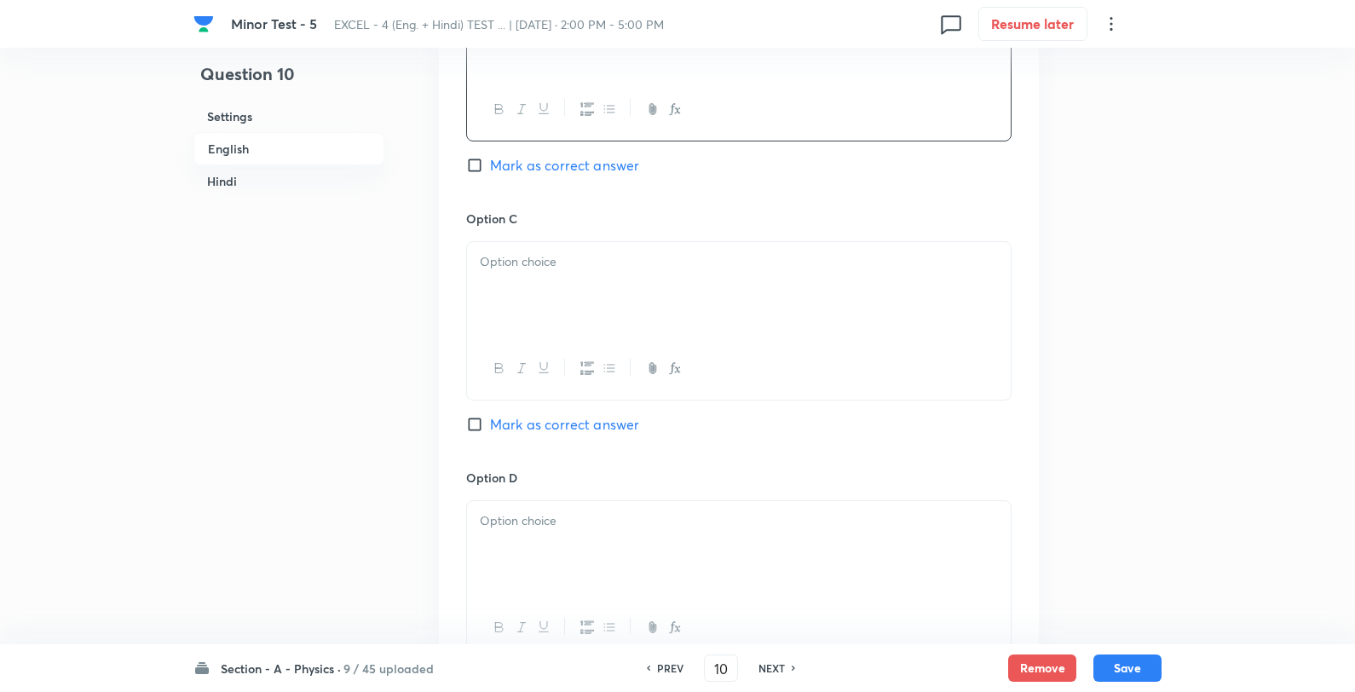
drag, startPoint x: 599, startPoint y: 250, endPoint x: 600, endPoint y: 268, distance: 17.9
click at [597, 254] on div at bounding box center [739, 289] width 544 height 95
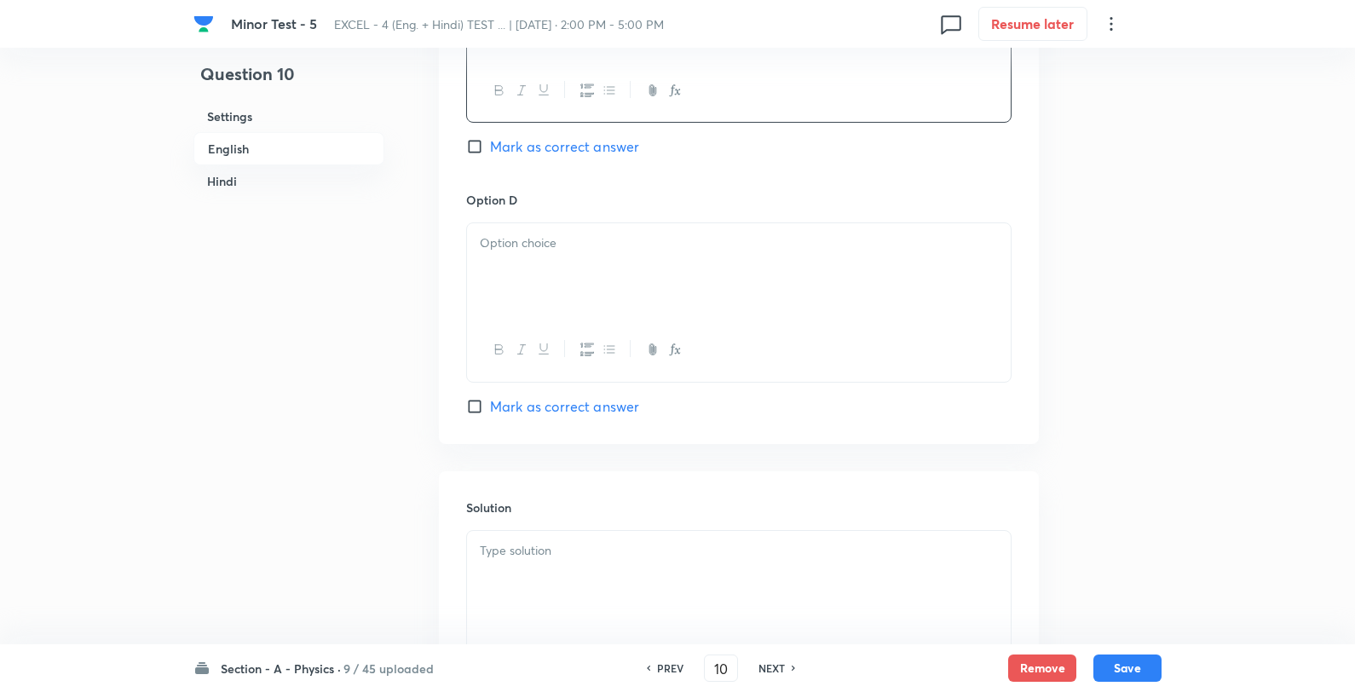
scroll to position [1515, 0]
click at [641, 303] on div at bounding box center [739, 264] width 544 height 95
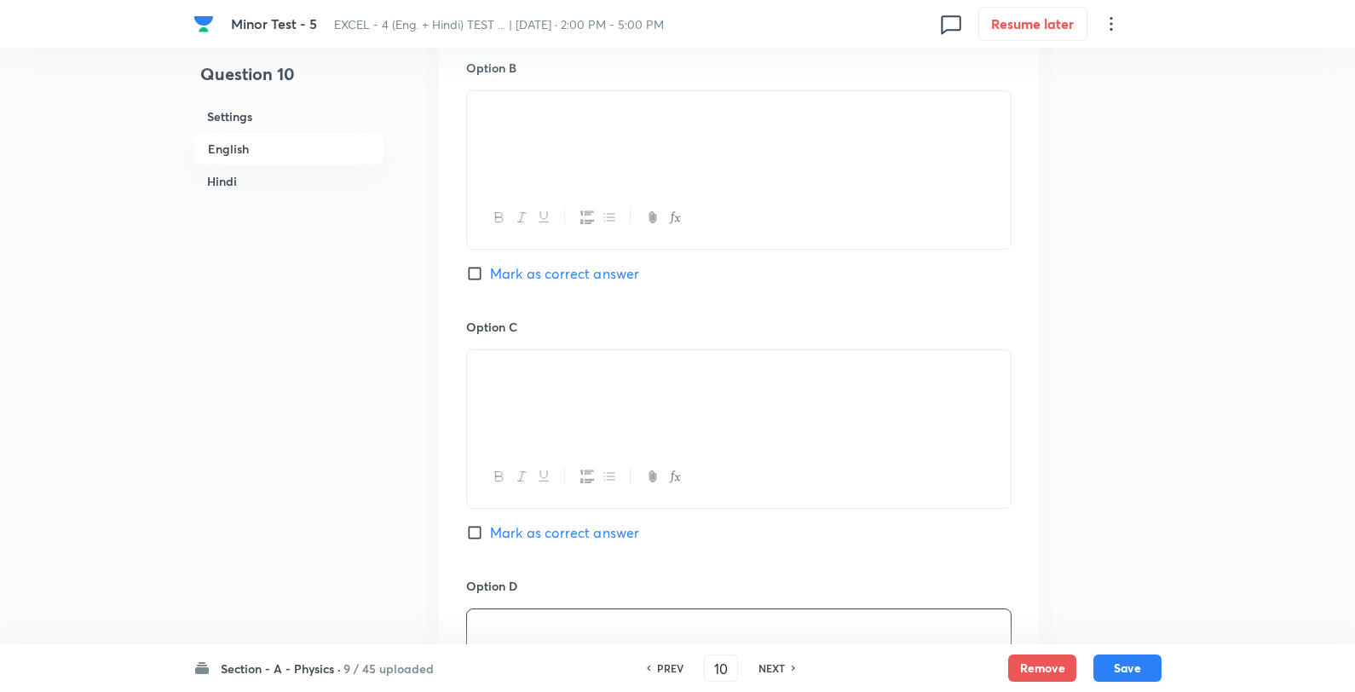
scroll to position [1042, 0]
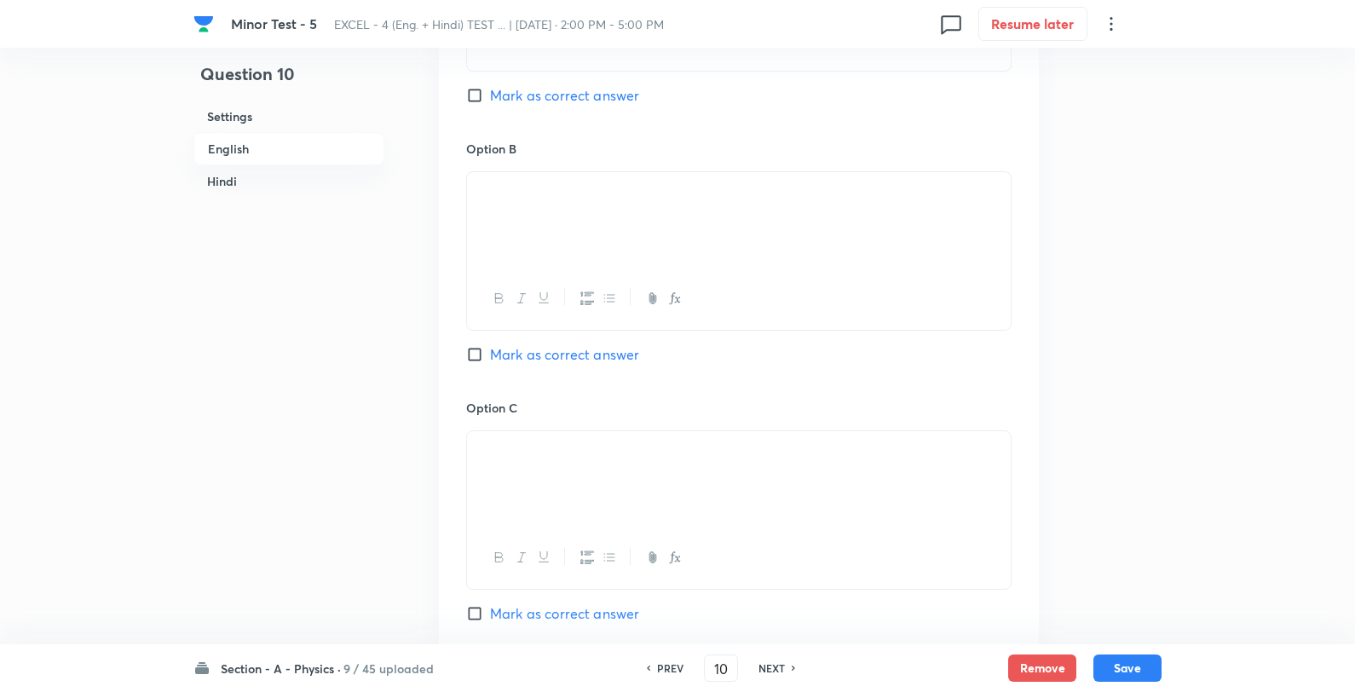
click at [542, 109] on div "Option A Mark as correct answer" at bounding box center [738, 9] width 545 height 259
click at [542, 107] on div "Option A Mark as correct answer" at bounding box center [738, 9] width 545 height 259
drag, startPoint x: 551, startPoint y: 105, endPoint x: 566, endPoint y: 109, distance: 15.9
click at [552, 105] on span "Mark as correct answer" at bounding box center [564, 95] width 149 height 20
click at [490, 104] on input "Mark as correct answer" at bounding box center [478, 95] width 24 height 17
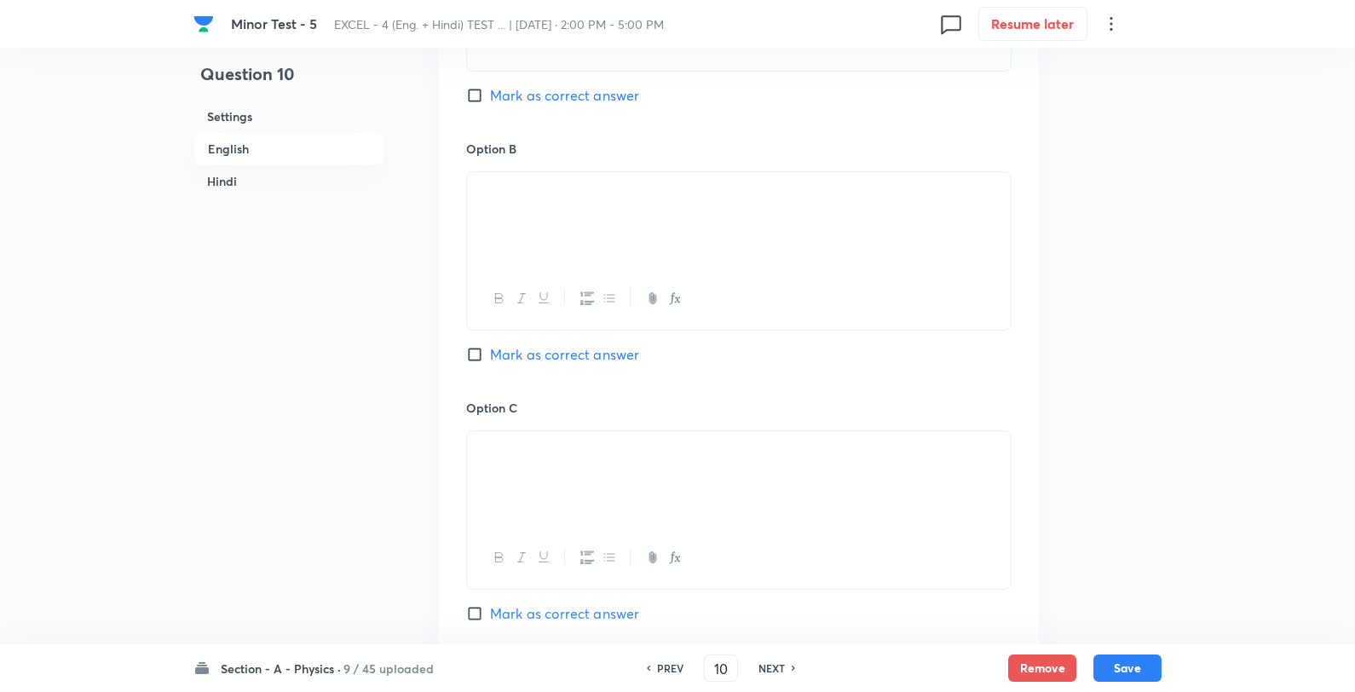
checkbox input "true"
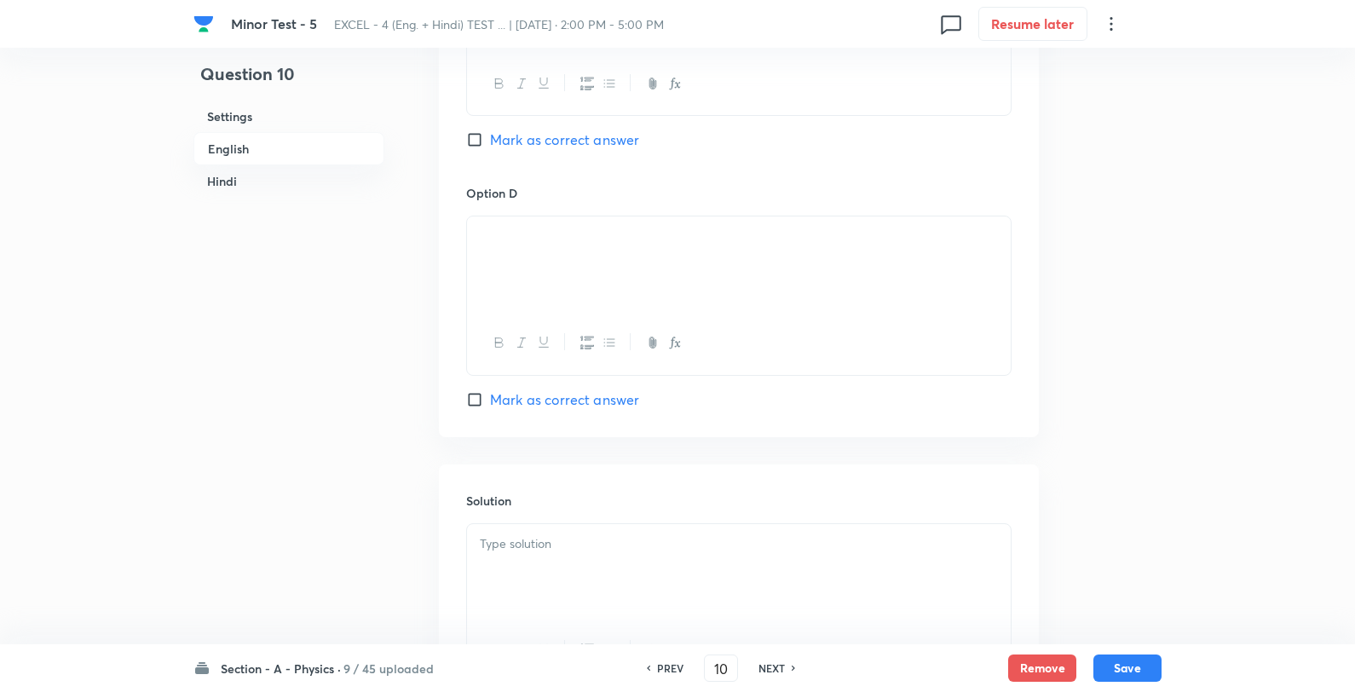
scroll to position [1705, 0]
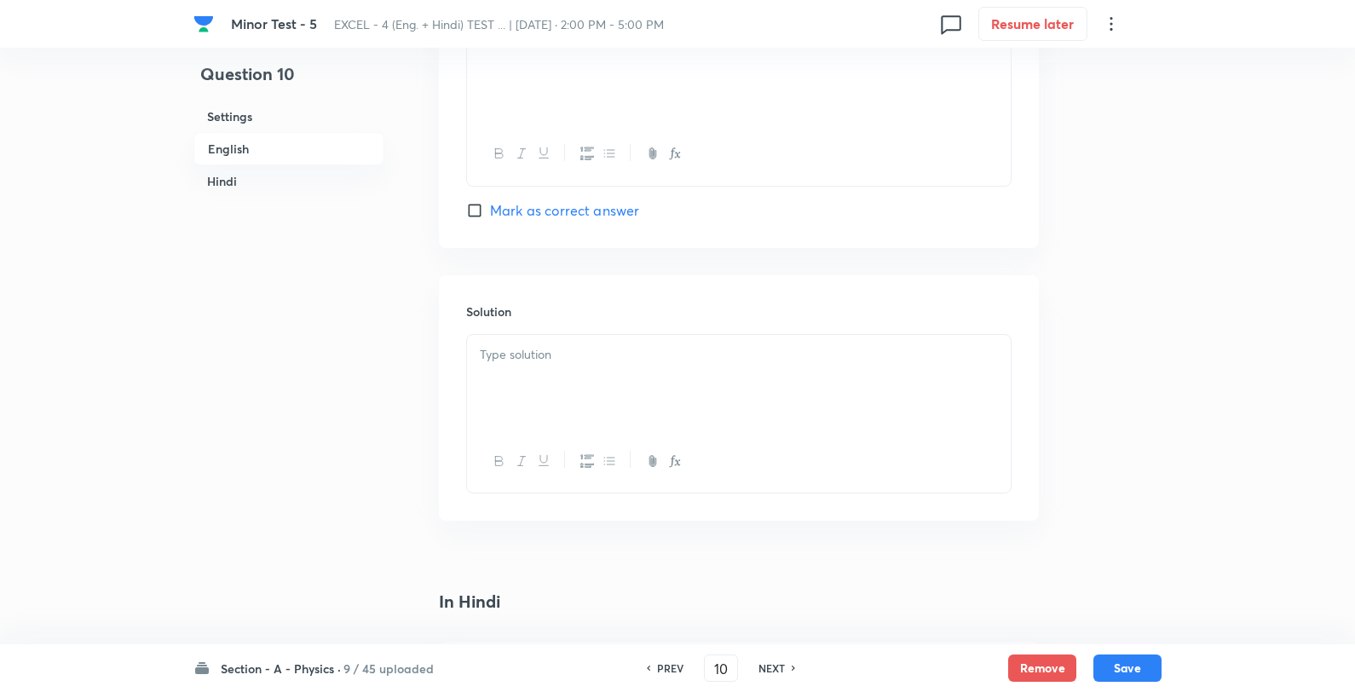
click at [628, 368] on div at bounding box center [739, 382] width 544 height 95
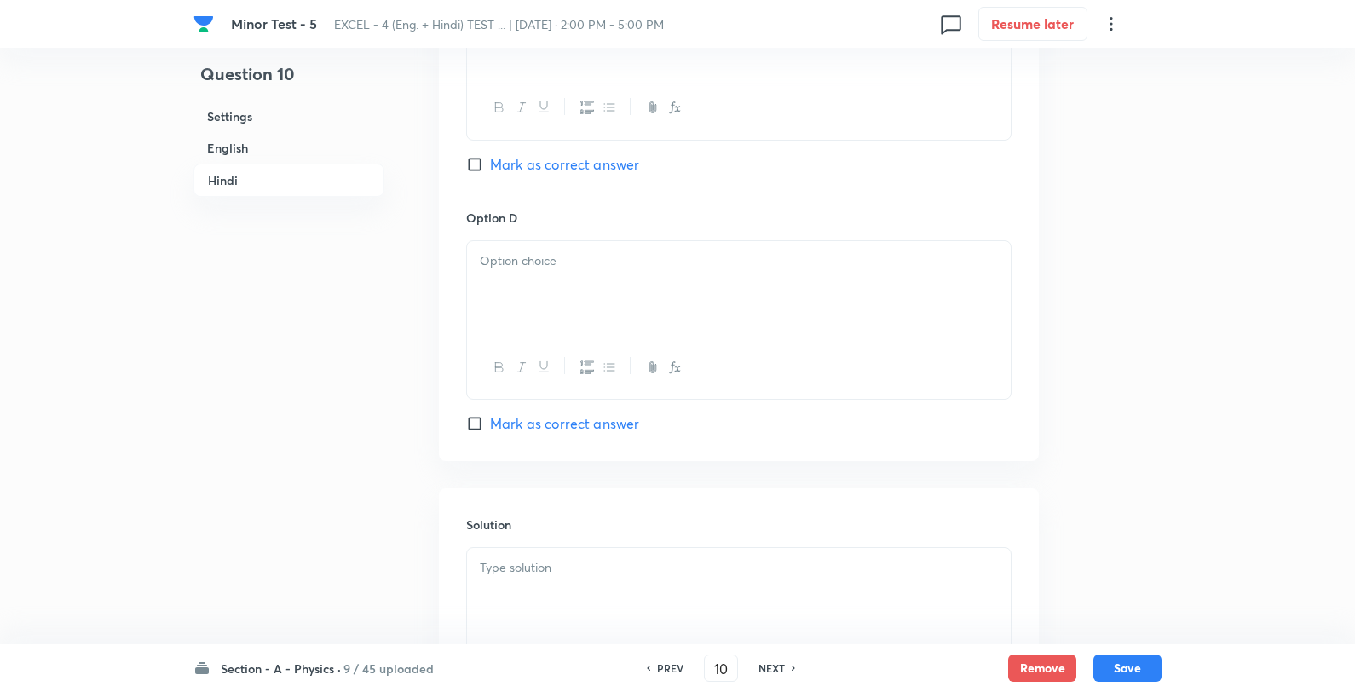
scroll to position [3415, 0]
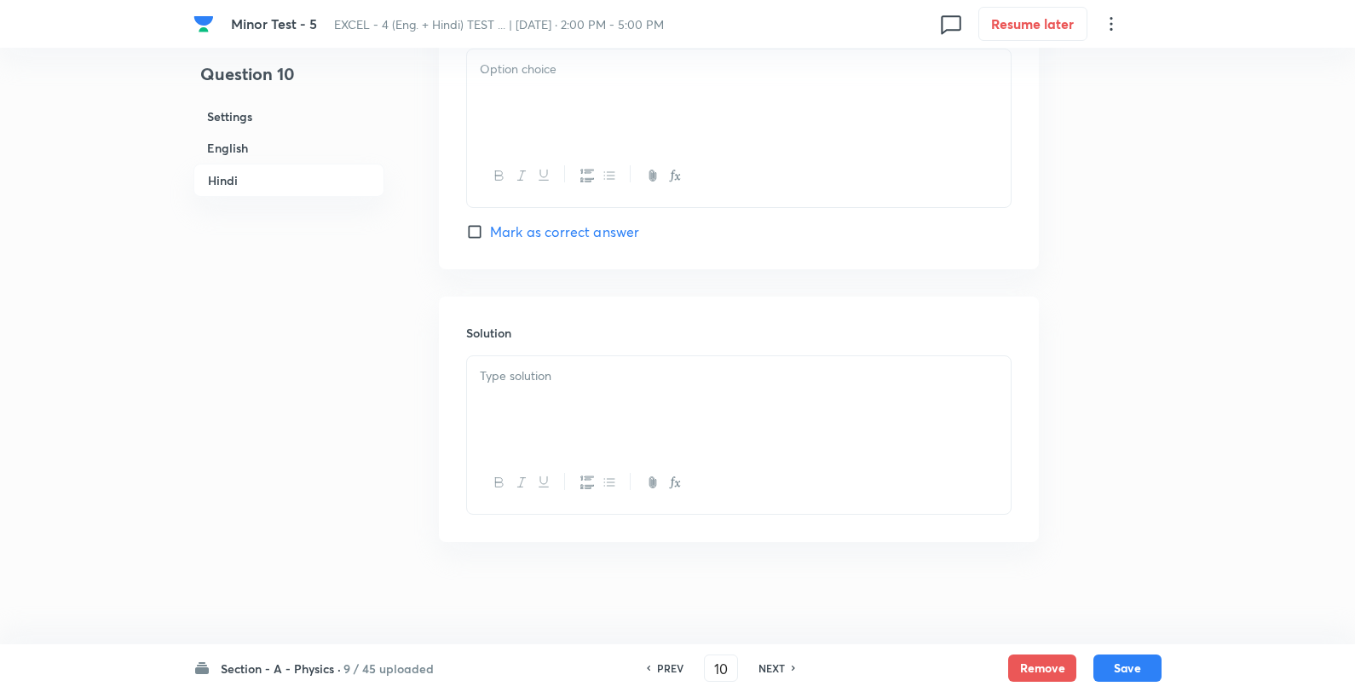
click at [633, 380] on p at bounding box center [739, 377] width 518 height 20
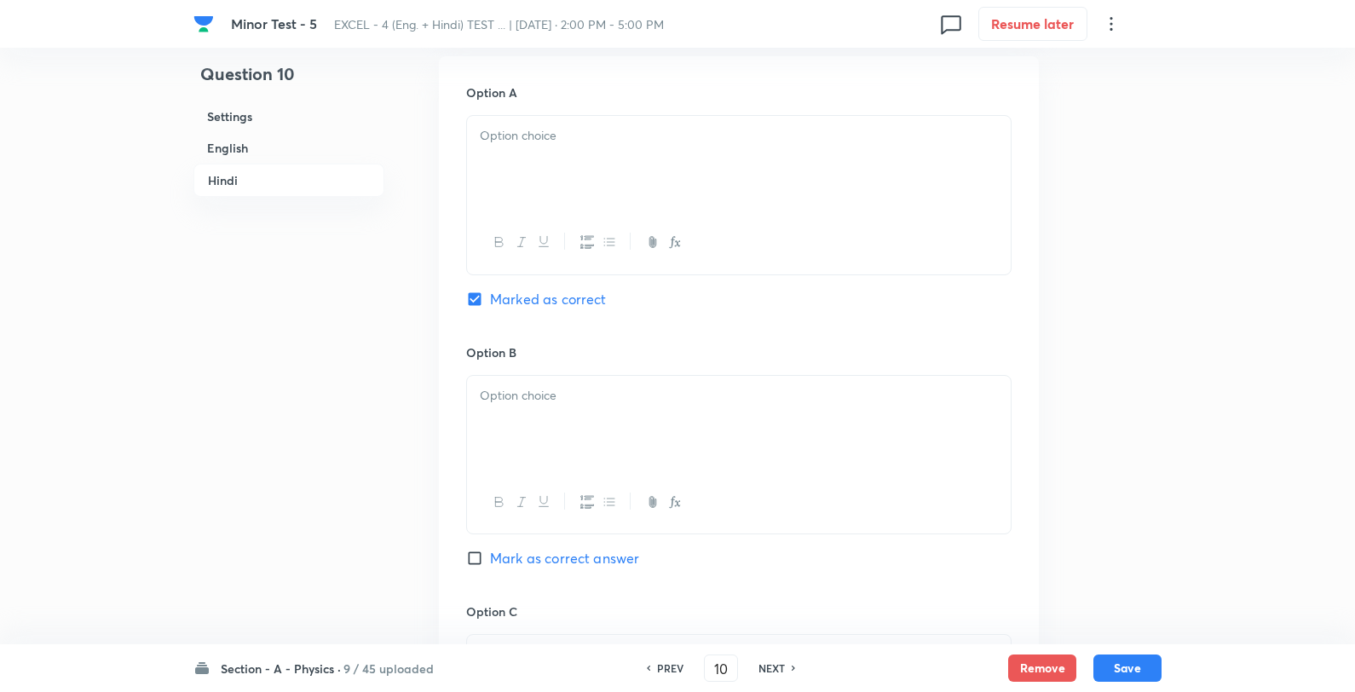
click at [626, 165] on div at bounding box center [739, 163] width 544 height 95
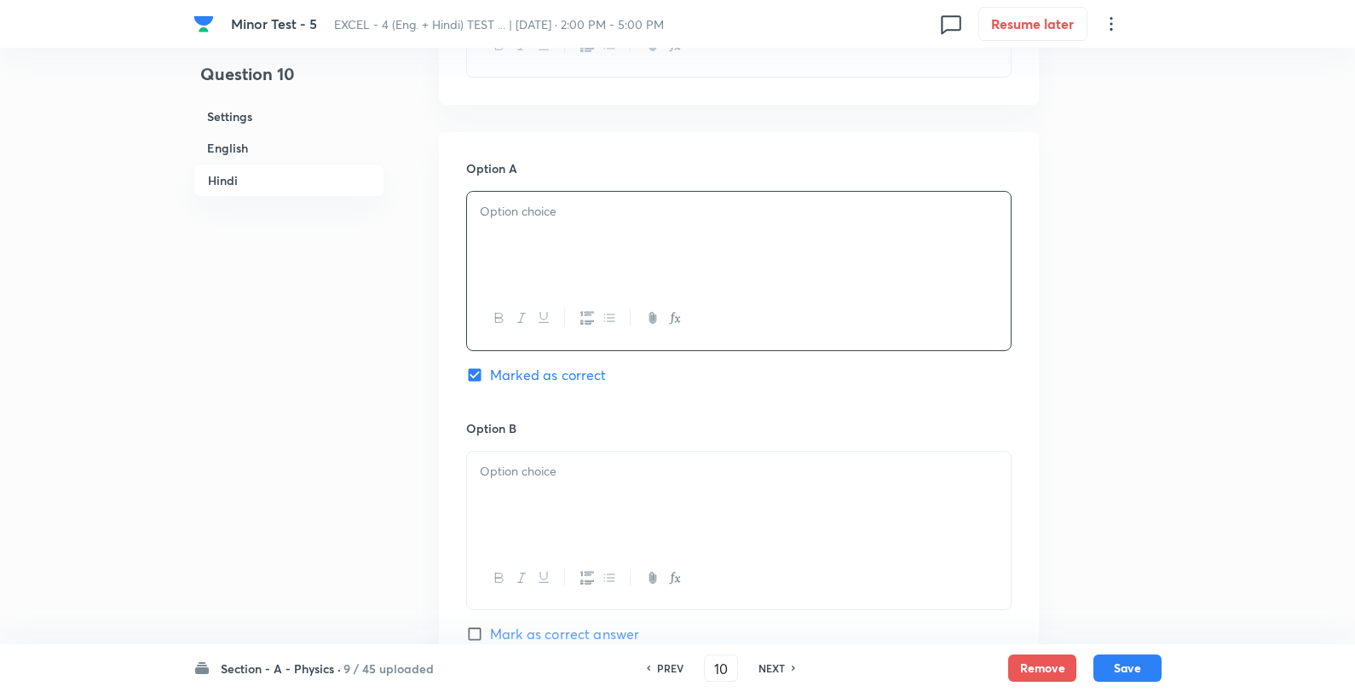
scroll to position [2279, 0]
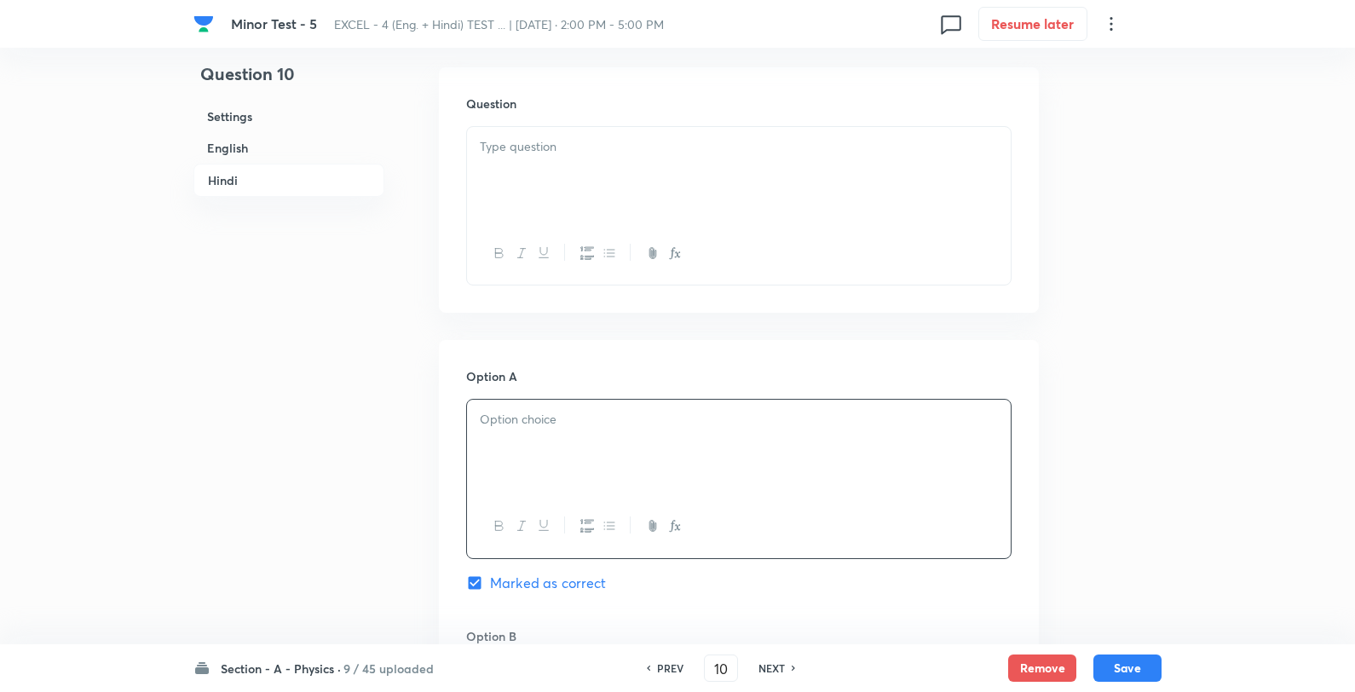
drag, startPoint x: 610, startPoint y: 176, endPoint x: 610, endPoint y: 188, distance: 11.9
click at [610, 179] on div at bounding box center [739, 174] width 544 height 95
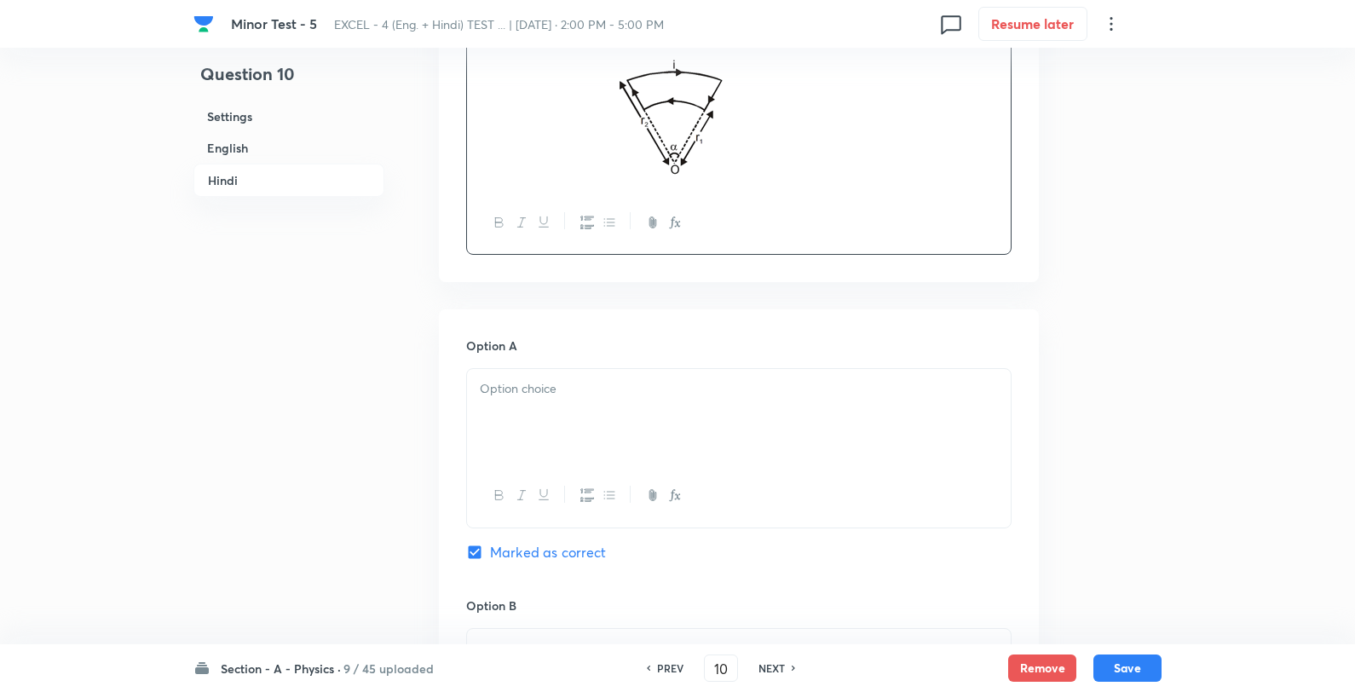
scroll to position [2563, 0]
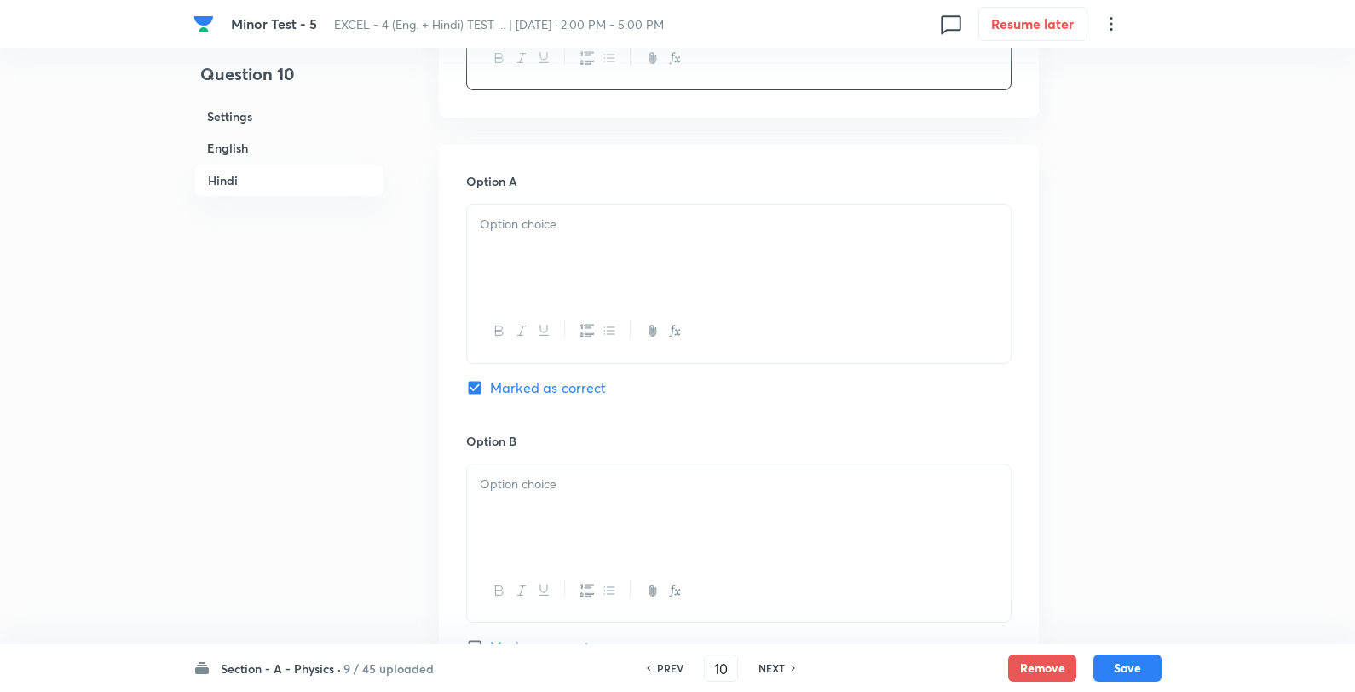
click at [470, 245] on div at bounding box center [739, 252] width 544 height 95
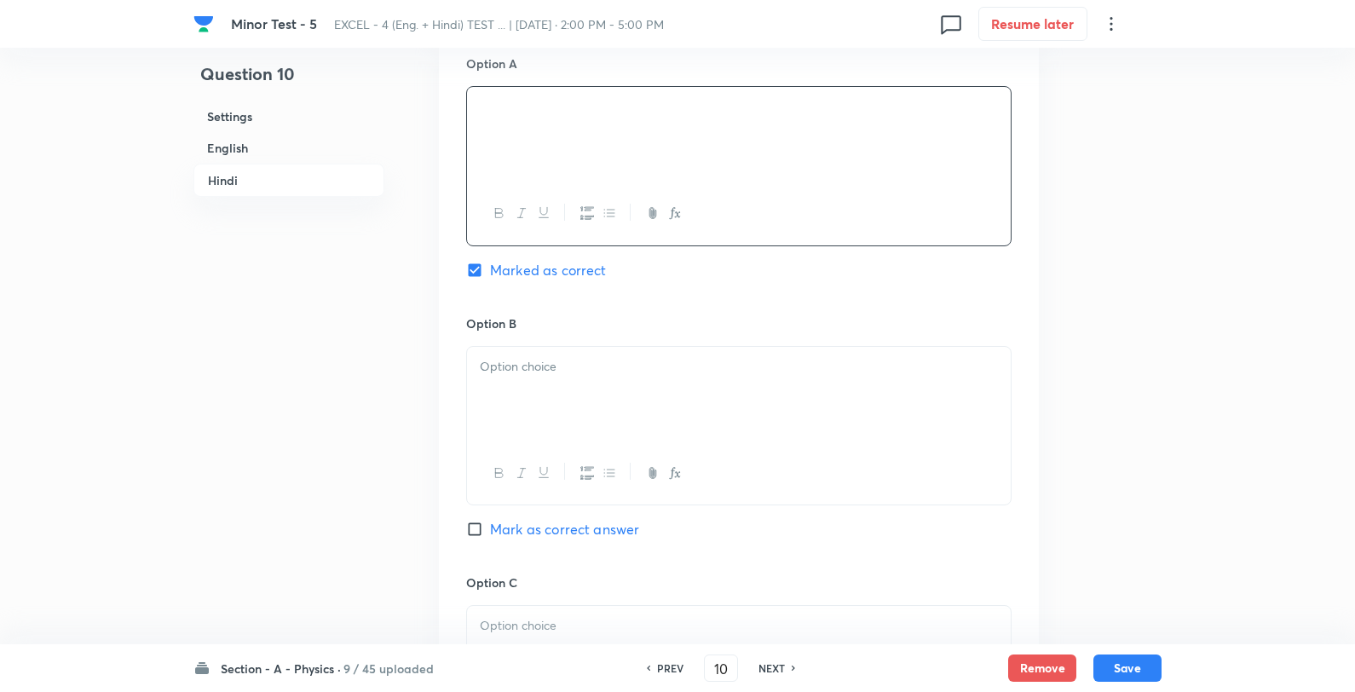
scroll to position [2942, 0]
click at [588, 133] on div at bounding box center [739, 132] width 544 height 95
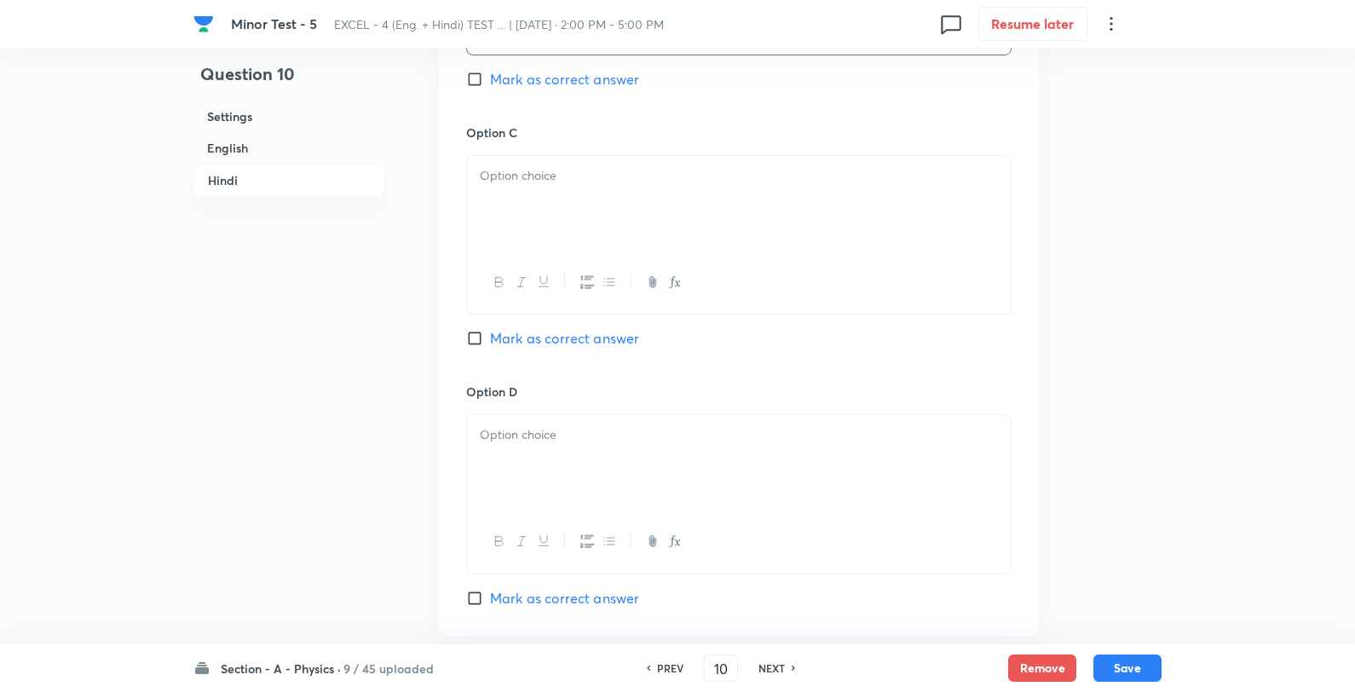
scroll to position [3131, 0]
click at [583, 209] on div at bounding box center [739, 202] width 544 height 95
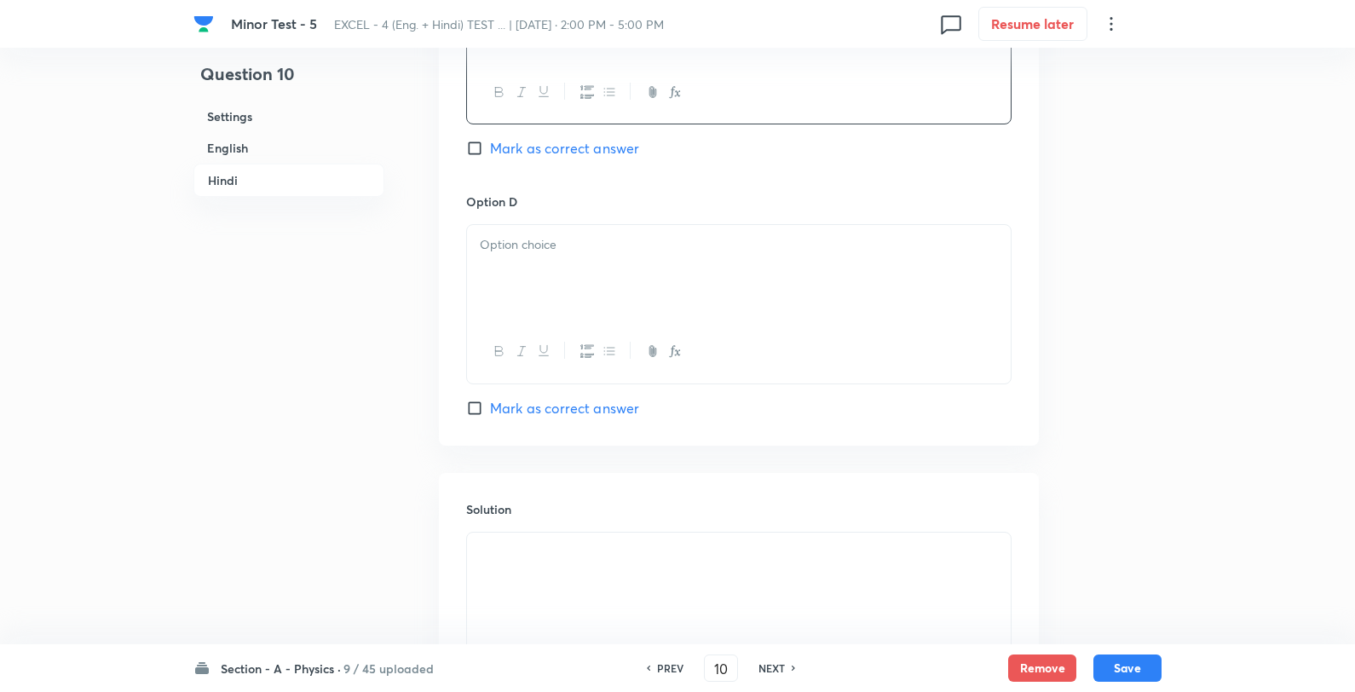
click at [559, 267] on div at bounding box center [739, 272] width 544 height 95
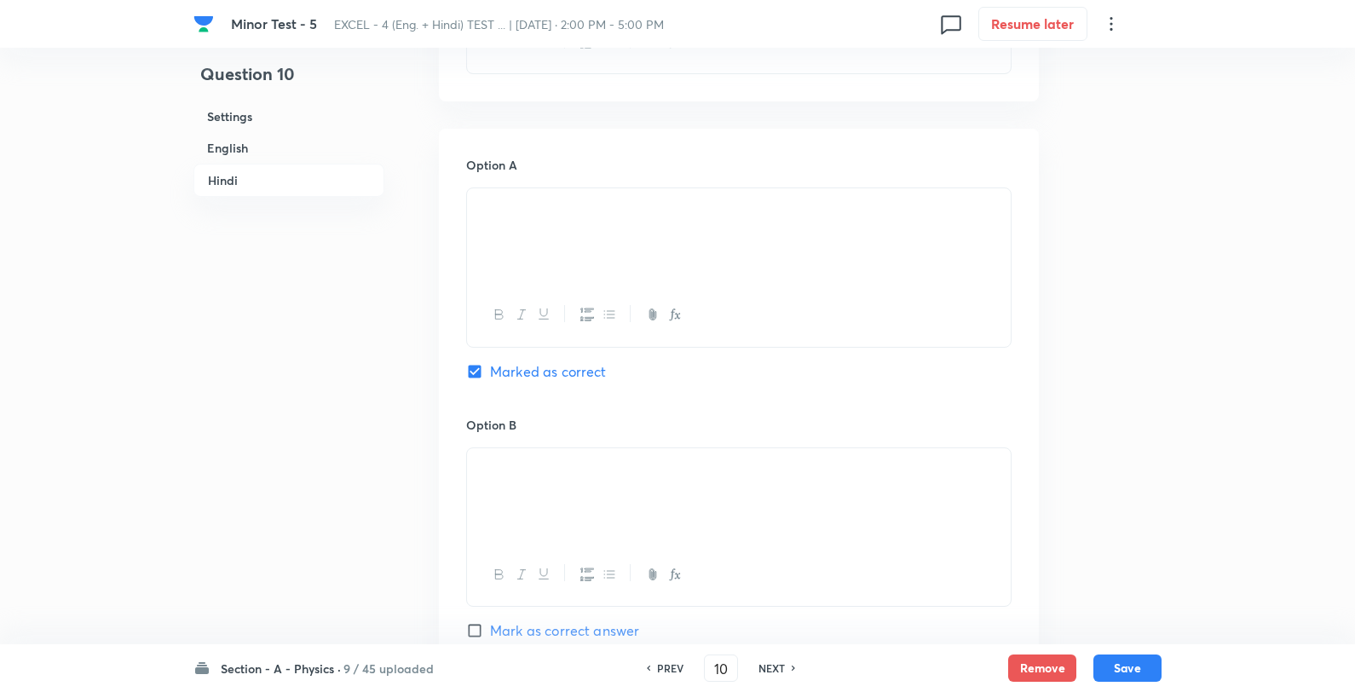
scroll to position [2563, 0]
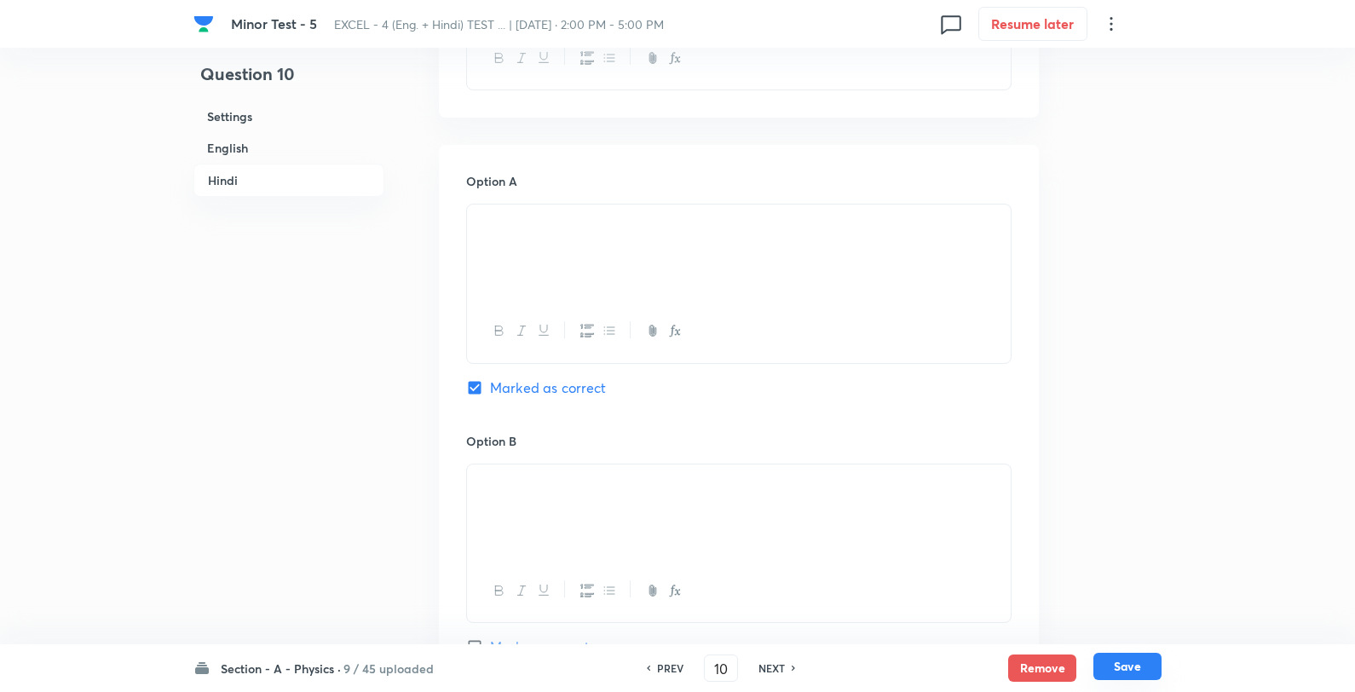
click at [1149, 667] on button "Save" at bounding box center [1128, 666] width 68 height 27
type input "11"
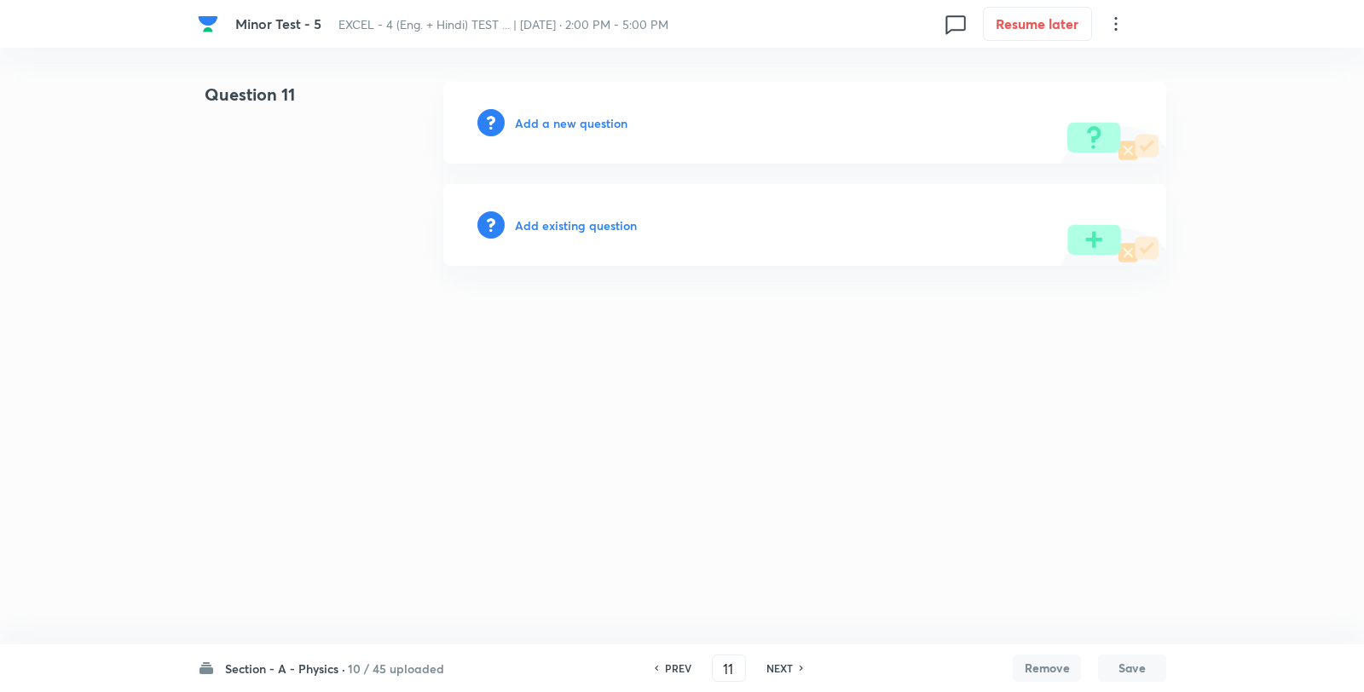
click at [592, 134] on div "Add a new question" at bounding box center [804, 123] width 723 height 82
click at [592, 124] on h6 "Add a new question" at bounding box center [571, 123] width 113 height 18
click at [592, 123] on h6 "Choose a question type" at bounding box center [580, 123] width 131 height 18
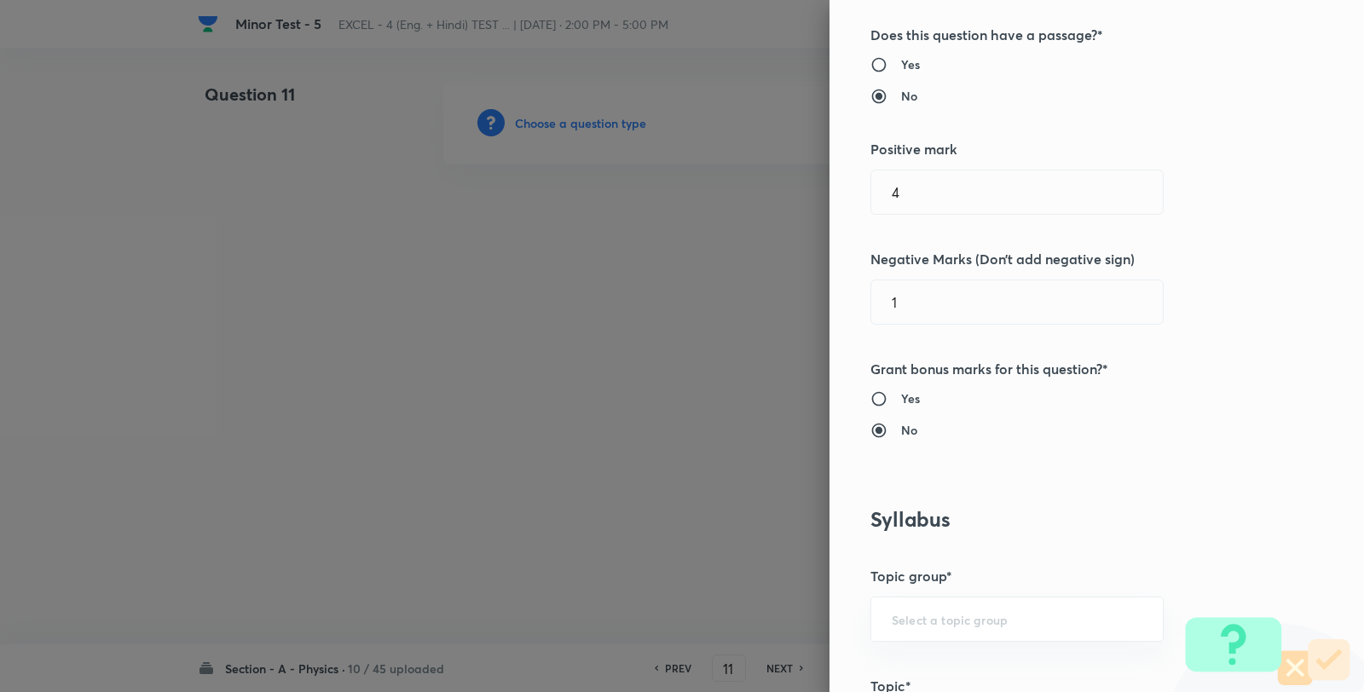
scroll to position [662, 0]
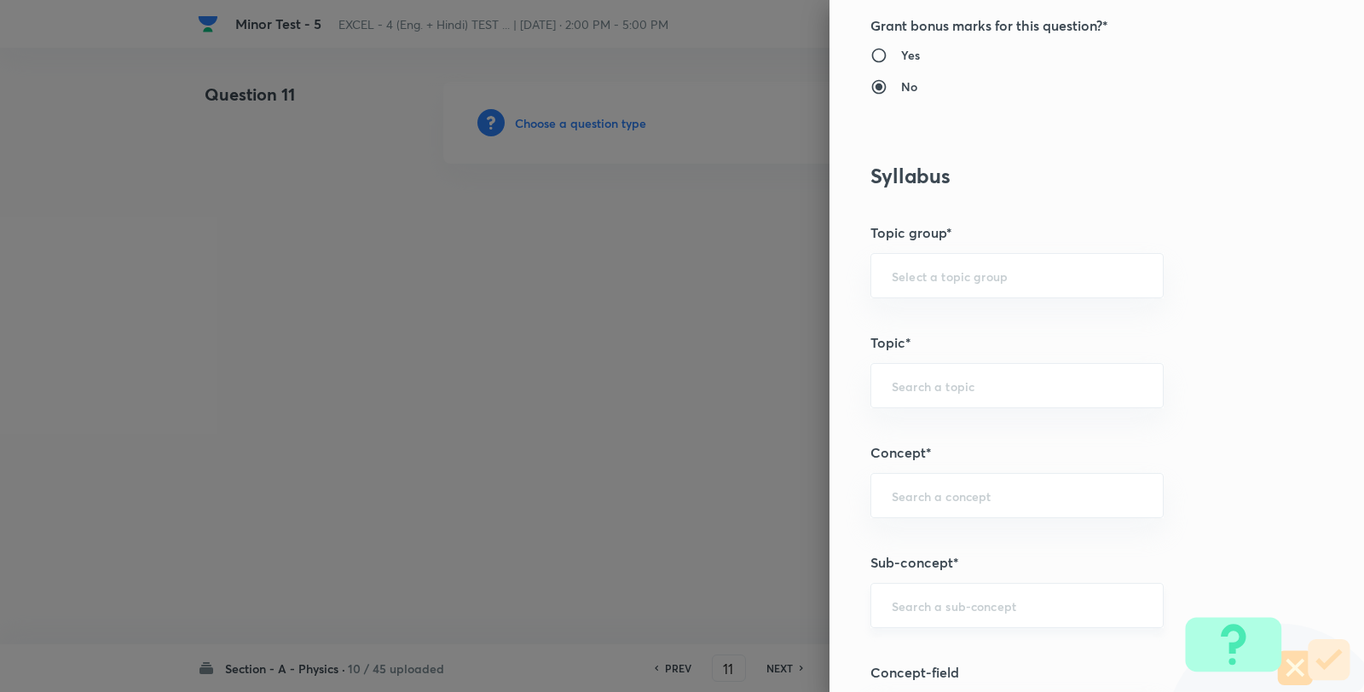
click at [974, 583] on div "​" at bounding box center [1016, 605] width 293 height 45
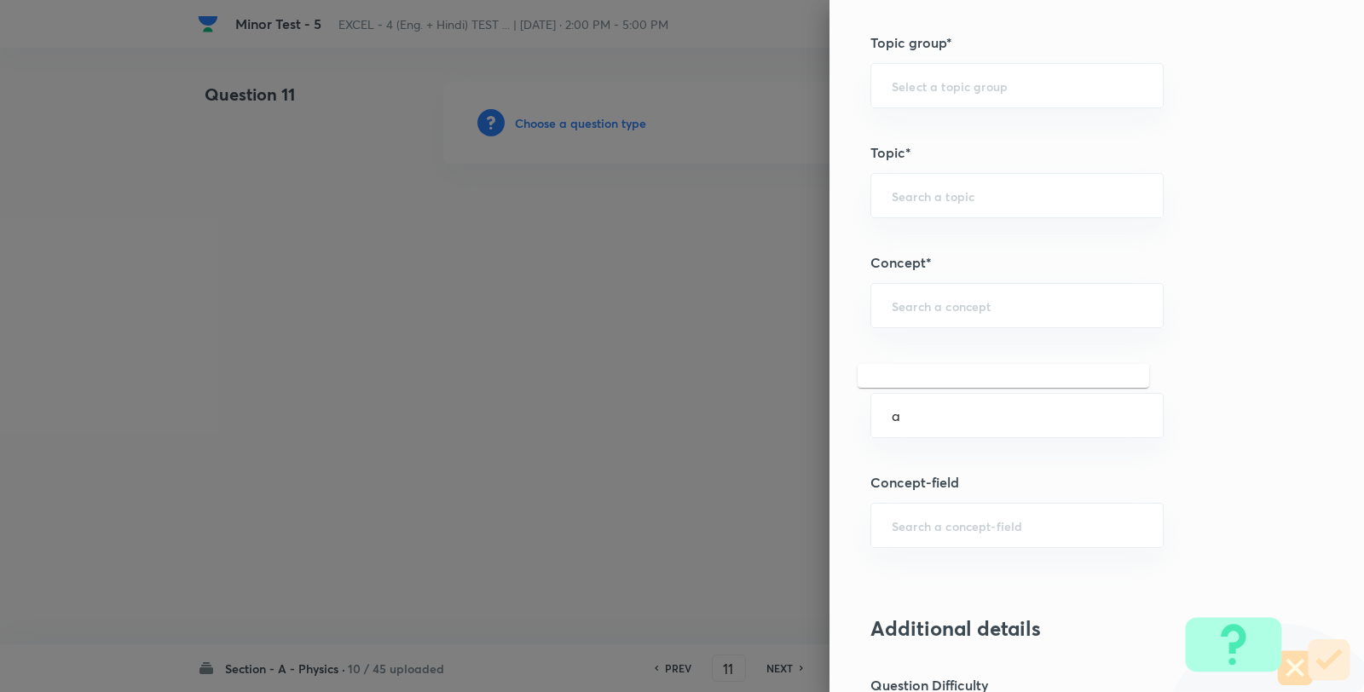
scroll to position [1042, 0]
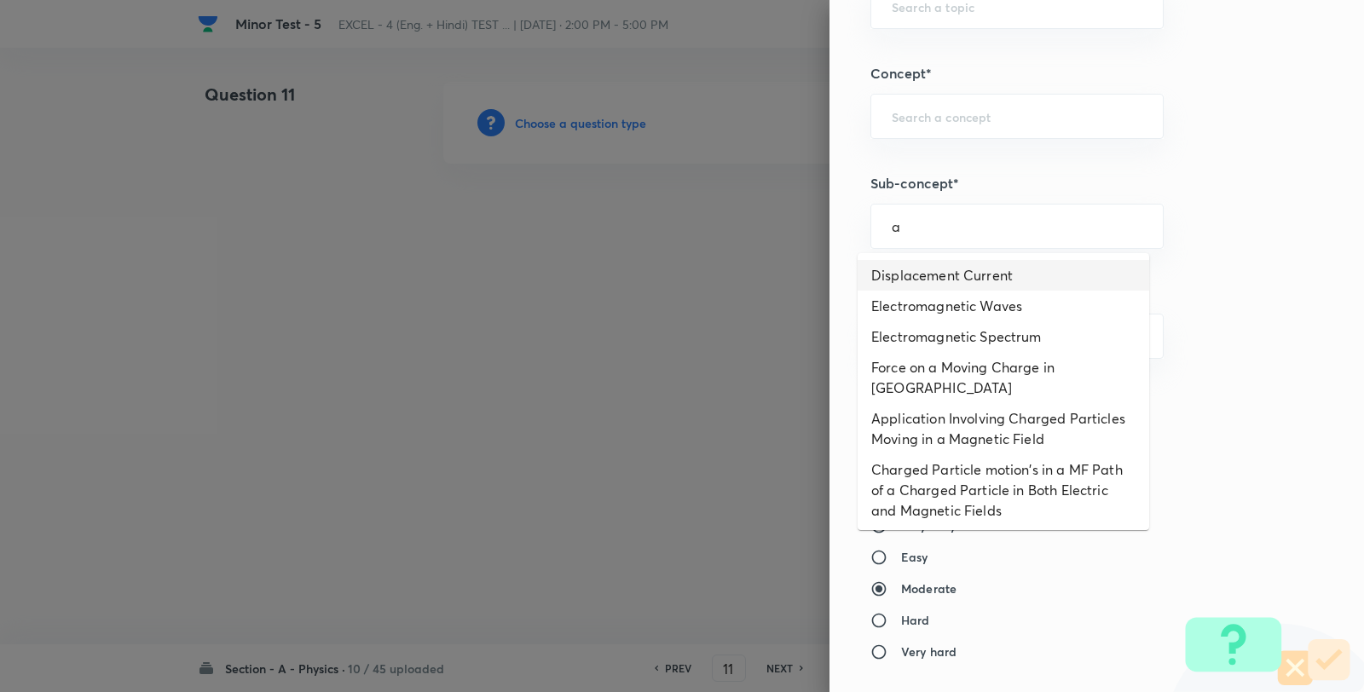
drag, startPoint x: 938, startPoint y: 273, endPoint x: 959, endPoint y: 267, distance: 21.3
click at [938, 274] on li "Displacement Current" at bounding box center [1002, 275] width 291 height 31
type input "Displacement Current"
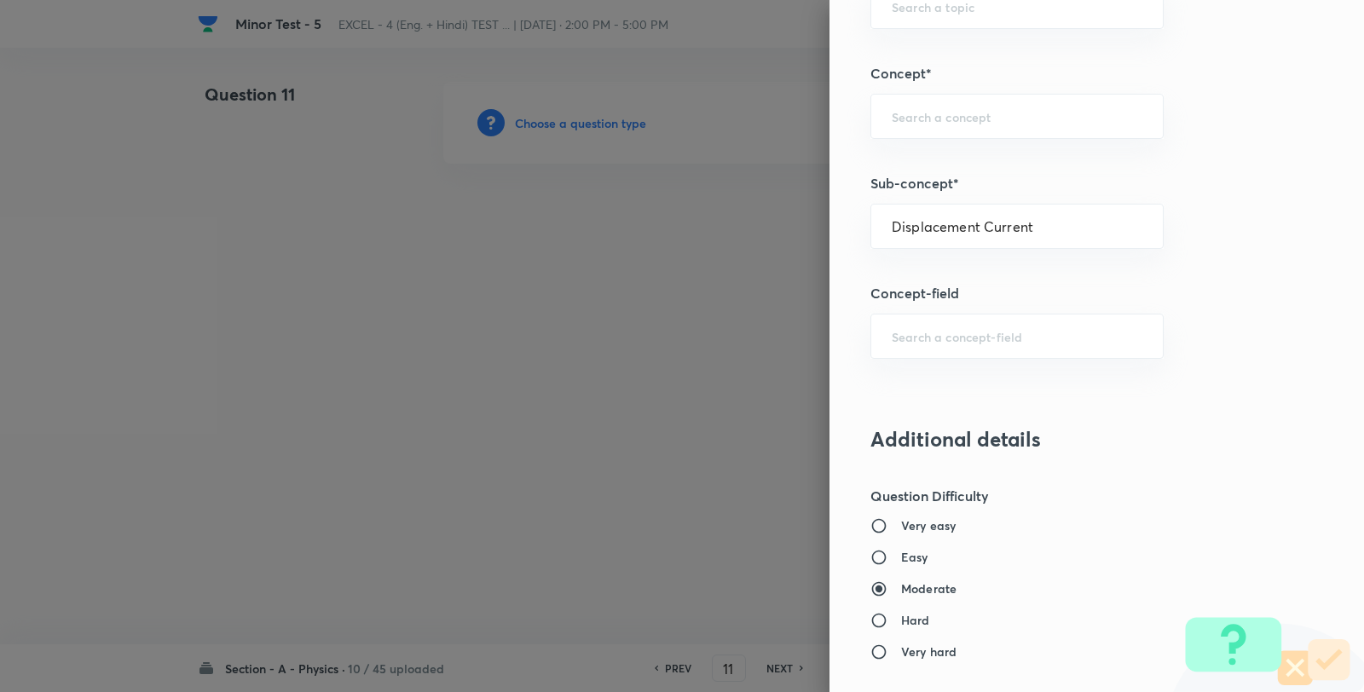
type input "Physics"
type input "Electricity & Magnetism"
type input "Electromagnetic Waves"
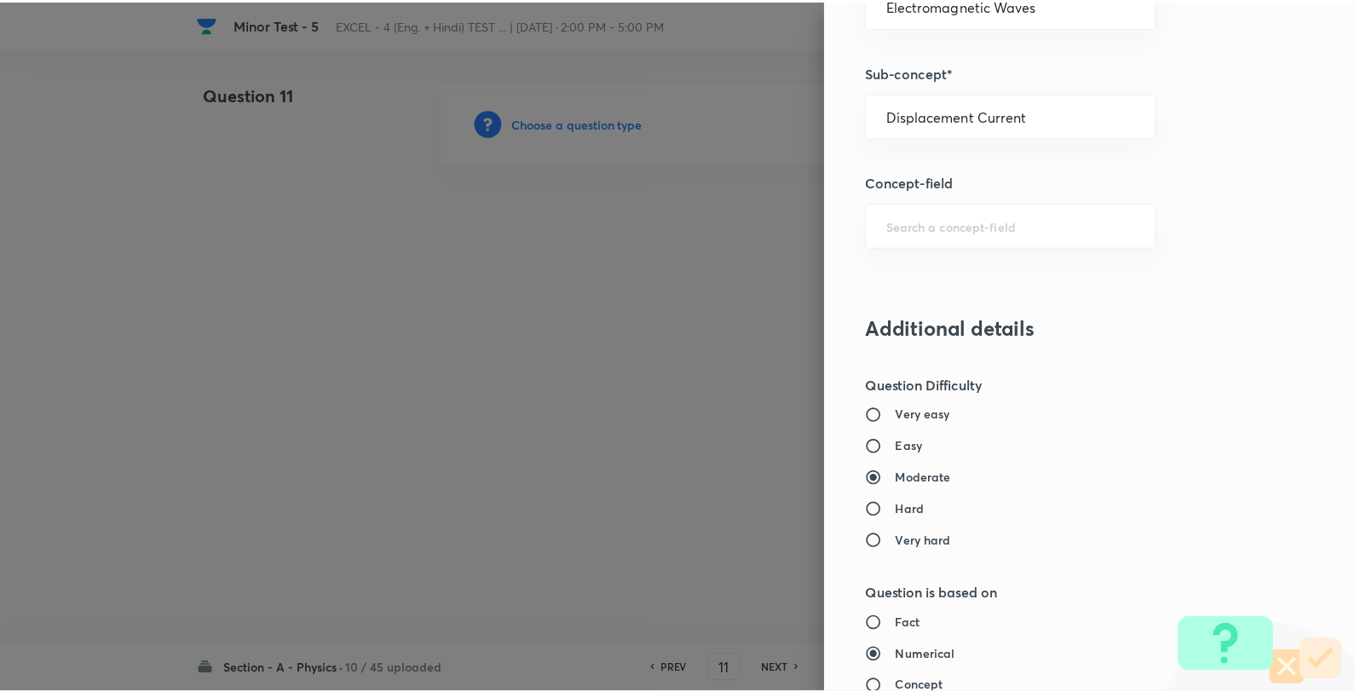
scroll to position [1746, 0]
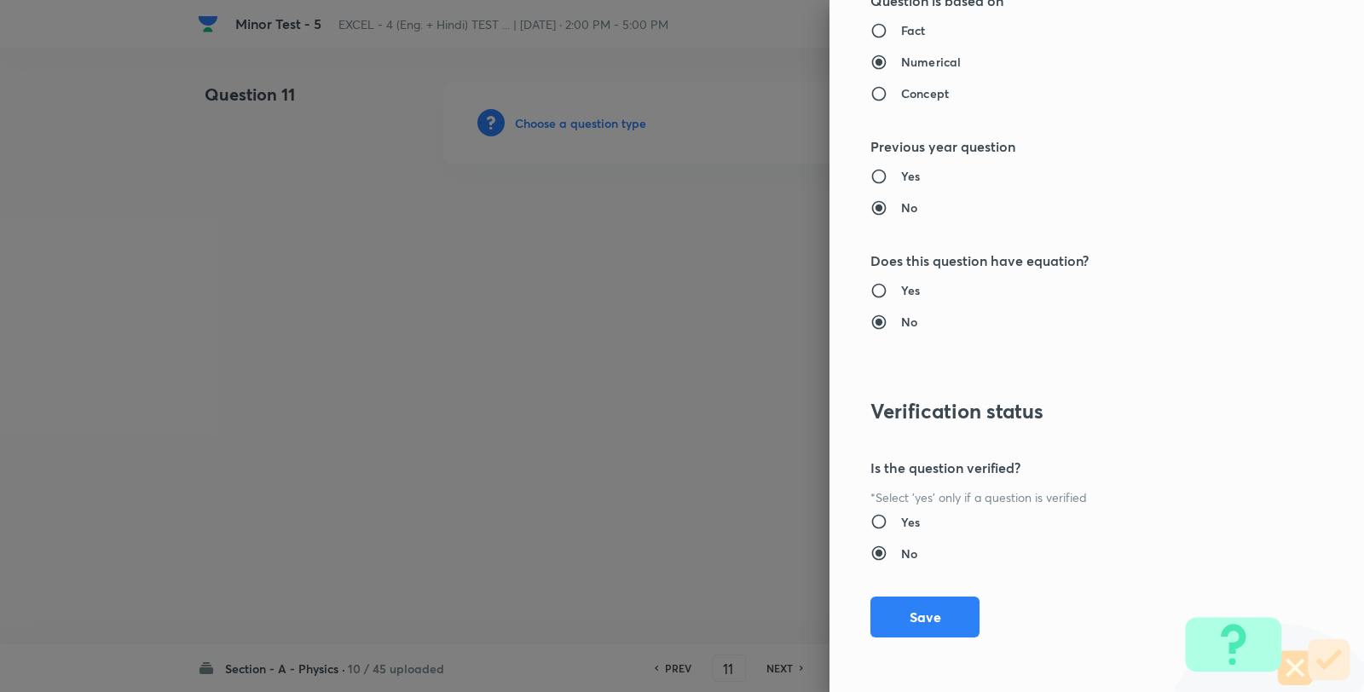
click at [907, 610] on button "Save" at bounding box center [924, 617] width 109 height 41
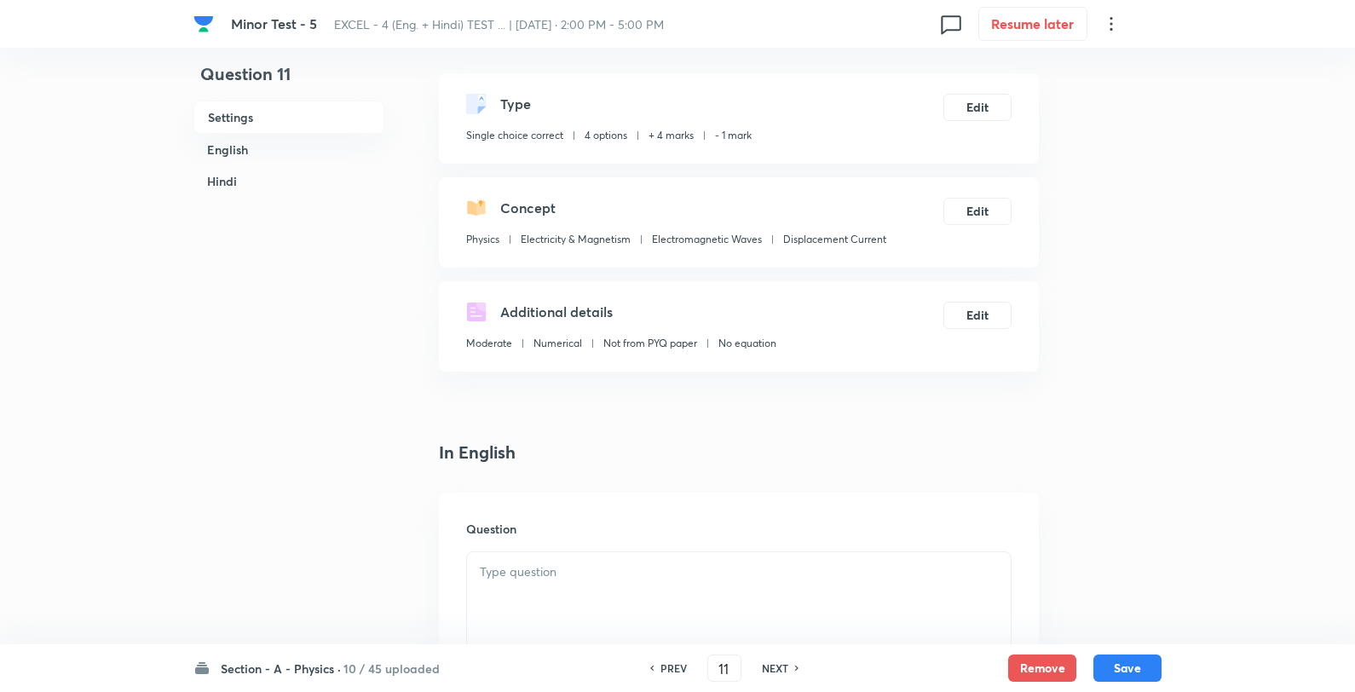
scroll to position [95, 0]
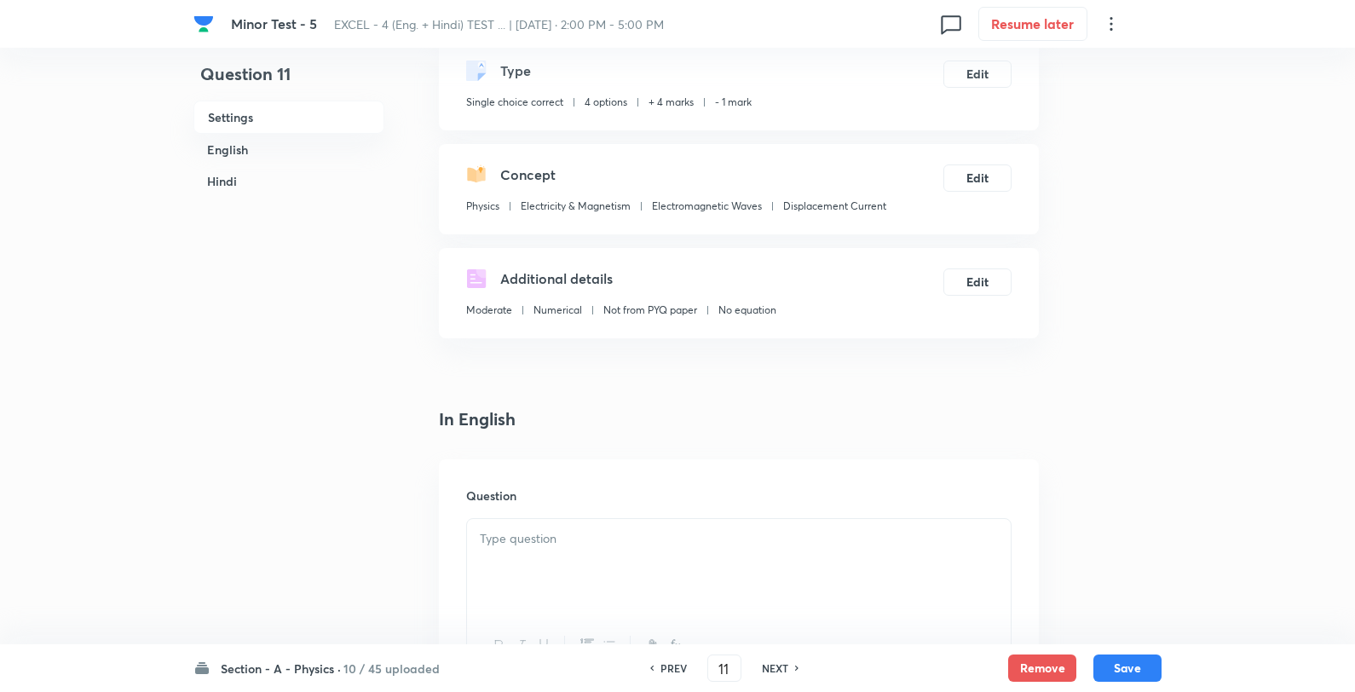
click at [527, 508] on div "Question" at bounding box center [739, 581] width 600 height 245
click at [532, 517] on div "Question" at bounding box center [739, 581] width 600 height 245
click at [532, 518] on div at bounding box center [738, 597] width 545 height 159
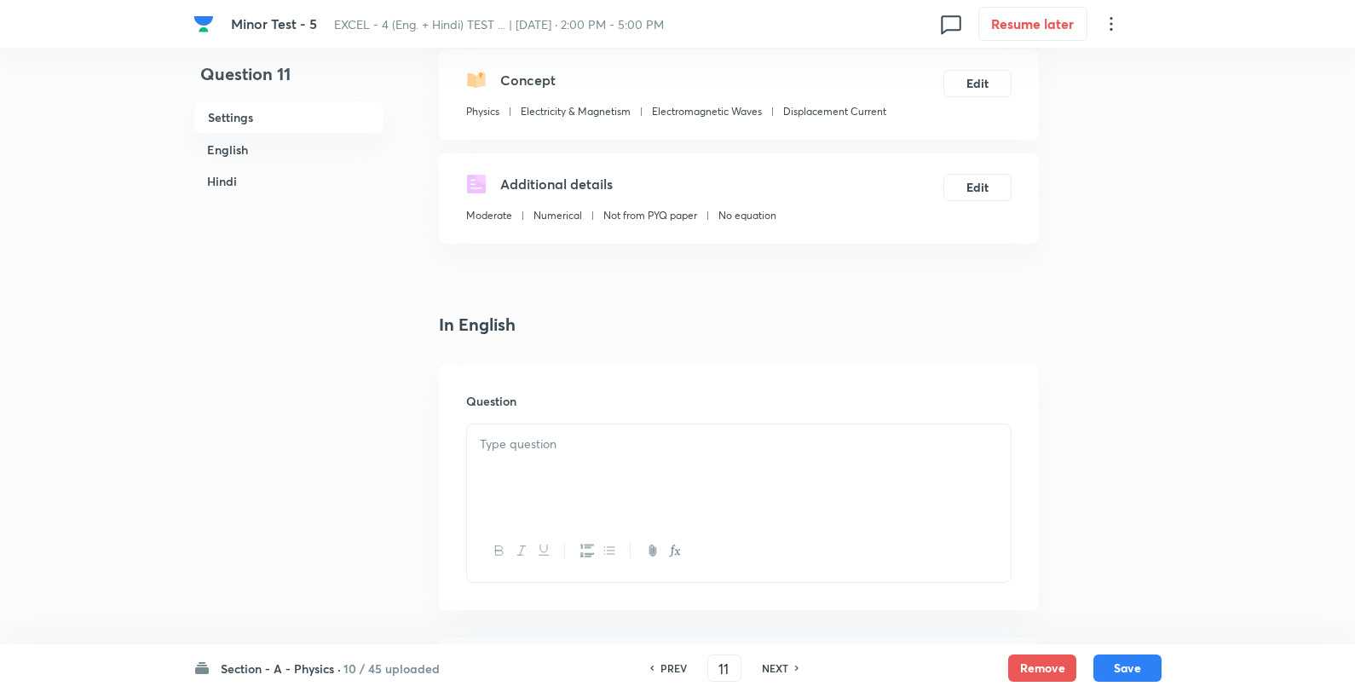
click at [522, 479] on div at bounding box center [739, 471] width 544 height 95
click at [632, 460] on div at bounding box center [739, 471] width 544 height 95
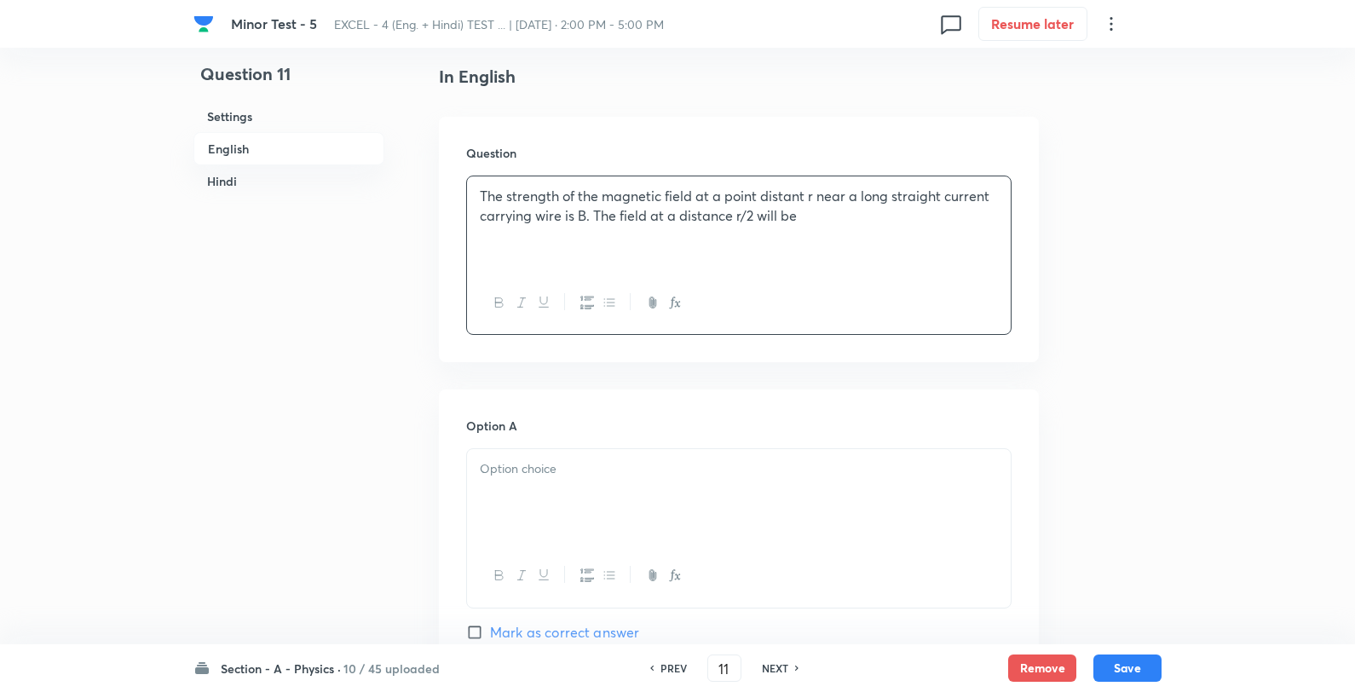
scroll to position [568, 0]
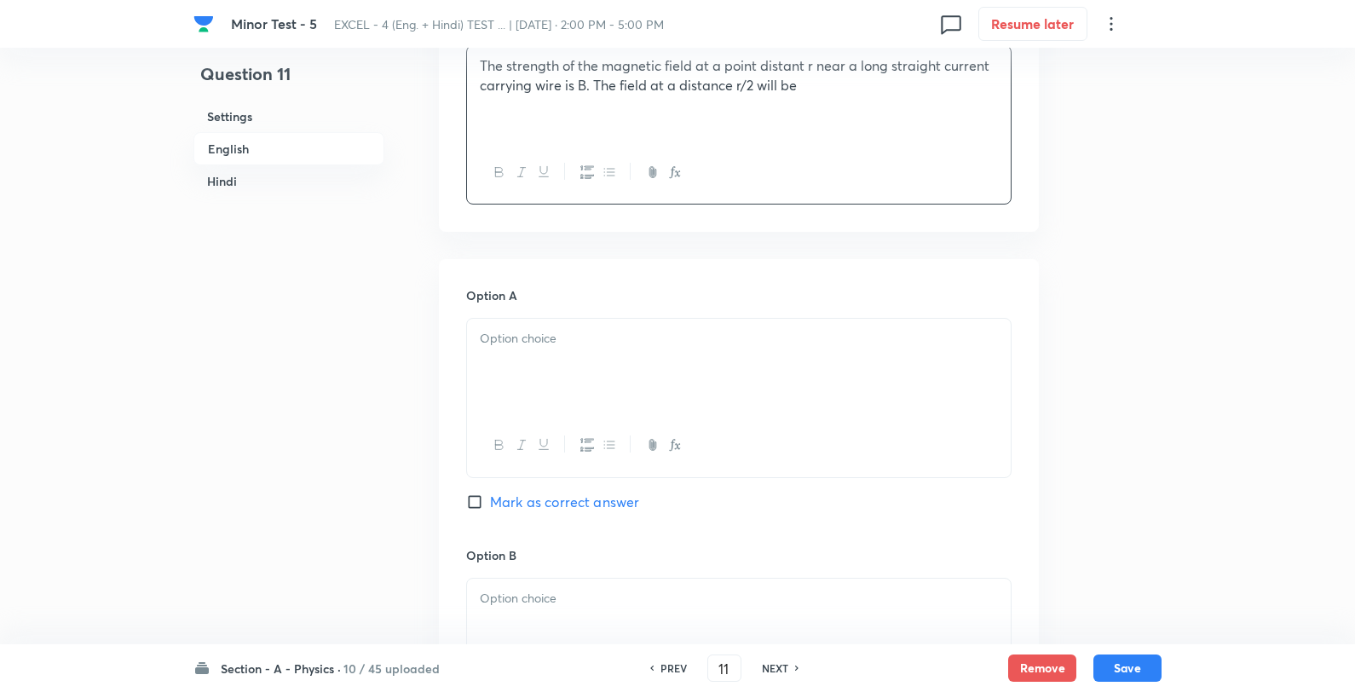
click at [652, 361] on div at bounding box center [739, 366] width 544 height 95
click at [684, 322] on div "B/2 B/4 4B 2B" at bounding box center [739, 368] width 544 height 98
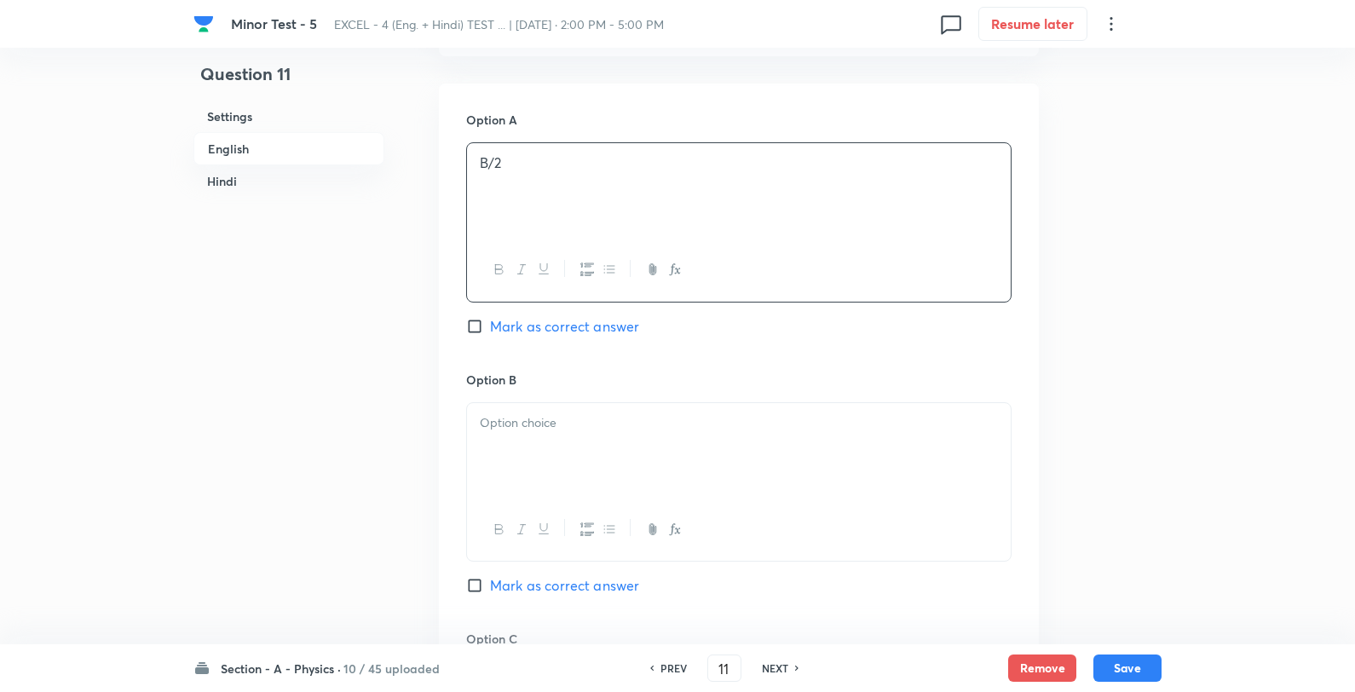
scroll to position [947, 0]
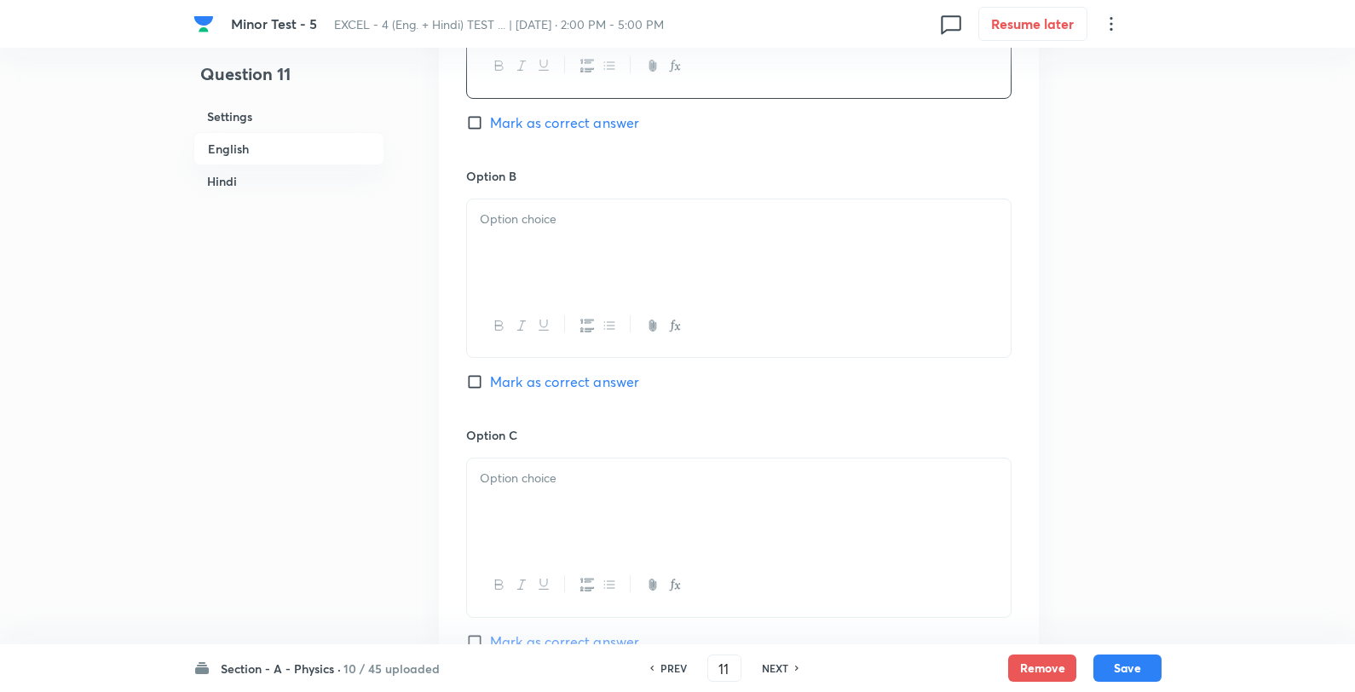
drag, startPoint x: 593, startPoint y: 304, endPoint x: 585, endPoint y: 266, distance: 39.3
click at [590, 304] on div at bounding box center [739, 326] width 544 height 62
click at [575, 243] on div at bounding box center [739, 246] width 544 height 95
click at [592, 230] on p "4B" at bounding box center [739, 239] width 518 height 20
click at [544, 224] on p "B/4" at bounding box center [739, 220] width 518 height 20
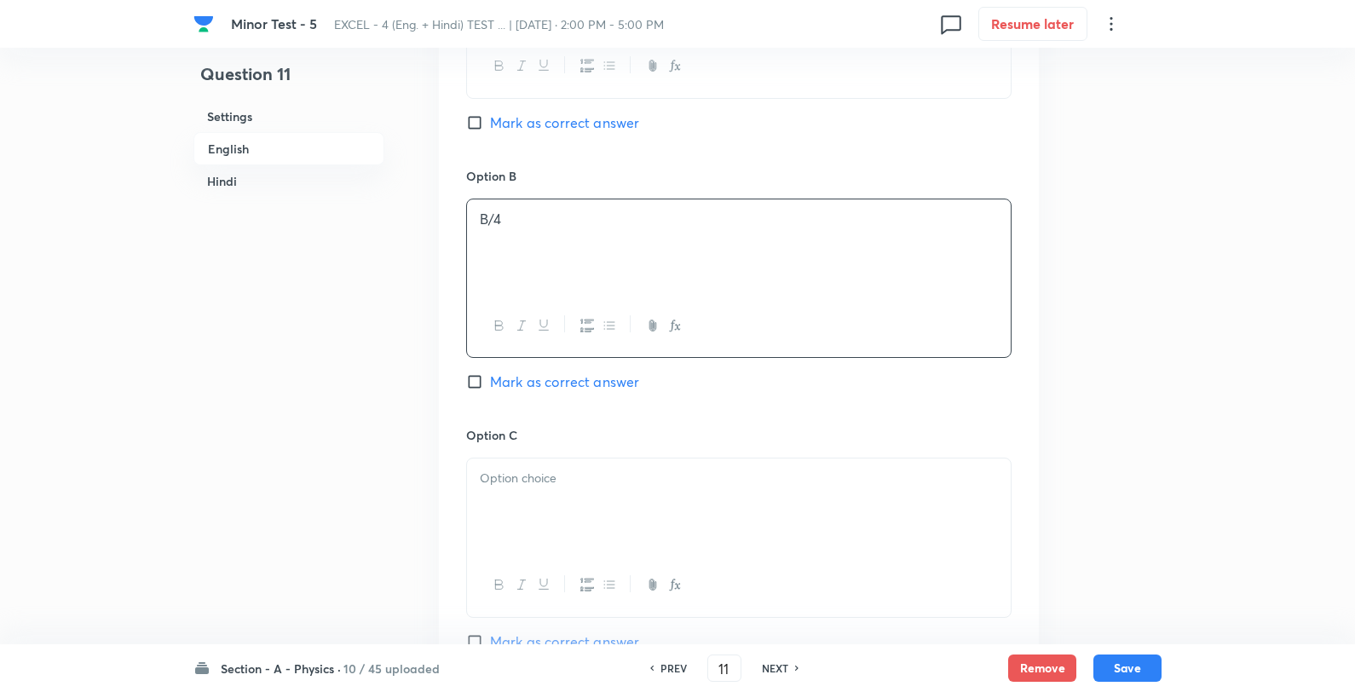
click at [560, 488] on p at bounding box center [739, 479] width 518 height 20
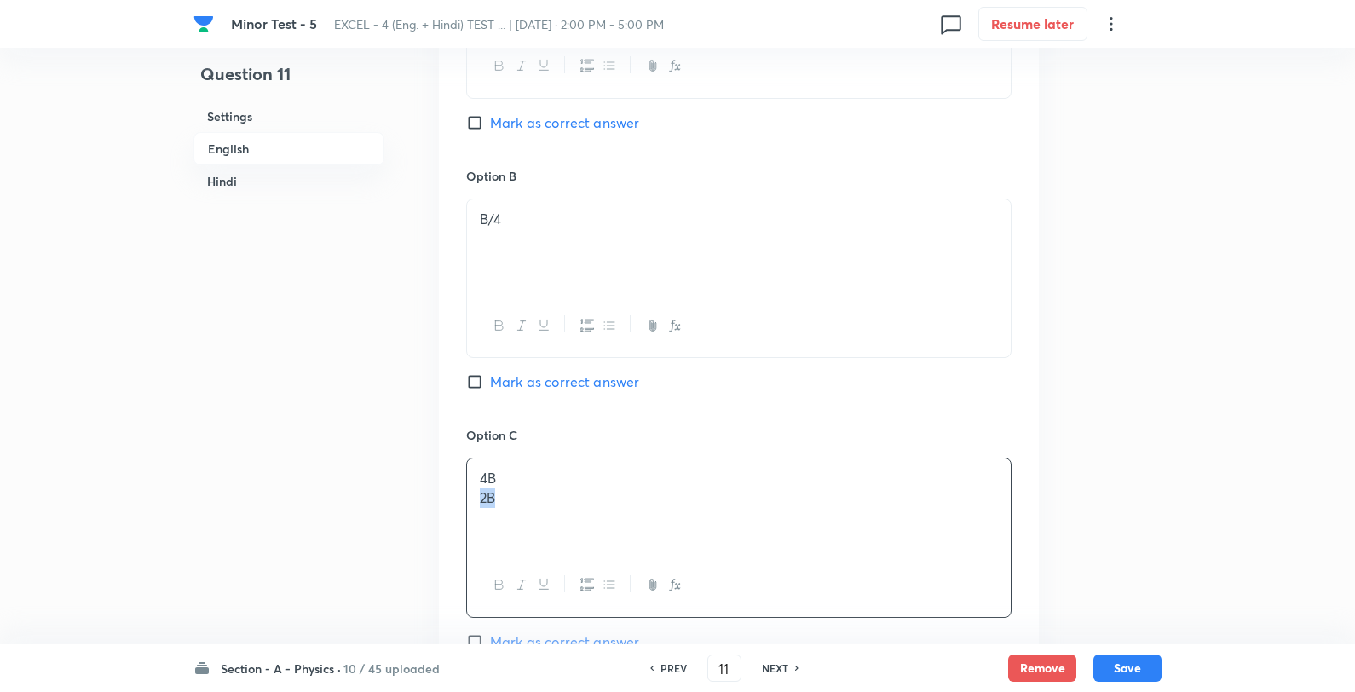
click at [609, 464] on div "4B 2B" at bounding box center [739, 506] width 544 height 95
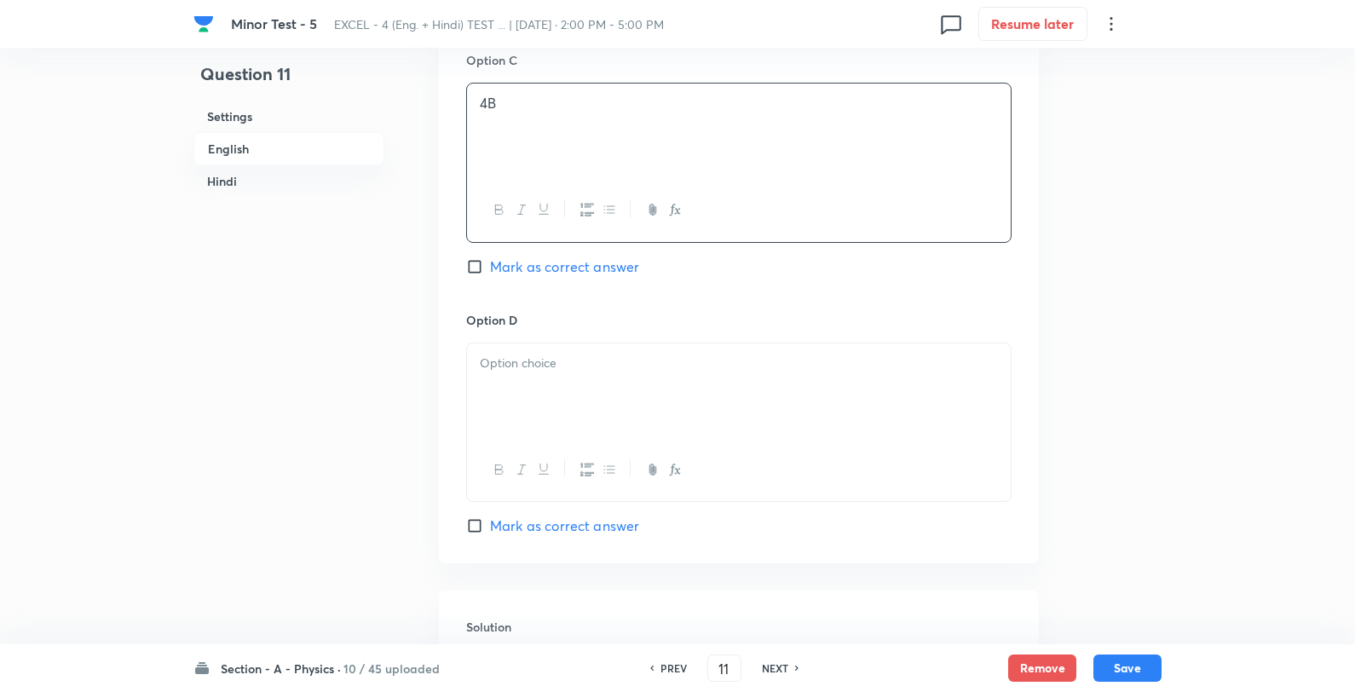
scroll to position [1325, 0]
click at [556, 424] on div at bounding box center [739, 387] width 544 height 95
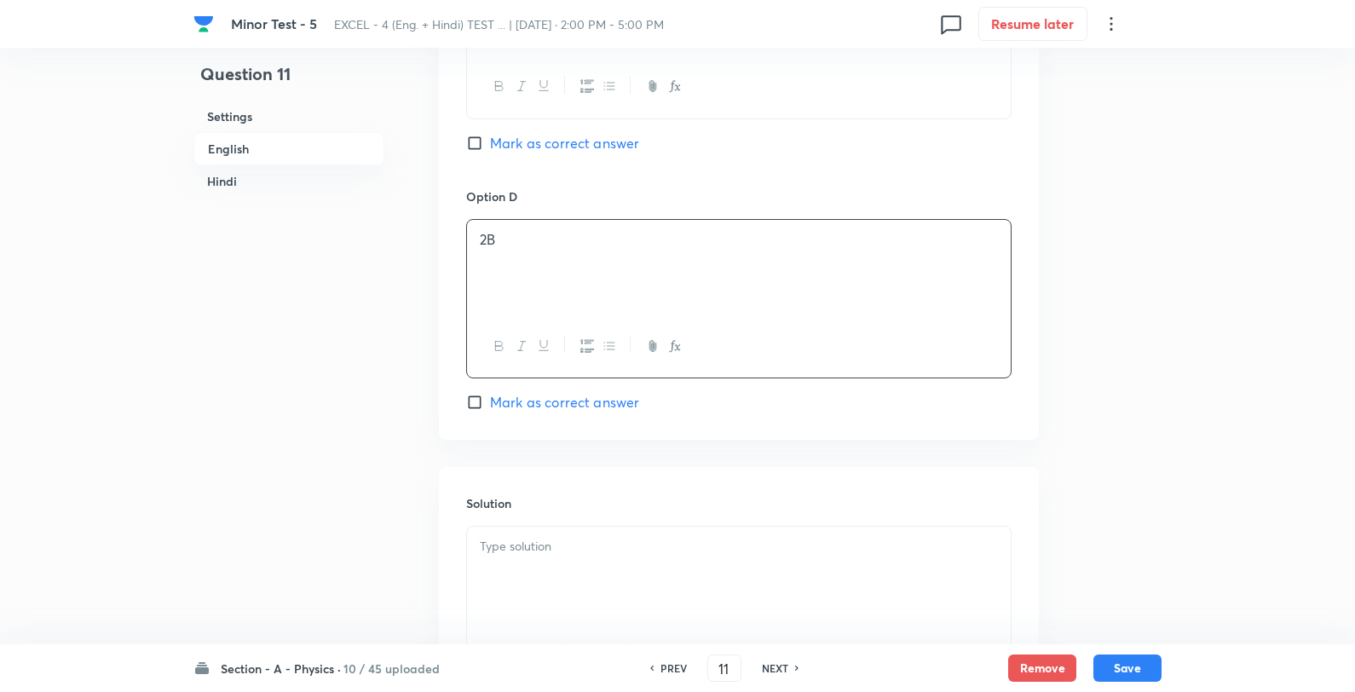
scroll to position [1609, 0]
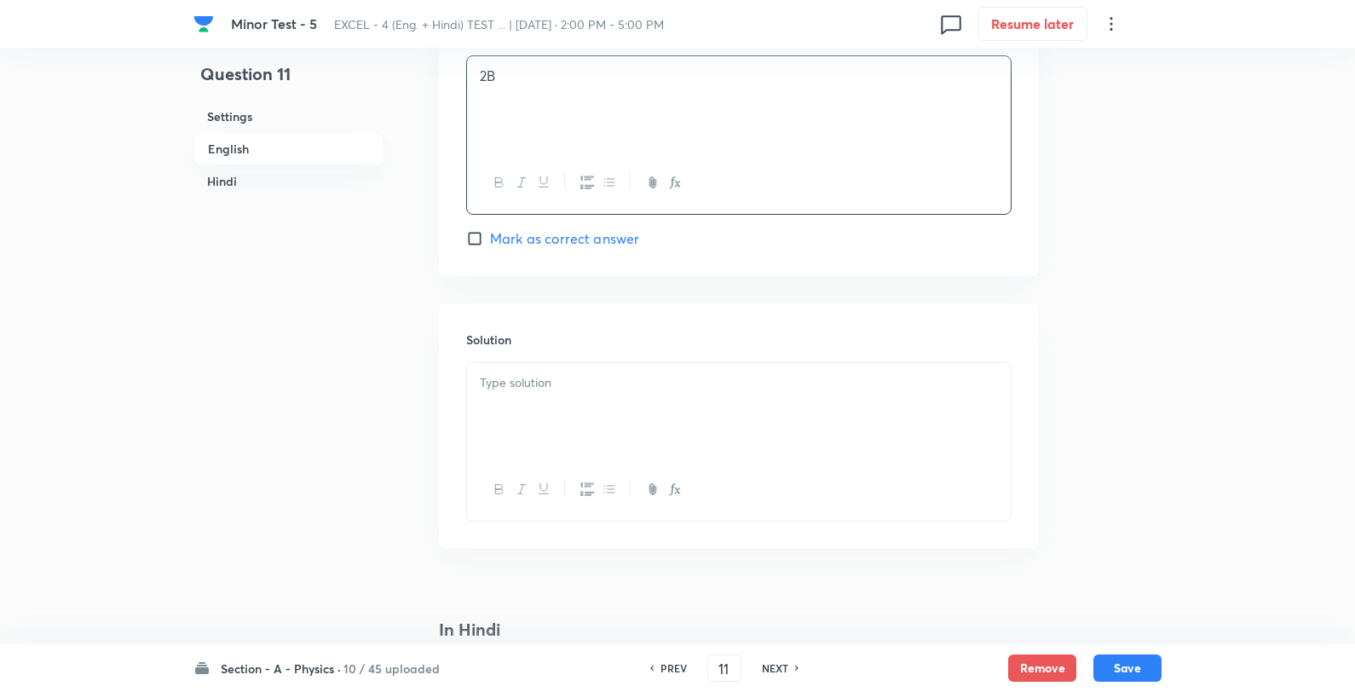
click at [588, 228] on div "Option D 2B [PERSON_NAME] as correct answer" at bounding box center [738, 136] width 545 height 225
drag, startPoint x: 585, startPoint y: 234, endPoint x: 594, endPoint y: 268, distance: 36.2
click at [585, 234] on span "Mark as correct answer" at bounding box center [564, 238] width 149 height 20
click at [490, 234] on input "Mark as correct answer" at bounding box center [478, 238] width 24 height 17
checkbox input "true"
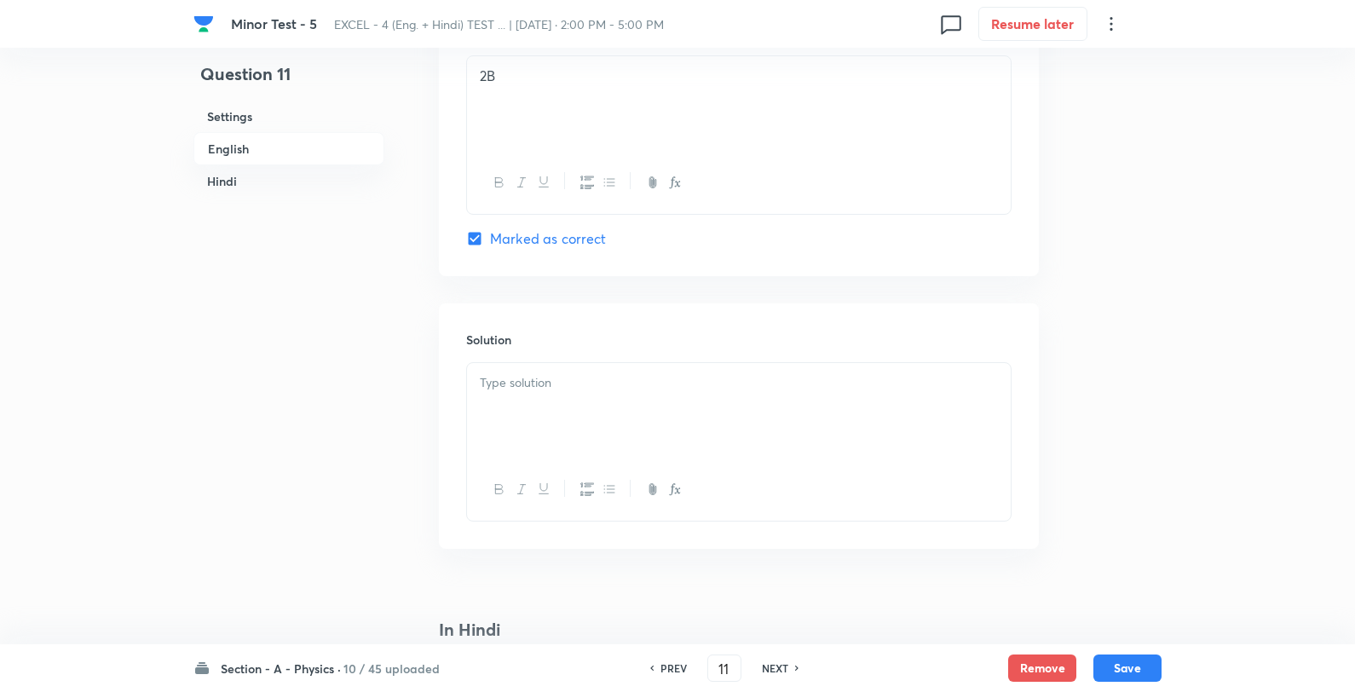
checkbox input "true"
click at [589, 385] on p at bounding box center [739, 383] width 518 height 20
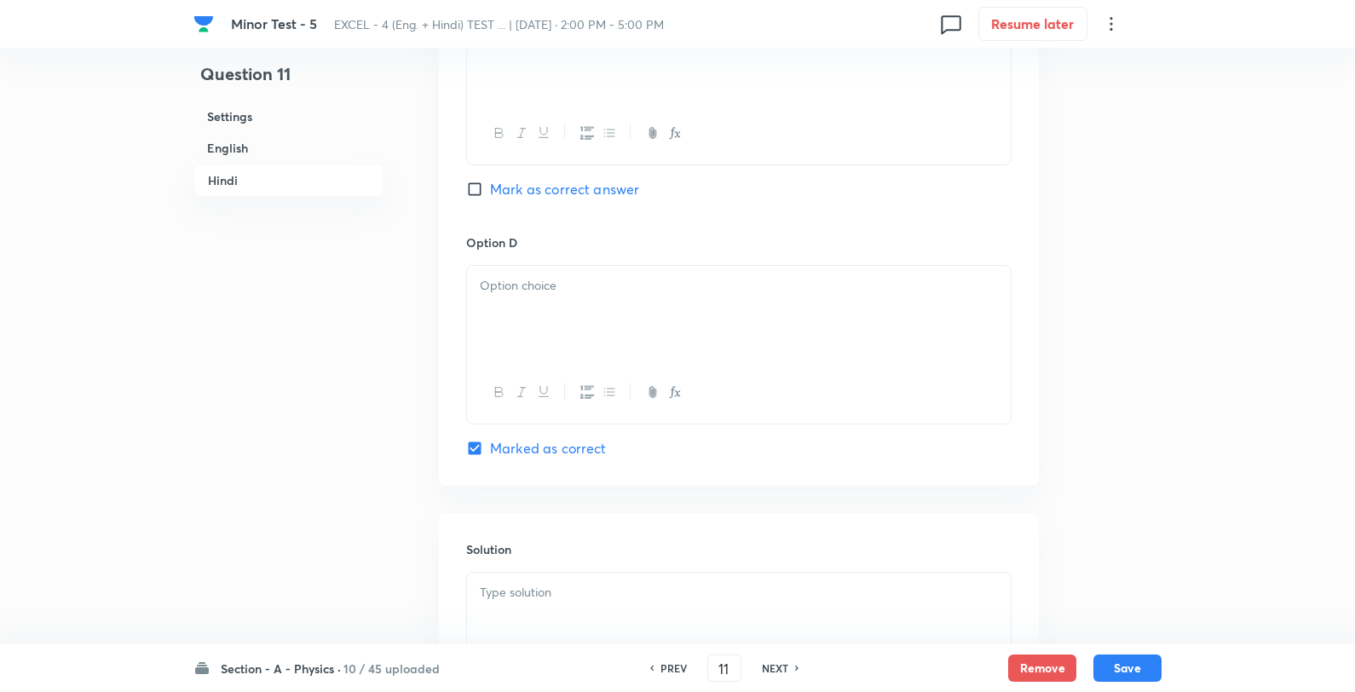
click at [506, 633] on div at bounding box center [739, 620] width 544 height 95
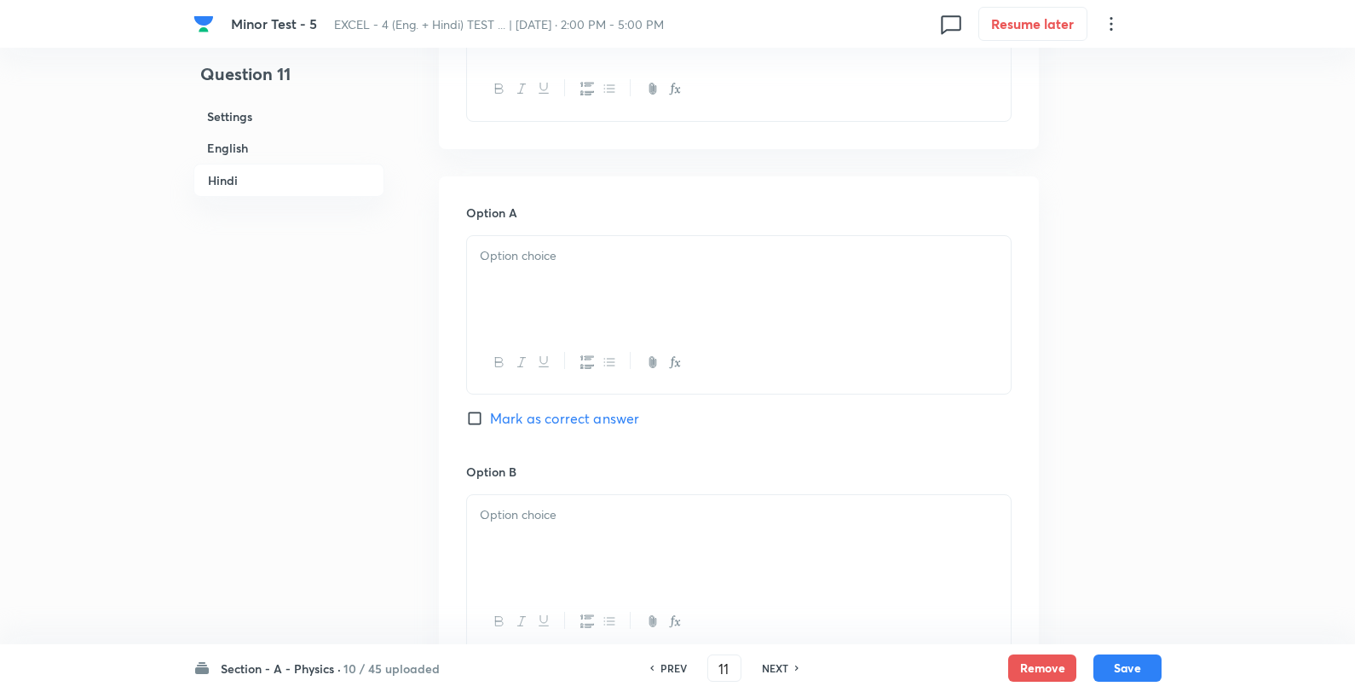
scroll to position [2178, 0]
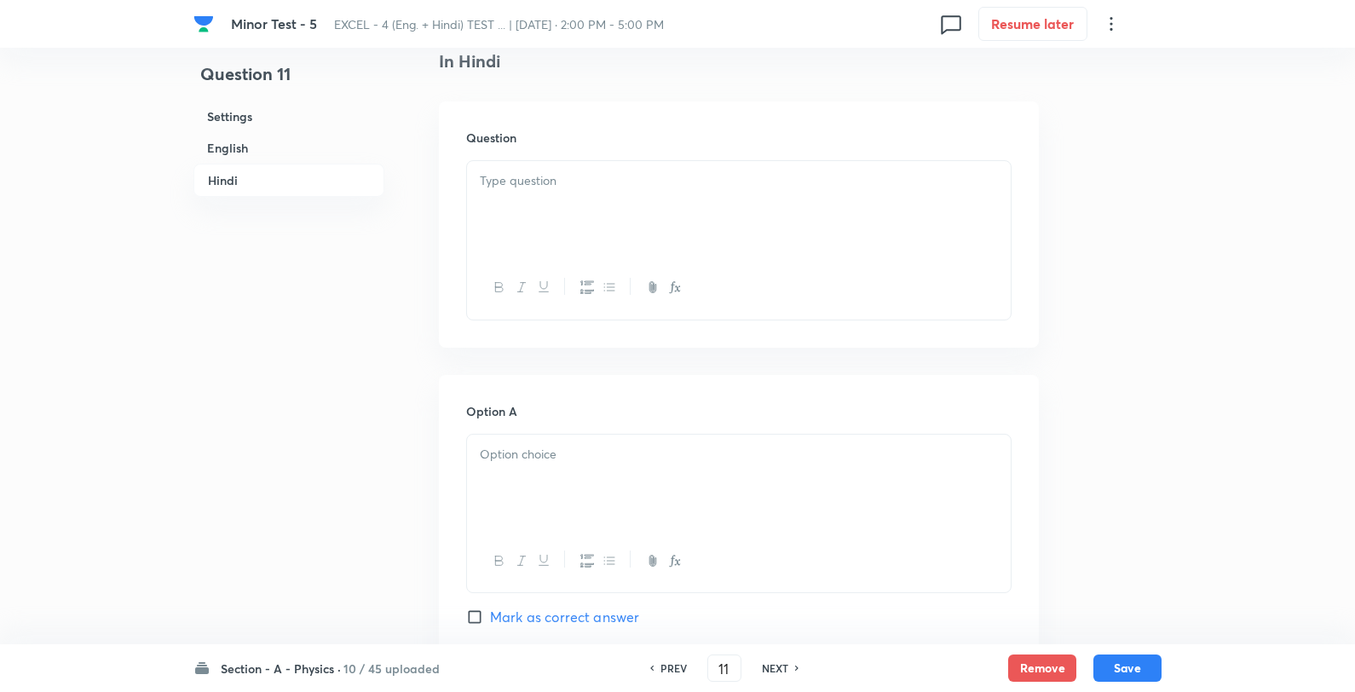
click at [577, 210] on div at bounding box center [739, 208] width 544 height 95
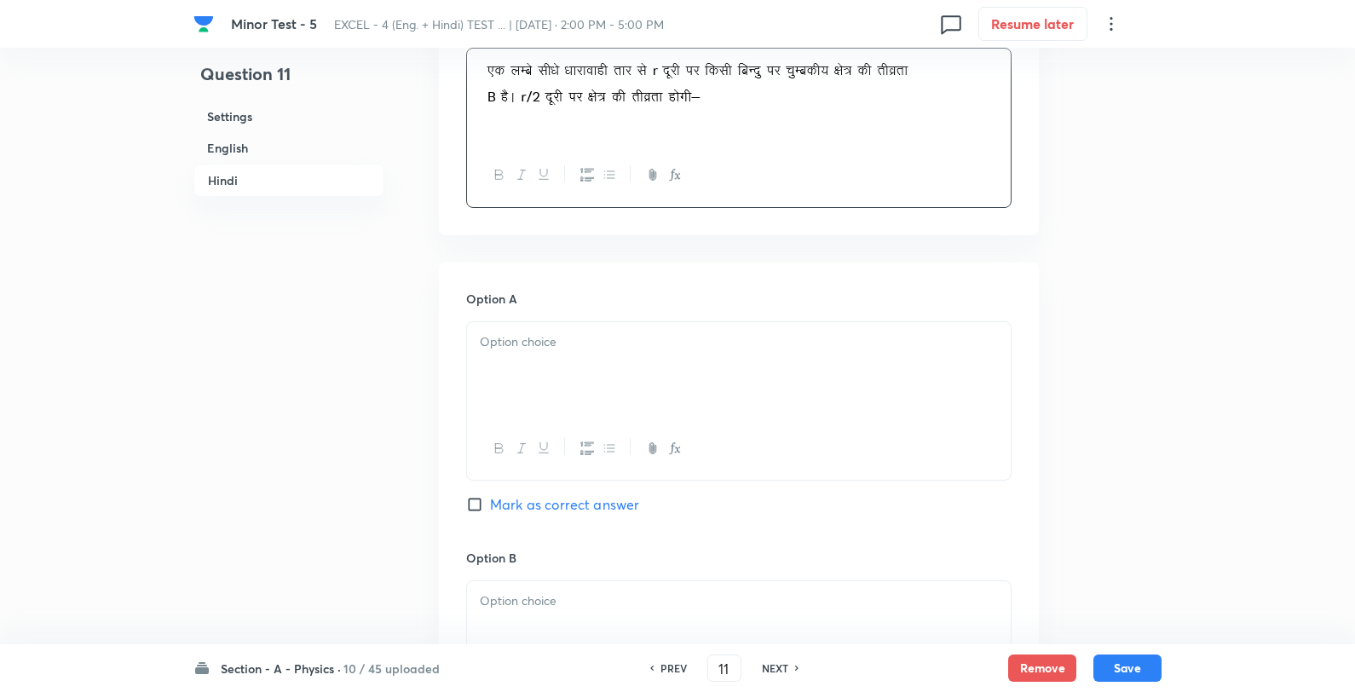
scroll to position [2462, 0]
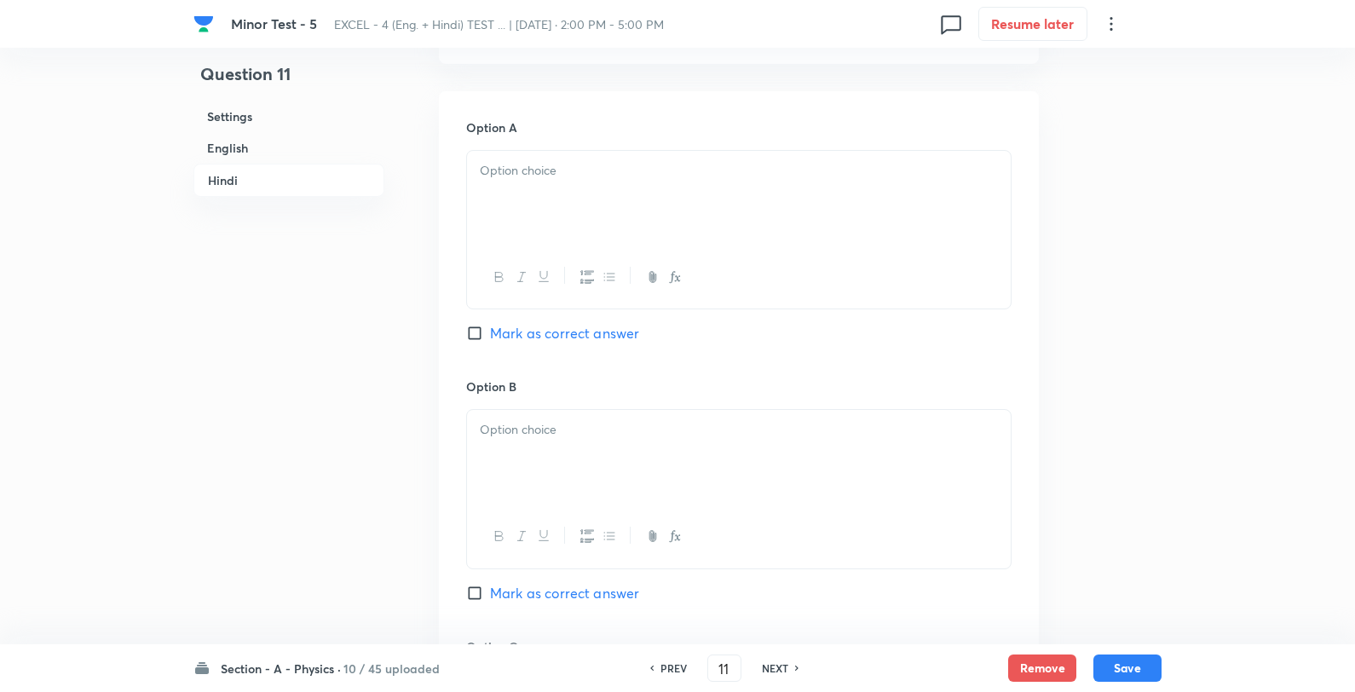
click at [592, 208] on div at bounding box center [739, 198] width 544 height 95
click at [638, 162] on div "B/2 B/4 4B 2B" at bounding box center [739, 200] width 544 height 98
click at [592, 453] on div at bounding box center [739, 457] width 544 height 95
click at [665, 414] on div "B/4 4B 2B" at bounding box center [739, 457] width 544 height 95
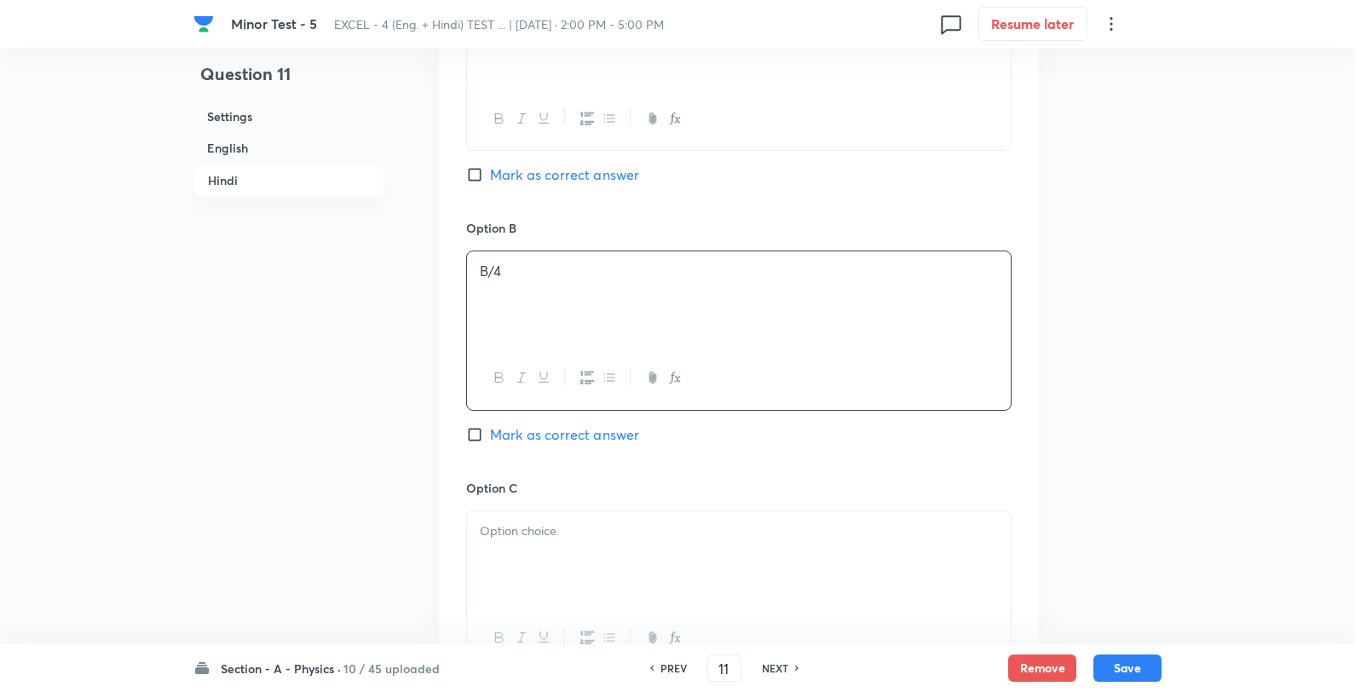
scroll to position [2746, 0]
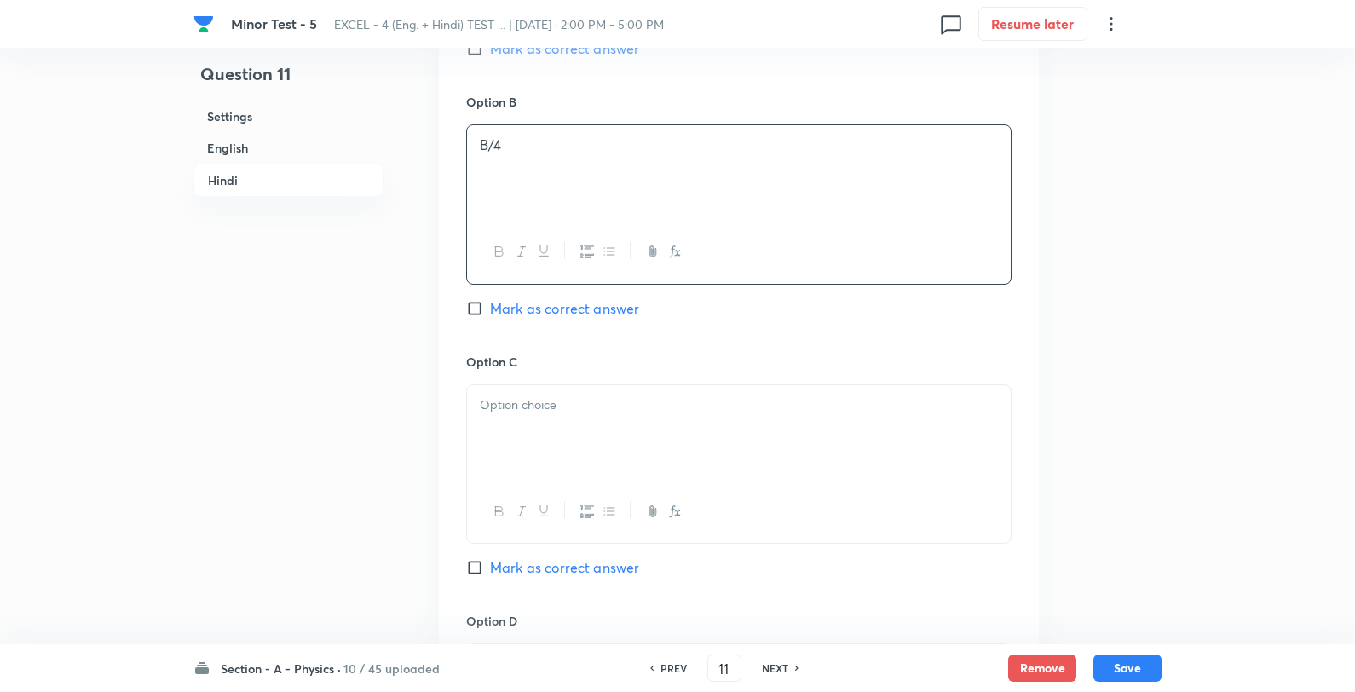
click at [563, 407] on p at bounding box center [739, 405] width 518 height 20
click at [607, 409] on p "4B" at bounding box center [739, 405] width 518 height 20
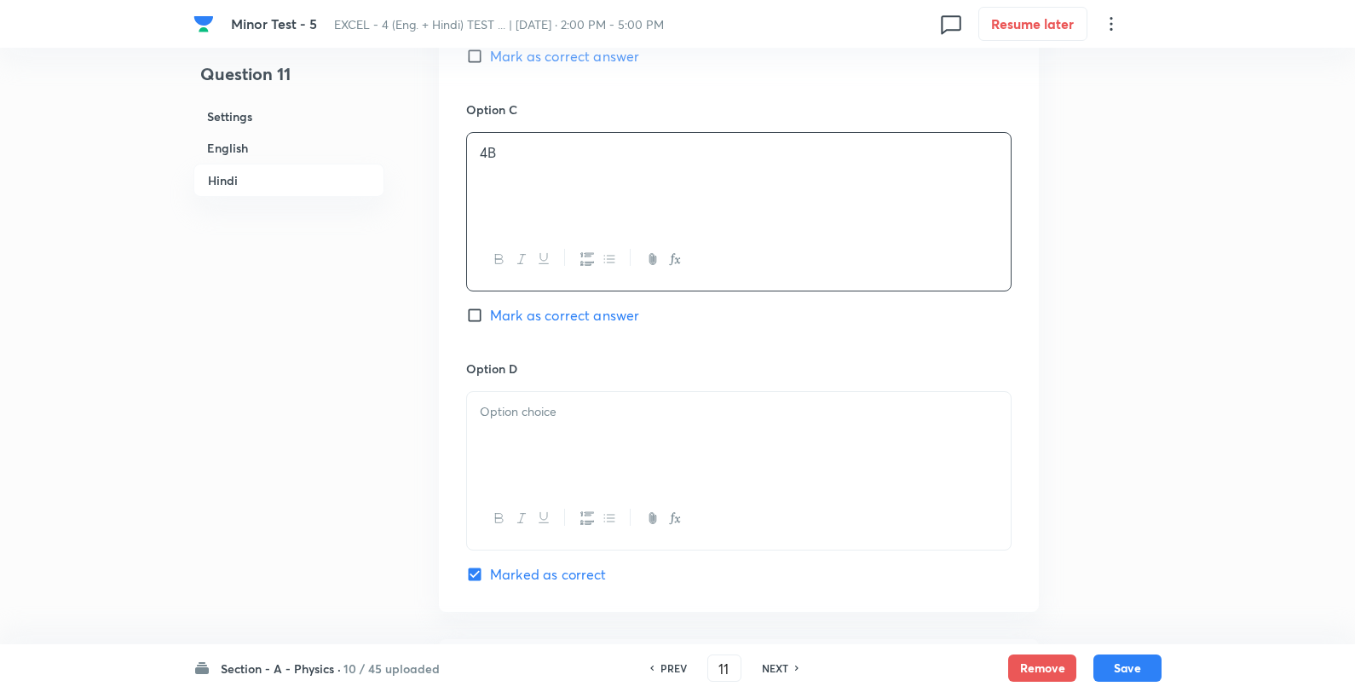
scroll to position [3030, 0]
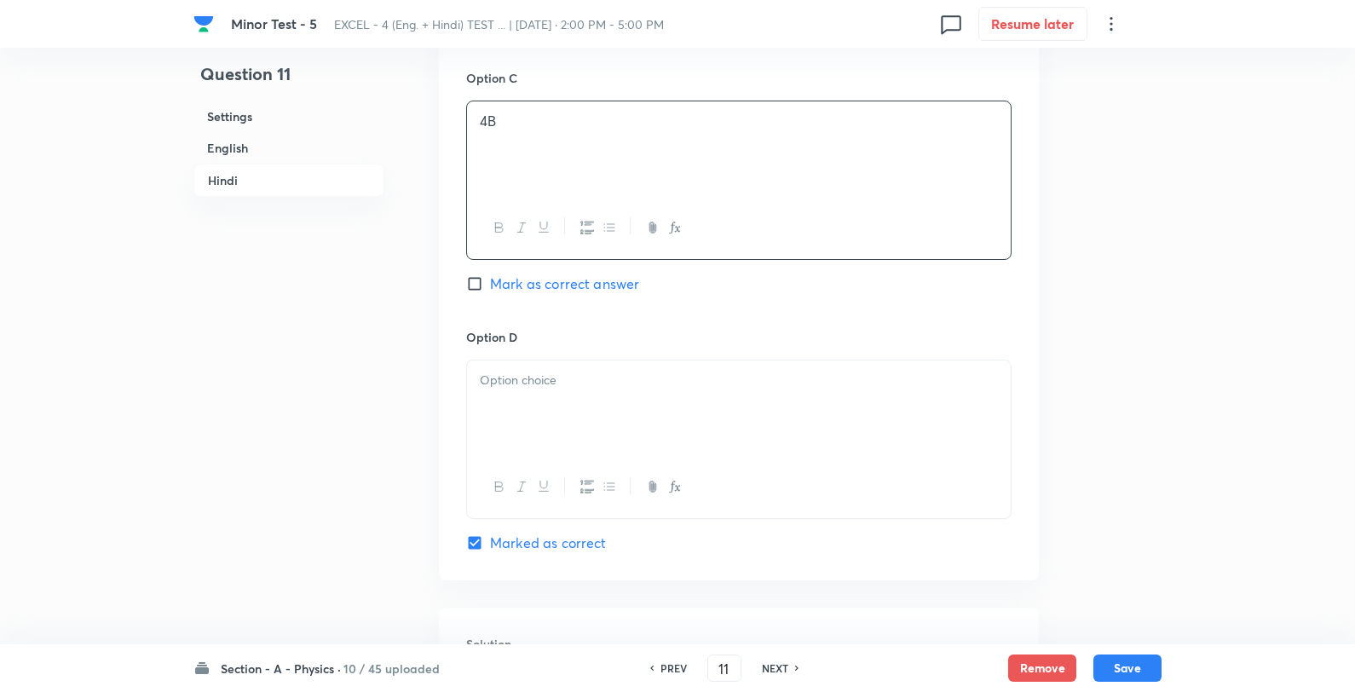
click at [618, 465] on div at bounding box center [739, 487] width 544 height 62
click at [639, 418] on div at bounding box center [739, 408] width 544 height 95
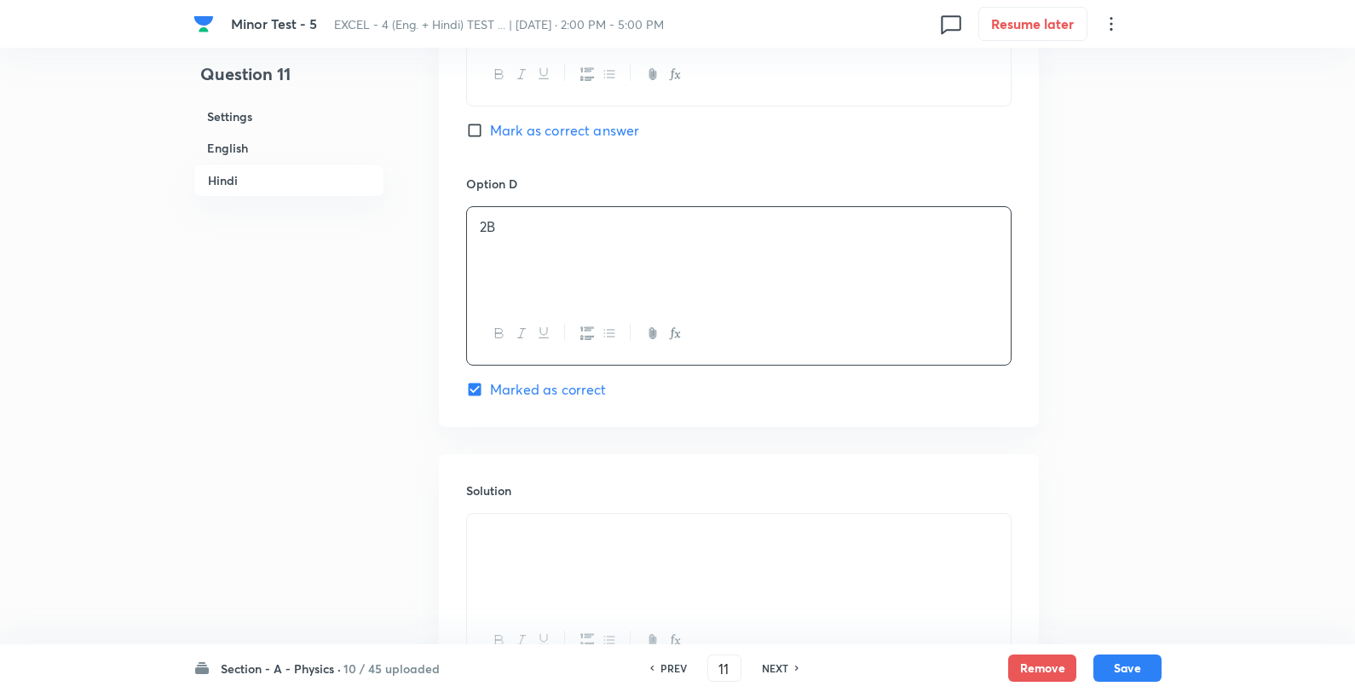
scroll to position [3219, 0]
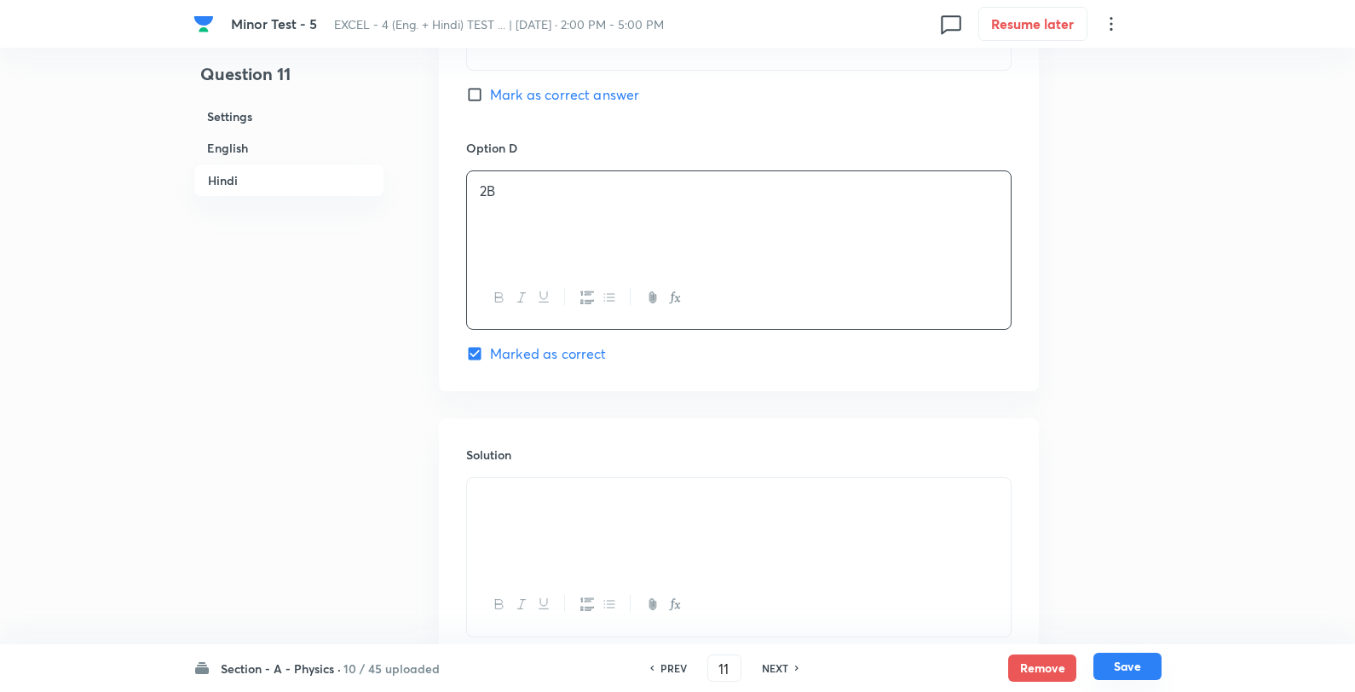
click at [1123, 673] on button "Save" at bounding box center [1128, 666] width 68 height 27
type input "12"
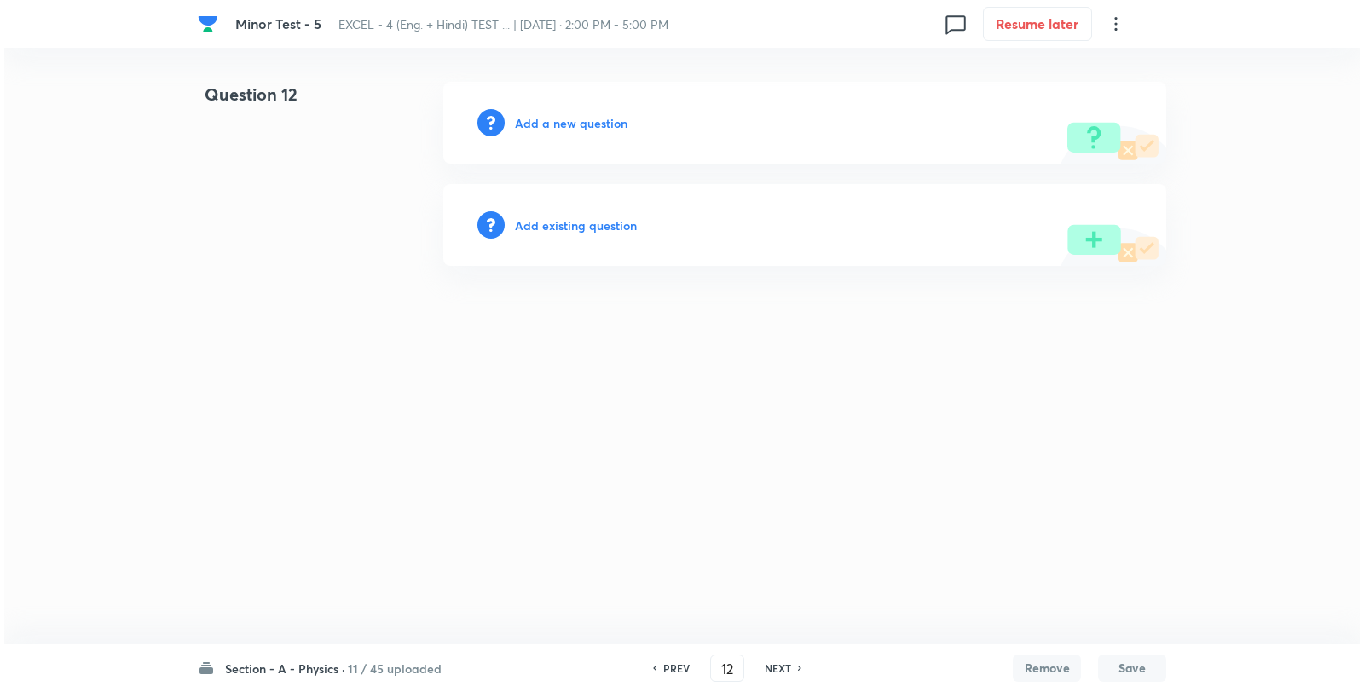
scroll to position [0, 0]
click at [568, 124] on h6 "Add a new question" at bounding box center [571, 123] width 113 height 18
click at [568, 124] on h6 "Choose a question type" at bounding box center [580, 123] width 131 height 18
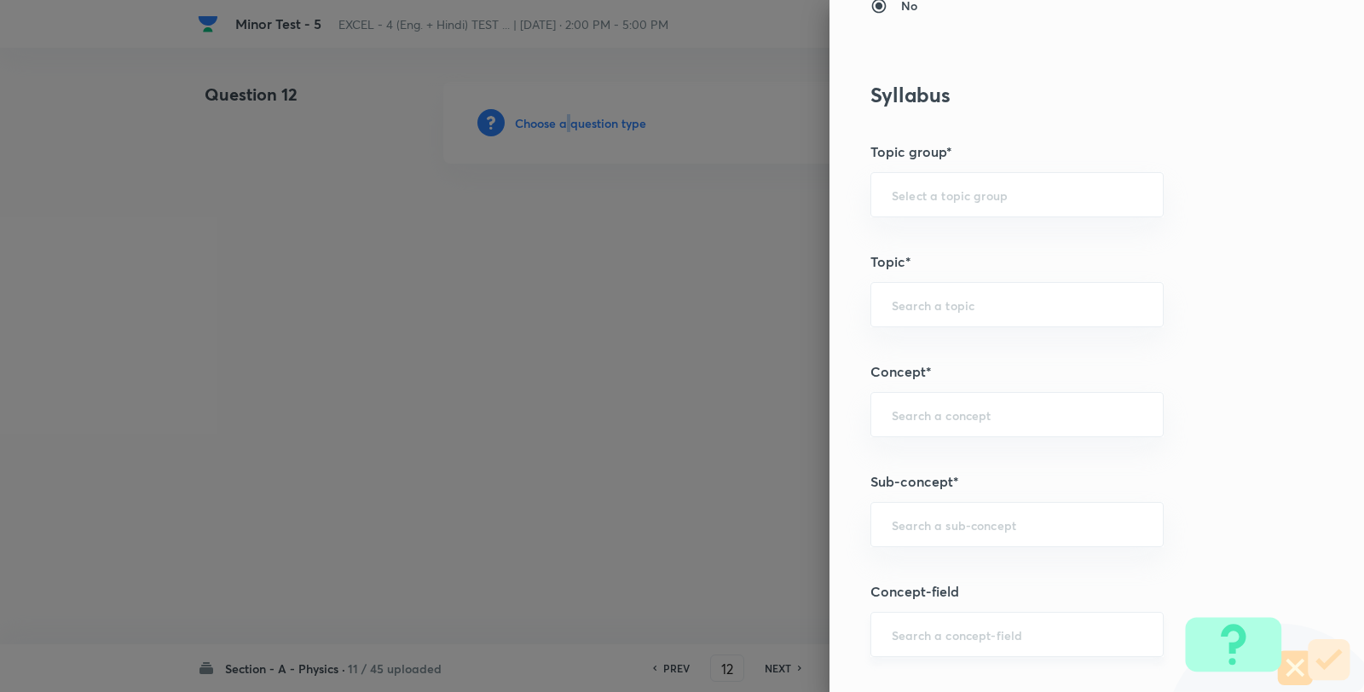
scroll to position [1136, 0]
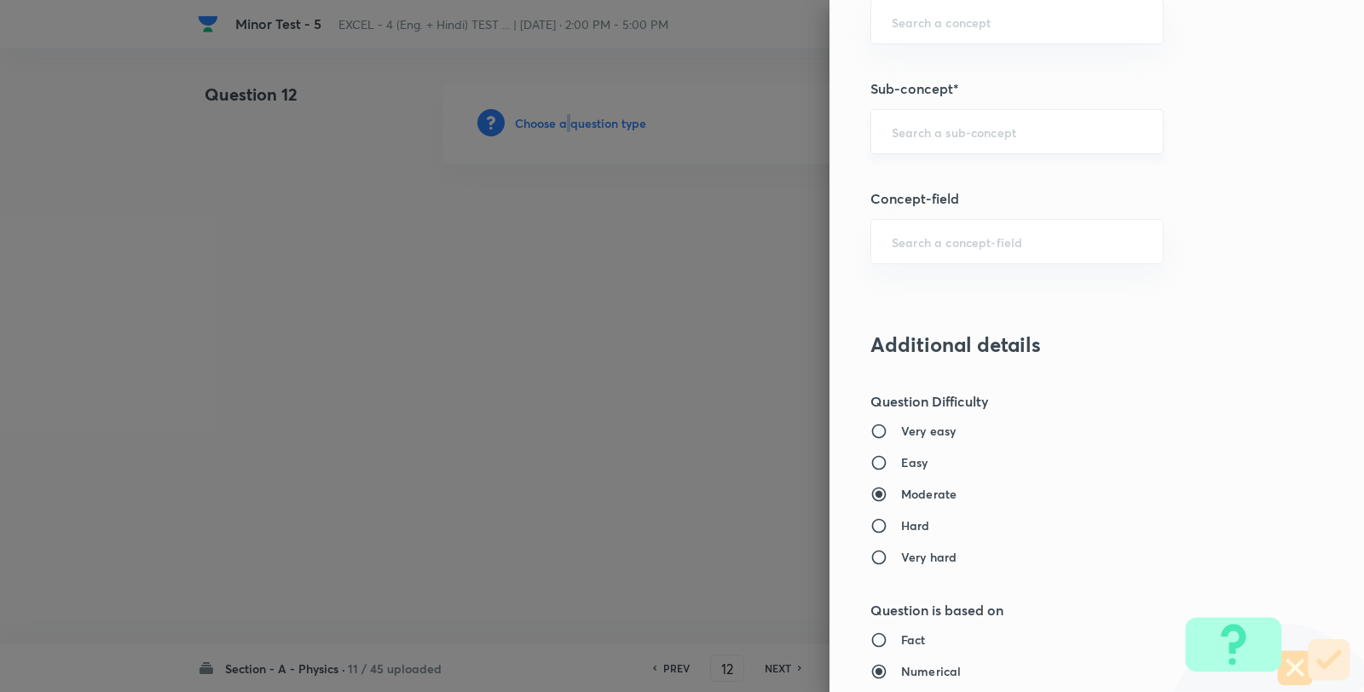
click at [900, 142] on div "​" at bounding box center [1016, 131] width 293 height 45
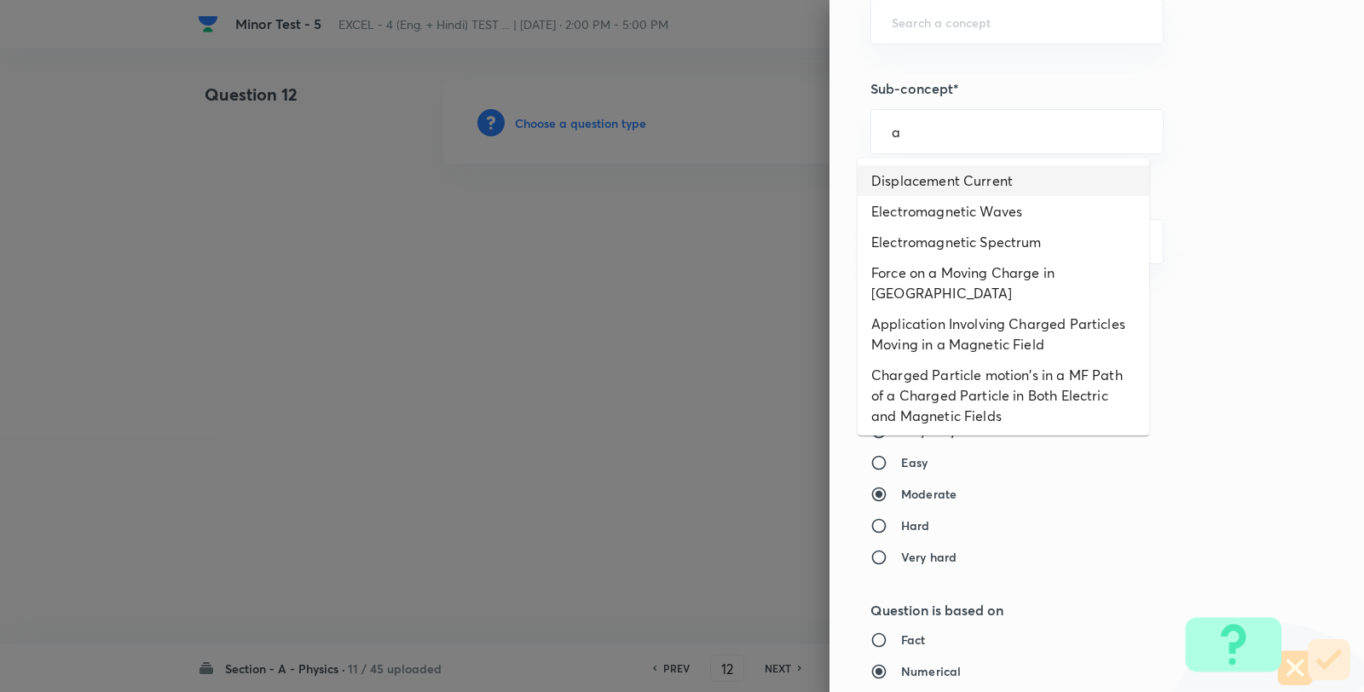
click at [914, 179] on li "Displacement Current" at bounding box center [1002, 180] width 291 height 31
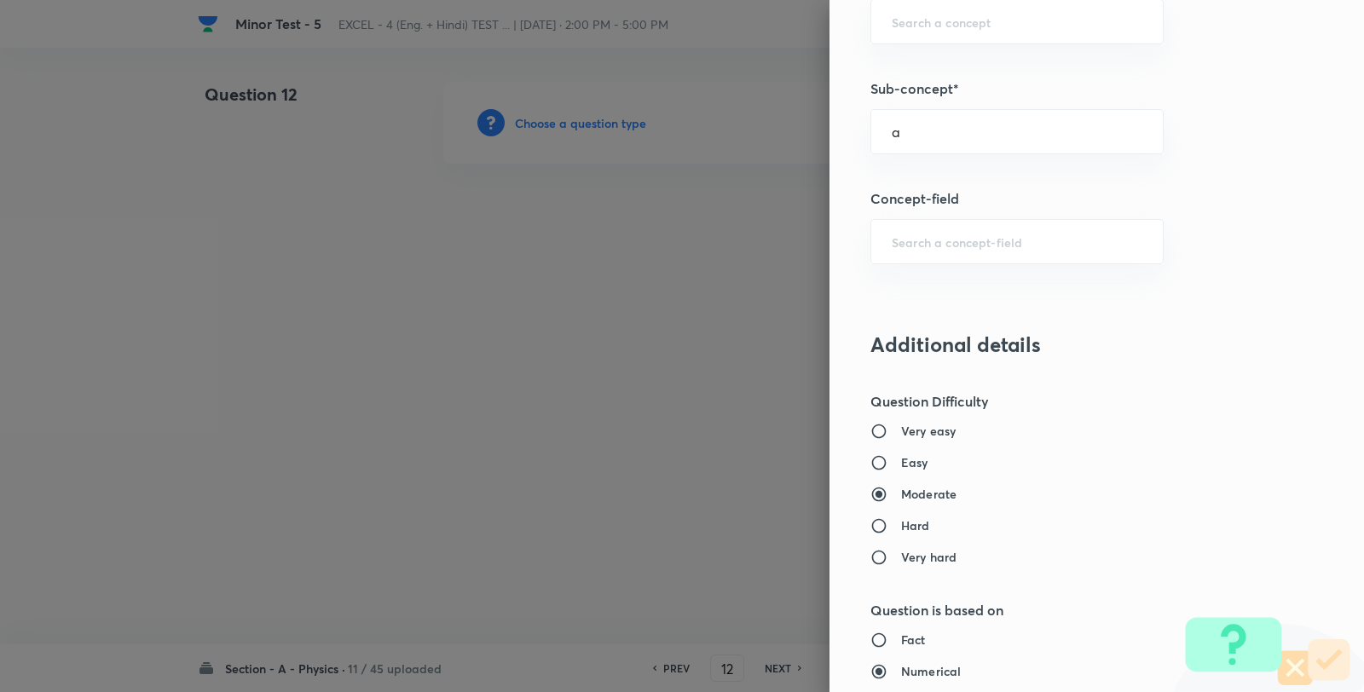
type input "Displacement Current"
type input "Physics"
type input "Electricity & Magnetism"
type input "Electromagnetic Waves"
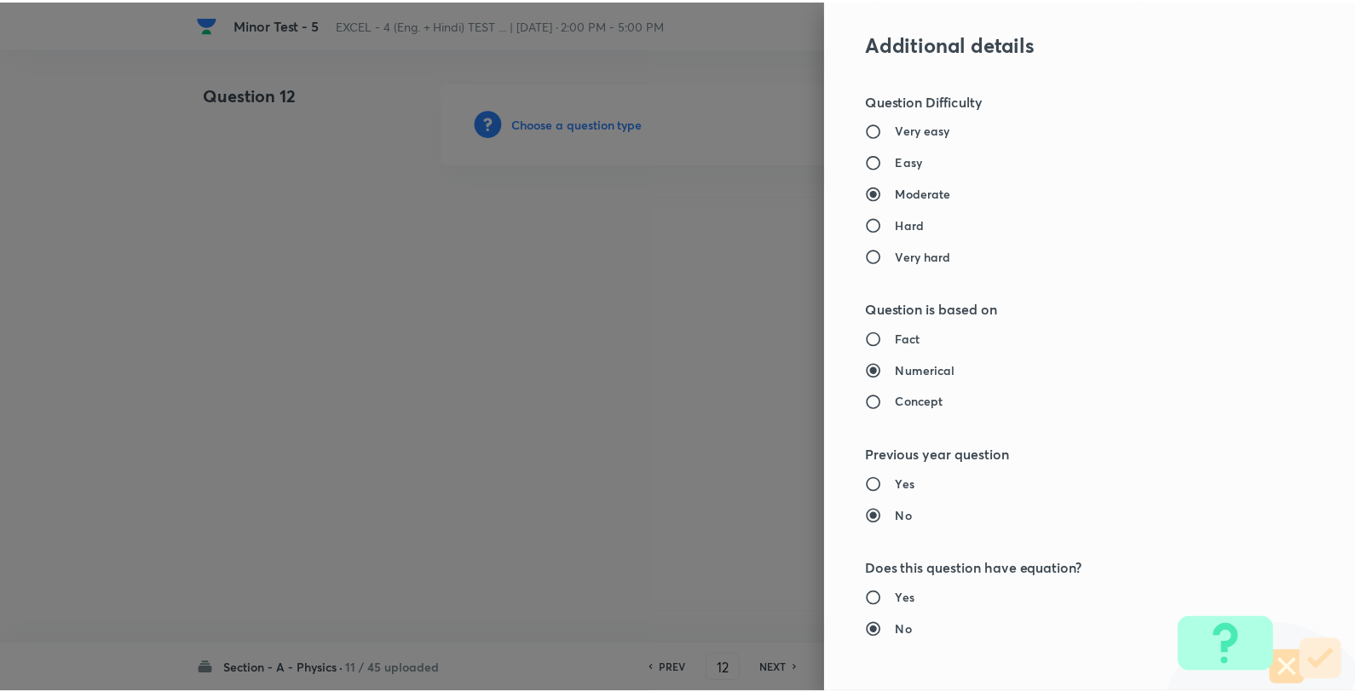
scroll to position [1746, 0]
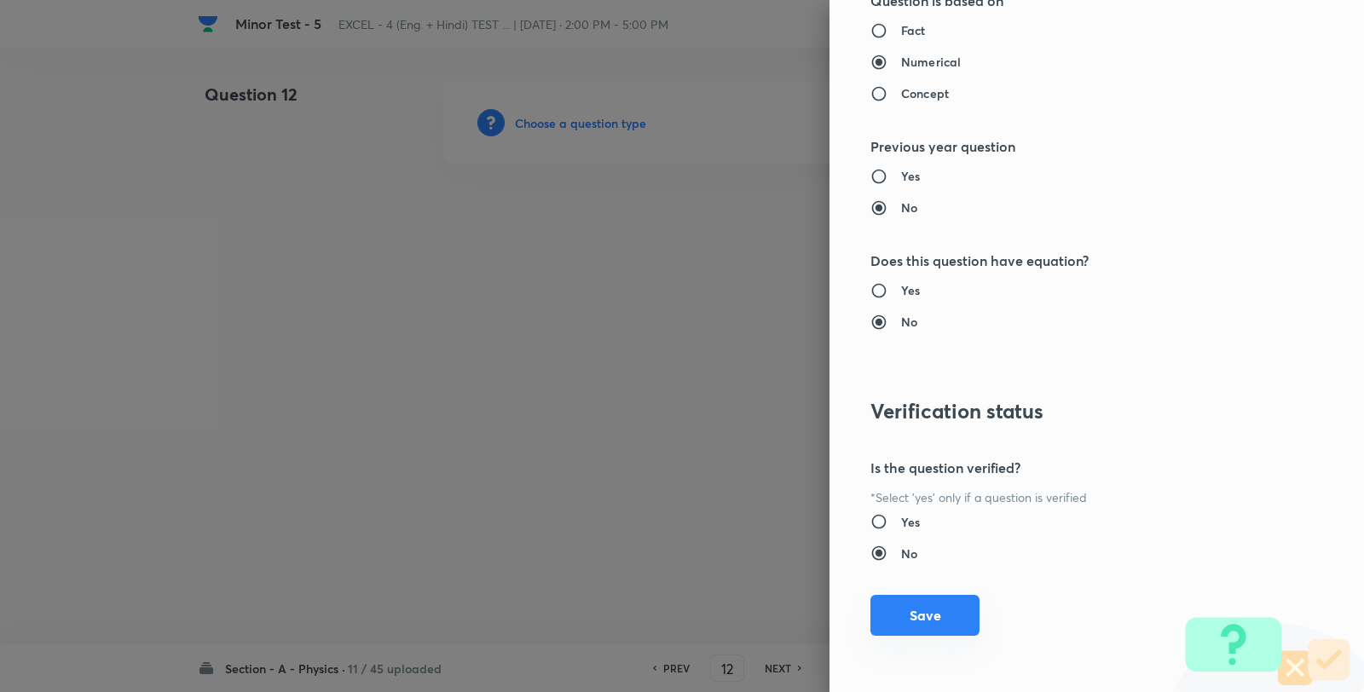
click at [905, 632] on button "Save" at bounding box center [924, 615] width 109 height 41
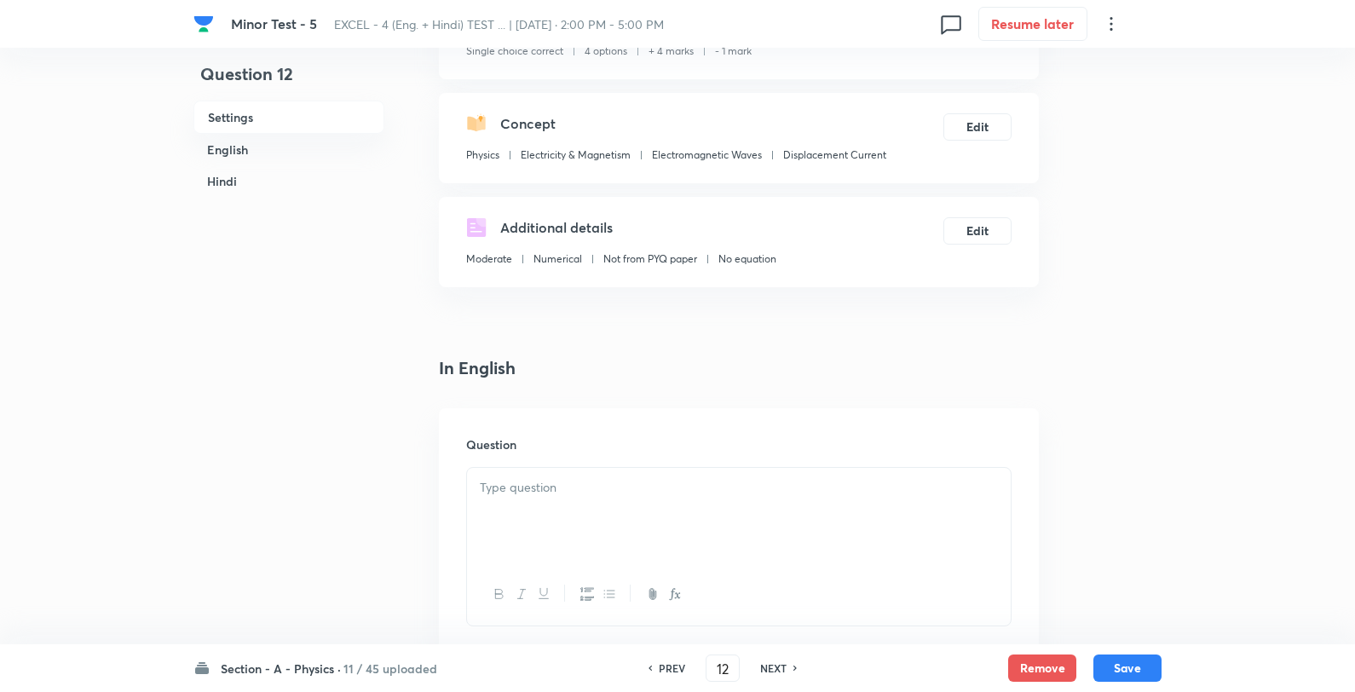
scroll to position [284, 0]
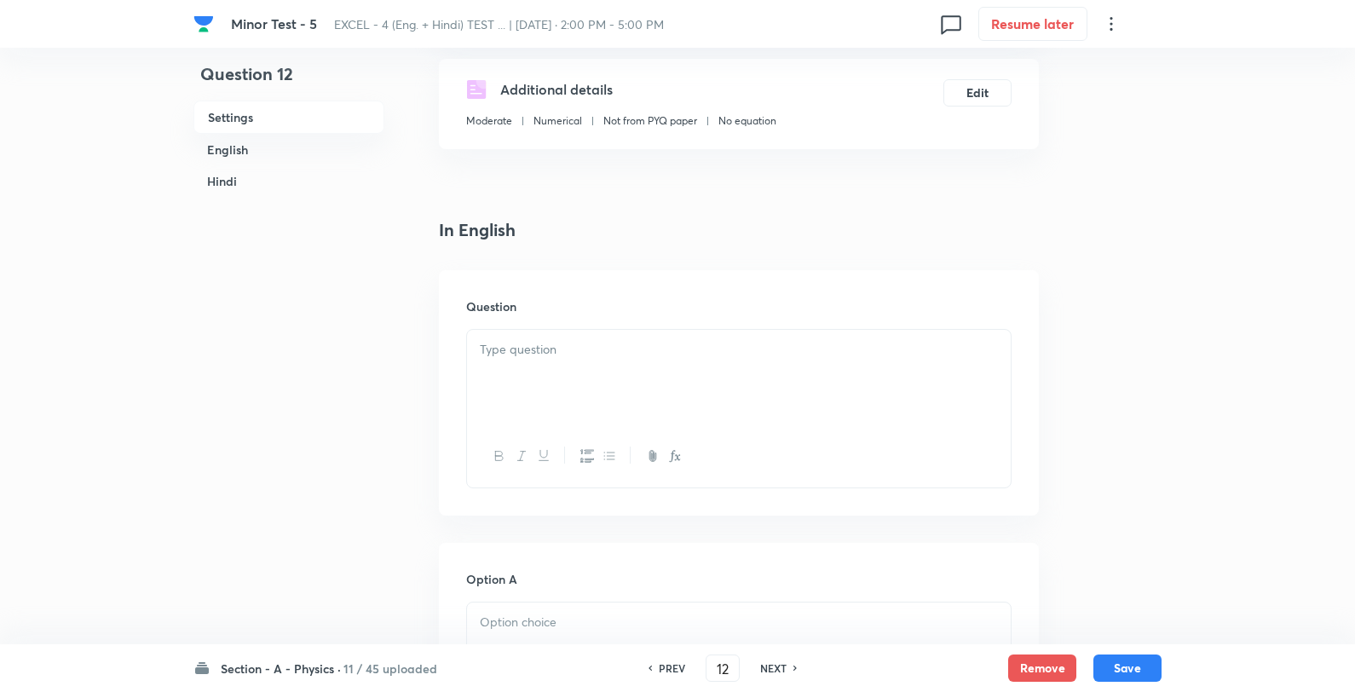
click at [552, 338] on div "Question" at bounding box center [739, 392] width 600 height 245
click at [561, 364] on div at bounding box center [739, 377] width 544 height 95
click at [857, 360] on div at bounding box center [739, 377] width 544 height 95
click at [688, 362] on div at bounding box center [739, 377] width 544 height 95
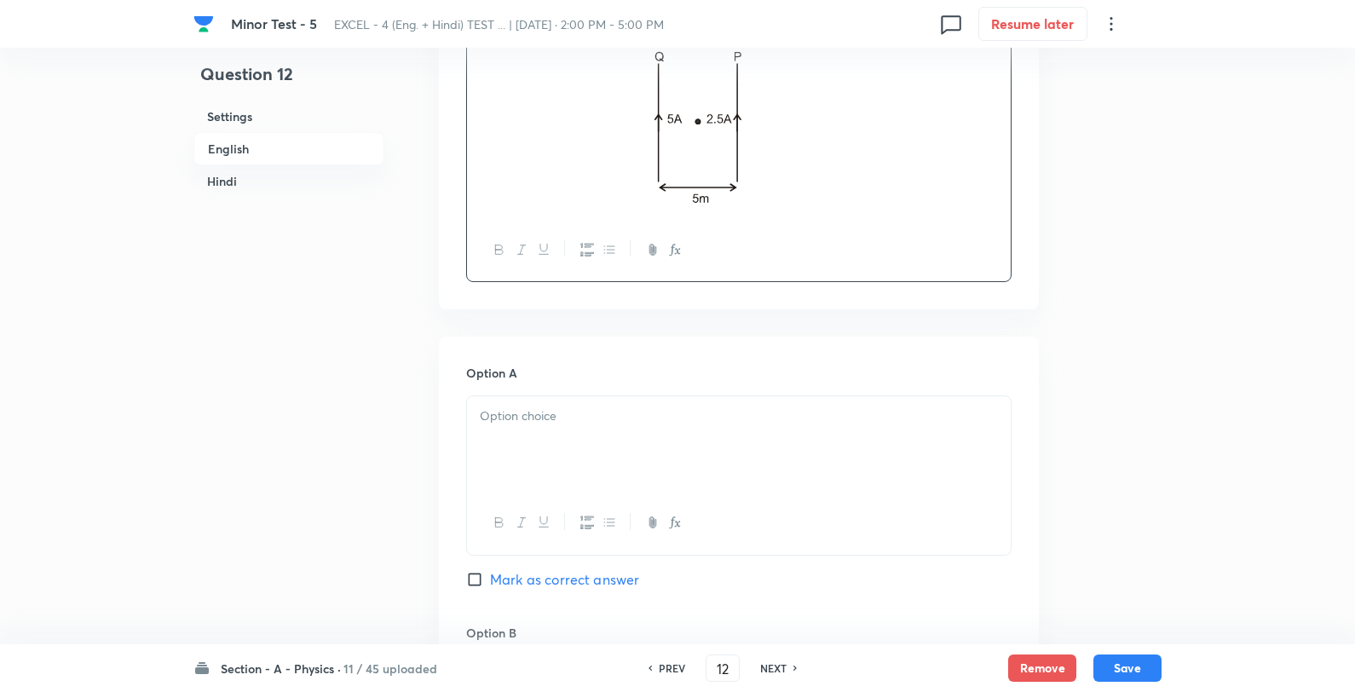
scroll to position [662, 0]
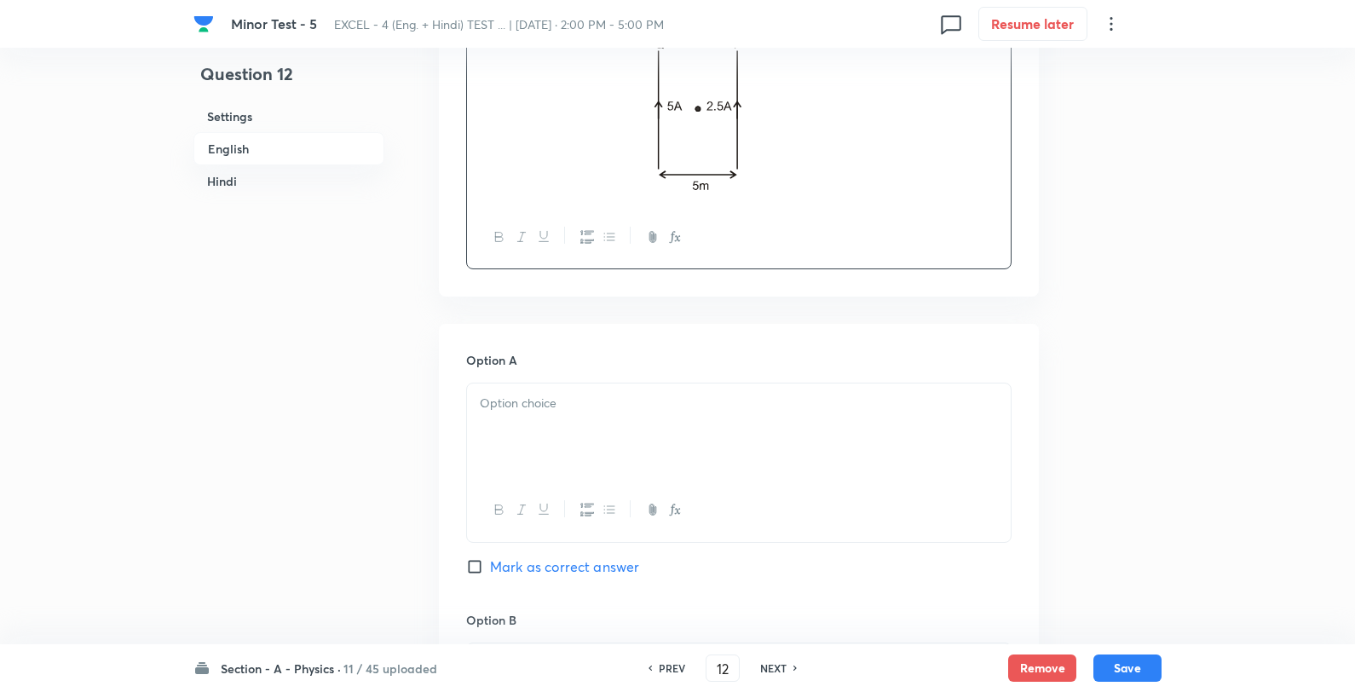
click at [557, 453] on div at bounding box center [739, 431] width 544 height 95
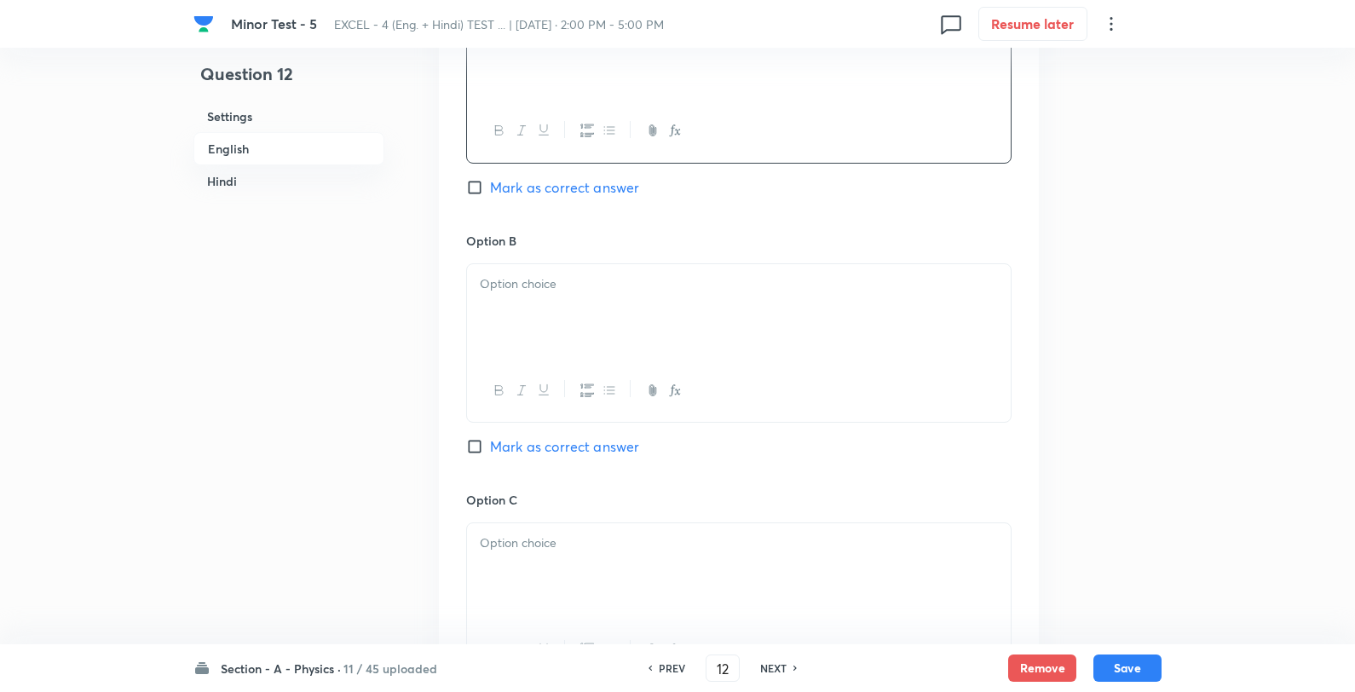
click at [592, 321] on div at bounding box center [739, 311] width 544 height 95
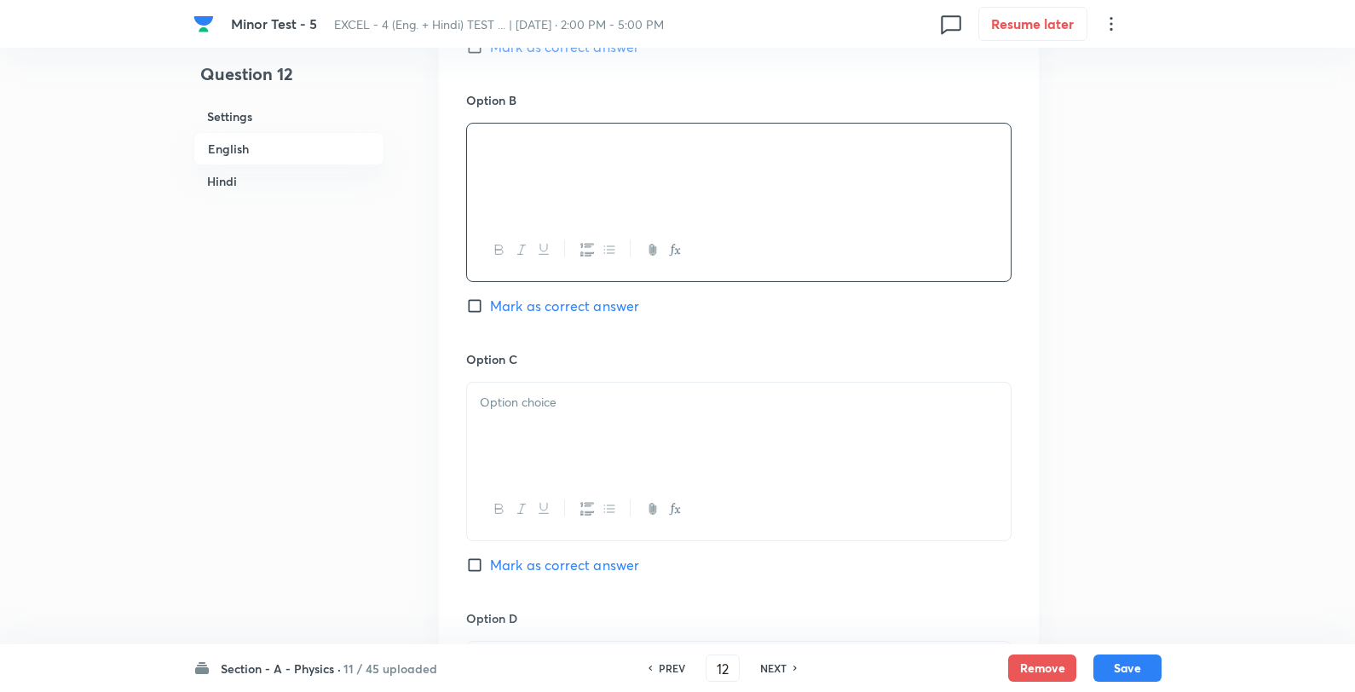
scroll to position [1325, 0]
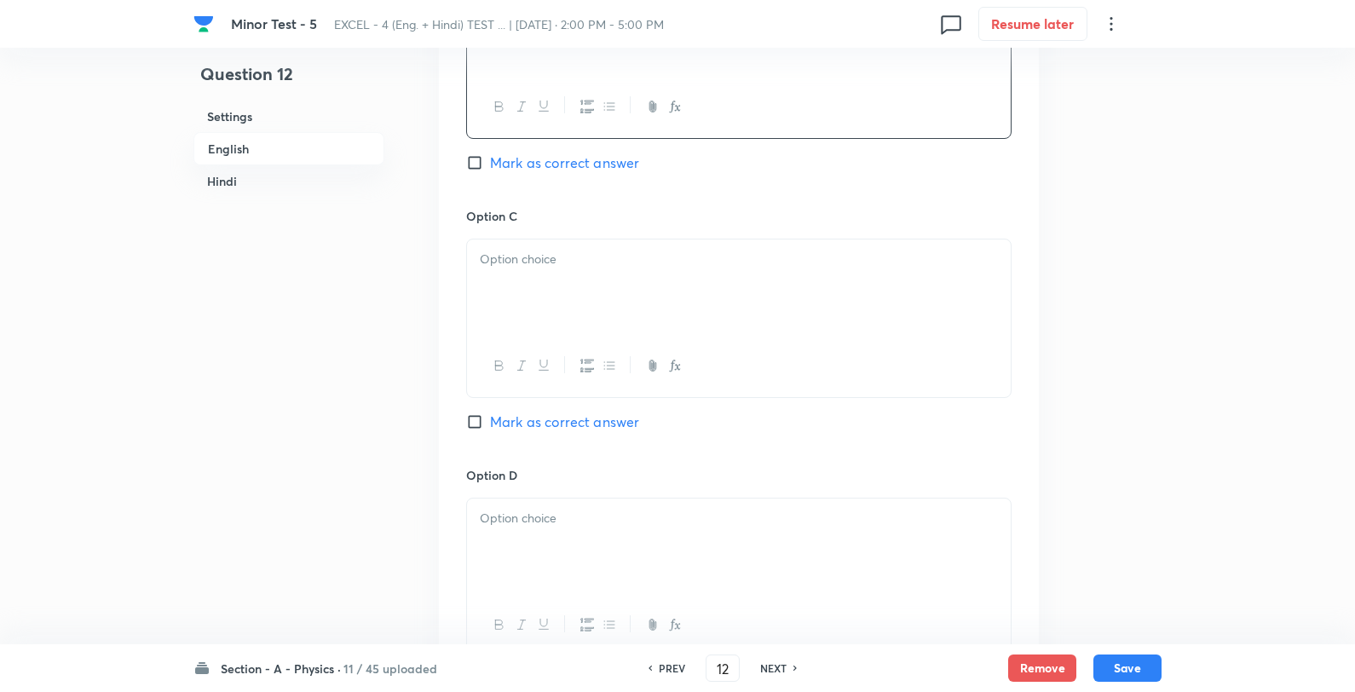
click at [615, 285] on div at bounding box center [739, 287] width 544 height 95
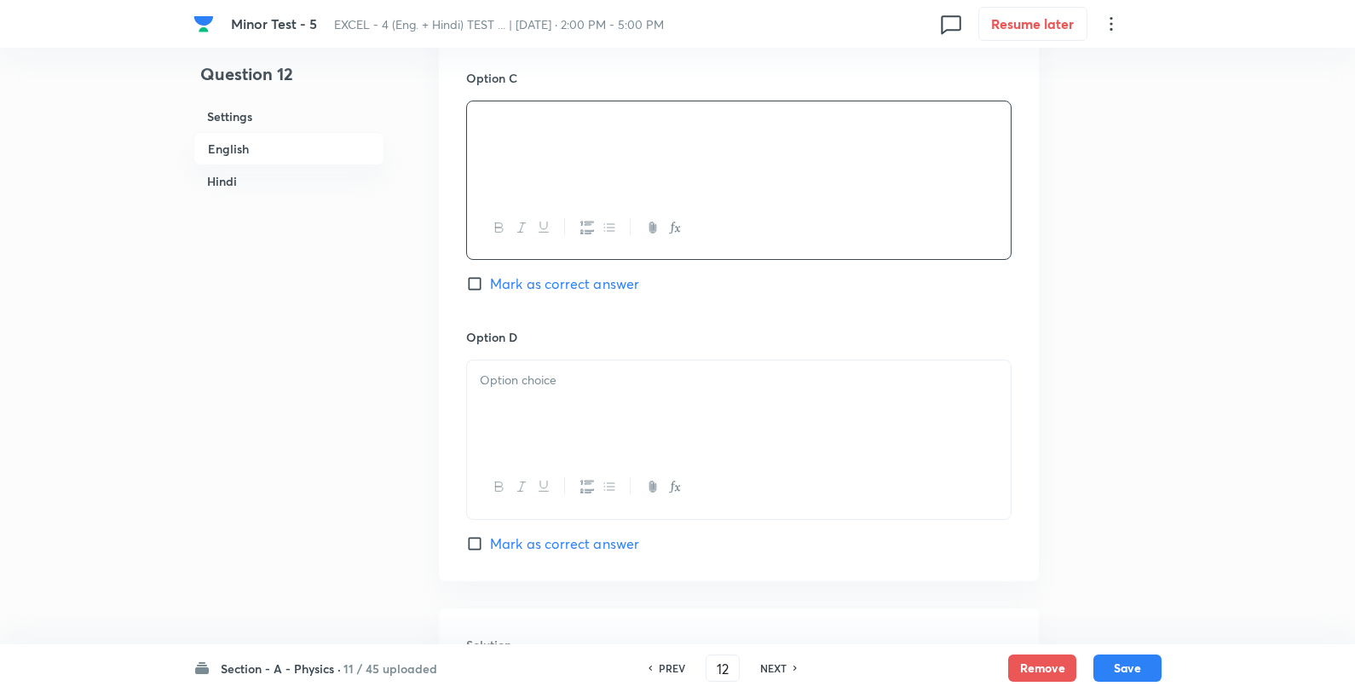
scroll to position [1609, 0]
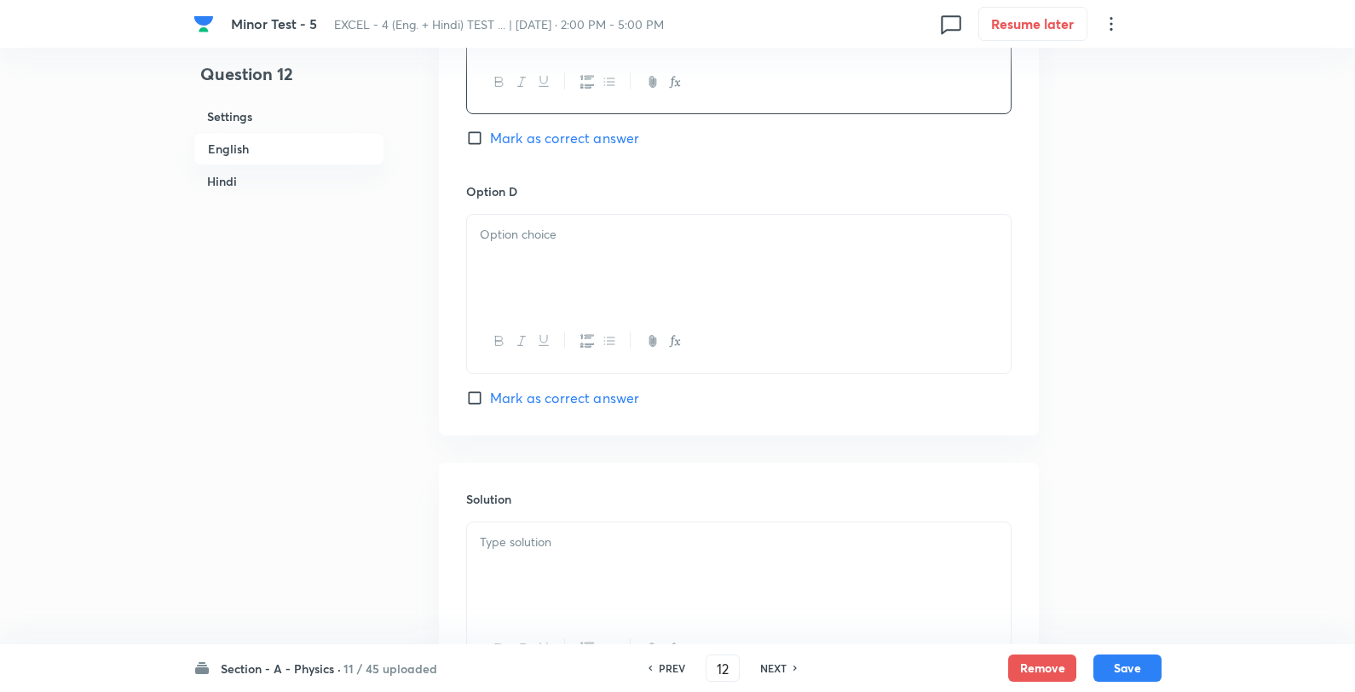
click at [619, 243] on p at bounding box center [739, 235] width 518 height 20
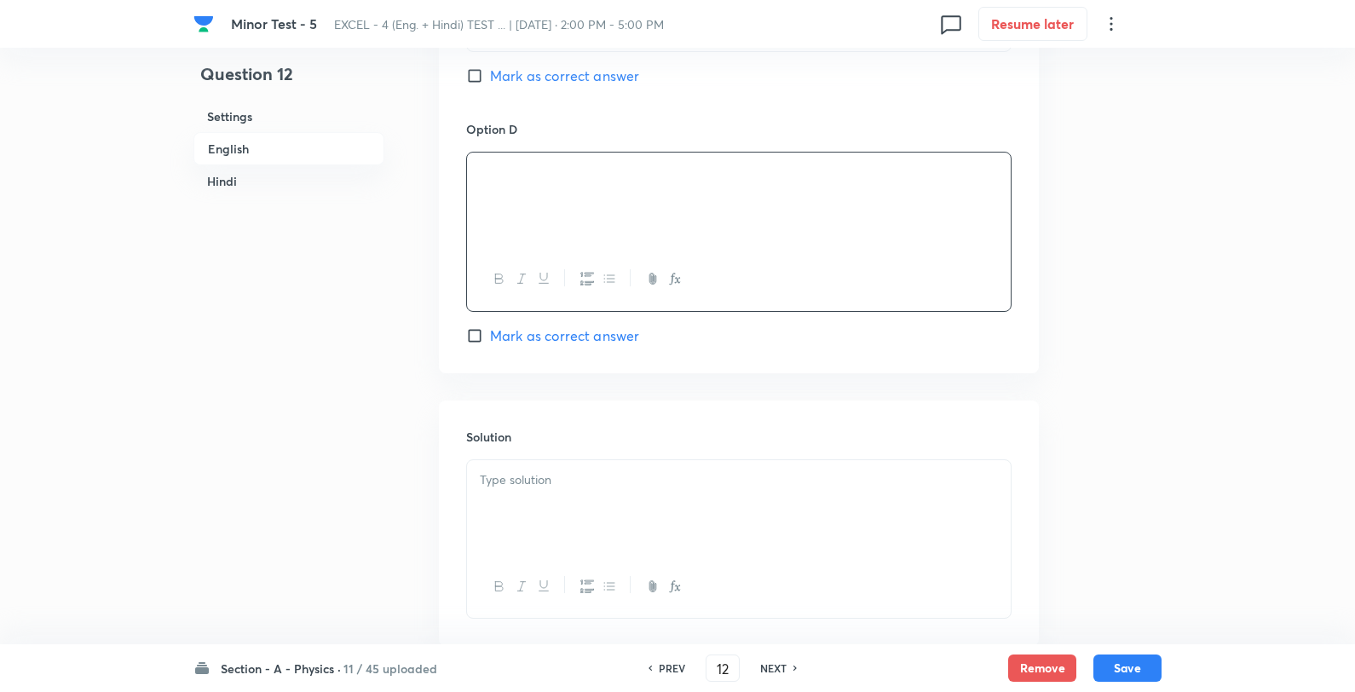
scroll to position [1705, 0]
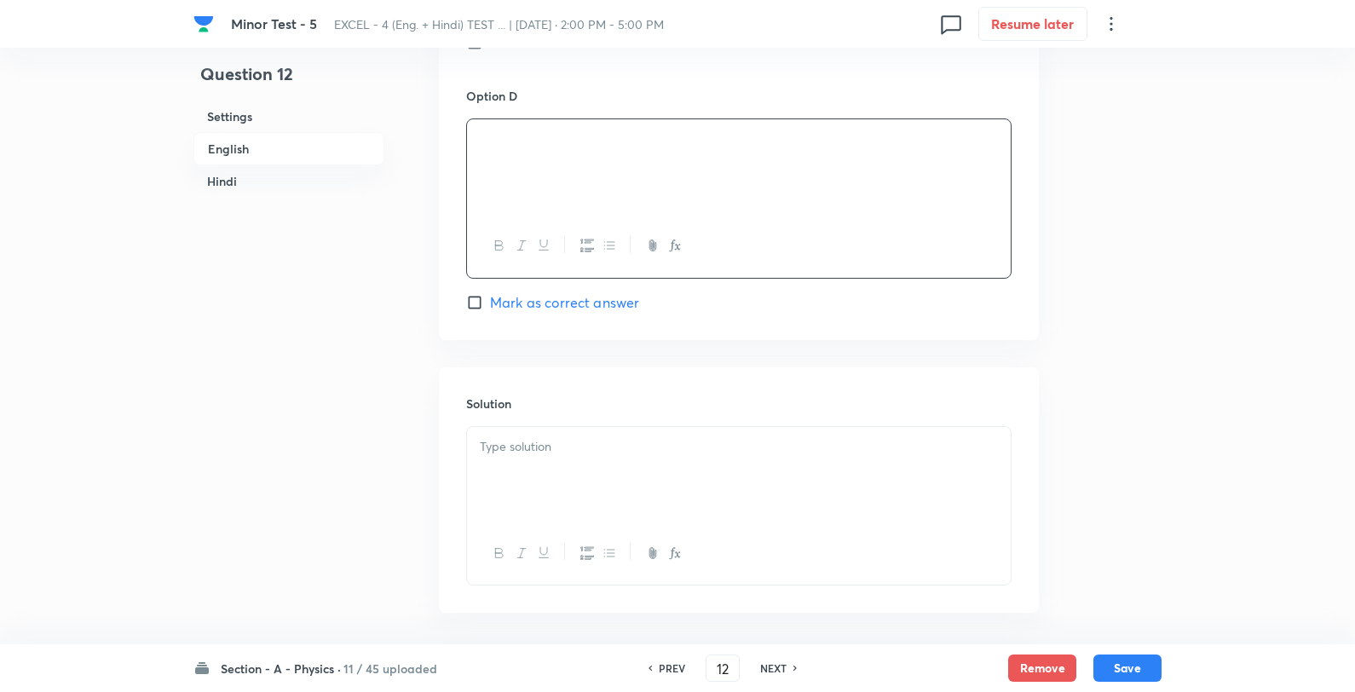
click at [512, 47] on div "Minor Test - 5 EXCEL - 4 (Eng. + Hindi) TEST ... | [DATE] · 2:00 PM - 5:00 PM 0…" at bounding box center [677, 24] width 968 height 48
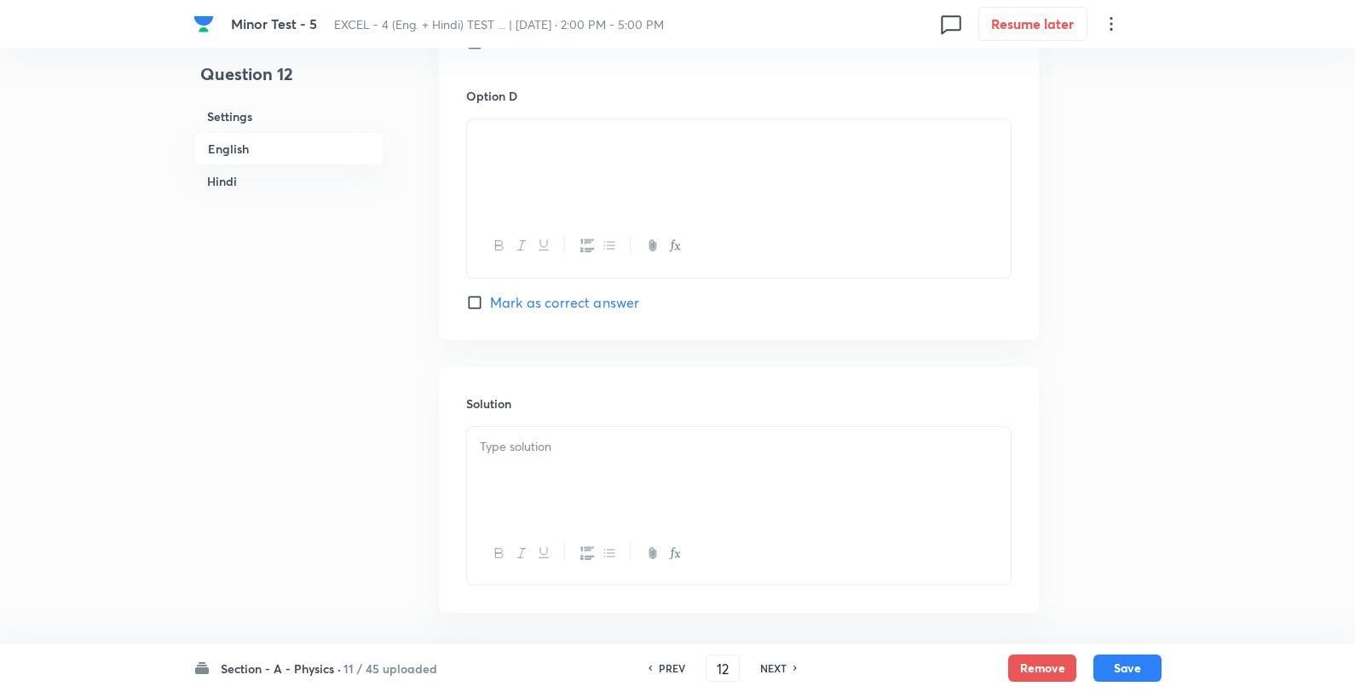
click at [568, 46] on div "Minor Test - 5 EXCEL - 4 (Eng. + Hindi) TEST ... | [DATE] · 2:00 PM - 5:00 PM 0…" at bounding box center [677, 24] width 968 height 48
click at [575, 51] on span "Mark as correct answer" at bounding box center [564, 42] width 149 height 20
click at [490, 51] on input "Mark as correct answer" at bounding box center [478, 42] width 24 height 17
checkbox input "true"
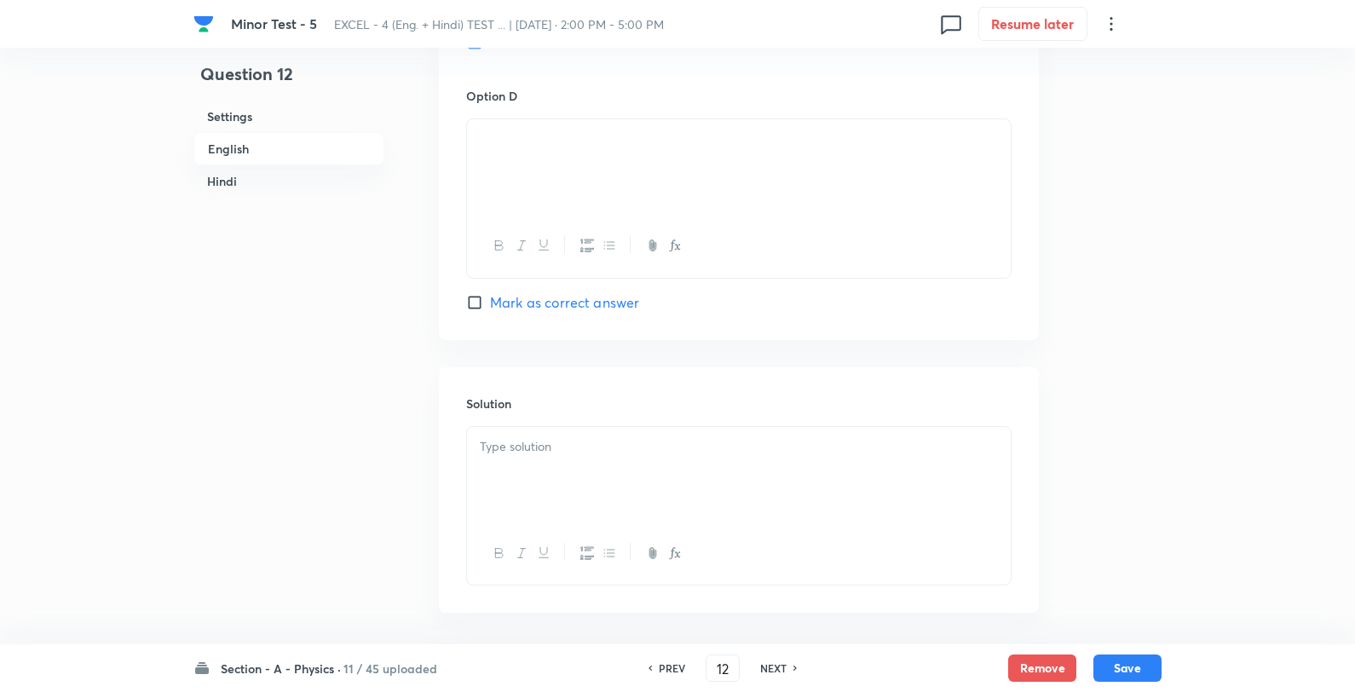
checkbox input "true"
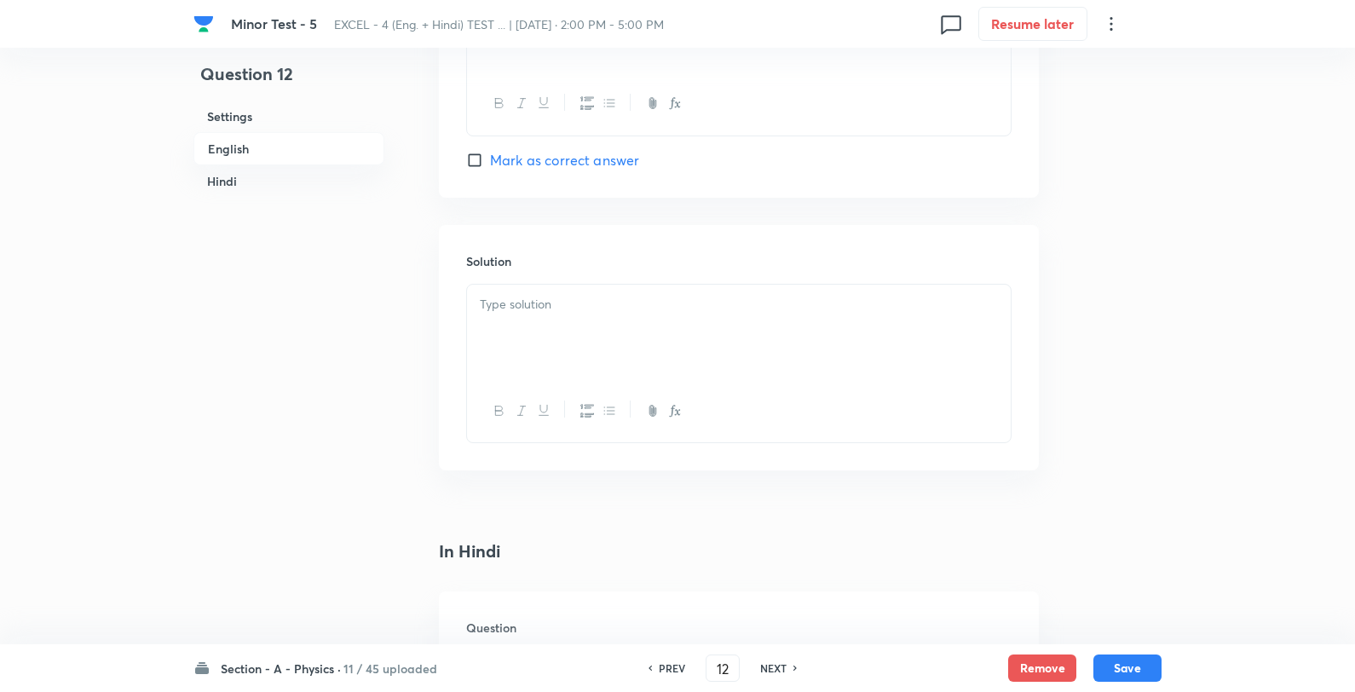
scroll to position [1988, 0]
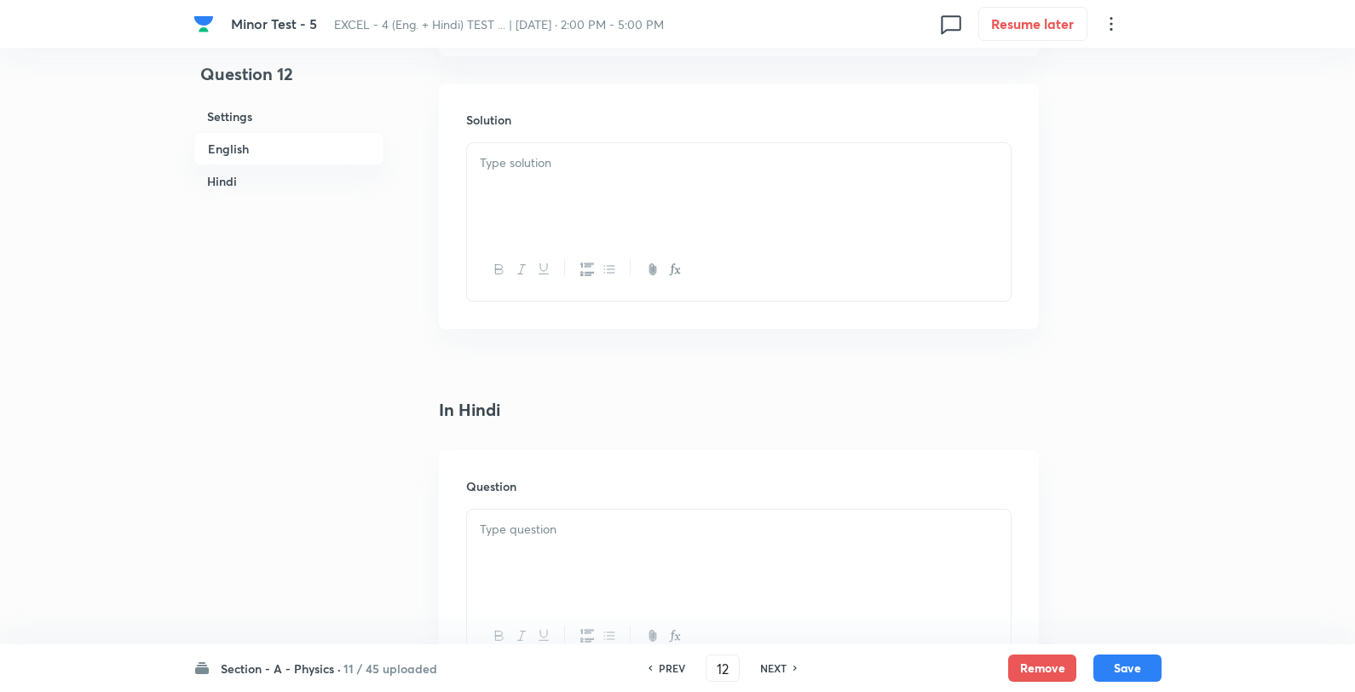
click at [612, 235] on div at bounding box center [739, 190] width 544 height 95
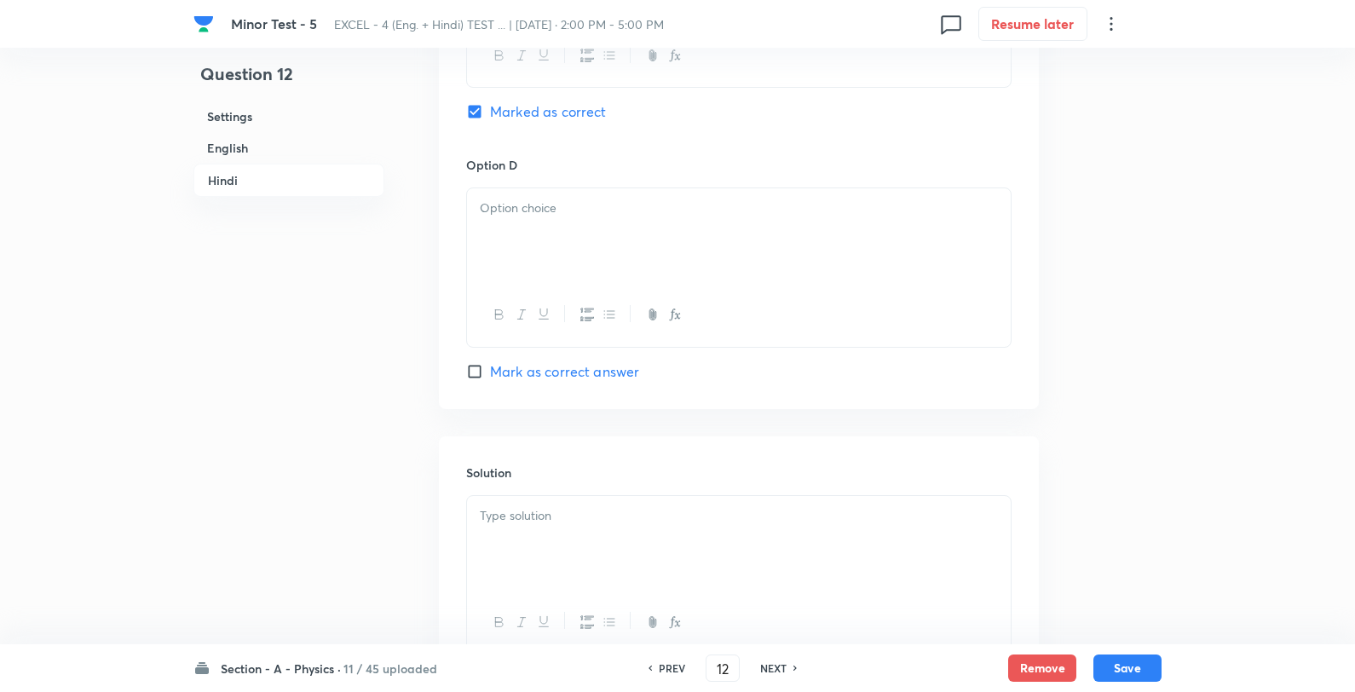
scroll to position [3518, 0]
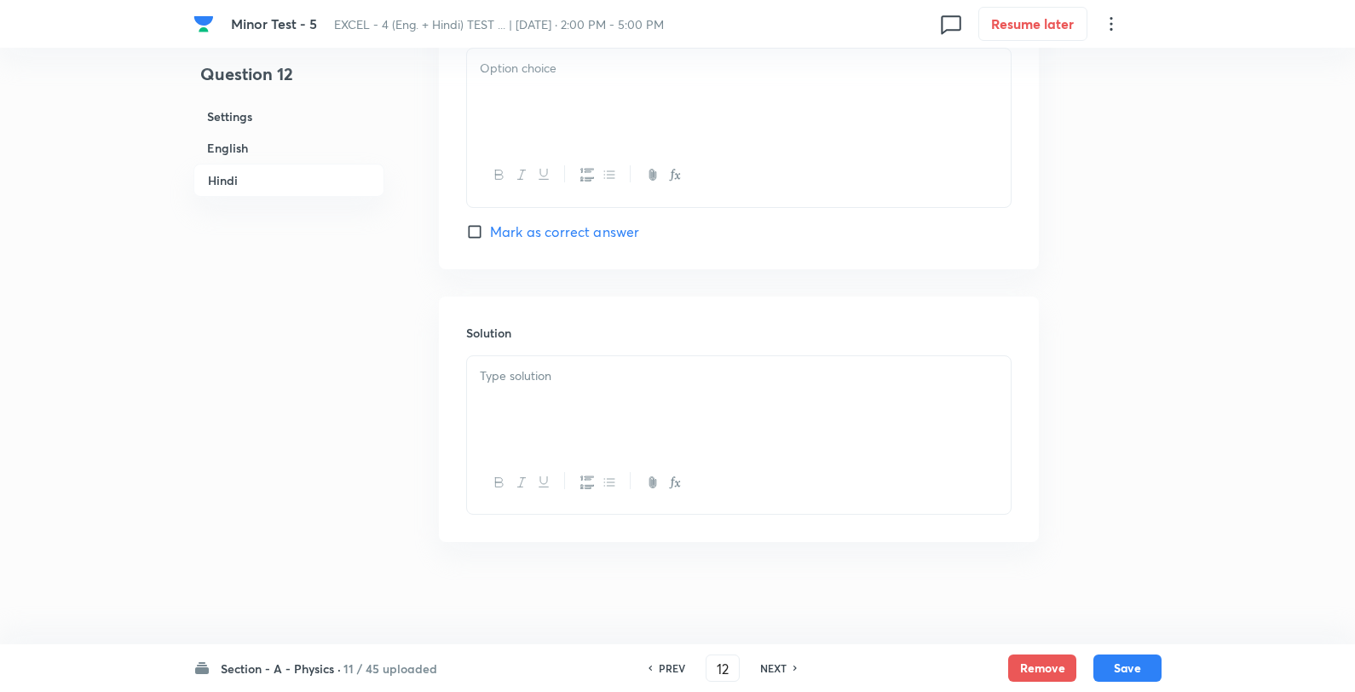
click at [552, 378] on p at bounding box center [739, 377] width 518 height 20
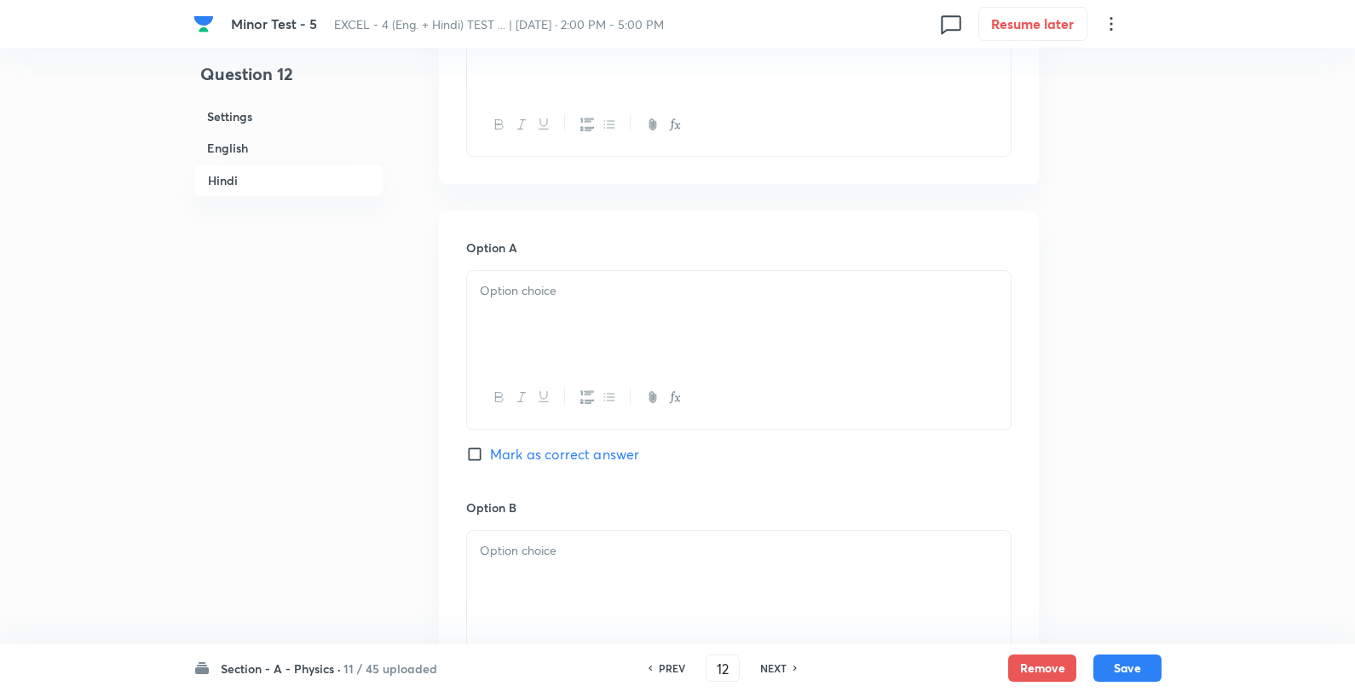
scroll to position [2381, 0]
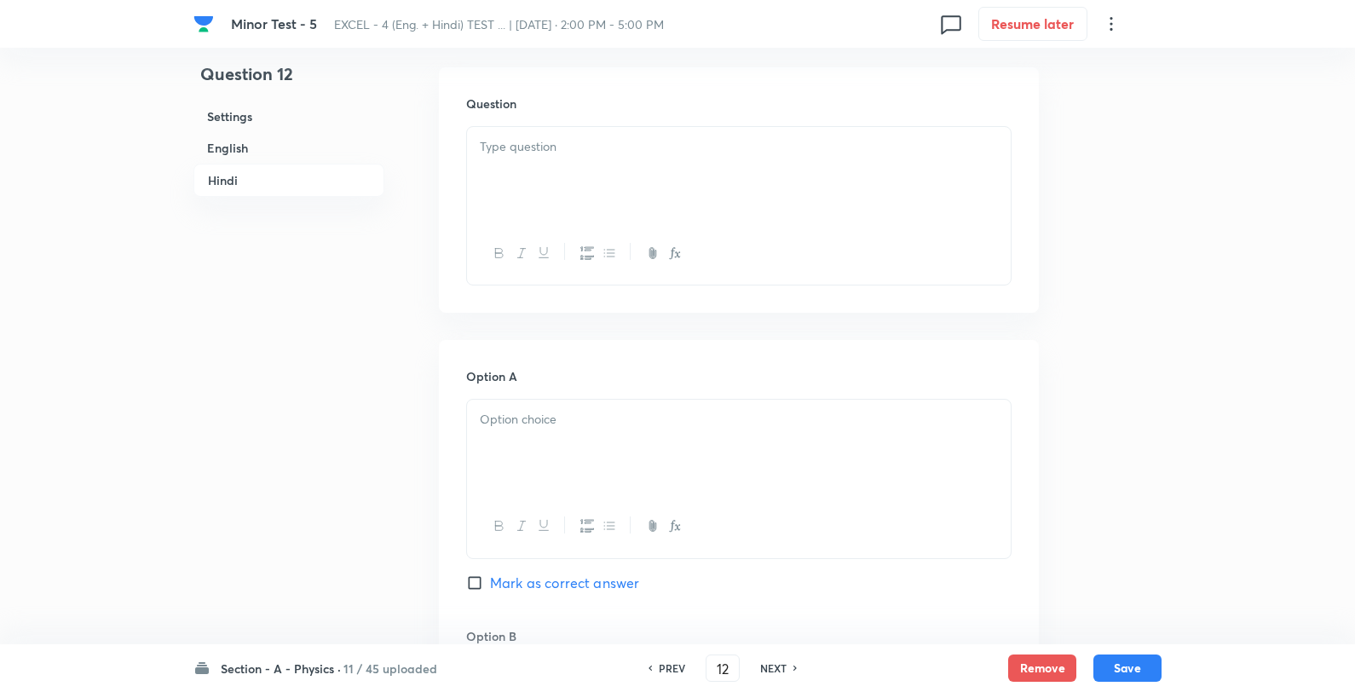
click at [586, 197] on div at bounding box center [739, 174] width 544 height 95
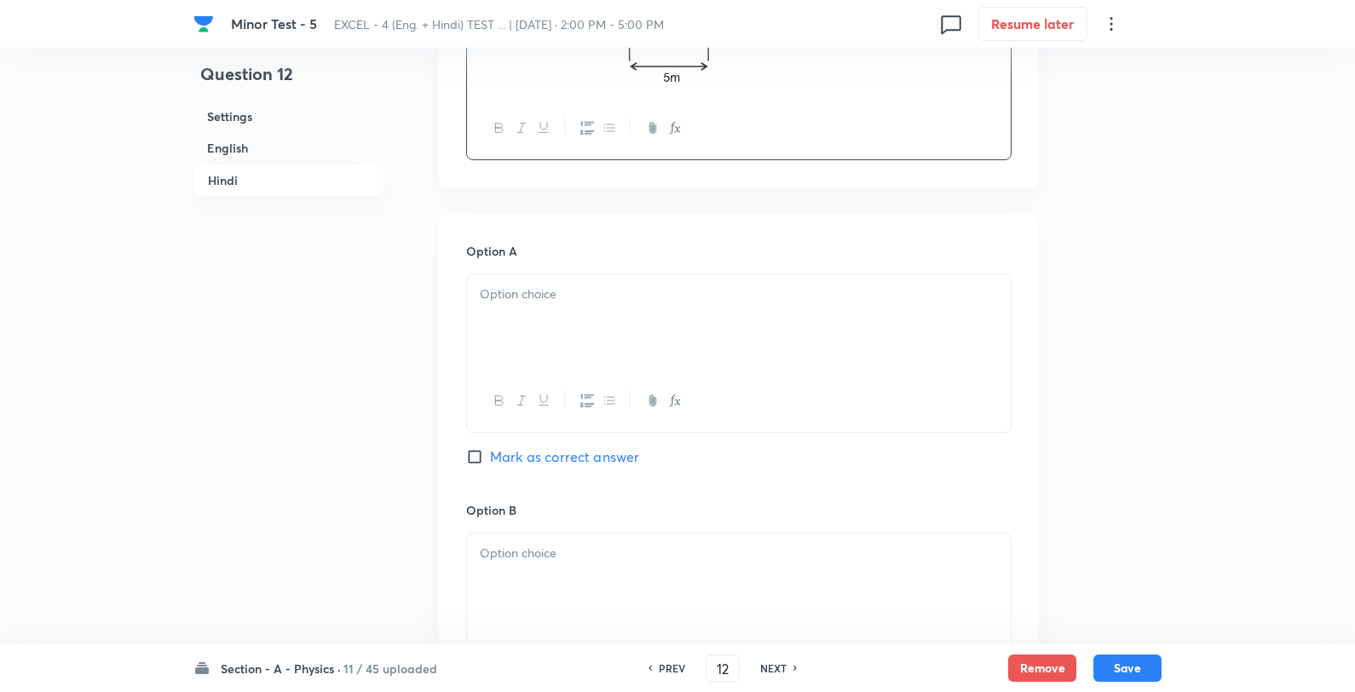
scroll to position [2665, 0]
drag, startPoint x: 589, startPoint y: 392, endPoint x: 584, endPoint y: 367, distance: 25.2
click at [588, 393] on div at bounding box center [739, 399] width 544 height 62
click at [580, 317] on div at bounding box center [739, 320] width 544 height 95
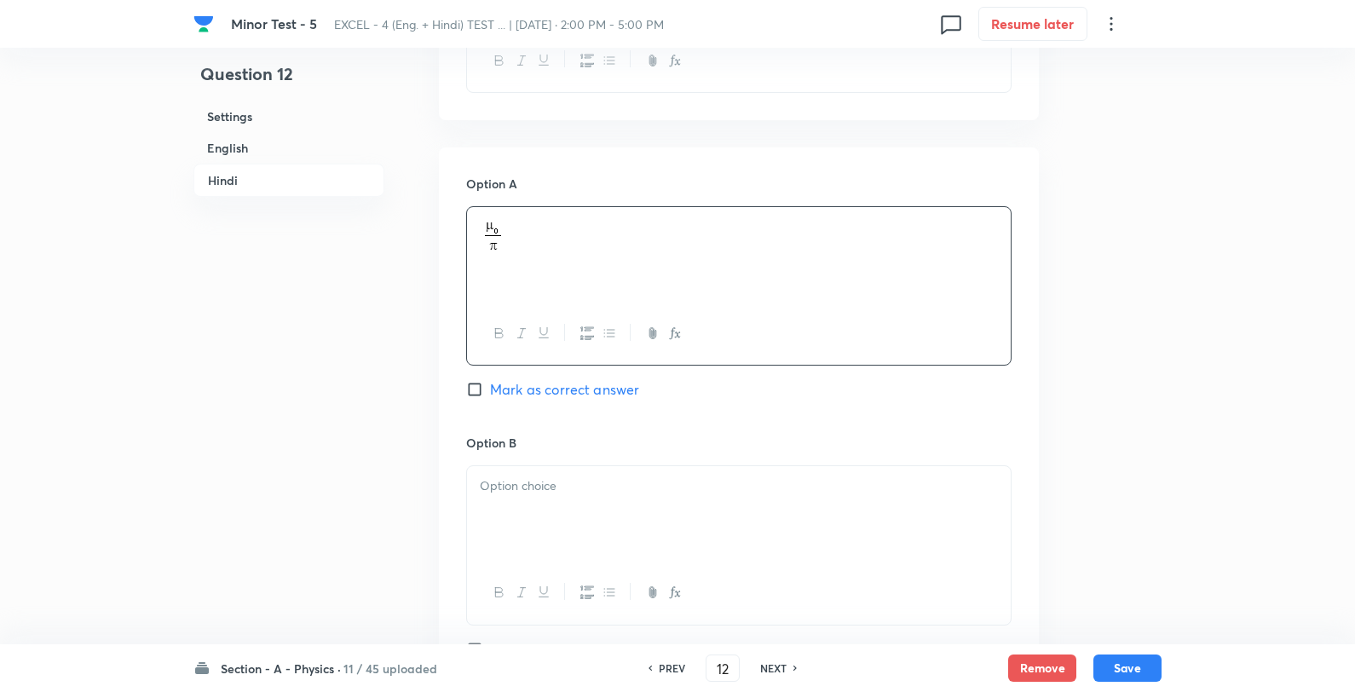
scroll to position [2760, 0]
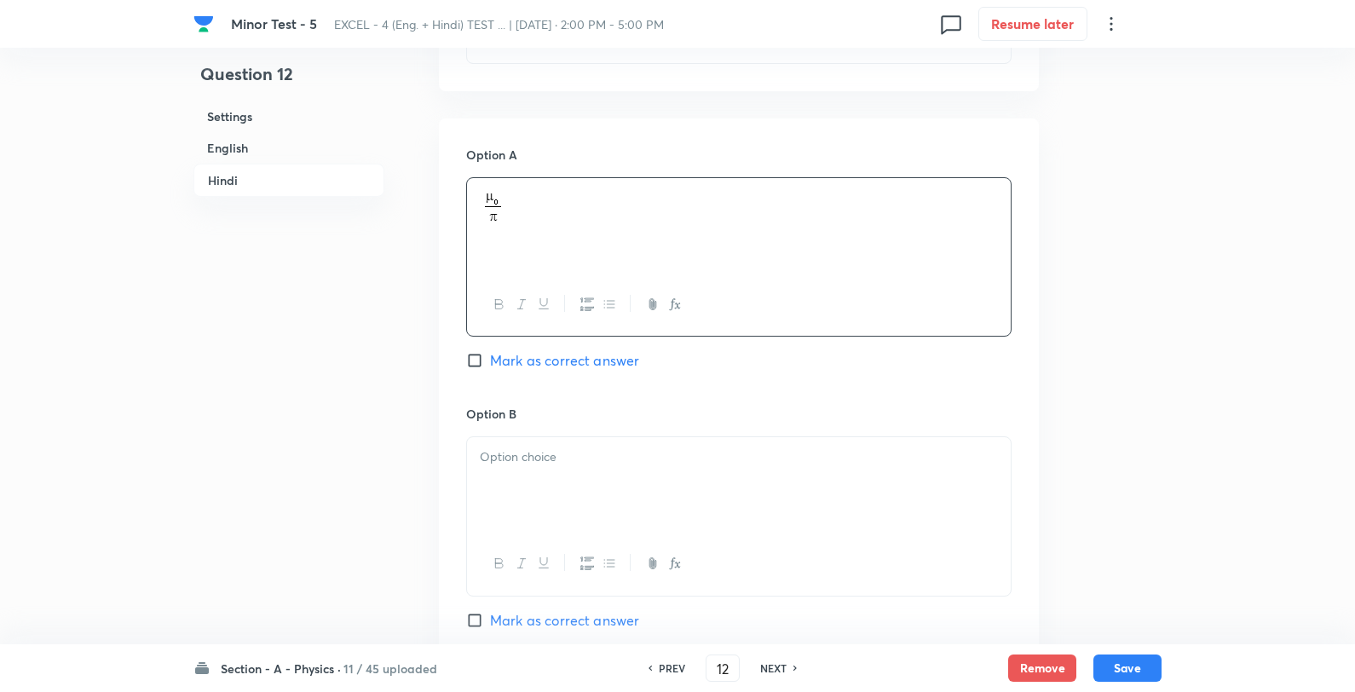
click at [584, 459] on p at bounding box center [739, 457] width 518 height 20
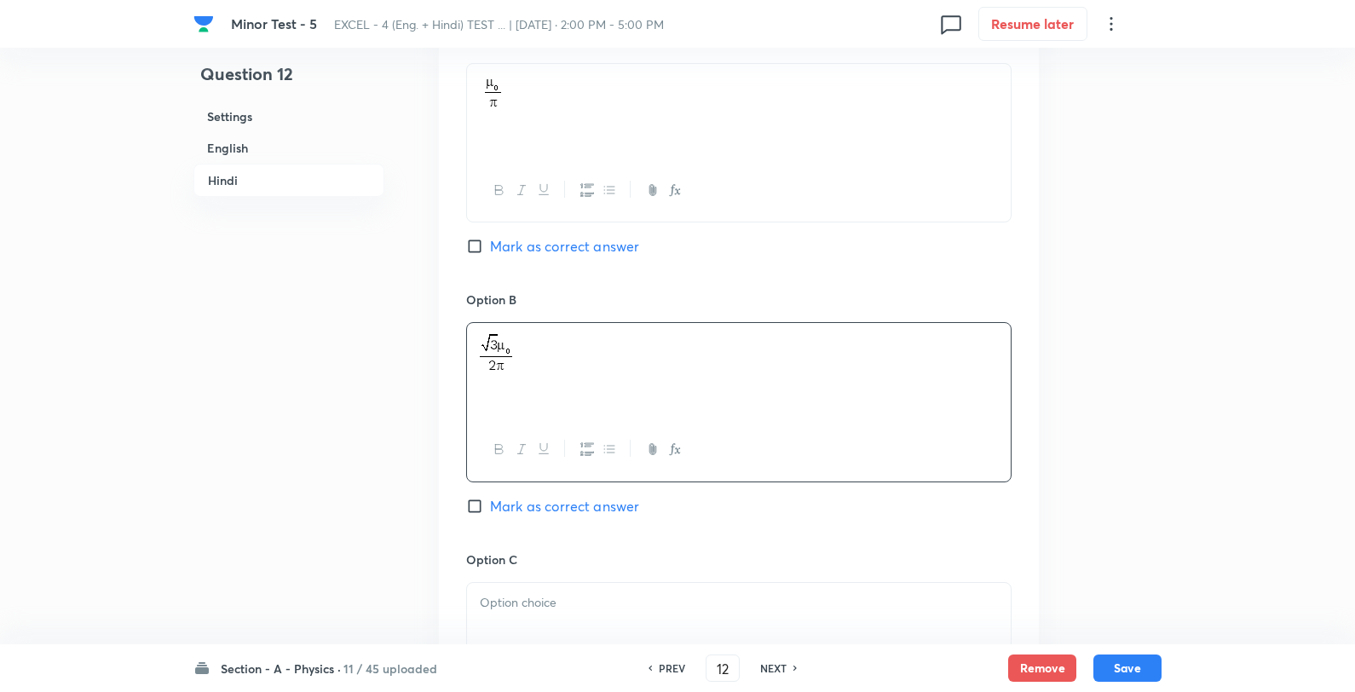
scroll to position [3045, 0]
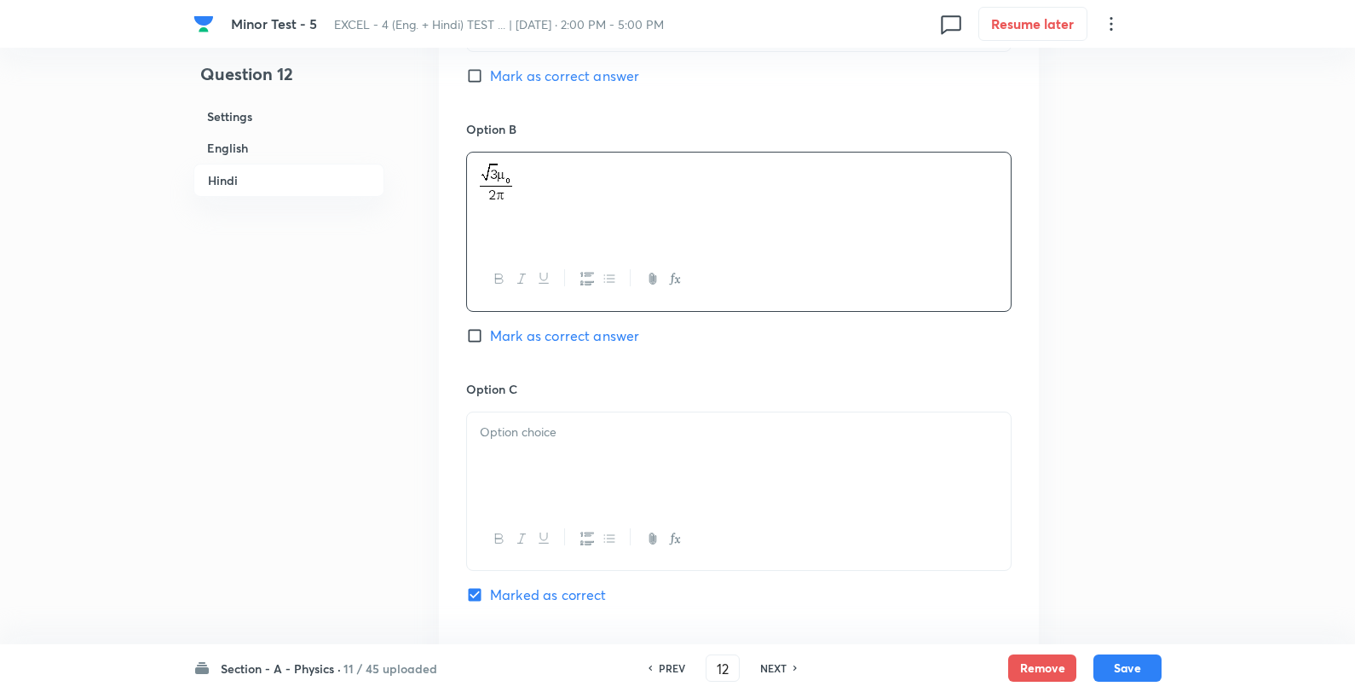
click at [574, 472] on div at bounding box center [739, 460] width 544 height 95
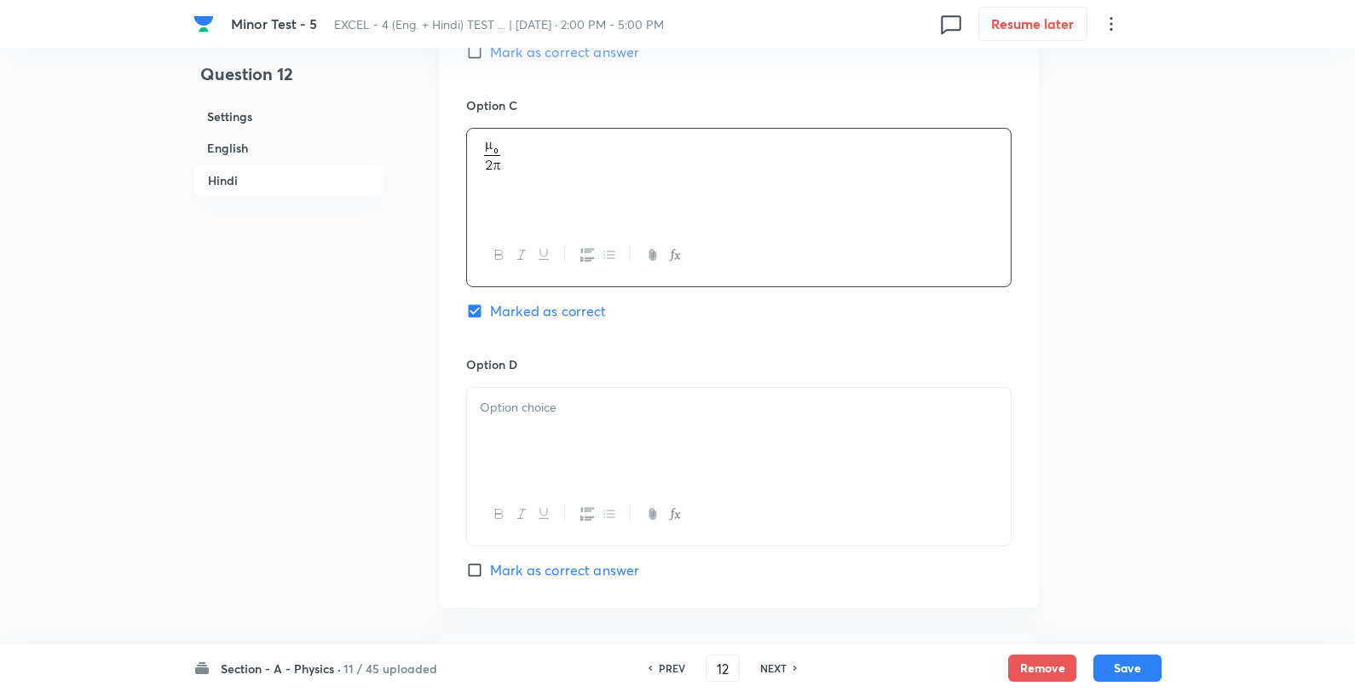
click at [534, 436] on div at bounding box center [739, 435] width 544 height 95
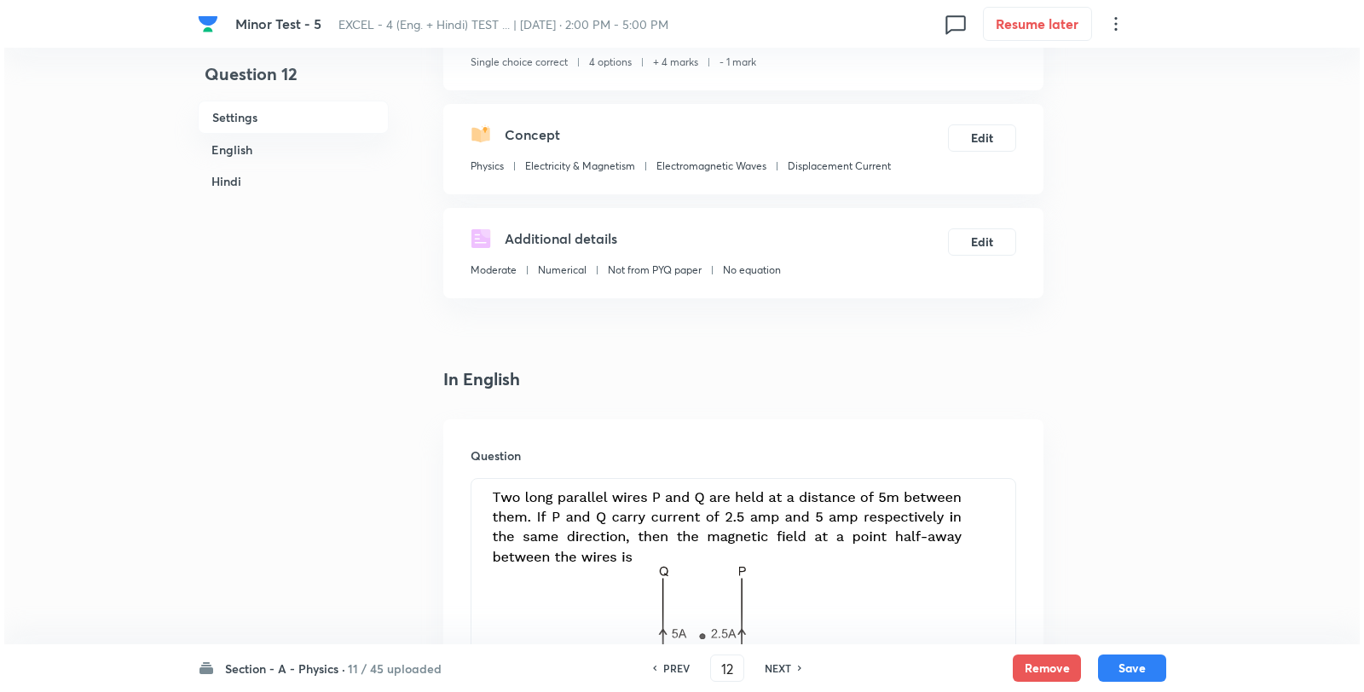
scroll to position [0, 0]
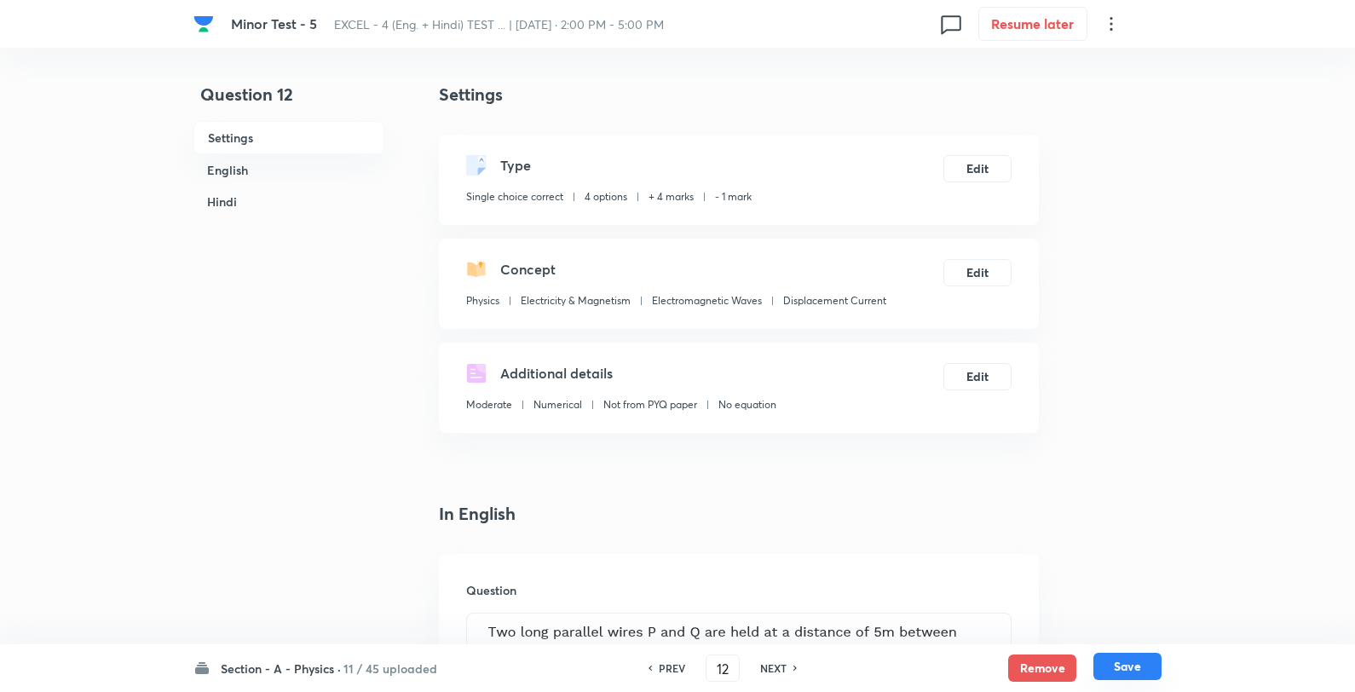
click at [1132, 667] on button "Save" at bounding box center [1128, 666] width 68 height 27
type input "13"
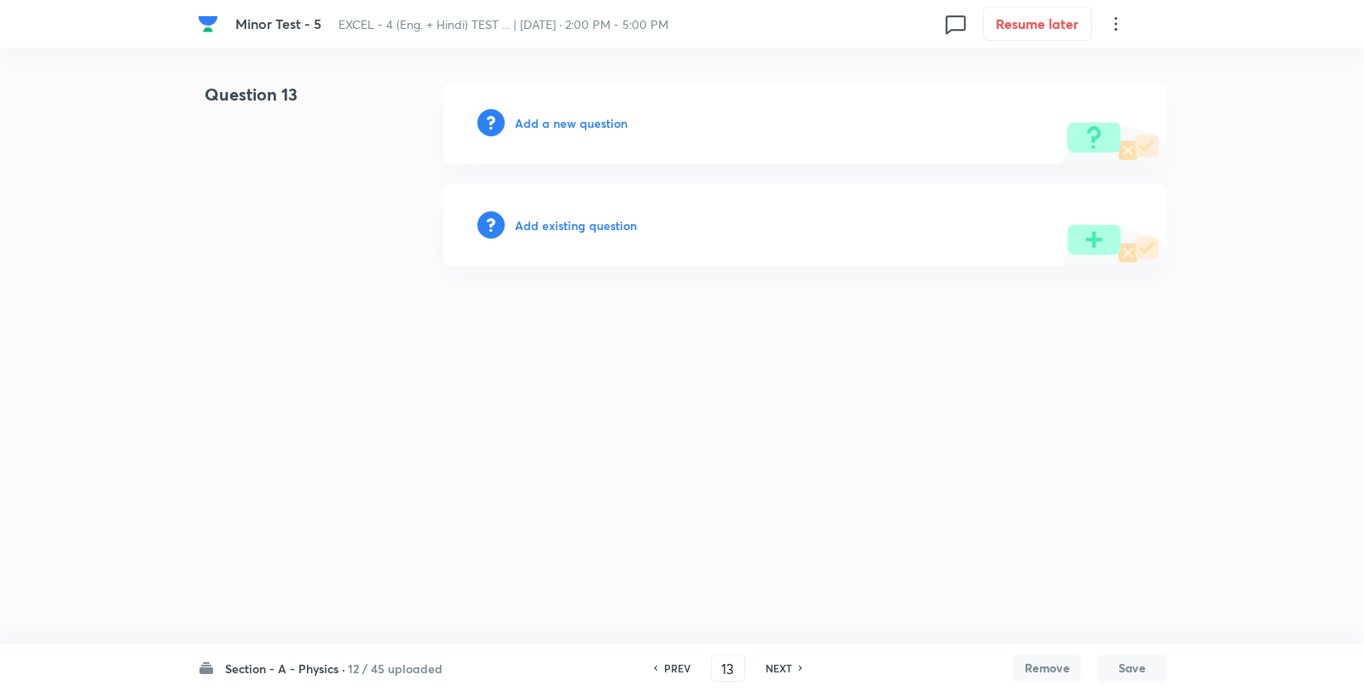
click at [585, 128] on h6 "Add a new question" at bounding box center [571, 123] width 113 height 18
click at [585, 128] on h6 "Choose a question type" at bounding box center [580, 123] width 131 height 18
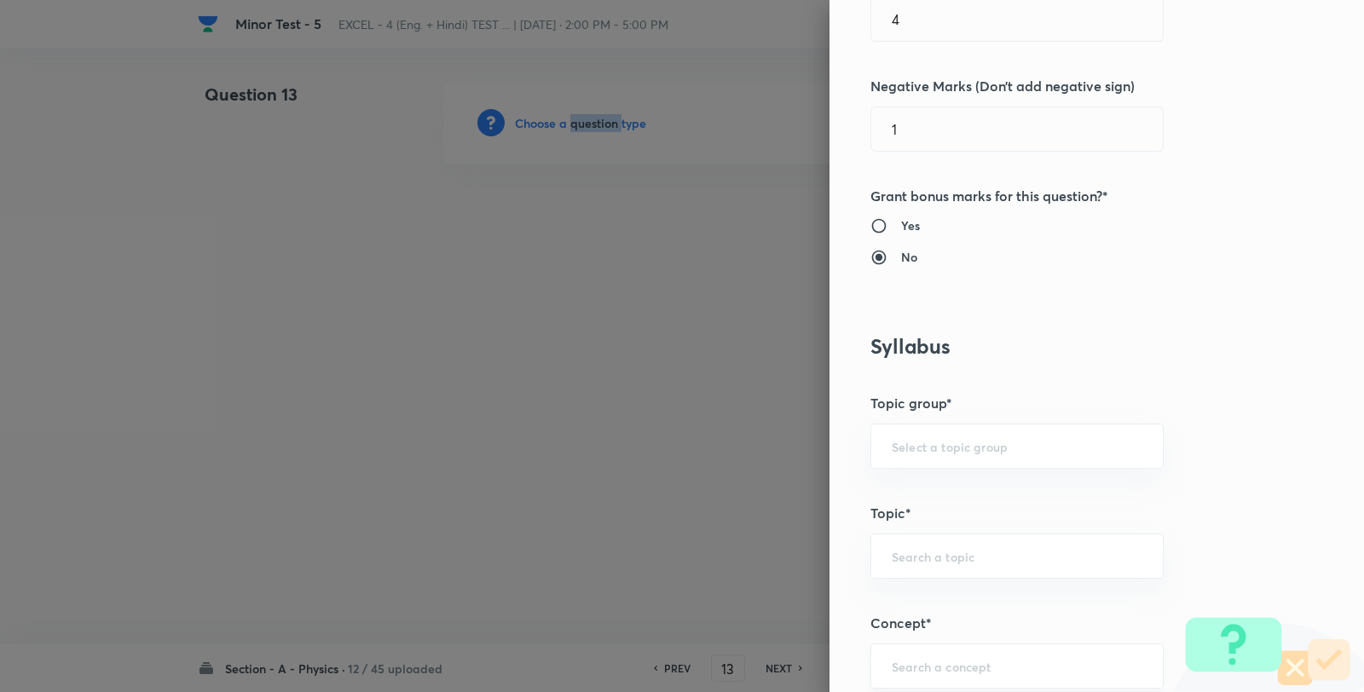
scroll to position [757, 0]
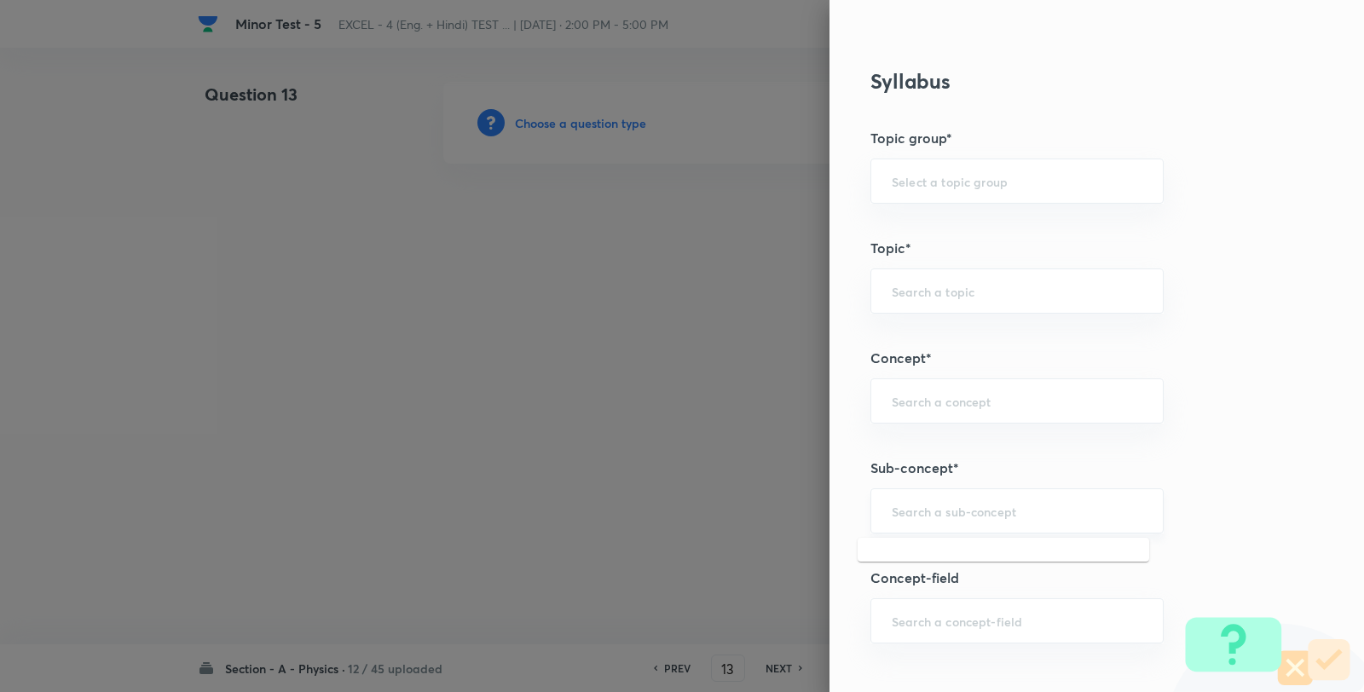
drag, startPoint x: 899, startPoint y: 517, endPoint x: 931, endPoint y: 499, distance: 36.3
click at [899, 513] on input "text" at bounding box center [1017, 511] width 251 height 16
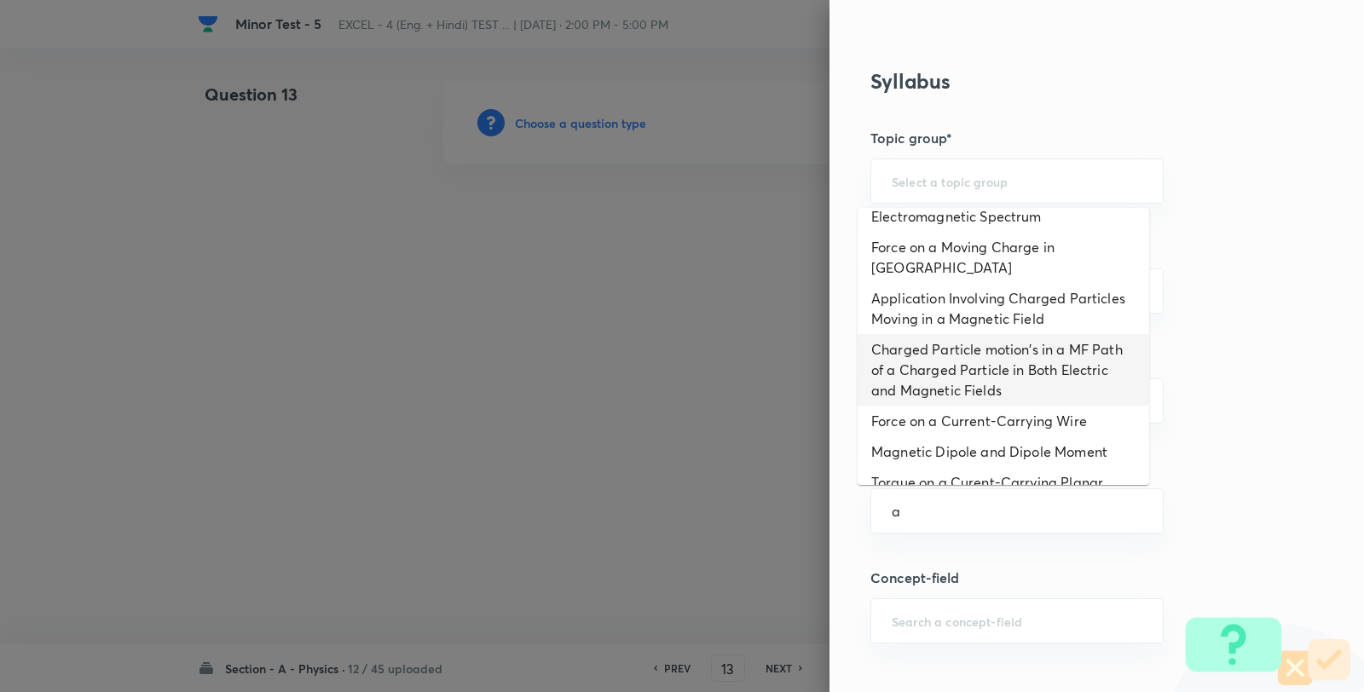
scroll to position [0, 0]
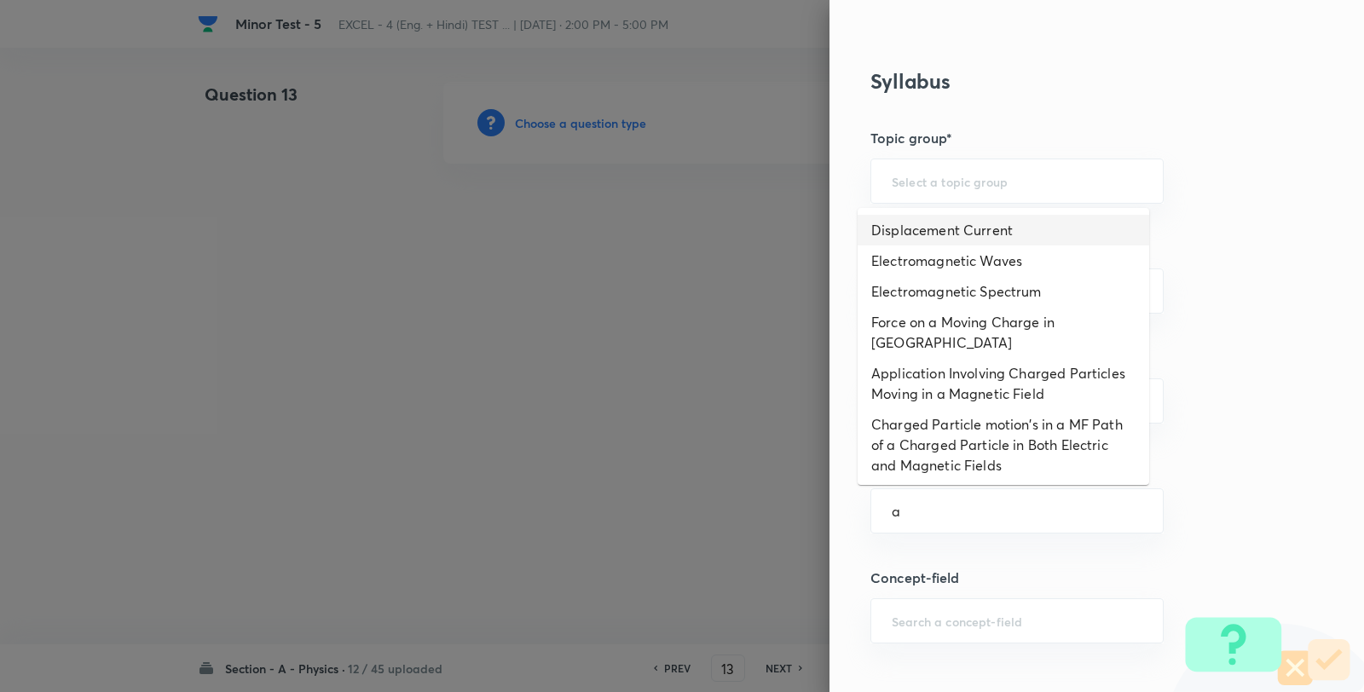
click at [948, 233] on li "Displacement Current" at bounding box center [1002, 230] width 291 height 31
type input "Displacement Current"
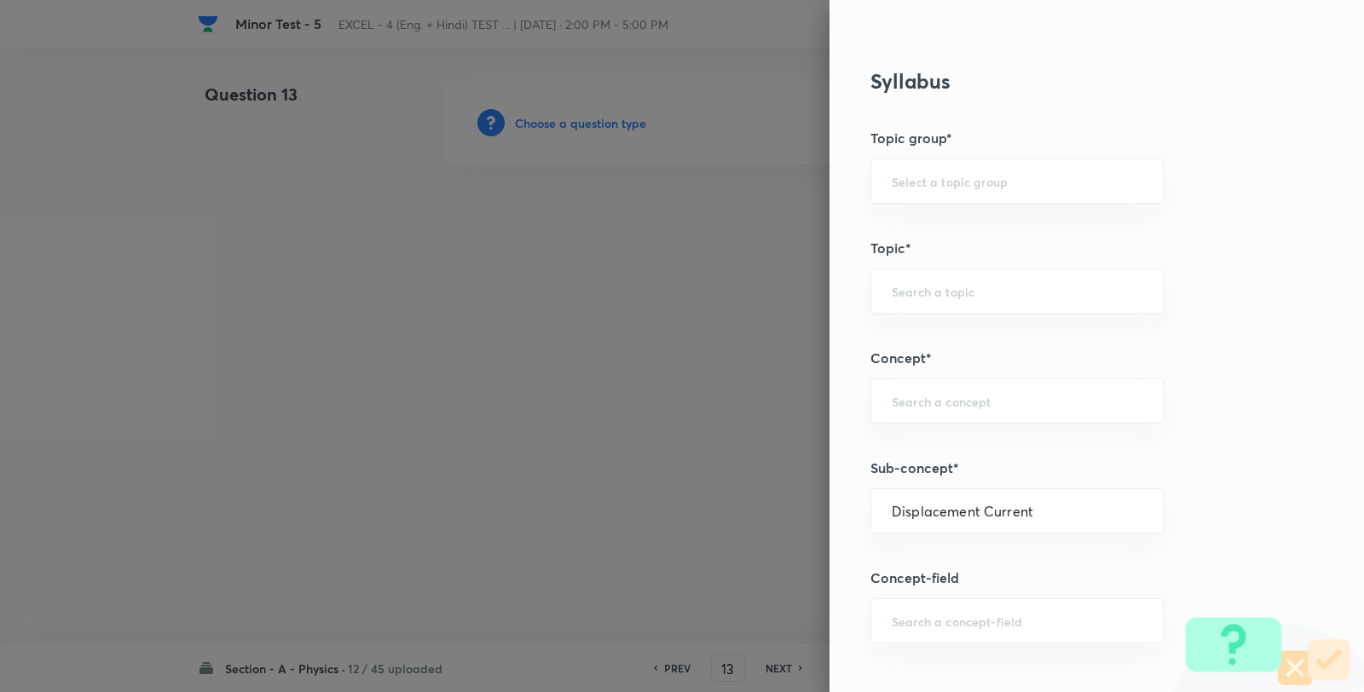
type input "Physics"
type input "Electricity & Magnetism"
type input "Electromagnetic Waves"
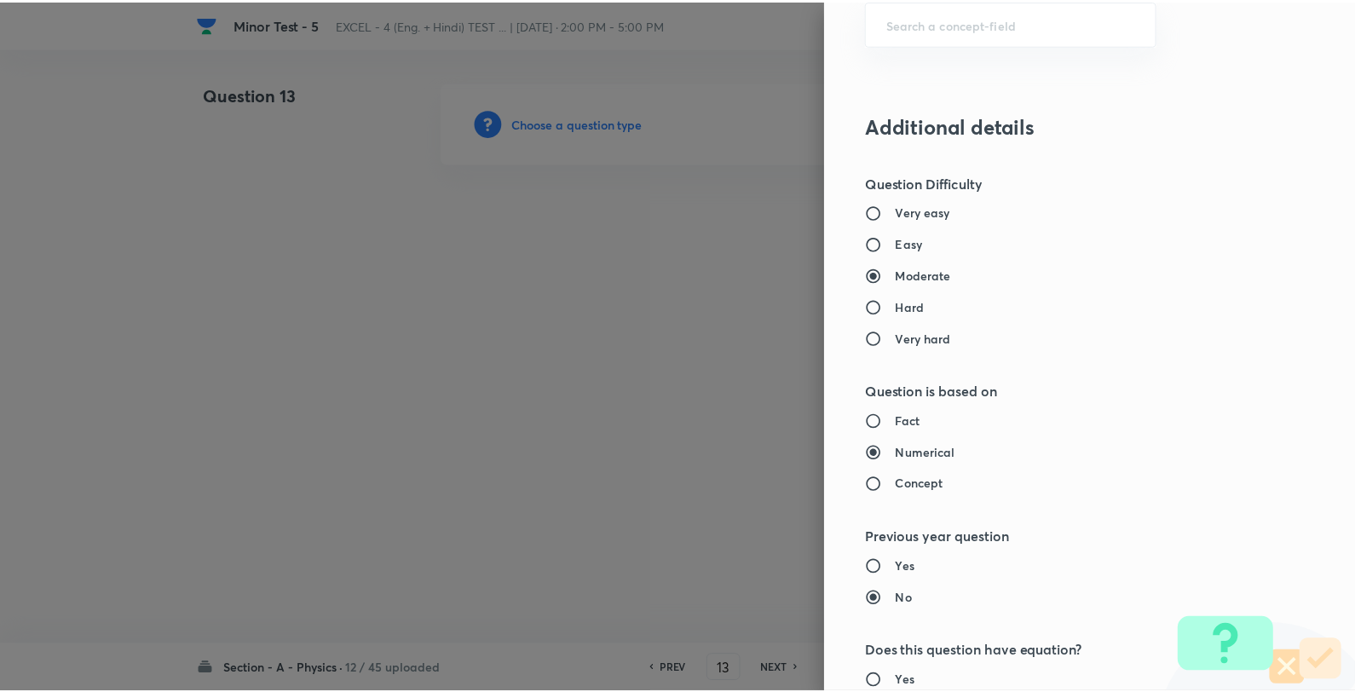
scroll to position [1746, 0]
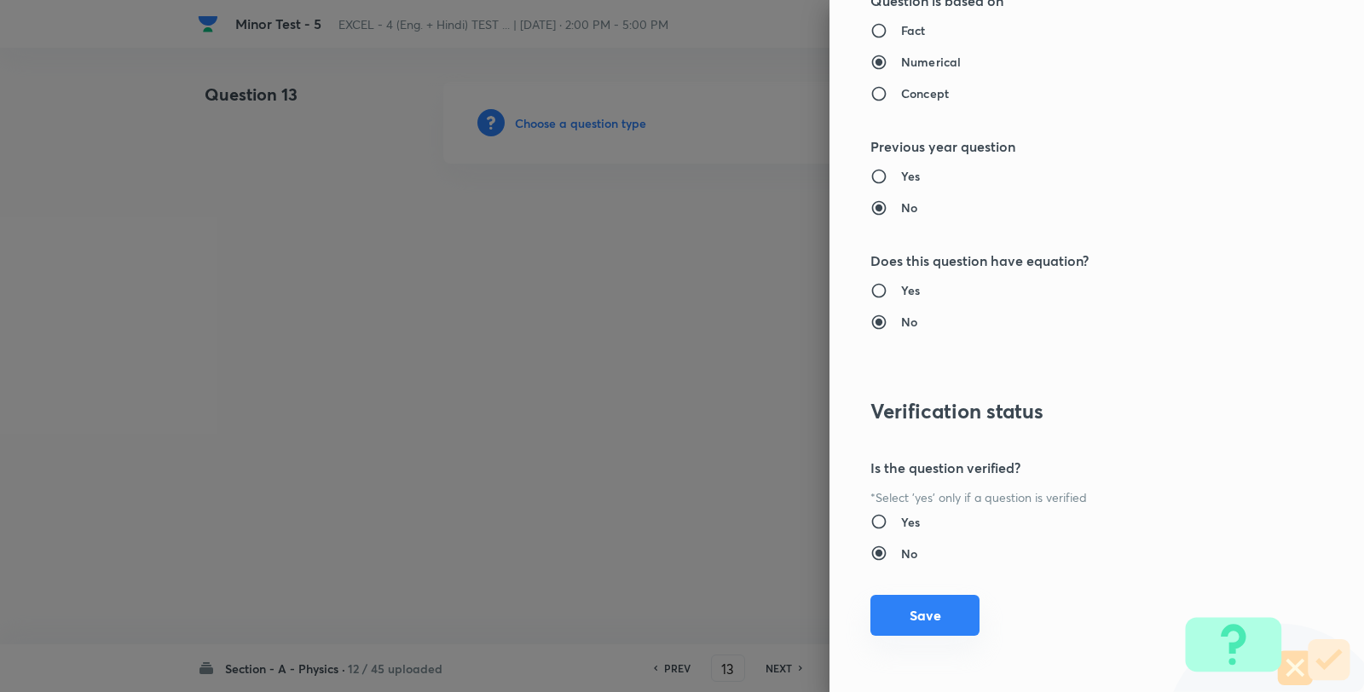
click at [929, 614] on button "Save" at bounding box center [924, 615] width 109 height 41
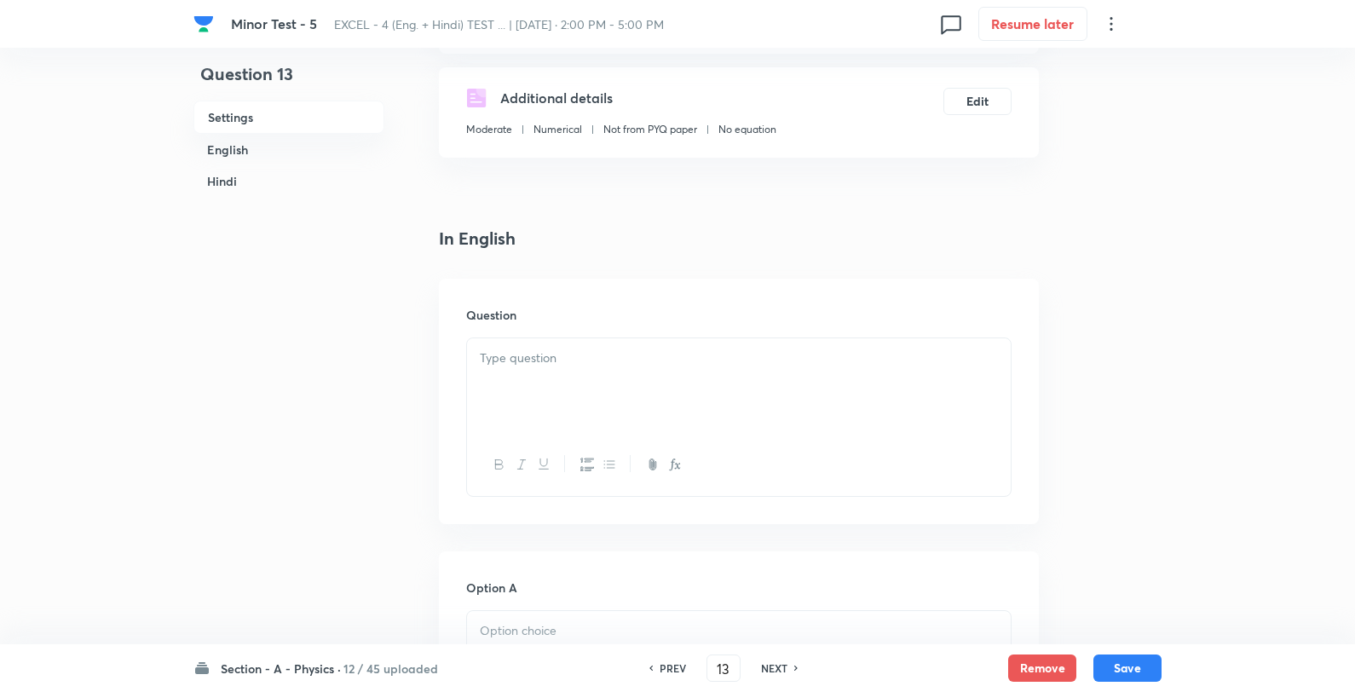
scroll to position [284, 0]
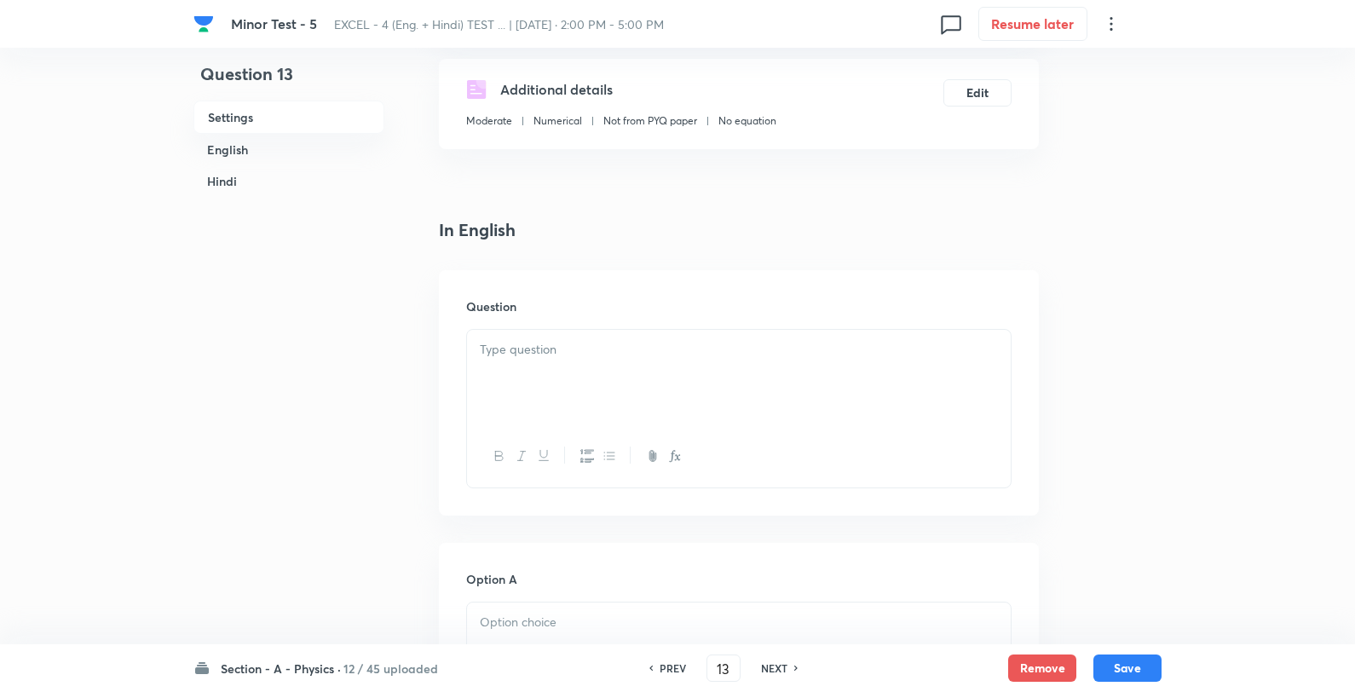
click at [589, 372] on div at bounding box center [739, 377] width 544 height 95
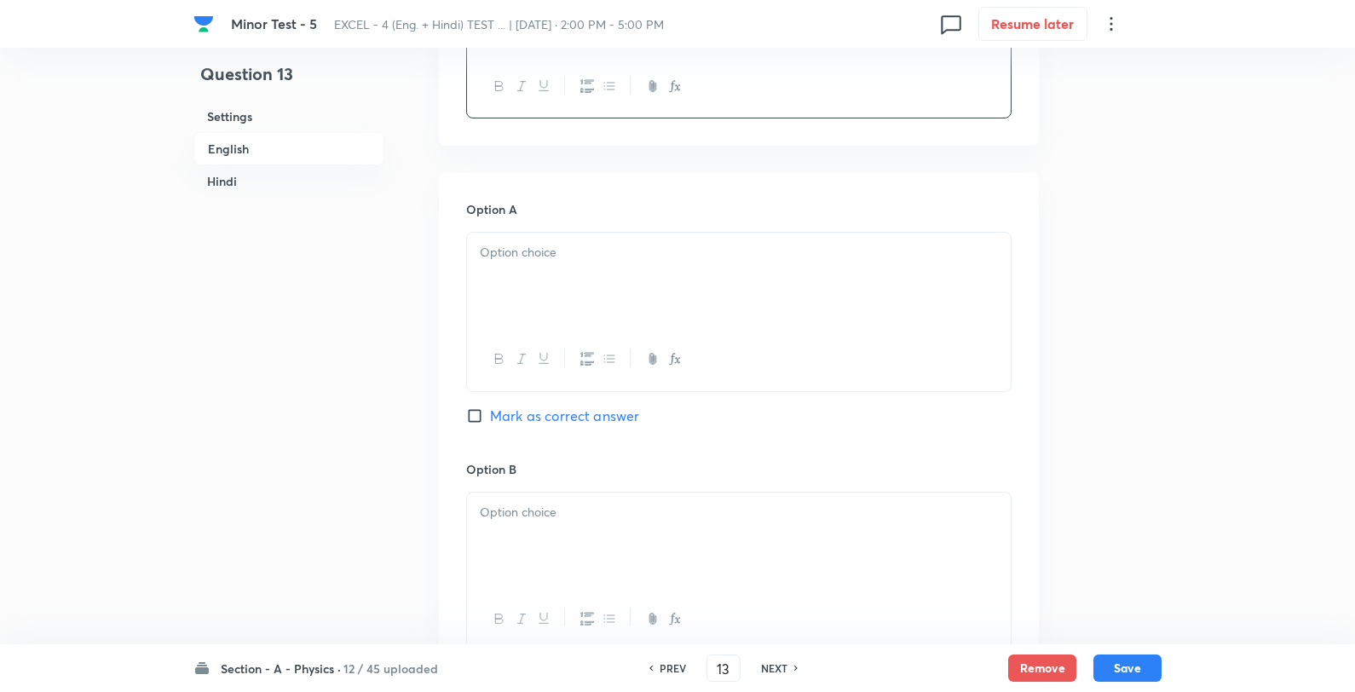
scroll to position [662, 0]
click at [575, 254] on div at bounding box center [739, 271] width 544 height 95
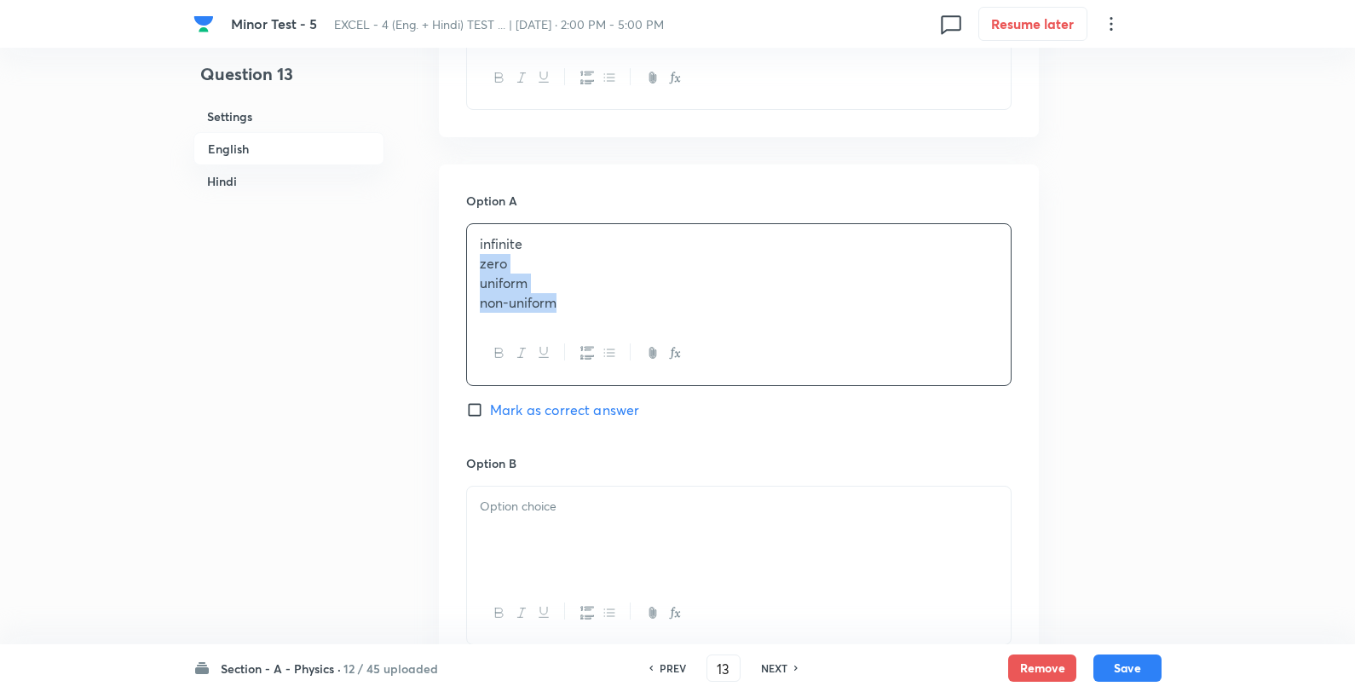
click at [592, 240] on p "infinite" at bounding box center [739, 244] width 518 height 20
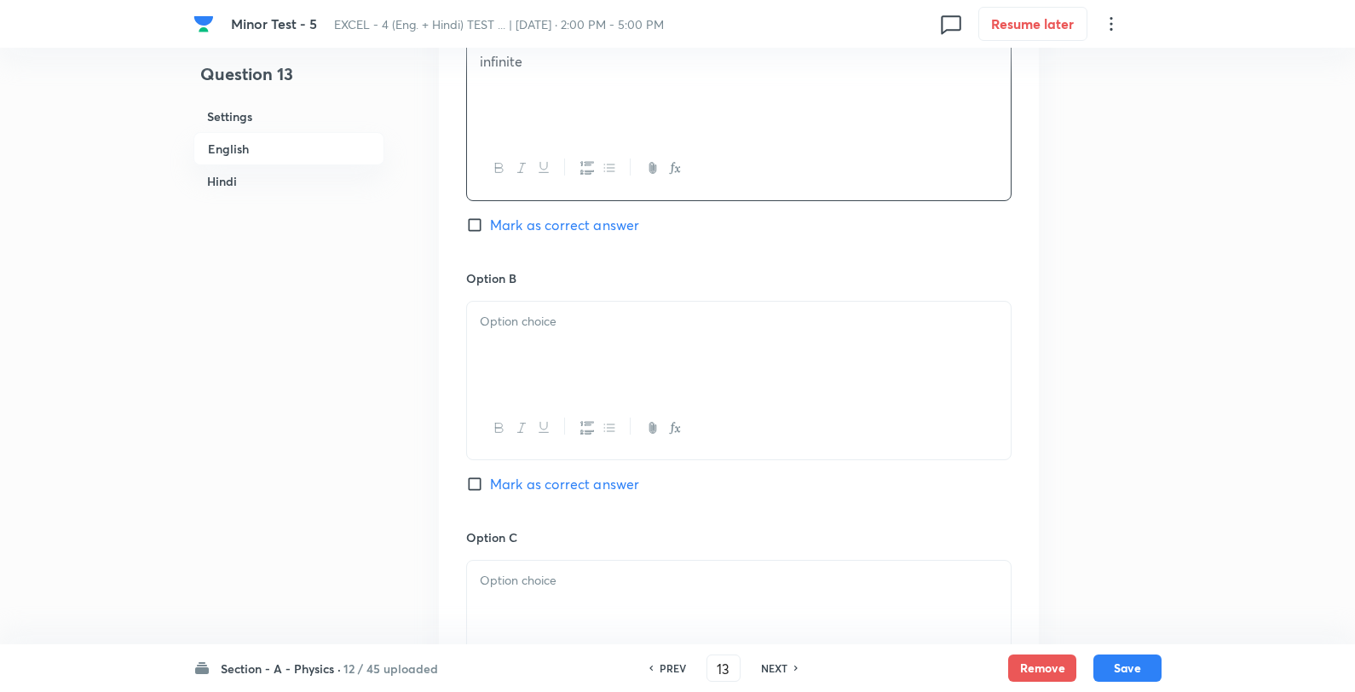
scroll to position [852, 0]
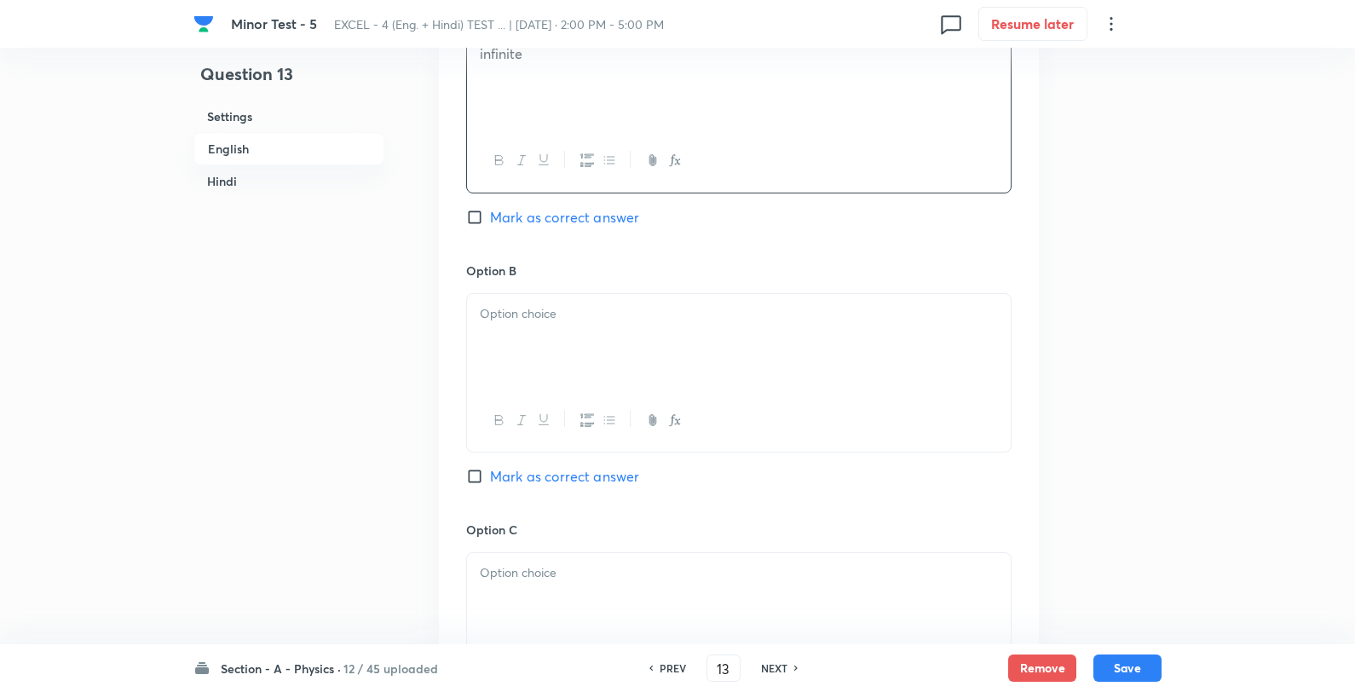
drag, startPoint x: 593, startPoint y: 293, endPoint x: 608, endPoint y: 294, distance: 14.5
click at [592, 293] on div at bounding box center [738, 372] width 545 height 159
click at [620, 309] on p at bounding box center [739, 314] width 518 height 20
click at [729, 305] on p "zero" at bounding box center [739, 314] width 518 height 20
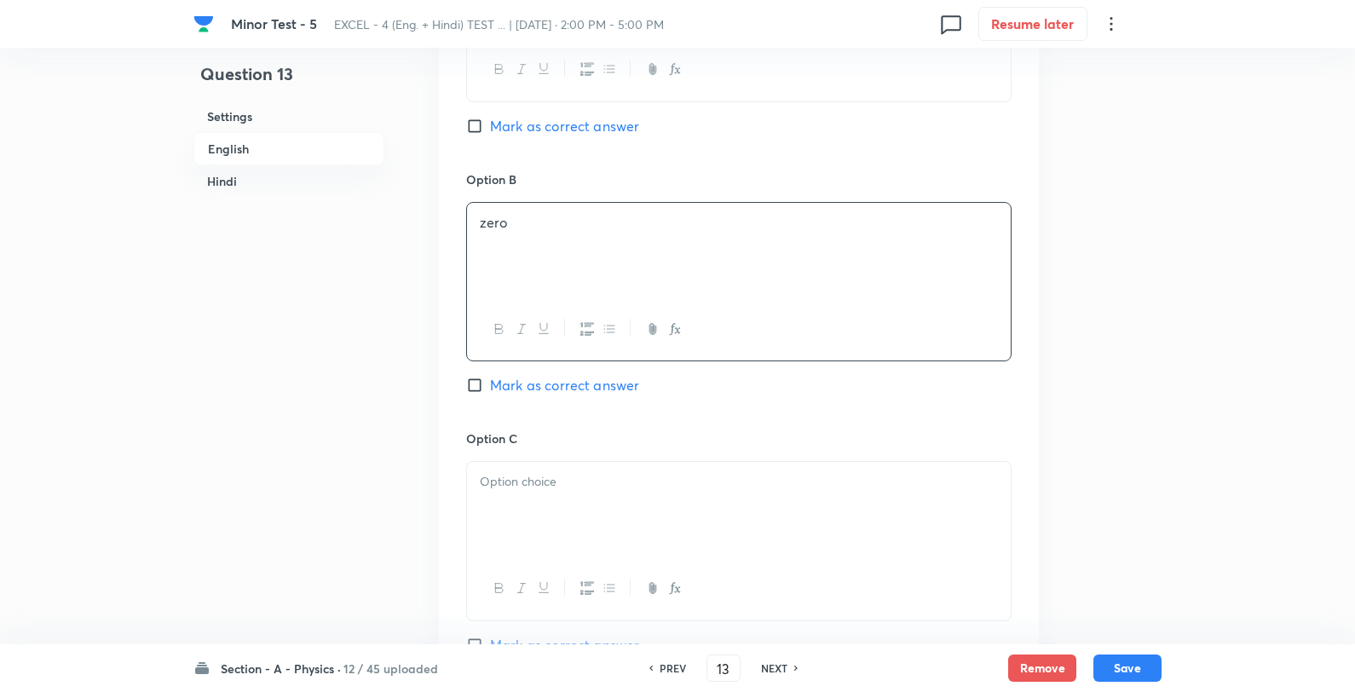
scroll to position [1136, 0]
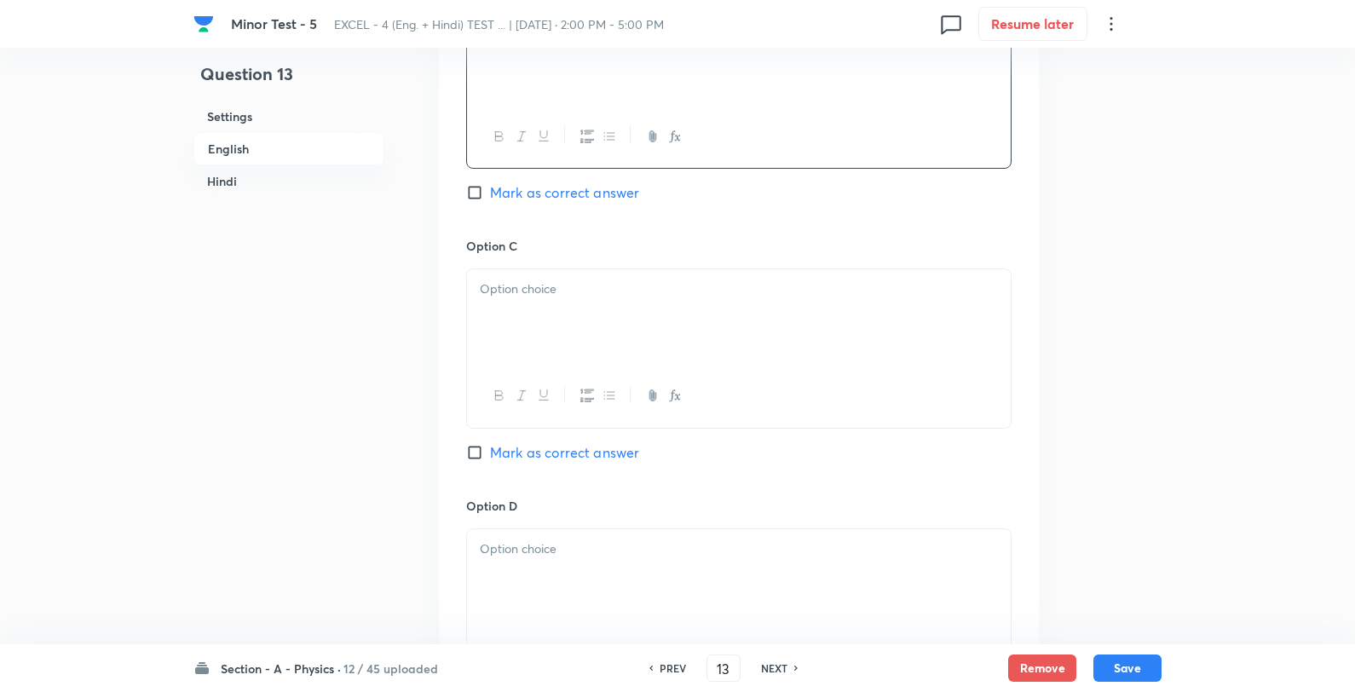
click at [586, 288] on p at bounding box center [739, 290] width 518 height 20
click at [639, 278] on div "uniform non-uniform" at bounding box center [739, 316] width 544 height 95
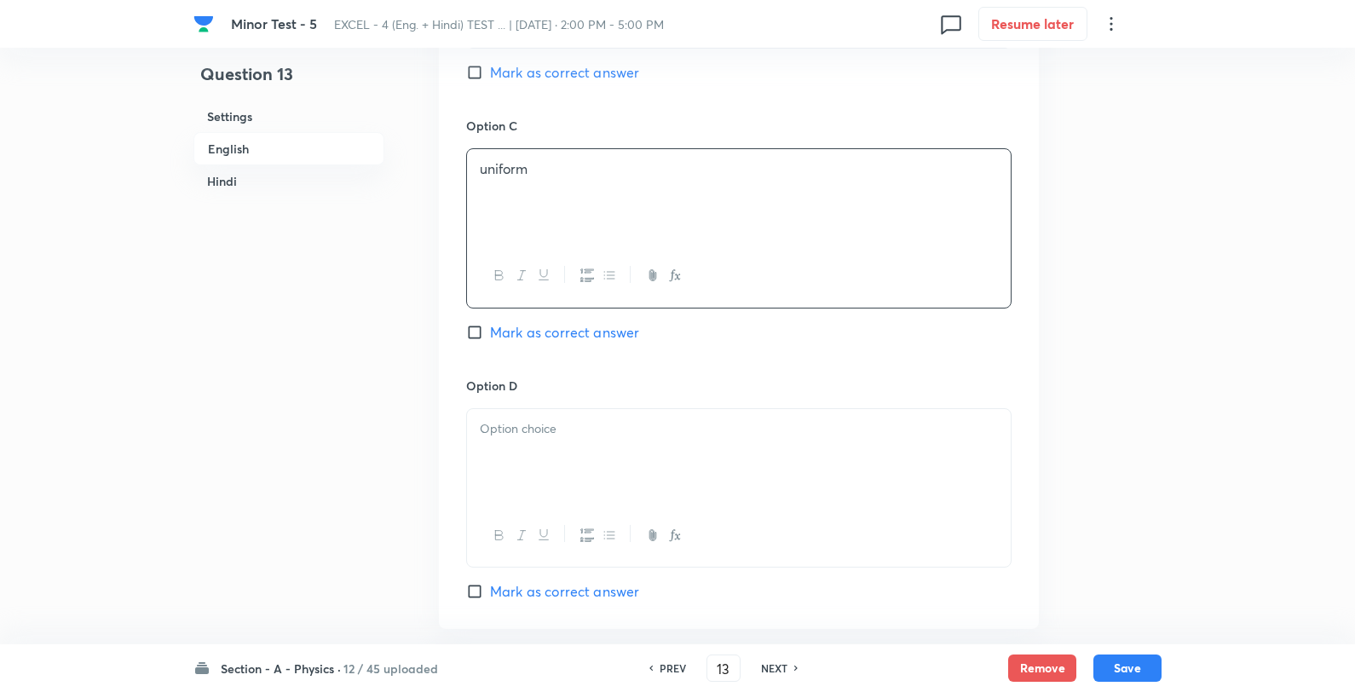
scroll to position [1325, 0]
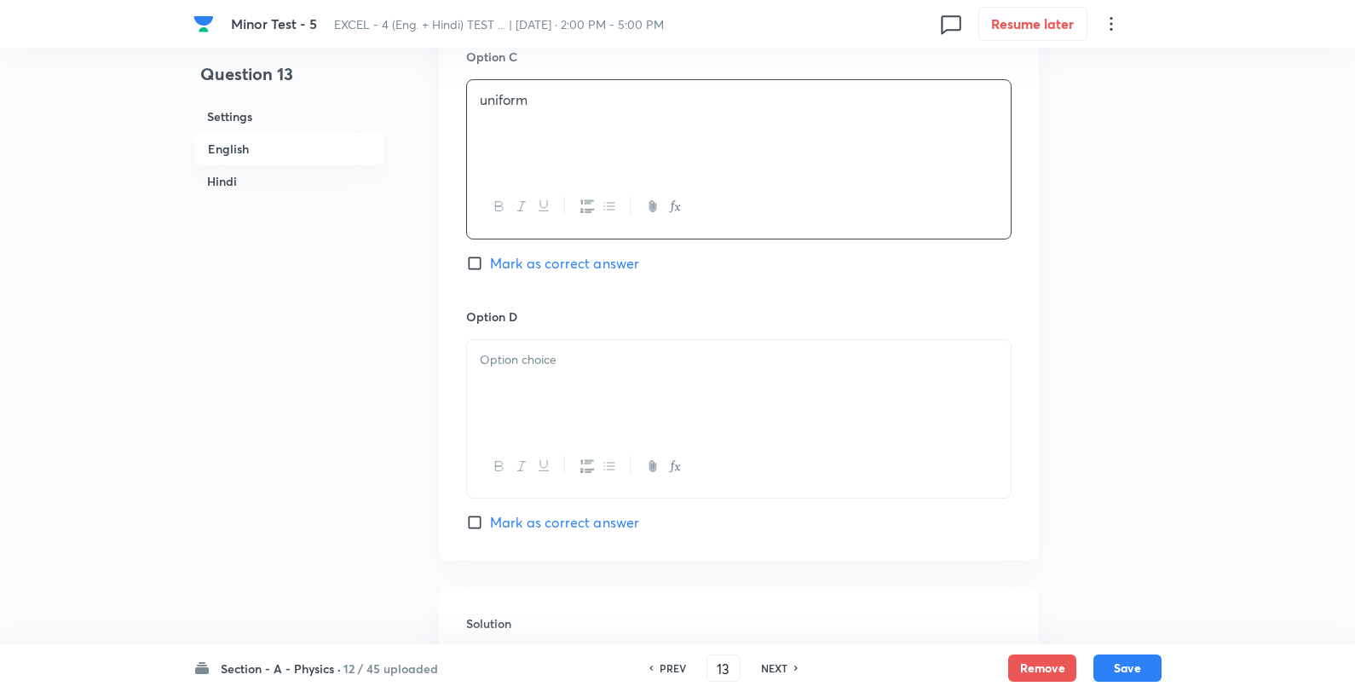
click at [571, 364] on p at bounding box center [739, 360] width 518 height 20
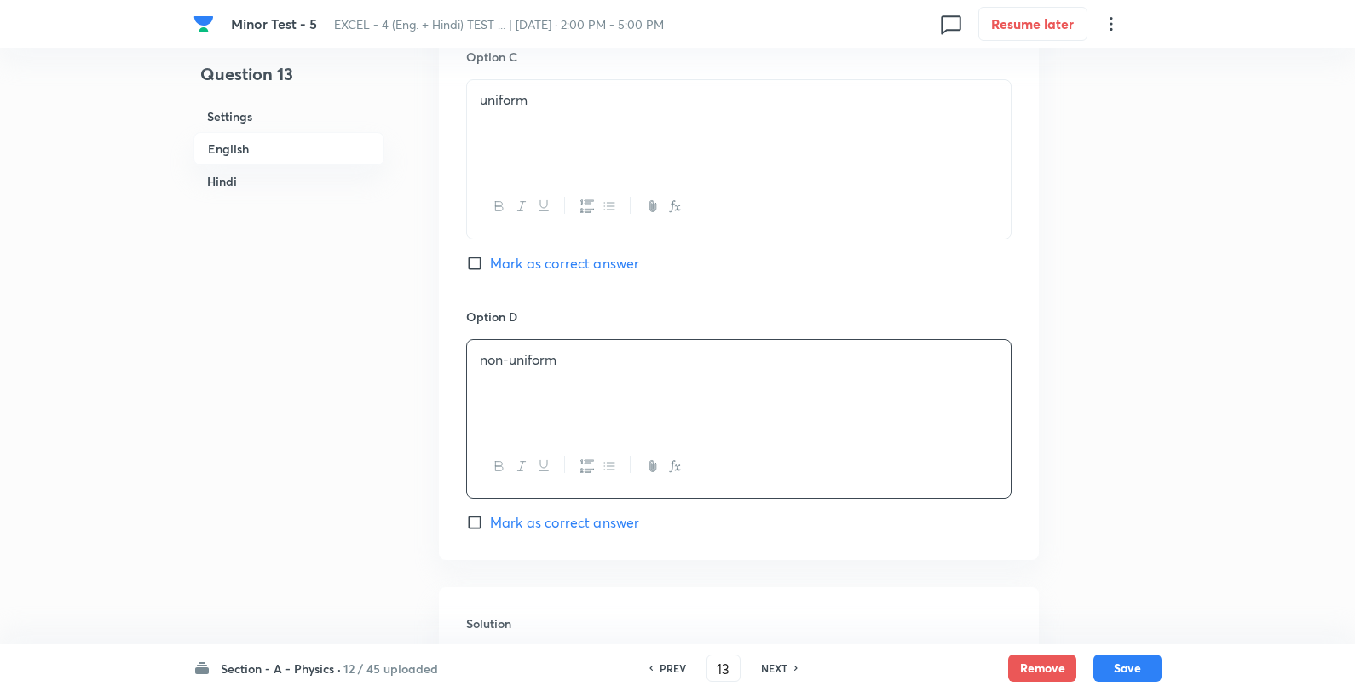
click at [541, 278] on div "Option C uniform [PERSON_NAME] as correct answer" at bounding box center [738, 177] width 545 height 259
click at [538, 263] on span "Mark as correct answer" at bounding box center [564, 263] width 149 height 20
click at [490, 263] on input "Mark as correct answer" at bounding box center [478, 263] width 24 height 17
checkbox input "true"
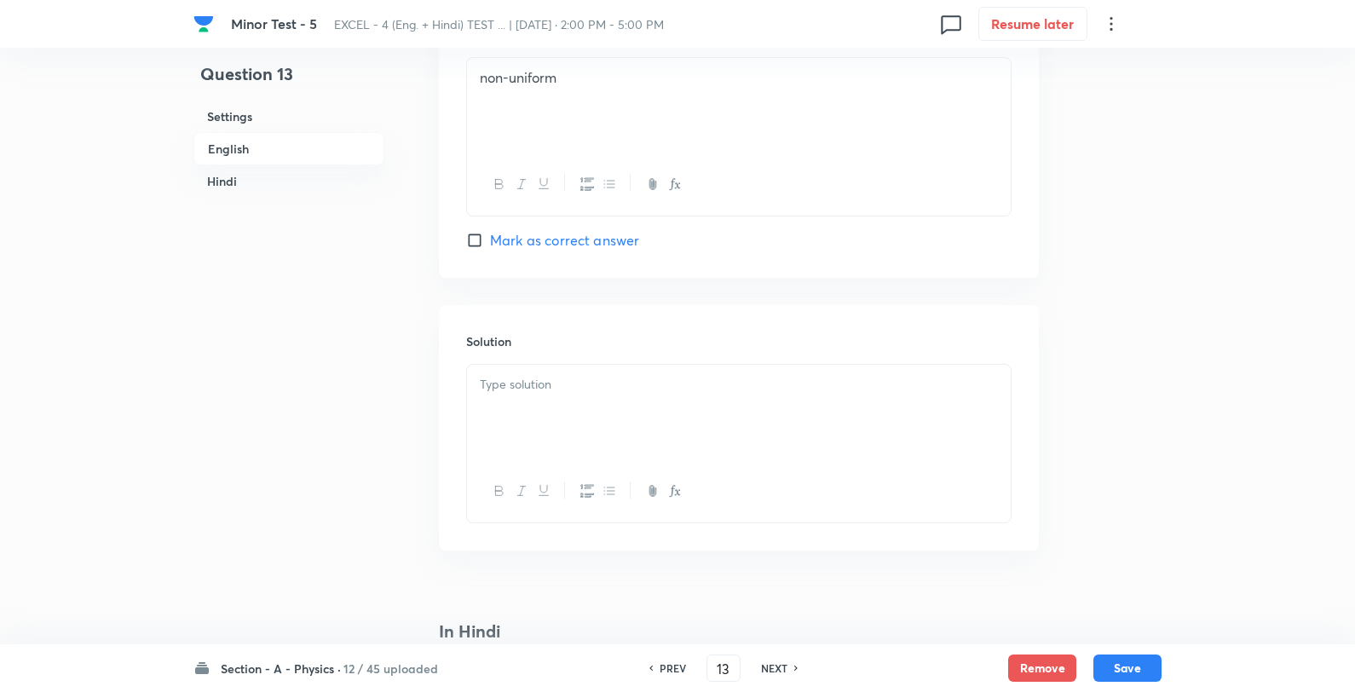
scroll to position [1609, 0]
click at [567, 401] on div at bounding box center [739, 410] width 544 height 95
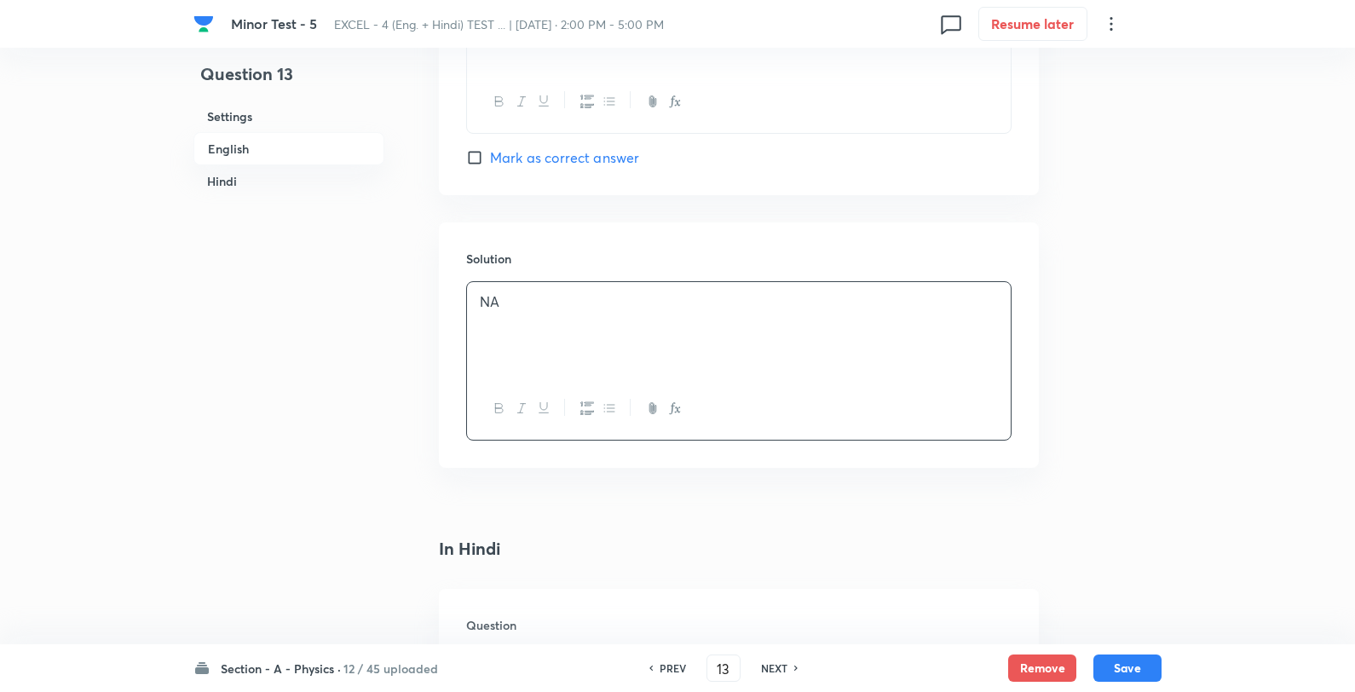
scroll to position [1894, 0]
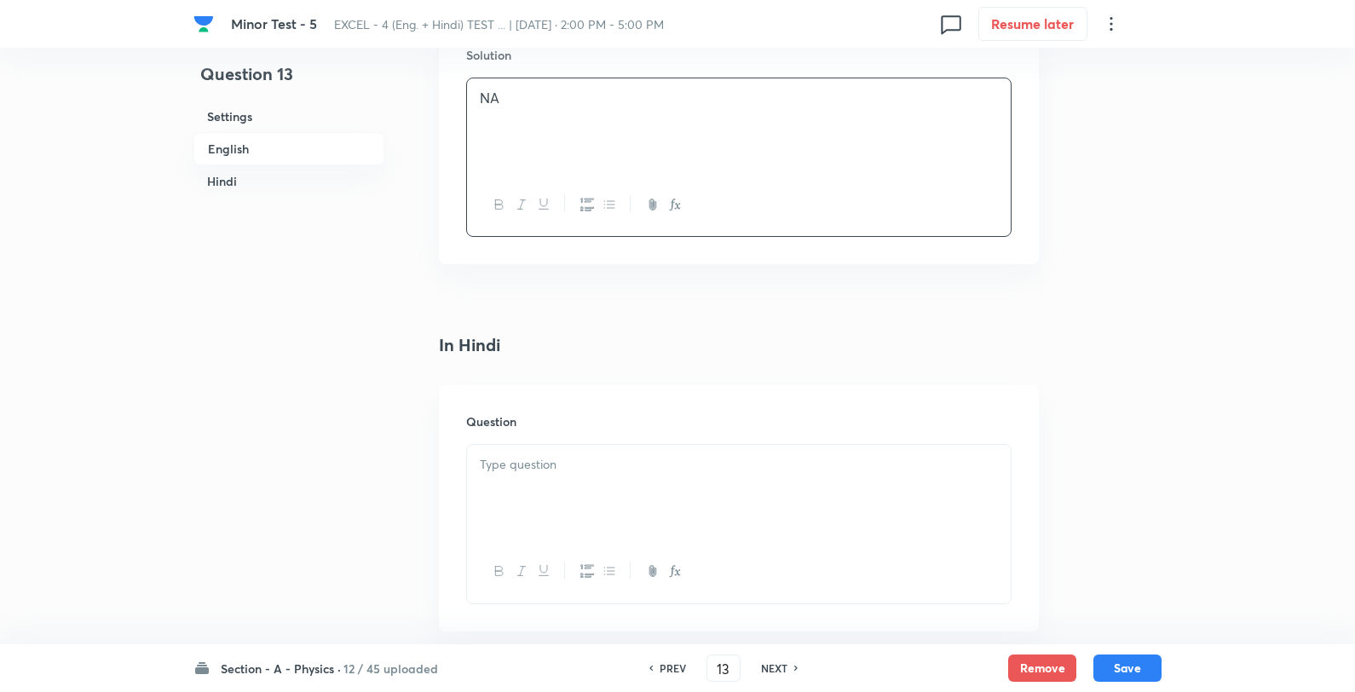
drag, startPoint x: 565, startPoint y: 415, endPoint x: 564, endPoint y: 455, distance: 40.1
click at [564, 428] on h6 "Question" at bounding box center [738, 422] width 545 height 18
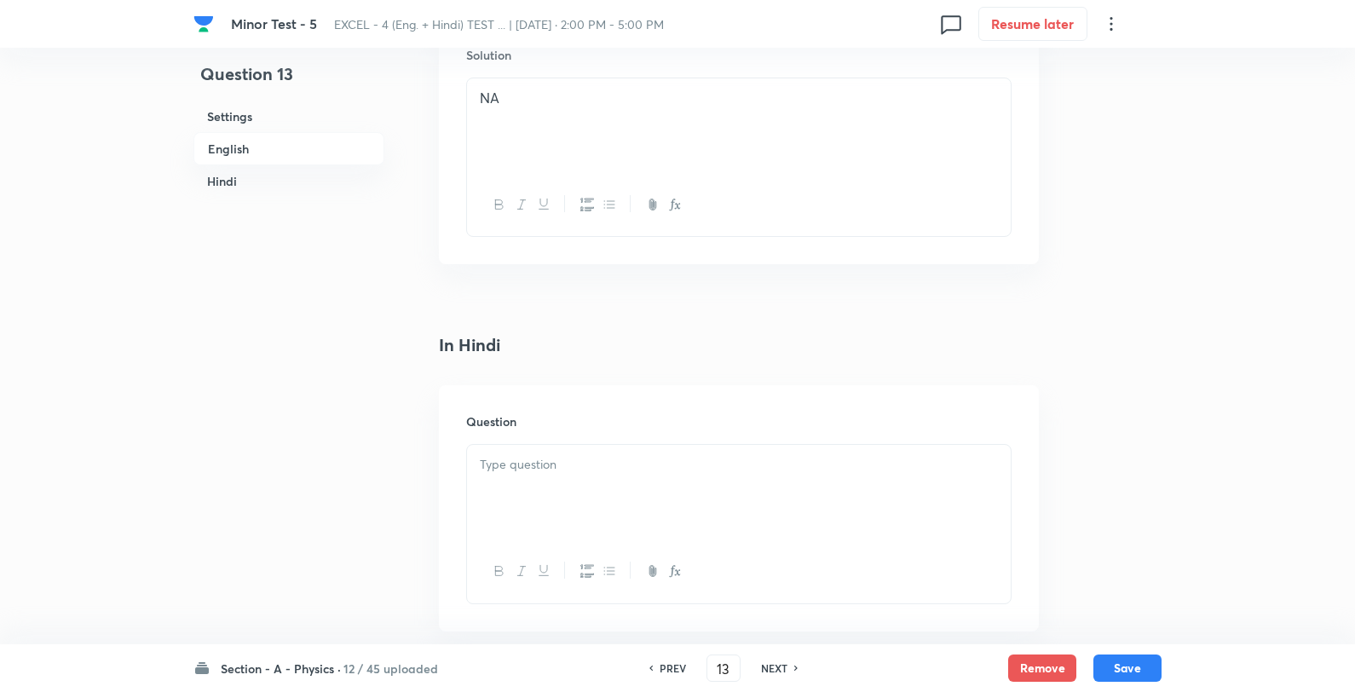
click at [566, 461] on p at bounding box center [739, 465] width 518 height 20
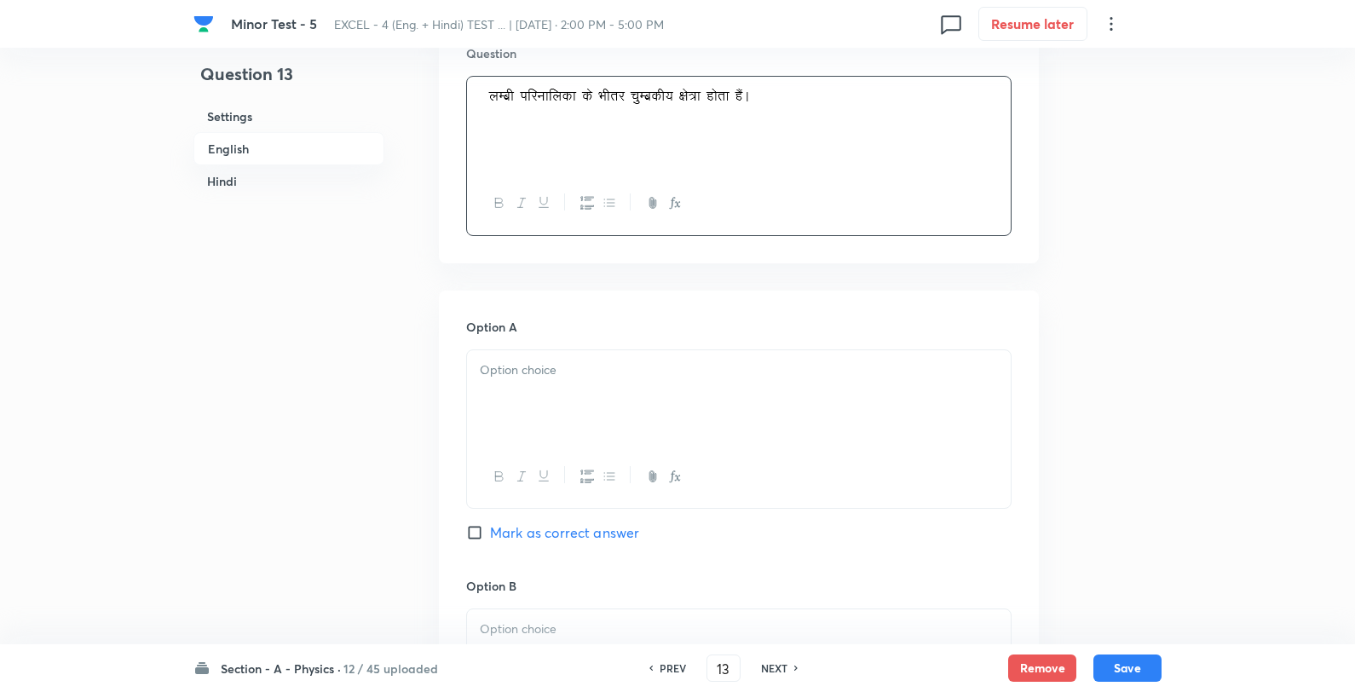
scroll to position [2272, 0]
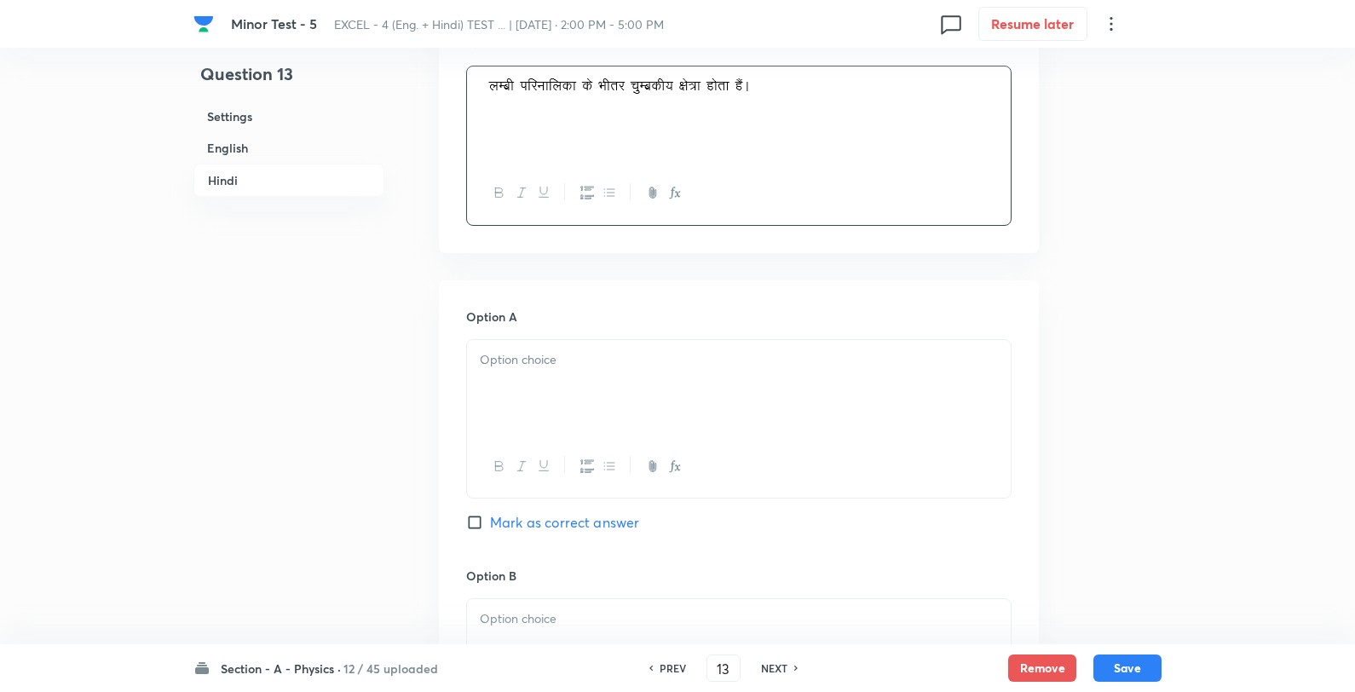
click at [569, 395] on div at bounding box center [739, 387] width 544 height 95
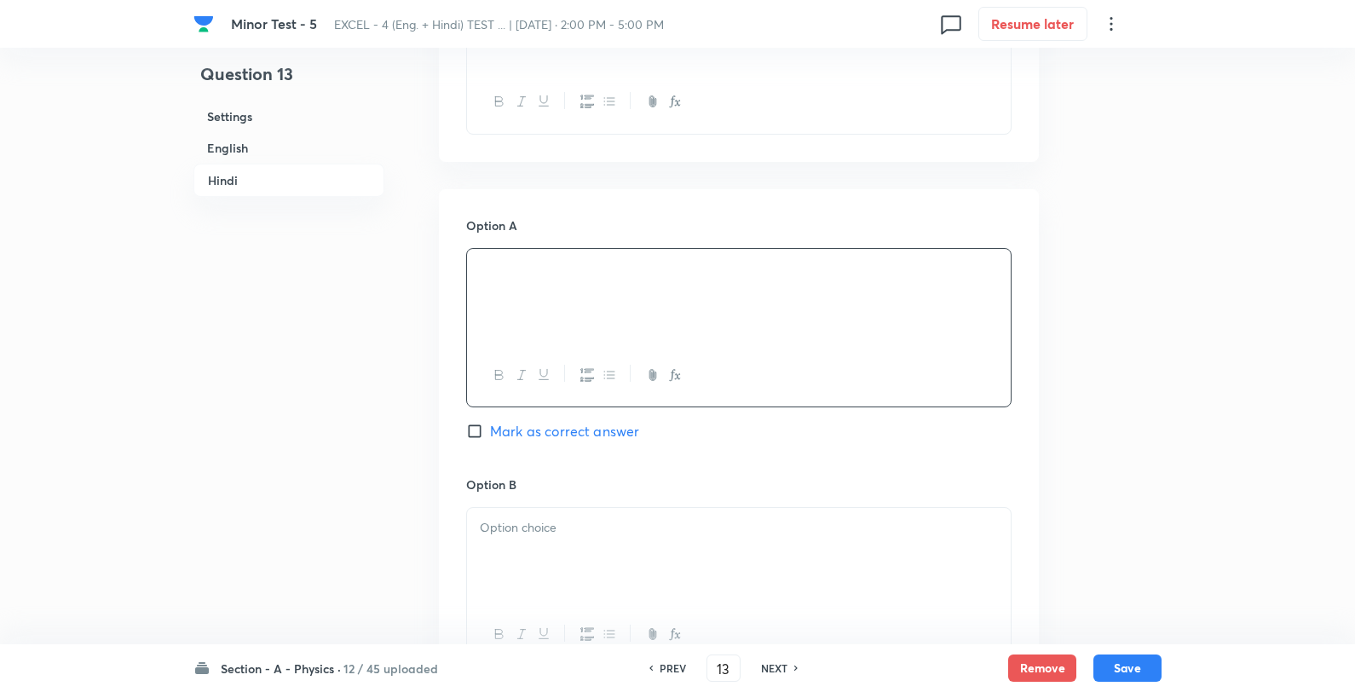
scroll to position [2557, 0]
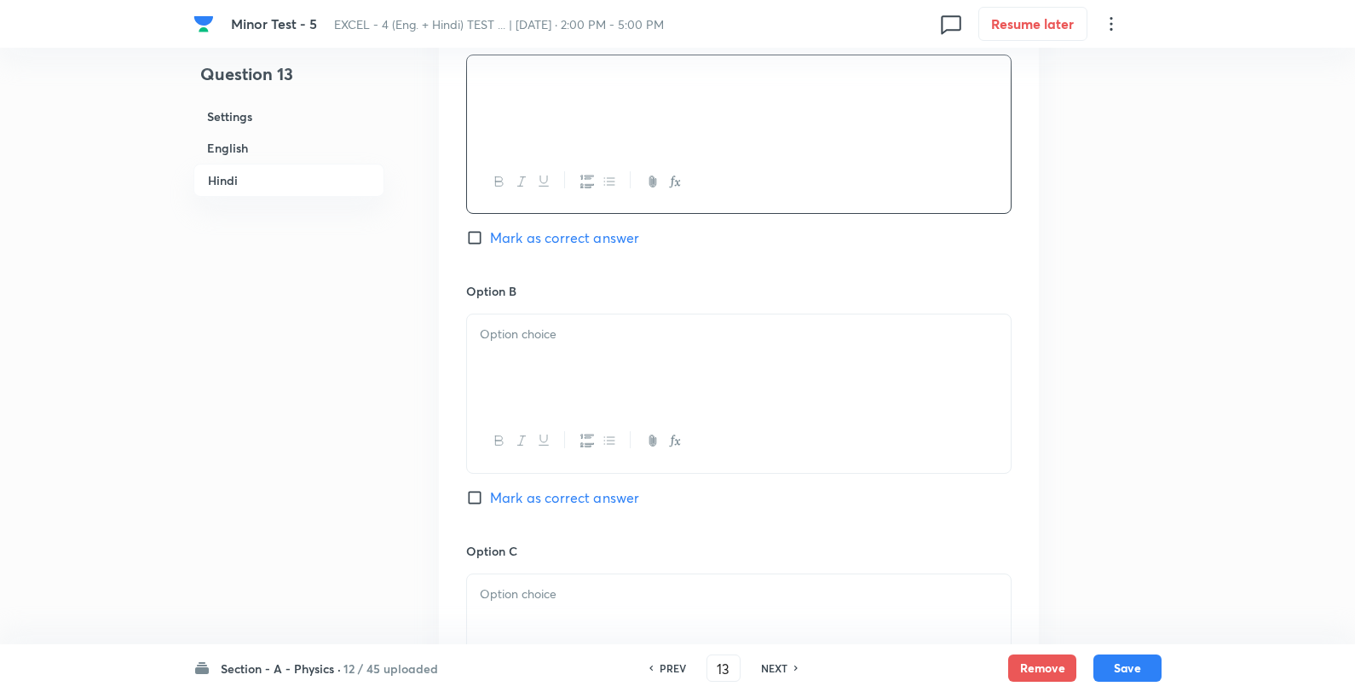
click at [508, 356] on div at bounding box center [739, 362] width 544 height 95
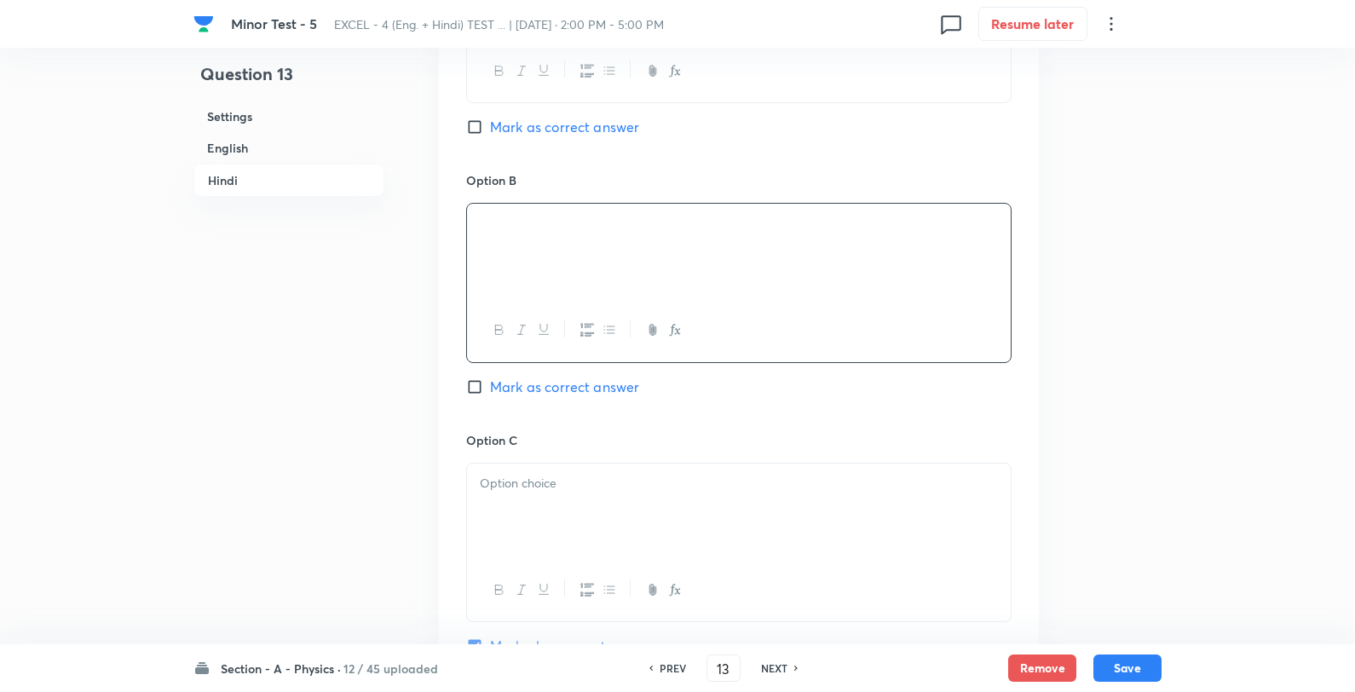
scroll to position [2841, 0]
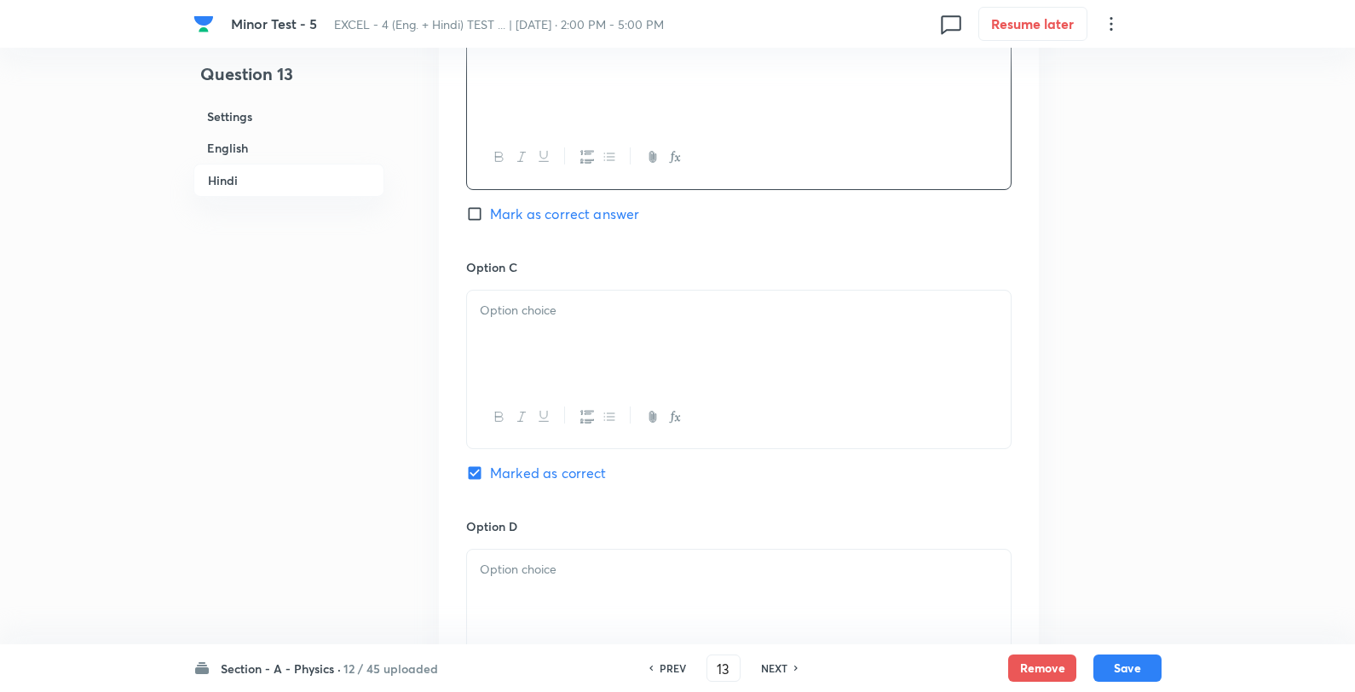
click at [517, 338] on div at bounding box center [739, 338] width 544 height 95
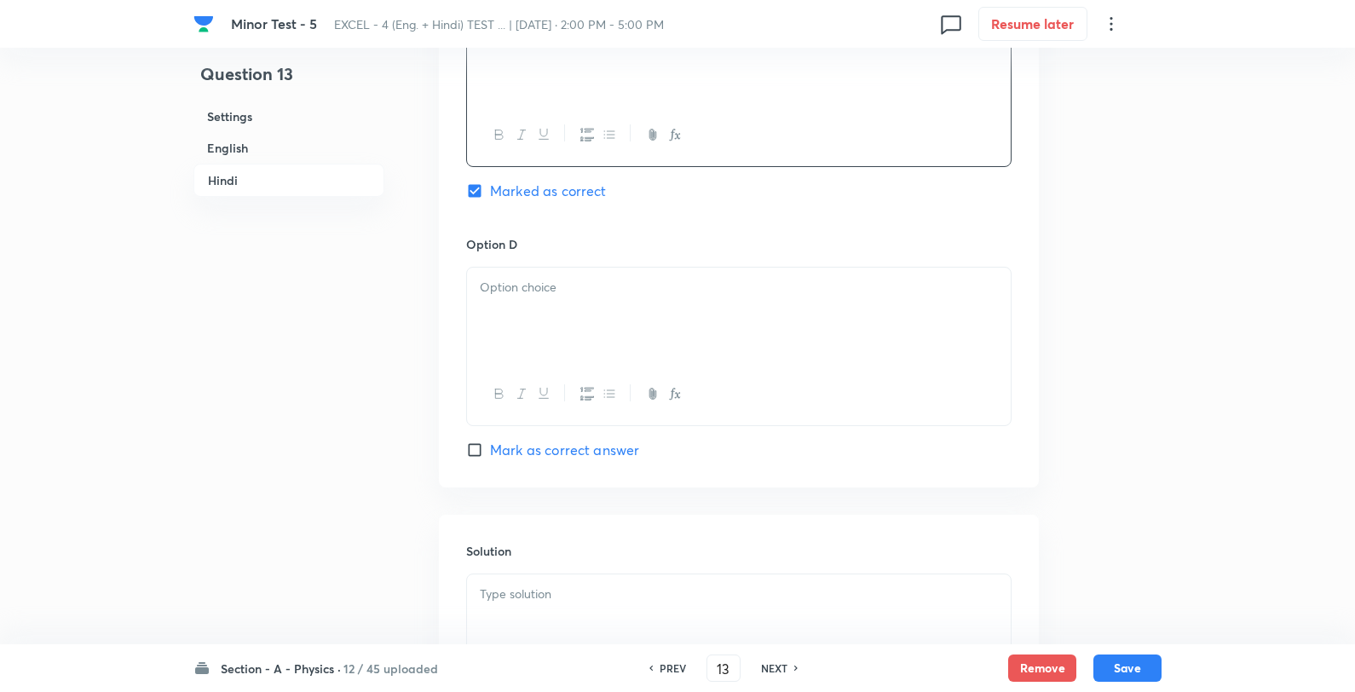
scroll to position [3125, 0]
click at [578, 361] on div at bounding box center [739, 313] width 544 height 95
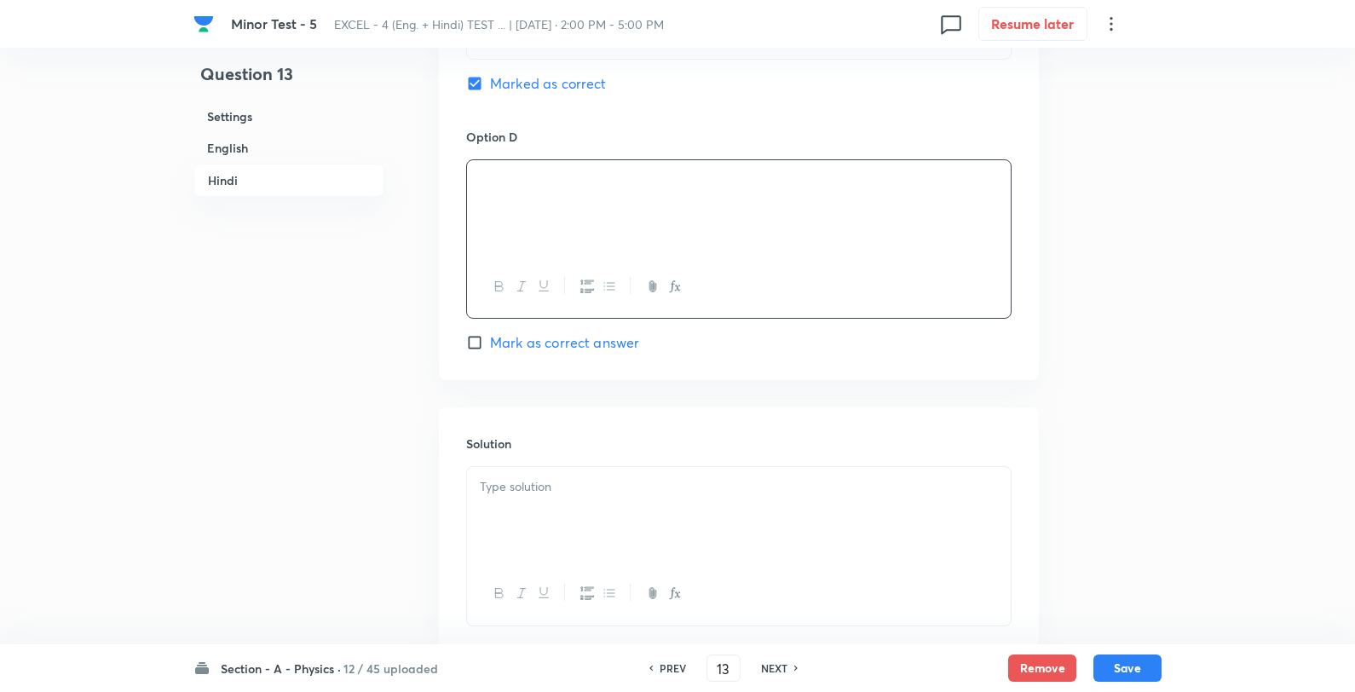
scroll to position [3348, 0]
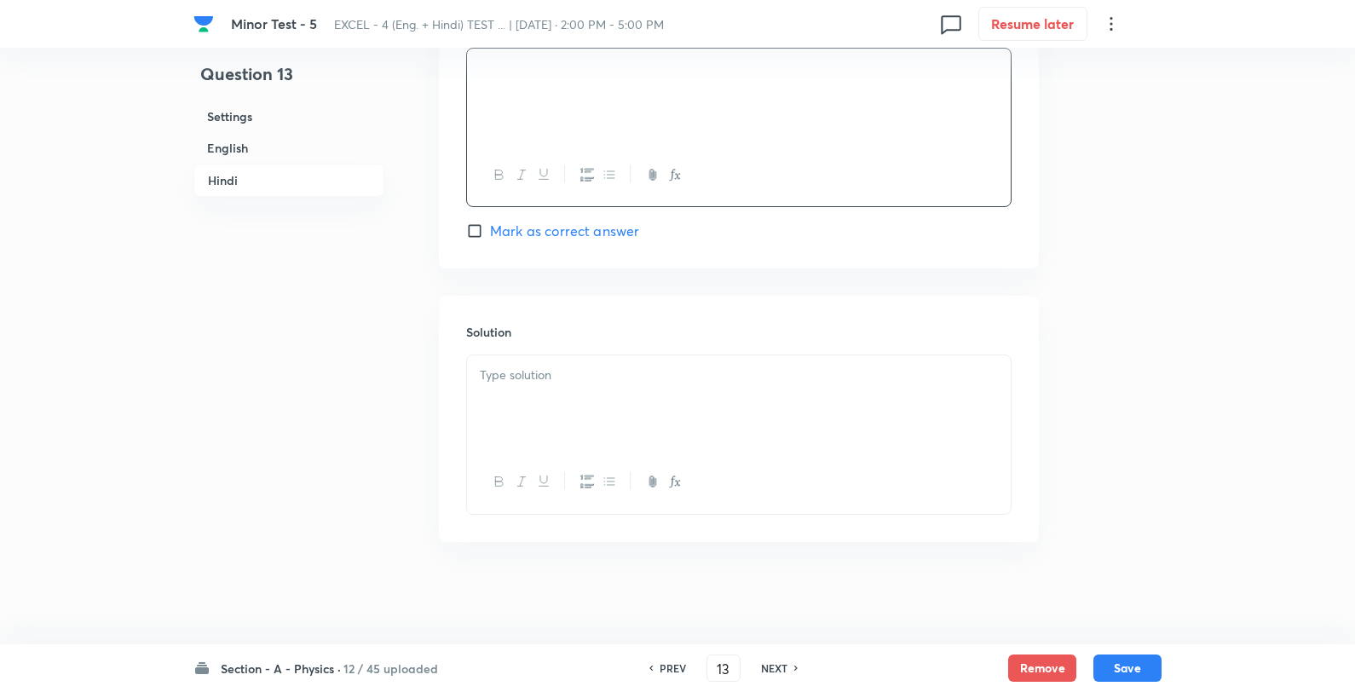
click at [558, 398] on div at bounding box center [739, 402] width 544 height 95
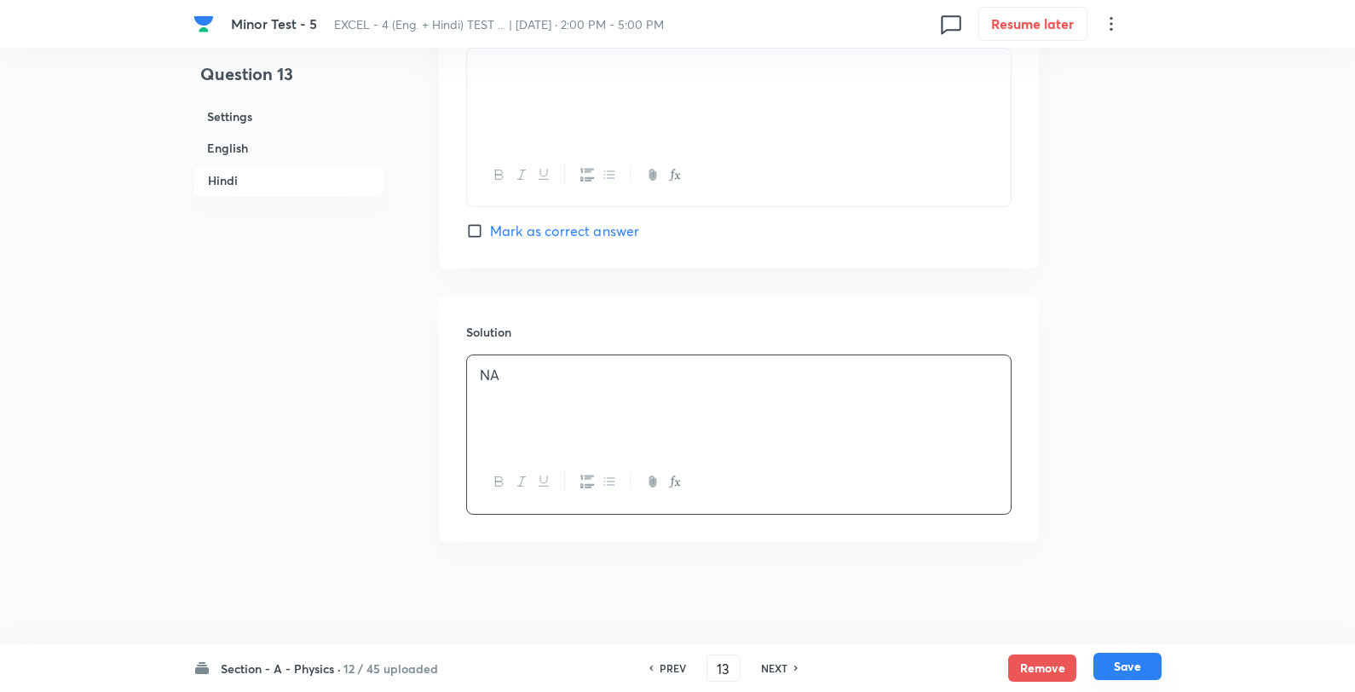
click at [1138, 669] on button "Save" at bounding box center [1128, 666] width 68 height 27
type input "14"
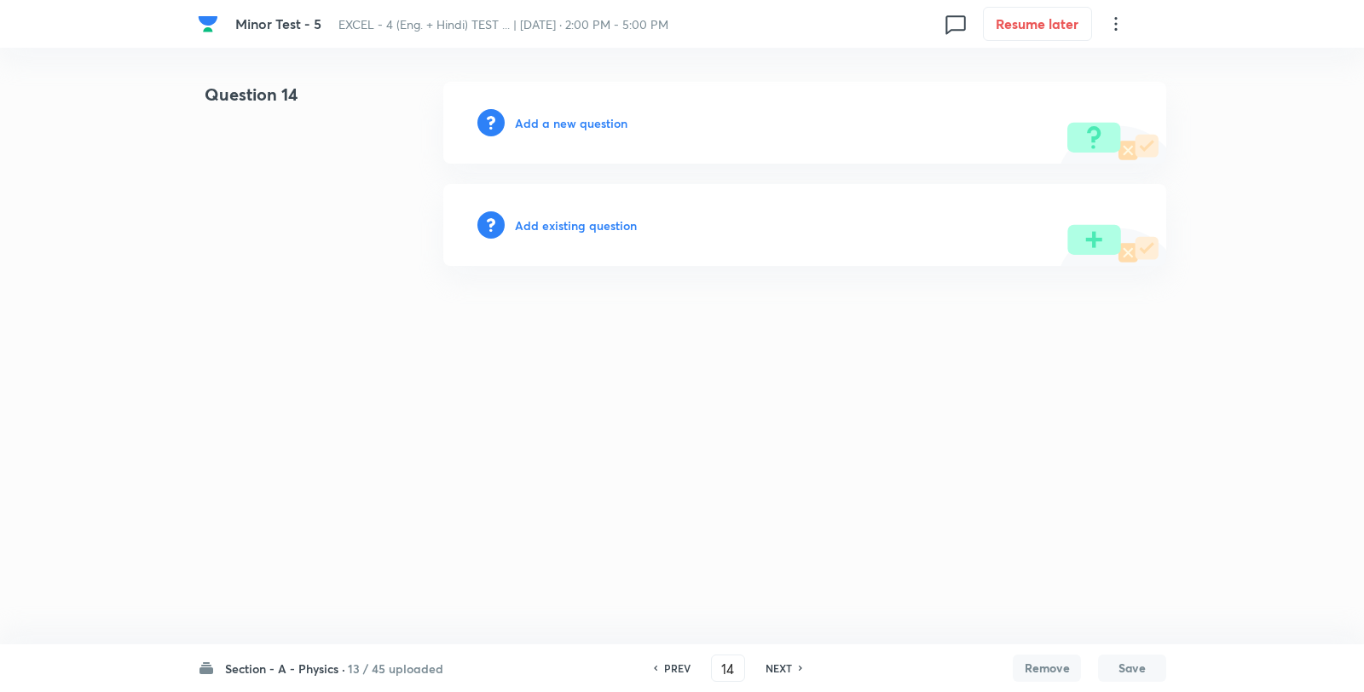
click at [602, 126] on h6 "Add a new question" at bounding box center [571, 123] width 113 height 18
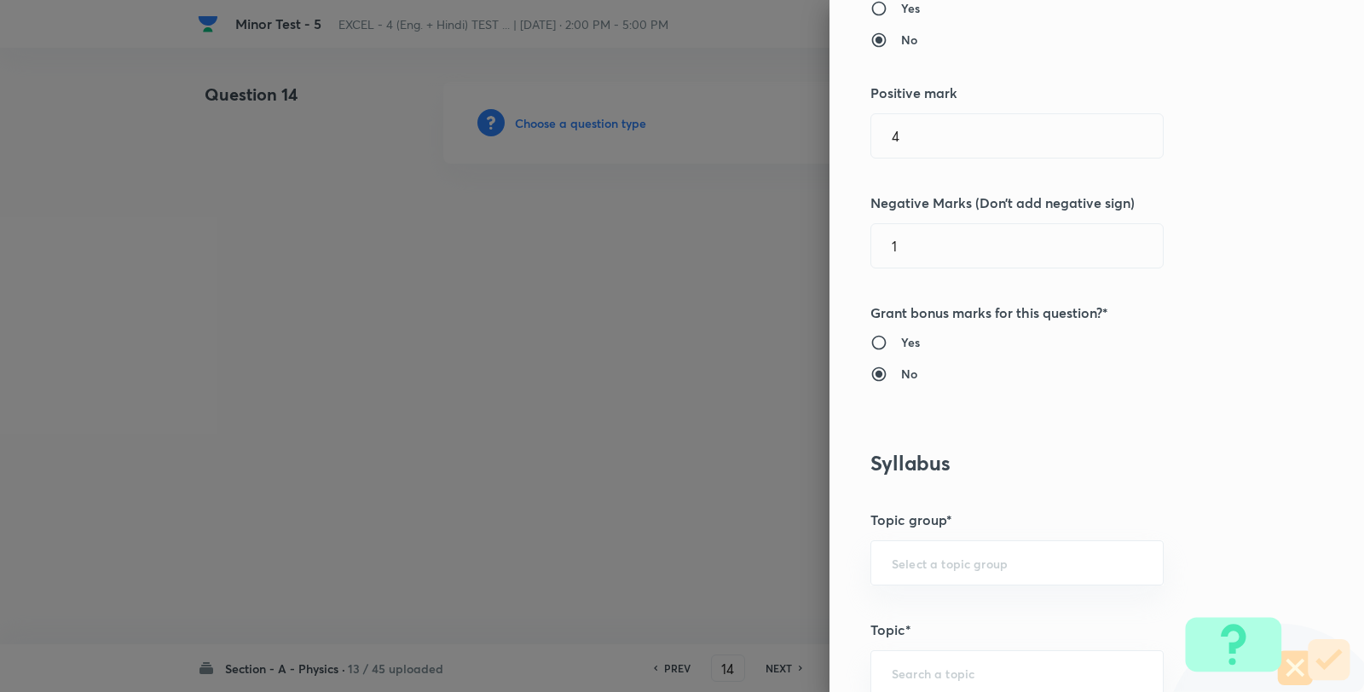
scroll to position [757, 0]
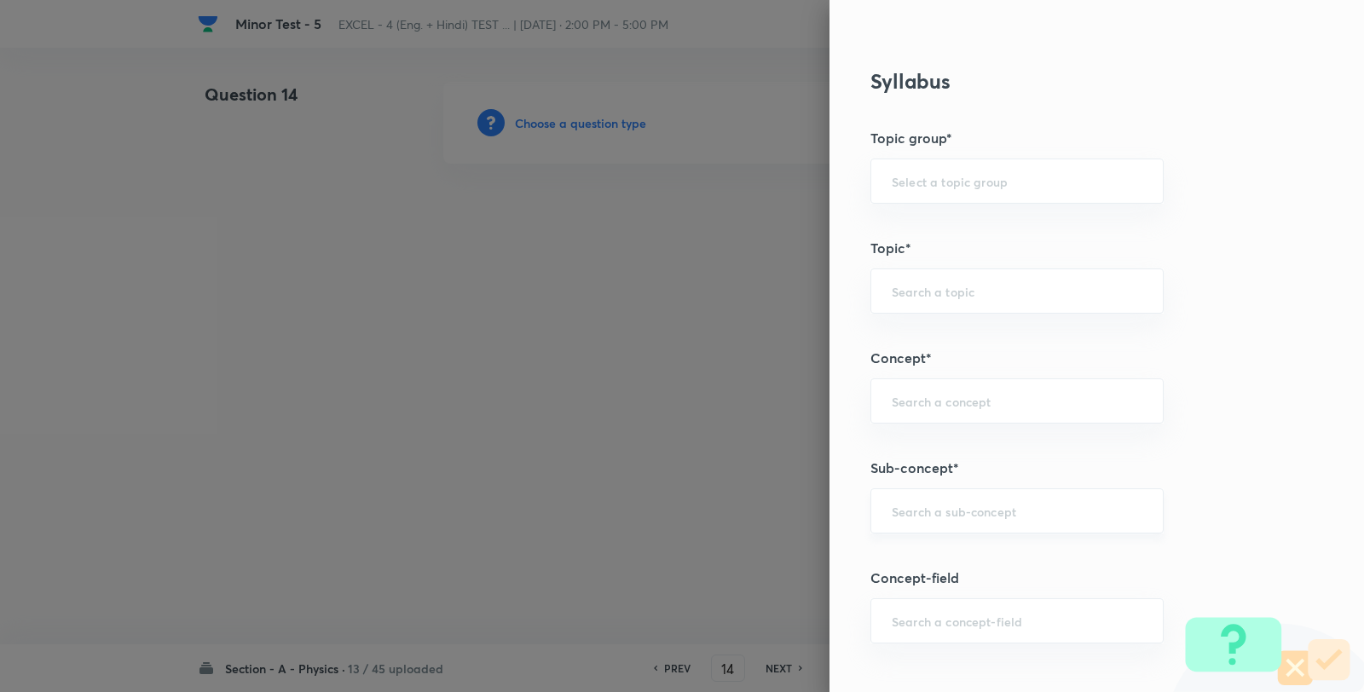
drag, startPoint x: 923, startPoint y: 501, endPoint x: 952, endPoint y: 496, distance: 29.4
click at [924, 503] on div "​" at bounding box center [1016, 510] width 293 height 45
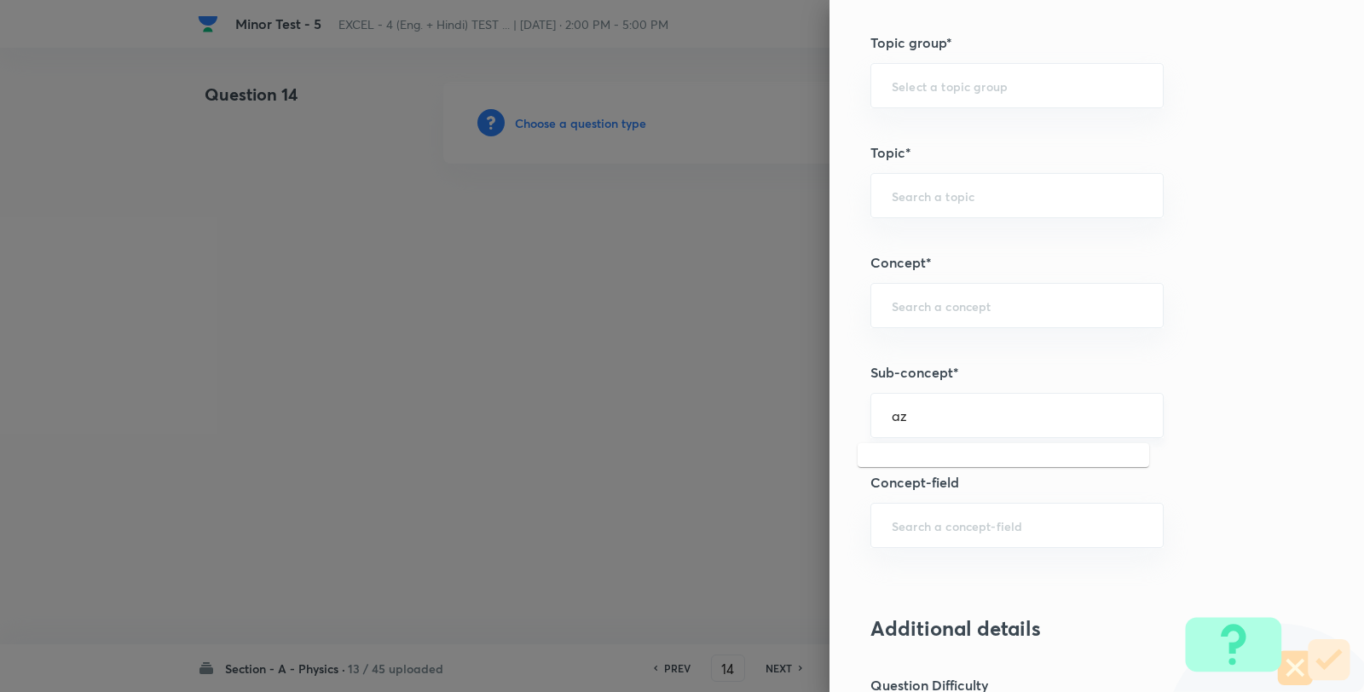
drag, startPoint x: 915, startPoint y: 415, endPoint x: 858, endPoint y: 414, distance: 56.3
click at [892, 419] on input "az" at bounding box center [1017, 415] width 251 height 16
drag, startPoint x: 910, startPoint y: 414, endPoint x: 811, endPoint y: 413, distance: 98.9
click at [829, 413] on div "Question settings Question type* Single choice correct Number of options* 2 3 4…" at bounding box center [1096, 346] width 534 height 692
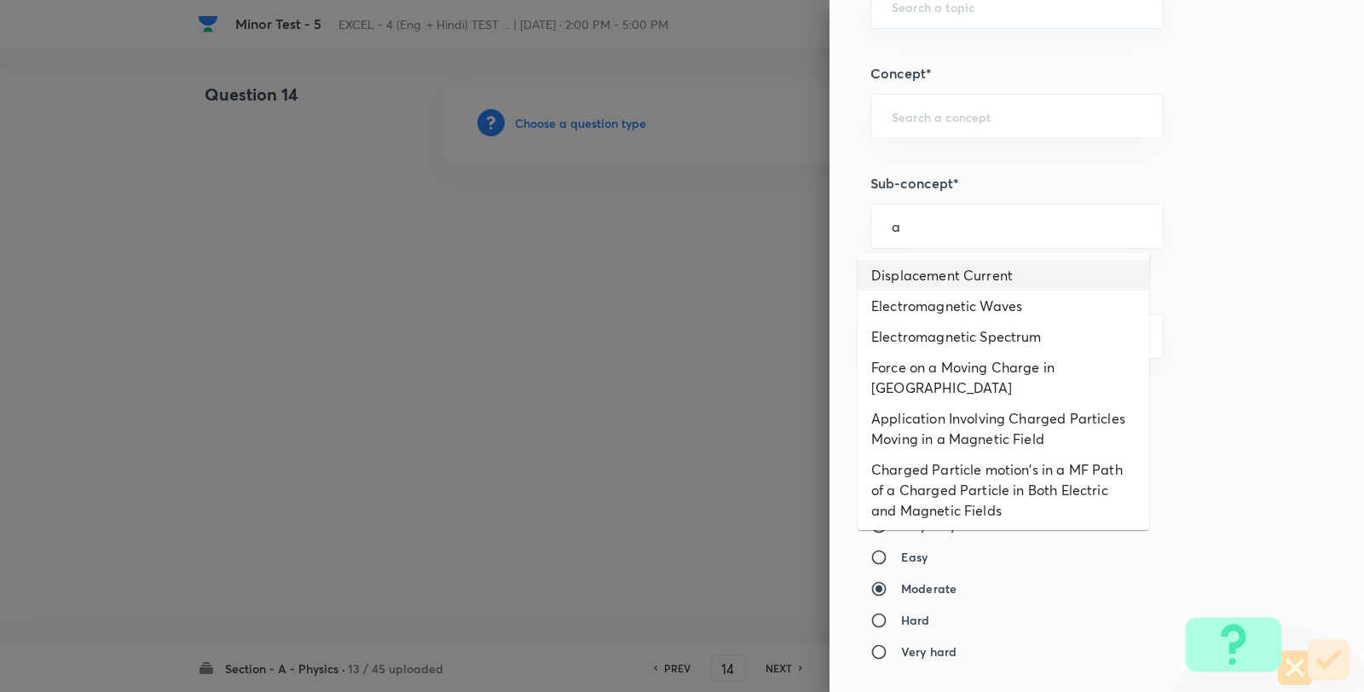
click at [936, 268] on li "Displacement Current" at bounding box center [1002, 275] width 291 height 31
type input "Displacement Current"
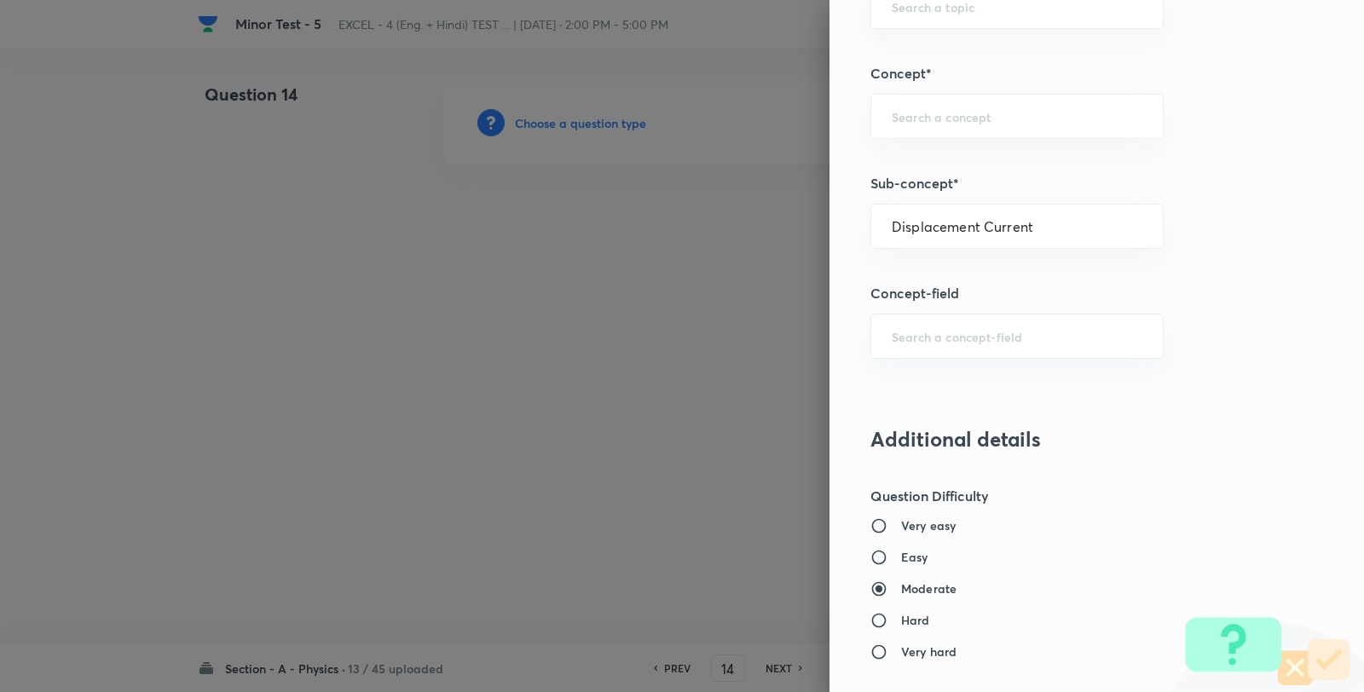
type input "Physics"
type input "Electricity & Magnetism"
type input "Electromagnetic Waves"
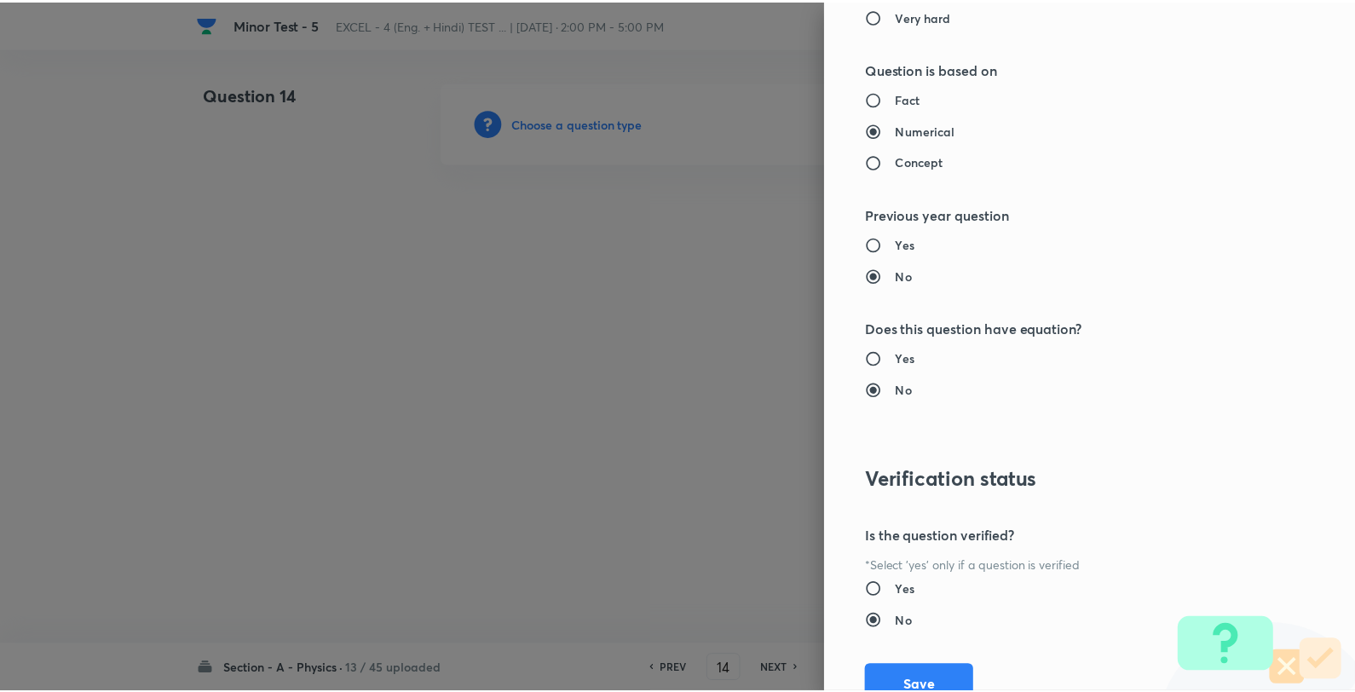
scroll to position [1746, 0]
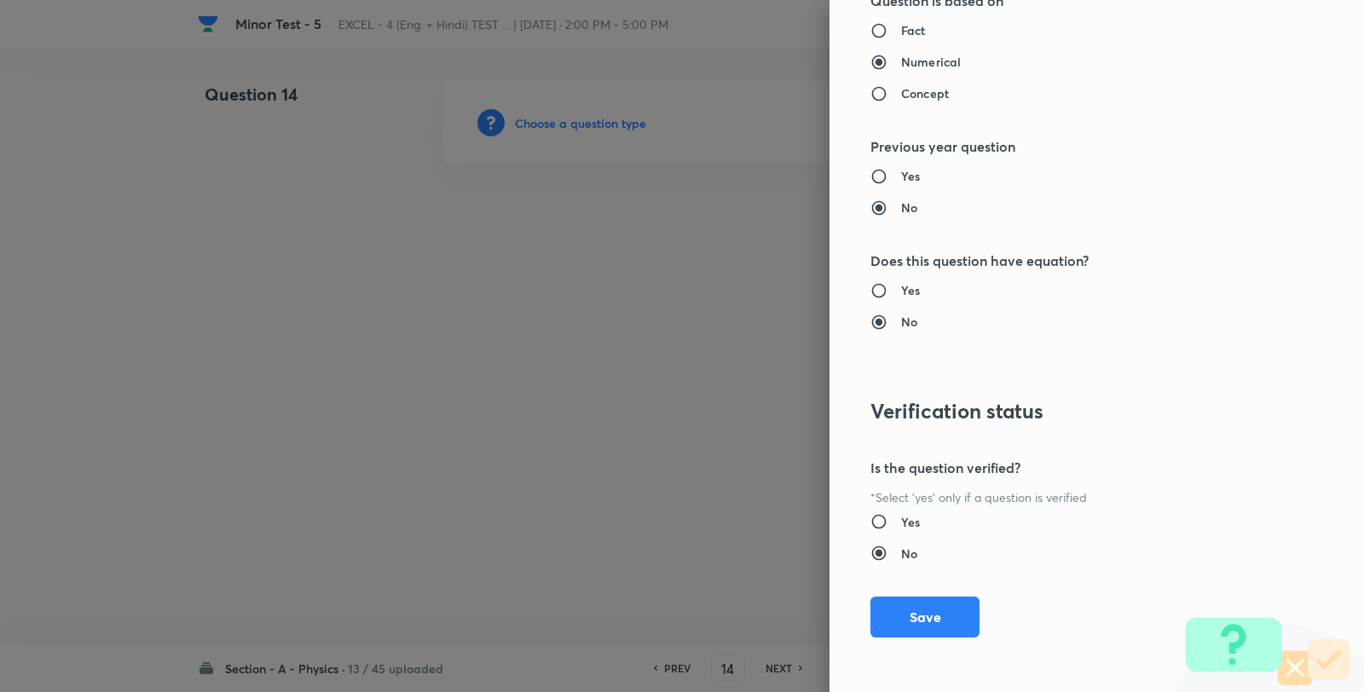
click at [940, 608] on button "Save" at bounding box center [924, 617] width 109 height 41
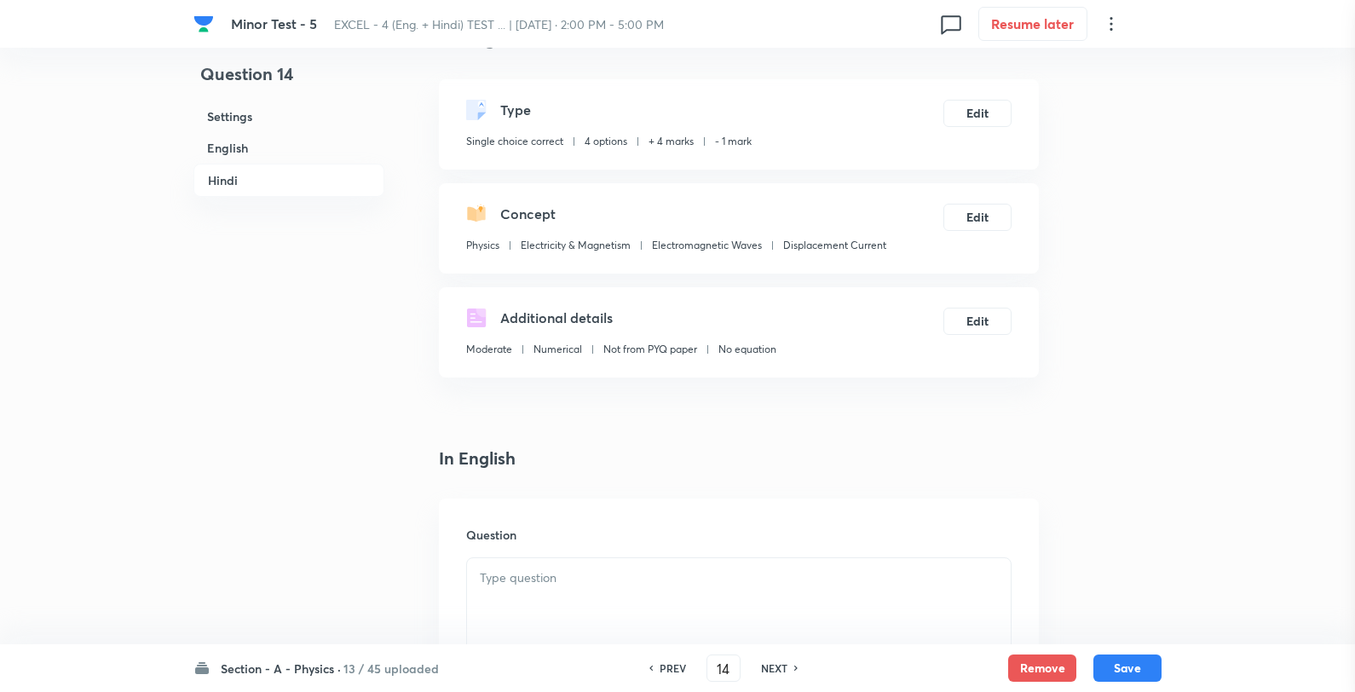
scroll to position [284, 0]
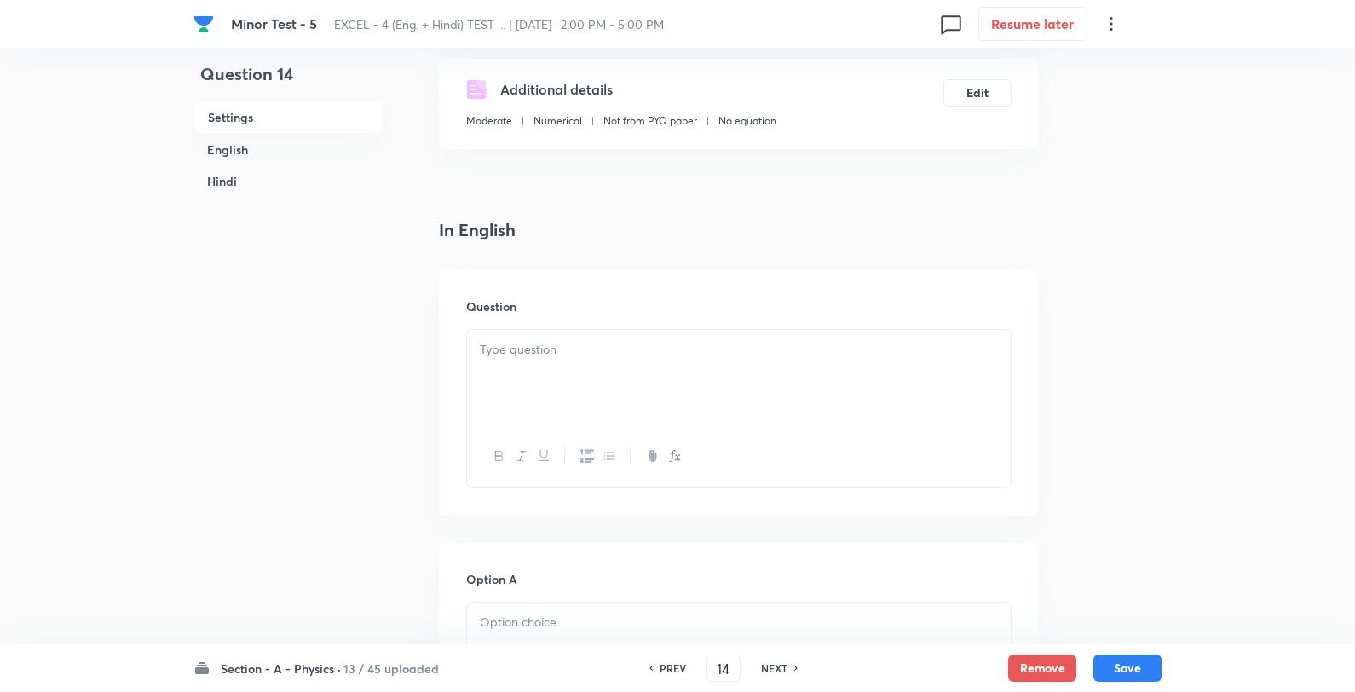
click at [575, 368] on div at bounding box center [739, 377] width 544 height 95
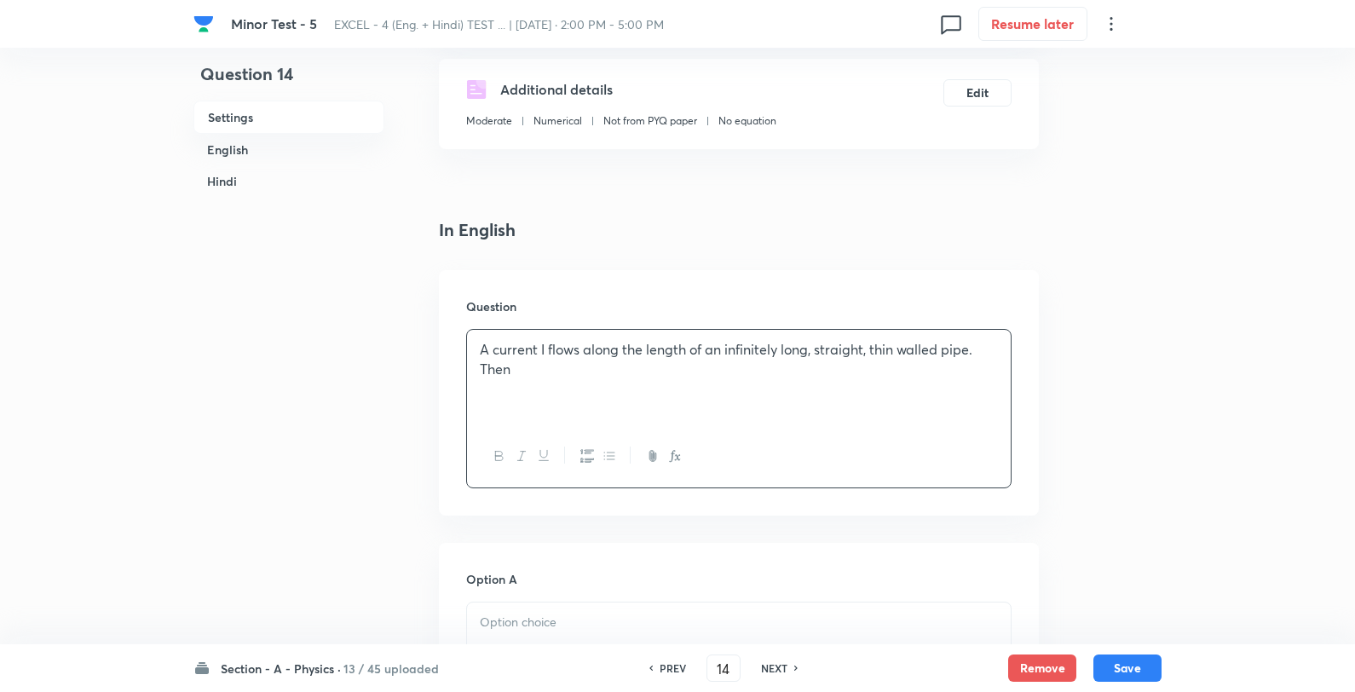
scroll to position [662, 0]
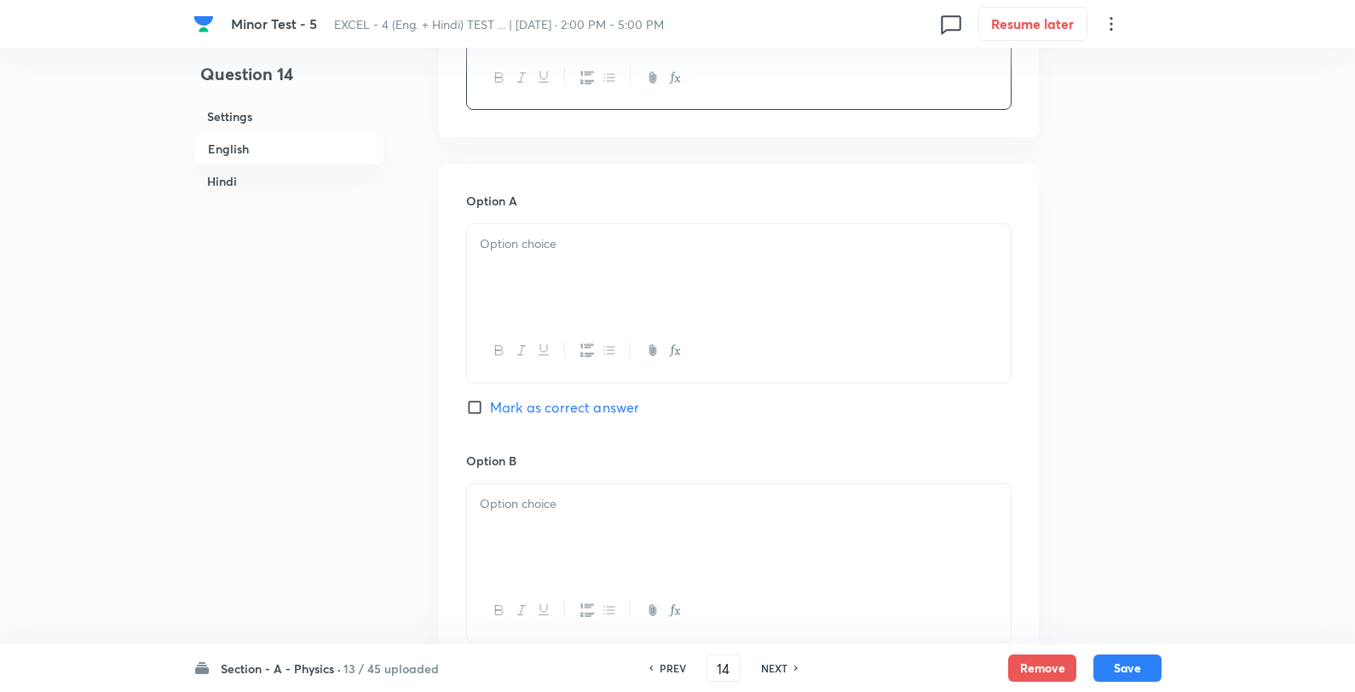
click at [500, 269] on div at bounding box center [739, 271] width 544 height 95
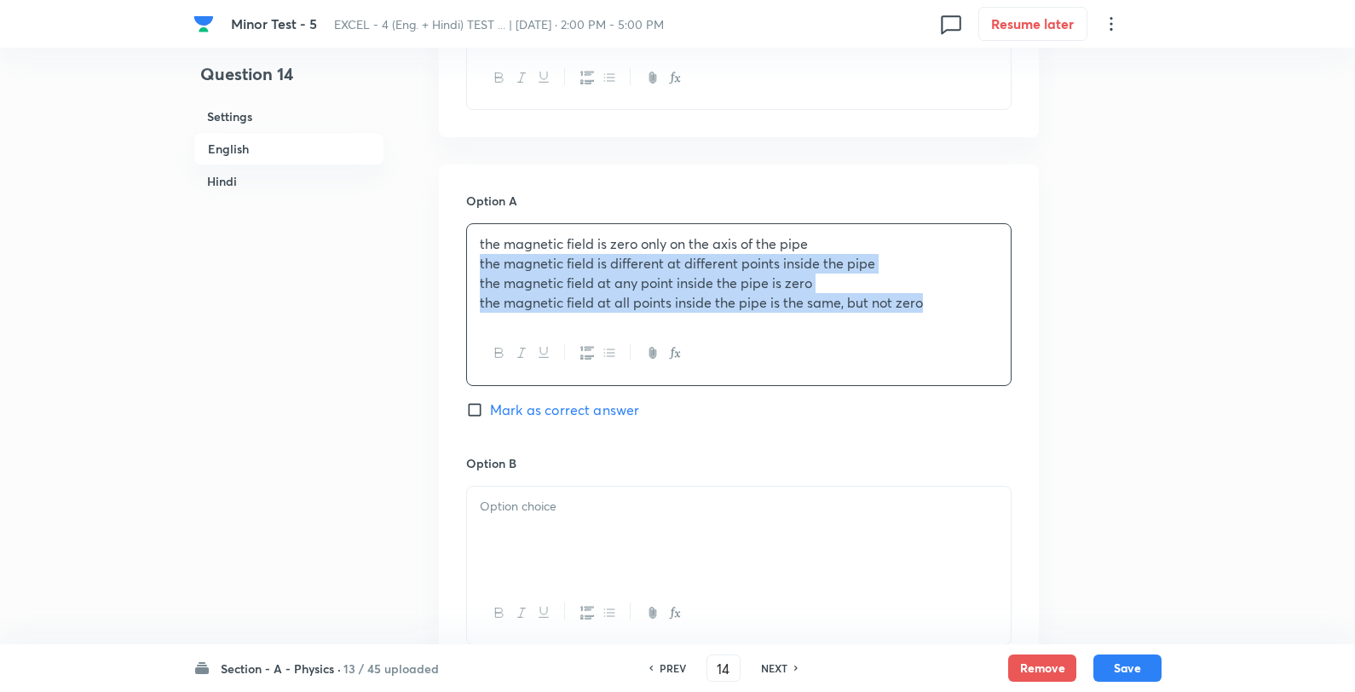
click at [865, 248] on p "the magnetic field is zero only on the axis of the pipe" at bounding box center [739, 244] width 518 height 20
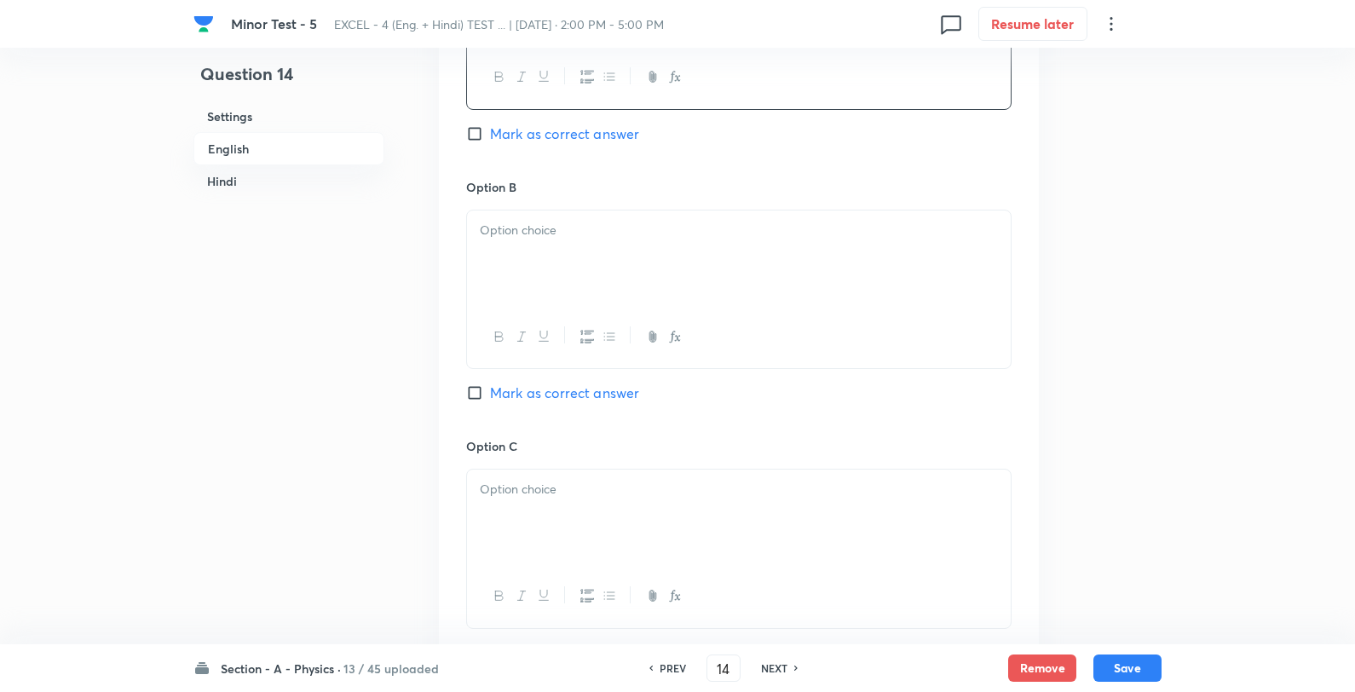
scroll to position [947, 0]
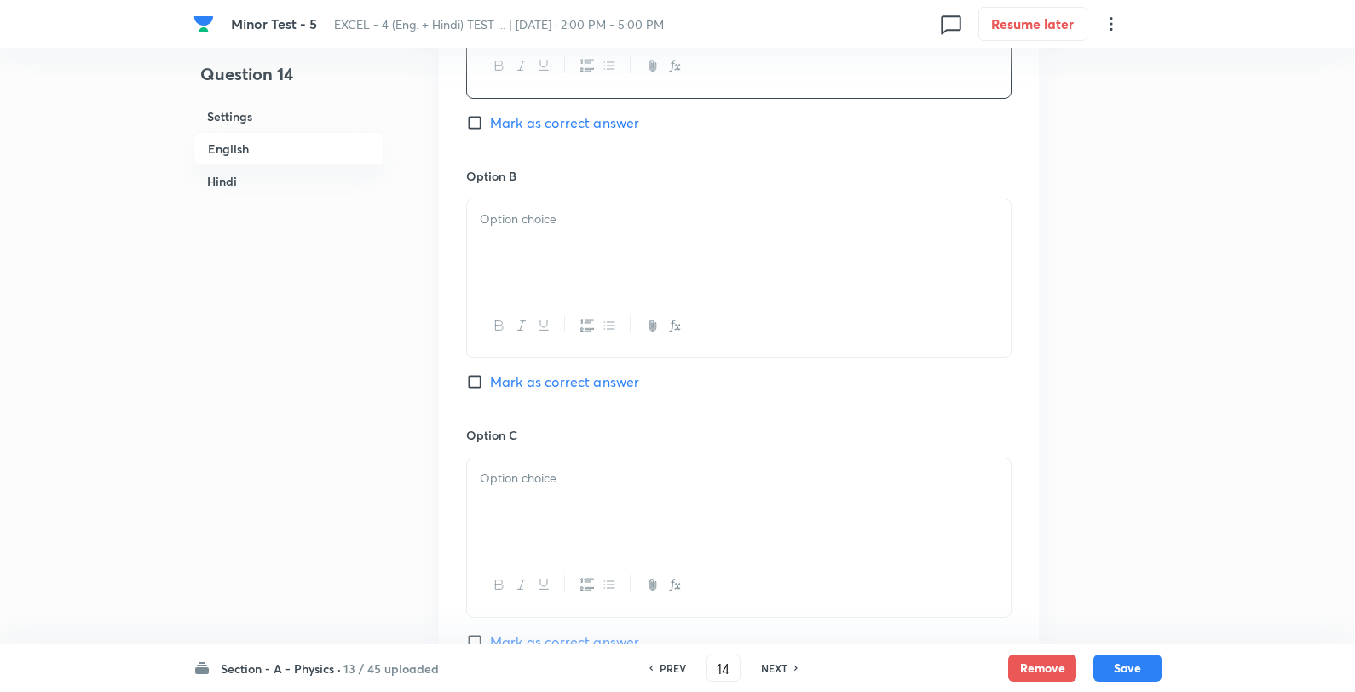
click at [601, 251] on div at bounding box center [739, 246] width 544 height 95
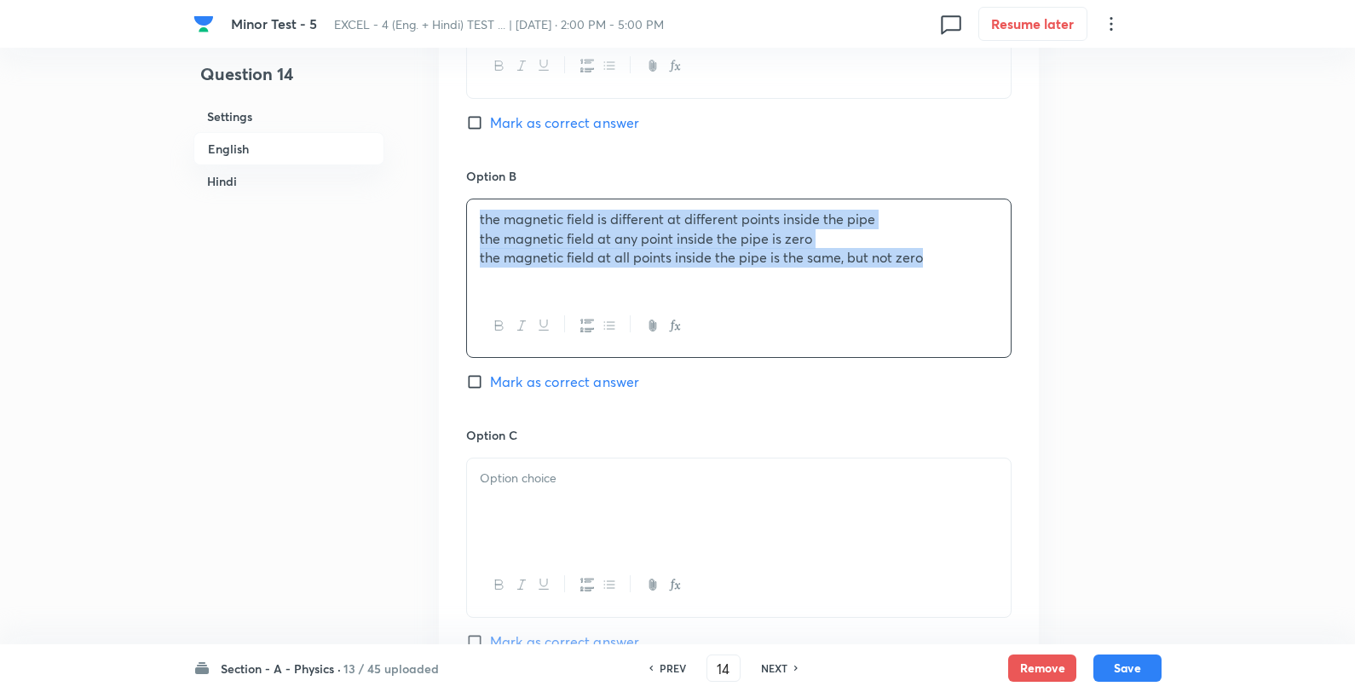
click at [464, 240] on div "Option A the magnetic field is zero only on the axis of the pipe Mark as correc…" at bounding box center [739, 409] width 600 height 1059
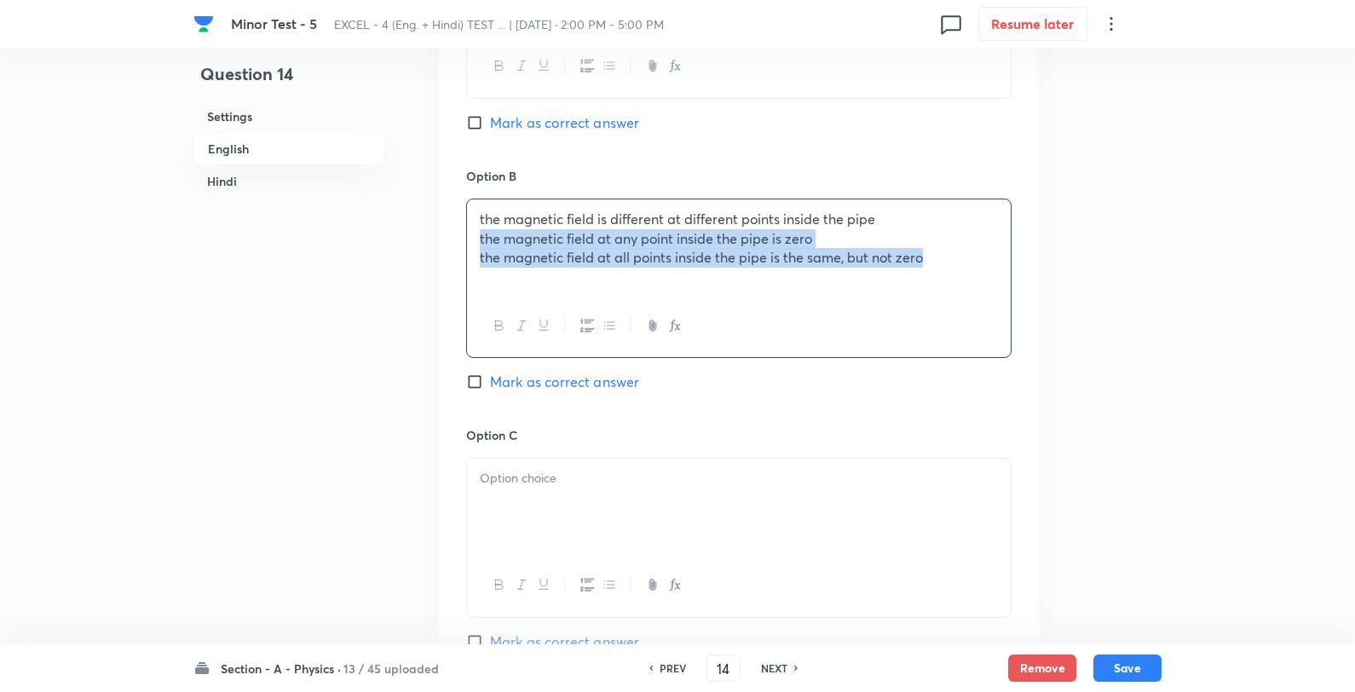
click at [474, 245] on div "the magnetic field is different at different points inside the pipe the magneti…" at bounding box center [739, 246] width 544 height 95
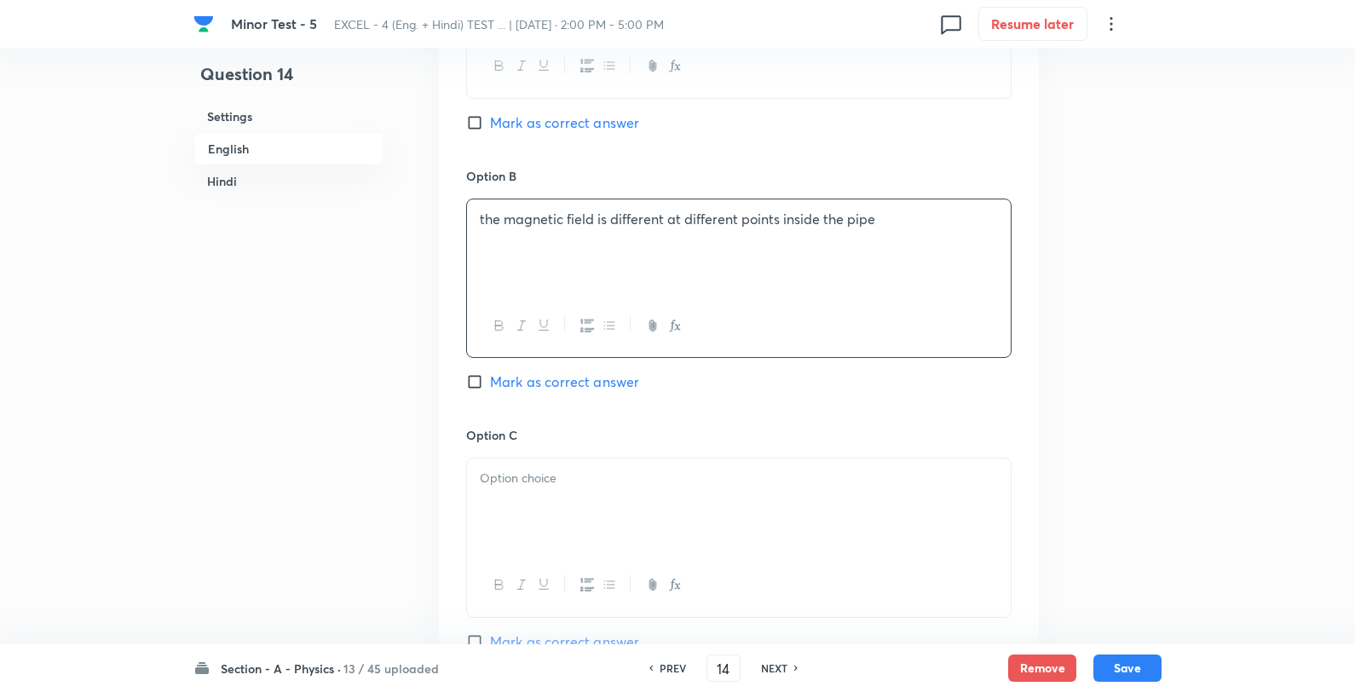
click at [522, 470] on div at bounding box center [739, 506] width 544 height 95
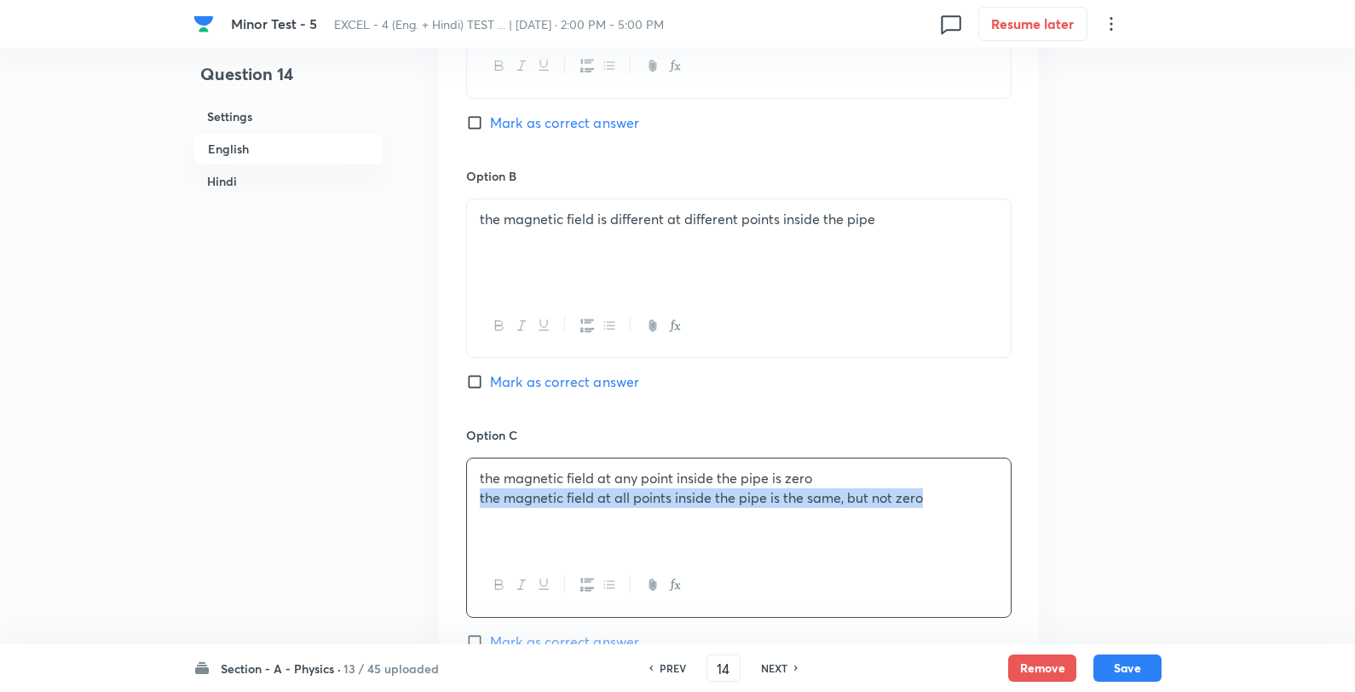
click at [481, 498] on p "the magnetic field at all points inside the pipe is the same, but not zero" at bounding box center [739, 498] width 518 height 20
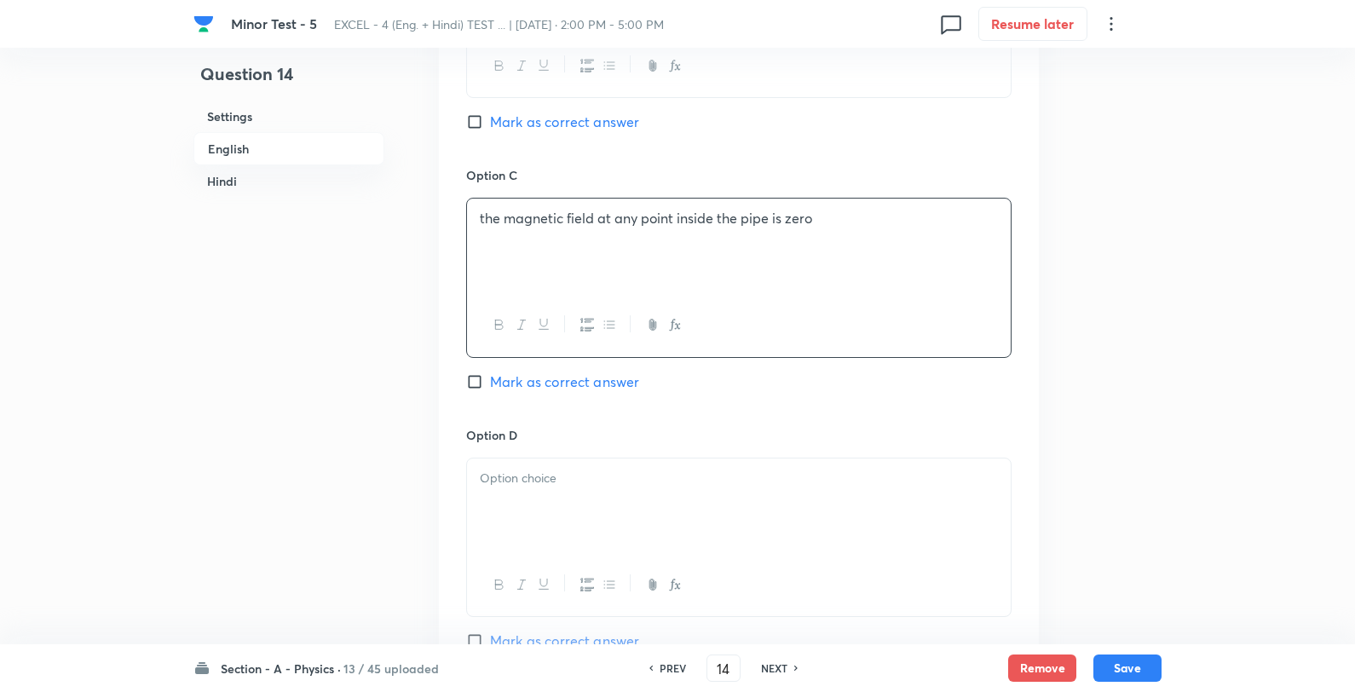
scroll to position [1231, 0]
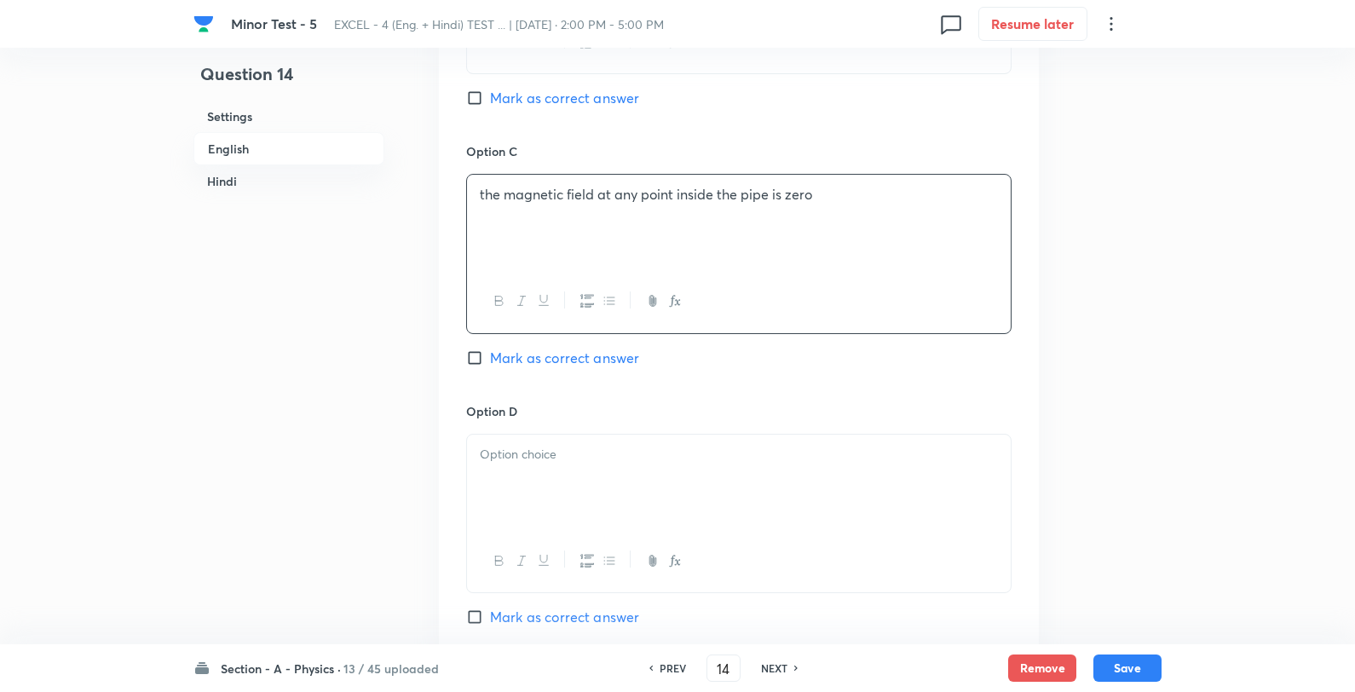
click at [575, 460] on p at bounding box center [739, 455] width 518 height 20
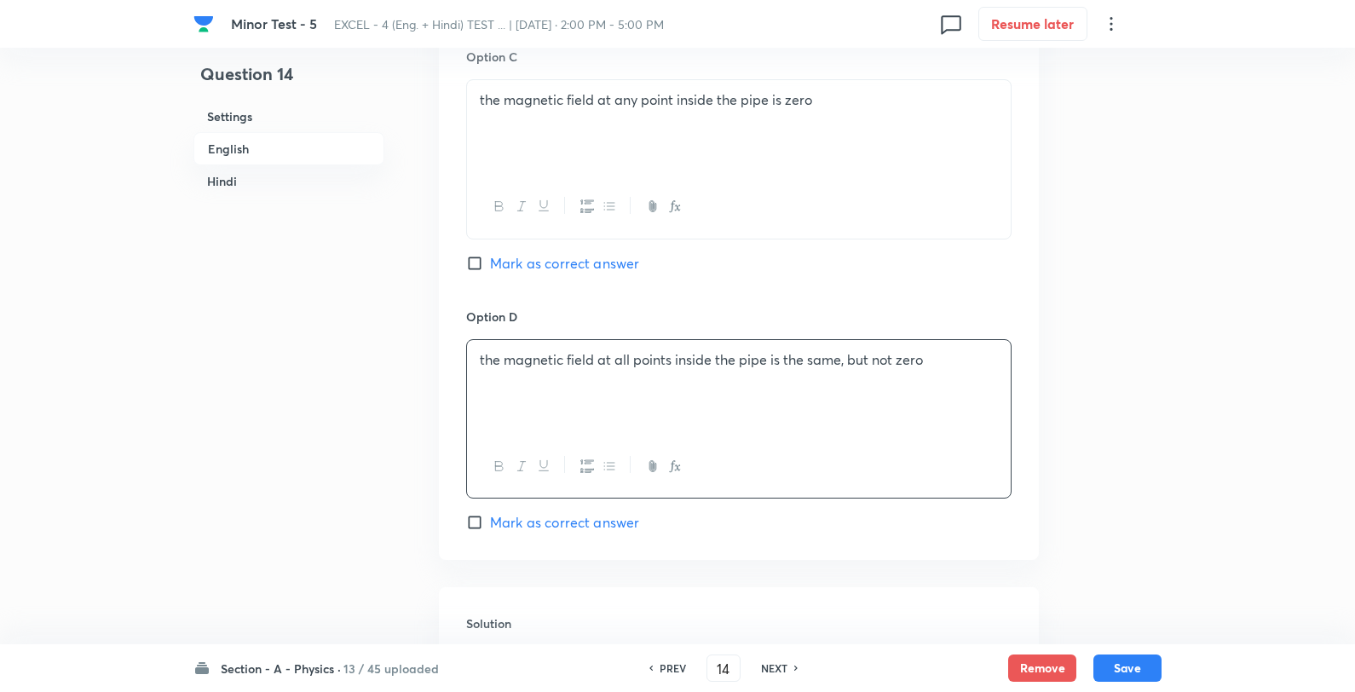
click at [551, 257] on span "Mark as correct answer" at bounding box center [564, 263] width 149 height 20
click at [490, 257] on input "Mark as correct answer" at bounding box center [478, 263] width 24 height 17
checkbox input "true"
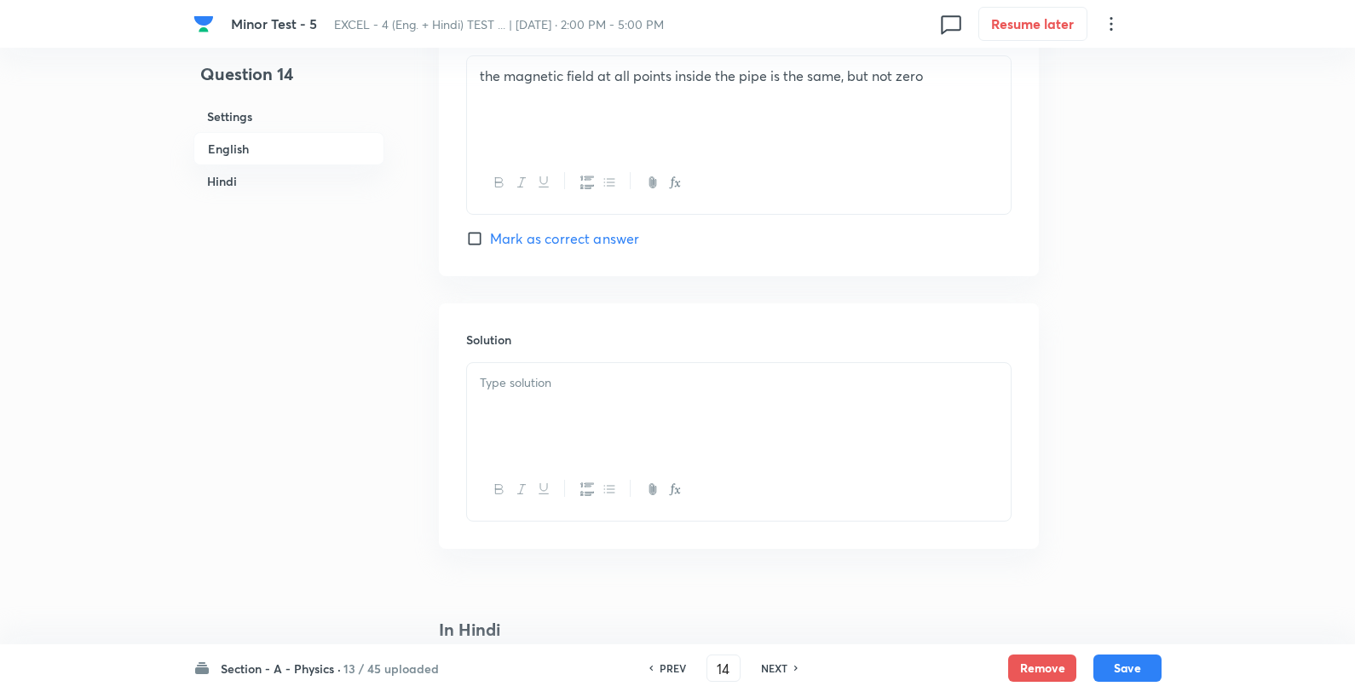
click at [578, 389] on p at bounding box center [739, 383] width 518 height 20
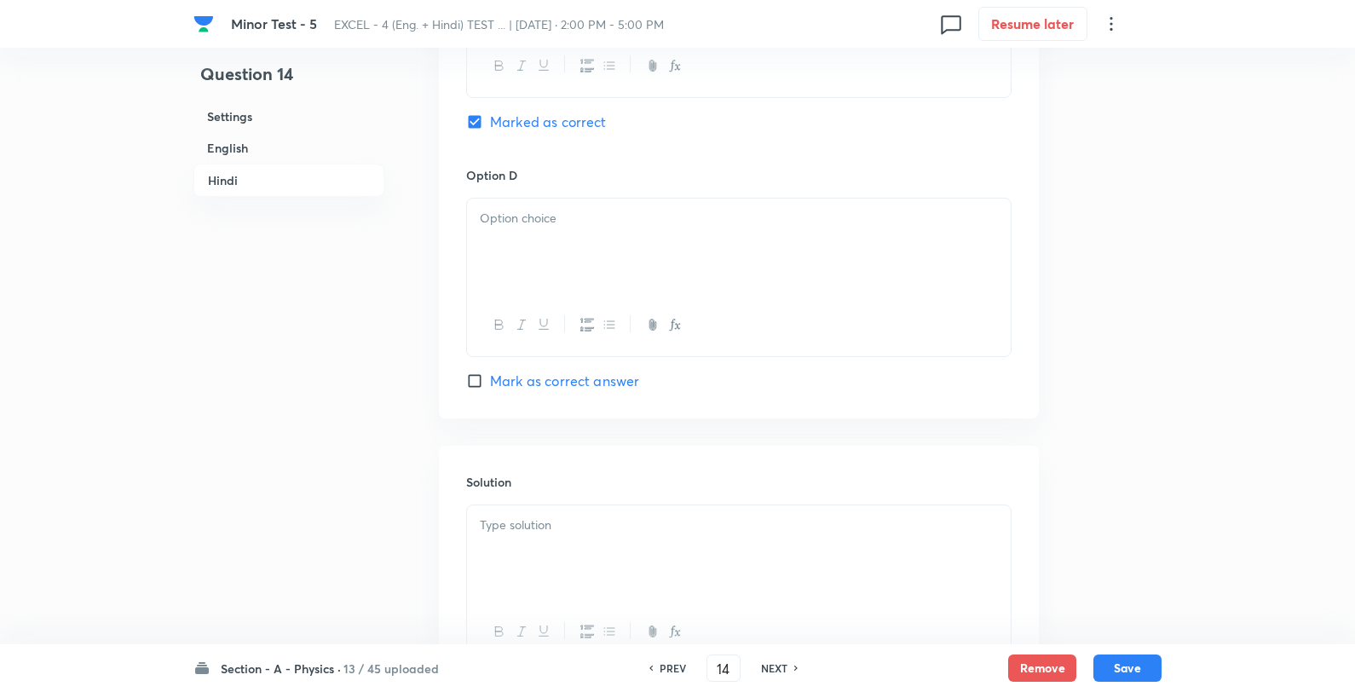
scroll to position [3348, 0]
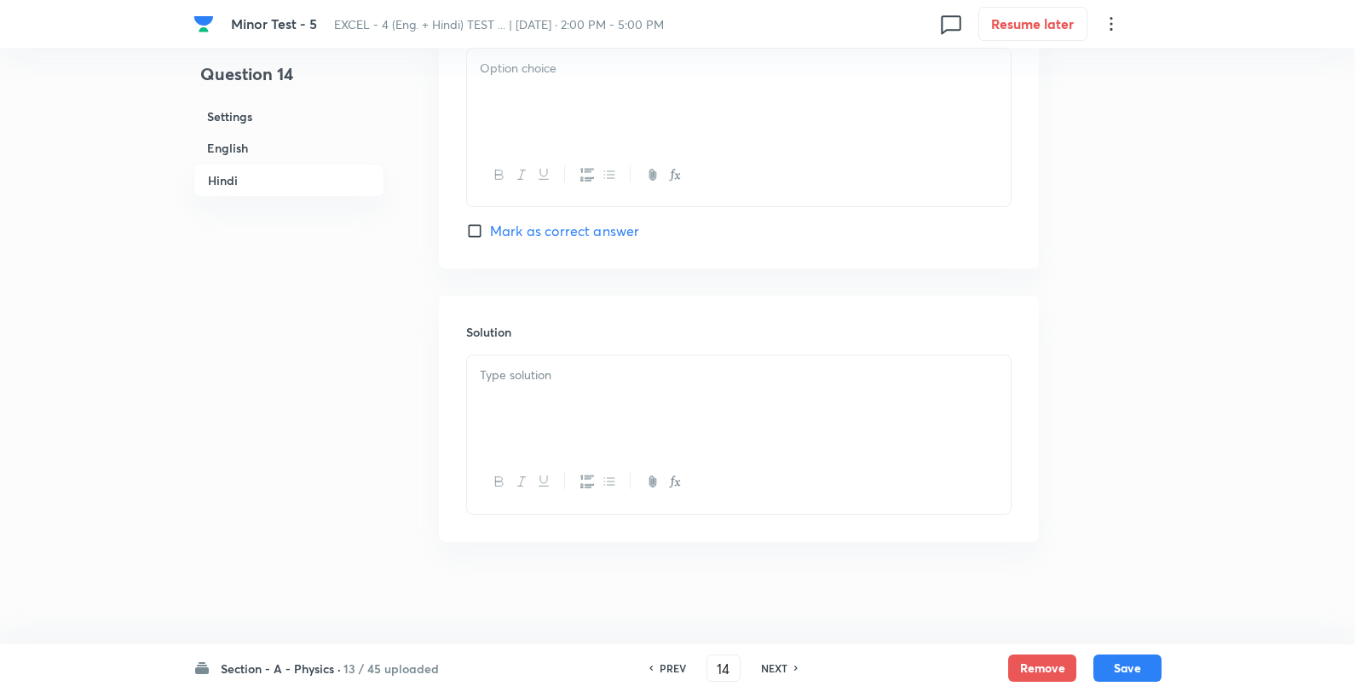
click at [598, 401] on div at bounding box center [739, 402] width 544 height 95
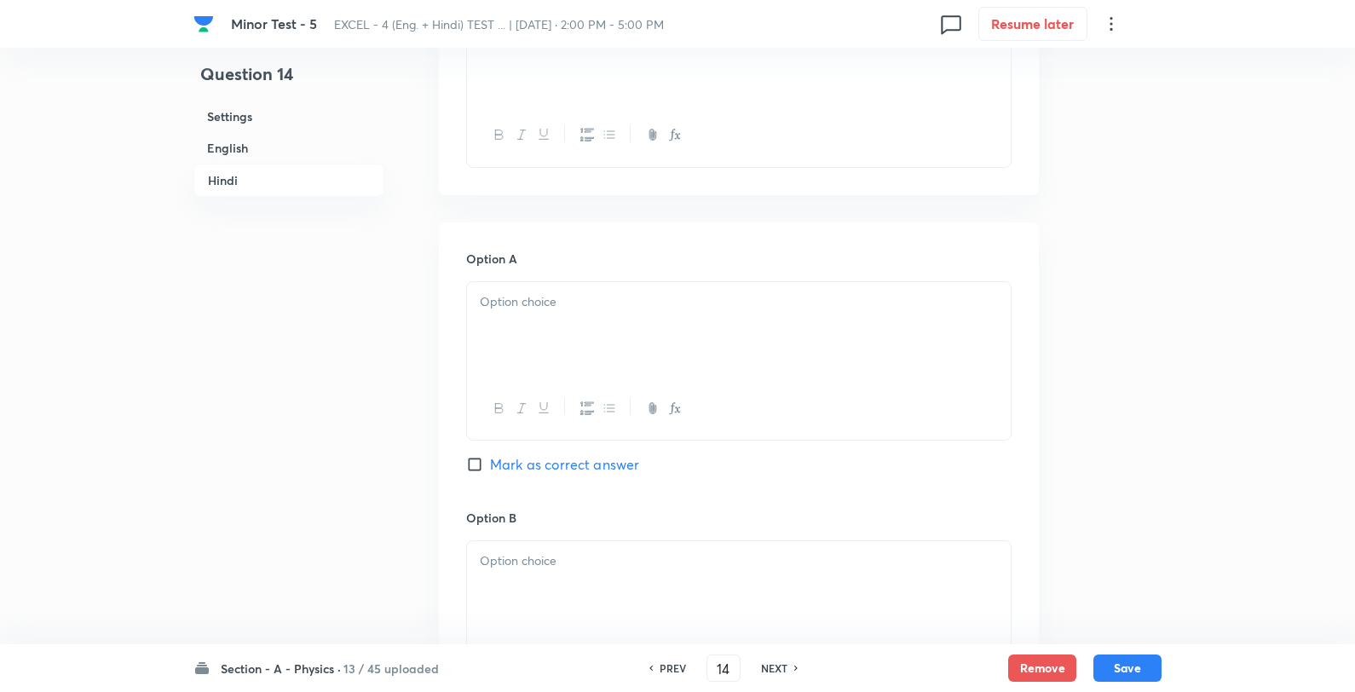
scroll to position [2306, 0]
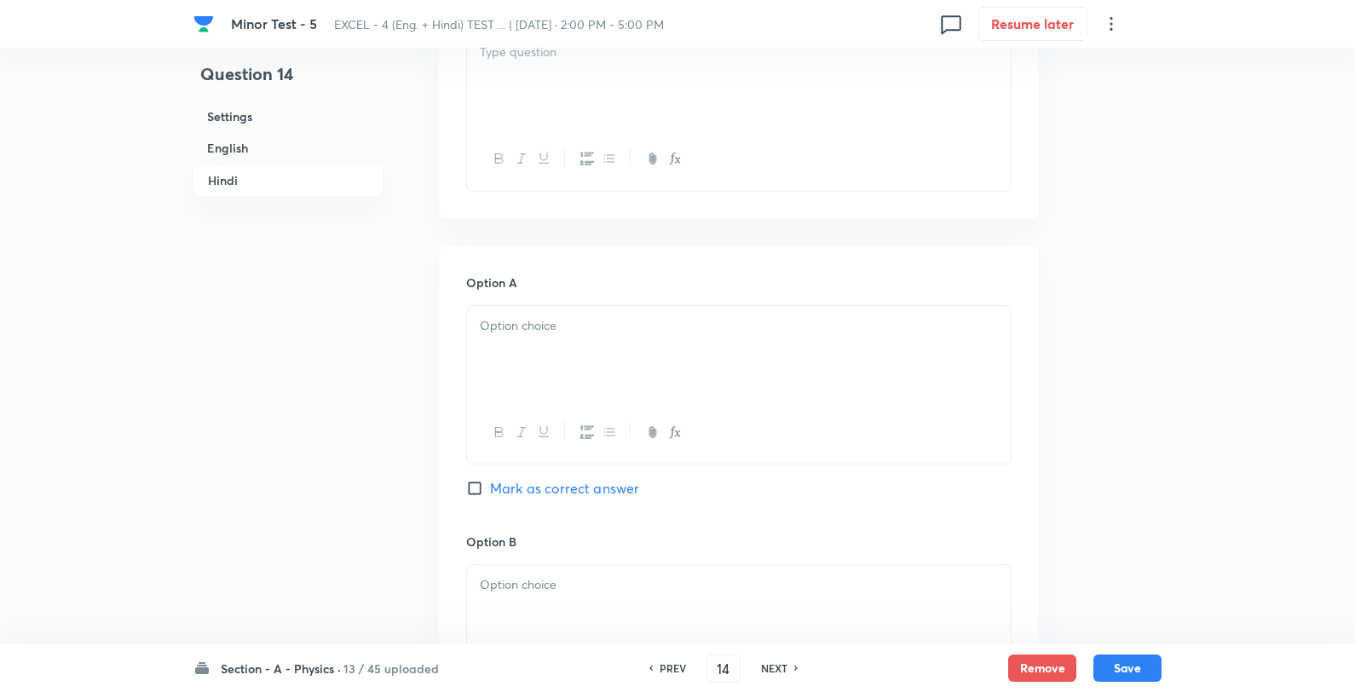
click at [576, 94] on div at bounding box center [739, 79] width 544 height 95
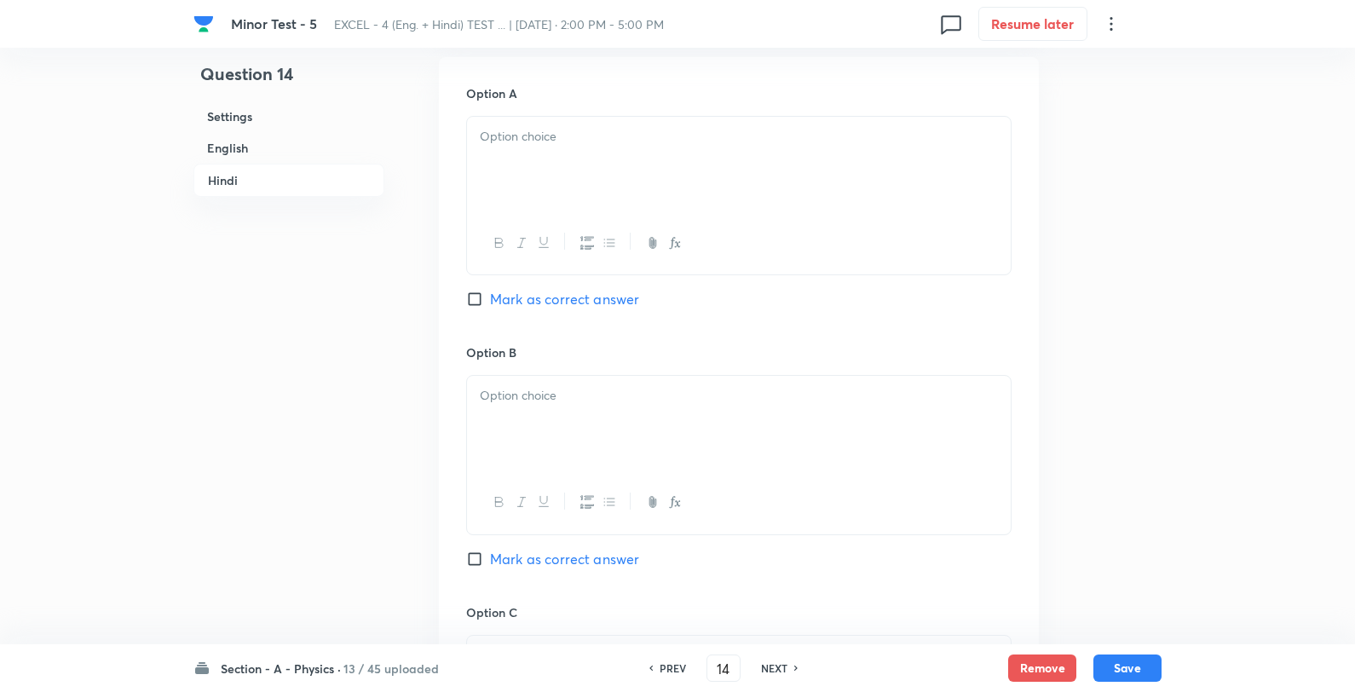
click at [599, 159] on div at bounding box center [739, 164] width 544 height 95
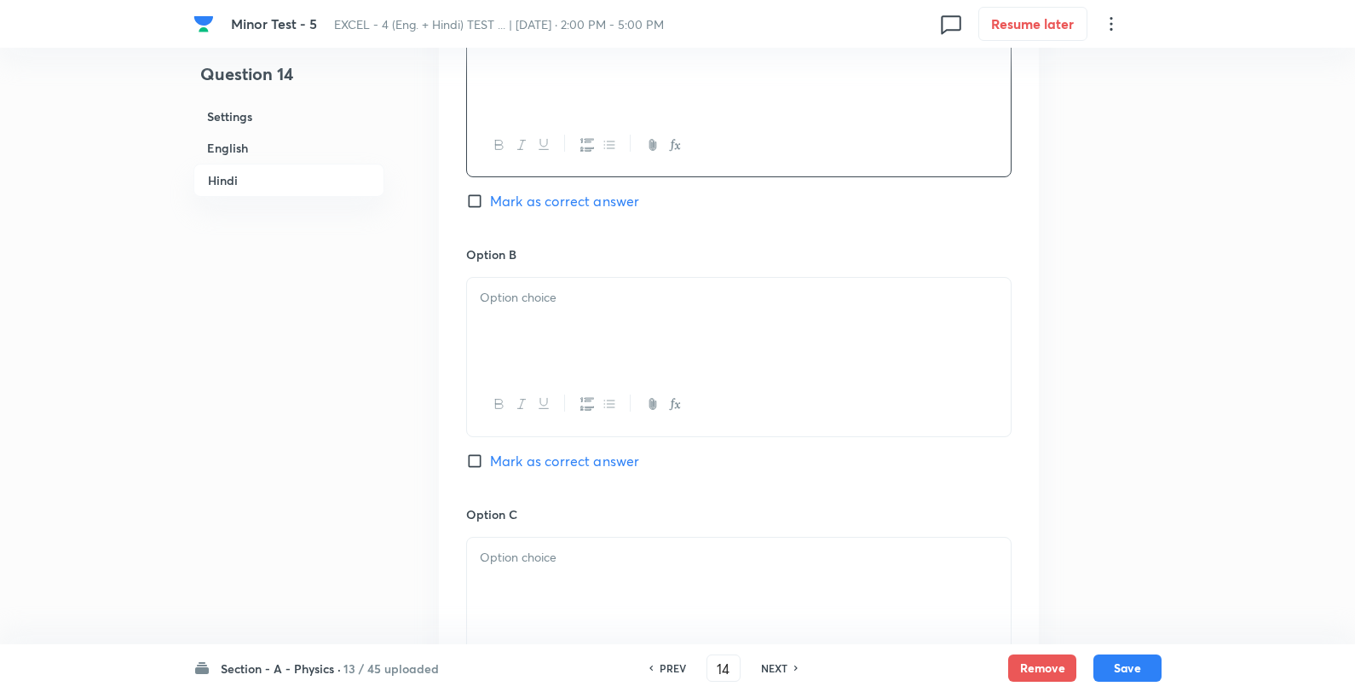
scroll to position [2686, 0]
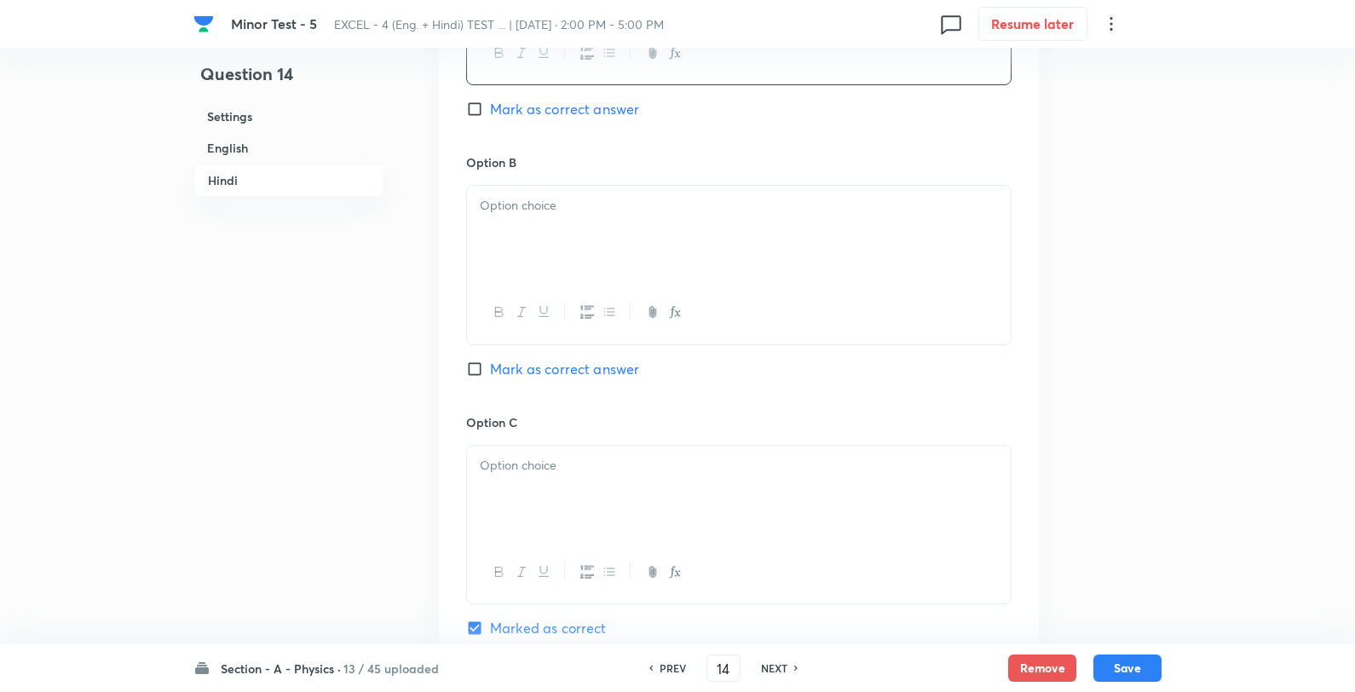
click at [584, 263] on div at bounding box center [739, 233] width 544 height 95
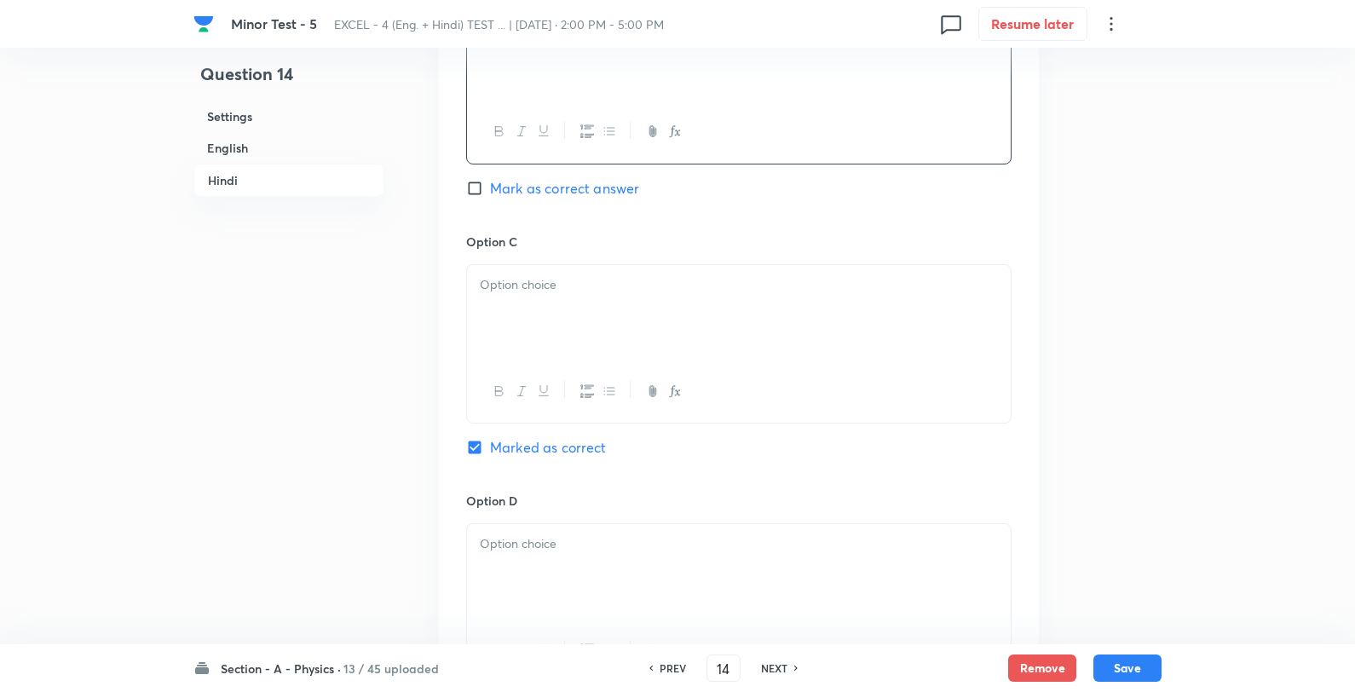
scroll to position [2875, 0]
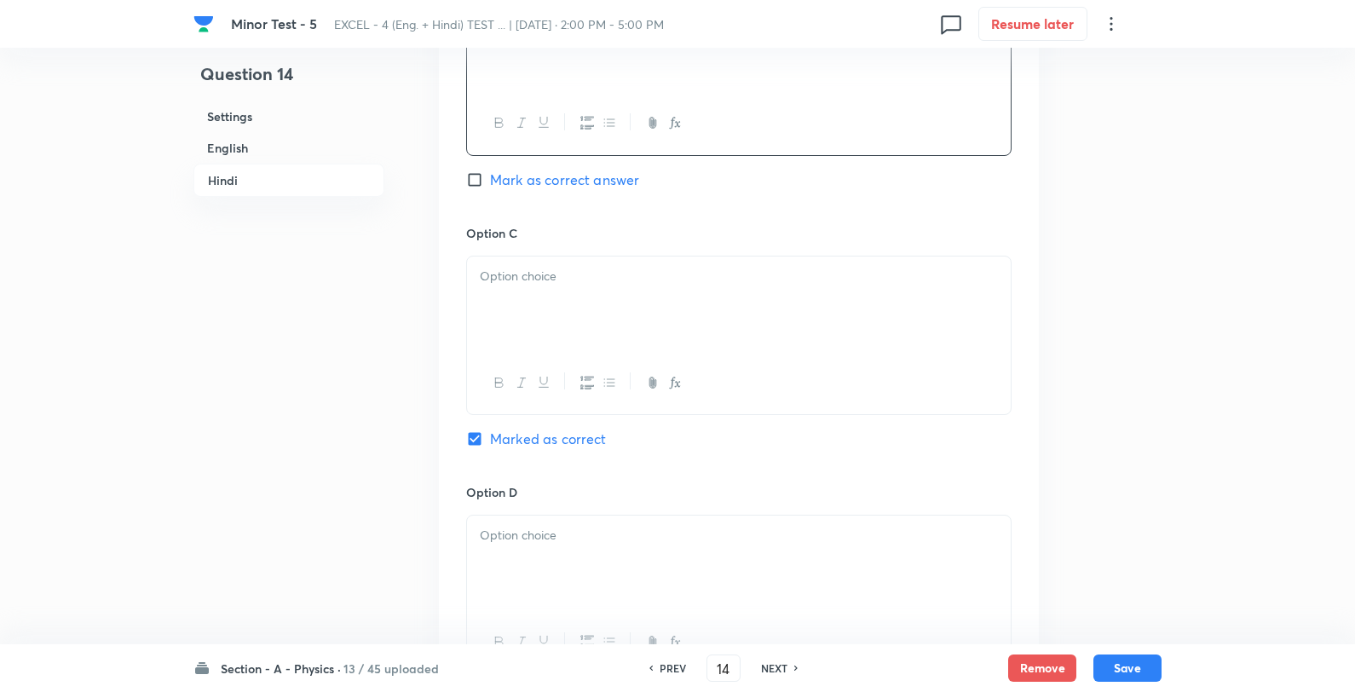
click at [611, 298] on div at bounding box center [739, 304] width 544 height 95
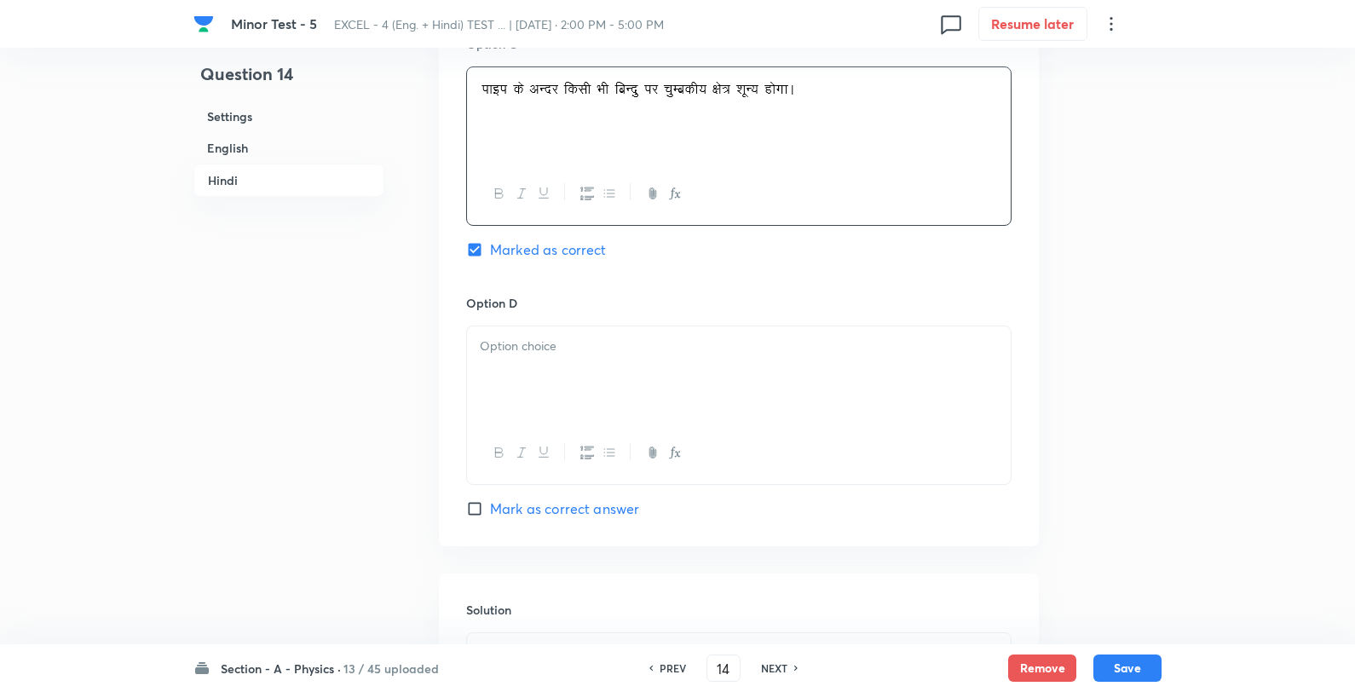
click at [640, 375] on div at bounding box center [739, 373] width 544 height 95
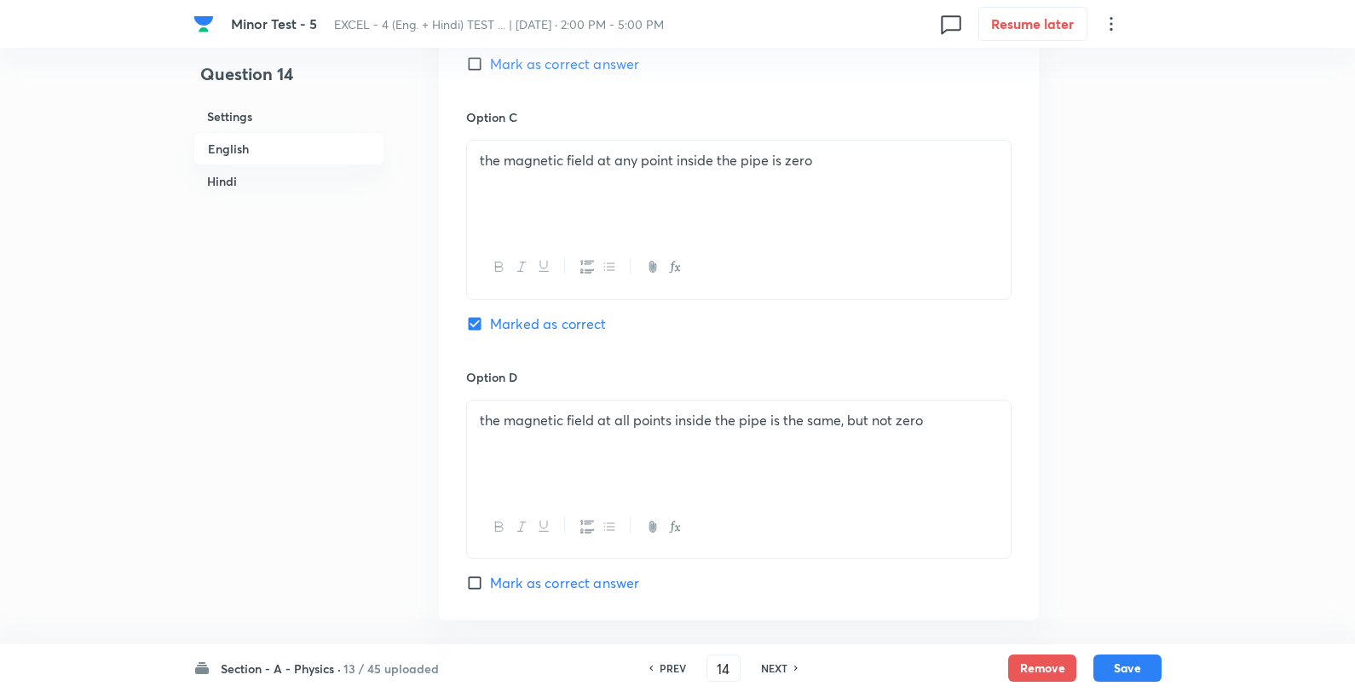
scroll to position [1170, 0]
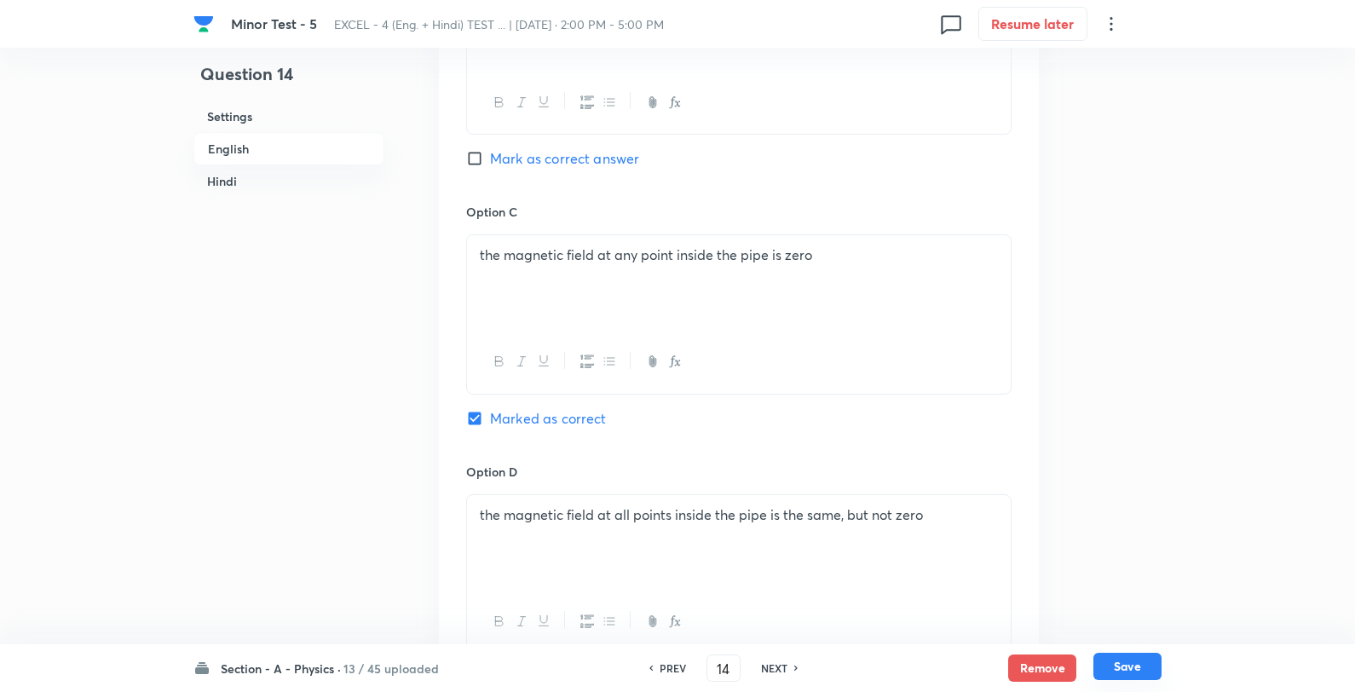
click at [1131, 676] on button "Save" at bounding box center [1128, 666] width 68 height 27
type input "15"
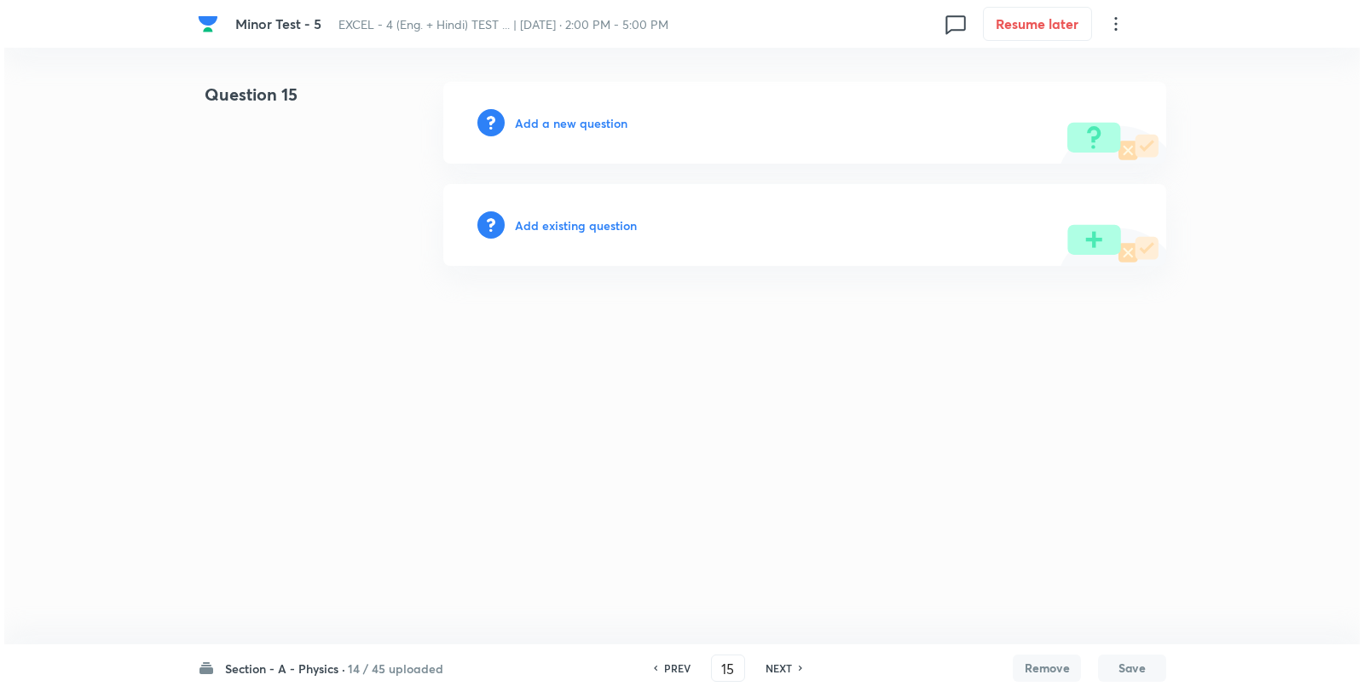
scroll to position [0, 0]
click at [595, 121] on h6 "Add a new question" at bounding box center [571, 123] width 113 height 18
click at [595, 121] on h6 "Choose a question type" at bounding box center [580, 123] width 131 height 18
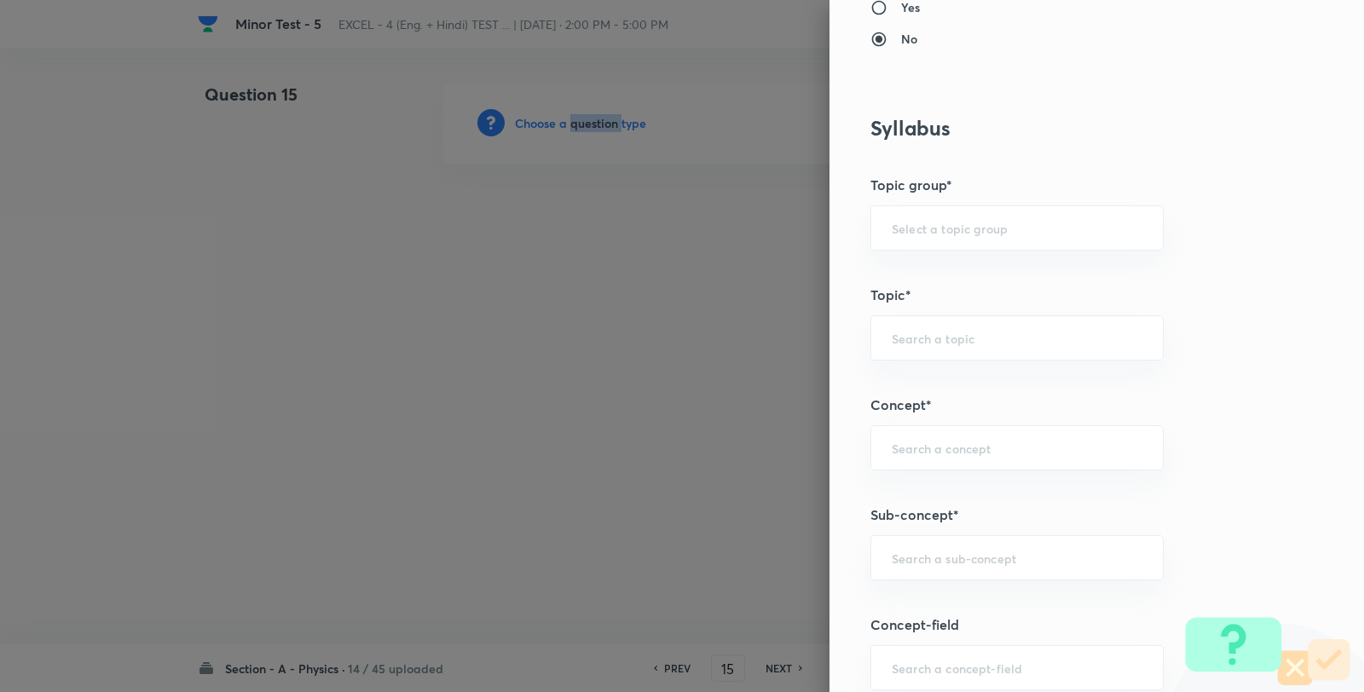
scroll to position [852, 0]
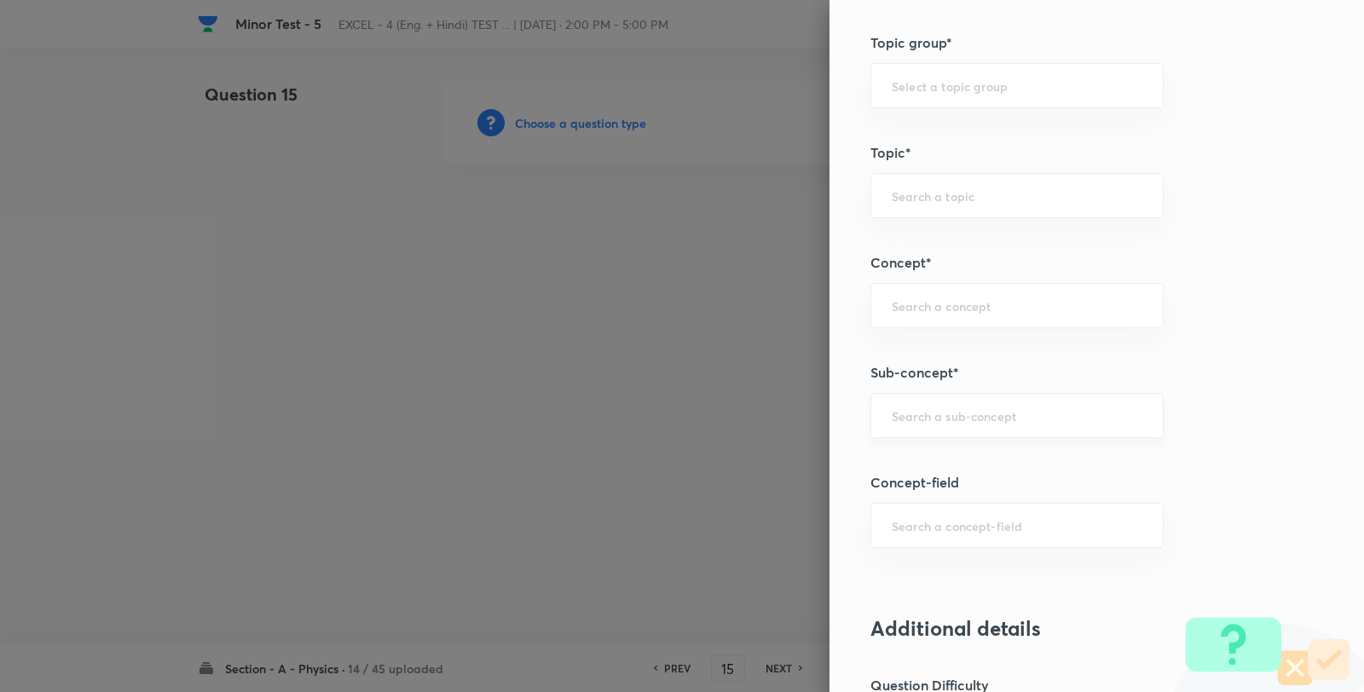
click at [953, 411] on input "text" at bounding box center [1017, 415] width 251 height 16
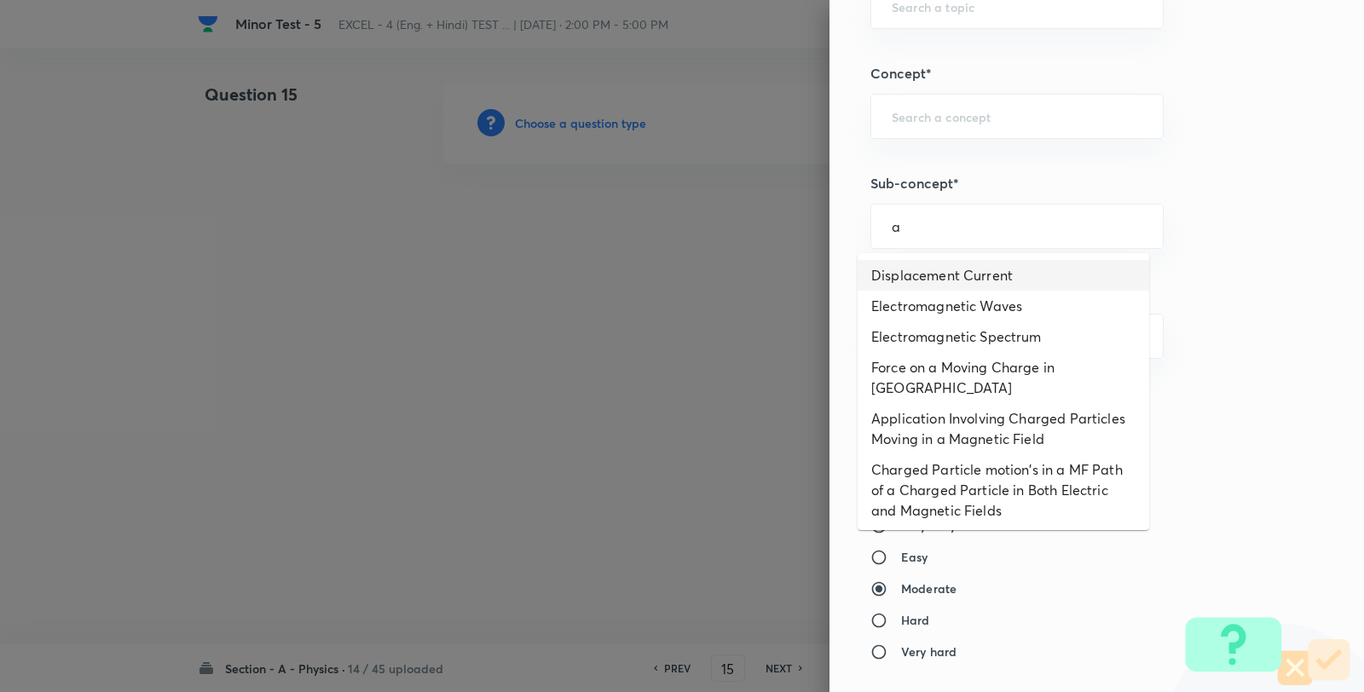
click at [961, 260] on li "Displacement Current" at bounding box center [1002, 275] width 291 height 31
type input "Displacement Current"
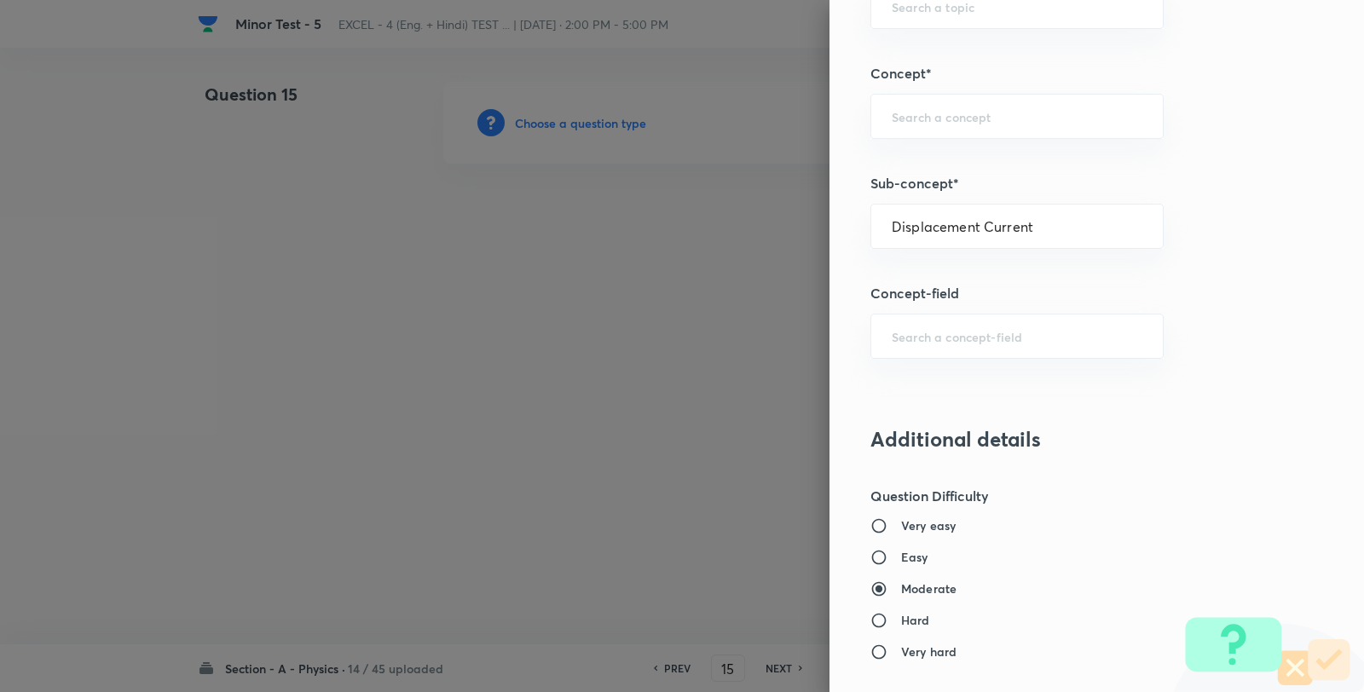
type input "Physics"
type input "Electricity & Magnetism"
type input "Electromagnetic Waves"
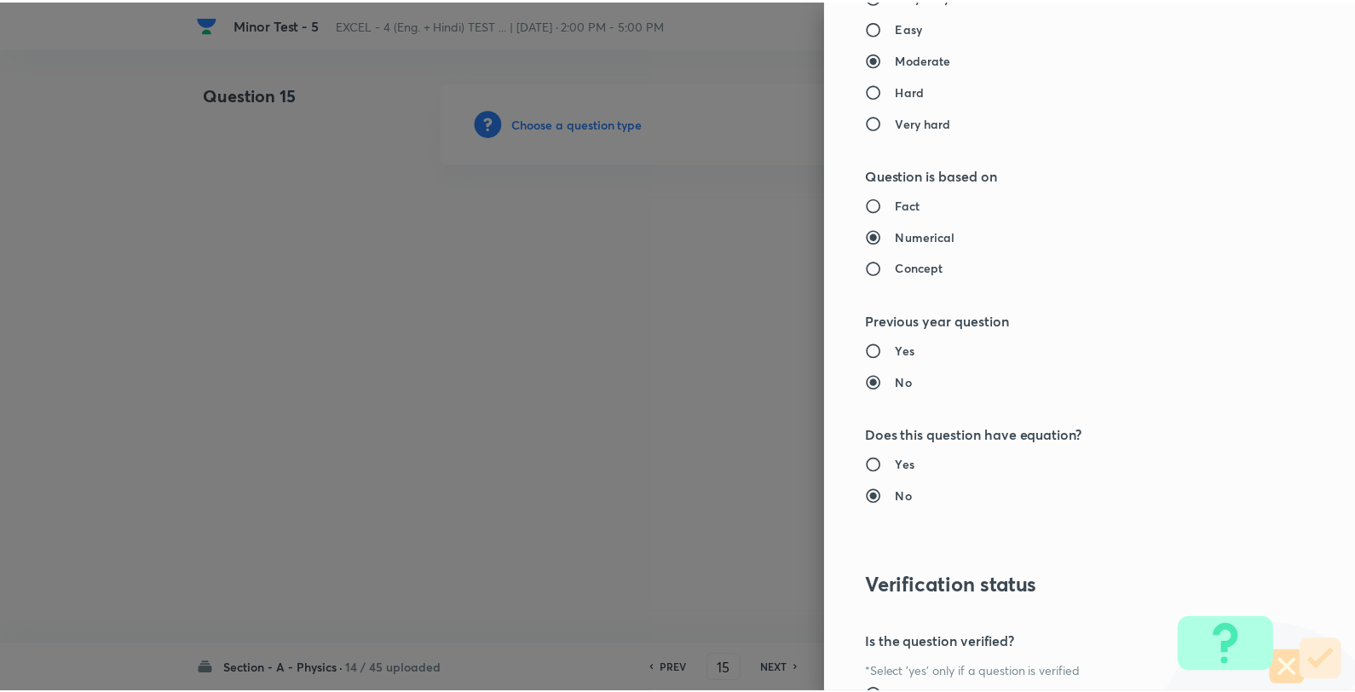
scroll to position [1746, 0]
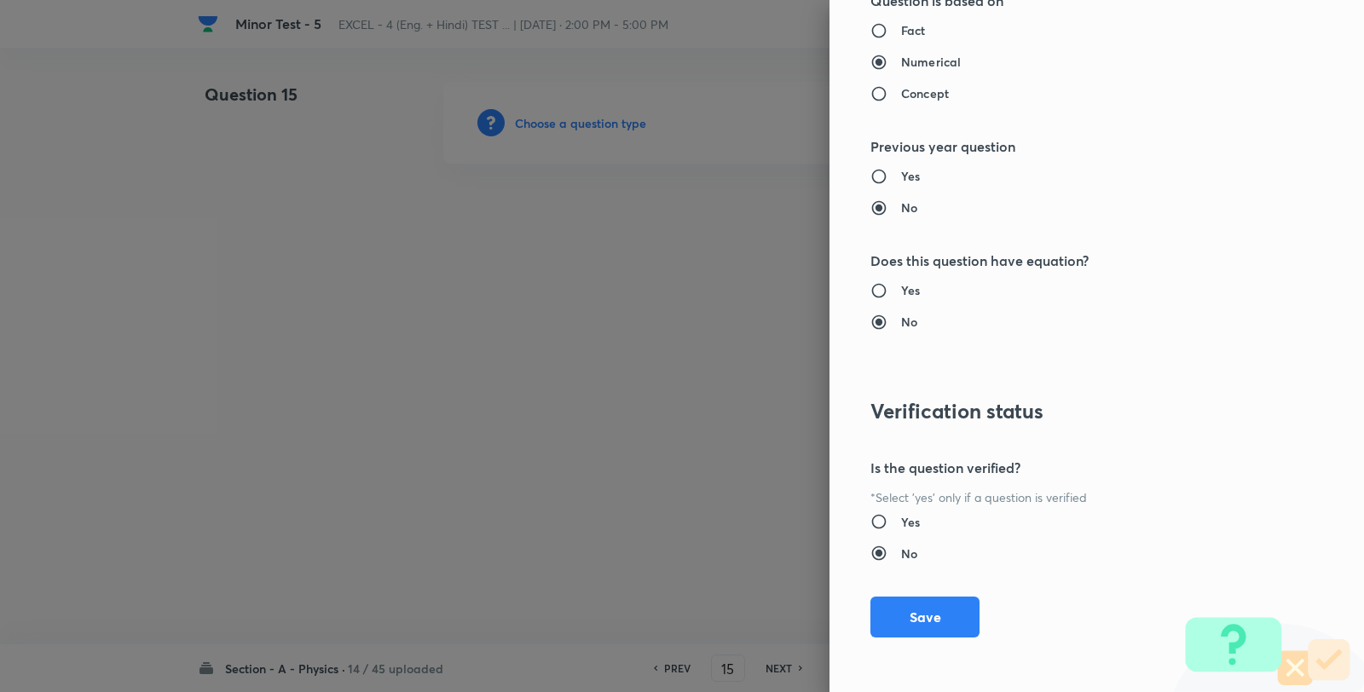
click at [941, 607] on button "Save" at bounding box center [924, 617] width 109 height 41
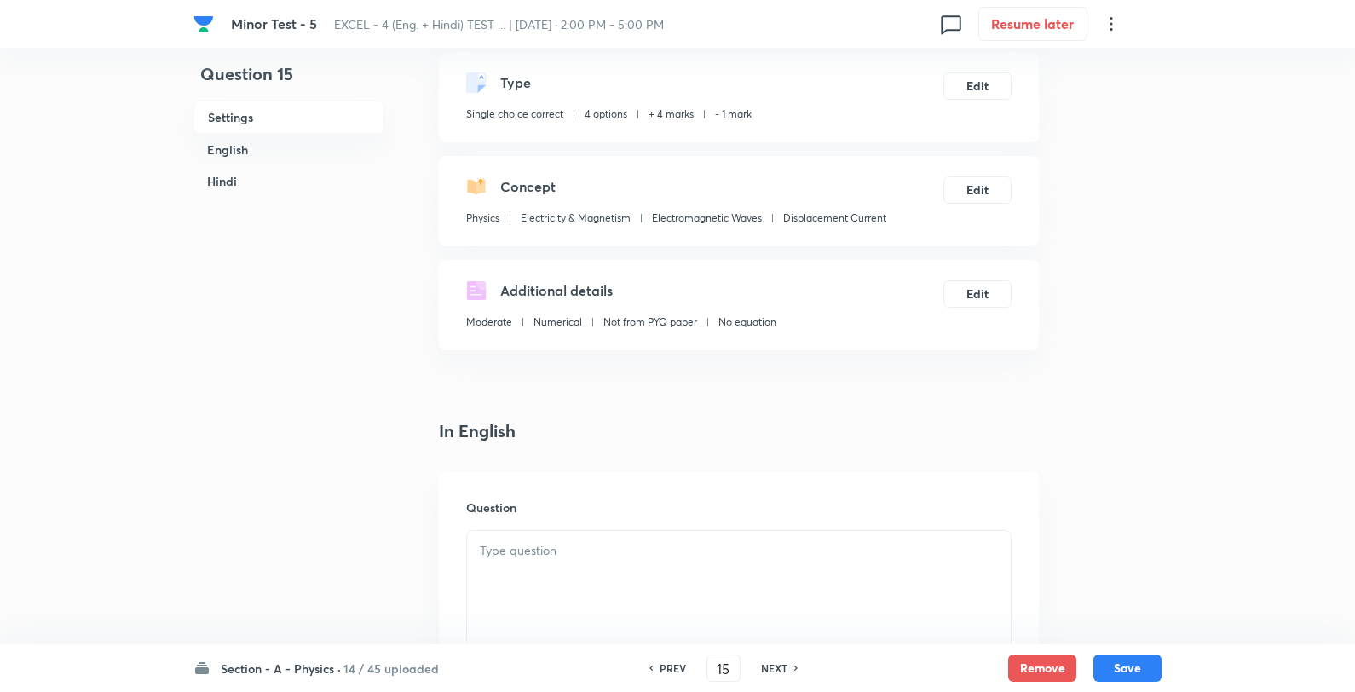
scroll to position [189, 0]
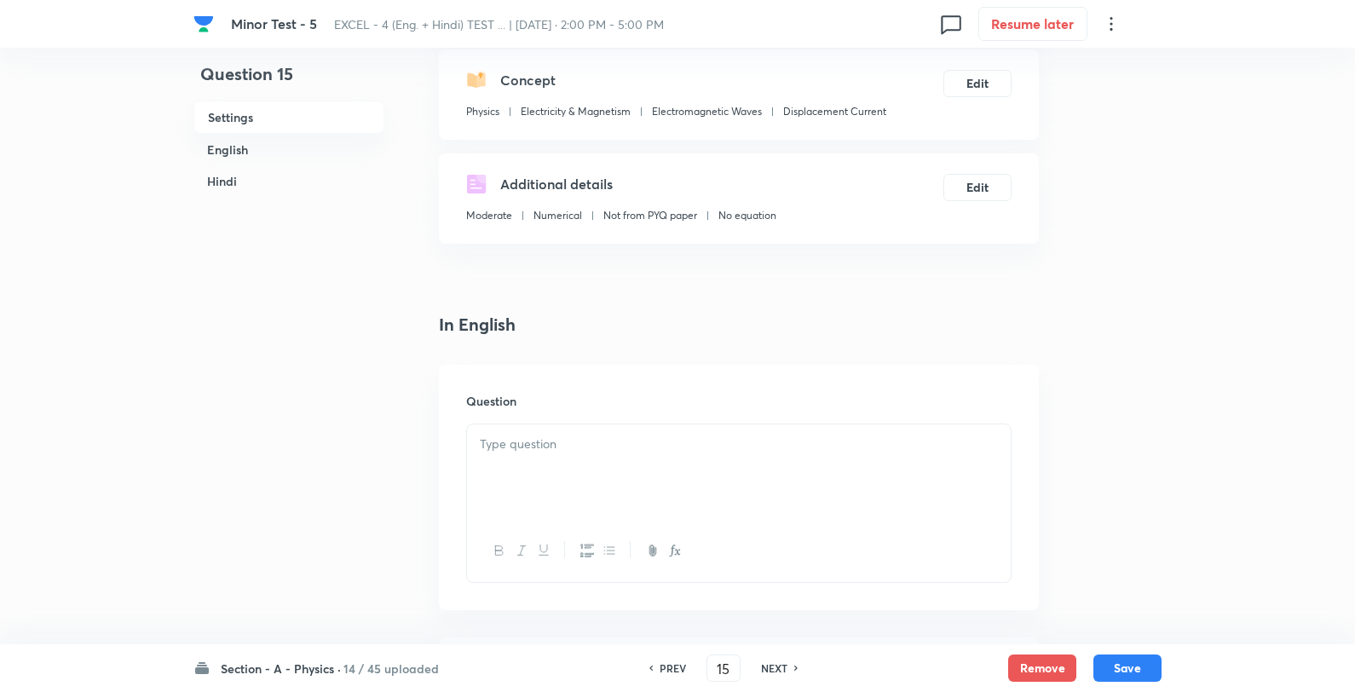
click at [614, 504] on div at bounding box center [739, 471] width 544 height 95
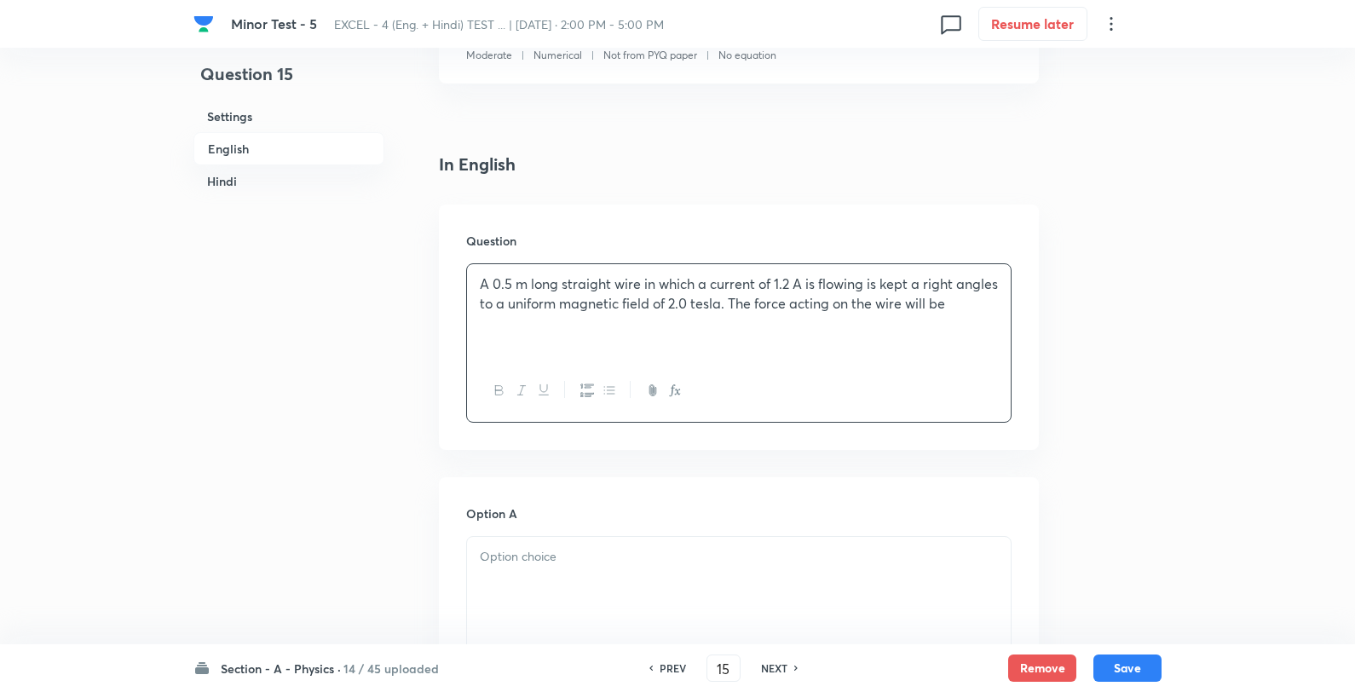
scroll to position [568, 0]
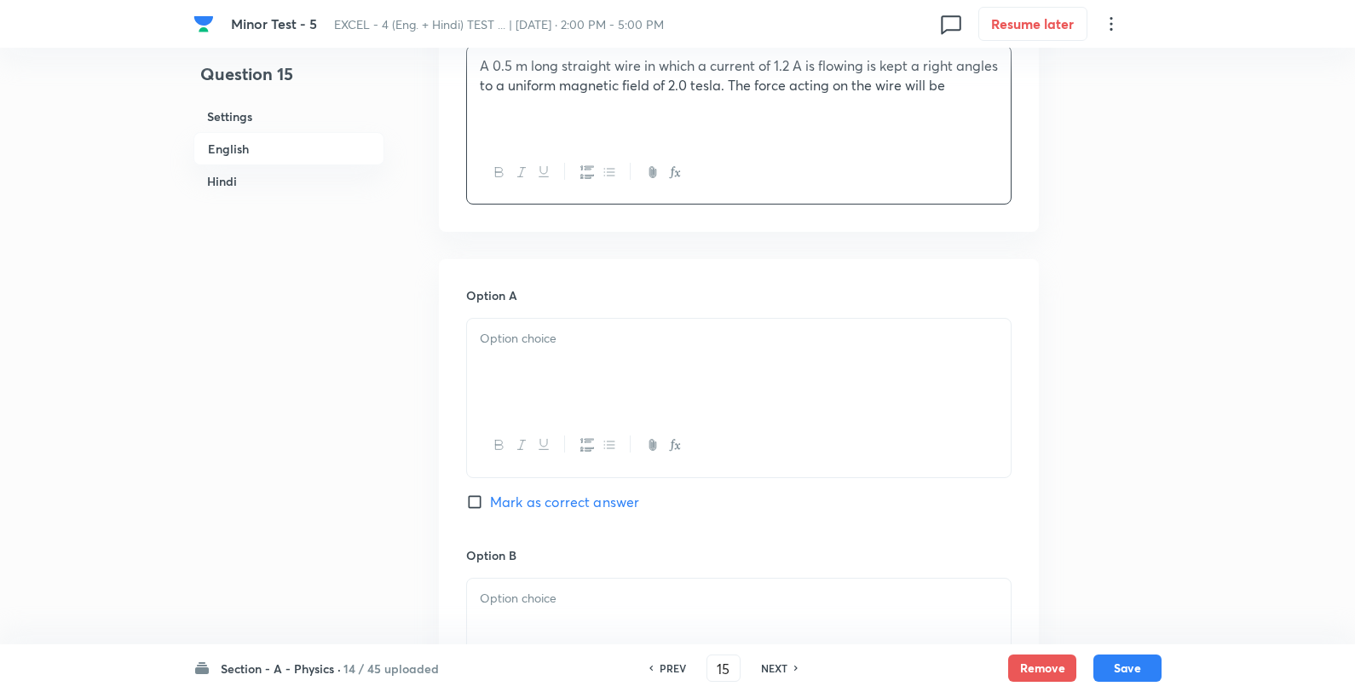
click at [576, 359] on div at bounding box center [739, 366] width 544 height 95
click at [606, 337] on p "2N" at bounding box center [739, 339] width 518 height 20
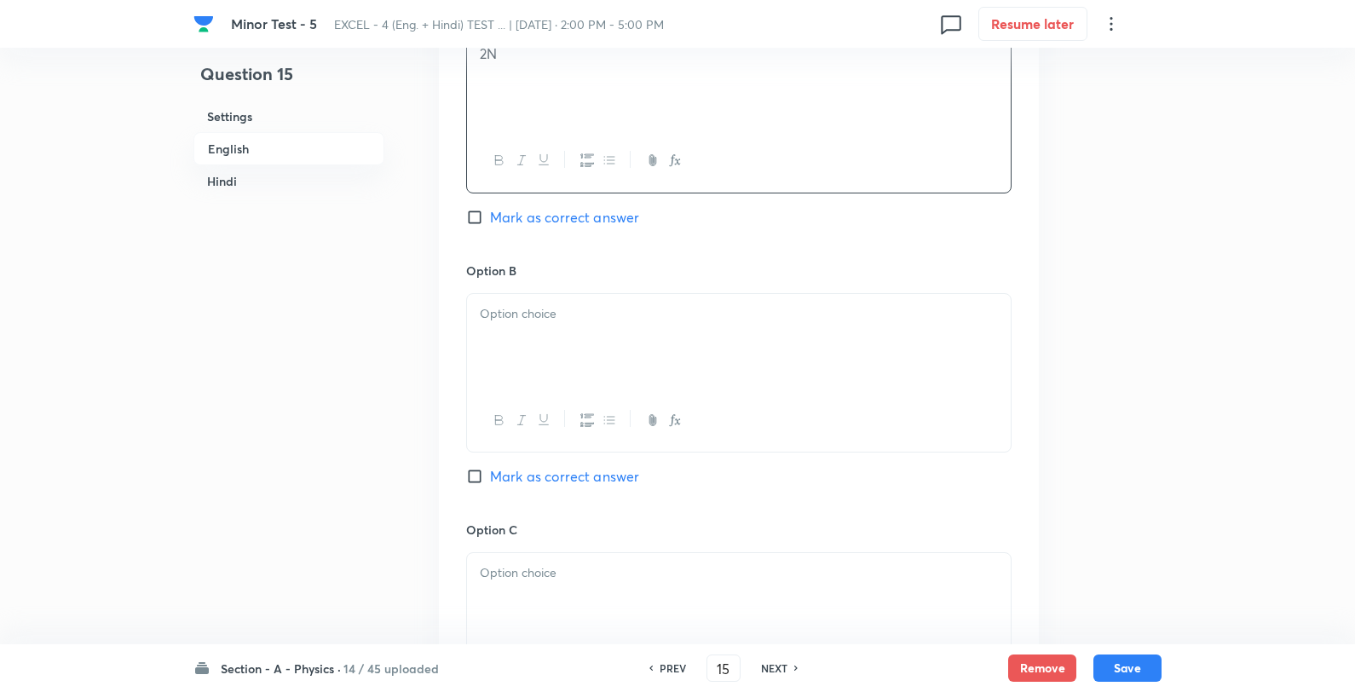
click at [526, 338] on div at bounding box center [739, 341] width 544 height 95
click at [569, 312] on p "2.4 N" at bounding box center [739, 314] width 518 height 20
click at [517, 575] on p at bounding box center [739, 573] width 518 height 20
click at [571, 559] on div "1.2 N 3 N" at bounding box center [739, 600] width 544 height 95
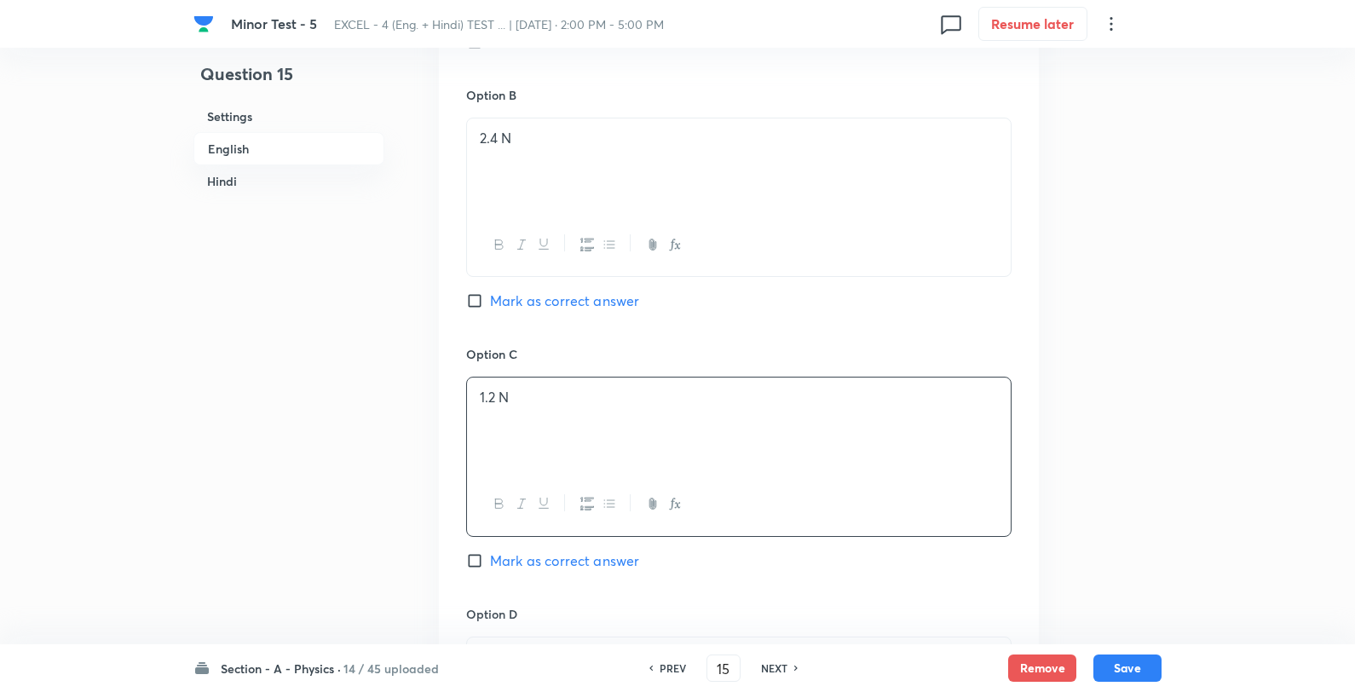
scroll to position [1231, 0]
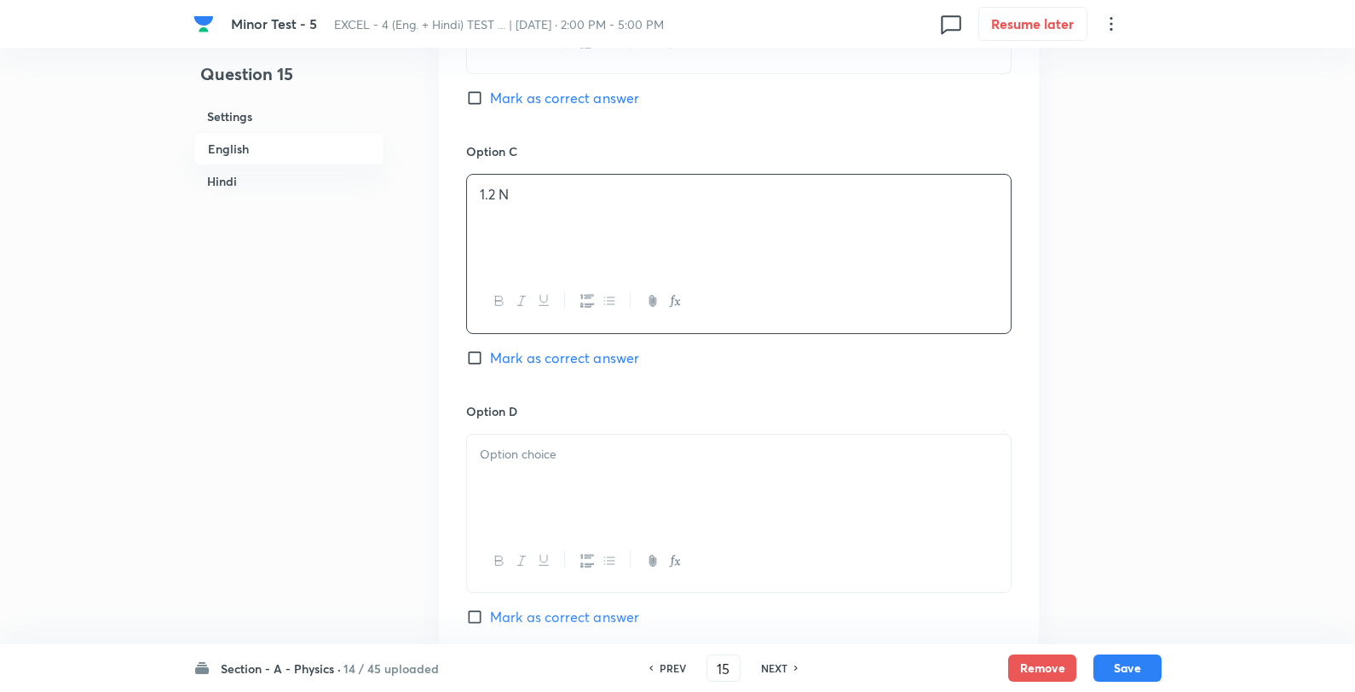
click at [588, 484] on div at bounding box center [739, 482] width 544 height 95
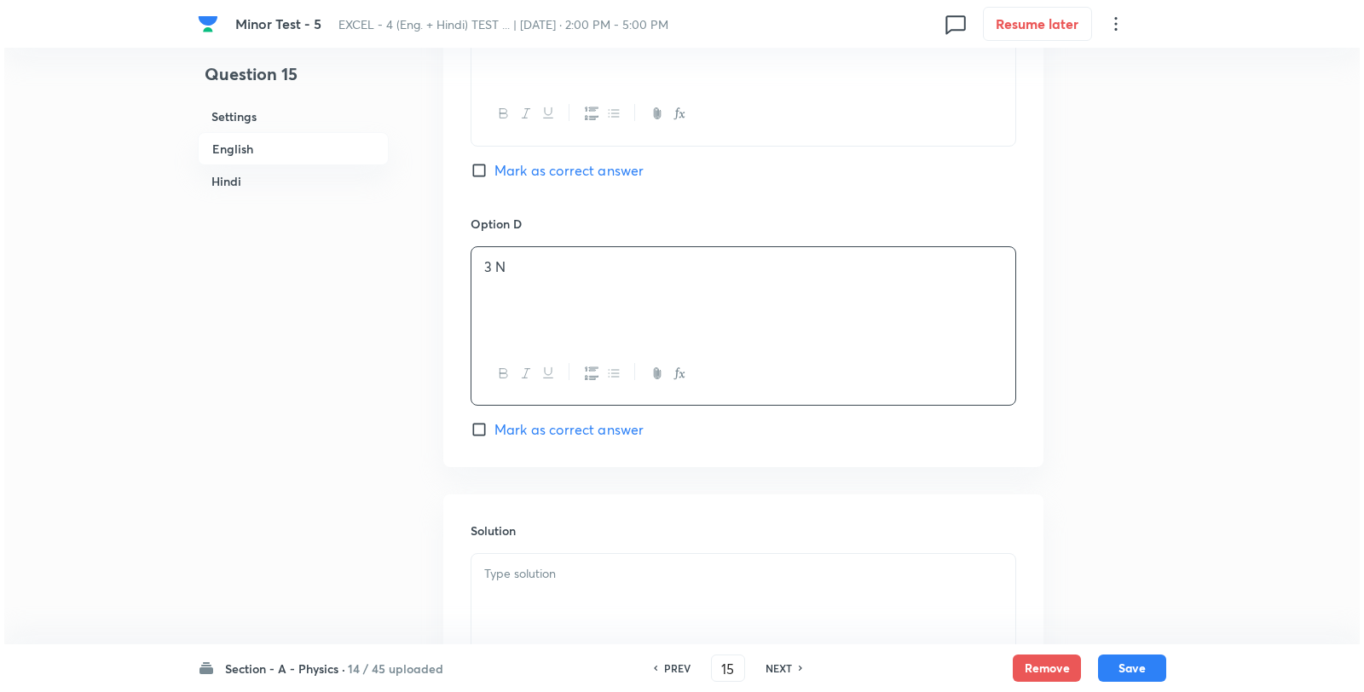
scroll to position [1420, 0]
click at [508, 177] on span "Mark as correct answer" at bounding box center [564, 169] width 149 height 20
click at [490, 177] on input "Mark as correct answer" at bounding box center [478, 168] width 24 height 17
checkbox input "true"
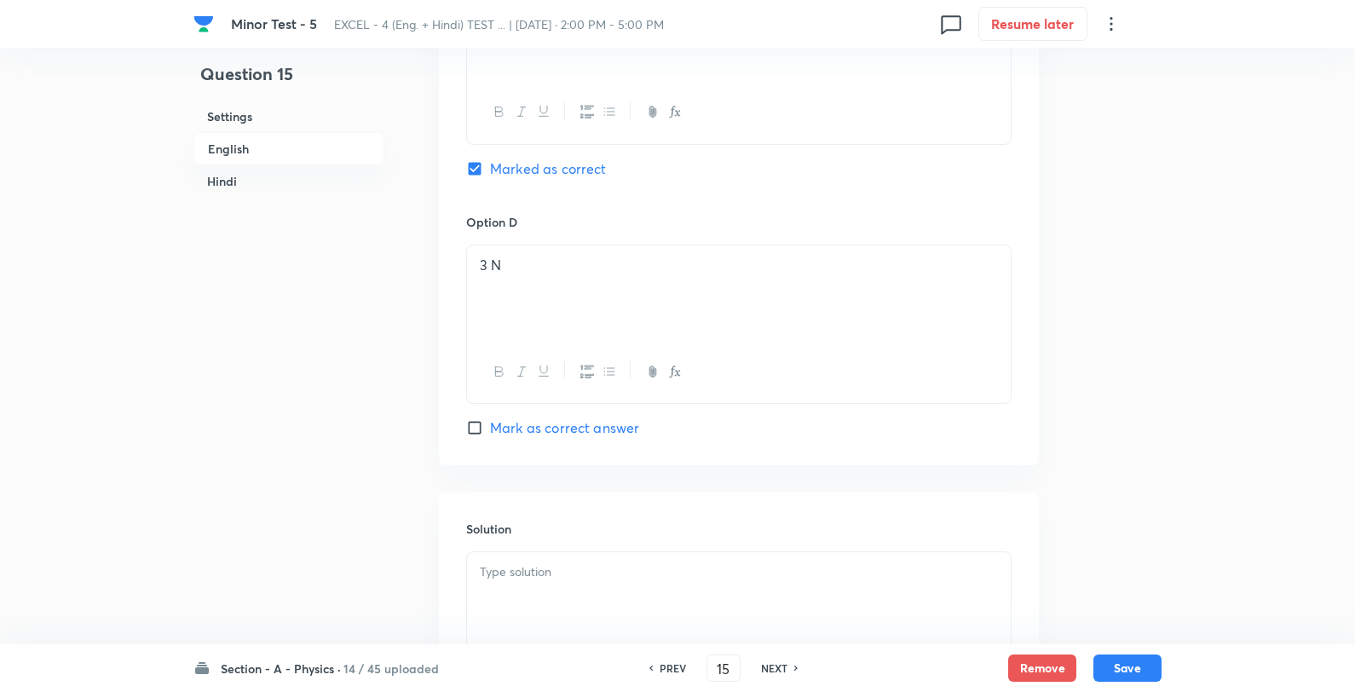
checkbox input "true"
click at [583, 582] on p at bounding box center [739, 573] width 518 height 20
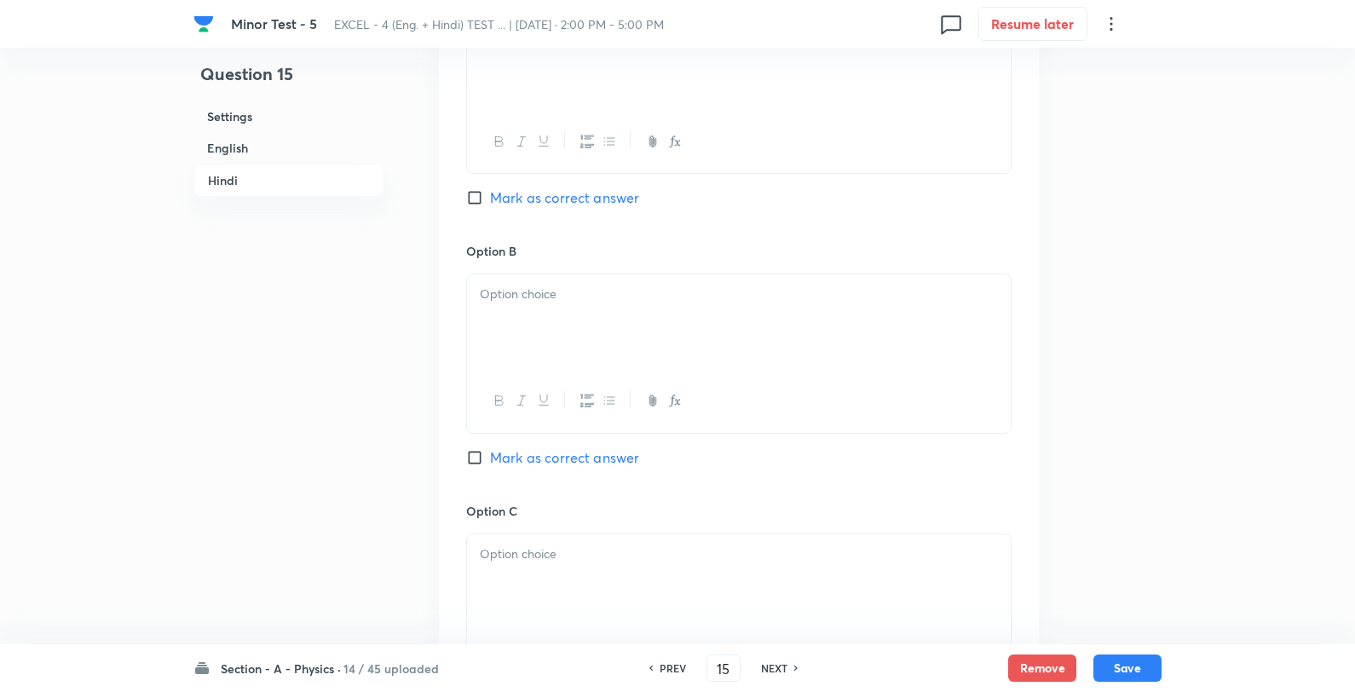
scroll to position [3219, 0]
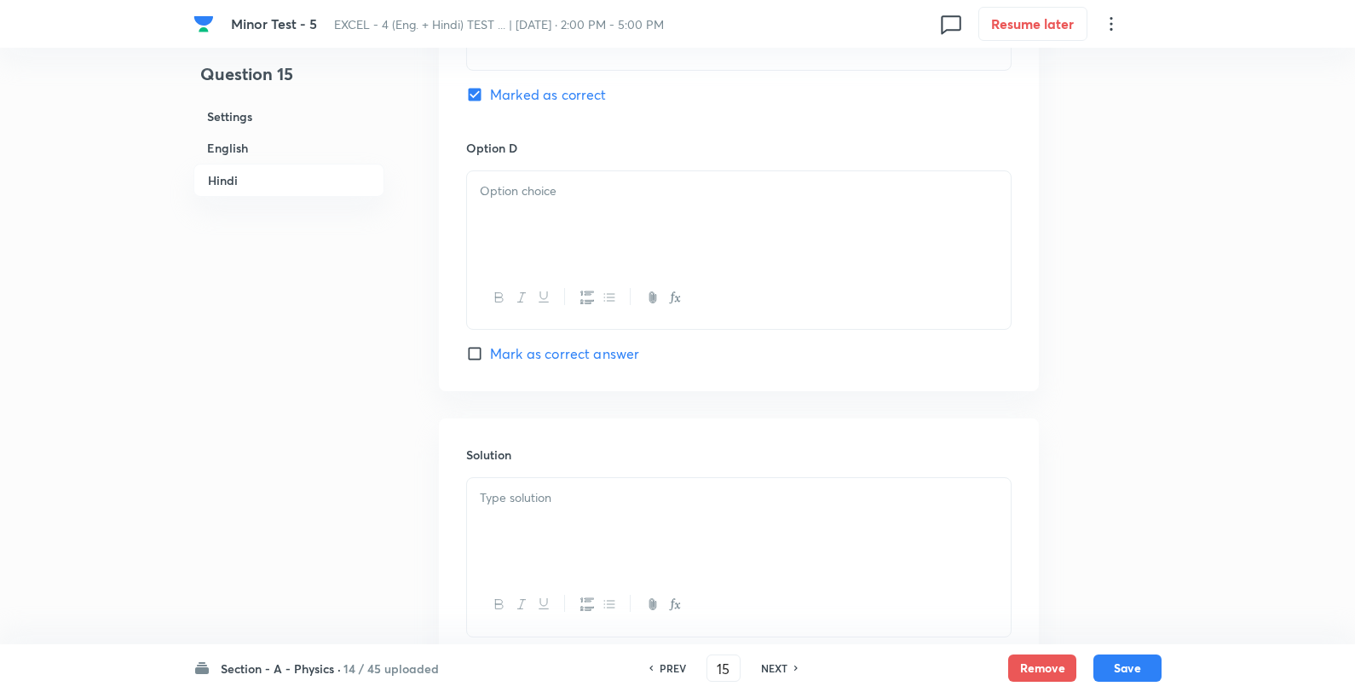
drag, startPoint x: 623, startPoint y: 448, endPoint x: 622, endPoint y: 514, distance: 65.6
click at [623, 455] on div "Solution" at bounding box center [739, 540] width 600 height 245
click at [622, 508] on p at bounding box center [739, 498] width 518 height 20
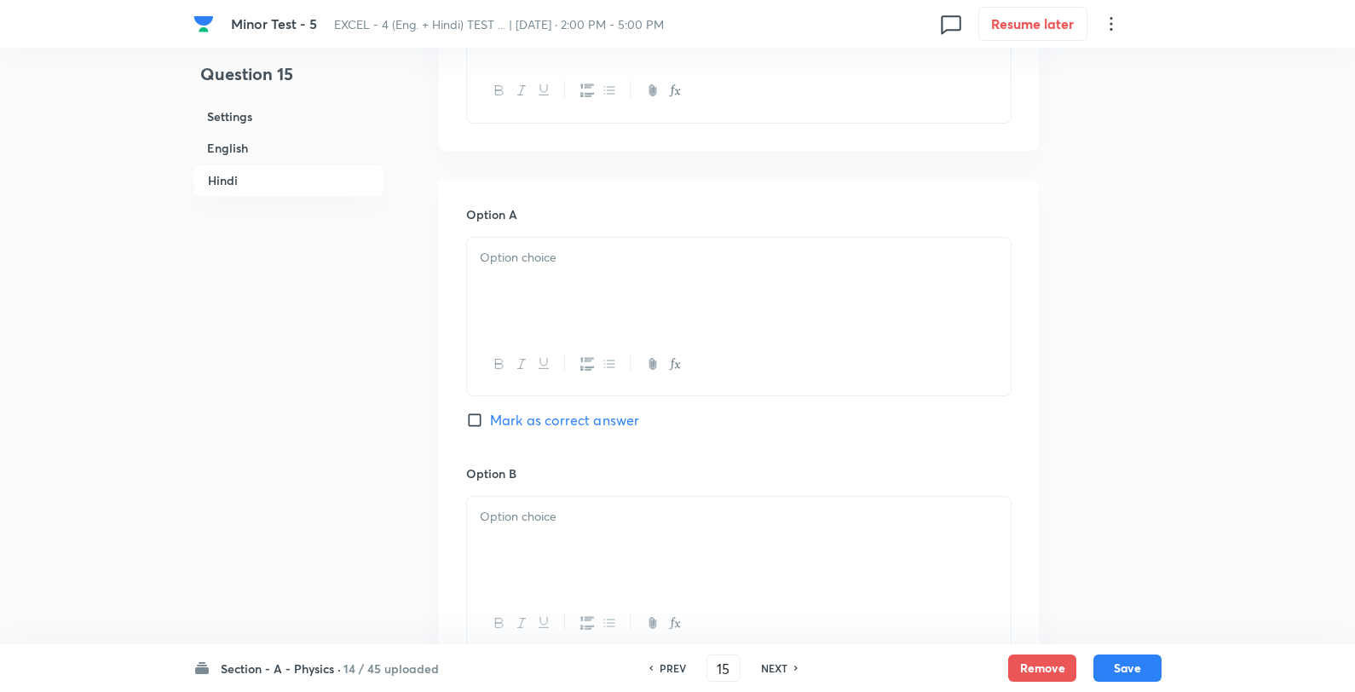
scroll to position [2367, 0]
click at [609, 296] on div at bounding box center [739, 292] width 544 height 95
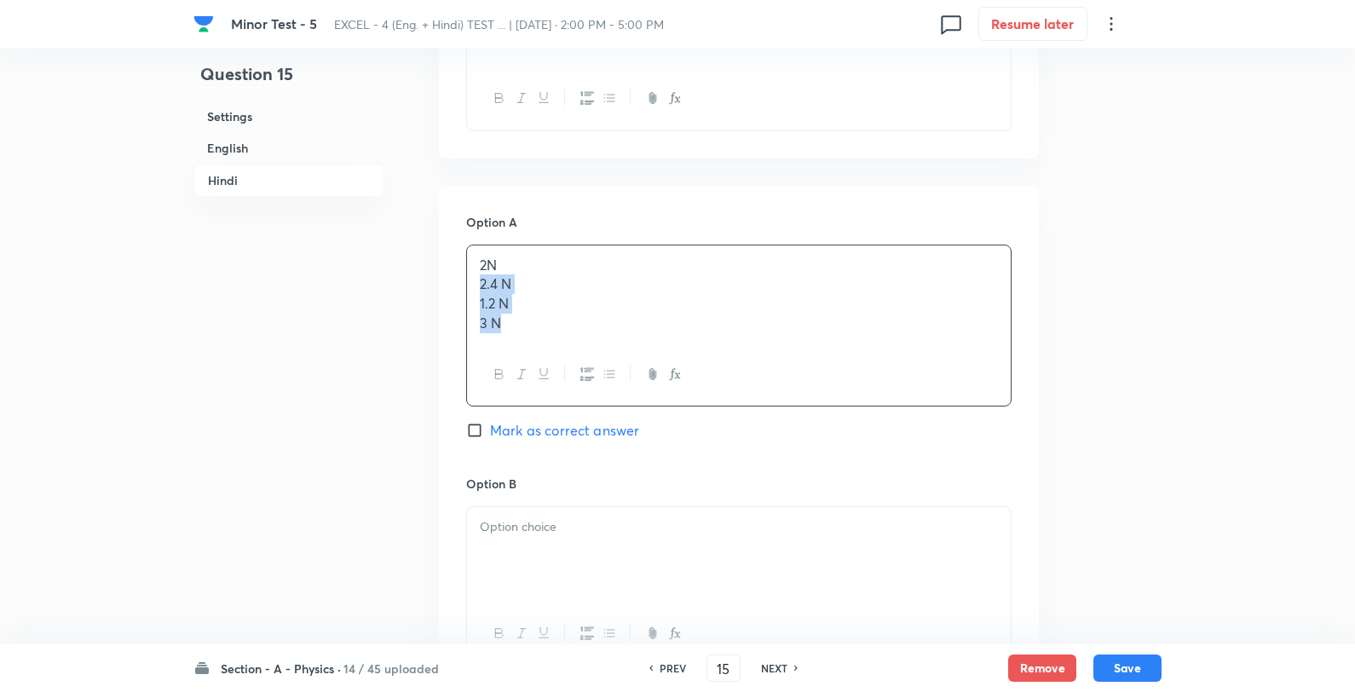
click at [635, 264] on p "2N" at bounding box center [739, 266] width 518 height 20
click at [568, 559] on div at bounding box center [739, 552] width 544 height 95
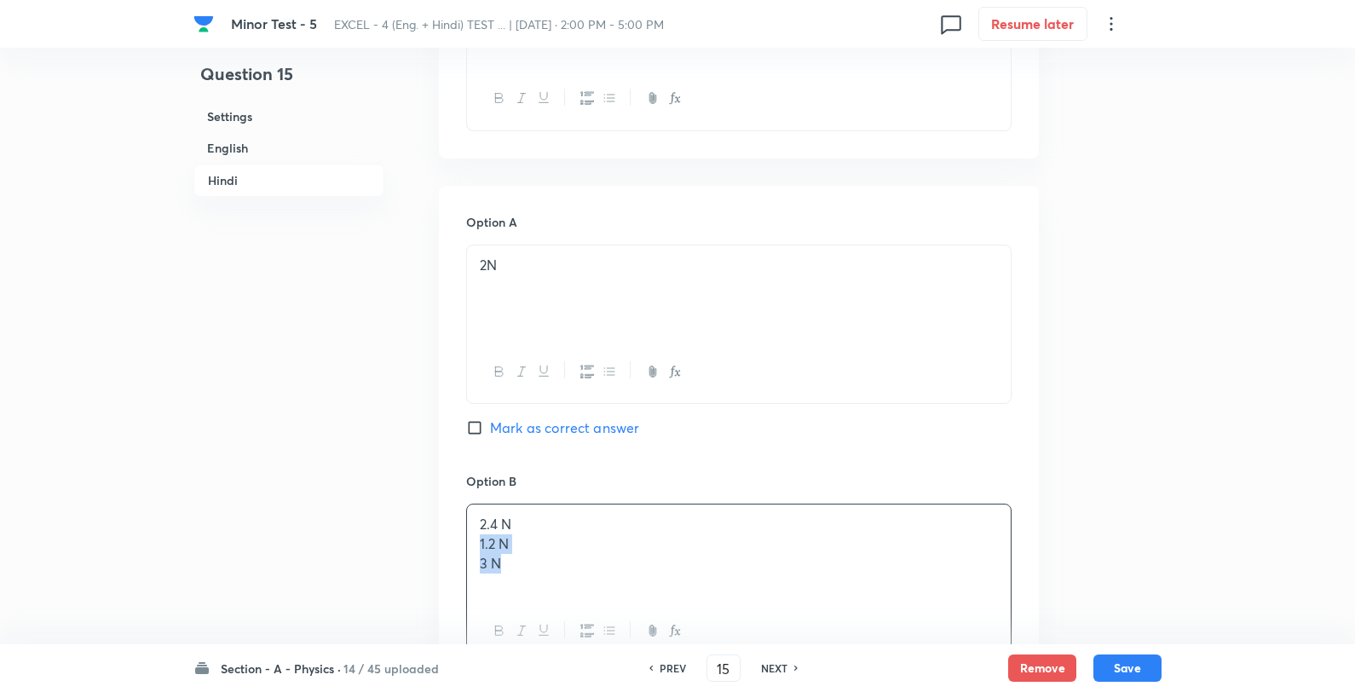
click at [609, 531] on p "2.4 N" at bounding box center [739, 525] width 518 height 20
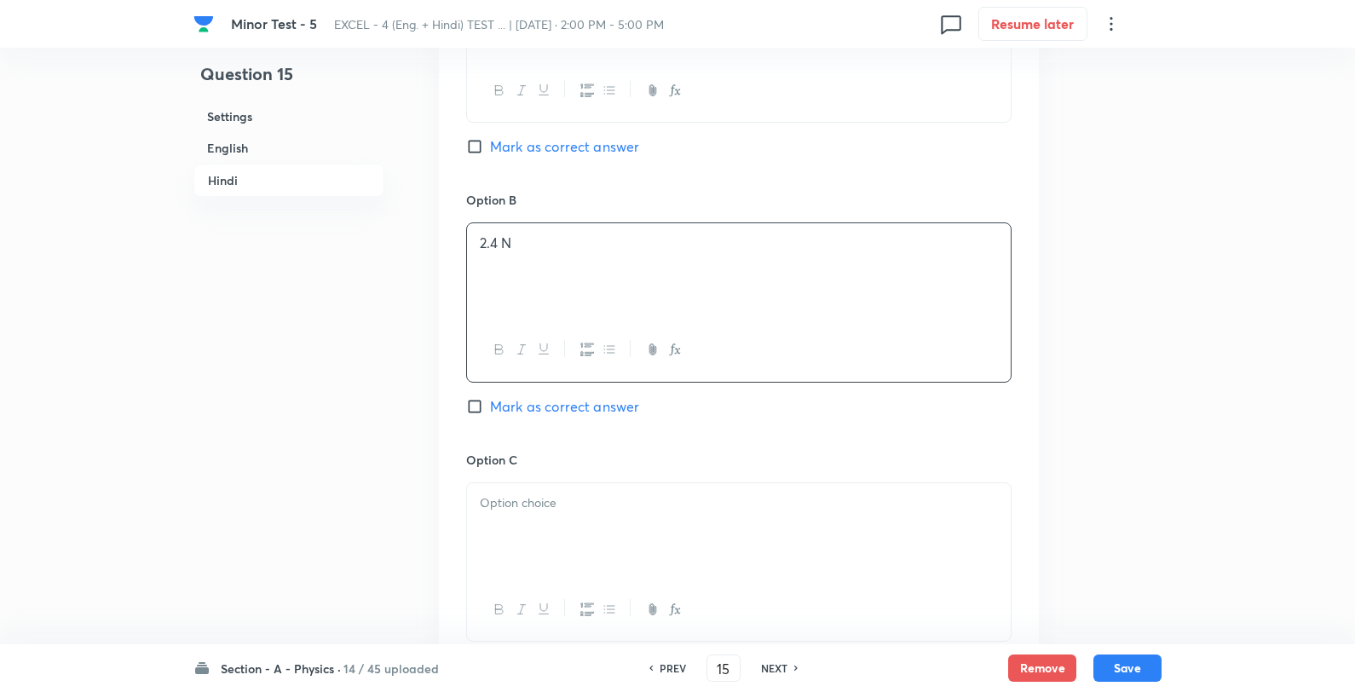
scroll to position [2652, 0]
click at [532, 524] on div at bounding box center [739, 527] width 544 height 95
click at [576, 498] on p "1.2 N" at bounding box center [739, 500] width 518 height 20
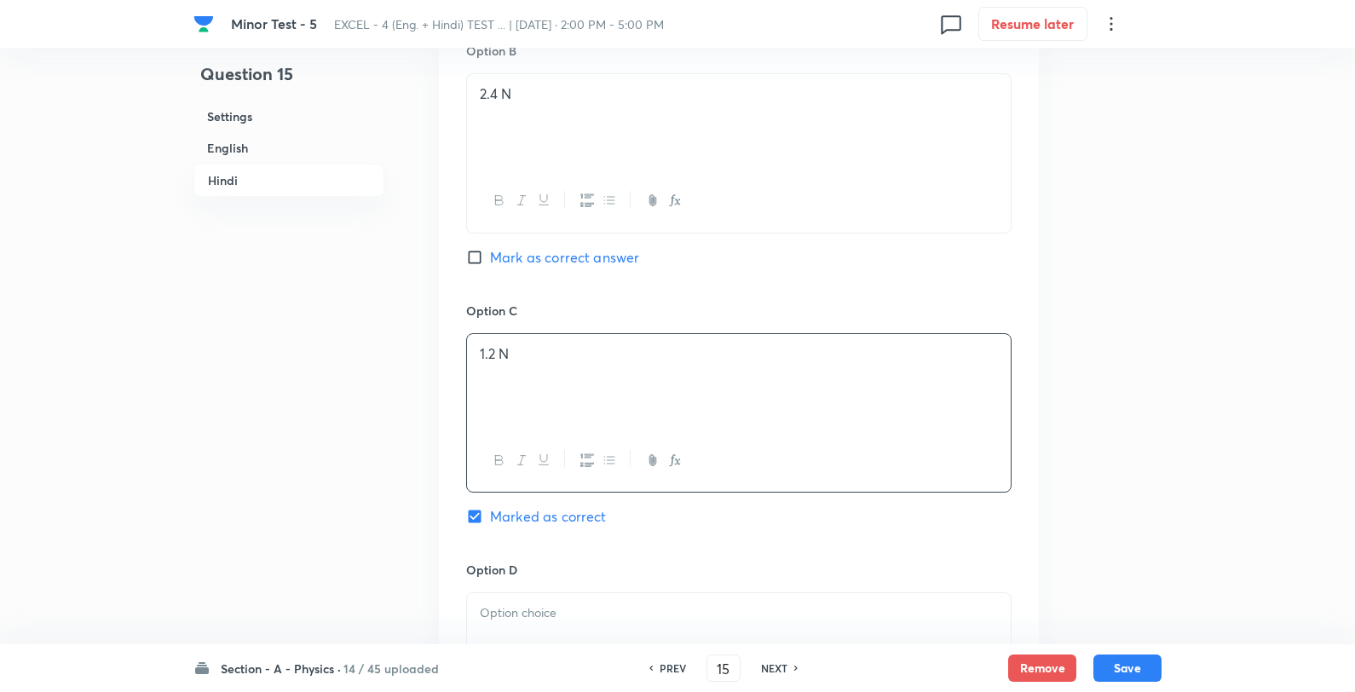
scroll to position [3030, 0]
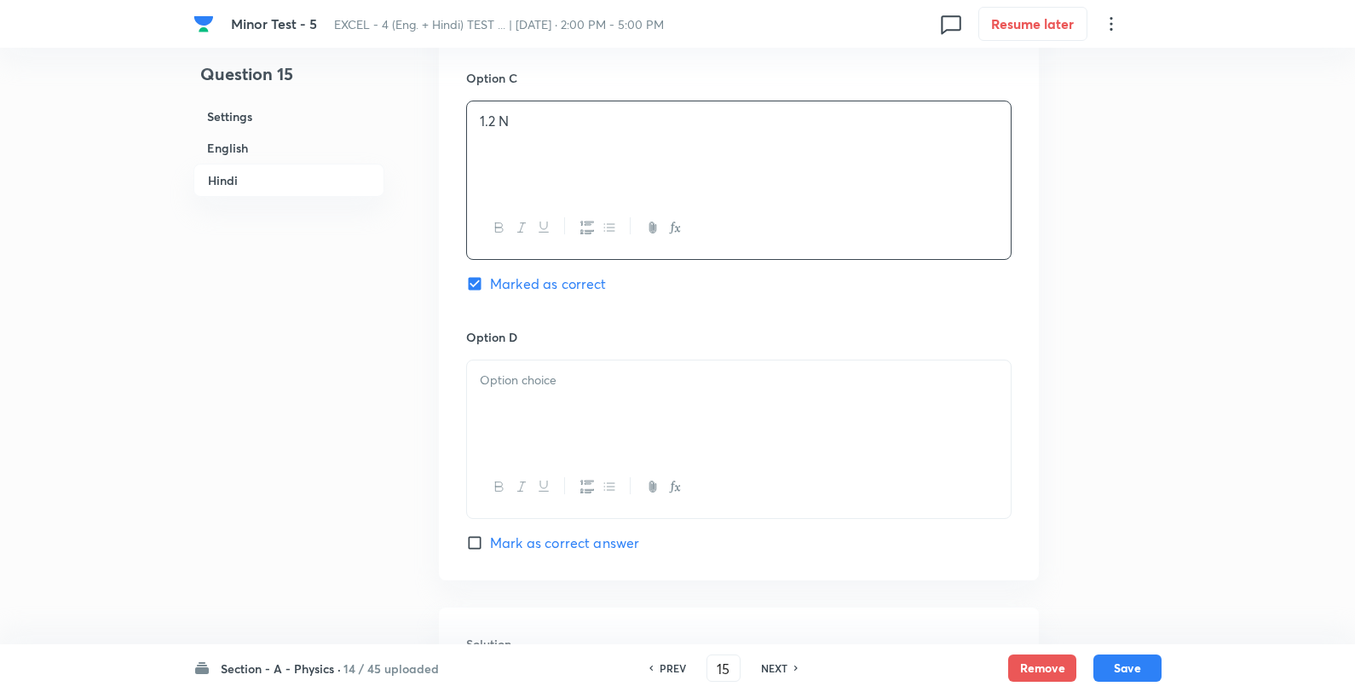
click at [586, 407] on div at bounding box center [739, 408] width 544 height 95
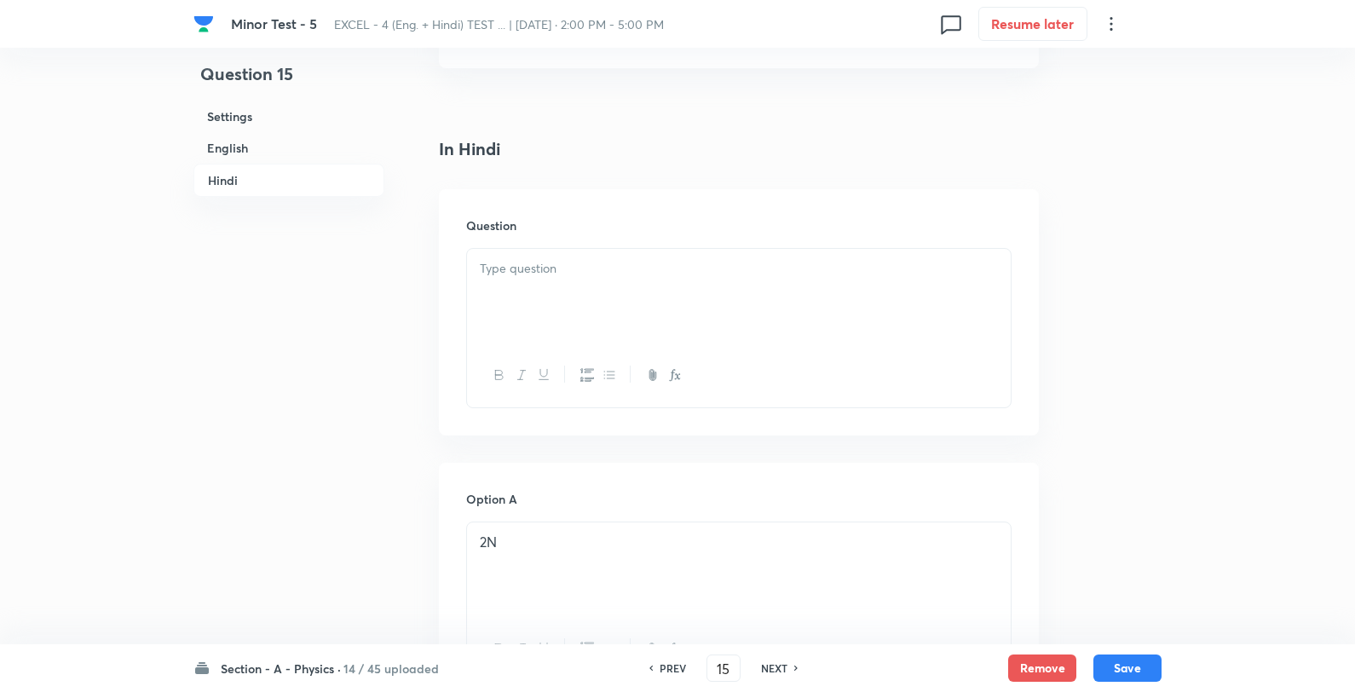
scroll to position [2083, 0]
click at [649, 277] on p at bounding box center [739, 276] width 518 height 20
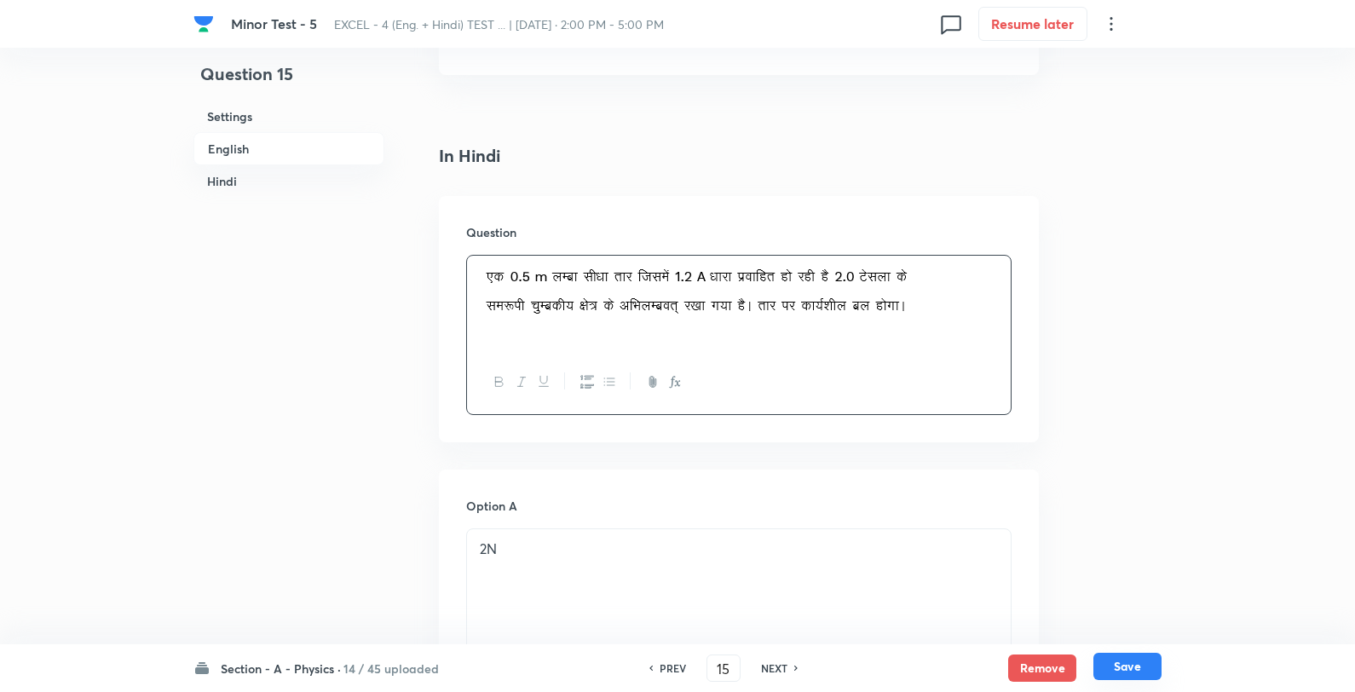
click at [1145, 659] on button "Save" at bounding box center [1128, 666] width 68 height 27
type input "16"
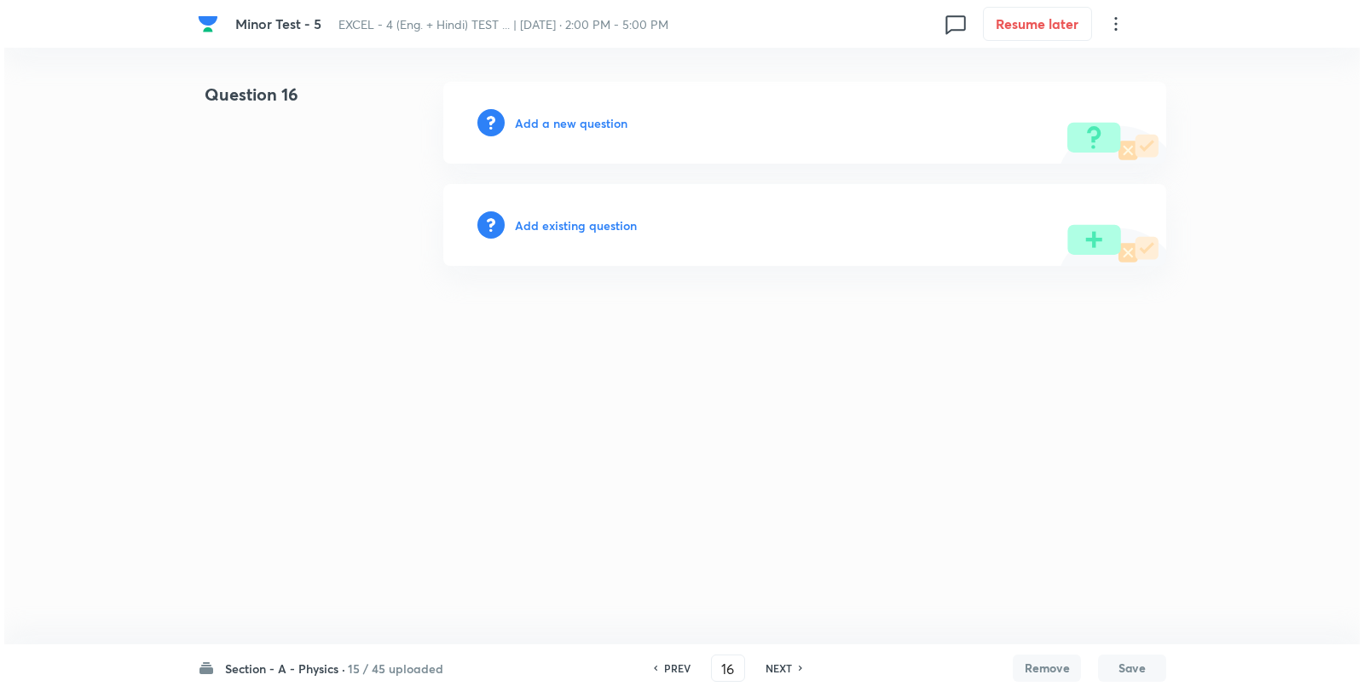
scroll to position [0, 0]
